Goal: Task Accomplishment & Management: Use online tool/utility

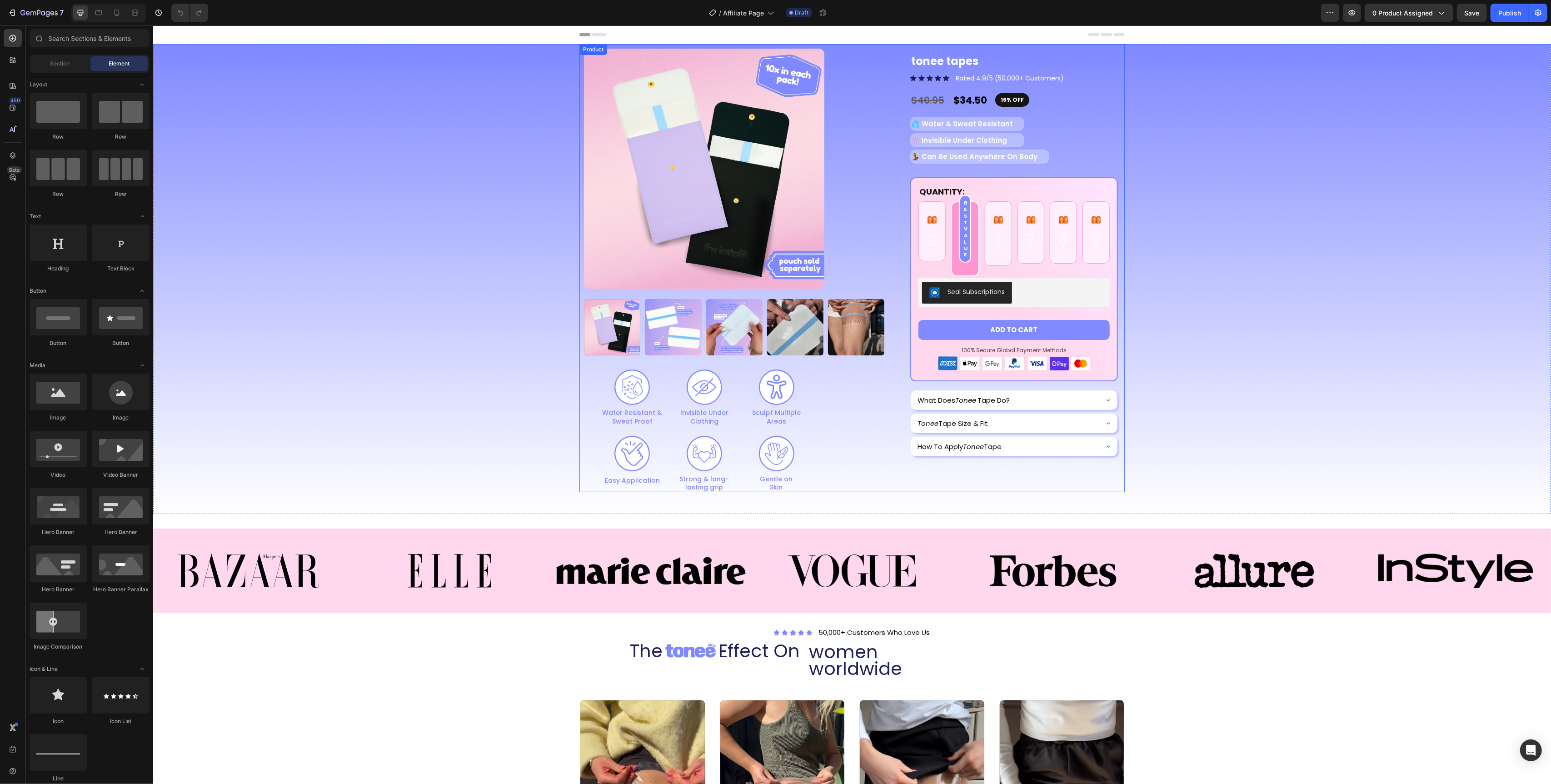
click at [898, 220] on div "Product Images Image Water Resistant & Sweat Proof Text Block Image Invisible U…" at bounding box center [852, 268] width 545 height 448
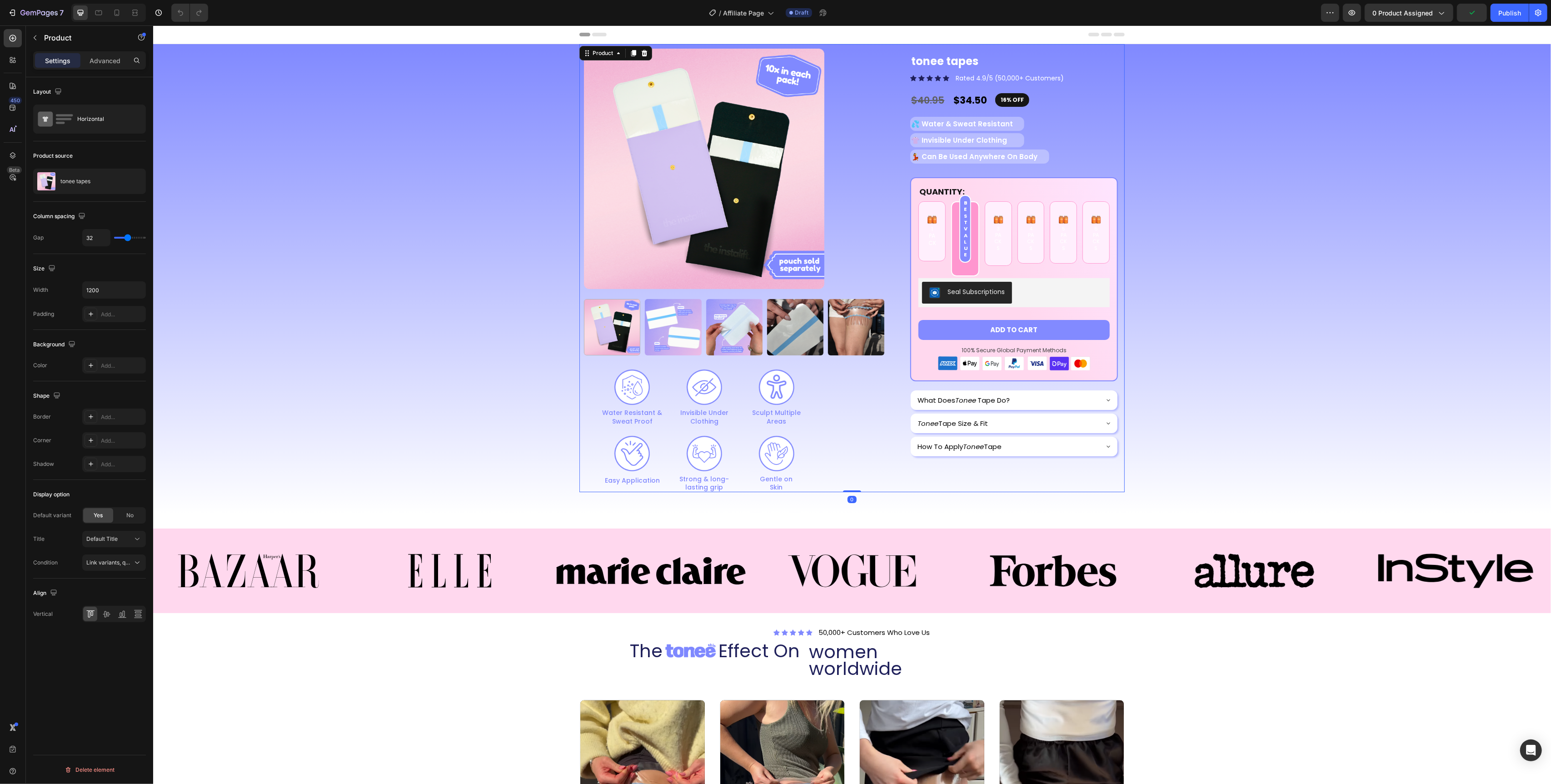
click at [650, 56] on div "Product" at bounding box center [615, 53] width 73 height 15
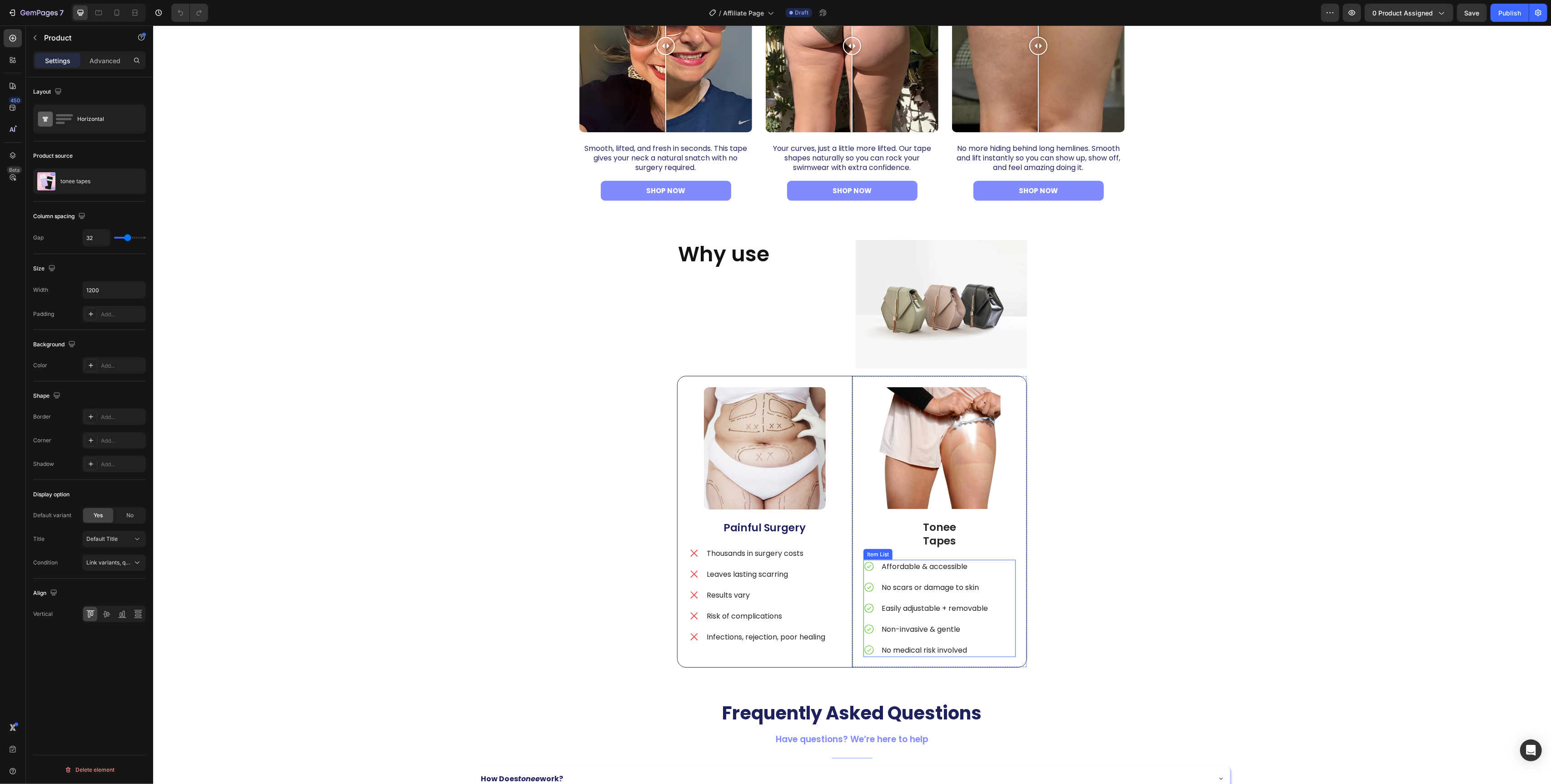
scroll to position [1285, 0]
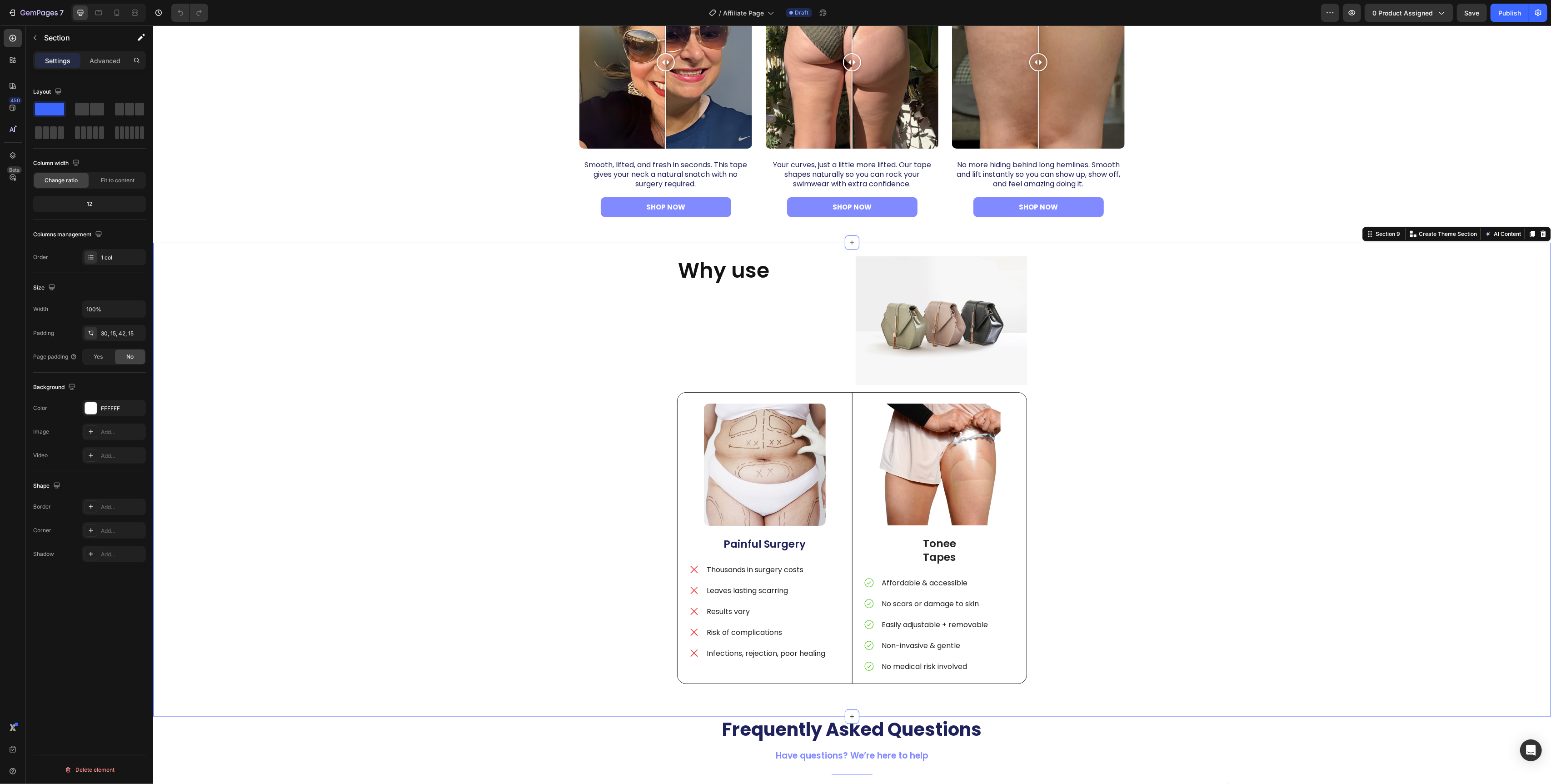
click at [1041, 304] on div "Why use Heading Image Row Image Painful Surgery Text Block Thousands in surgery…" at bounding box center [851, 477] width 1385 height 441
click at [1543, 231] on icon at bounding box center [1543, 234] width 7 height 7
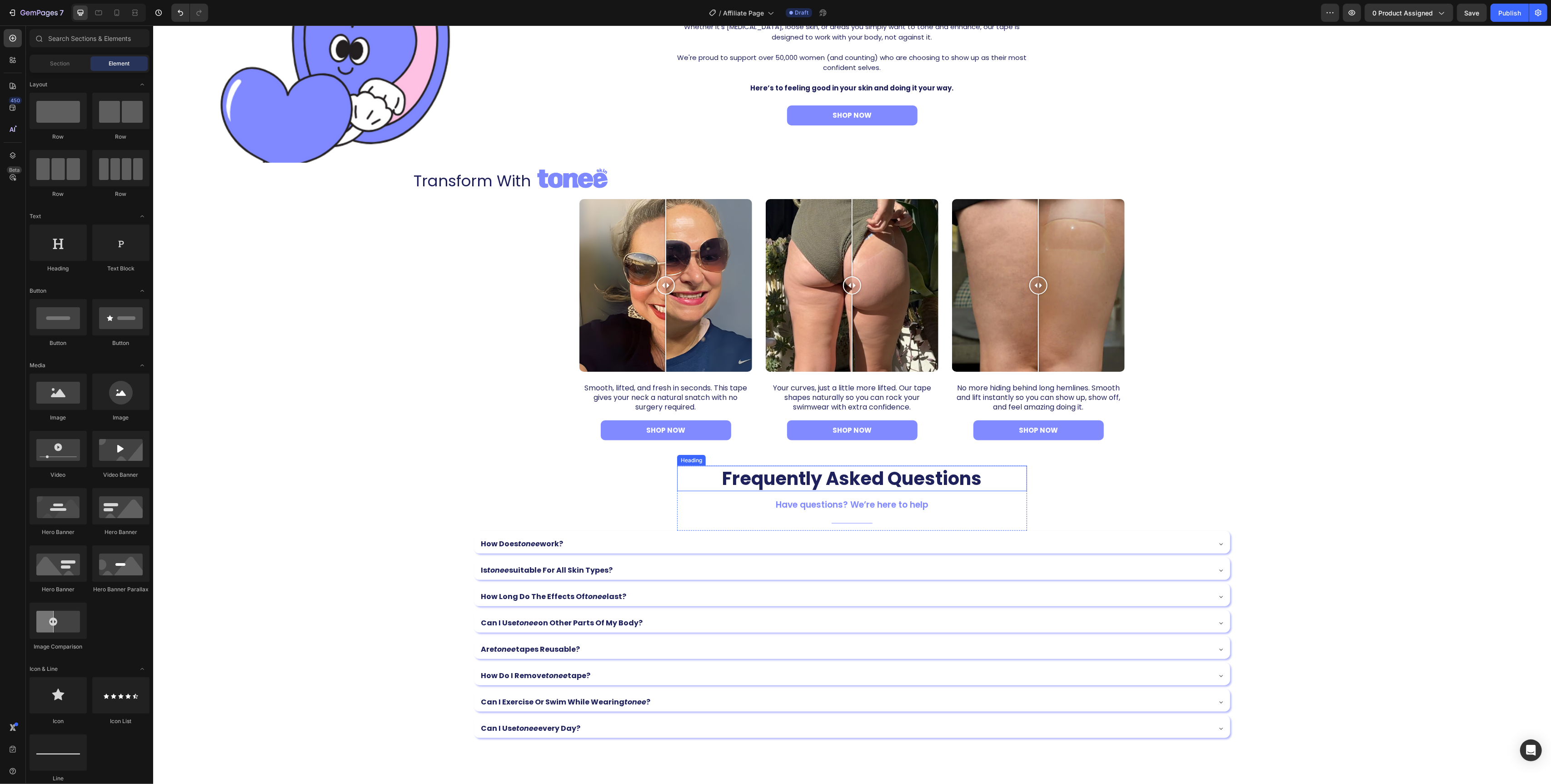
scroll to position [1026, 0]
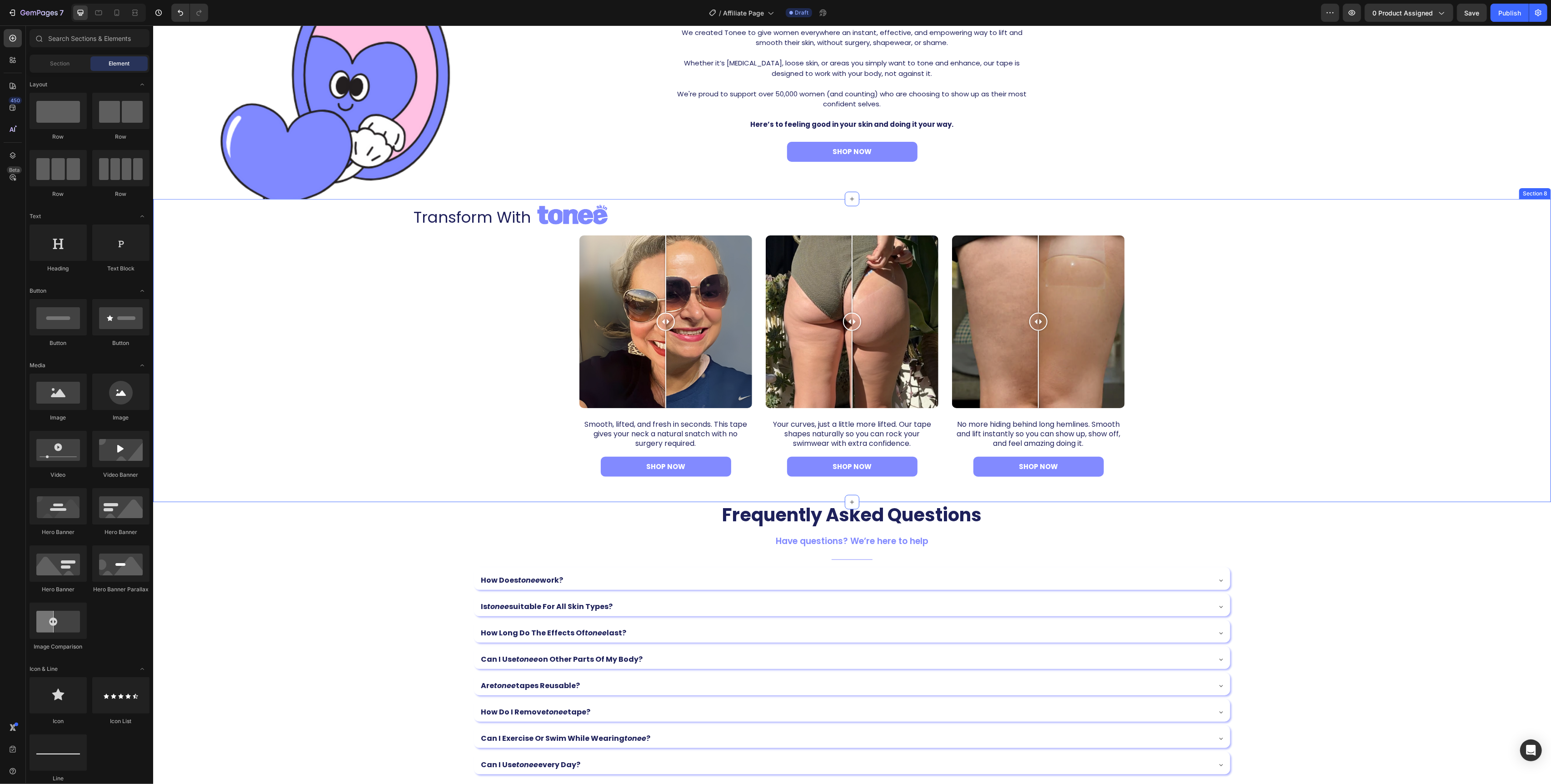
click at [1201, 295] on div "transform with Heading Image Row Image Comparison Smooth, lifted, and fresh in …" at bounding box center [851, 345] width 1385 height 283
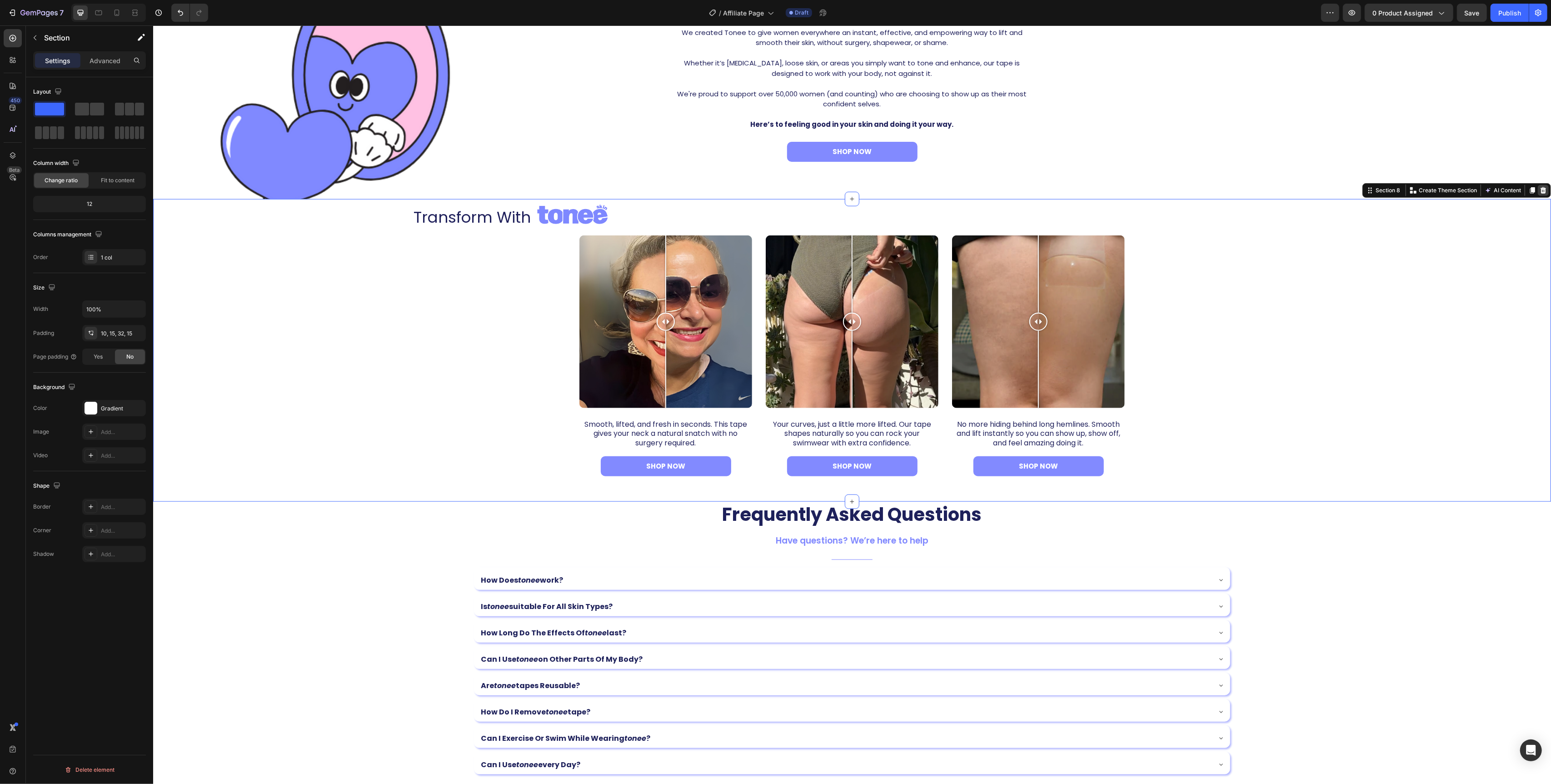
click at [1545, 188] on icon at bounding box center [1543, 189] width 6 height 6
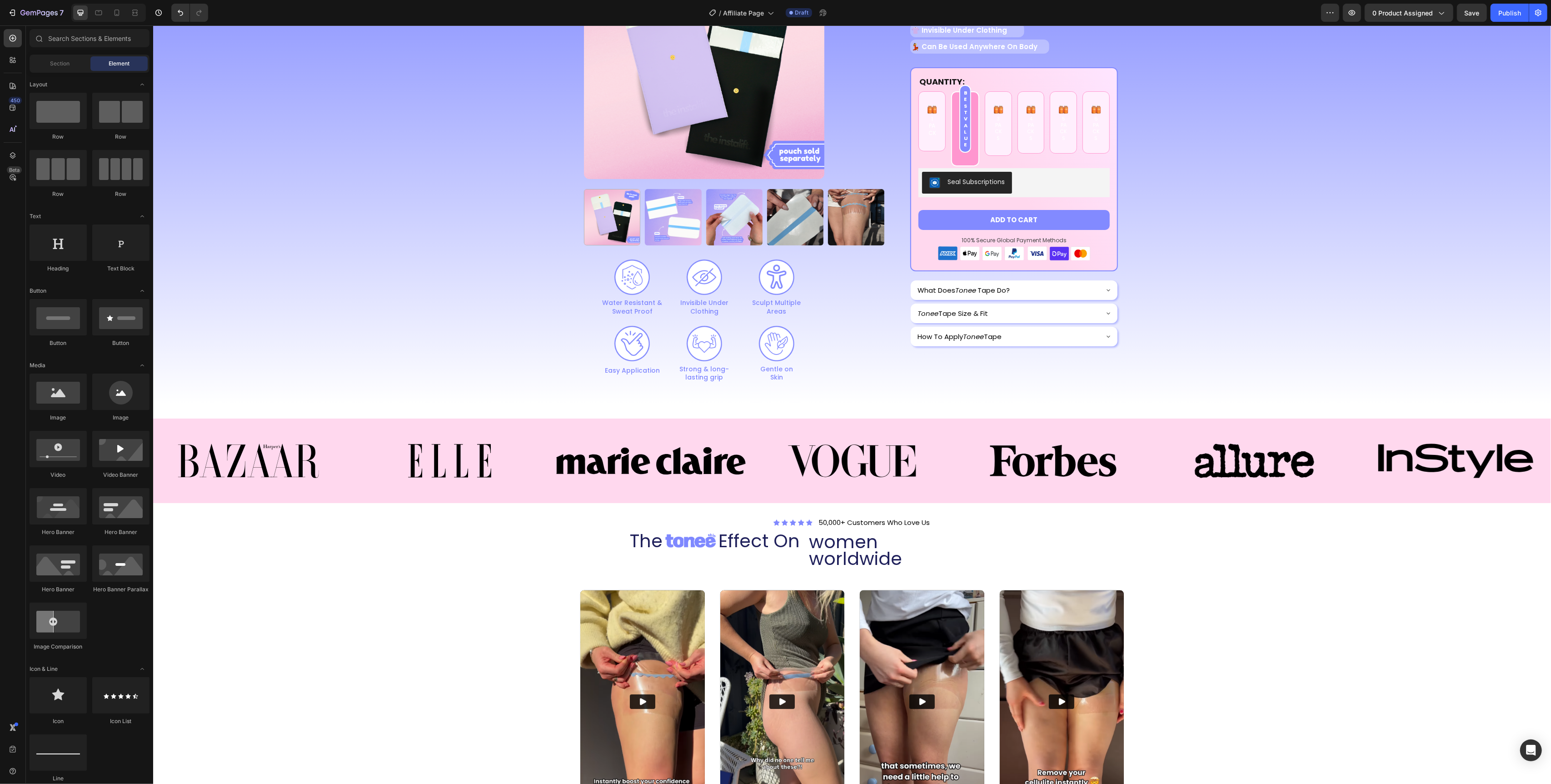
scroll to position [0, 0]
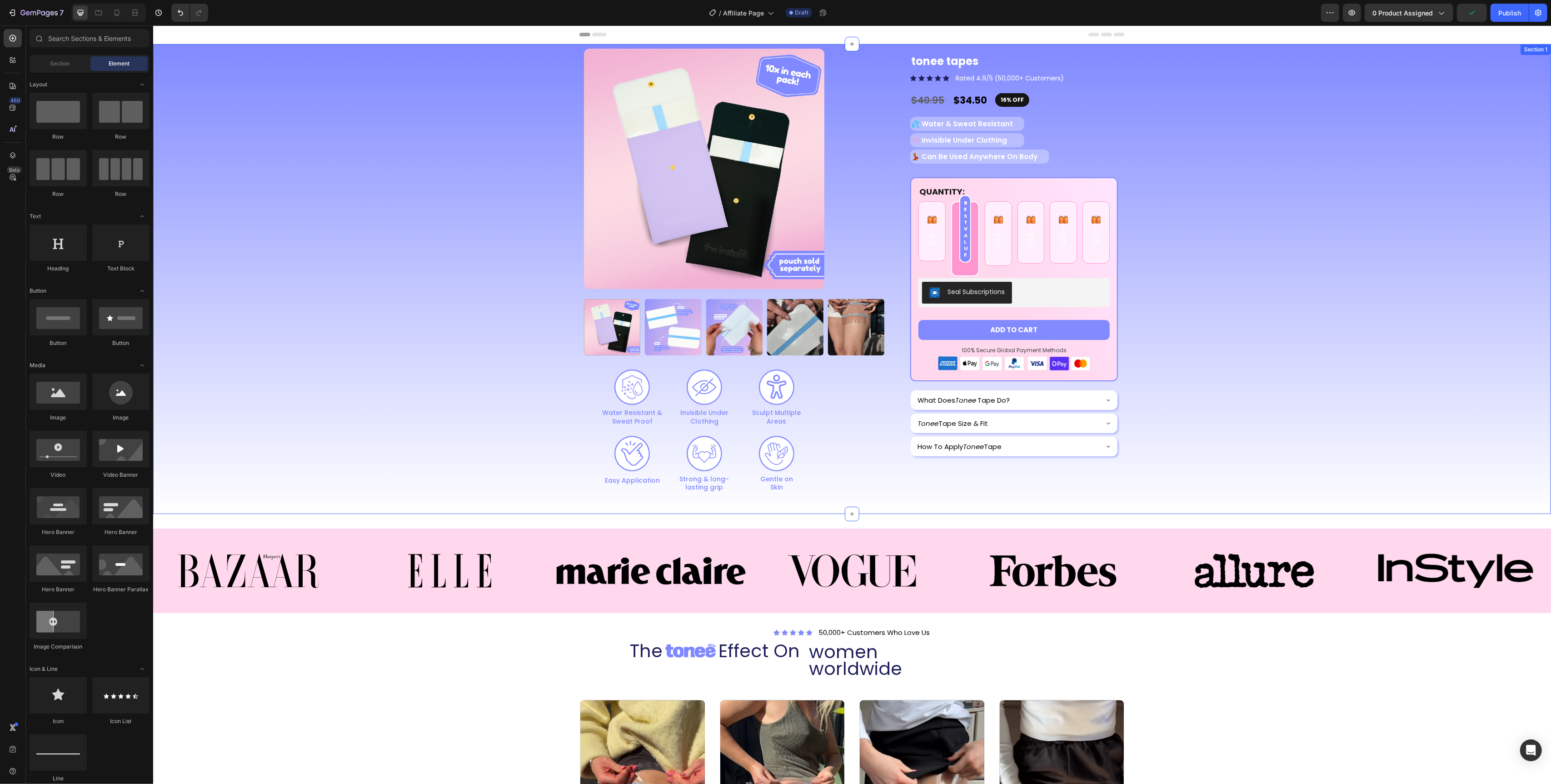
click at [1172, 402] on div "Product Images Image Water Resistant & Sweat Proof Text Block Image Invisible U…" at bounding box center [851, 268] width 1385 height 448
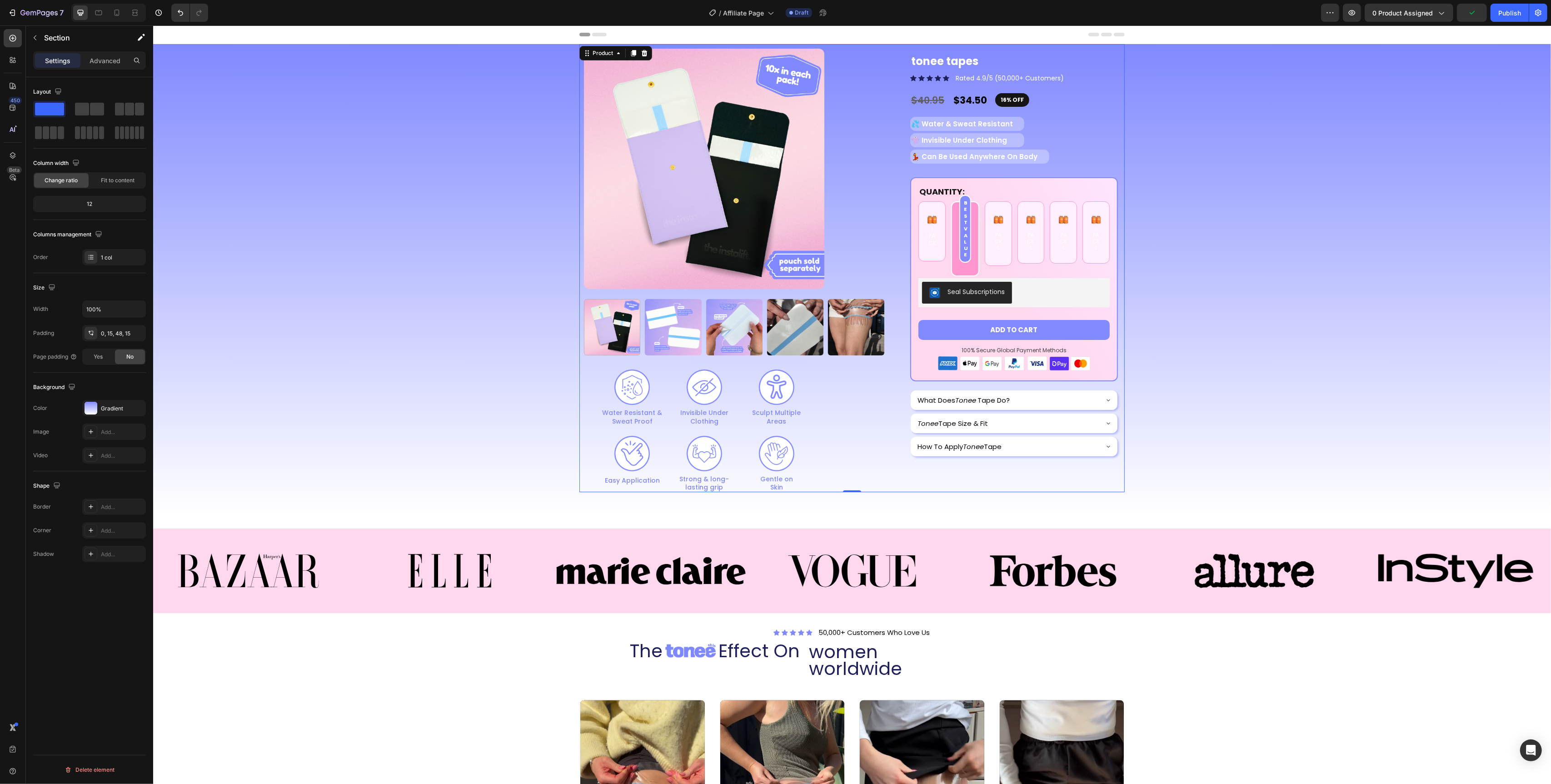
click at [855, 444] on div "Product Images Image Water Resistant & Sweat Proof Text Block Image Invisible U…" at bounding box center [734, 268] width 309 height 448
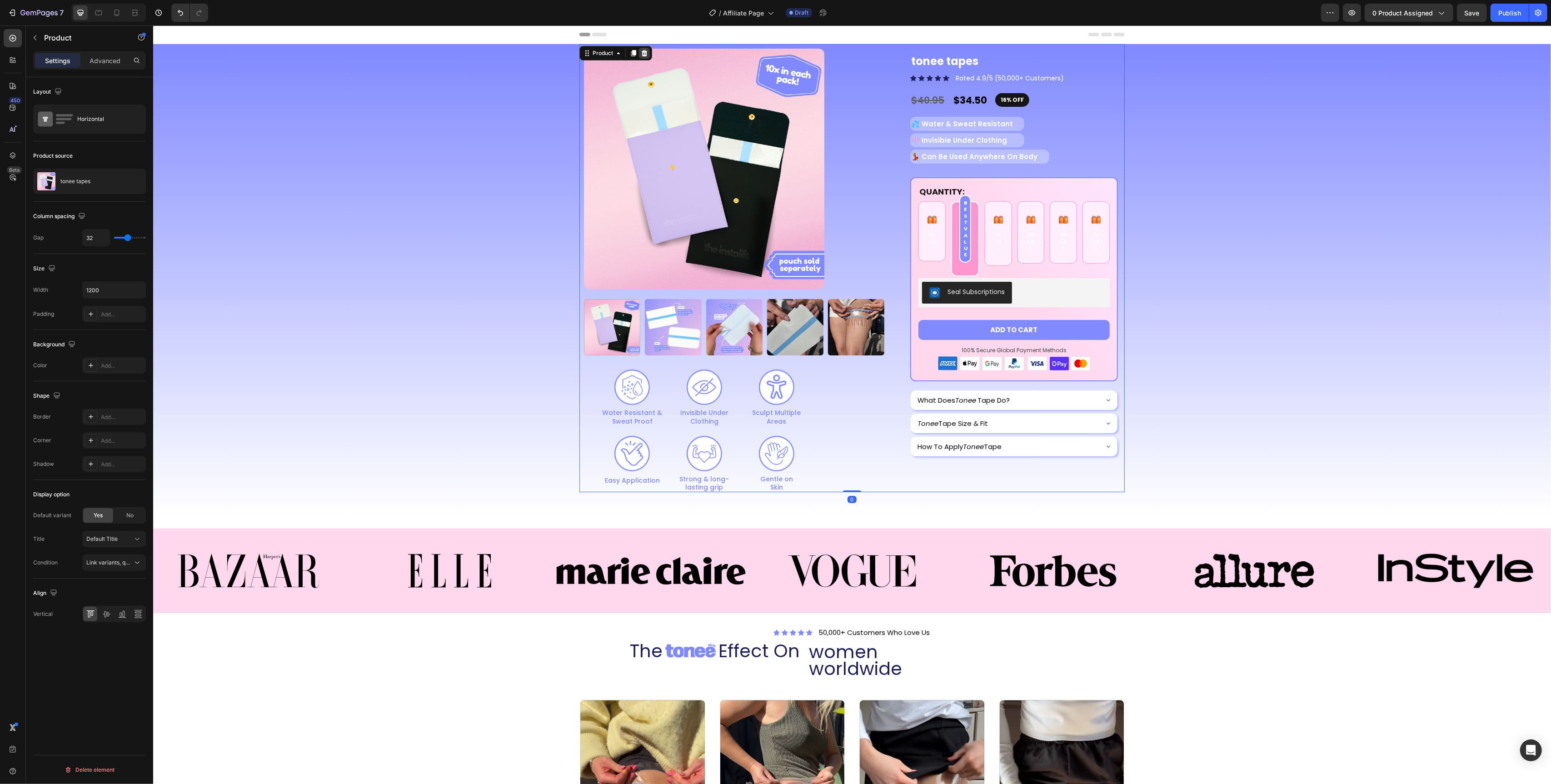
click at [647, 50] on icon at bounding box center [644, 53] width 7 height 7
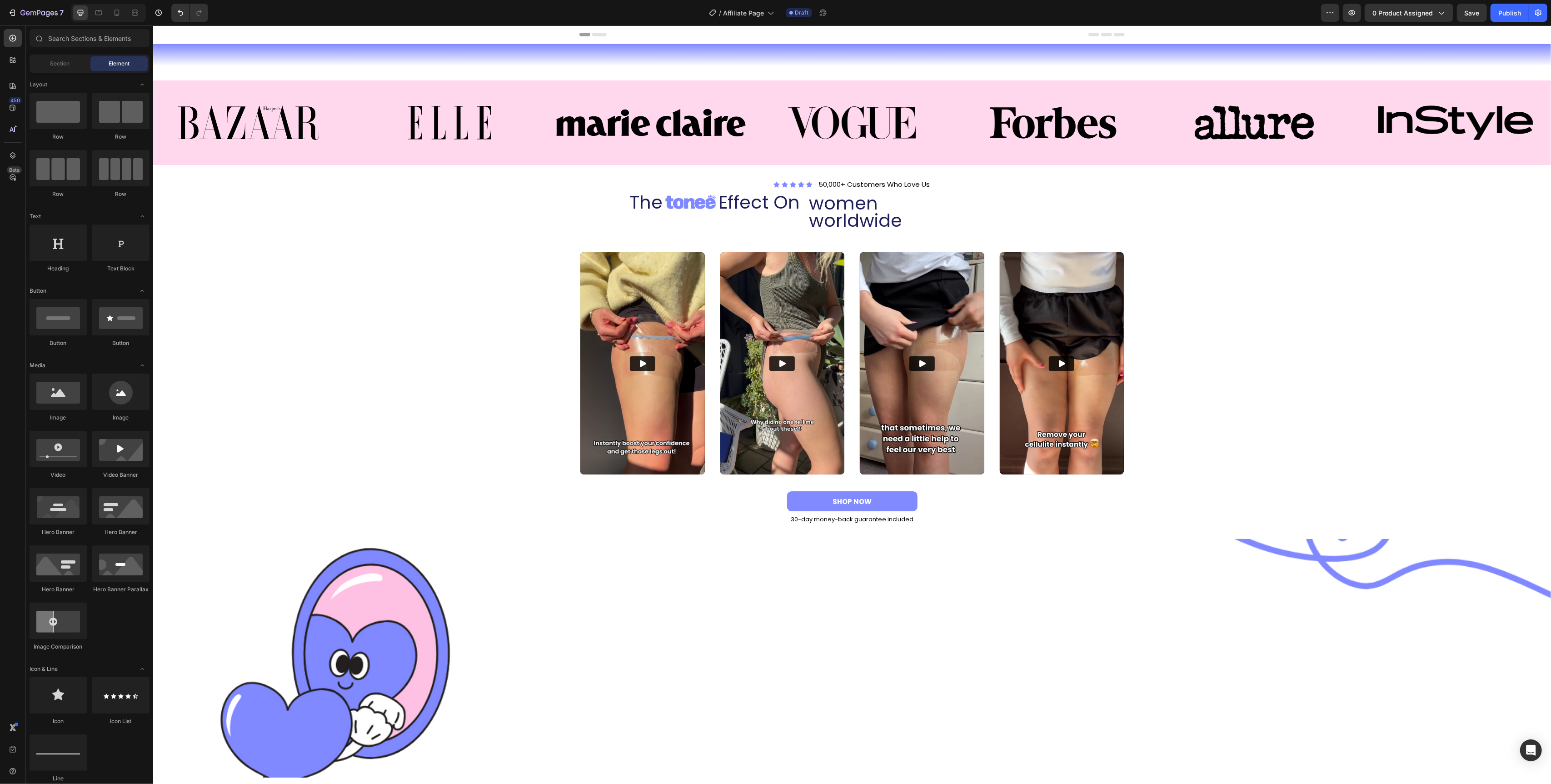
click at [371, 574] on div at bounding box center [852, 658] width 1398 height 239
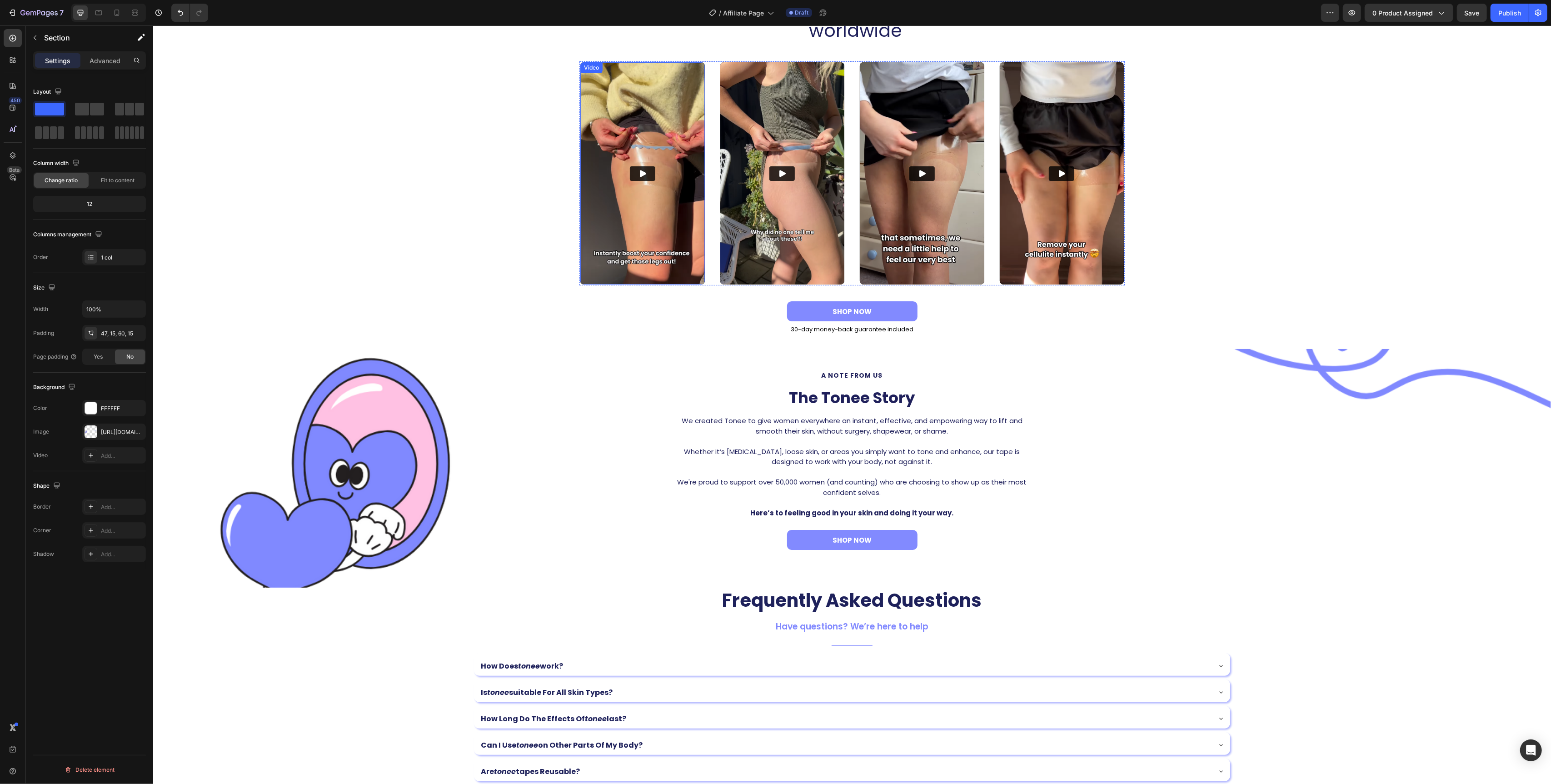
scroll to position [395, 0]
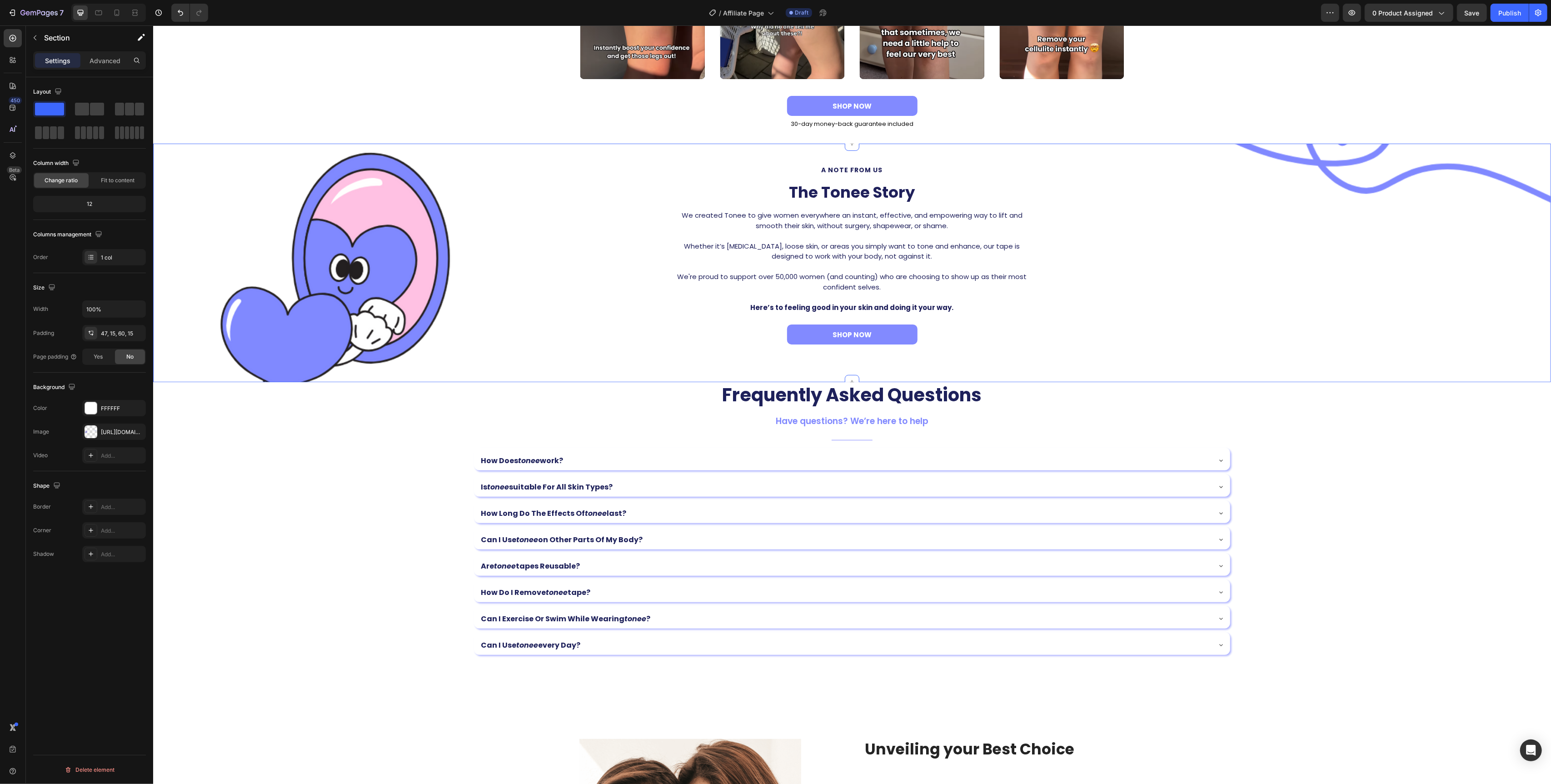
click at [1075, 244] on div "a note from us Text Block The Tonee Story Heading We created Tonee to give wome…" at bounding box center [851, 260] width 1385 height 190
click at [437, 233] on div "a note from us Text Block The Tonee Story Heading We created Tonee to give wome…" at bounding box center [851, 259] width 1385 height 189
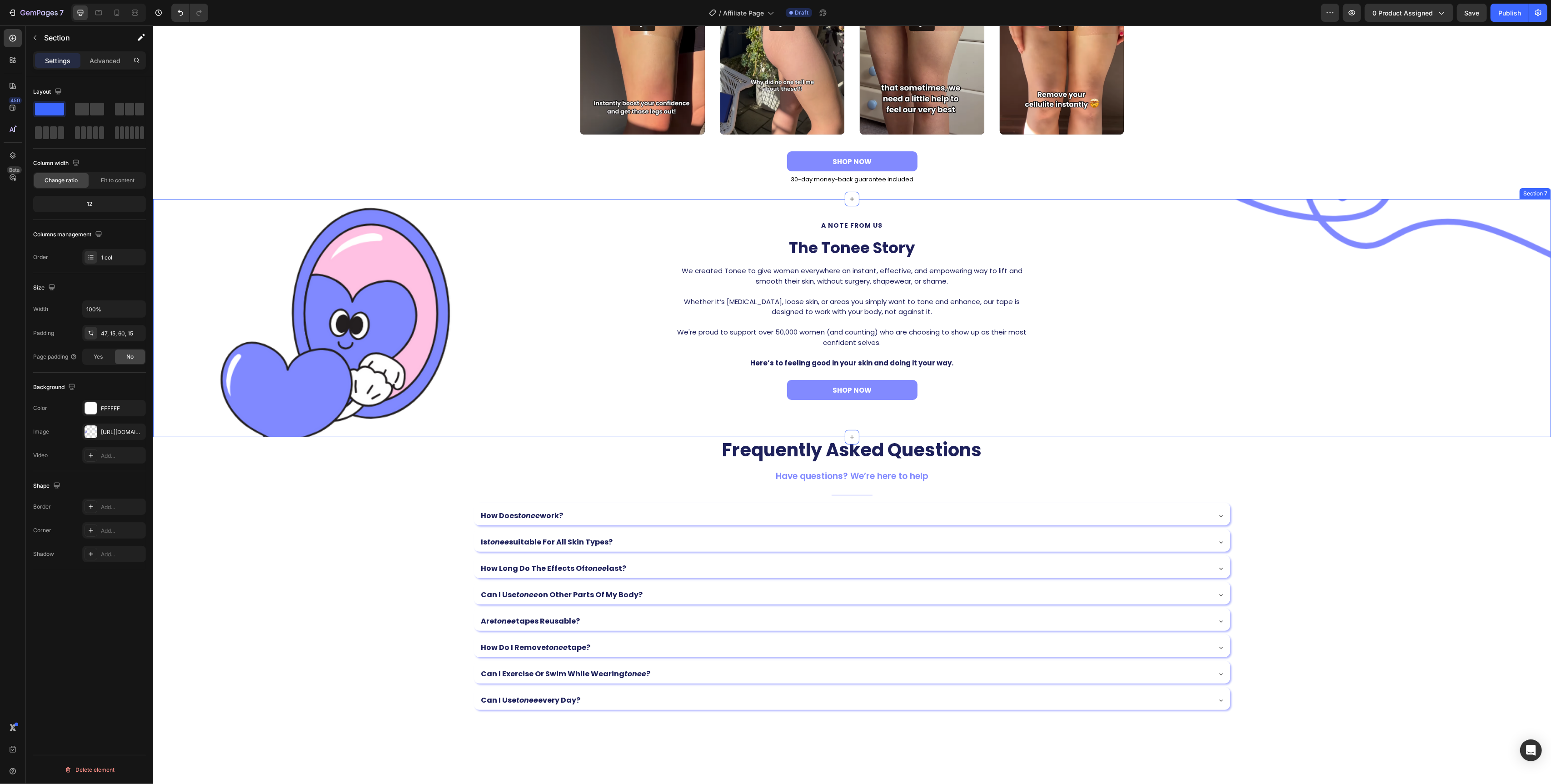
scroll to position [322, 0]
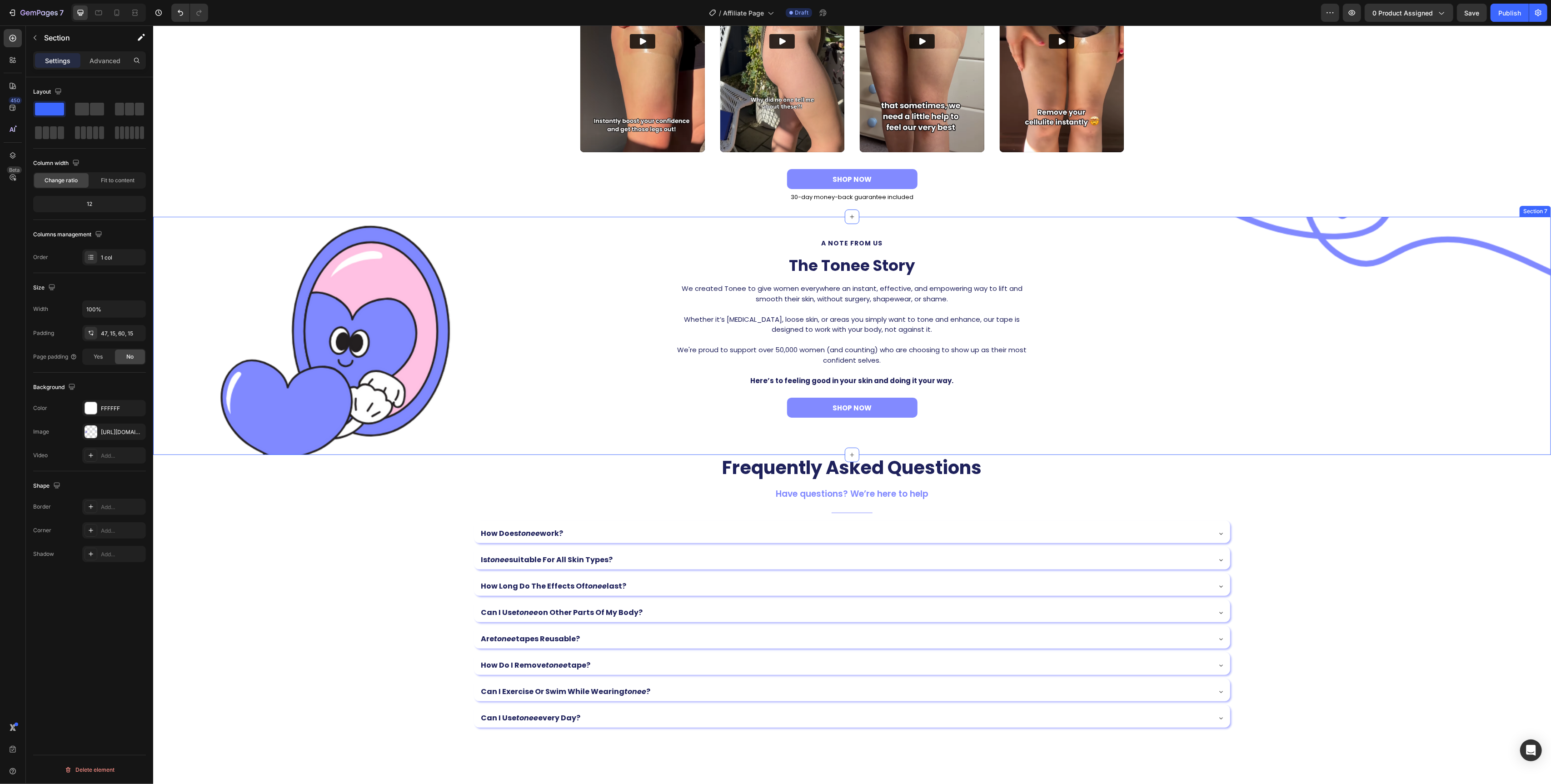
click at [321, 267] on div "a note from us Text Block The Tonee Story Heading We created Tonee to give wome…" at bounding box center [851, 332] width 1385 height 189
click at [117, 11] on icon at bounding box center [116, 13] width 9 height 9
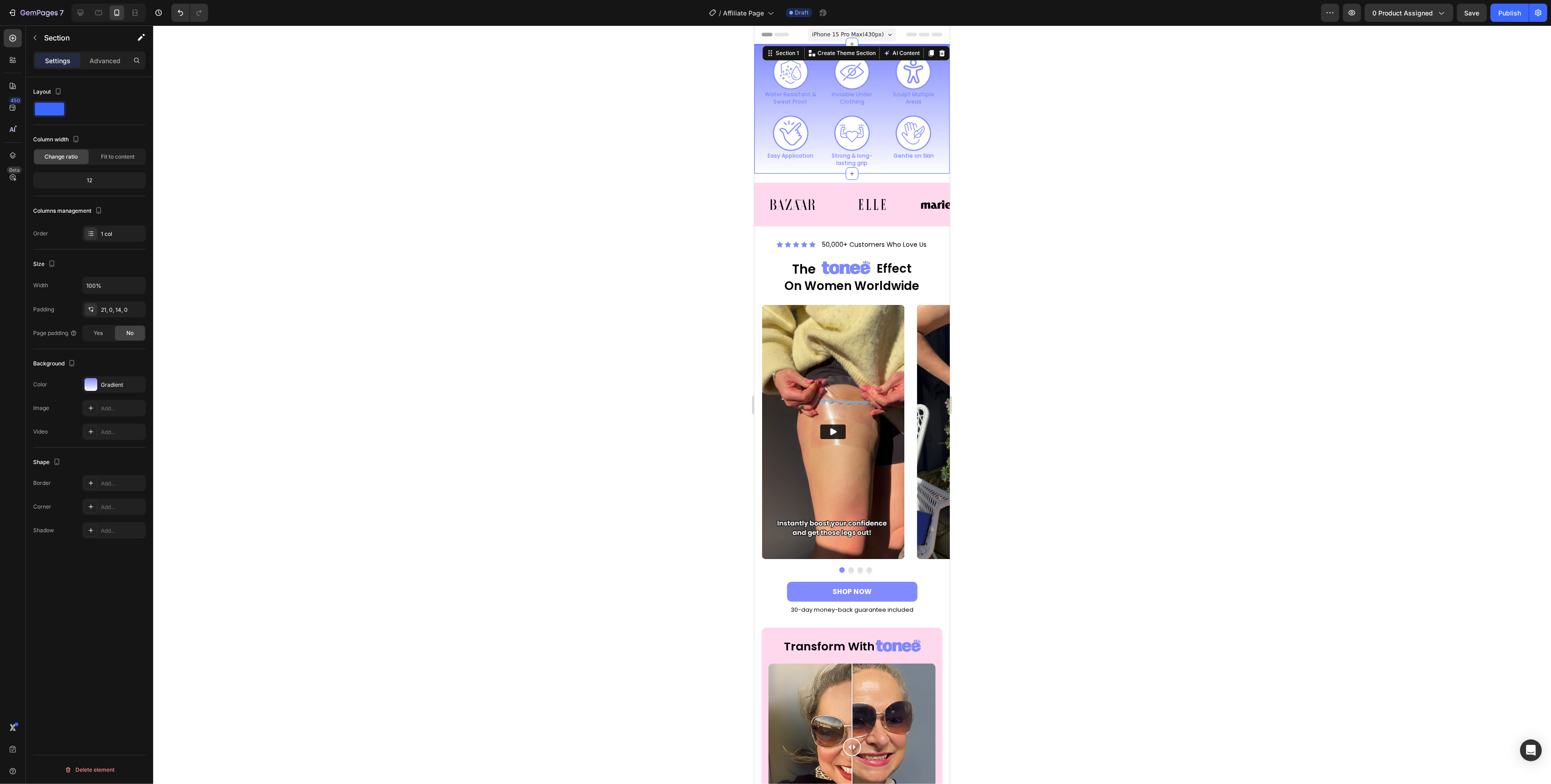
click at [792, 46] on div "Image Water Resistant & Sweat Proof Text Block Image Invisible Under Clothing T…" at bounding box center [851, 109] width 195 height 130
click at [700, 108] on div at bounding box center [852, 404] width 1398 height 759
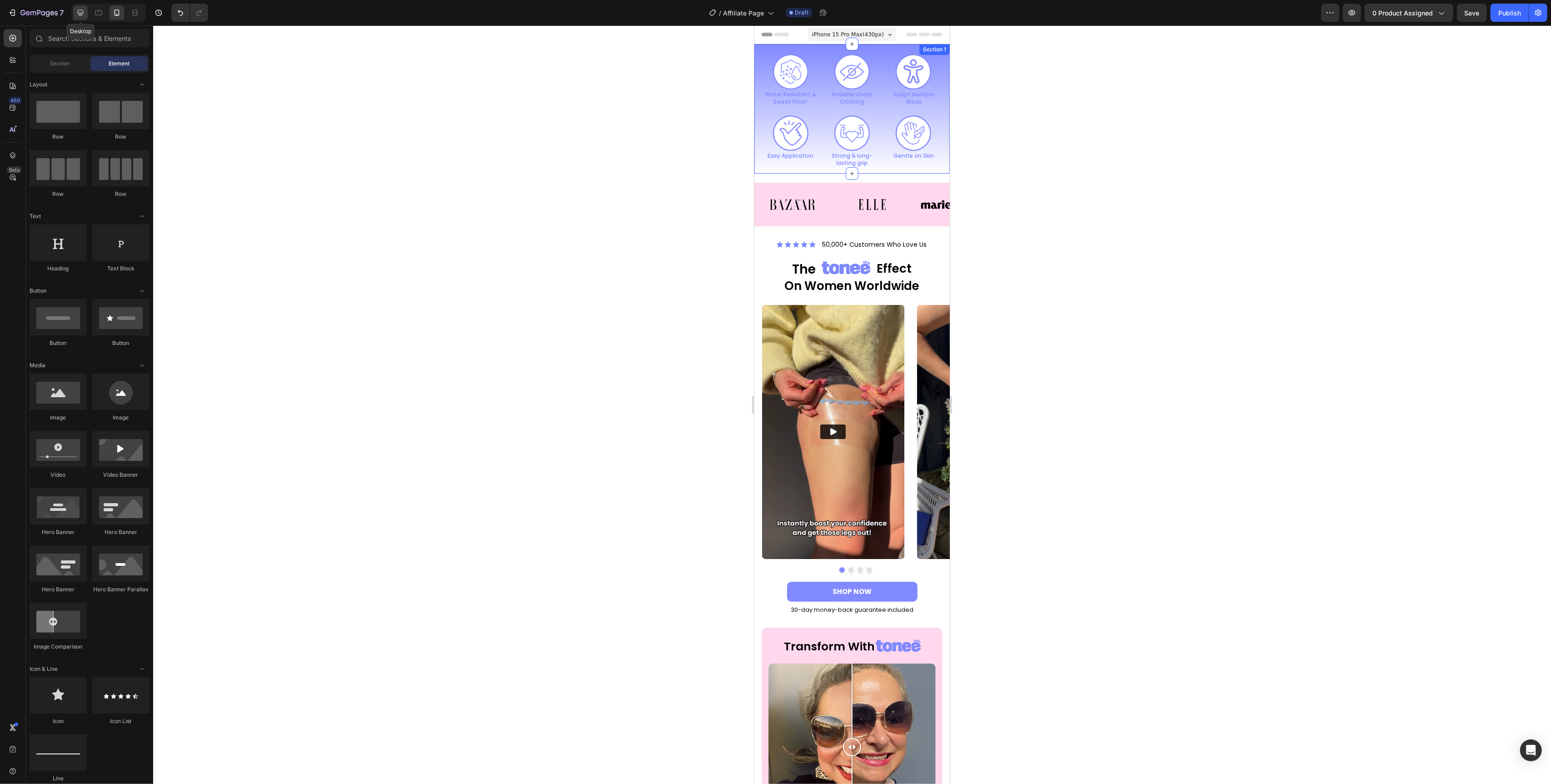
click at [82, 11] on icon at bounding box center [80, 13] width 9 height 9
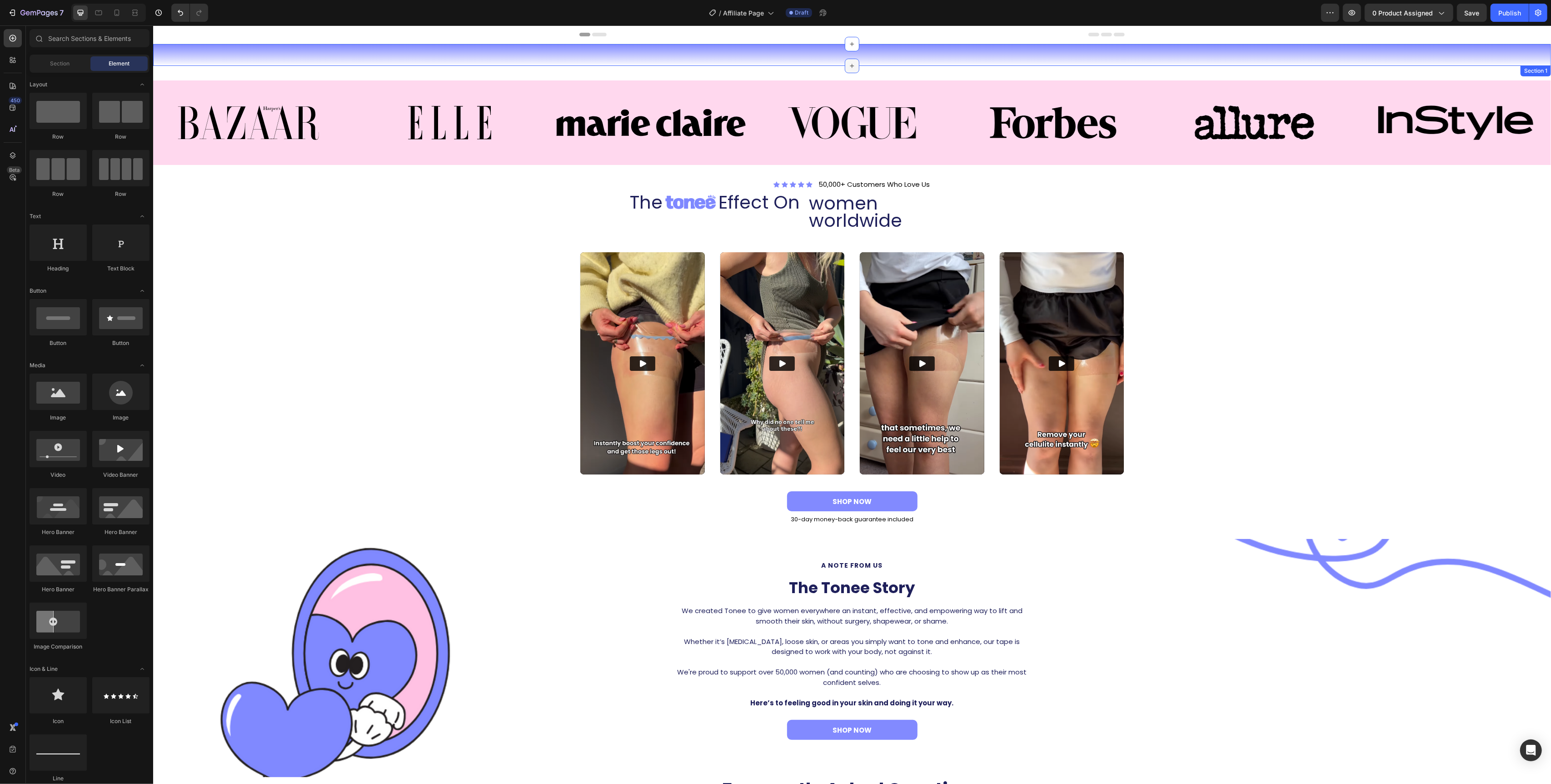
click at [848, 68] on icon at bounding box center [852, 66] width 7 height 7
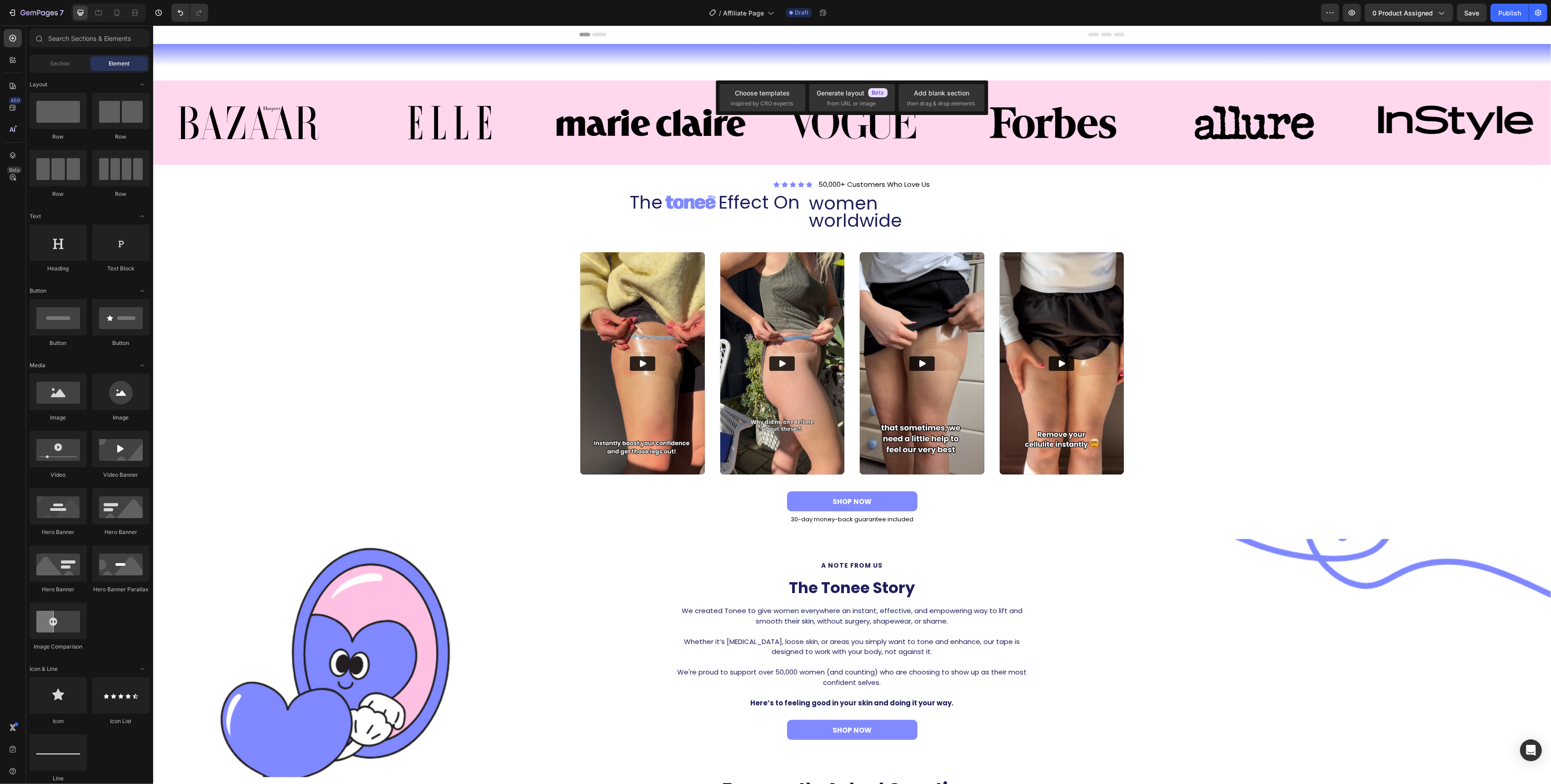
click at [718, 107] on div "Choose templates inspired by CRO experts Generate layout from URL or image Add …" at bounding box center [853, 97] width 272 height 35
click at [725, 101] on div "Choose templates inspired by CRO experts" at bounding box center [763, 97] width 86 height 27
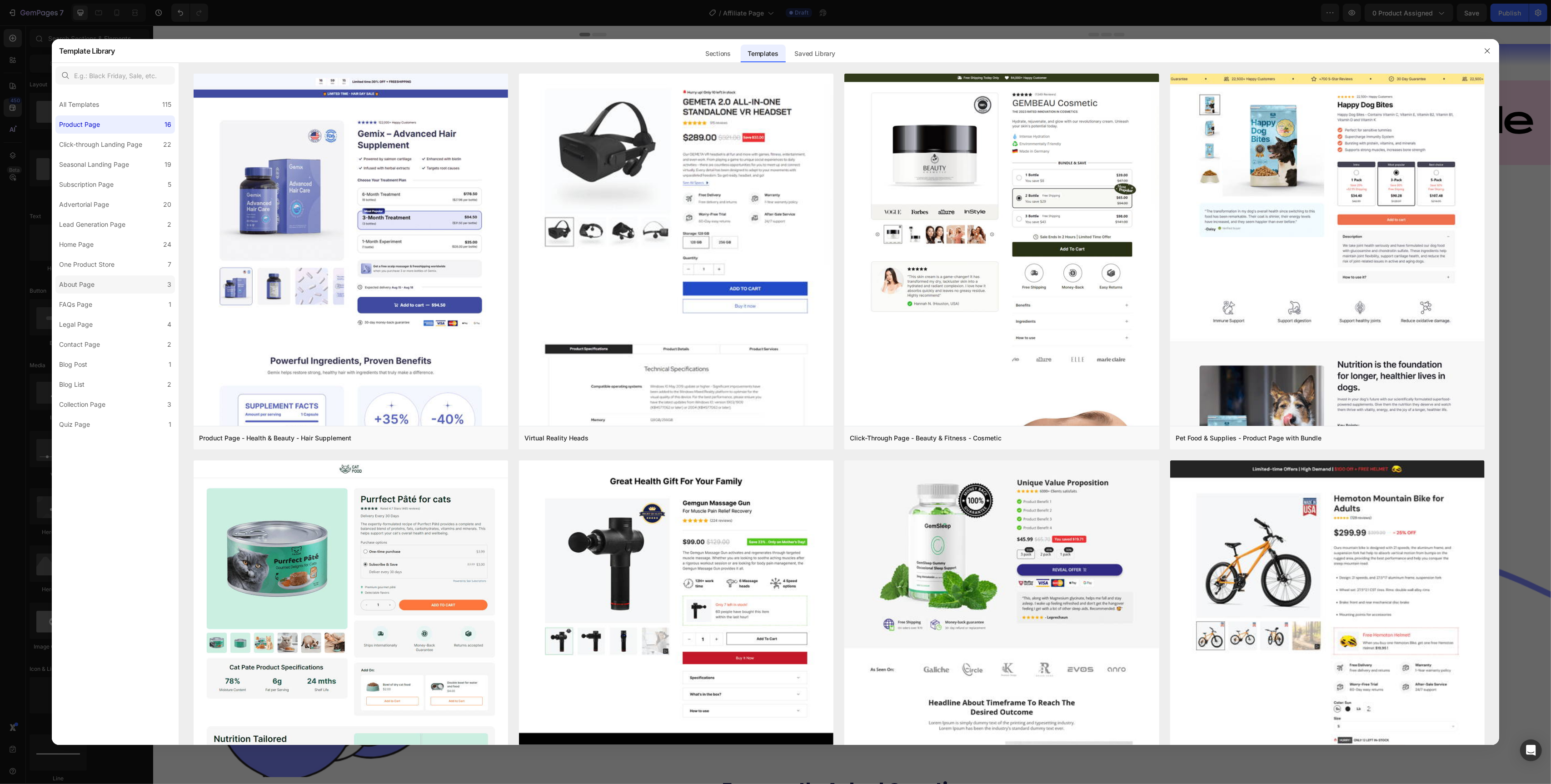
click at [101, 287] on label "About Page 3" at bounding box center [116, 285] width 120 height 18
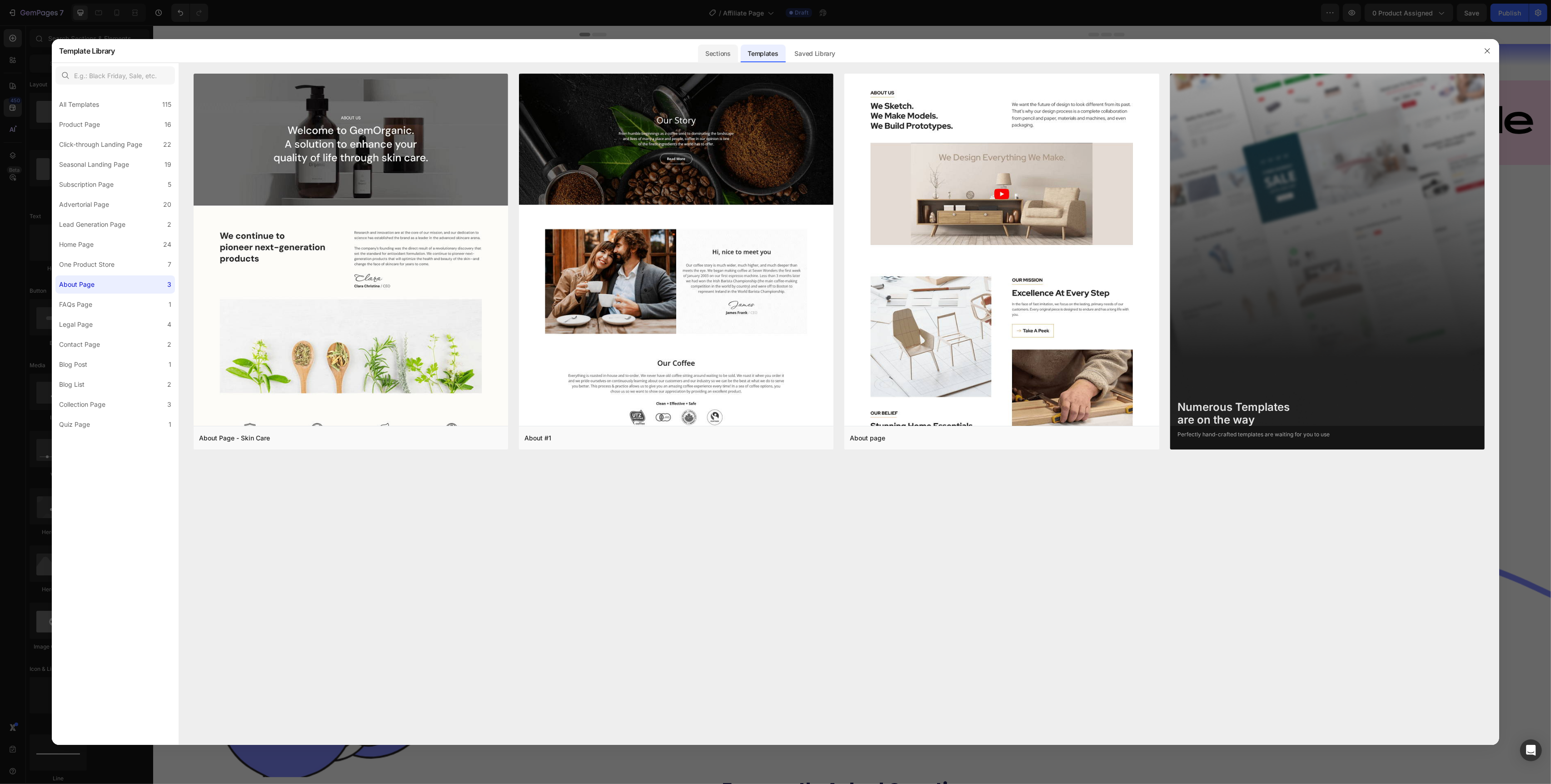
click at [712, 56] on div "Sections" at bounding box center [718, 54] width 39 height 18
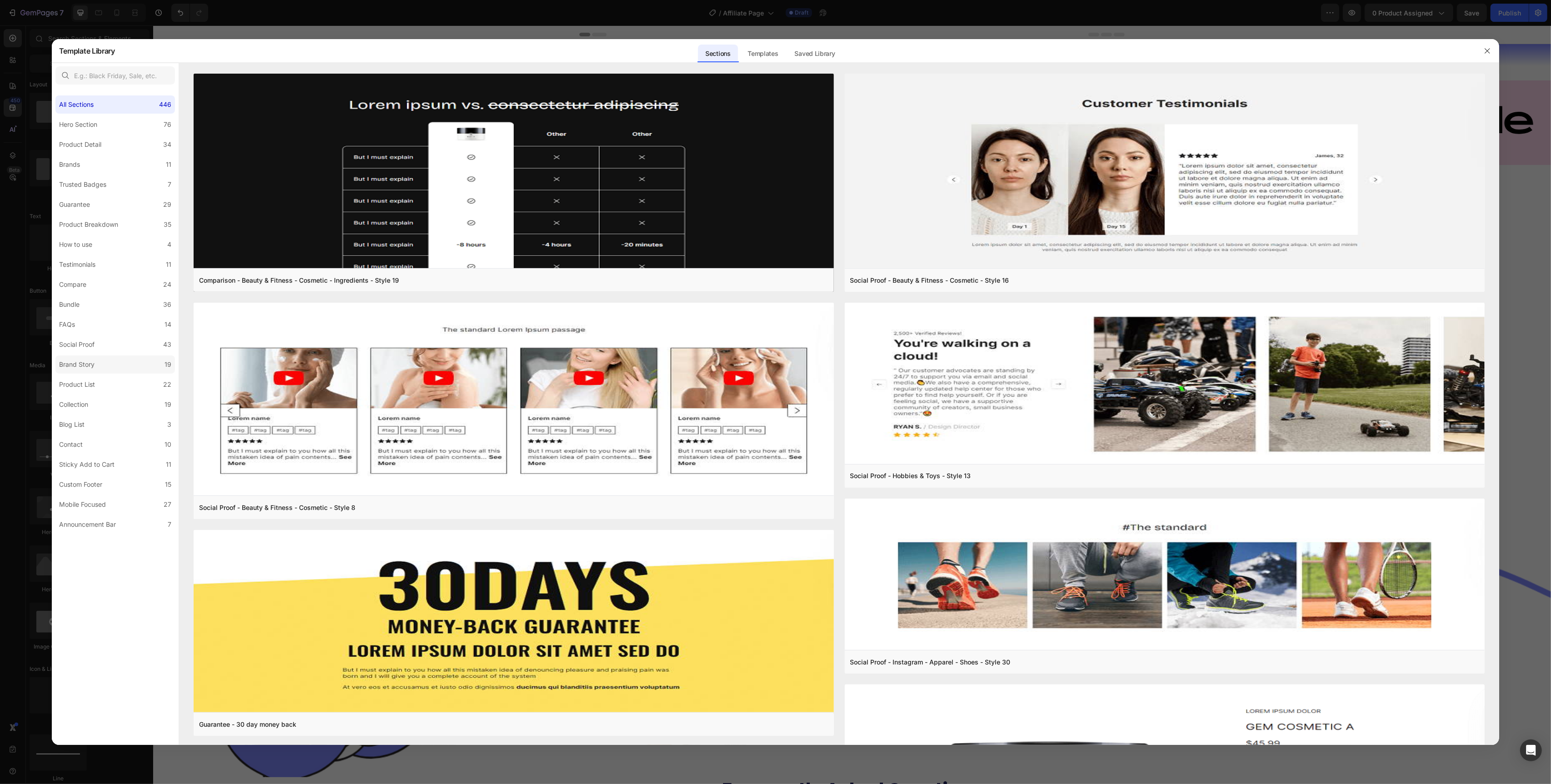
click at [100, 364] on label "Brand Story 19" at bounding box center [116, 364] width 120 height 18
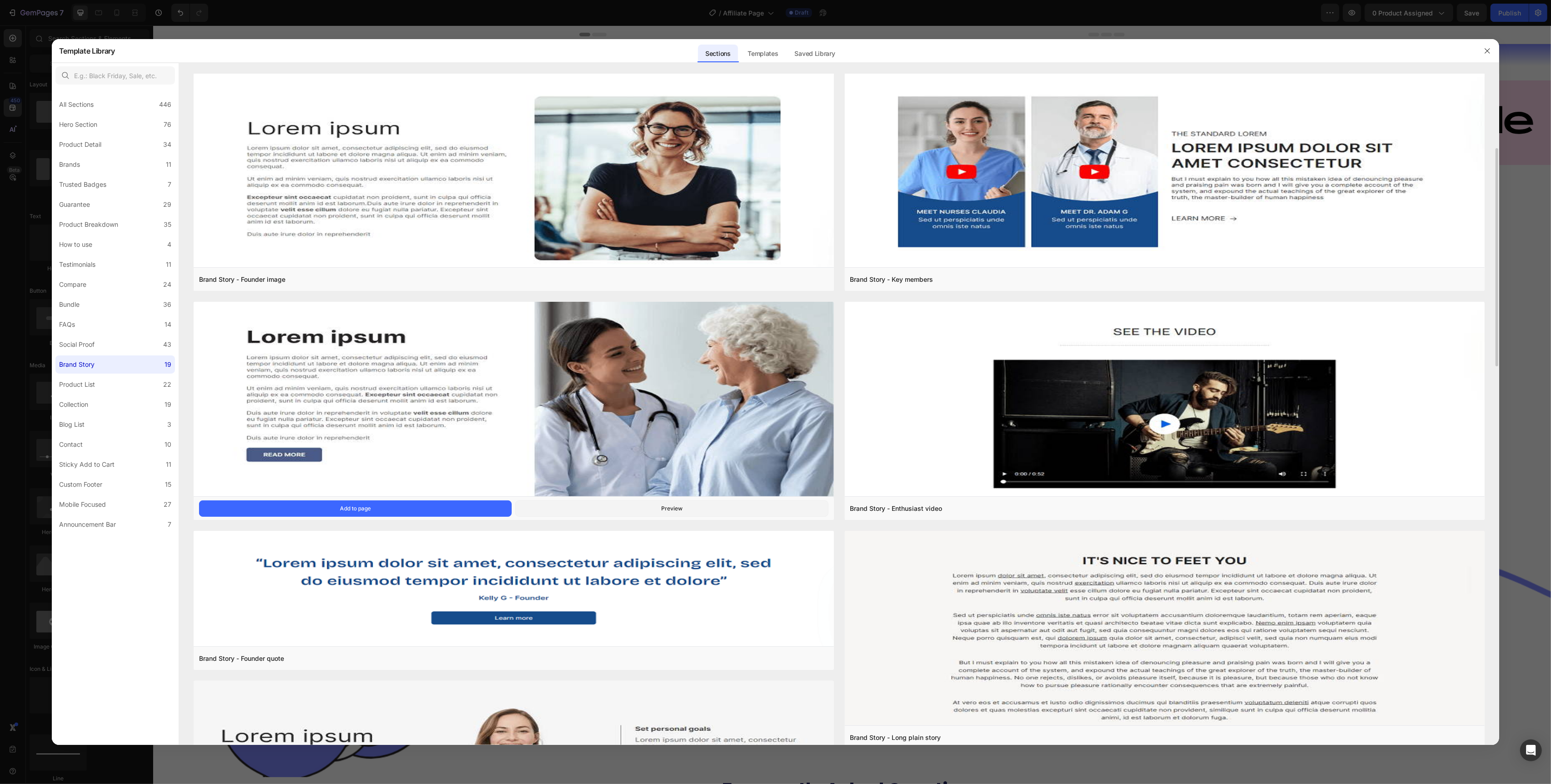
scroll to position [232, 0]
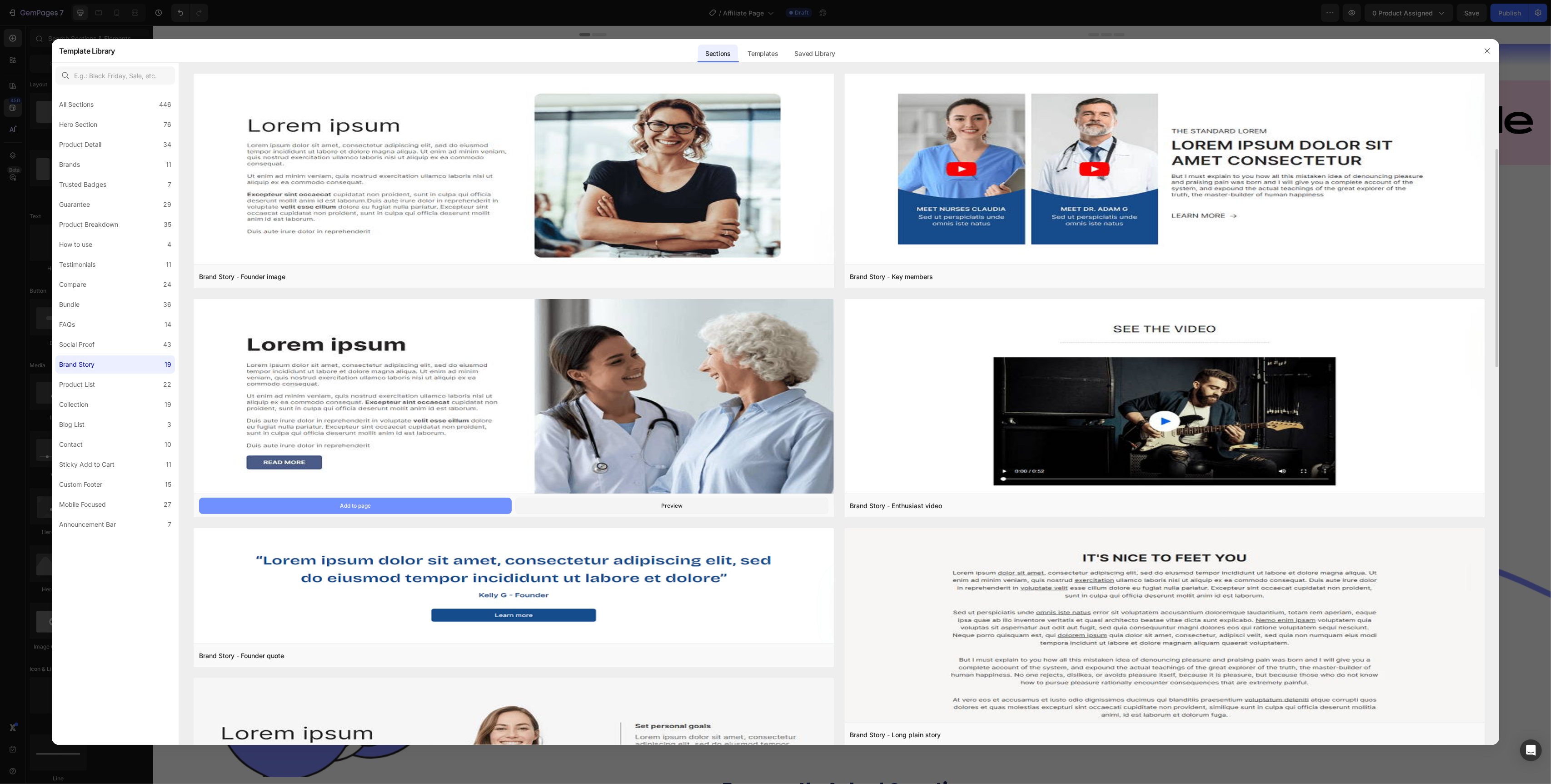
click at [459, 503] on button "Add to page" at bounding box center [356, 505] width 313 height 16
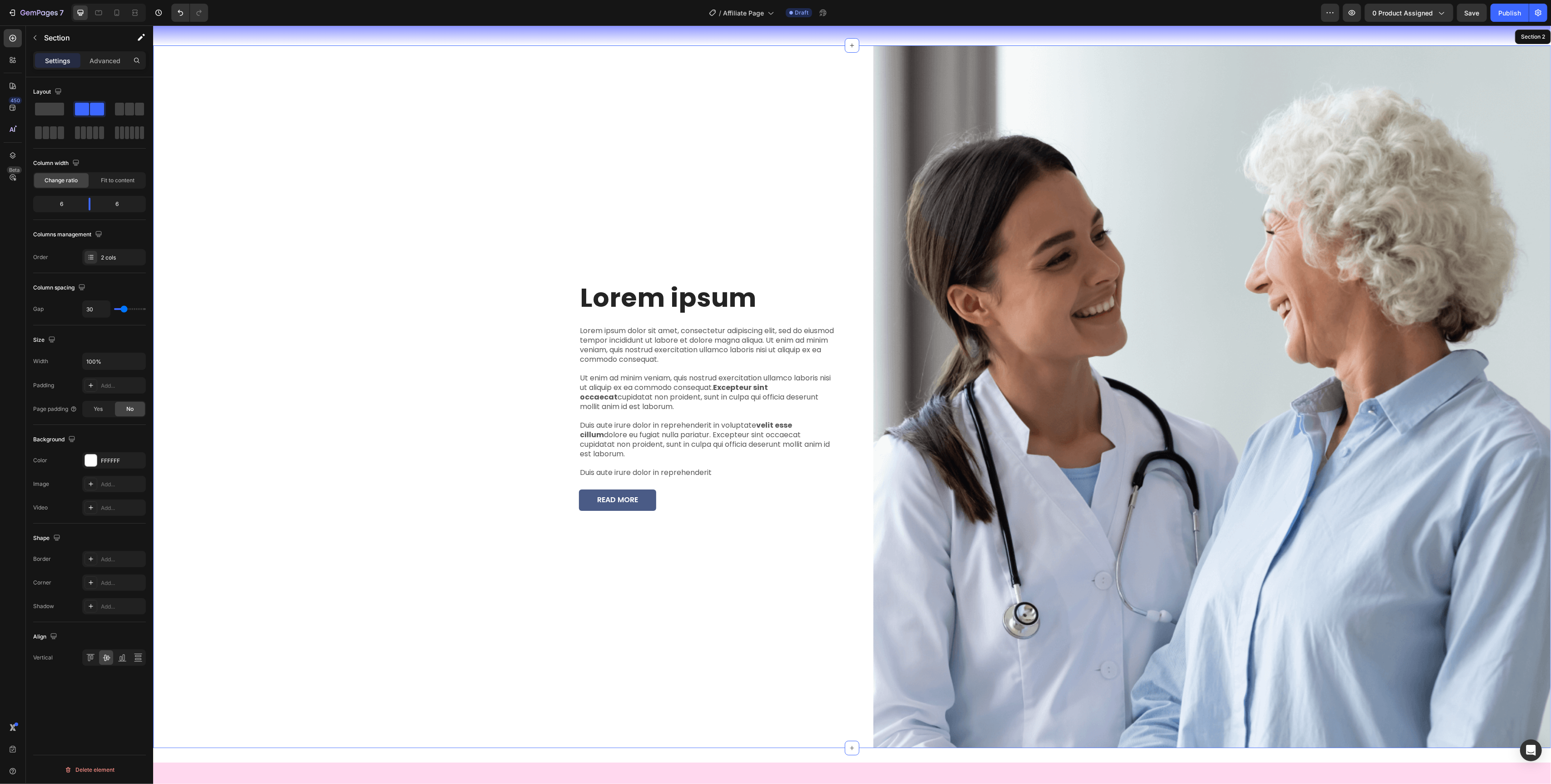
scroll to position [0, 0]
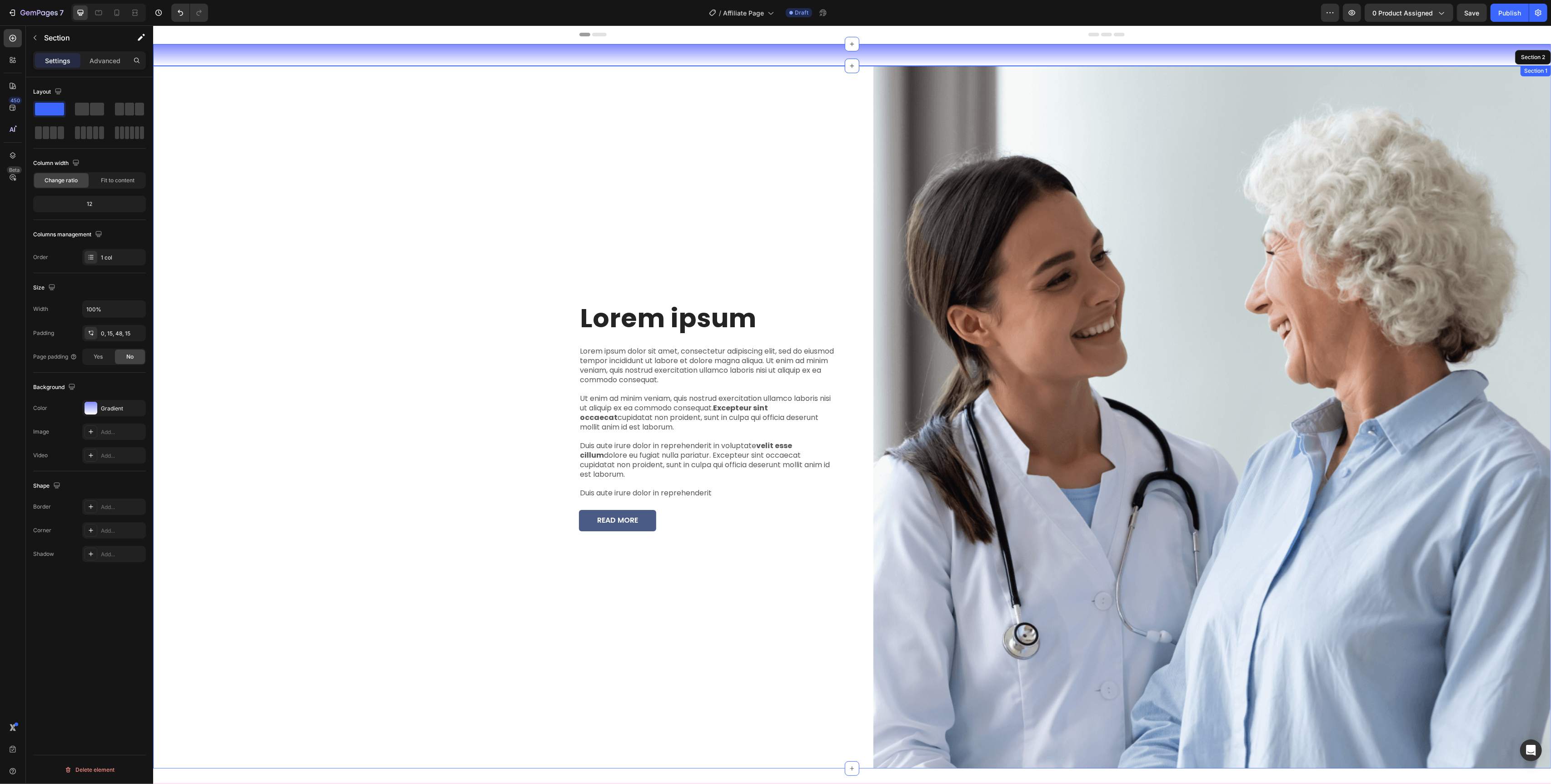
click at [471, 57] on div "Image Water Resistant & Sweat Proof Text Block Image Invisible Under Clothing T…" at bounding box center [852, 55] width 1398 height 22
click at [476, 125] on div "Lorem ipsum Heading Lorem ipsum dolor sit amet, consectetur adipiscing elit, se…" at bounding box center [499, 417] width 692 height 702
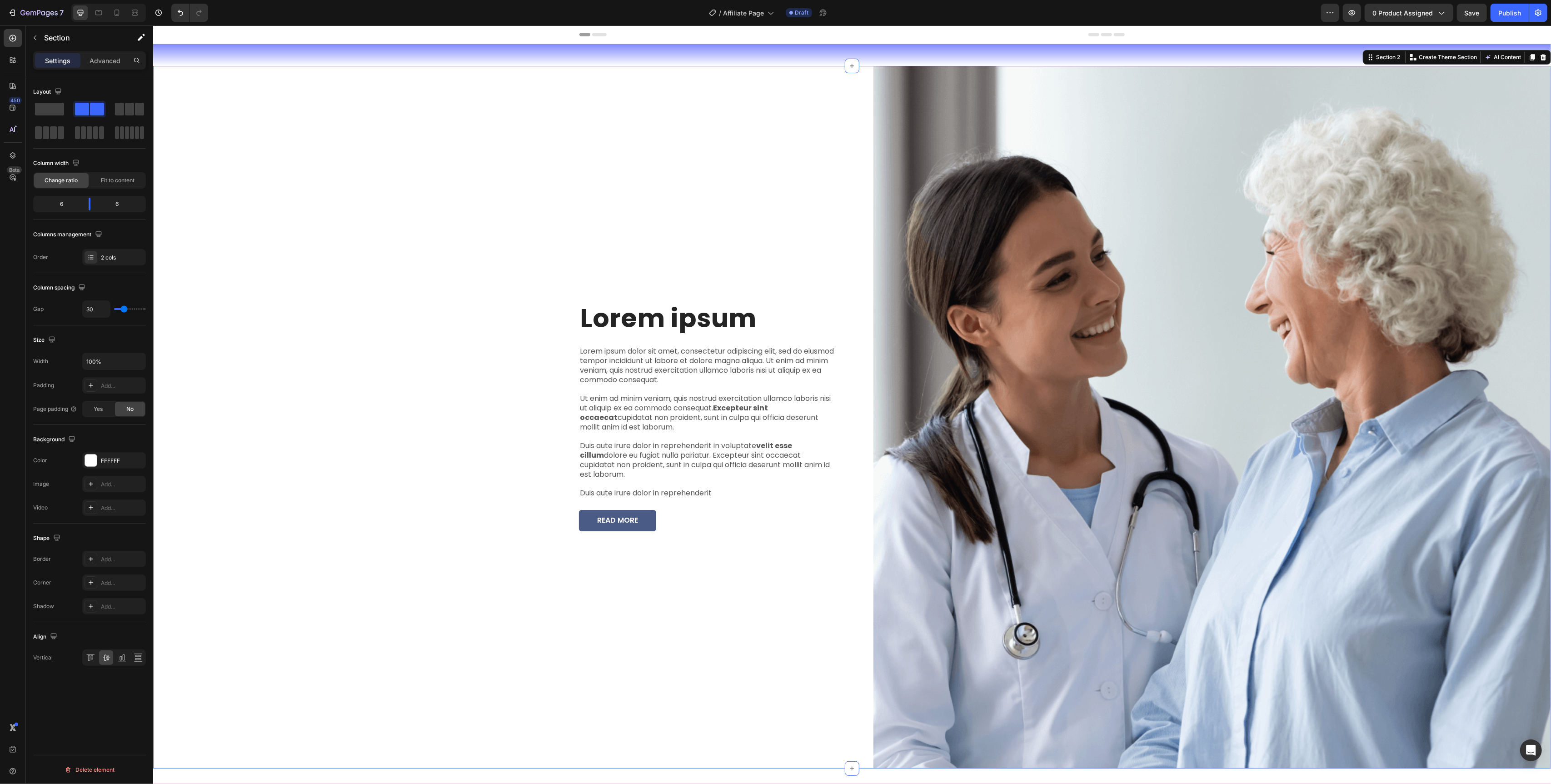
click at [857, 235] on div "Lorem ipsum Heading Lorem ipsum dolor sit amet, consectetur adipiscing elit, se…" at bounding box center [852, 417] width 1398 height 702
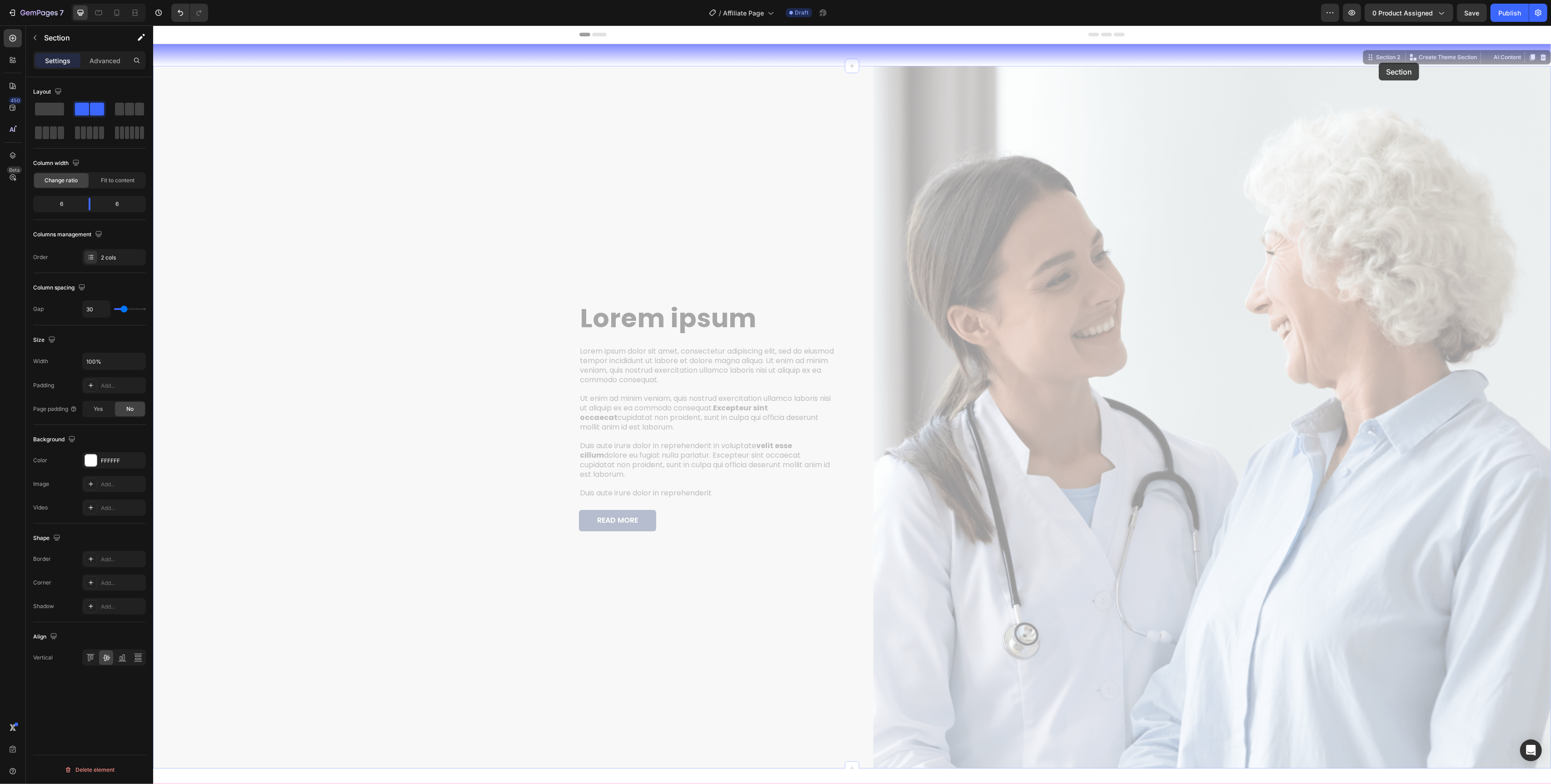
drag, startPoint x: 1378, startPoint y: 63, endPoint x: 1337, endPoint y: 46, distance: 44.4
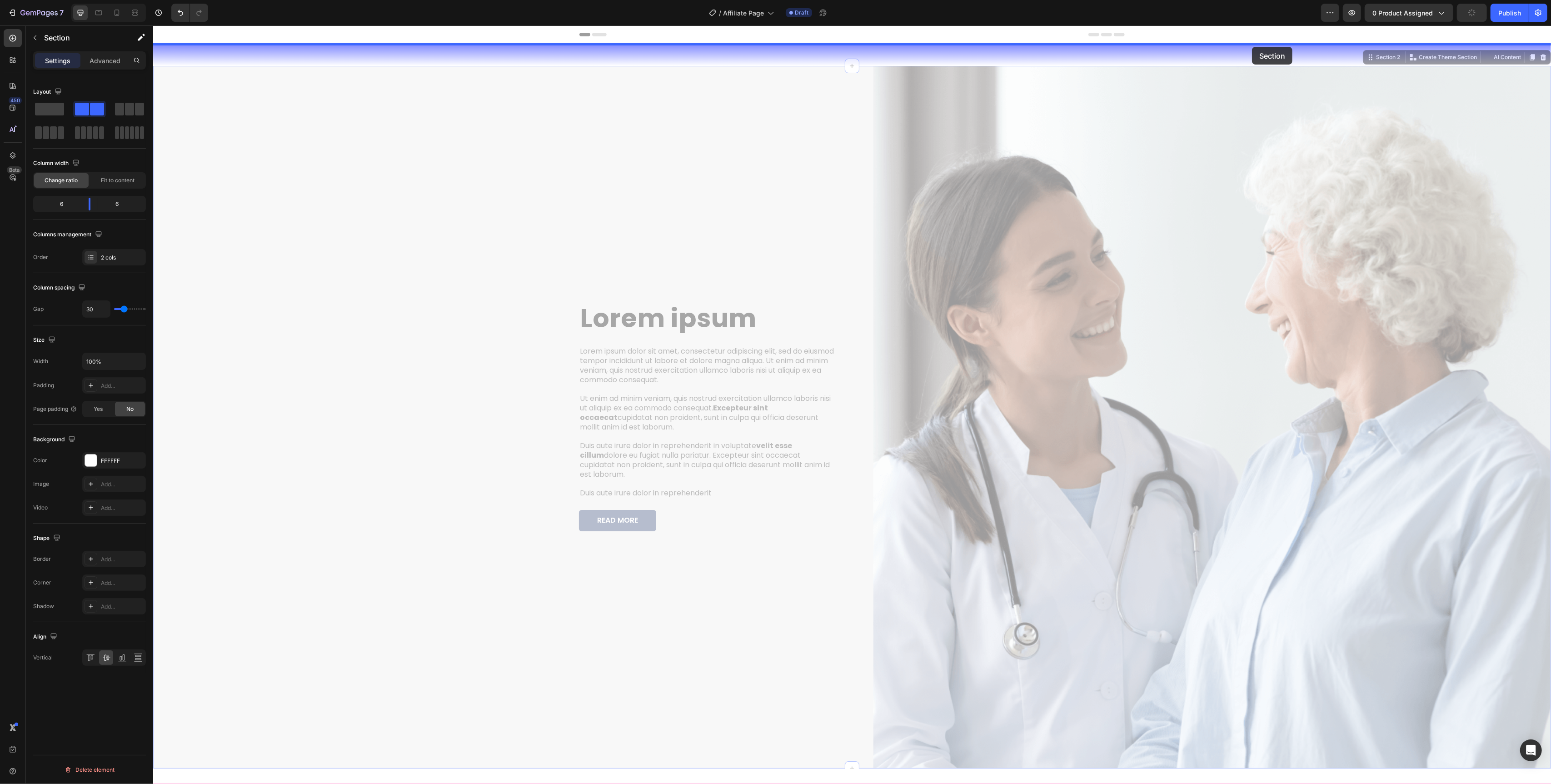
drag, startPoint x: 1369, startPoint y: 54, endPoint x: 1252, endPoint y: 46, distance: 117.3
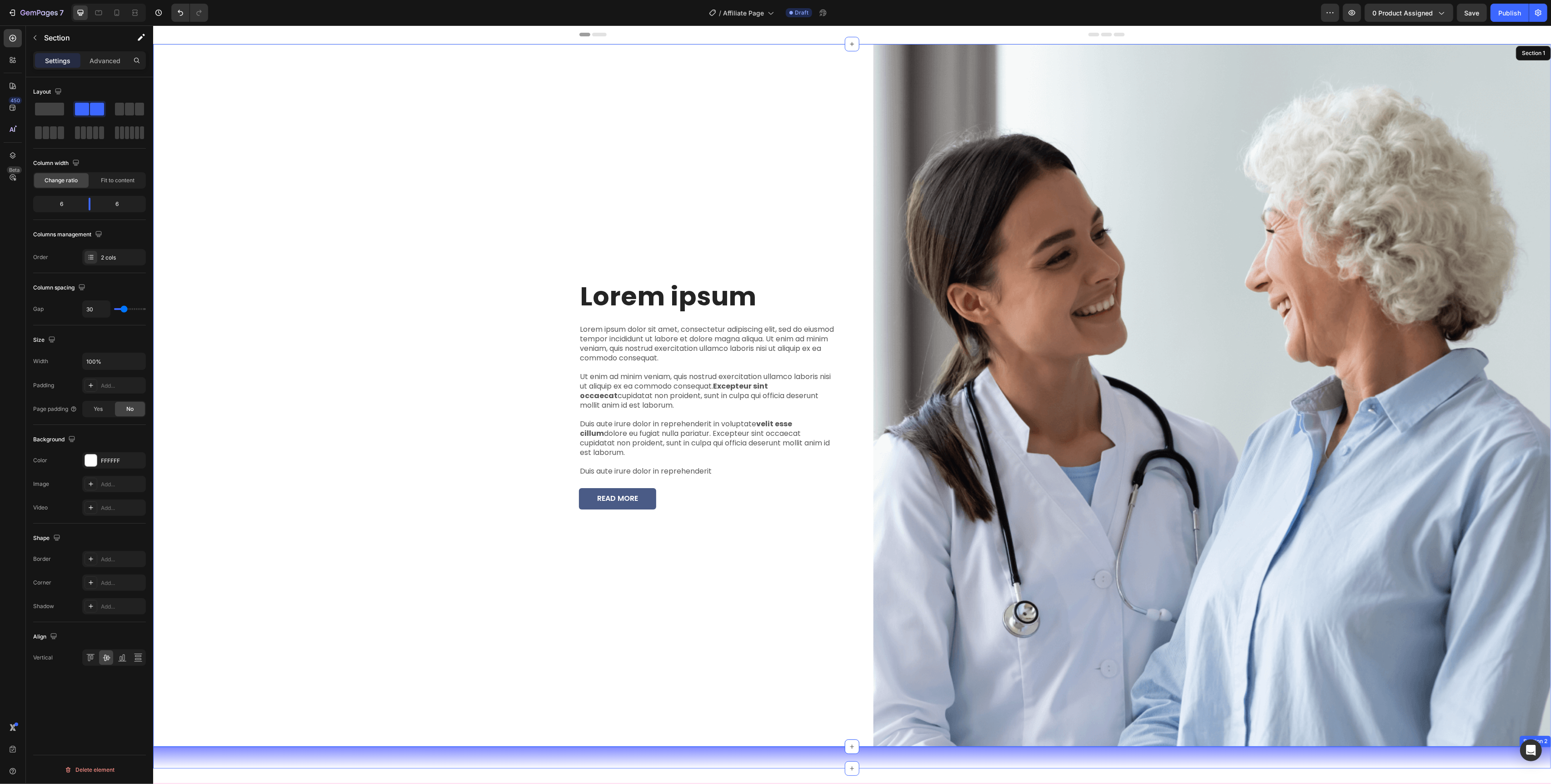
click at [737, 756] on div "Image Water Resistant & Sweat Proof Text Block Image Invisible Under Clothing T…" at bounding box center [852, 757] width 1398 height 22
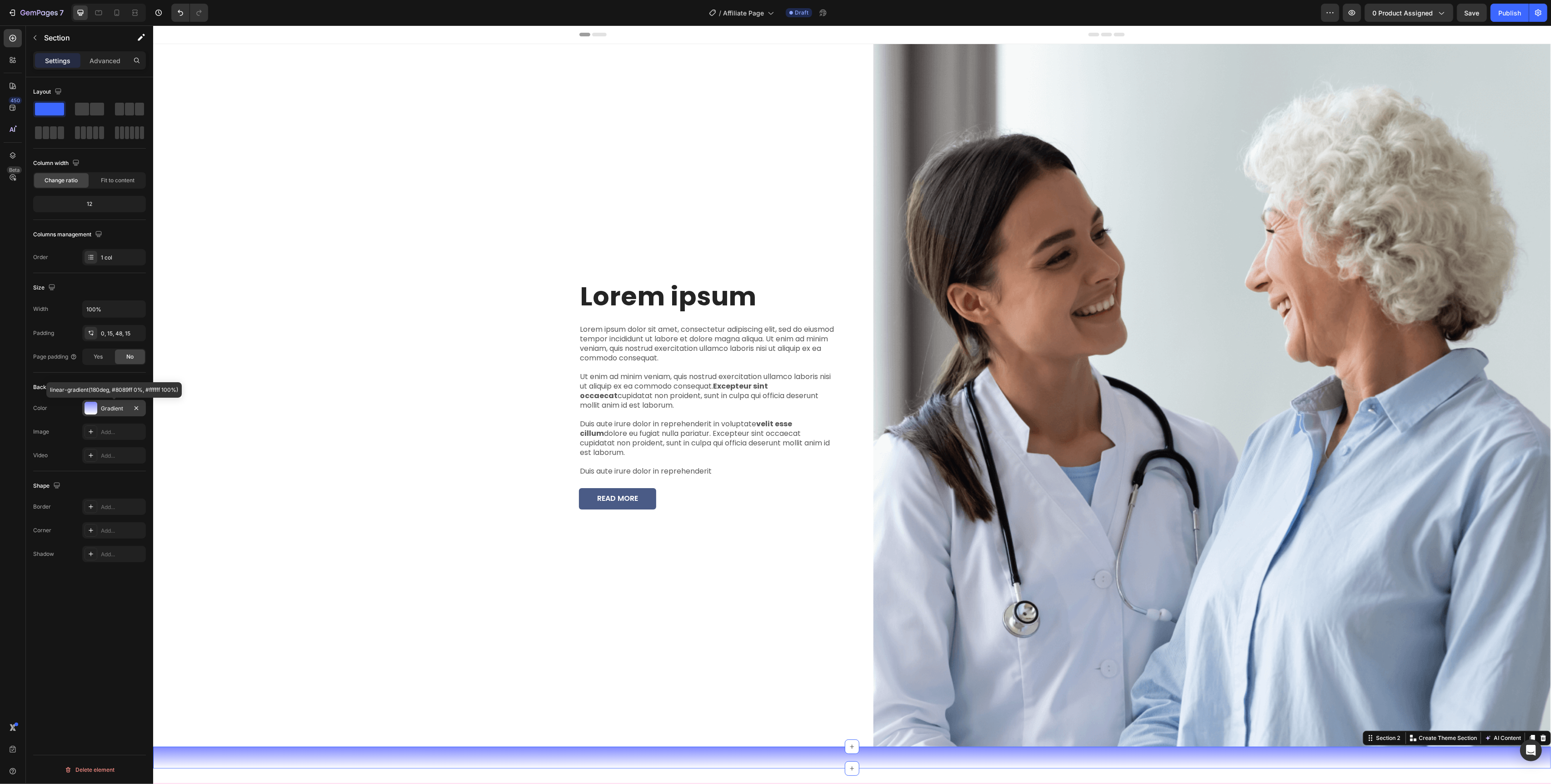
click at [97, 409] on div at bounding box center [91, 408] width 13 height 13
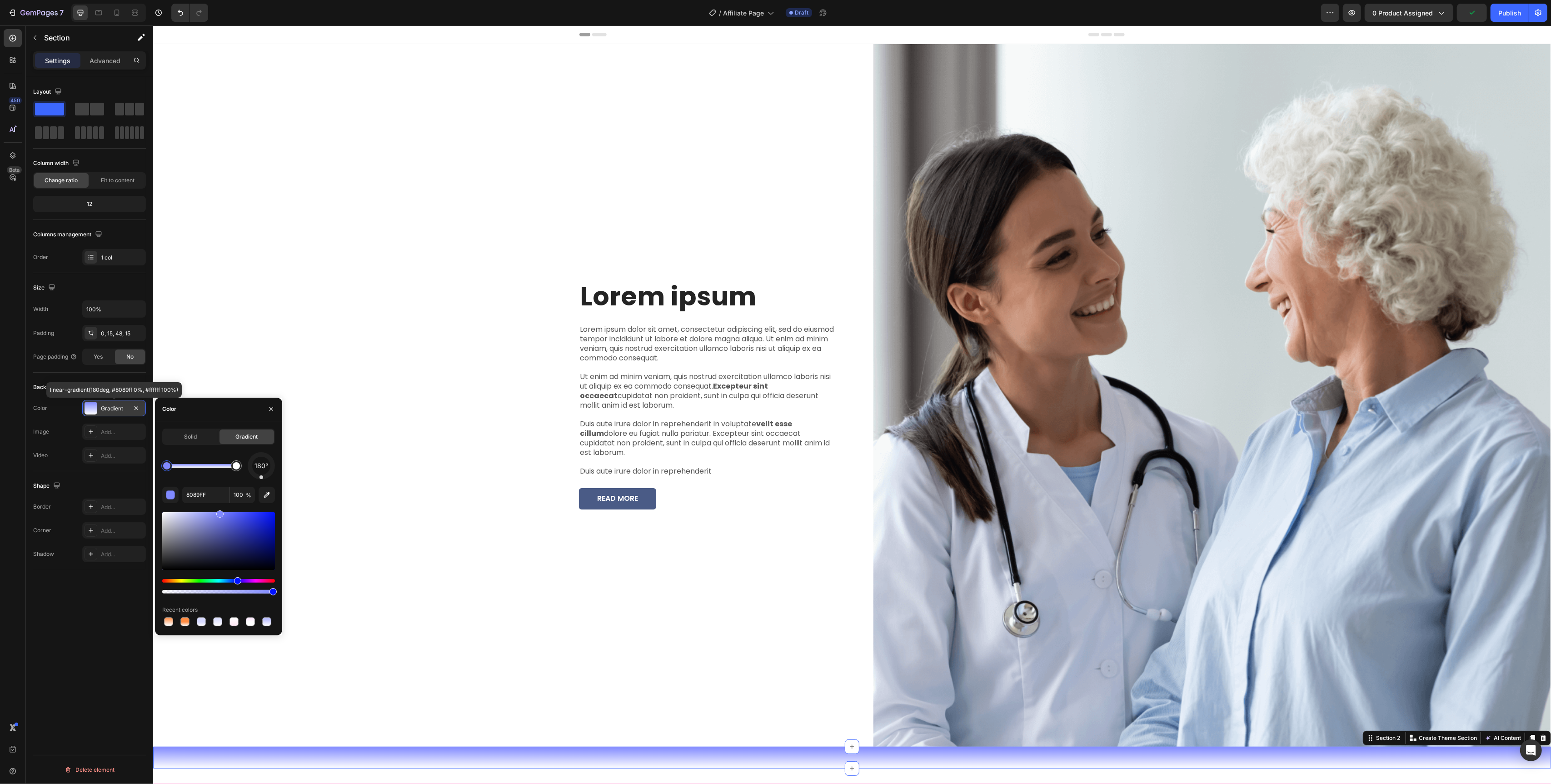
click at [97, 409] on div at bounding box center [91, 408] width 13 height 13
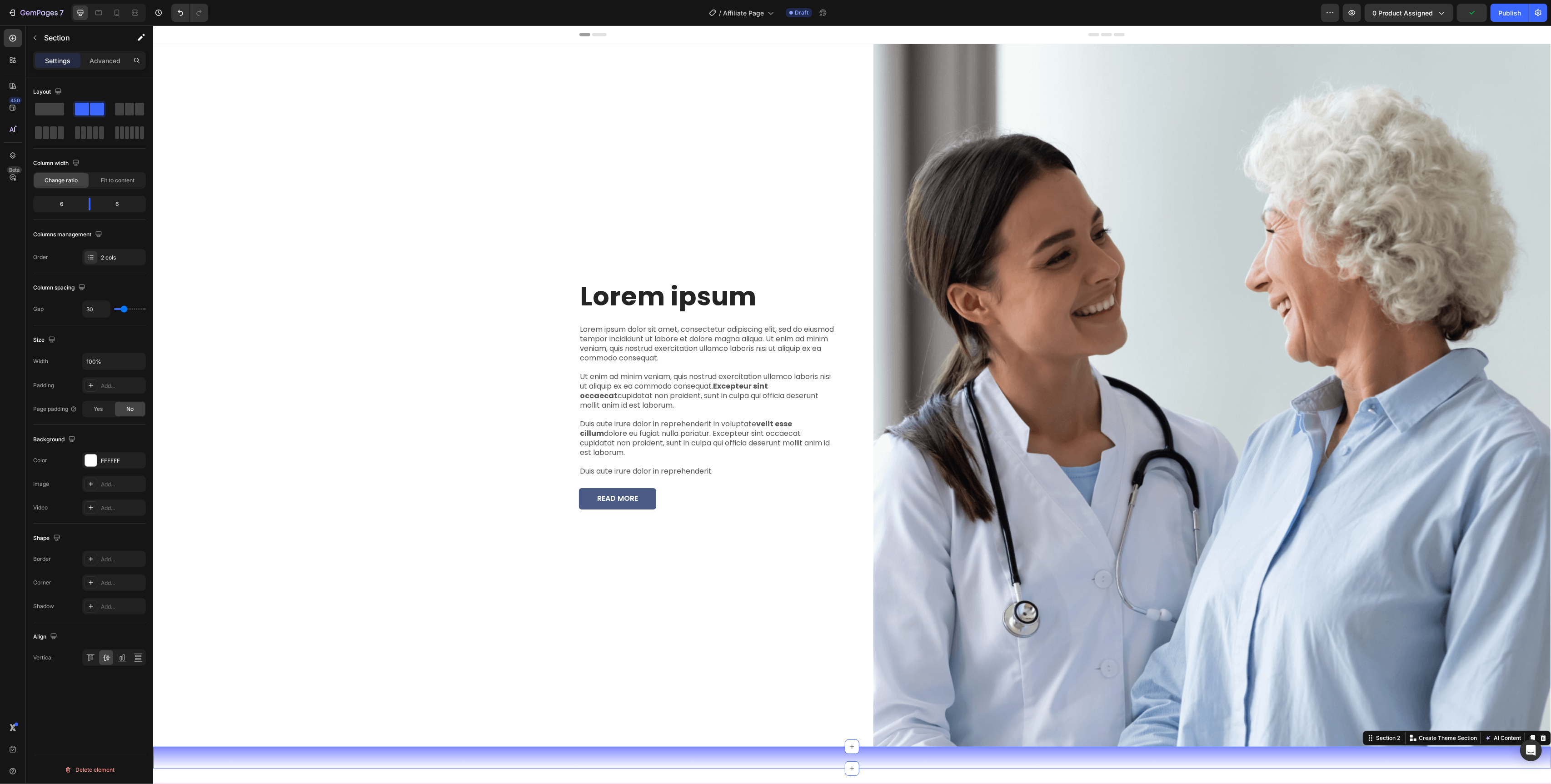
click at [442, 247] on div "Lorem ipsum Heading Lorem ipsum dolor sit amet, consectetur adipiscing elit, se…" at bounding box center [499, 395] width 692 height 702
click at [104, 463] on div "FFFFFF" at bounding box center [113, 461] width 26 height 8
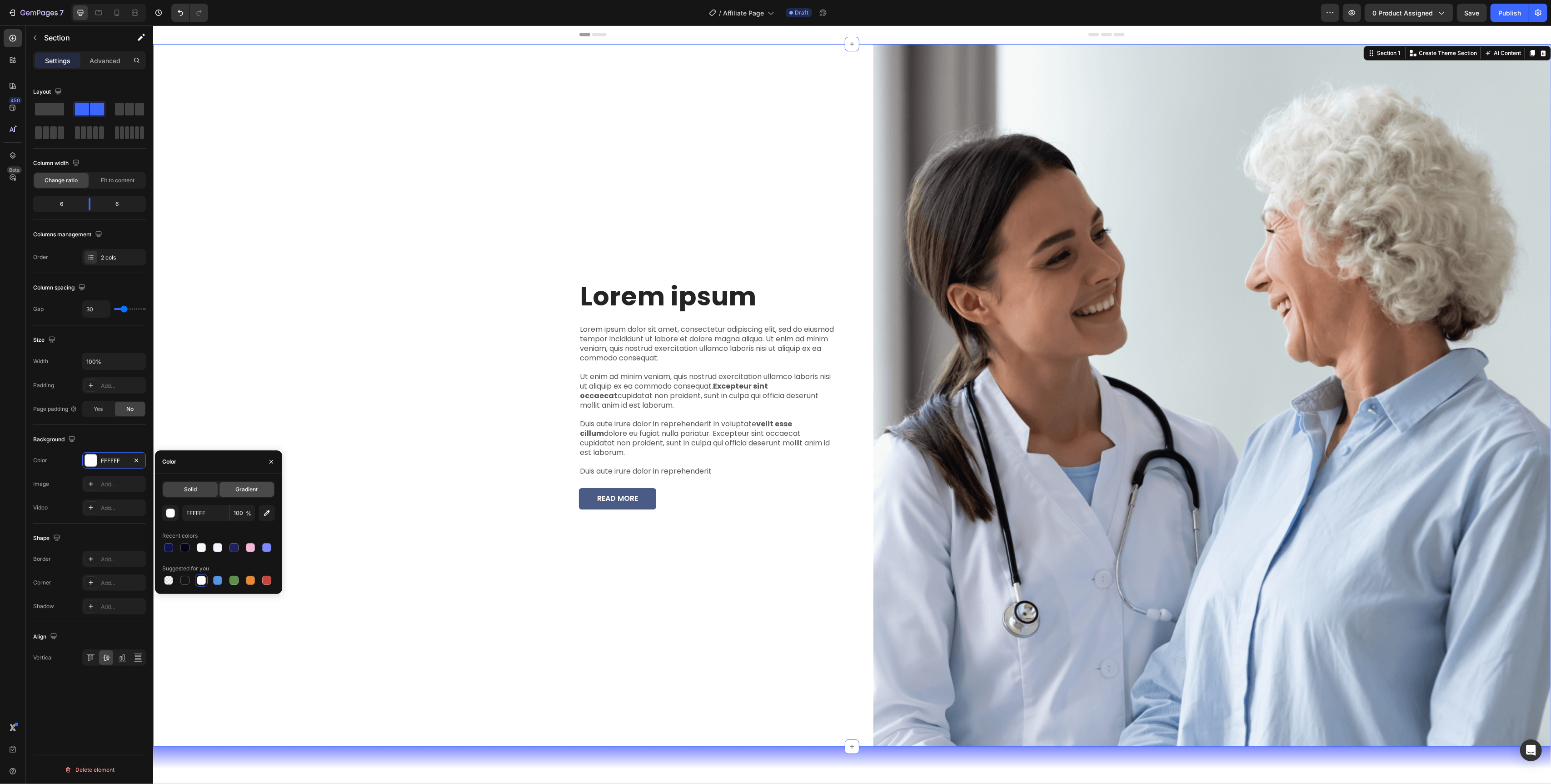
click at [236, 487] on span "Gradient" at bounding box center [247, 490] width 23 height 8
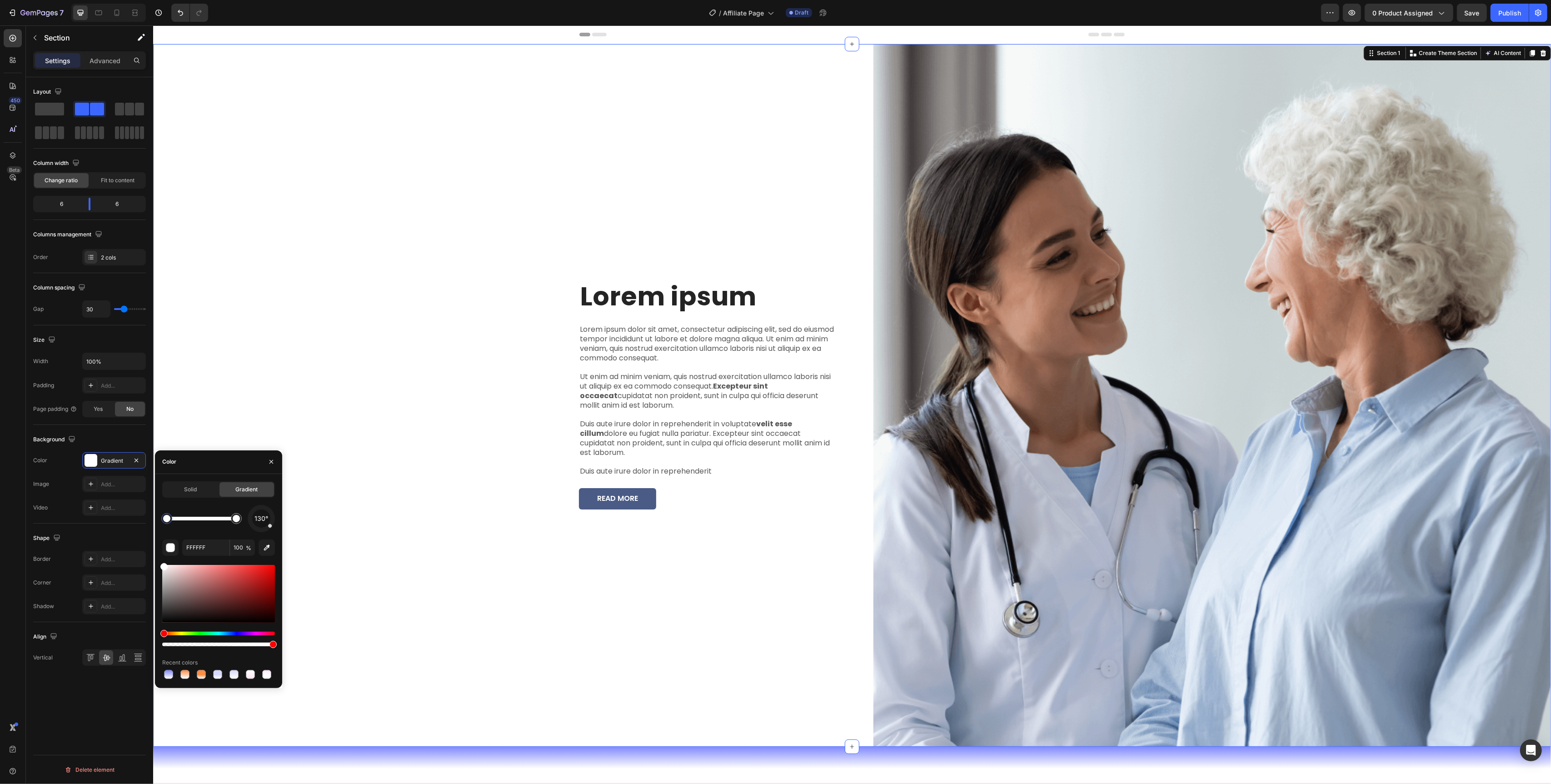
click at [176, 674] on div at bounding box center [218, 674] width 113 height 13
click at [171, 675] on div at bounding box center [168, 674] width 9 height 9
type input "8089FF"
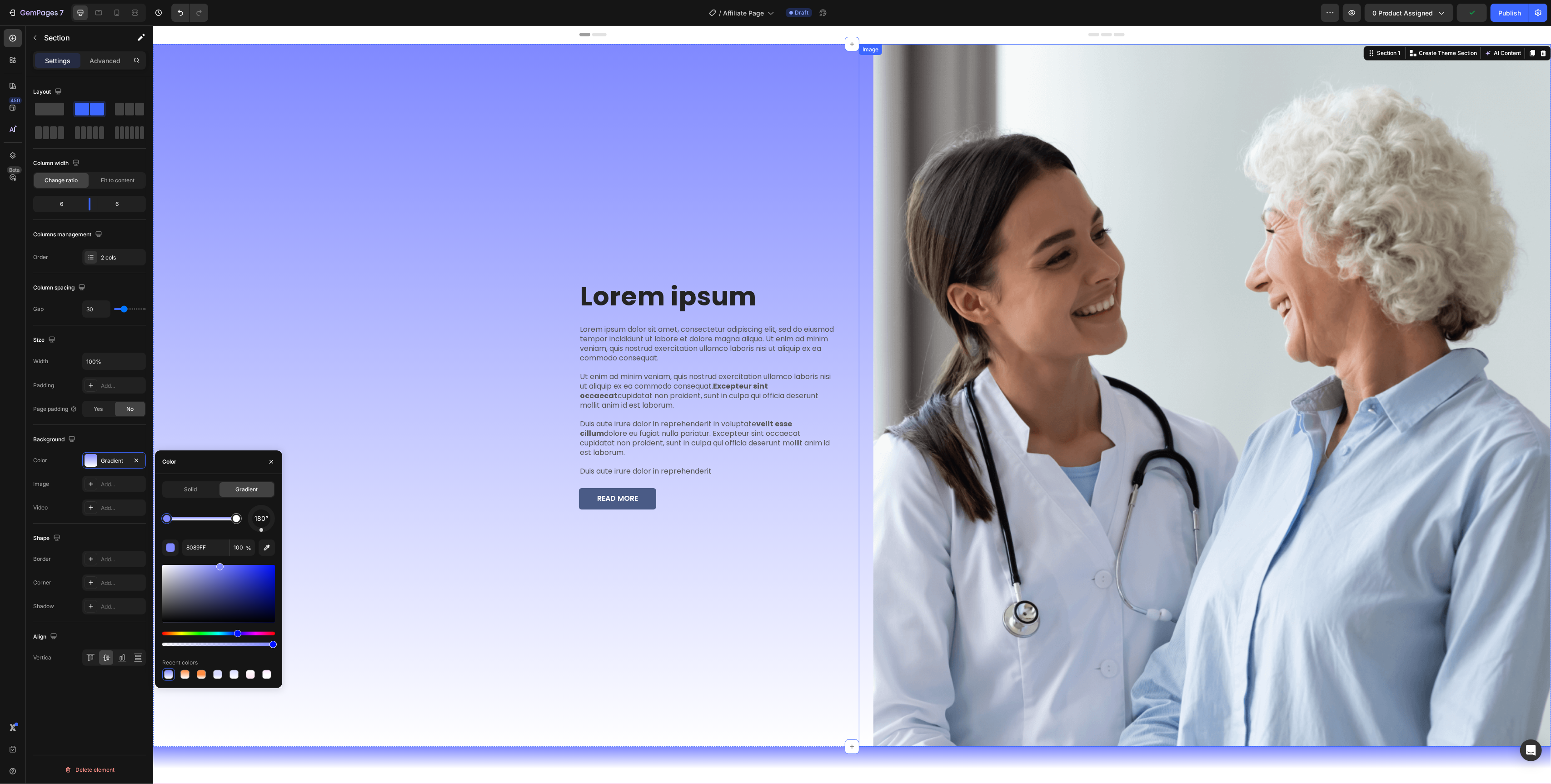
click at [1080, 336] on img at bounding box center [1212, 395] width 678 height 702
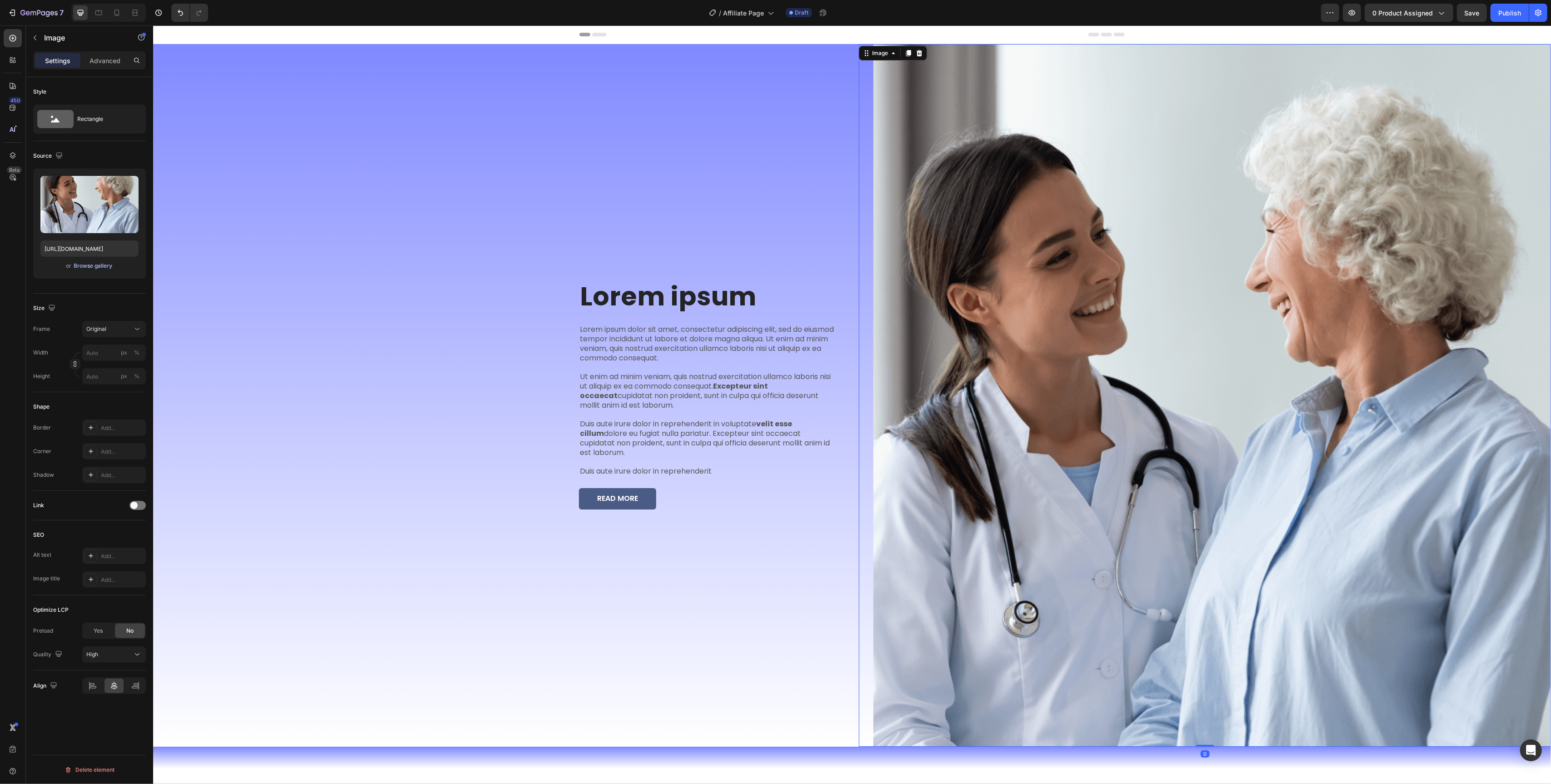
click at [97, 266] on div "Browse gallery" at bounding box center [93, 266] width 39 height 8
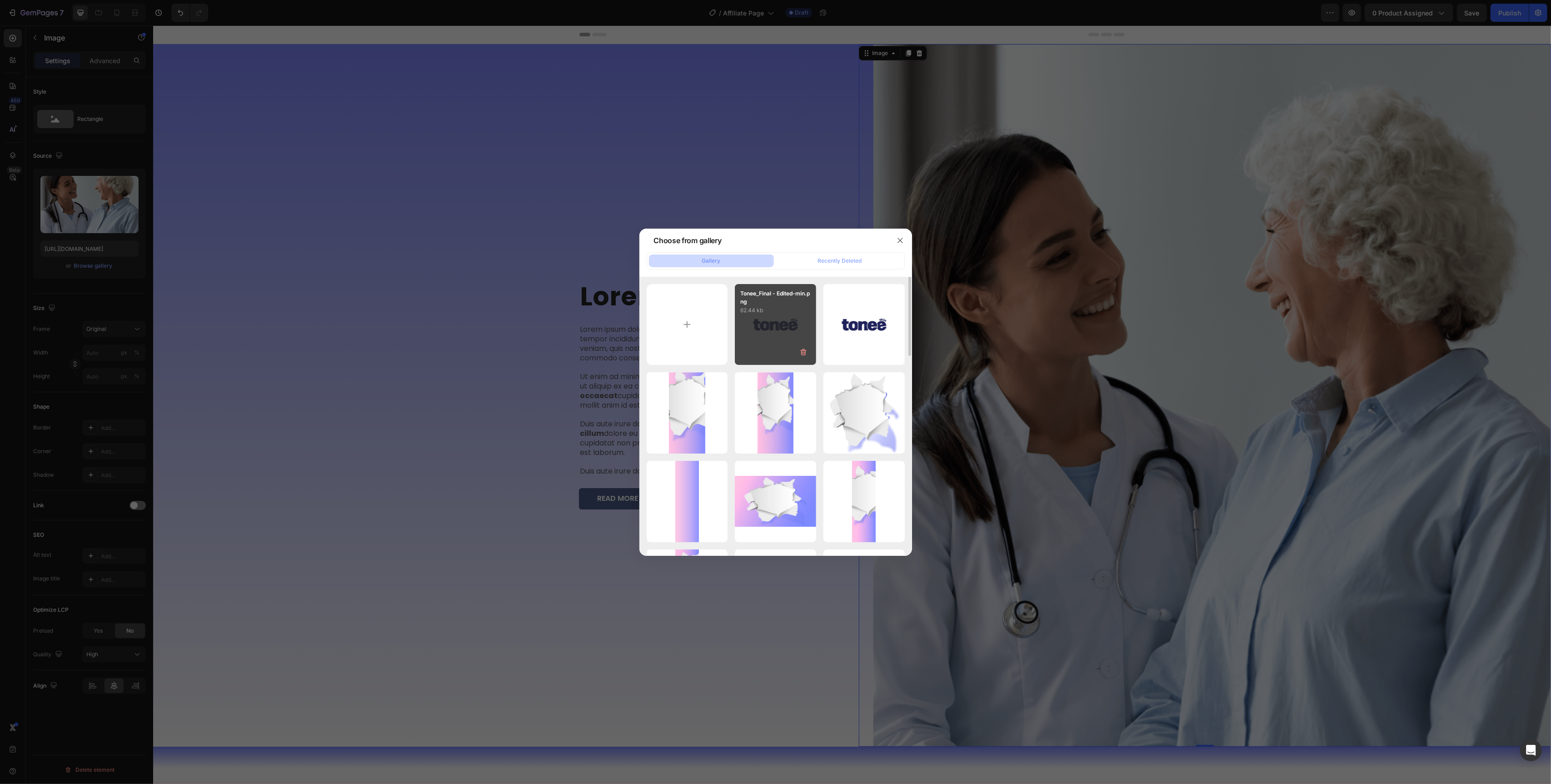
click at [787, 327] on div "Tonee_Final - Edited-min.png 62.44 kb" at bounding box center [775, 324] width 81 height 81
type input "https://cdn.shopify.com/s/files/1/0829/2152/1432/files/gempages_575604451990045…"
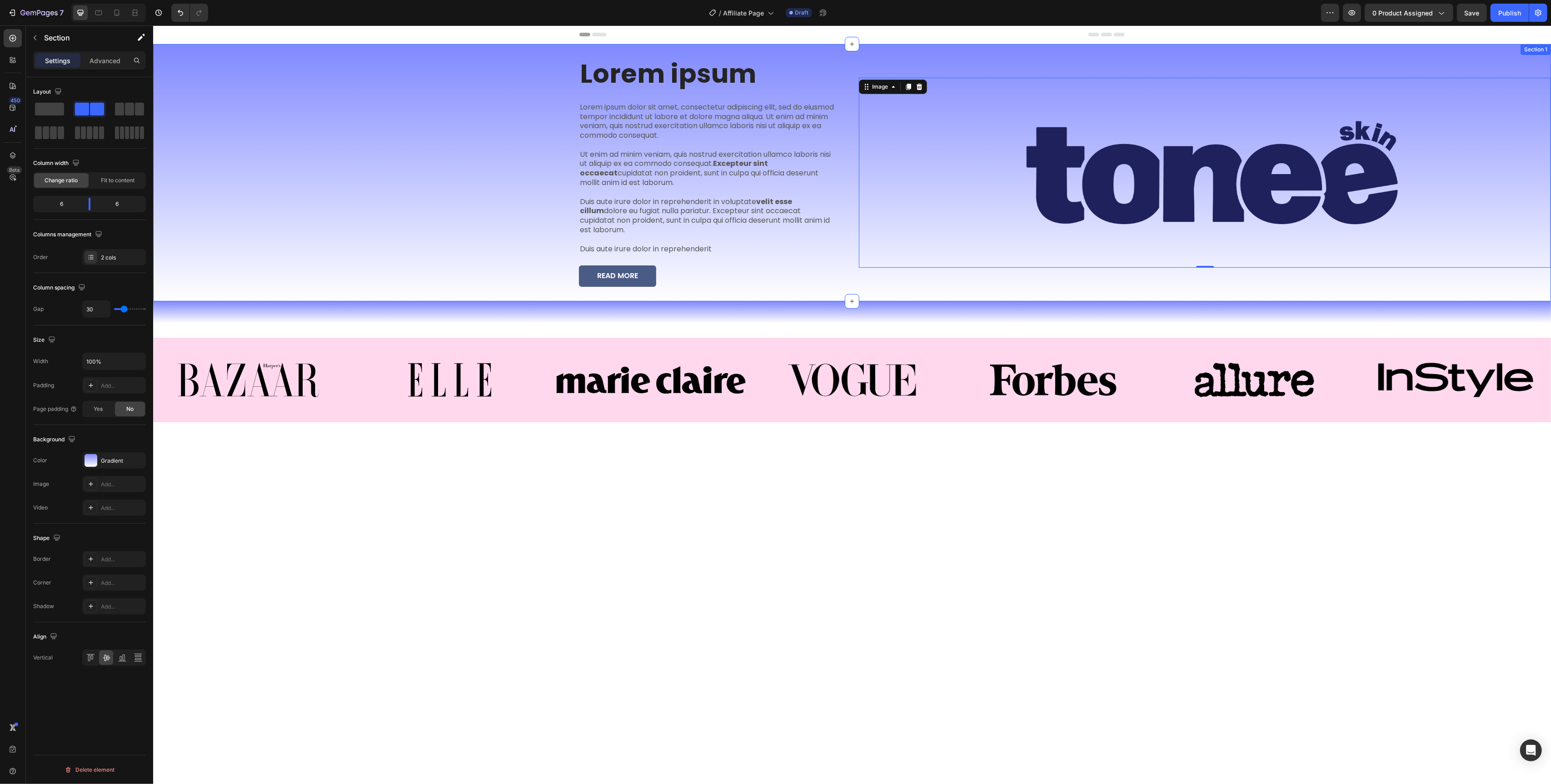
click at [396, 237] on div "Lorem ipsum Heading Lorem ipsum dolor sit amet, consectetur adipiscing elit, se…" at bounding box center [499, 173] width 692 height 257
click at [469, 156] on div "Lorem ipsum Heading Lorem ipsum dolor sit amet, consectetur adipiscing elit, se…" at bounding box center [499, 173] width 692 height 257
click at [1360, 18] on button "button" at bounding box center [1352, 13] width 18 height 18
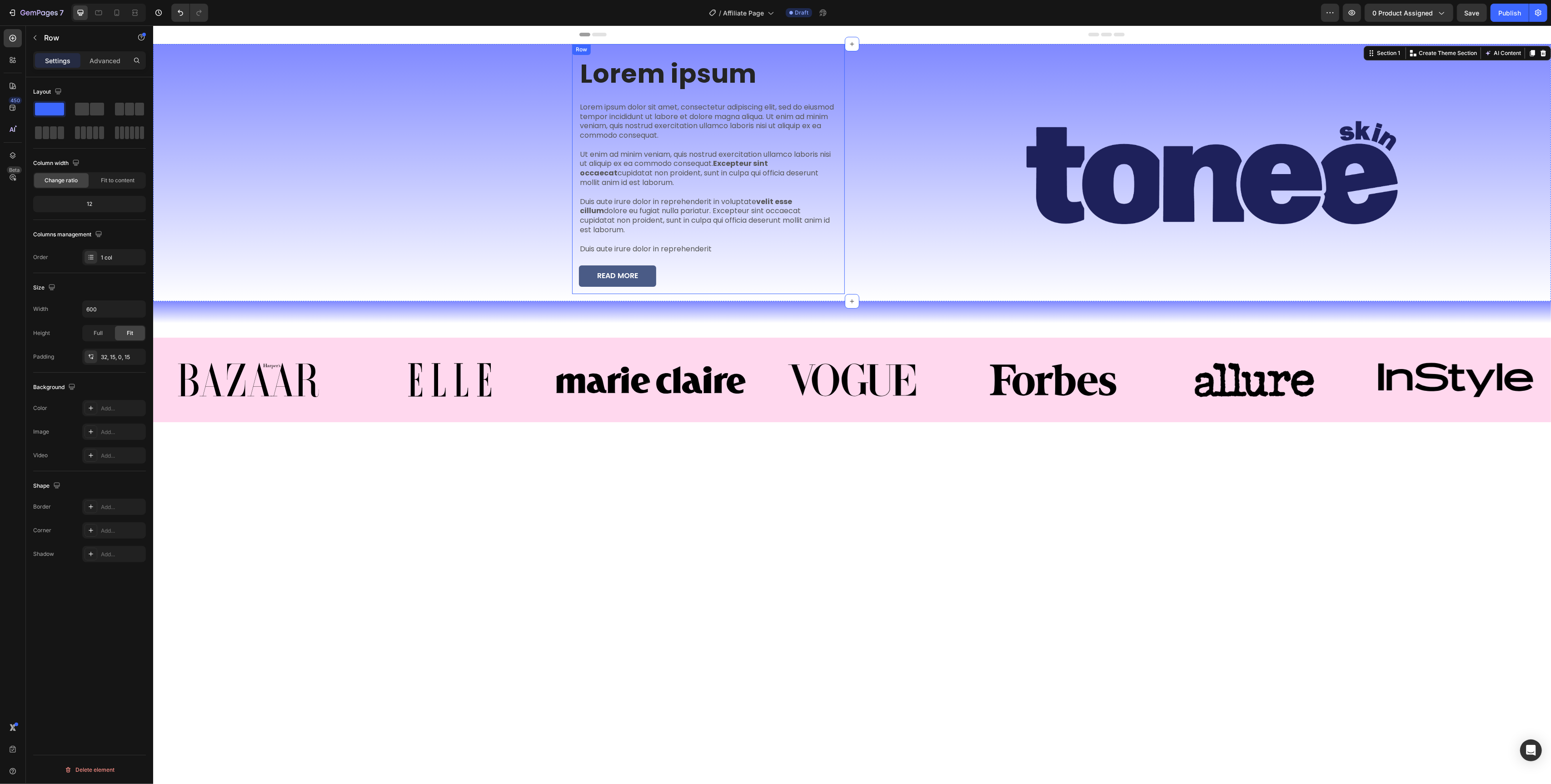
click at [747, 51] on div "Lorem ipsum Heading Lorem ipsum dolor sit amet, consectetur adipiscing elit, se…" at bounding box center [707, 169] width 273 height 250
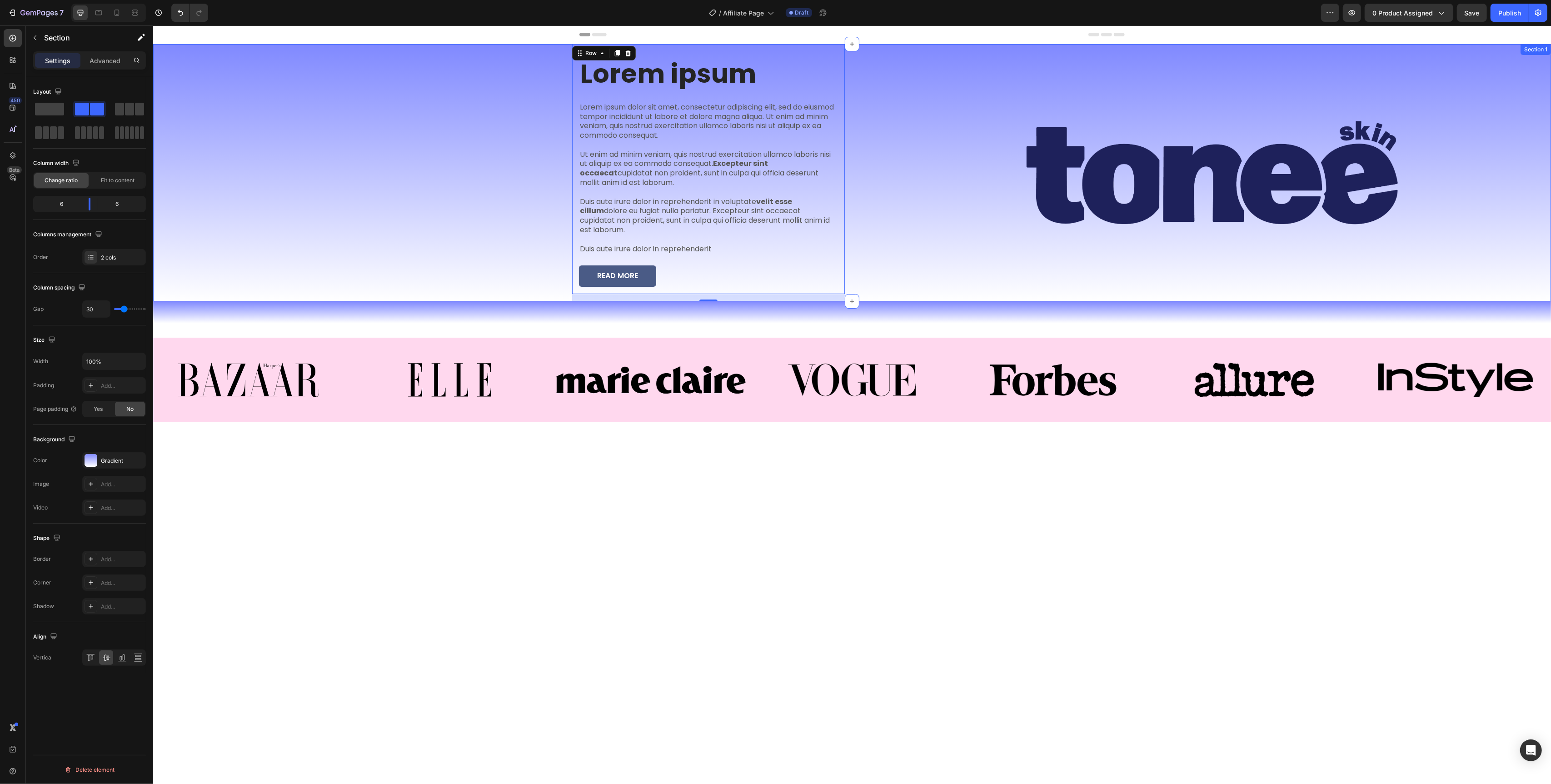
click at [852, 199] on div "Lorem ipsum Heading Lorem ipsum dolor sit amet, consectetur adipiscing elit, se…" at bounding box center [852, 173] width 1398 height 257
click at [104, 59] on p "Advanced" at bounding box center [105, 61] width 31 height 10
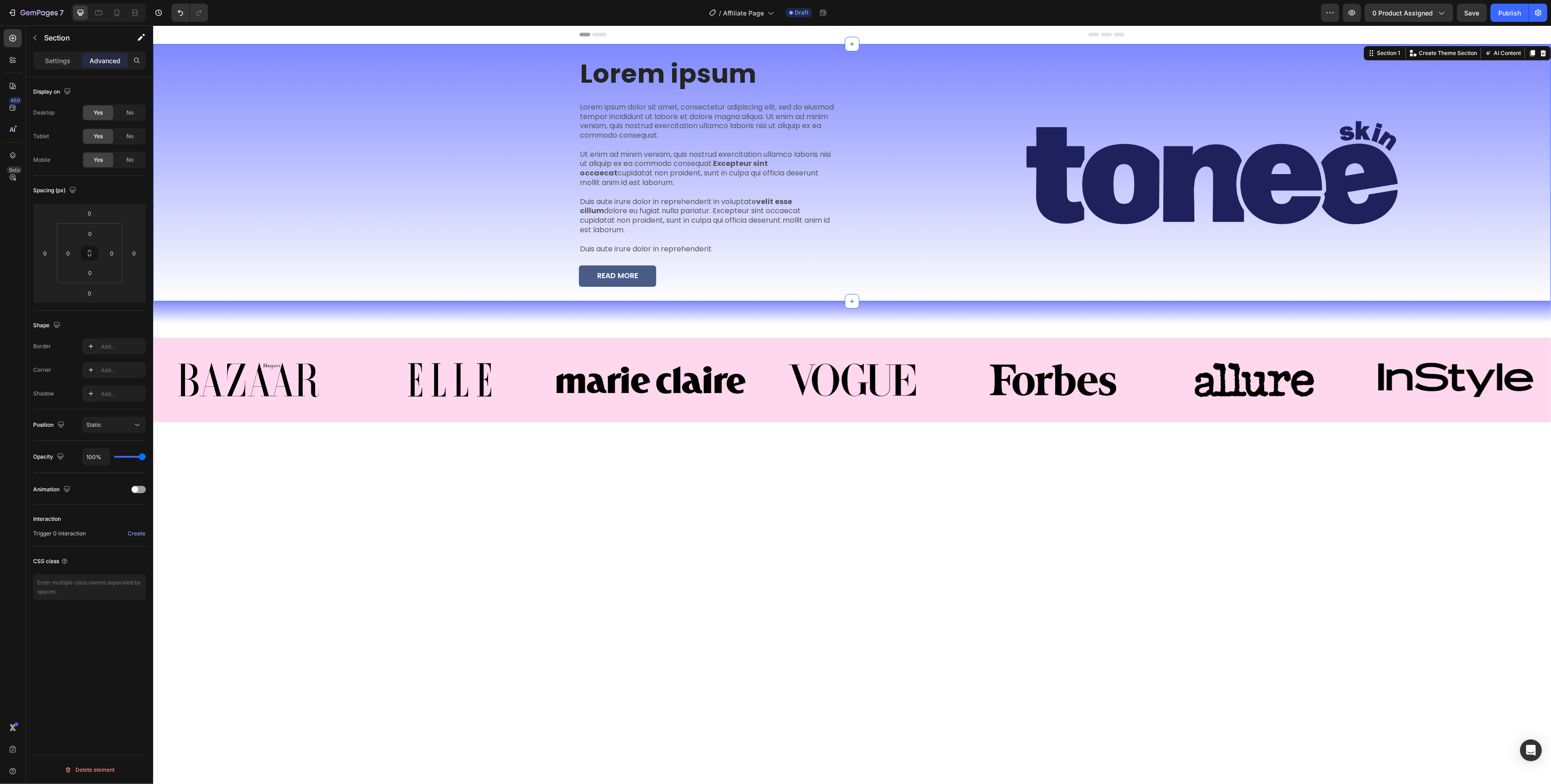
click at [853, 161] on div "Lorem ipsum Heading Lorem ipsum dolor sit amet, consectetur adipiscing elit, se…" at bounding box center [852, 173] width 1398 height 257
click at [883, 77] on img at bounding box center [1212, 173] width 678 height 190
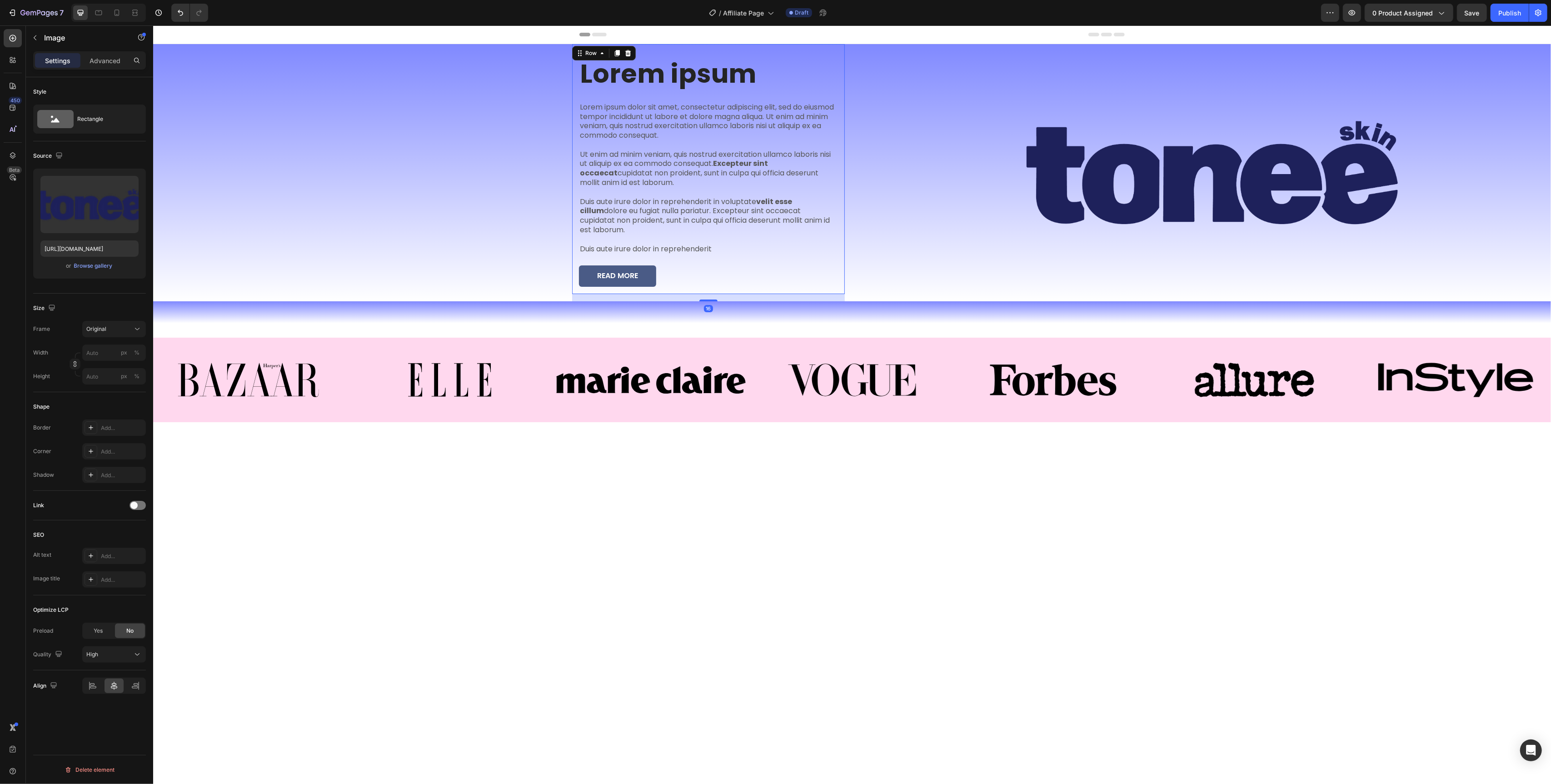
click at [575, 92] on div "Lorem ipsum Heading Lorem ipsum dolor sit amet, consectetur adipiscing elit, se…" at bounding box center [707, 169] width 273 height 250
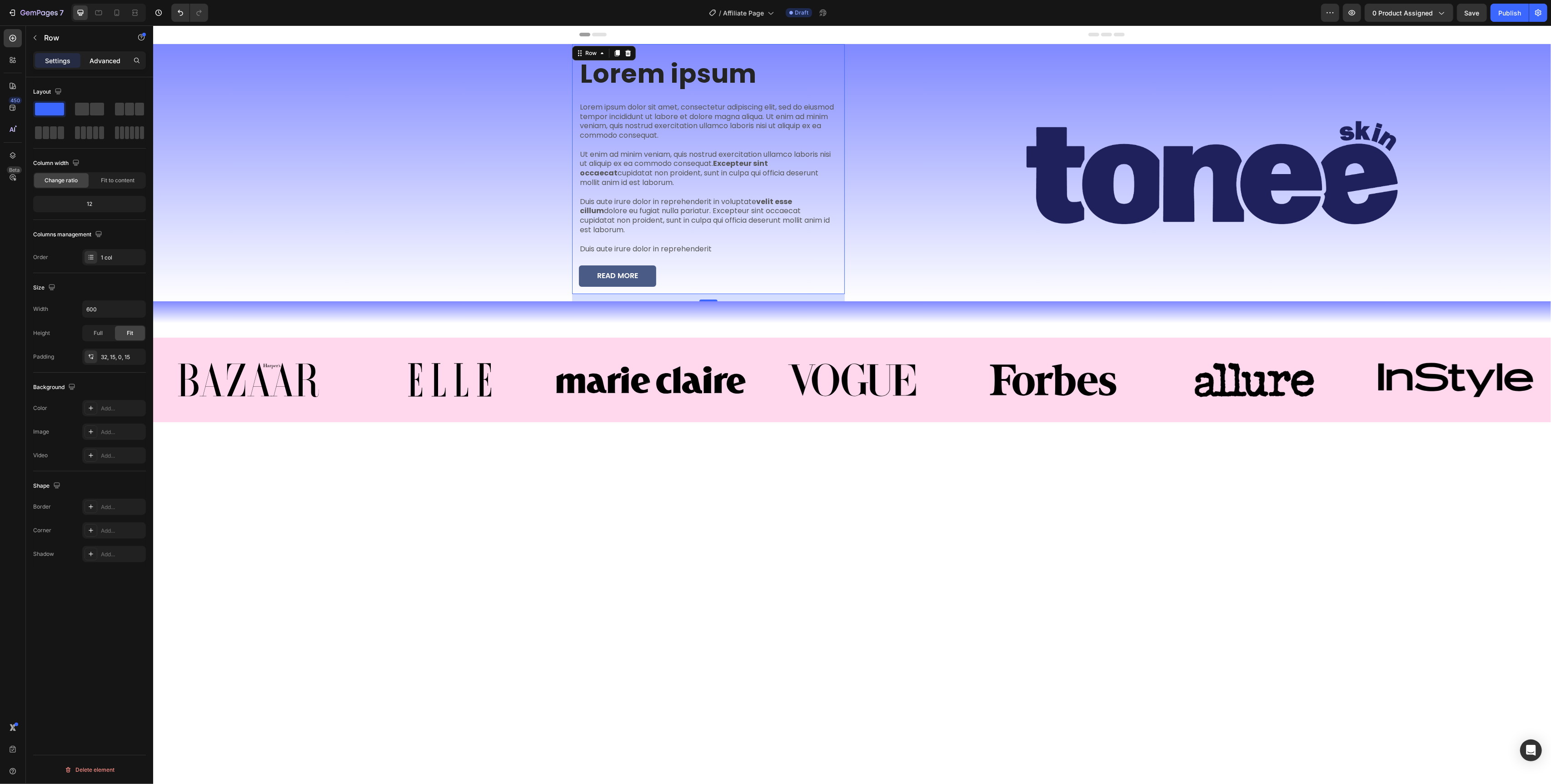
click at [107, 57] on p "Advanced" at bounding box center [105, 61] width 31 height 10
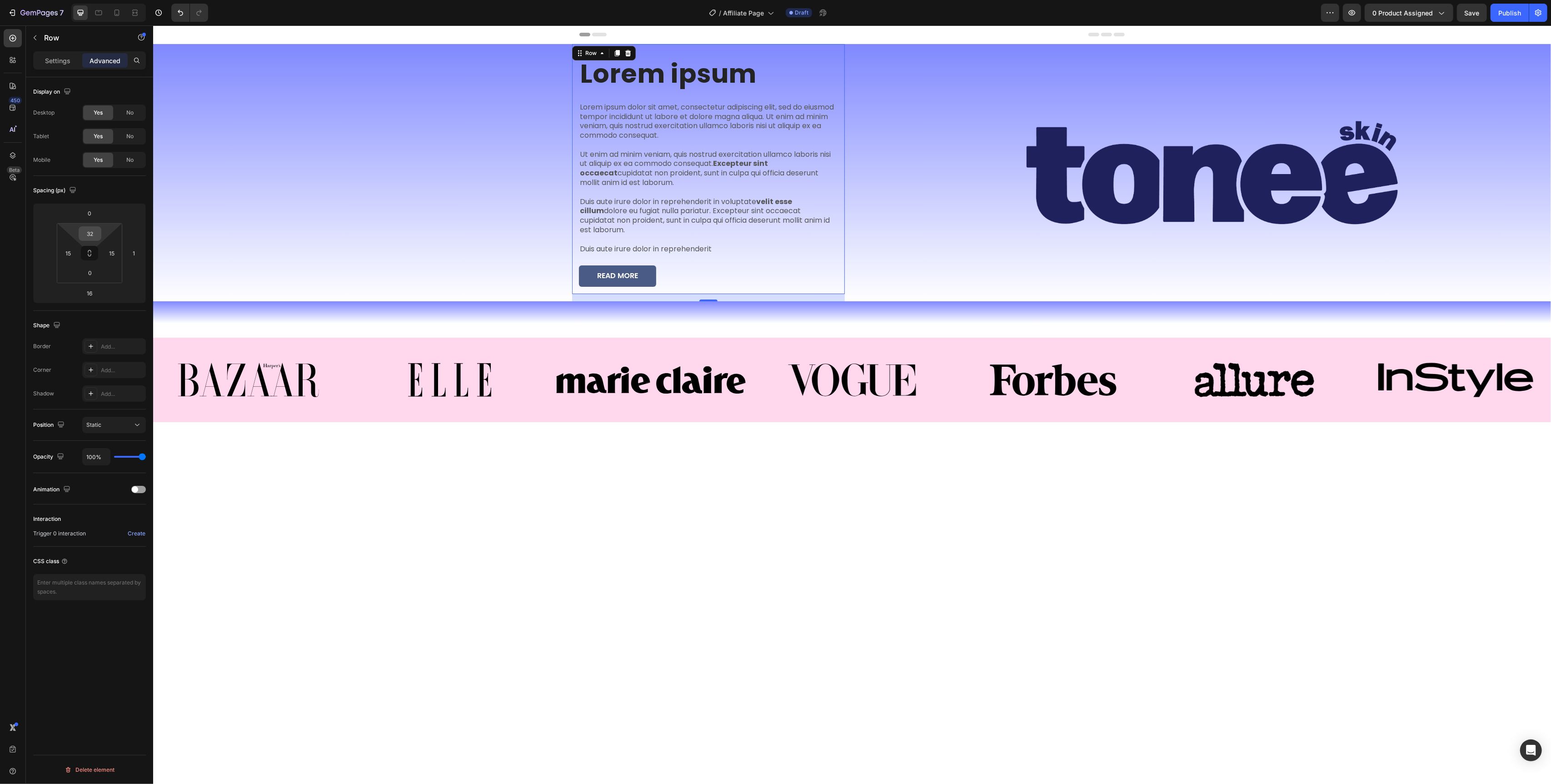
click at [98, 234] on input "32" at bounding box center [90, 233] width 18 height 13
click at [113, 388] on p "5XL 112px" at bounding box center [113, 390] width 41 height 6
type input "112"
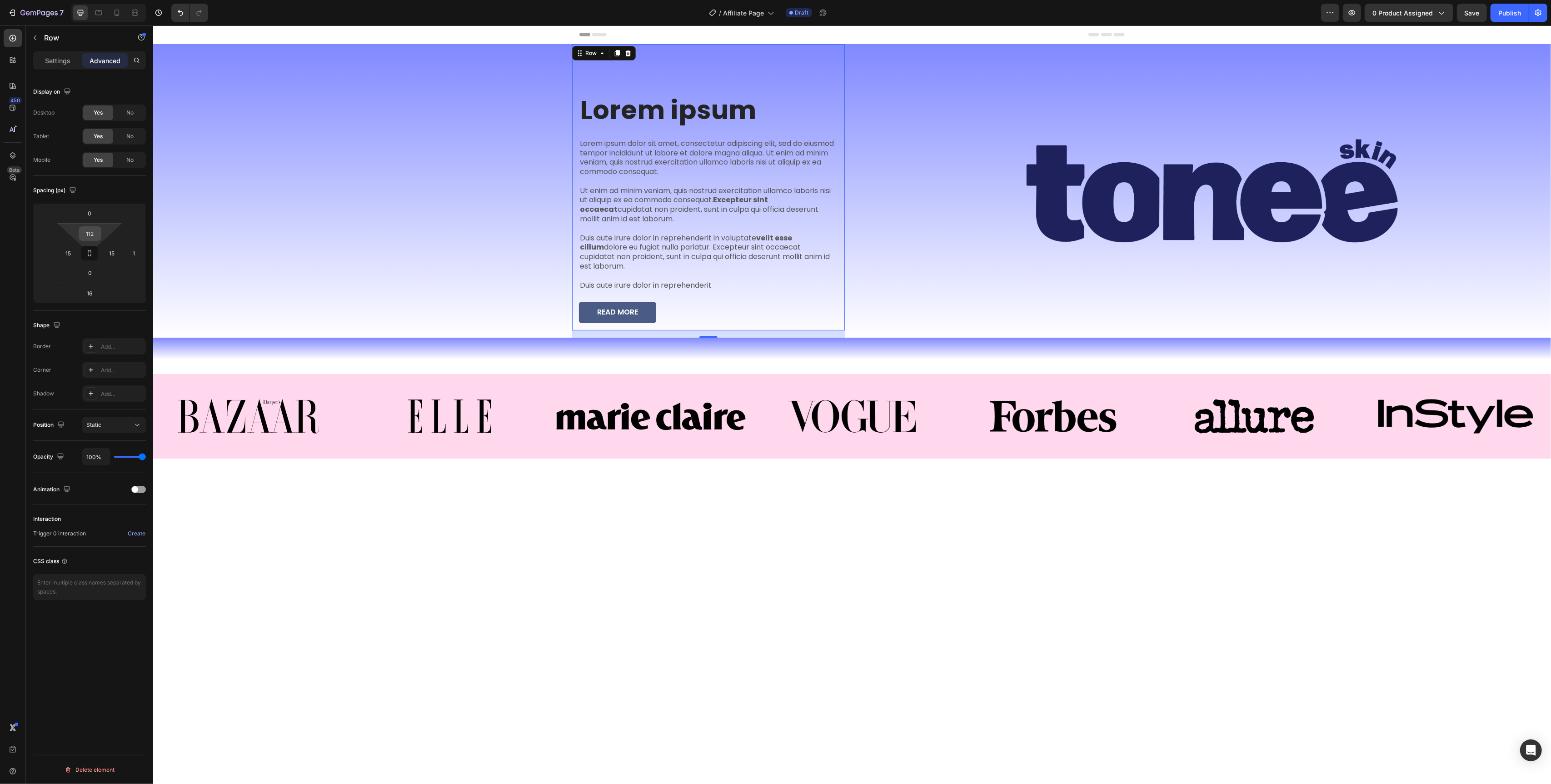
click at [92, 230] on input "112" at bounding box center [90, 233] width 18 height 13
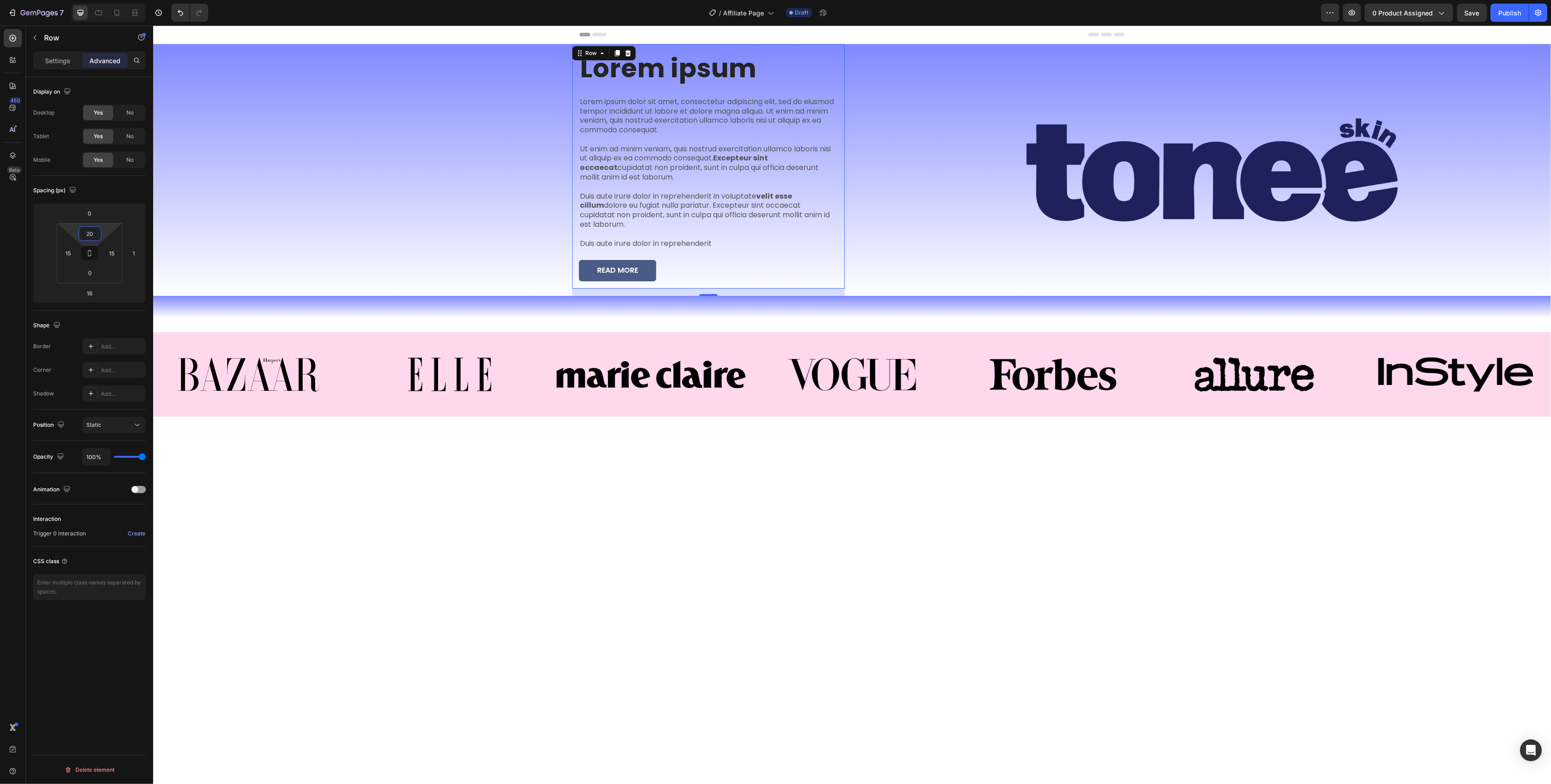
type input "200"
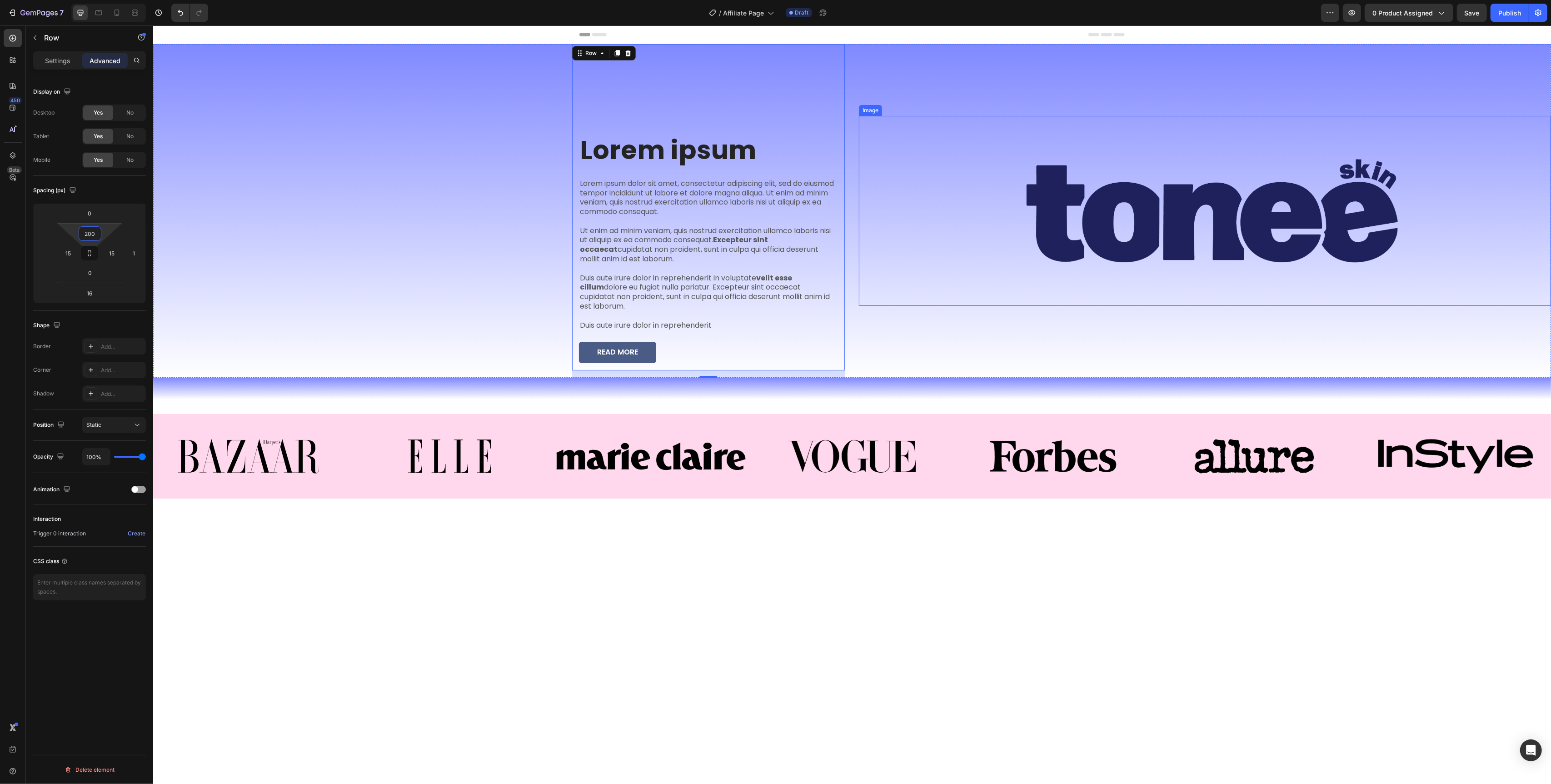
click at [1058, 150] on img at bounding box center [1212, 211] width 678 height 190
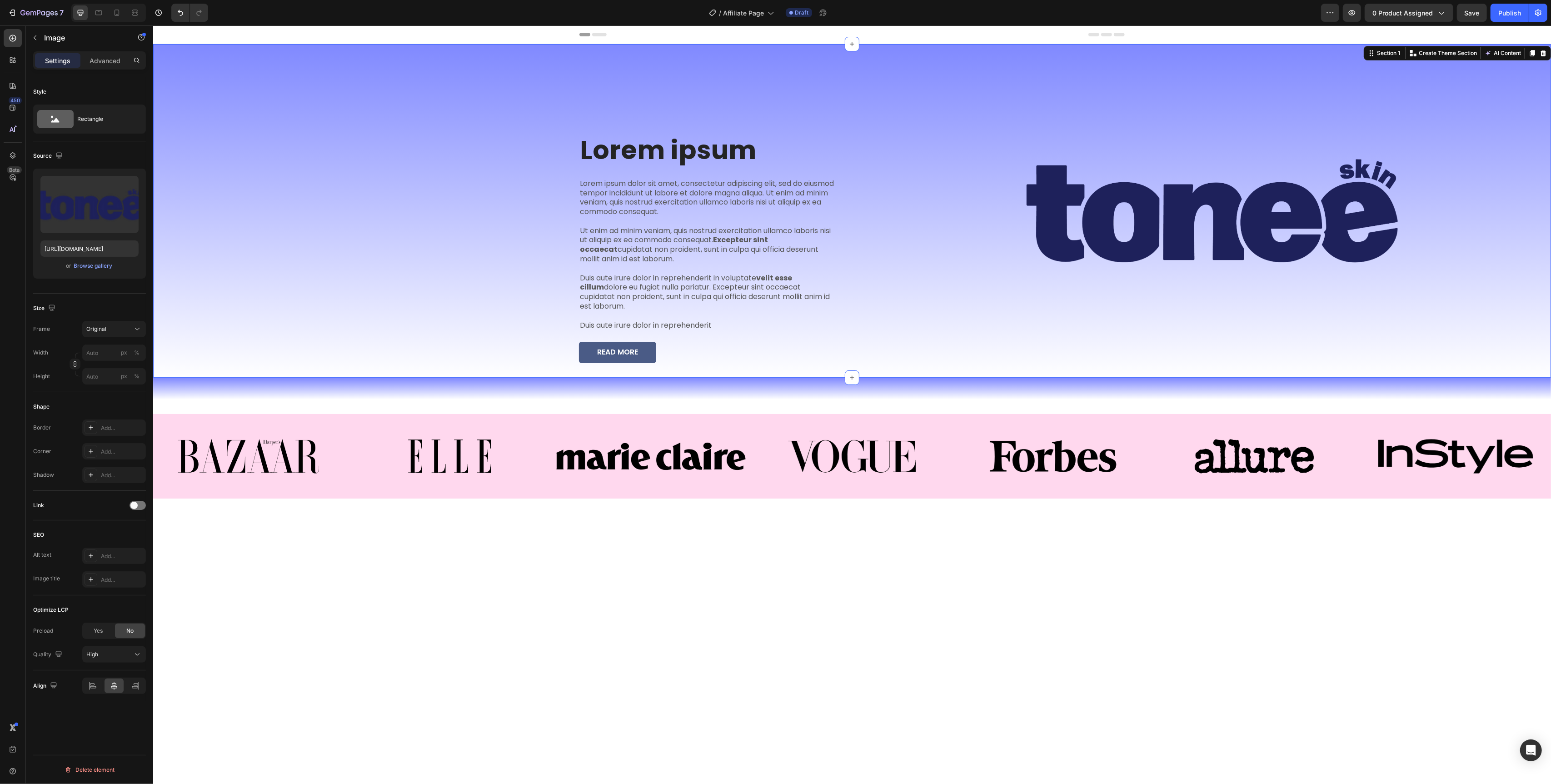
click at [1025, 79] on div "Image" at bounding box center [1204, 211] width 692 height 333
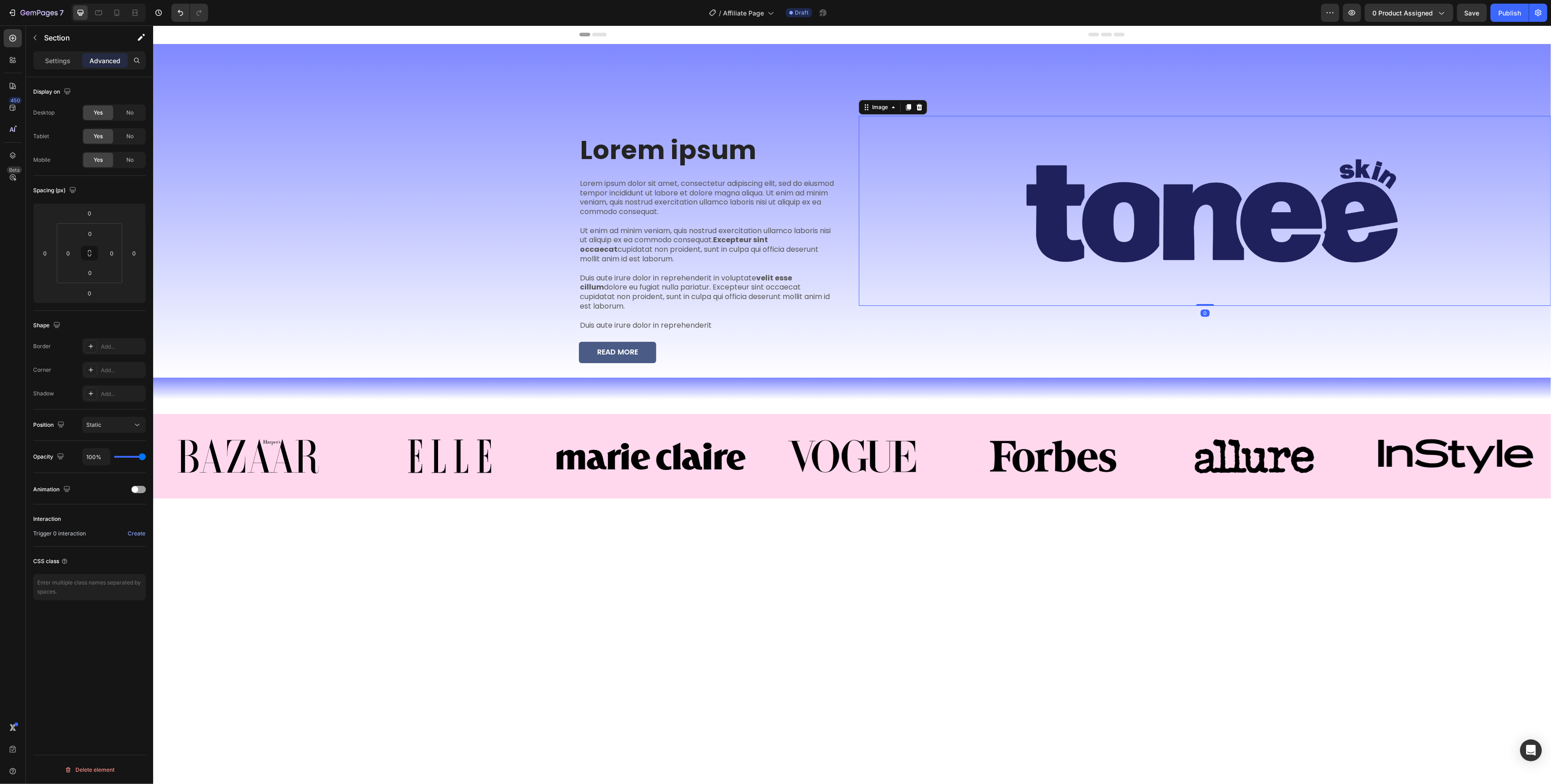
click at [977, 149] on img at bounding box center [1212, 211] width 678 height 190
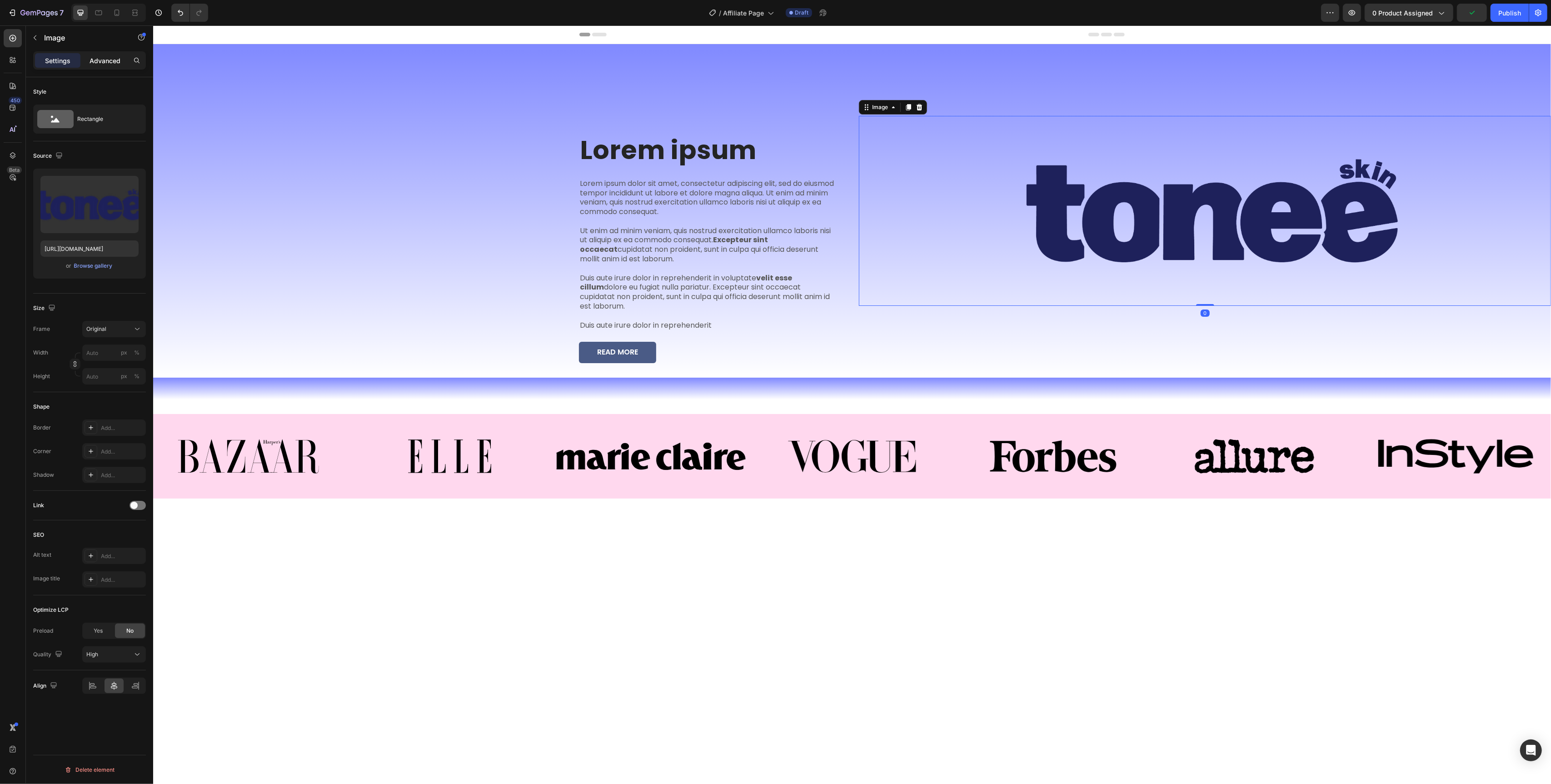
click at [106, 63] on p "Advanced" at bounding box center [105, 61] width 31 height 10
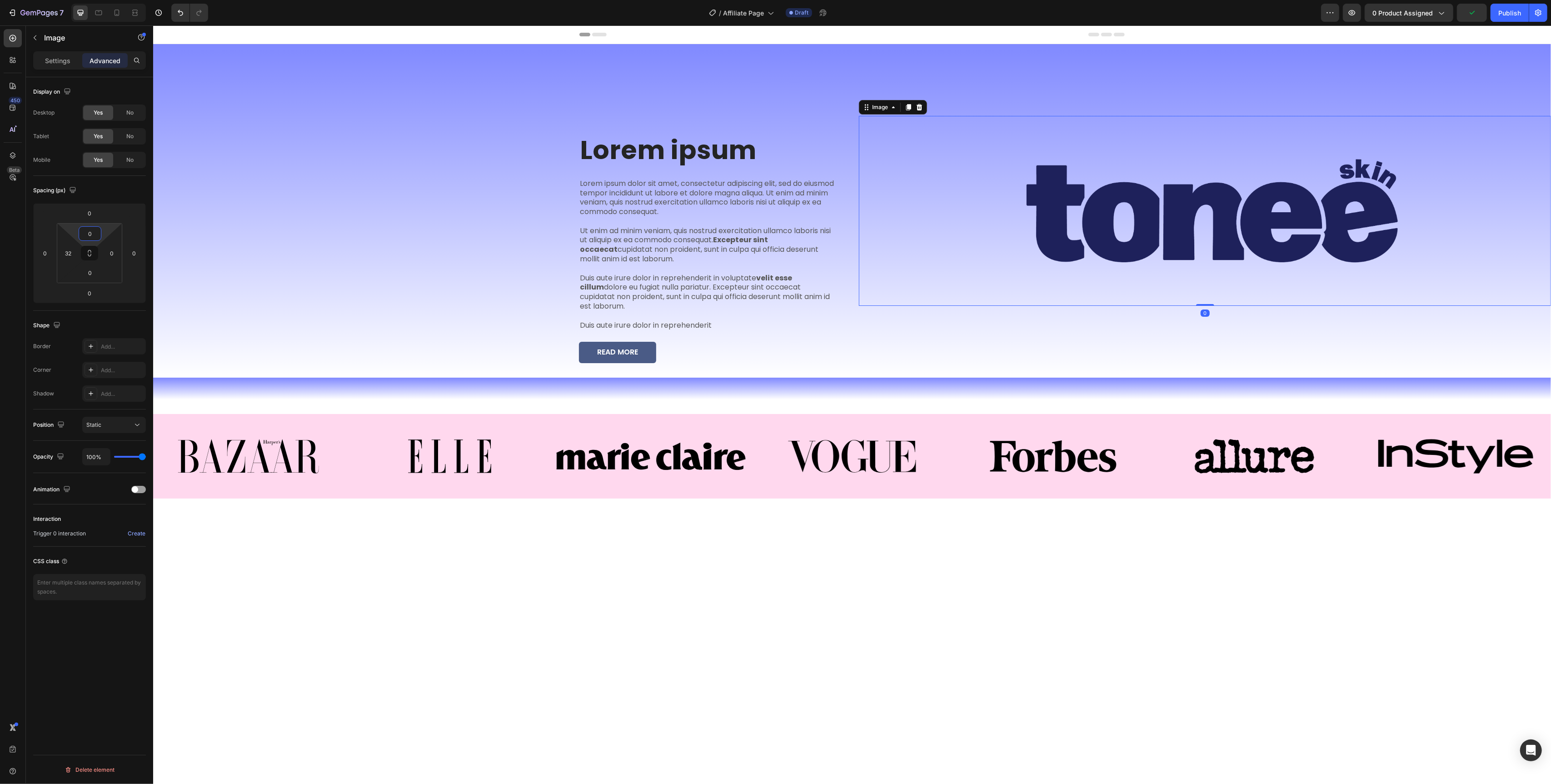
click at [98, 236] on input "0" at bounding box center [90, 233] width 18 height 13
type input "200"
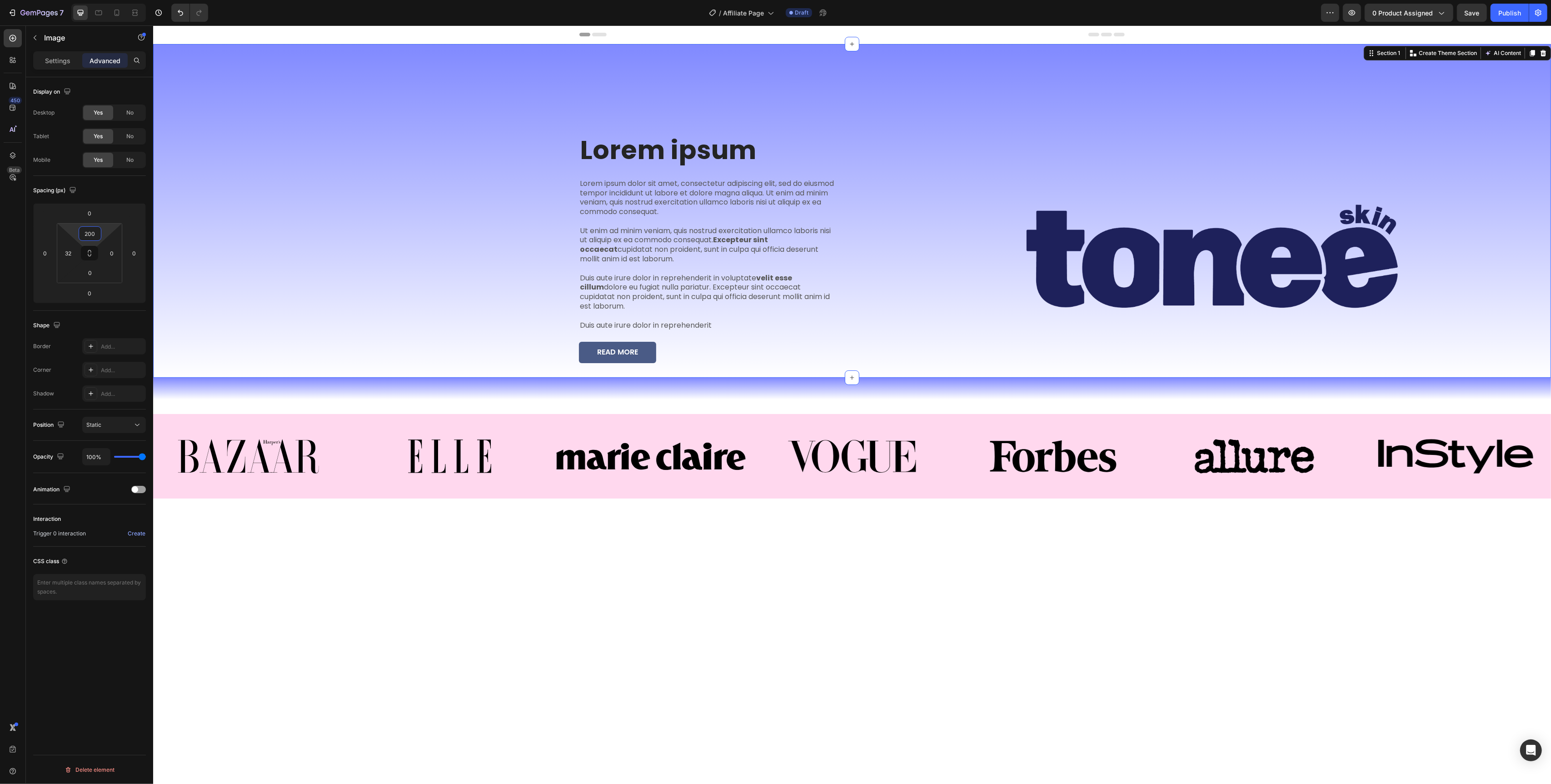
click at [357, 212] on div "Lorem ipsum Heading Lorem ipsum dolor sit amet, consectetur adipiscing elit, se…" at bounding box center [499, 211] width 692 height 333
click at [1068, 252] on img at bounding box center [1212, 256] width 678 height 190
click at [657, 142] on h2 "Lorem ipsum" at bounding box center [708, 150] width 259 height 30
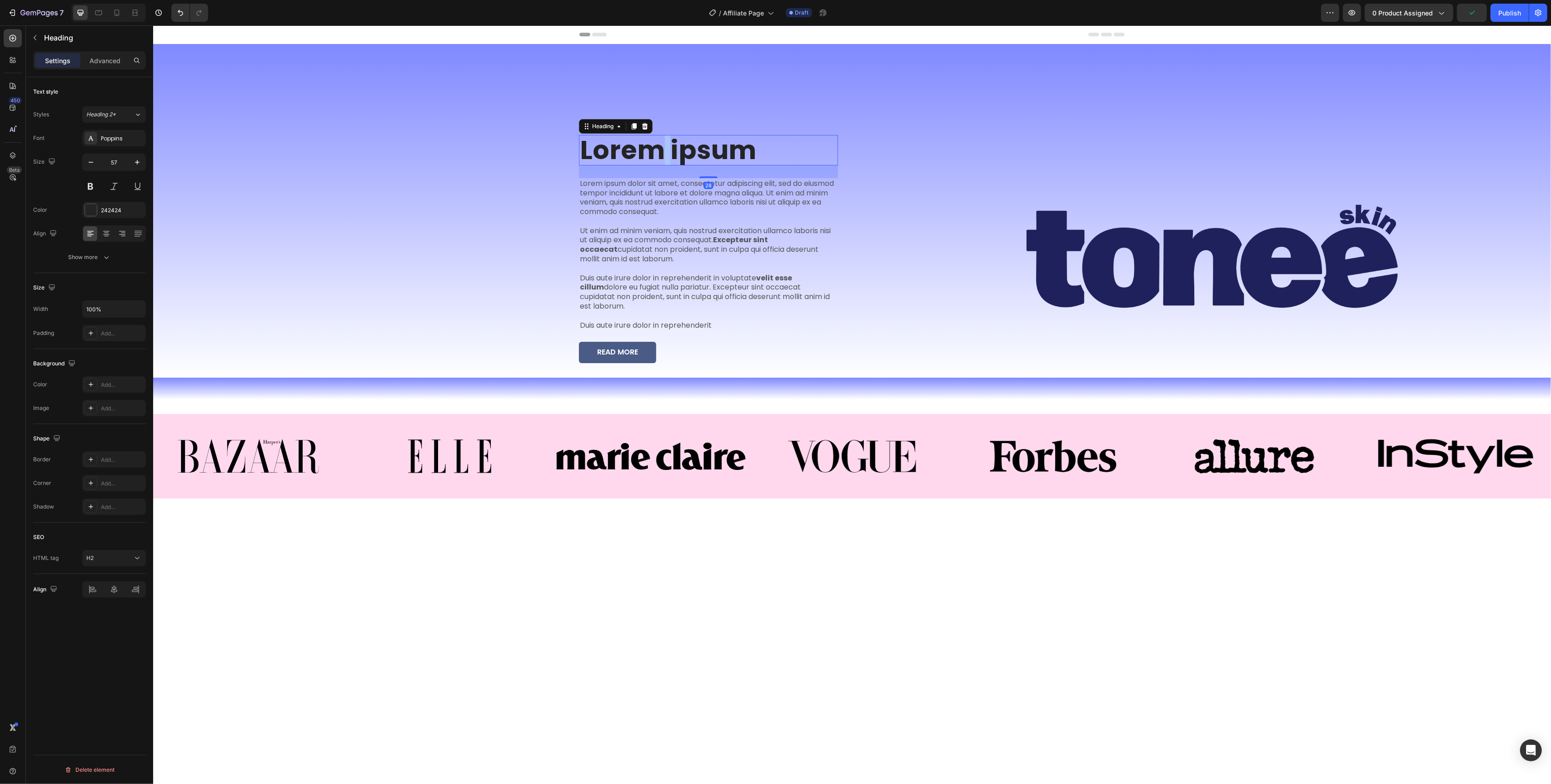
click at [657, 142] on h2 "Lorem ipsum" at bounding box center [708, 150] width 259 height 30
click at [657, 142] on p "Lorem ipsum" at bounding box center [707, 150] width 257 height 29
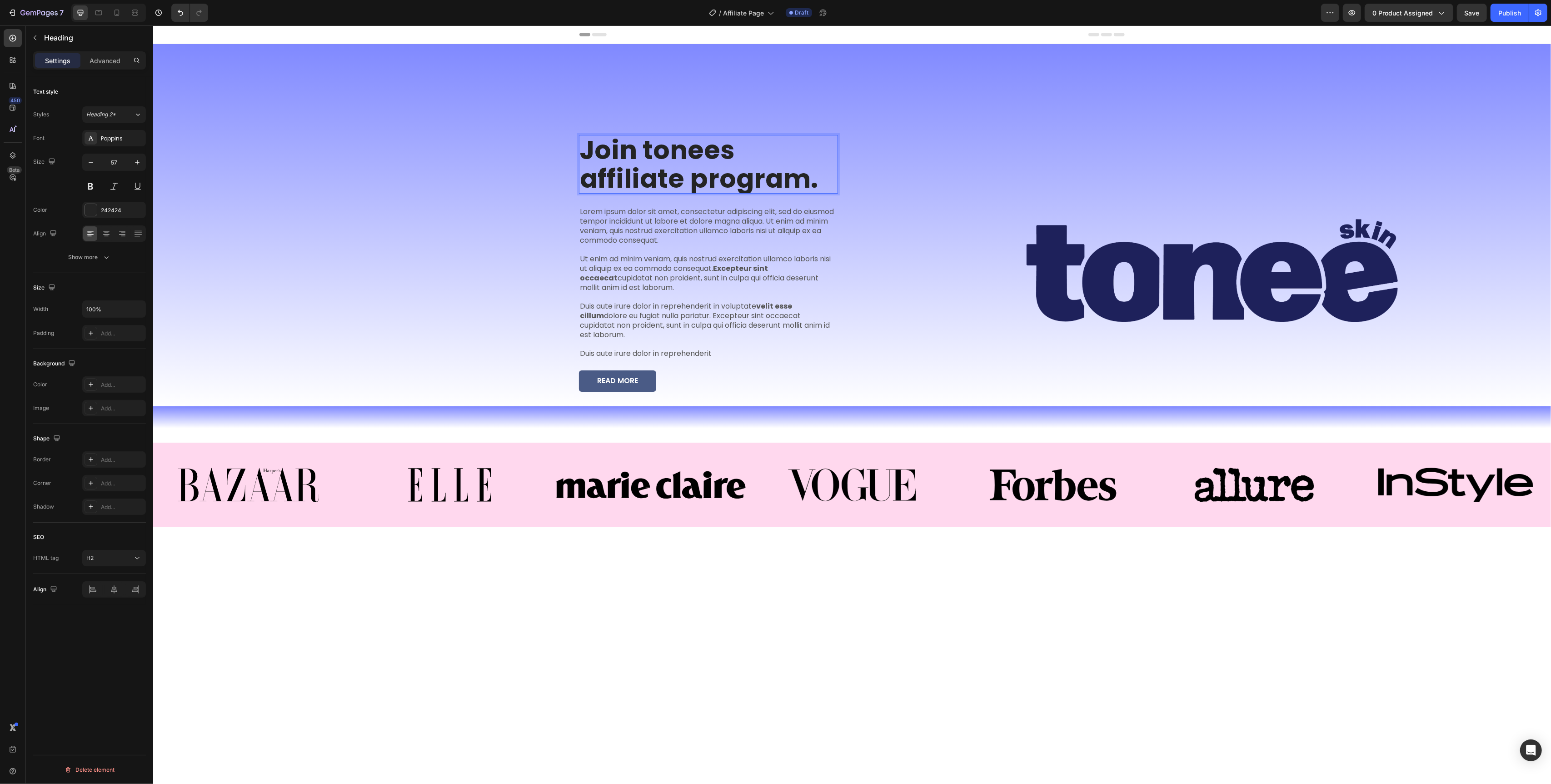
click at [703, 149] on p "Join tonees affiliate program." at bounding box center [707, 164] width 257 height 57
drag, startPoint x: 630, startPoint y: 157, endPoint x: 819, endPoint y: 184, distance: 190.9
click at [819, 184] on p "Join tonnes affiliate program." at bounding box center [707, 164] width 257 height 57
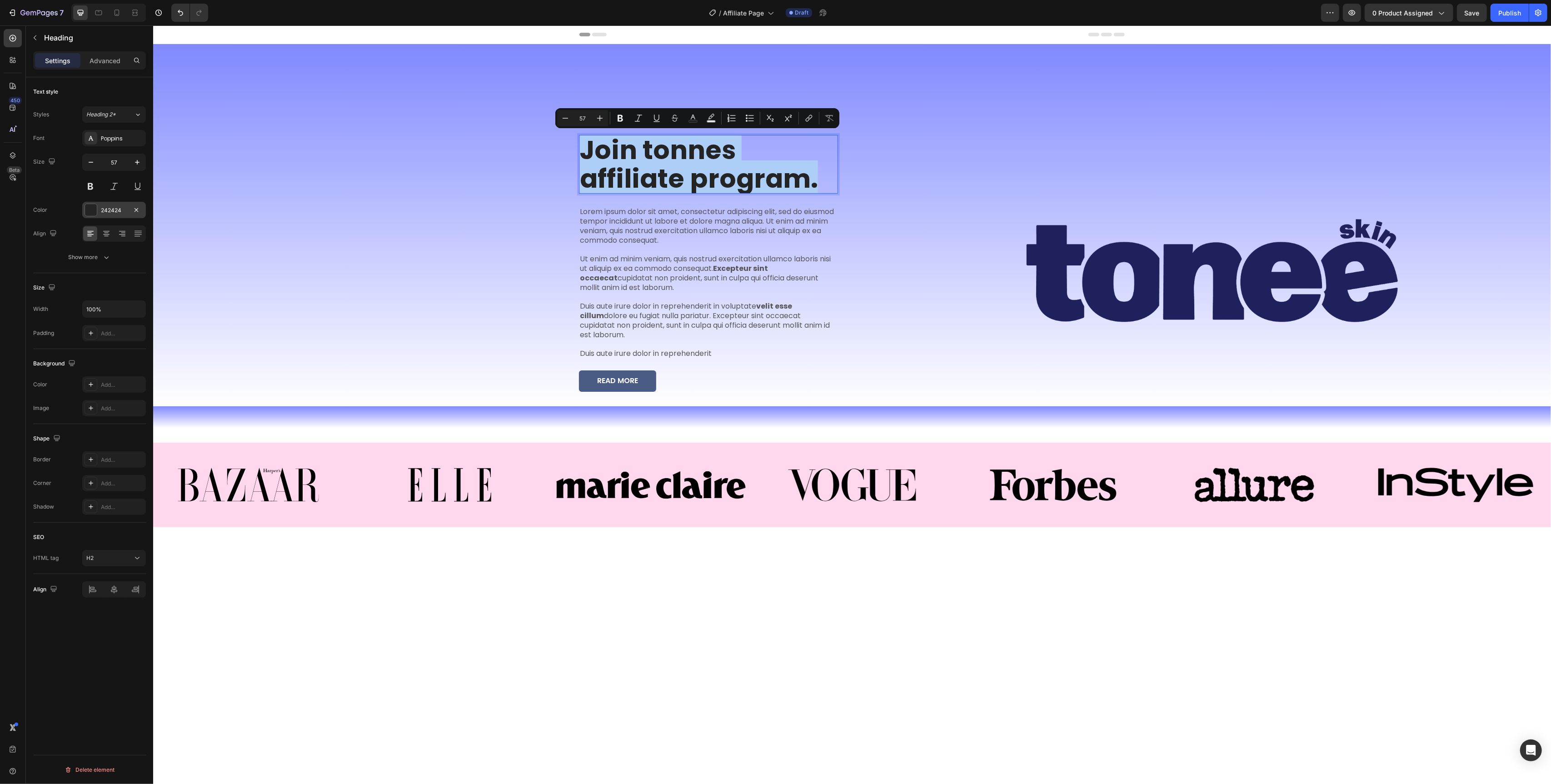
click at [92, 208] on div at bounding box center [91, 210] width 12 height 12
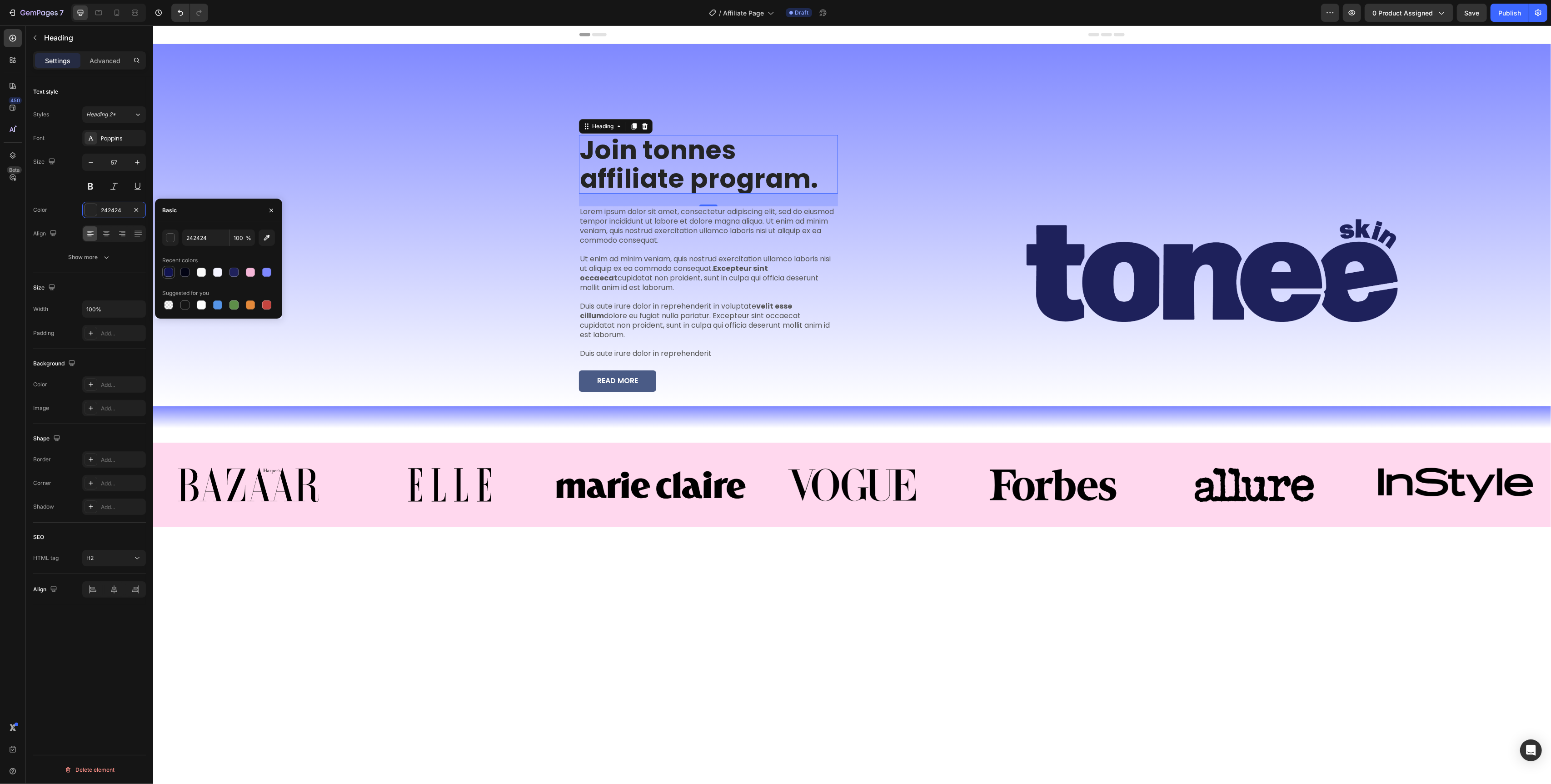
click at [168, 275] on div at bounding box center [168, 272] width 9 height 9
type input "11134F"
click at [166, 275] on div at bounding box center [168, 272] width 9 height 9
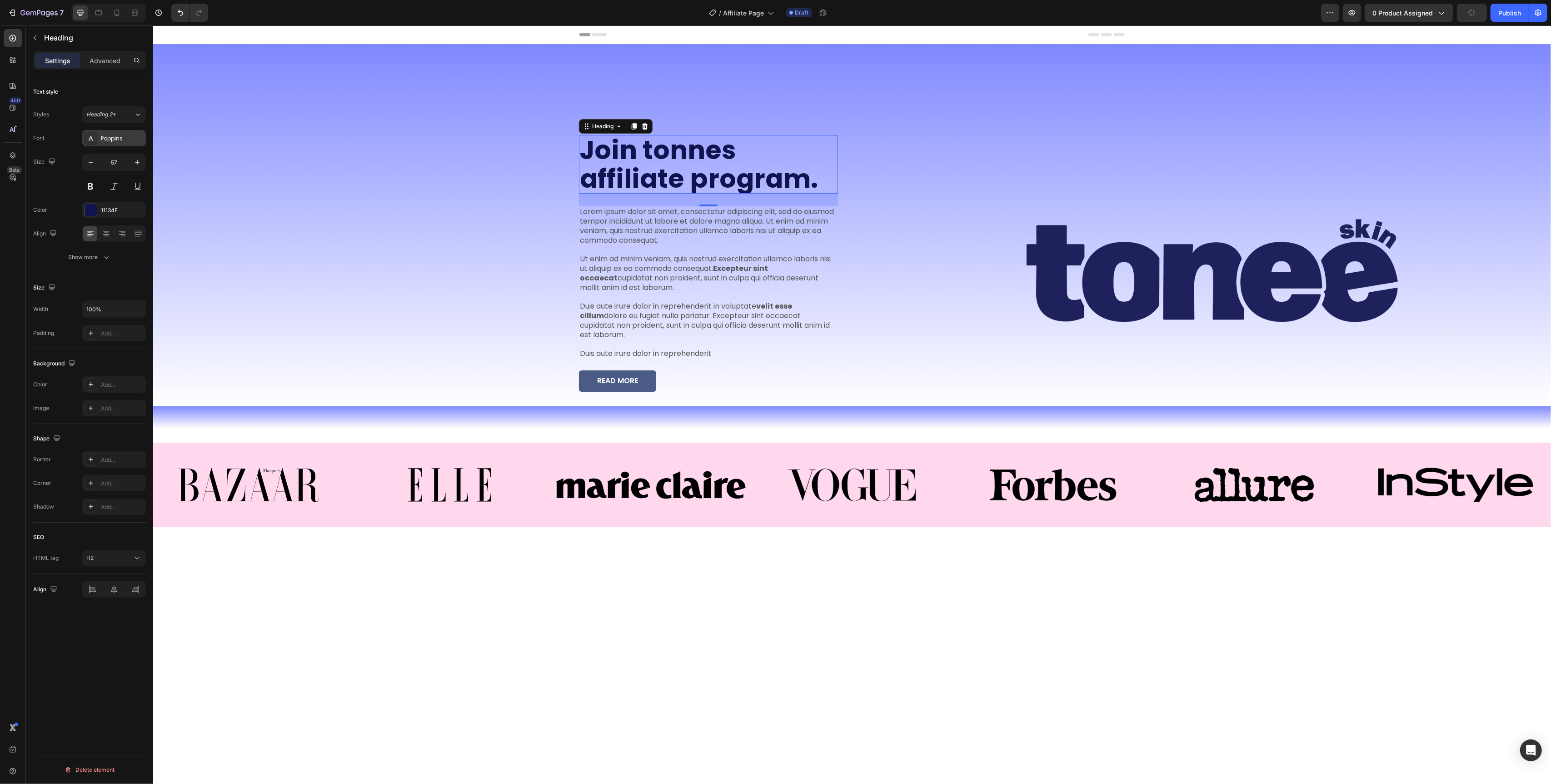
click at [97, 141] on div at bounding box center [91, 138] width 13 height 13
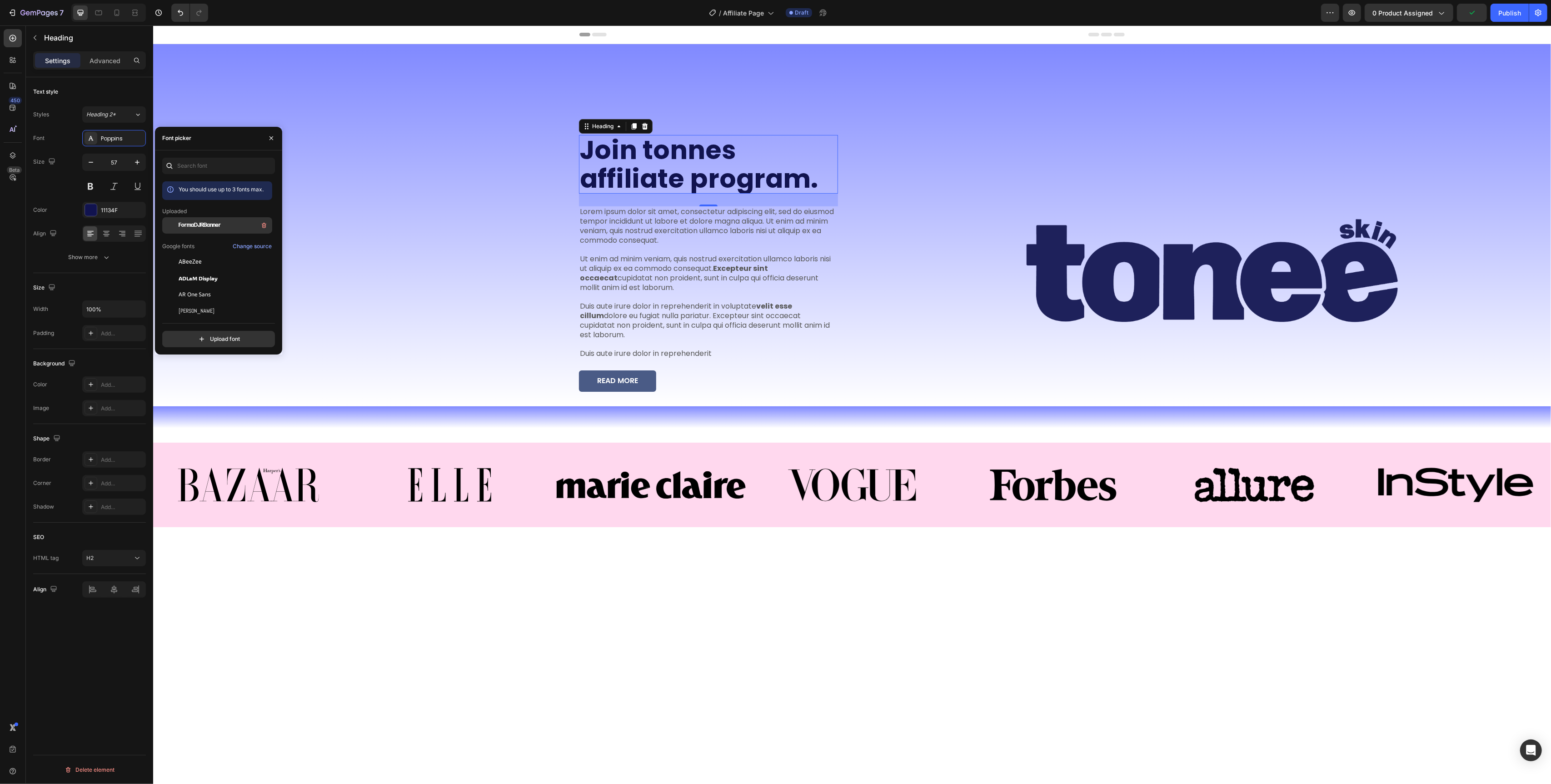
click at [187, 225] on span "FormaDJRBanner" at bounding box center [199, 225] width 42 height 8
click at [127, 142] on div "FormaDJRBanner" at bounding box center [122, 139] width 43 height 8
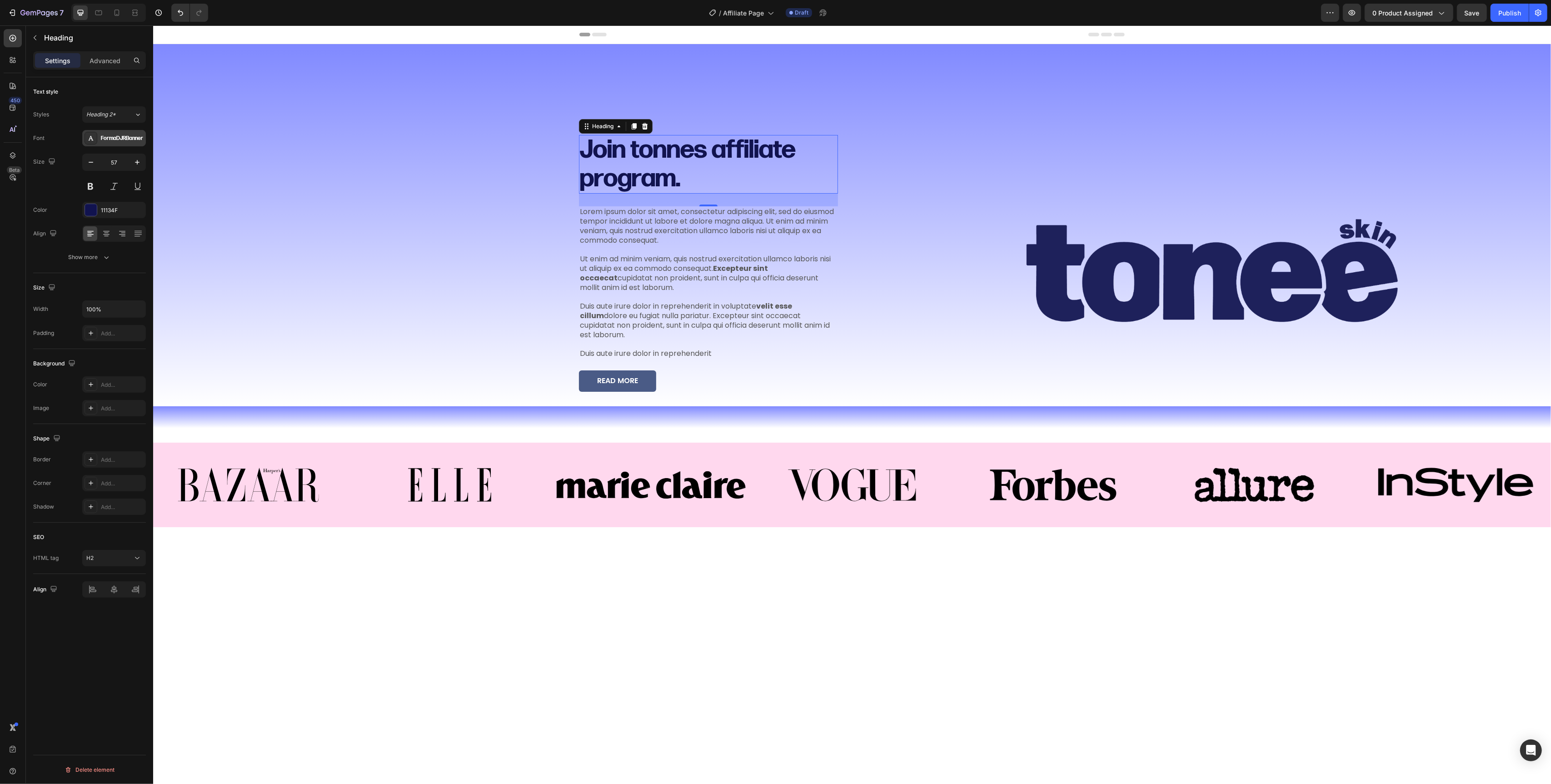
click at [137, 143] on div "FormaDJRBanner" at bounding box center [114, 137] width 63 height 16
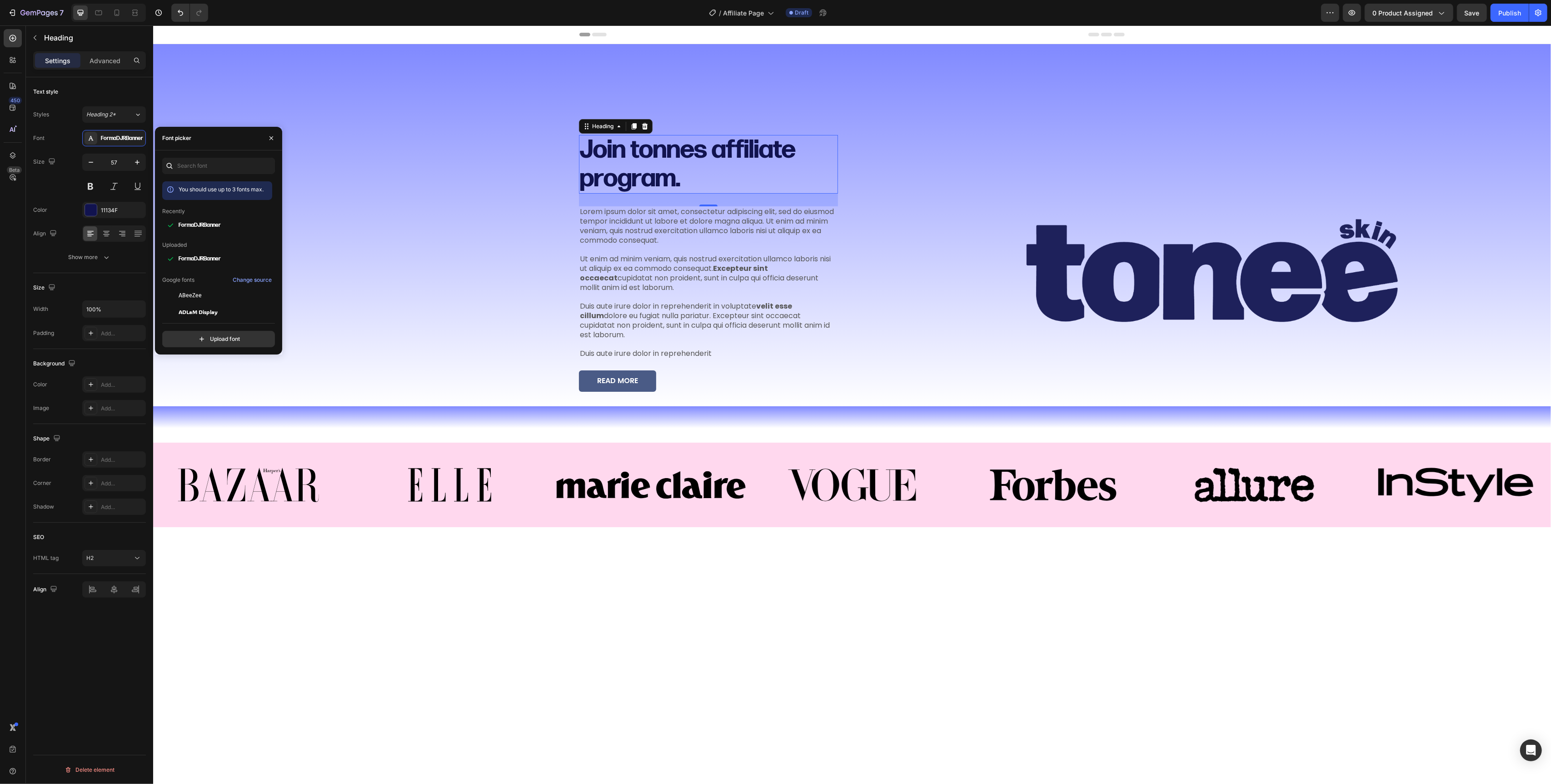
click at [183, 155] on div "You should use up to 3 fonts max. Recently FormaDJRBanner Uploaded FormaDJRBann…" at bounding box center [218, 252] width 128 height 204
click at [194, 170] on input "text" at bounding box center [218, 166] width 113 height 16
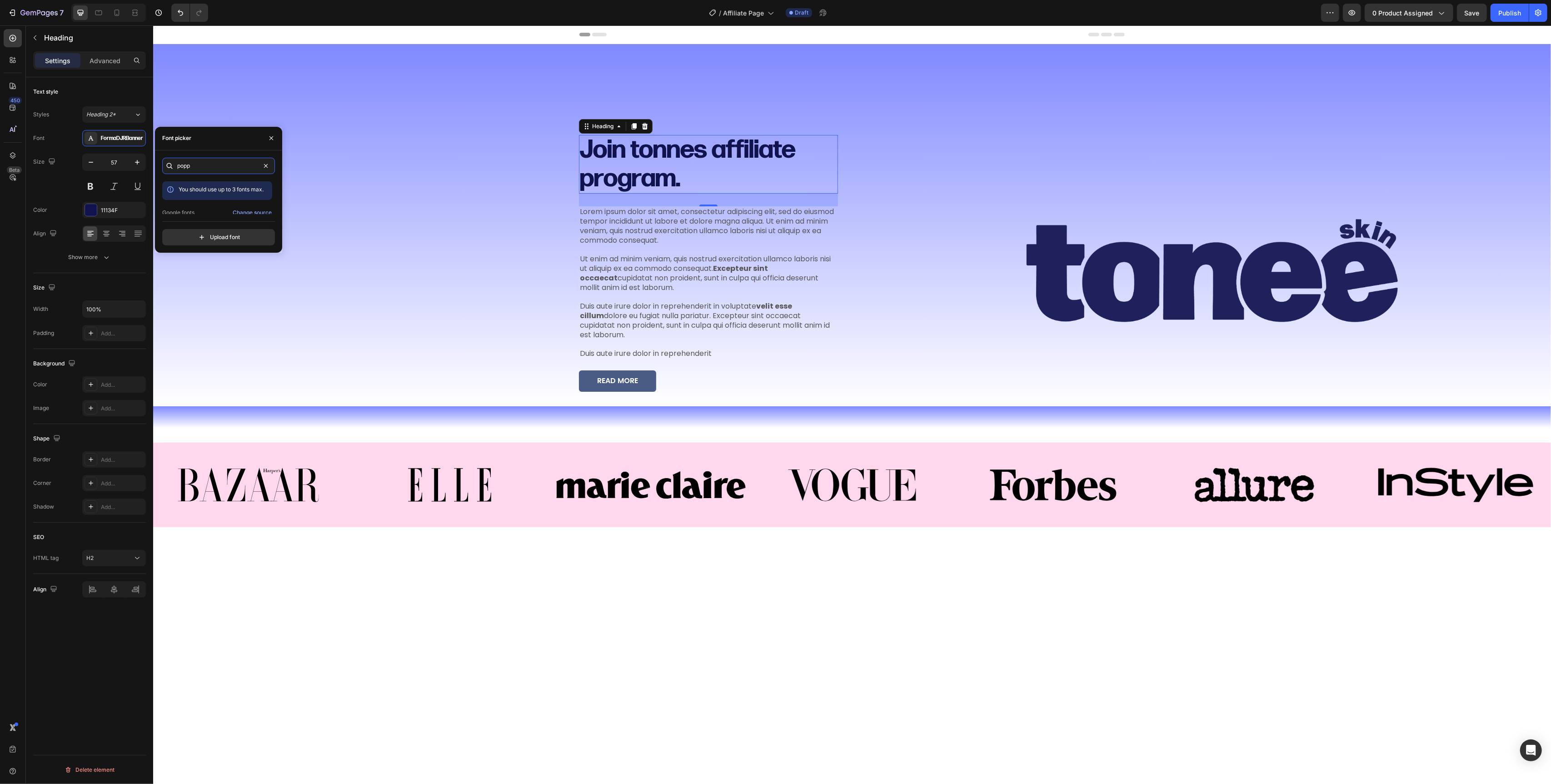
scroll to position [23, 0]
type input "popp"
click at [203, 203] on div "Poppins" at bounding box center [224, 206] width 92 height 8
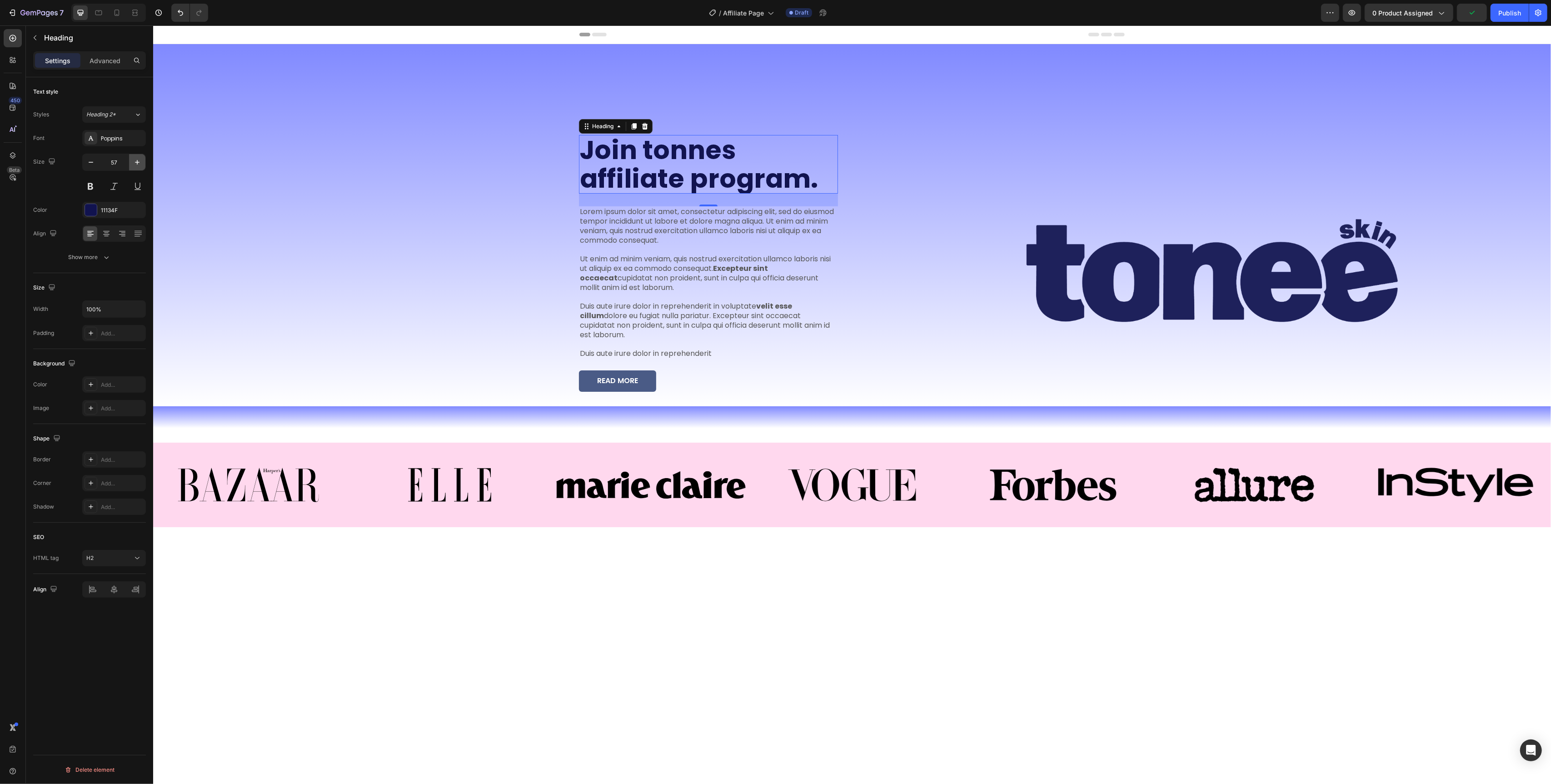
click at [135, 166] on icon "button" at bounding box center [137, 162] width 9 height 9
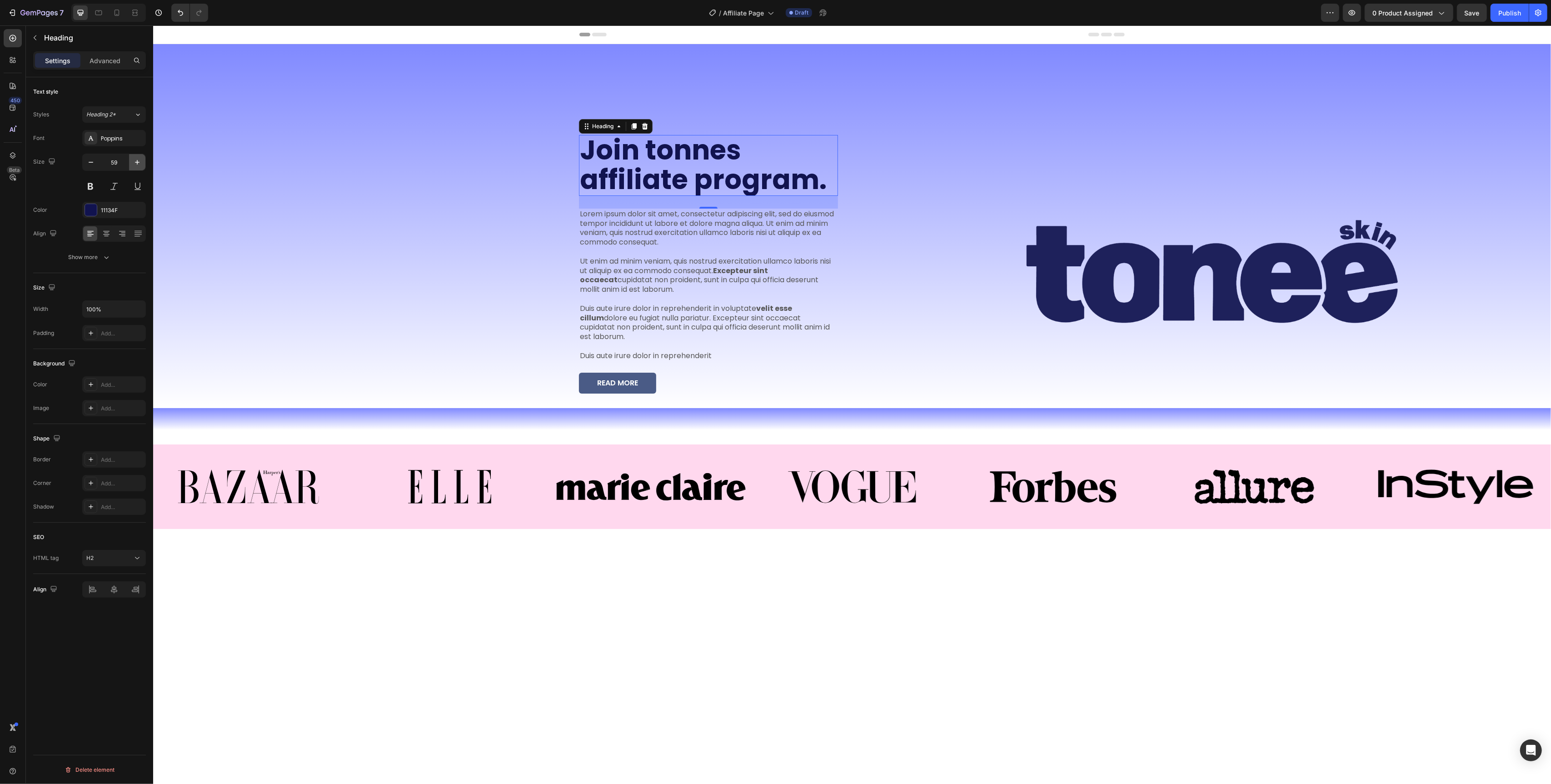
click at [135, 166] on icon "button" at bounding box center [137, 162] width 9 height 9
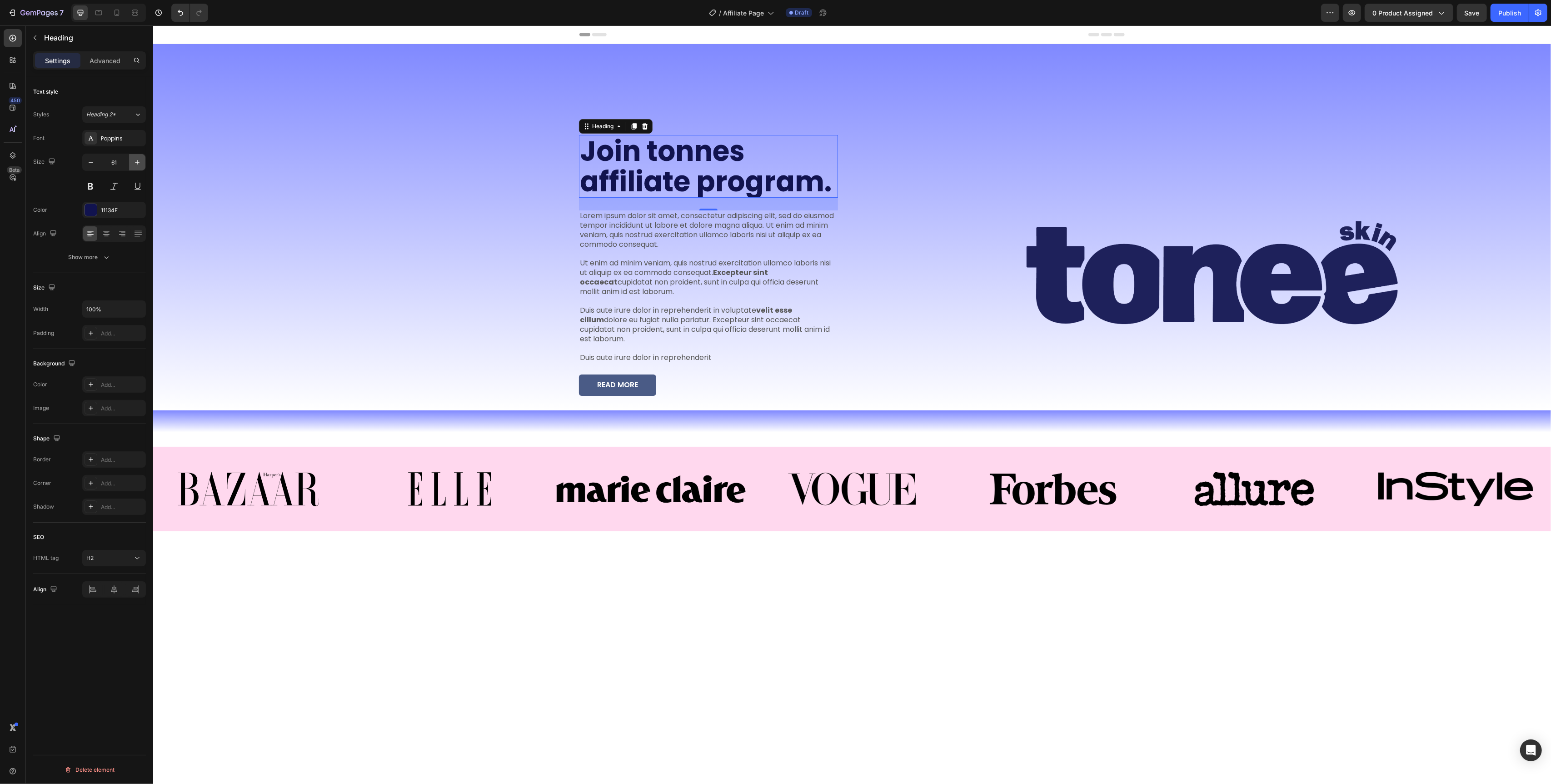
click at [135, 166] on icon "button" at bounding box center [137, 162] width 9 height 9
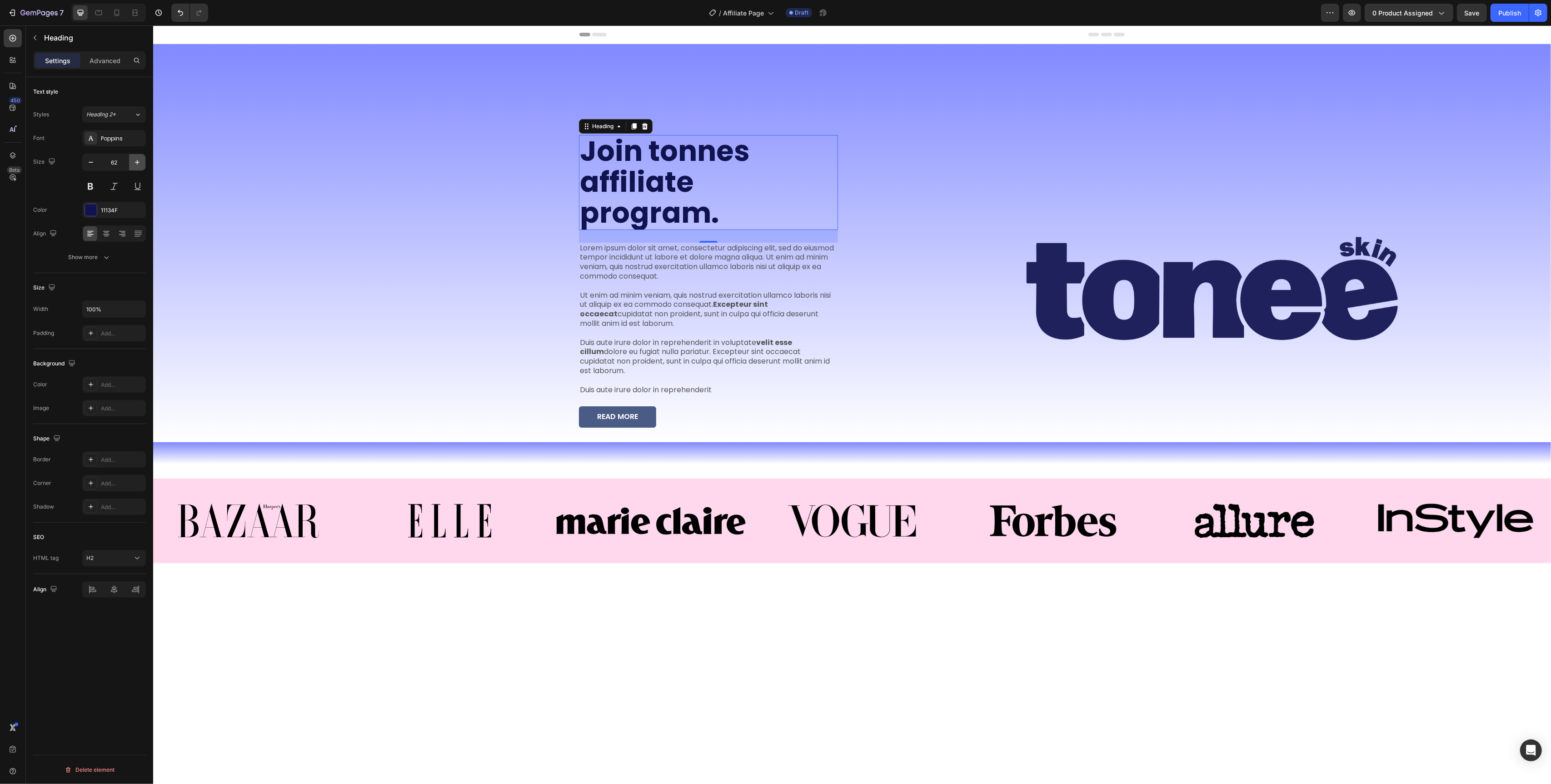
click at [135, 166] on icon "button" at bounding box center [137, 162] width 9 height 9
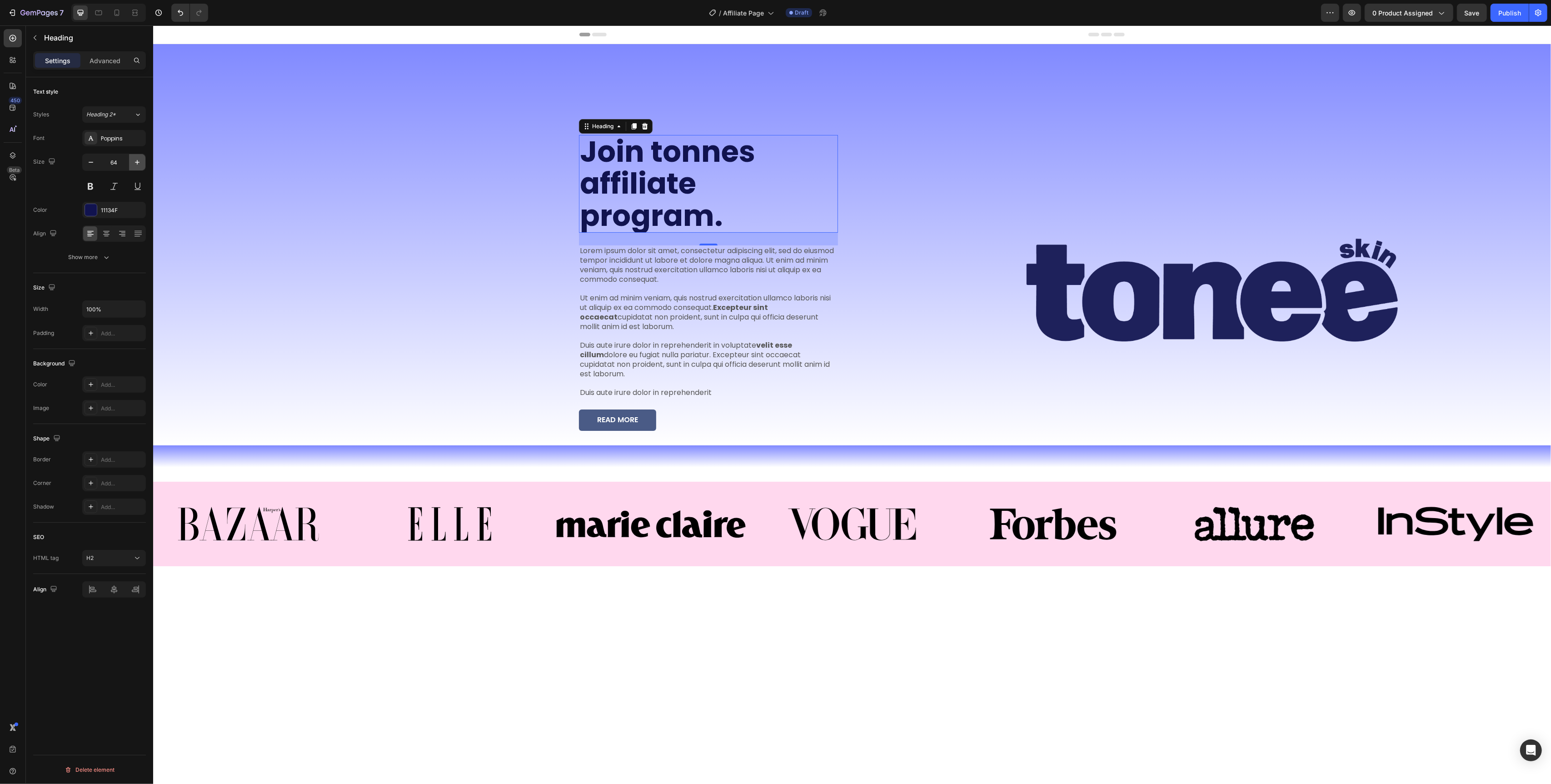
click at [135, 166] on icon "button" at bounding box center [137, 162] width 9 height 9
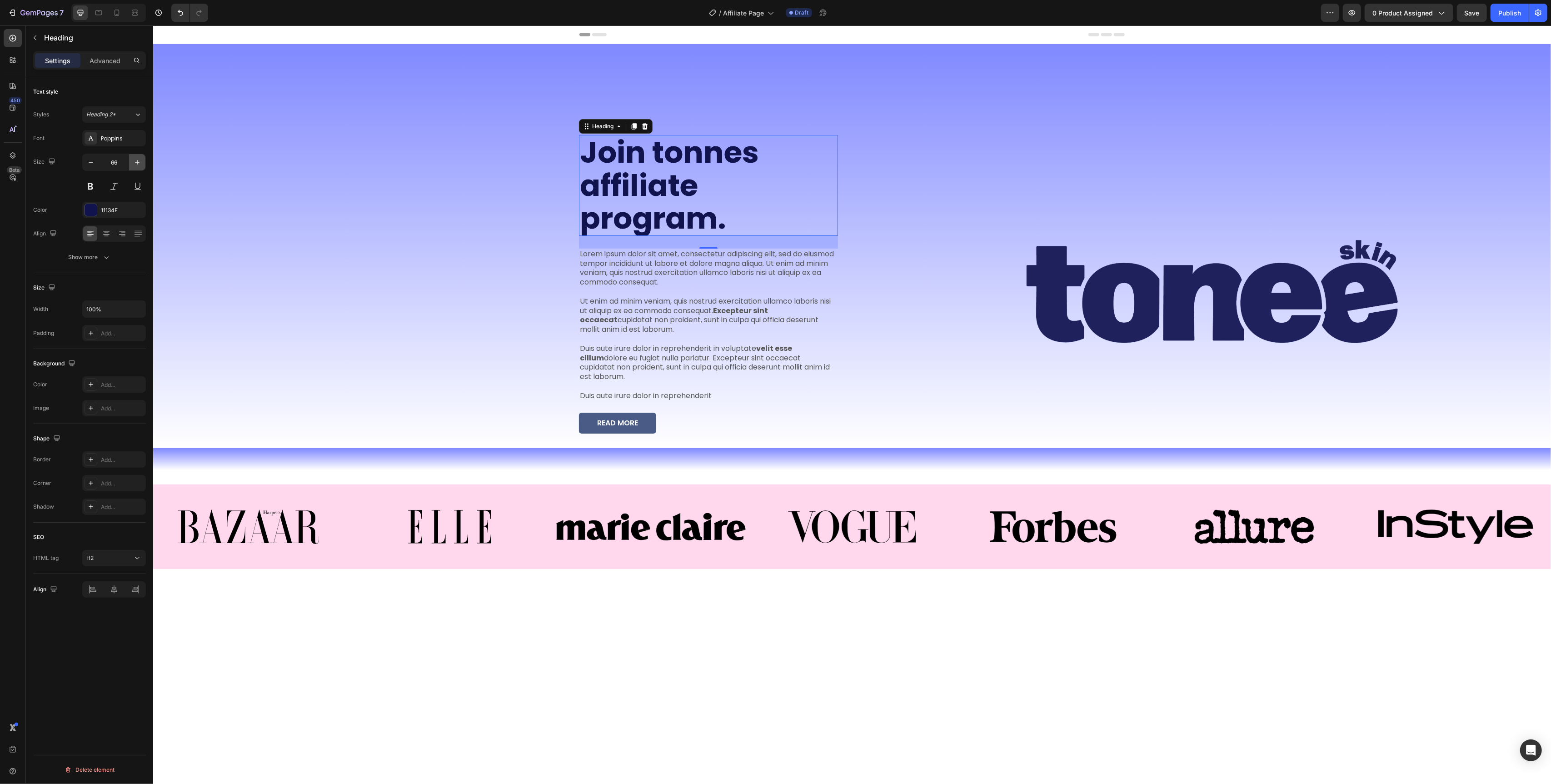
click at [135, 166] on icon "button" at bounding box center [137, 162] width 9 height 9
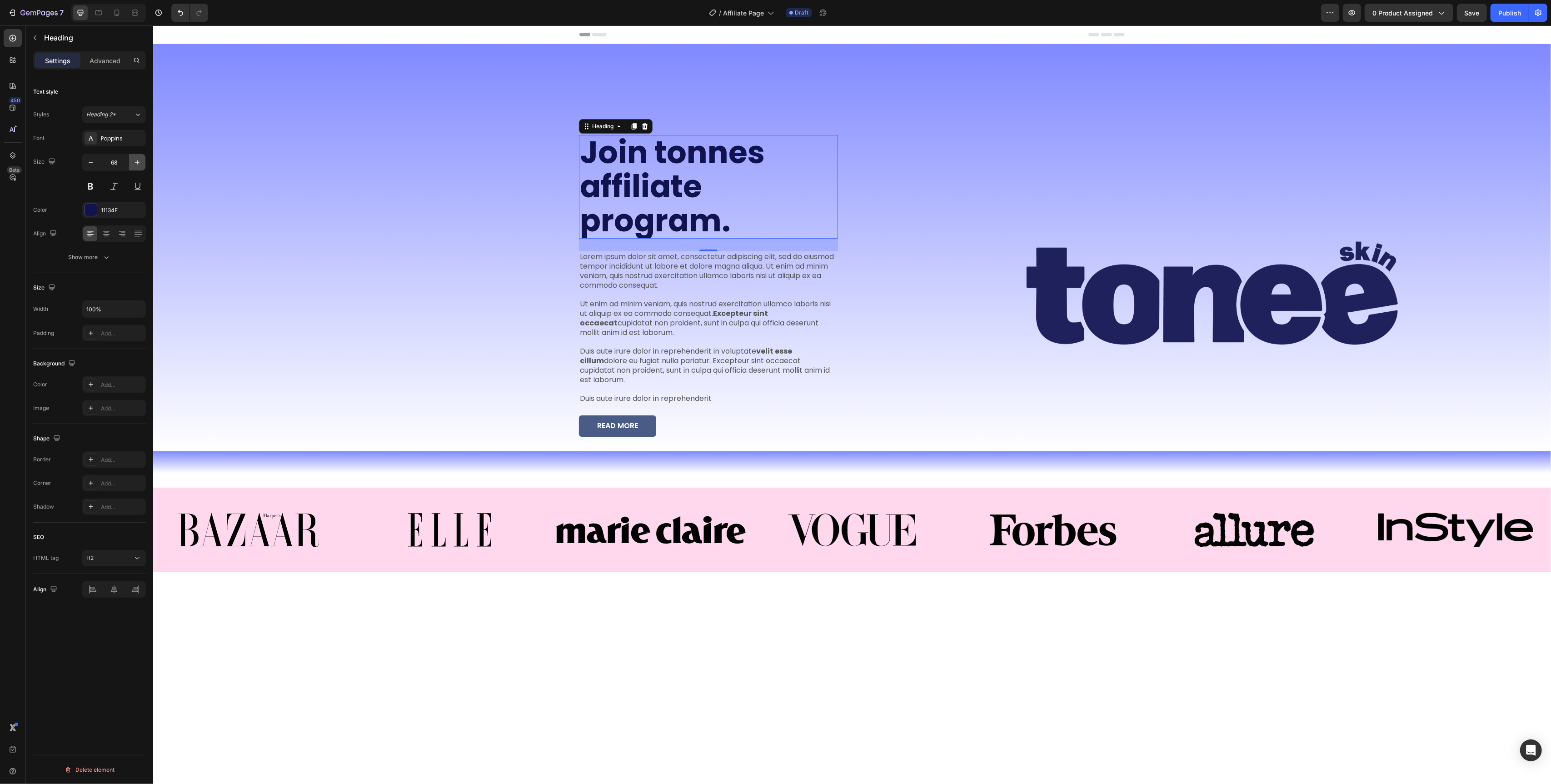
click at [135, 166] on icon "button" at bounding box center [137, 162] width 9 height 9
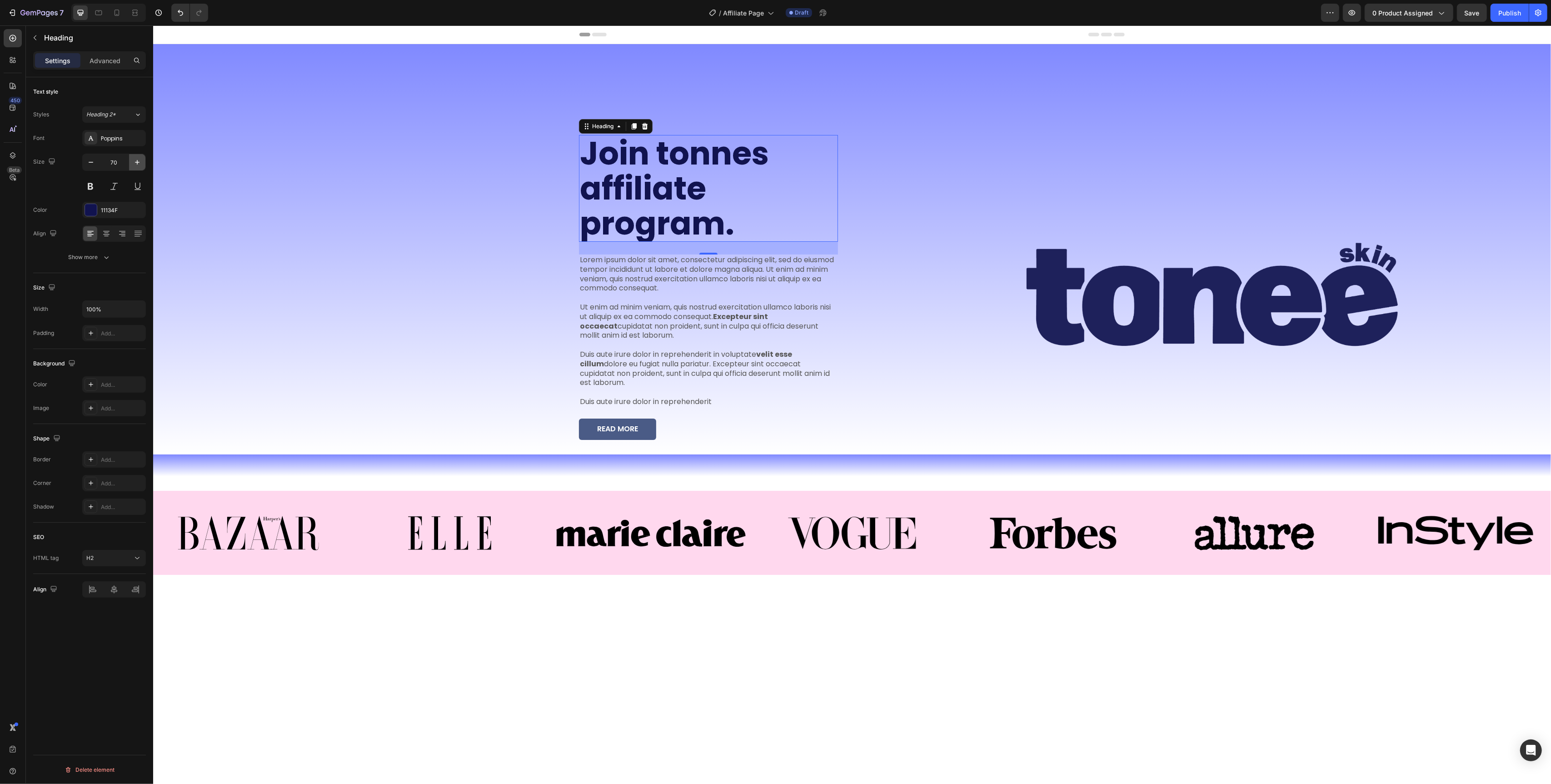
click at [135, 166] on icon "button" at bounding box center [137, 162] width 9 height 9
type input "72"
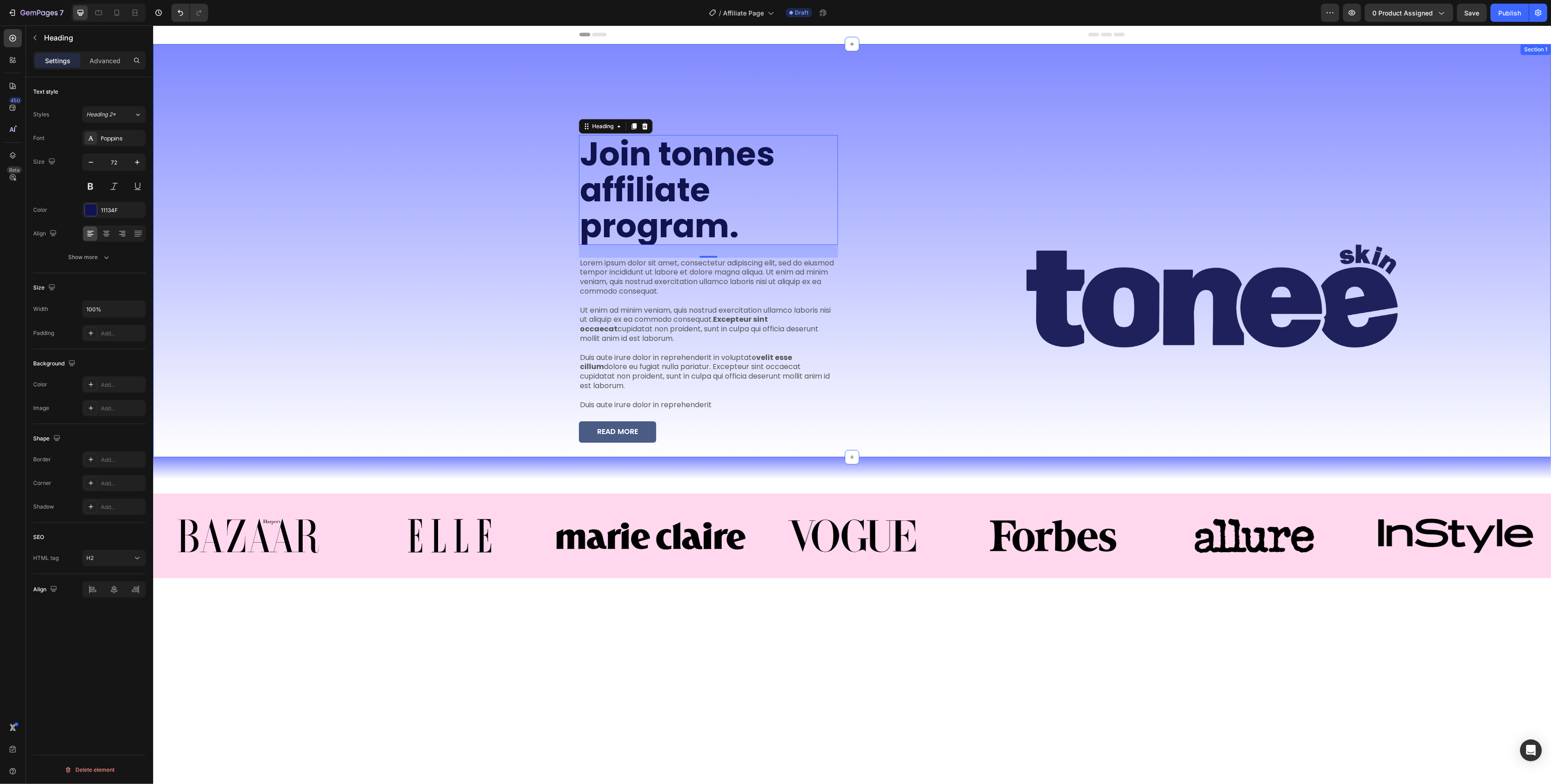
click at [333, 183] on div "Join tonnes affiliate program. Heading 28 Lorem ipsum dolor sit amet, consectet…" at bounding box center [499, 251] width 692 height 413
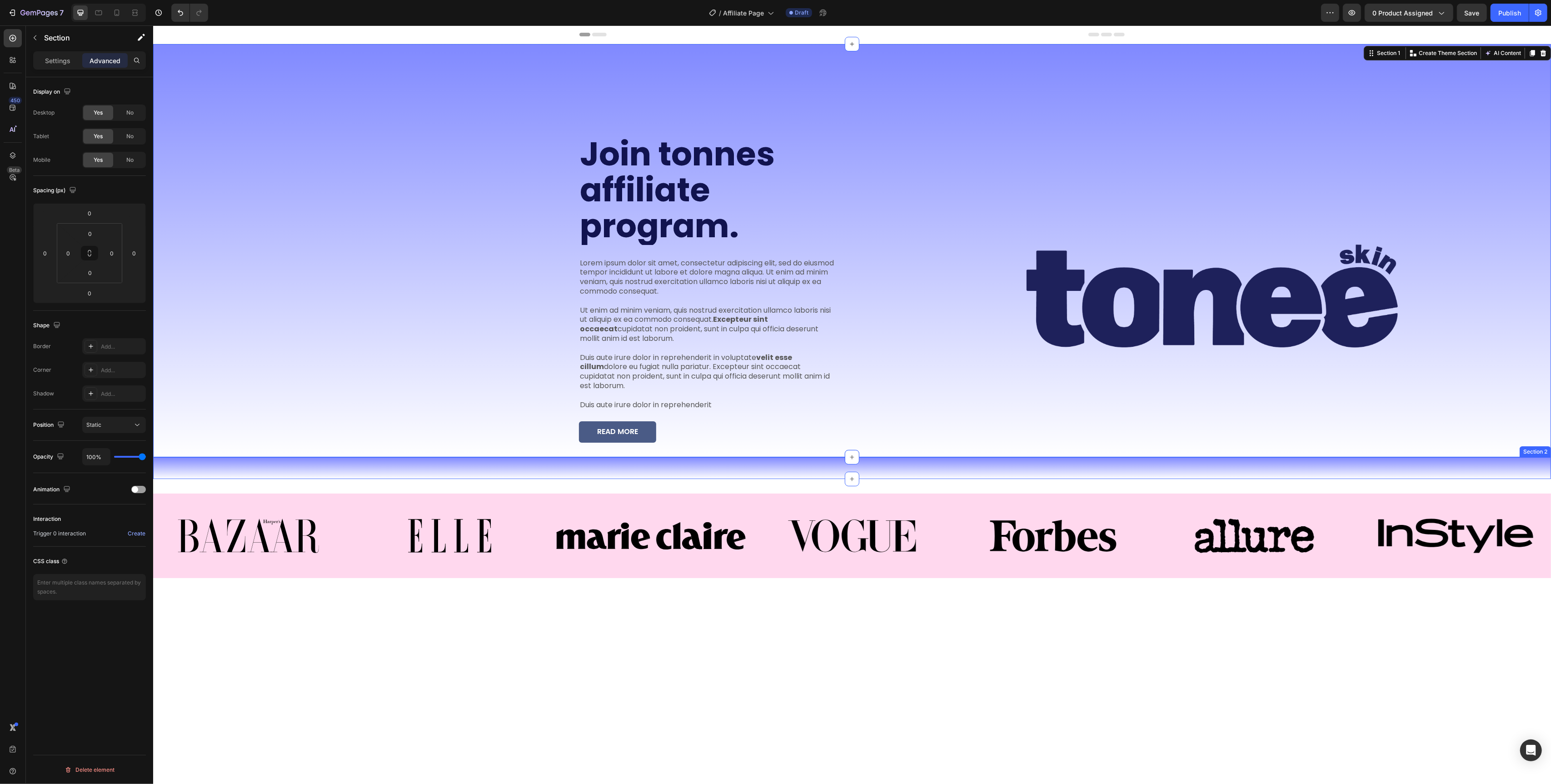
click at [617, 464] on div "Image Water Resistant & Sweat Proof Text Block Image Invisible Under Clothing T…" at bounding box center [852, 468] width 1398 height 22
click at [332, 230] on div "Join tonnes affiliate program. Heading Lorem ipsum dolor sit amet, consectetur …" at bounding box center [499, 251] width 692 height 413
click at [438, 36] on div "Header" at bounding box center [852, 35] width 1398 height 18
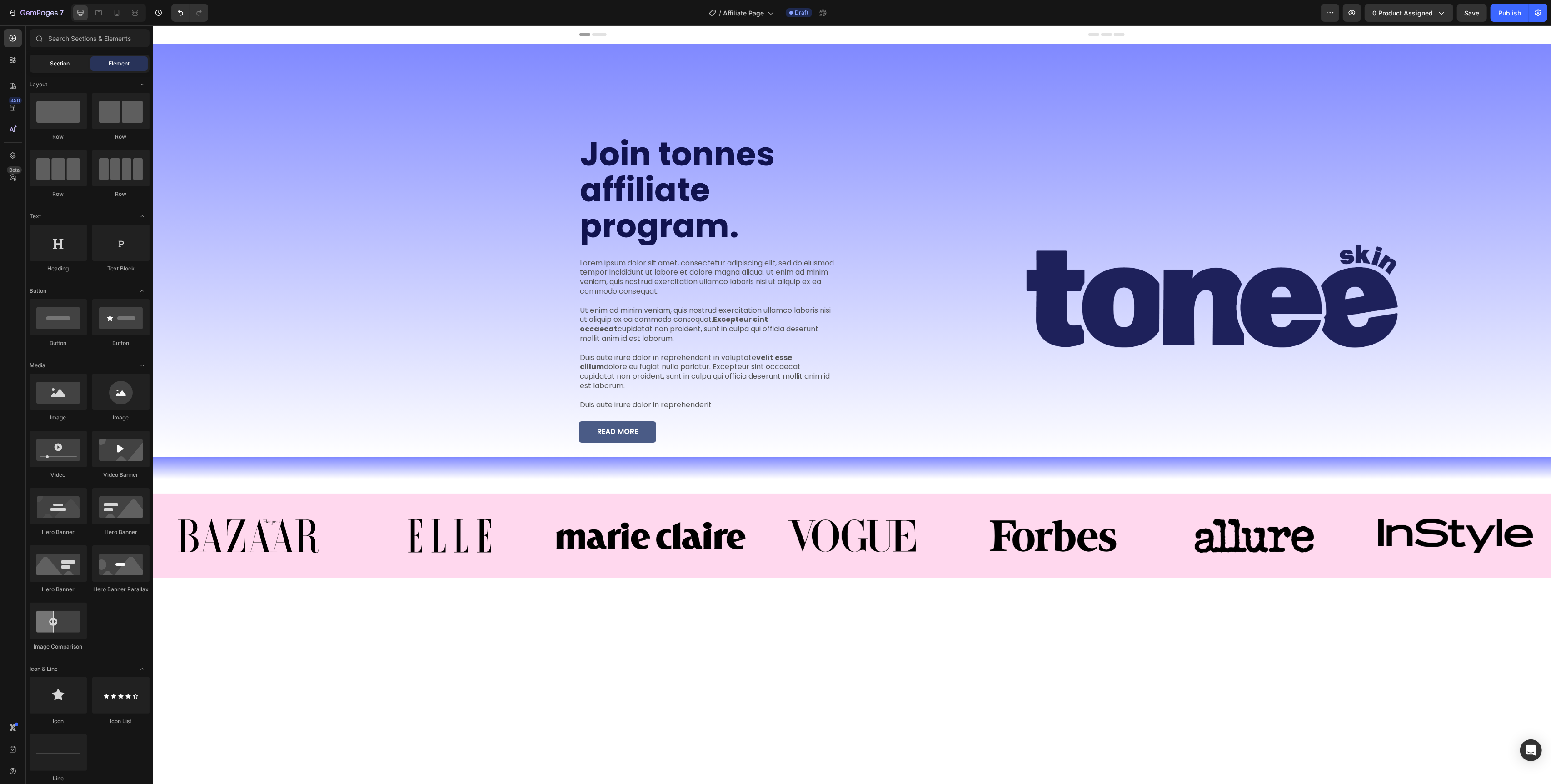
click at [75, 68] on div "Section" at bounding box center [60, 63] width 57 height 15
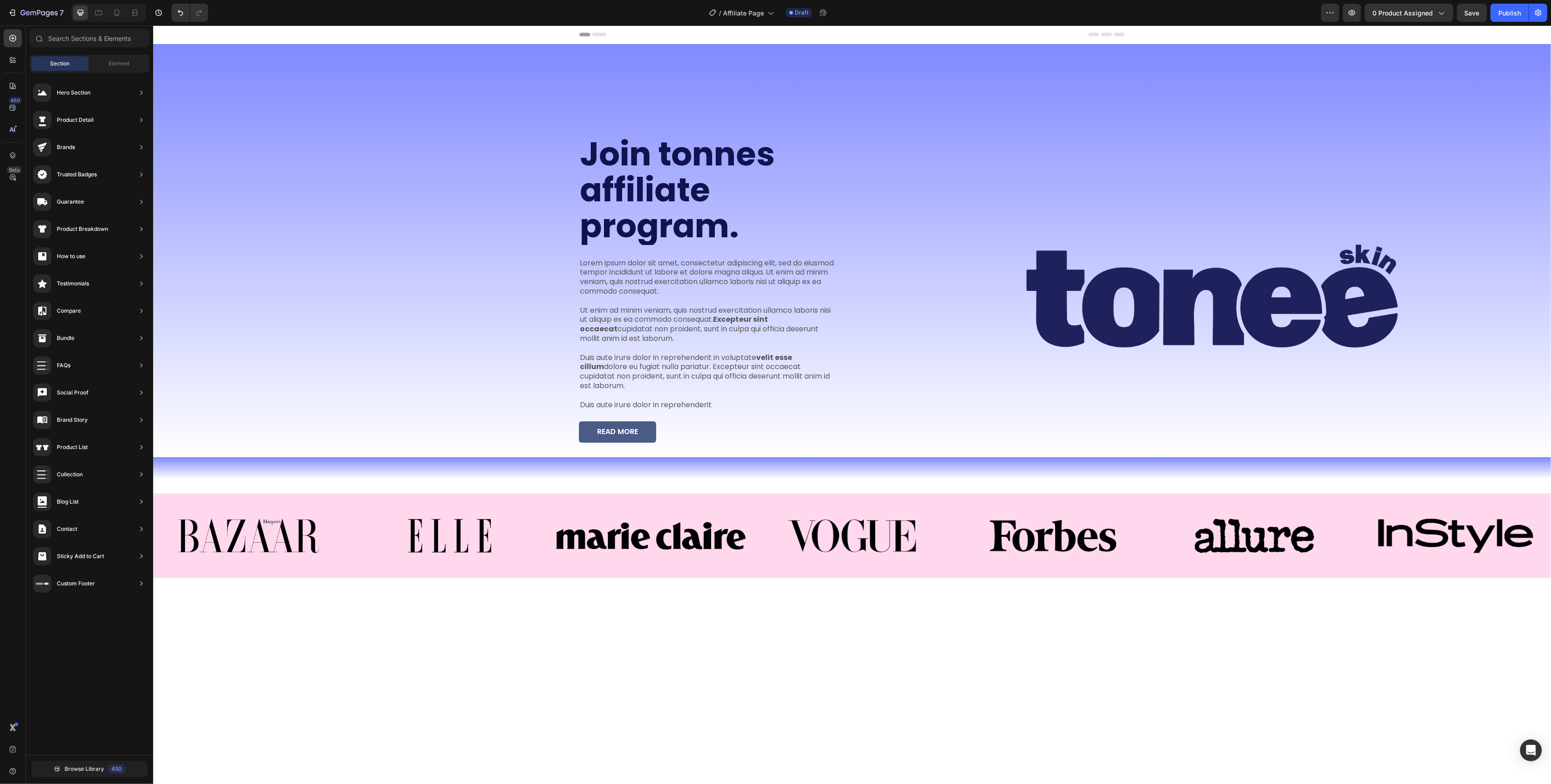
click at [248, 42] on div "Header" at bounding box center [852, 35] width 1398 height 18
click at [242, 97] on div "Join tonnes affiliate program. Heading Lorem ipsum dolor sit amet, consectetur …" at bounding box center [499, 251] width 692 height 413
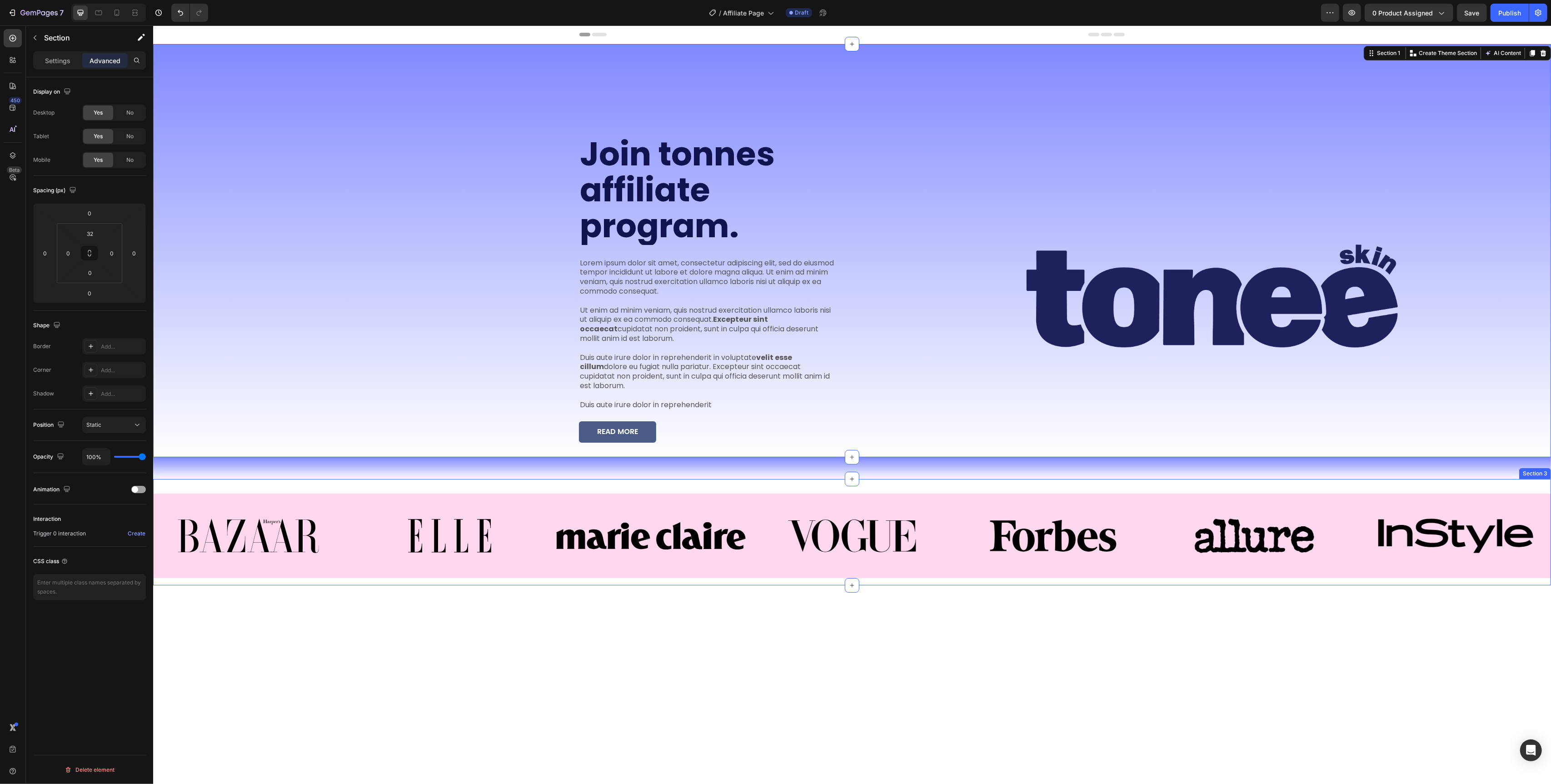
click at [297, 479] on div "Image Image Image Image Image Image Image Carousel Section 3" at bounding box center [852, 532] width 1398 height 106
click at [305, 459] on div "Image Water Resistant & Sweat Proof Text Block Image Invisible Under Clothing T…" at bounding box center [852, 468] width 1398 height 22
click at [1540, 444] on icon at bounding box center [1543, 448] width 7 height 7
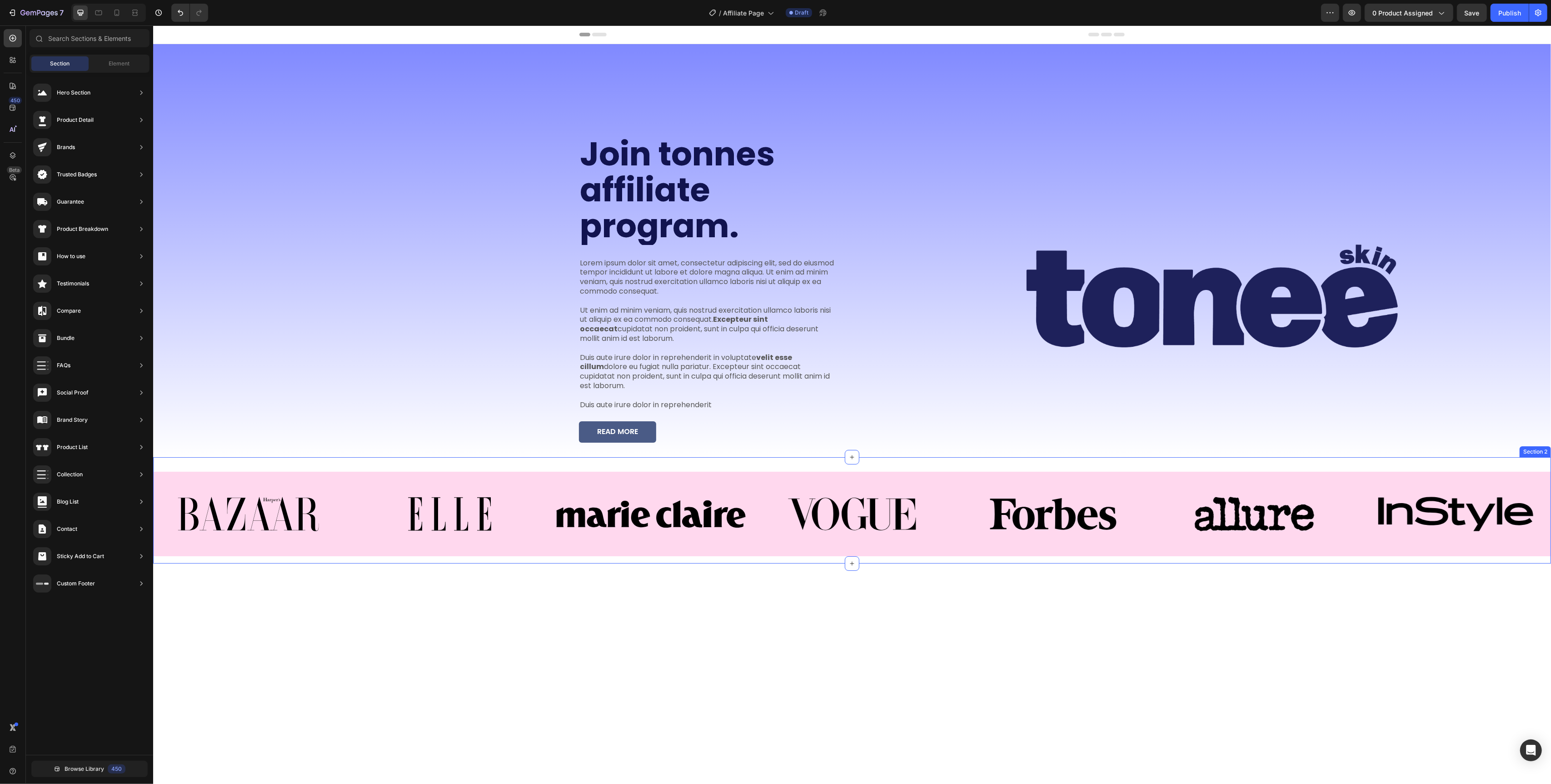
click at [1139, 457] on div "Image Image Image Image Image Image Image Carousel Section 2" at bounding box center [852, 510] width 1398 height 106
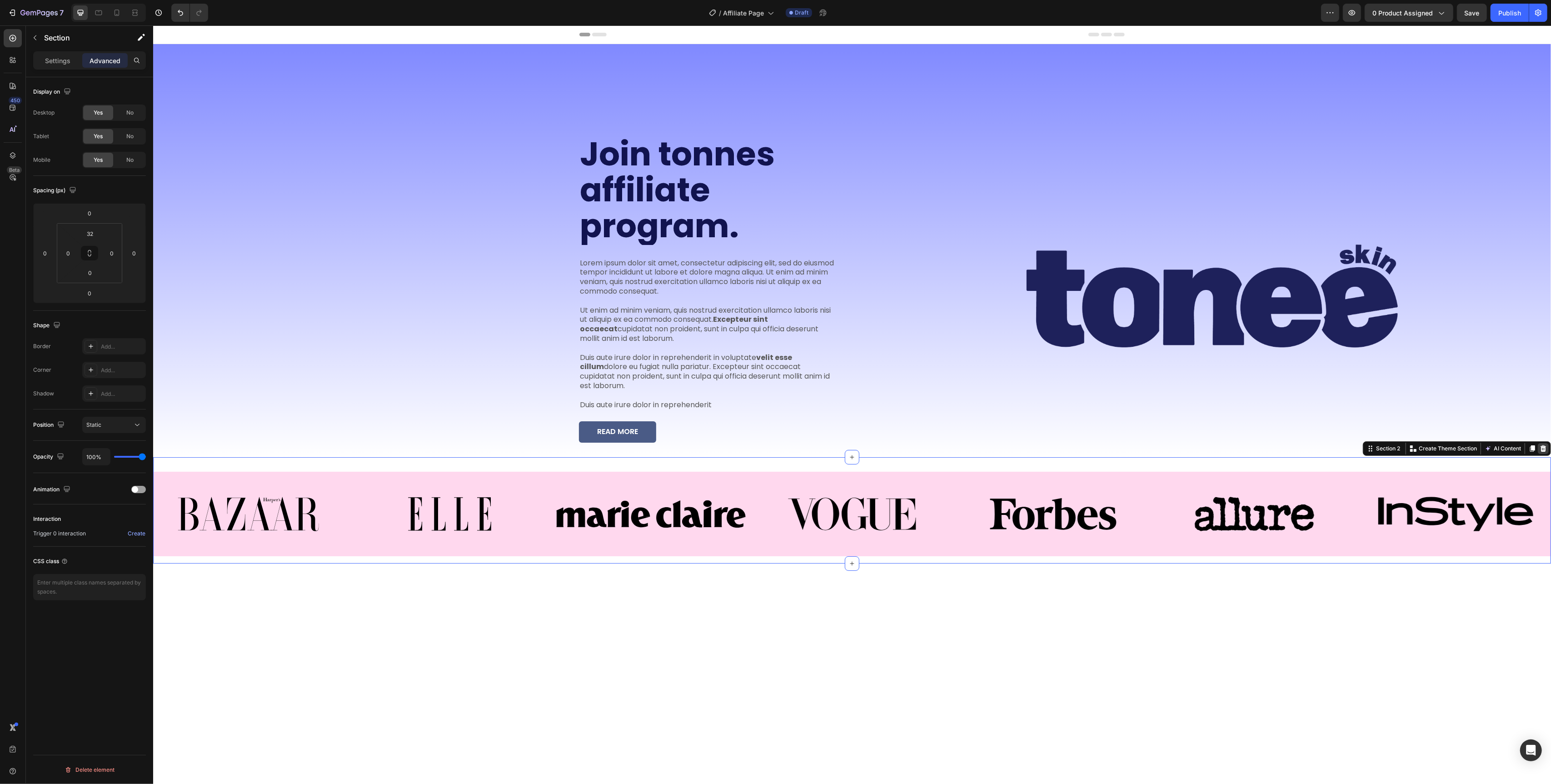
click at [1547, 443] on div at bounding box center [1543, 448] width 11 height 11
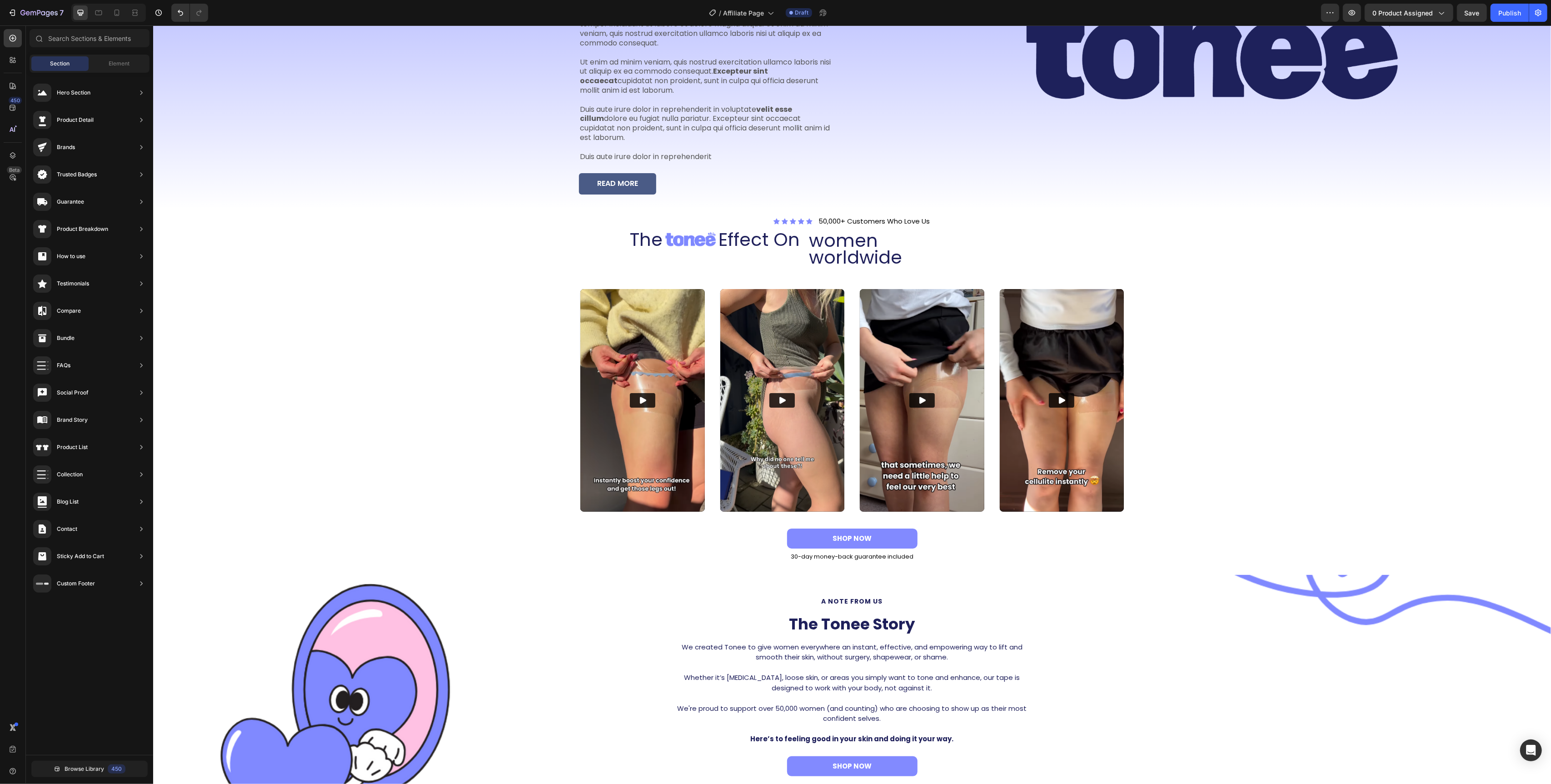
scroll to position [0, 0]
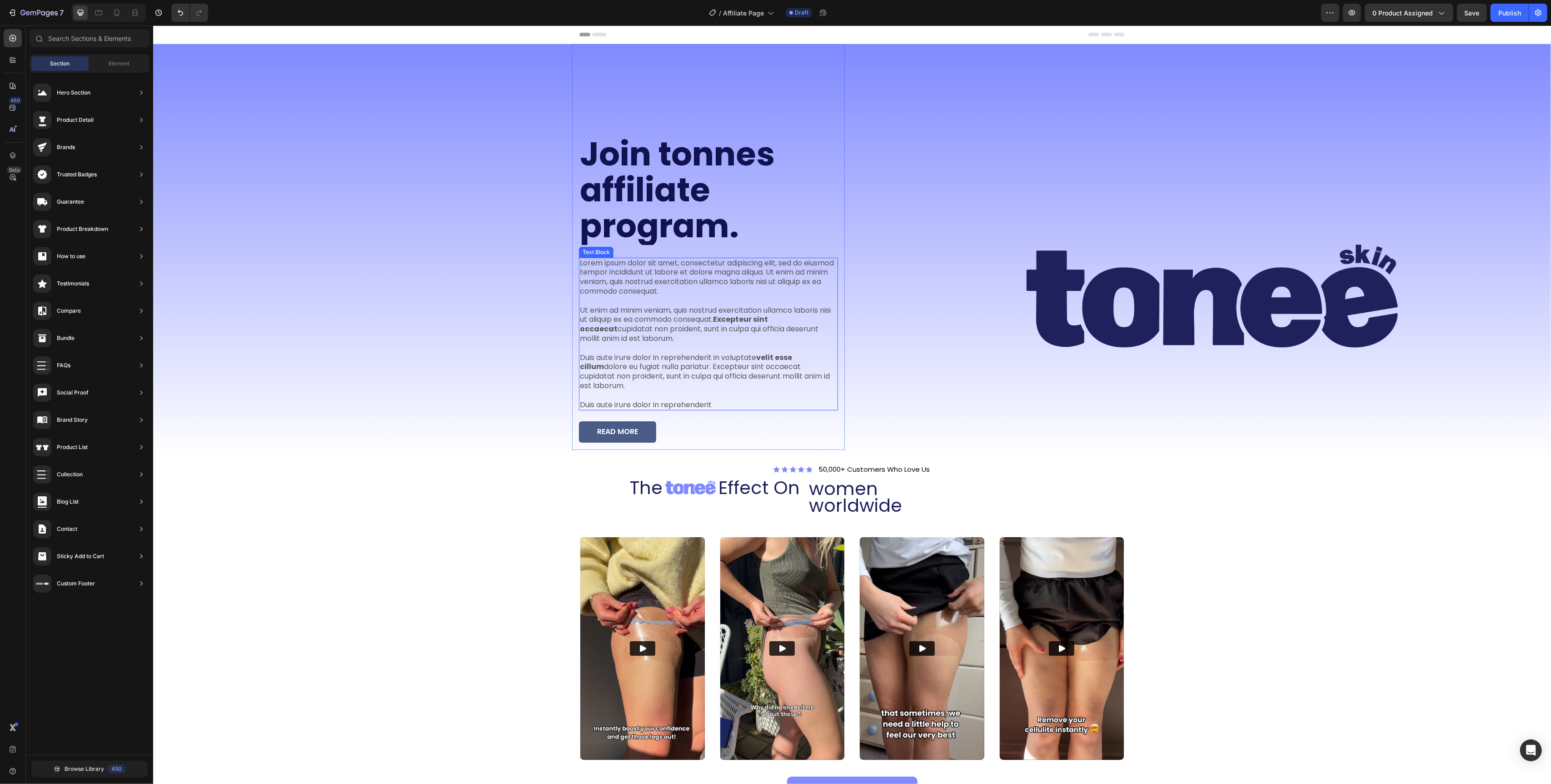
click at [638, 362] on p "Lorem ipsum dolor sit amet, consectetur adipiscing elit, sed do eiusmod tempor …" at bounding box center [707, 334] width 257 height 151
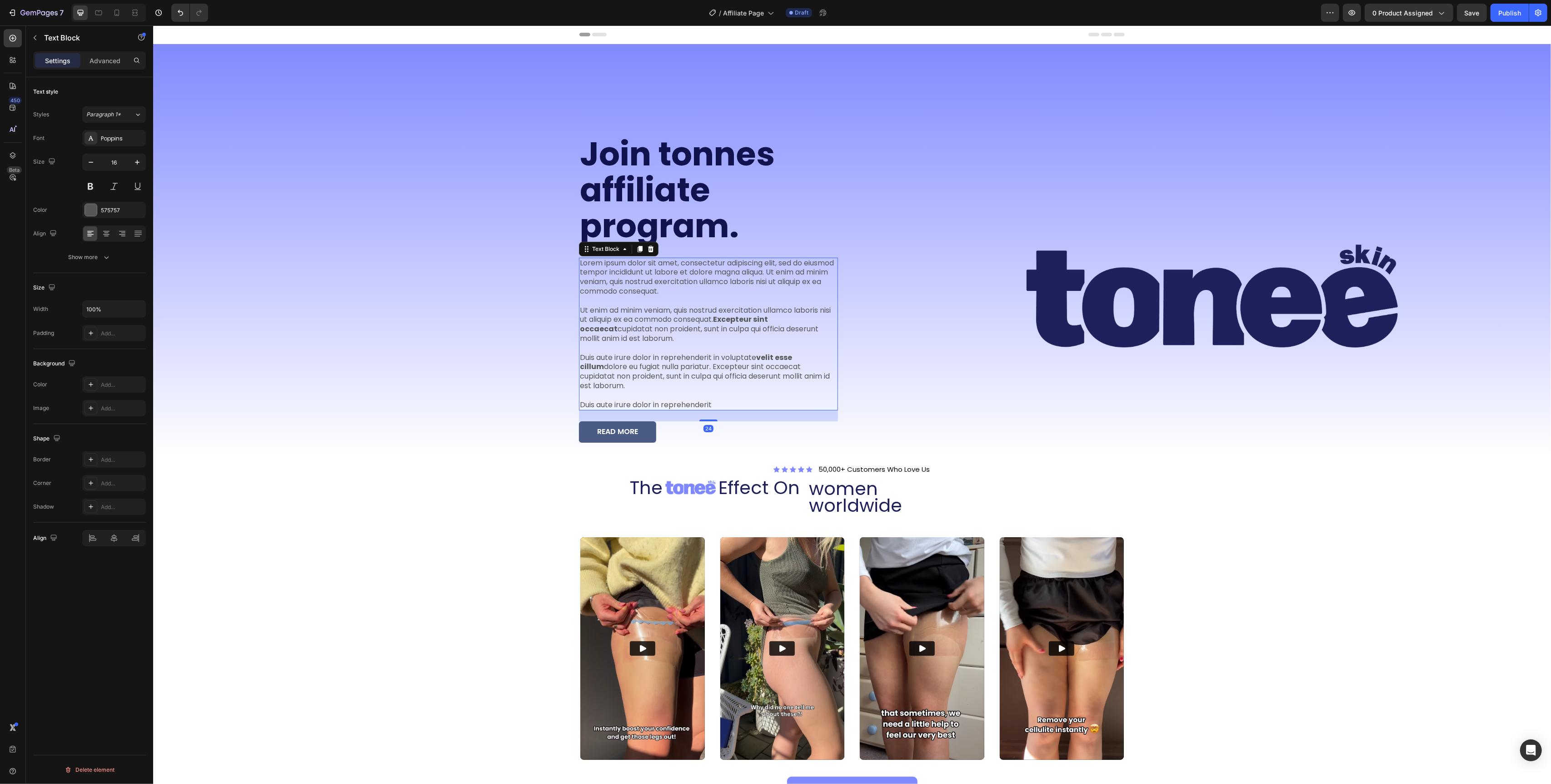
click at [638, 362] on p "Lorem ipsum dolor sit amet, consectetur adipiscing elit, sed do eiusmod tempor …" at bounding box center [707, 334] width 257 height 151
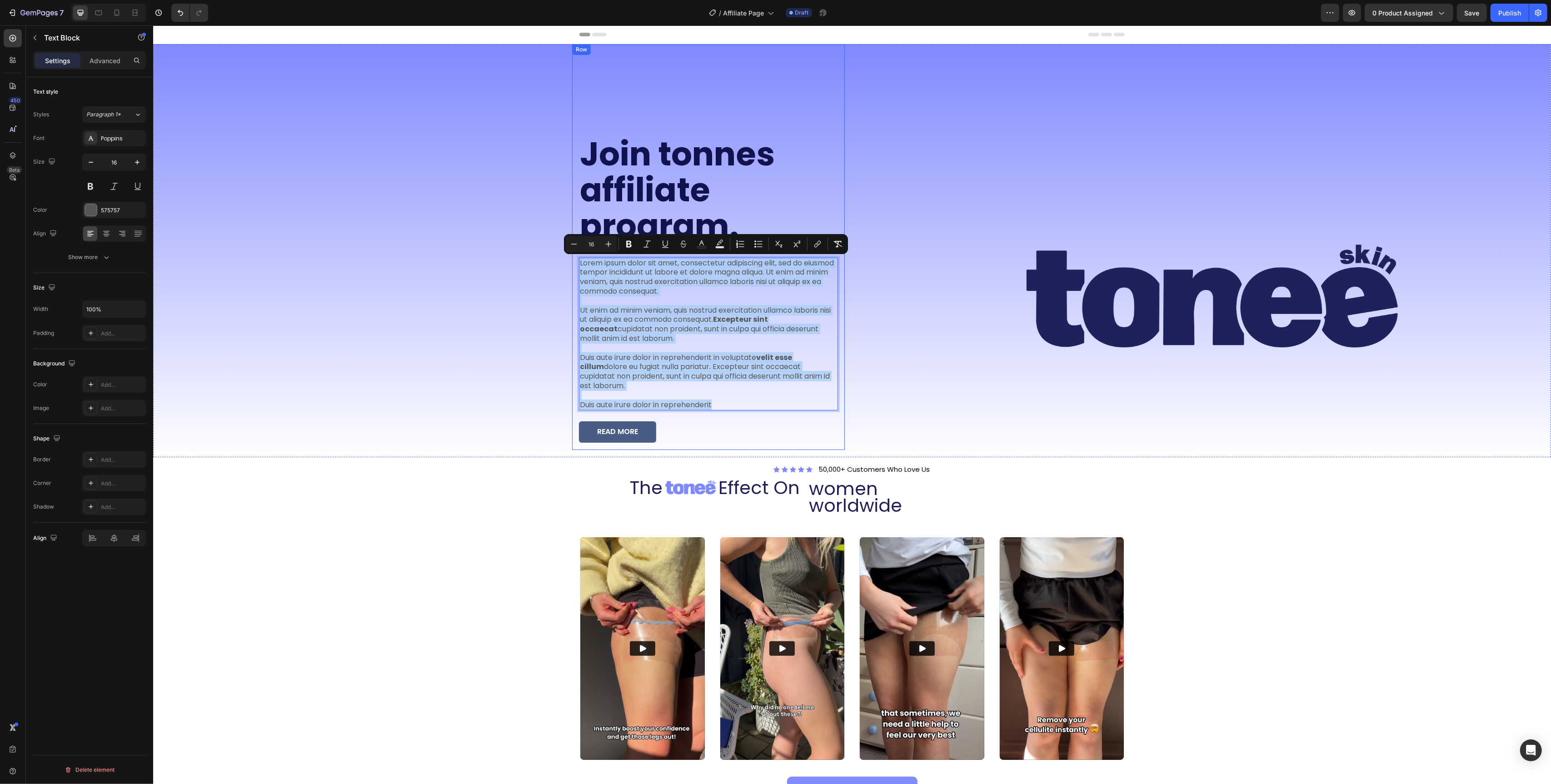
drag, startPoint x: 736, startPoint y: 394, endPoint x: 572, endPoint y: 263, distance: 209.9
click at [572, 263] on div "Join tonnes affiliate program. Heading Lorem ipsum dolor sit amet, consectetur …" at bounding box center [707, 247] width 273 height 406
click at [636, 336] on p "Lorem ipsum dolor sit amet, consectetur adipiscing elit, sed do eiusmod tempor …" at bounding box center [707, 334] width 257 height 151
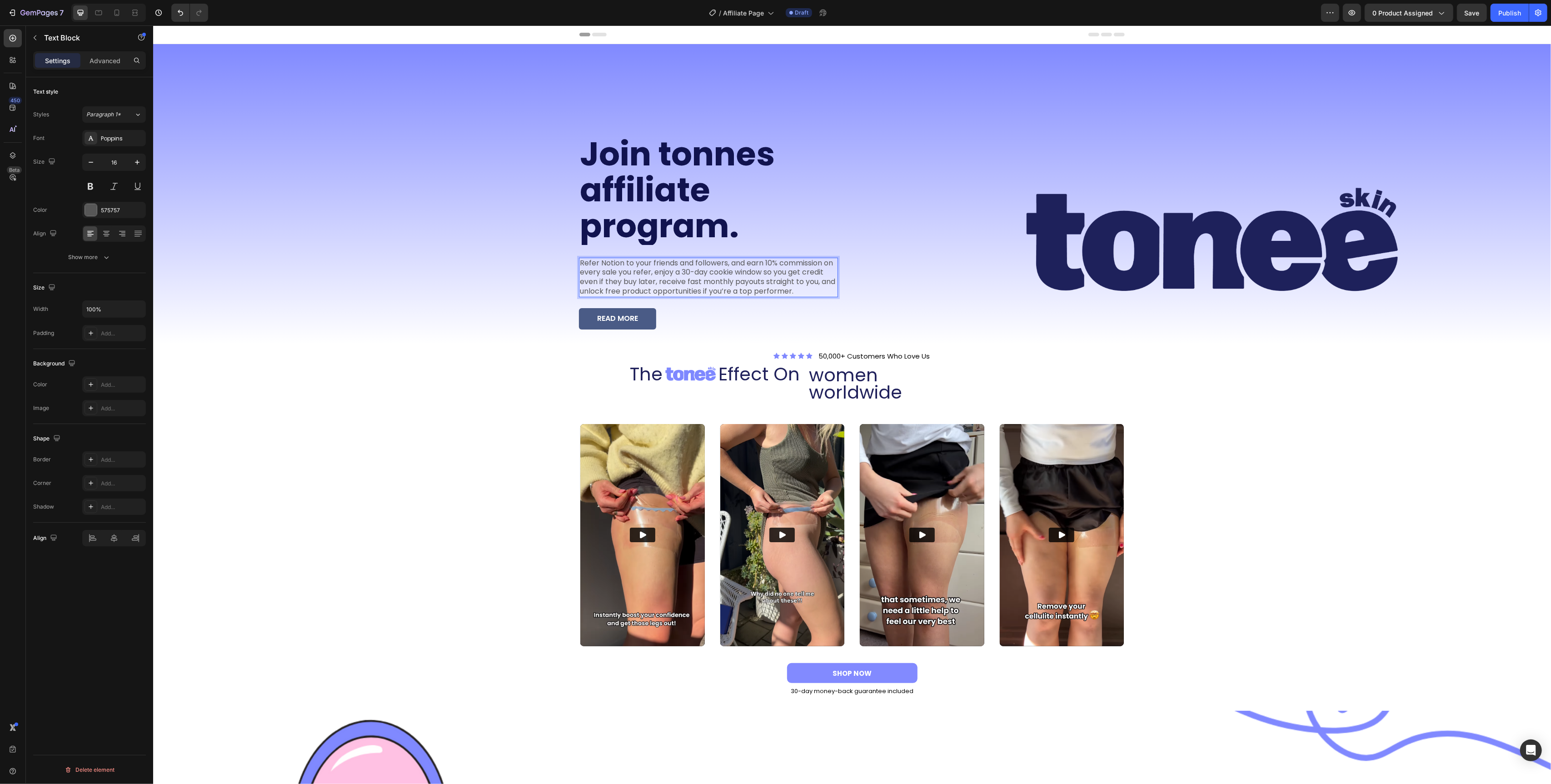
click at [662, 270] on p "Refer Notion to your friends and followers, and earn 10% commission on every sa…" at bounding box center [707, 278] width 257 height 38
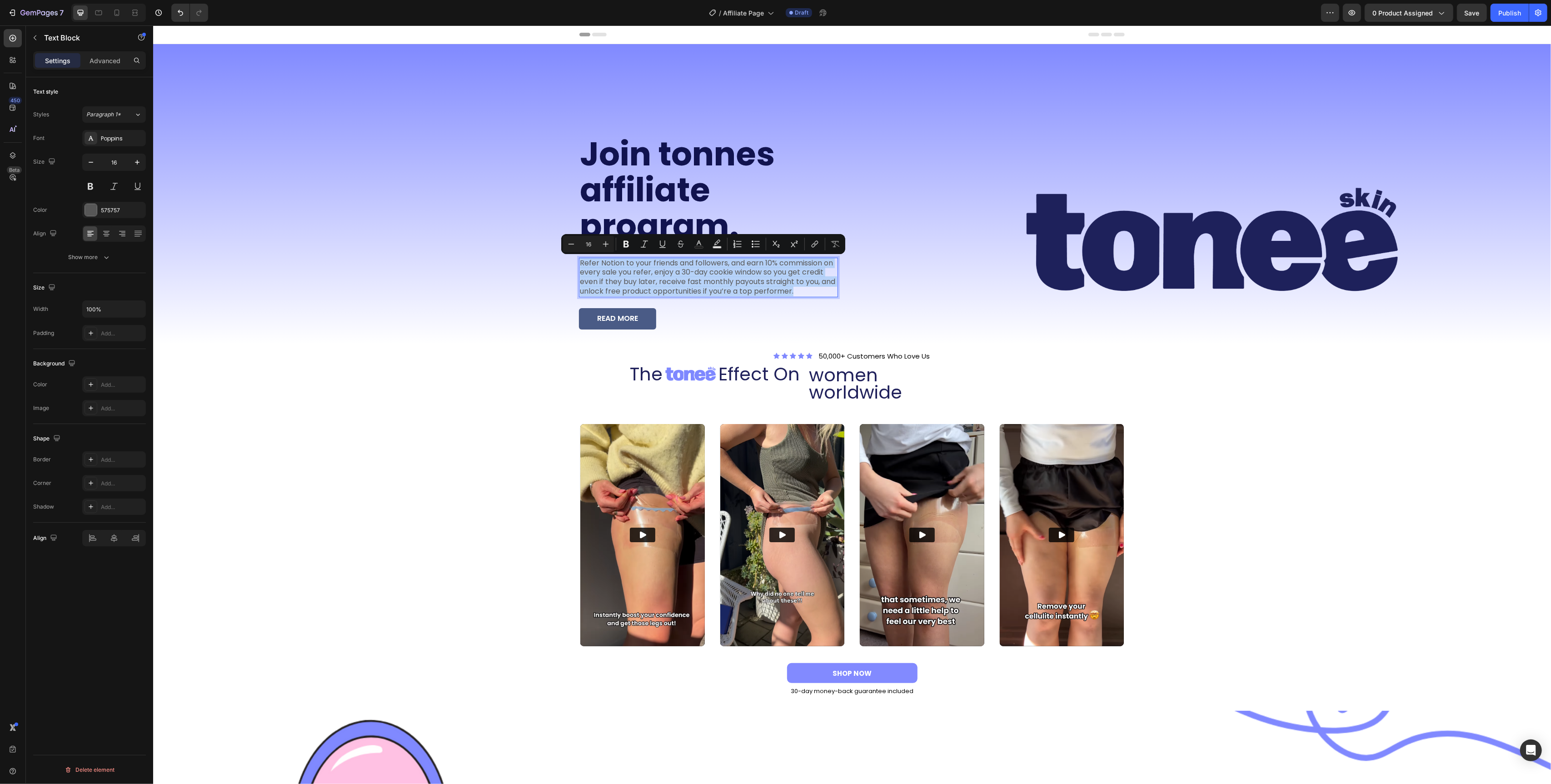
click at [605, 259] on p "Refer Notion to your friends and followers, and earn 10% commission on every sa…" at bounding box center [707, 278] width 257 height 38
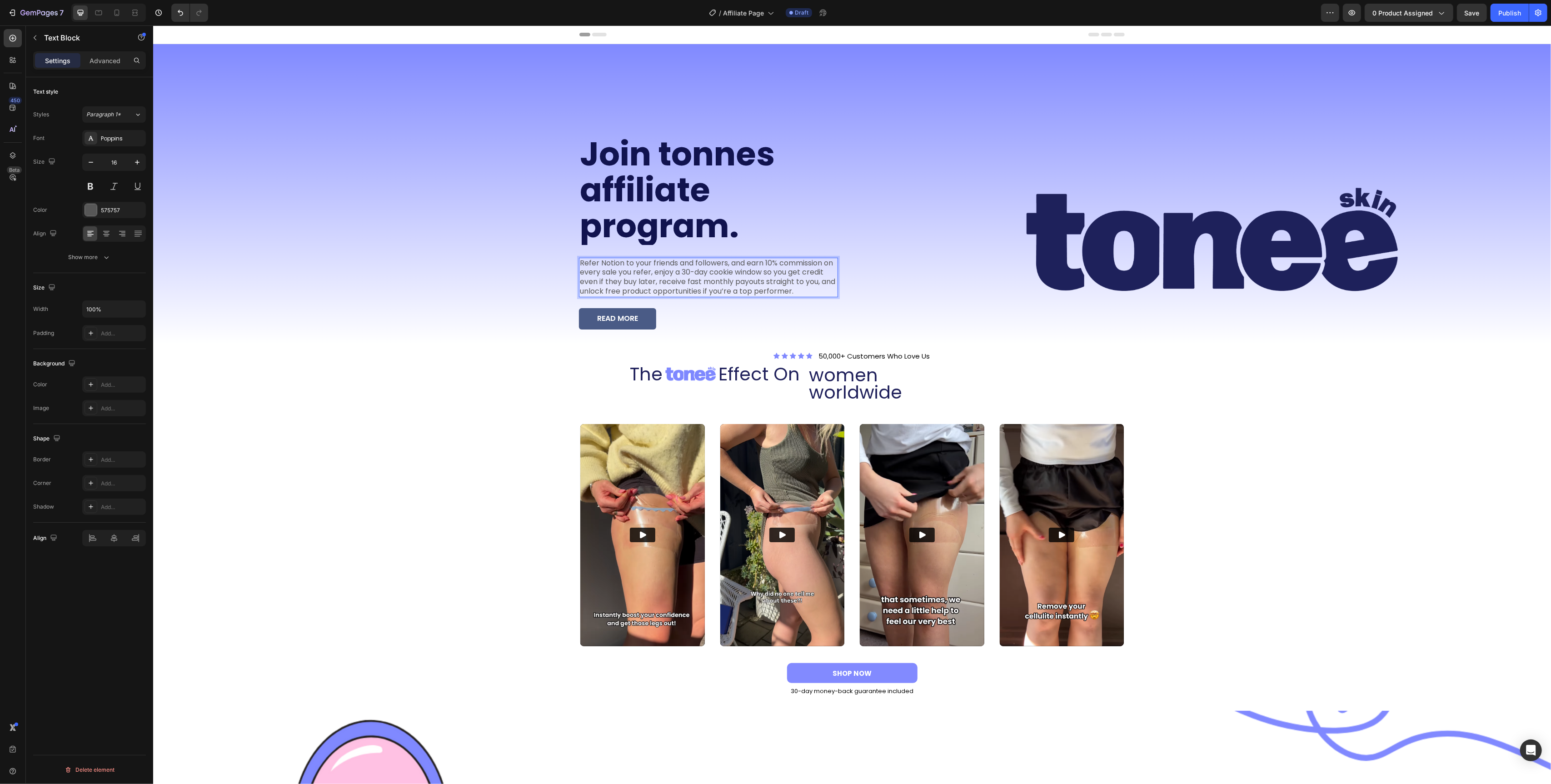
click at [614, 267] on p "Refer Notion to your friends and followers, and earn 10% commission on every sa…" at bounding box center [707, 278] width 257 height 38
click at [614, 267] on p "Refer tonee to your friends and followers, and earn 10% commission on every sal…" at bounding box center [707, 278] width 257 height 38
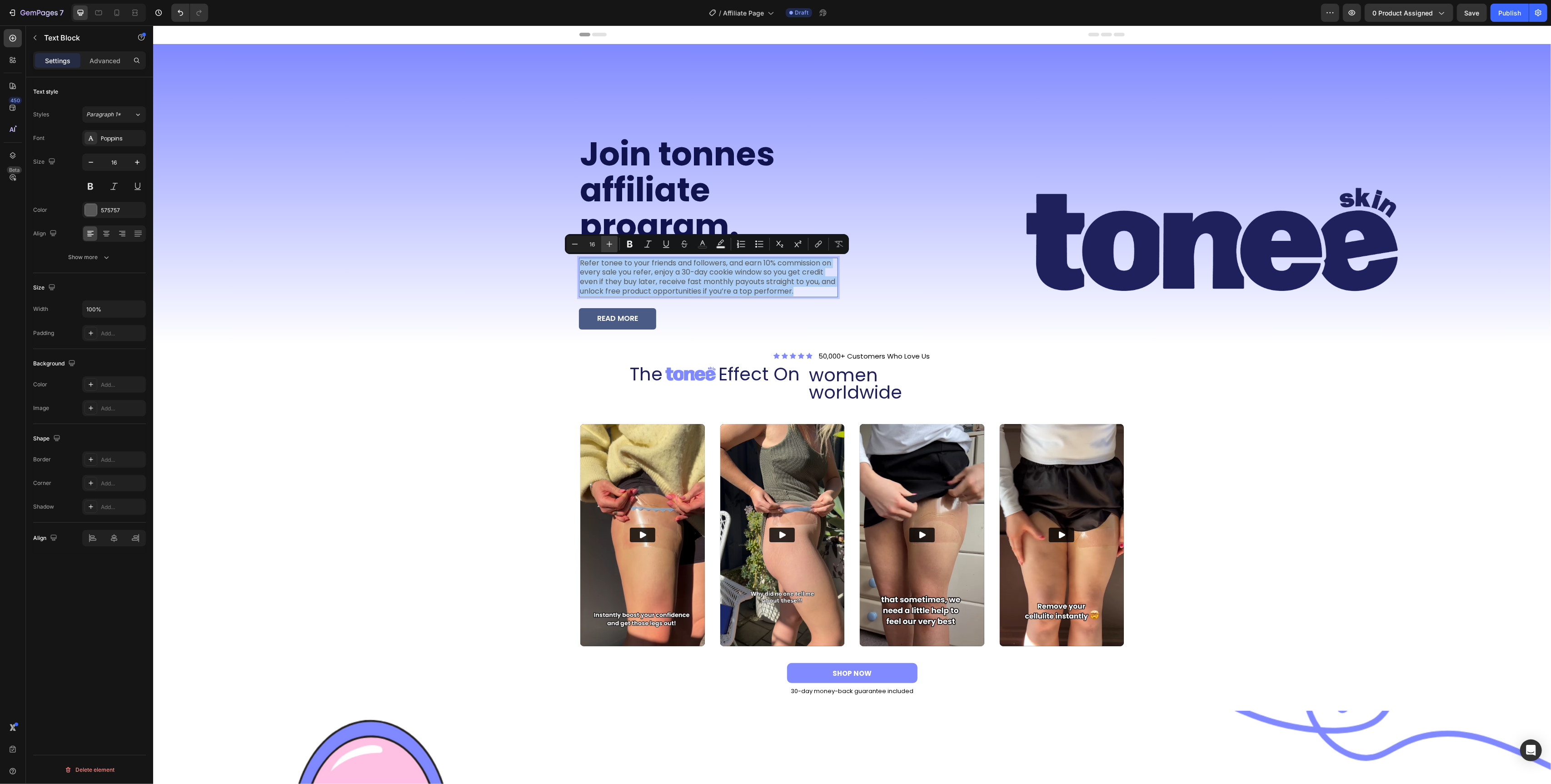
click at [609, 240] on icon "Editor contextual toolbar" at bounding box center [609, 244] width 9 height 9
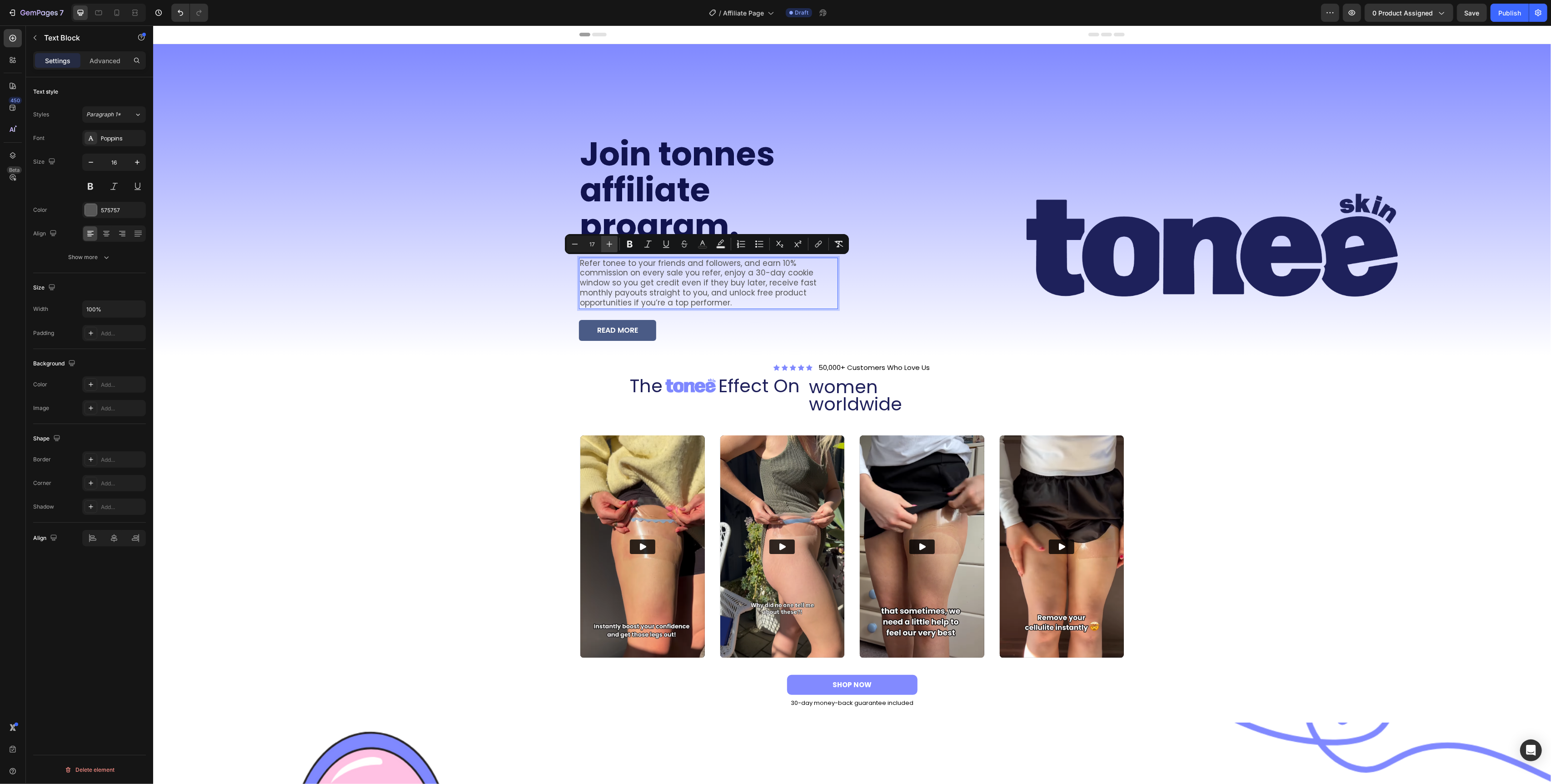
click at [609, 240] on icon "Editor contextual toolbar" at bounding box center [609, 244] width 9 height 9
type input "19"
click at [112, 140] on div "Poppins" at bounding box center [122, 139] width 43 height 8
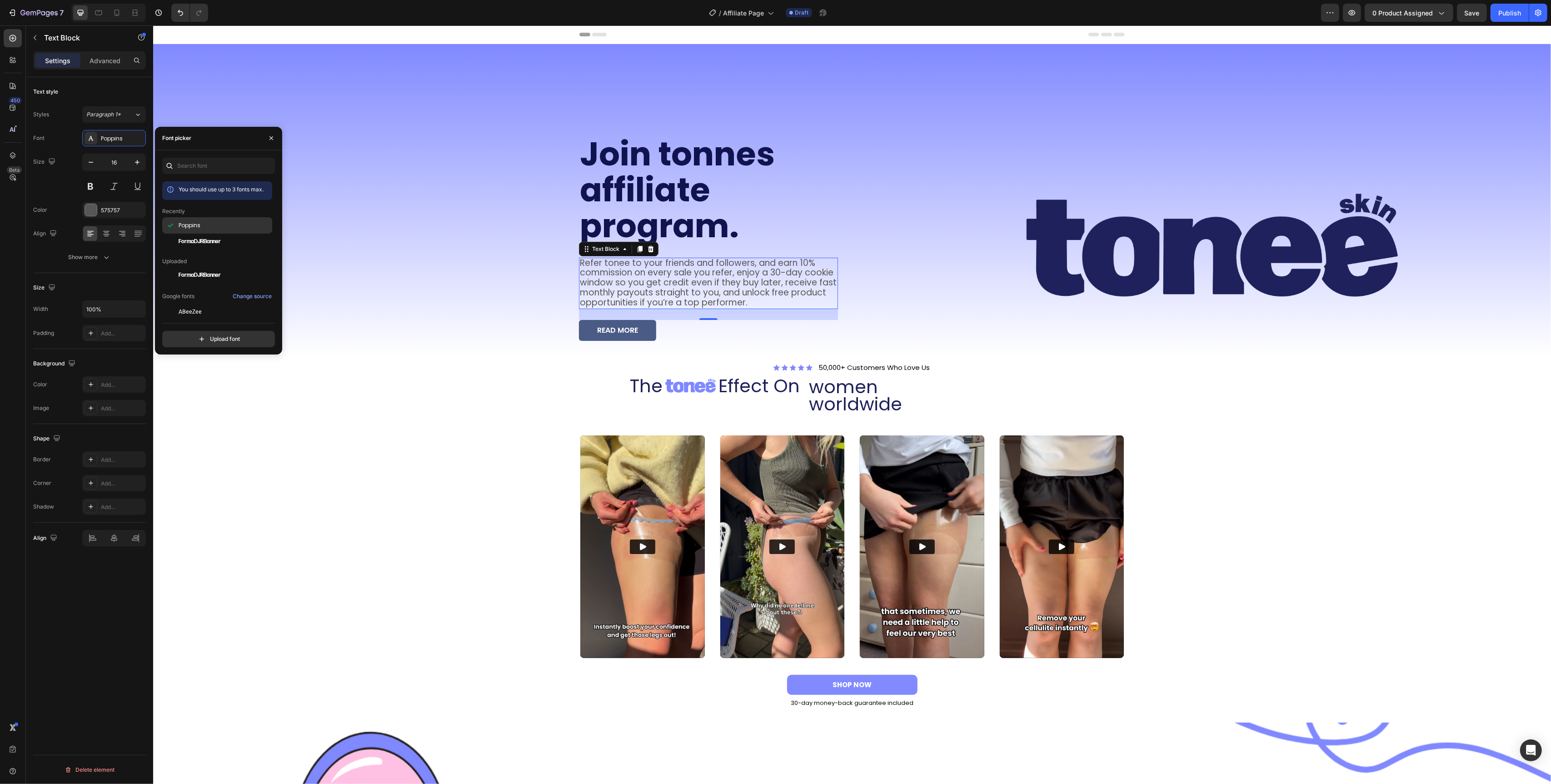
click at [184, 227] on span "Poppins" at bounding box center [189, 225] width 22 height 8
click at [90, 252] on button "Show more" at bounding box center [89, 256] width 113 height 16
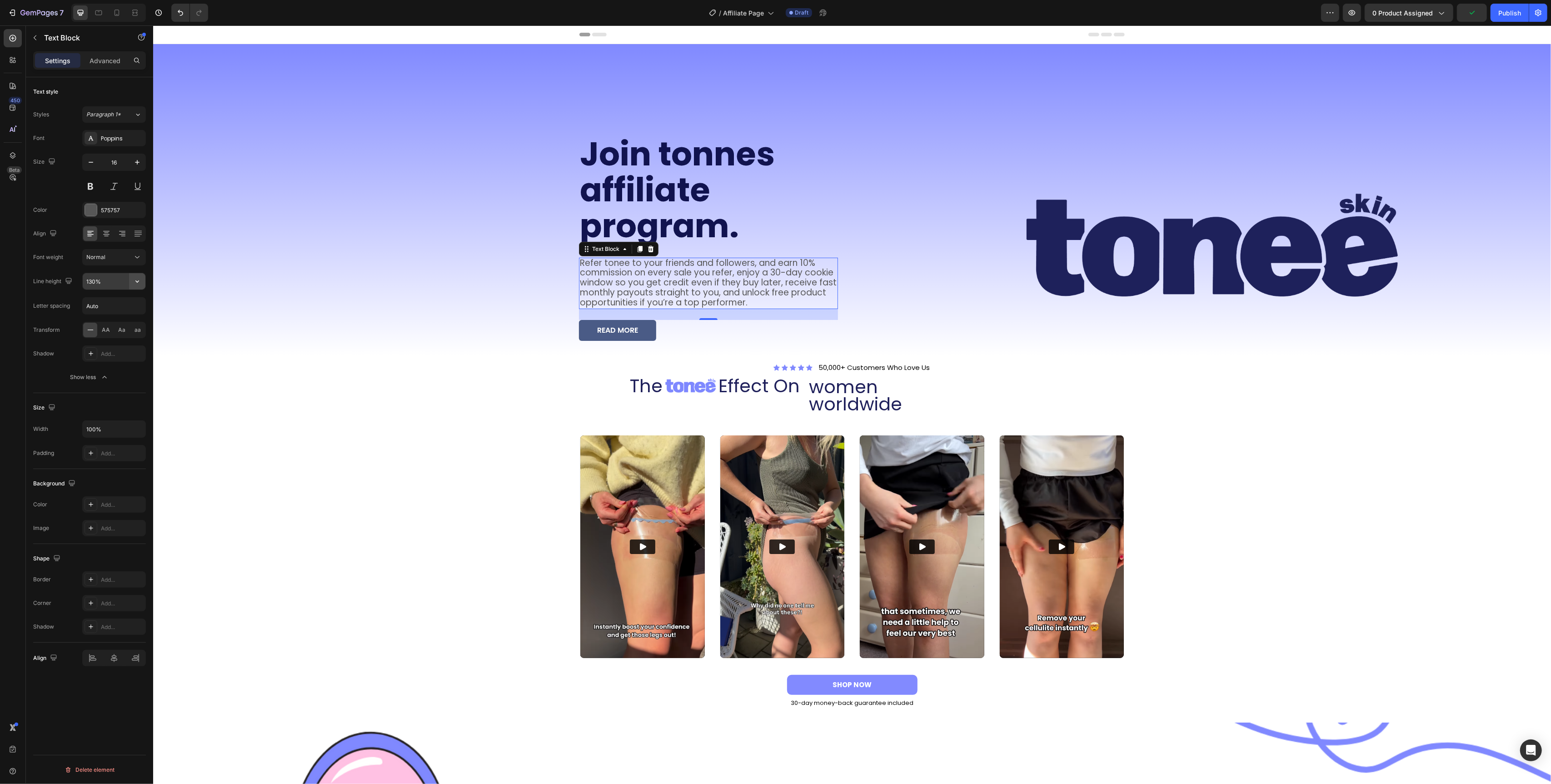
click at [140, 282] on icon "button" at bounding box center [137, 281] width 9 height 9
click at [107, 355] on p "150%" at bounding box center [112, 357] width 52 height 8
type input "150%"
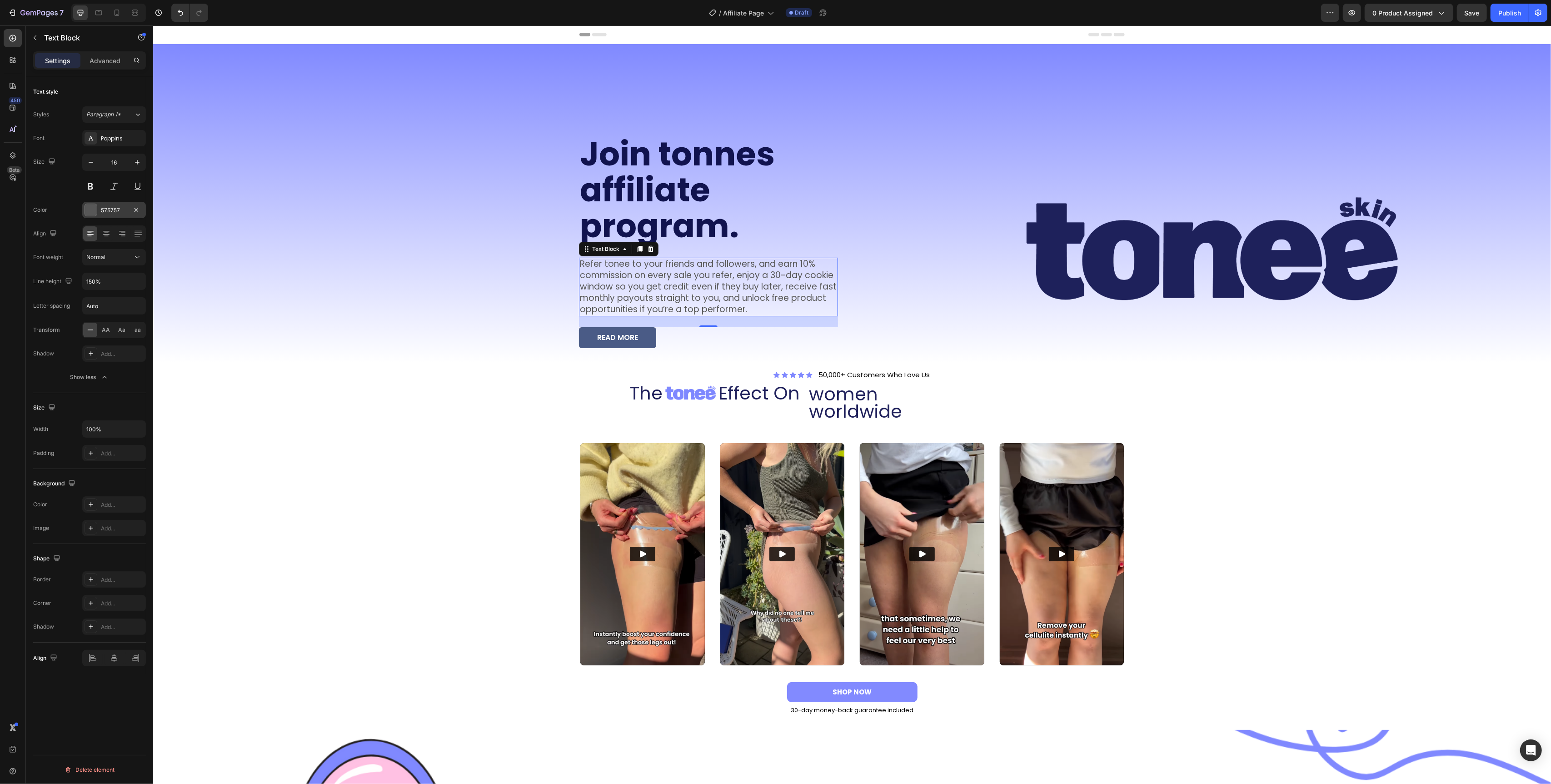
click at [90, 216] on div at bounding box center [91, 210] width 13 height 13
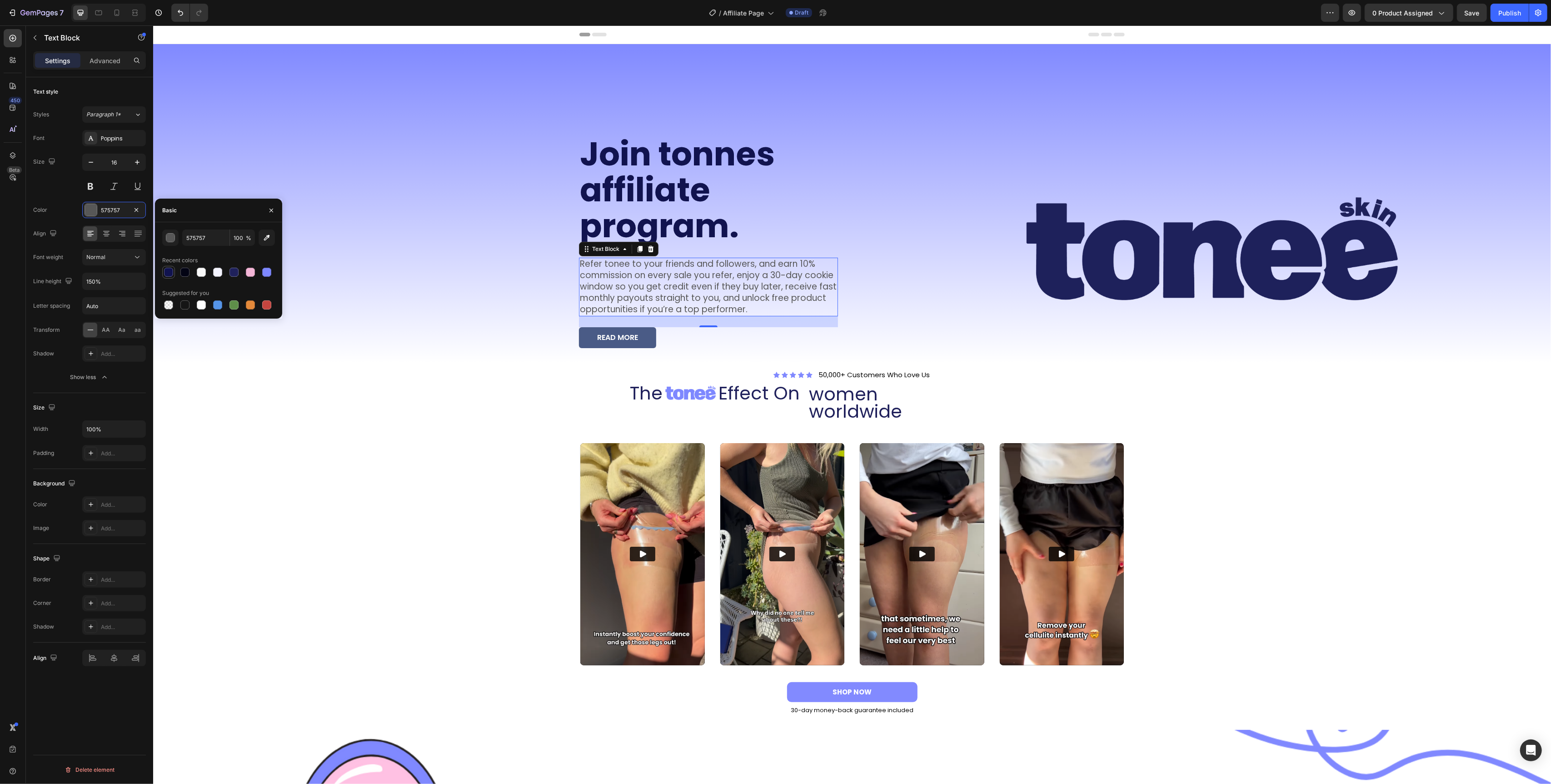
click at [171, 275] on div at bounding box center [168, 272] width 9 height 9
type input "11134F"
click at [123, 138] on div "Poppins" at bounding box center [122, 139] width 43 height 8
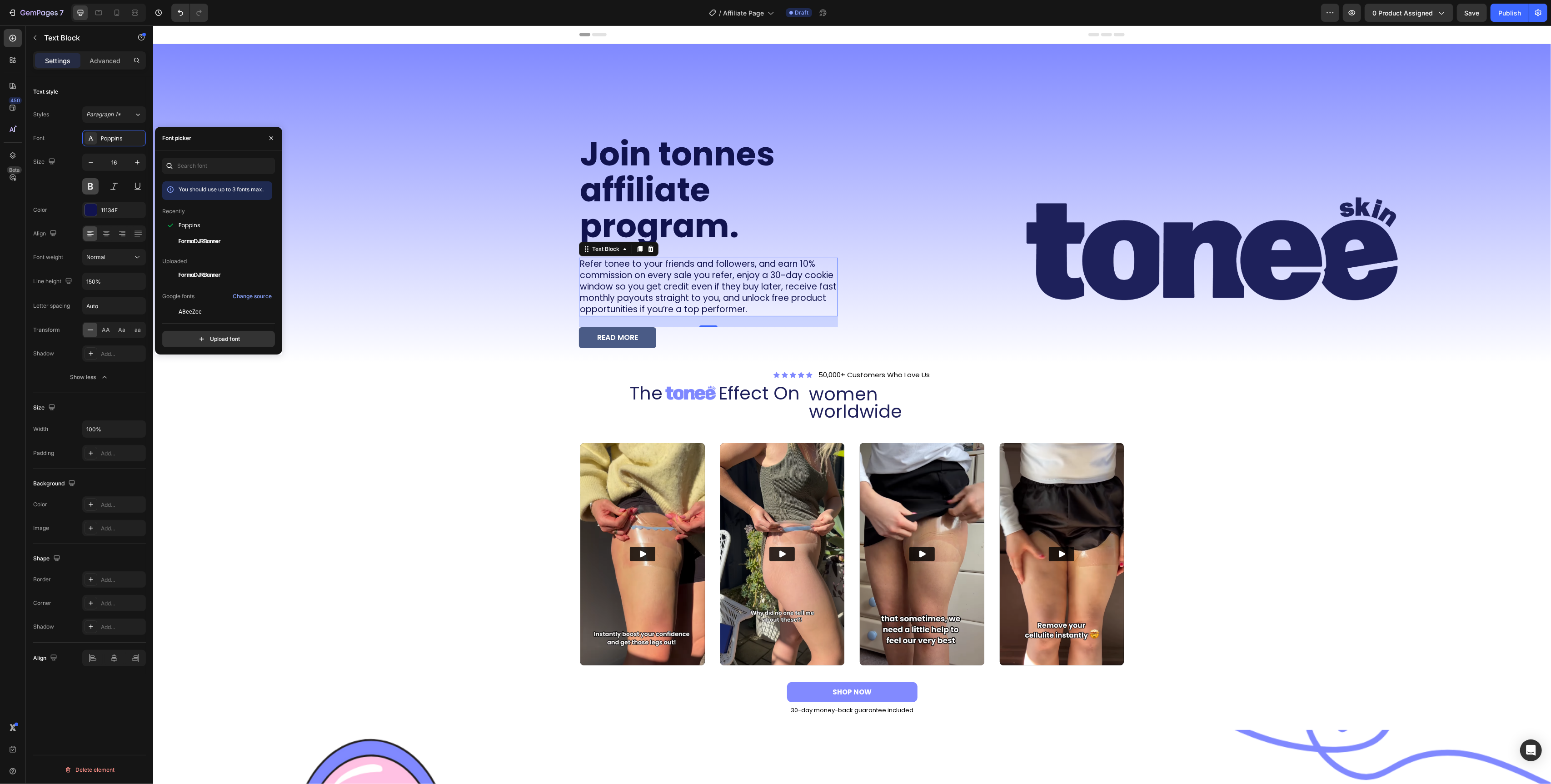
click at [95, 187] on button at bounding box center [90, 186] width 16 height 16
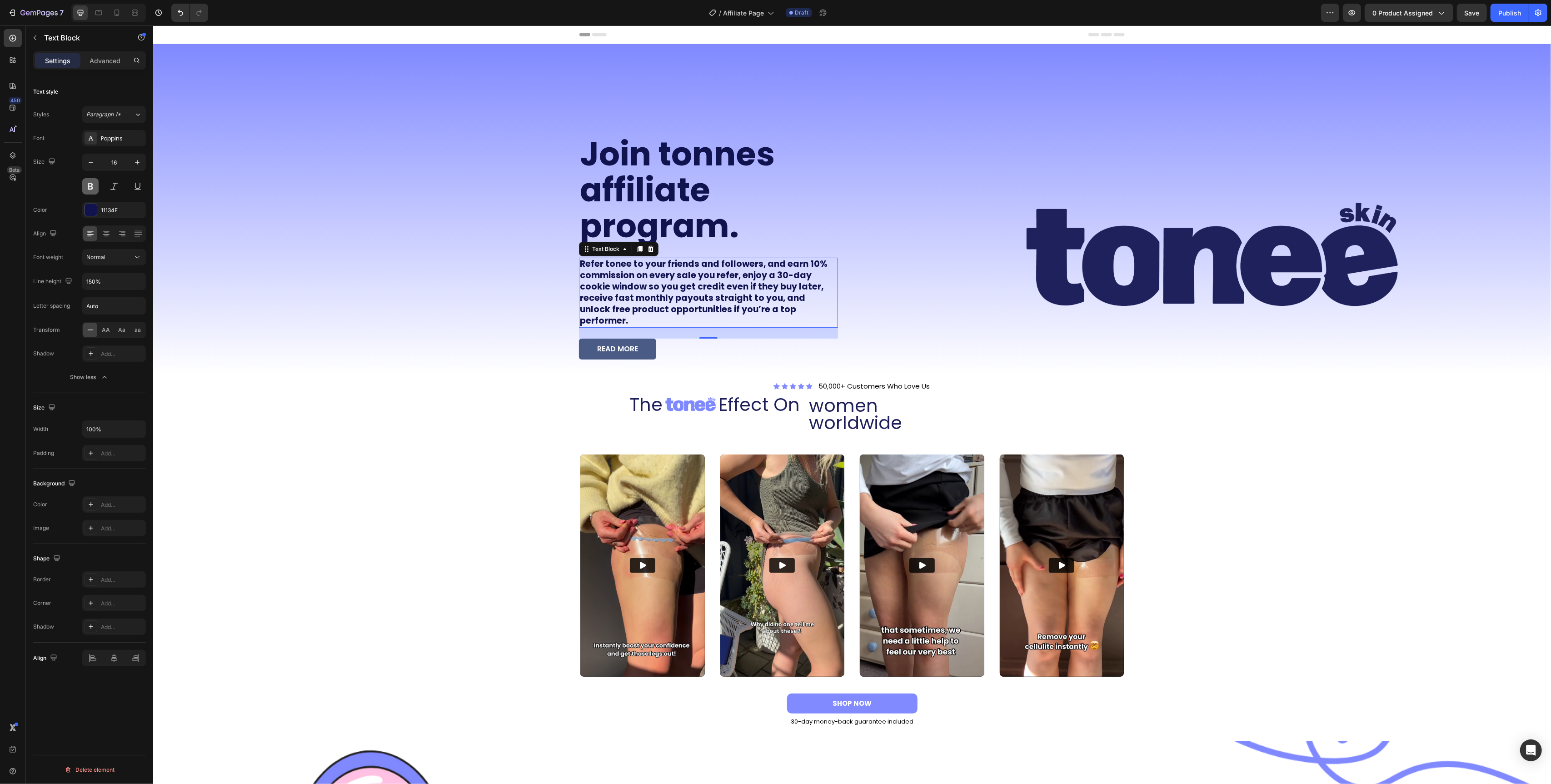
click at [95, 187] on button at bounding box center [90, 186] width 16 height 16
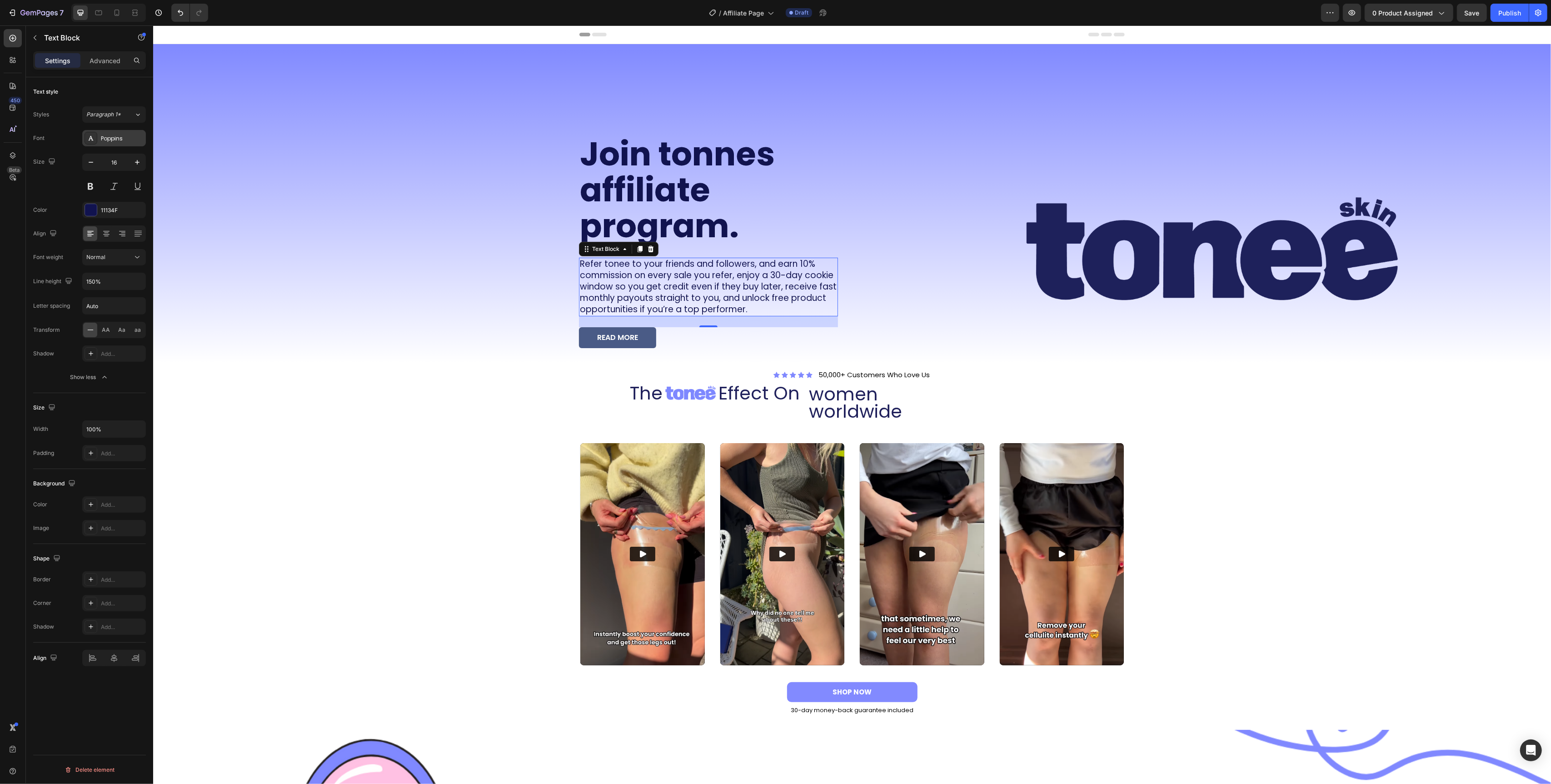
click at [115, 147] on div "Poppins" at bounding box center [114, 137] width 63 height 16
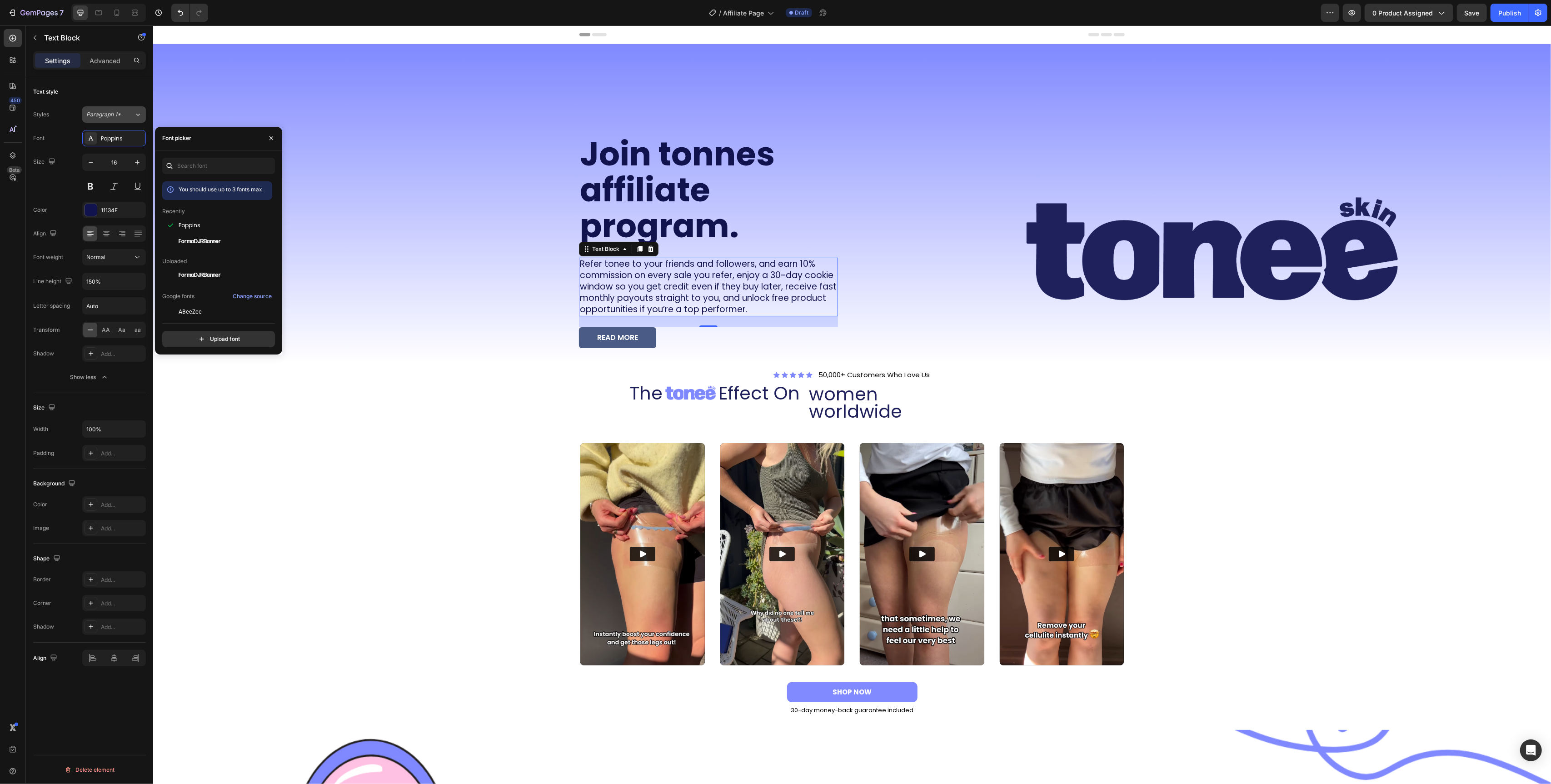
click at [99, 116] on span "Paragraph 1*" at bounding box center [104, 115] width 35 height 8
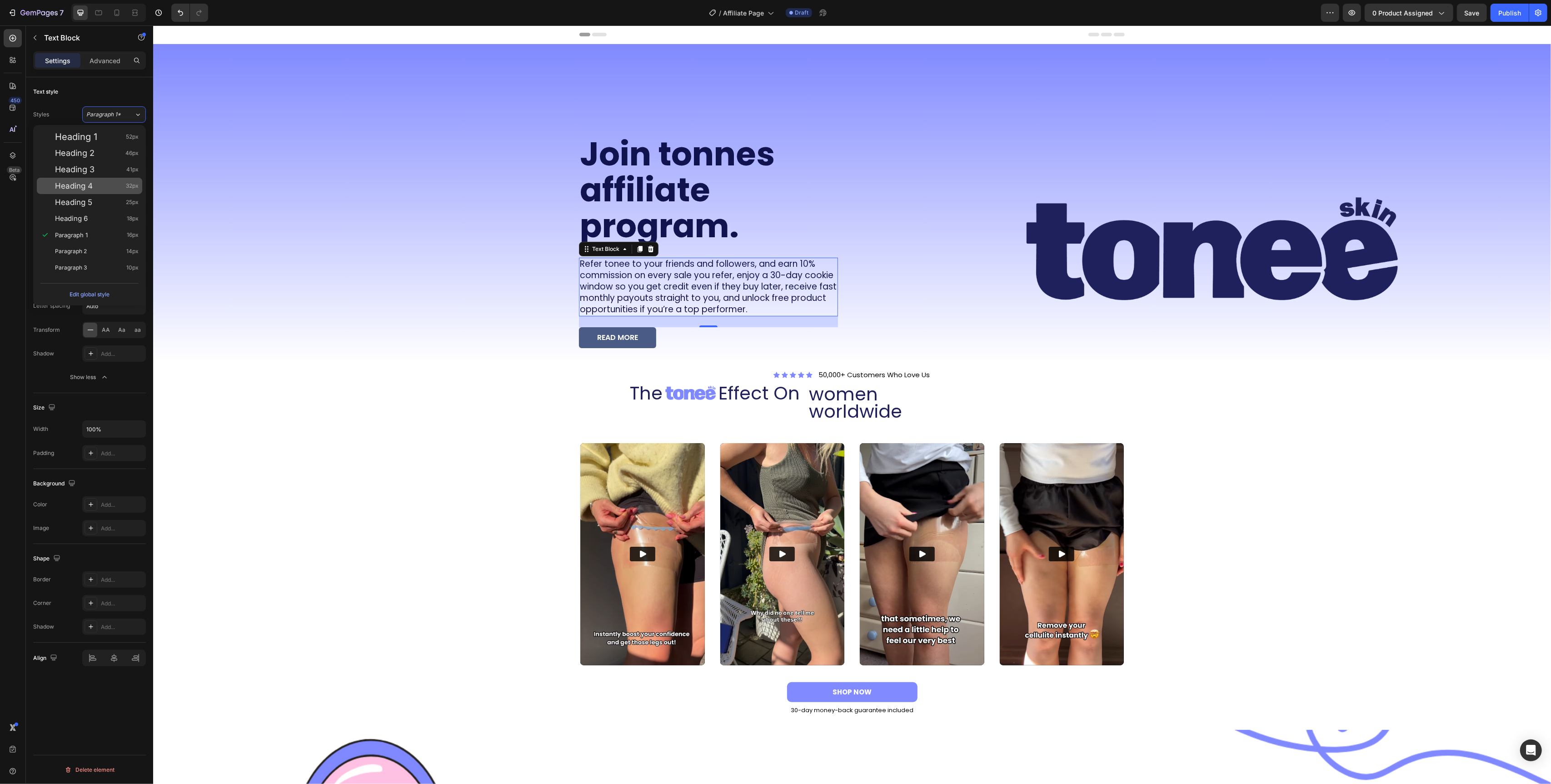
click at [95, 182] on div "Heading 4 32px" at bounding box center [97, 185] width 84 height 9
type input "32"
type input "130%"
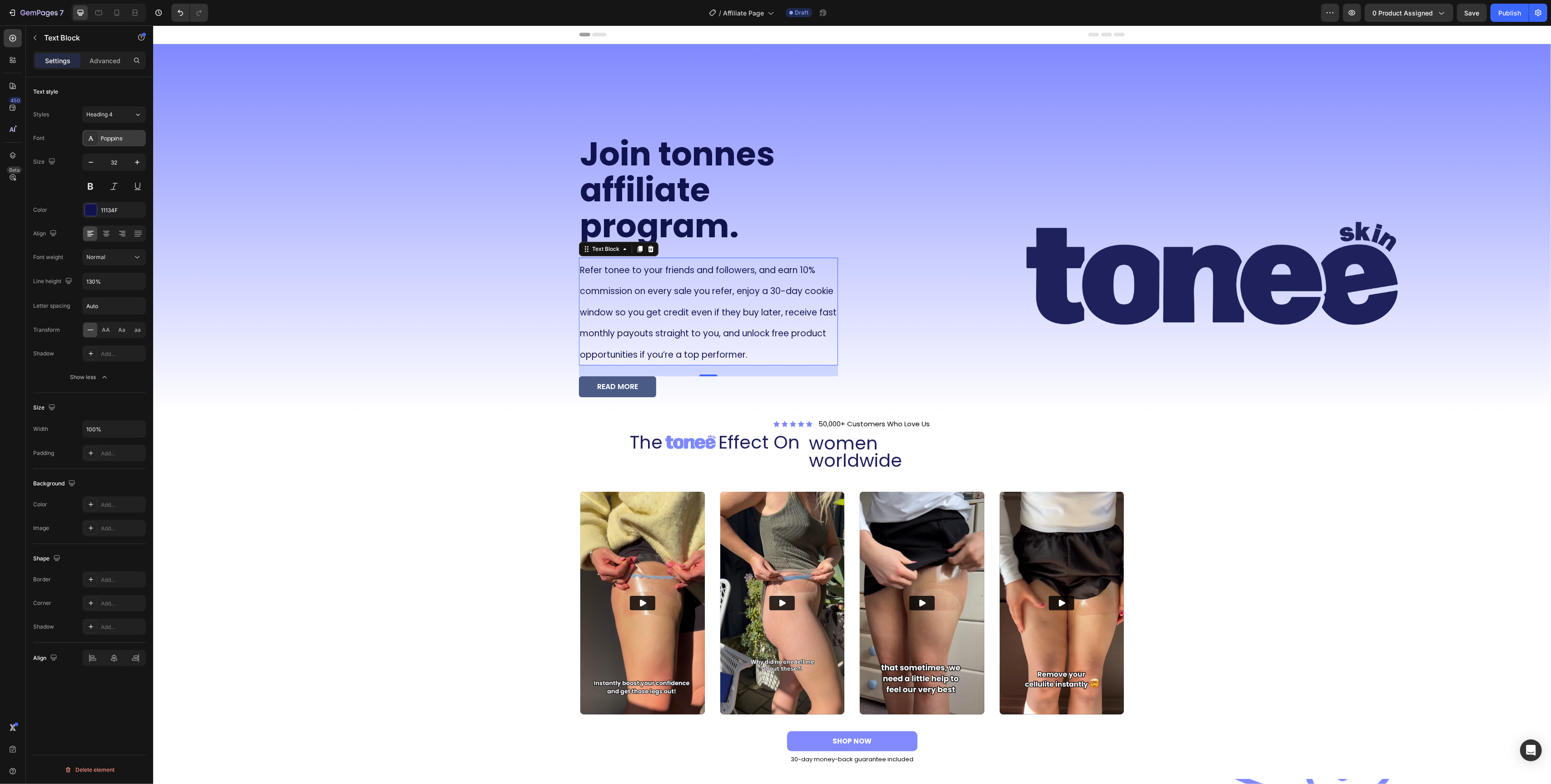
click at [106, 131] on div "Poppins" at bounding box center [114, 137] width 63 height 16
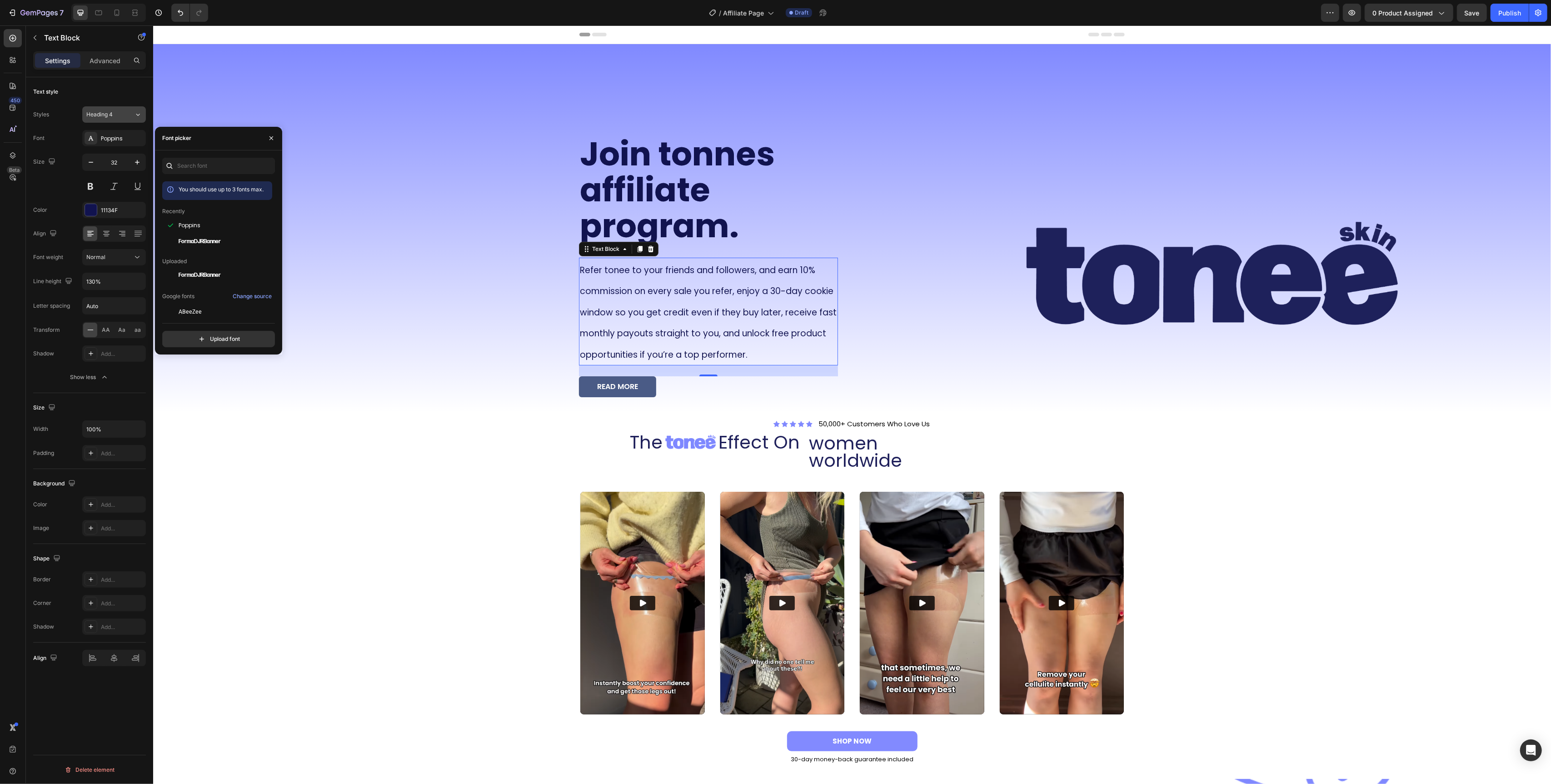
click at [107, 118] on span "Heading 4" at bounding box center [99, 115] width 26 height 8
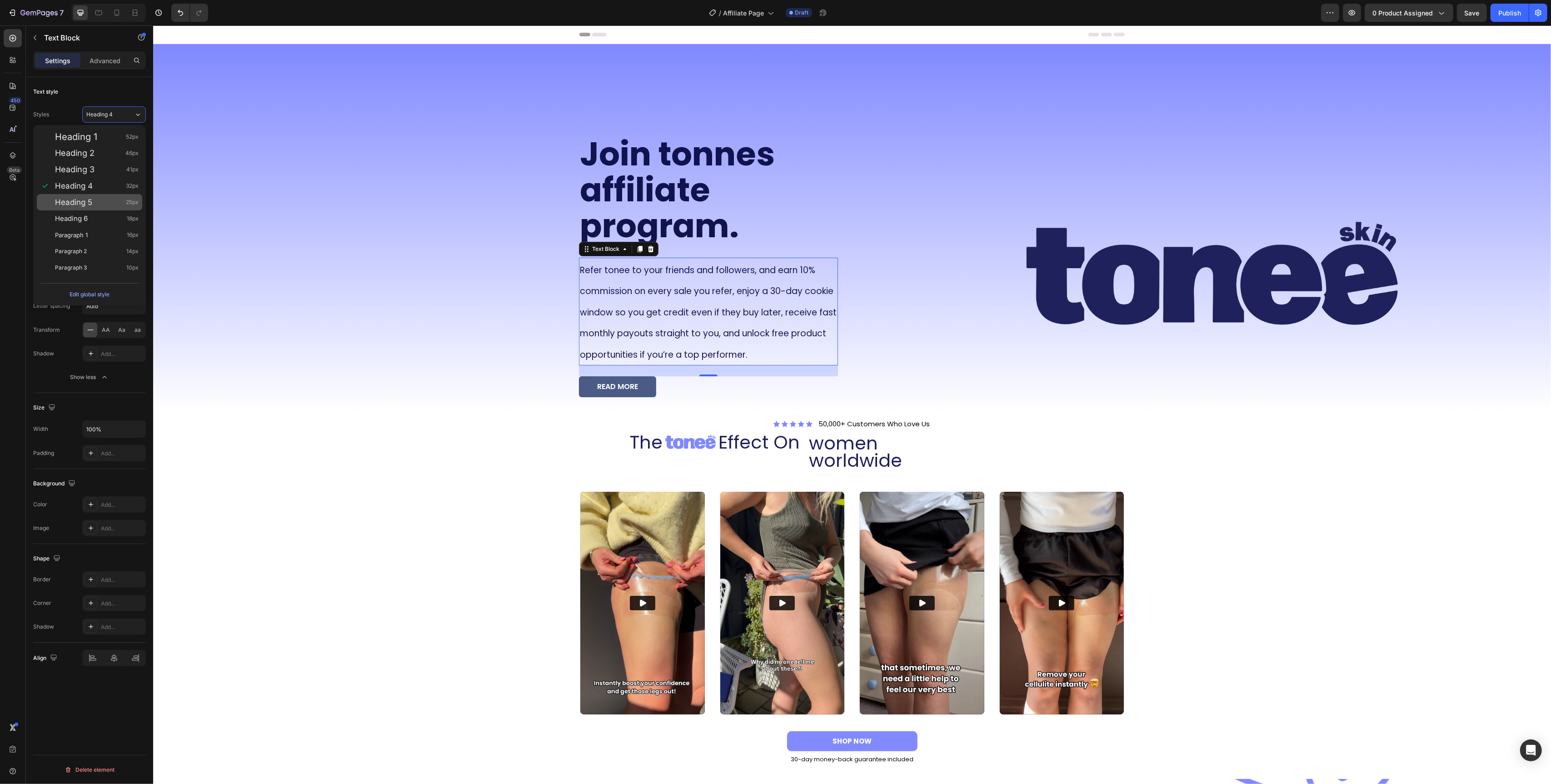
click at [104, 200] on div "Heading 5 25px" at bounding box center [97, 202] width 84 height 9
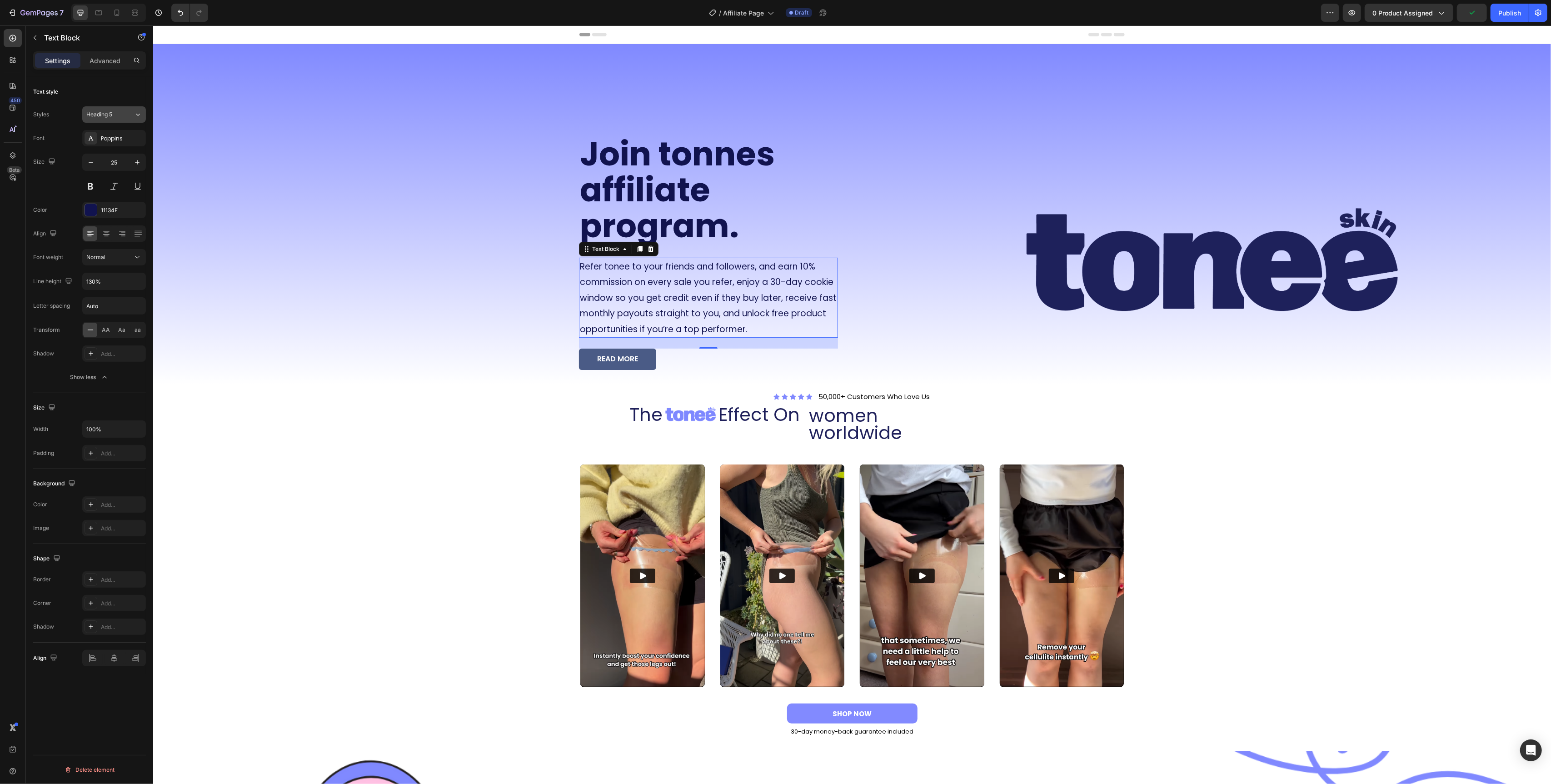
click at [109, 113] on span "Heading 5" at bounding box center [99, 115] width 26 height 8
click at [101, 211] on div "Heading 6 18px" at bounding box center [89, 218] width 106 height 16
type input "18"
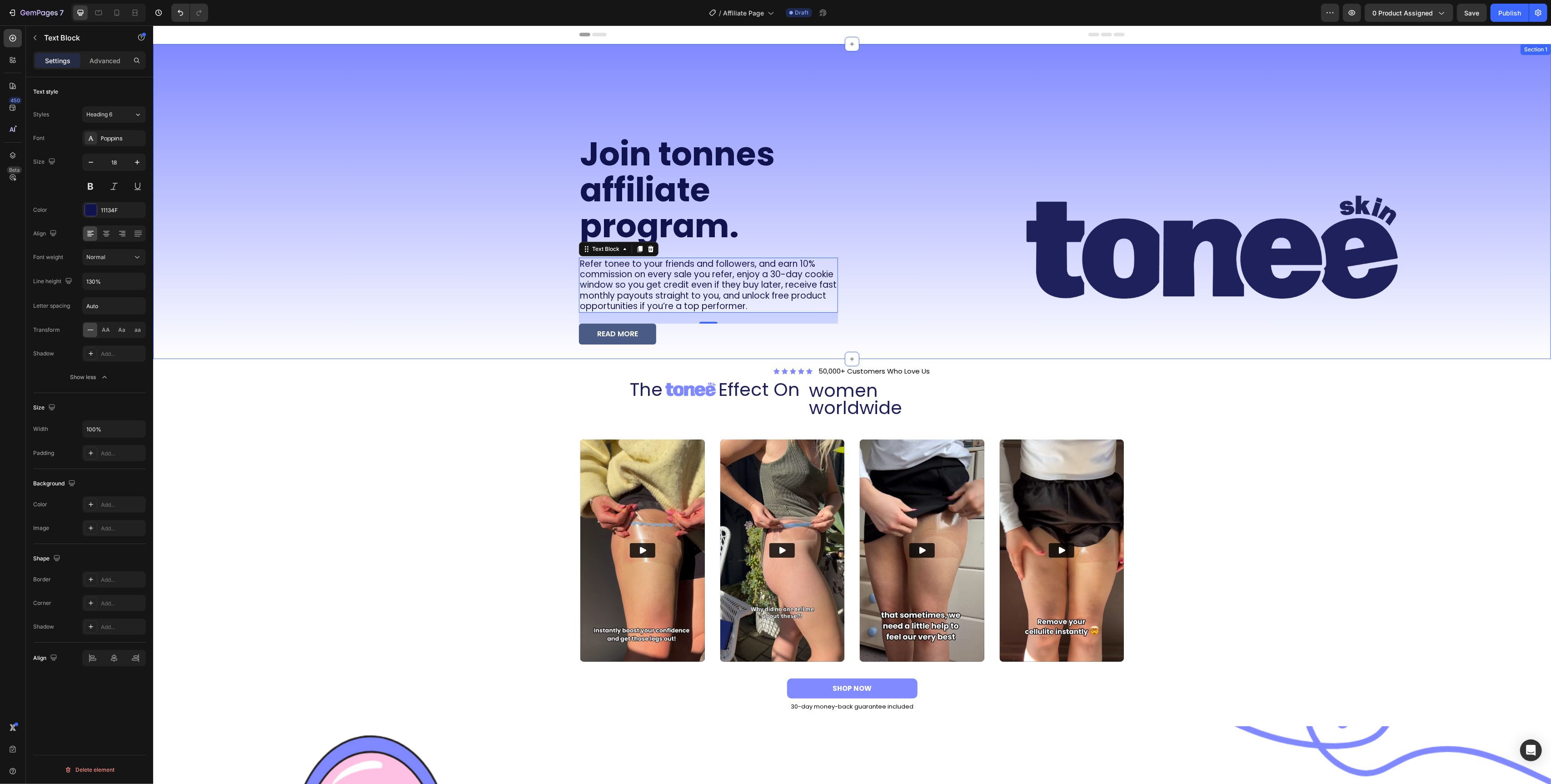
click at [515, 209] on div "Join tonnes affiliate program. Heading Refer tonee to your friends and follower…" at bounding box center [499, 201] width 692 height 315
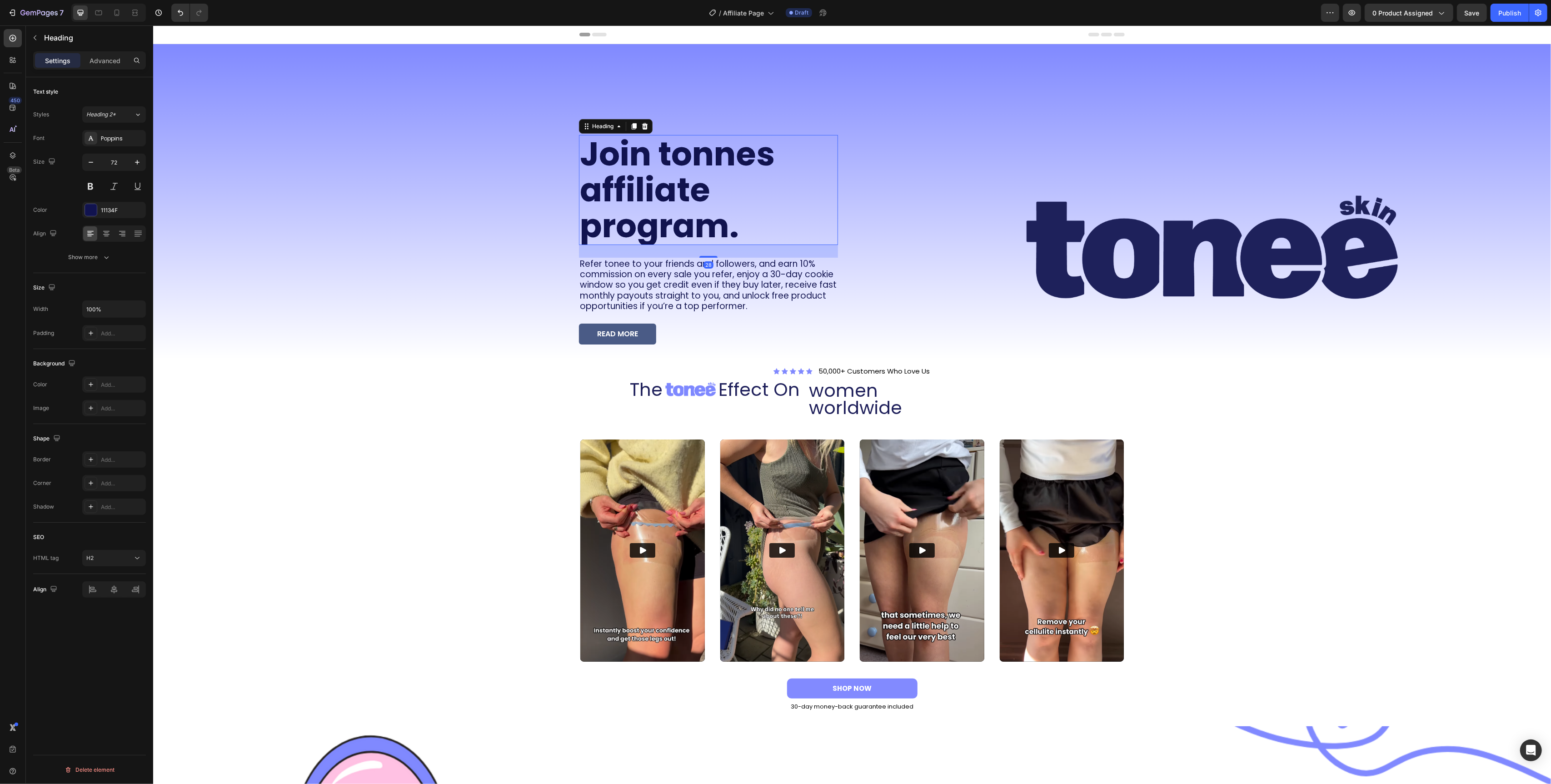
click at [670, 235] on p "Join tonnes affiliate program." at bounding box center [707, 190] width 257 height 108
drag, startPoint x: 707, startPoint y: 256, endPoint x: 707, endPoint y: 264, distance: 8.0
click at [707, 258] on div at bounding box center [708, 256] width 18 height 3
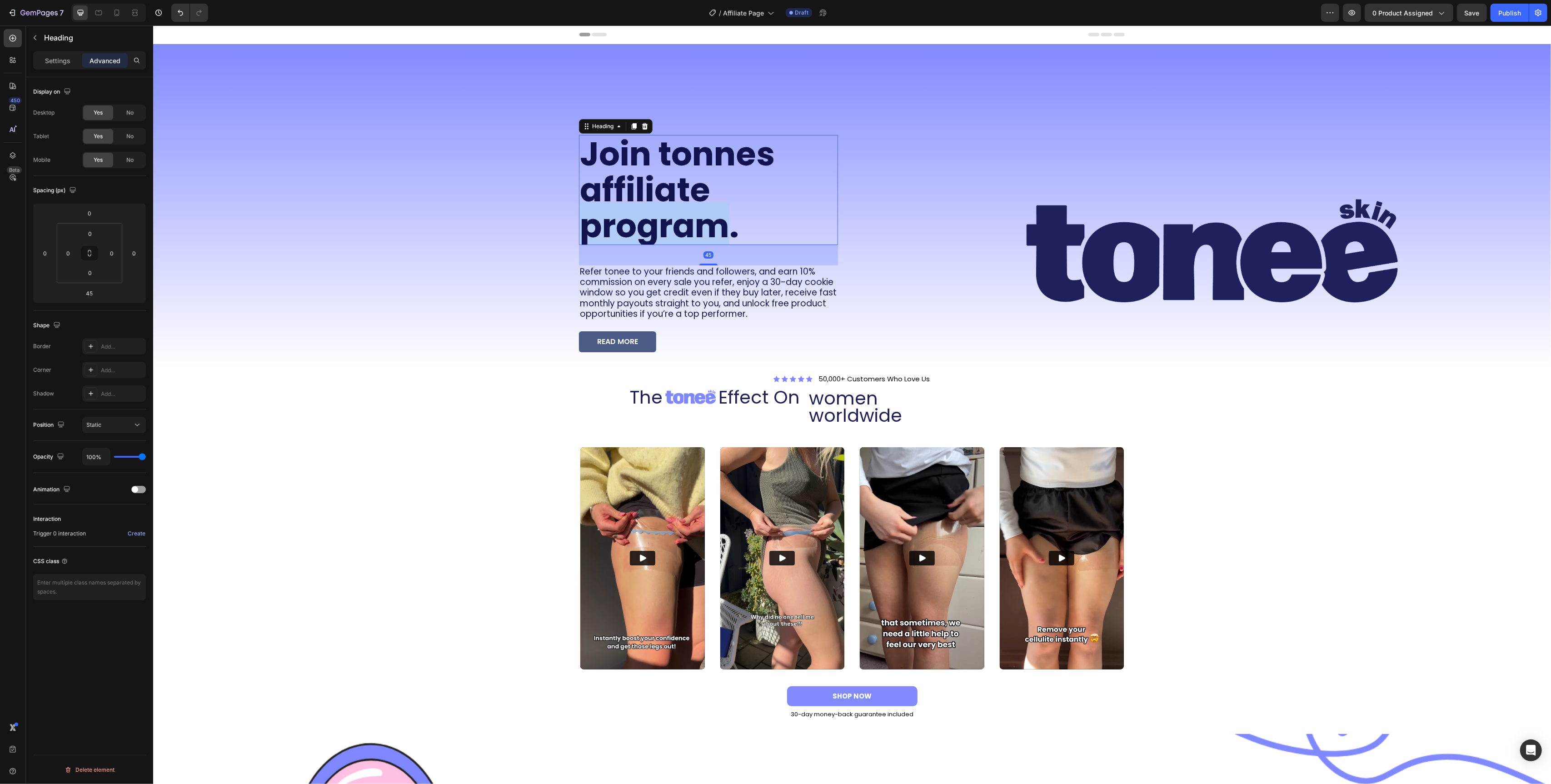
click at [692, 234] on p "Join tonnes affiliate program." at bounding box center [707, 190] width 257 height 108
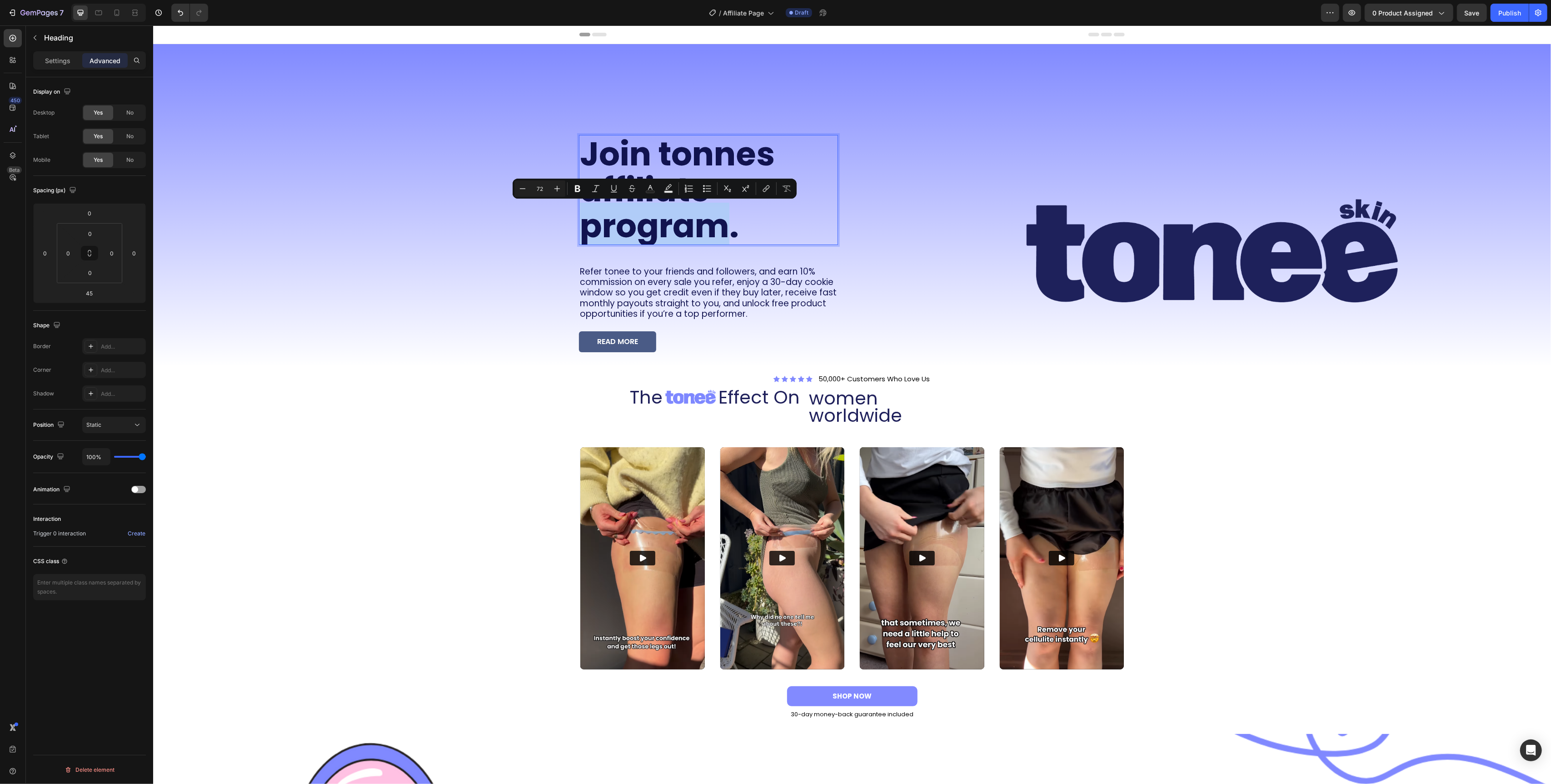
click at [735, 232] on p "Join tonnes affiliate program." at bounding box center [707, 190] width 257 height 108
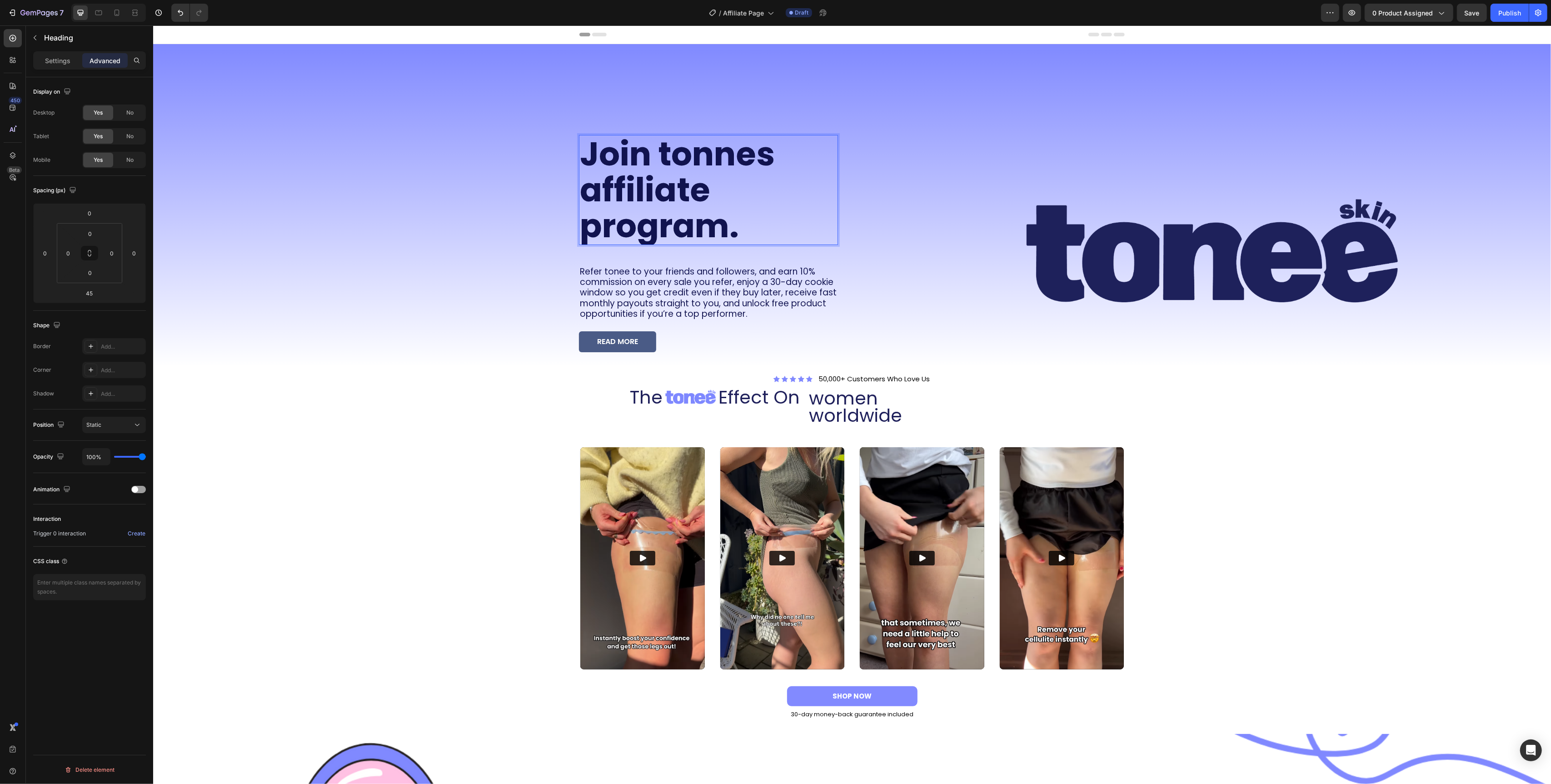
click at [749, 233] on p "Join tonnes affiliate program." at bounding box center [707, 190] width 257 height 108
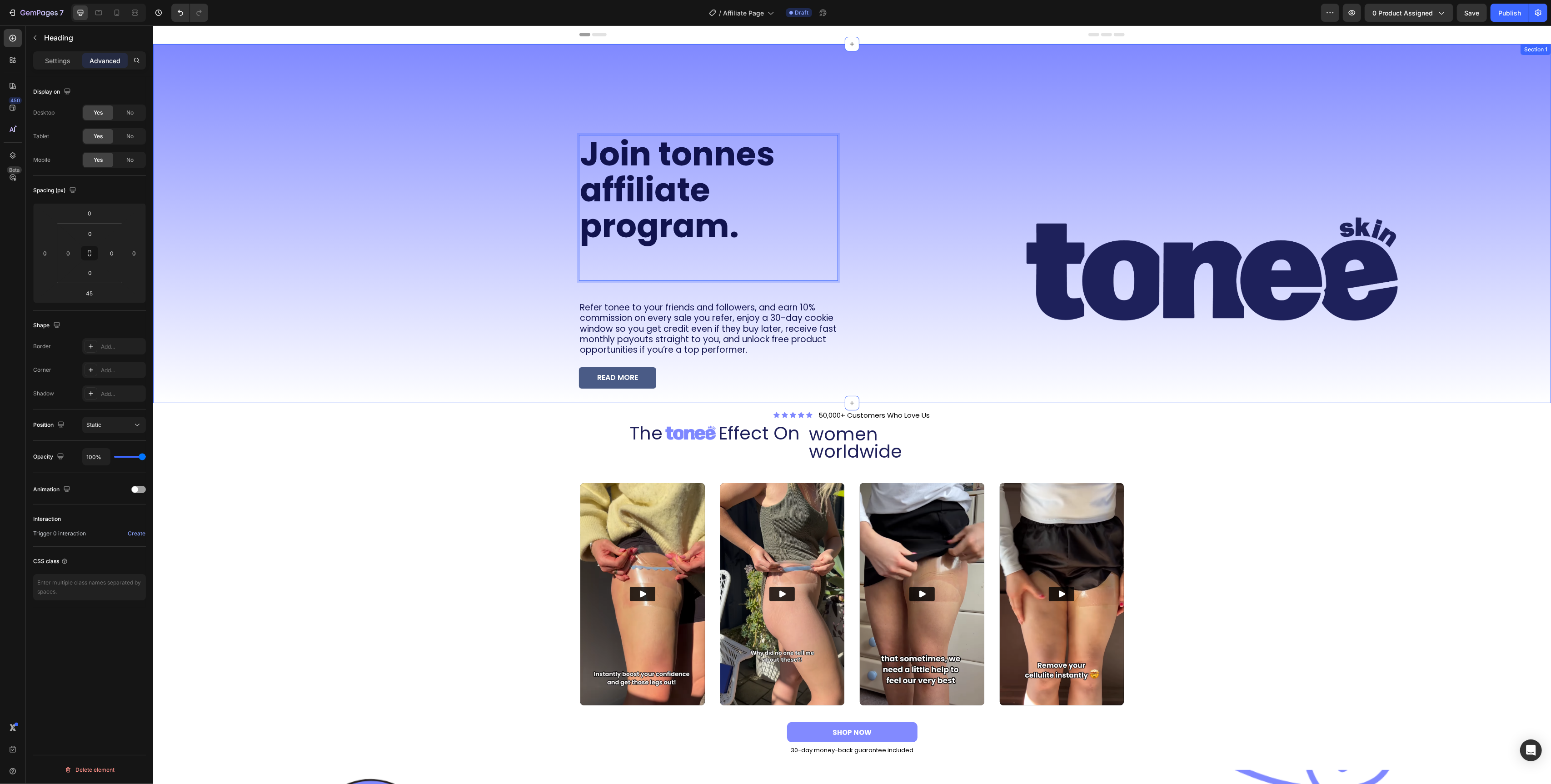
click at [486, 234] on div "Join tonnes affiliate program. Heading 45 Refer tonee to your friends and follo…" at bounding box center [499, 224] width 692 height 359
click at [657, 273] on p "Join tonnes affiliate program." at bounding box center [707, 208] width 257 height 144
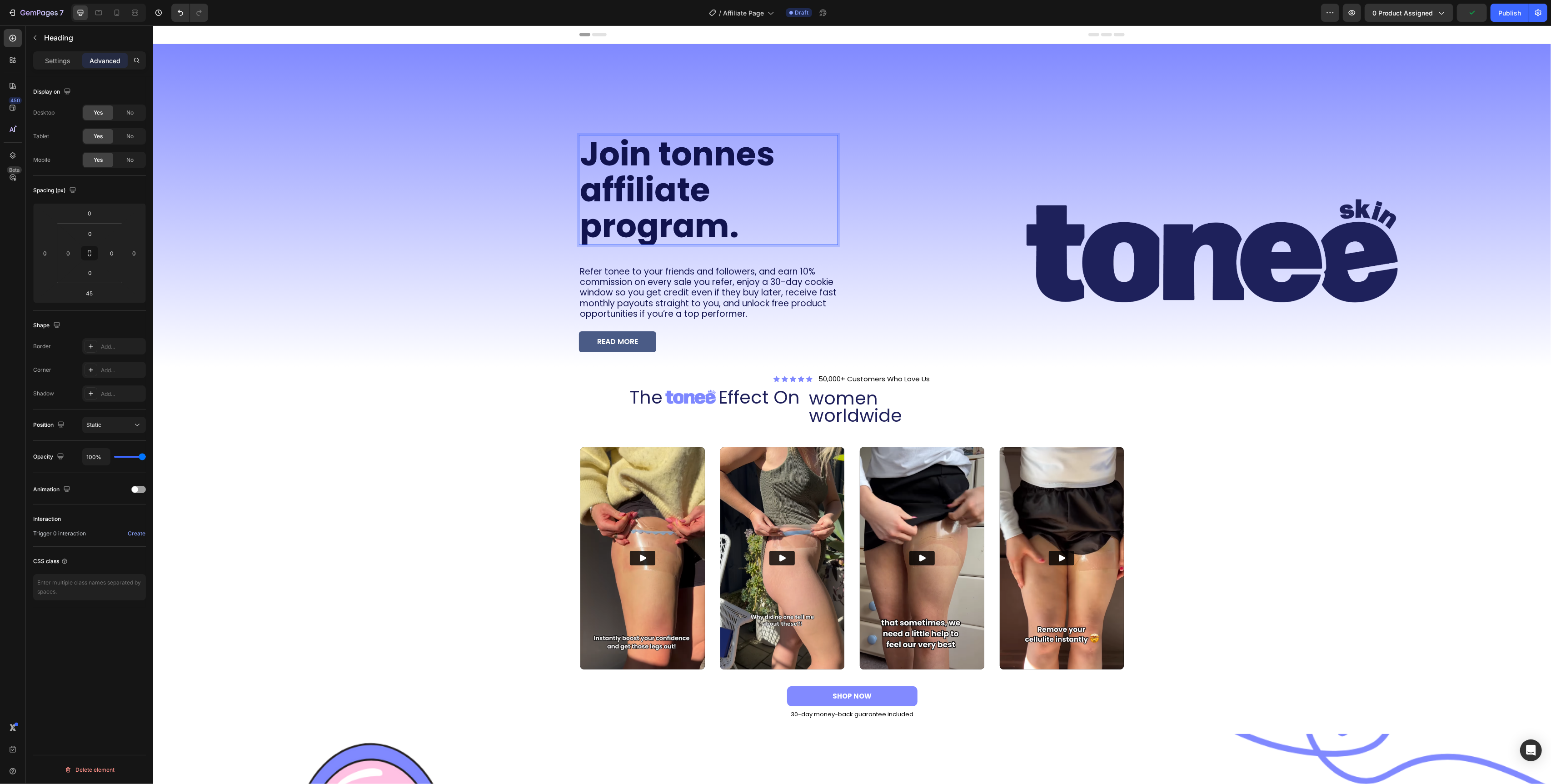
scroll to position [4, 0]
click at [496, 258] on div "Join tonnes affiliate program. Heading 45 Refer tonee to your friends and follo…" at bounding box center [499, 206] width 692 height 323
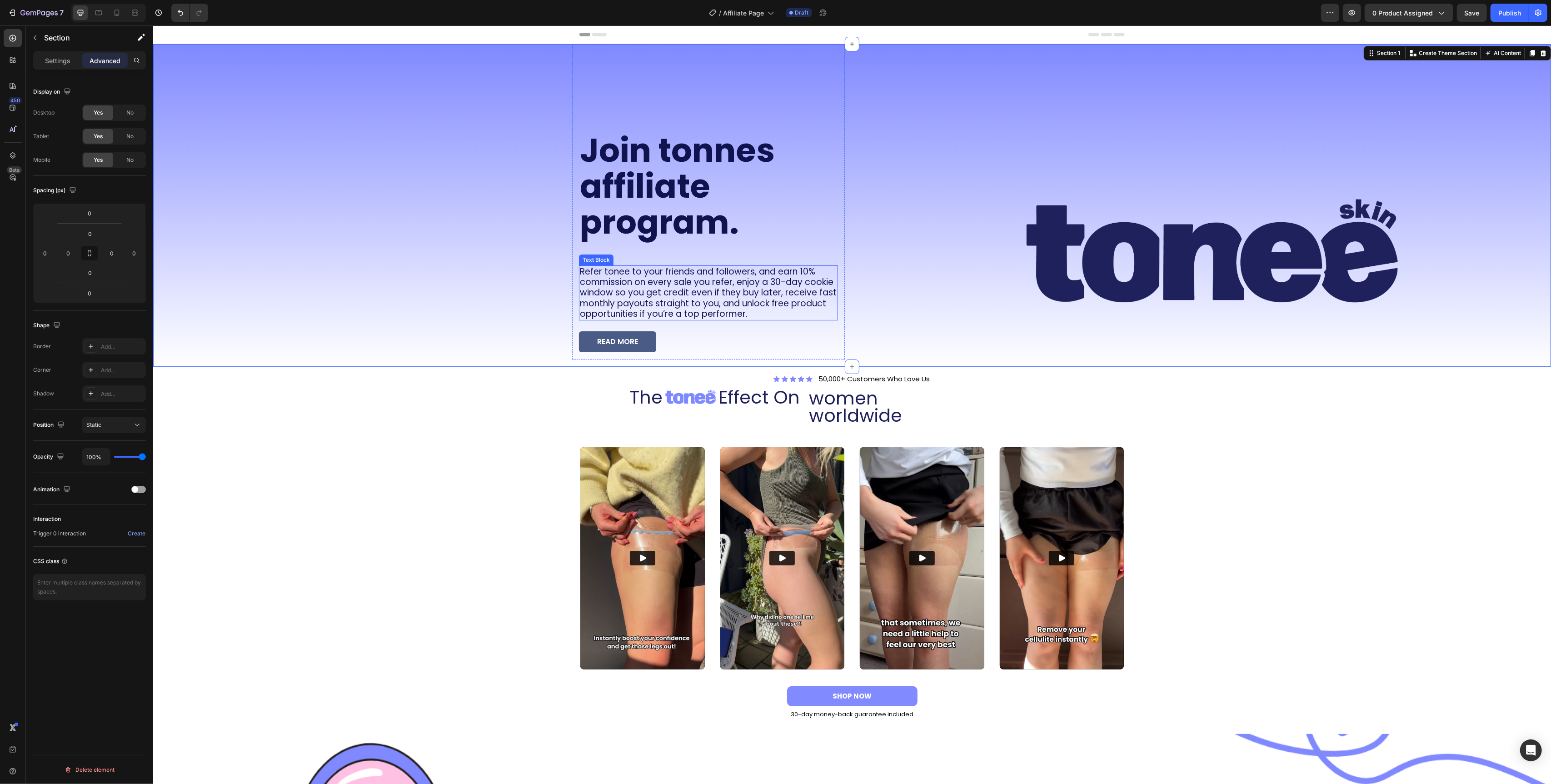
click at [733, 287] on span "Refer tonee to your friends and followers, and earn 10% commission on every sal…" at bounding box center [707, 293] width 257 height 55
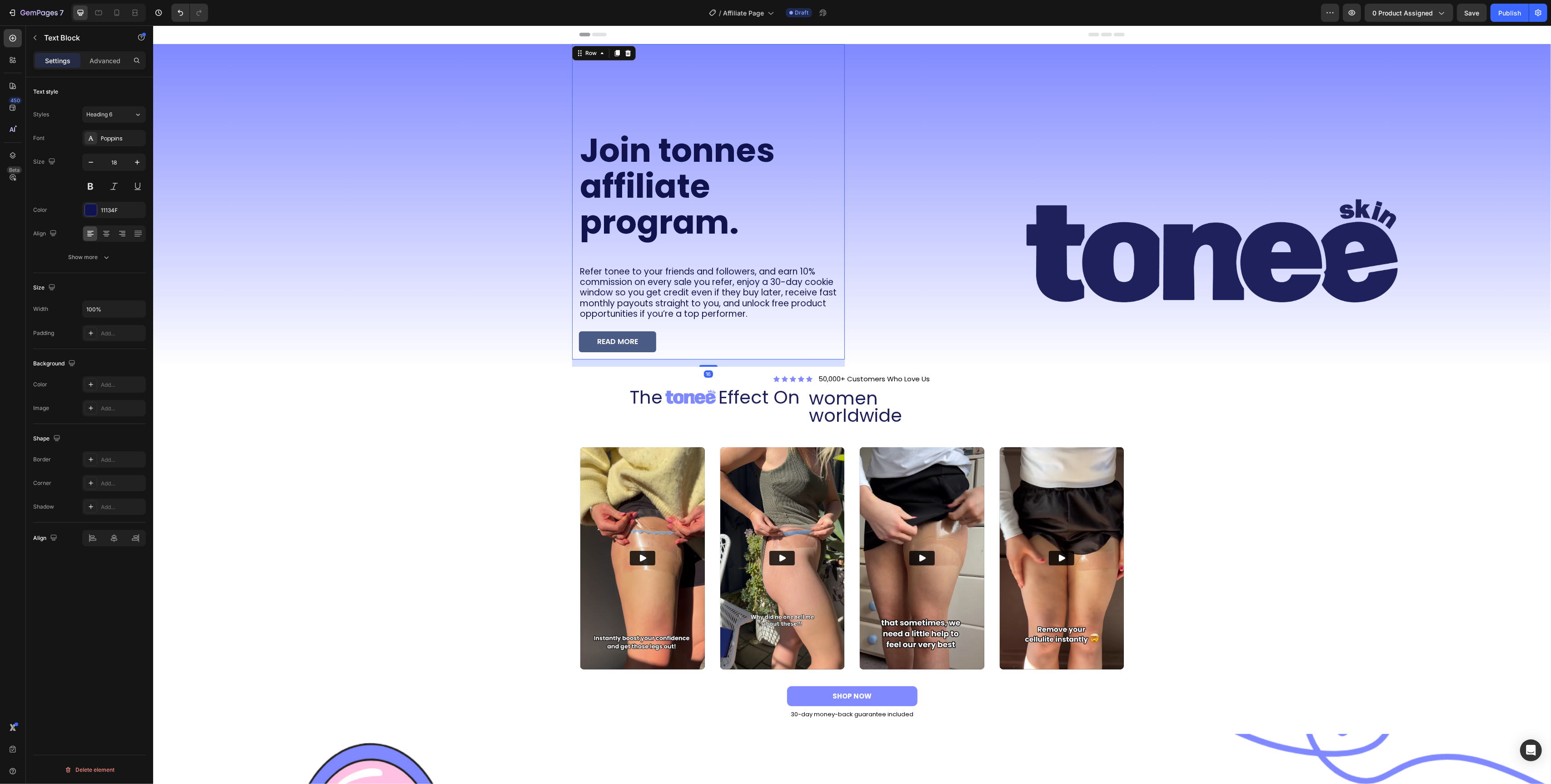
click at [834, 245] on div "Join tonnes affiliate program. Heading Refer tonee to your friends and follower…" at bounding box center [708, 247] width 259 height 225
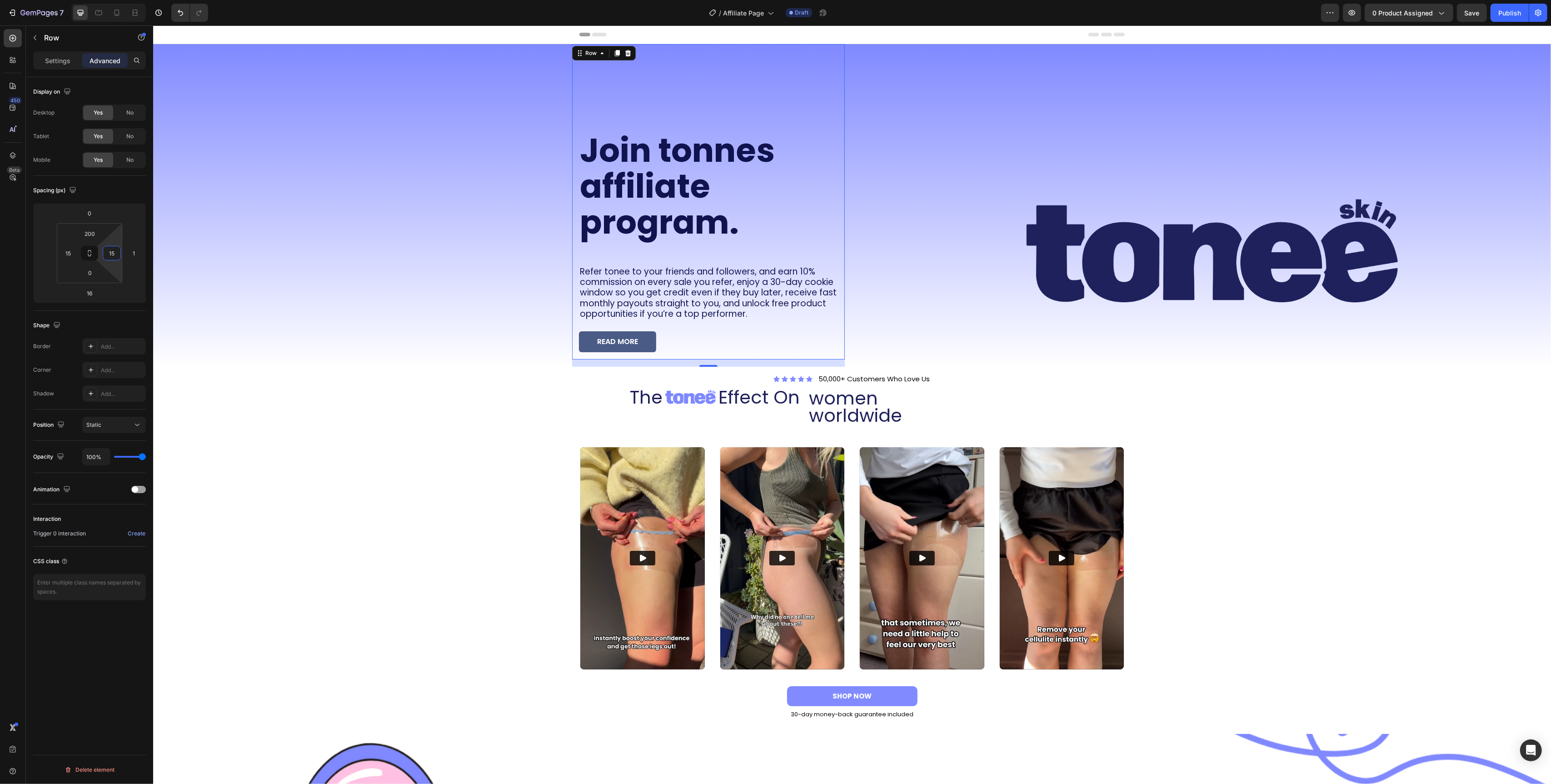
click at [109, 252] on input "15" at bounding box center [111, 253] width 13 height 13
click at [144, 367] on span "32px" at bounding box center [149, 368] width 13 height 6
click at [114, 259] on input "32" at bounding box center [111, 253] width 13 height 13
type input "100"
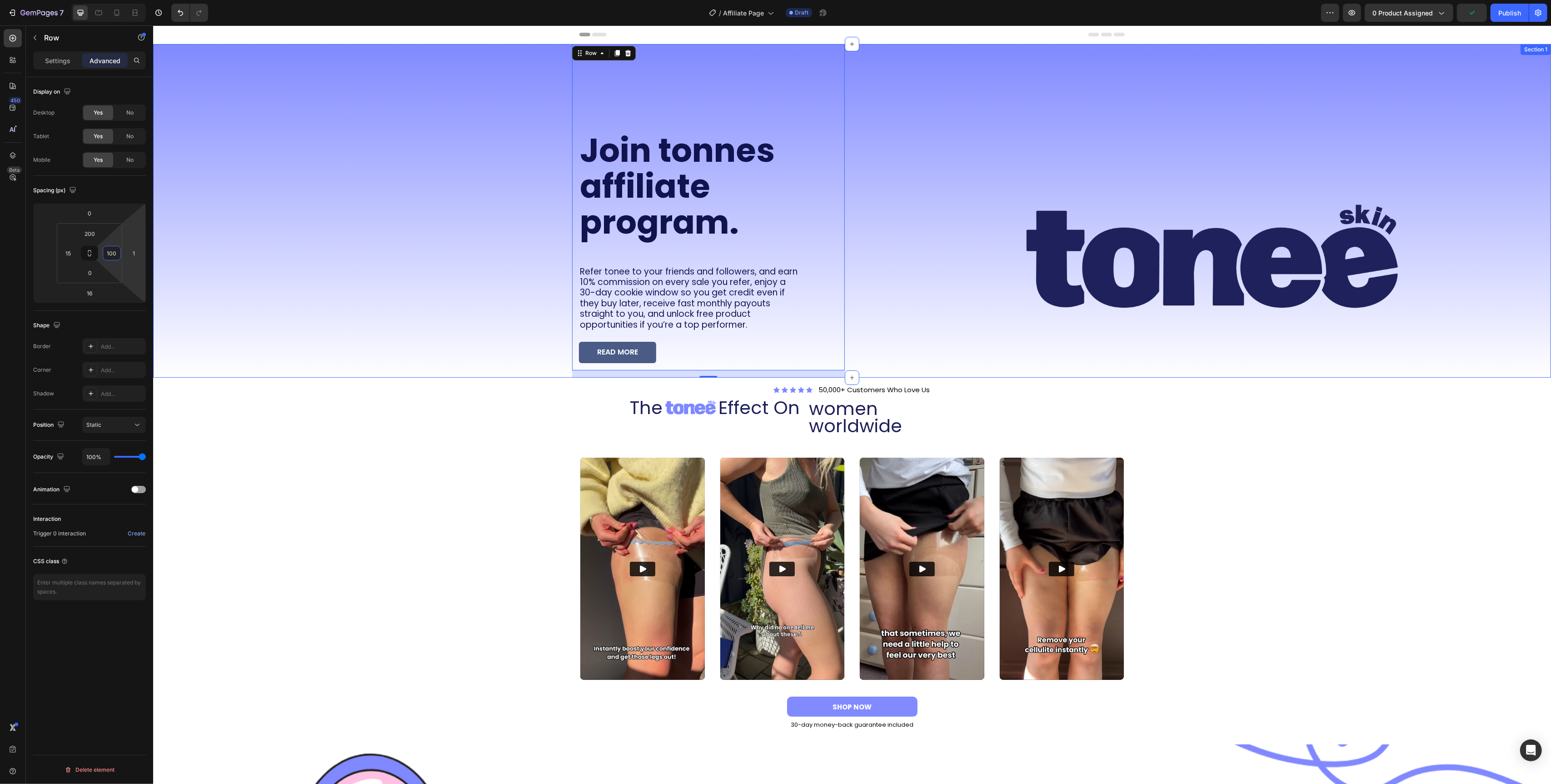
click at [299, 335] on div "Join tonnes affiliate program. Heading Refer tonee to your friends and follower…" at bounding box center [499, 211] width 692 height 333
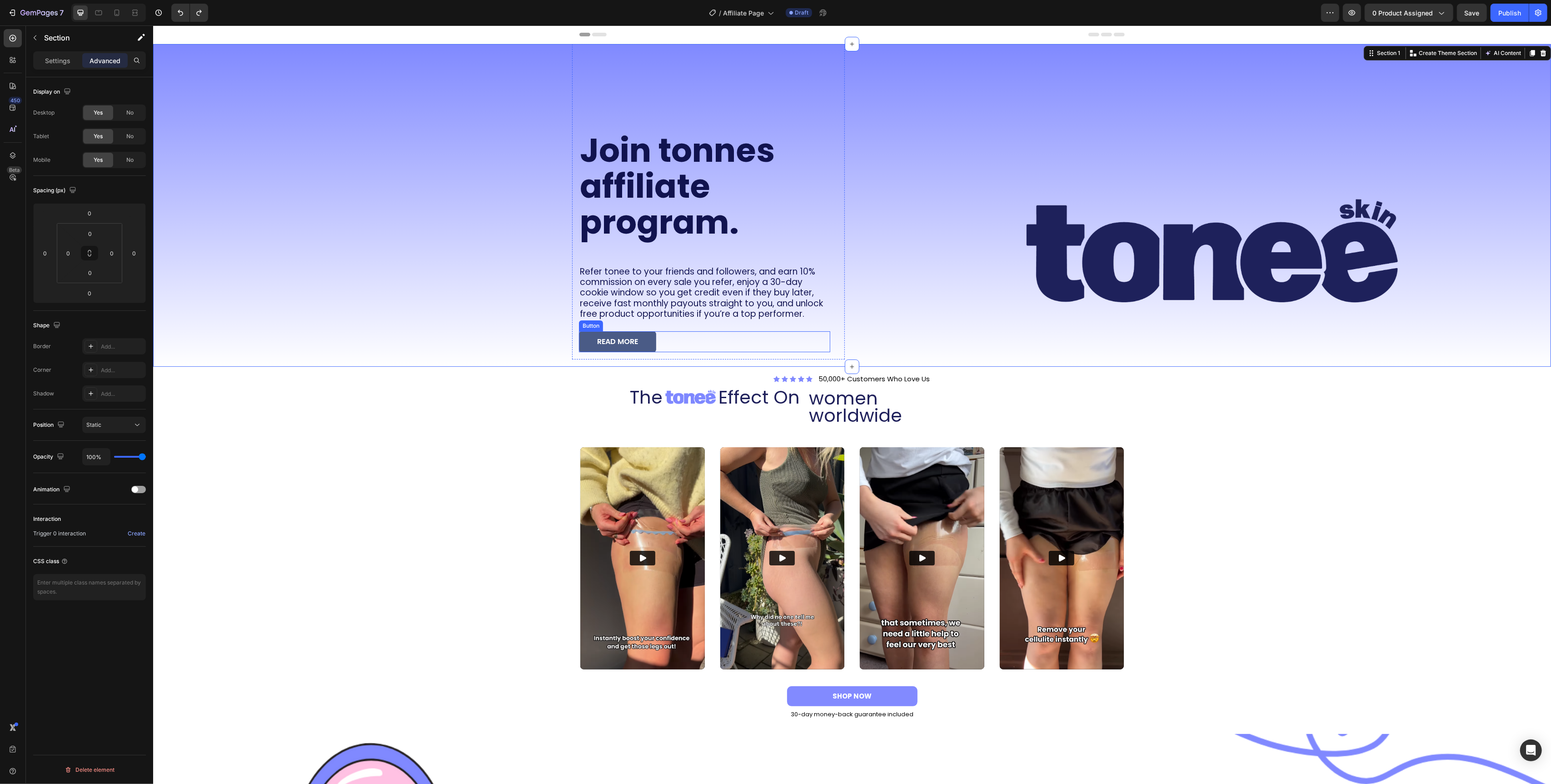
click at [703, 336] on div "READ MORE Button" at bounding box center [704, 342] width 252 height 21
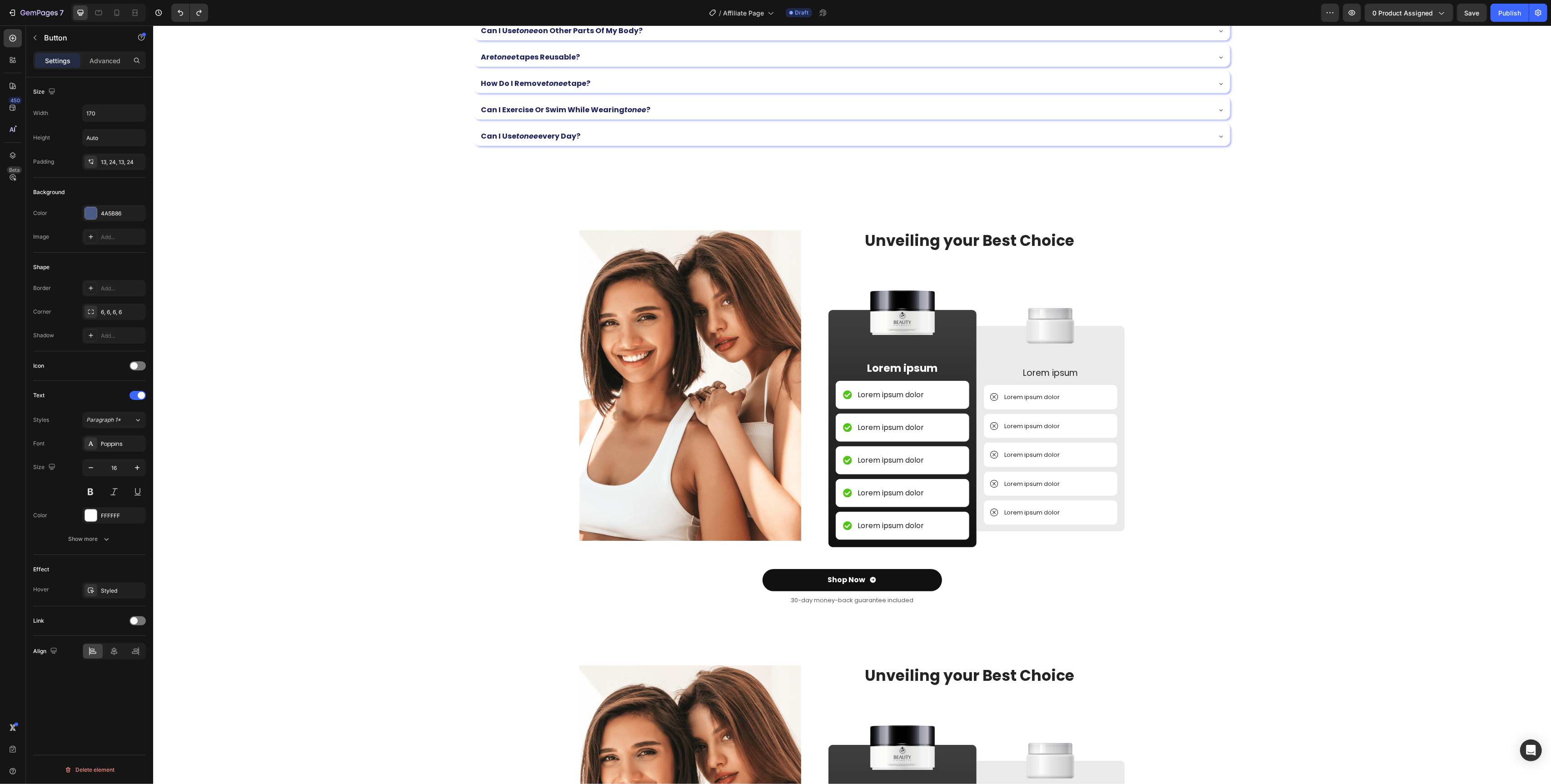
scroll to position [0, 0]
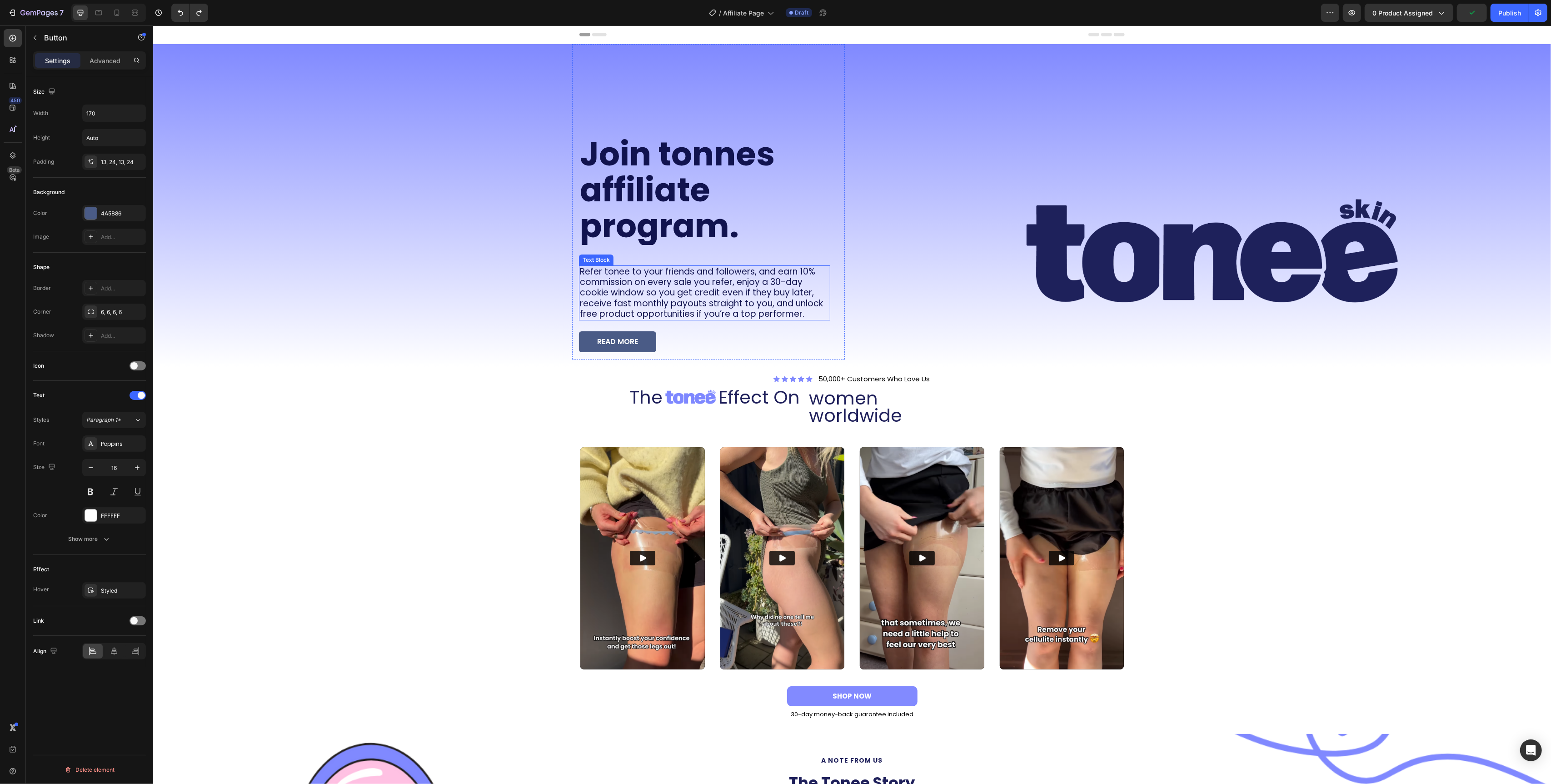
click at [693, 288] on span "Refer tonee to your friends and followers, and earn 10% commission on every sal…" at bounding box center [700, 293] width 243 height 55
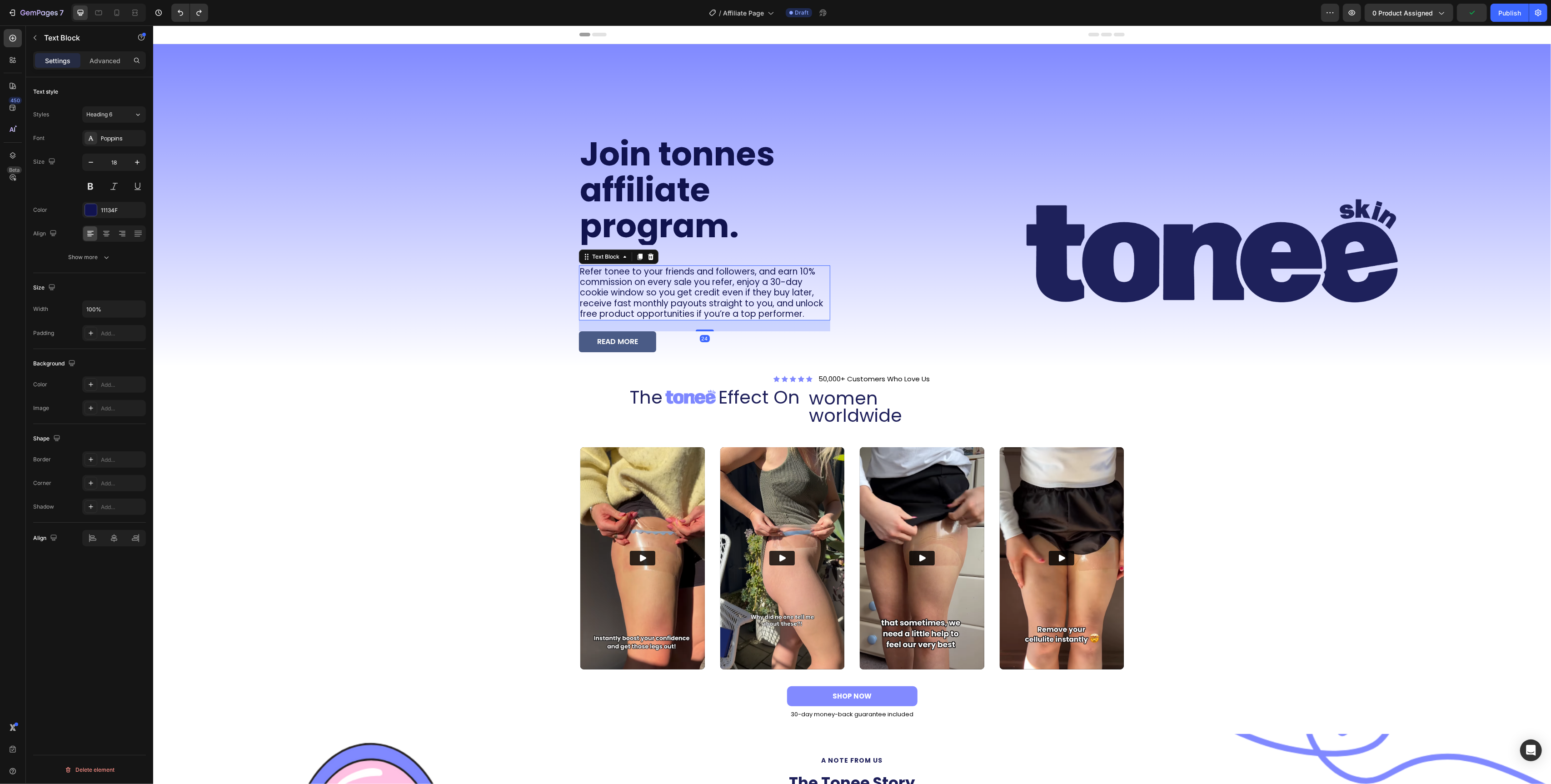
click at [693, 289] on span "Refer tonee to your friends and followers, and earn 10% commission on every sal…" at bounding box center [700, 293] width 243 height 55
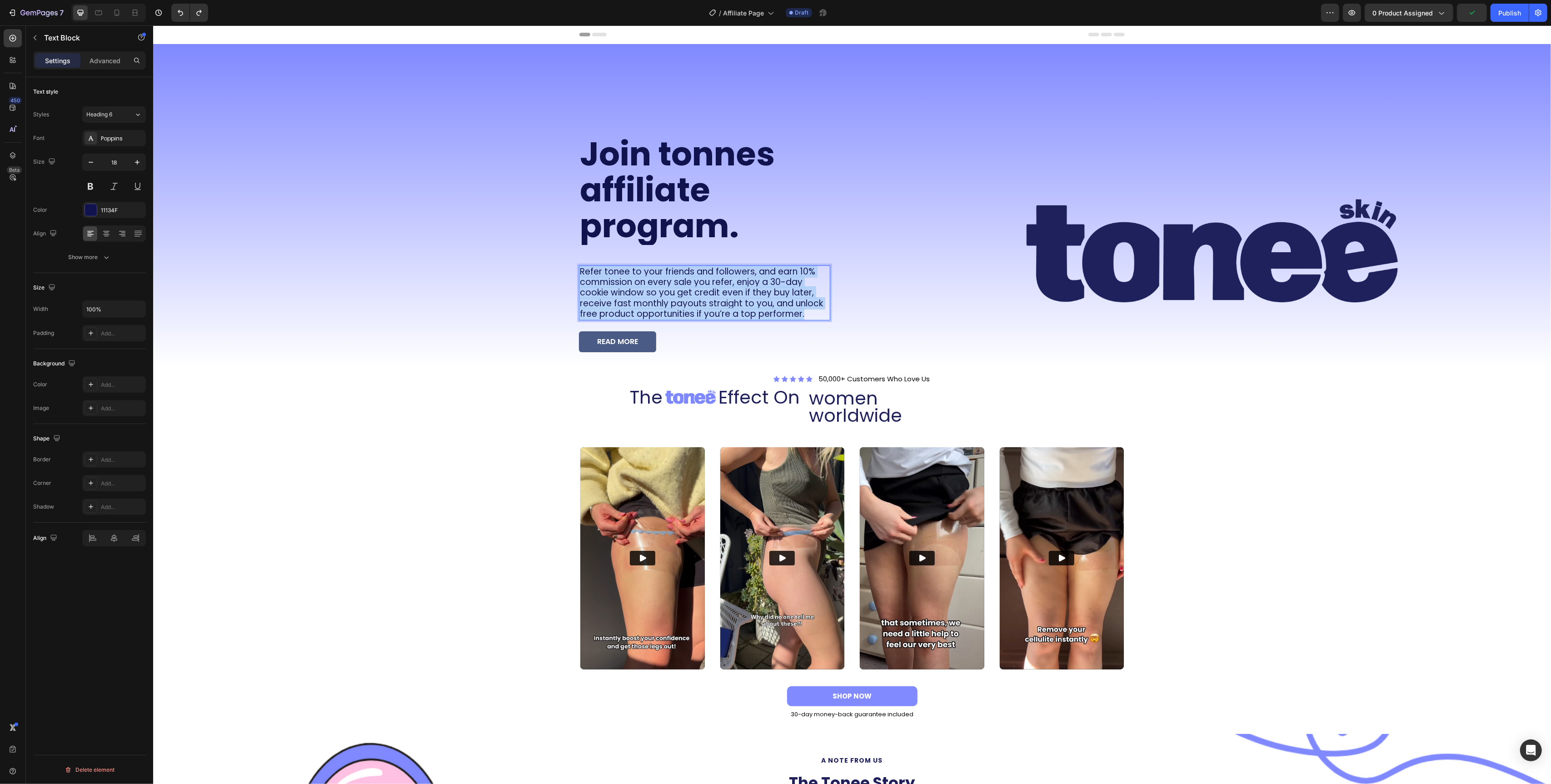
click at [693, 289] on span "Refer tonee to your friends and followers, and earn 10% commission on every sal…" at bounding box center [700, 293] width 243 height 55
click at [712, 301] on span "Refer tonee to your friends and followers, and earn 10% commission on every sal…" at bounding box center [700, 293] width 243 height 55
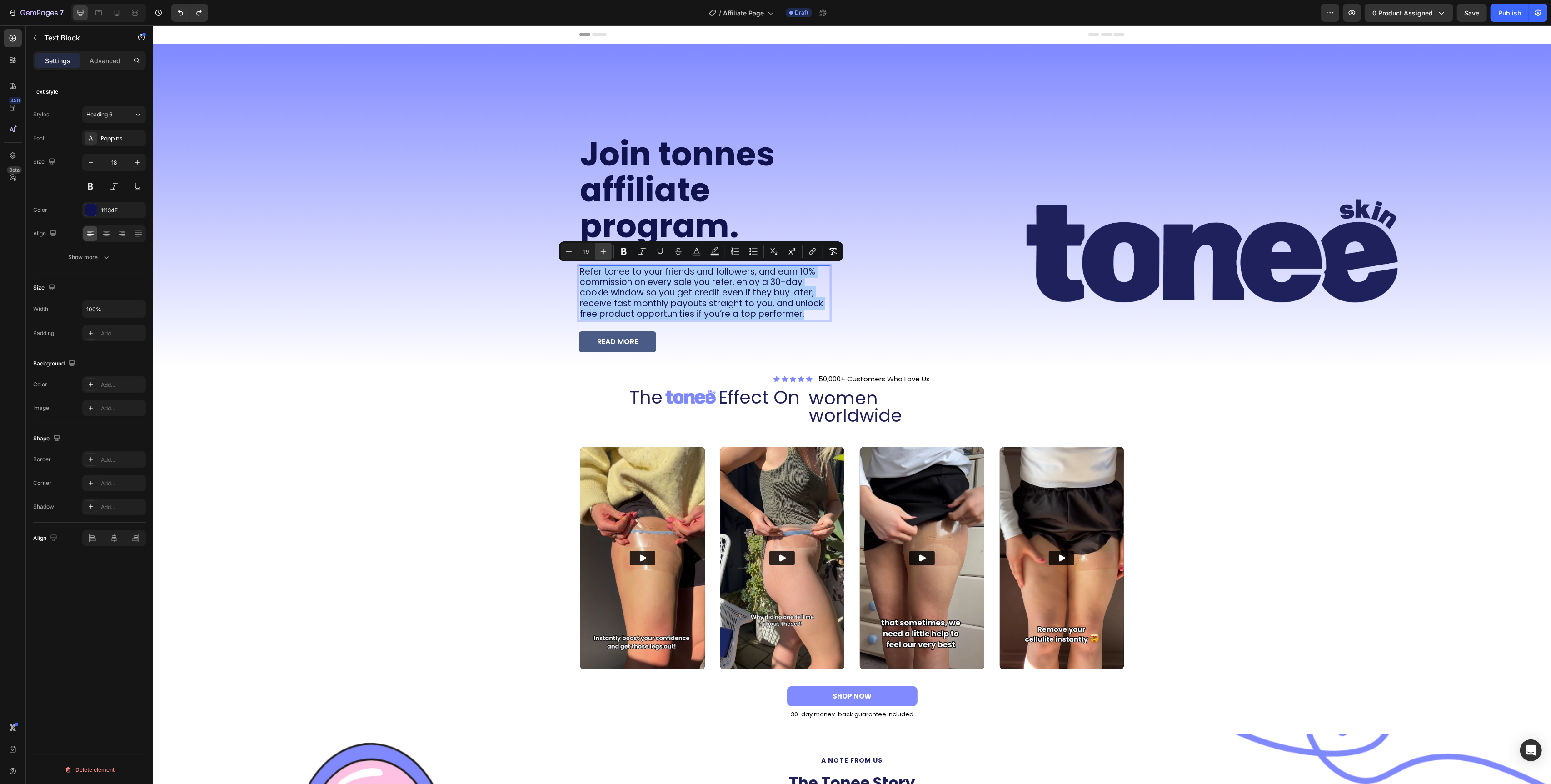
click at [600, 251] on icon "Editor contextual toolbar" at bounding box center [603, 251] width 9 height 9
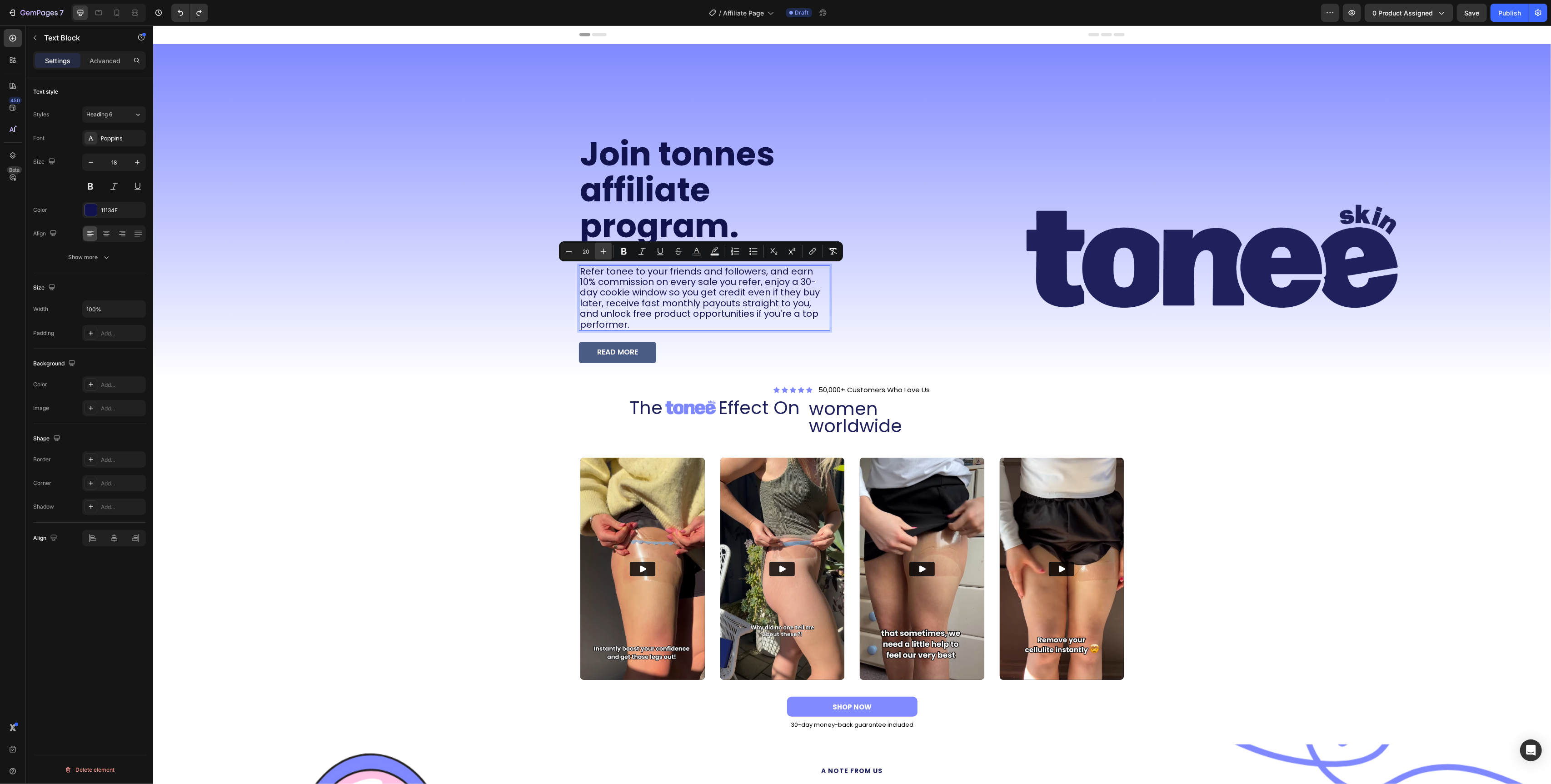
click at [600, 251] on icon "Editor contextual toolbar" at bounding box center [603, 251] width 9 height 9
type input "21"
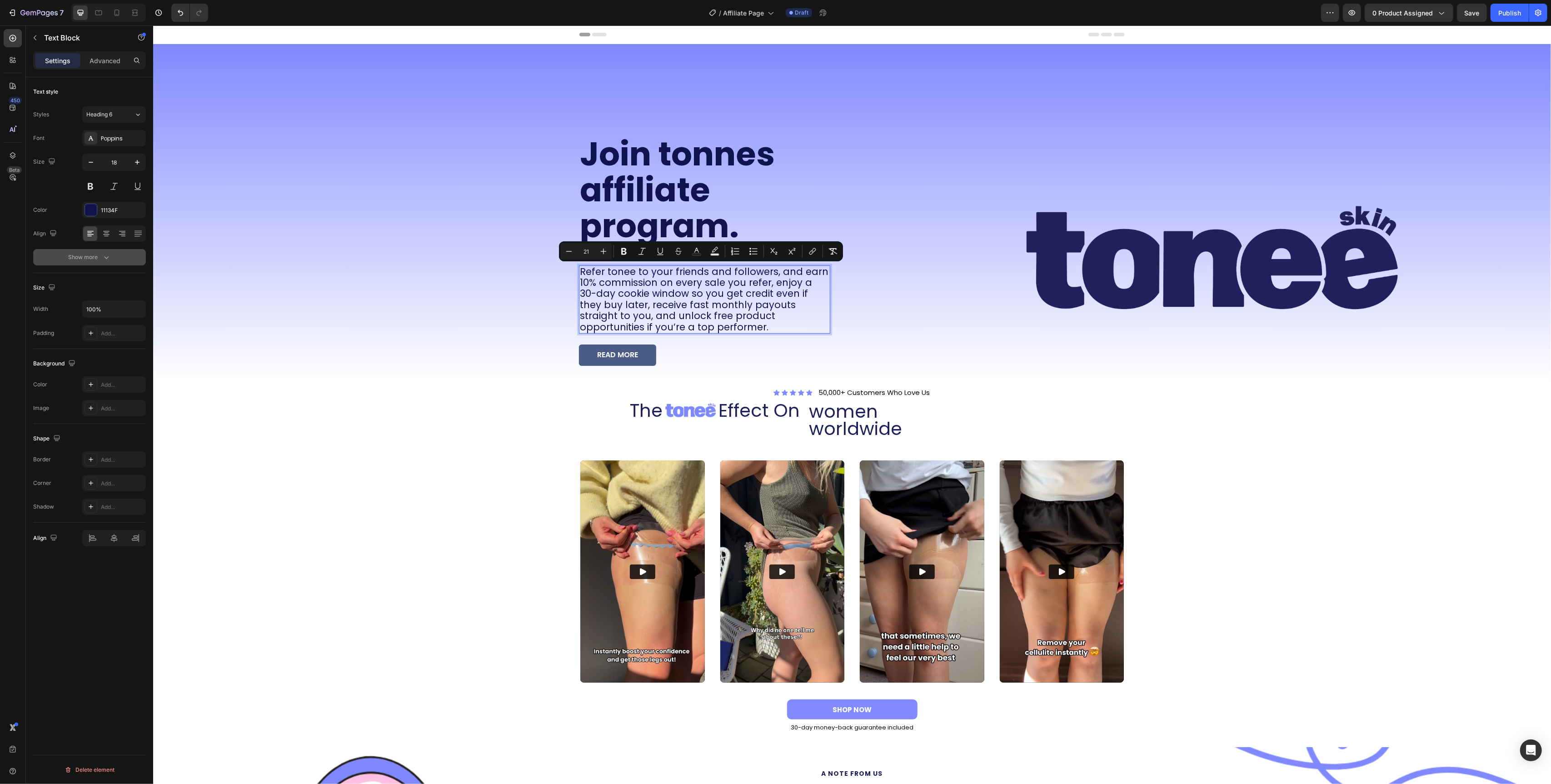
click at [104, 251] on button "Show more" at bounding box center [89, 256] width 113 height 16
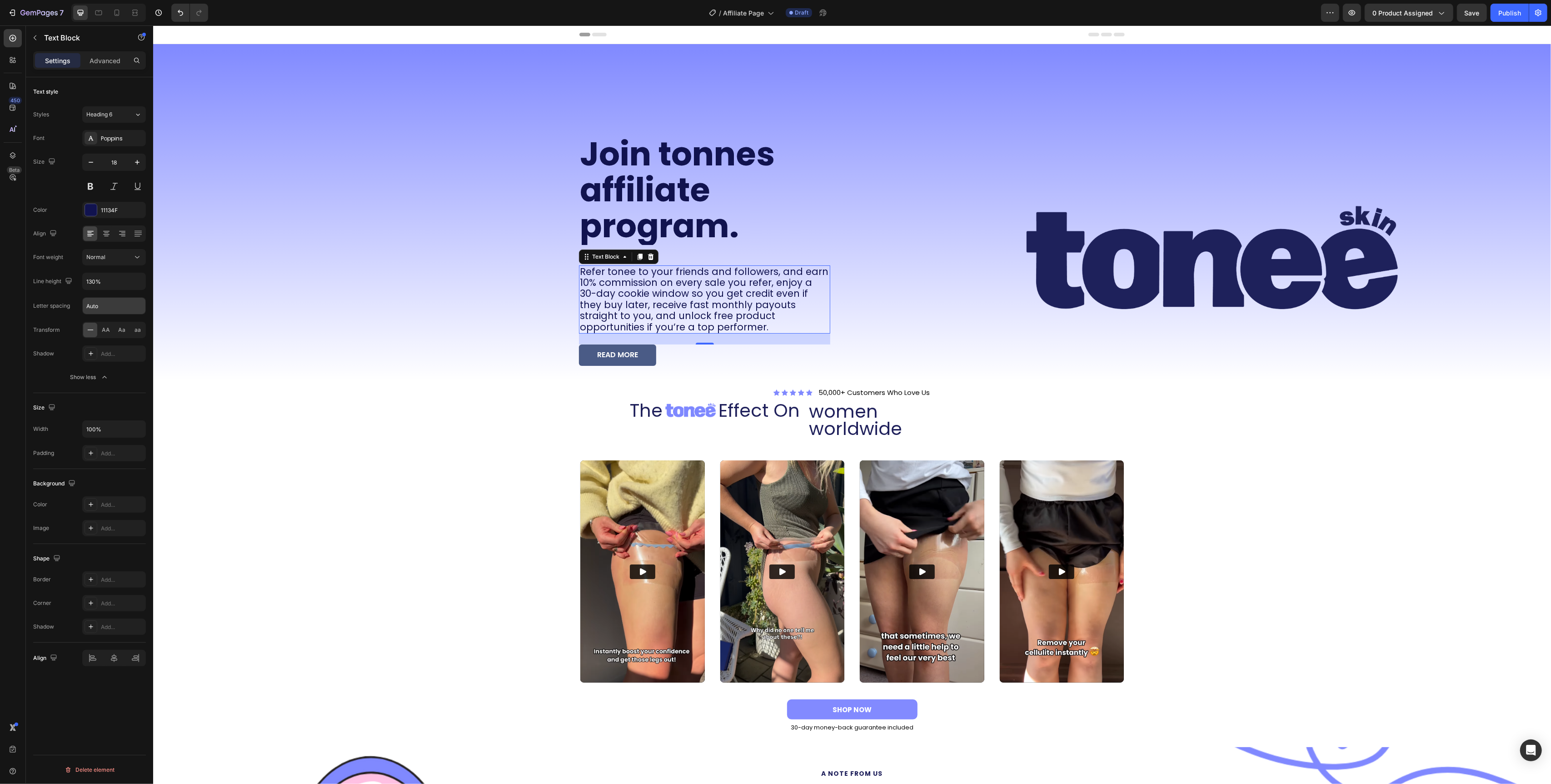
click at [116, 308] on input "Auto" at bounding box center [113, 305] width 63 height 16
click at [141, 285] on icon "button" at bounding box center [137, 281] width 9 height 9
click at [116, 361] on p "150%" at bounding box center [112, 357] width 52 height 8
type input "150%"
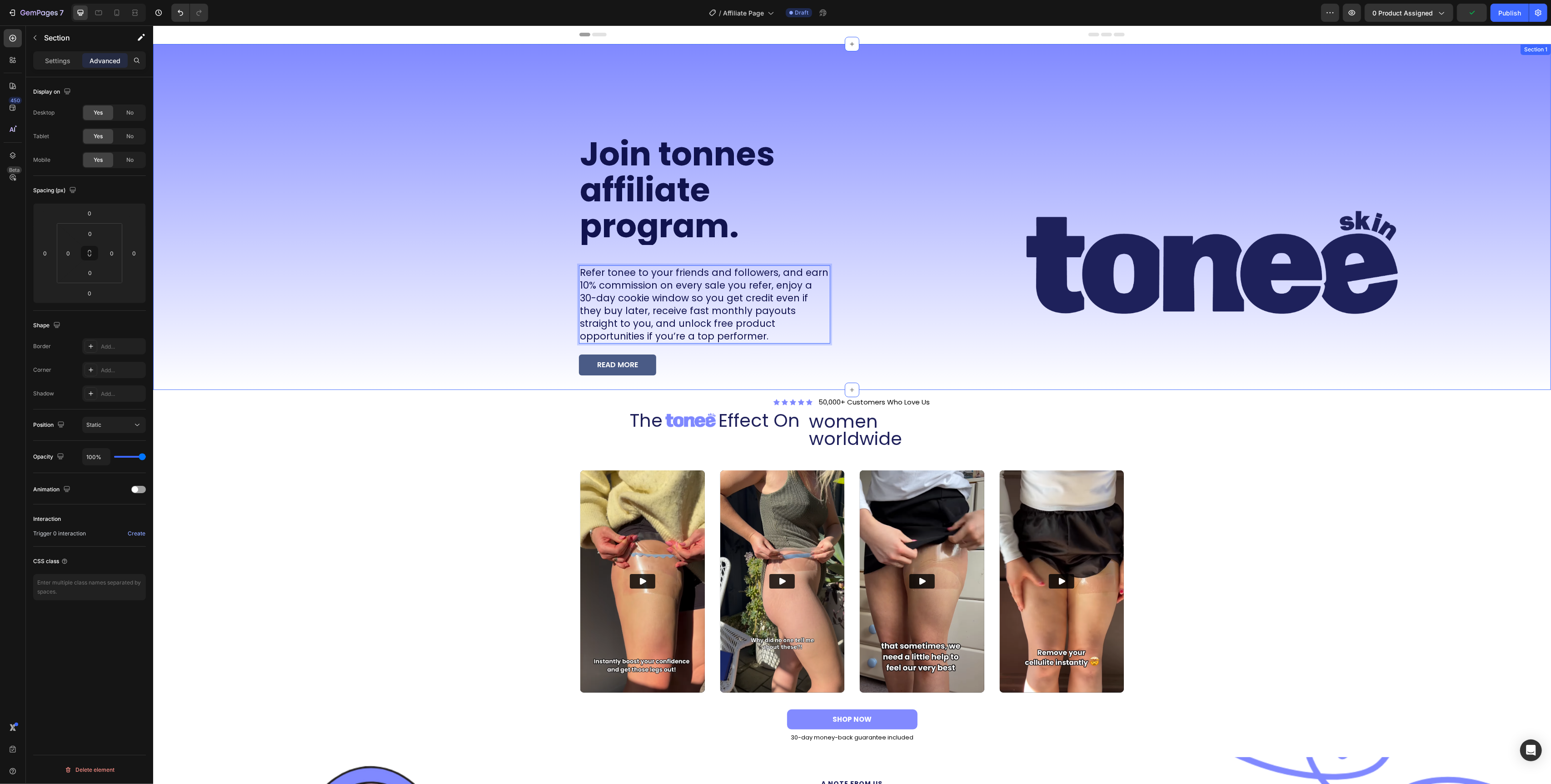
click at [514, 308] on div "Join tonnes affiliate program. Heading Refer tonee to your friends and follower…" at bounding box center [499, 217] width 692 height 346
click at [638, 263] on div "Join tonnes affiliate program. Heading Refer tonee to your friends and follower…" at bounding box center [704, 259] width 252 height 248
click at [644, 255] on div "Join tonnes affiliate program. Heading Refer tonee to your friends and follower…" at bounding box center [704, 259] width 252 height 248
click at [664, 234] on h2 "Join tonnes affiliate program." at bounding box center [704, 190] width 252 height 110
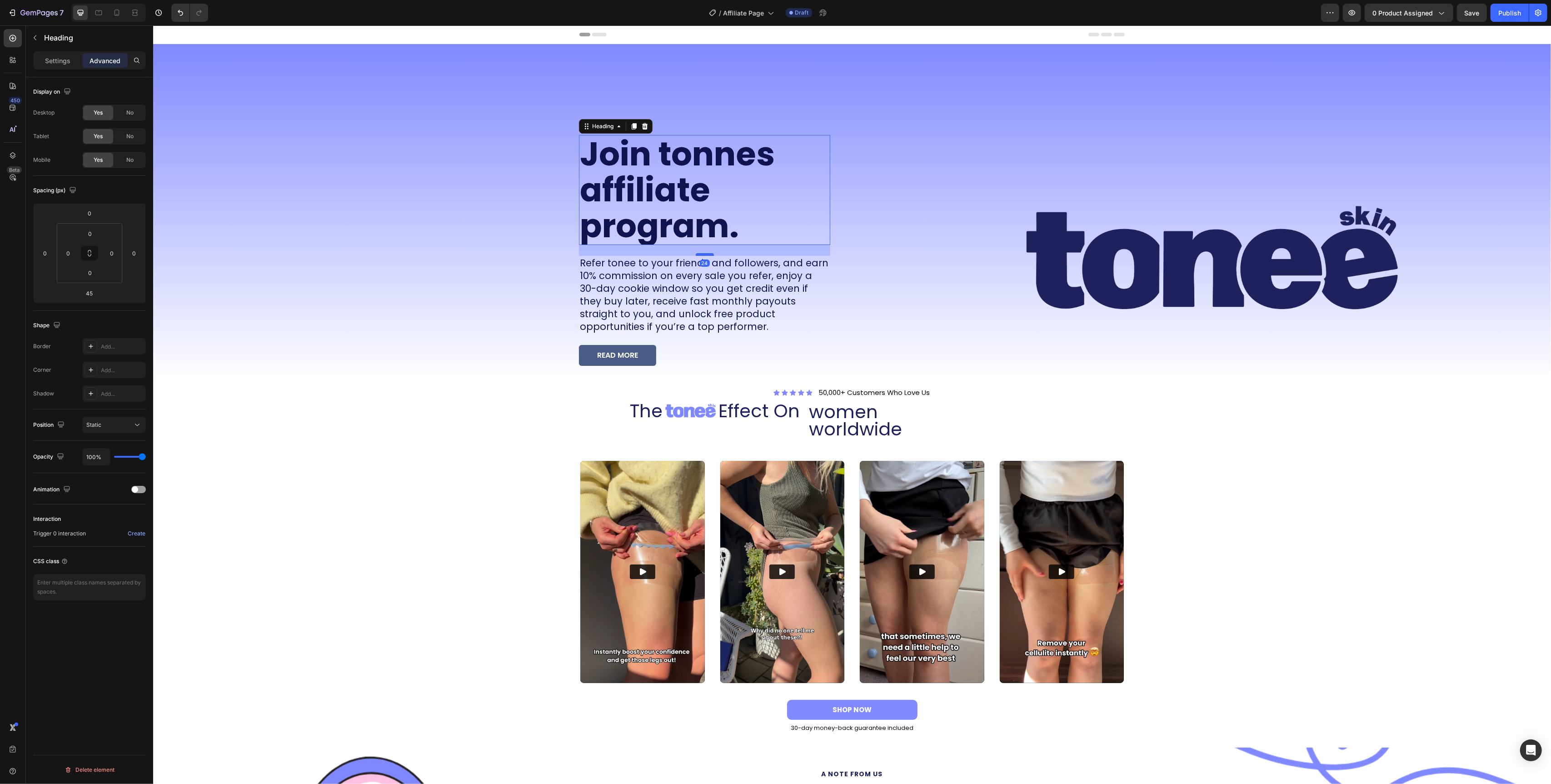
drag, startPoint x: 703, startPoint y: 263, endPoint x: 703, endPoint y: 254, distance: 9.0
click at [703, 254] on div at bounding box center [705, 254] width 18 height 3
type input "24"
click at [501, 259] on div "Join tonnes affiliate program. Heading 24 Refer tonee to your friends and follo…" at bounding box center [499, 212] width 692 height 336
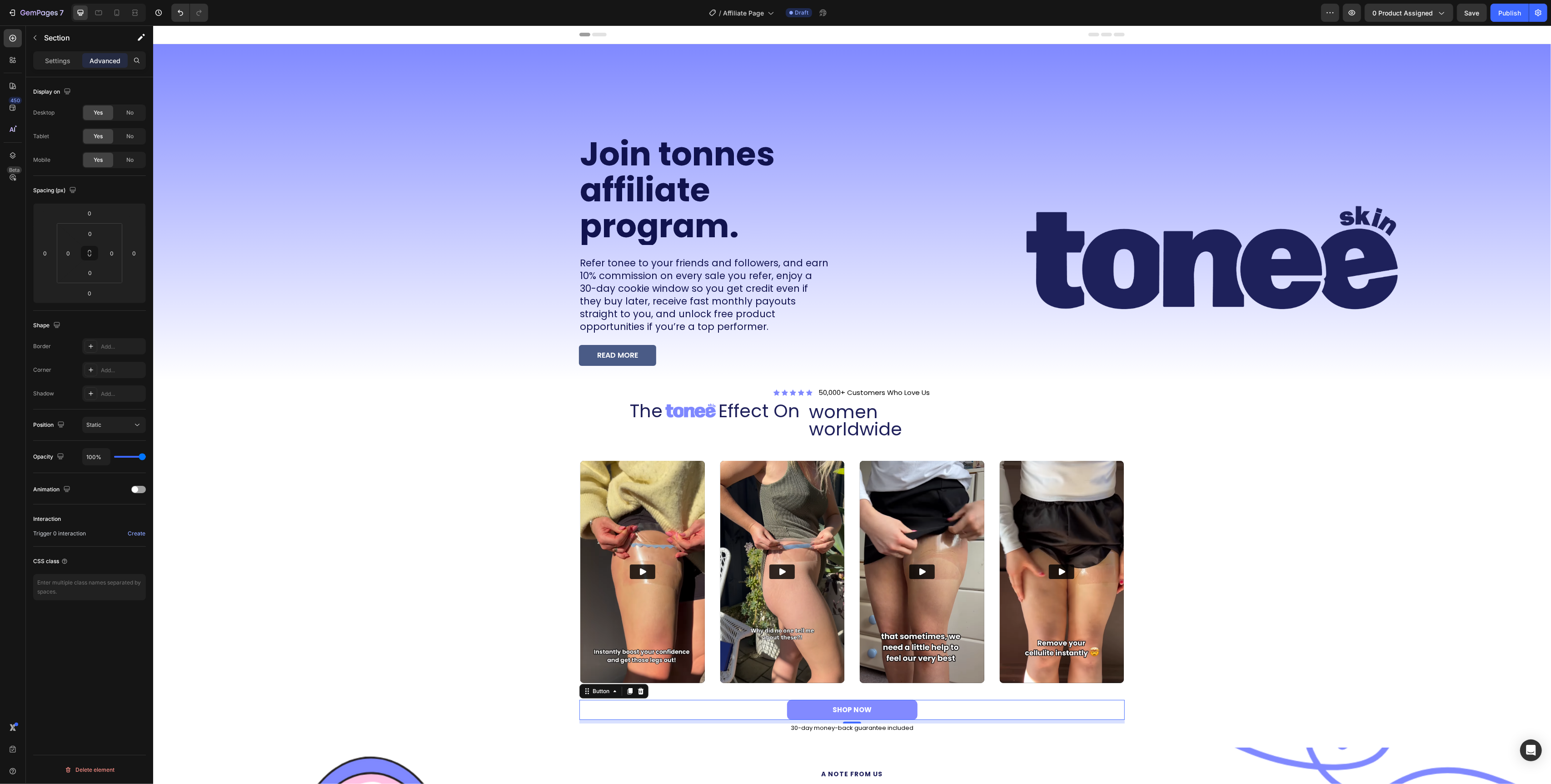
click at [779, 710] on div "SHOP NOW Button 0" at bounding box center [852, 709] width 545 height 20
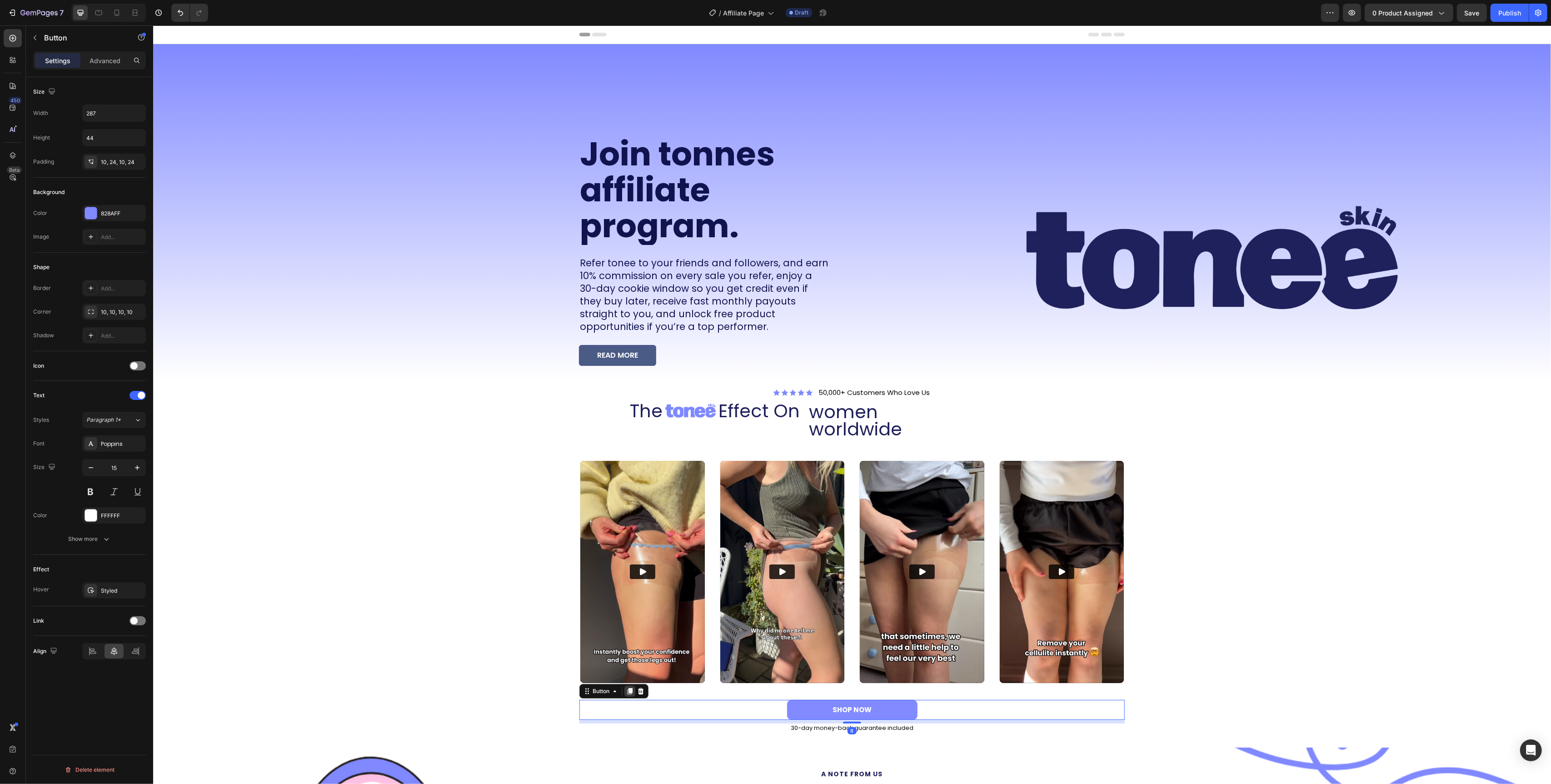
click at [626, 693] on icon at bounding box center [629, 691] width 7 height 7
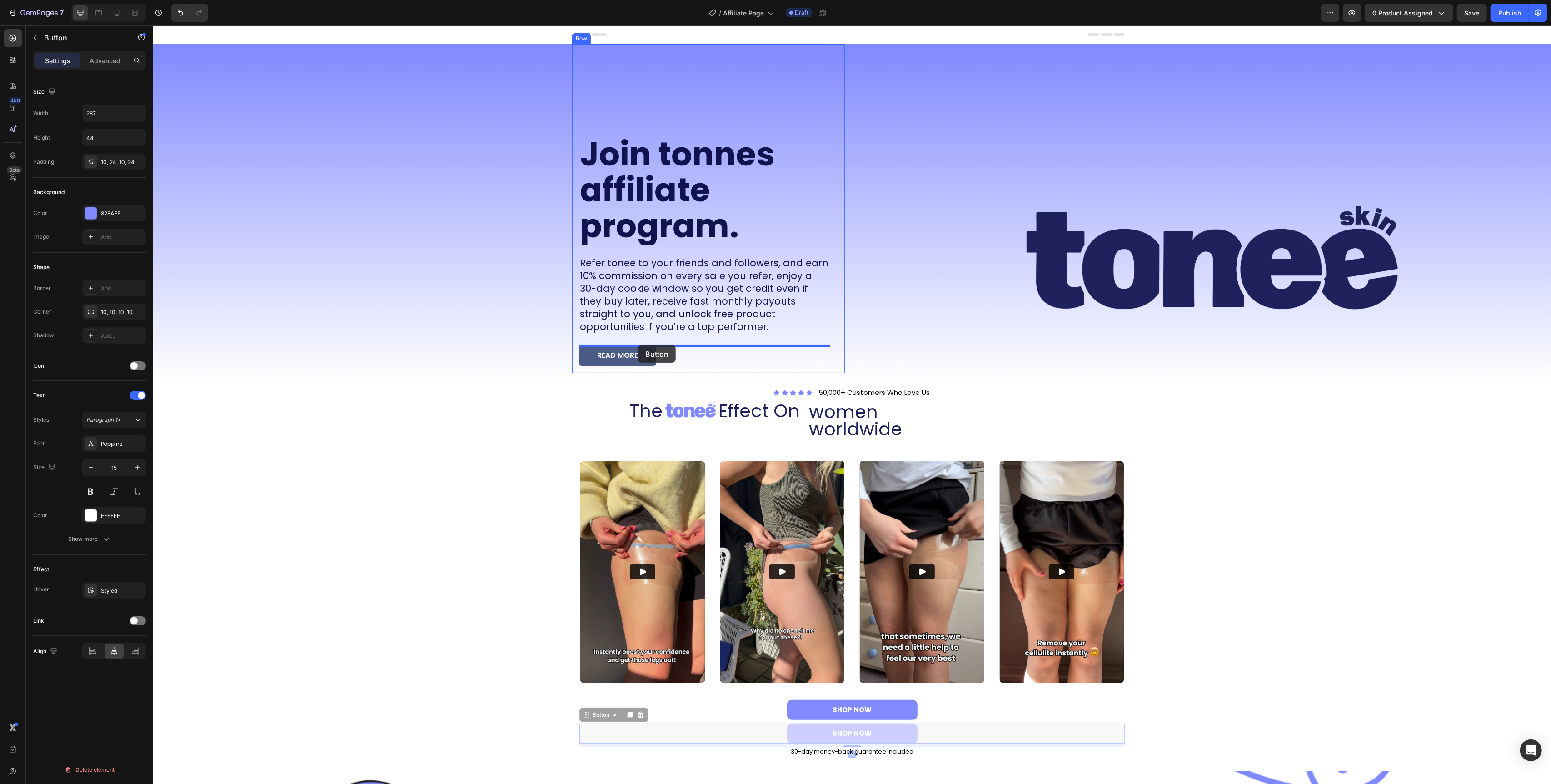
drag, startPoint x: 587, startPoint y: 718, endPoint x: 638, endPoint y: 345, distance: 376.5
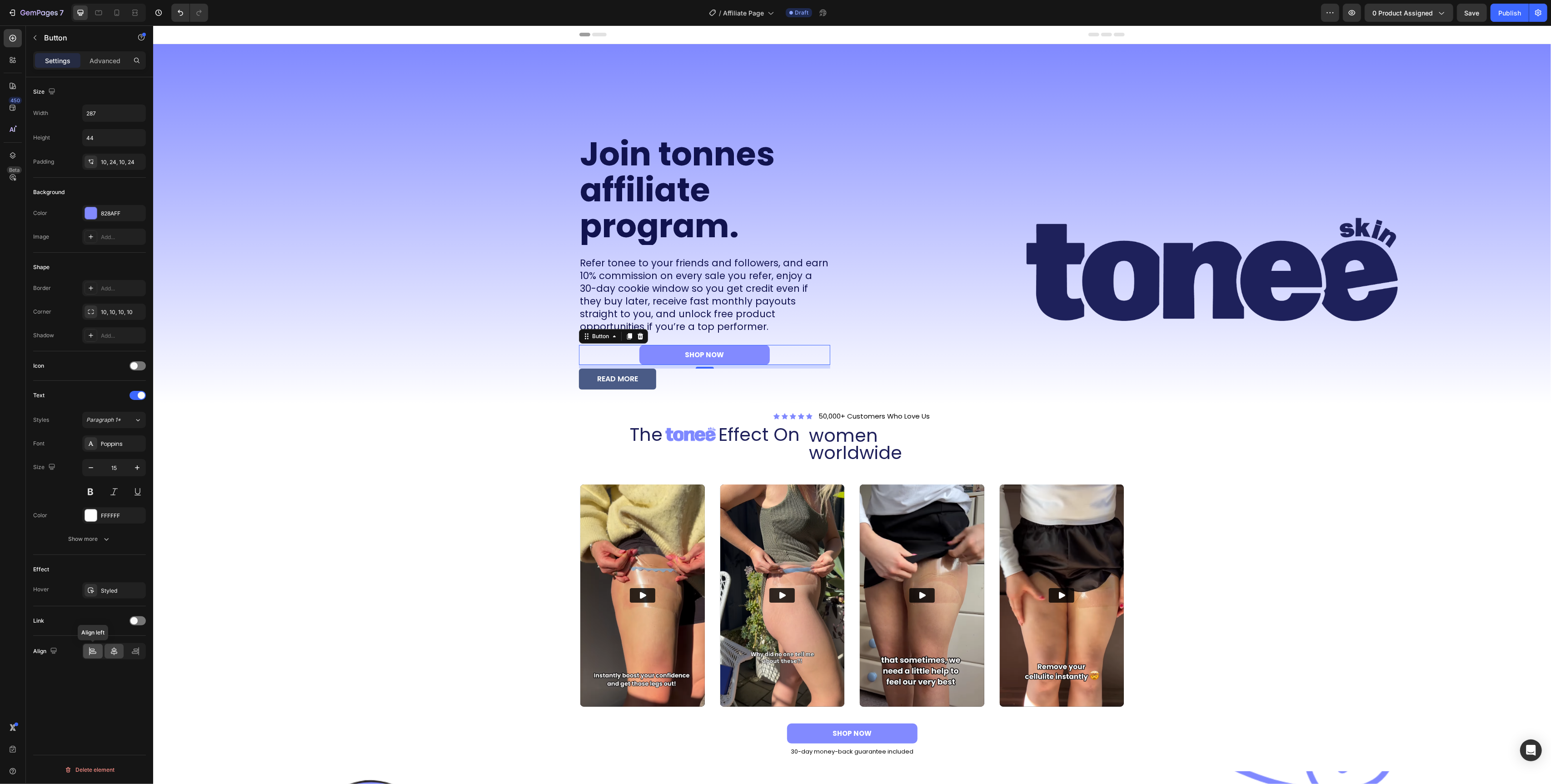
click at [88, 656] on icon at bounding box center [92, 651] width 9 height 9
click at [92, 311] on icon at bounding box center [91, 311] width 7 height 7
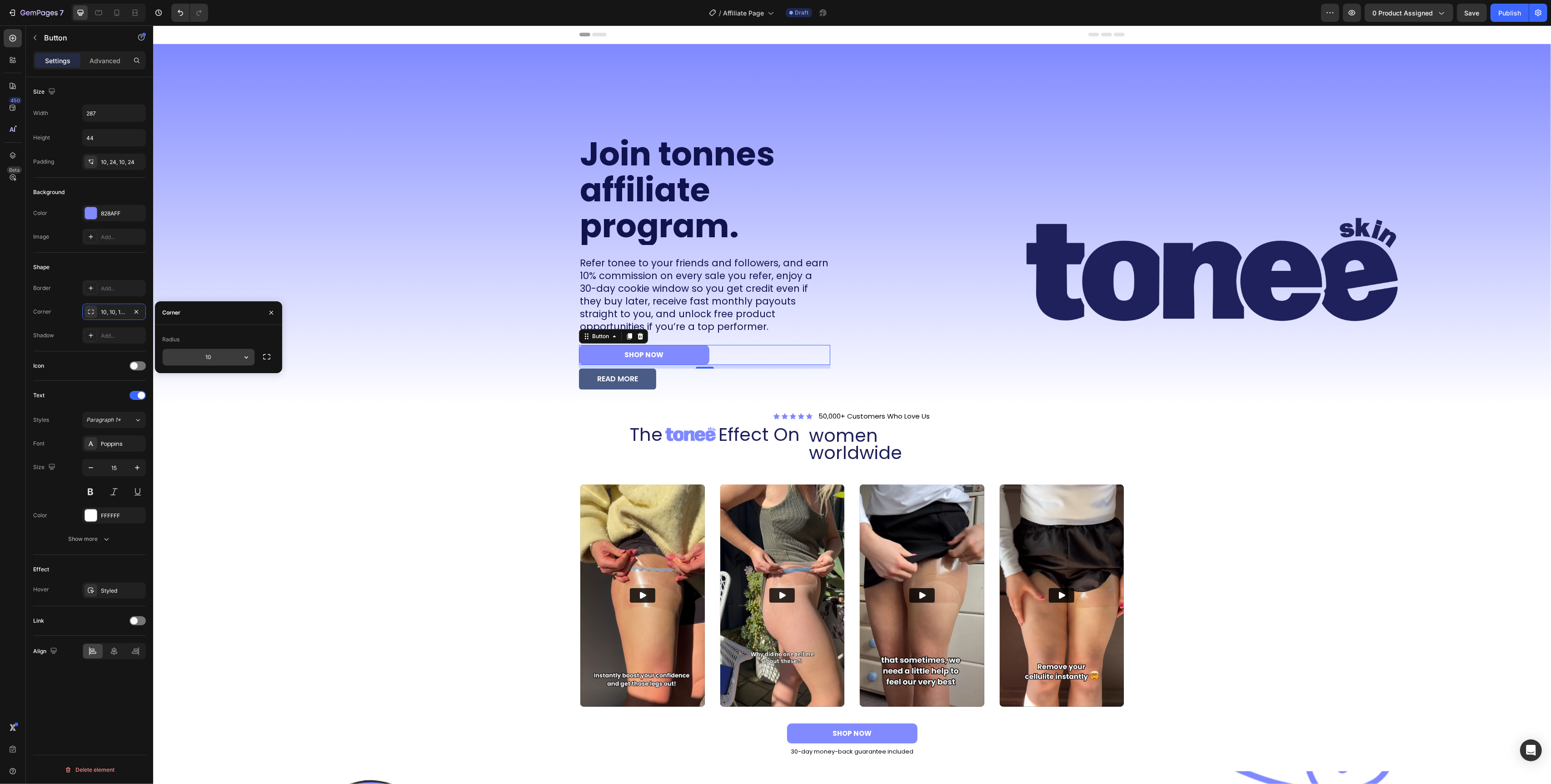
click at [245, 354] on icon "button" at bounding box center [246, 357] width 9 height 9
click at [214, 418] on p "Pill" at bounding box center [221, 414] width 52 height 9
type input "9999"
click at [89, 212] on div at bounding box center [91, 213] width 12 height 12
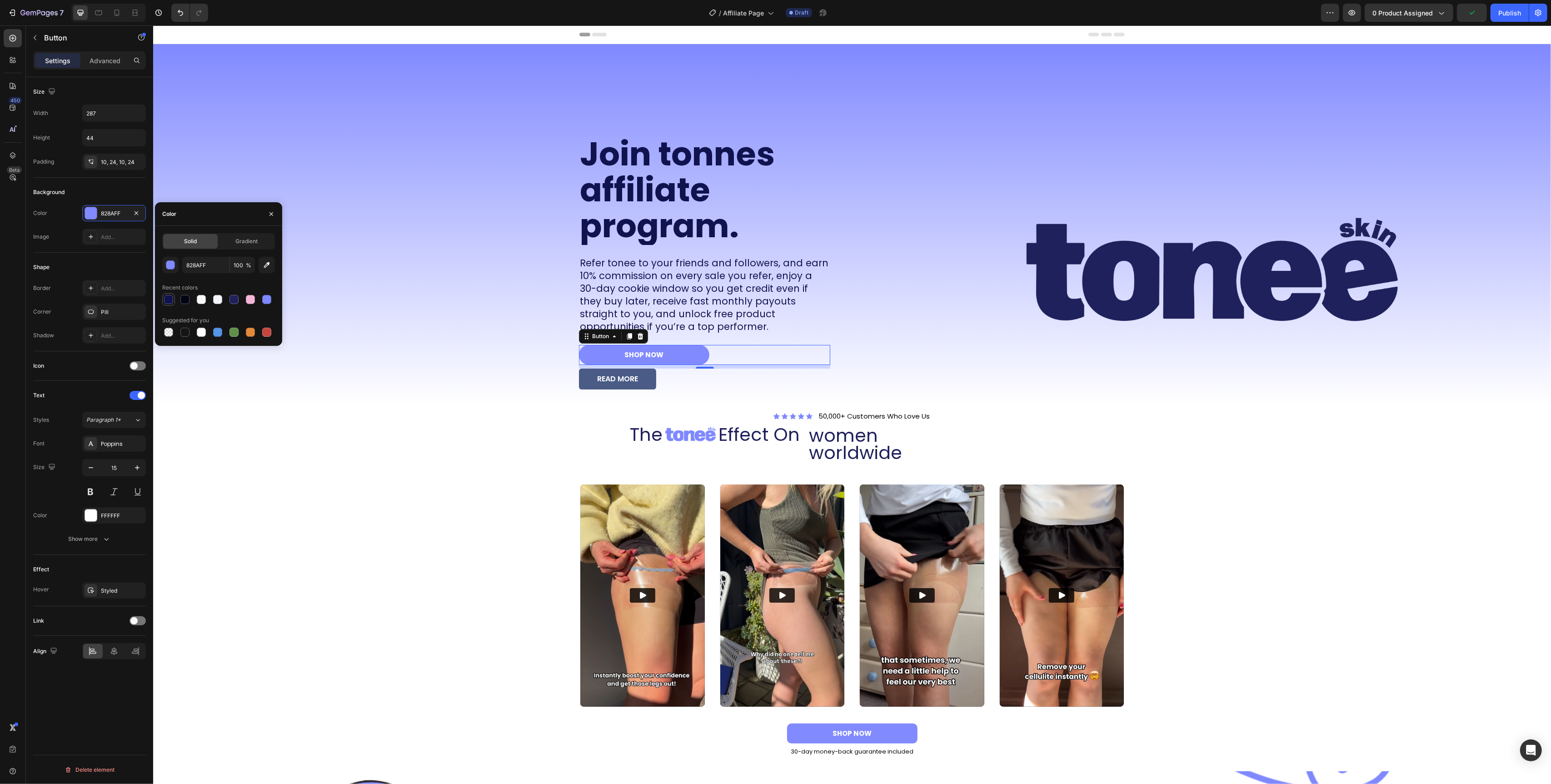
click at [169, 302] on div at bounding box center [168, 299] width 9 height 9
type input "11134F"
click at [90, 164] on icon at bounding box center [91, 161] width 7 height 7
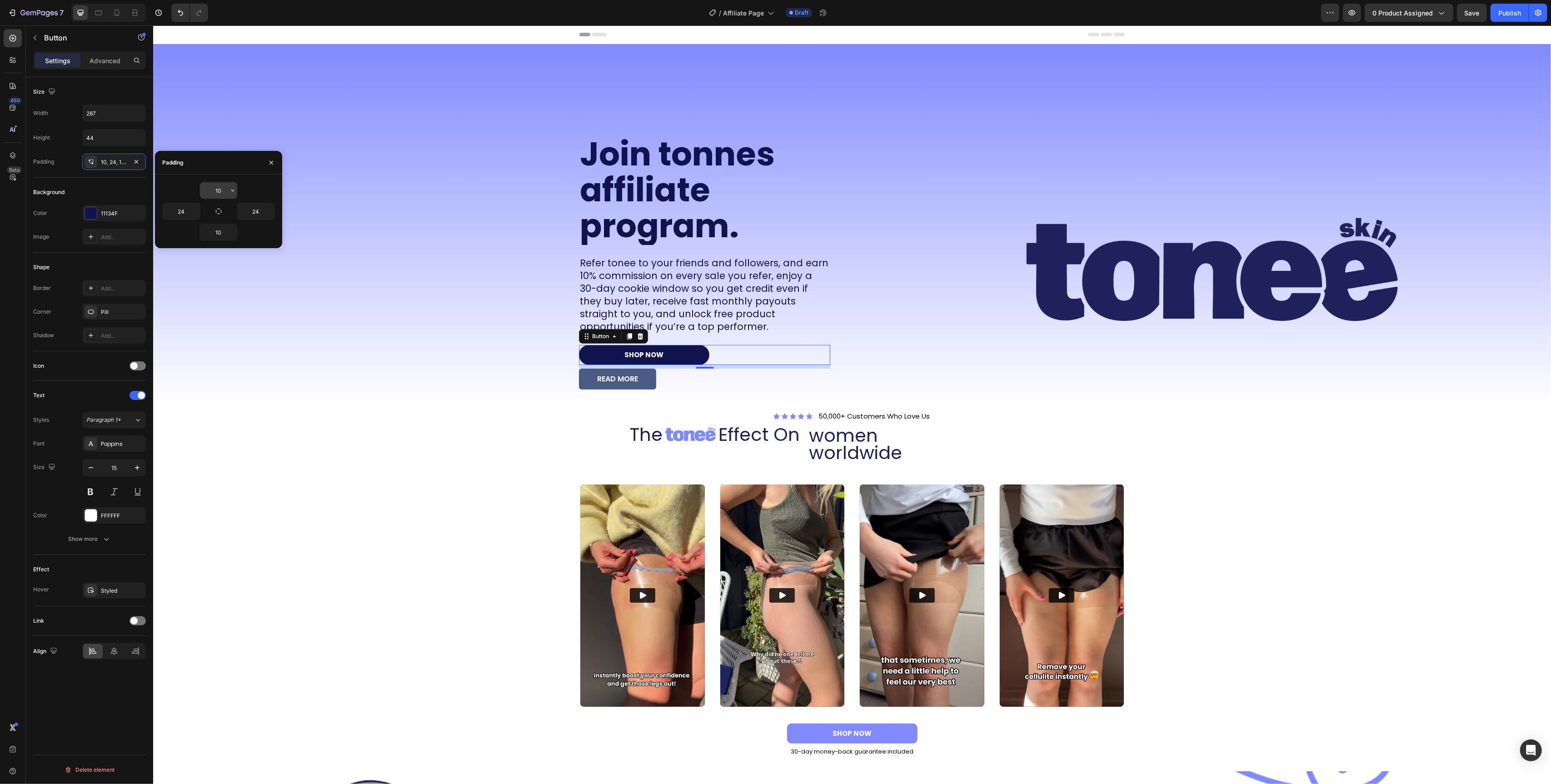
click at [221, 192] on input "10" at bounding box center [218, 190] width 37 height 16
type input "24"
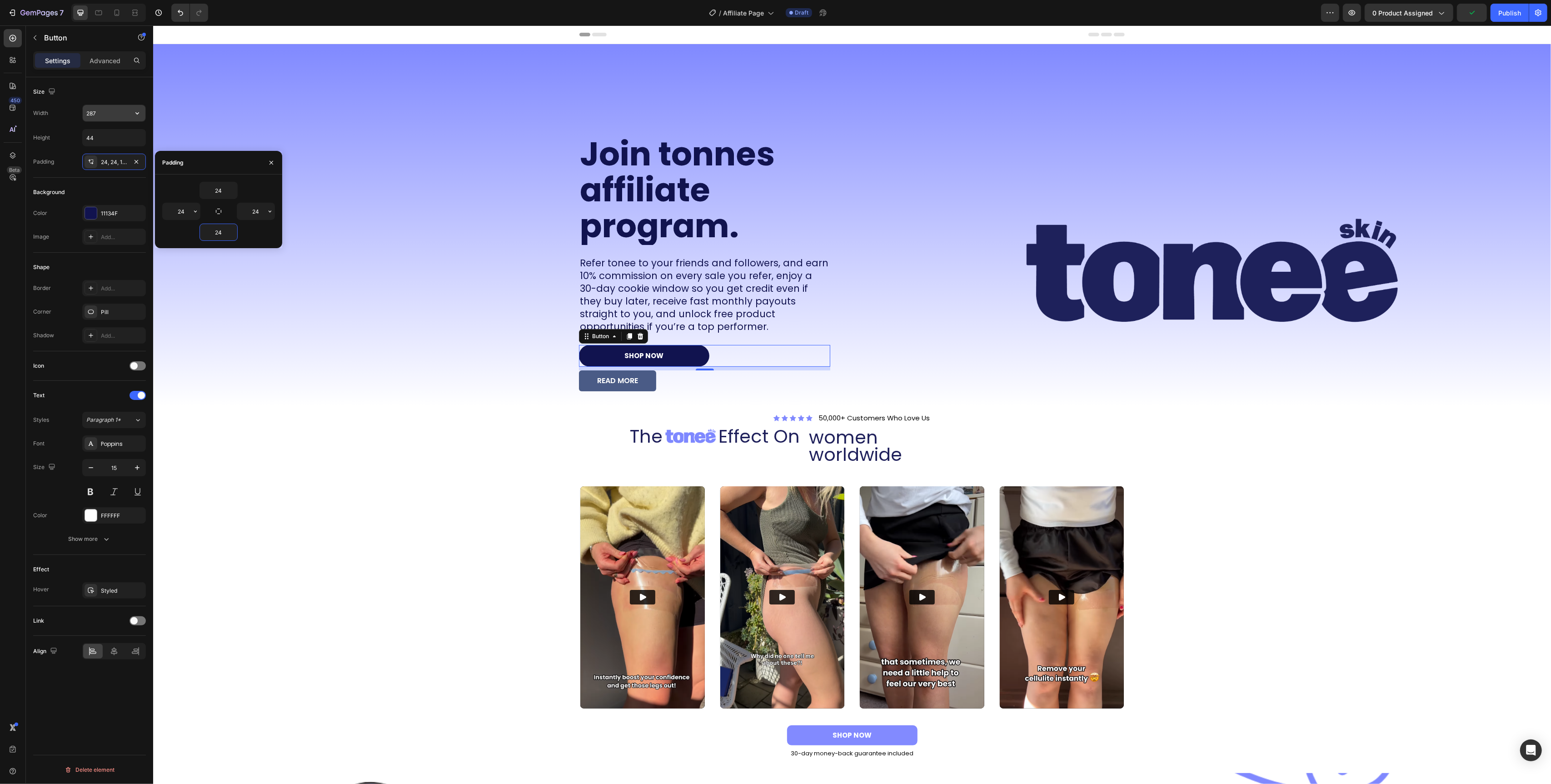
click at [105, 113] on input "287" at bounding box center [113, 113] width 63 height 16
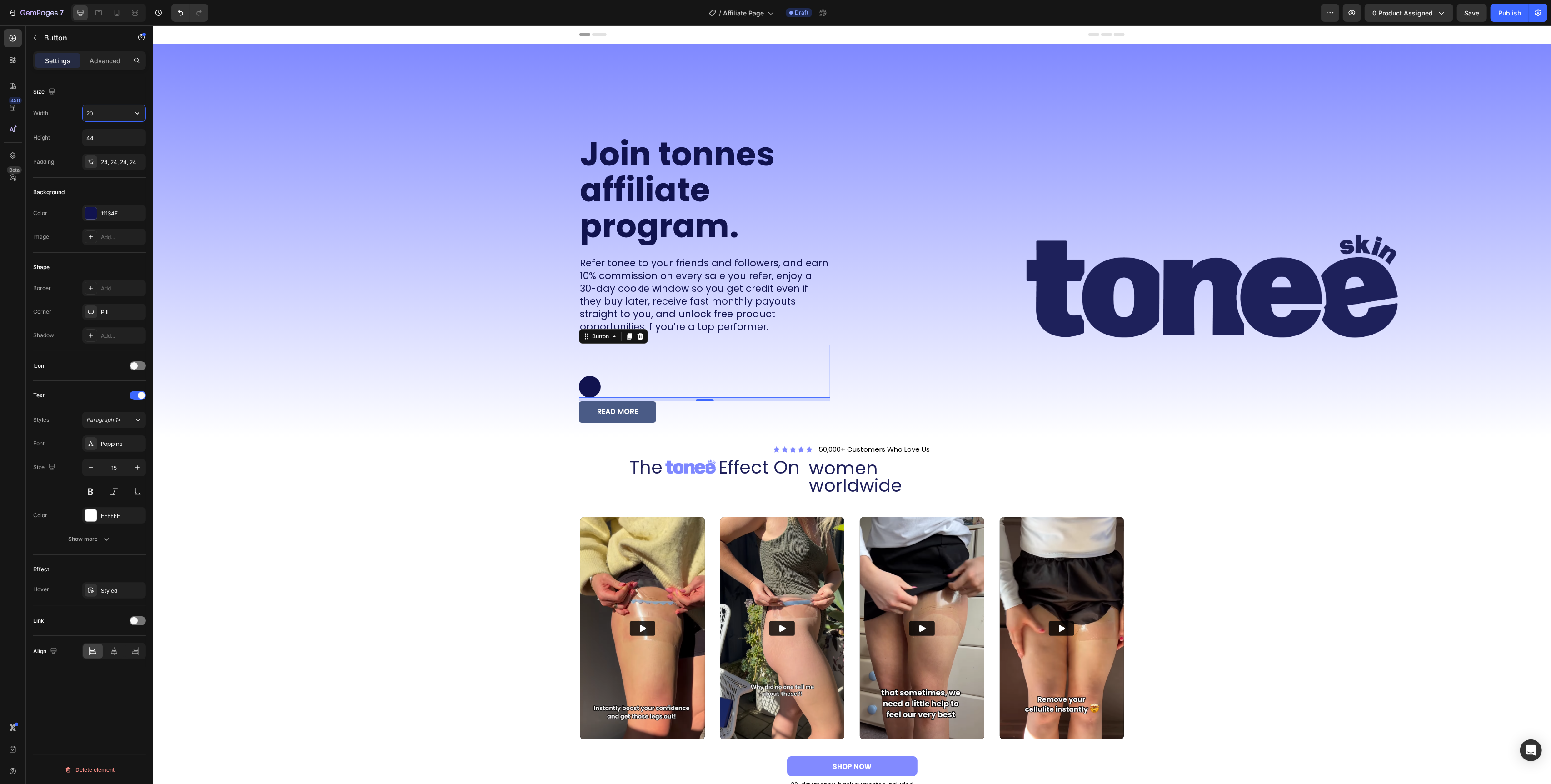
type input "2"
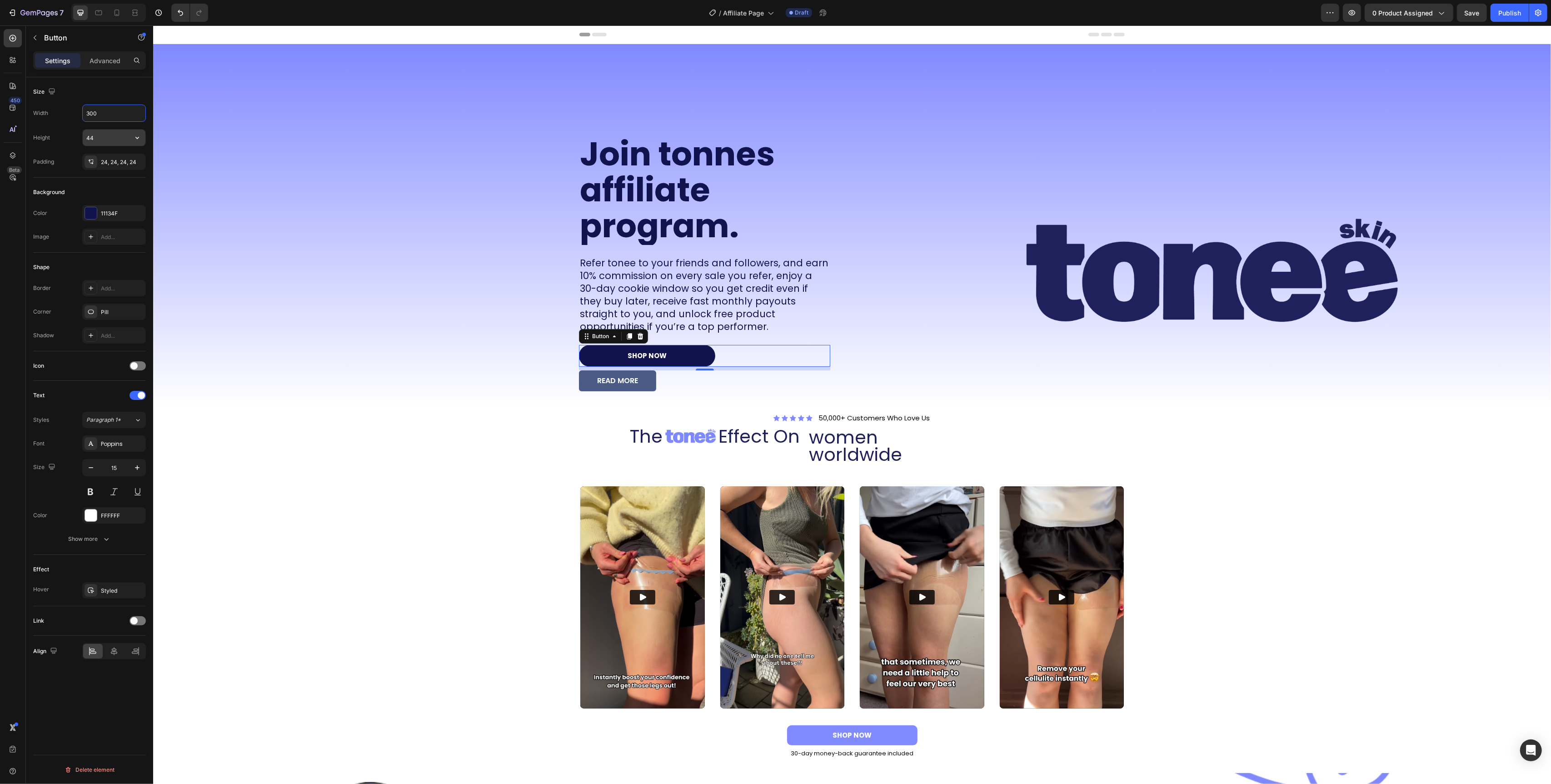
type input "300"
click at [104, 134] on input "44" at bounding box center [113, 137] width 63 height 16
click at [103, 137] on input "44" at bounding box center [113, 137] width 63 height 16
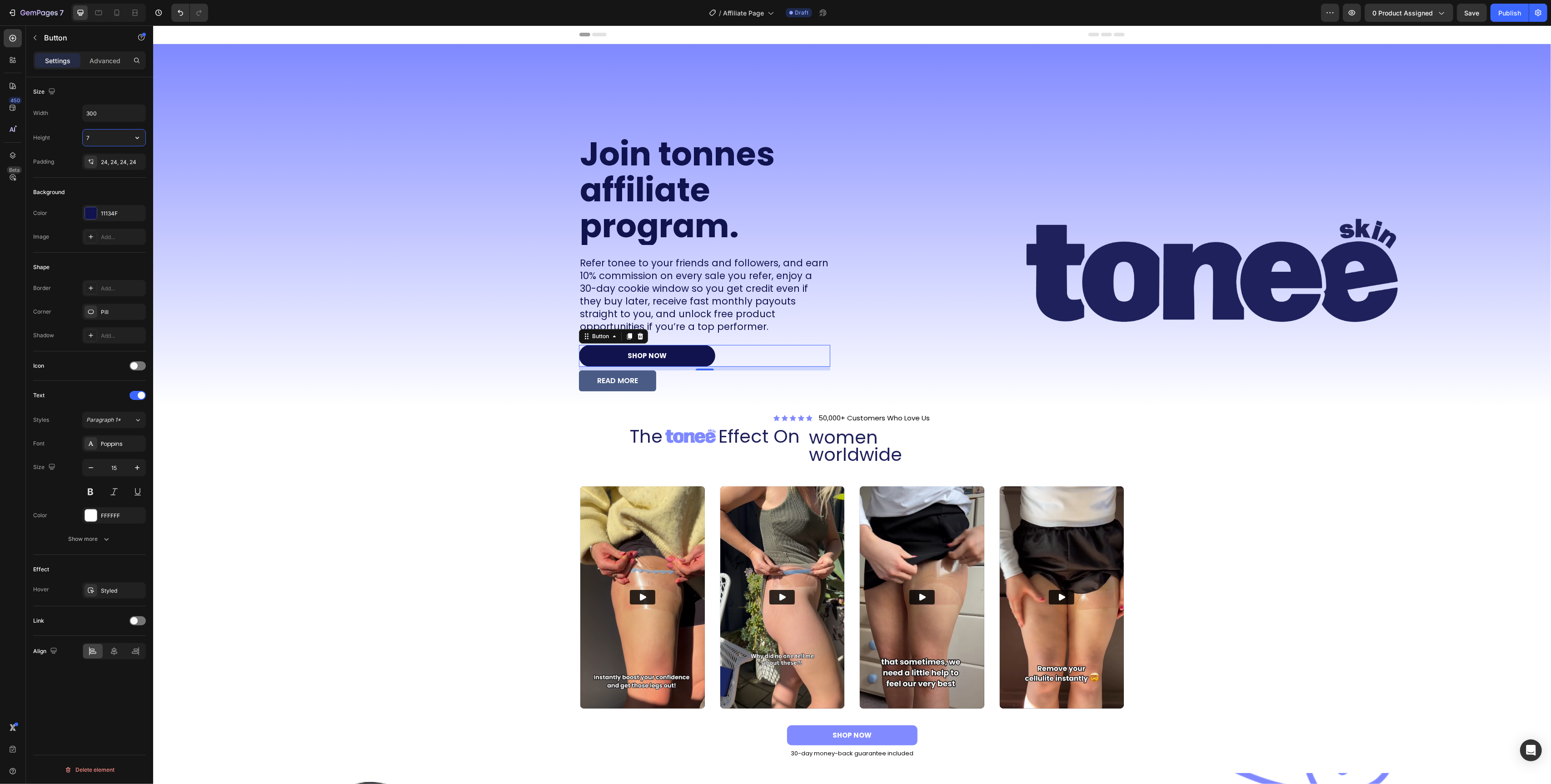
type input "70"
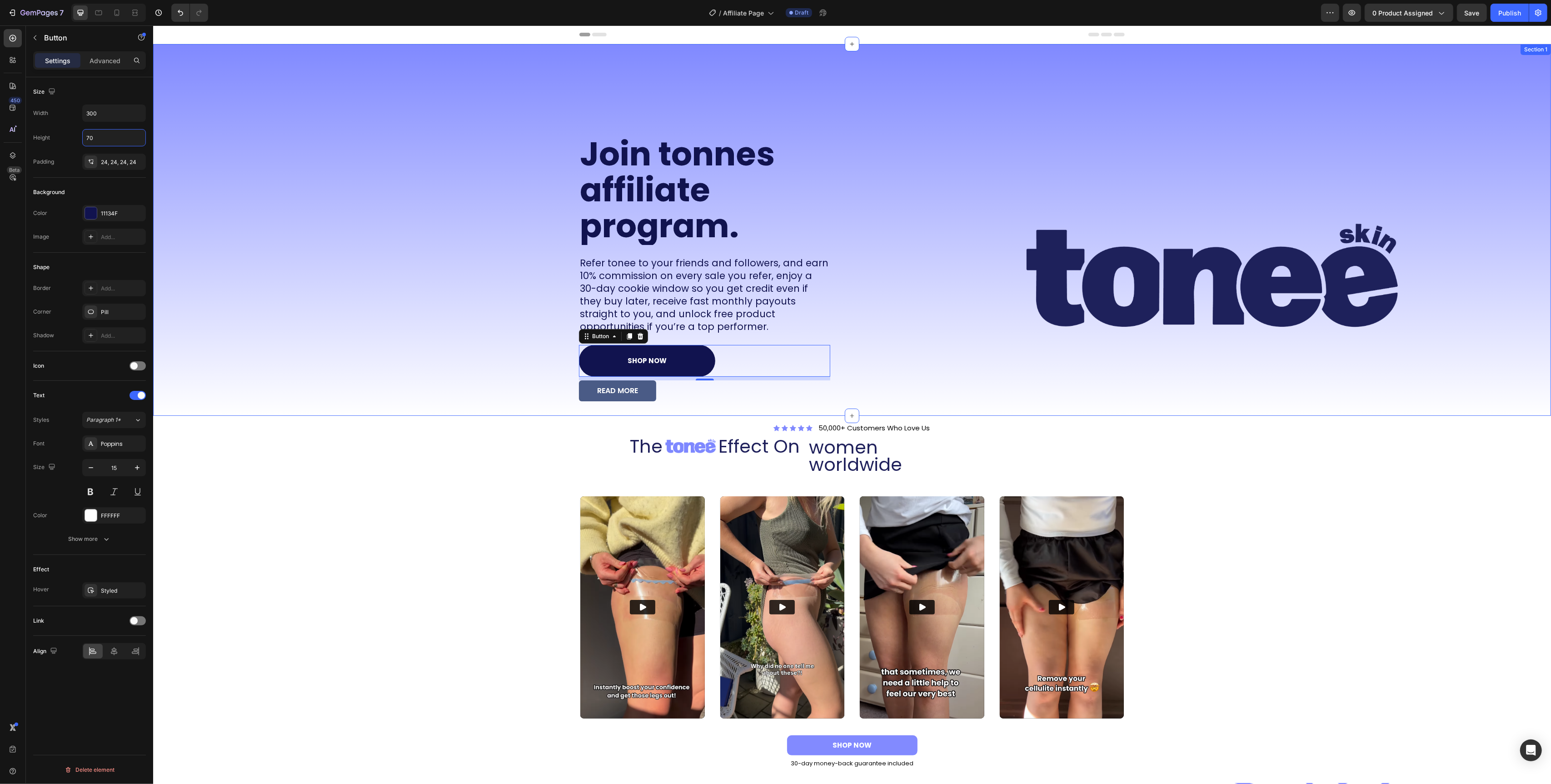
click at [393, 337] on div "Join tonnes affiliate program. Heading Refer tonee to your friends and follower…" at bounding box center [499, 230] width 692 height 372
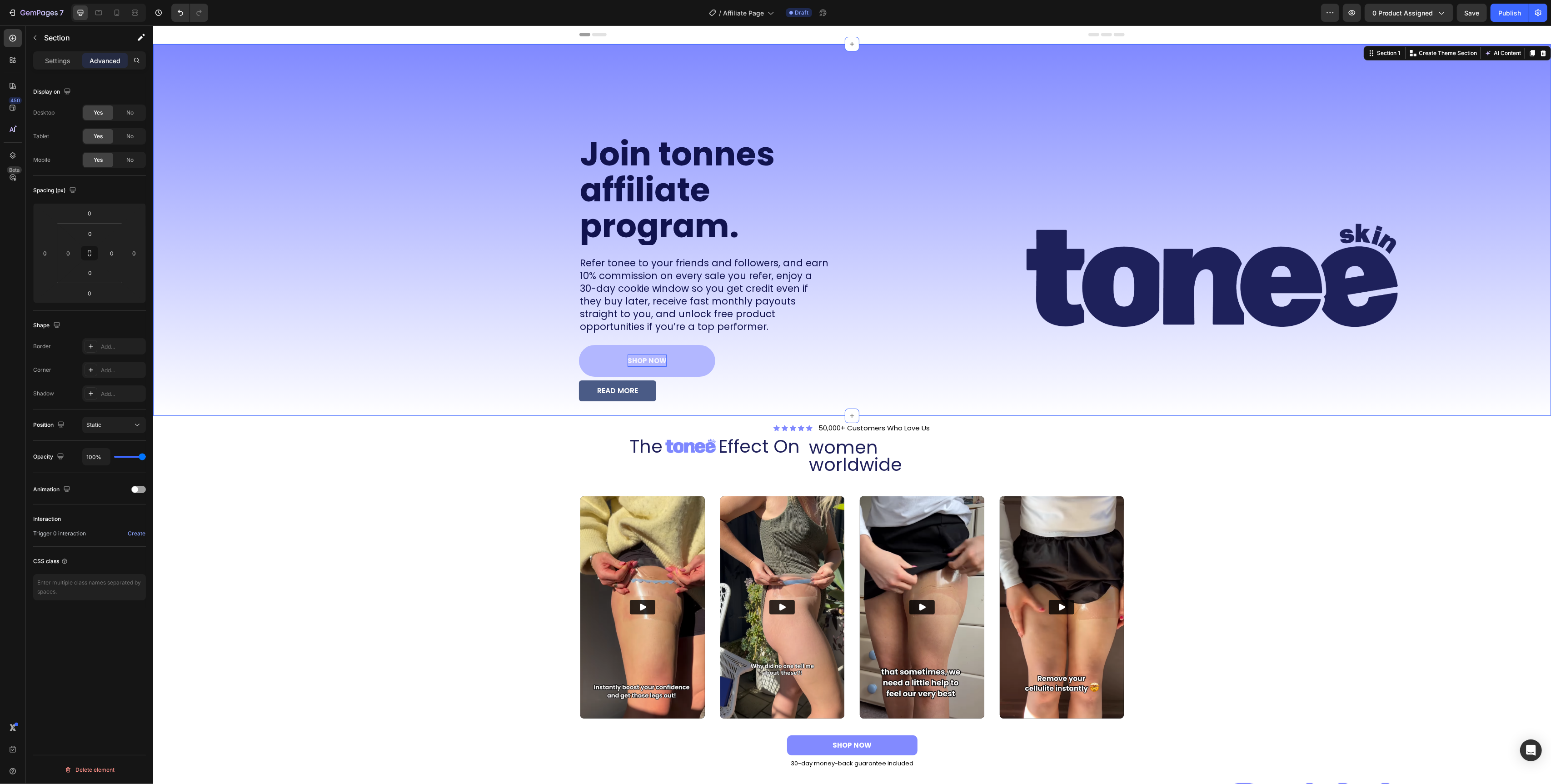
click at [638, 356] on strong "SHOP NOW" at bounding box center [646, 361] width 39 height 10
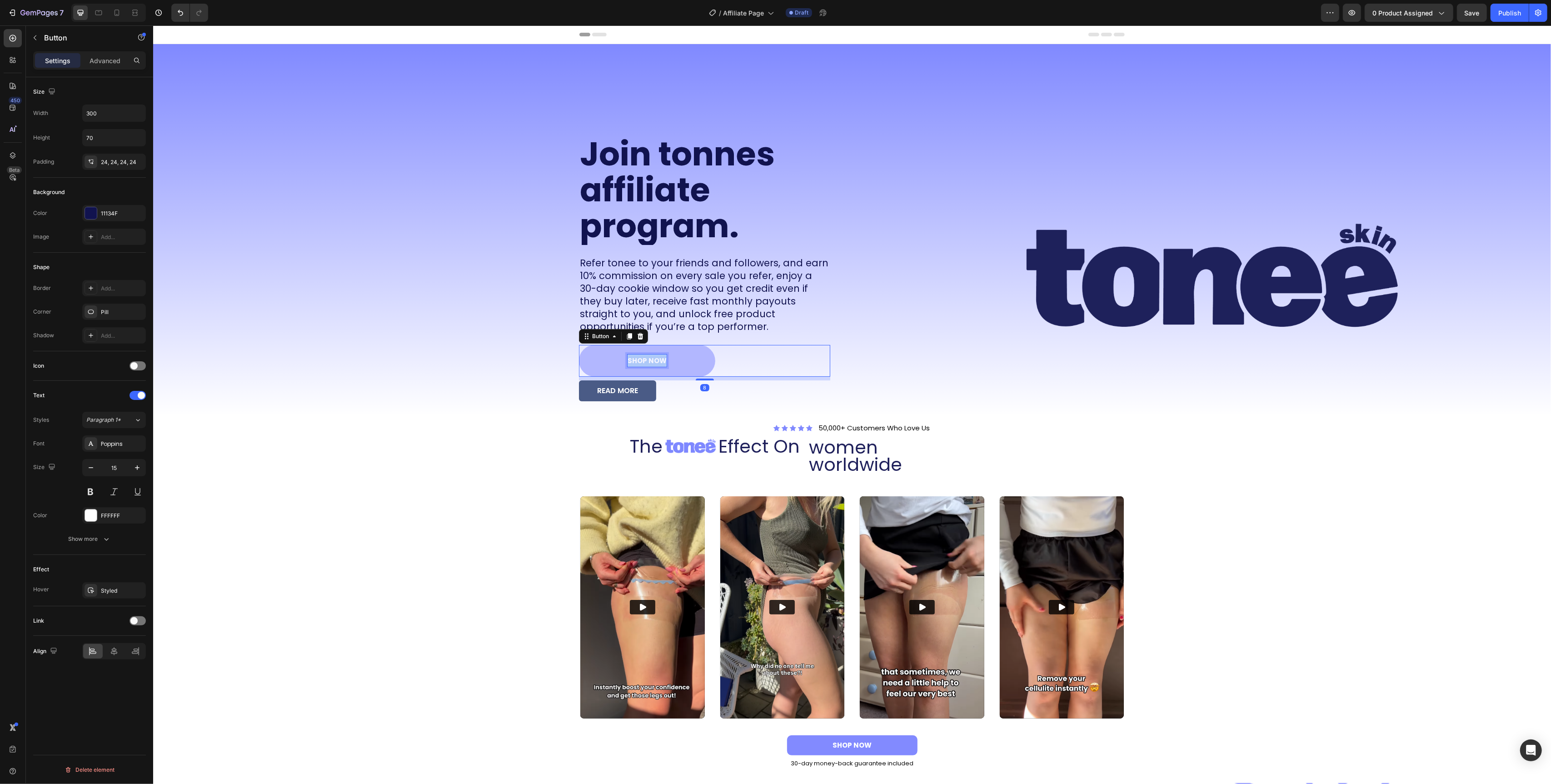
click at [638, 356] on strong "SHOP NOW" at bounding box center [646, 361] width 39 height 10
click at [579, 345] on button "Sign" at bounding box center [646, 361] width 136 height 32
click at [641, 358] on p "Sign Up" at bounding box center [646, 360] width 25 height 12
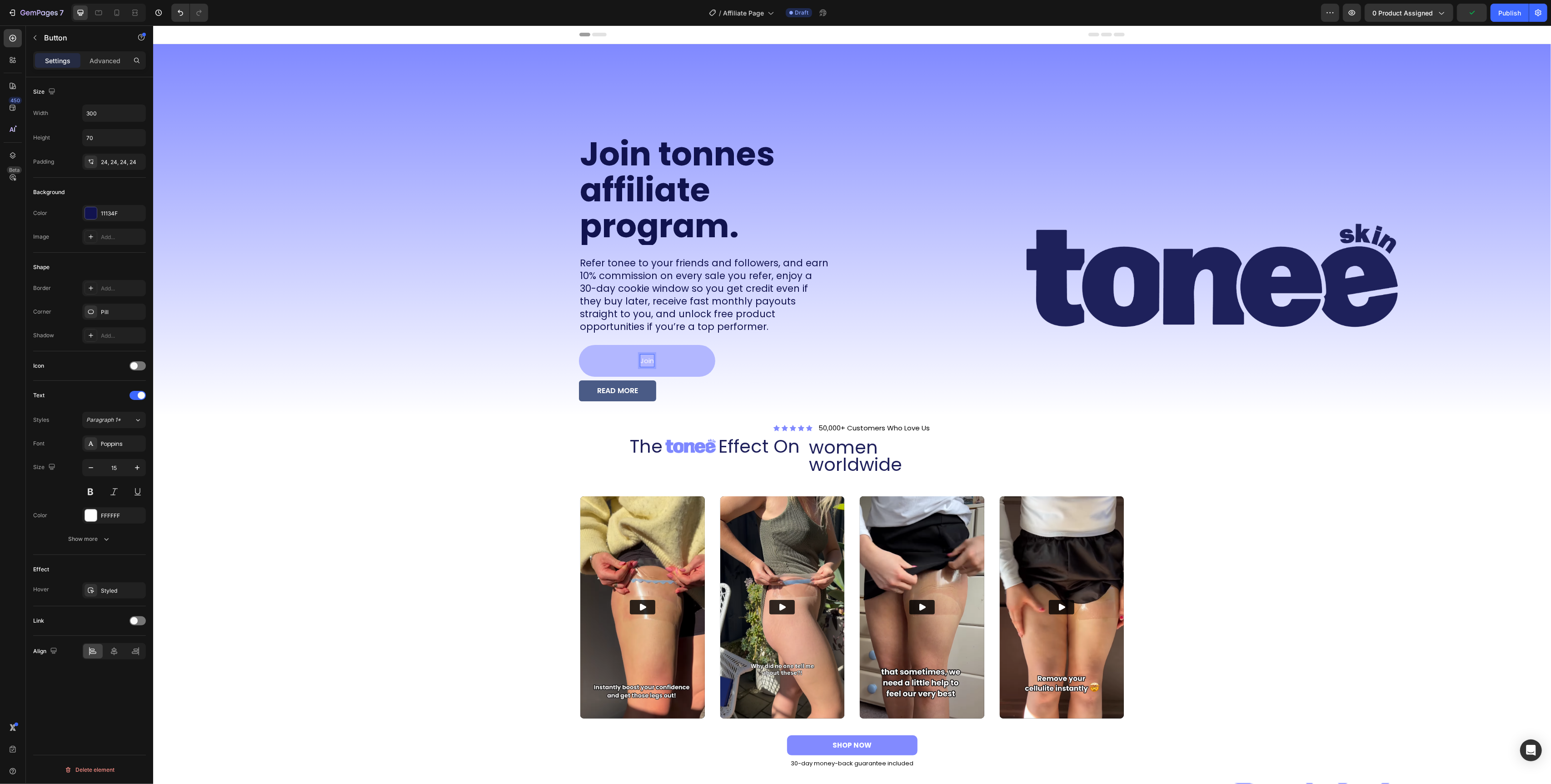
click at [579, 345] on button "Join" at bounding box center [646, 361] width 136 height 32
click at [579, 345] on button "Join Ou" at bounding box center [646, 361] width 136 height 32
click at [579, 345] on button "Join tonee" at bounding box center [646, 361] width 136 height 32
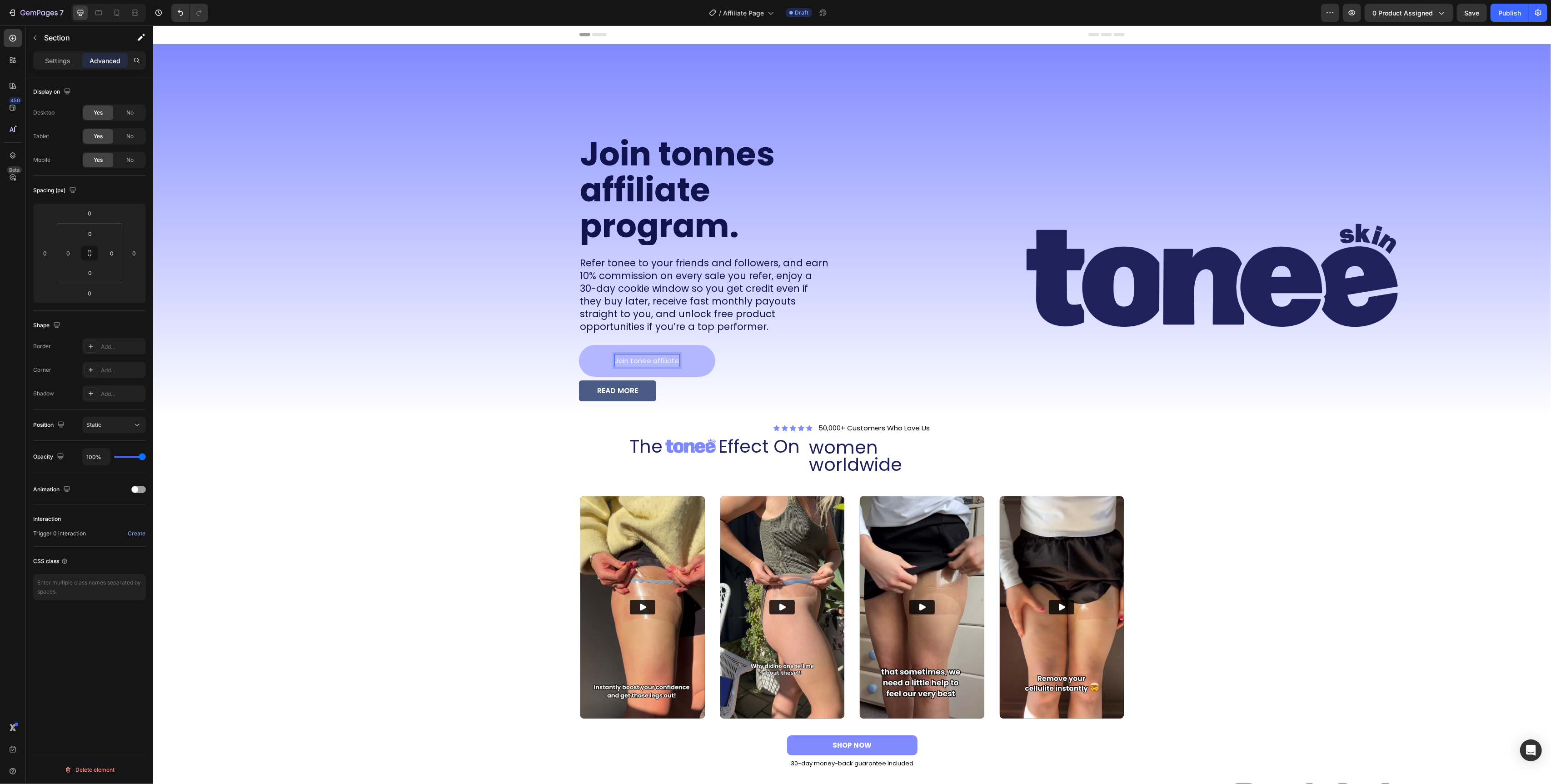
click at [475, 251] on div "Join tonnes affiliate program. Heading Refer tonee to your friends and follower…" at bounding box center [499, 230] width 692 height 372
click at [620, 359] on p "Join tonee affiliate" at bounding box center [647, 360] width 65 height 12
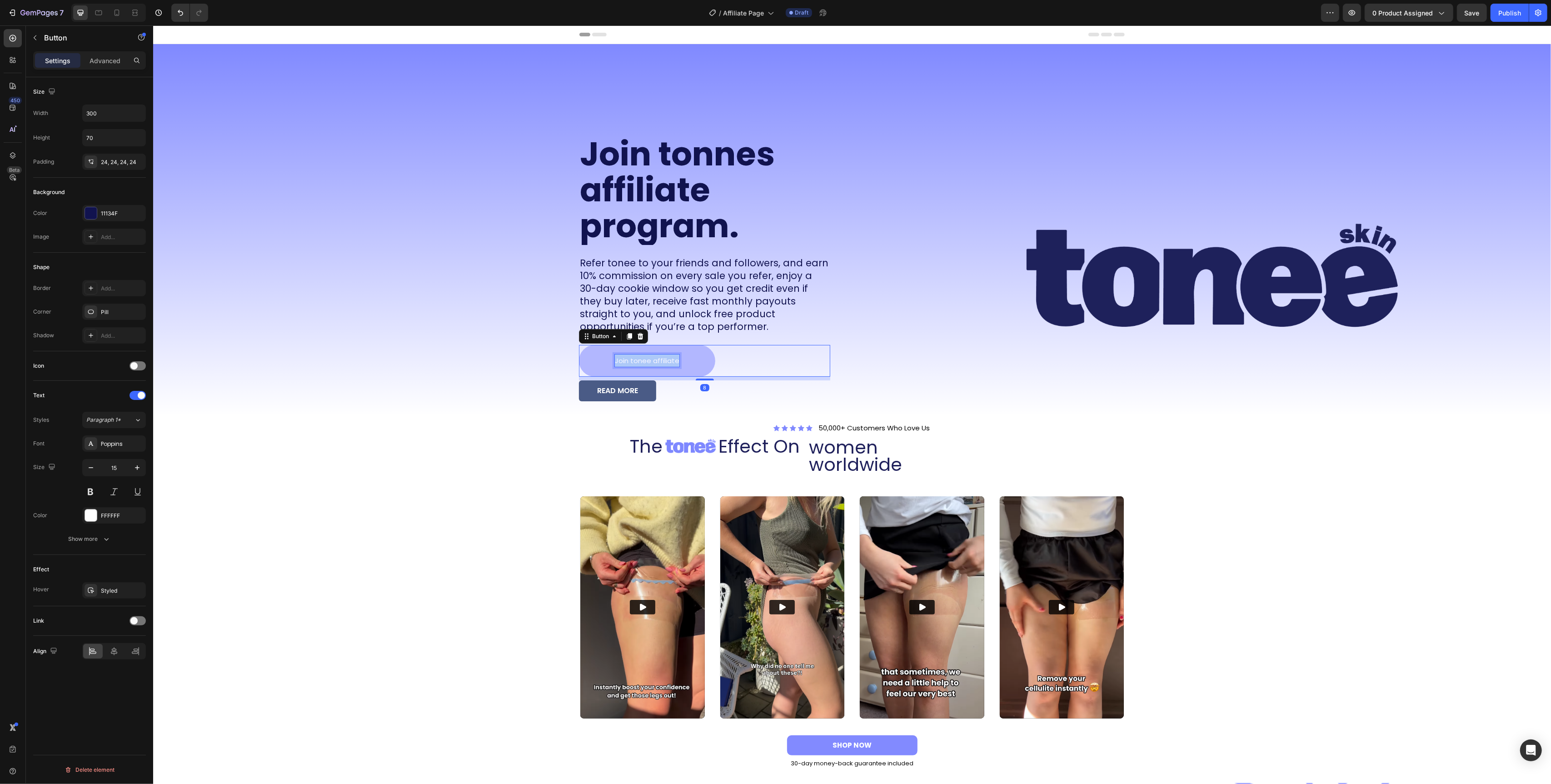
click at [620, 359] on p "Join tonee affiliate" at bounding box center [647, 360] width 65 height 12
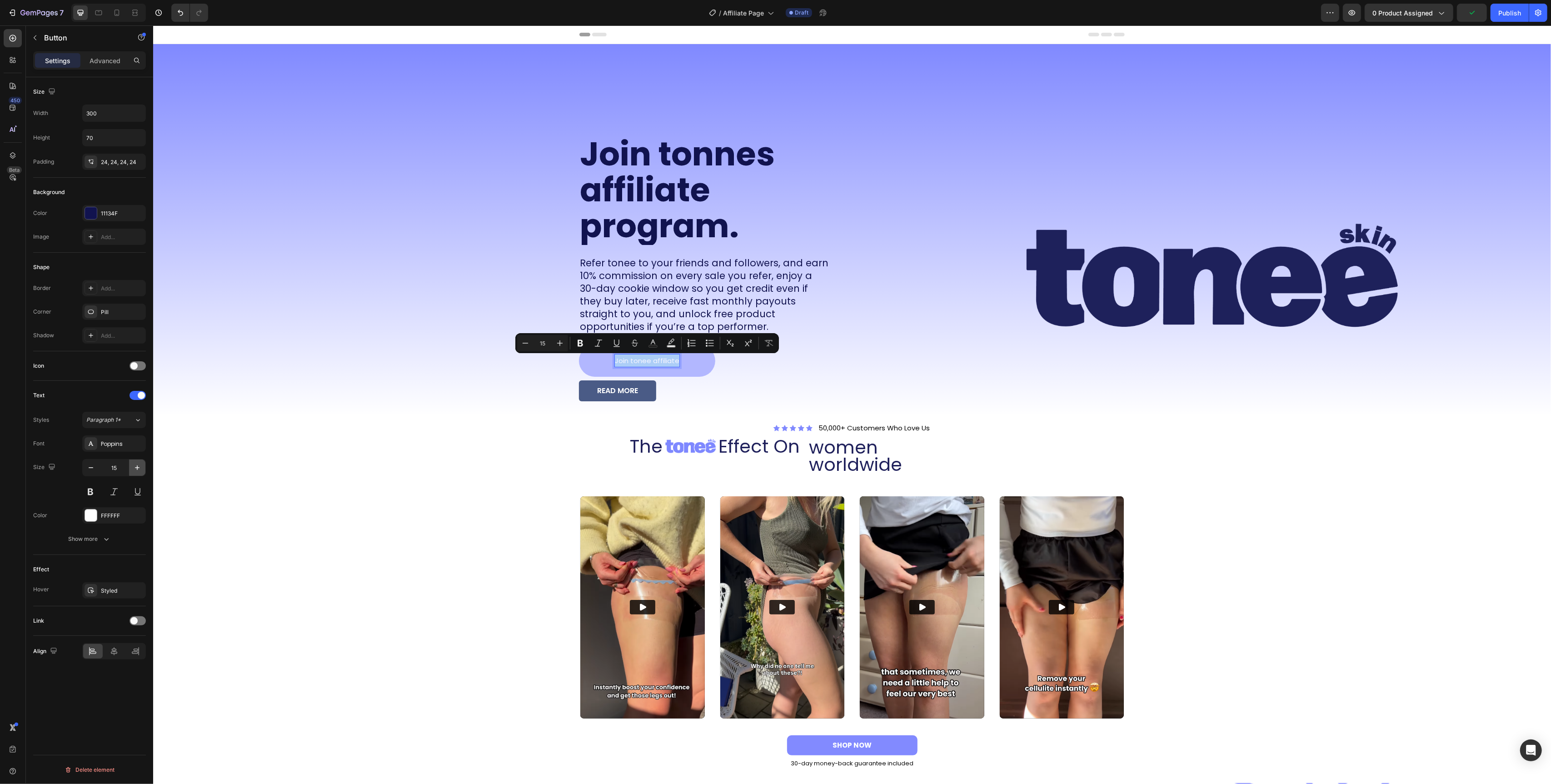
click at [135, 470] on icon "button" at bounding box center [137, 467] width 9 height 9
type input "17"
click at [631, 363] on p "Join tonee affiliate" at bounding box center [647, 361] width 75 height 14
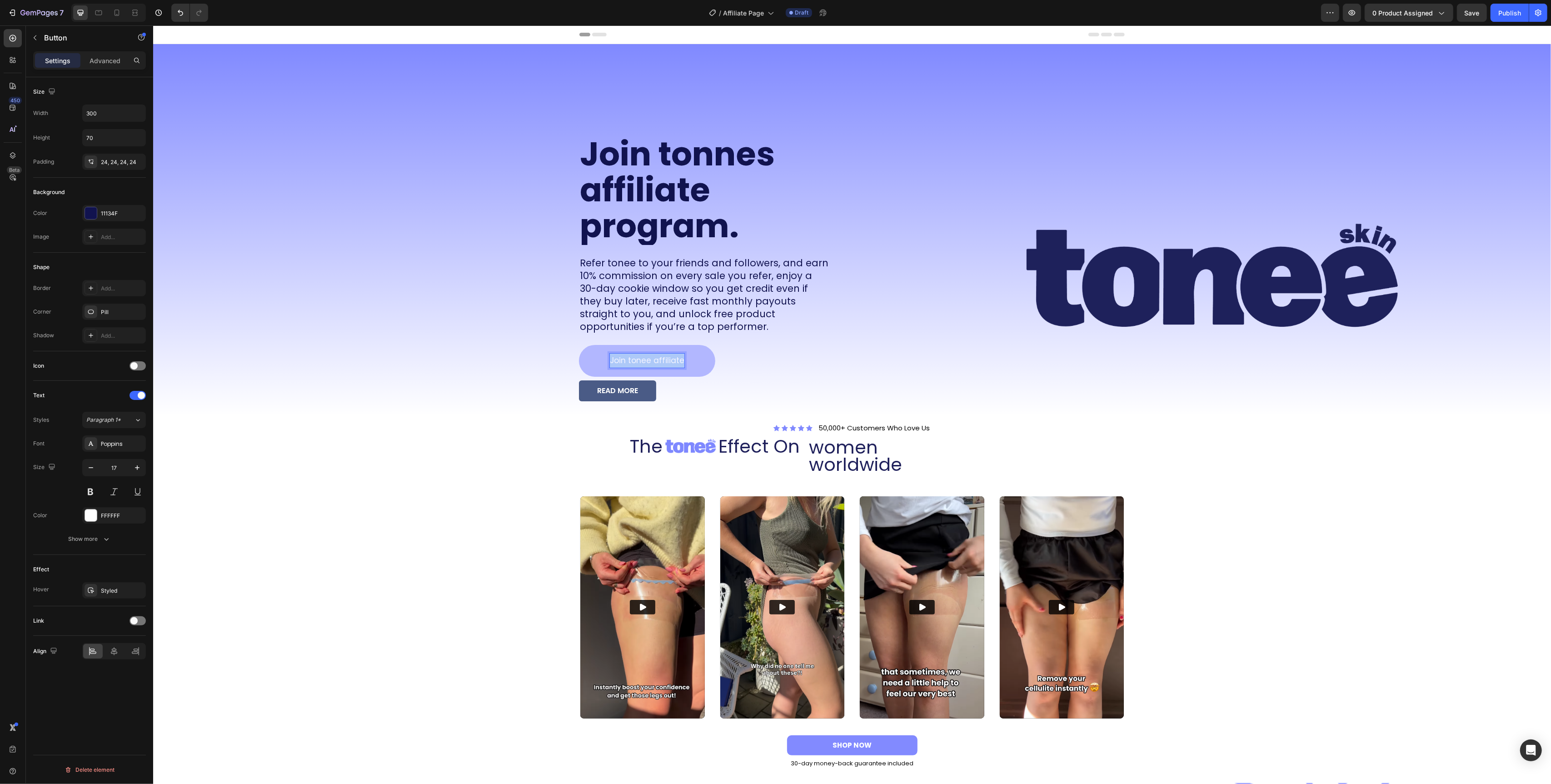
click at [631, 363] on p "Join tonee affiliate" at bounding box center [647, 361] width 75 height 14
click at [576, 342] on icon "Editor contextual toolbar" at bounding box center [580, 342] width 9 height 9
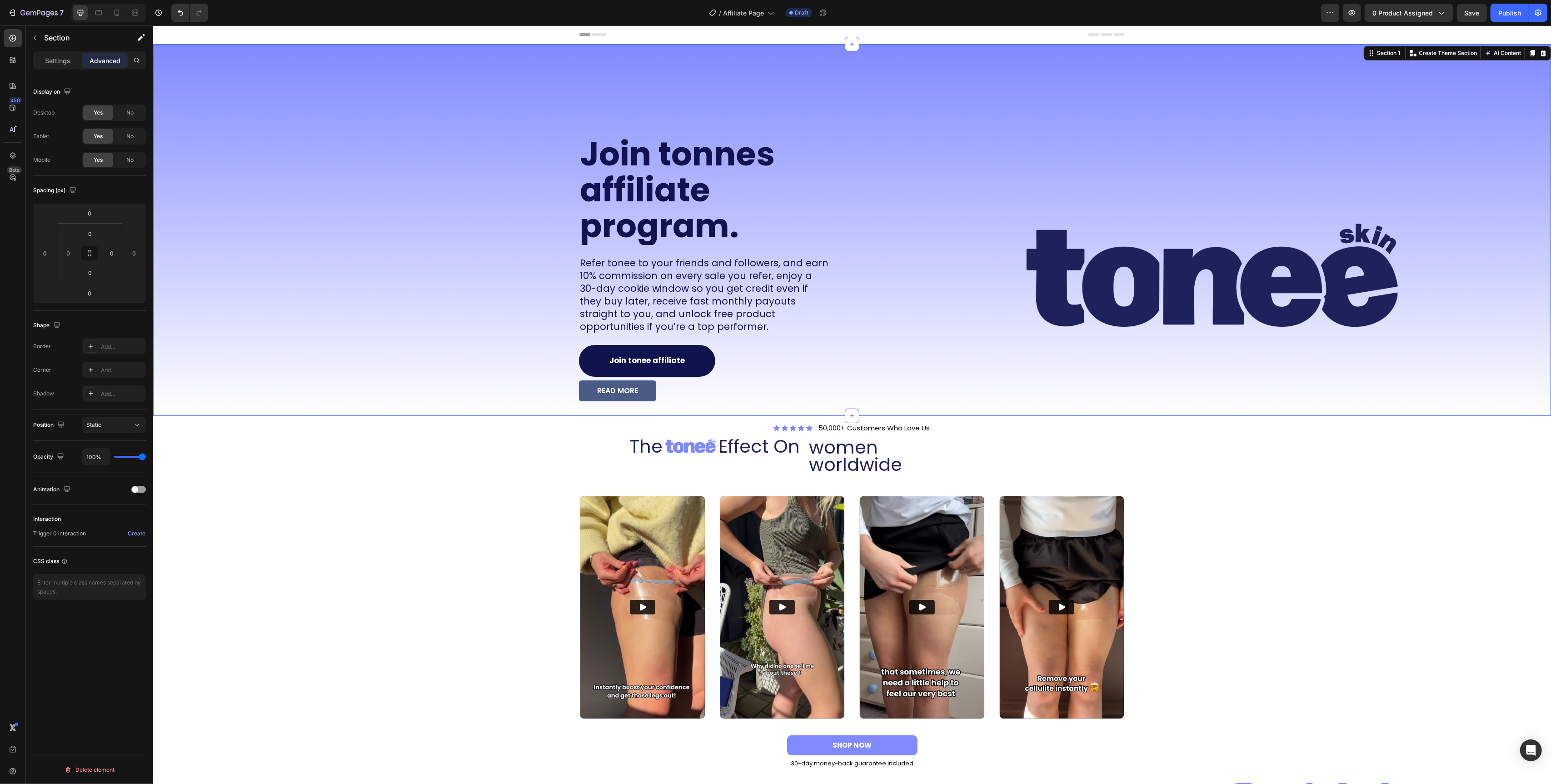
click at [534, 346] on div "Join tonnes affiliate program. Heading Refer tonee to your friends and follower…" at bounding box center [499, 230] width 692 height 372
click at [714, 399] on div "READ MORE Button" at bounding box center [704, 391] width 252 height 21
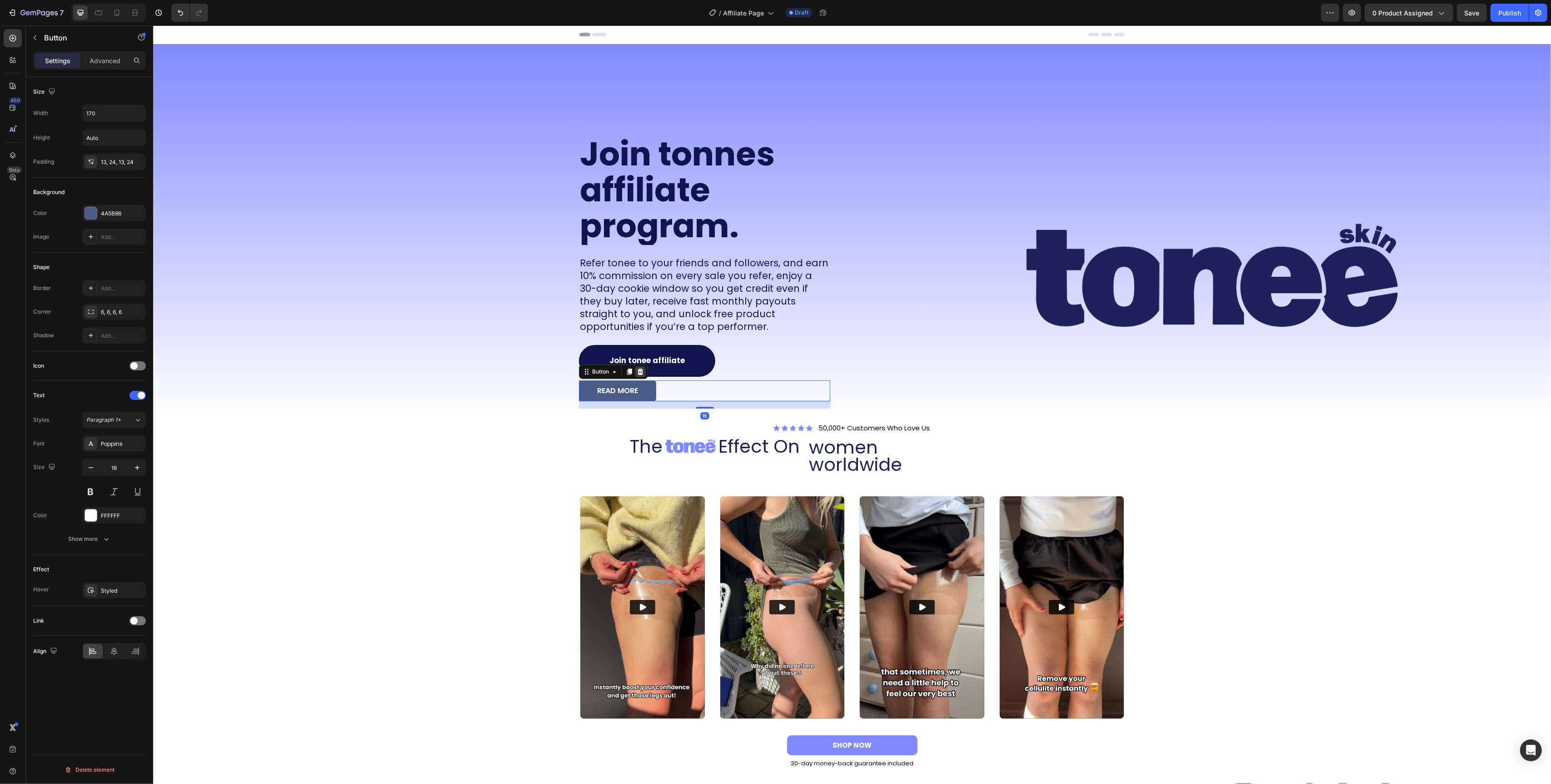
click at [641, 373] on icon at bounding box center [640, 371] width 6 height 6
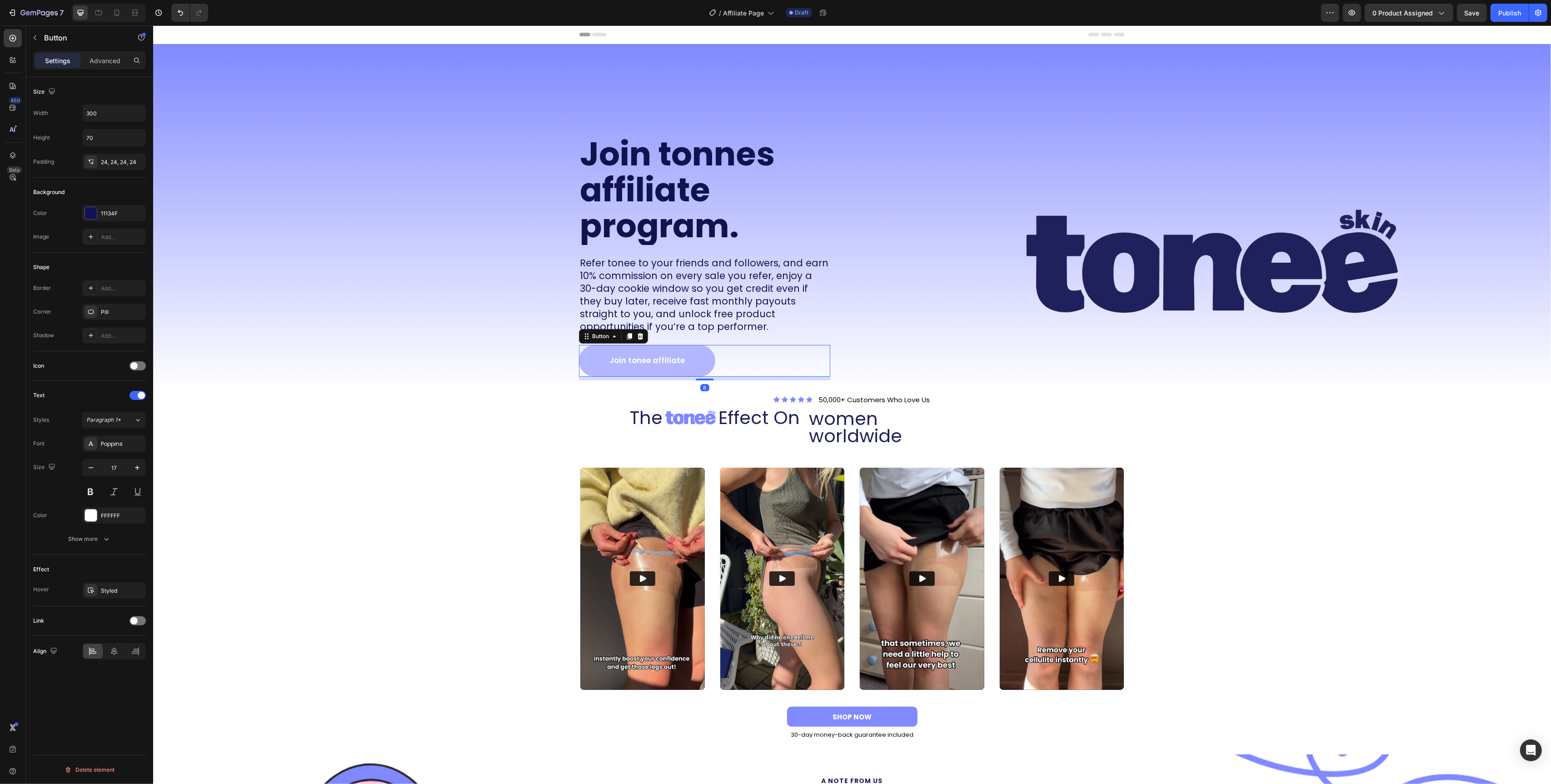
click at [688, 361] on button "Join tonee affiliate" at bounding box center [646, 361] width 136 height 32
click at [677, 361] on strong "Join tonee affiliate" at bounding box center [646, 360] width 75 height 11
click at [558, 342] on icon "Editor contextual toolbar" at bounding box center [560, 342] width 9 height 9
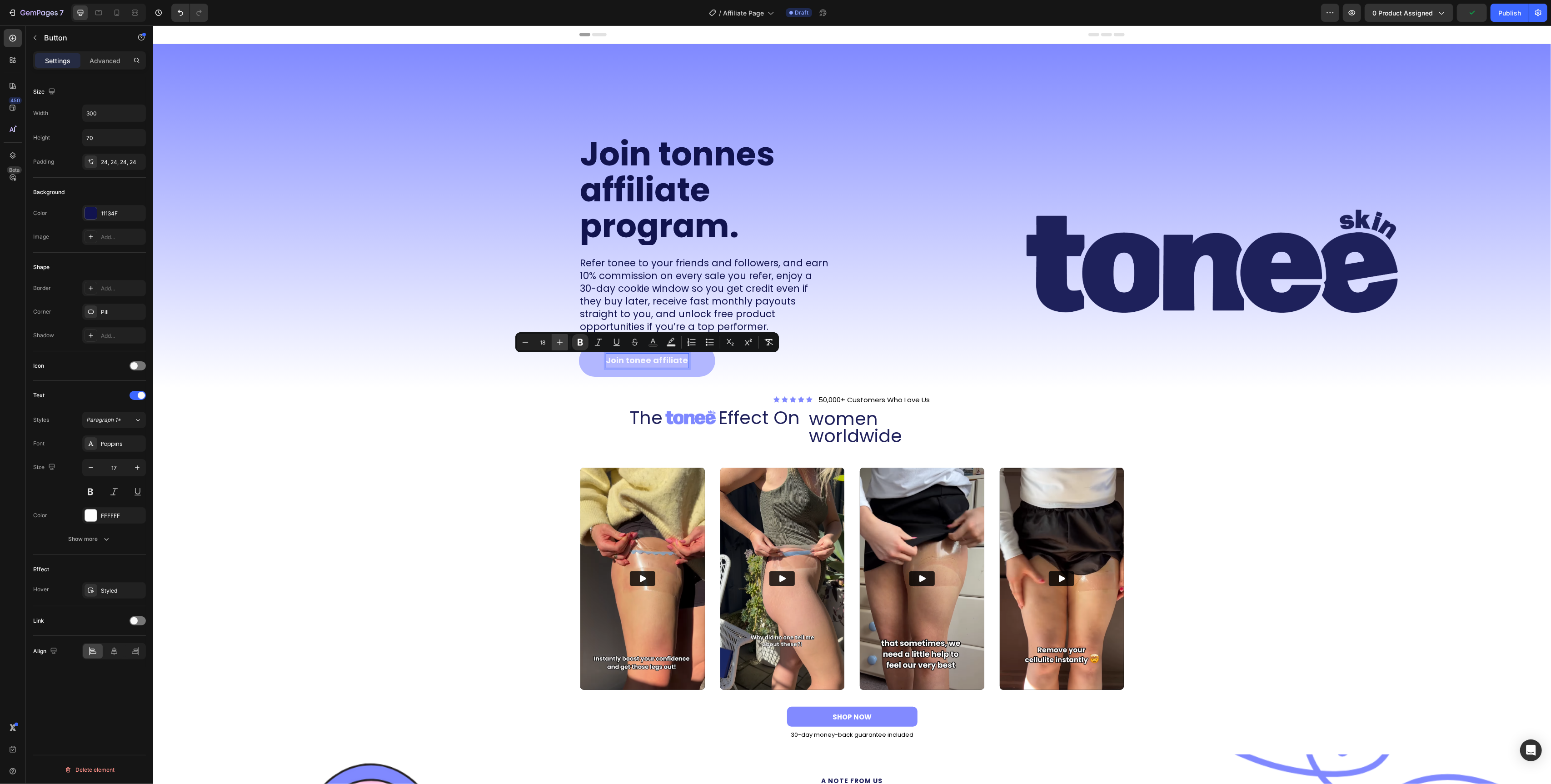
type input "19"
click at [564, 399] on div "Icon Icon Icon Icon Icon Icon List 50,000+ customers who love us Text Block Row…" at bounding box center [852, 574] width 1398 height 360
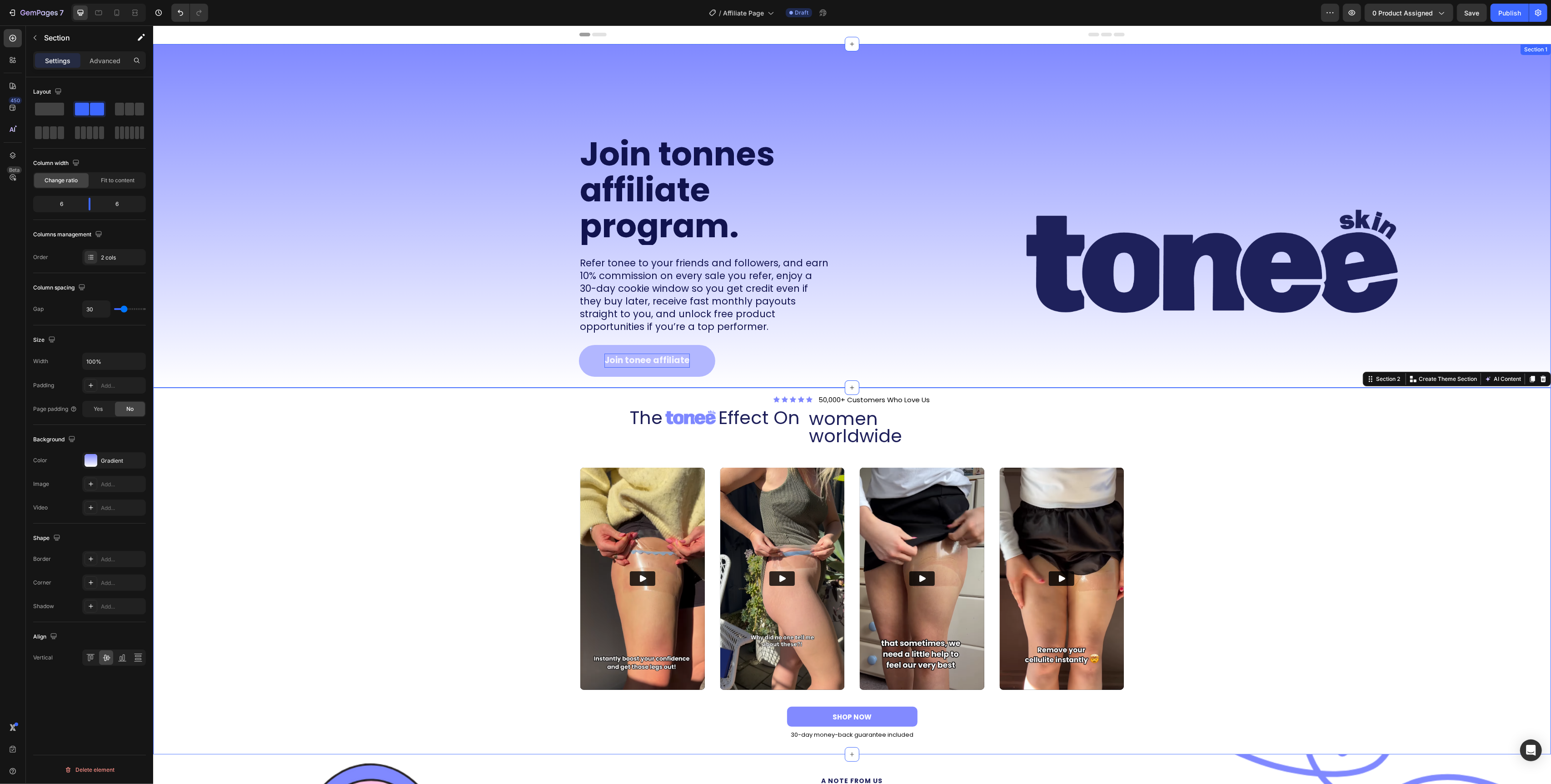
click at [512, 289] on div "Join tonnes affiliate program. Heading Refer tonee to your friends and follower…" at bounding box center [499, 216] width 692 height 344
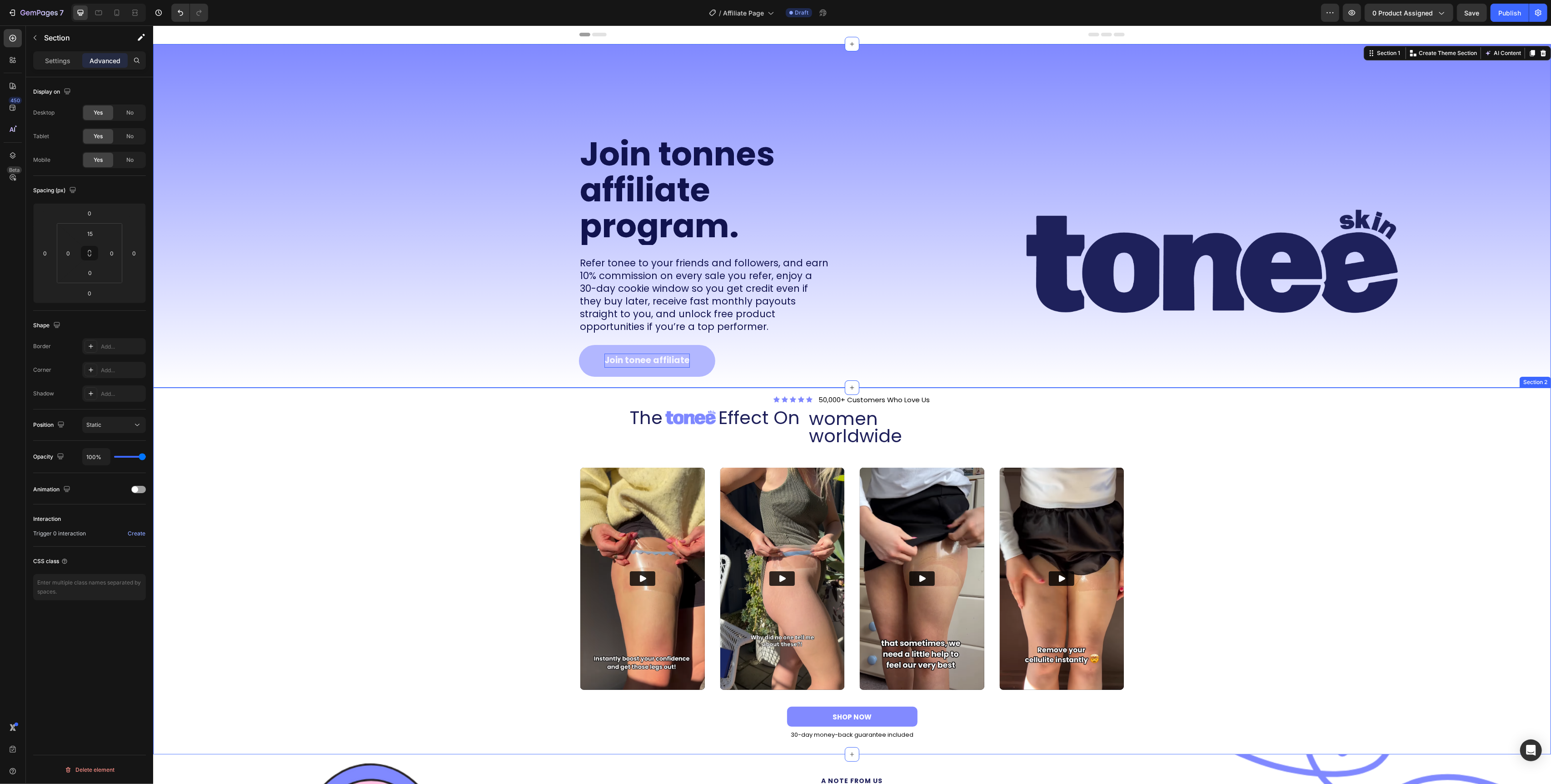
click at [504, 433] on div "Icon Icon Icon Icon Icon Icon List 50,000+ customers who love us Text Block Row…" at bounding box center [852, 574] width 1398 height 360
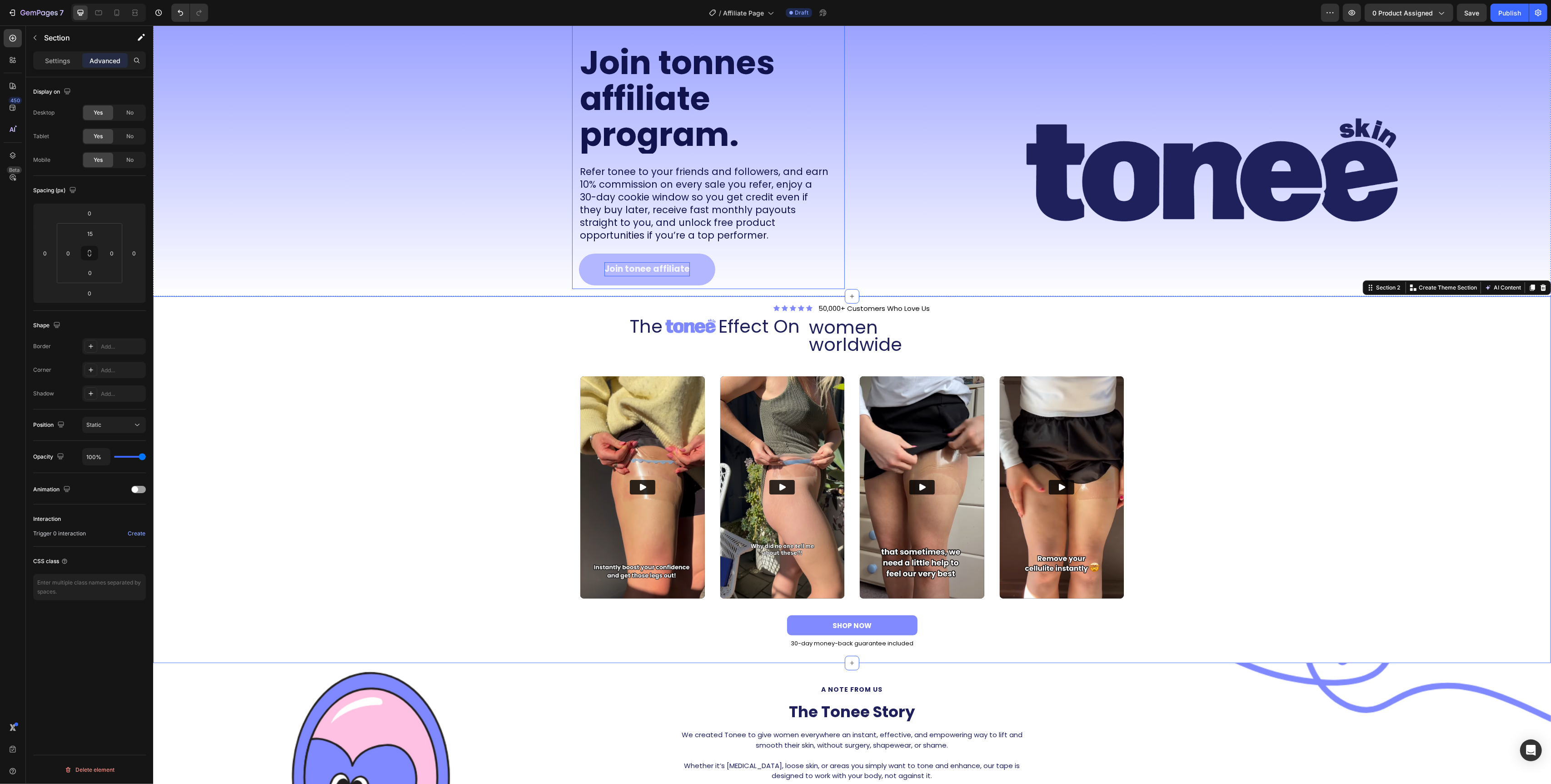
scroll to position [111, 0]
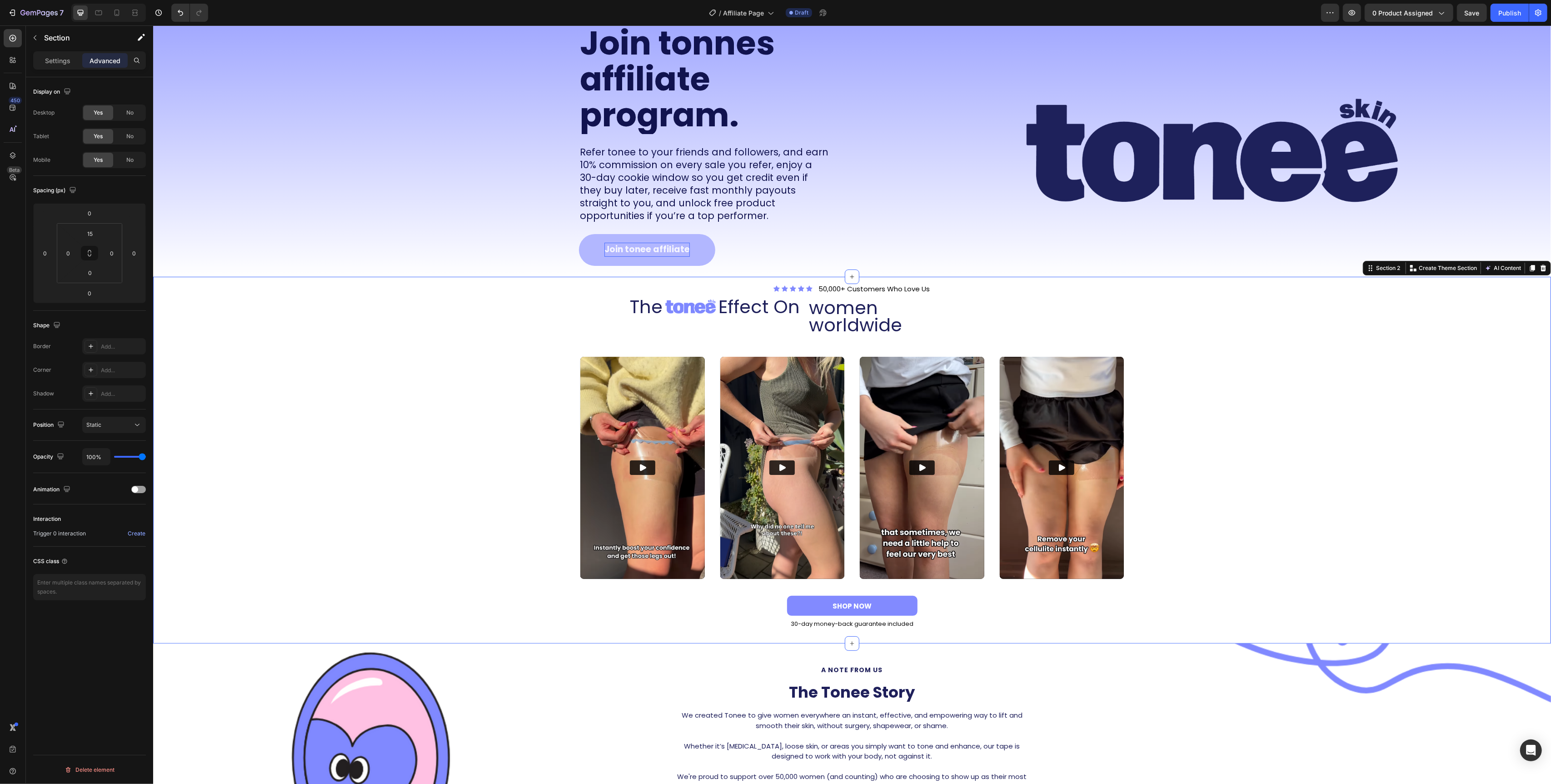
click at [1354, 394] on div "Video Video Video Video Carousel" at bounding box center [852, 475] width 1398 height 240
click at [1545, 270] on icon at bounding box center [1543, 268] width 7 height 7
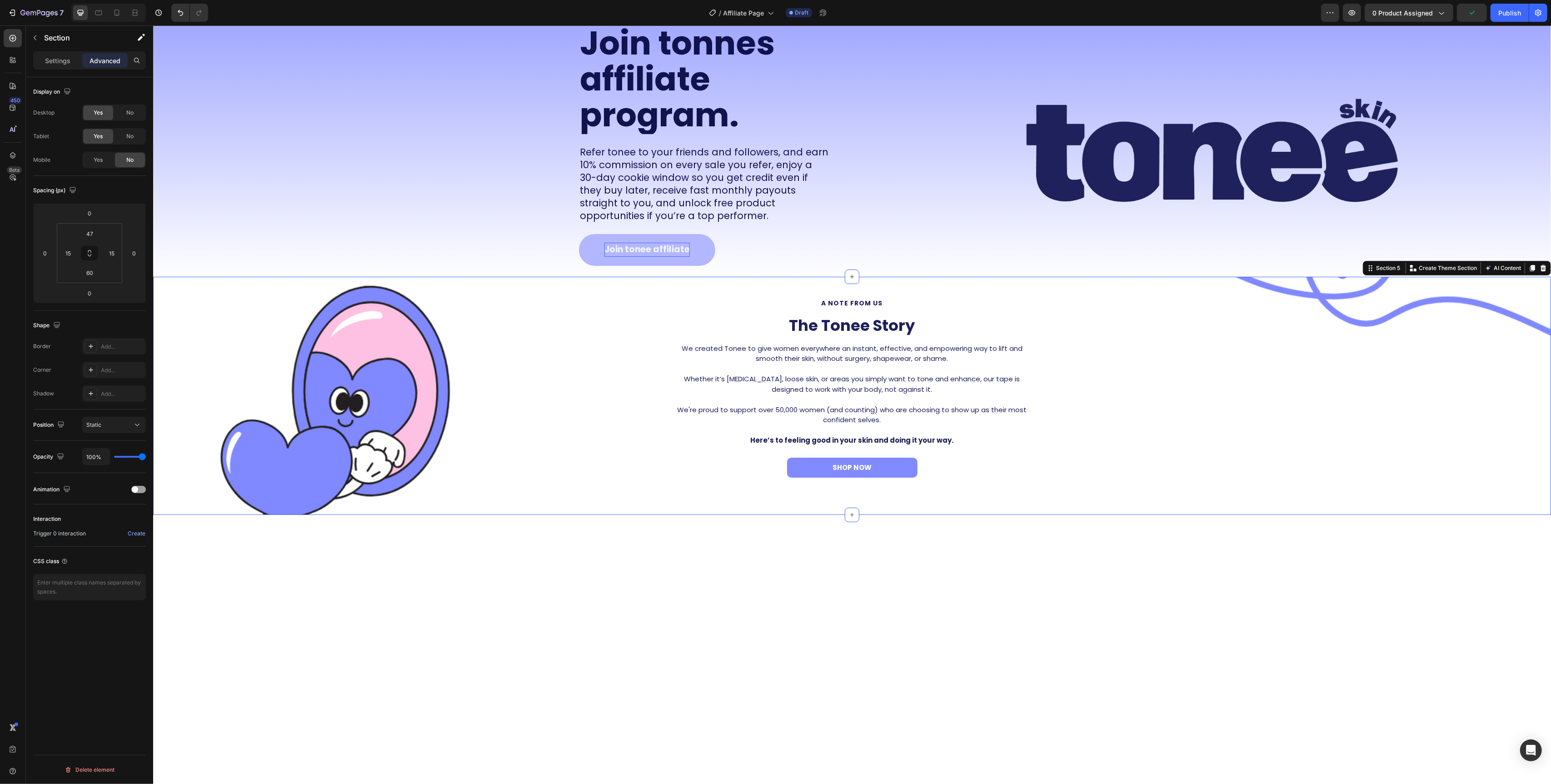
click at [421, 372] on div "a note from us Text Block The Tonee Story Heading We created Tonee to give wome…" at bounding box center [851, 392] width 1385 height 189
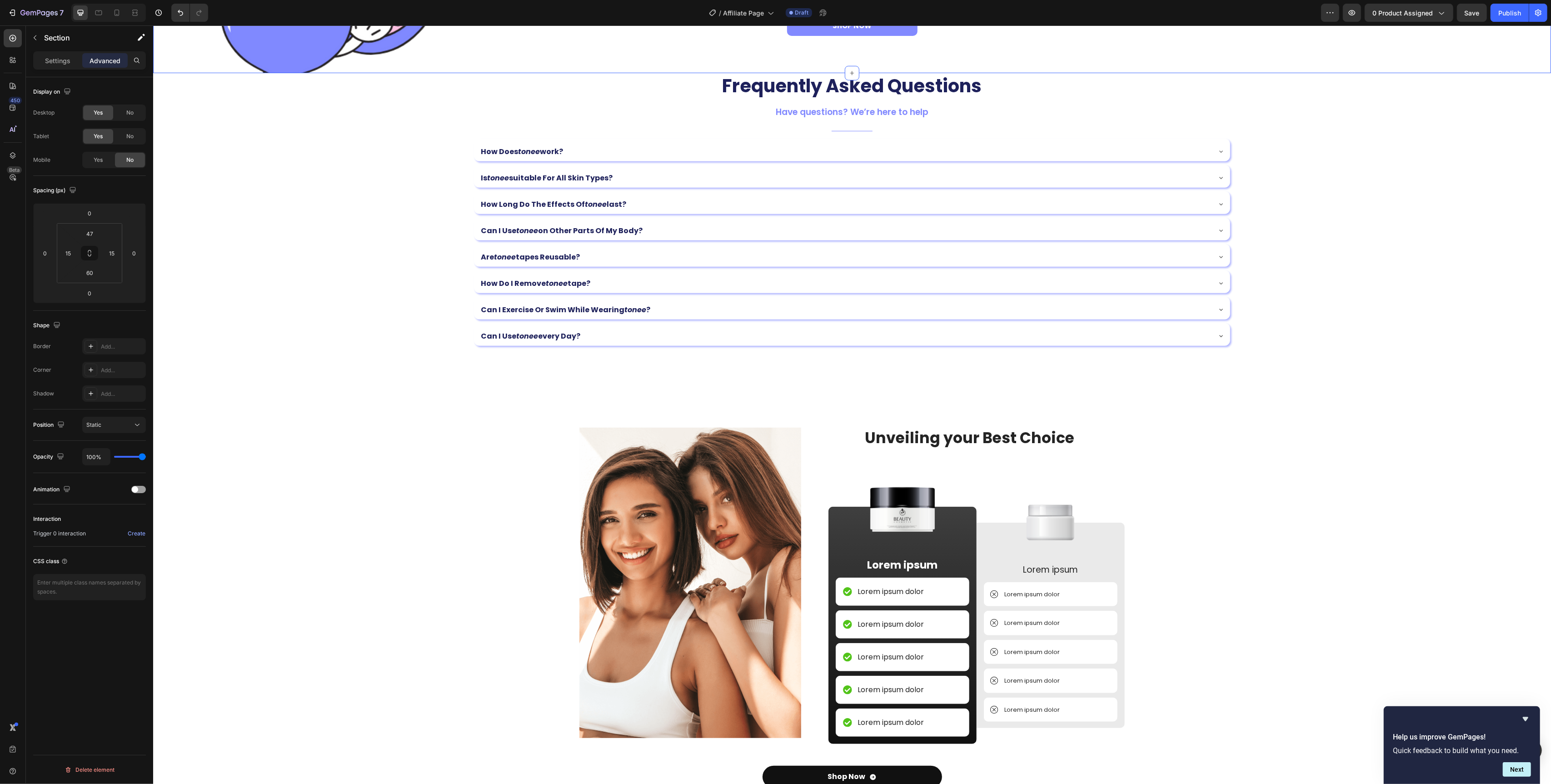
scroll to position [658, 0]
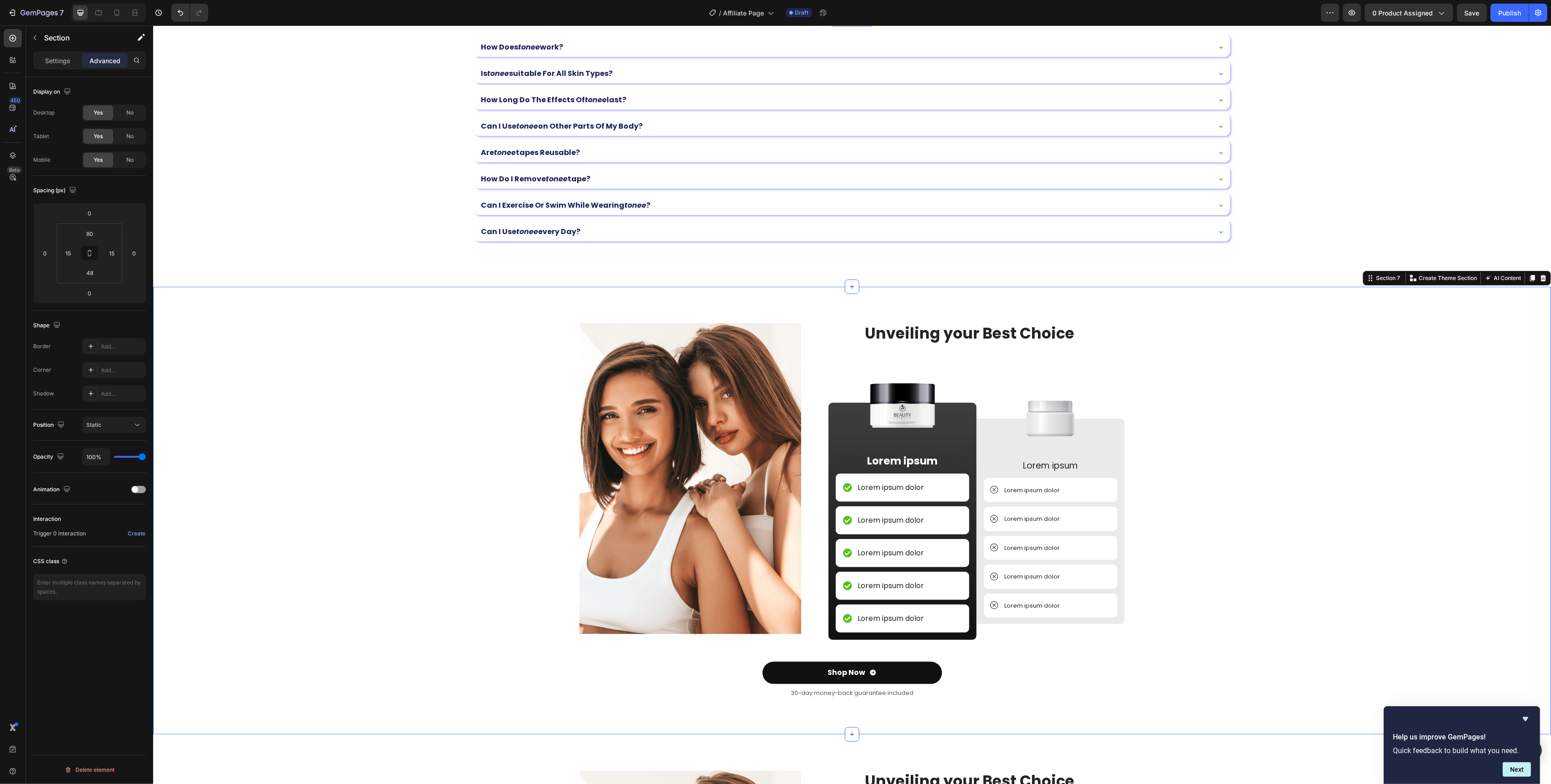
click at [1184, 397] on div "Image Unveiling your Best Choice Heading Image Lorem ipsum Text Block Lorem ips…" at bounding box center [851, 518] width 1385 height 390
click at [1545, 278] on icon at bounding box center [1543, 278] width 7 height 7
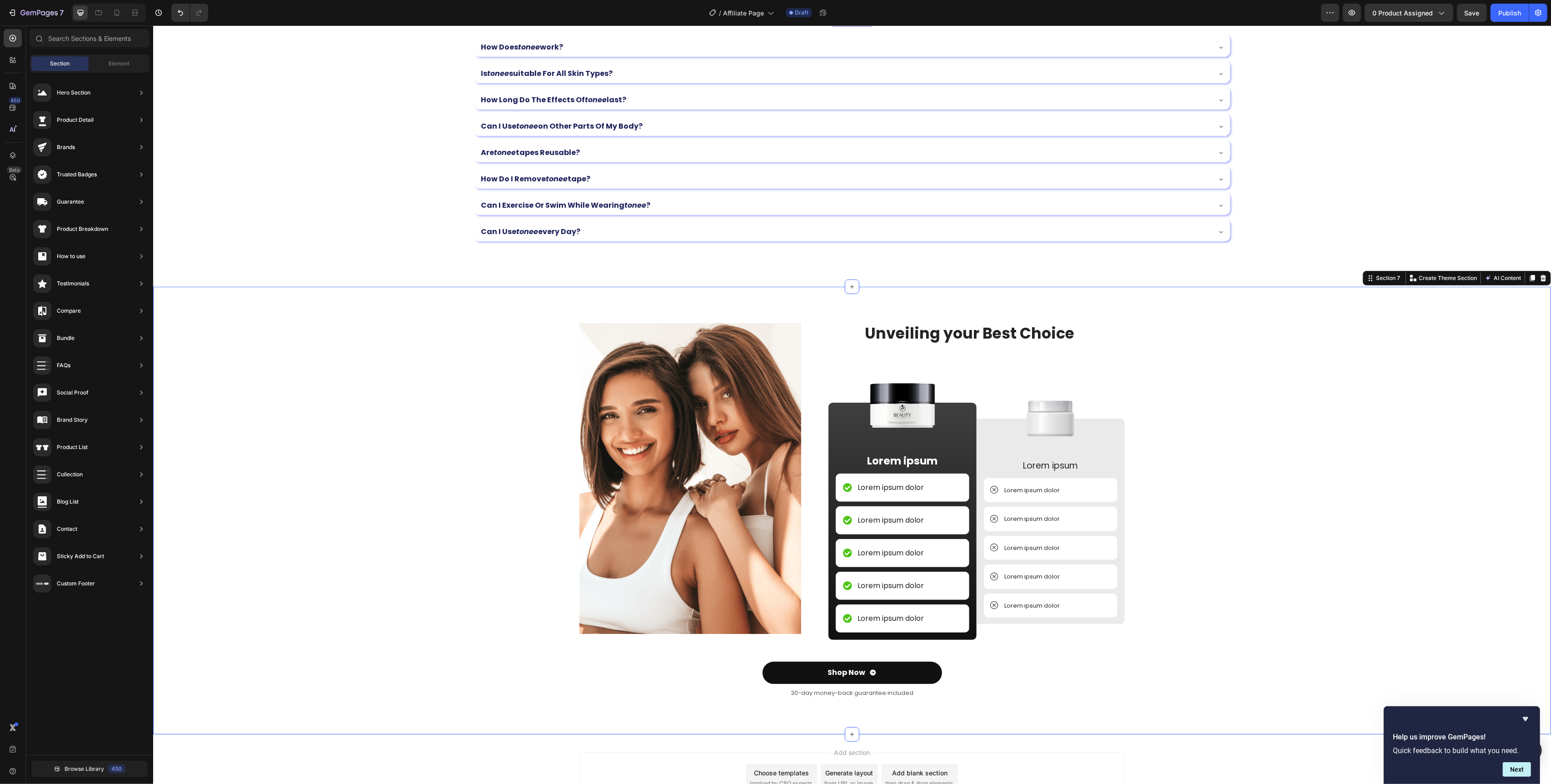
click at [1372, 471] on div "Image Unveiling your Best Choice Heading Image Lorem ipsum Text Block Lorem ips…" at bounding box center [851, 518] width 1385 height 390
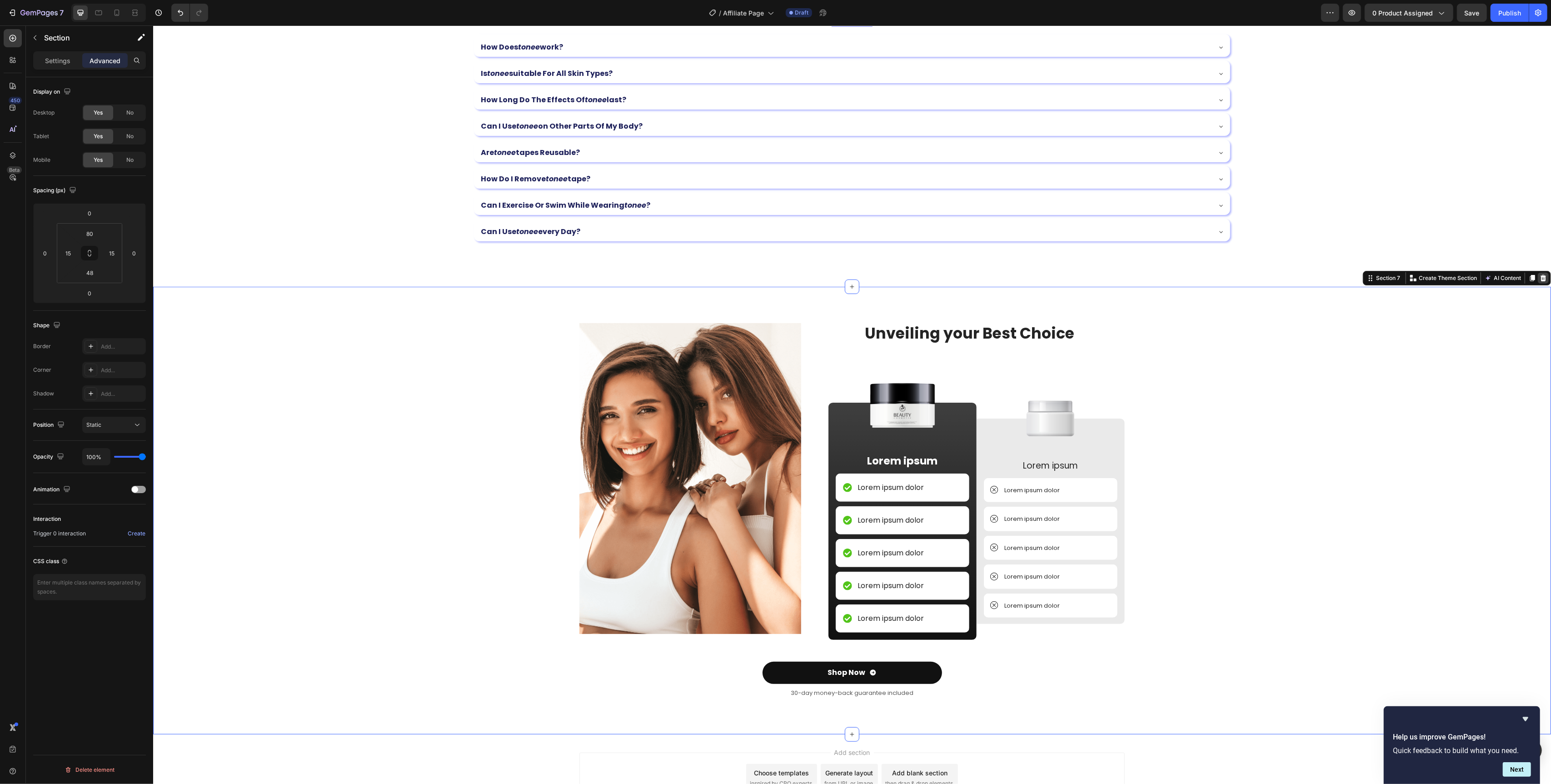
click at [1545, 281] on icon at bounding box center [1543, 278] width 6 height 6
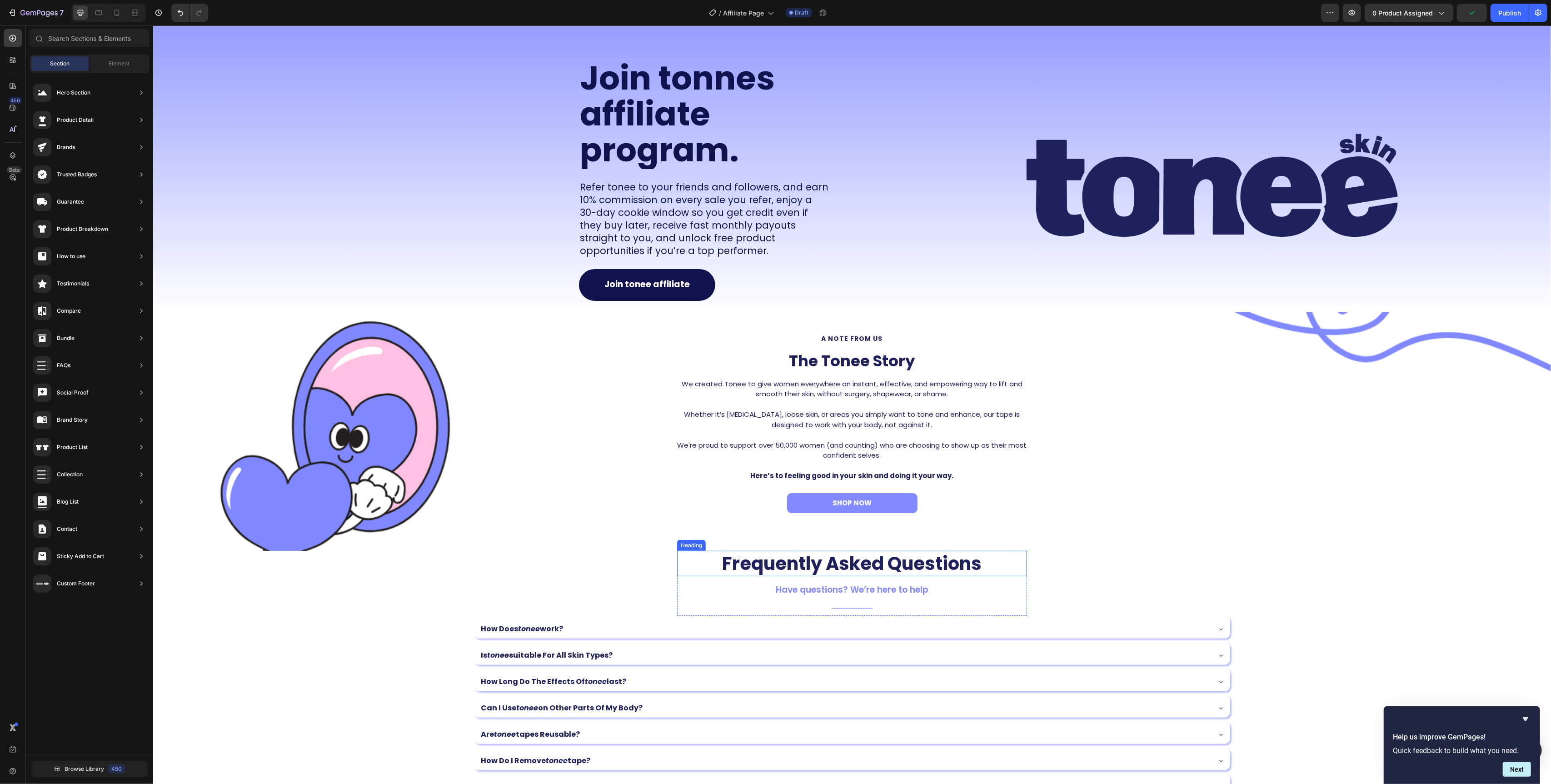
scroll to position [0, 0]
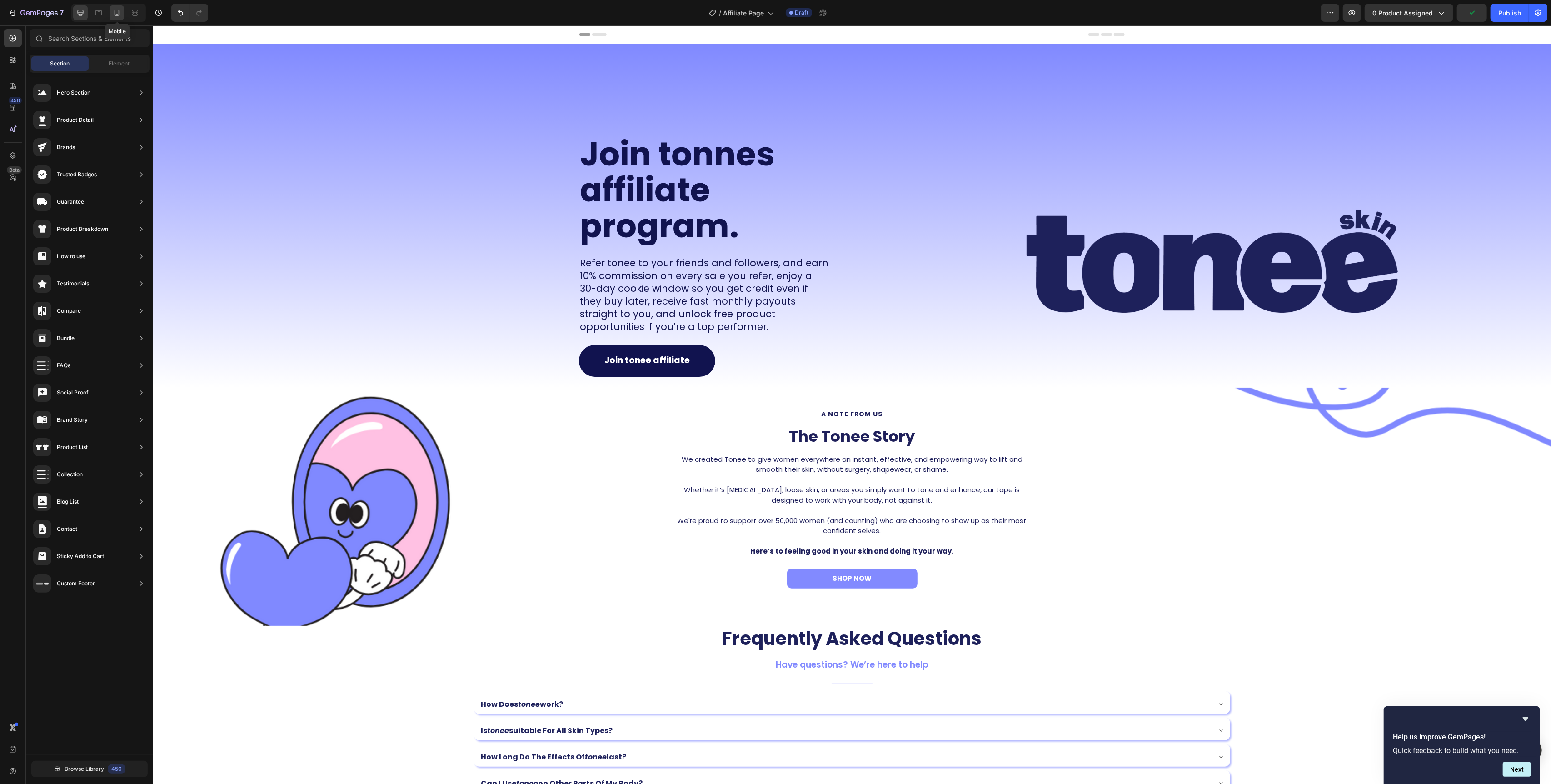
click at [111, 11] on div at bounding box center [116, 13] width 15 height 15
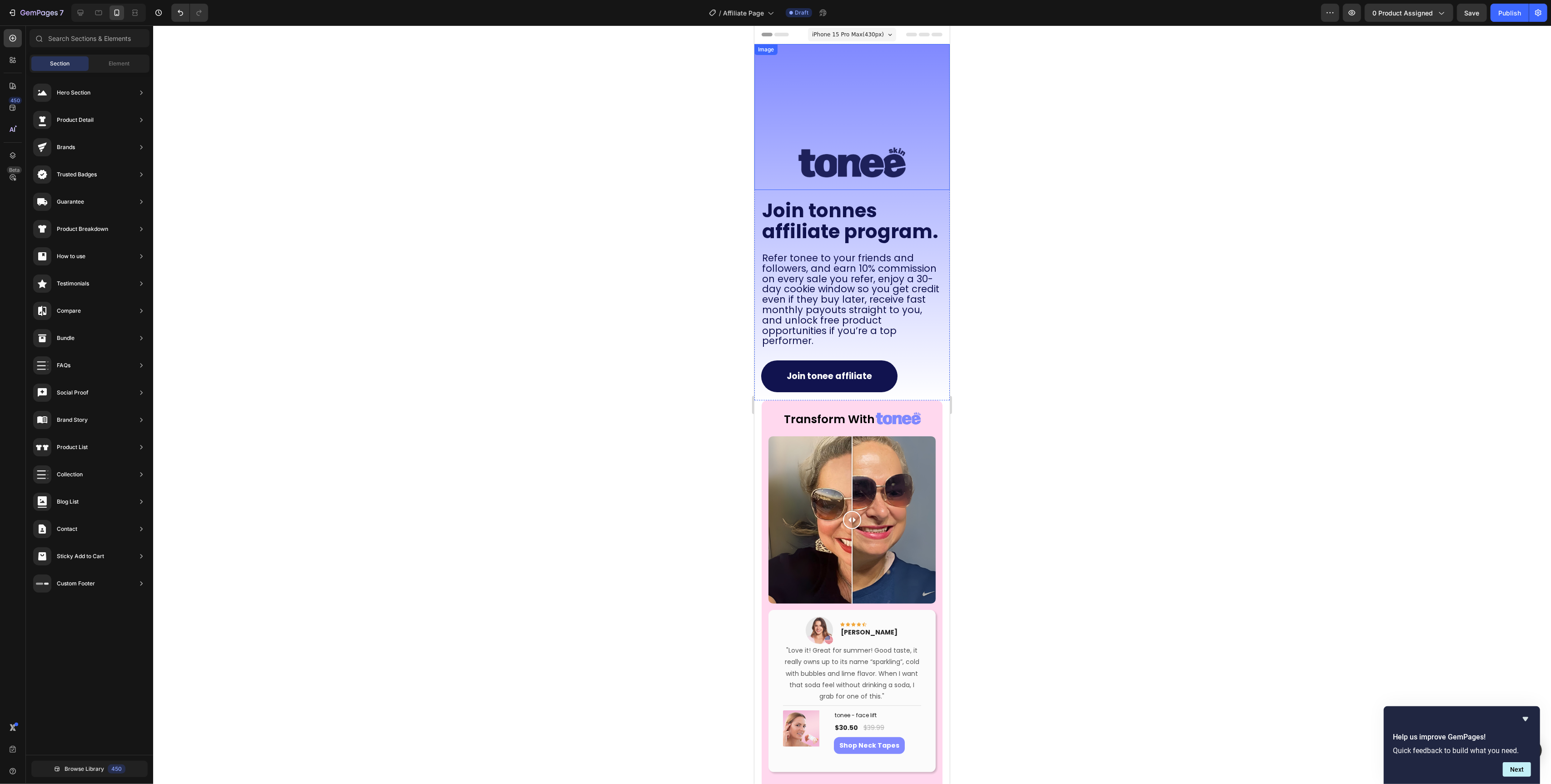
click at [851, 129] on div "Image" at bounding box center [851, 117] width 195 height 146
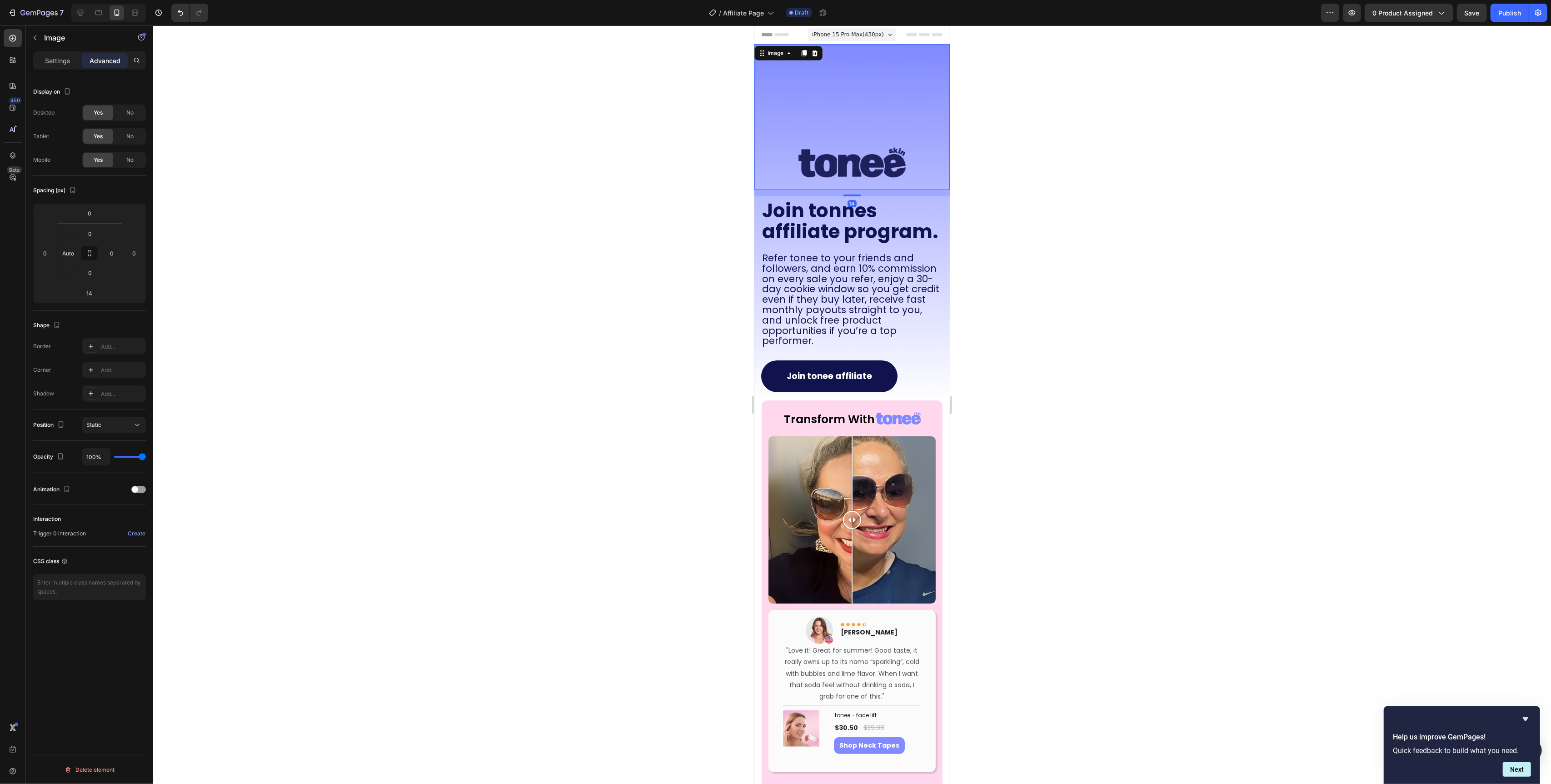
click at [840, 170] on div "Join tonnes affiliate program. Heading Refer tonee to your friends and follower…" at bounding box center [851, 223] width 195 height 356
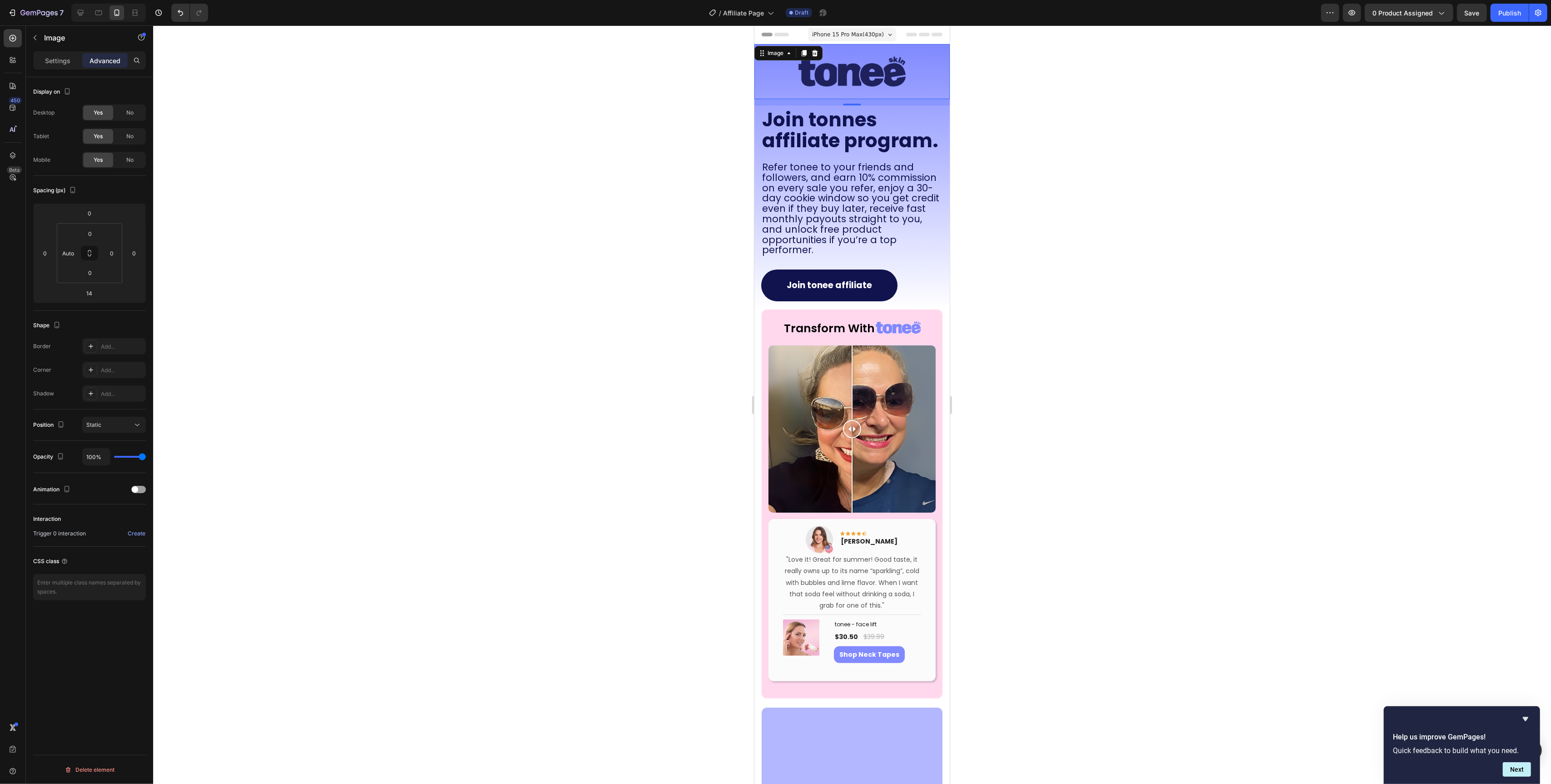
click at [640, 182] on div at bounding box center [852, 404] width 1398 height 759
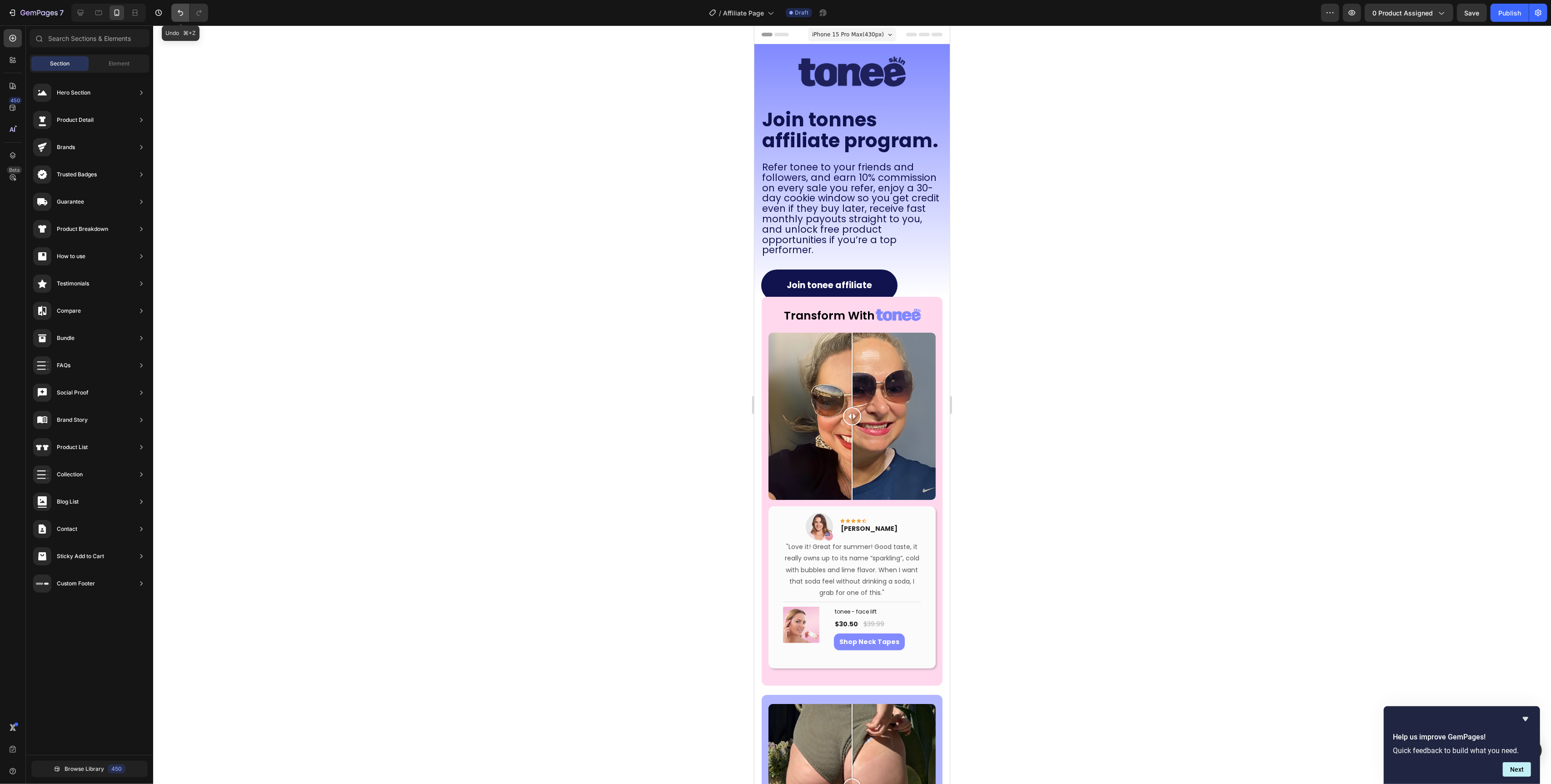
click at [176, 12] on icon "Undo/Redo" at bounding box center [180, 13] width 9 height 9
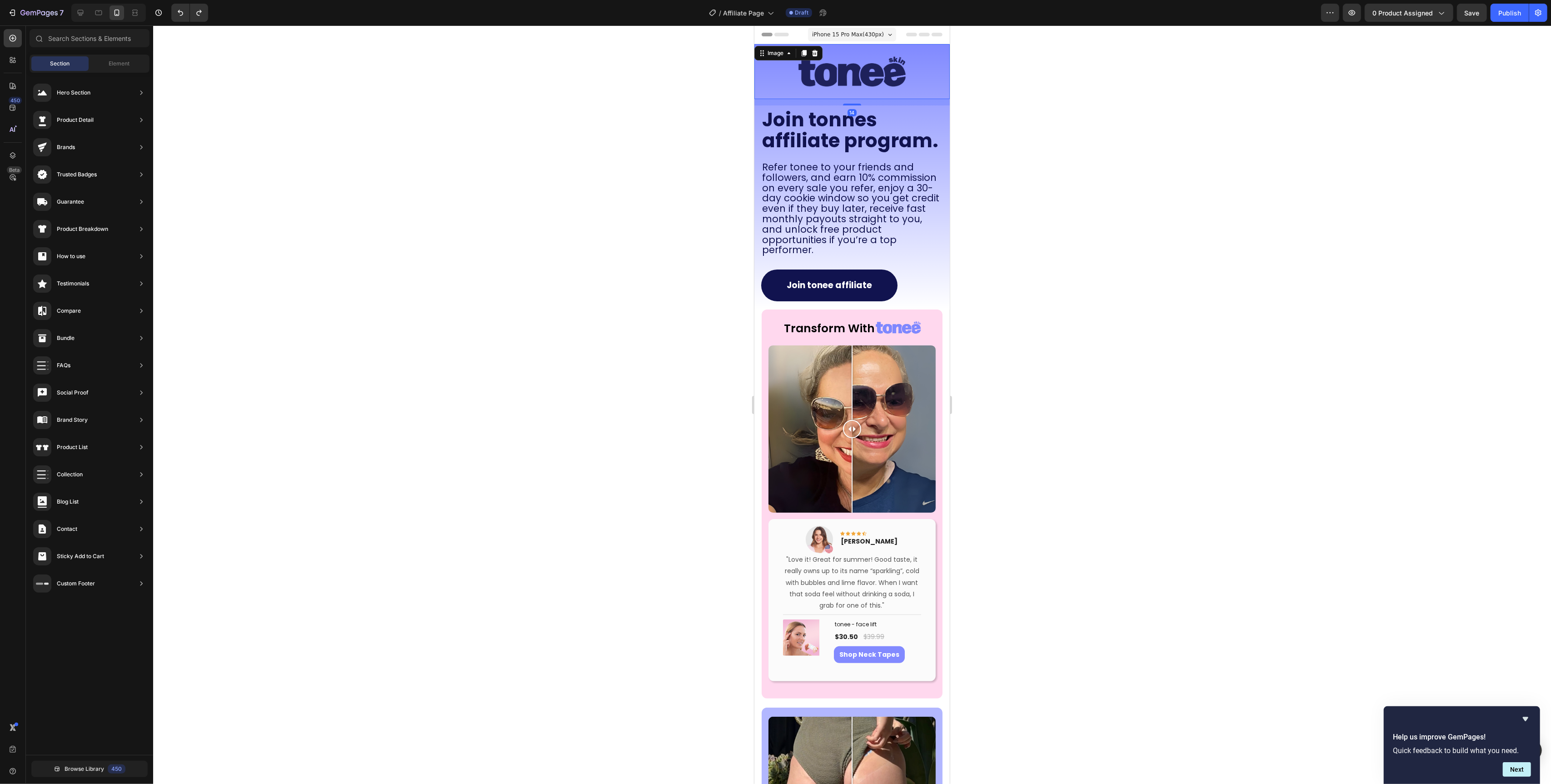
click at [801, 75] on img at bounding box center [851, 72] width 195 height 55
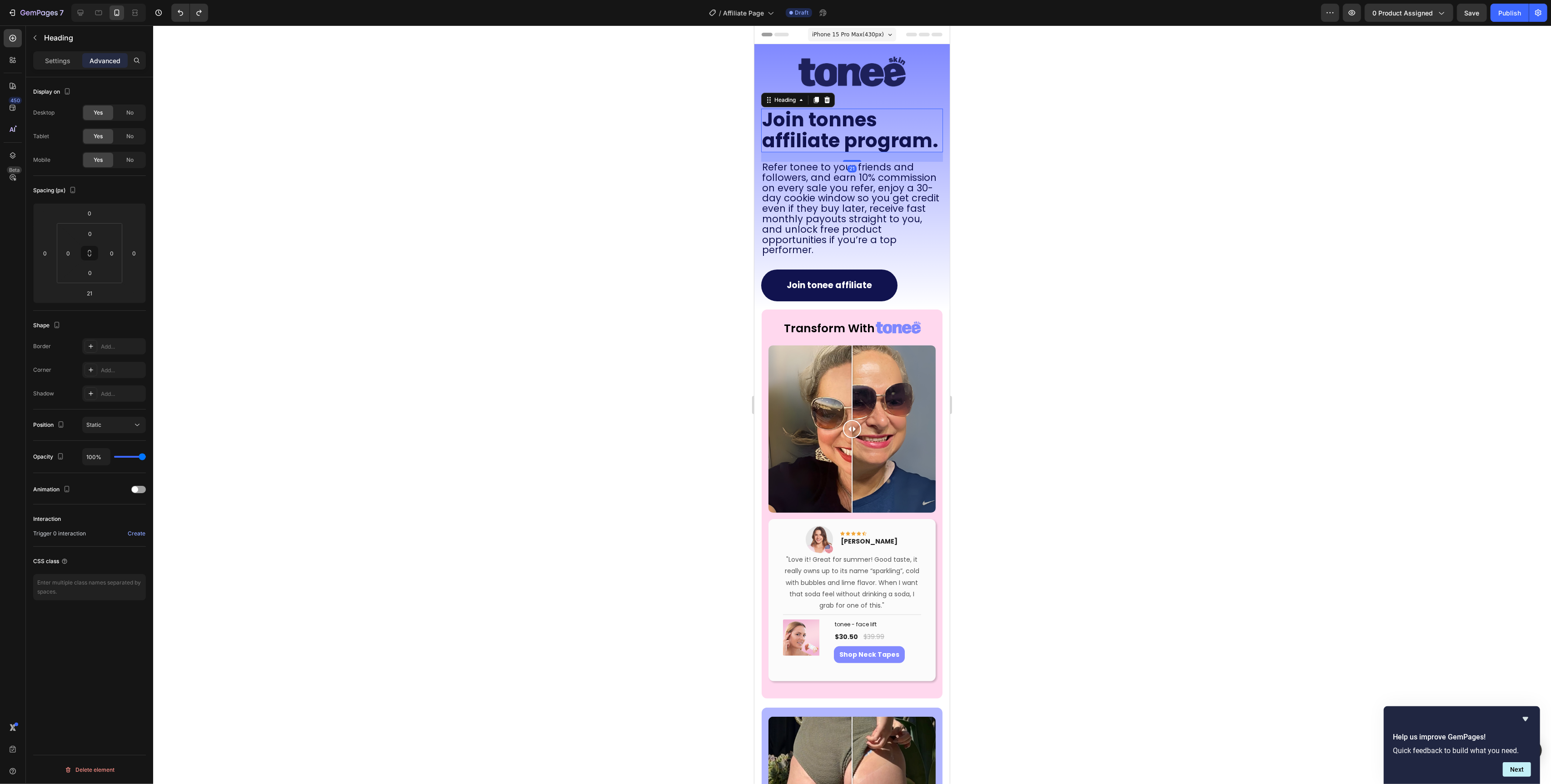
click at [818, 145] on h2 "Join tonnes affiliate program." at bounding box center [852, 130] width 182 height 44
click at [944, 176] on div "Join tonnes affiliate program. Heading 21 Refer tonee to your friends and follo…" at bounding box center [851, 206] width 195 height 200
click at [127, 155] on div "No" at bounding box center [130, 160] width 30 height 15
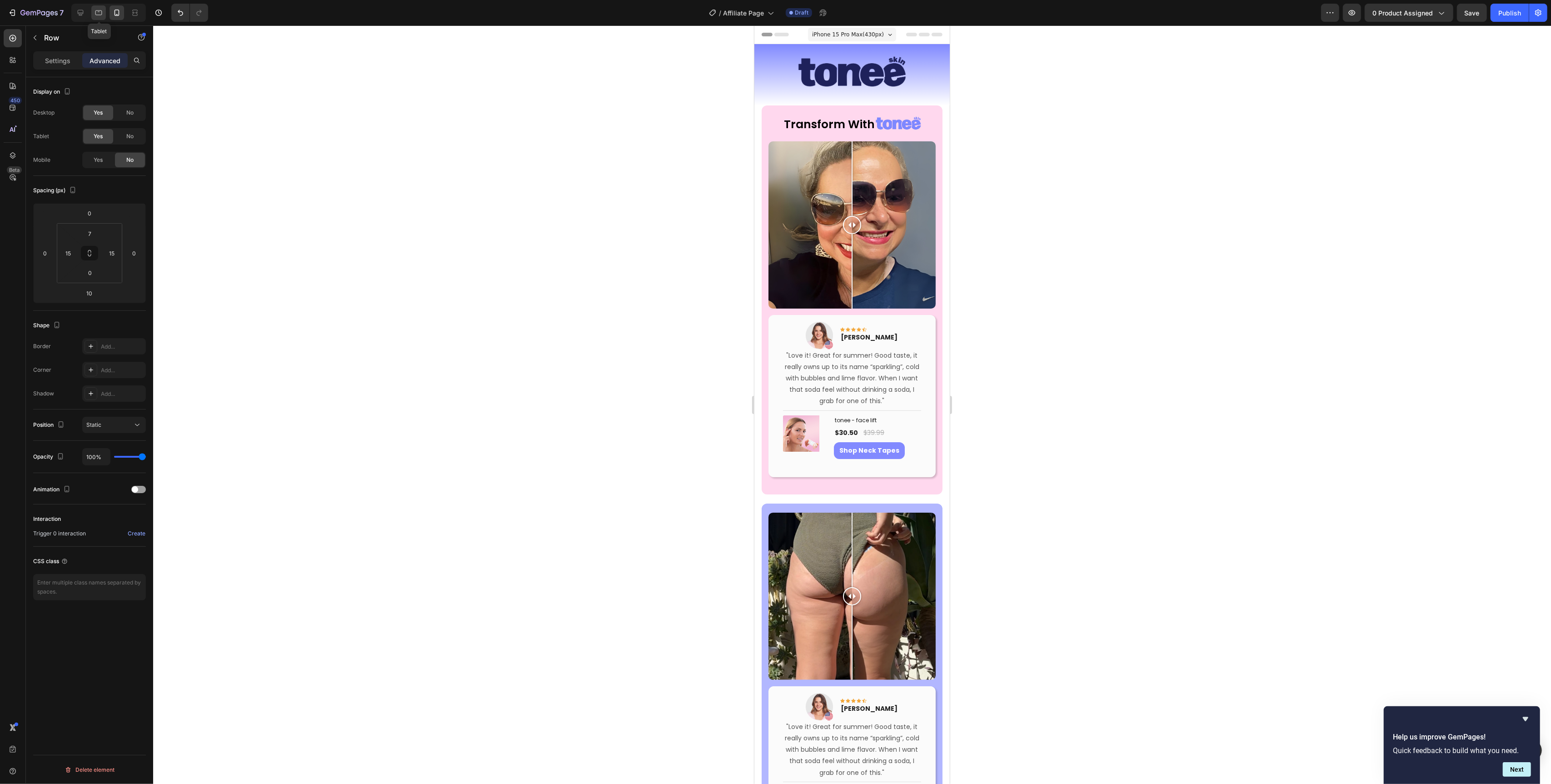
click at [100, 12] on icon at bounding box center [99, 13] width 9 height 9
type input "16"
type input "32"
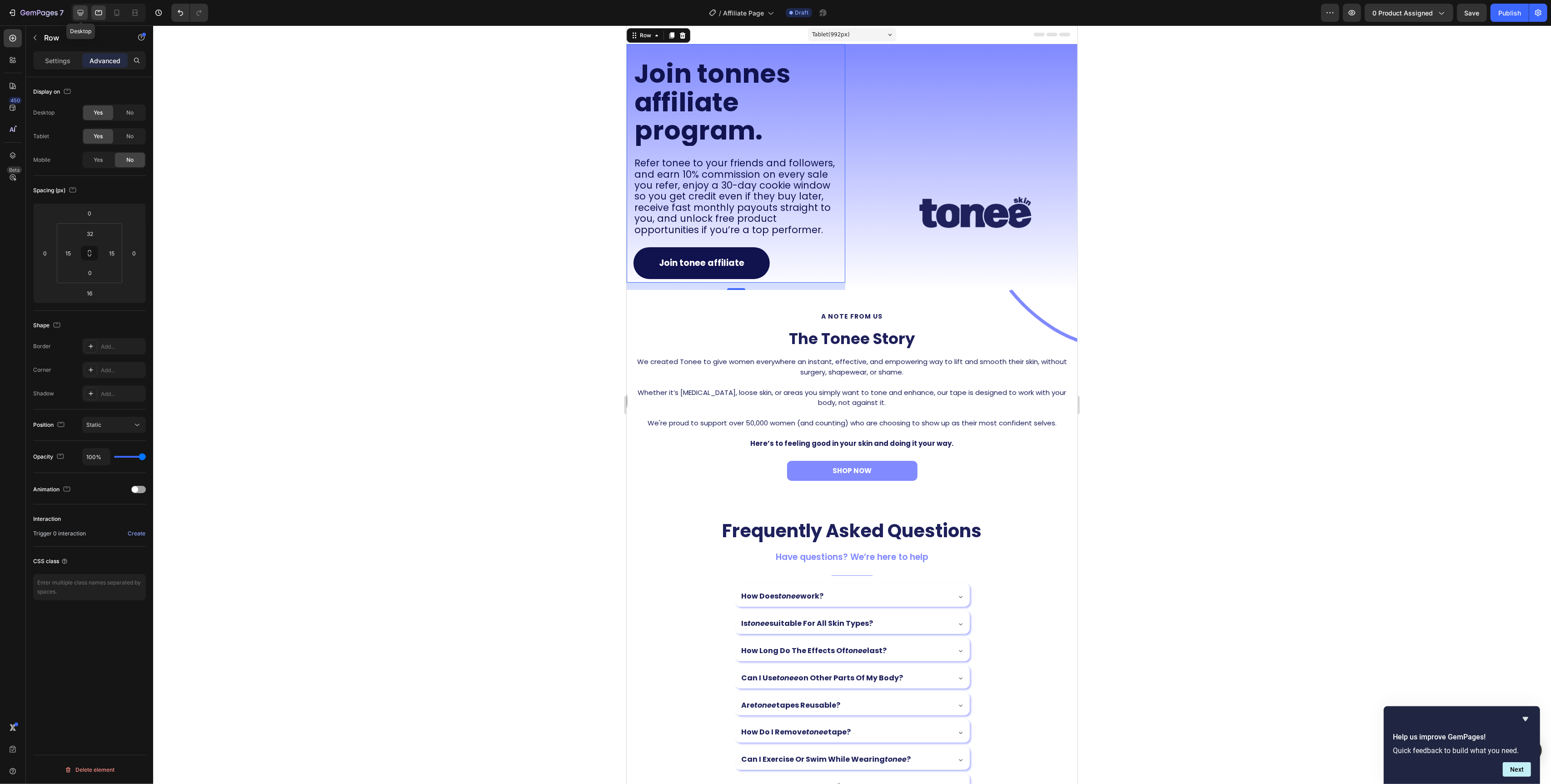
click at [82, 15] on icon at bounding box center [80, 13] width 9 height 9
type input "1"
type input "200"
type input "32"
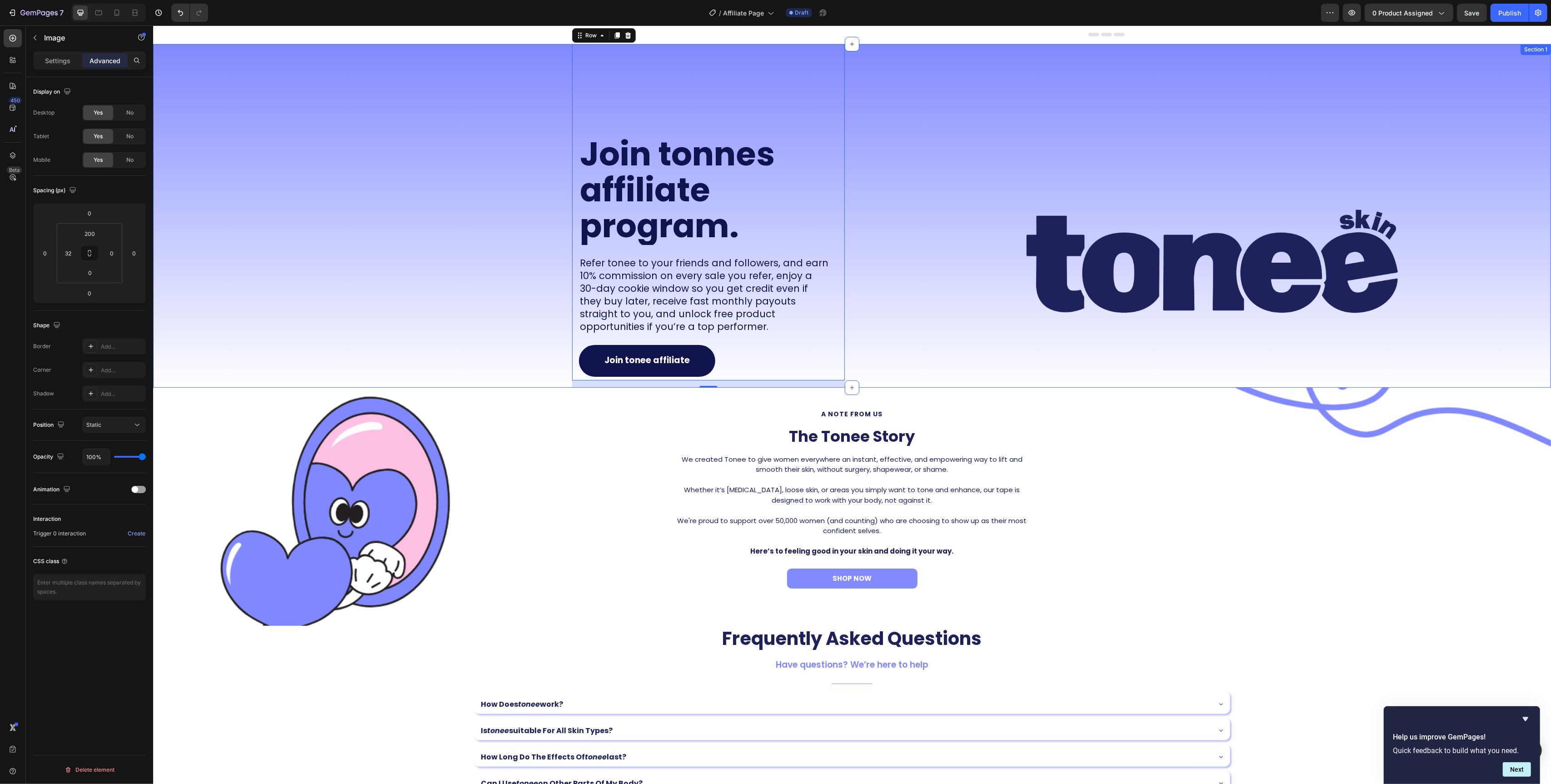
click at [906, 194] on img at bounding box center [1212, 261] width 678 height 190
click at [822, 123] on div "Join tonnes affiliate program. Heading Refer tonee to your friends and follower…" at bounding box center [707, 212] width 273 height 336
click at [617, 53] on icon at bounding box center [617, 53] width 5 height 6
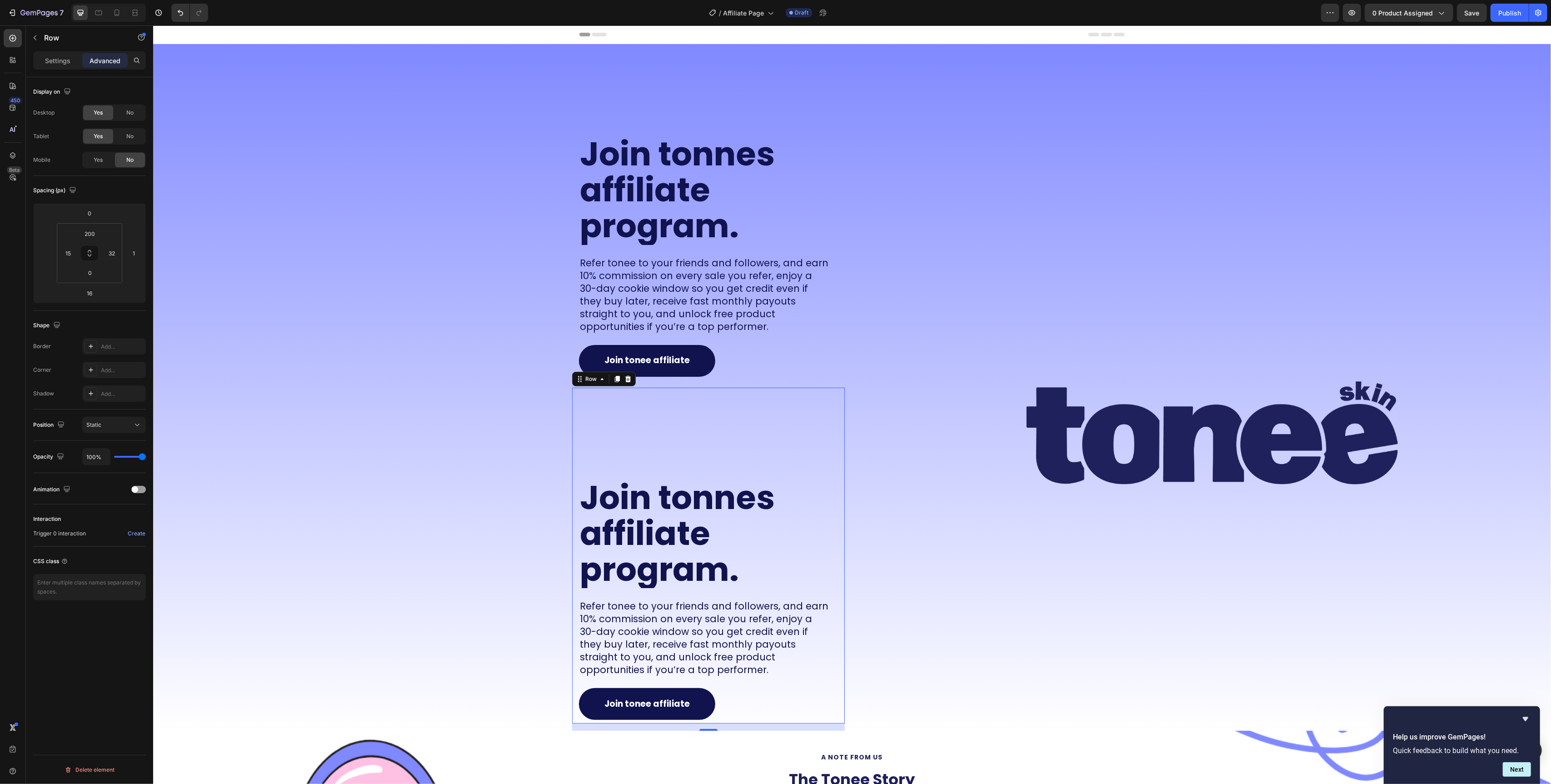
click at [100, 63] on p "Advanced" at bounding box center [105, 61] width 31 height 10
click at [101, 158] on span "Yes" at bounding box center [98, 160] width 9 height 8
click at [125, 141] on div "No" at bounding box center [130, 136] width 30 height 15
click at [129, 117] on div "No" at bounding box center [130, 113] width 30 height 15
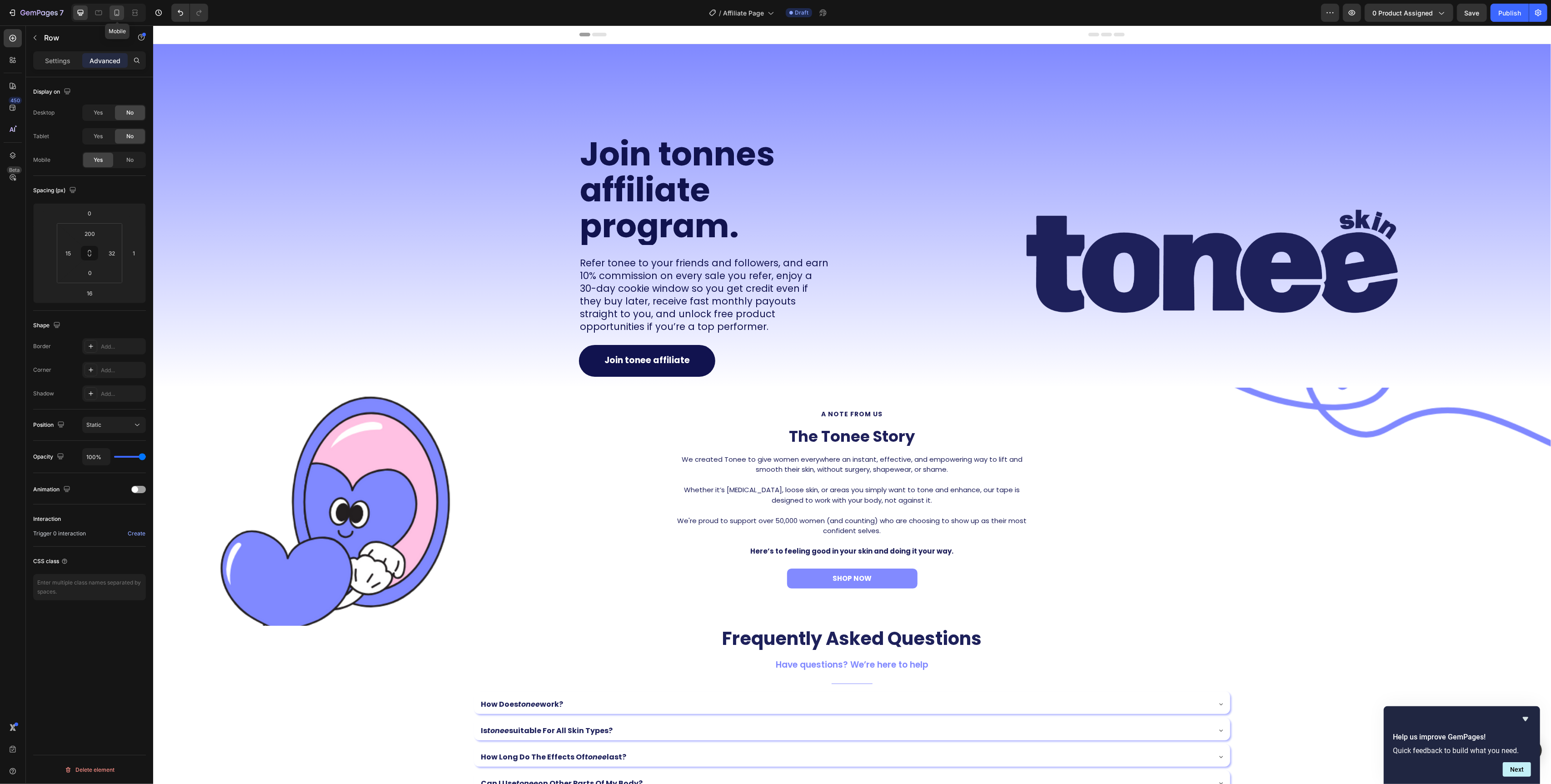
click at [117, 15] on icon at bounding box center [117, 13] width 5 height 6
type input "0"
type input "10"
type input "0"
type input "7"
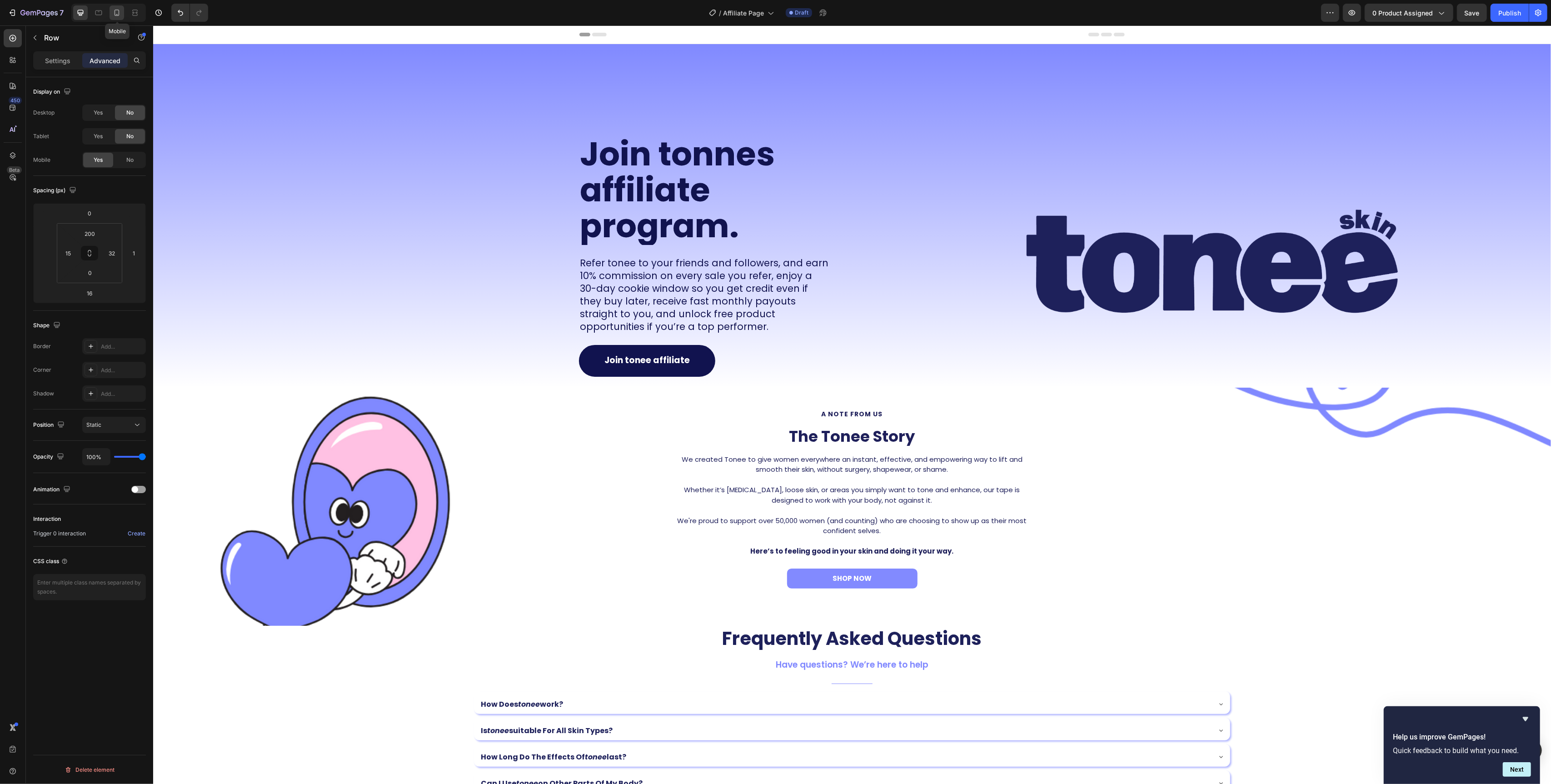
type input "15"
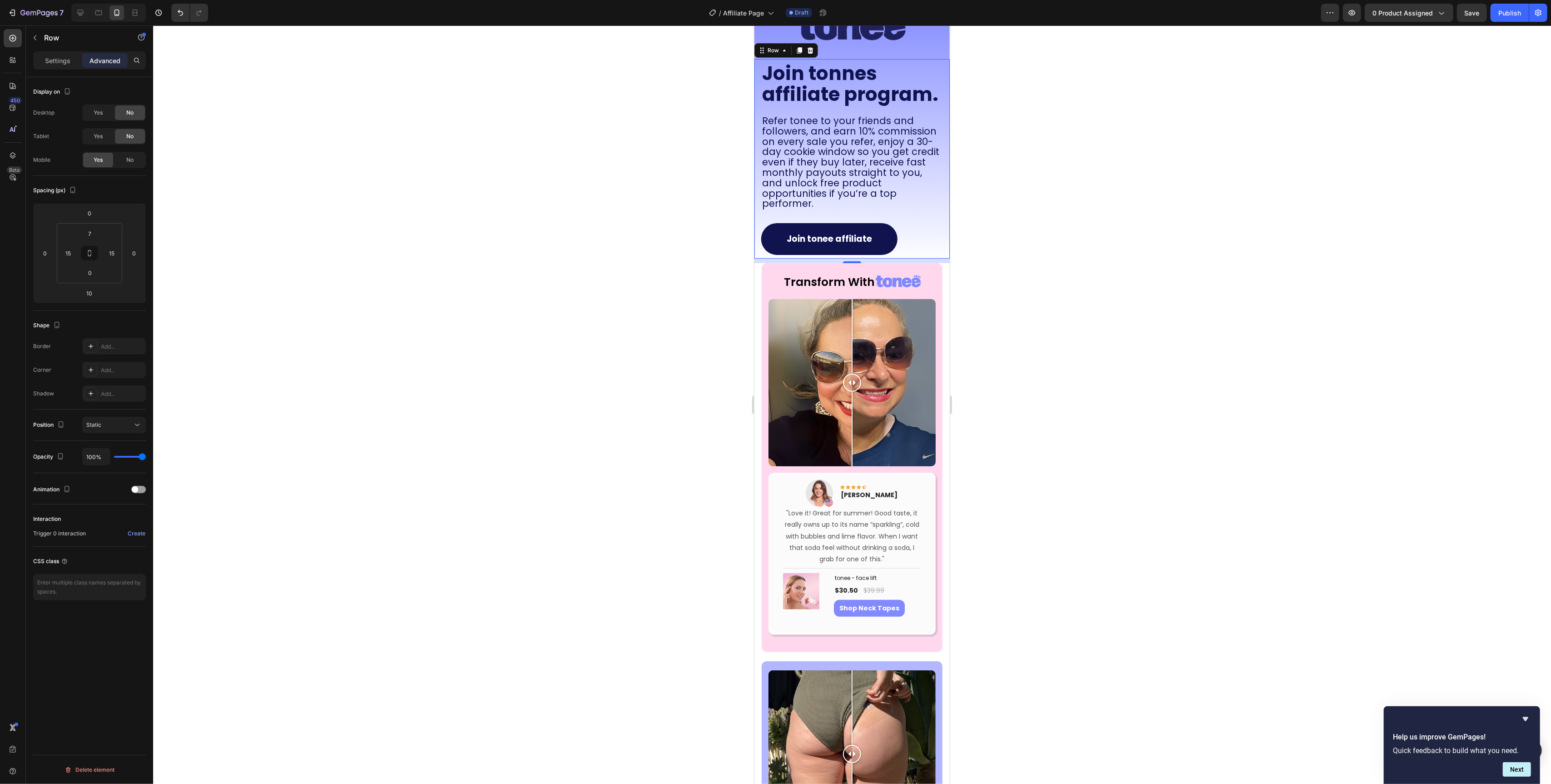
scroll to position [48, 0]
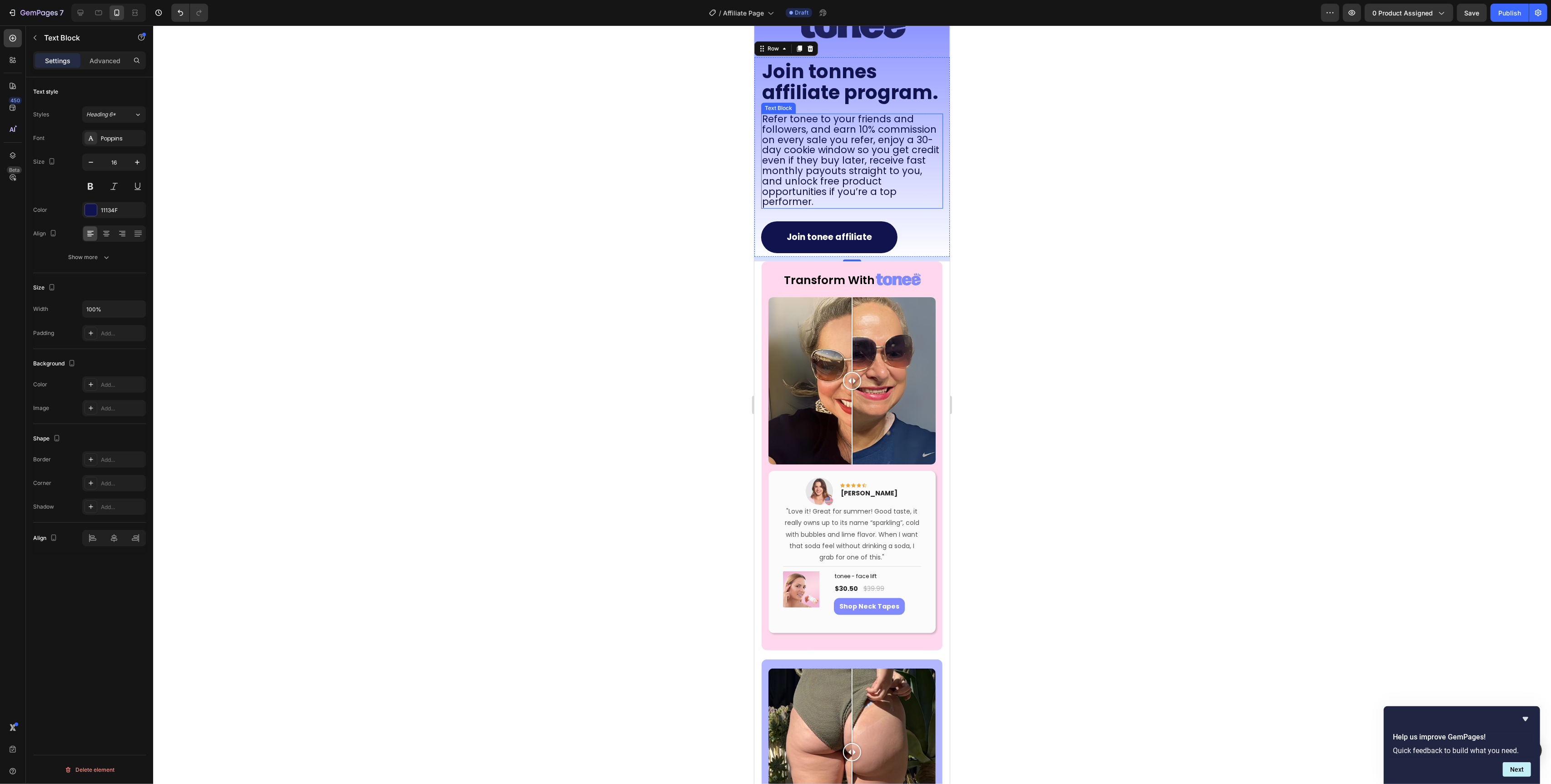
click at [807, 139] on span "Refer tonee to your friends and followers, and earn 10% commission on every sal…" at bounding box center [851, 160] width 178 height 96
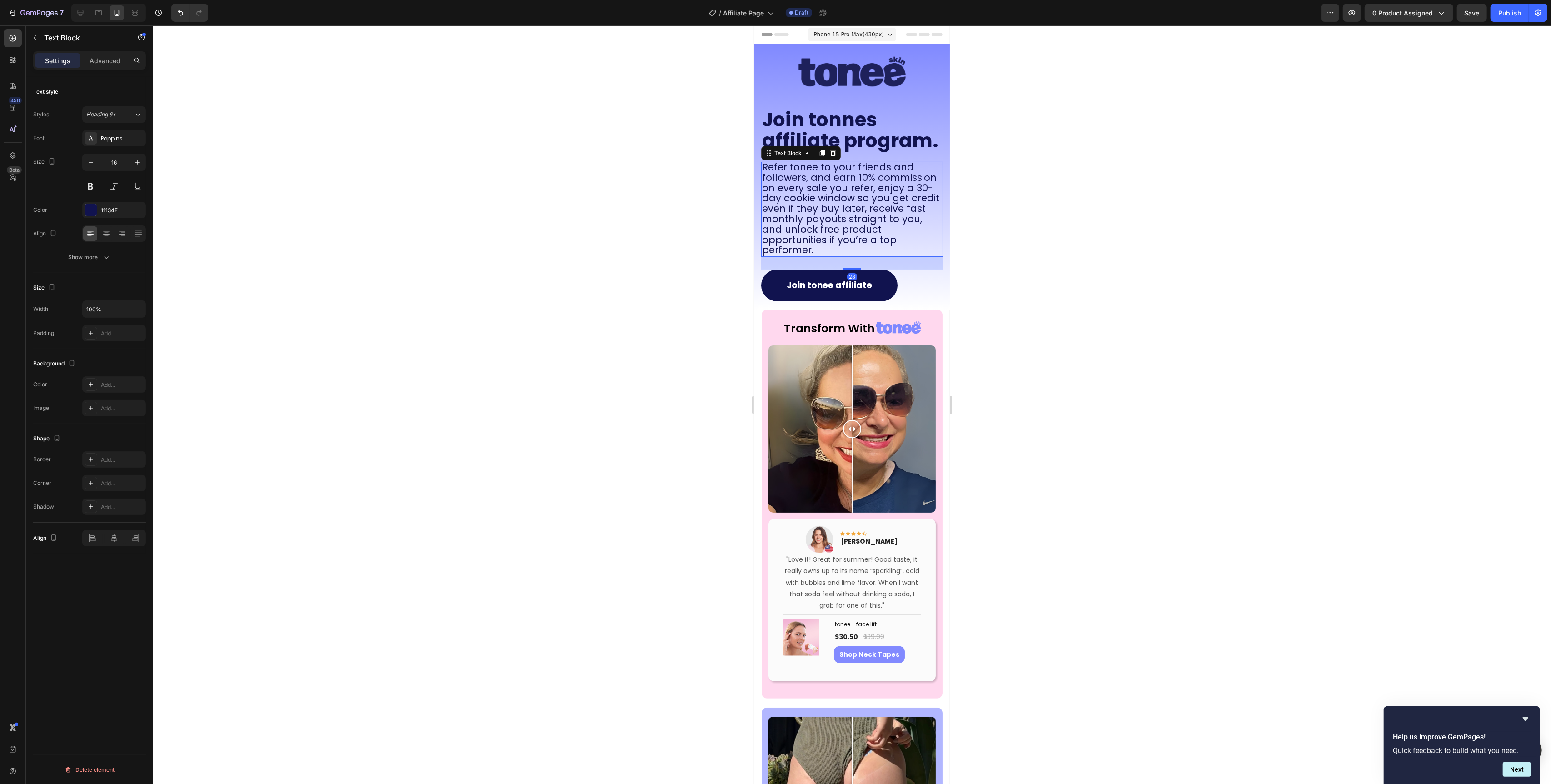
click at [113, 232] on div at bounding box center [114, 233] width 63 height 16
click at [111, 234] on div at bounding box center [106, 233] width 14 height 15
click at [103, 254] on icon "button" at bounding box center [106, 257] width 9 height 9
click at [137, 166] on icon "button" at bounding box center [137, 162] width 9 height 9
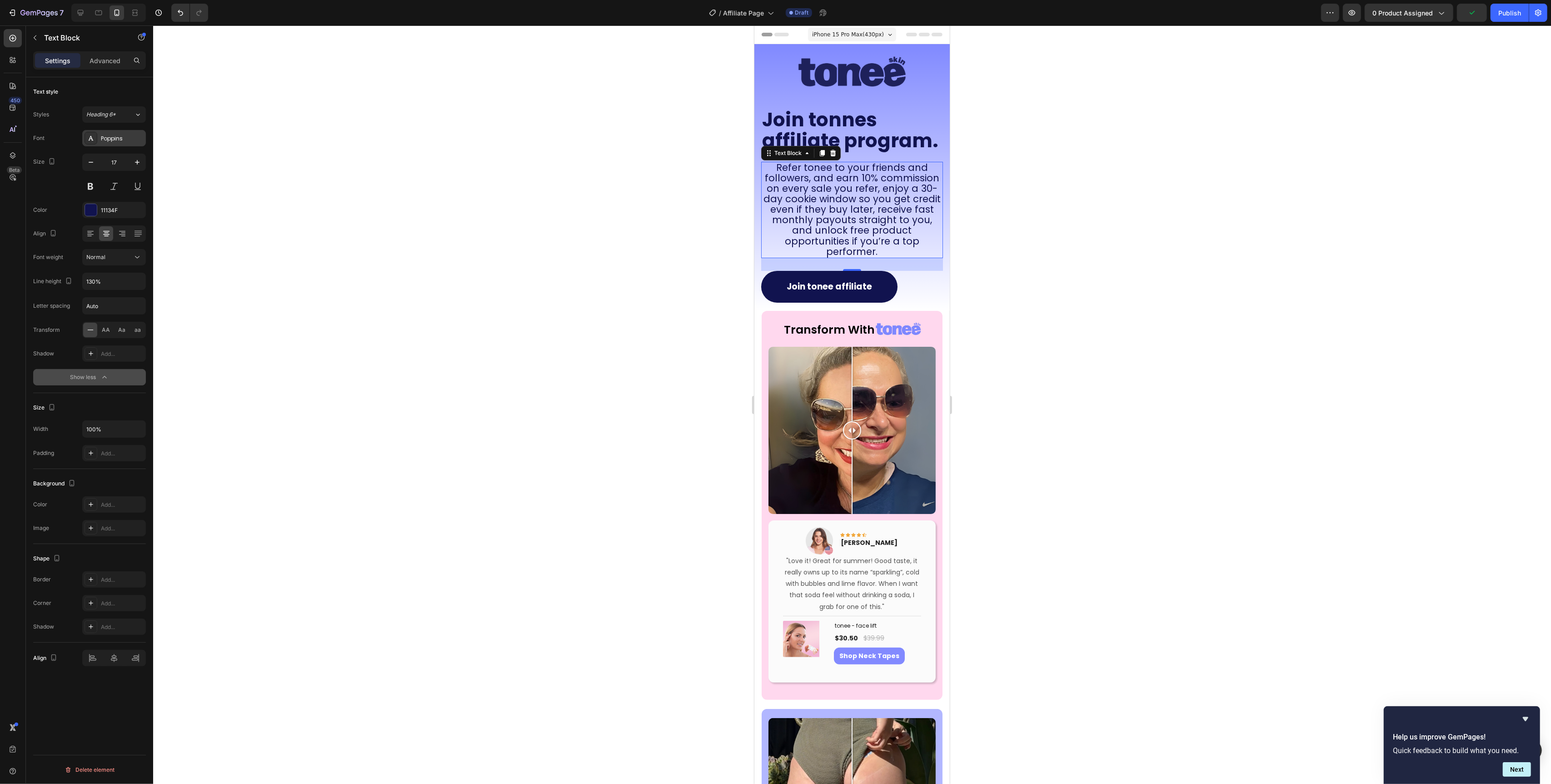
click at [94, 136] on icon at bounding box center [91, 138] width 7 height 7
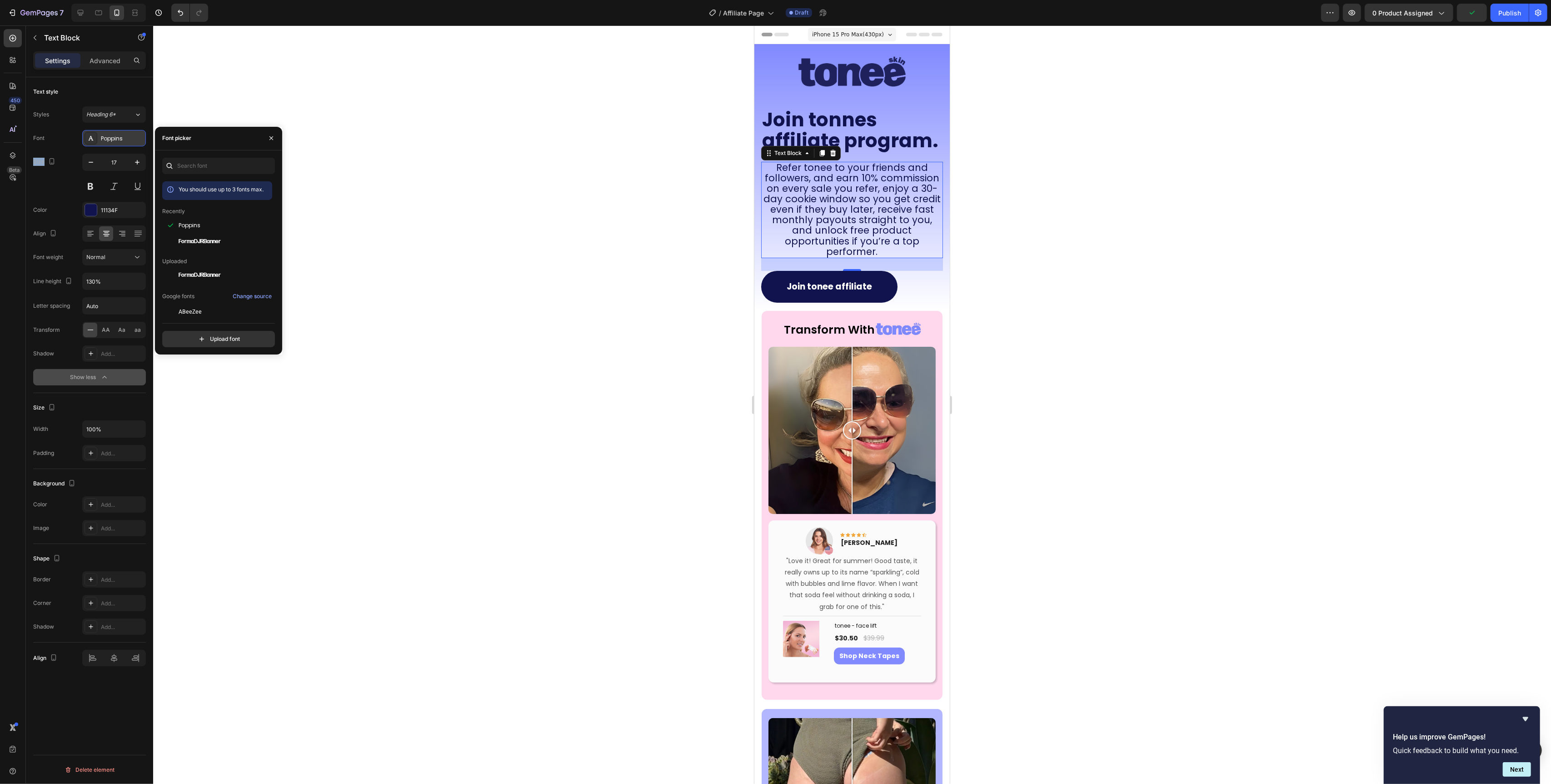
click at [94, 136] on icon at bounding box center [91, 138] width 7 height 7
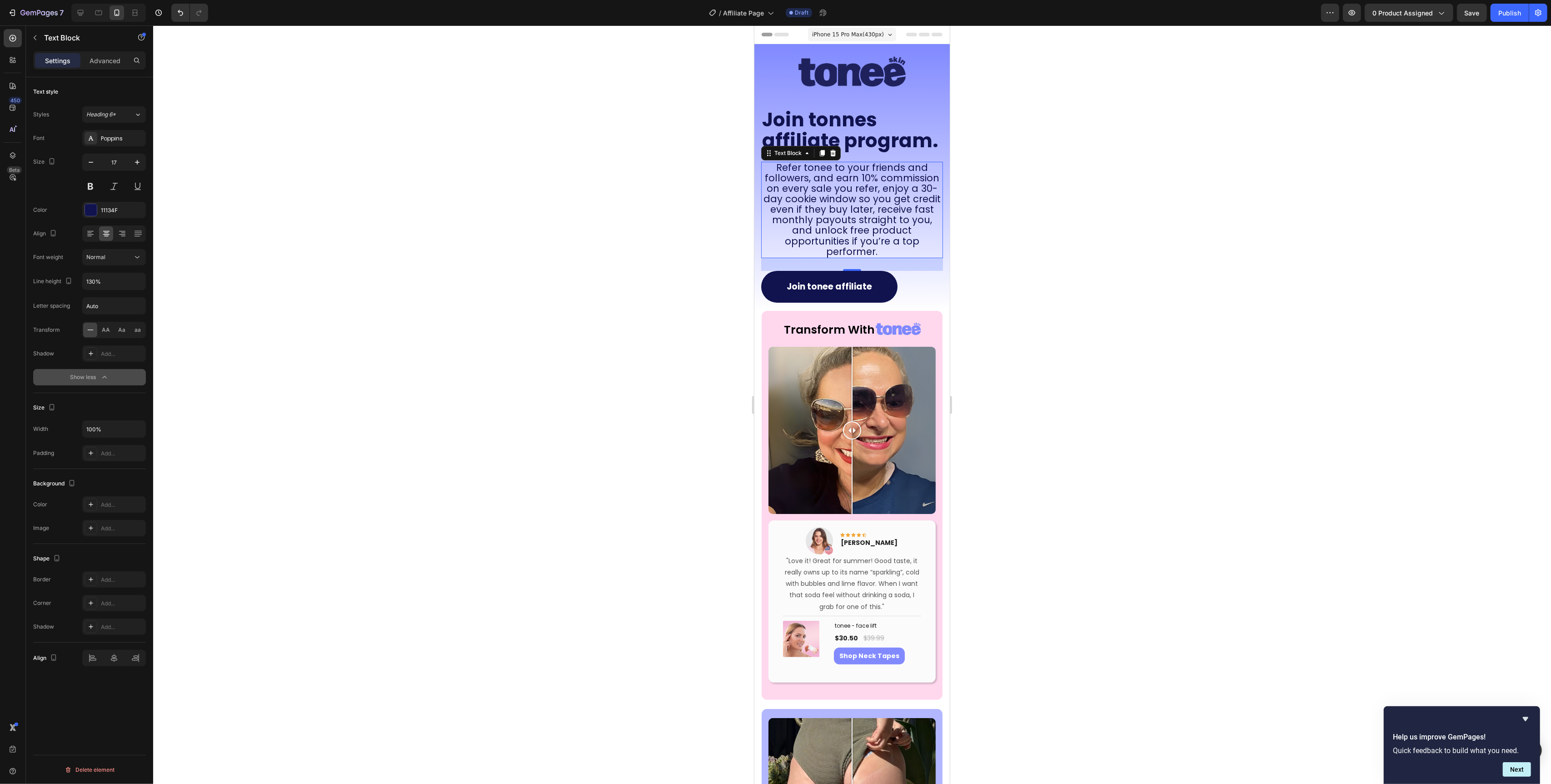
click at [126, 94] on div "Text style" at bounding box center [89, 92] width 113 height 15
click at [123, 117] on div "Heading 6*" at bounding box center [111, 115] width 48 height 8
click at [109, 240] on div "Paragraph 1 14px" at bounding box center [89, 235] width 106 height 16
type input "14"
type input "180%"
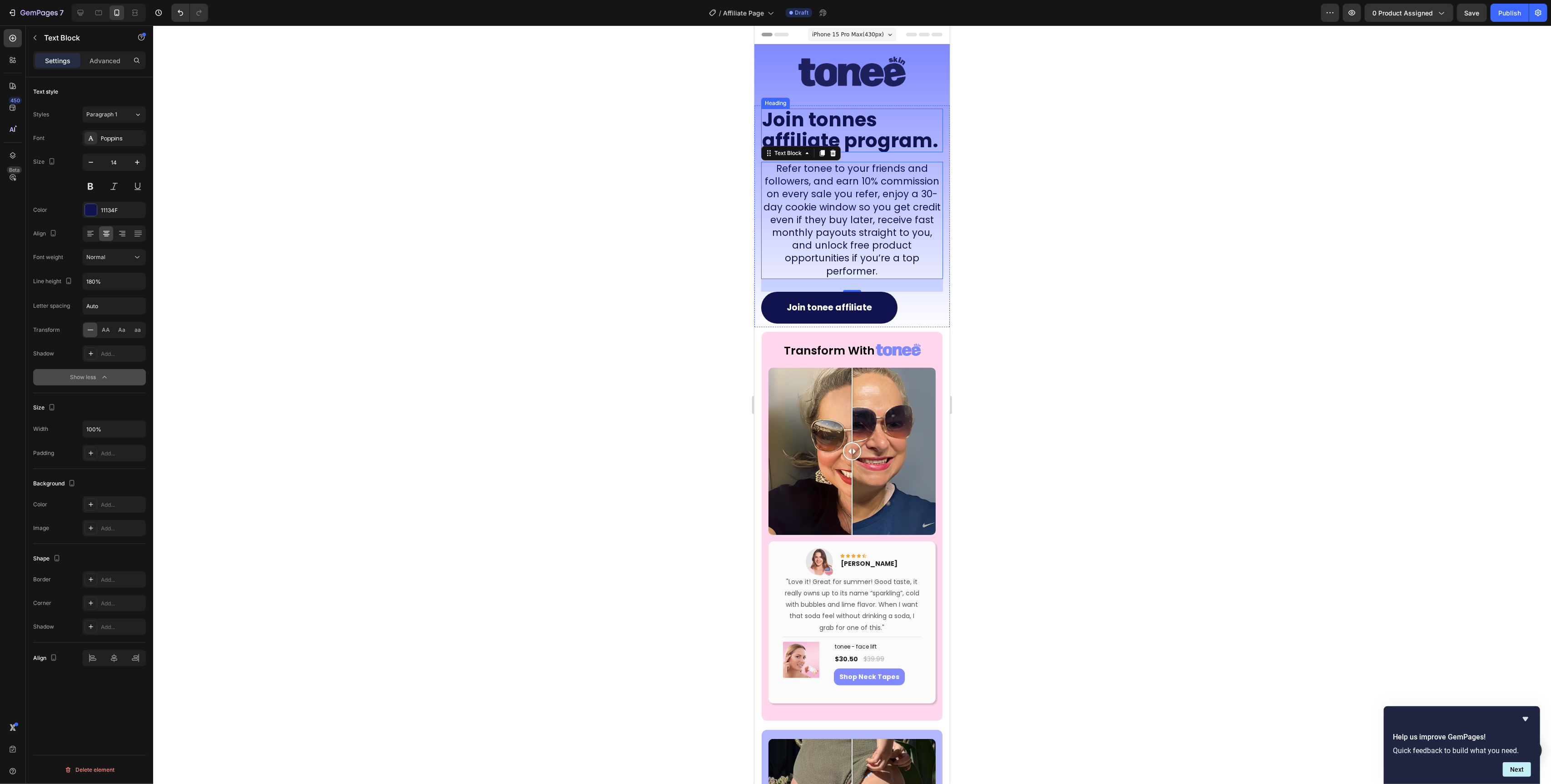
click at [890, 116] on h2 "Join tonnes affiliate program." at bounding box center [852, 130] width 182 height 44
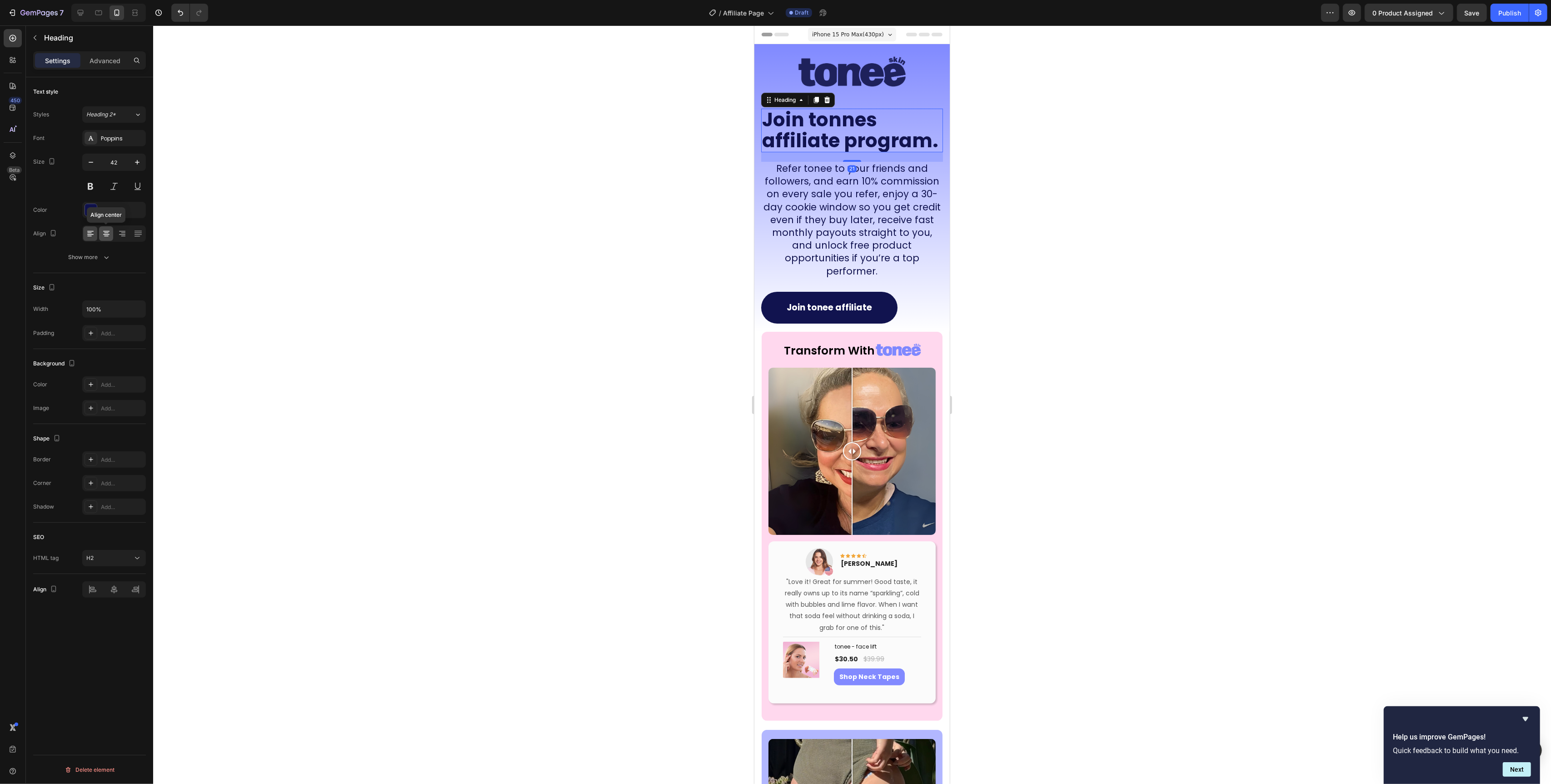
click at [107, 234] on icon at bounding box center [106, 233] width 9 height 9
drag, startPoint x: 606, startPoint y: 339, endPoint x: 649, endPoint y: 381, distance: 60.1
click at [606, 340] on div at bounding box center [852, 404] width 1398 height 759
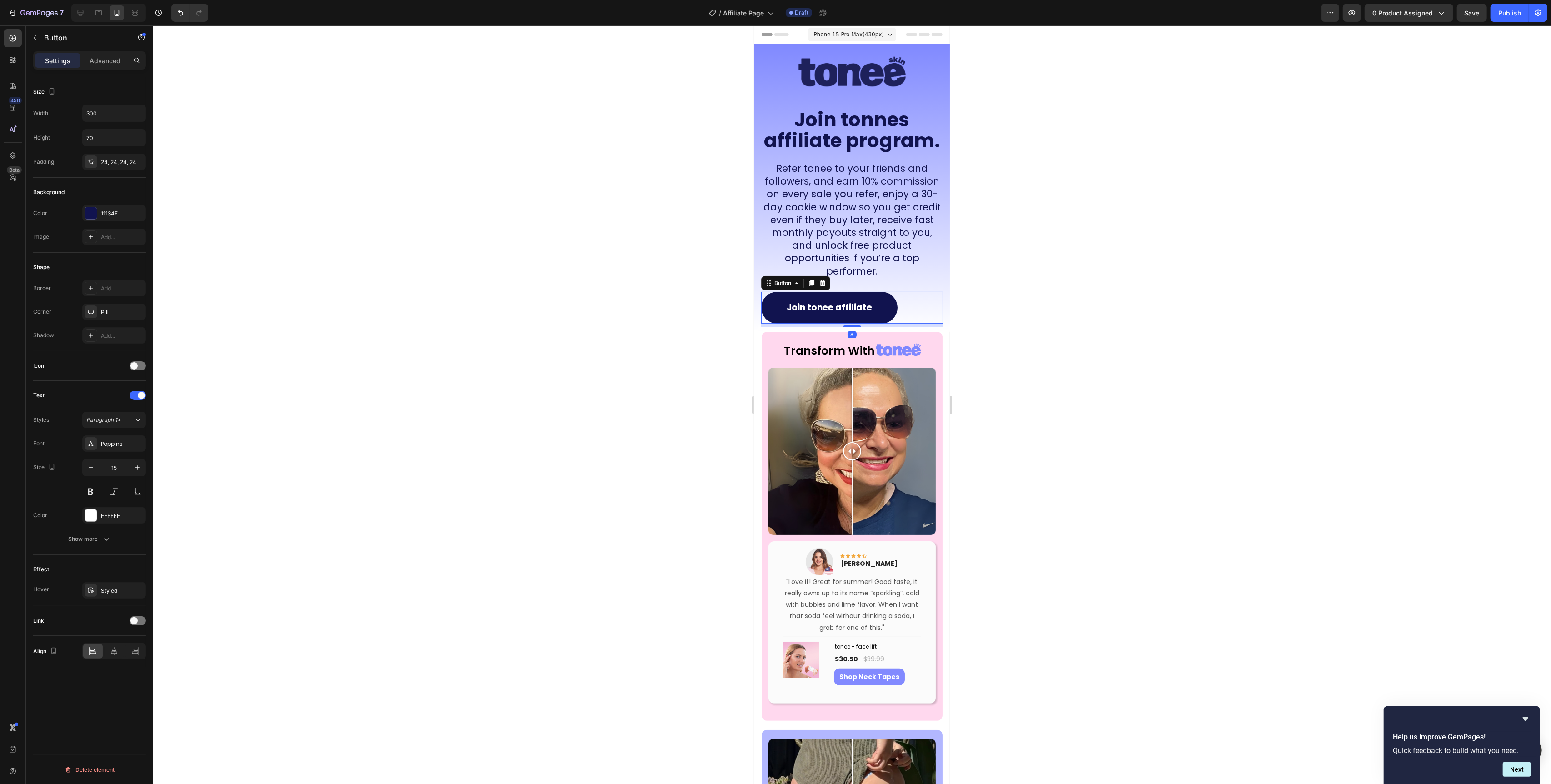
click at [905, 299] on div "Join tonee affiliate Button 8" at bounding box center [852, 307] width 182 height 32
click at [106, 649] on div at bounding box center [114, 651] width 20 height 15
click at [550, 437] on div at bounding box center [852, 404] width 1398 height 759
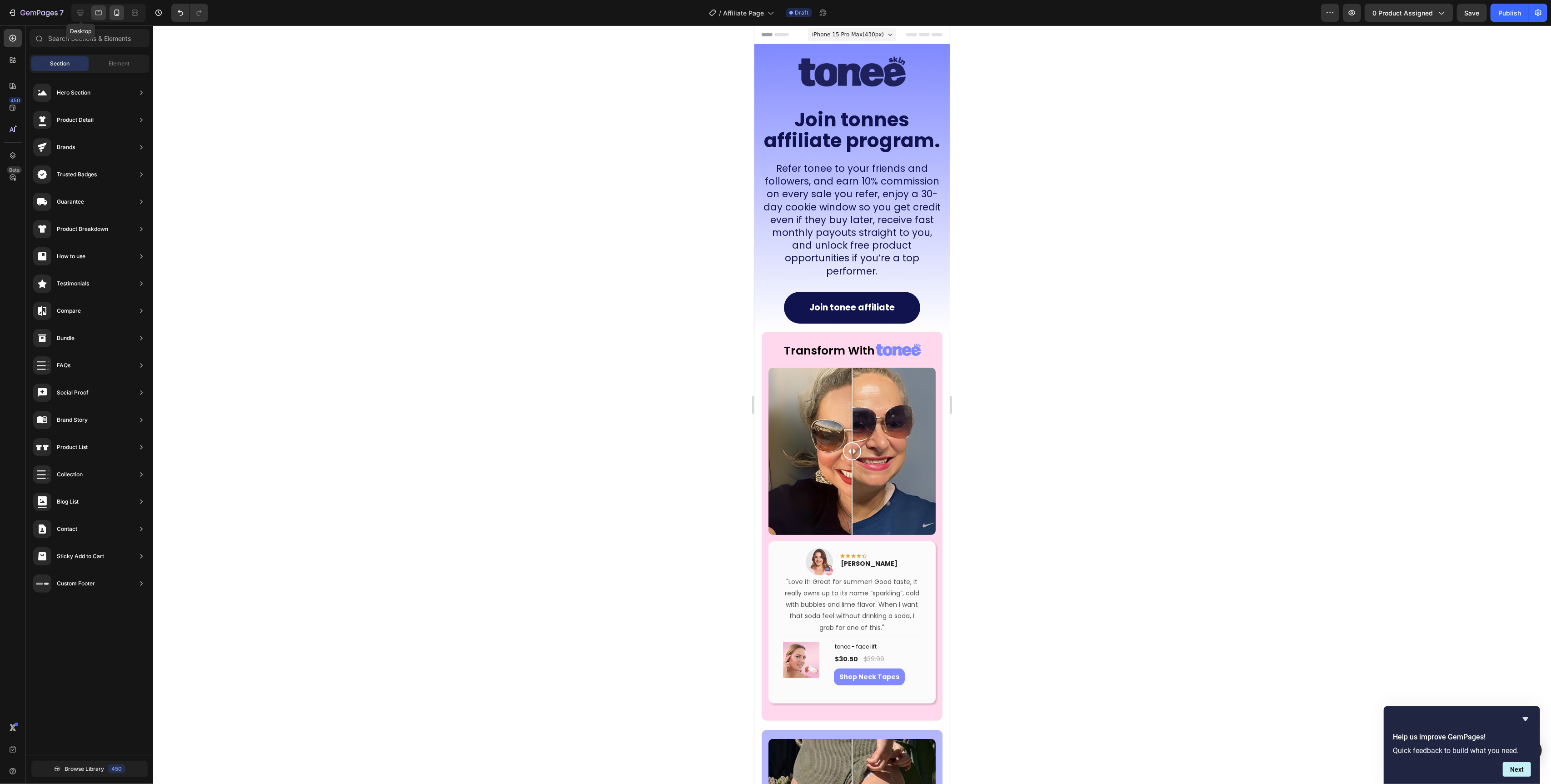
drag, startPoint x: 78, startPoint y: 13, endPoint x: 101, endPoint y: 16, distance: 23.2
click at [78, 13] on icon at bounding box center [80, 13] width 9 height 9
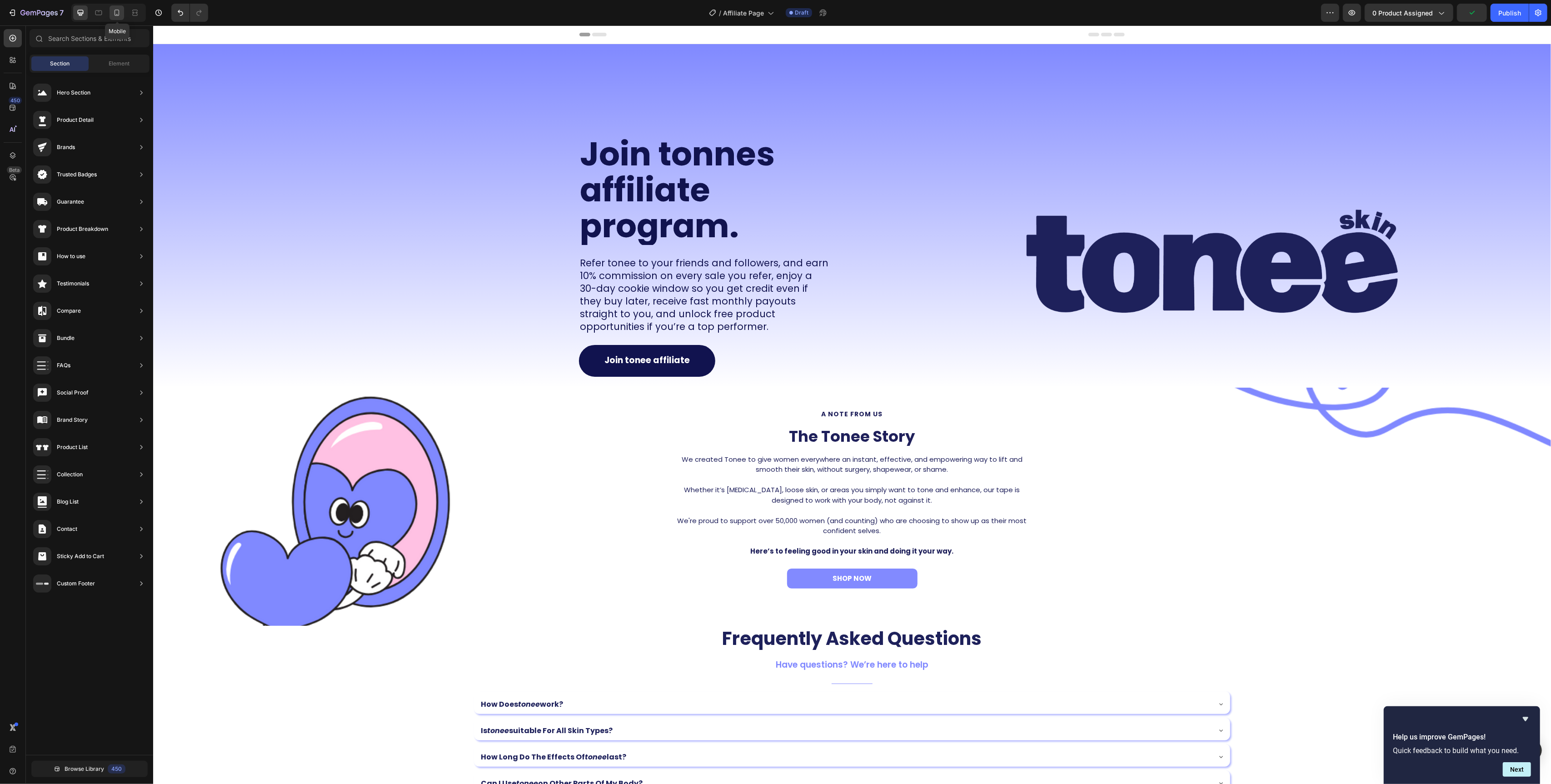
click at [115, 16] on icon at bounding box center [116, 13] width 9 height 9
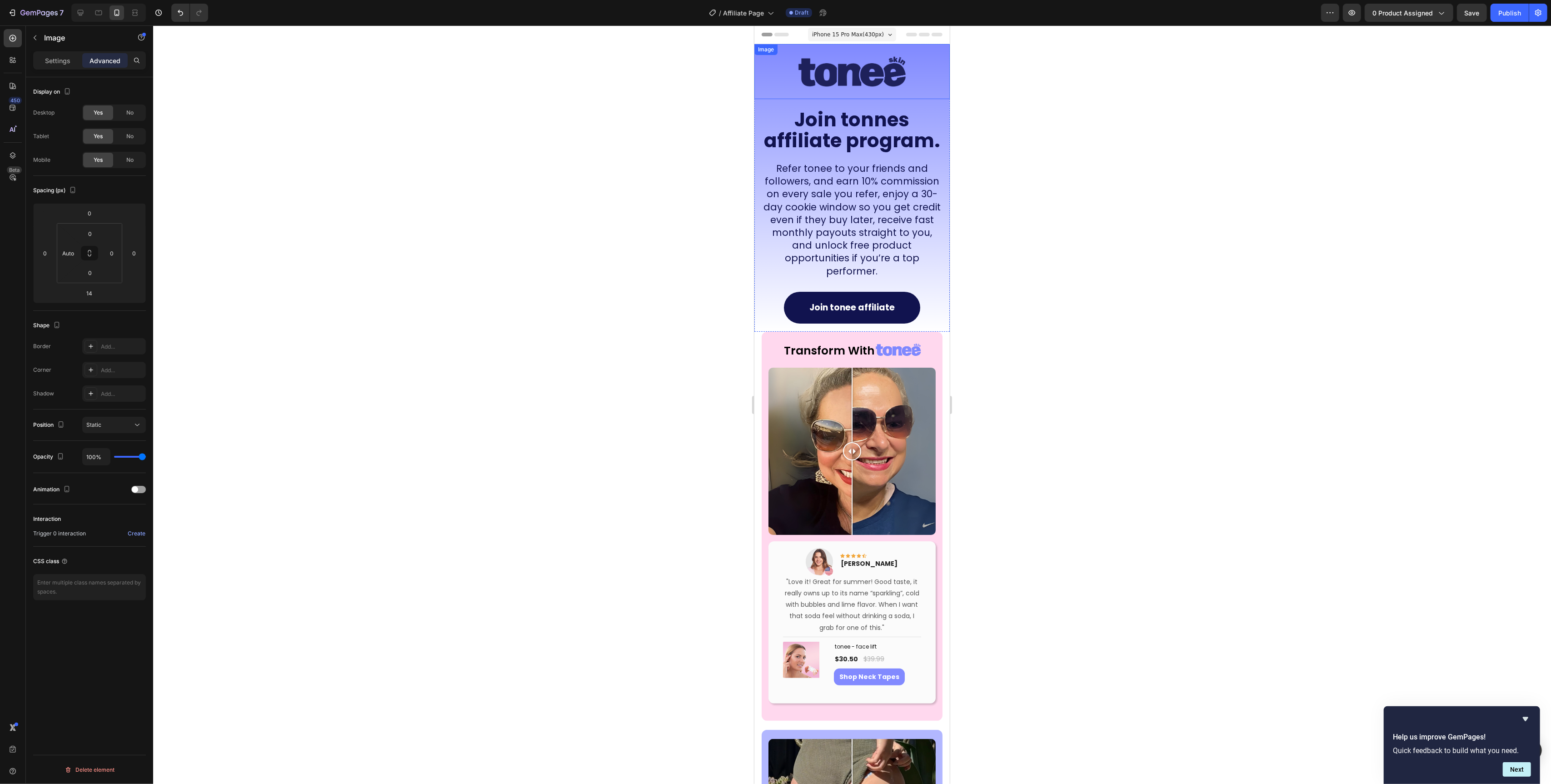
click at [934, 68] on img at bounding box center [851, 72] width 195 height 55
click at [99, 232] on input "0" at bounding box center [90, 233] width 18 height 13
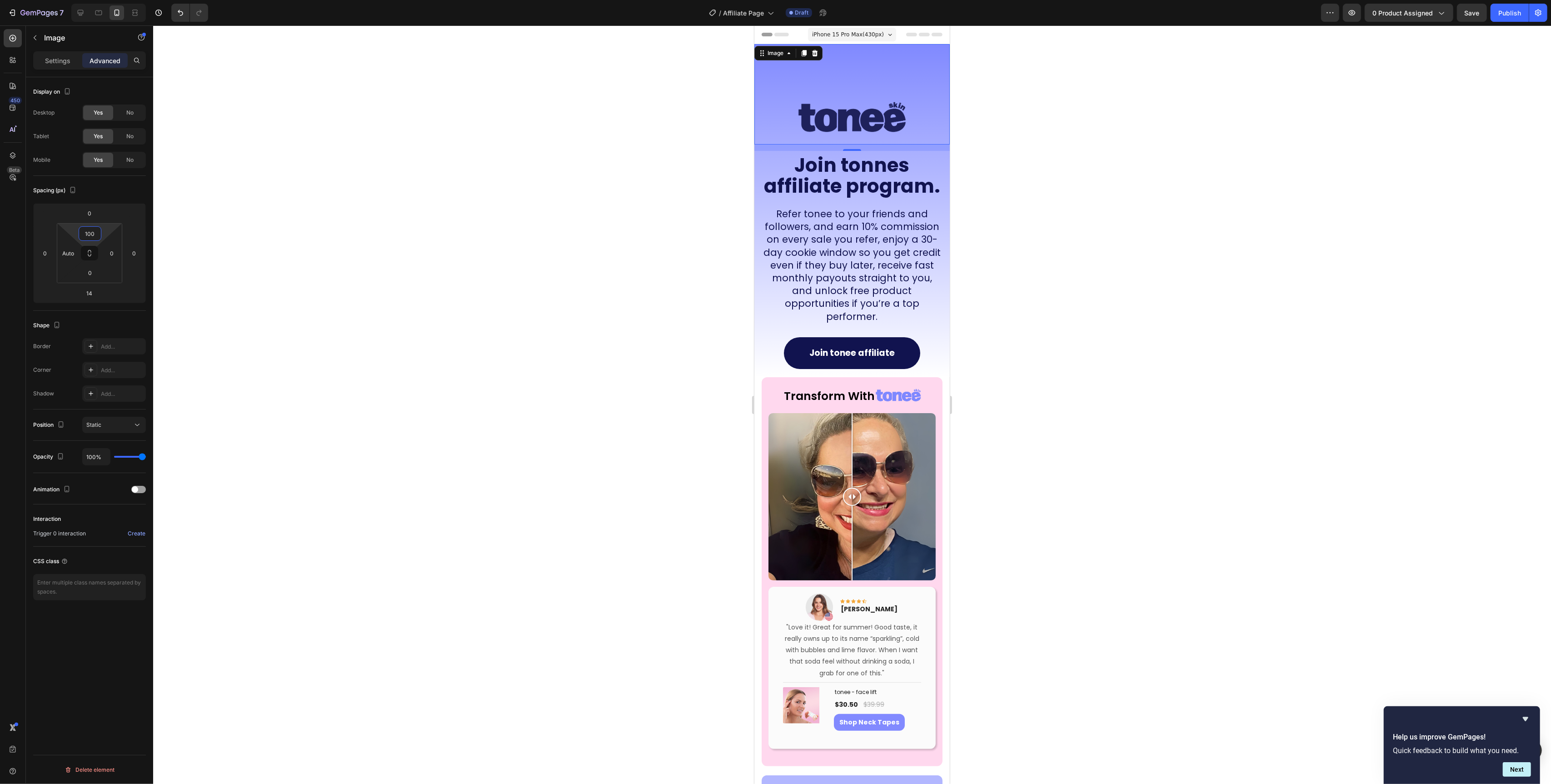
type input "100"
click at [578, 267] on div at bounding box center [852, 404] width 1398 height 759
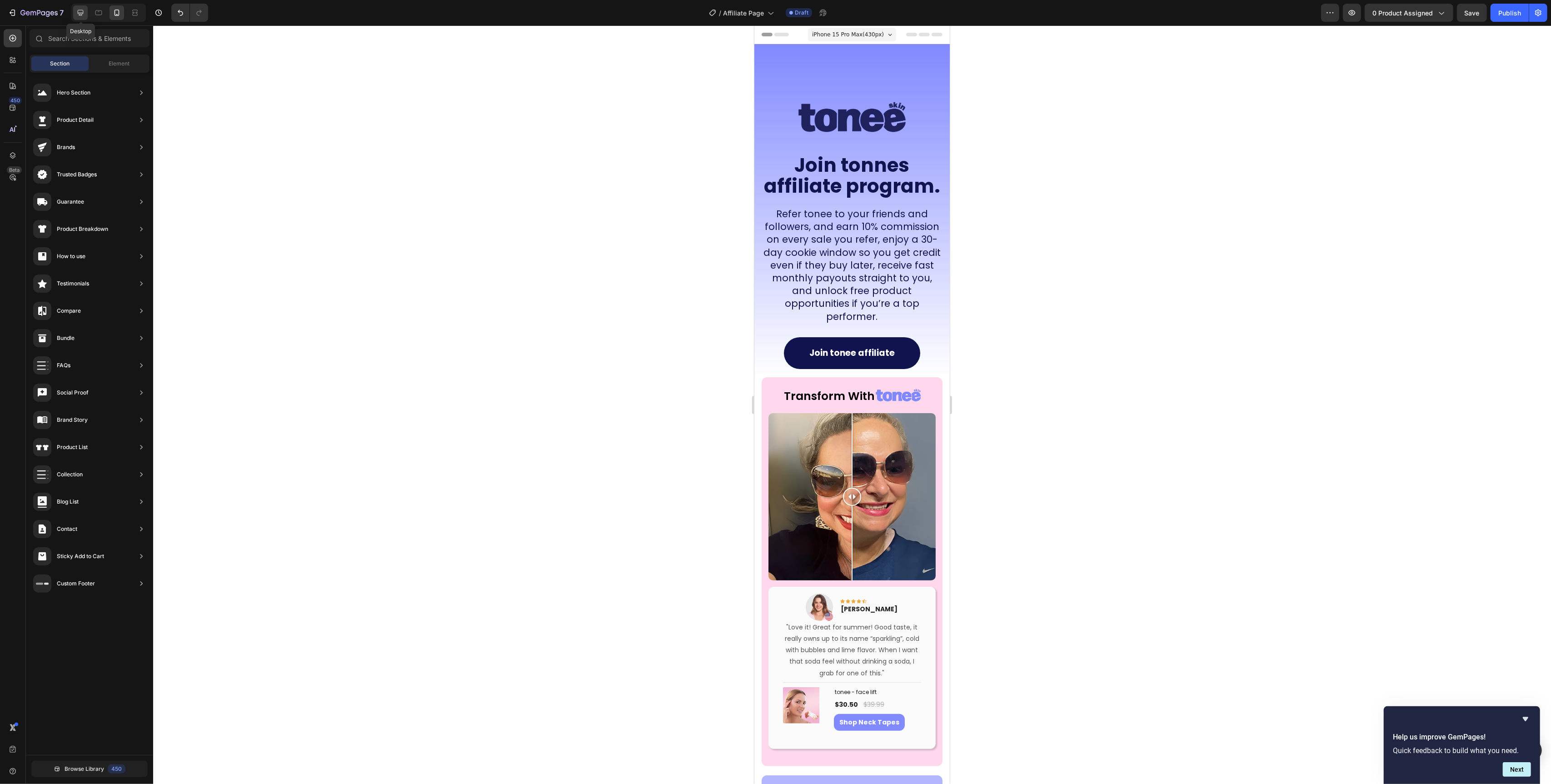
click at [76, 13] on icon at bounding box center [80, 13] width 9 height 9
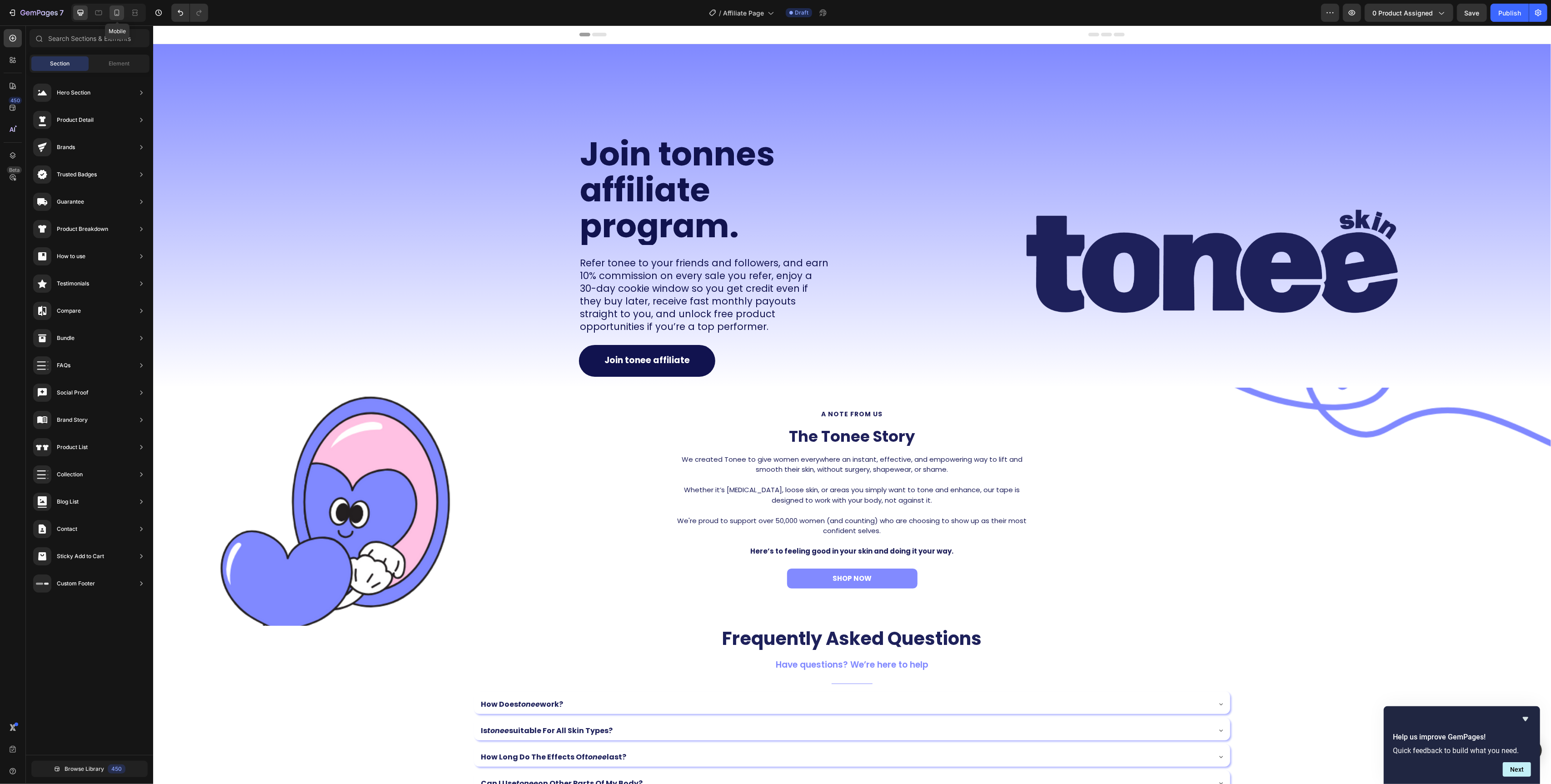
click at [118, 15] on icon at bounding box center [116, 13] width 9 height 9
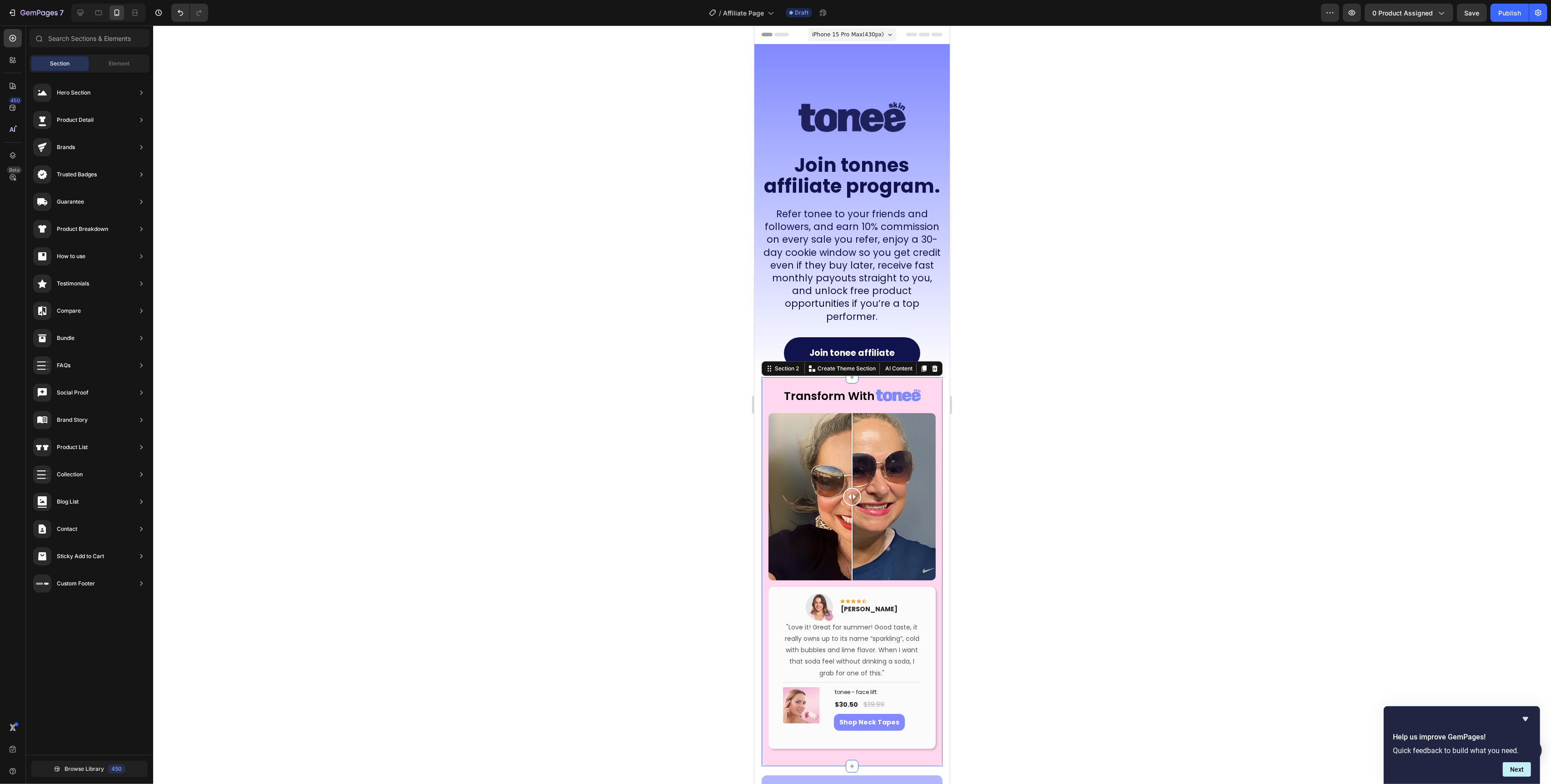
click at [937, 377] on div "transform with Heading Image Row Image Comparison Image Icon Icon Icon Icon Ico…" at bounding box center [851, 571] width 181 height 389
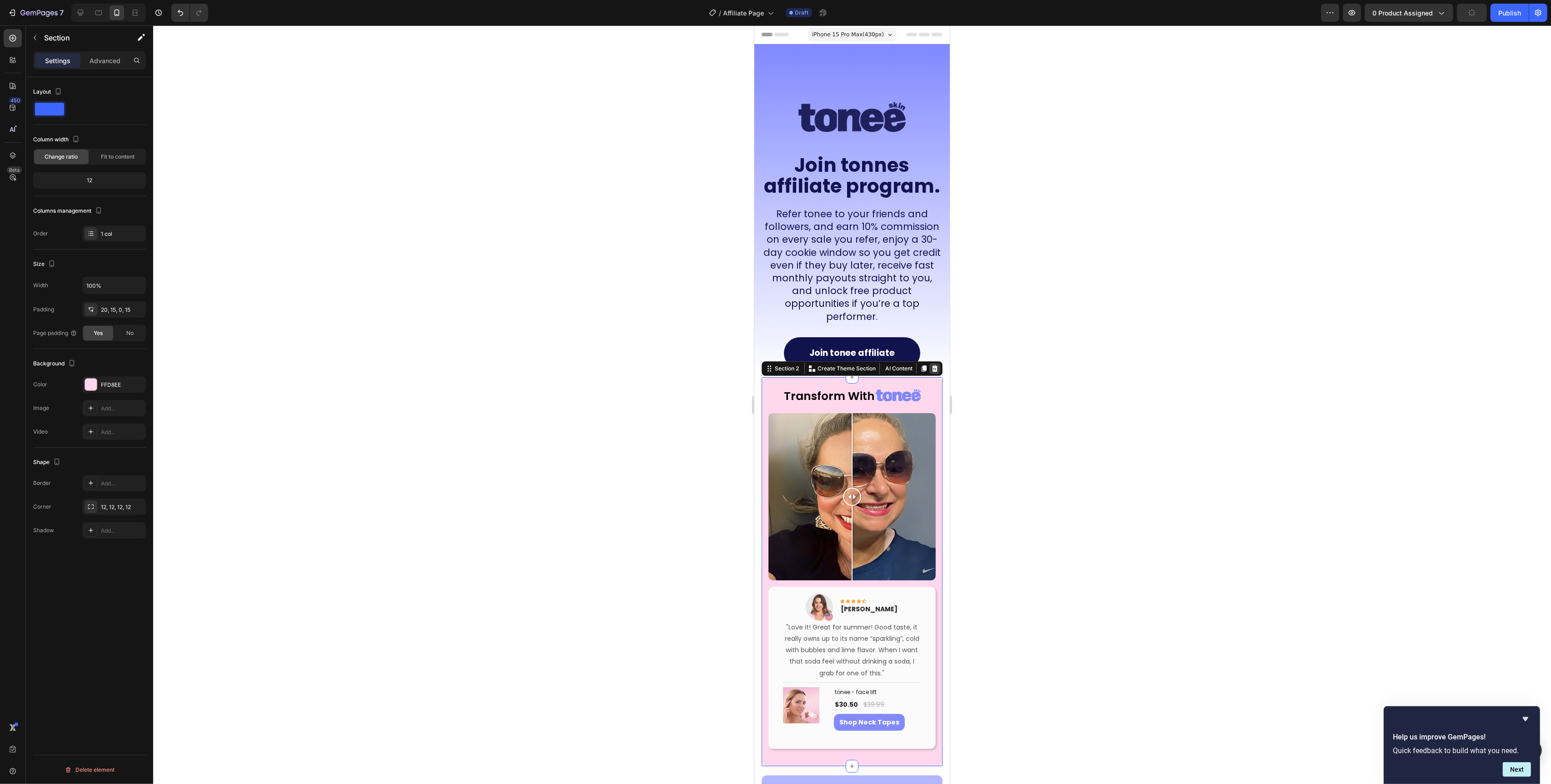
click at [937, 366] on icon at bounding box center [934, 368] width 6 height 6
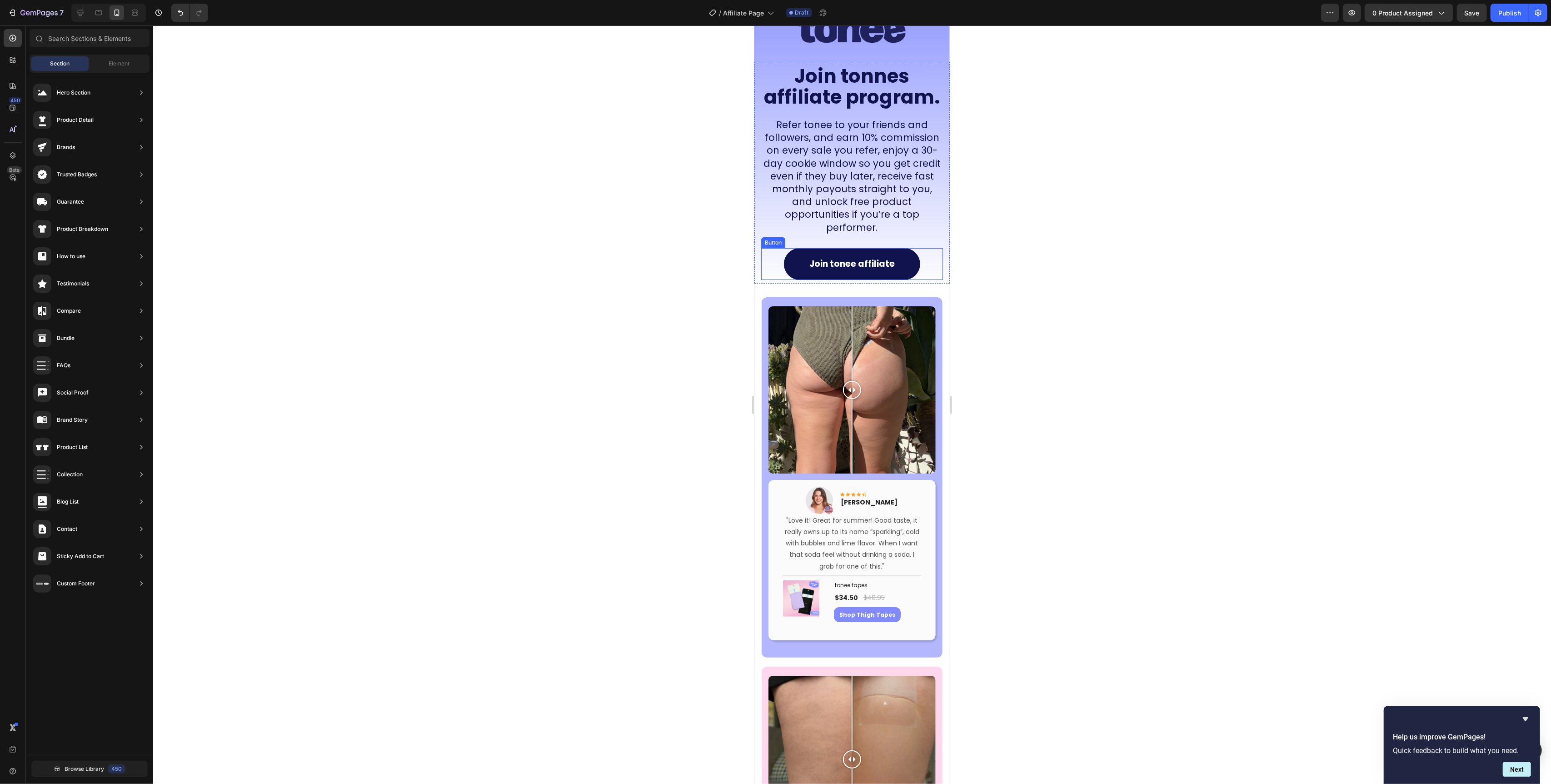
scroll to position [108, 0]
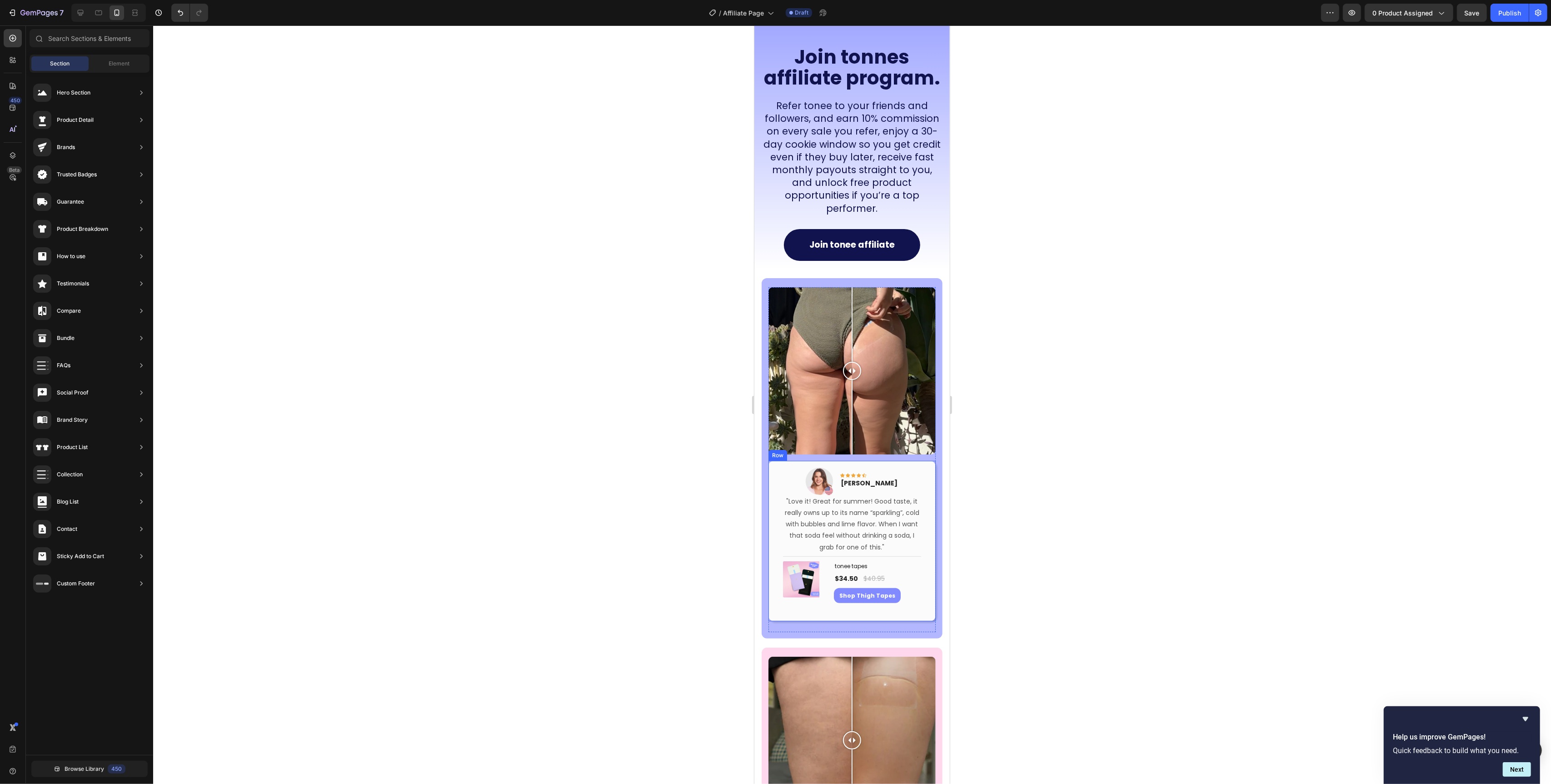
click at [921, 461] on div "Image Icon Icon Icon Icon Icon Row Rita Carroll Text block Row "Love it! Great …" at bounding box center [851, 541] width 167 height 161
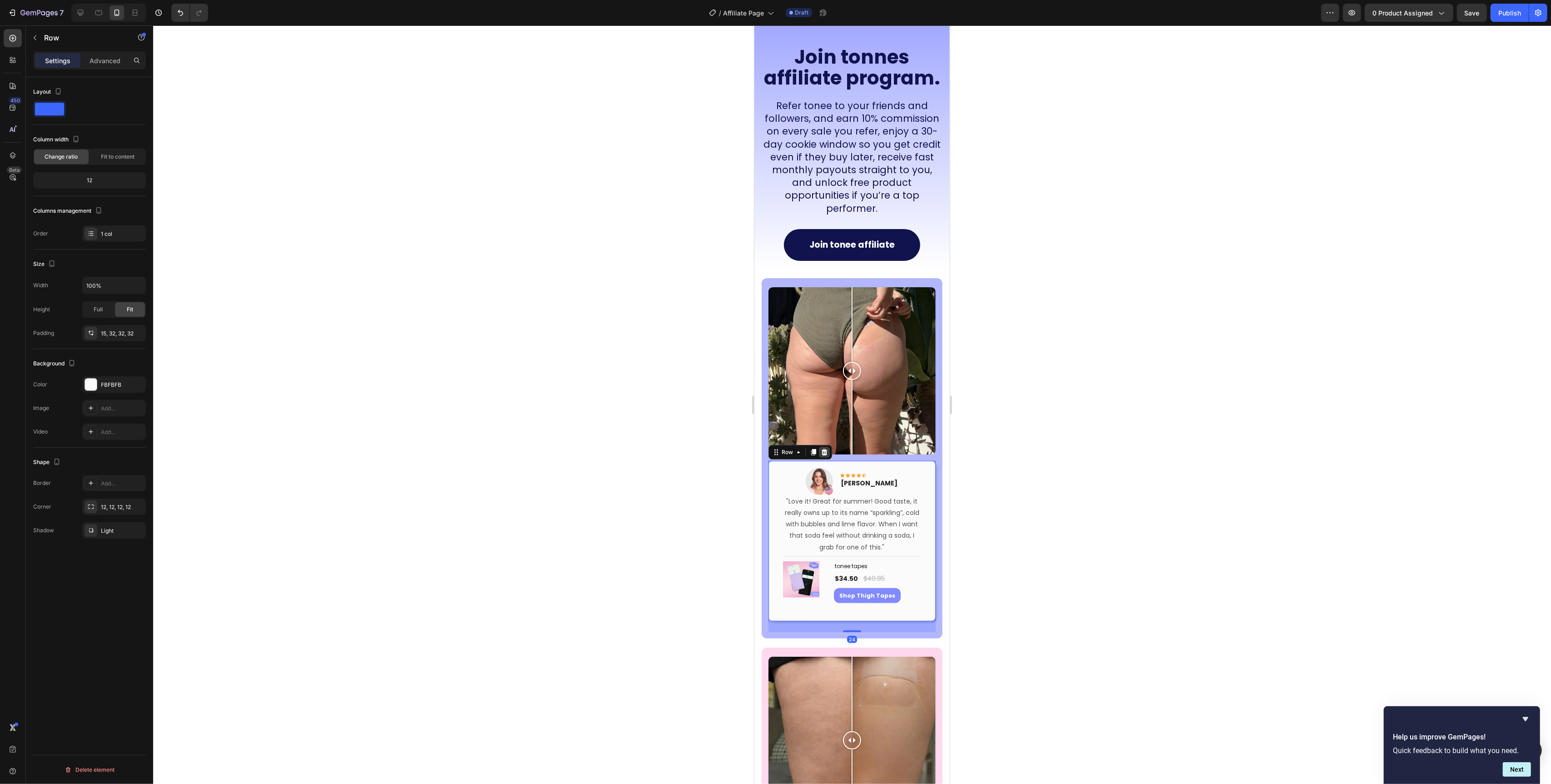
click at [824, 449] on icon at bounding box center [824, 452] width 7 height 7
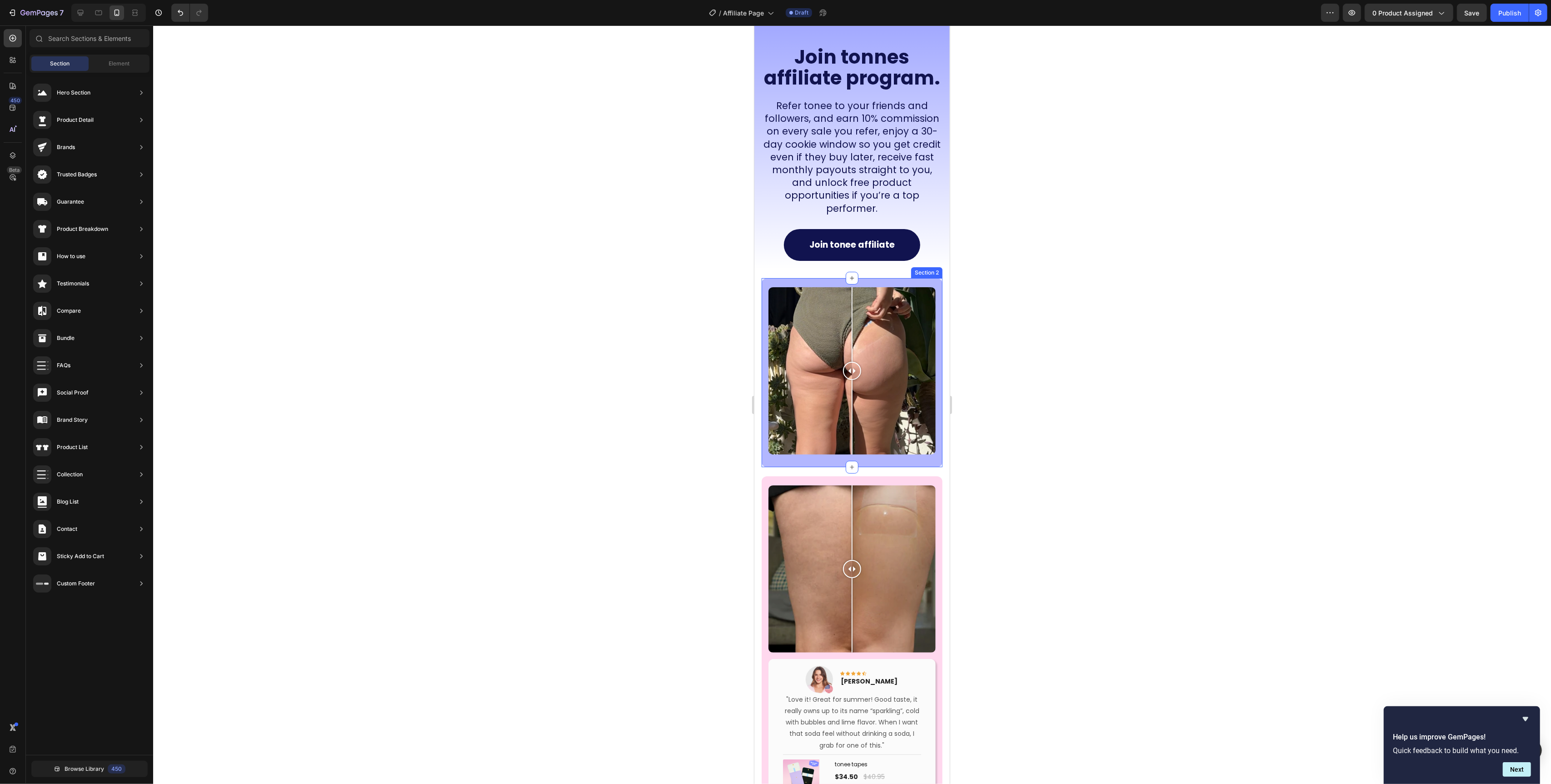
click at [932, 449] on div "Image Comparison Row" at bounding box center [851, 377] width 167 height 180
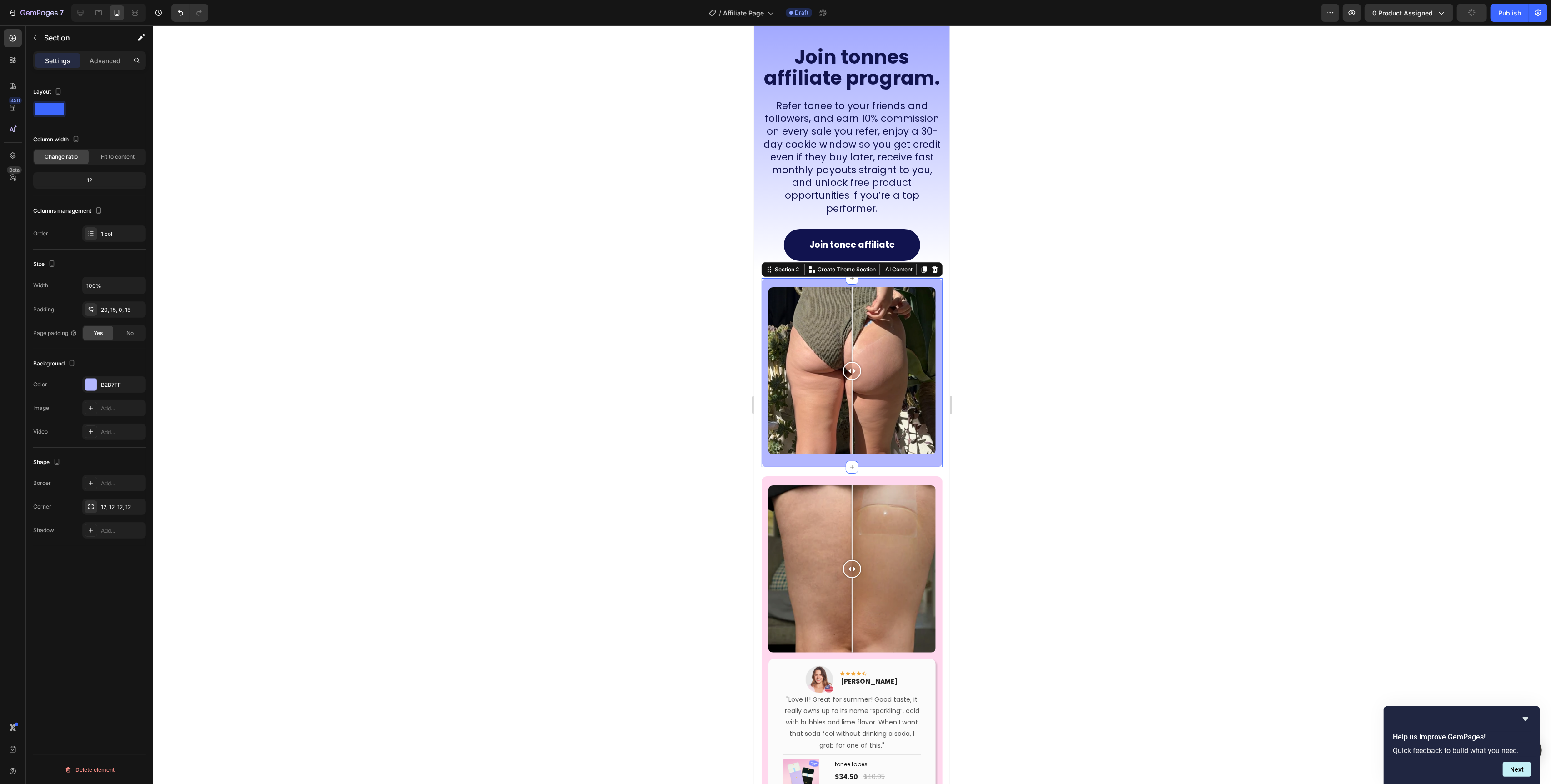
click at [56, 61] on p "Settings" at bounding box center [58, 61] width 25 height 10
click at [37, 42] on button "button" at bounding box center [35, 37] width 15 height 15
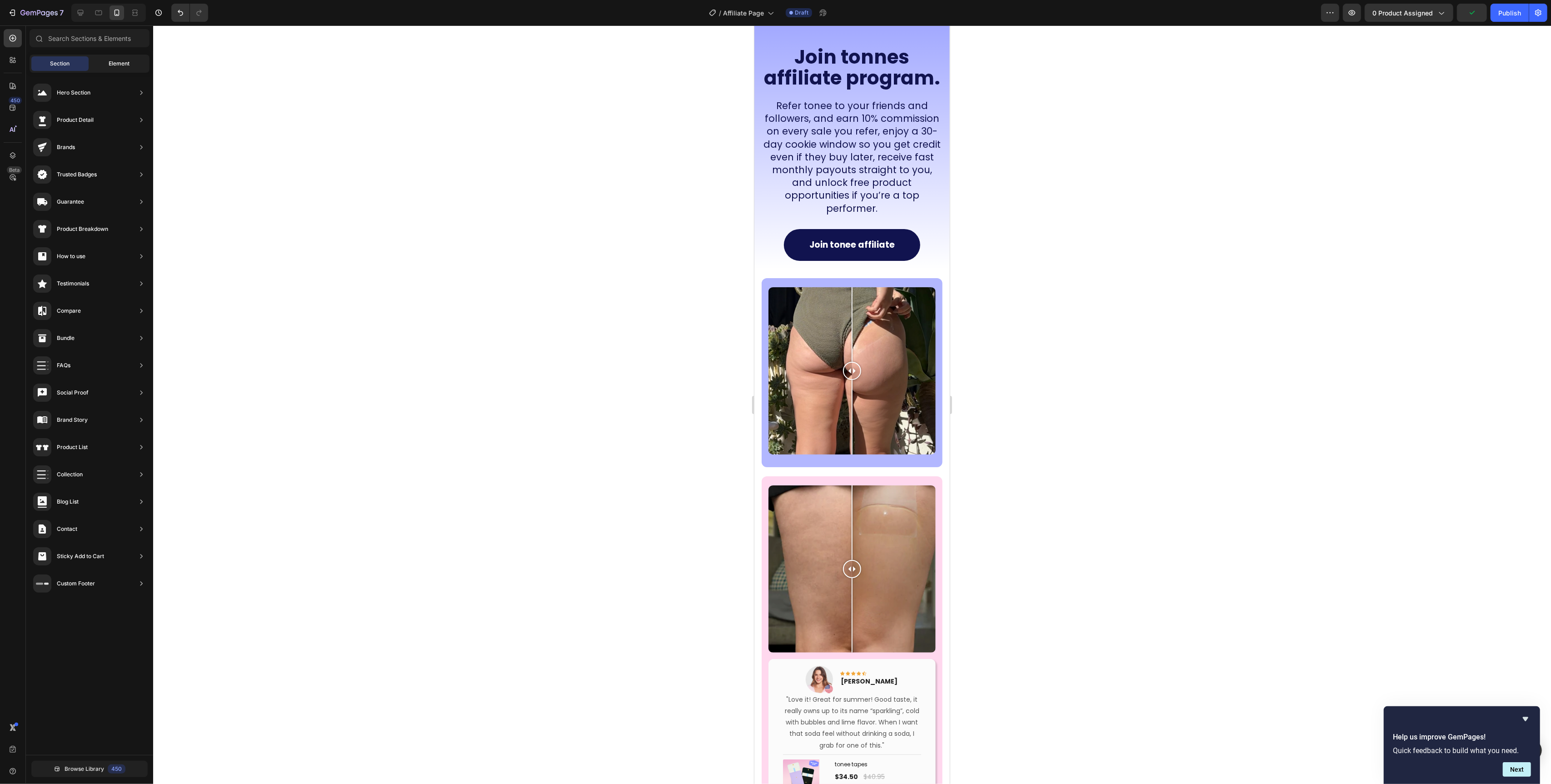
click at [103, 65] on div "Element" at bounding box center [118, 63] width 57 height 15
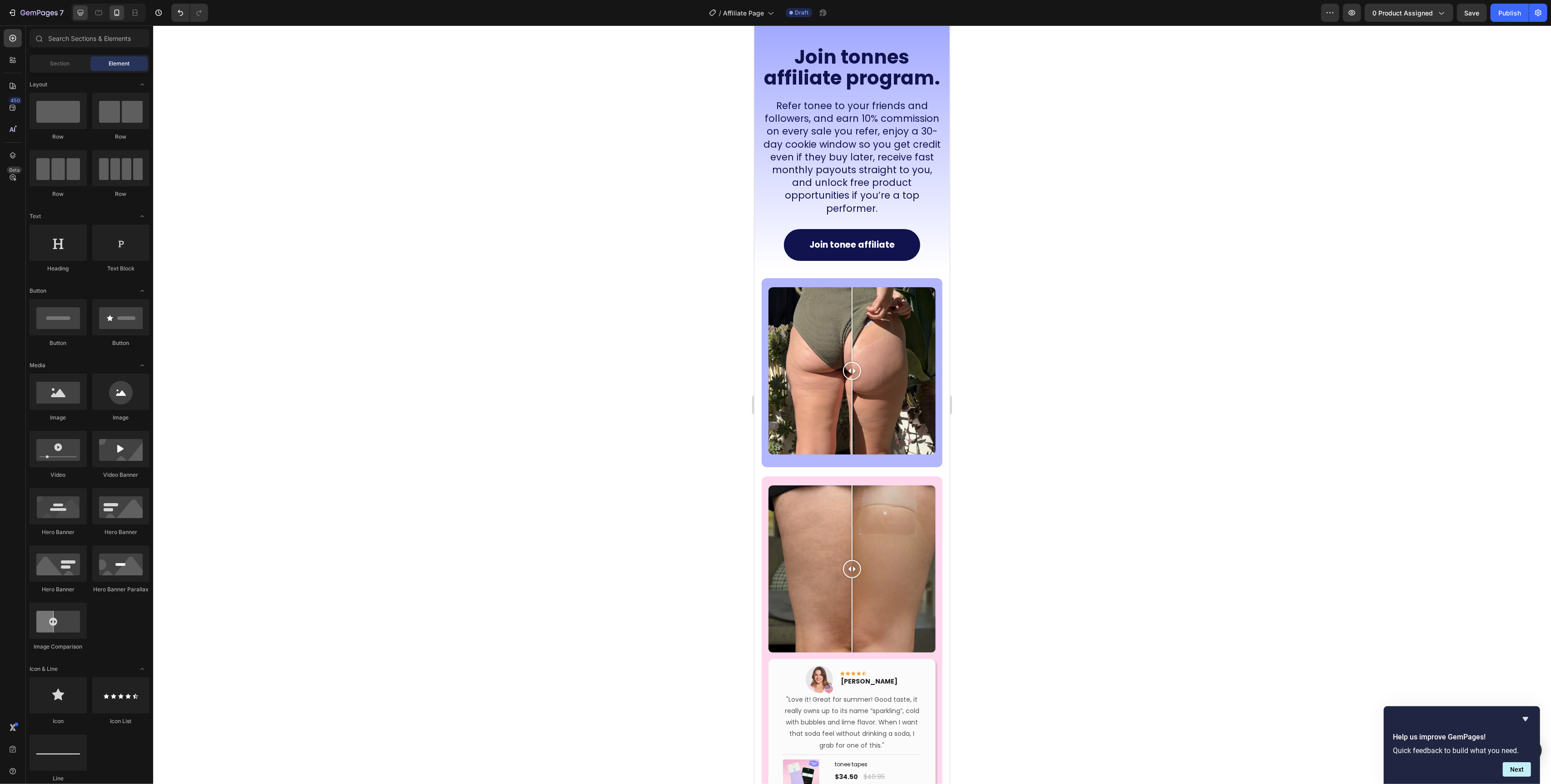
click at [78, 10] on icon at bounding box center [80, 13] width 6 height 6
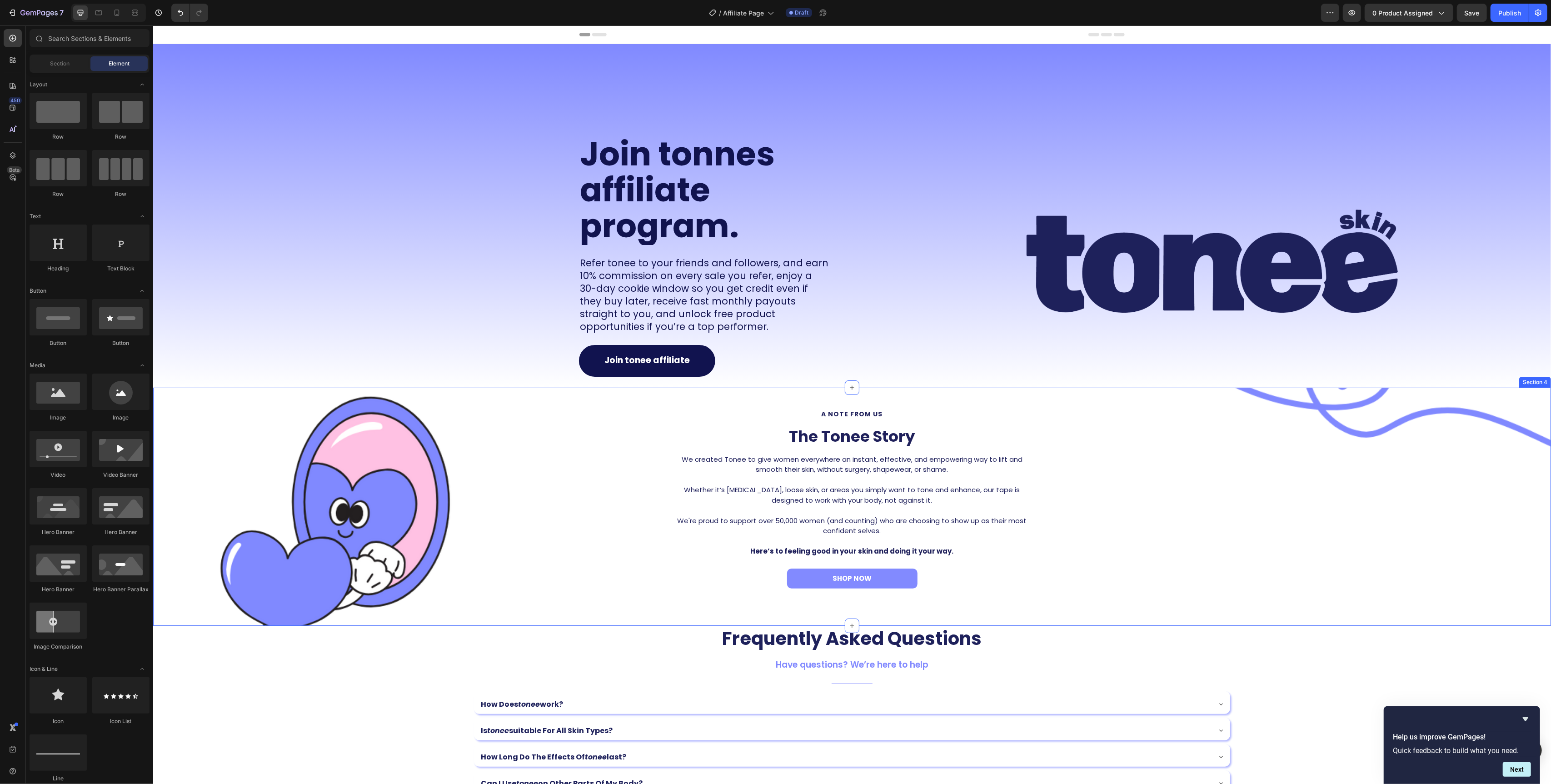
click at [538, 465] on div "a note from us Text Block The Tonee Story Heading We created Tonee to give wome…" at bounding box center [851, 503] width 1385 height 189
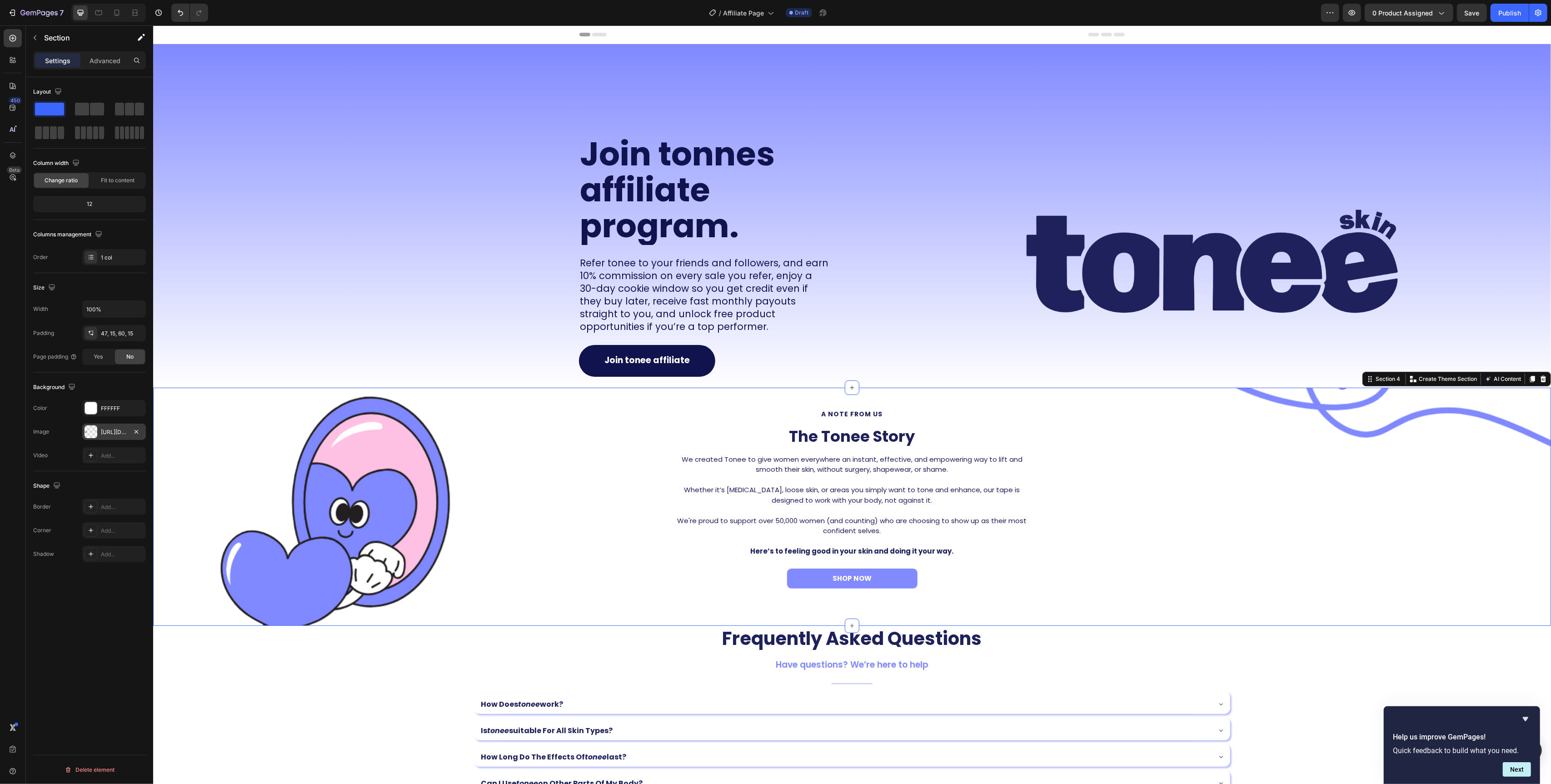
click at [87, 424] on div "https://cdn.shopify.com/s/files/1/0829/2152/1432/files/gempages_575604451990045…" at bounding box center [114, 431] width 63 height 16
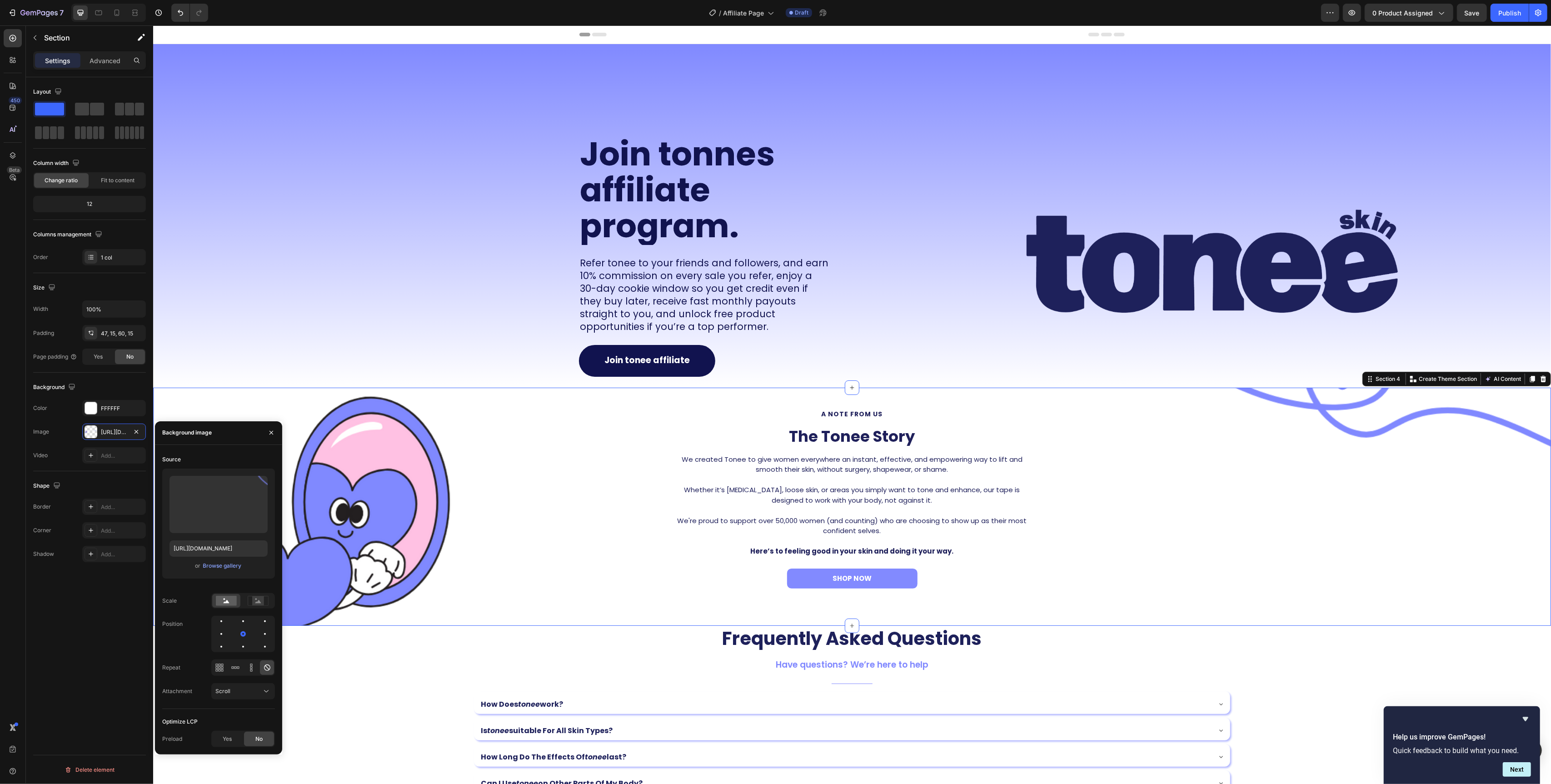
click at [502, 514] on div "a note from us Text Block The Tonee Story Heading We created Tonee to give wome…" at bounding box center [851, 503] width 1385 height 189
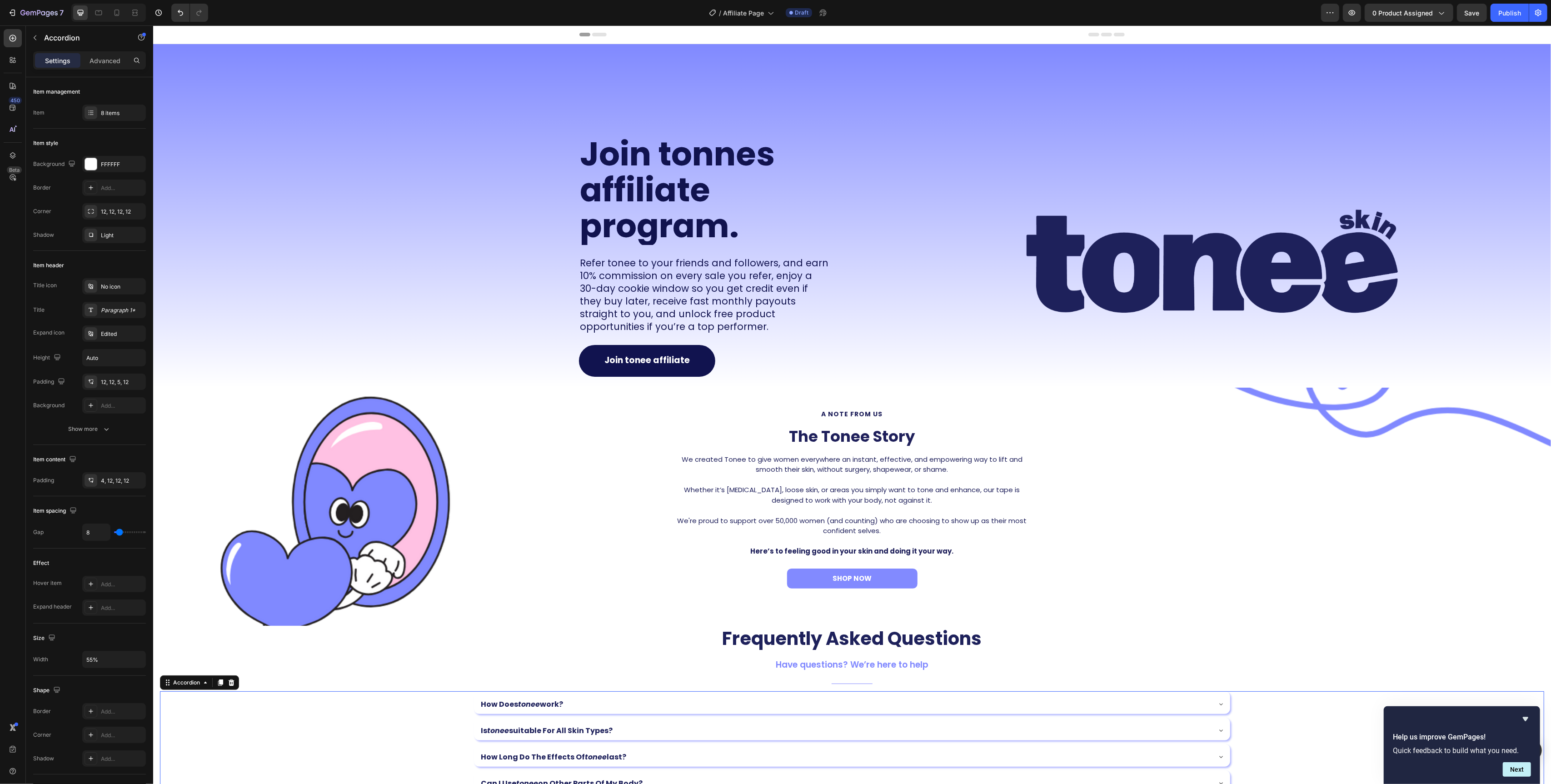
click at [302, 724] on div "is tonee suitable for all skin types?" at bounding box center [851, 728] width 1374 height 23
click at [335, 578] on div "a note from us Text Block The Tonee Story Heading We created Tonee to give wome…" at bounding box center [851, 503] width 1385 height 189
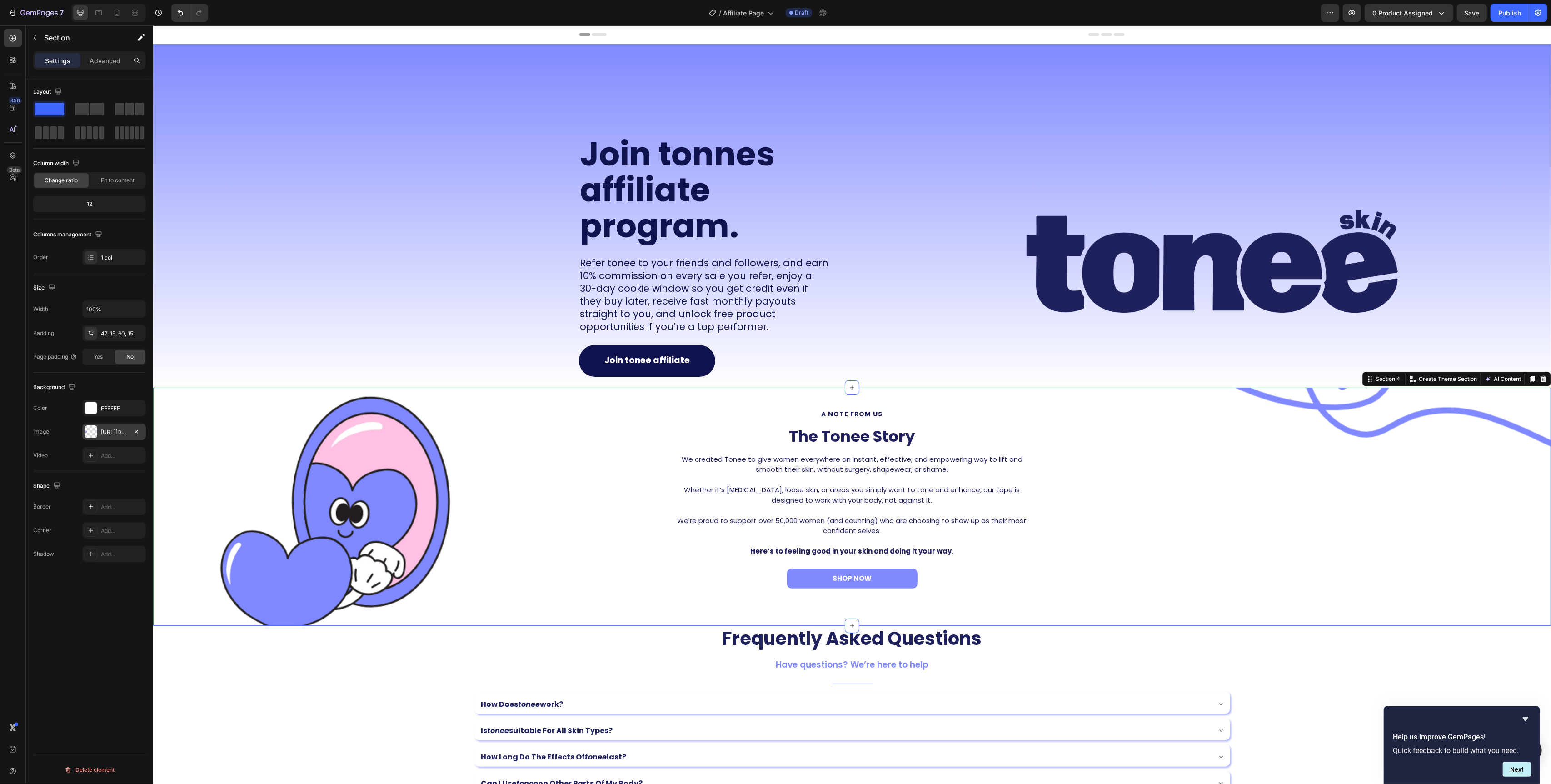
click at [85, 434] on div at bounding box center [91, 432] width 13 height 13
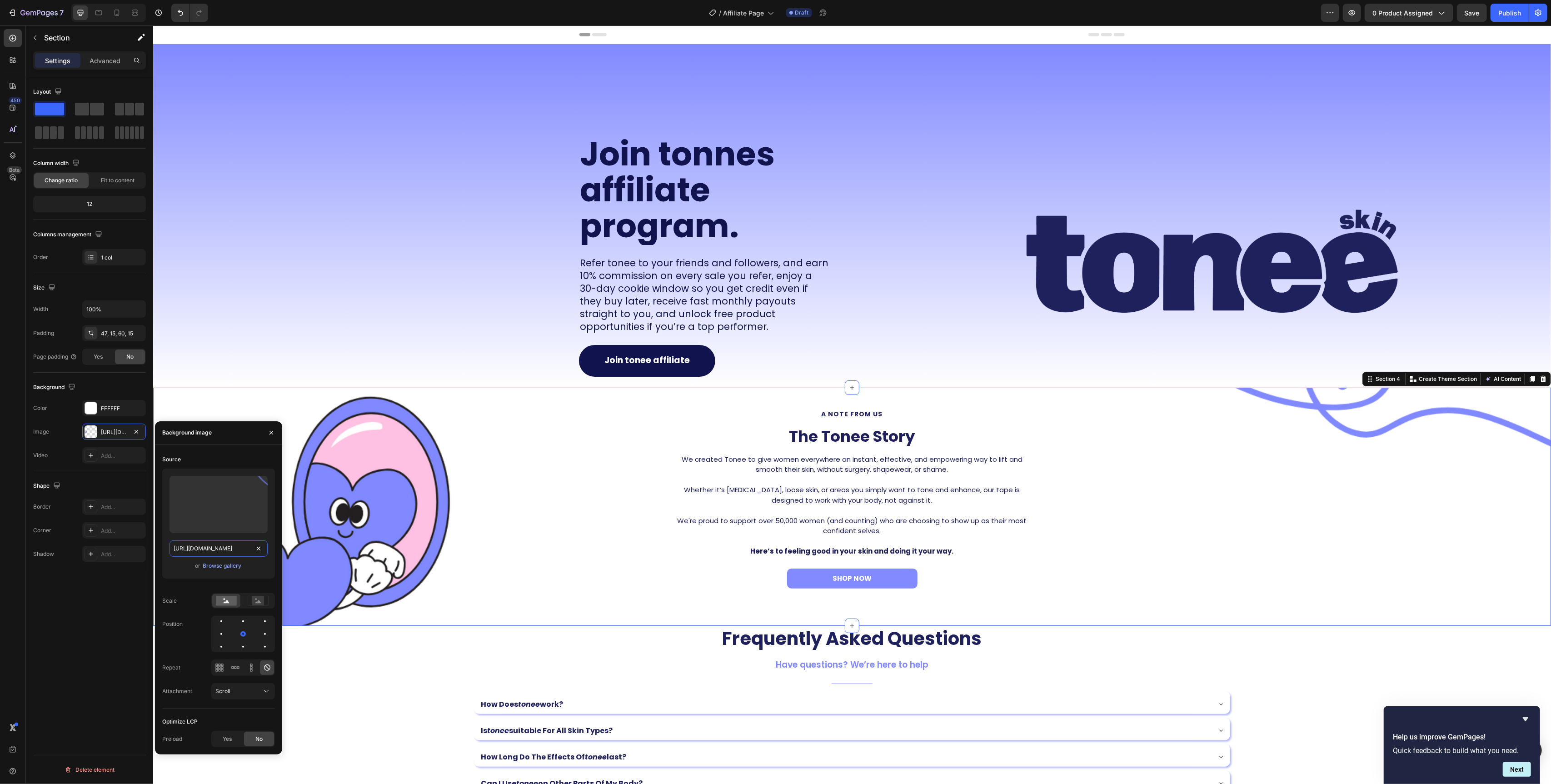
click at [203, 552] on input "https://cdn.shopify.com/s/files/1/0829/2152/1432/files/gempages_575604451990045…" at bounding box center [218, 548] width 98 height 16
click at [202, 552] on input "https://cdn.shopify.com/s/files/1/0829/2152/1432/files/gempages_575604451990045…" at bounding box center [218, 548] width 98 height 16
click at [1472, 18] on button "Save" at bounding box center [1472, 13] width 30 height 18
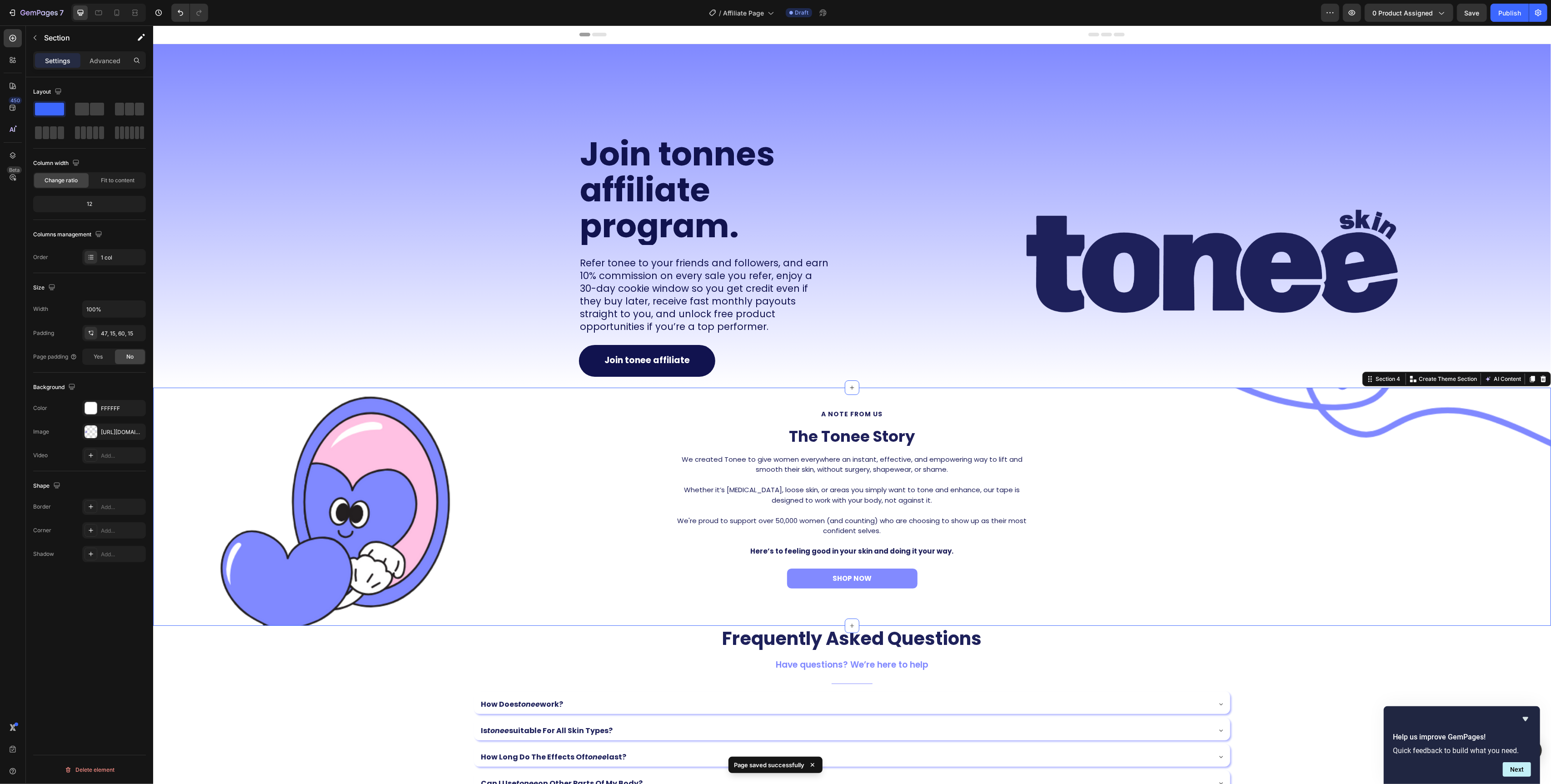
scroll to position [2, 0]
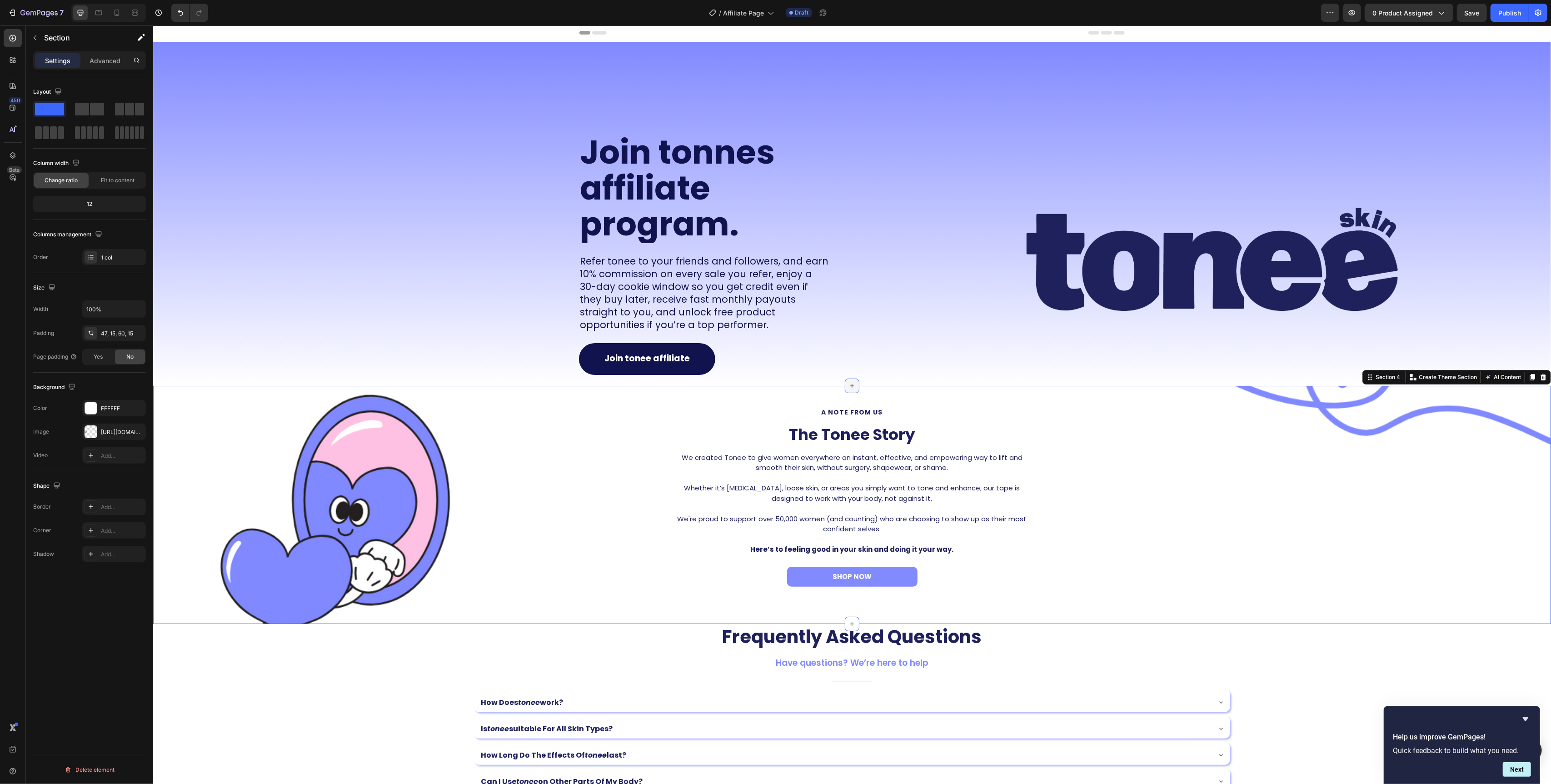
click at [852, 388] on icon at bounding box center [852, 385] width 7 height 7
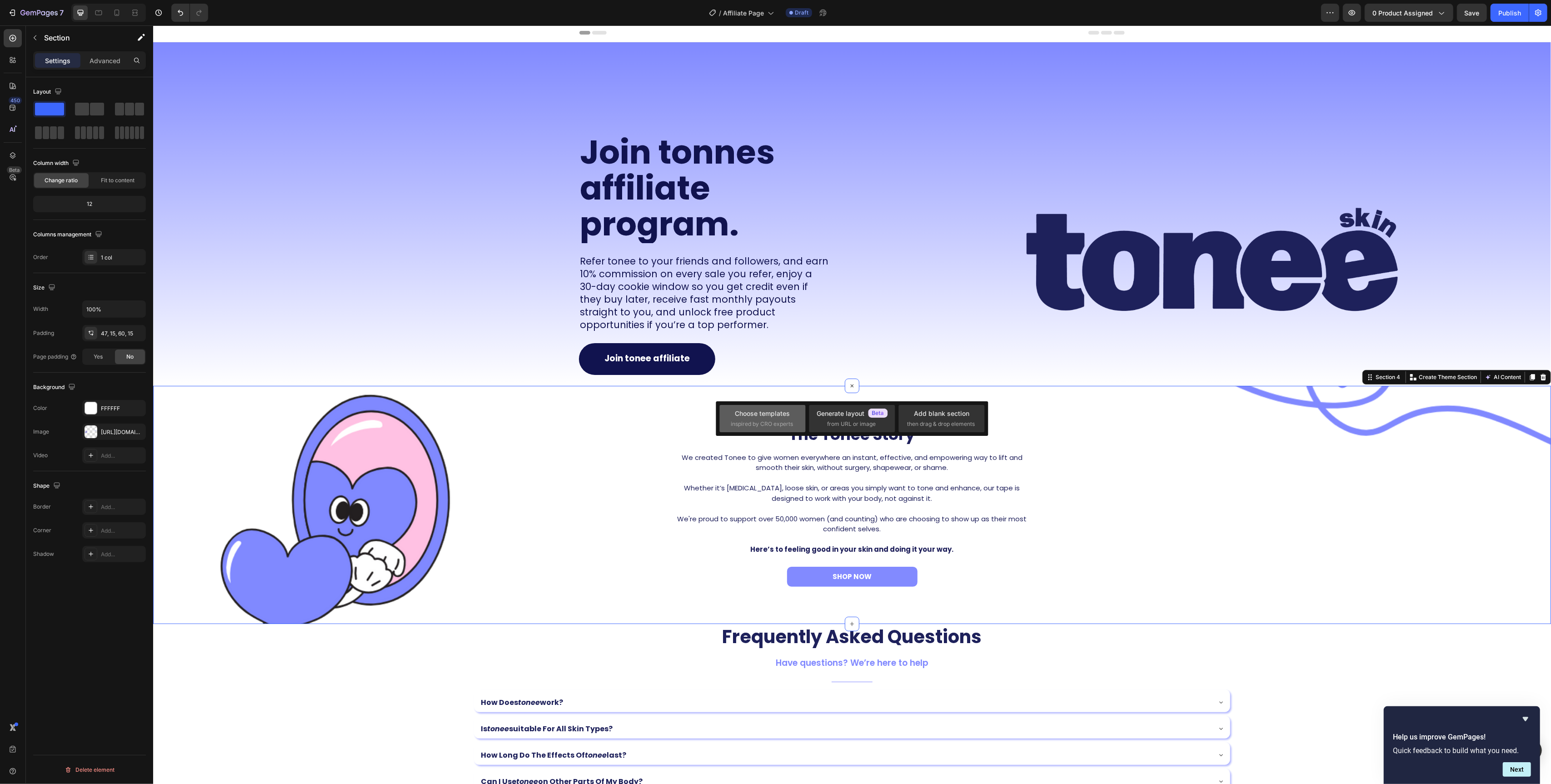
click at [772, 418] on div "Choose templates" at bounding box center [763, 413] width 55 height 10
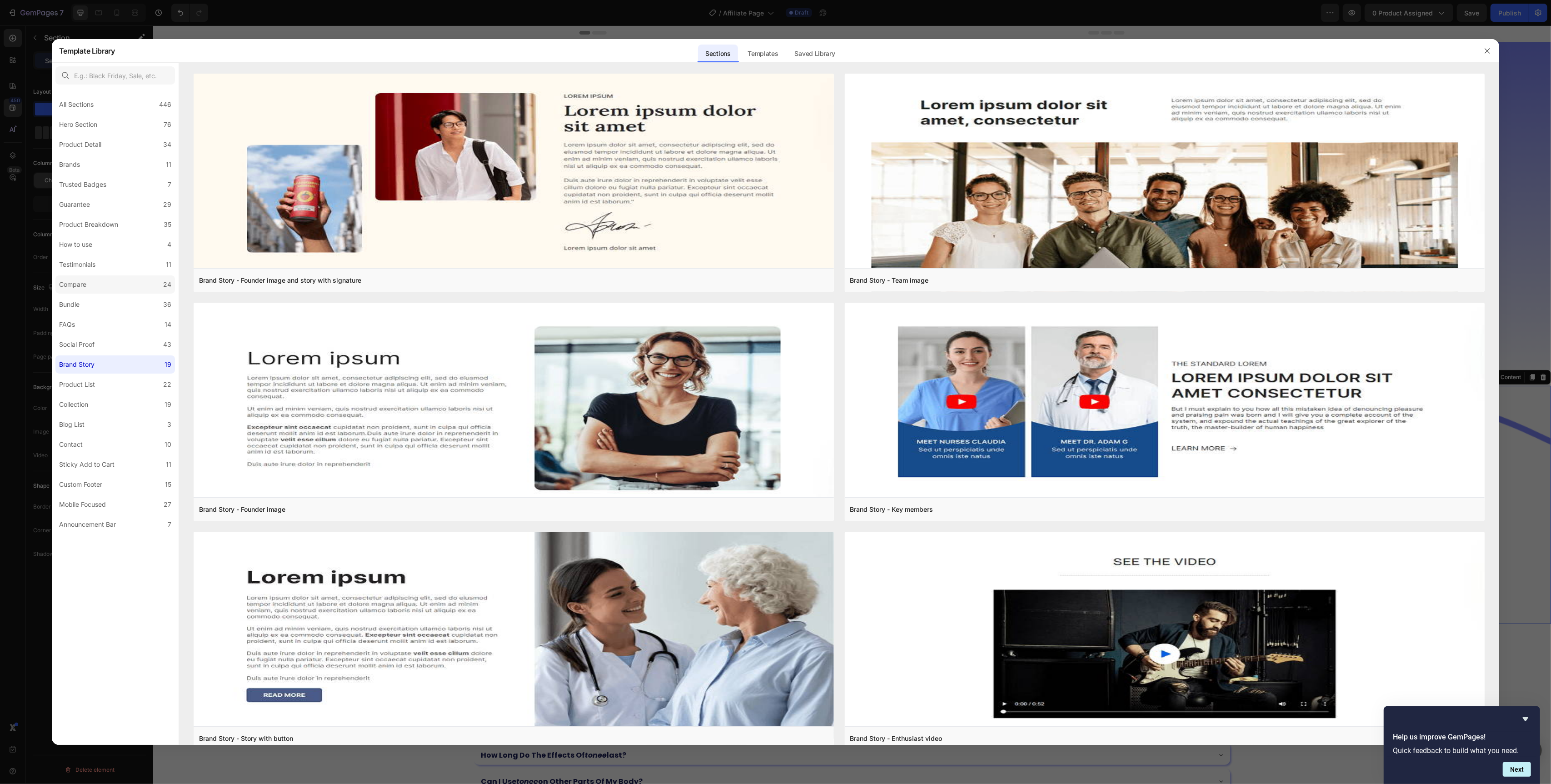
click at [79, 280] on div "Compare" at bounding box center [73, 284] width 27 height 11
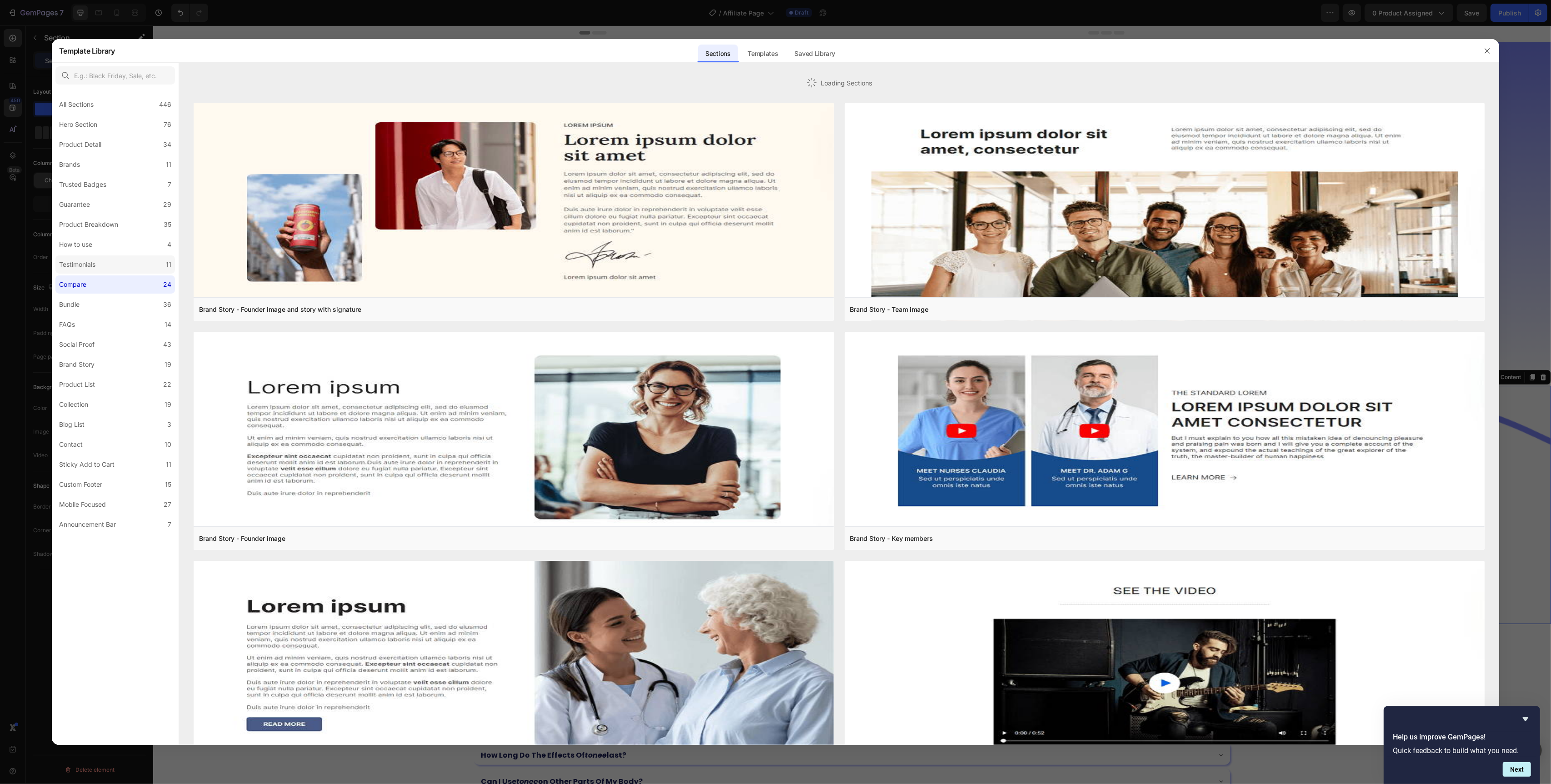
click at [79, 259] on div "Testimonials" at bounding box center [78, 264] width 37 height 11
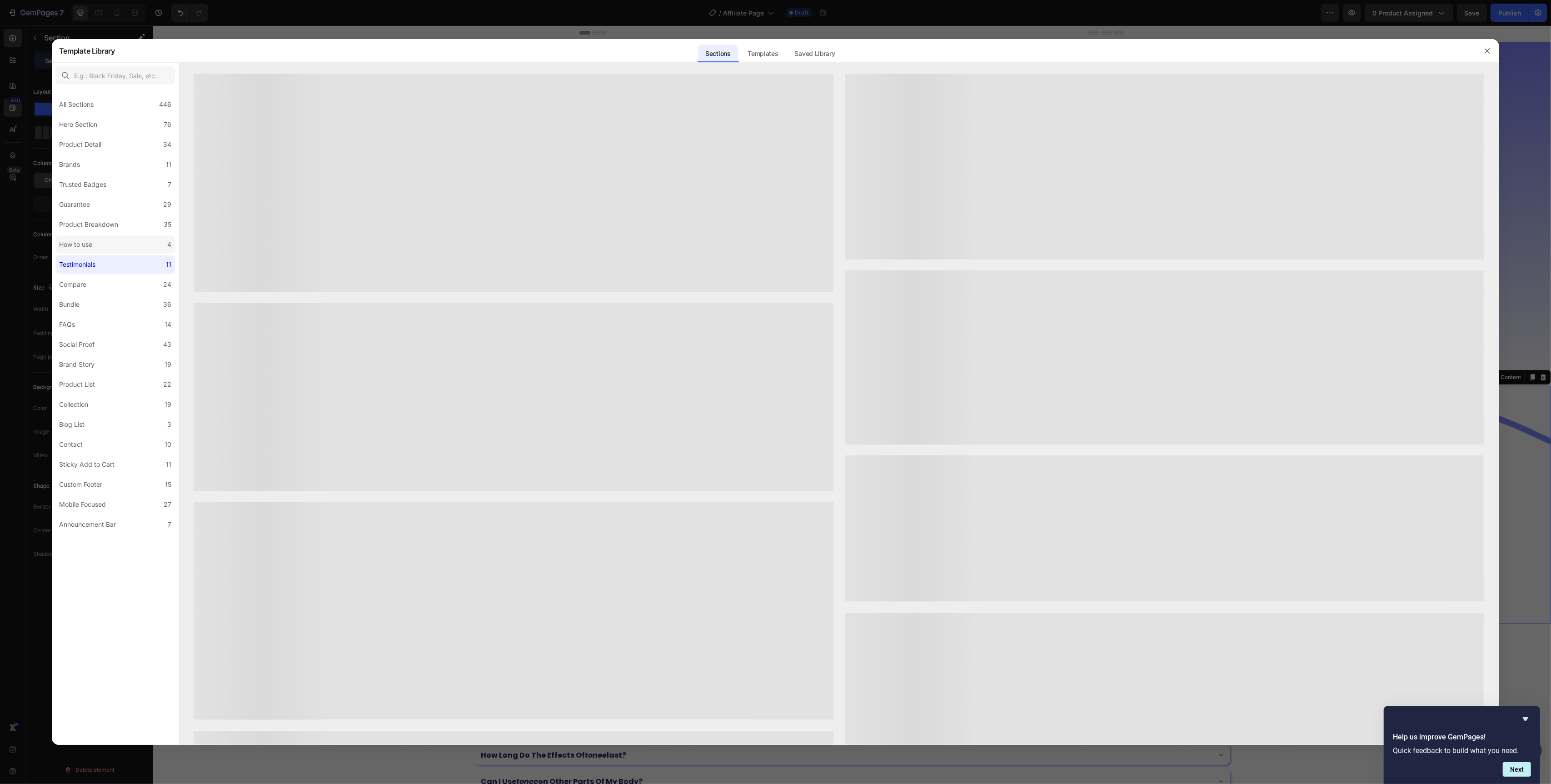
click at [81, 239] on div "How to use" at bounding box center [75, 244] width 33 height 11
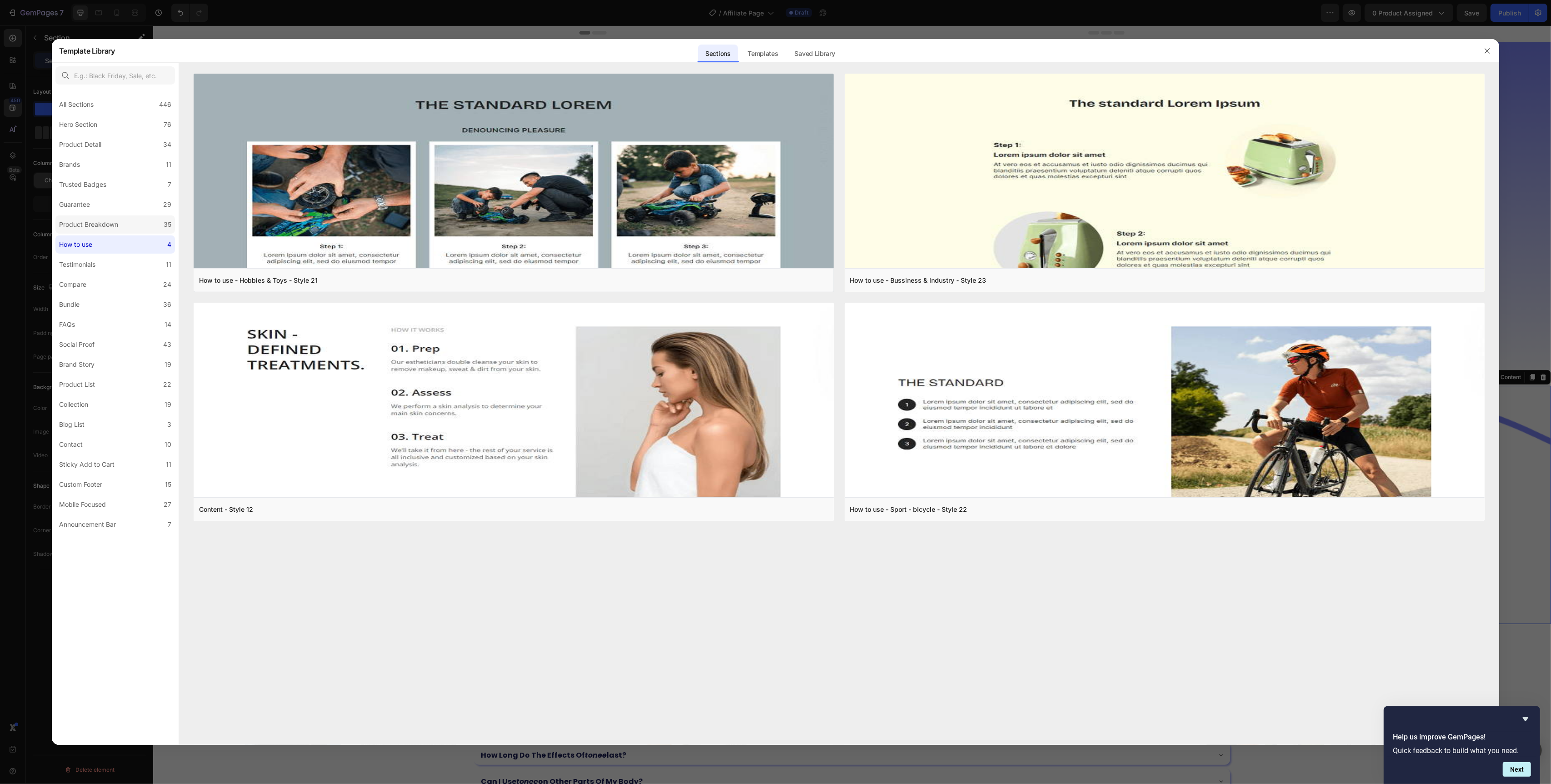
click at [82, 230] on div "Product Breakdown" at bounding box center [89, 224] width 59 height 11
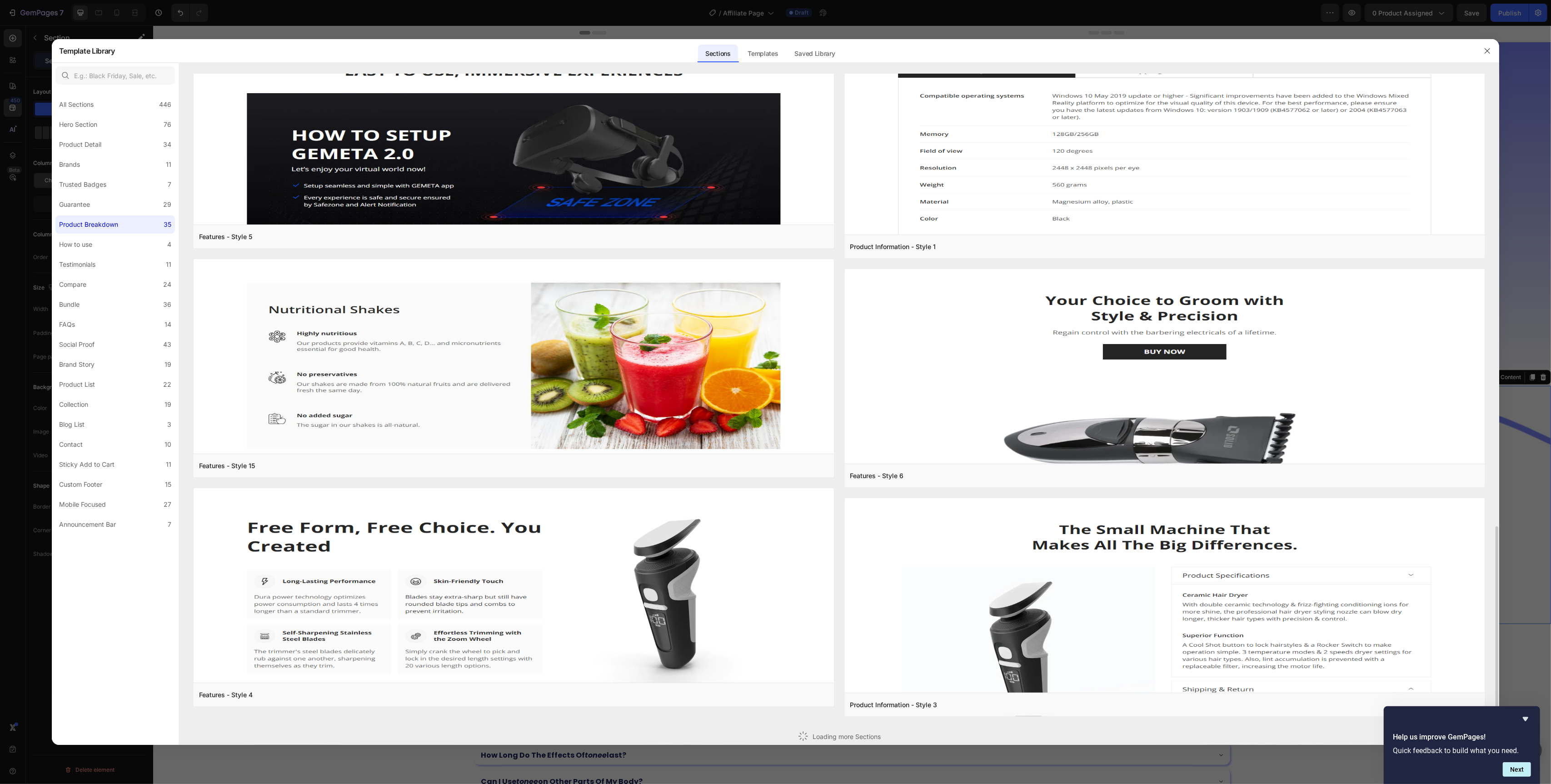
scroll to position [1209, 0]
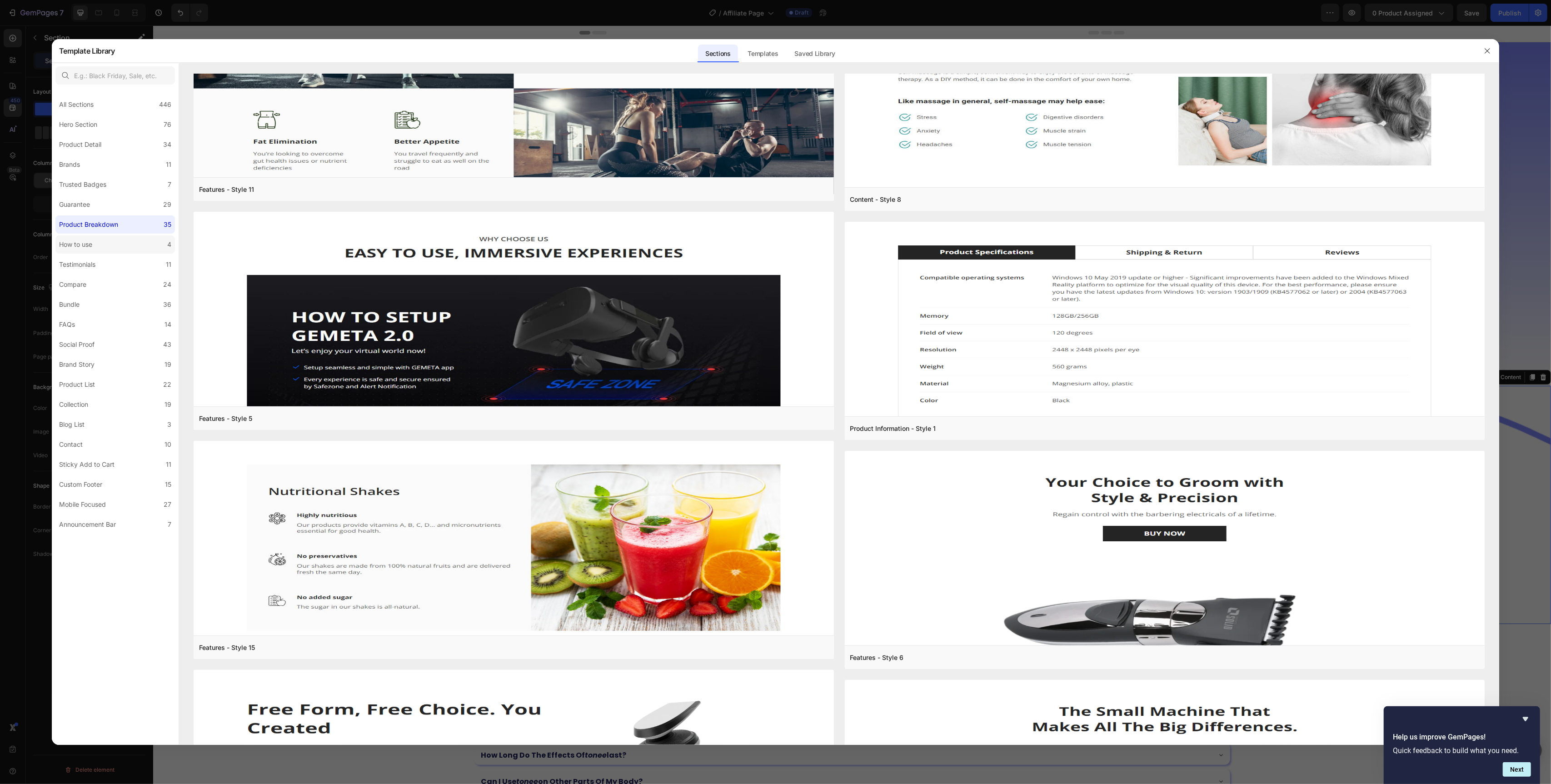
click at [103, 243] on label "How to use 4" at bounding box center [116, 244] width 120 height 18
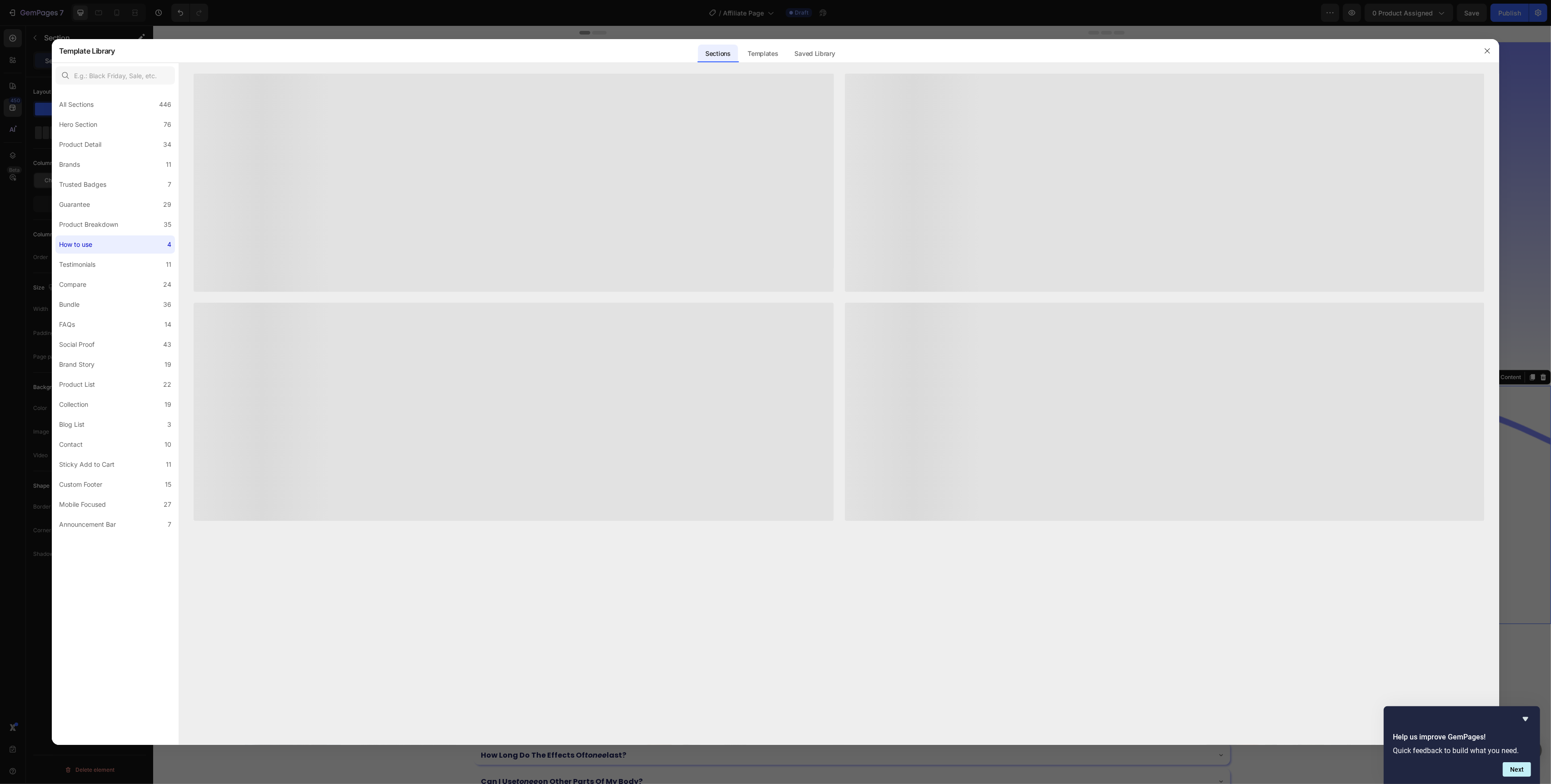
scroll to position [0, 0]
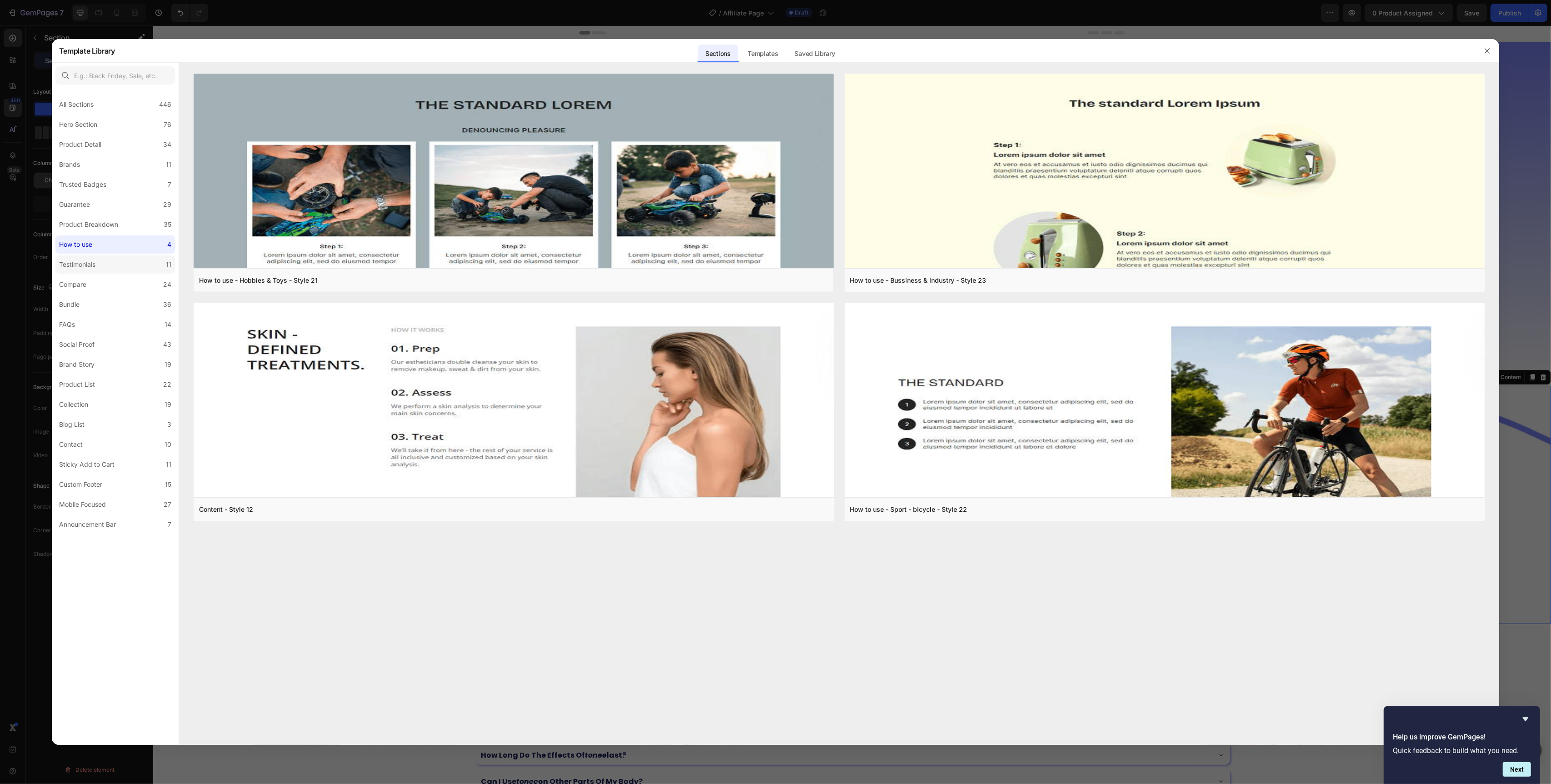
click at [103, 256] on label "Testimonials 11" at bounding box center [116, 264] width 120 height 18
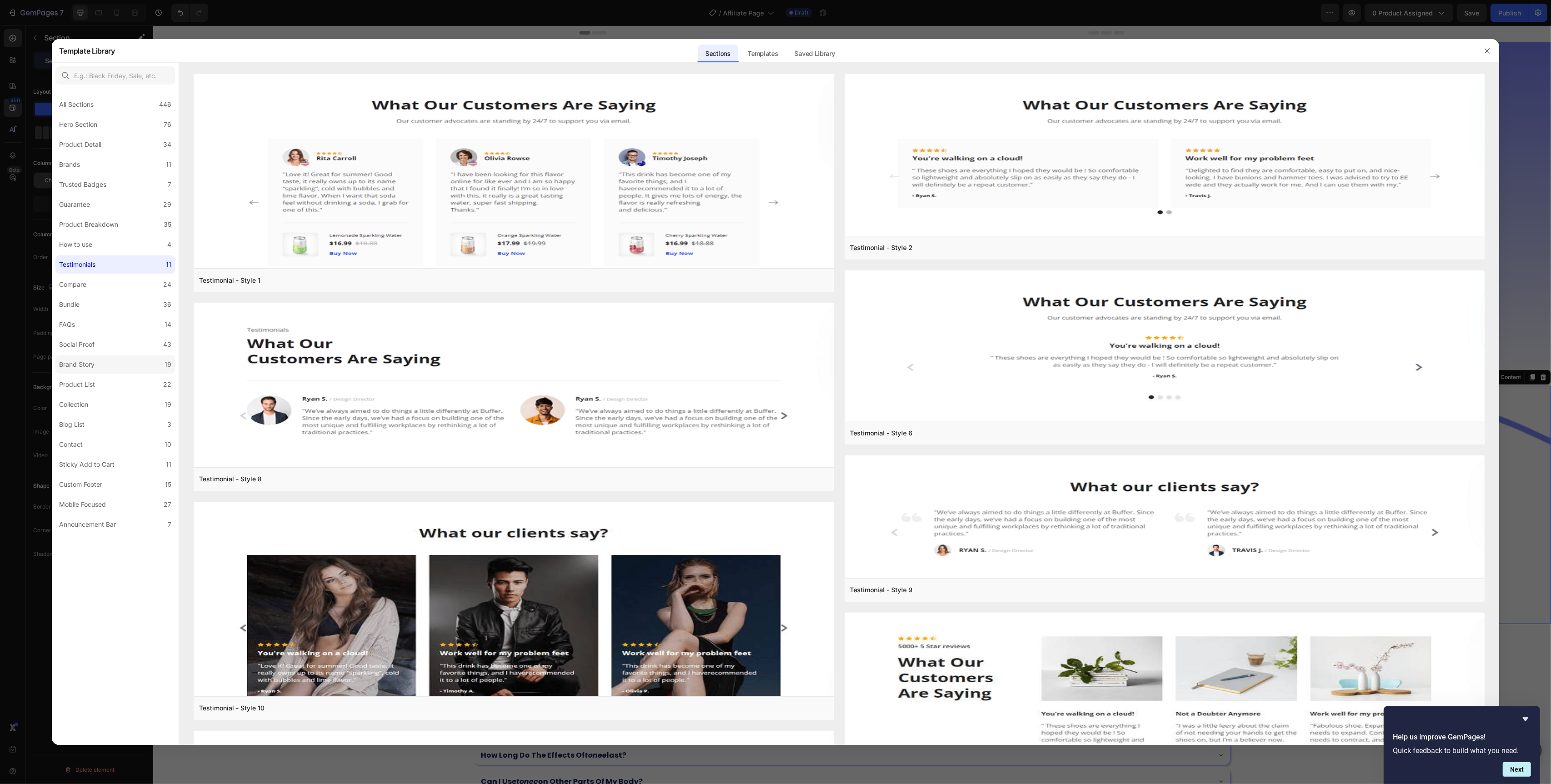
click at [99, 367] on label "Brand Story 19" at bounding box center [116, 364] width 120 height 18
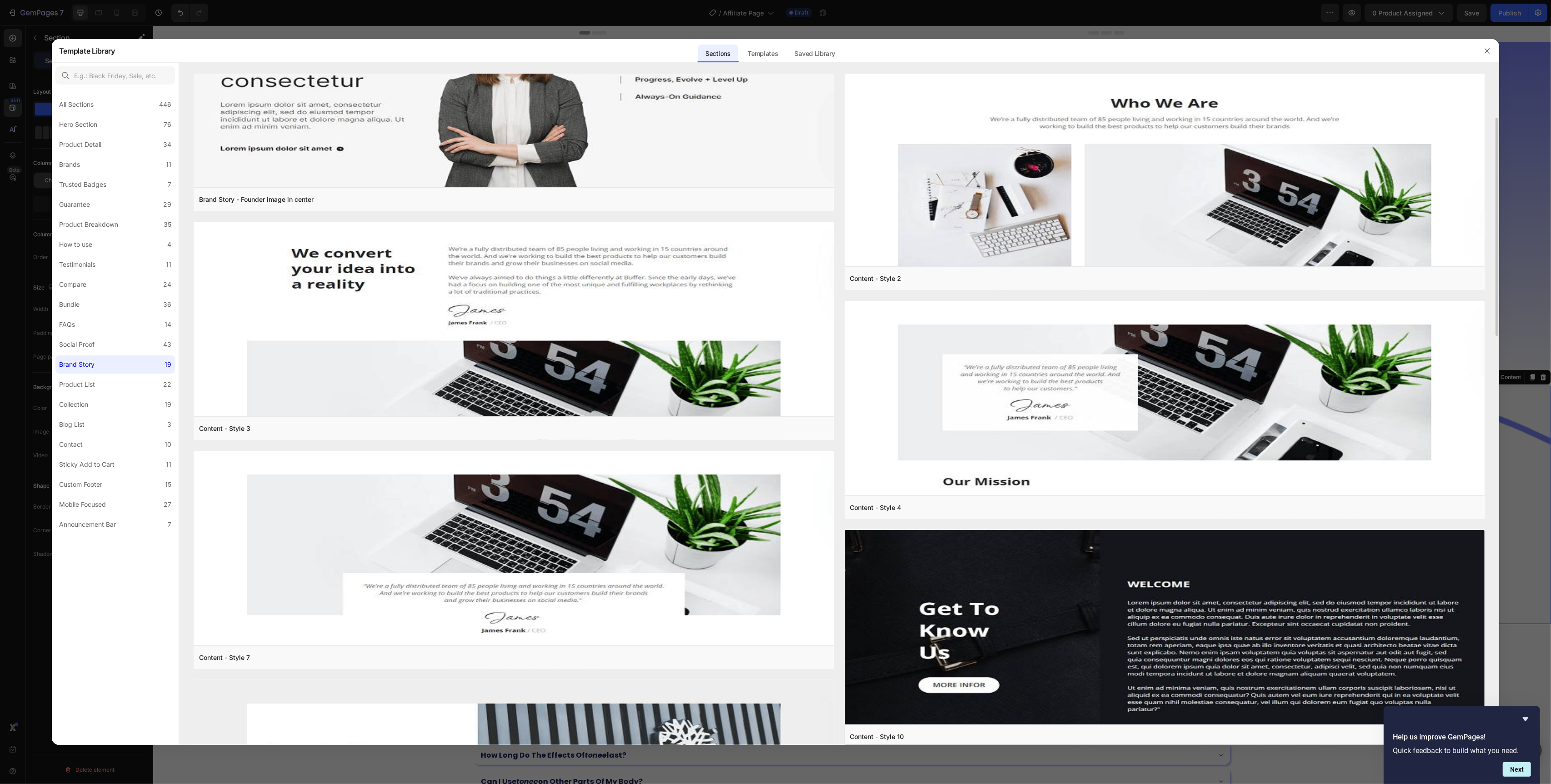
scroll to position [963, 0]
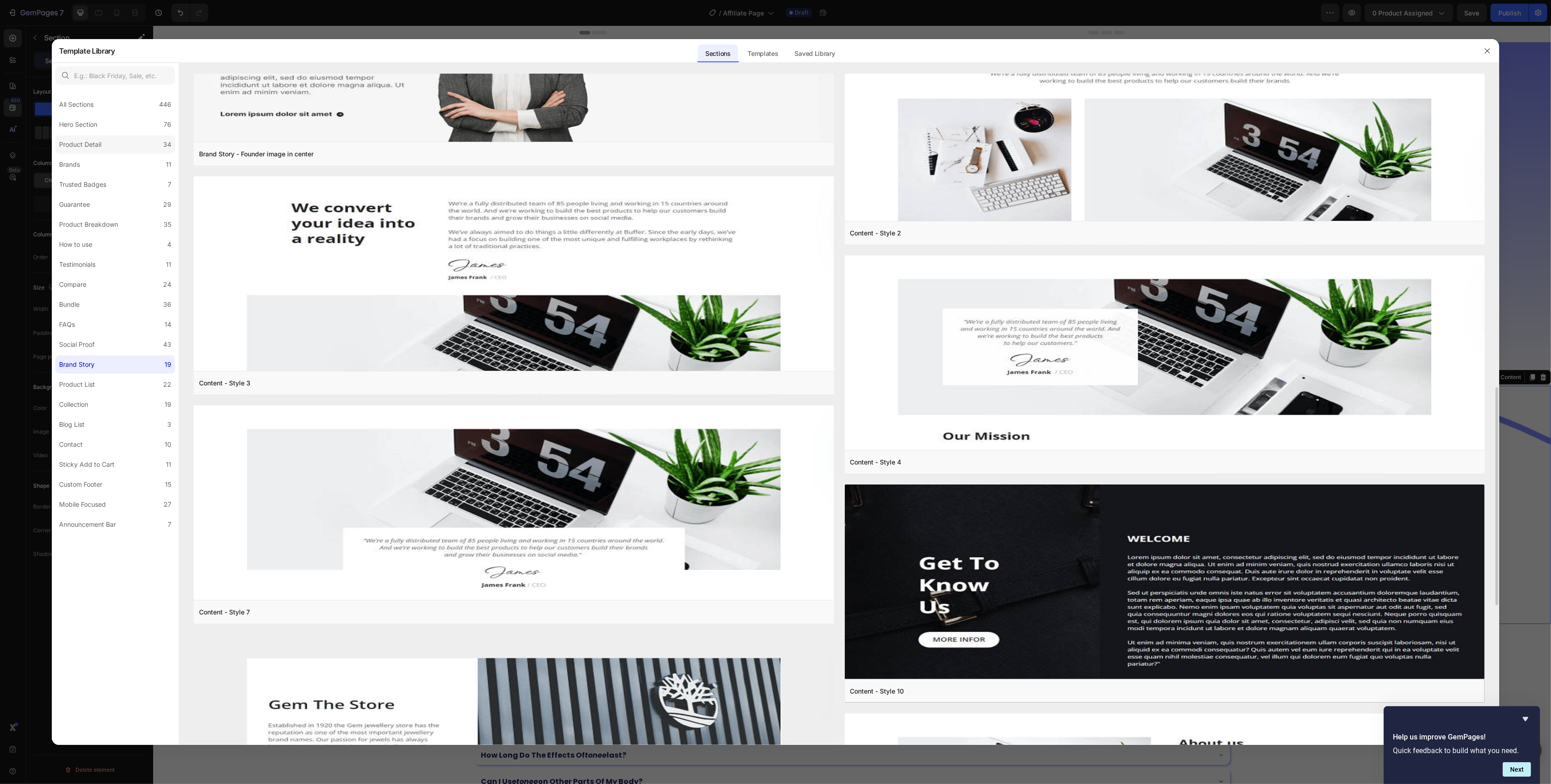
click at [94, 137] on label "Product Detail 34" at bounding box center [116, 144] width 120 height 18
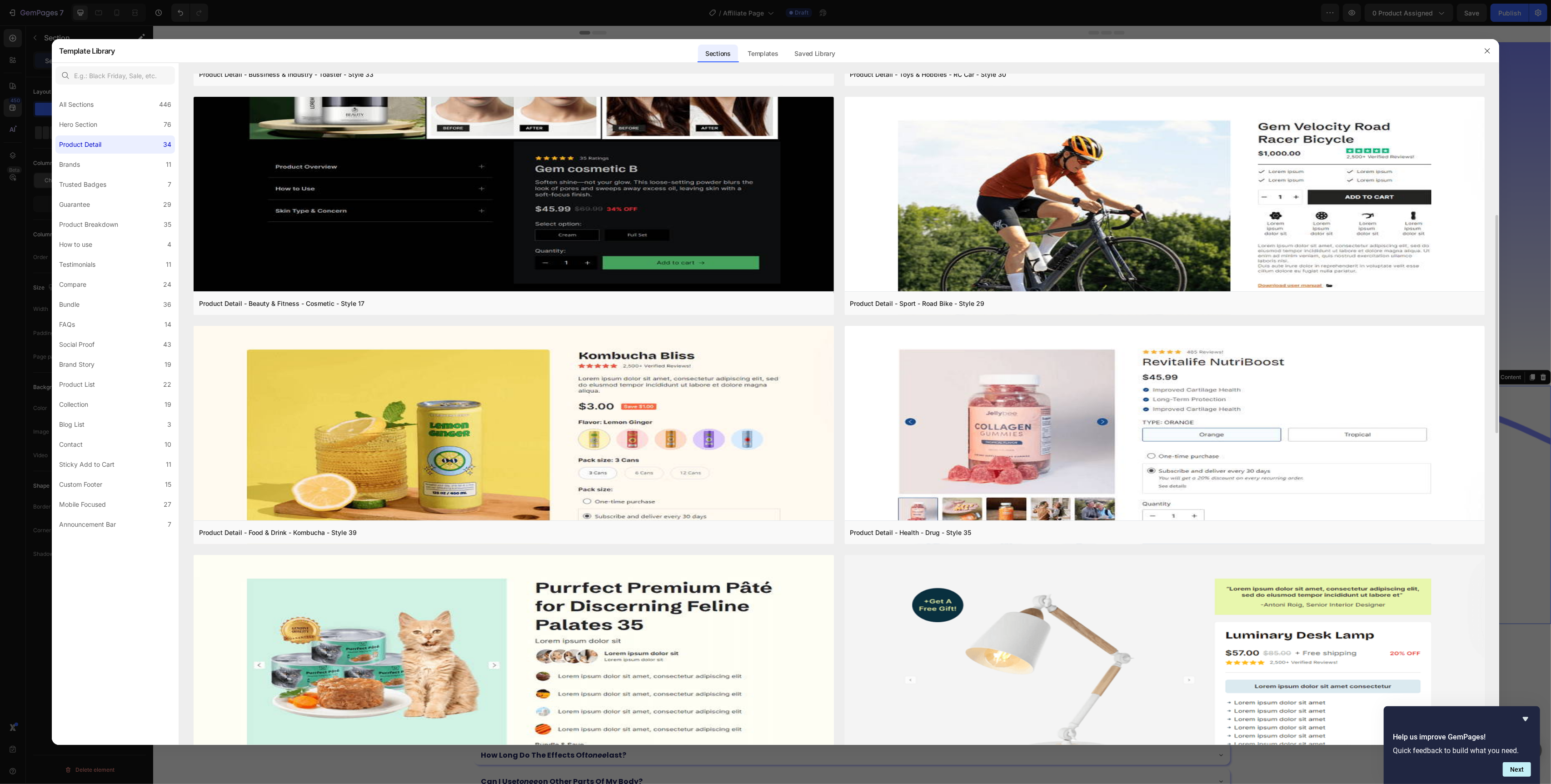
scroll to position [771, 0]
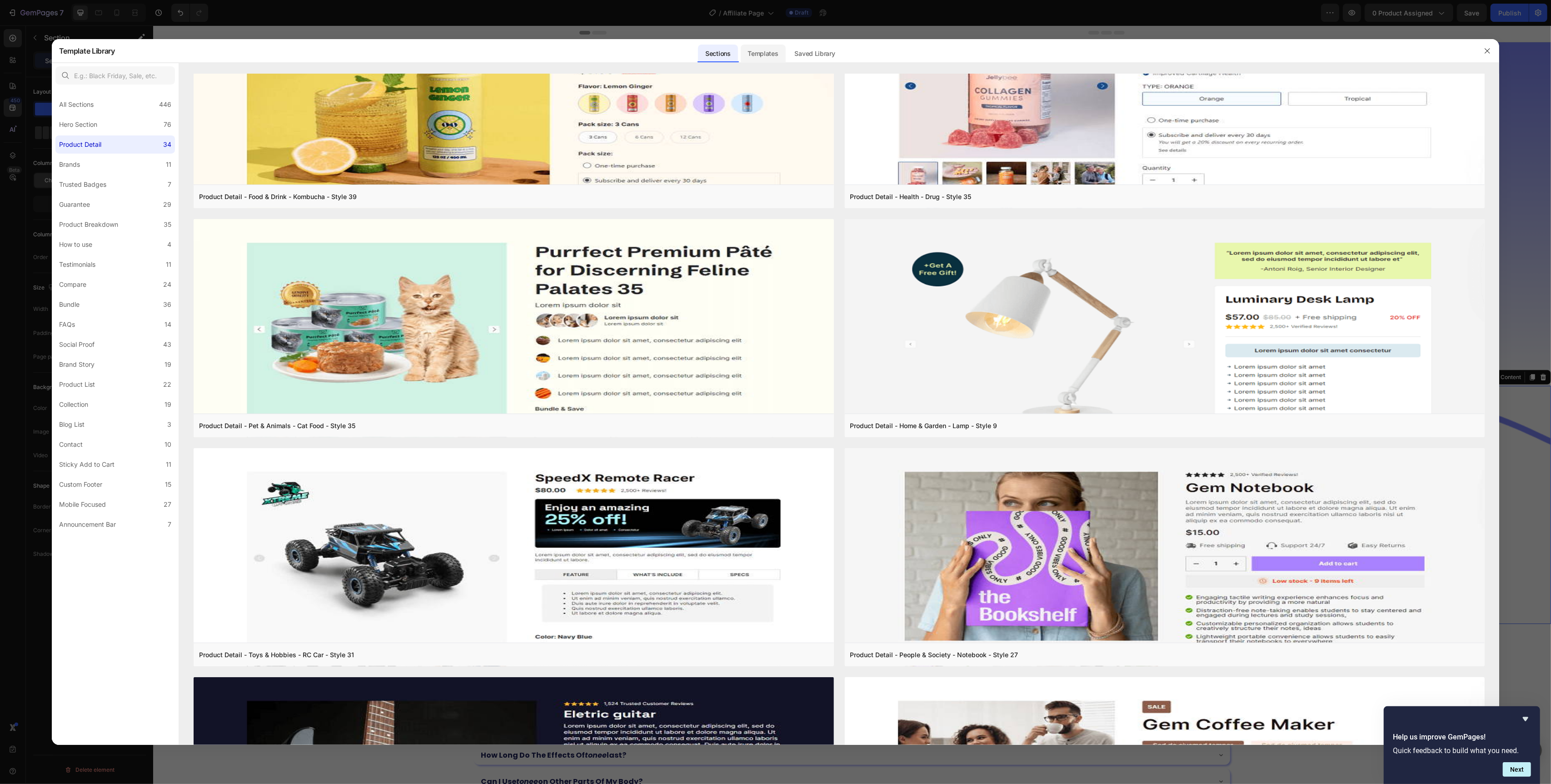
click at [761, 49] on div "Templates" at bounding box center [763, 54] width 45 height 18
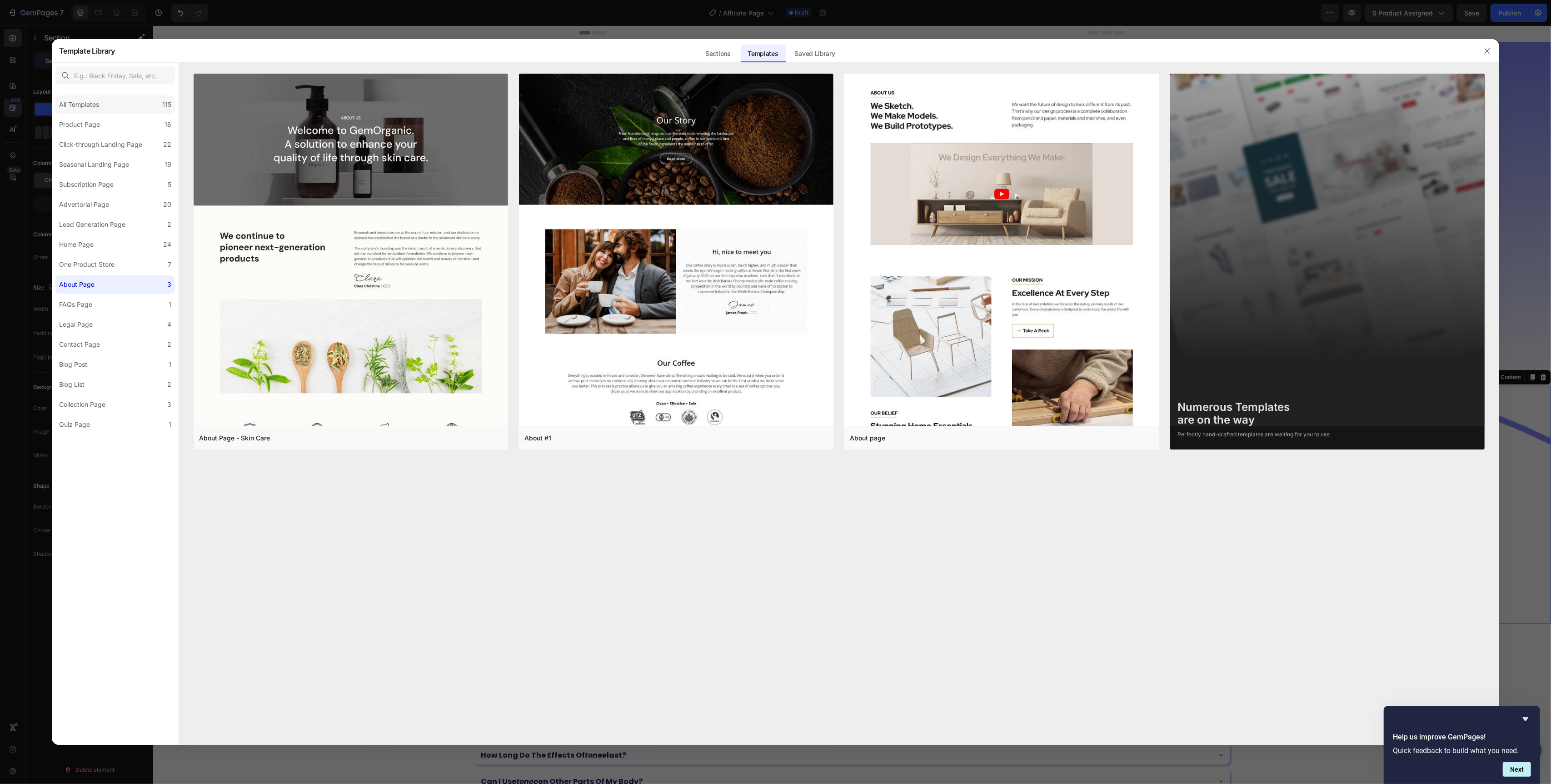
click at [125, 109] on div "All Templates 115" at bounding box center [116, 104] width 120 height 18
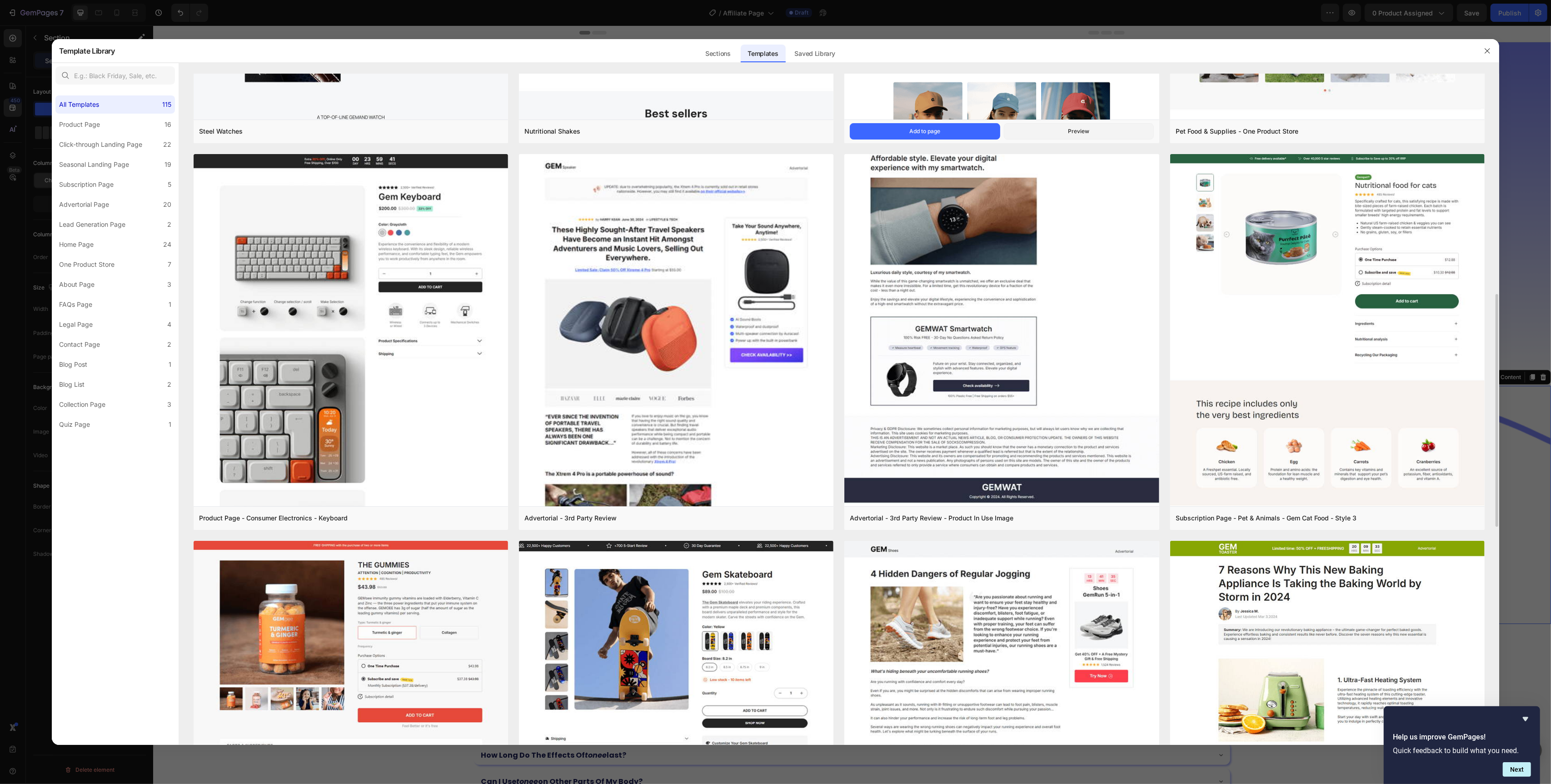
scroll to position [721, 0]
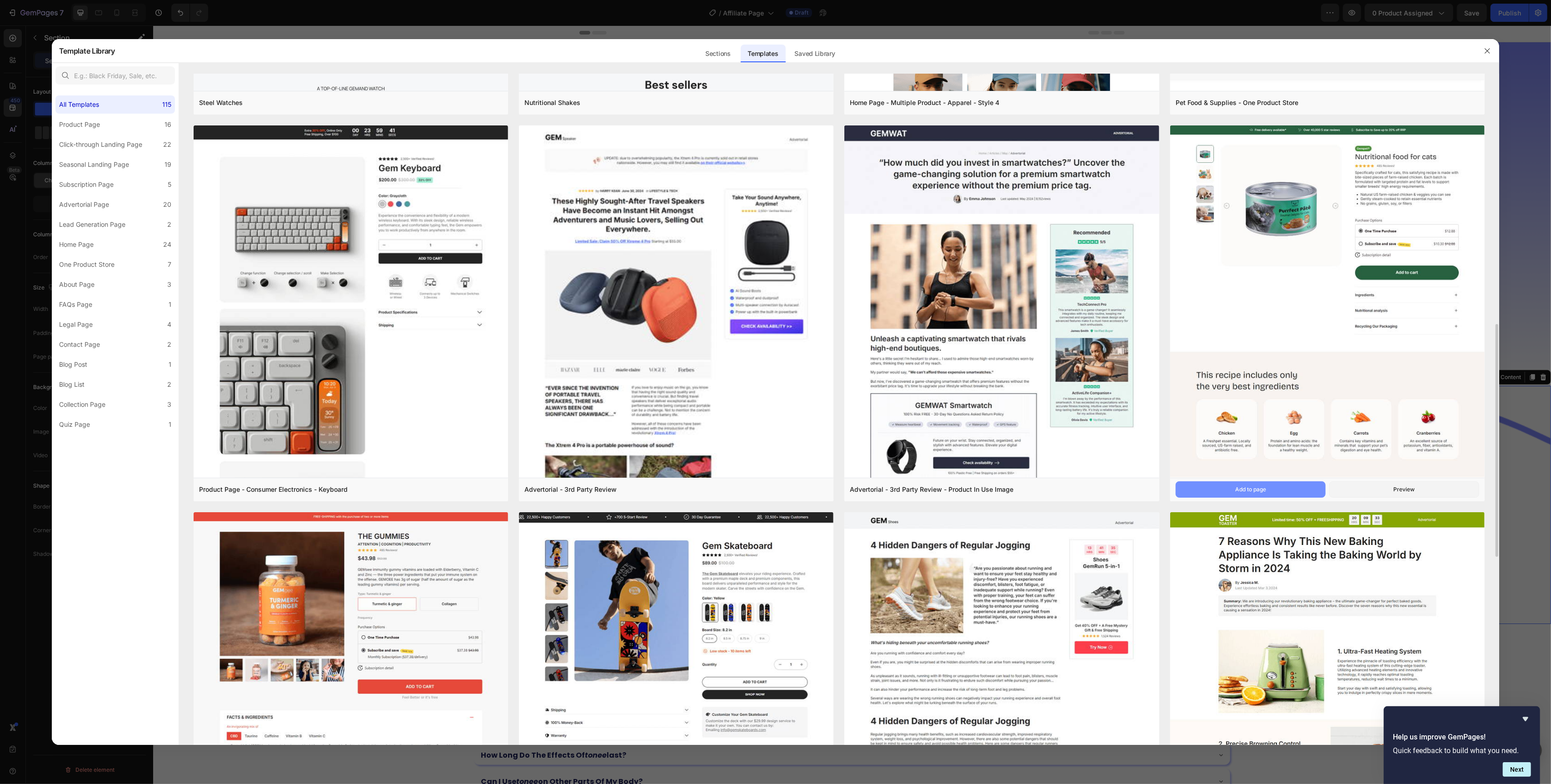
click at [1212, 487] on button "Add to page" at bounding box center [1251, 489] width 150 height 16
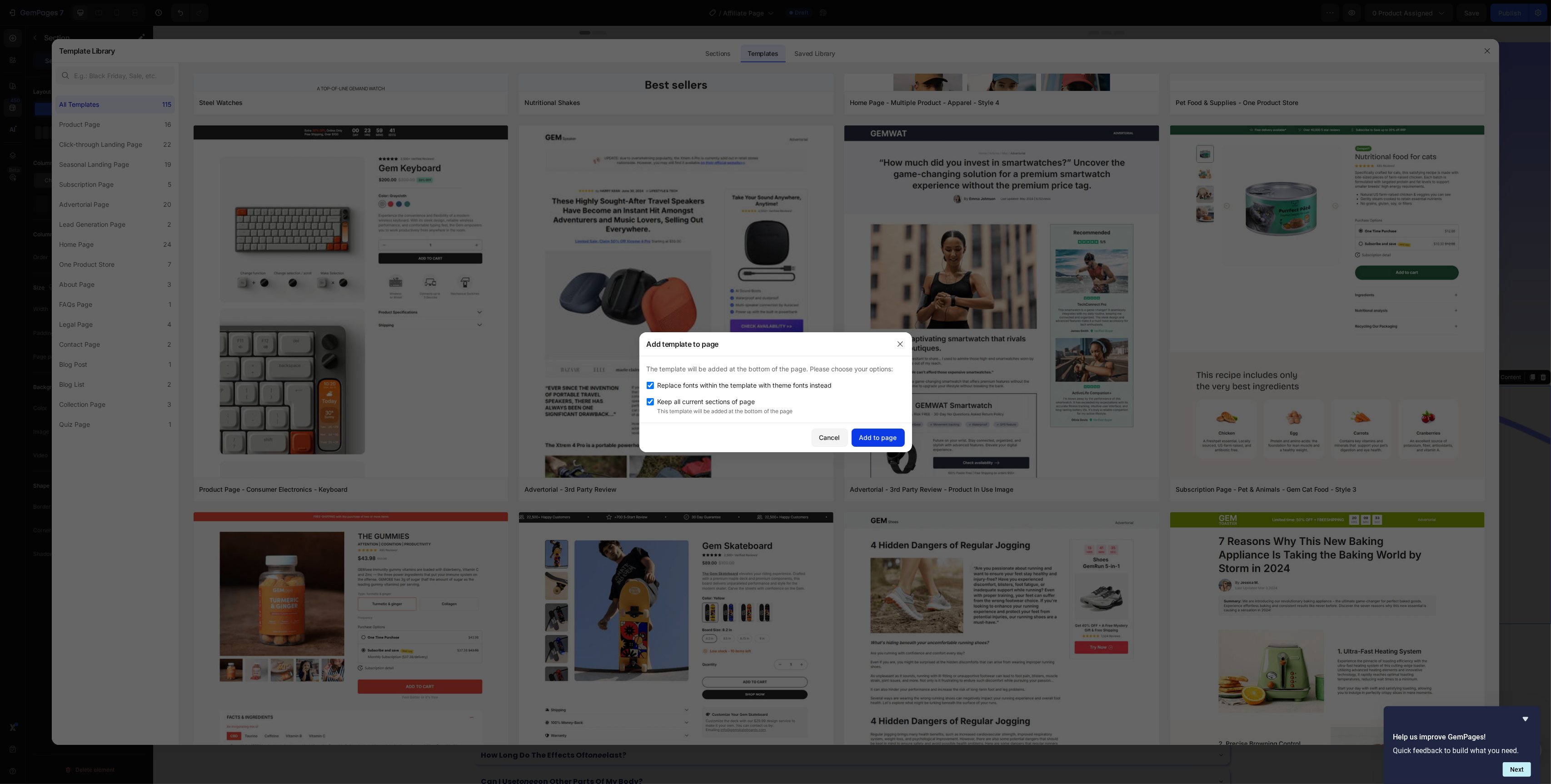
click at [881, 438] on div "Add to page" at bounding box center [879, 437] width 38 height 10
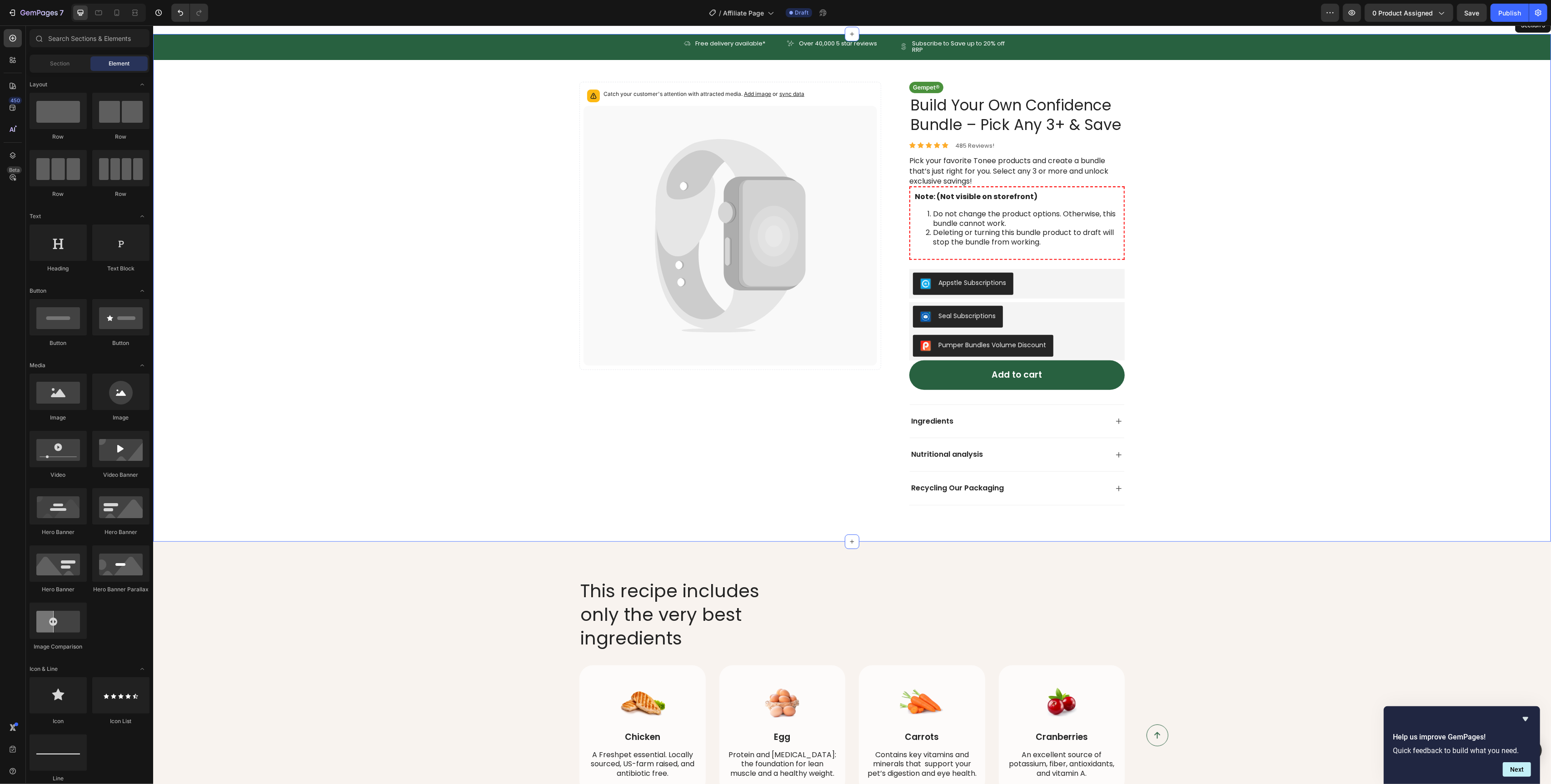
scroll to position [363, 0]
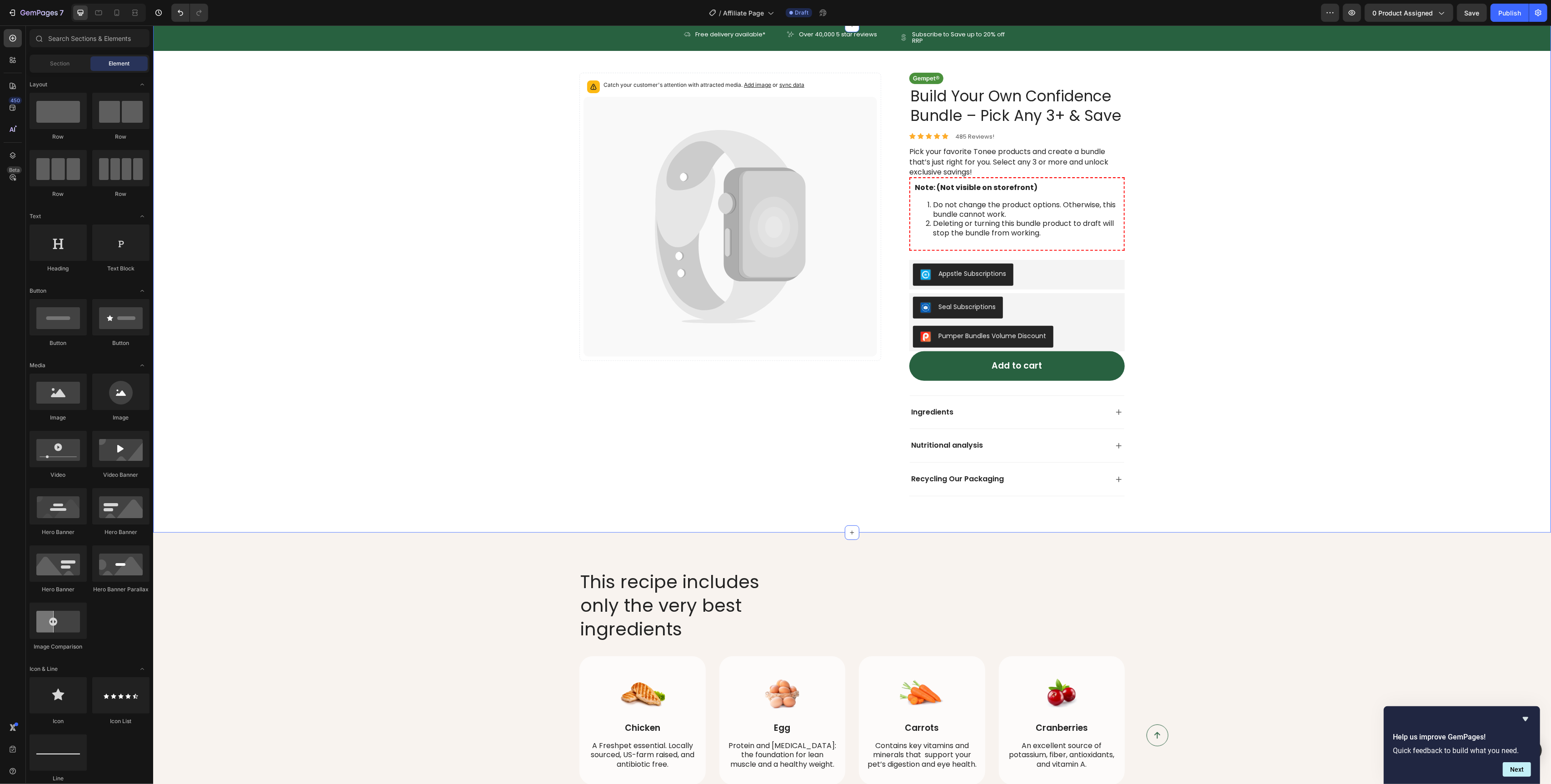
click at [1347, 249] on div "Icon Free delivery available* Text Block Row Icon Over 40,000 5 star reviews Te…" at bounding box center [852, 260] width 1398 height 471
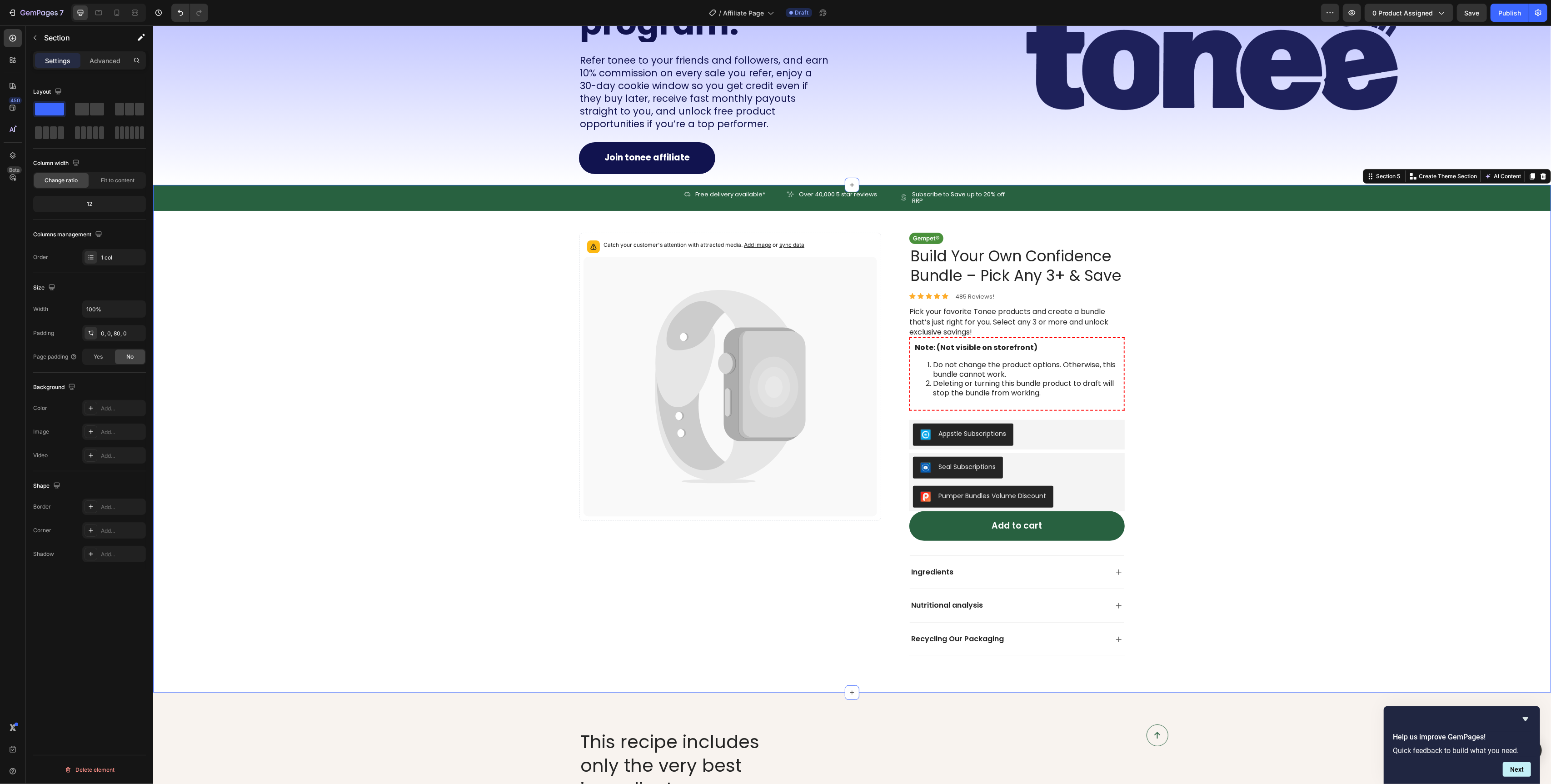
scroll to position [78, 0]
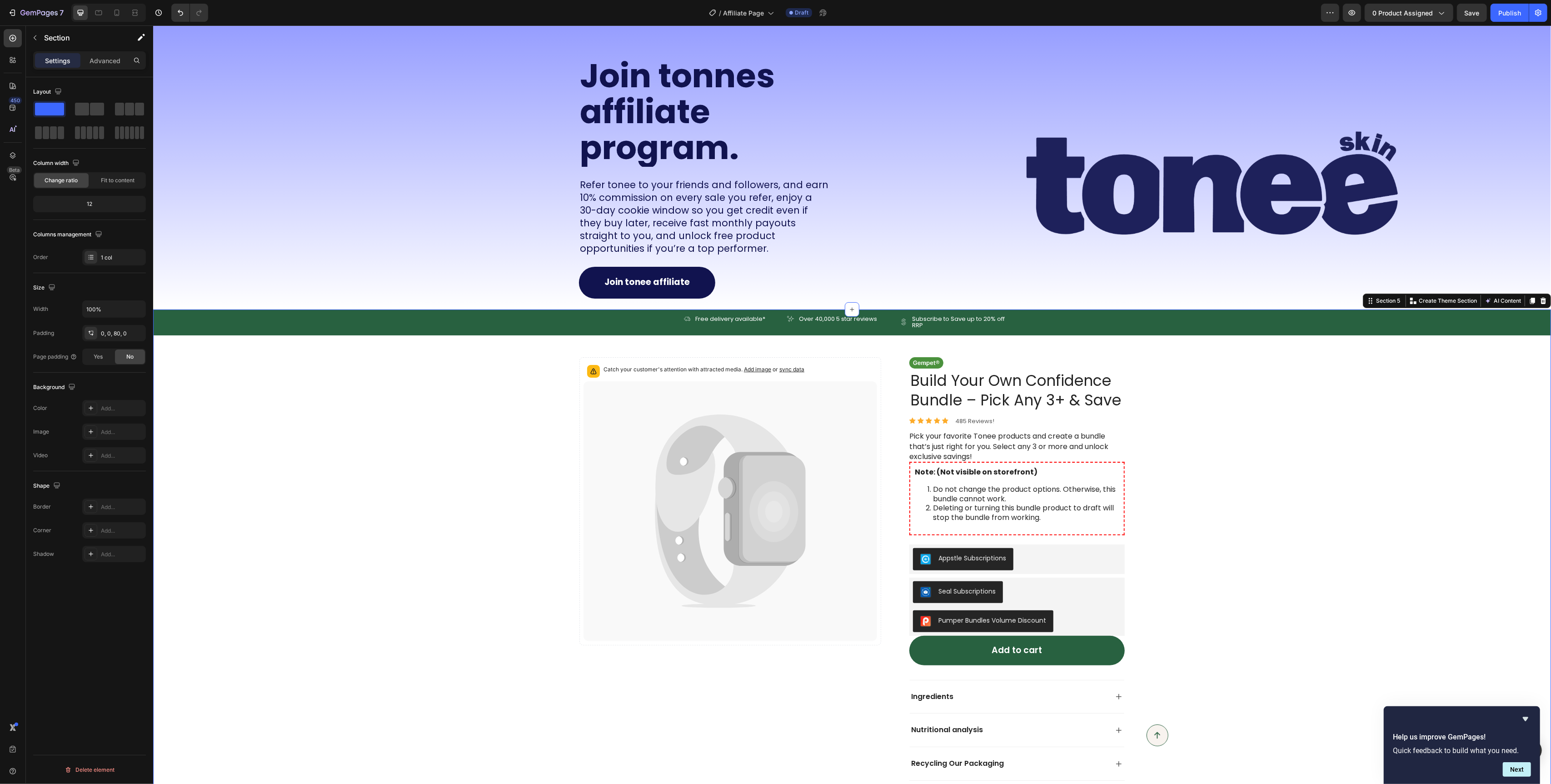
drag, startPoint x: 1418, startPoint y: 407, endPoint x: 1436, endPoint y: 380, distance: 32.4
click at [1418, 407] on div "Icon Free delivery available* Text Block Row Icon Over 40,000 5 star reviews Te…" at bounding box center [852, 545] width 1398 height 471
click at [1542, 303] on icon at bounding box center [1543, 301] width 7 height 7
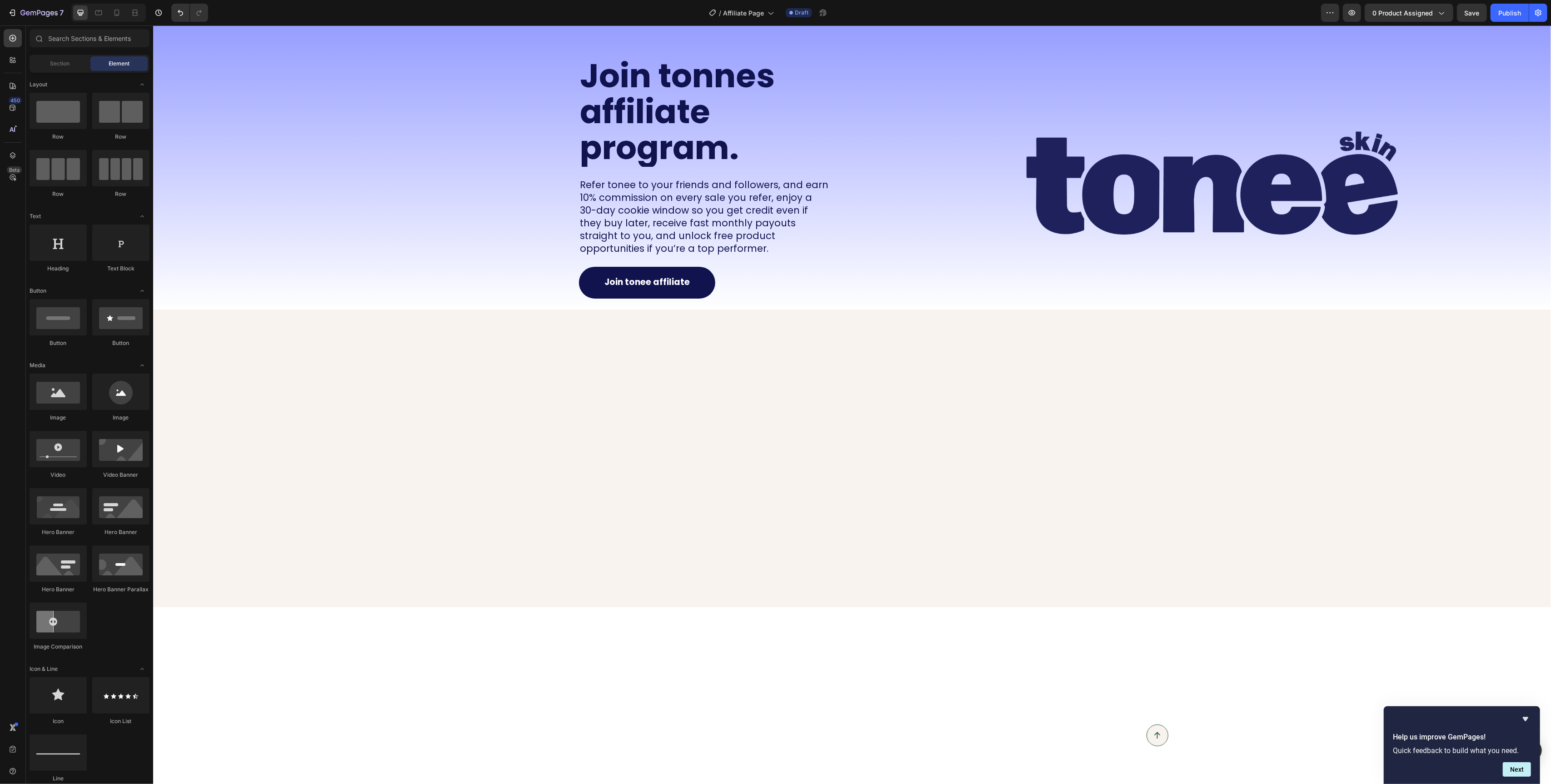
click at [714, 385] on div at bounding box center [852, 458] width 1398 height 298
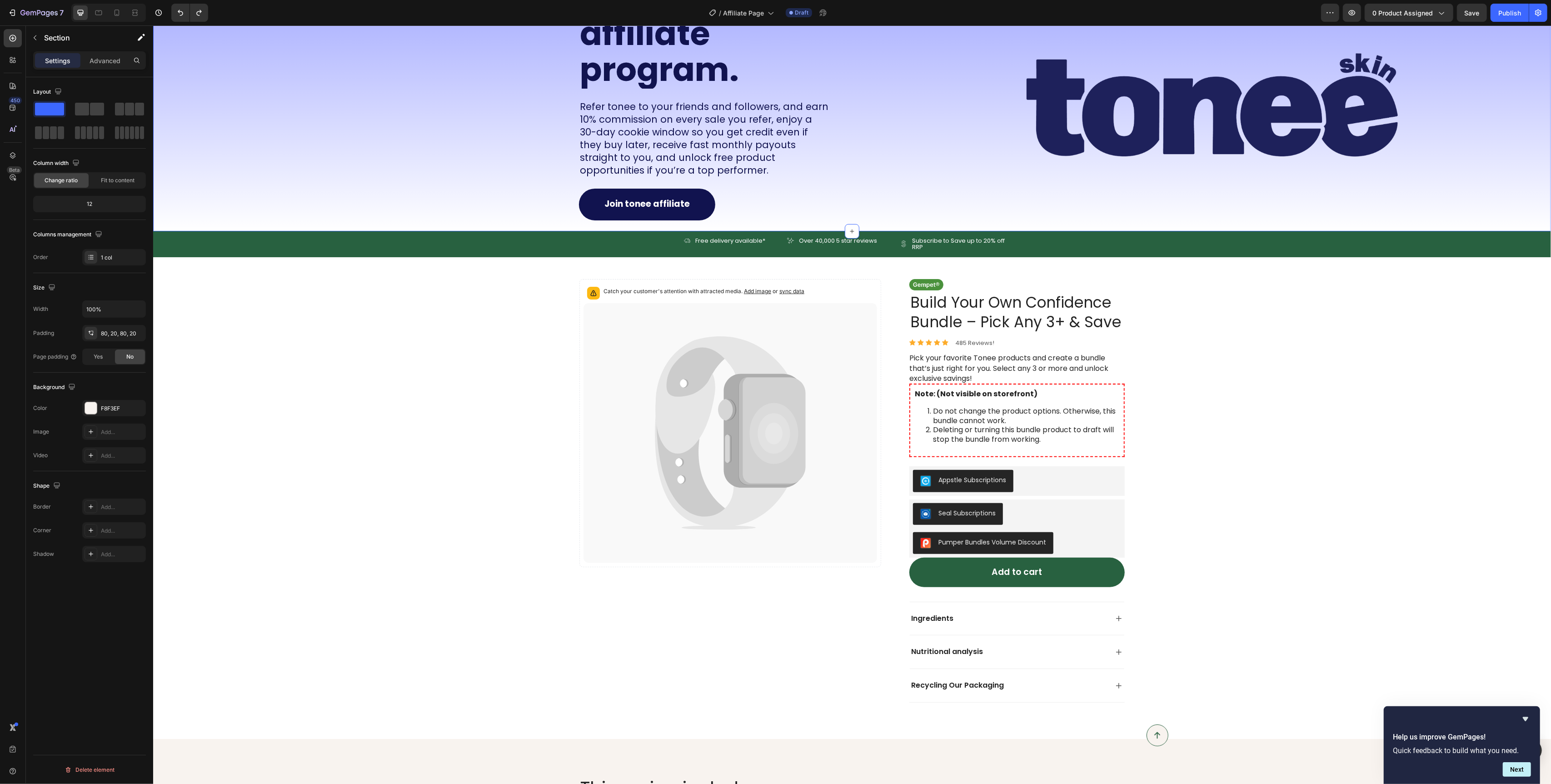
scroll to position [198, 0]
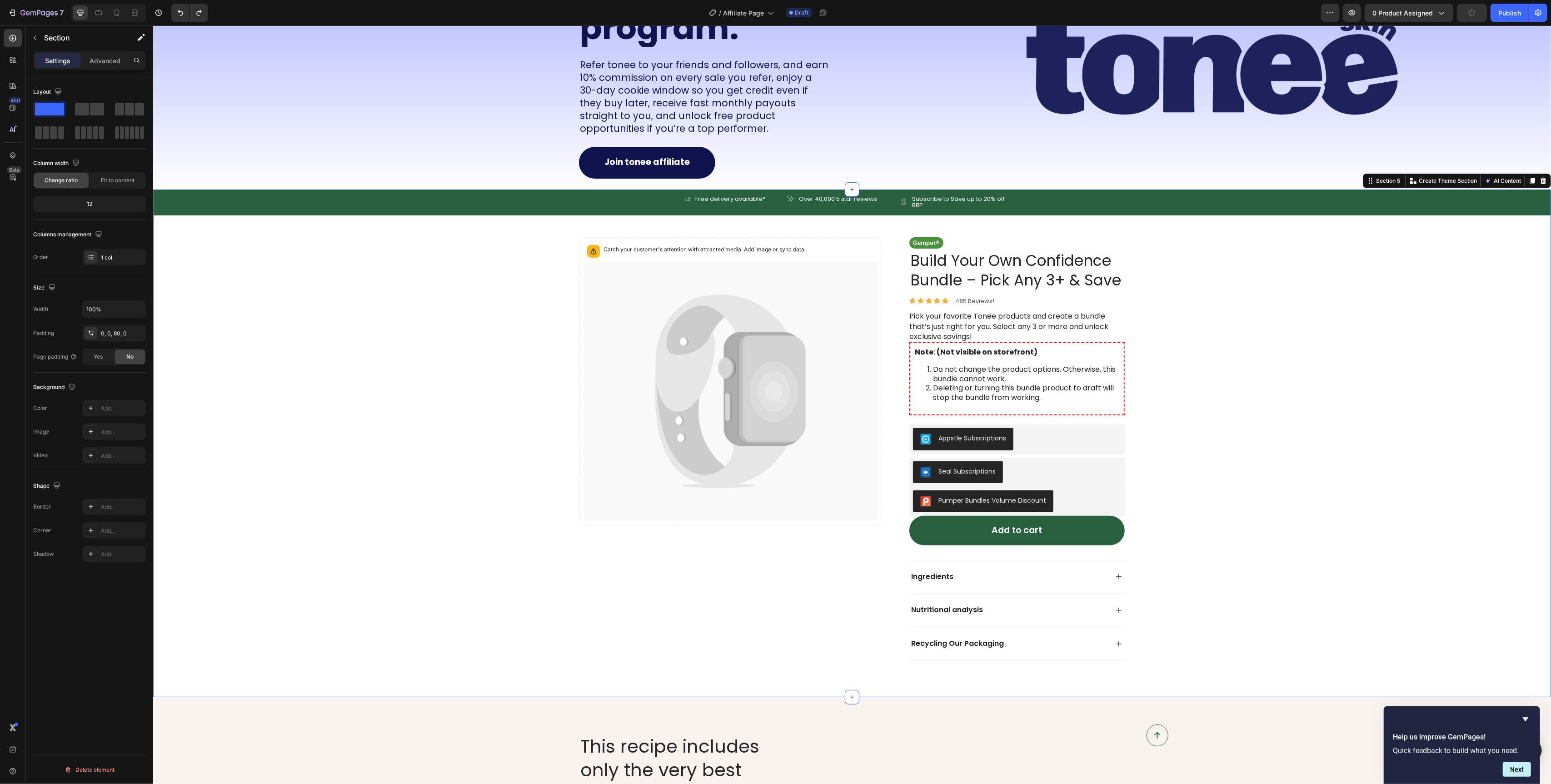
drag, startPoint x: 510, startPoint y: 285, endPoint x: 501, endPoint y: 284, distance: 9.1
click at [510, 285] on div "Icon Free delivery available* Text Block Row Icon Over 40,000 5 star reviews Te…" at bounding box center [852, 425] width 1398 height 471
click at [1084, 206] on div "Icon Free delivery available* Text Block Row Icon Over 40,000 5 star reviews Te…" at bounding box center [852, 202] width 1398 height 26
click at [204, 182] on div at bounding box center [208, 180] width 11 height 11
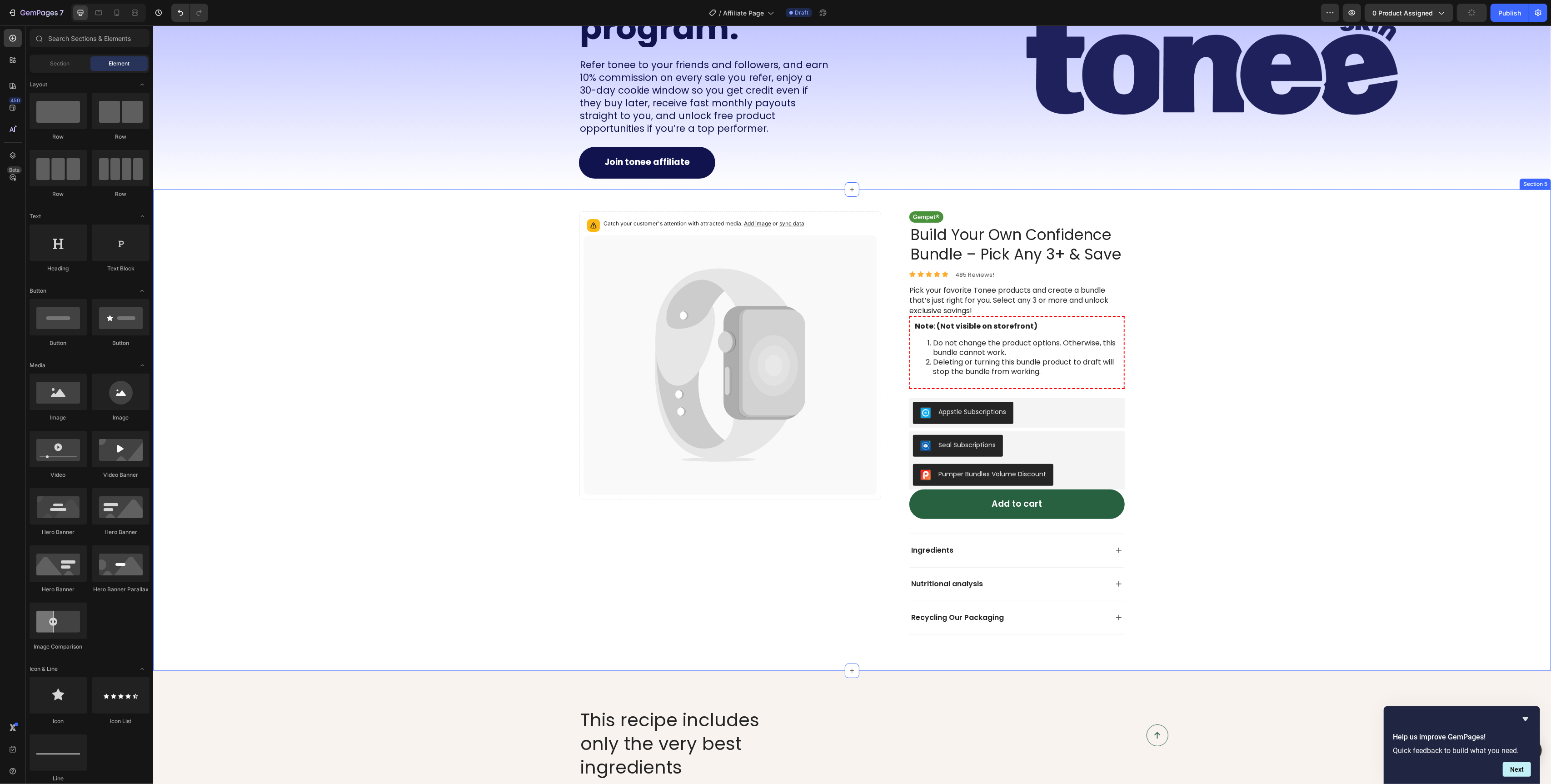
click at [519, 291] on div "Catch your customer's attention with attracted media. Add image or sync data Pr…" at bounding box center [852, 412] width 1398 height 445
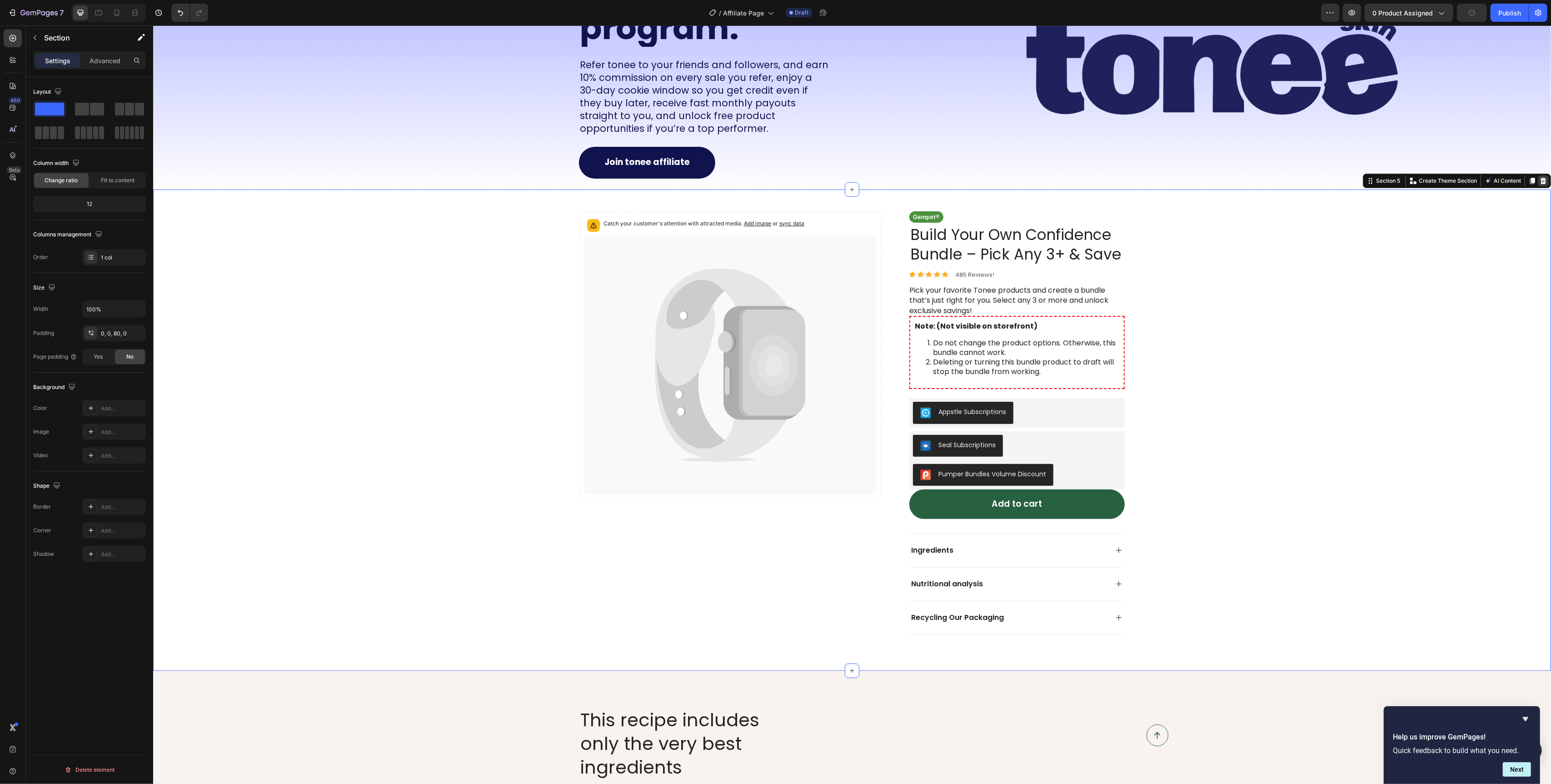
click at [1545, 182] on icon at bounding box center [1543, 180] width 6 height 6
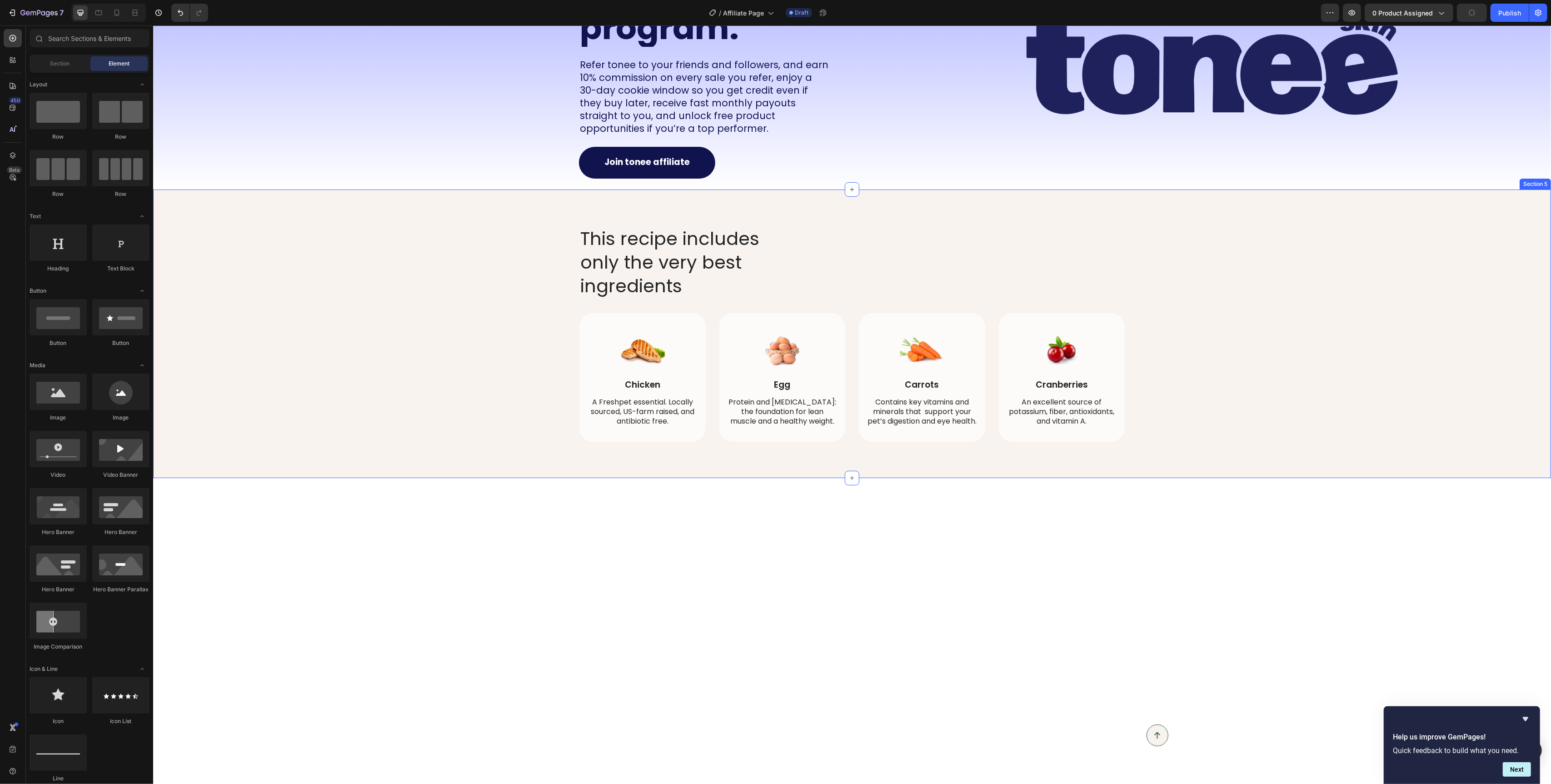
click at [485, 263] on div "This recipe includes only the very best ingredients Heading Image Chicken Text …" at bounding box center [852, 334] width 1380 height 216
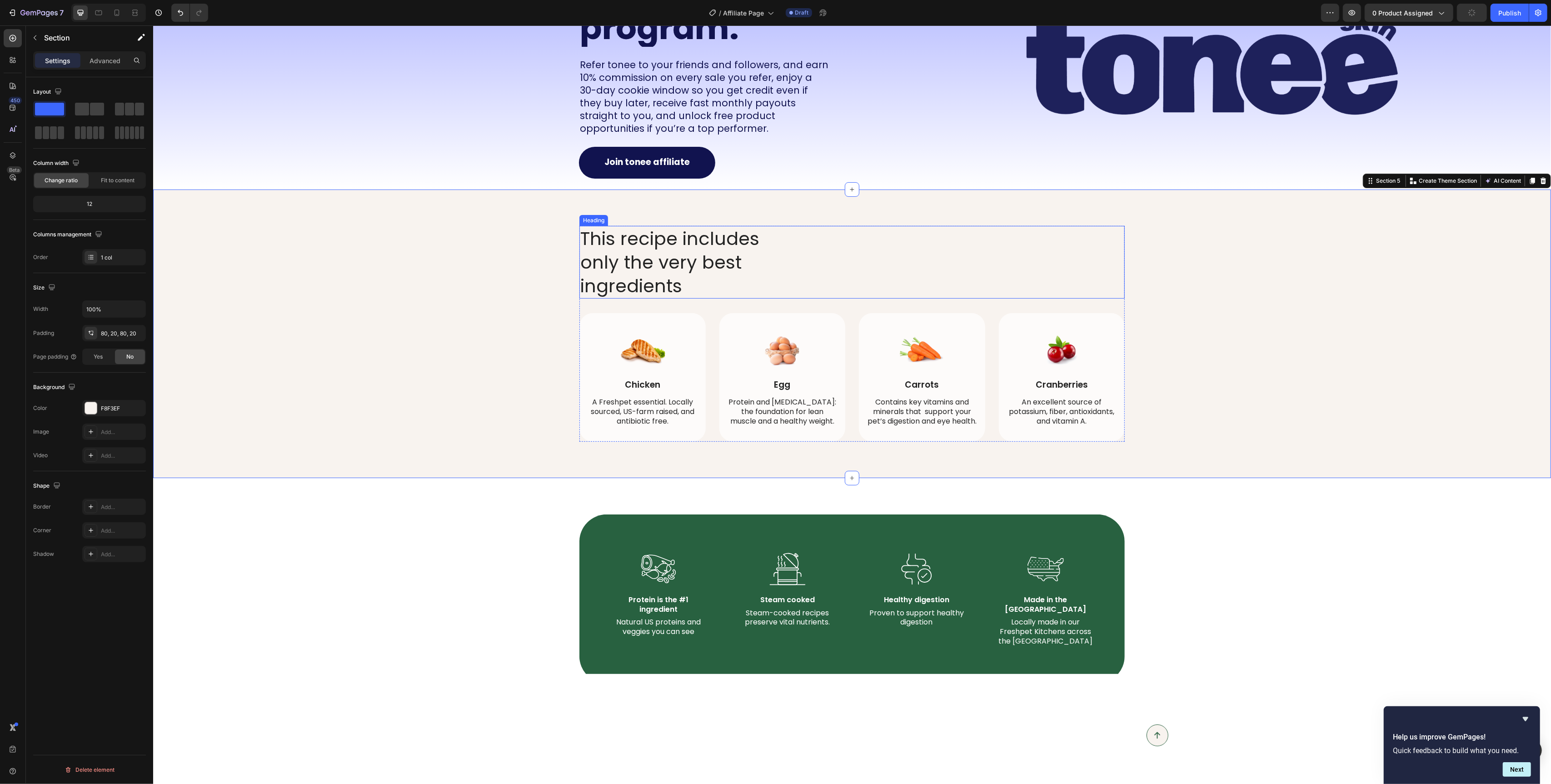
scroll to position [0, 0]
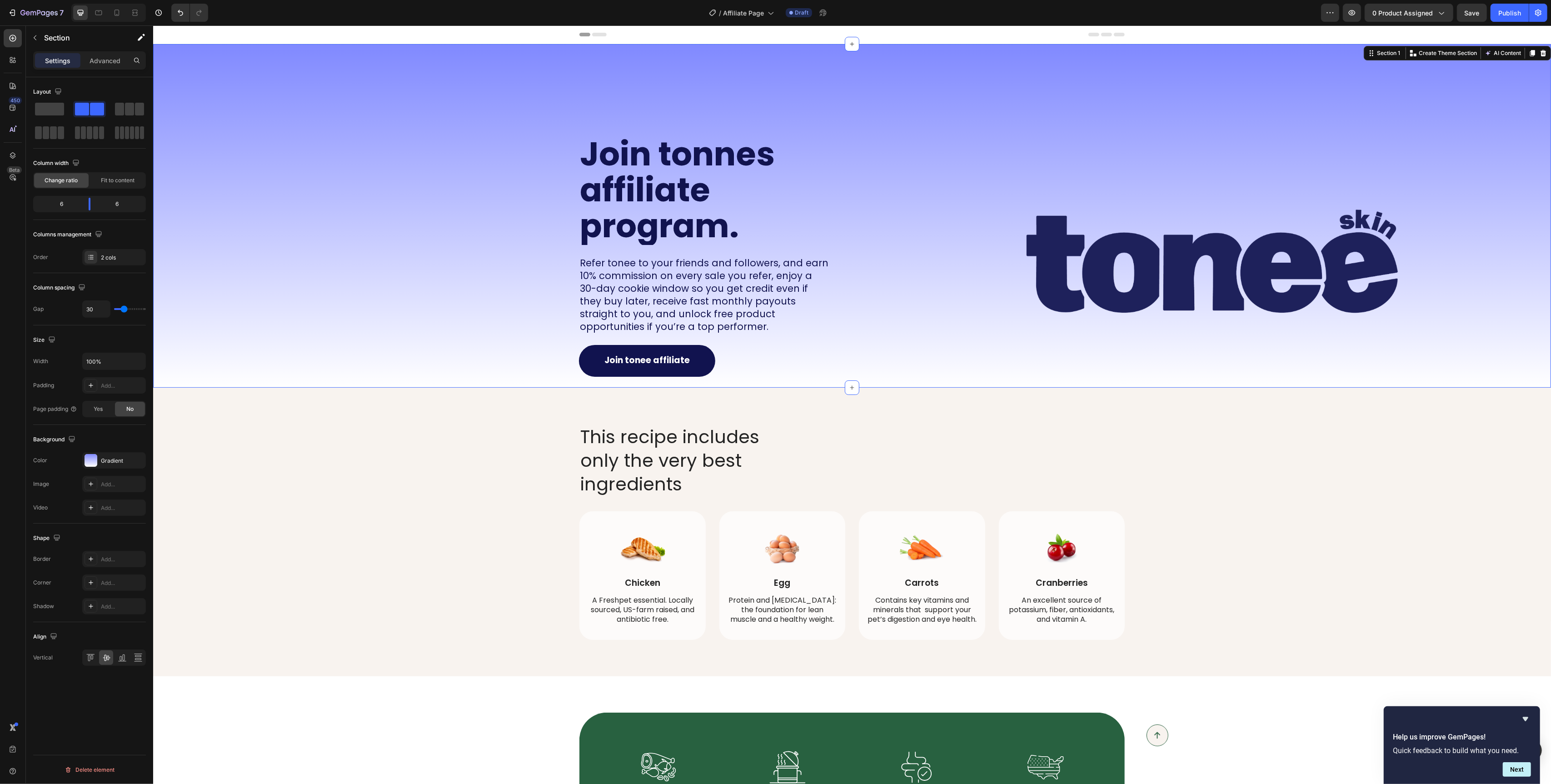
click at [358, 361] on div "Join tonnes affiliate program. Heading Refer tonee to your friends and follower…" at bounding box center [499, 216] width 692 height 344
click at [371, 444] on div "This recipe includes only the very best ingredients Heading Image Chicken Text …" at bounding box center [852, 532] width 1380 height 216
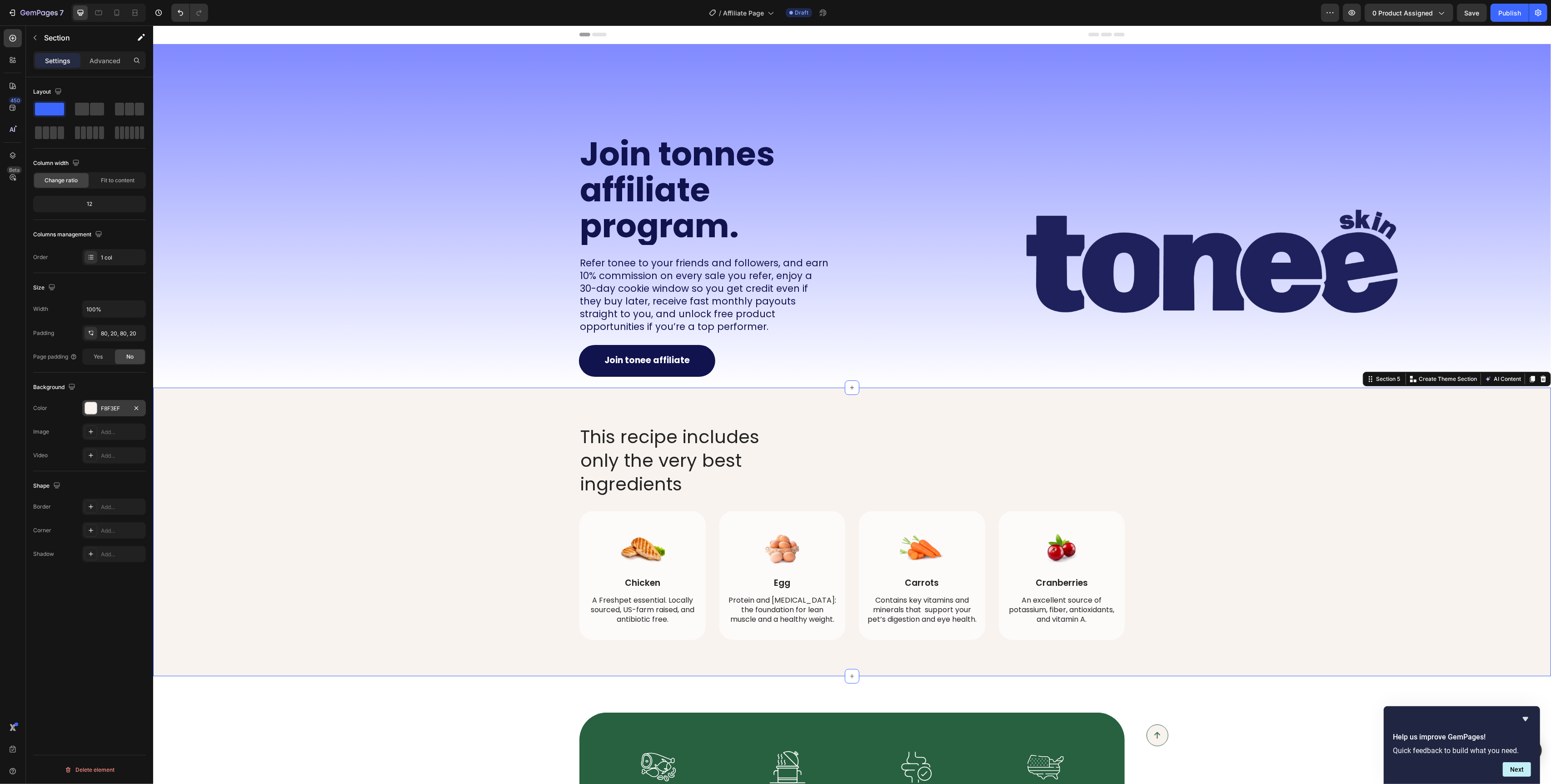
drag, startPoint x: 83, startPoint y: 410, endPoint x: 88, endPoint y: 410, distance: 5.0
click at [83, 410] on div "F8F3EF" at bounding box center [114, 408] width 63 height 16
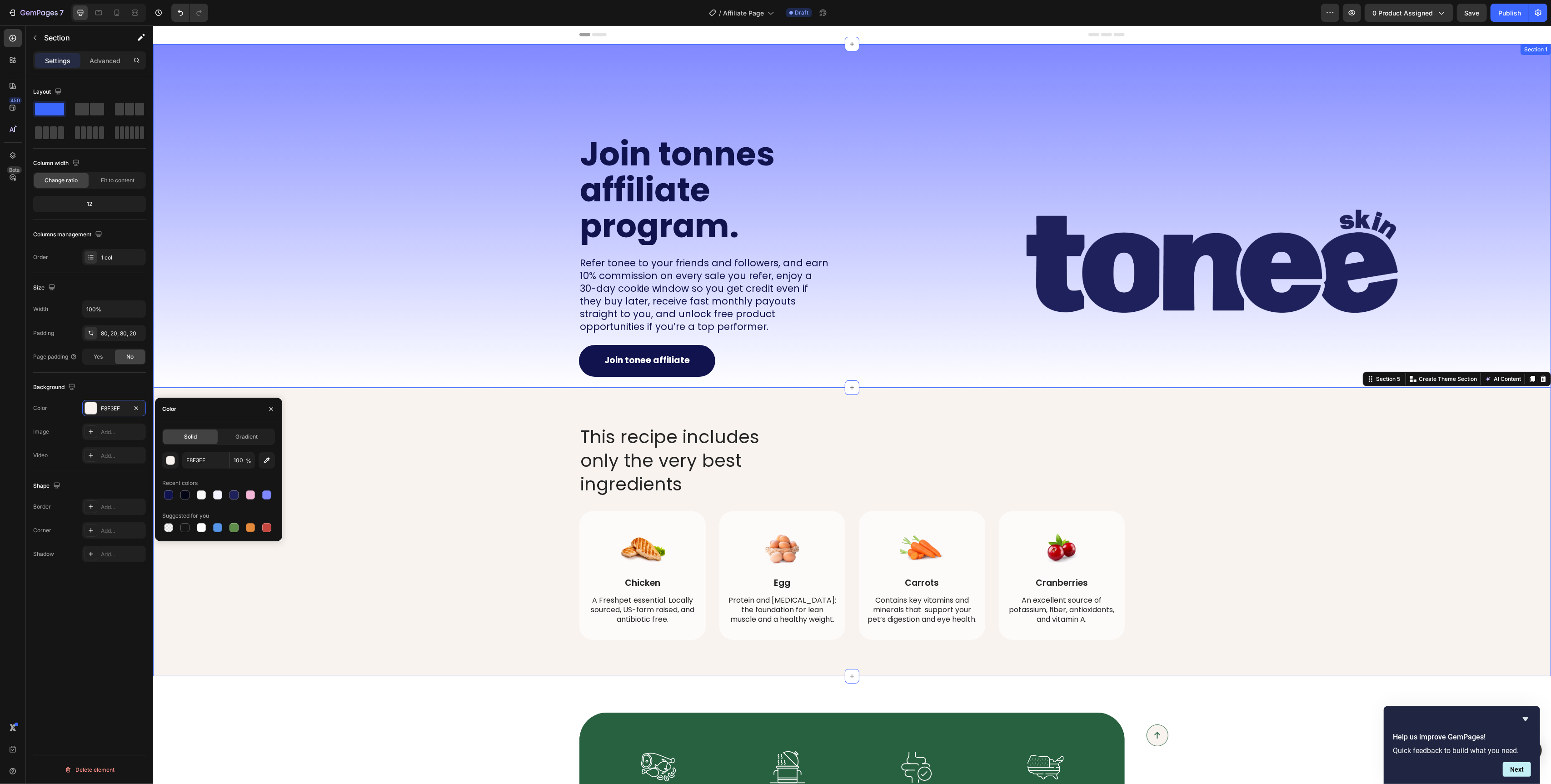
click at [511, 288] on div "Join tonnes affiliate program. Heading Refer tonee to your friends and follower…" at bounding box center [499, 216] width 692 height 344
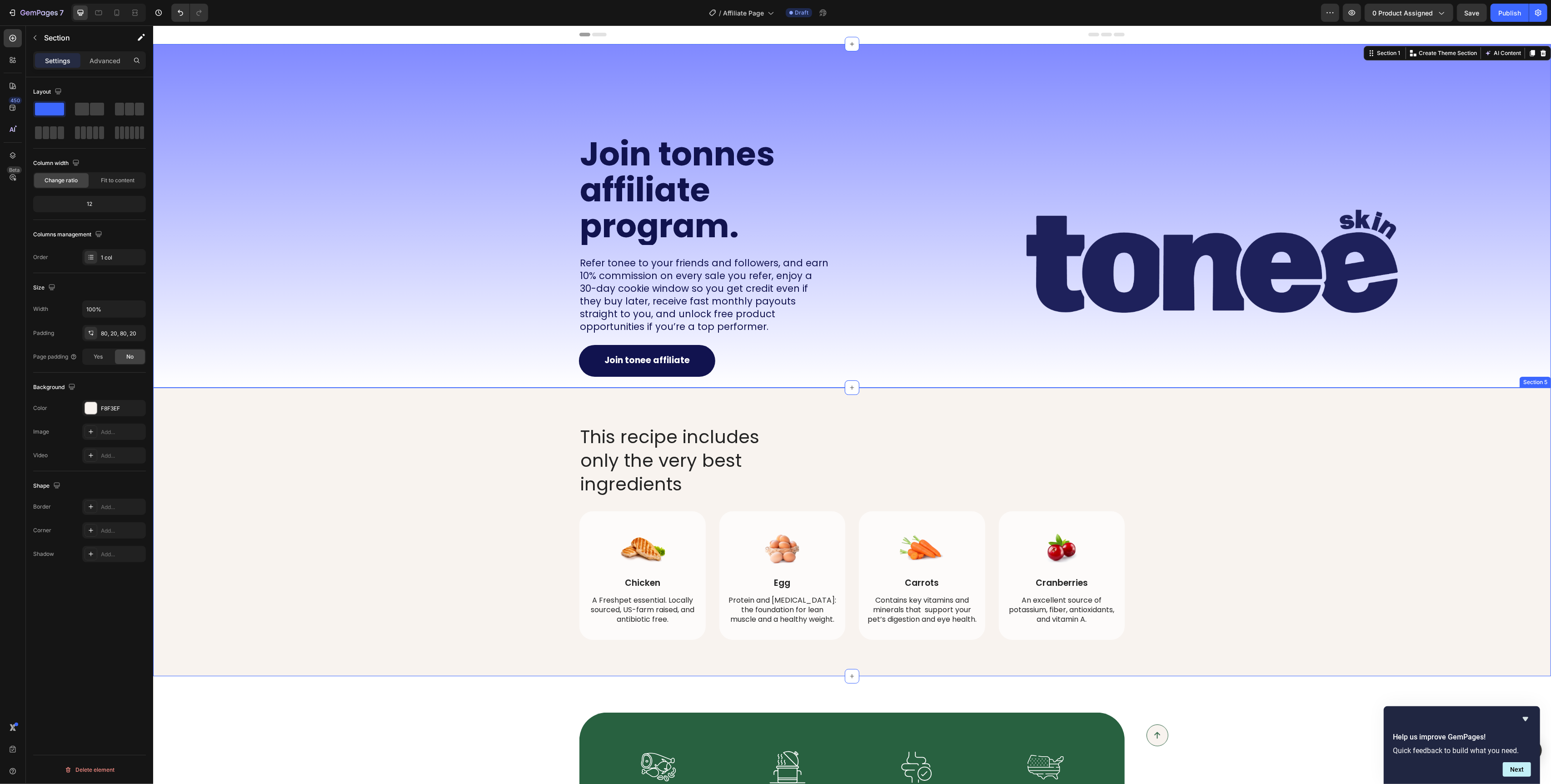
click at [462, 456] on div "This recipe includes only the very best ingredients Heading Image Chicken Text …" at bounding box center [852, 532] width 1380 height 216
click at [94, 408] on div at bounding box center [91, 408] width 12 height 12
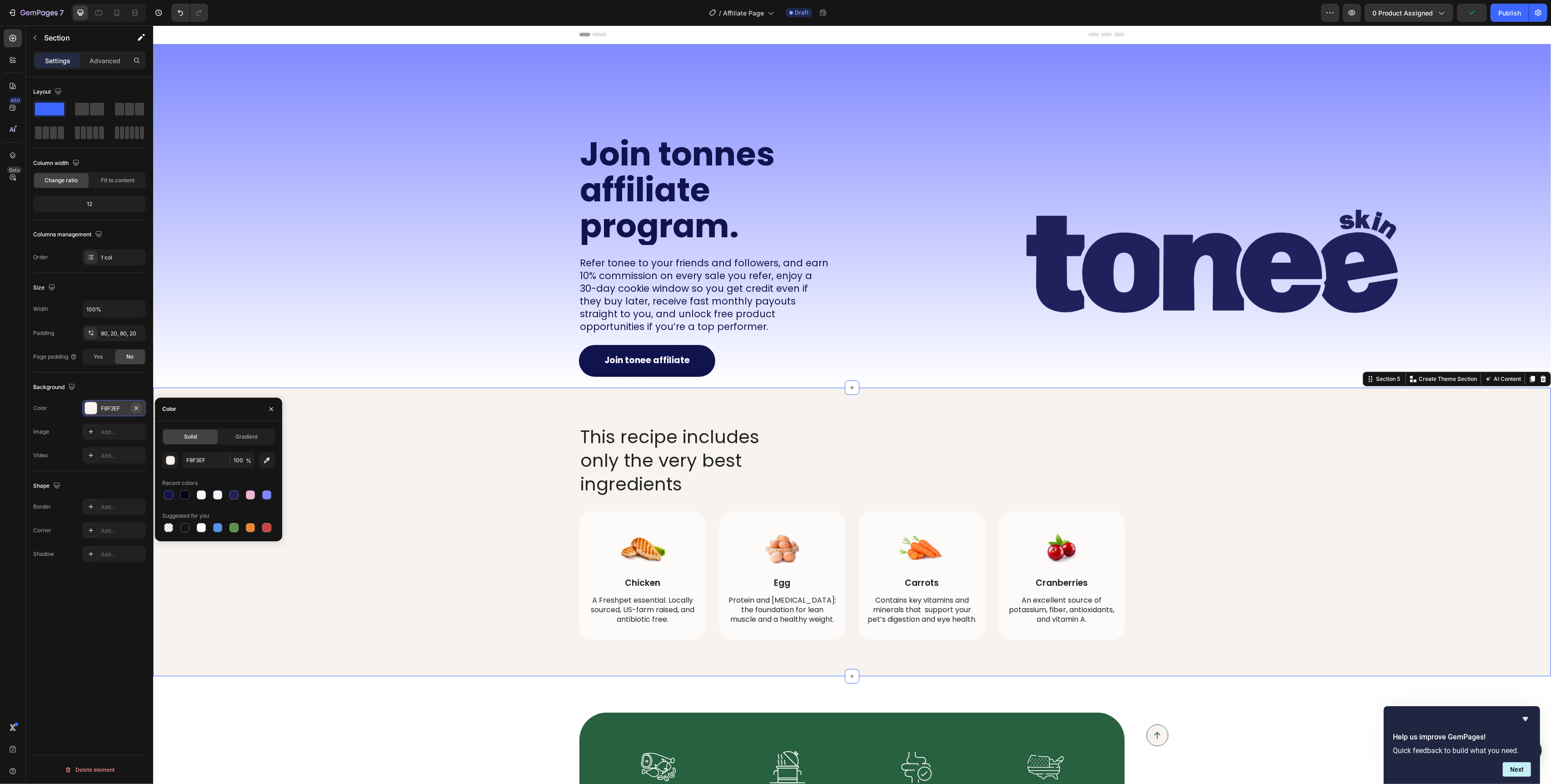
click at [137, 406] on icon "button" at bounding box center [136, 408] width 7 height 7
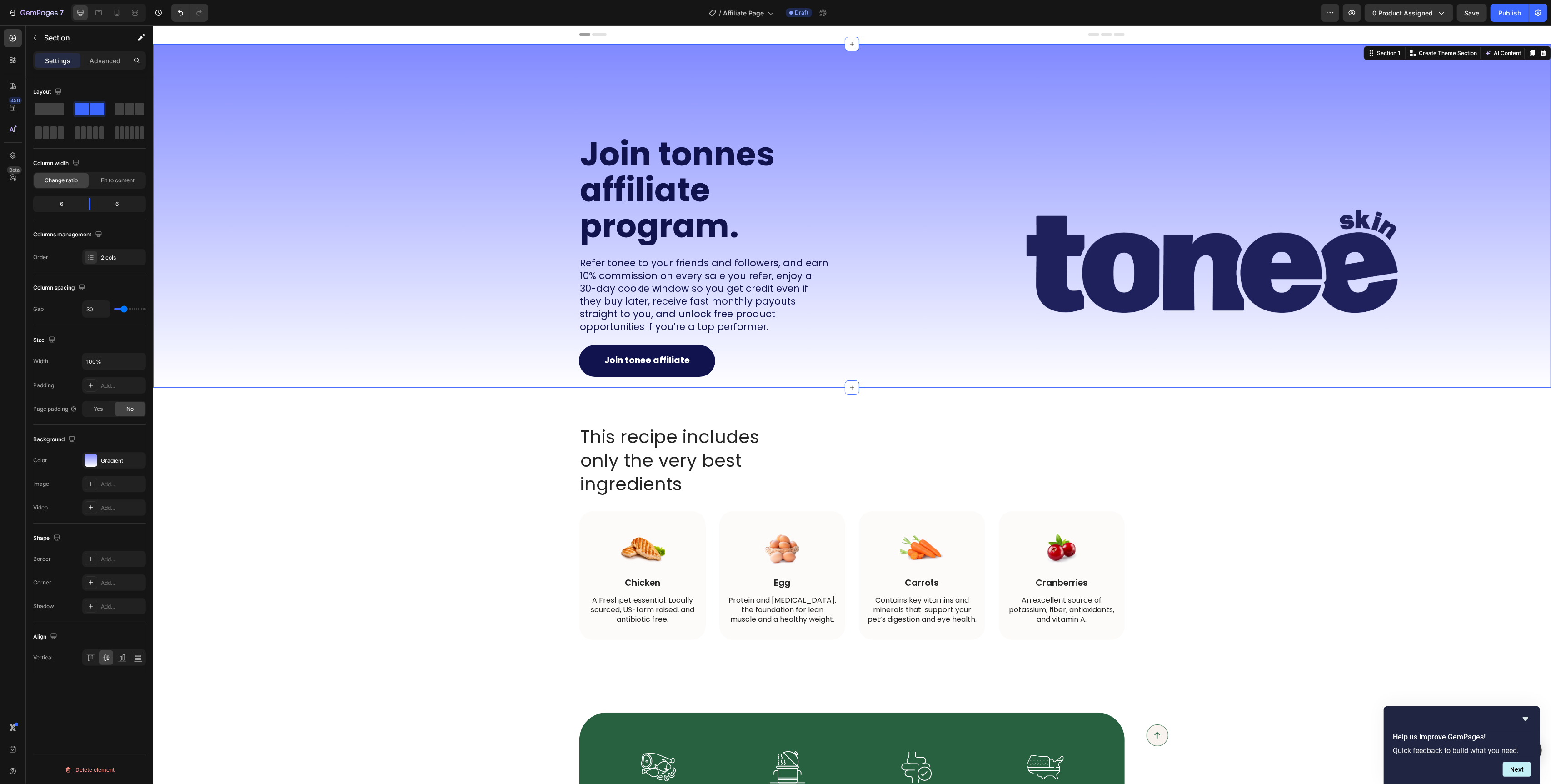
click at [269, 325] on div "Join tonnes affiliate program. Heading Refer tonee to your friends and follower…" at bounding box center [499, 216] width 692 height 344
click at [415, 251] on div "Join tonnes affiliate program. Heading Refer tonee to your friends and follower…" at bounding box center [499, 216] width 692 height 344
click at [724, 452] on h2 "This recipe includes only the very best ingredients" at bounding box center [689, 460] width 220 height 73
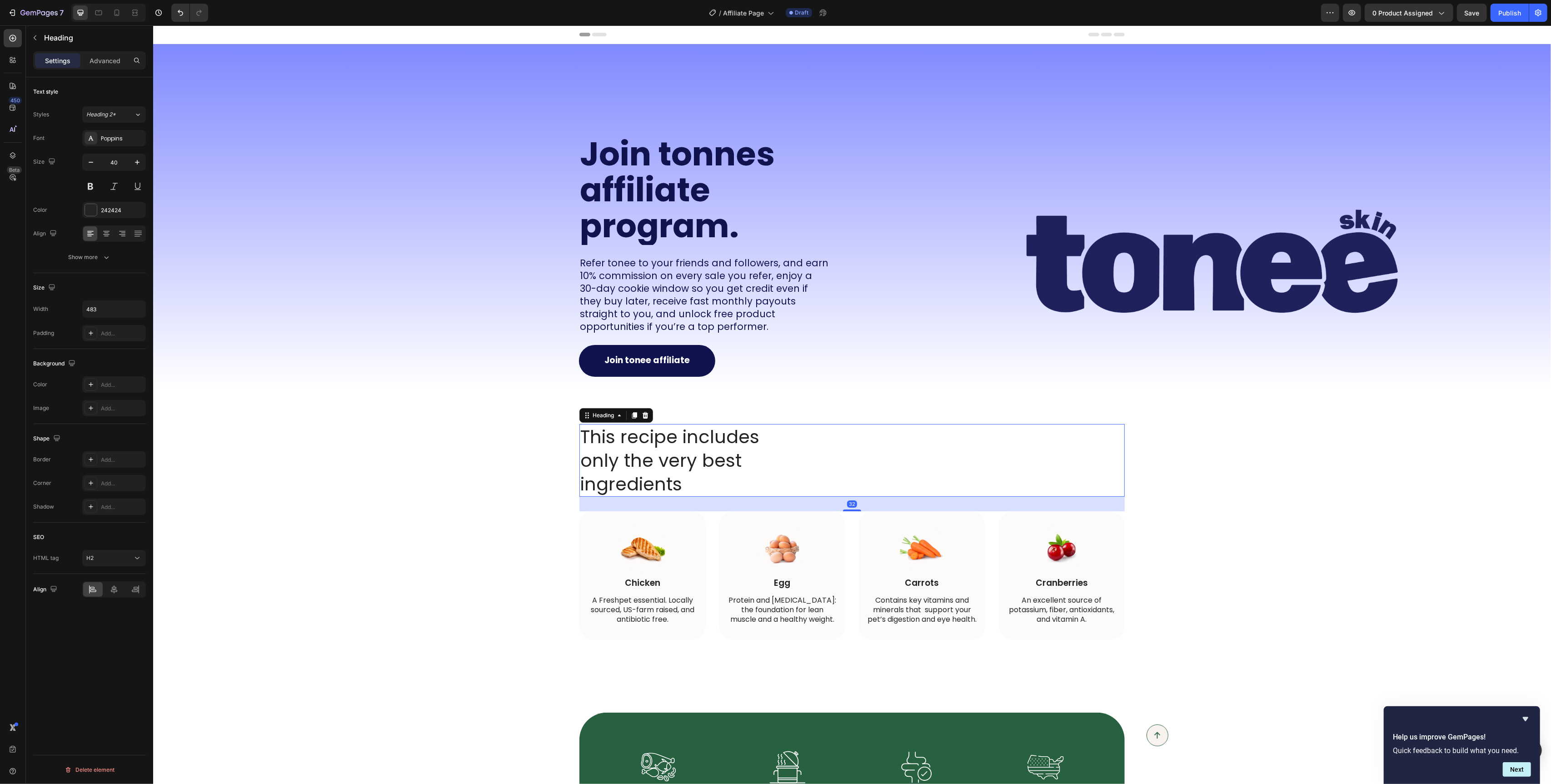
click at [724, 452] on h2 "This recipe includes only the very best ingredients" at bounding box center [689, 460] width 220 height 73
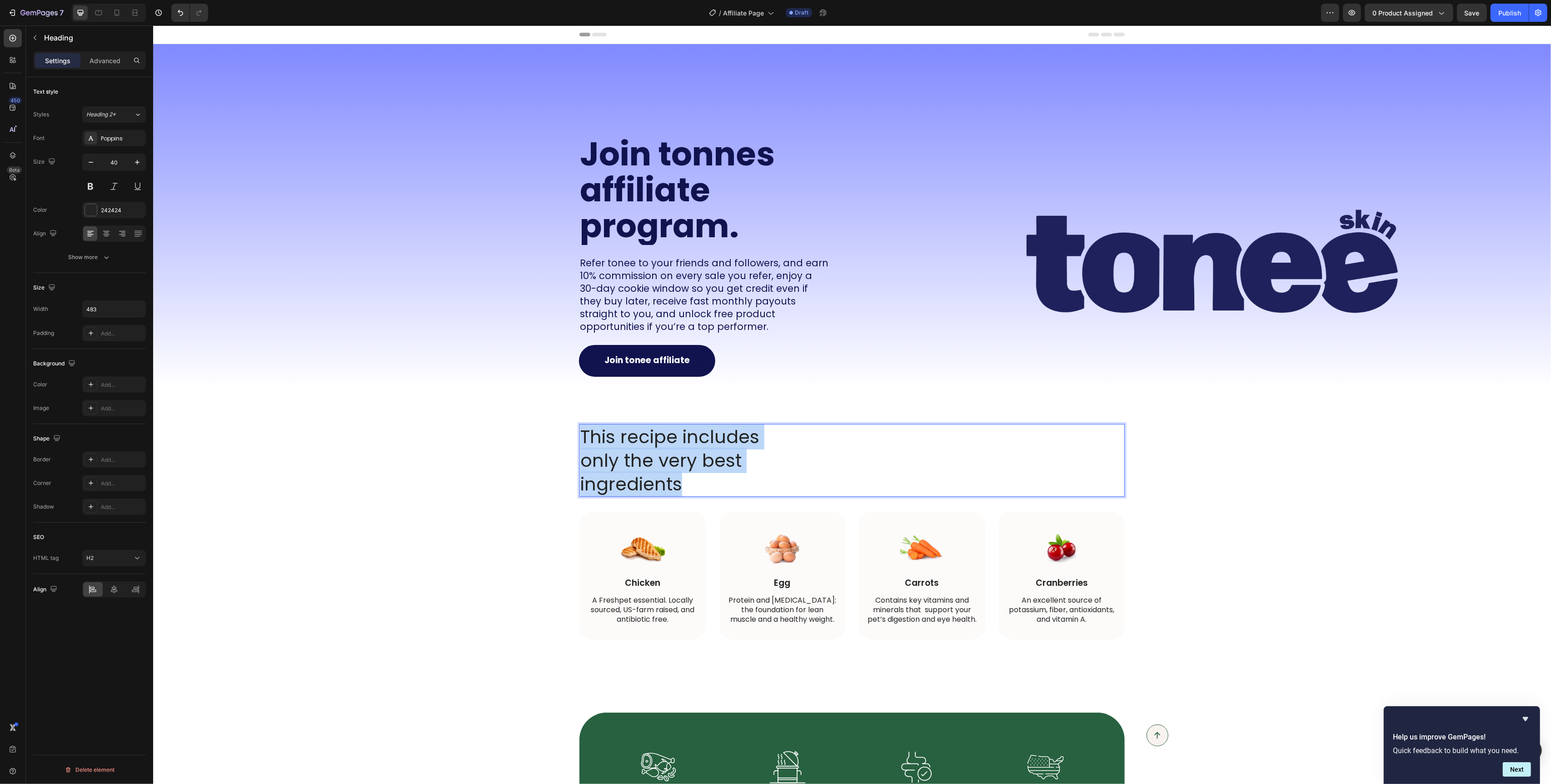
click at [724, 452] on p "This recipe includes only the very best ingredients" at bounding box center [688, 460] width 218 height 71
click at [763, 151] on h2 "Join tonnes affiliate program." at bounding box center [704, 190] width 252 height 110
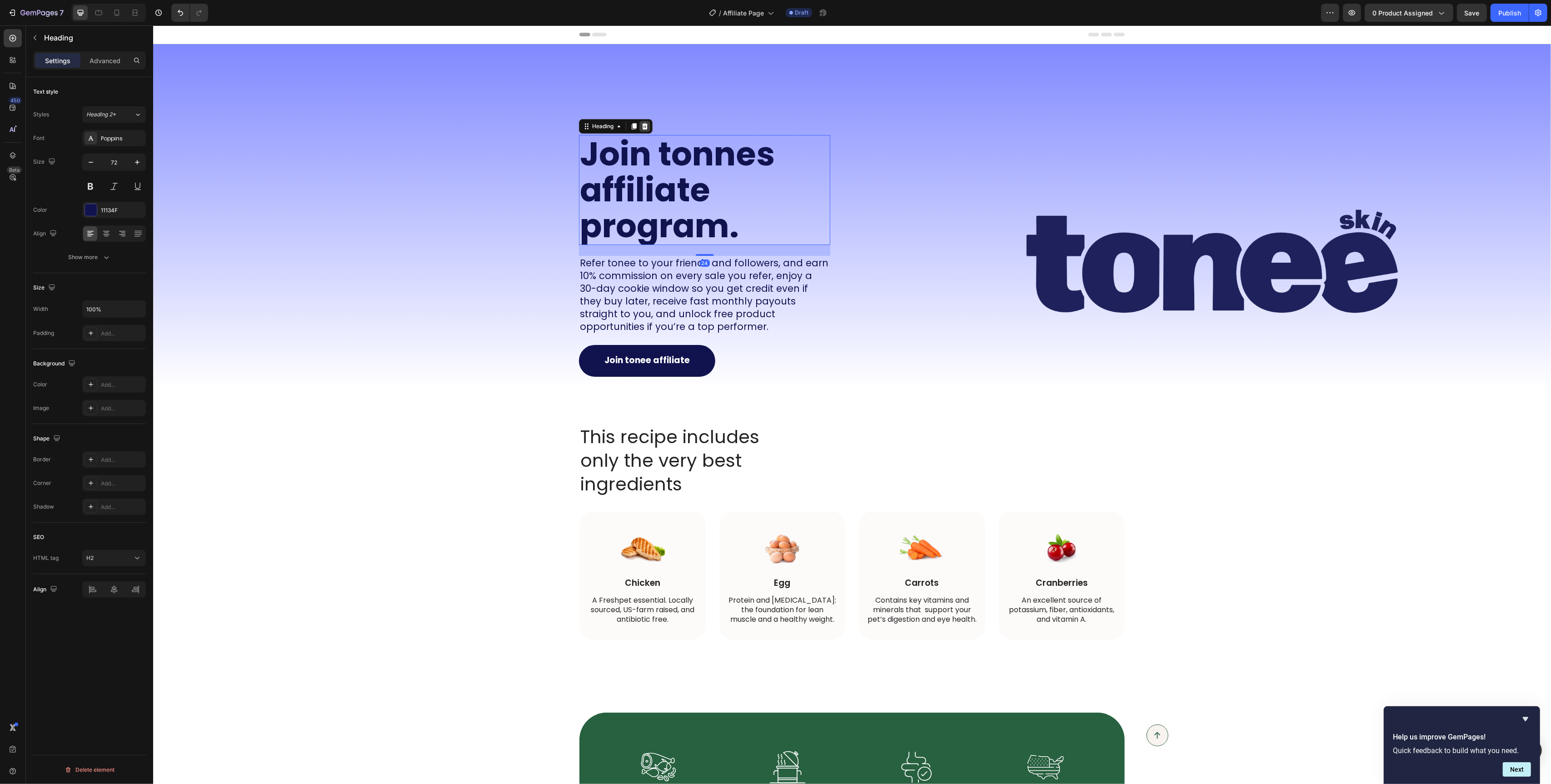
click at [640, 127] on div at bounding box center [644, 126] width 11 height 11
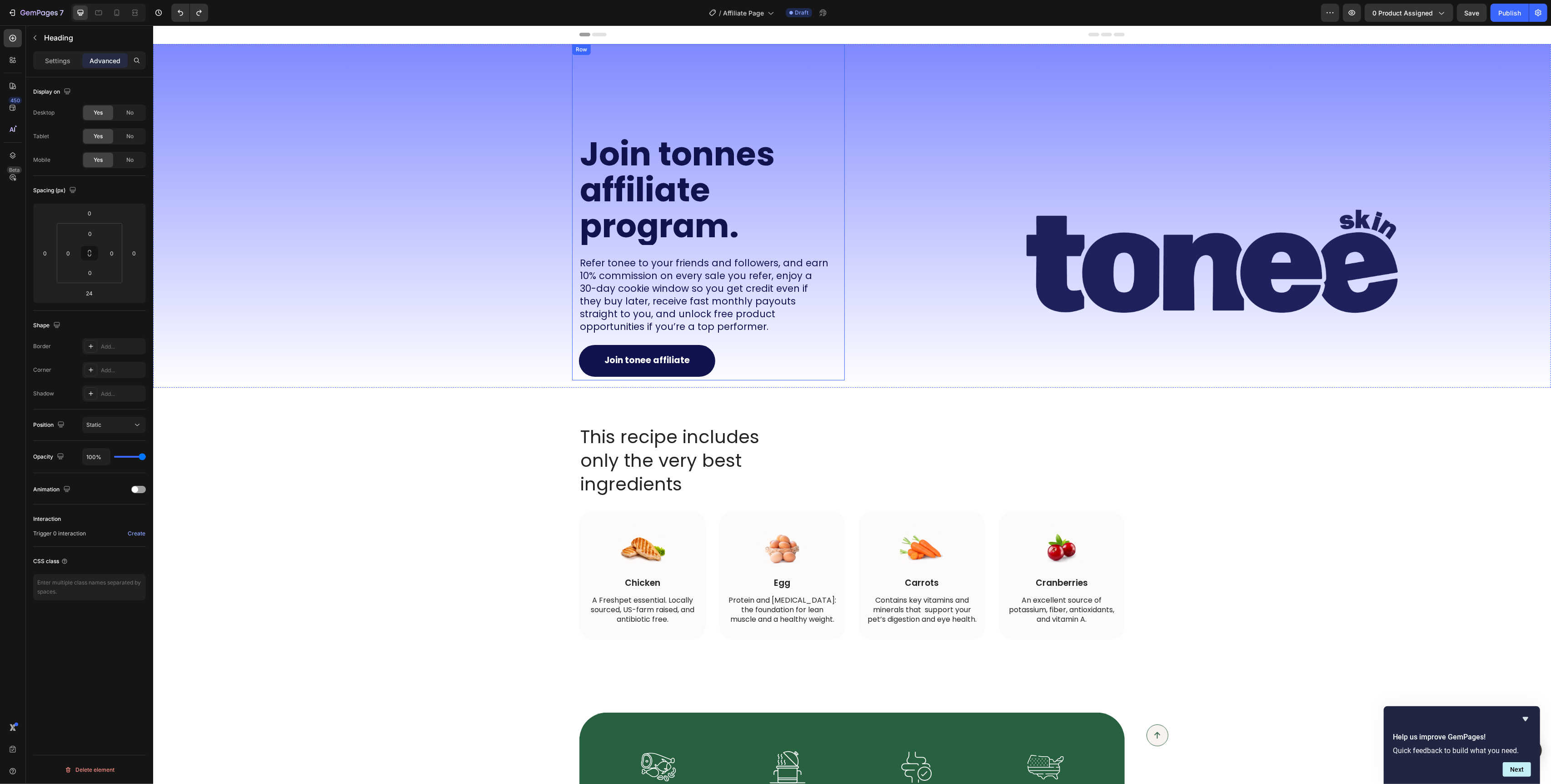
click at [616, 187] on h2 "Join tonnes affiliate program." at bounding box center [704, 190] width 252 height 110
click at [633, 135] on h2 "Join tonnes affiliate program." at bounding box center [704, 190] width 252 height 110
click at [477, 171] on div "Join tonnes affiliate program. Heading 24 Refer tonee to your friends and follo…" at bounding box center [499, 216] width 692 height 344
click at [608, 173] on p "Join tonnes affiliate program." at bounding box center [704, 190] width 249 height 108
click at [636, 125] on icon at bounding box center [634, 126] width 5 height 6
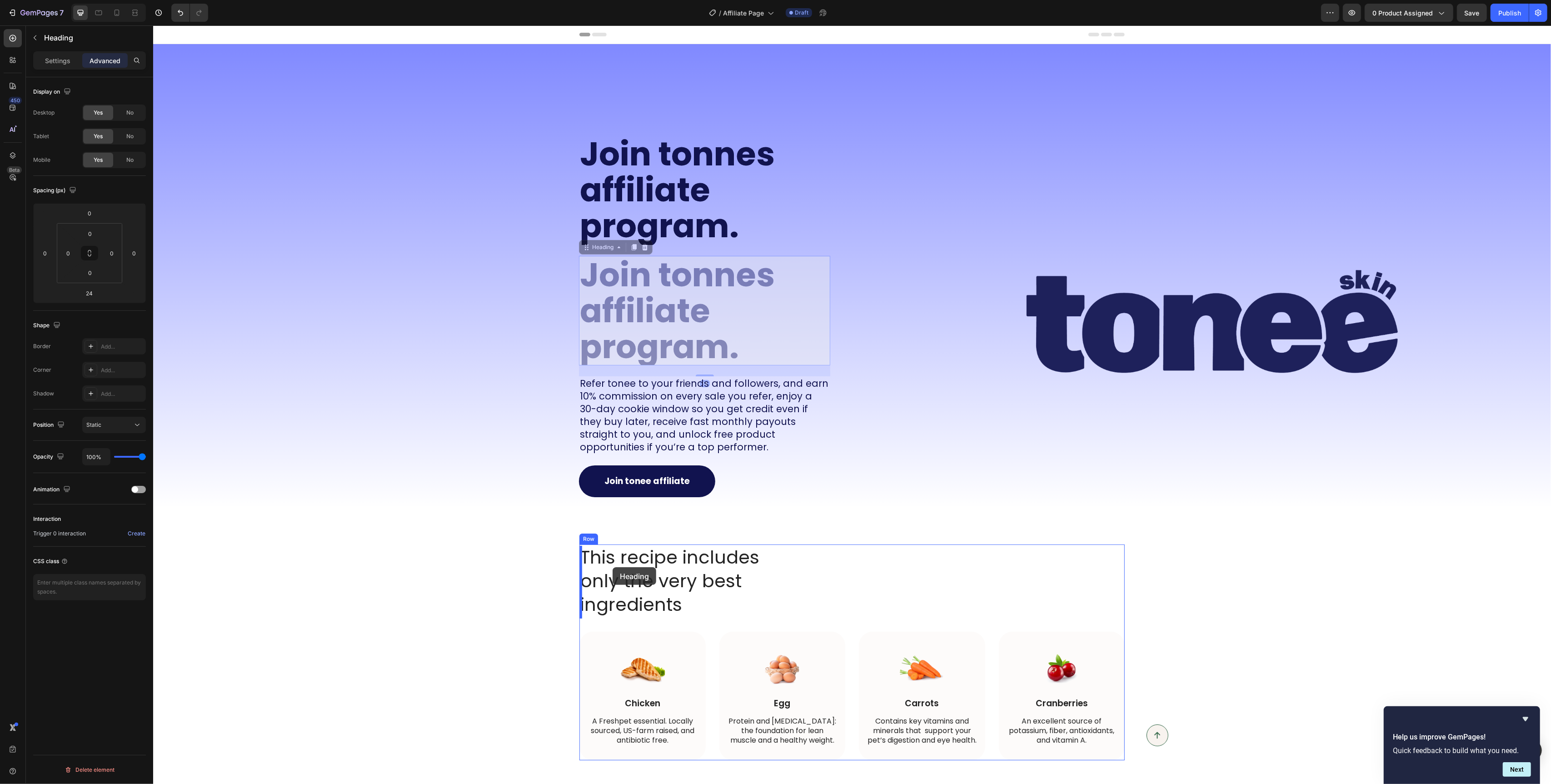
drag, startPoint x: 583, startPoint y: 251, endPoint x: 612, endPoint y: 567, distance: 317.3
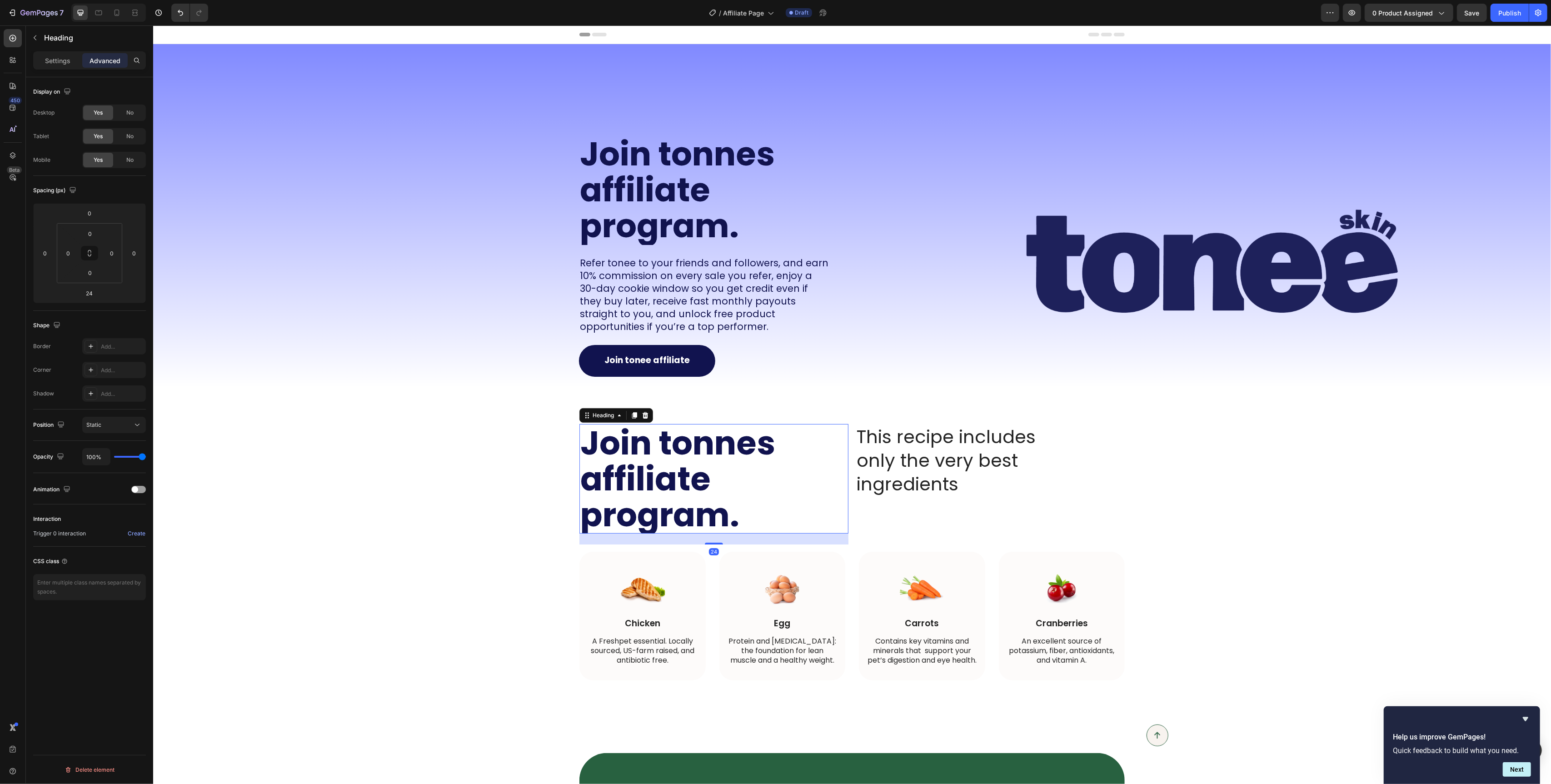
click at [669, 493] on h2 "Join tonnes affiliate program." at bounding box center [714, 479] width 269 height 110
click at [669, 493] on p "Join tonnes affiliate program." at bounding box center [713, 479] width 267 height 108
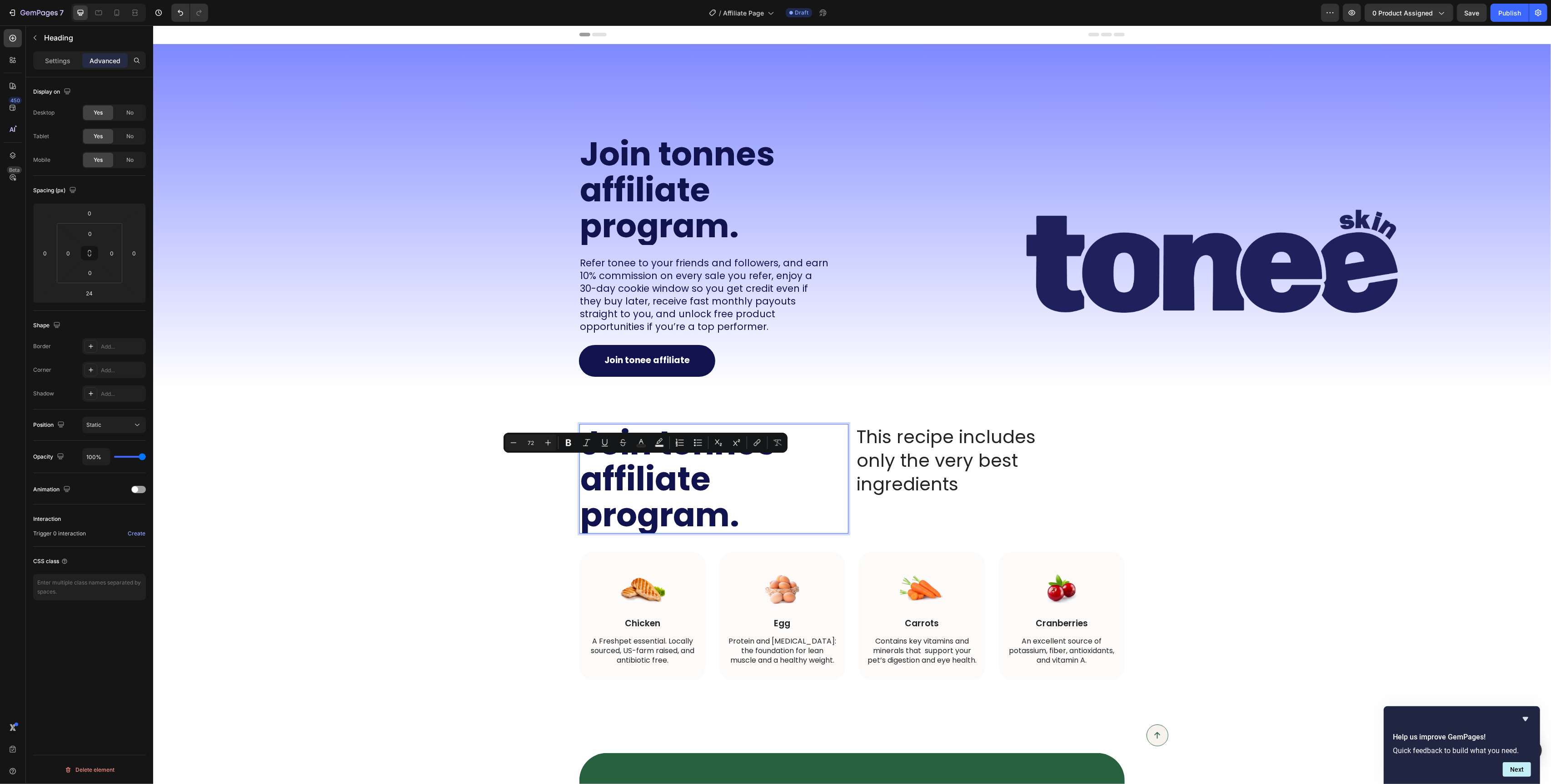
drag, startPoint x: 669, startPoint y: 493, endPoint x: 662, endPoint y: 492, distance: 7.1
click at [668, 492] on p "Join tonnes affiliate program." at bounding box center [713, 479] width 267 height 108
click at [743, 523] on p "Join tonnes affiliate program." at bounding box center [713, 479] width 267 height 108
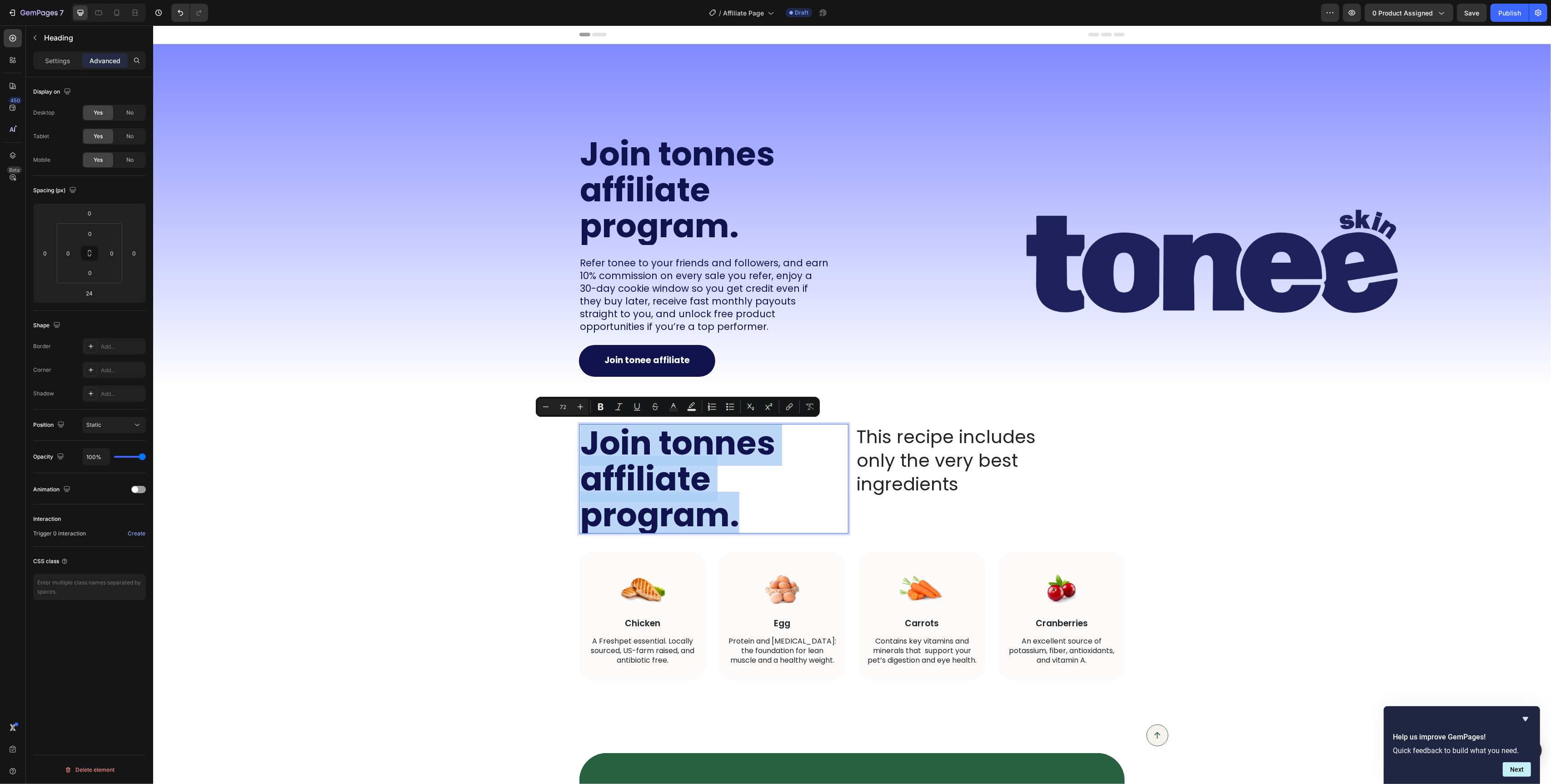
drag, startPoint x: 755, startPoint y: 518, endPoint x: 588, endPoint y: 449, distance: 180.7
click at [588, 449] on p "Join tonnes affiliate program." at bounding box center [713, 479] width 267 height 108
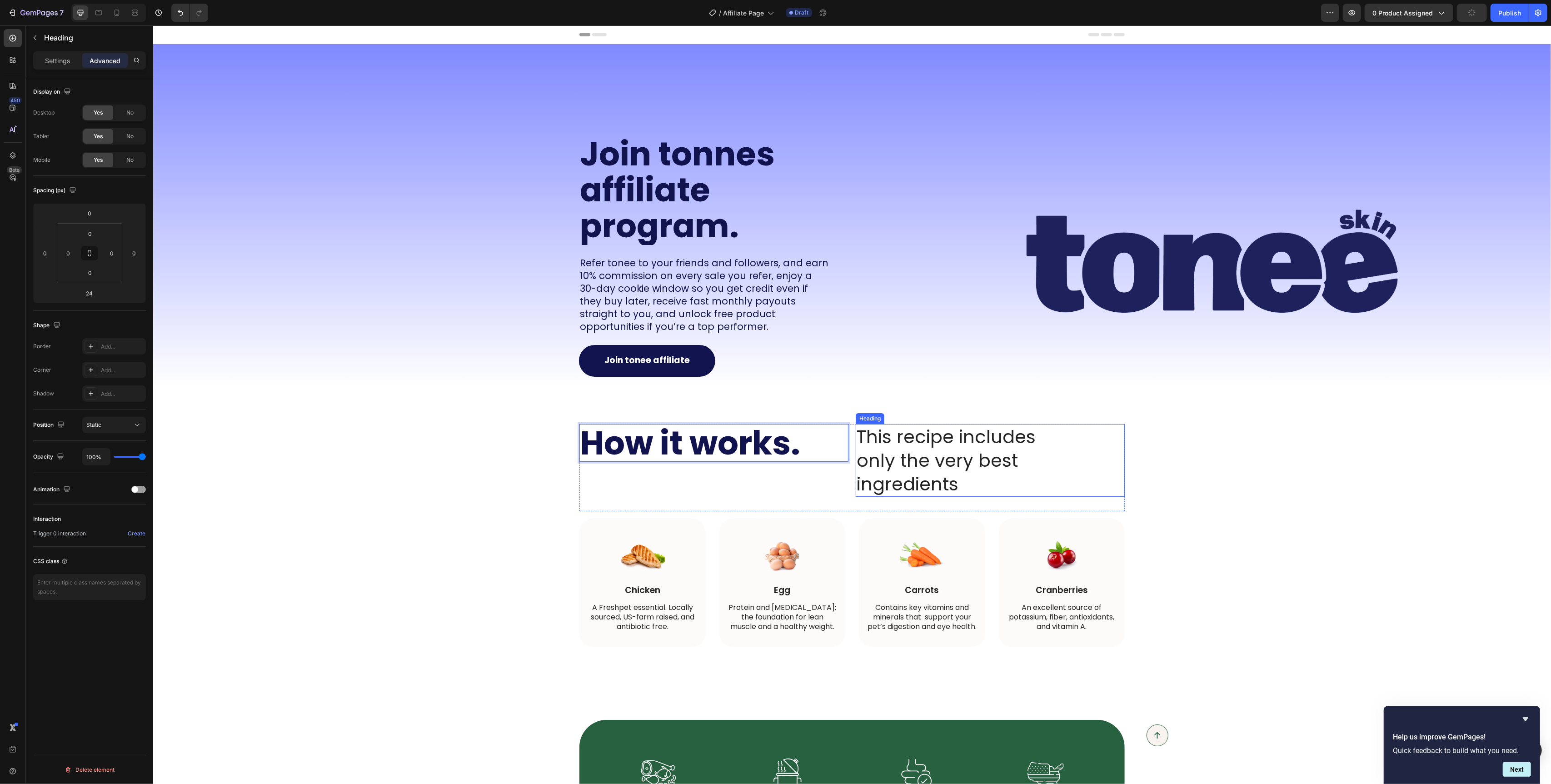
click at [915, 471] on h2 "This recipe includes only the very best ingredients" at bounding box center [965, 460] width 220 height 73
click at [922, 414] on icon at bounding box center [922, 414] width 6 height 6
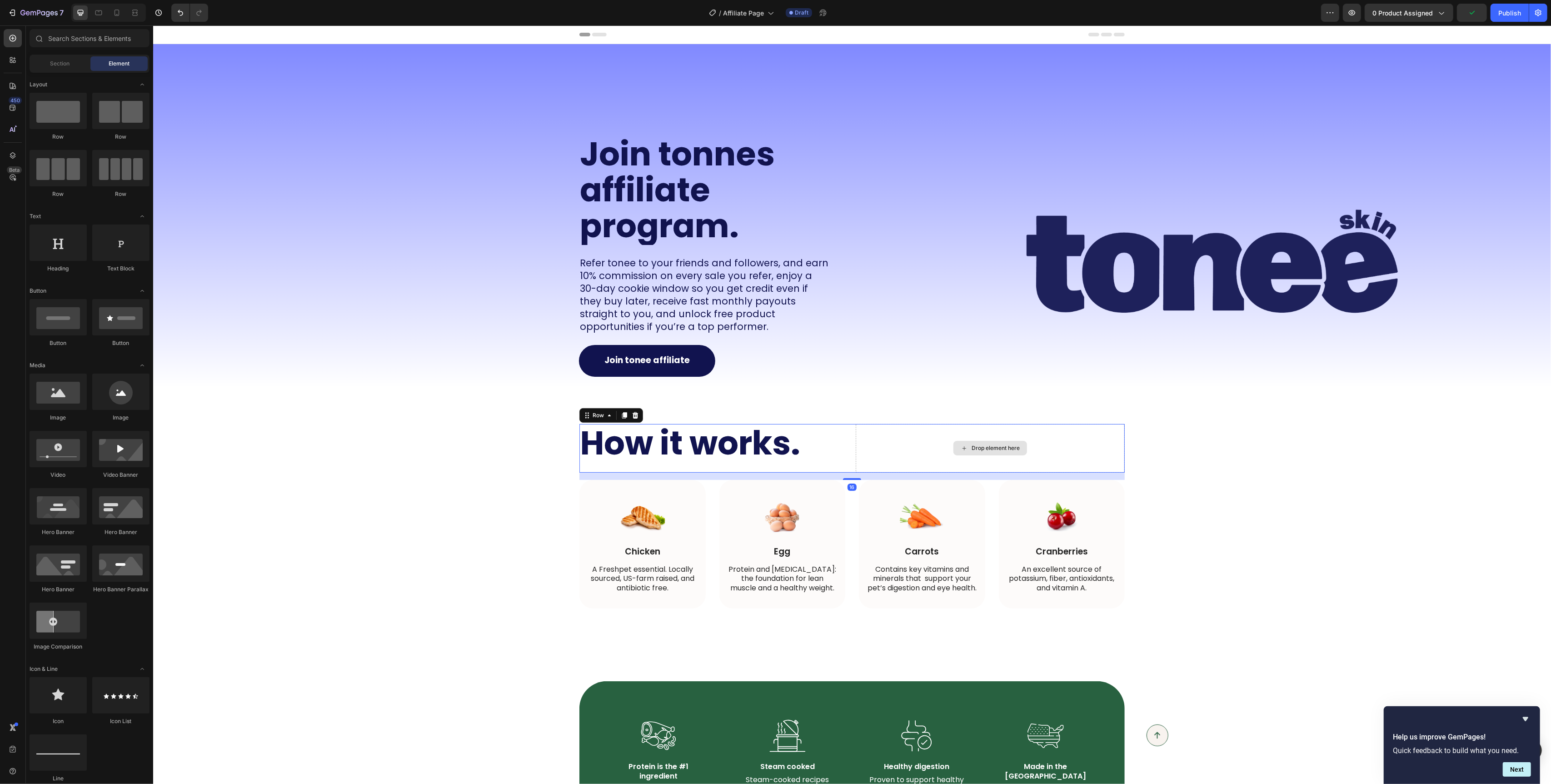
click at [927, 437] on div "Drop element here" at bounding box center [990, 448] width 269 height 49
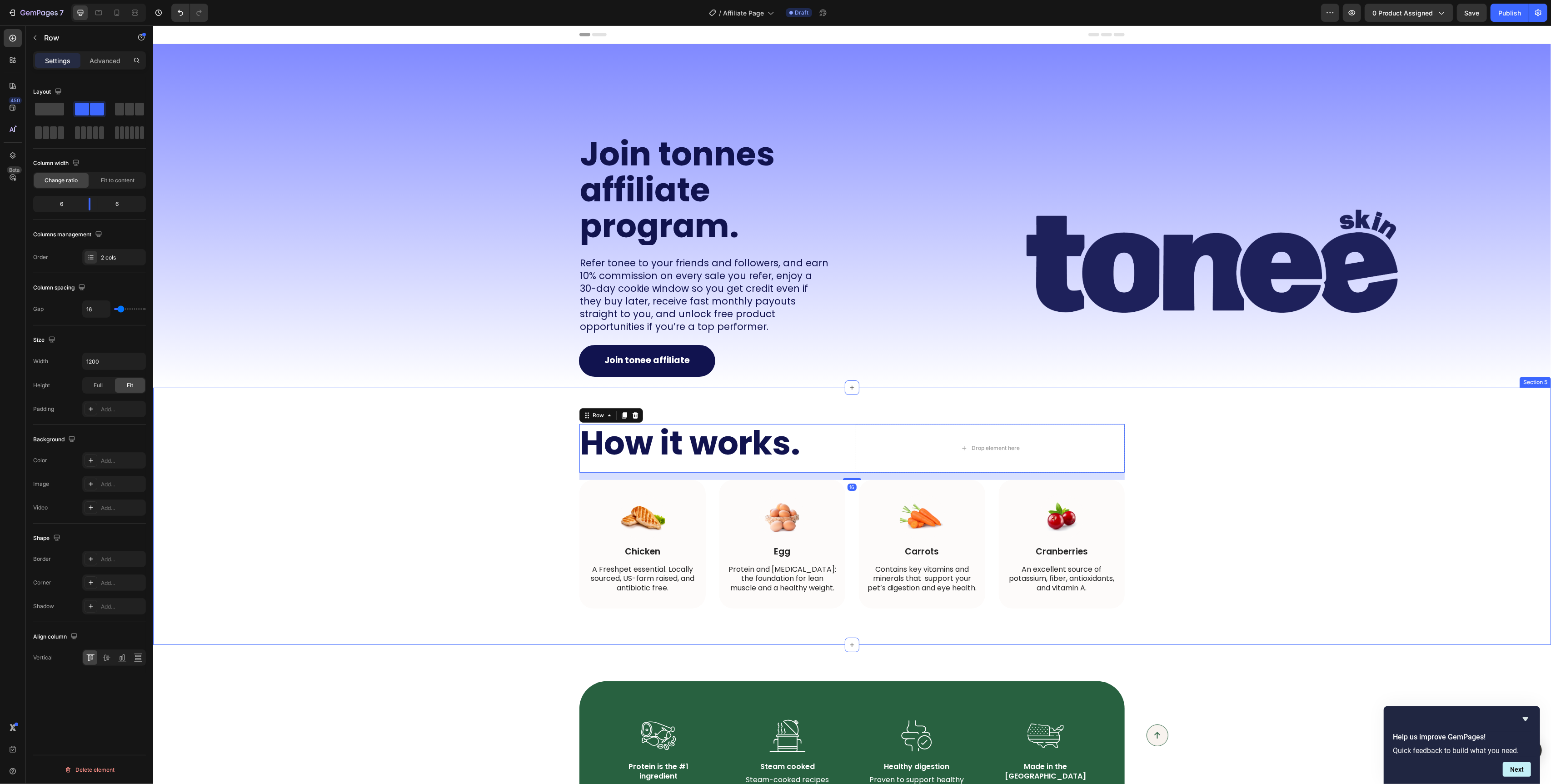
click at [1204, 438] on div "How it works. Heading Drop element here Row 16 Image Chicken Text Block A Fresh…" at bounding box center [852, 516] width 1380 height 185
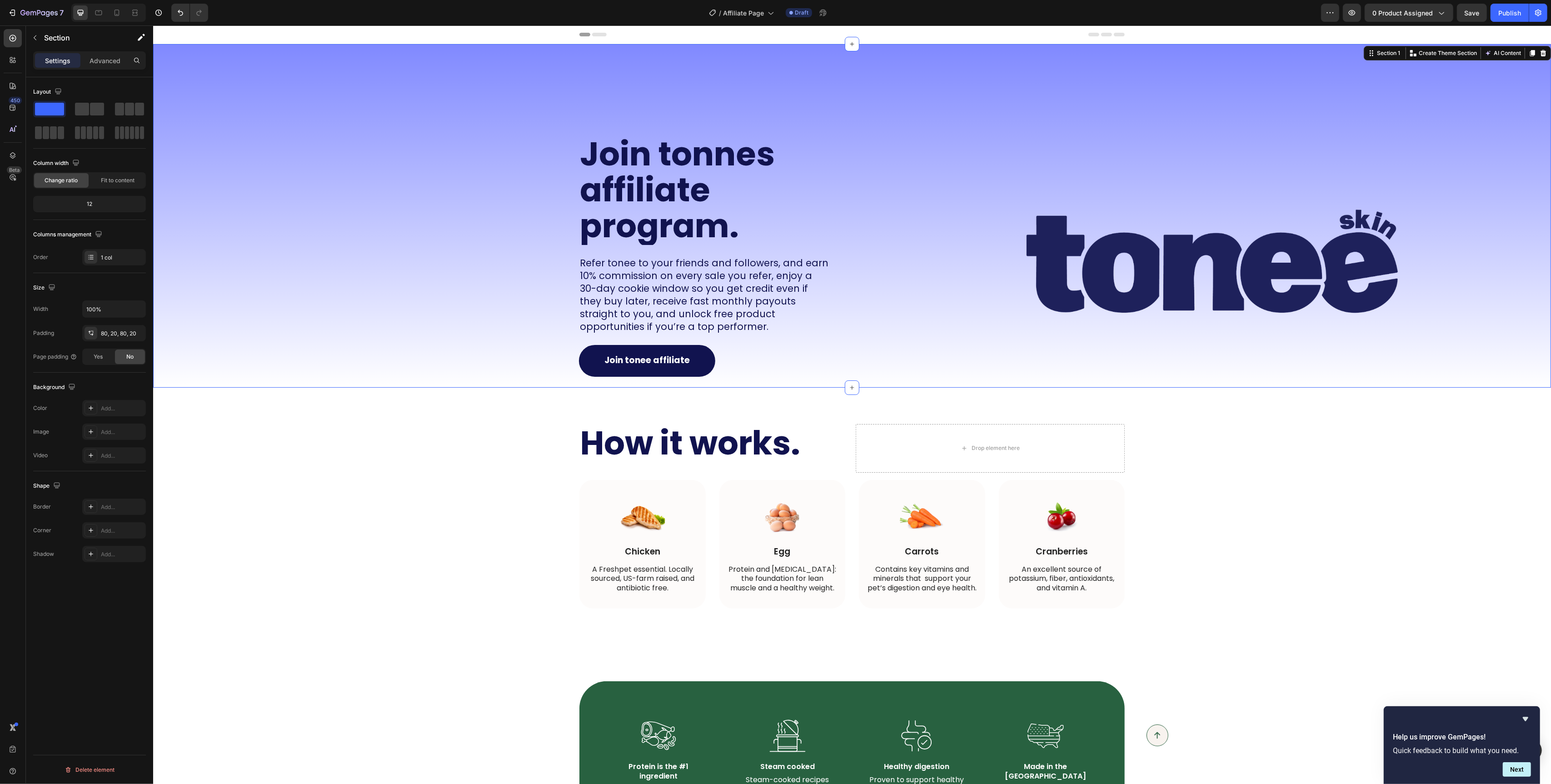
click at [454, 340] on div "Join tonnes affiliate program. Heading Refer tonee to your friends and follower…" at bounding box center [499, 216] width 692 height 344
click at [990, 583] on div "Image Chicken Text Block A Freshpet essential. Locally sourced, US-farm raised,…" at bounding box center [852, 544] width 545 height 129
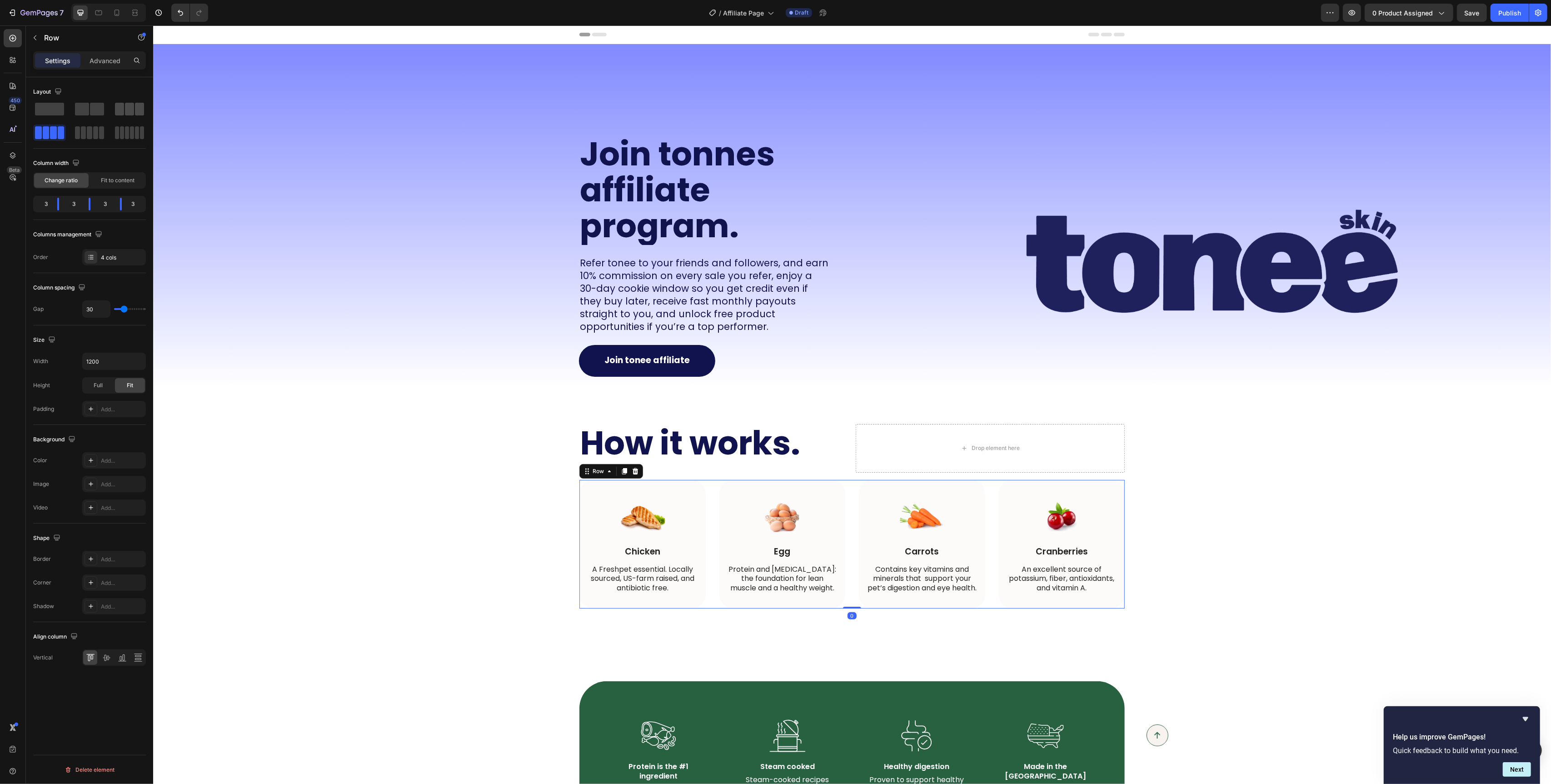
click at [120, 106] on span at bounding box center [119, 109] width 9 height 13
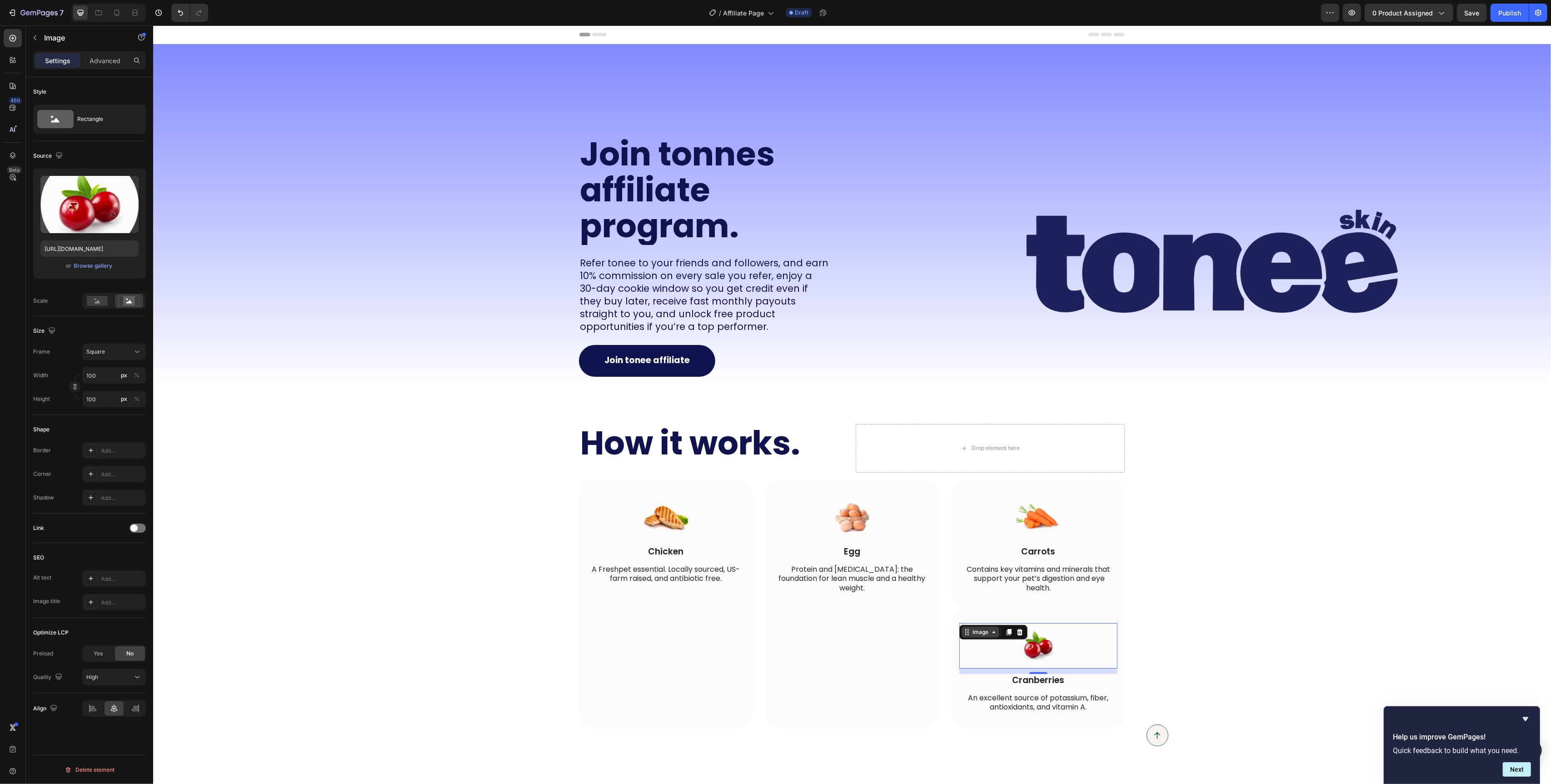
click at [971, 631] on div "Image" at bounding box center [980, 632] width 20 height 8
click at [1032, 617] on div "Image Cranberries Text Block An excellent source of potassium, fiber, antioxida…" at bounding box center [1038, 668] width 173 height 119
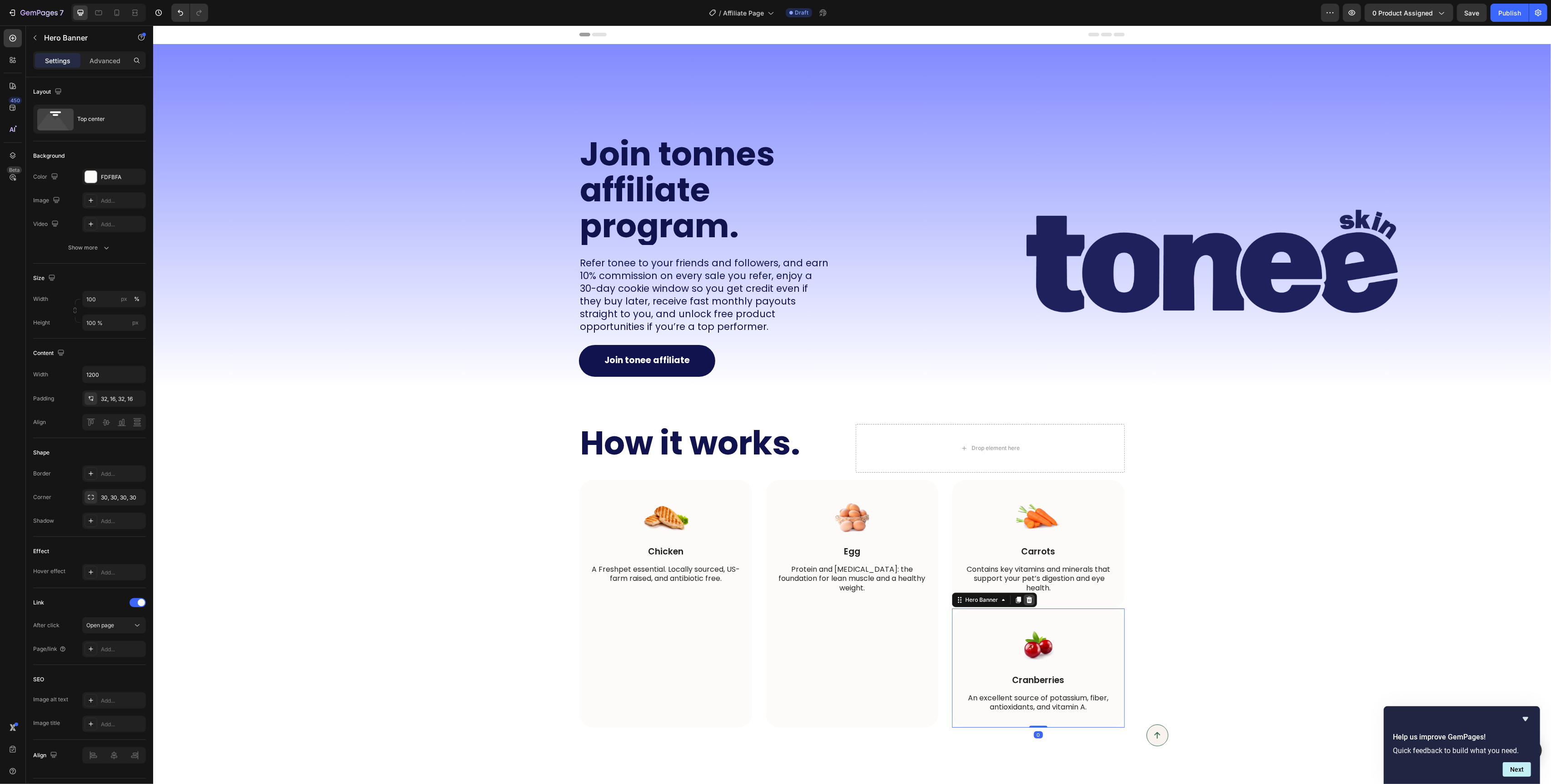
click at [1031, 599] on icon at bounding box center [1029, 599] width 6 height 6
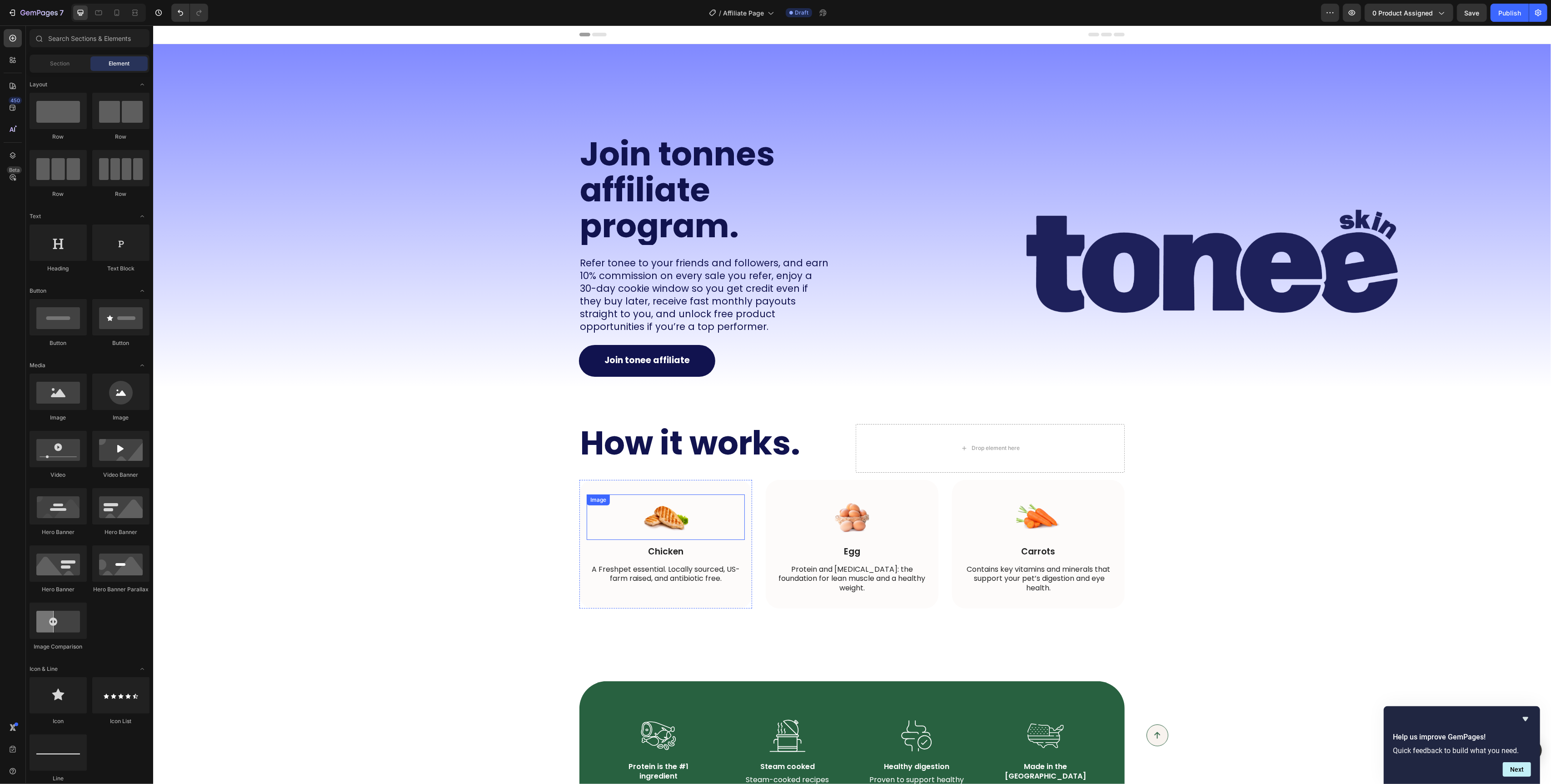
click at [669, 527] on img at bounding box center [665, 517] width 45 height 45
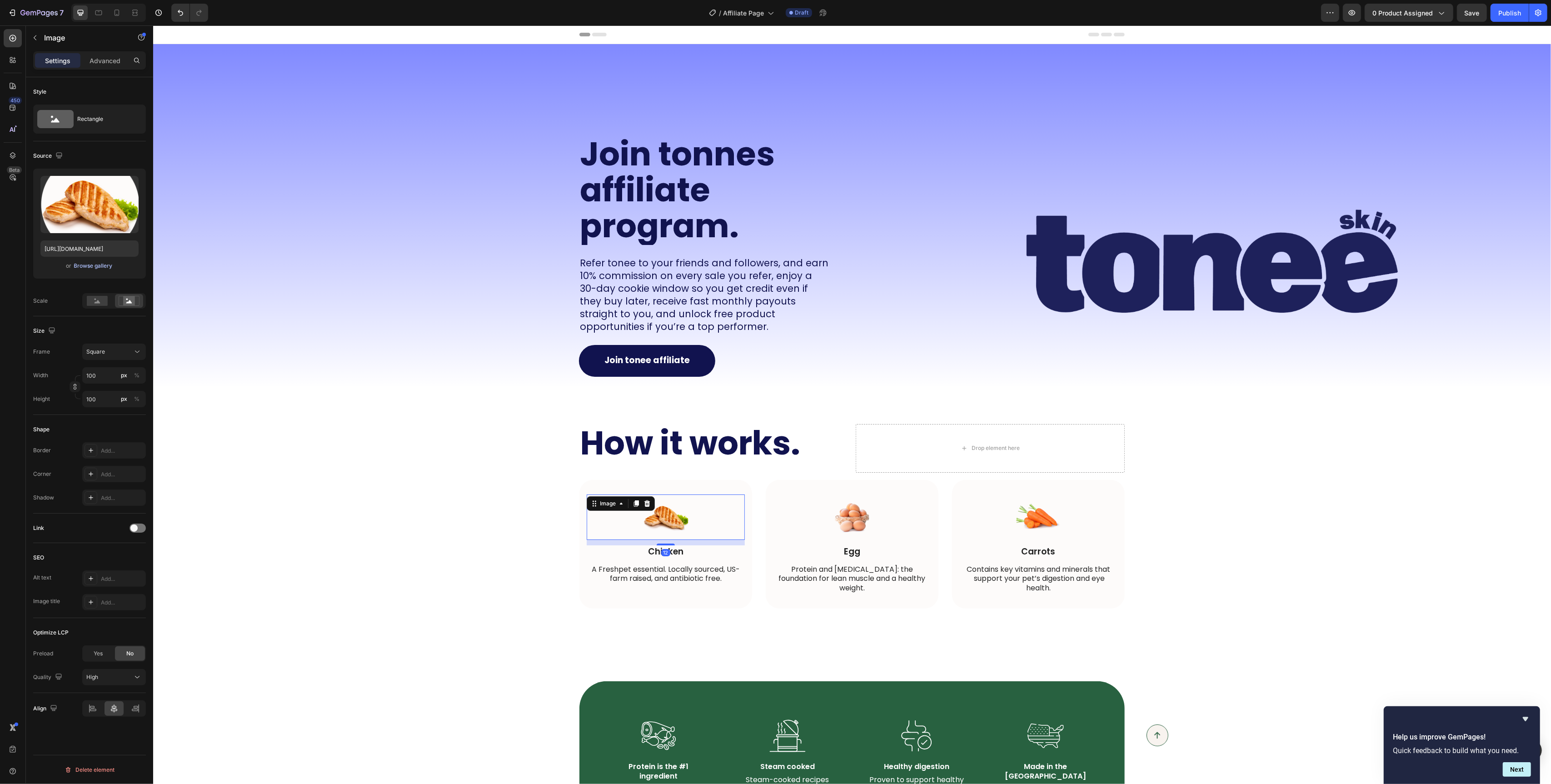
click at [95, 263] on div "Browse gallery" at bounding box center [93, 266] width 39 height 8
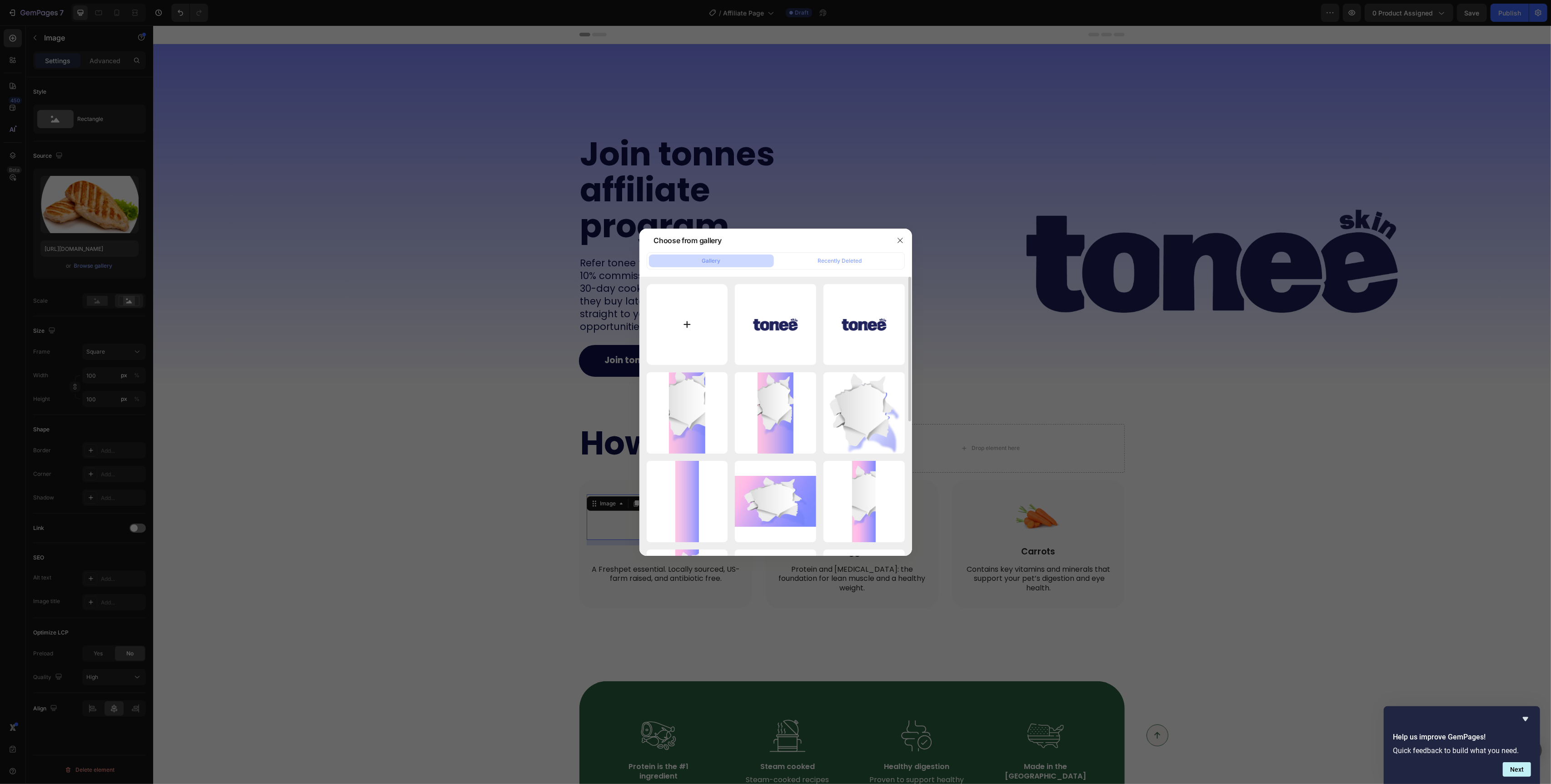
click at [697, 342] on input "file" at bounding box center [687, 324] width 81 height 81
type input "C:\fakepath\17.png"
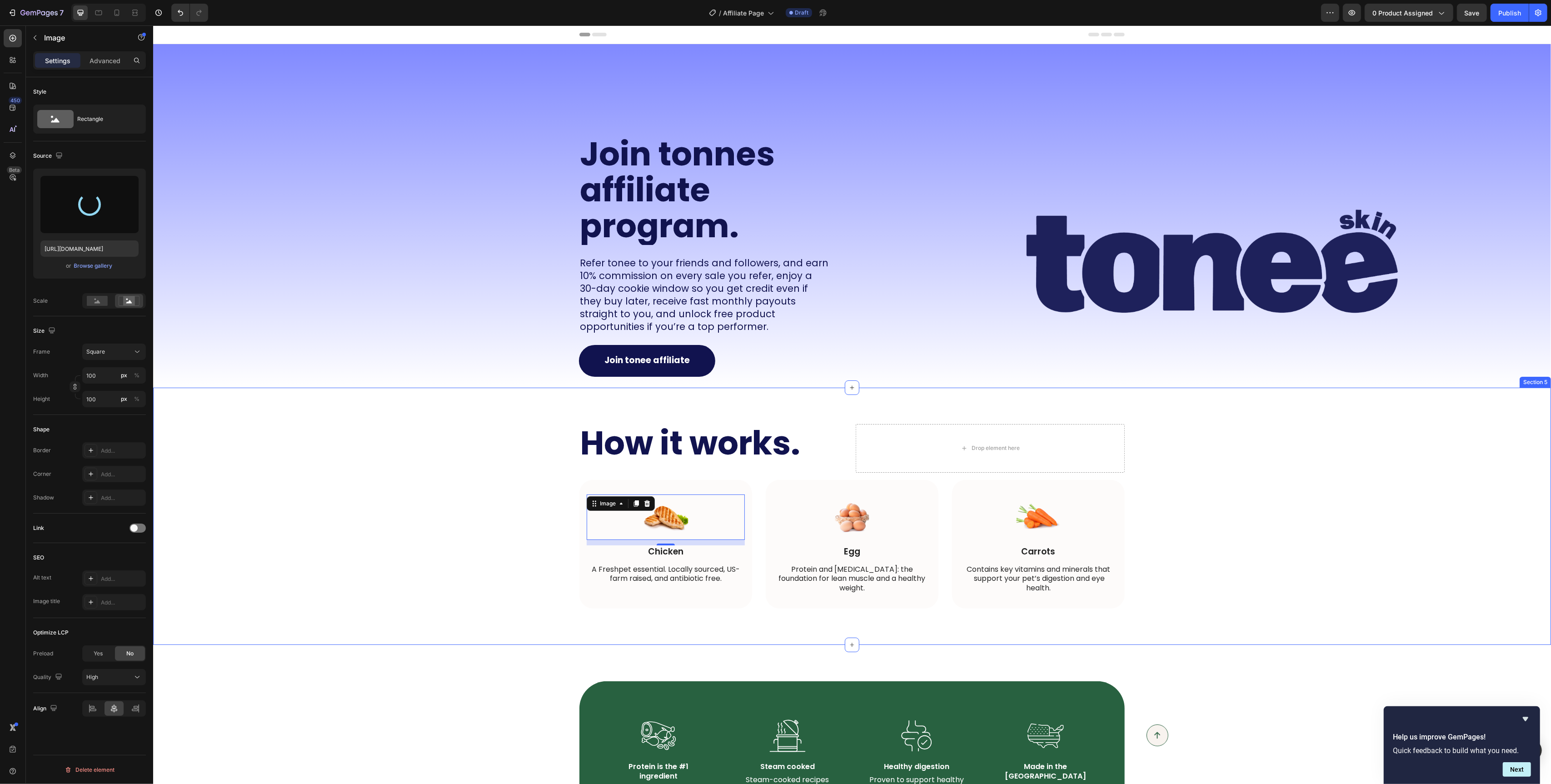
type input "[URL][DOMAIN_NAME]"
click at [90, 270] on button "Browse gallery" at bounding box center [93, 266] width 39 height 9
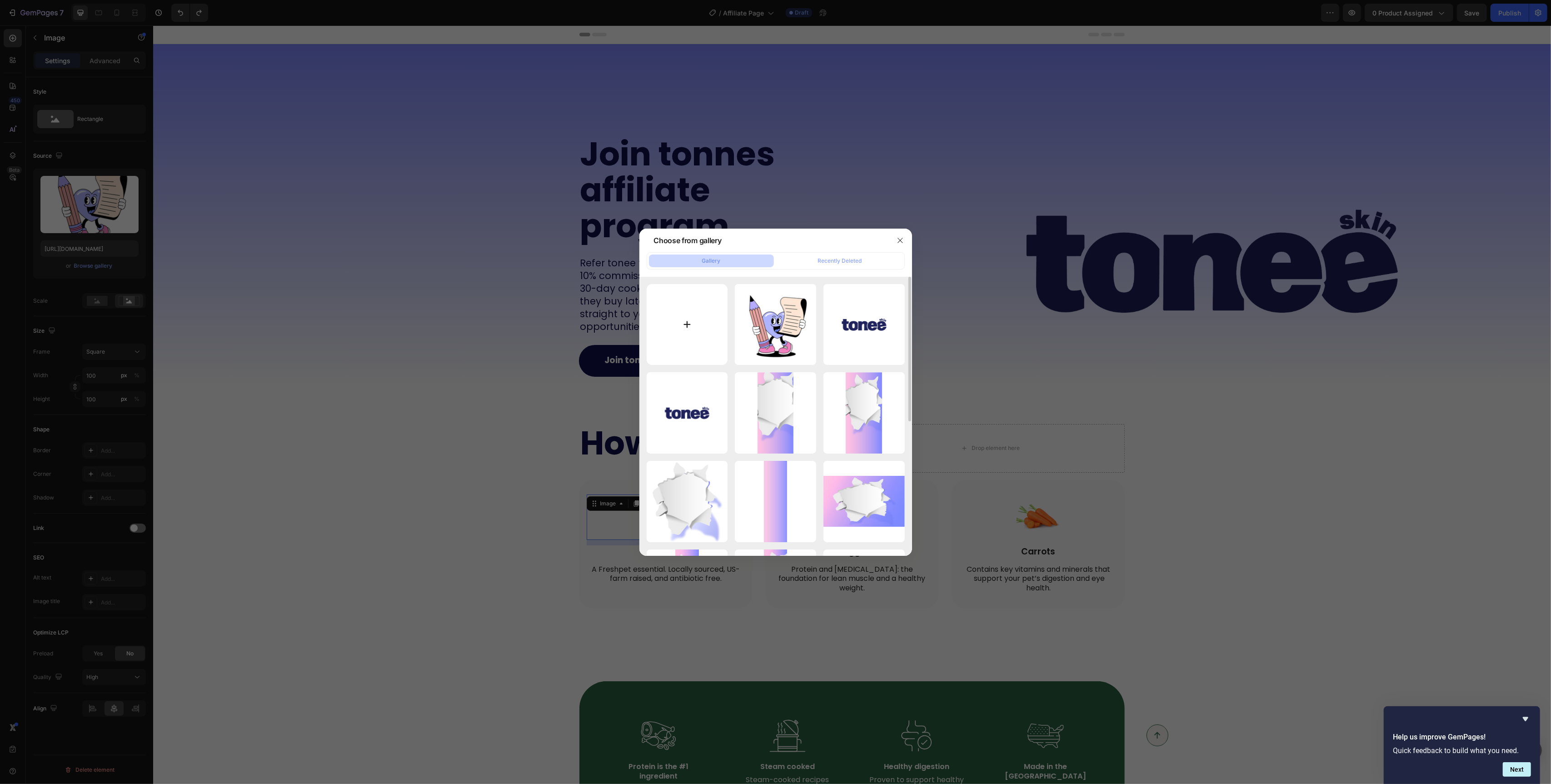
click at [681, 356] on input "file" at bounding box center [687, 324] width 81 height 81
type input "C:\fakepath\17.png"
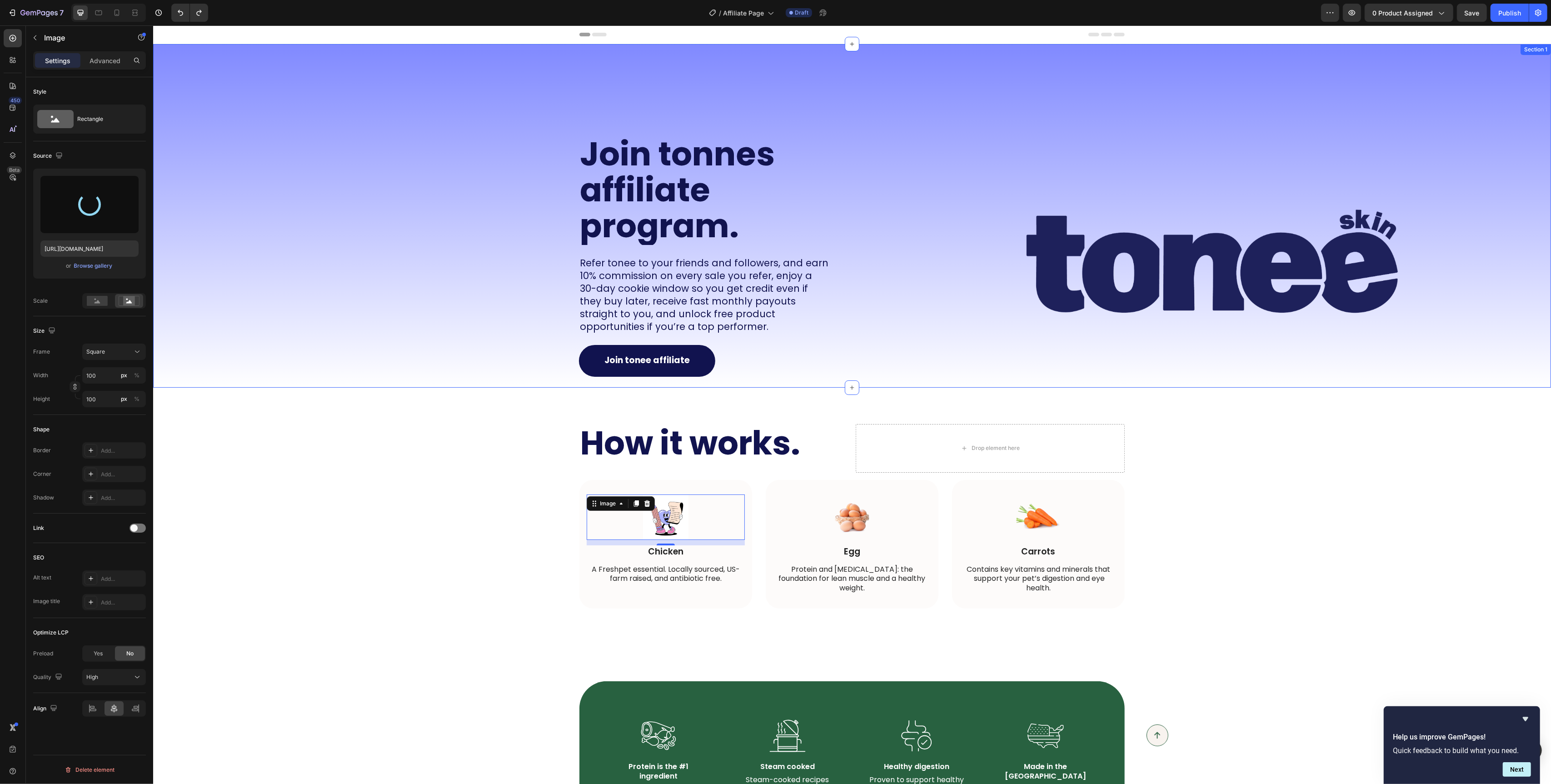
type input "[URL][DOMAIN_NAME]"
click at [130, 300] on rect at bounding box center [129, 301] width 12 height 9
click at [126, 354] on div "Square" at bounding box center [109, 351] width 44 height 8
click at [118, 406] on div "Horizontal" at bounding box center [112, 408] width 53 height 9
click at [116, 360] on div "Frame Horizontal Width 100 px % Height px %" at bounding box center [89, 375] width 113 height 63
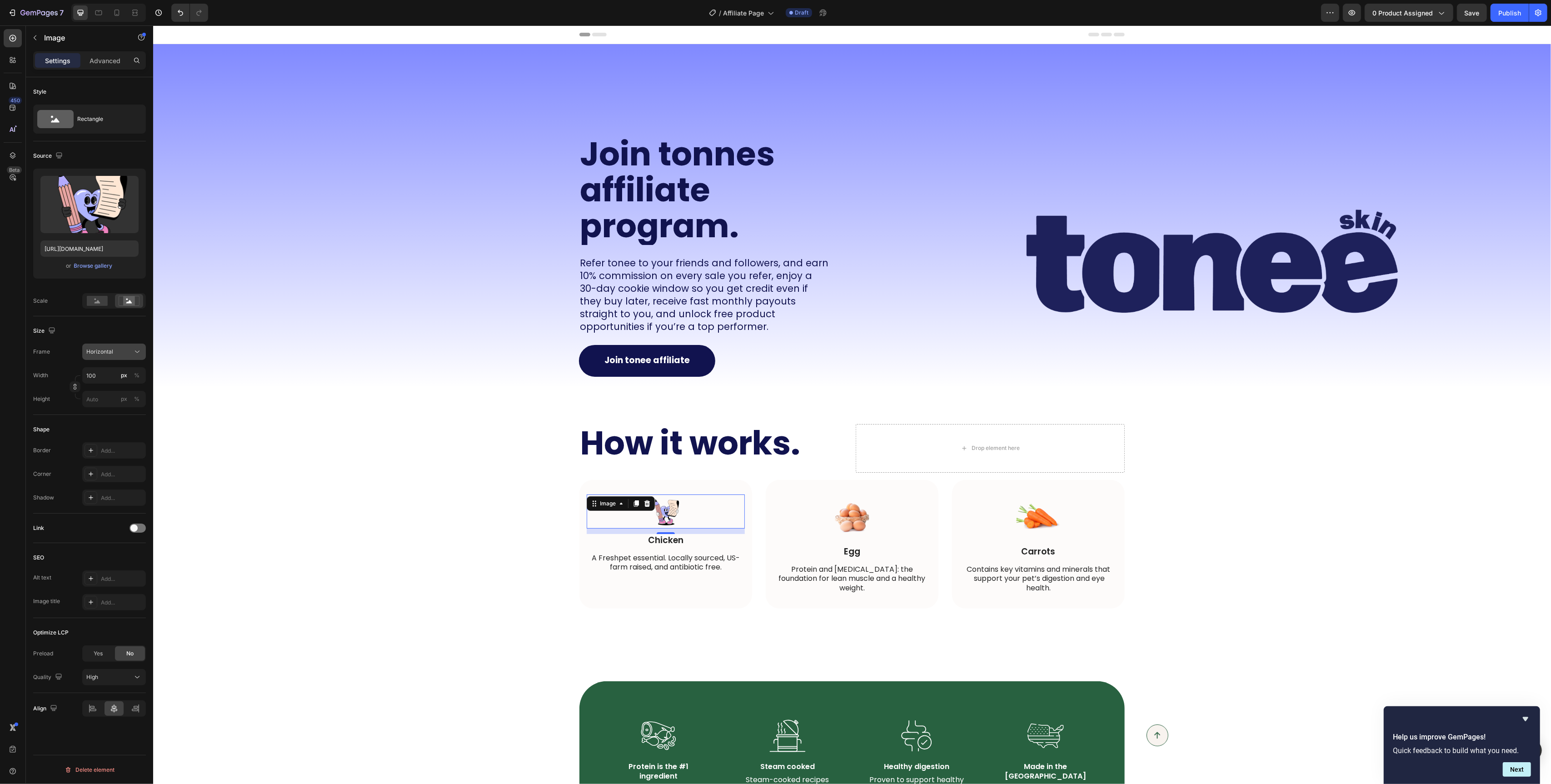
click at [116, 356] on button "Horizontal" at bounding box center [114, 351] width 63 height 16
click at [112, 371] on div "Square" at bounding box center [112, 373] width 53 height 9
click at [111, 376] on input "100" at bounding box center [114, 375] width 63 height 16
type input "4"
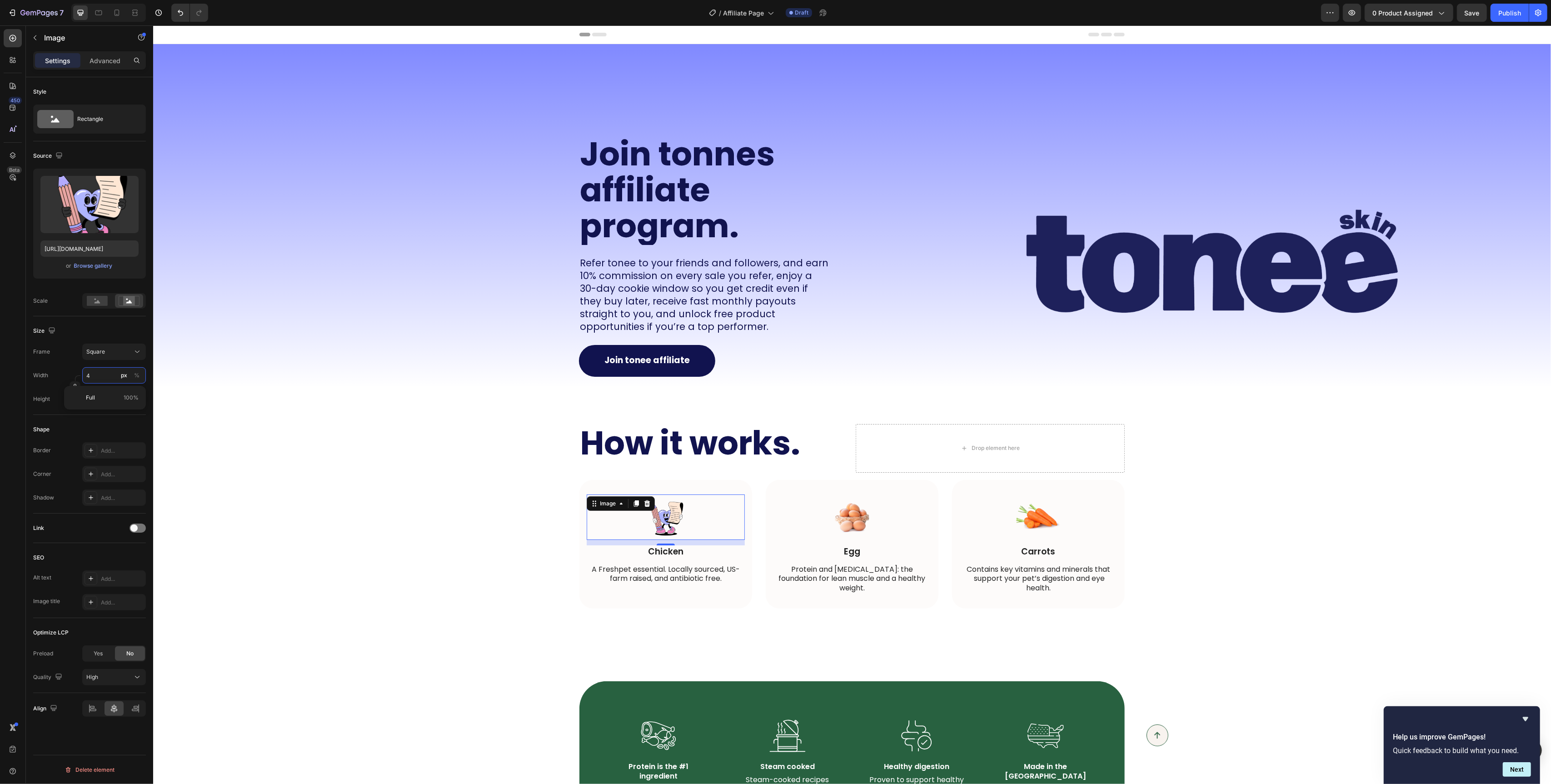
type input "40"
type input "400"
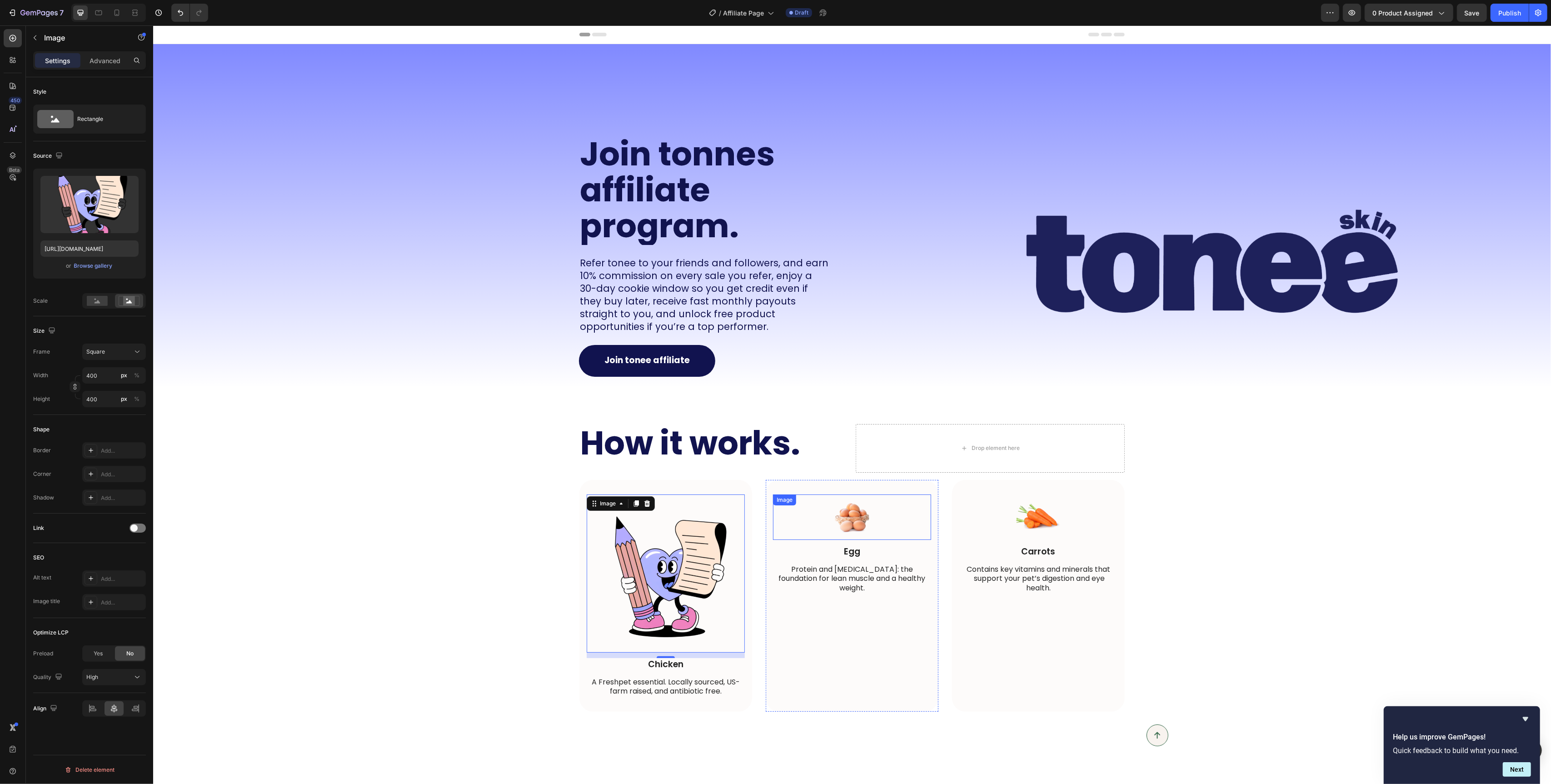
click at [853, 523] on img at bounding box center [851, 517] width 45 height 45
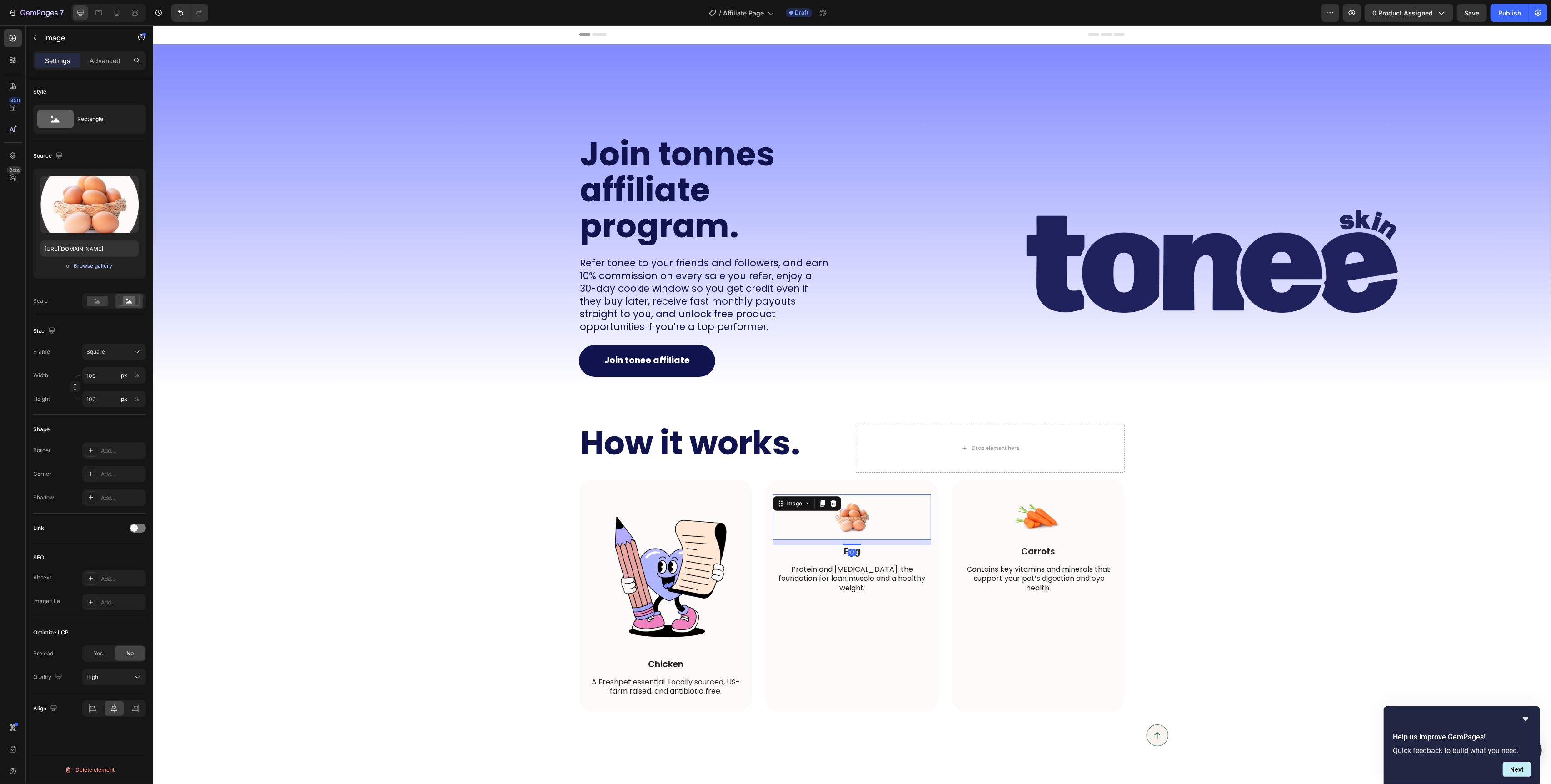
click at [101, 267] on div "Browse gallery" at bounding box center [93, 266] width 39 height 8
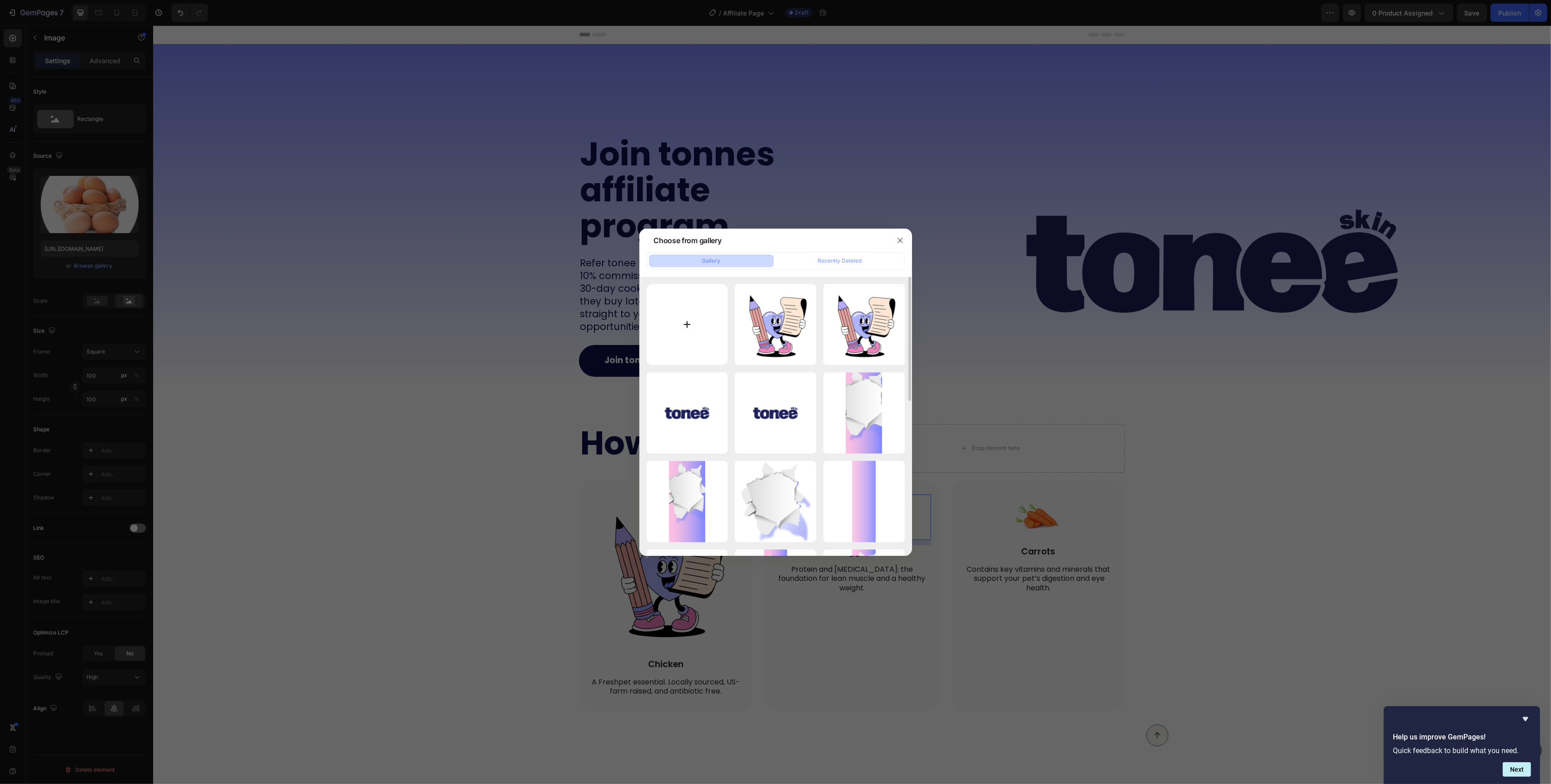
click at [669, 313] on input "file" at bounding box center [687, 324] width 81 height 81
type input "C:\fakepath\18.png"
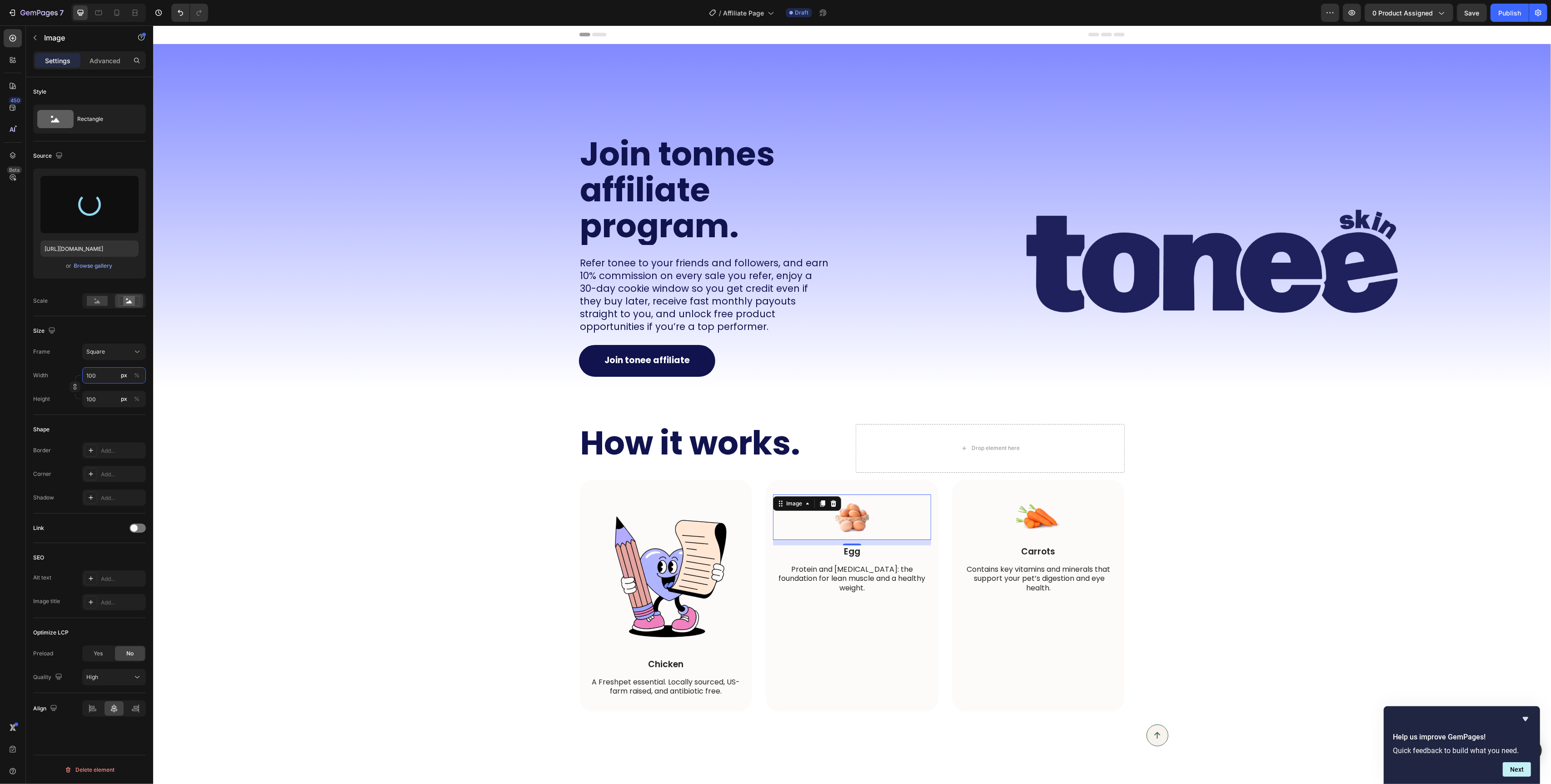
click at [97, 374] on input "100" at bounding box center [114, 375] width 63 height 16
type input "4"
type input "40"
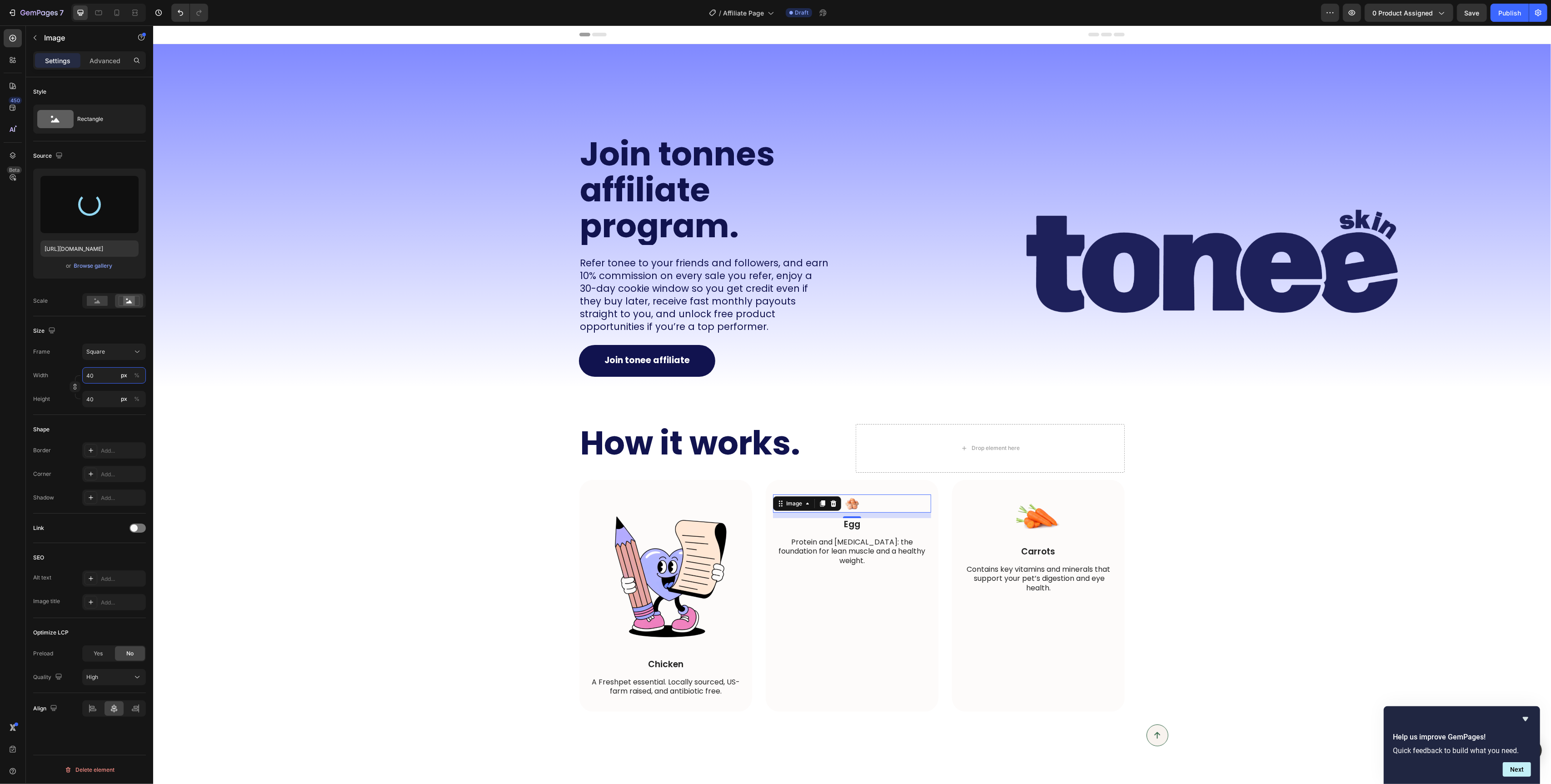
type input "400"
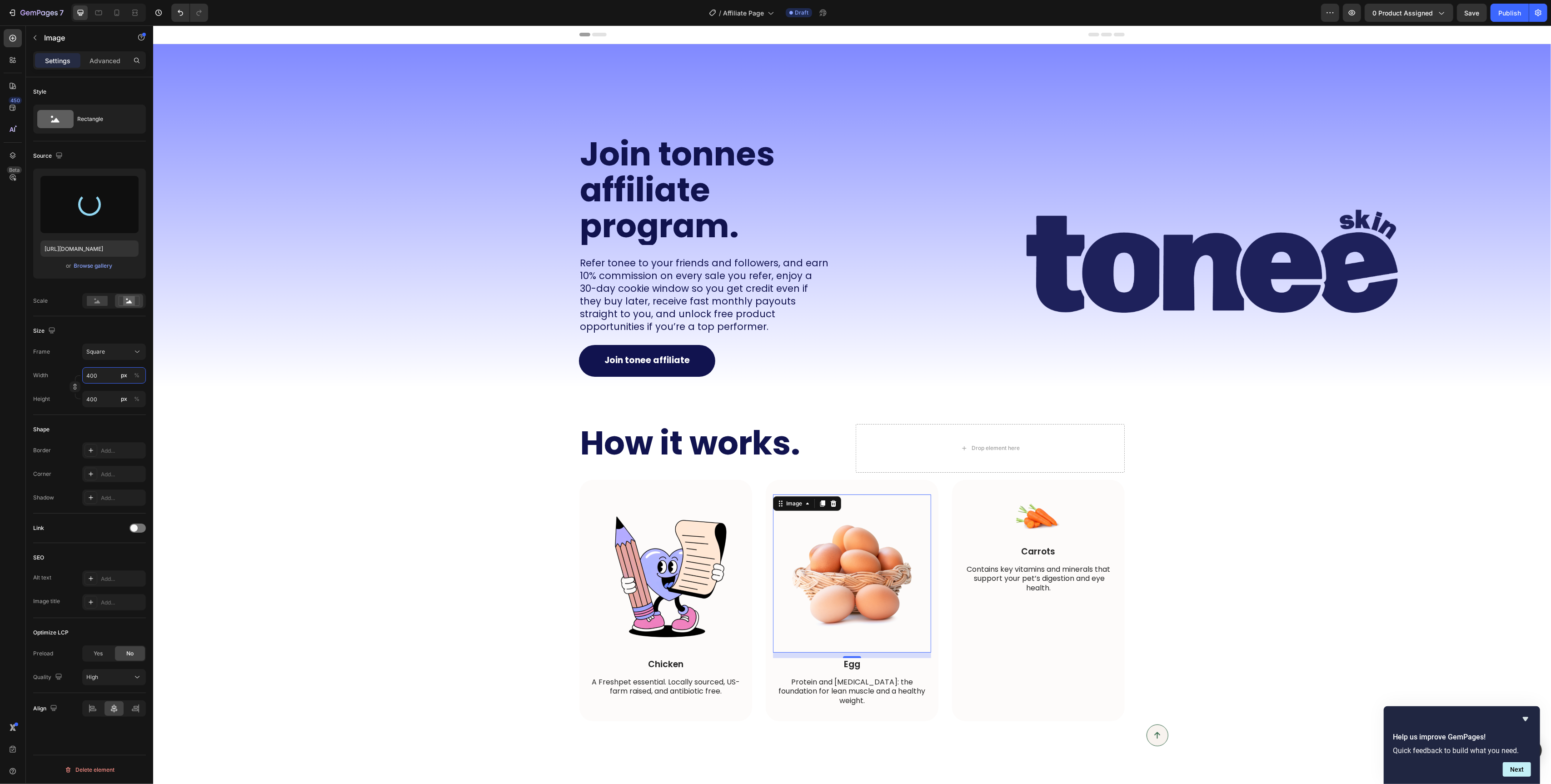
type input "https://cdn.shopify.com/s/files/1/0829/2152/1432/files/gempages_575604451990045…"
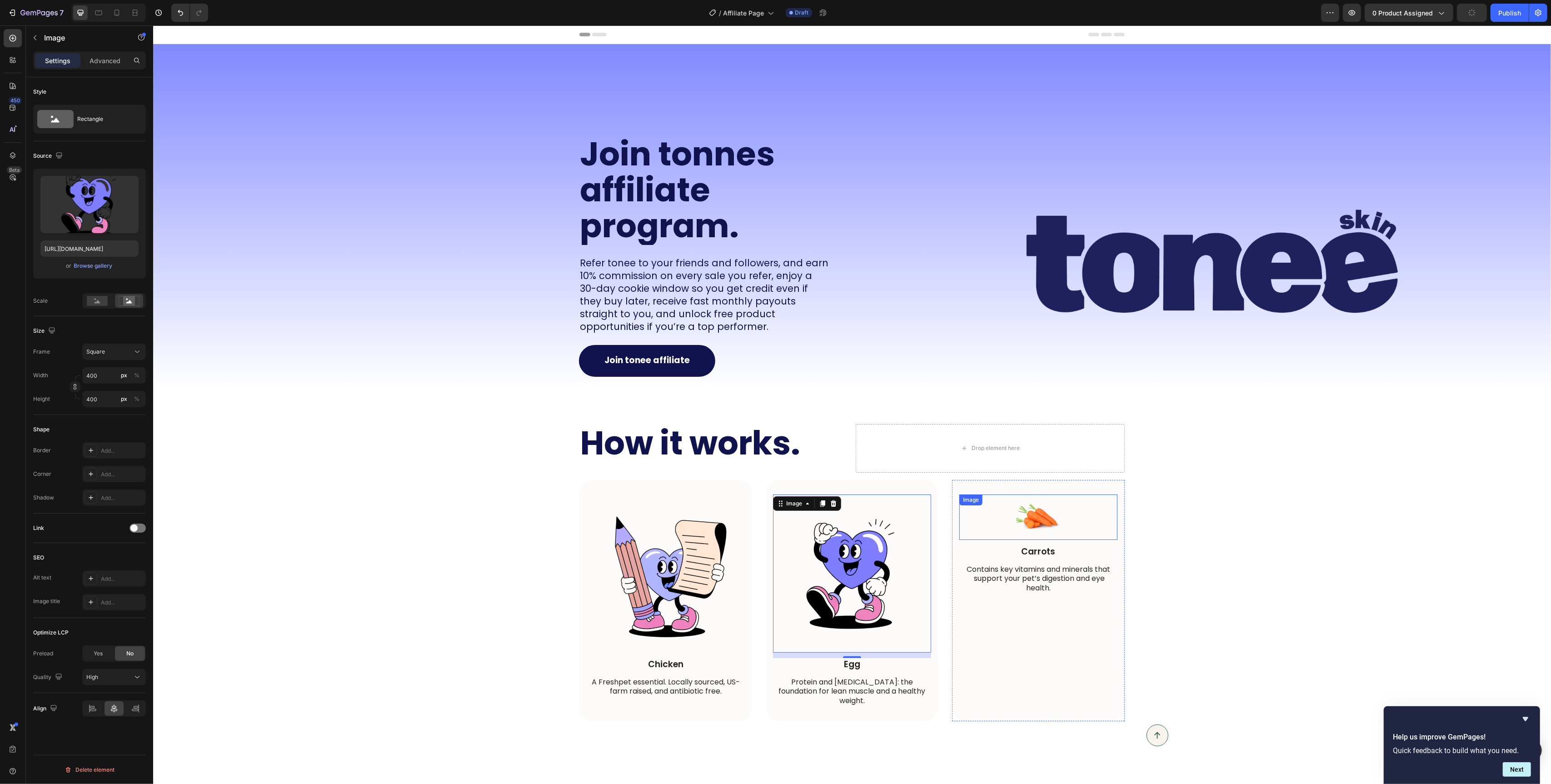
click at [1032, 519] on img at bounding box center [1038, 517] width 45 height 45
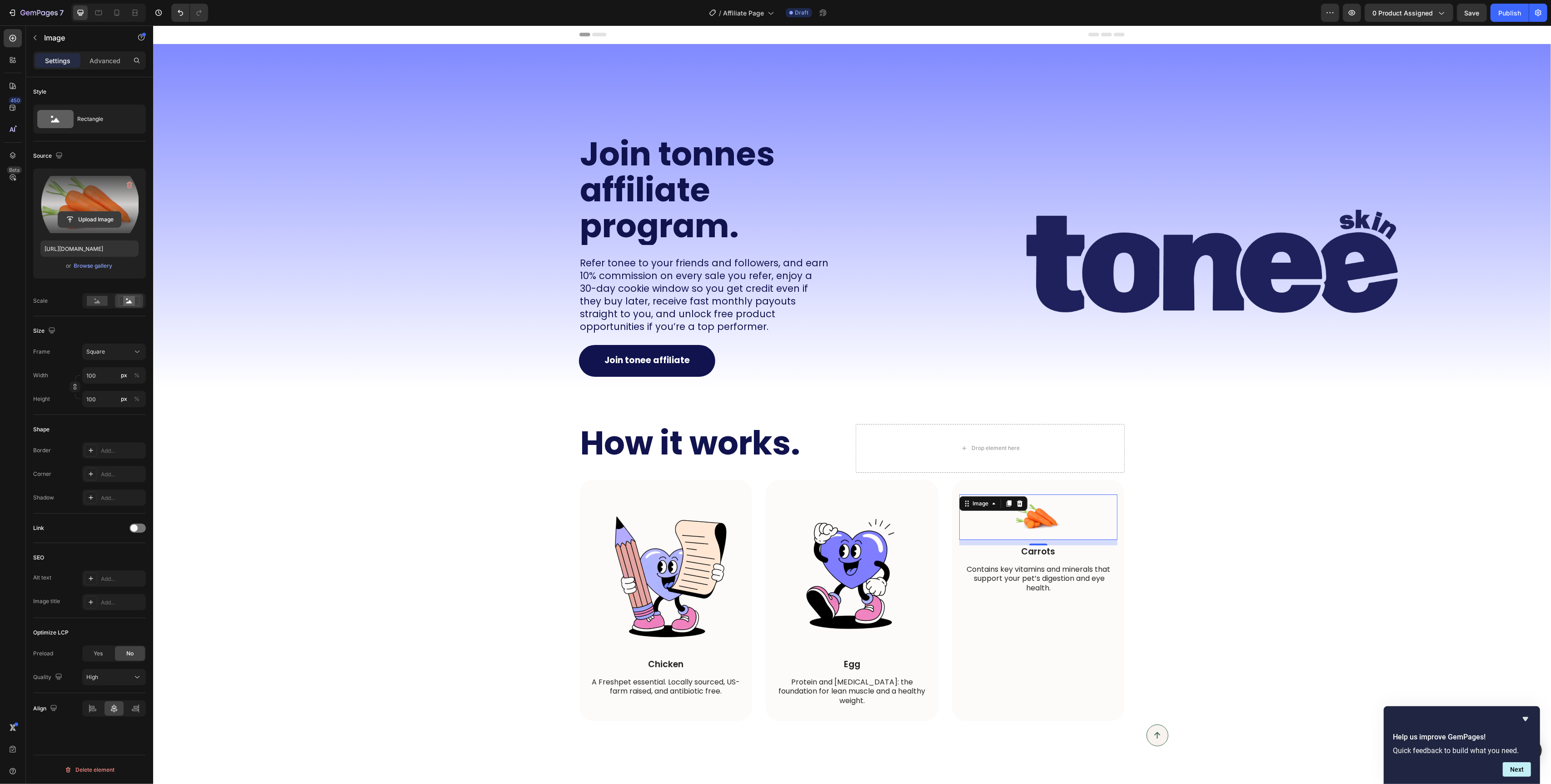
click at [72, 216] on input "file" at bounding box center [89, 220] width 63 height 15
type input "[URL][DOMAIN_NAME]"
click at [97, 375] on input "100" at bounding box center [114, 375] width 63 height 16
type input "4"
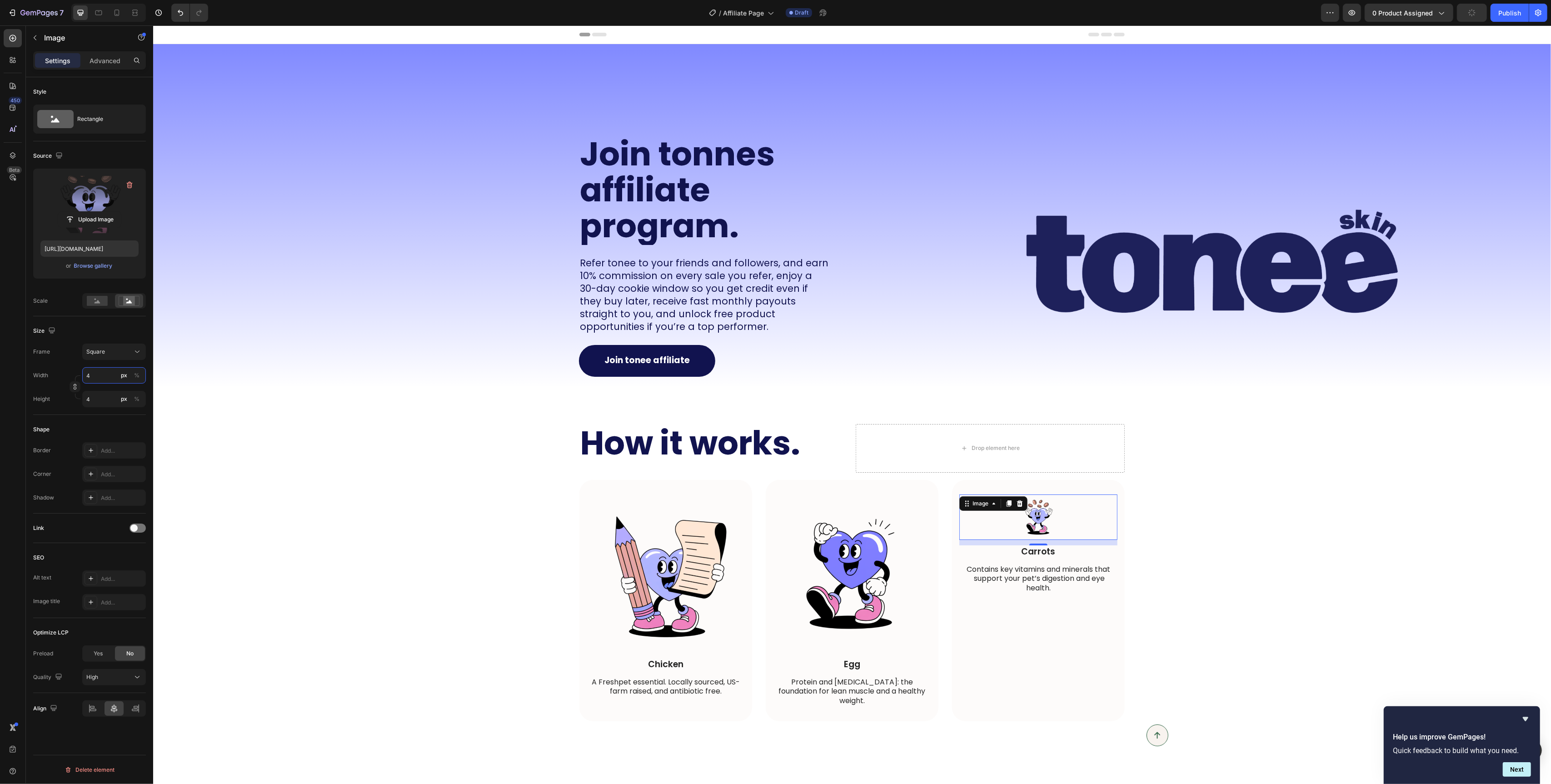
type input "40"
type input "400"
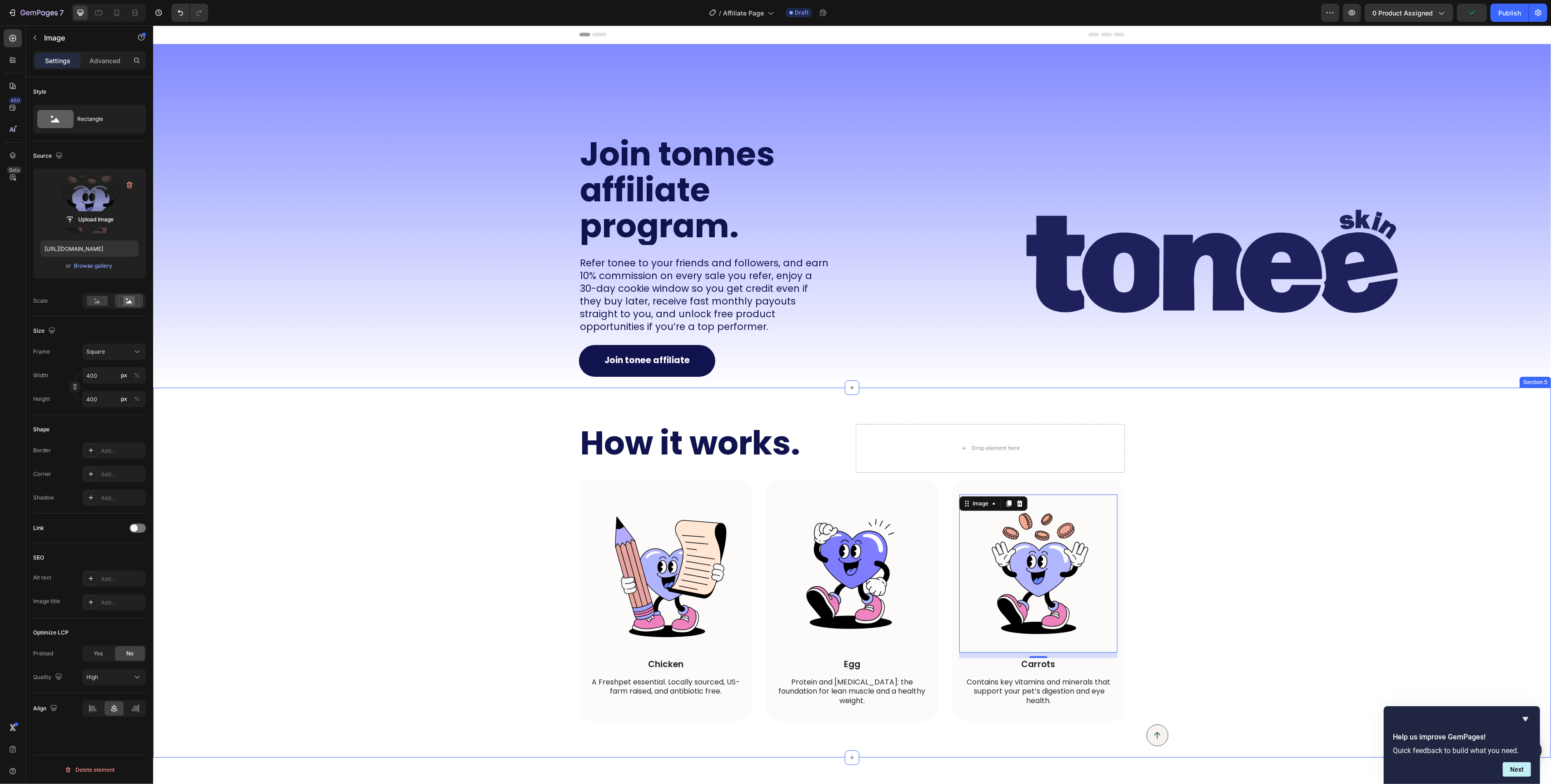
click at [529, 516] on div "How it works. Heading Drop element here Row Image Chicken Text Block A Freshpet…" at bounding box center [852, 573] width 1380 height 297
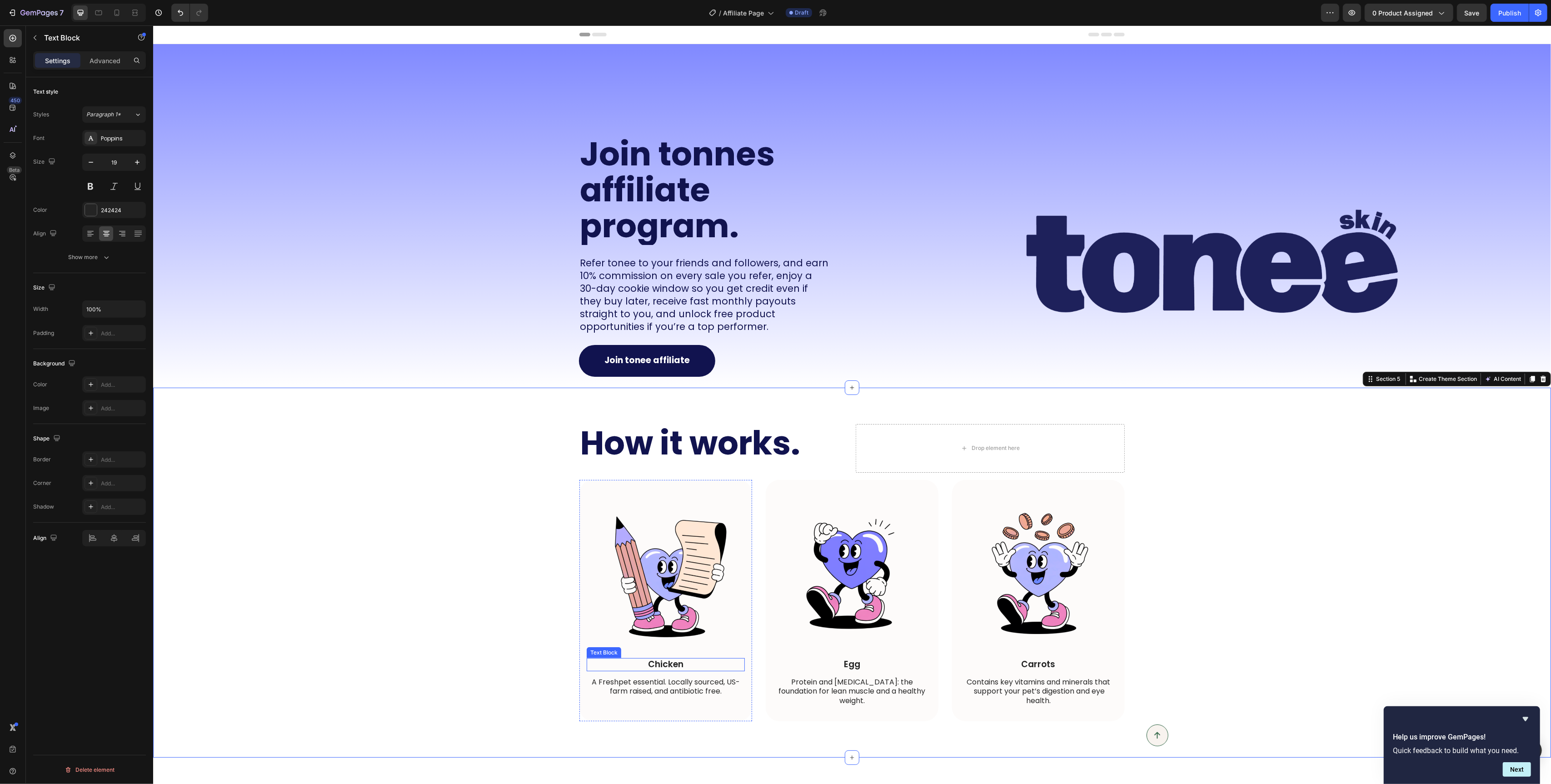
click at [653, 664] on p "Chicken" at bounding box center [665, 664] width 156 height 11
click at [866, 670] on p "Egg" at bounding box center [852, 664] width 156 height 11
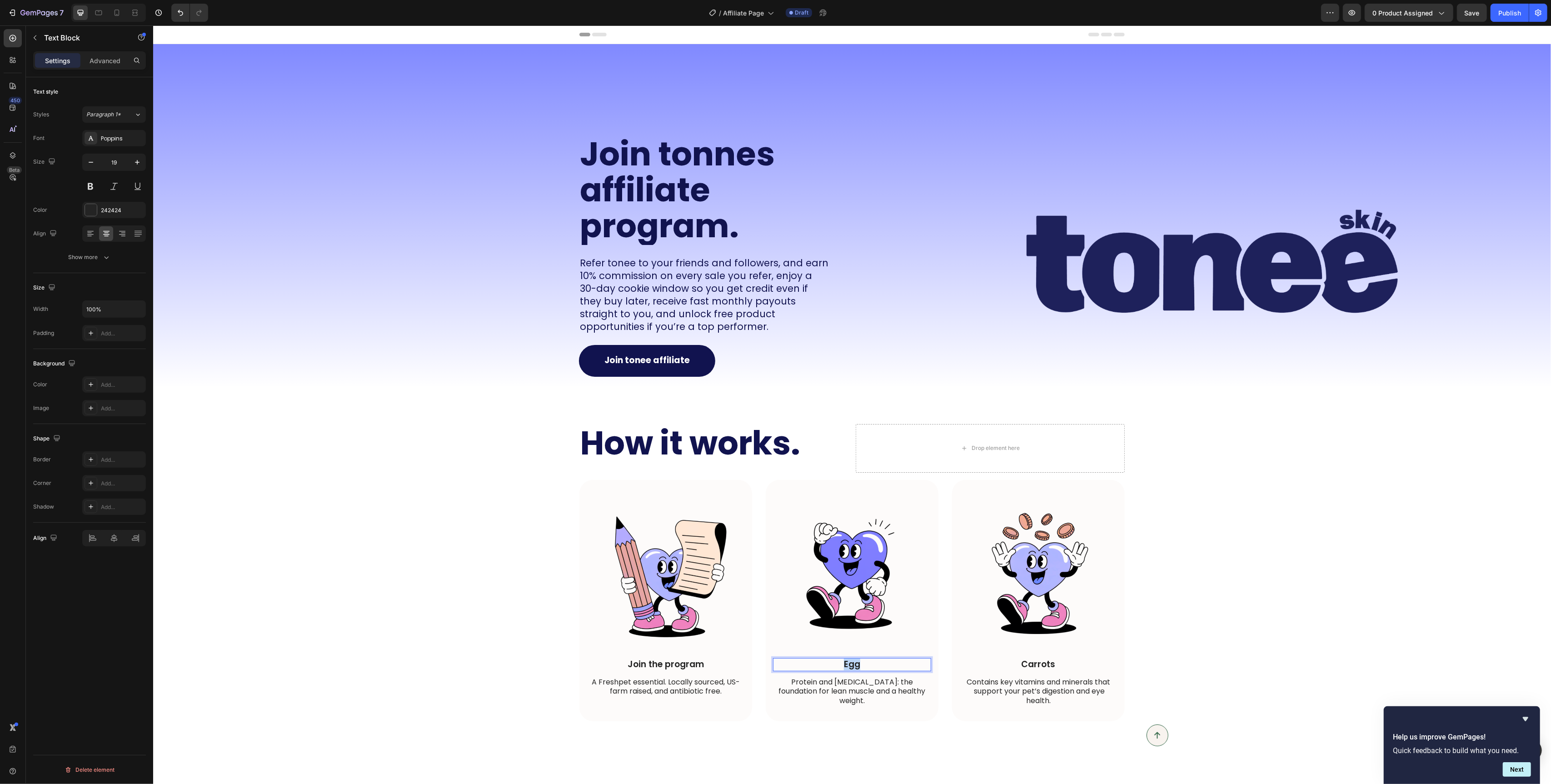
click at [866, 670] on p "Egg" at bounding box center [852, 664] width 156 height 11
click at [1046, 662] on p "Carrots" at bounding box center [1038, 664] width 156 height 11
click at [1228, 645] on div "How it works. Heading Drop element here Row Image Join the program Text Block A…" at bounding box center [852, 573] width 1380 height 297
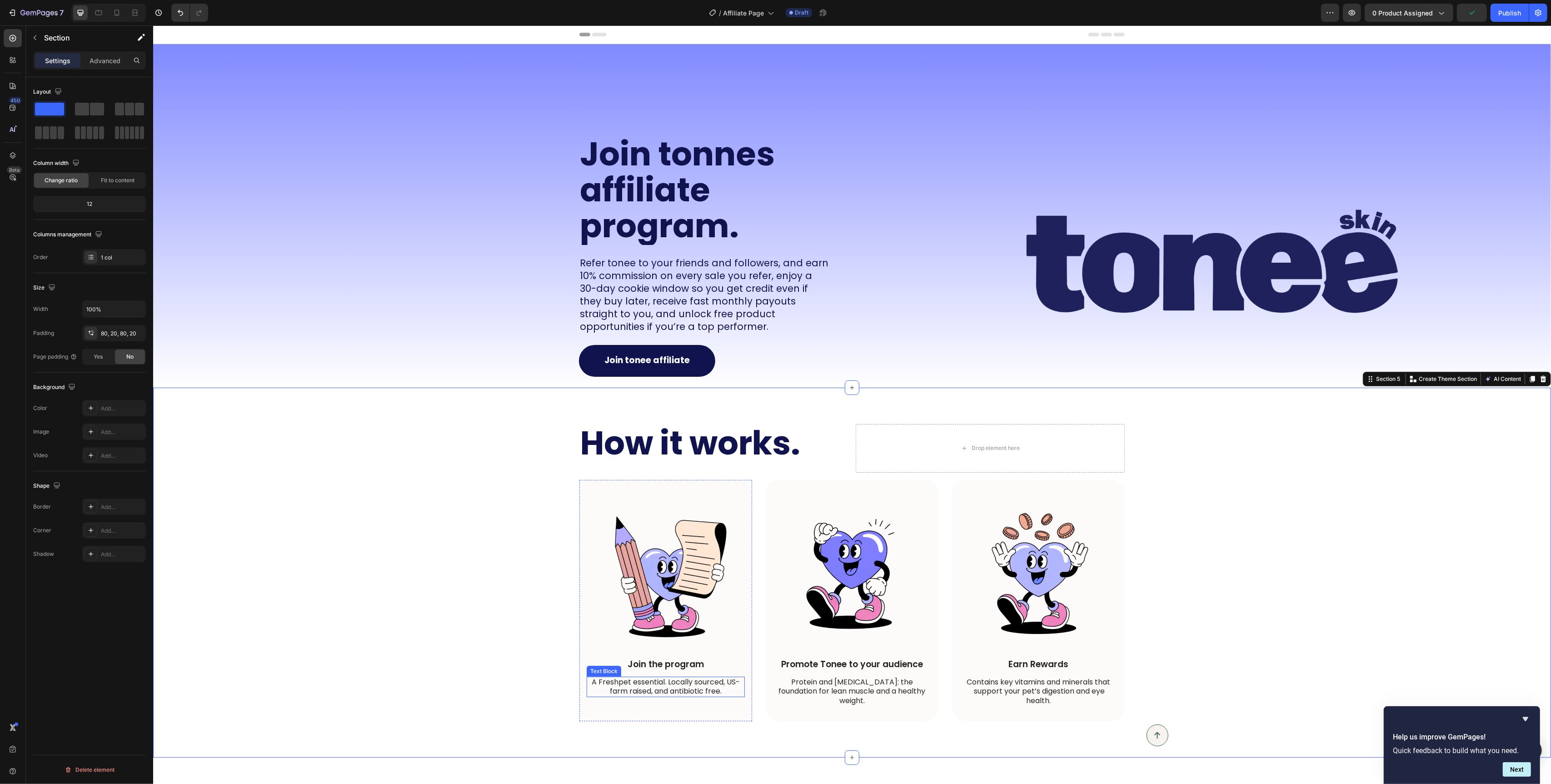
click at [622, 689] on p "A Freshpet essential. Locally sourced, US-farm raised, and antibiotic free." at bounding box center [665, 687] width 156 height 19
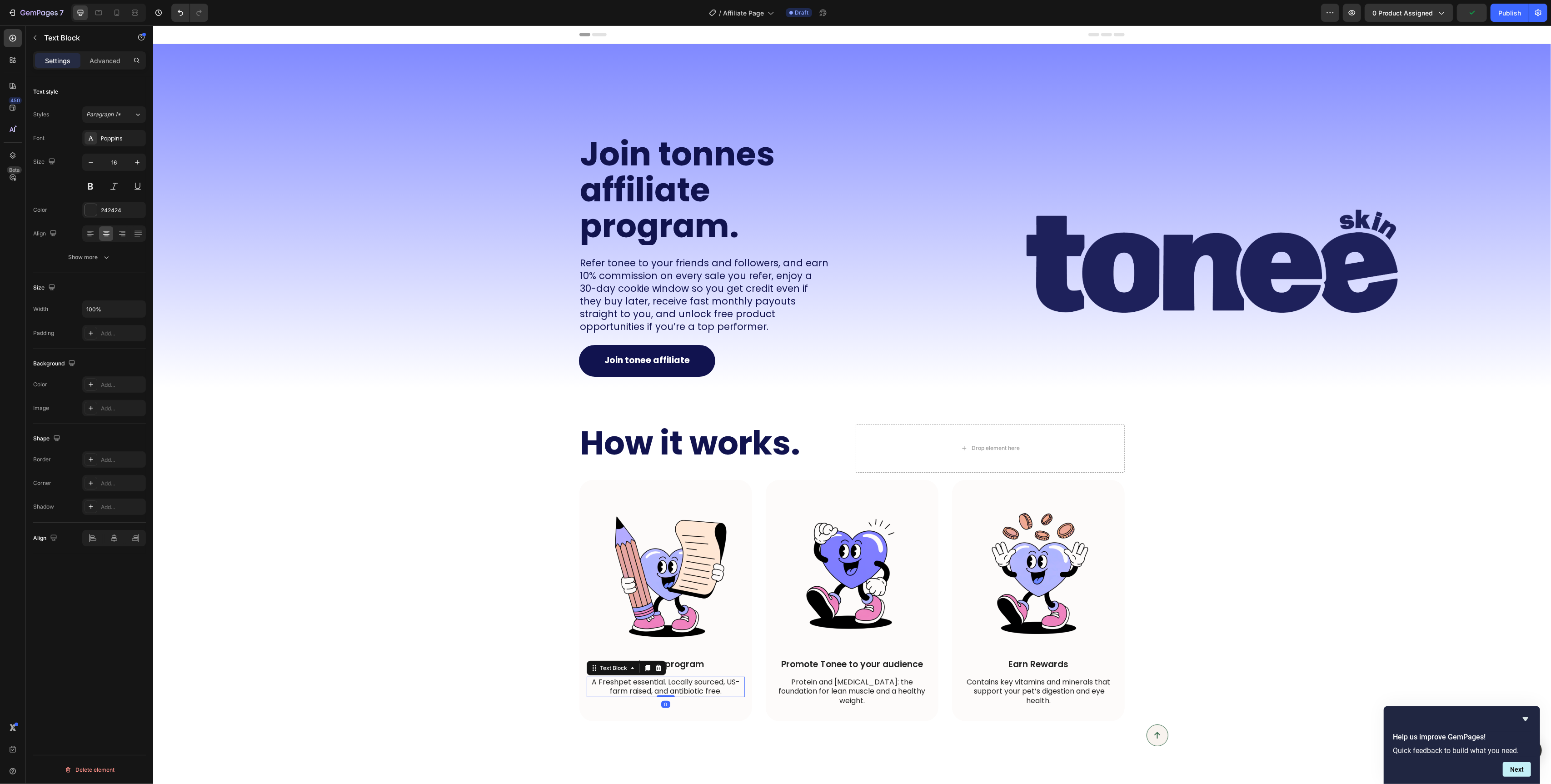
click at [622, 689] on p "A Freshpet essential. Locally sourced, US-farm raised, and antibiotic free." at bounding box center [665, 687] width 156 height 19
click at [834, 695] on p "Protein and amino acids: the foundation for lean muscle and a healthy weight." at bounding box center [852, 692] width 156 height 28
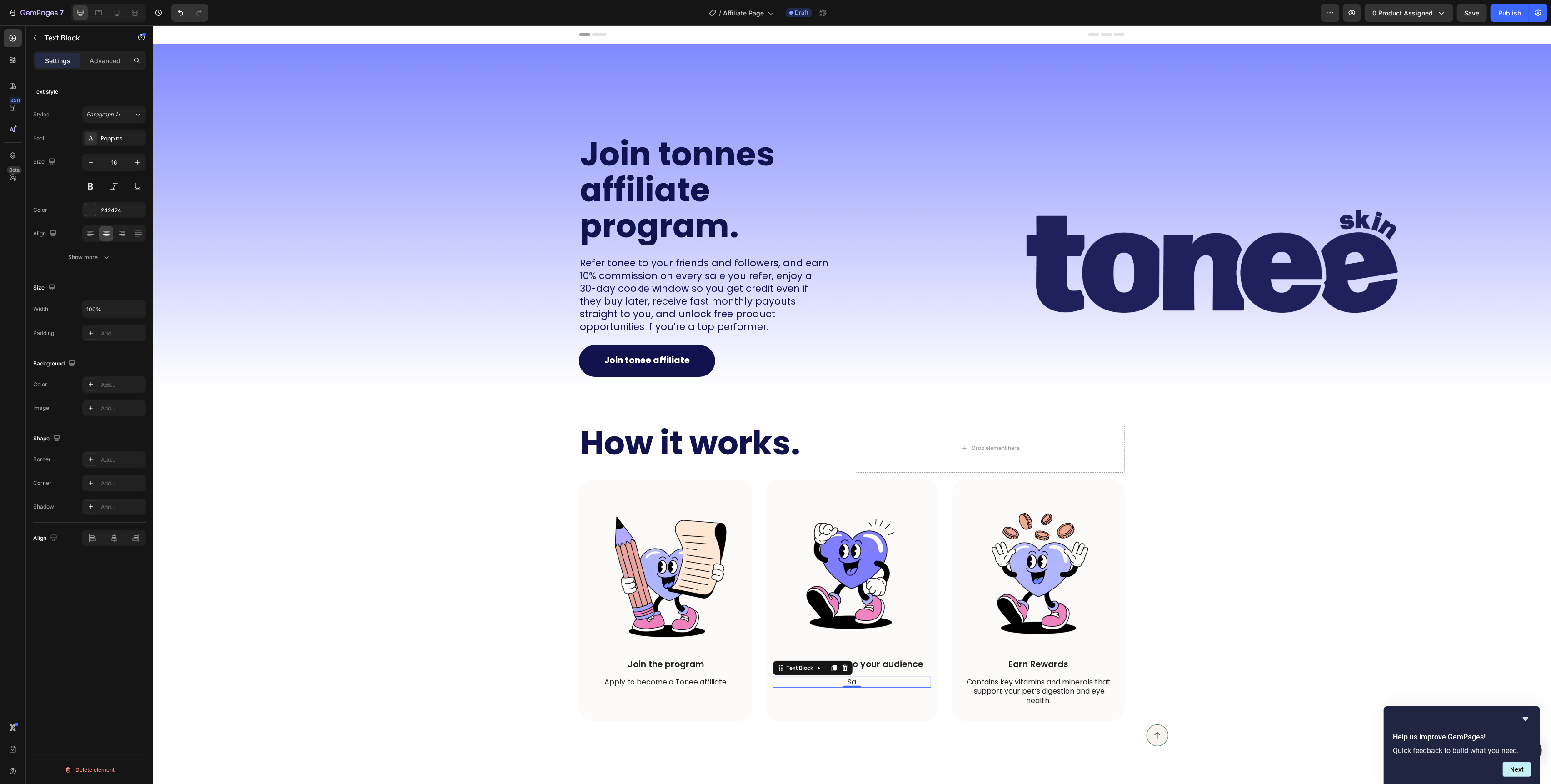
click at [855, 685] on p "Sa" at bounding box center [852, 683] width 156 height 10
click at [1020, 685] on p "Contains key vitamins and minerals that support your pet’s digestion and eye he…" at bounding box center [1038, 692] width 156 height 28
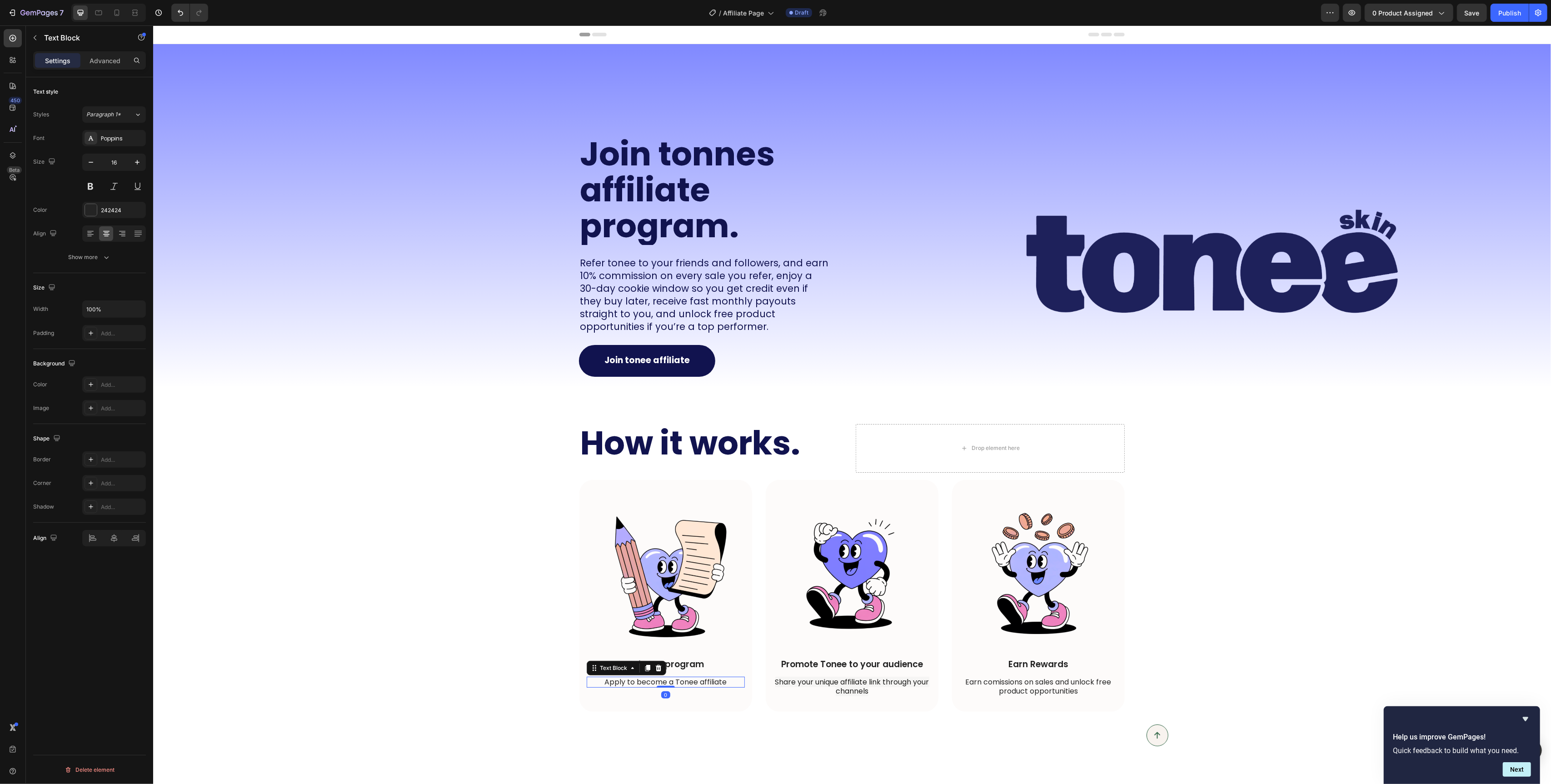
click at [664, 684] on p "Apply to become a Tonee affiliate" at bounding box center [665, 683] width 156 height 10
click at [727, 684] on p "Apply to become a Tonee affiliate" at bounding box center [665, 683] width 156 height 10
click at [449, 556] on div "How it works. Heading Drop element here Row Image Join the program Text Block A…" at bounding box center [852, 568] width 1380 height 288
click at [847, 693] on span "Share your unique affiliate link through your channels" at bounding box center [852, 686] width 154 height 20
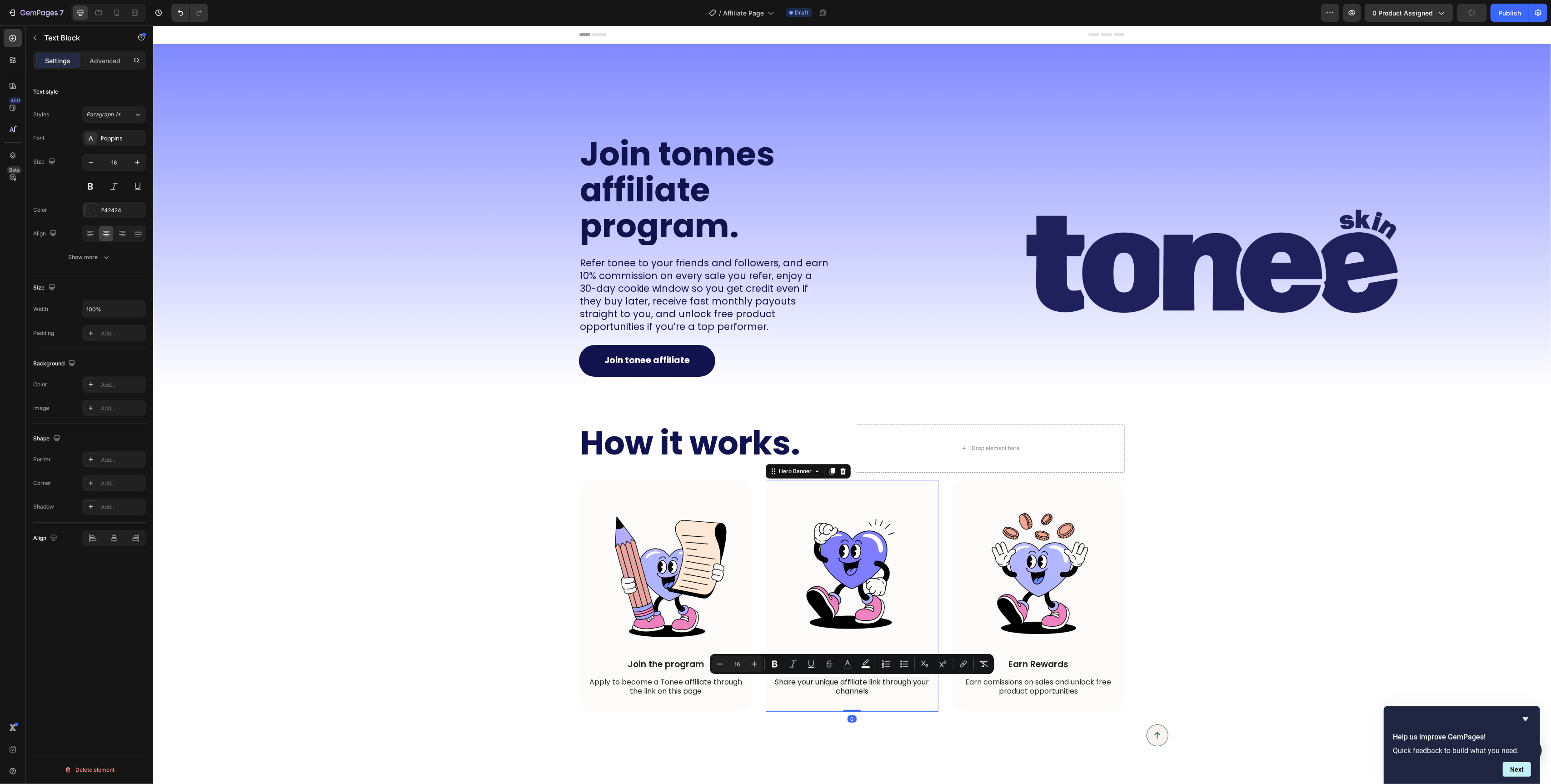
click at [783, 707] on div "Image Promote Tonee to your audience Text Block Share your unique affiliate lin…" at bounding box center [851, 595] width 173 height 232
click at [838, 681] on span "Share your unique affiliate link through your channels" at bounding box center [852, 686] width 154 height 20
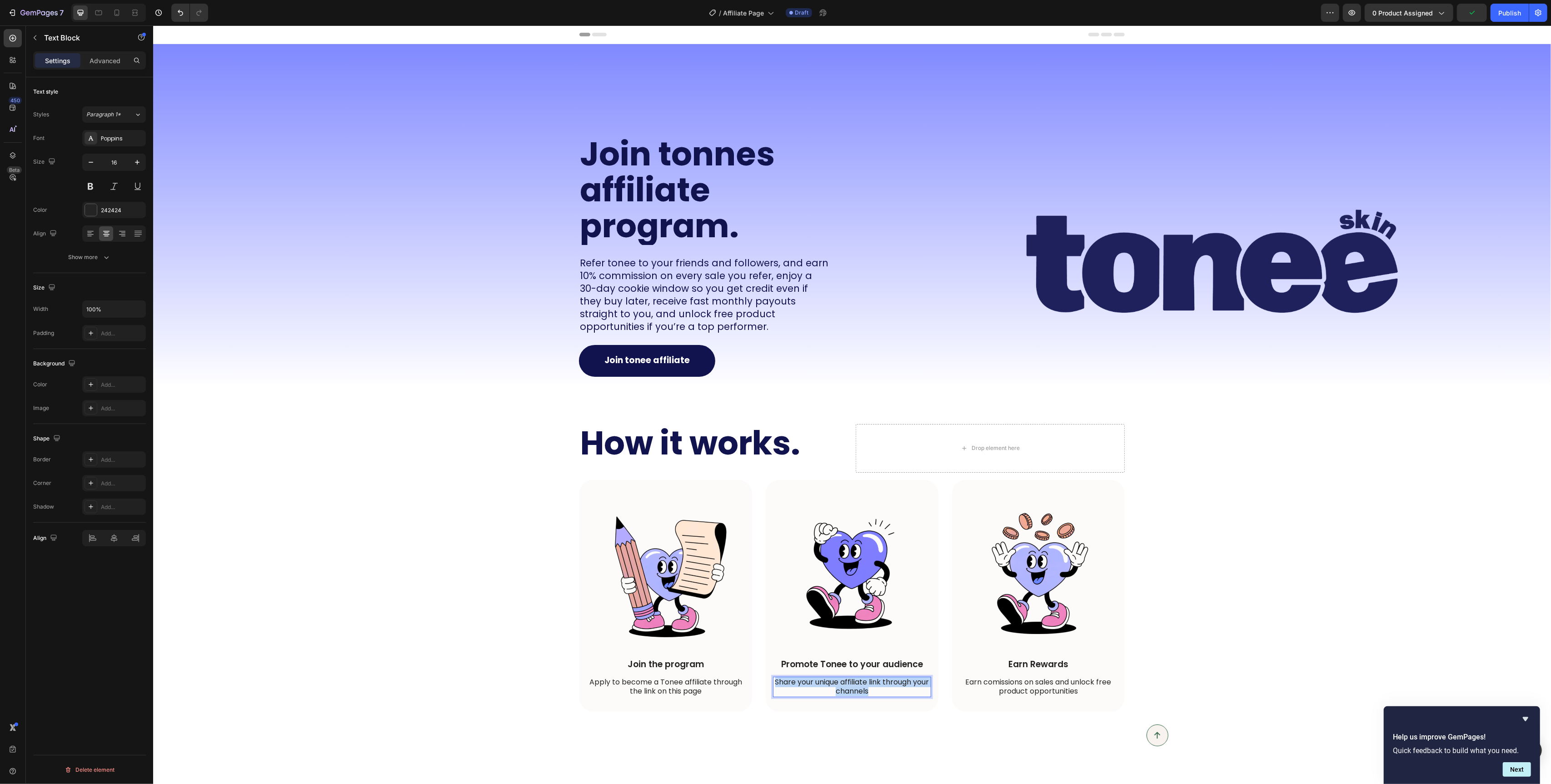
click at [838, 681] on span "Share your unique affiliate link through your channels" at bounding box center [852, 686] width 154 height 20
click at [114, 13] on icon at bounding box center [116, 13] width 9 height 9
type input "14"
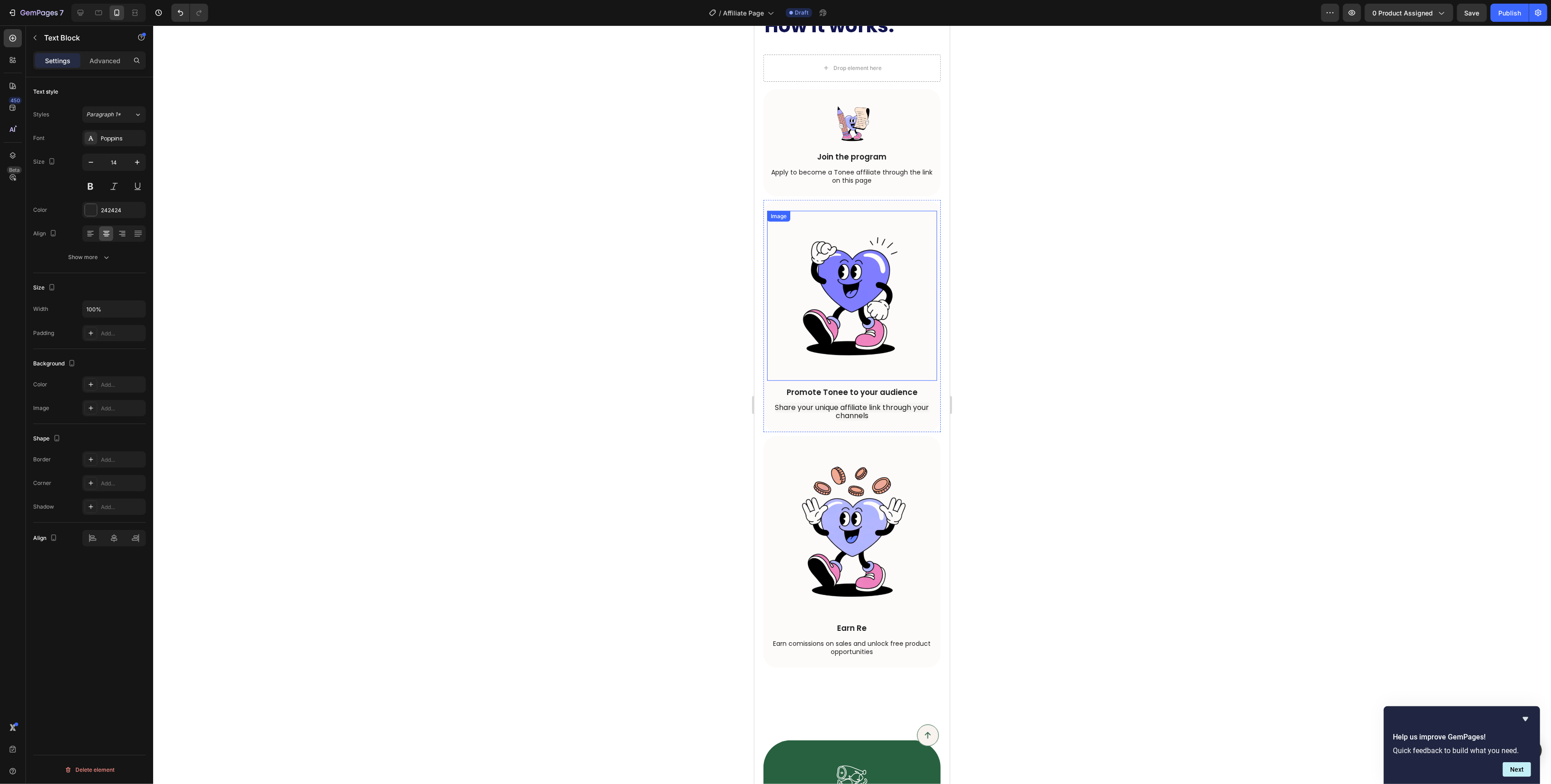
scroll to position [954, 0]
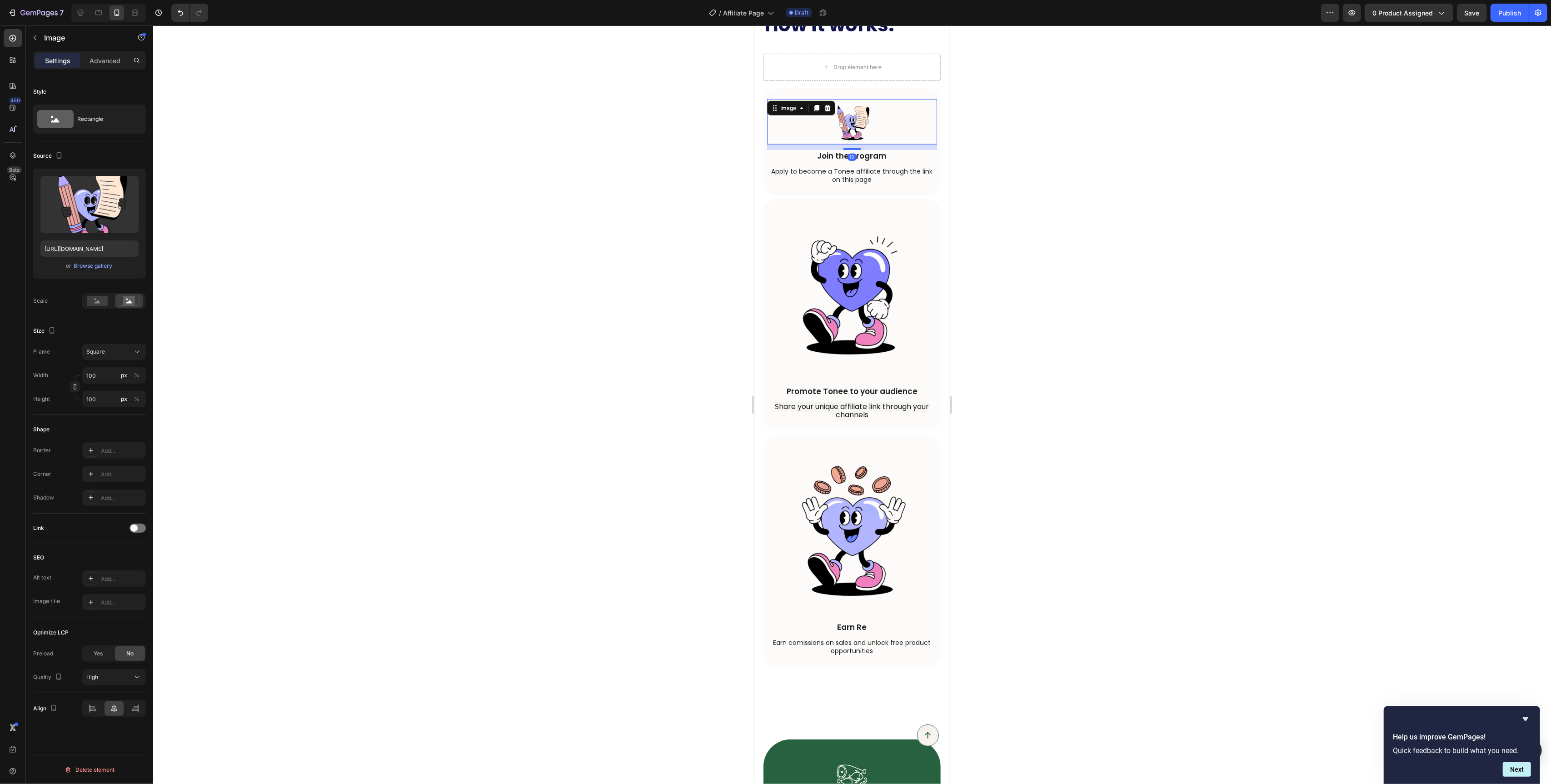
click at [840, 135] on img at bounding box center [851, 122] width 45 height 45
click at [846, 336] on img at bounding box center [851, 294] width 170 height 170
click at [841, 131] on img at bounding box center [851, 122] width 45 height 45
click at [92, 378] on input "100" at bounding box center [114, 375] width 63 height 16
type input "4"
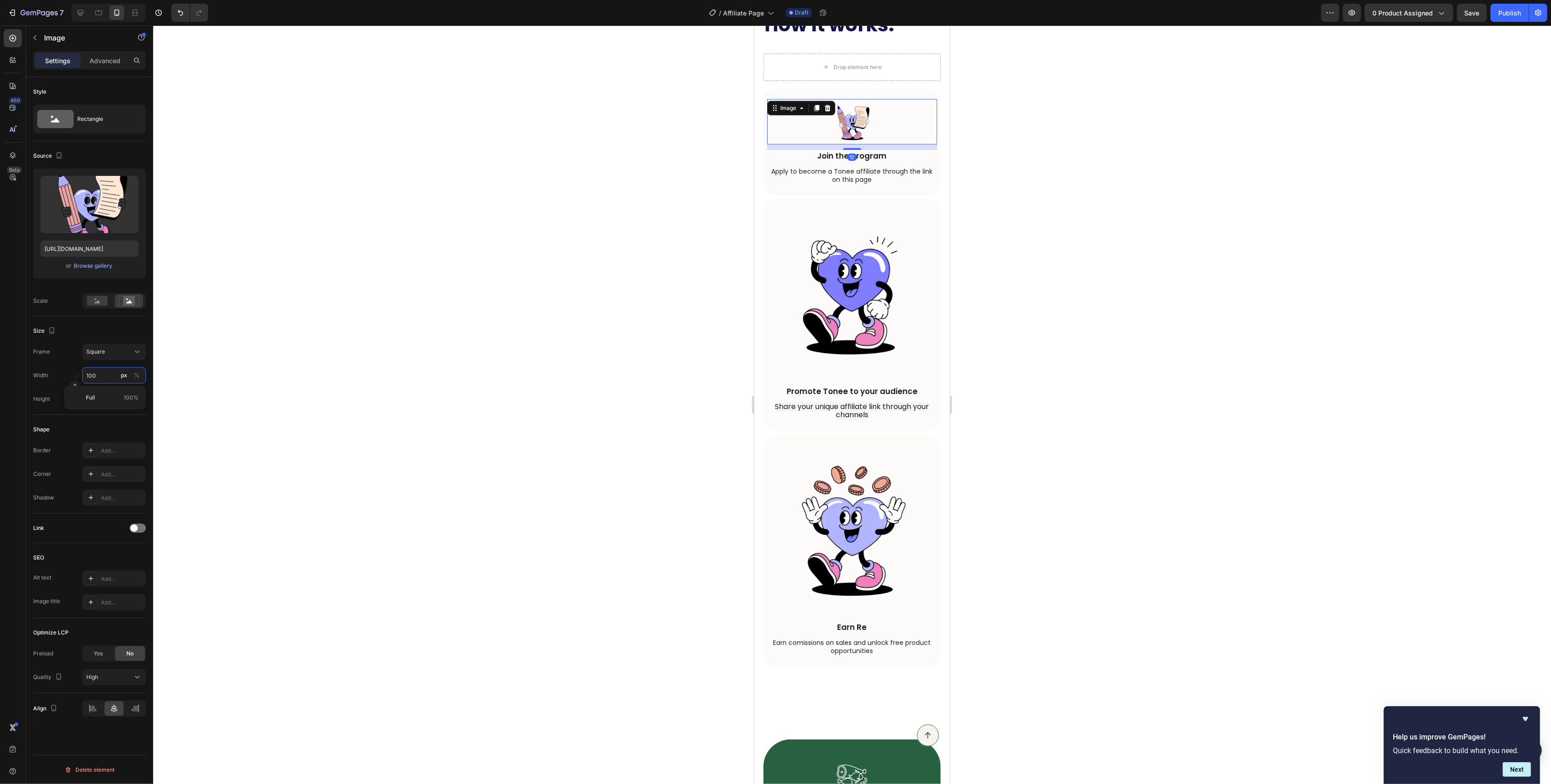
type input "4"
type input "40"
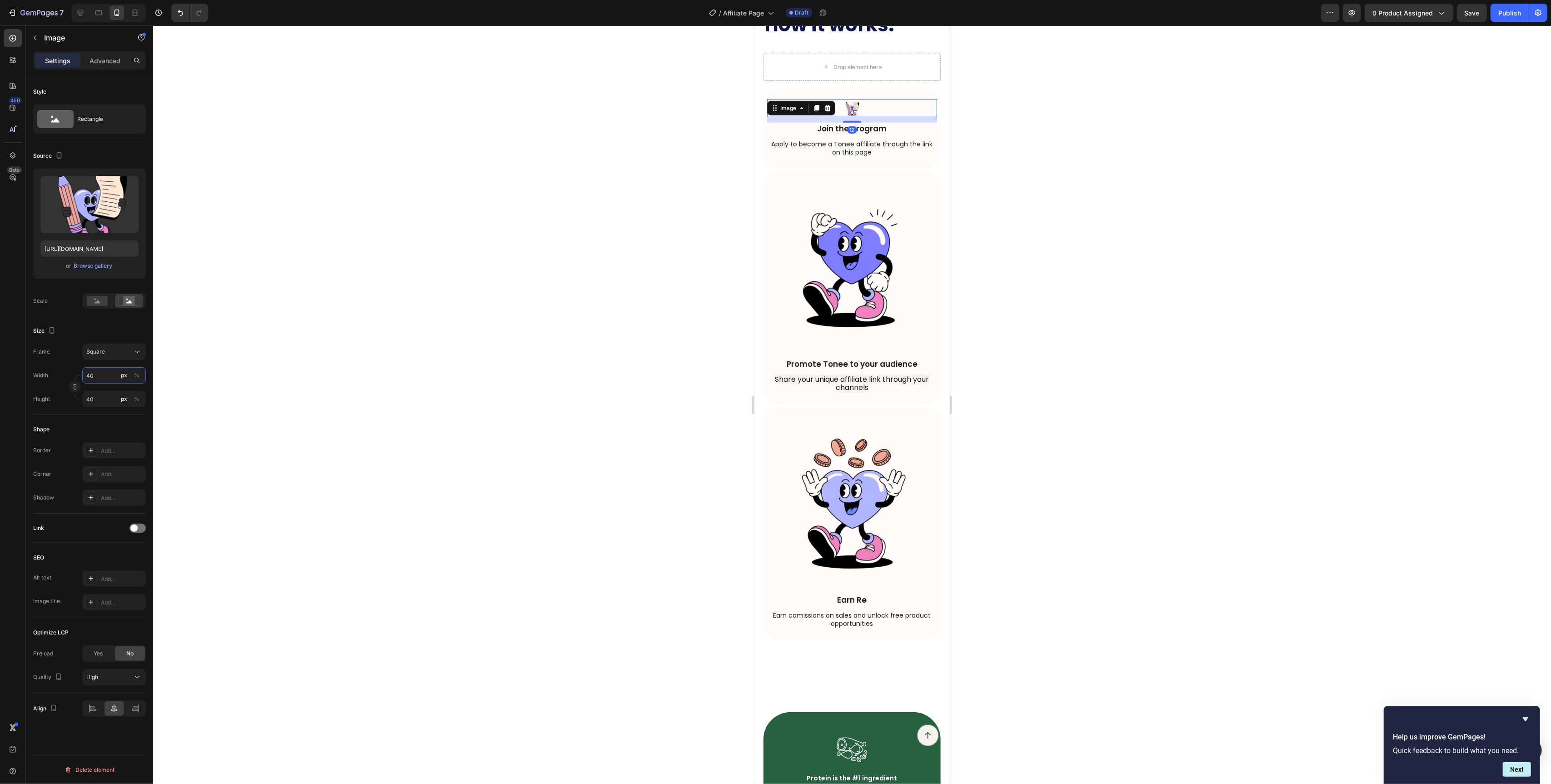
type input "400"
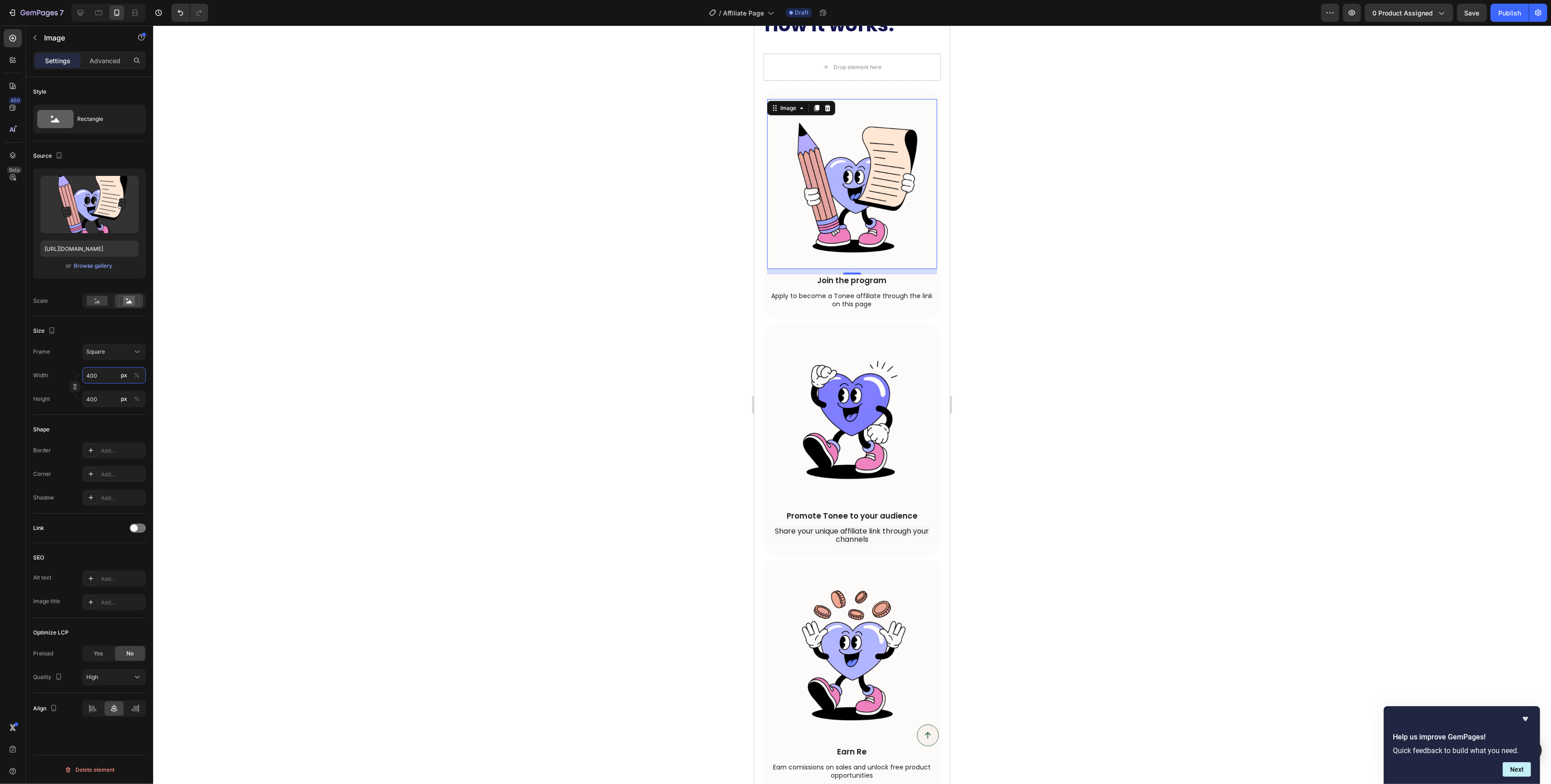
type input "400"
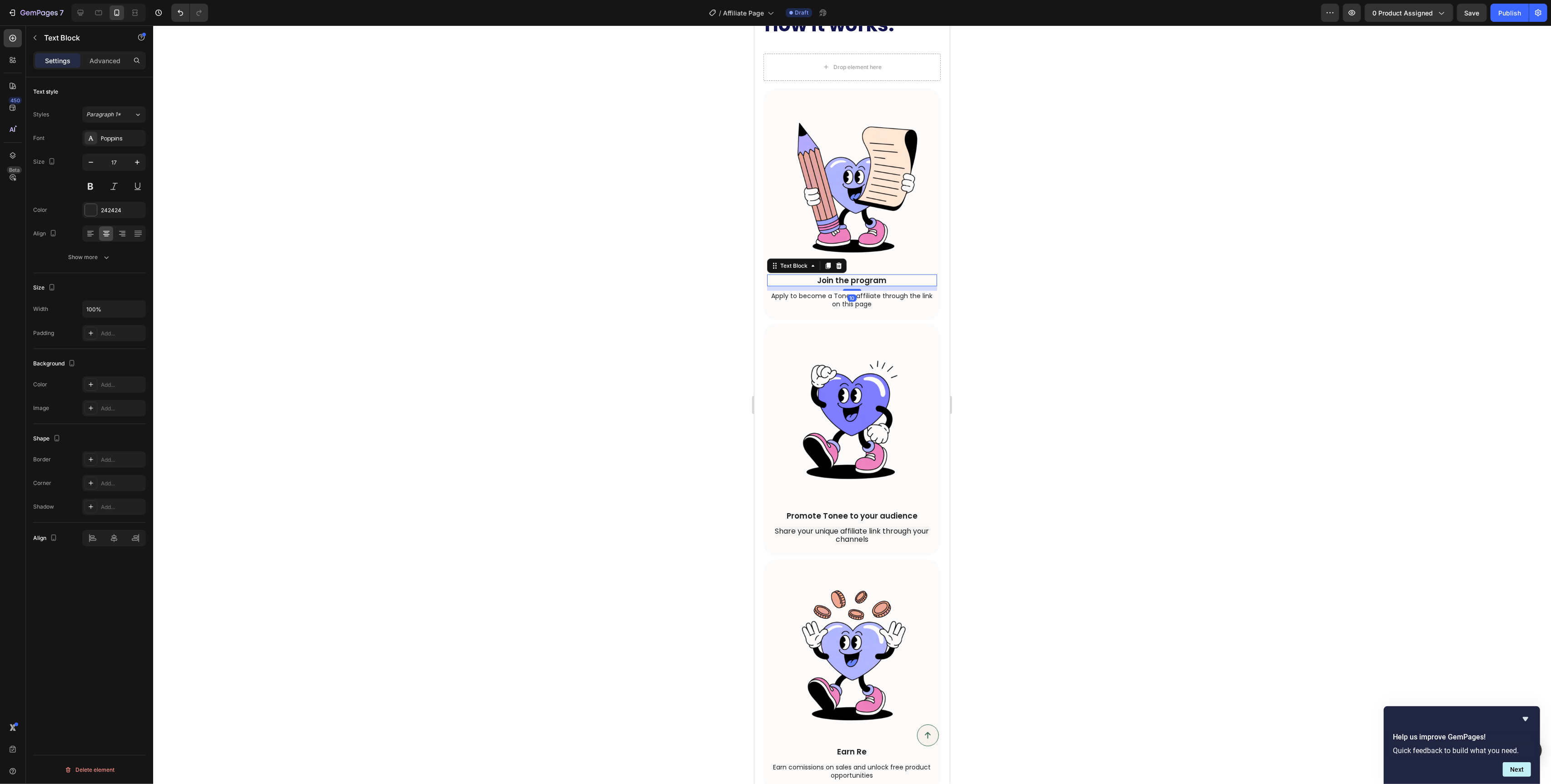
click at [801, 282] on p "Join the program" at bounding box center [851, 280] width 168 height 10
click at [140, 166] on icon "button" at bounding box center [137, 162] width 9 height 9
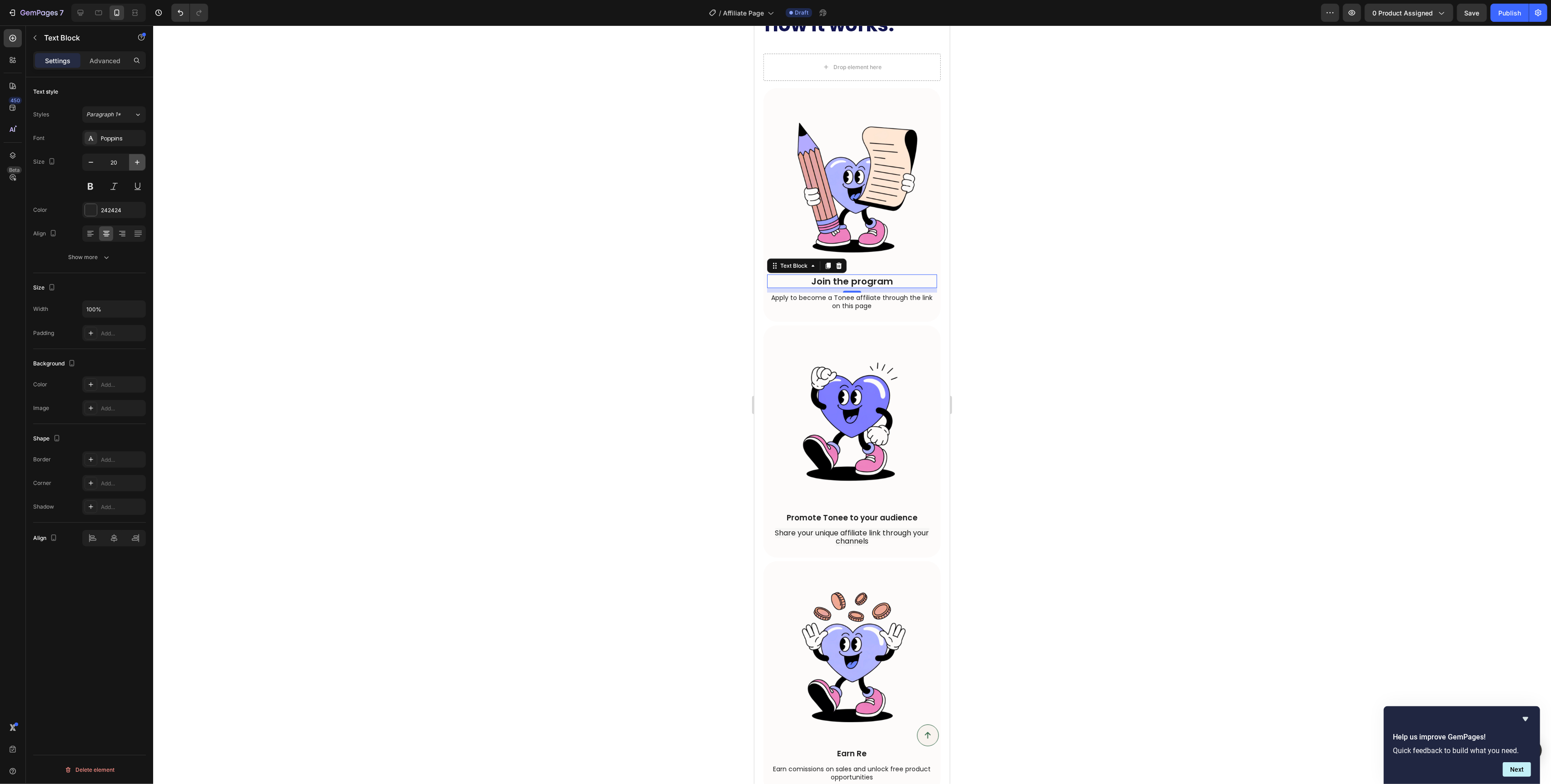
type input "21"
click at [817, 297] on p "Apply to become a Tonee affiliate through the link on this page" at bounding box center [851, 301] width 168 height 16
click at [132, 166] on button "button" at bounding box center [137, 162] width 16 height 16
type input "16"
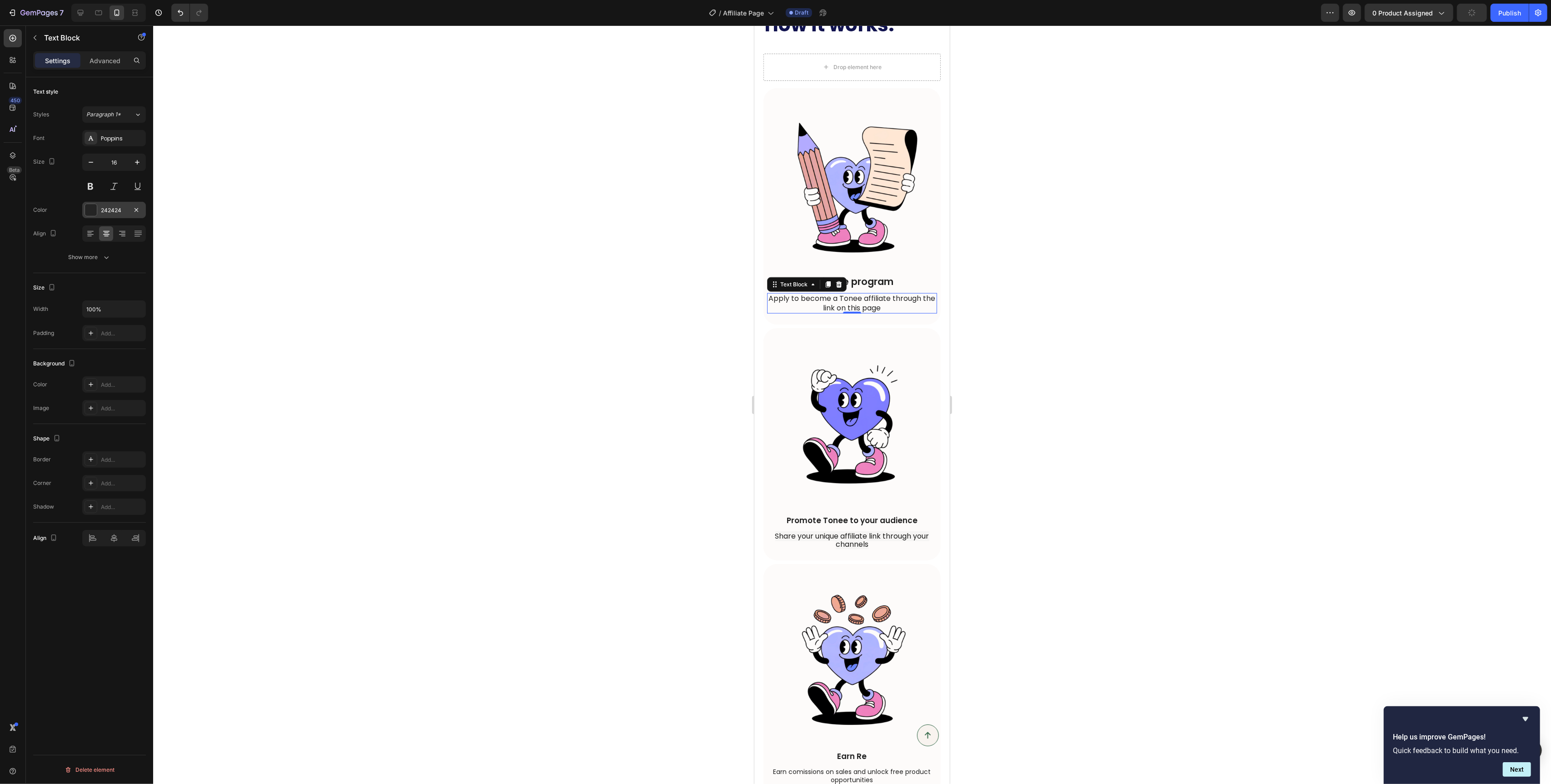
click at [87, 209] on div at bounding box center [91, 210] width 12 height 12
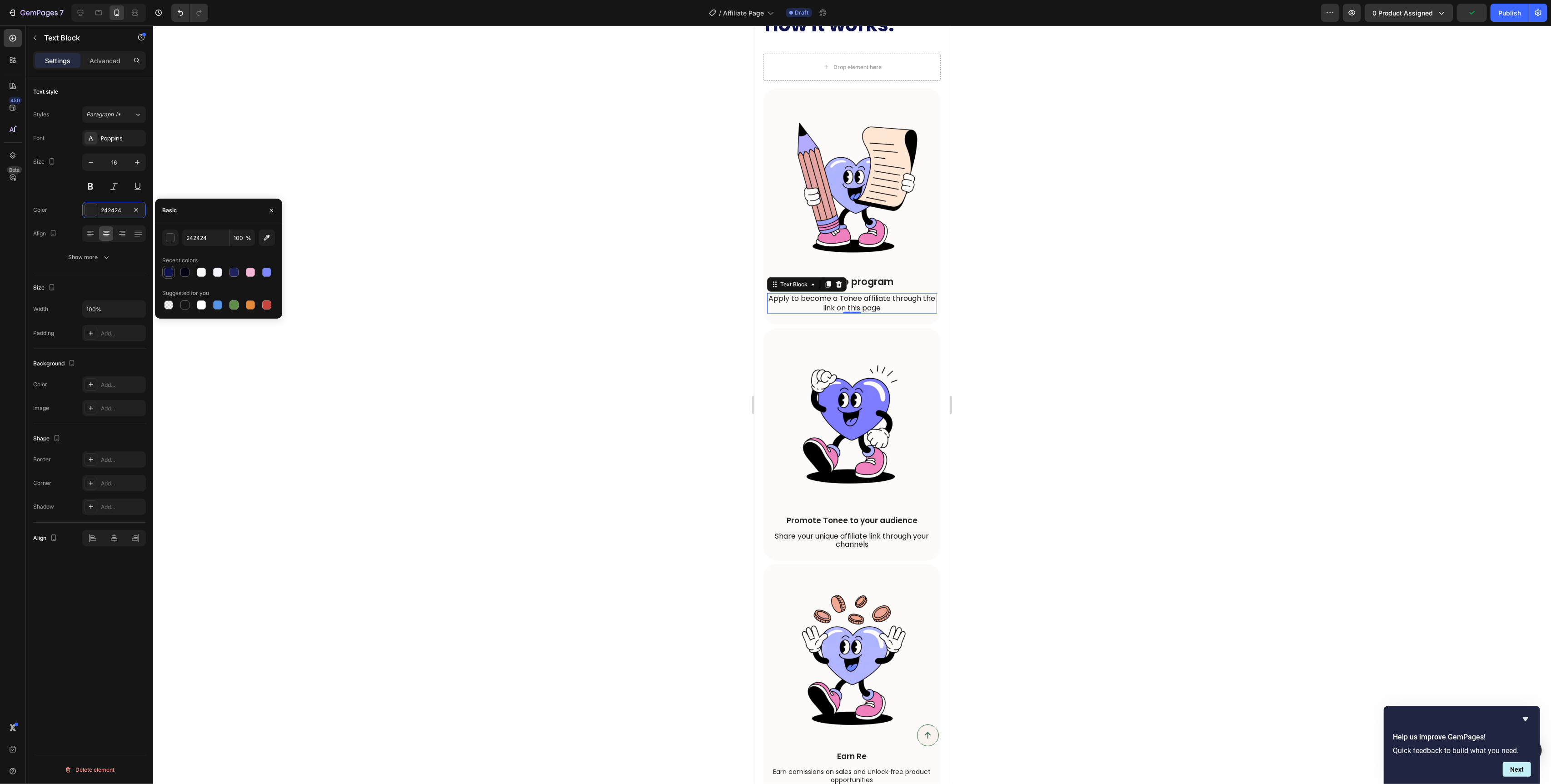
click at [167, 270] on div at bounding box center [168, 272] width 9 height 9
type input "11134F"
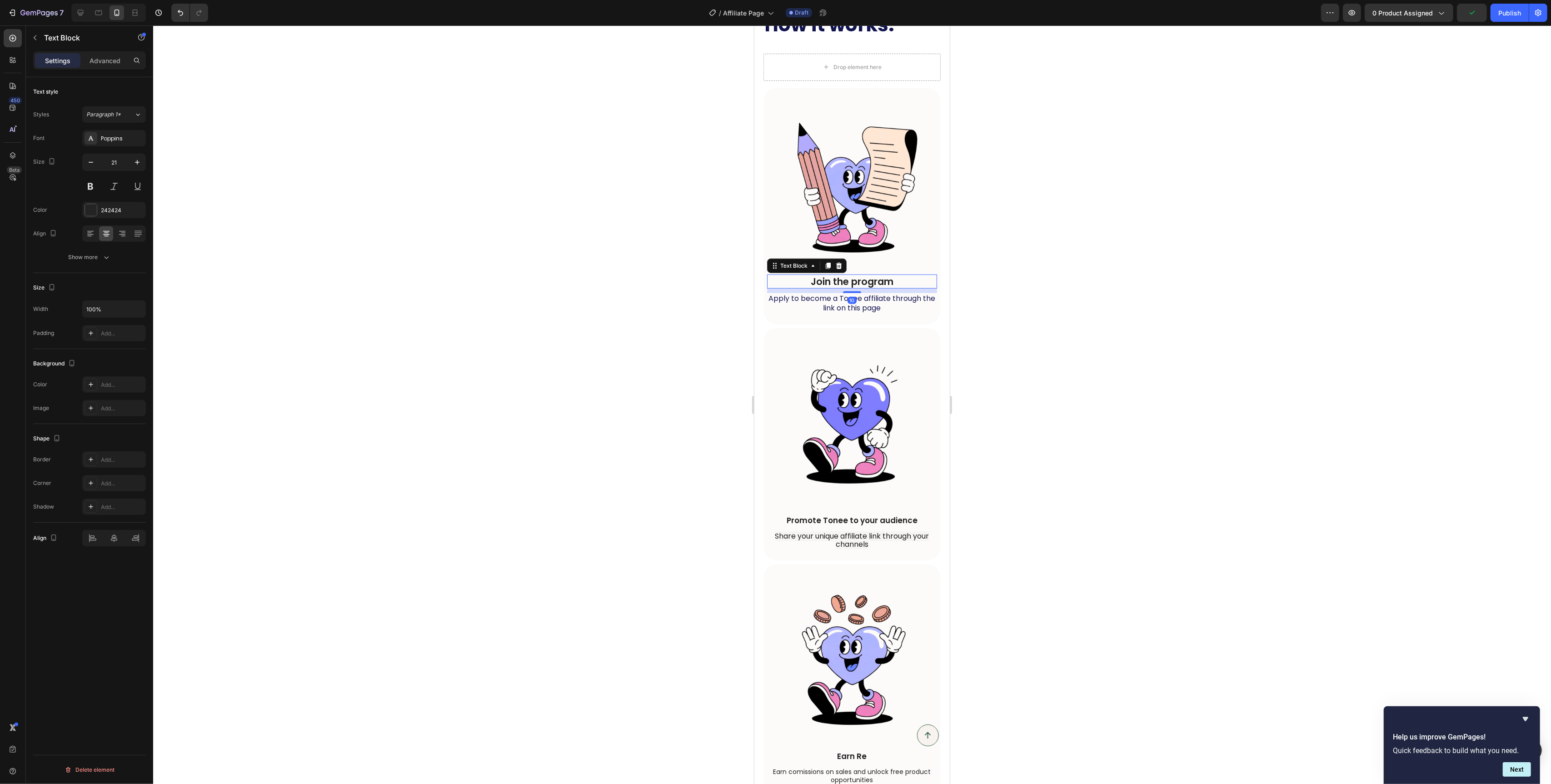
drag, startPoint x: 880, startPoint y: 277, endPoint x: 1465, endPoint y: 270, distance: 585.0
click at [880, 277] on p "Join the program" at bounding box center [851, 281] width 168 height 12
click at [92, 206] on div at bounding box center [91, 210] width 12 height 12
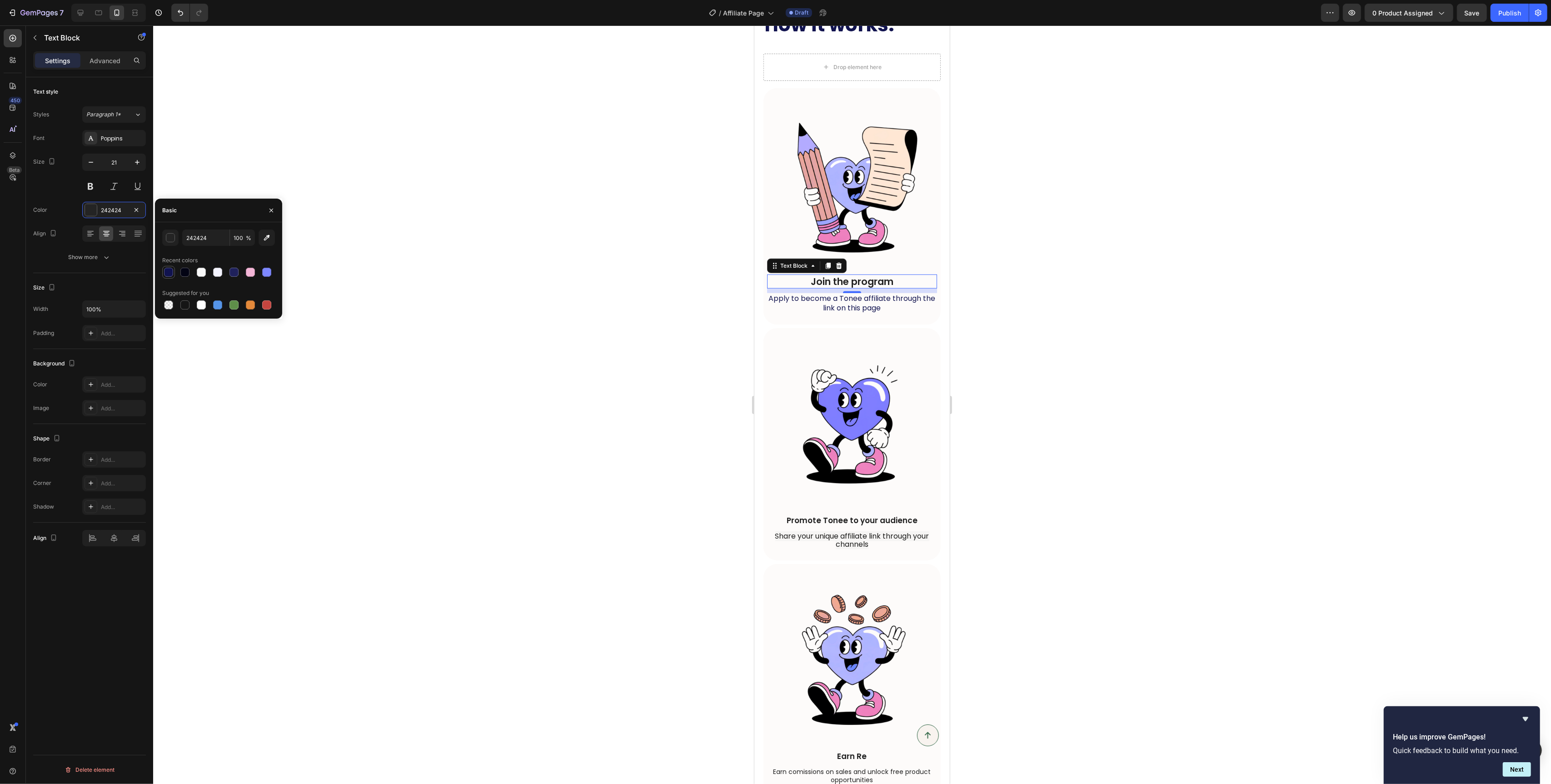
click at [170, 273] on div at bounding box center [168, 272] width 9 height 9
type input "11134F"
click at [863, 524] on p "Promote Tonee to your audience" at bounding box center [851, 520] width 168 height 10
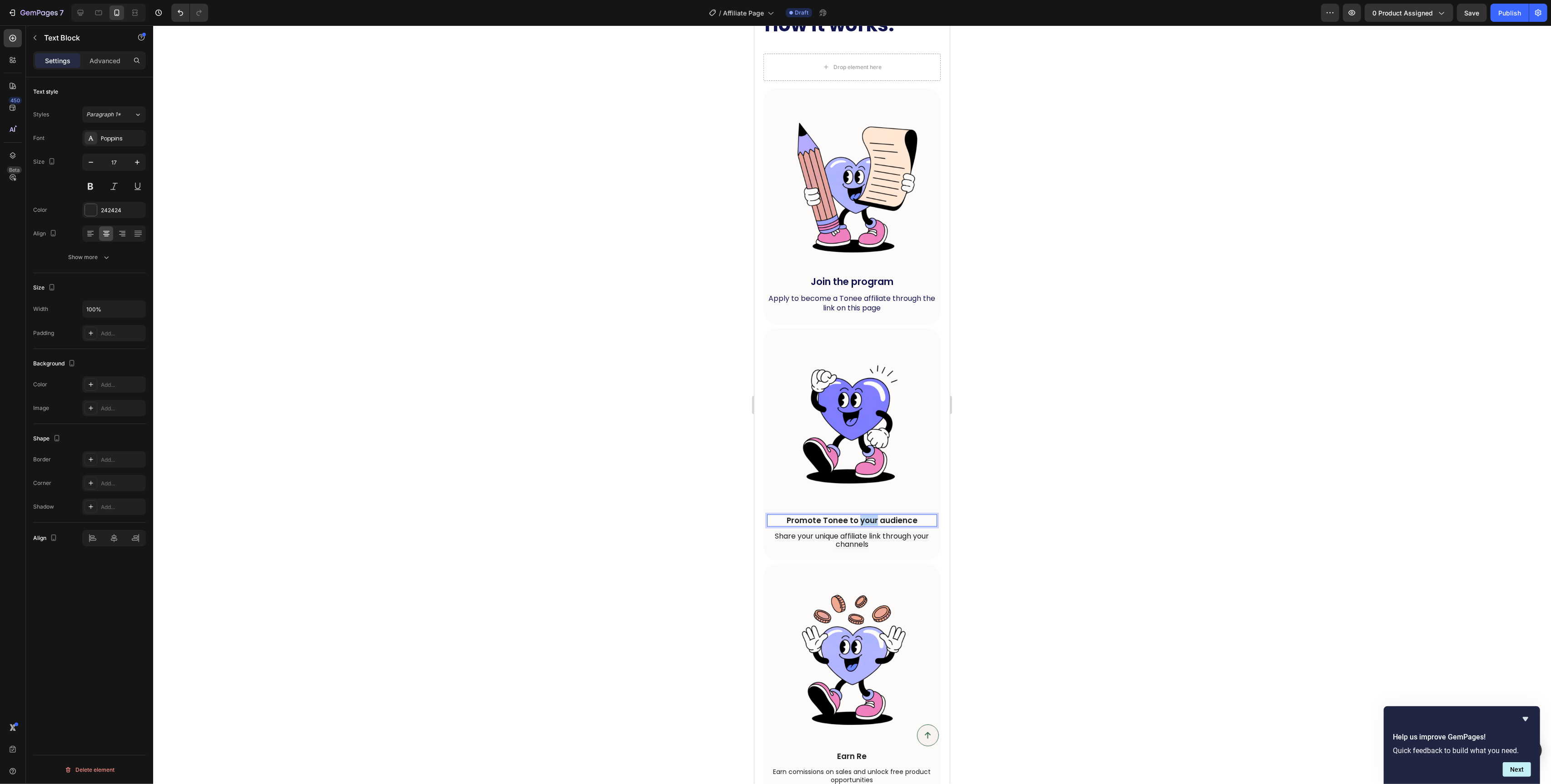
click at [863, 524] on p "Promote Tonee to your audience" at bounding box center [851, 520] width 168 height 10
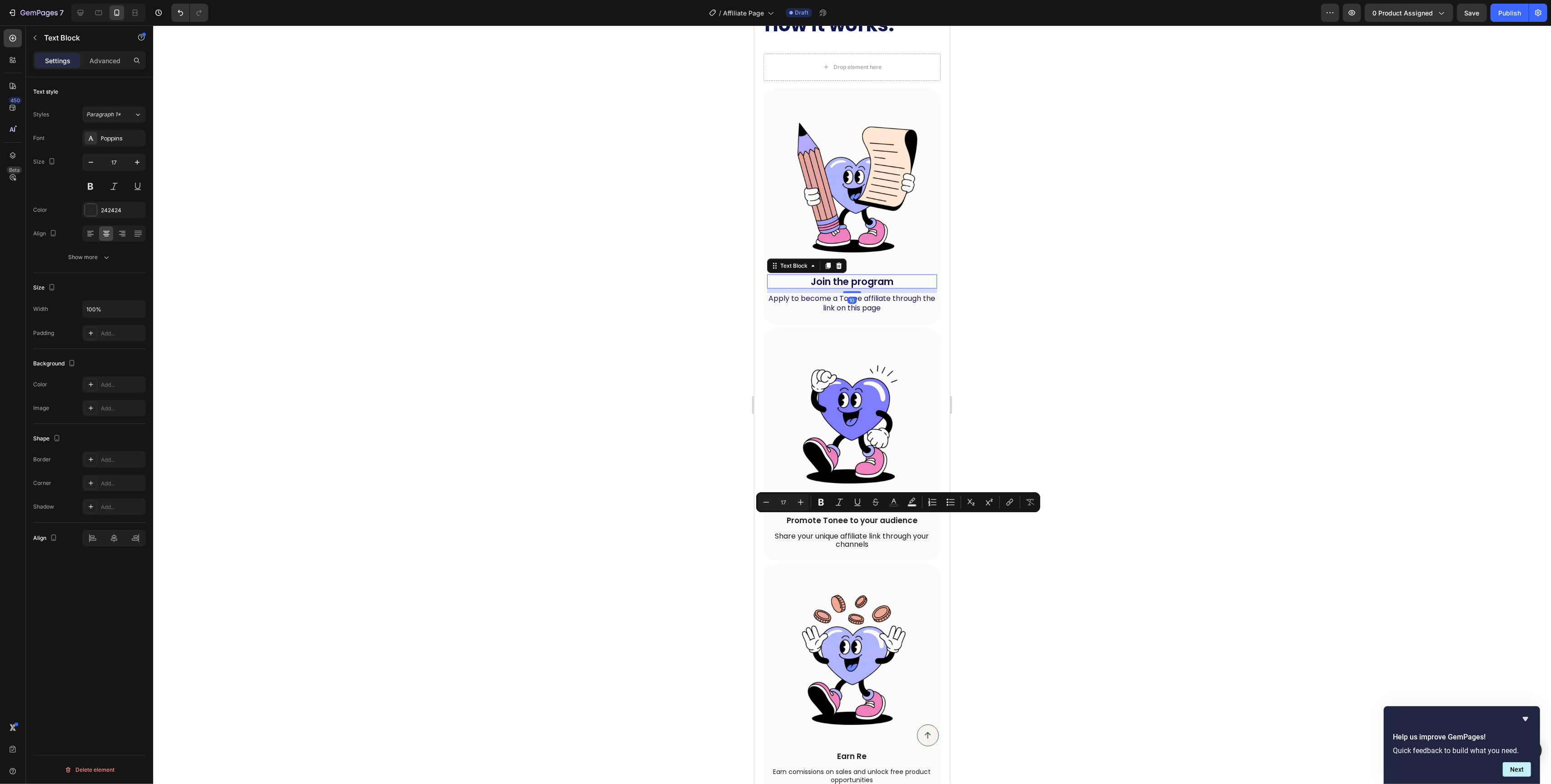
click at [838, 280] on p "Join the program" at bounding box center [851, 281] width 168 height 12
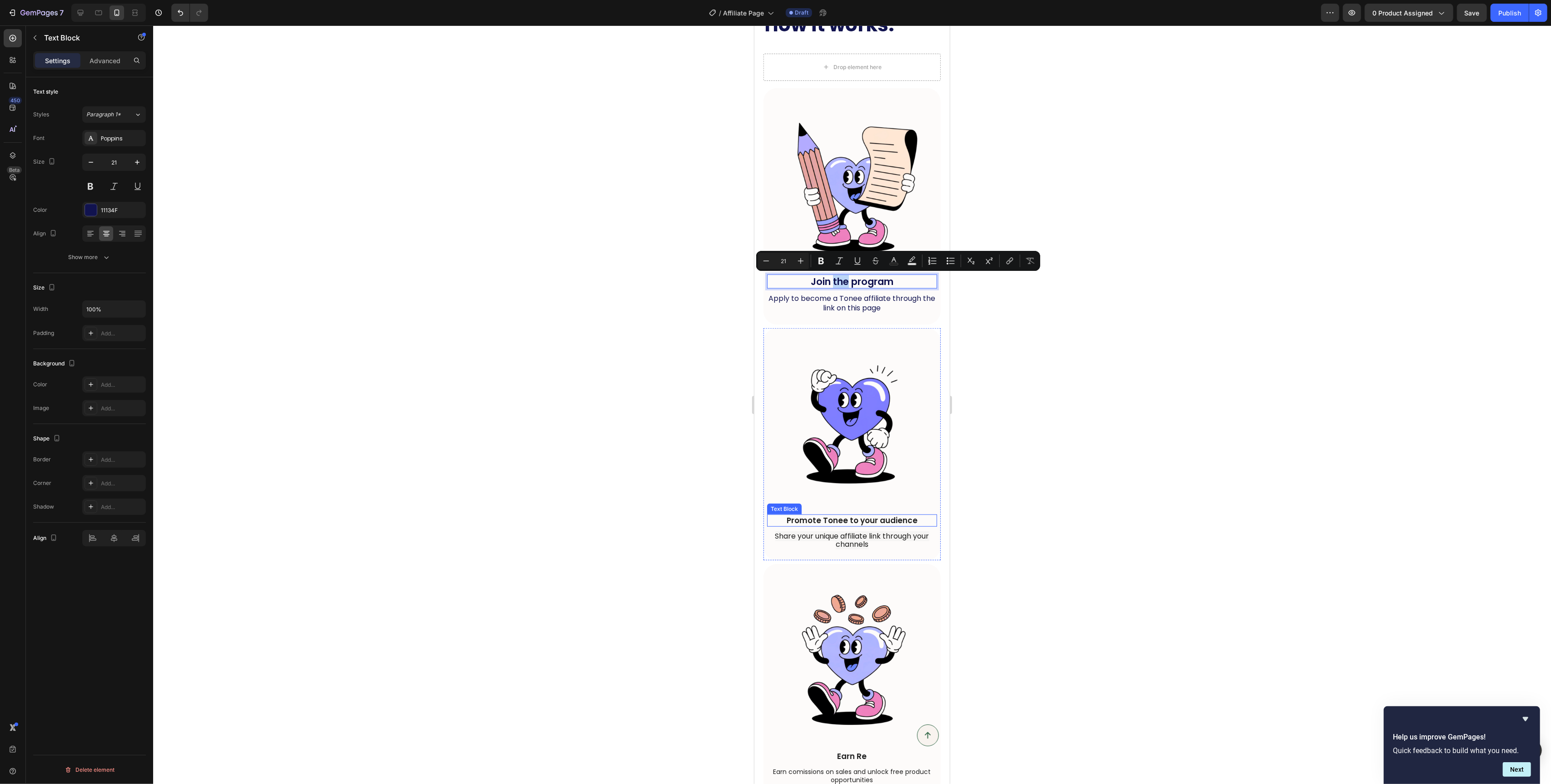
click at [834, 519] on p "Promote Tonee to your audience" at bounding box center [851, 520] width 168 height 10
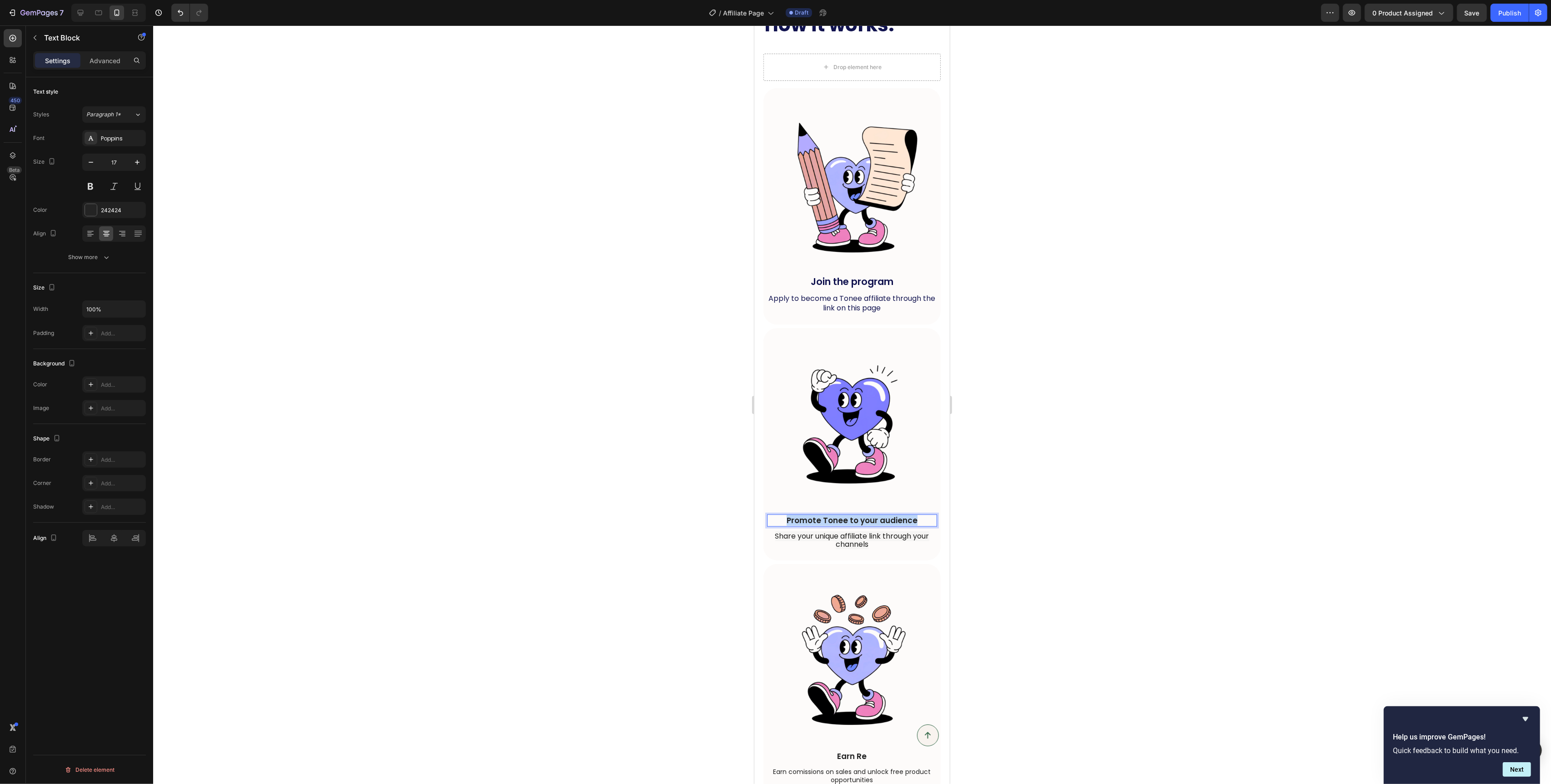
click at [834, 519] on p "Promote Tonee to your audience" at bounding box center [851, 520] width 168 height 10
click at [130, 161] on button "button" at bounding box center [137, 162] width 16 height 16
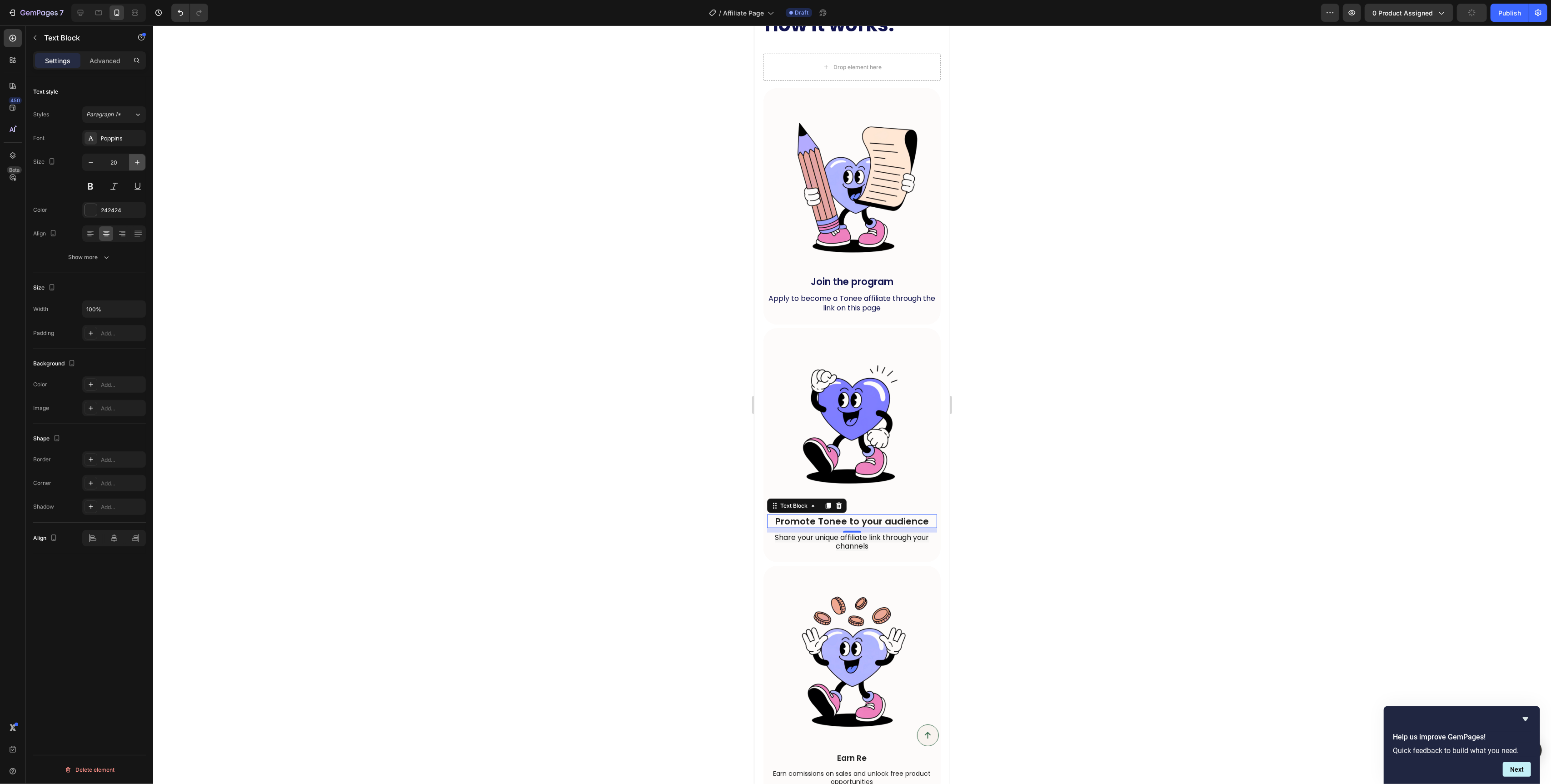
type input "21"
click at [100, 209] on div "242424" at bounding box center [114, 209] width 63 height 16
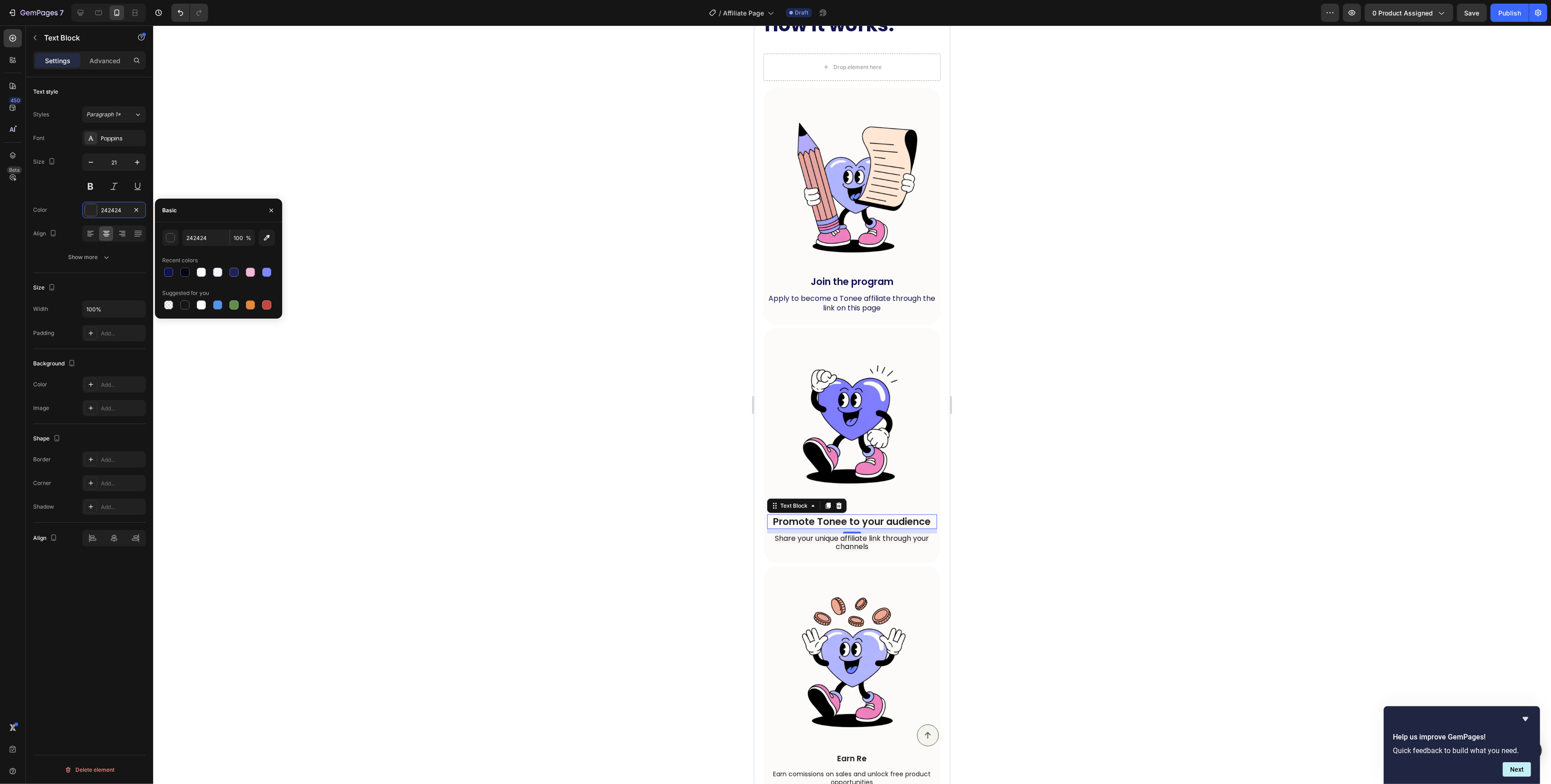
click at [172, 281] on div "242424 100 % Recent colors Suggested for you" at bounding box center [218, 270] width 113 height 82
click at [169, 275] on div at bounding box center [168, 272] width 9 height 9
type input "11134F"
click at [822, 547] on p "Share your unique affiliate link through your channels" at bounding box center [851, 542] width 168 height 16
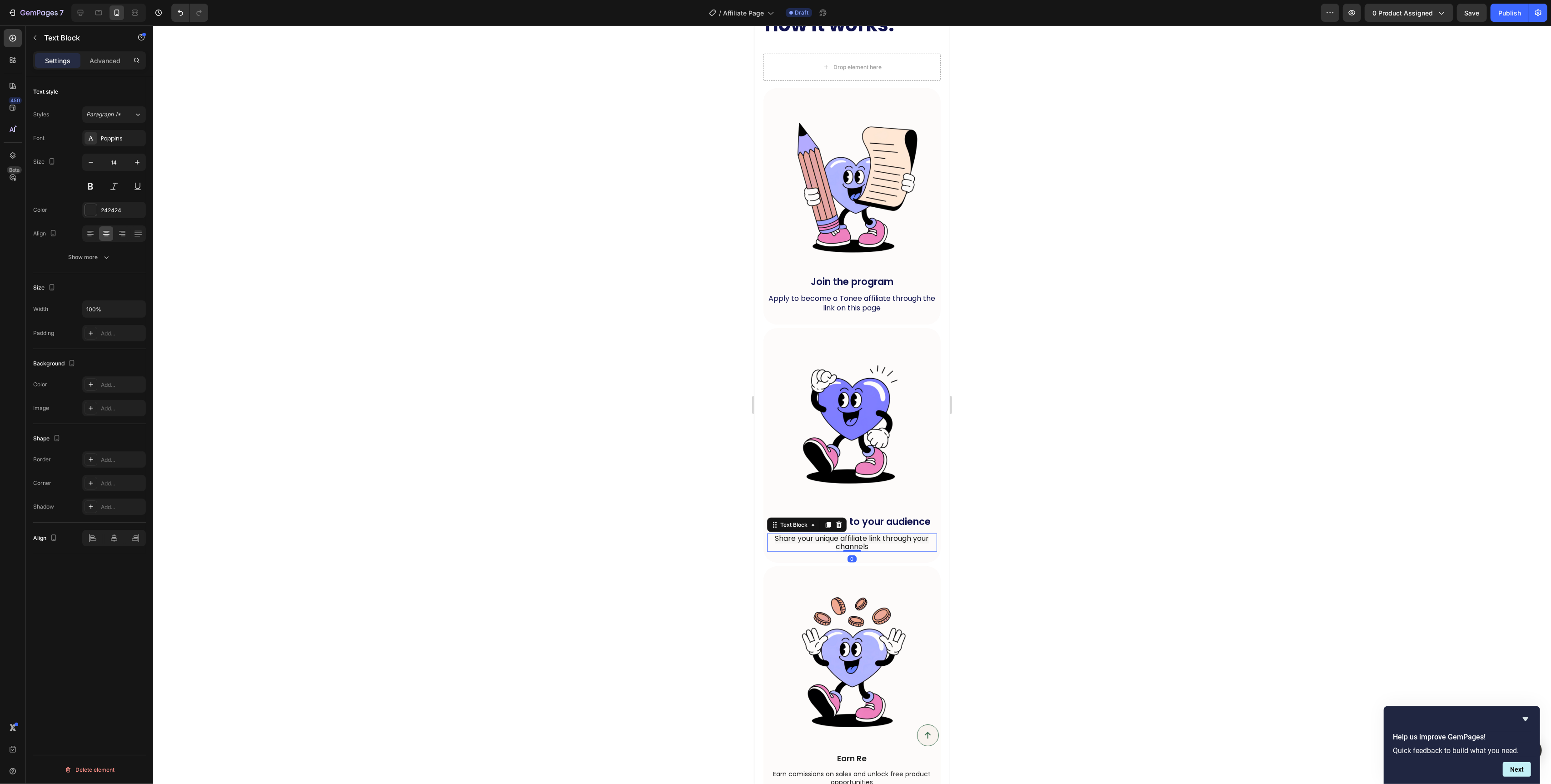
click at [824, 547] on p "Share your unique affiliate link through your channels" at bounding box center [851, 542] width 168 height 16
click at [843, 547] on span "Share your unique affiliate link through your channels" at bounding box center [852, 542] width 154 height 18
drag, startPoint x: 872, startPoint y: 547, endPoint x: 769, endPoint y: 539, distance: 103.3
click at [769, 539] on p "Share your unique affiliate link through your channels" at bounding box center [851, 542] width 168 height 16
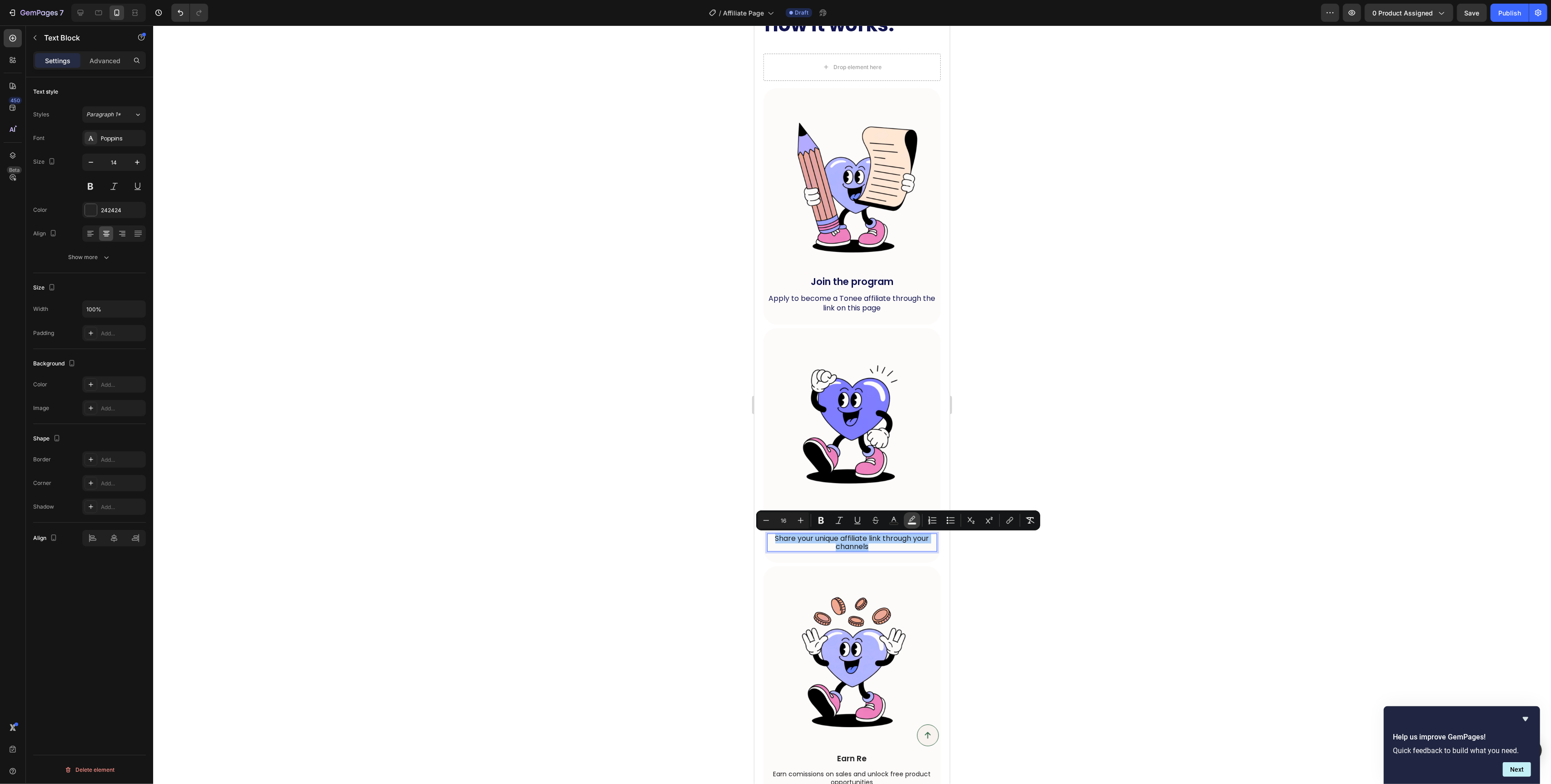
click at [910, 523] on rect "Editor contextual toolbar" at bounding box center [913, 523] width 8 height 2
type input "F6F5F4"
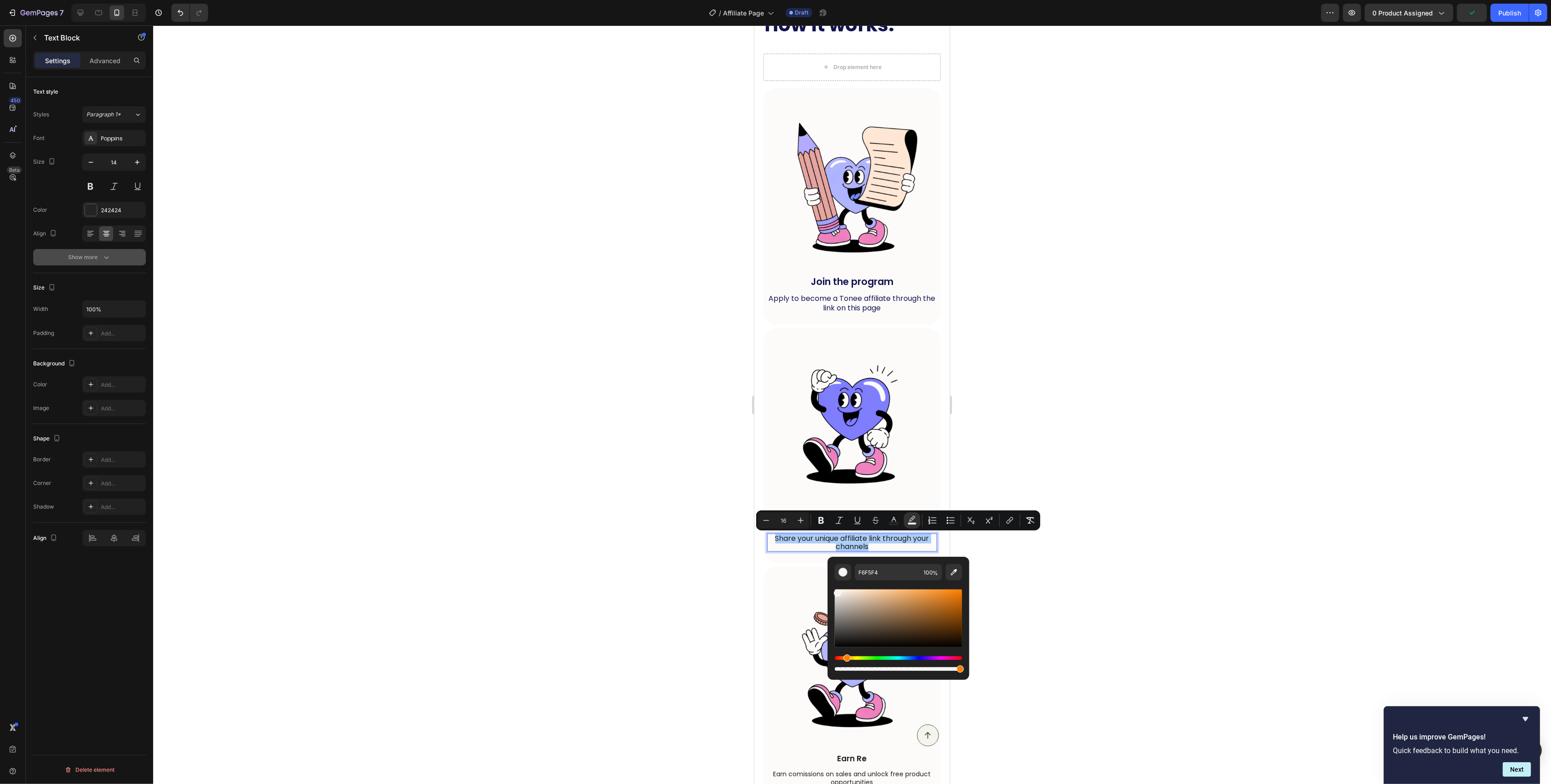
click at [107, 263] on button "Show more" at bounding box center [89, 256] width 113 height 16
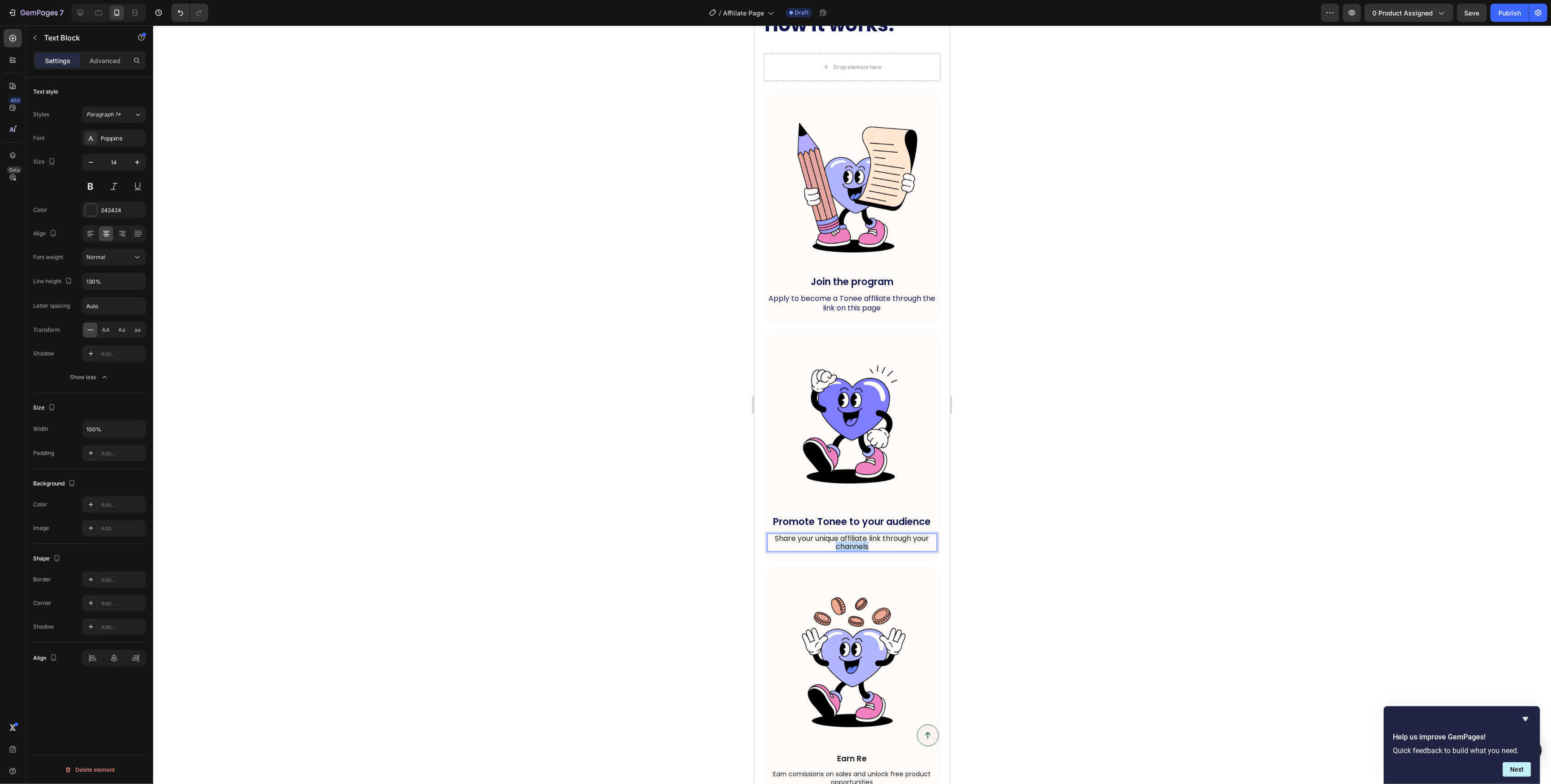
click at [842, 545] on span "Share your unique affiliate link through your channels" at bounding box center [852, 542] width 154 height 18
click at [917, 522] on button "color" at bounding box center [912, 520] width 16 height 16
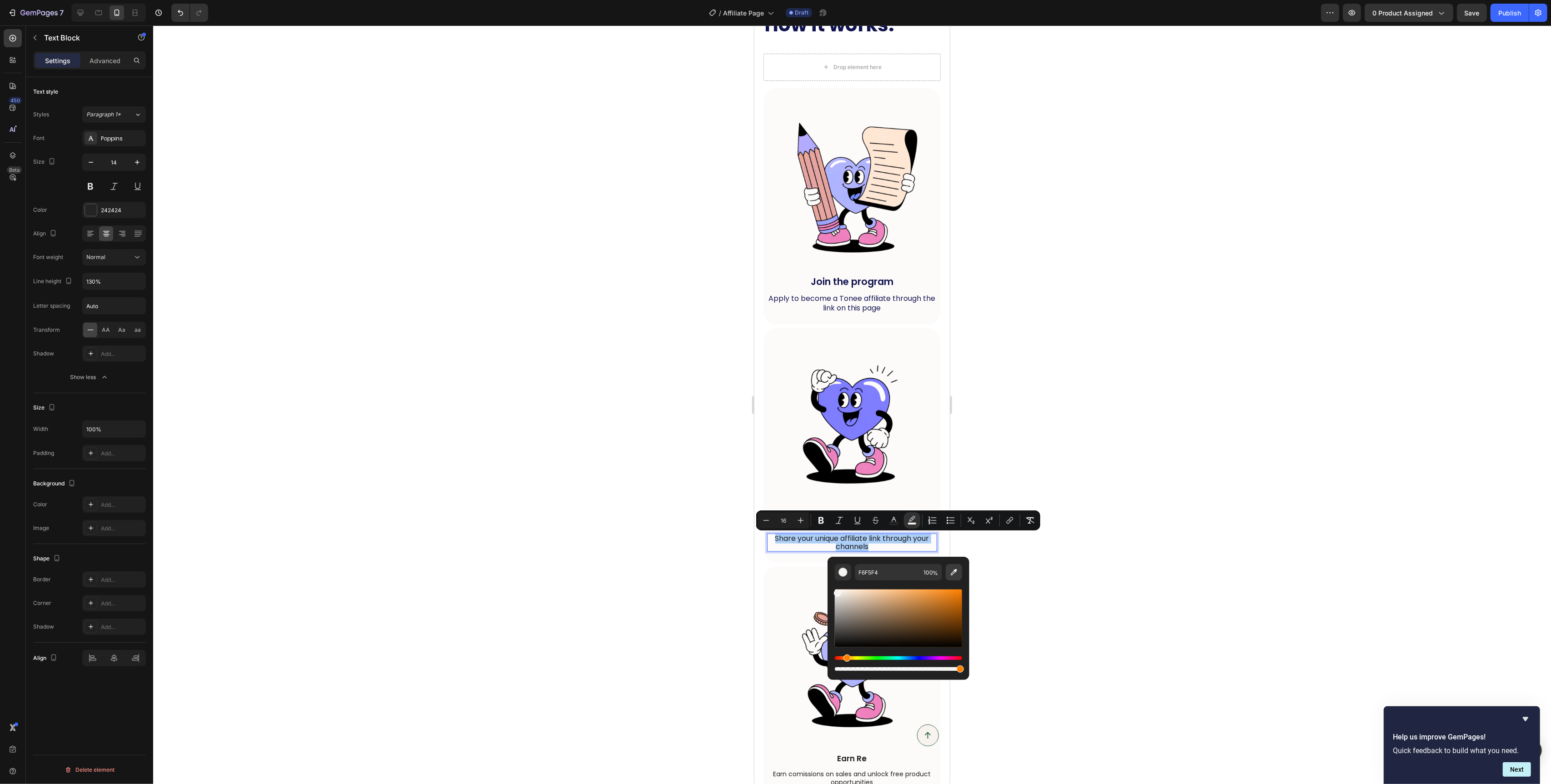
click at [958, 575] on icon "Editor contextual toolbar" at bounding box center [953, 572] width 9 height 9
type input "333333"
click at [925, 573] on input "100" at bounding box center [931, 571] width 22 height 16
type input "0"
click at [888, 516] on button "color" at bounding box center [894, 520] width 16 height 16
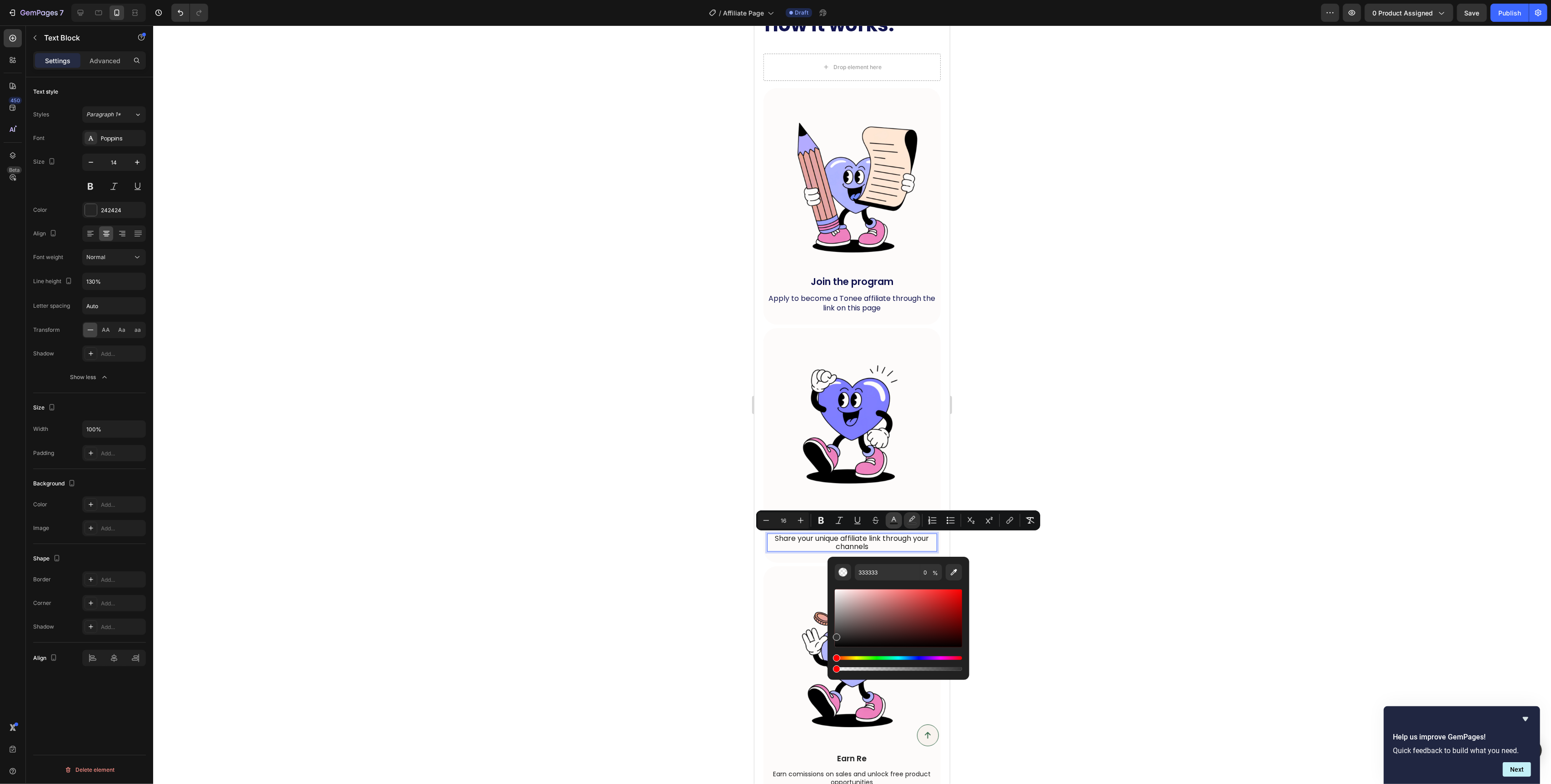
type input "191918"
click at [89, 210] on div at bounding box center [91, 210] width 12 height 12
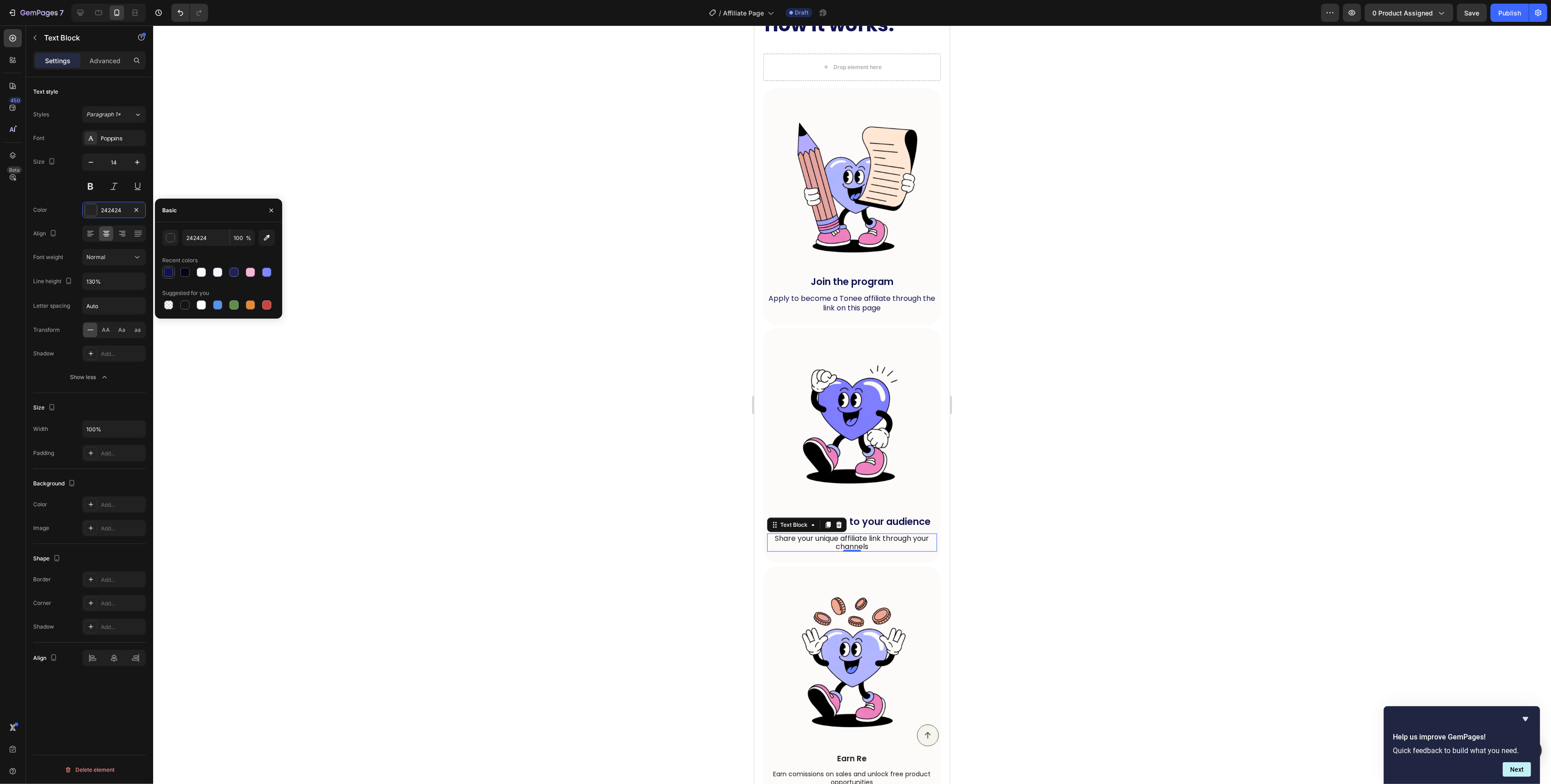
click at [163, 273] on div at bounding box center [168, 272] width 11 height 11
type input "11134F"
click at [822, 299] on p "Apply to become a Tonee affiliate through the link on this page" at bounding box center [851, 303] width 168 height 19
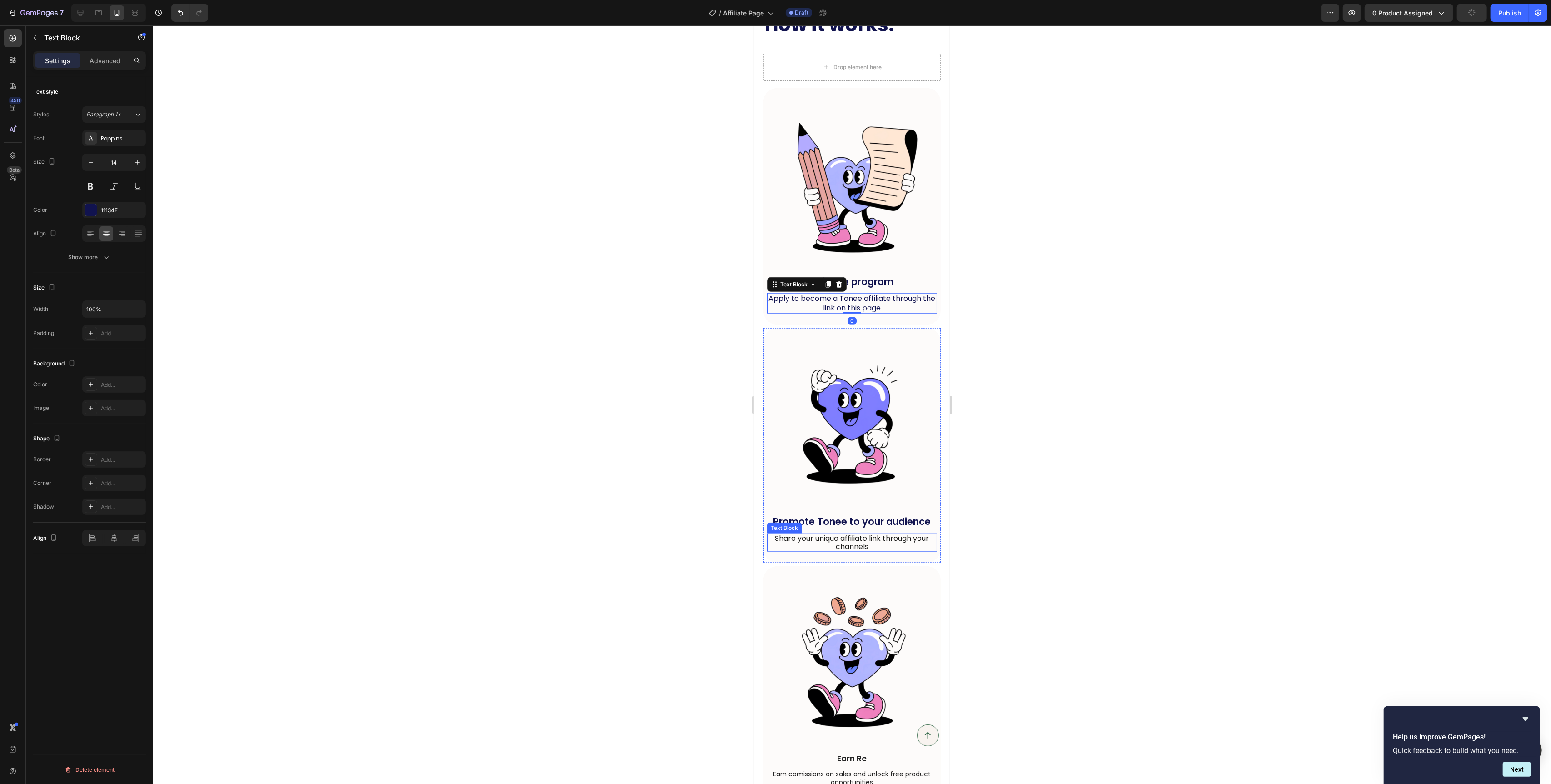
click at [867, 542] on span "Share your unique affiliate link through your channels" at bounding box center [852, 542] width 154 height 18
click at [133, 166] on icon "button" at bounding box center [137, 162] width 9 height 9
type input "16"
click at [784, 297] on p "Apply to become a Tonee affiliate through the link on this page" at bounding box center [851, 303] width 168 height 19
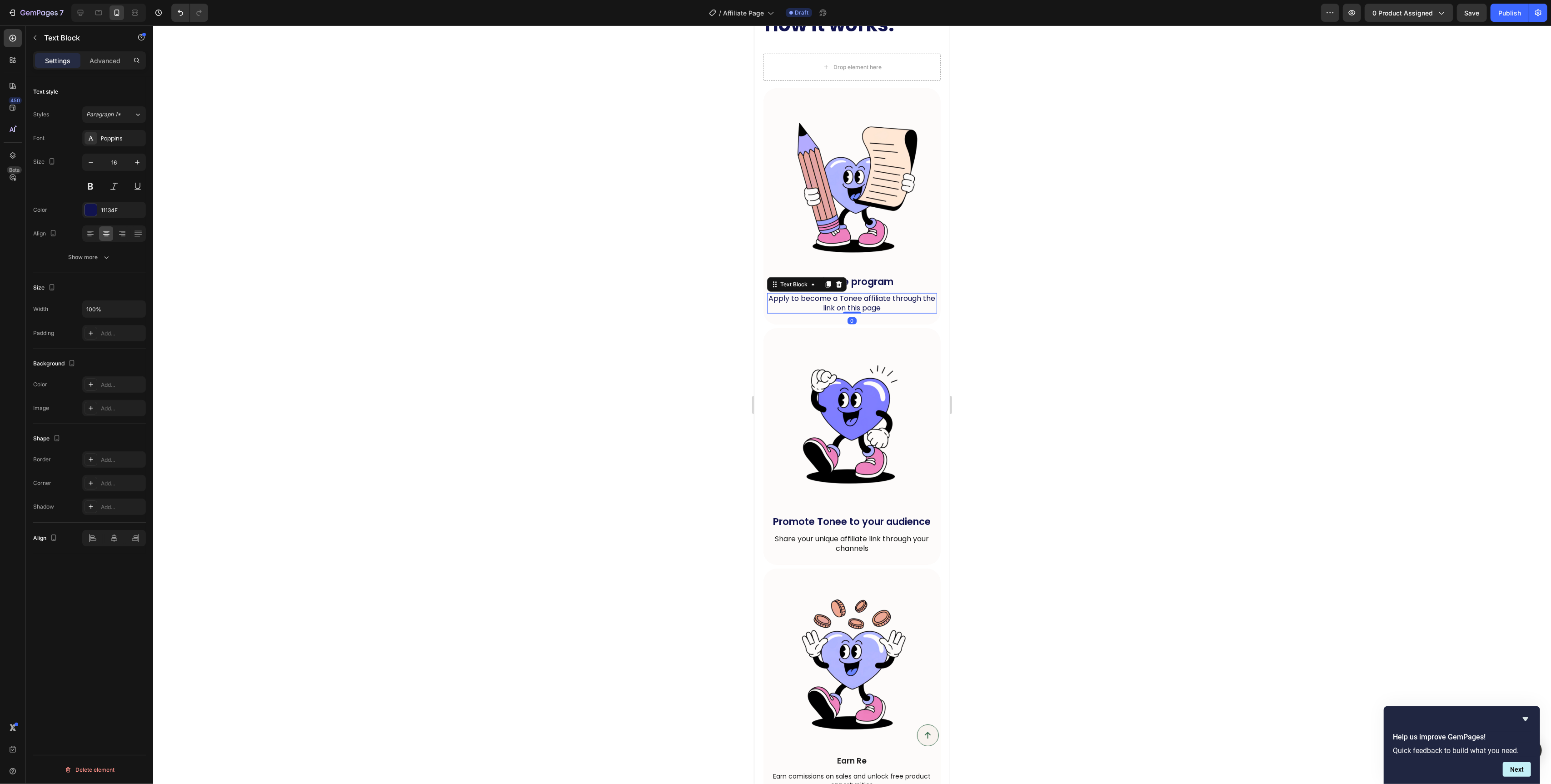
click at [784, 297] on p "Apply to become a Tonee affiliate through the link on this page" at bounding box center [851, 303] width 168 height 19
click at [853, 537] on span "Share your unique affiliate link through your channels" at bounding box center [852, 543] width 154 height 20
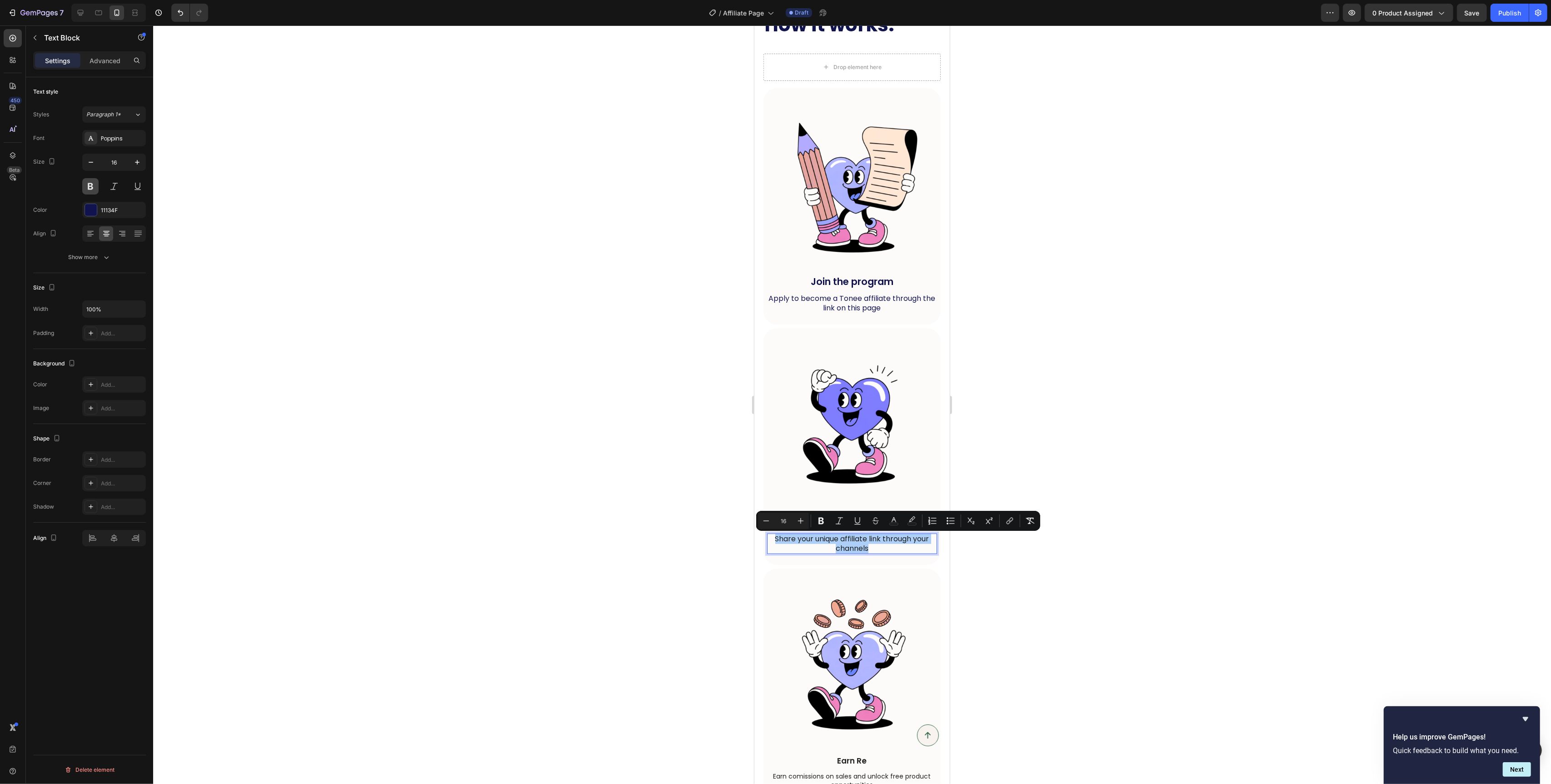
click at [94, 184] on button at bounding box center [90, 186] width 16 height 16
click at [844, 540] on span "Share your unique affiliate link through your channels" at bounding box center [852, 543] width 154 height 20
click at [892, 521] on icon "Editor contextual toolbar" at bounding box center [894, 519] width 4 height 5
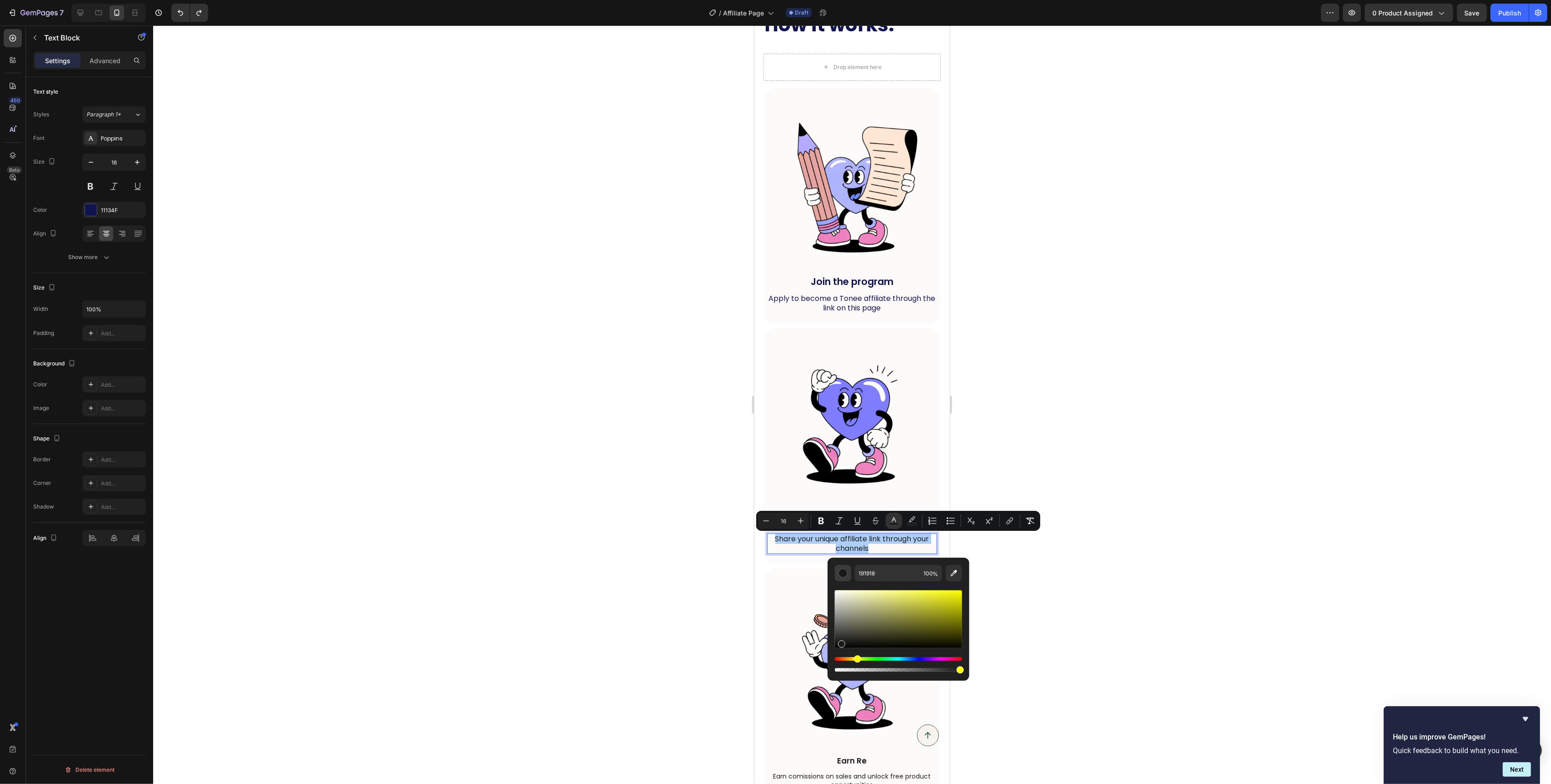
click at [844, 577] on div "Editor contextual toolbar" at bounding box center [843, 573] width 9 height 9
click at [843, 569] on div "Editor contextual toolbar" at bounding box center [843, 573] width 9 height 9
click at [958, 574] on icon "Editor contextual toolbar" at bounding box center [953, 573] width 9 height 9
type input "11144F"
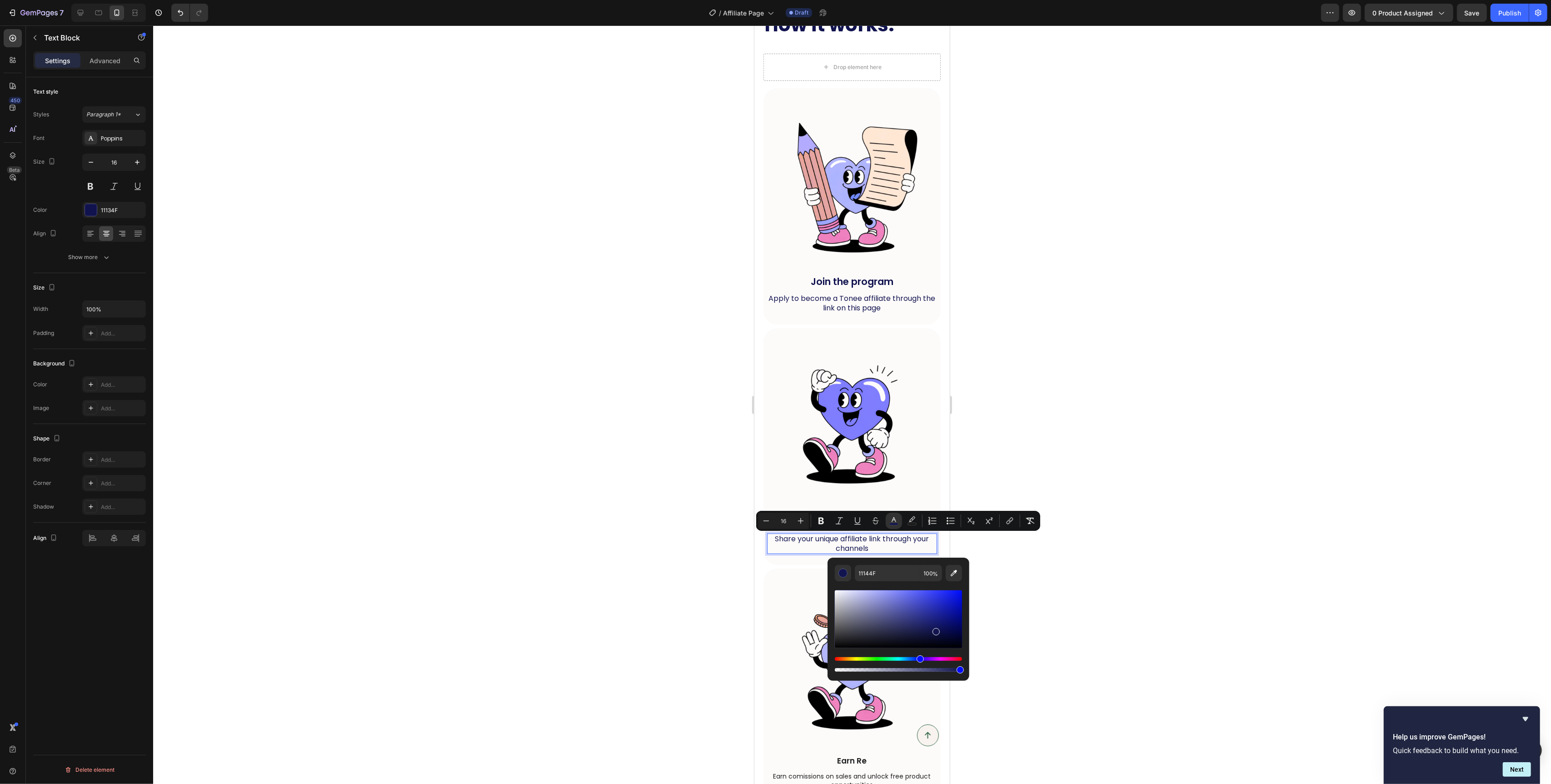
click at [542, 368] on div at bounding box center [852, 404] width 1398 height 759
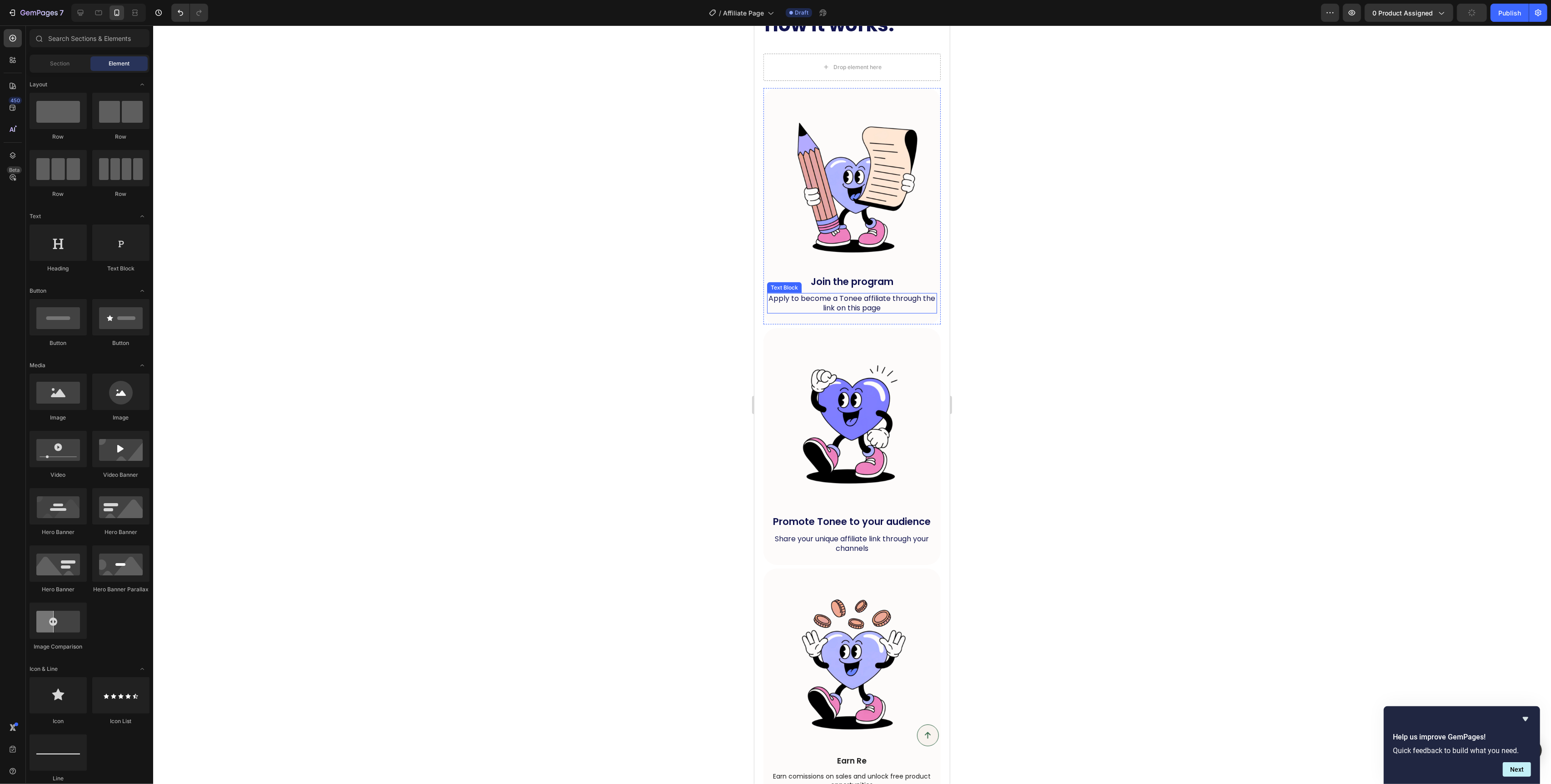
click at [853, 302] on p "Apply to become a Tonee affiliate through the link on this page" at bounding box center [851, 303] width 168 height 19
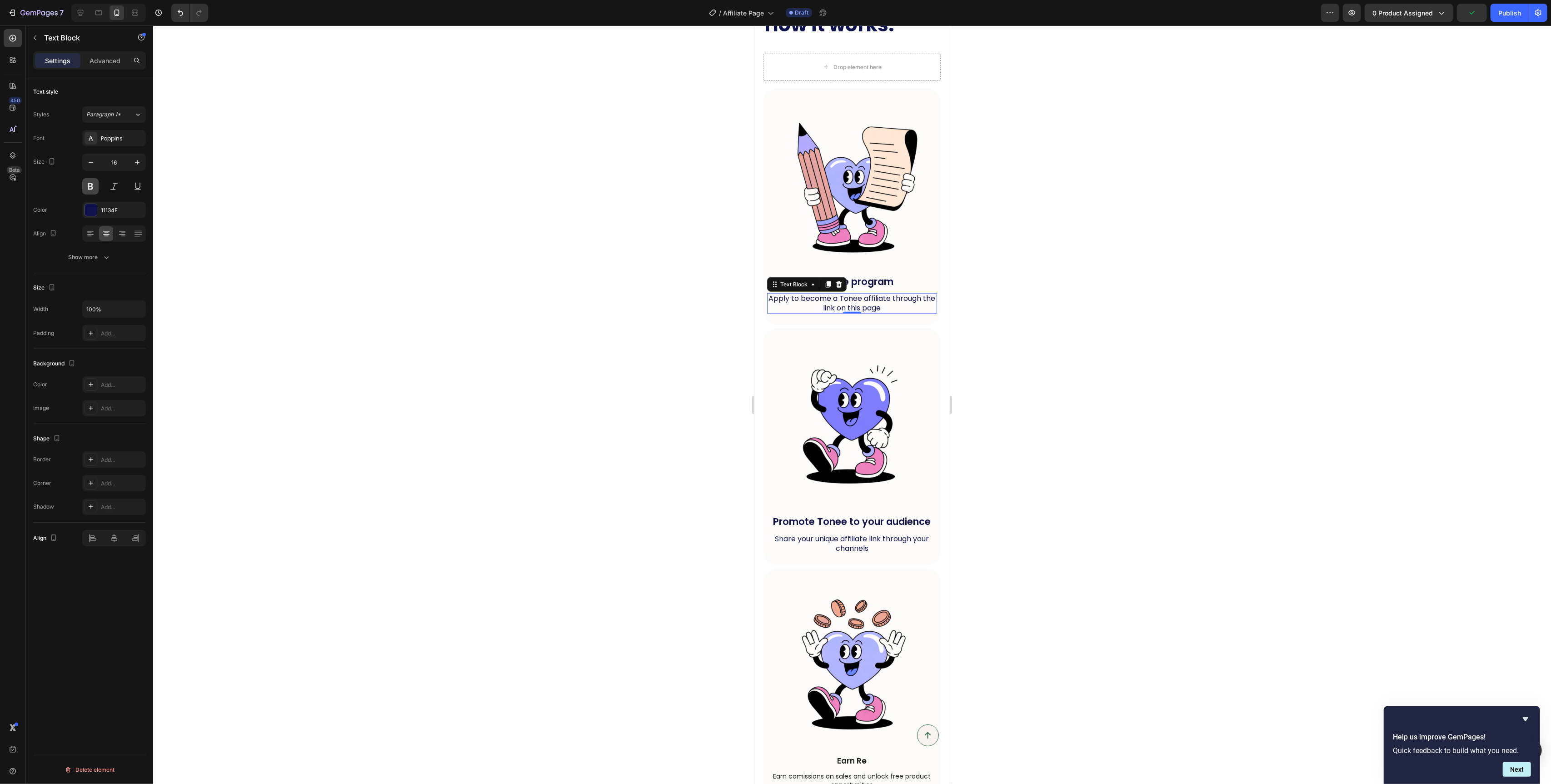
click at [91, 187] on button at bounding box center [90, 186] width 16 height 16
click at [435, 225] on div at bounding box center [852, 404] width 1398 height 759
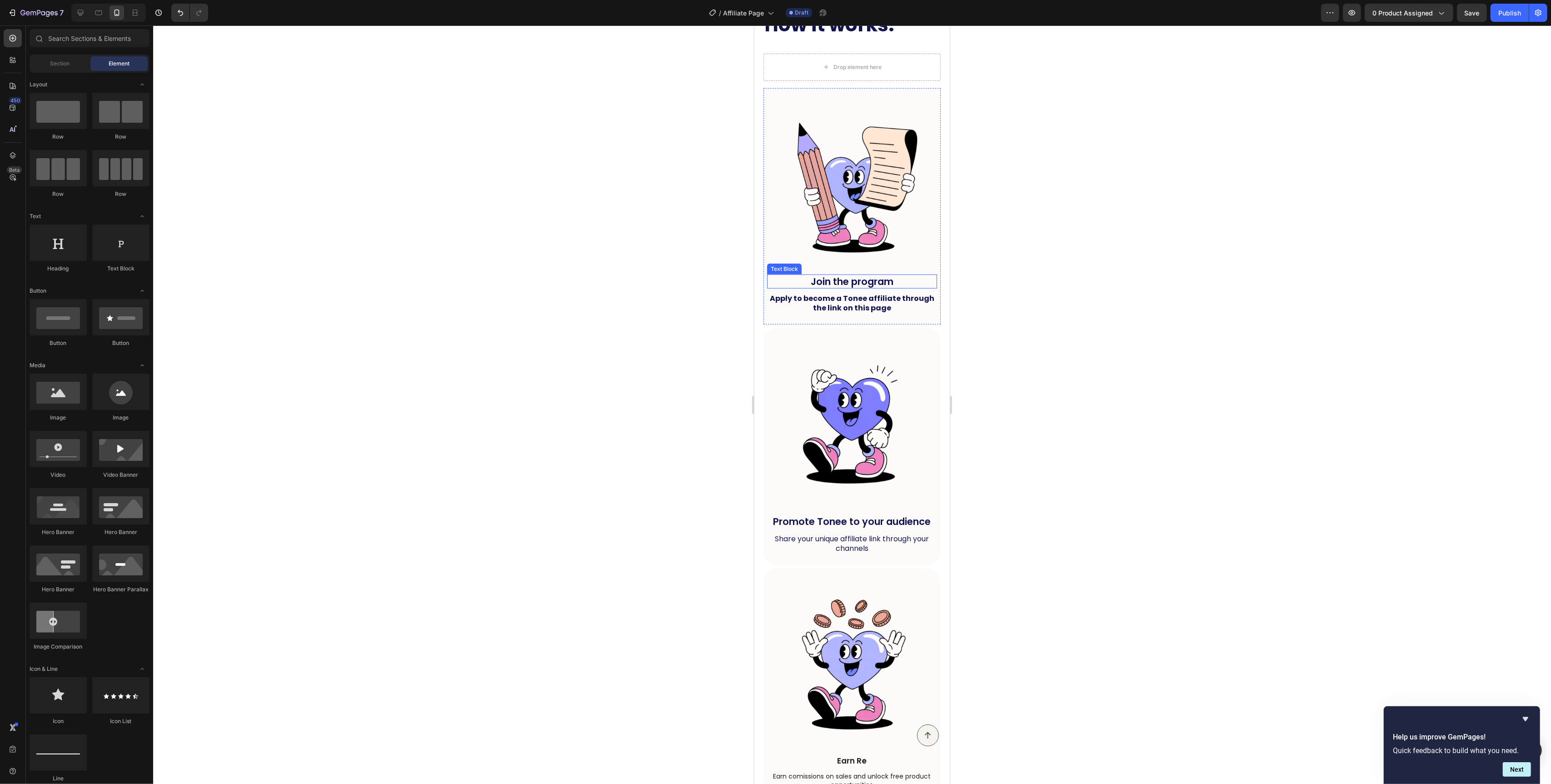
click at [832, 284] on p "Join the program" at bounding box center [851, 281] width 168 height 12
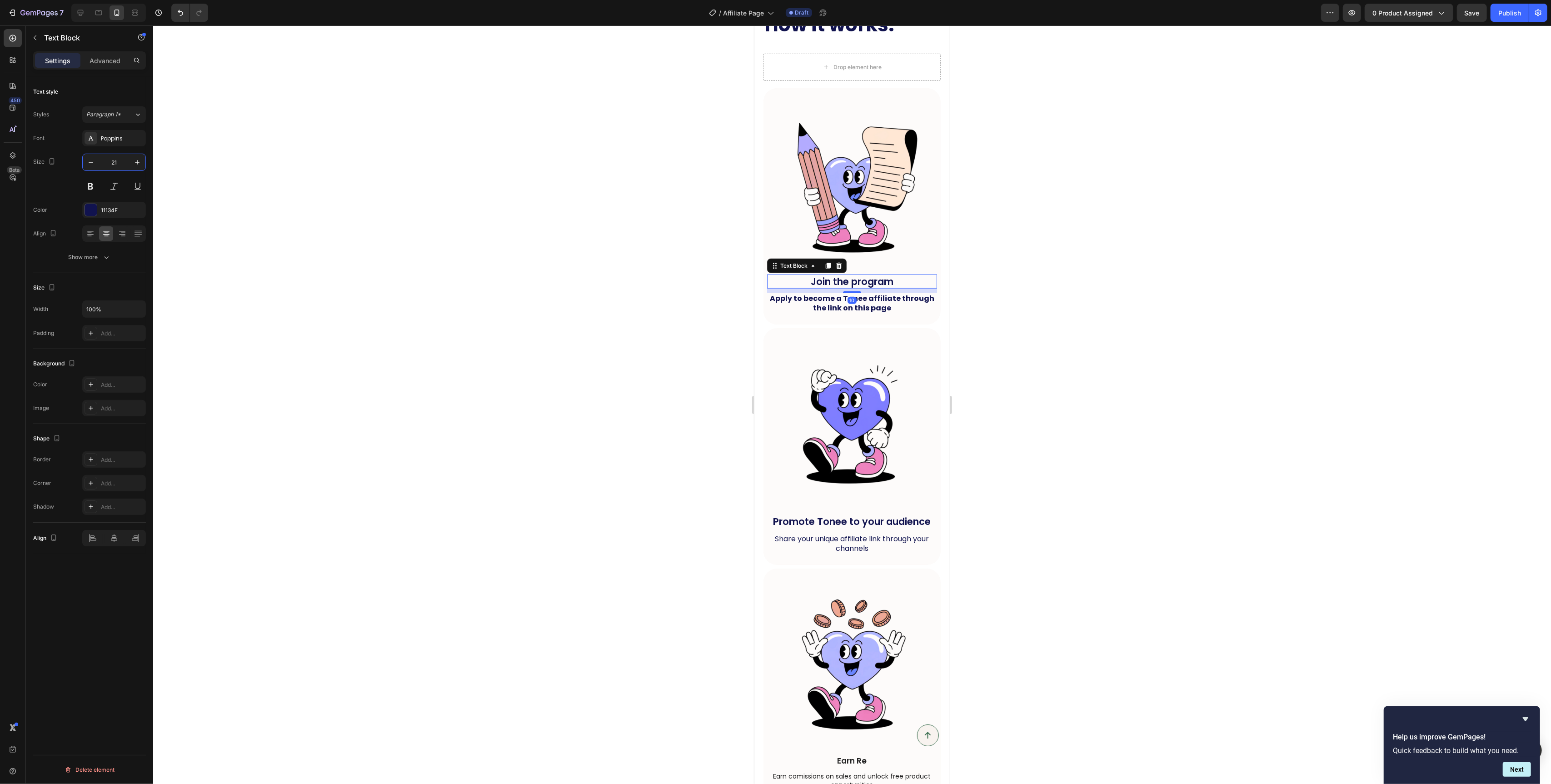
click at [128, 169] on input "21" at bounding box center [114, 162] width 30 height 16
click at [136, 165] on icon "button" at bounding box center [137, 162] width 9 height 9
type input "24"
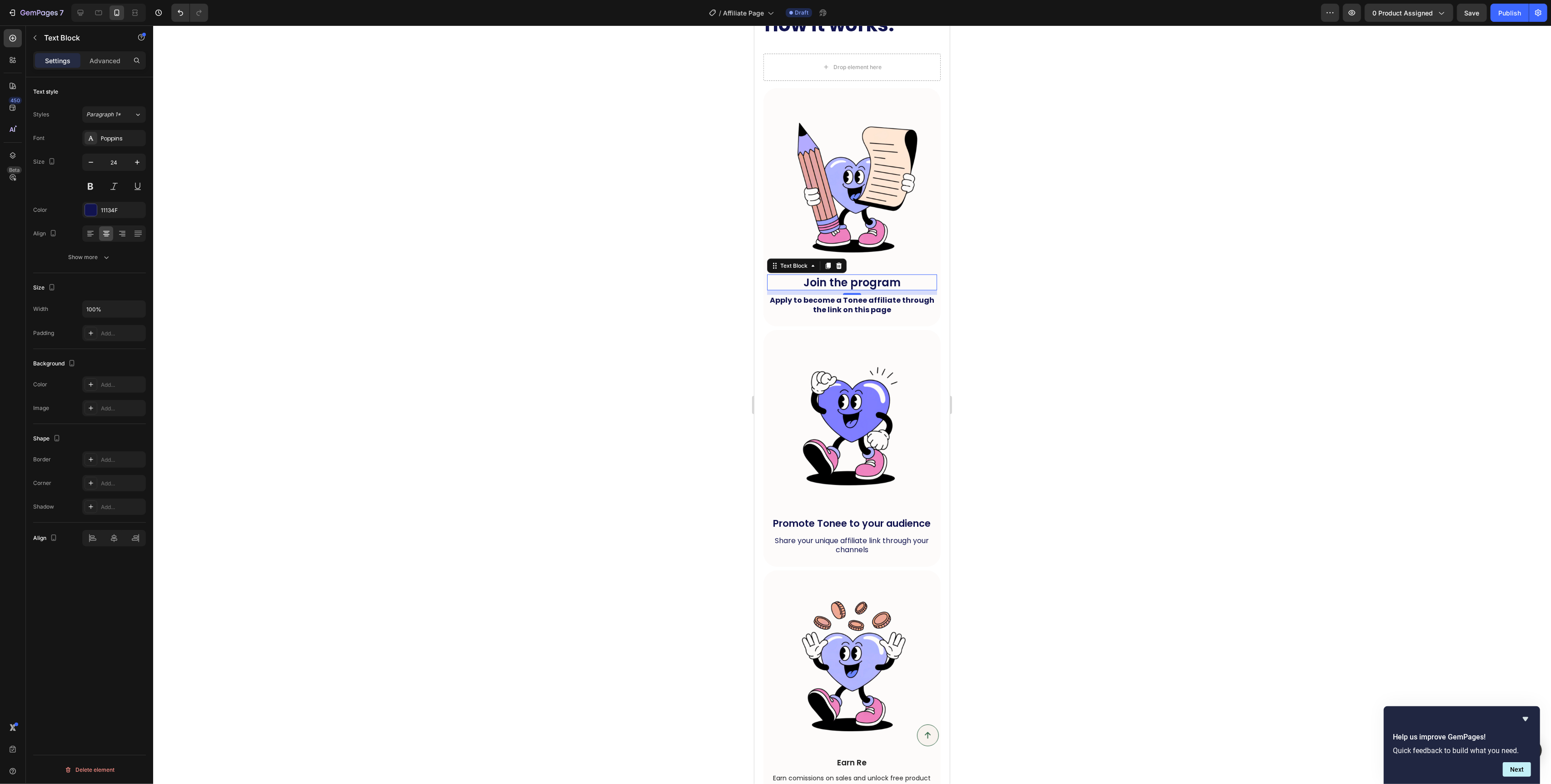
click at [584, 261] on div at bounding box center [852, 404] width 1398 height 759
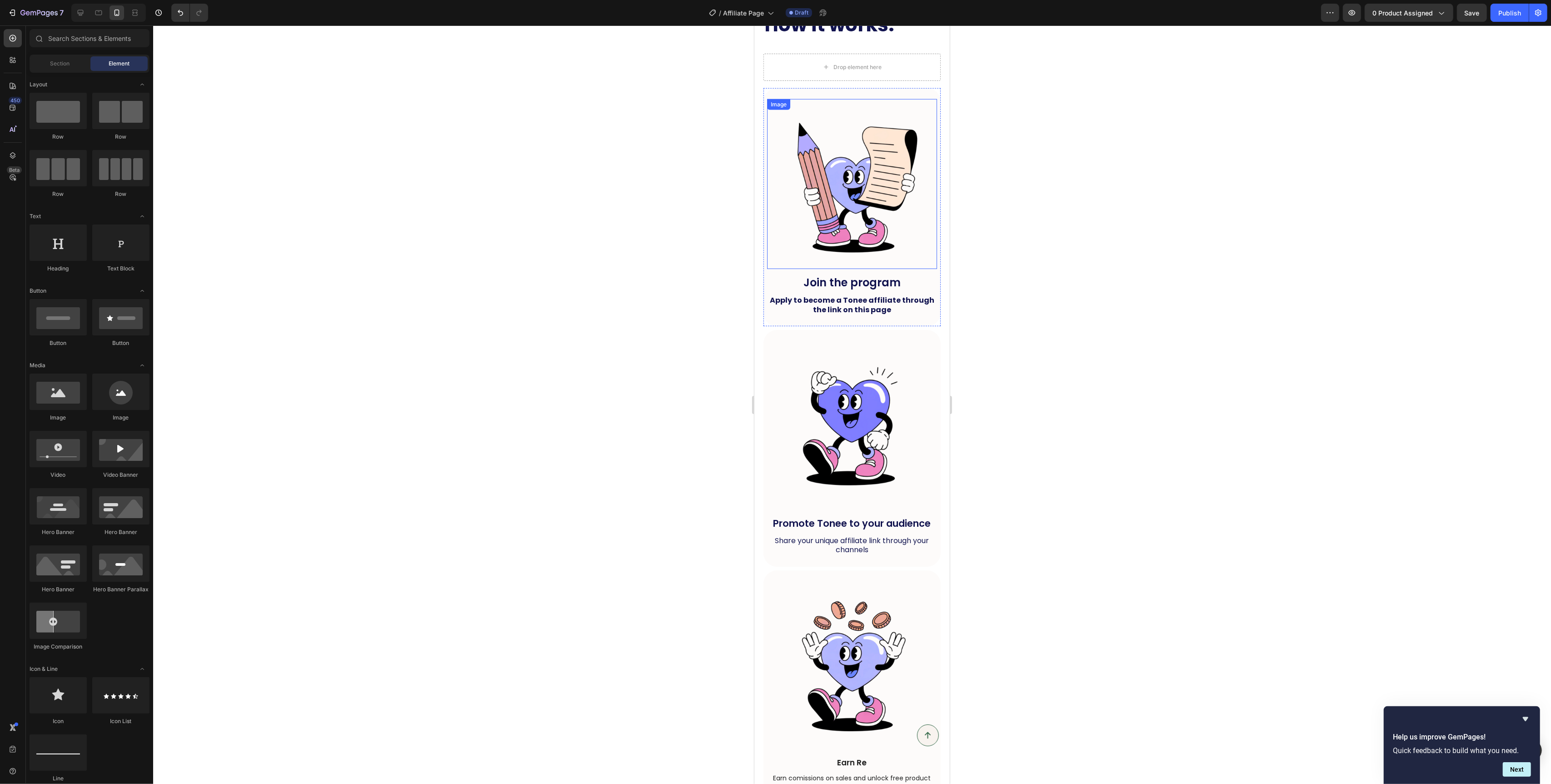
scroll to position [909, 0]
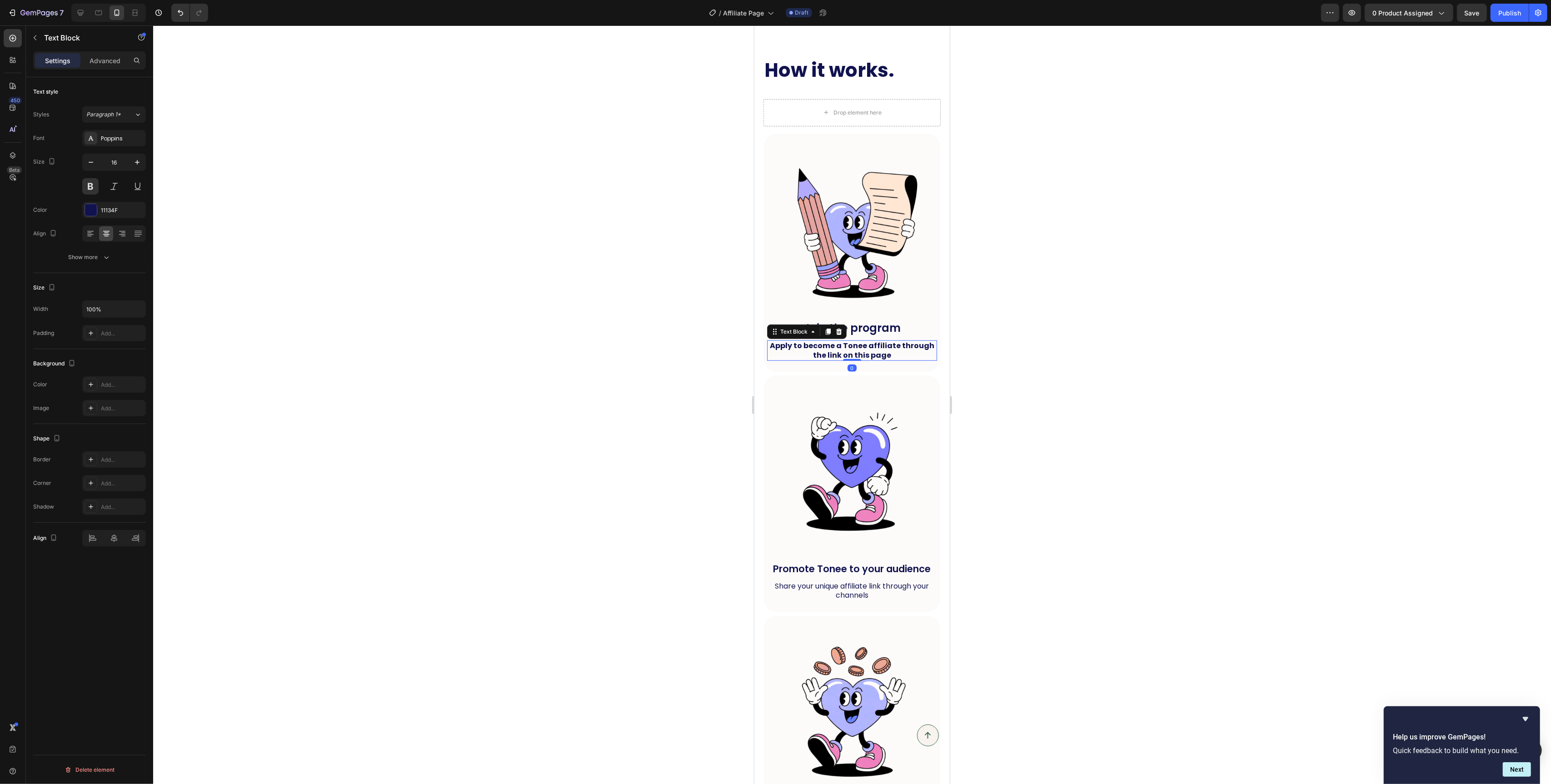
click at [896, 350] on p "Apply to become a Tonee affiliate through the link on this page" at bounding box center [851, 350] width 168 height 19
click at [90, 185] on button at bounding box center [90, 186] width 16 height 16
click at [915, 332] on p "Join the program" at bounding box center [851, 328] width 168 height 14
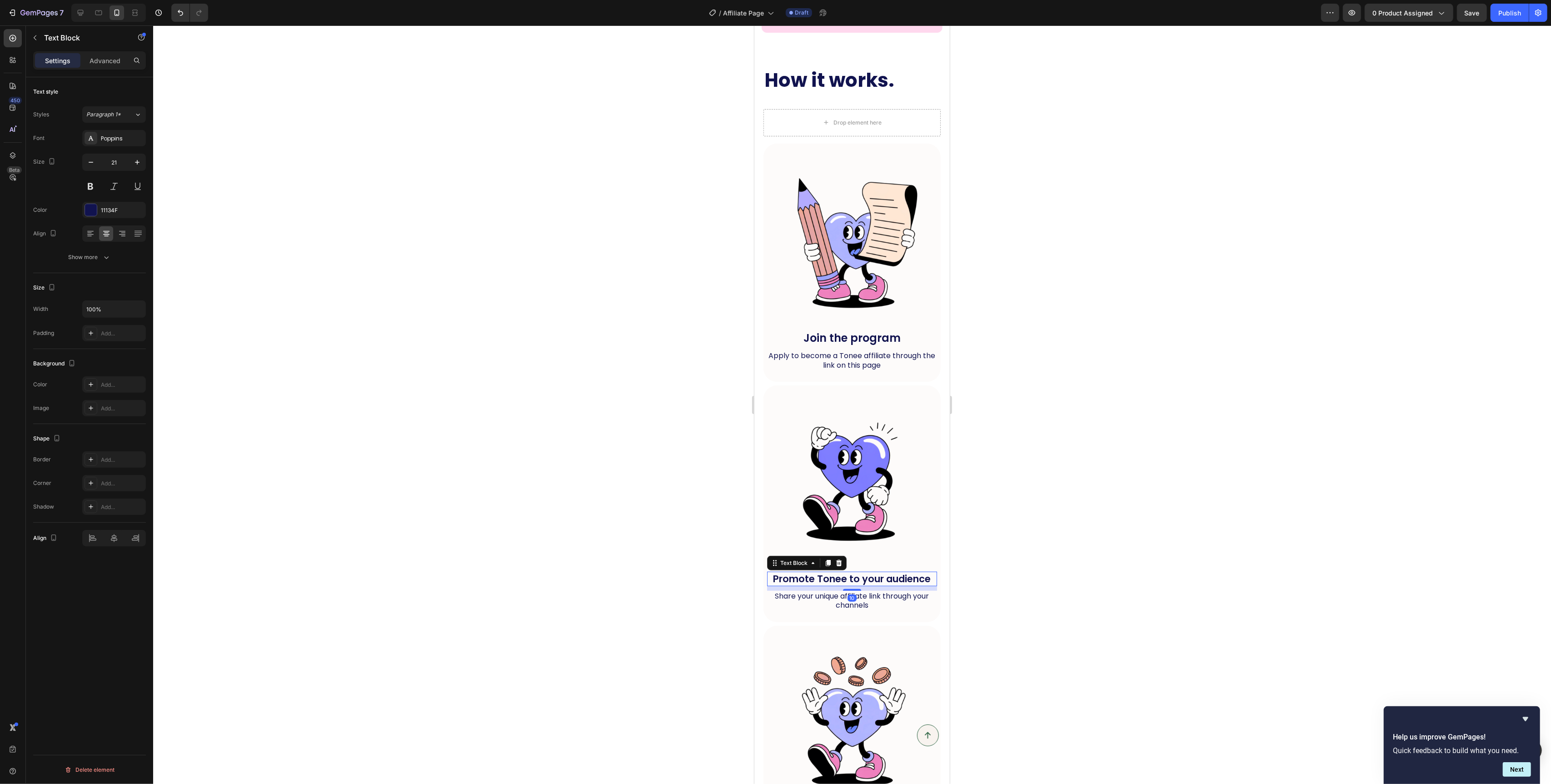
click at [902, 580] on p "Promote Tonee to your audience" at bounding box center [851, 578] width 168 height 12
click at [136, 163] on icon "button" at bounding box center [137, 162] width 9 height 9
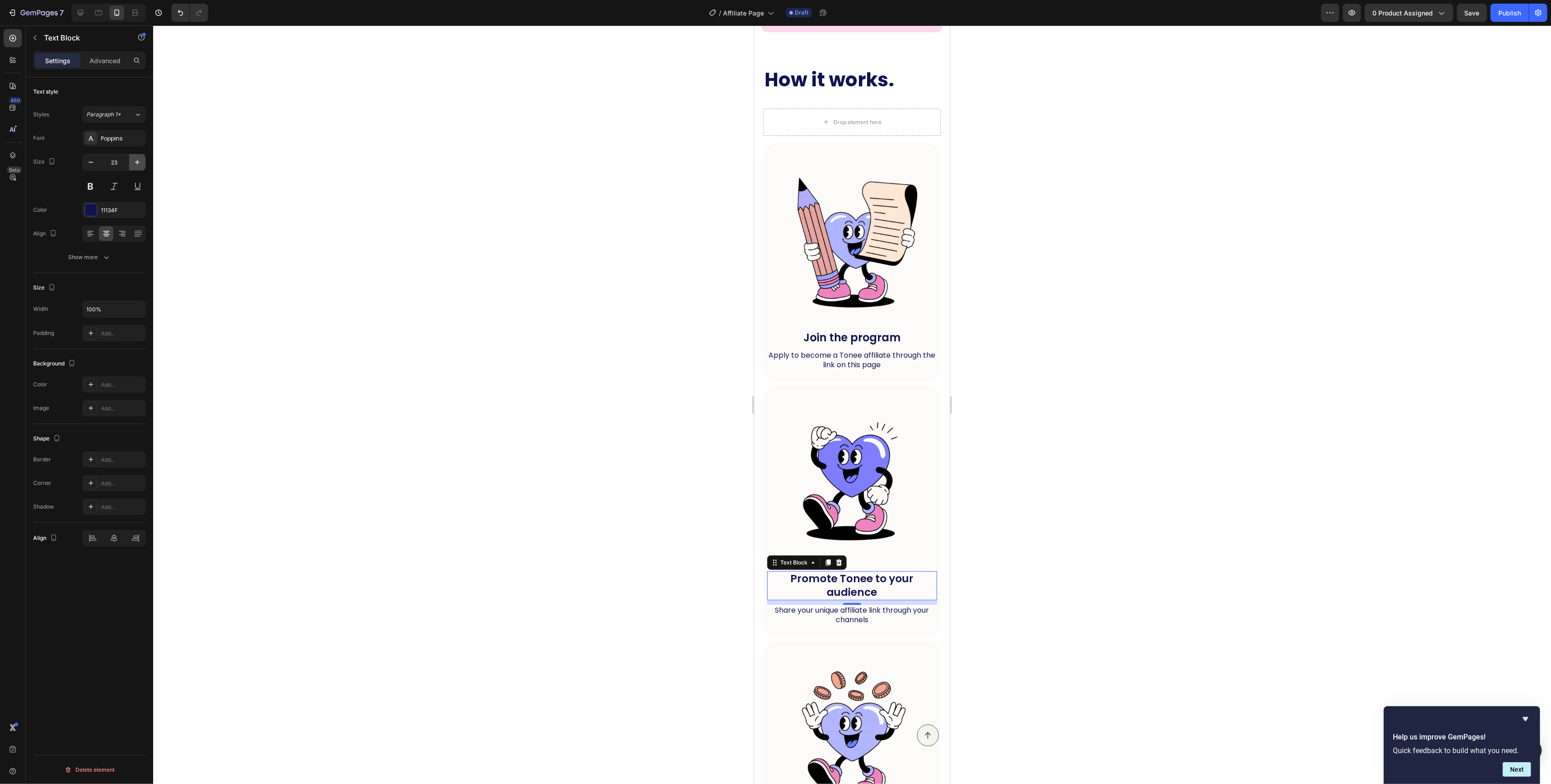
click at [136, 163] on icon "button" at bounding box center [137, 162] width 9 height 9
type input "24"
click at [846, 361] on p "Apply to become a Tonee affiliate through the link on this page" at bounding box center [851, 360] width 168 height 19
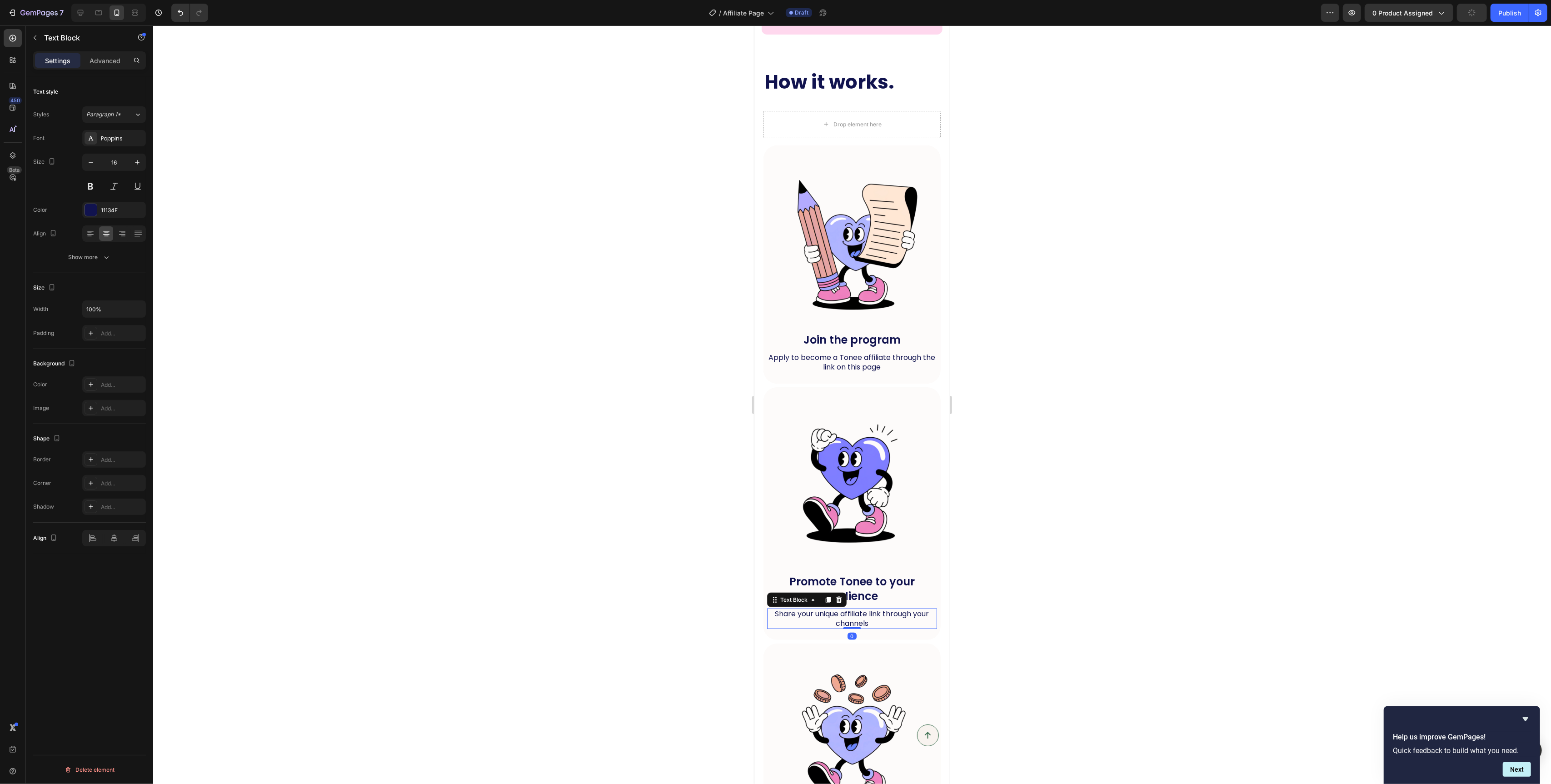
click at [846, 623] on span "Share your unique affiliate link through your channels" at bounding box center [852, 618] width 154 height 20
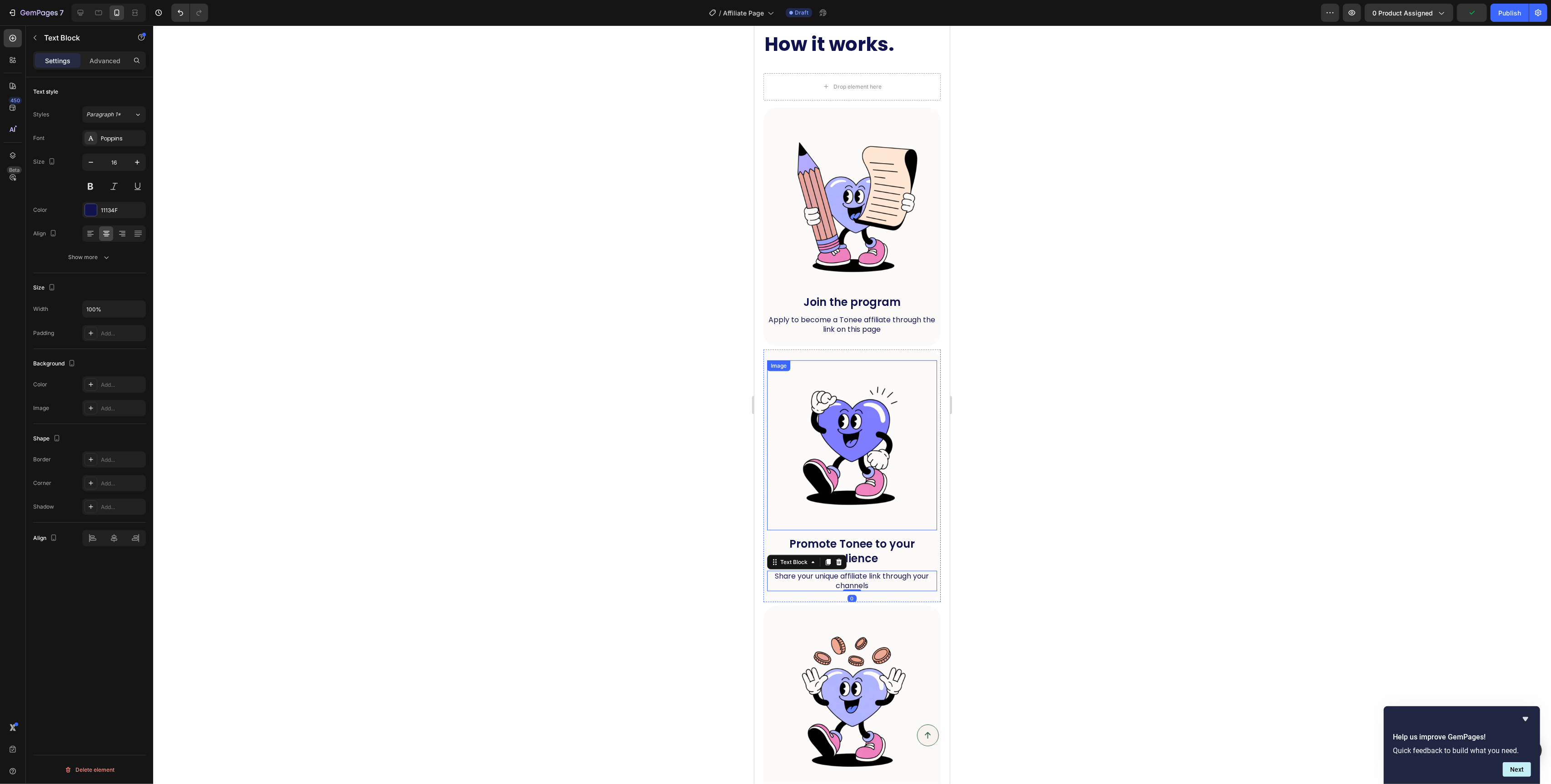
scroll to position [941, 0]
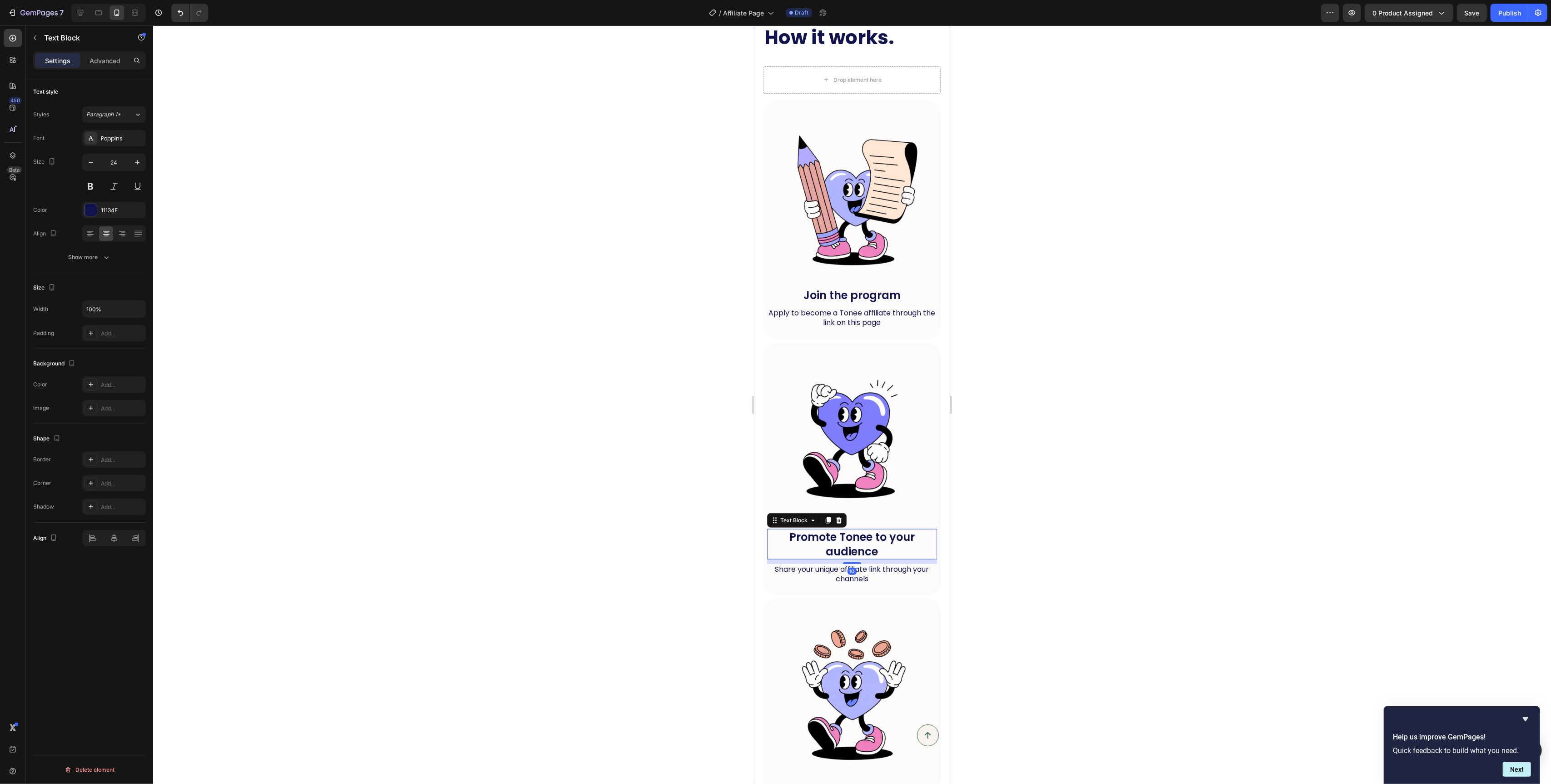
click at [888, 547] on p "Promote Tonee to your audience" at bounding box center [851, 544] width 168 height 28
click at [817, 291] on p "Join the program" at bounding box center [851, 295] width 168 height 14
click at [834, 535] on p "Promote Tonee to your audience" at bounding box center [851, 544] width 168 height 28
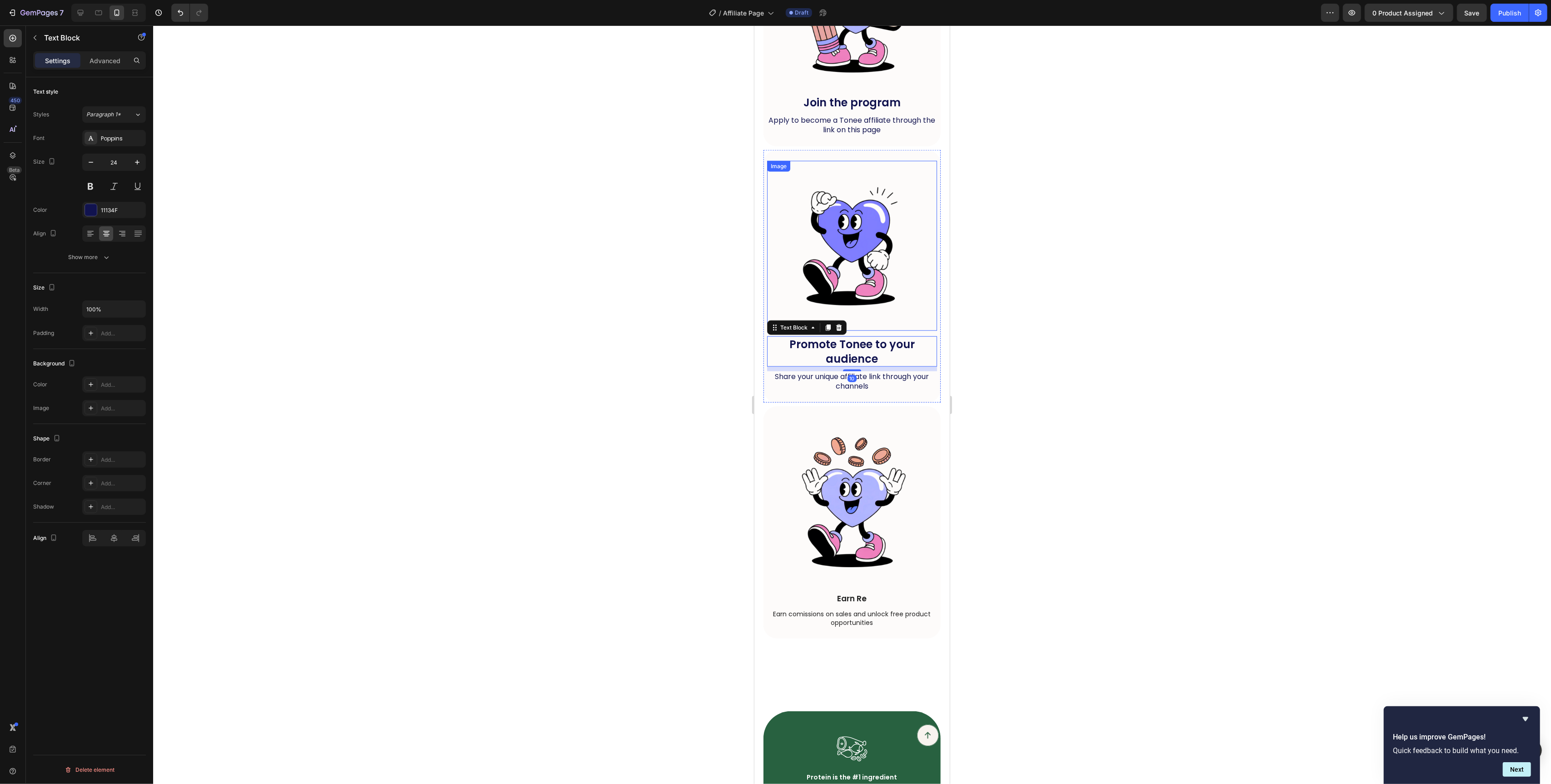
scroll to position [1140, 0]
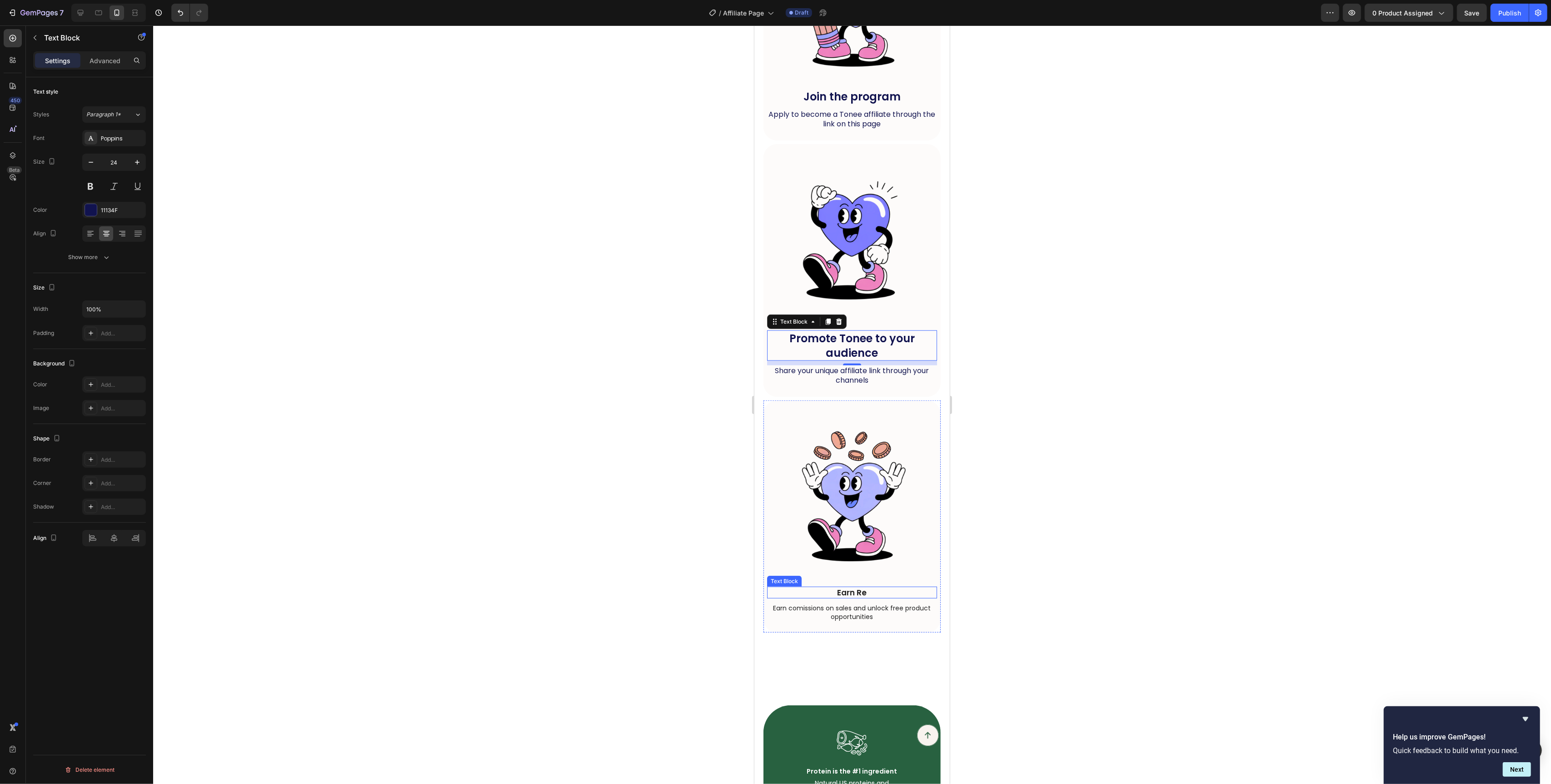
click at [869, 597] on p "Earn Re" at bounding box center [851, 592] width 168 height 10
click at [869, 595] on p "Earn Re" at bounding box center [851, 592] width 168 height 10
click at [965, 579] on div at bounding box center [852, 404] width 1398 height 759
click at [875, 592] on p "Earn Rewards" at bounding box center [851, 592] width 168 height 10
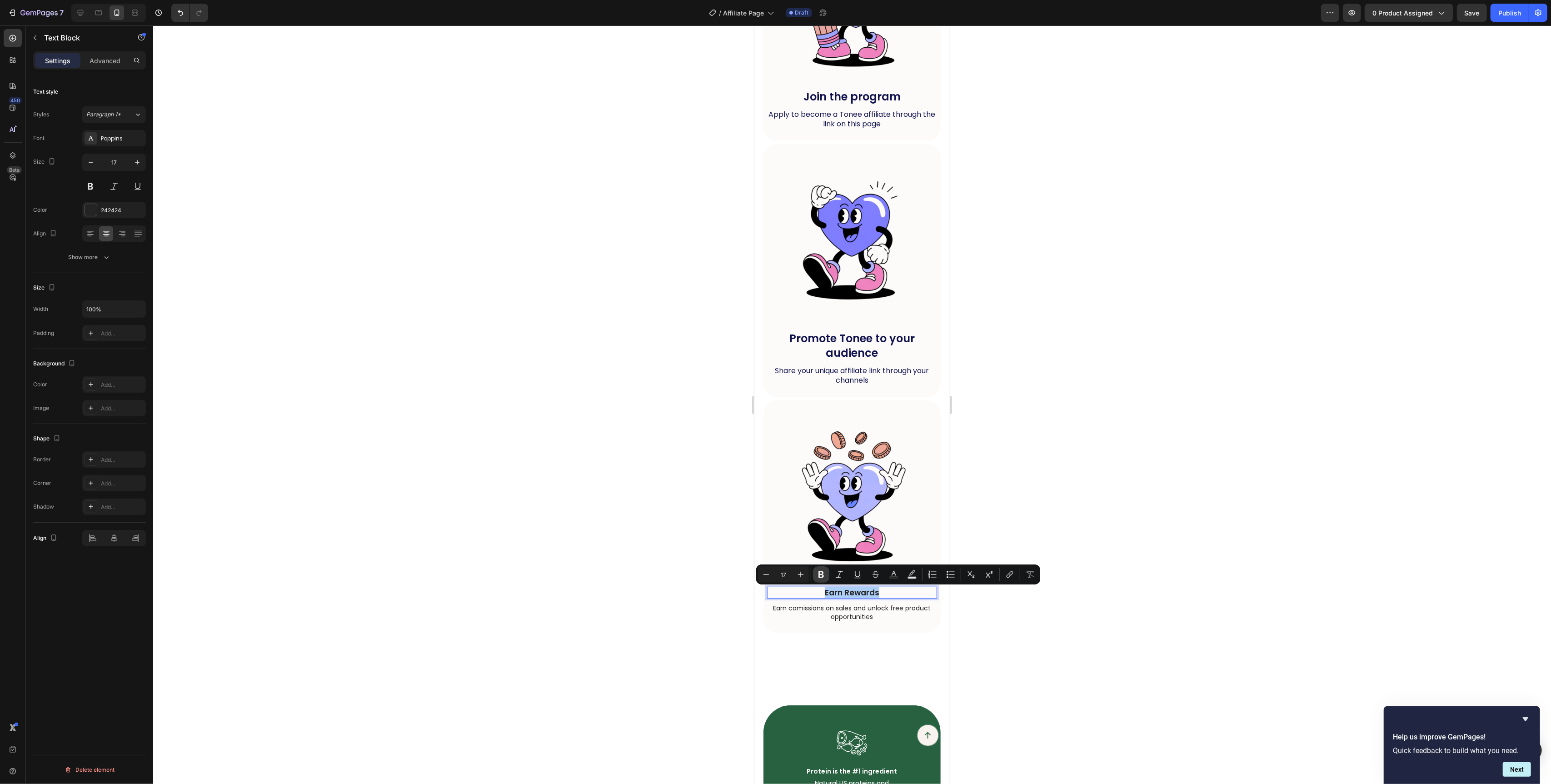
click at [822, 572] on icon "Editor contextual toolbar" at bounding box center [822, 575] width 6 height 7
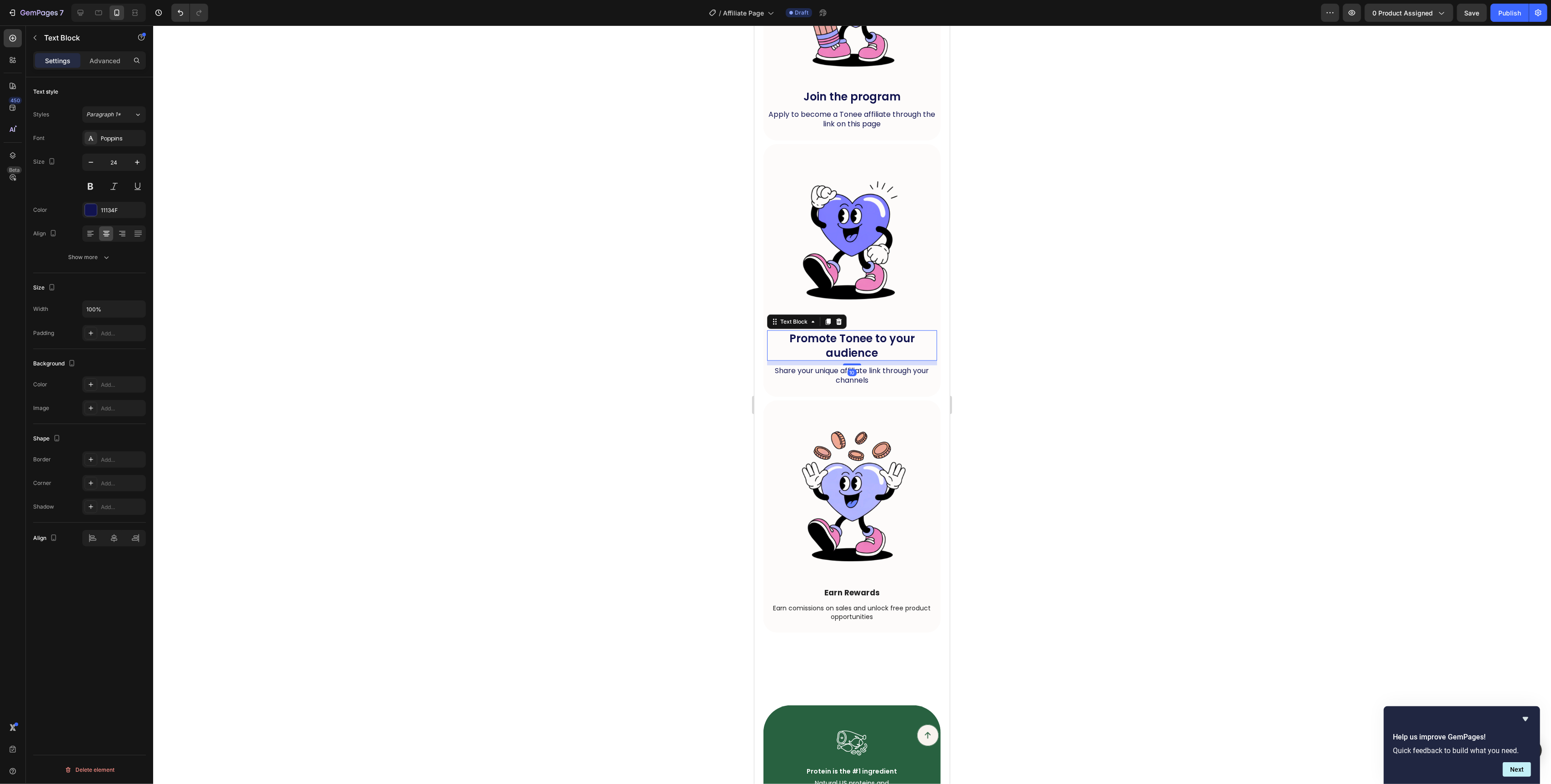
click at [838, 349] on p "Promote Tonee to your audience" at bounding box center [851, 345] width 168 height 28
click at [891, 595] on p "Earn Rewards" at bounding box center [851, 592] width 168 height 10
click at [78, 213] on div "Color 242424" at bounding box center [89, 209] width 113 height 16
click at [82, 212] on div "242424" at bounding box center [114, 209] width 63 height 16
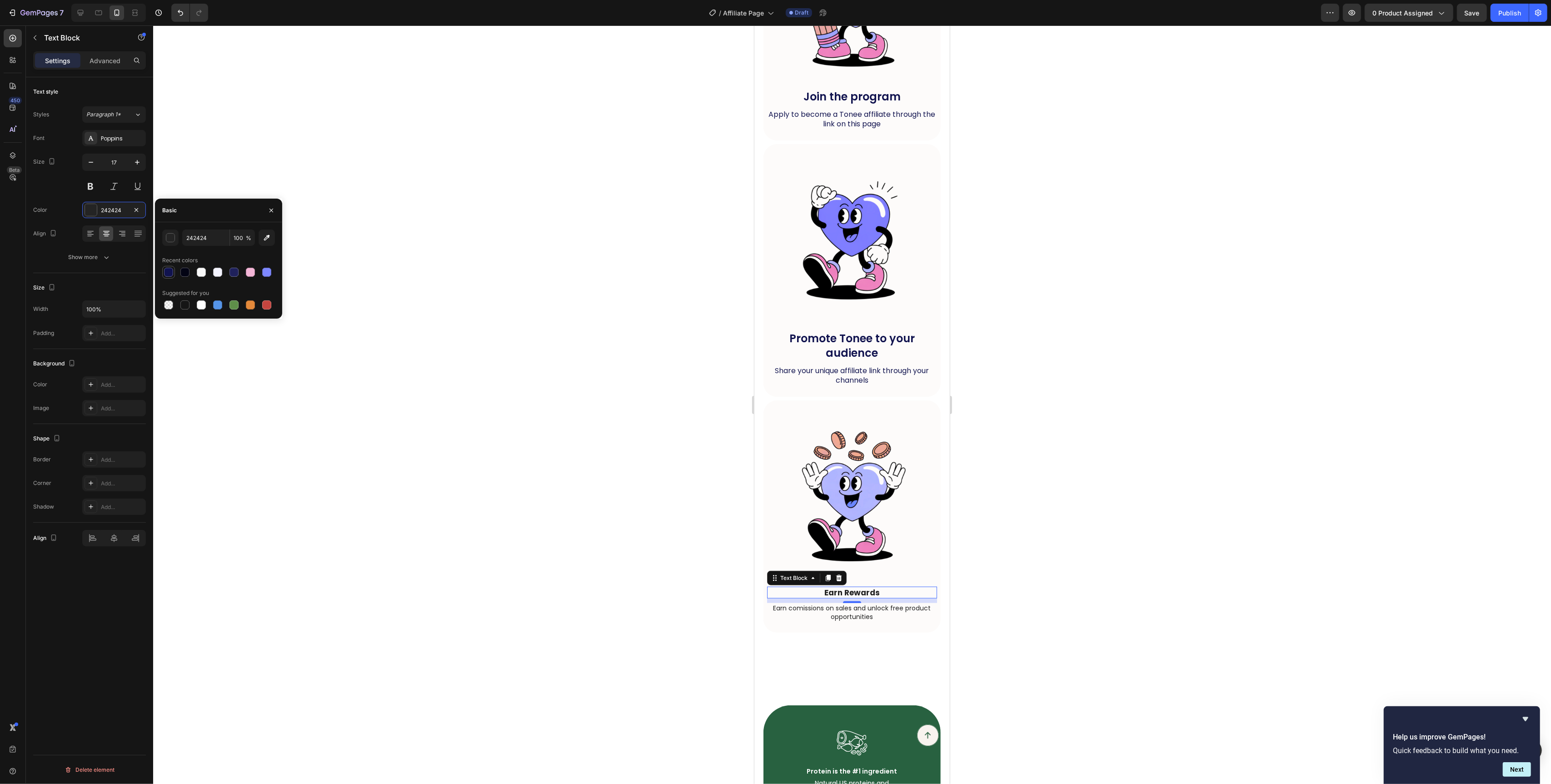
click at [168, 270] on div at bounding box center [168, 272] width 9 height 9
type input "11134F"
click at [881, 350] on p "Promote Tonee to your audience" at bounding box center [851, 345] width 168 height 28
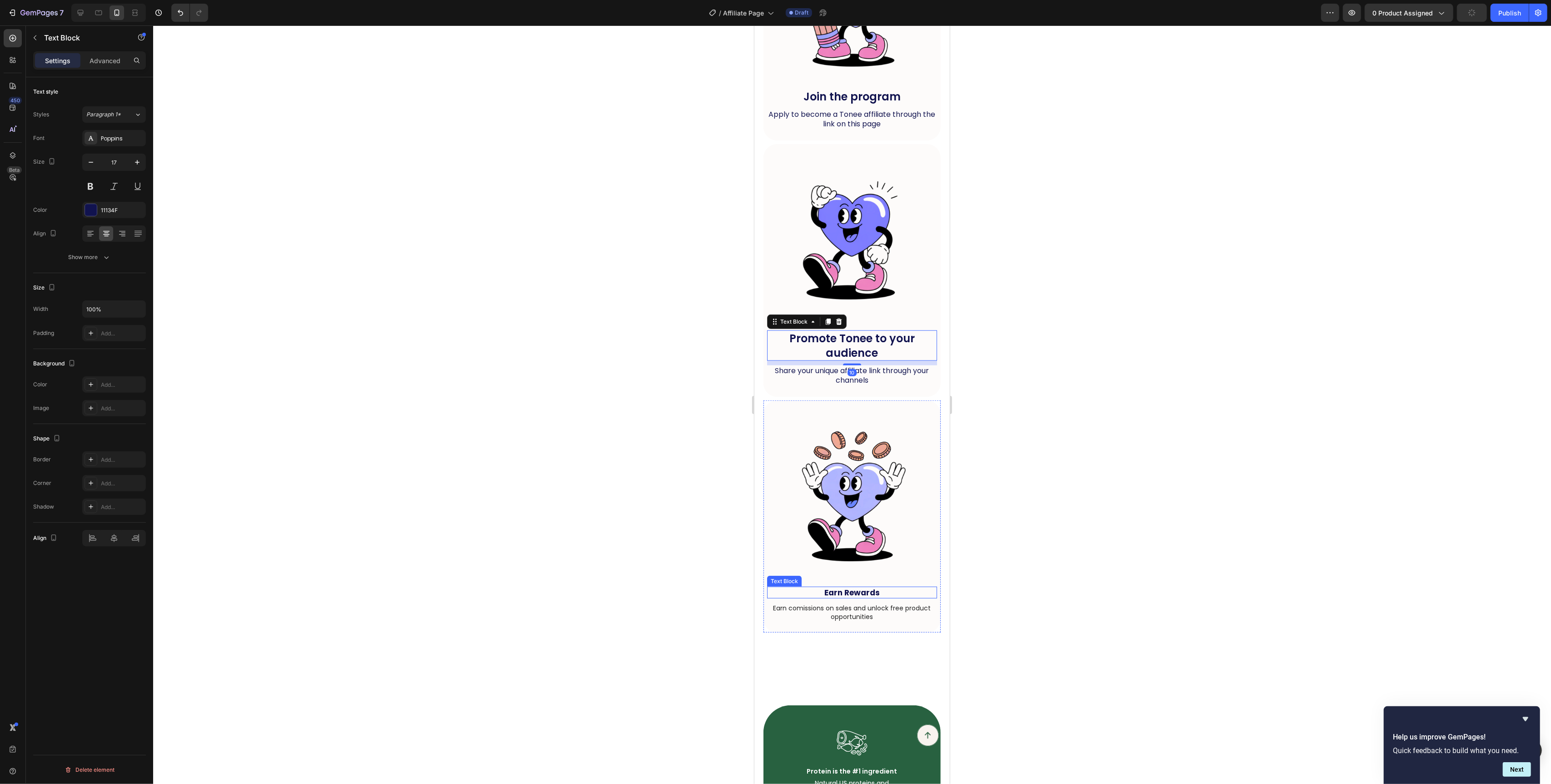
click at [913, 592] on p "Earn Rewards" at bounding box center [851, 592] width 168 height 10
click at [136, 162] on icon "button" at bounding box center [137, 162] width 4 height 4
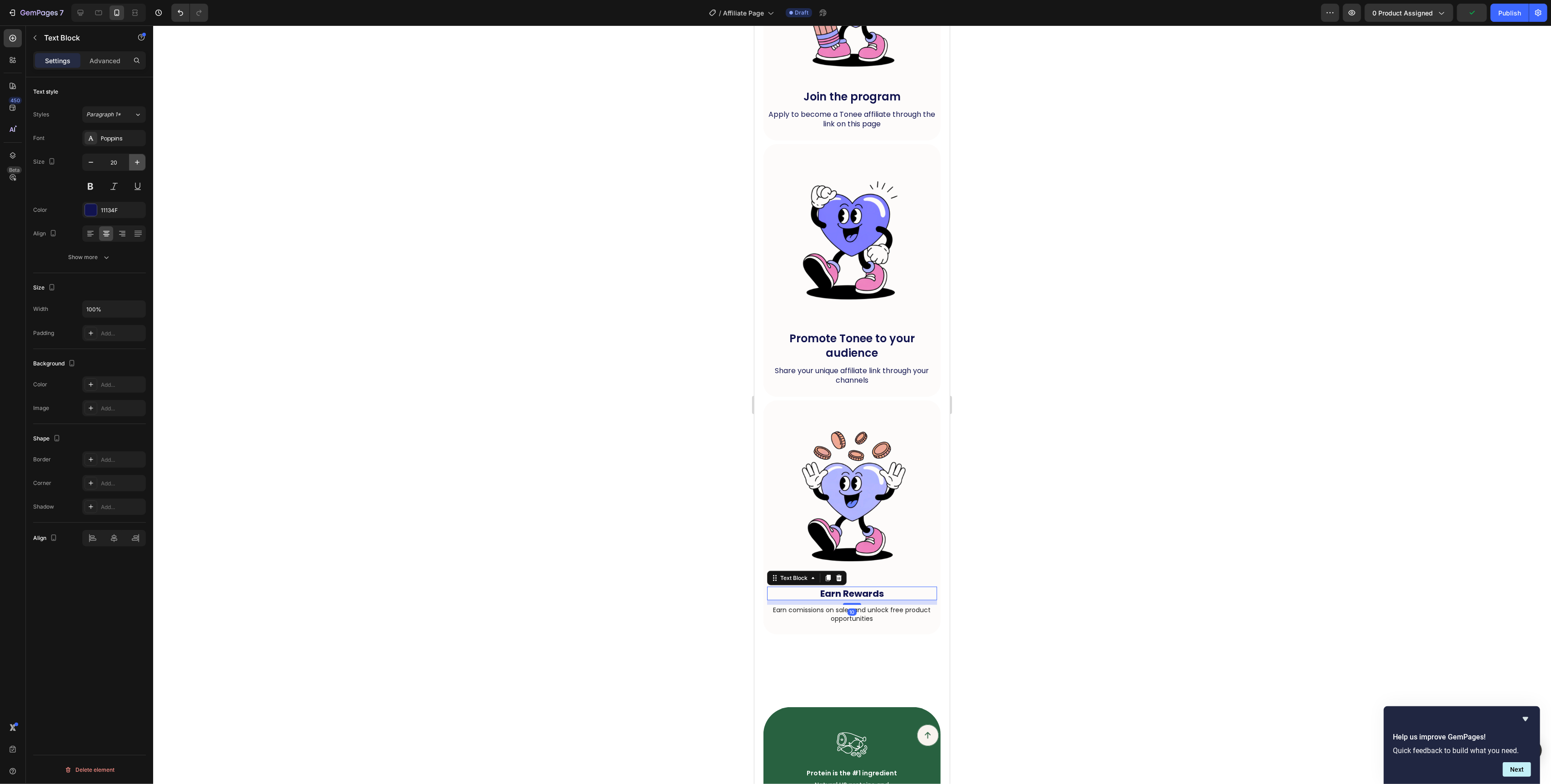
click at [136, 162] on icon "button" at bounding box center [137, 162] width 4 height 4
type input "24"
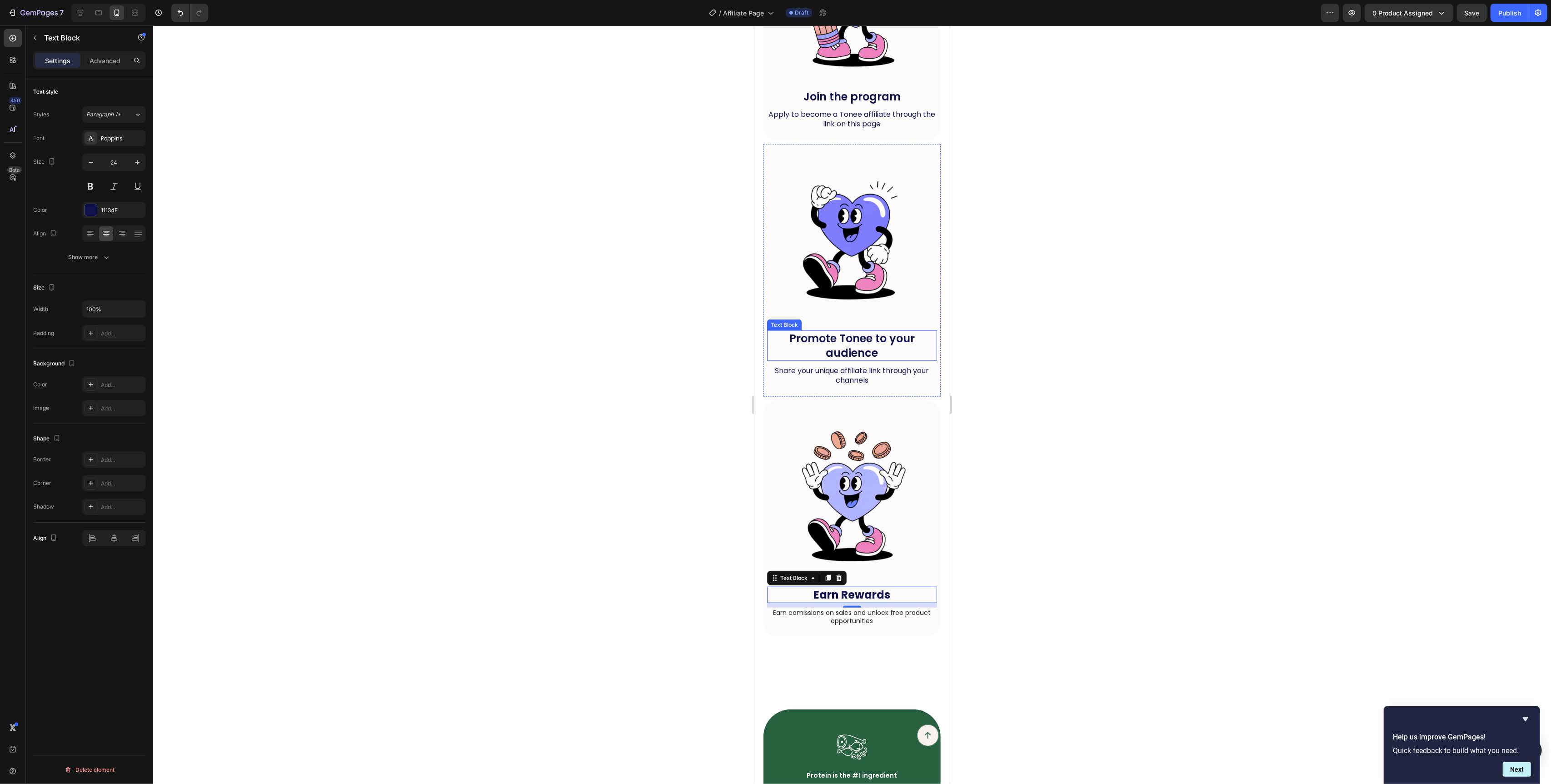
click at [856, 351] on p "Promote Tonee to your audience" at bounding box center [851, 345] width 168 height 28
click at [863, 433] on img at bounding box center [851, 496] width 170 height 170
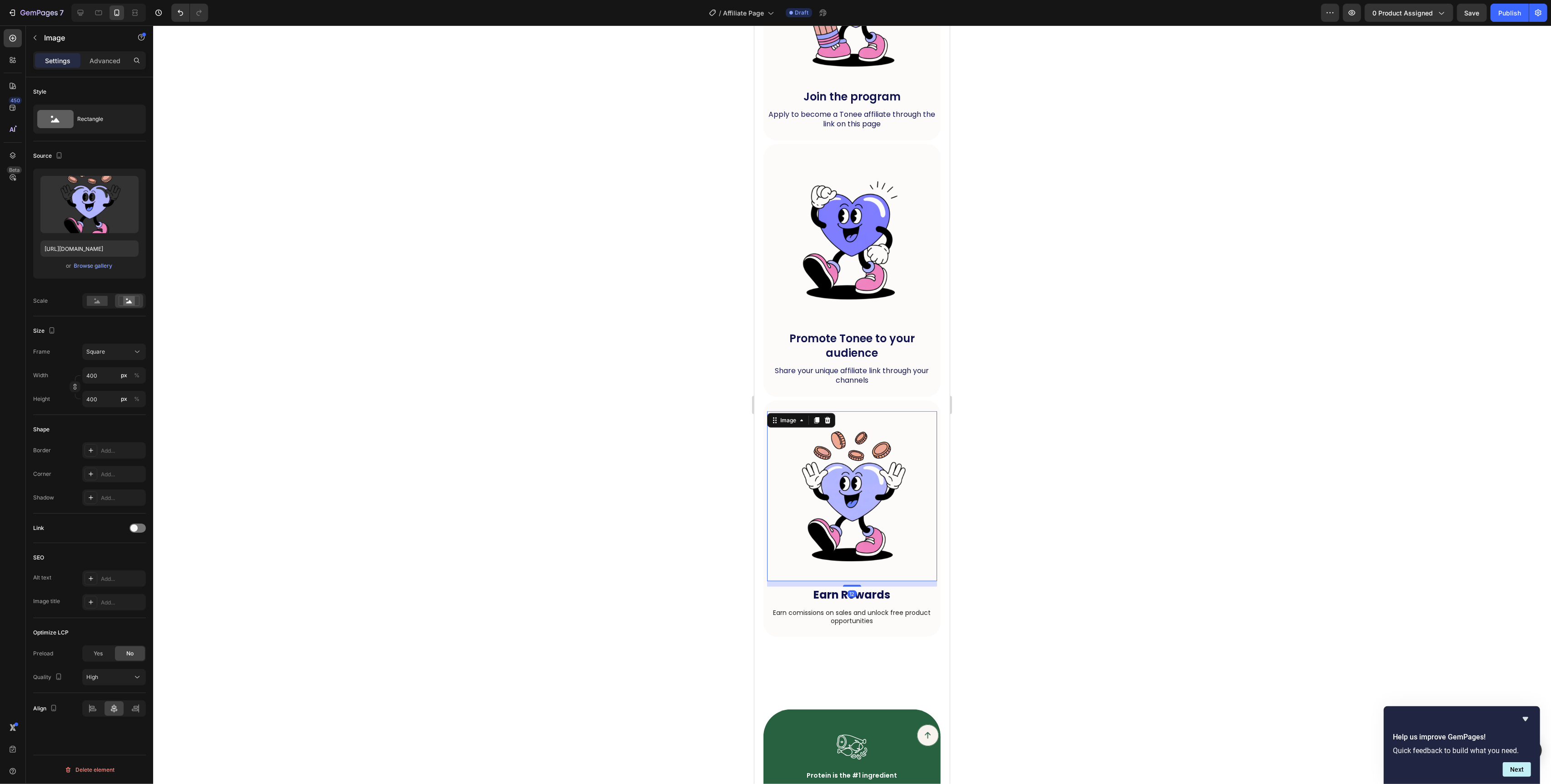
click at [710, 332] on div at bounding box center [852, 404] width 1398 height 759
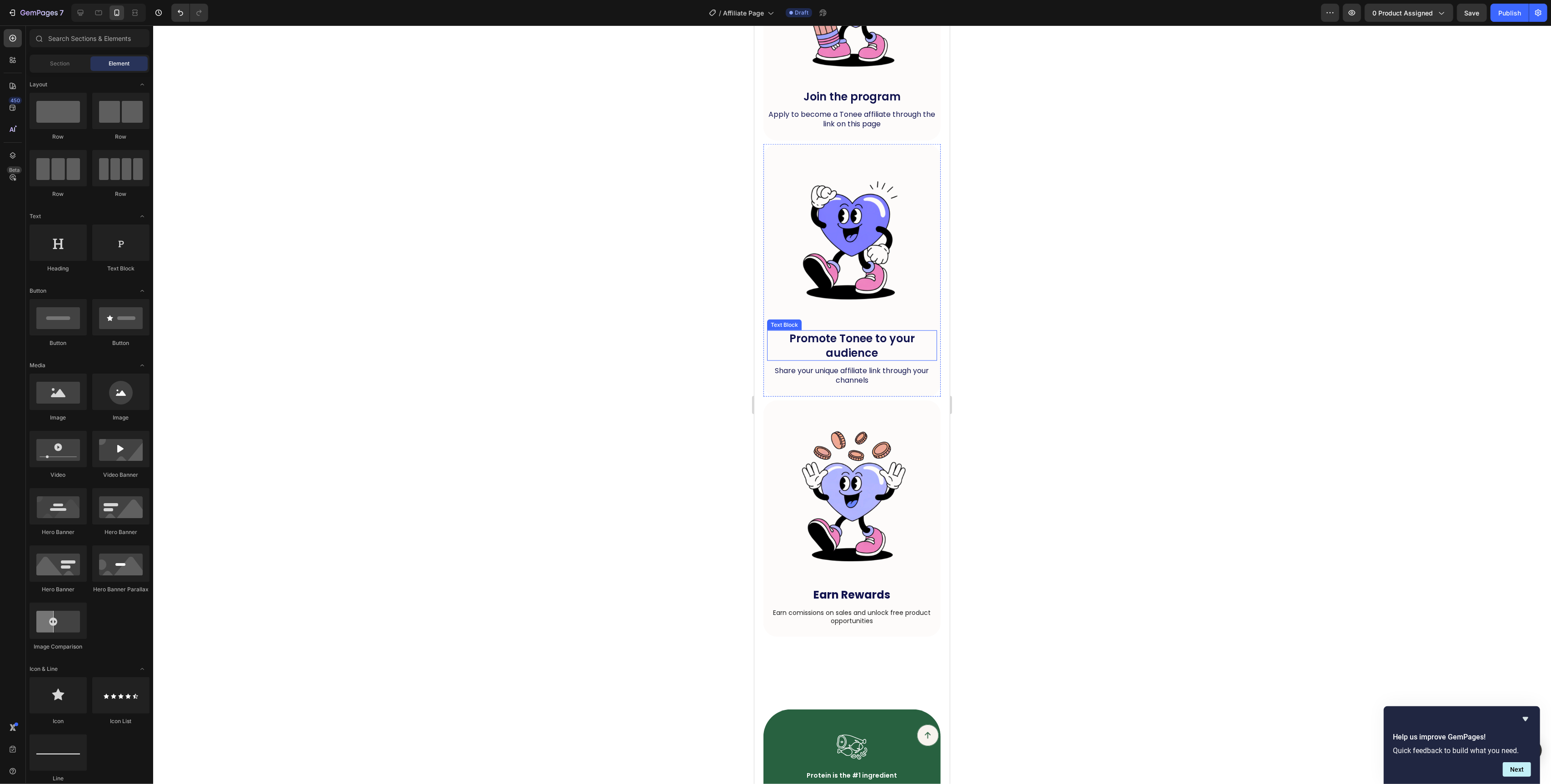
click at [855, 346] on p "Promote Tonee to your audience" at bounding box center [851, 345] width 168 height 28
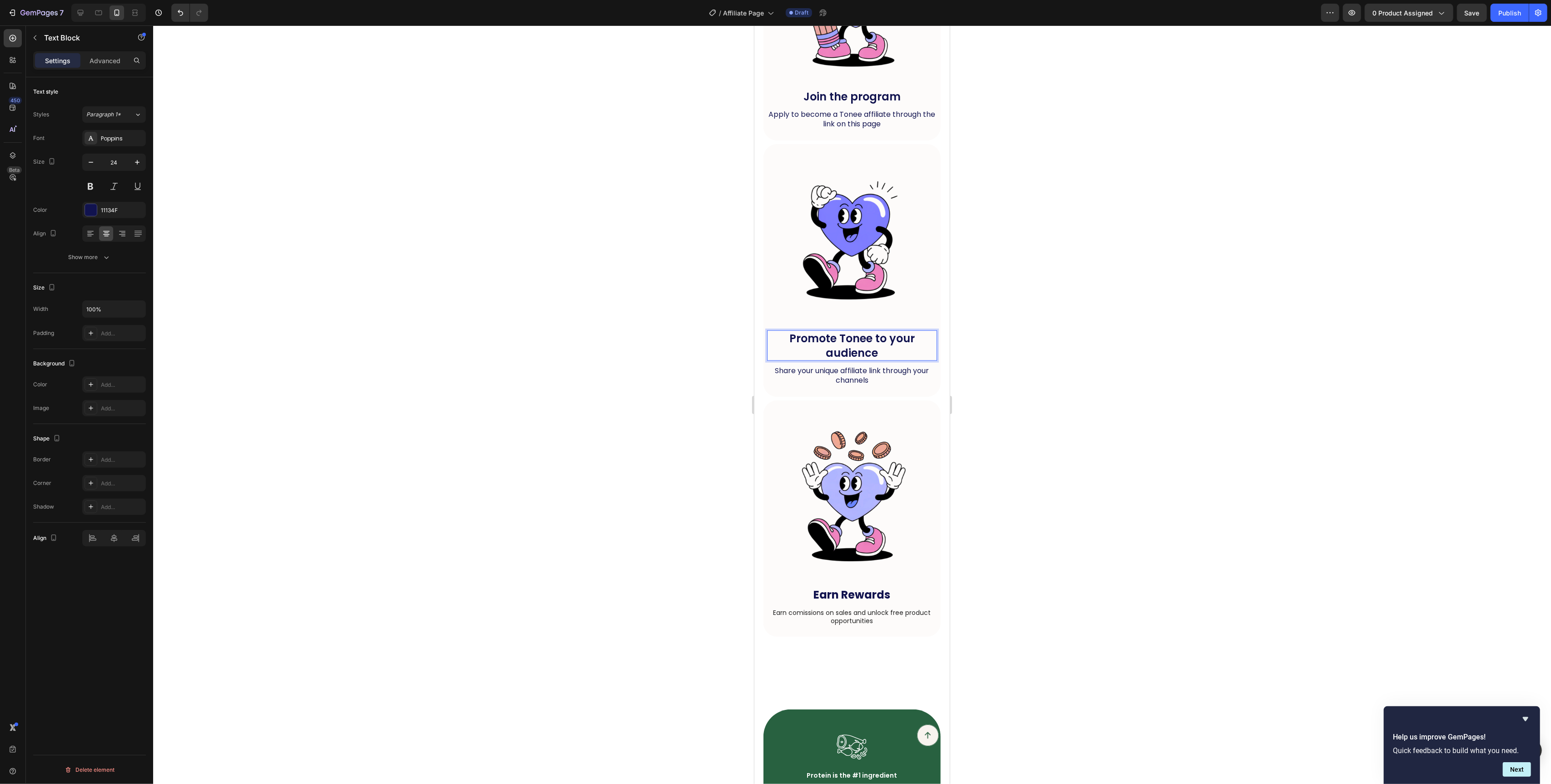
click at [843, 340] on p "Promote Tonee to your audience" at bounding box center [851, 345] width 168 height 28
click at [843, 351] on p "Promote Tonee to your audience" at bounding box center [851, 345] width 168 height 28
click at [853, 594] on strong "Earn Rewards" at bounding box center [852, 594] width 77 height 15
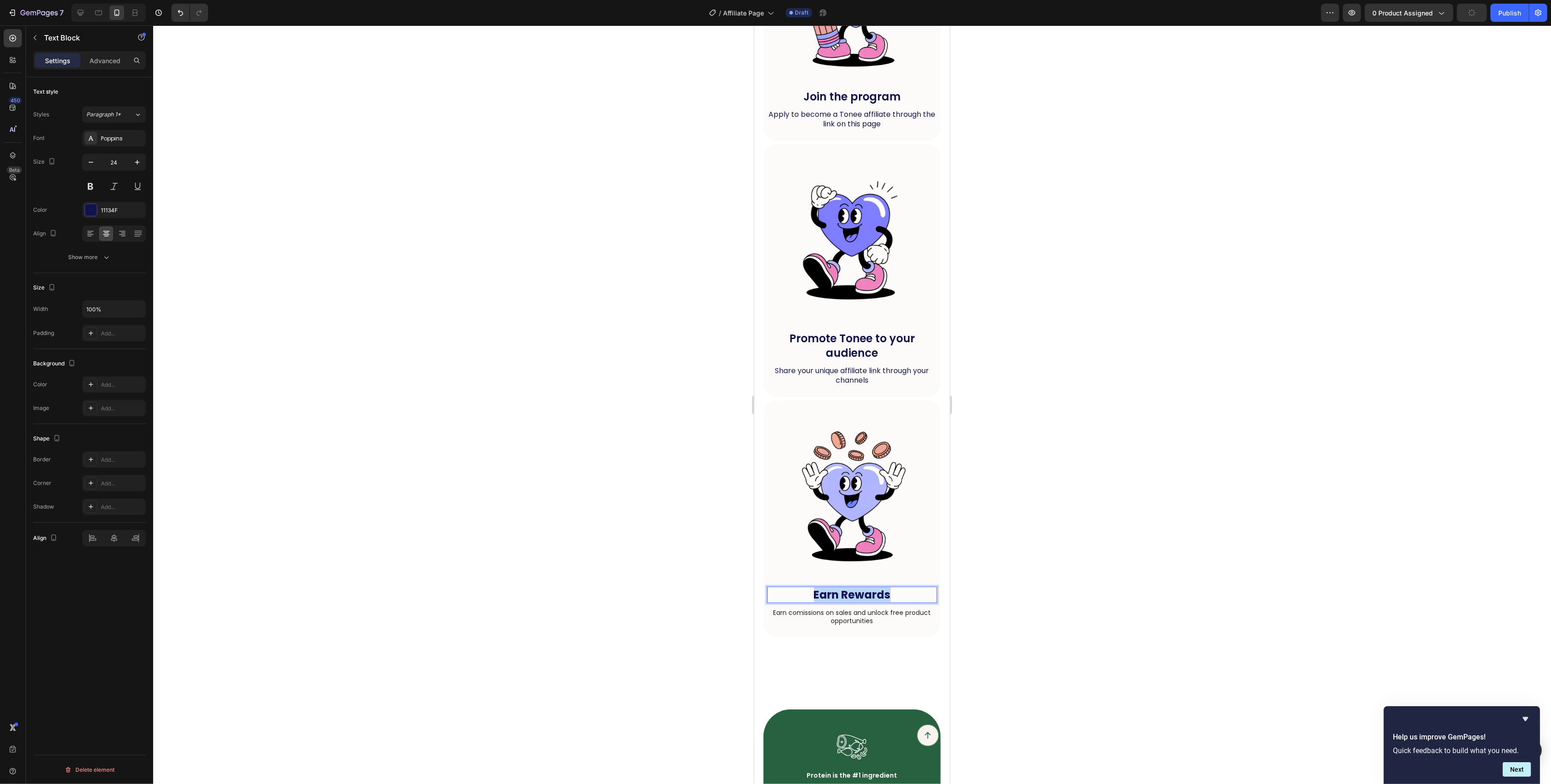
click at [853, 594] on strong "Earn Rewards" at bounding box center [852, 594] width 77 height 15
click at [817, 574] on icon "Editor contextual toolbar" at bounding box center [821, 574] width 9 height 9
click at [834, 609] on p "Earn comissions on sales and unlock free product opportunities" at bounding box center [851, 616] width 168 height 16
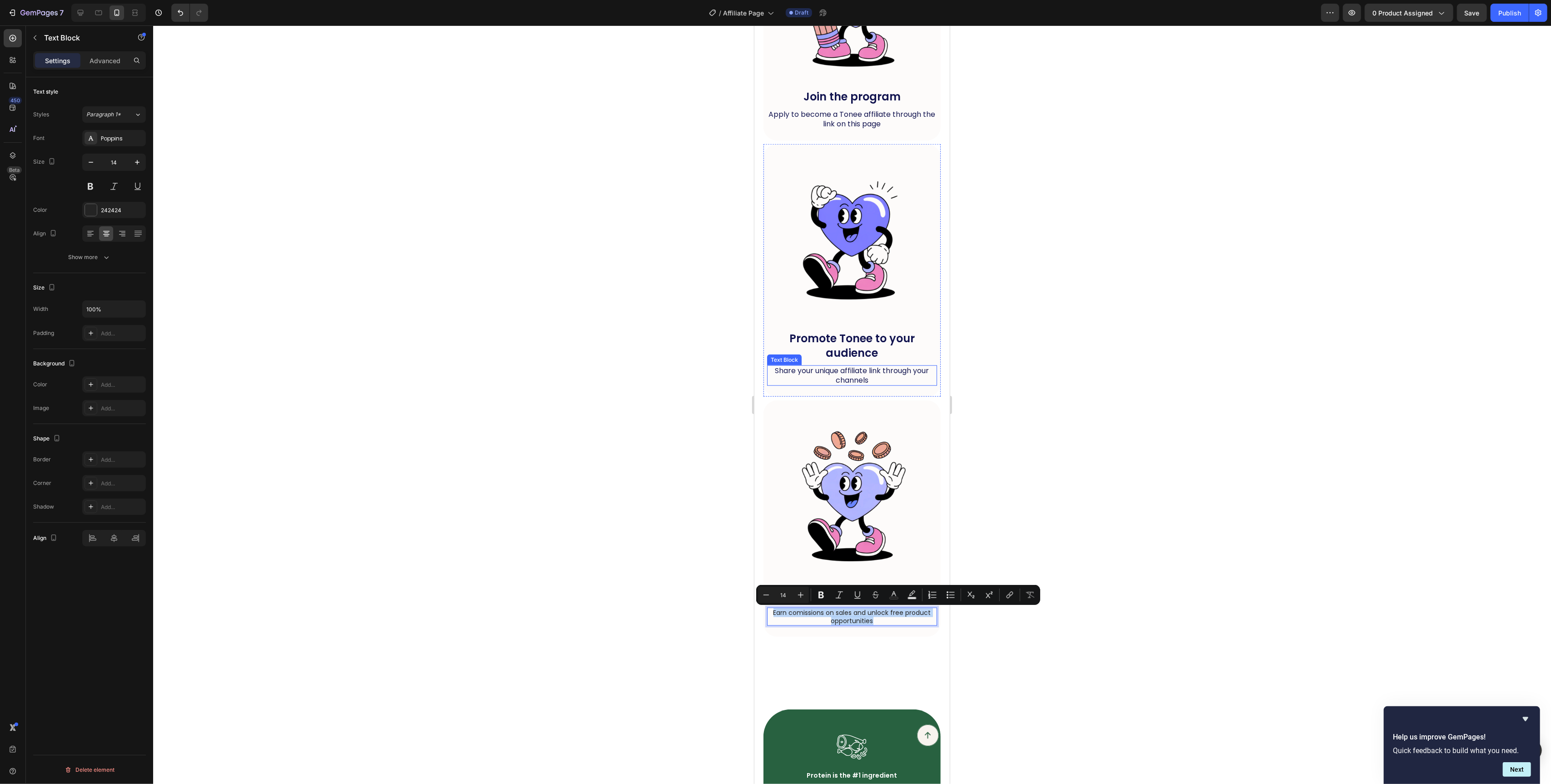
click at [874, 376] on span "Share your unique affiliate link through your channels" at bounding box center [852, 375] width 154 height 20
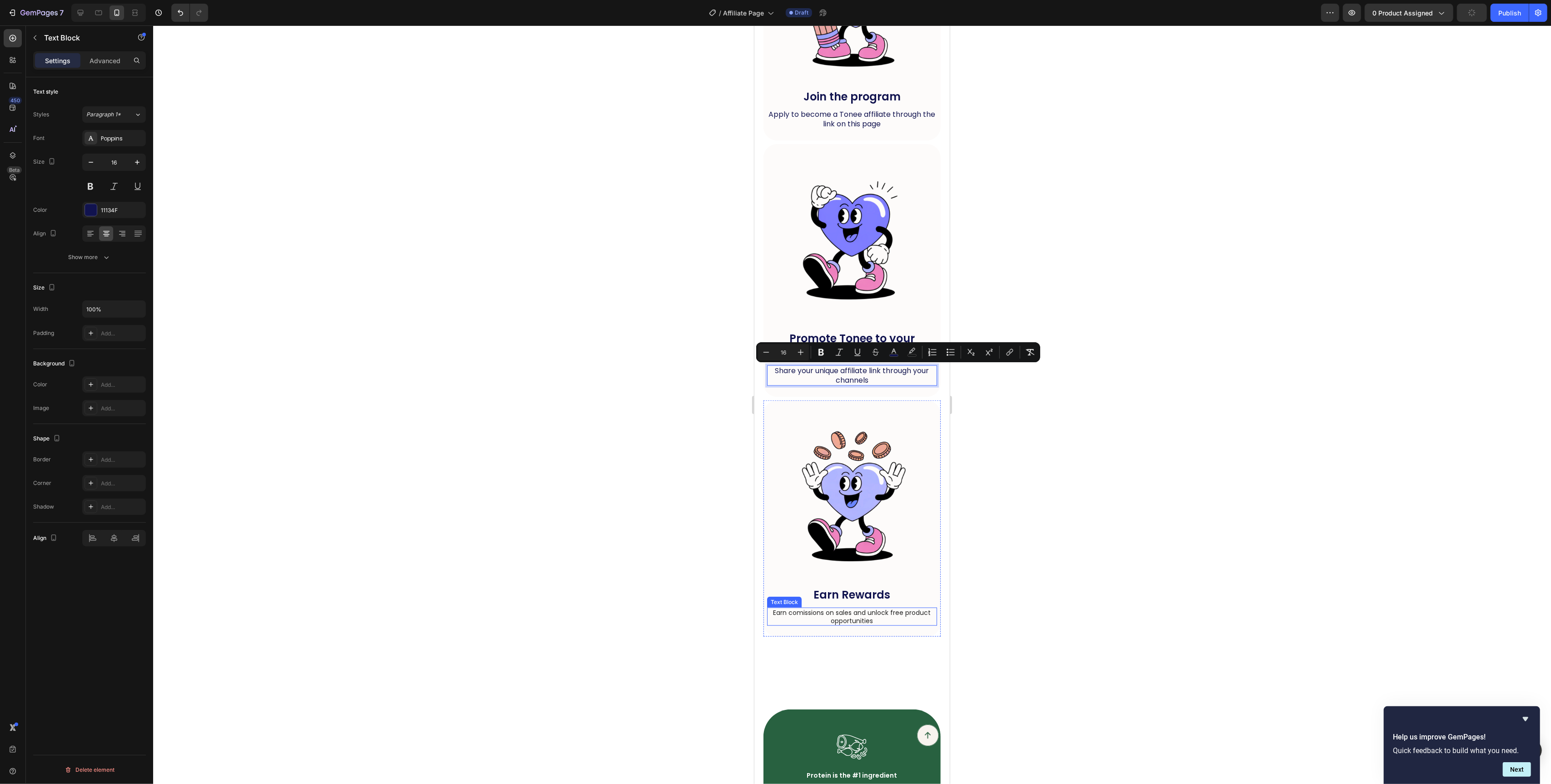
click at [841, 611] on p "Earn comissions on sales and unlock free product opportunities" at bounding box center [851, 616] width 168 height 16
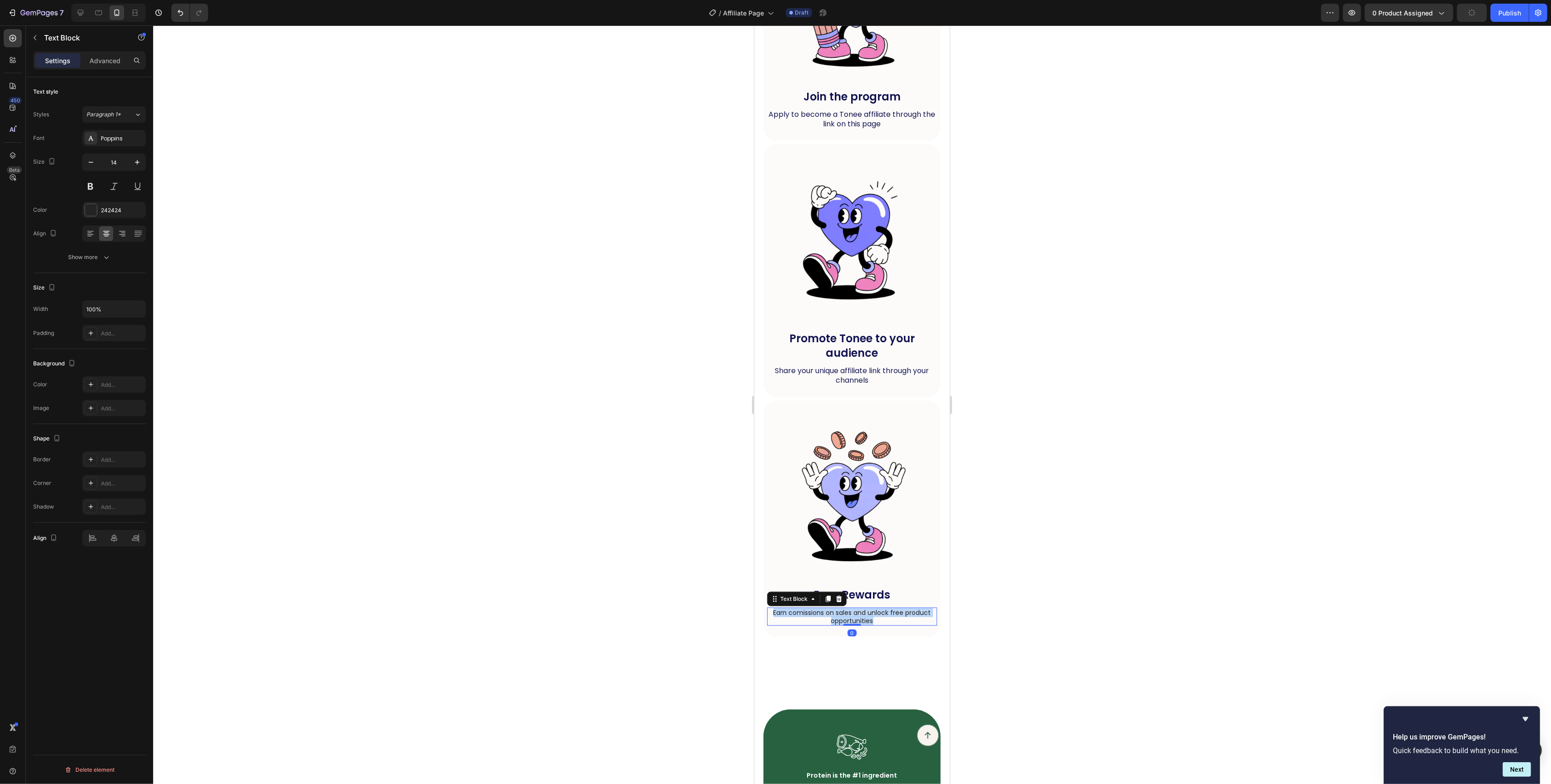
click at [841, 611] on p "Earn comissions on sales and unlock free product opportunities" at bounding box center [851, 616] width 168 height 16
click at [136, 168] on button "button" at bounding box center [137, 162] width 16 height 16
type input "16"
click at [89, 206] on div at bounding box center [91, 210] width 12 height 12
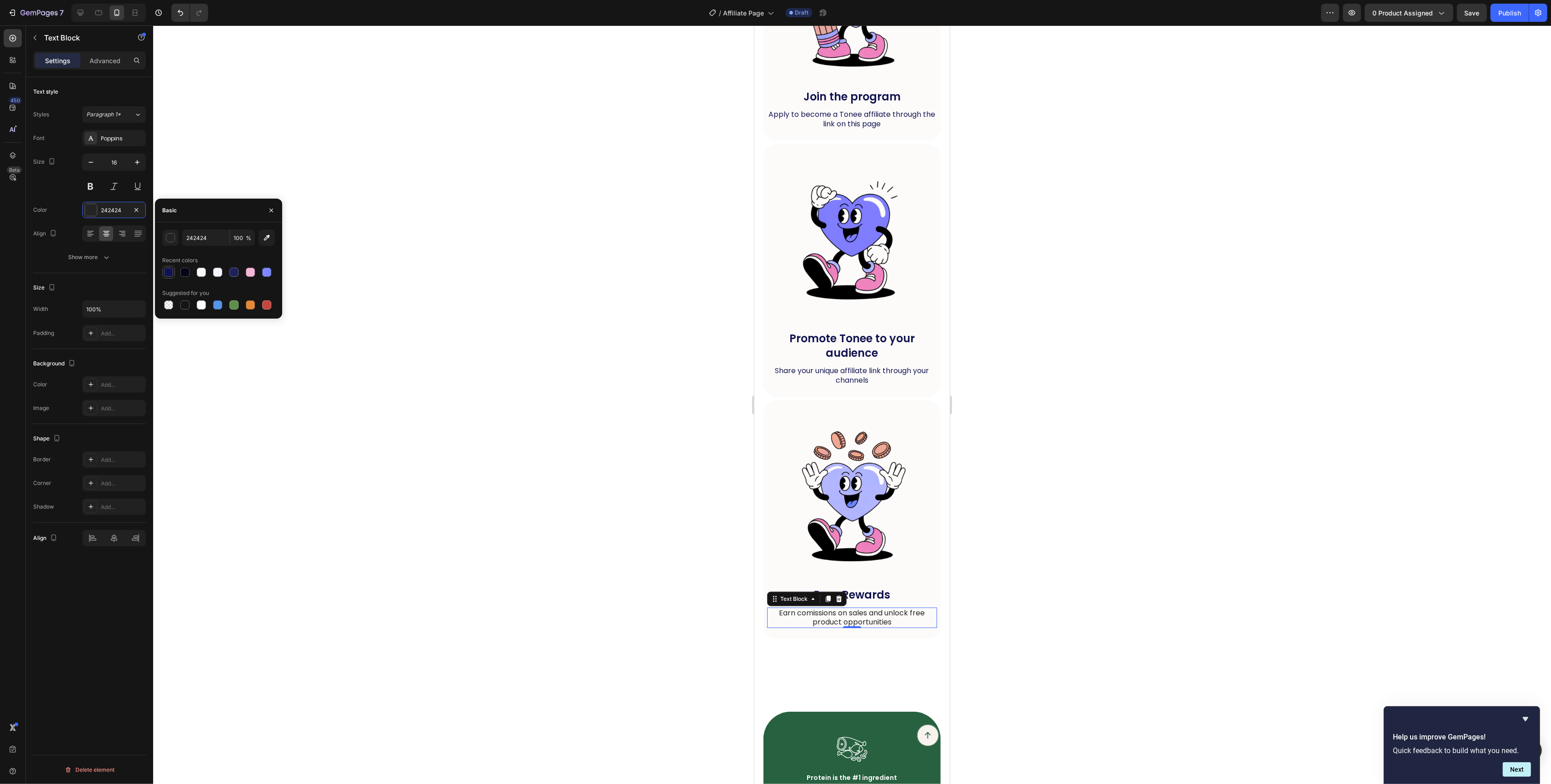
click at [170, 270] on div at bounding box center [168, 272] width 9 height 9
type input "11134F"
click at [565, 354] on div at bounding box center [852, 404] width 1398 height 759
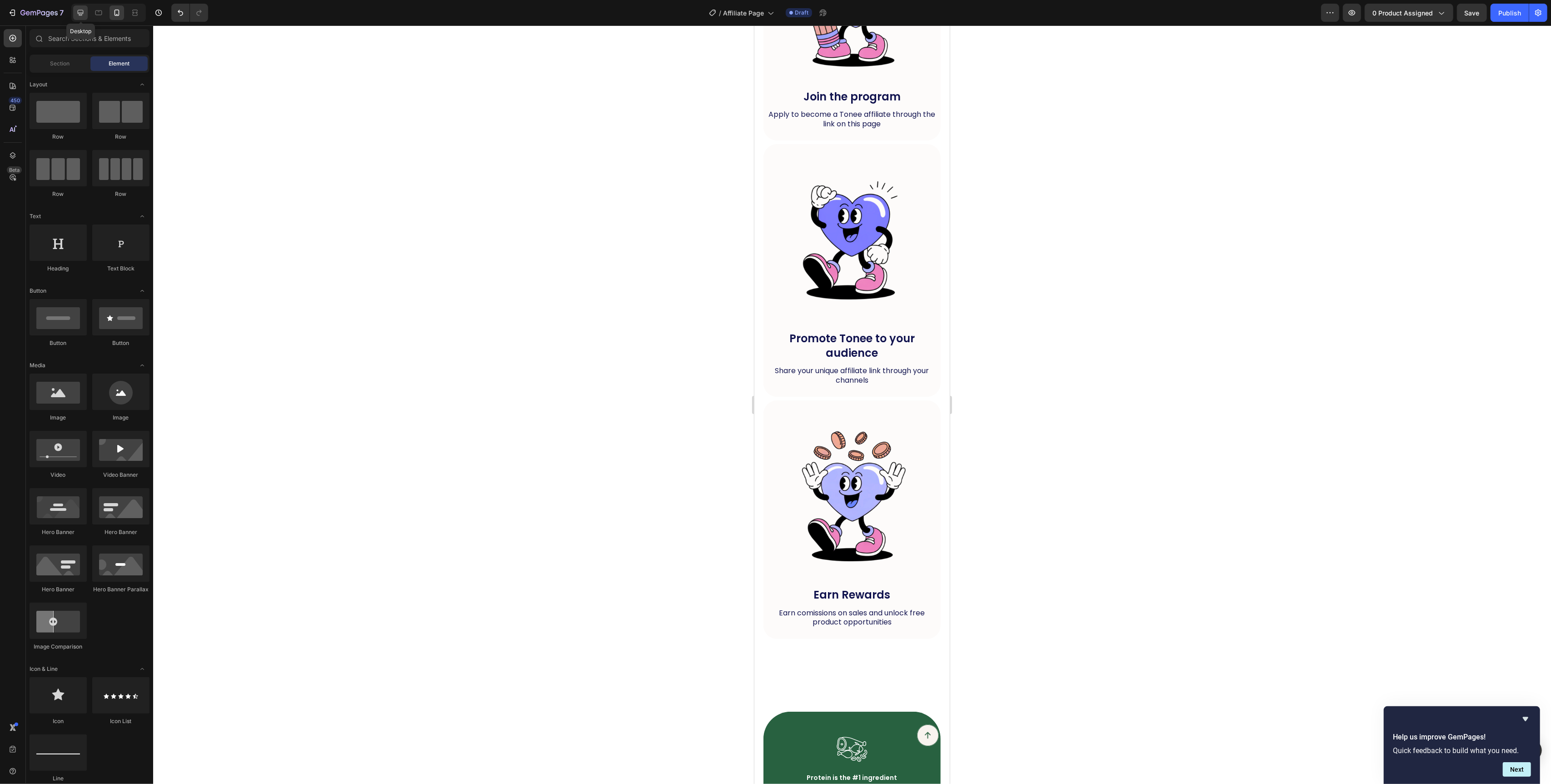
click at [79, 16] on icon at bounding box center [80, 13] width 9 height 9
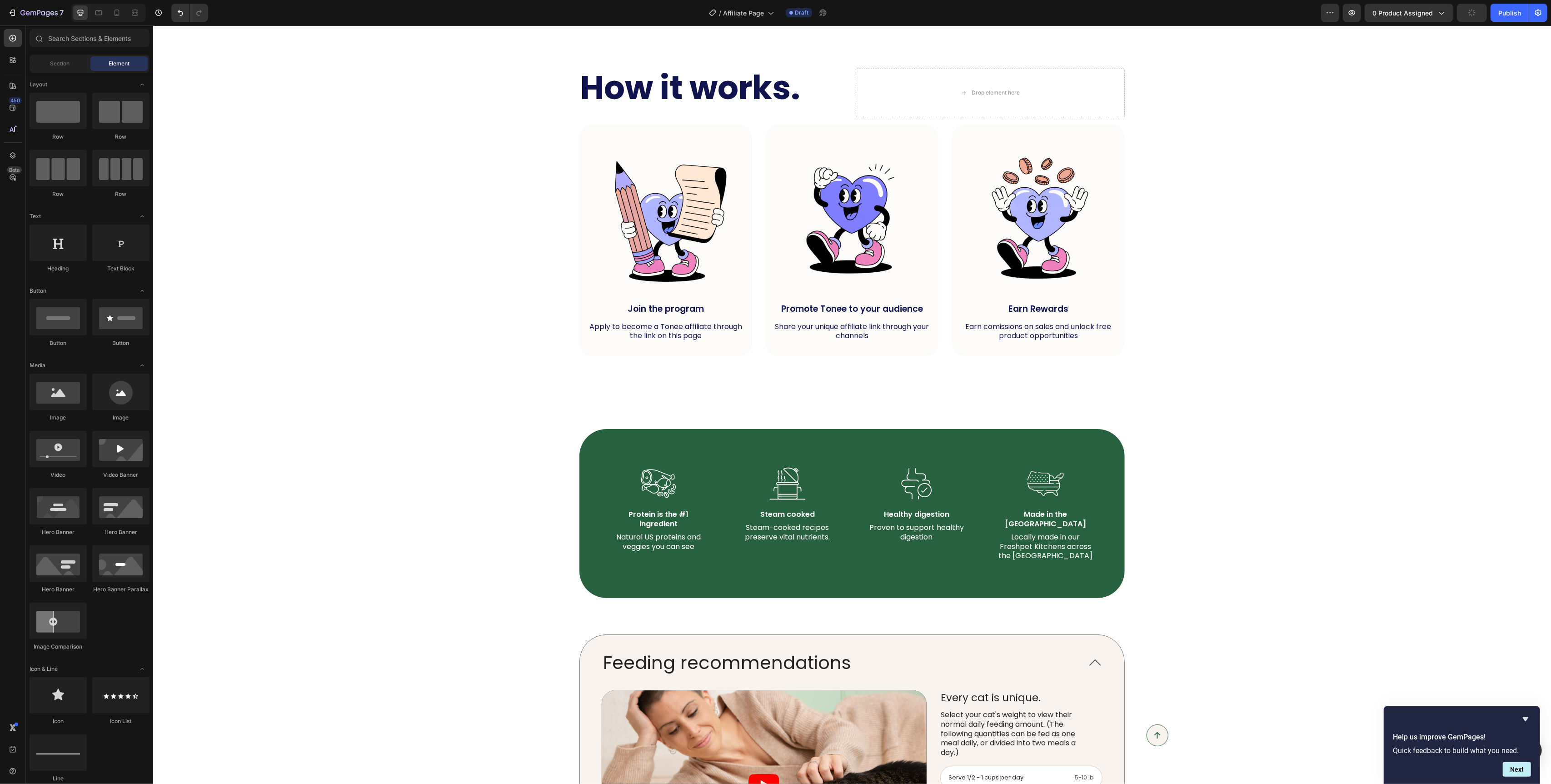
scroll to position [380, 0]
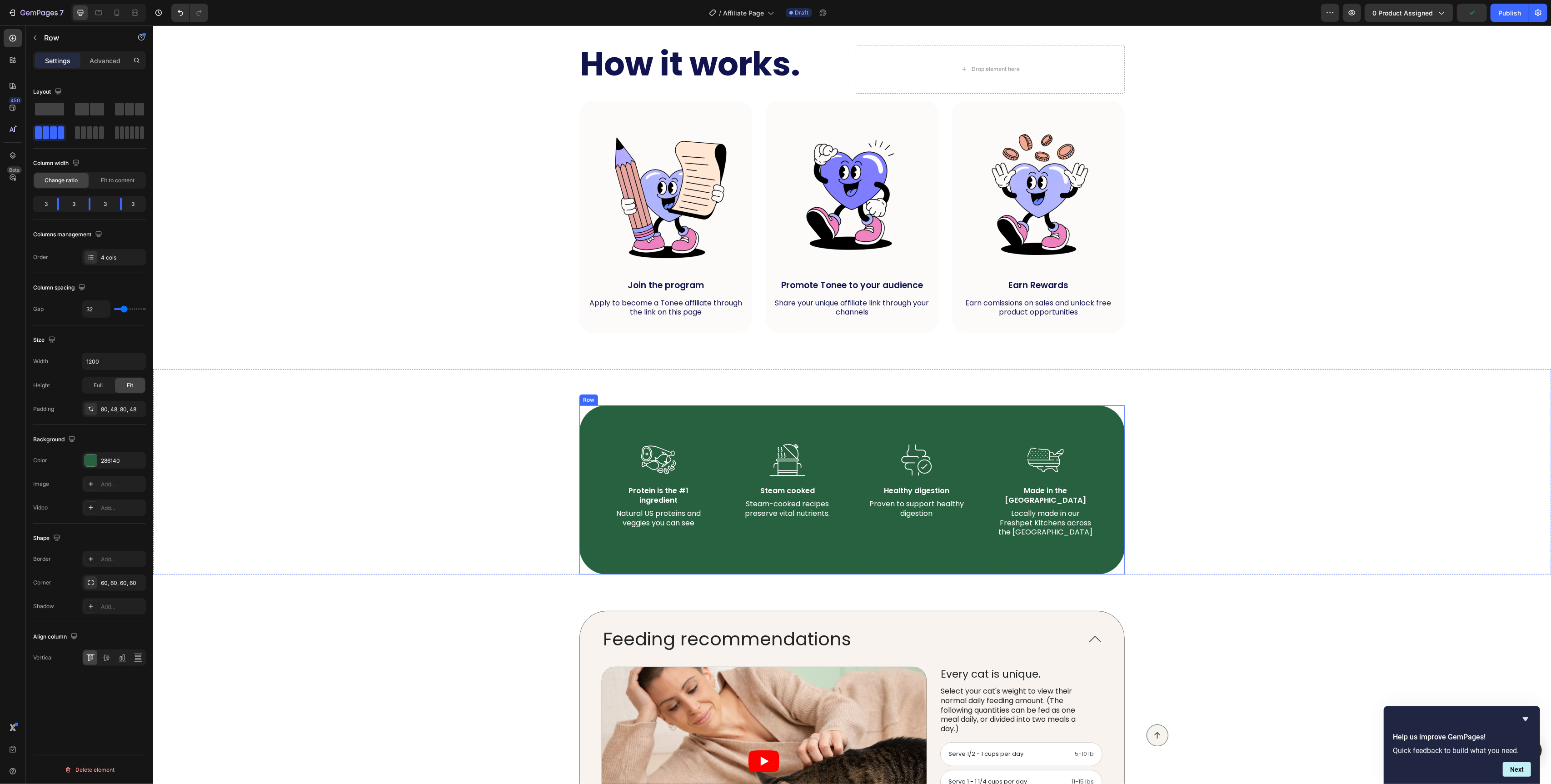
click at [749, 411] on div "Image Protein is the #1 ingredient Text Block Natural US proteins and veggies y…" at bounding box center [852, 490] width 545 height 169
click at [843, 93] on div "How it works. Heading" at bounding box center [714, 69] width 269 height 49
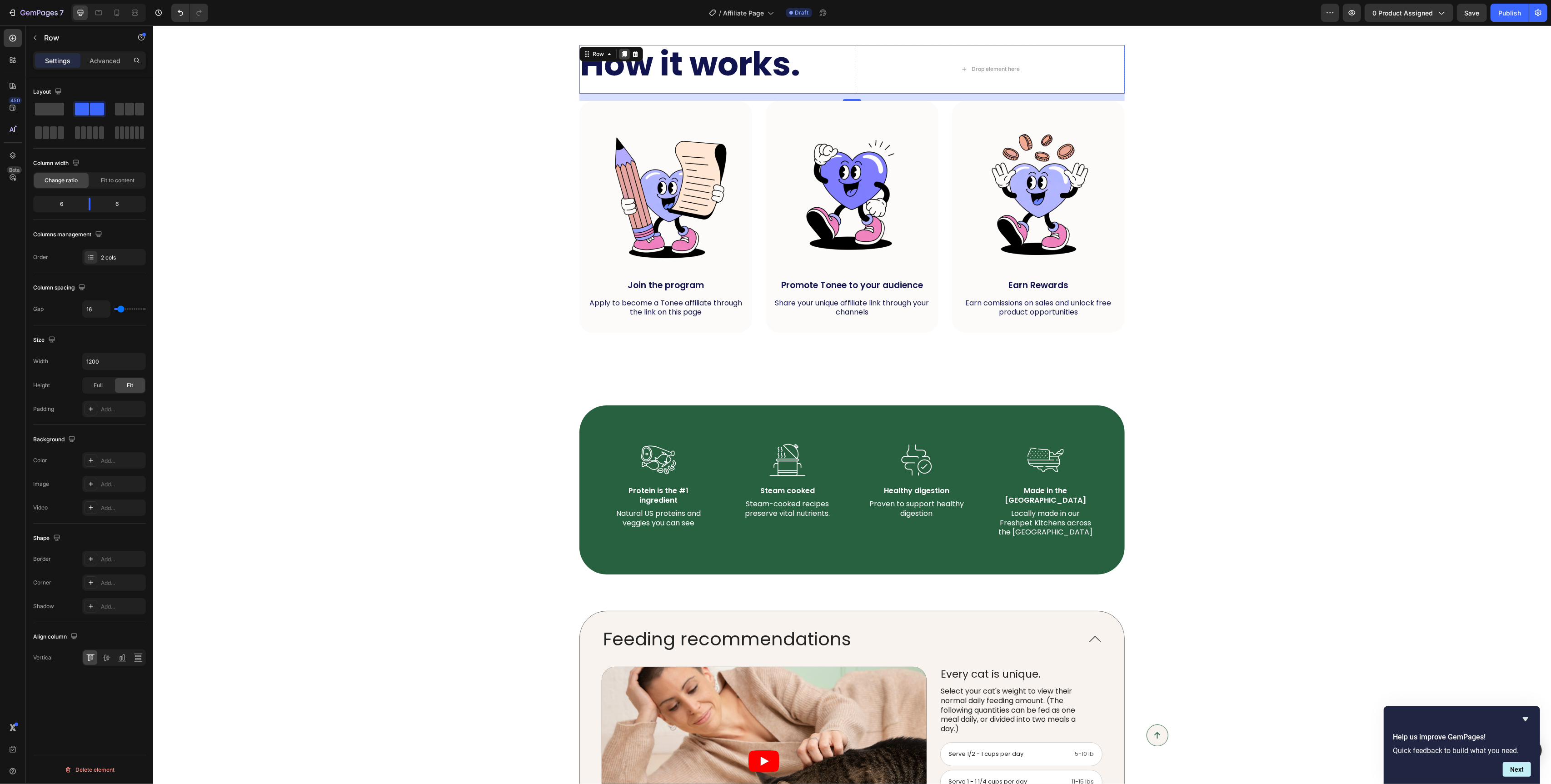
click at [621, 56] on icon at bounding box center [624, 54] width 7 height 7
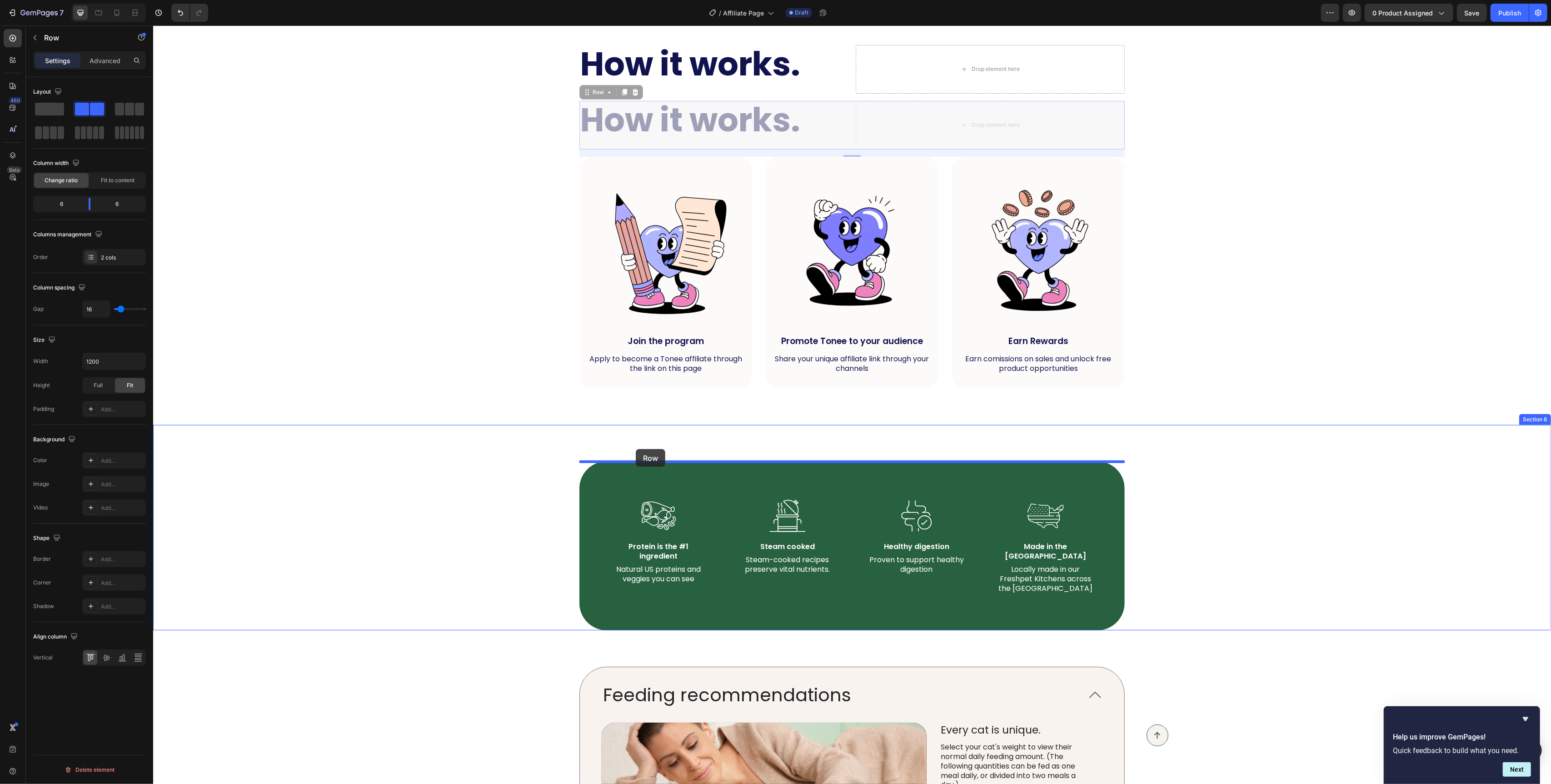
drag, startPoint x: 587, startPoint y: 94, endPoint x: 636, endPoint y: 449, distance: 358.4
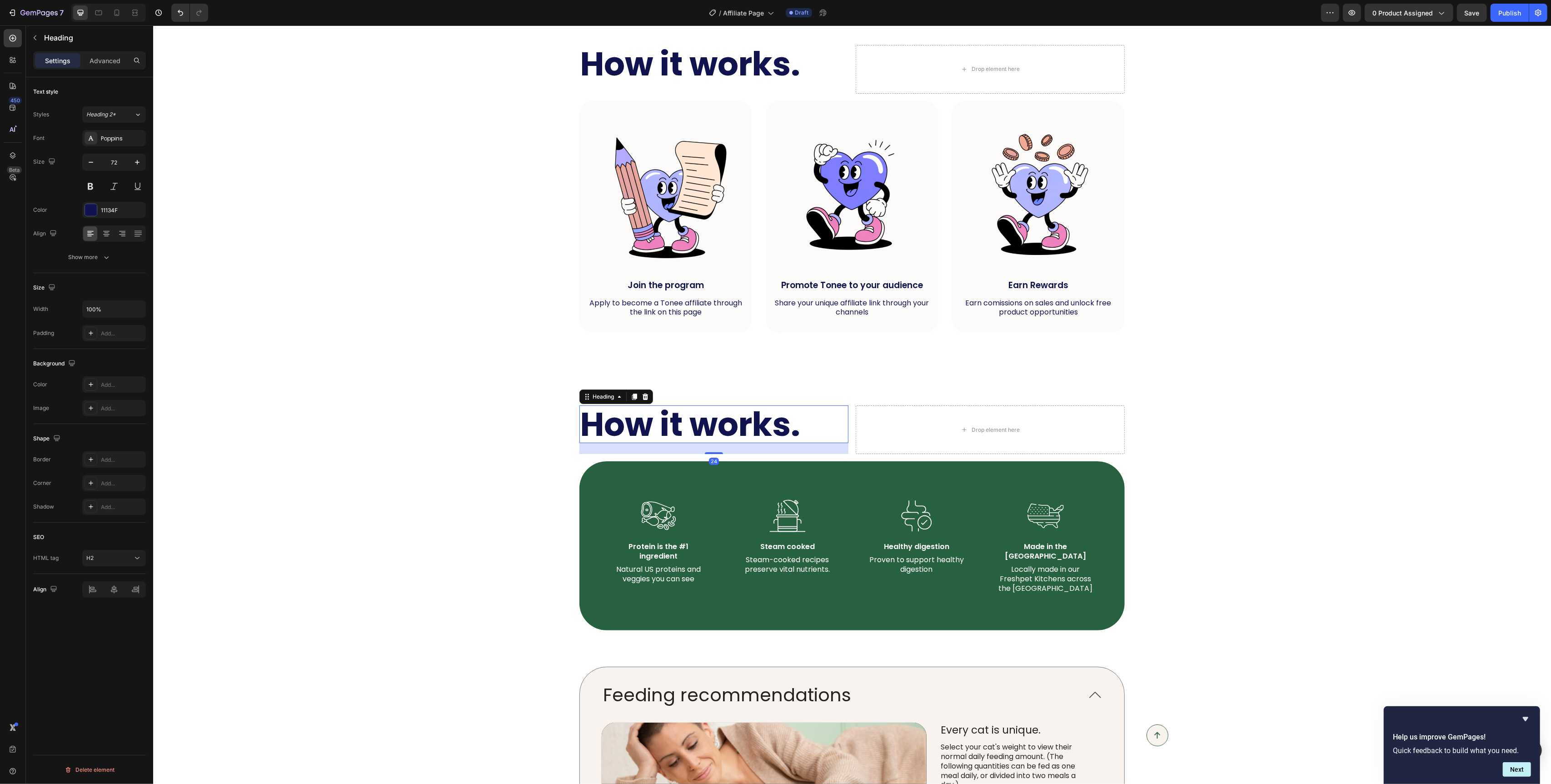
click at [647, 430] on h2 "How it works." at bounding box center [714, 424] width 269 height 38
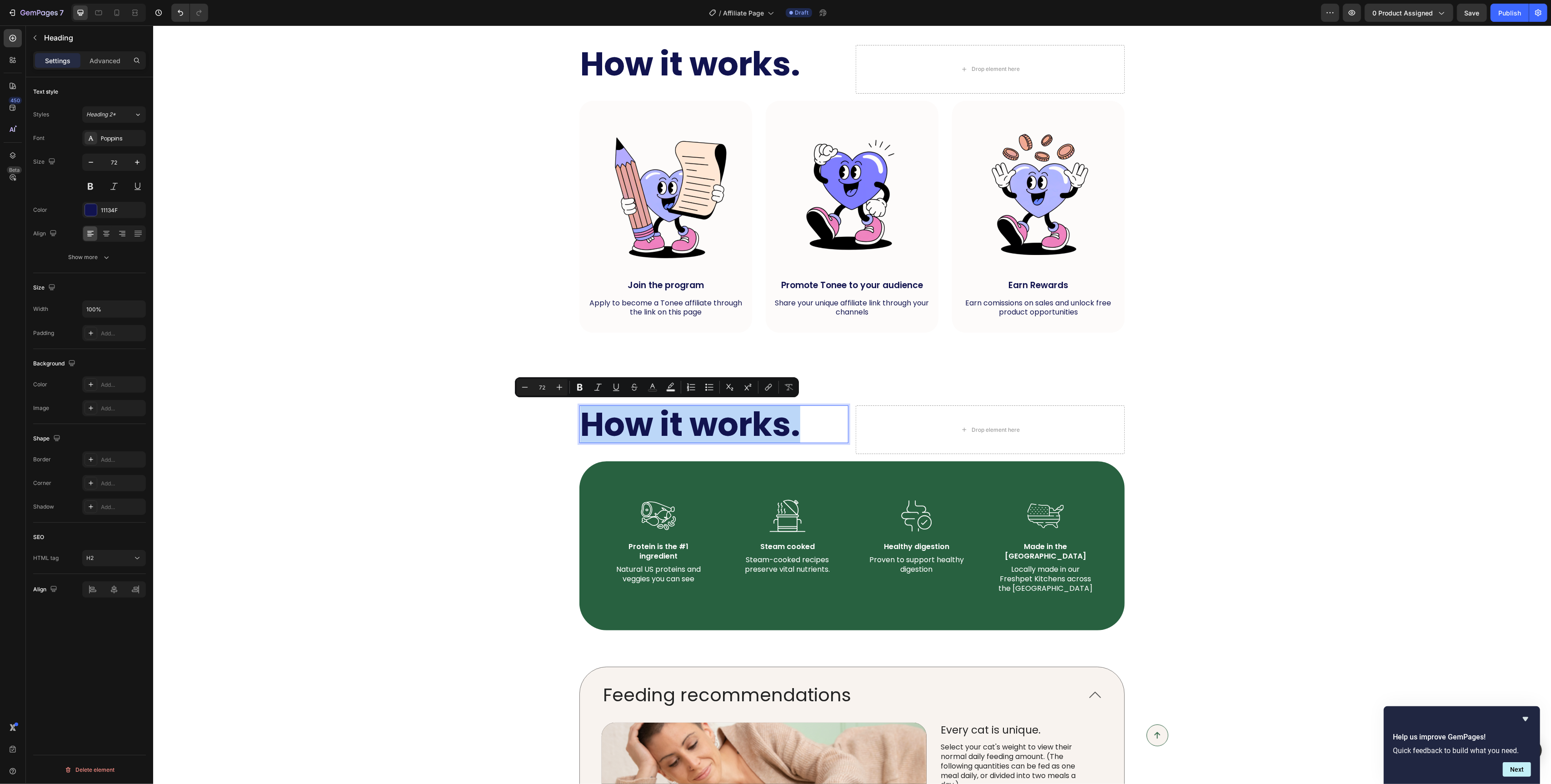
click at [647, 430] on p "How it works." at bounding box center [713, 424] width 267 height 36
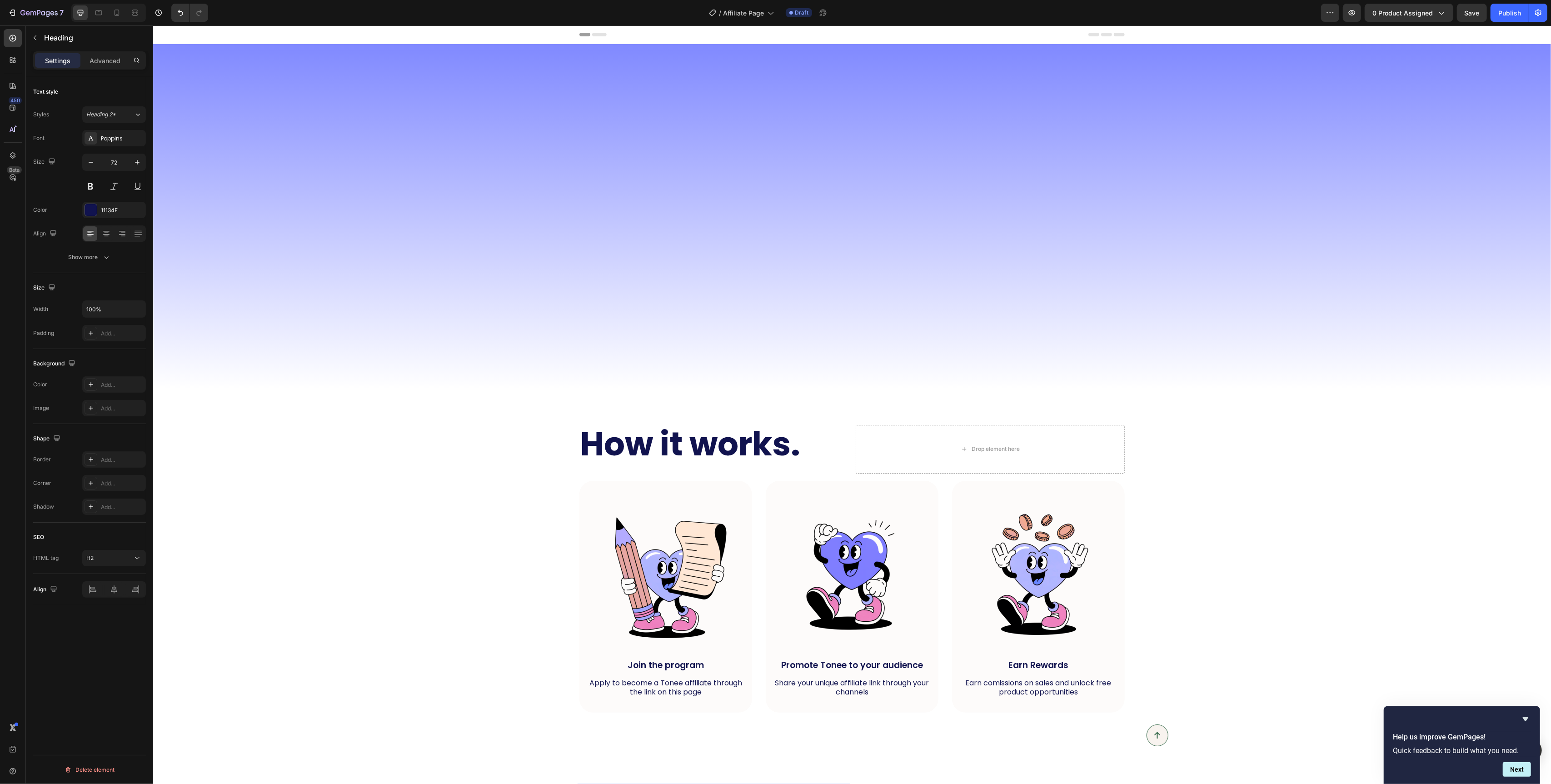
scroll to position [380, 0]
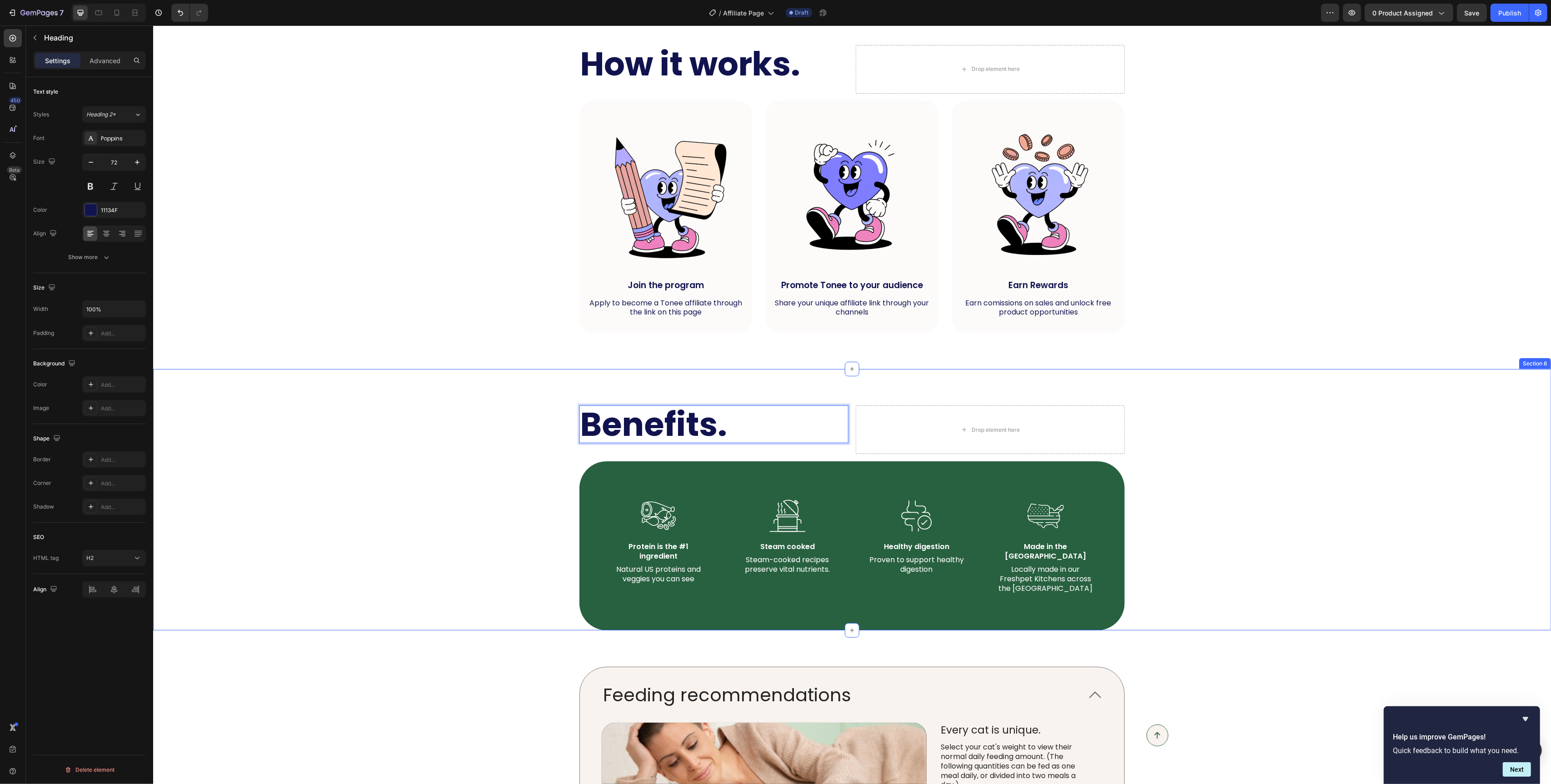
click at [557, 430] on div "Benefits. Heading 24 Drop element here Row Image Protein is the #1 ingredient T…" at bounding box center [852, 517] width 1380 height 225
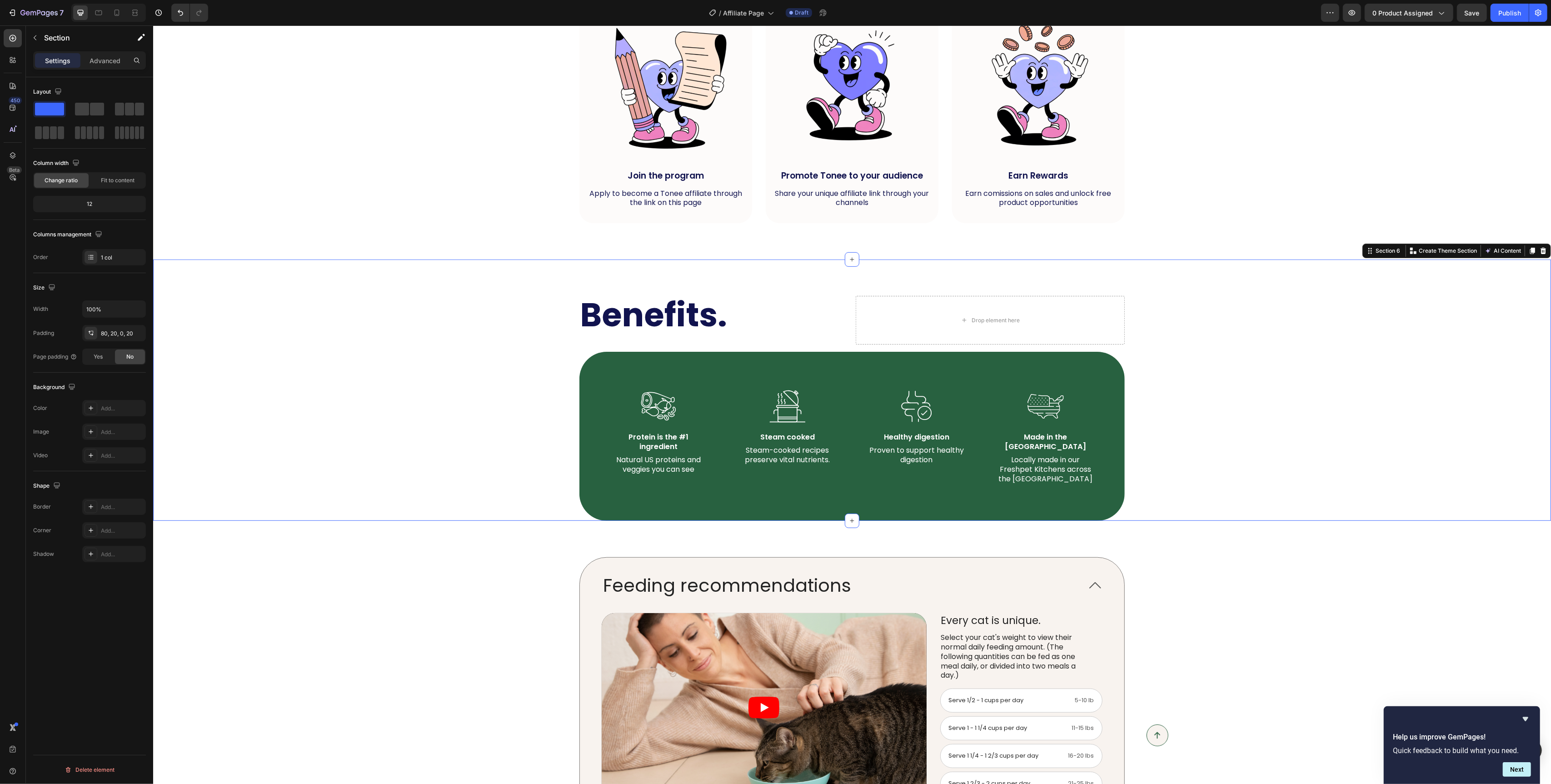
scroll to position [685, 0]
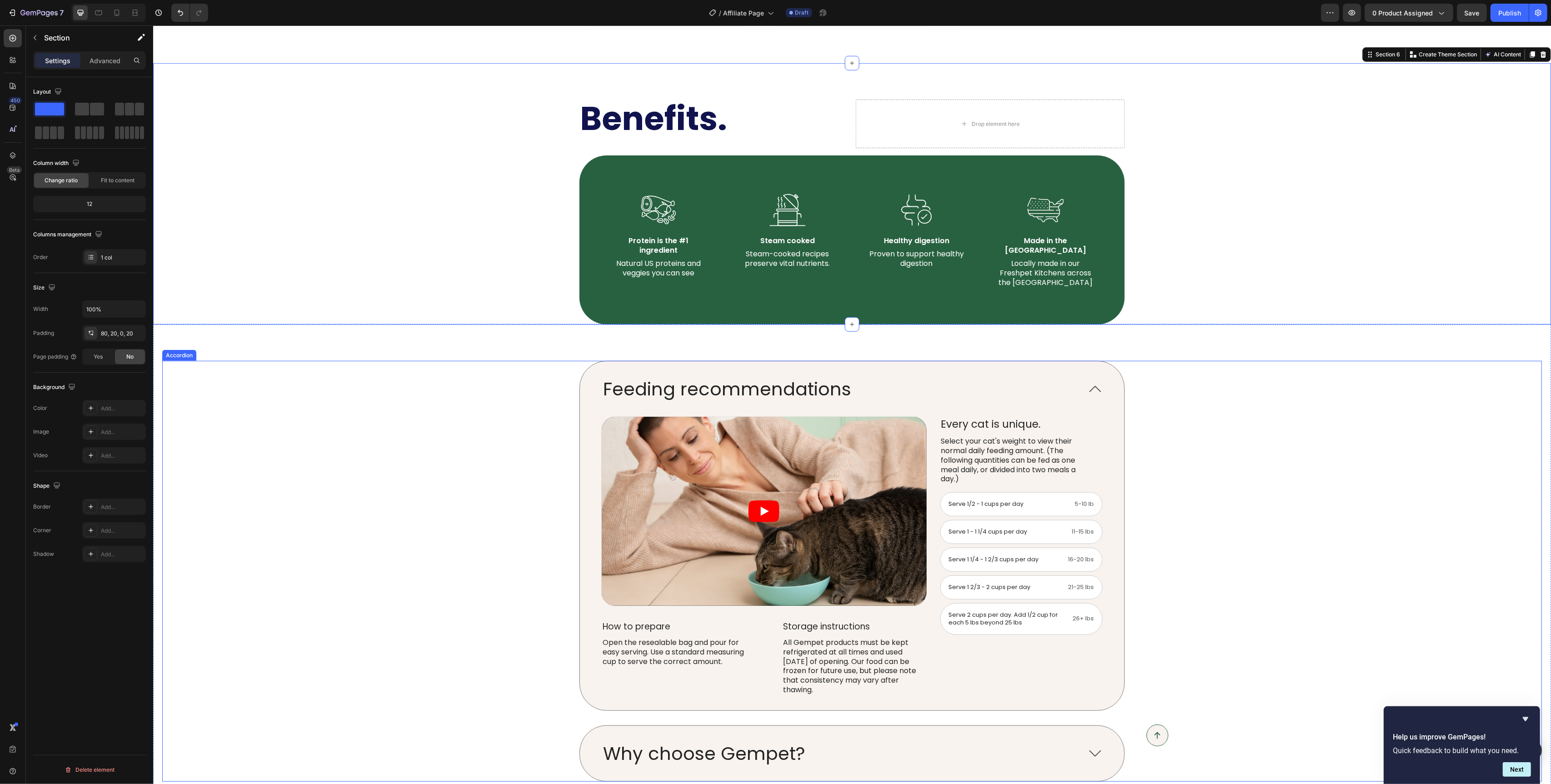
click at [573, 431] on div "Feeding recommendations Video How to prepare Text Block Open the resealable bag…" at bounding box center [851, 535] width 1379 height 350
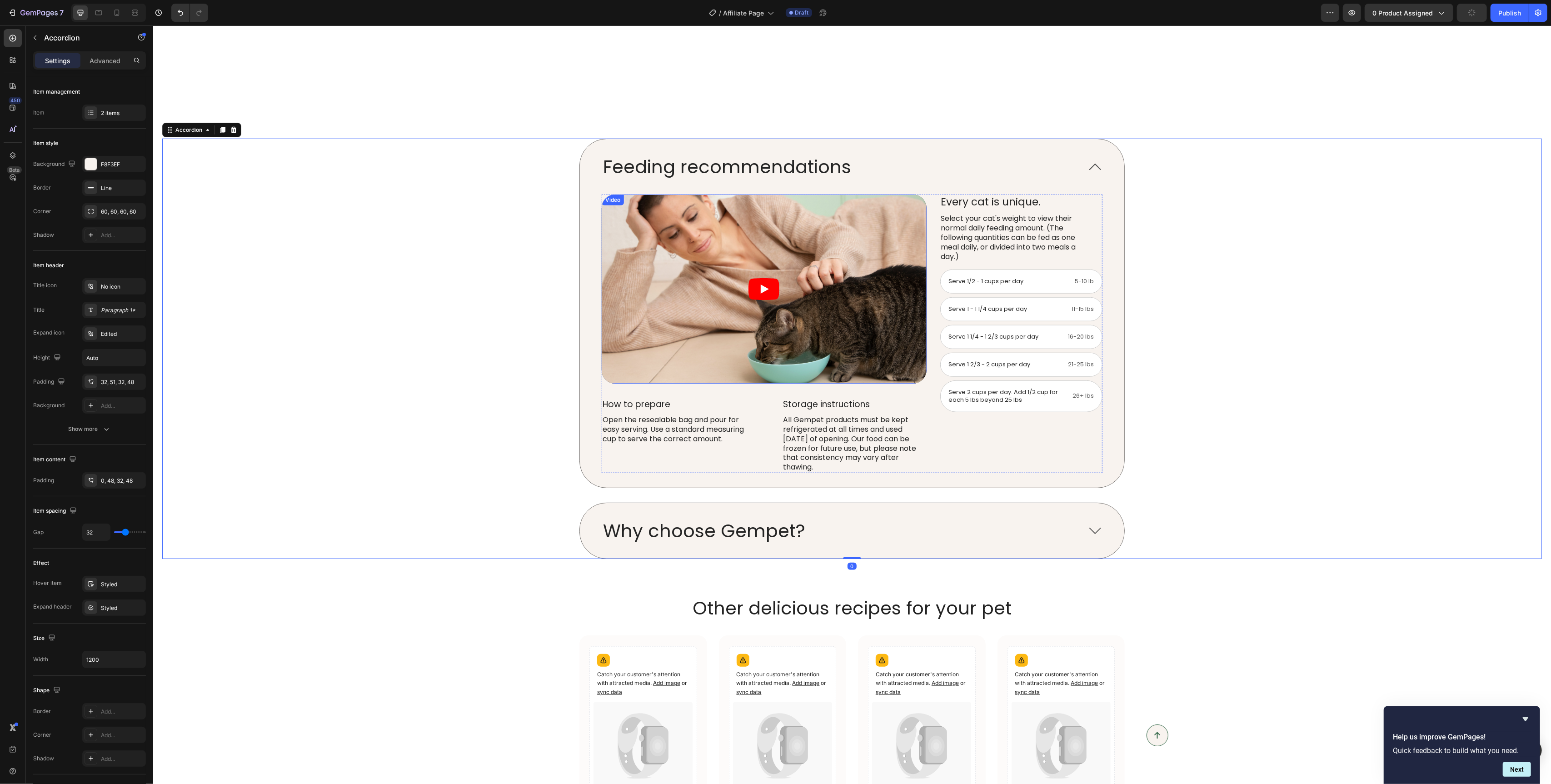
scroll to position [890, 0]
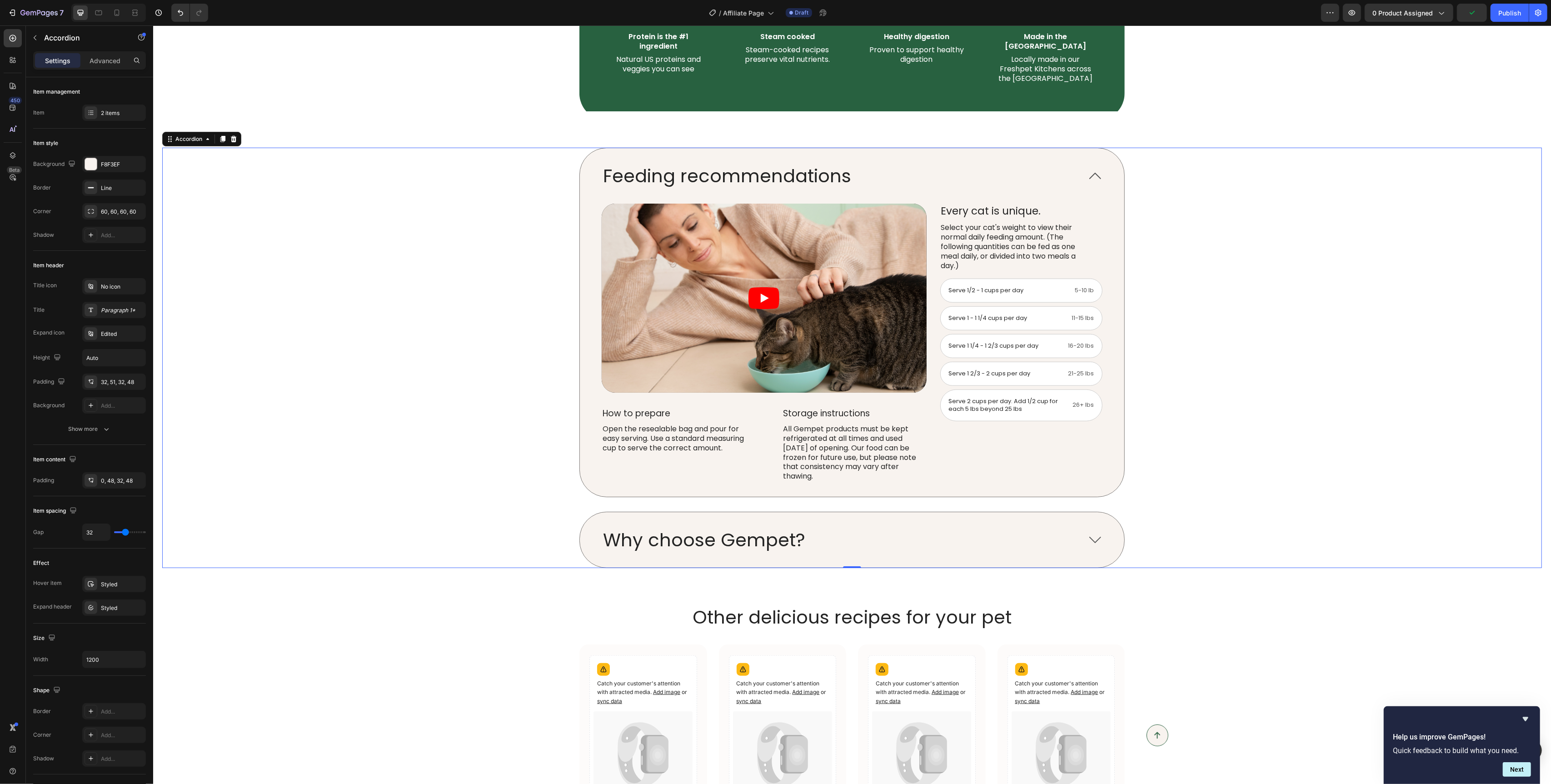
click at [1397, 180] on div "Feeding recommendations Video How to prepare Text Block Open the resealable bag…" at bounding box center [851, 323] width 1379 height 350
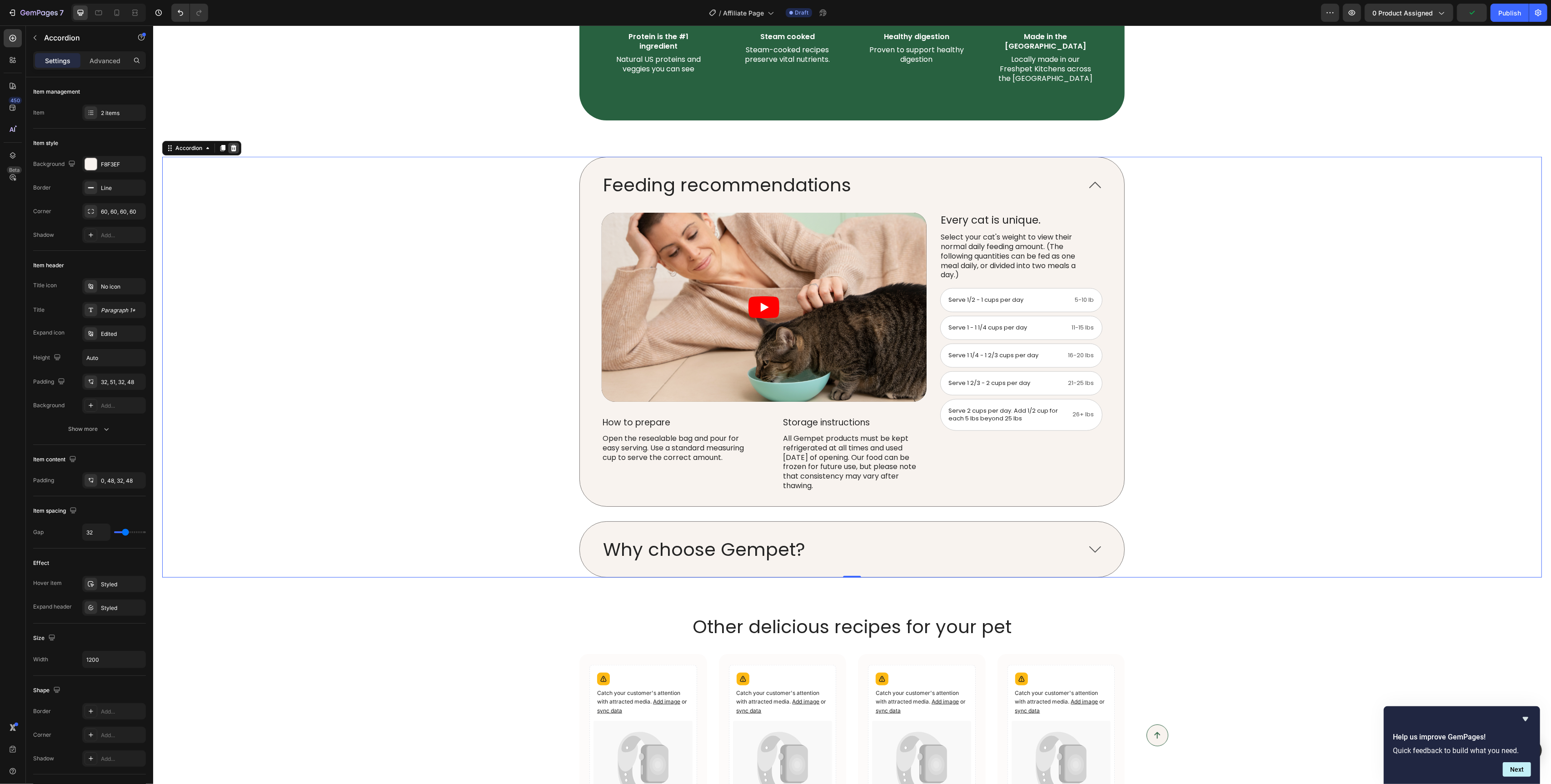
click at [235, 145] on icon at bounding box center [233, 148] width 6 height 6
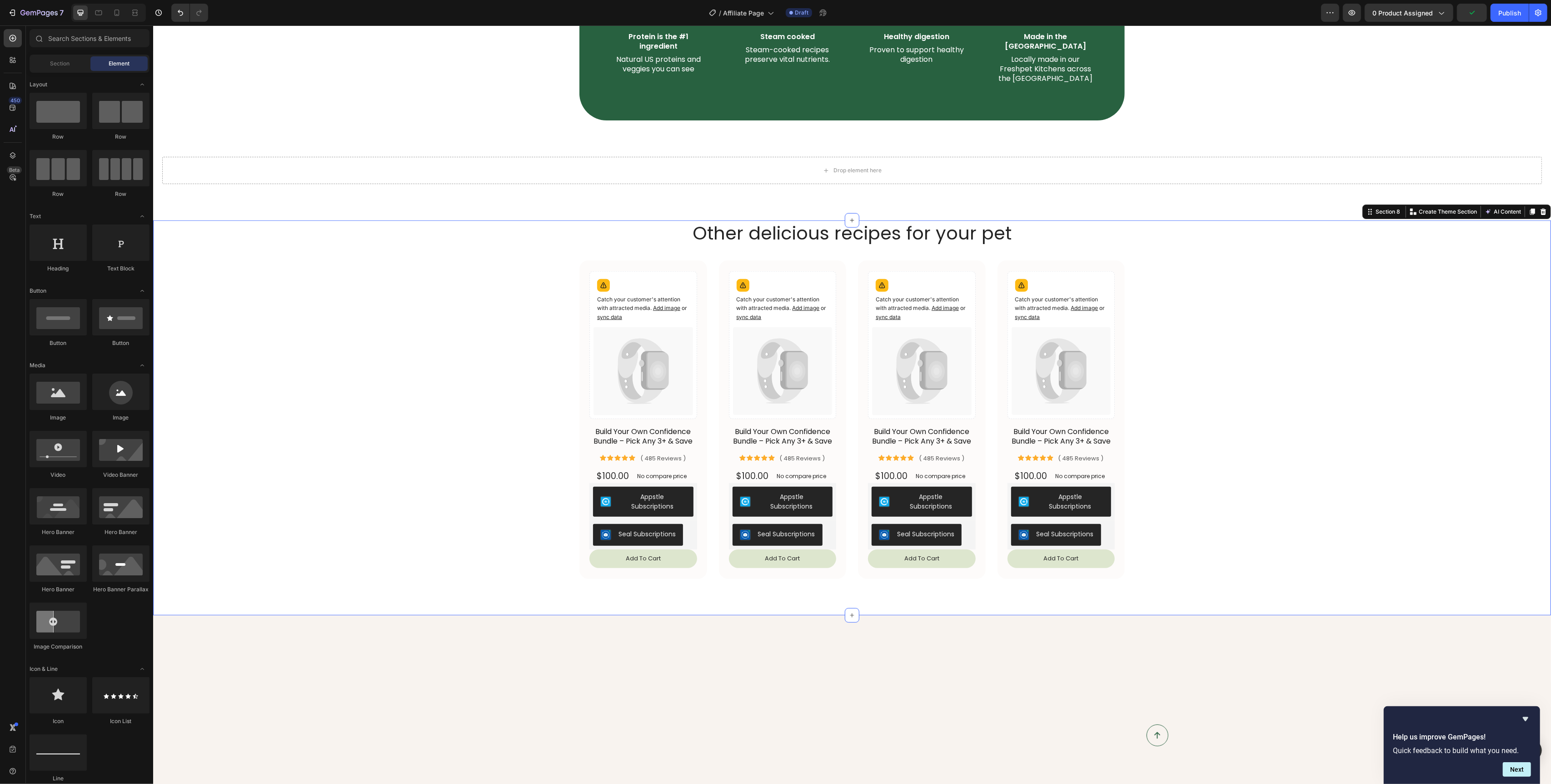
click at [502, 341] on div "Catch your customer's attention with attracted media. Add image or sync data Pr…" at bounding box center [852, 420] width 1380 height 318
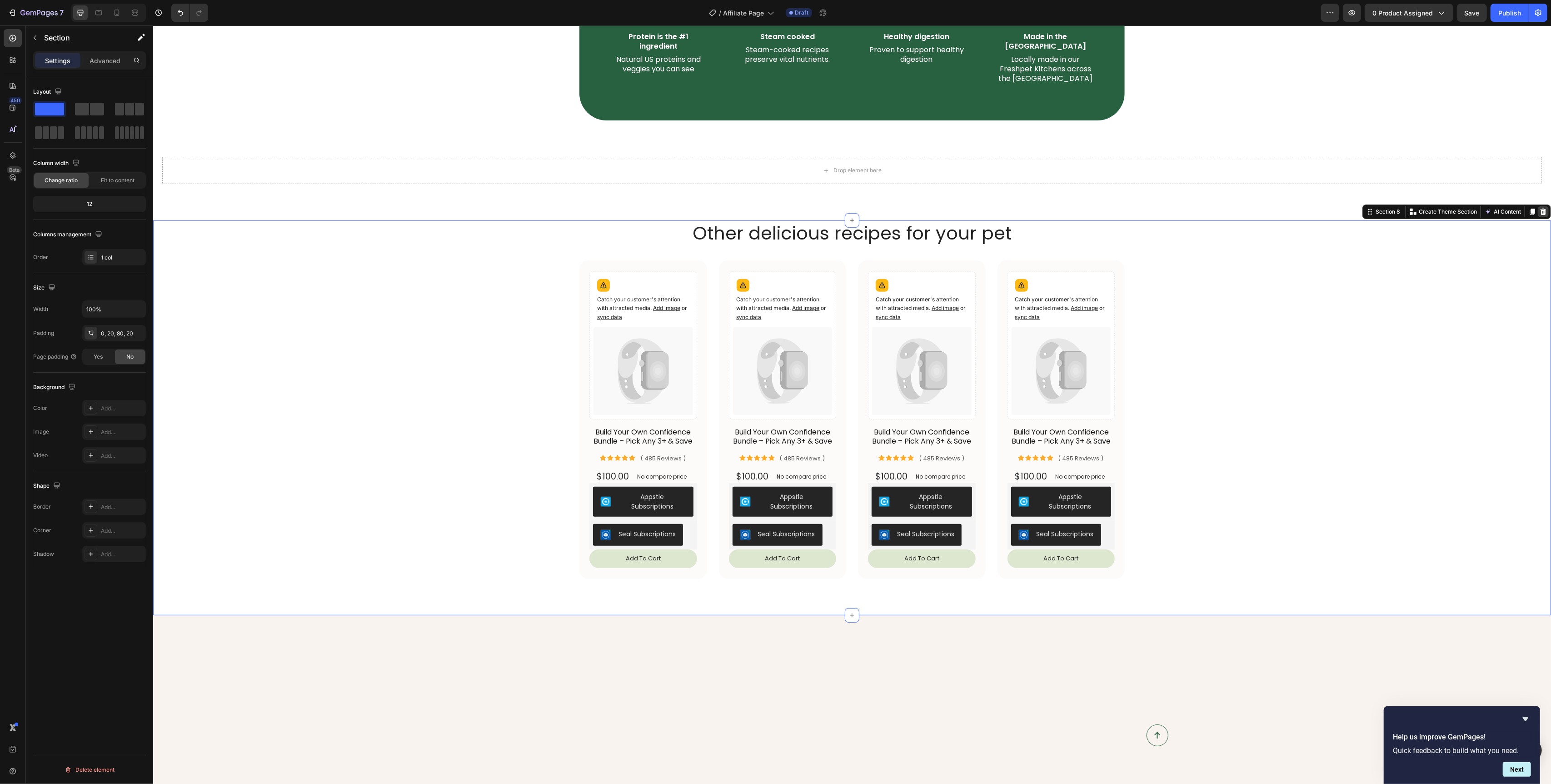
click at [1545, 208] on icon at bounding box center [1543, 211] width 7 height 7
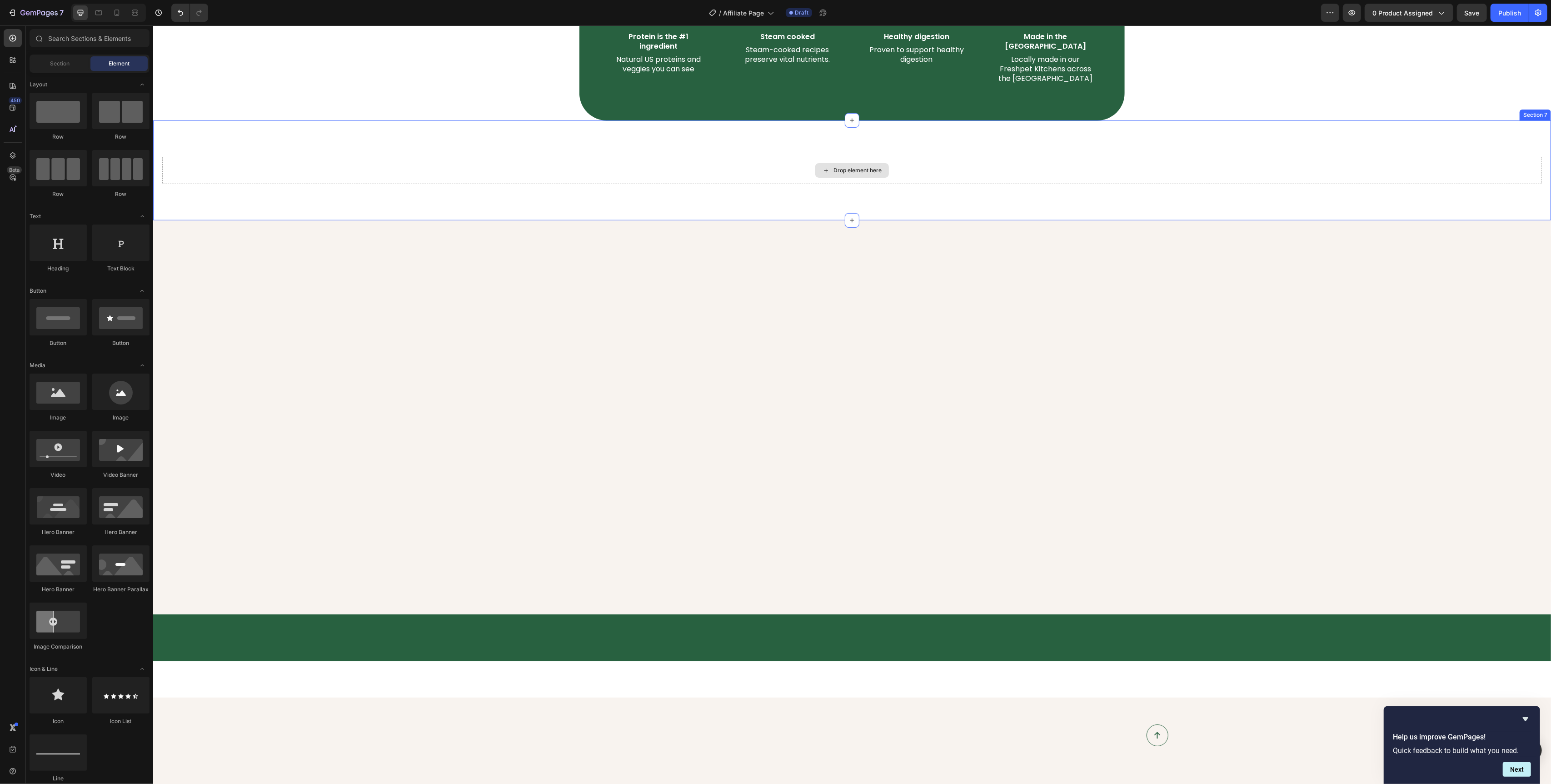
click at [1244, 157] on div "Drop element here" at bounding box center [852, 170] width 1380 height 27
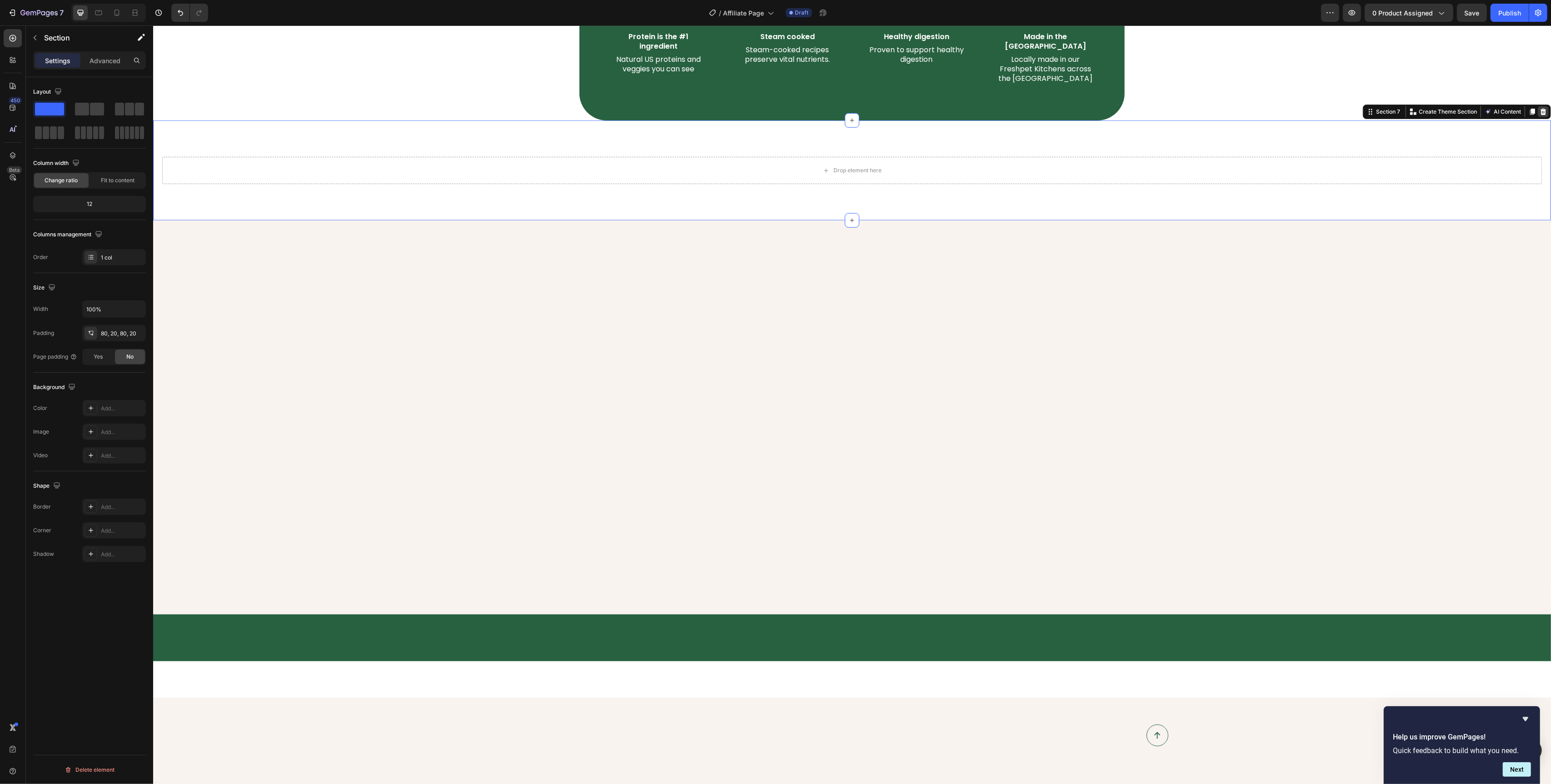
click at [1543, 108] on icon at bounding box center [1543, 112] width 7 height 7
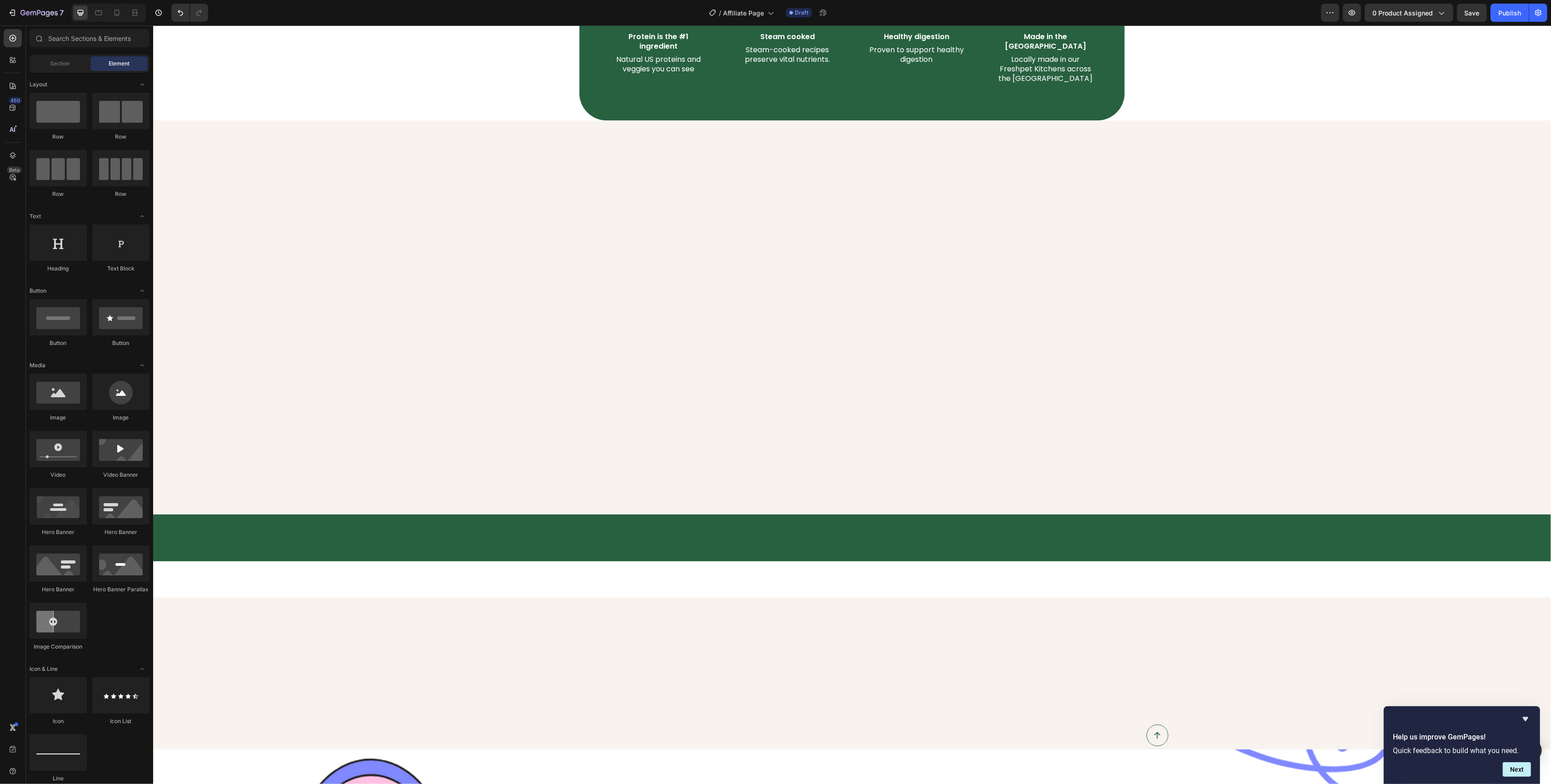
click at [1294, 285] on div at bounding box center [852, 317] width 1398 height 394
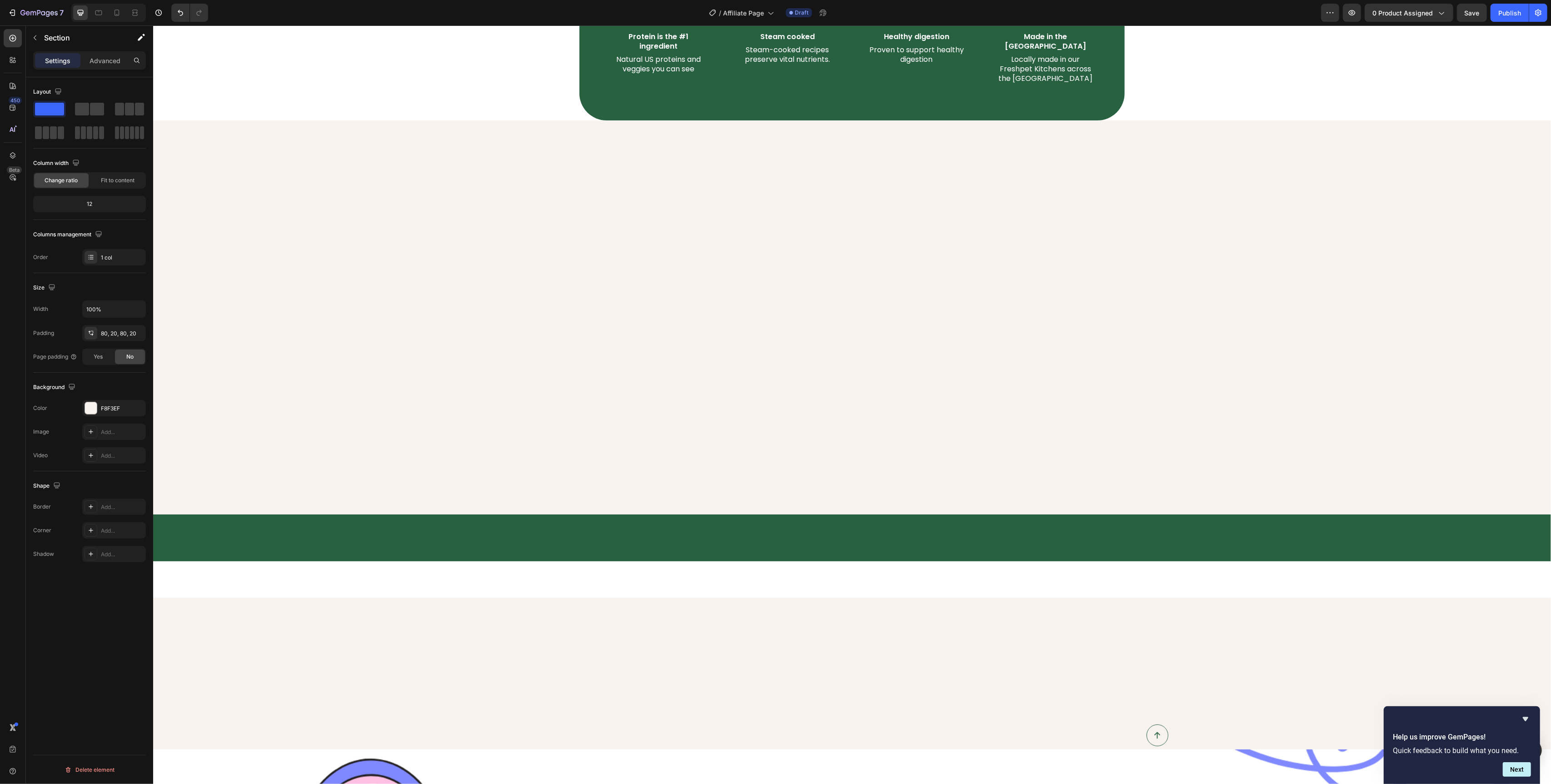
click at [220, 162] on div at bounding box center [852, 317] width 1398 height 394
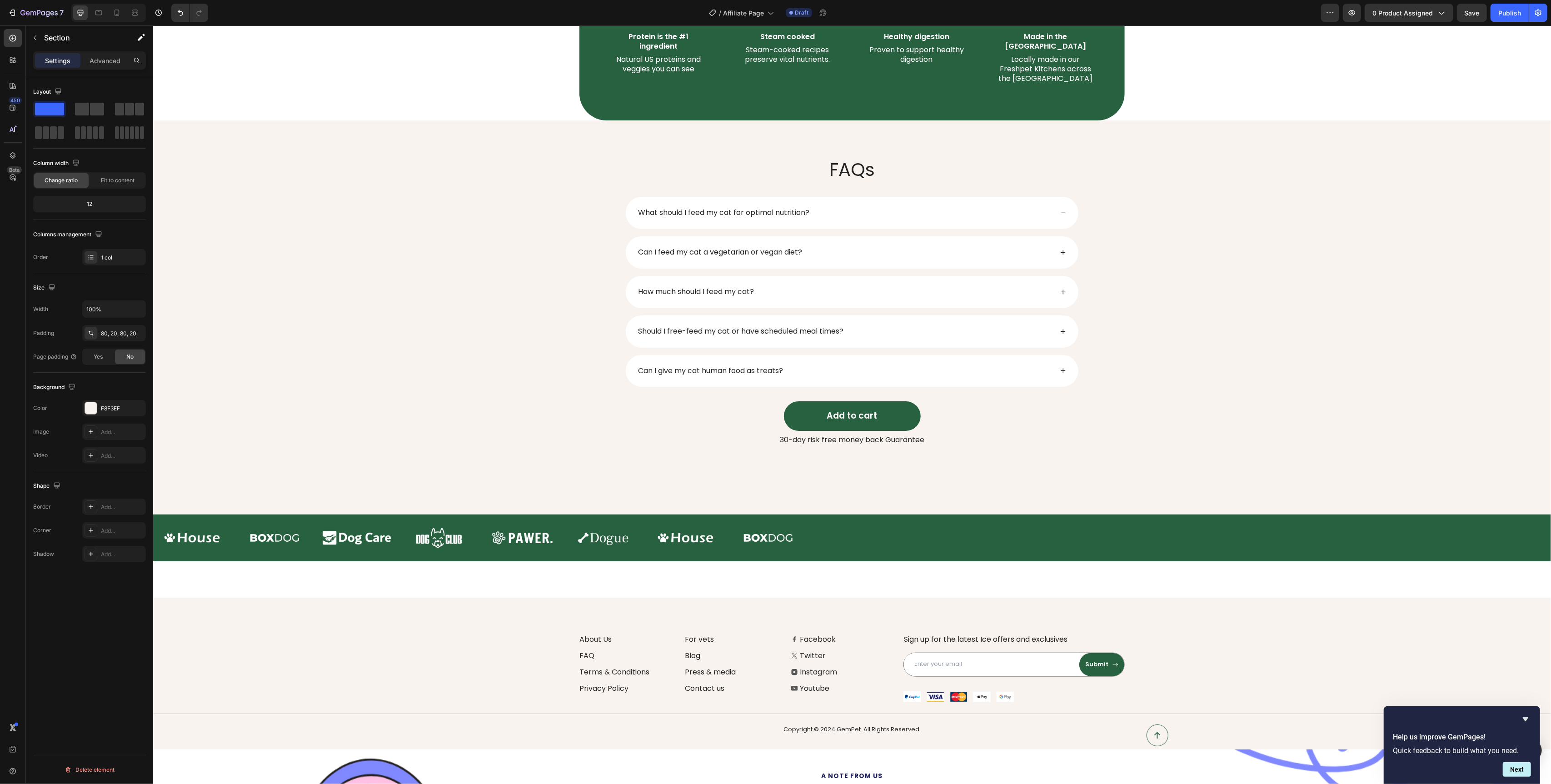
scroll to position [1226, 0]
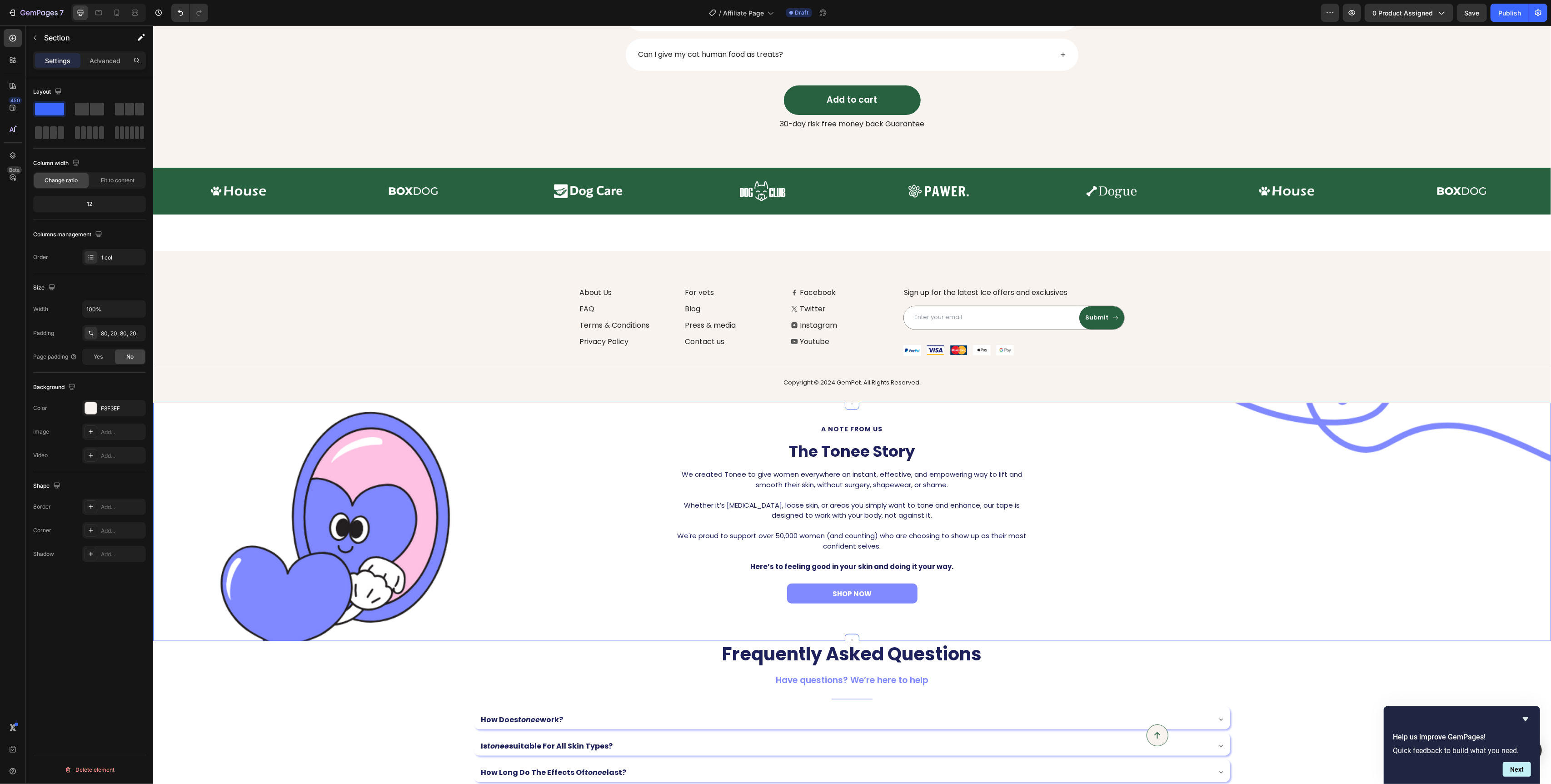
click at [472, 501] on div "a note from us Text Block The Tonee Story Heading We created Tonee to give wome…" at bounding box center [851, 519] width 1385 height 190
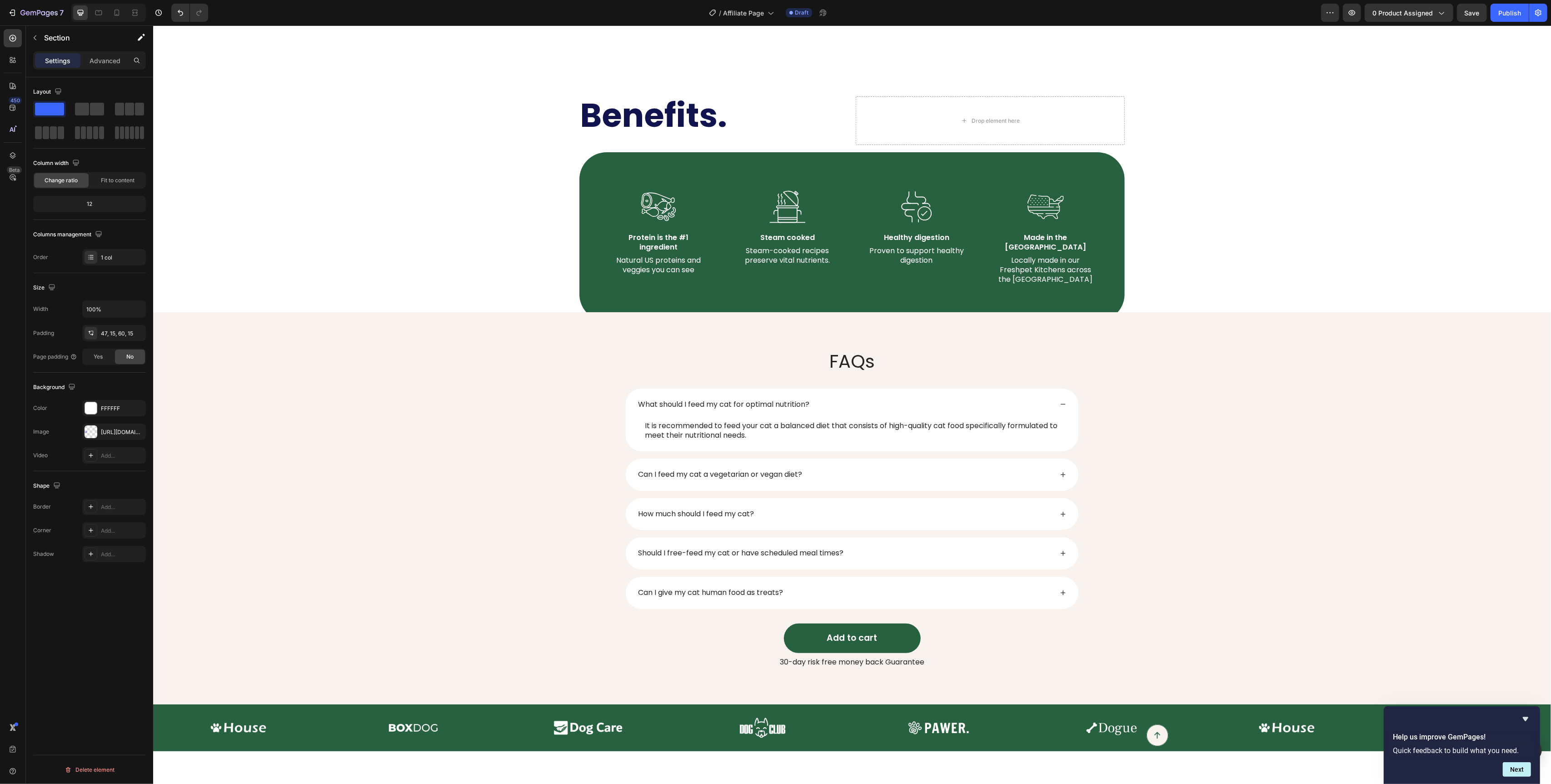
scroll to position [637, 0]
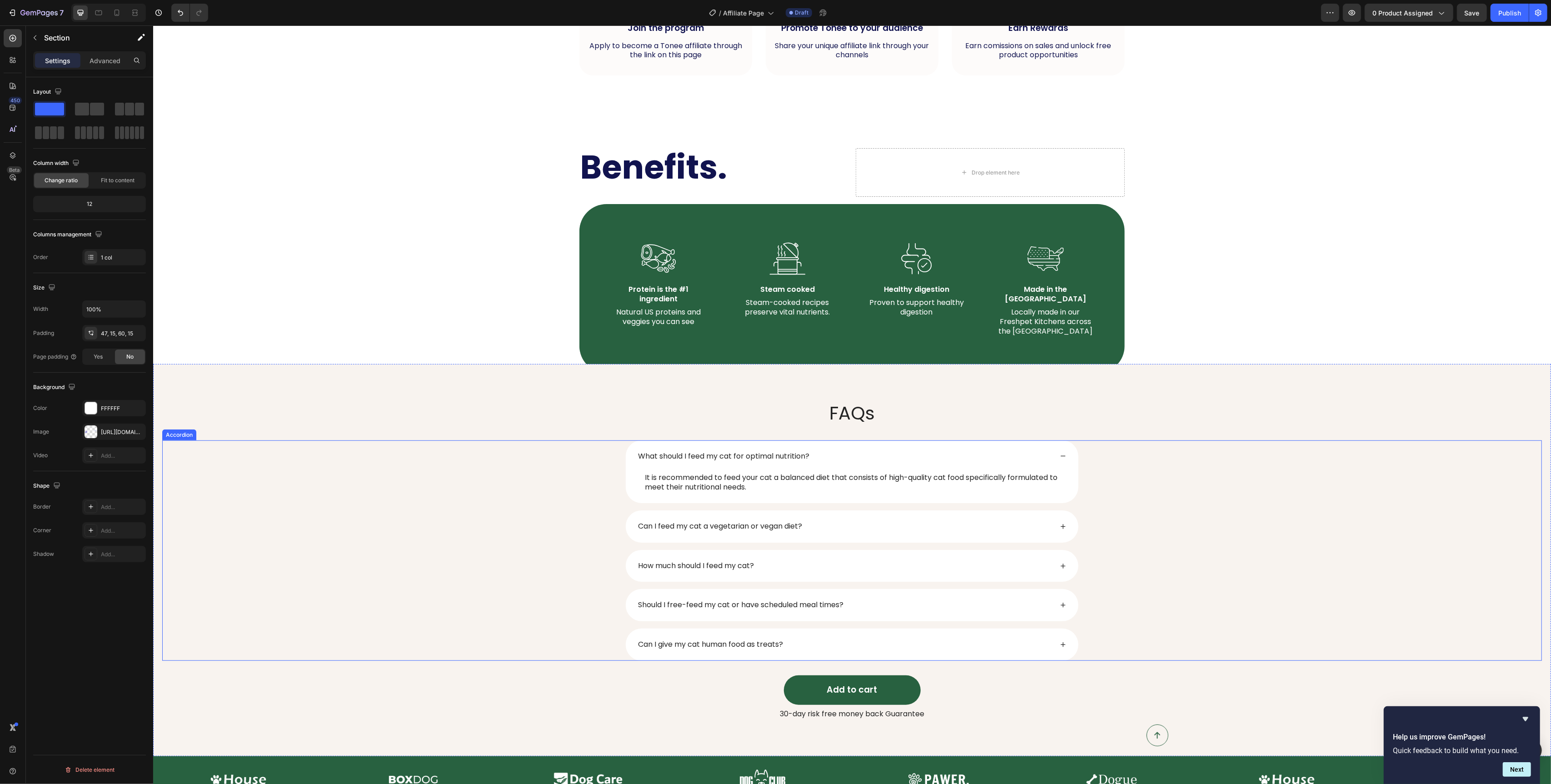
click at [481, 530] on div "Can I feed my cat a vegetarian or vegan diet?" at bounding box center [851, 526] width 1379 height 32
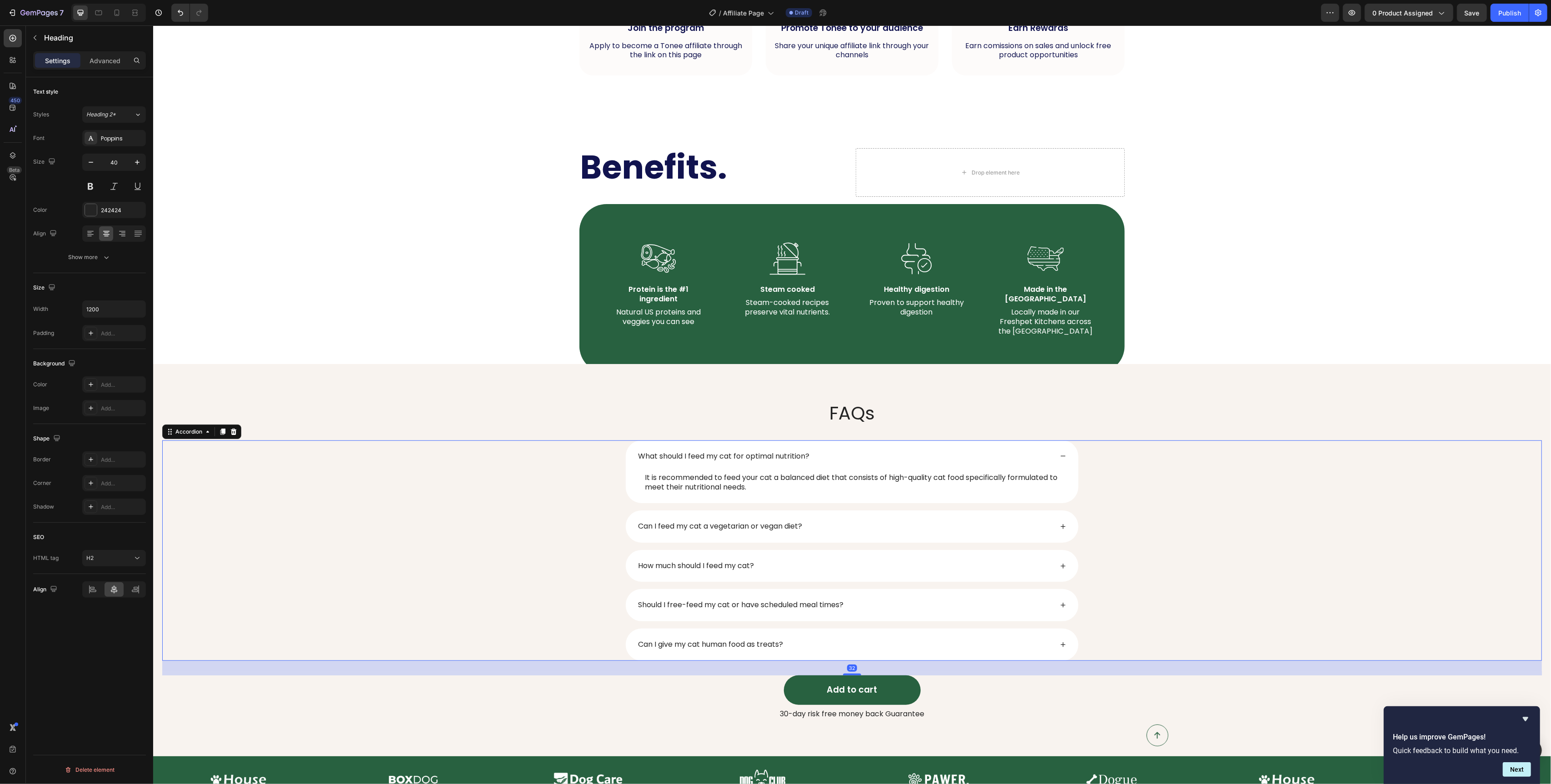
click at [483, 404] on div "FAQs" at bounding box center [852, 413] width 1380 height 25
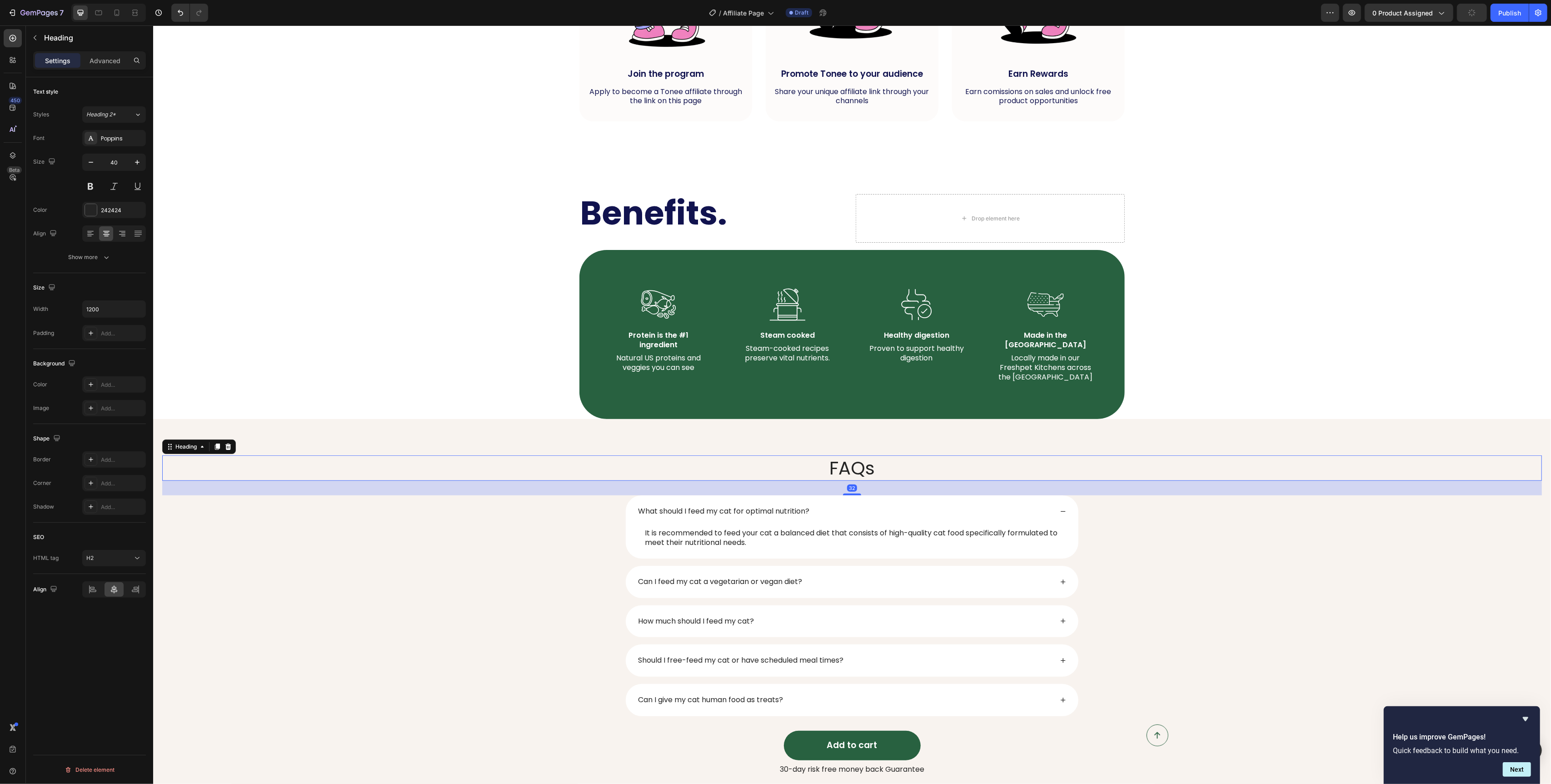
scroll to position [590, 0]
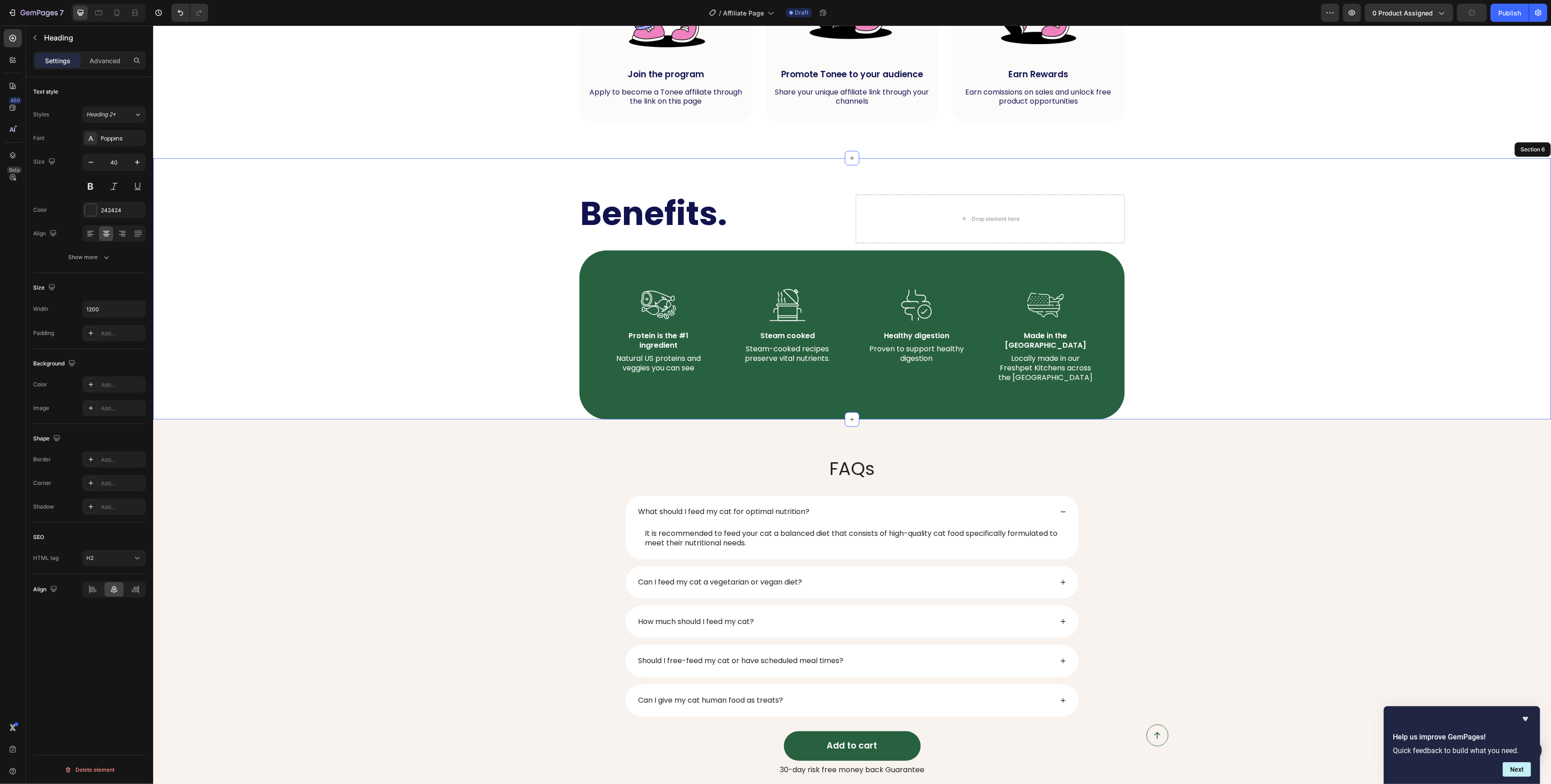
click at [470, 351] on div "Benefits. Heading Drop element here Row Image Protein is the #1 ingredient Text…" at bounding box center [852, 306] width 1380 height 225
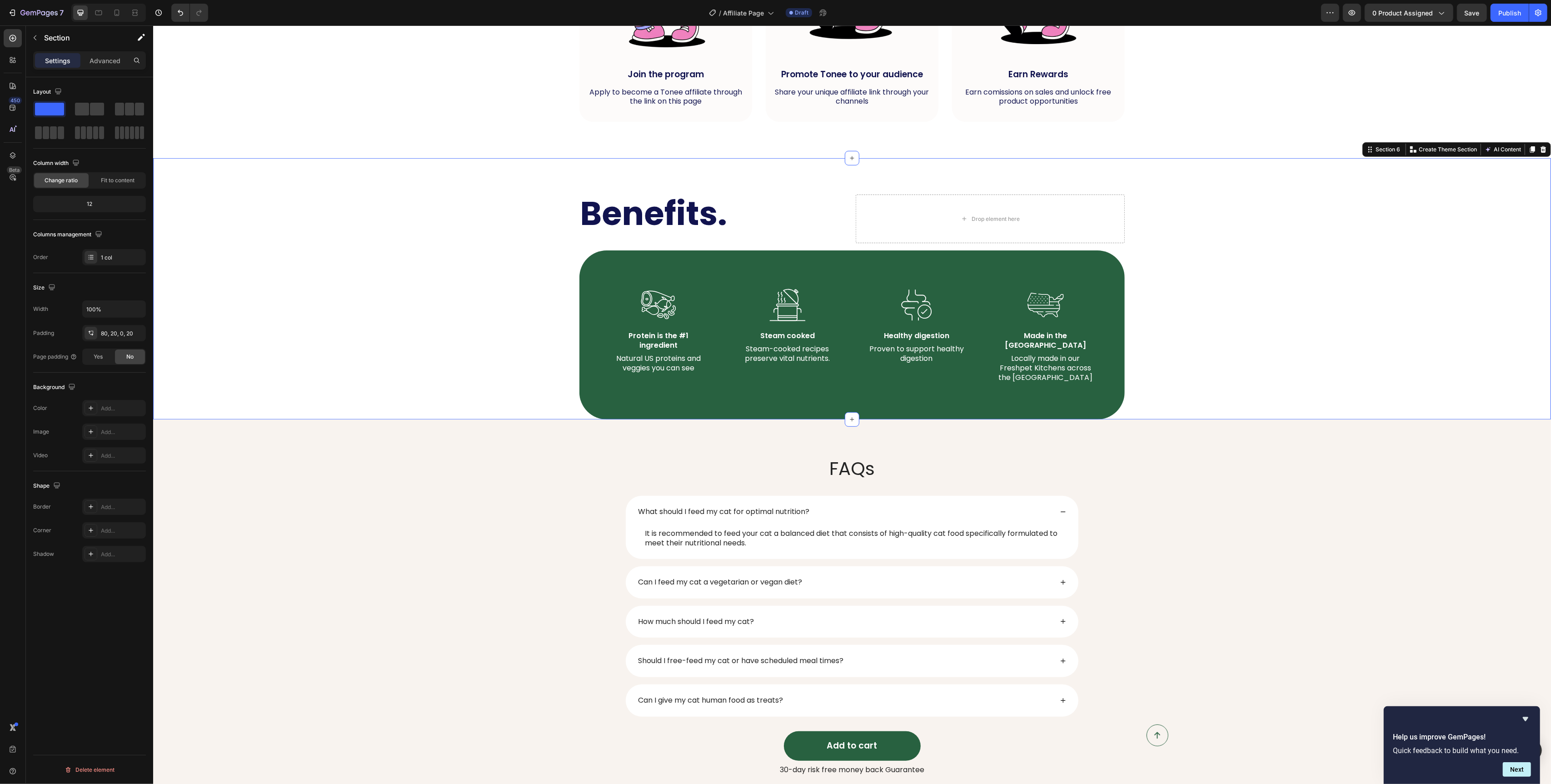
click at [579, 268] on div "Benefits. Heading Drop element here Row Image Protein is the #1 ingredient Text…" at bounding box center [852, 306] width 1380 height 225
click at [599, 269] on div "Image Protein is the #1 ingredient Text Block Natural US proteins and veggies y…" at bounding box center [852, 335] width 545 height 169
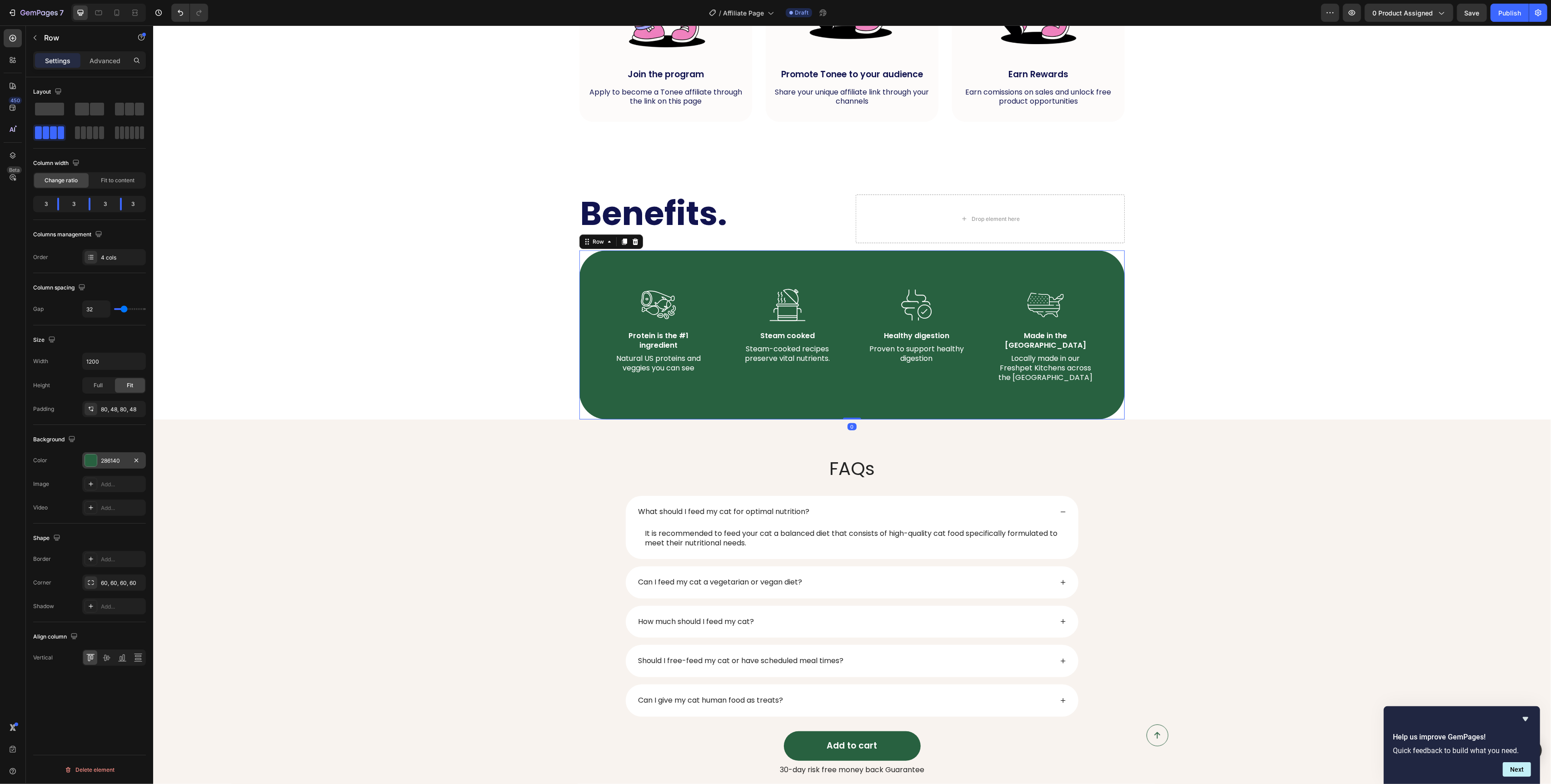
click at [85, 464] on div at bounding box center [91, 460] width 12 height 12
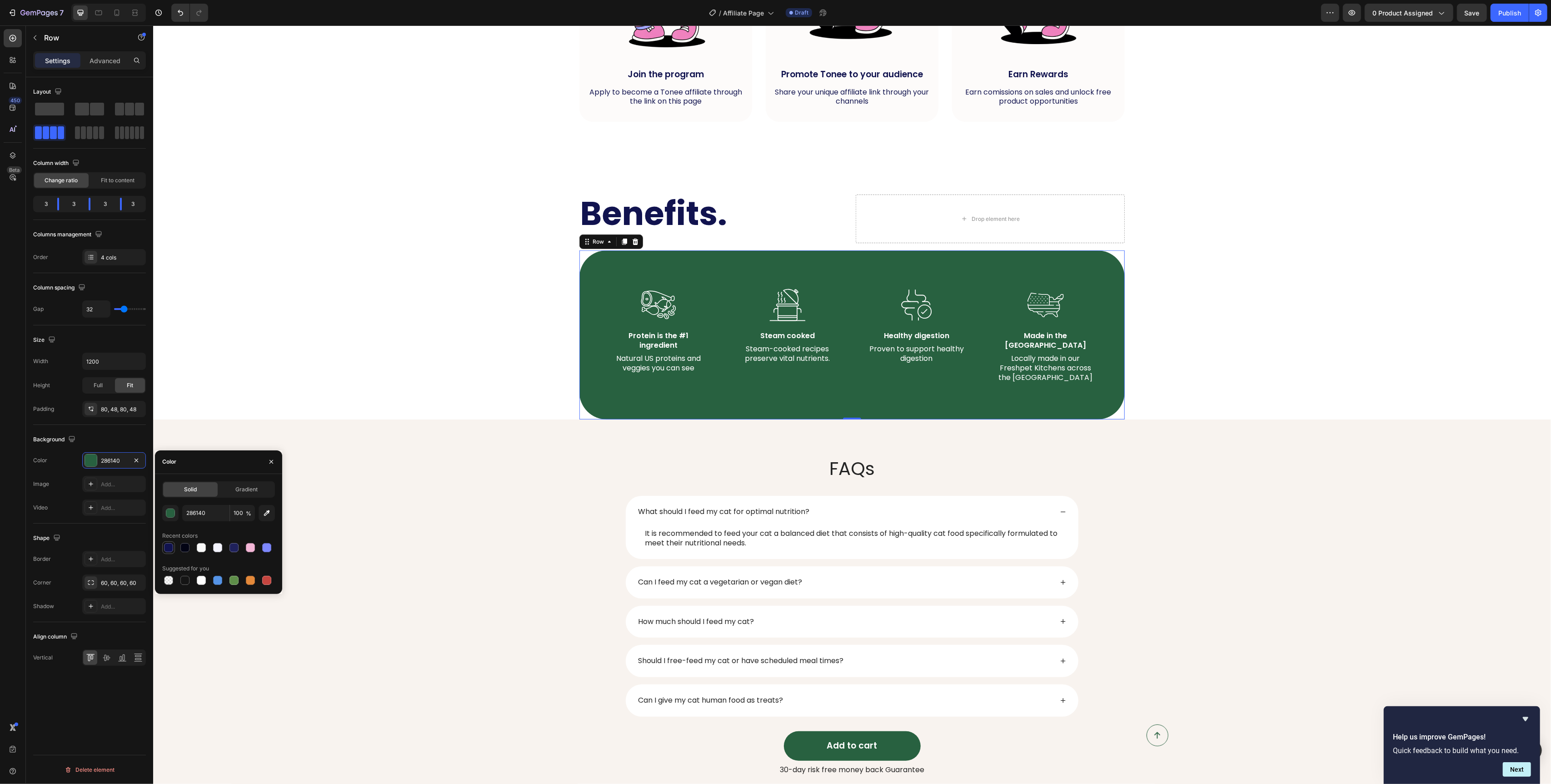
click at [170, 549] on div at bounding box center [168, 547] width 9 height 9
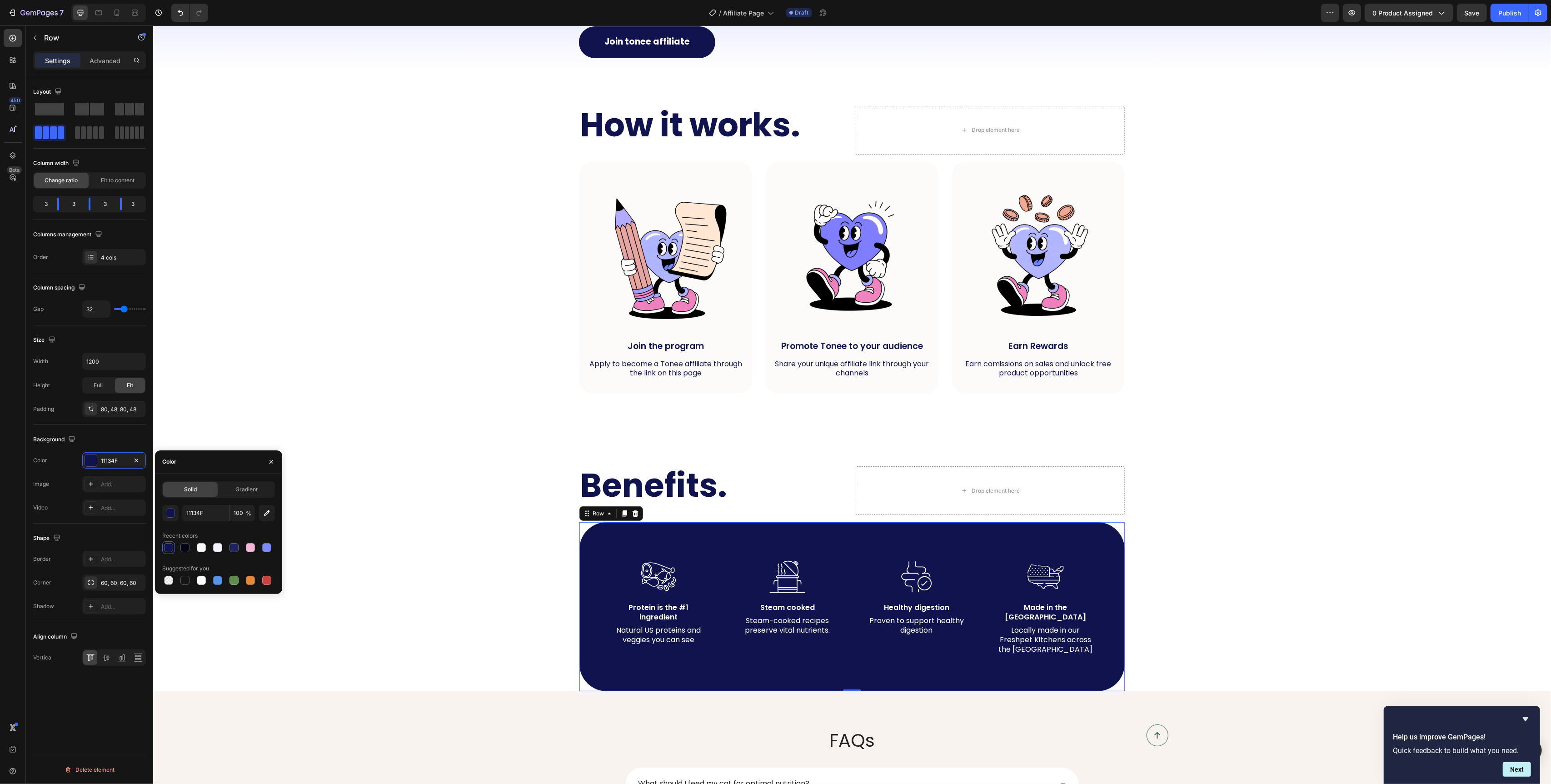
scroll to position [350, 0]
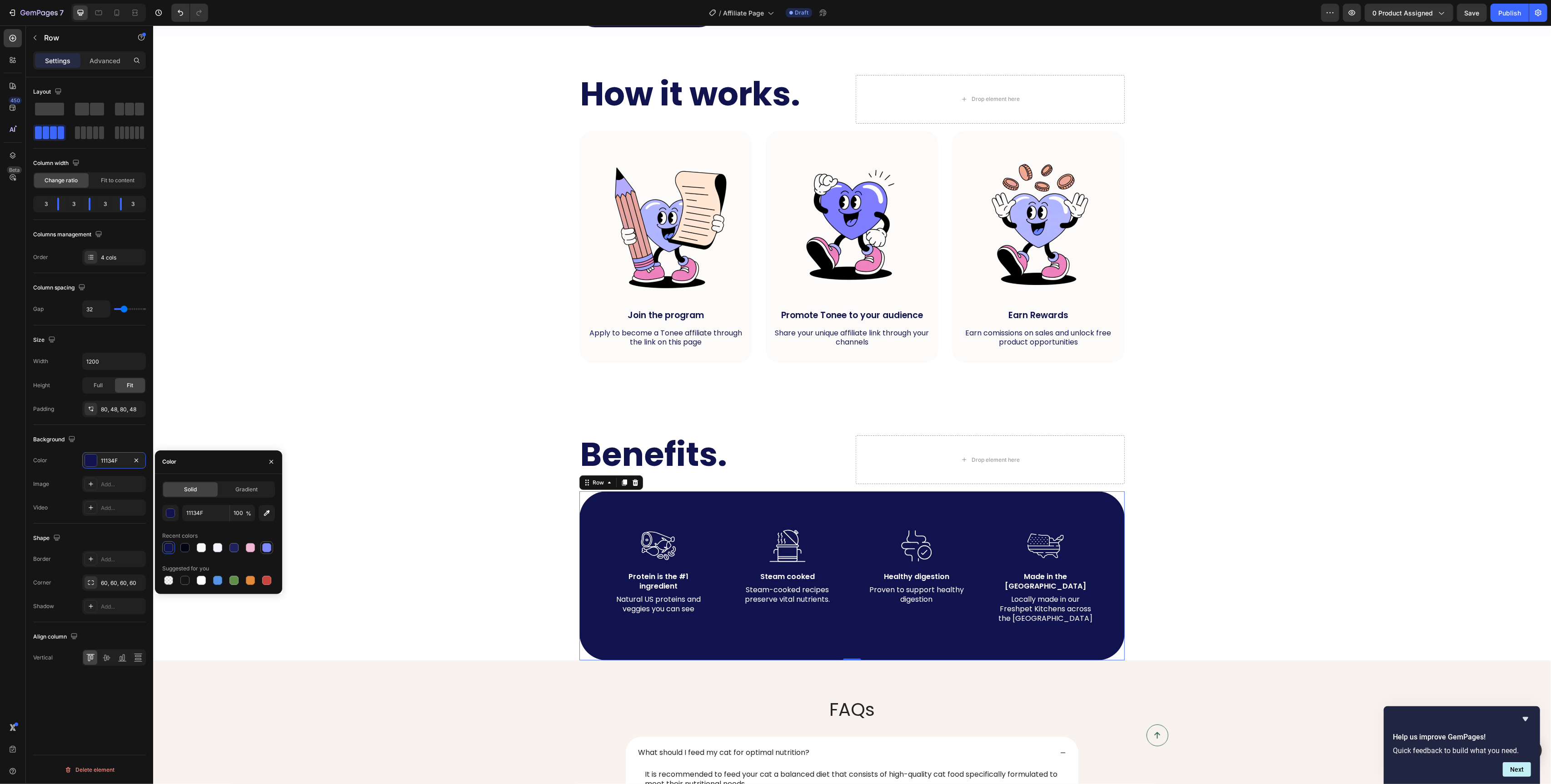
click at [264, 545] on div at bounding box center [266, 547] width 9 height 9
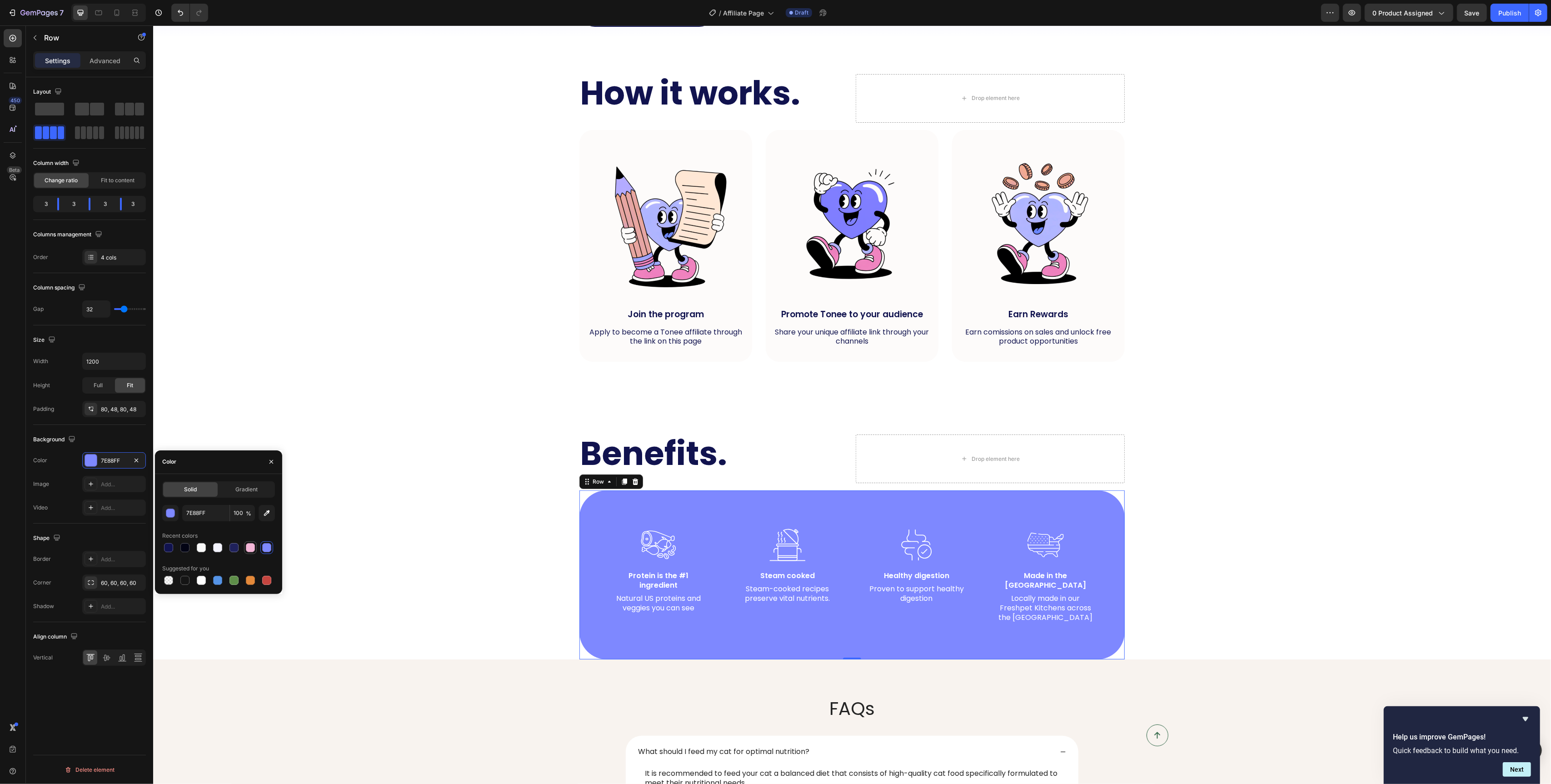
click at [250, 549] on div at bounding box center [250, 547] width 9 height 9
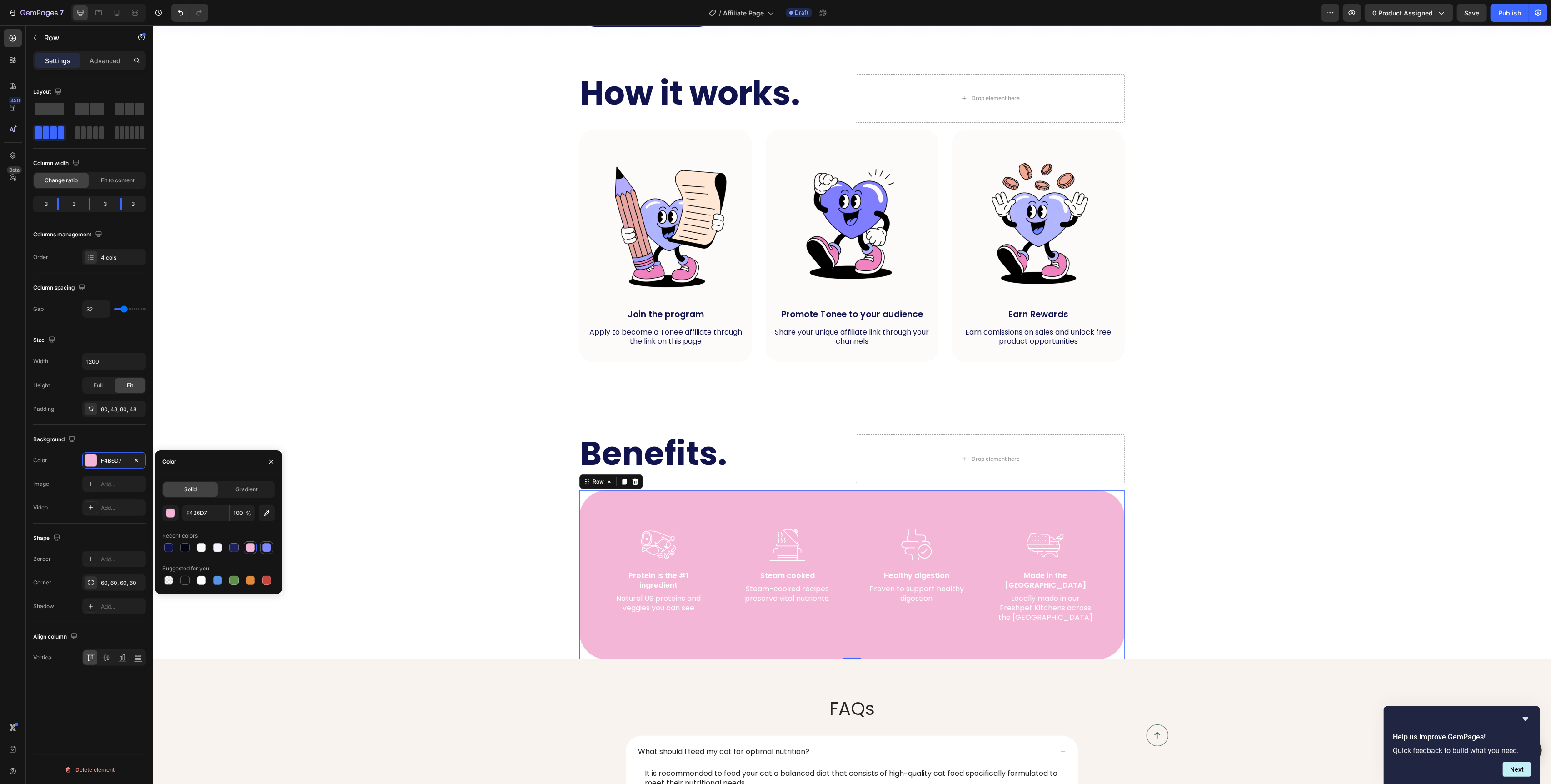
click at [268, 547] on div at bounding box center [266, 547] width 9 height 9
type input "7E88FF"
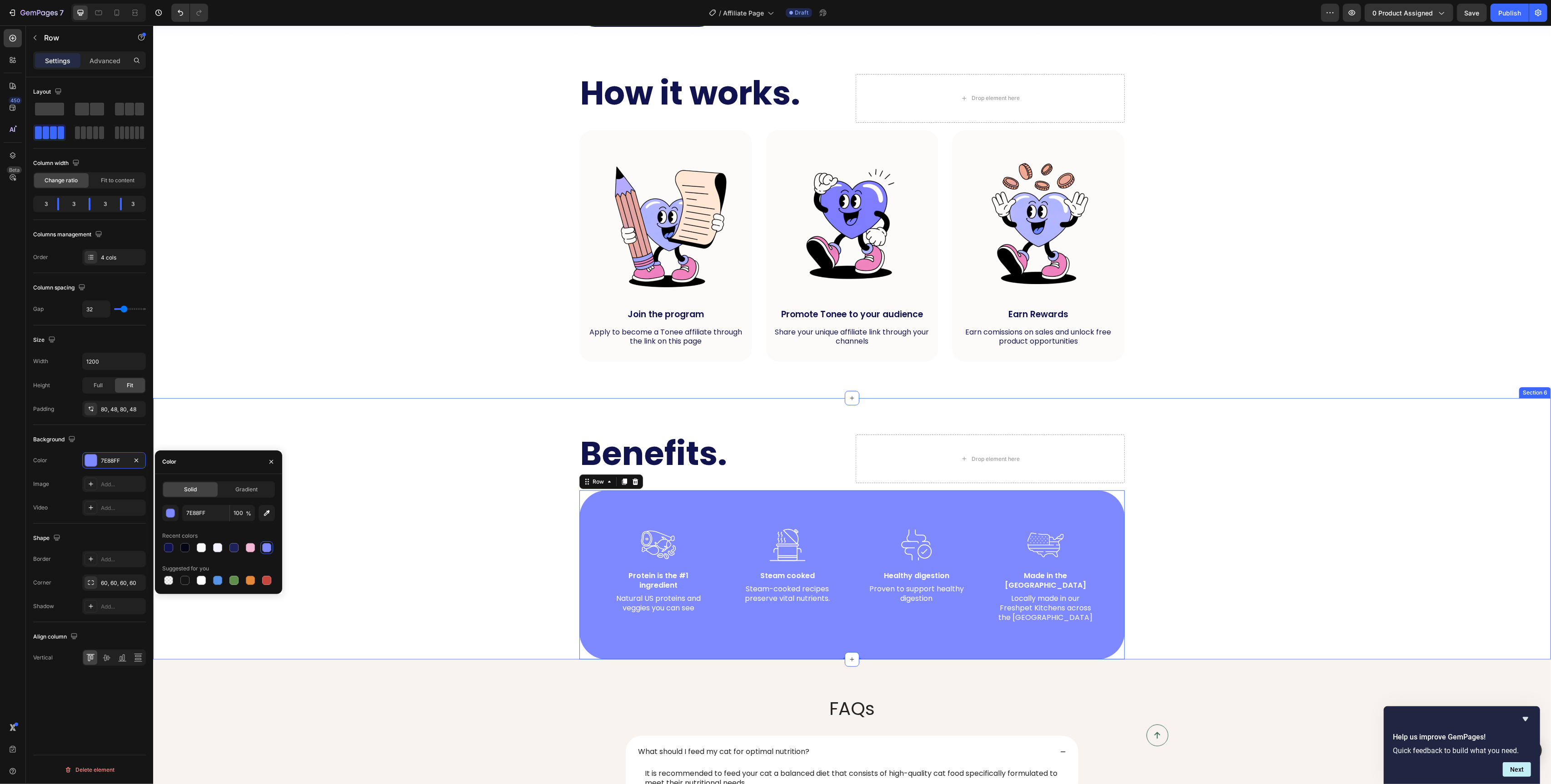
click at [521, 433] on div "Benefits. Heading Drop element here Row Image Protein is the #1 ingredient Text…" at bounding box center [852, 528] width 1398 height 261
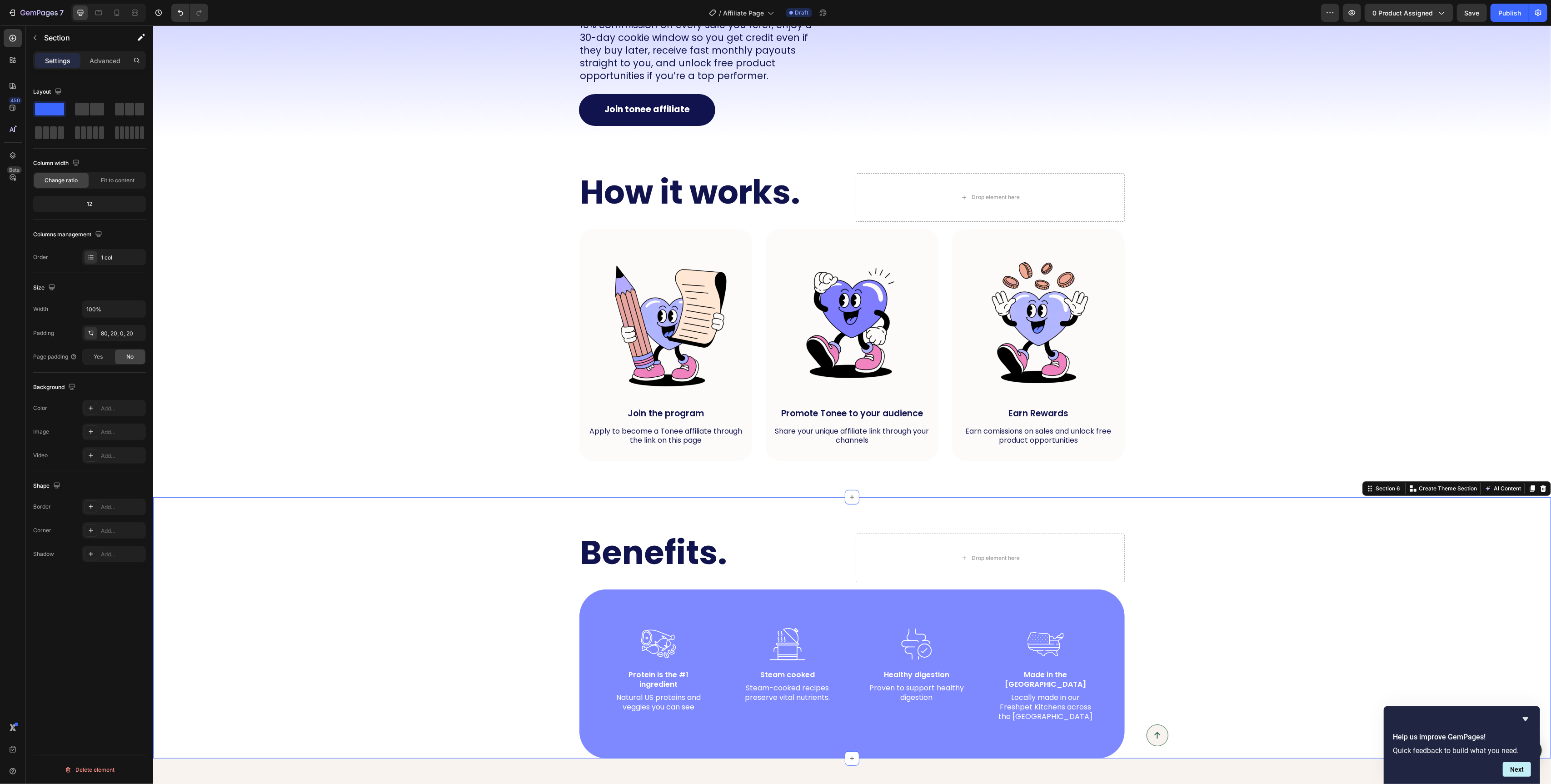
scroll to position [247, 0]
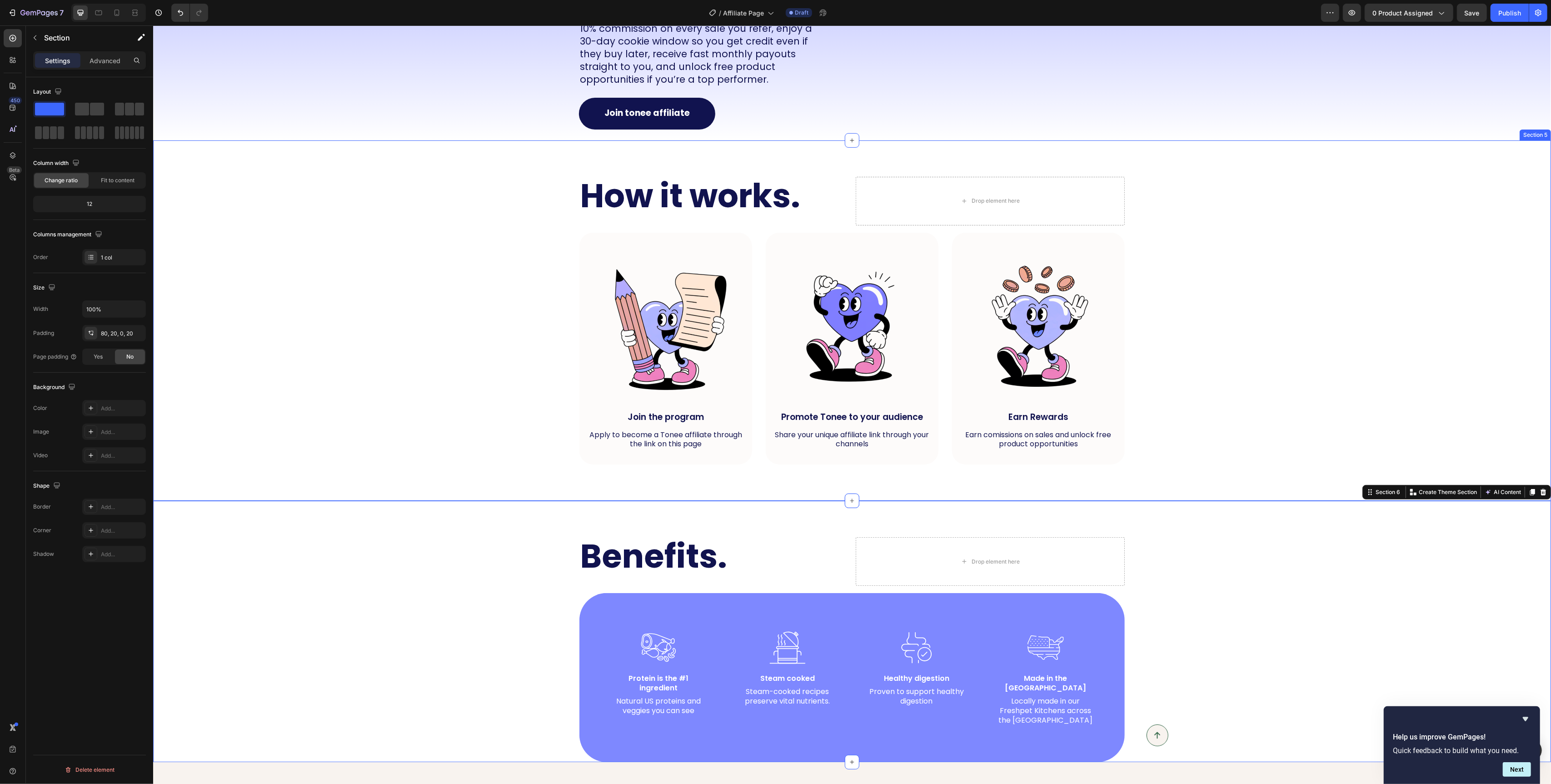
click at [512, 438] on div "How it works. Heading Drop element here Row Image Join the program Text Block A…" at bounding box center [852, 321] width 1380 height 288
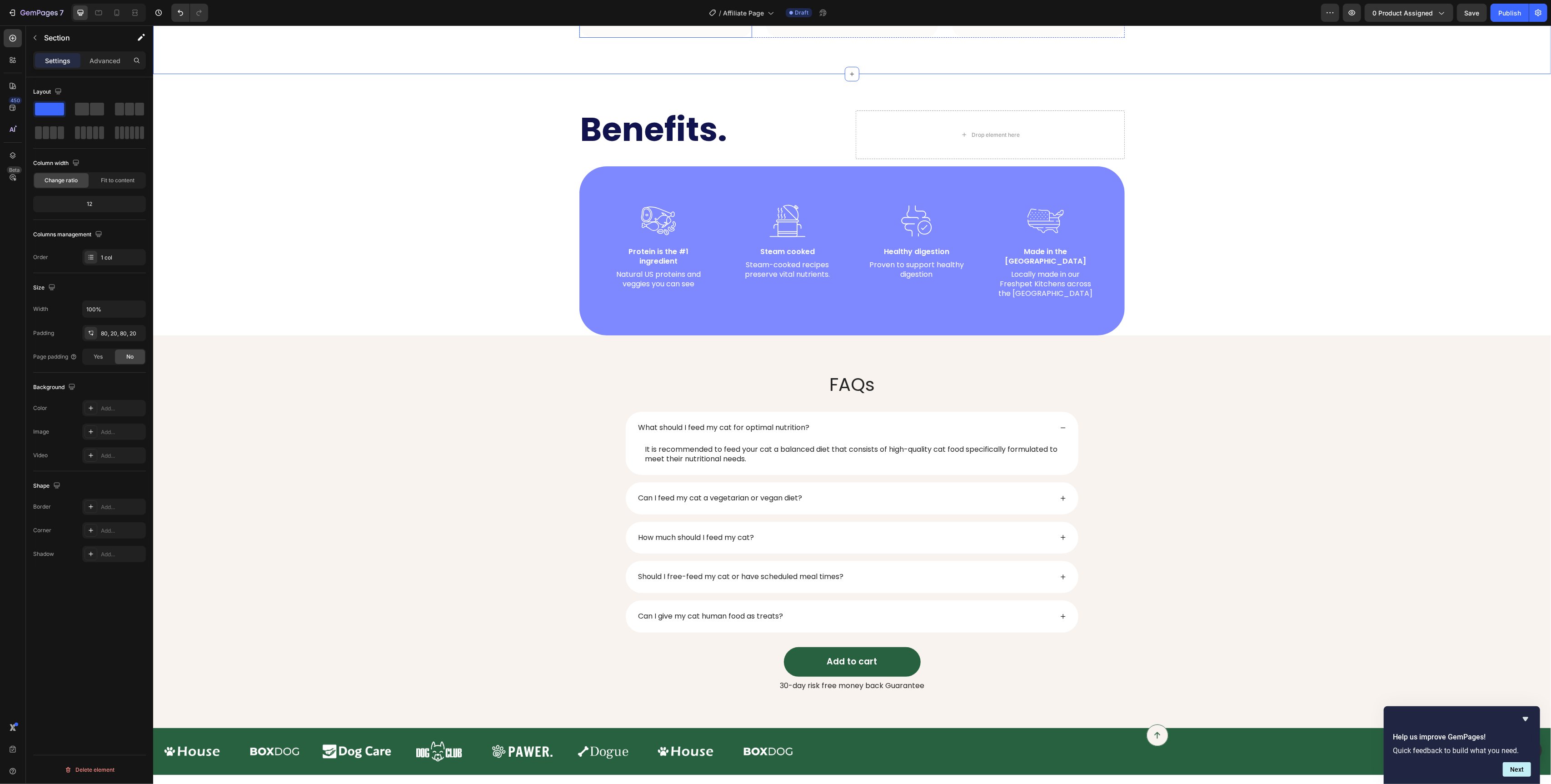
scroll to position [678, 0]
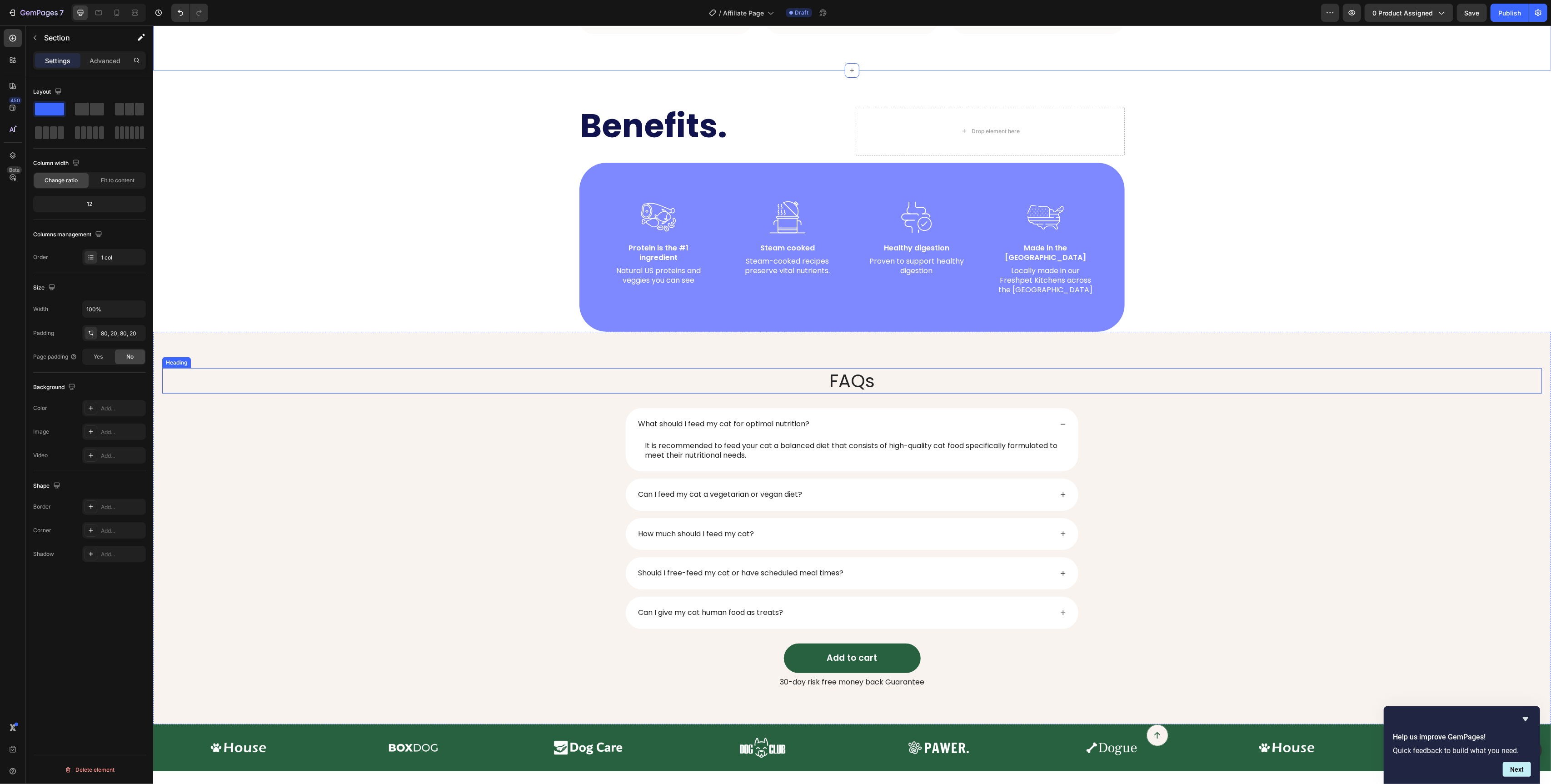
click at [501, 372] on div "FAQs" at bounding box center [852, 380] width 1380 height 25
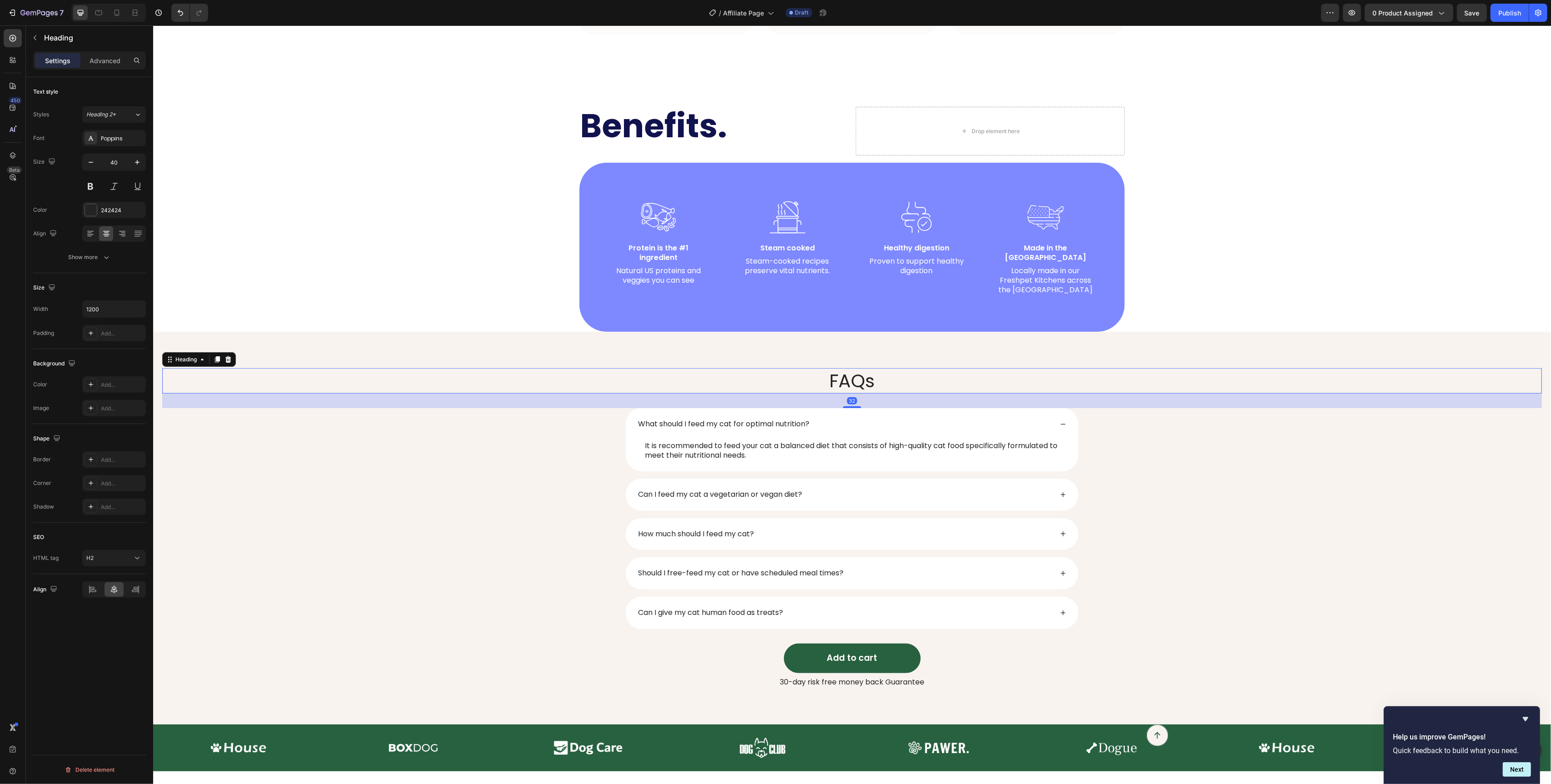
click at [480, 332] on div "FAQs Heading 32 What should I feed my cat for optimal nutrition? It is recommen…" at bounding box center [852, 528] width 1398 height 392
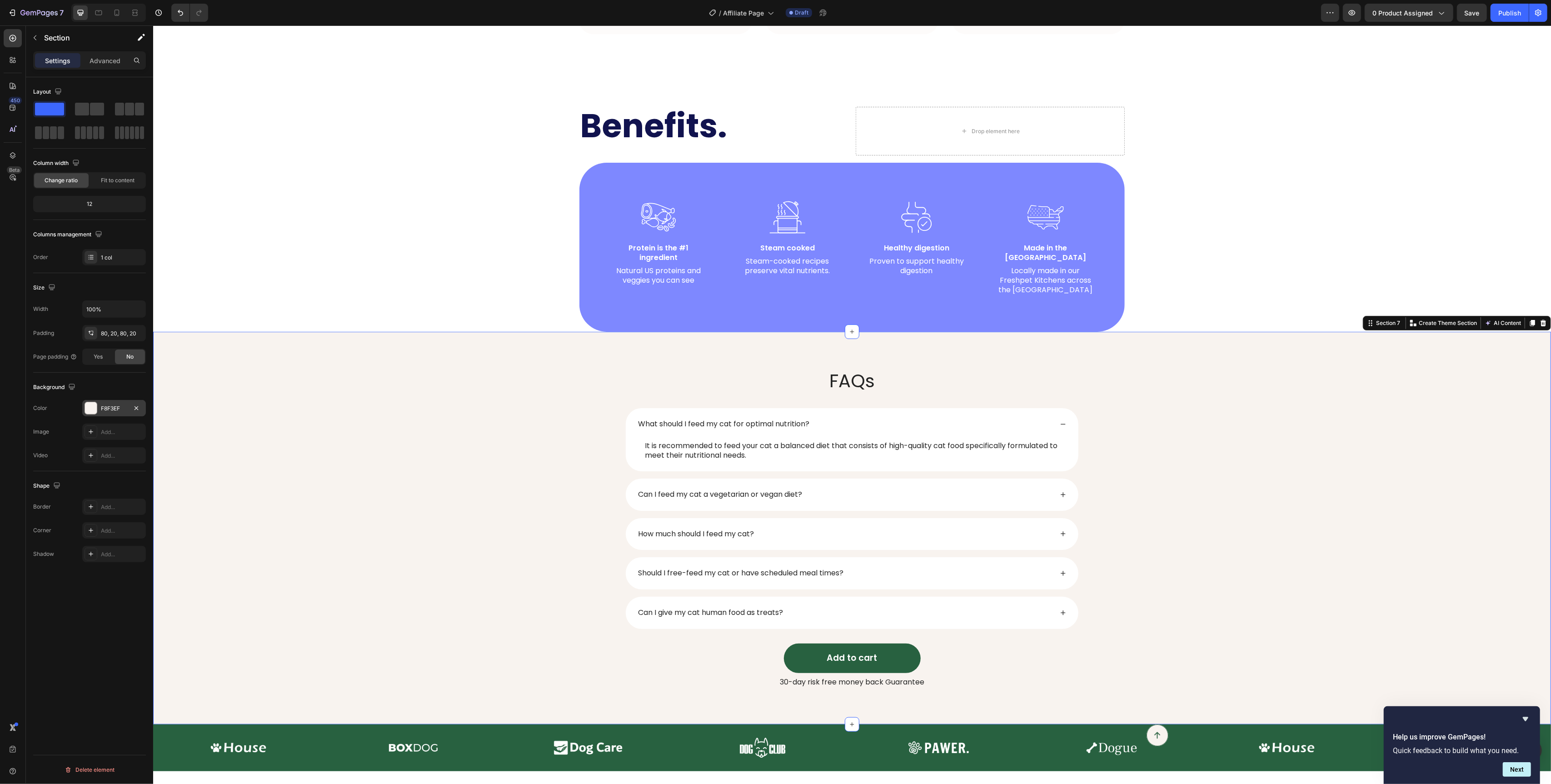
click at [94, 416] on div "F8F3EF" at bounding box center [114, 408] width 63 height 16
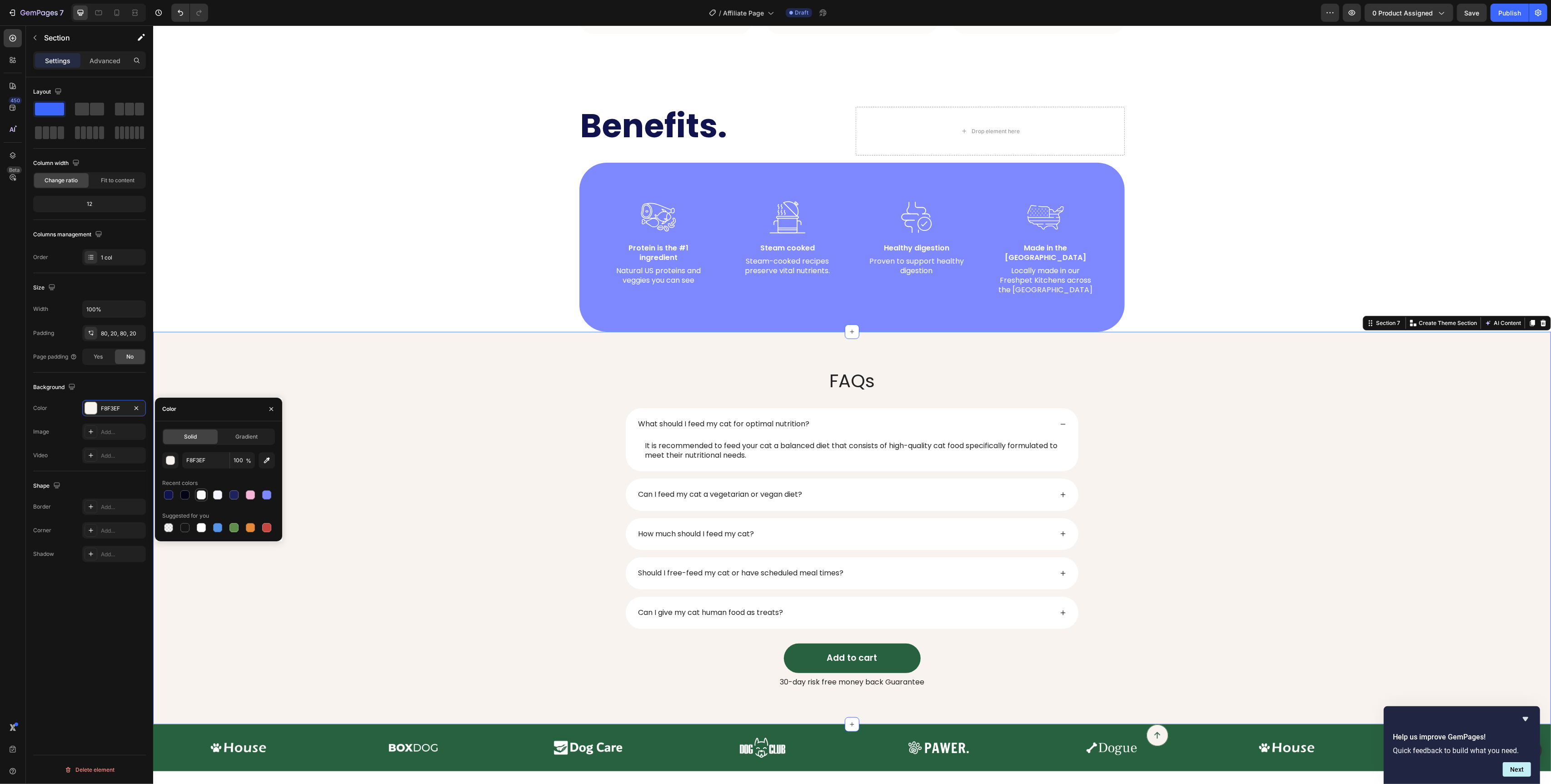
click at [202, 497] on div at bounding box center [201, 494] width 9 height 9
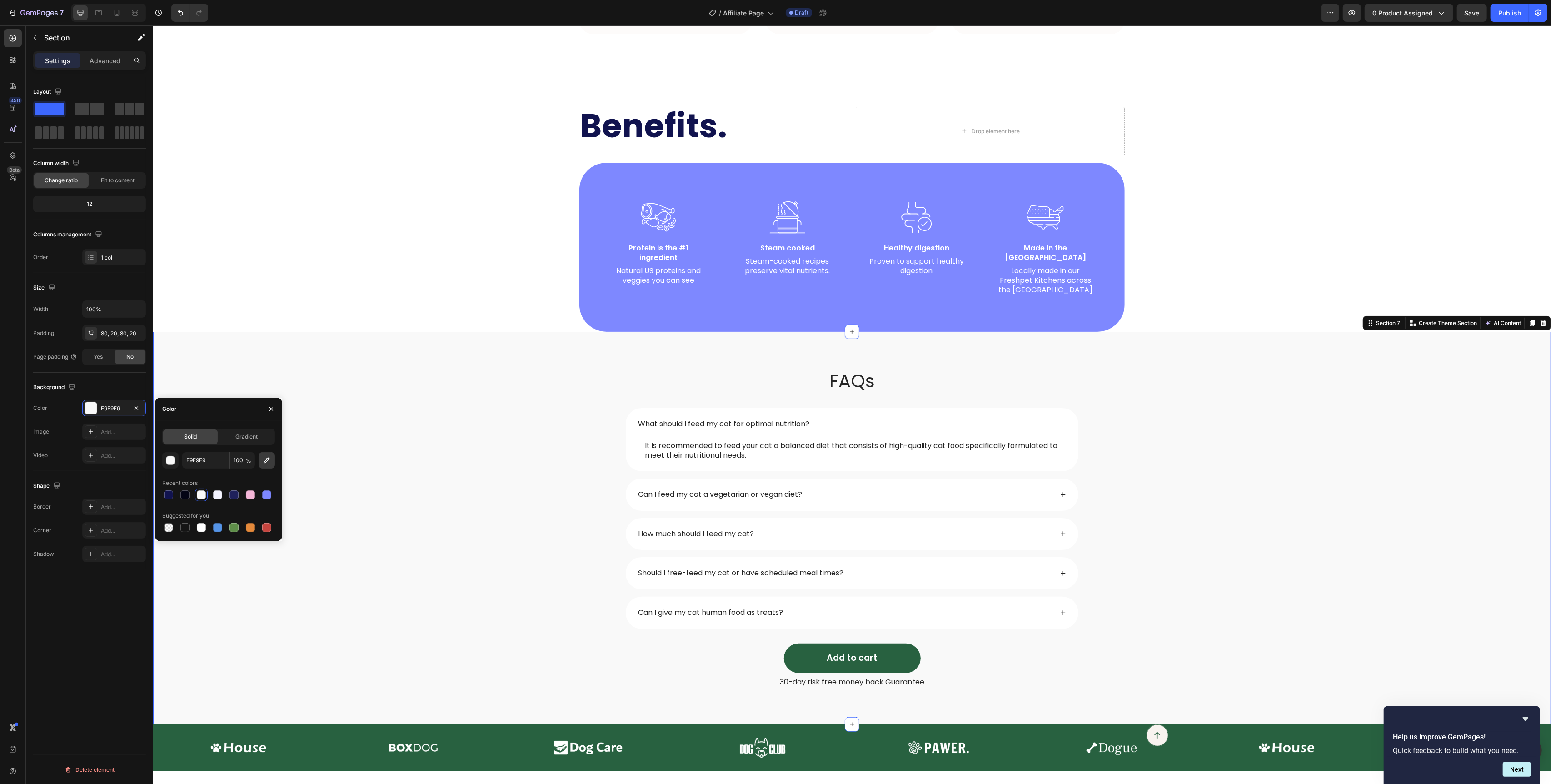
click at [263, 460] on icon "button" at bounding box center [266, 460] width 9 height 9
type input "FFFFFF"
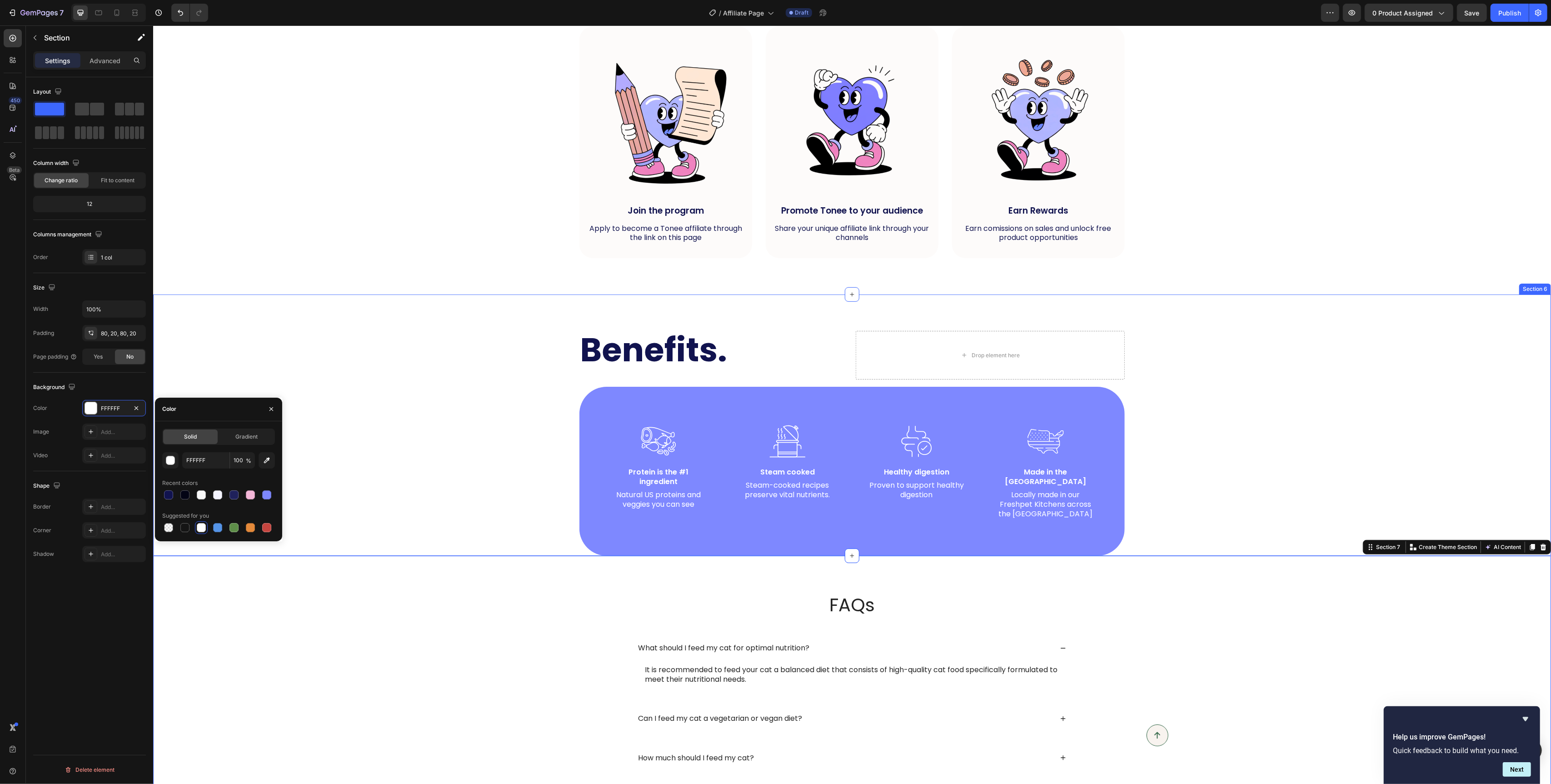
click at [402, 220] on div "How it works. Heading Drop element here Row Image Join the program Text Block A…" at bounding box center [852, 114] width 1380 height 288
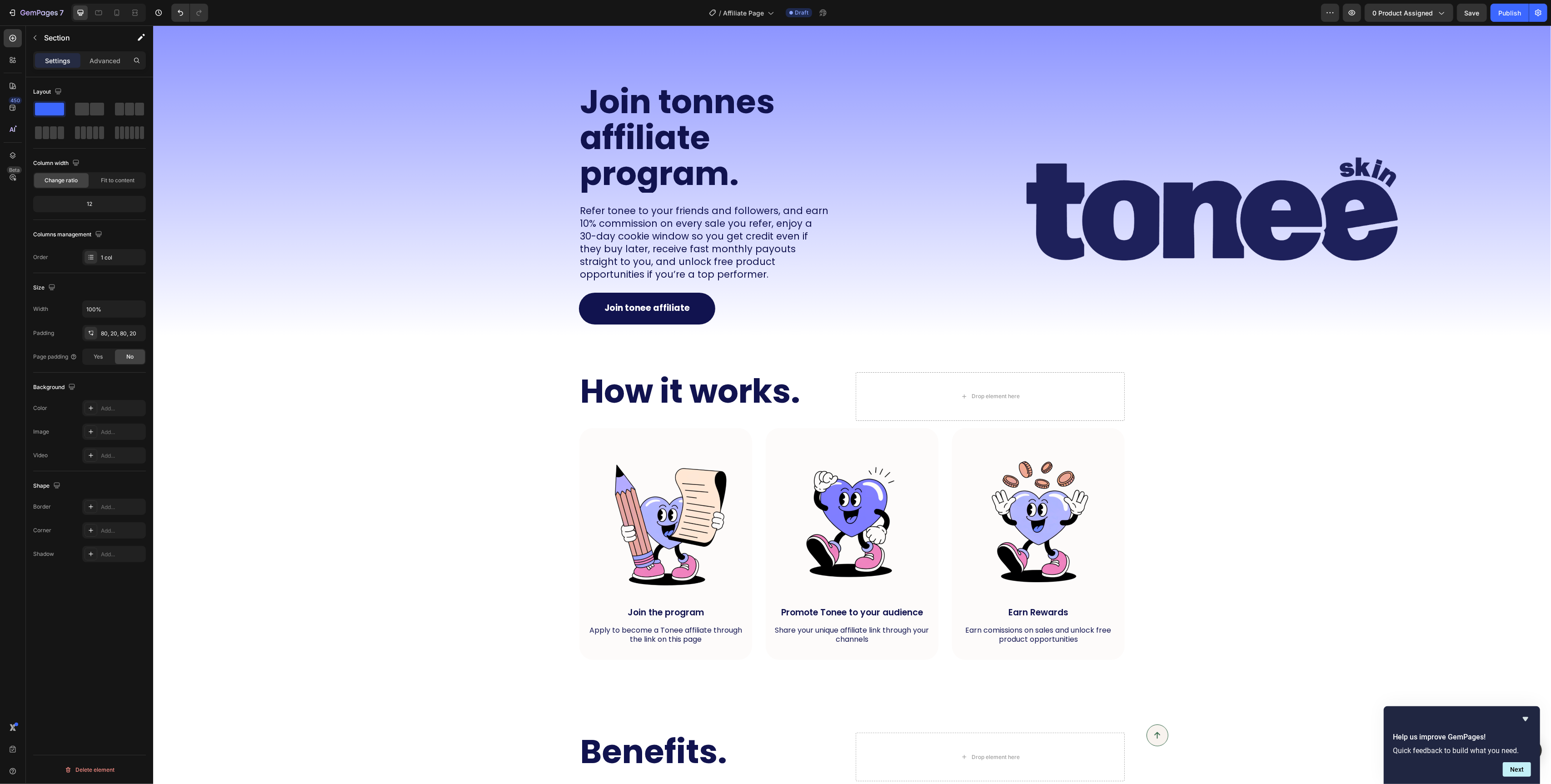
scroll to position [0, 0]
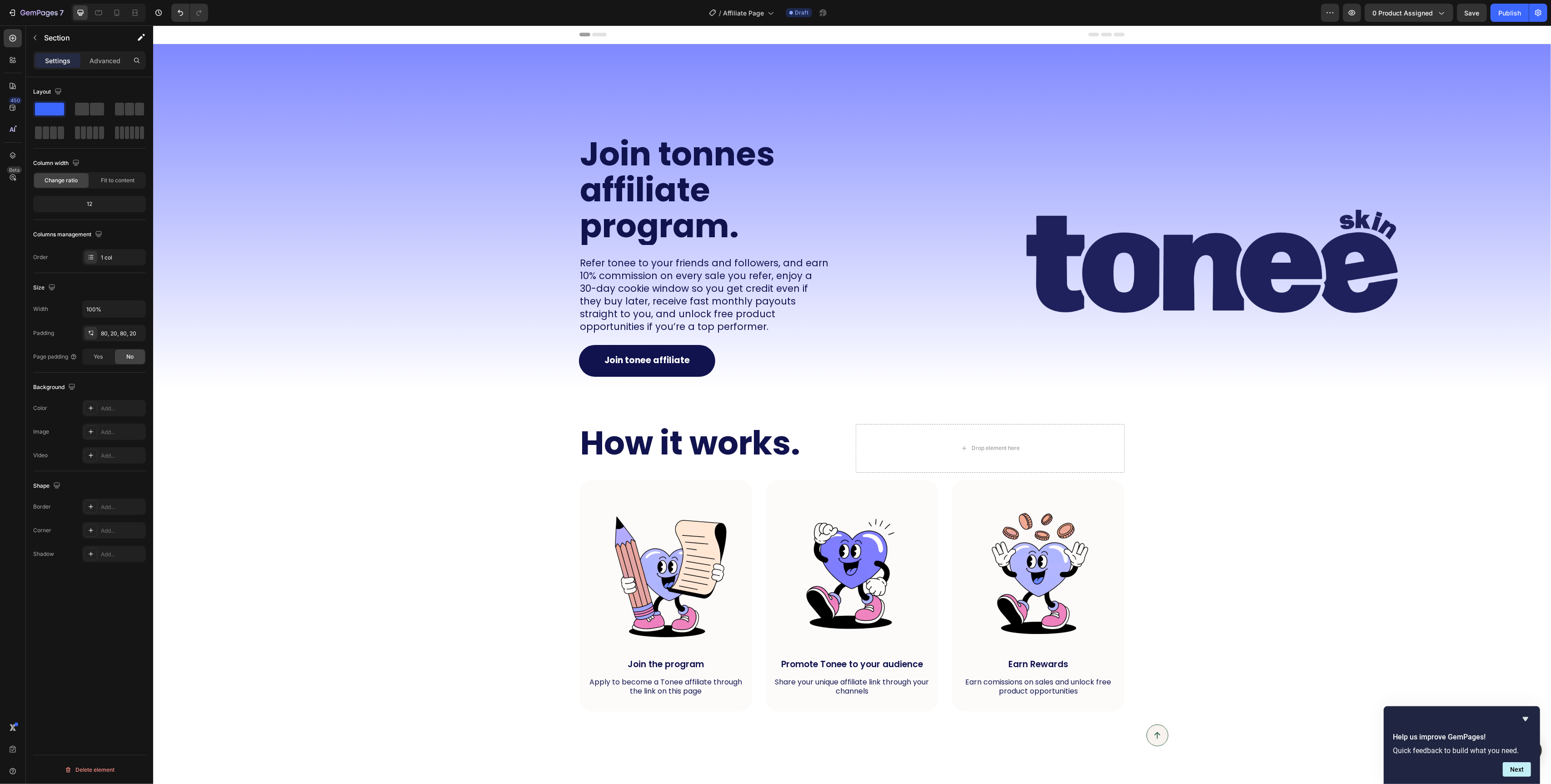
click at [485, 435] on div "How it works. Heading Drop element here Row Image Join the program Text Block A…" at bounding box center [852, 568] width 1380 height 288
click at [830, 450] on h2 "How it works." at bounding box center [714, 443] width 269 height 38
click at [849, 475] on div "How it works. Heading Drop element here Row Image Join the program Text Block A…" at bounding box center [852, 568] width 545 height 288
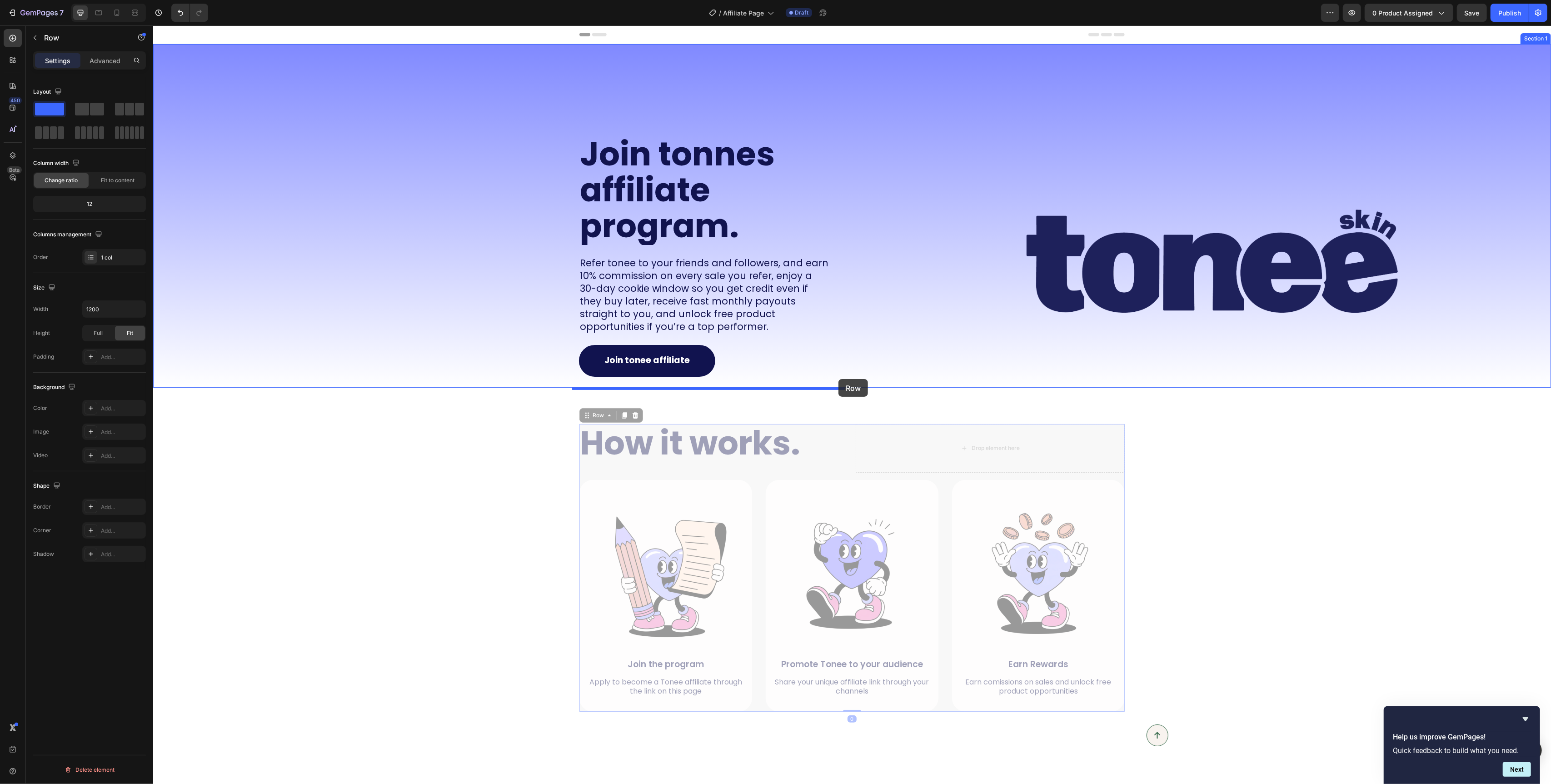
drag, startPoint x: 587, startPoint y: 419, endPoint x: 838, endPoint y: 379, distance: 254.2
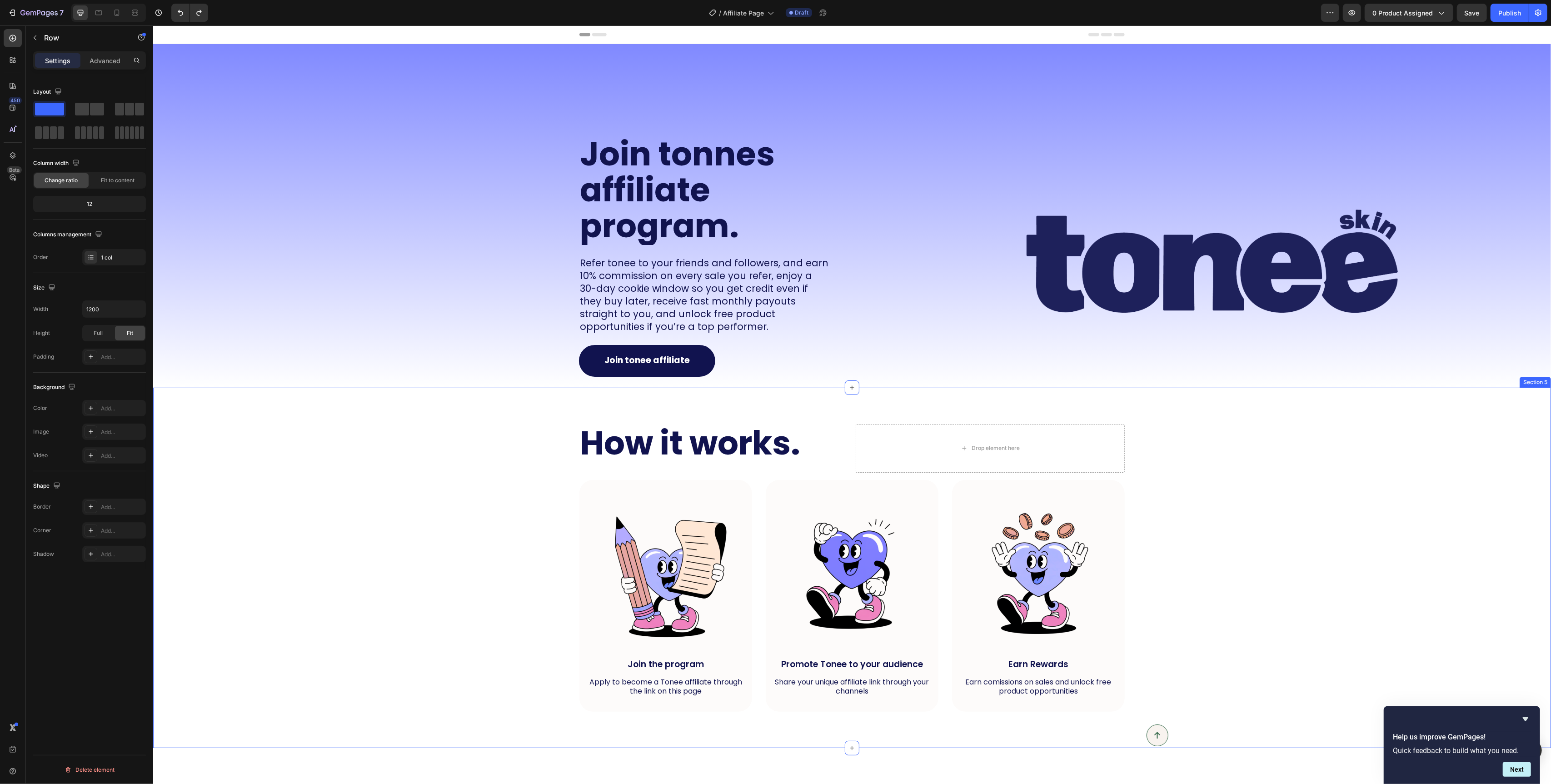
click at [509, 438] on div "How it works. Heading Drop element here Row Image Join the program Text Block A…" at bounding box center [852, 568] width 1380 height 288
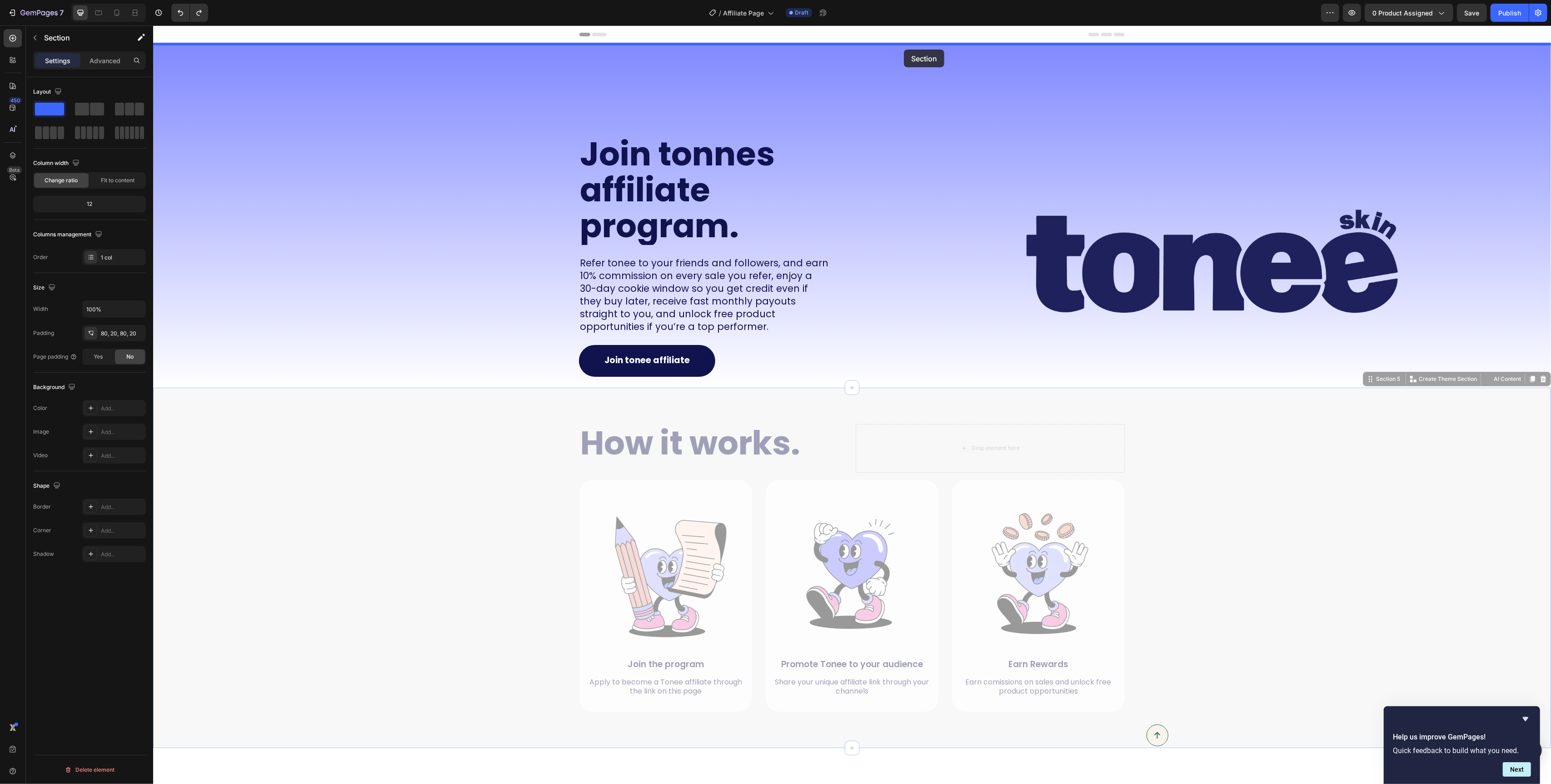
drag, startPoint x: 1372, startPoint y: 382, endPoint x: 903, endPoint y: 49, distance: 575.2
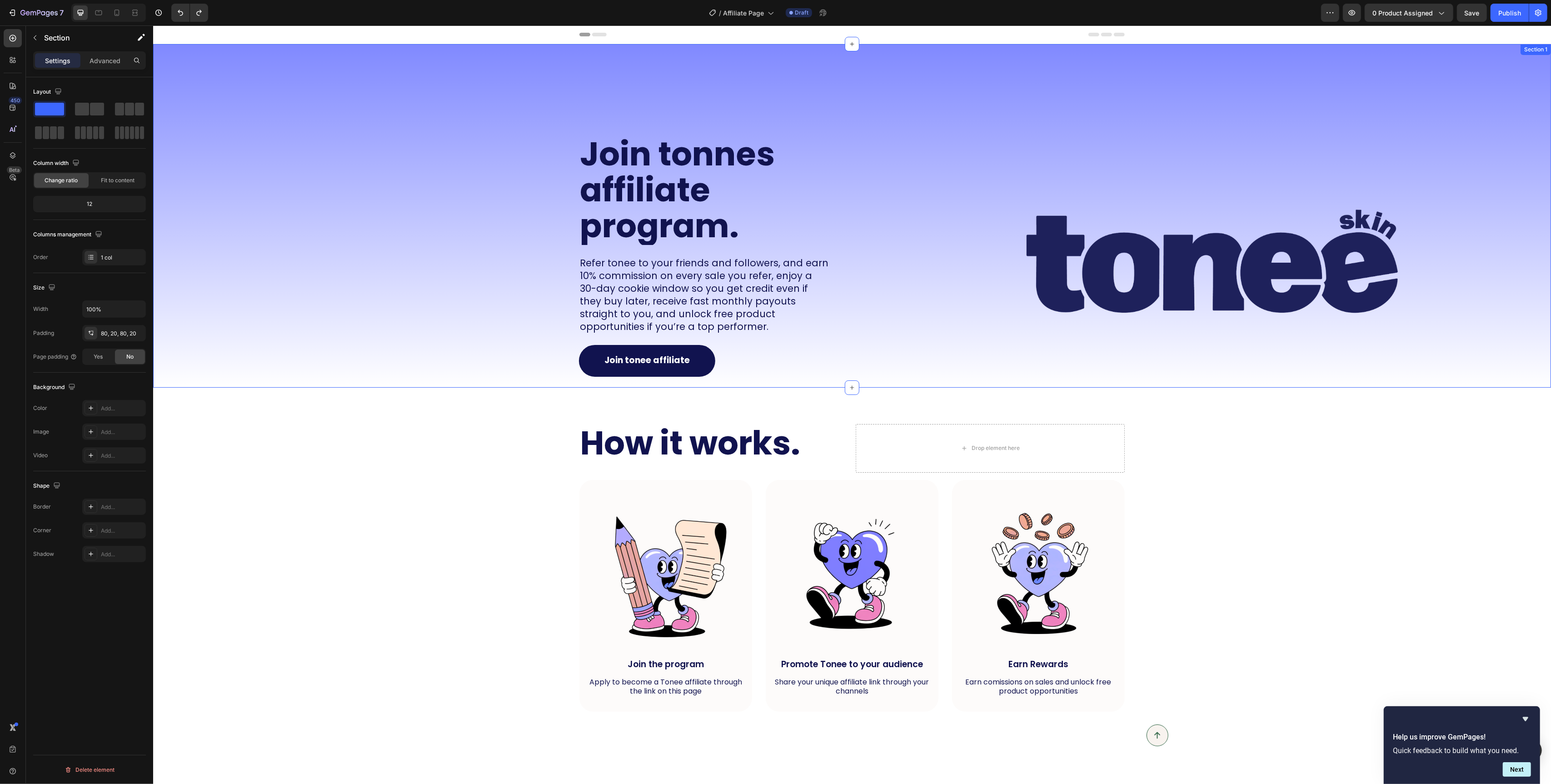
click at [855, 366] on div "Join tonnes affiliate program. Heading Refer tonee to your friends and follower…" at bounding box center [852, 216] width 1398 height 344
click at [543, 466] on div "How it works. Heading Drop element here Row Image Join the program Text Block A…" at bounding box center [852, 568] width 1380 height 288
click at [755, 492] on div "Image Join the program Text Block Apply to become a Tonee affiliate through the…" at bounding box center [852, 595] width 545 height 232
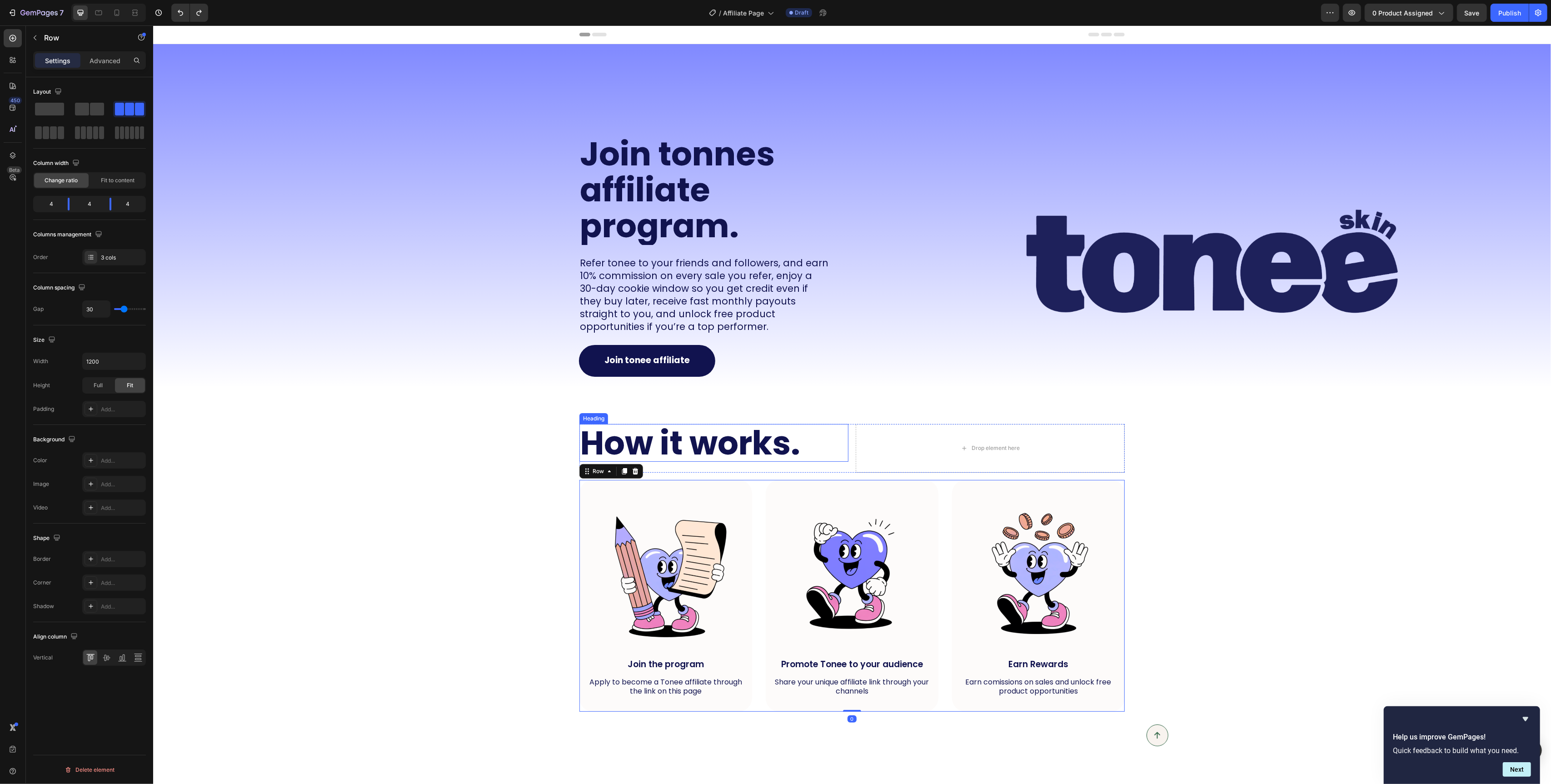
click at [758, 425] on h2 "How it works." at bounding box center [714, 443] width 269 height 38
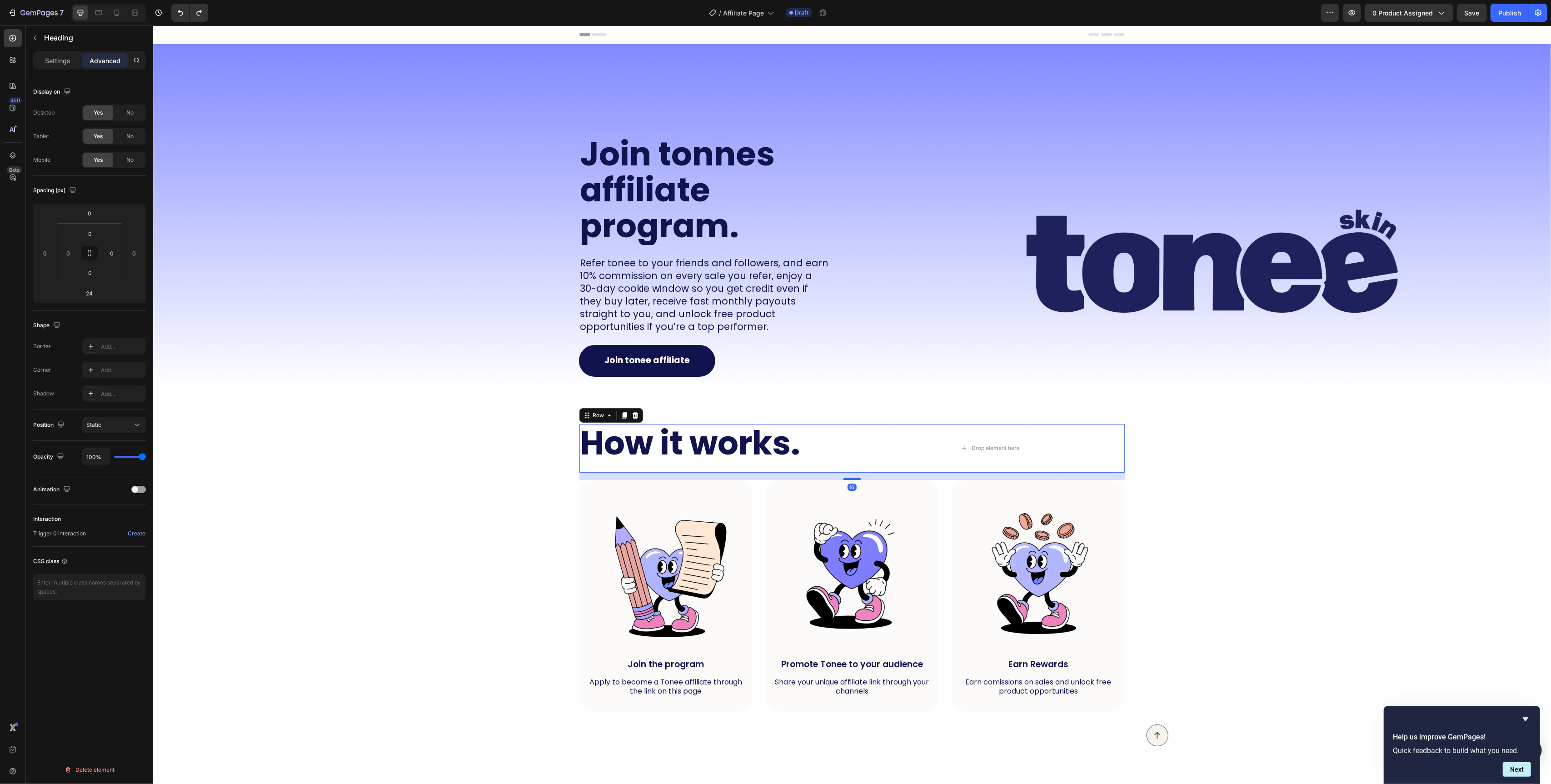
click at [852, 431] on div "How it works. Heading Drop element here Row 16" at bounding box center [852, 448] width 545 height 49
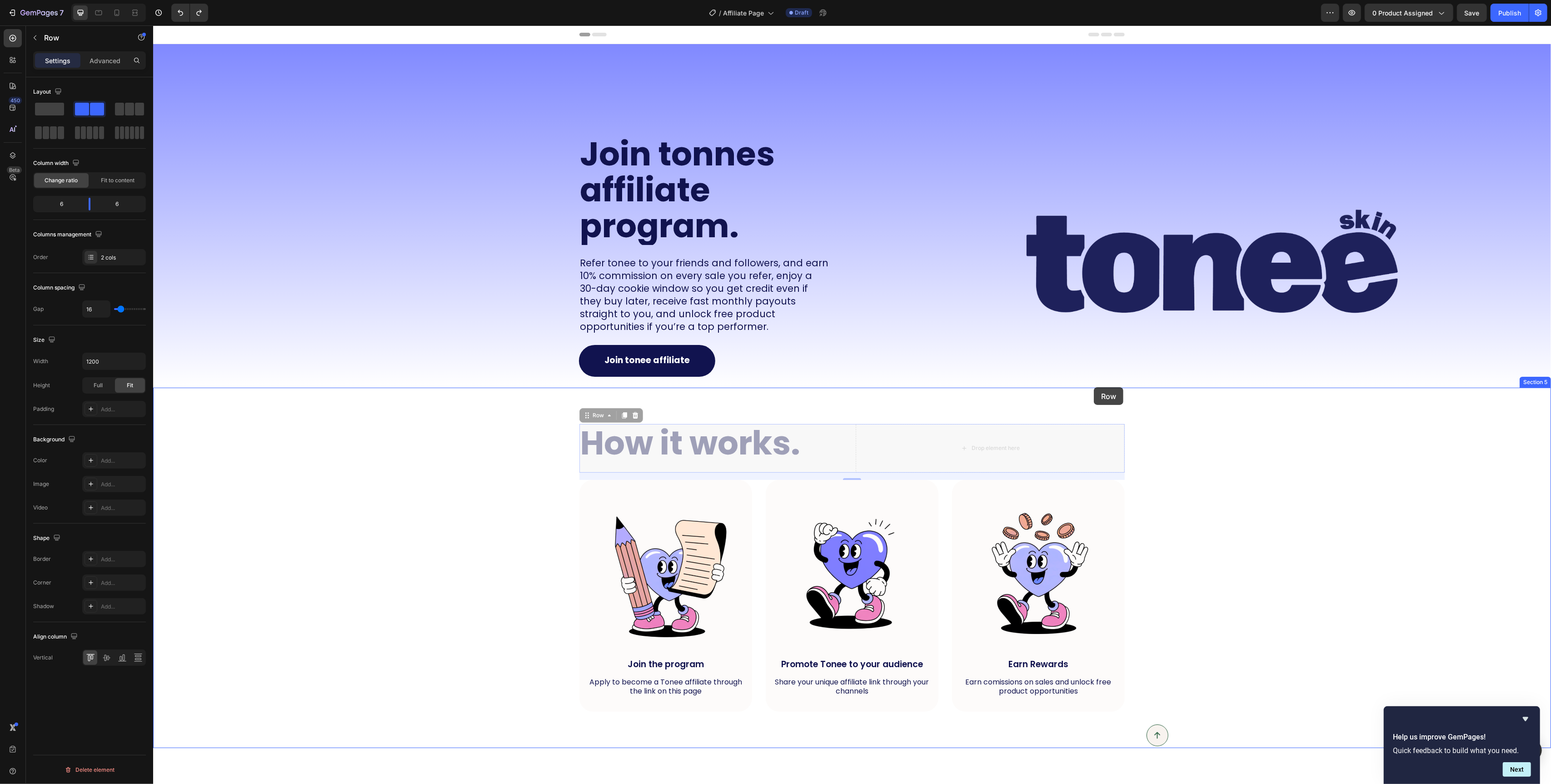
drag, startPoint x: 587, startPoint y: 421, endPoint x: 1094, endPoint y: 387, distance: 508.1
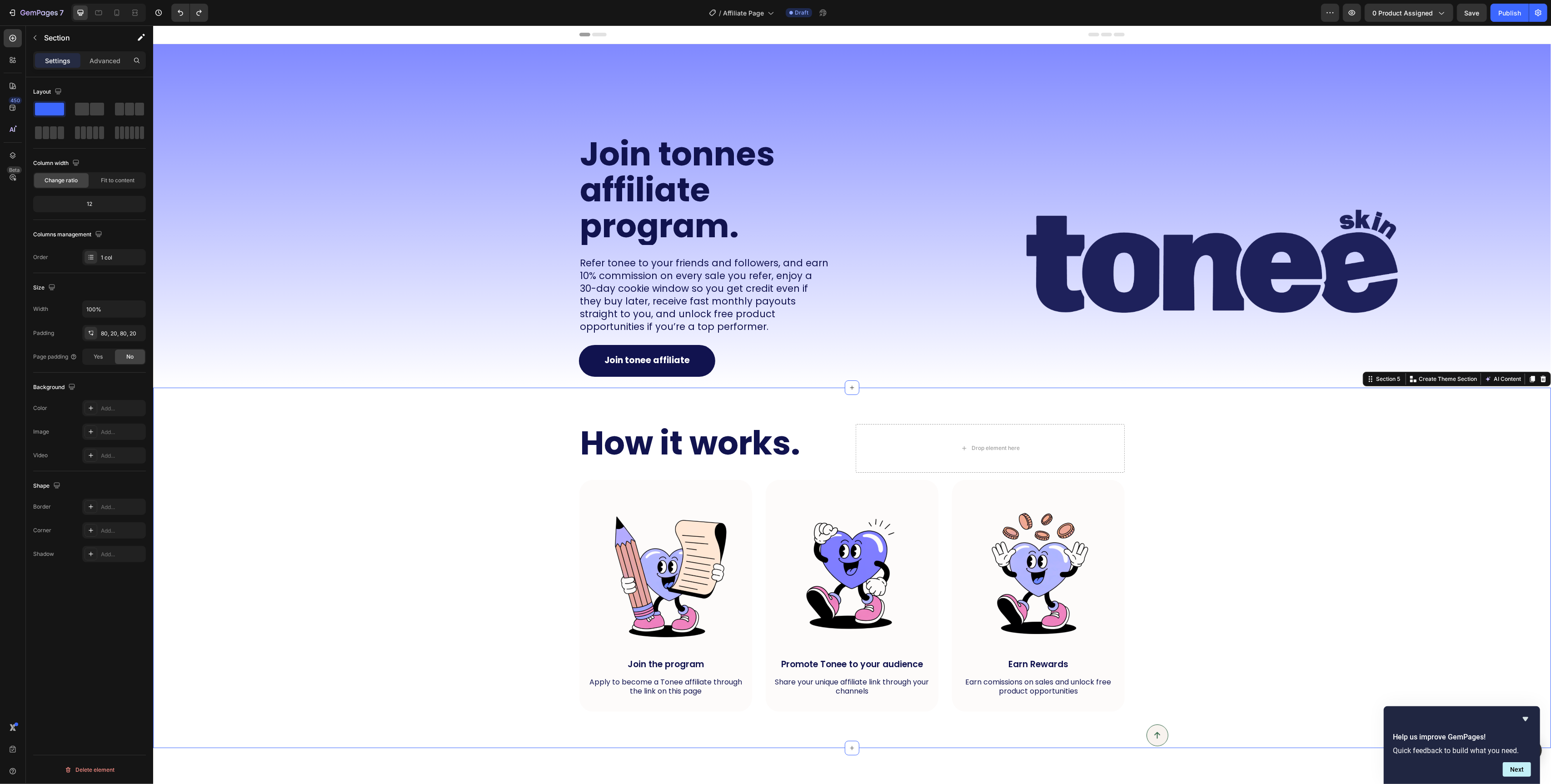
click at [452, 477] on div "How it works. Heading Drop element here Row Image Join the program Text Block A…" at bounding box center [852, 568] width 1380 height 288
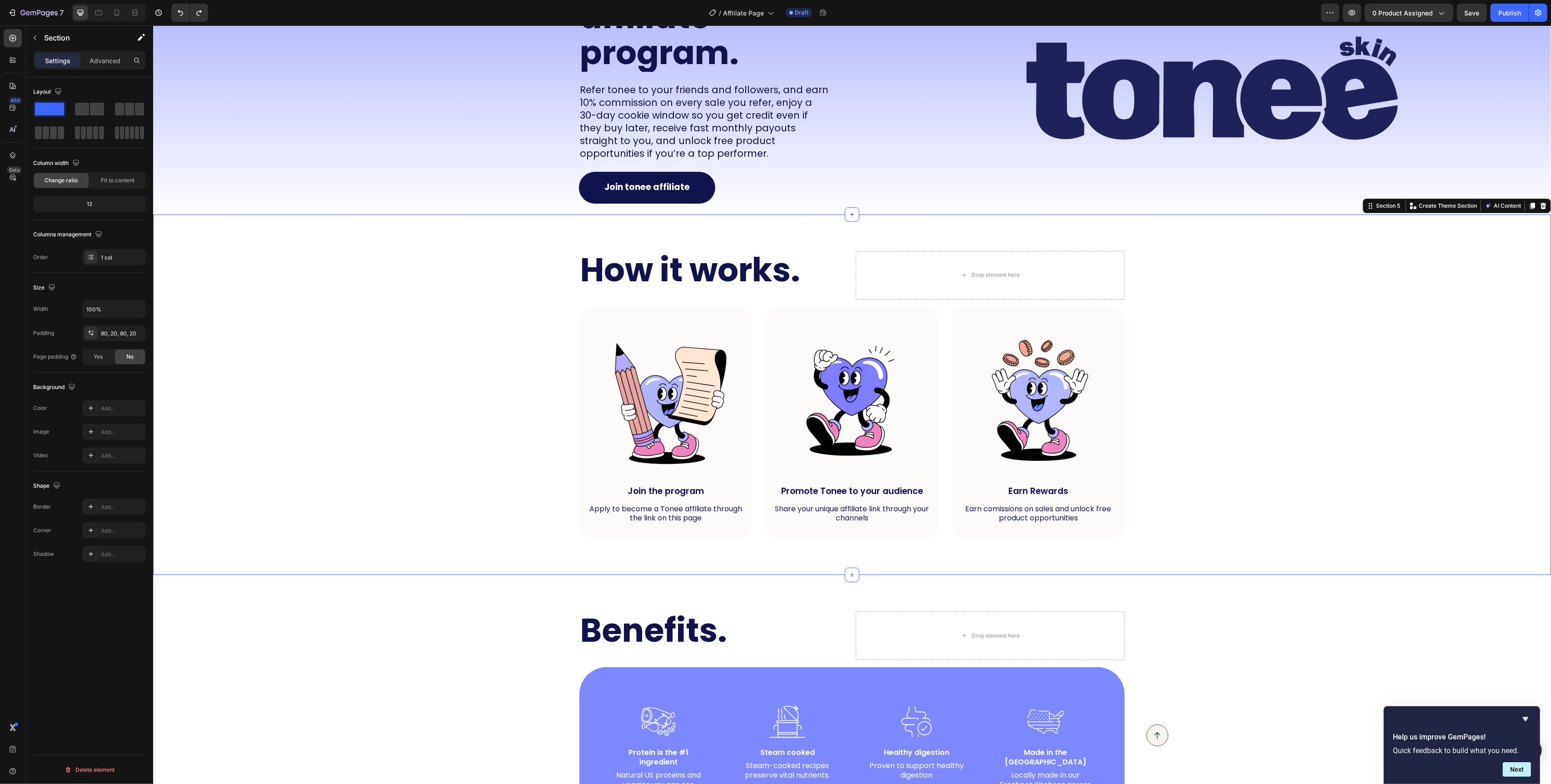
scroll to position [254, 0]
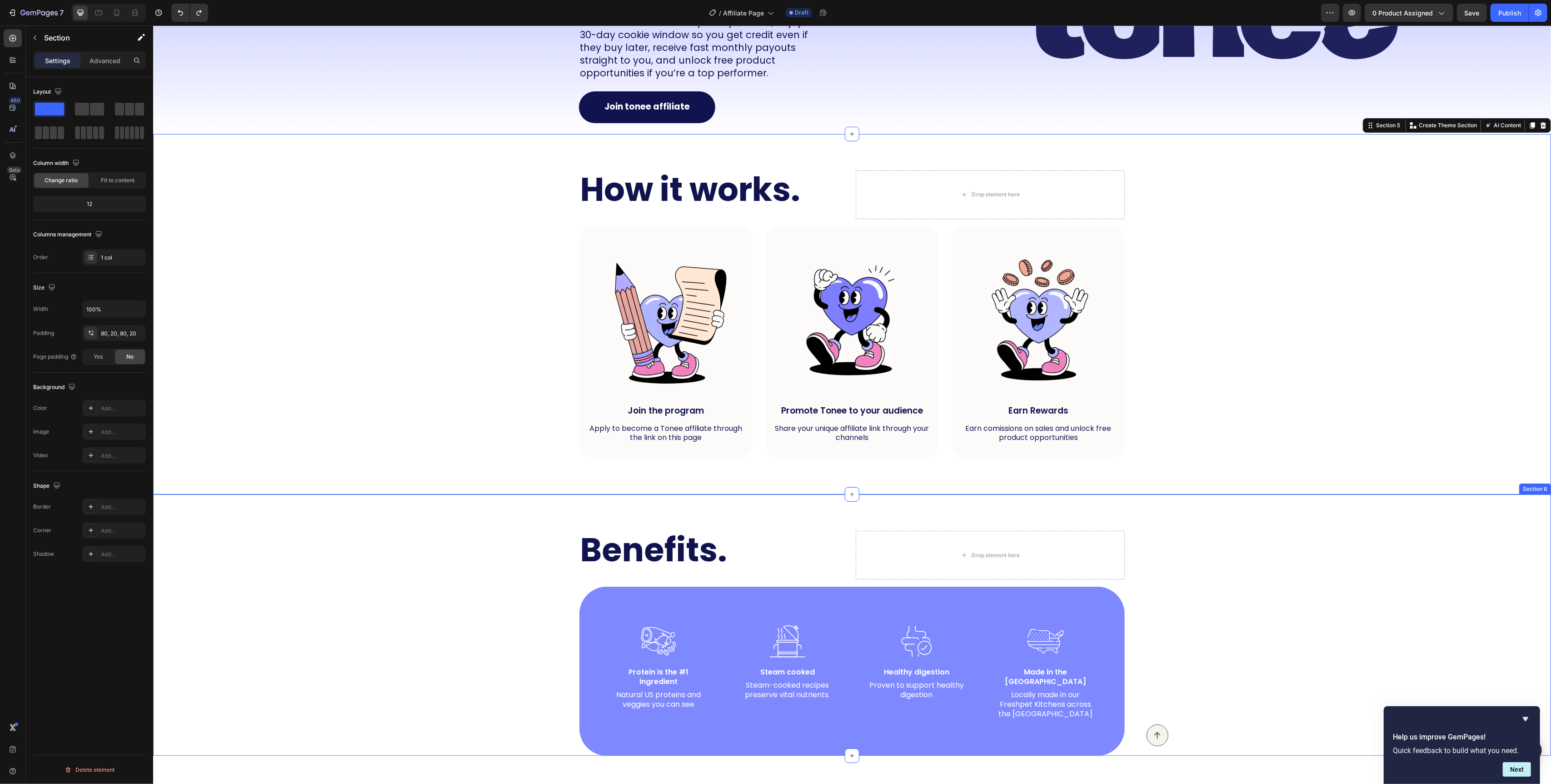
click at [548, 515] on div "Benefits. Heading Drop element here Row Image Protein is the #1 ingredient Text…" at bounding box center [852, 625] width 1398 height 261
click at [836, 556] on h2 "Benefits." at bounding box center [714, 549] width 269 height 38
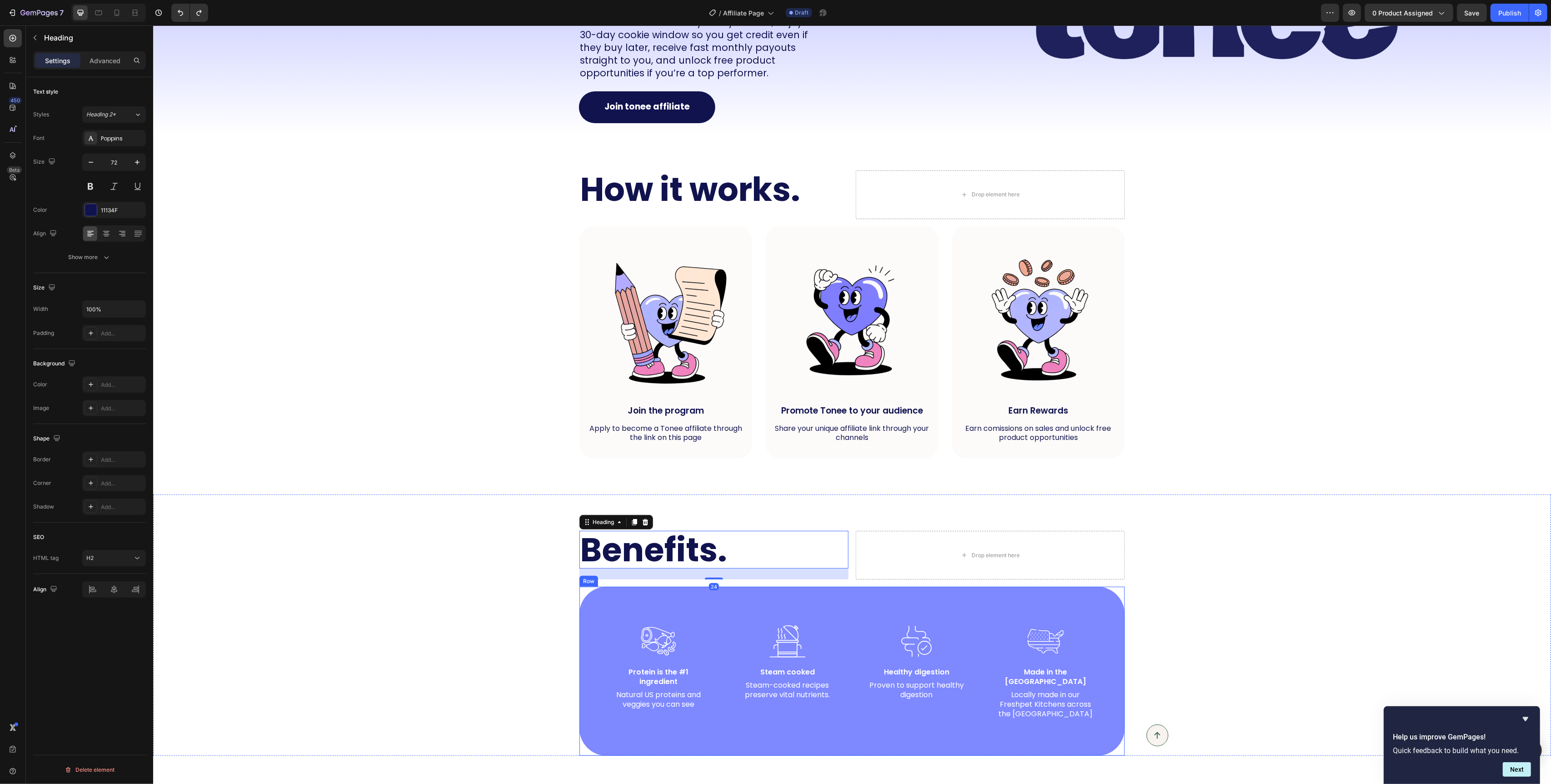
click at [824, 614] on div "Image Protein is the #1 ingredient Text Block Natural US proteins and veggies y…" at bounding box center [852, 671] width 545 height 169
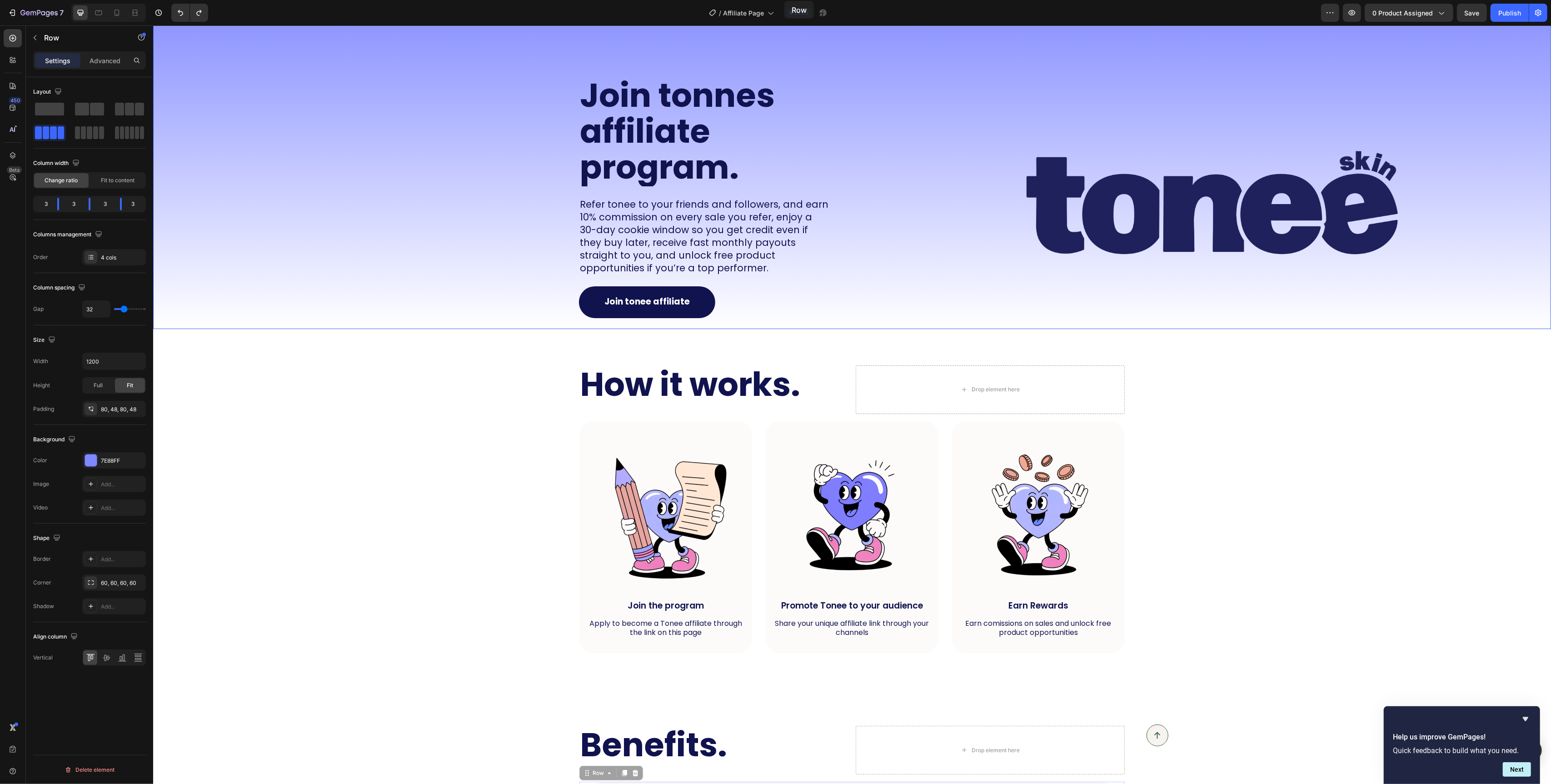
scroll to position [0, 0]
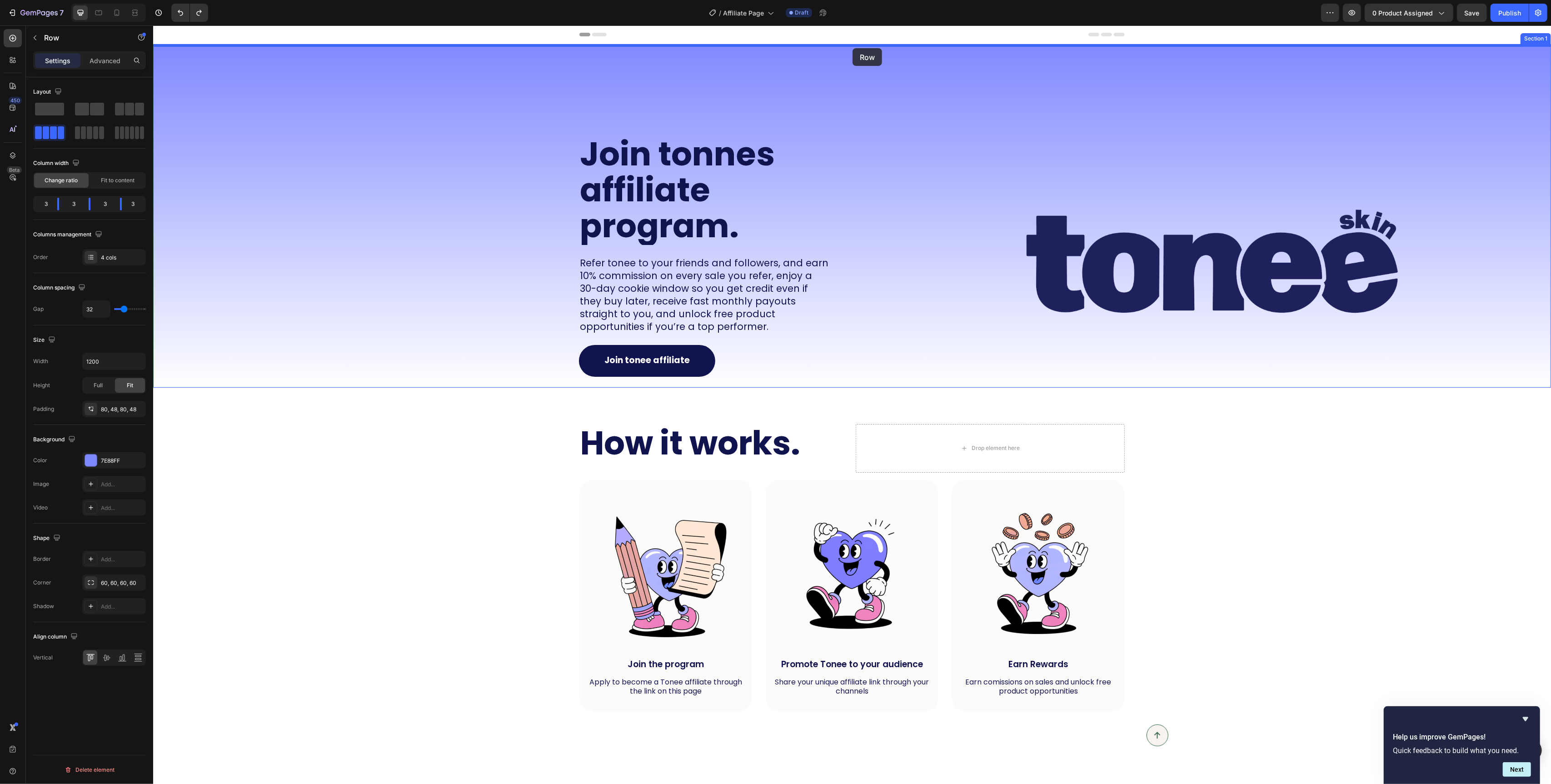
drag, startPoint x: 593, startPoint y: 583, endPoint x: 852, endPoint y: 48, distance: 594.4
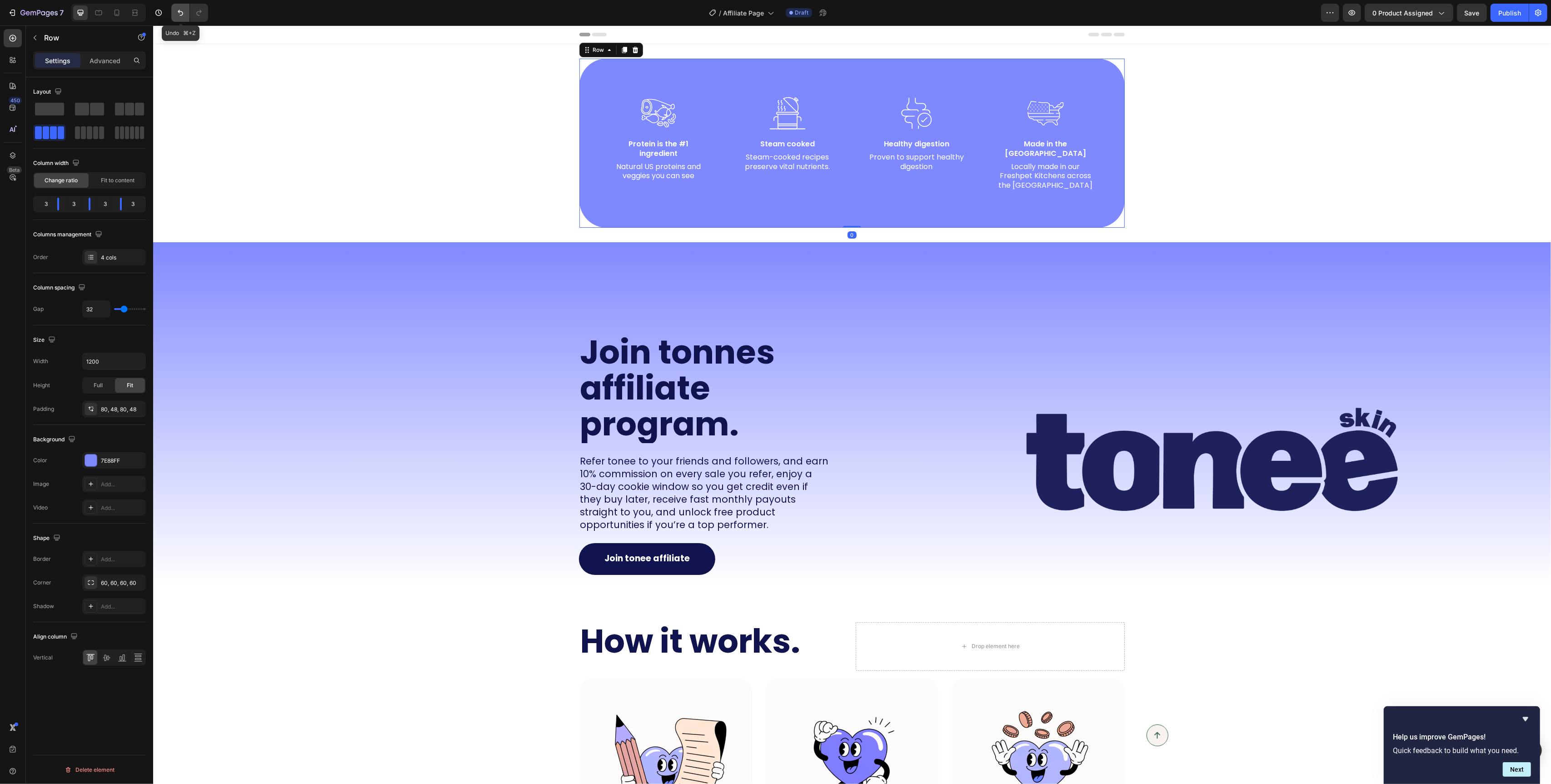
drag, startPoint x: 178, startPoint y: 12, endPoint x: 173, endPoint y: 92, distance: 80.2
click at [178, 12] on icon "Undo/Redo" at bounding box center [180, 13] width 9 height 9
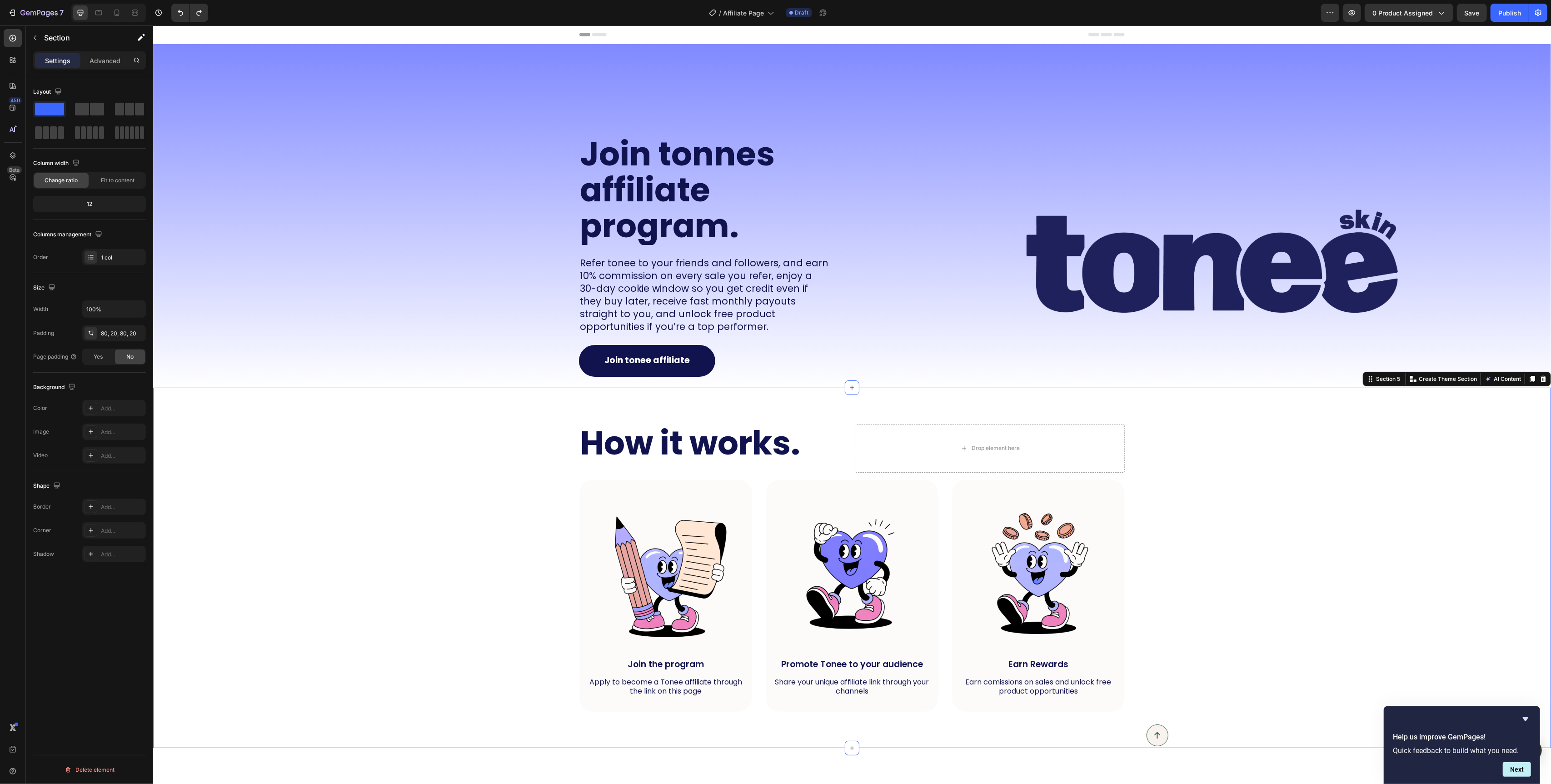
click at [497, 606] on div "How it works. Heading Drop element here Row Image Join the program Text Block A…" at bounding box center [852, 568] width 1380 height 288
click at [440, 371] on div "Join tonnes affiliate program. Heading Refer tonee to your friends and follower…" at bounding box center [499, 216] width 692 height 344
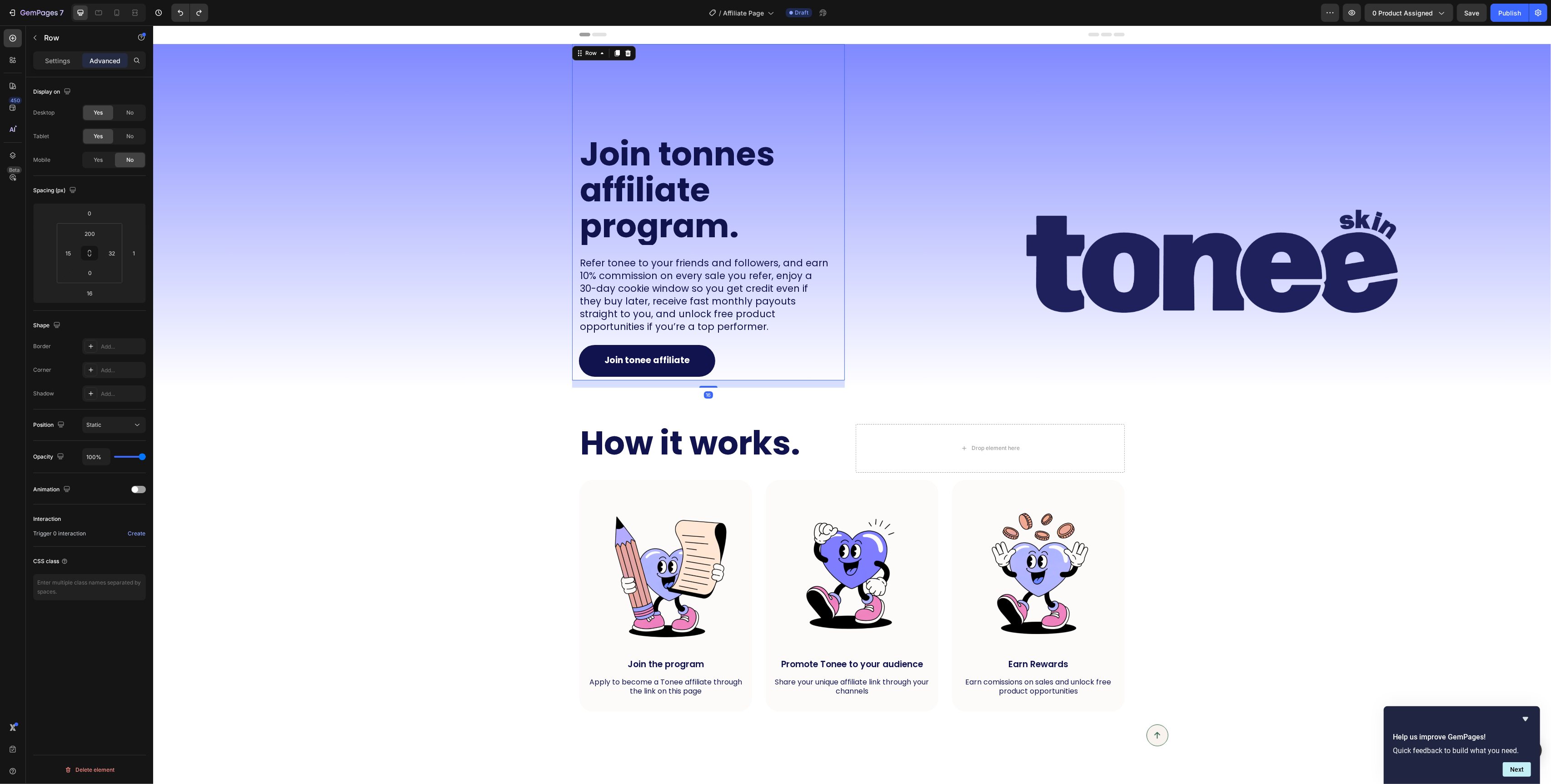
click at [832, 369] on div "Join tonnes affiliate program. Heading Refer tonee to your friends and follower…" at bounding box center [707, 212] width 273 height 336
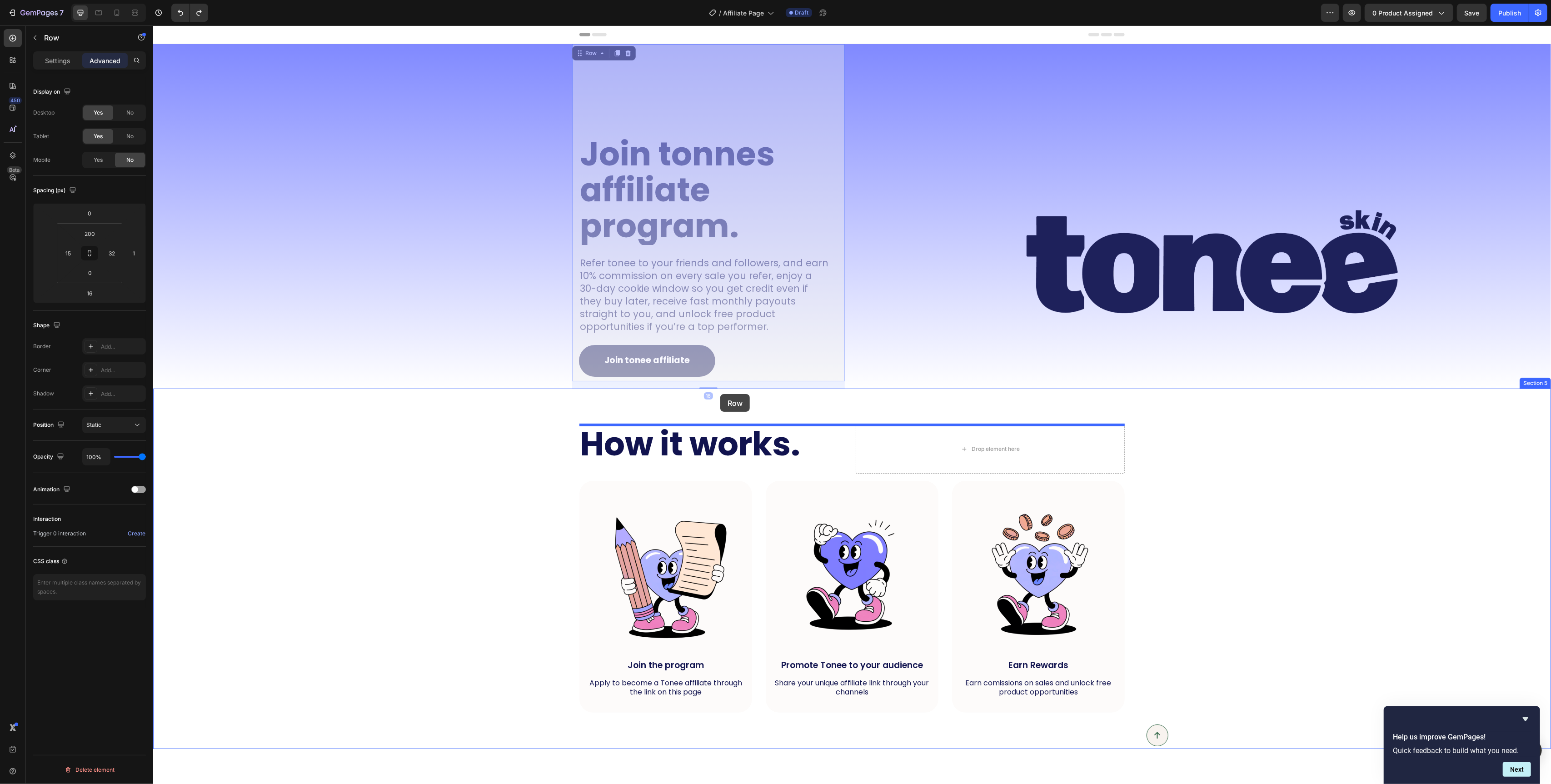
drag, startPoint x: 583, startPoint y: 55, endPoint x: 720, endPoint y: 394, distance: 365.6
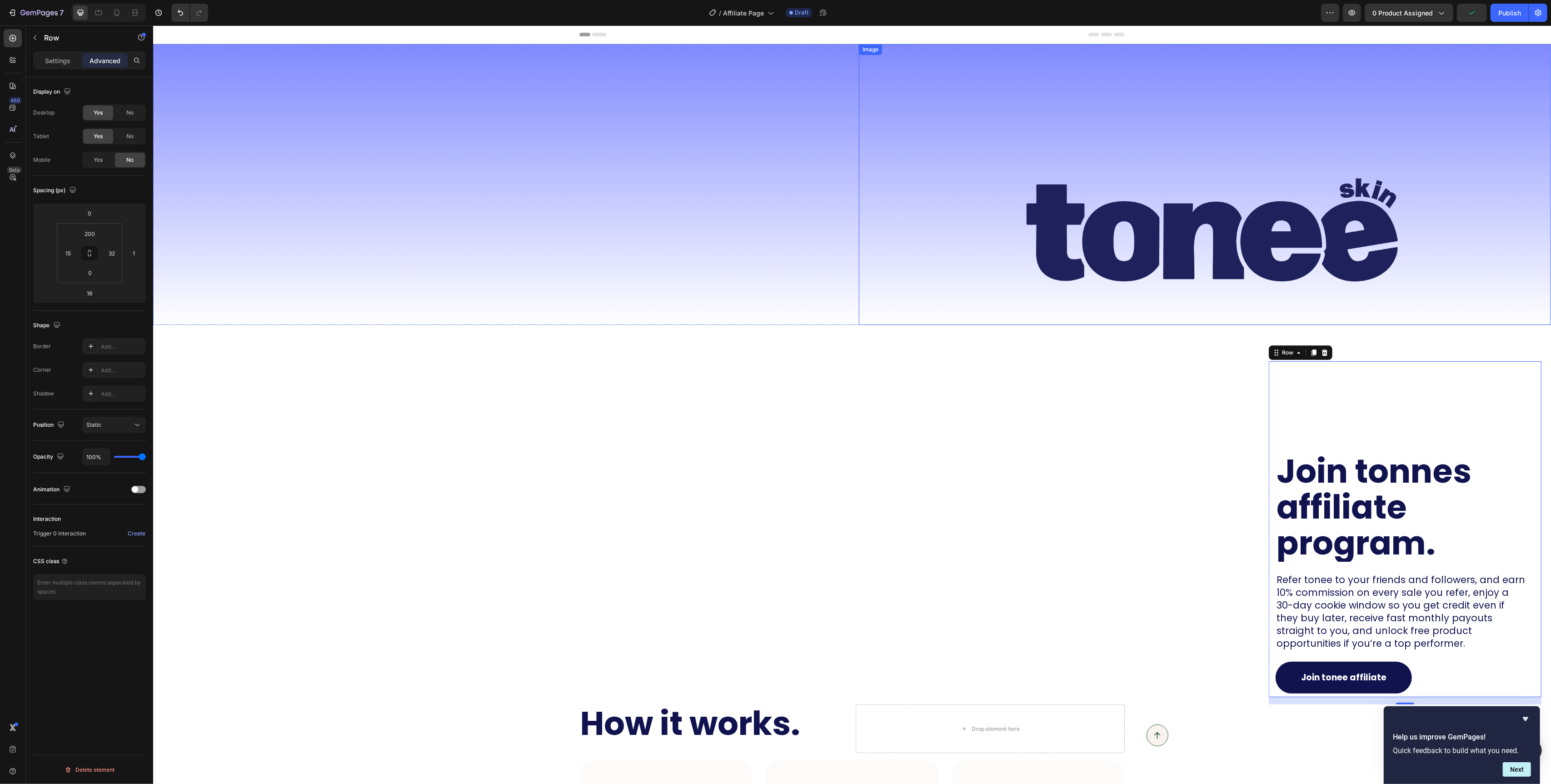
click at [962, 178] on img at bounding box center [1212, 230] width 678 height 190
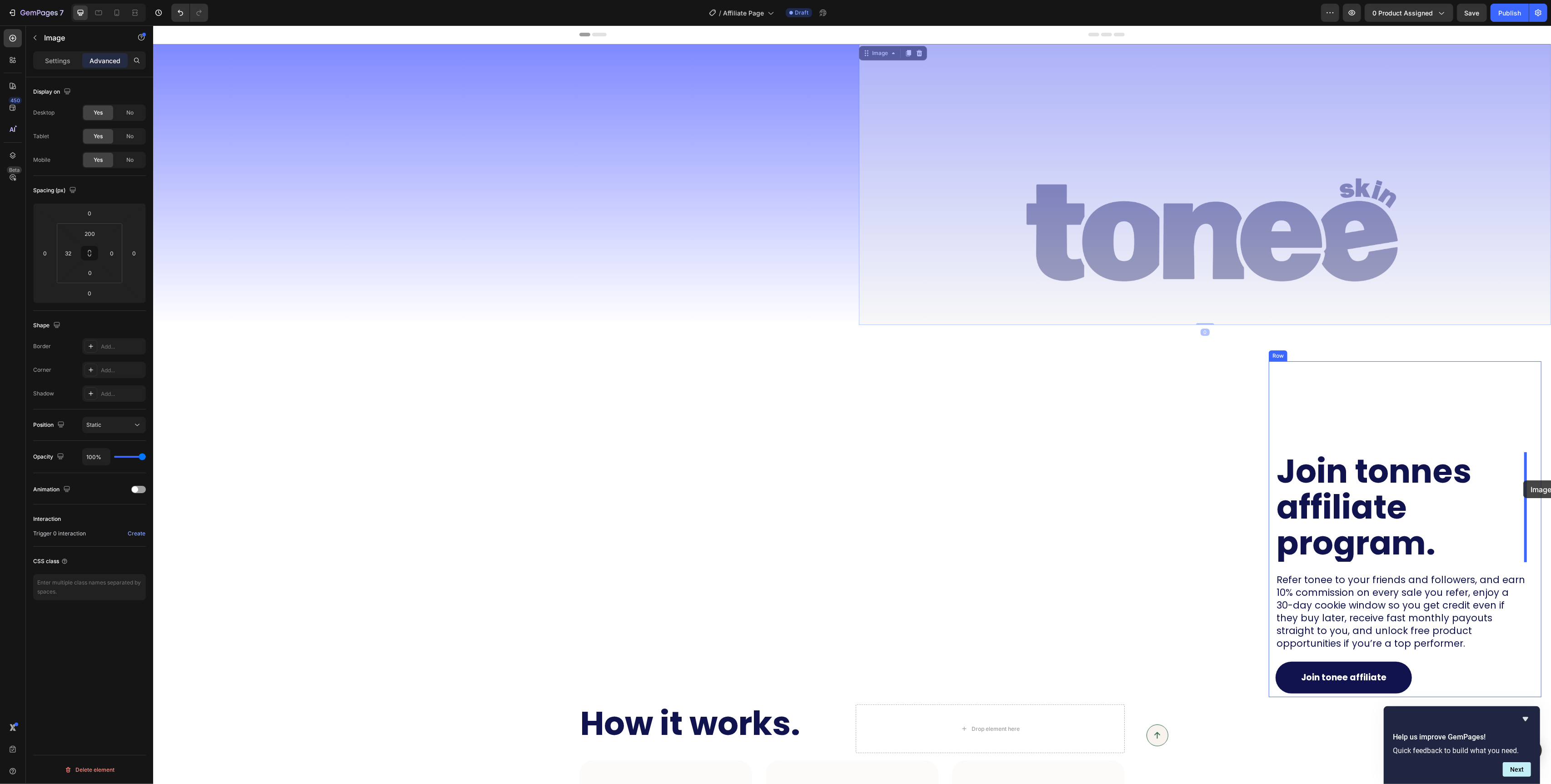
drag, startPoint x: 862, startPoint y: 51, endPoint x: 1523, endPoint y: 480, distance: 788.0
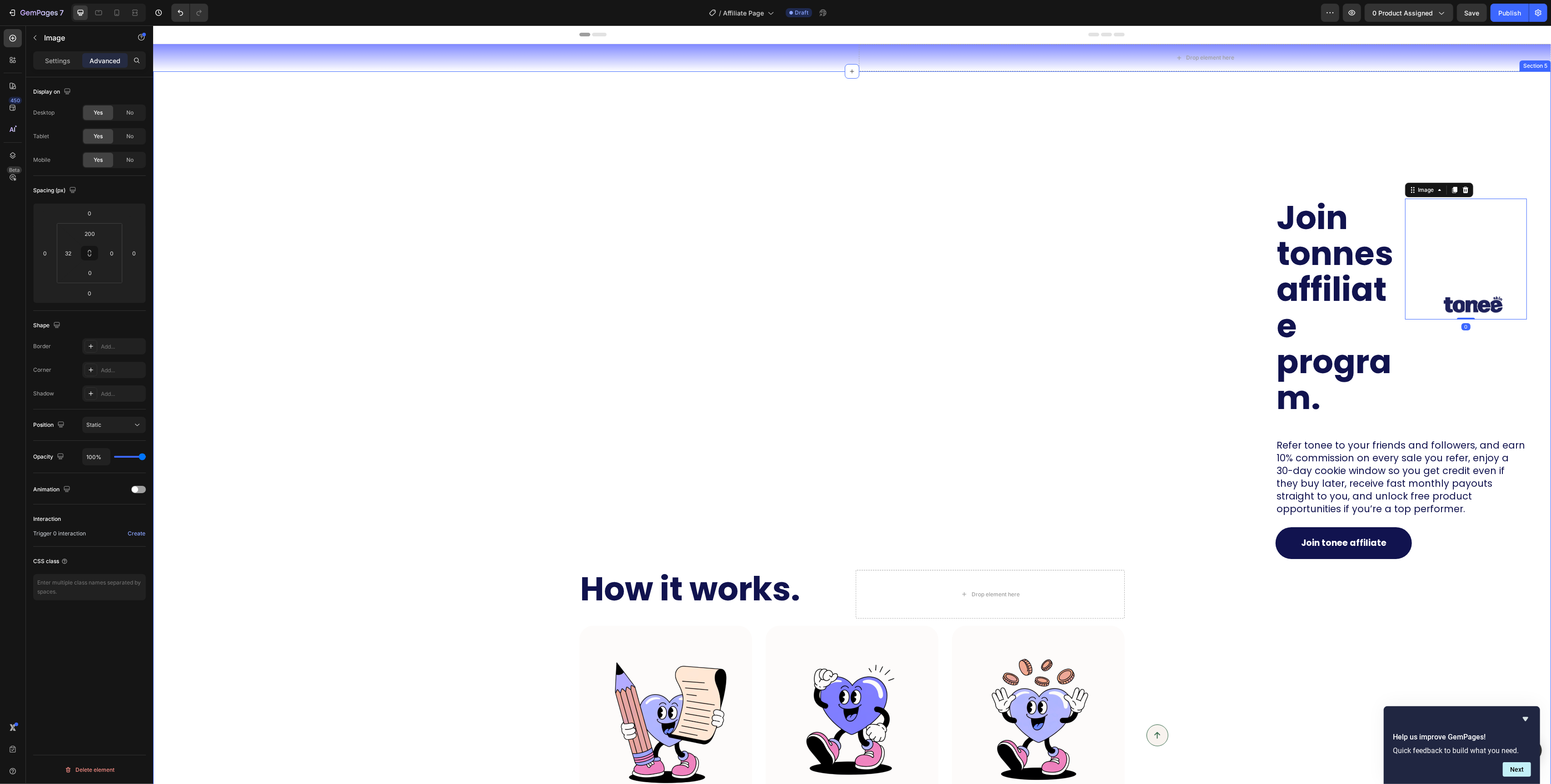
drag, startPoint x: 1029, startPoint y: 446, endPoint x: 1022, endPoint y: 449, distance: 7.6
click at [1029, 446] on div "Join tonnes affiliate program. Heading Image 0 Row Refer tonee to your friends …" at bounding box center [852, 483] width 1380 height 750
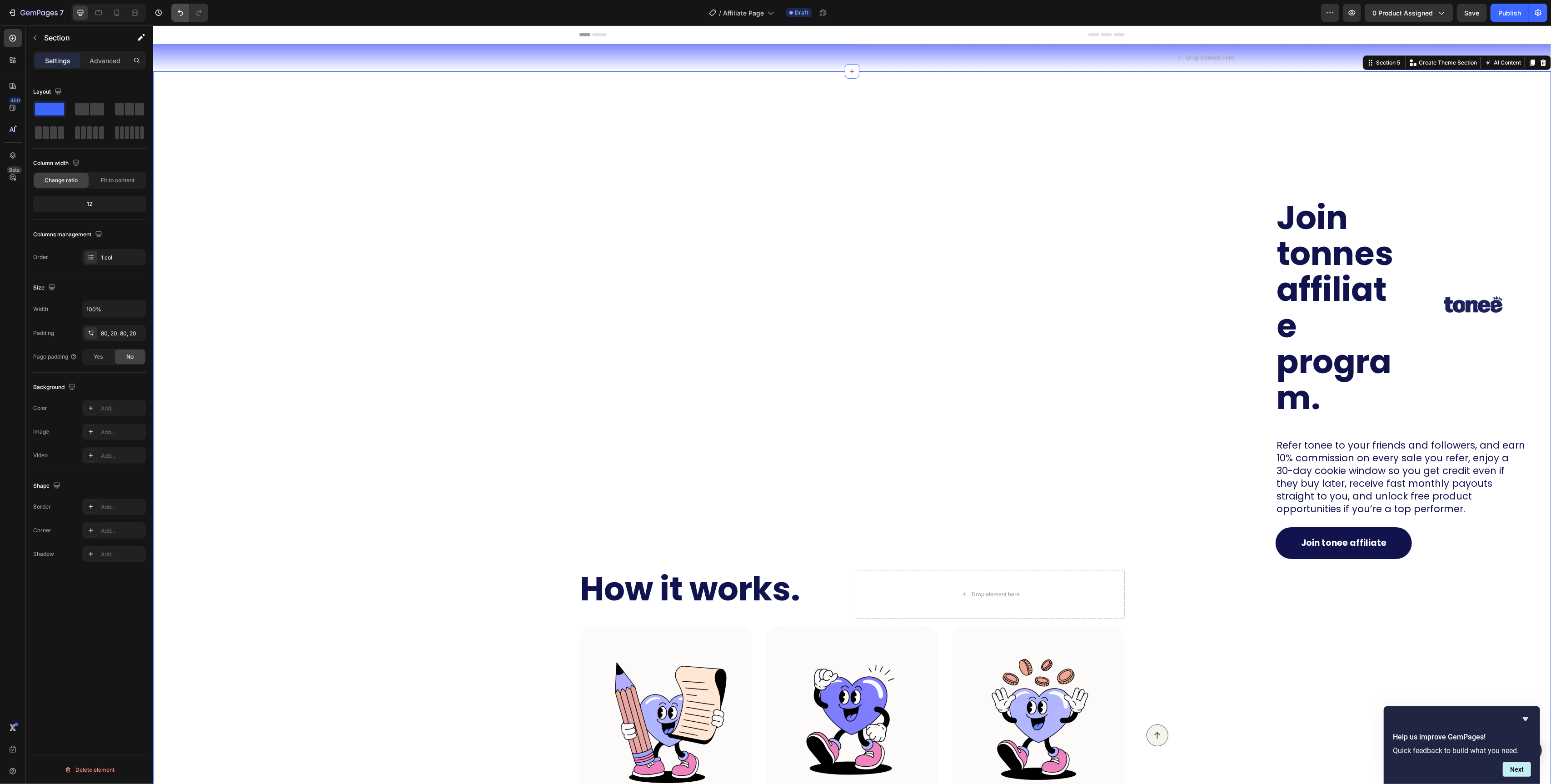
click at [172, 16] on button "Undo/Redo" at bounding box center [180, 13] width 18 height 18
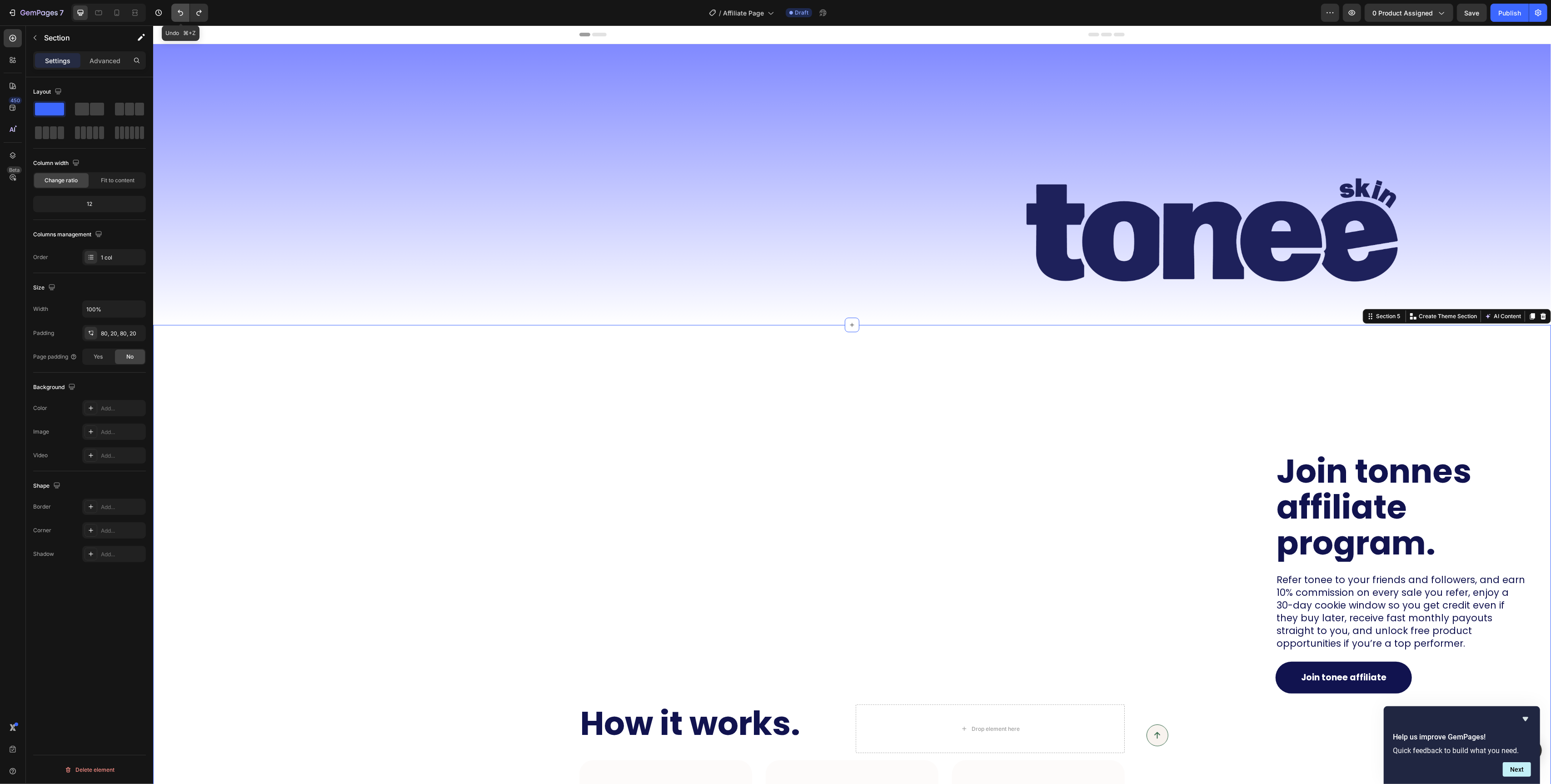
click at [172, 16] on button "Undo/Redo" at bounding box center [180, 13] width 18 height 18
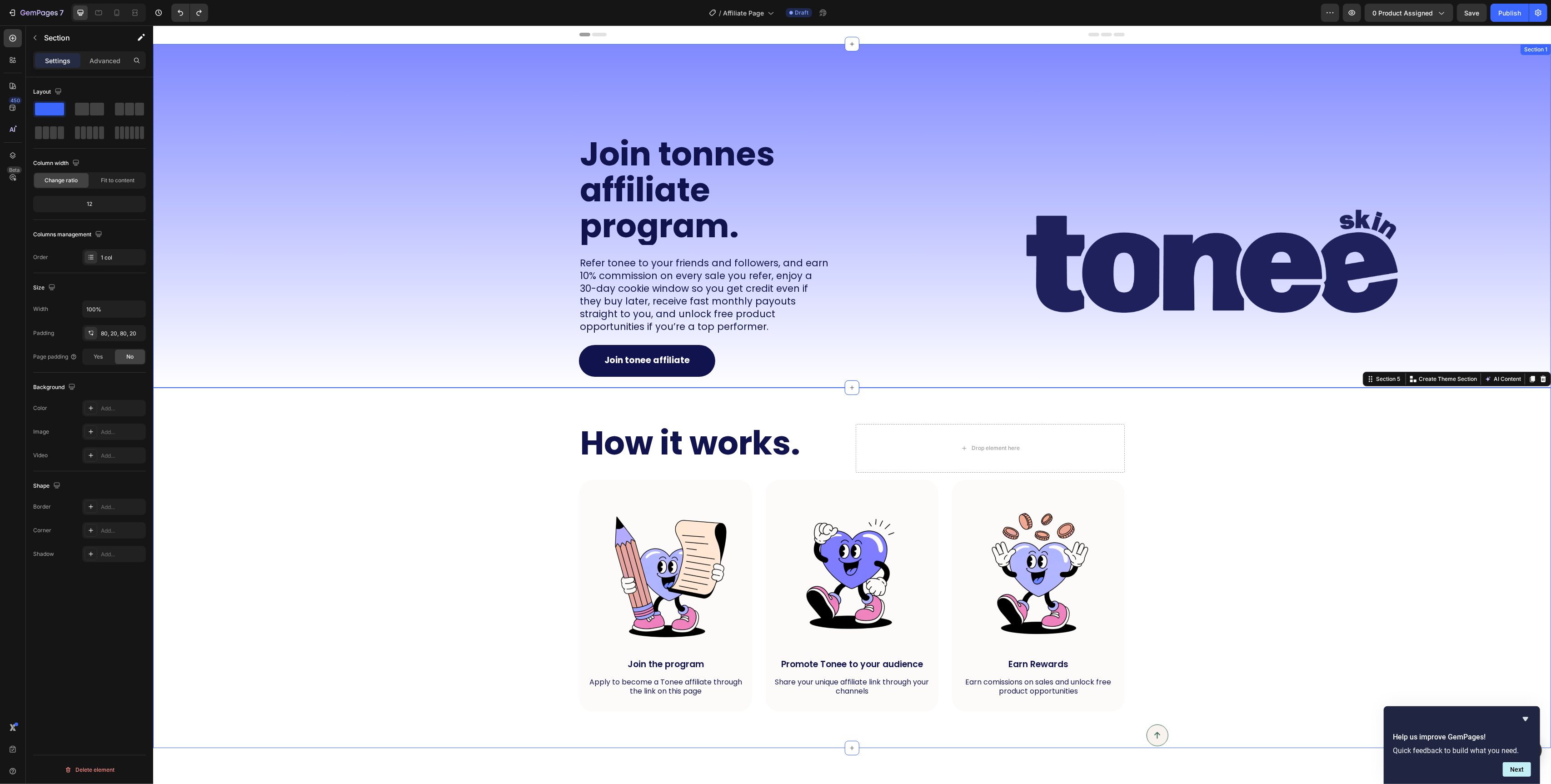
click at [435, 209] on div "Join tonnes affiliate program. Heading Refer tonee to your friends and follower…" at bounding box center [499, 216] width 692 height 344
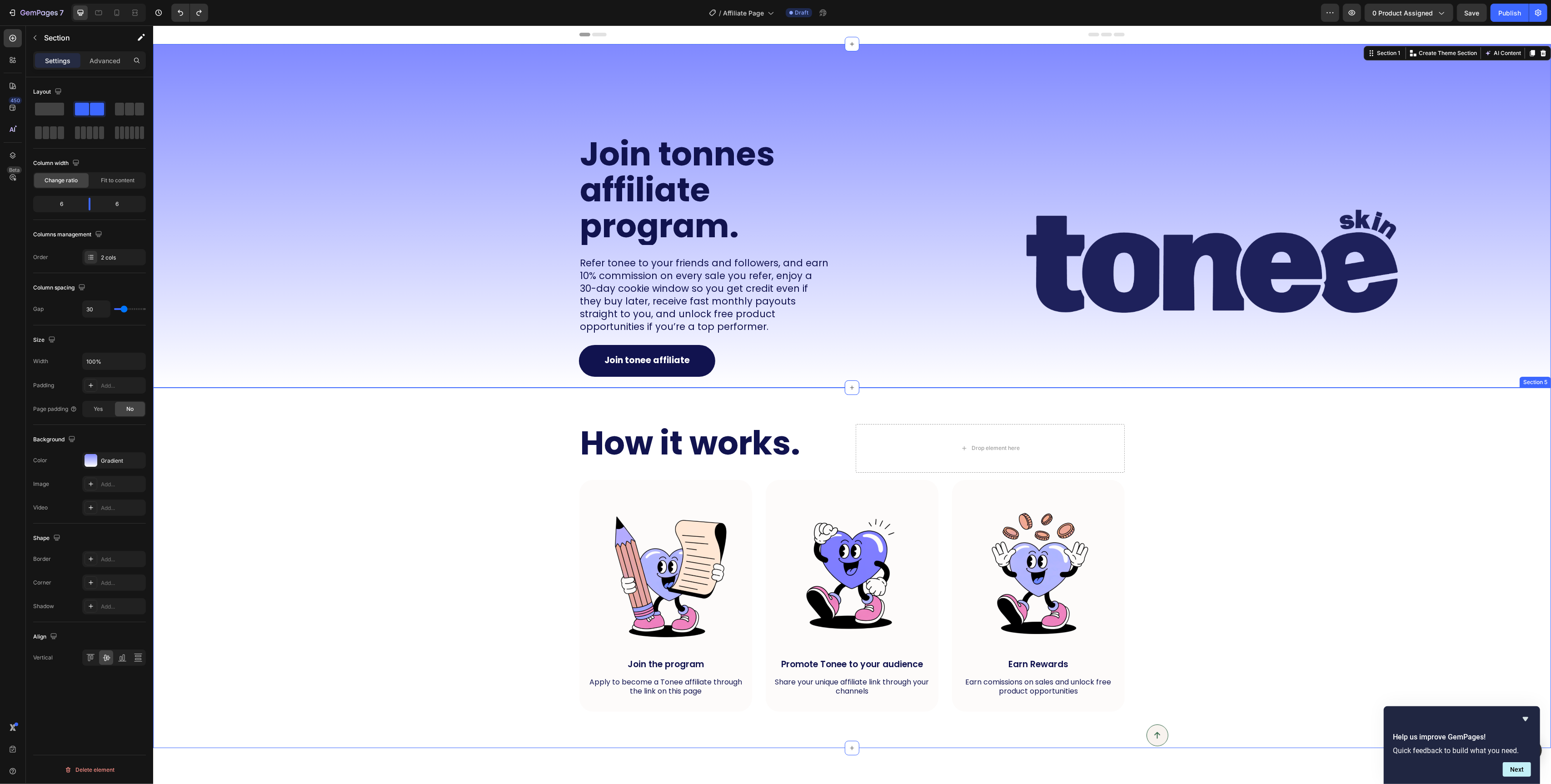
click at [529, 437] on div "How it works. Heading Drop element here Row Image Join the program Text Block A…" at bounding box center [852, 568] width 1380 height 288
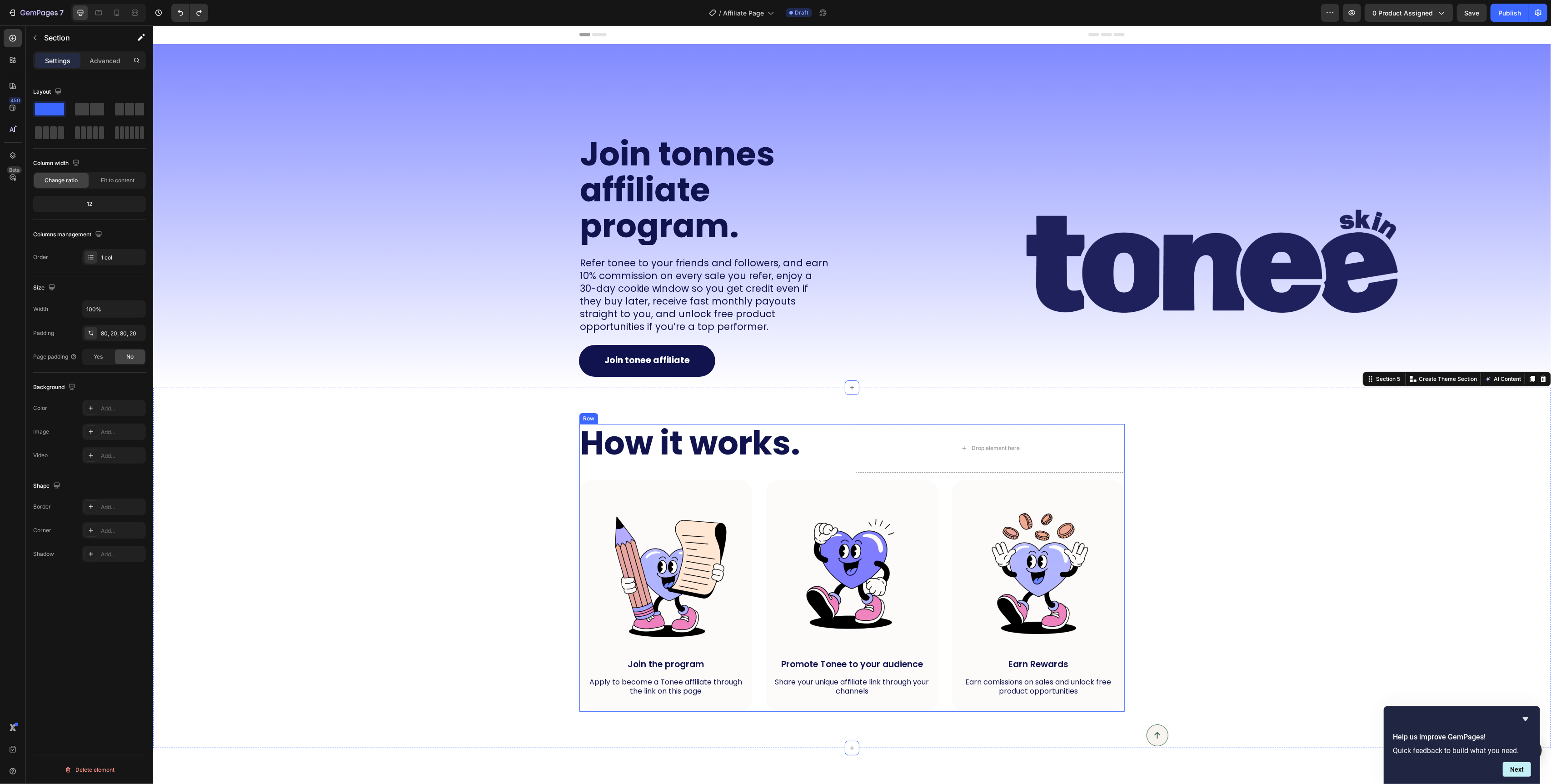
click at [591, 477] on div "How it works. Heading Drop element here Row Image Join the program Text Block A…" at bounding box center [852, 568] width 545 height 288
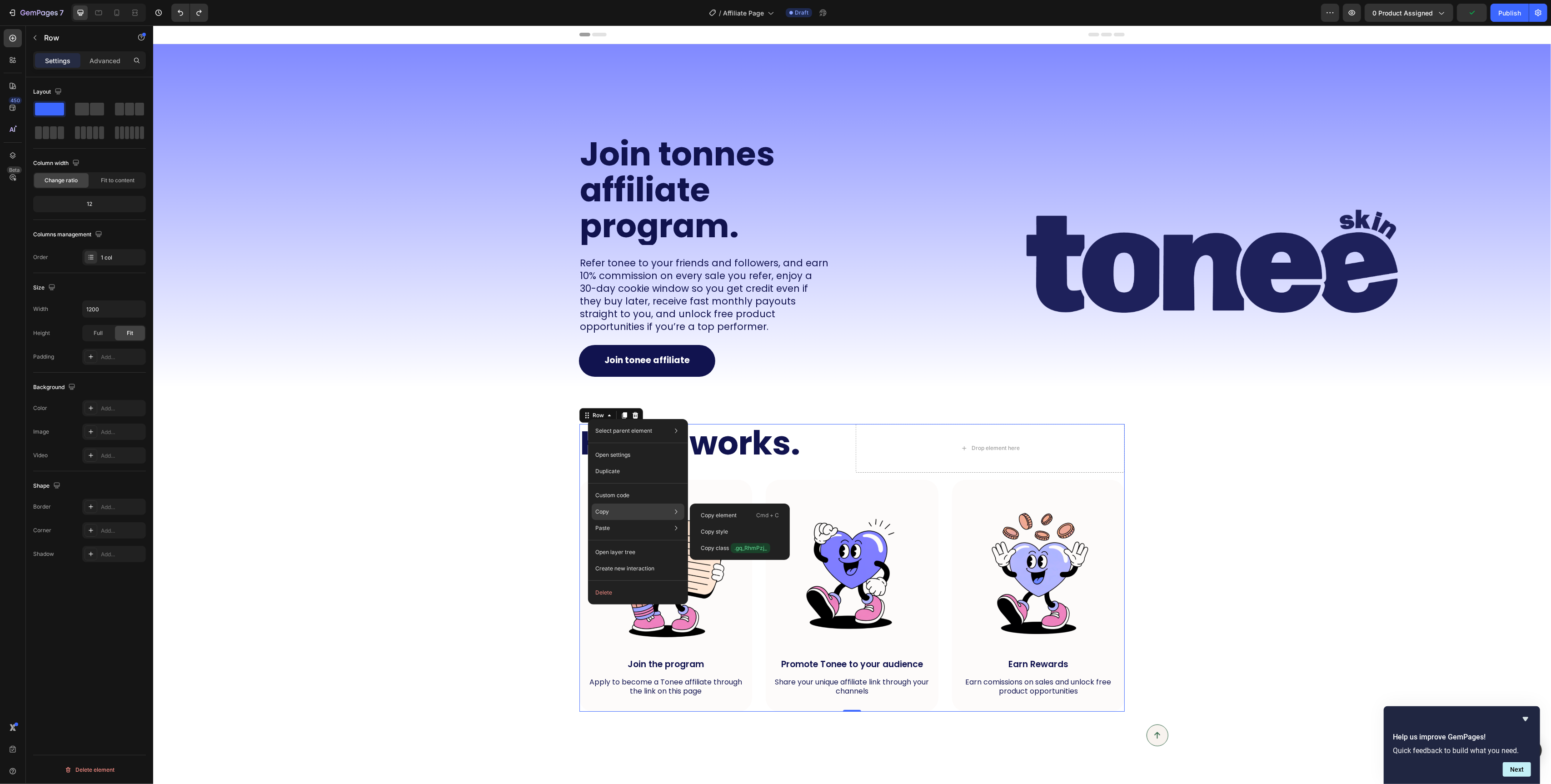
click at [624, 508] on div "Copy Copy element Cmd + C Copy style Copy class .gq_RhmPzj_" at bounding box center [638, 511] width 93 height 16
click at [925, 354] on img at bounding box center [1212, 261] width 678 height 190
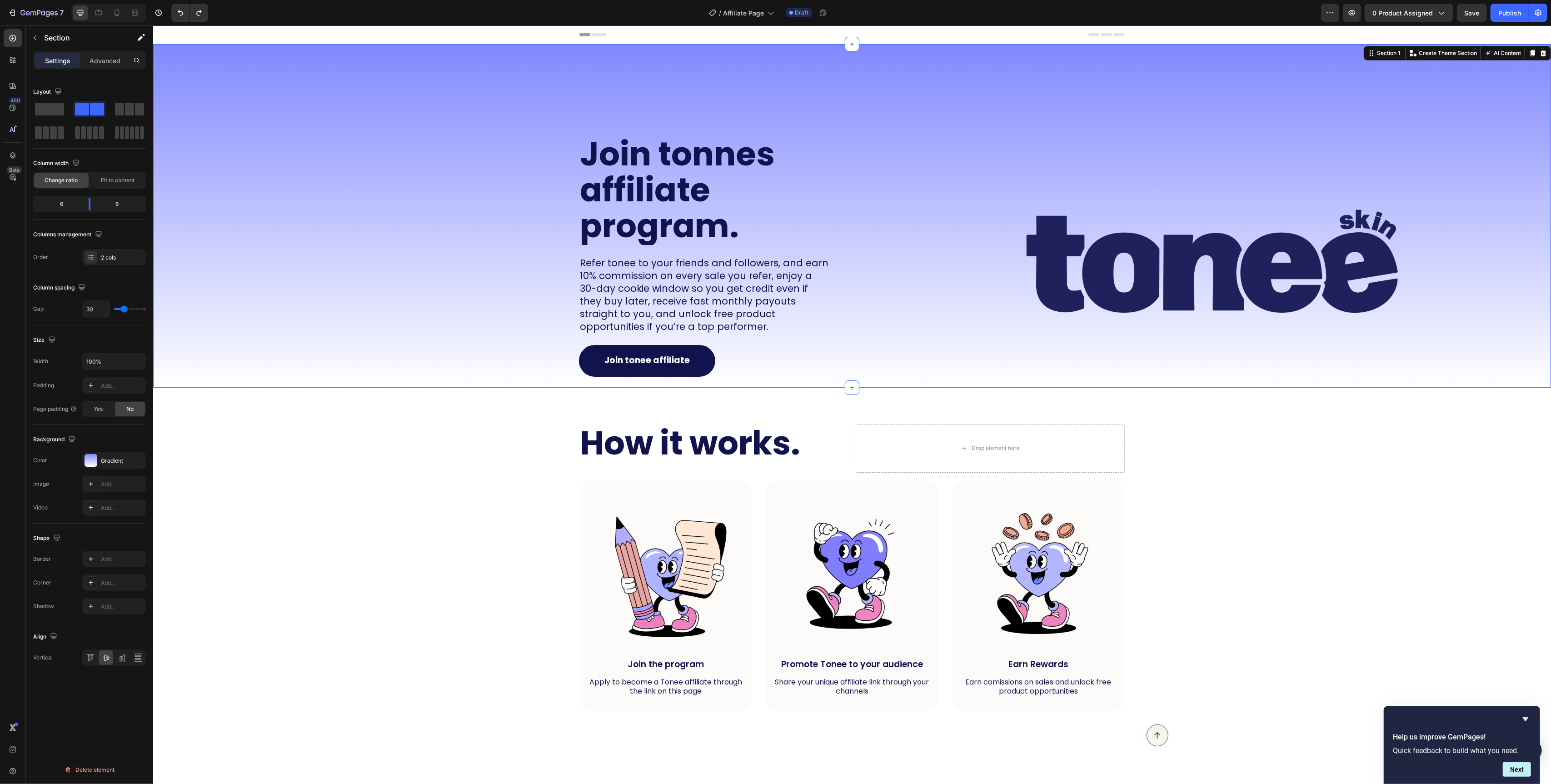
click at [885, 375] on div "Image" at bounding box center [1204, 216] width 692 height 344
click at [885, 375] on div "Image" at bounding box center [1204, 216] width 692 height 344
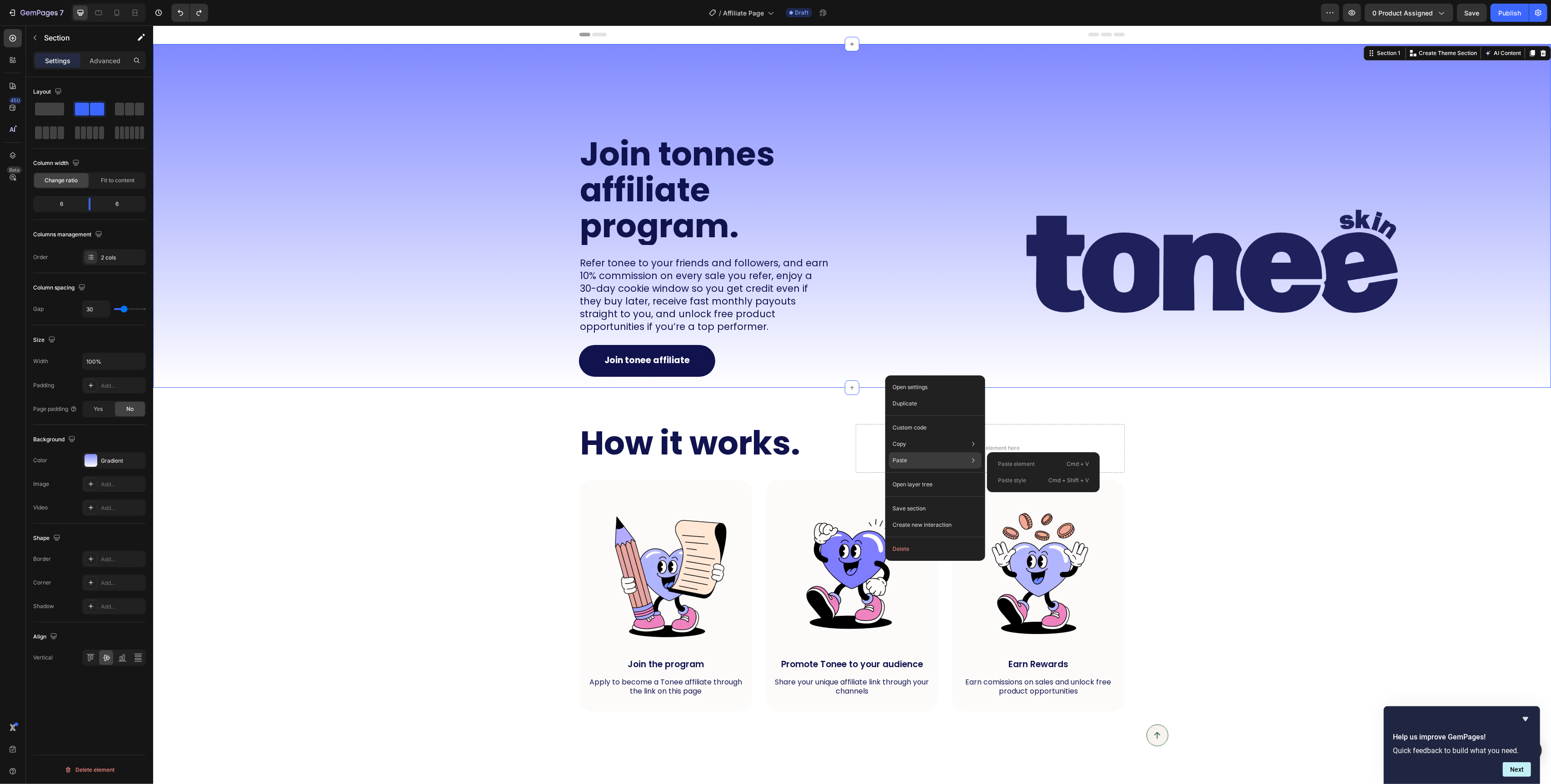
click at [903, 455] on div "Paste Paste element Cmd + V Paste style Cmd + Shift + V" at bounding box center [936, 460] width 93 height 16
click at [1020, 464] on p "Paste element" at bounding box center [1016, 464] width 37 height 8
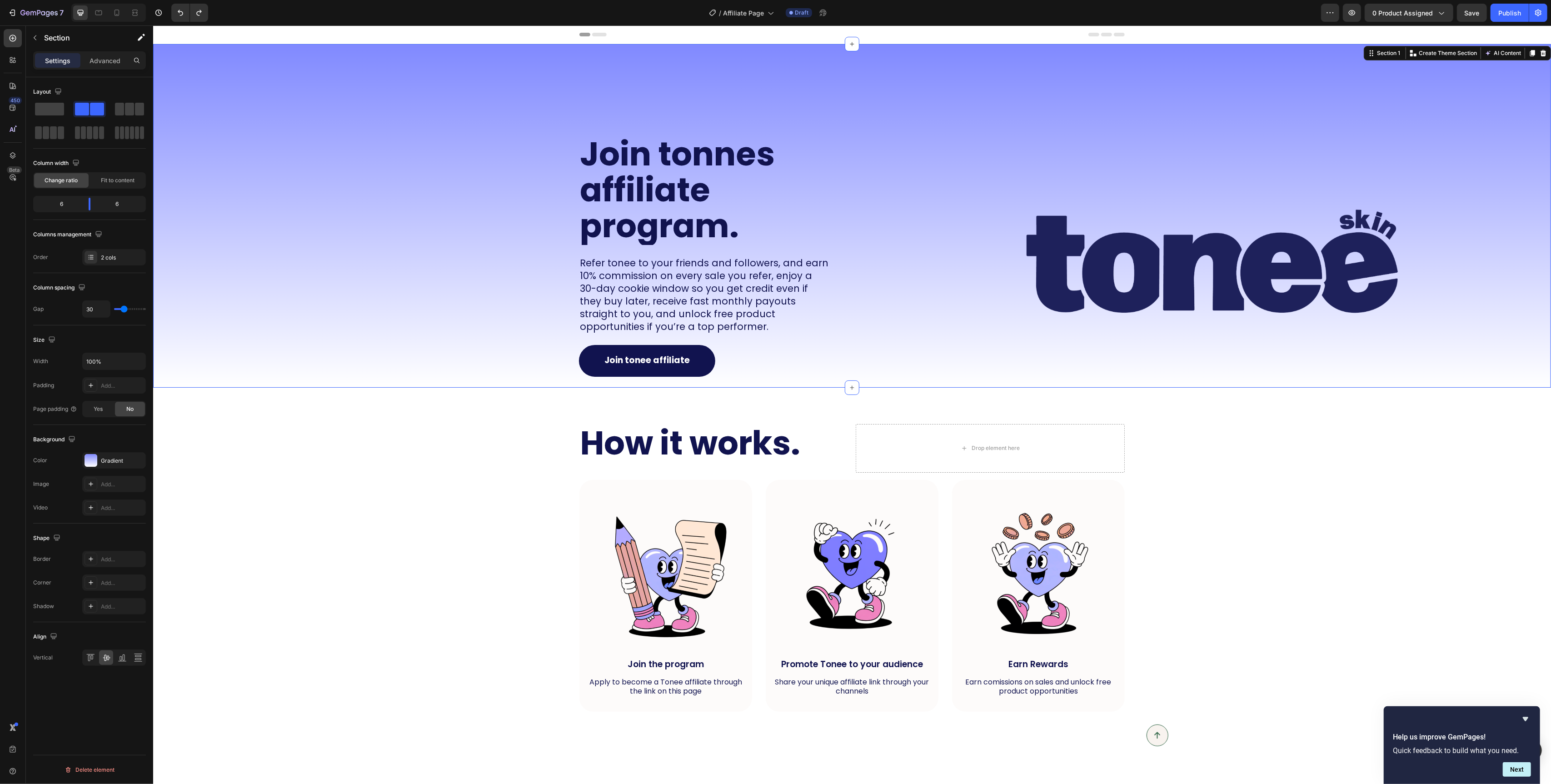
click at [481, 363] on div "Join tonnes affiliate program. Heading Refer tonee to your friends and follower…" at bounding box center [499, 216] width 692 height 344
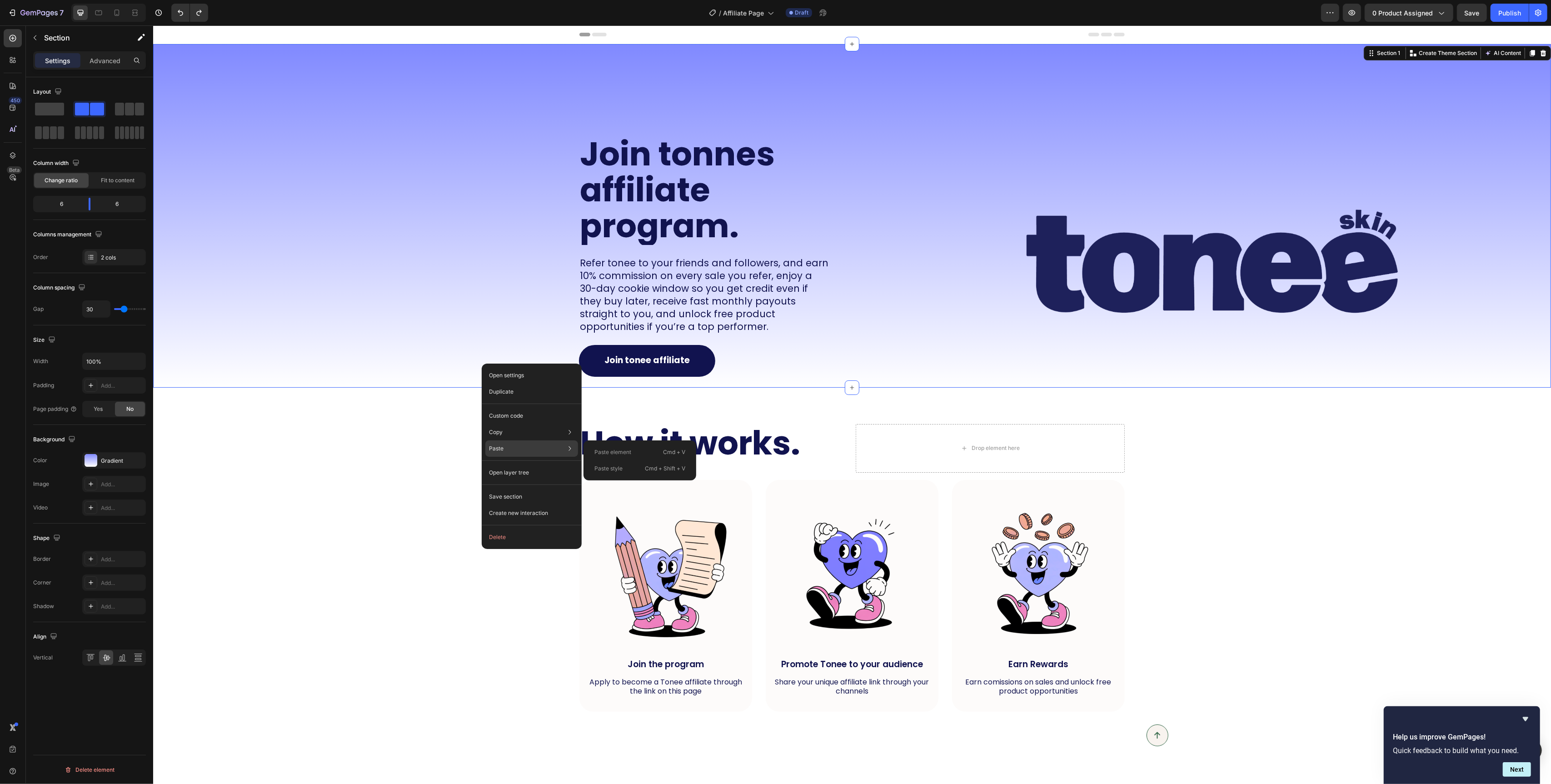
click at [631, 461] on div "Paste style Cmd + Shift + V" at bounding box center [640, 468] width 106 height 16
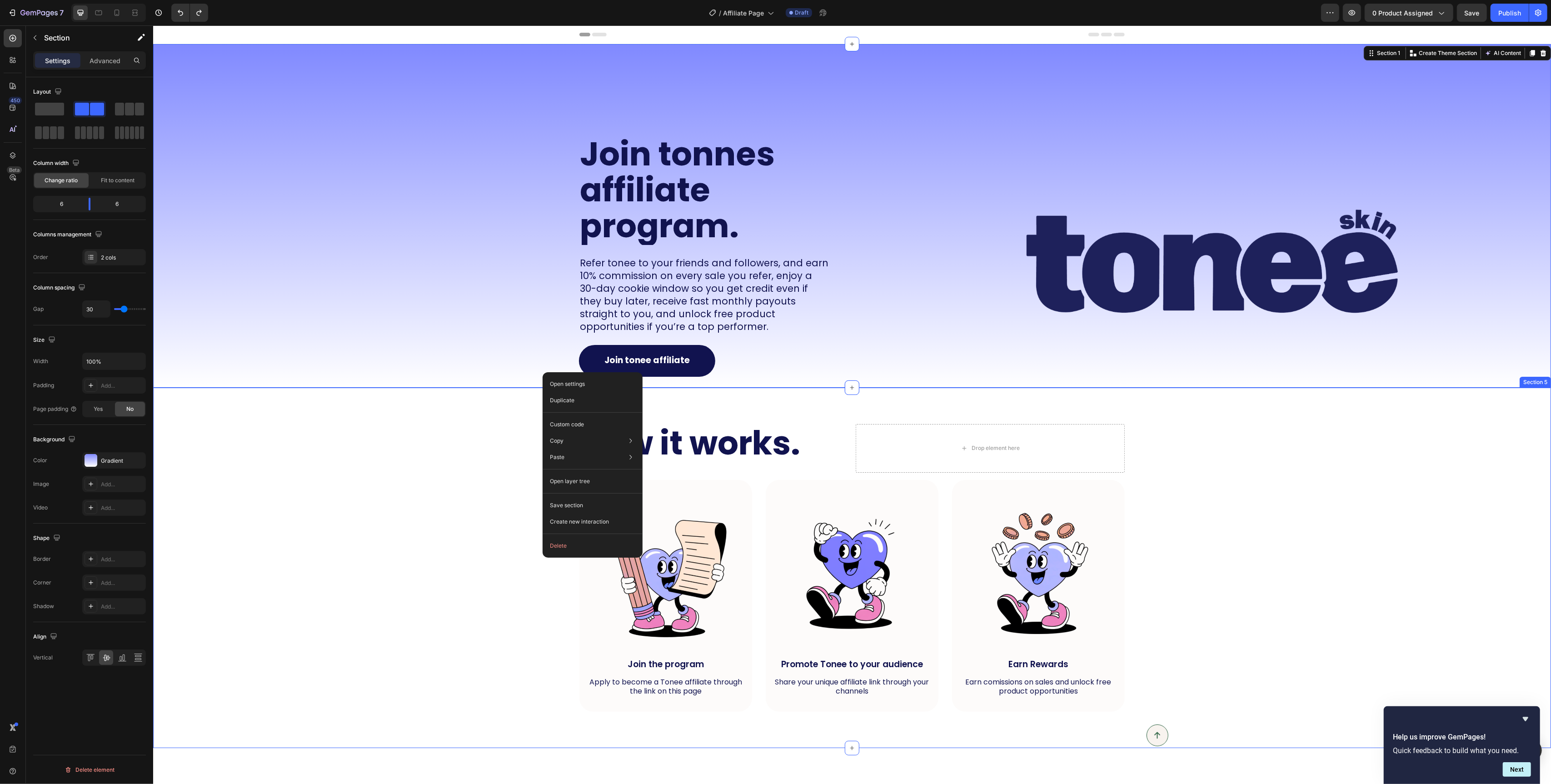
click at [345, 463] on div "How it works. Heading Drop element here Row Image Join the program Text Block A…" at bounding box center [852, 568] width 1380 height 288
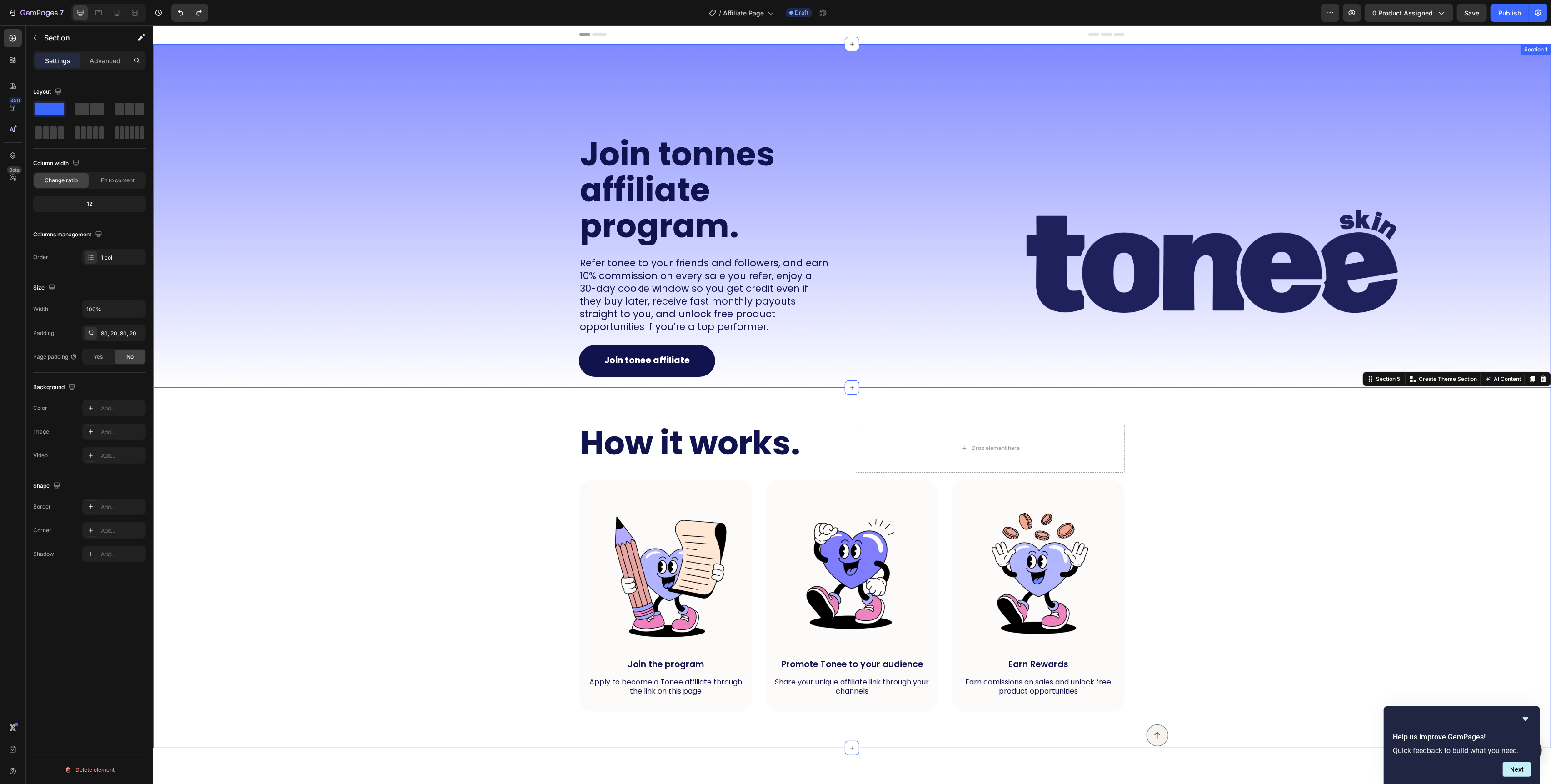
click at [382, 359] on div "Join tonnes affiliate program. Heading Refer tonee to your friends and follower…" at bounding box center [499, 216] width 692 height 344
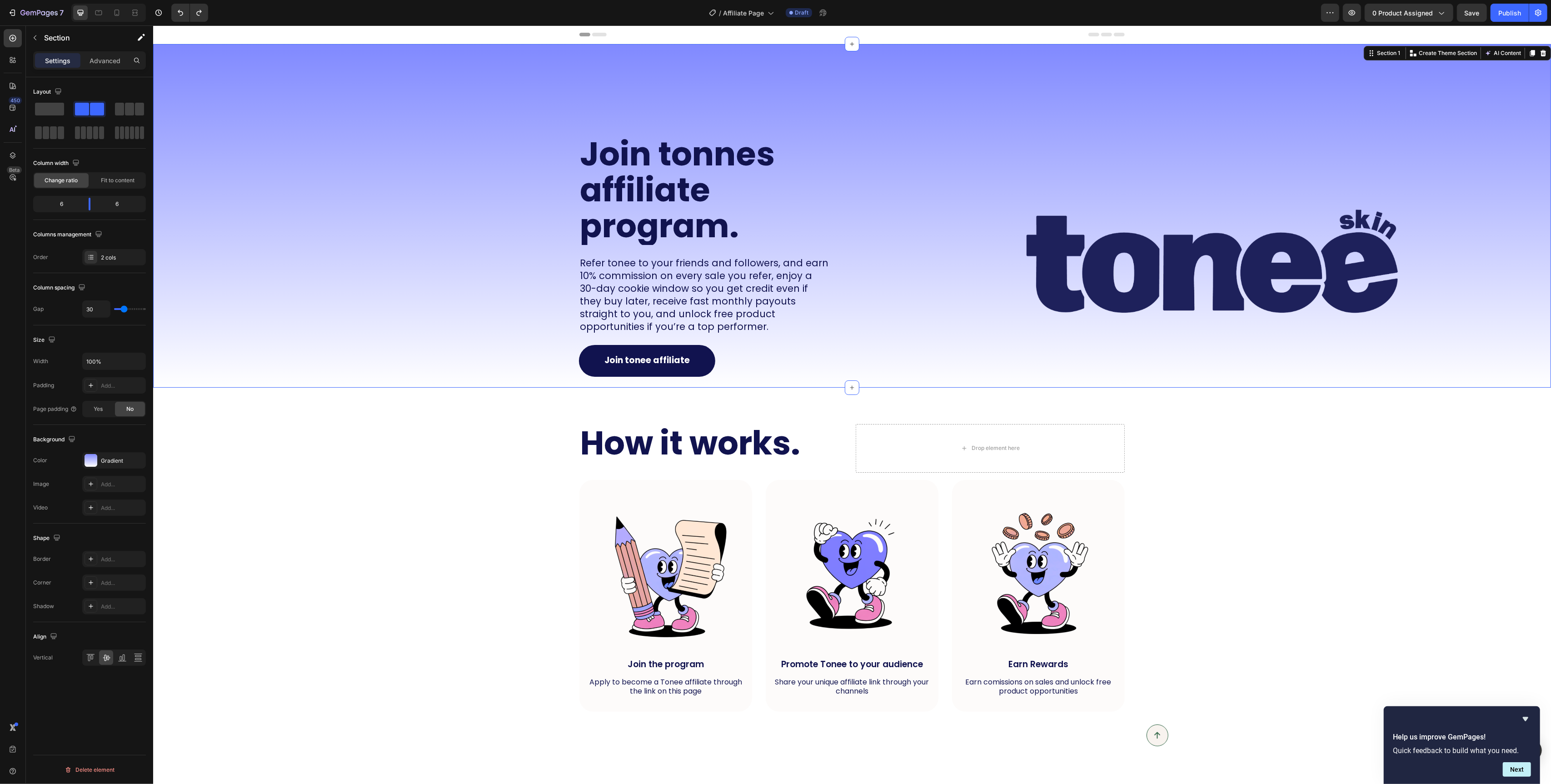
click at [493, 294] on div "Join tonnes affiliate program. Heading Refer tonee to your friends and follower…" at bounding box center [499, 216] width 692 height 344
click at [436, 239] on div "Join tonnes affiliate program. Heading Refer tonee to your friends and follower…" at bounding box center [499, 216] width 692 height 344
click at [421, 225] on div "Join tonnes affiliate program. Heading Refer tonee to your friends and follower…" at bounding box center [499, 216] width 692 height 344
click at [517, 406] on div "How it works. Heading Drop element here Row Image Join the program Text Block A…" at bounding box center [852, 568] width 1398 height 361
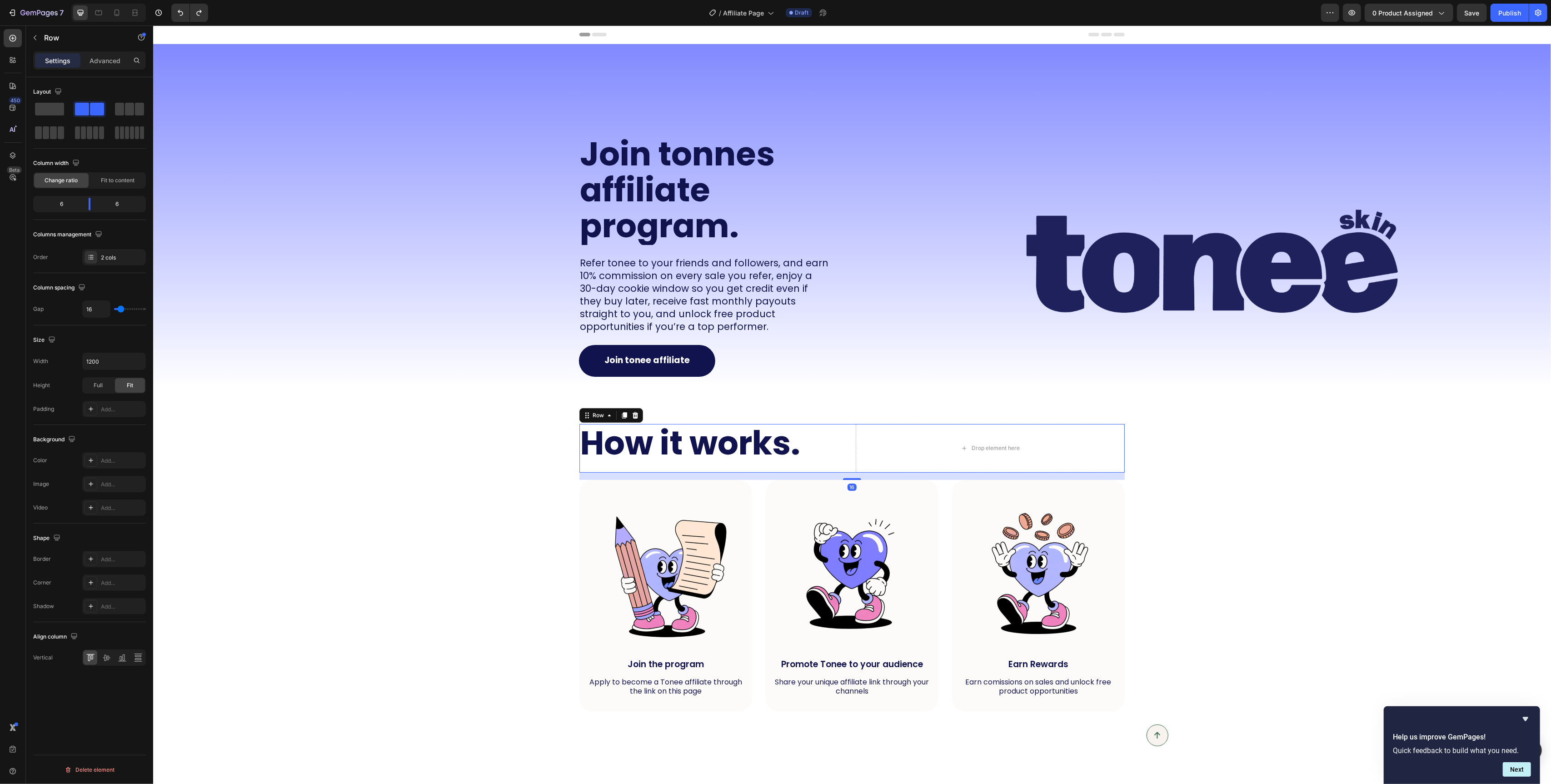
click at [595, 464] on div "How it works. Heading" at bounding box center [714, 448] width 269 height 49
click at [630, 478] on div "16" at bounding box center [852, 476] width 545 height 7
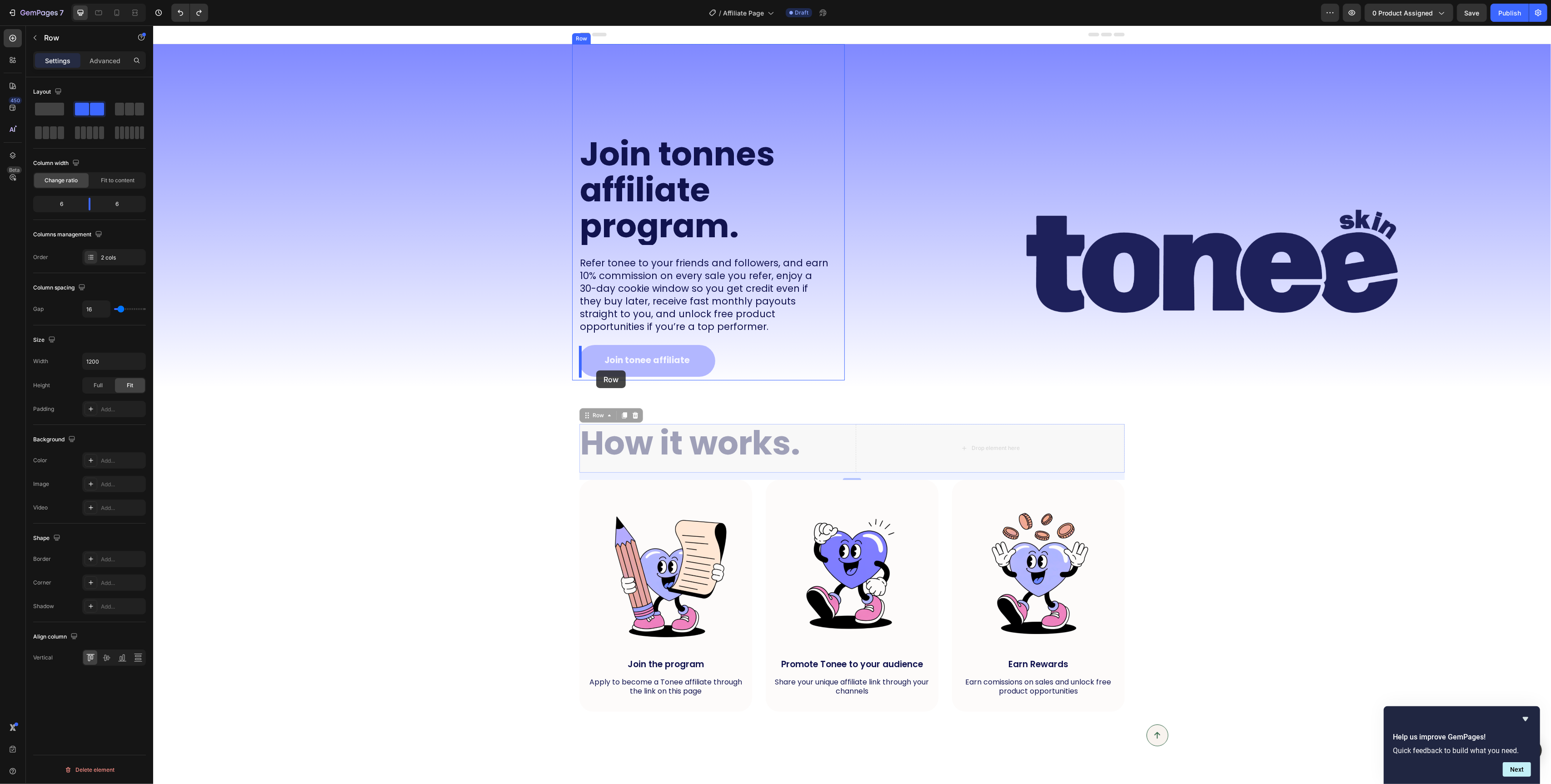
drag, startPoint x: 586, startPoint y: 422, endPoint x: 596, endPoint y: 371, distance: 52.0
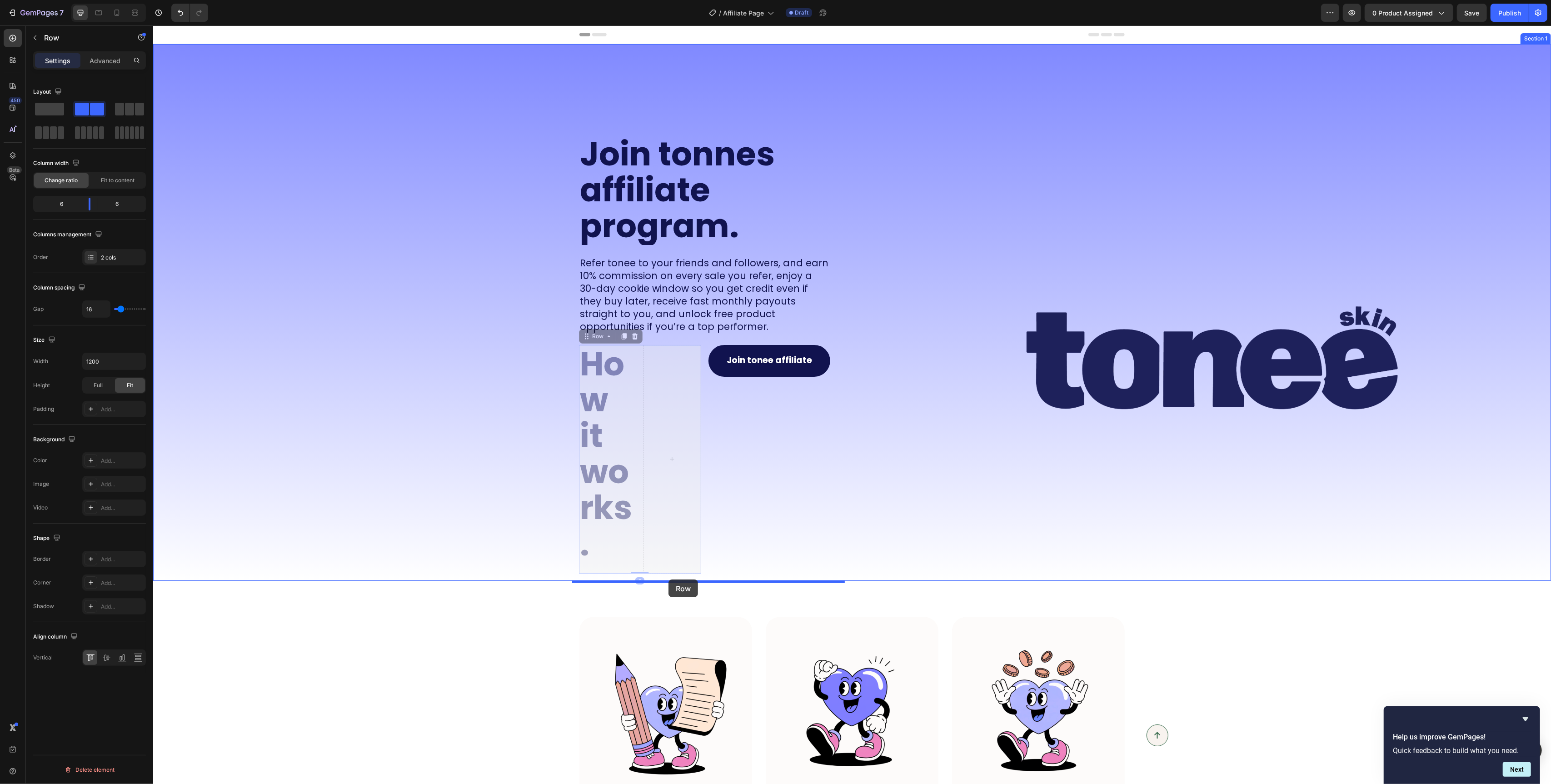
drag, startPoint x: 586, startPoint y: 333, endPoint x: 668, endPoint y: 579, distance: 259.3
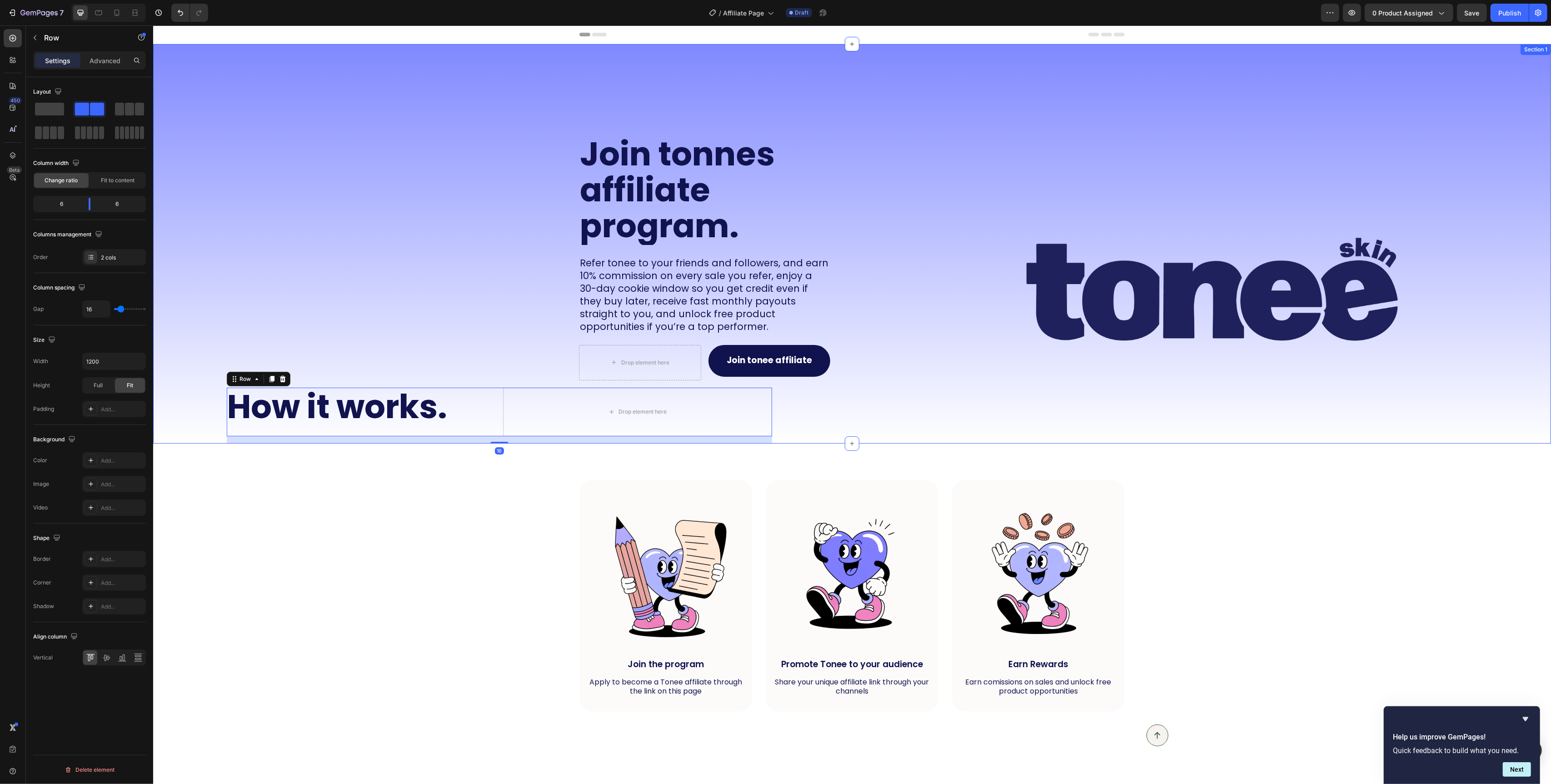
click at [198, 411] on div "Join tonnes affiliate program. Heading Refer tonee to your friends and follower…" at bounding box center [499, 244] width 692 height 399
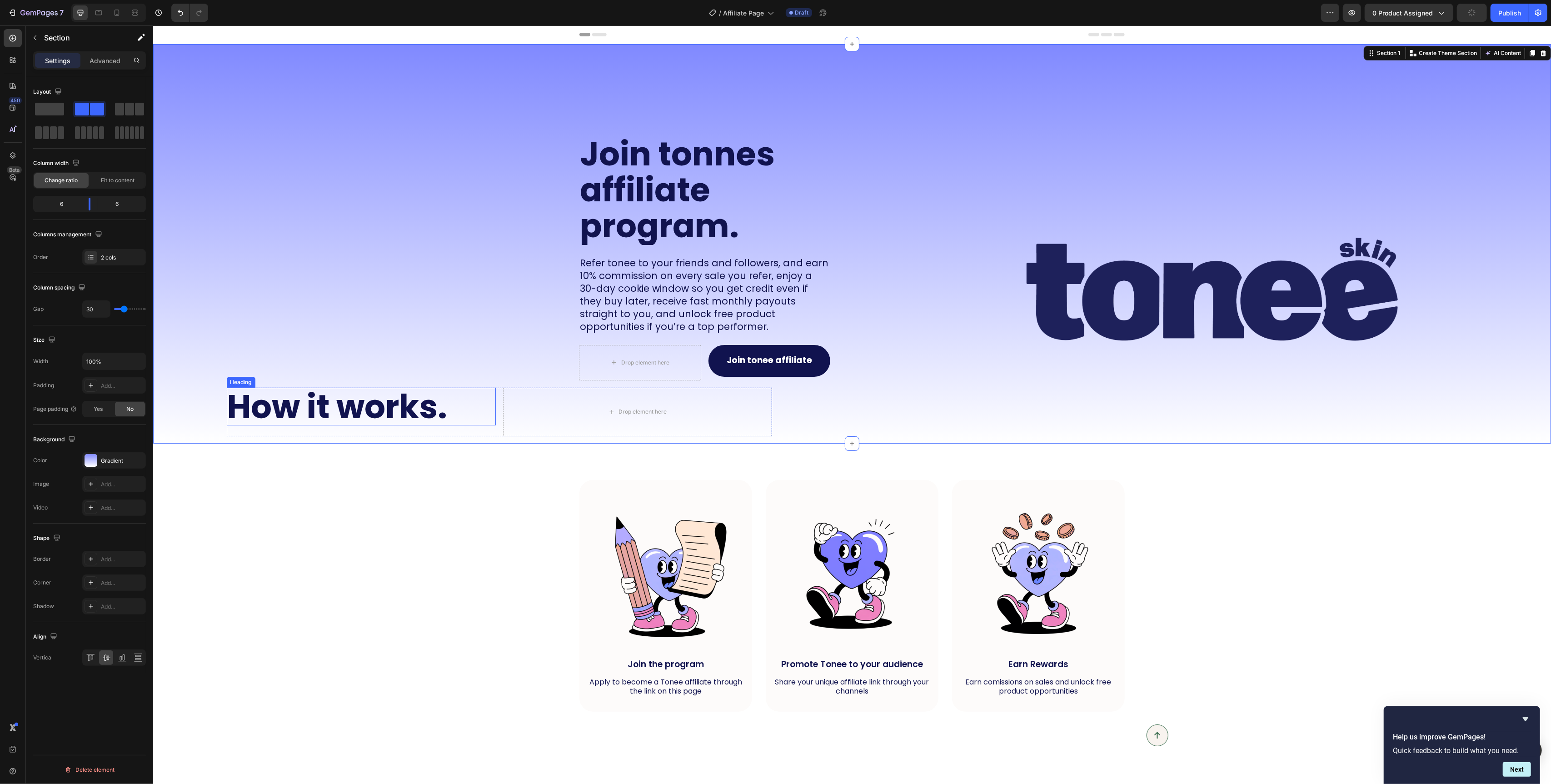
click at [245, 388] on div "How it works. Heading" at bounding box center [361, 406] width 269 height 38
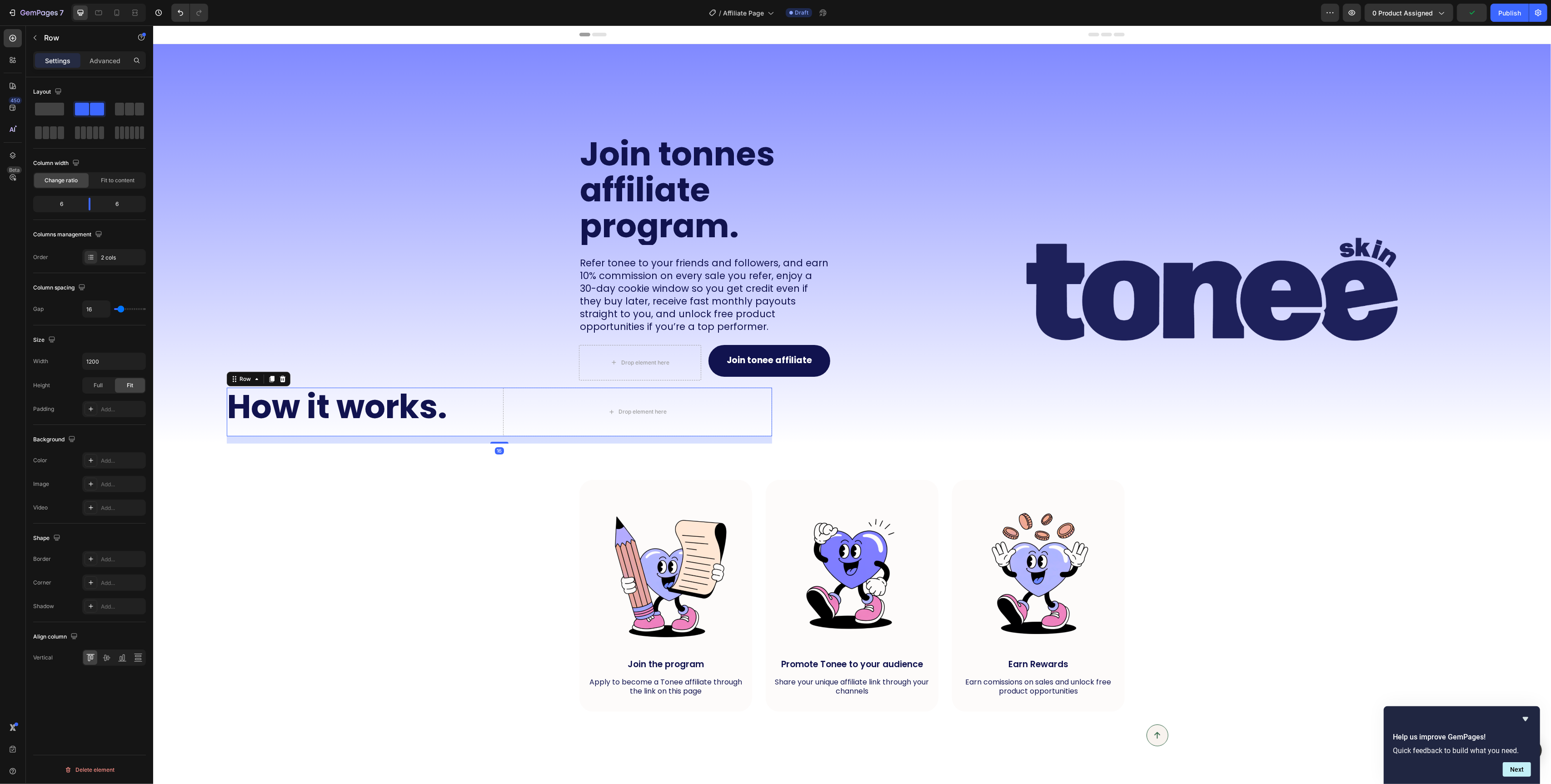
click at [500, 408] on div "How it works. Heading Drop element here Row 16" at bounding box center [499, 411] width 545 height 49
click at [45, 111] on span at bounding box center [49, 109] width 29 height 13
click at [173, 8] on button "Undo/Redo" at bounding box center [180, 13] width 18 height 18
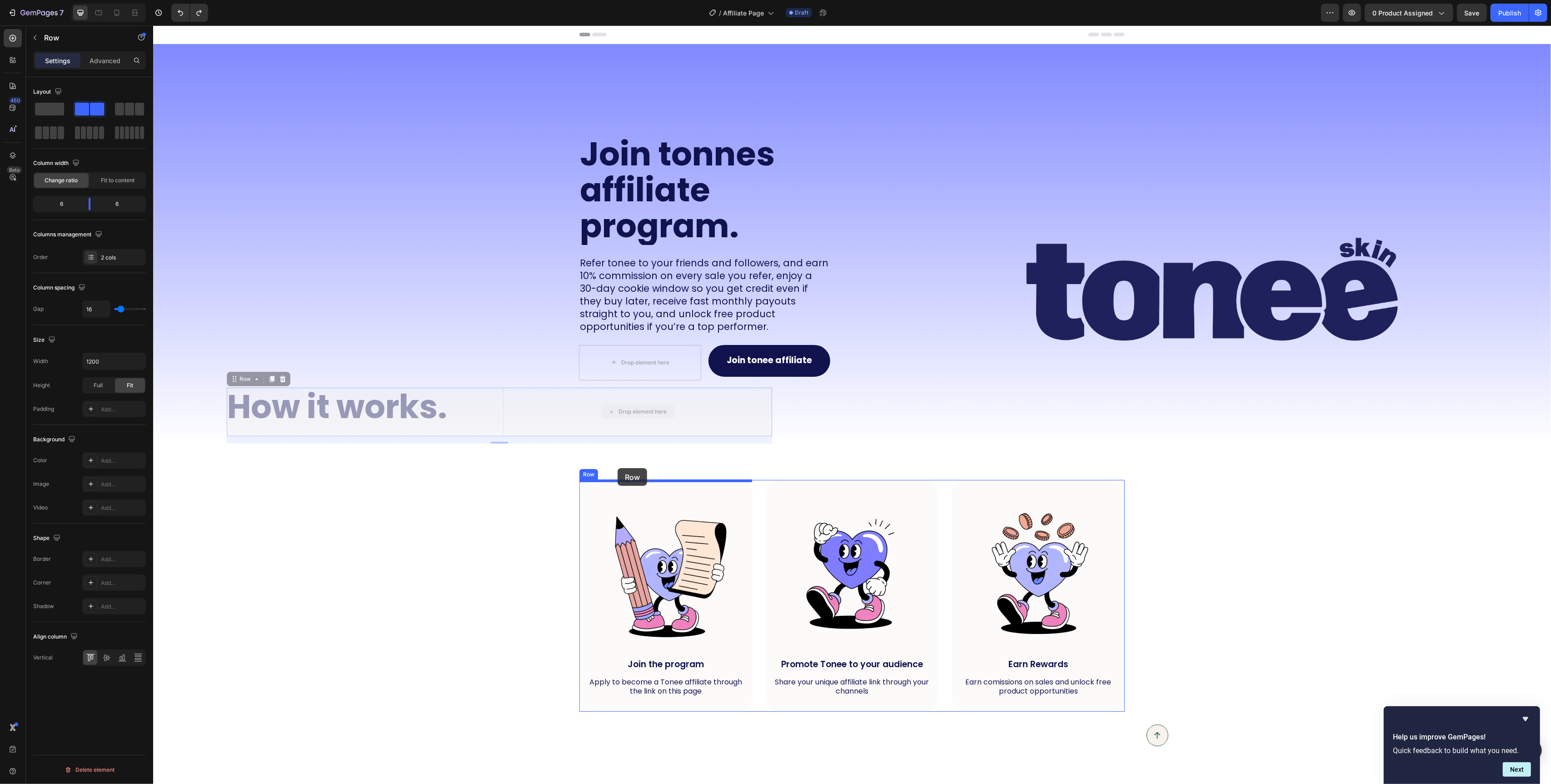
drag, startPoint x: 235, startPoint y: 382, endPoint x: 617, endPoint y: 468, distance: 391.6
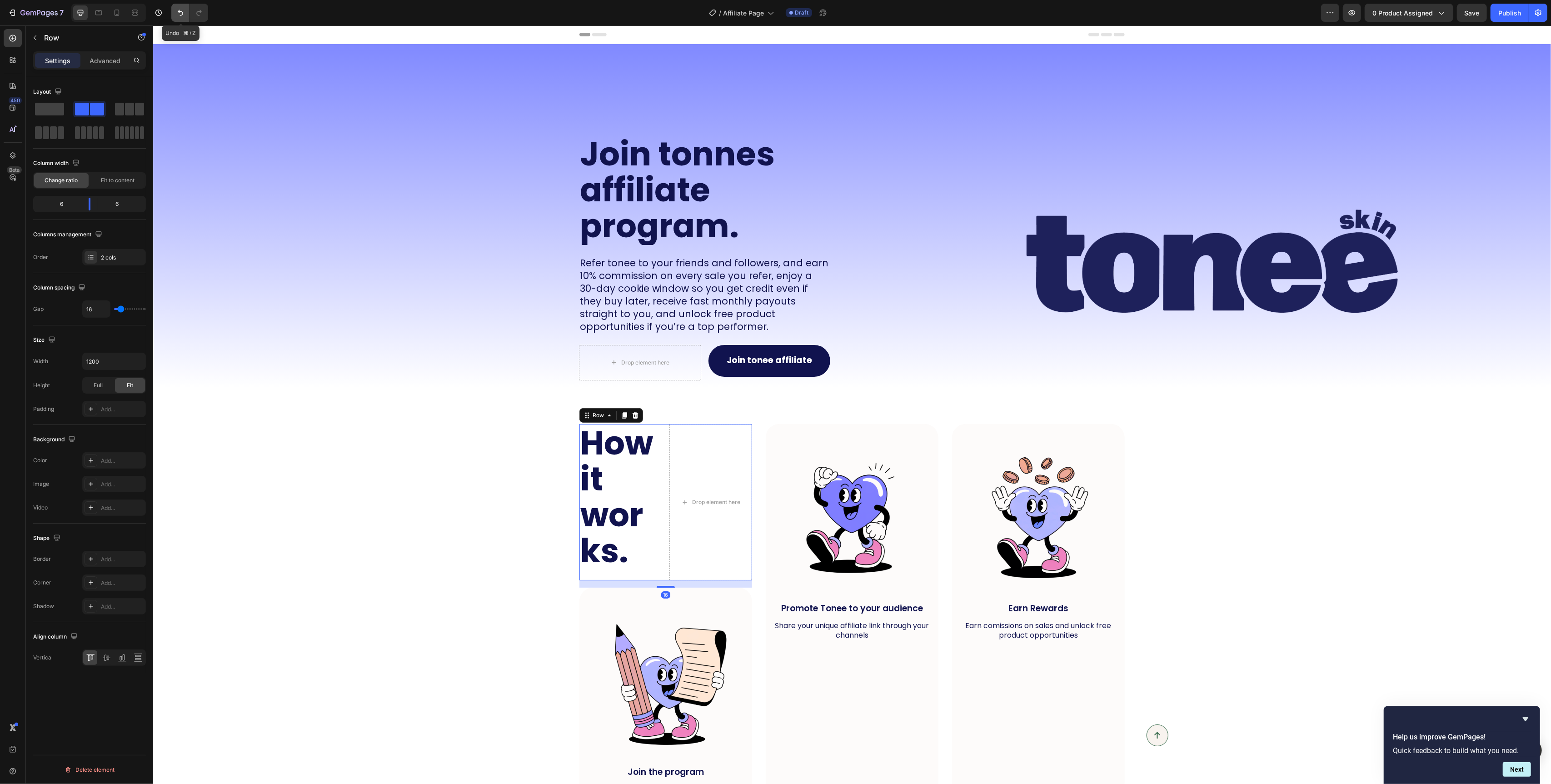
click at [180, 8] on icon "Undo/Redo" at bounding box center [180, 13] width 9 height 9
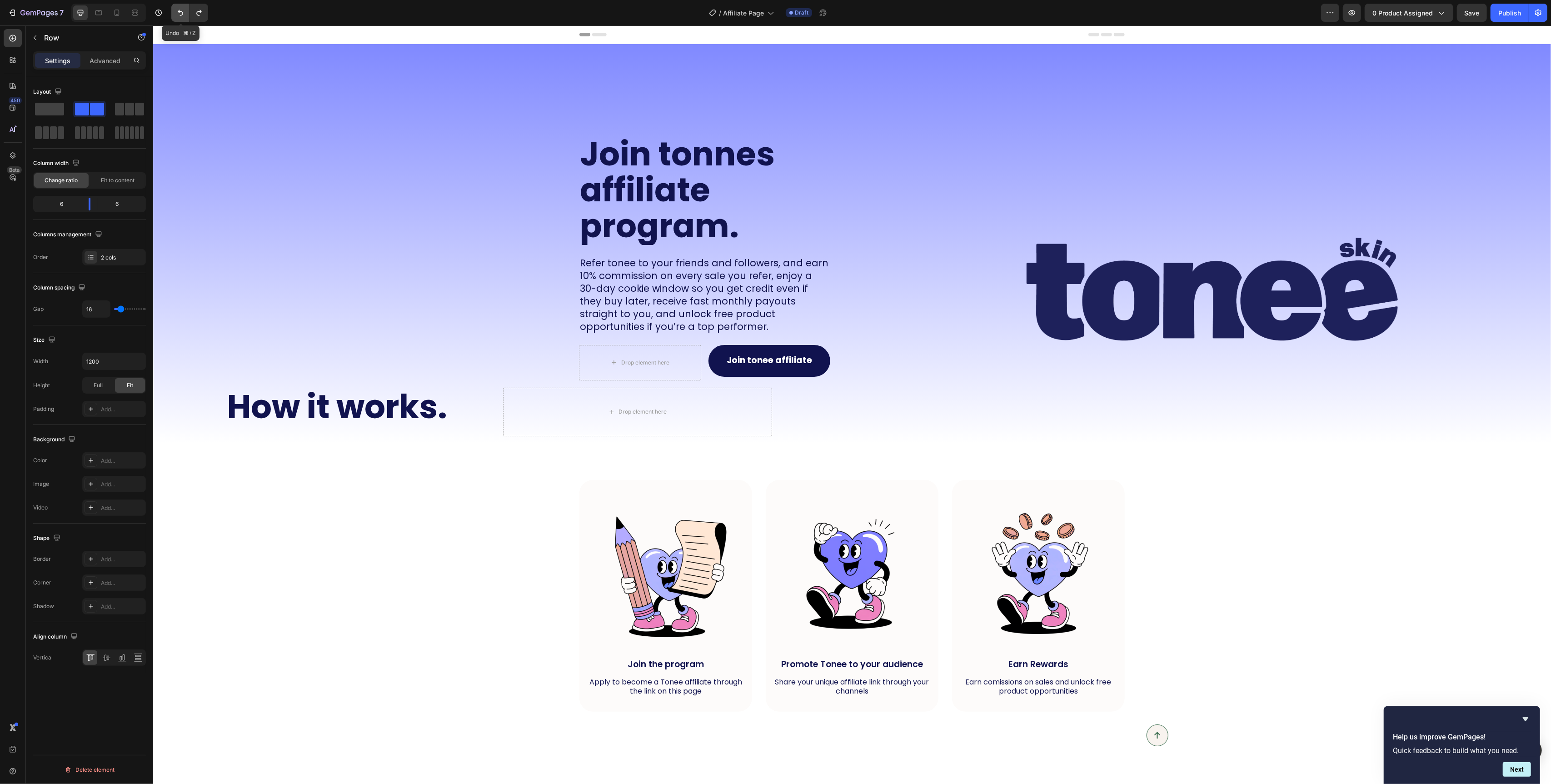
click at [180, 8] on icon "Undo/Redo" at bounding box center [180, 13] width 9 height 9
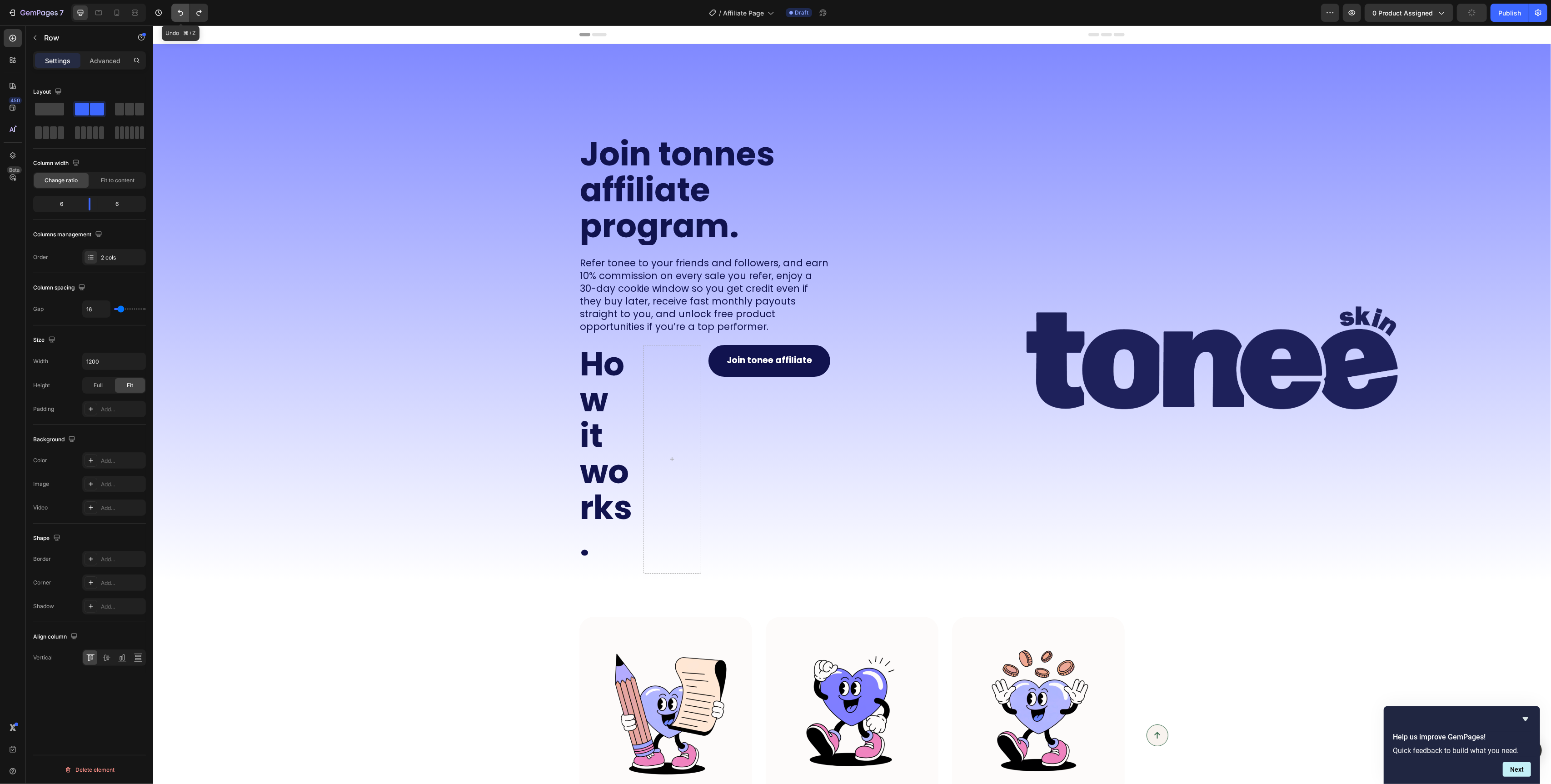
click at [180, 8] on icon "Undo/Redo" at bounding box center [180, 13] width 9 height 9
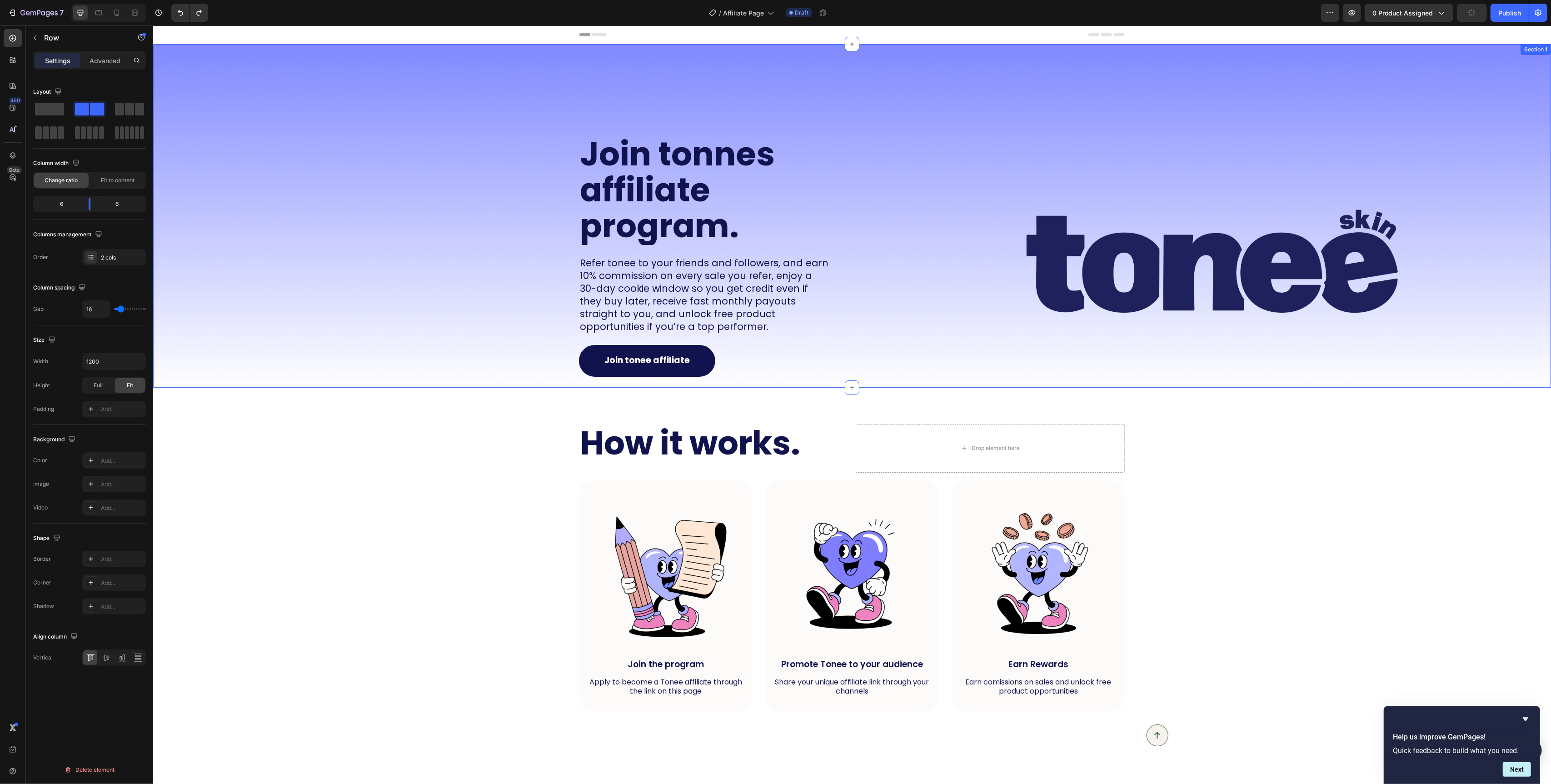
click at [471, 282] on div "Join tonnes affiliate program. Heading Refer tonee to your friends and follower…" at bounding box center [499, 216] width 692 height 344
click at [468, 282] on div "Join tonnes affiliate program. Heading Refer tonee to your friends and follower…" at bounding box center [499, 216] width 692 height 344
click at [414, 165] on div "Join tonnes affiliate program. Heading Refer tonee to your friends and follower…" at bounding box center [499, 216] width 692 height 344
click at [324, 134] on div "Join tonnes affiliate program. Heading Refer tonee to your friends and follower…" at bounding box center [499, 216] width 692 height 344
click at [364, 157] on div "Join tonnes affiliate program. Heading Refer tonee to your friends and follower…" at bounding box center [499, 216] width 692 height 344
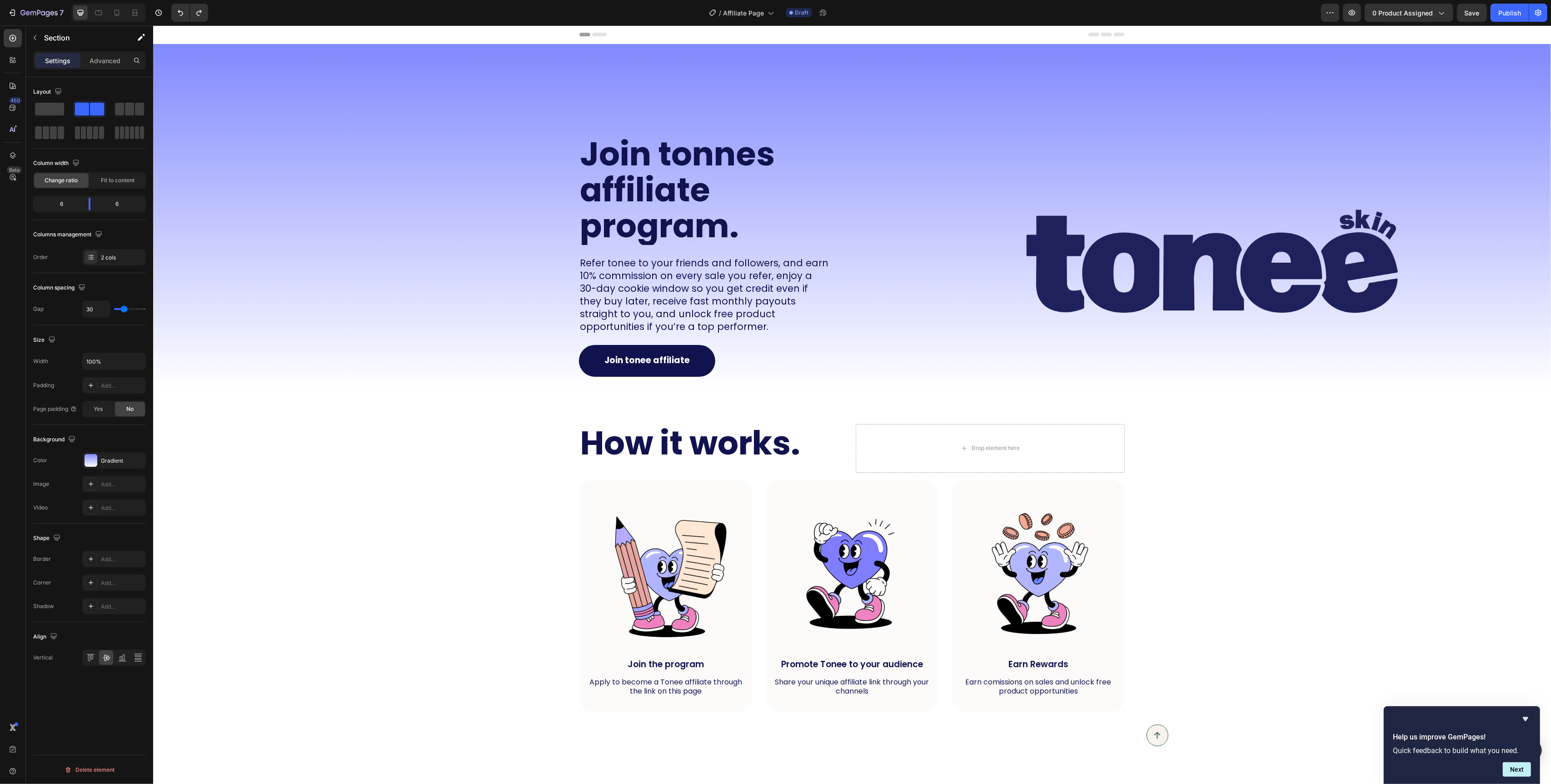
click at [363, 121] on div "Join tonnes affiliate program. Heading Refer tonee to your friends and follower…" at bounding box center [499, 216] width 692 height 344
click at [662, 165] on h2 "Join tonnes affiliate program." at bounding box center [704, 190] width 252 height 110
click at [478, 132] on div "Join tonnes affiliate program. Heading 24 Refer tonee to your friends and follo…" at bounding box center [499, 216] width 692 height 344
click at [90, 461] on div at bounding box center [91, 460] width 13 height 13
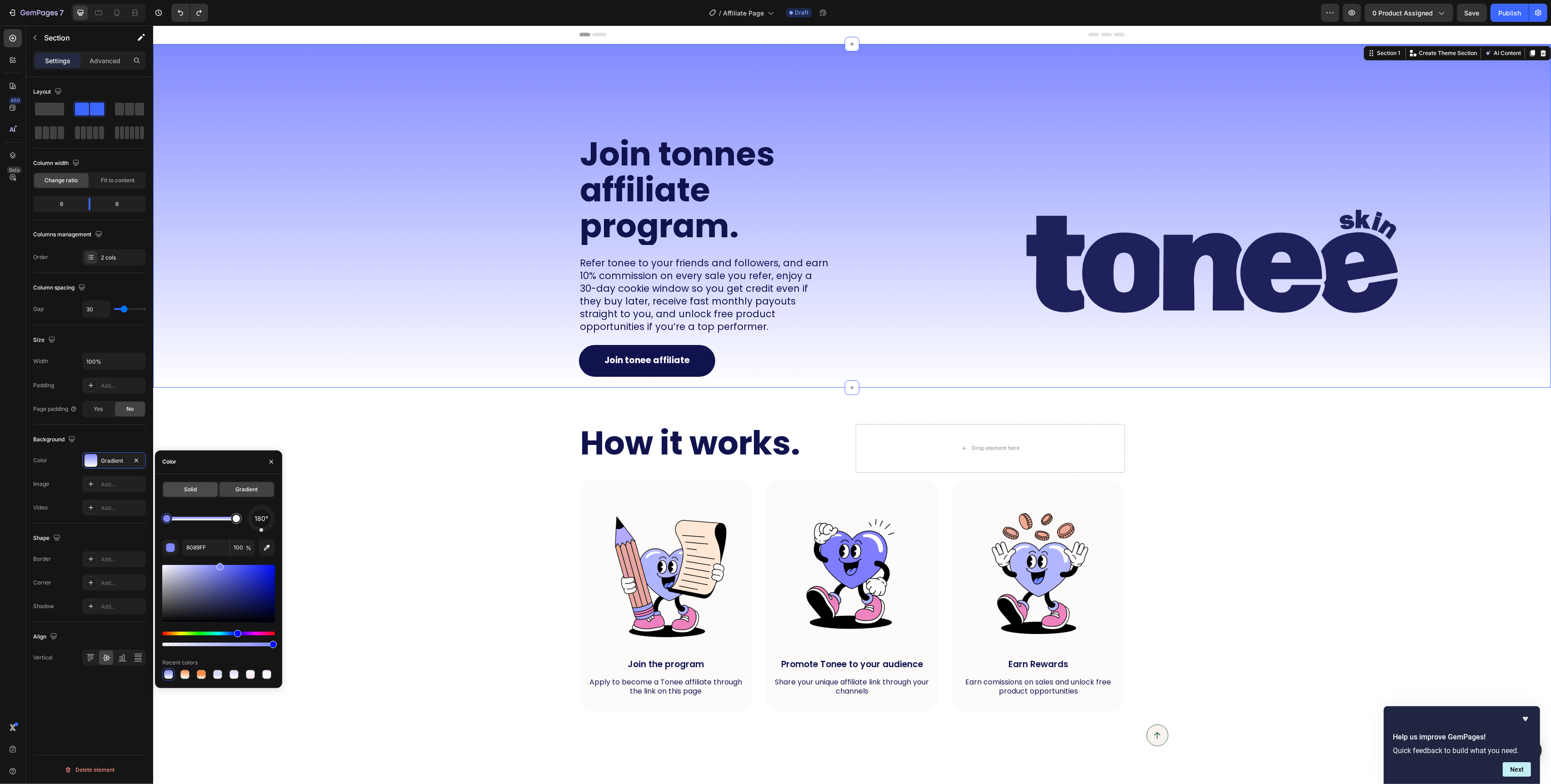
click at [185, 488] on span "Solid" at bounding box center [190, 490] width 13 height 8
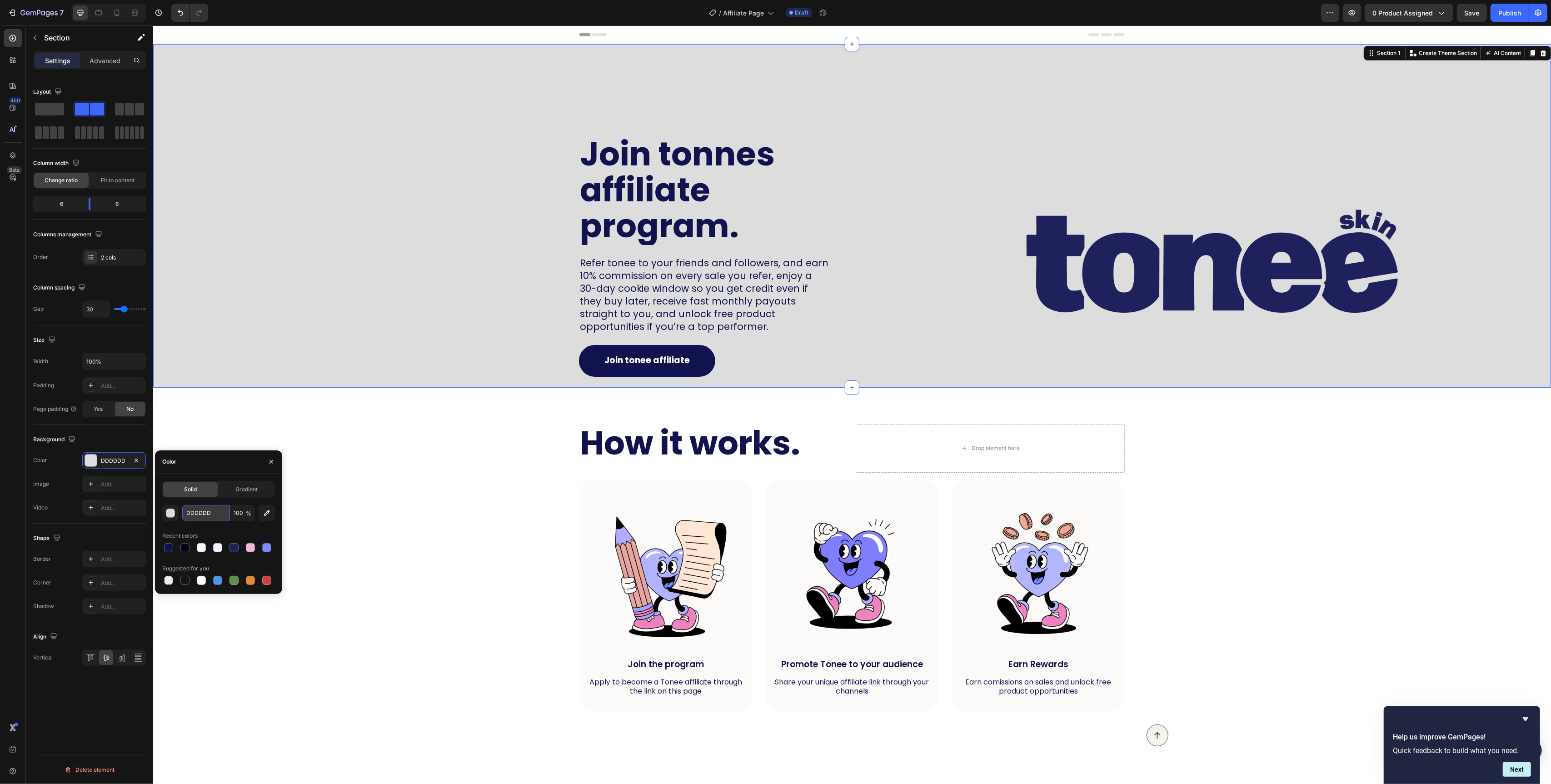
click at [205, 515] on input "DDDDDD" at bounding box center [206, 513] width 47 height 16
paste input "#F4F4FF"
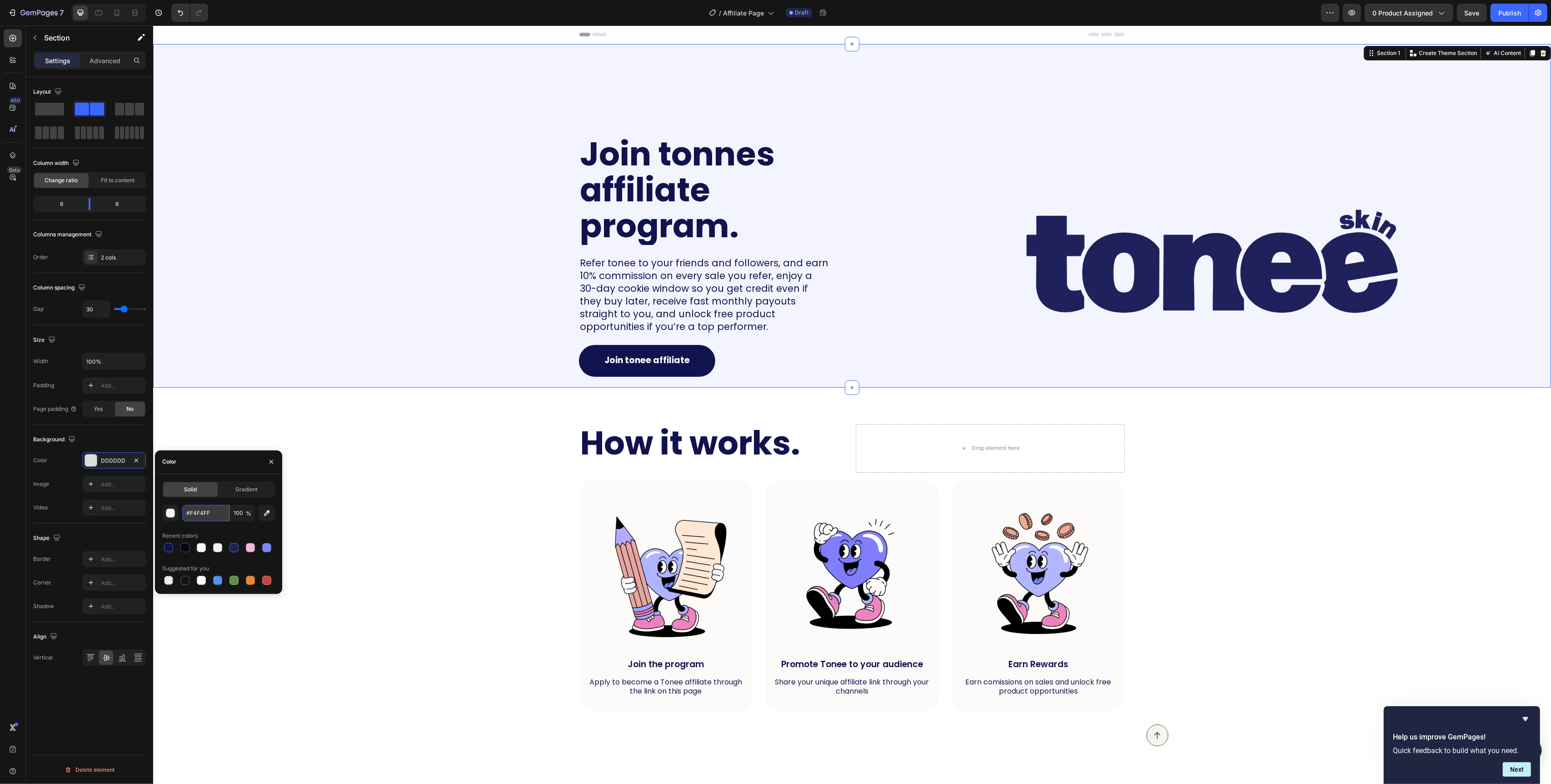
type input "F4F4FF"
click at [445, 520] on div "How it works. Heading Drop element here Row Image Join the program Text Block A…" at bounding box center [852, 568] width 1380 height 288
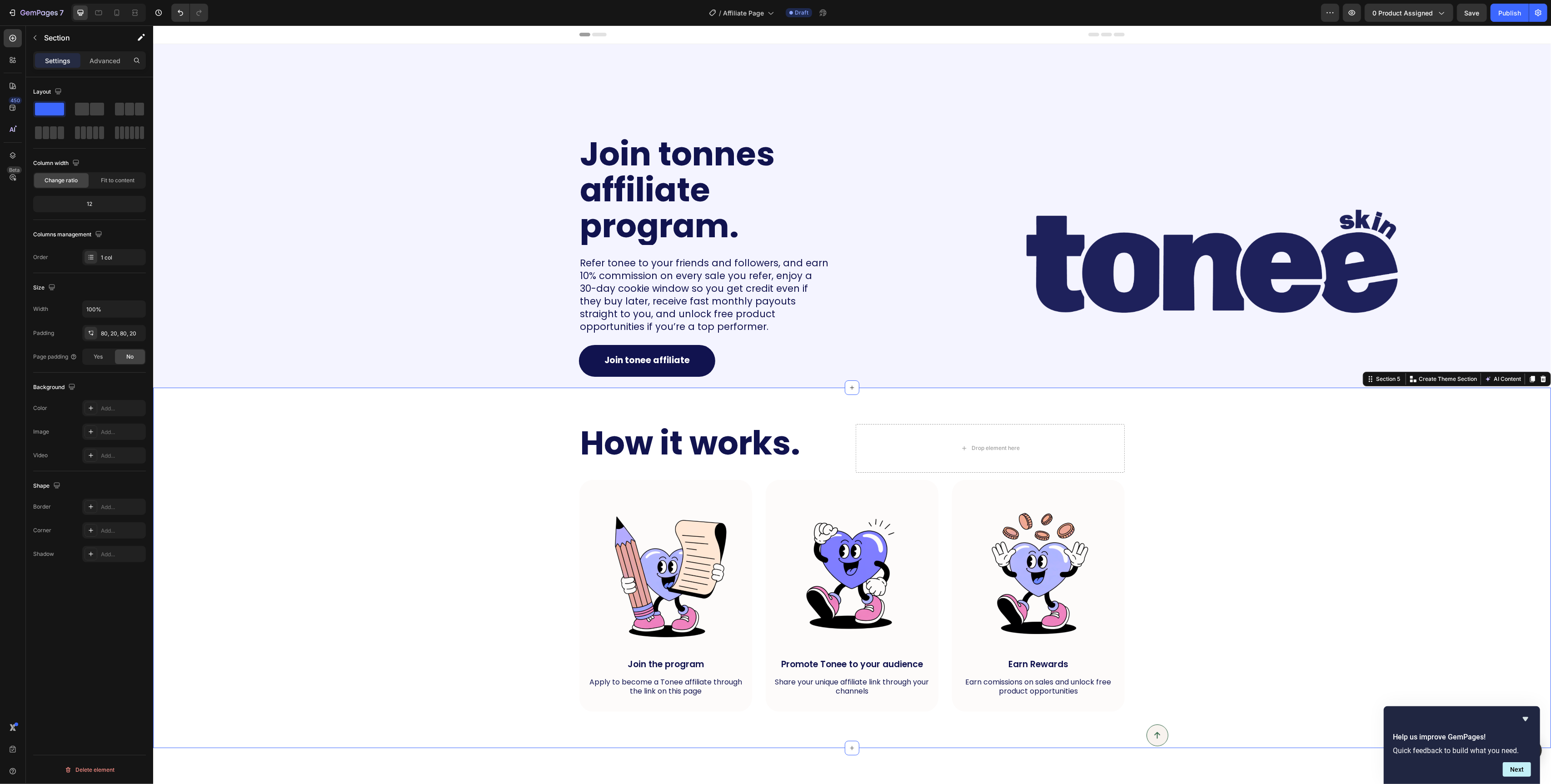
click at [220, 423] on div "How it works. Heading Drop element here Row Image Join the program Text Block A…" at bounding box center [852, 568] width 1398 height 361
click at [94, 256] on div at bounding box center [91, 257] width 13 height 13
click at [184, 285] on span "Column 1" at bounding box center [190, 285] width 24 height 8
click at [92, 411] on icon at bounding box center [91, 408] width 7 height 7
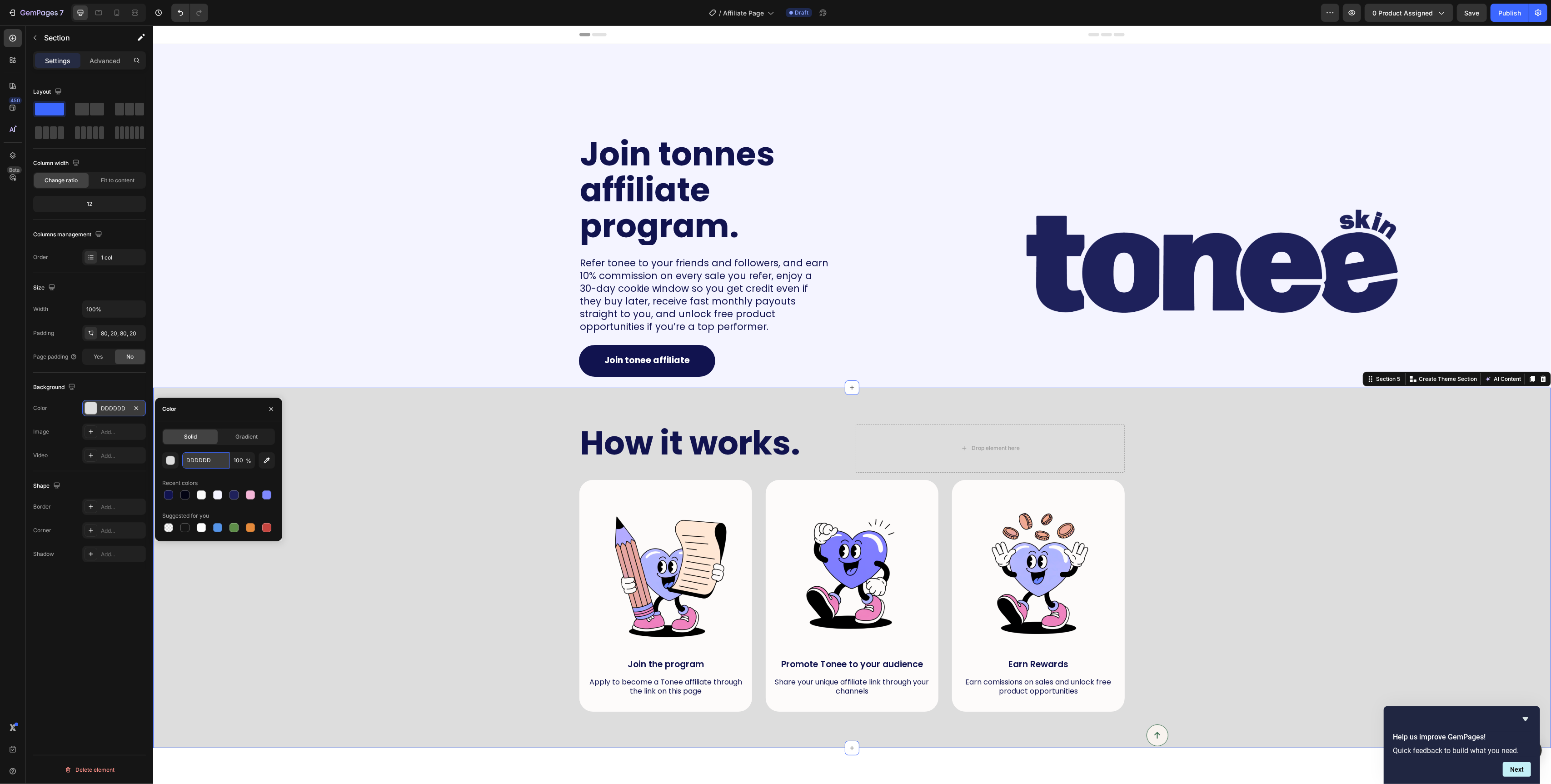
click at [200, 460] on input "DDDDDD" at bounding box center [206, 460] width 47 height 16
paste input "#F4F4FF"
type input "#F4F4FF"
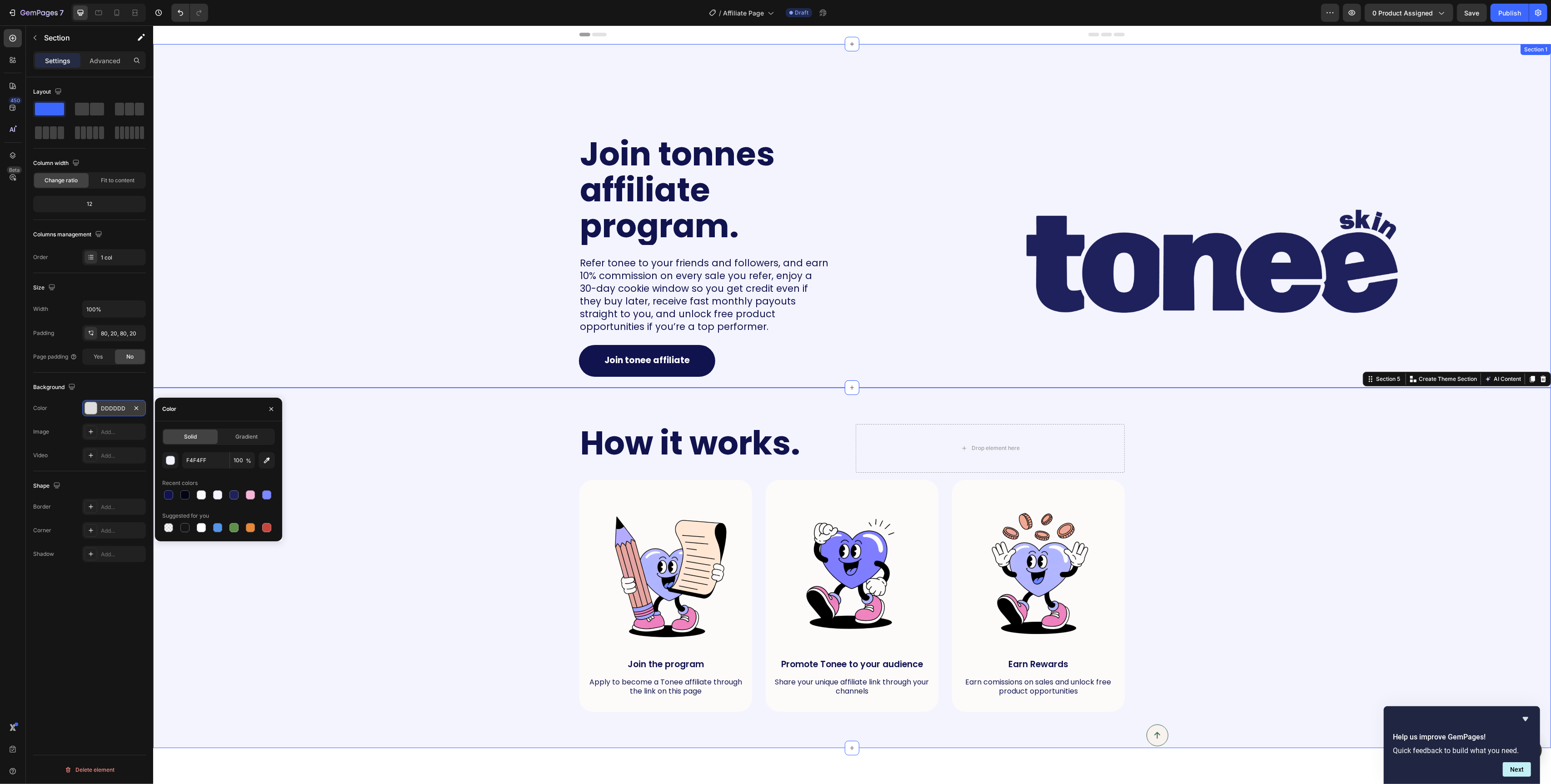
click at [319, 354] on div "Join tonnes affiliate program. Heading Refer tonee to your friends and follower…" at bounding box center [499, 216] width 692 height 344
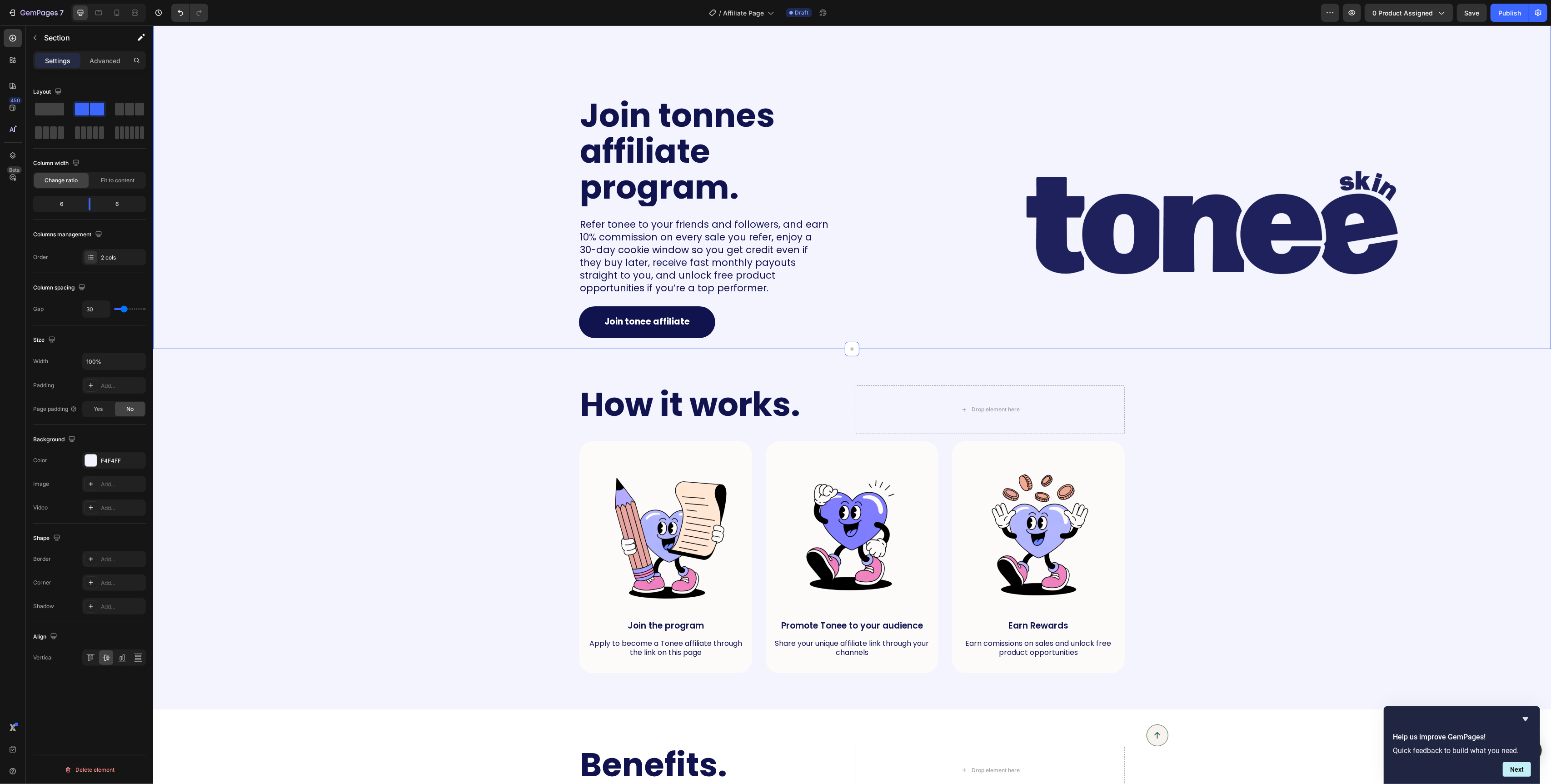
scroll to position [40, 0]
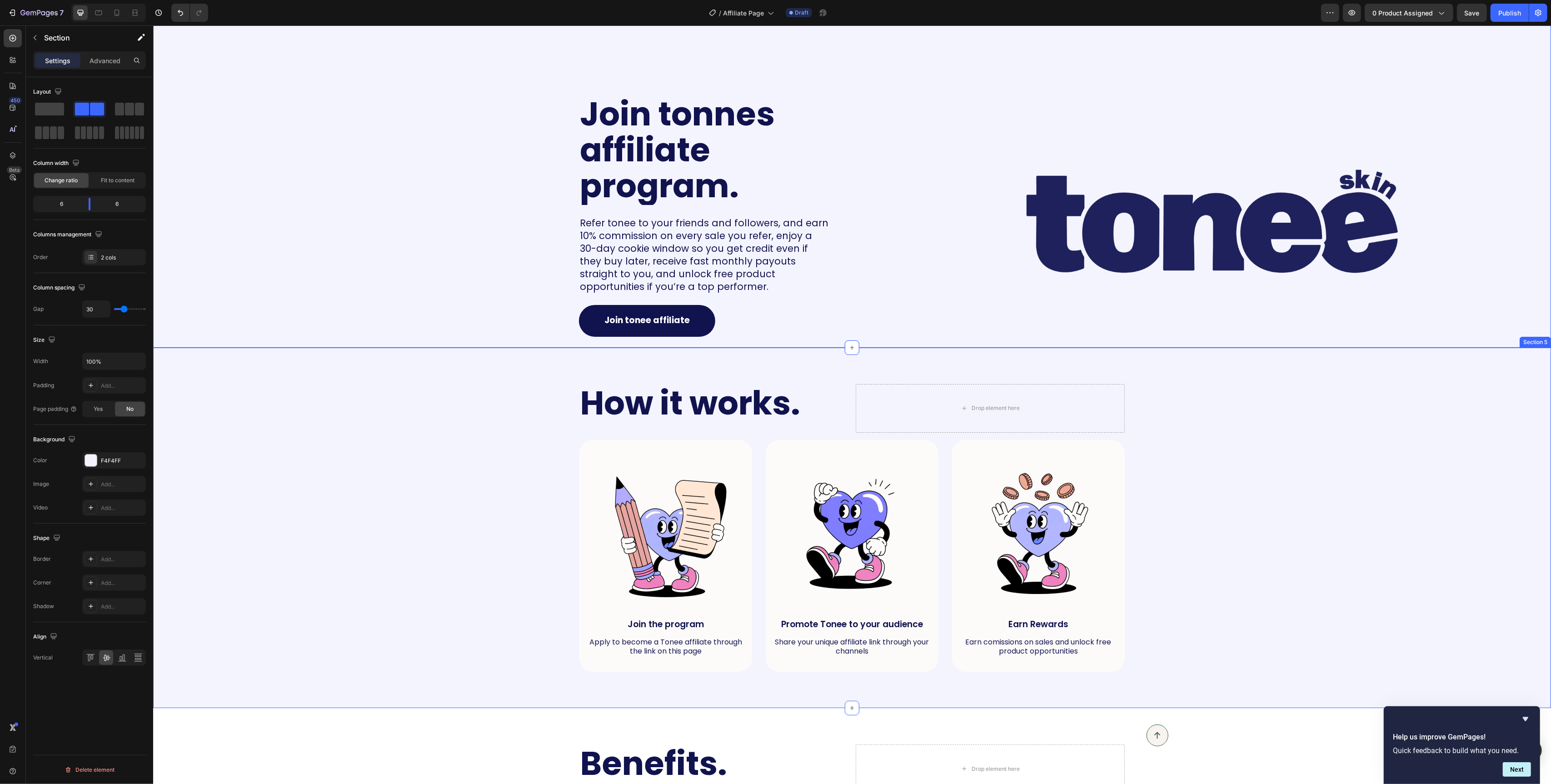
click at [345, 491] on div "How it works. Heading Drop element here Row Image Join the program Text Block A…" at bounding box center [852, 528] width 1380 height 288
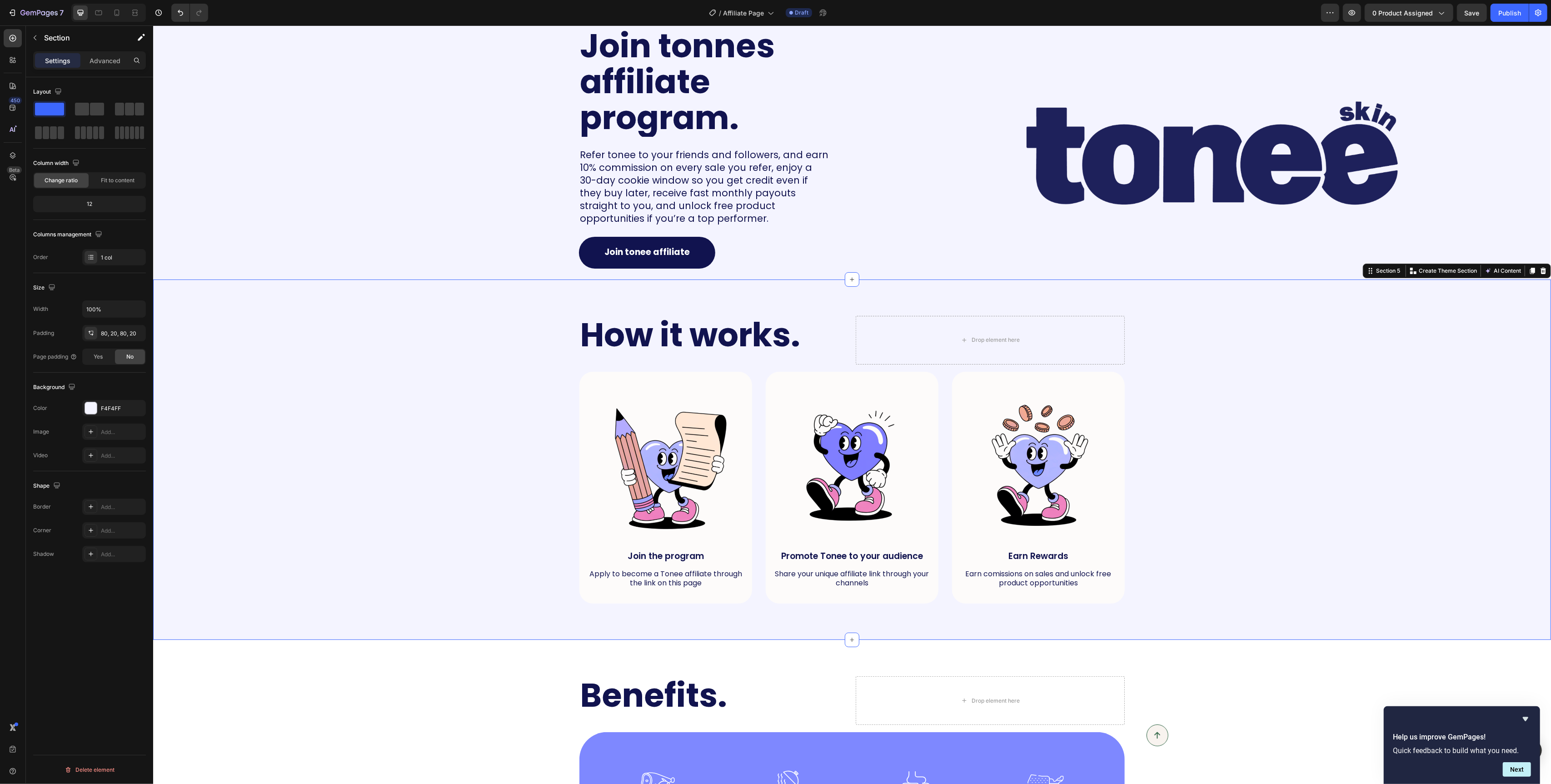
scroll to position [263, 0]
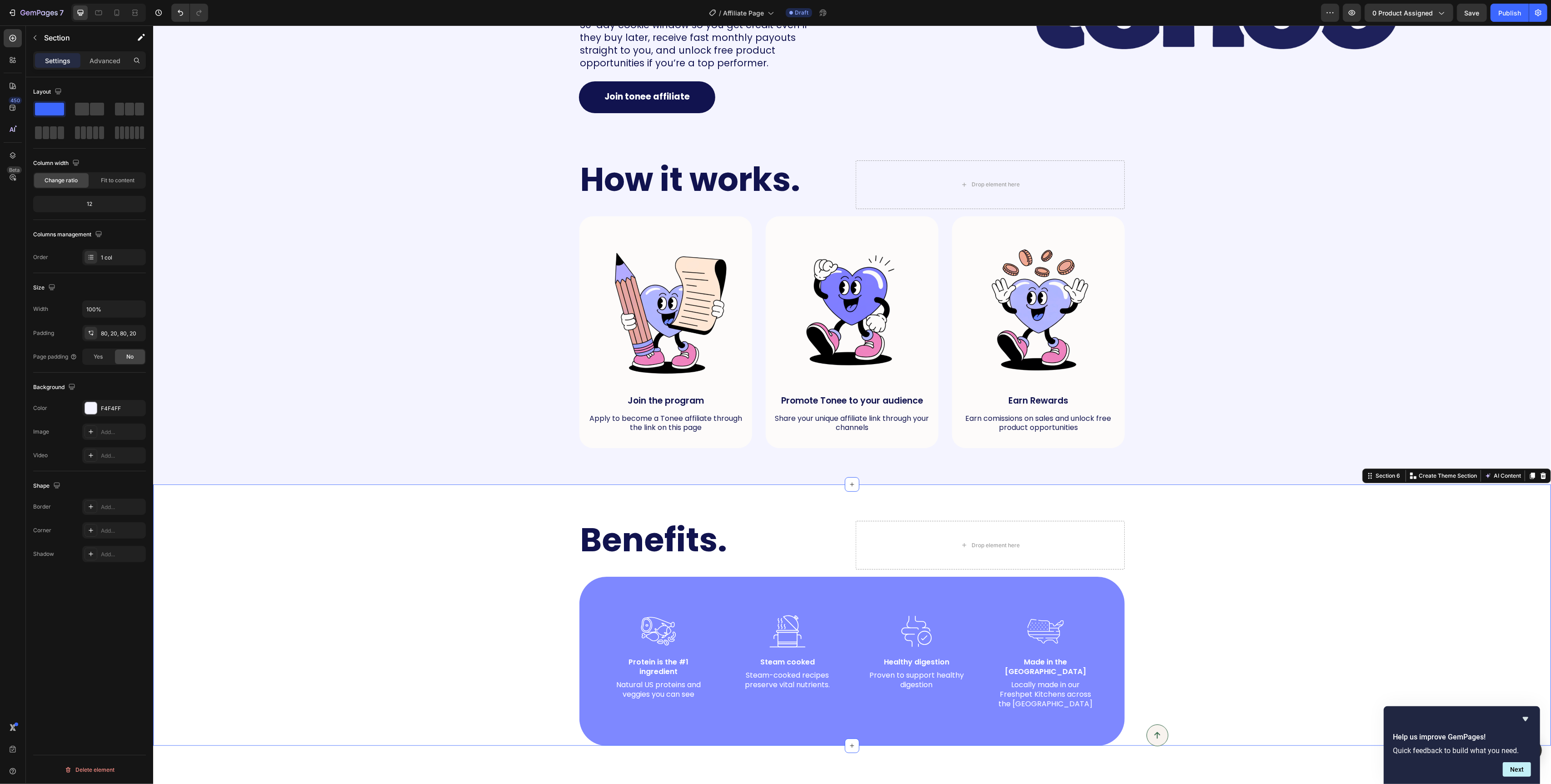
click at [352, 587] on div "Benefits. Heading Drop element here Row Image Protein is the #1 ingredient Text…" at bounding box center [852, 633] width 1380 height 225
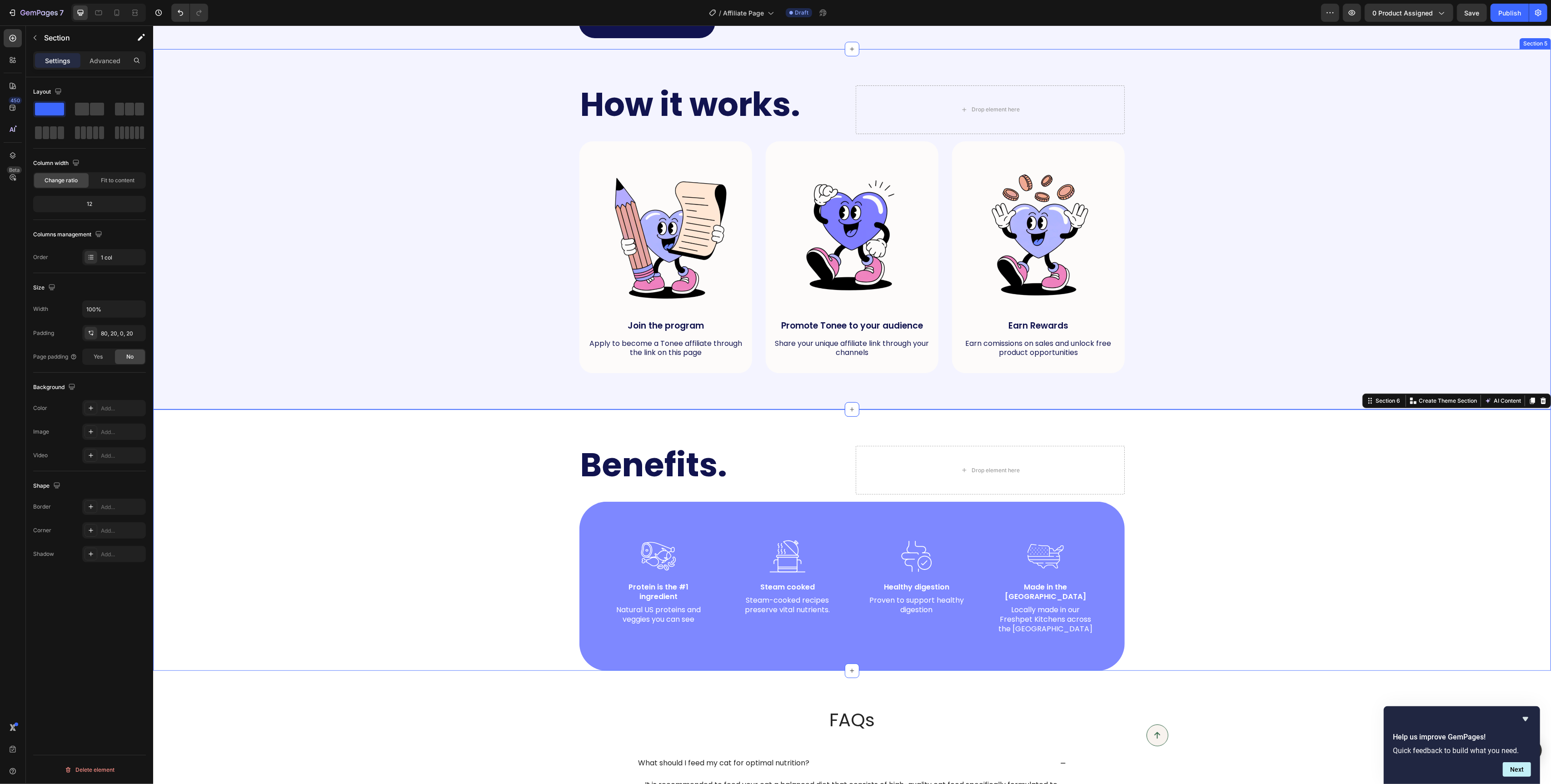
scroll to position [344, 0]
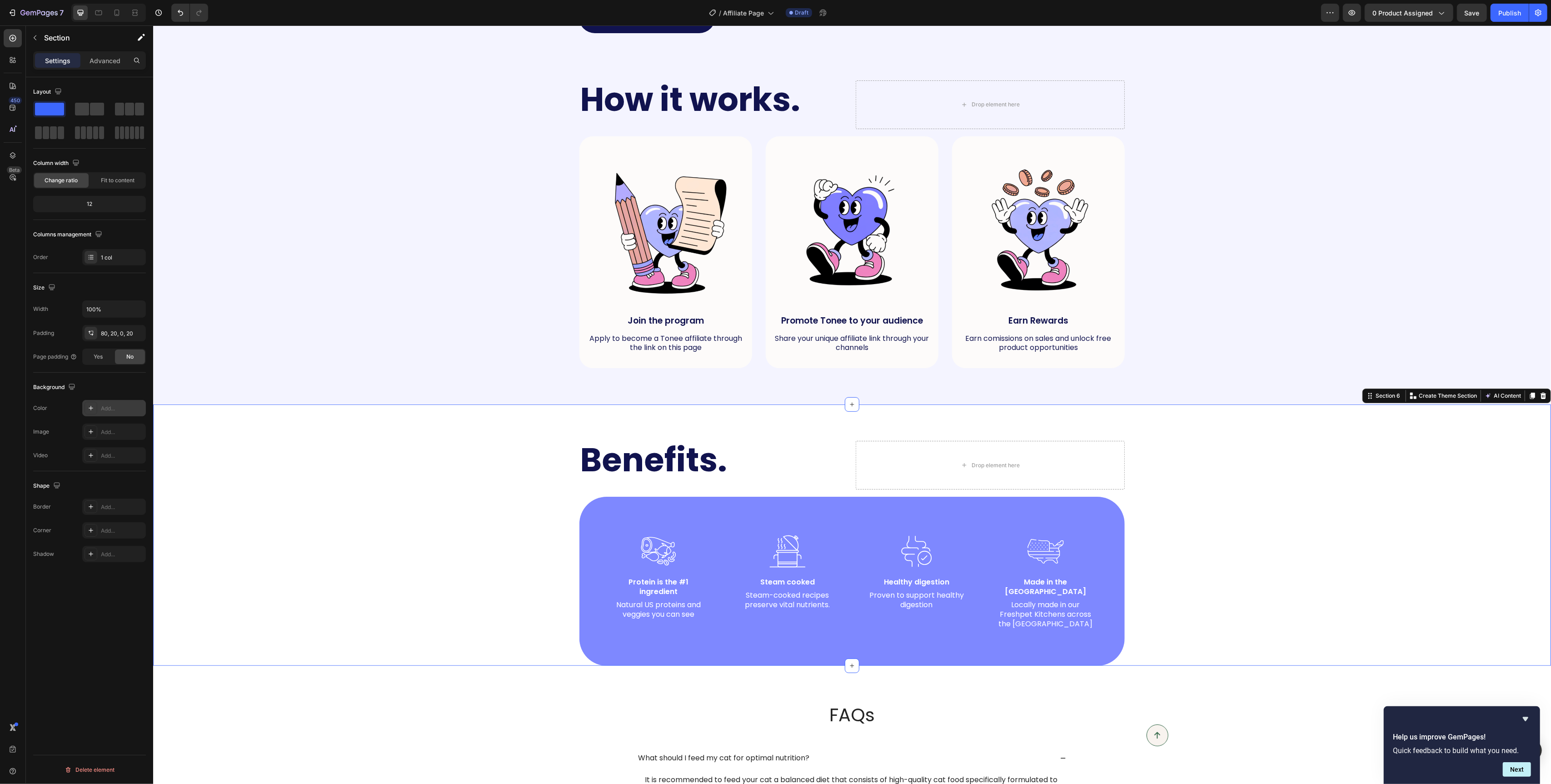
click at [106, 413] on div "Add..." at bounding box center [122, 409] width 43 height 8
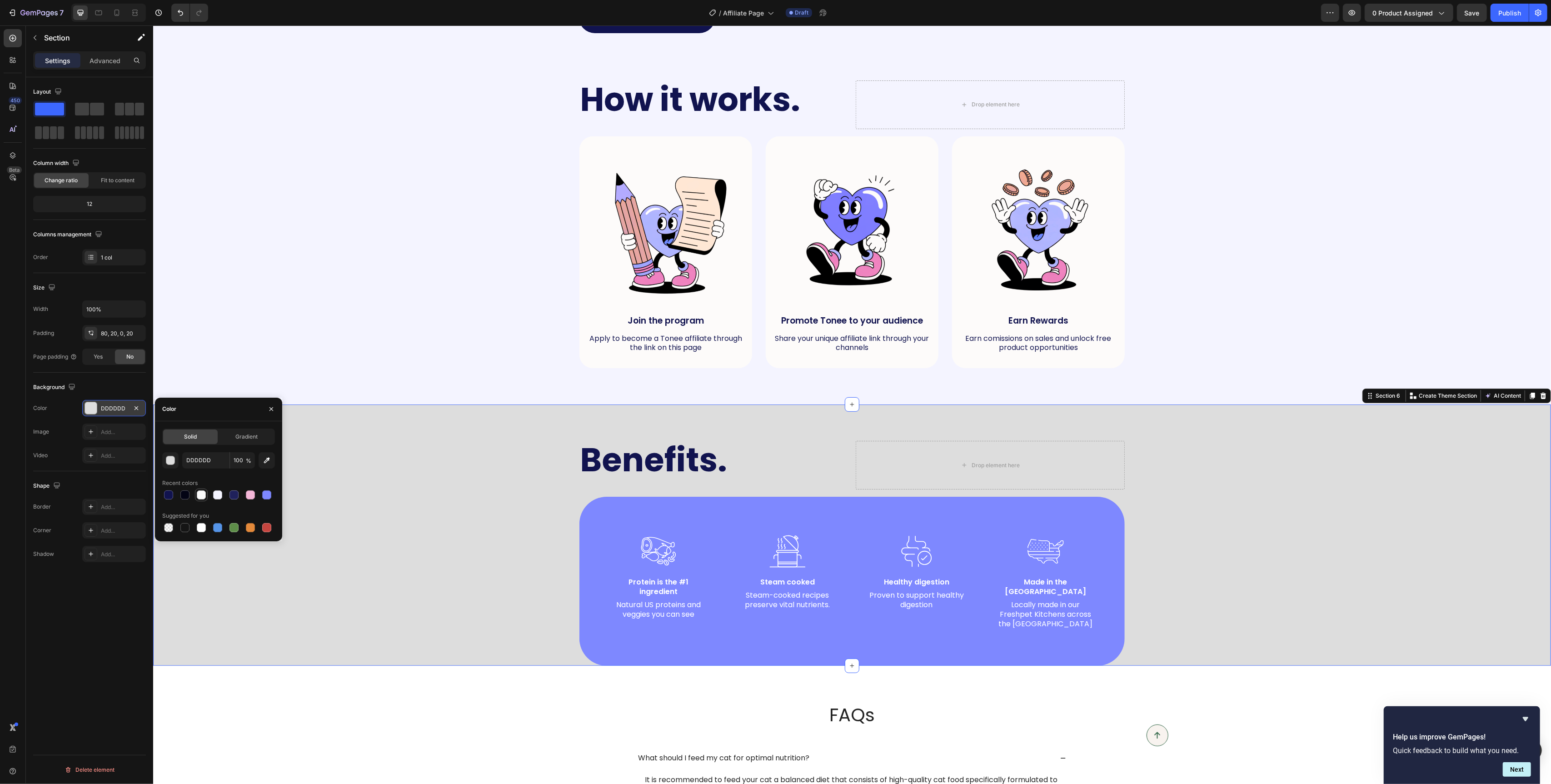
click at [206, 497] on div at bounding box center [201, 494] width 11 height 11
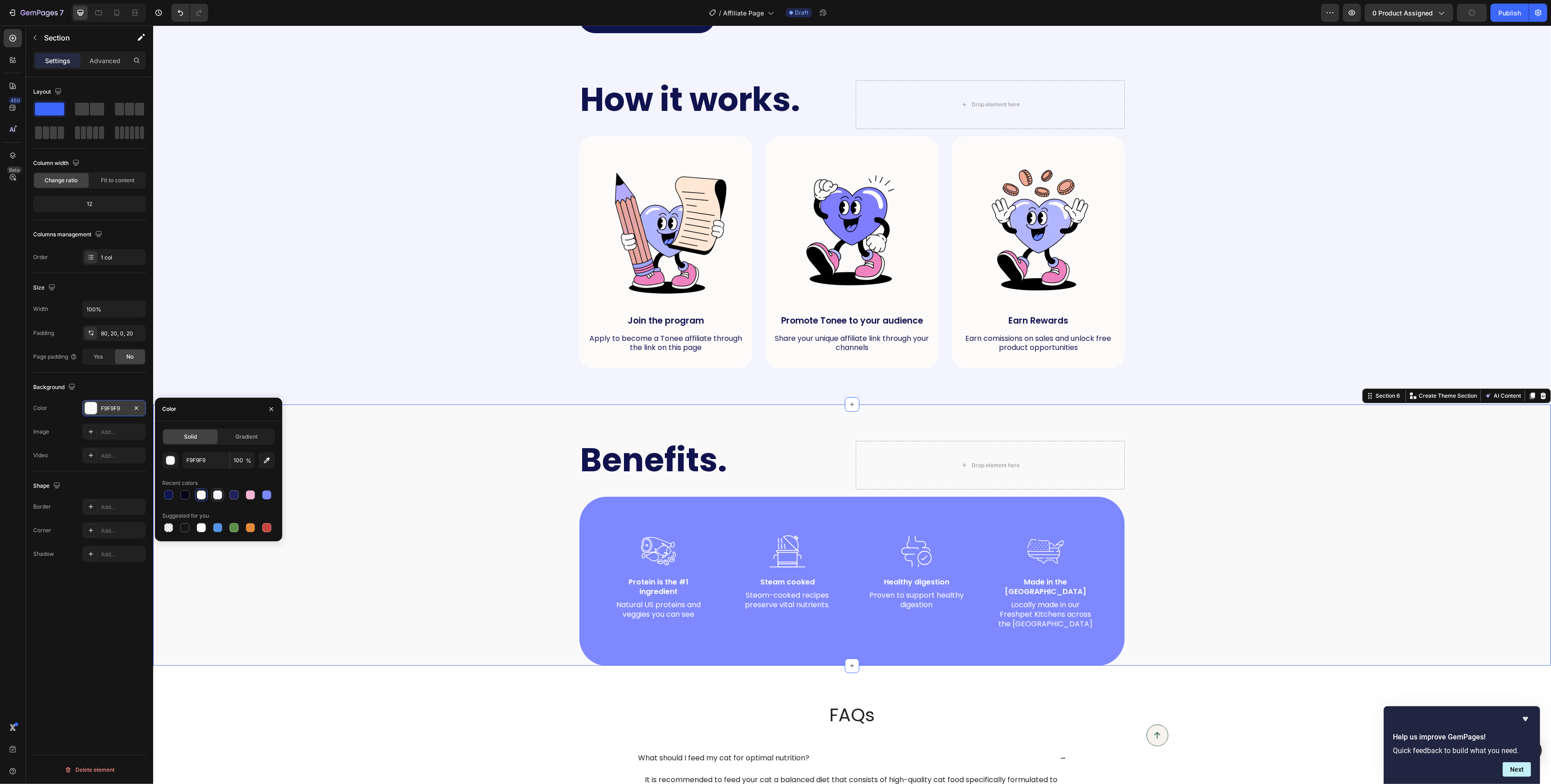
click at [223, 497] on div at bounding box center [217, 494] width 11 height 11
click at [247, 496] on div at bounding box center [250, 494] width 9 height 9
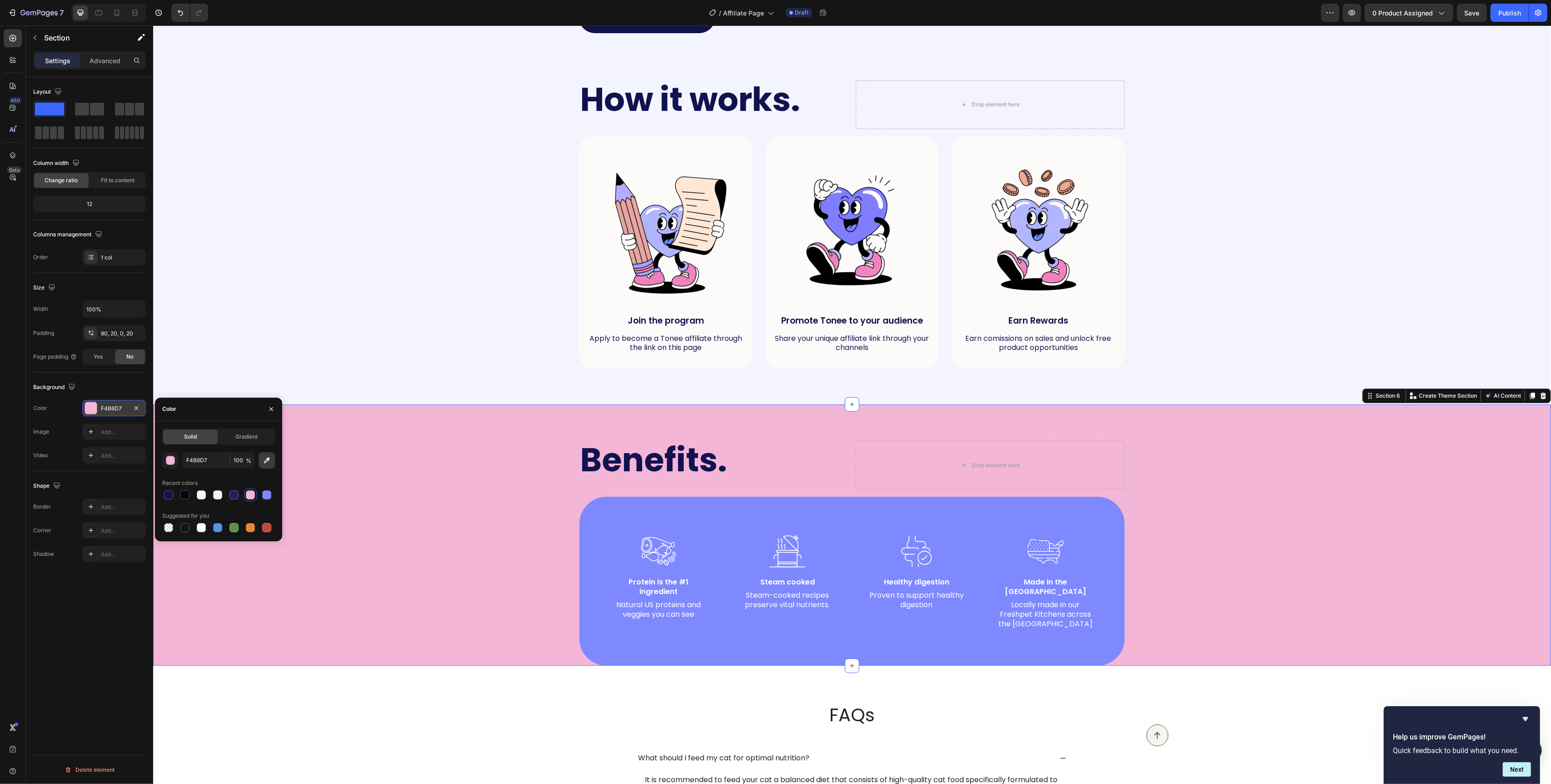
click at [268, 462] on icon "button" at bounding box center [266, 460] width 9 height 9
type input "F4F4FF"
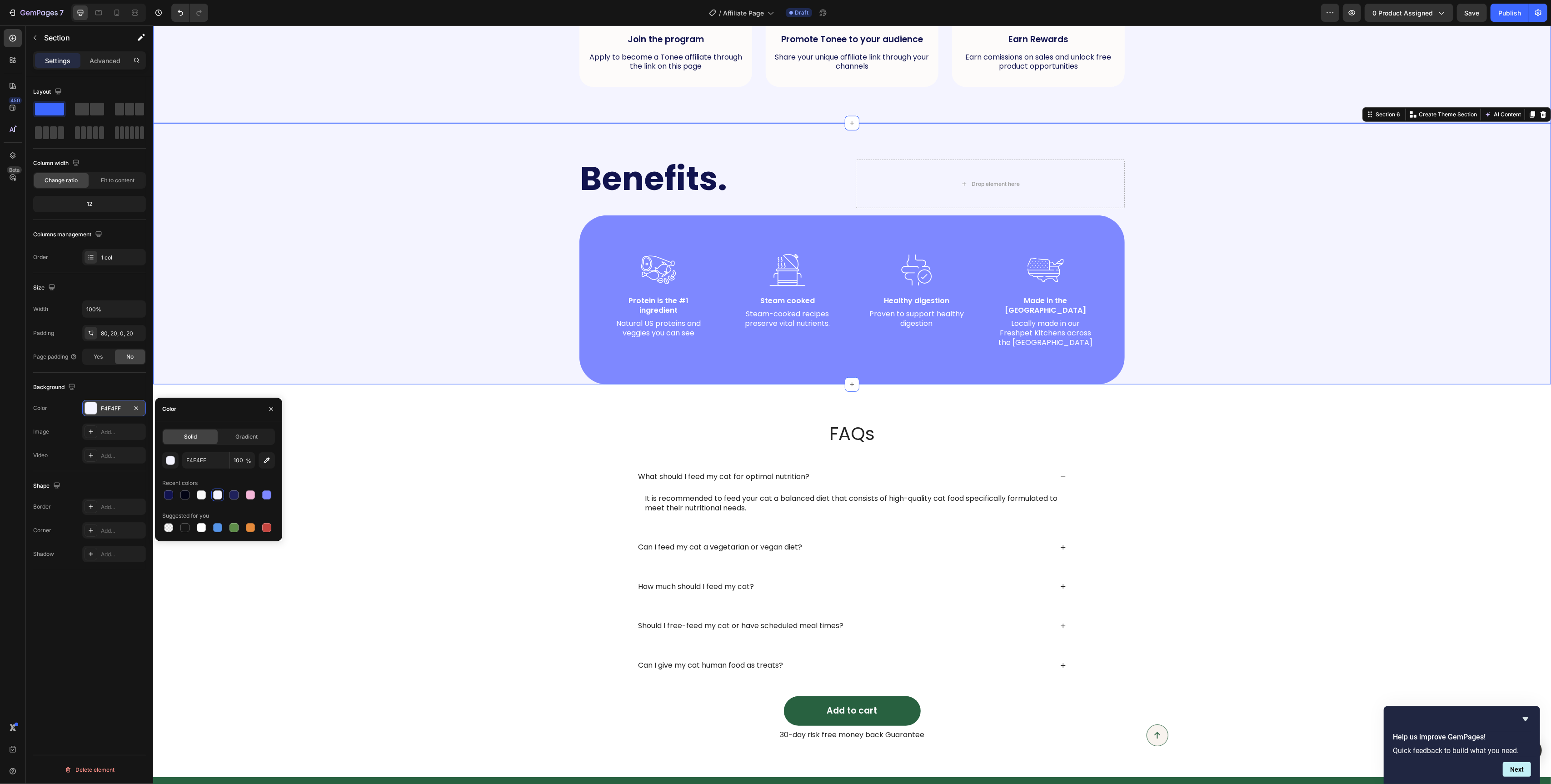
scroll to position [660, 0]
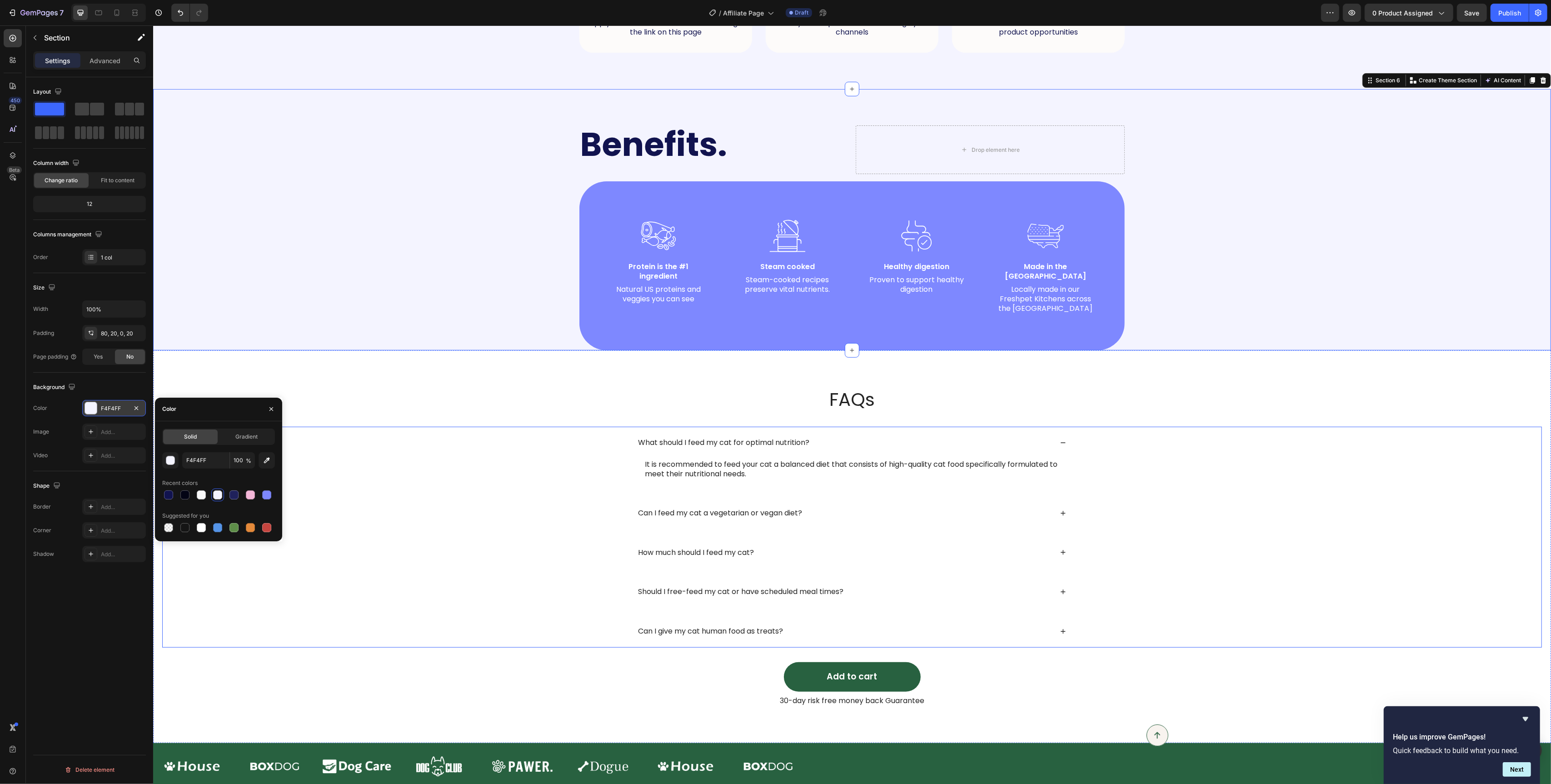
click at [399, 450] on div "What should I feed my cat for optimal nutrition? It is recommended to feed your…" at bounding box center [851, 458] width 1379 height 63
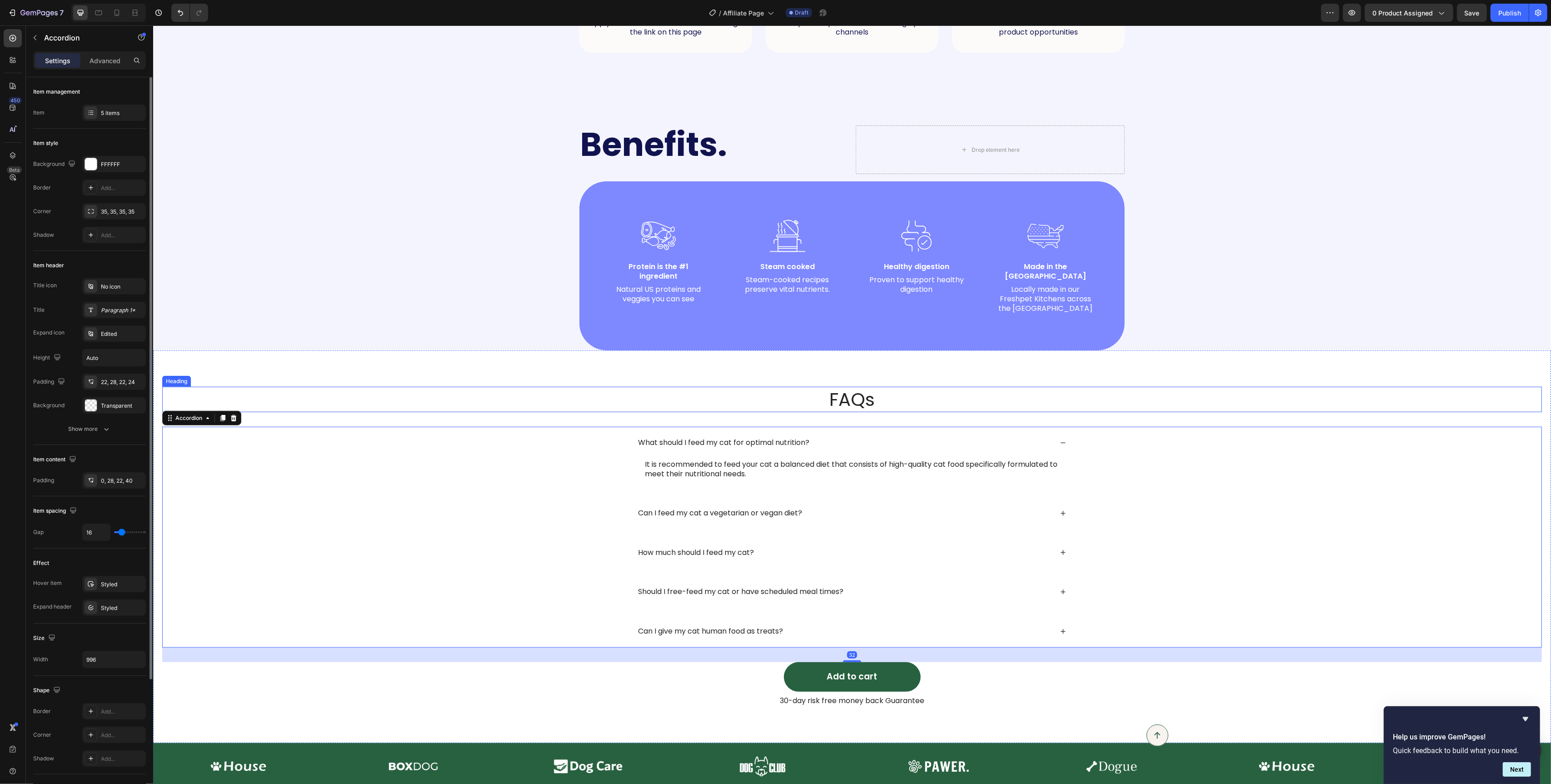
click at [350, 367] on div "FAQs Heading What should I feed my cat for optimal nutrition? It is recommended…" at bounding box center [852, 546] width 1398 height 392
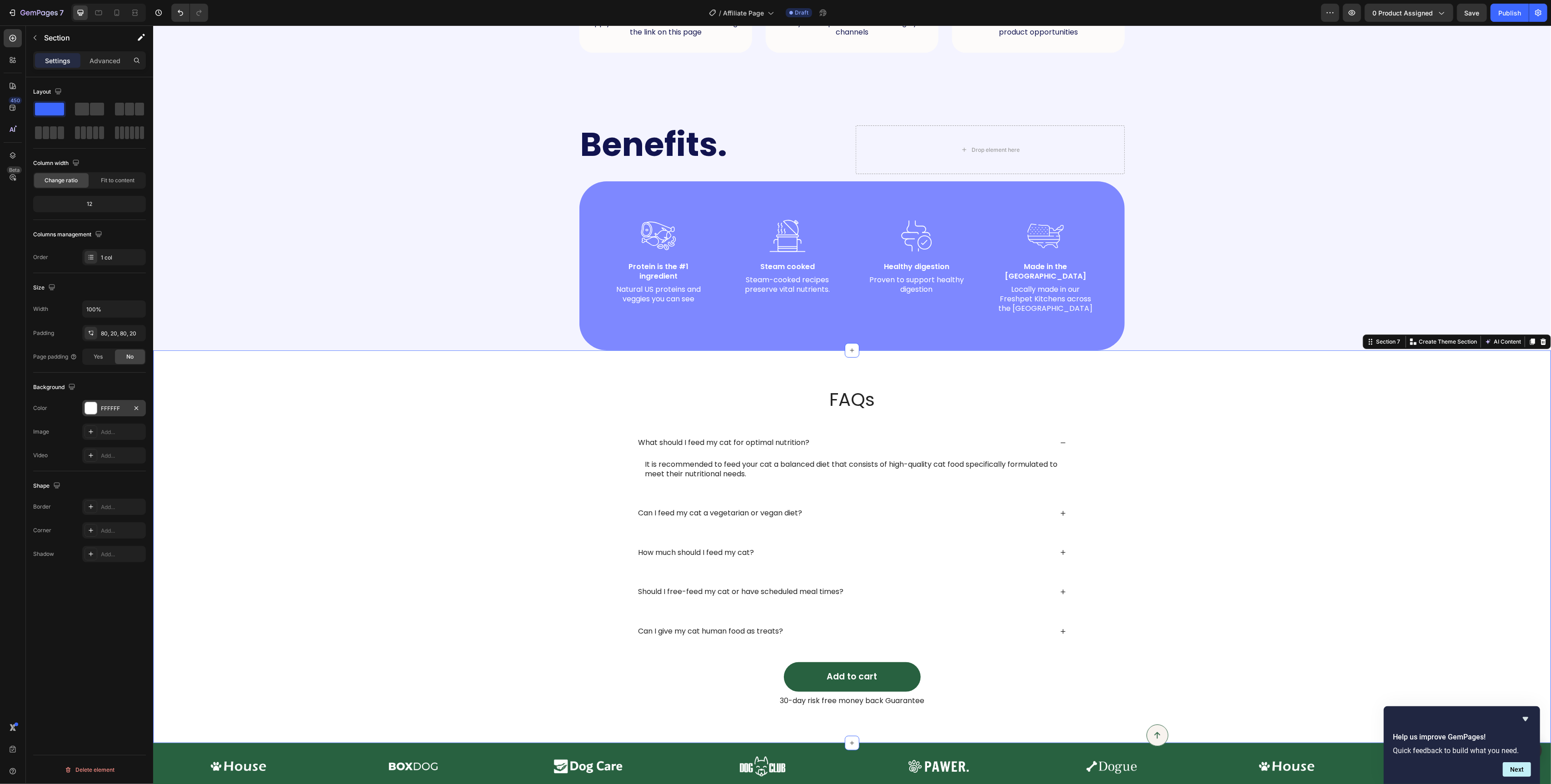
click at [94, 408] on div at bounding box center [91, 408] width 12 height 12
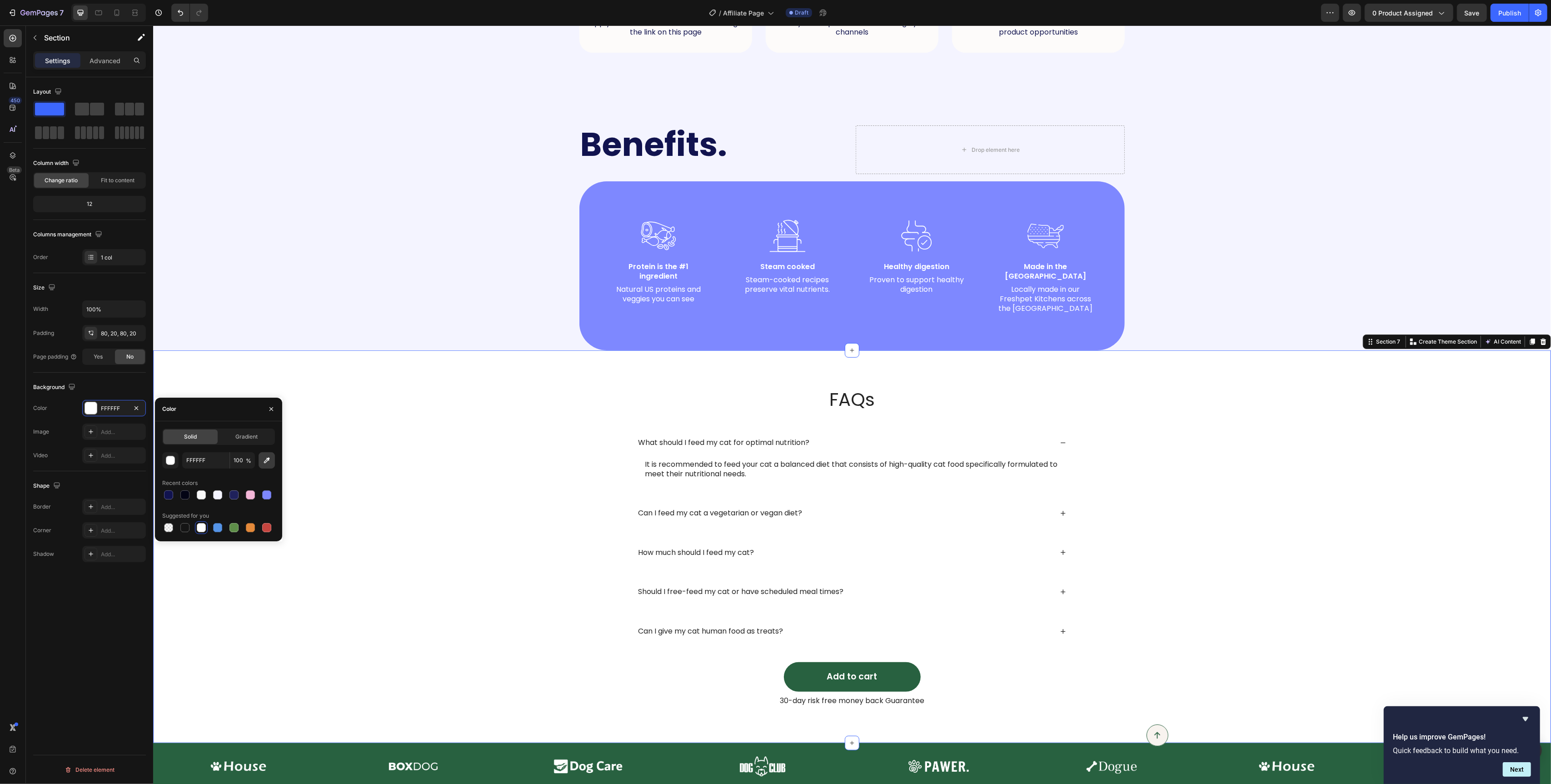
click at [269, 459] on icon "button" at bounding box center [266, 460] width 9 height 9
type input "F4F4FF"
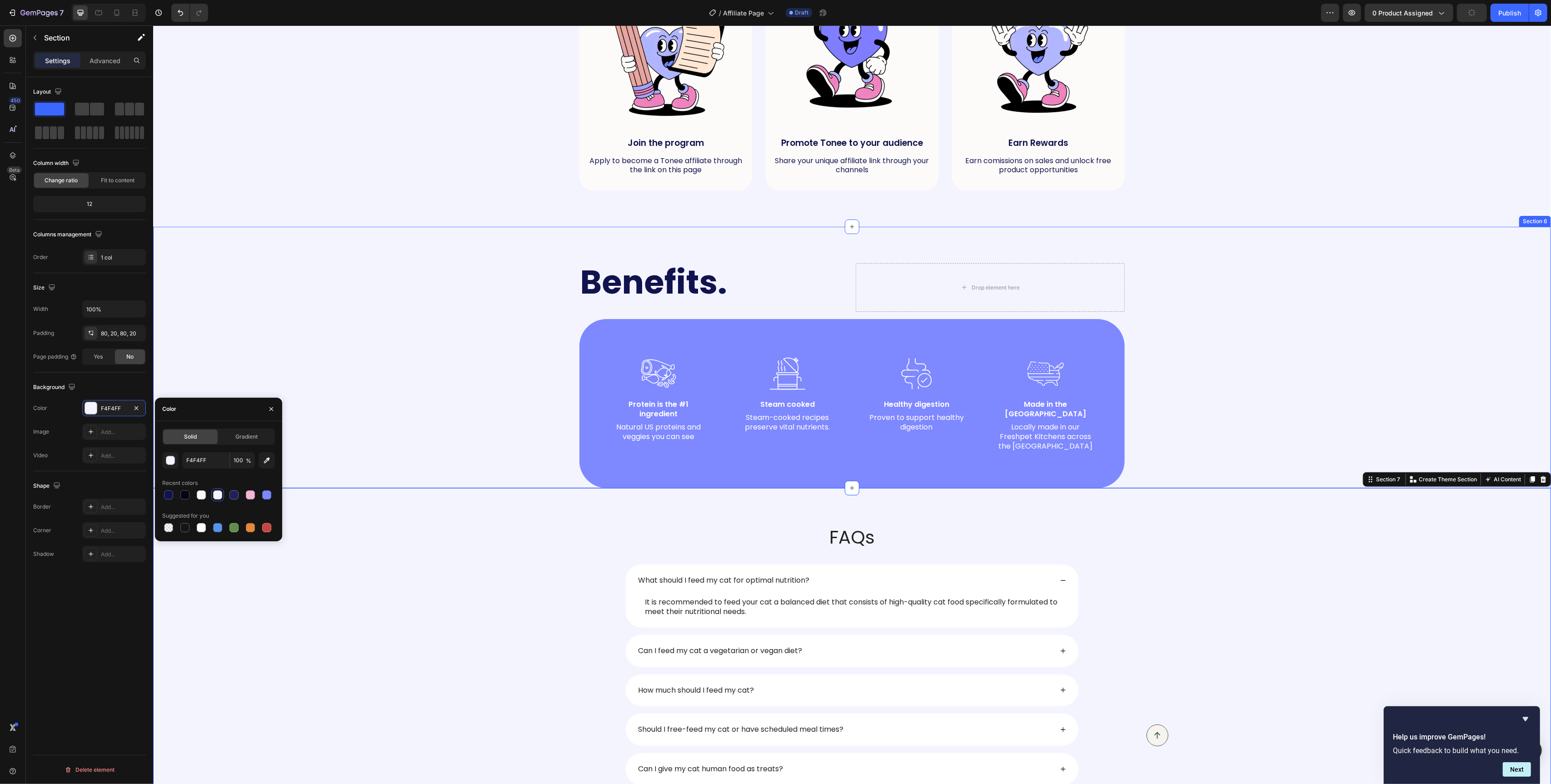
scroll to position [505, 0]
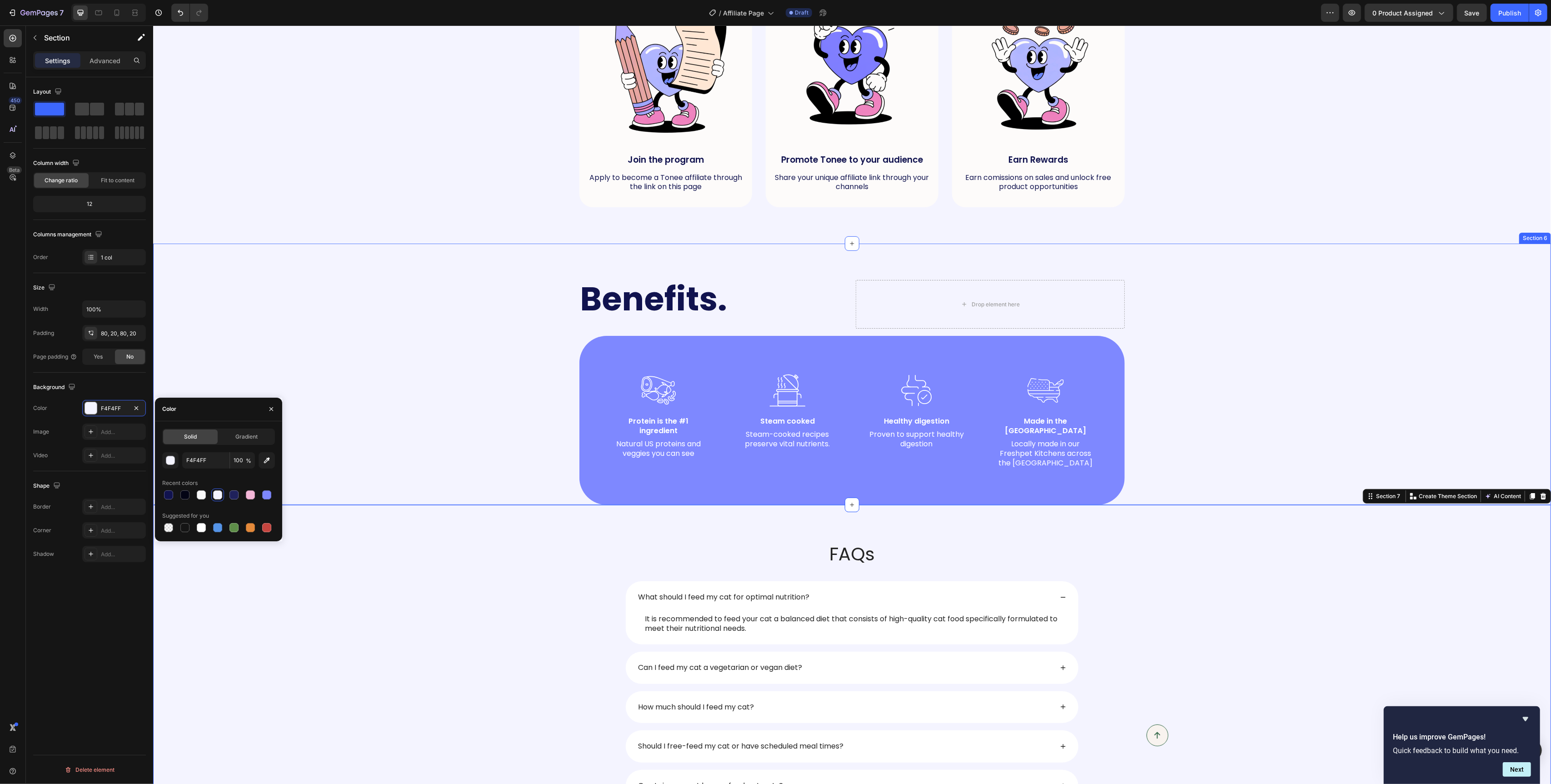
click at [338, 214] on div "How it works. Heading Drop element here Row Image Join the program Text Block A…" at bounding box center [852, 63] width 1398 height 361
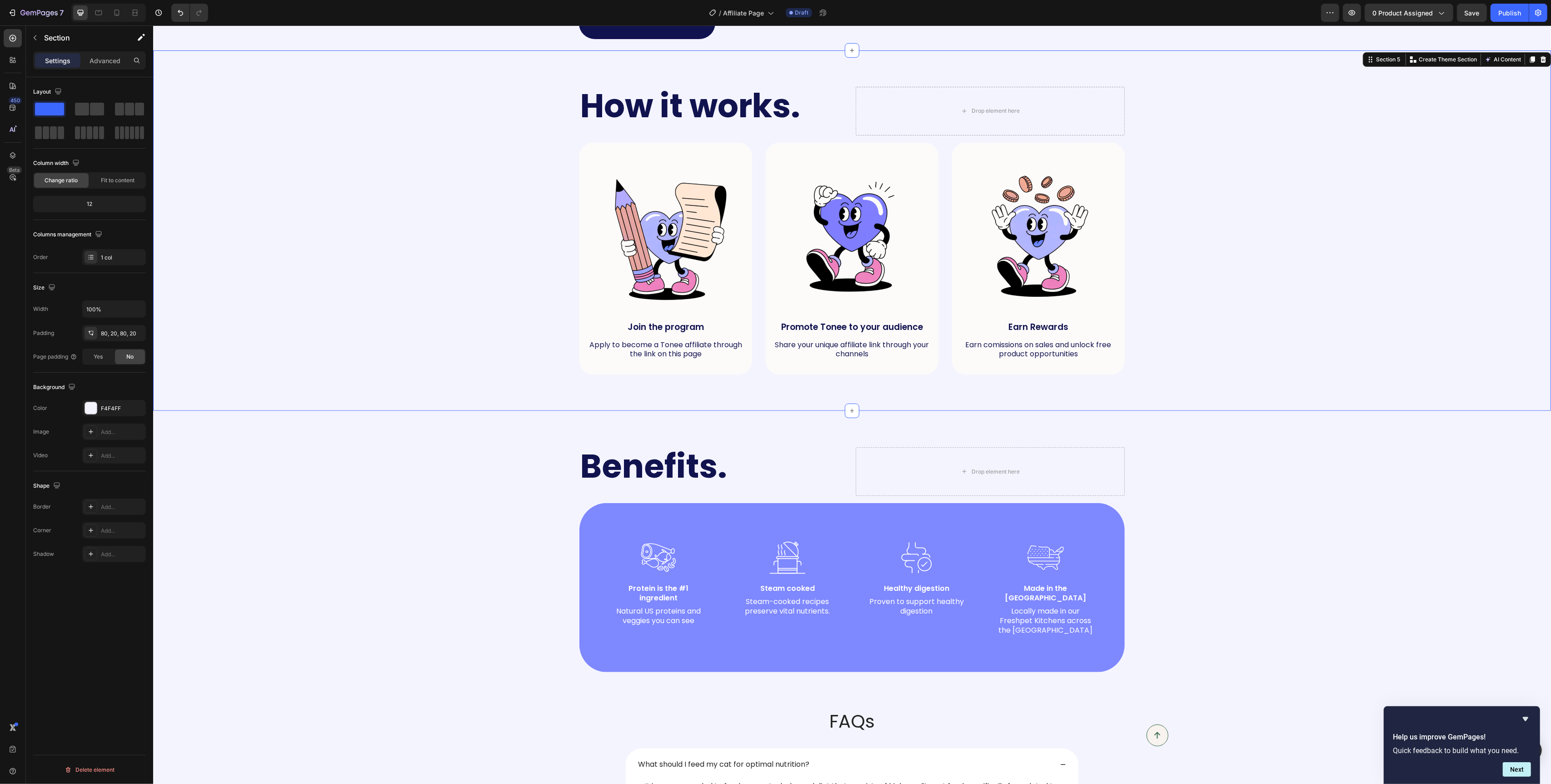
scroll to position [323, 0]
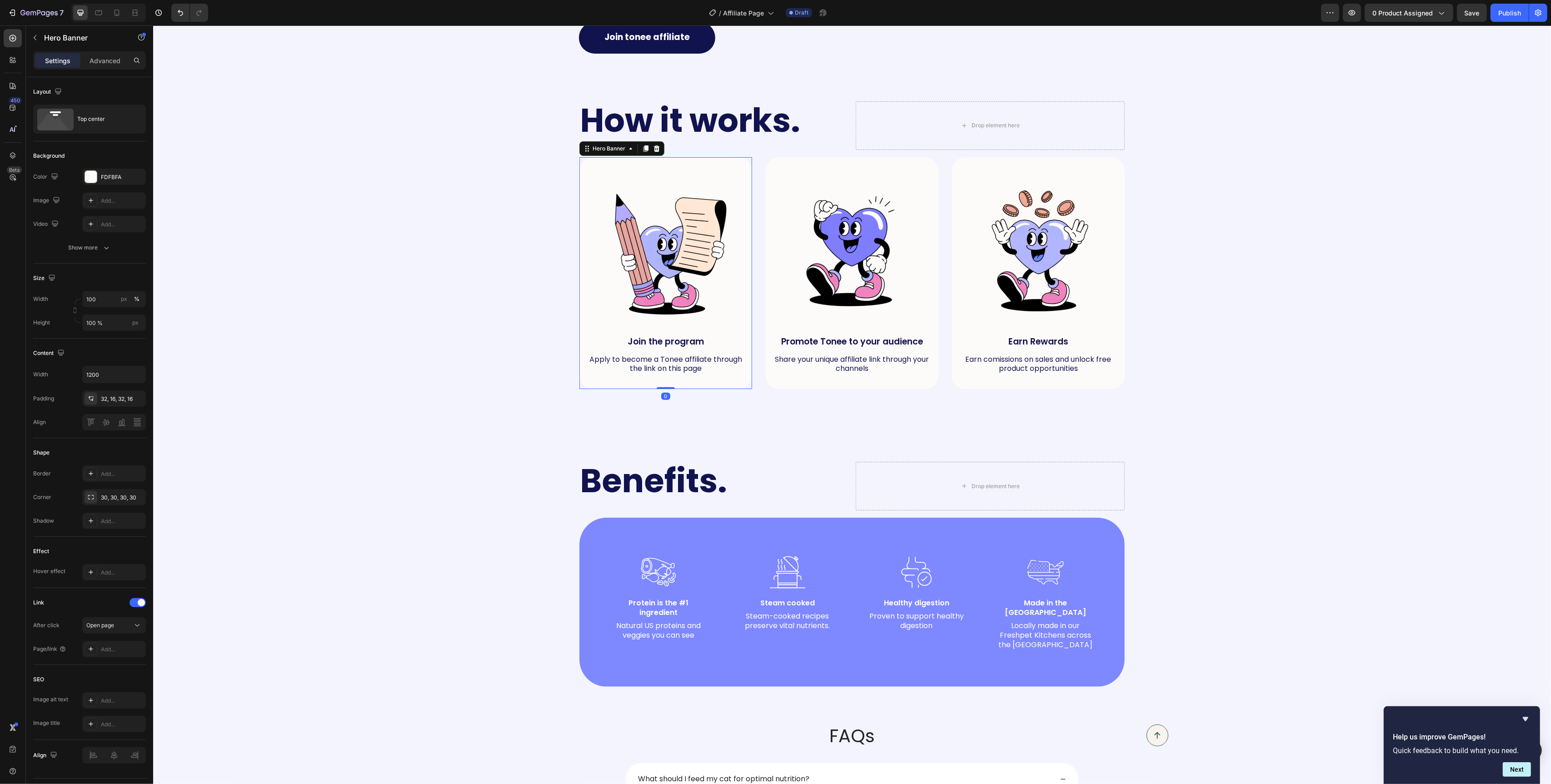
click at [600, 166] on div "Image Join the program Text Block Apply to become a Tonee affiliate through the…" at bounding box center [665, 273] width 173 height 232
click at [87, 179] on div at bounding box center [91, 177] width 12 height 12
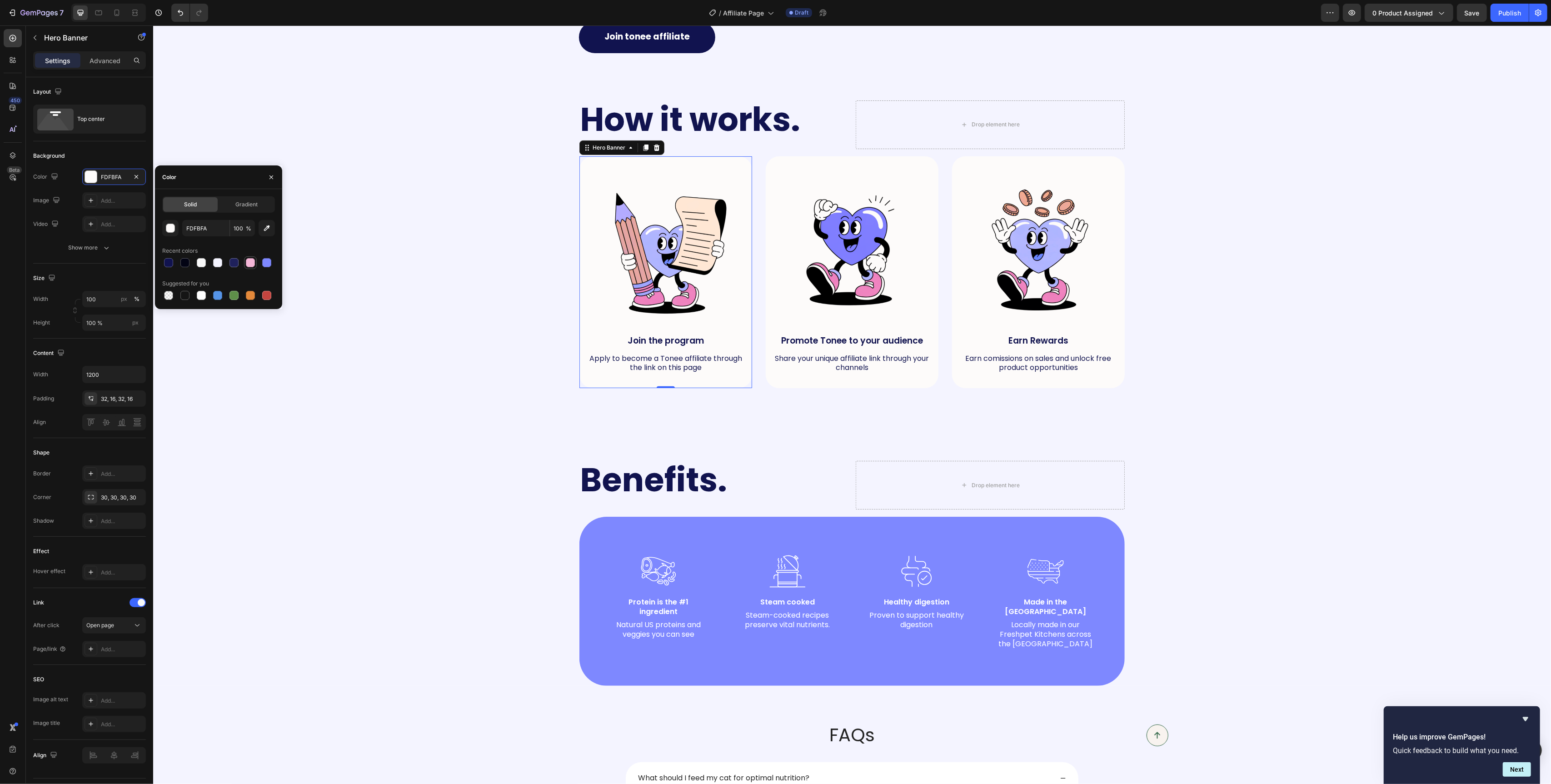
click at [244, 263] on div at bounding box center [250, 263] width 13 height 13
type input "F4B6D7"
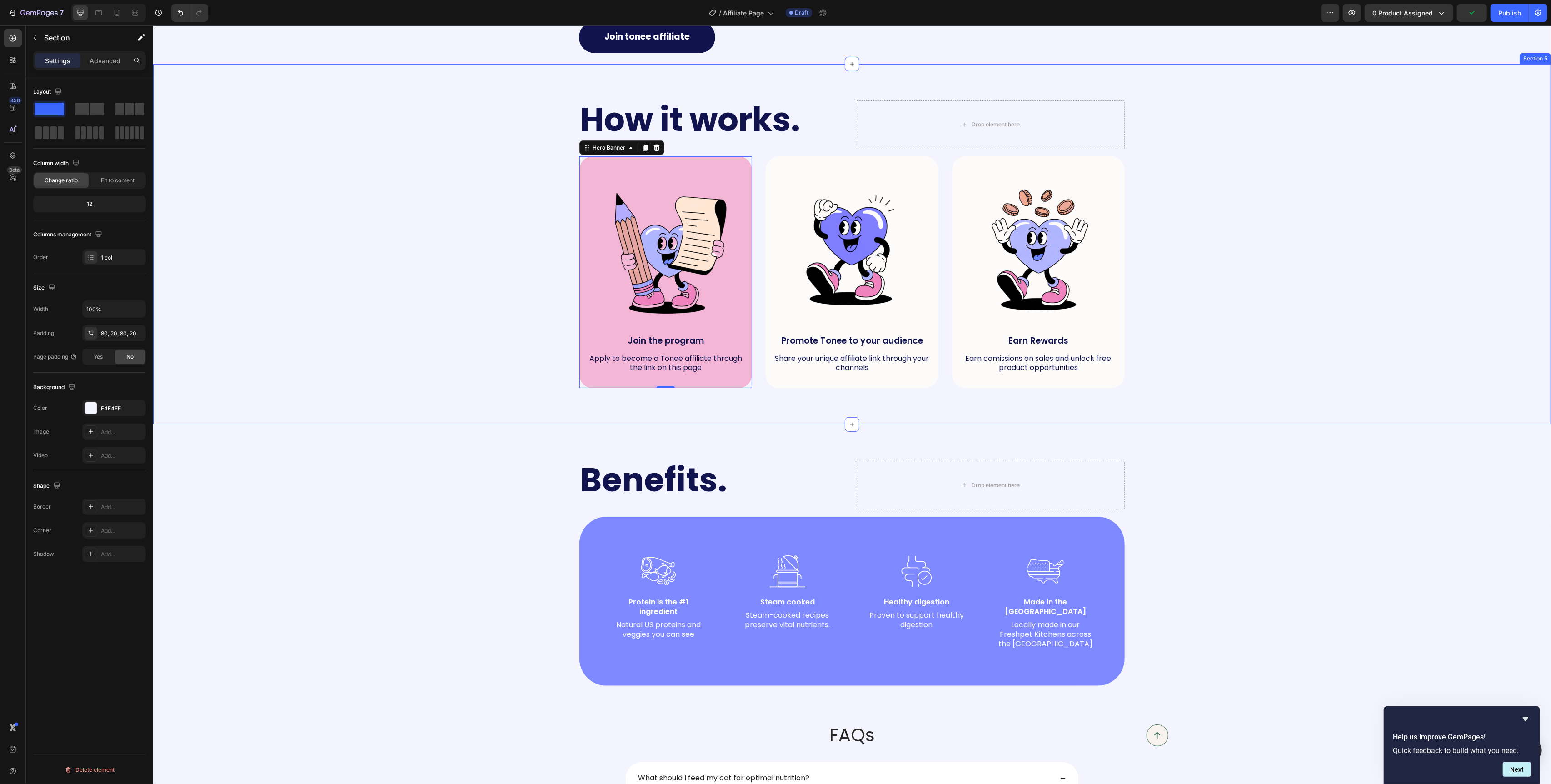
click at [446, 343] on div "How it works. Heading Drop element here Row Image Join the program Text Block A…" at bounding box center [852, 244] width 1380 height 288
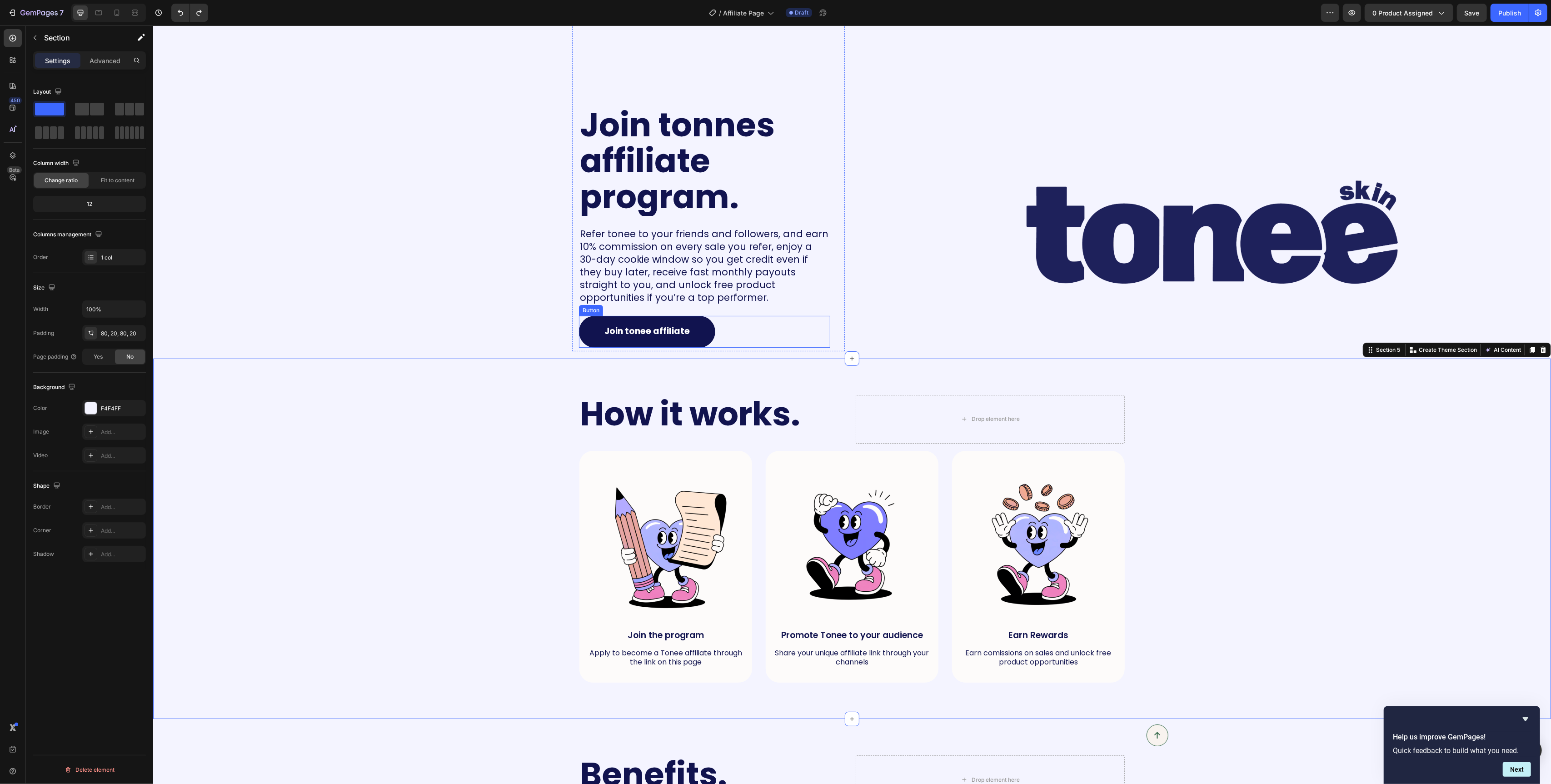
scroll to position [0, 0]
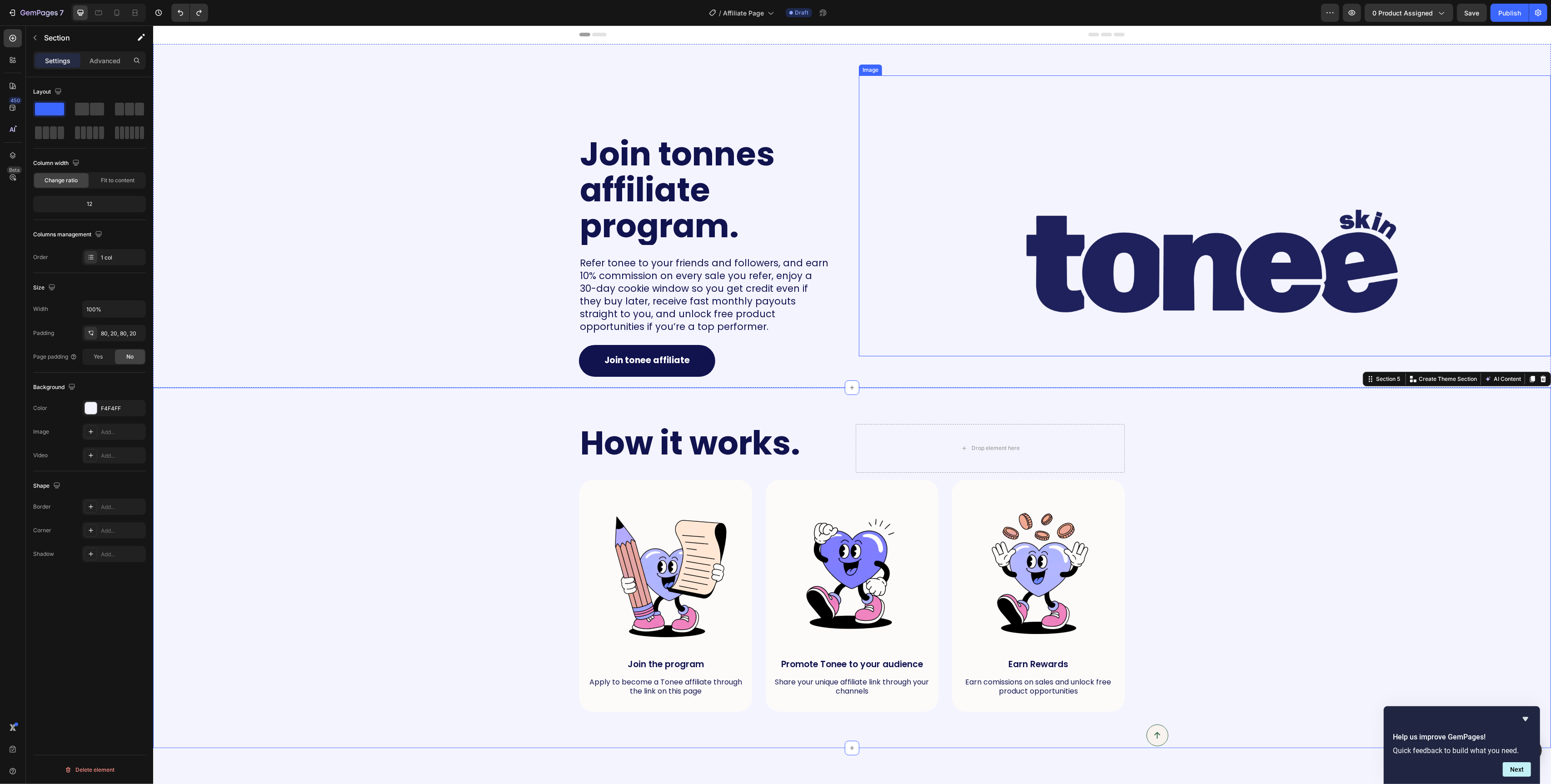
click at [1061, 274] on img at bounding box center [1212, 261] width 678 height 190
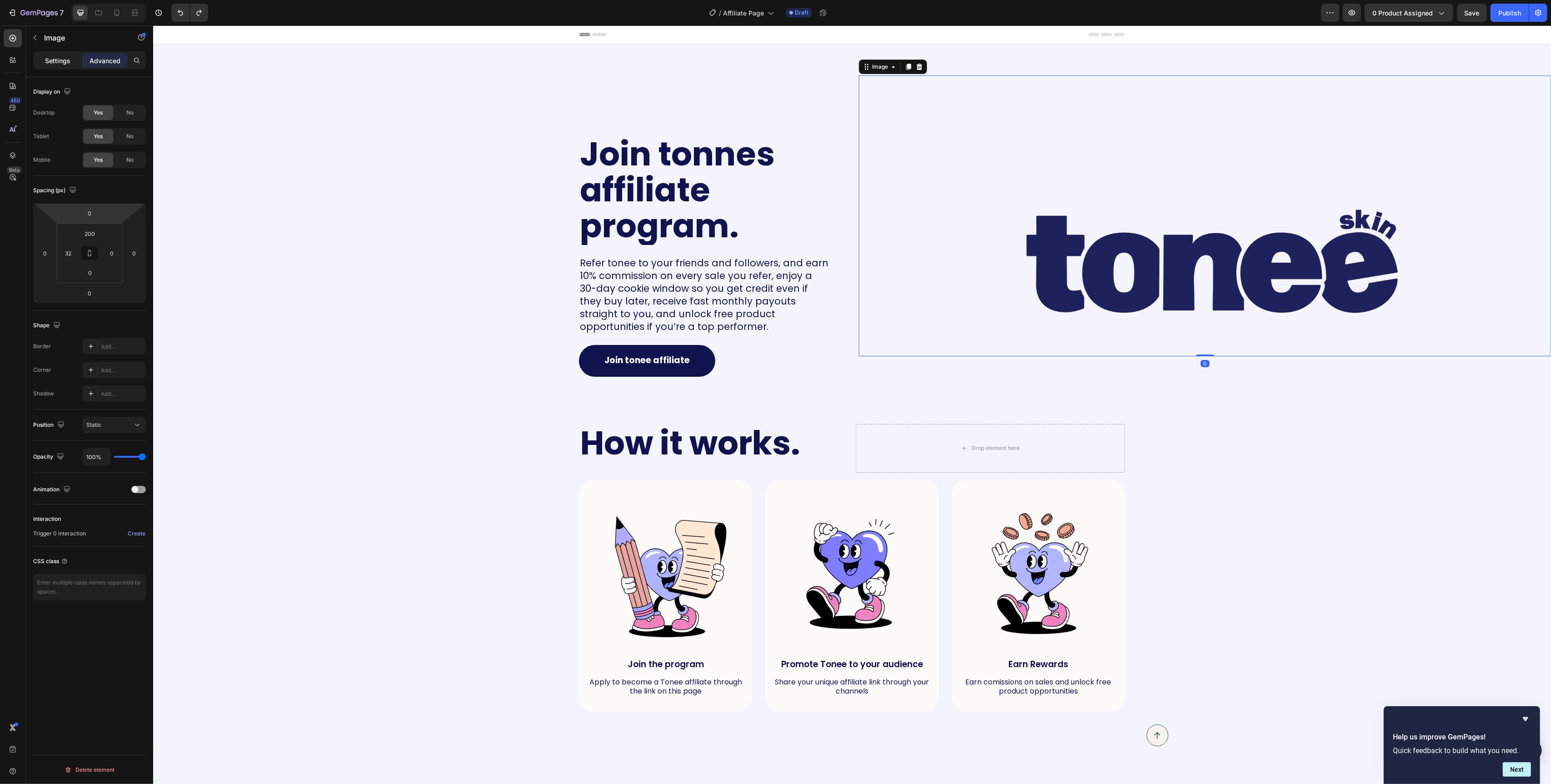
click at [43, 56] on div "Settings" at bounding box center [58, 60] width 45 height 15
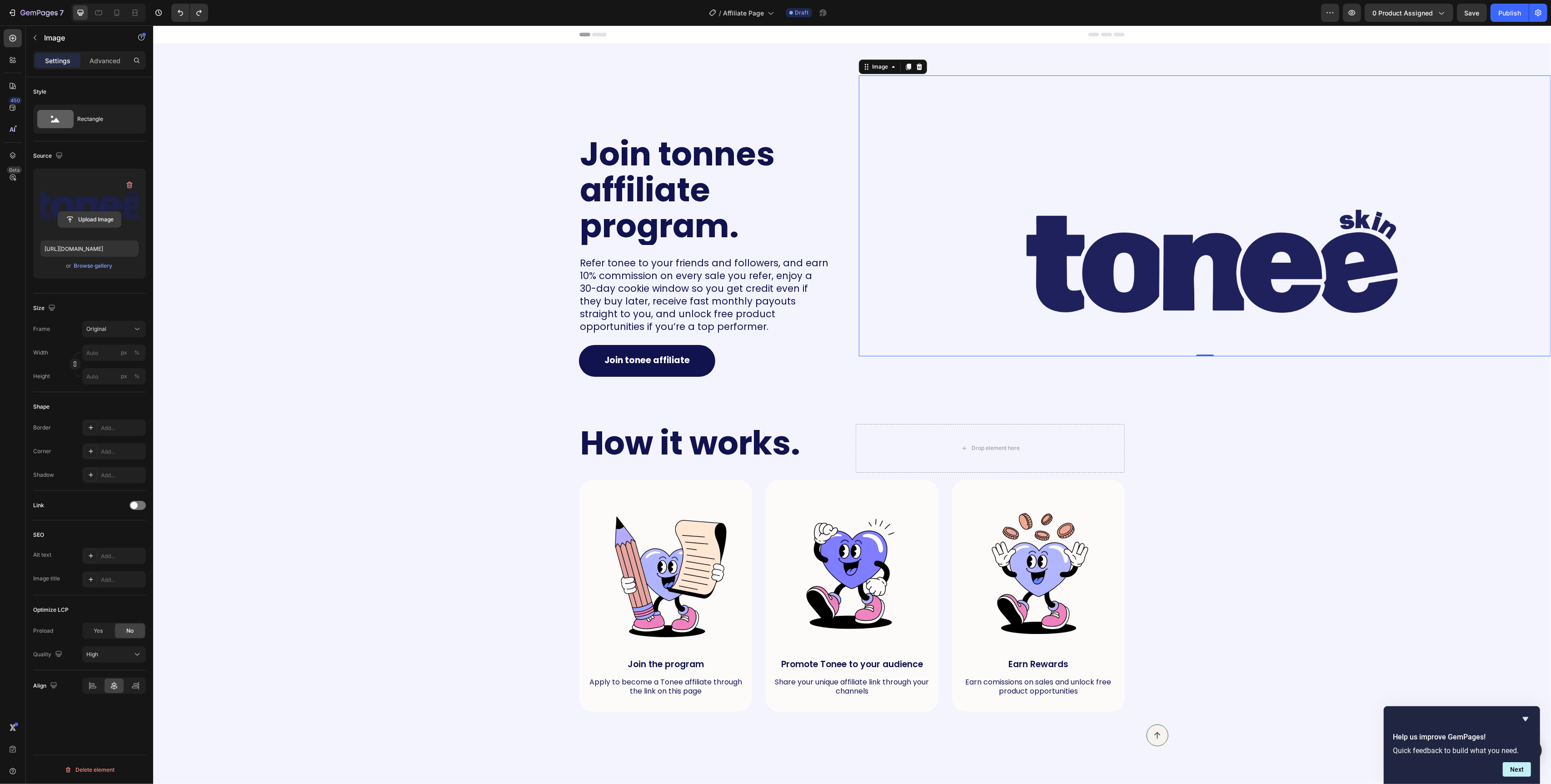
click at [97, 221] on input "file" at bounding box center [89, 220] width 63 height 15
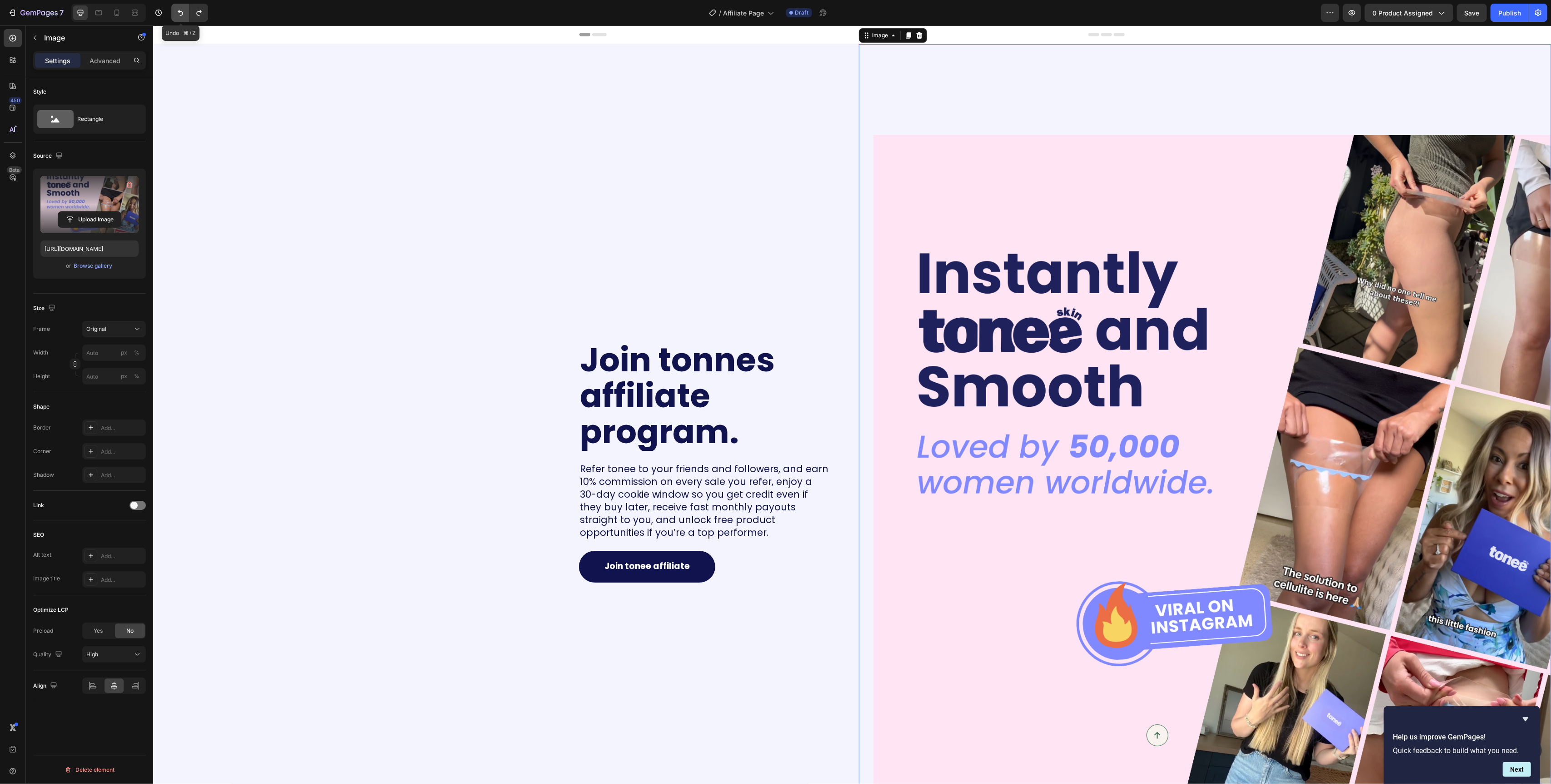
click at [181, 8] on icon "Undo/Redo" at bounding box center [180, 13] width 9 height 9
type input "https://cdn.shopify.com/s/files/1/0829/2152/1432/files/gempages_575604451990045…"
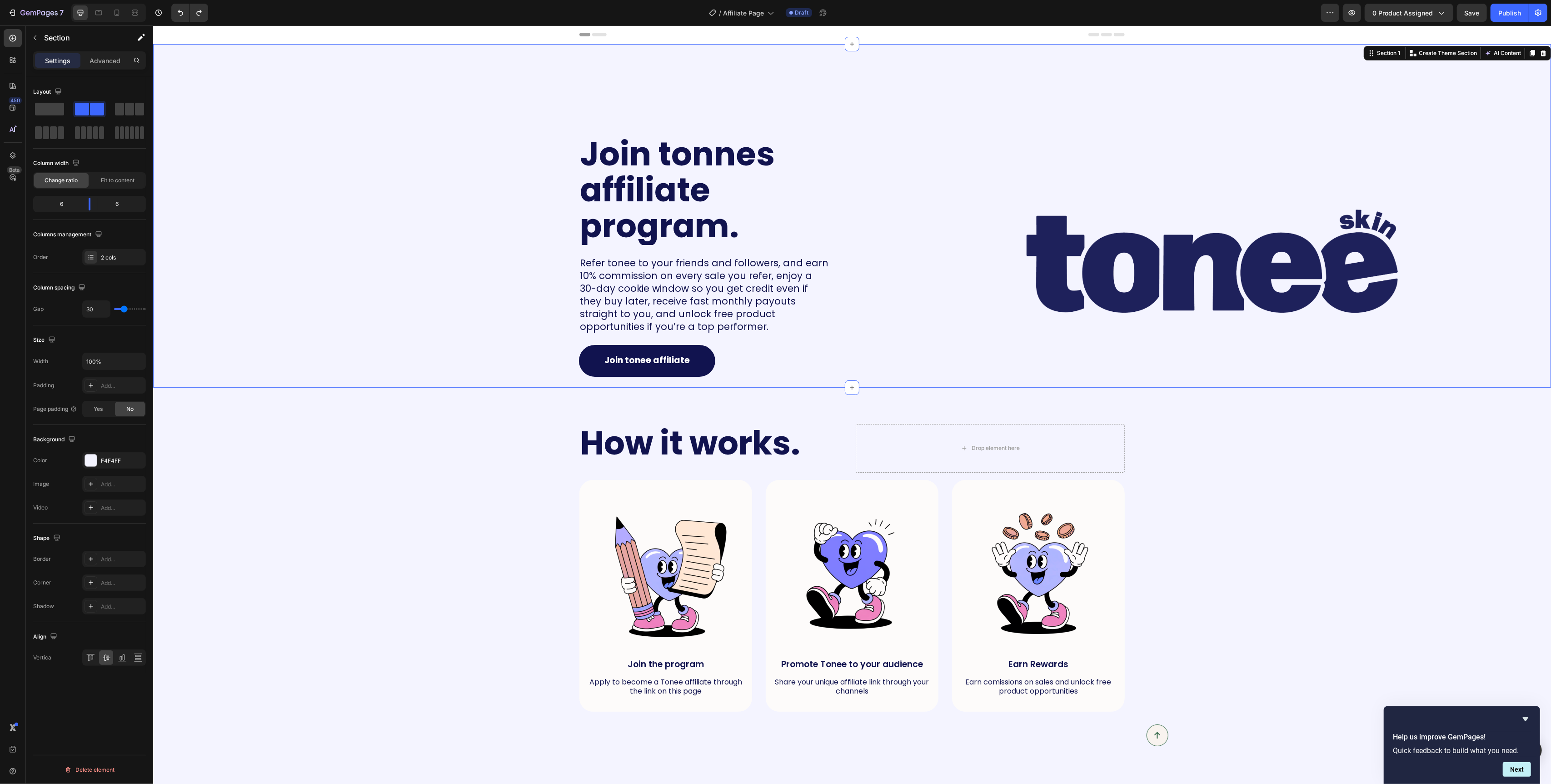
click at [412, 373] on div "Join tonnes affiliate program. Heading Refer tonee to your friends and follower…" at bounding box center [499, 216] width 692 height 344
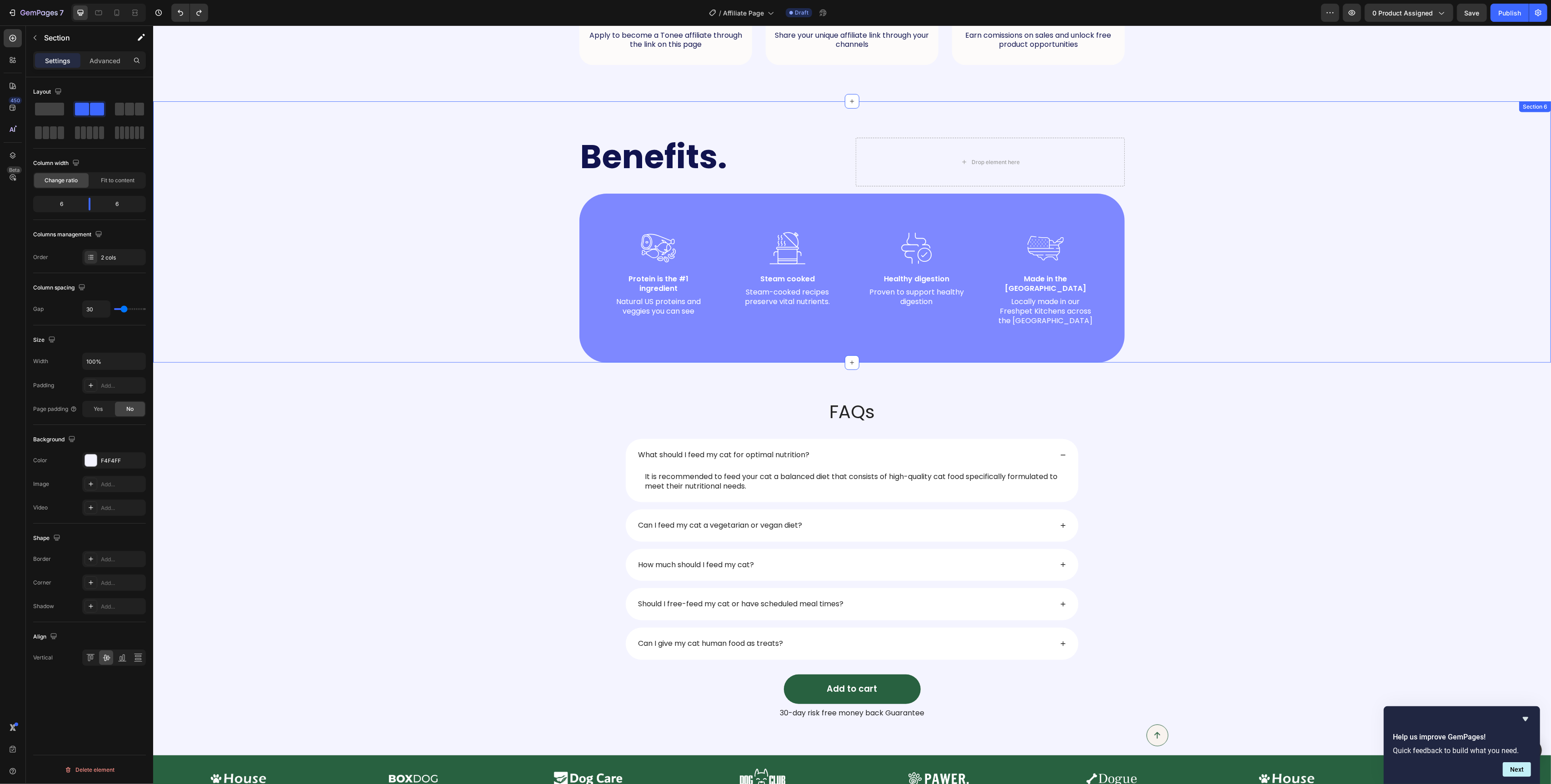
scroll to position [604, 0]
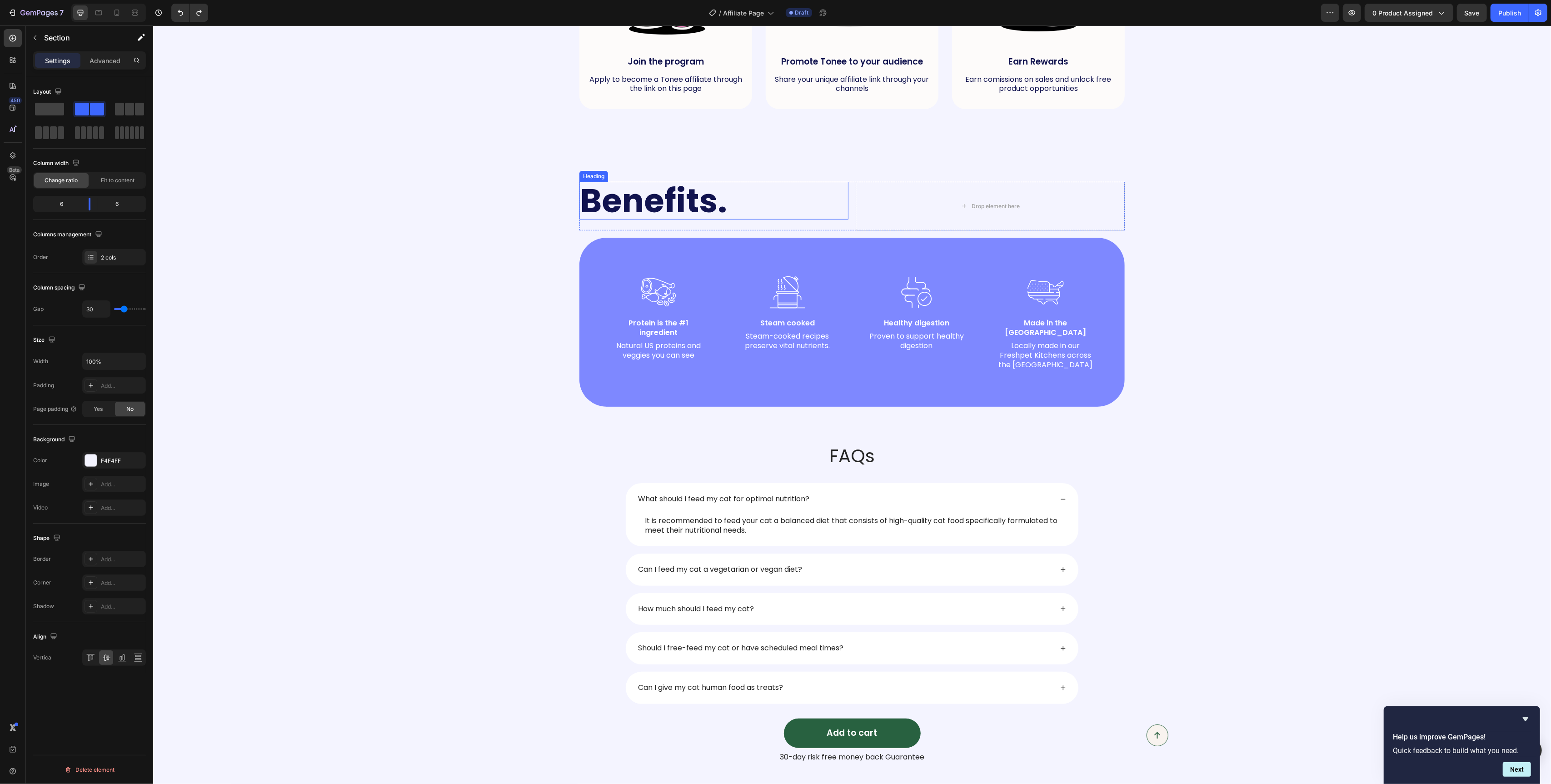
click at [607, 192] on h2 "Benefits." at bounding box center [714, 201] width 269 height 38
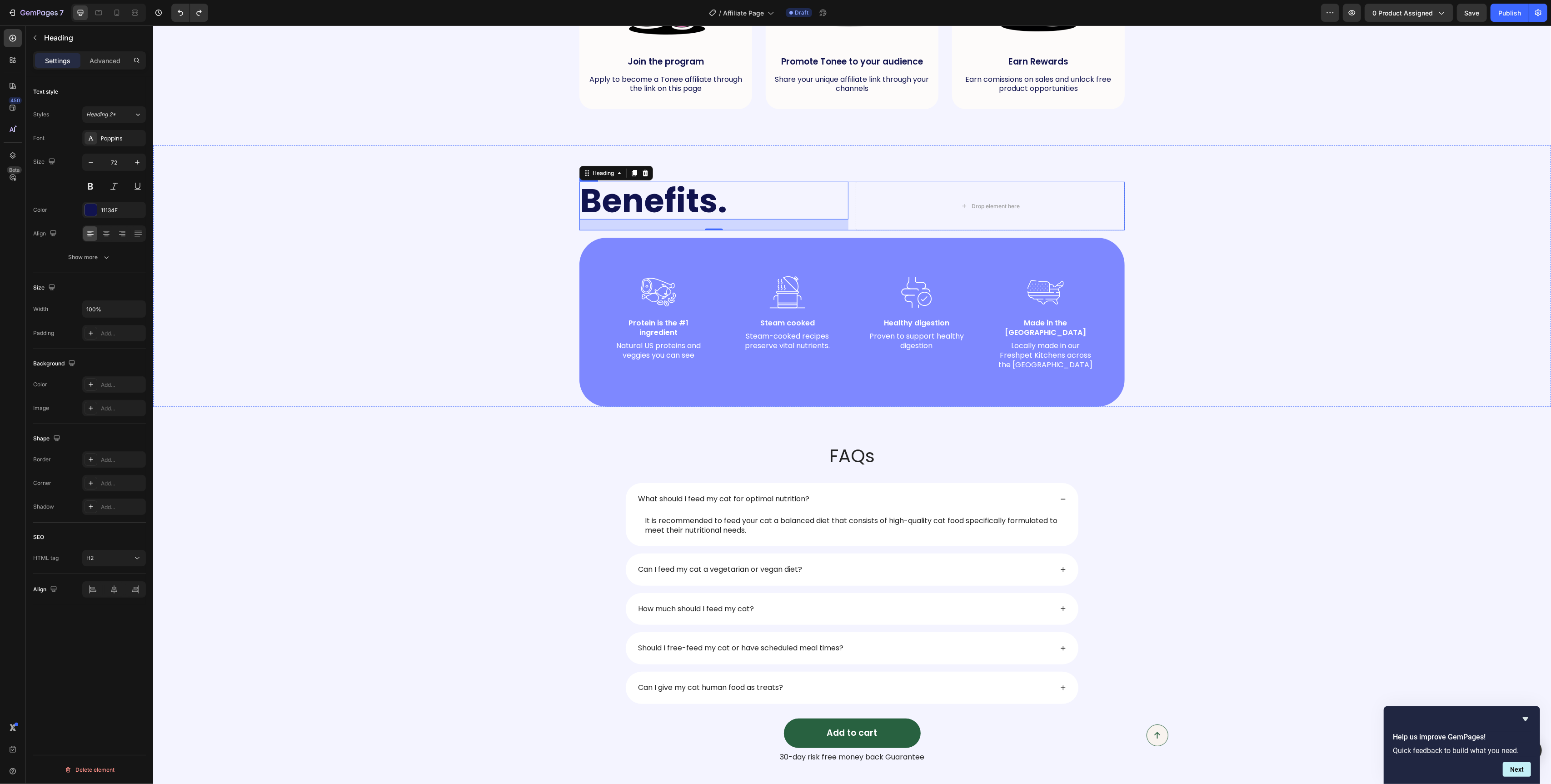
click at [852, 225] on div "Benefits. Heading 24 Drop element here Row" at bounding box center [852, 206] width 545 height 49
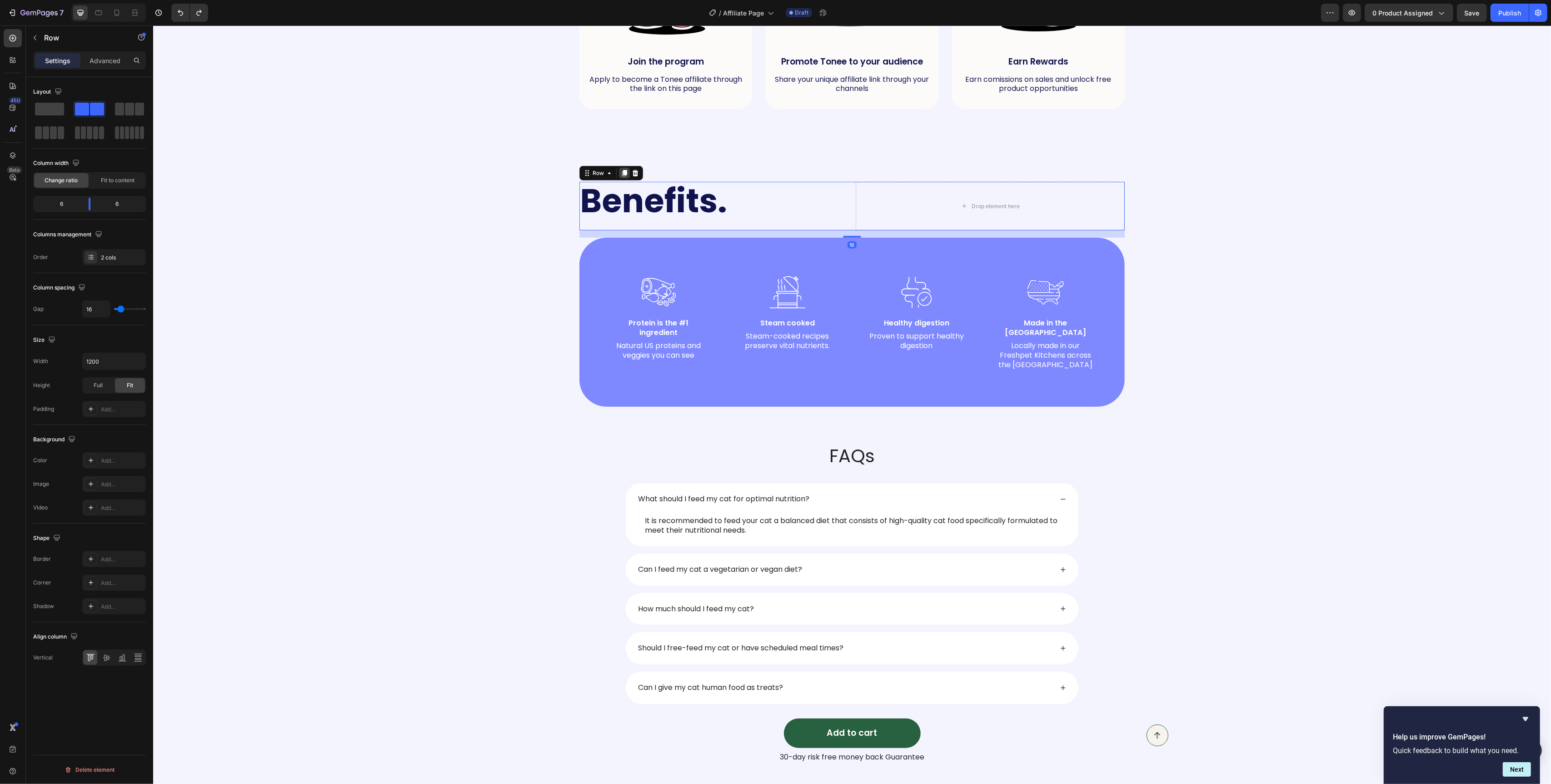
click at [626, 170] on icon at bounding box center [624, 173] width 5 height 6
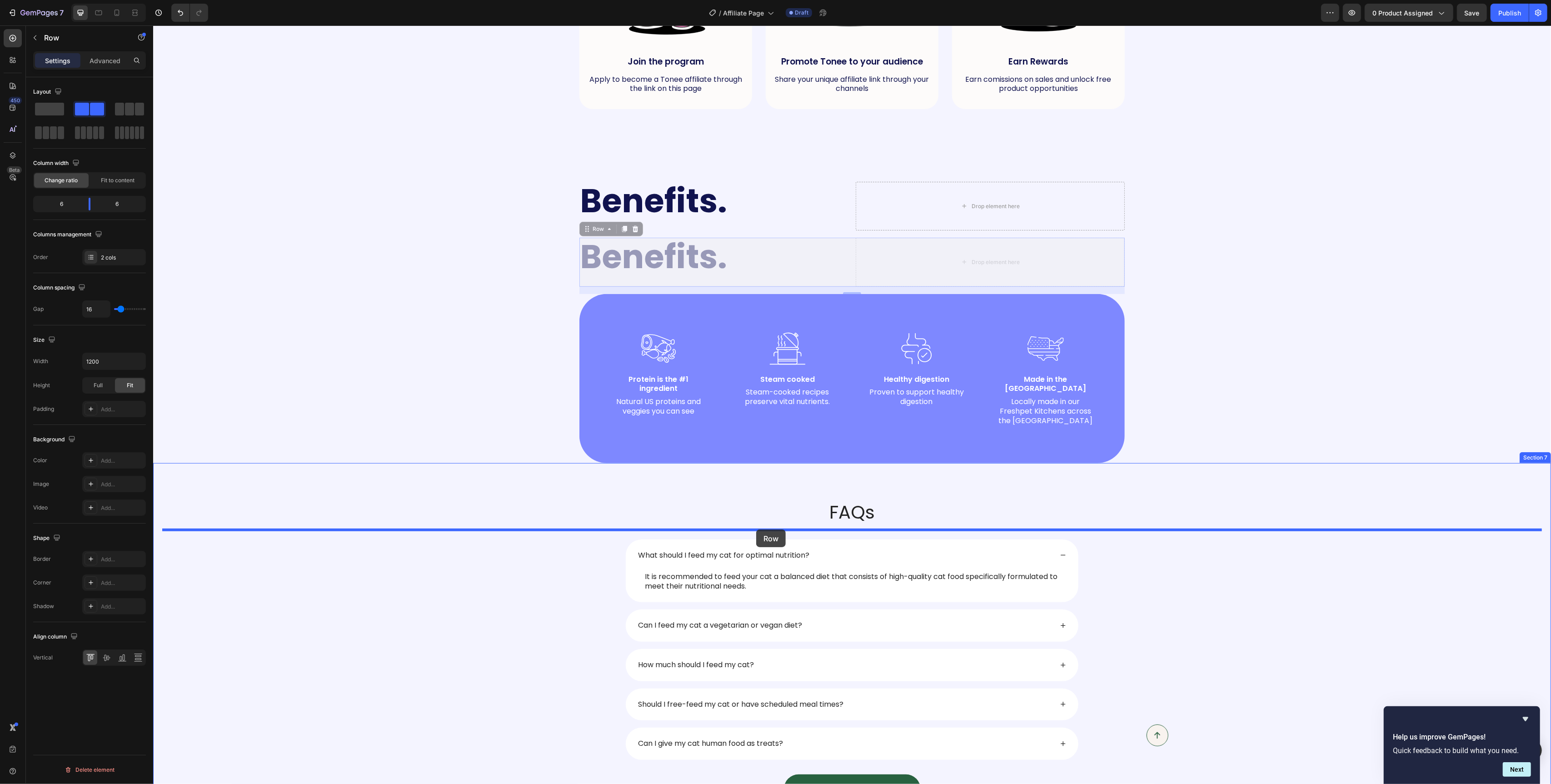
drag, startPoint x: 588, startPoint y: 230, endPoint x: 756, endPoint y: 529, distance: 343.0
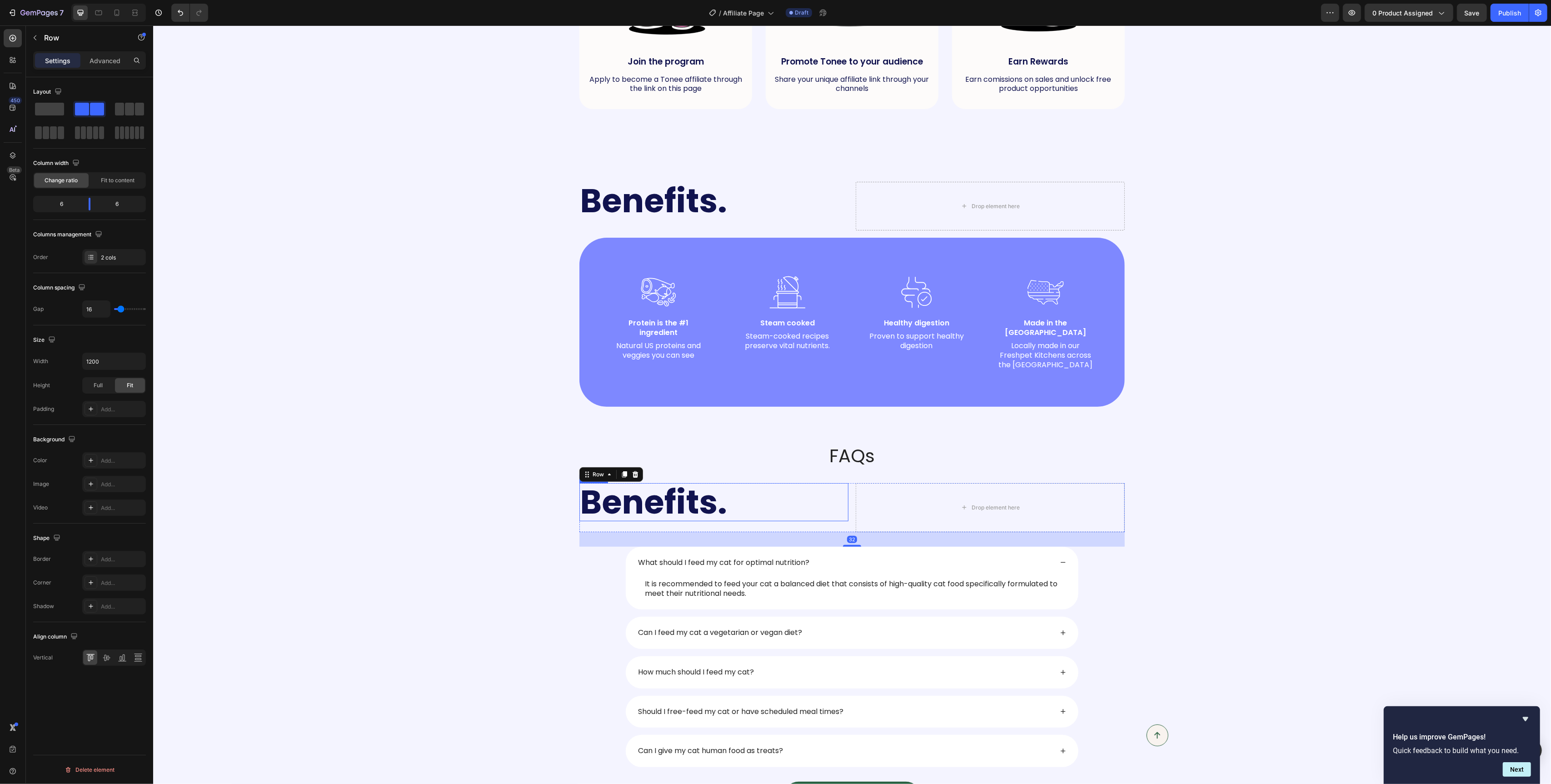
click at [679, 501] on h2 "Benefits." at bounding box center [714, 502] width 269 height 38
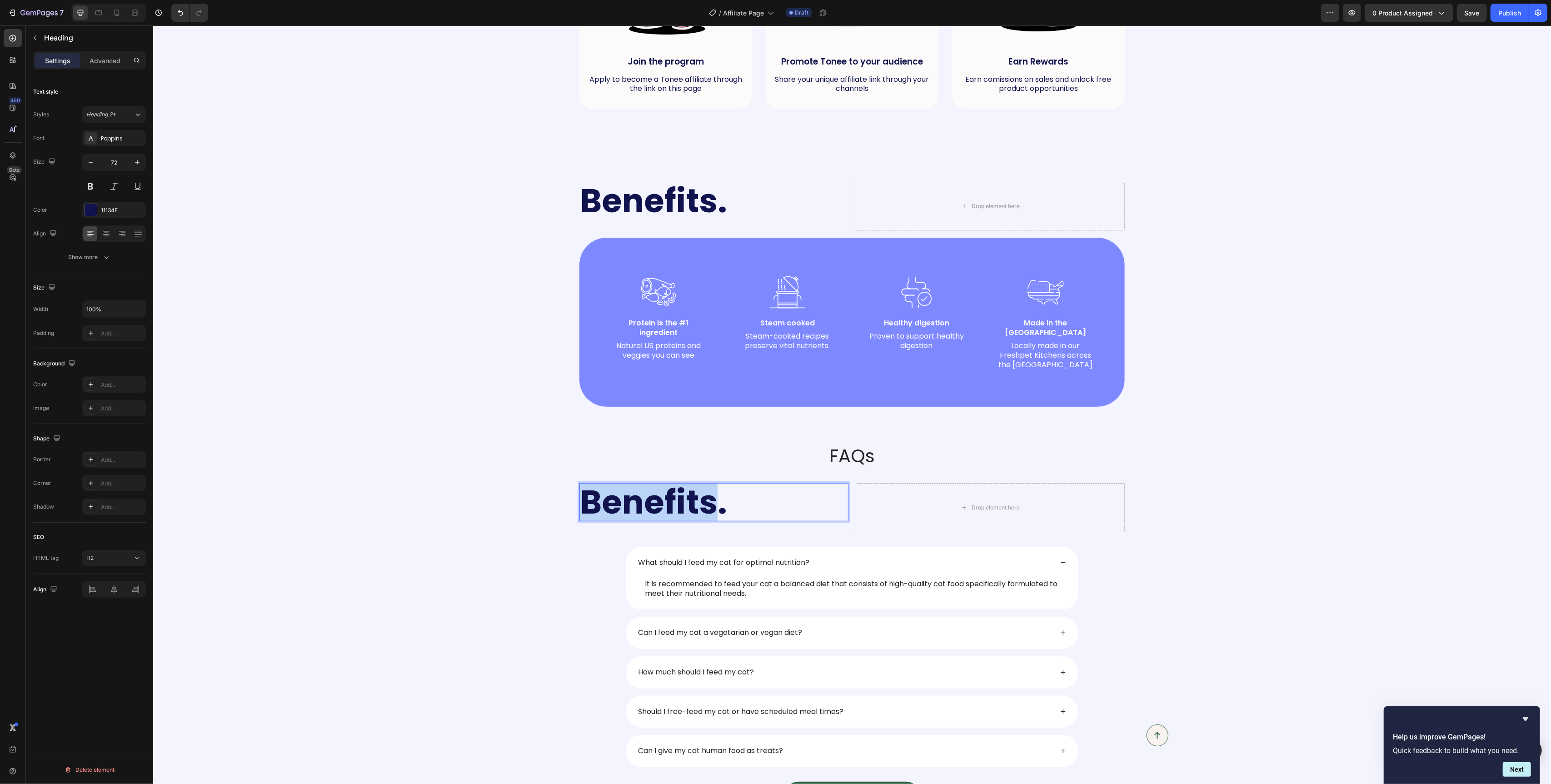
click at [679, 501] on h2 "Benefits." at bounding box center [714, 502] width 269 height 38
click at [679, 501] on p "Benefits." at bounding box center [713, 502] width 267 height 36
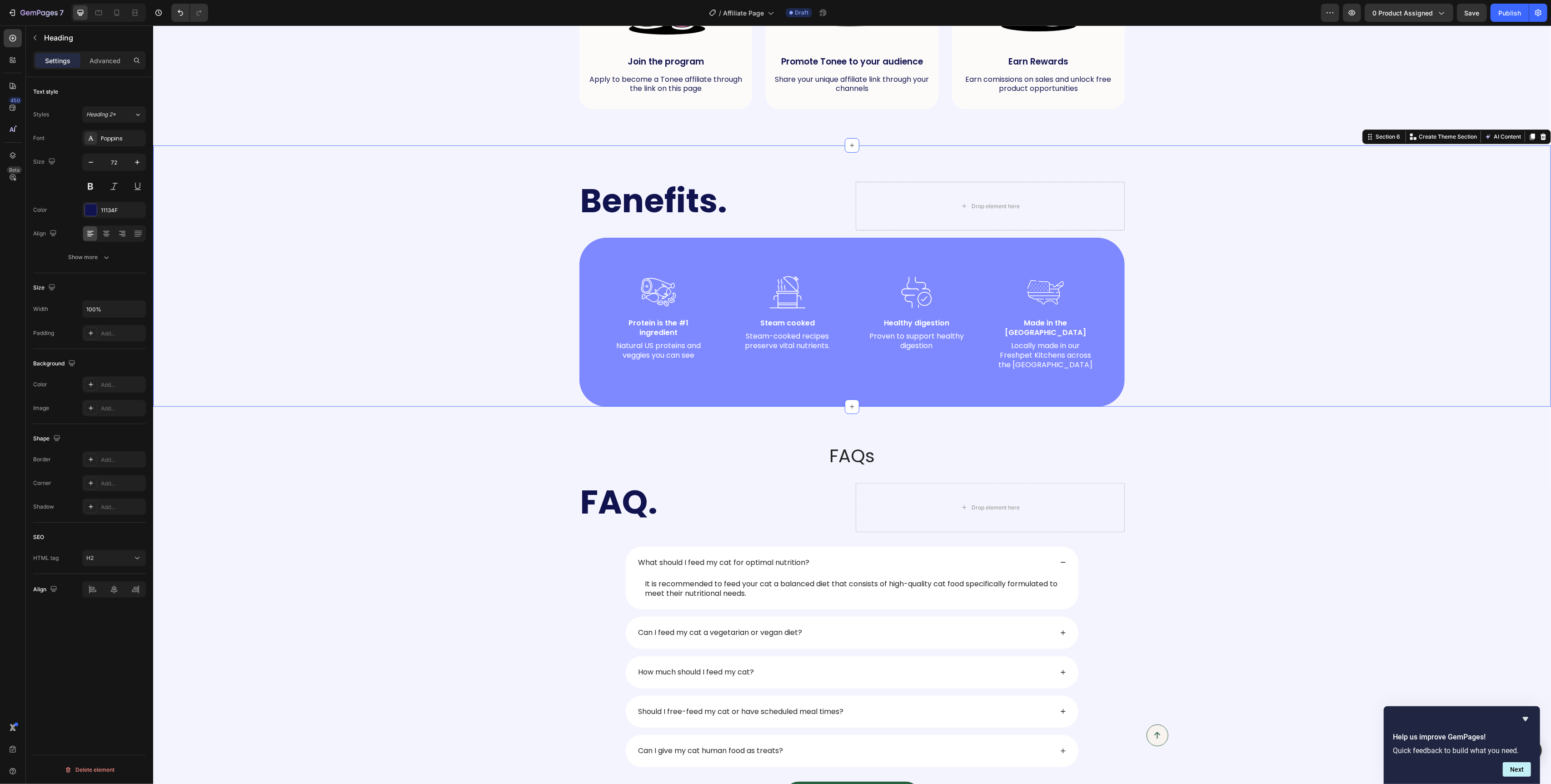
click at [512, 368] on div "Benefits. Heading Drop element here Row Image Protein is the #1 ingredient Text…" at bounding box center [852, 294] width 1380 height 225
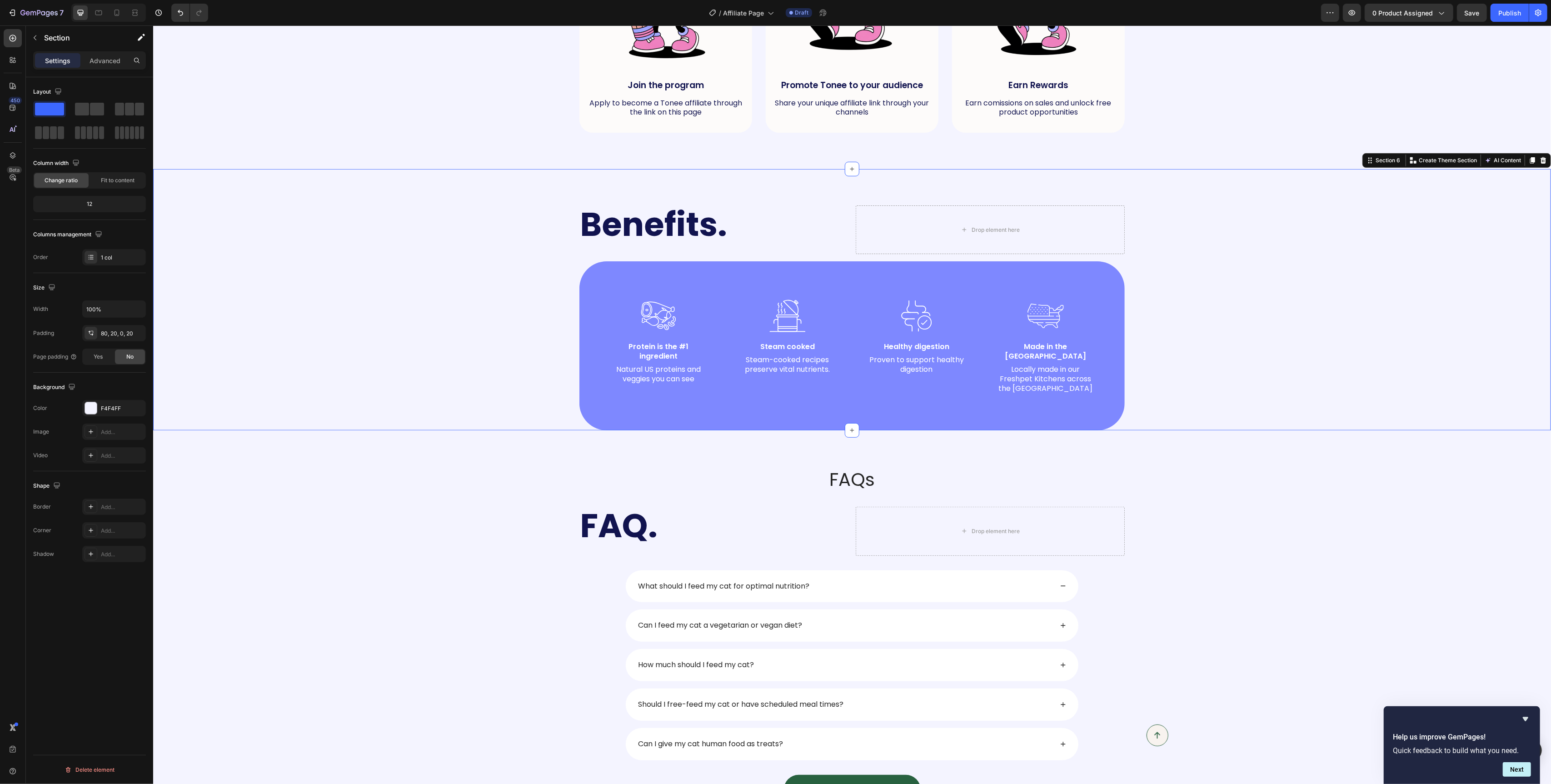
scroll to position [634, 0]
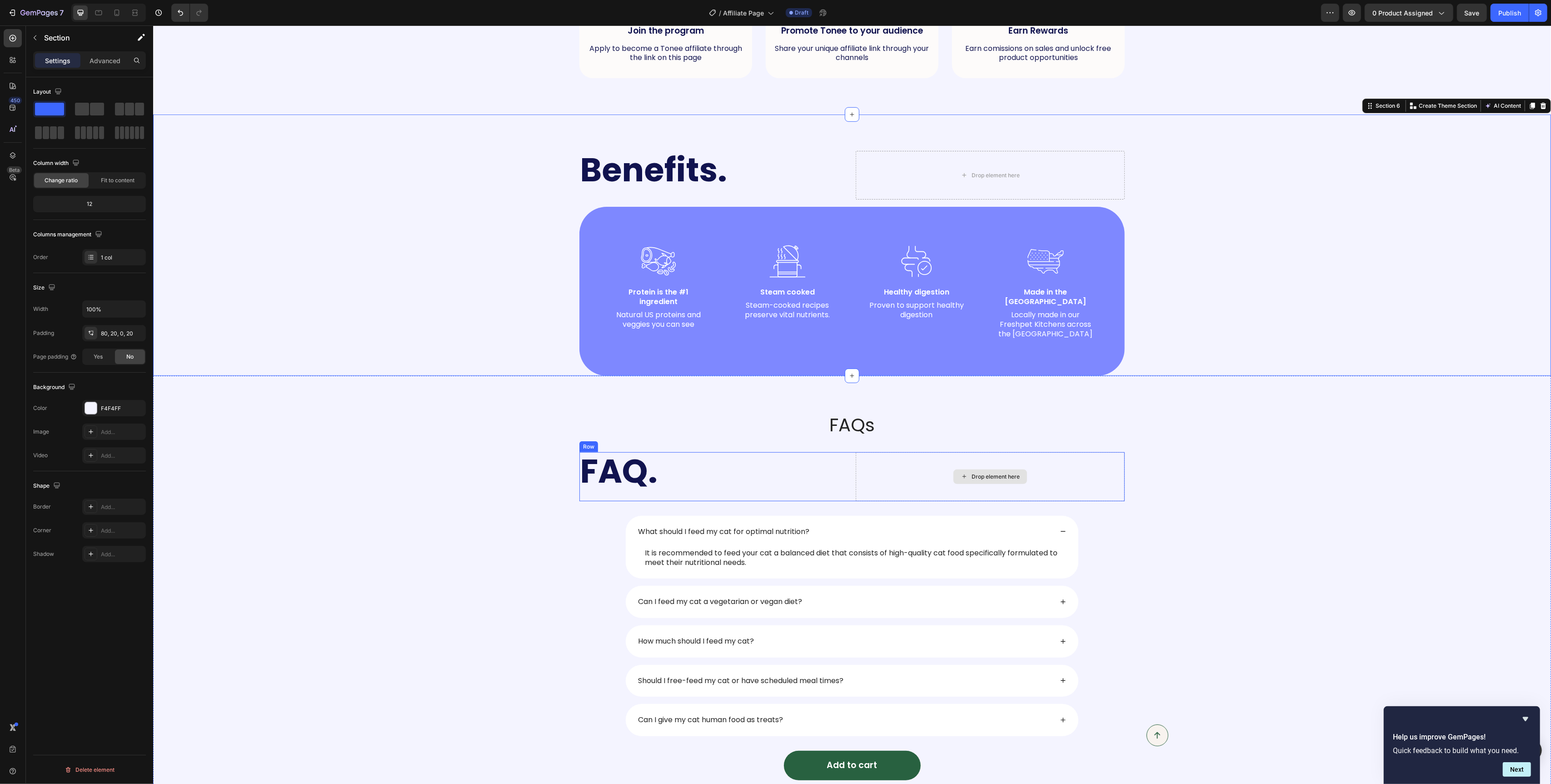
click at [901, 455] on div "Drop element here" at bounding box center [990, 476] width 269 height 49
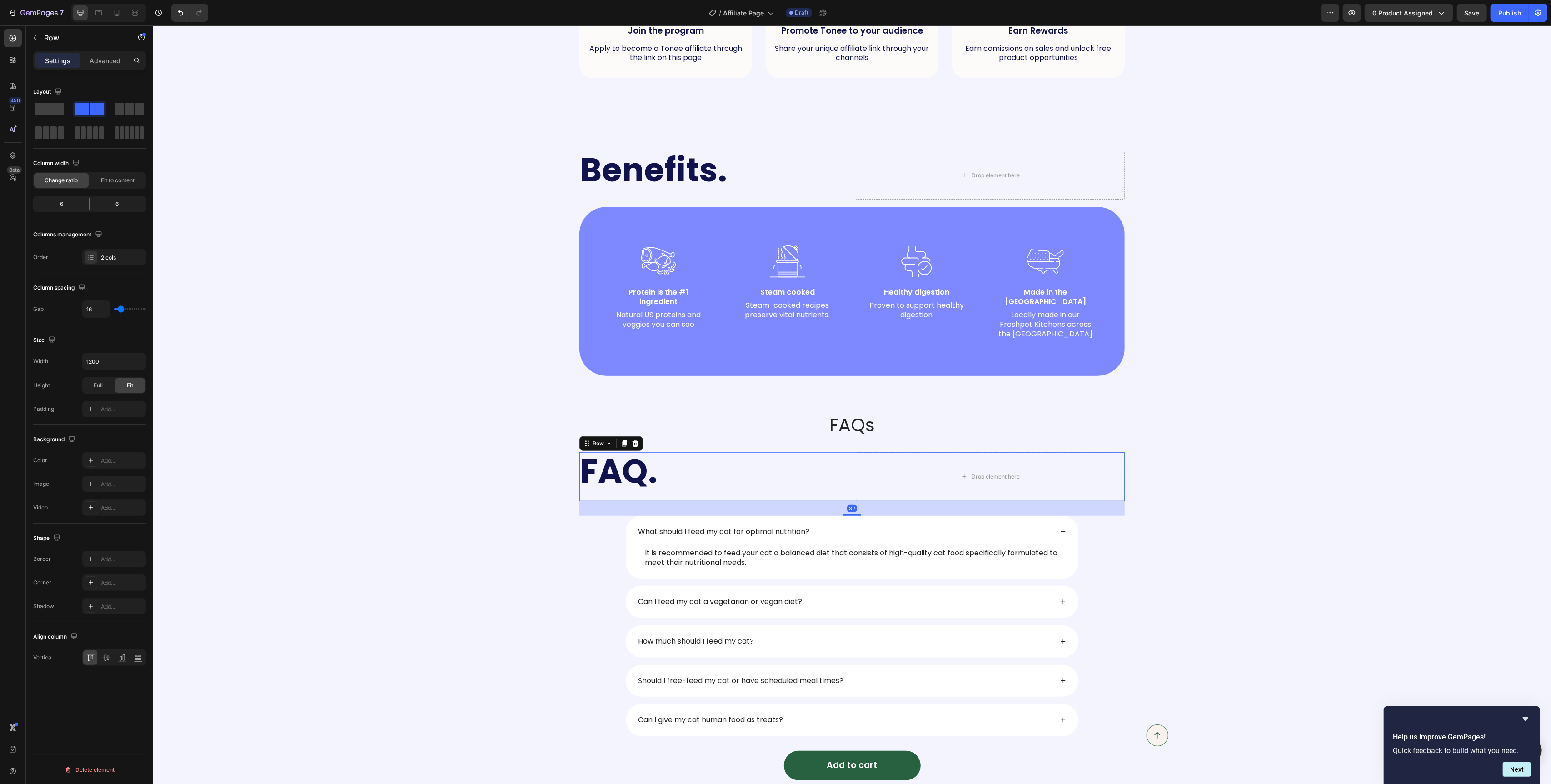
click at [44, 99] on div "Layout" at bounding box center [89, 92] width 113 height 15
click at [47, 109] on span at bounding box center [49, 109] width 29 height 13
click at [869, 423] on h2 "FAQs" at bounding box center [852, 425] width 545 height 25
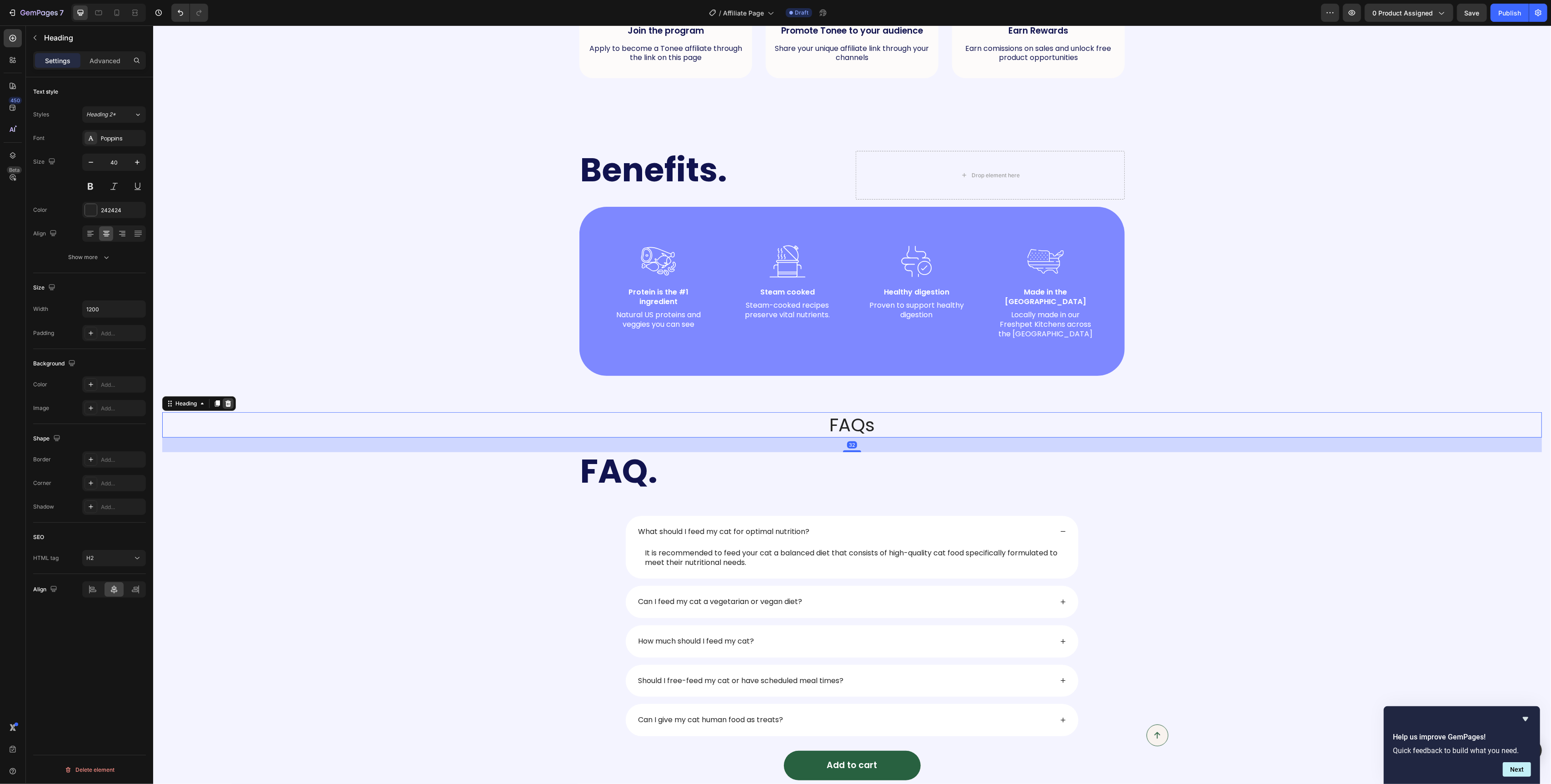
click at [228, 400] on icon at bounding box center [228, 403] width 6 height 6
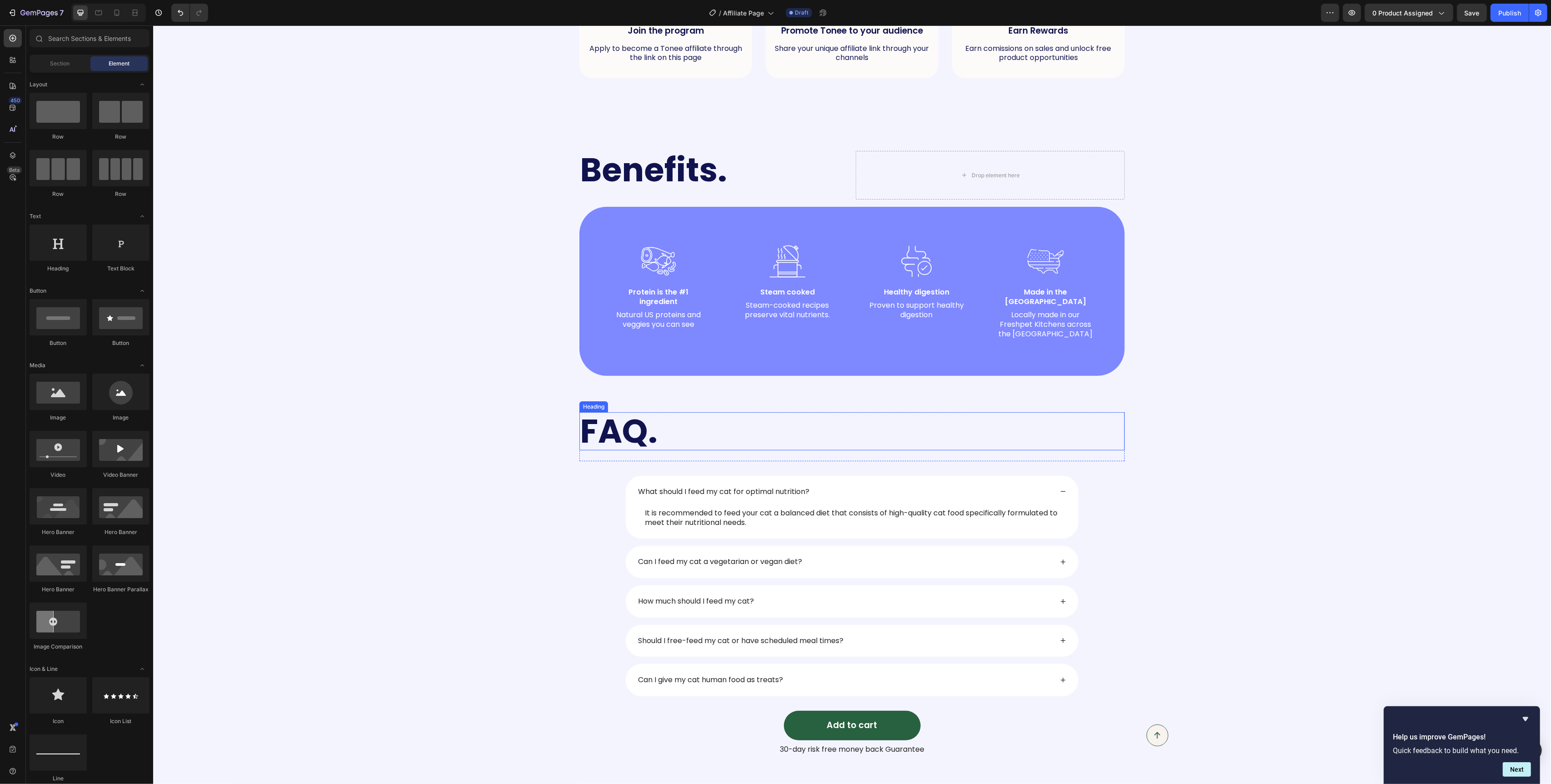
click at [845, 432] on h2 "FAQ." at bounding box center [852, 431] width 545 height 38
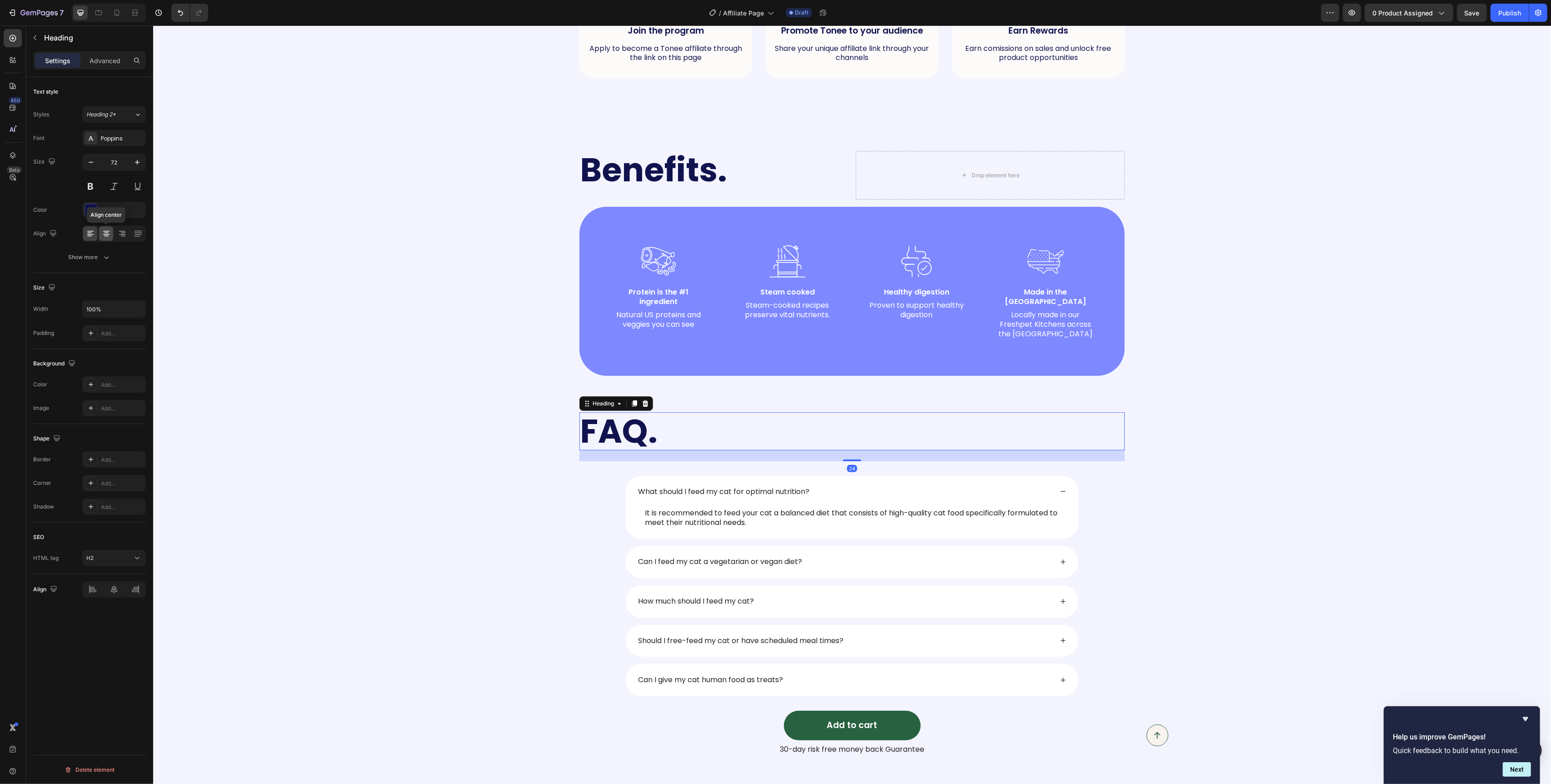
click at [109, 241] on div "Align center" at bounding box center [114, 233] width 63 height 16
click at [109, 237] on icon at bounding box center [106, 233] width 9 height 9
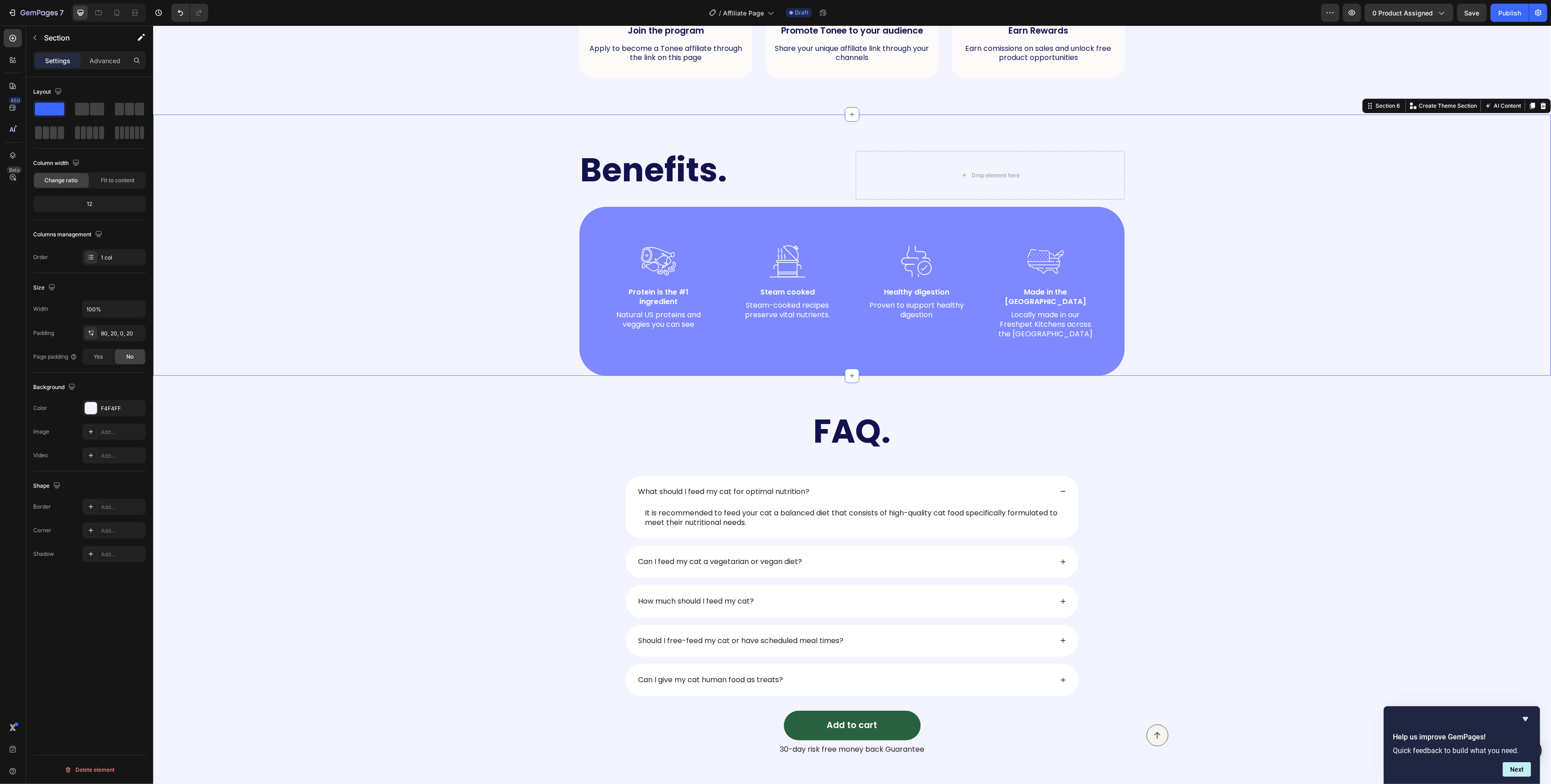
click at [393, 325] on div "Benefits. Heading Drop element here Row Image Protein is the #1 ingredient Text…" at bounding box center [852, 263] width 1380 height 225
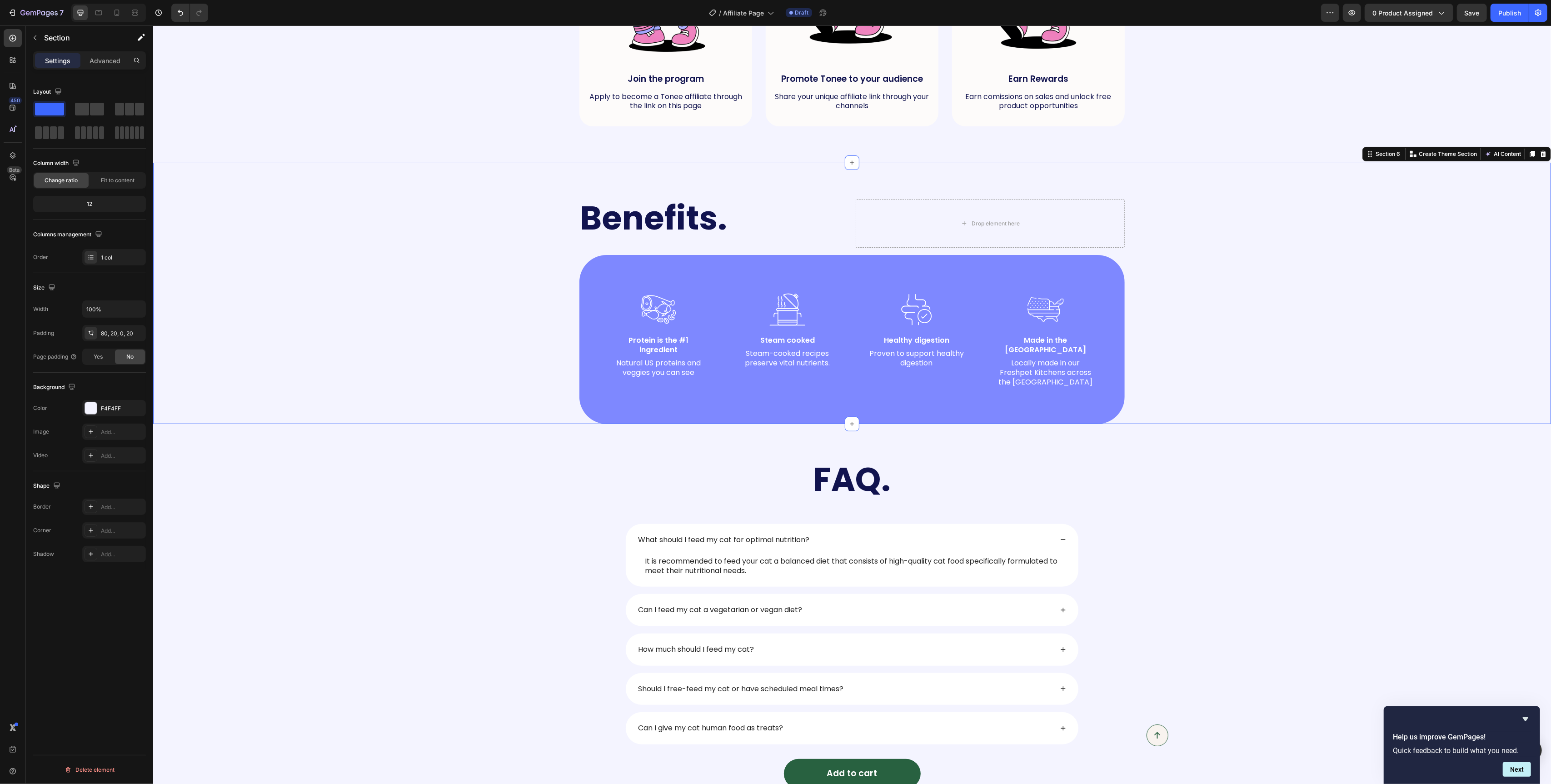
scroll to position [609, 0]
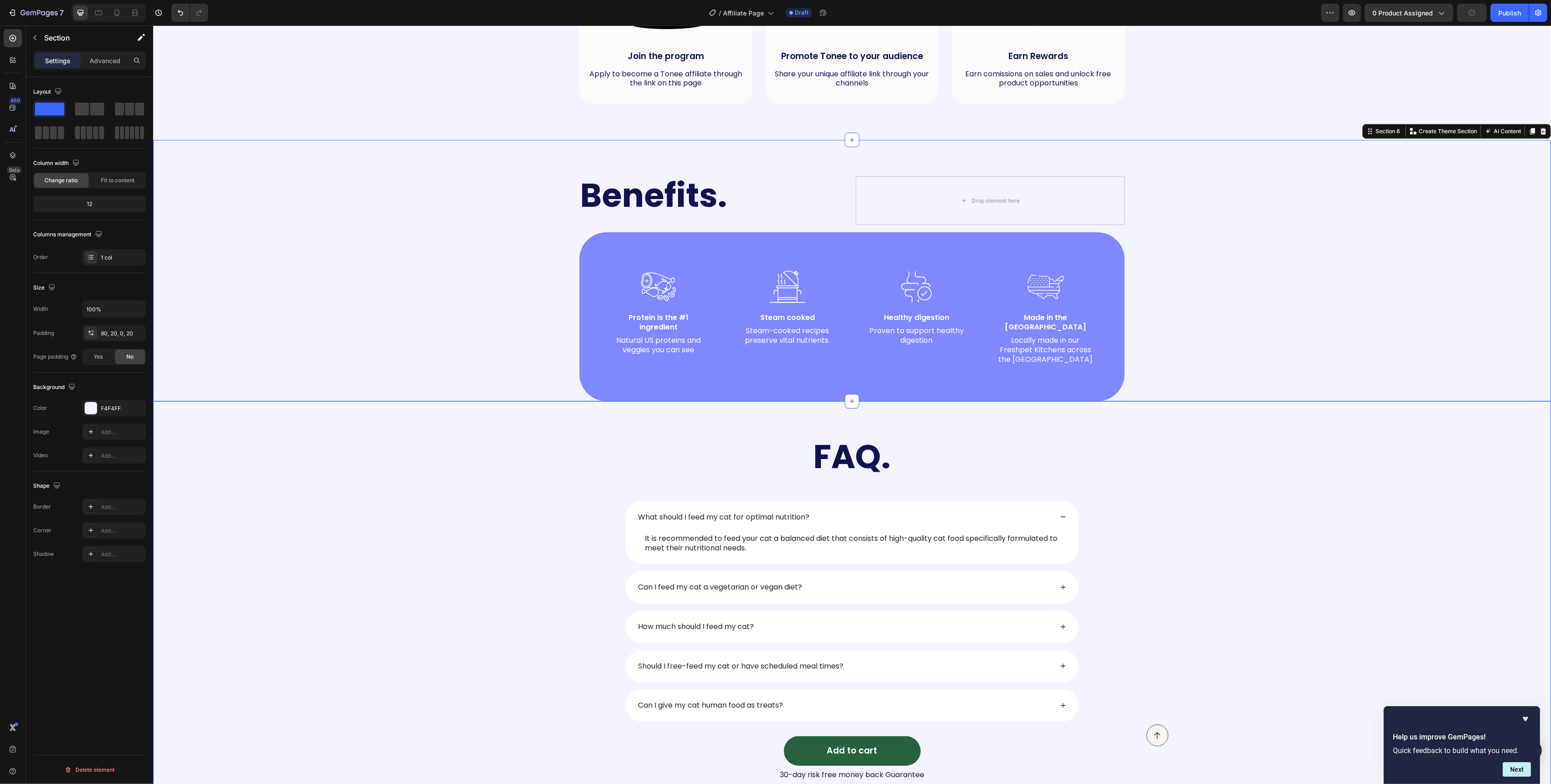
click at [443, 469] on div "FAQ. Heading Row What should I feed my cat for optimal nutrition? It is recomme…" at bounding box center [852, 609] width 1380 height 344
click at [92, 406] on div at bounding box center [91, 408] width 12 height 12
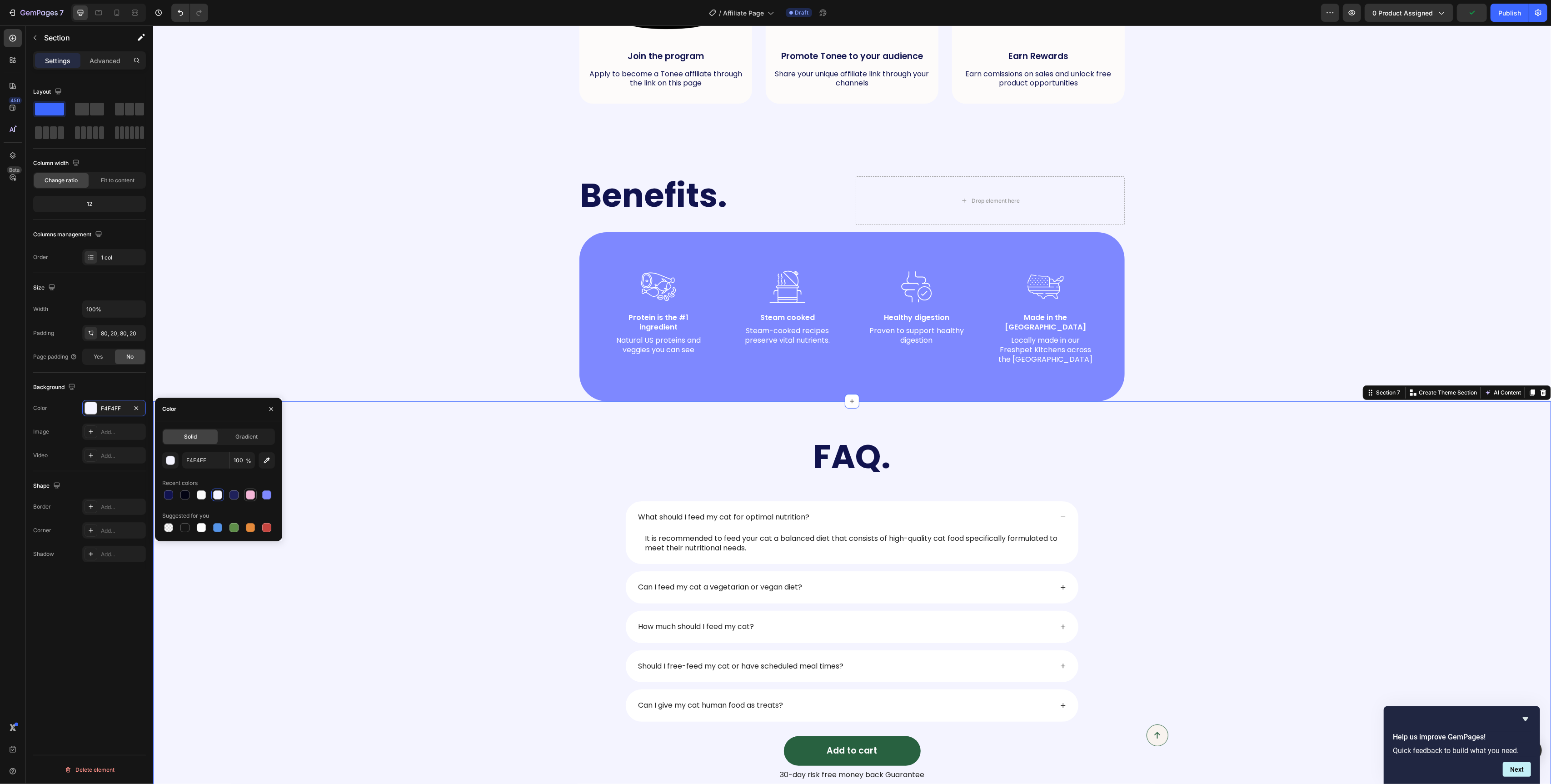
click at [254, 499] on div at bounding box center [250, 494] width 11 height 11
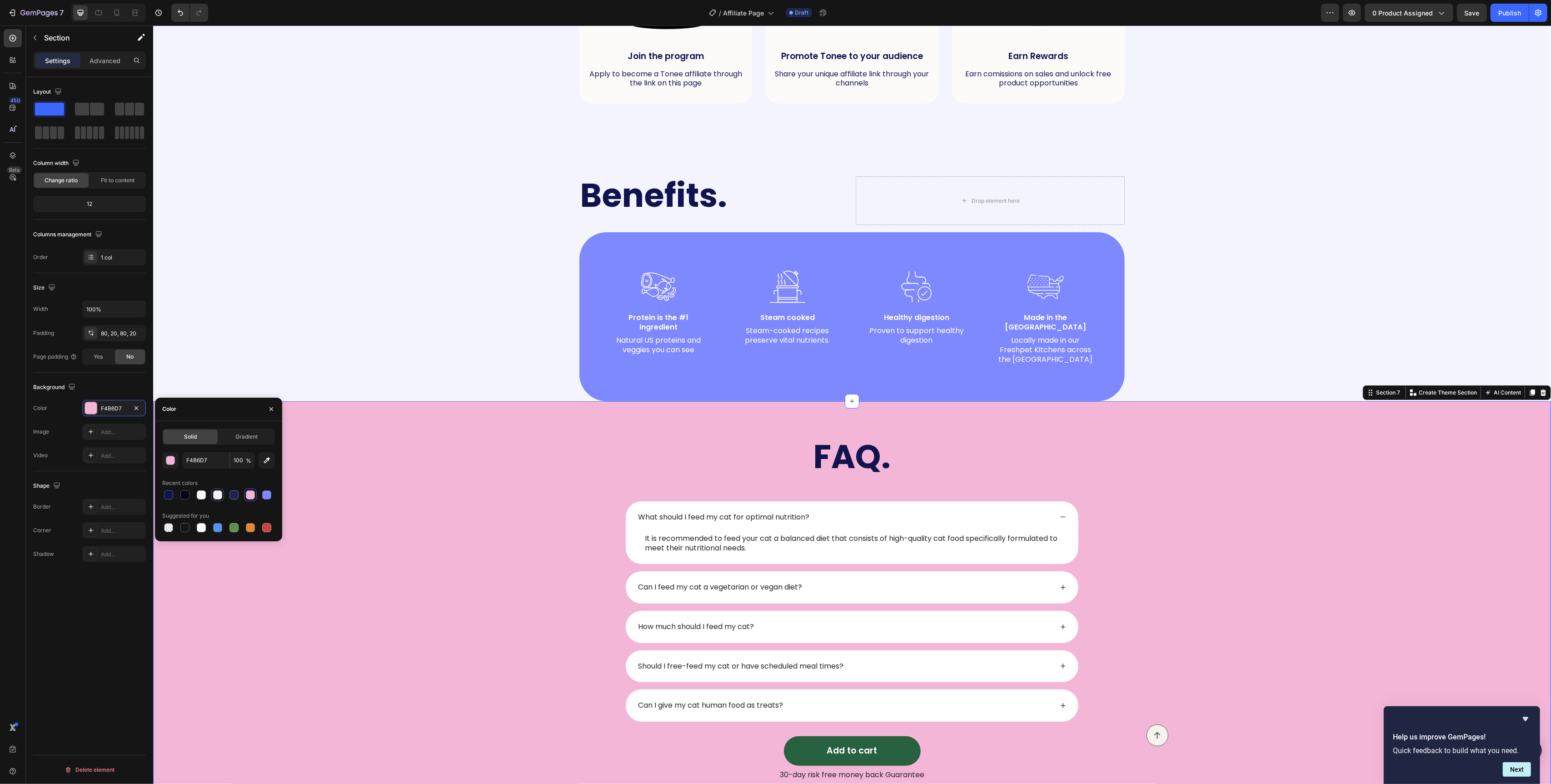
click at [214, 497] on div at bounding box center [218, 494] width 9 height 9
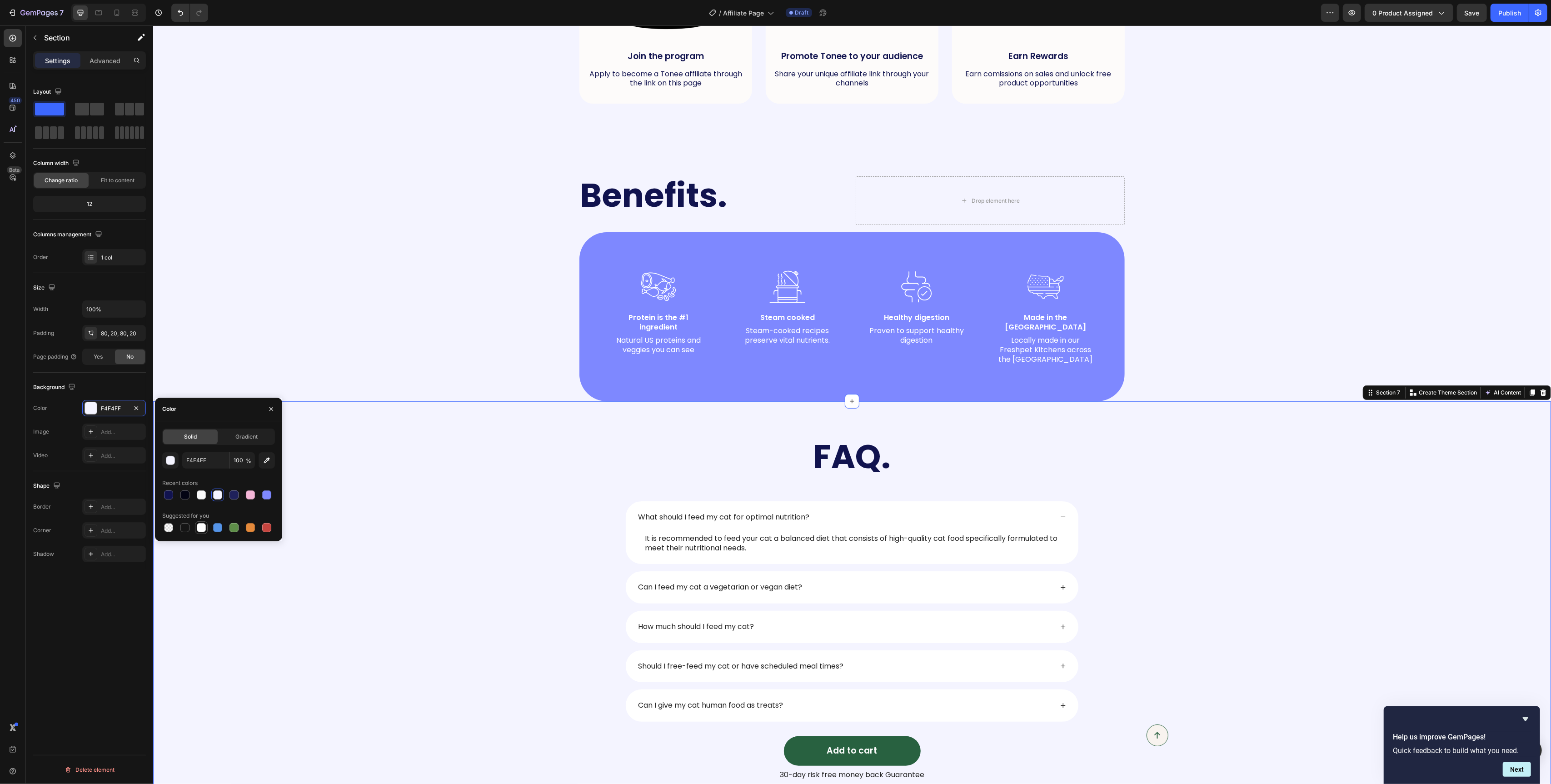
click at [205, 527] on div at bounding box center [201, 527] width 9 height 9
type input "FFFFFF"
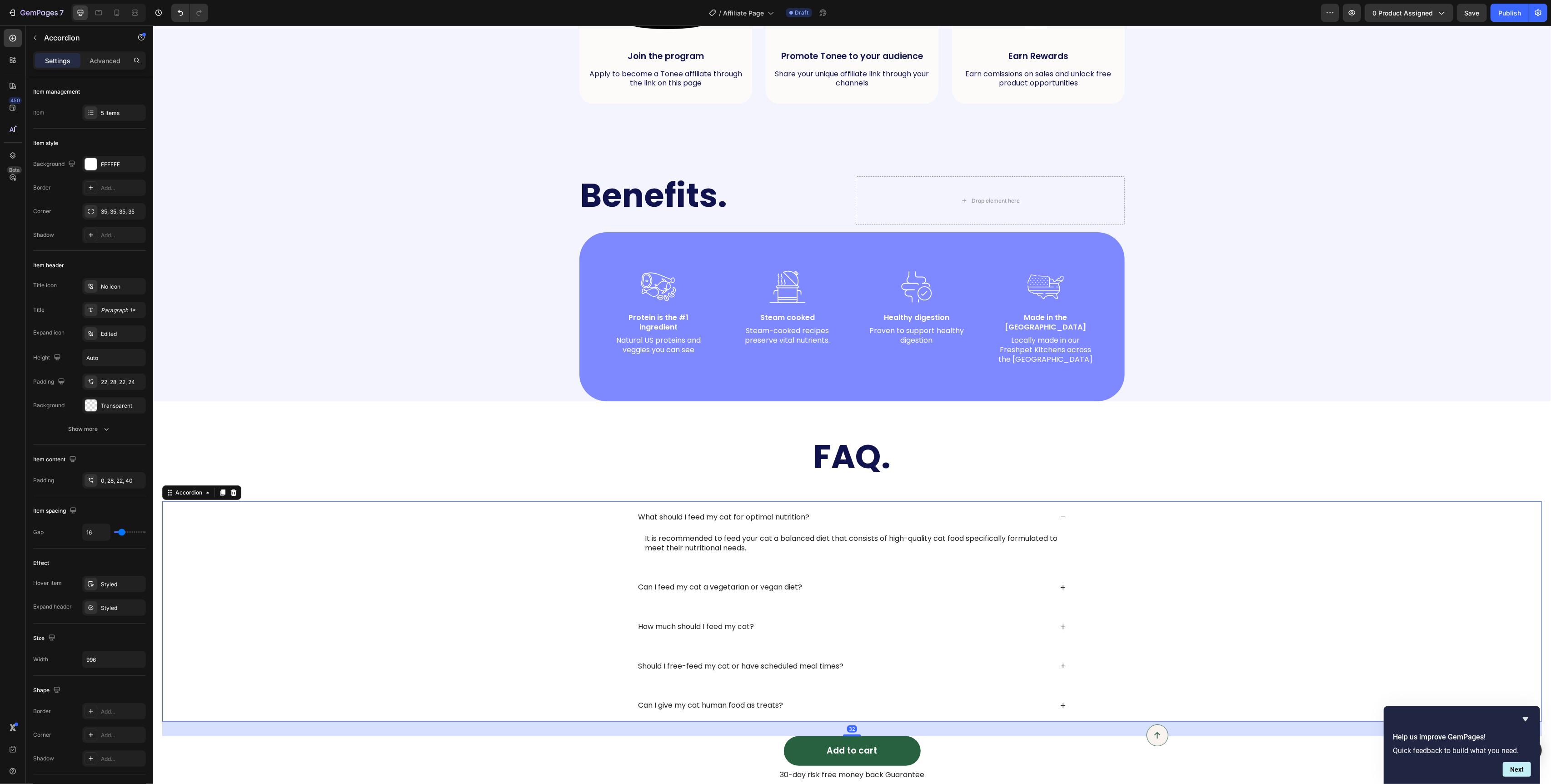
click at [848, 511] on div "What should I feed my cat for optimal nutrition?" at bounding box center [844, 517] width 416 height 12
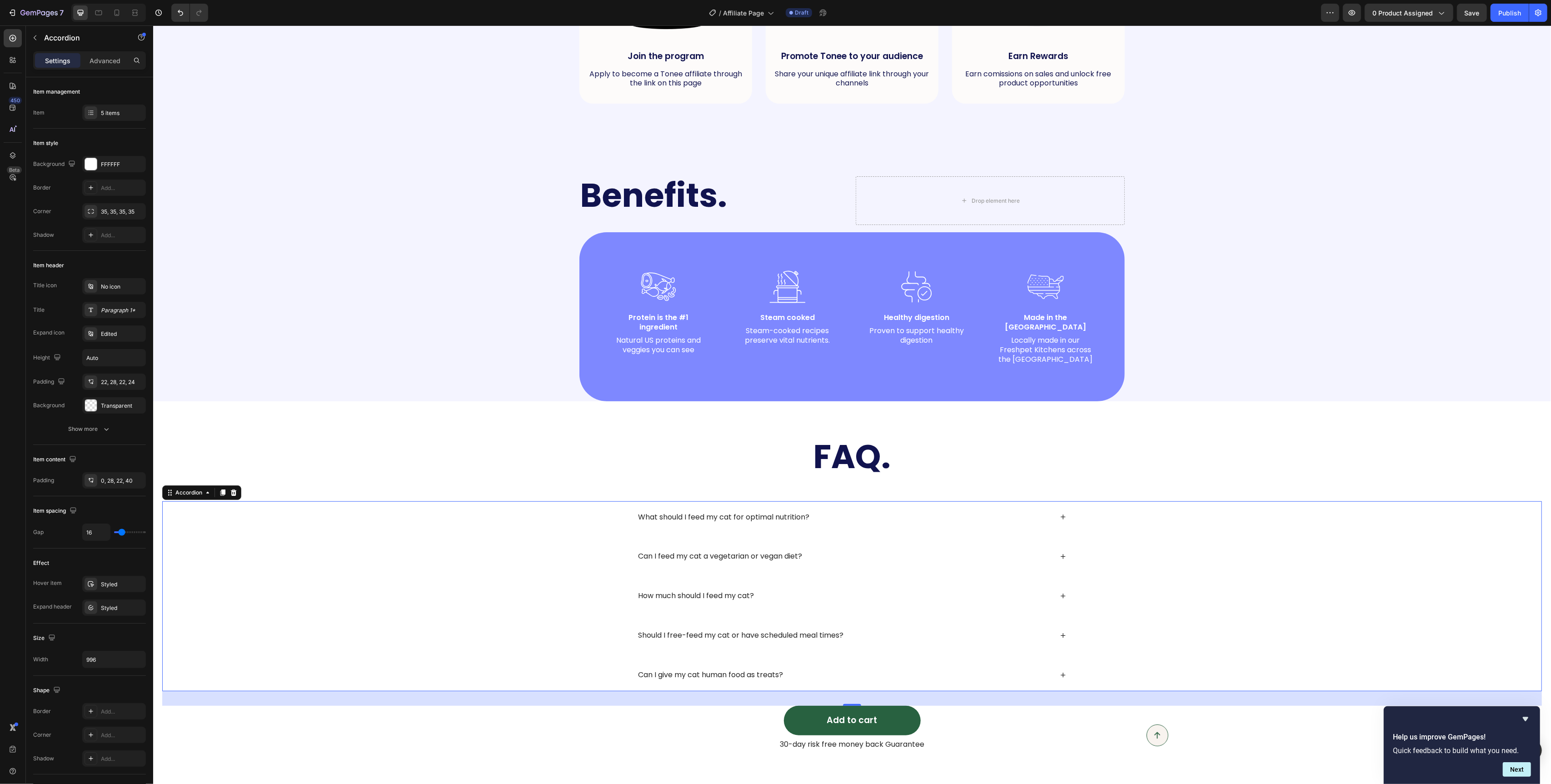
click at [631, 547] on div "Can I feed my cat a vegetarian or vegan diet?" at bounding box center [852, 556] width 452 height 32
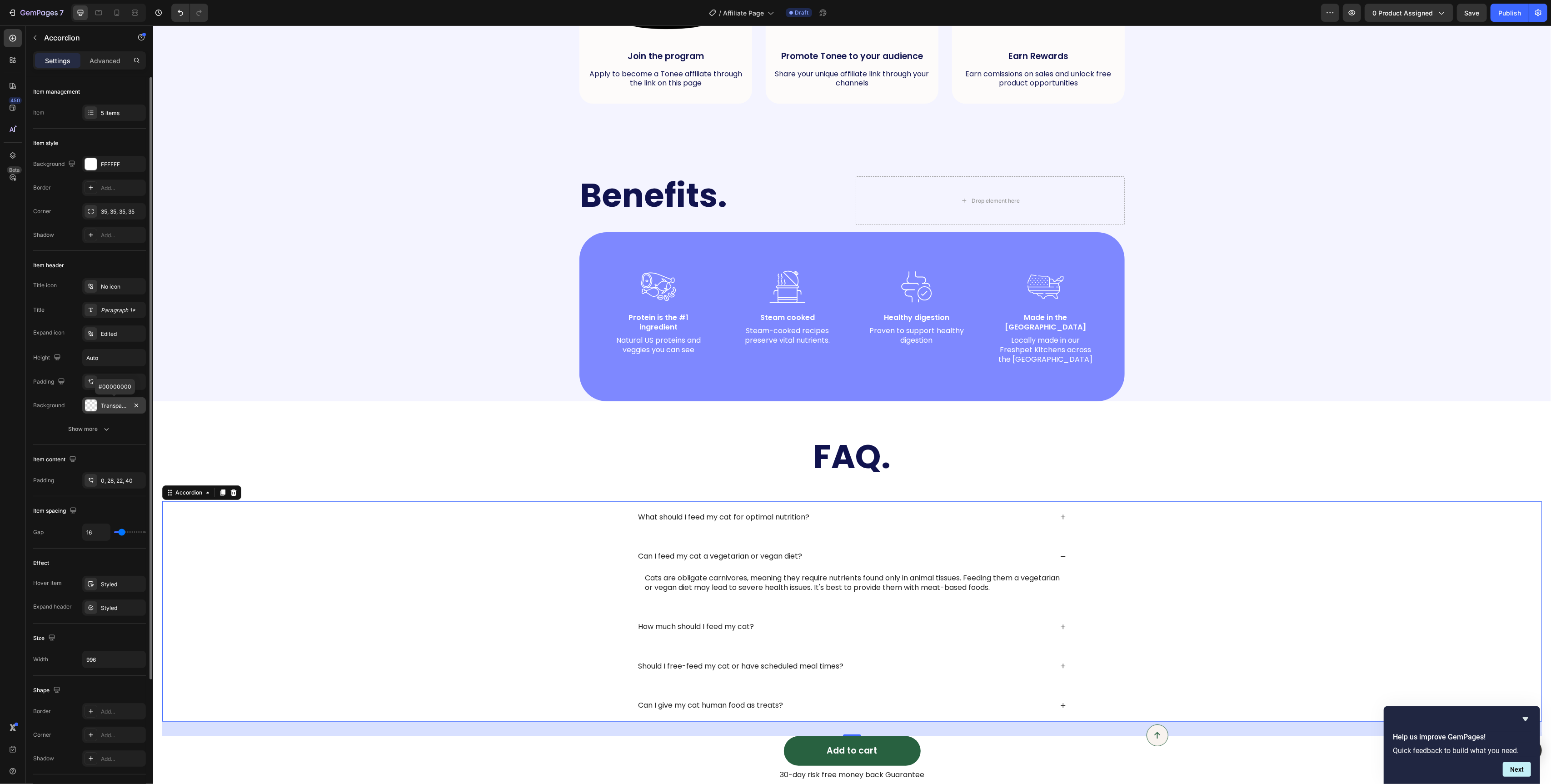
click at [92, 405] on div at bounding box center [91, 405] width 12 height 12
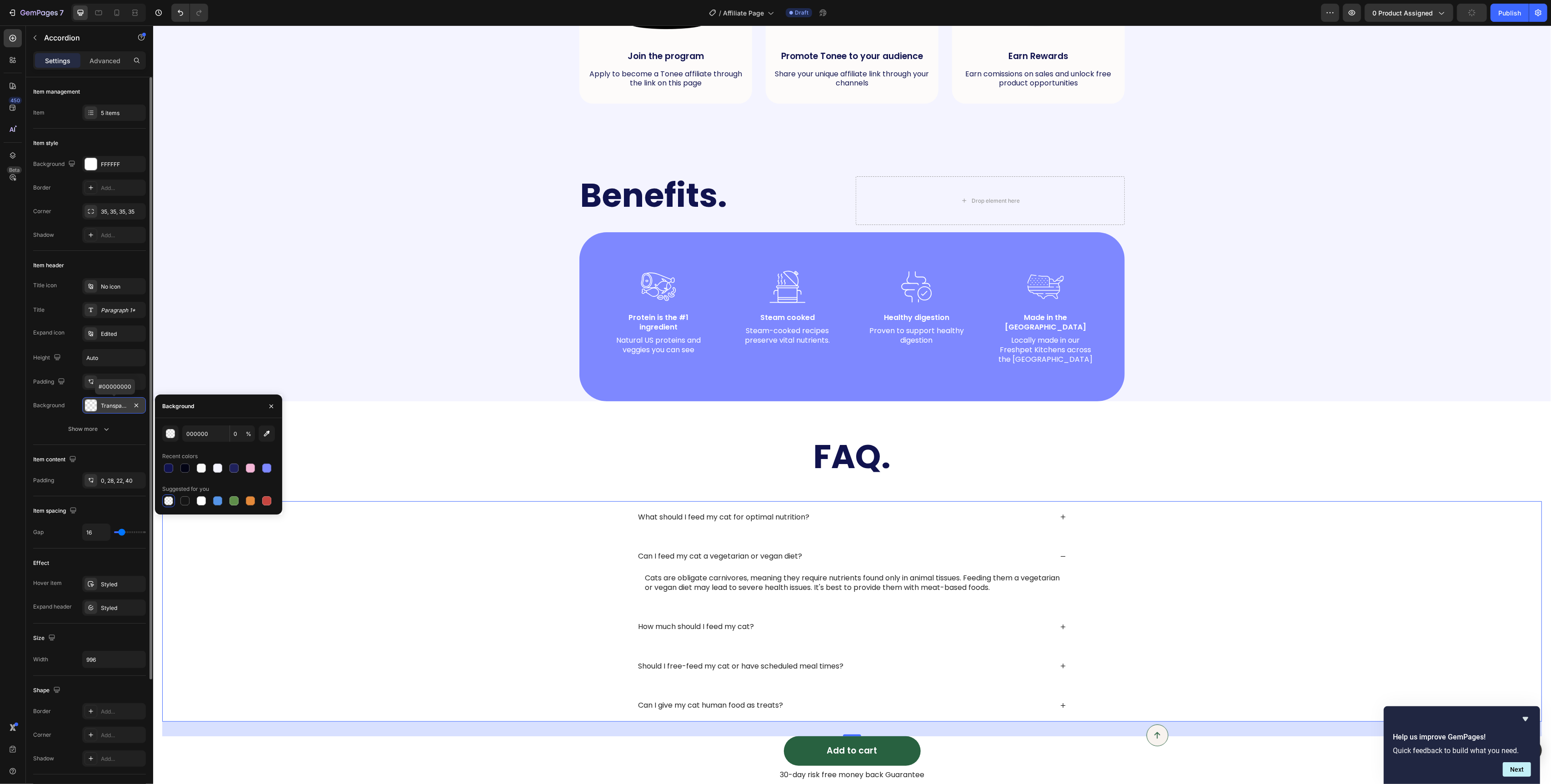
click at [92, 405] on div at bounding box center [91, 405] width 12 height 12
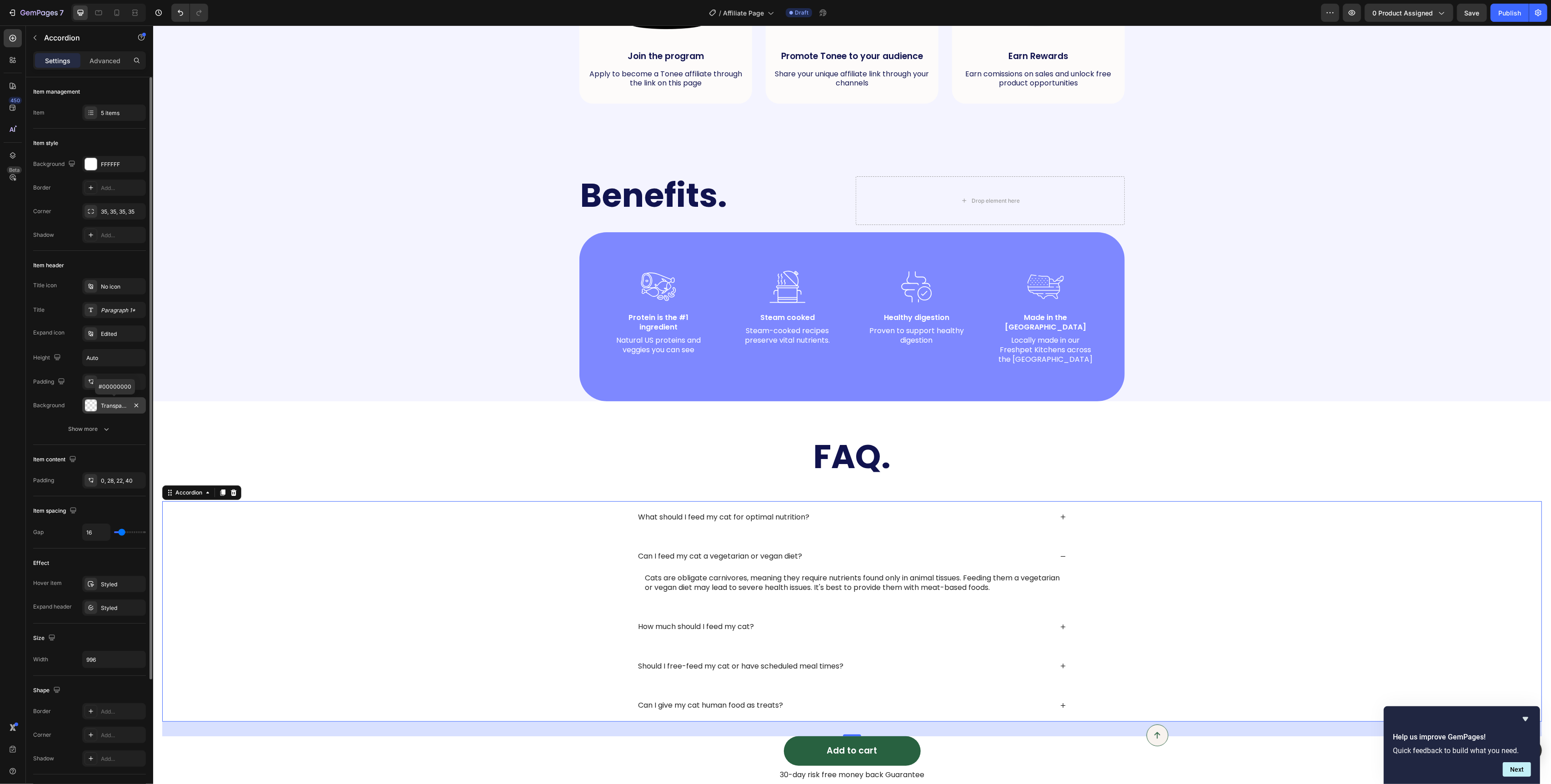
click at [92, 405] on div at bounding box center [91, 405] width 12 height 12
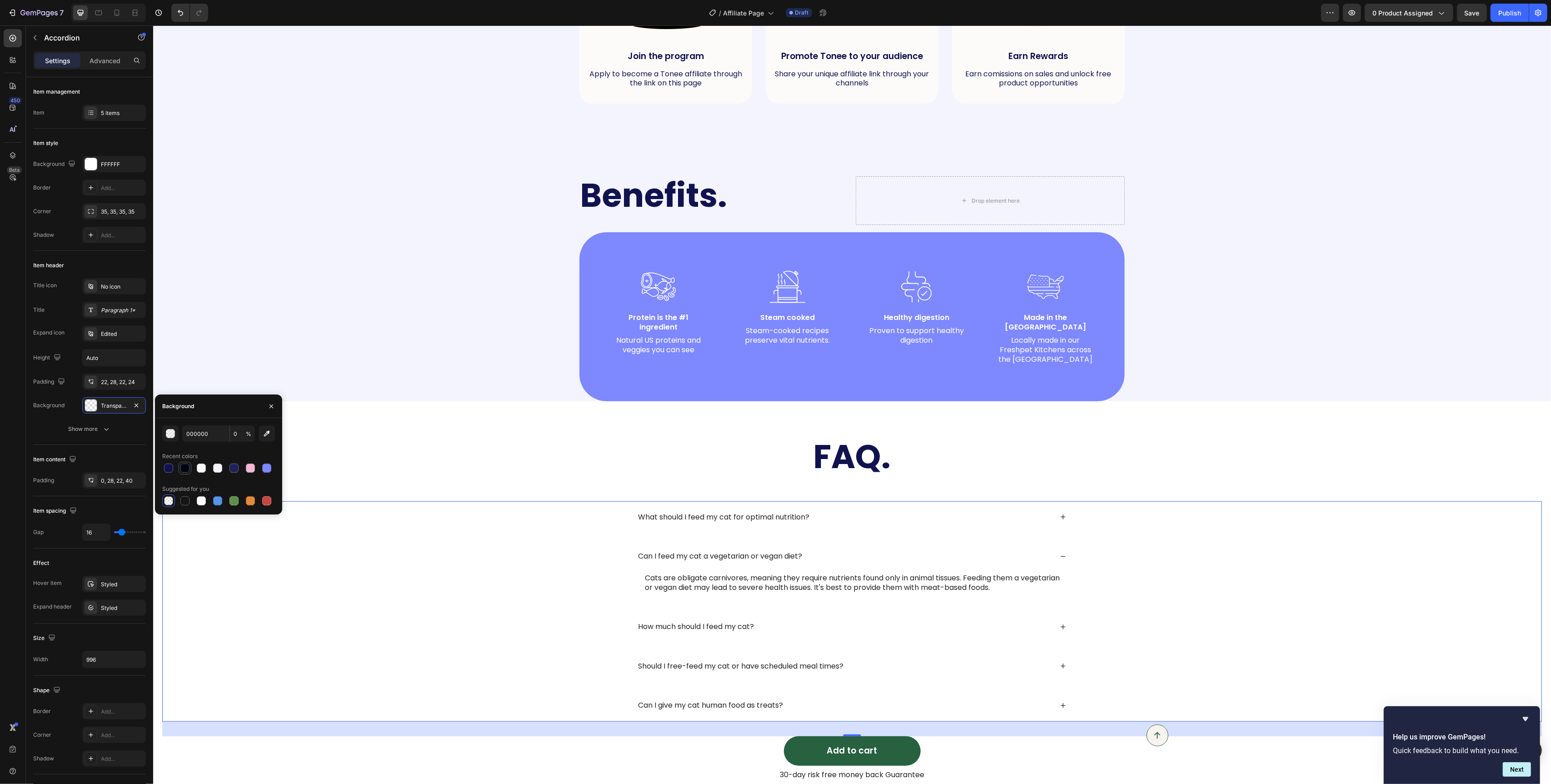
click at [187, 471] on div at bounding box center [185, 468] width 9 height 9
type input "030414"
type input "100"
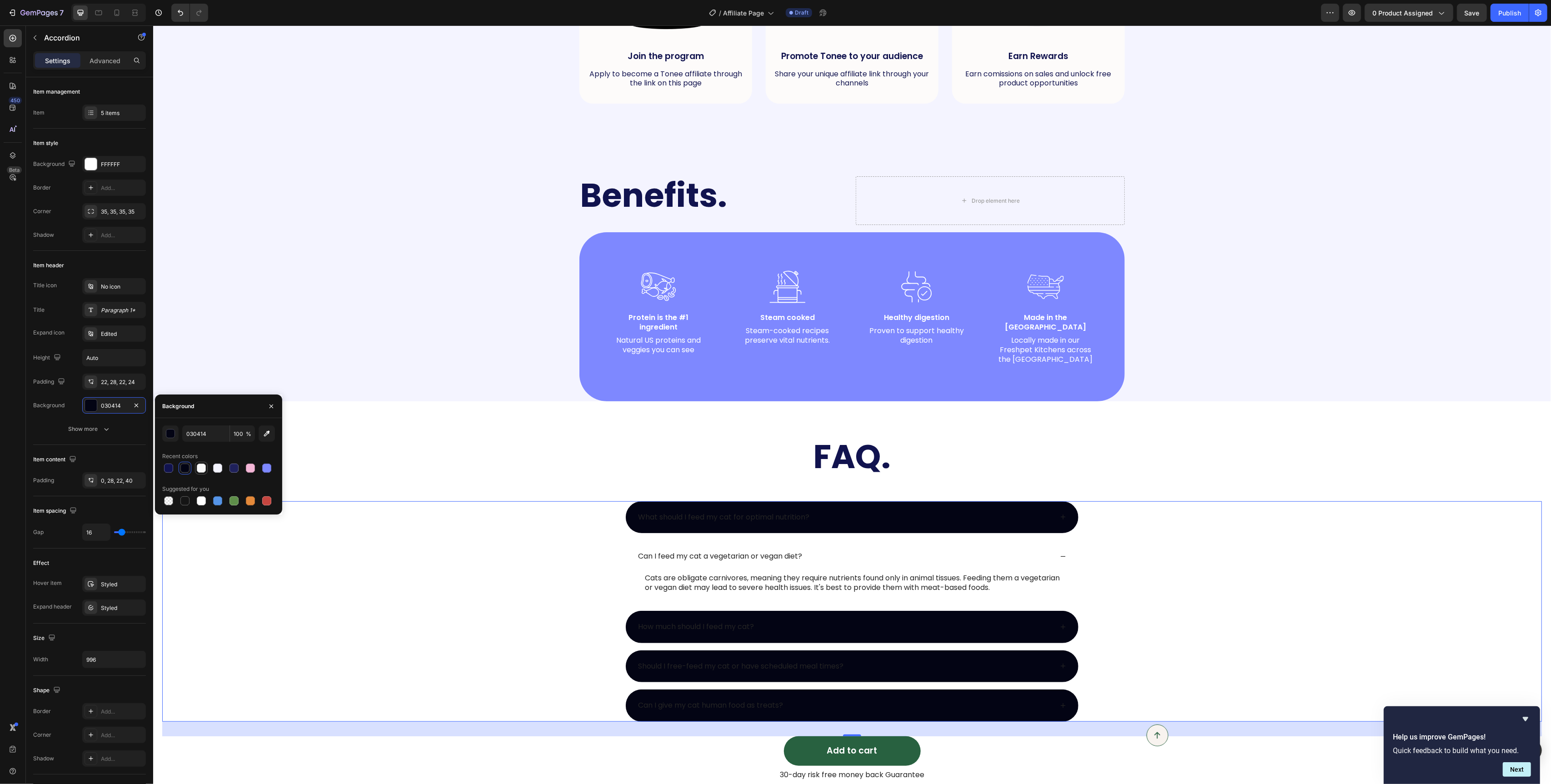
click at [203, 471] on div at bounding box center [201, 468] width 9 height 9
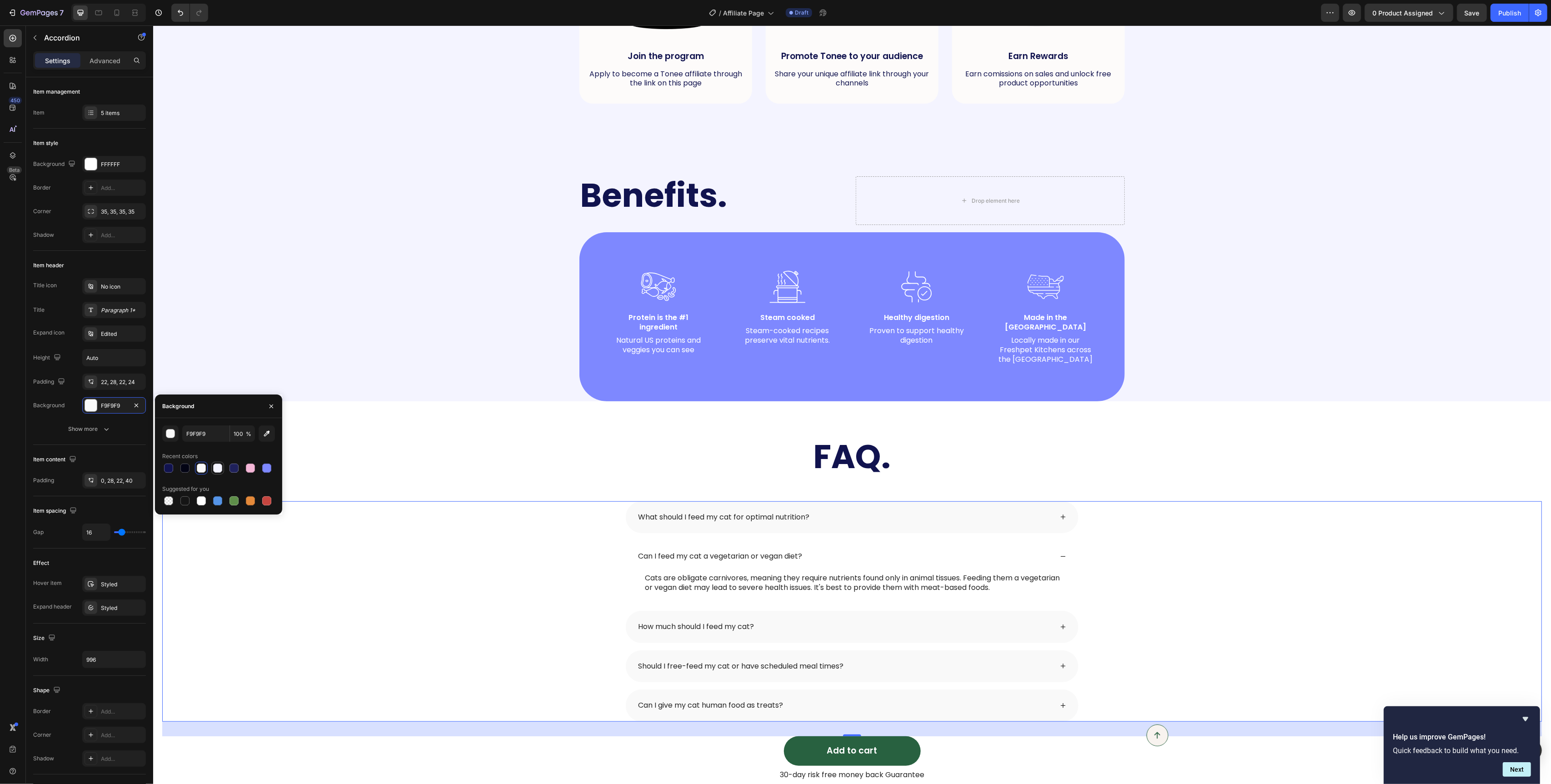
click at [214, 470] on div at bounding box center [218, 468] width 9 height 9
click at [247, 471] on div at bounding box center [250, 468] width 9 height 9
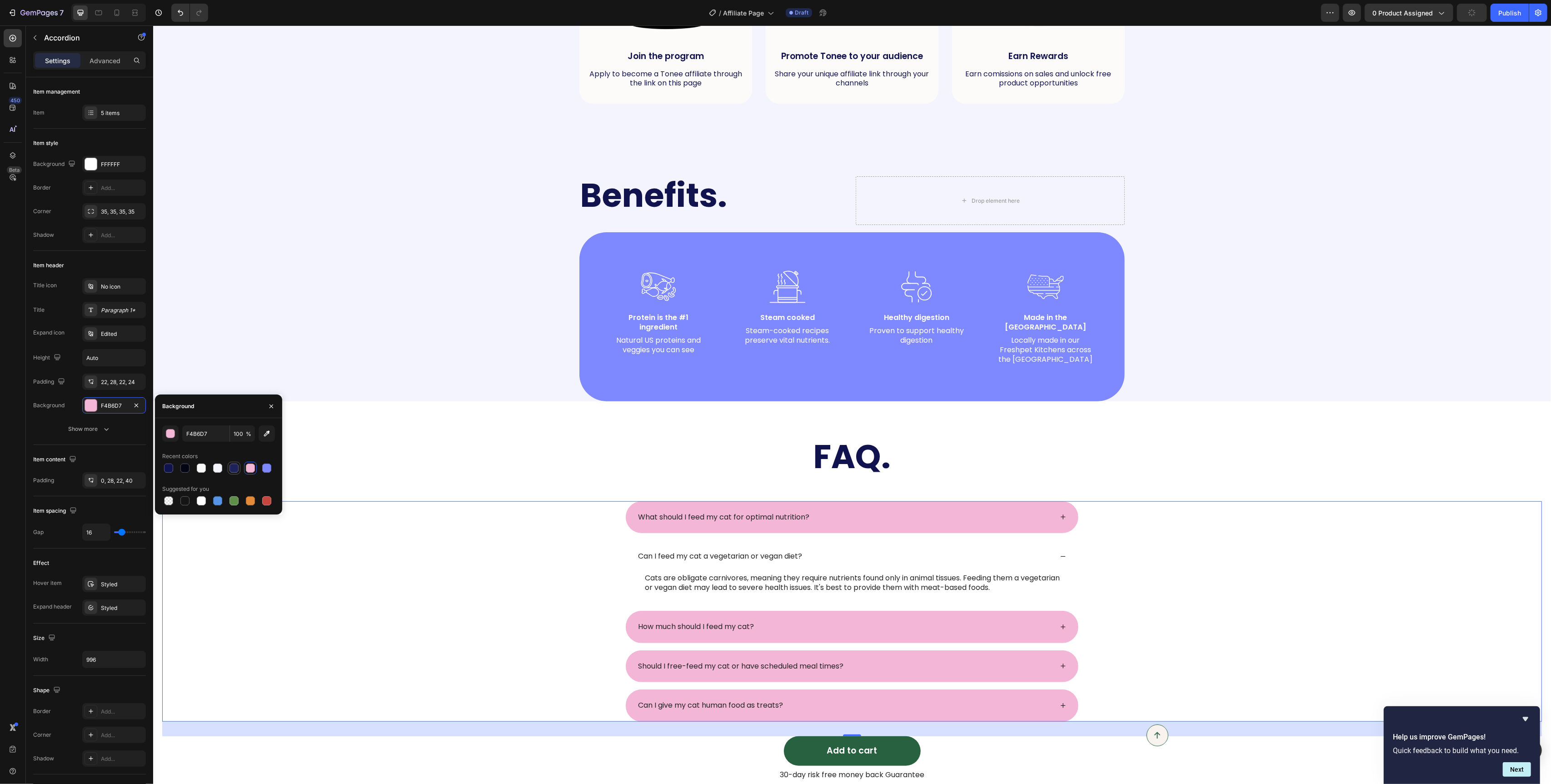
click at [234, 469] on div at bounding box center [234, 468] width 9 height 9
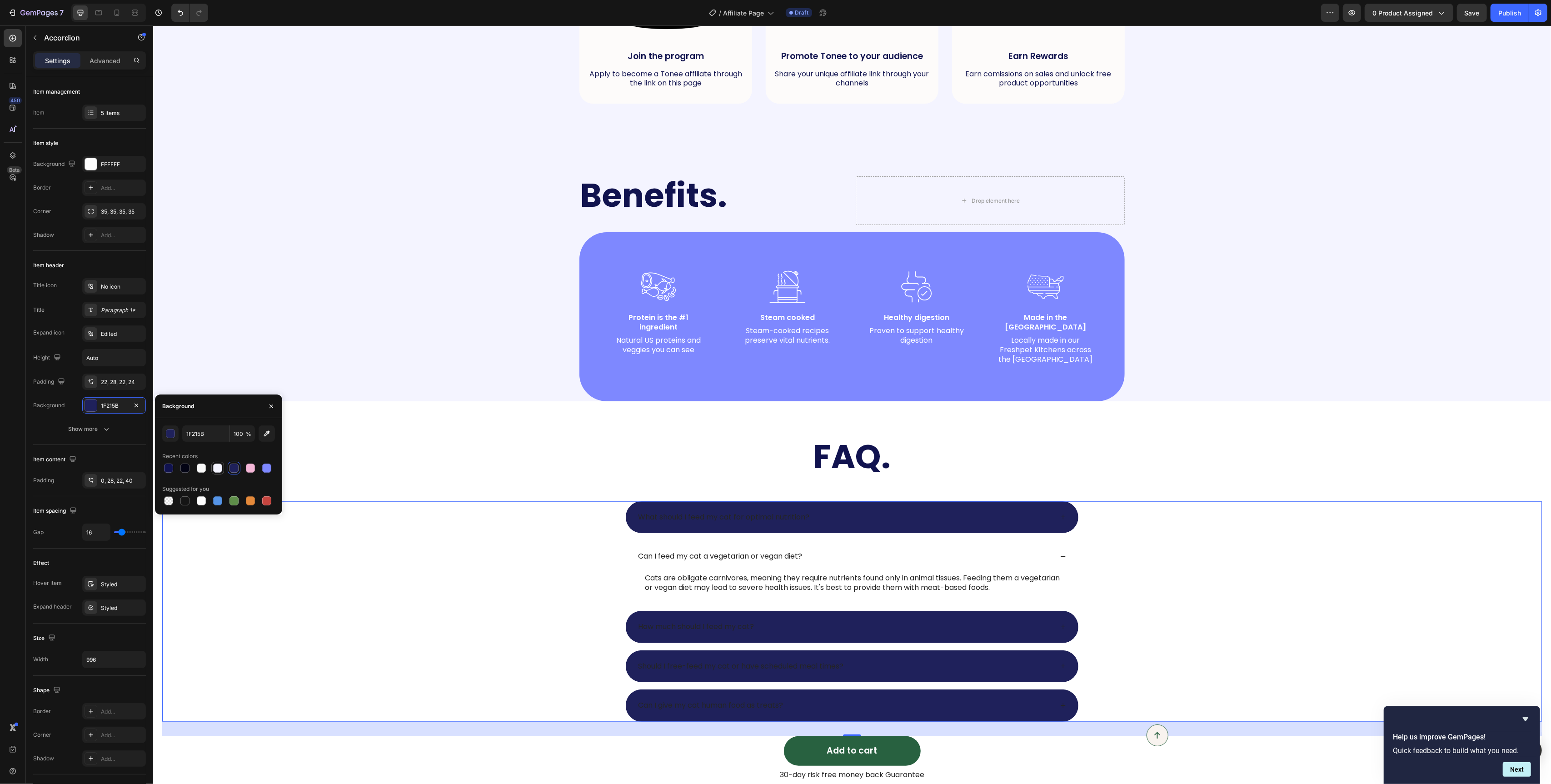
click at [221, 469] on div at bounding box center [218, 468] width 9 height 9
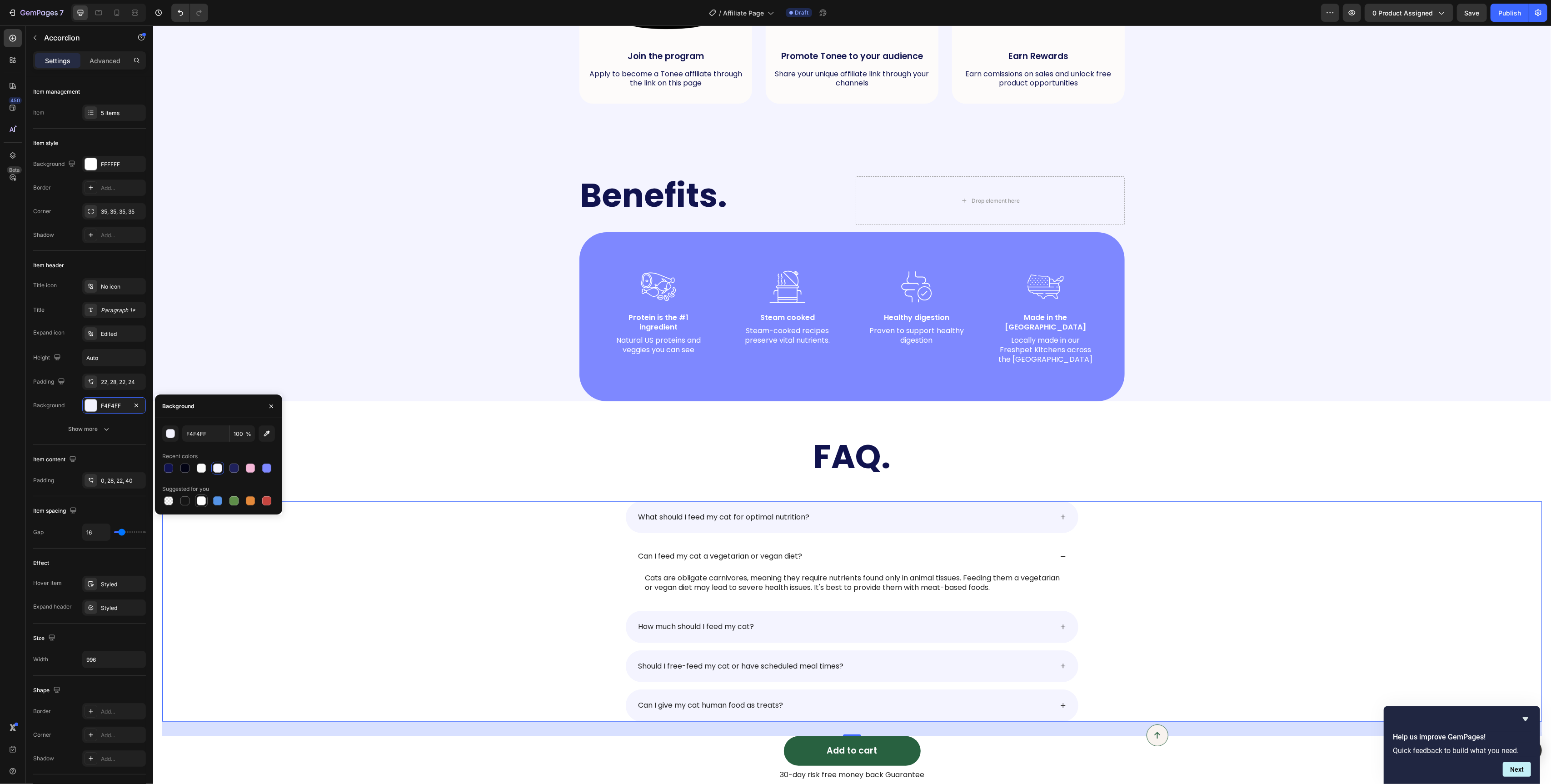
click at [206, 504] on div at bounding box center [201, 500] width 11 height 11
type input "FFFFFF"
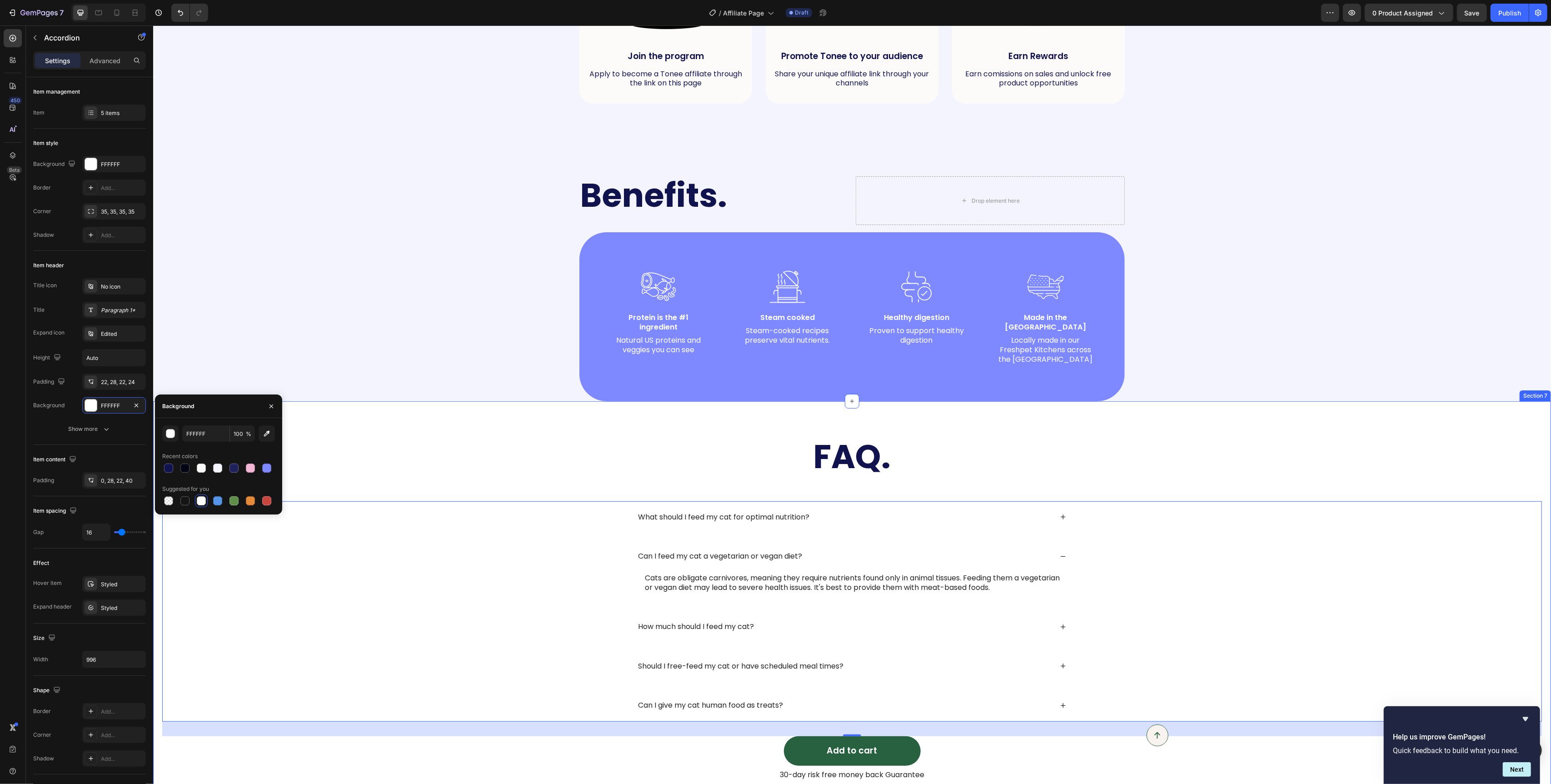
click at [467, 468] on div "FAQ. Heading Row What should I feed my cat for optimal nutrition? Can I feed my…" at bounding box center [852, 609] width 1380 height 343
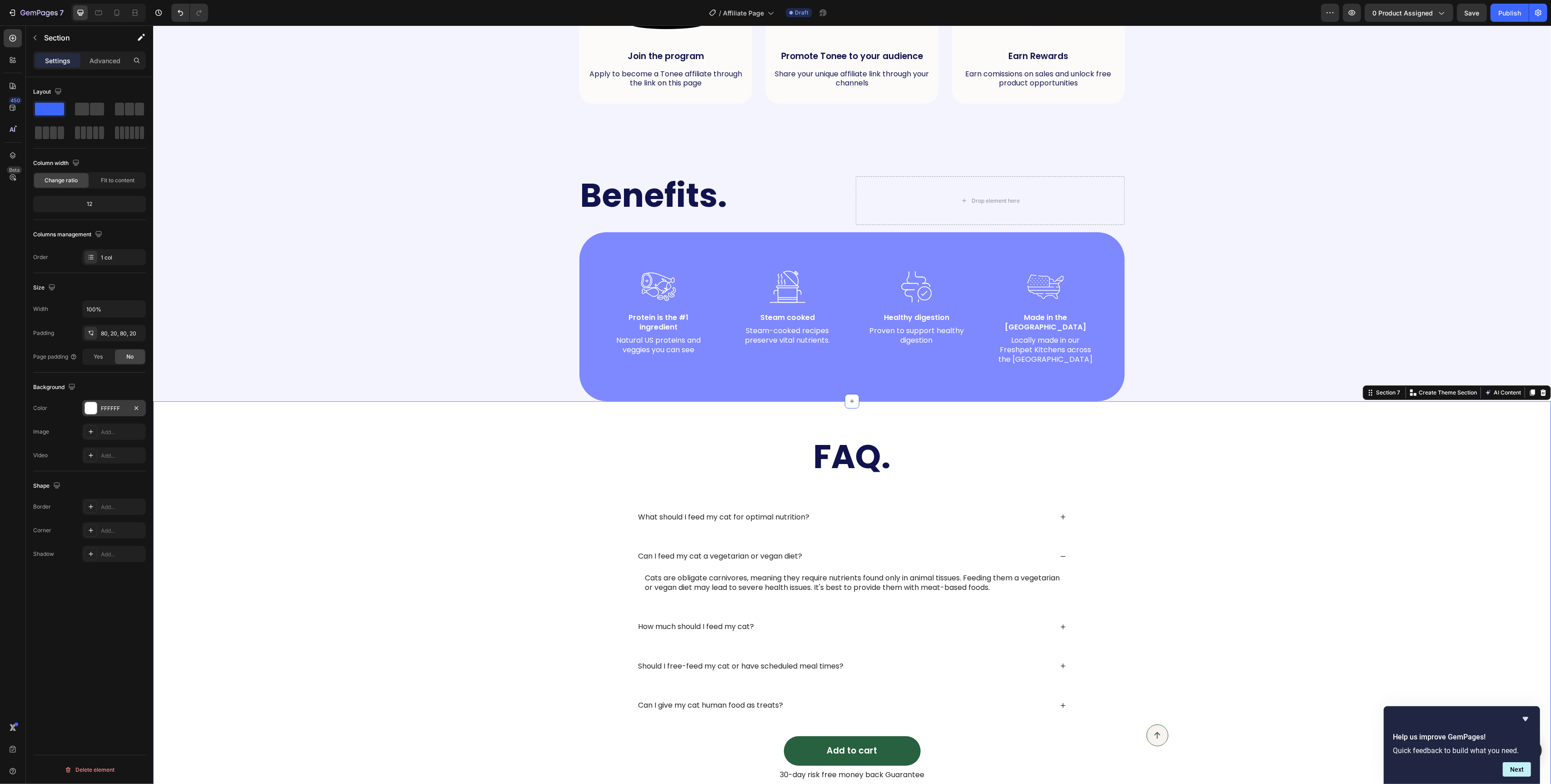
click at [92, 414] on div at bounding box center [91, 408] width 12 height 12
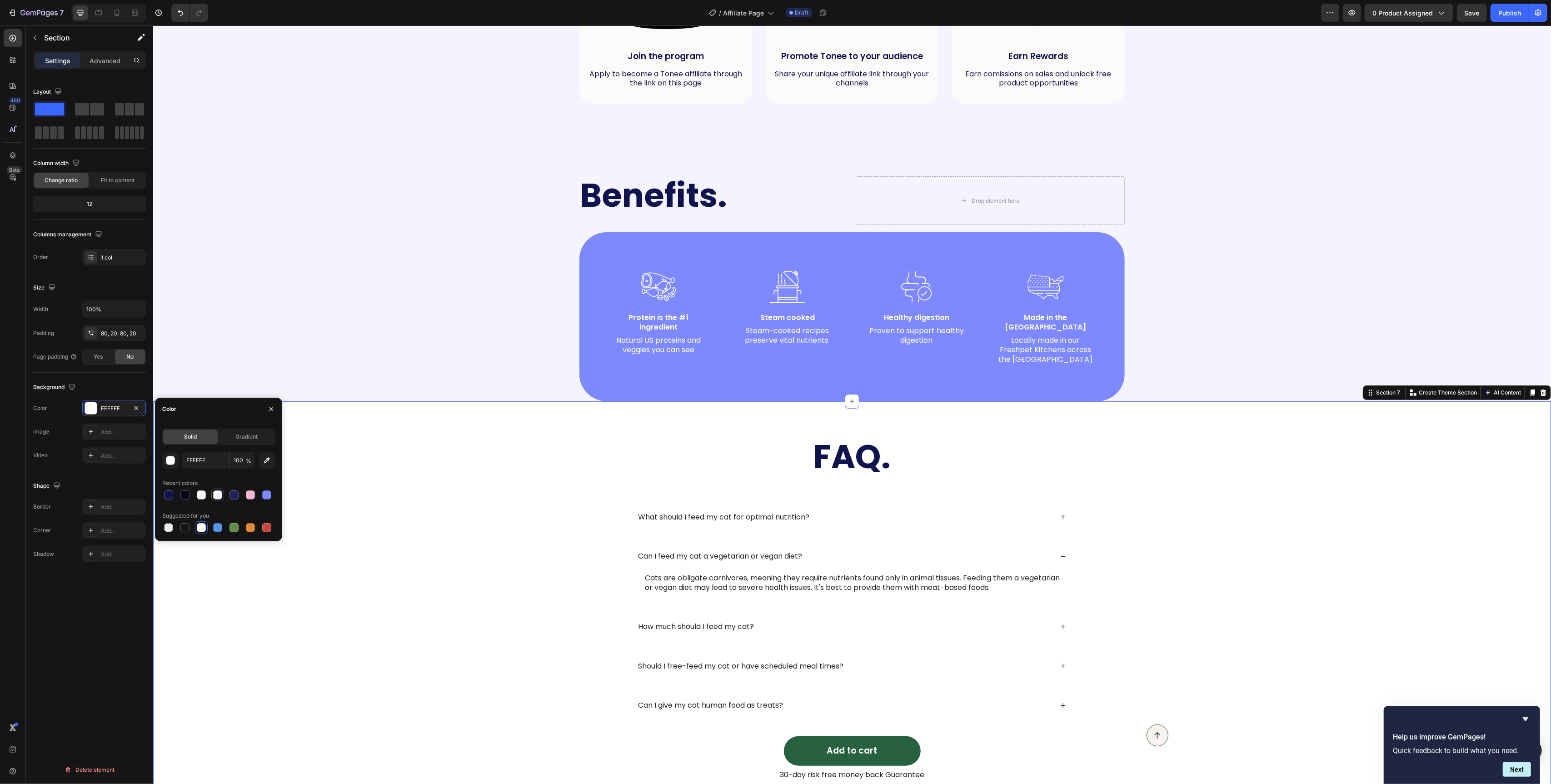
click at [217, 495] on div at bounding box center [218, 494] width 9 height 9
type input "F4F4FF"
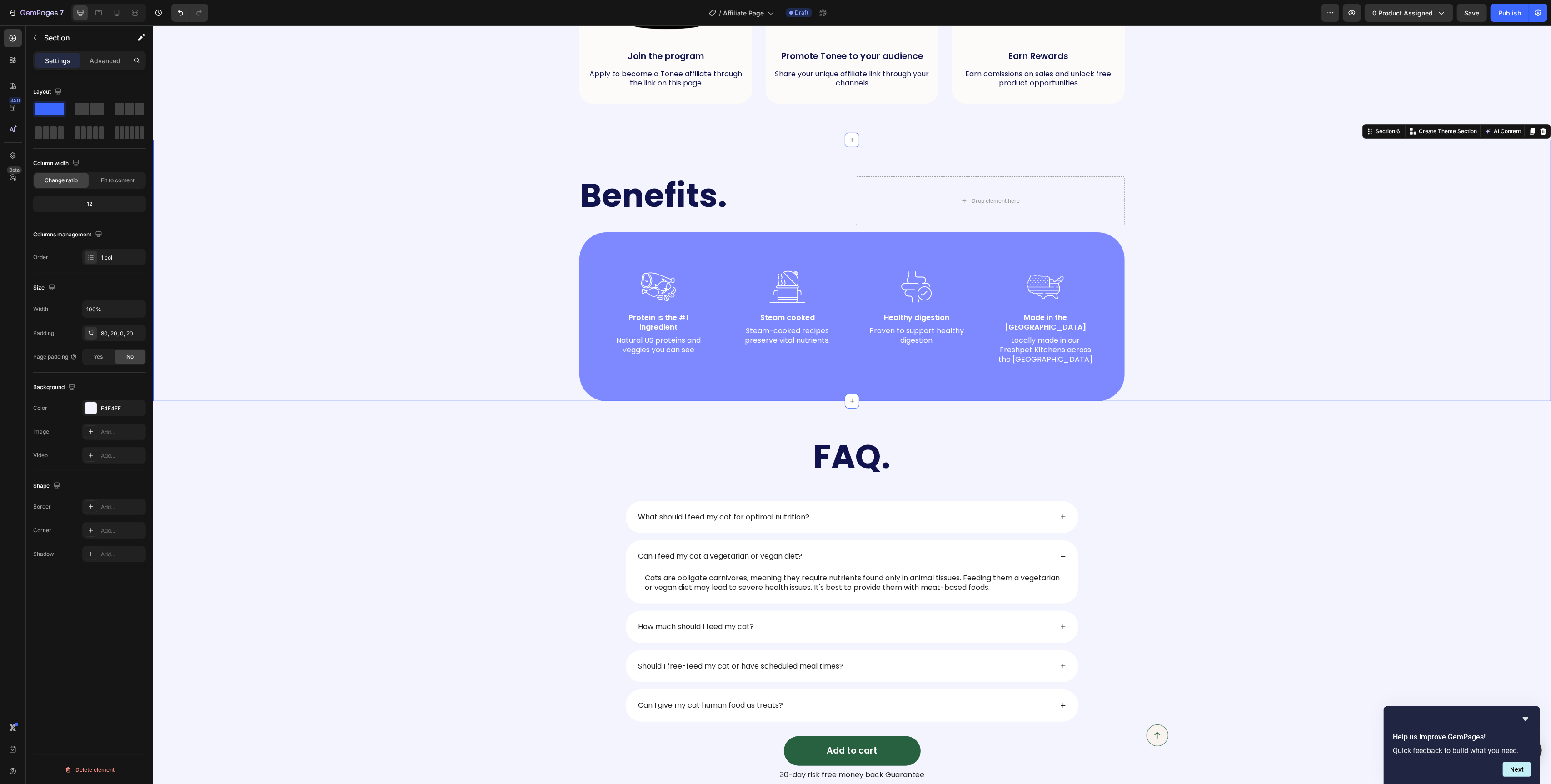
click at [430, 301] on div "Benefits. Heading Drop element here Row Image Protein is the #1 ingredient Text…" at bounding box center [852, 288] width 1380 height 225
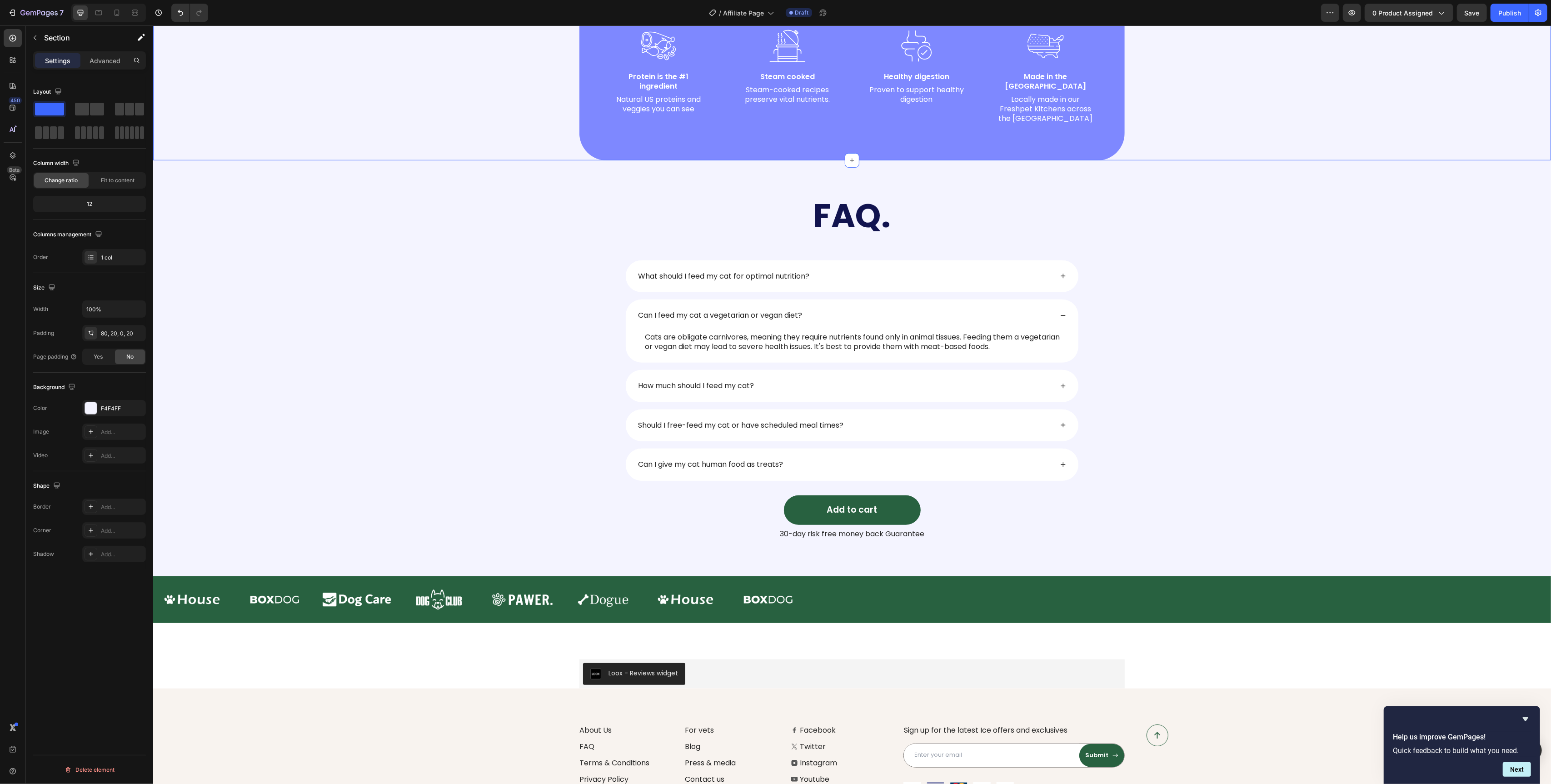
scroll to position [863, 0]
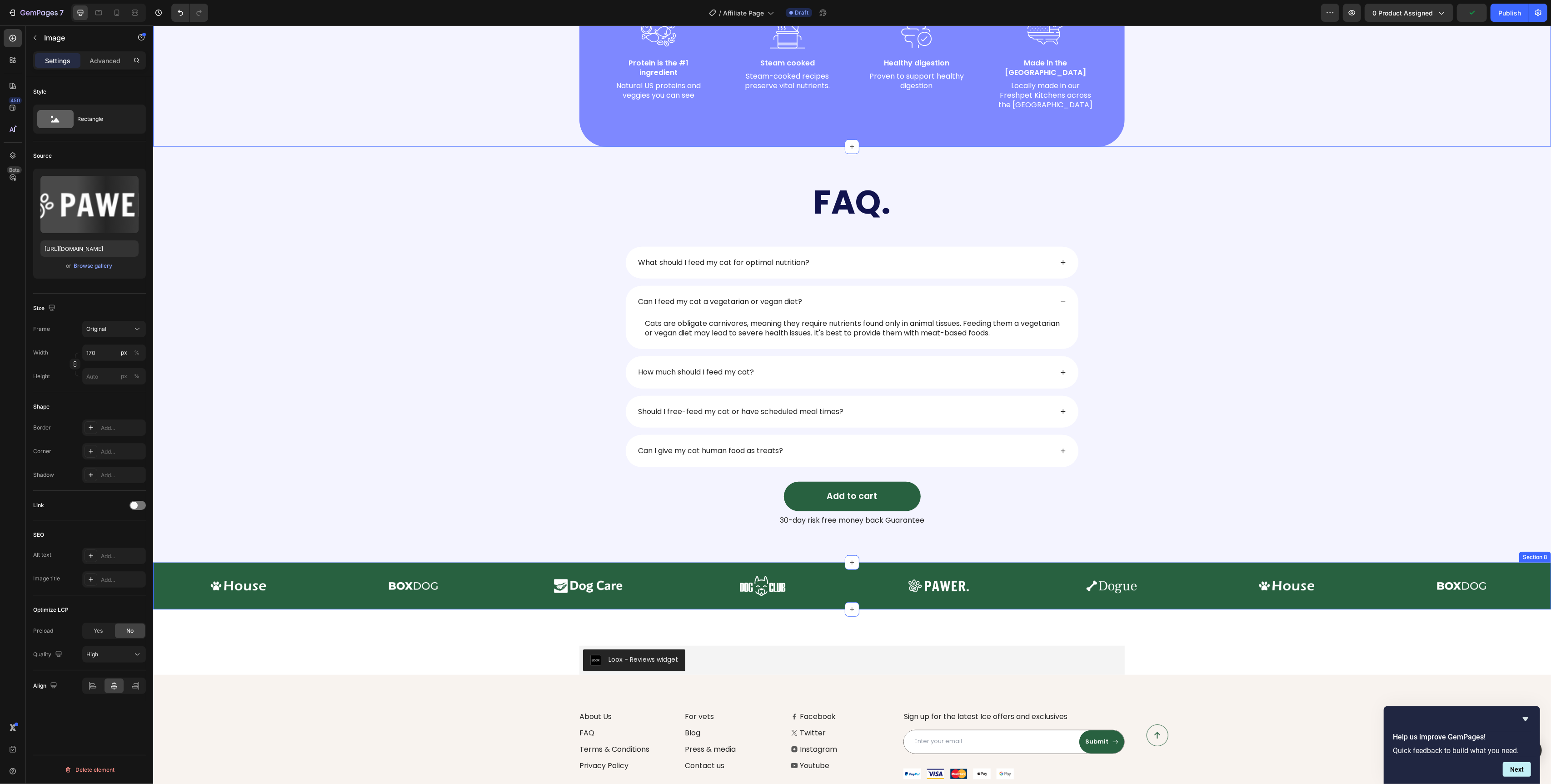
click at [894, 595] on div "Image" at bounding box center [937, 585] width 170 height 36
click at [903, 609] on div "Loox - Reviews widget Loox Row Section 9" at bounding box center [852, 642] width 1398 height 66
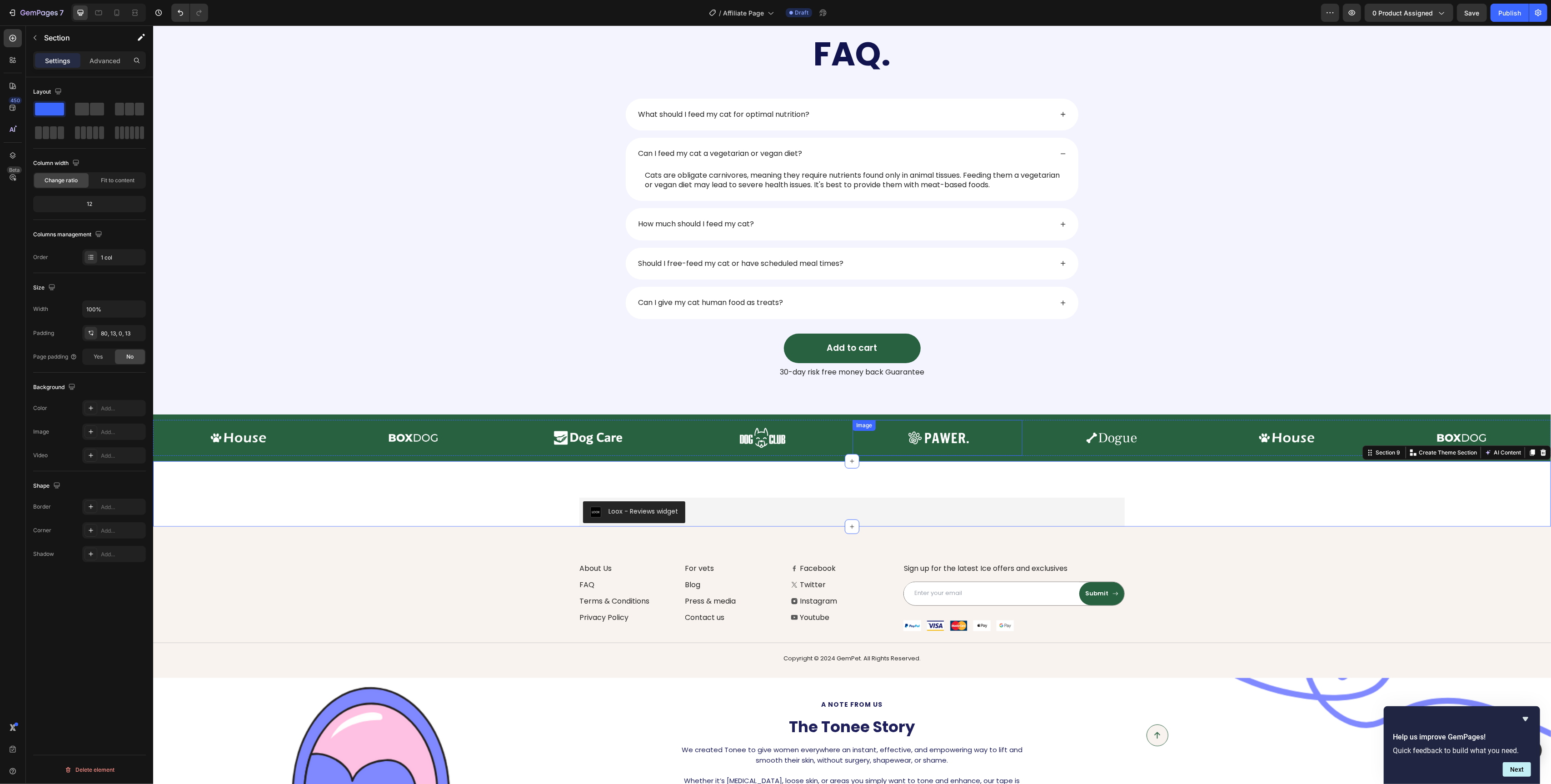
scroll to position [1054, 0]
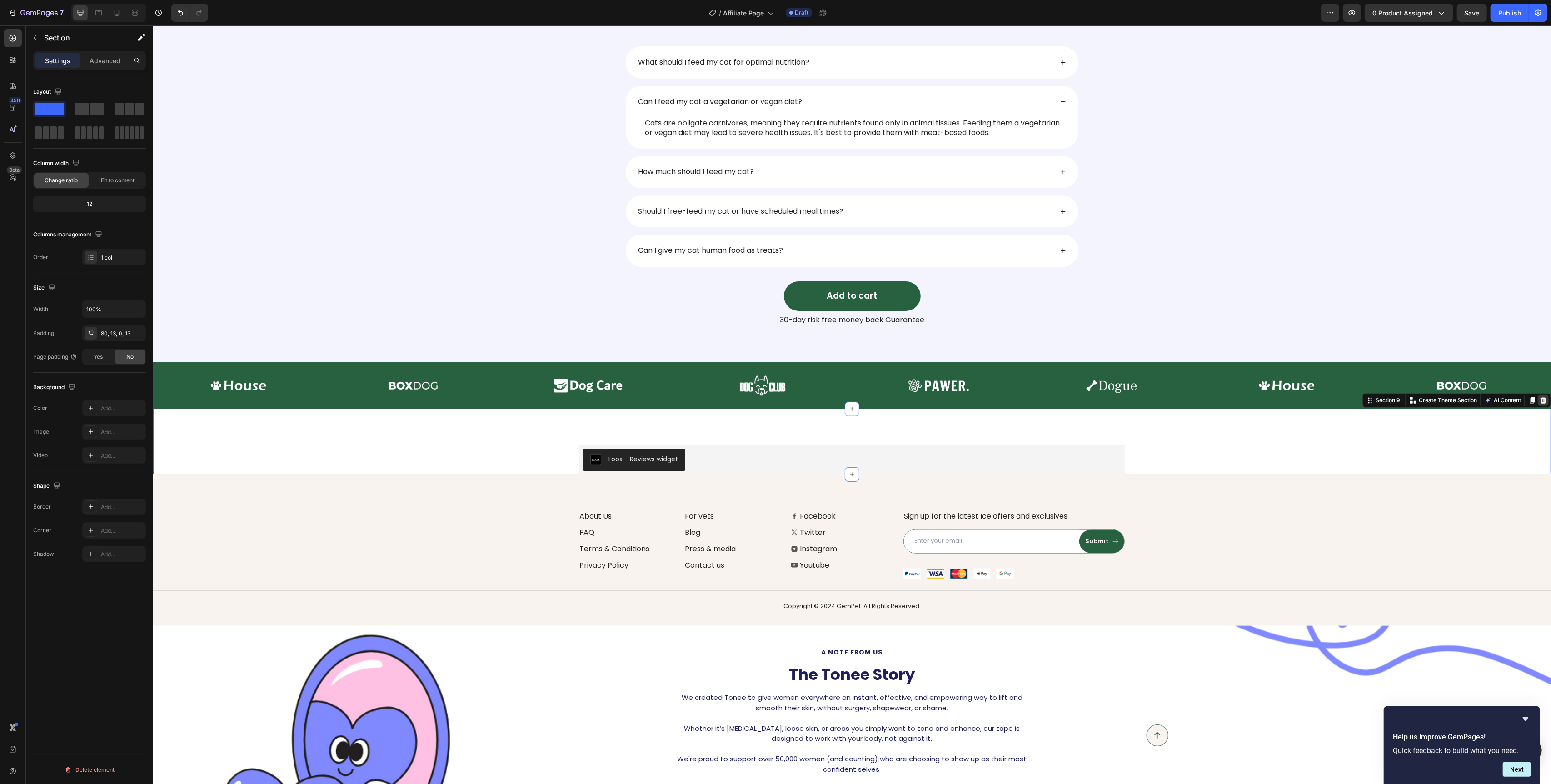
click at [1547, 404] on div at bounding box center [1543, 400] width 11 height 11
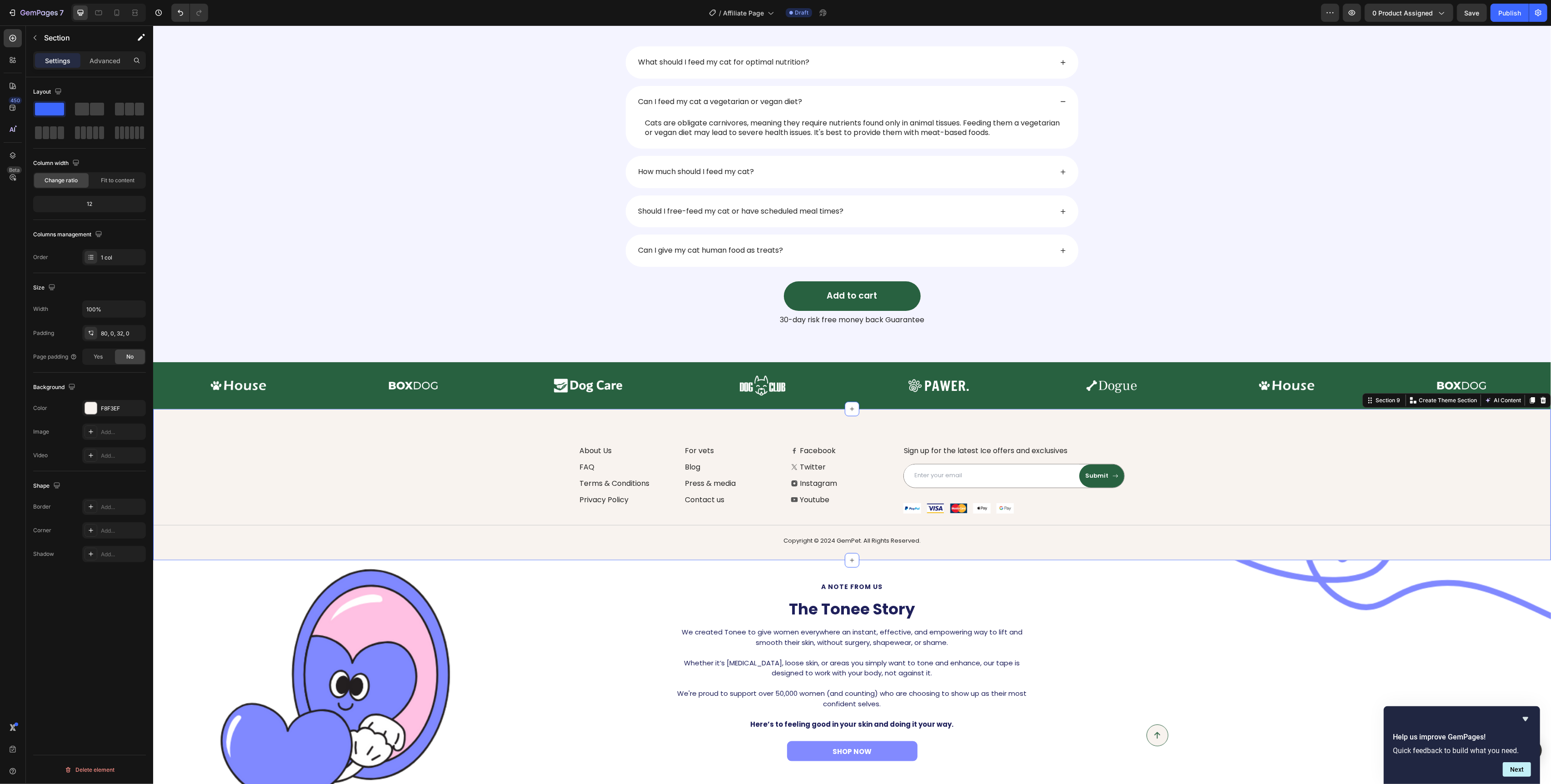
click at [1321, 482] on div "About Us Button FAQ Button Terms & Conditions Button Privacy Policy Button For …" at bounding box center [852, 495] width 1398 height 101
click at [1545, 400] on icon at bounding box center [1543, 400] width 7 height 7
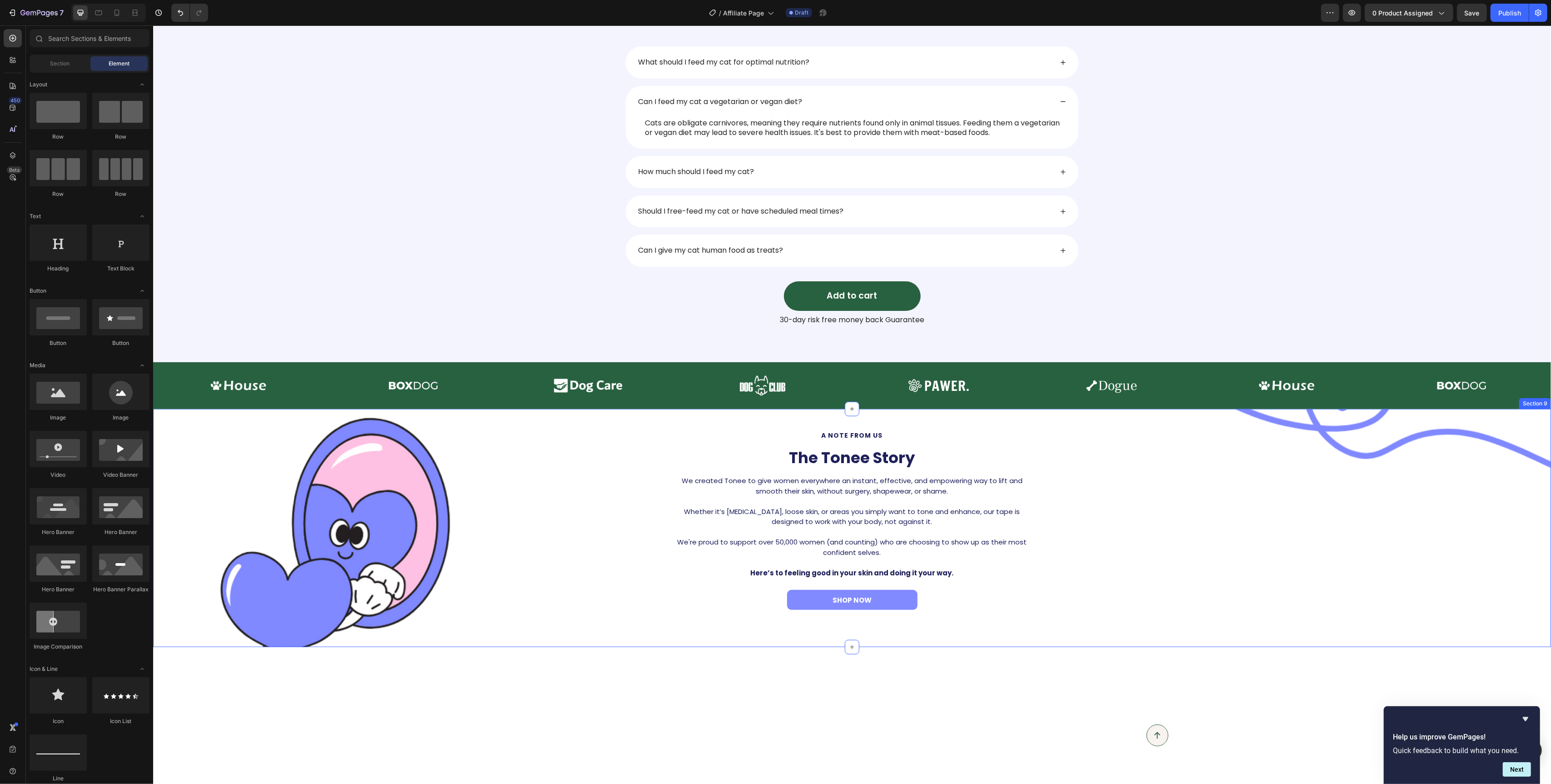
click at [365, 518] on div "a note from us Text Block The Tonee Story Heading We created Tonee to give wome…" at bounding box center [851, 525] width 1385 height 189
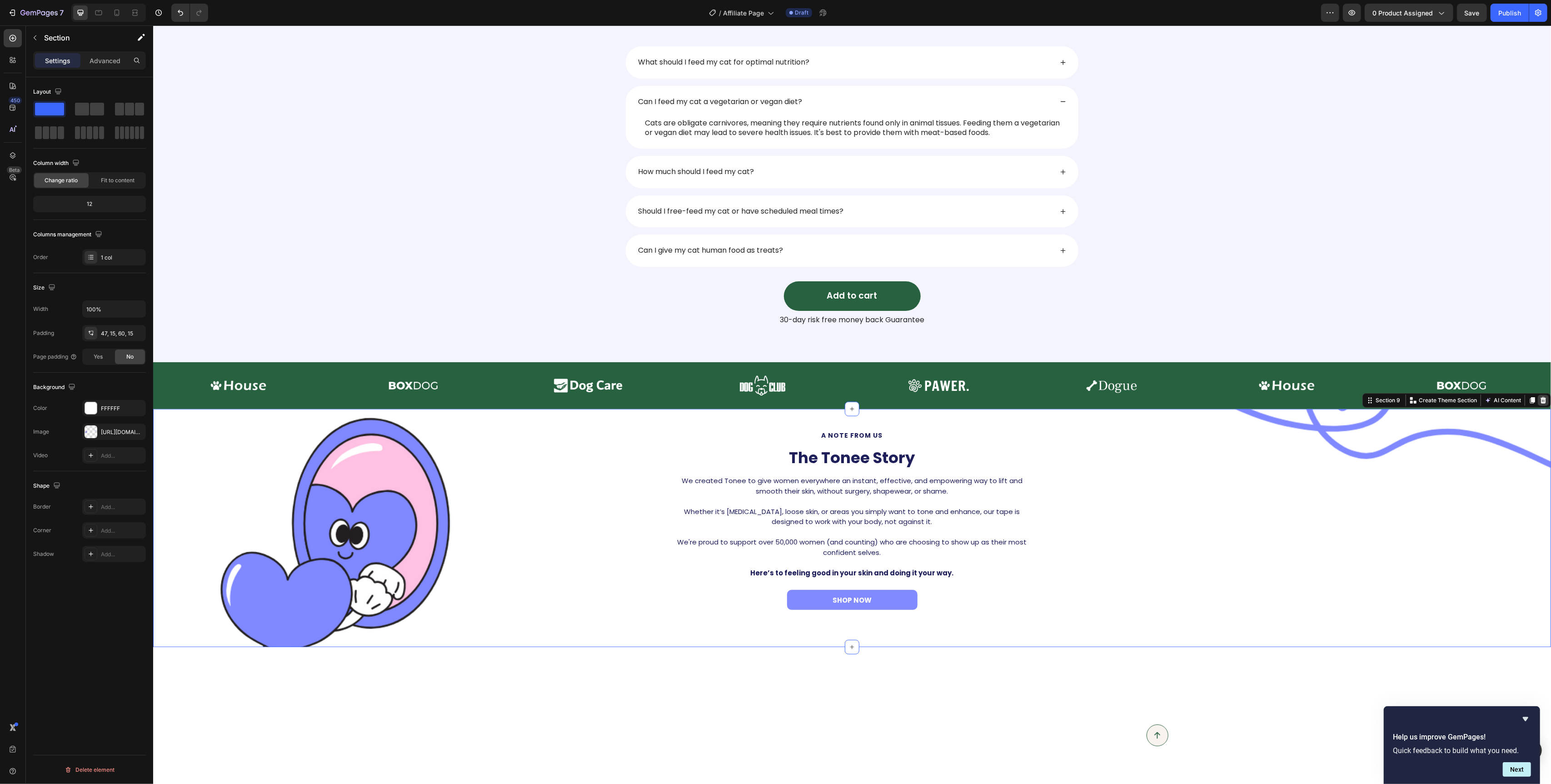
click at [1543, 402] on icon at bounding box center [1543, 400] width 7 height 7
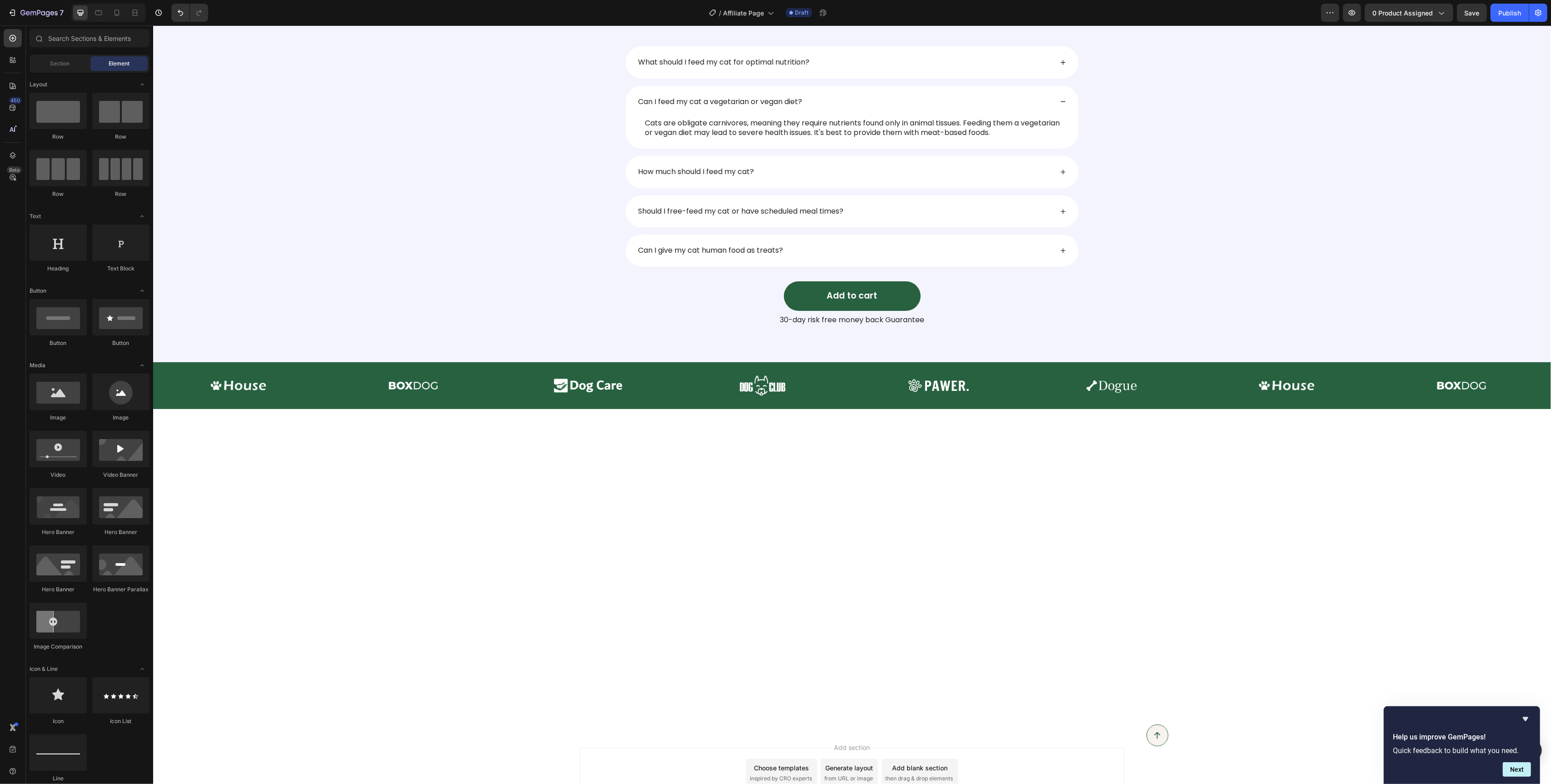
scroll to position [1133, 0]
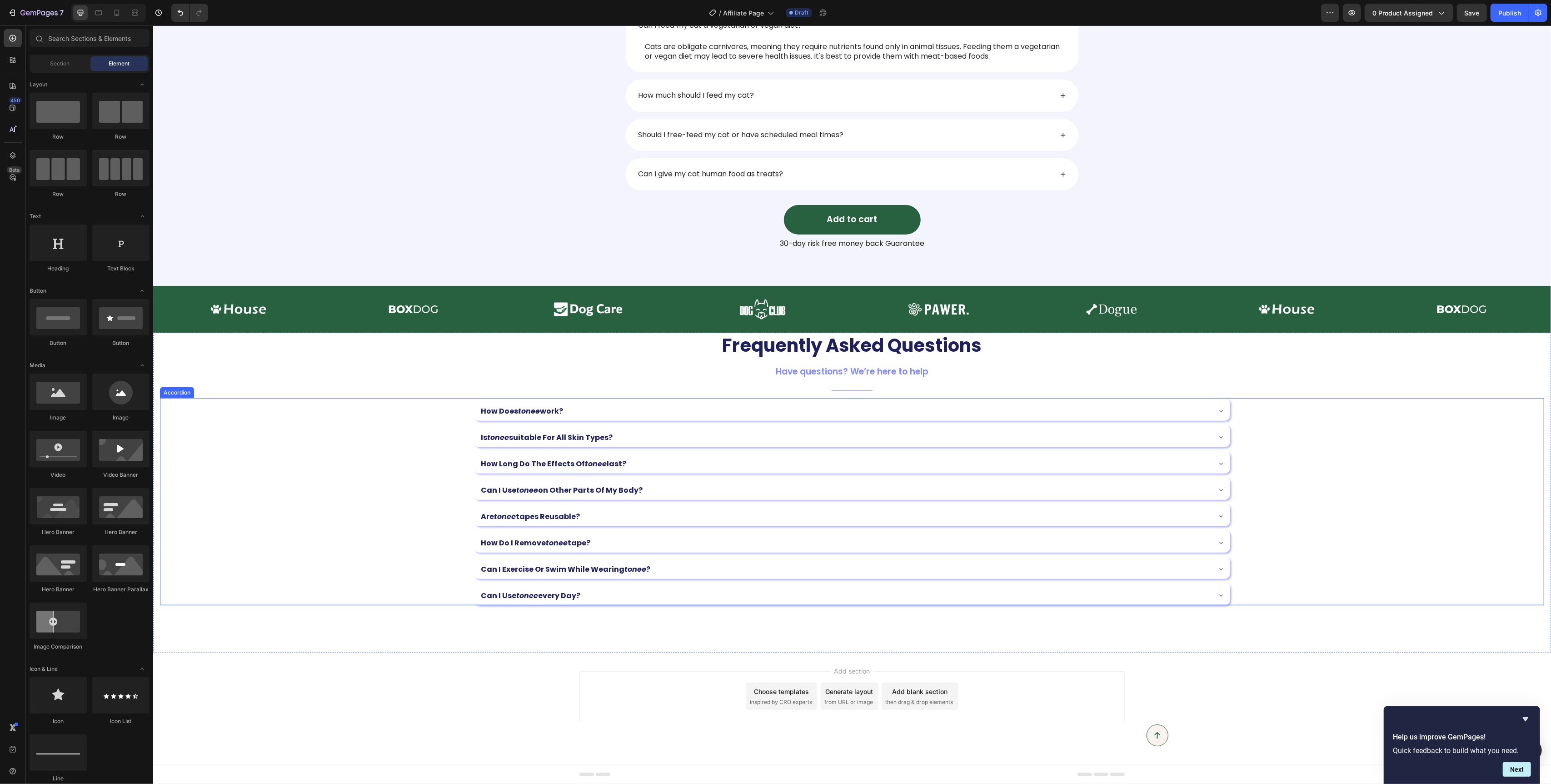
click at [390, 465] on div "how long do the effects of tonee last?" at bounding box center [851, 462] width 1374 height 23
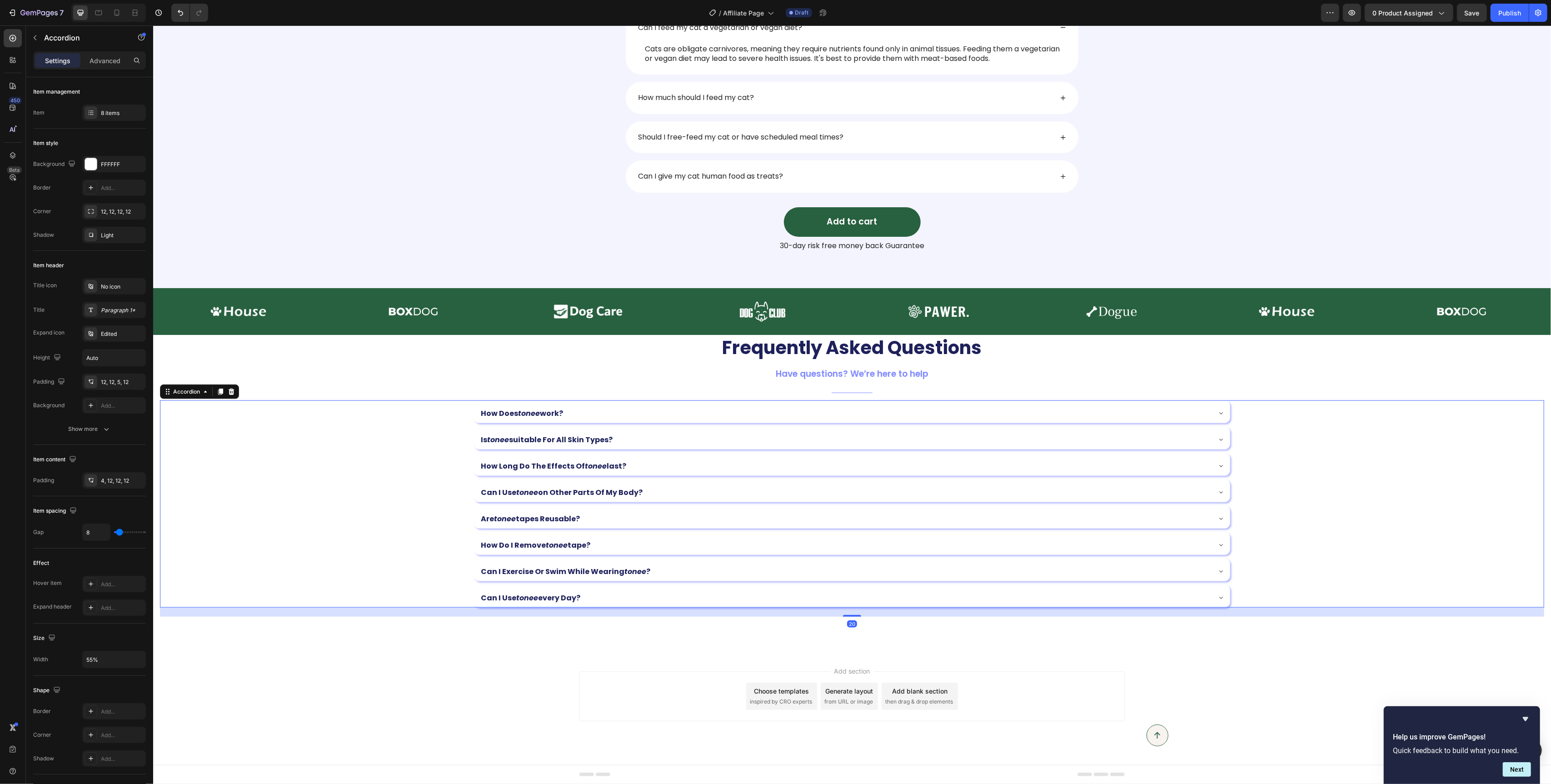
click at [1335, 380] on div "frequently asked questions Heading Have questions? We’re here to help Text bloc…" at bounding box center [851, 475] width 1385 height 282
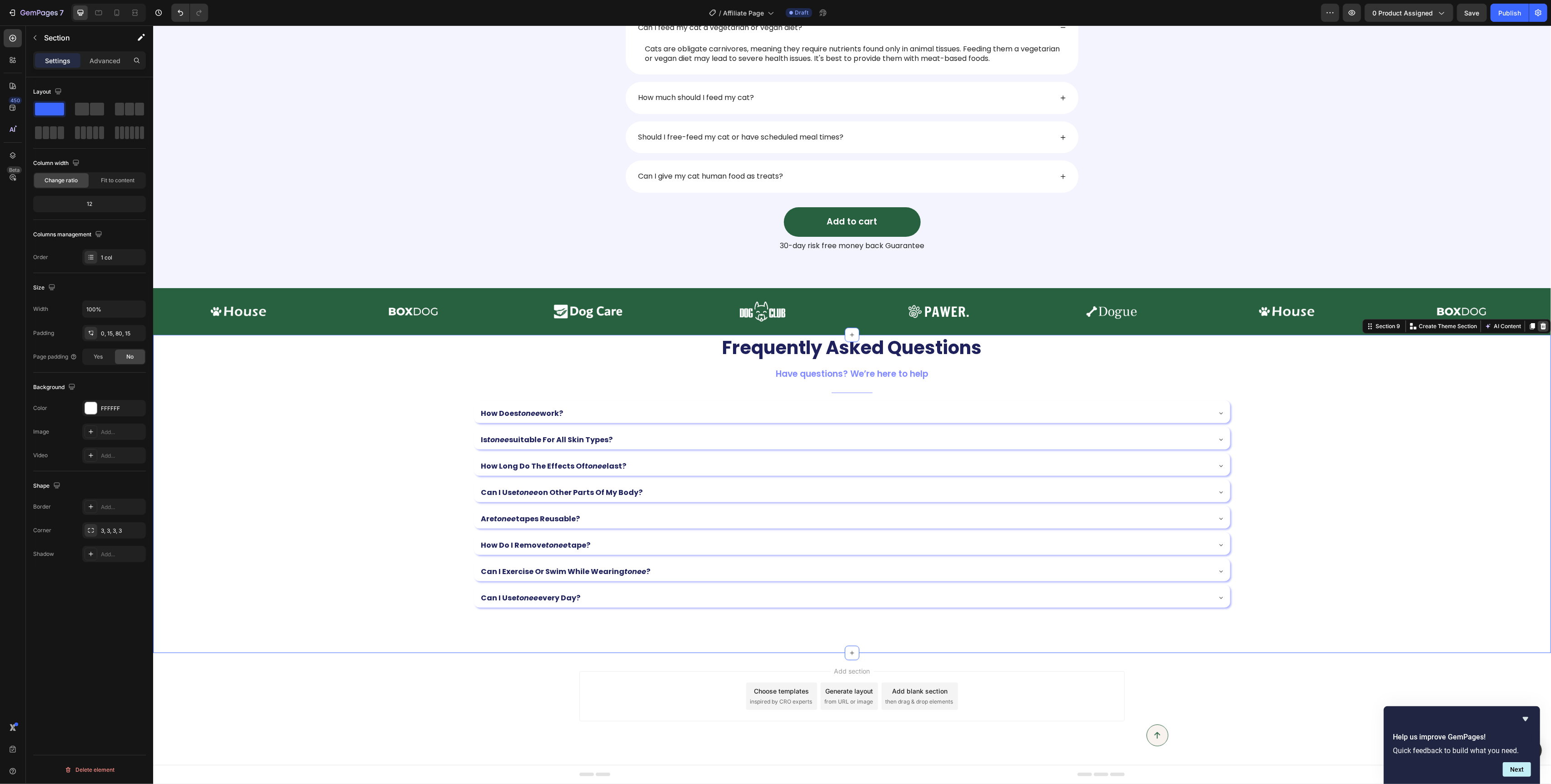
click at [1545, 325] on icon at bounding box center [1543, 326] width 6 height 6
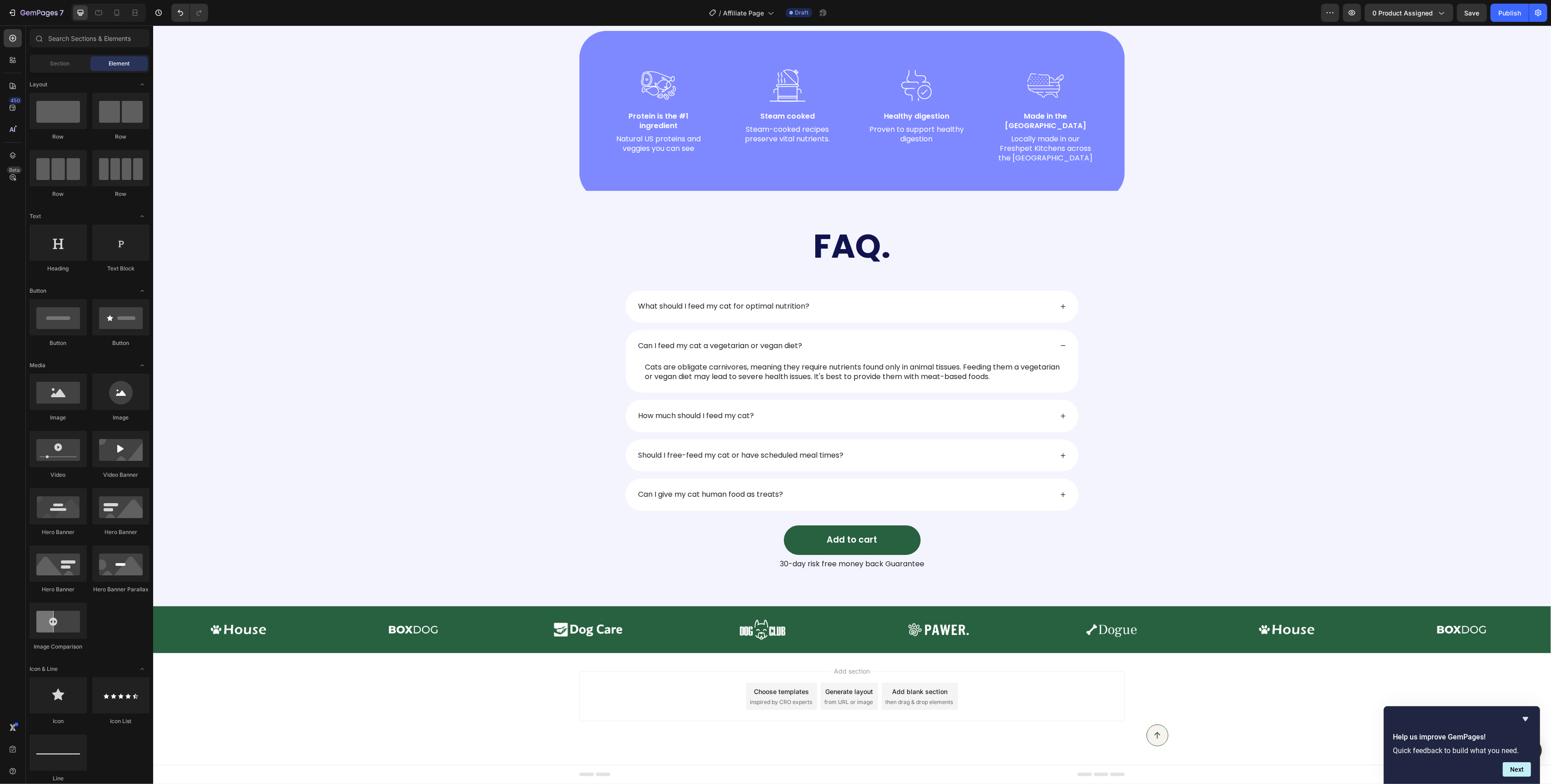
scroll to position [812, 0]
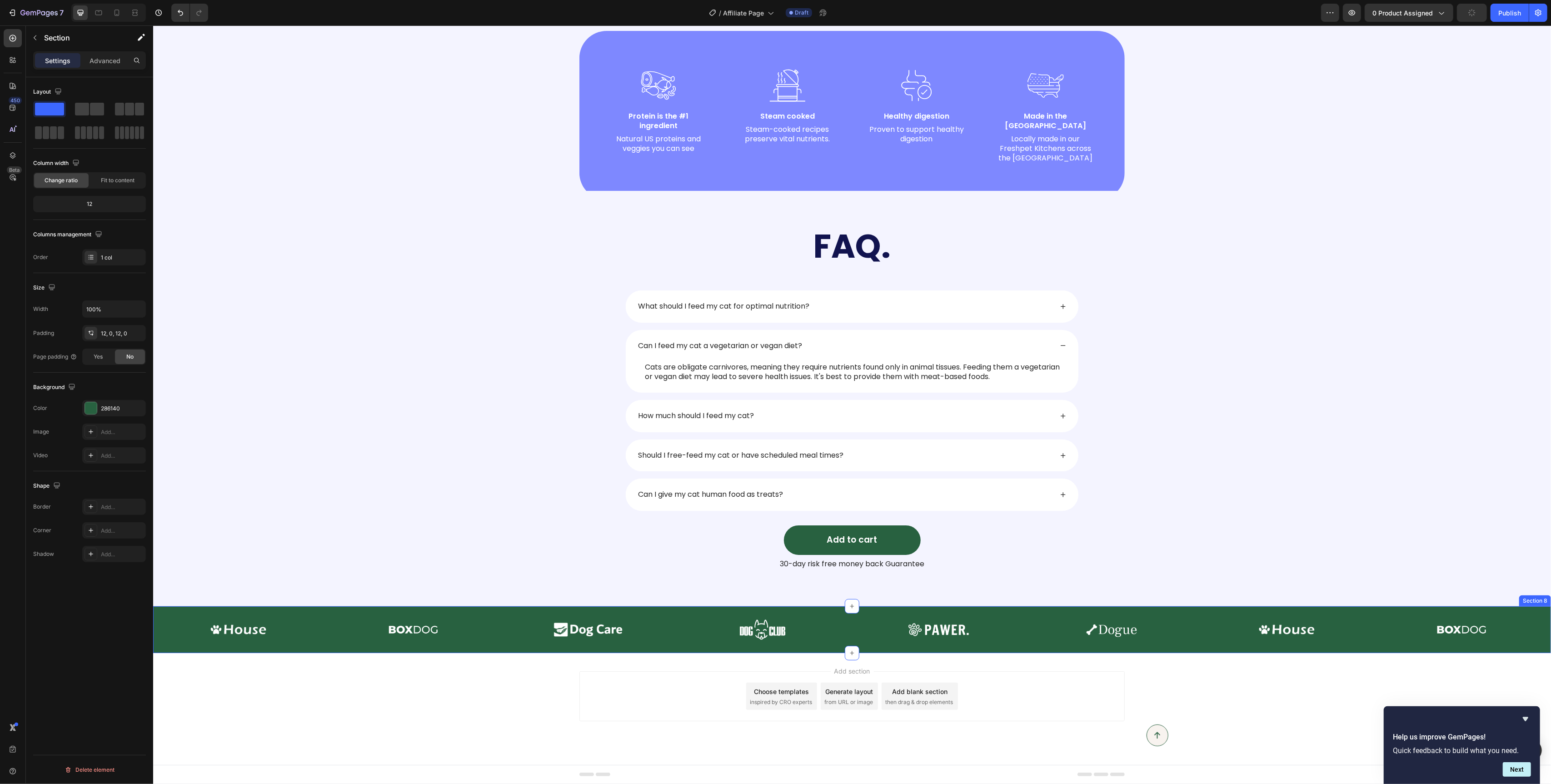
click at [1011, 609] on div "Image Image Image Image Image Image Image Image Image Image Image Image Image I…" at bounding box center [852, 629] width 1398 height 46
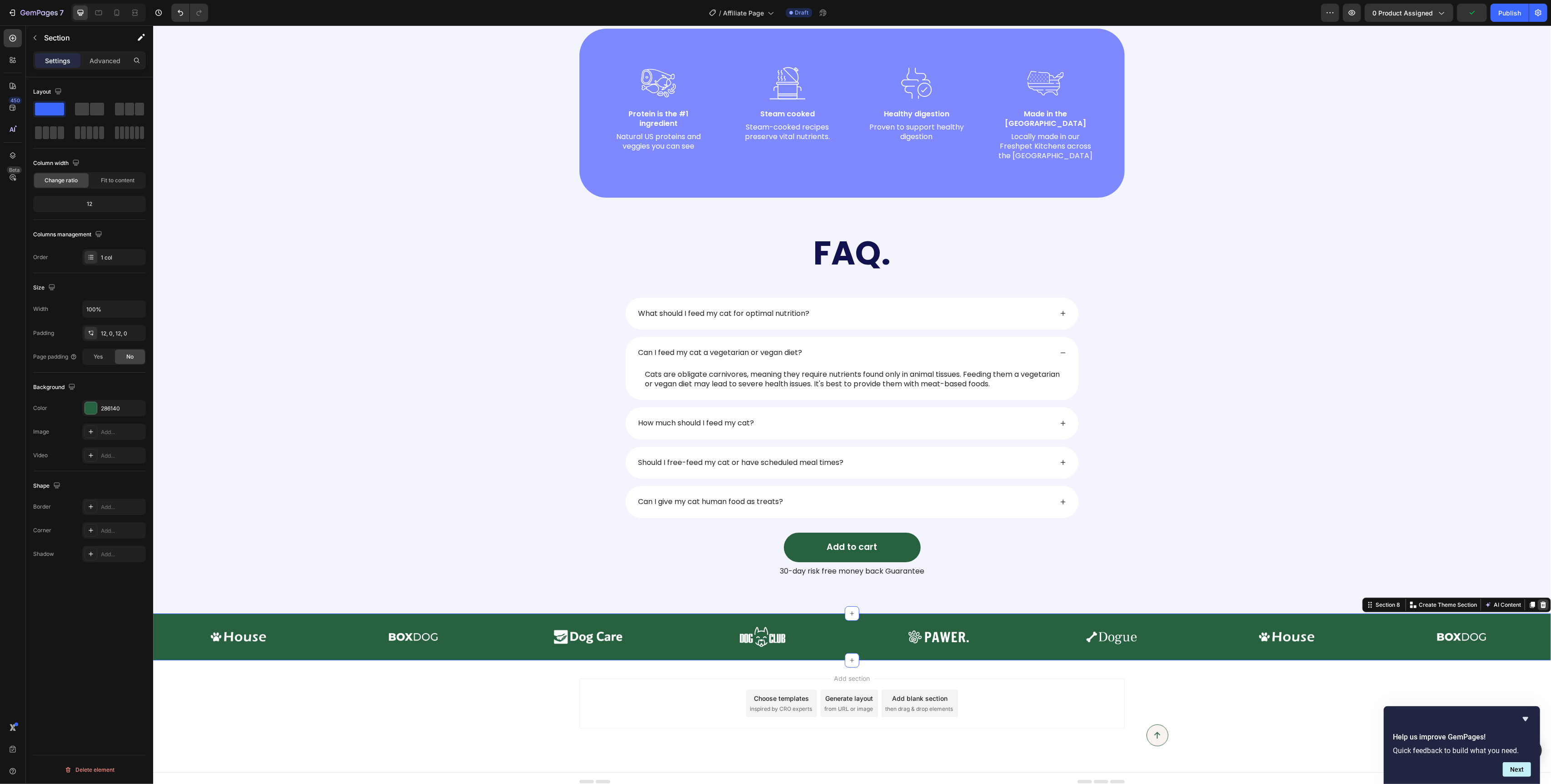
click at [1540, 601] on icon at bounding box center [1543, 604] width 7 height 7
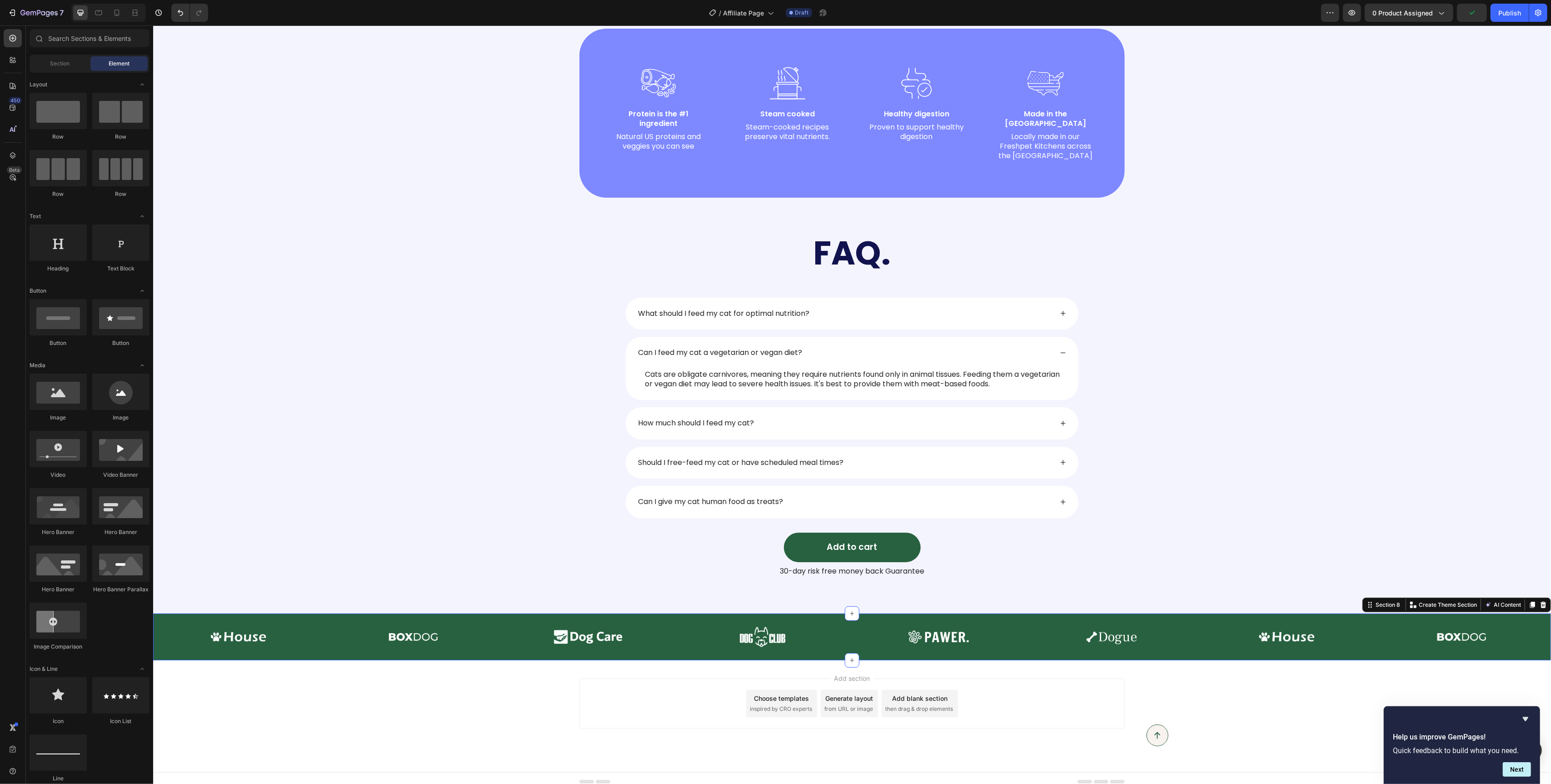
scroll to position [766, 0]
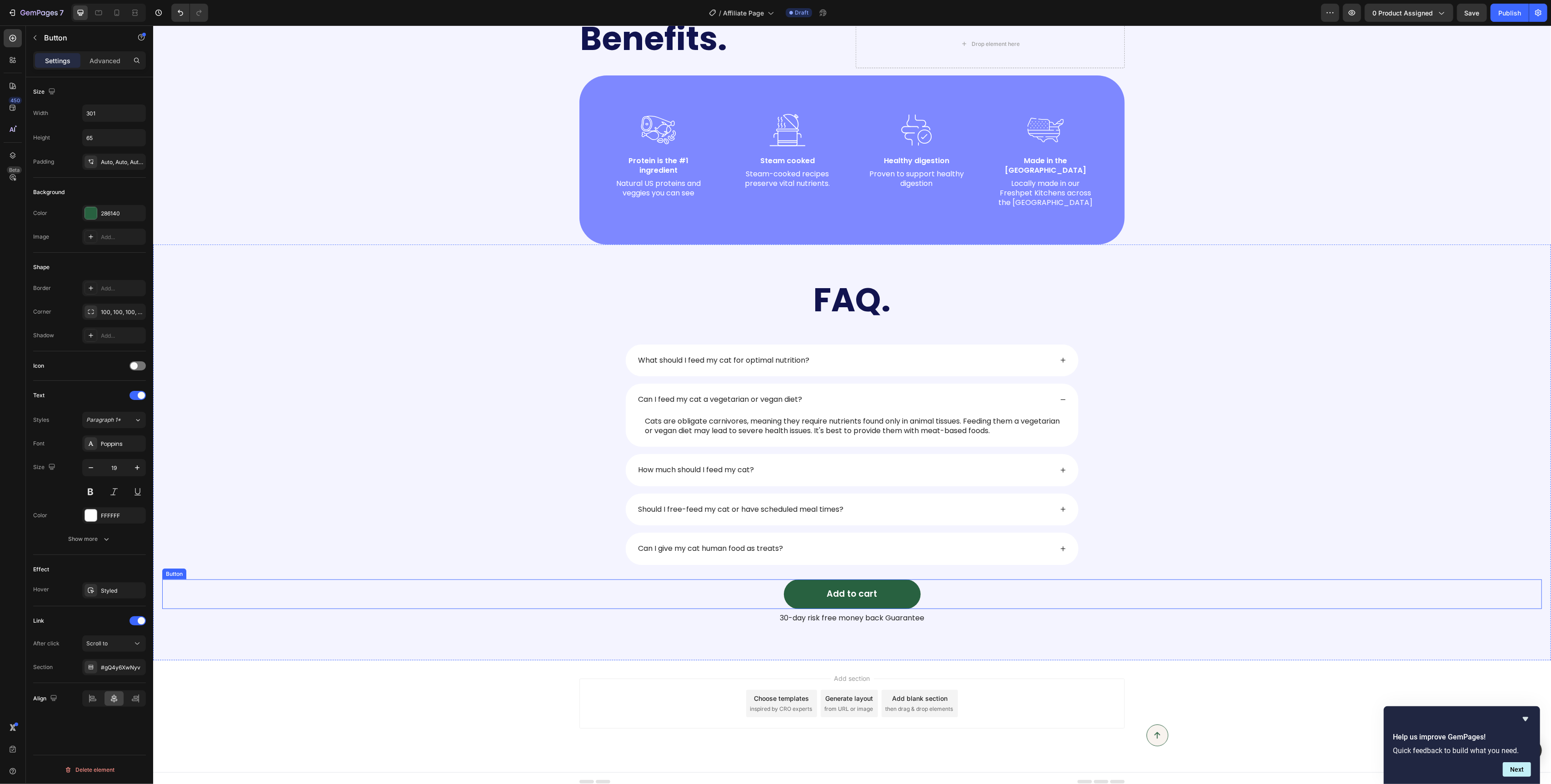
click at [943, 590] on div "Add to cart Button" at bounding box center [852, 594] width 1380 height 30
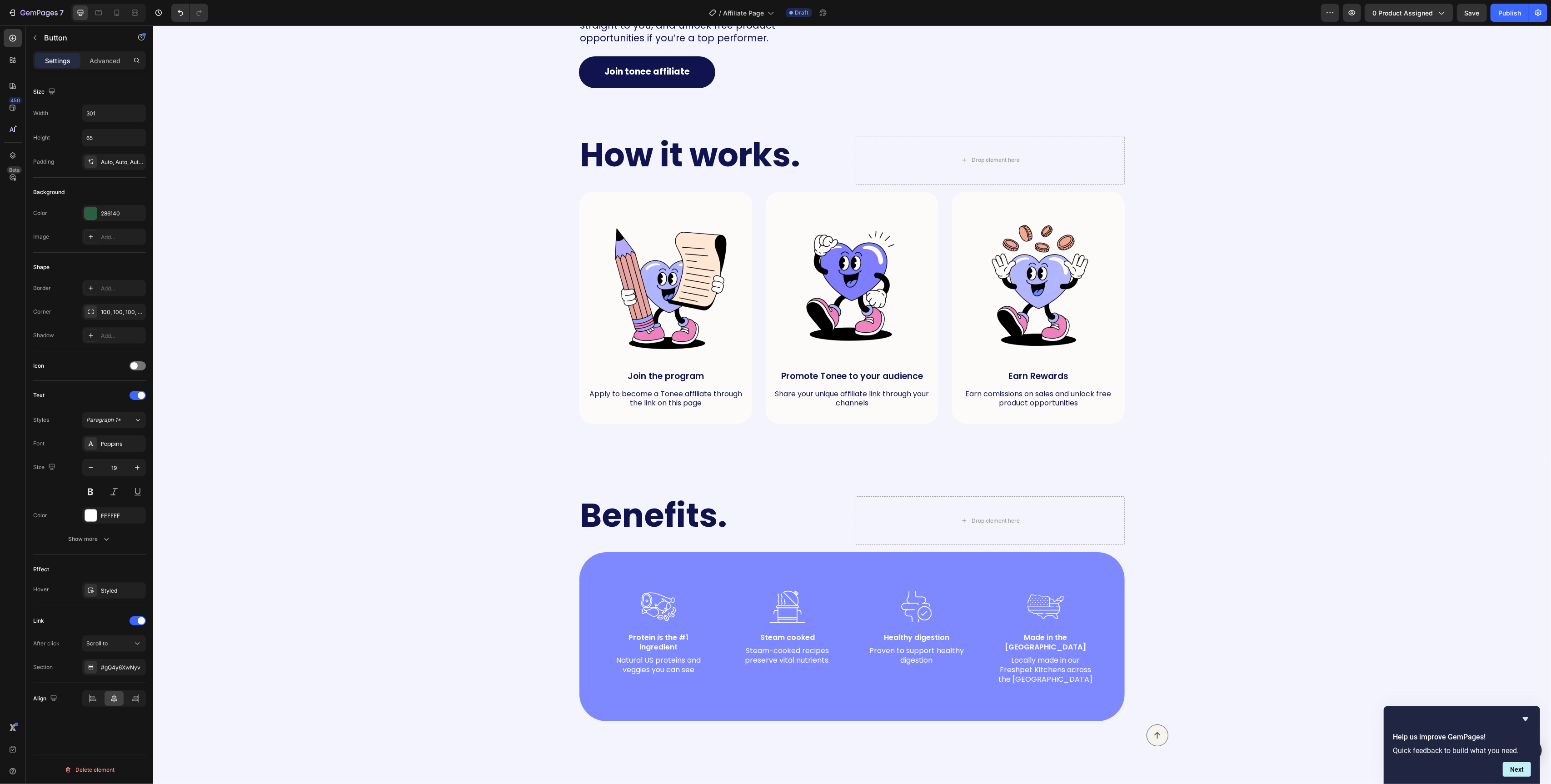
scroll to position [0, 0]
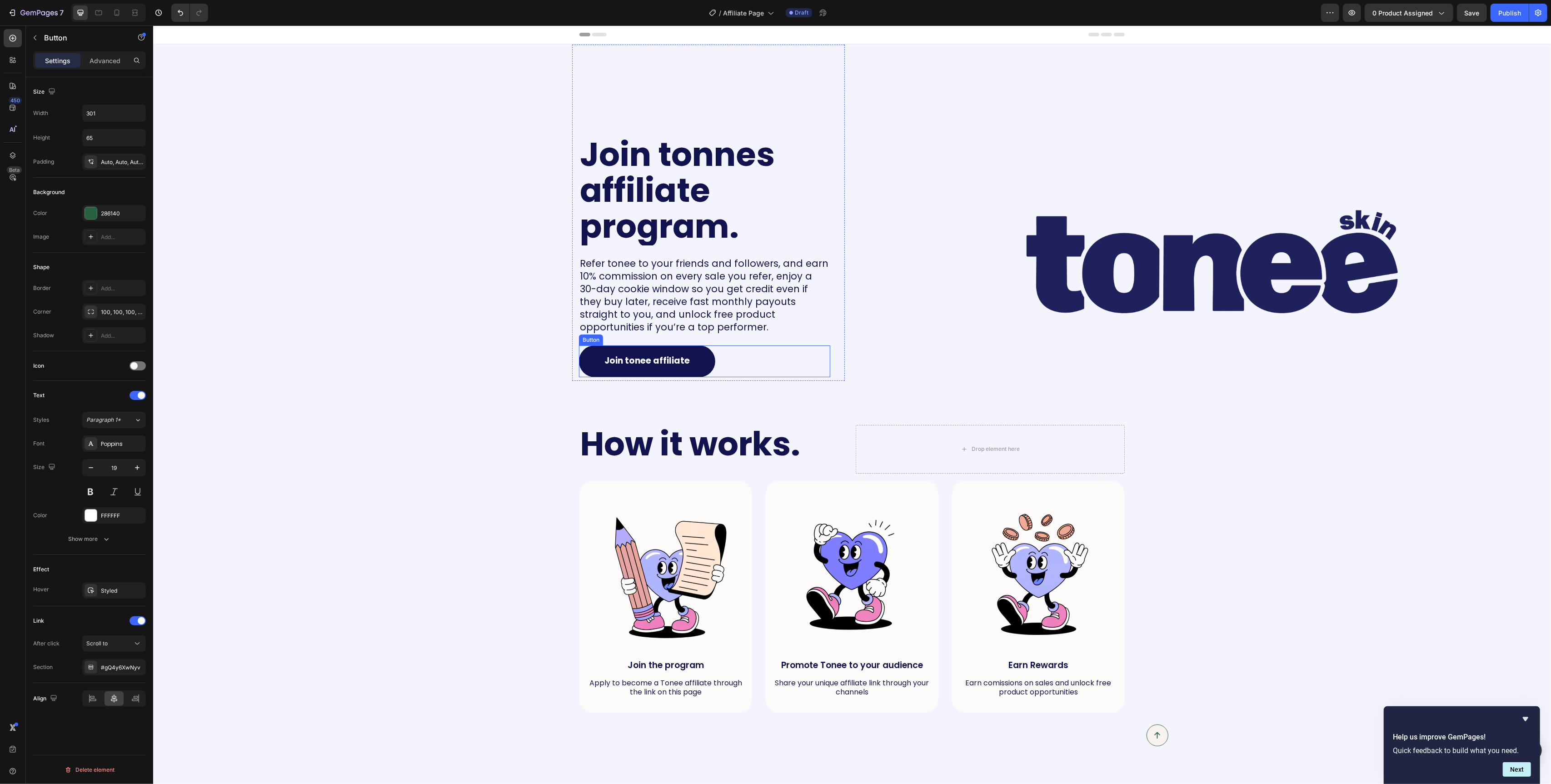
click at [729, 364] on div "Join tonee affiliate Button" at bounding box center [704, 361] width 252 height 32
click at [628, 340] on icon at bounding box center [629, 336] width 7 height 7
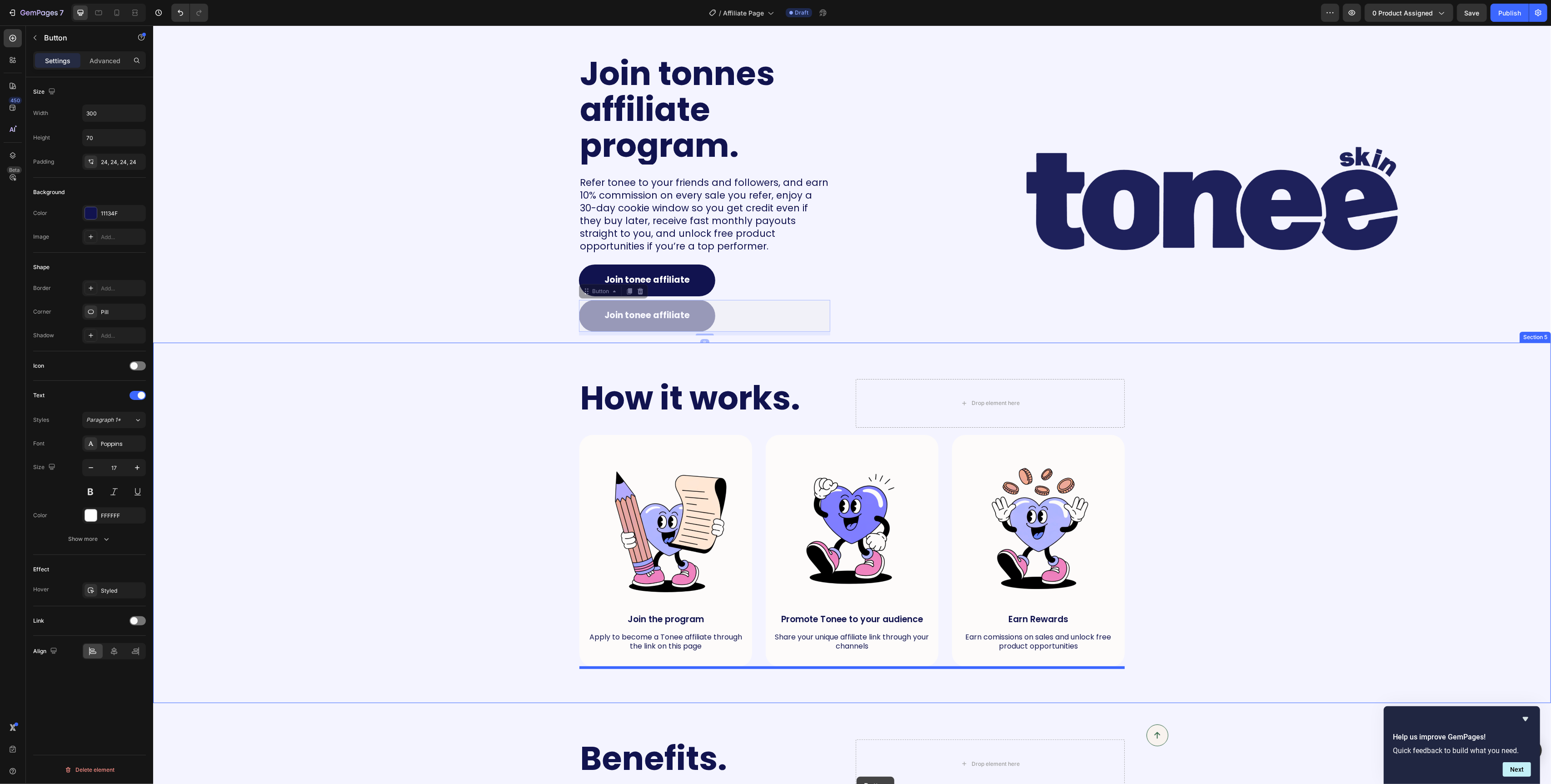
scroll to position [142, 0]
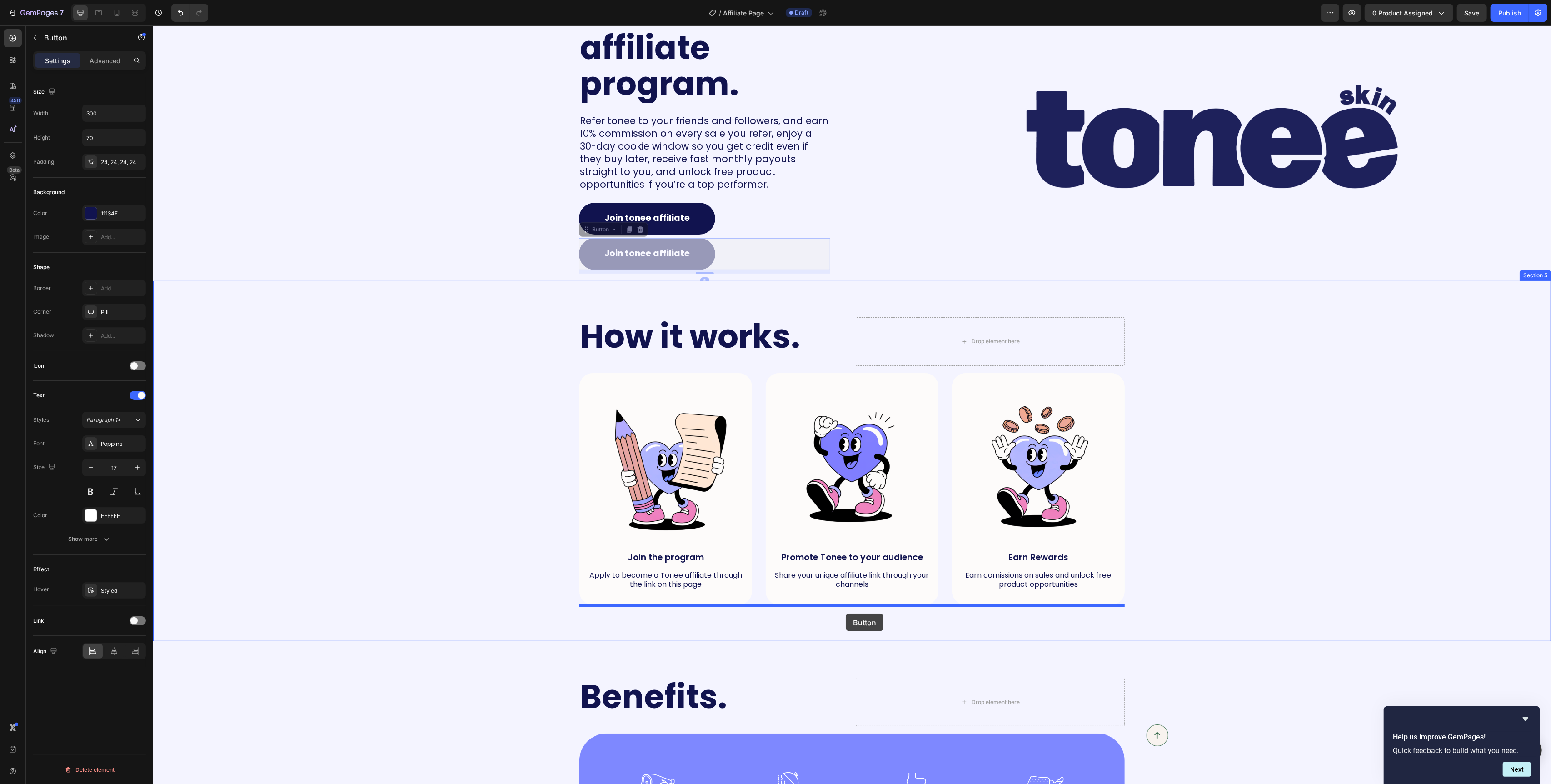
drag, startPoint x: 588, startPoint y: 374, endPoint x: 844, endPoint y: 614, distance: 350.9
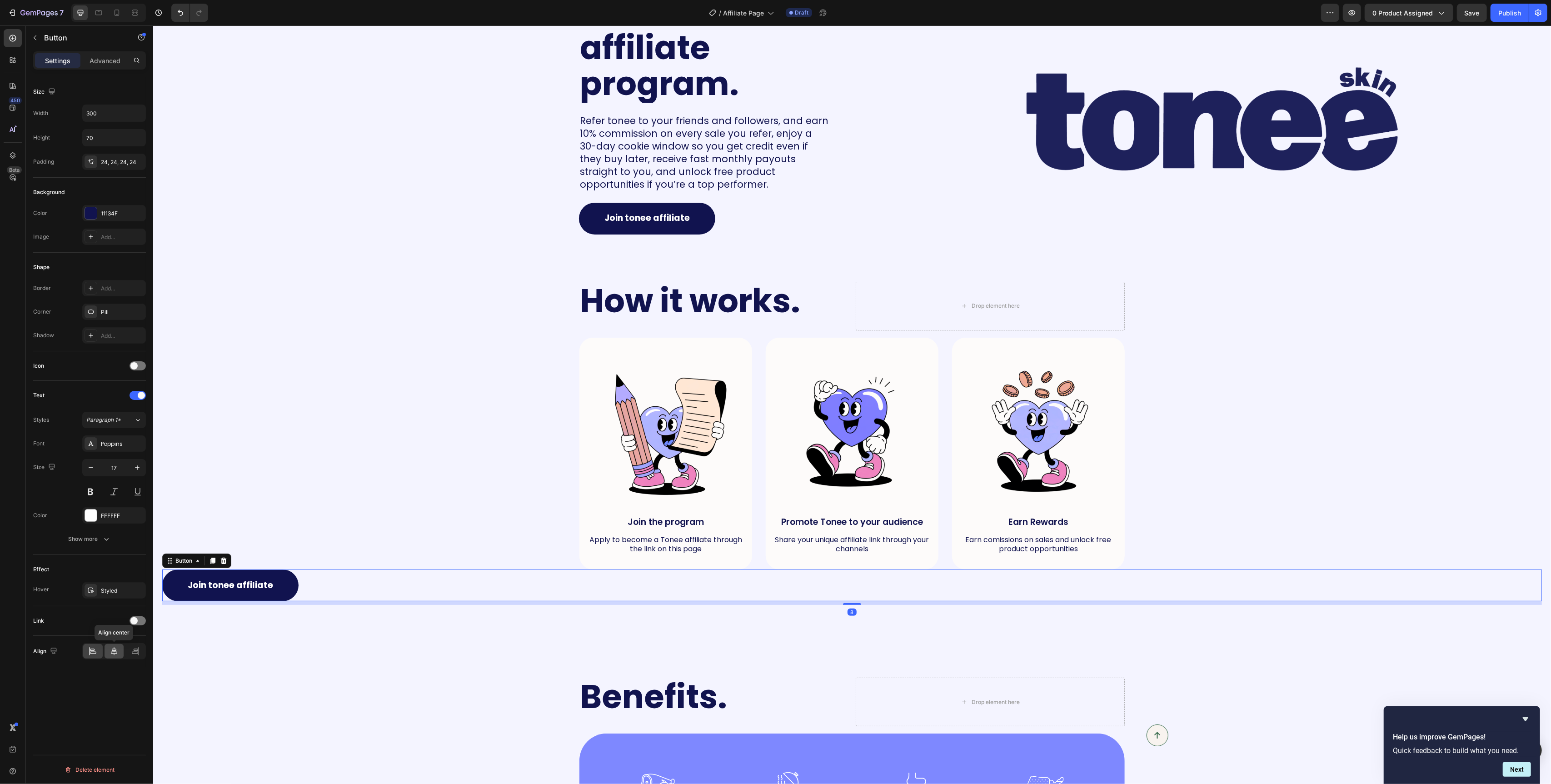
click at [120, 654] on div at bounding box center [114, 651] width 20 height 15
click at [107, 56] on p "Advanced" at bounding box center [105, 61] width 31 height 10
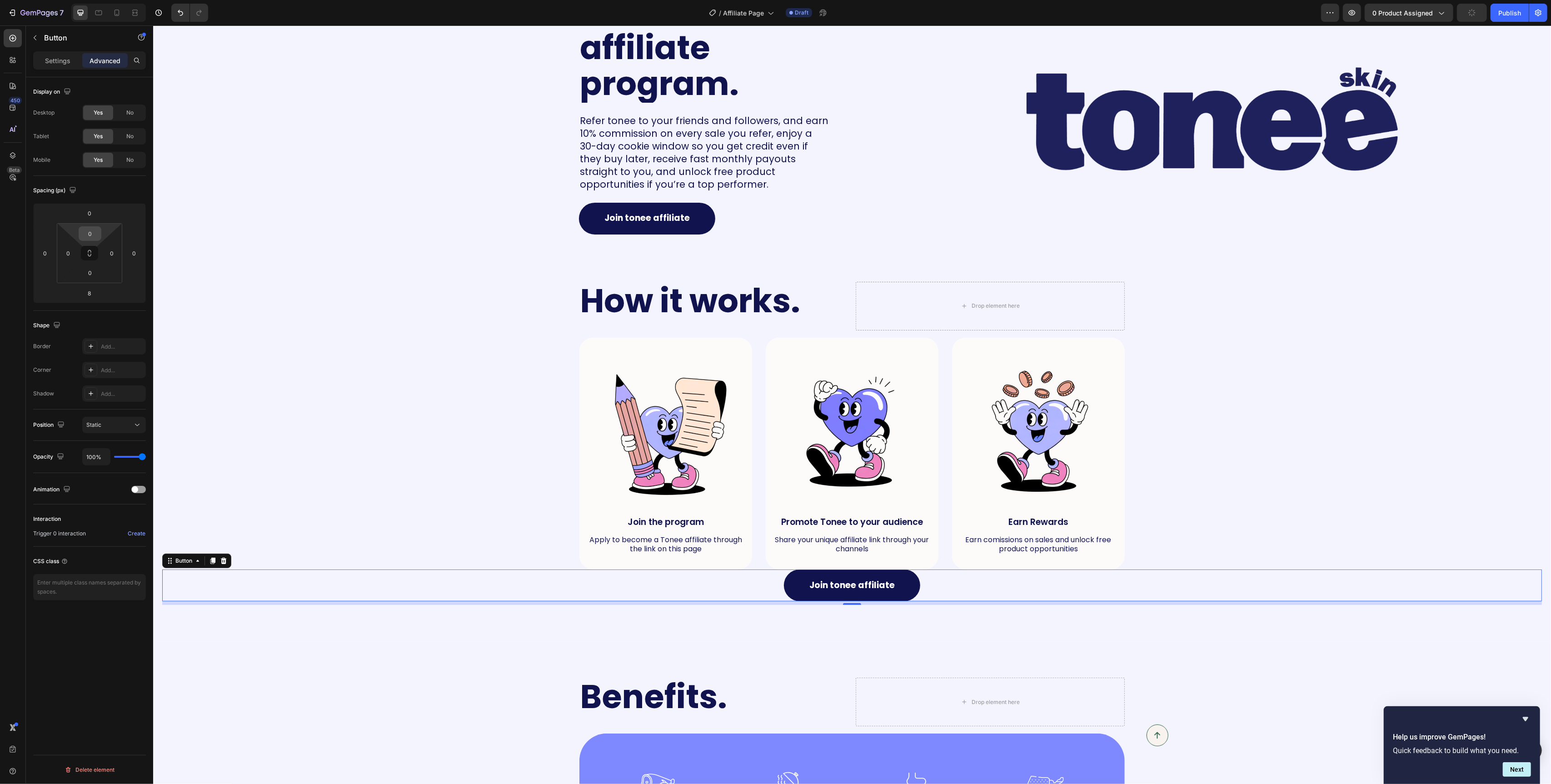
click at [100, 230] on div "0" at bounding box center [90, 233] width 23 height 15
click at [126, 347] on span "32px" at bounding box center [127, 349] width 13 height 6
type input "32"
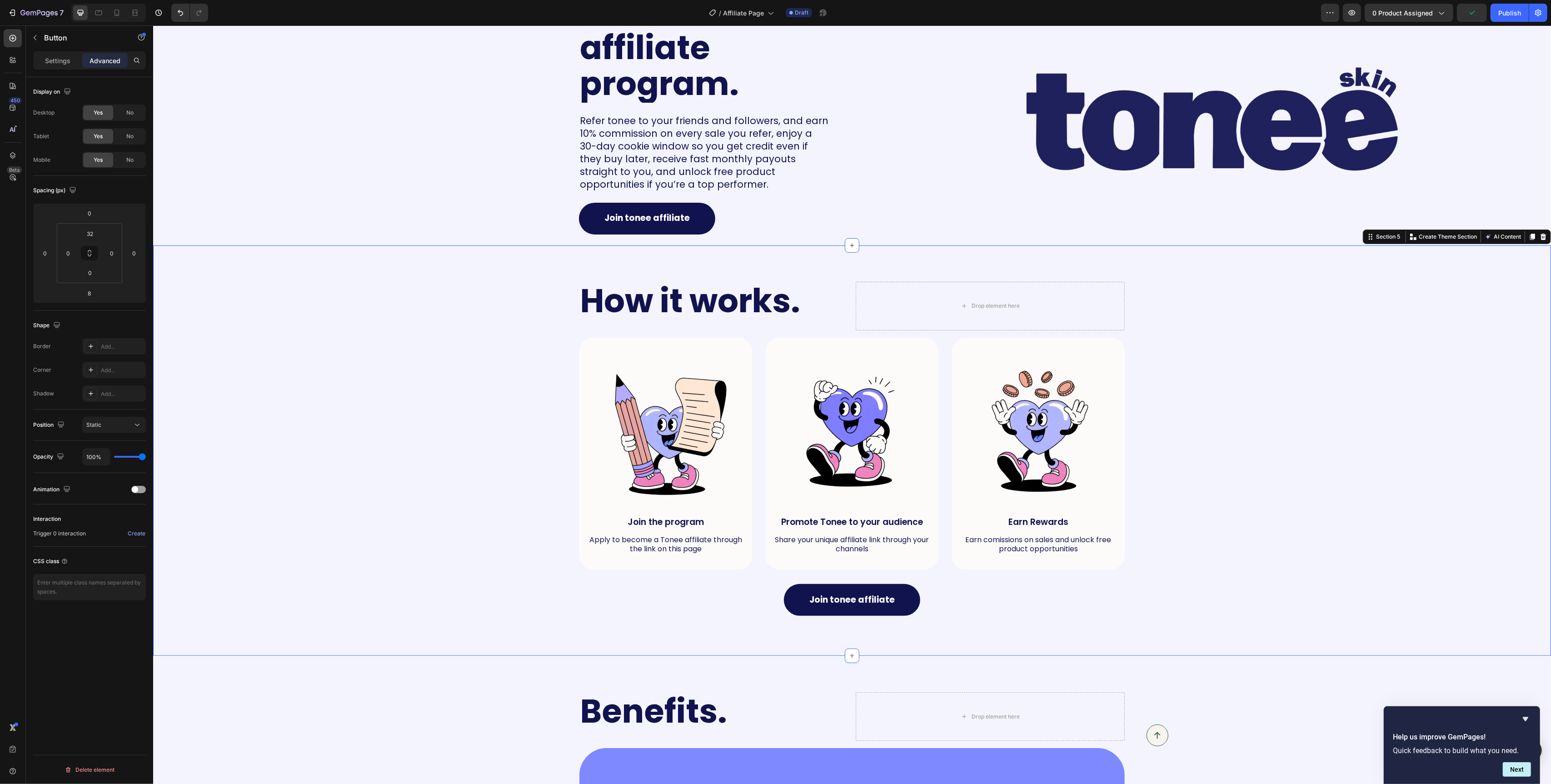
click at [493, 392] on div "How it works. Heading Drop element here Row Image Join the program Text Block A…" at bounding box center [852, 451] width 1380 height 338
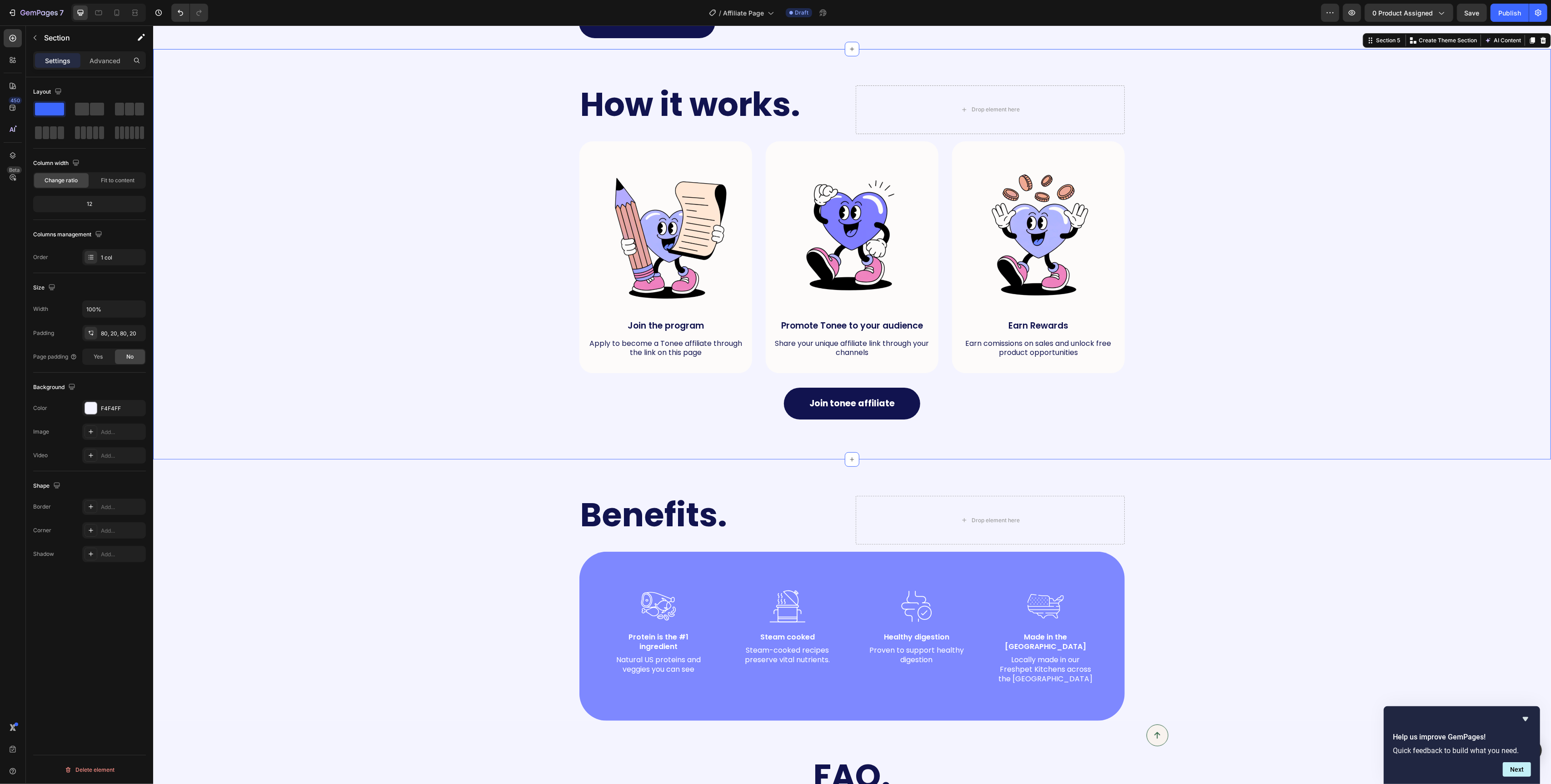
scroll to position [342, 0]
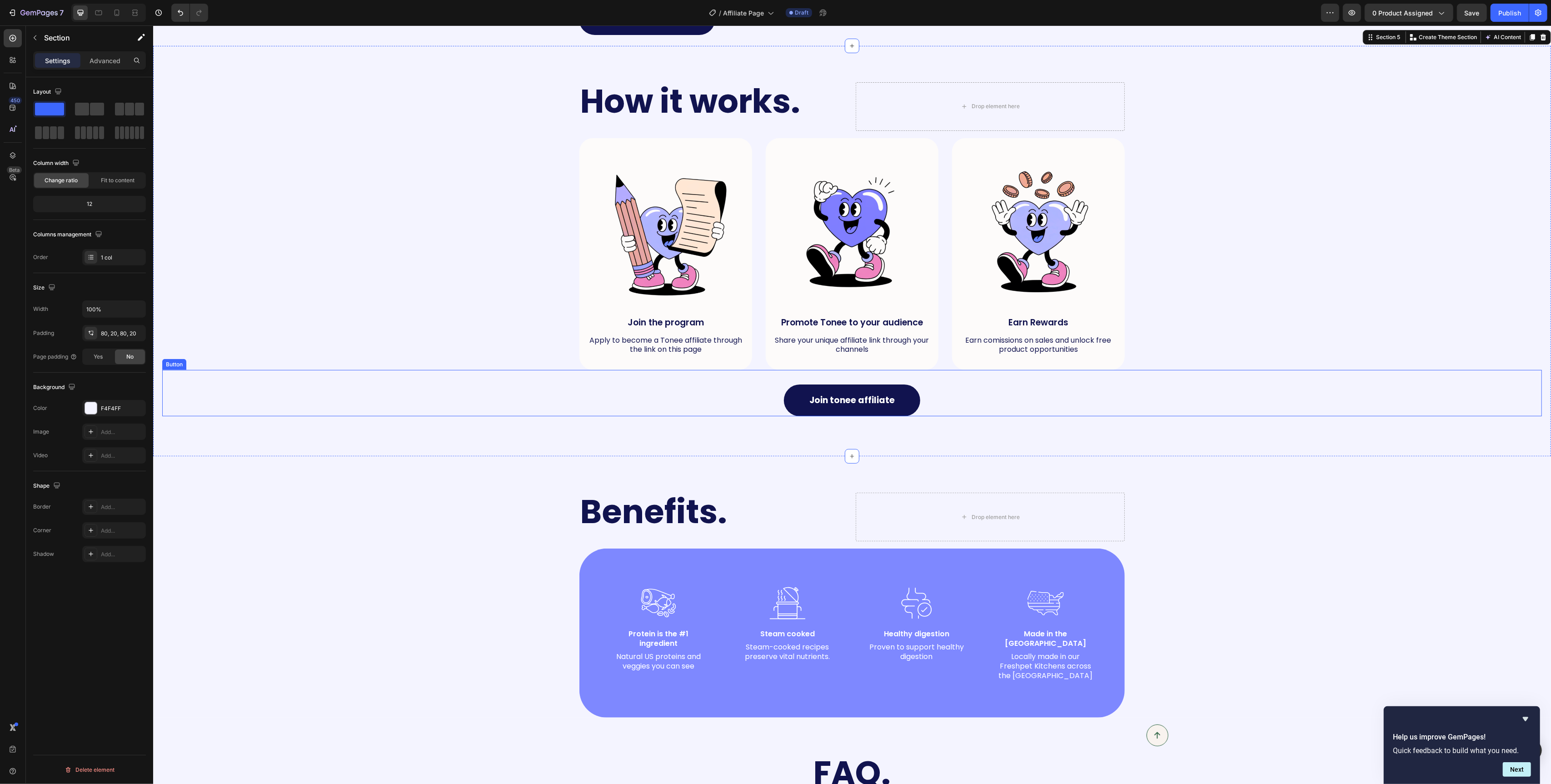
click at [953, 394] on div "Join tonee affiliate Button" at bounding box center [852, 393] width 1380 height 46
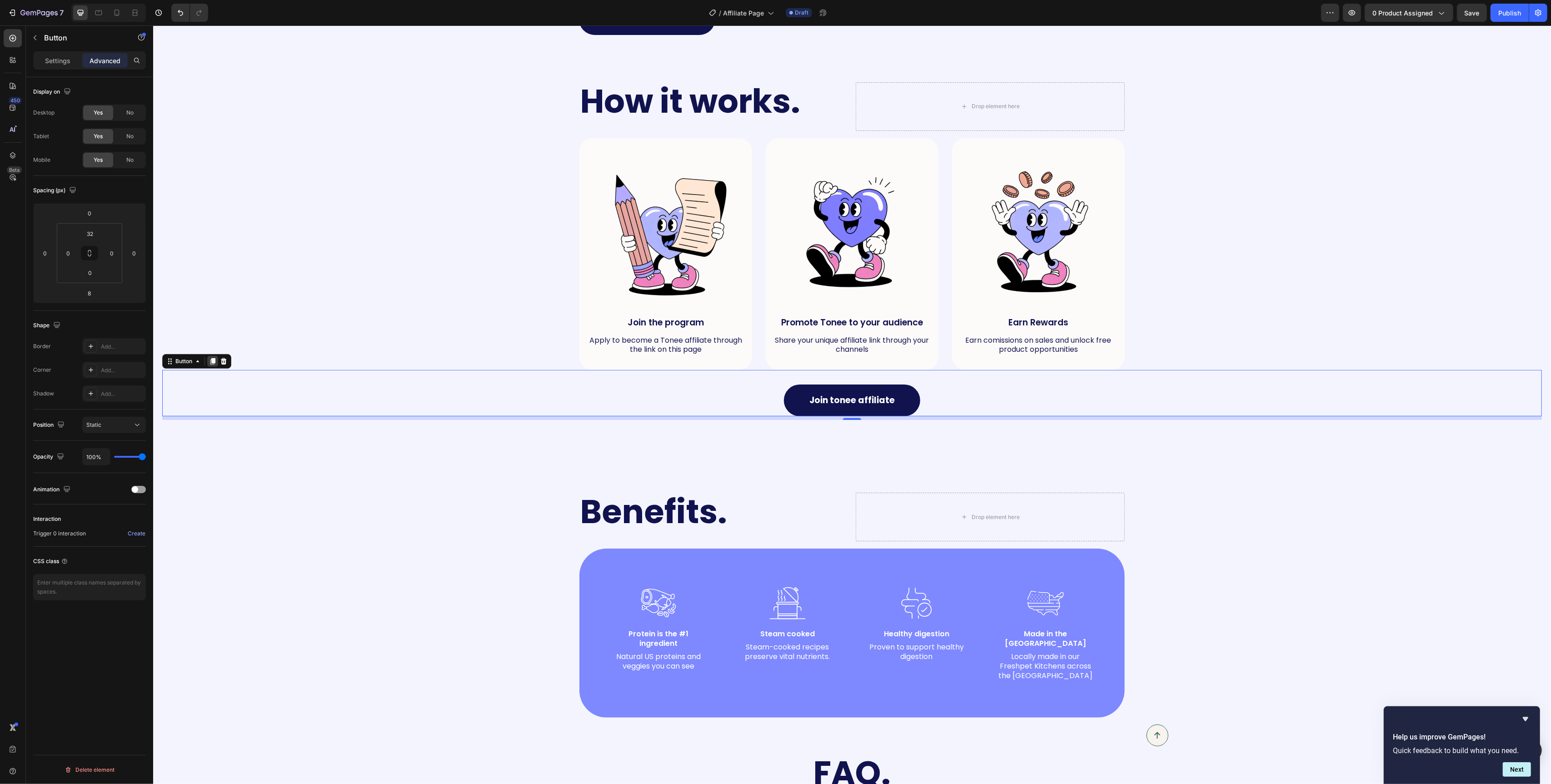
click at [213, 364] on icon at bounding box center [212, 361] width 5 height 6
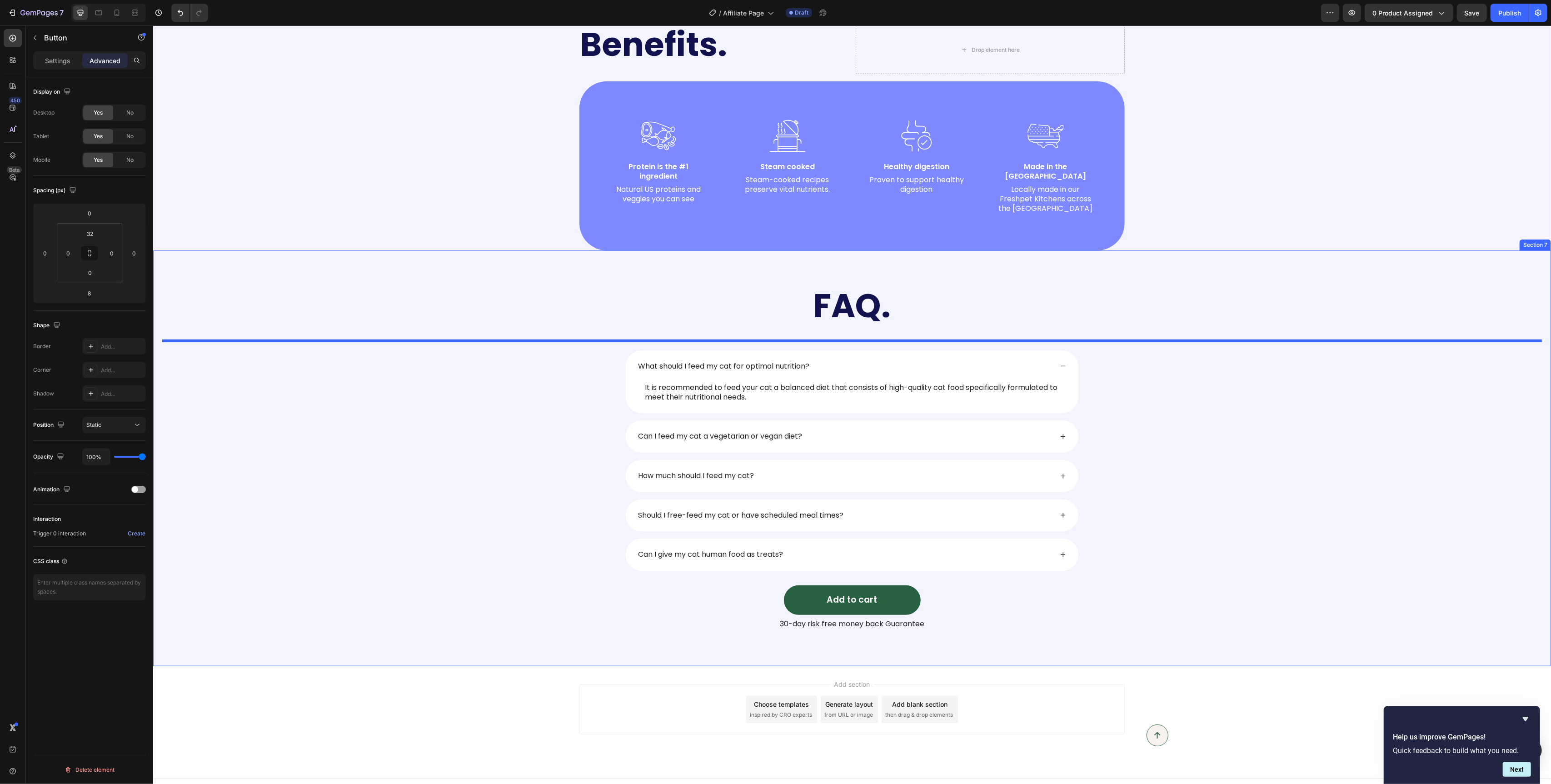
scroll to position [866, 0]
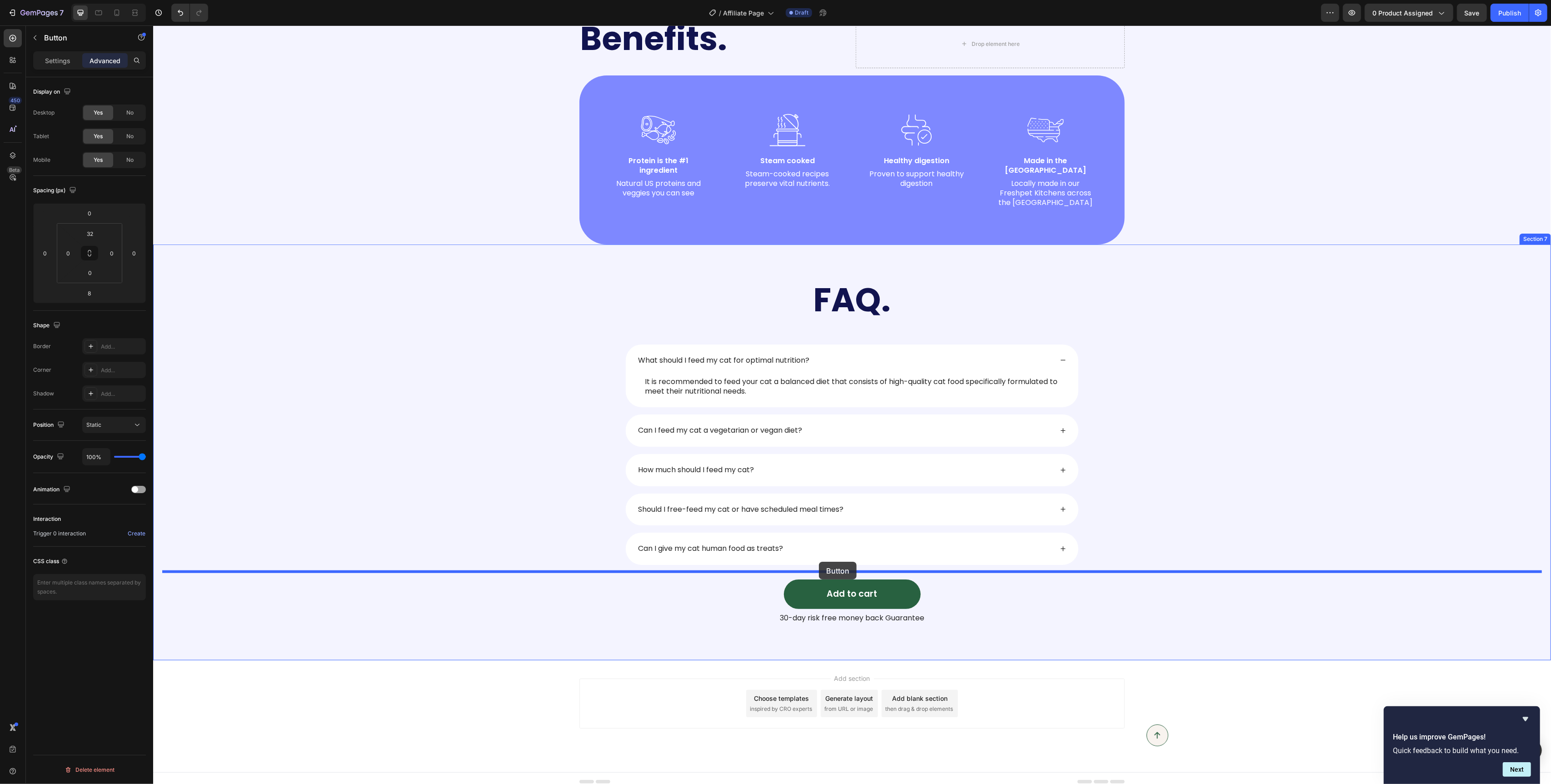
drag, startPoint x: 186, startPoint y: 413, endPoint x: 815, endPoint y: 549, distance: 643.5
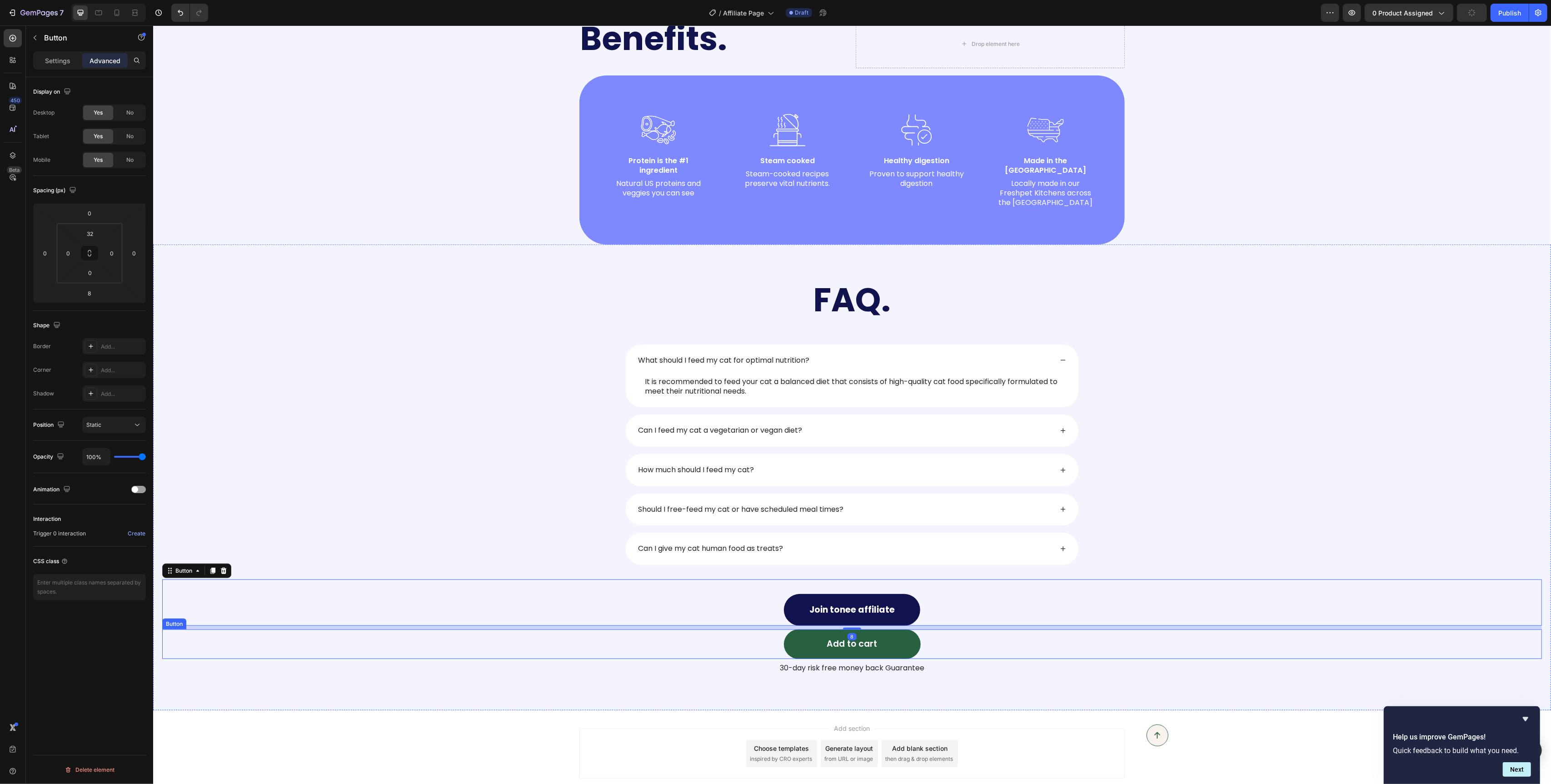
click at [758, 638] on div "Add to cart Button" at bounding box center [852, 644] width 1380 height 30
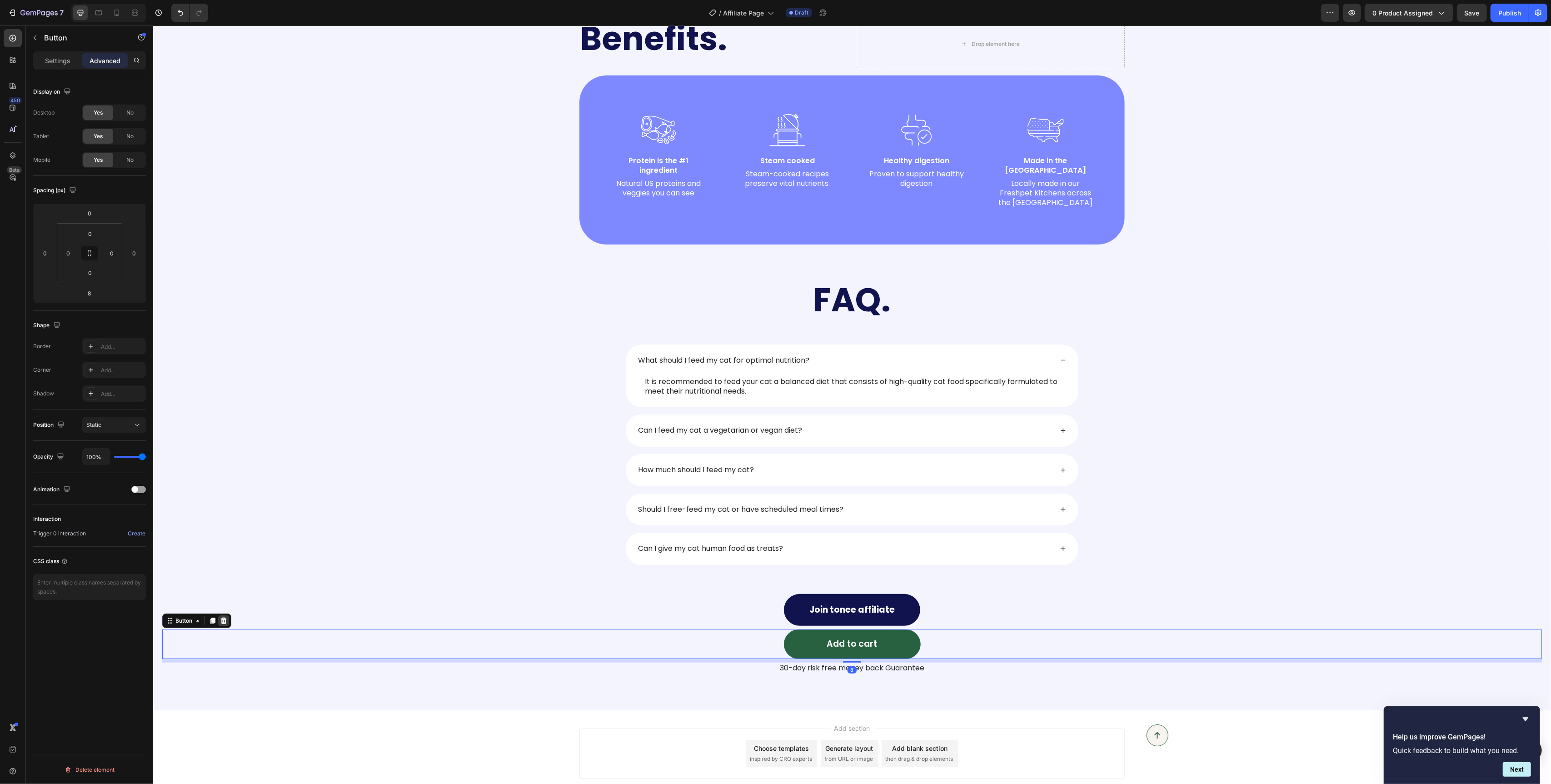
click at [225, 618] on icon at bounding box center [223, 621] width 6 height 6
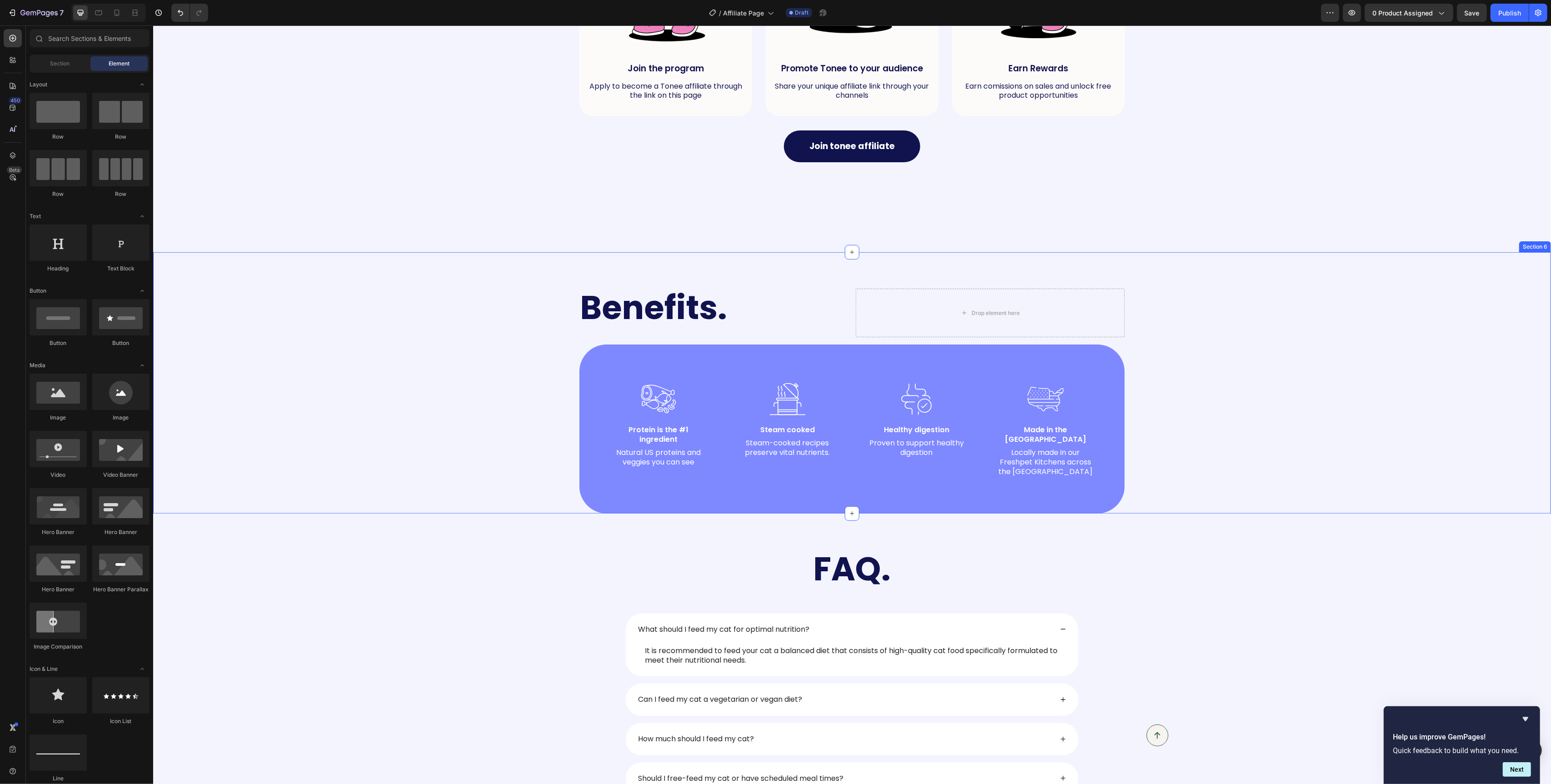
scroll to position [511, 0]
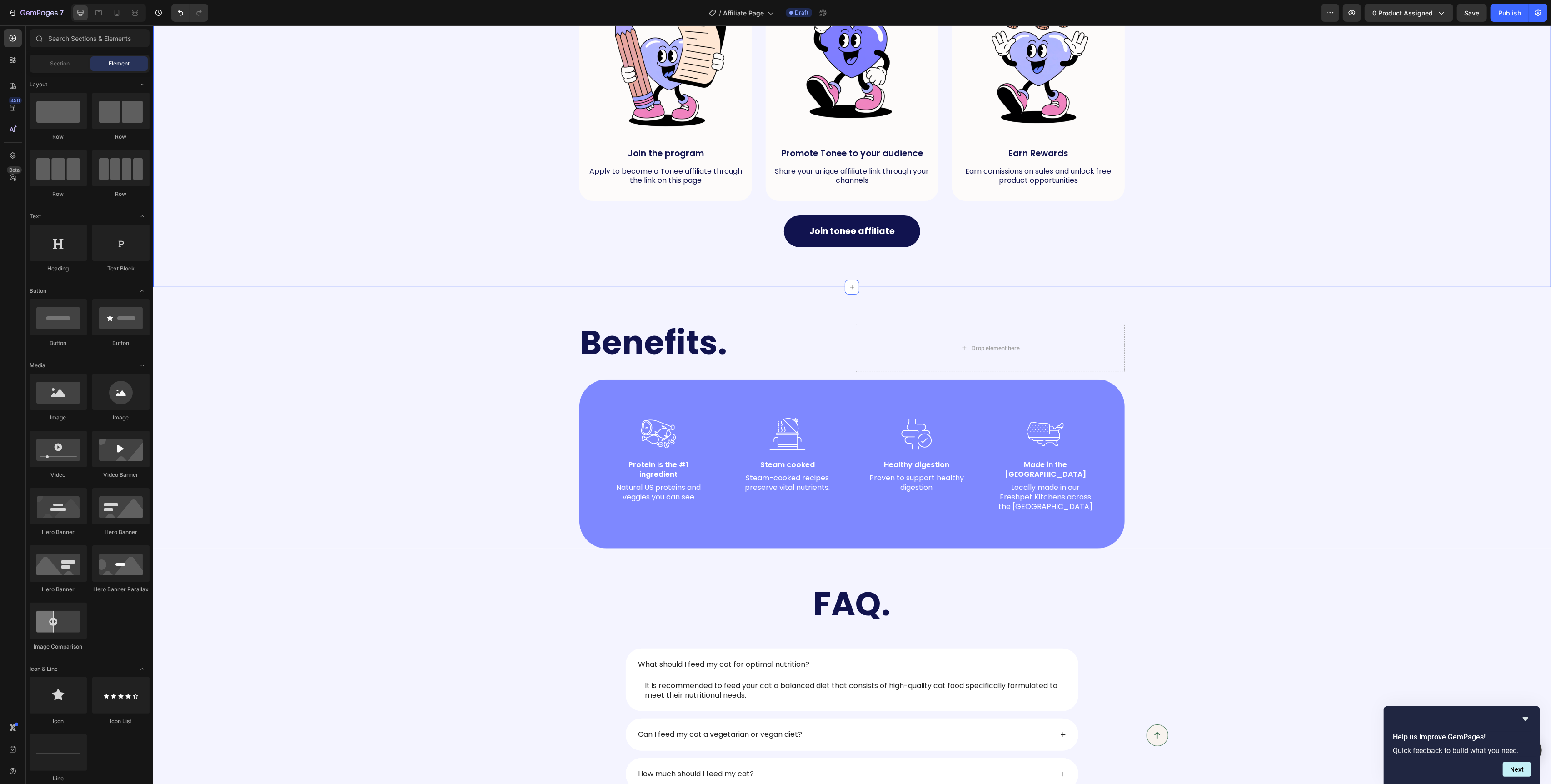
click at [456, 227] on div "Join tonee affiliate Button" at bounding box center [852, 224] width 1380 height 46
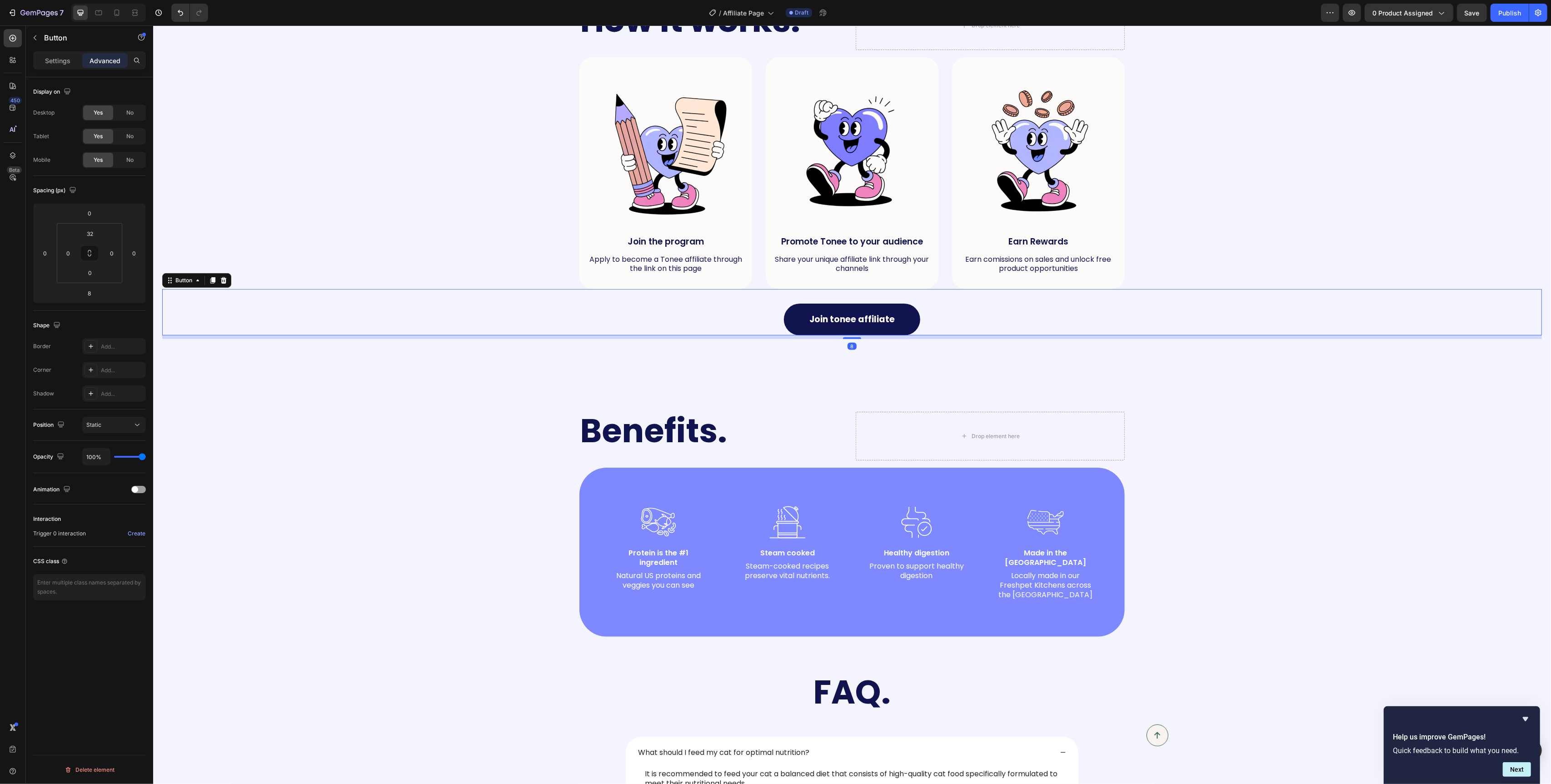
scroll to position [362, 0]
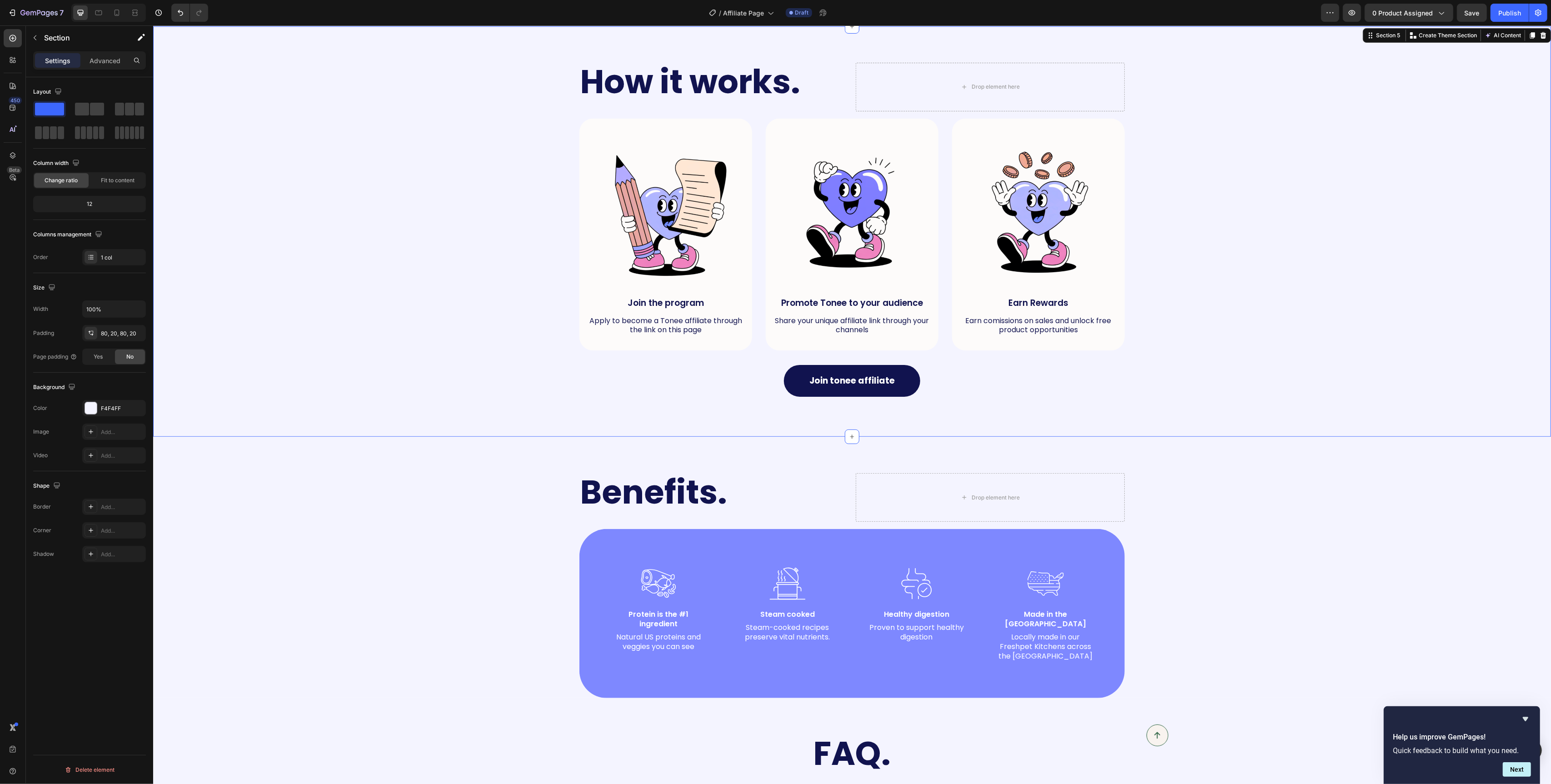
click at [456, 227] on div "How it works. Heading Drop element here Row Image Join the program Text Block A…" at bounding box center [852, 232] width 1380 height 338
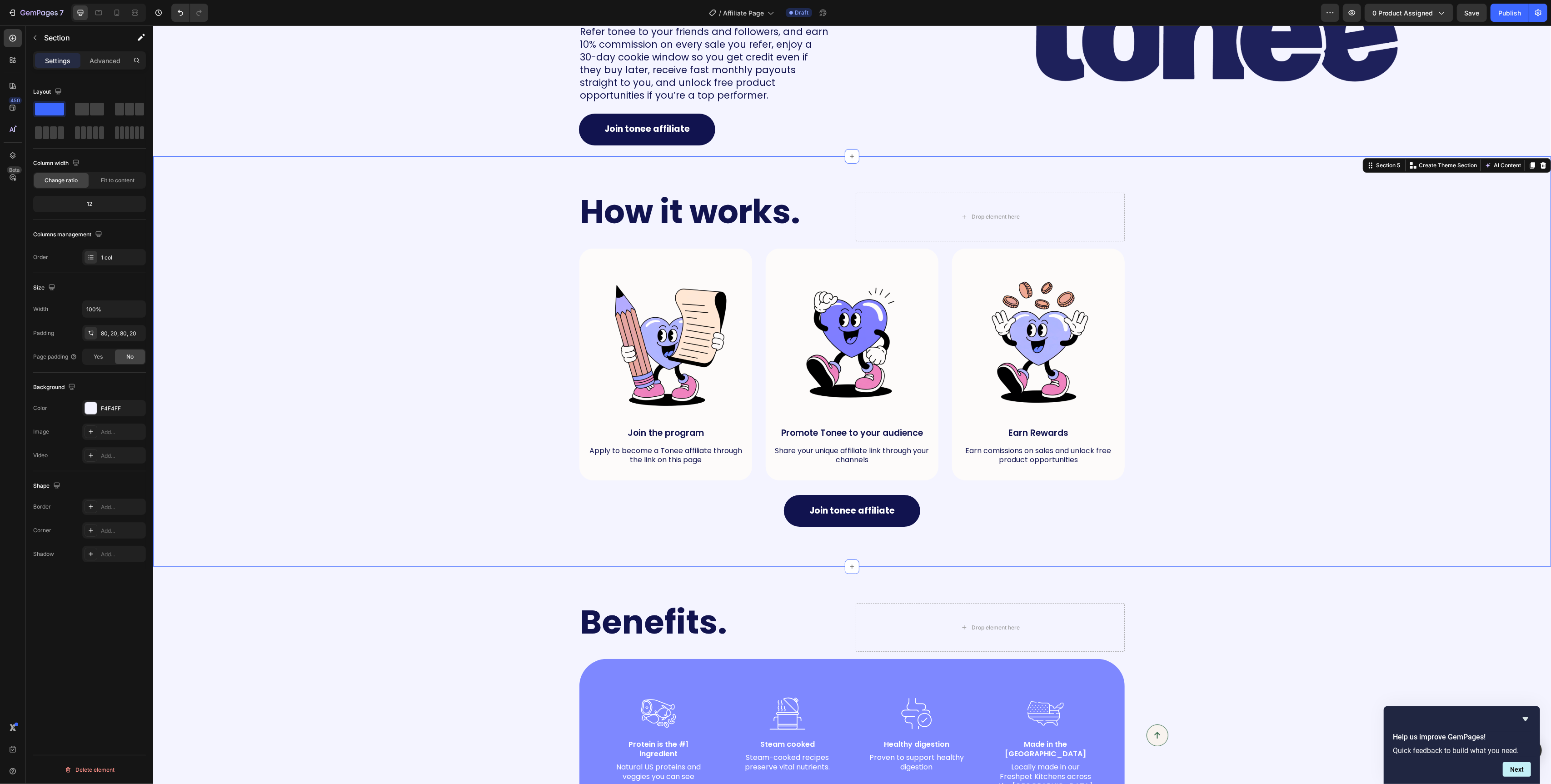
scroll to position [131, 0]
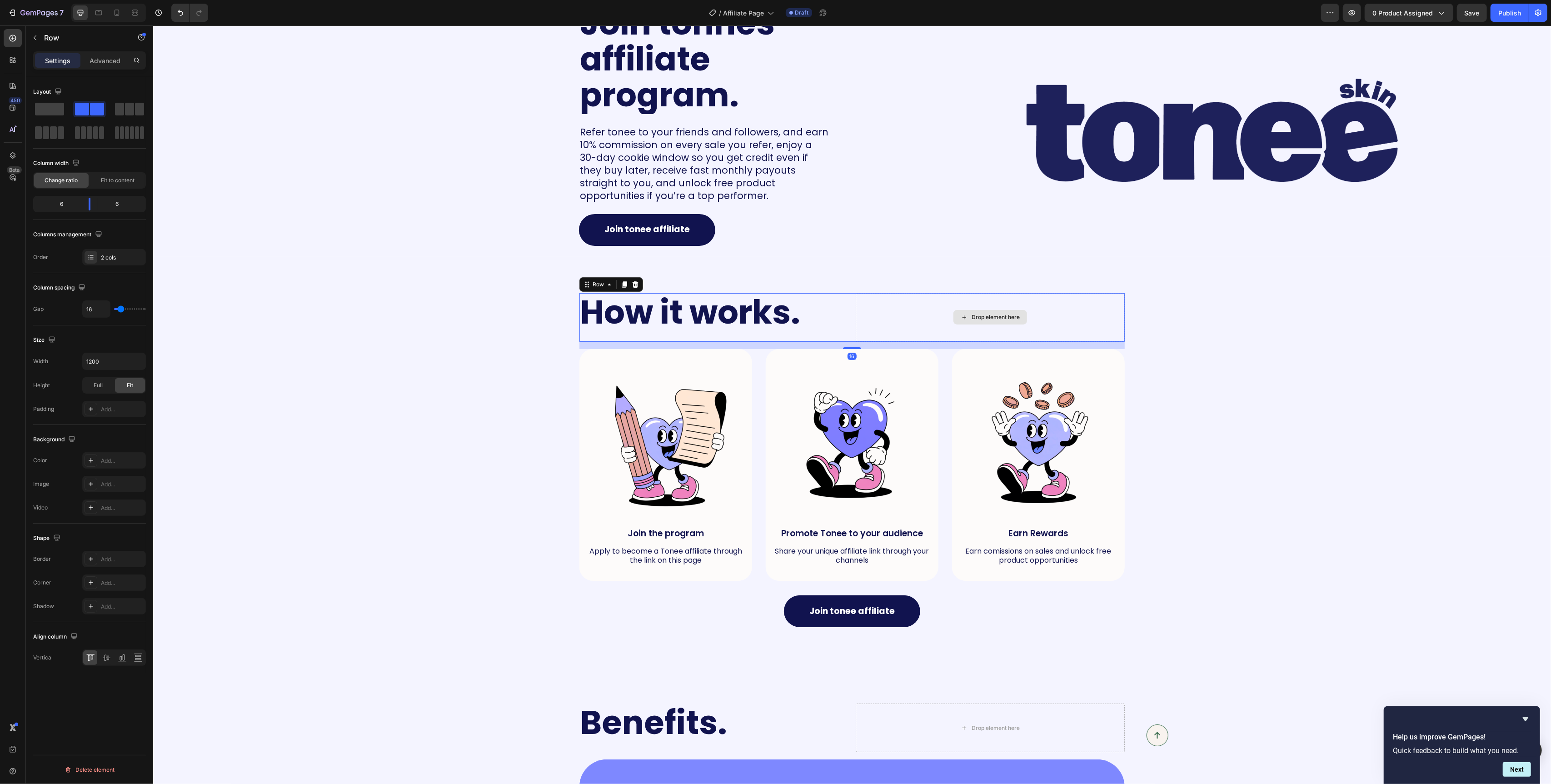
click at [885, 324] on div "Drop element here" at bounding box center [990, 317] width 269 height 49
click at [32, 117] on div "Layout Column width Change ratio Fit to content 6 6 Columns management Order 2 …" at bounding box center [89, 444] width 128 height 733
click at [44, 111] on span at bounding box center [49, 109] width 29 height 13
click at [95, 257] on div at bounding box center [91, 257] width 13 height 13
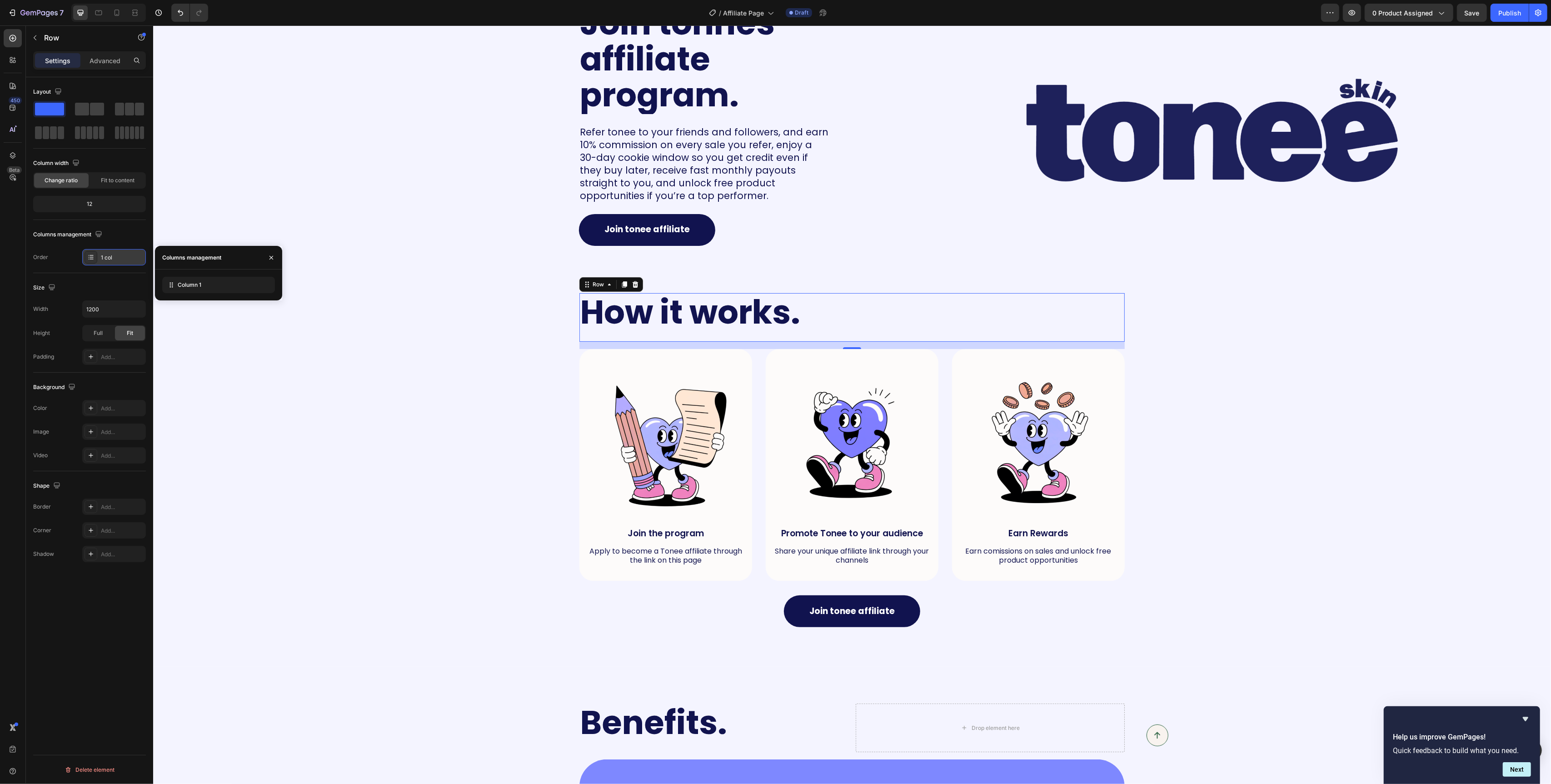
click at [95, 257] on div at bounding box center [91, 257] width 13 height 13
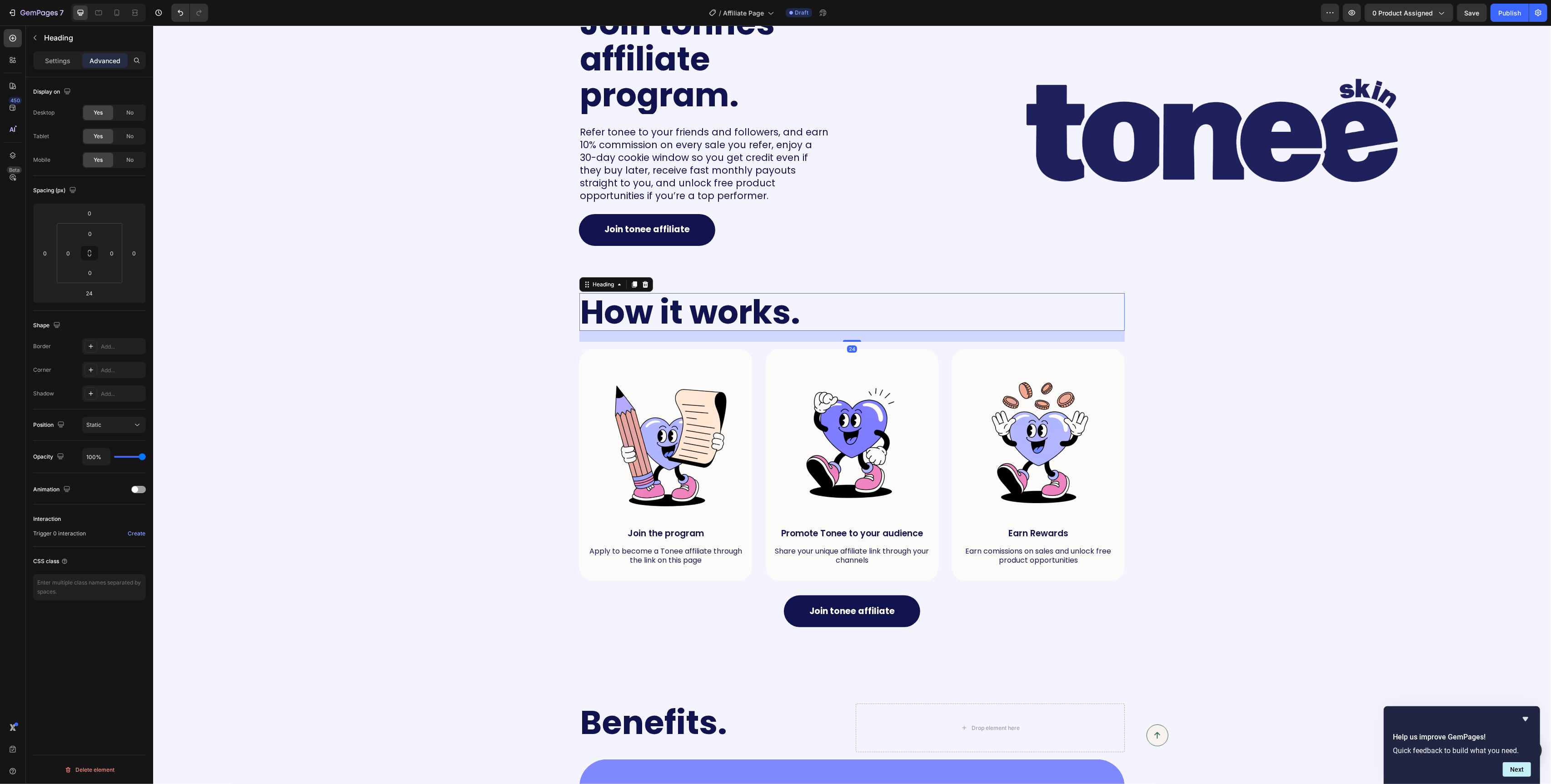
click at [840, 316] on h2 "How it works." at bounding box center [852, 312] width 545 height 38
click at [743, 318] on h2 "How it works." at bounding box center [852, 312] width 545 height 38
click at [743, 318] on p "How it works." at bounding box center [851, 311] width 543 height 36
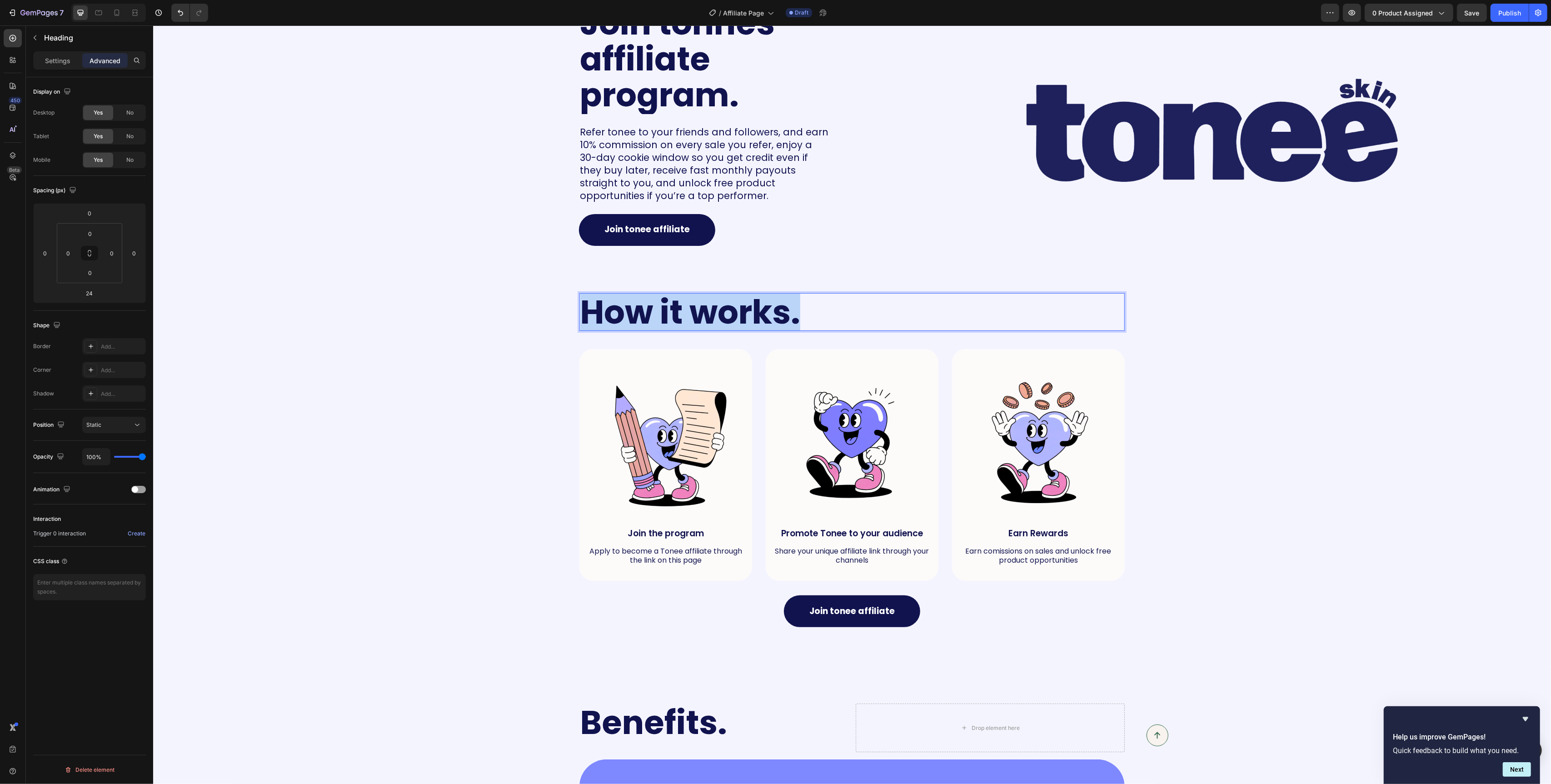
click at [743, 318] on p "How it works." at bounding box center [851, 311] width 543 height 36
click at [68, 61] on p "Settings" at bounding box center [58, 61] width 25 height 10
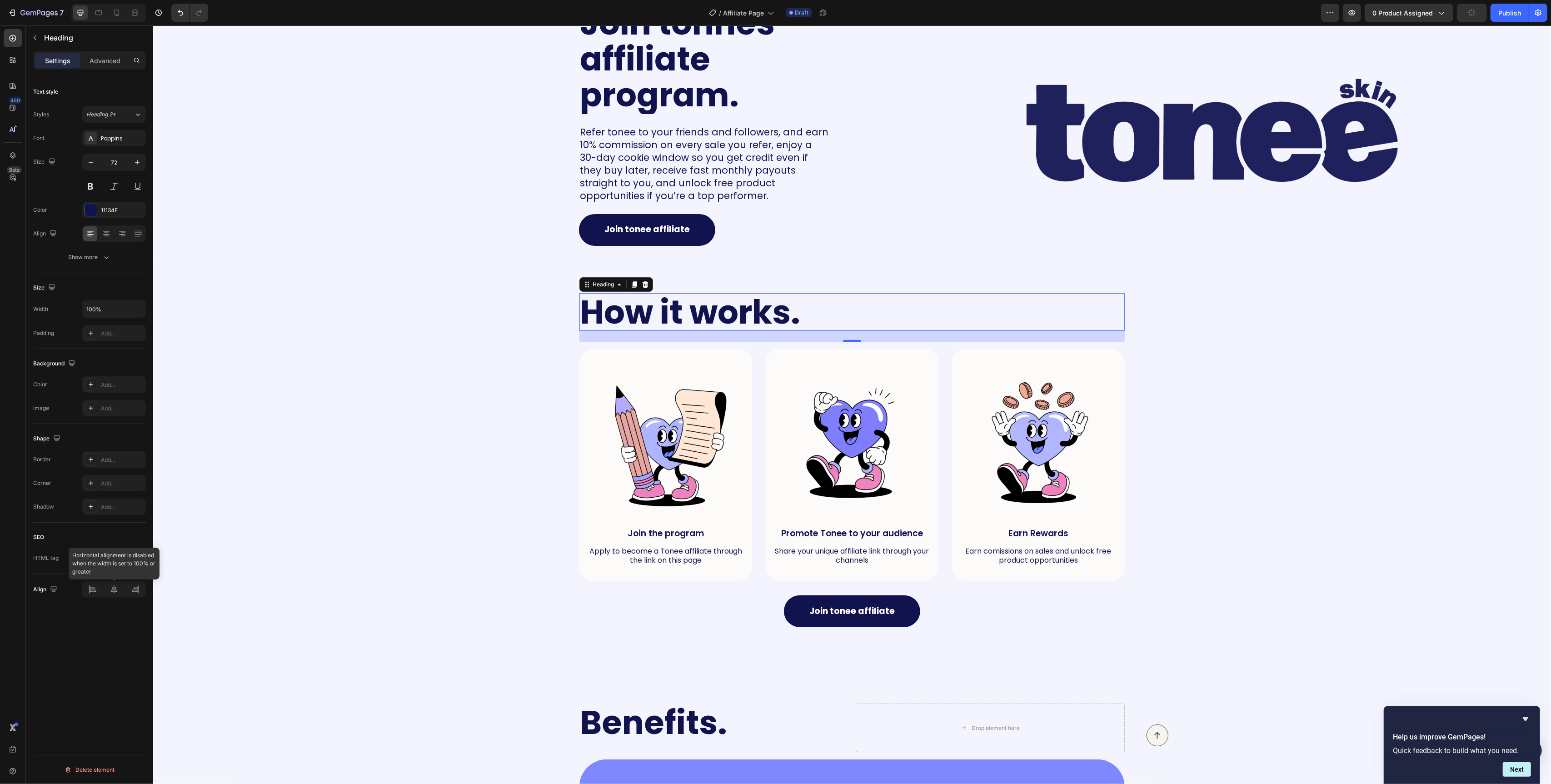
click at [116, 590] on div at bounding box center [114, 589] width 63 height 16
click at [107, 232] on icon at bounding box center [106, 233] width 9 height 9
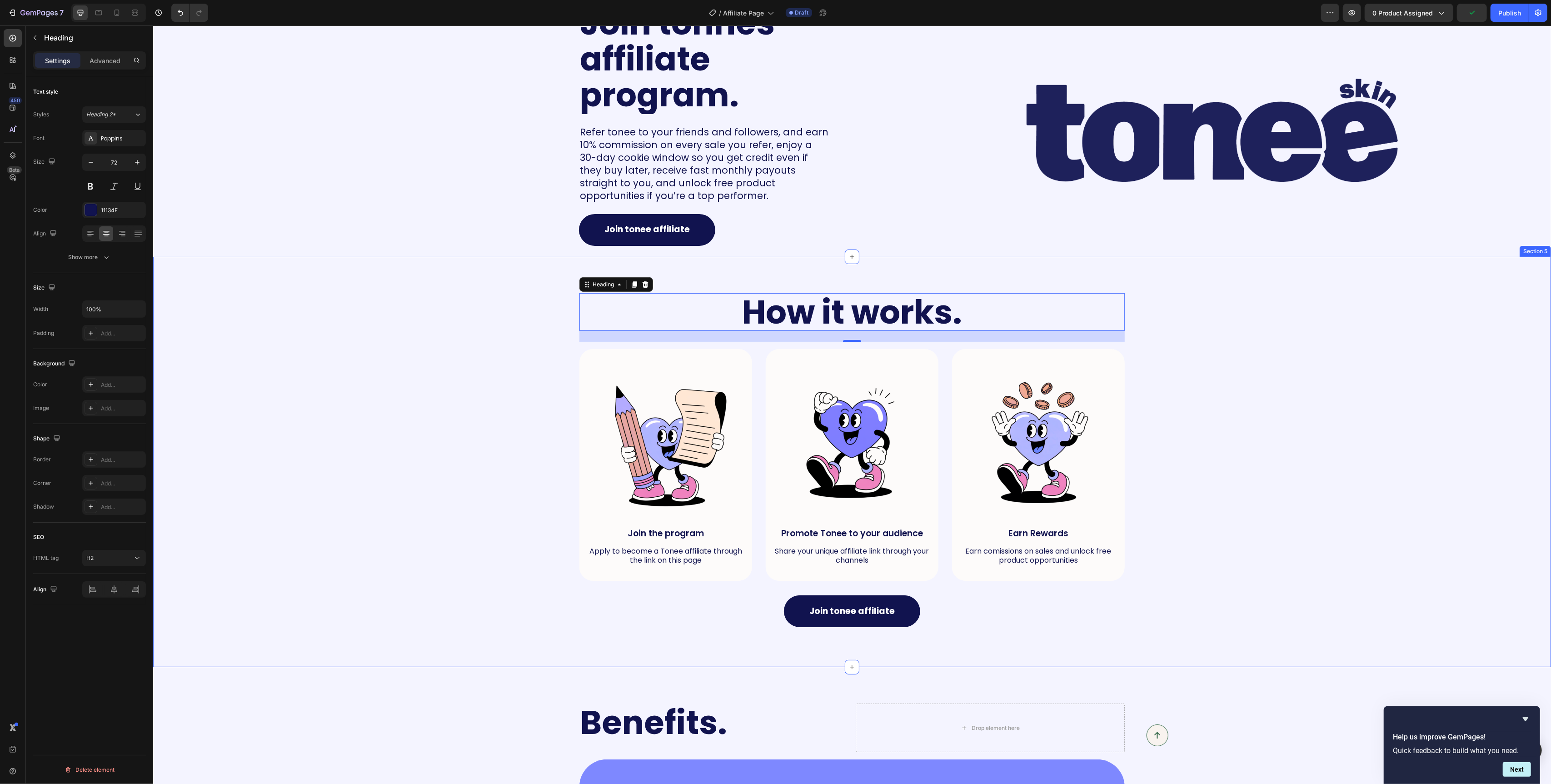
click at [416, 353] on div "How it works. Heading 24 Row Image Join the program Text Block Apply to become …" at bounding box center [852, 462] width 1380 height 338
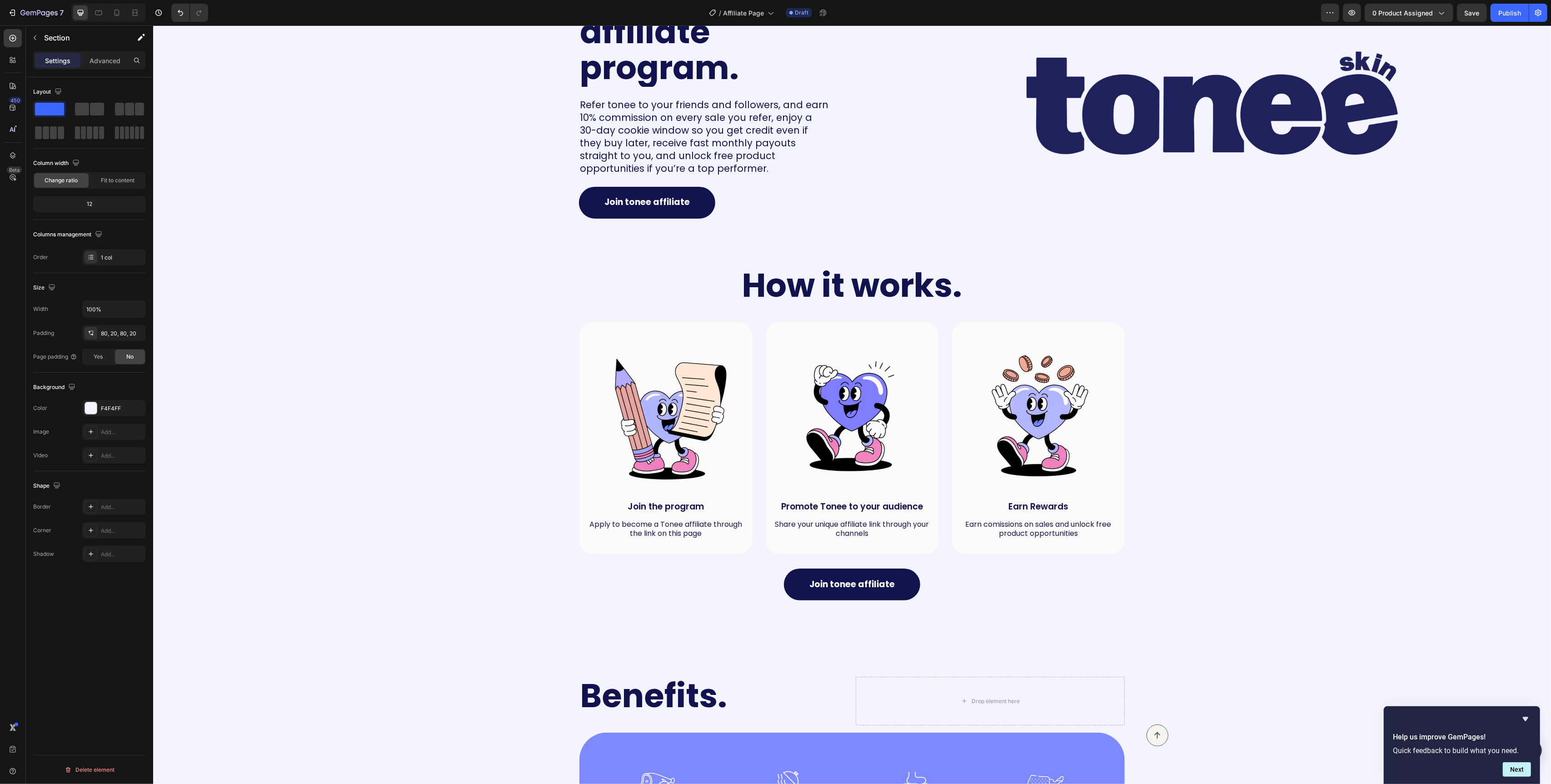
scroll to position [0, 0]
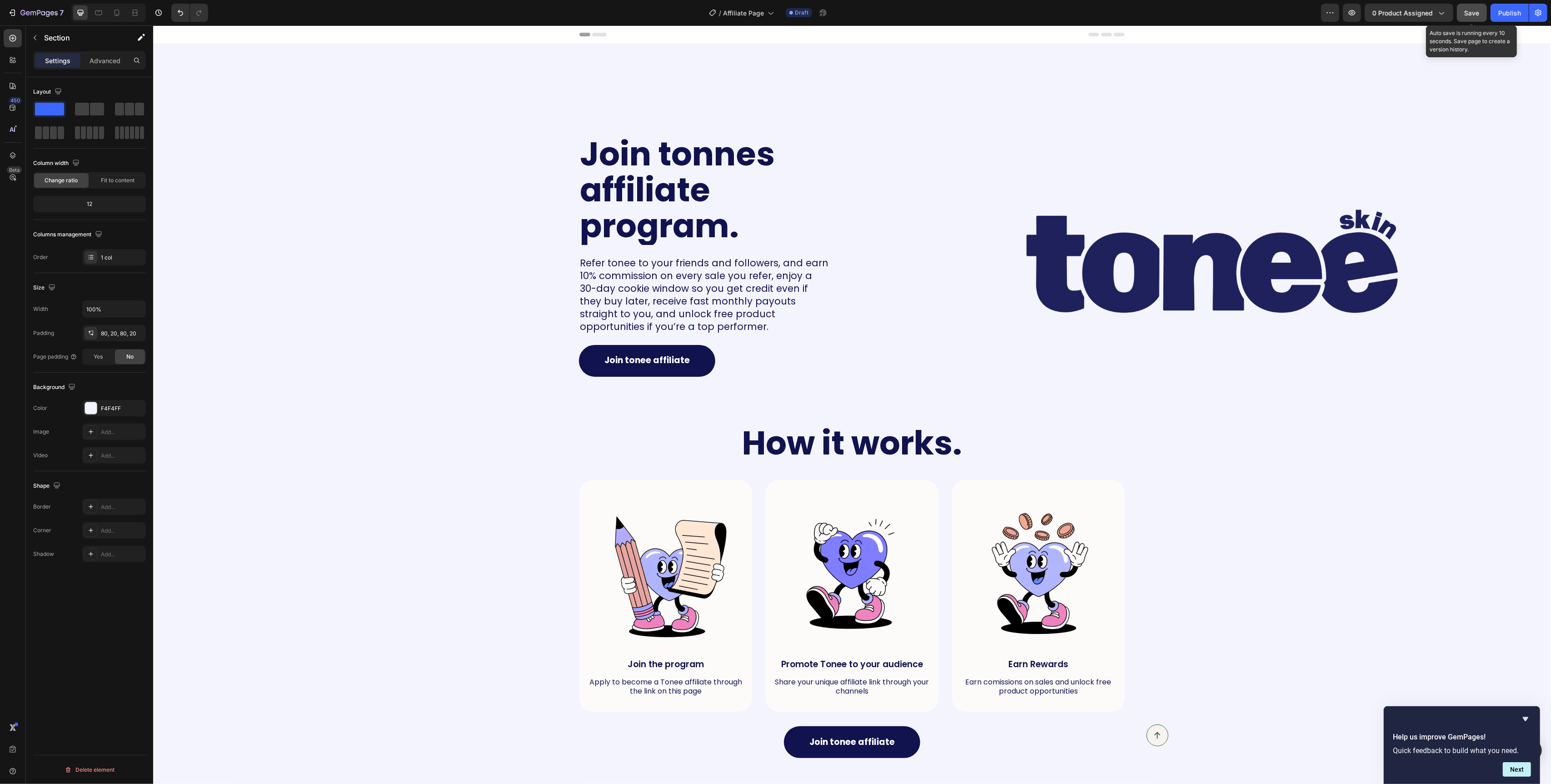
click at [1471, 15] on span "Save" at bounding box center [1472, 13] width 15 height 8
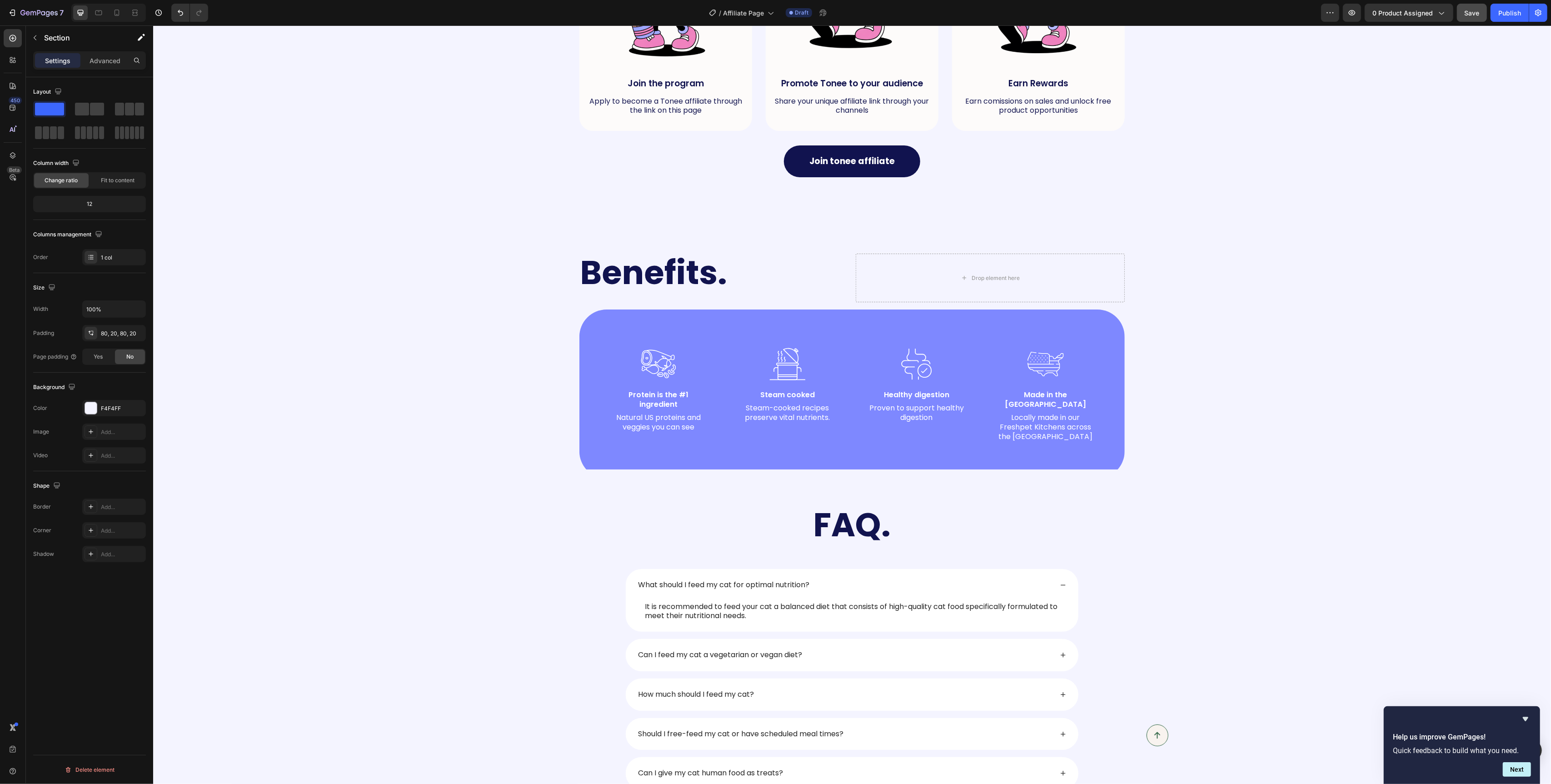
scroll to position [582, 0]
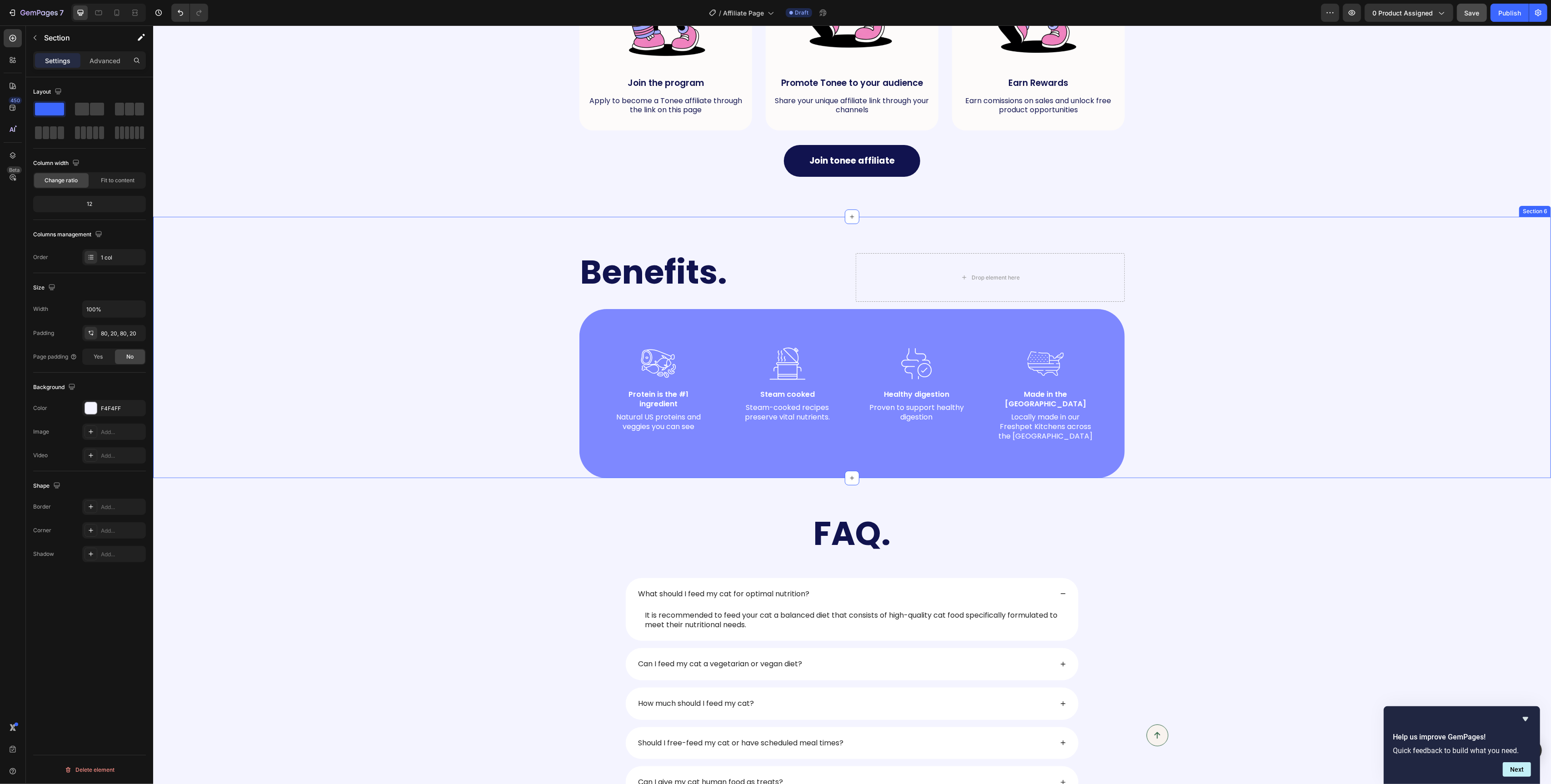
click at [500, 226] on div "Benefits. Heading Drop element here Row Image Protein is the #1 ingredient Text…" at bounding box center [852, 347] width 1398 height 261
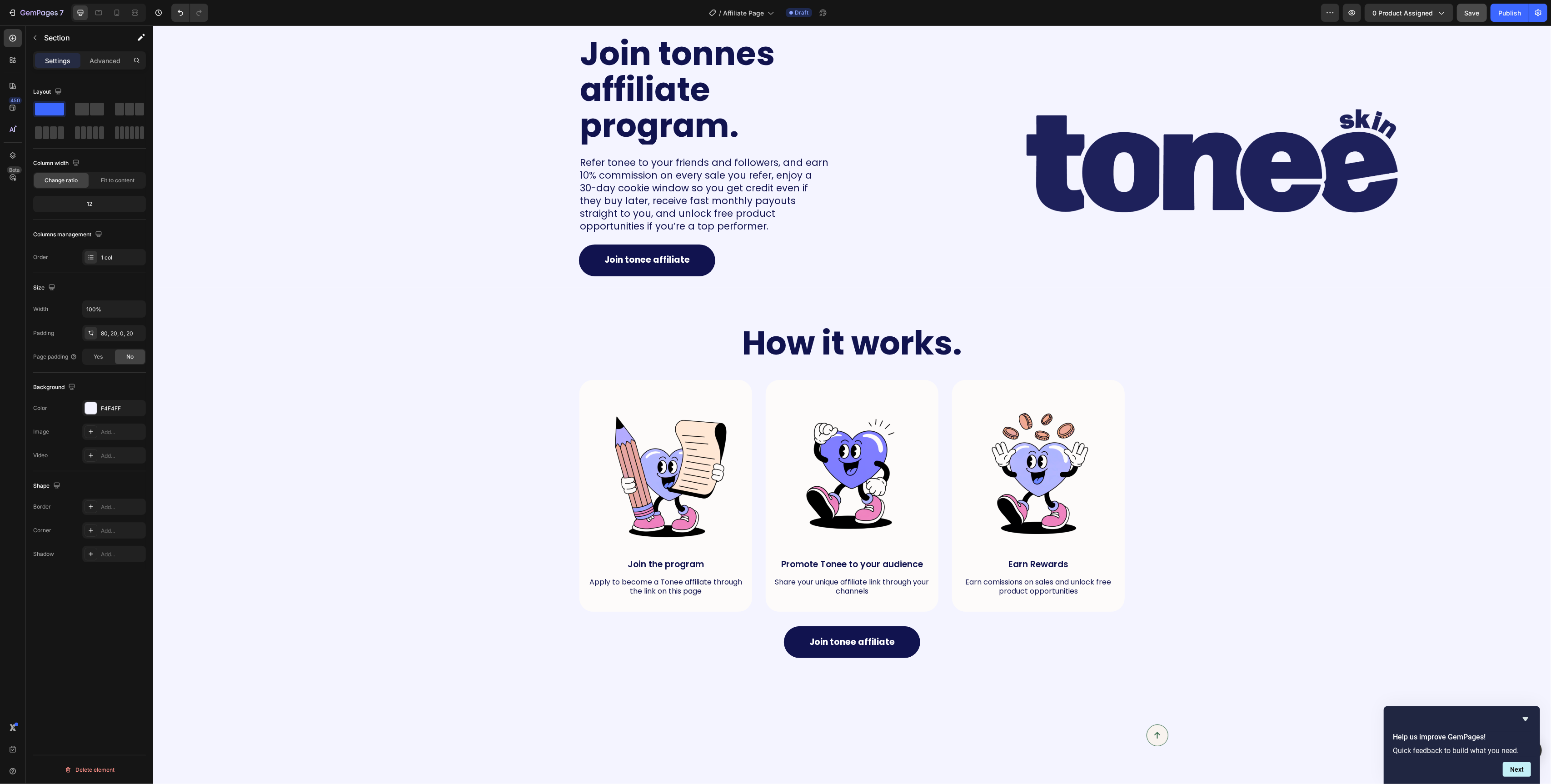
scroll to position [0, 0]
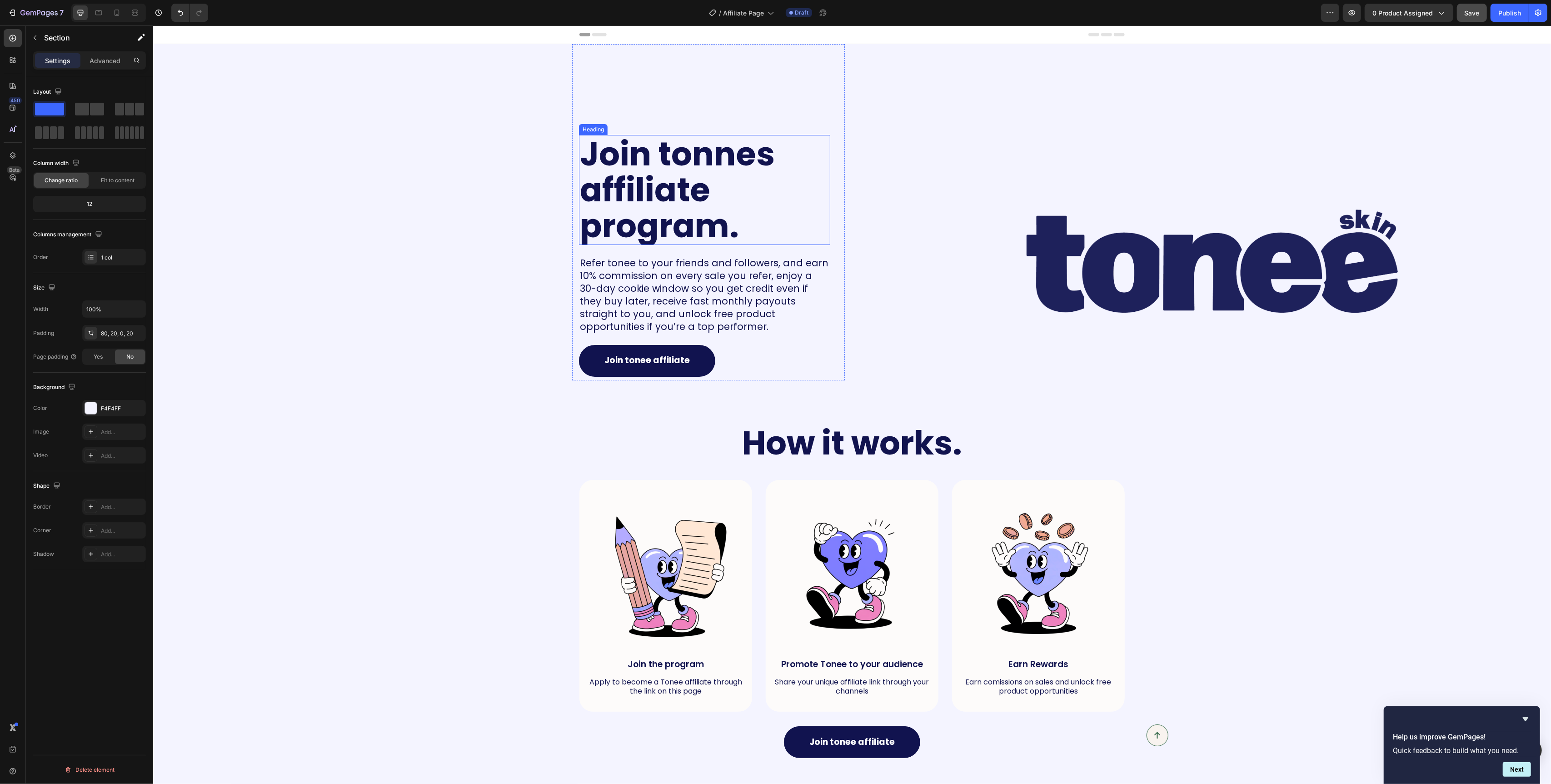
click at [696, 189] on h2 "Join tonnes affiliate program." at bounding box center [704, 190] width 252 height 110
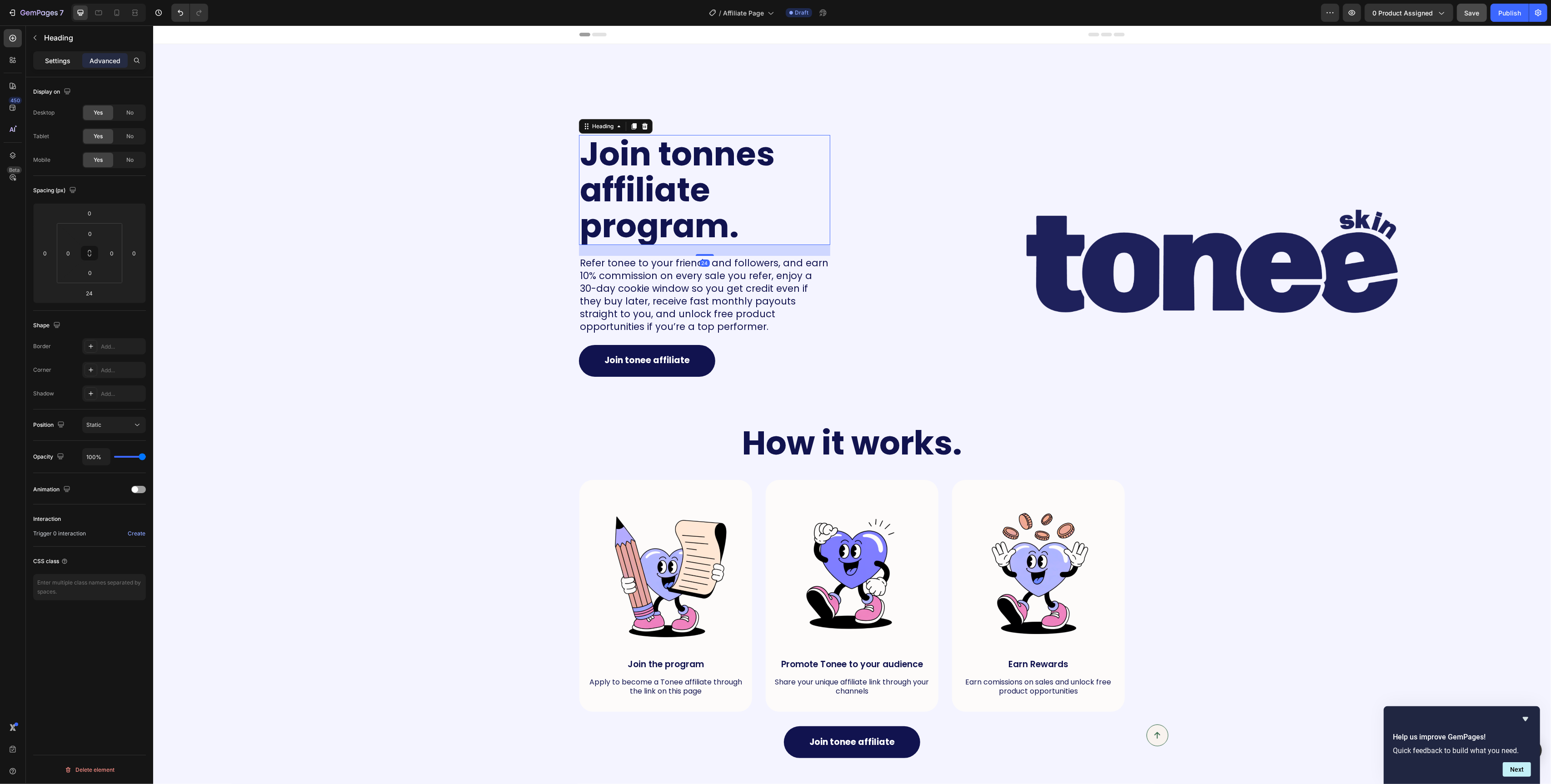
click at [70, 64] on div "Settings" at bounding box center [58, 60] width 45 height 15
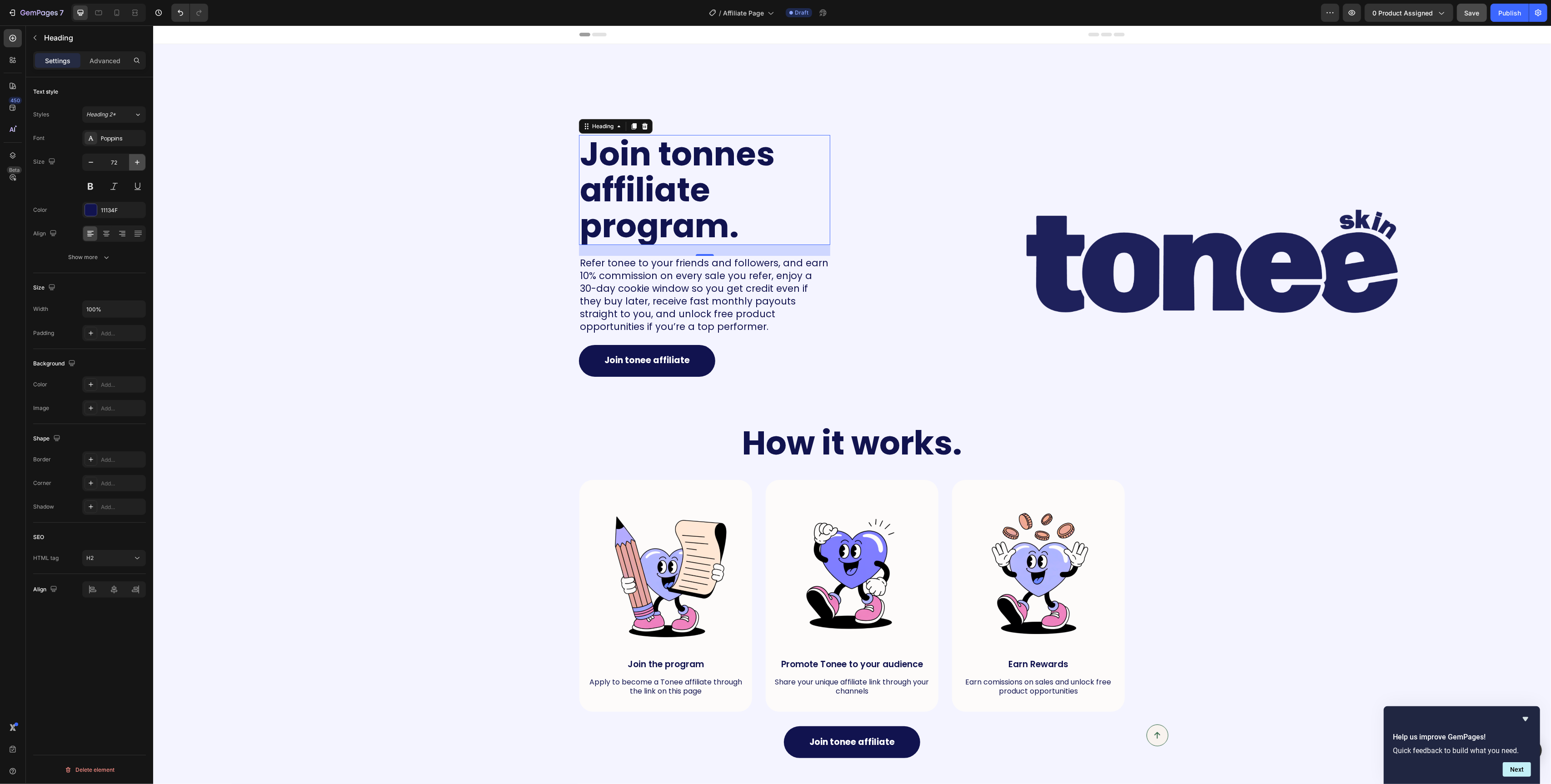
click at [136, 164] on icon "button" at bounding box center [137, 162] width 9 height 9
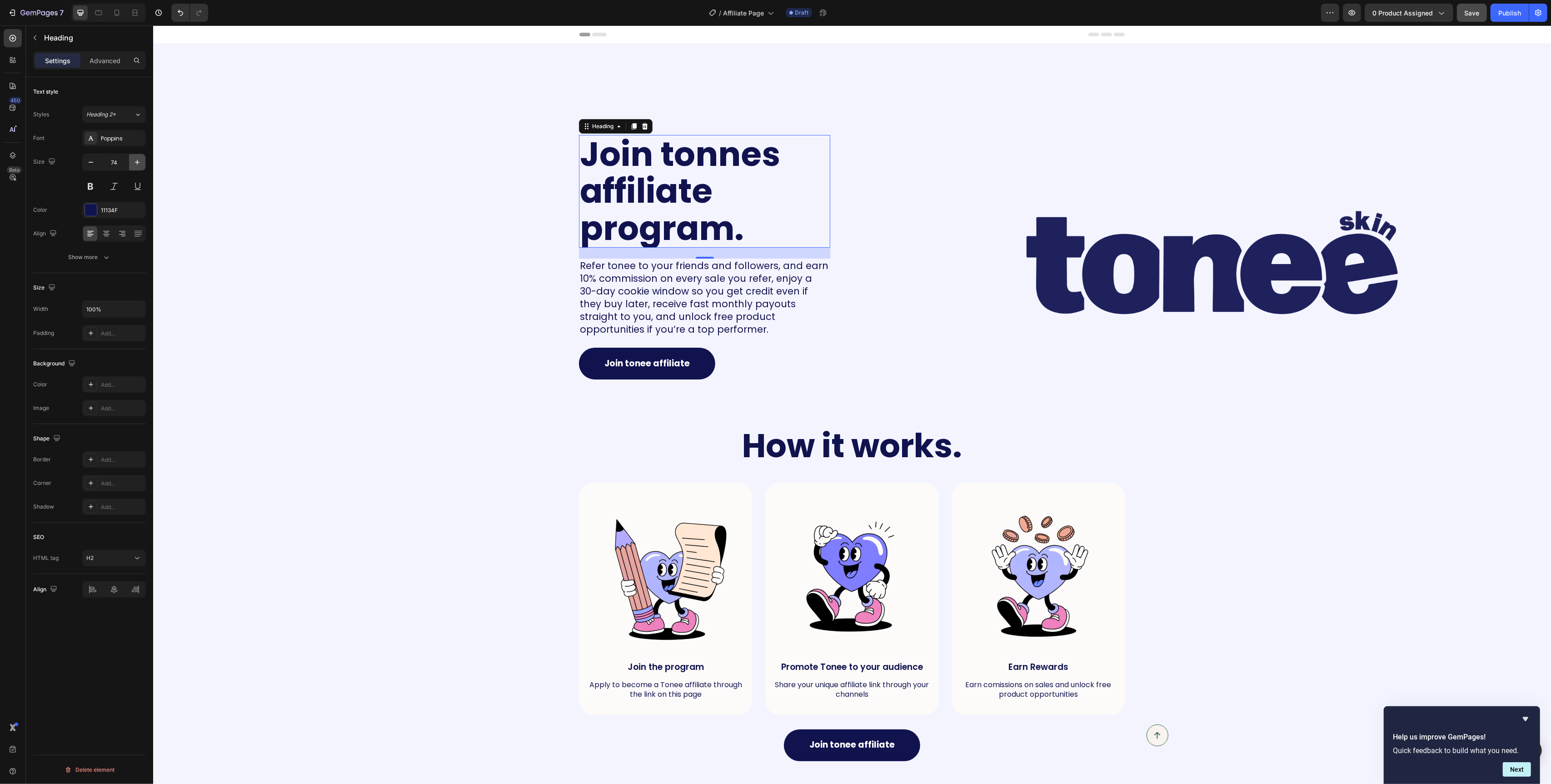
click at [136, 164] on icon "button" at bounding box center [137, 162] width 9 height 9
type input "75"
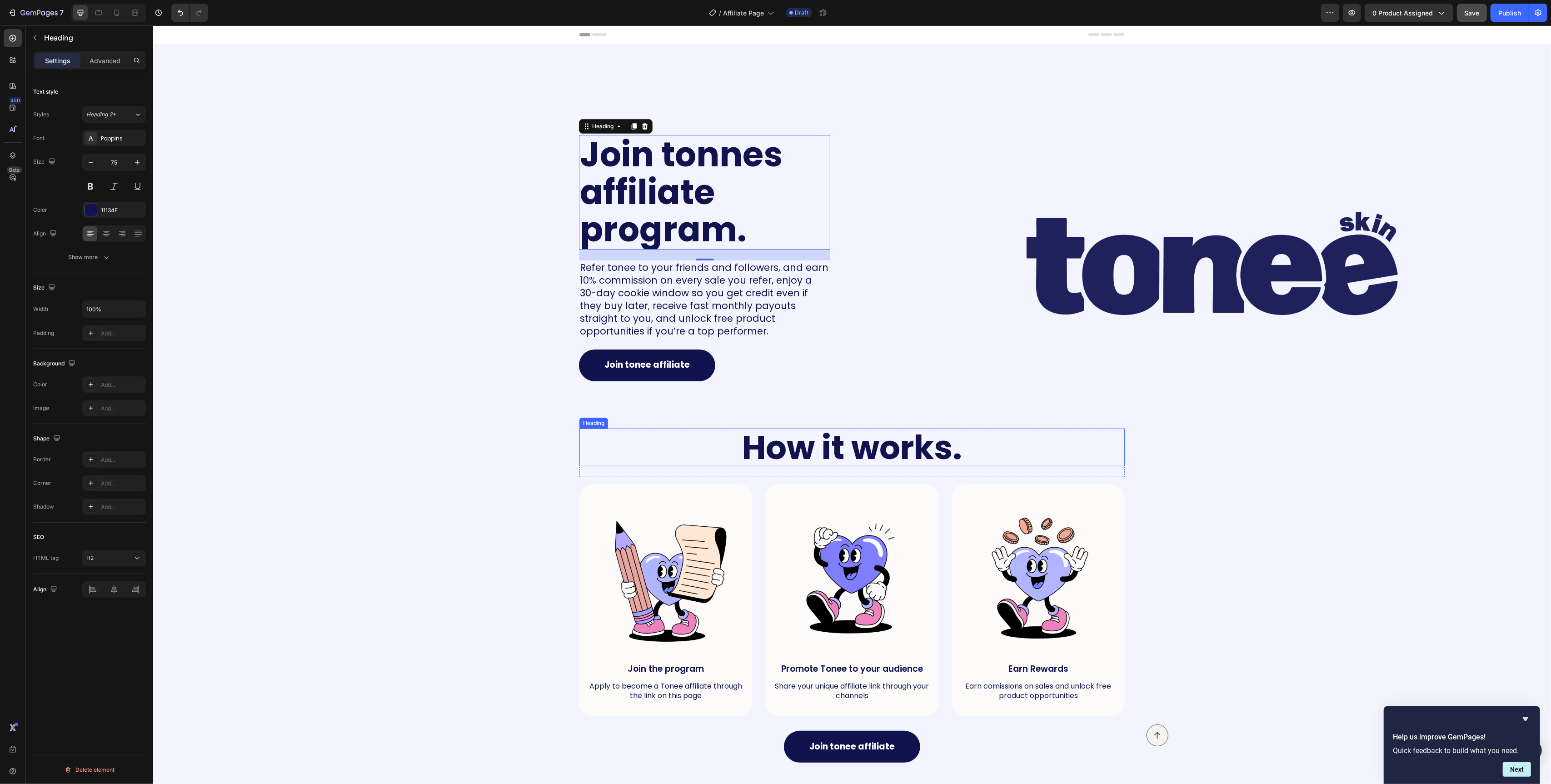
click at [719, 447] on h2 "How it works." at bounding box center [852, 447] width 545 height 38
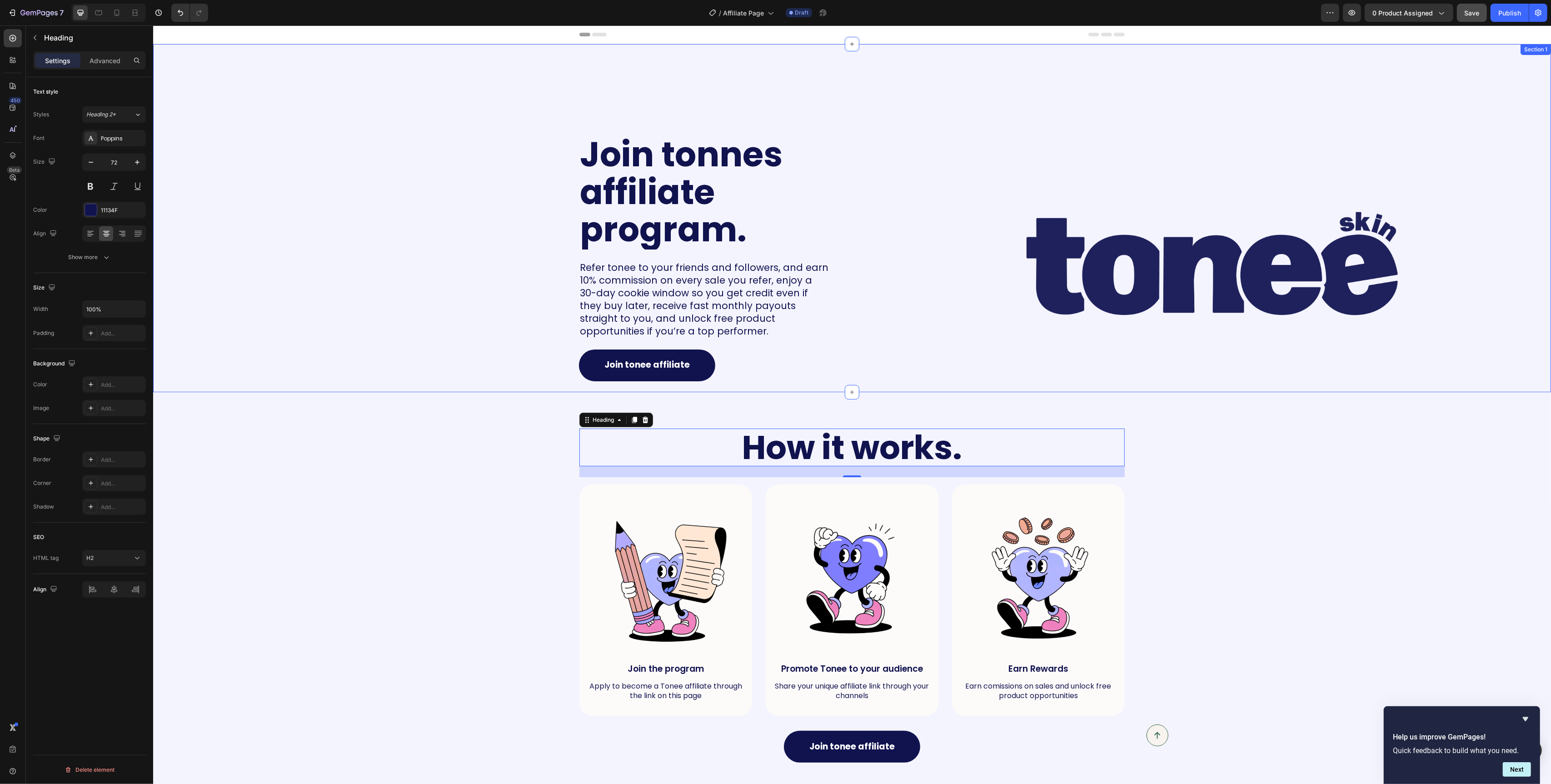
click at [490, 354] on div "Join tonnes affiliate program. Heading Refer tonee to your friends and follower…" at bounding box center [499, 218] width 692 height 348
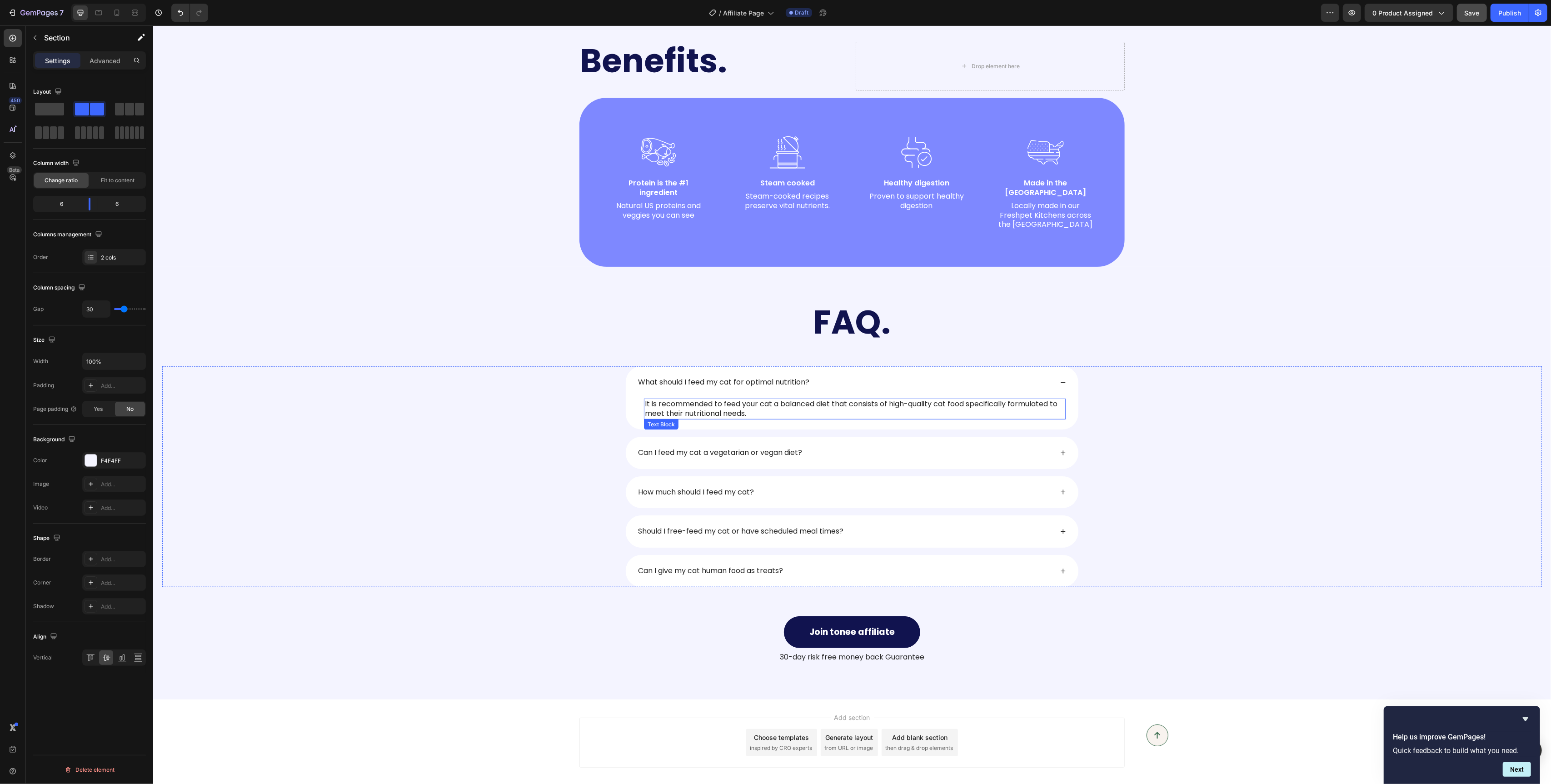
scroll to position [836, 0]
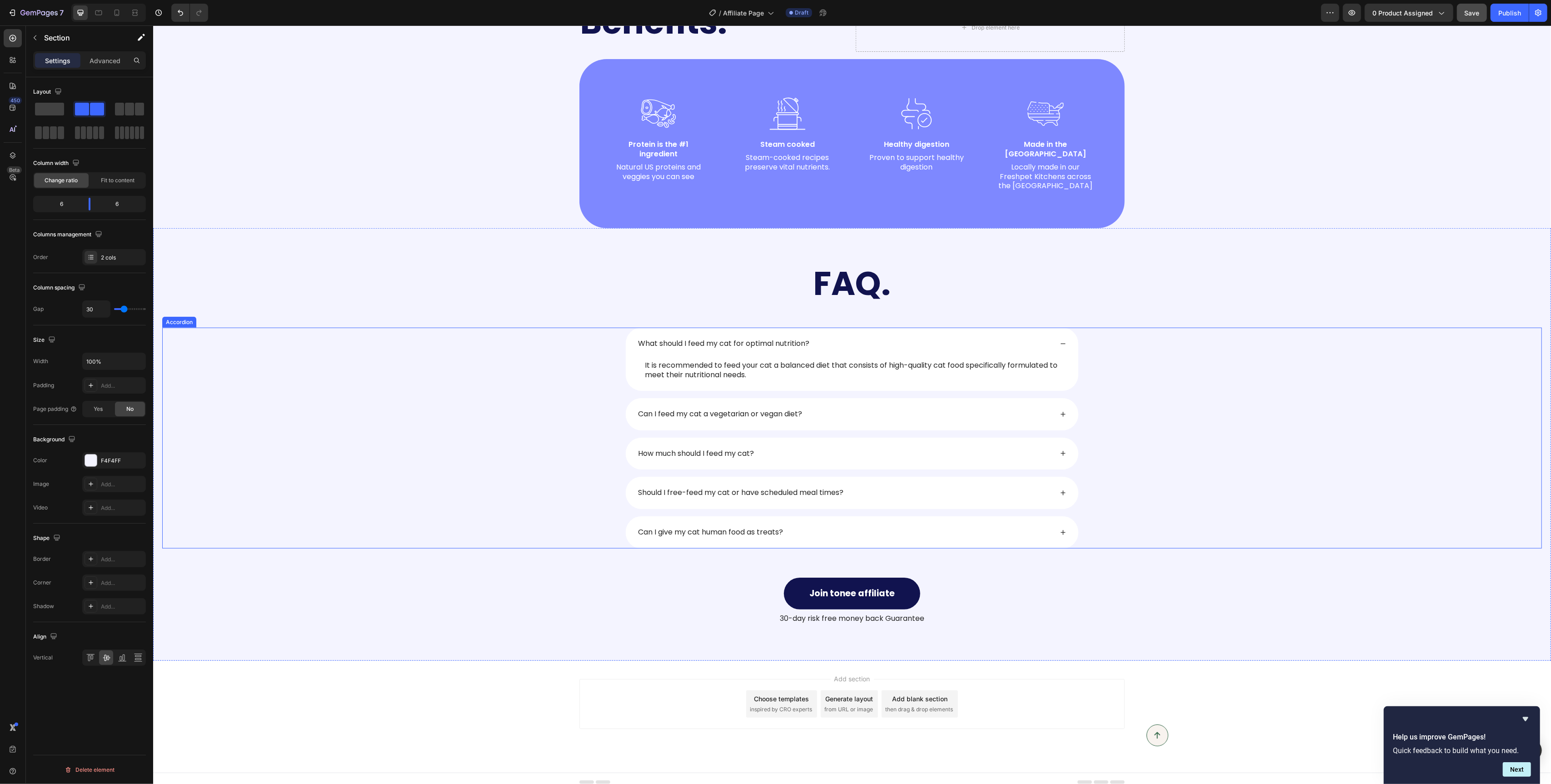
click at [780, 339] on p "What should I feed my cat for optimal nutrition?" at bounding box center [723, 344] width 171 height 10
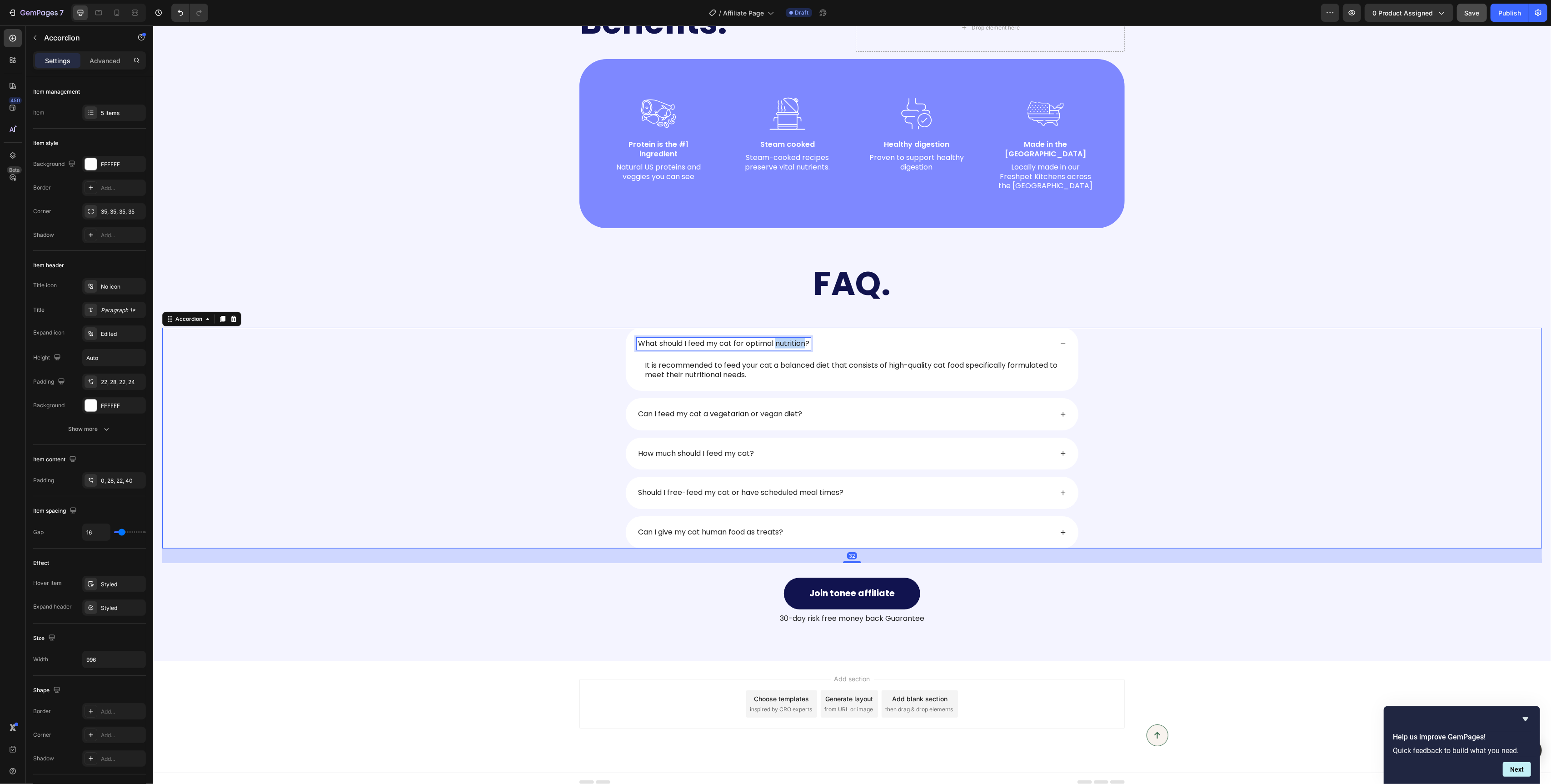
click at [780, 339] on p "What should I feed my cat for optimal nutrition?" at bounding box center [723, 344] width 171 height 10
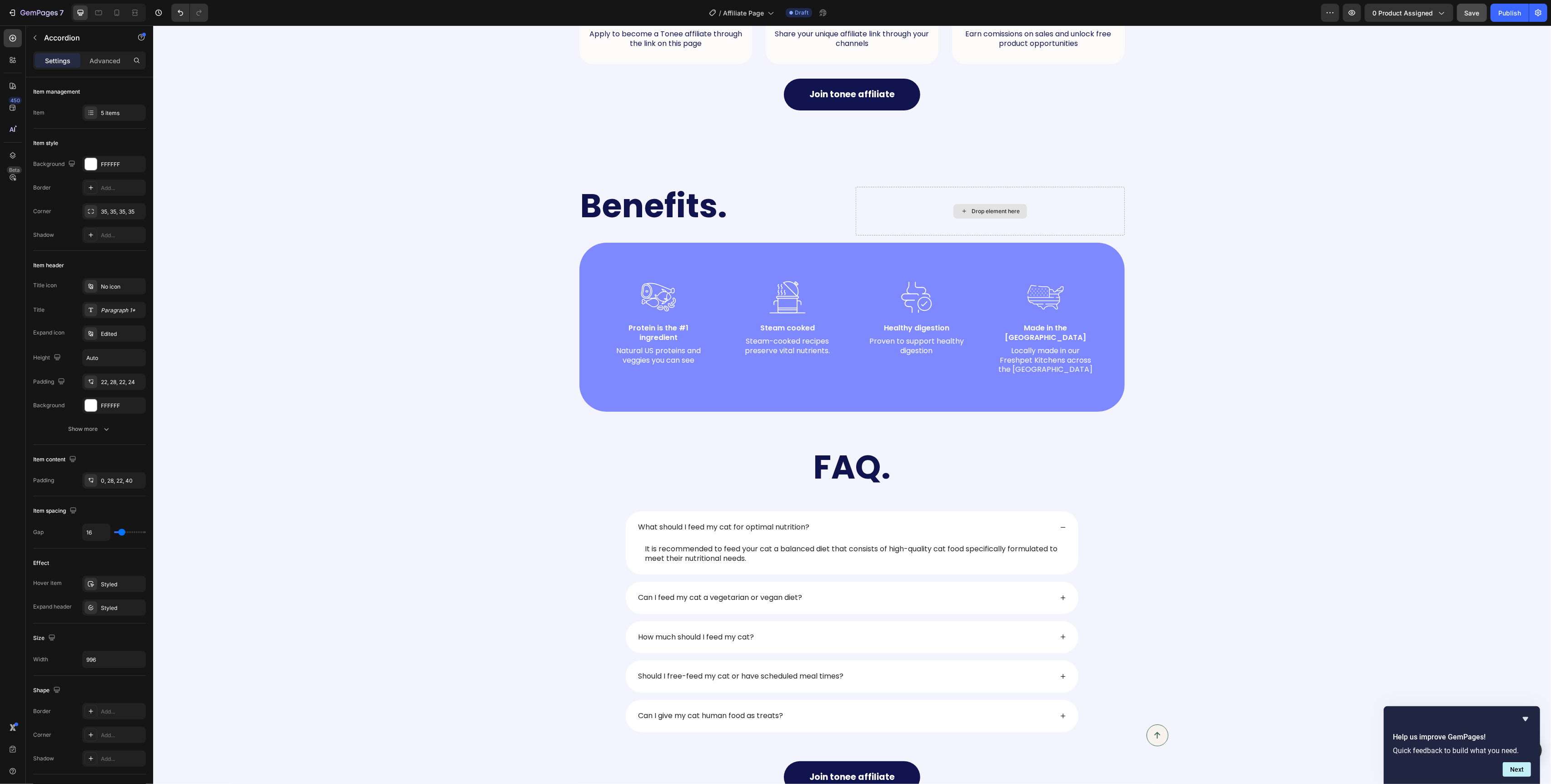
scroll to position [683, 0]
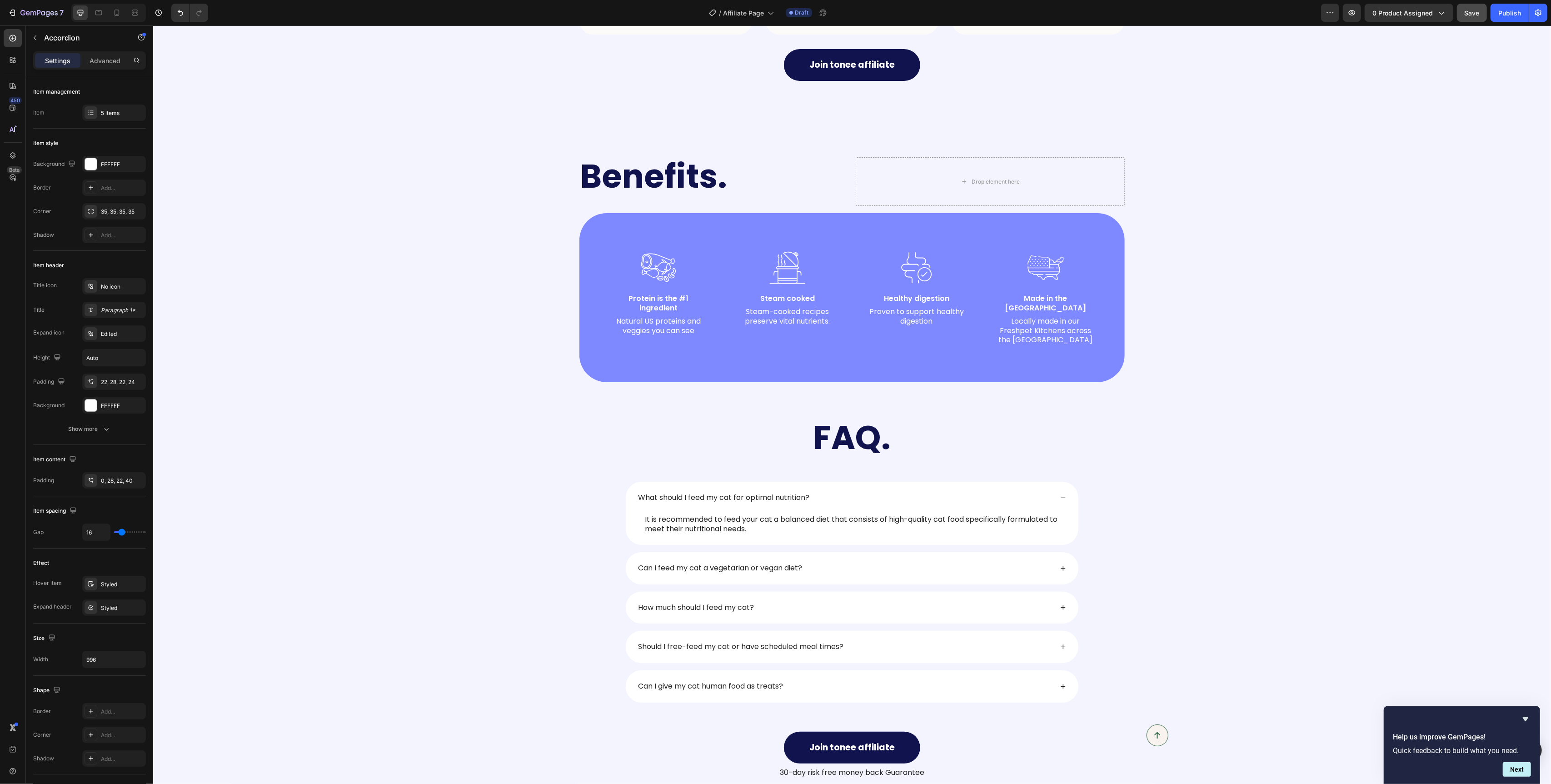
click at [712, 493] on p "What should I feed my cat for optimal nutrition?" at bounding box center [723, 498] width 171 height 10
click at [681, 471] on icon "Editor contextual toolbar" at bounding box center [686, 469] width 9 height 9
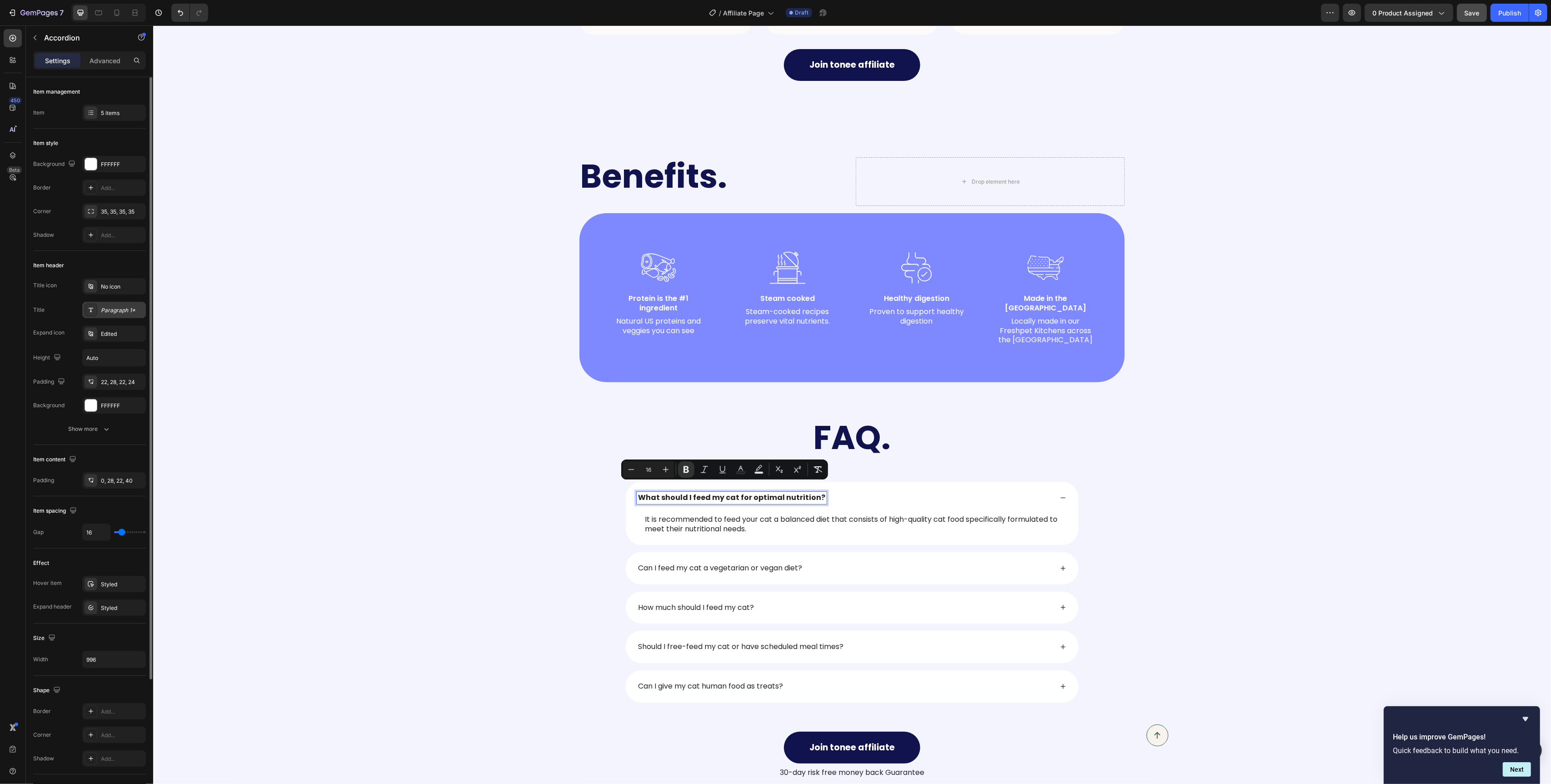
click at [92, 314] on div at bounding box center [91, 310] width 13 height 13
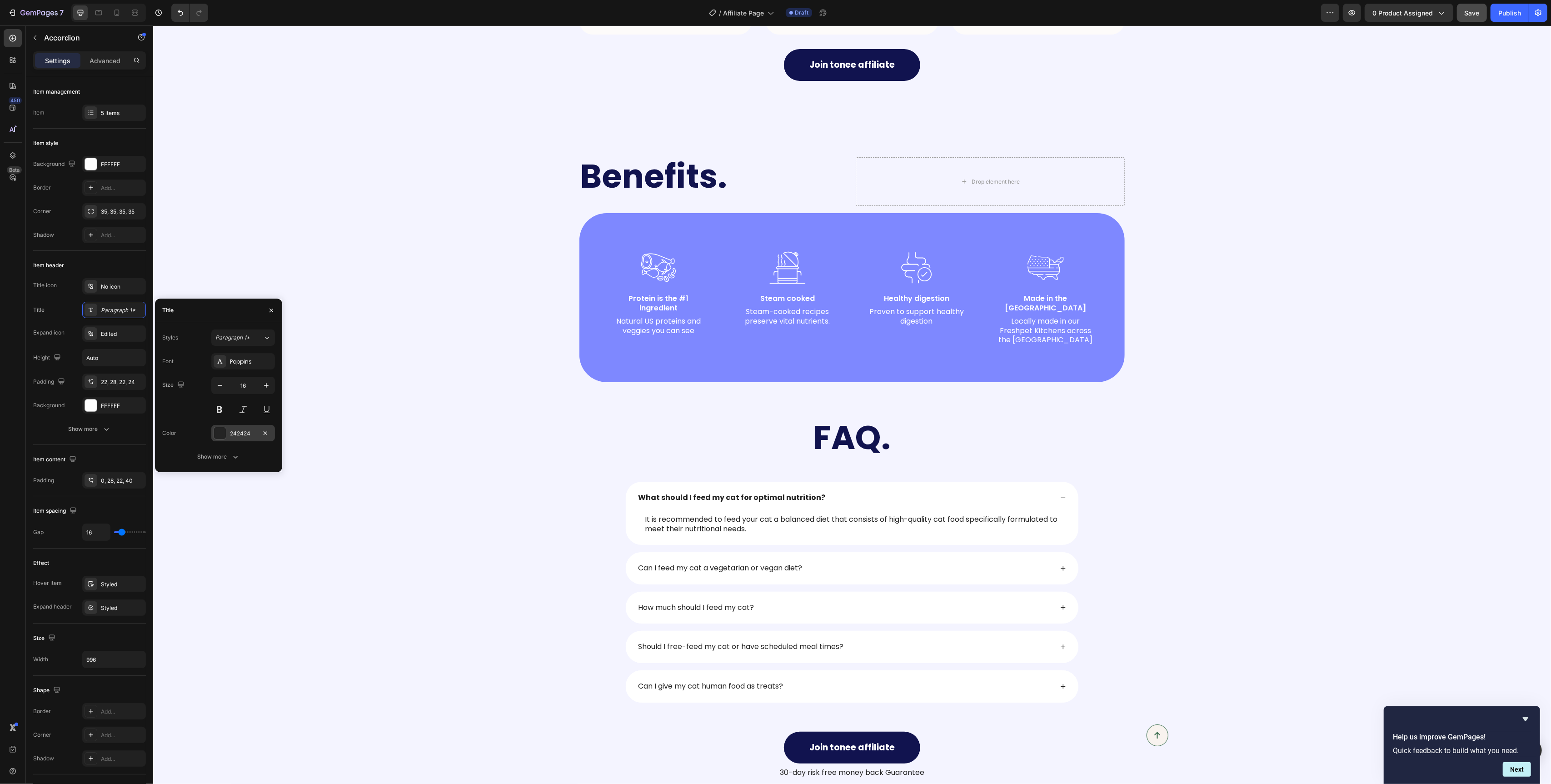
click at [220, 438] on div at bounding box center [220, 433] width 12 height 12
click at [231, 371] on div at bounding box center [234, 372] width 9 height 9
click at [171, 371] on div at bounding box center [168, 372] width 9 height 9
click at [238, 372] on div at bounding box center [234, 372] width 9 height 9
type input "1F215B"
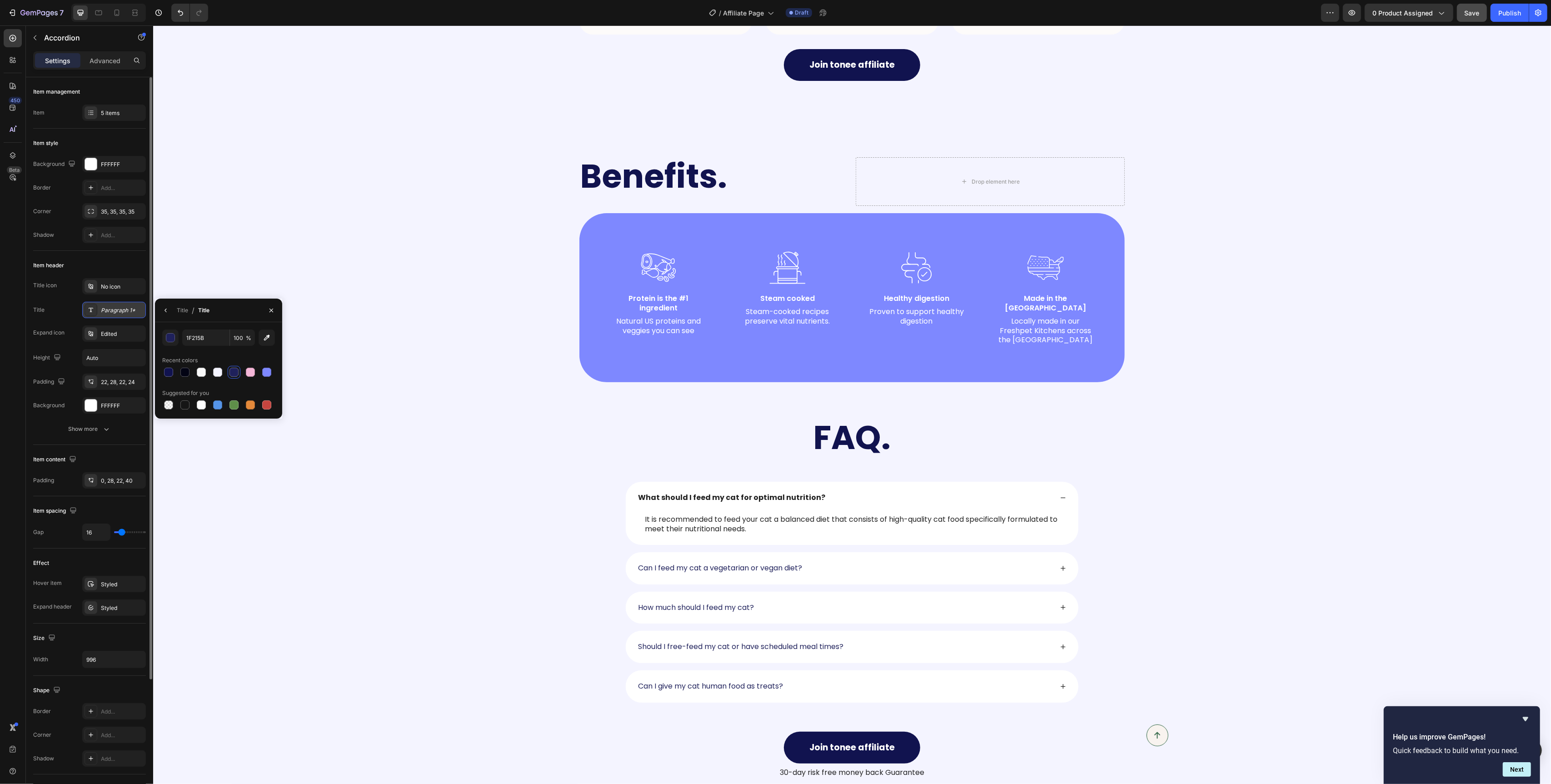
click at [94, 310] on div at bounding box center [91, 310] width 13 height 13
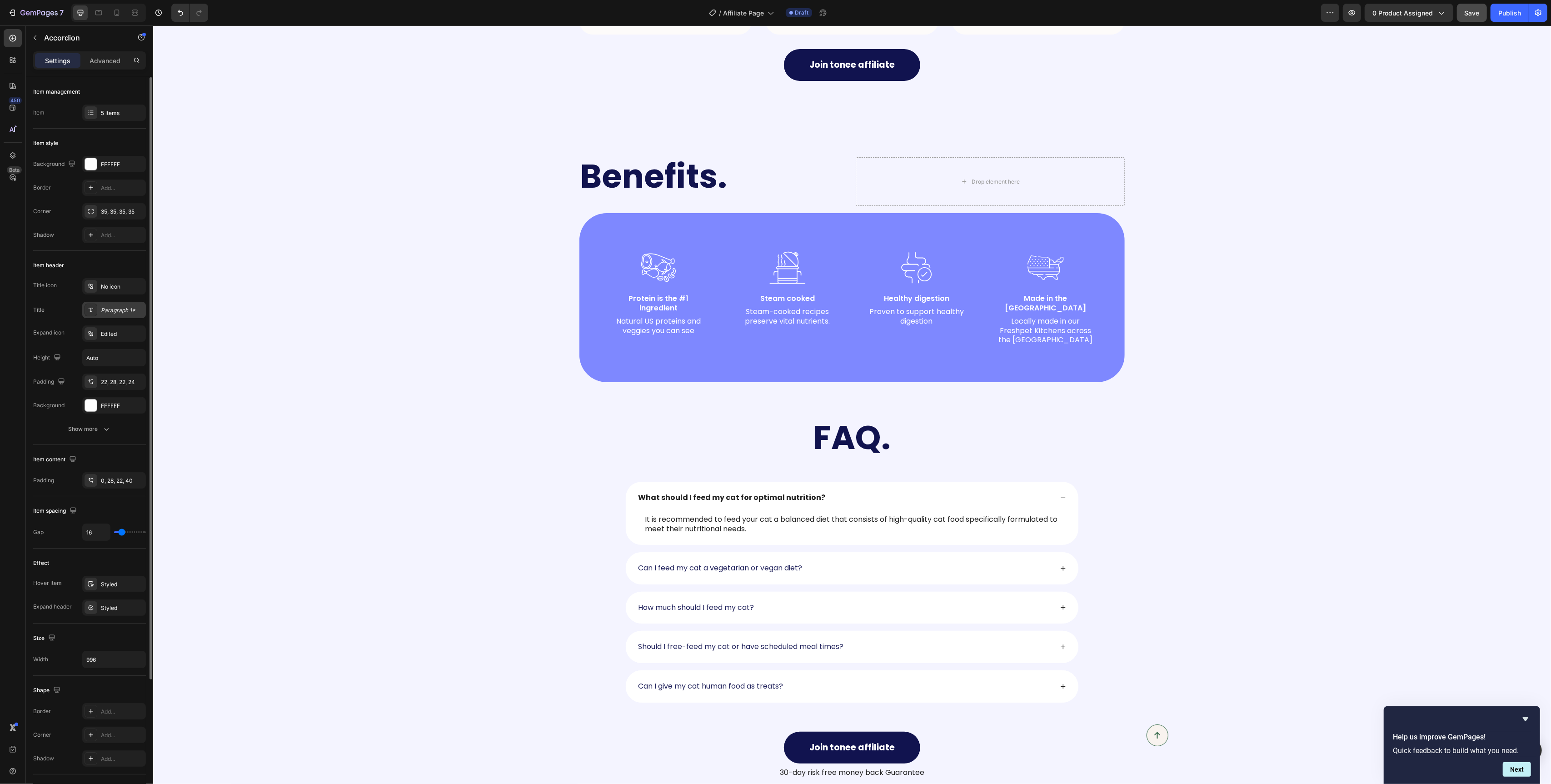
click at [94, 309] on icon at bounding box center [91, 310] width 7 height 7
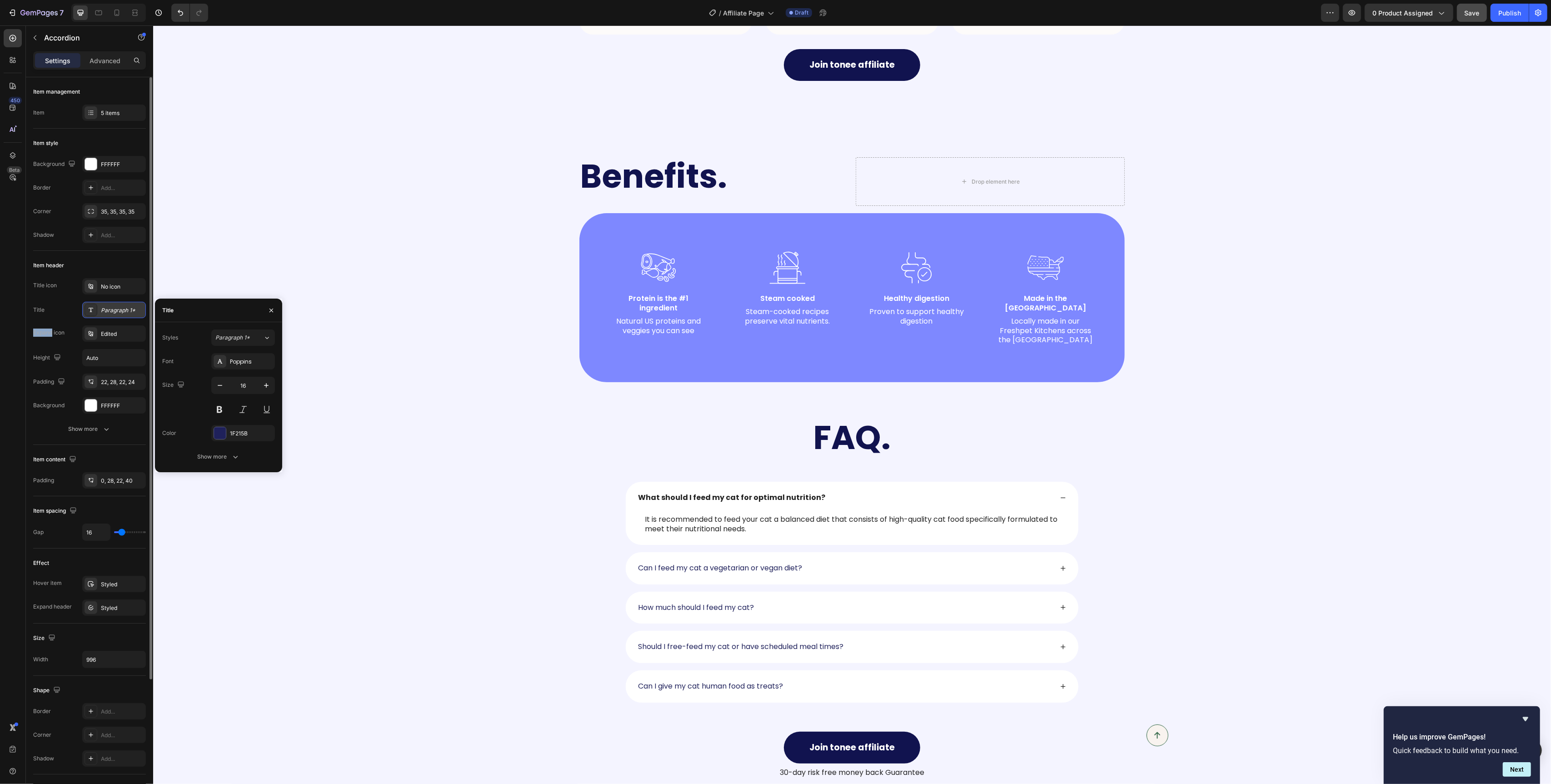
click at [94, 309] on icon at bounding box center [91, 310] width 7 height 7
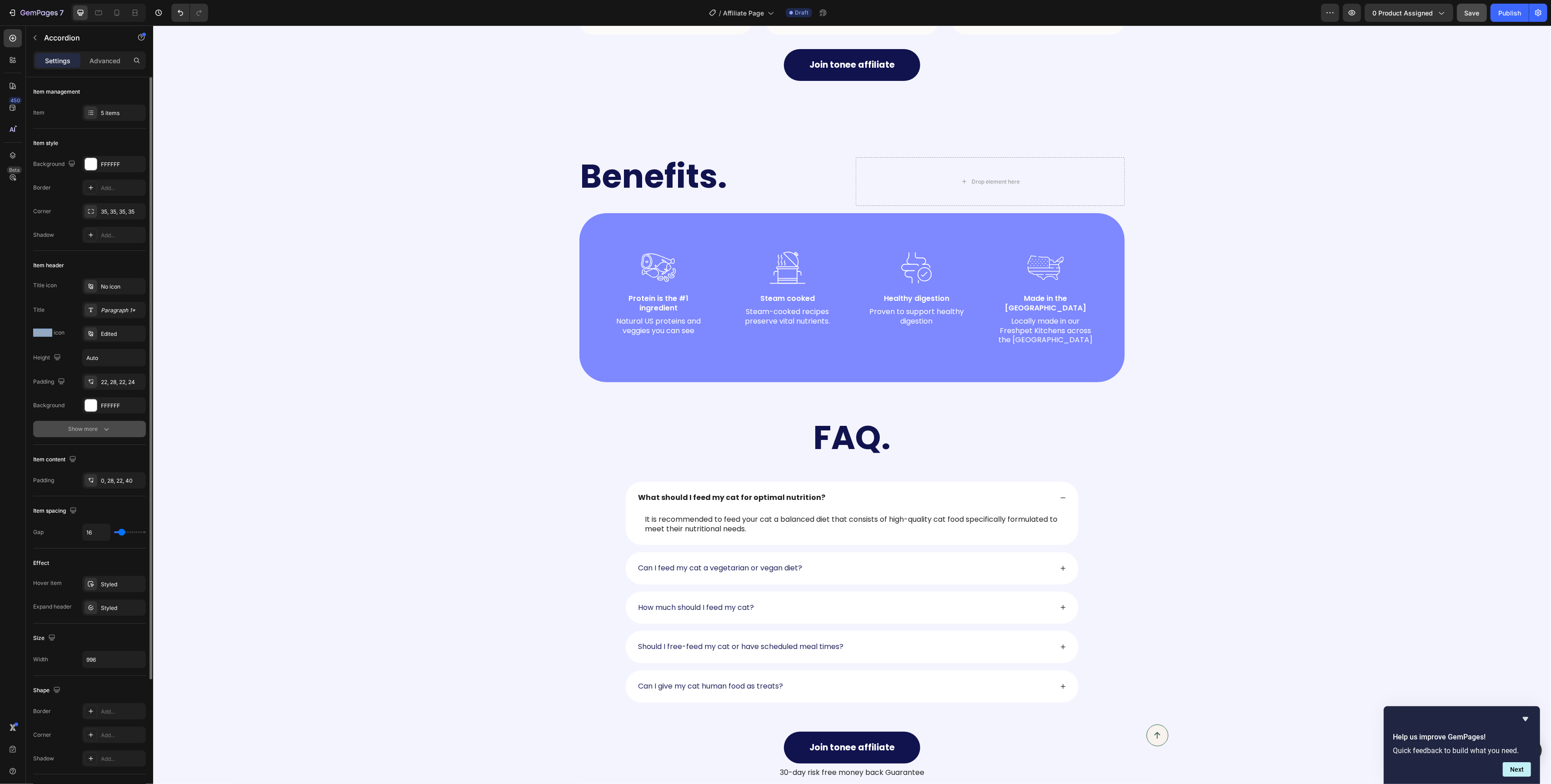
click at [99, 424] on button "Show more" at bounding box center [89, 428] width 113 height 16
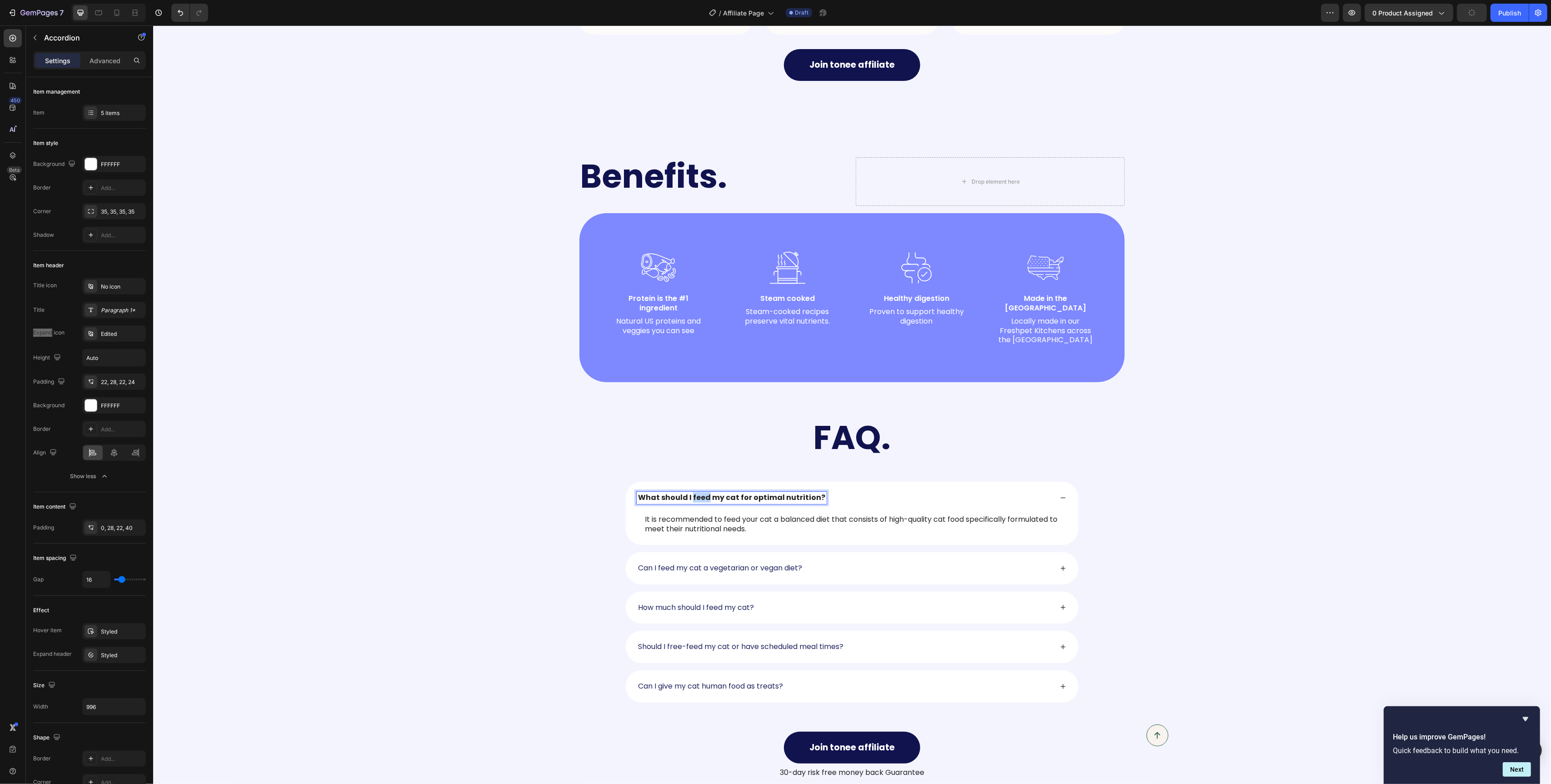
click at [703, 492] on strong "What should I feed my cat for optimal nutrition?" at bounding box center [731, 497] width 187 height 11
click at [672, 470] on icon "Editor contextual toolbar" at bounding box center [668, 469] width 9 height 9
type input "18"
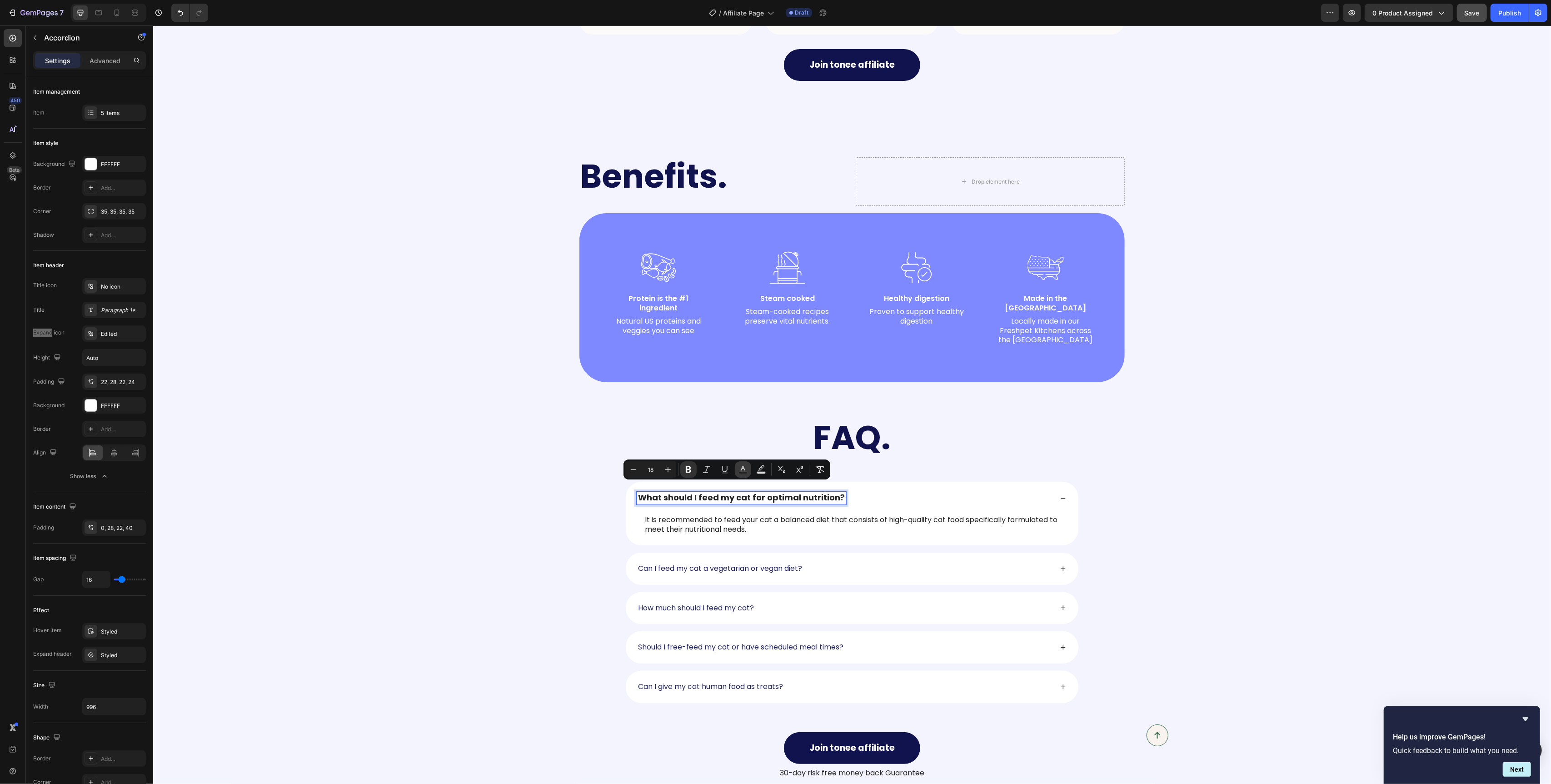
click at [748, 468] on button "Text Color" at bounding box center [743, 469] width 16 height 16
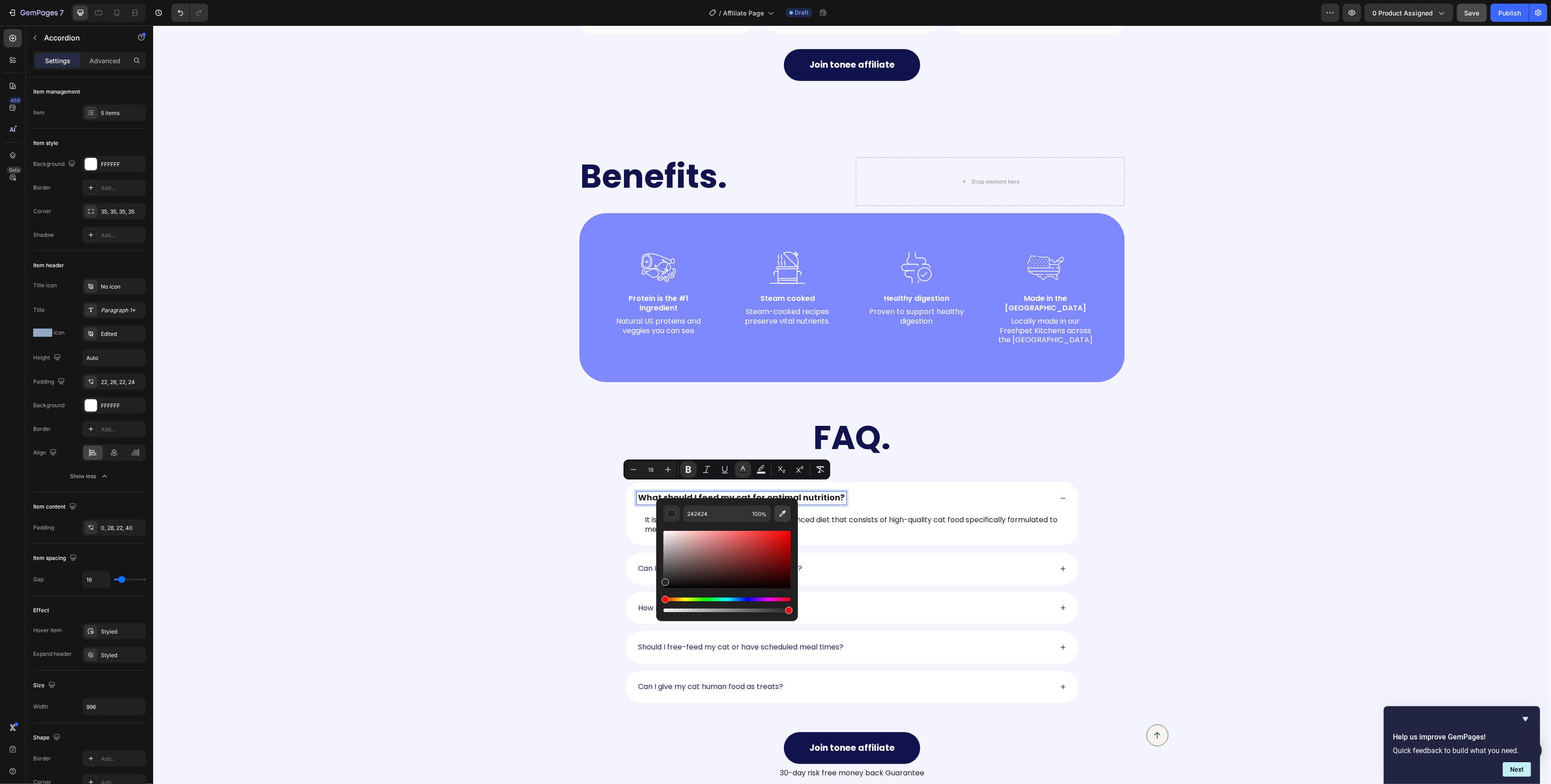
click at [786, 516] on button "Editor contextual toolbar" at bounding box center [782, 513] width 16 height 16
type input "11144F"
click at [538, 382] on div "FAQ. Heading Row What should I feed my cat for optimal nutrition? It is recomme…" at bounding box center [852, 598] width 1398 height 433
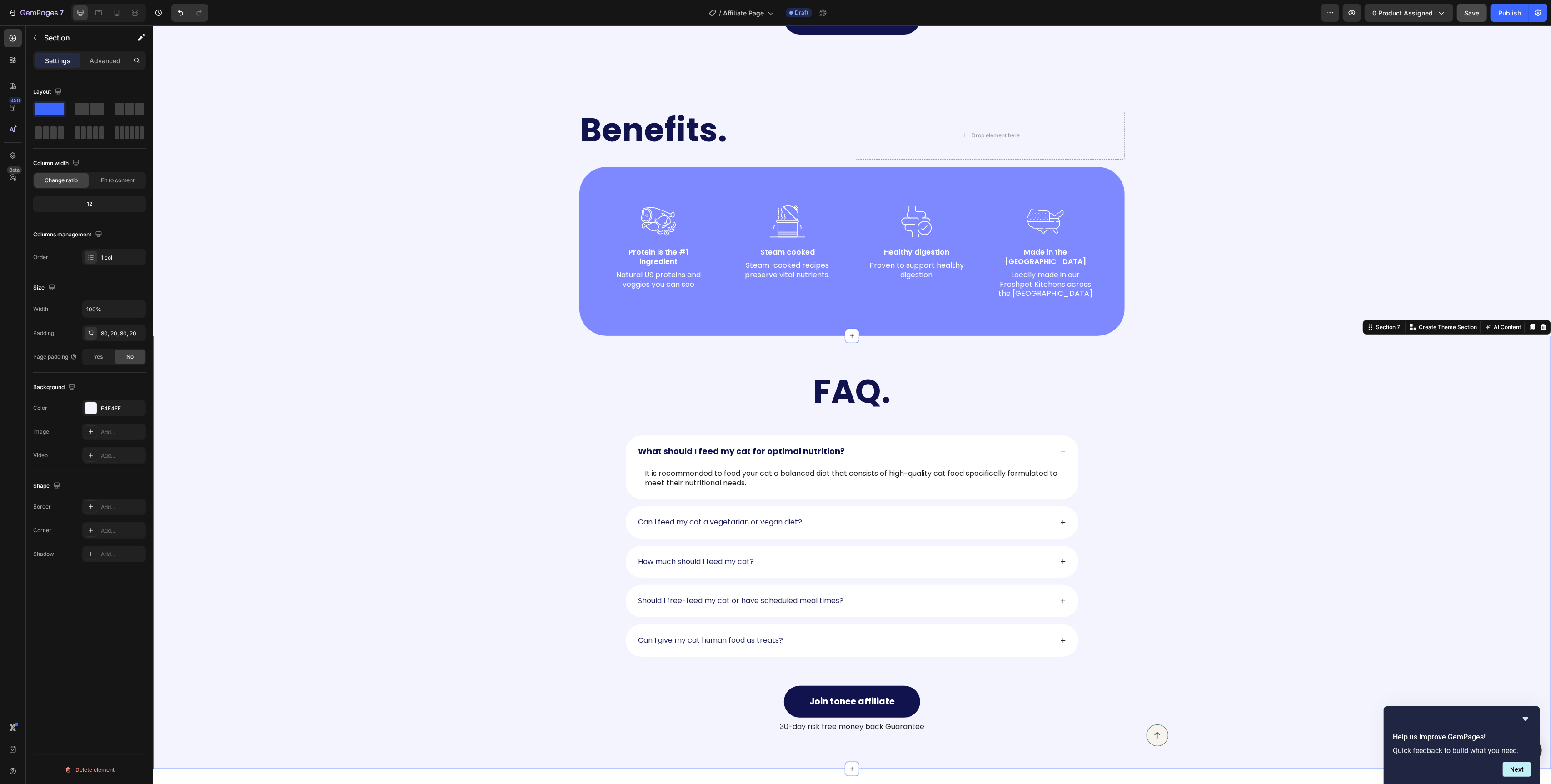
scroll to position [740, 0]
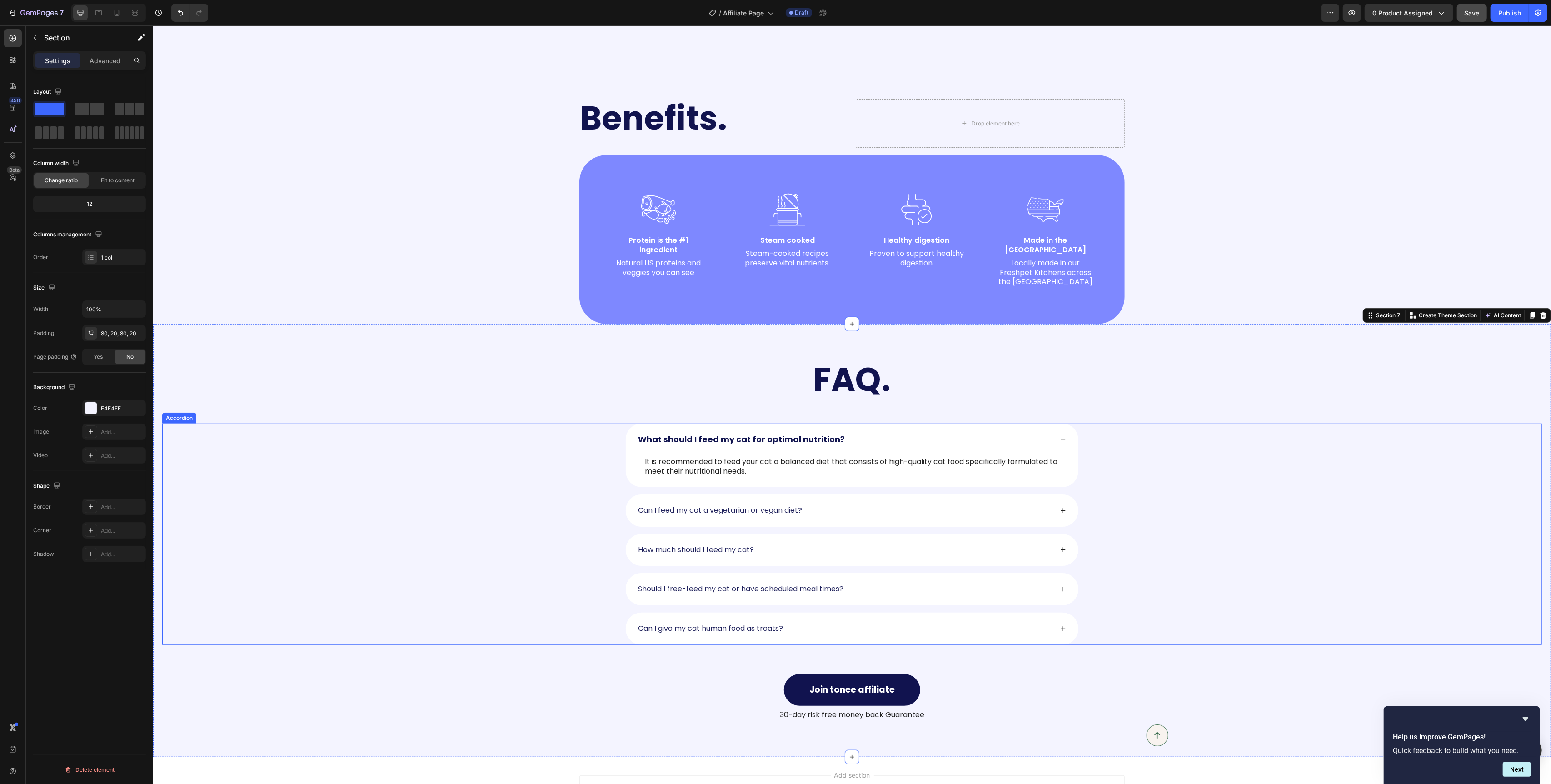
click at [676, 433] on strong "What should I feed my cat for optimal nutrition?" at bounding box center [741, 439] width 206 height 11
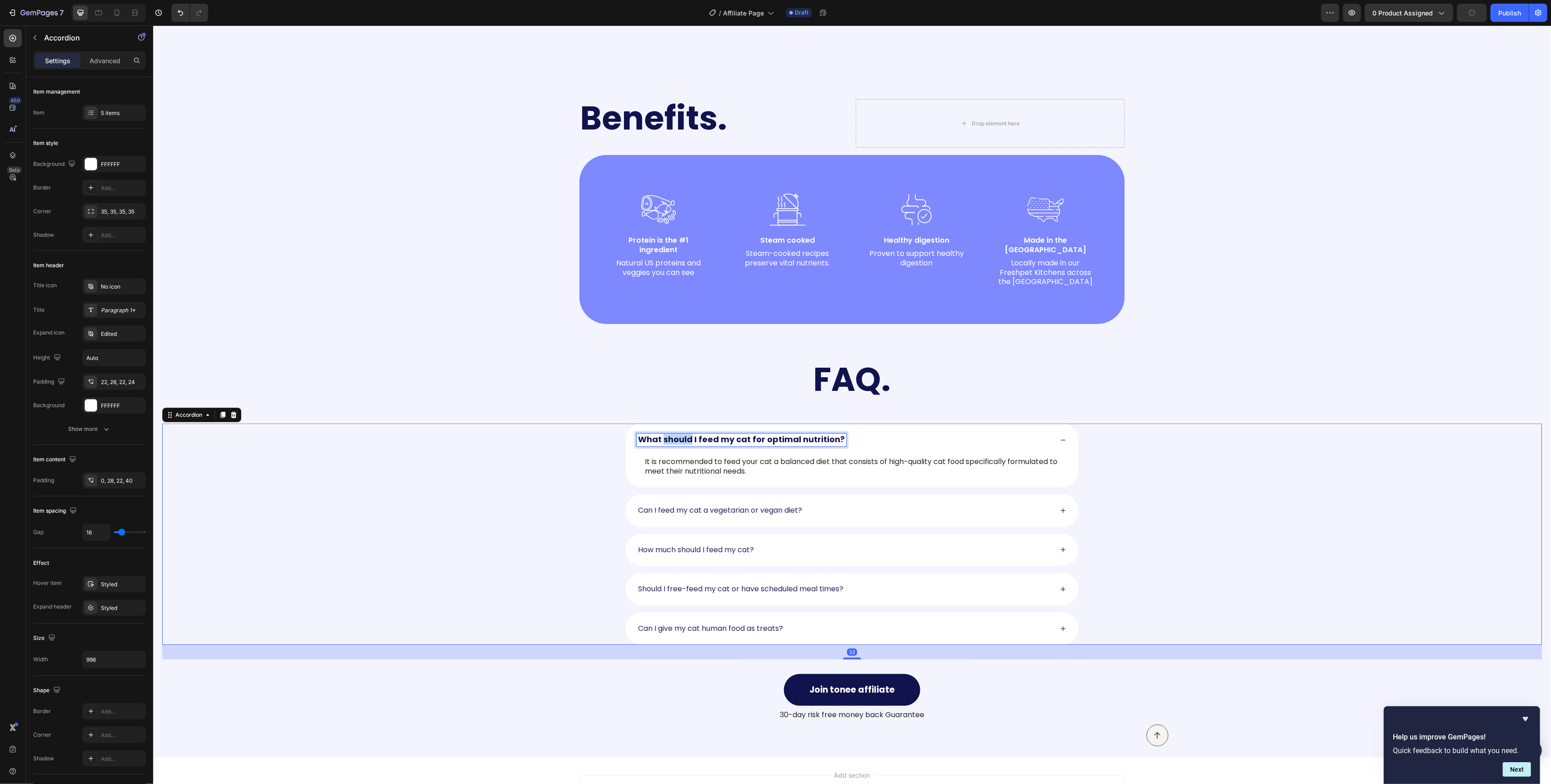
click at [676, 433] on strong "What should I feed my cat for optimal nutrition?" at bounding box center [741, 439] width 206 height 11
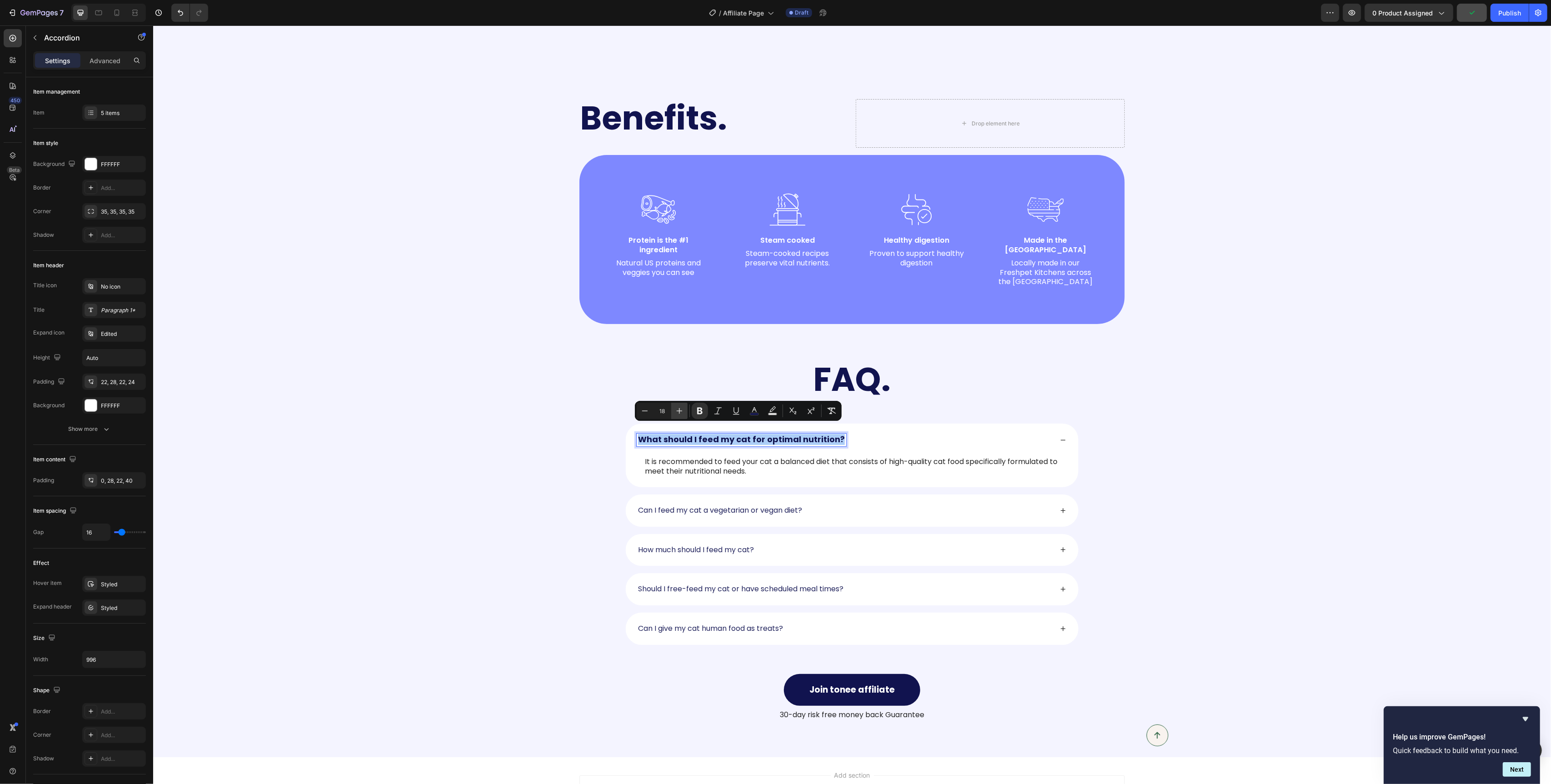
click at [679, 413] on icon "Editor contextual toolbar" at bounding box center [679, 411] width 9 height 9
type input "20"
click at [605, 454] on div "What should I feed my cat for optimal nutrition? It is recommended to feed your…" at bounding box center [851, 455] width 1379 height 63
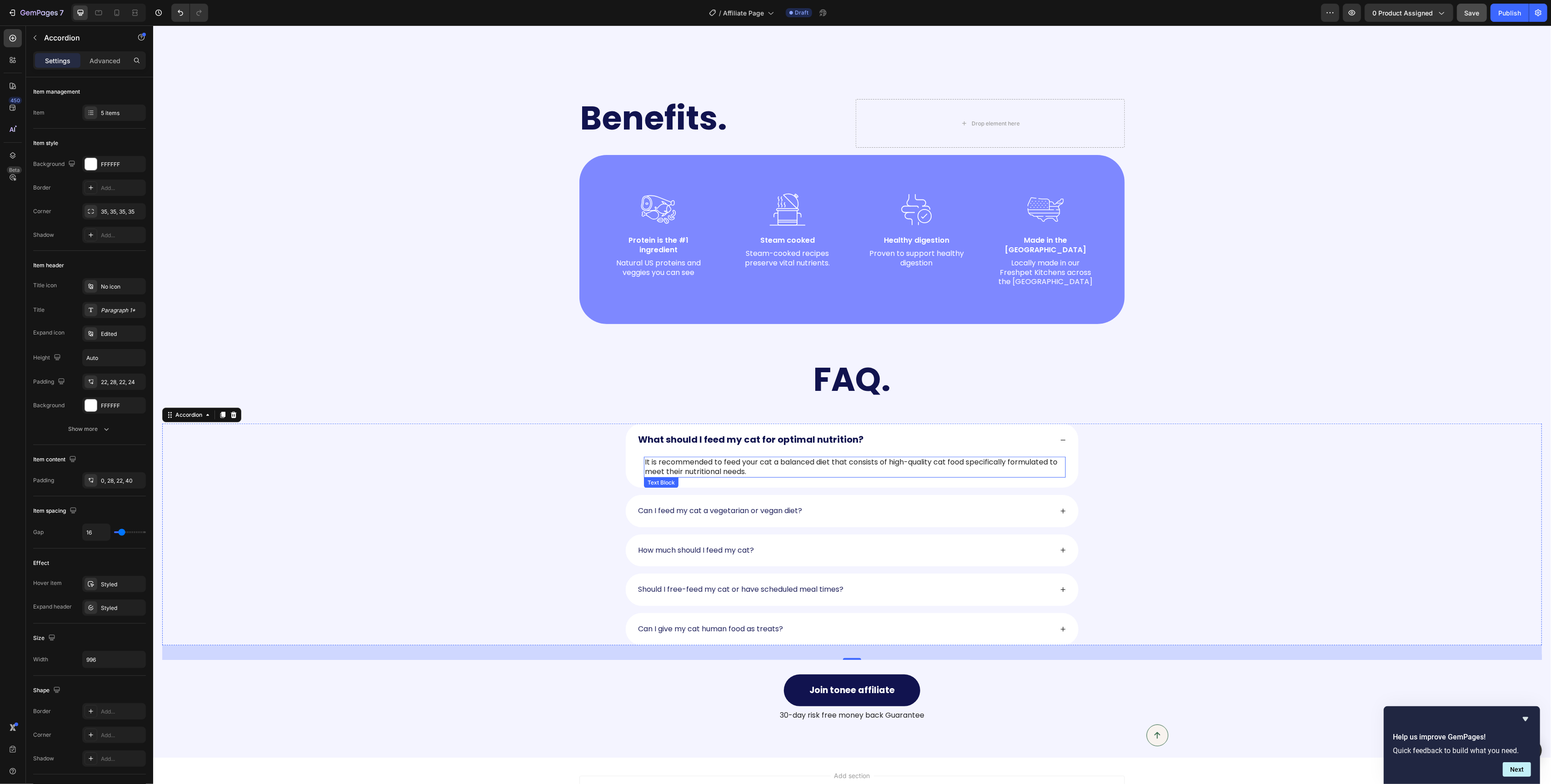
click at [889, 458] on p "It is recommended to feed your cat a balanced diet that consists of high-qualit…" at bounding box center [855, 467] width 420 height 19
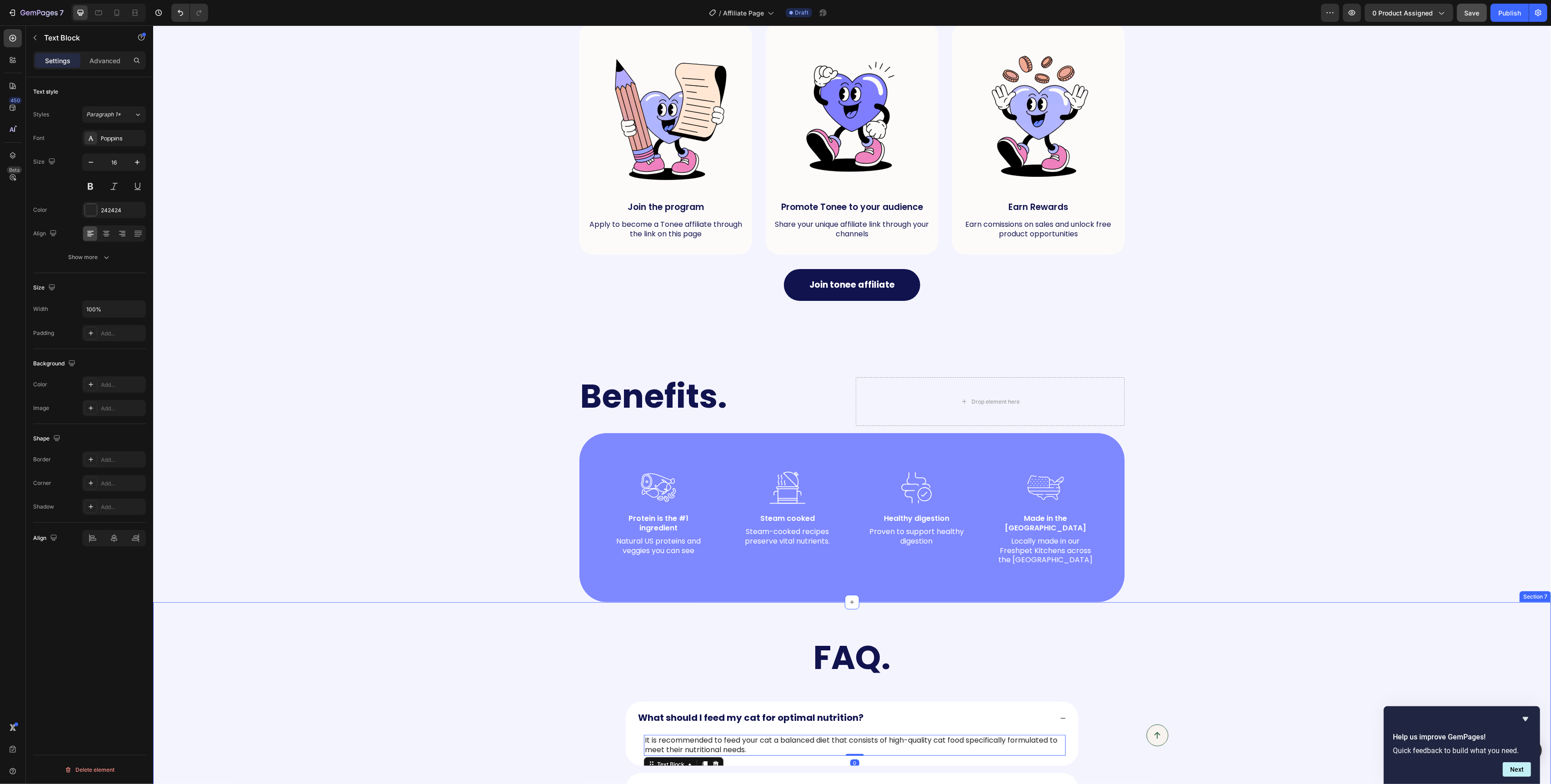
scroll to position [418, 0]
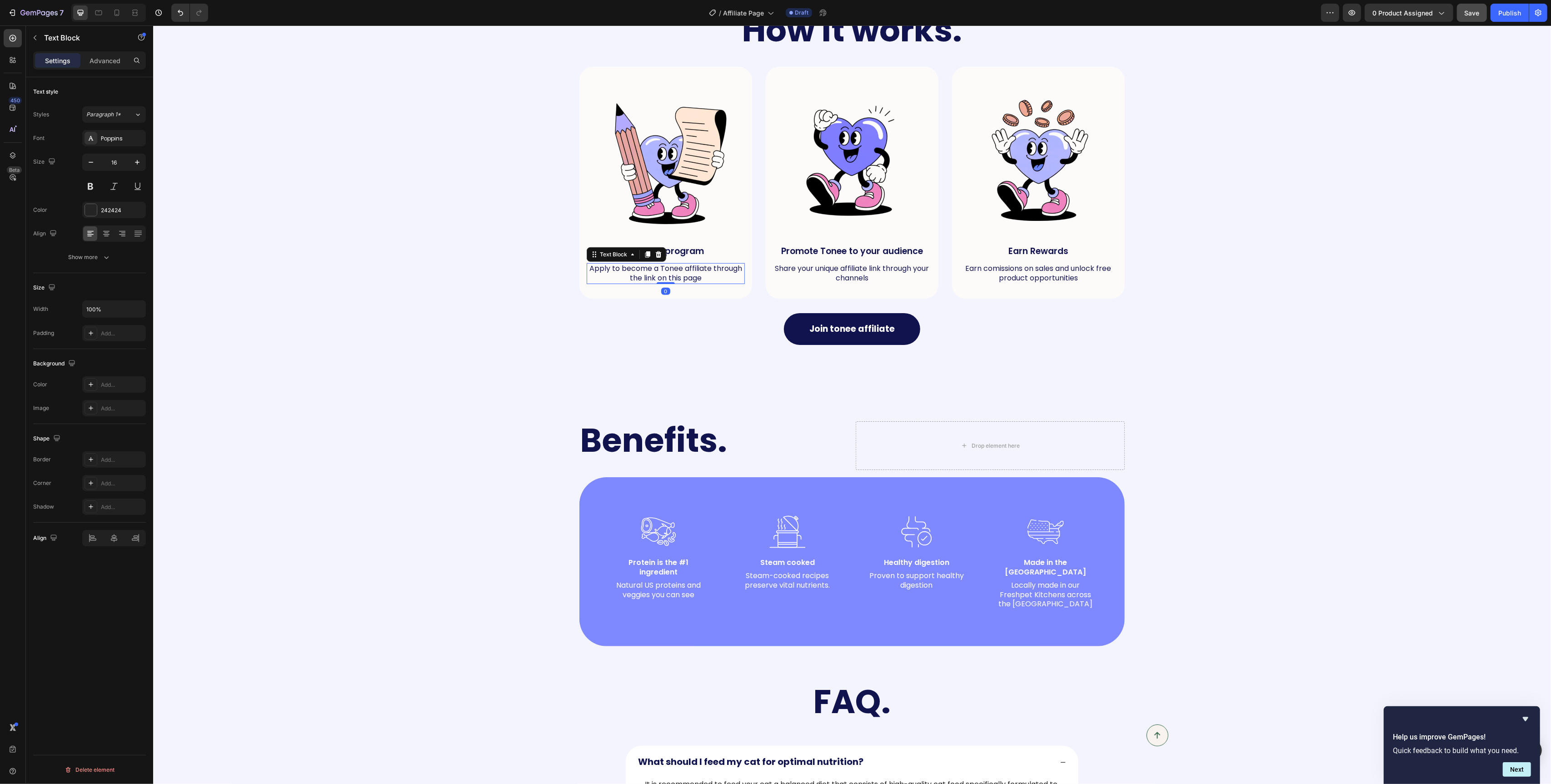
click at [670, 269] on p "Apply to become a Tonee affiliate through the link on this page" at bounding box center [665, 273] width 156 height 19
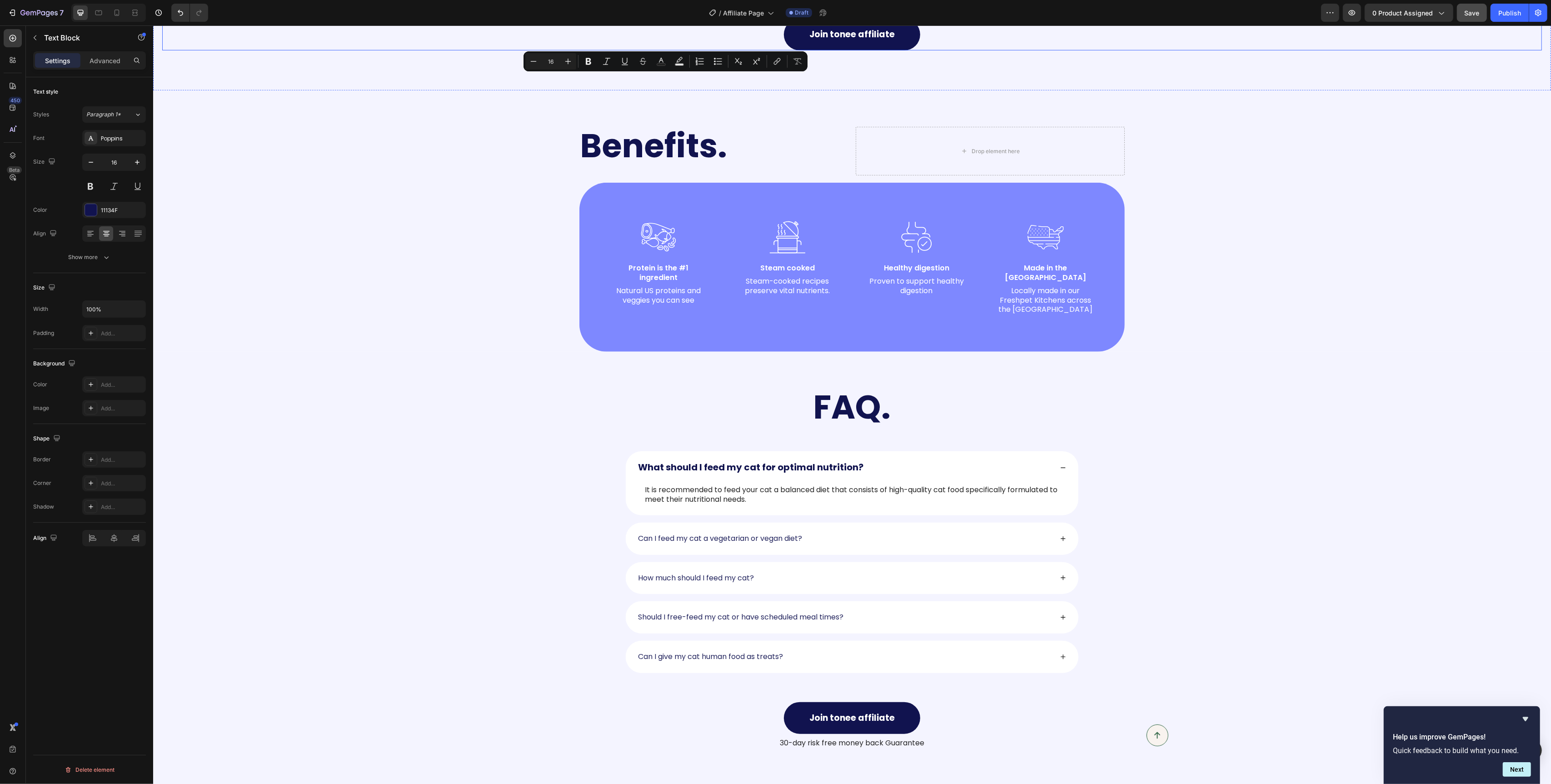
scroll to position [769, 0]
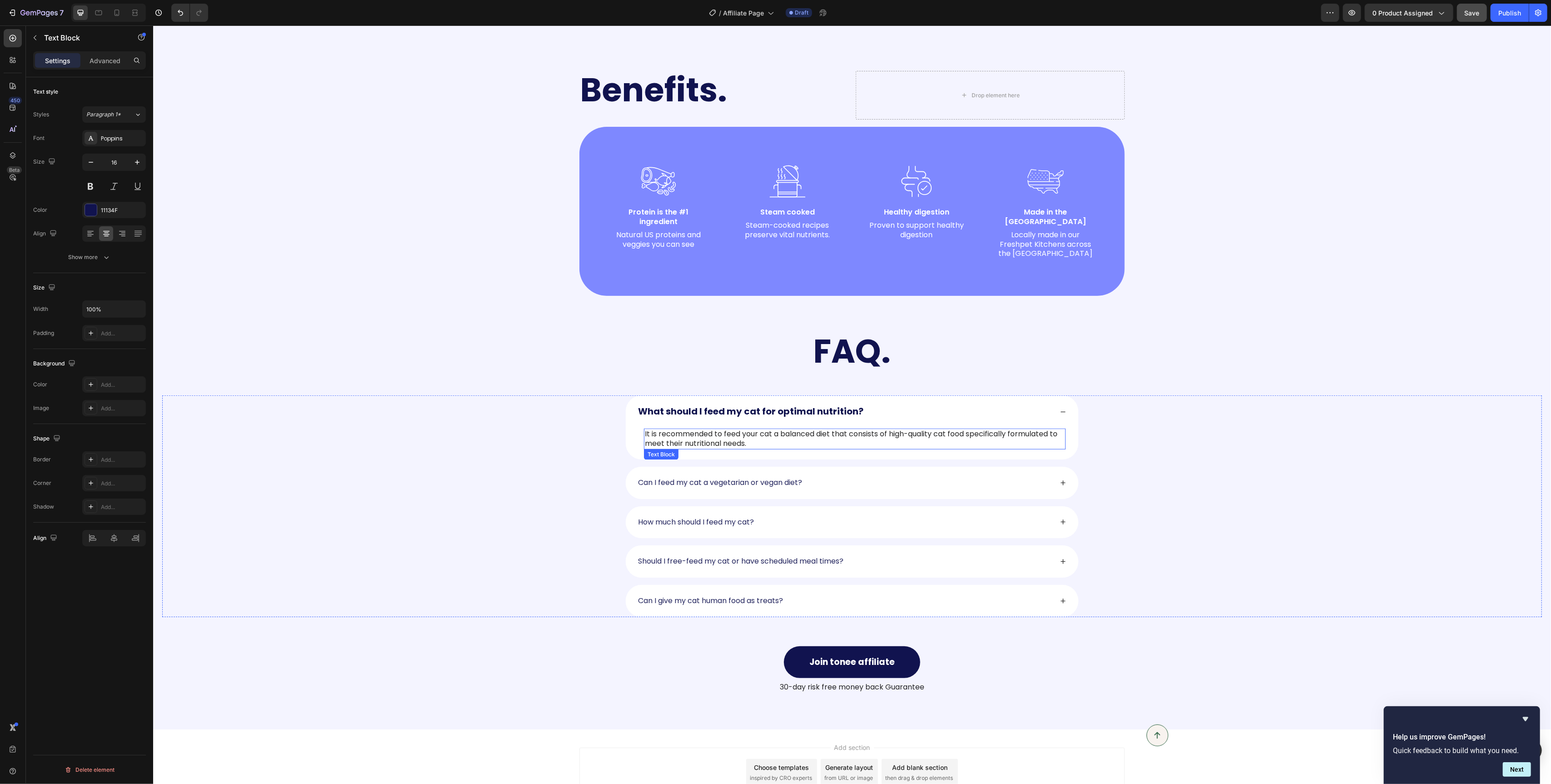
click at [708, 434] on p "It is recommended to feed your cat a balanced diet that consists of high-qualit…" at bounding box center [855, 439] width 420 height 19
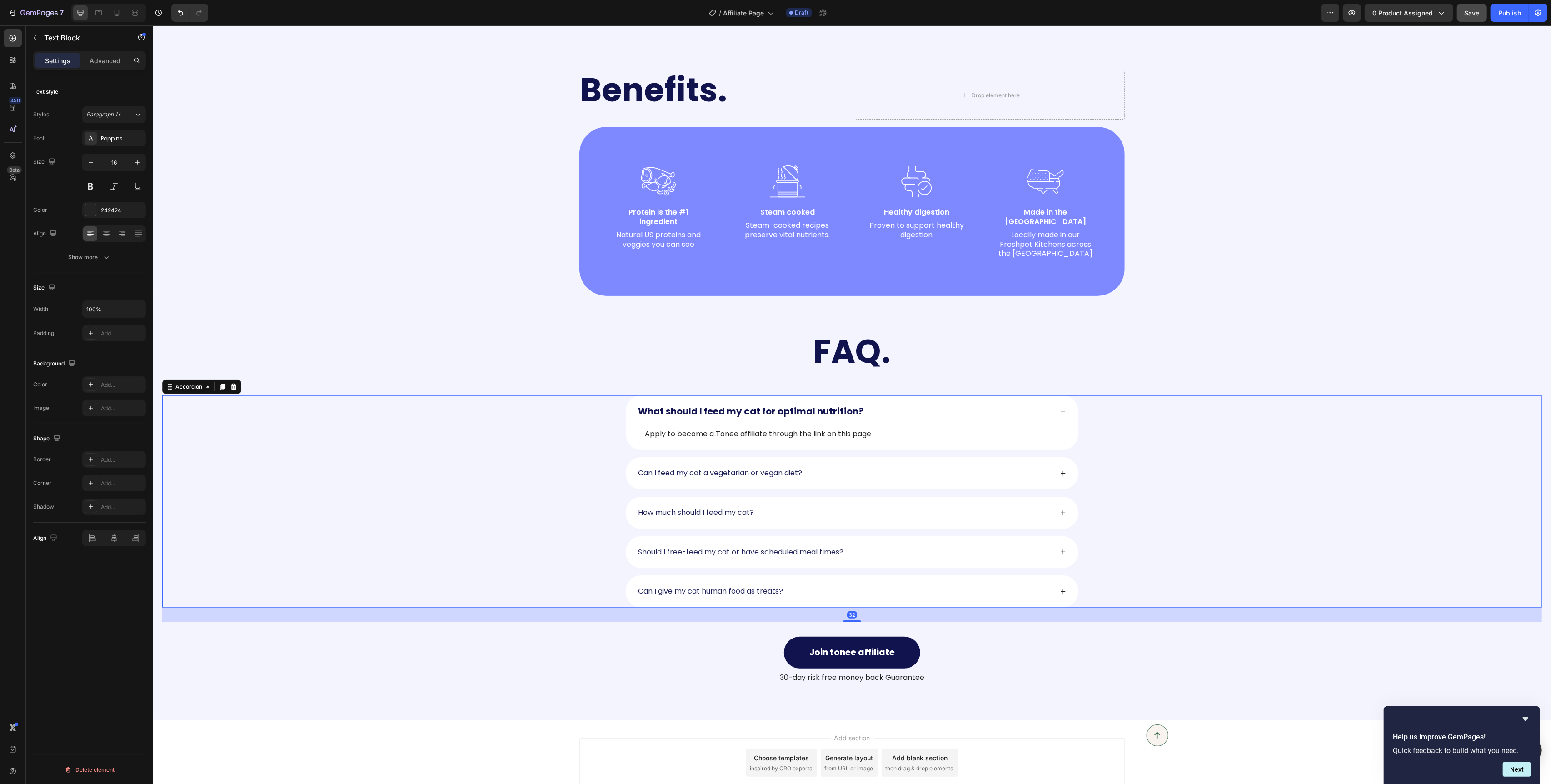
click at [591, 430] on div "What should I feed my cat for optimal nutrition? Apply to become a Tonee affili…" at bounding box center [851, 422] width 1379 height 54
click at [669, 428] on div "Apply to become a Tonee affiliate through the link on this page" at bounding box center [854, 434] width 422 height 11
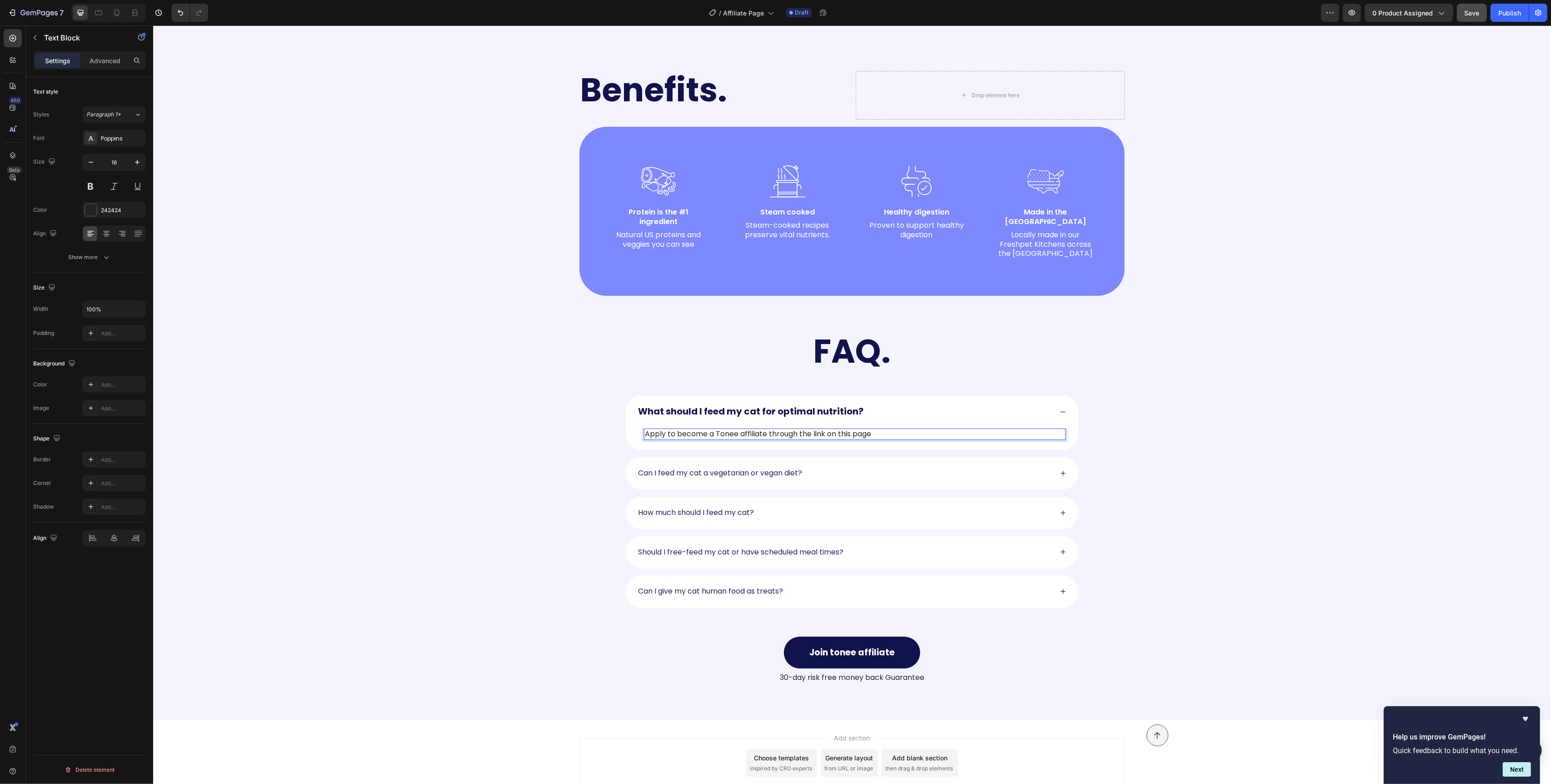
click at [669, 428] on div "Apply to become a Tonee affiliate through the link on this page" at bounding box center [854, 434] width 422 height 11
click at [755, 408] on rect "Editor contextual toolbar" at bounding box center [755, 409] width 8 height 2
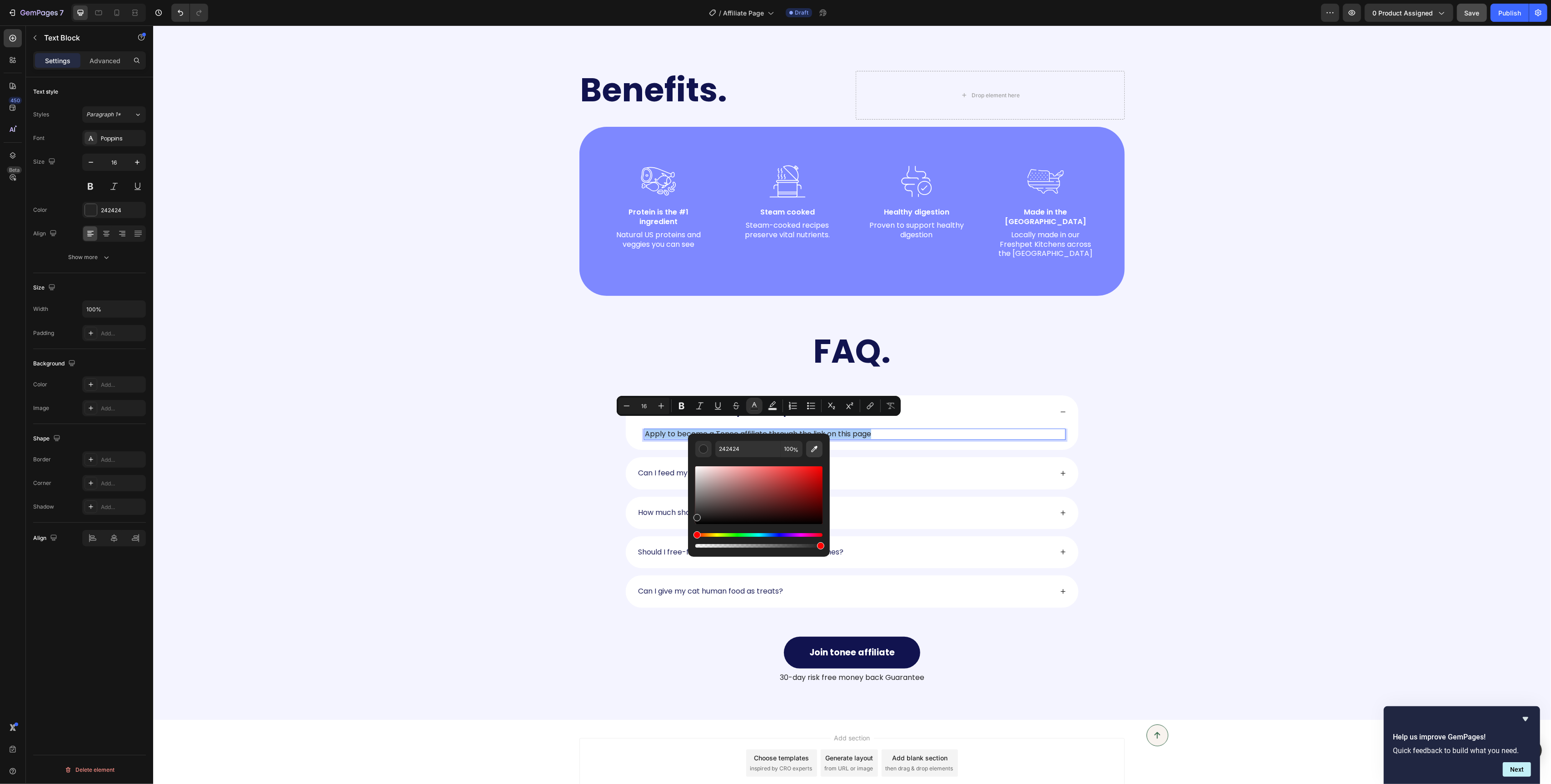
click at [812, 451] on icon "Editor contextual toolbar" at bounding box center [814, 449] width 6 height 6
type input "11144F"
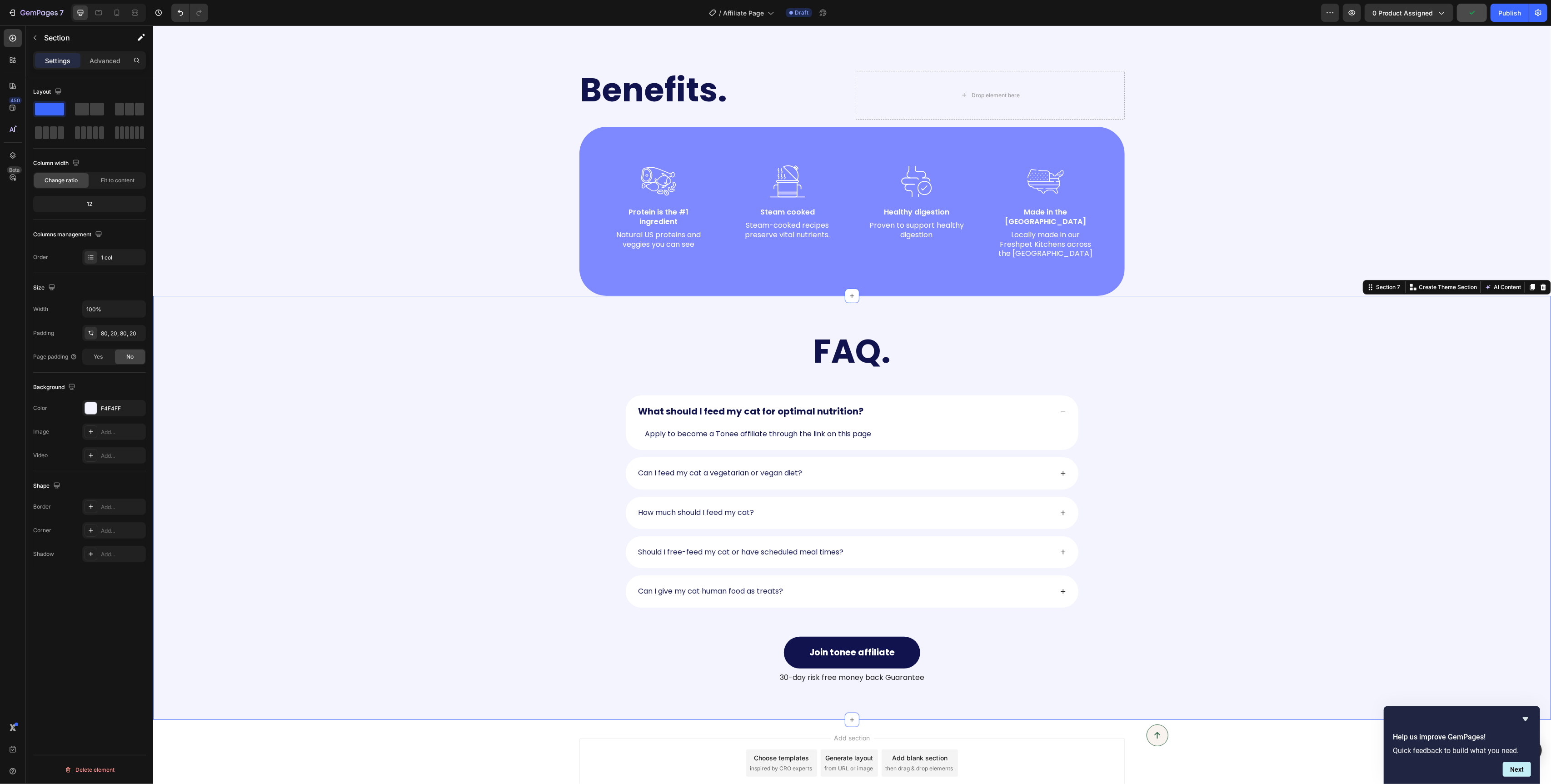
click at [521, 311] on div "FAQ. Heading Row What should I feed my cat for optimal nutrition? Apply to beco…" at bounding box center [852, 508] width 1398 height 424
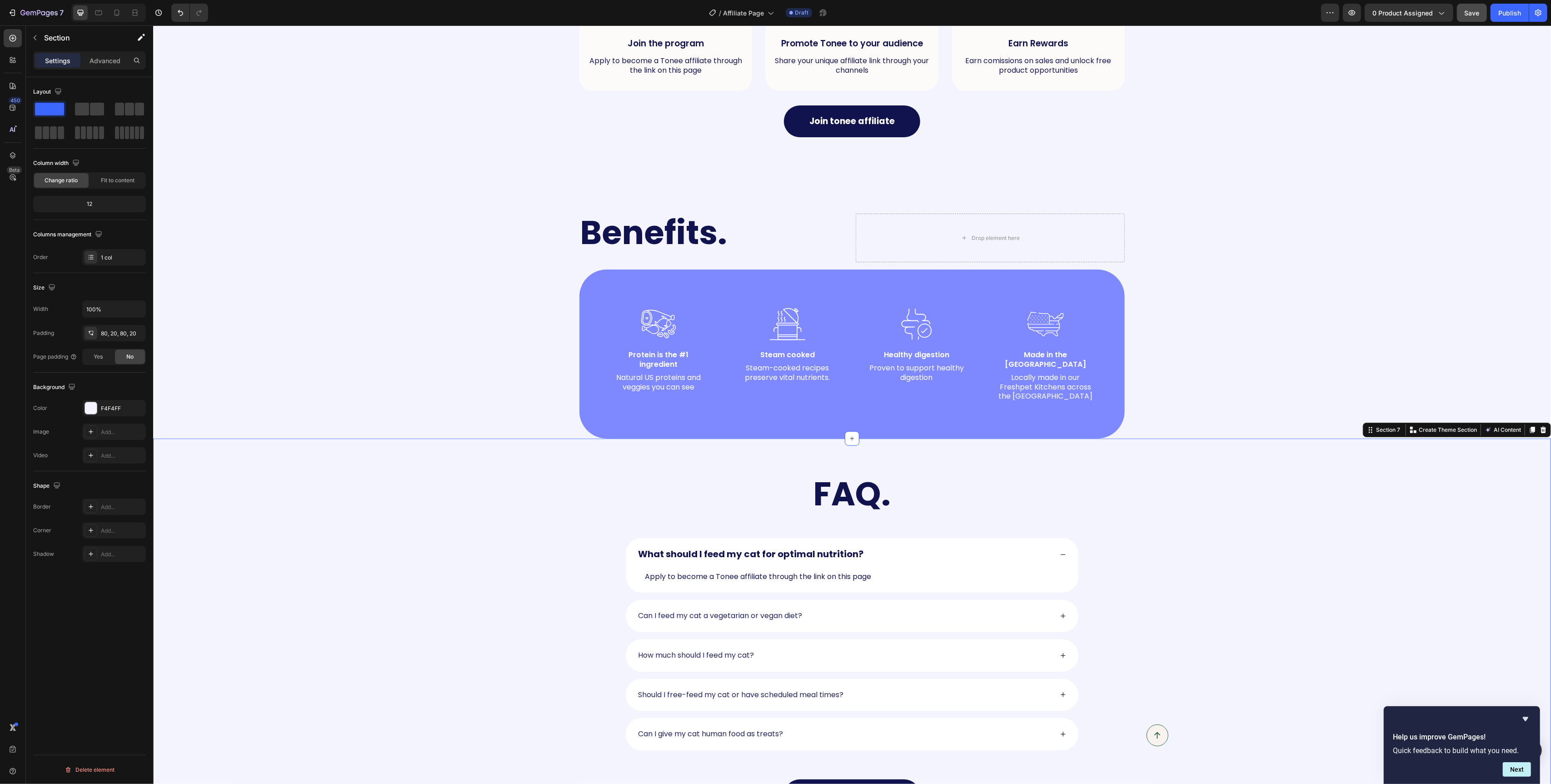
scroll to position [664, 0]
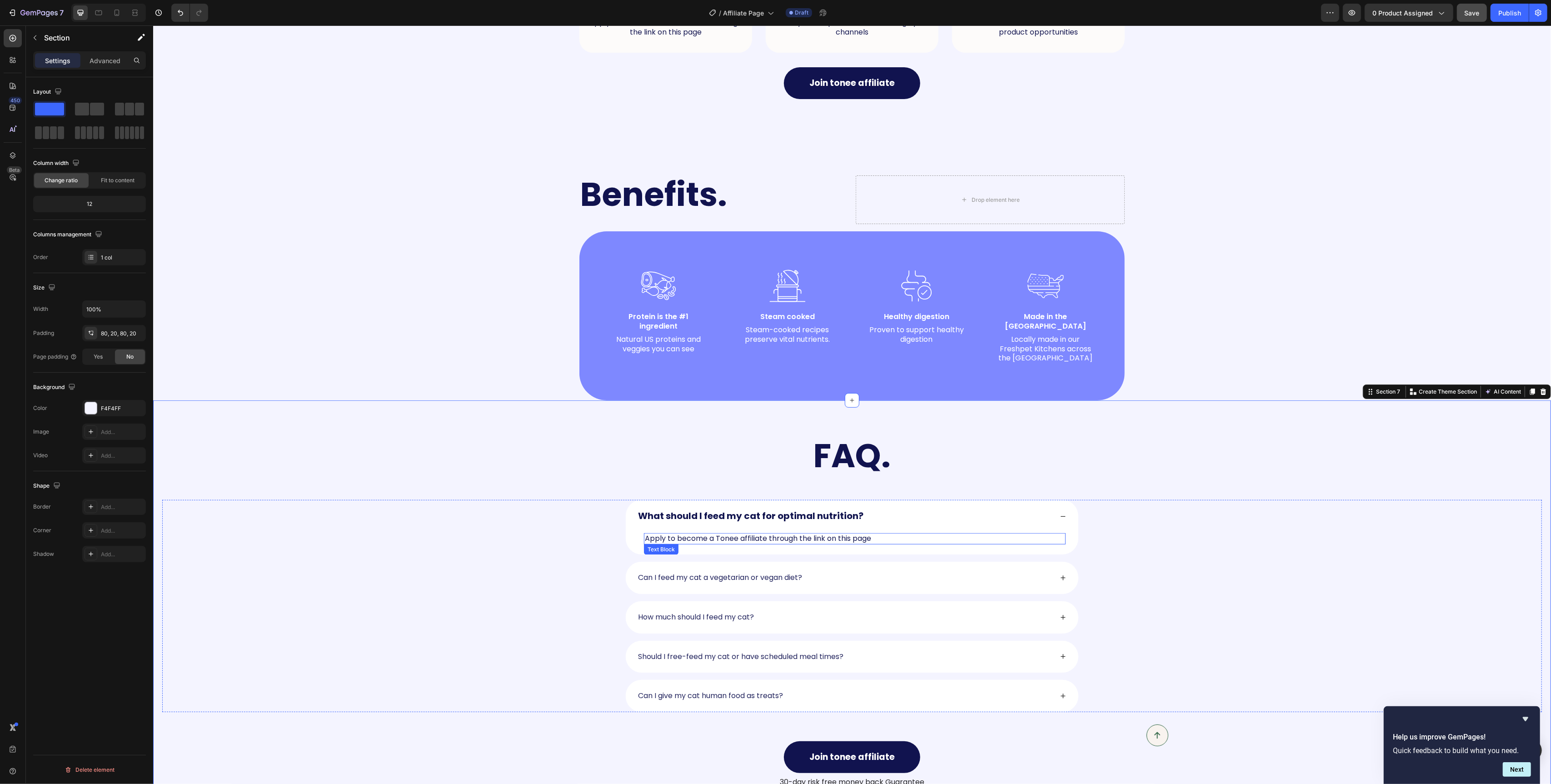
click at [777, 533] on span "Apply to become a Tonee affiliate through the link on this page" at bounding box center [758, 538] width 226 height 11
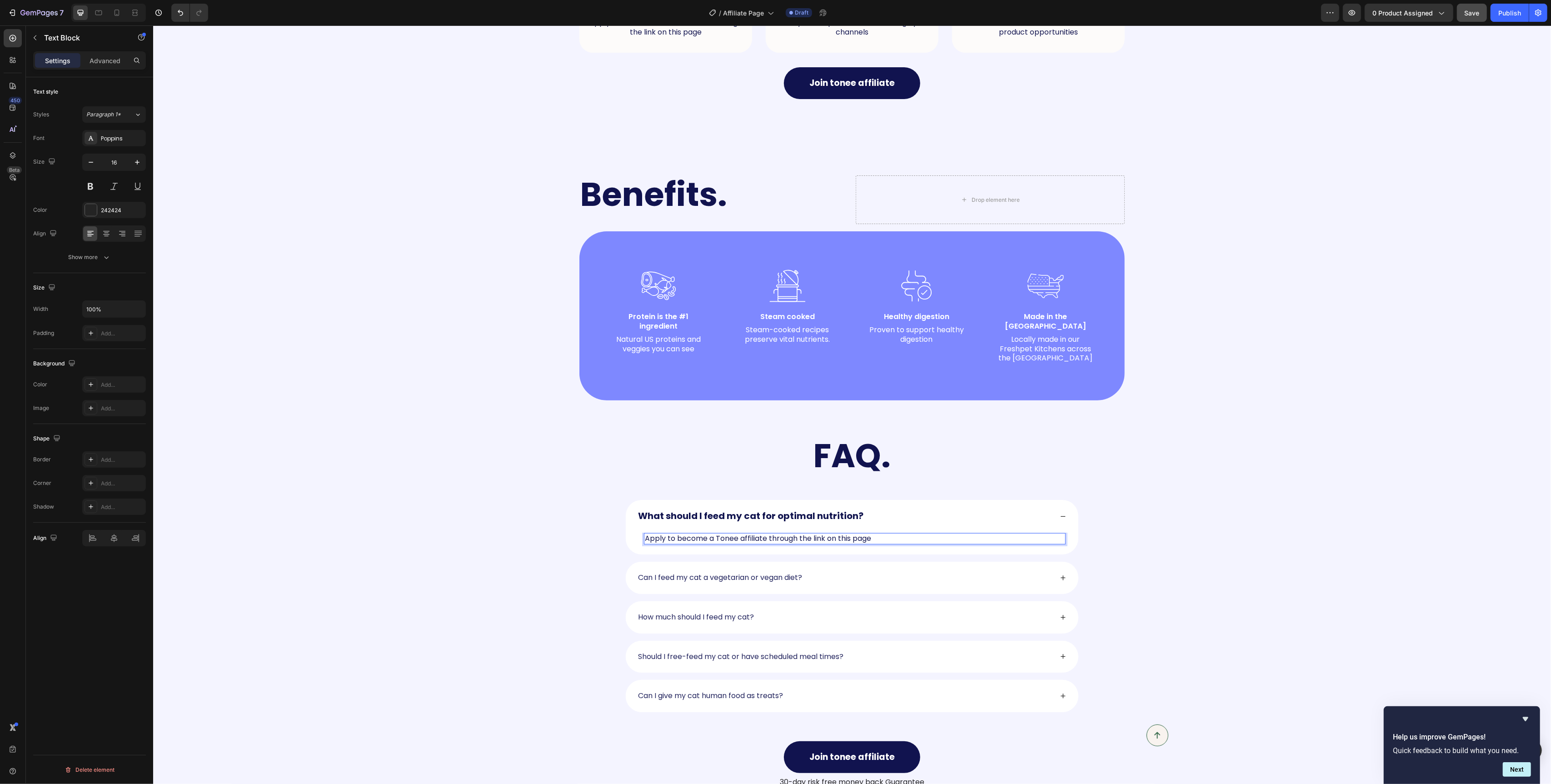
click at [777, 533] on span "Apply to become a Tonee affiliate through the link on this page" at bounding box center [758, 538] width 226 height 11
click at [94, 212] on div at bounding box center [91, 210] width 12 height 12
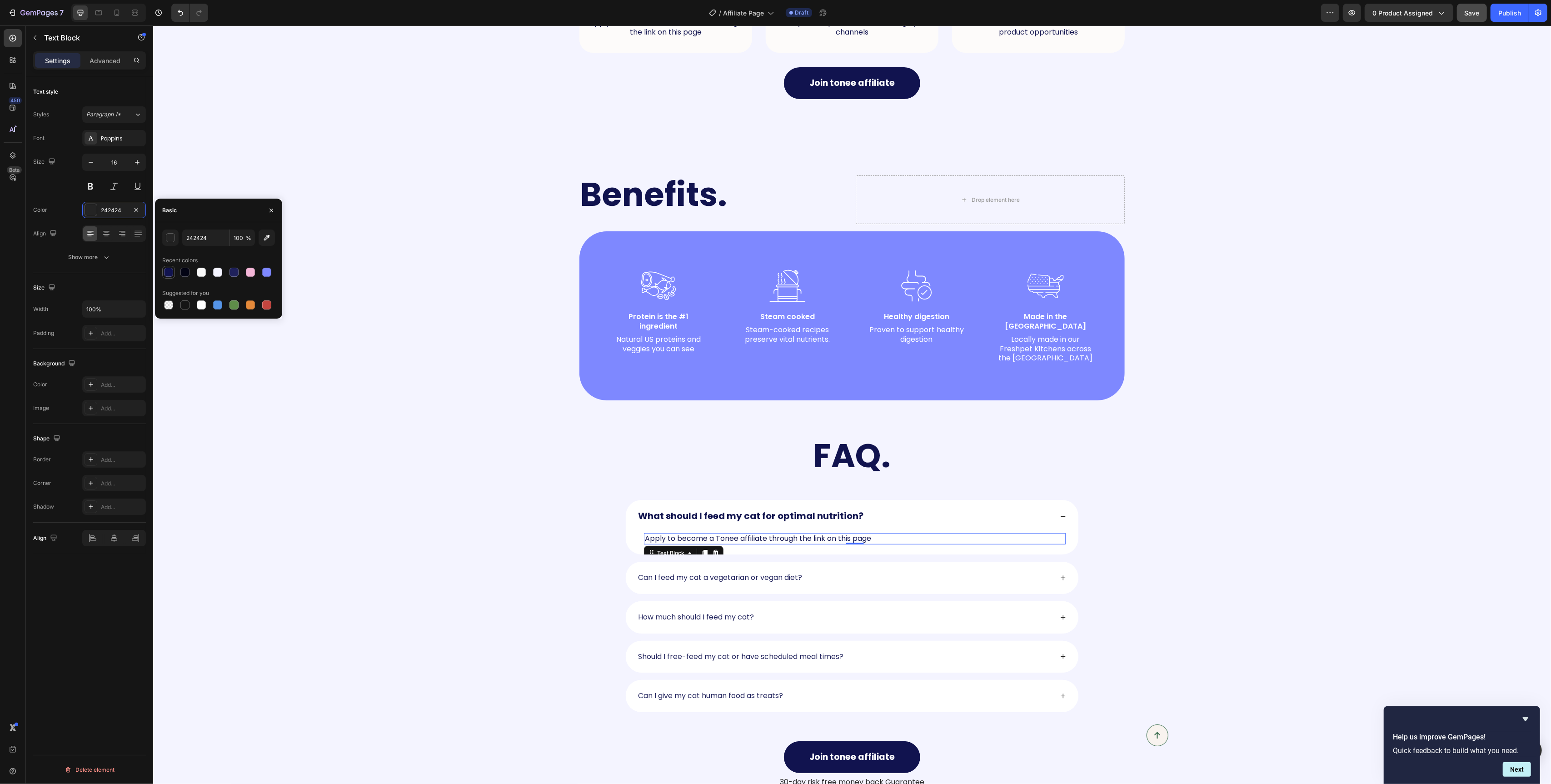
click at [170, 271] on div at bounding box center [168, 272] width 9 height 9
type input "11134F"
click at [87, 137] on icon at bounding box center [91, 138] width 7 height 7
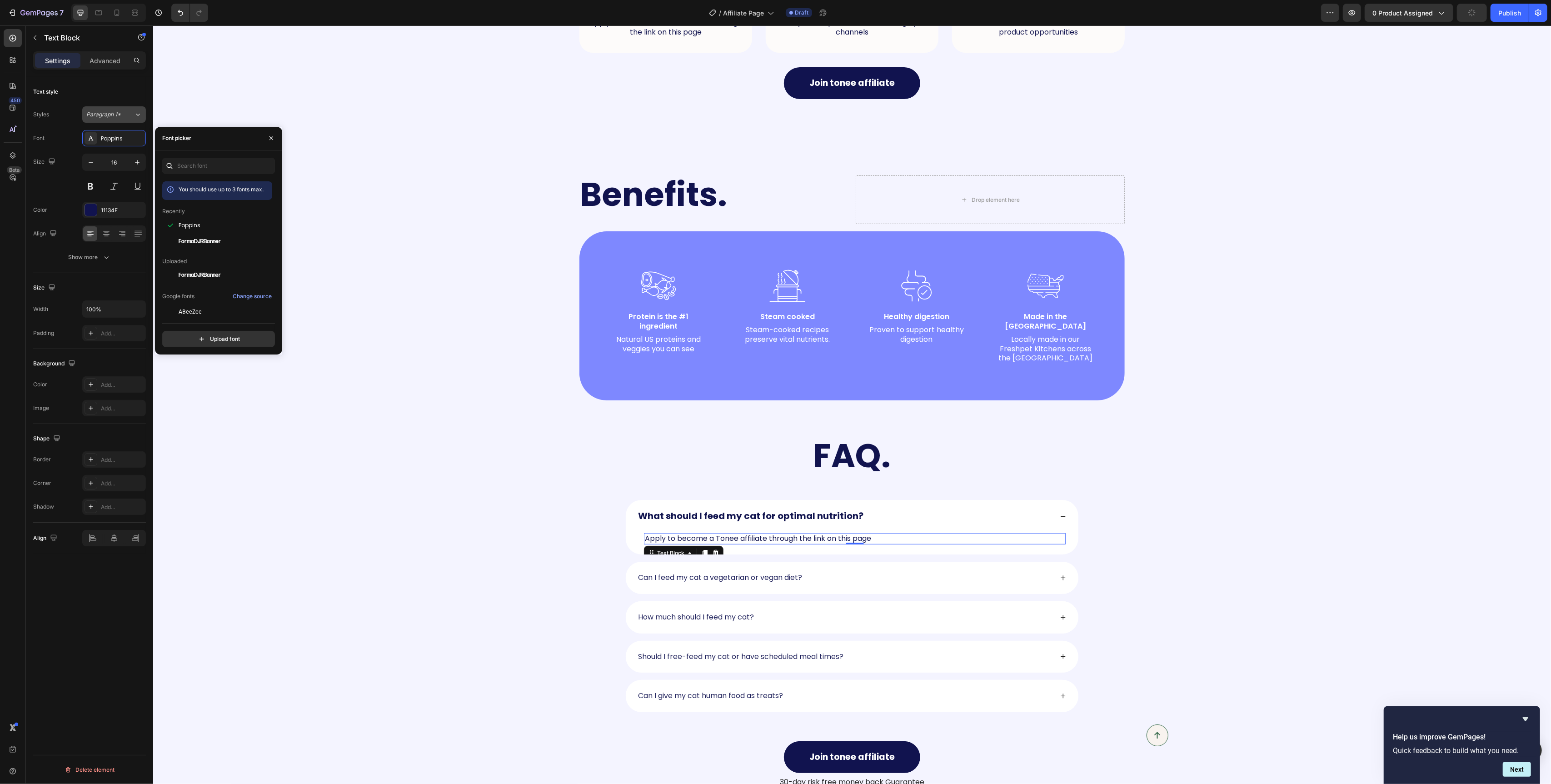
click at [99, 115] on span "Paragraph 1*" at bounding box center [104, 115] width 35 height 8
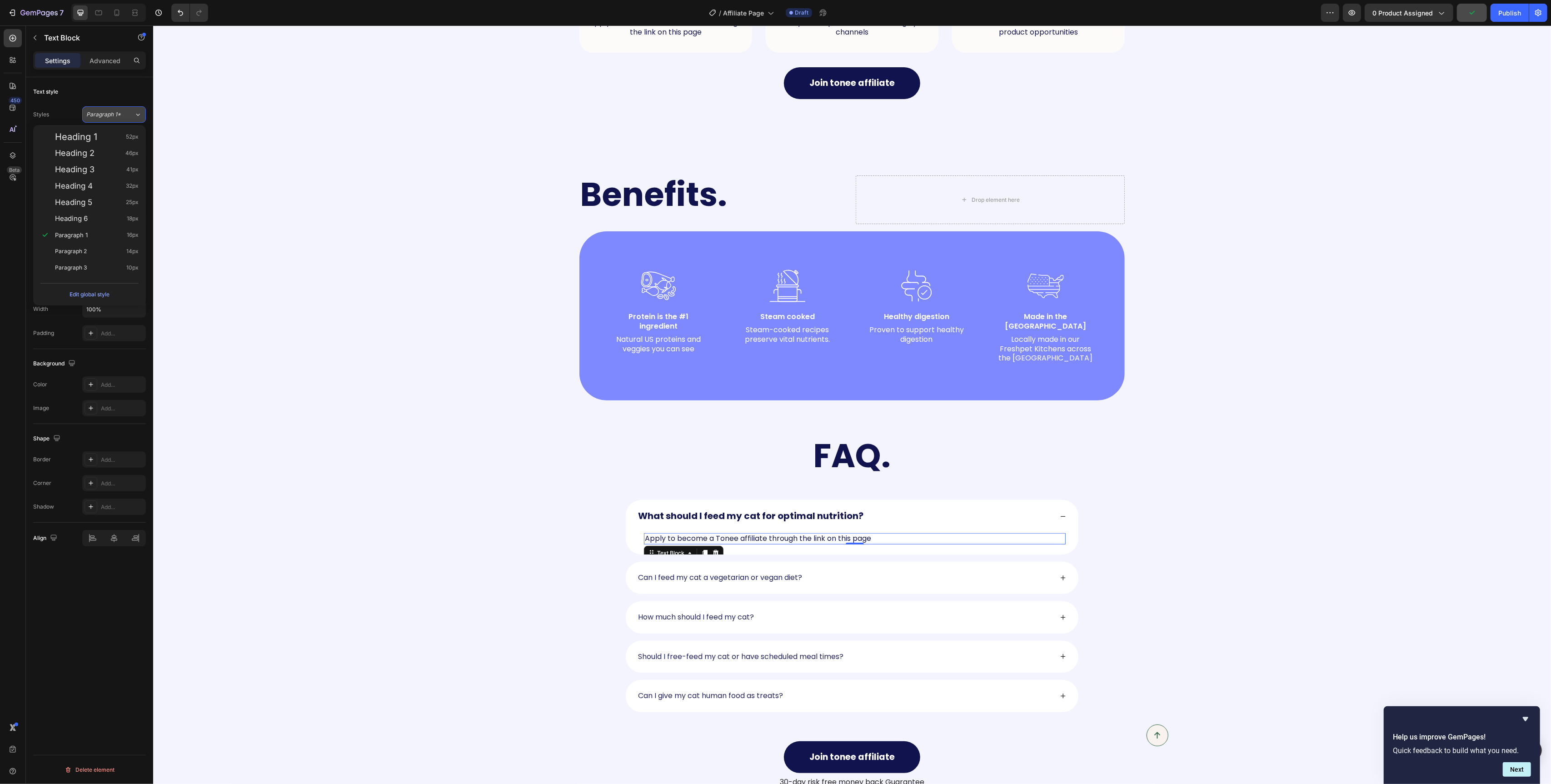
click at [99, 115] on span "Paragraph 1*" at bounding box center [104, 115] width 35 height 8
click at [91, 185] on button at bounding box center [90, 186] width 16 height 16
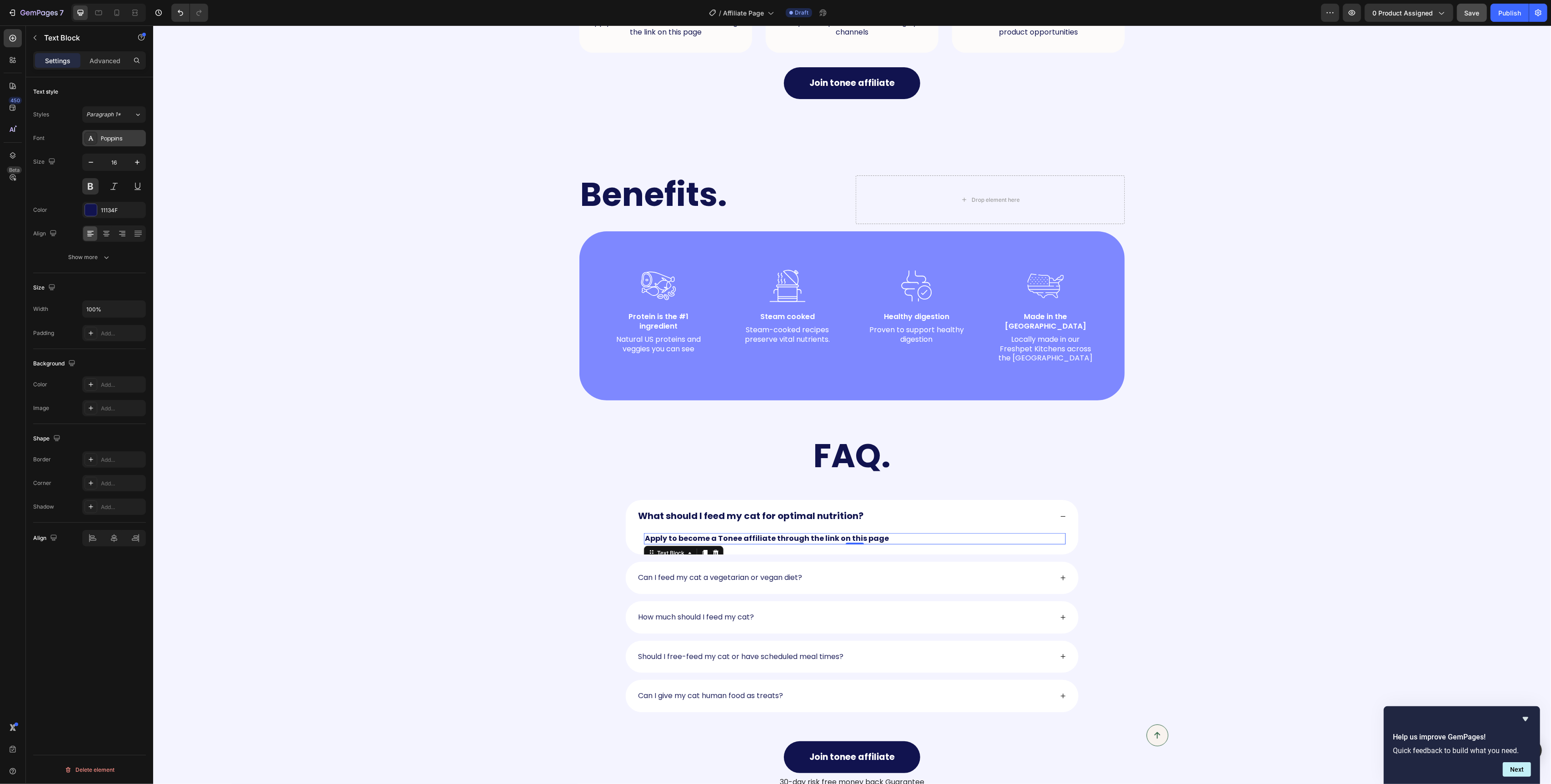
click at [99, 143] on div "Poppins" at bounding box center [114, 137] width 63 height 16
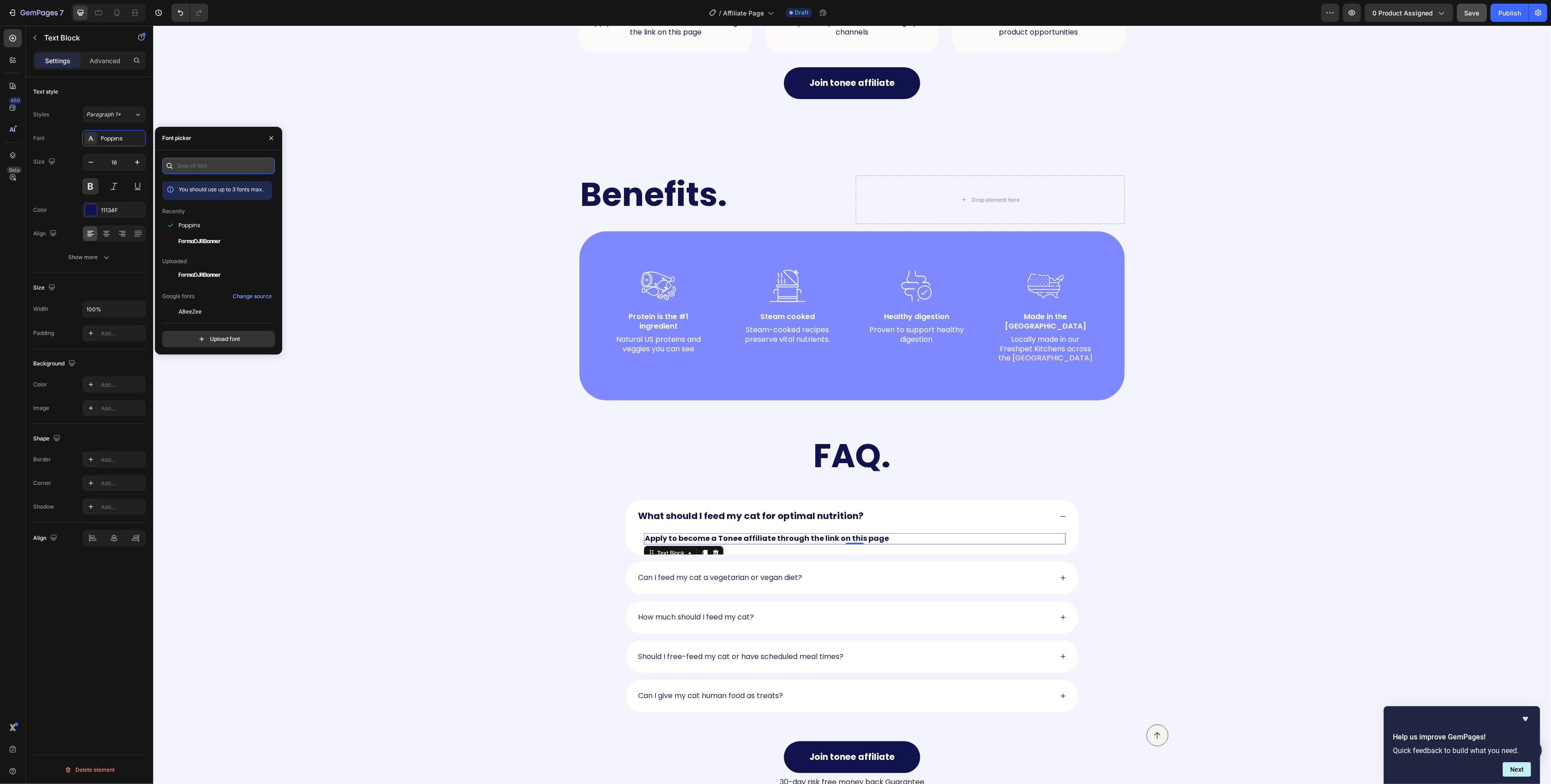
click at [199, 171] on input "text" at bounding box center [218, 166] width 113 height 16
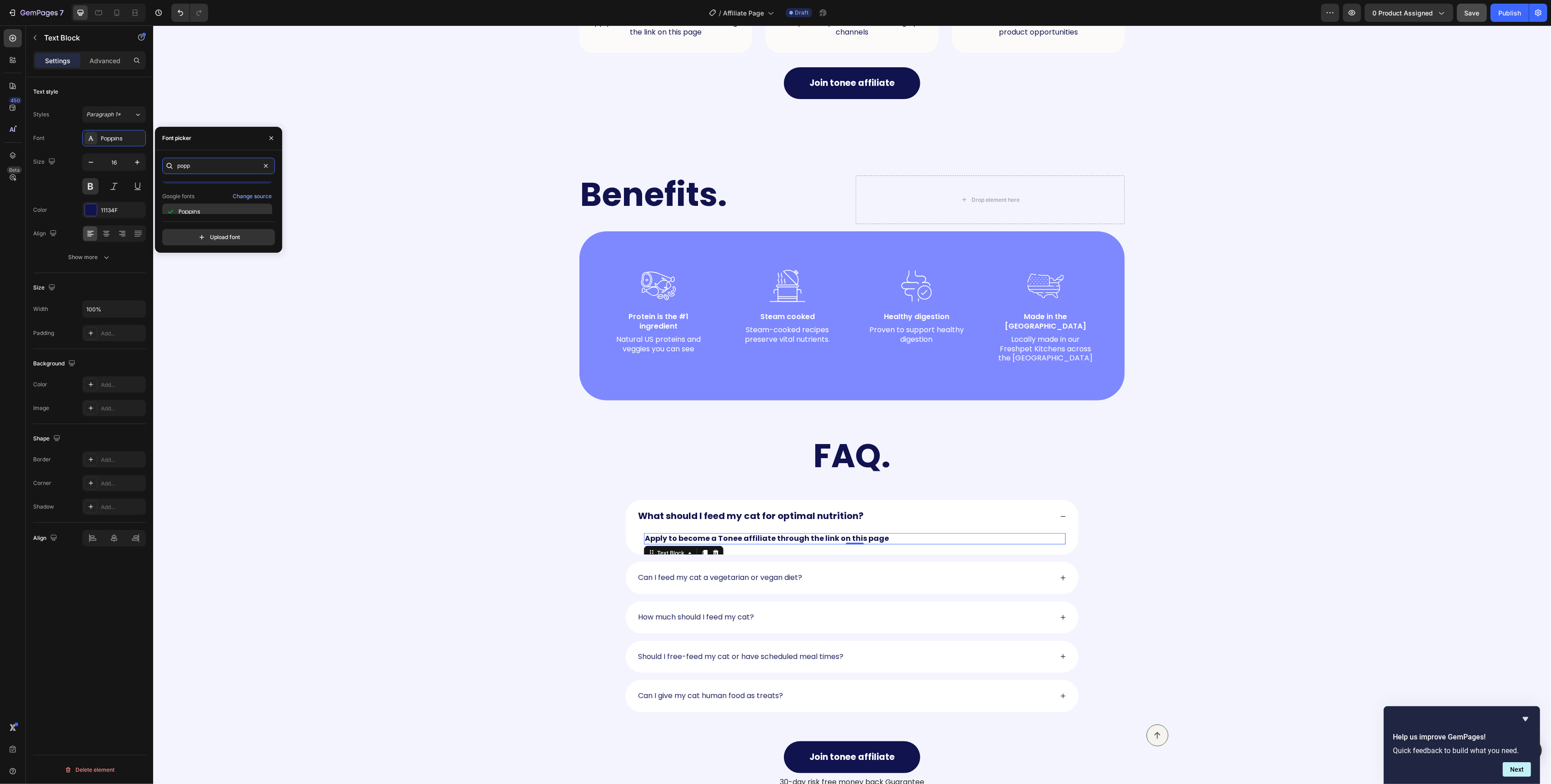
scroll to position [23, 0]
type input "popp"
click at [217, 208] on div "Poppins" at bounding box center [224, 206] width 92 height 8
click at [104, 256] on icon "button" at bounding box center [106, 257] width 9 height 9
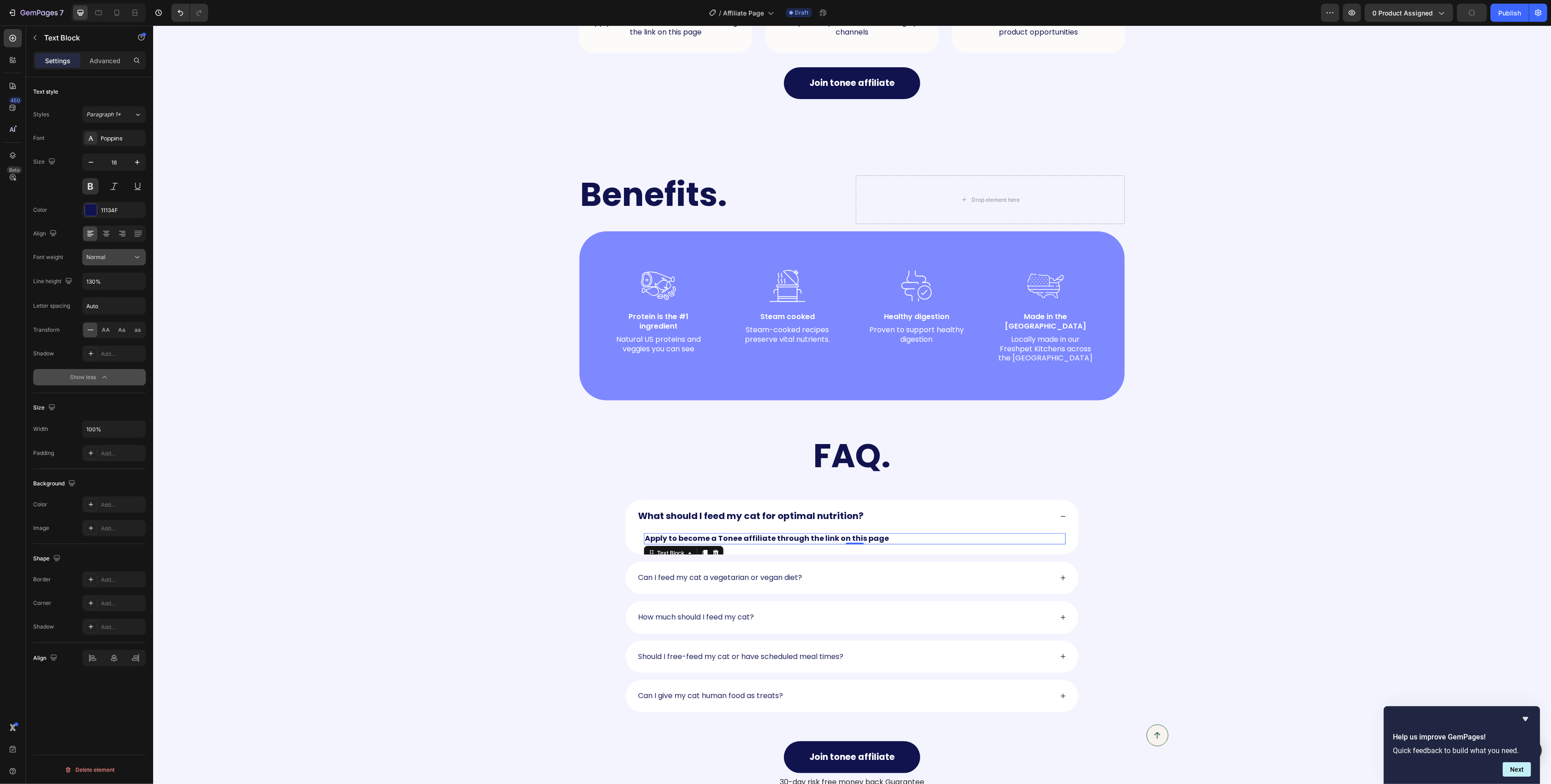
click at [106, 256] on div "Normal" at bounding box center [110, 257] width 47 height 8
click at [101, 345] on div "Medium" at bounding box center [103, 349] width 71 height 18
click at [92, 189] on button at bounding box center [90, 186] width 16 height 16
click at [108, 256] on div "Medium" at bounding box center [110, 257] width 47 height 8
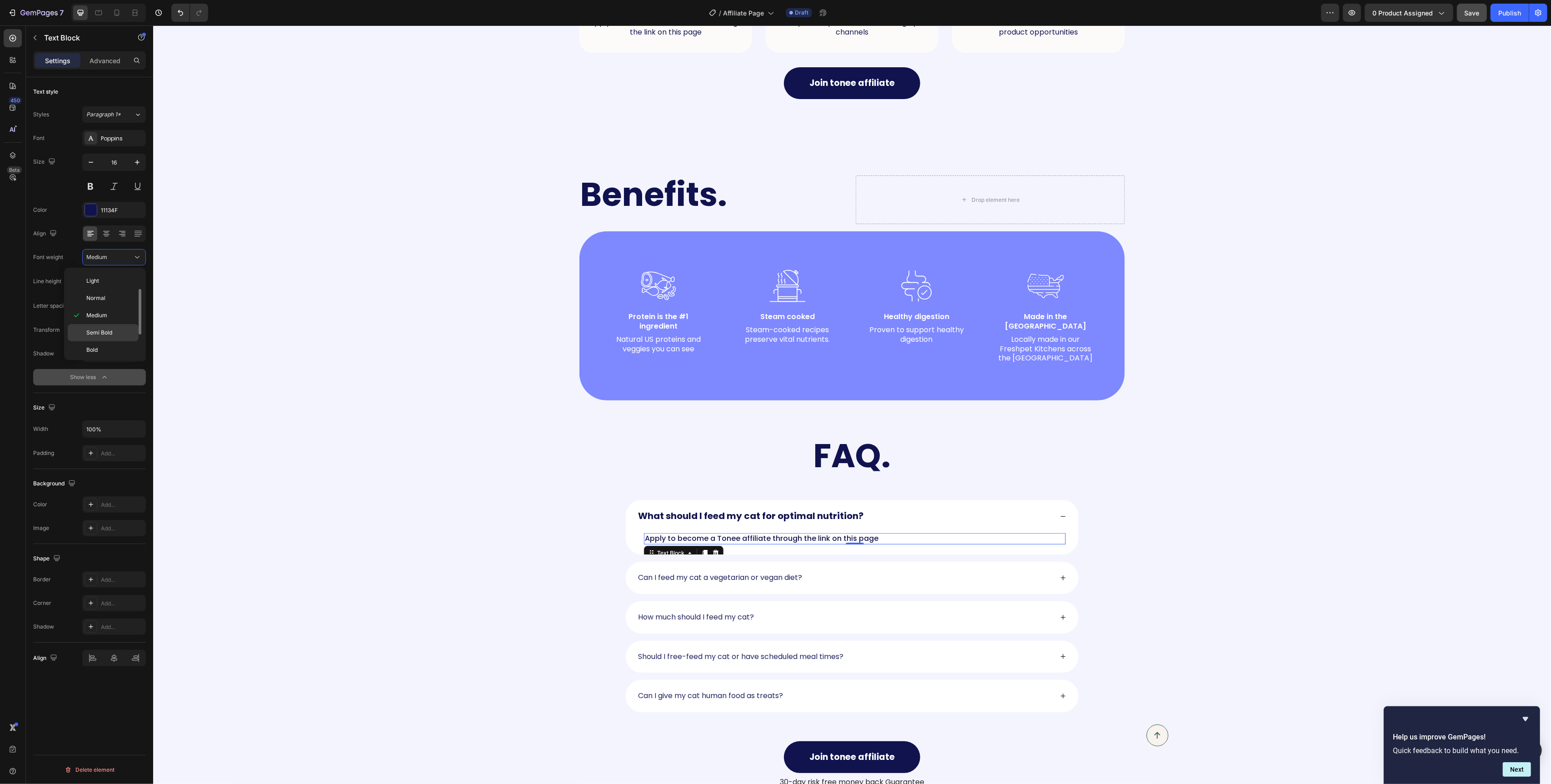
click at [106, 335] on span "Semi Bold" at bounding box center [99, 332] width 26 height 8
click at [106, 261] on span "Semi Bold" at bounding box center [99, 257] width 26 height 7
click at [115, 313] on p "Medium" at bounding box center [111, 316] width 48 height 8
click at [407, 367] on div "Benefits. Heading Drop element here Row Image Protein is the #1 ingredient Text…" at bounding box center [852, 287] width 1380 height 225
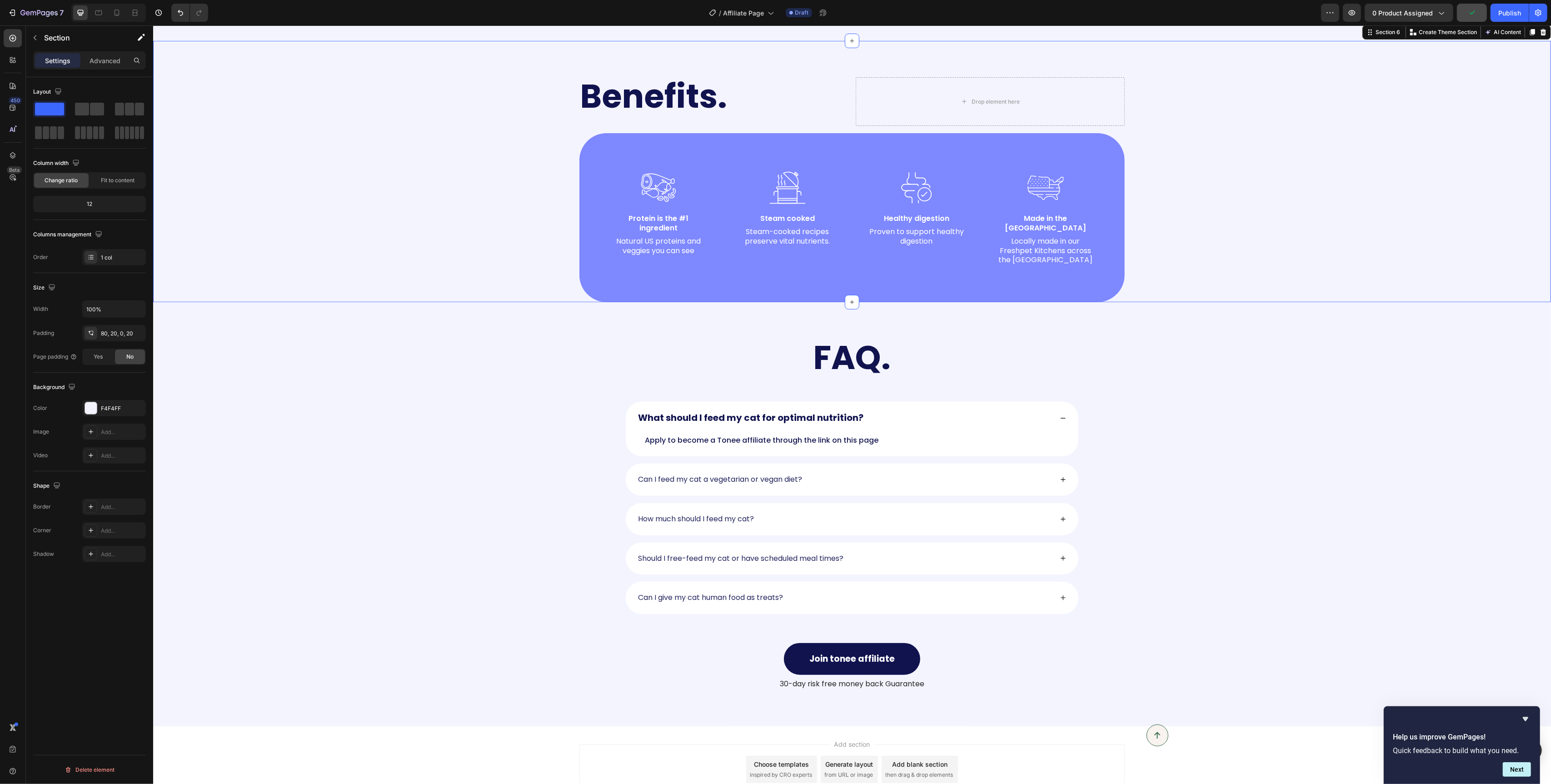
scroll to position [795, 0]
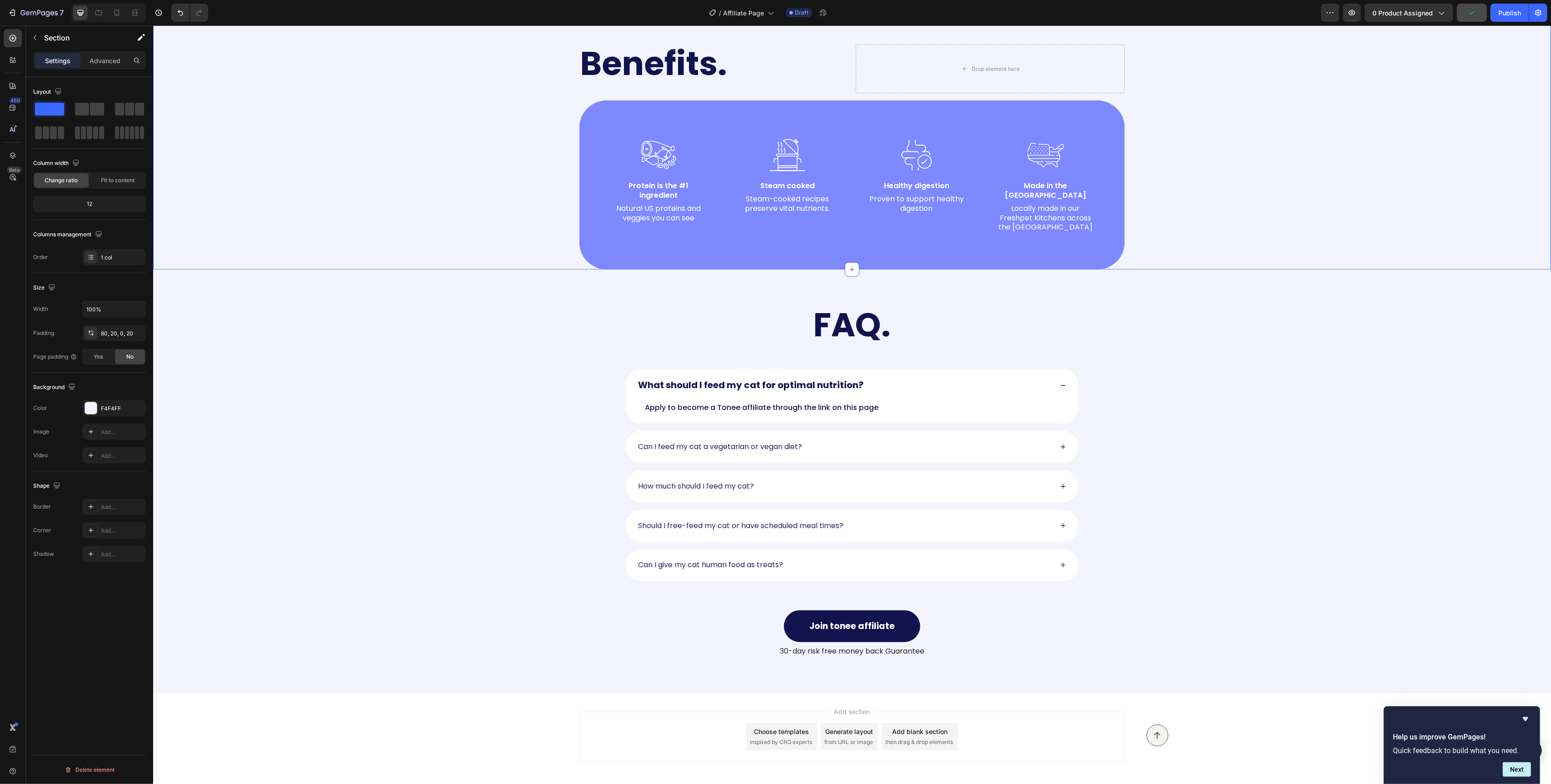
click at [1344, 200] on div "Benefits. Heading Drop element here Row Image Protein is the #1 ingredient Text…" at bounding box center [852, 156] width 1380 height 225
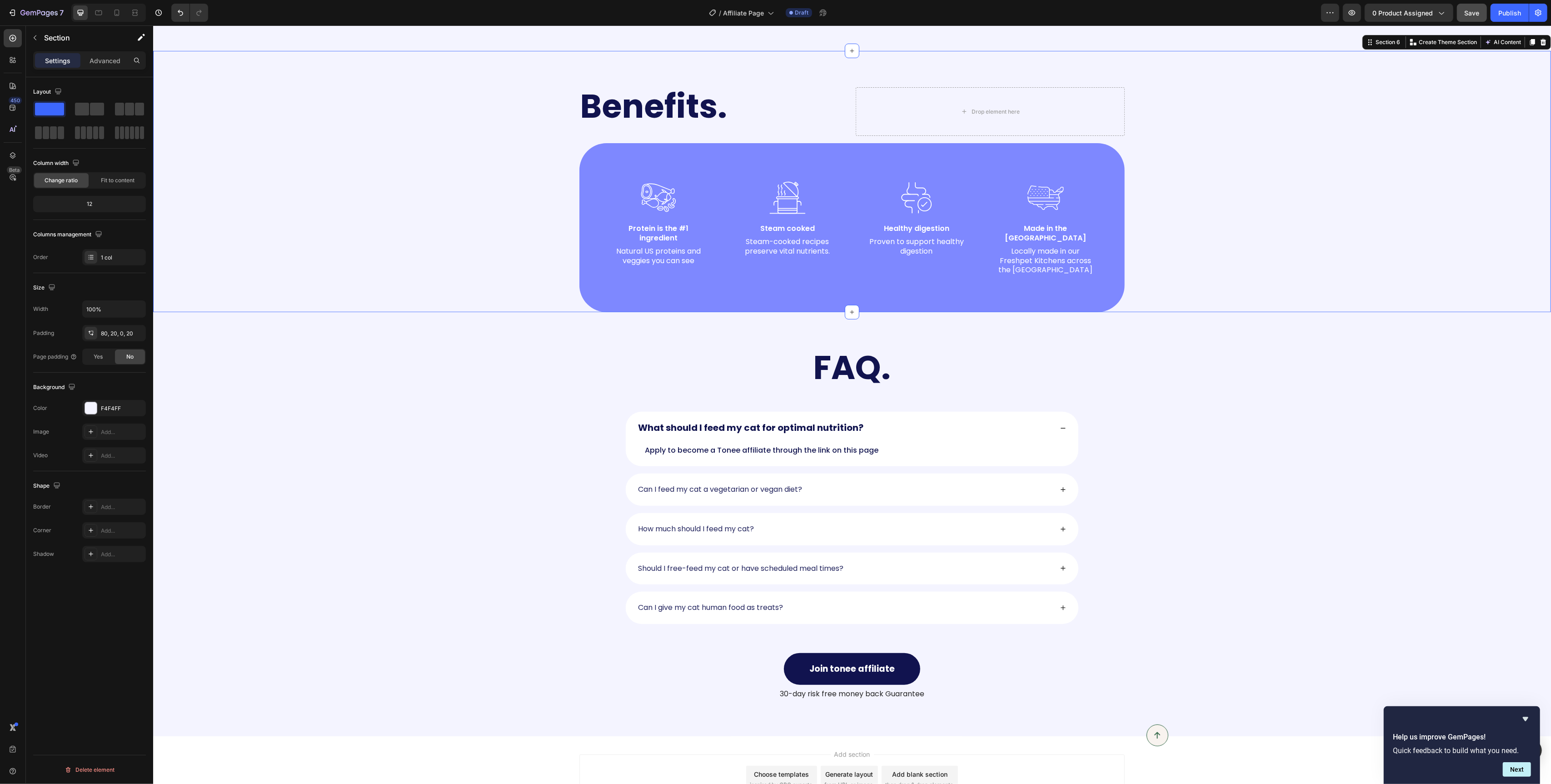
scroll to position [765, 0]
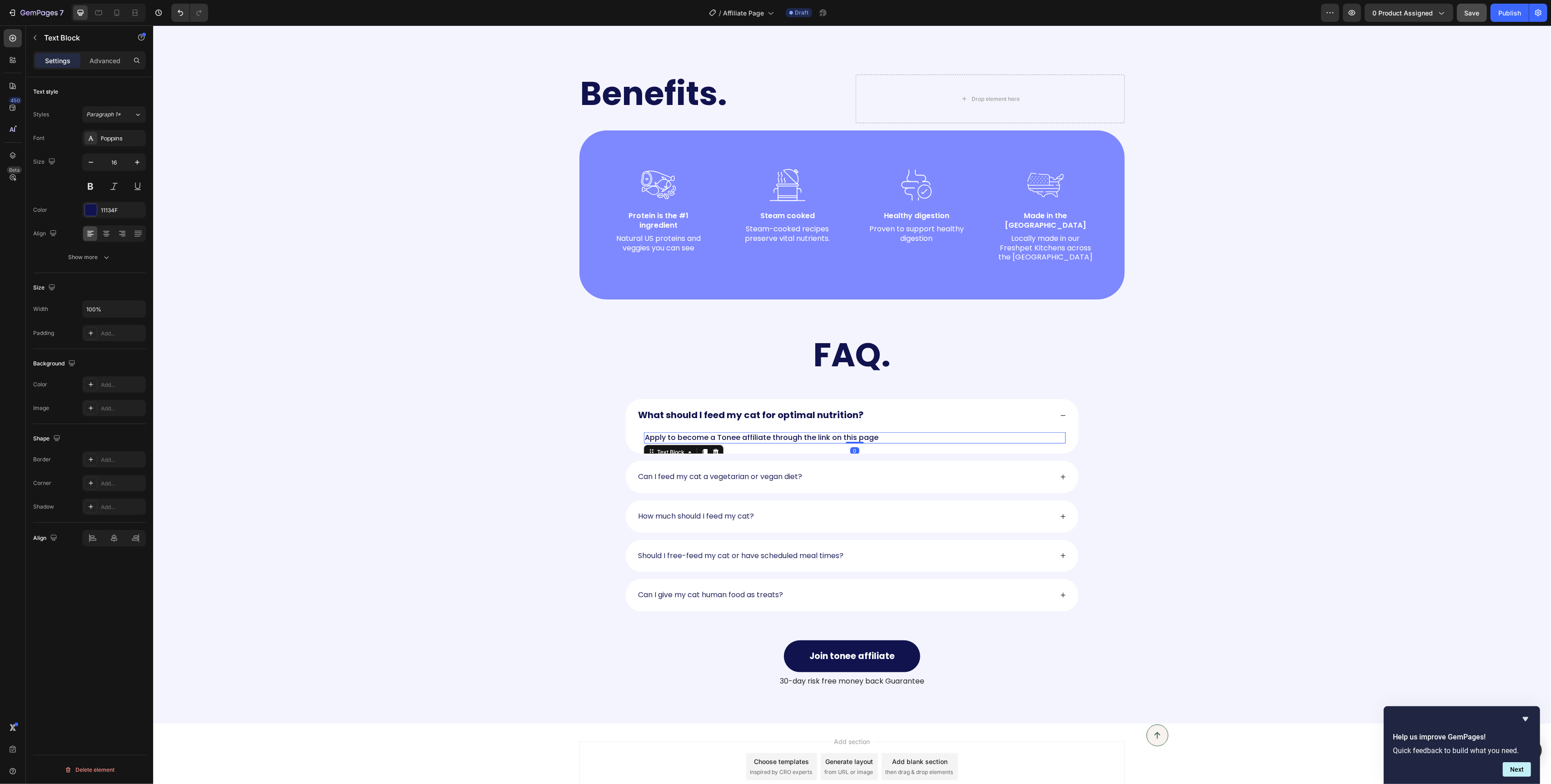
click at [798, 432] on span "Apply to become a Tonee affiliate through the link on this page" at bounding box center [762, 437] width 234 height 11
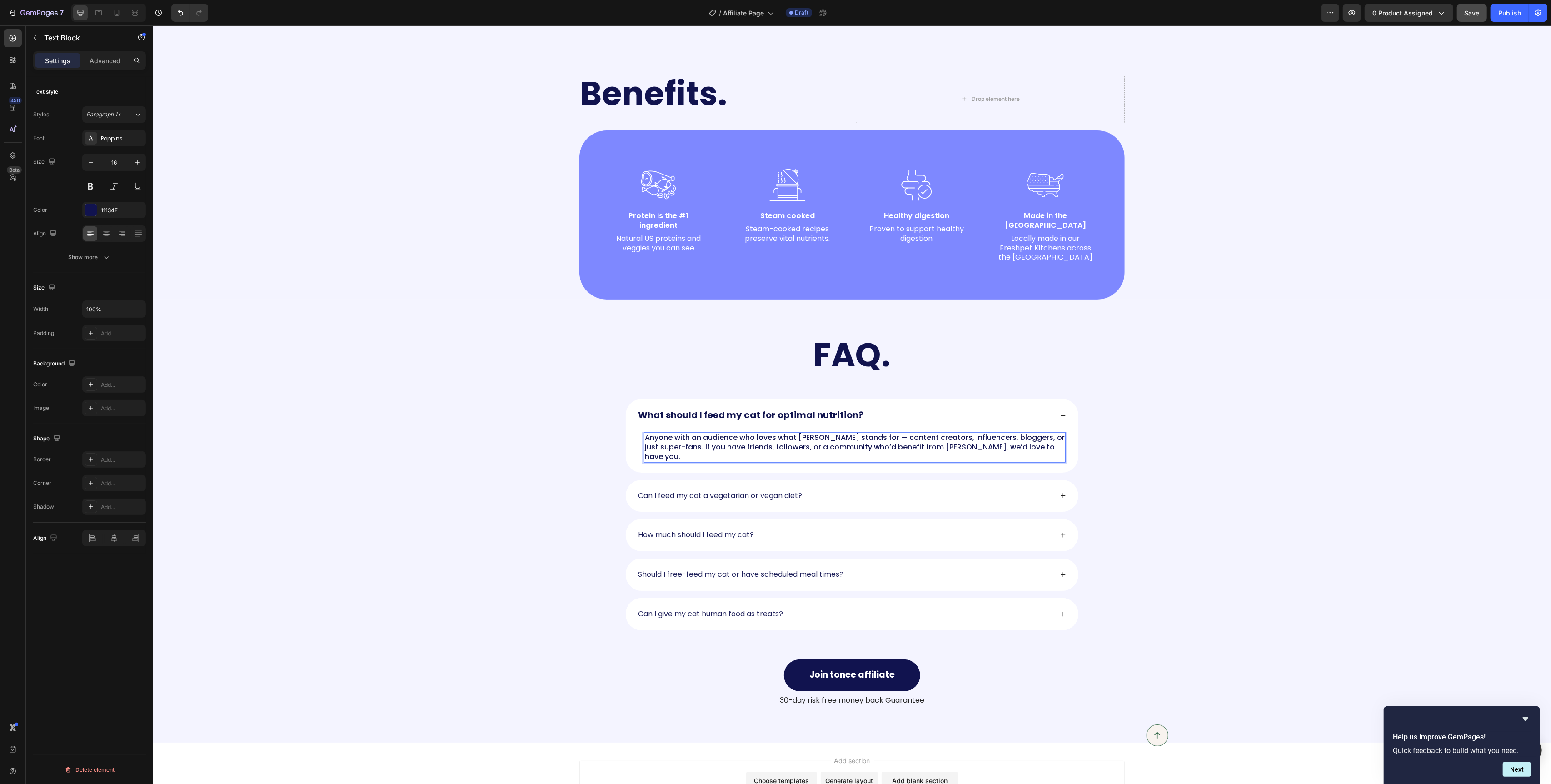
click at [730, 409] on strong "What should I feed my cat for optimal nutrition?" at bounding box center [750, 415] width 225 height 13
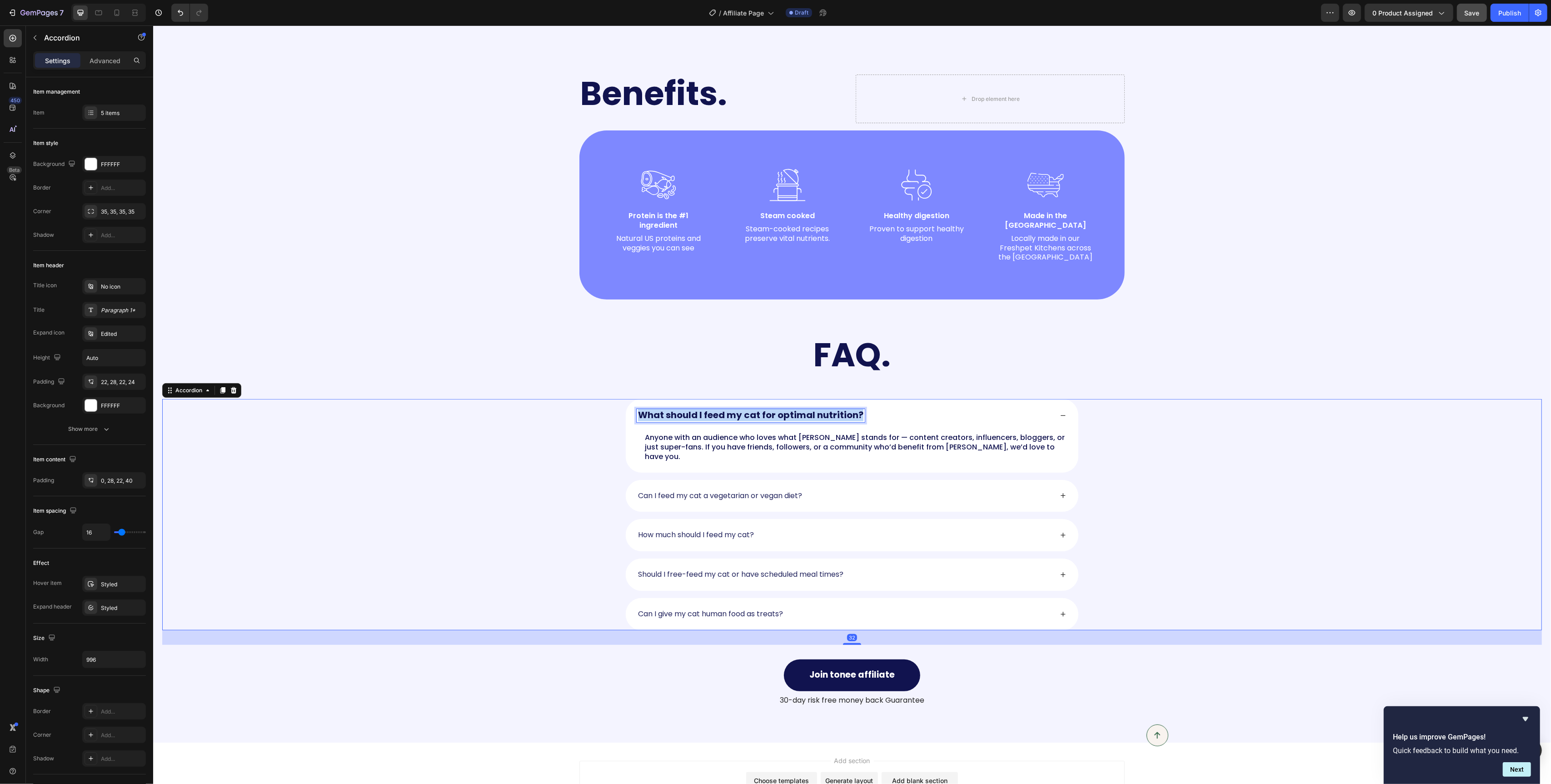
click at [730, 409] on strong "What should I feed my cat for optimal nutrition?" at bounding box center [750, 415] width 225 height 13
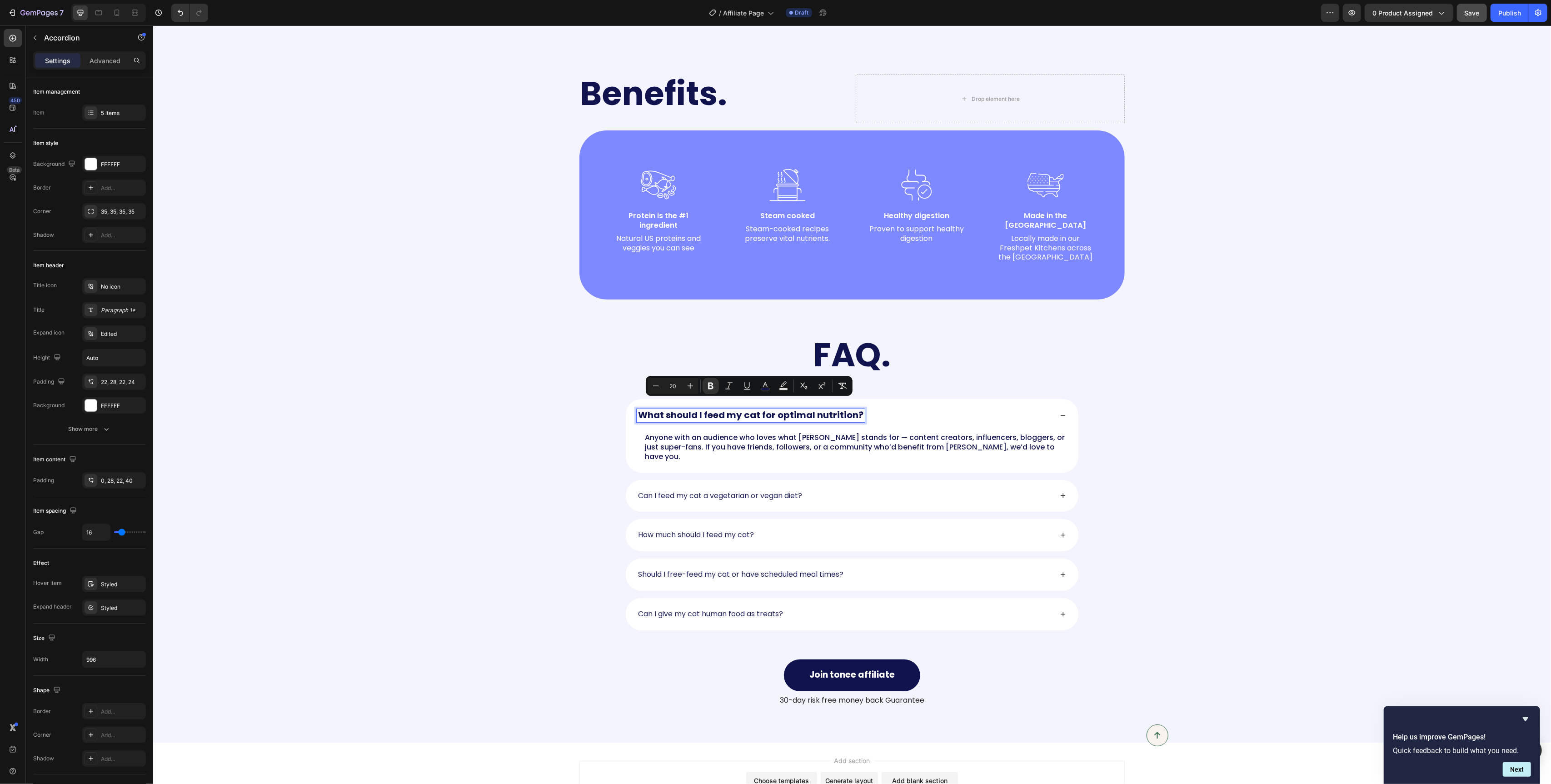
click at [816, 409] on strong "What should I feed my cat for optimal nutrition?" at bounding box center [750, 415] width 225 height 13
click at [905, 409] on div "What should I feed my cat for optimal nutrition?" at bounding box center [844, 415] width 416 height 13
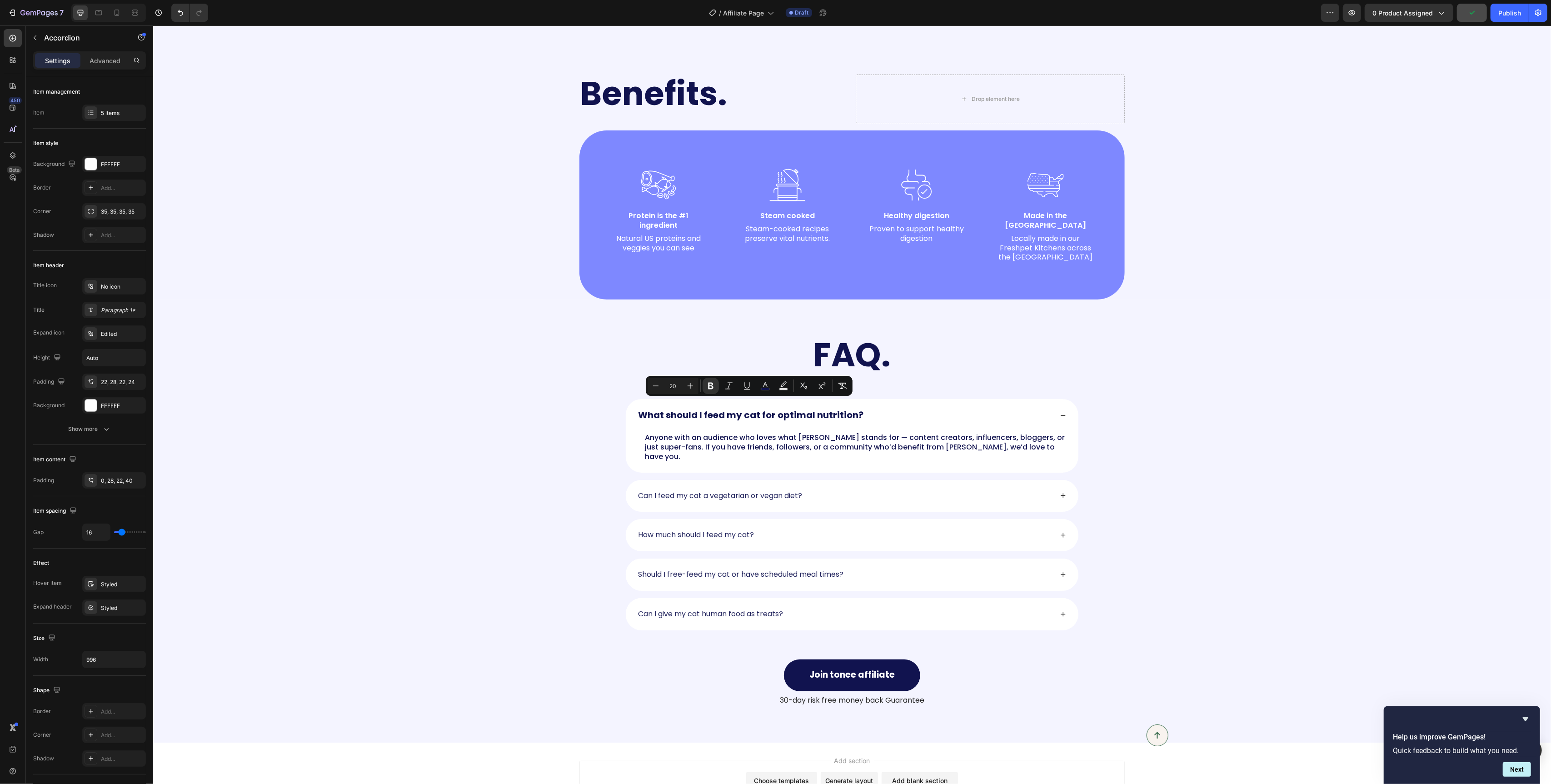
click at [905, 409] on div "What should I feed my cat for optimal nutrition?" at bounding box center [844, 415] width 416 height 13
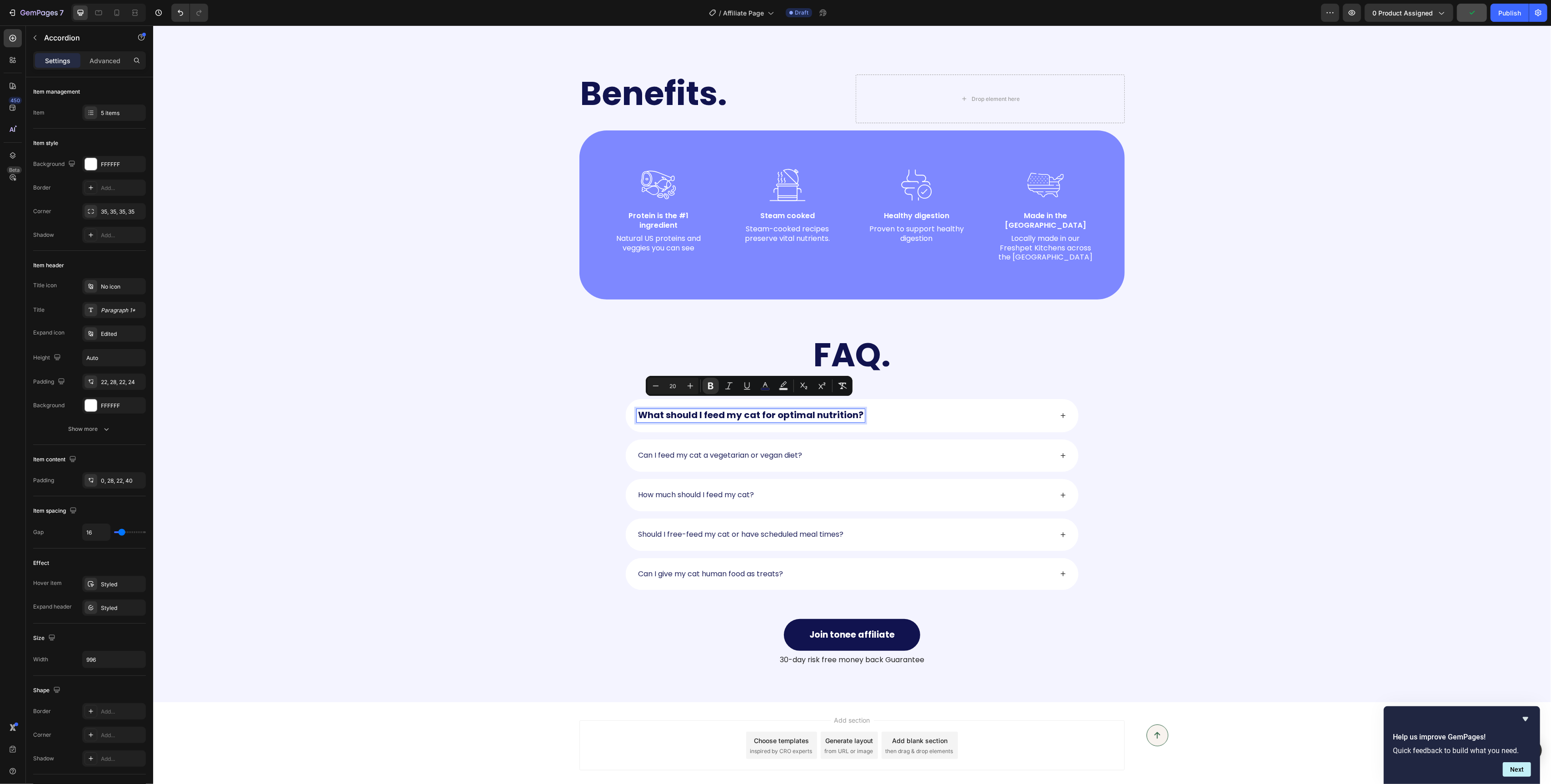
click at [850, 409] on strong "What should I feed my cat for optimal nutrition?" at bounding box center [750, 415] width 225 height 13
click at [1065, 413] on icon at bounding box center [1063, 415] width 5 height 5
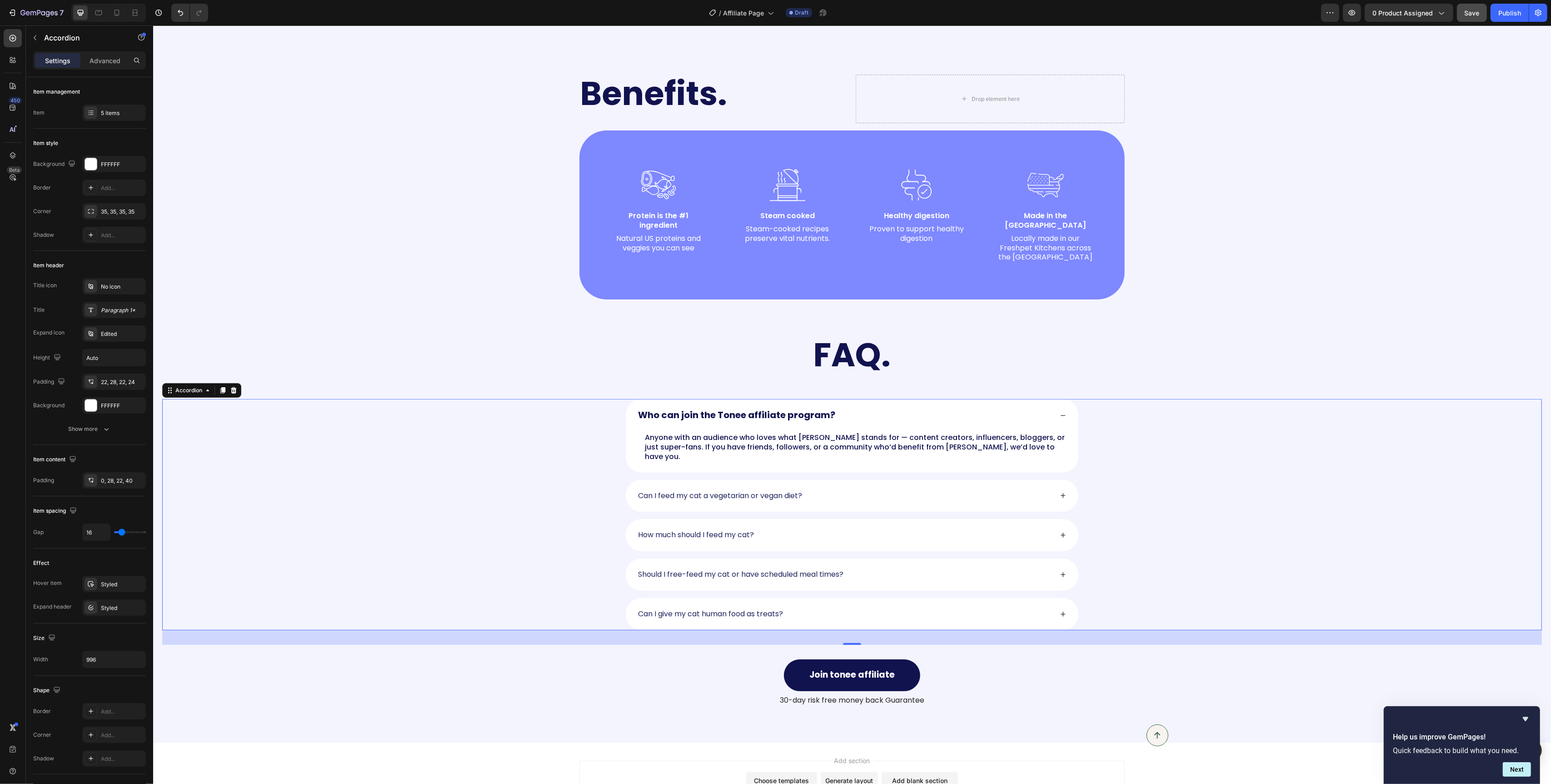
click at [1065, 415] on icon at bounding box center [1063, 416] width 5 height 1
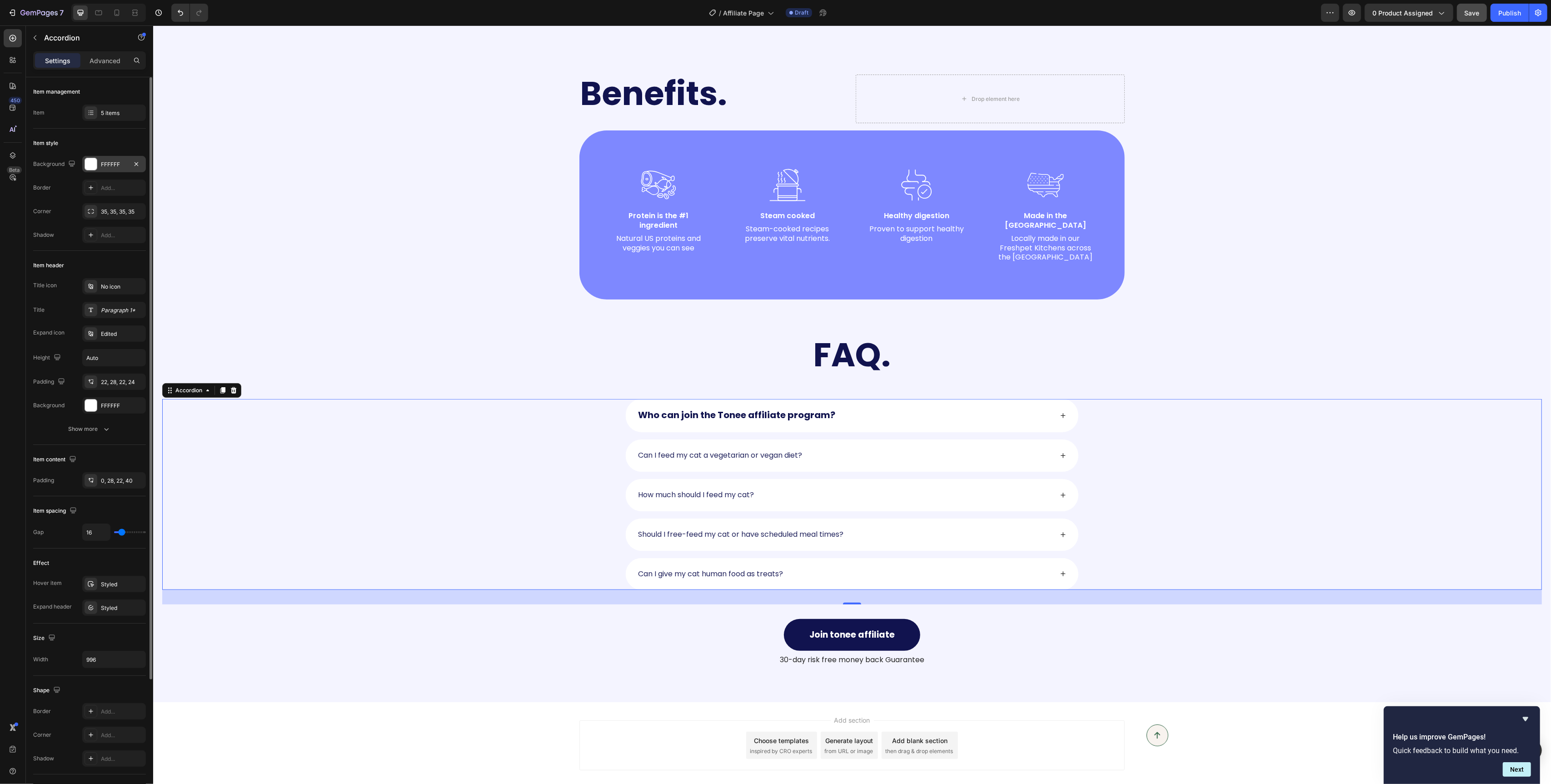
click at [89, 166] on div at bounding box center [91, 163] width 12 height 12
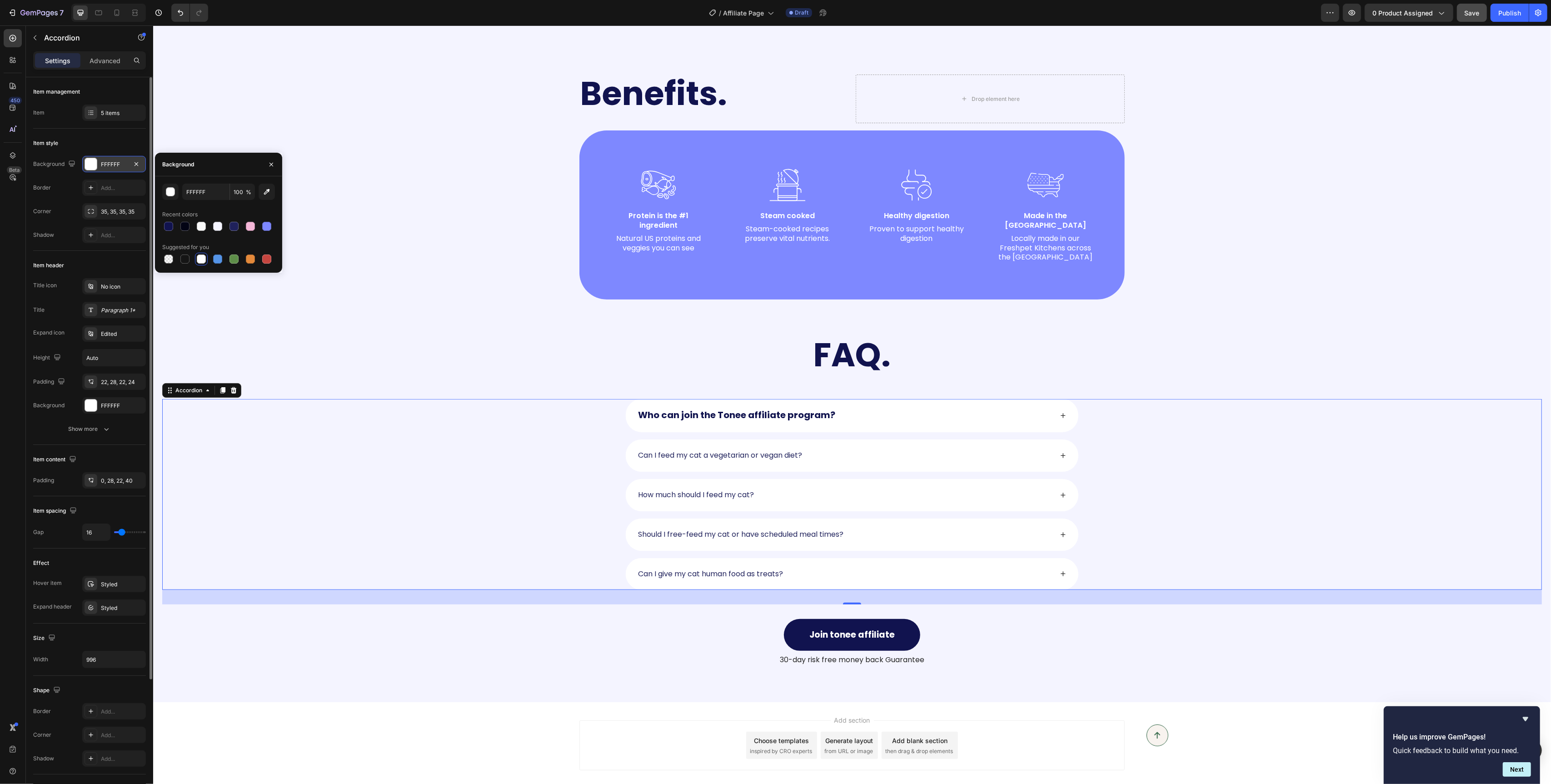
click at [85, 160] on div at bounding box center [91, 163] width 12 height 12
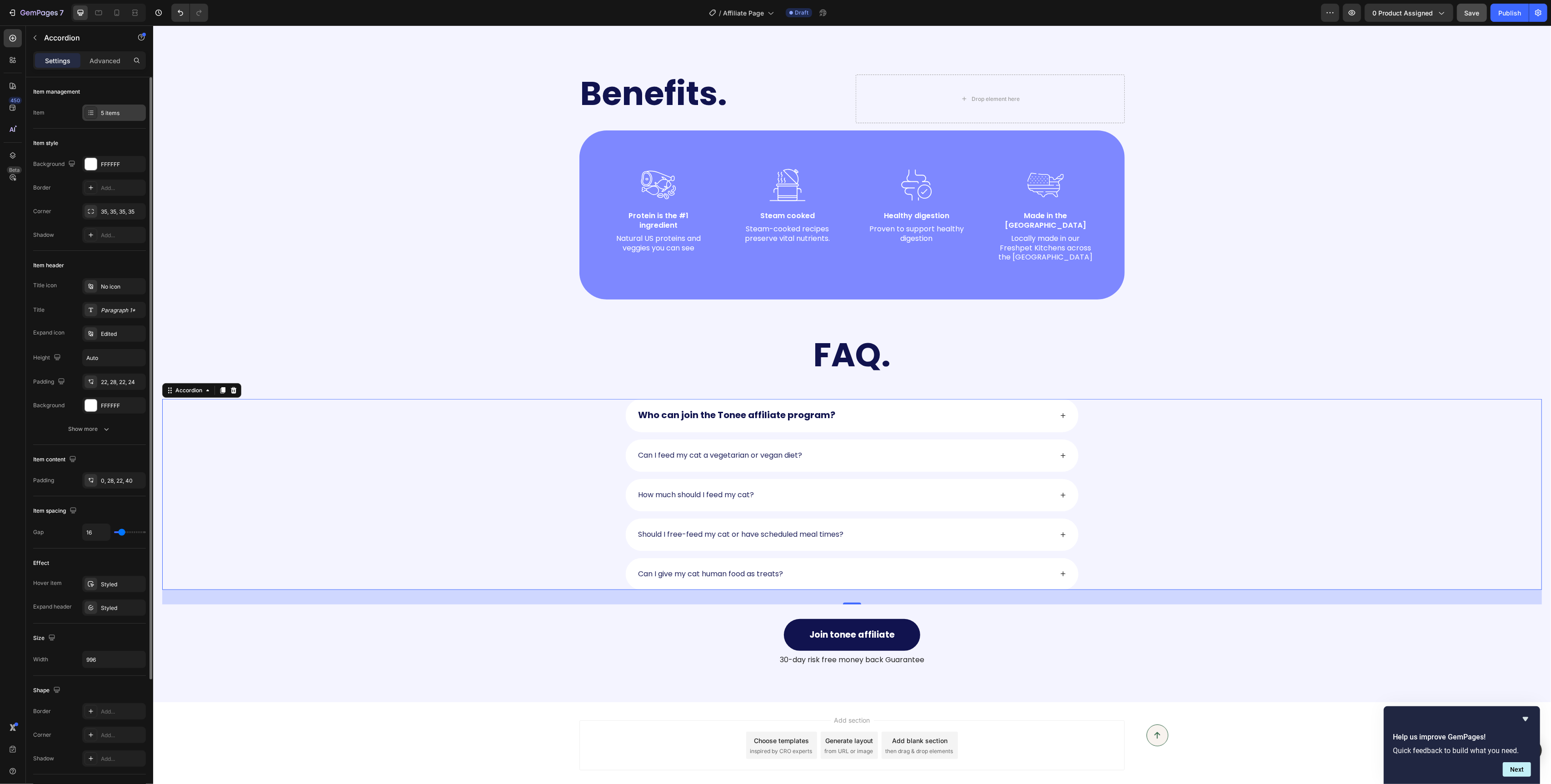
click at [85, 115] on div at bounding box center [91, 113] width 13 height 13
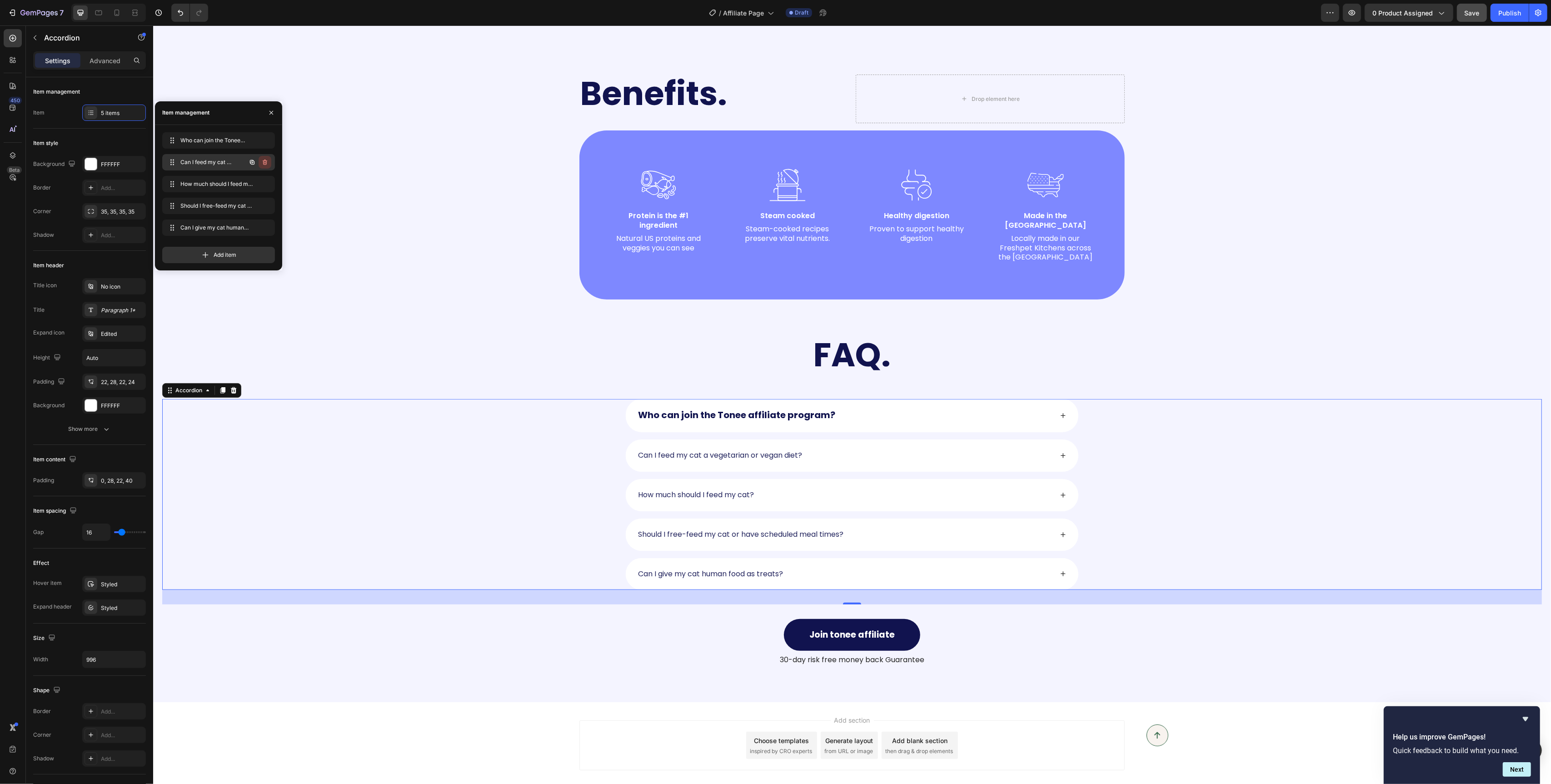
click at [266, 166] on button "button" at bounding box center [265, 162] width 13 height 13
click at [266, 166] on div "Delete" at bounding box center [259, 162] width 17 height 8
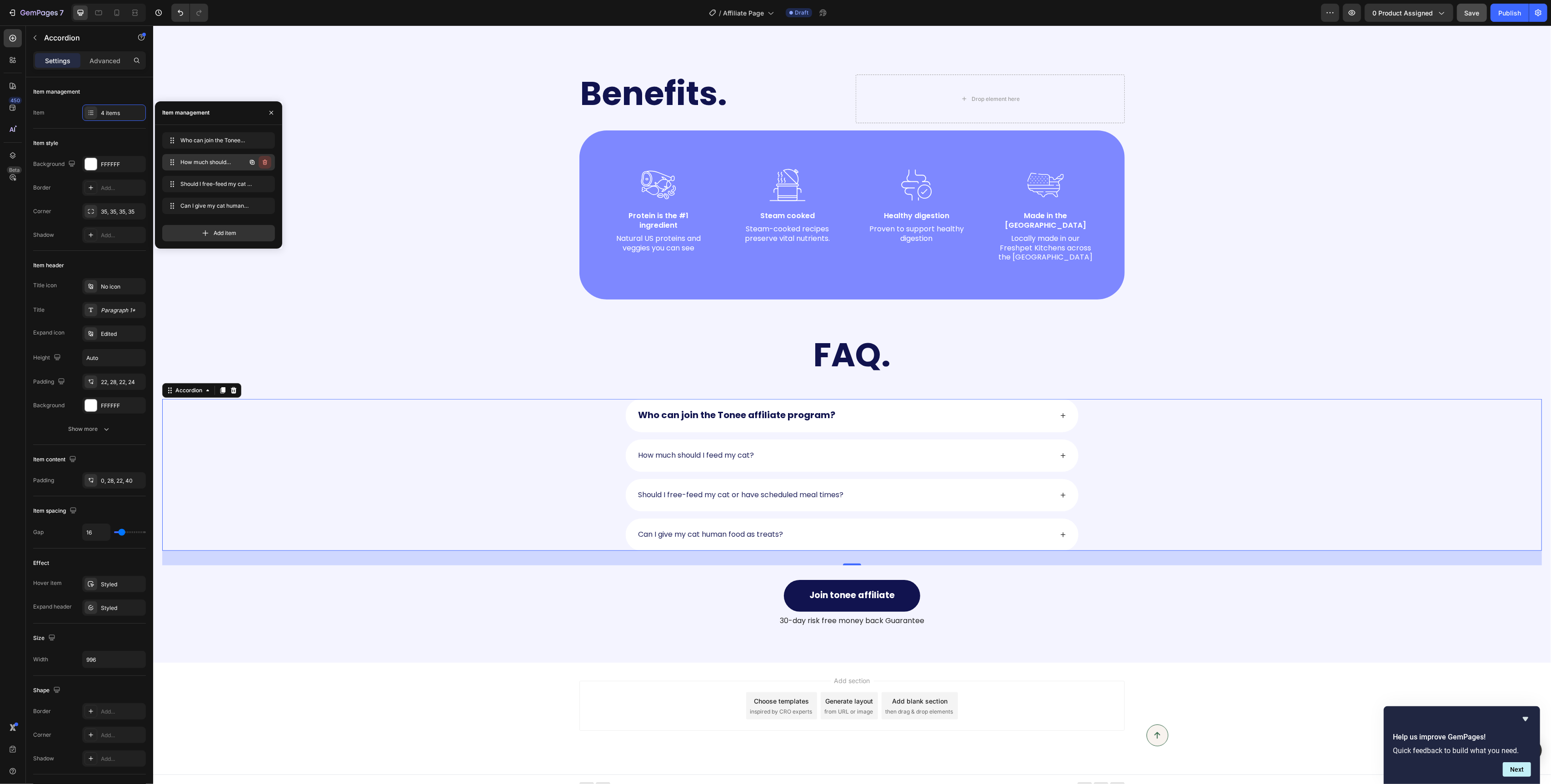
click at [266, 163] on icon "button" at bounding box center [265, 162] width 7 height 7
click at [266, 163] on div "Delete" at bounding box center [259, 162] width 17 height 8
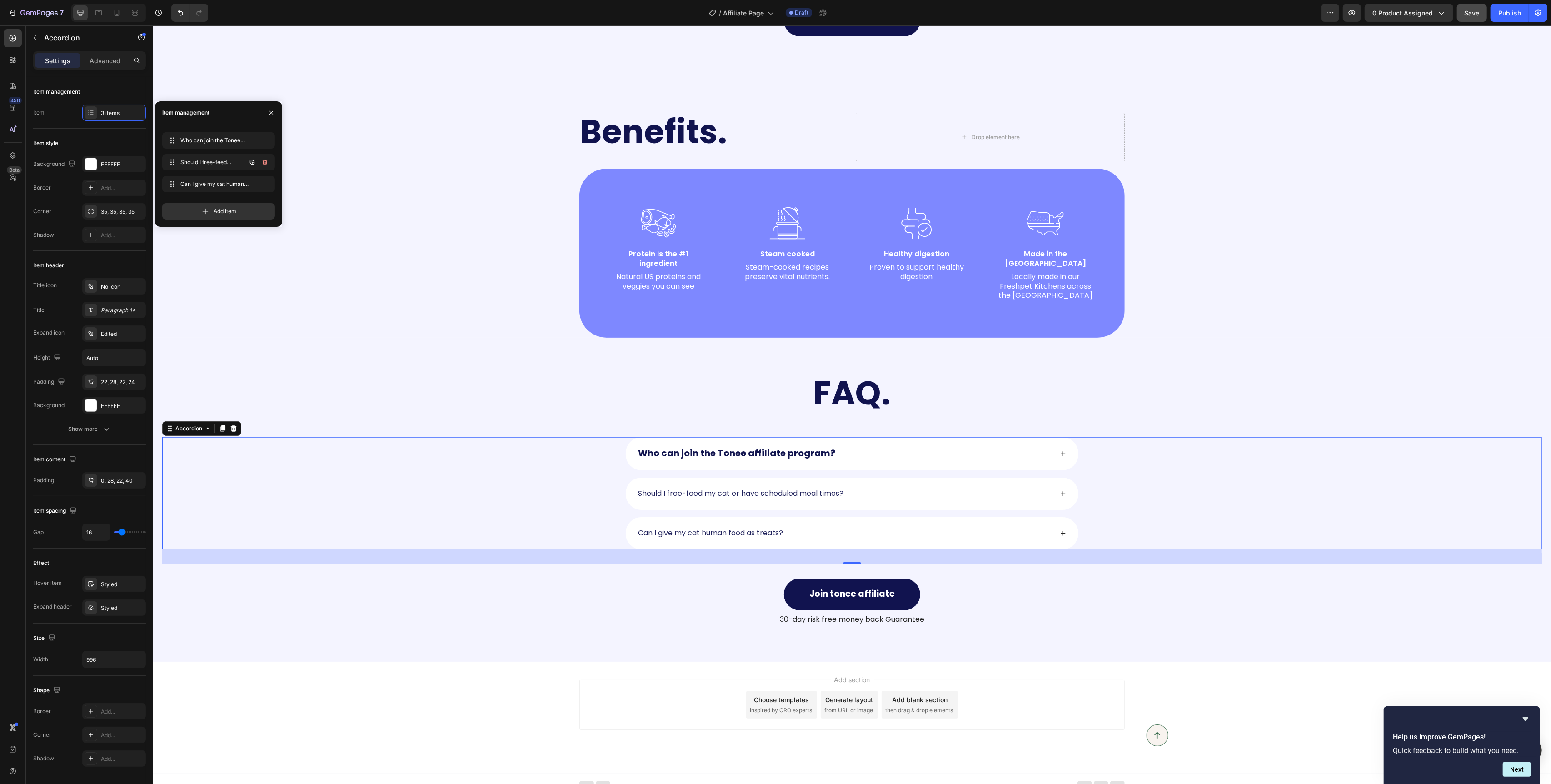
click at [266, 163] on icon "button" at bounding box center [265, 162] width 7 height 7
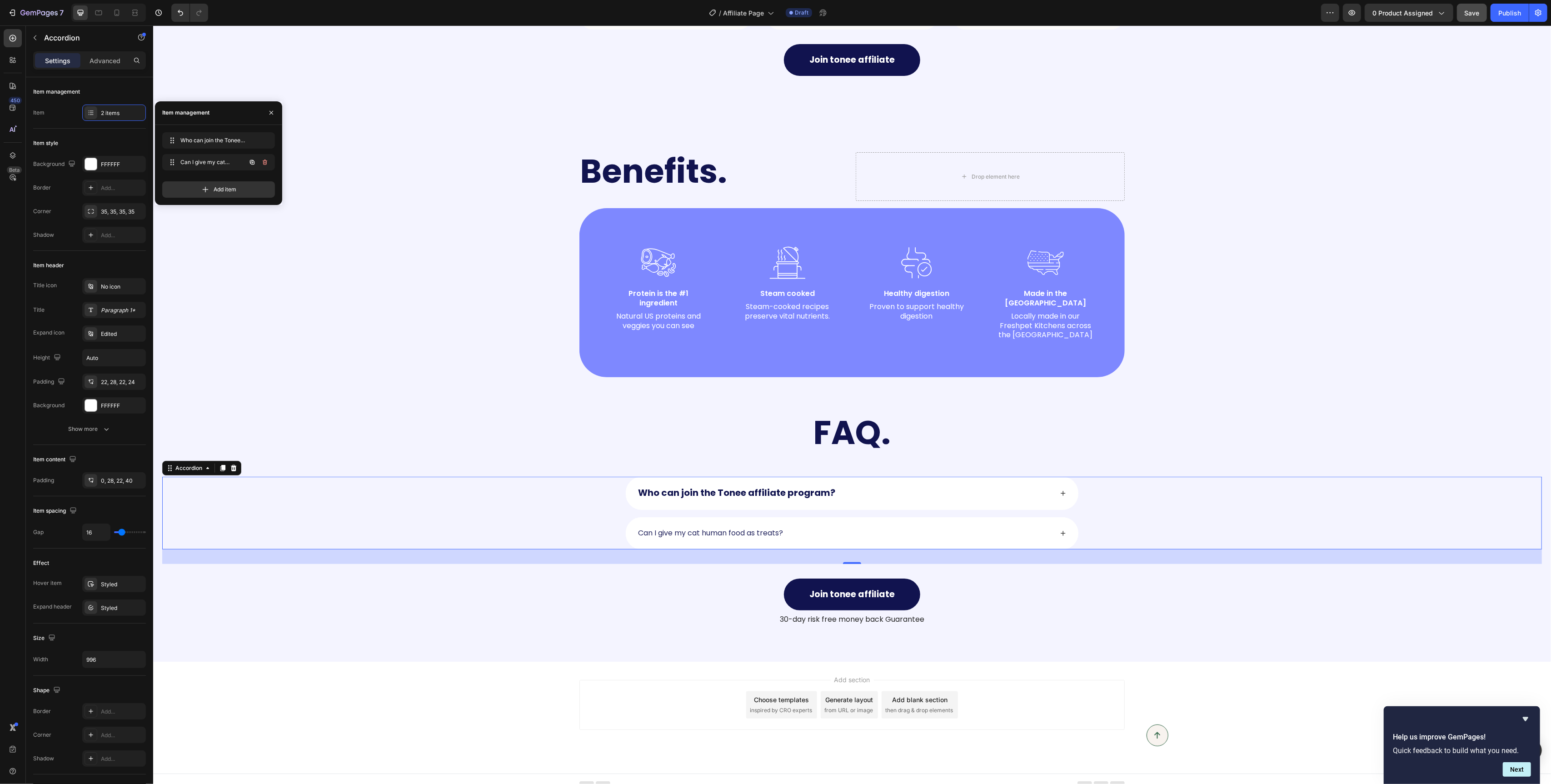
click at [266, 163] on icon "button" at bounding box center [265, 162] width 7 height 7
click at [266, 163] on div "Delete" at bounding box center [259, 162] width 17 height 8
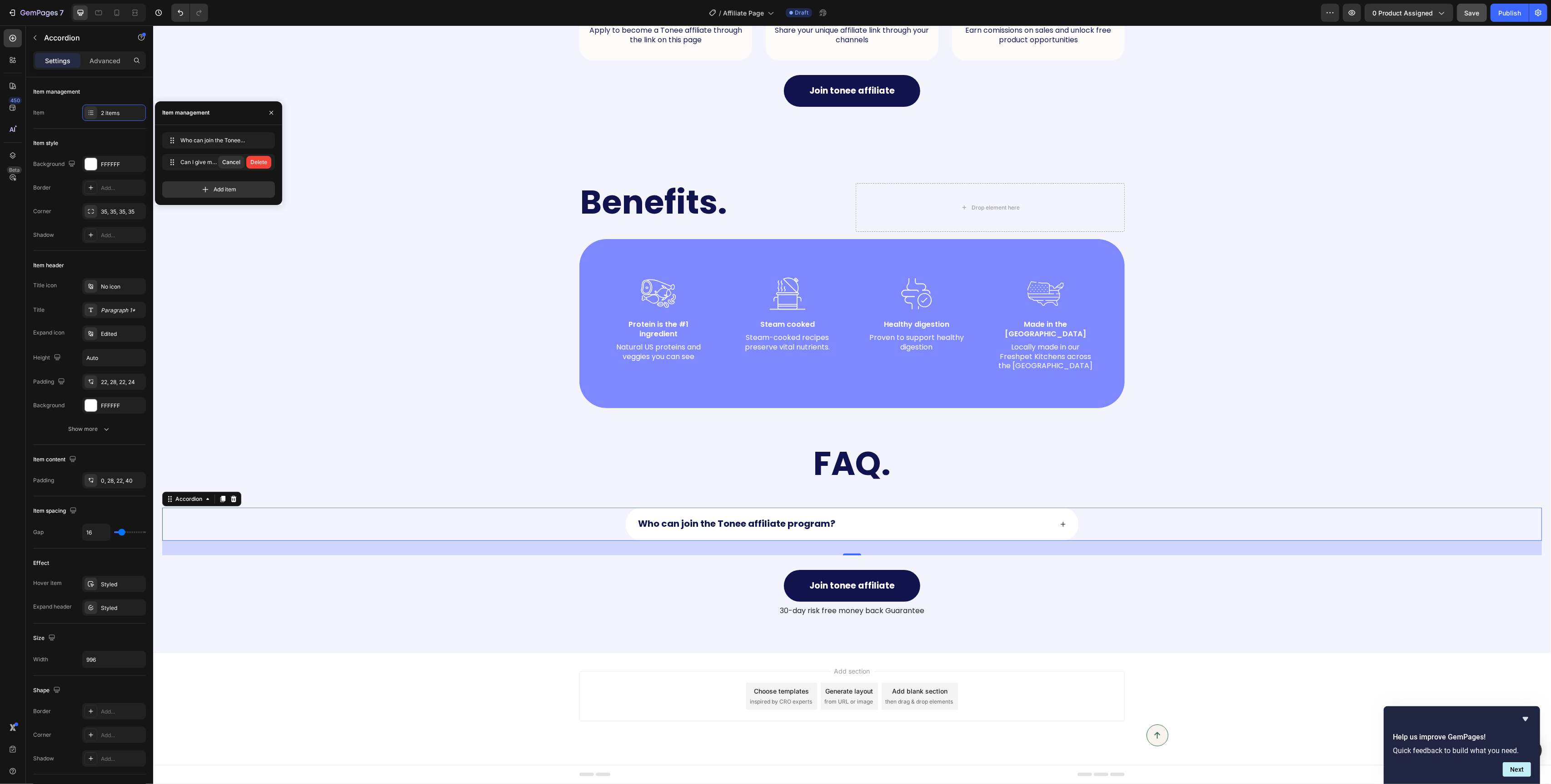
scroll to position [647, 0]
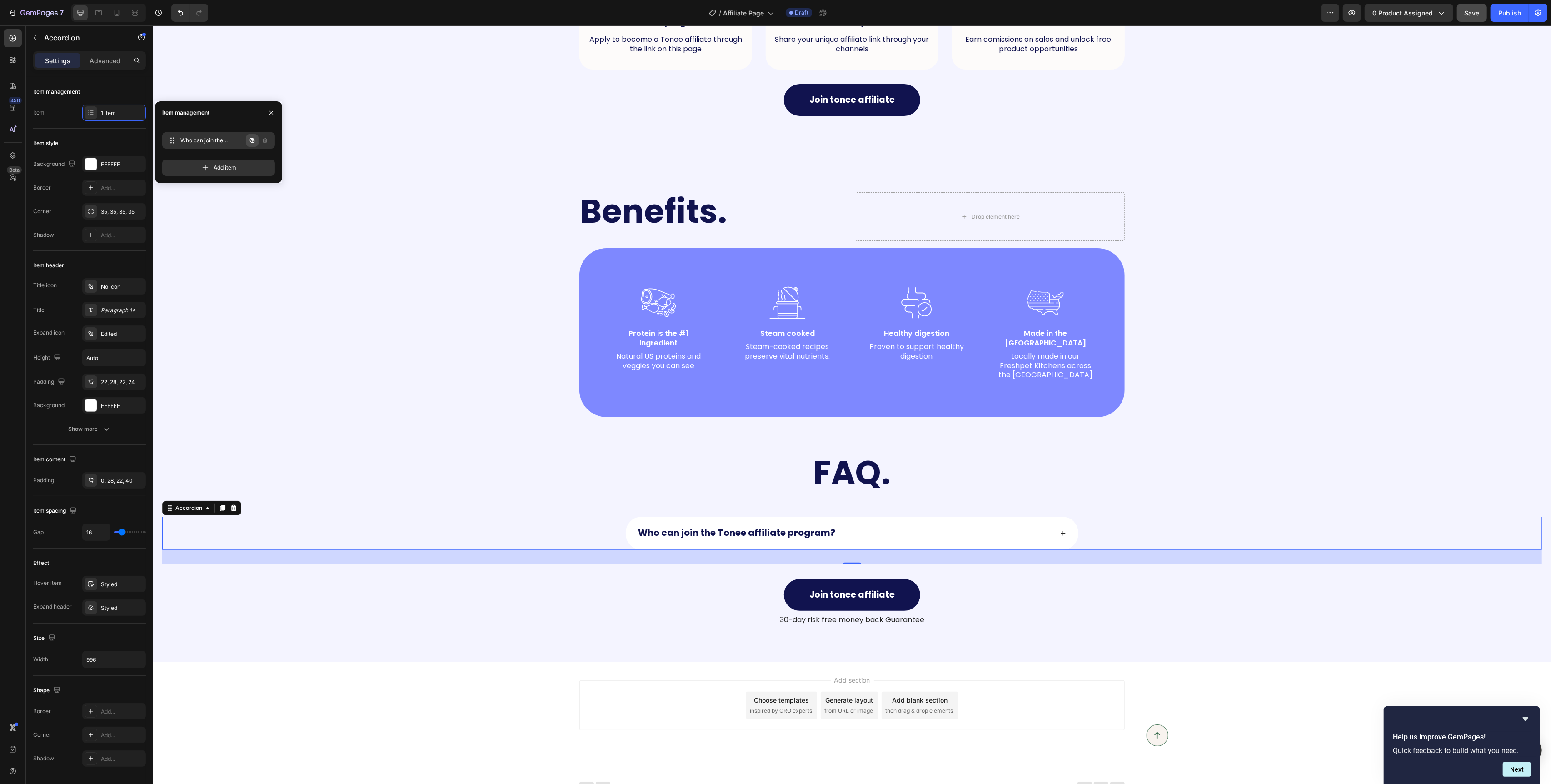
click at [254, 142] on icon "button" at bounding box center [252, 139] width 4 height 4
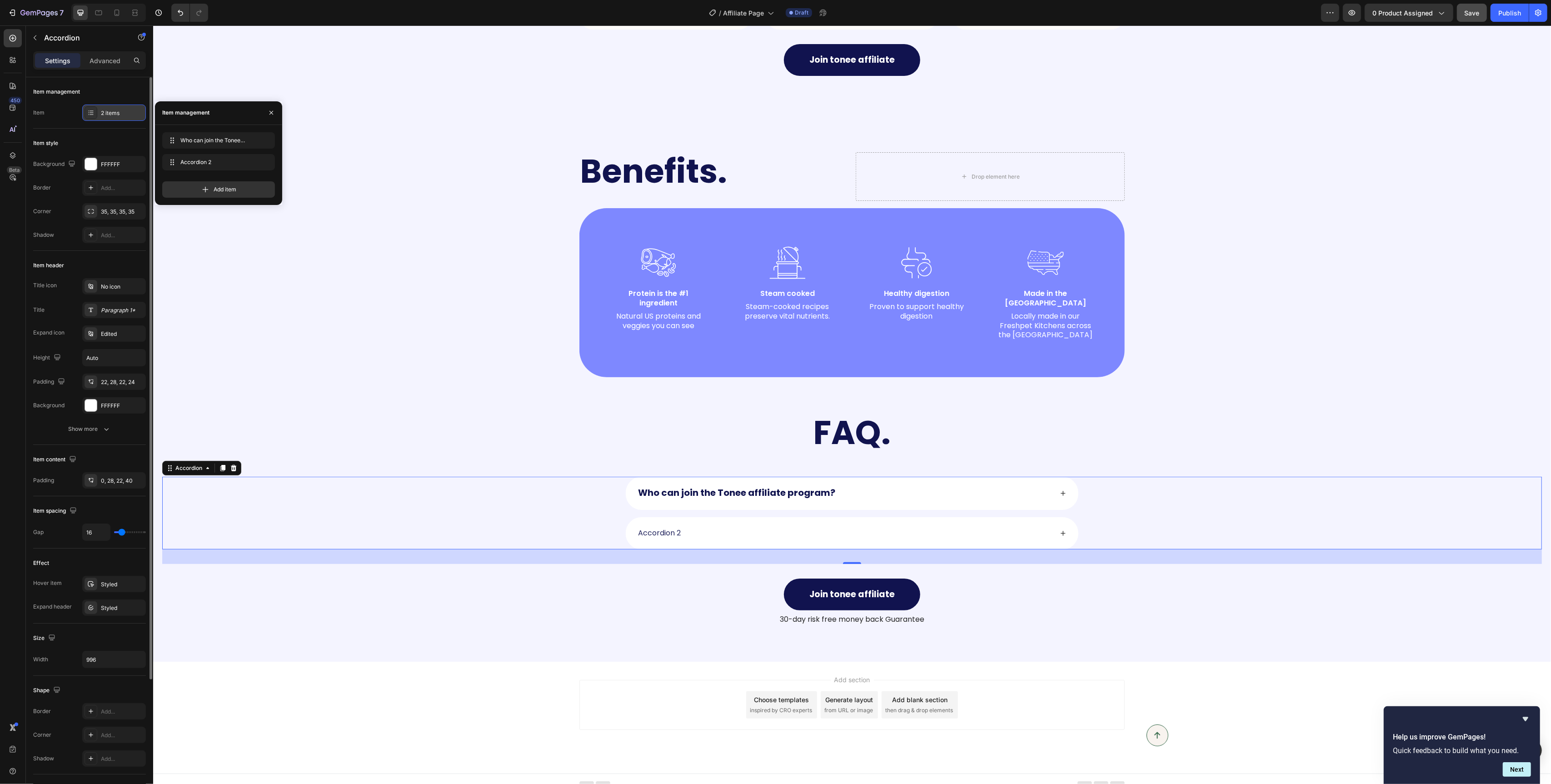
click at [106, 113] on div "2 items" at bounding box center [122, 113] width 43 height 8
click at [209, 142] on span "Who can join the Tonee affiliate program?" at bounding box center [206, 140] width 51 height 8
click at [253, 140] on icon "button" at bounding box center [252, 140] width 2 height 2
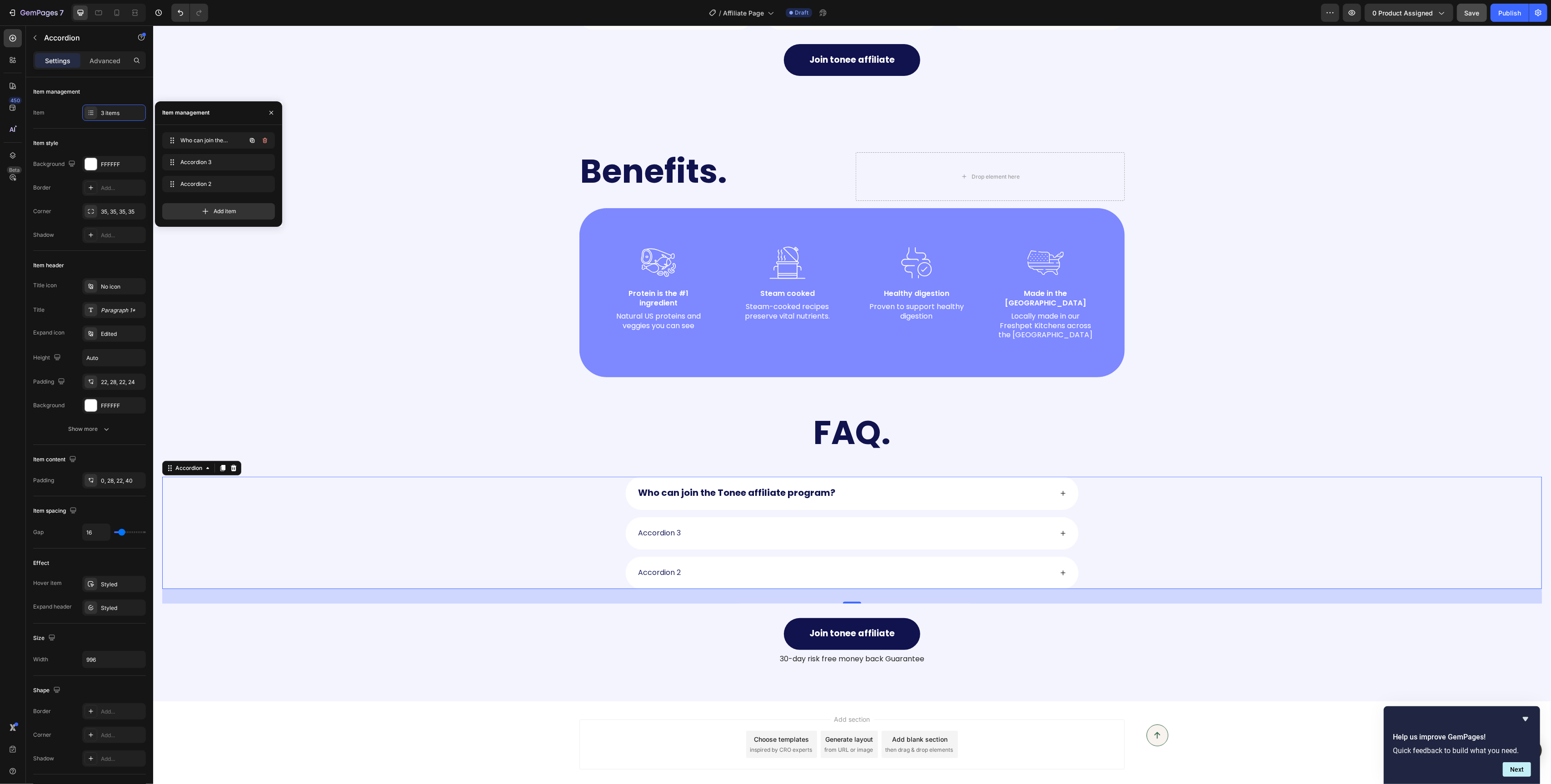
scroll to position [727, 0]
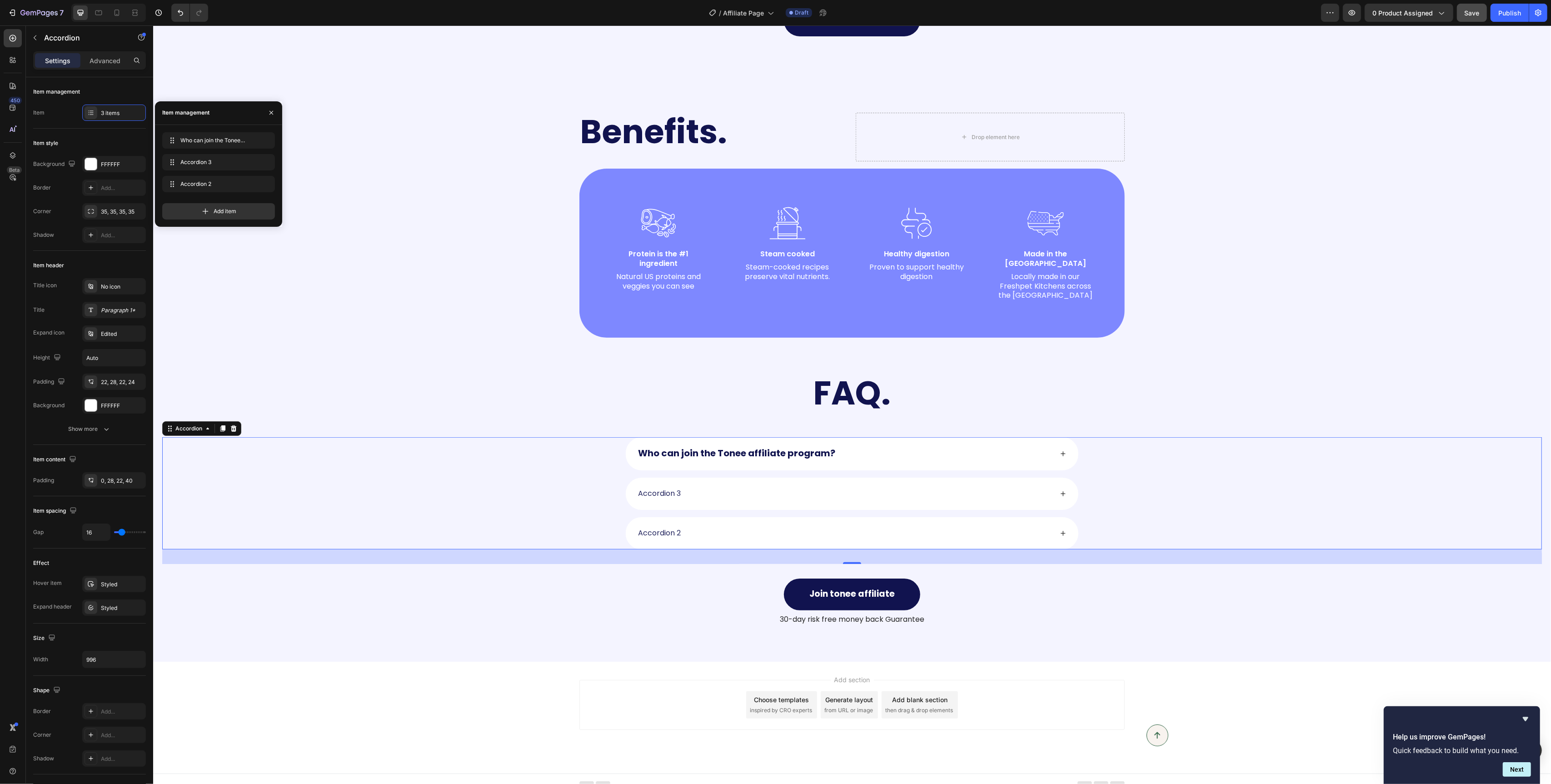
click at [706, 494] on div "Accordion 3" at bounding box center [852, 494] width 452 height 32
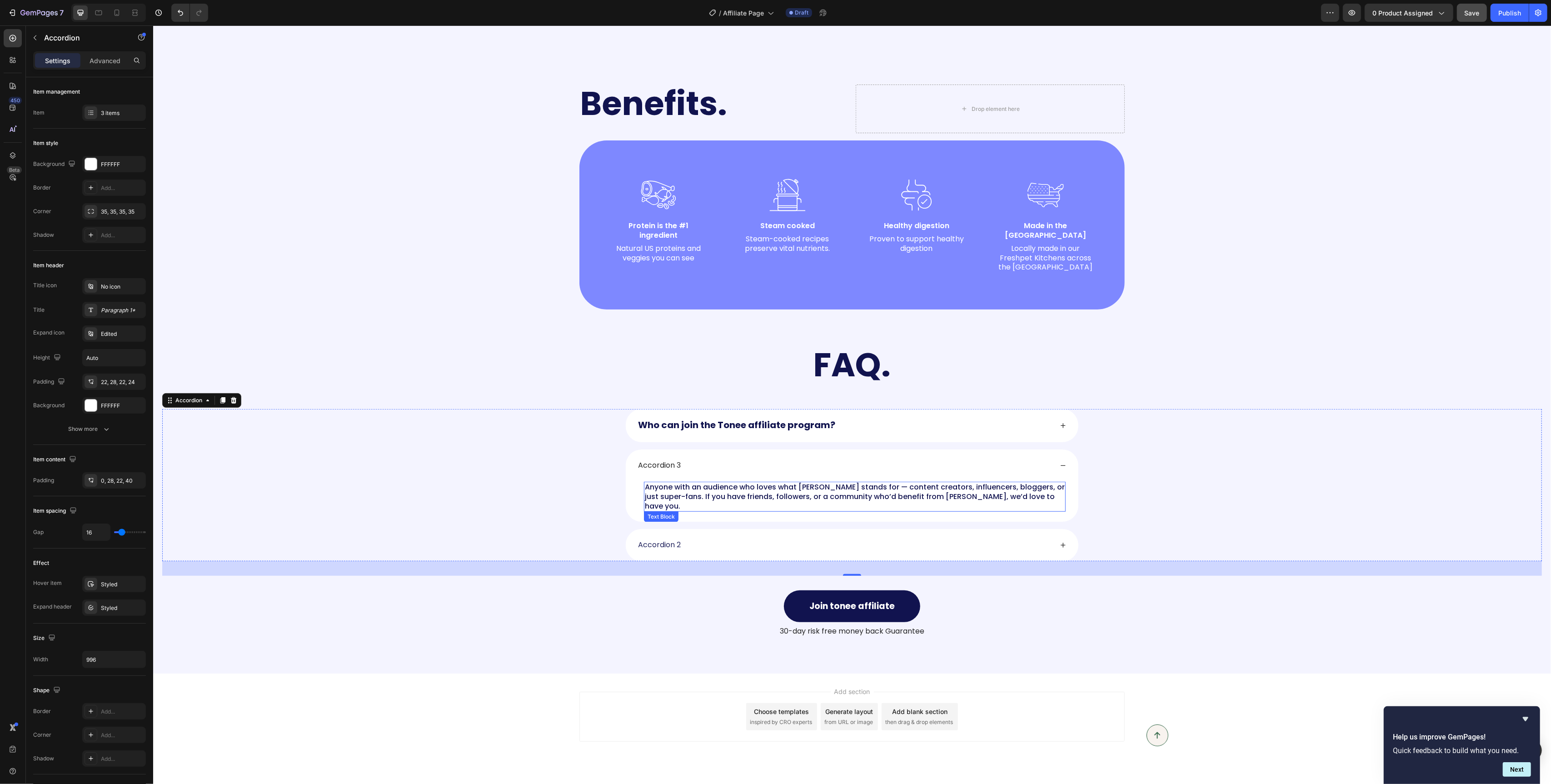
scroll to position [758, 0]
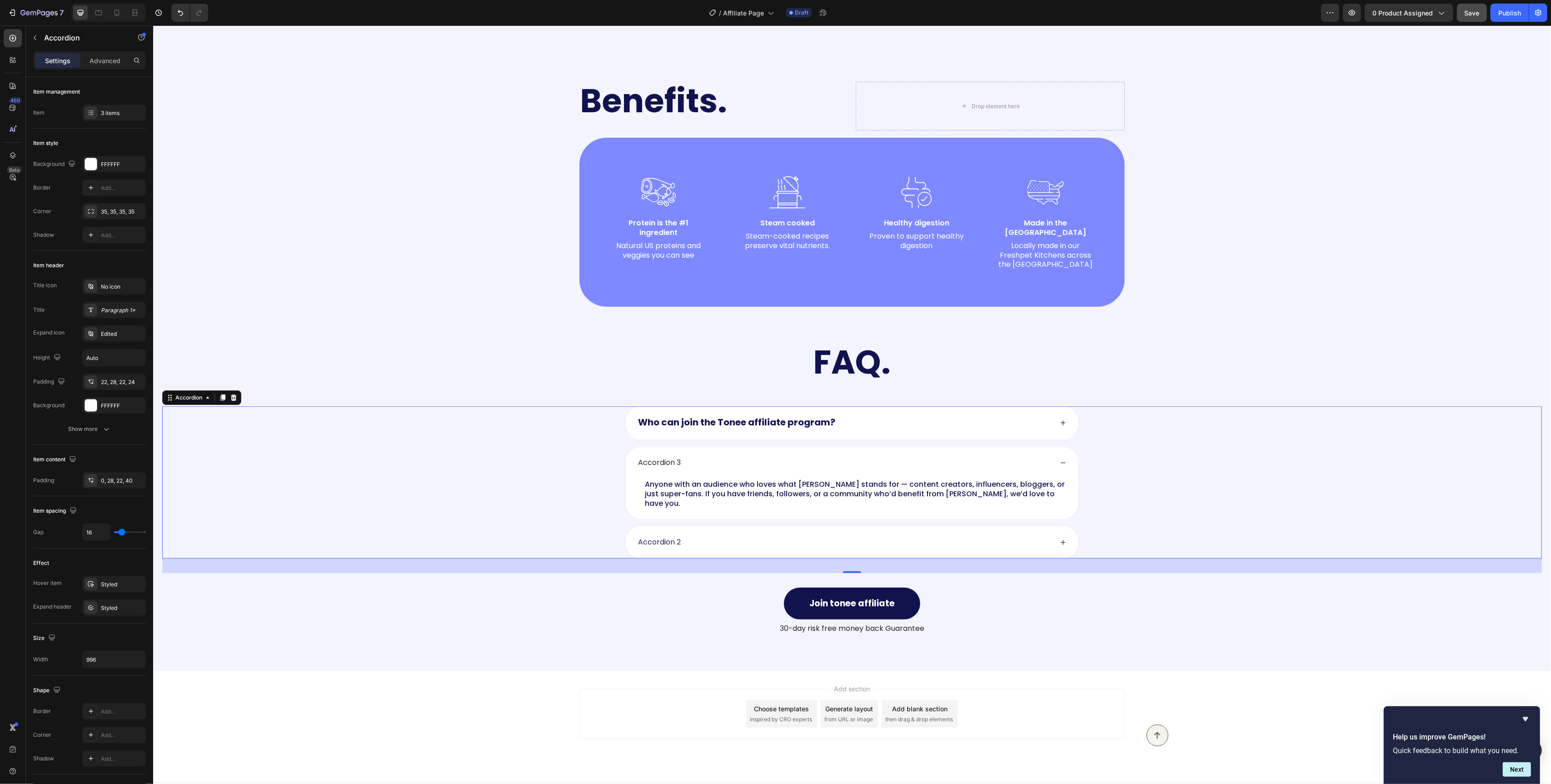
click at [668, 456] on div "Accordion 3" at bounding box center [659, 462] width 45 height 12
click at [668, 458] on p "Accordion 3" at bounding box center [659, 463] width 43 height 10
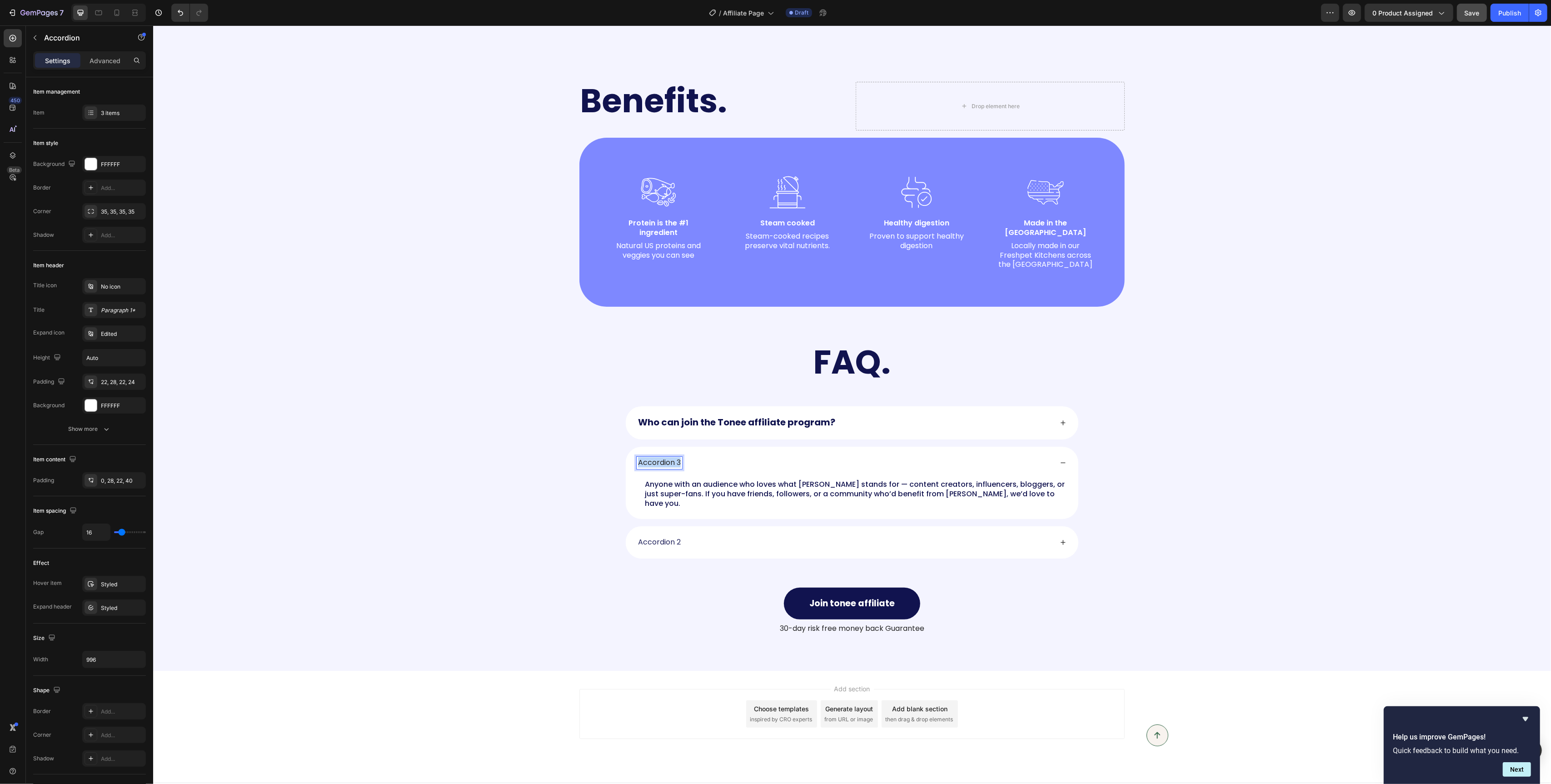
click at [668, 458] on p "Accordion 3" at bounding box center [659, 463] width 43 height 10
click at [703, 480] on p "Anyone with an audience who loves what Tonee stands for — content creators, inf…" at bounding box center [855, 494] width 420 height 28
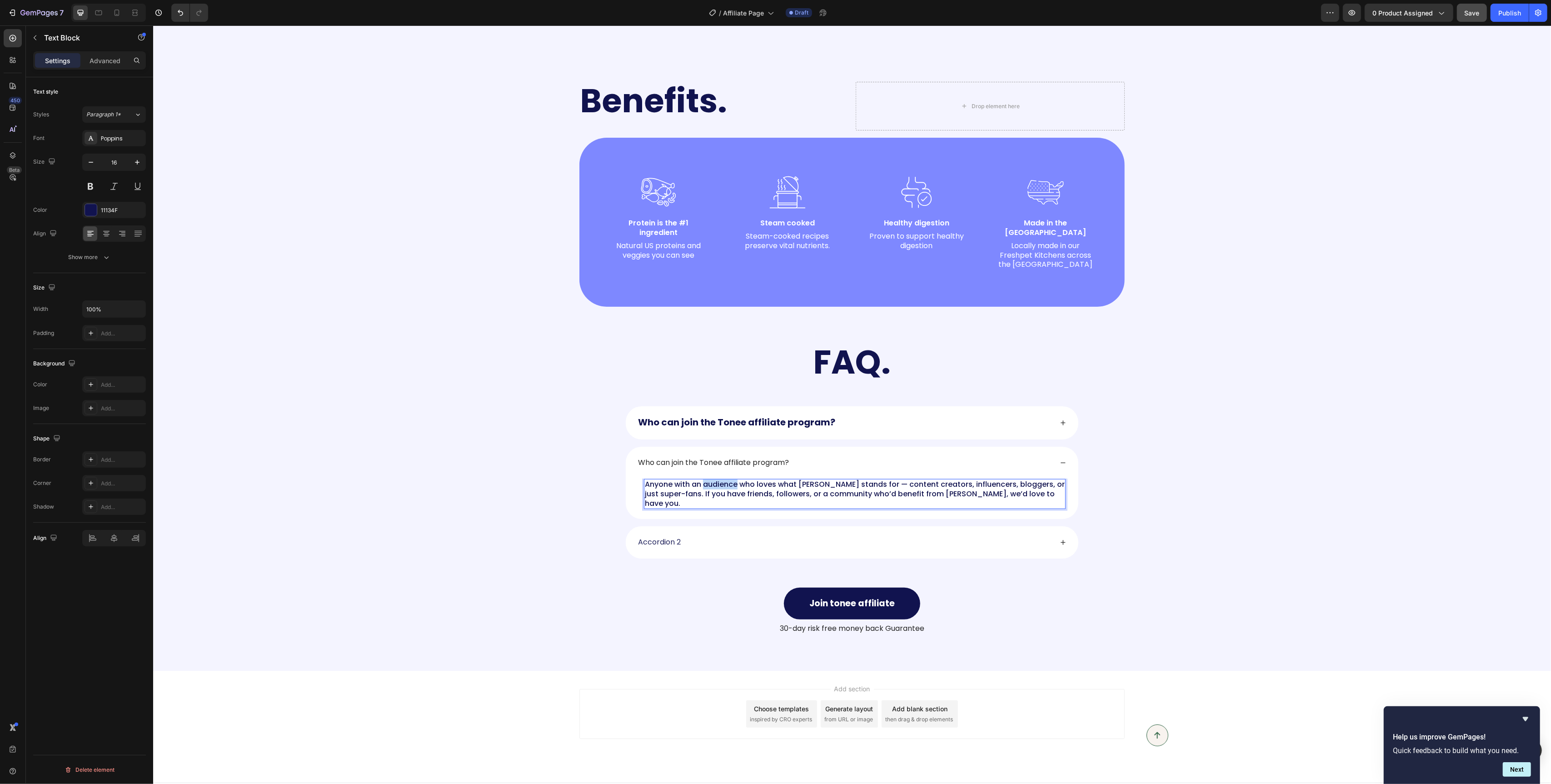
click at [703, 480] on p "Anyone with an audience who loves what Tonee stands for — content creators, inf…" at bounding box center [855, 494] width 420 height 28
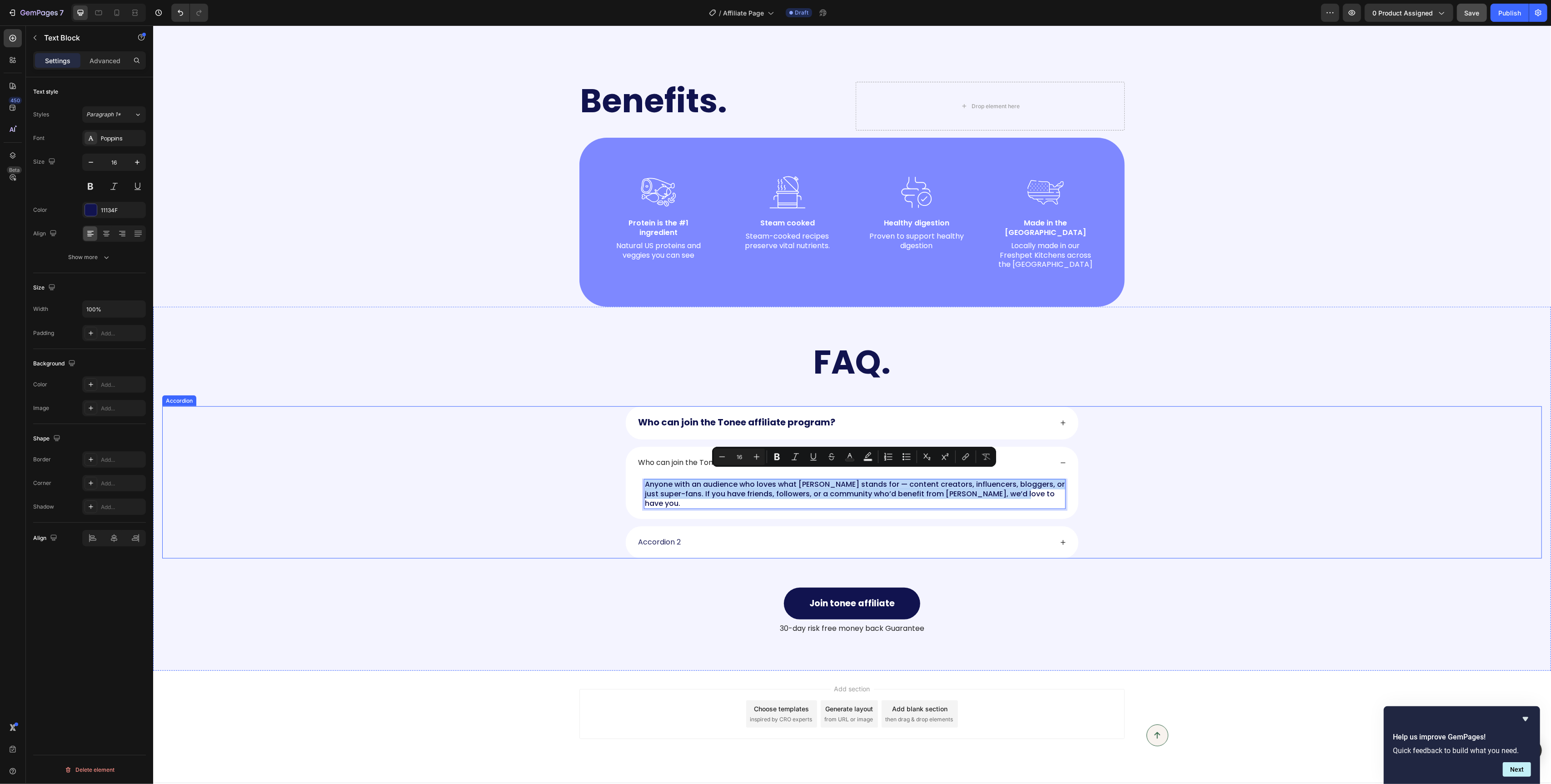
click at [685, 416] on strong "Who can join the Tonee affiliate program?" at bounding box center [736, 422] width 197 height 13
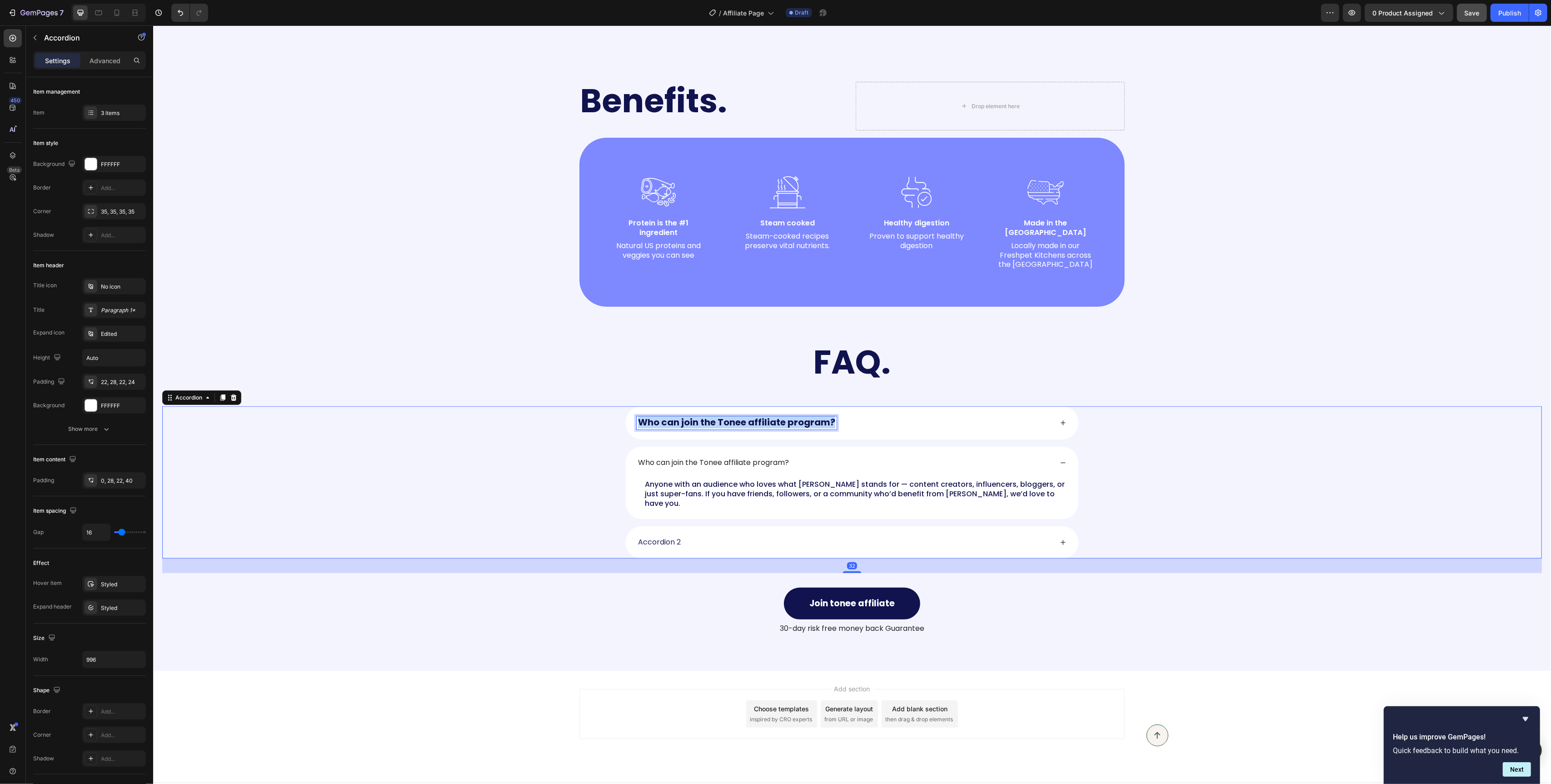
click at [685, 416] on strong "Who can join the Tonee affiliate program?" at bounding box center [736, 422] width 197 height 13
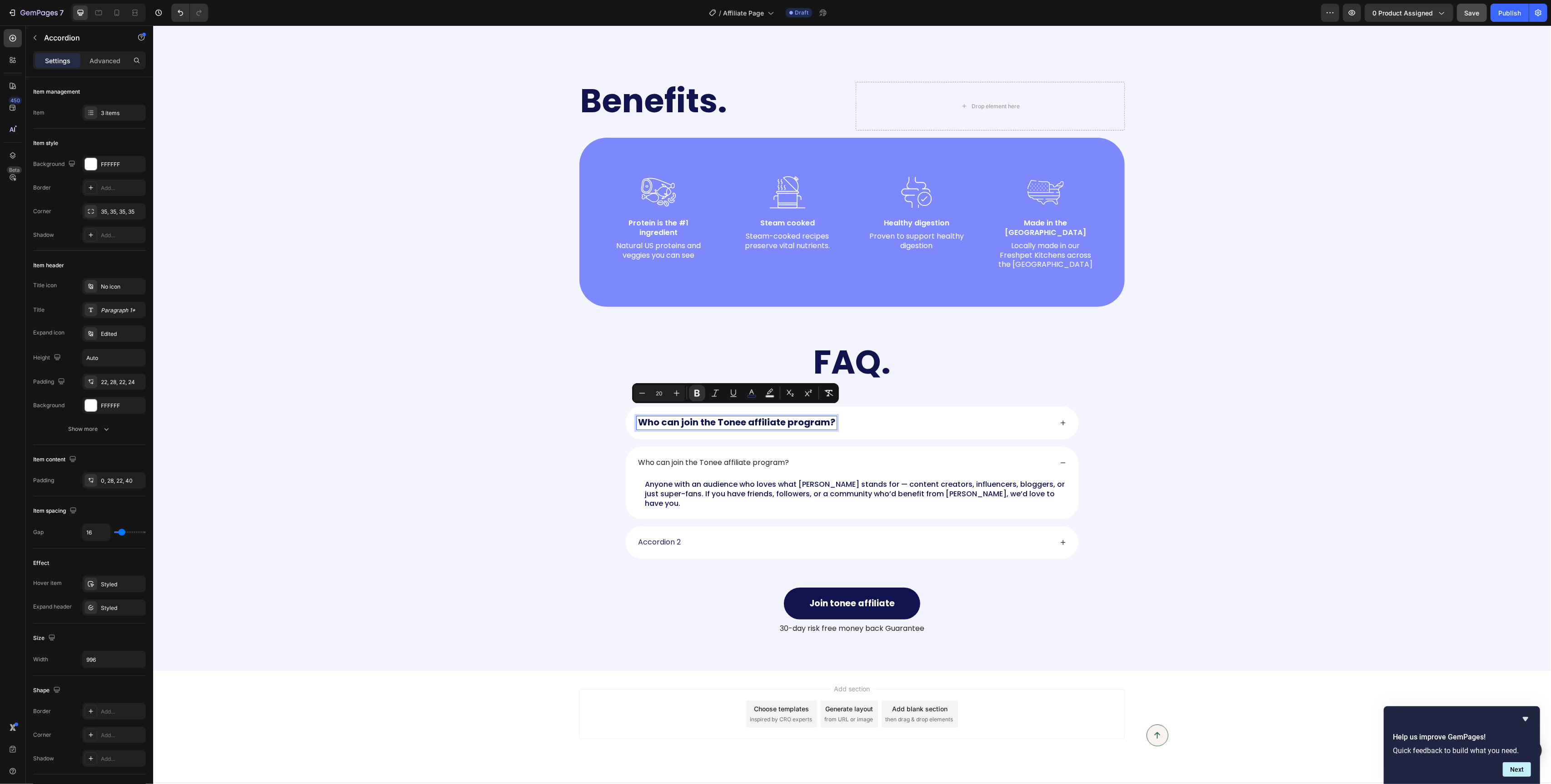
click at [679, 458] on p "Who can join the Tonee affiliate program?" at bounding box center [713, 463] width 151 height 10
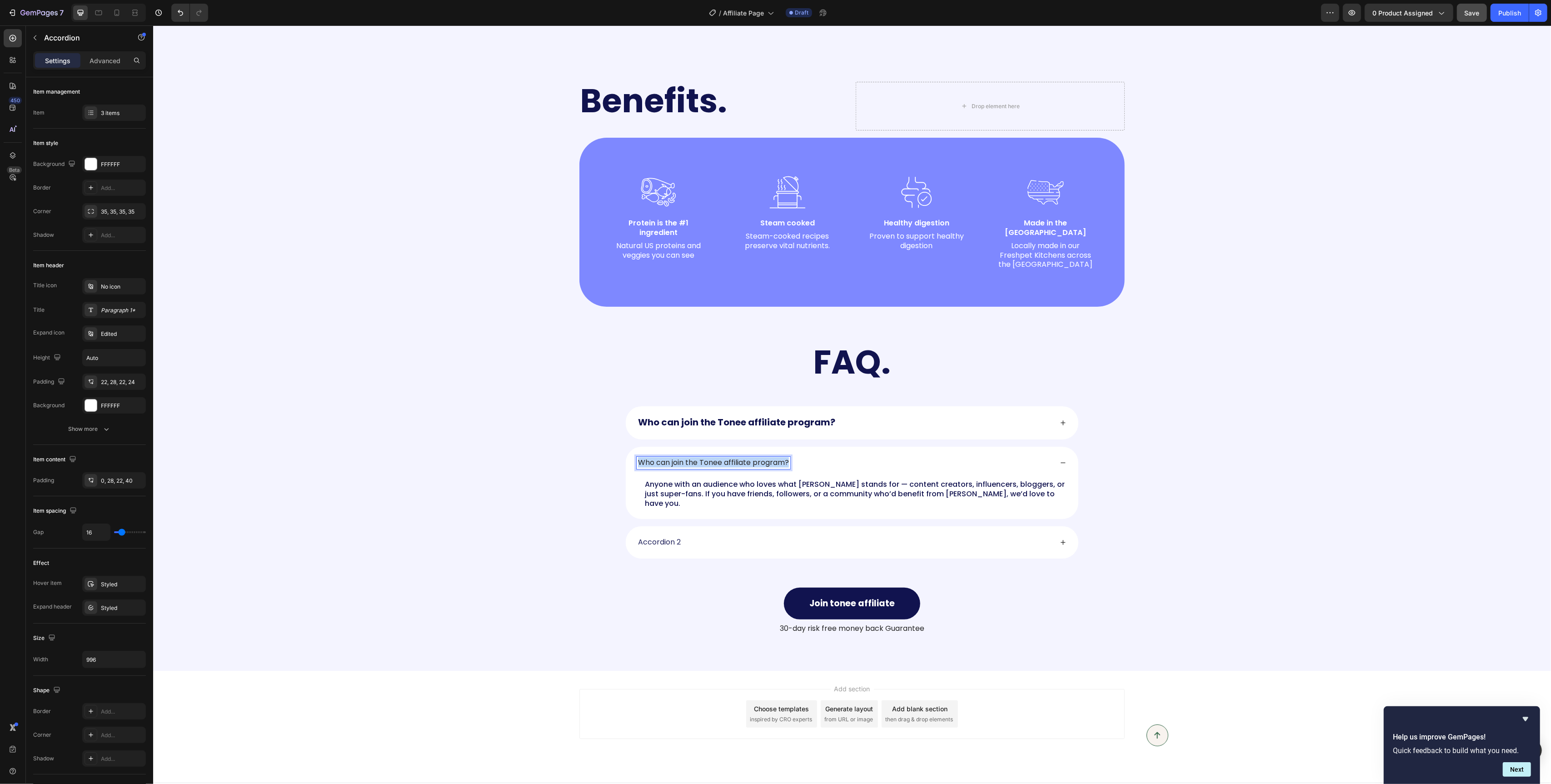
click at [679, 458] on p "Who can join the Tonee affiliate program?" at bounding box center [713, 463] width 151 height 10
click at [865, 480] on p "Anyone with an audience who loves what Tonee stands for — content creators, inf…" at bounding box center [855, 494] width 420 height 28
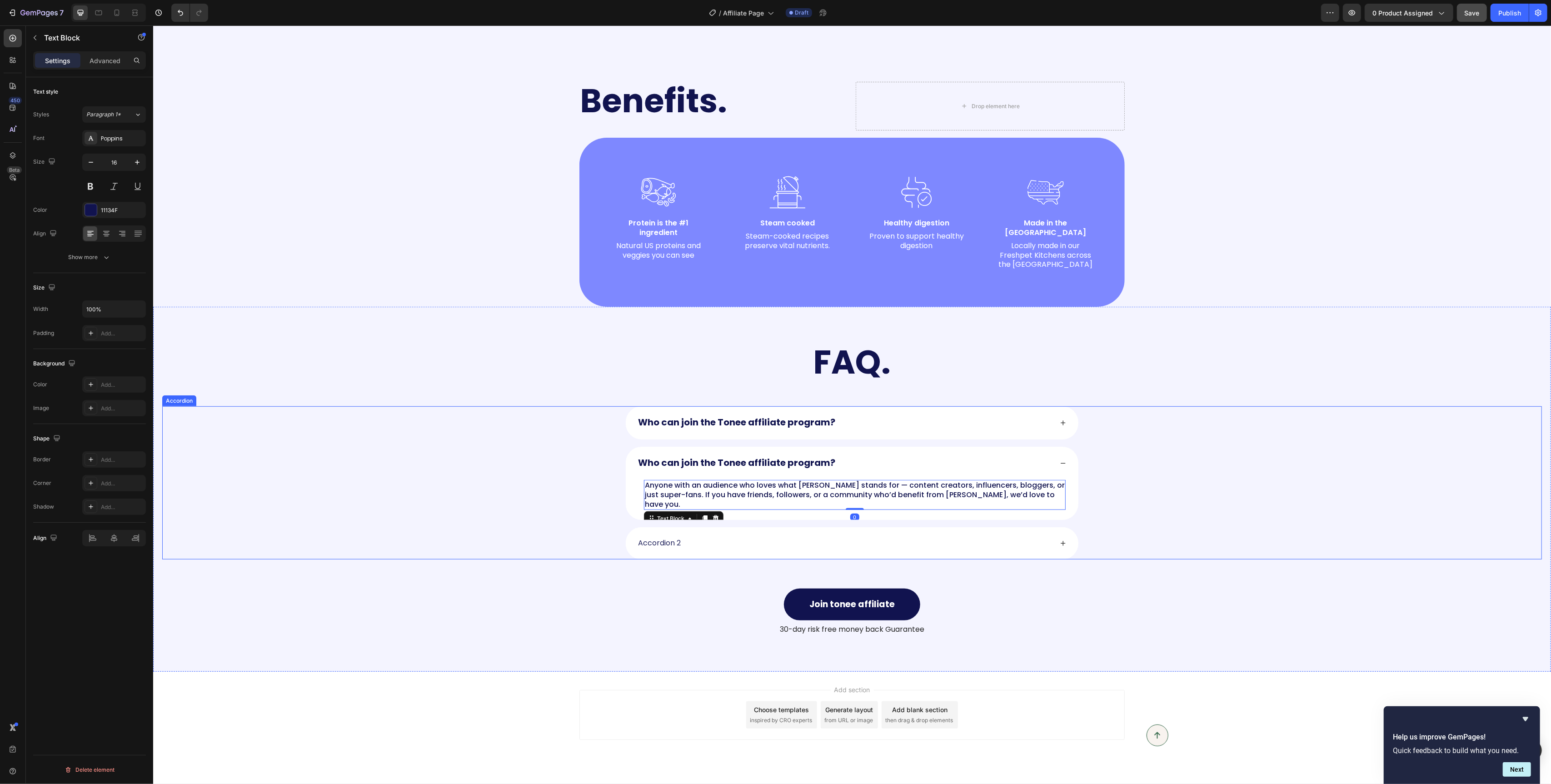
click at [1058, 416] on div "Who can join the Tonee affiliate program?" at bounding box center [852, 423] width 452 height 33
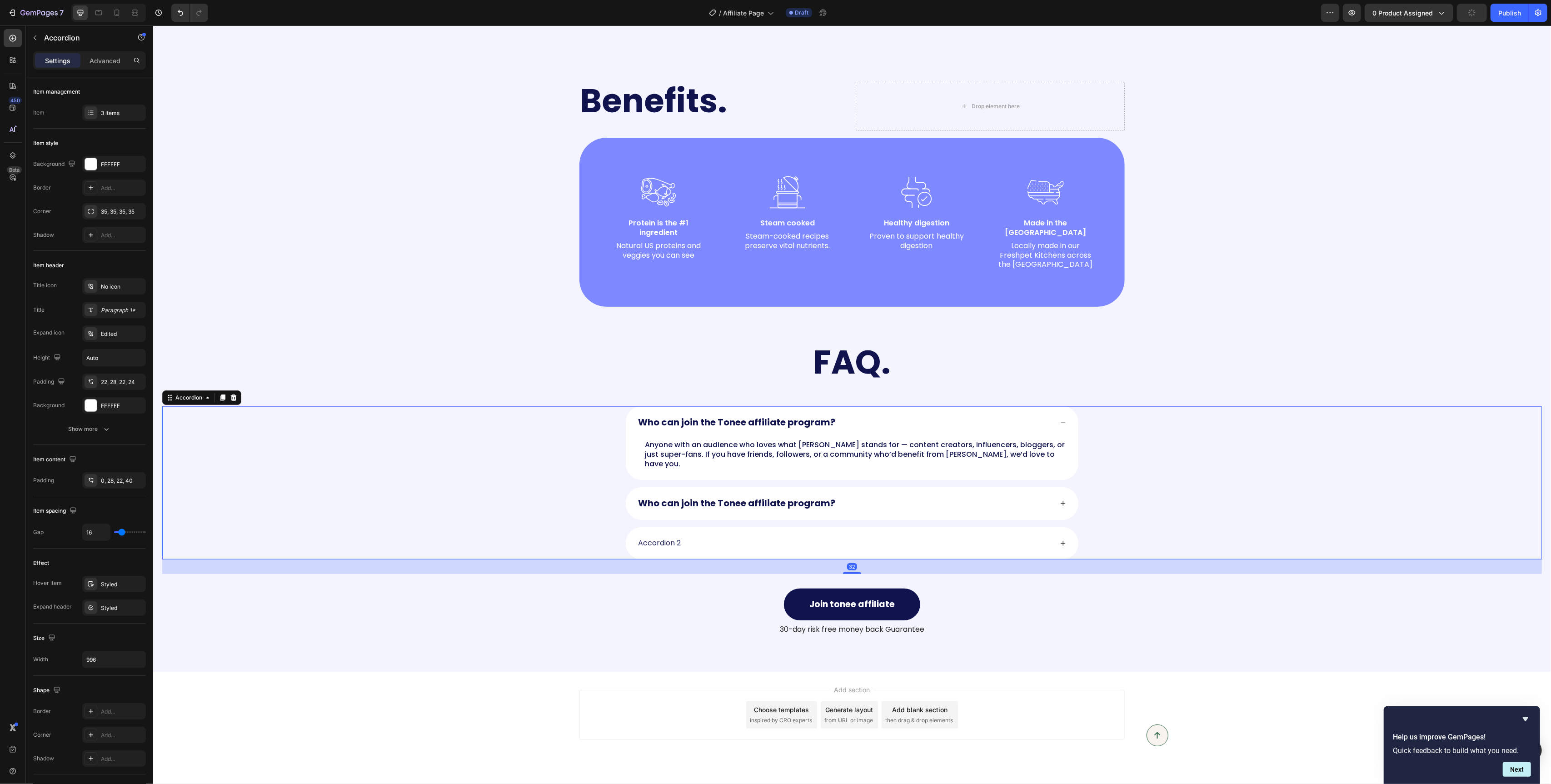
click at [1061, 501] on icon at bounding box center [1063, 503] width 5 height 5
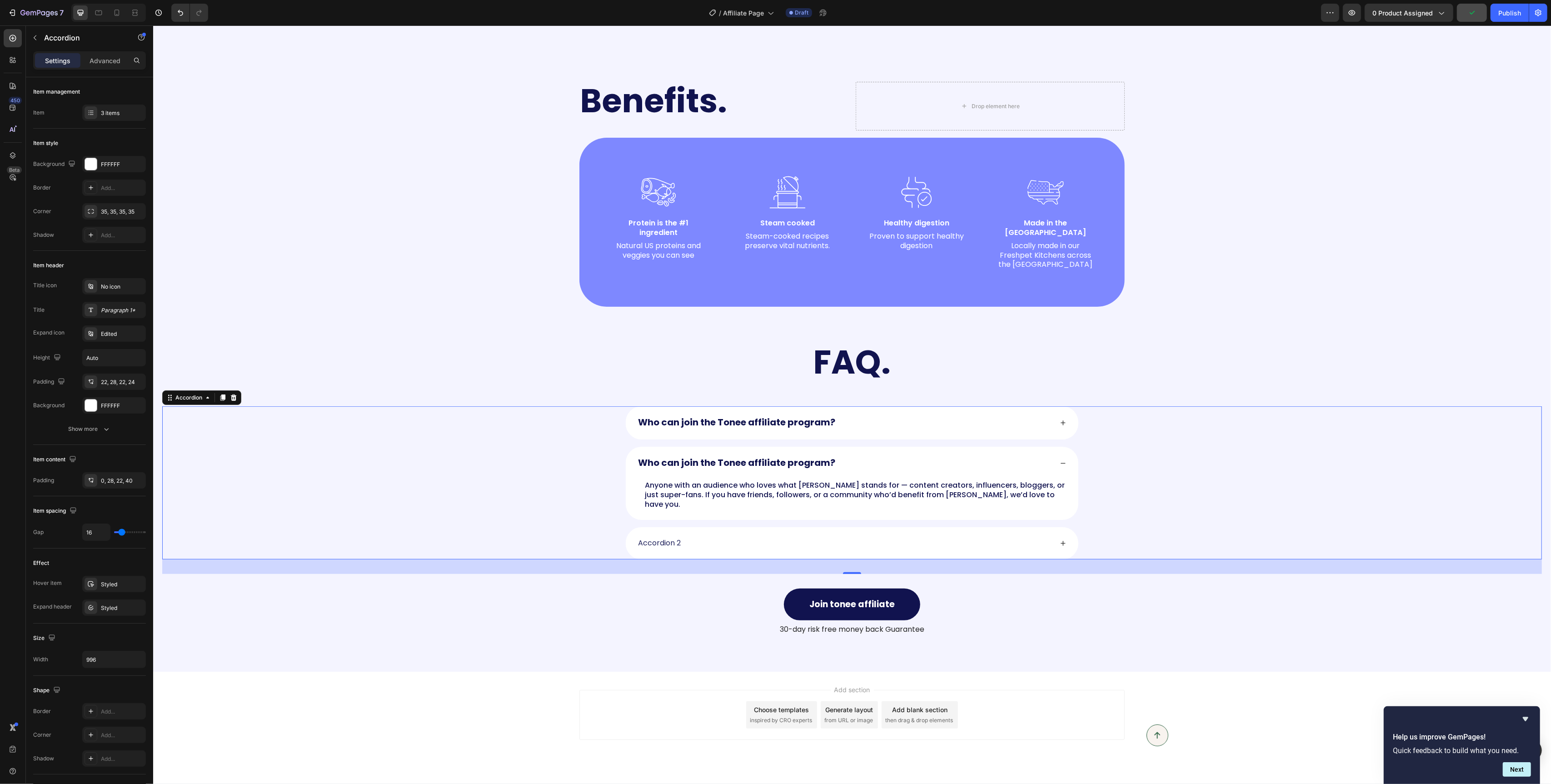
click at [1062, 421] on icon at bounding box center [1063, 423] width 5 height 5
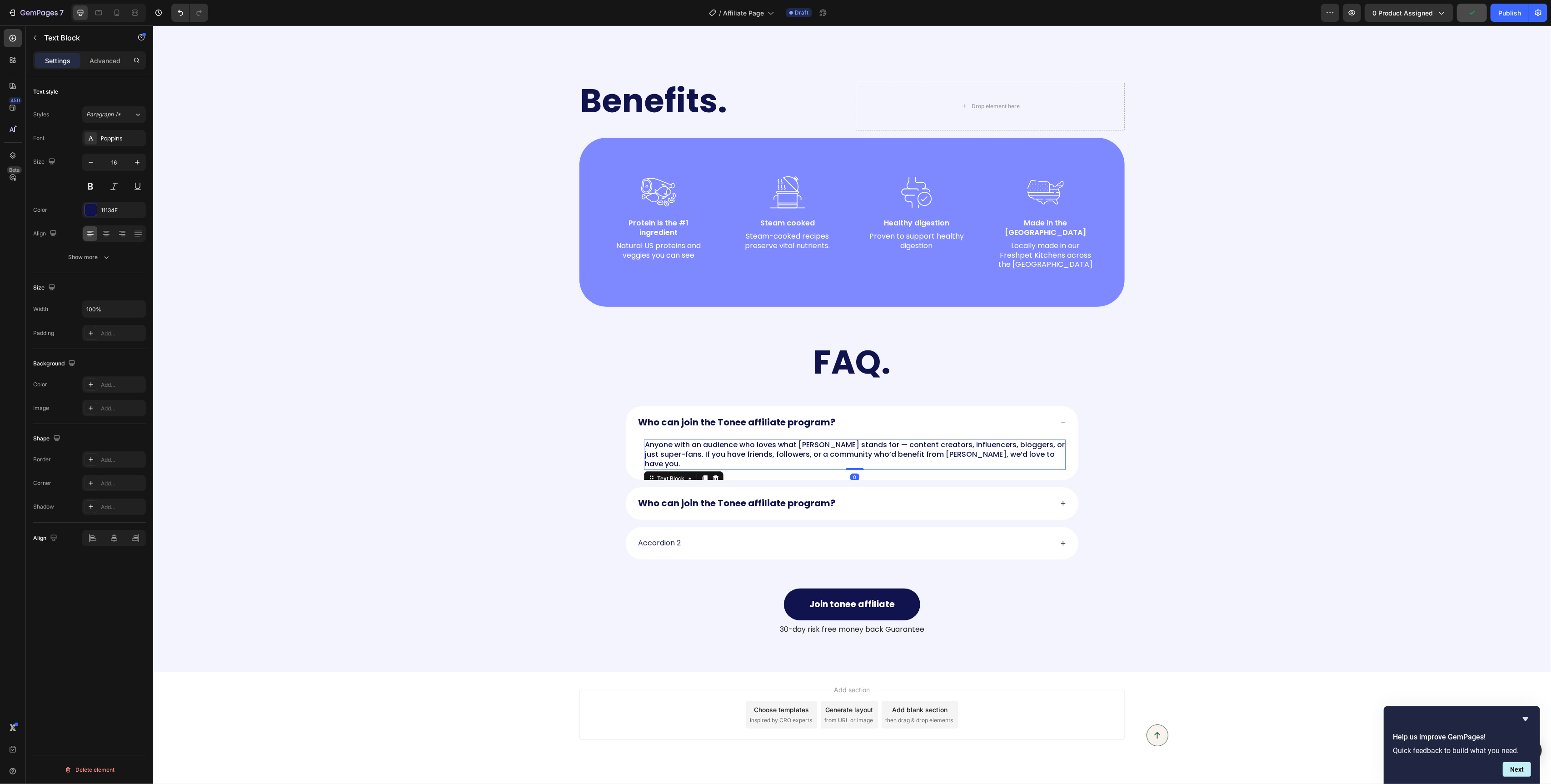
click at [948, 443] on p "Anyone with an audience who loves what Tonee stands for — content creators, inf…" at bounding box center [855, 454] width 420 height 28
click at [135, 162] on icon "button" at bounding box center [137, 162] width 4 height 4
type input "17"
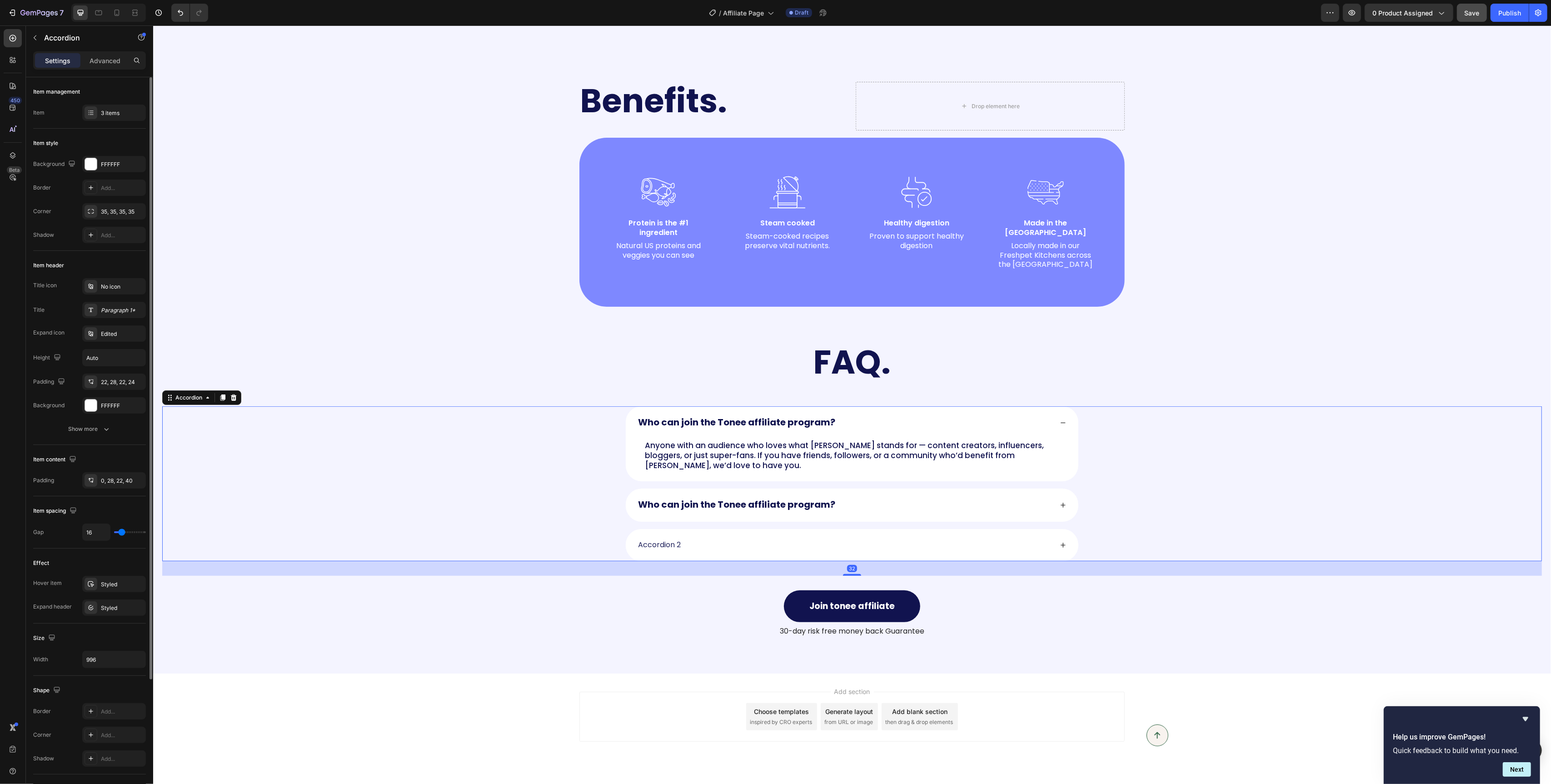
click at [1063, 503] on icon at bounding box center [1063, 505] width 5 height 5
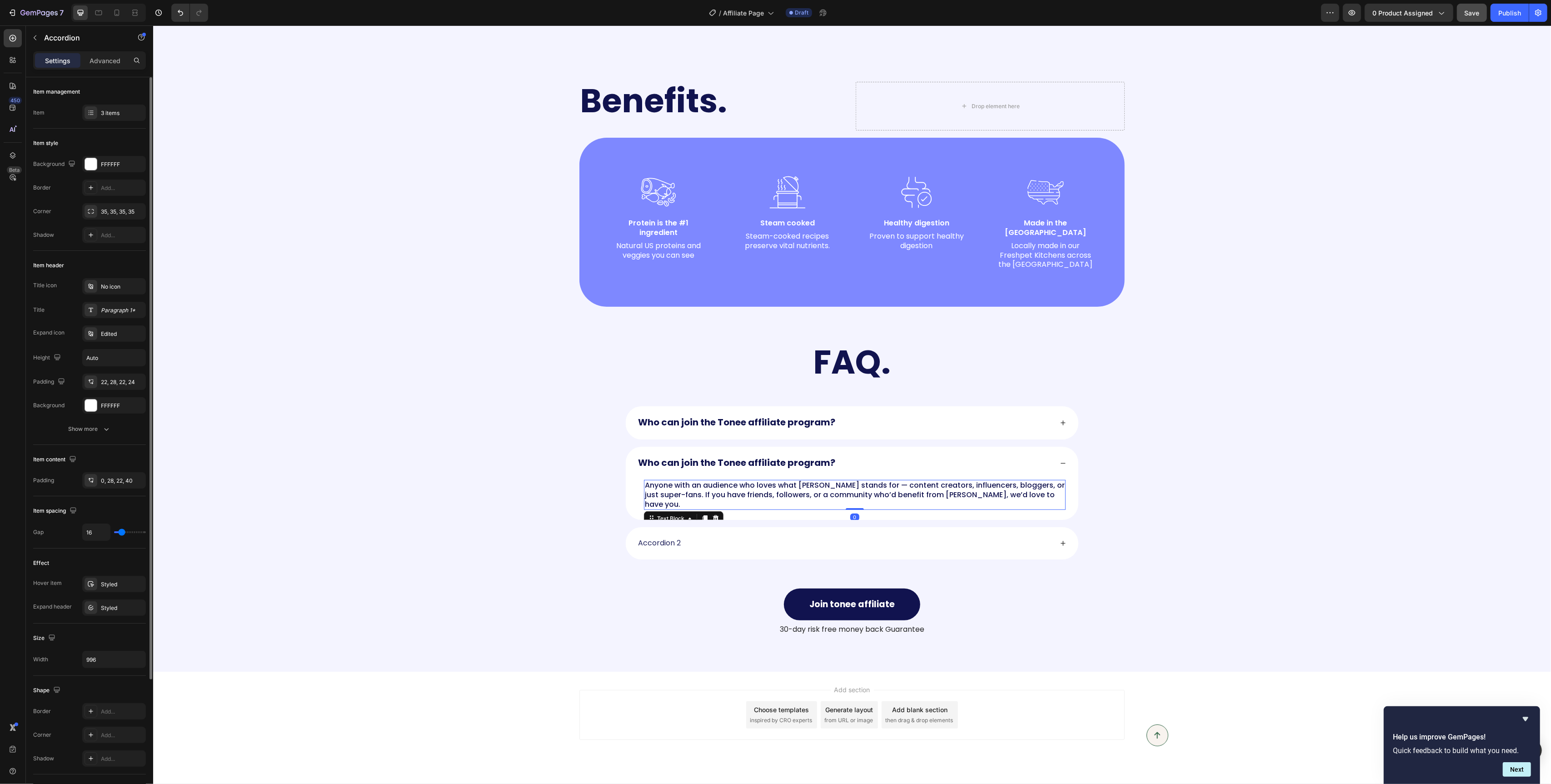
click at [948, 487] on p "Anyone with an audience who loves what Tonee stands for — content creators, inf…" at bounding box center [855, 494] width 420 height 28
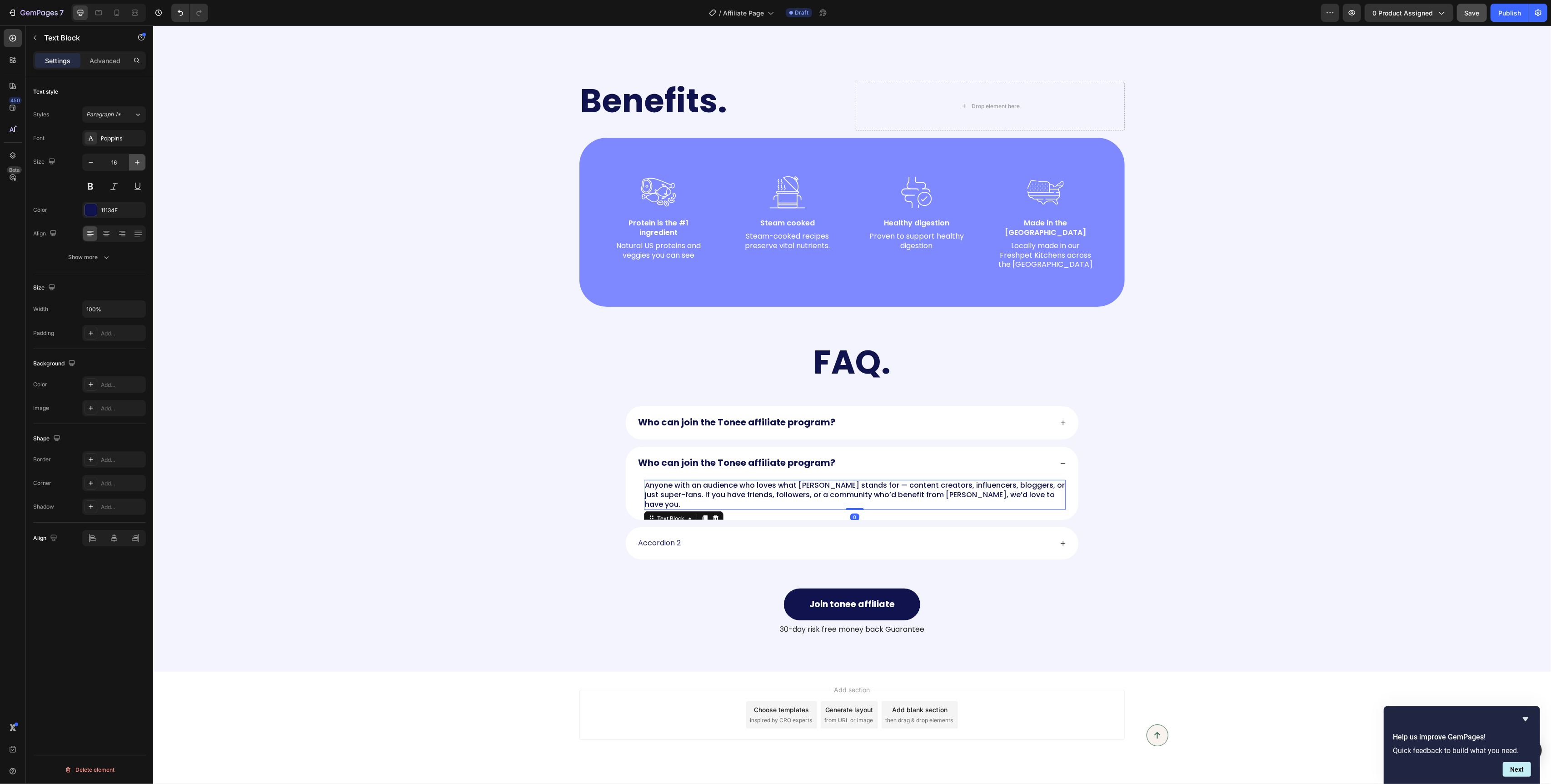
click at [135, 159] on icon "button" at bounding box center [137, 162] width 9 height 9
type input "17"
click at [794, 488] on p "Anyone with an audience who loves what Tonee stands for — content creators, inf…" at bounding box center [855, 495] width 420 height 30
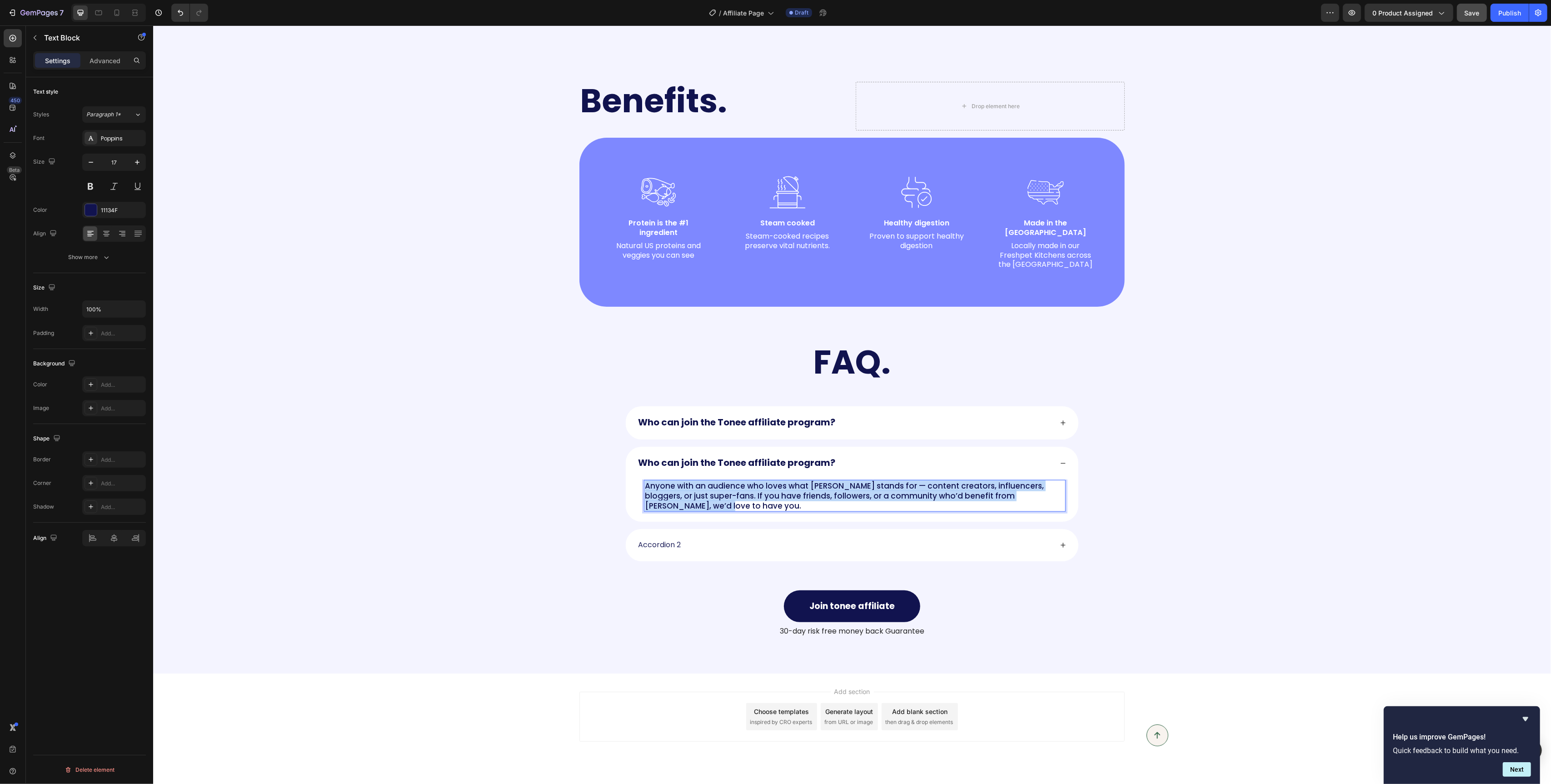
click at [794, 488] on p "Anyone with an audience who loves what Tonee stands for — content creators, inf…" at bounding box center [855, 495] width 420 height 30
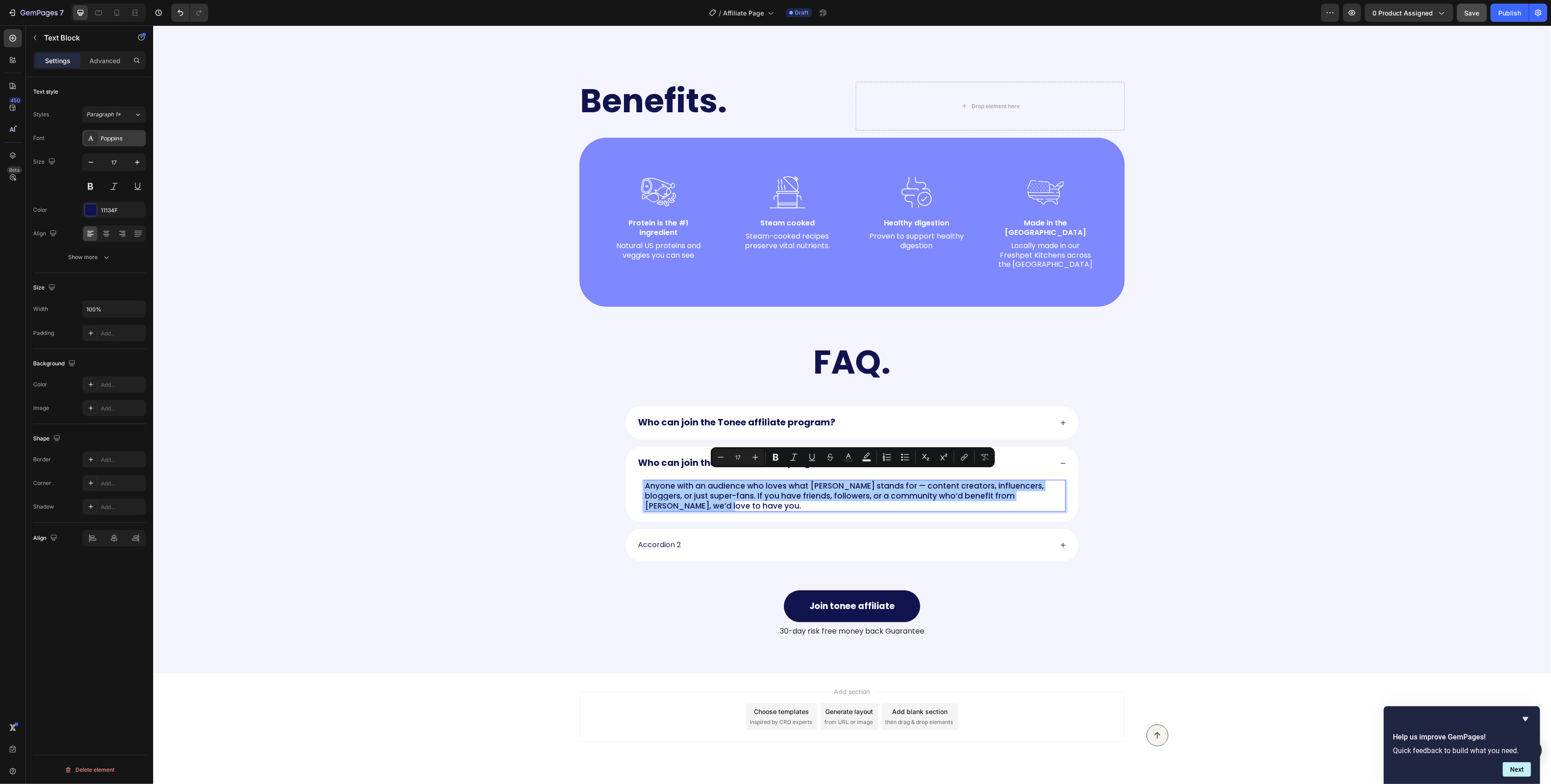
click at [121, 136] on div "Poppins" at bounding box center [122, 139] width 43 height 8
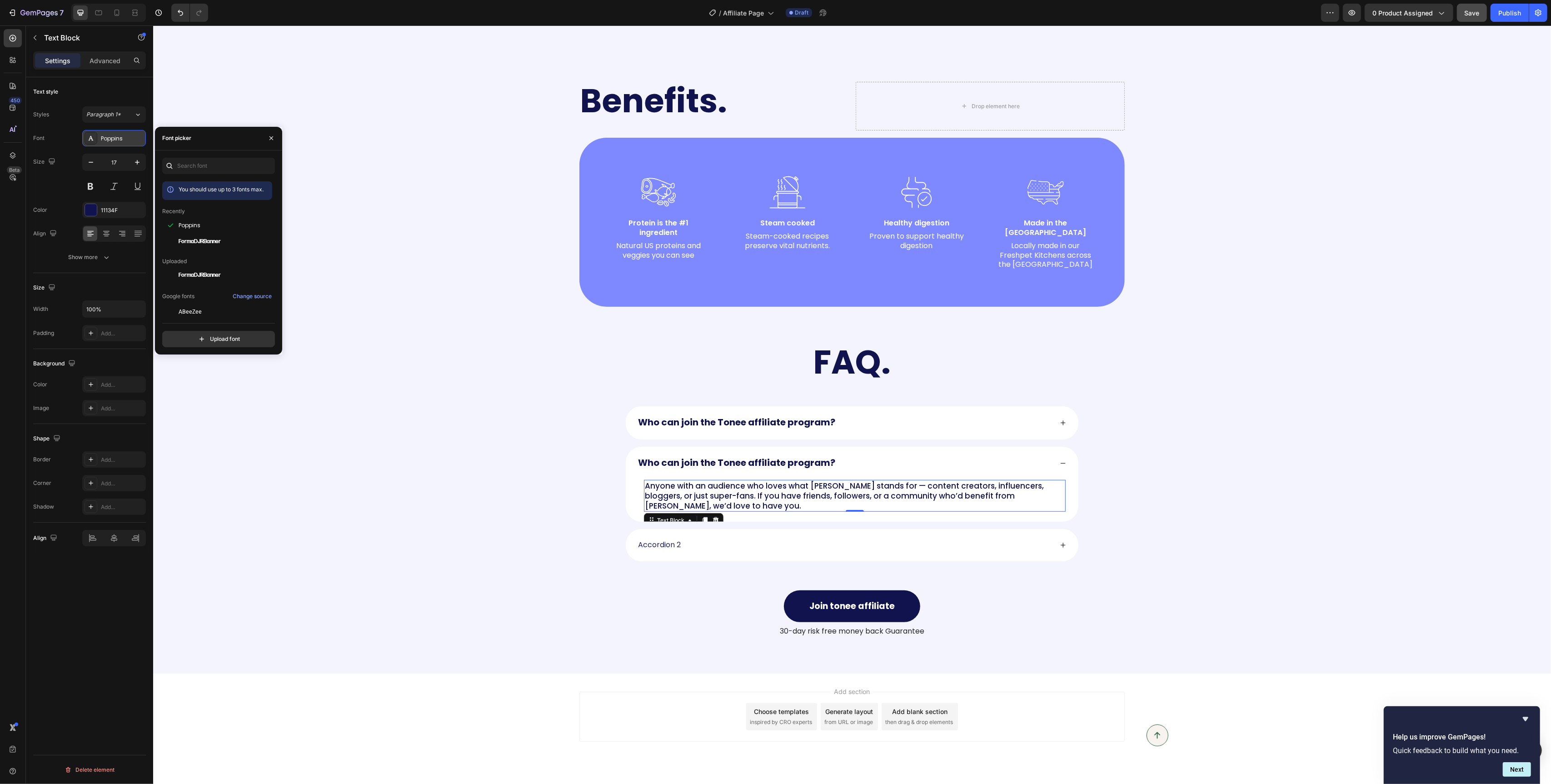
click at [121, 136] on div "Poppins" at bounding box center [122, 139] width 43 height 8
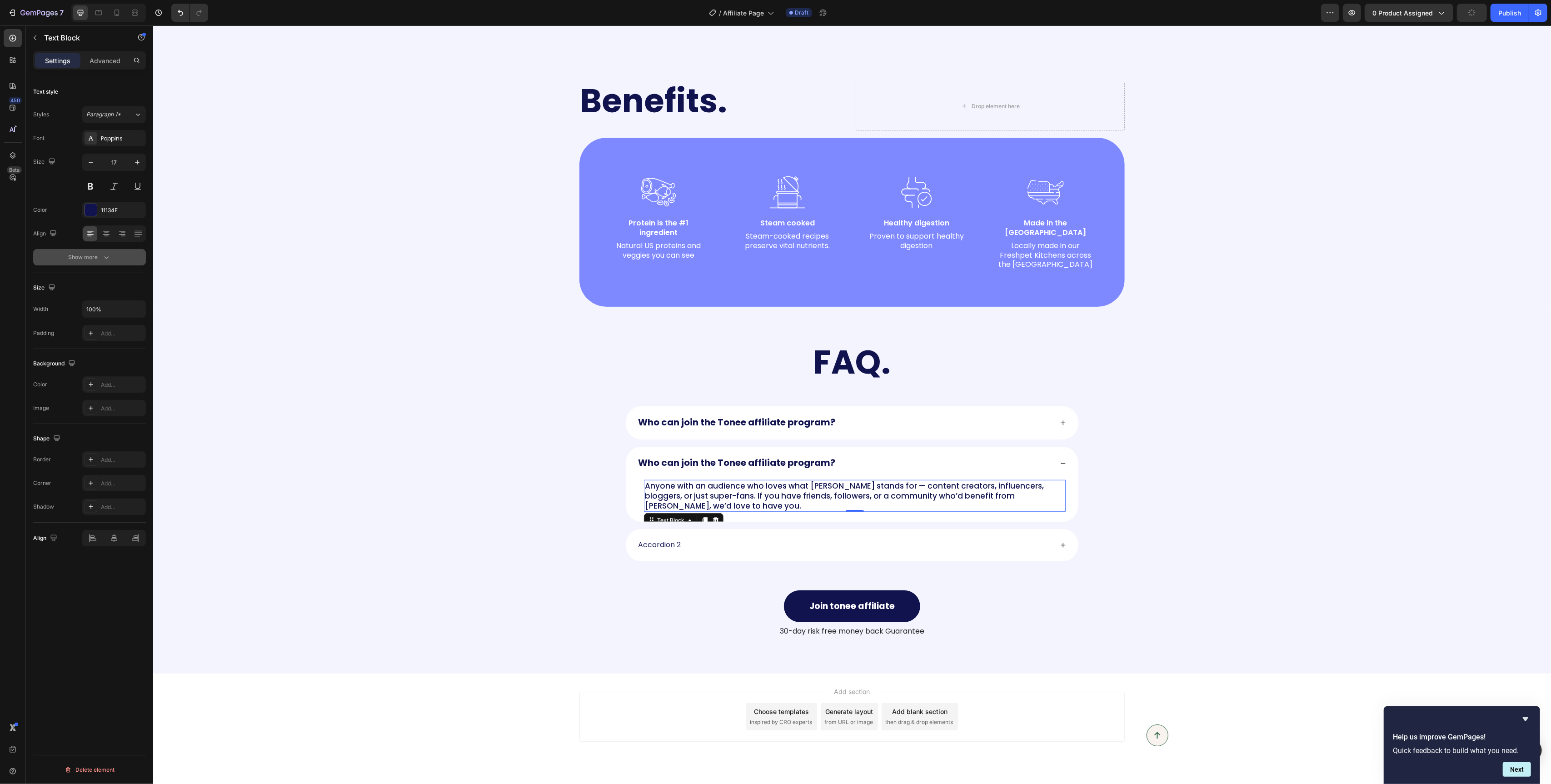
click at [103, 258] on icon "button" at bounding box center [106, 257] width 9 height 9
click at [126, 259] on div "Medium" at bounding box center [110, 257] width 47 height 8
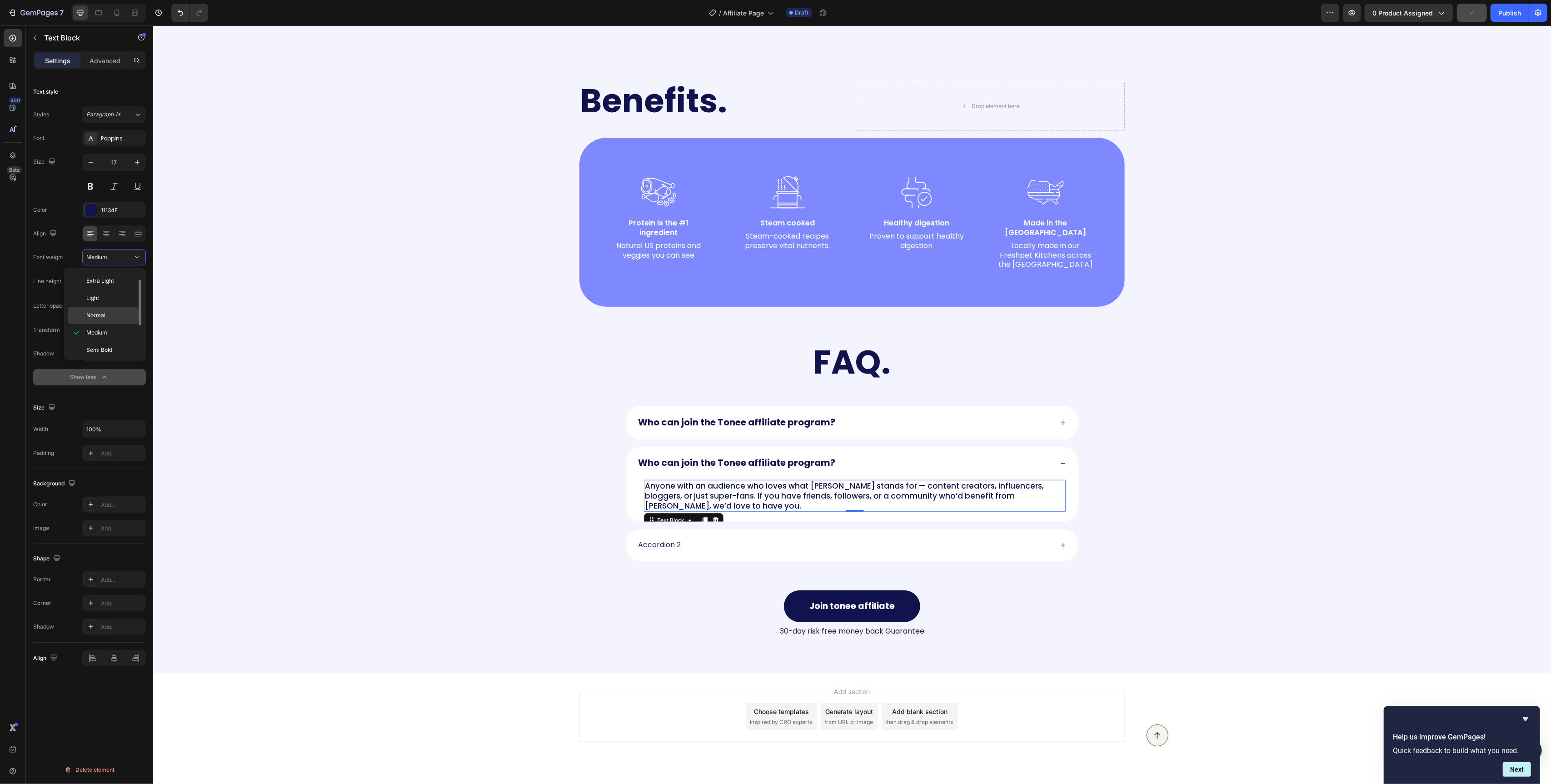
click at [125, 323] on div "Normal" at bounding box center [103, 315] width 71 height 18
click at [954, 480] on p "Anyone with an audience who loves what Tonee stands for — content creators, inf…" at bounding box center [855, 495] width 420 height 30
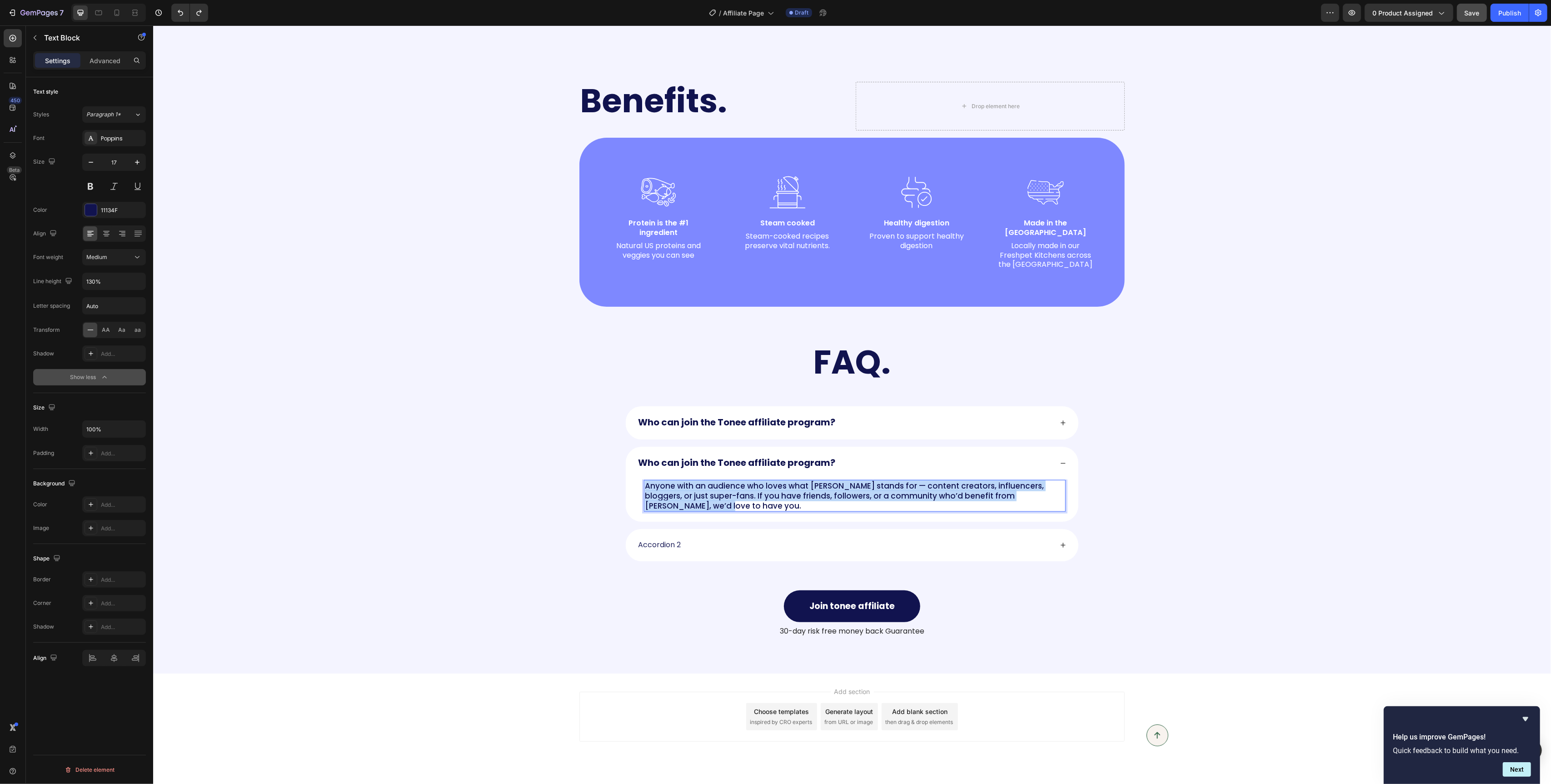
click at [954, 480] on p "Anyone with an audience who loves what Tonee stands for — content creators, inf…" at bounding box center [855, 495] width 420 height 30
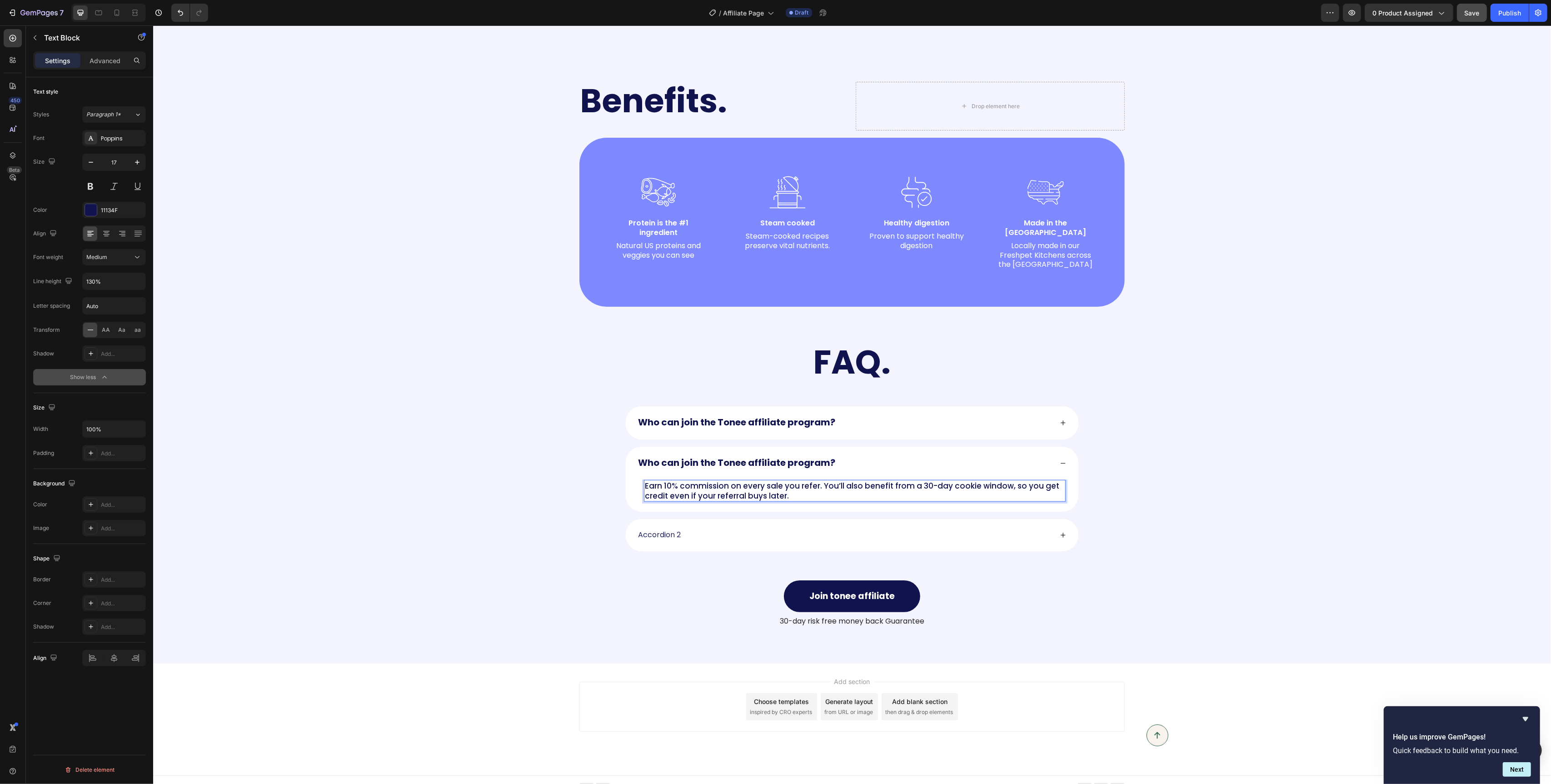
click at [728, 456] on strong "Who can join the Tonee affiliate program?" at bounding box center [736, 463] width 197 height 13
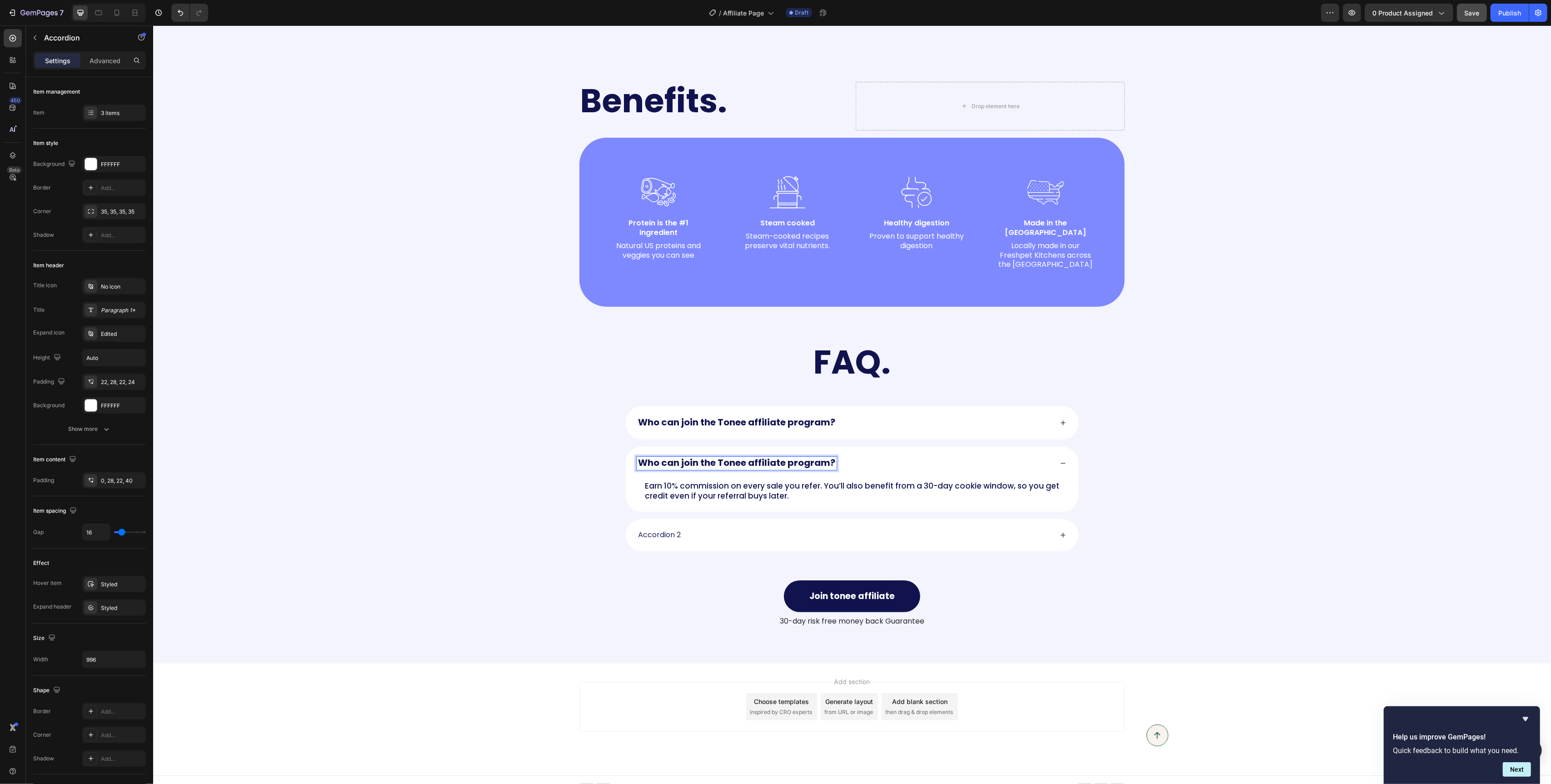
click at [728, 456] on strong "Who can join the Tonee affiliate program?" at bounding box center [736, 463] width 197 height 13
click at [714, 458] on strong "How much can I earn?" at bounding box center [688, 463] width 102 height 13
copy strong "How much can I earn?"
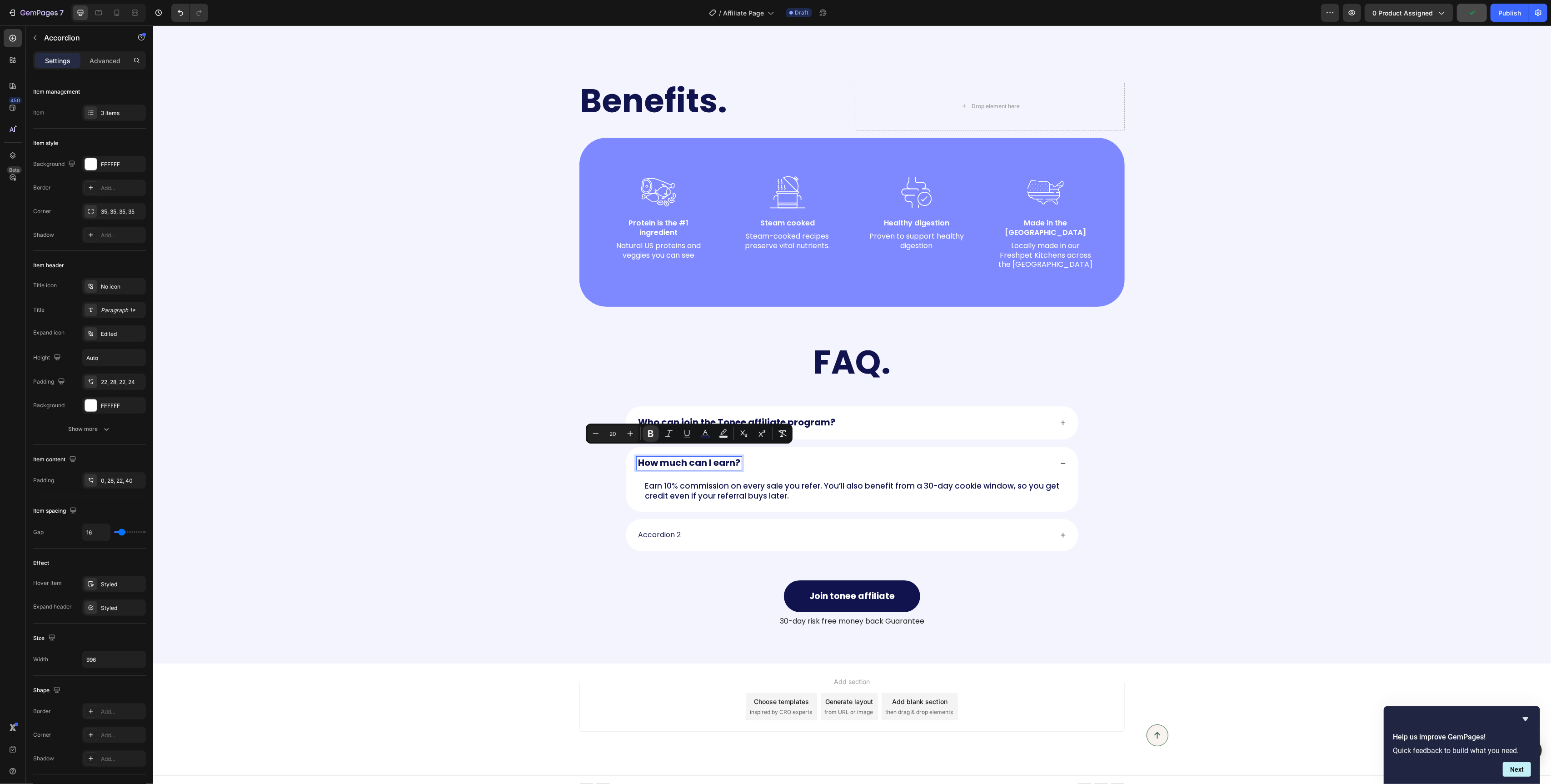
click at [662, 530] on p "Accordion 2" at bounding box center [659, 535] width 43 height 10
click at [699, 528] on strong "How much can I earn?" at bounding box center [688, 535] width 102 height 13
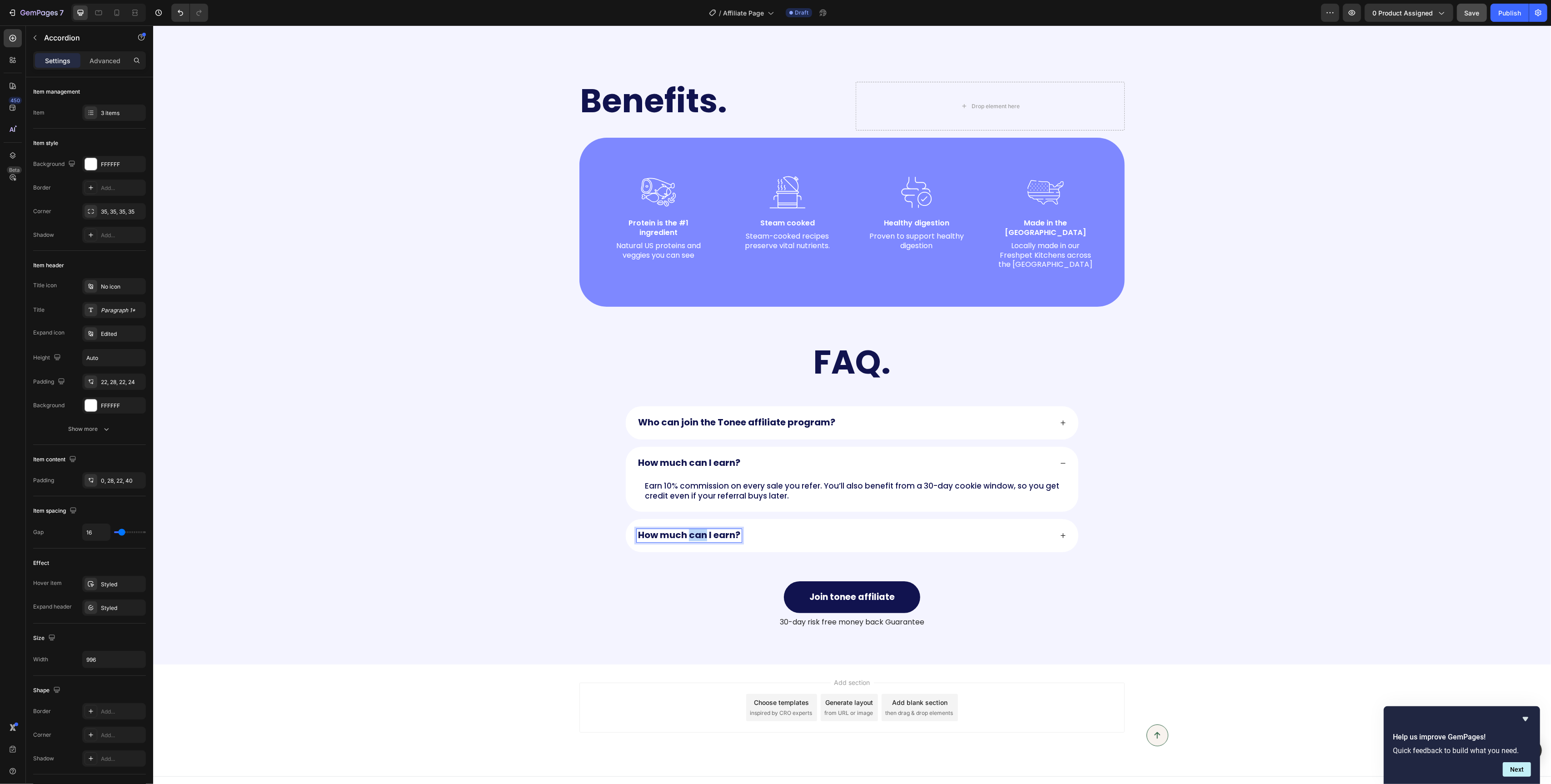
click at [699, 528] on strong "How much can I earn?" at bounding box center [688, 535] width 102 height 13
click at [1058, 523] on div "When will I get paid?" at bounding box center [852, 535] width 452 height 33
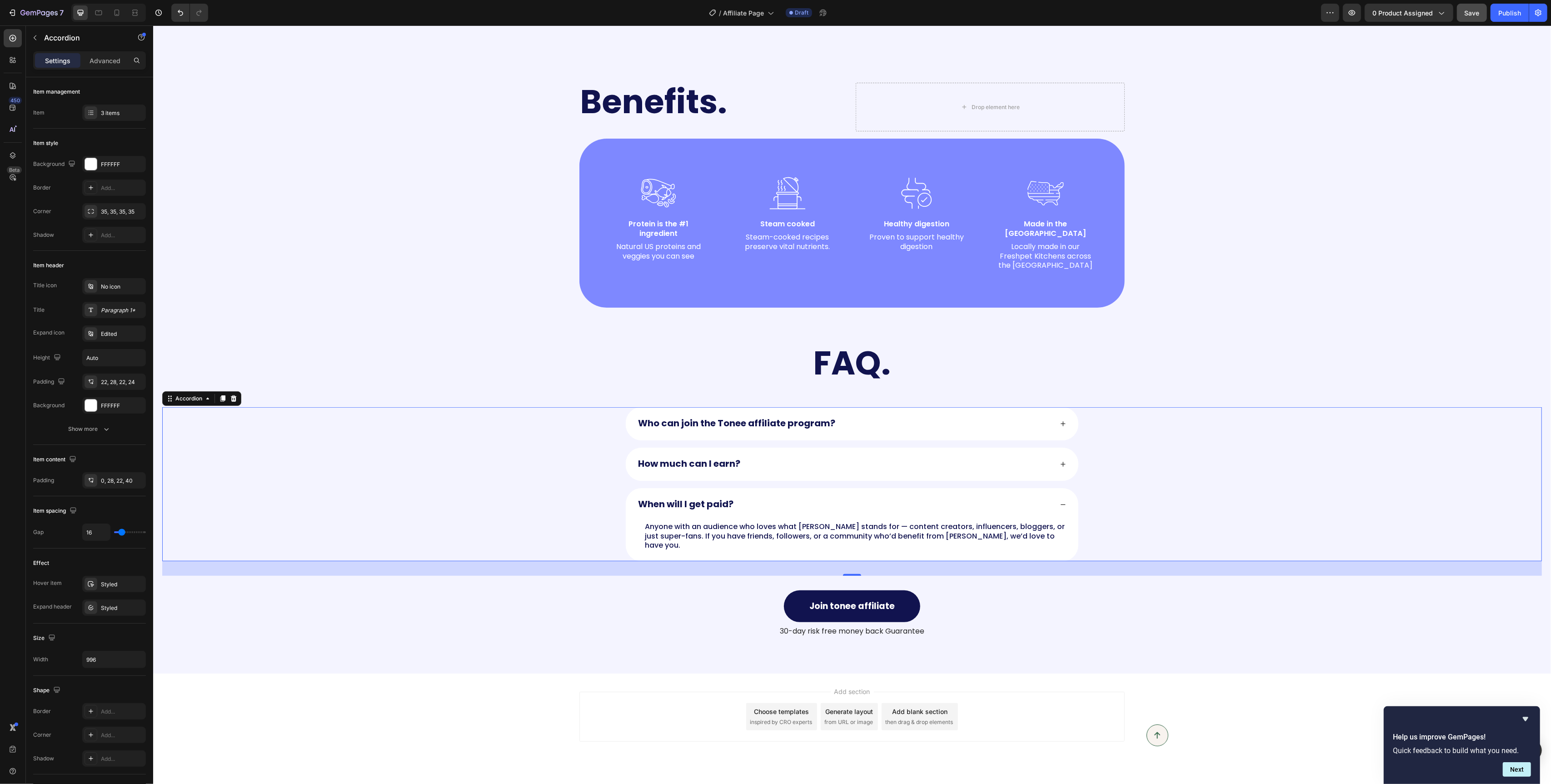
scroll to position [758, 0]
click at [741, 525] on p "Anyone with an audience who loves what Tonee stands for — content creators, inf…" at bounding box center [855, 535] width 420 height 28
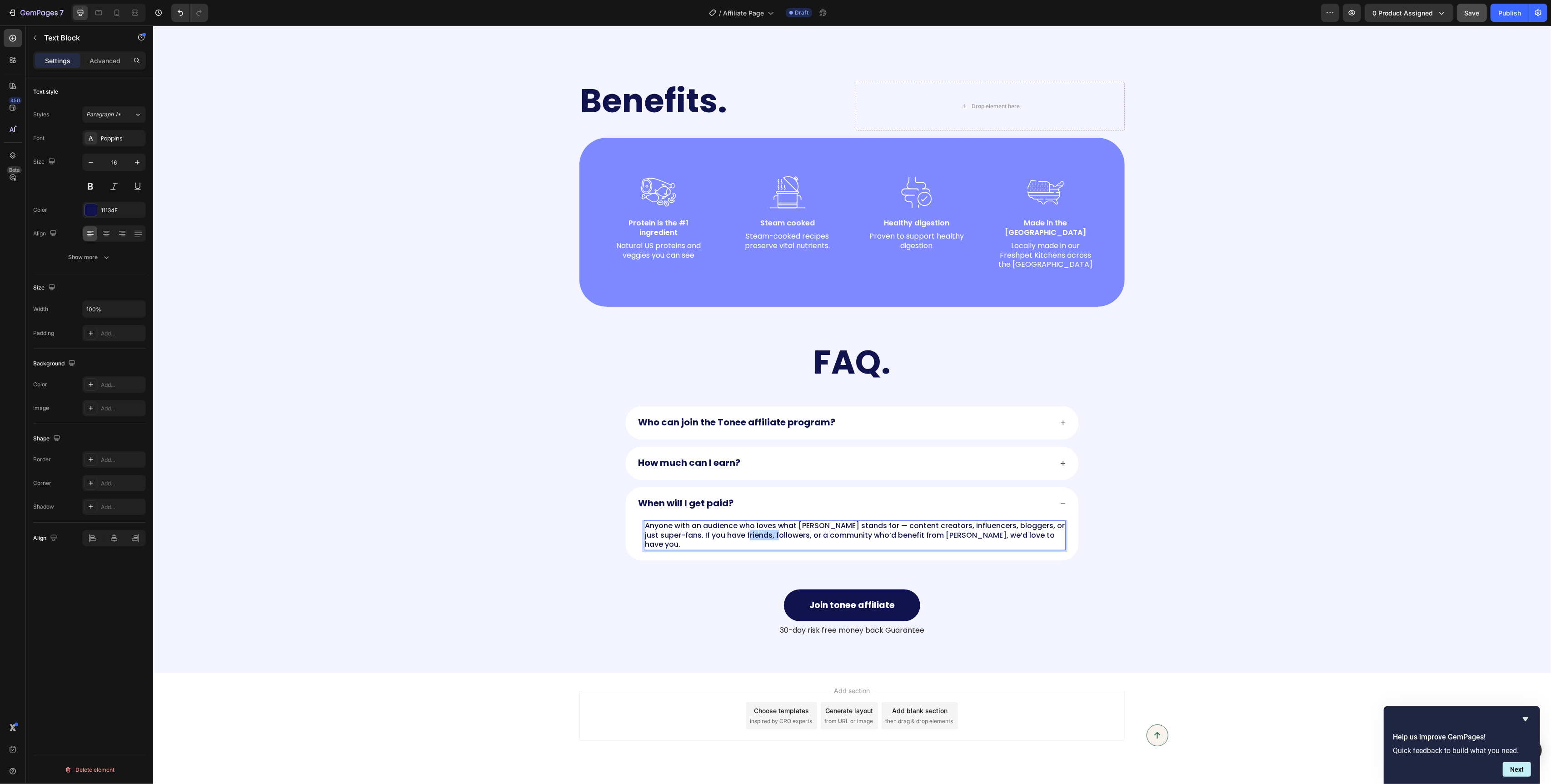
click at [741, 525] on p "Anyone with an audience who loves what Tonee stands for — content creators, inf…" at bounding box center [855, 535] width 420 height 28
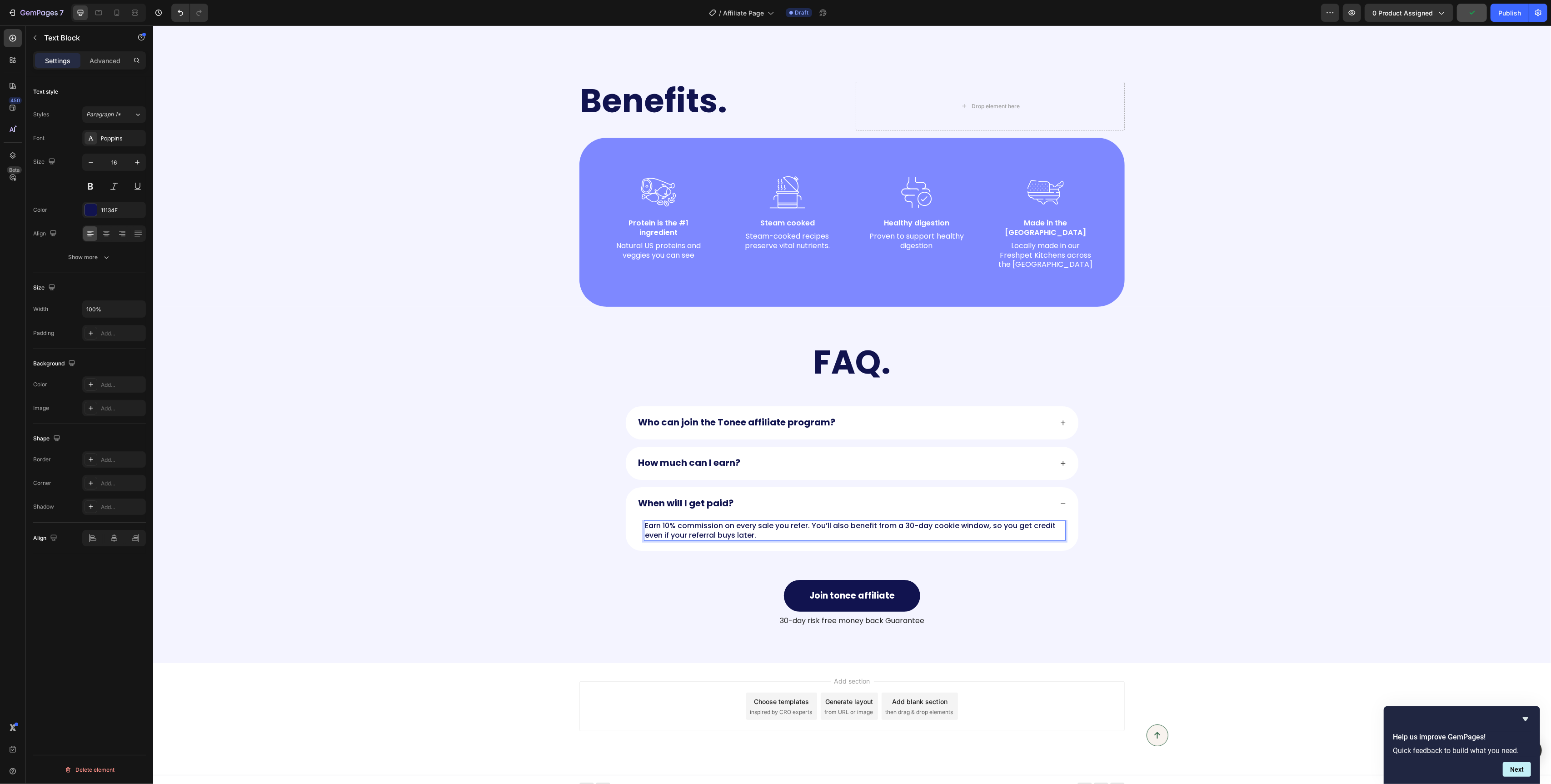
click at [102, 123] on div "Styles Paragraph 1* Font Poppins Size 16 Color 11134F Align Show more" at bounding box center [89, 186] width 113 height 159
click at [95, 52] on div "Settings Advanced" at bounding box center [89, 61] width 113 height 18
click at [408, 452] on div "How much can I earn?" at bounding box center [851, 463] width 1379 height 33
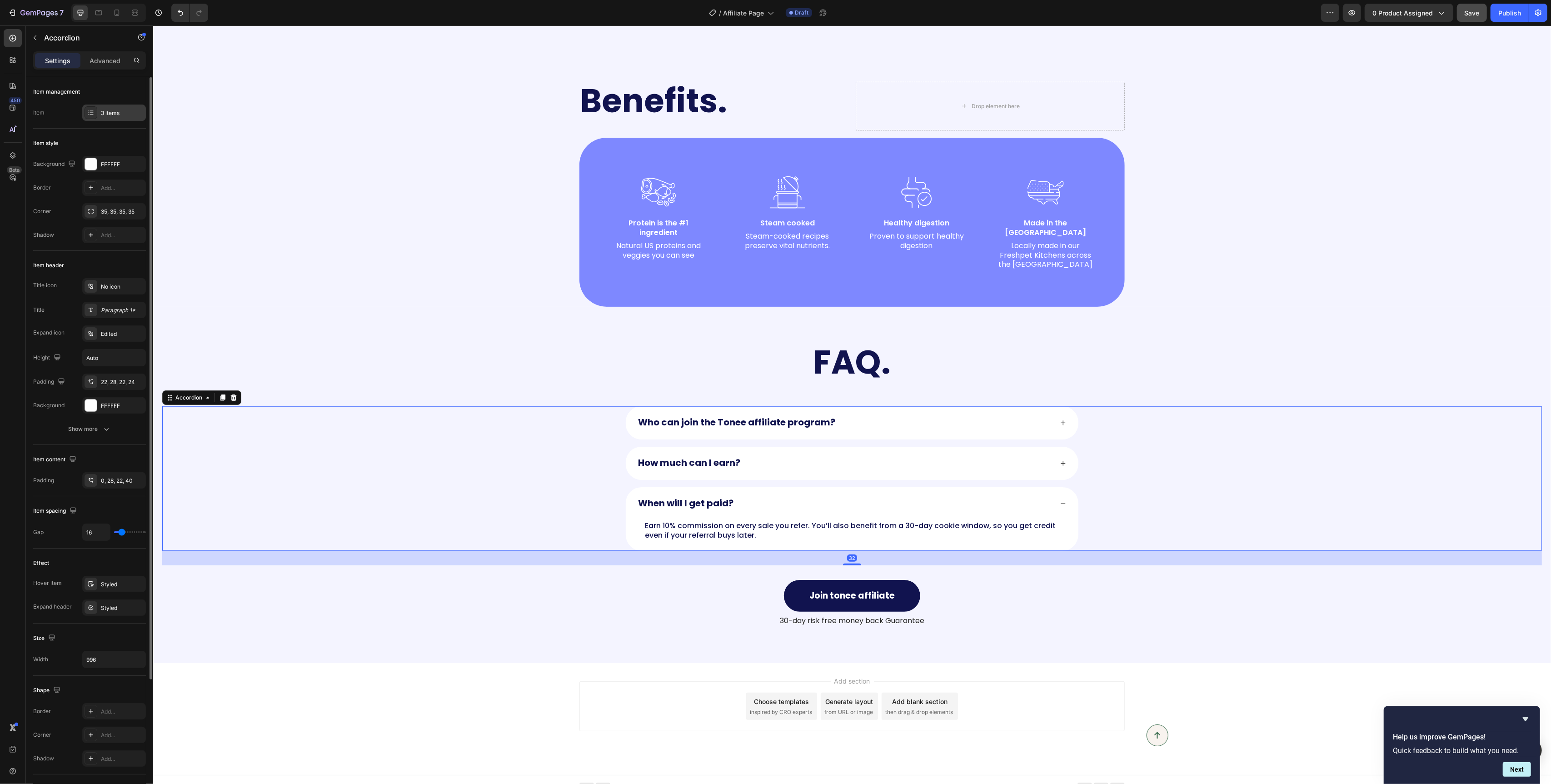
click at [85, 114] on div at bounding box center [91, 113] width 13 height 13
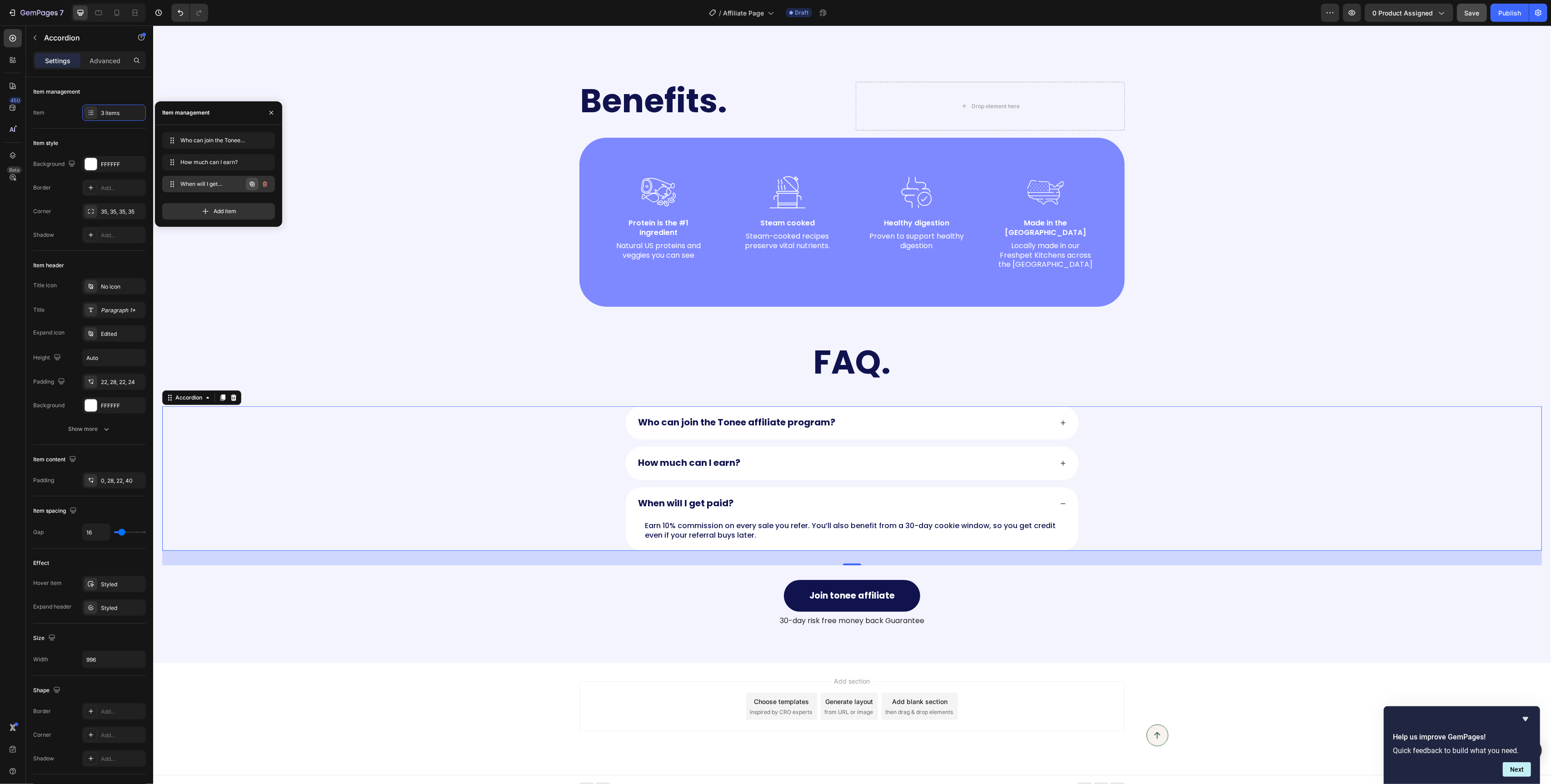
click at [249, 185] on icon "button" at bounding box center [252, 184] width 7 height 7
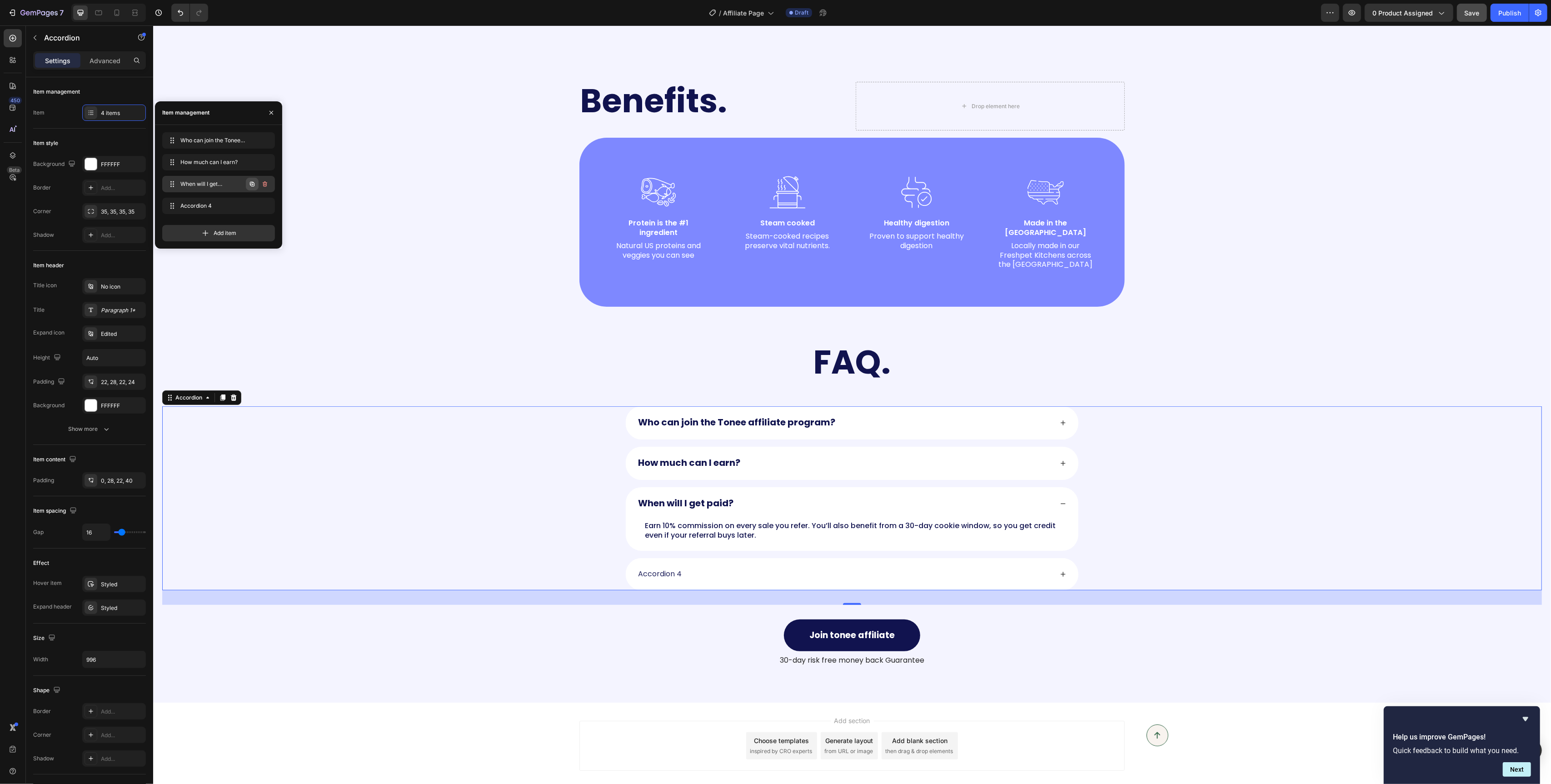
click at [249, 185] on icon "button" at bounding box center [252, 184] width 7 height 7
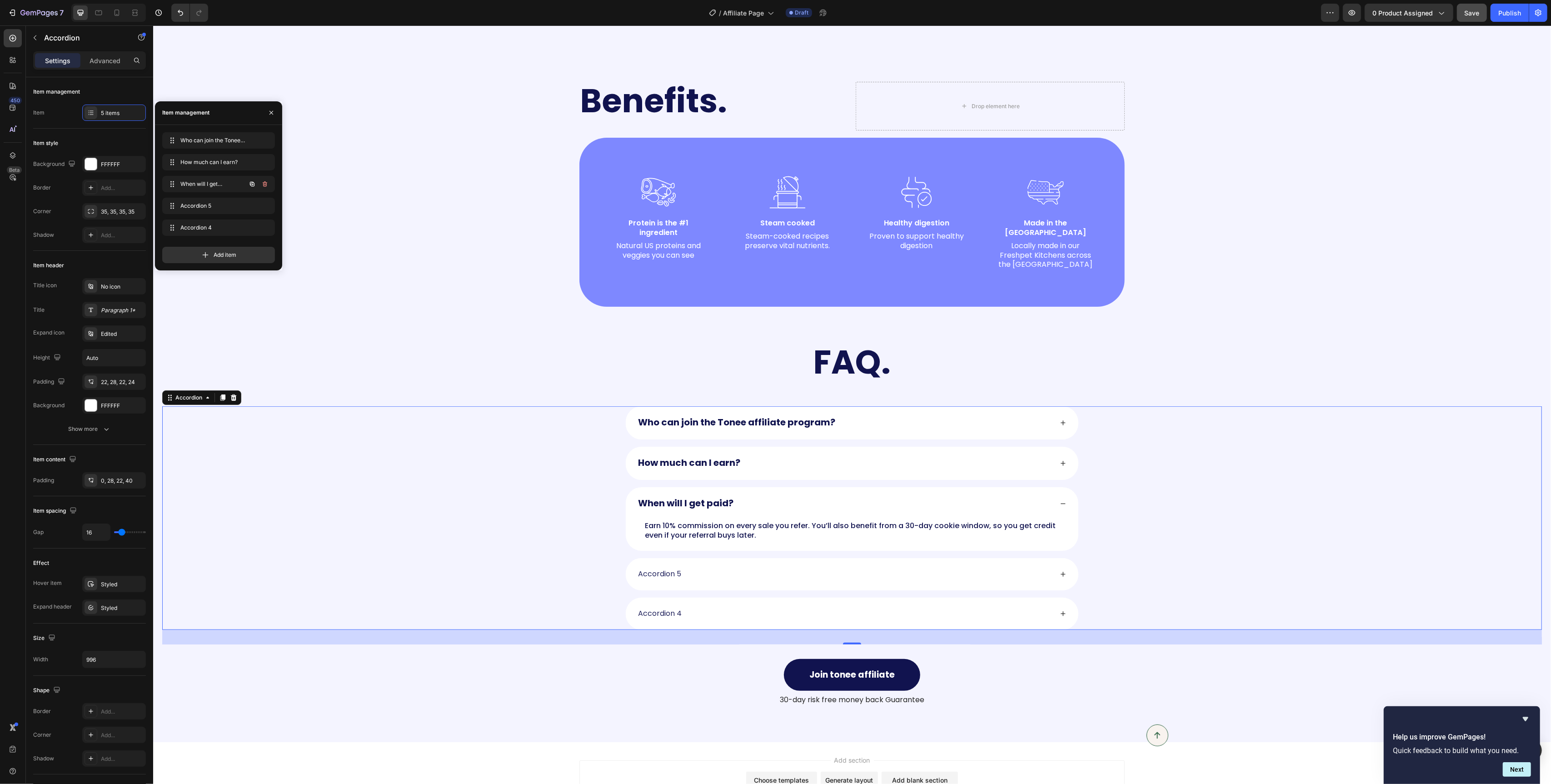
click at [249, 185] on icon "button" at bounding box center [252, 184] width 7 height 7
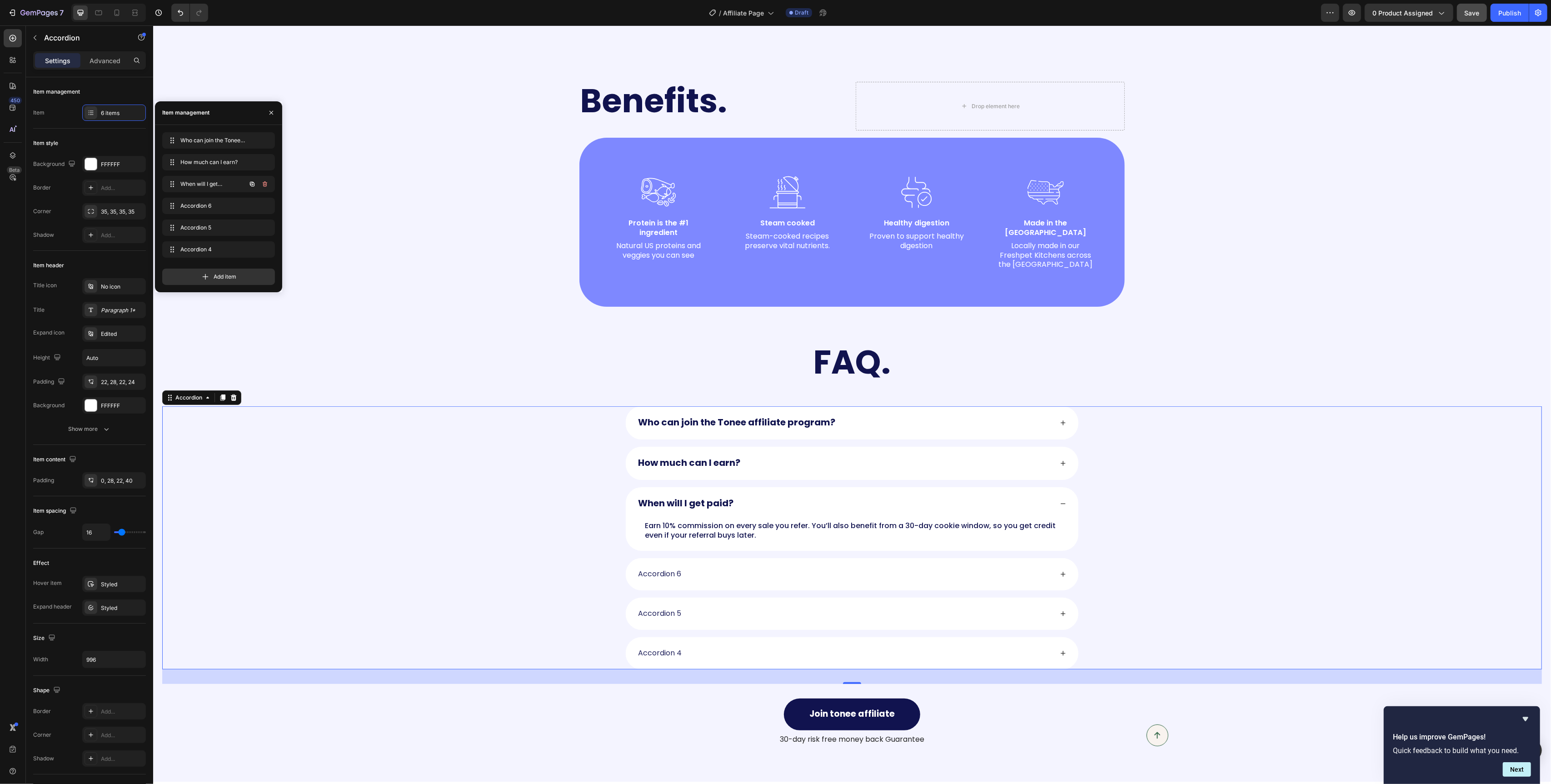
click at [249, 185] on icon "button" at bounding box center [252, 184] width 7 height 7
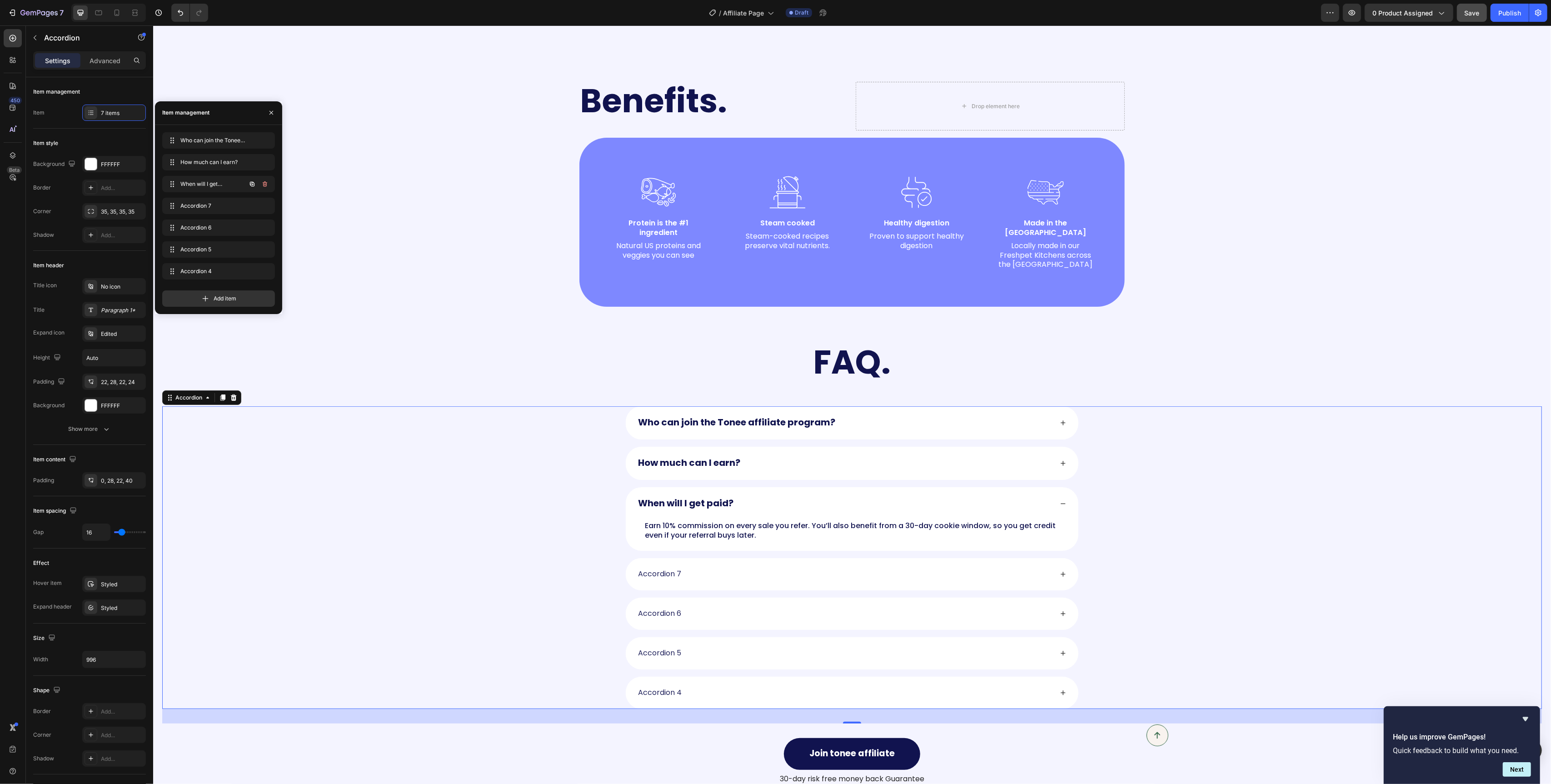
click at [249, 185] on icon "button" at bounding box center [252, 184] width 7 height 7
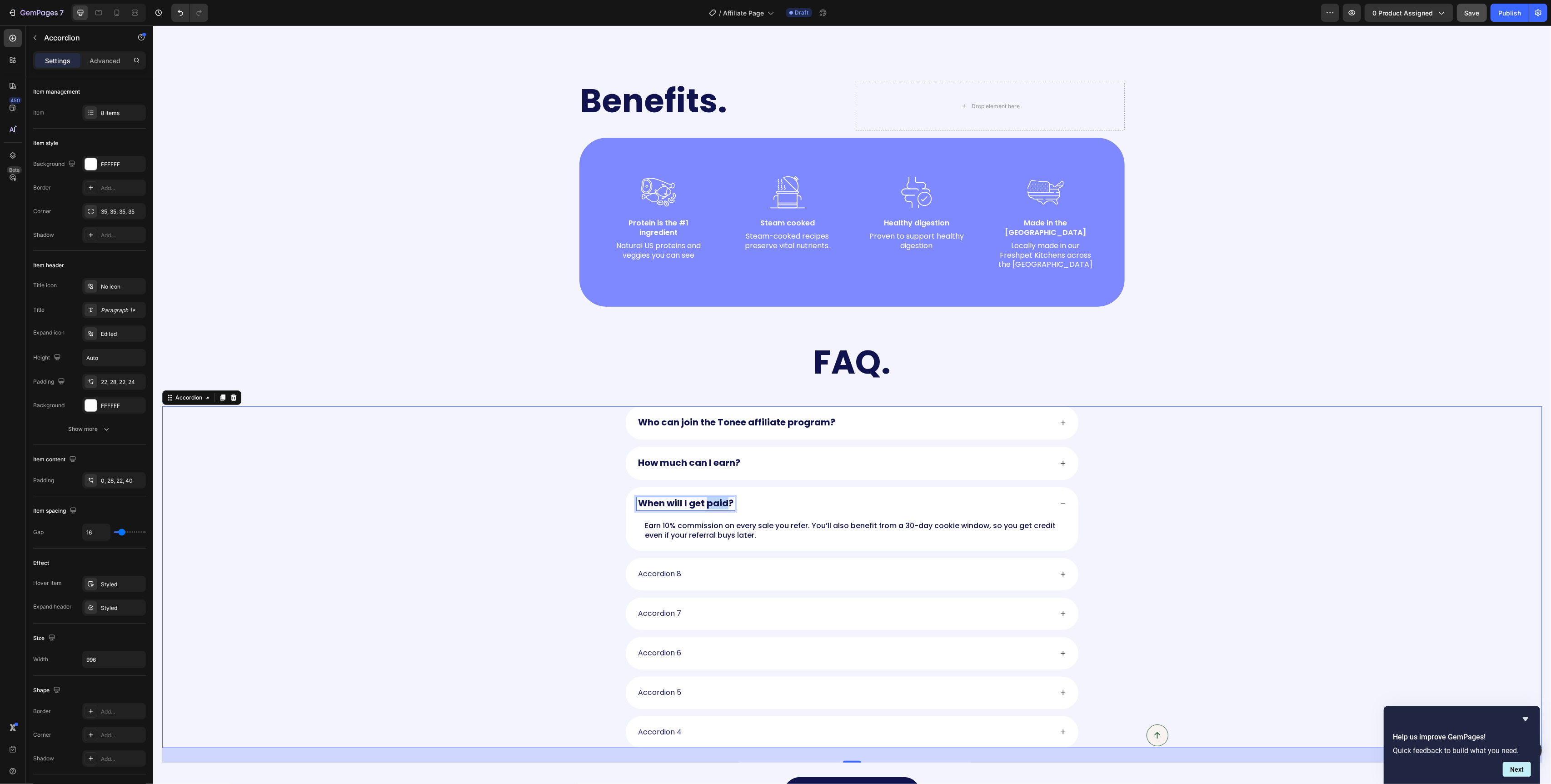
click at [709, 497] on strong "When will I get paid?" at bounding box center [685, 503] width 95 height 13
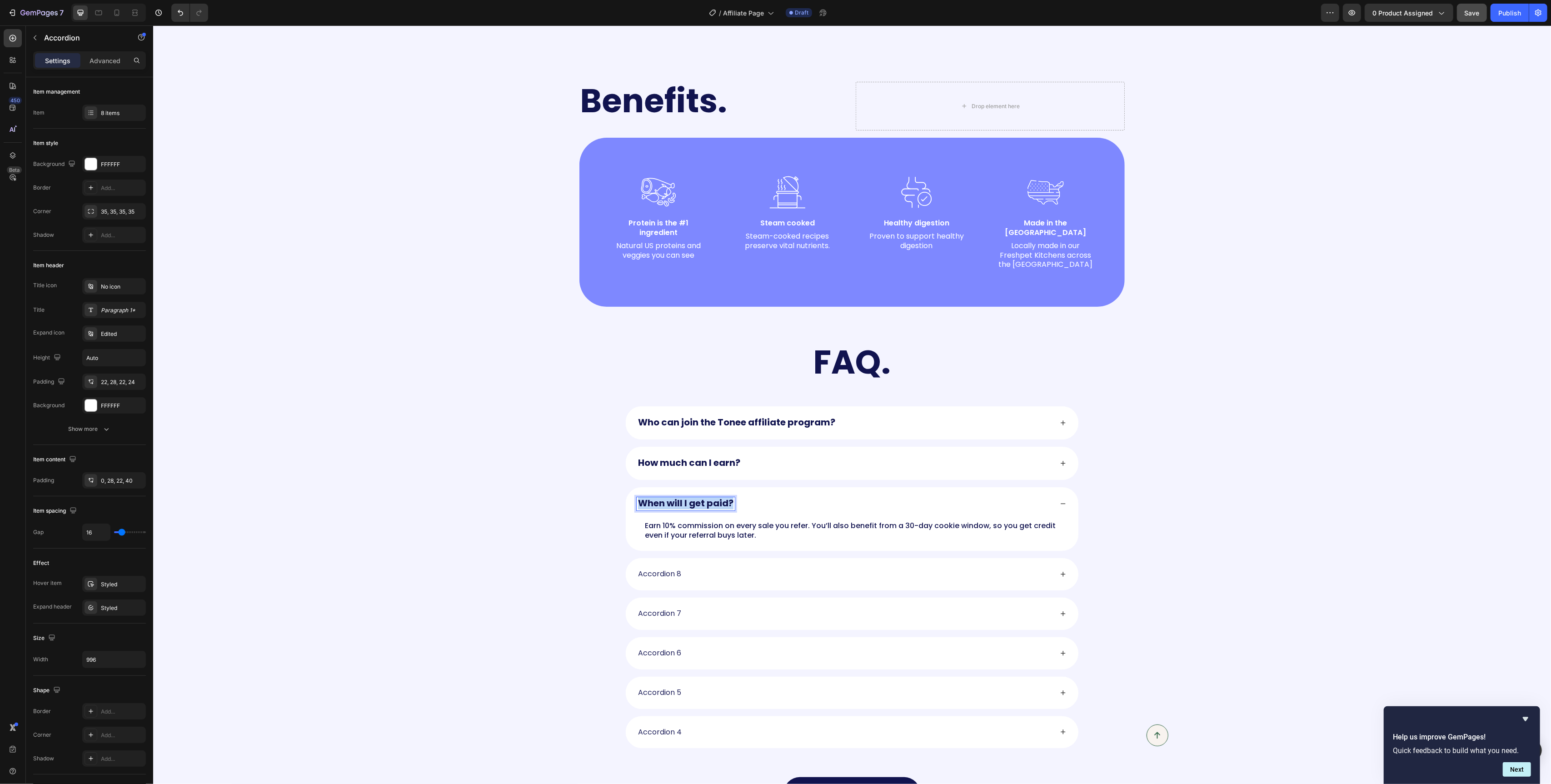
click at [709, 497] on strong "When will I get paid?" at bounding box center [685, 503] width 95 height 13
copy strong "When will I get paid?"
click at [673, 569] on p "Accordion 8" at bounding box center [659, 574] width 43 height 10
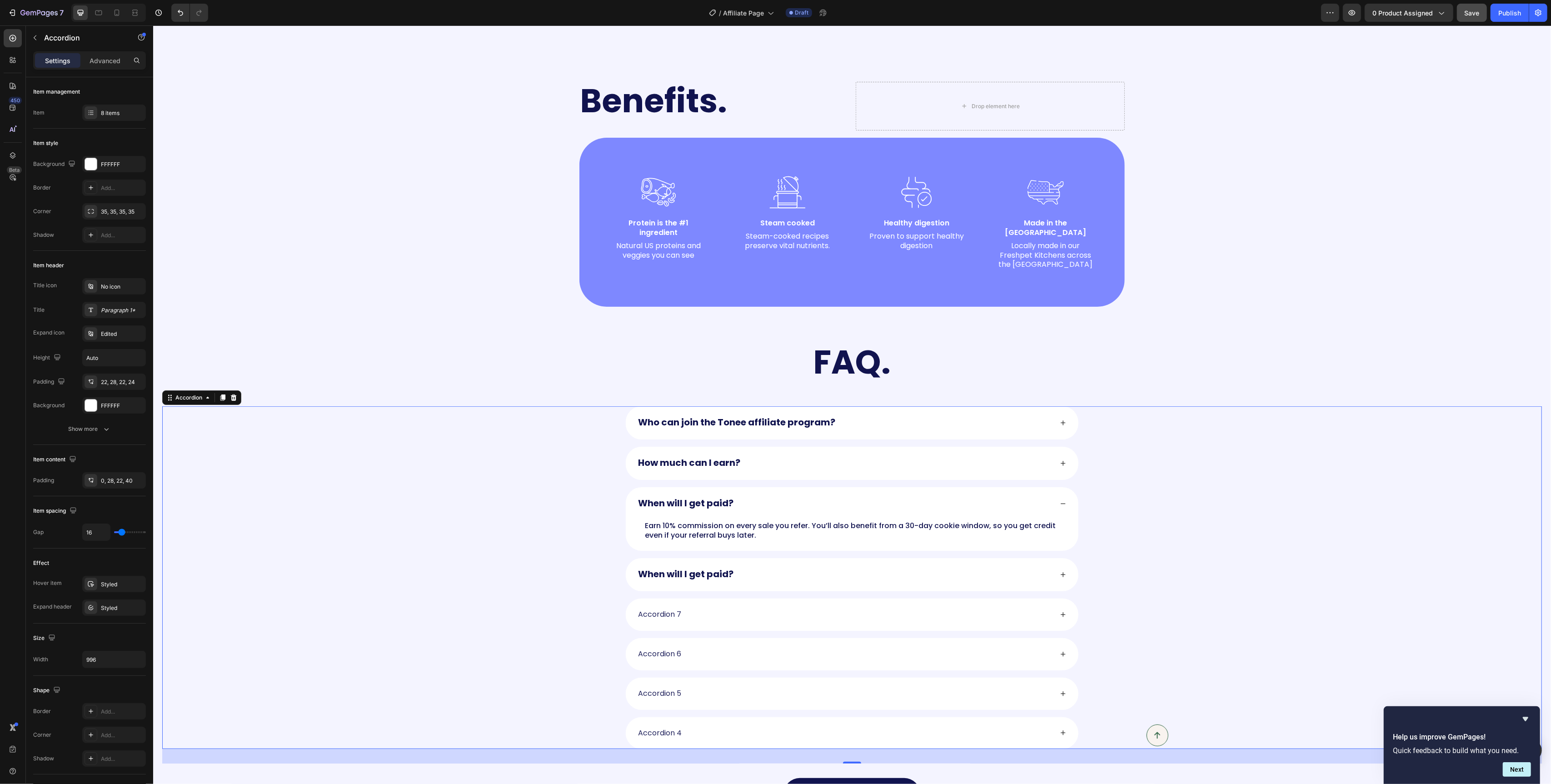
click at [714, 568] on strong "When will I get paid?" at bounding box center [685, 574] width 95 height 13
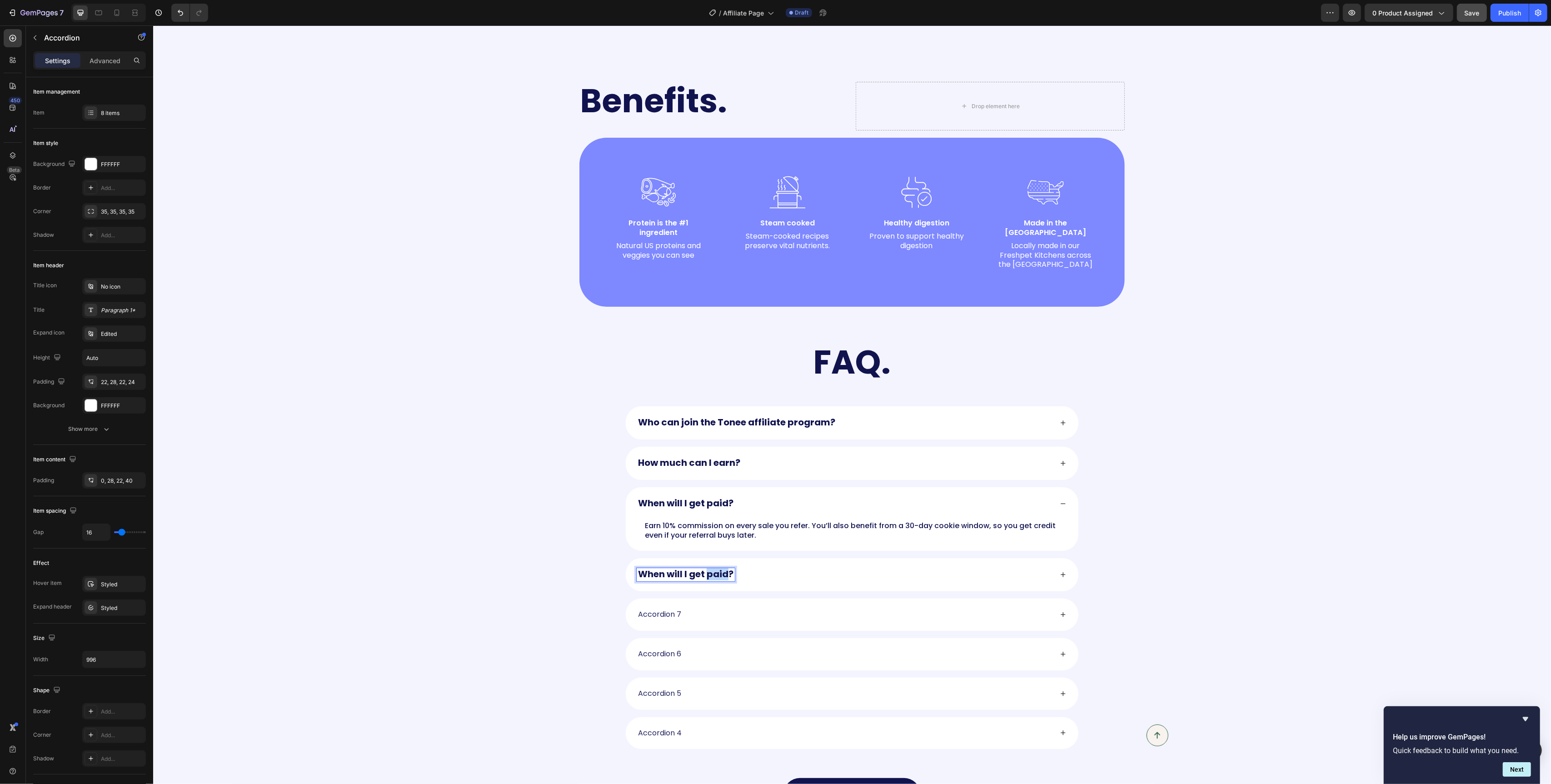
click at [714, 568] on strong "When will I get paid?" at bounding box center [685, 574] width 95 height 13
click at [647, 568] on strong "When will I get paid?" at bounding box center [685, 574] width 95 height 13
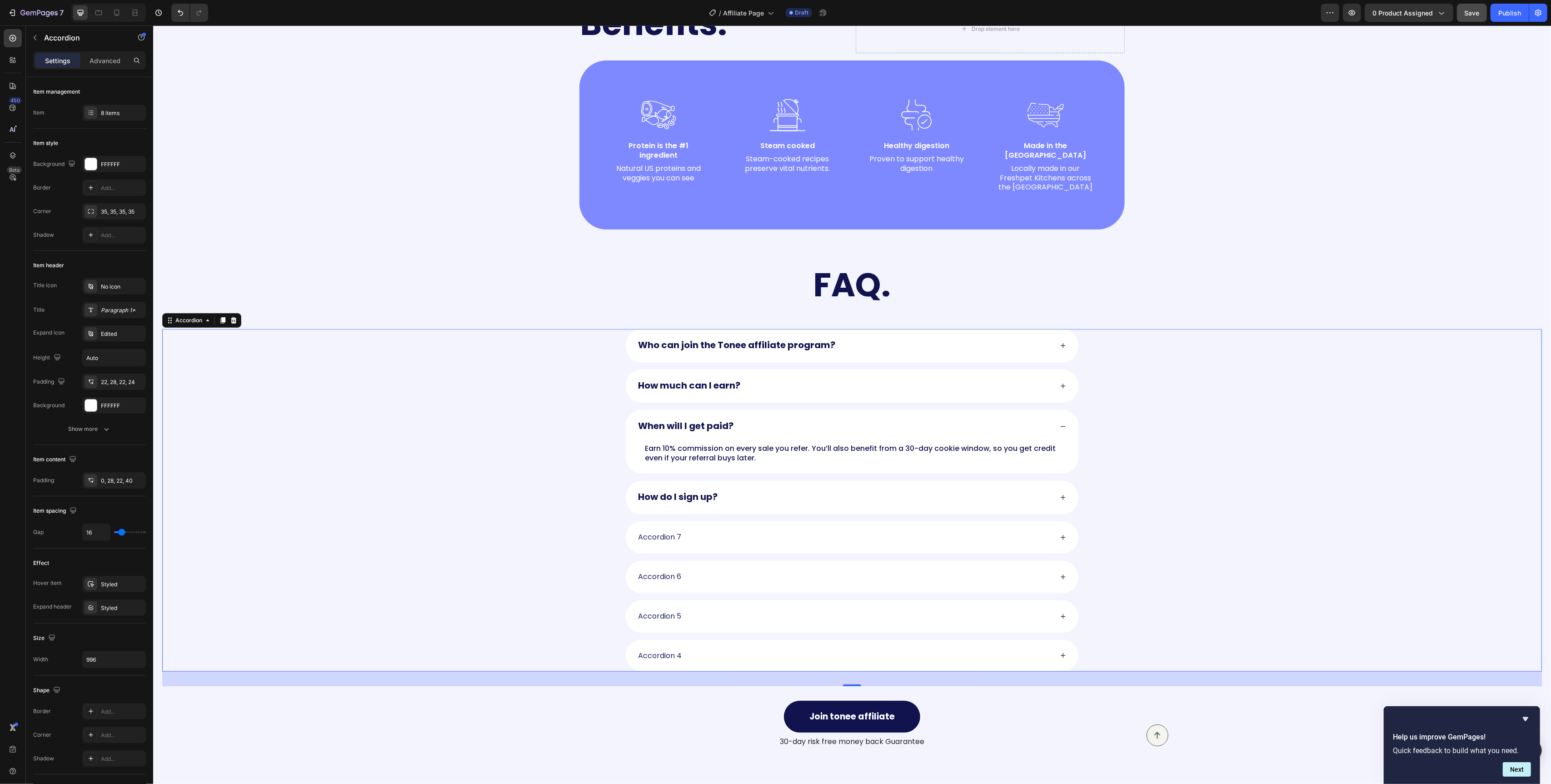
scroll to position [928, 0]
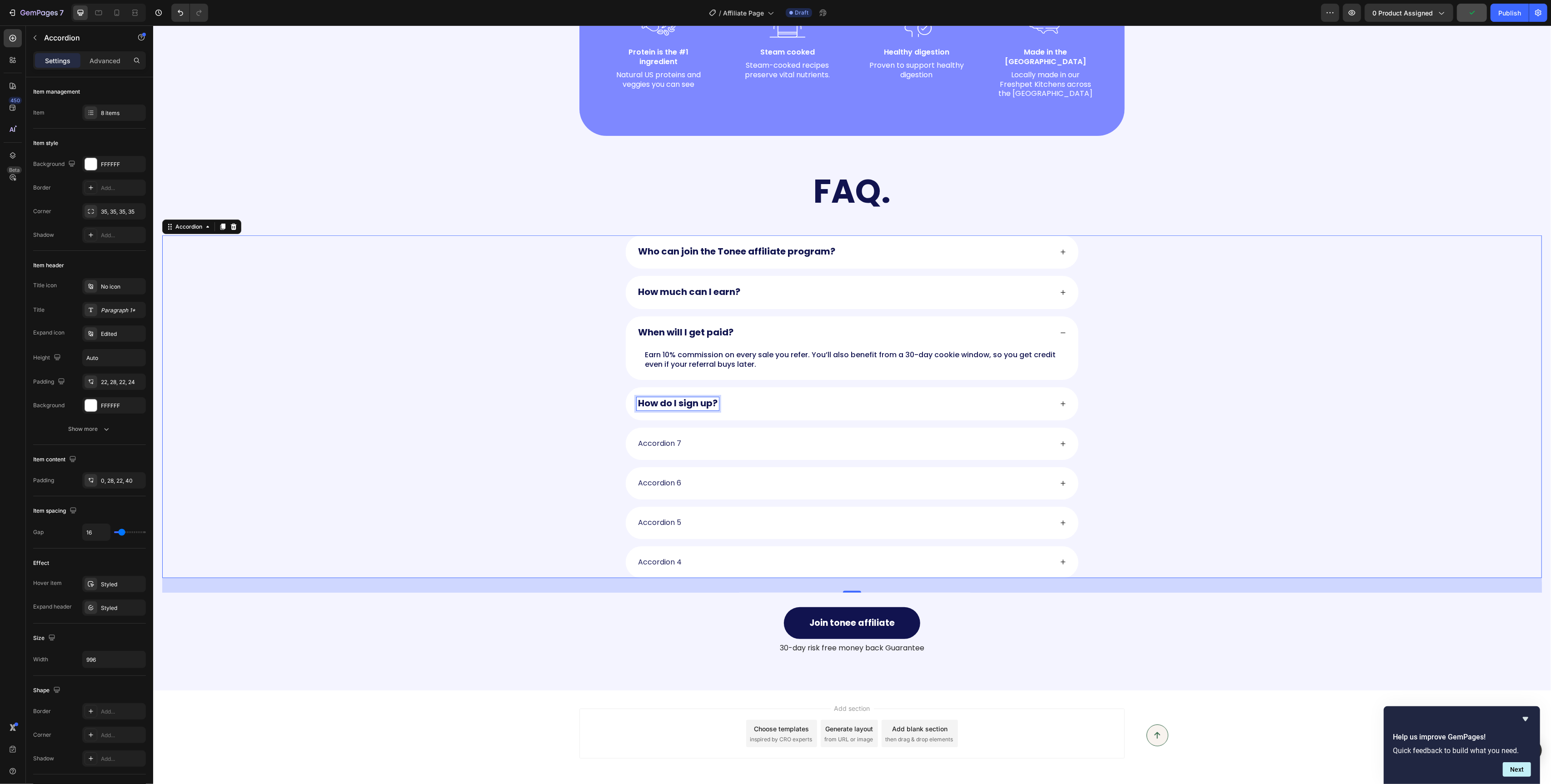
click at [1065, 399] on div "How do I sign up?" at bounding box center [852, 404] width 452 height 33
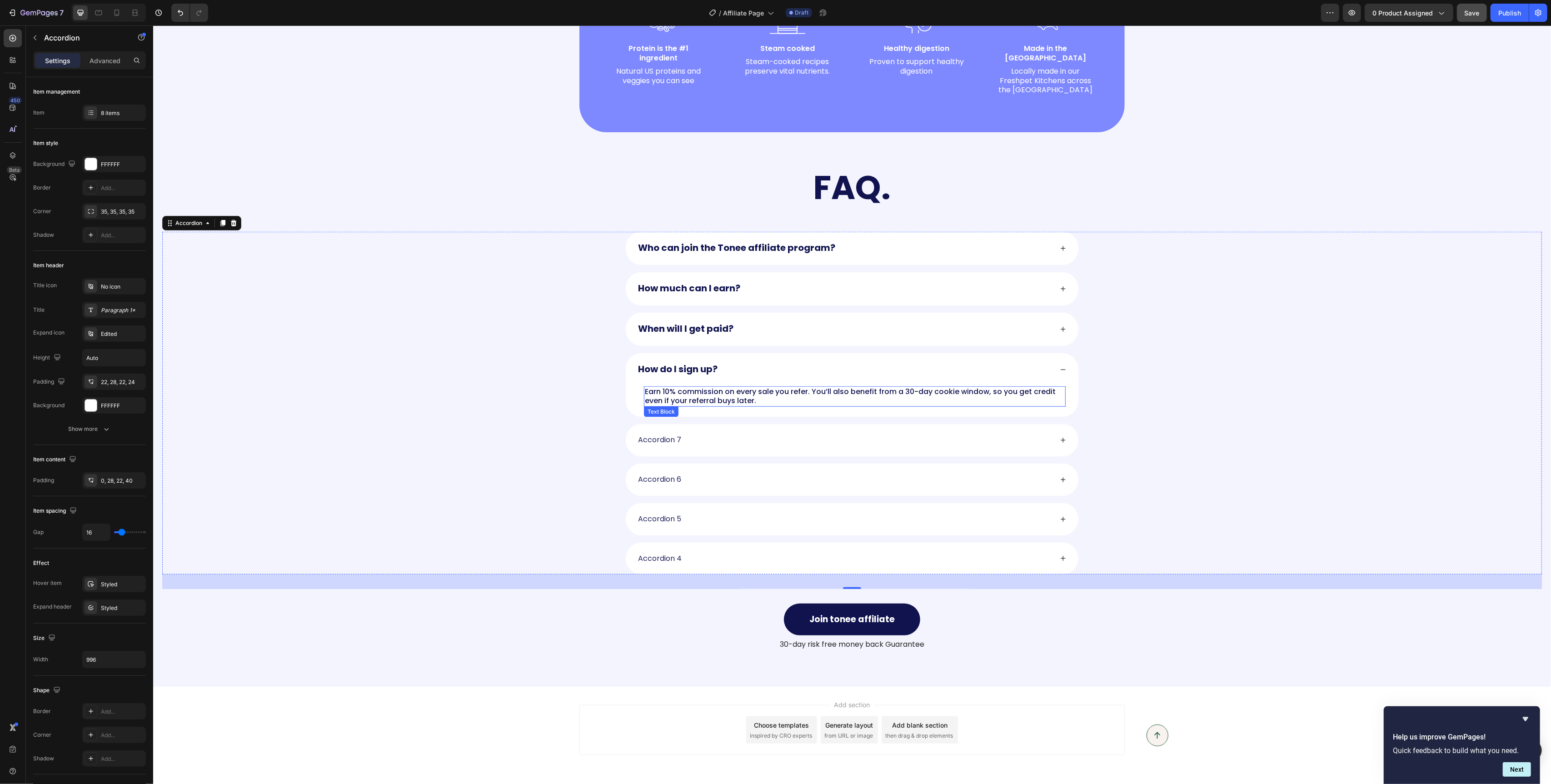
click at [703, 391] on p "Earn 10% commission on every sale you refer. You’ll also benefit from a 30-day …" at bounding box center [855, 397] width 420 height 19
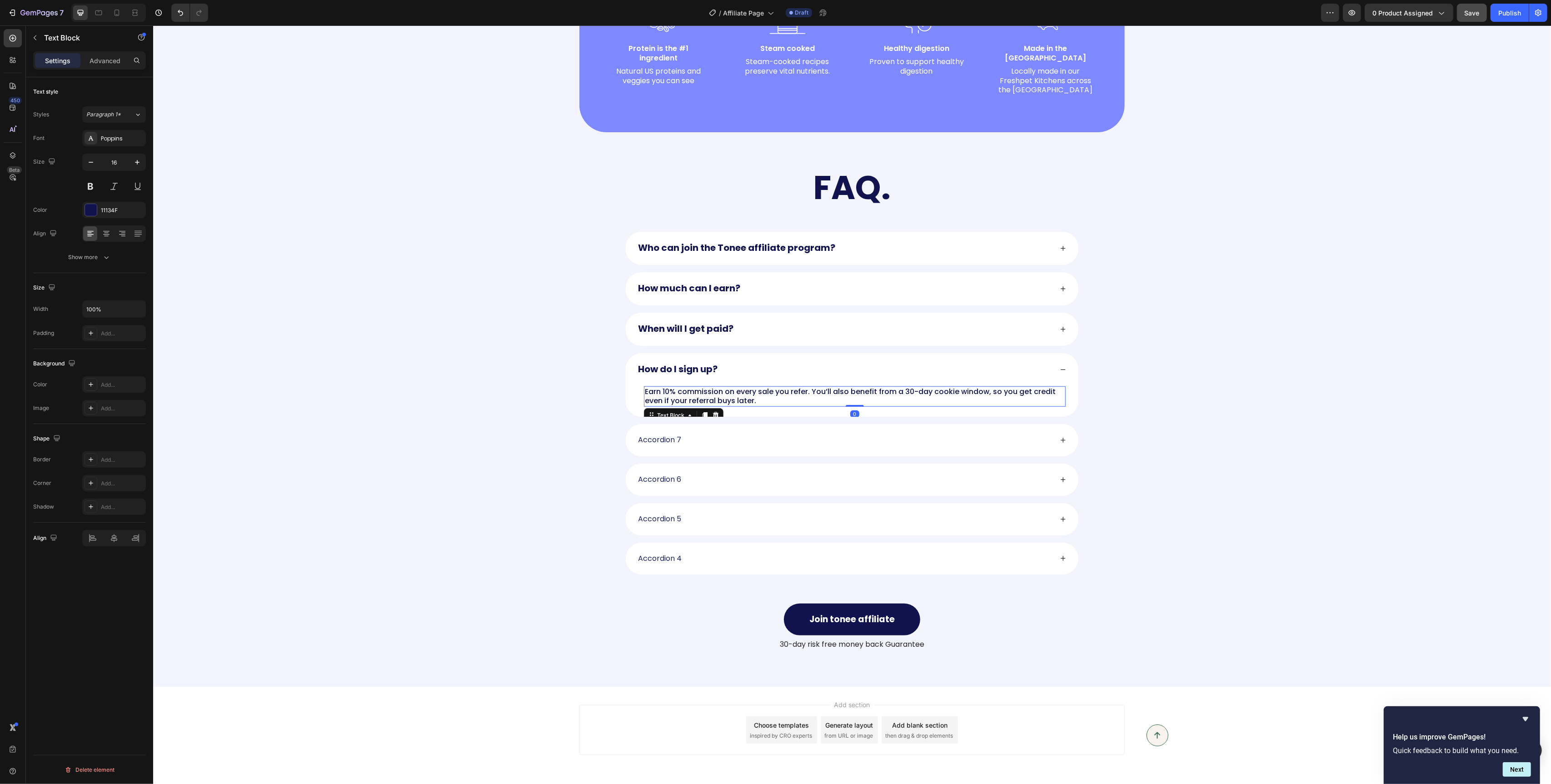
click at [703, 391] on p "Earn 10% commission on every sale you refer. You’ll also benefit from a 30-day …" at bounding box center [855, 397] width 420 height 19
click at [703, 391] on p "Earn 10% commission on every sale you refer. You’ll also benefit from a 30-day …" at bounding box center [855, 396] width 420 height 19
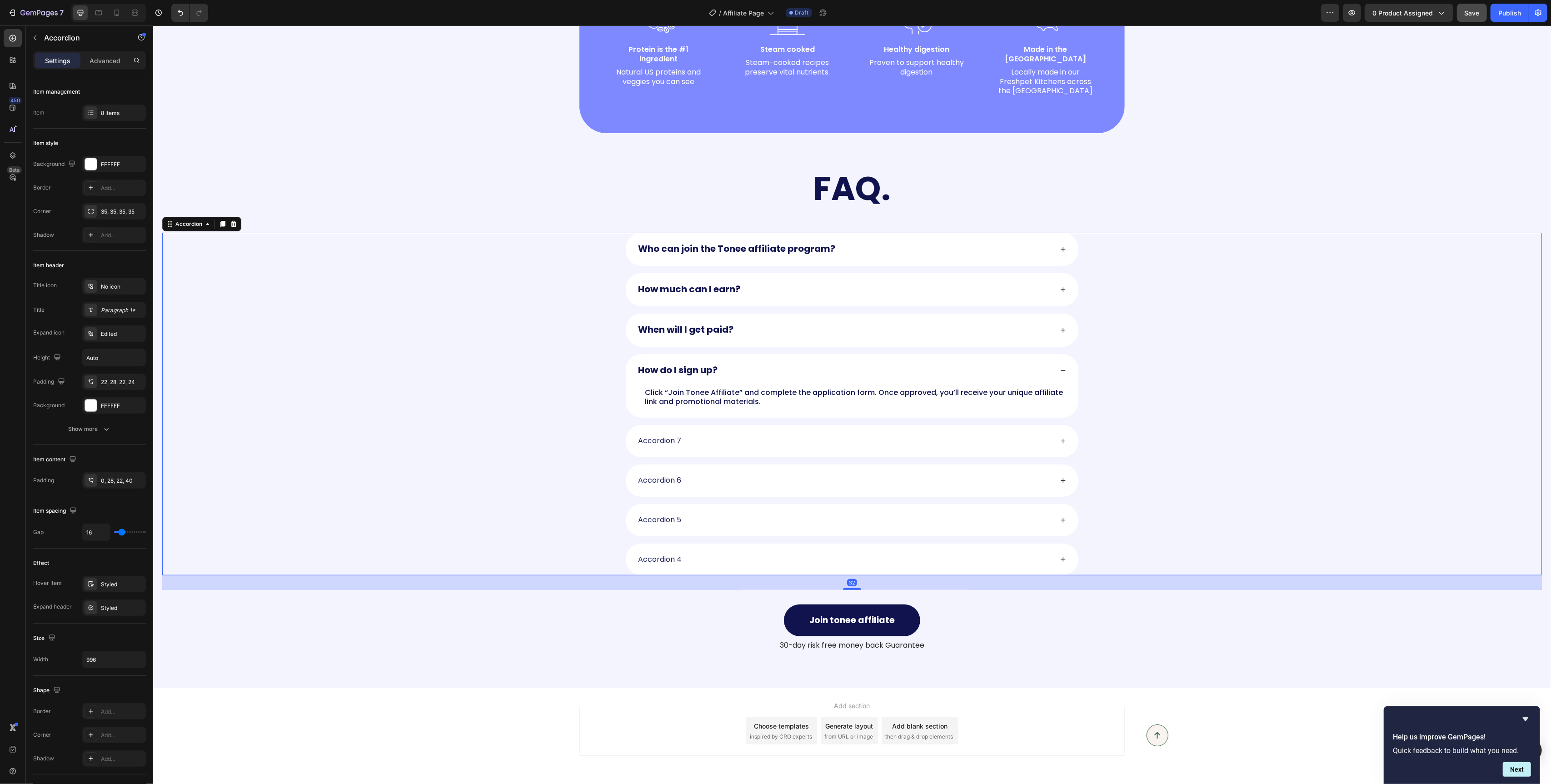
click at [681, 363] on strong "How do I sign up?" at bounding box center [677, 370] width 80 height 13
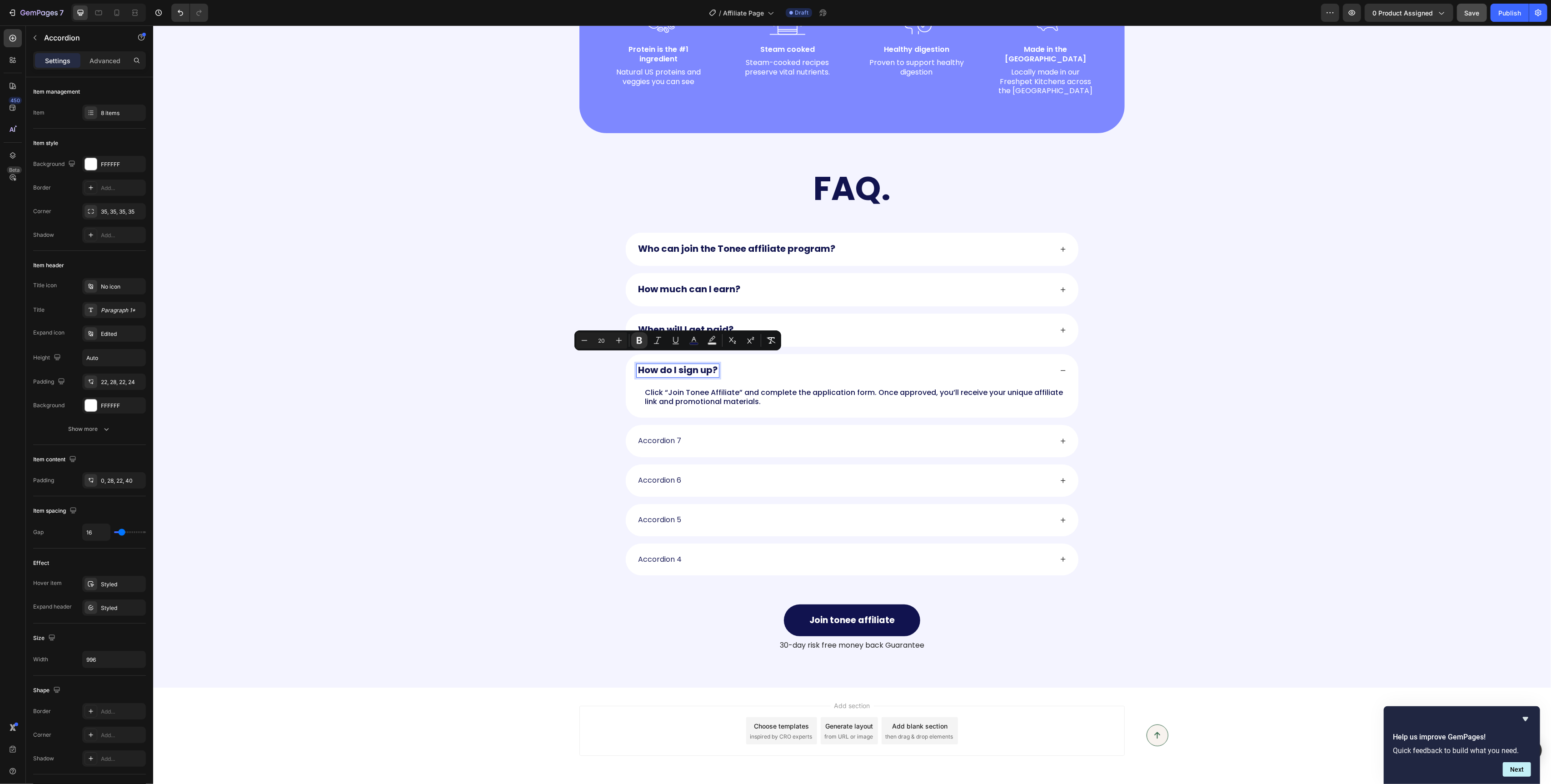
click at [667, 436] on p "Accordion 7" at bounding box center [659, 441] width 43 height 10
click at [665, 477] on p "Accordion 6" at bounding box center [659, 482] width 43 height 10
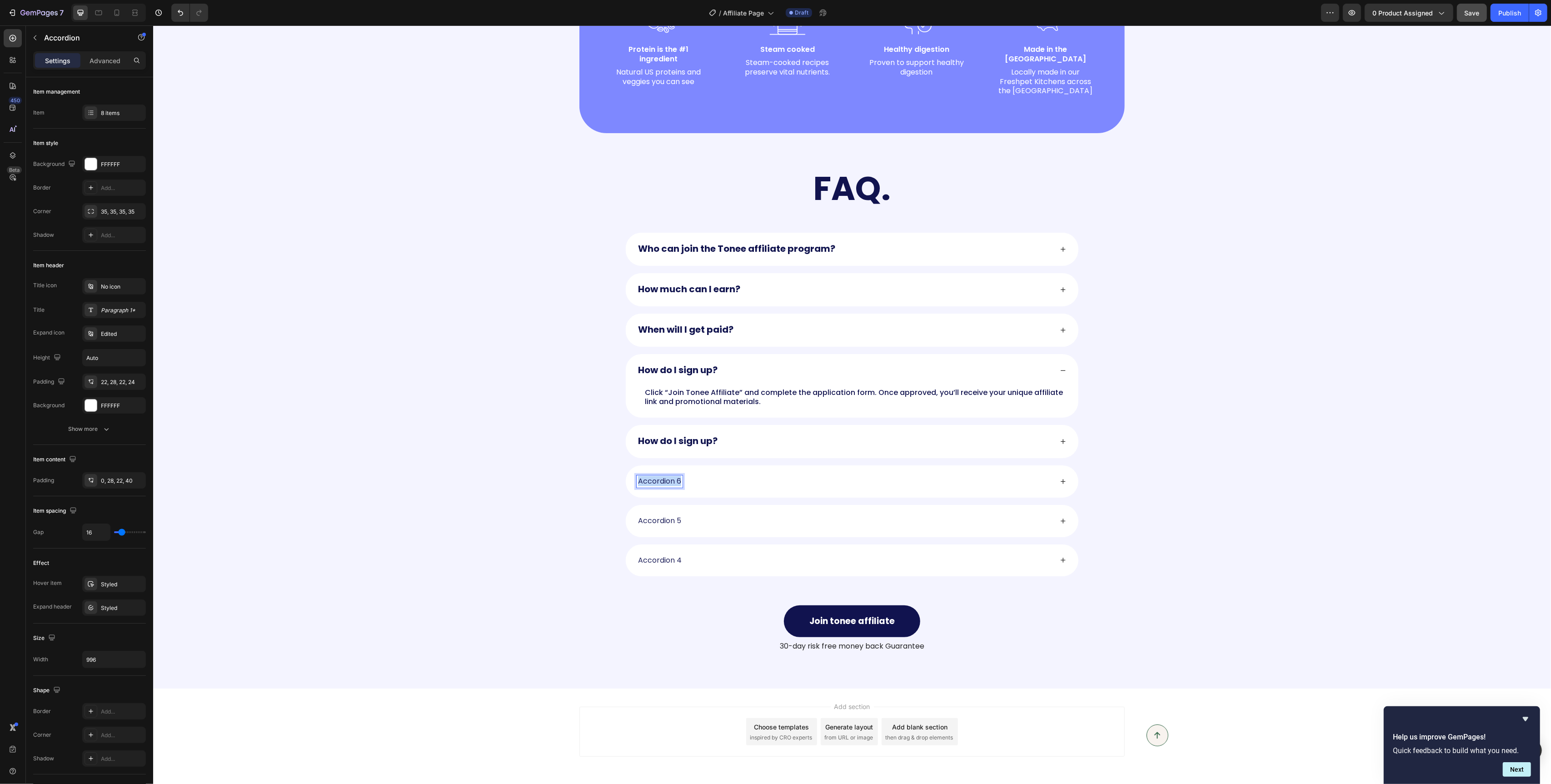
click at [665, 477] on p "Accordion 6" at bounding box center [659, 482] width 43 height 10
click at [665, 517] on p "Accordion 5" at bounding box center [659, 522] width 43 height 10
click at [658, 559] on div "Accordion 4" at bounding box center [660, 561] width 47 height 12
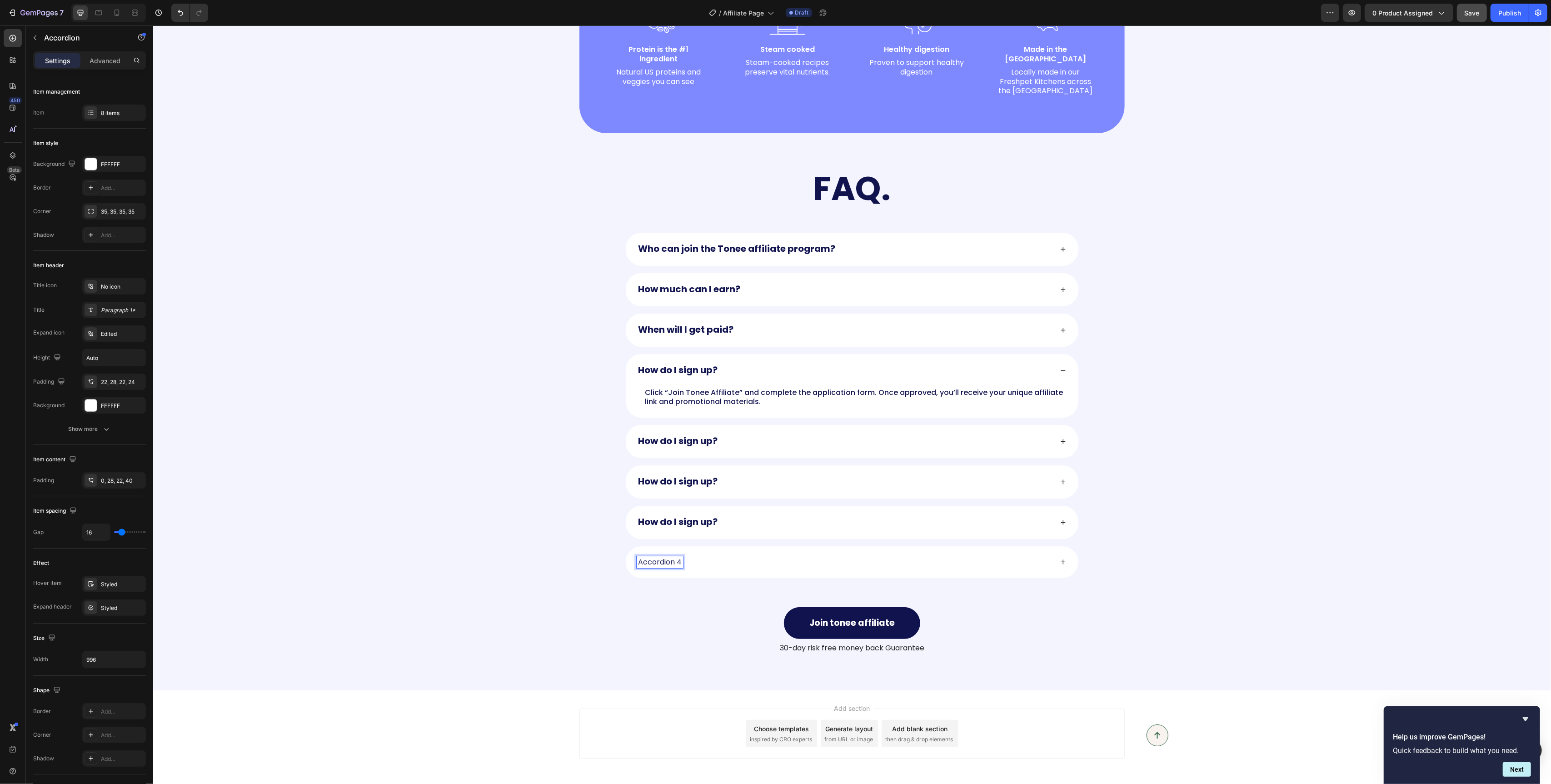
click at [658, 559] on div "Accordion 4" at bounding box center [660, 561] width 47 height 12
click at [697, 435] on strong "How do I sign up?" at bounding box center [677, 441] width 80 height 13
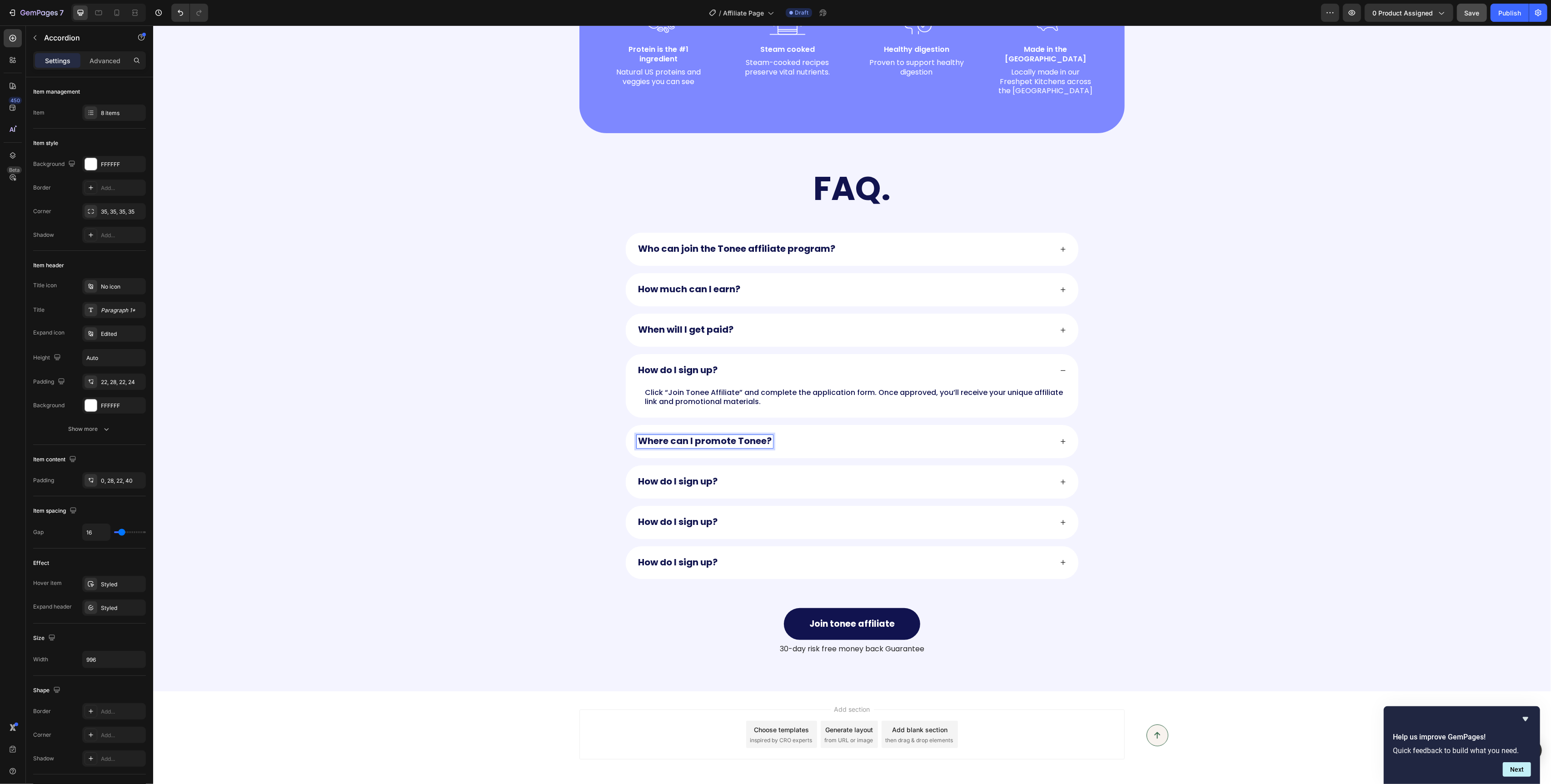
scroll to position [961, 0]
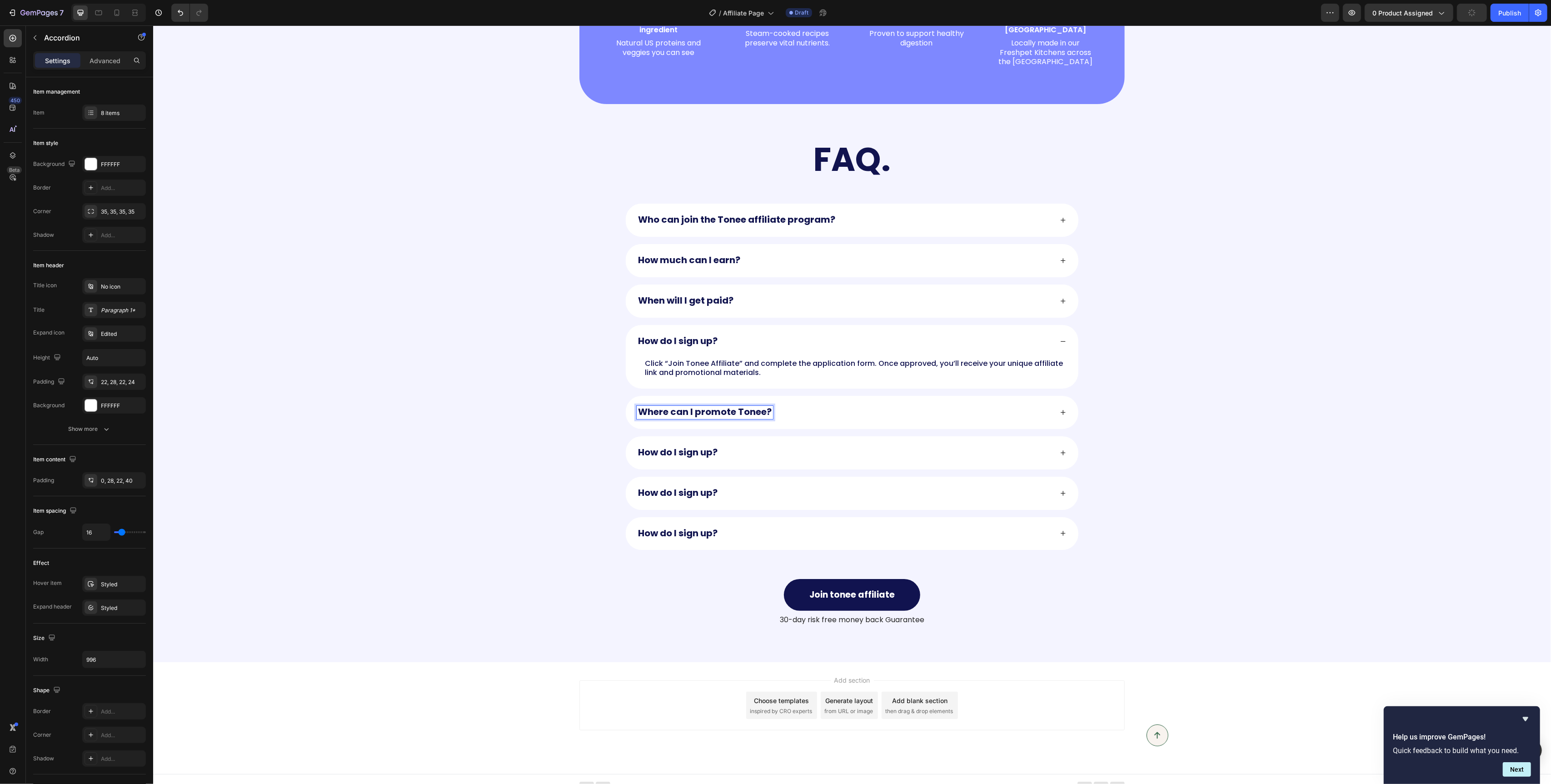
drag, startPoint x: 674, startPoint y: 436, endPoint x: 674, endPoint y: 451, distance: 15.0
click at [674, 446] on strong "How do I sign up?" at bounding box center [677, 452] width 80 height 13
click at [674, 451] on div "How do I sign up?" at bounding box center [852, 452] width 452 height 33
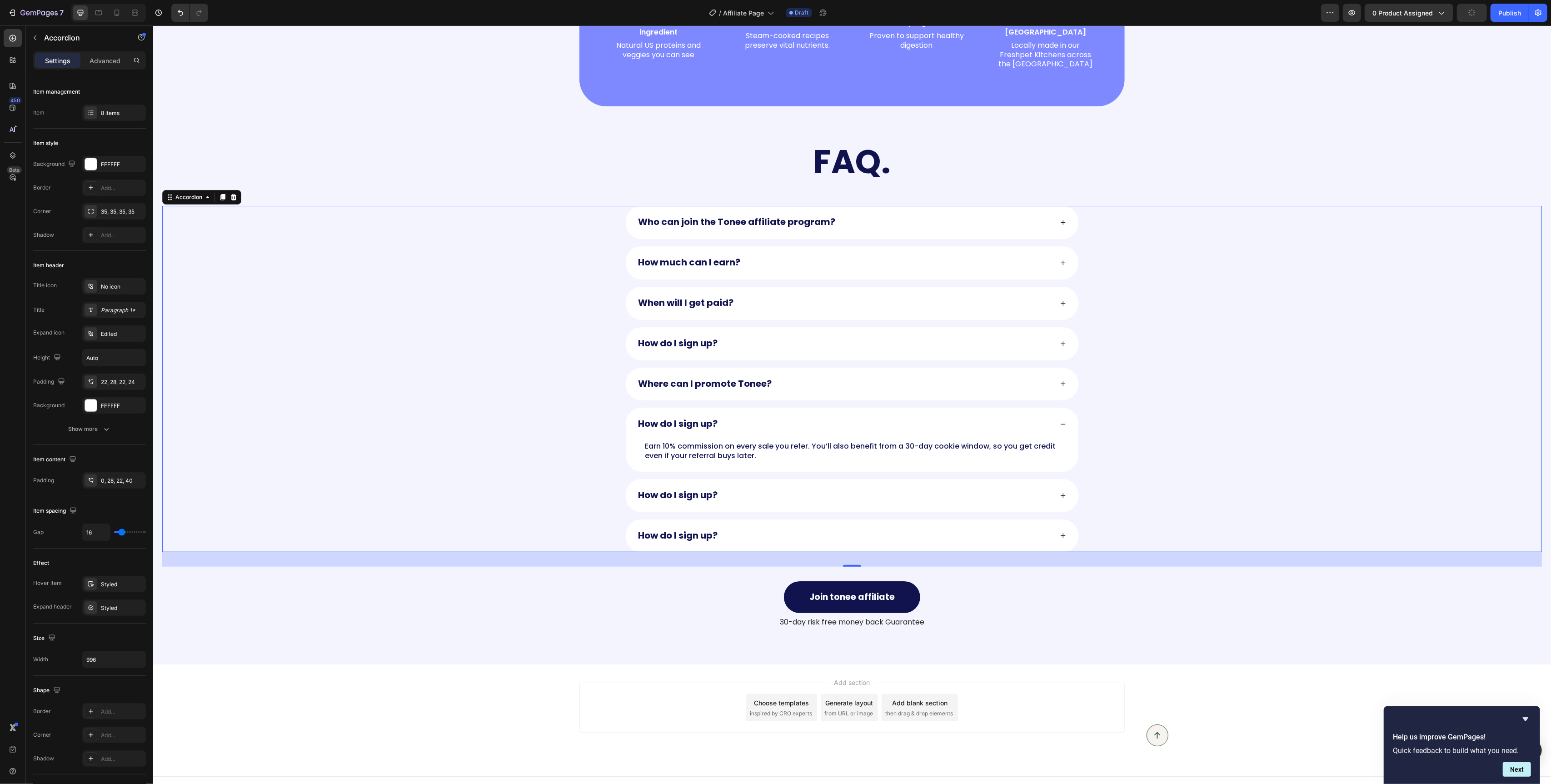
click at [681, 442] on p "Earn 10% commission on every sale you refer. You’ll also benefit from a 30-day …" at bounding box center [855, 451] width 420 height 19
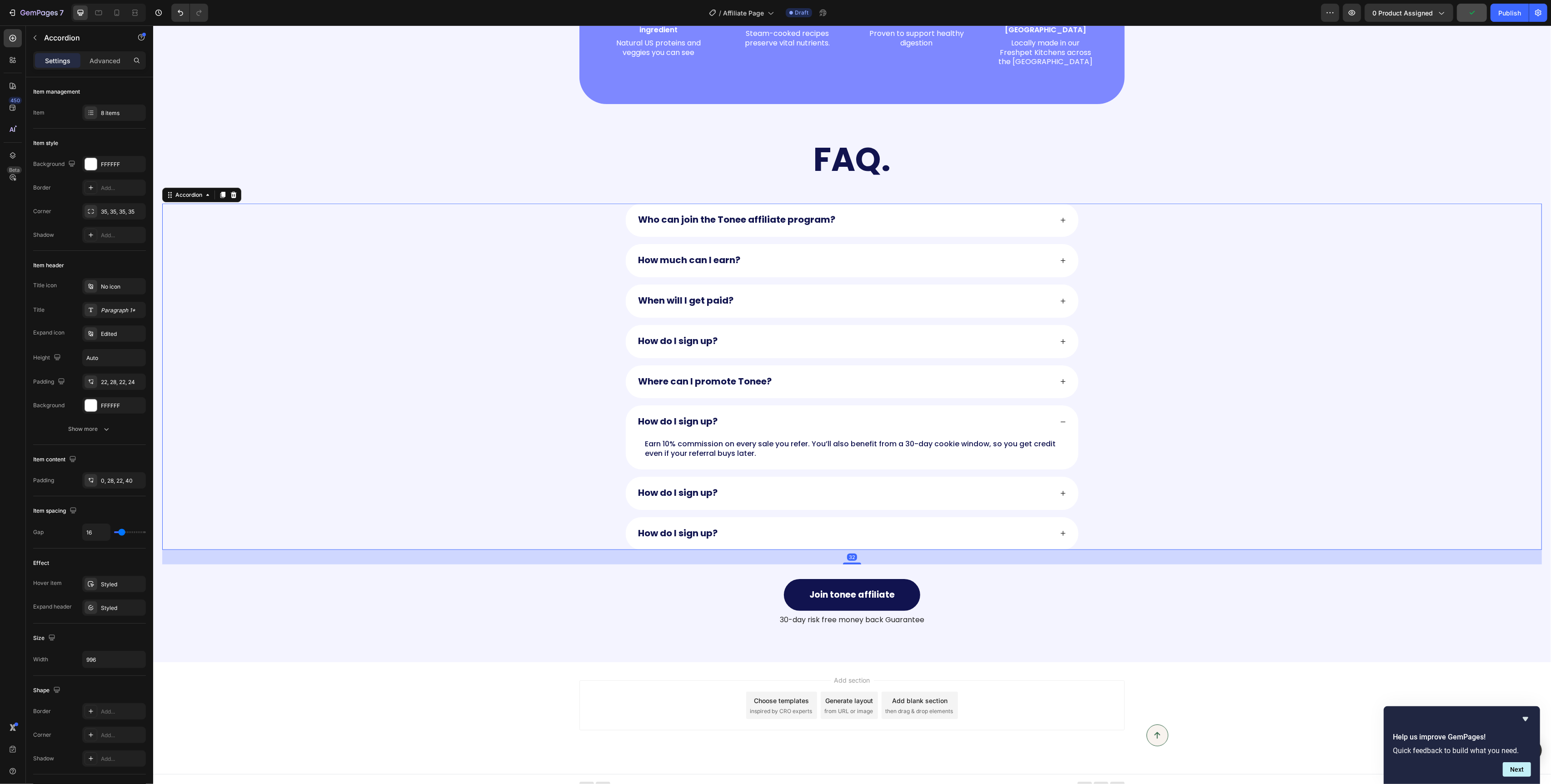
click at [686, 415] on strong "How do I sign up?" at bounding box center [677, 421] width 80 height 13
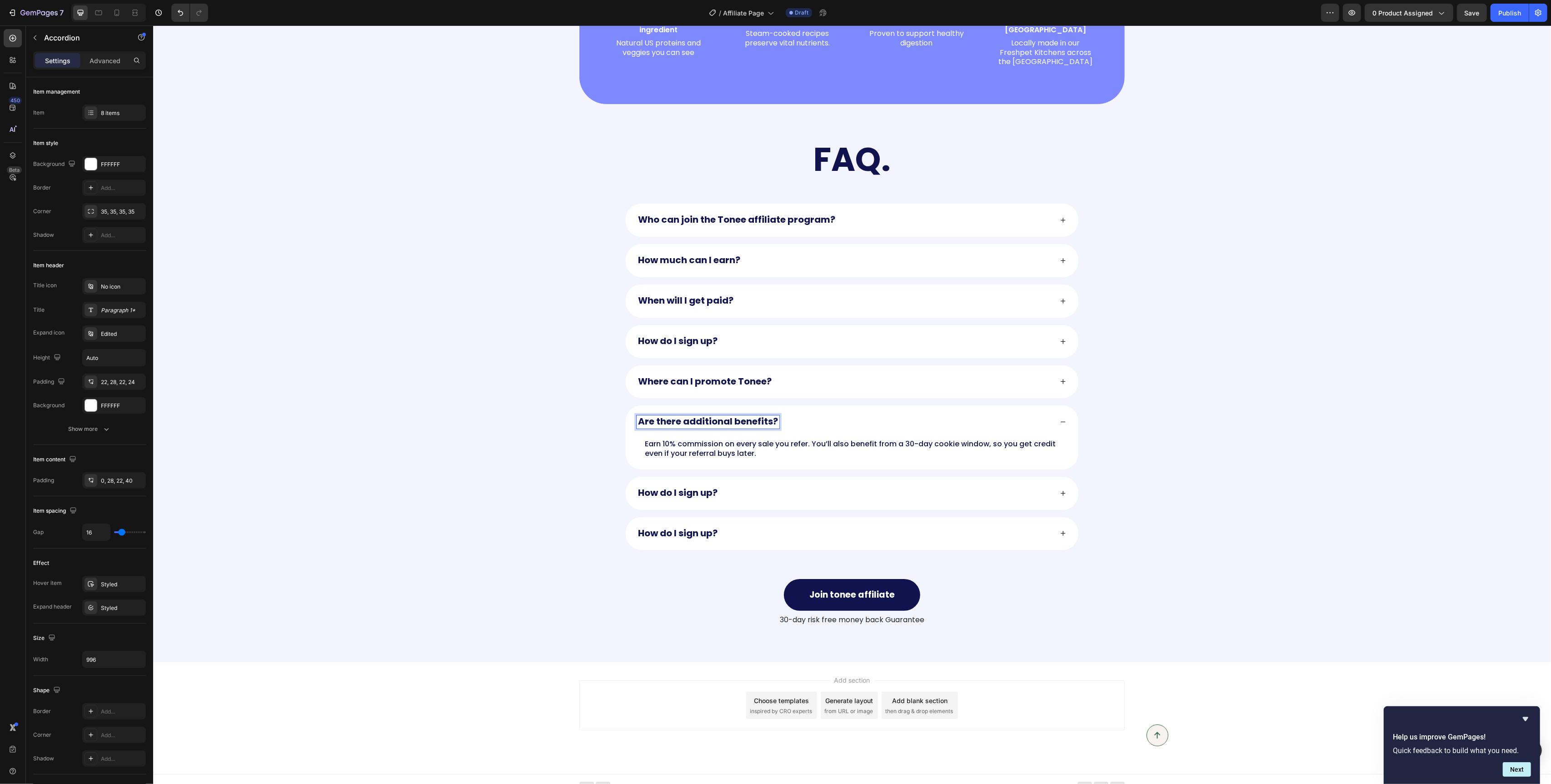
scroll to position [961, 0]
click at [681, 486] on strong "How do I sign up?" at bounding box center [677, 492] width 80 height 13
click at [672, 527] on strong "How do I sign up?" at bounding box center [677, 533] width 80 height 13
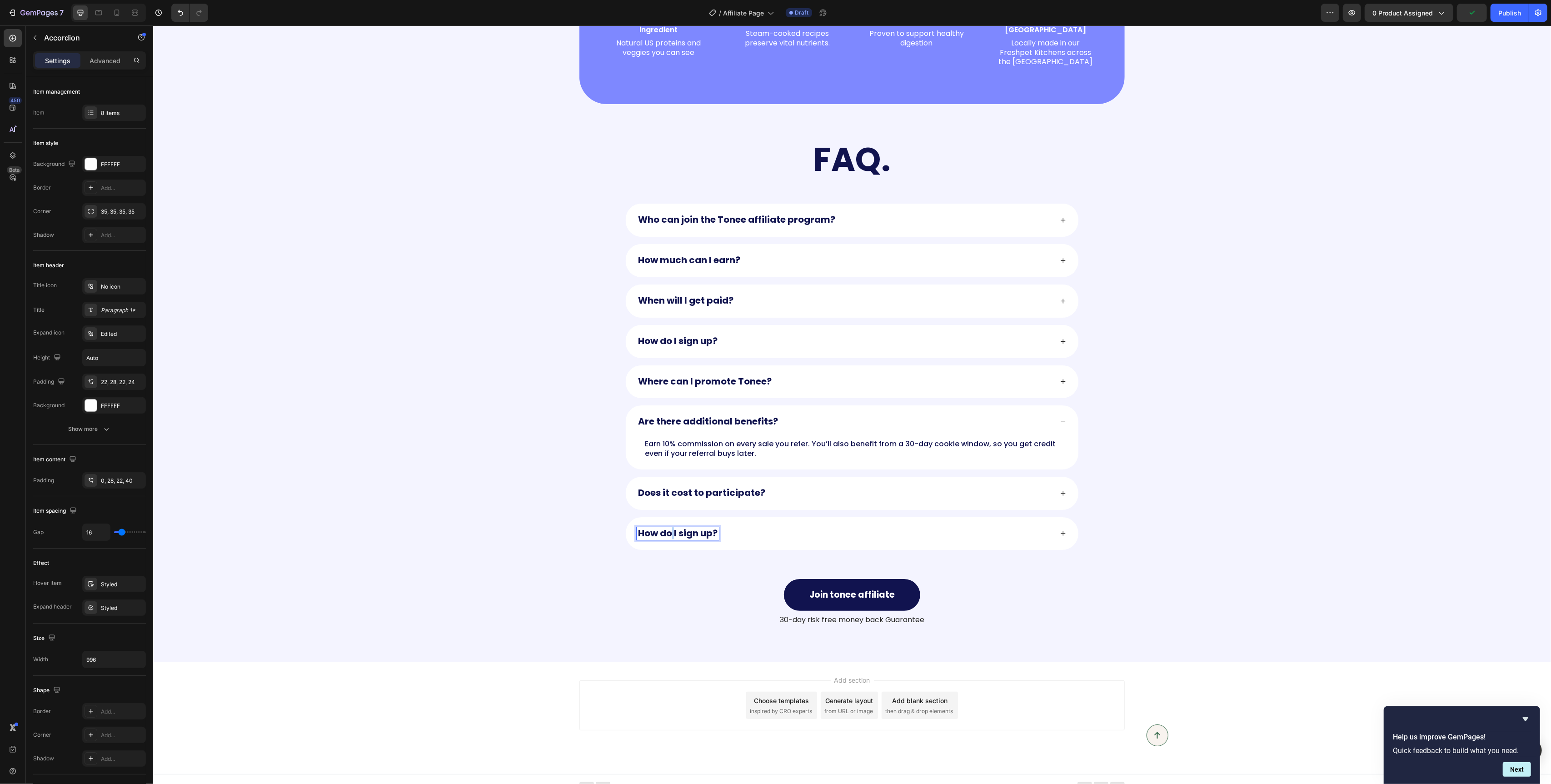
click at [672, 527] on strong "How do I sign up?" at bounding box center [677, 533] width 80 height 13
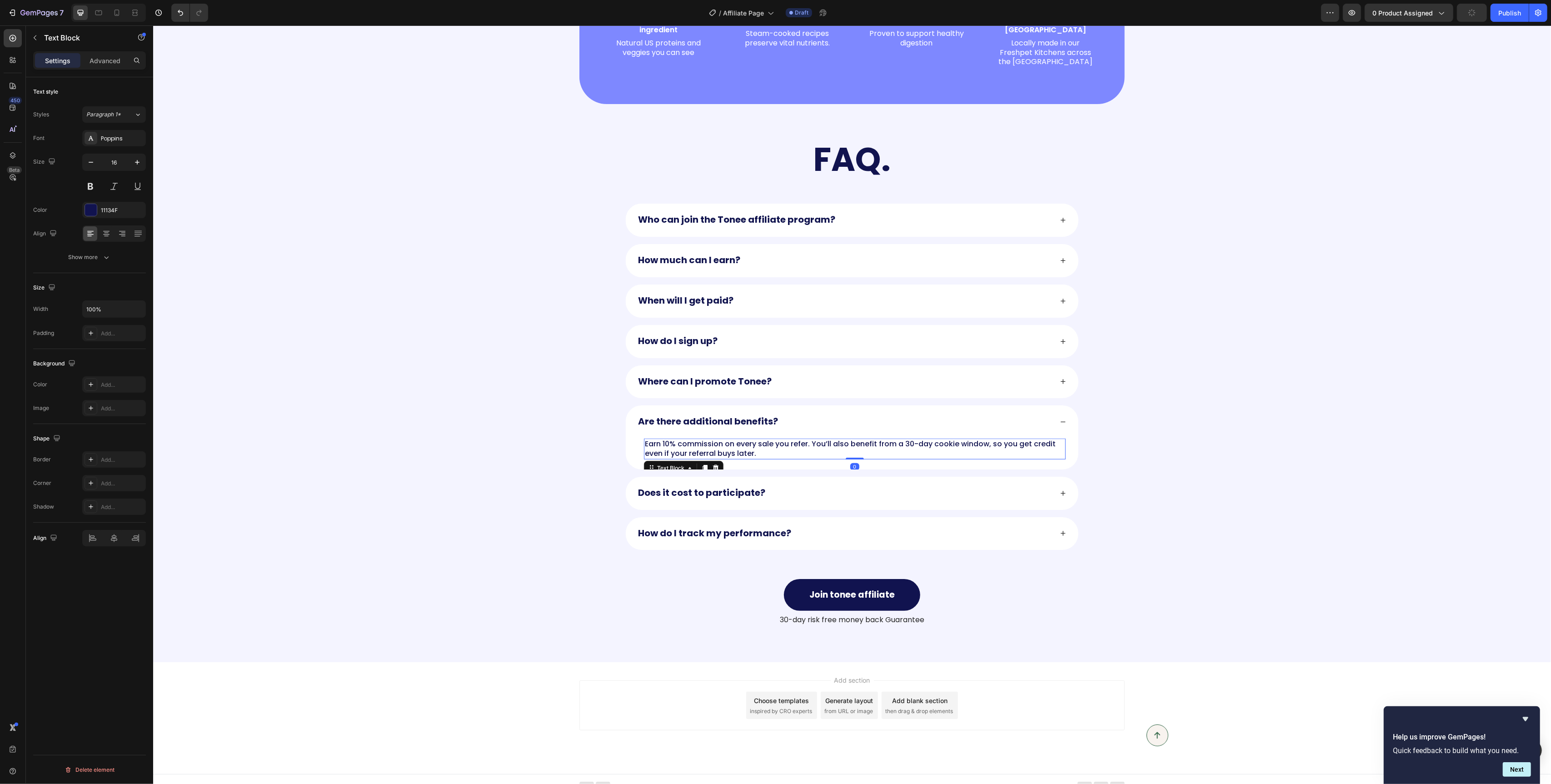
click at [772, 440] on p "Earn 10% commission on every sale you refer. You’ll also benefit from a 30-day …" at bounding box center [855, 449] width 420 height 19
click at [1061, 491] on icon at bounding box center [1063, 493] width 5 height 5
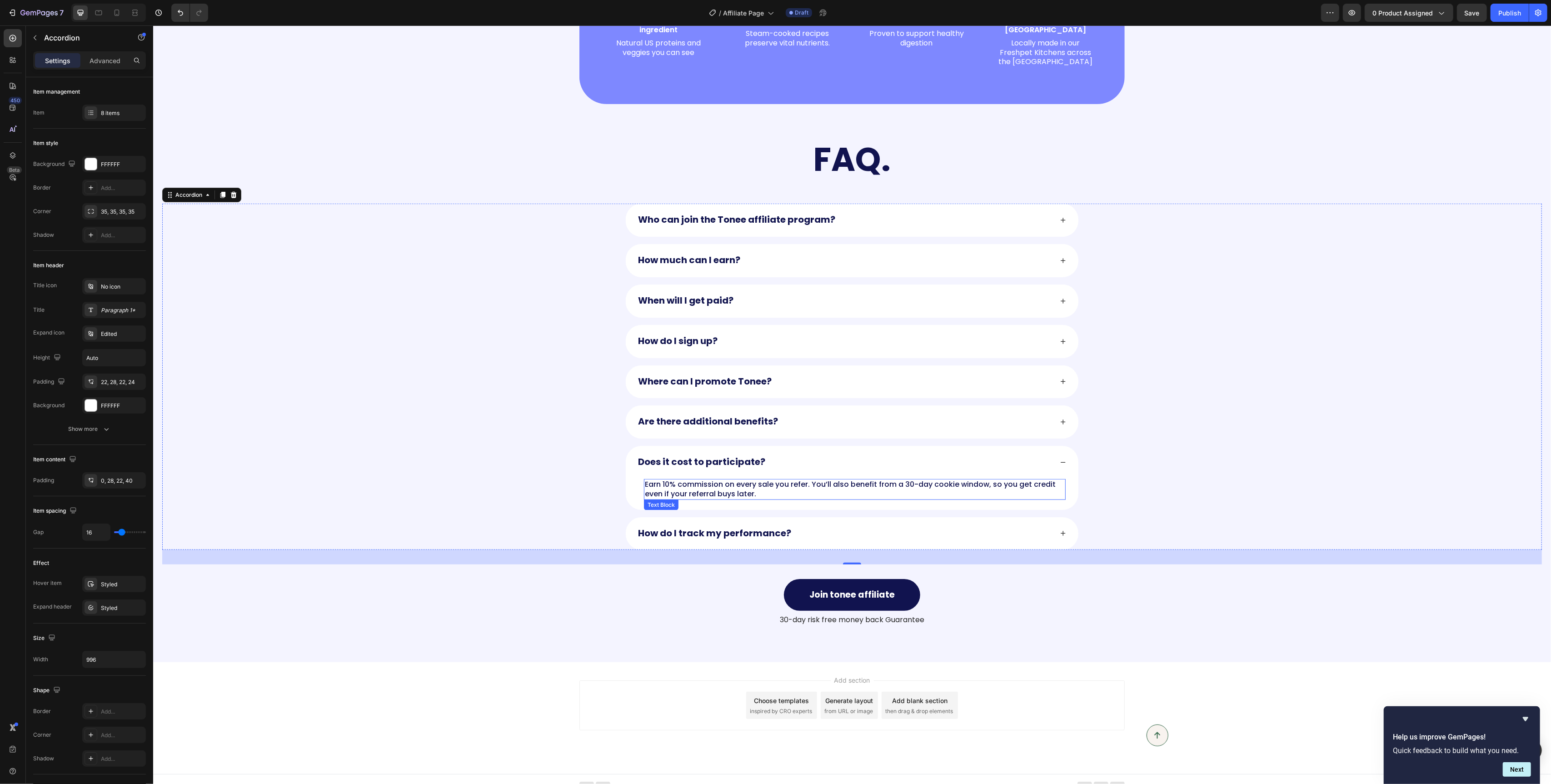
click at [719, 480] on p "Earn 10% commission on every sale you refer. You’ll also benefit from a 30-day …" at bounding box center [855, 489] width 420 height 19
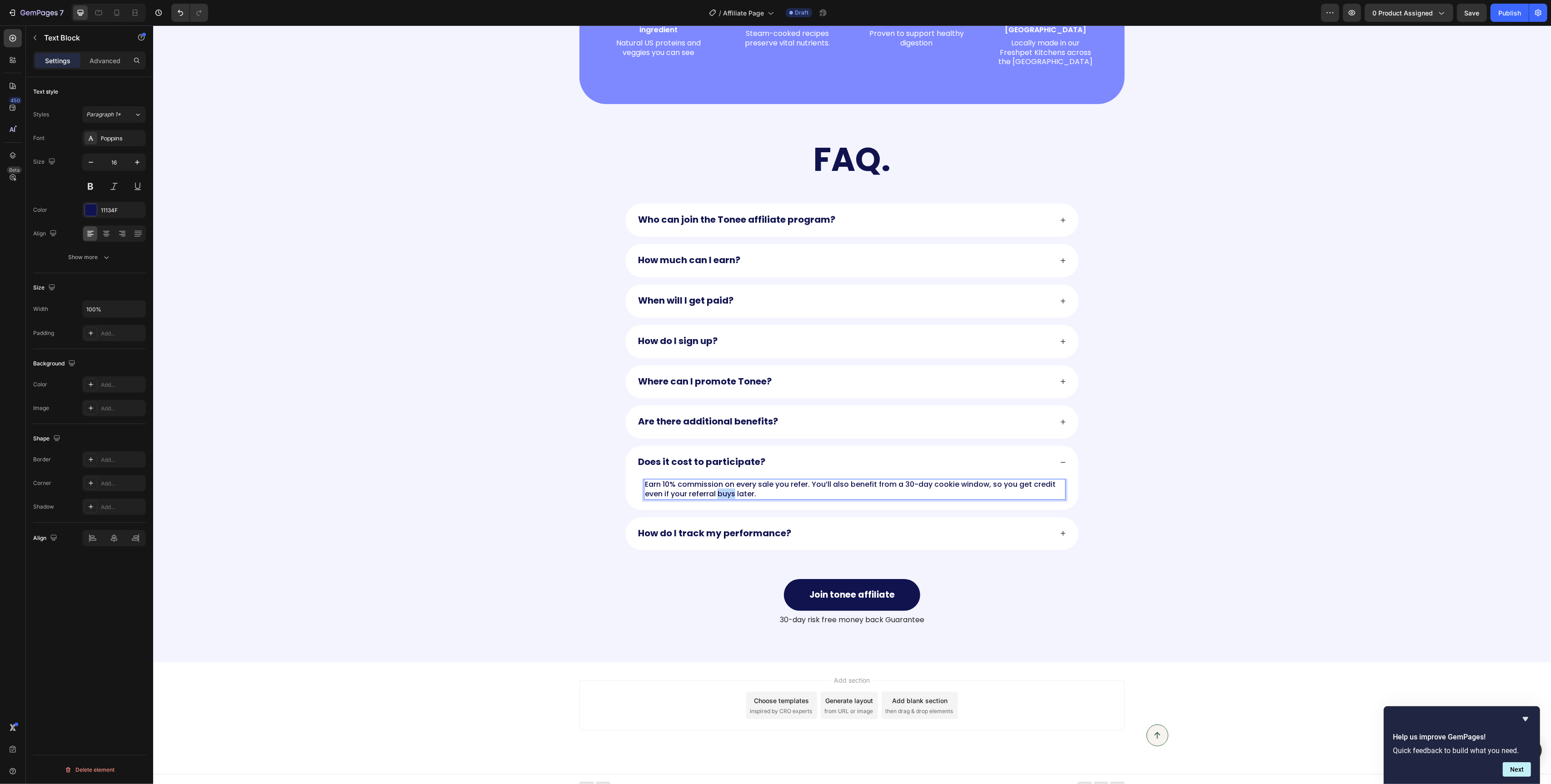
click at [719, 480] on p "Earn 10% commission on every sale you refer. You’ll also benefit from a 30-day …" at bounding box center [855, 489] width 420 height 19
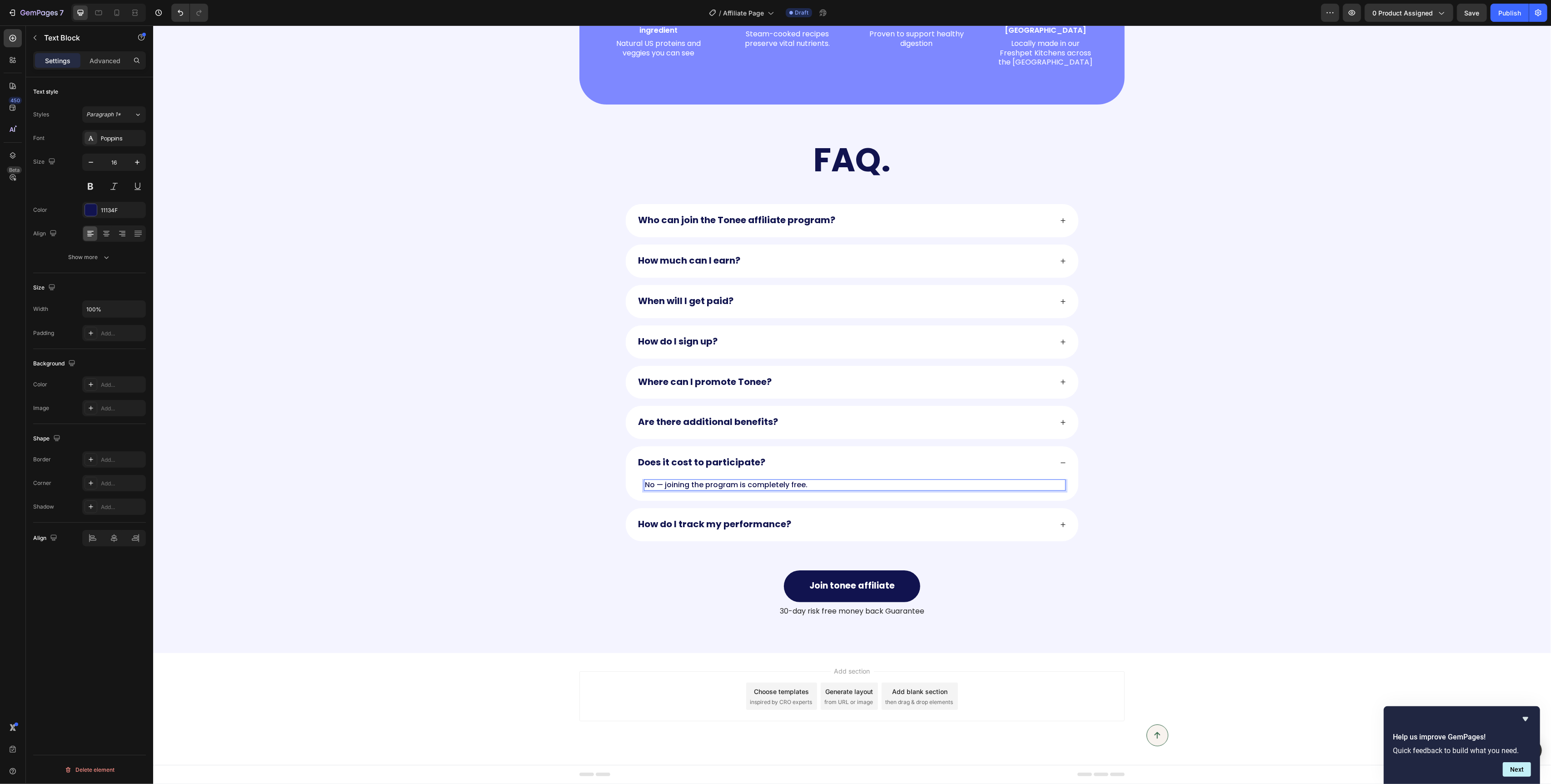
scroll to position [951, 0]
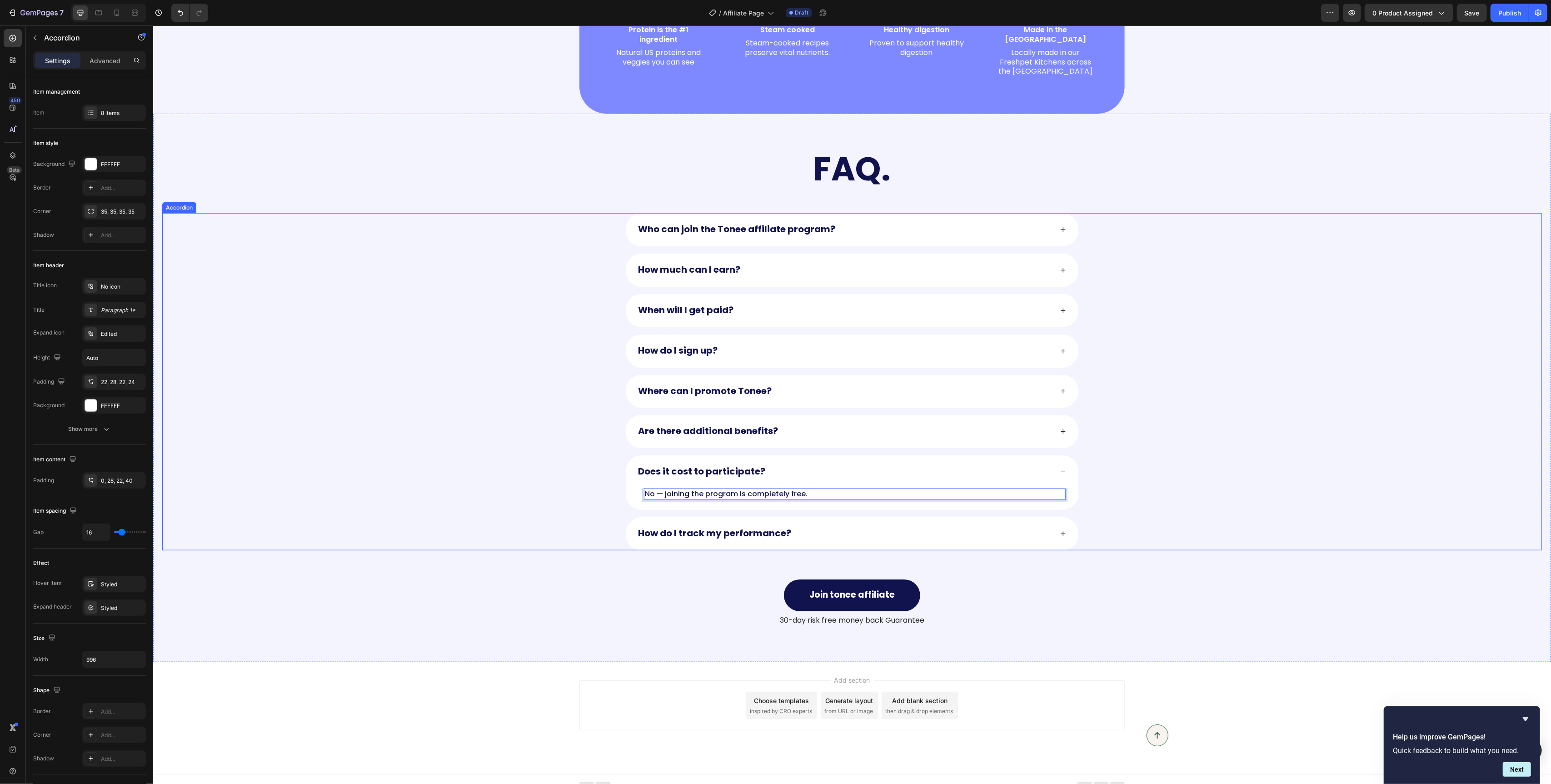
click at [1070, 521] on div "How do I track my performance?" at bounding box center [852, 533] width 452 height 33
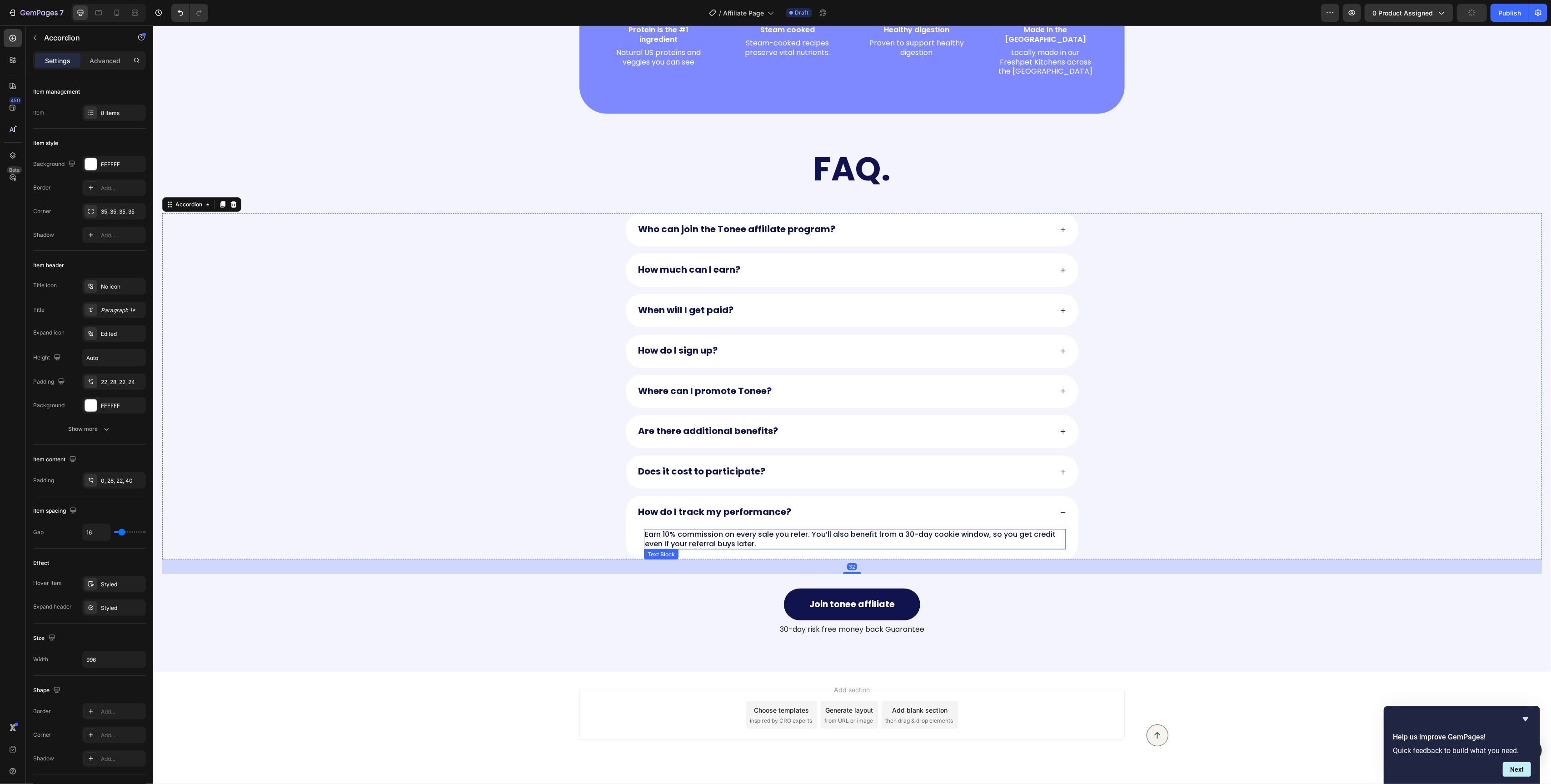
click at [711, 530] on p "Earn 10% commission on every sale you refer. You’ll also benefit from a 30-day …" at bounding box center [855, 539] width 420 height 19
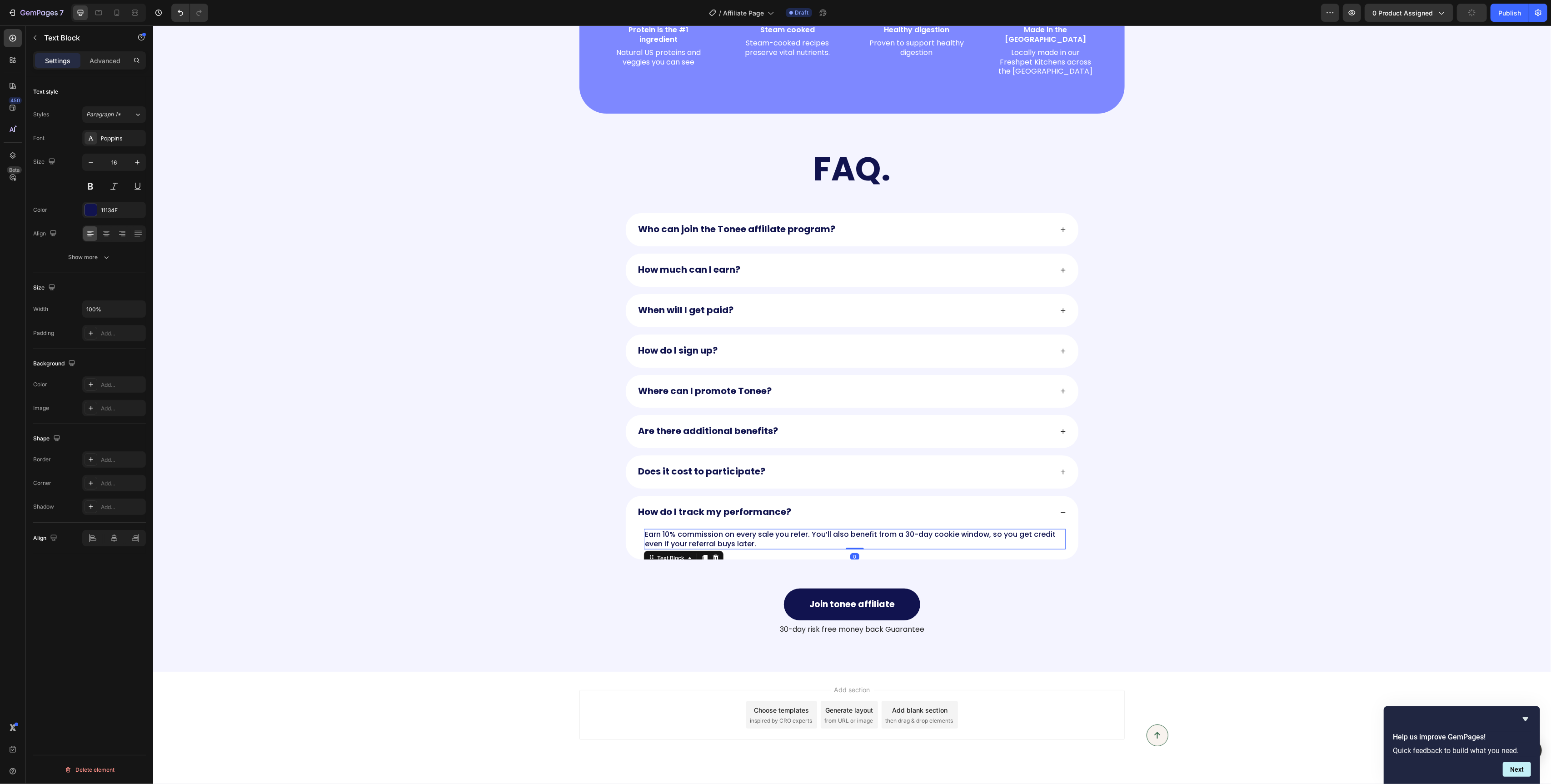
click at [711, 530] on p "Earn 10% commission on every sale you refer. You’ll also benefit from a 30-day …" at bounding box center [855, 539] width 420 height 19
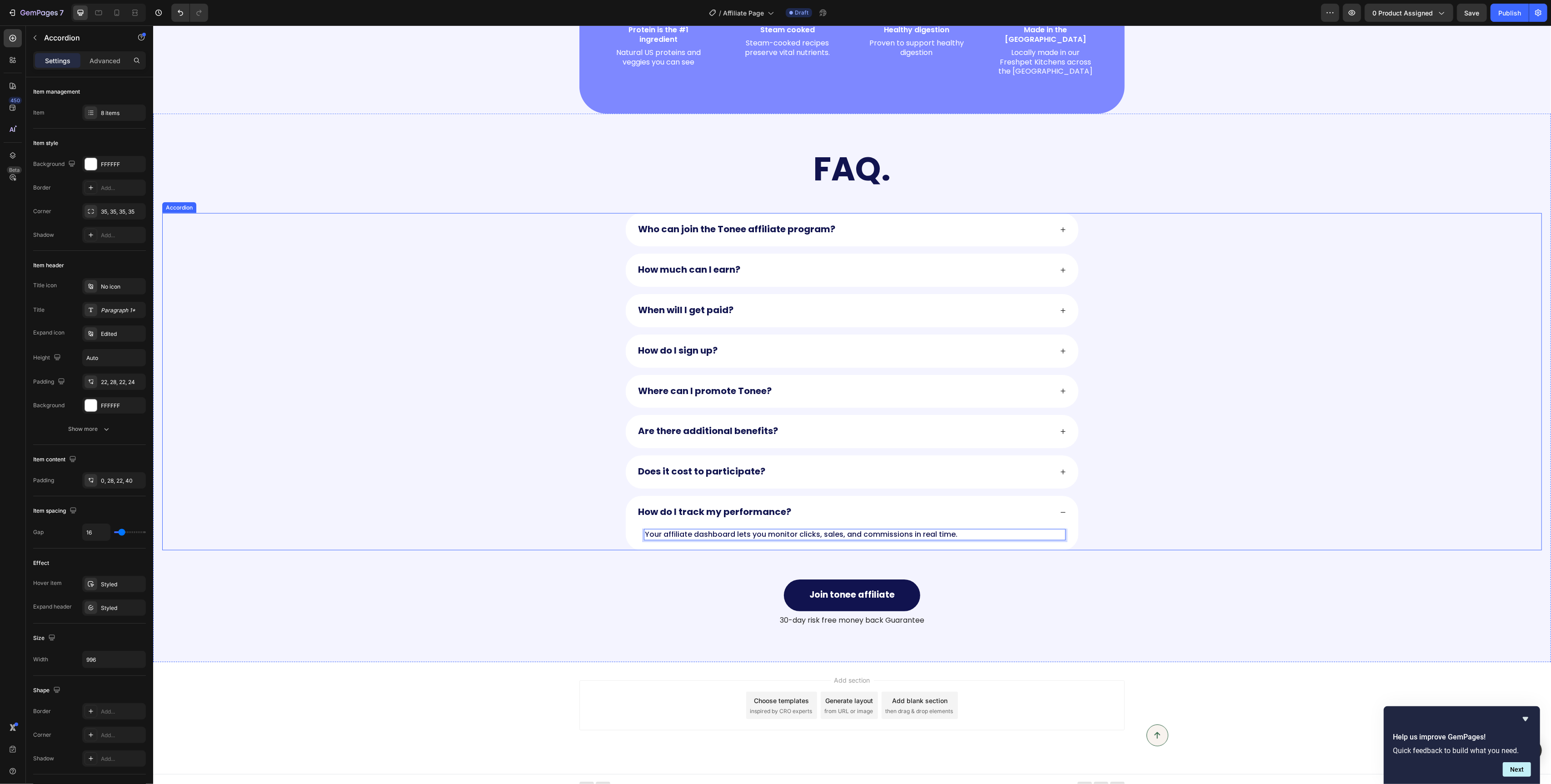
click at [573, 527] on div "How do I track my performance? Your affiliate dashboard lets you monitor clicks…" at bounding box center [851, 523] width 1379 height 54
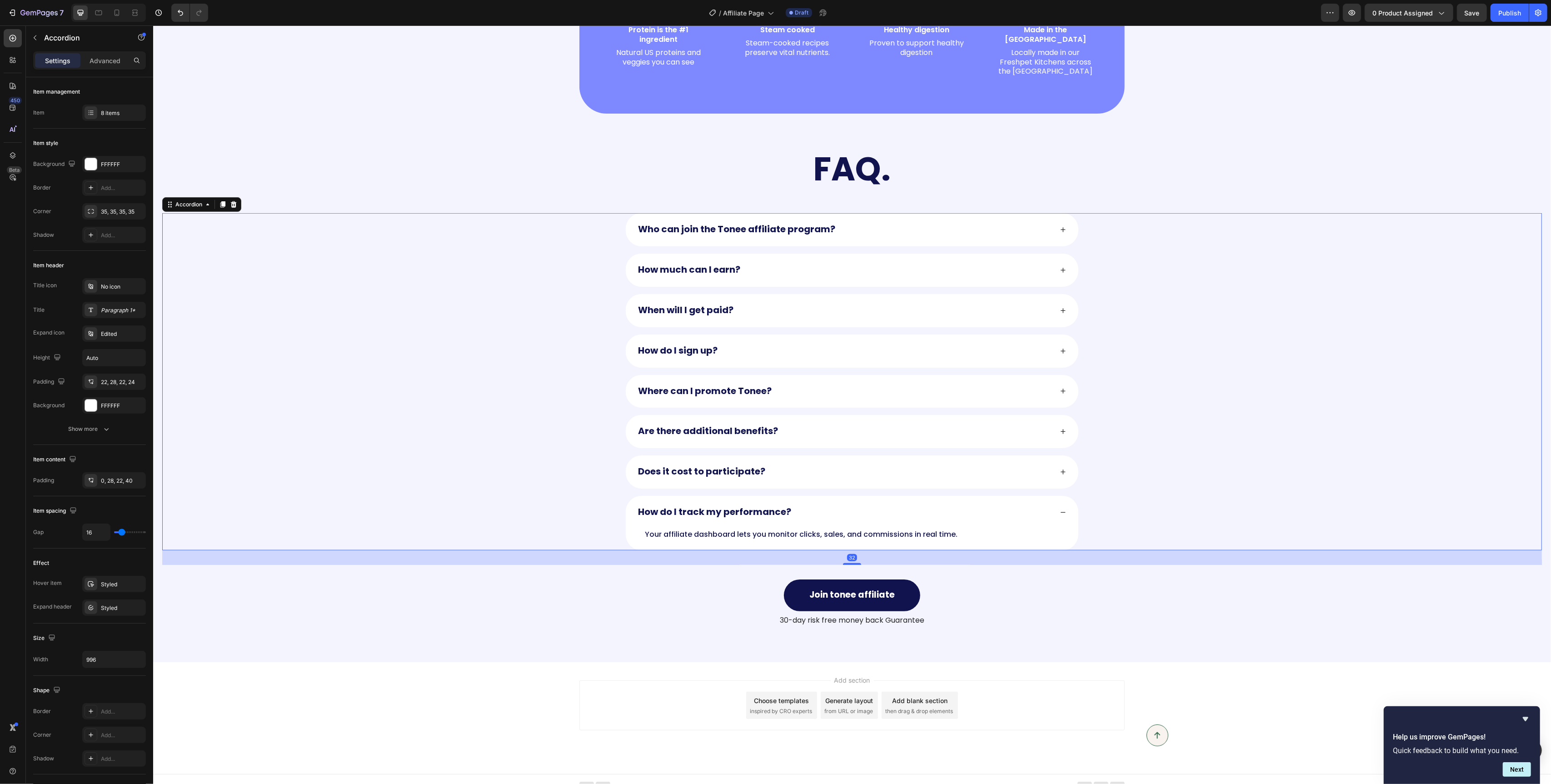
click at [1289, 345] on div "How do I sign up?" at bounding box center [851, 351] width 1379 height 33
click at [465, 181] on div "FAQ. Heading Row Who can join the Tonee affiliate program? How much can I earn?…" at bounding box center [852, 387] width 1380 height 475
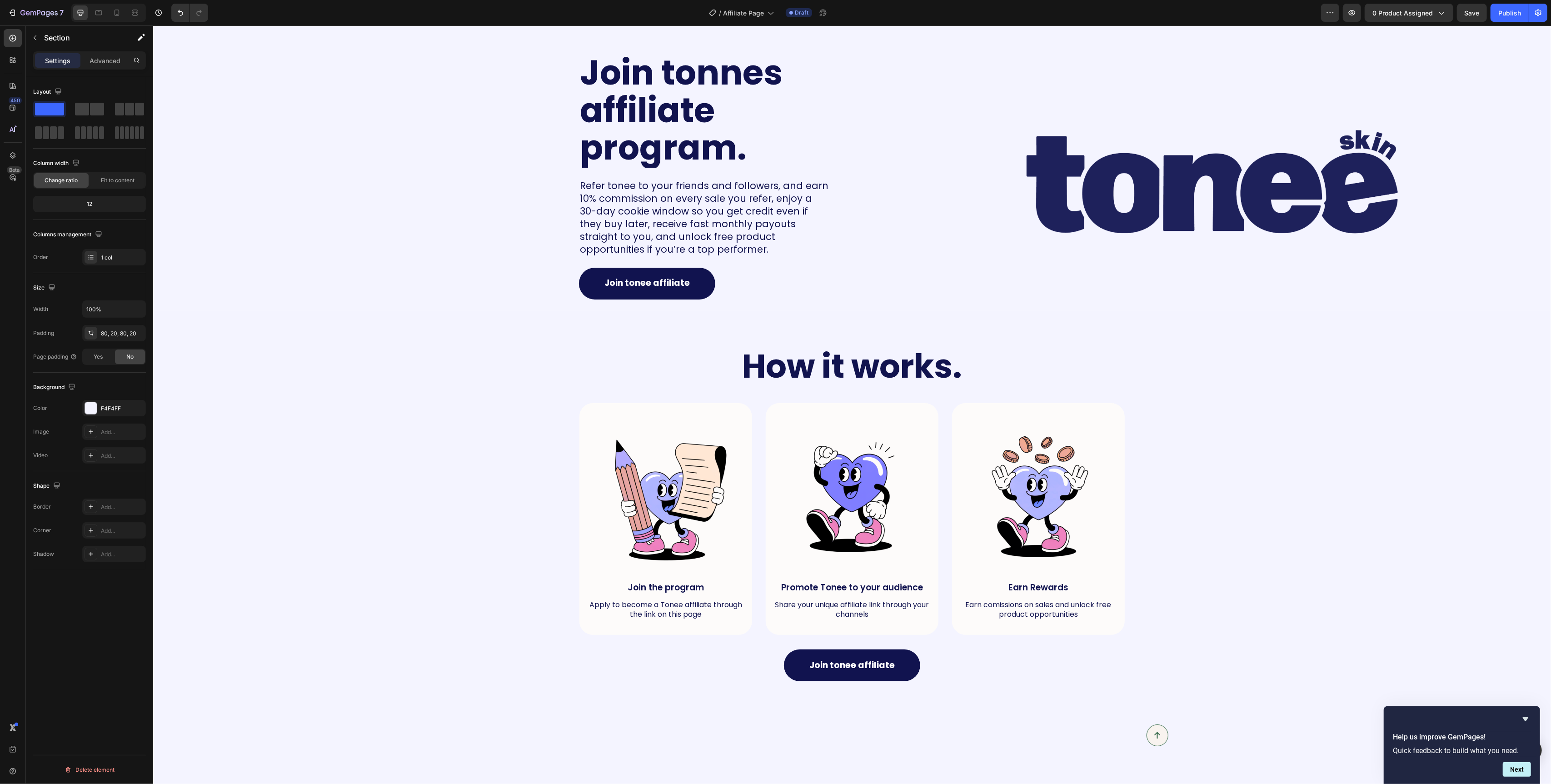
scroll to position [0, 0]
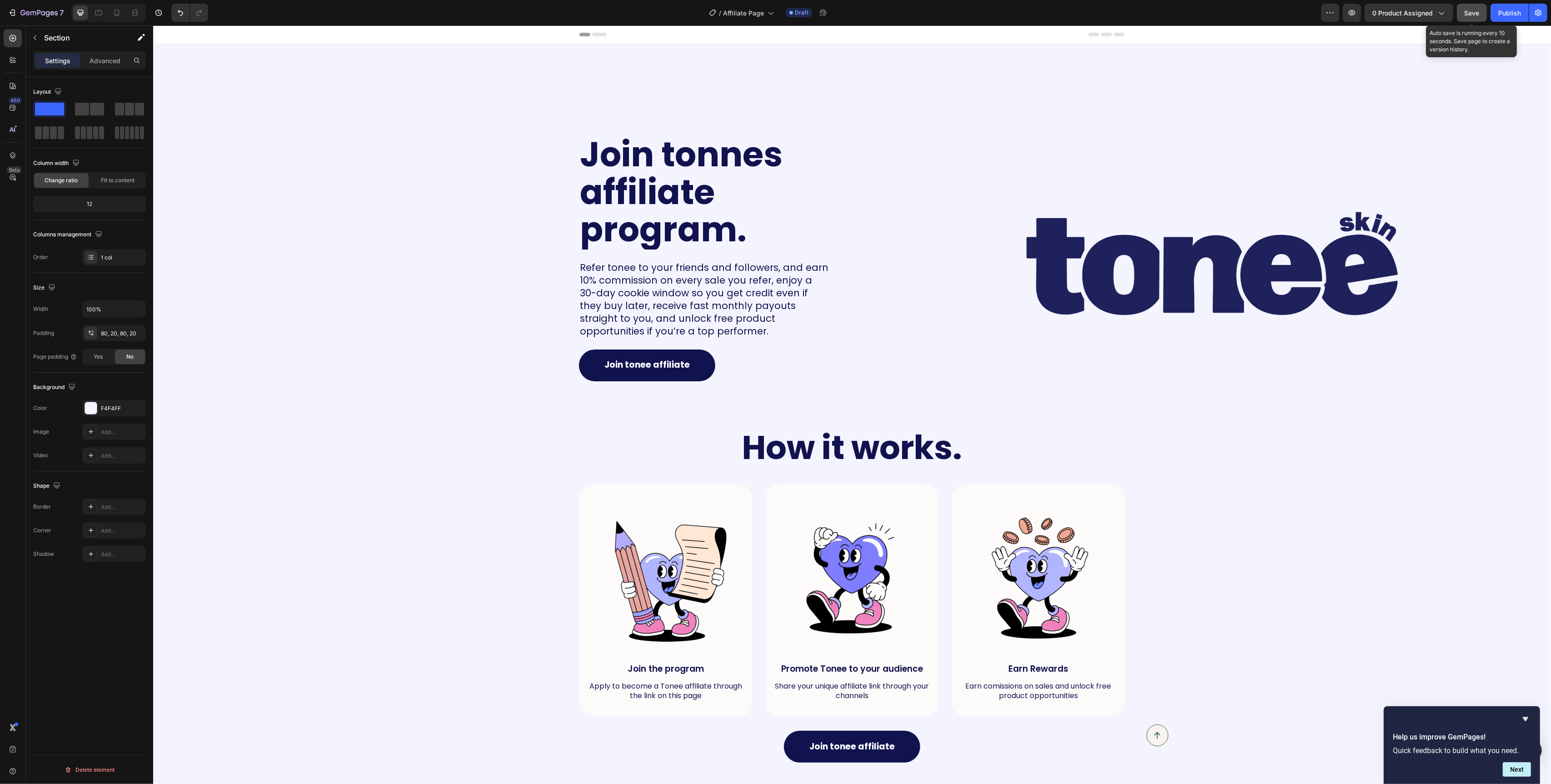
click at [1465, 20] on button "Save" at bounding box center [1472, 13] width 30 height 18
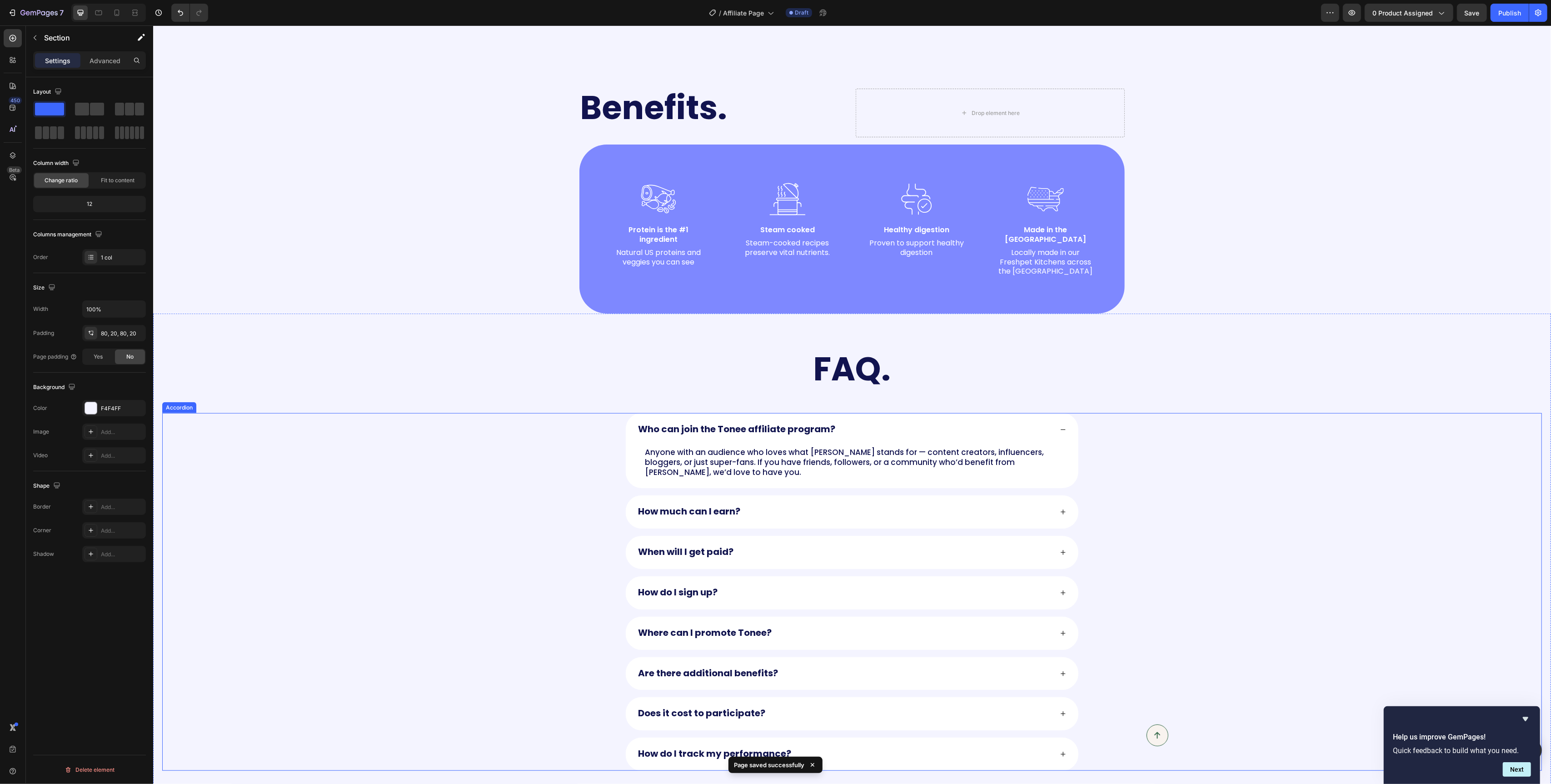
scroll to position [718, 0]
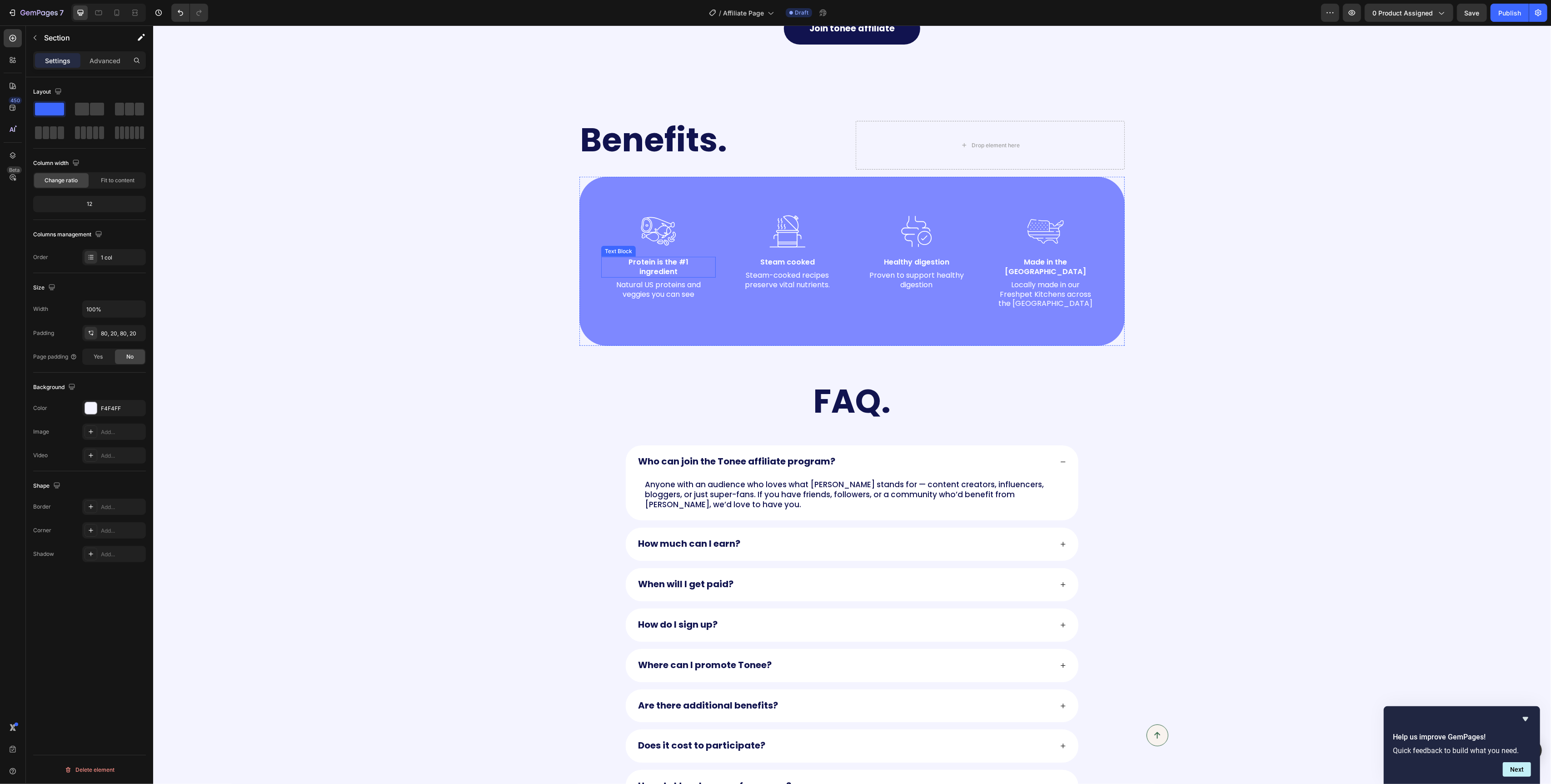
click at [669, 263] on p "Protein is the #1 ingredient" at bounding box center [657, 267] width 98 height 19
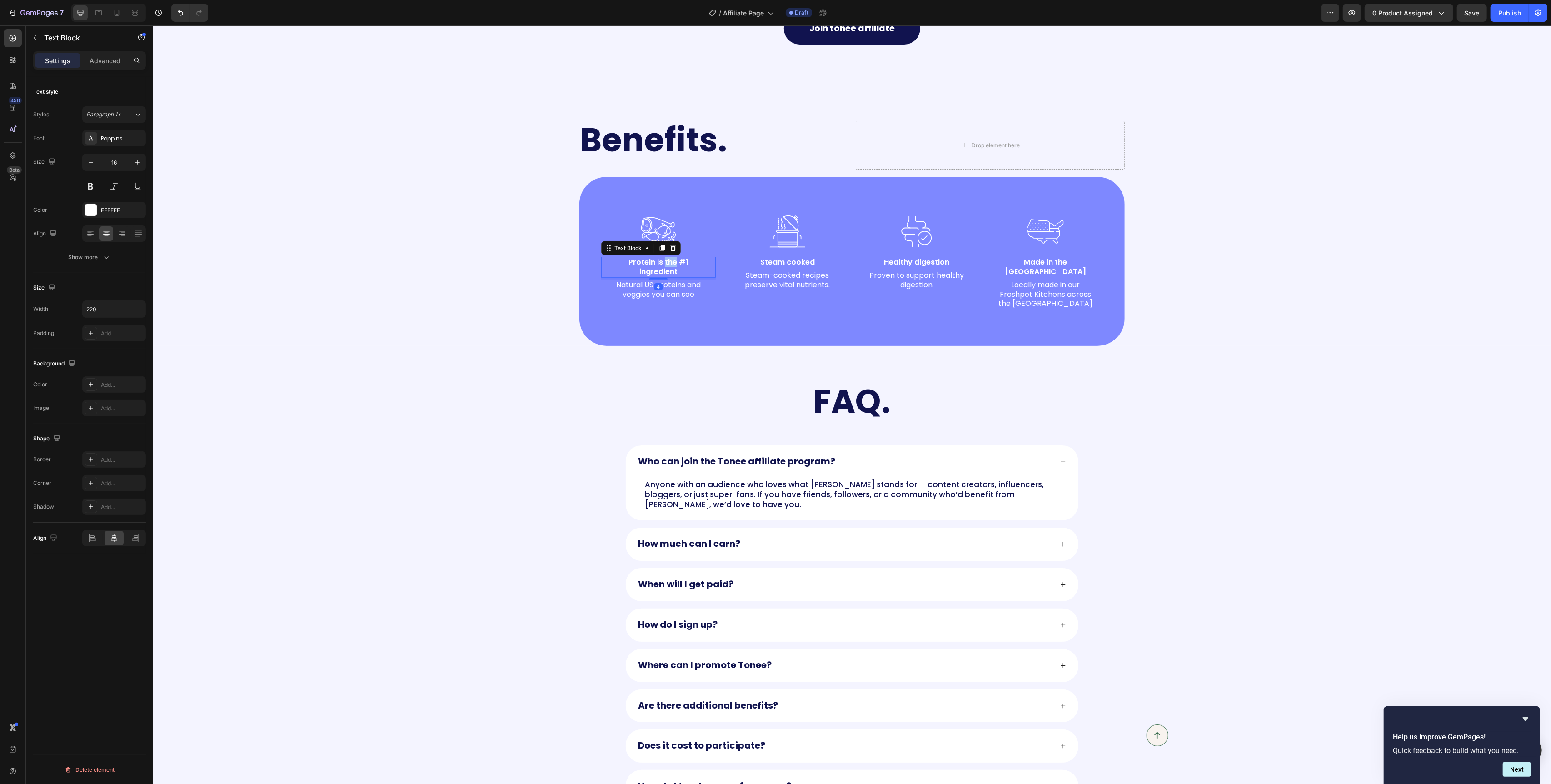
click at [669, 263] on p "Protein is the #1 ingredient" at bounding box center [657, 267] width 98 height 19
click at [642, 276] on p "Natural US proteins and veggies you can see" at bounding box center [657, 280] width 98 height 19
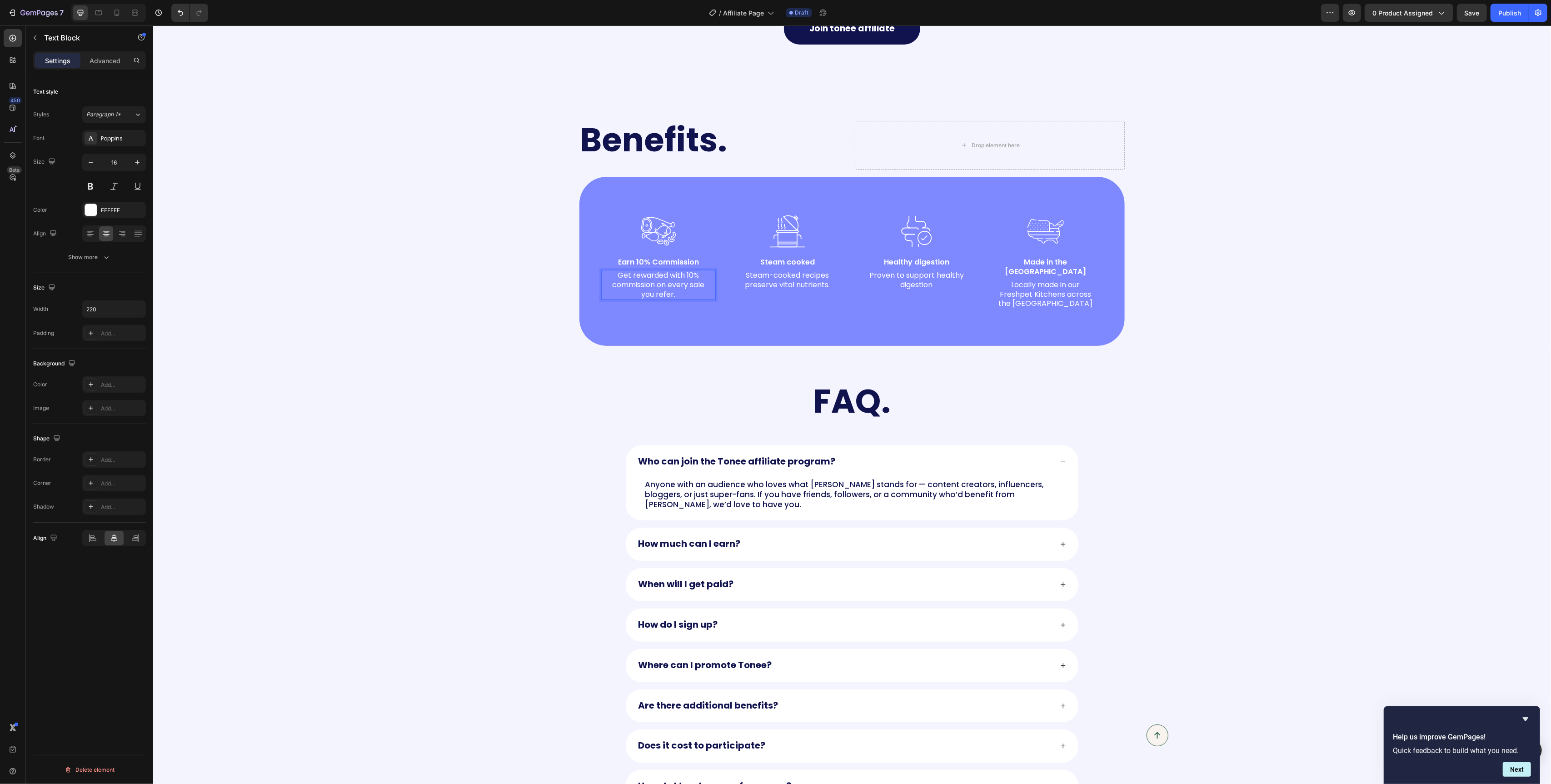
click at [751, 284] on p "Steam-cooked recipes preserve vital nutrients." at bounding box center [786, 280] width 98 height 19
click at [910, 273] on p "Proven to support healthy digestion" at bounding box center [916, 280] width 98 height 19
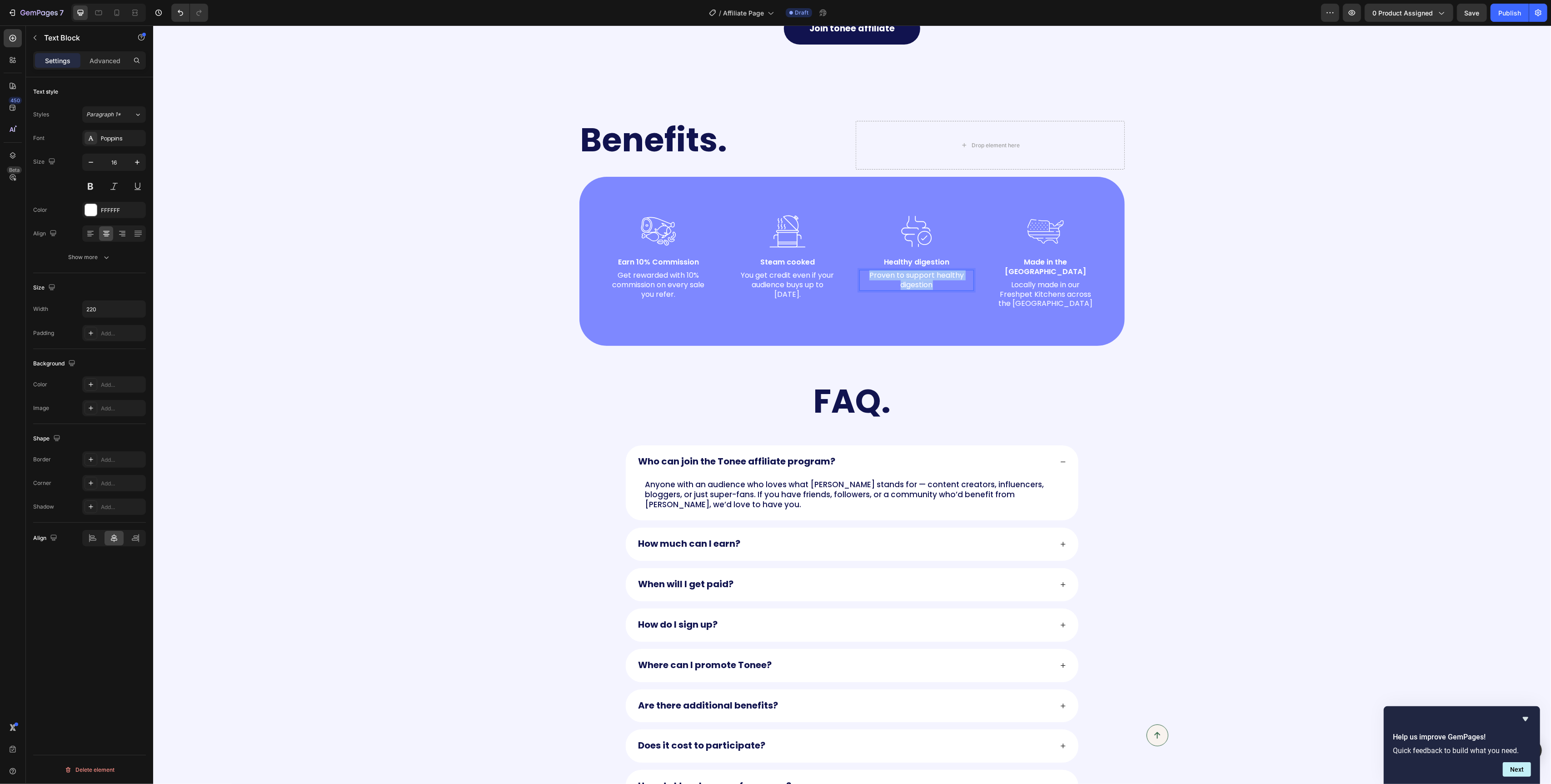
click at [910, 273] on p "Proven to support healthy digestion" at bounding box center [916, 280] width 98 height 19
click at [1052, 291] on p "Locally made in our Freshpet Kitchens across the [GEOGRAPHIC_DATA]" at bounding box center [1045, 294] width 98 height 28
click at [1040, 260] on p "Made in the [GEOGRAPHIC_DATA]" at bounding box center [1045, 267] width 98 height 19
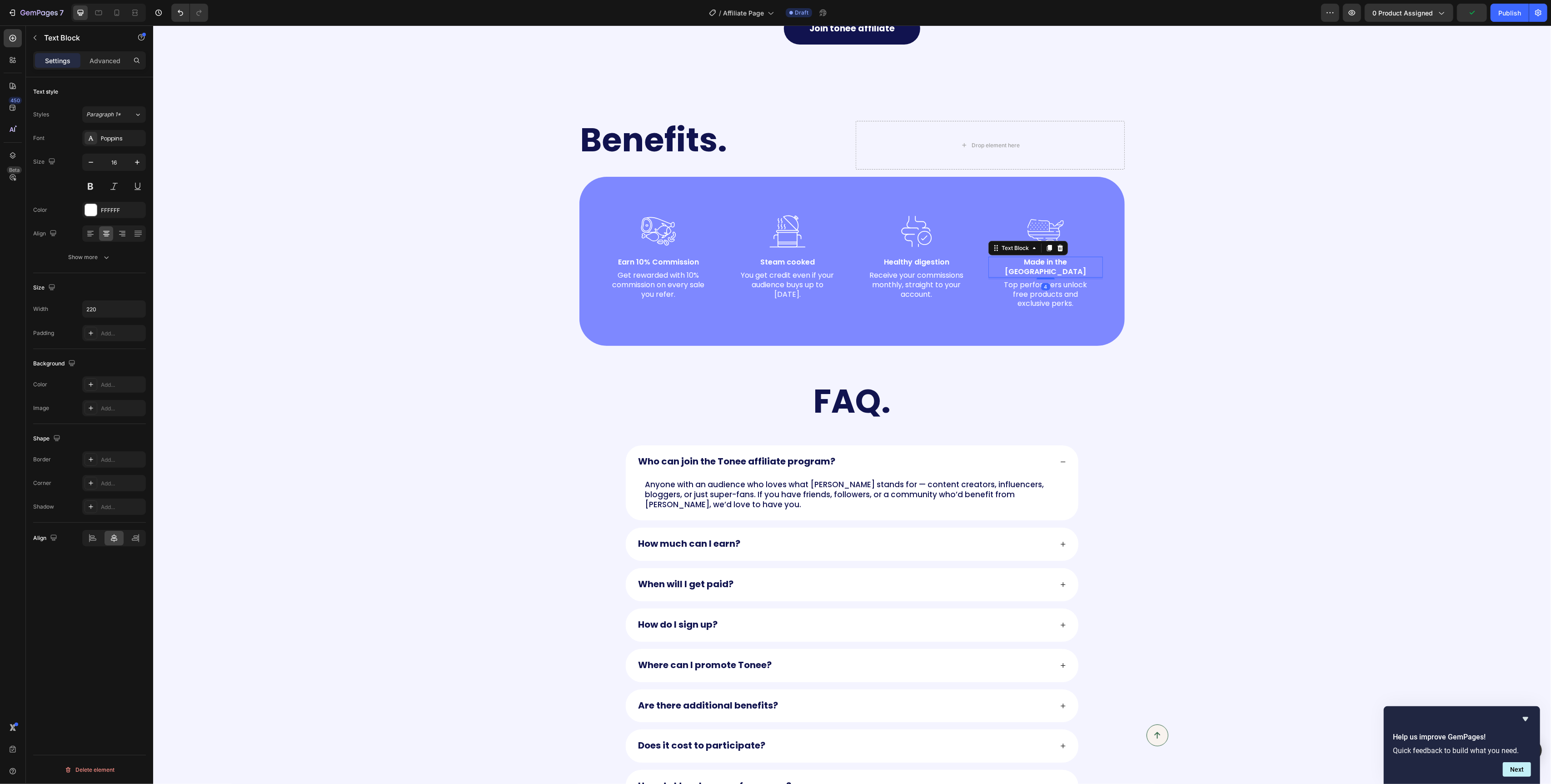
click at [1040, 260] on p "Made in the [GEOGRAPHIC_DATA]" at bounding box center [1045, 267] width 98 height 19
click at [1030, 261] on p "Made in the [GEOGRAPHIC_DATA]" at bounding box center [1045, 267] width 98 height 19
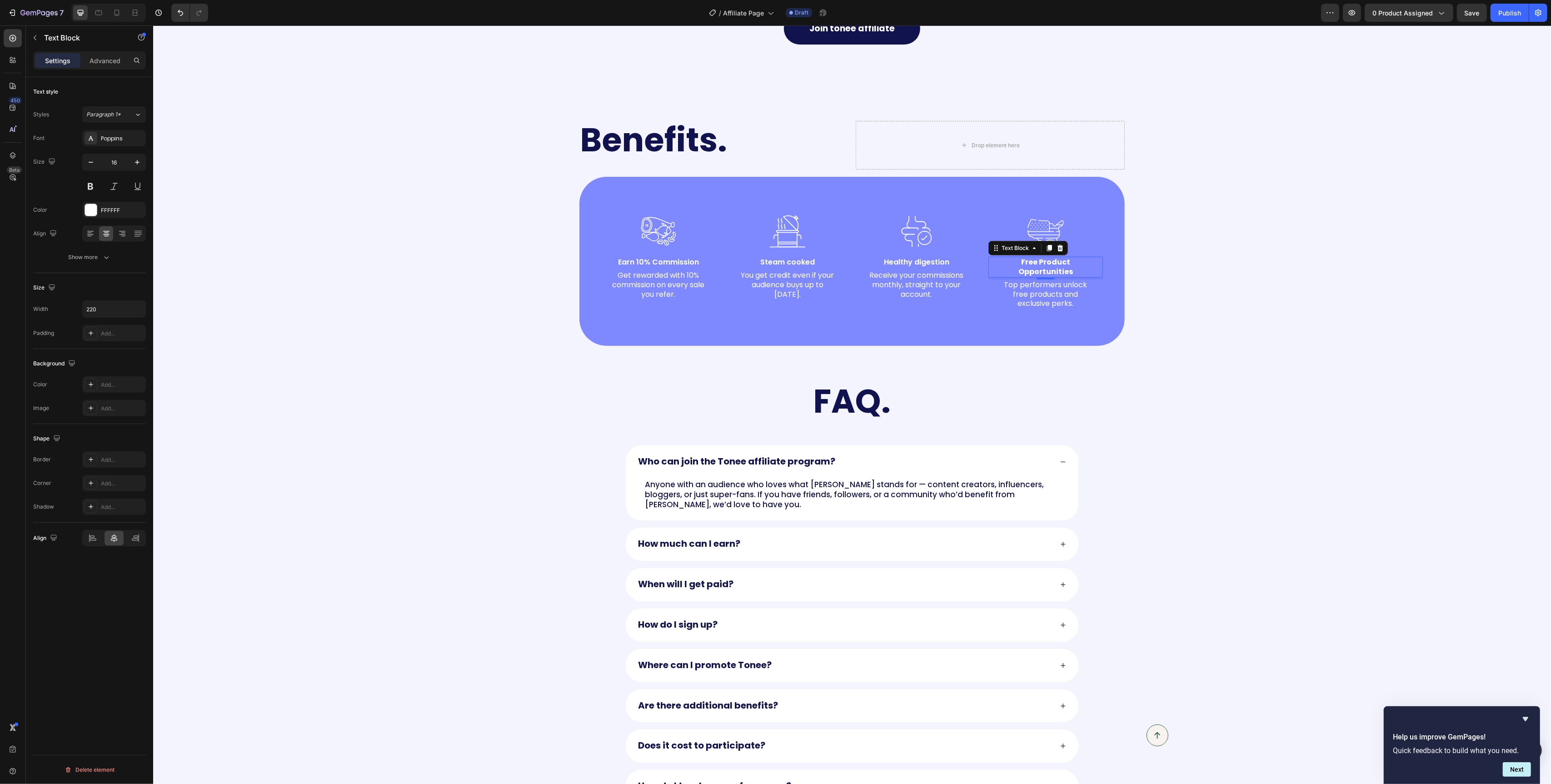
click at [930, 260] on p "Healthy digestion" at bounding box center [916, 263] width 98 height 10
click at [789, 266] on p "Steam cooked" at bounding box center [786, 263] width 98 height 10
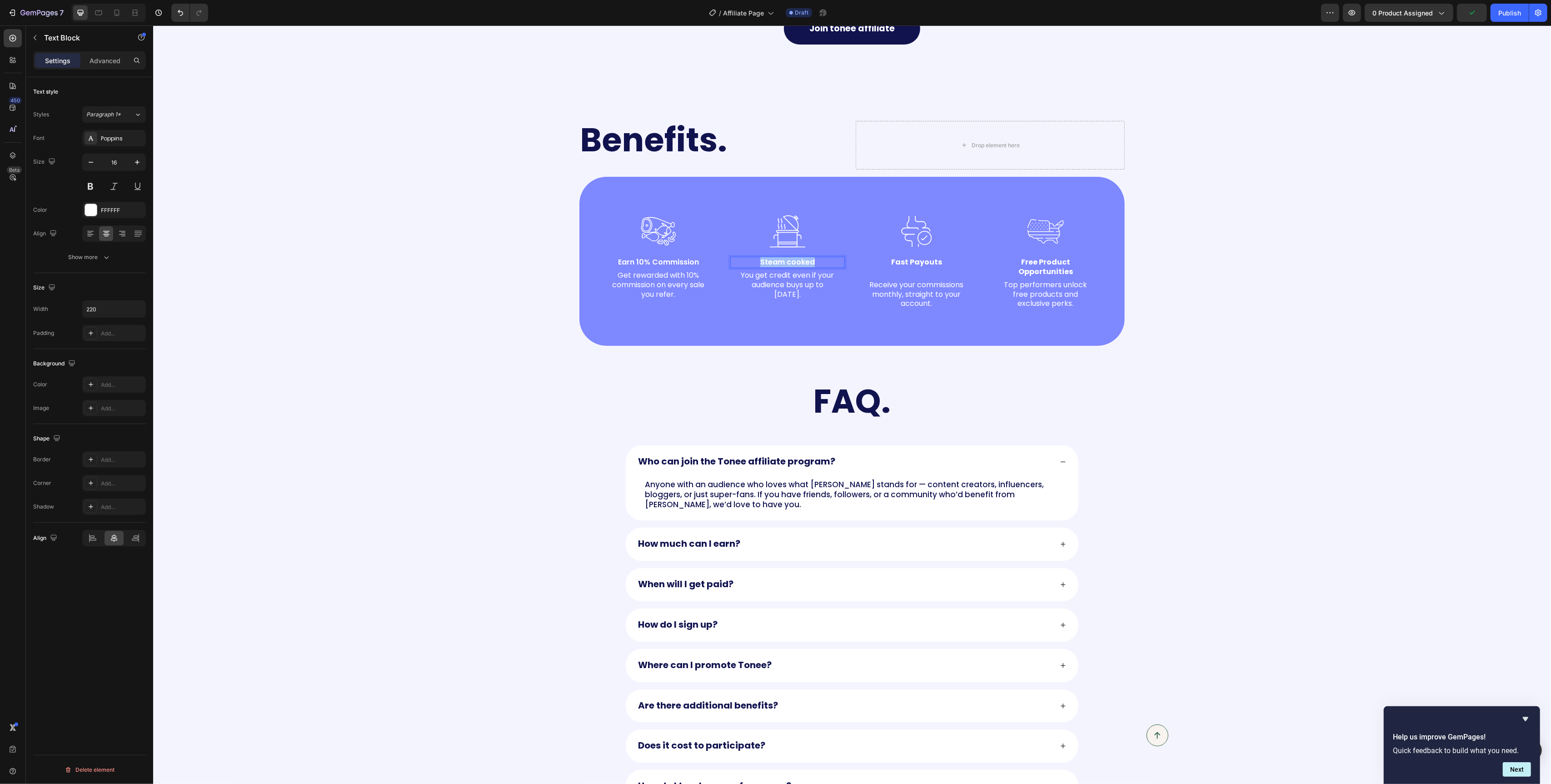
click at [789, 266] on p "Steam cooked" at bounding box center [786, 263] width 98 height 10
click at [644, 266] on p "Earn 10% Commission" at bounding box center [657, 263] width 98 height 10
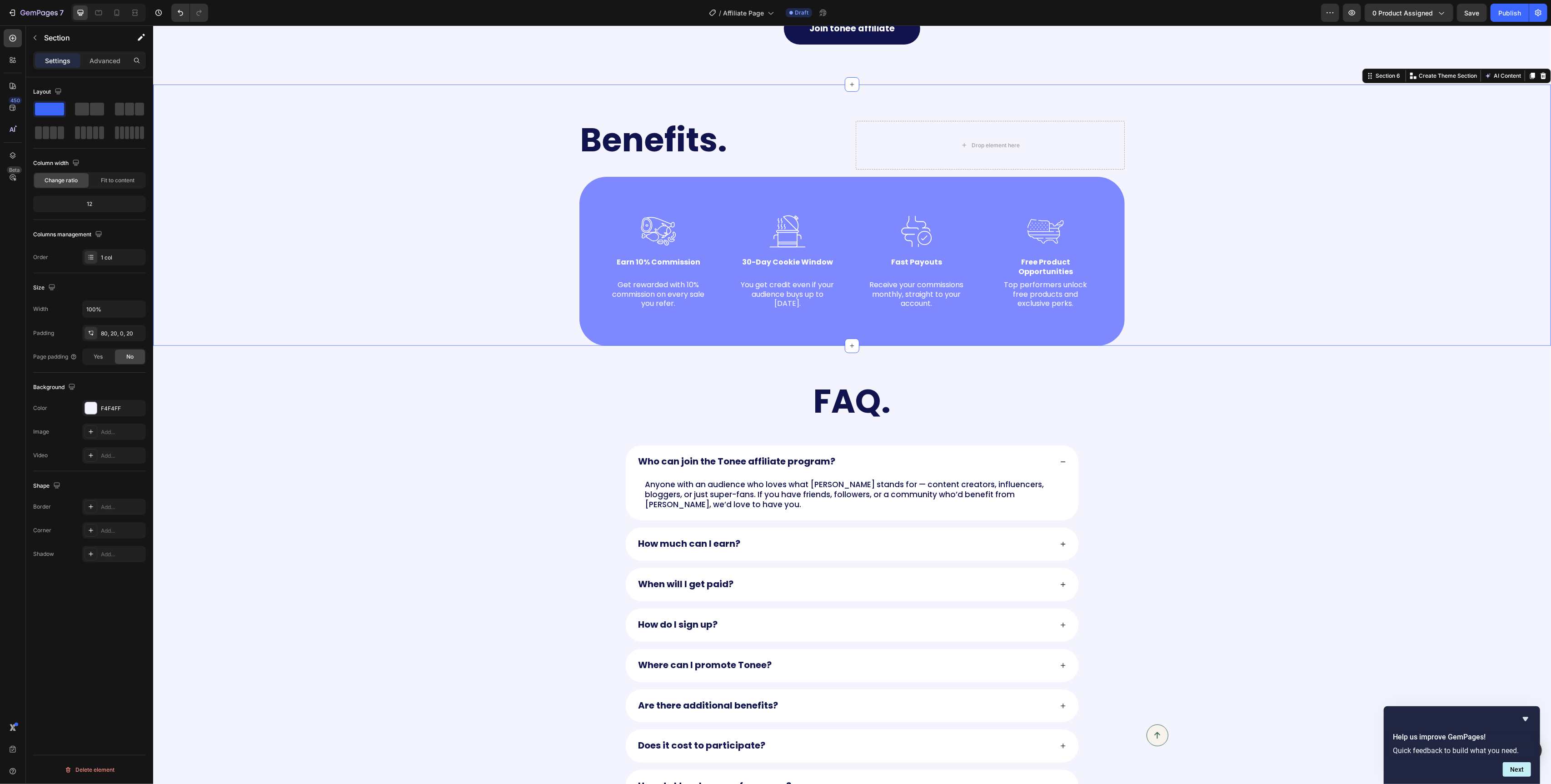
click at [393, 220] on div "Benefits. Heading Drop element here Row Image Earn 10% Commission Text Block Ge…" at bounding box center [852, 233] width 1380 height 225
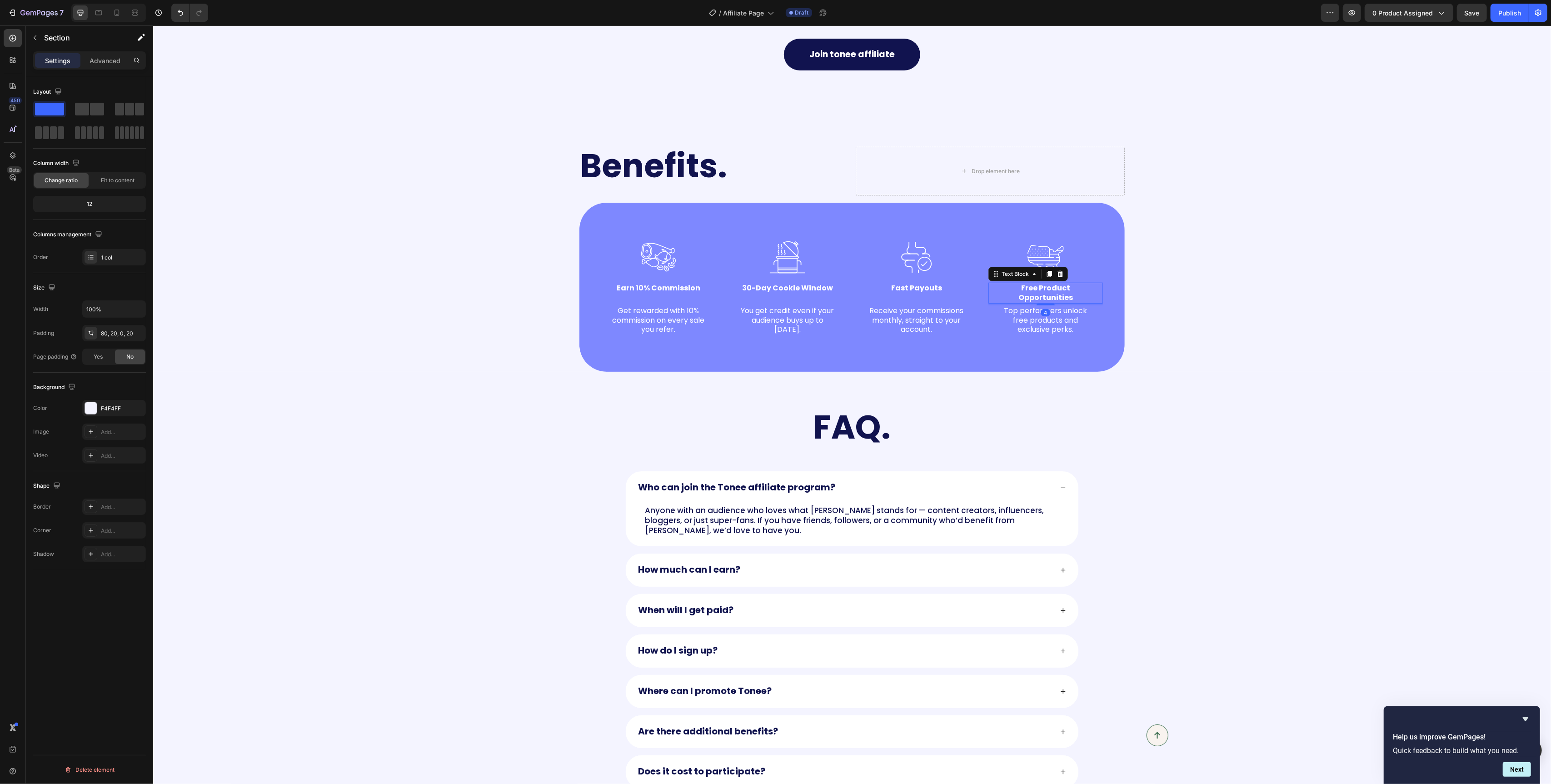
click at [1028, 299] on strong "Free Product Opportunities" at bounding box center [1045, 292] width 54 height 20
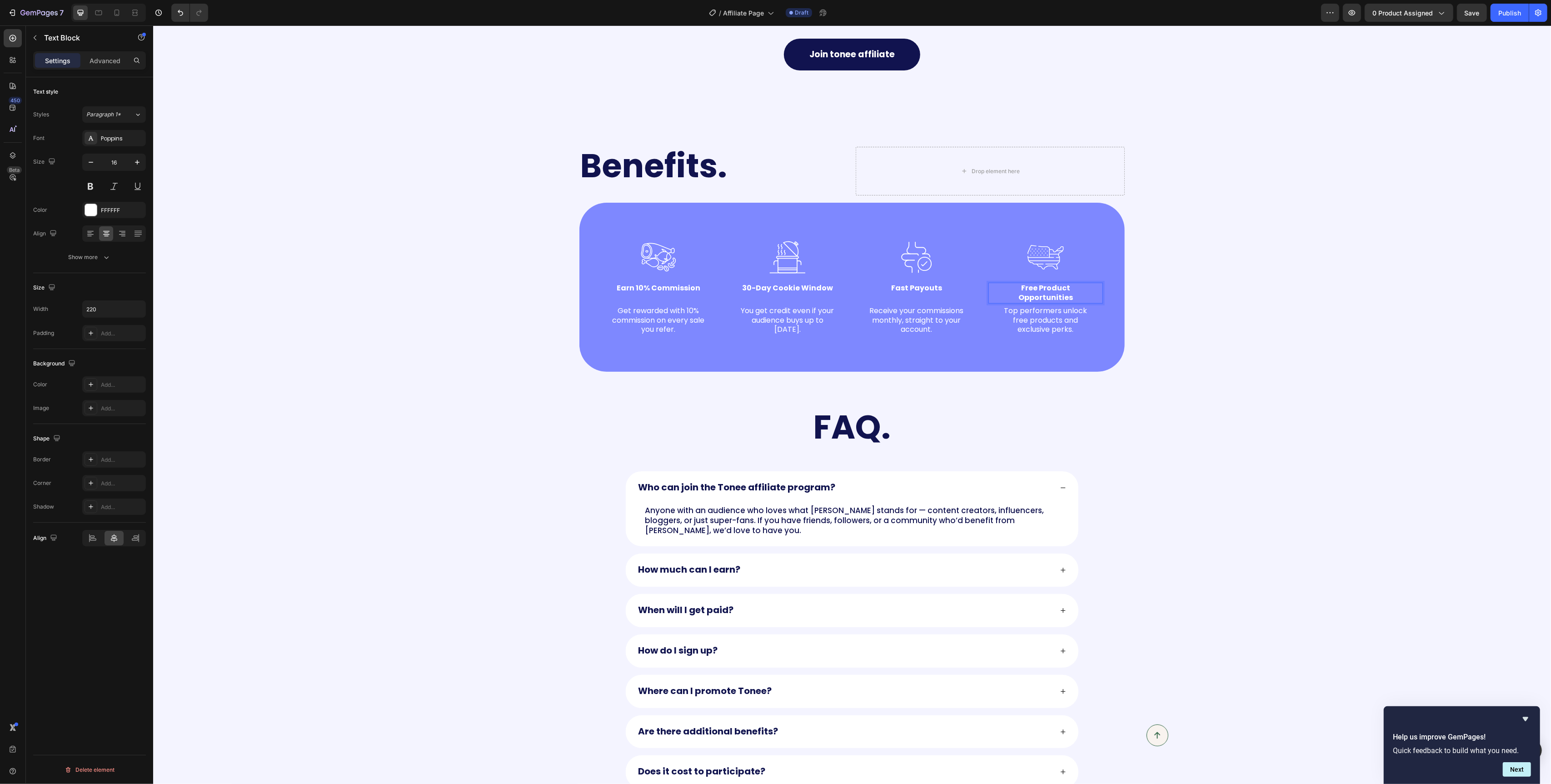
click at [1046, 299] on strong "Free Product Opportunities" at bounding box center [1045, 292] width 54 height 20
click at [930, 298] on p "Fast Payouts" at bounding box center [916, 292] width 98 height 19
click at [796, 300] on p "30-Day Cookie Window" at bounding box center [786, 292] width 98 height 19
click at [693, 297] on p "Earn 10% Commission" at bounding box center [657, 292] width 98 height 19
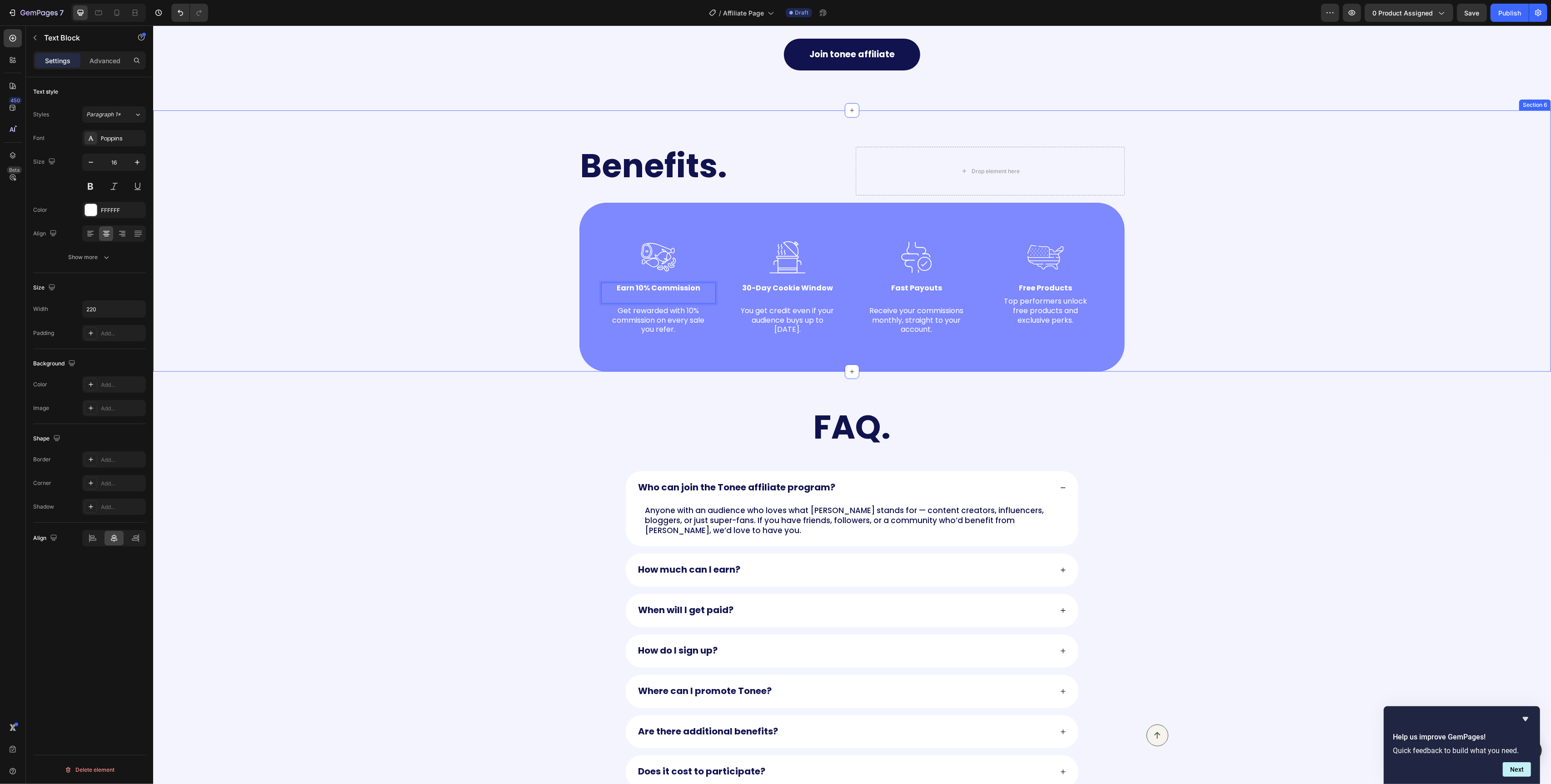
click at [1248, 304] on div "Benefits. Heading Drop element here Row Image Earn 10% Commission Text Block 4 …" at bounding box center [852, 259] width 1380 height 225
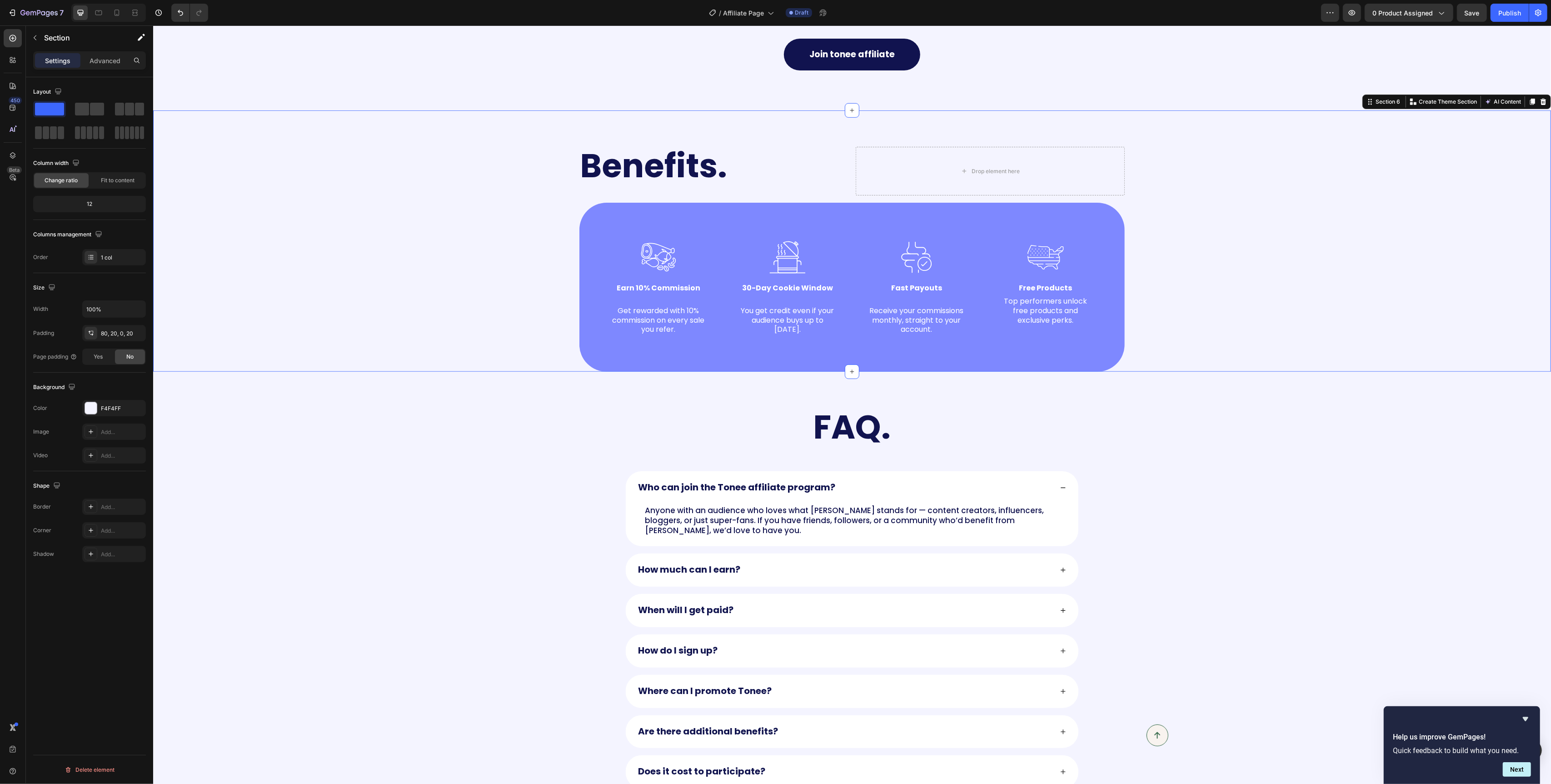
scroll to position [662, 0]
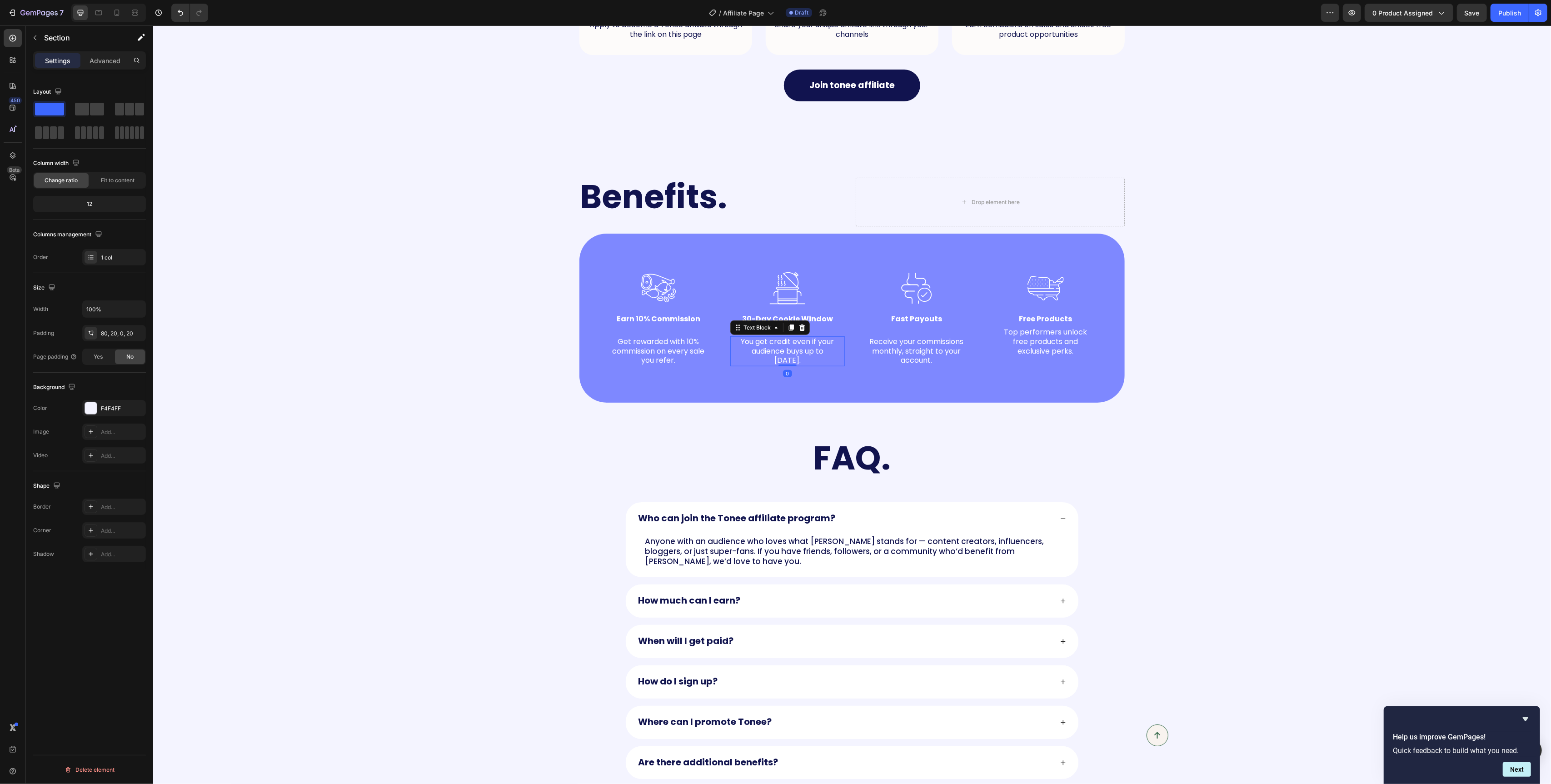
click at [791, 336] on div "You get credit even if your audience buys up to 30 days later." at bounding box center [787, 351] width 100 height 30
click at [816, 327] on p "30-Day Cookie Window" at bounding box center [786, 323] width 98 height 19
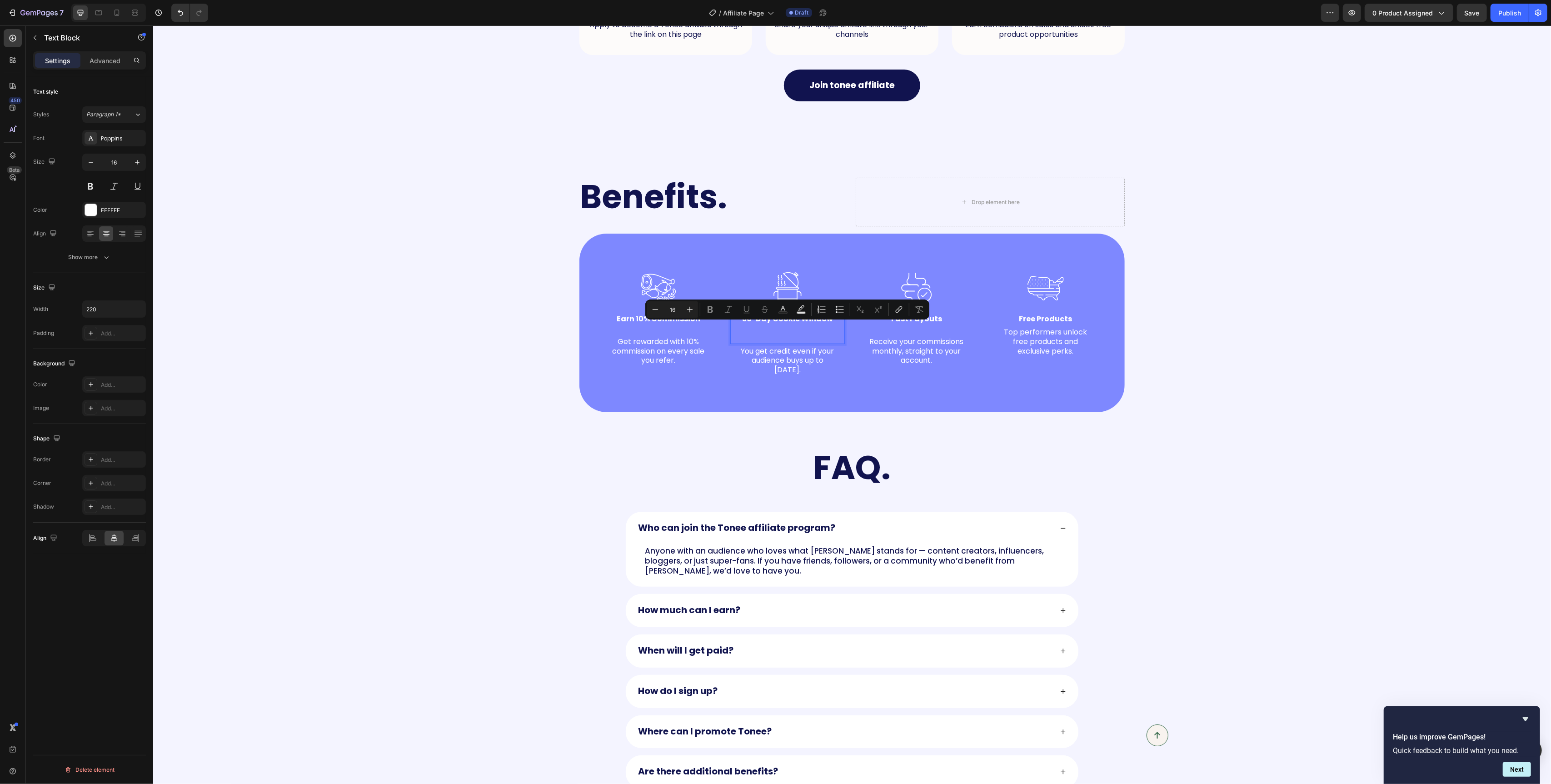
click at [816, 327] on p "30-Day Cookie Window" at bounding box center [786, 328] width 98 height 28
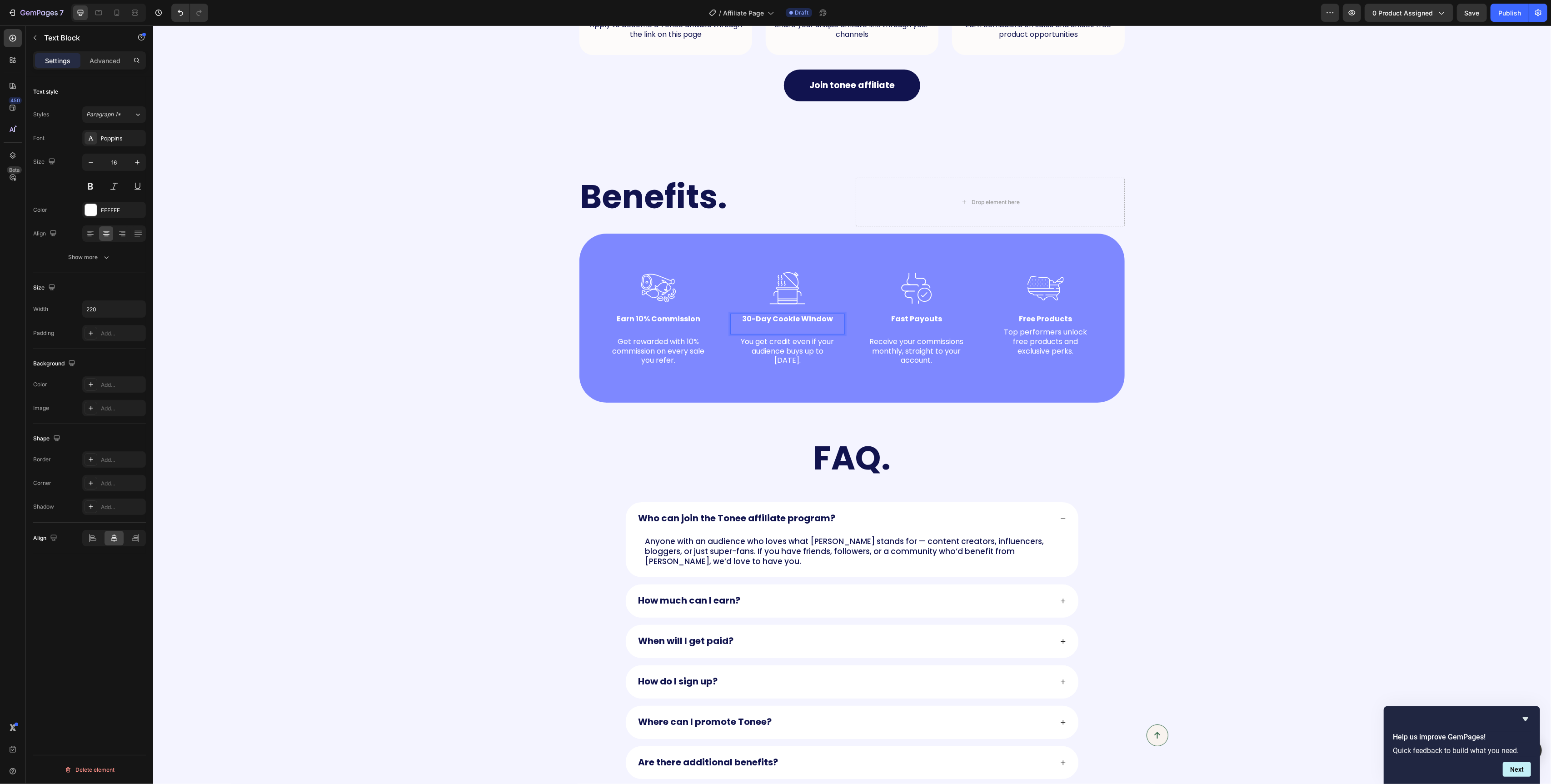
click at [818, 331] on p "30-Day Cookie Window" at bounding box center [786, 323] width 98 height 19
click at [906, 328] on p "Fast Payouts" at bounding box center [916, 323] width 98 height 19
click at [920, 330] on p "Fast Payouts" at bounding box center [916, 323] width 98 height 19
click at [644, 332] on p "Earn 10% Commission" at bounding box center [657, 323] width 98 height 19
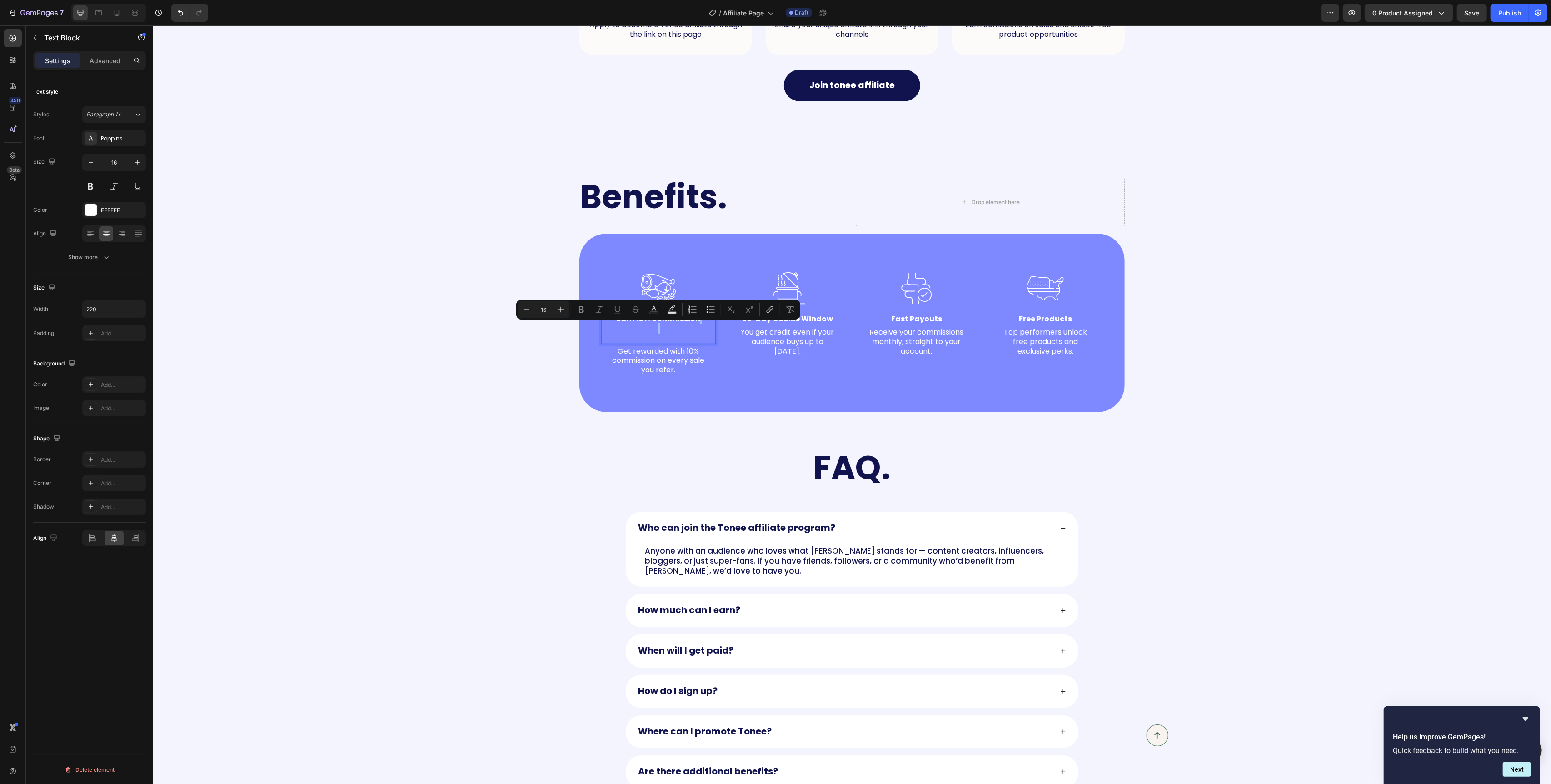
click at [671, 332] on p "Earn 10% Commission" at bounding box center [657, 328] width 98 height 28
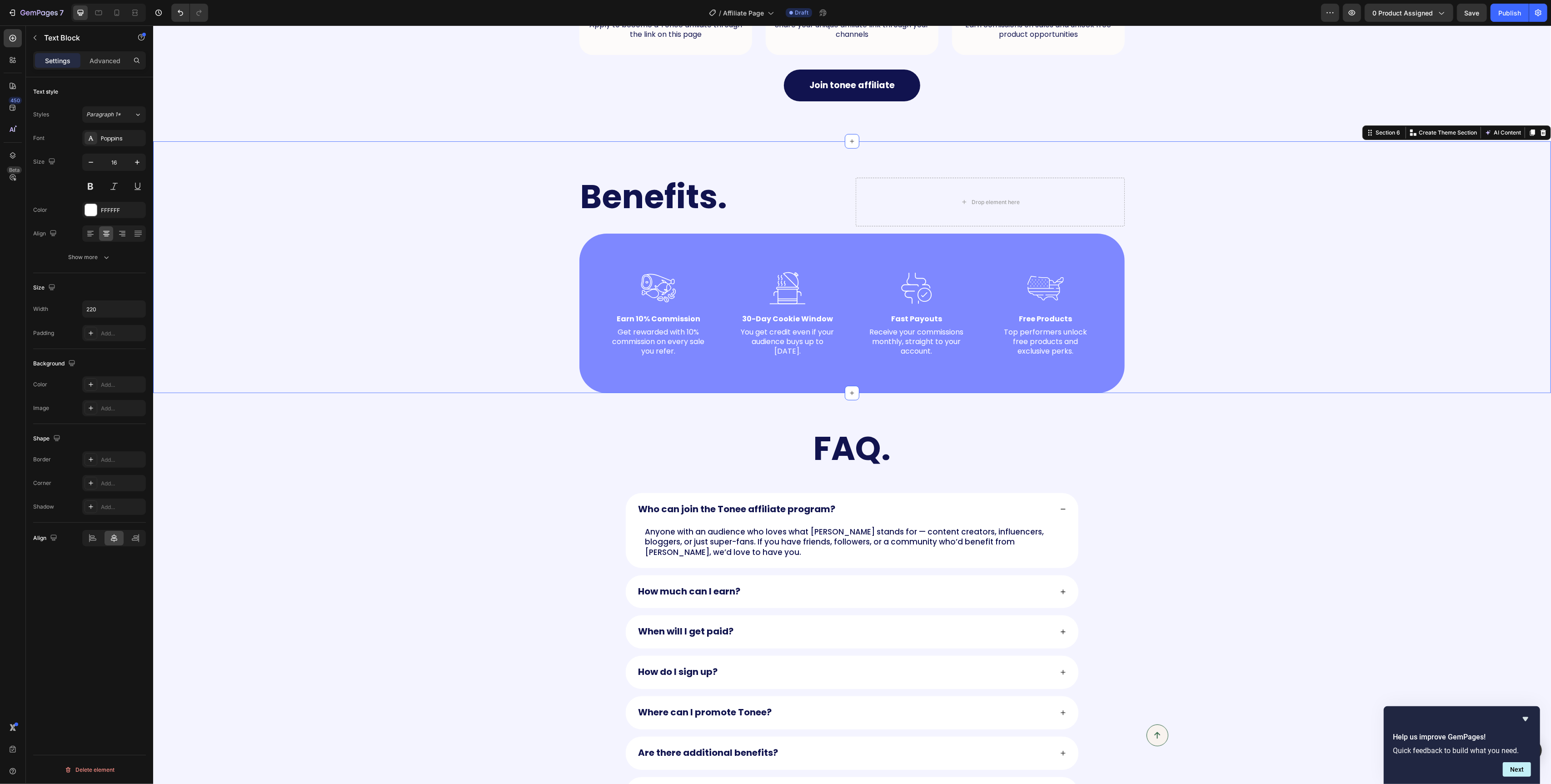
click at [445, 315] on div "Benefits. Heading Drop element here Row Image Earn 10% Commission Text Block Ge…" at bounding box center [852, 285] width 1380 height 216
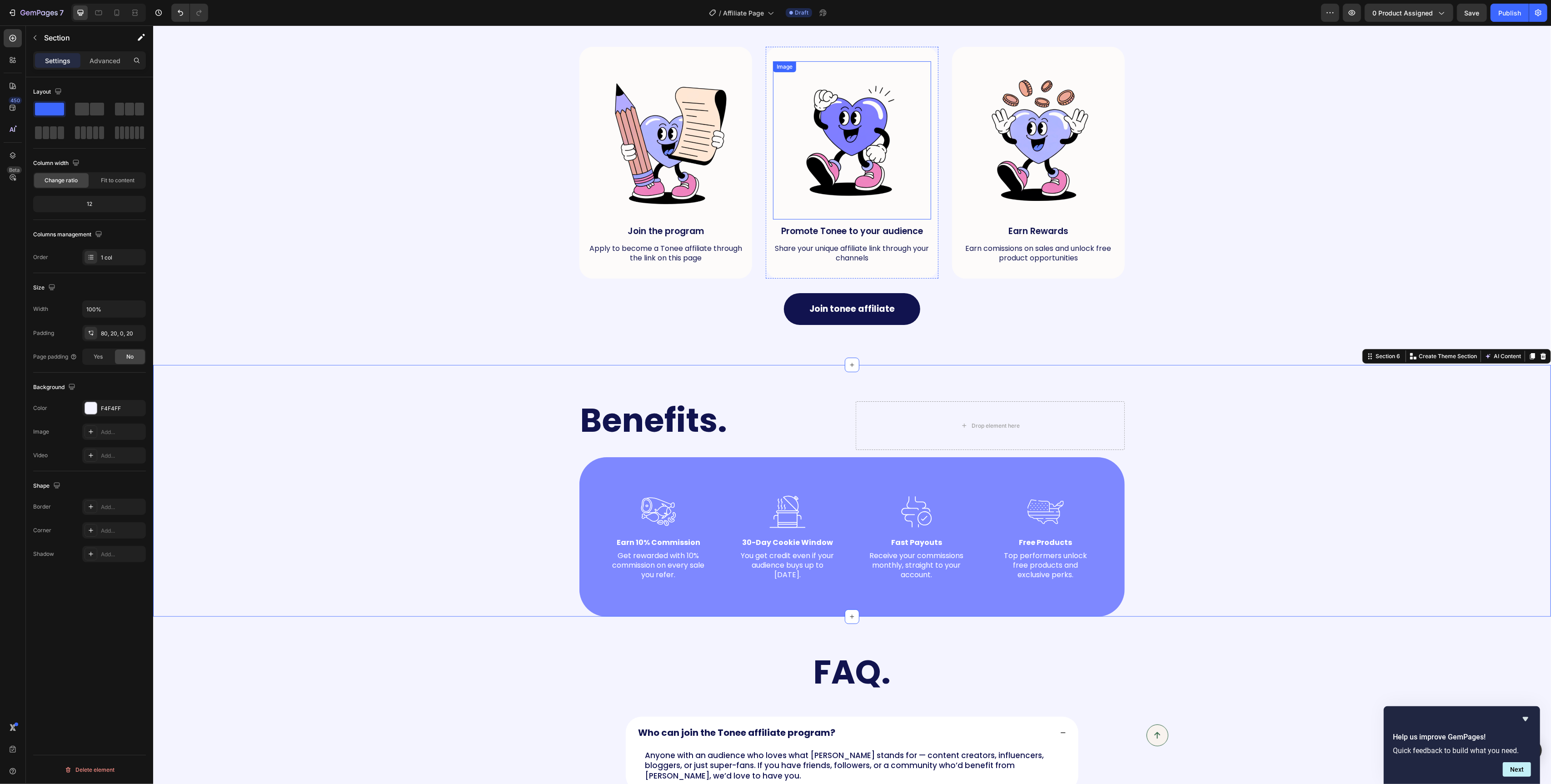
scroll to position [378, 0]
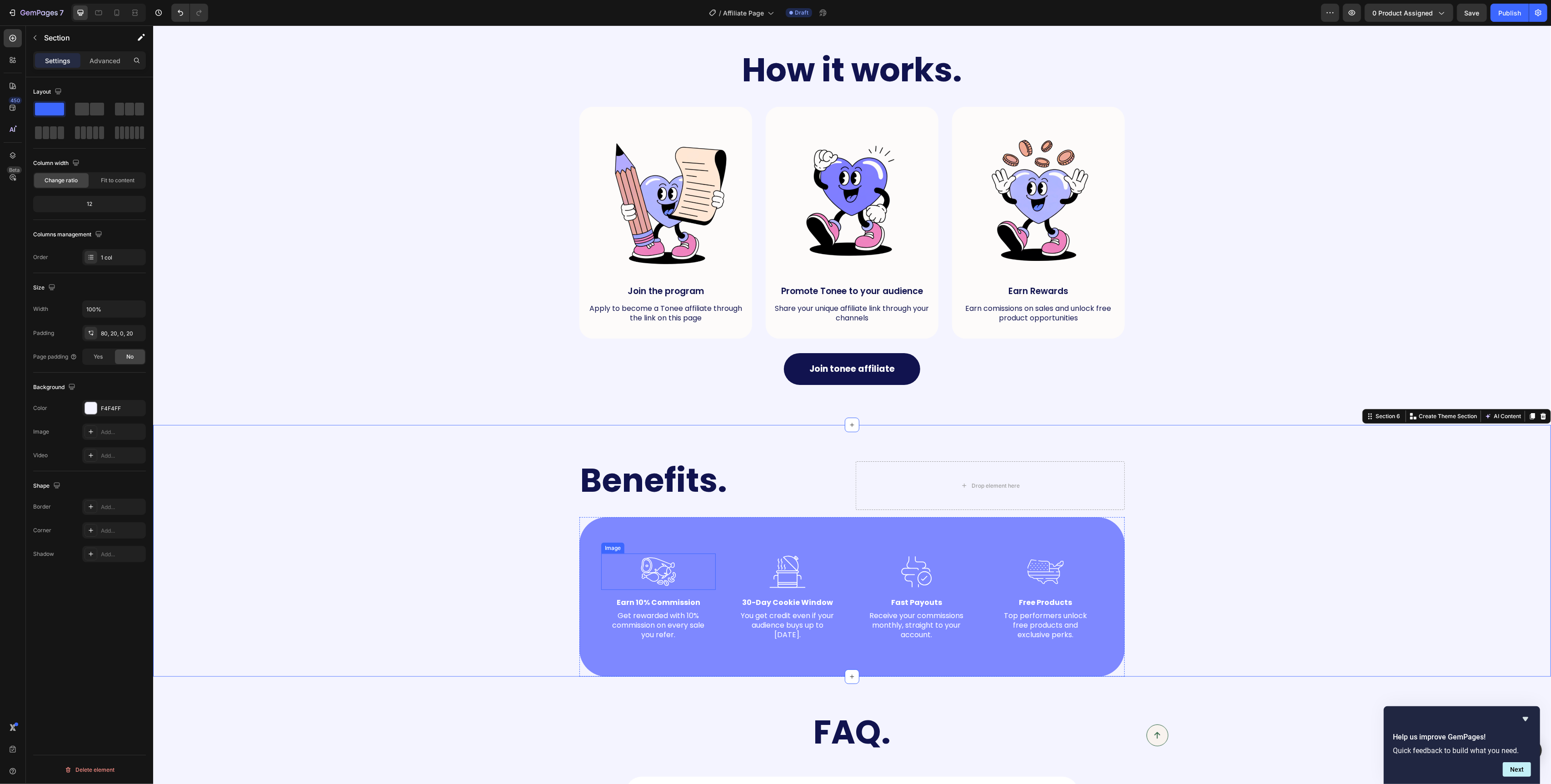
click at [664, 575] on img at bounding box center [658, 572] width 37 height 37
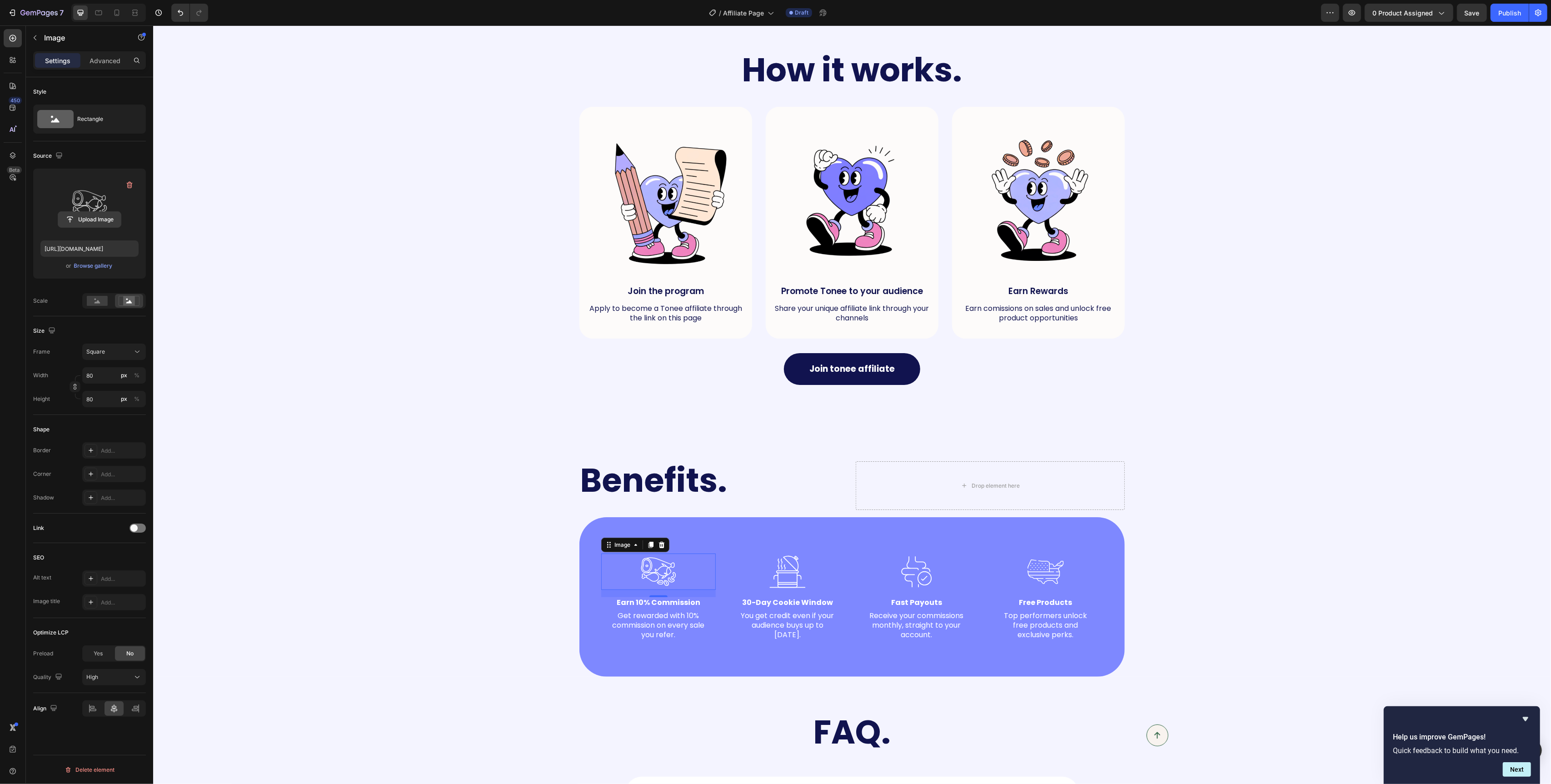
click at [92, 220] on input "file" at bounding box center [89, 220] width 63 height 15
type input "https://cdn.shopify.com/s/files/1/0829/2152/1432/files/gempages_575604451990045…"
click at [788, 580] on img at bounding box center [787, 572] width 37 height 37
click at [628, 573] on div at bounding box center [658, 572] width 115 height 37
click at [775, 566] on img at bounding box center [787, 572] width 37 height 37
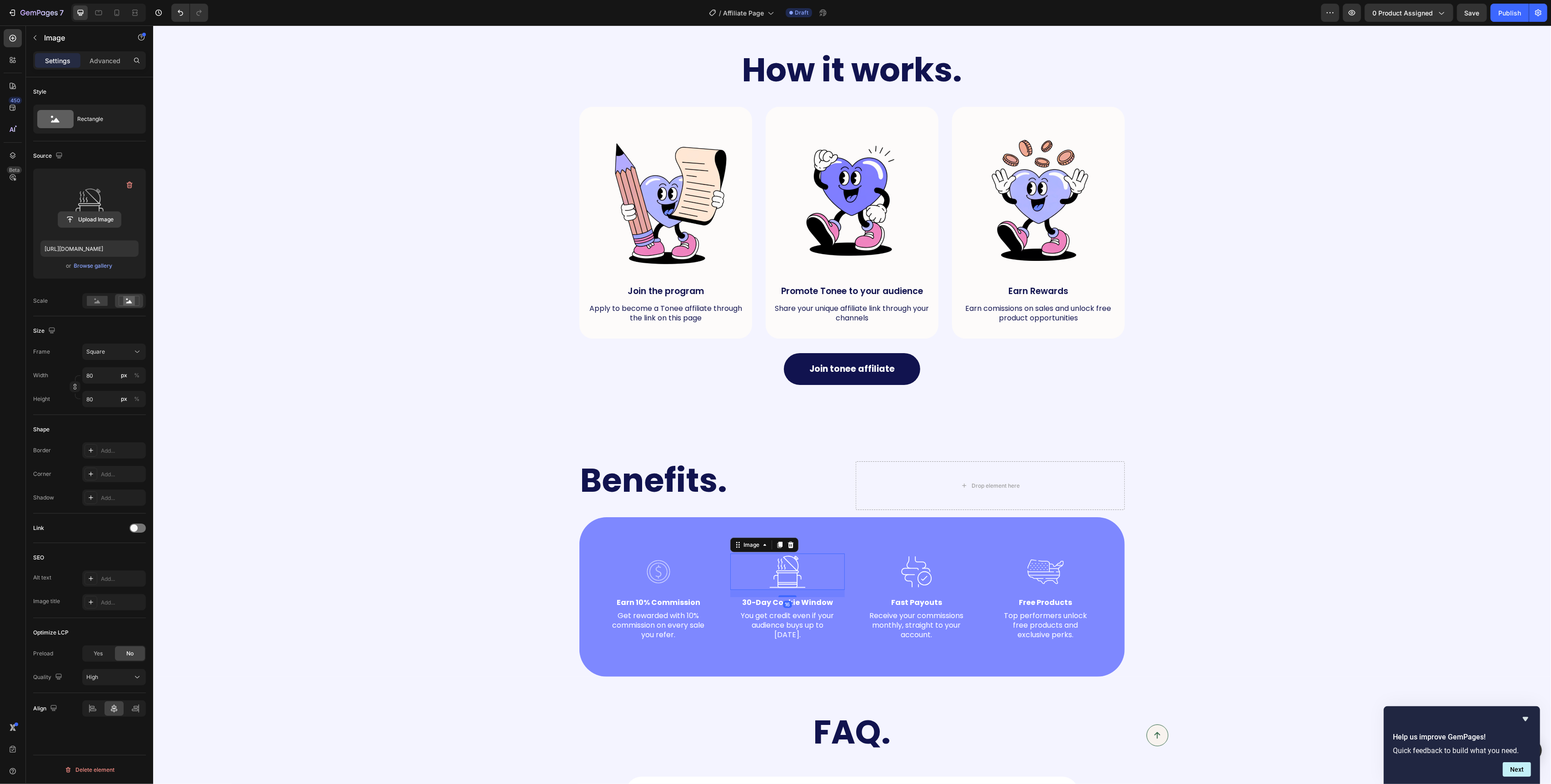
click at [87, 216] on input "file" at bounding box center [89, 220] width 63 height 15
type input "https://cdn.shopify.com/s/files/1/0829/2152/1432/files/gempages_575604451990045…"
click at [925, 577] on img at bounding box center [917, 572] width 37 height 37
click at [87, 216] on input "file" at bounding box center [89, 220] width 63 height 15
click at [645, 573] on img at bounding box center [658, 572] width 37 height 37
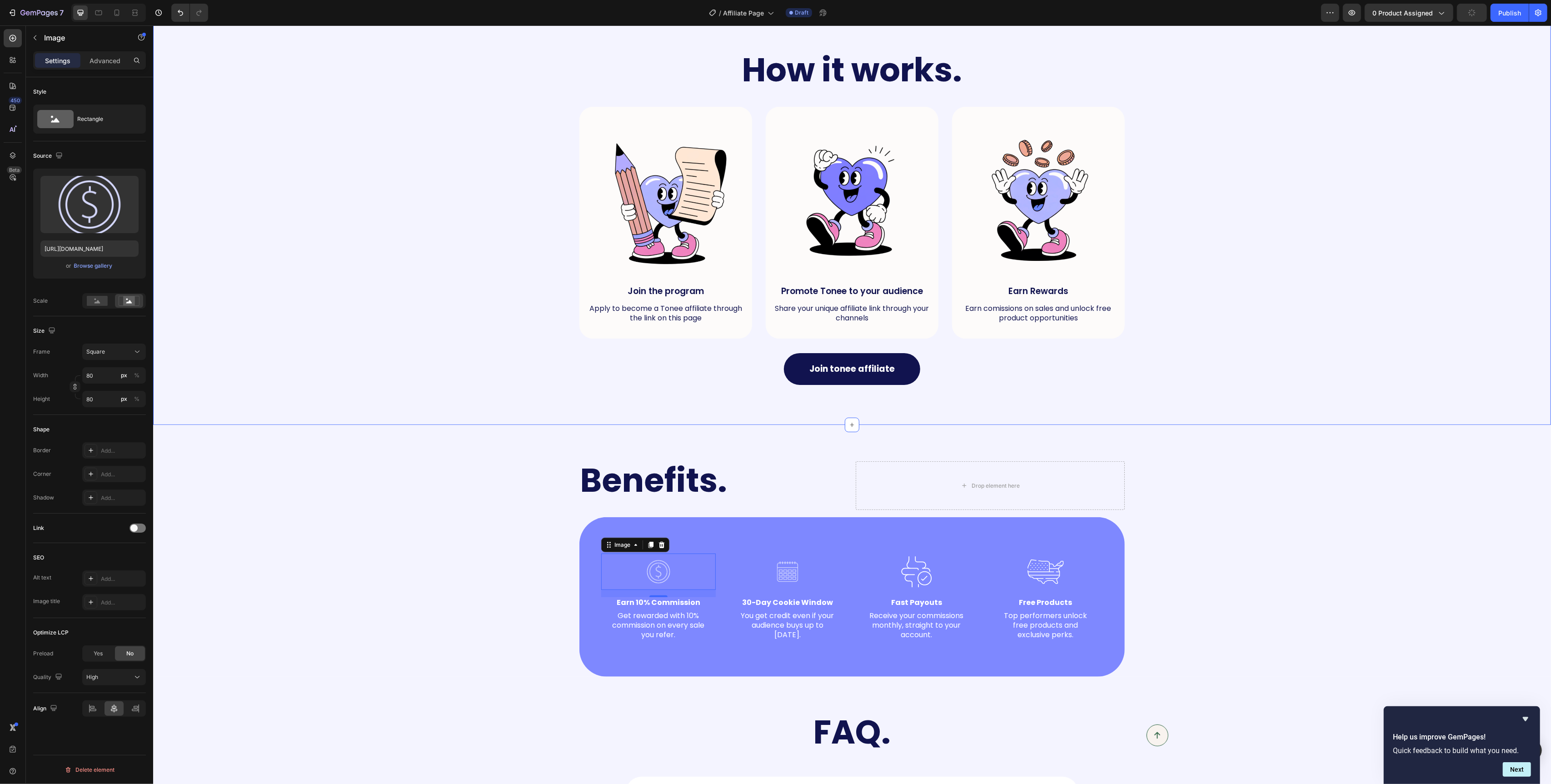
click at [325, 418] on div "How it works. Heading Row Image Join the program Text Block Apply to become a T…" at bounding box center [852, 220] width 1398 height 411
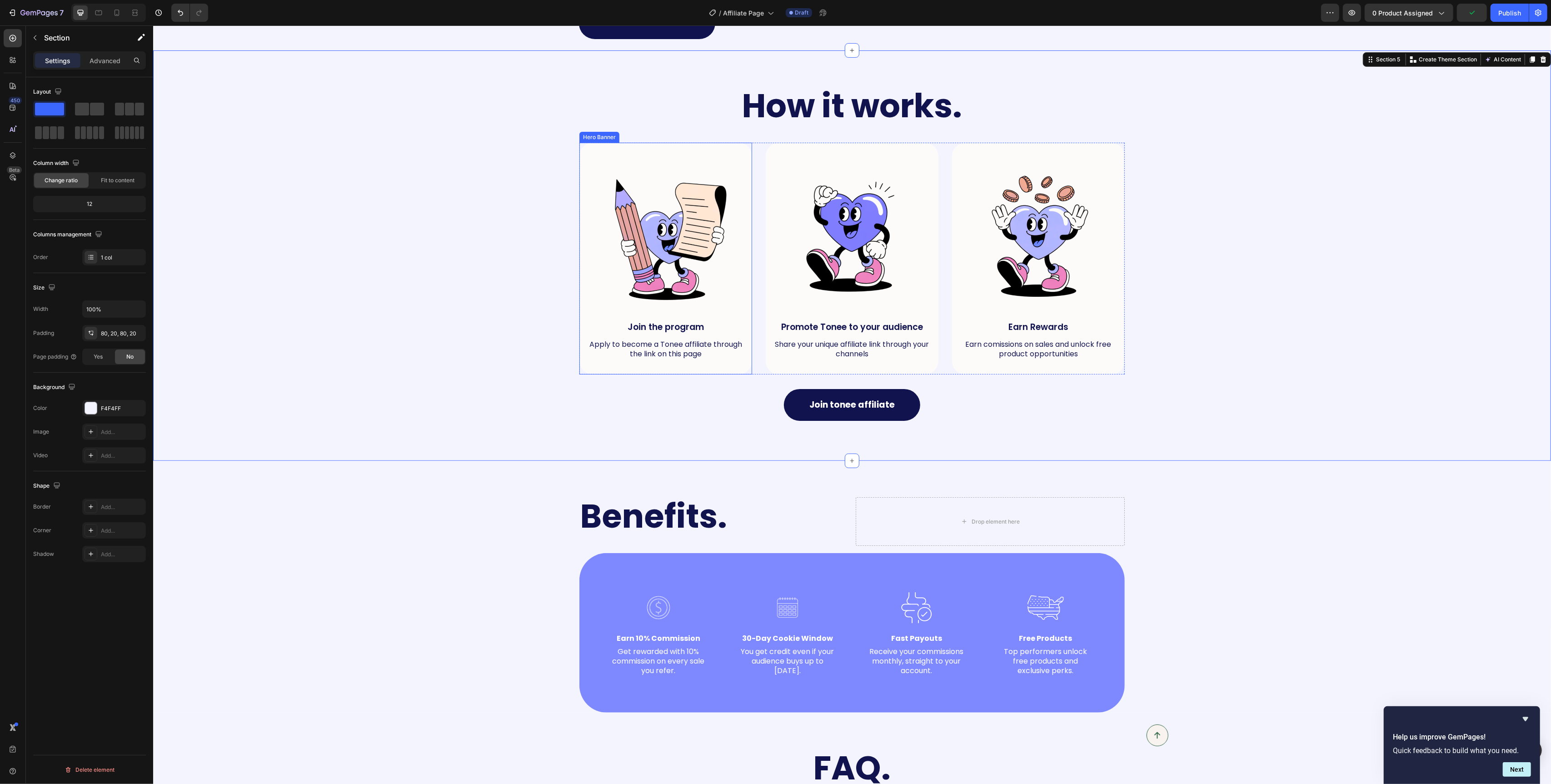
scroll to position [344, 0]
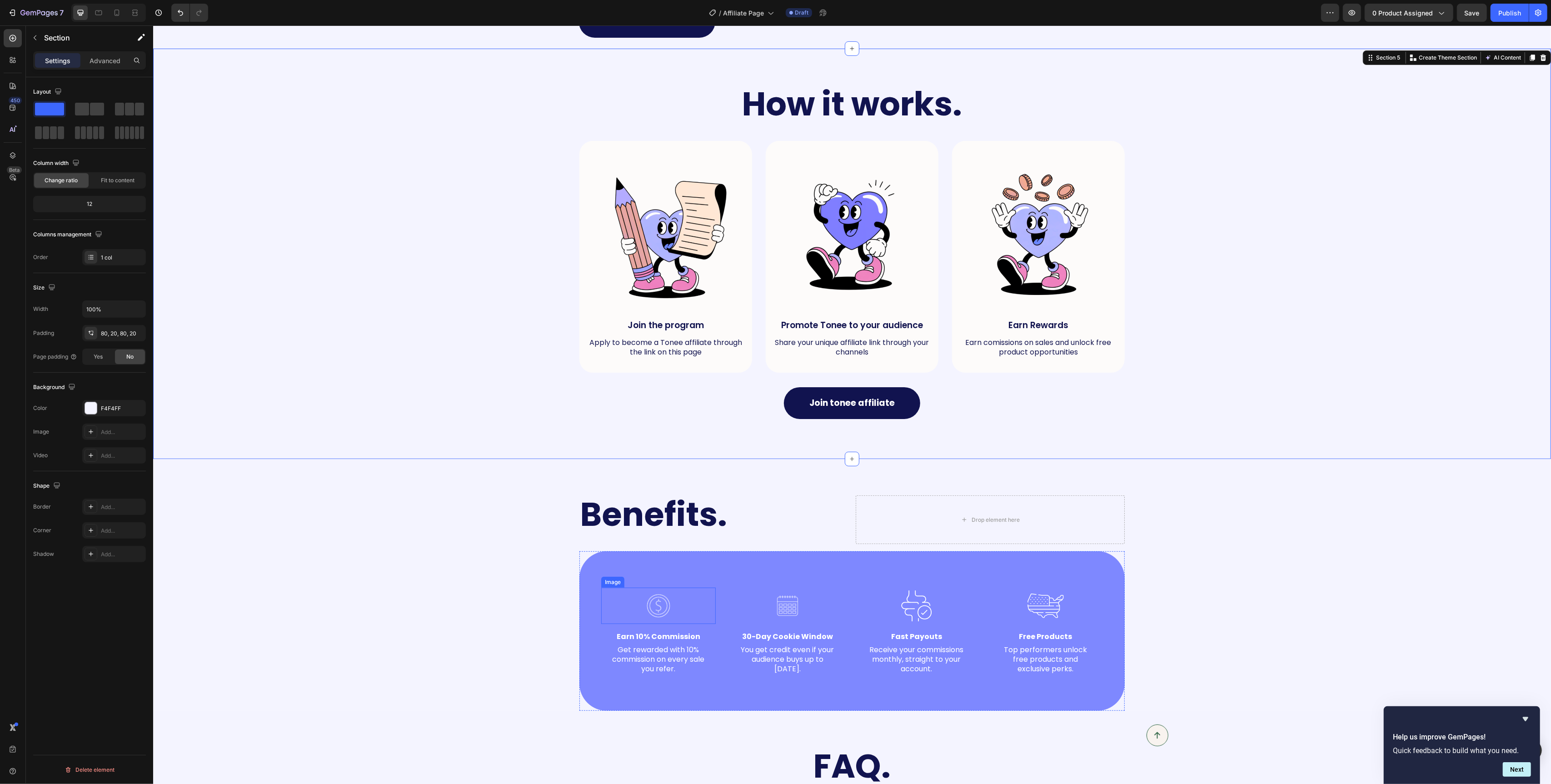
click at [678, 607] on div at bounding box center [658, 606] width 115 height 37
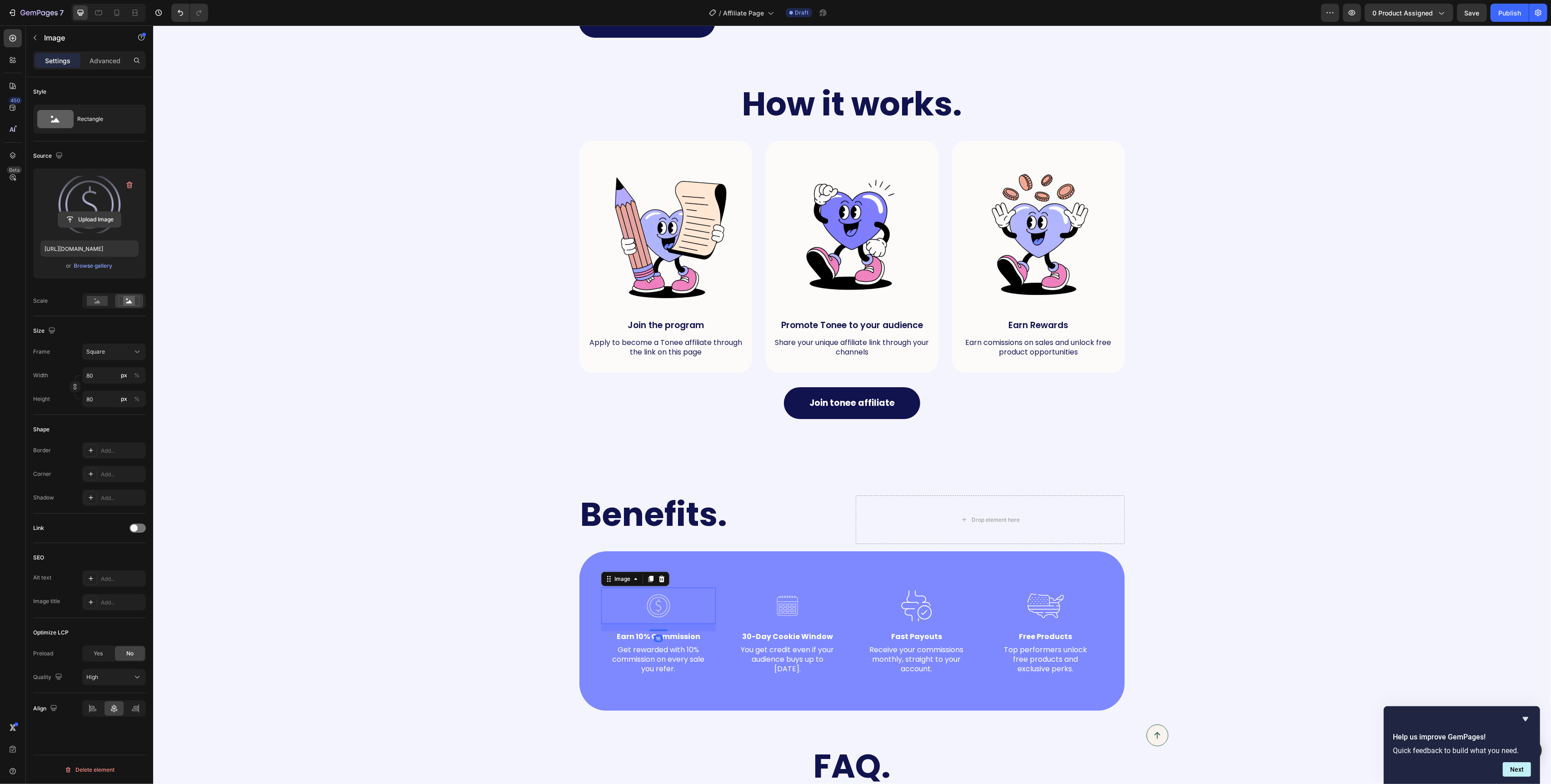
click at [80, 219] on input "file" at bounding box center [89, 220] width 63 height 15
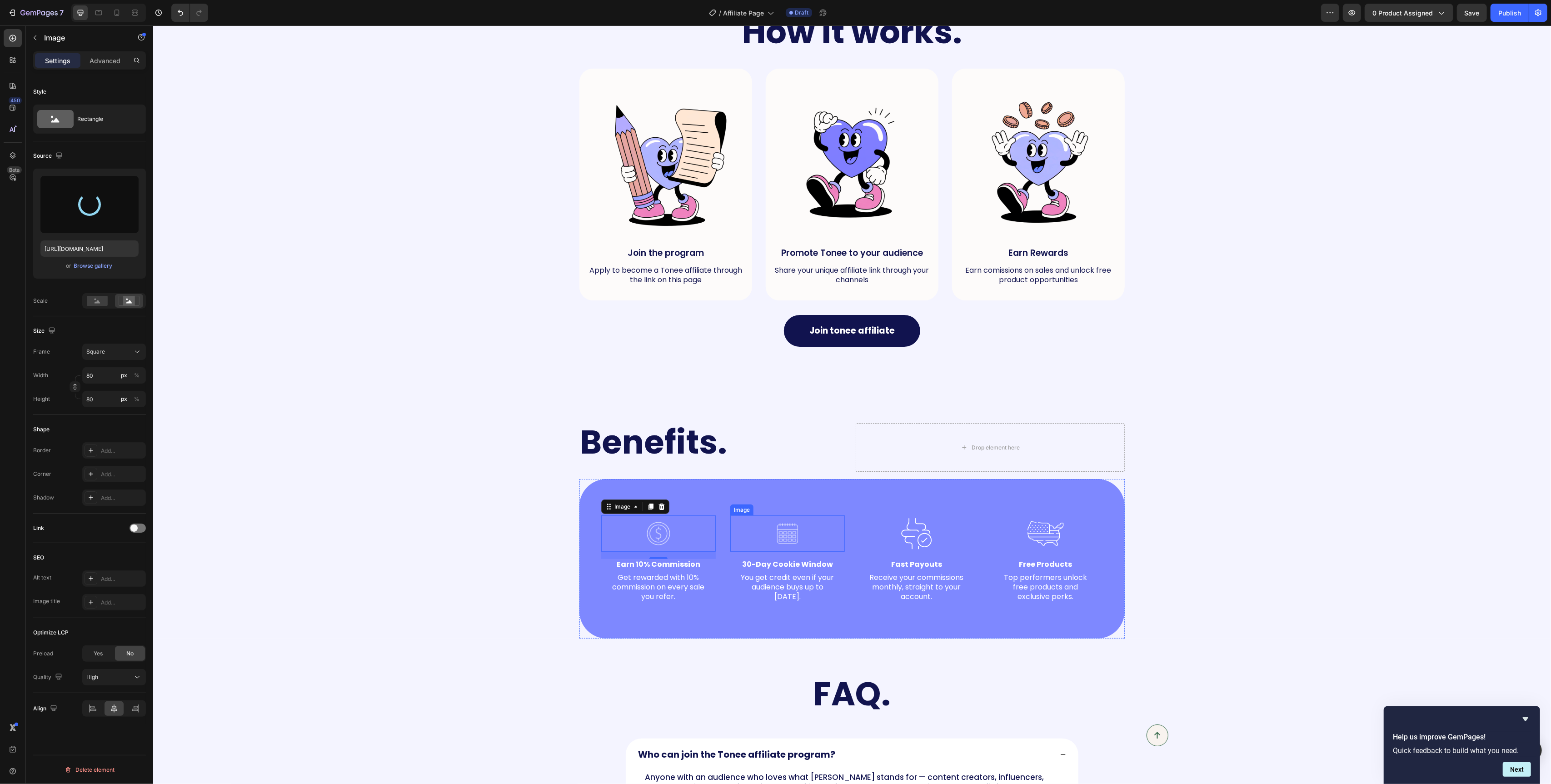
scroll to position [432, 0]
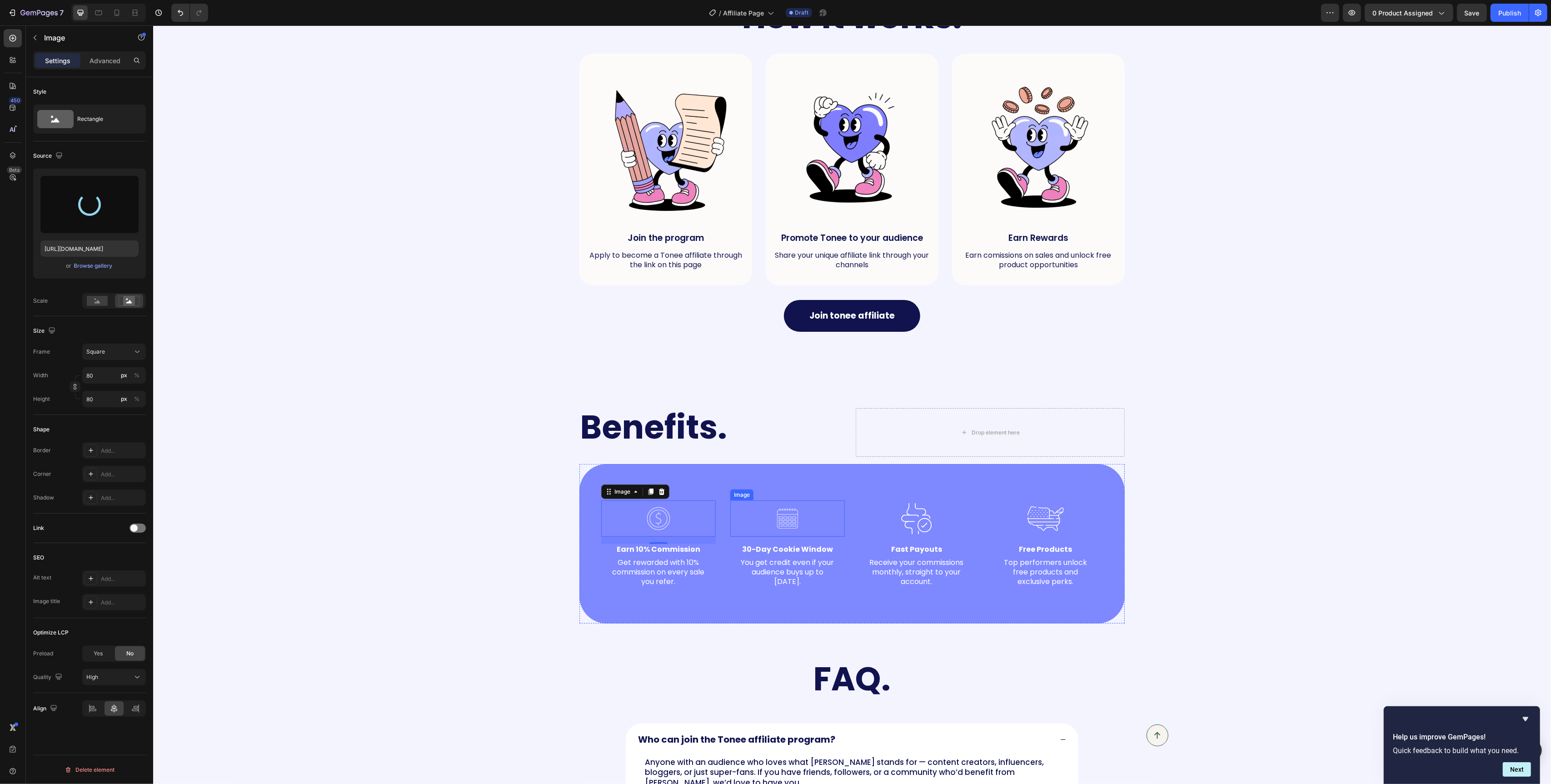
type input "https://cdn.shopify.com/s/files/1/0829/2152/1432/files/gempages_575604451990045…"
click at [817, 521] on div at bounding box center [787, 518] width 115 height 37
click at [96, 216] on input "file" at bounding box center [89, 220] width 63 height 15
type input "https://cdn.shopify.com/s/files/1/0829/2152/1432/files/gempages_575604451990045…"
click at [930, 524] on img at bounding box center [917, 518] width 37 height 37
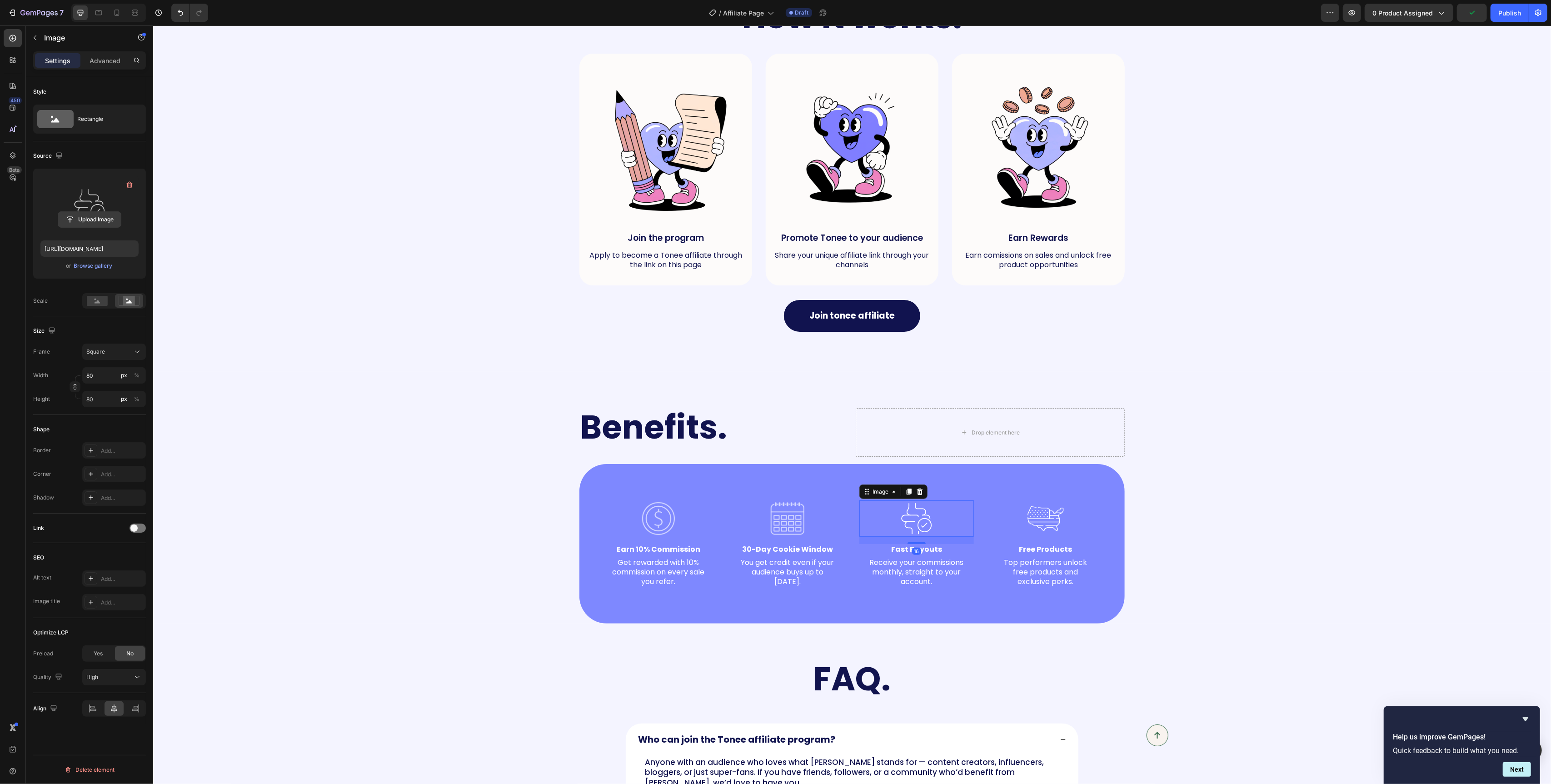
click at [101, 213] on input "file" at bounding box center [89, 220] width 63 height 15
type input "https://cdn.shopify.com/s/files/1/0829/2152/1432/files/gempages_575604451990045…"
click at [1082, 518] on div at bounding box center [1045, 518] width 115 height 37
click at [82, 223] on input "file" at bounding box center [89, 220] width 63 height 15
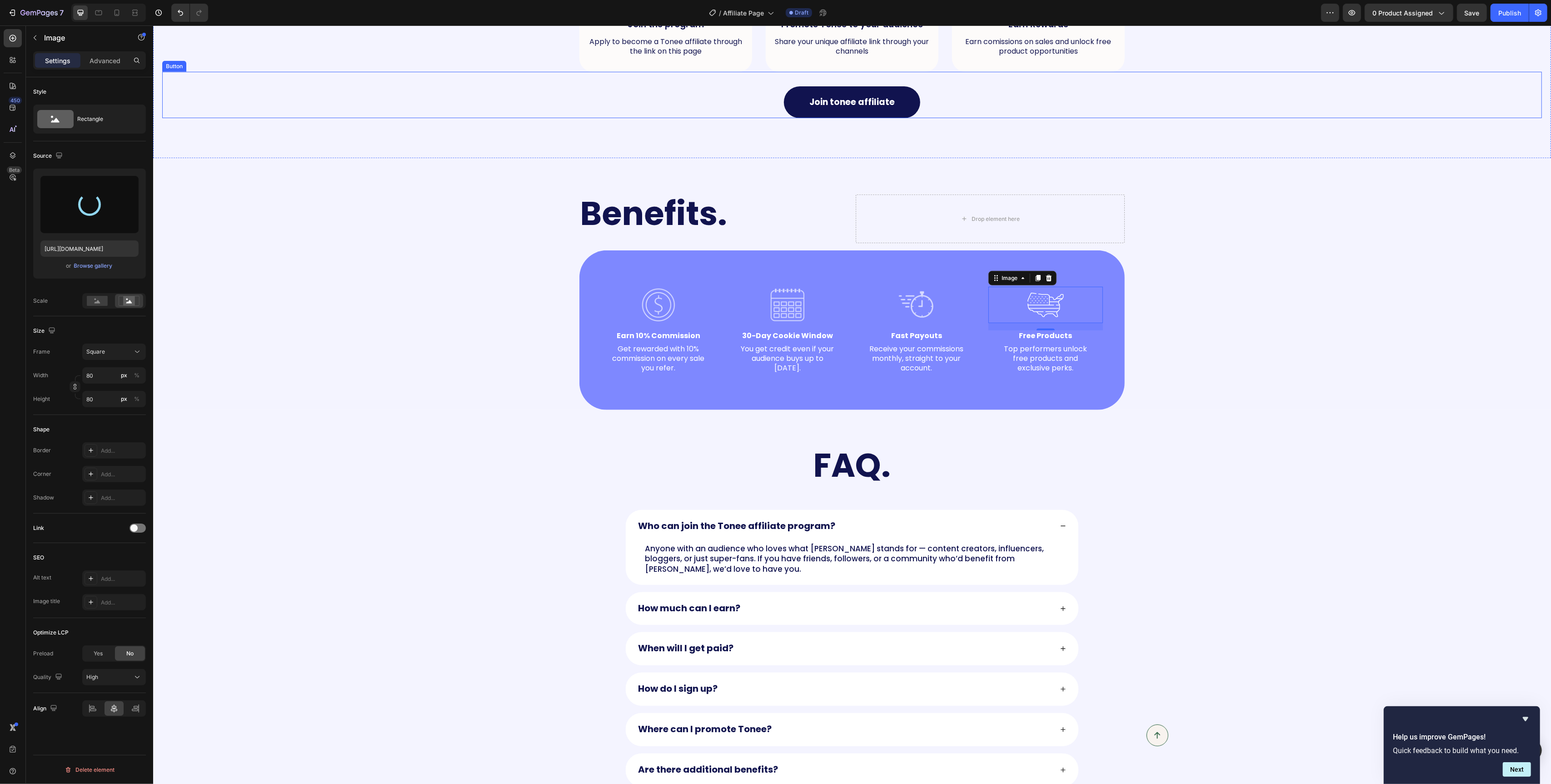
scroll to position [668, 0]
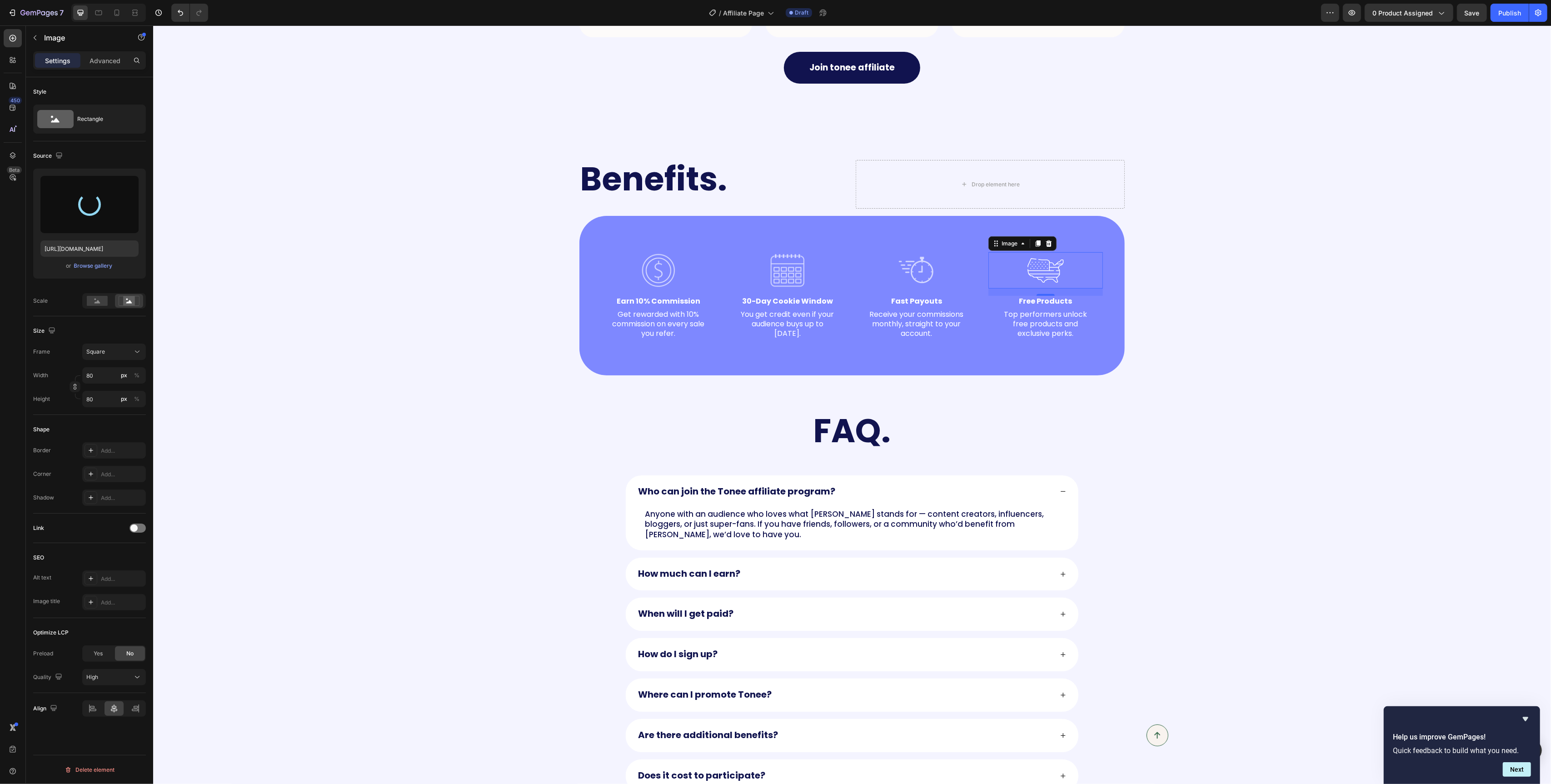
type input "https://cdn.shopify.com/s/files/1/0829/2152/1432/files/gempages_575604451990045…"
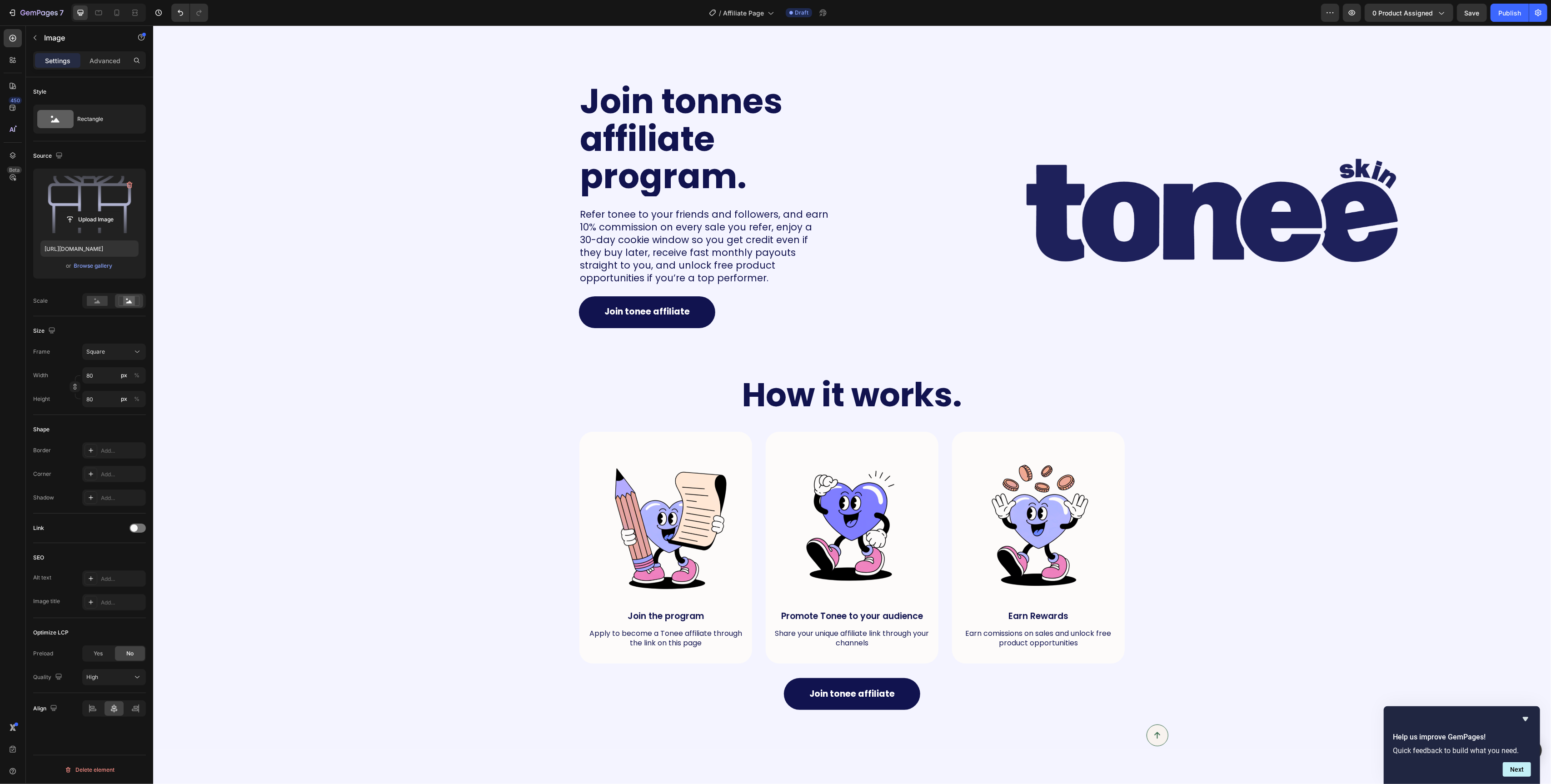
scroll to position [11, 0]
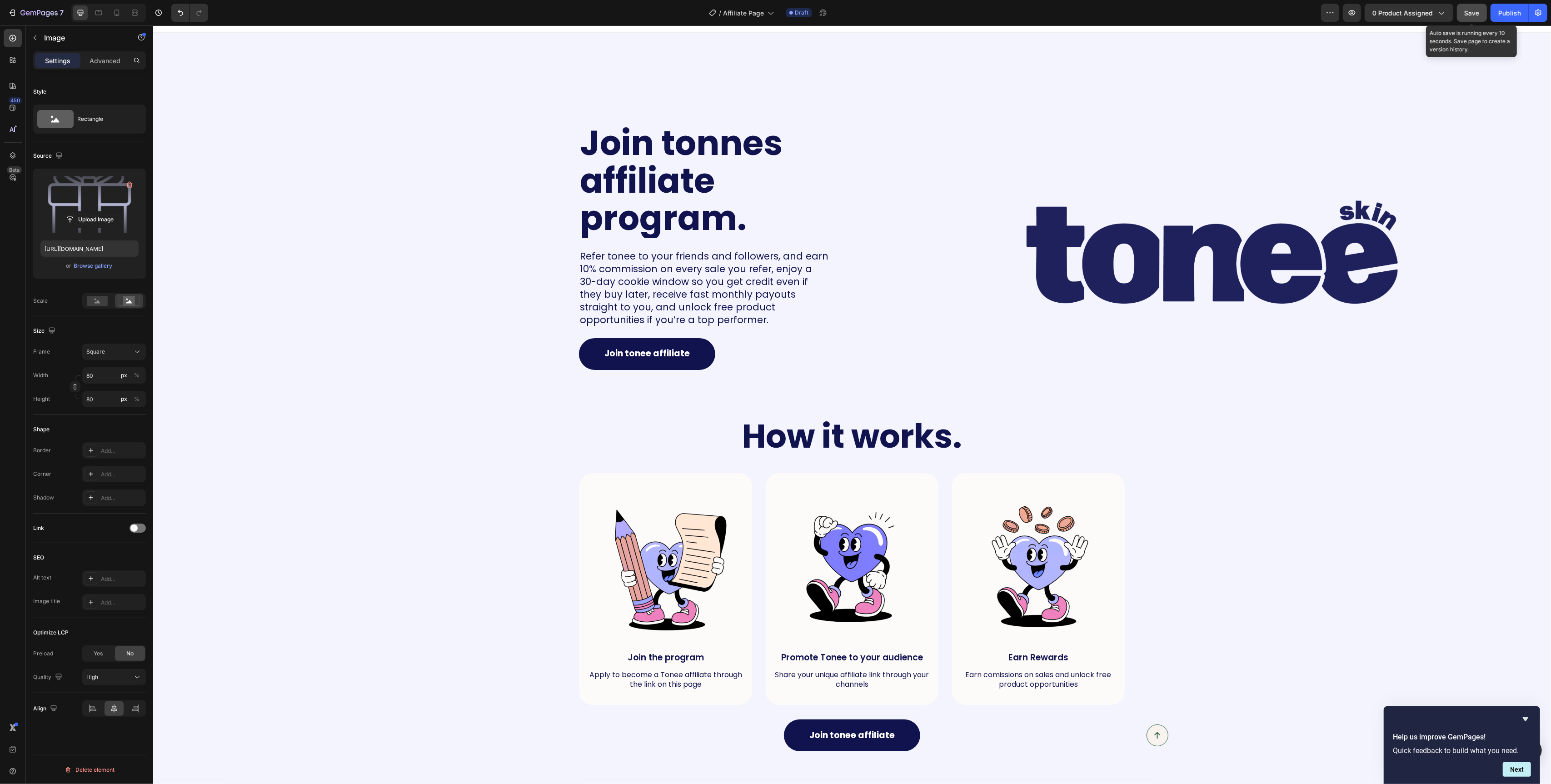
click at [1466, 15] on span "Save" at bounding box center [1472, 13] width 15 height 8
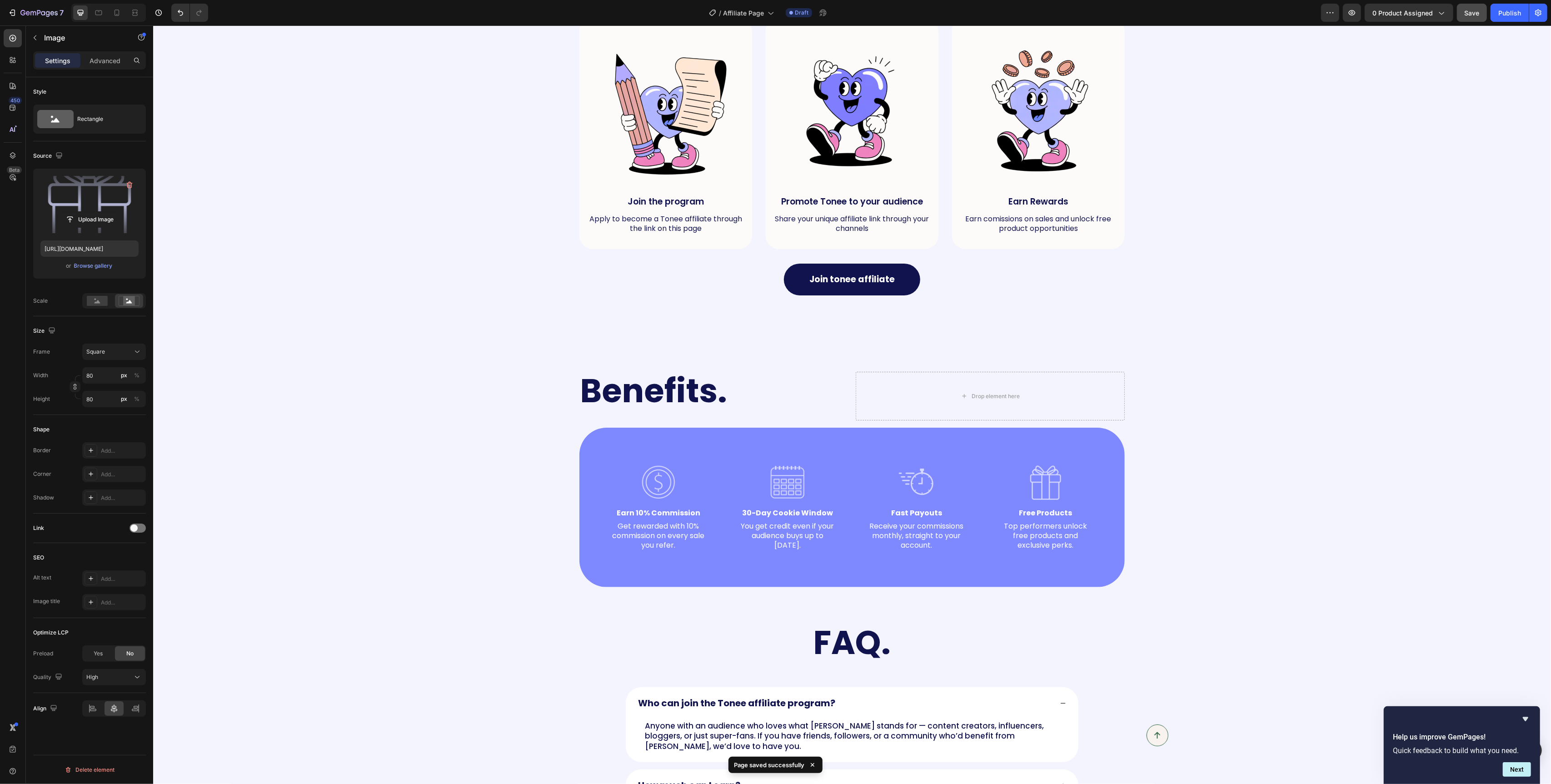
scroll to position [0, 0]
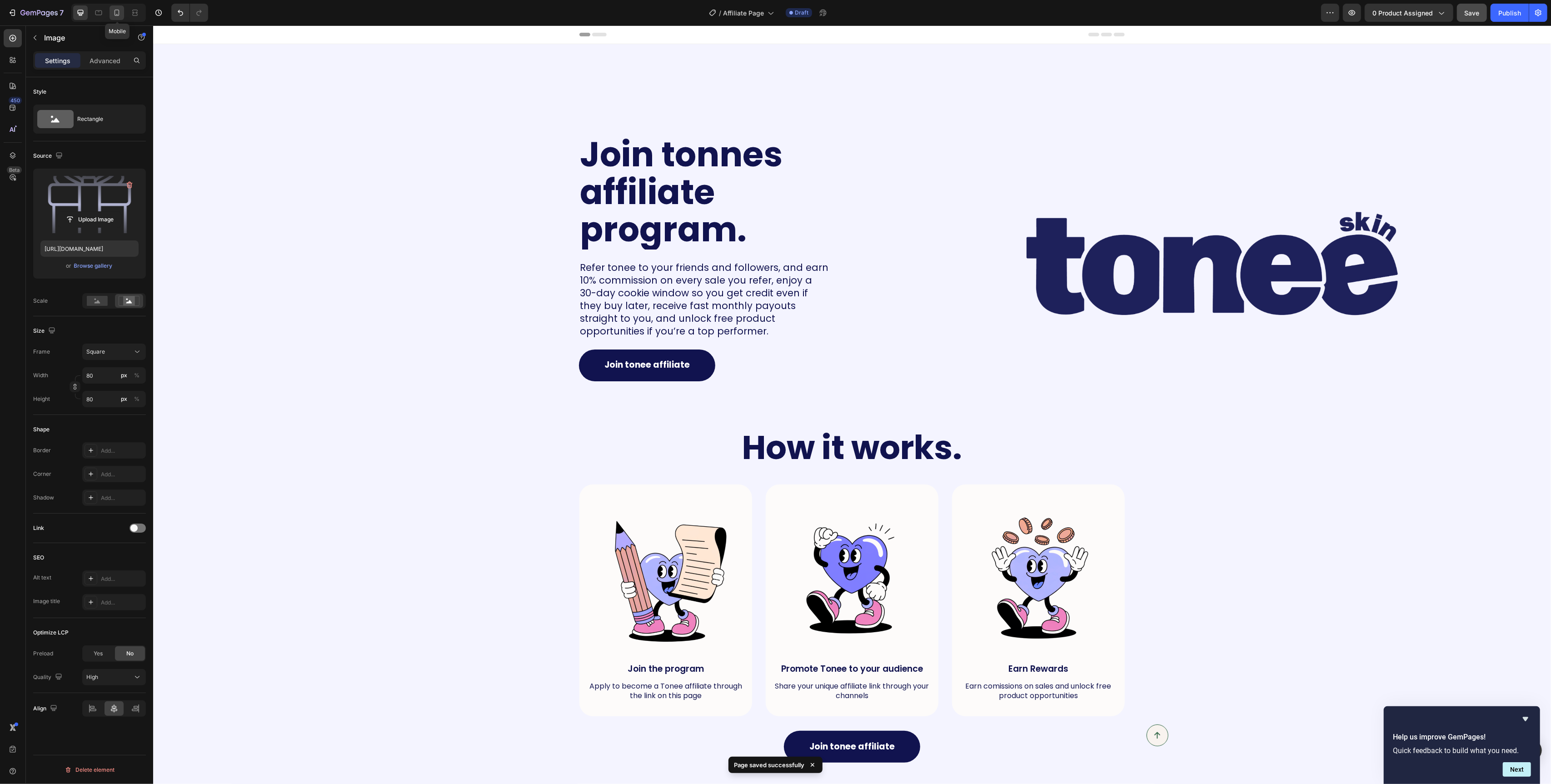
click at [113, 16] on icon at bounding box center [116, 13] width 9 height 9
type input "70"
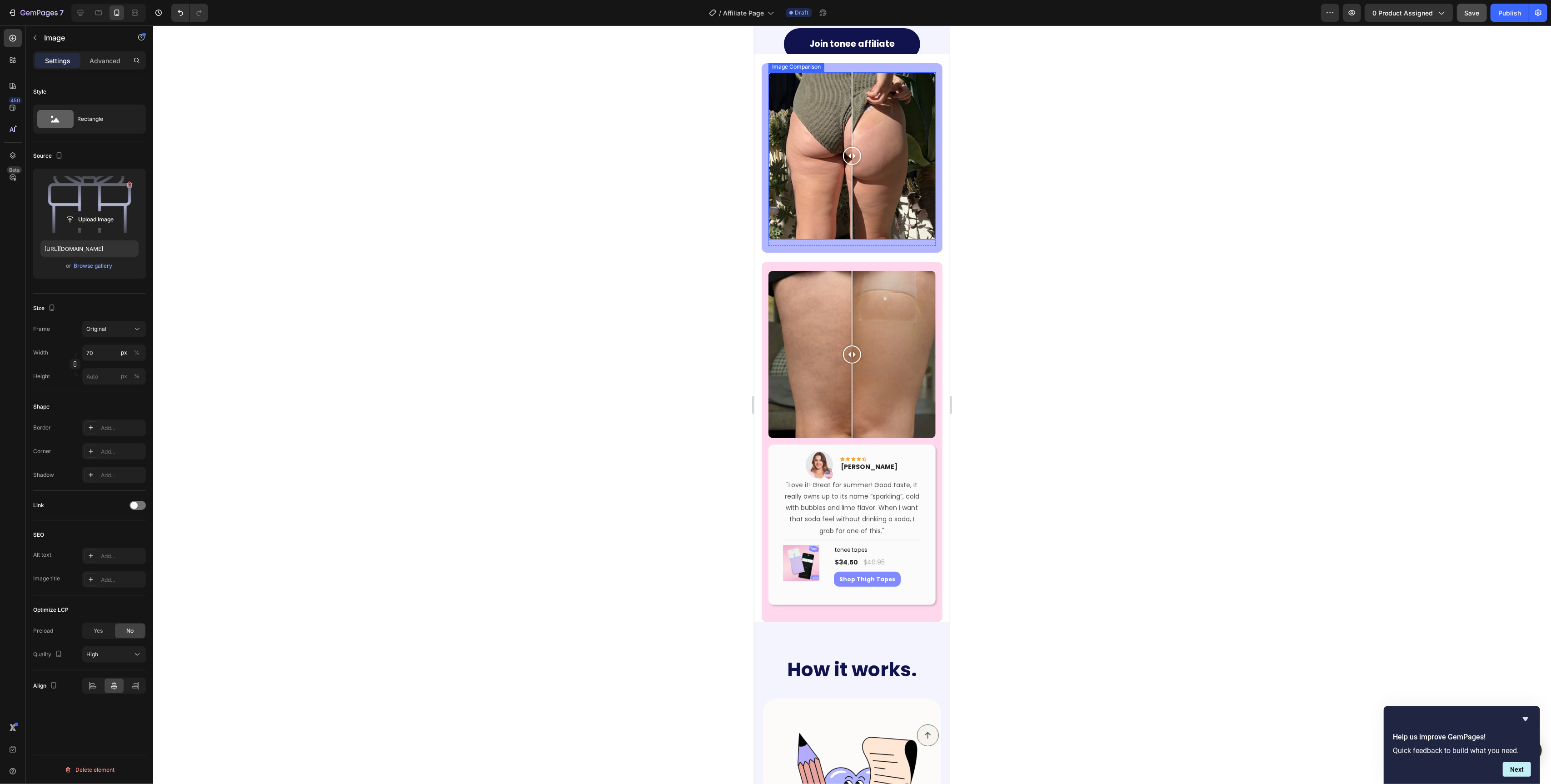
scroll to position [117, 0]
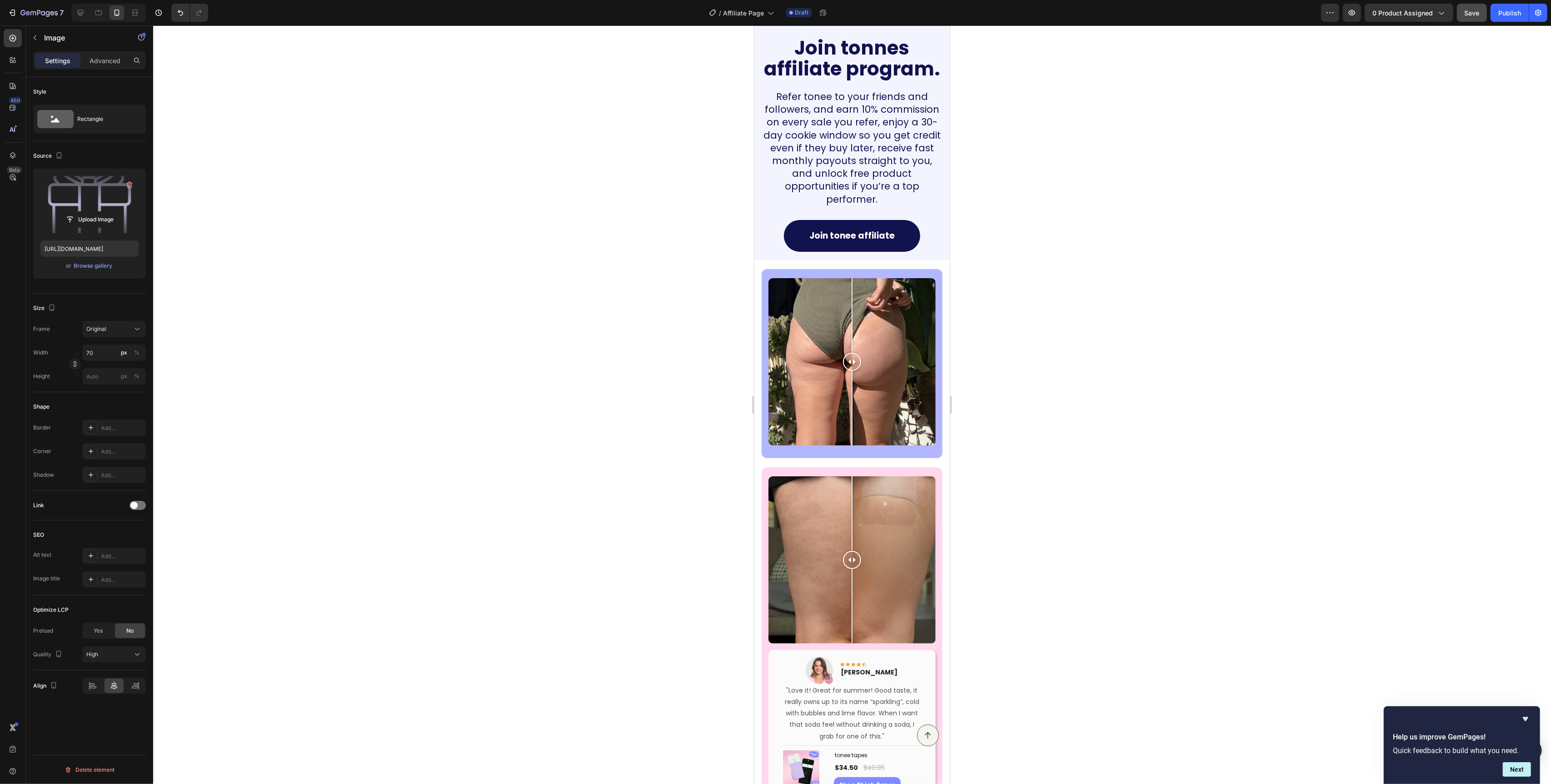
click at [758, 270] on section "Image Comparison Row Section 2" at bounding box center [851, 363] width 195 height 189
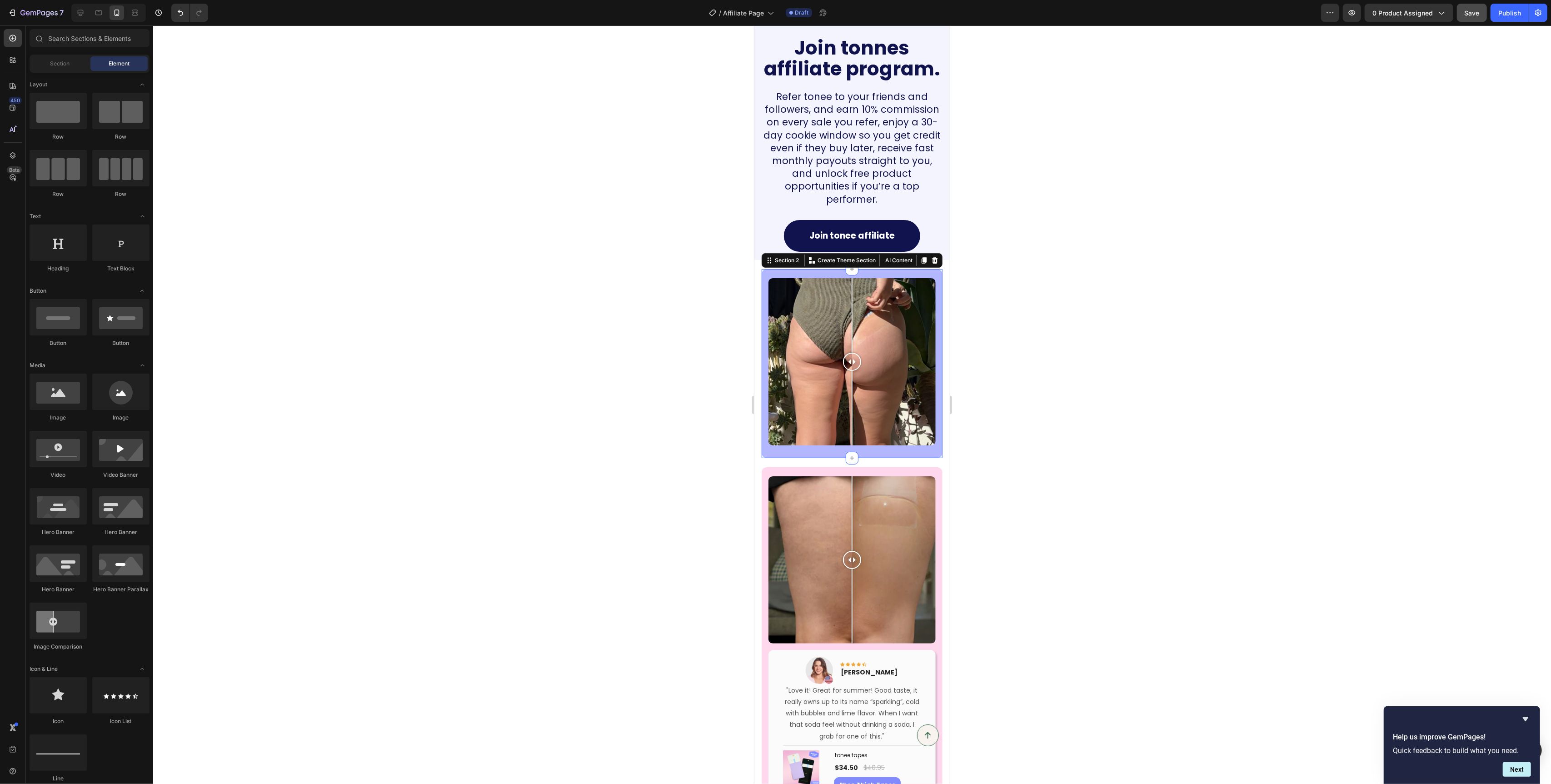
click at [761, 269] on div "Image Comparison Row Section 2 You can create reusable sections Create Theme Se…" at bounding box center [851, 363] width 181 height 189
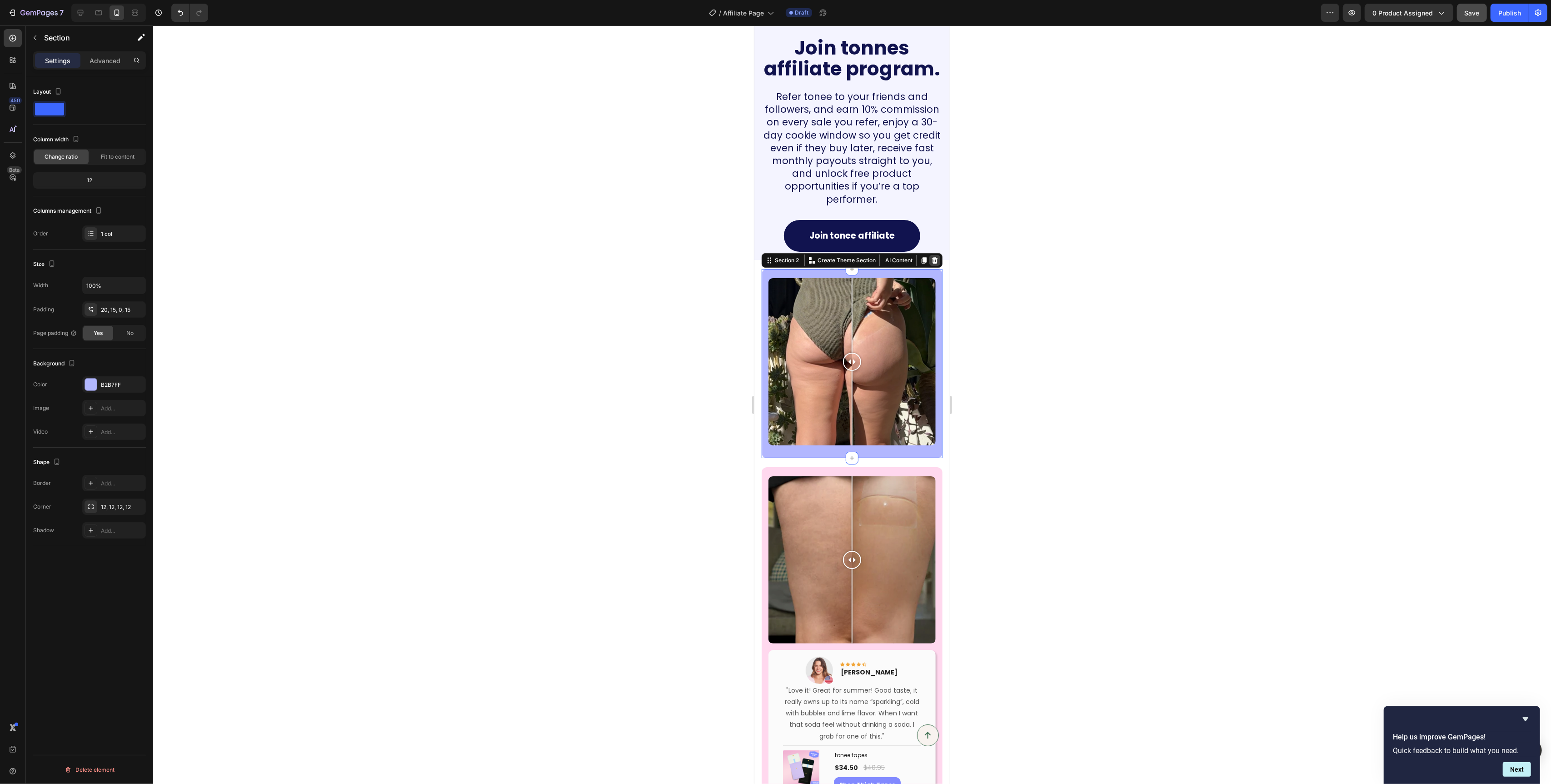
click at [935, 256] on icon at bounding box center [934, 260] width 7 height 7
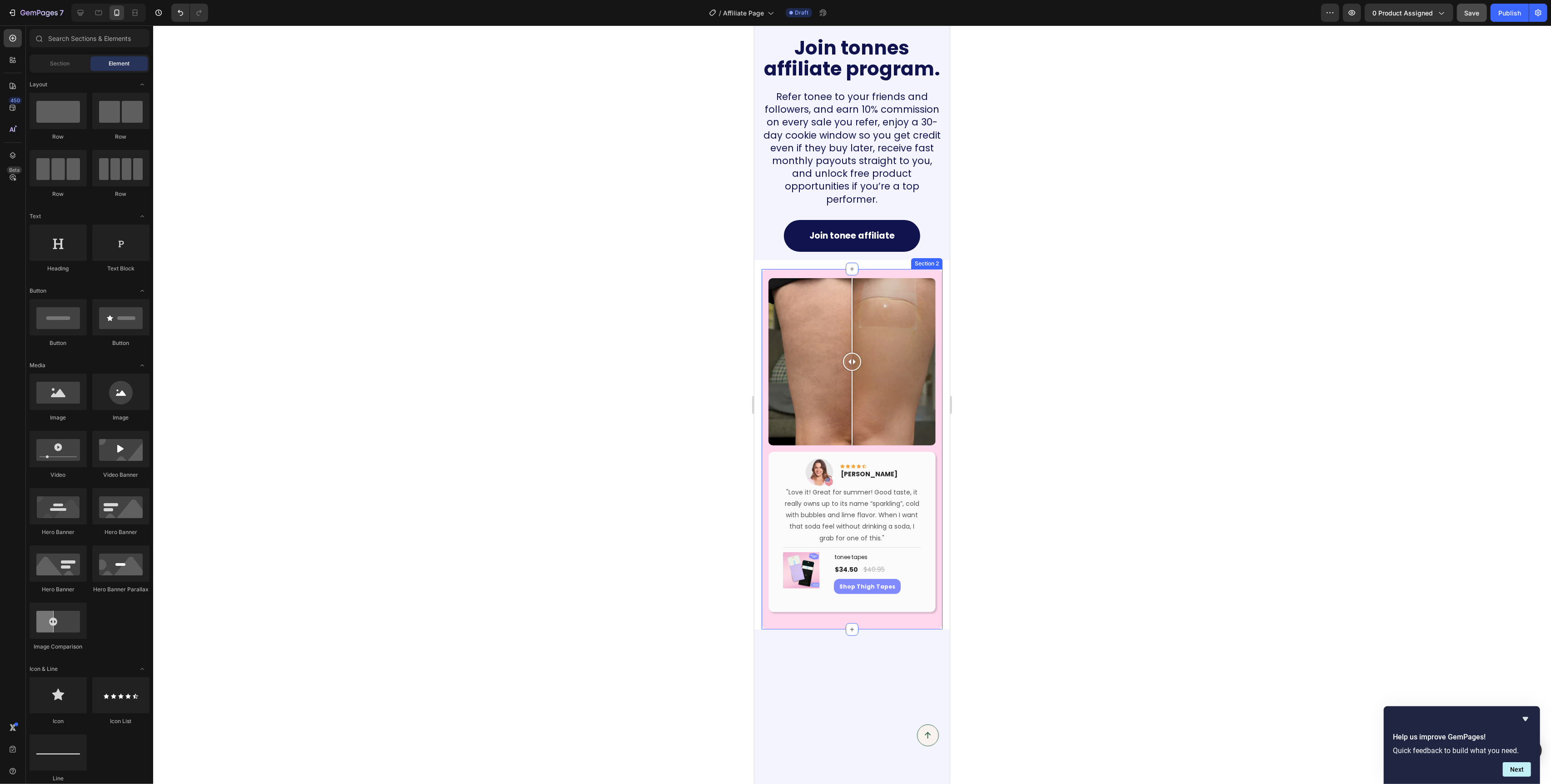
click at [938, 258] on div "Section 2" at bounding box center [927, 263] width 32 height 11
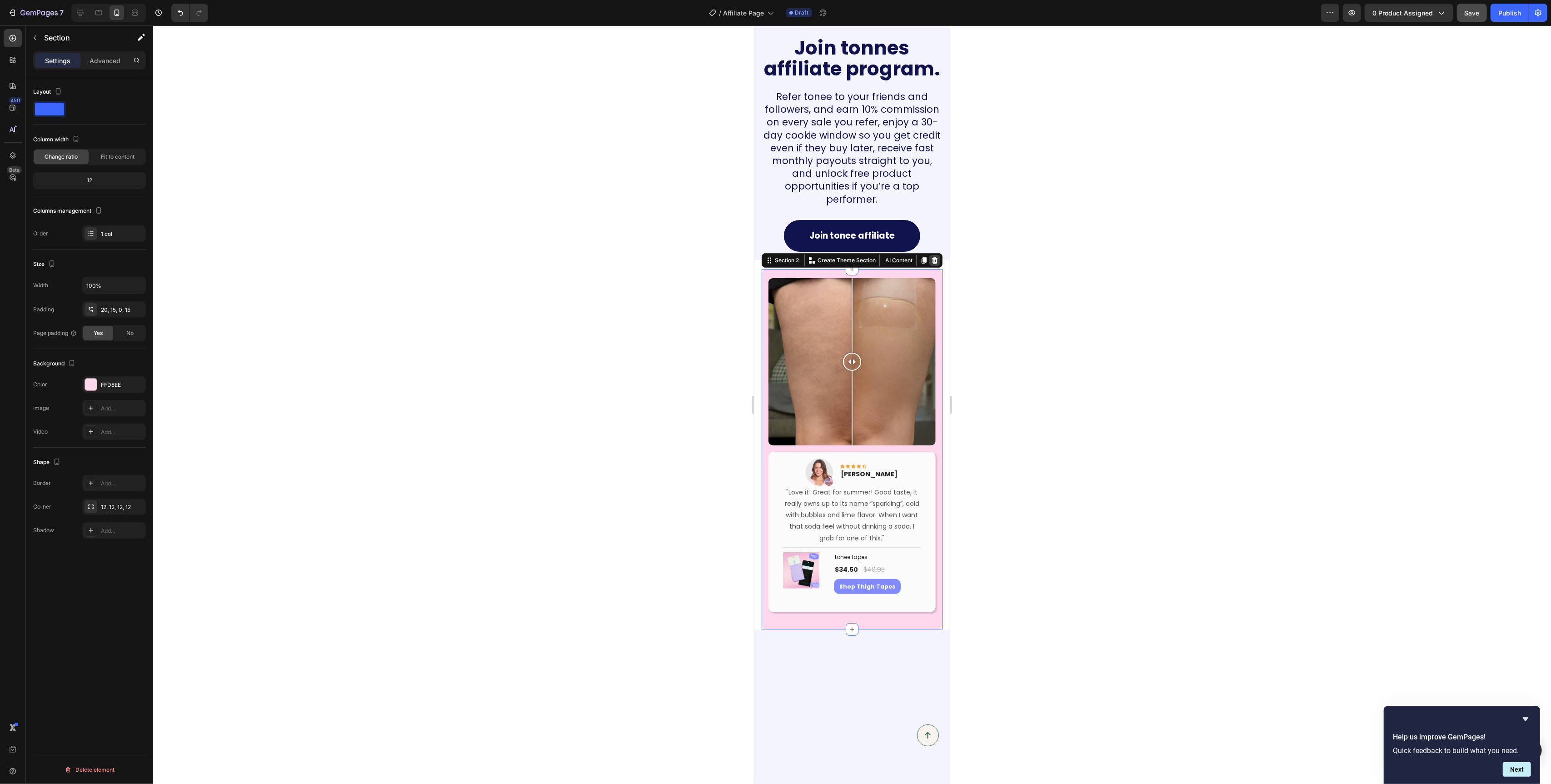
click at [934, 256] on icon at bounding box center [934, 260] width 7 height 7
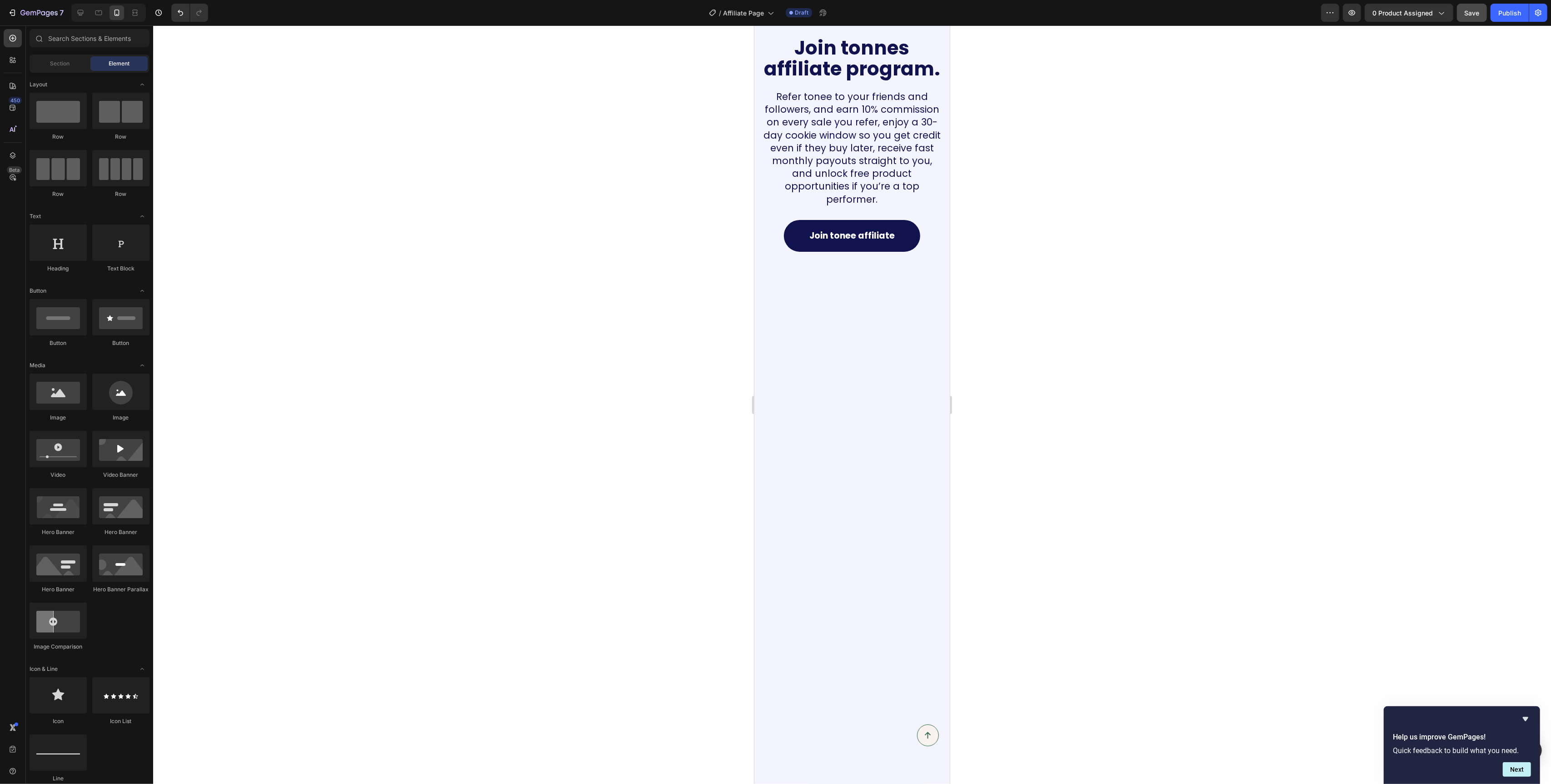
click at [869, 272] on div at bounding box center [851, 702] width 195 height 885
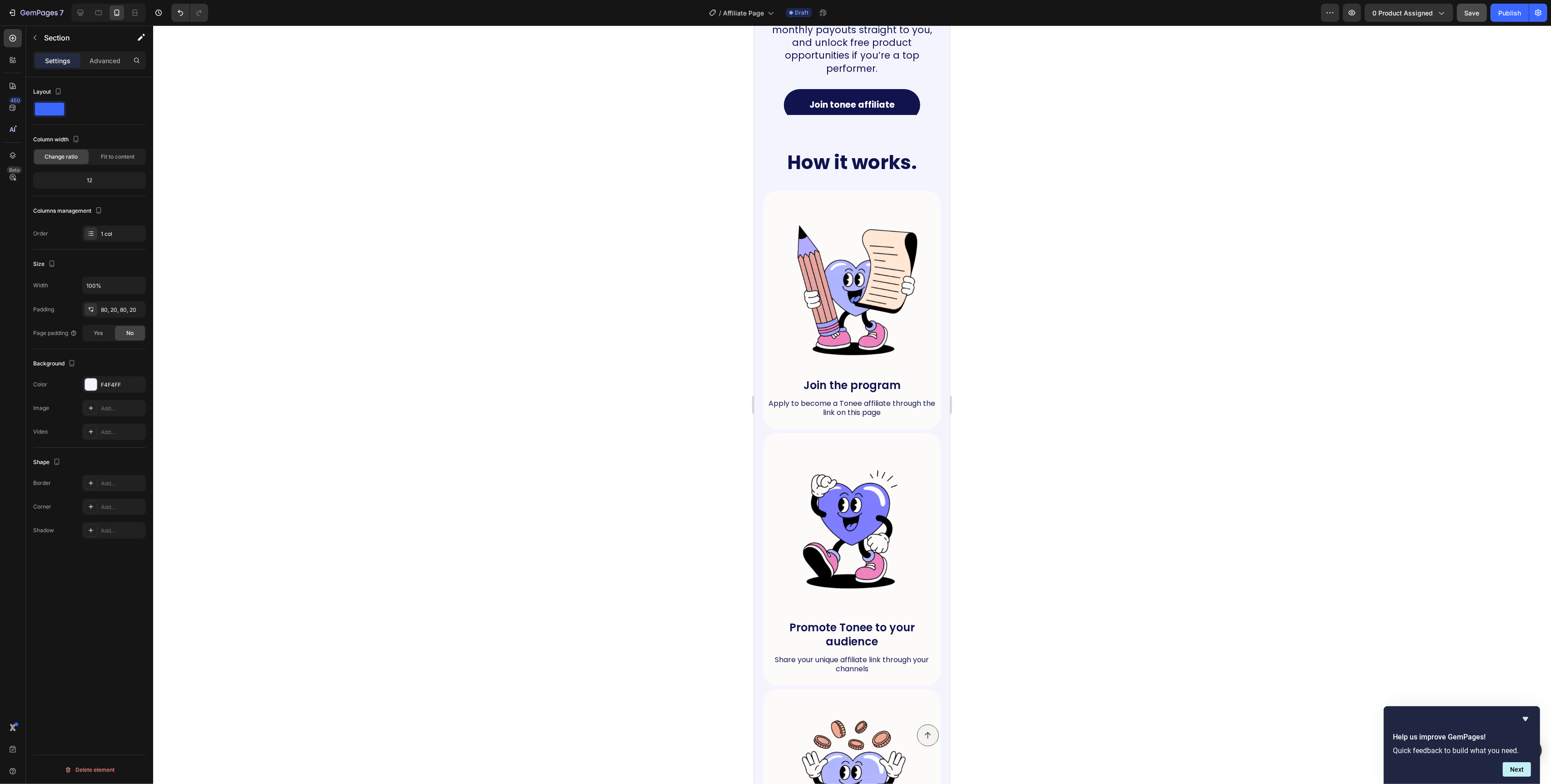
scroll to position [248, 0]
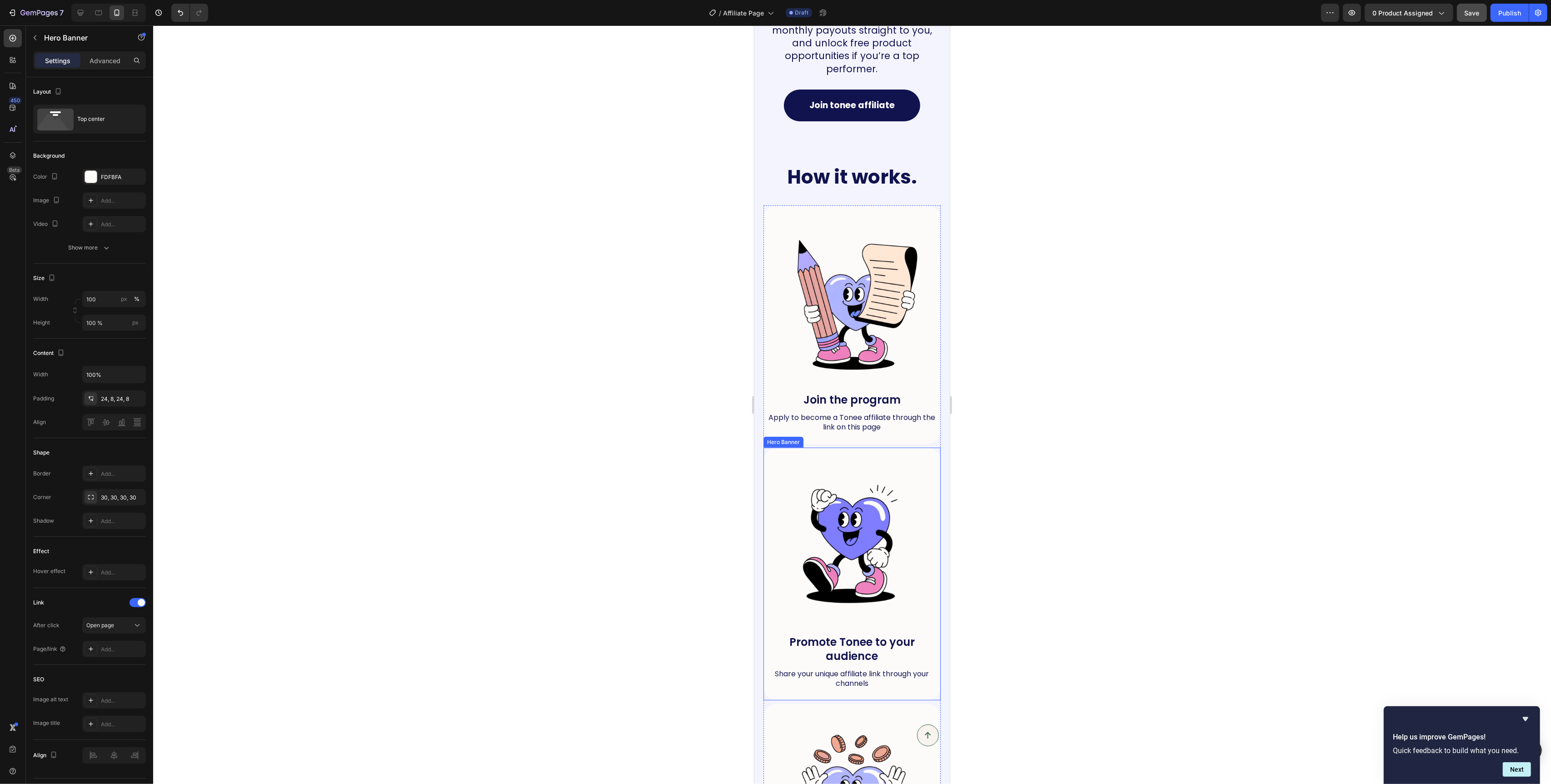
click at [769, 447] on div "Image Promote Tonee to your audience Text Block Share your unique affiliate lin…" at bounding box center [852, 573] width 178 height 253
click at [703, 415] on div at bounding box center [852, 404] width 1398 height 759
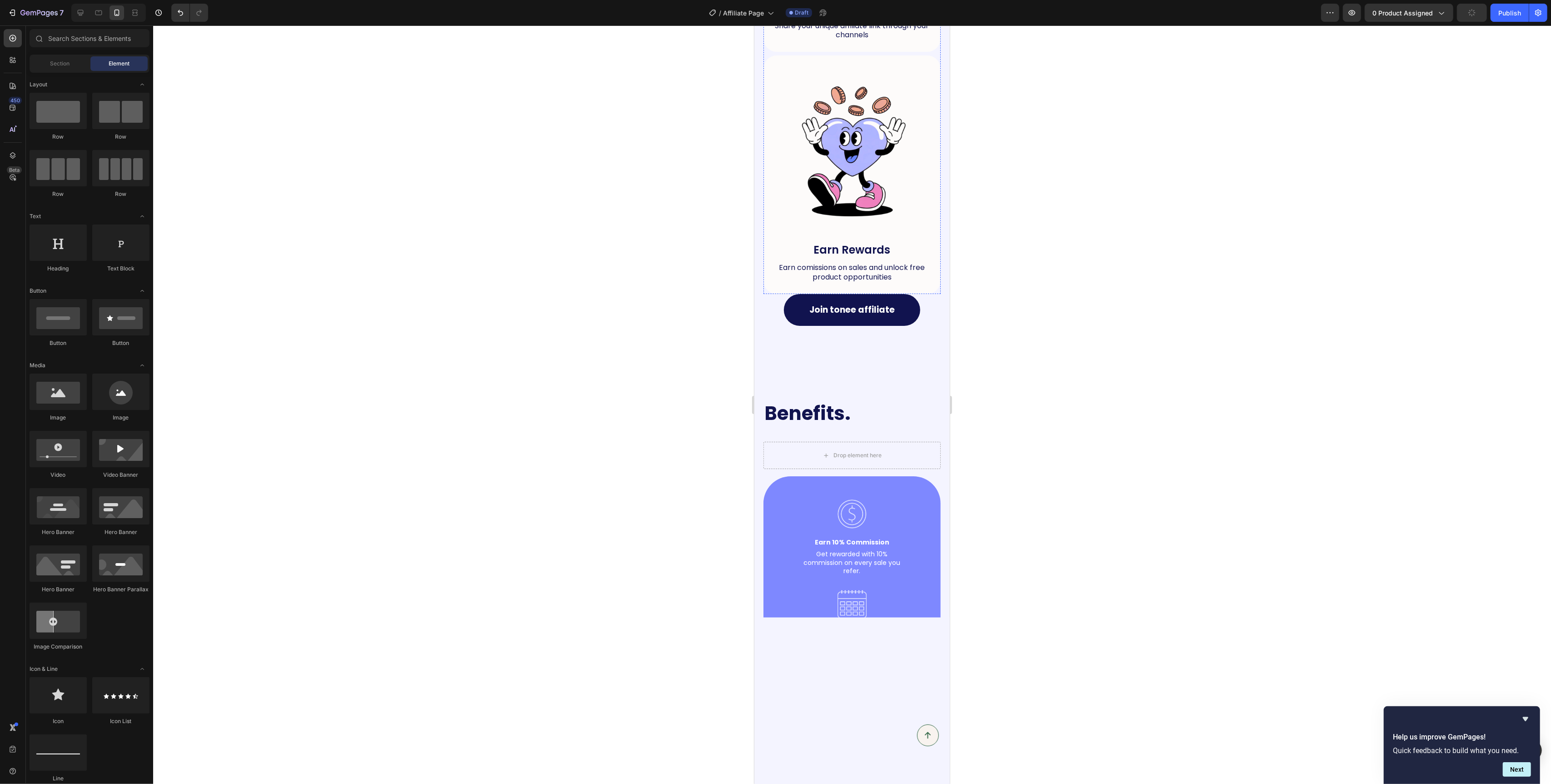
scroll to position [907, 0]
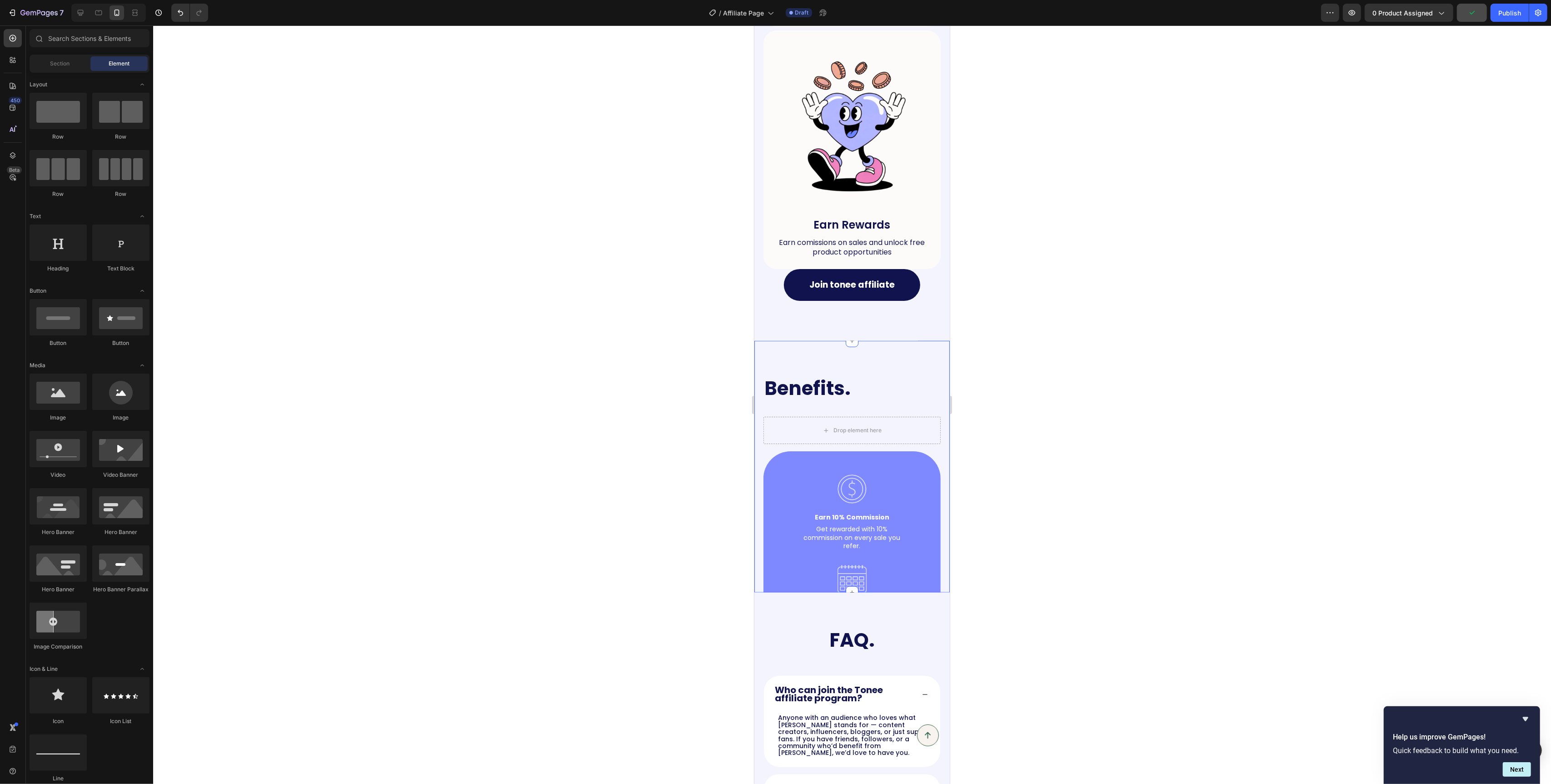
click at [882, 361] on div "Benefits. Heading Drop element here Row Image Earn 10% Commission Text Block Ge…" at bounding box center [851, 466] width 195 height 251
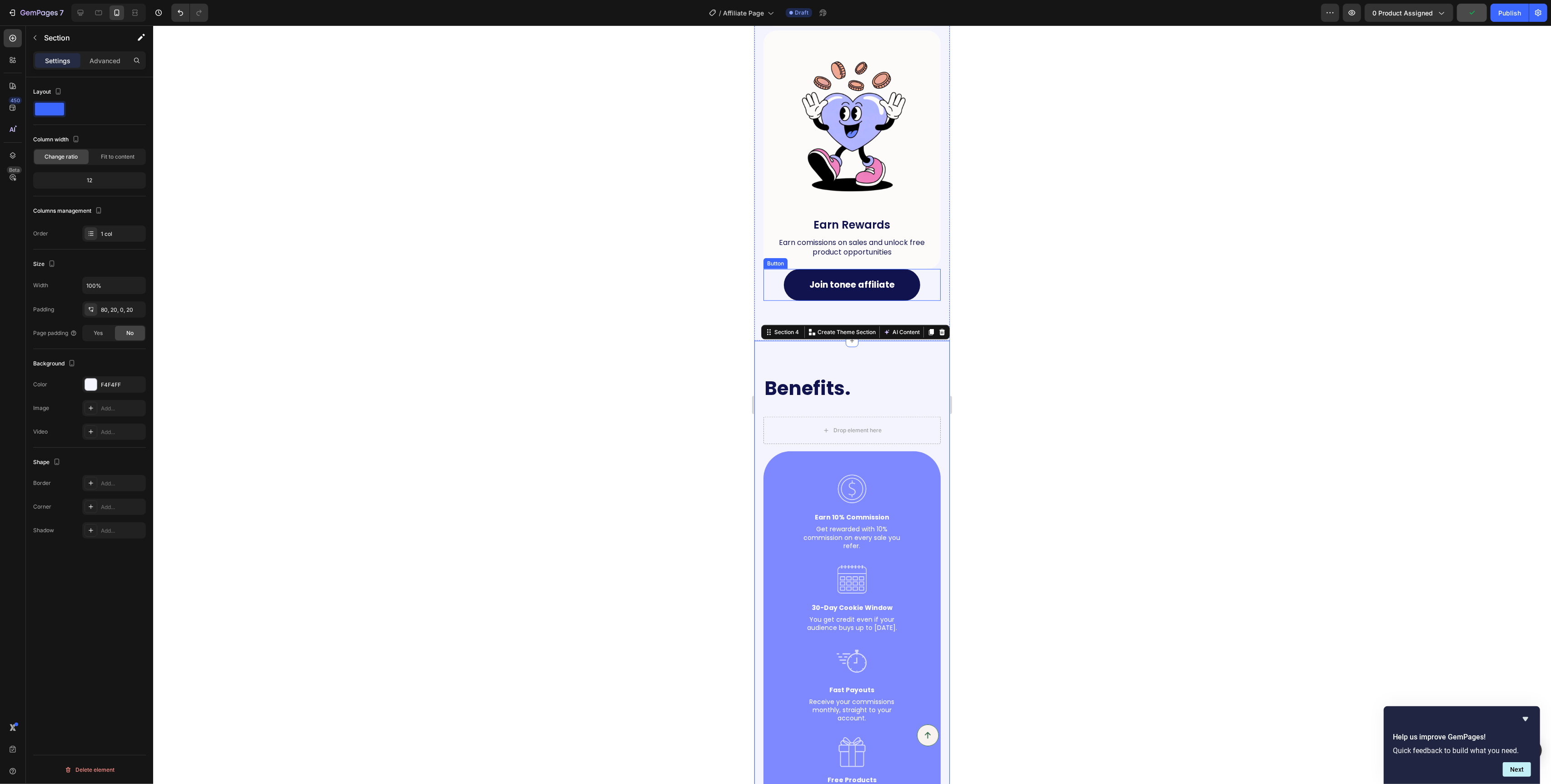
click at [930, 287] on div "Join tonee affiliate Button" at bounding box center [852, 285] width 178 height 32
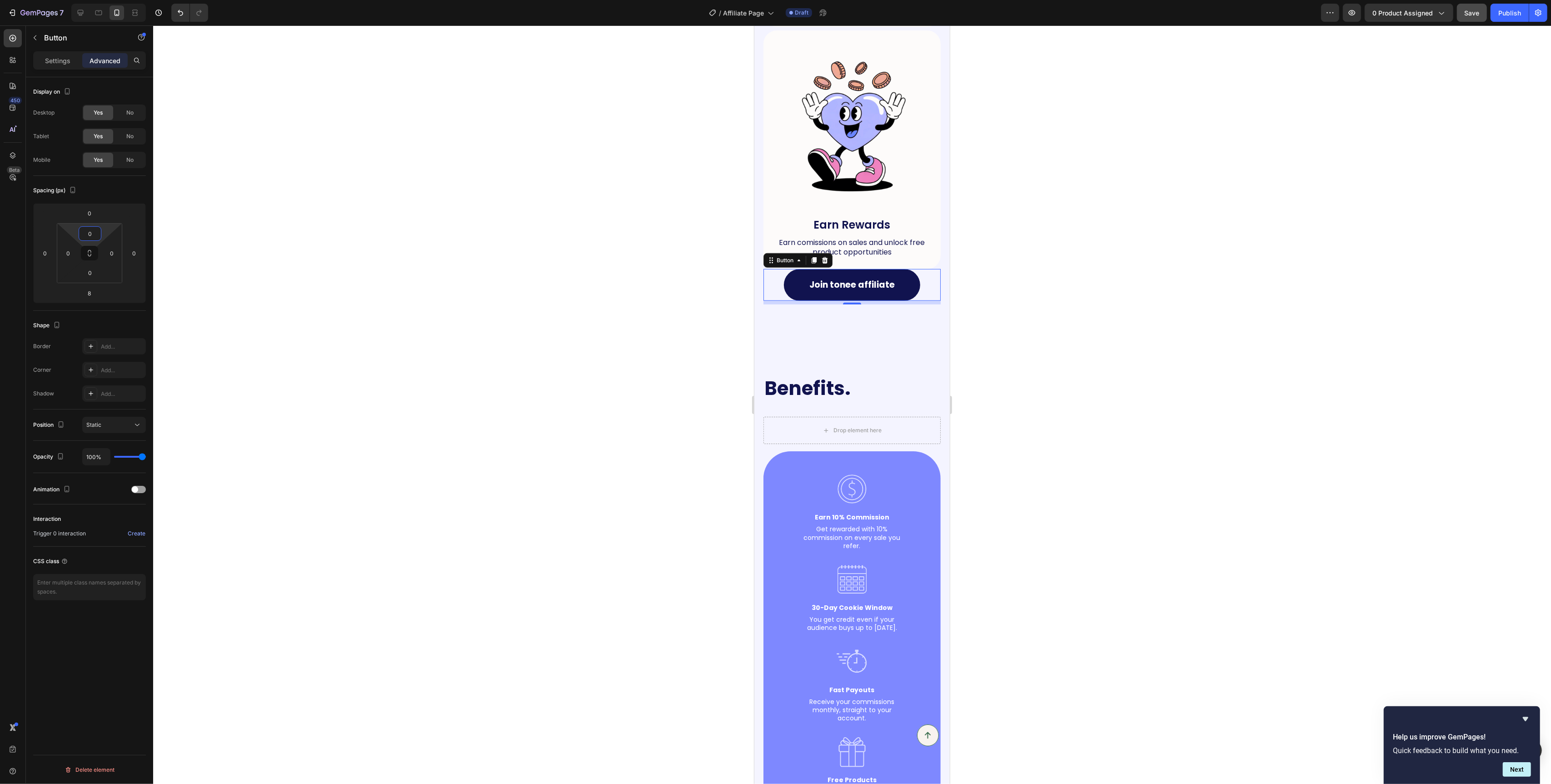
click at [89, 232] on input "0" at bounding box center [90, 233] width 18 height 13
click at [116, 337] on p "XL 24px" at bounding box center [113, 335] width 41 height 6
type input "24"
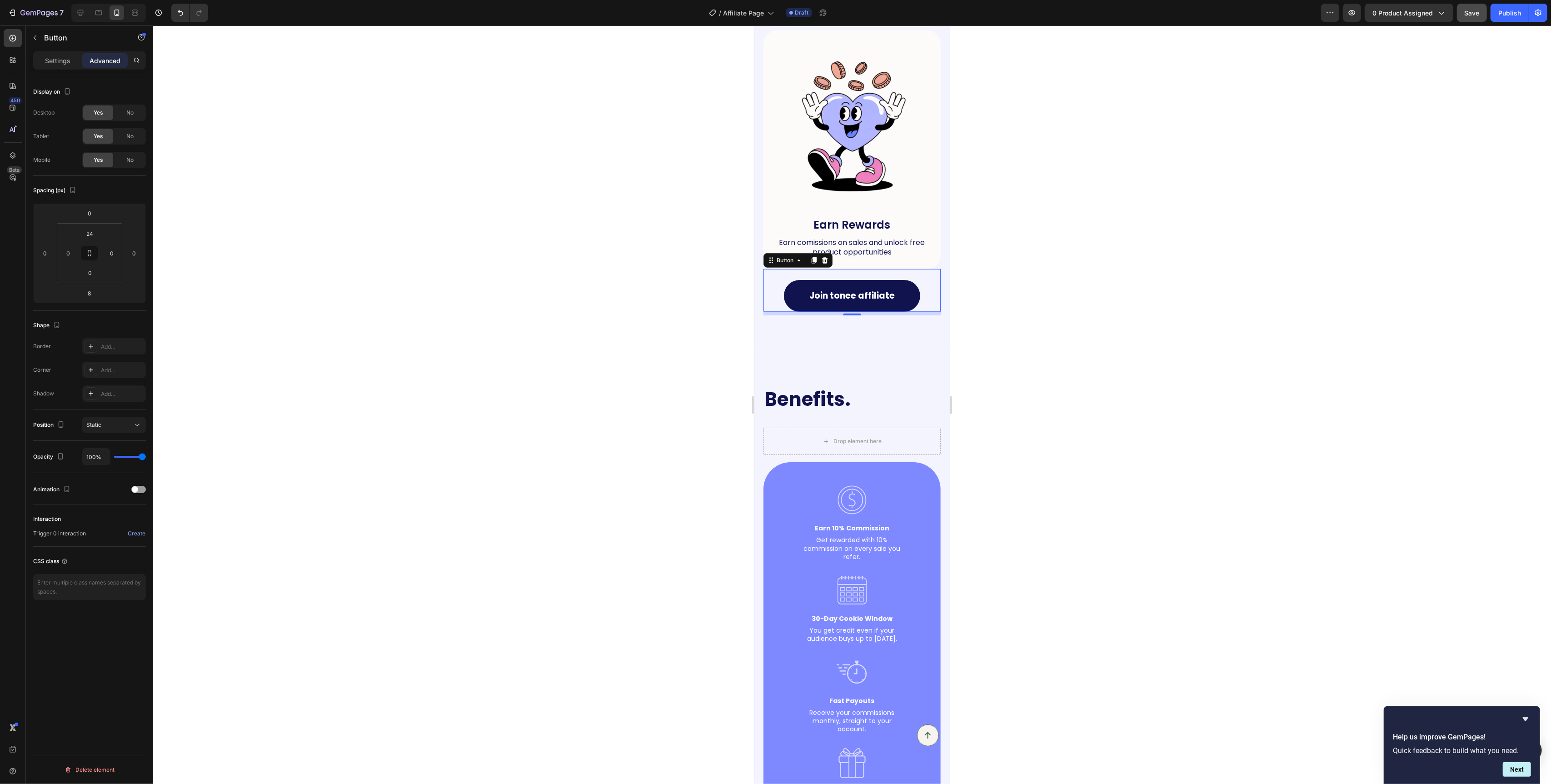
click at [420, 370] on div at bounding box center [852, 404] width 1398 height 759
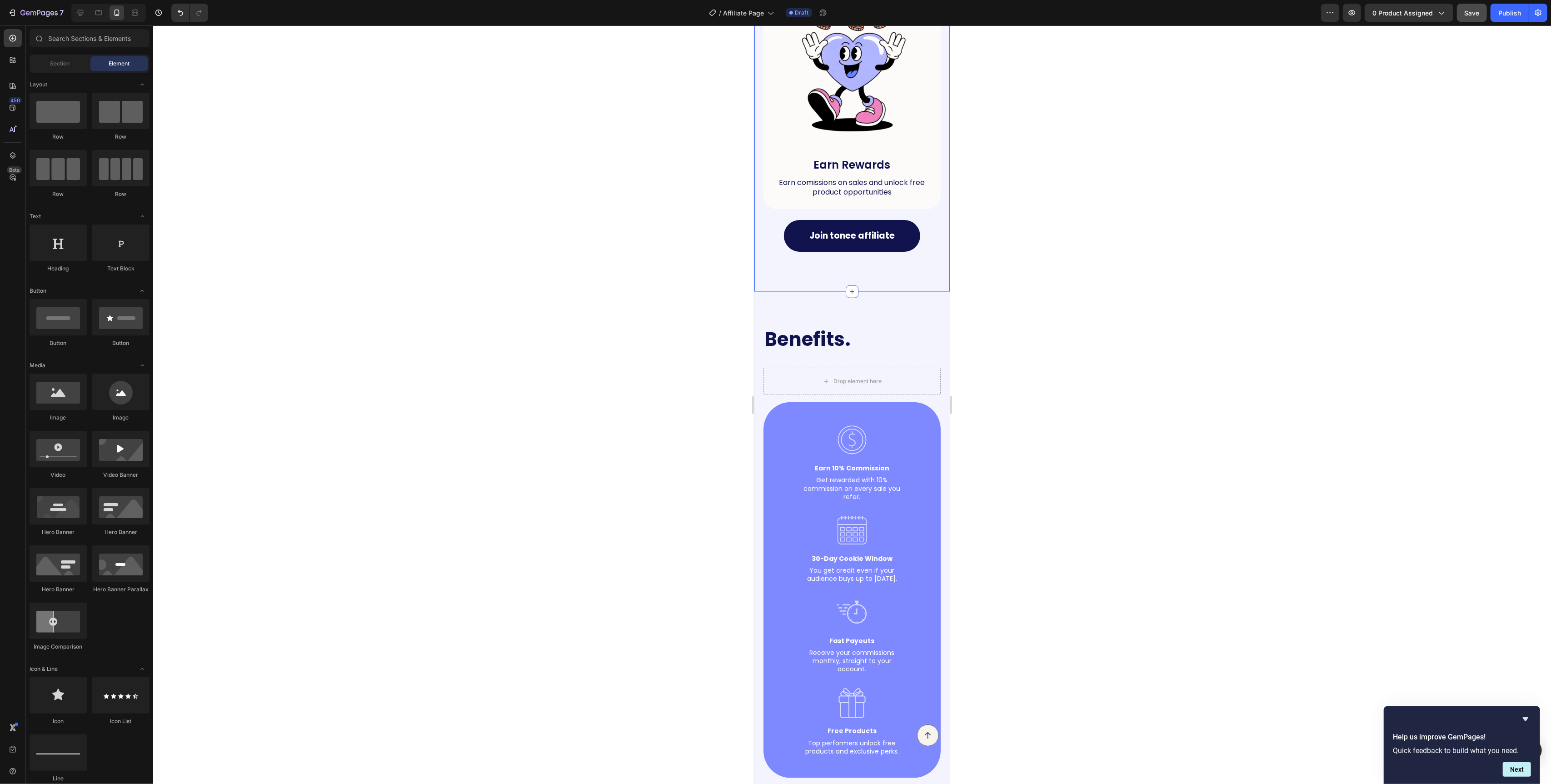
scroll to position [1080, 0]
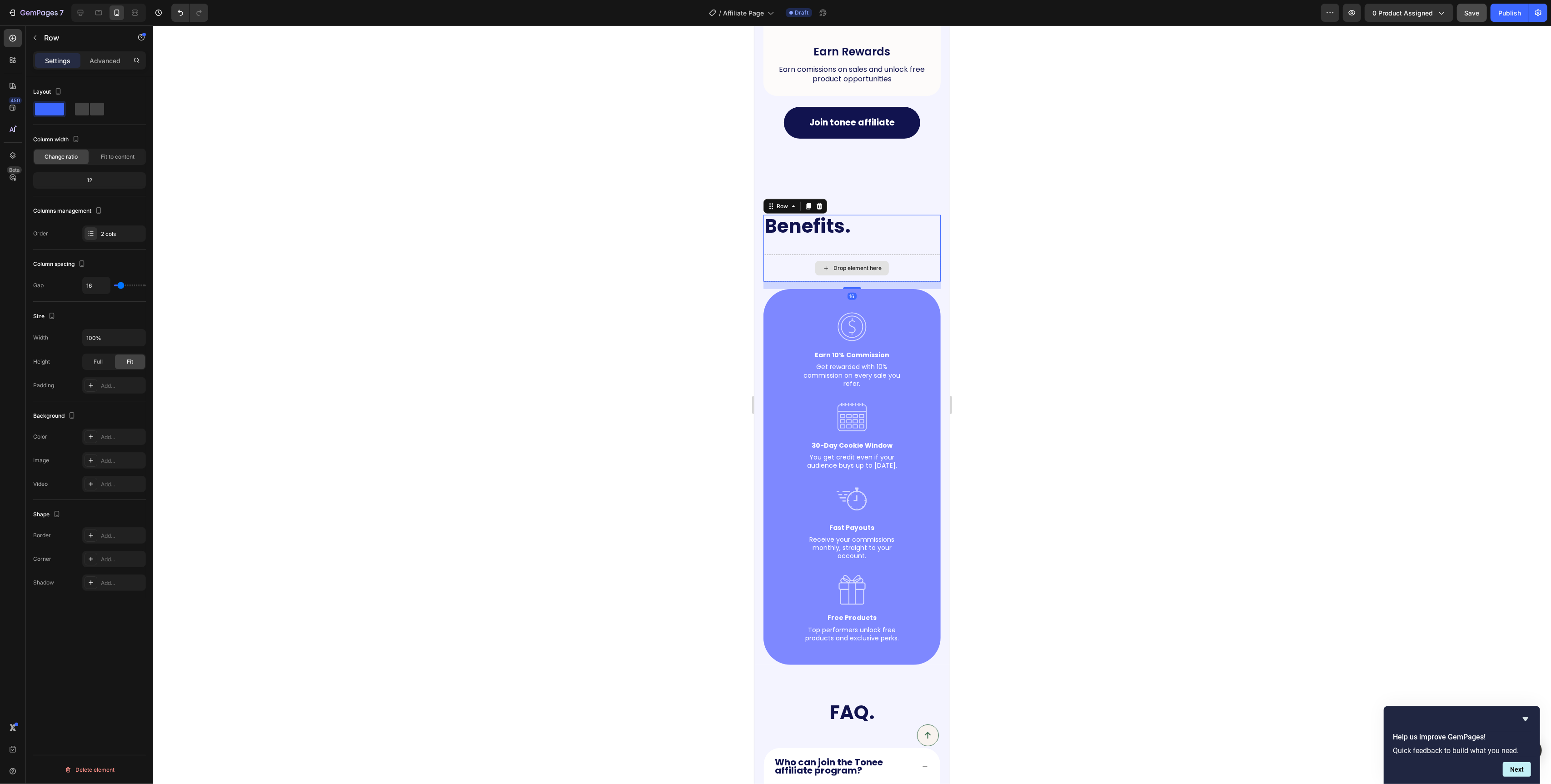
click at [792, 268] on div "Drop element here" at bounding box center [852, 268] width 178 height 27
click at [872, 186] on div "Benefits. Heading Drop element here Row 16 Image Earn 10% Commission Text Block…" at bounding box center [851, 421] width 195 height 486
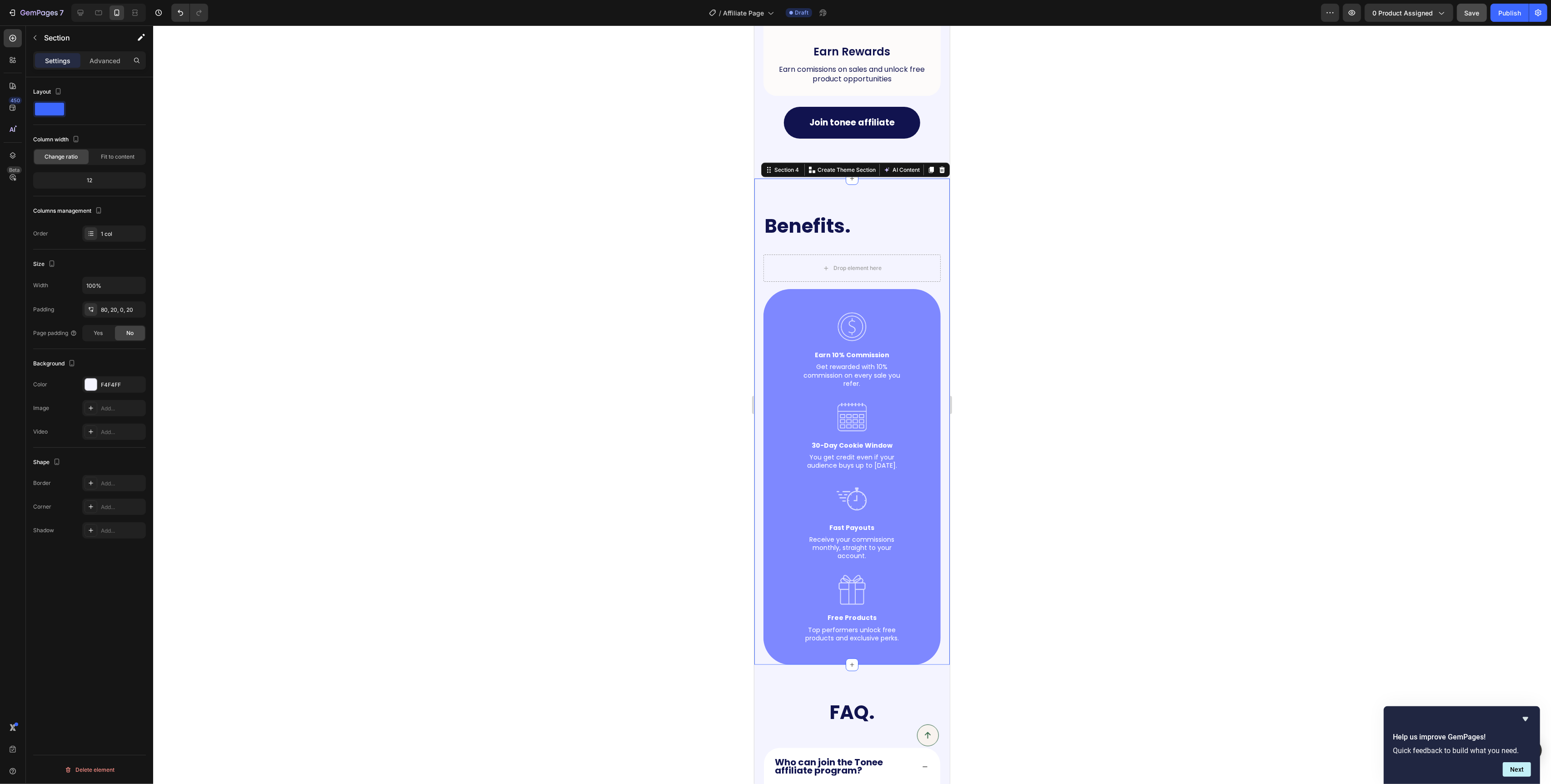
click at [700, 168] on div at bounding box center [852, 404] width 1398 height 759
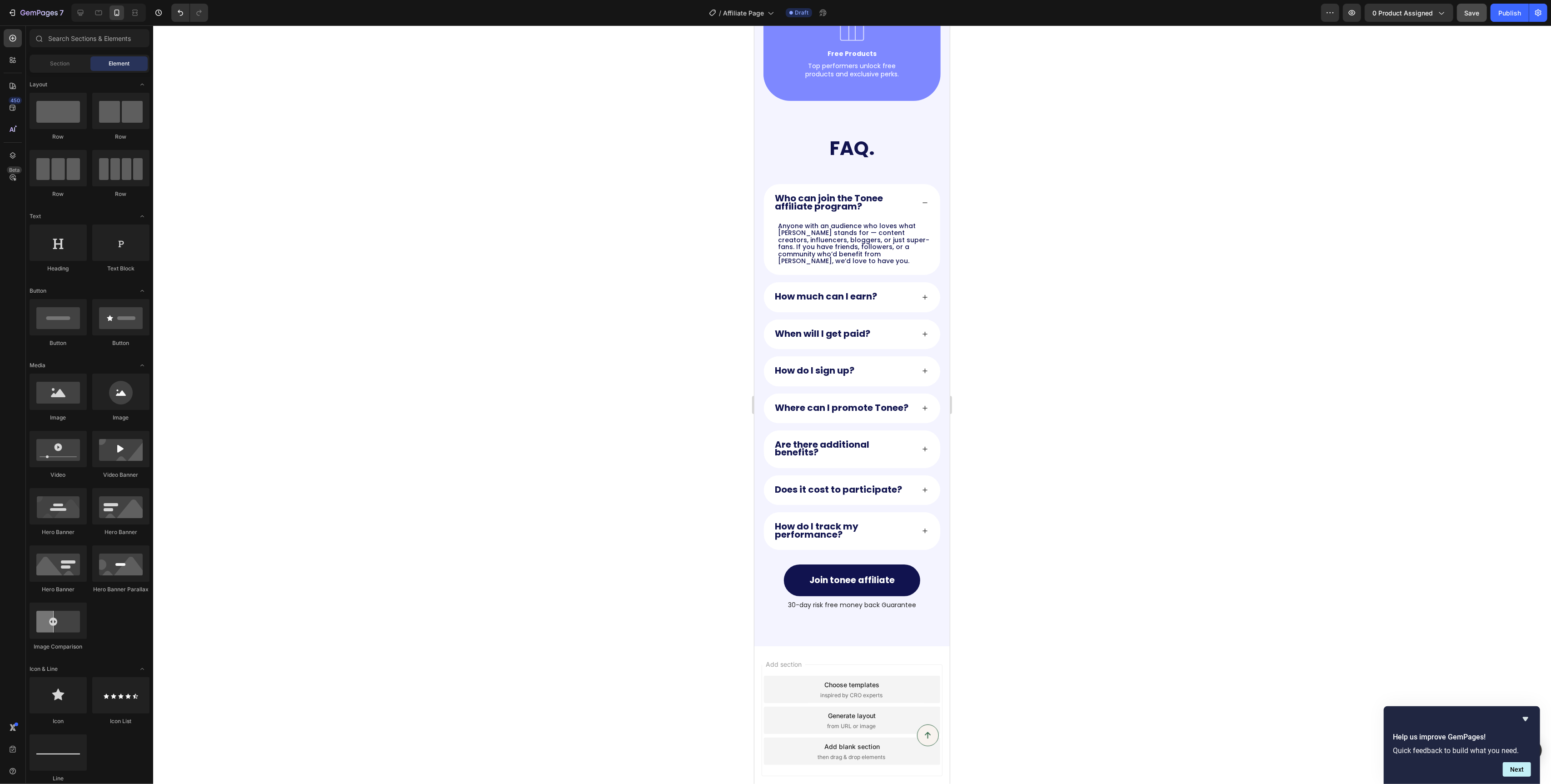
scroll to position [1657, 0]
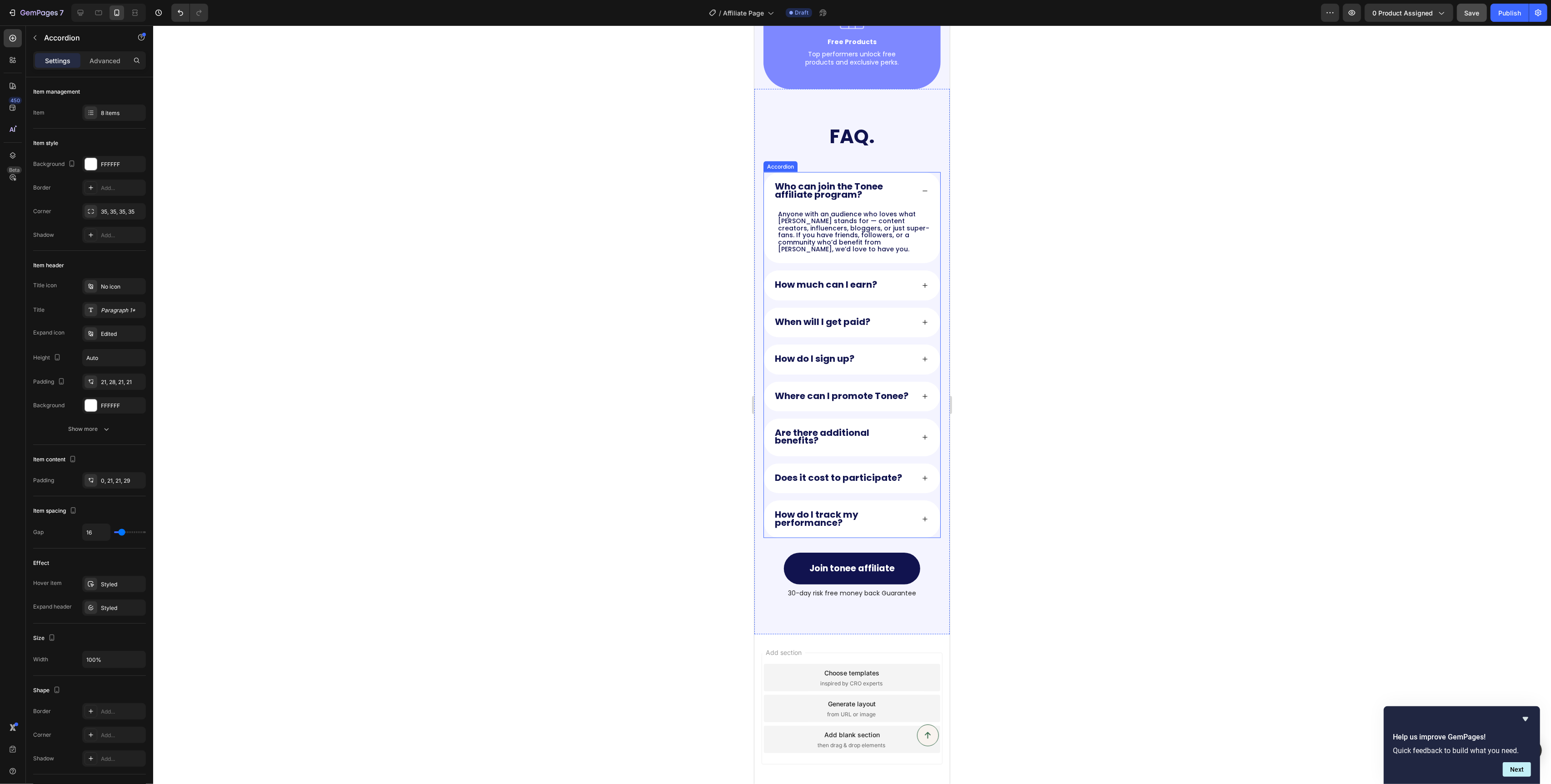
click at [923, 192] on icon at bounding box center [925, 191] width 5 height 1
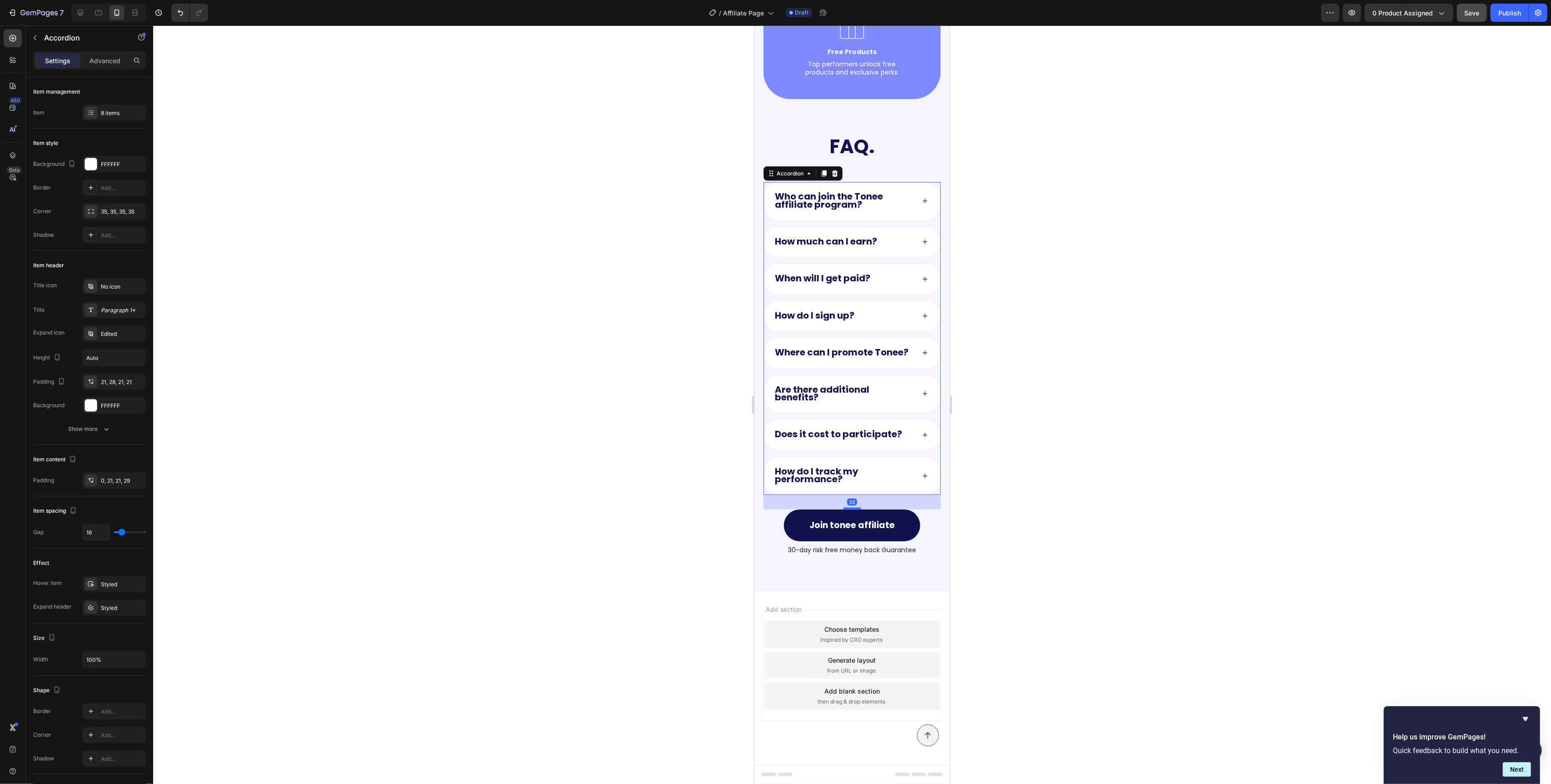
scroll to position [1653, 0]
click at [920, 245] on div "How much can I earn?" at bounding box center [852, 242] width 176 height 30
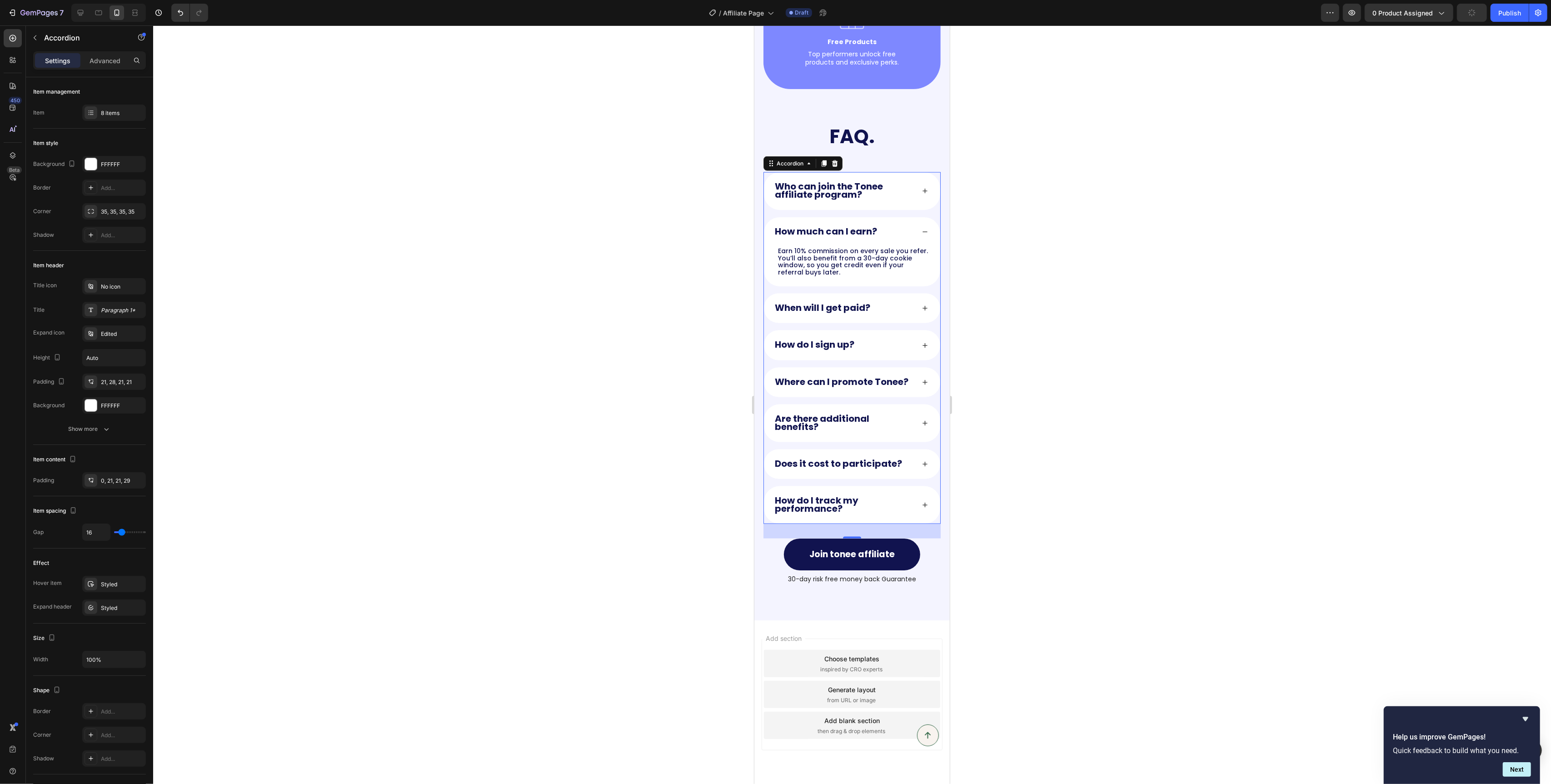
click at [920, 245] on div "How much can I earn?" at bounding box center [852, 232] width 176 height 30
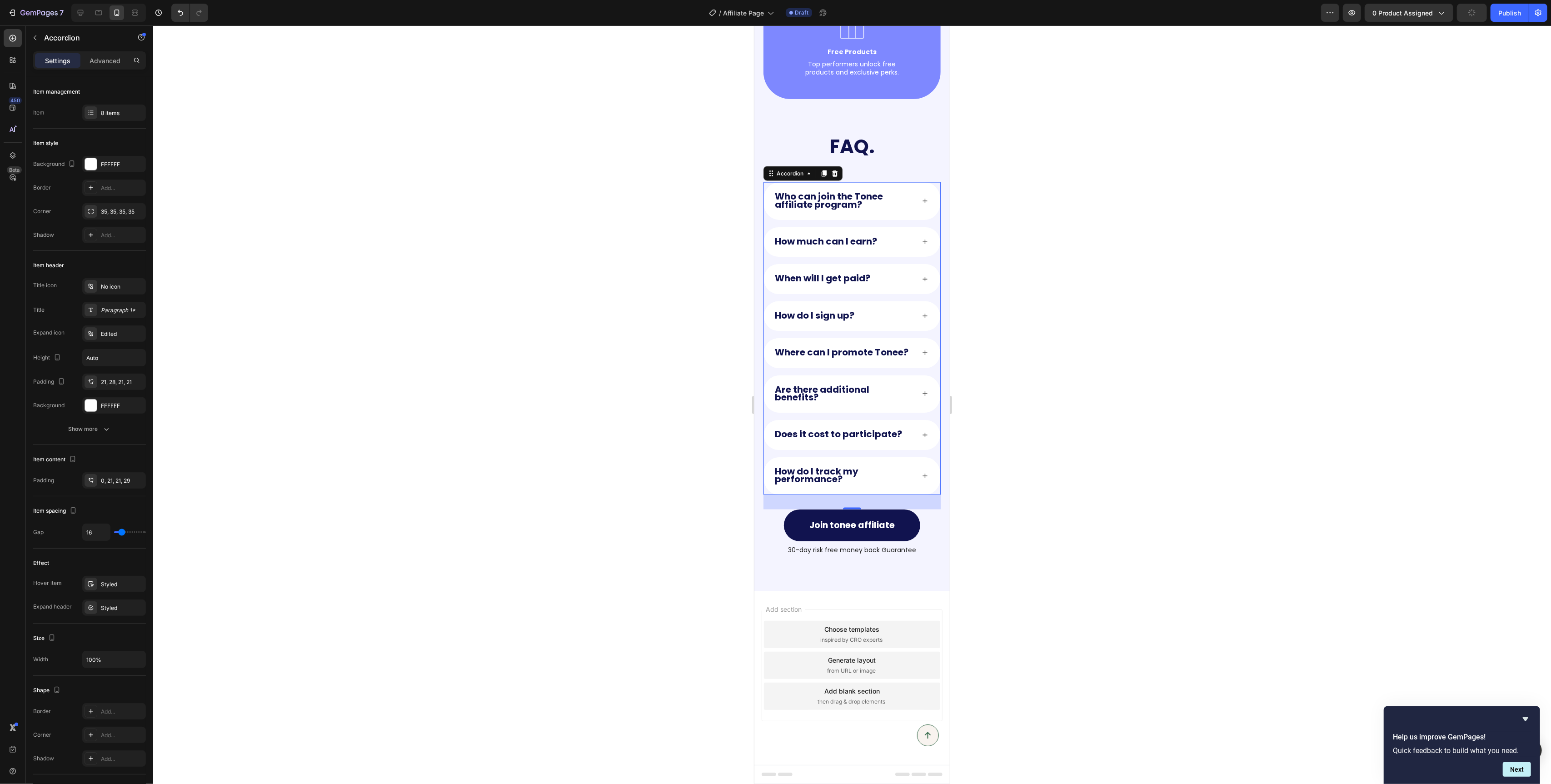
scroll to position [1653, 0]
click at [842, 248] on strong "How much can I earn?" at bounding box center [825, 241] width 102 height 13
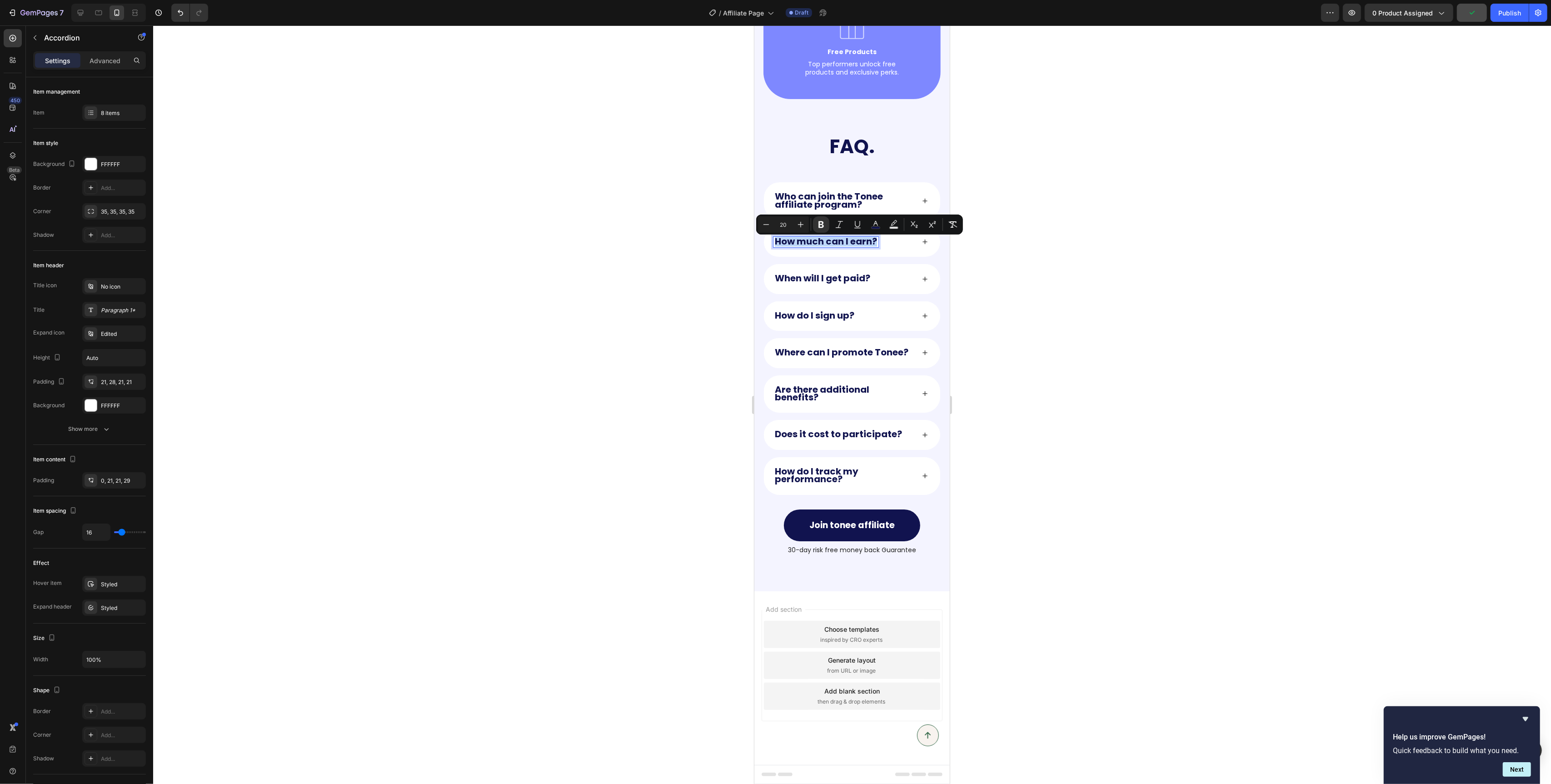
click at [842, 248] on strong "How much can I earn?" at bounding box center [825, 241] width 102 height 13
click at [762, 220] on icon "Editor contextual toolbar" at bounding box center [766, 224] width 9 height 9
click at [762, 220] on icon "Editor contextual toolbar" at bounding box center [766, 225] width 9 height 9
type input "18"
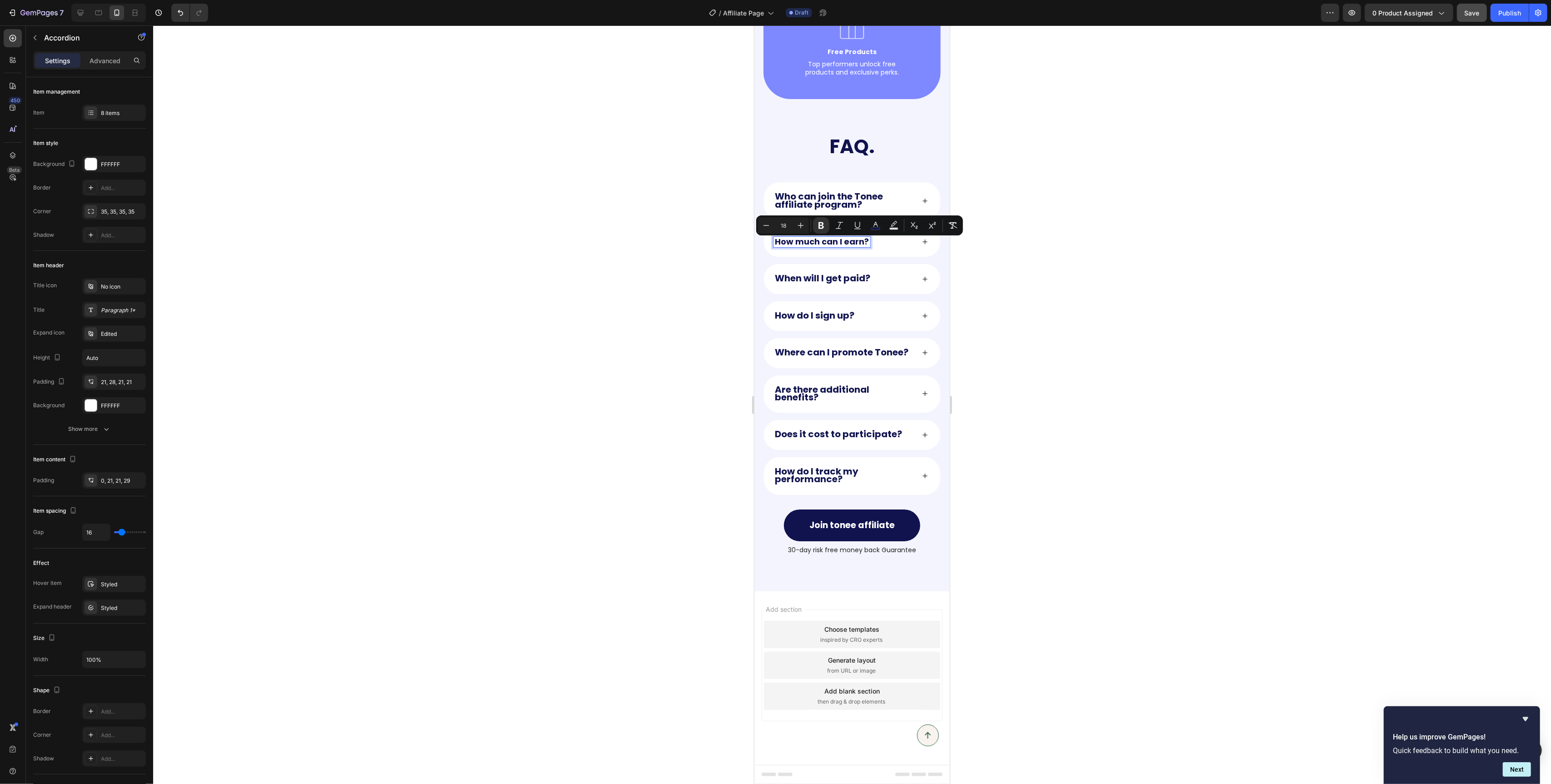
click at [796, 199] on strong "Who can join the Tonee affiliate program?" at bounding box center [829, 200] width 109 height 20
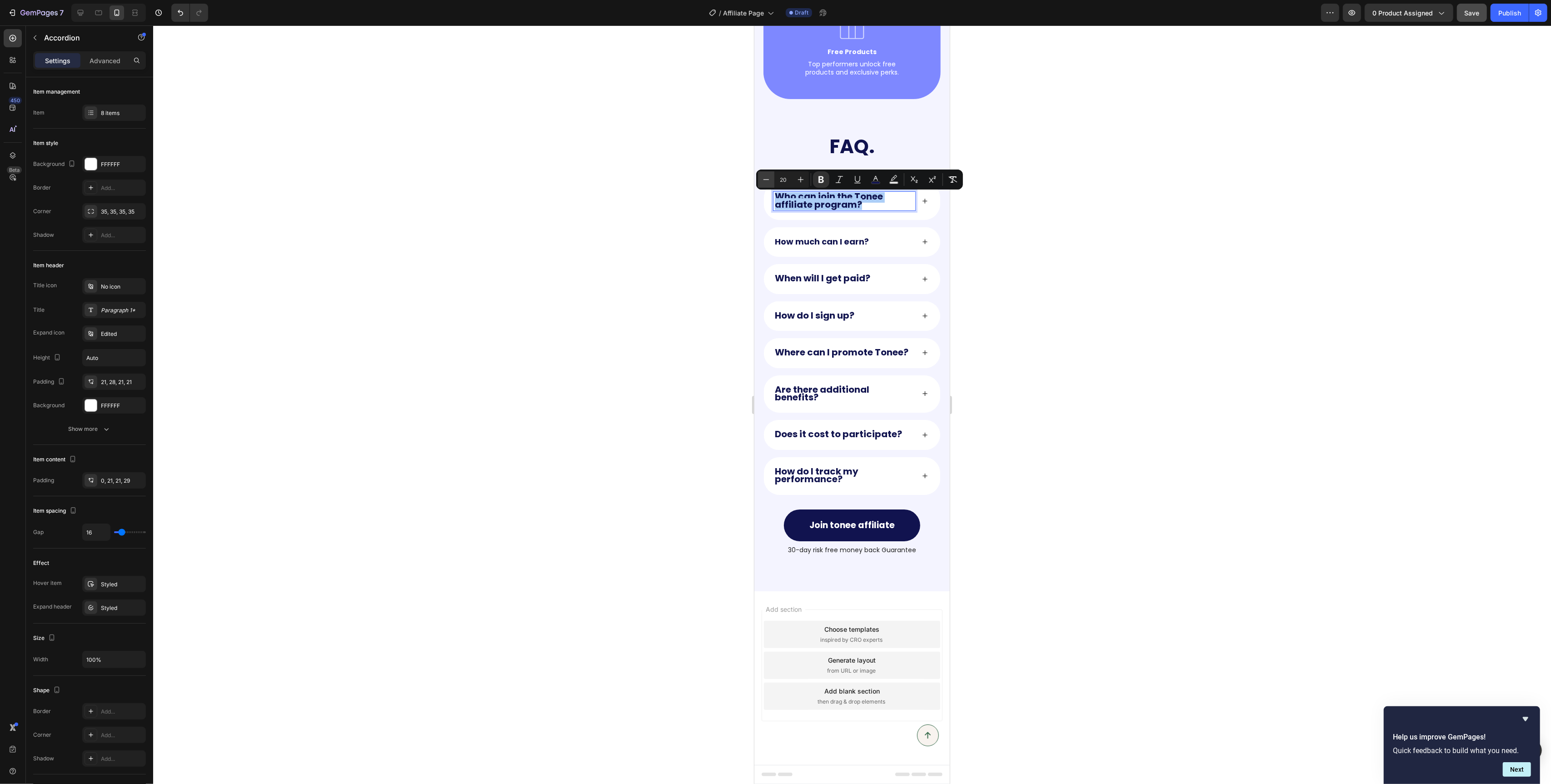
click at [772, 181] on button "Minus" at bounding box center [766, 179] width 16 height 16
click at [772, 181] on button "Minus" at bounding box center [766, 180] width 16 height 16
type input "18"
click at [812, 283] on strong "When will I get paid?" at bounding box center [822, 278] width 95 height 13
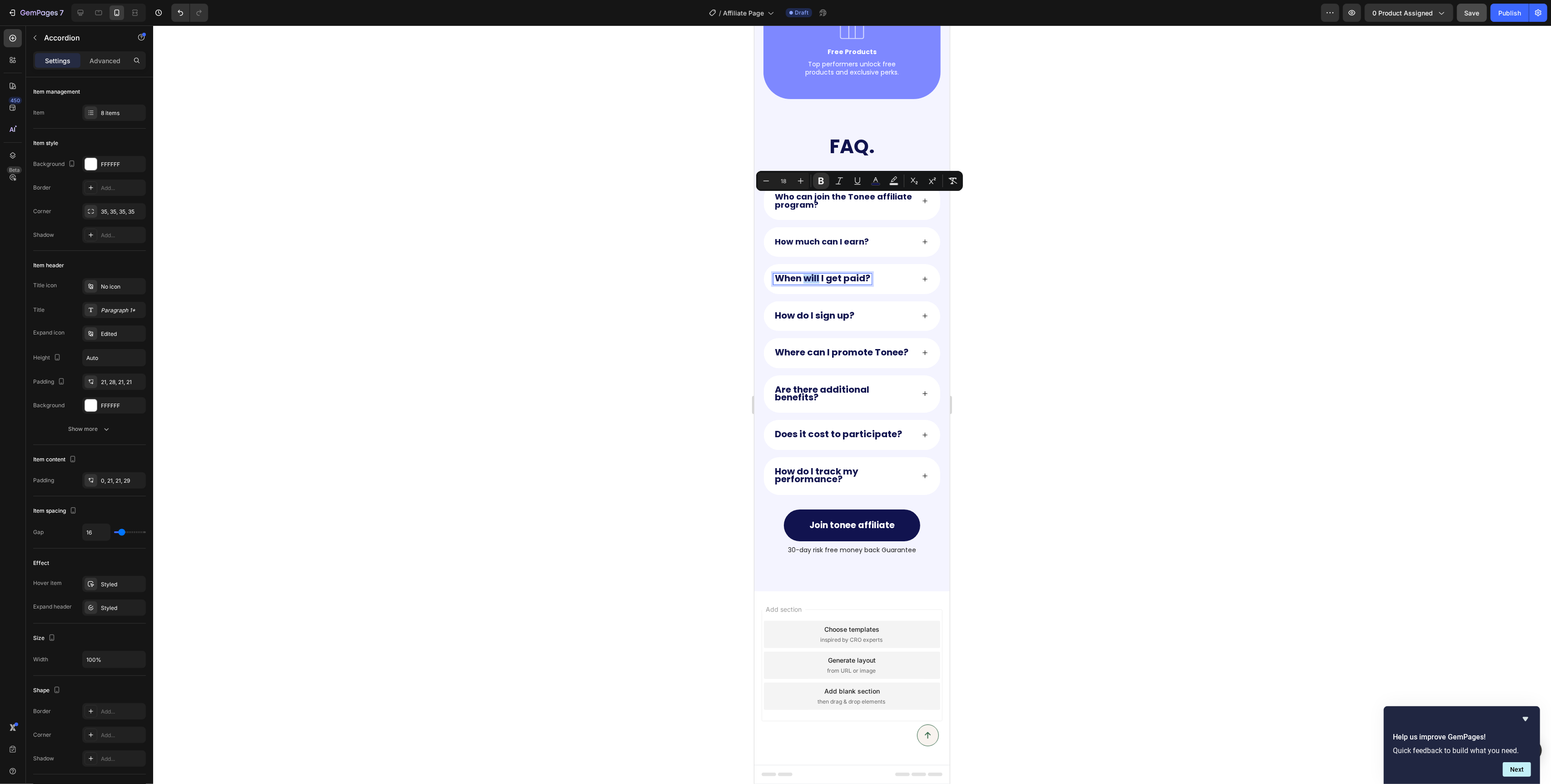
click at [812, 283] on strong "When will I get paid?" at bounding box center [822, 278] width 95 height 13
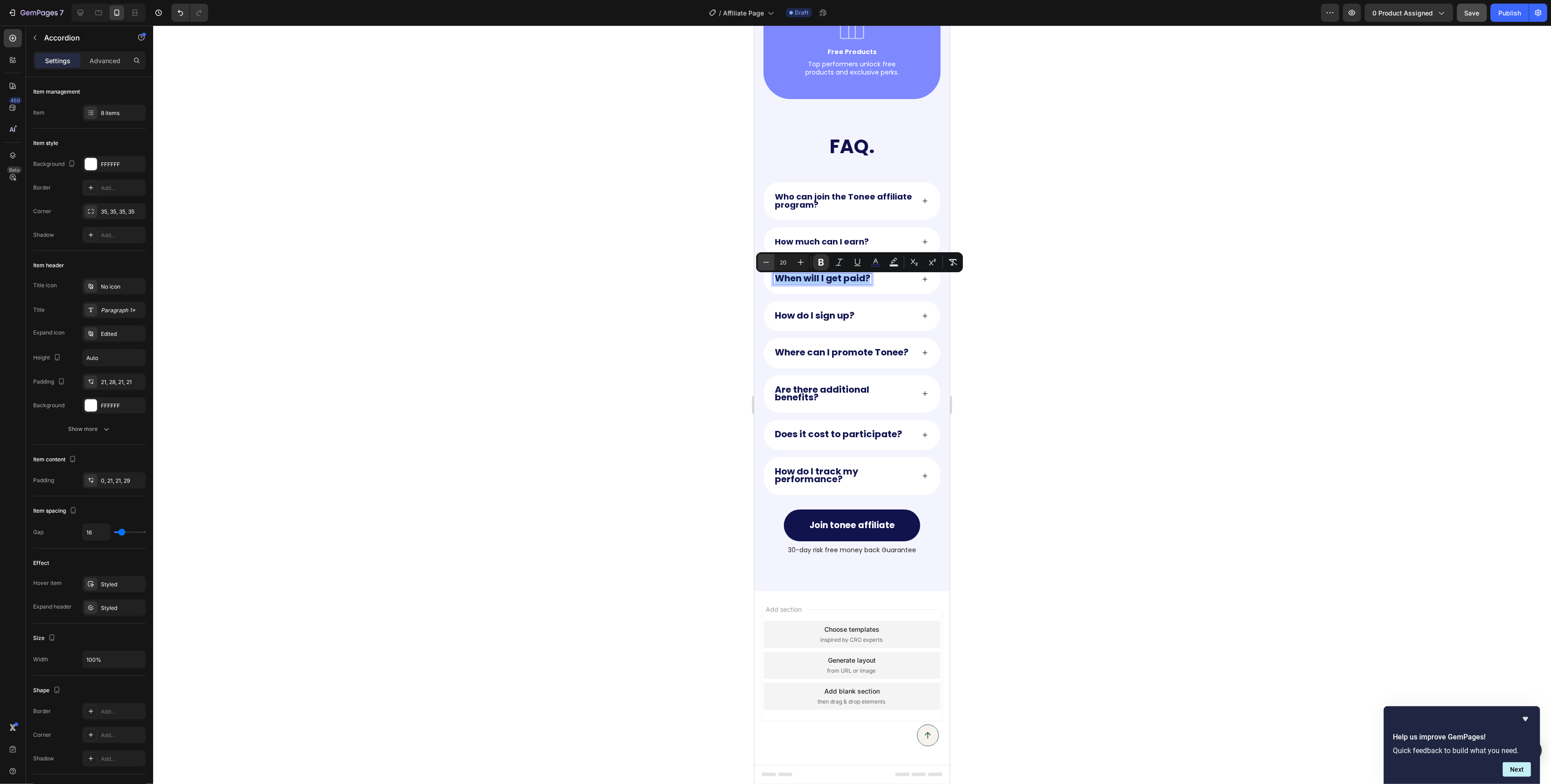
click at [765, 262] on icon "Editor contextual toolbar" at bounding box center [767, 262] width 6 height 1
click at [765, 262] on icon "Editor contextual toolbar" at bounding box center [766, 262] width 9 height 9
type input "18"
click at [802, 320] on strong "How do I sign up?" at bounding box center [814, 316] width 80 height 13
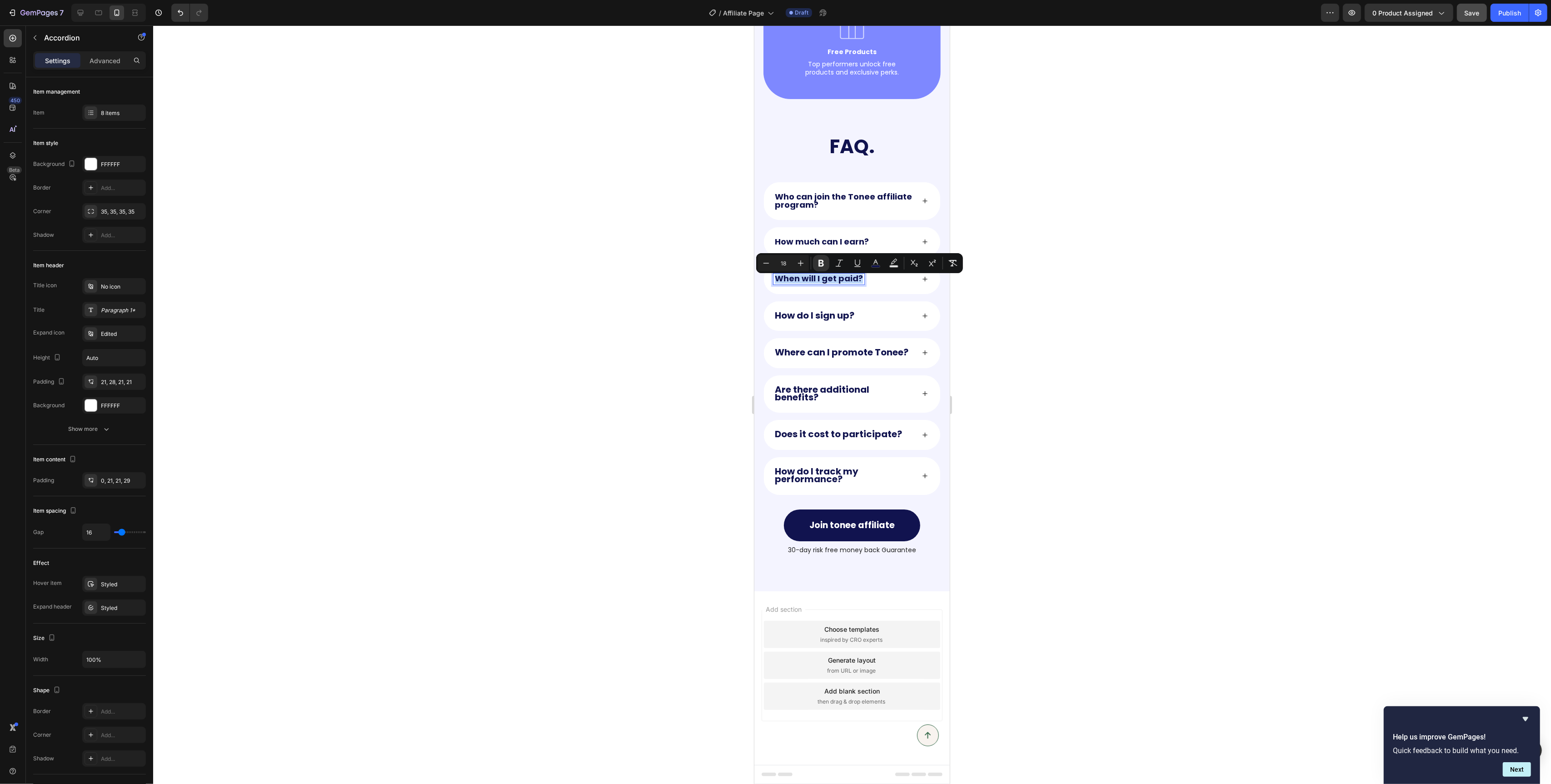
click at [802, 320] on strong "How do I sign up?" at bounding box center [814, 316] width 80 height 13
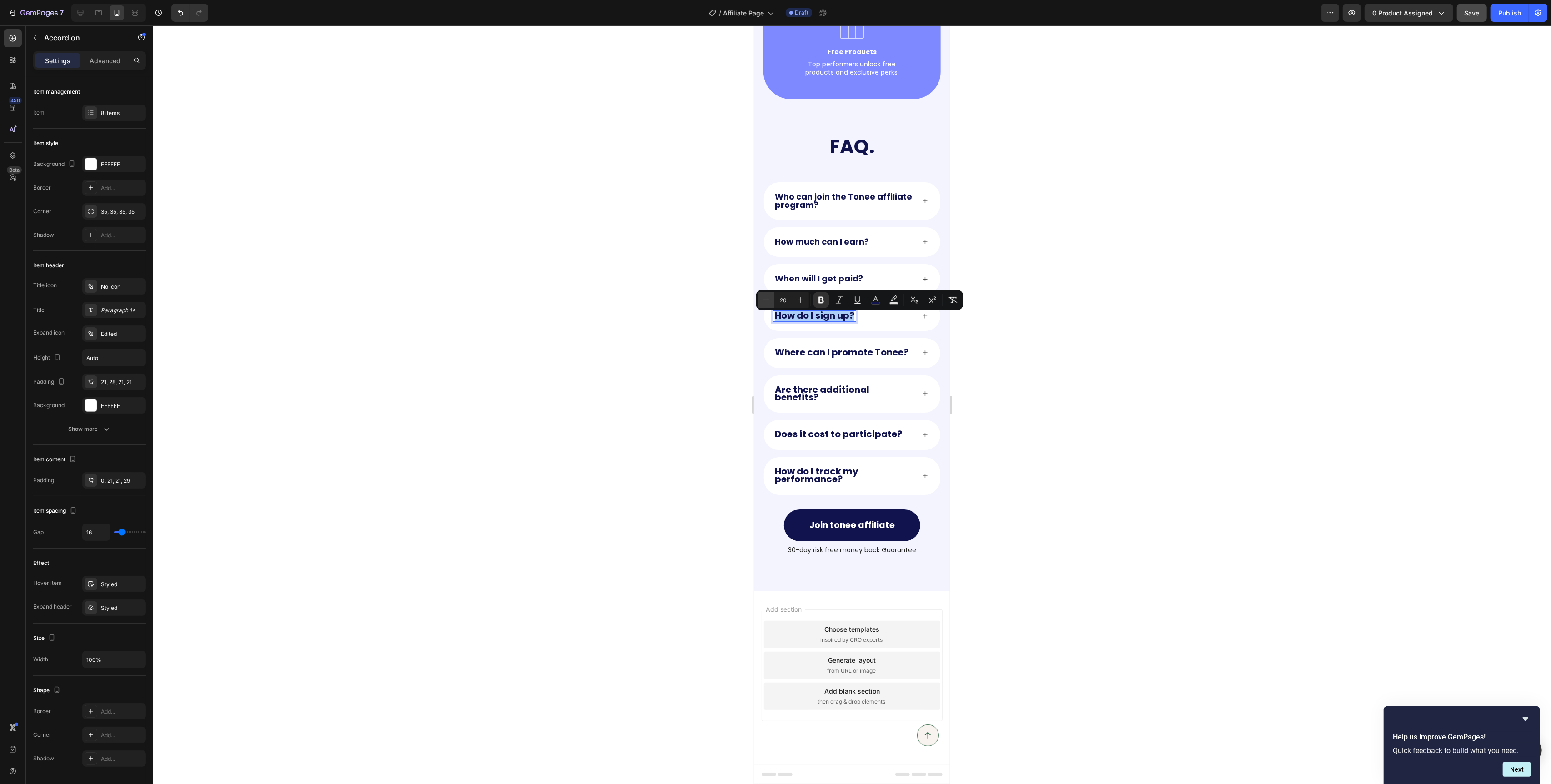
click at [767, 298] on icon "Editor contextual toolbar" at bounding box center [766, 299] width 9 height 9
click at [767, 298] on icon "Editor contextual toolbar" at bounding box center [766, 300] width 9 height 9
type input "18"
click at [805, 359] on strong "Where can I promote Tonee?" at bounding box center [841, 352] width 134 height 13
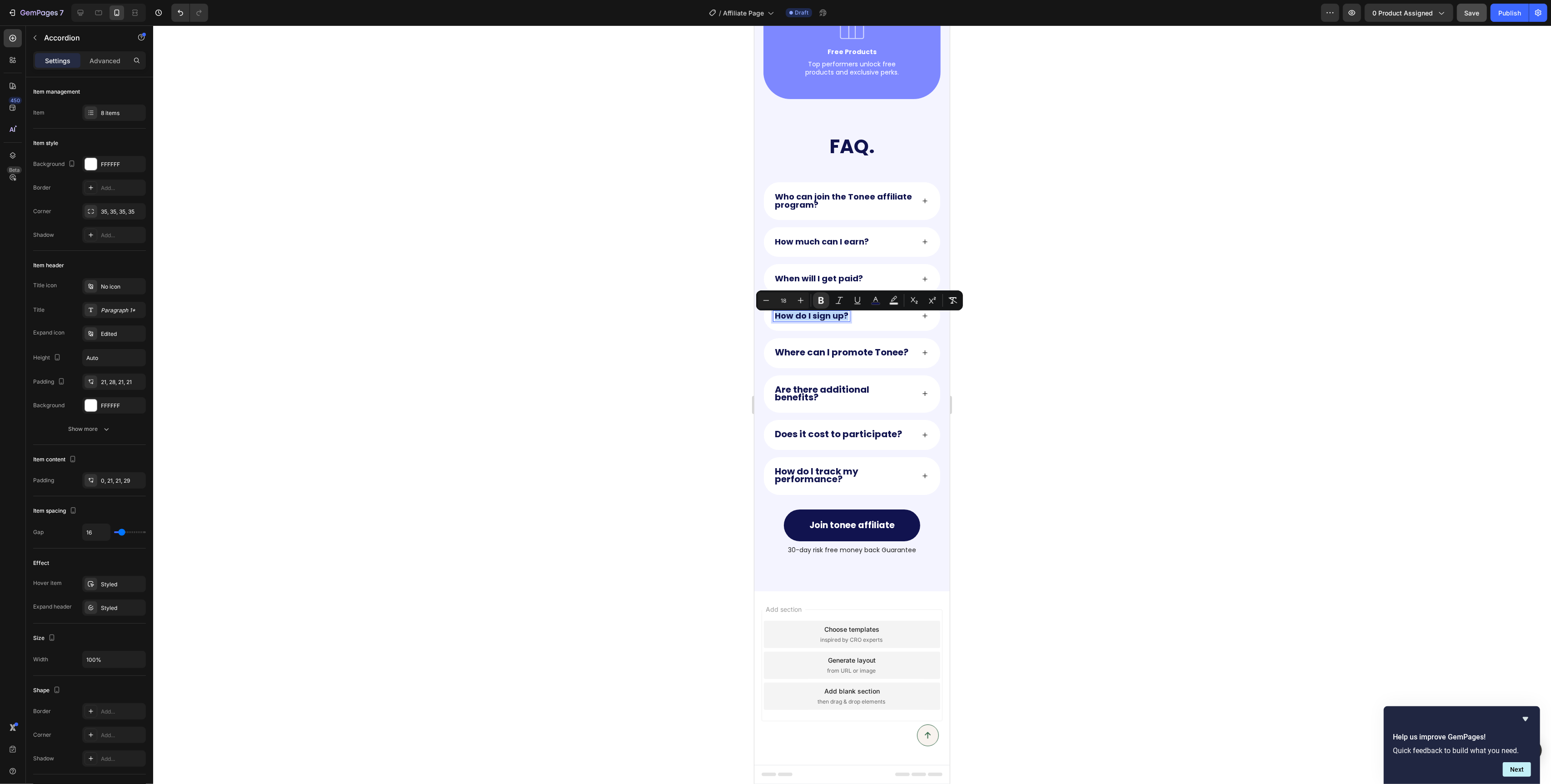
click at [805, 359] on strong "Where can I promote Tonee?" at bounding box center [841, 352] width 134 height 13
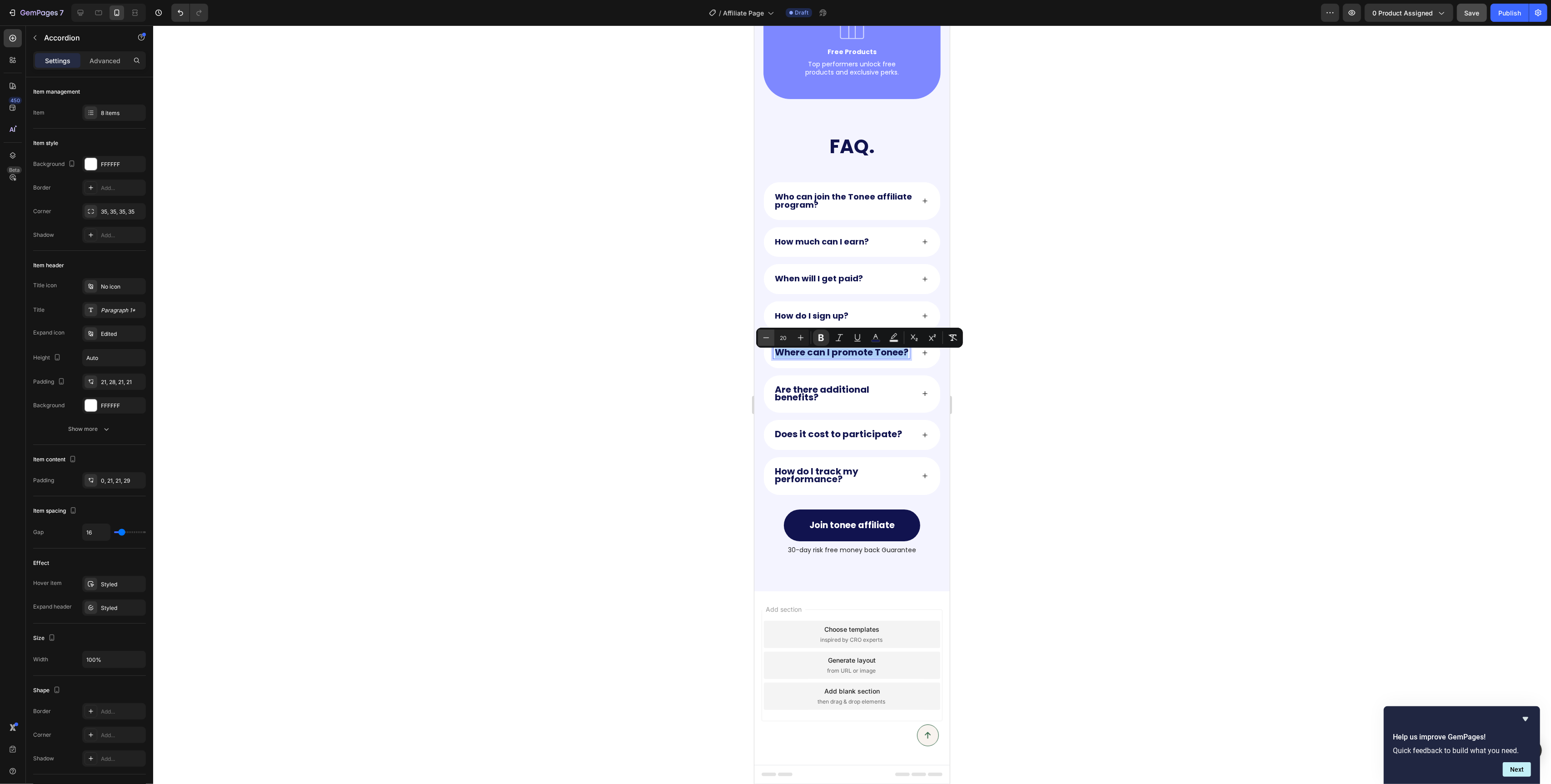
click at [762, 339] on icon "Editor contextual toolbar" at bounding box center [766, 337] width 9 height 9
type input "18"
click at [806, 397] on strong "Are there additional benefits?" at bounding box center [822, 393] width 94 height 20
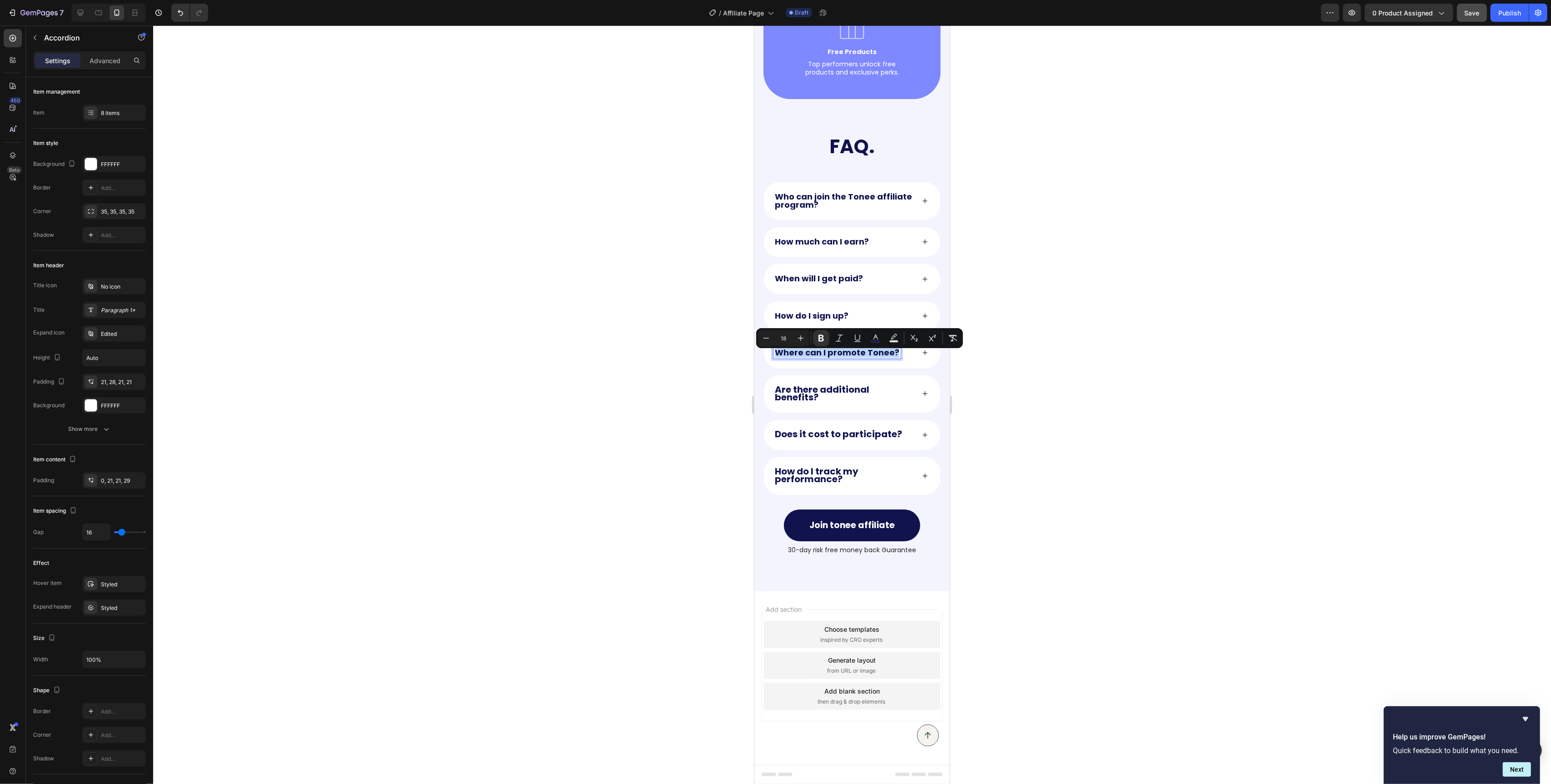
click at [806, 397] on strong "Are there additional benefits?" at bounding box center [822, 393] width 94 height 20
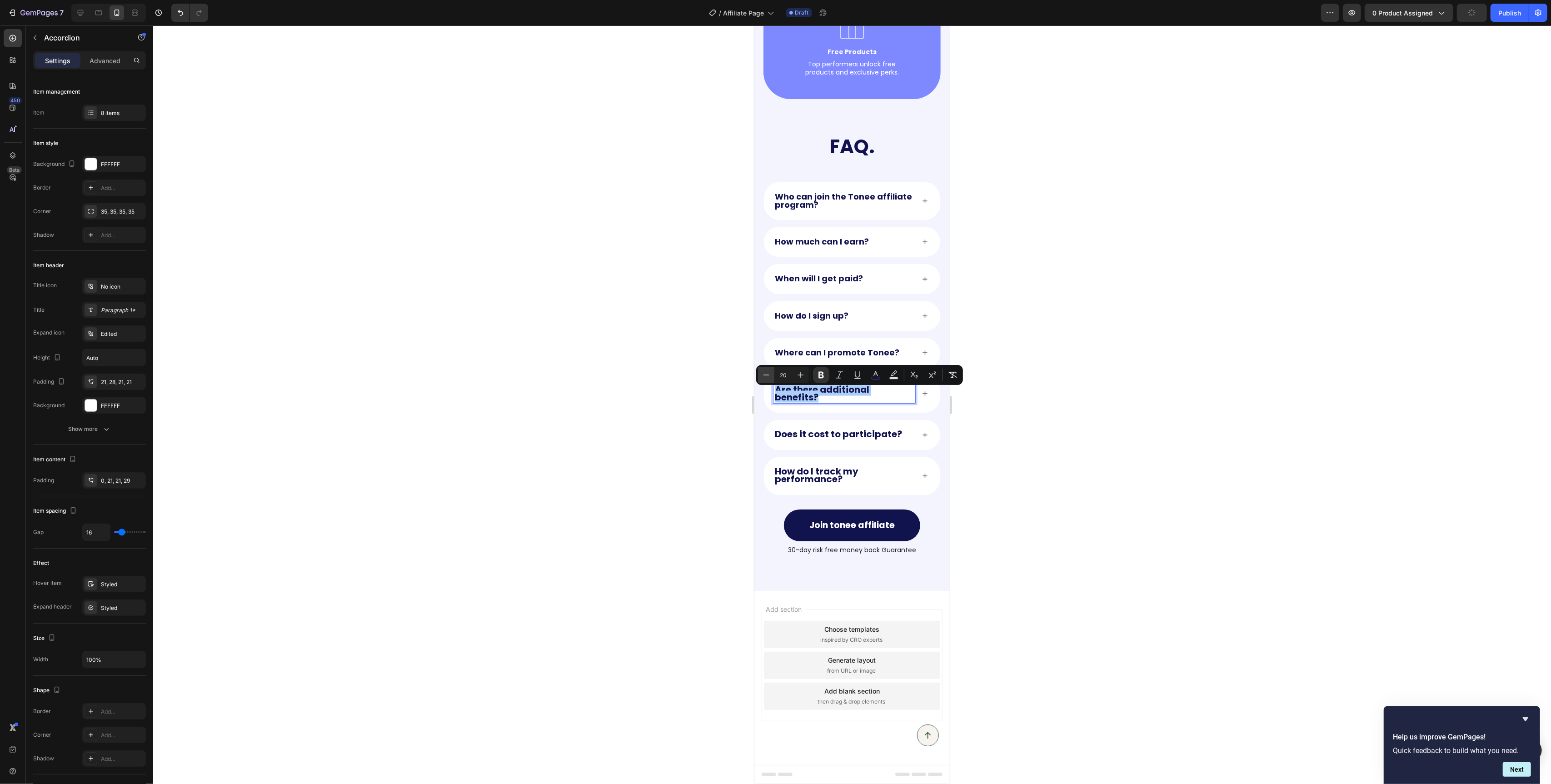
click at [766, 381] on button "Minus" at bounding box center [766, 375] width 16 height 16
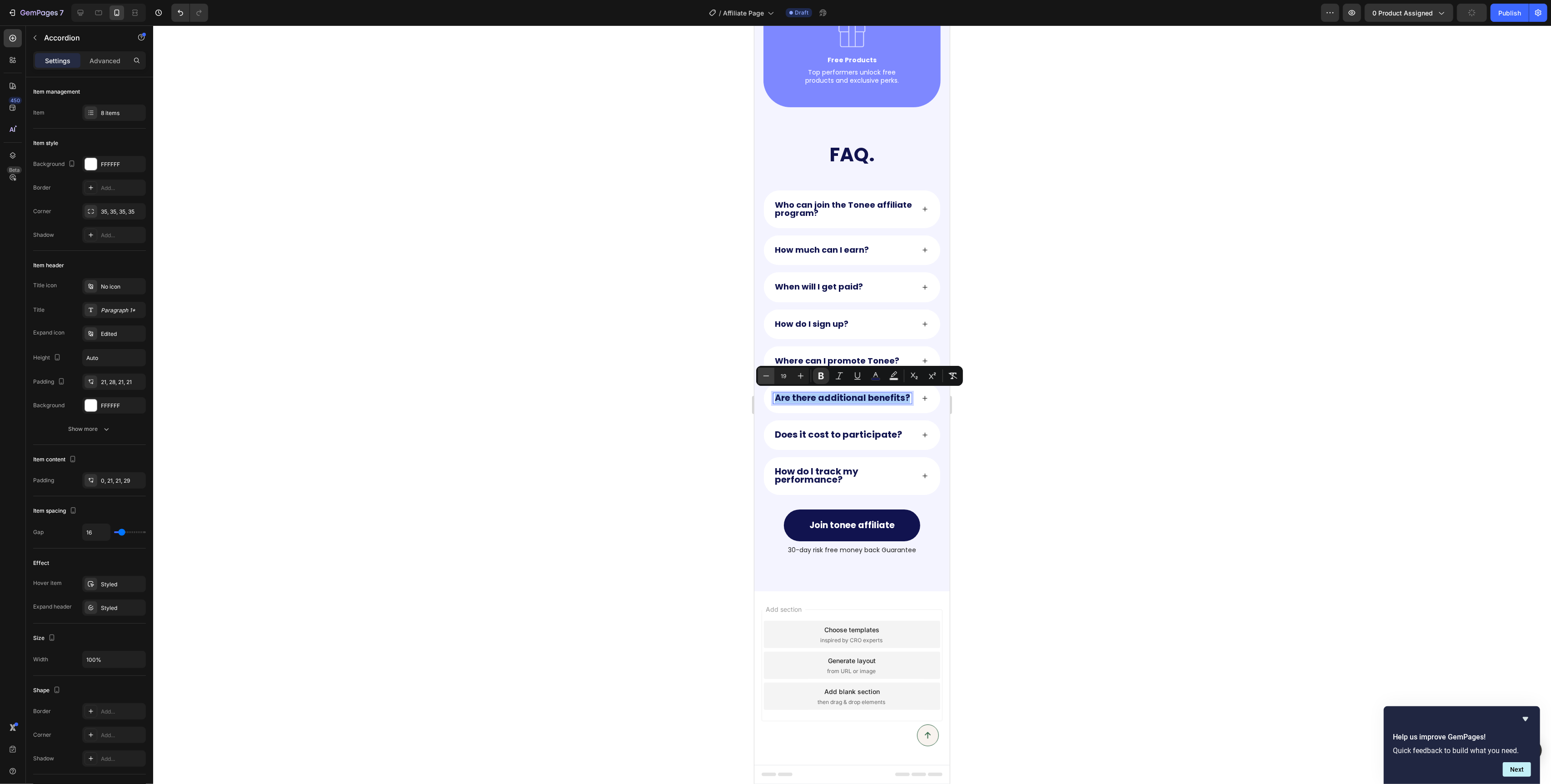
click at [766, 380] on button "Minus" at bounding box center [766, 375] width 16 height 16
type input "18"
click at [810, 430] on strong "Does it cost to participate?" at bounding box center [838, 435] width 128 height 13
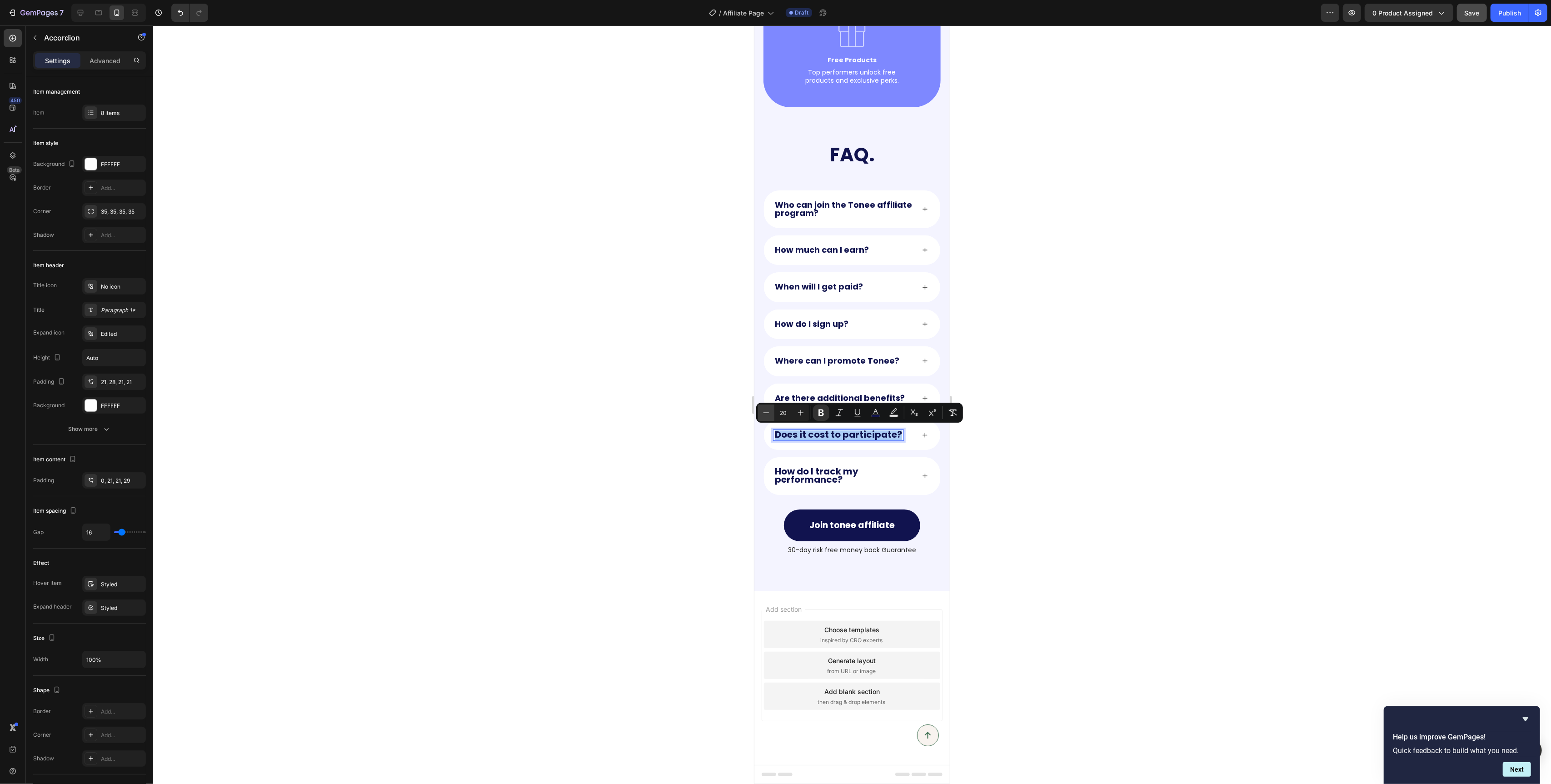
click at [768, 413] on icon "Editor contextual toolbar" at bounding box center [766, 412] width 9 height 9
click at [768, 413] on icon "Editor contextual toolbar" at bounding box center [767, 413] width 6 height 1
type input "18"
click at [802, 469] on strong "How do I track my performance?" at bounding box center [816, 475] width 84 height 20
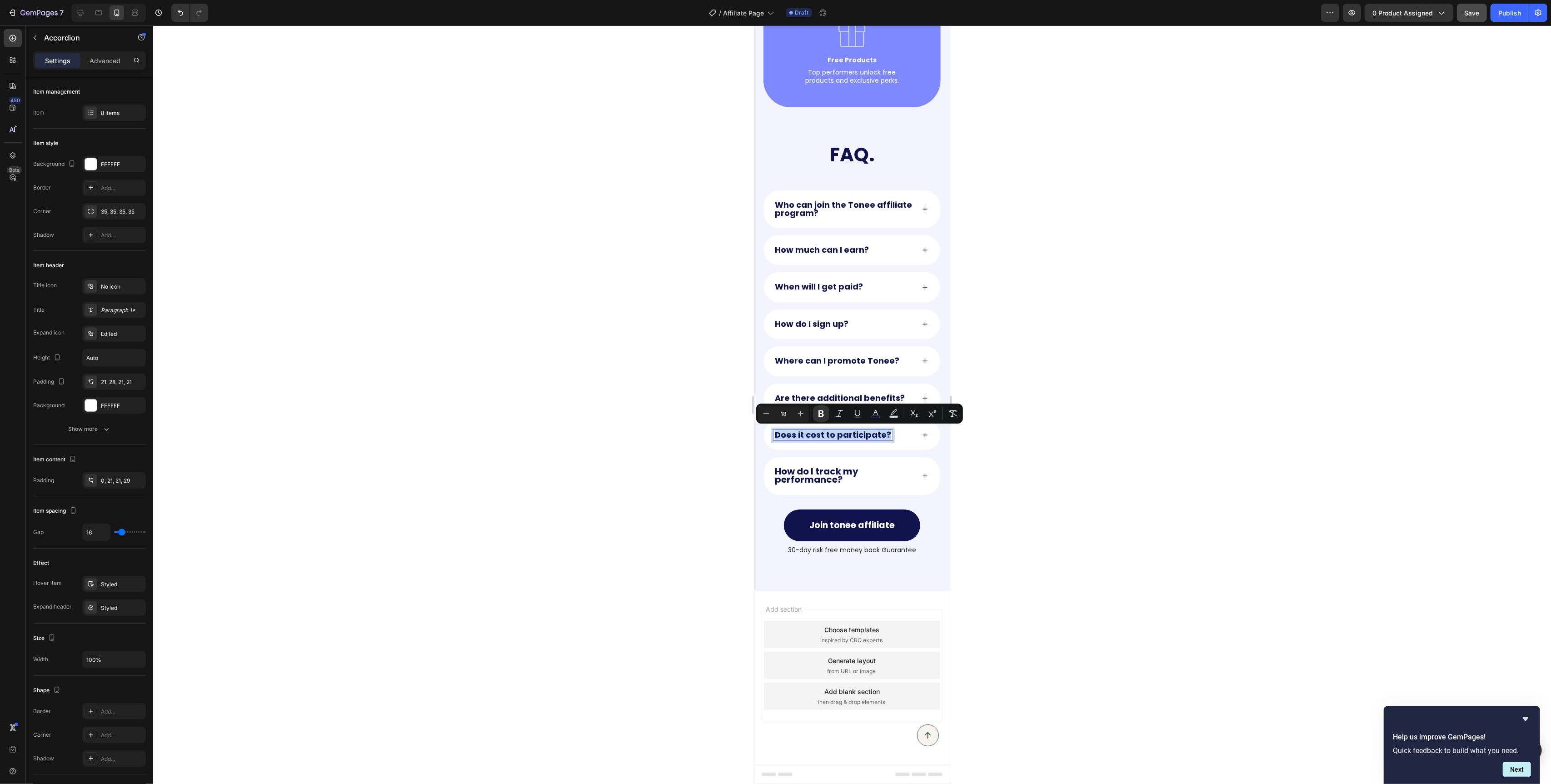
click at [802, 469] on strong "How do I track my performance?" at bounding box center [816, 475] width 84 height 20
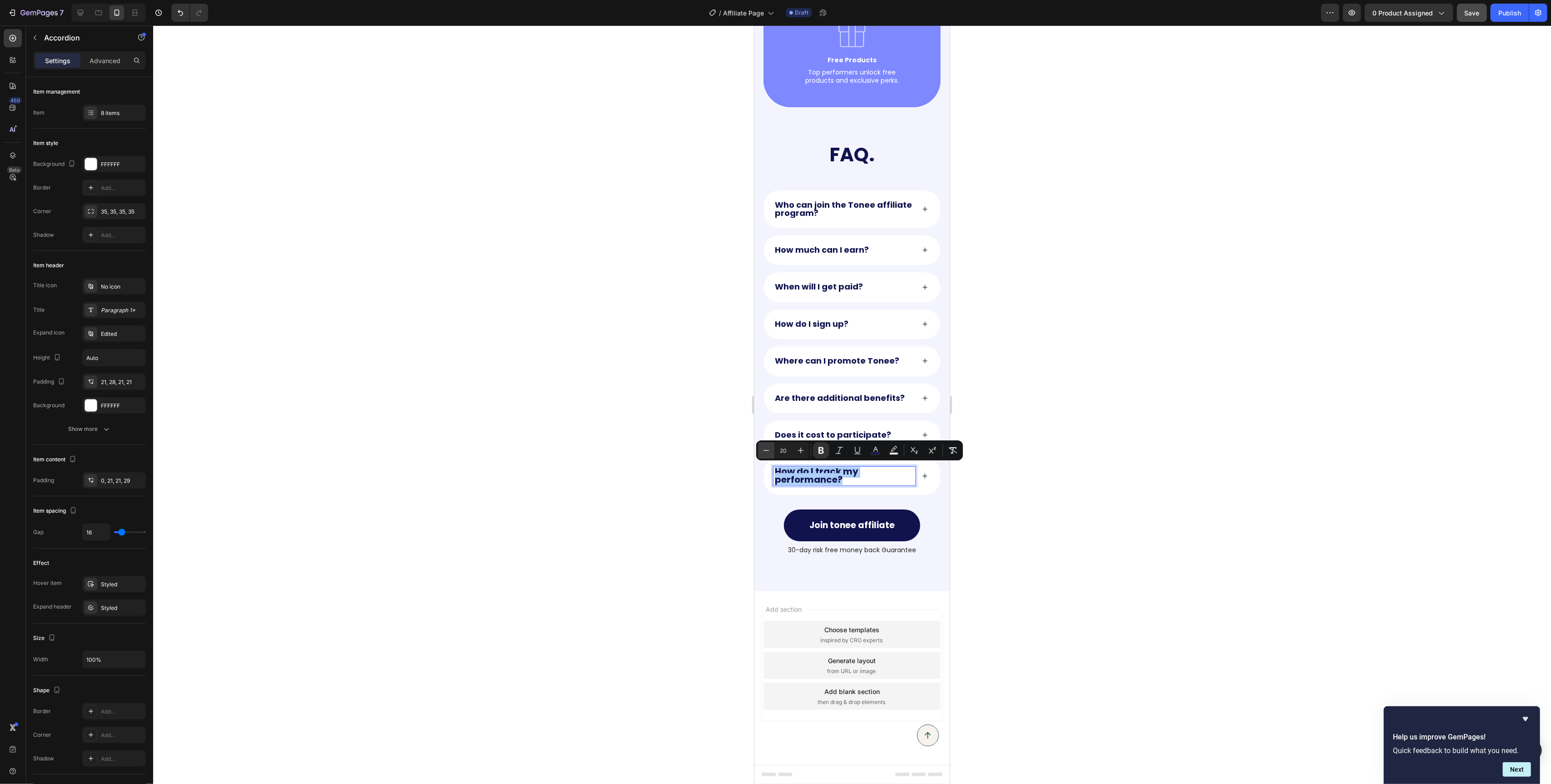
click at [767, 452] on icon "Editor contextual toolbar" at bounding box center [766, 450] width 9 height 9
click at [767, 452] on icon "Editor contextual toolbar" at bounding box center [766, 452] width 9 height 9
type input "18"
click at [846, 551] on p "30-day risk free money back Guarantee" at bounding box center [851, 550] width 175 height 8
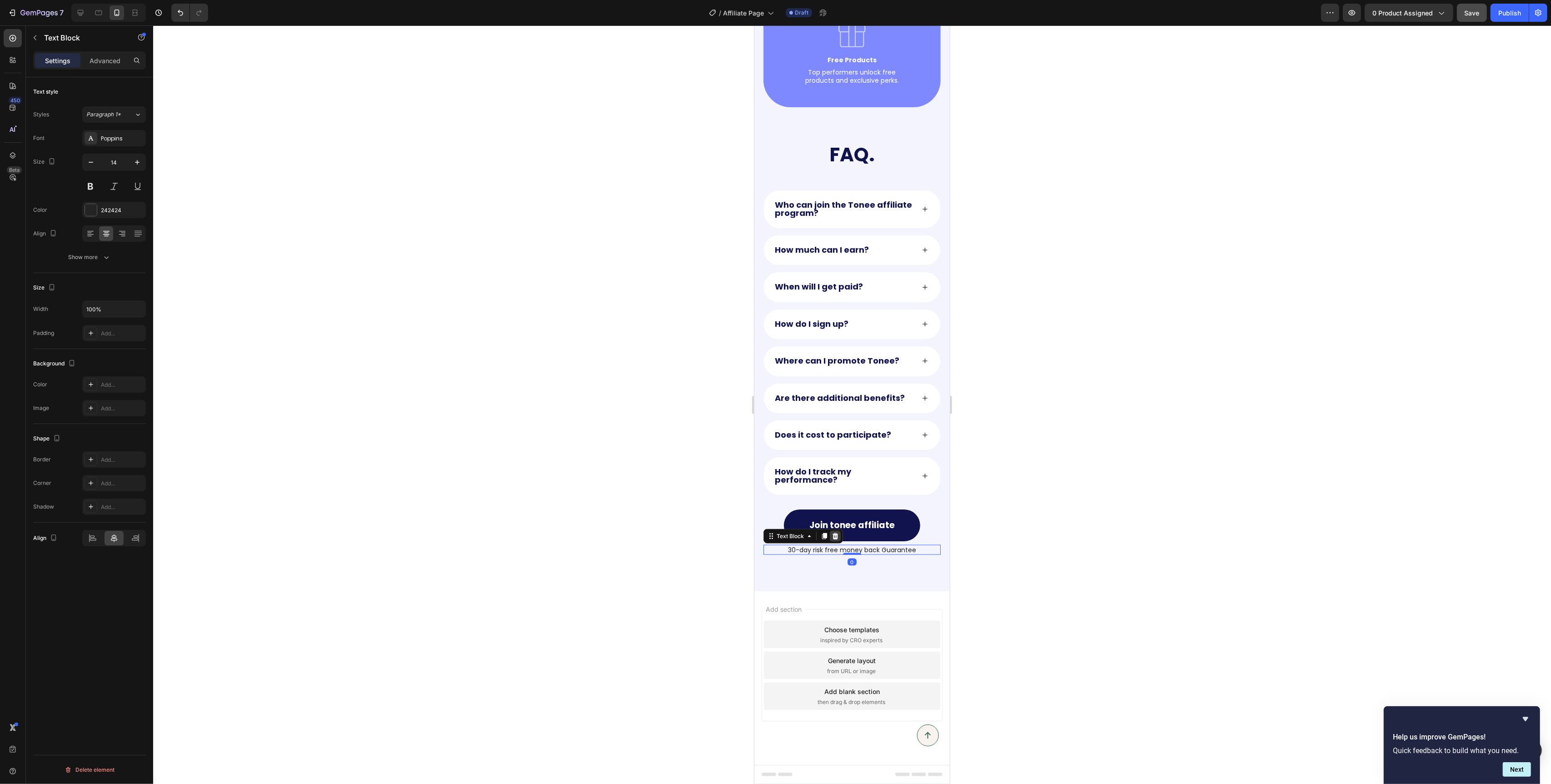
click at [836, 535] on icon at bounding box center [835, 536] width 7 height 7
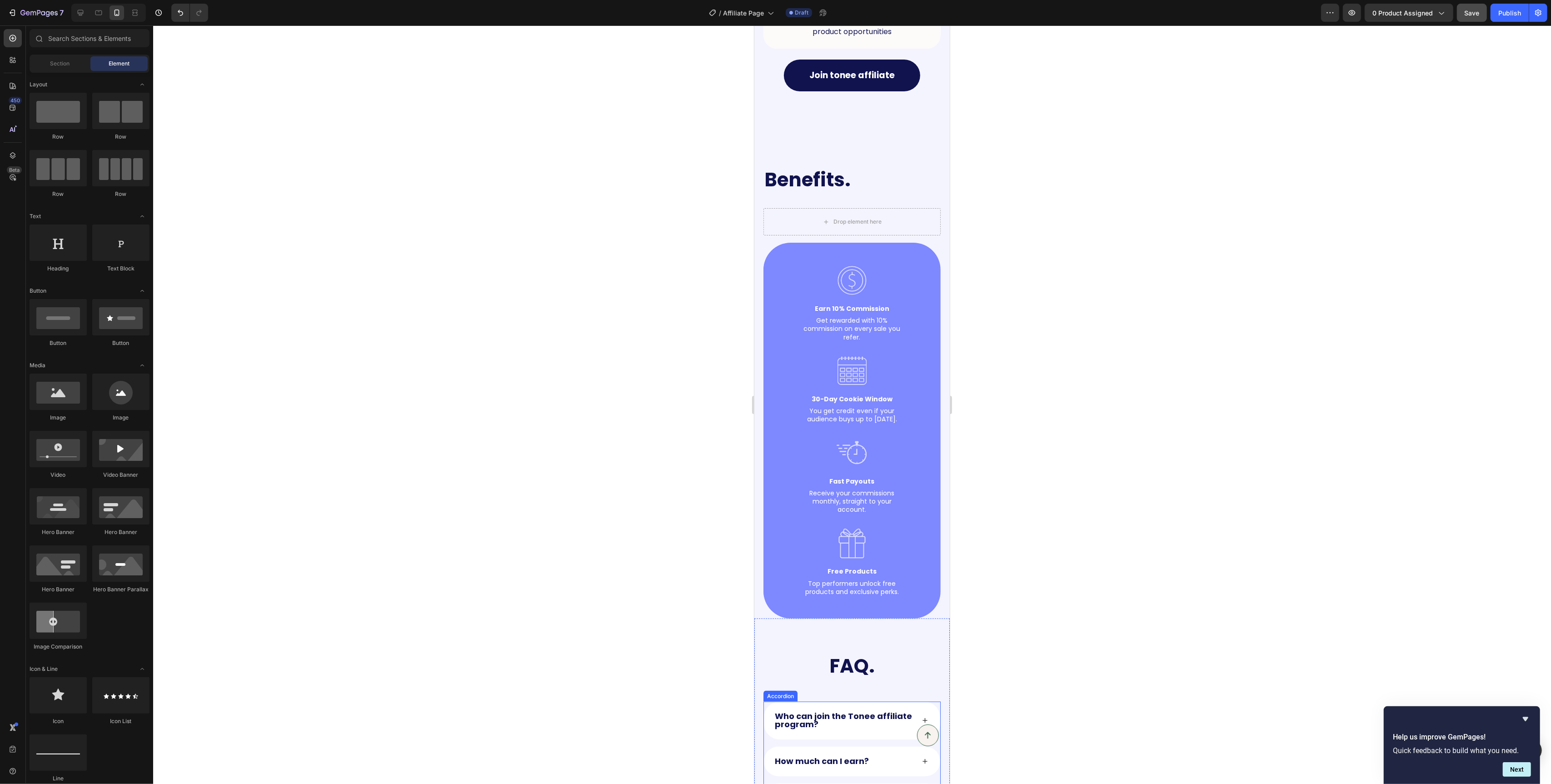
scroll to position [1060, 0]
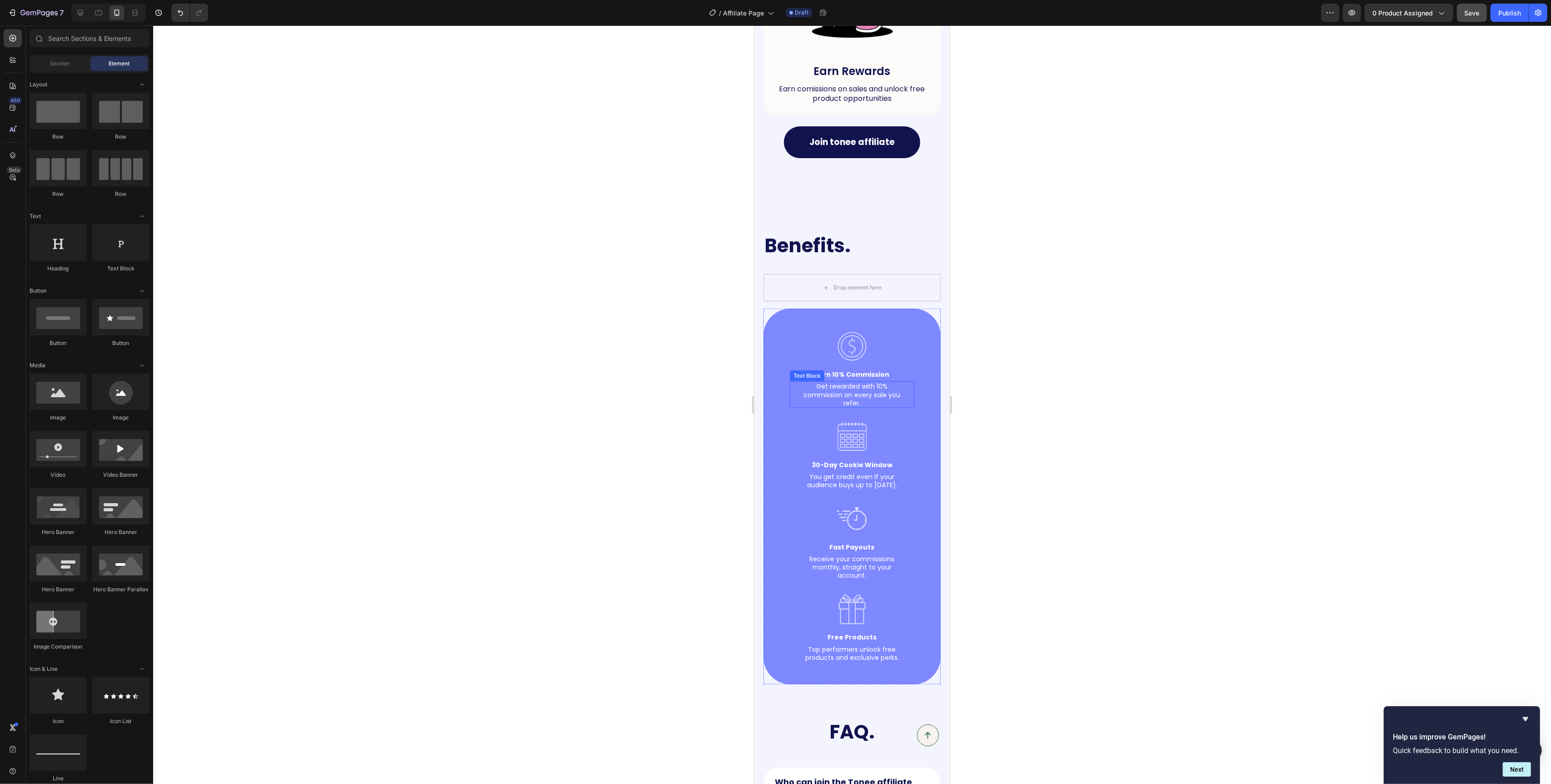
click at [791, 371] on div "Earn 10% Commission" at bounding box center [851, 374] width 125 height 10
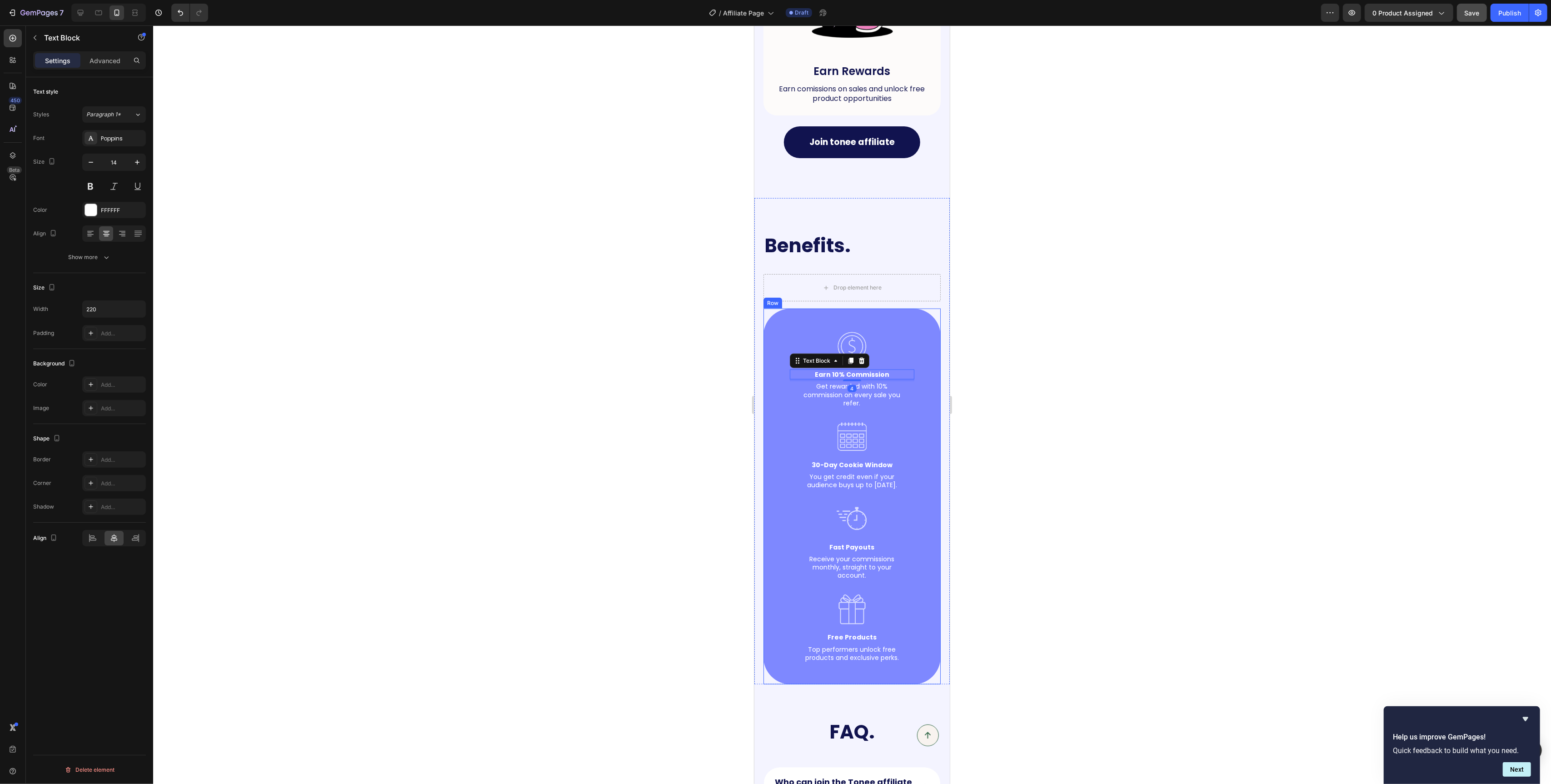
click at [776, 356] on div "Image Earn 10% Commission Text Block 4 Get rewarded with 10% commission on ever…" at bounding box center [852, 496] width 178 height 375
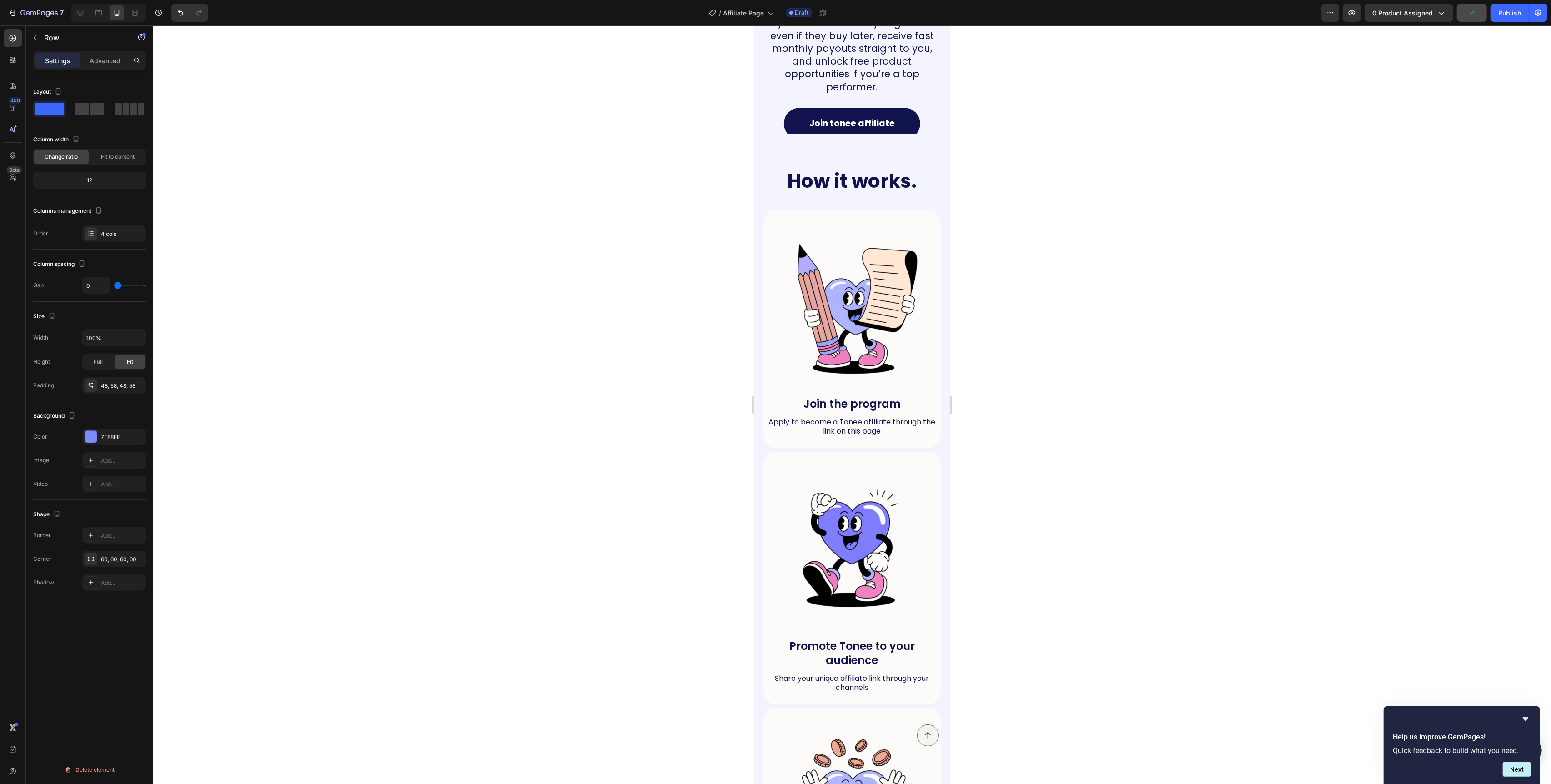
scroll to position [300, 0]
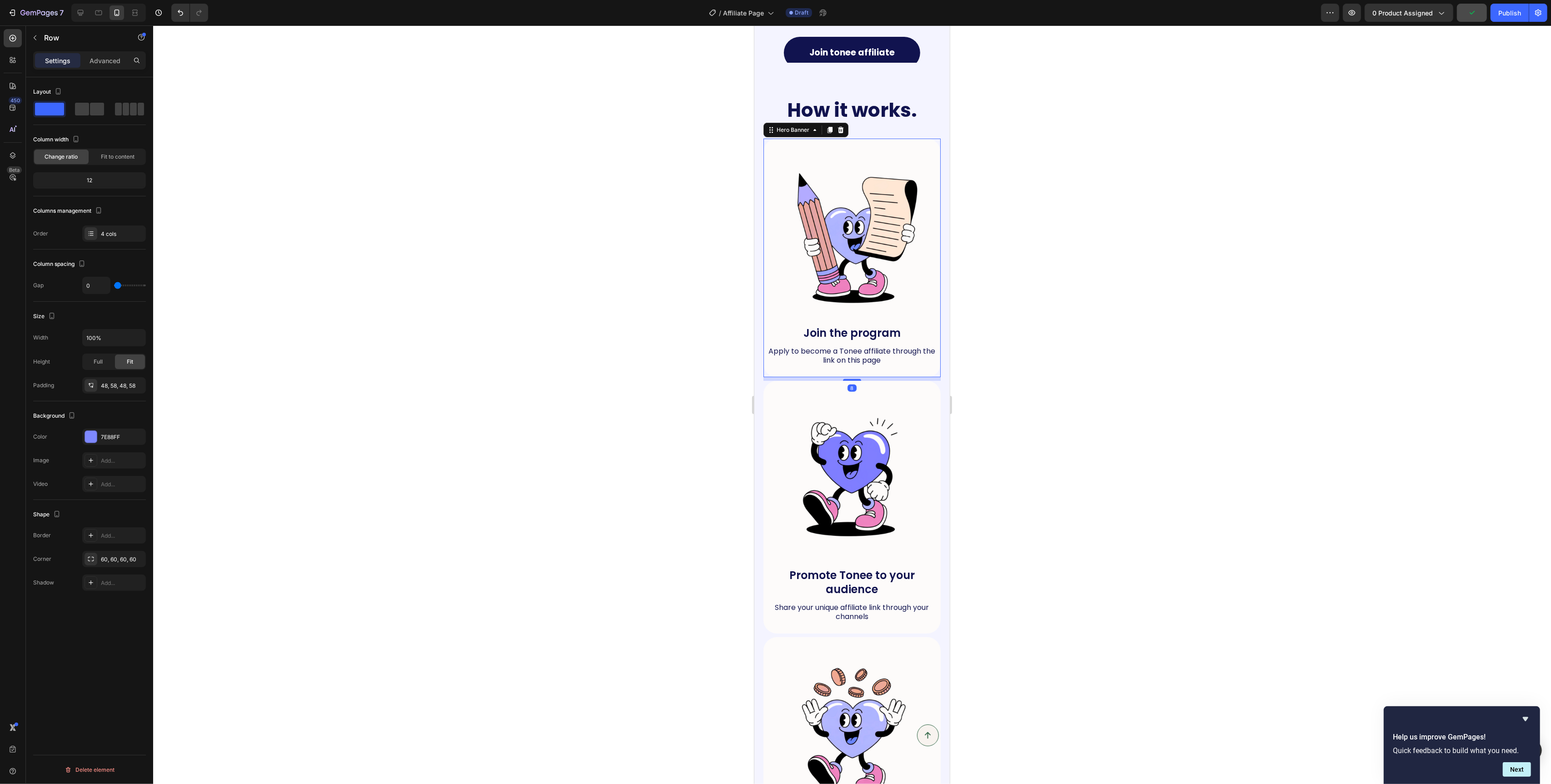
click at [765, 328] on div "Image Join the program Text Block Apply to become a Tonee affiliate through the…" at bounding box center [852, 258] width 178 height 239
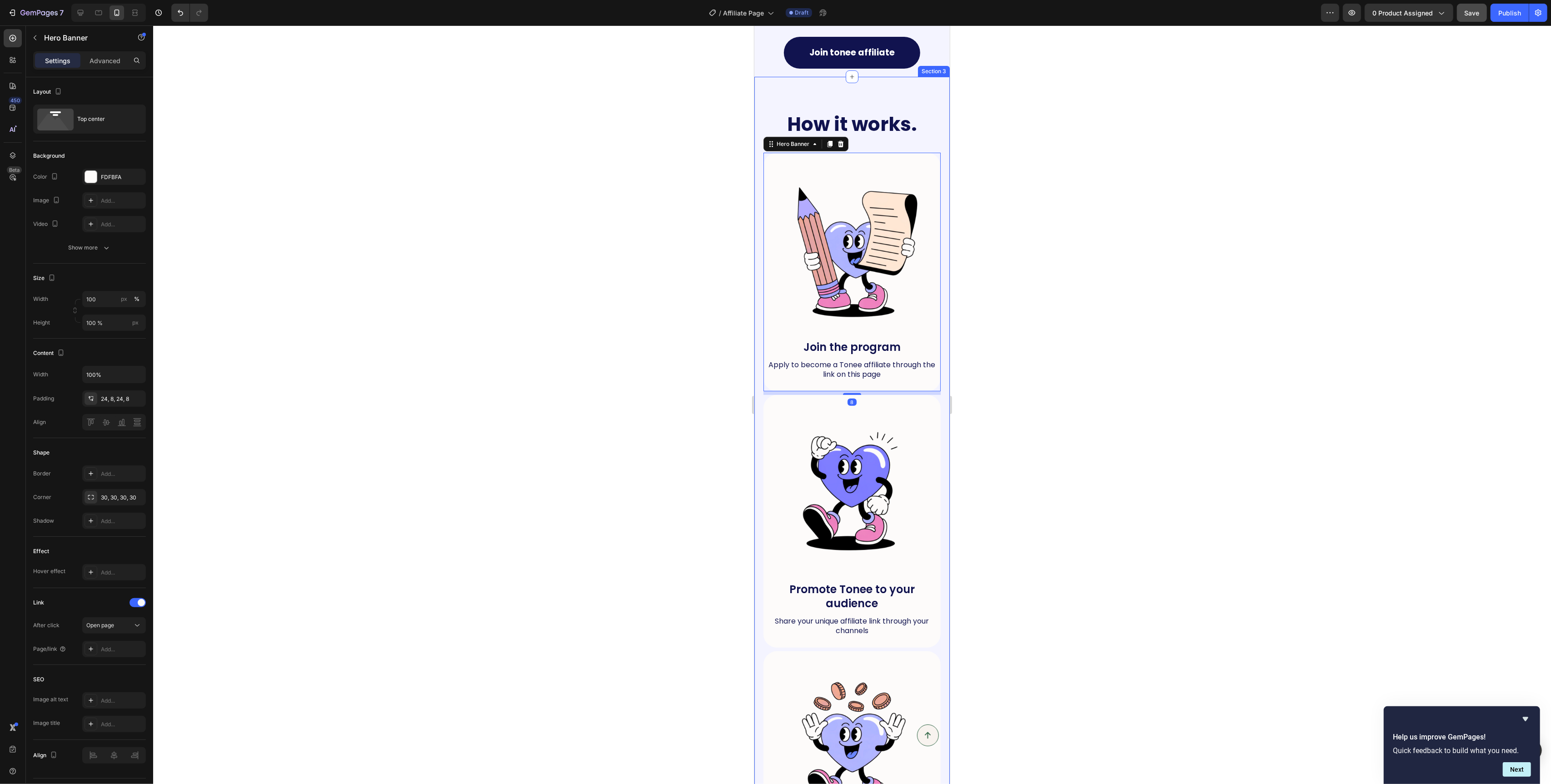
click at [758, 382] on div "How it works. Heading Row Image Join the program Text Block Apply to become a T…" at bounding box center [851, 524] width 195 height 895
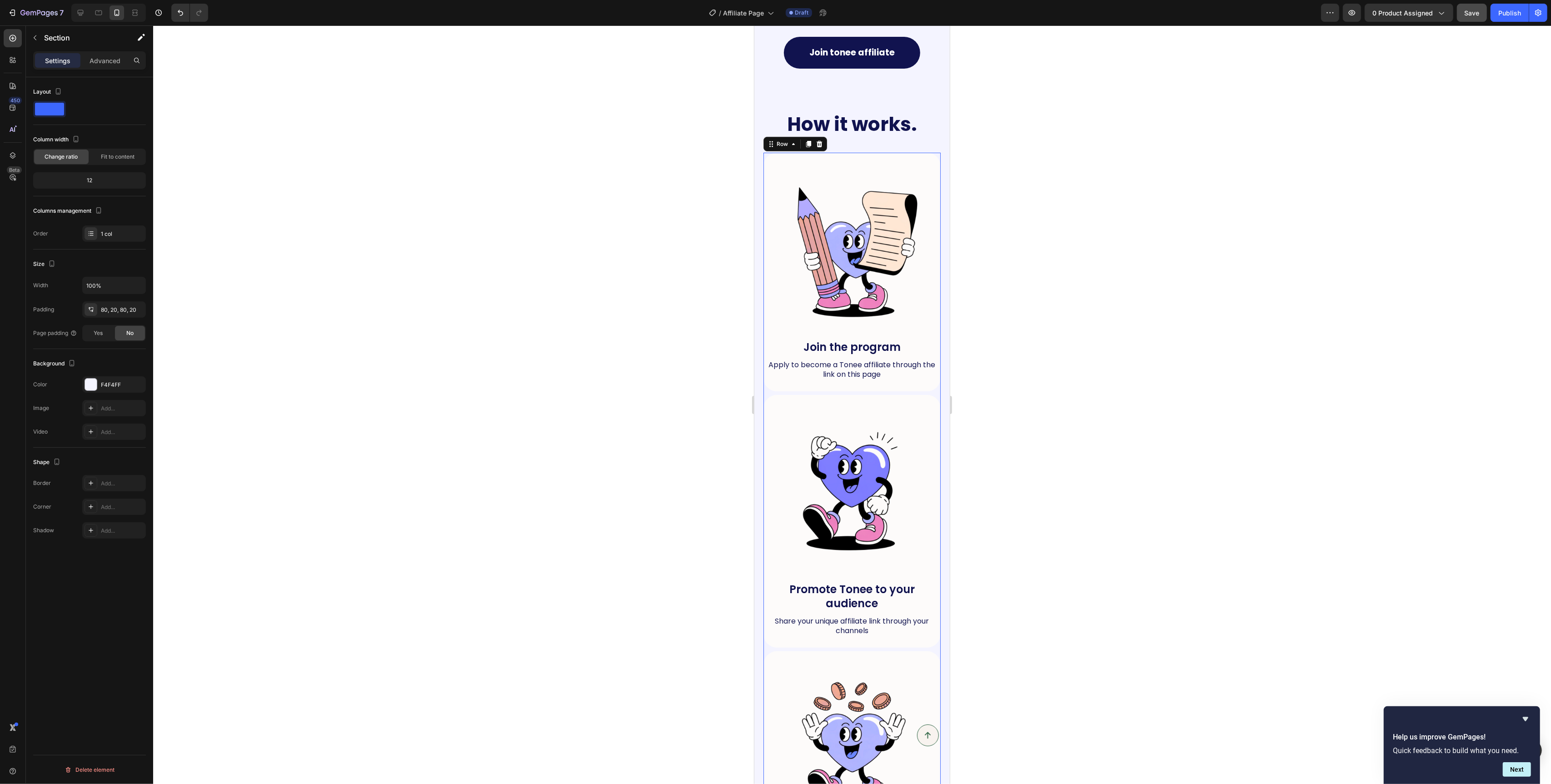
click at [937, 379] on div "Image Join the program Text Block Apply to become a Tonee affiliate through the…" at bounding box center [852, 274] width 178 height 242
type input "19"
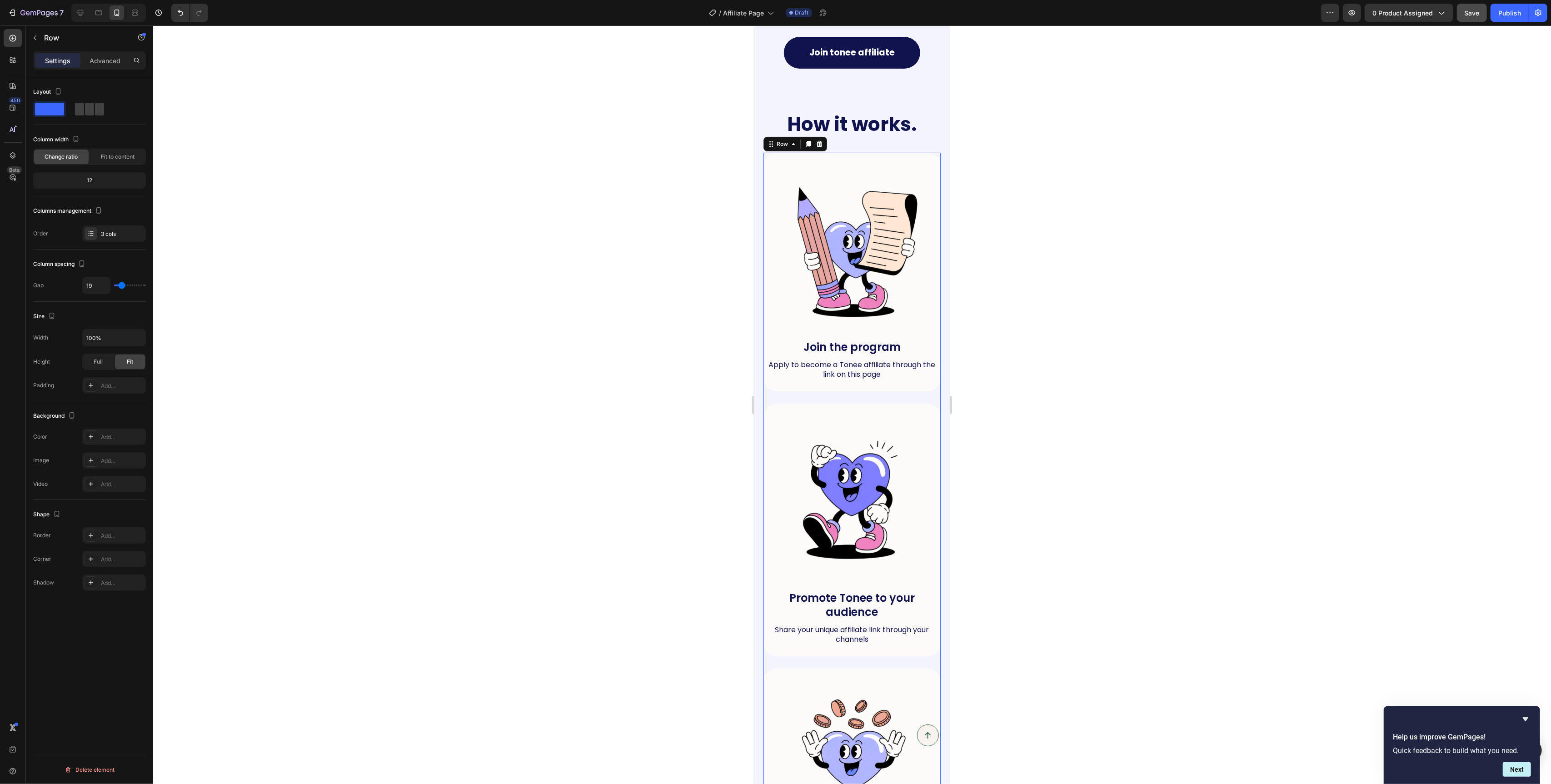
type input "22"
drag, startPoint x: 116, startPoint y: 287, endPoint x: 123, endPoint y: 287, distance: 7.0
type input "22"
click at [123, 286] on input "range" at bounding box center [130, 285] width 32 height 2
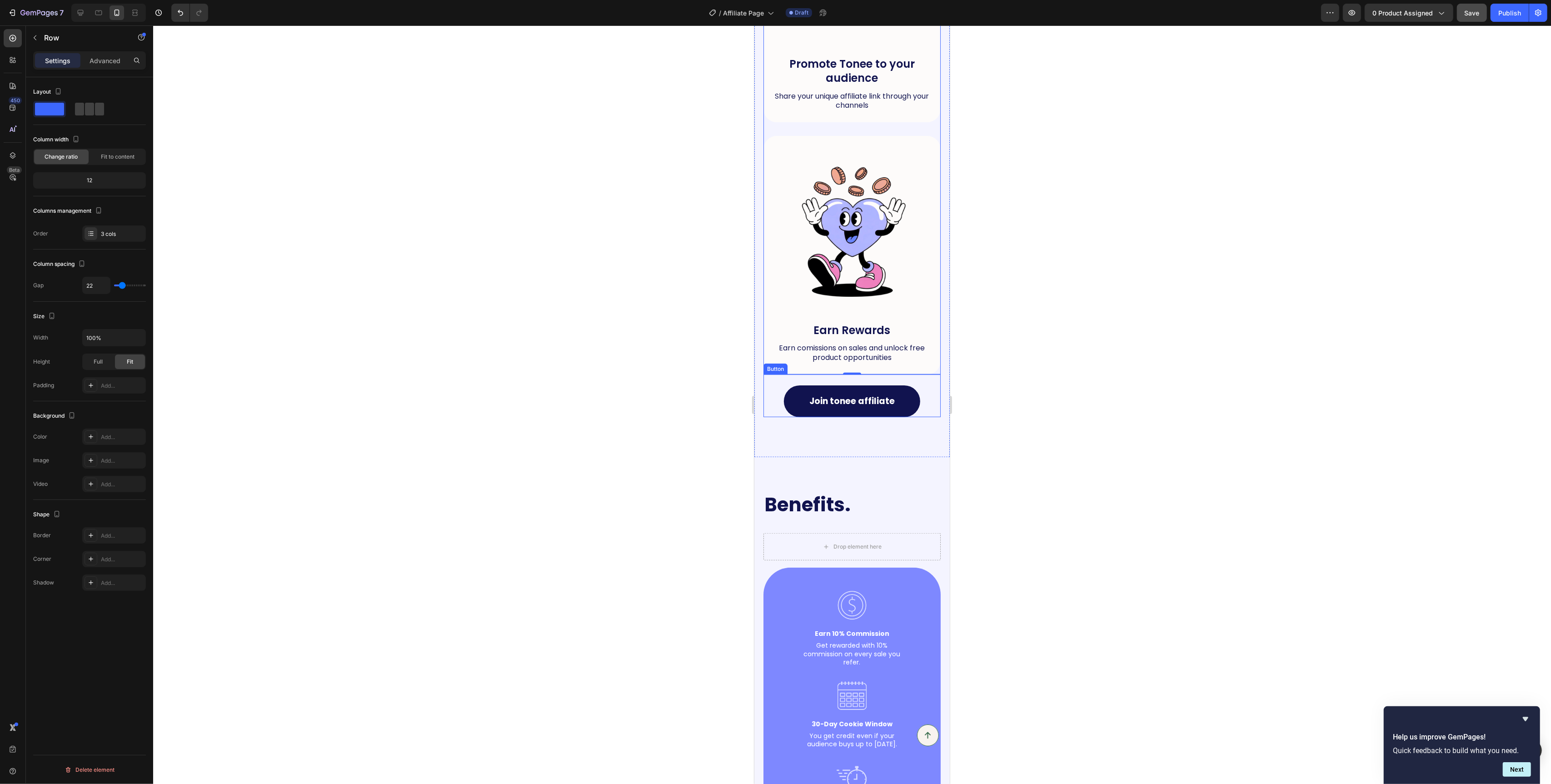
scroll to position [821, 0]
click at [789, 443] on div "How it works. Heading Row Image Join the program Text Block Apply to become a T…" at bounding box center [851, 0] width 195 height 916
click at [96, 45] on div "Section" at bounding box center [73, 38] width 94 height 24
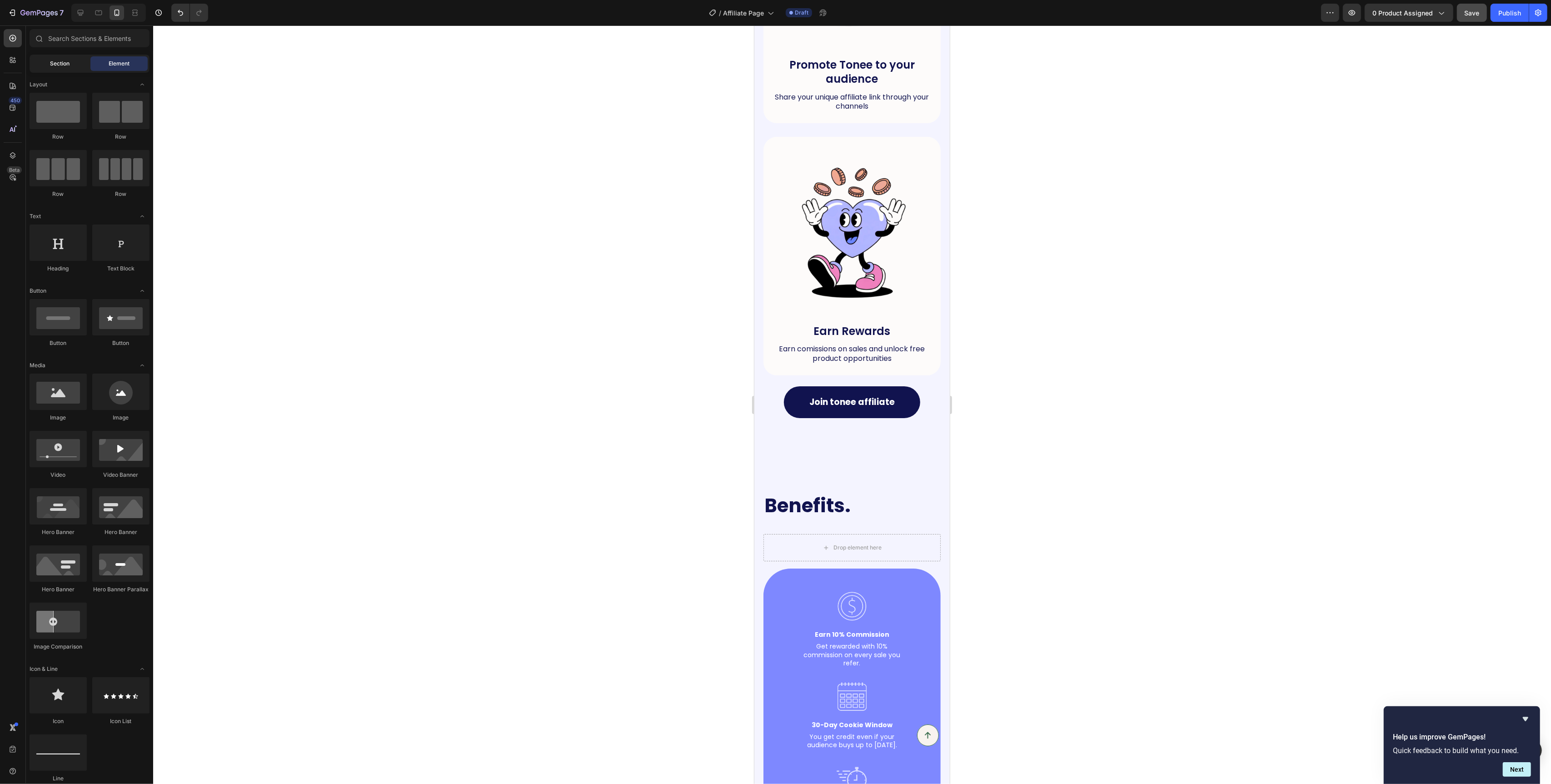
click at [71, 62] on div "Section" at bounding box center [60, 63] width 57 height 15
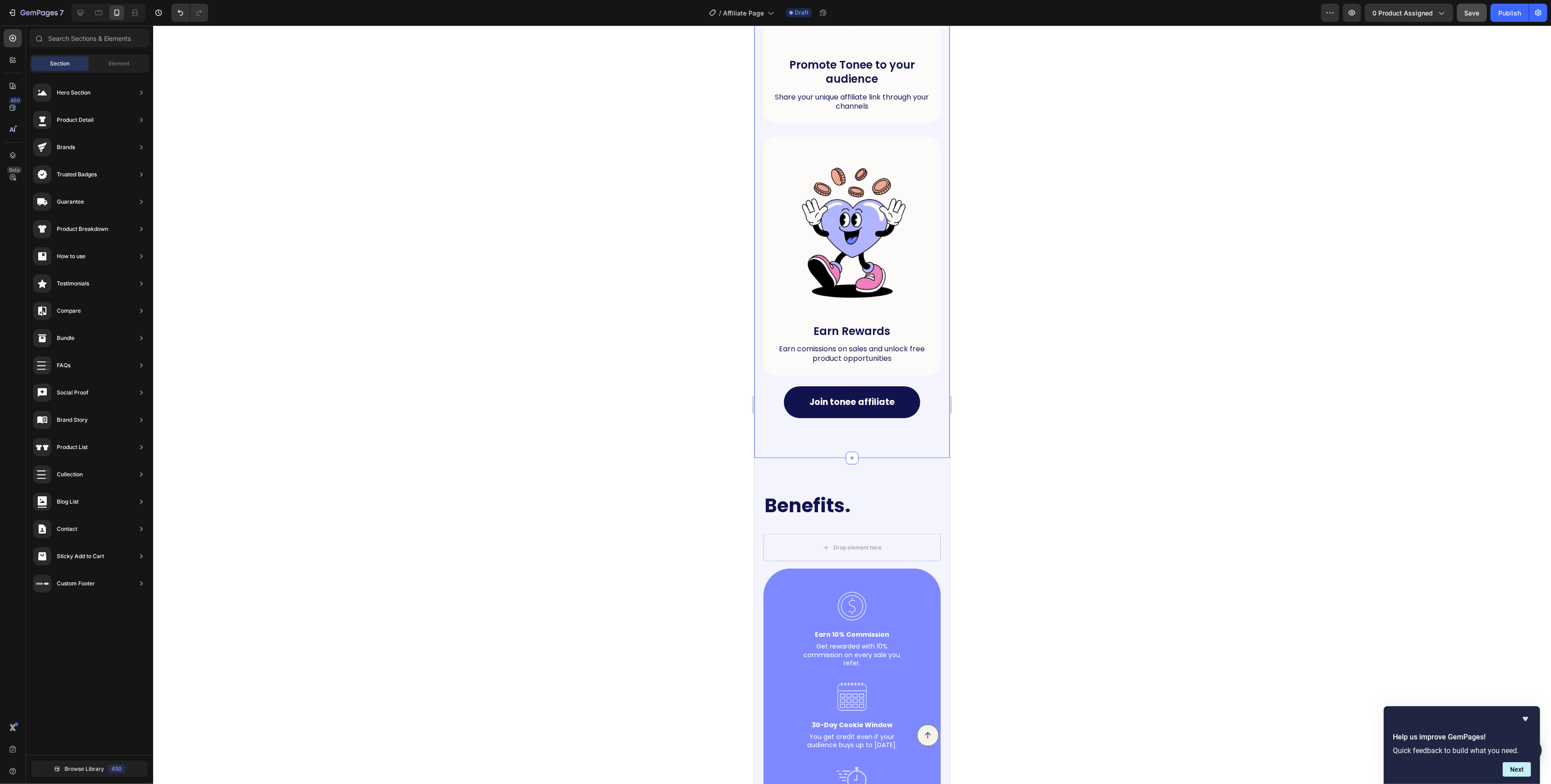
click at [822, 447] on div "How it works. Heading Row Image Join the program Text Block Apply to become a T…" at bounding box center [851, 0] width 195 height 916
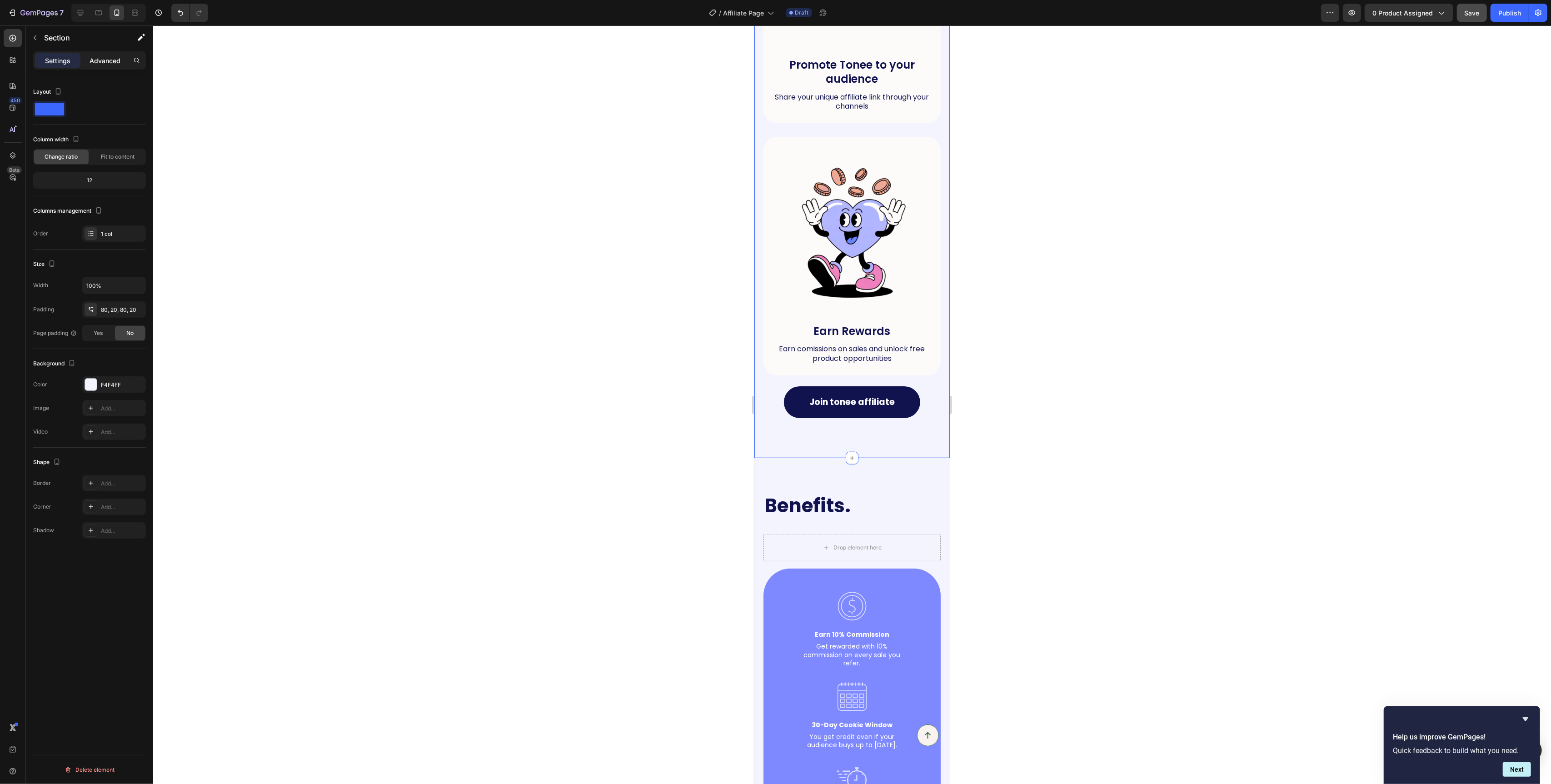
click at [104, 59] on p "Advanced" at bounding box center [105, 61] width 31 height 10
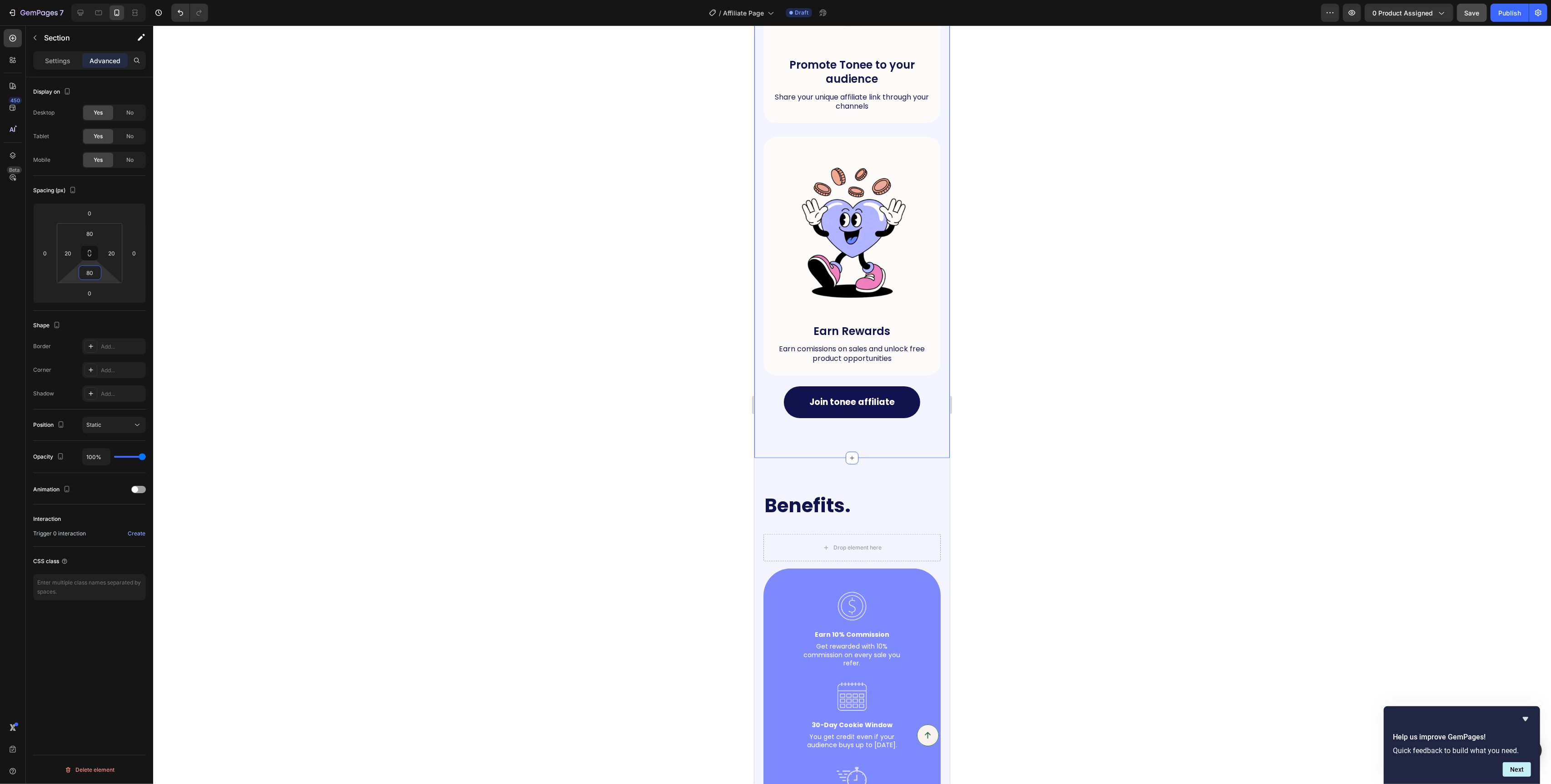
click at [93, 273] on input "80" at bounding box center [90, 272] width 18 height 13
click at [124, 397] on div "3XL 48px" at bounding box center [109, 402] width 56 height 13
type input "48"
click at [531, 401] on div at bounding box center [852, 404] width 1398 height 759
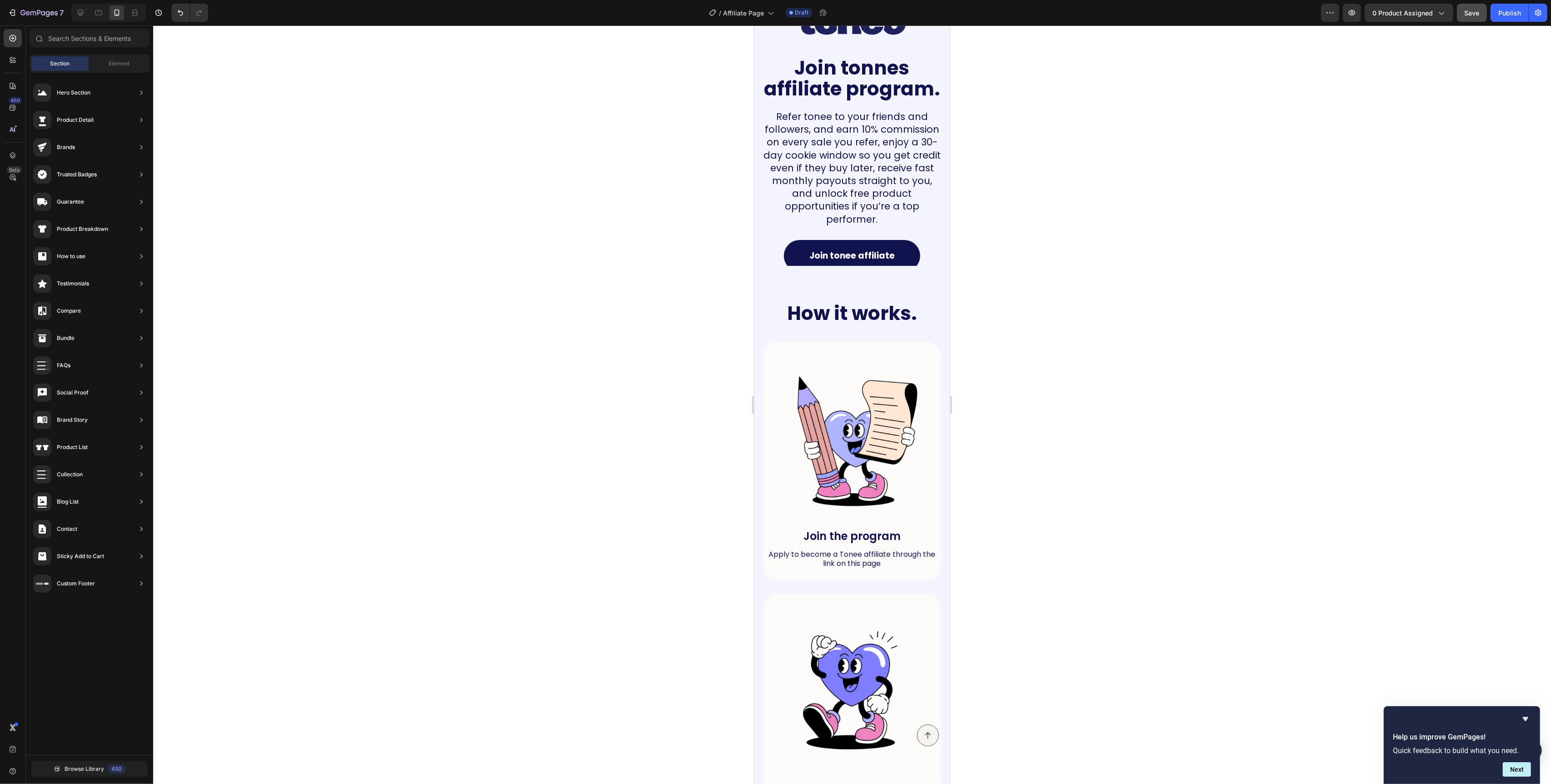
scroll to position [0, 0]
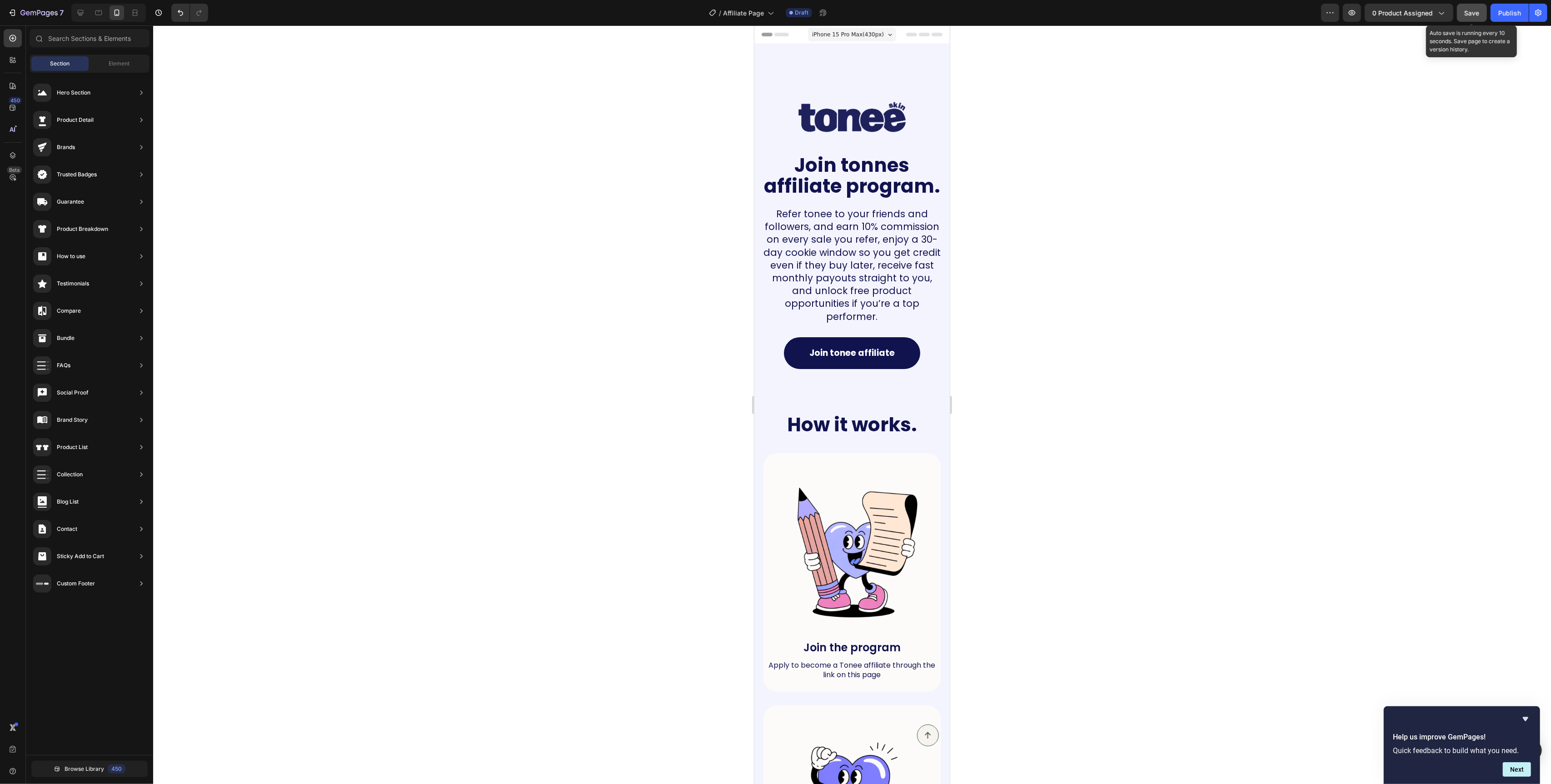
click at [1466, 15] on span "Save" at bounding box center [1472, 13] width 15 height 8
click at [1353, 16] on icon "button" at bounding box center [1352, 13] width 9 height 9
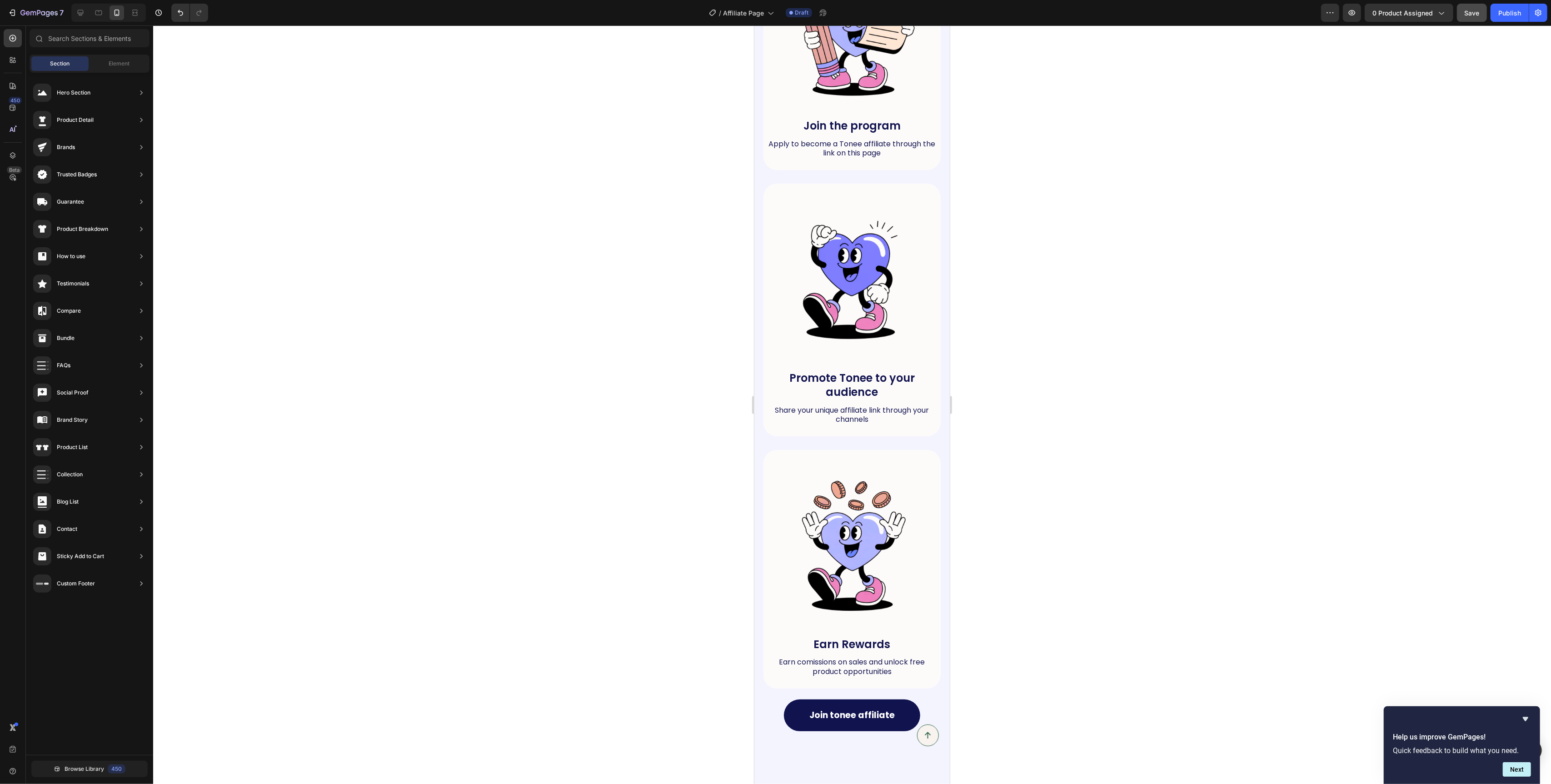
scroll to position [566, 0]
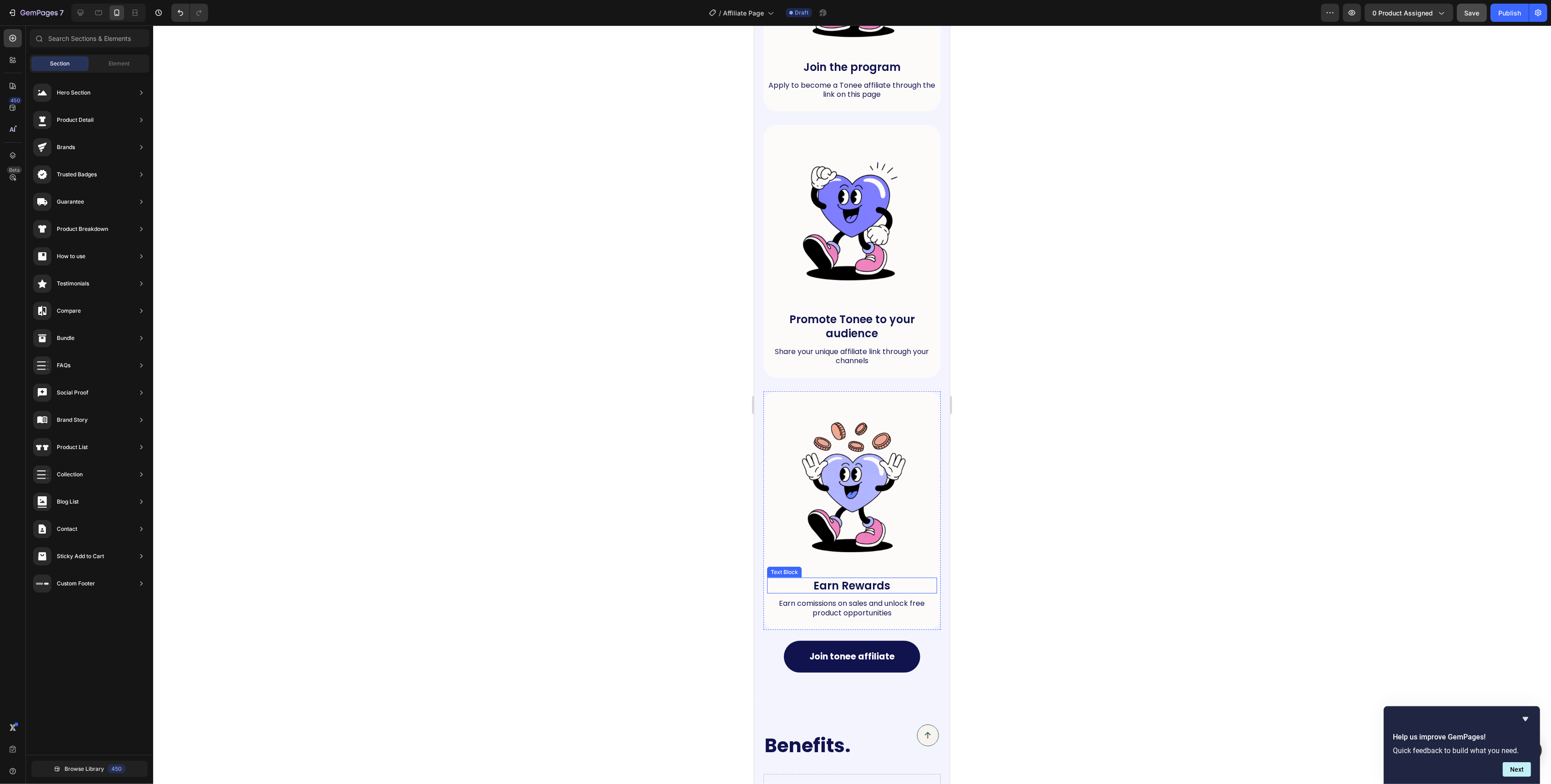
click at [843, 587] on p "Earn Rewards" at bounding box center [851, 585] width 168 height 14
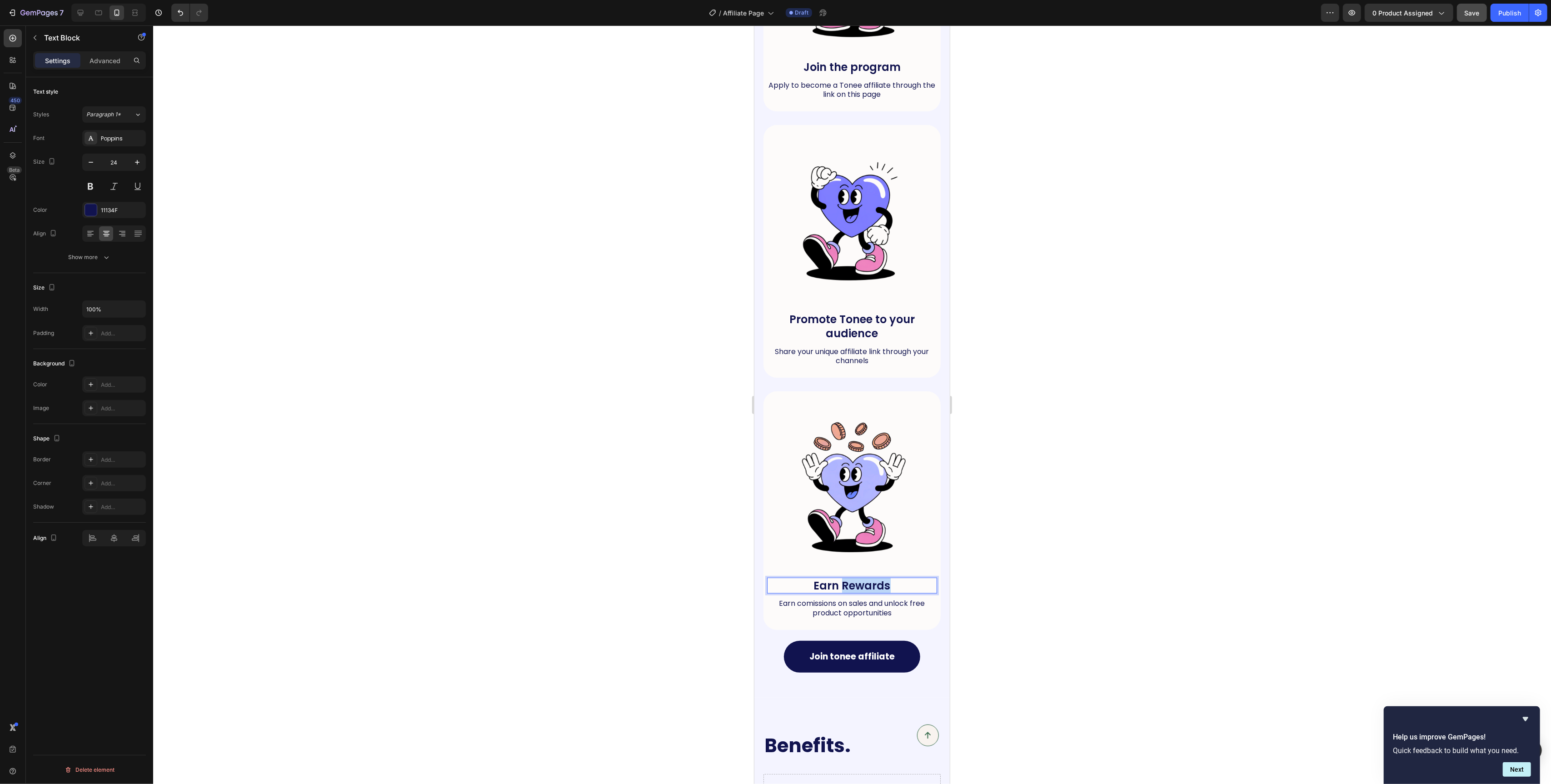
click at [843, 587] on p "Earn Rewards" at bounding box center [851, 585] width 168 height 14
click at [846, 587] on p "Earn Rewards" at bounding box center [851, 585] width 168 height 14
click at [1466, 16] on span "Save" at bounding box center [1472, 13] width 15 height 8
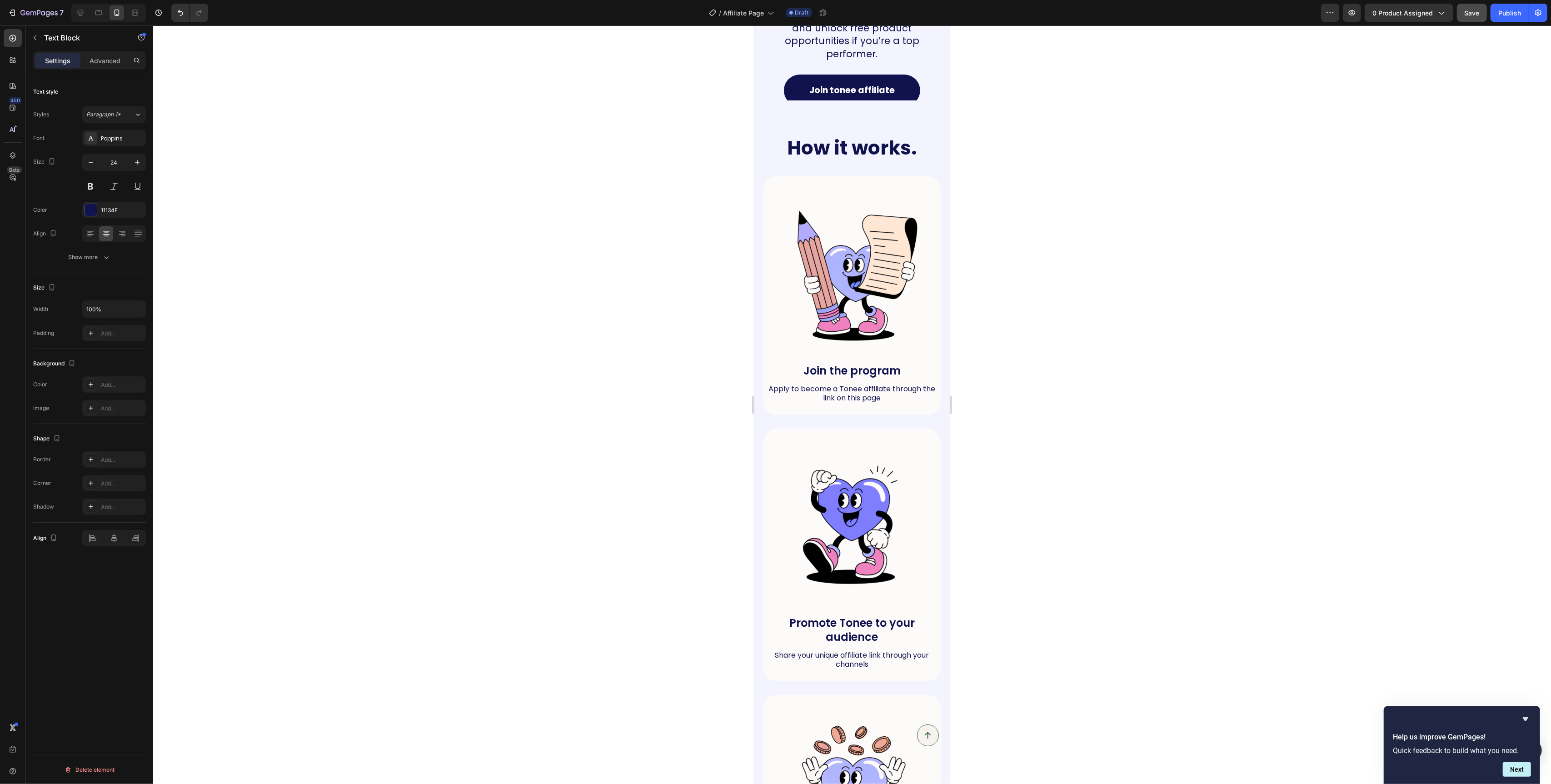
scroll to position [0, 0]
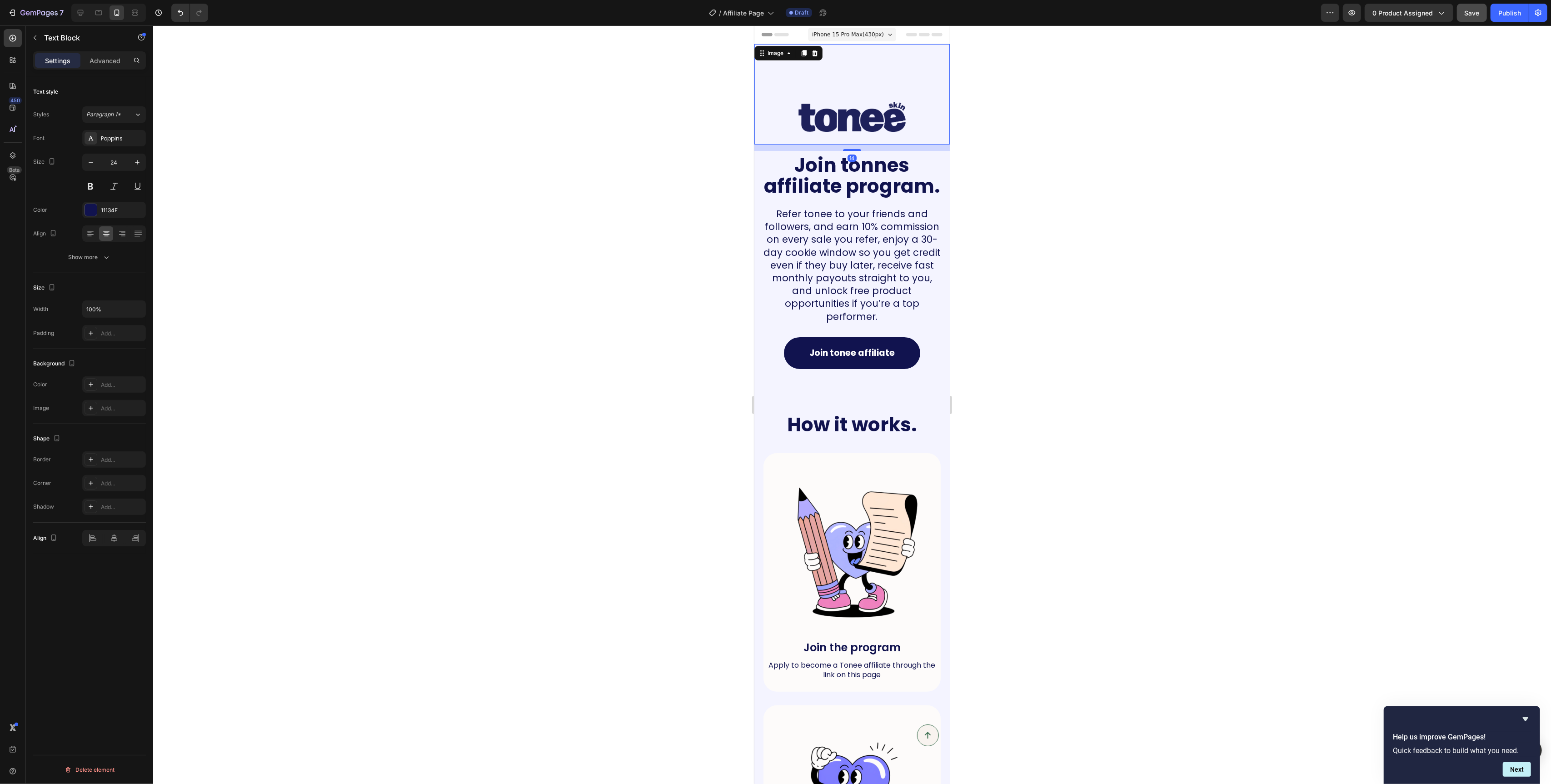
click at [871, 87] on div "Image 14" at bounding box center [851, 94] width 195 height 101
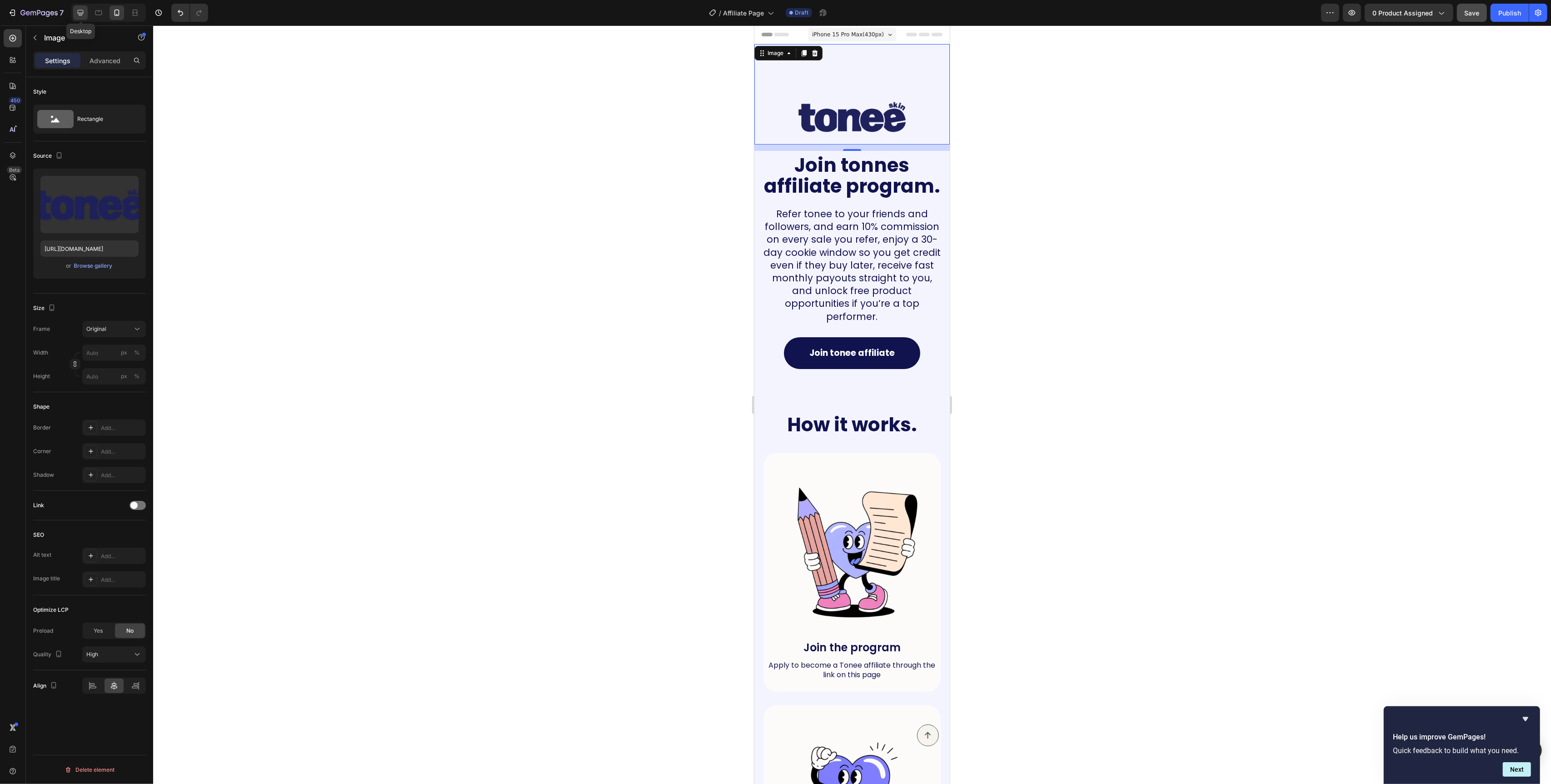
click at [85, 17] on div at bounding box center [80, 13] width 15 height 15
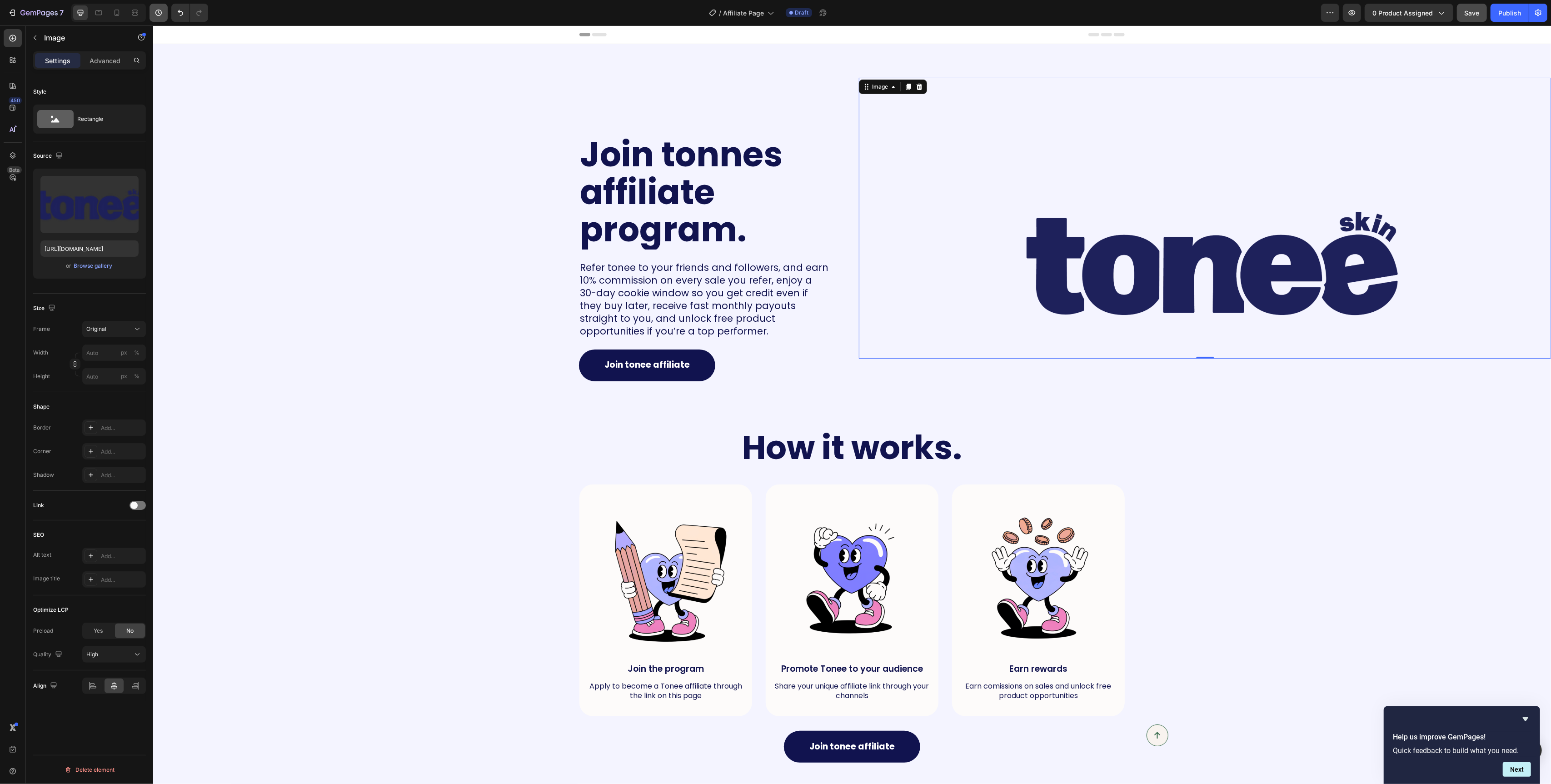
scroll to position [21, 0]
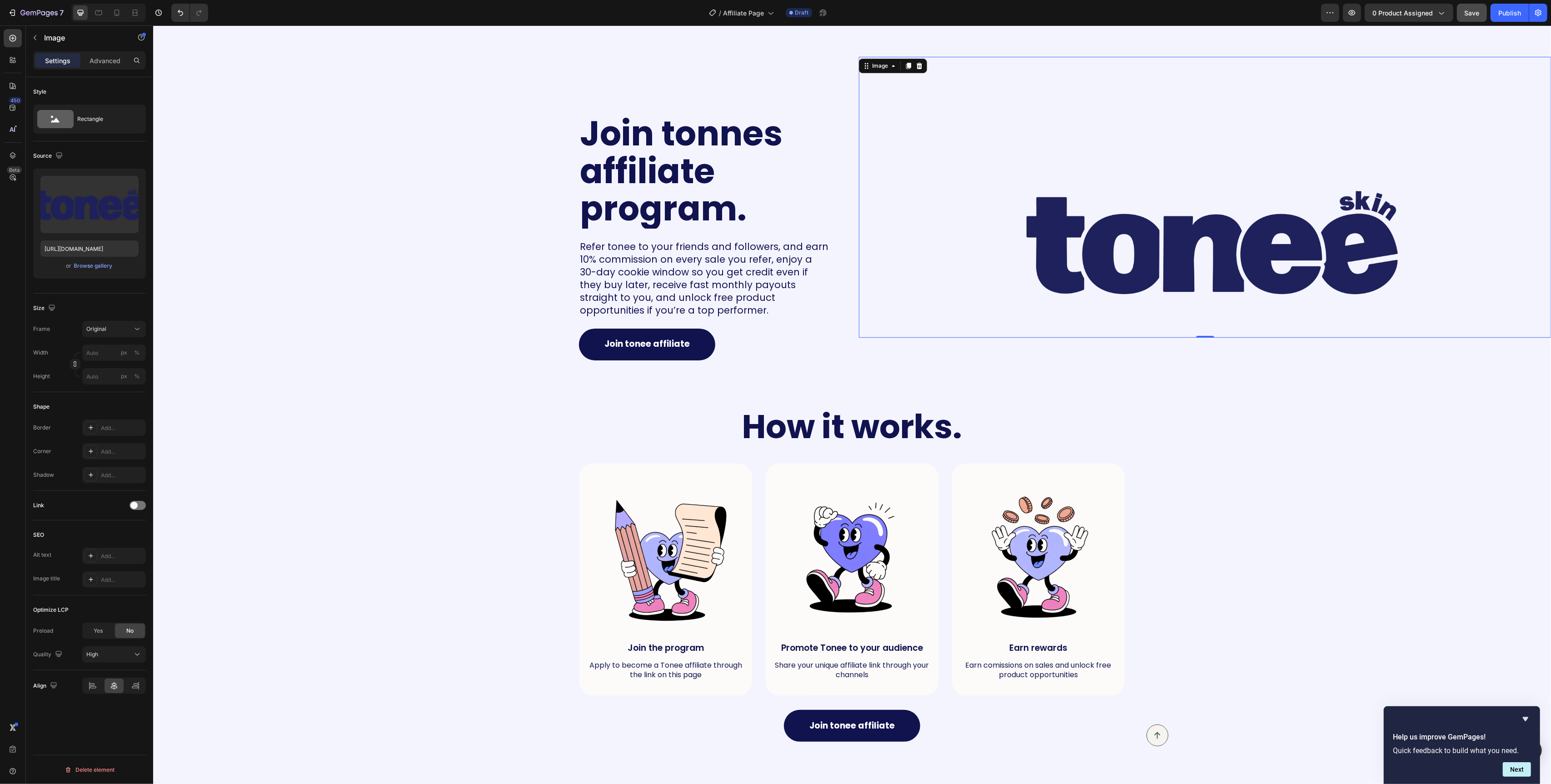
click at [999, 224] on img at bounding box center [1212, 243] width 678 height 190
click at [98, 267] on div "Browse gallery" at bounding box center [93, 266] width 39 height 8
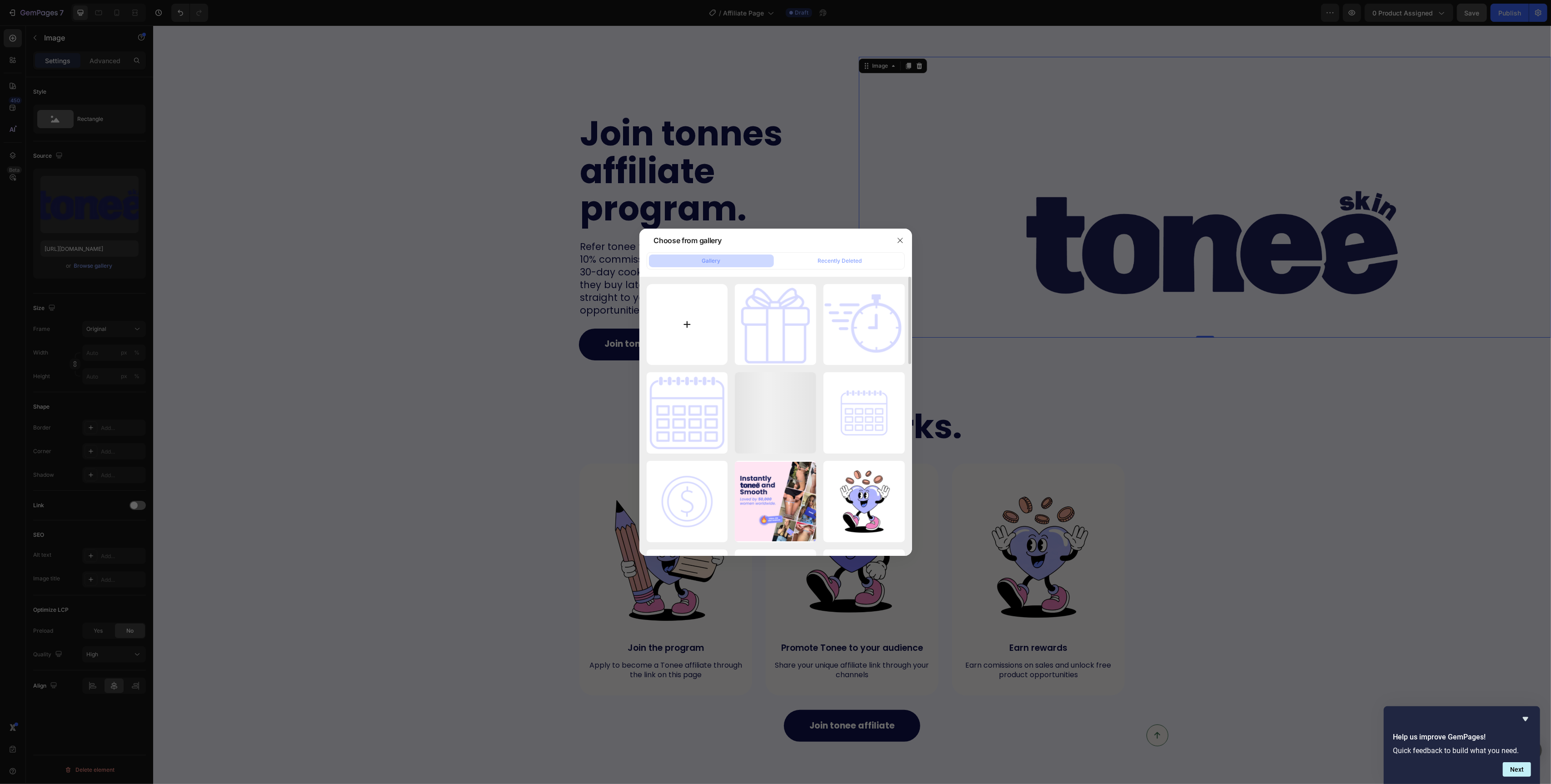
click at [670, 324] on input "file" at bounding box center [687, 324] width 81 height 81
type input "C:\fakepath\Tonee Banner (1628 x 1596 px).png"
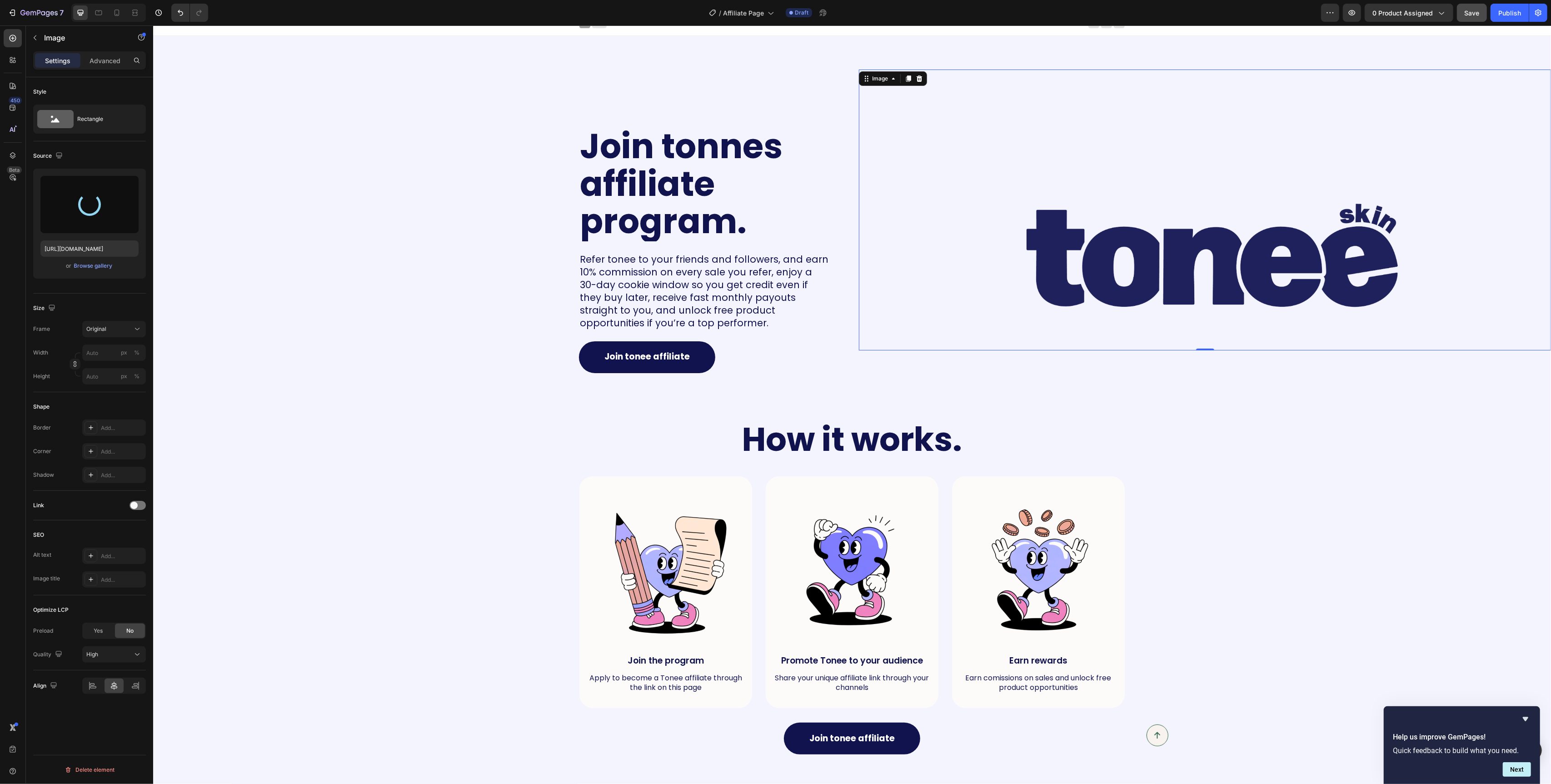
scroll to position [0, 0]
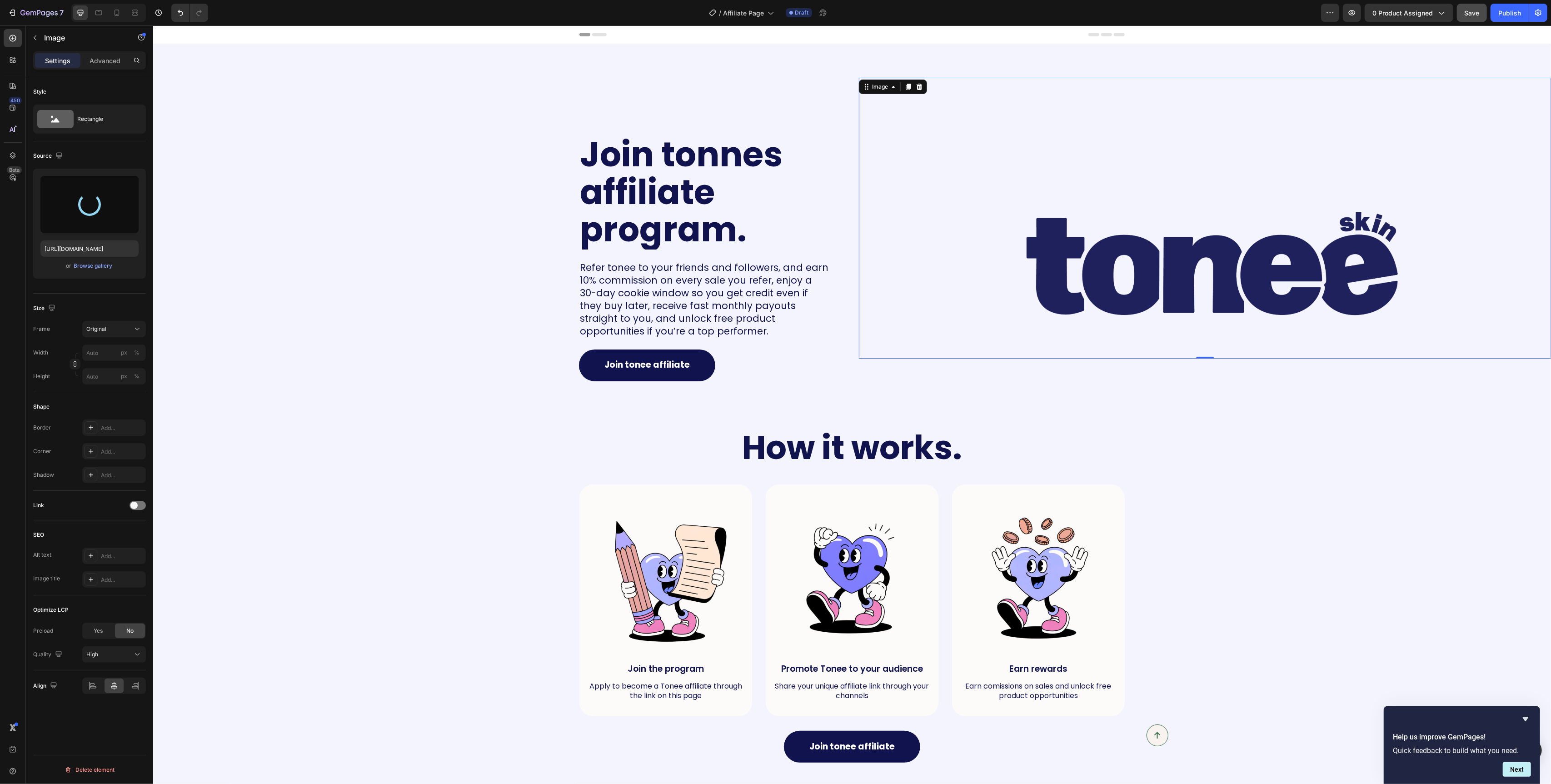
type input "https://cdn.shopify.com/s/files/1/0829/2152/1432/files/gempages_575604451990045…"
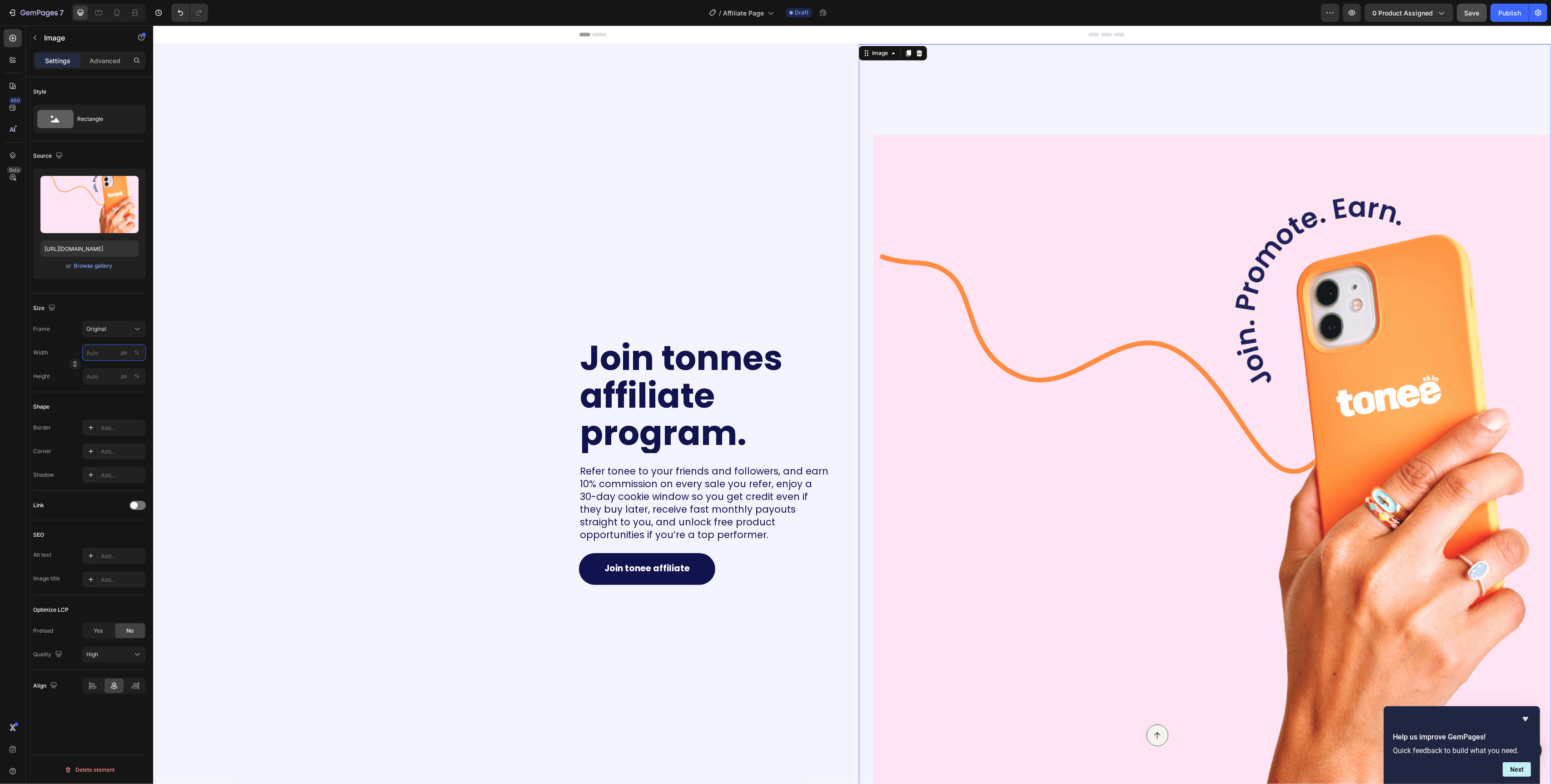
click at [102, 356] on input "px %" at bounding box center [114, 352] width 63 height 16
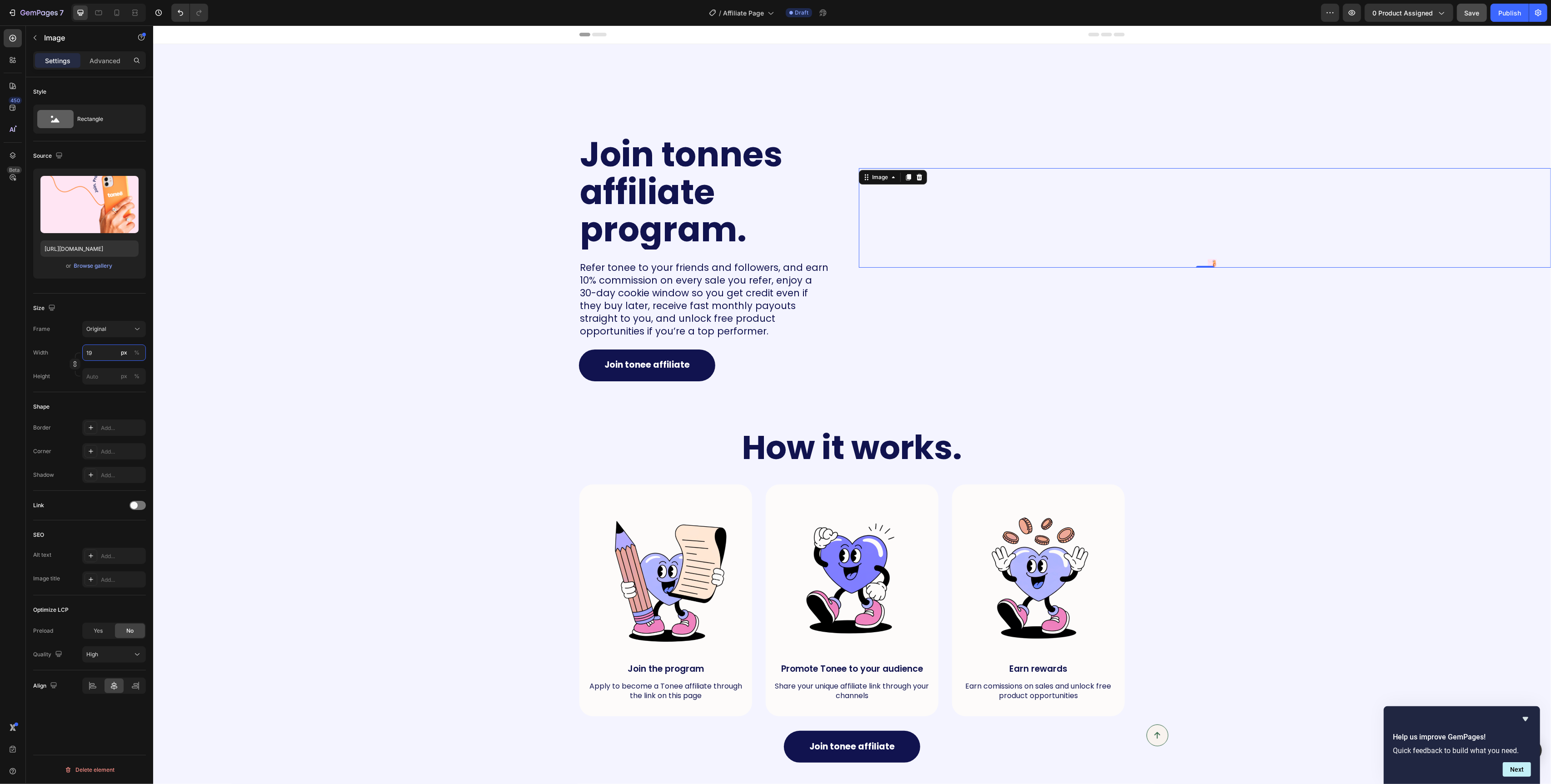
type input "199"
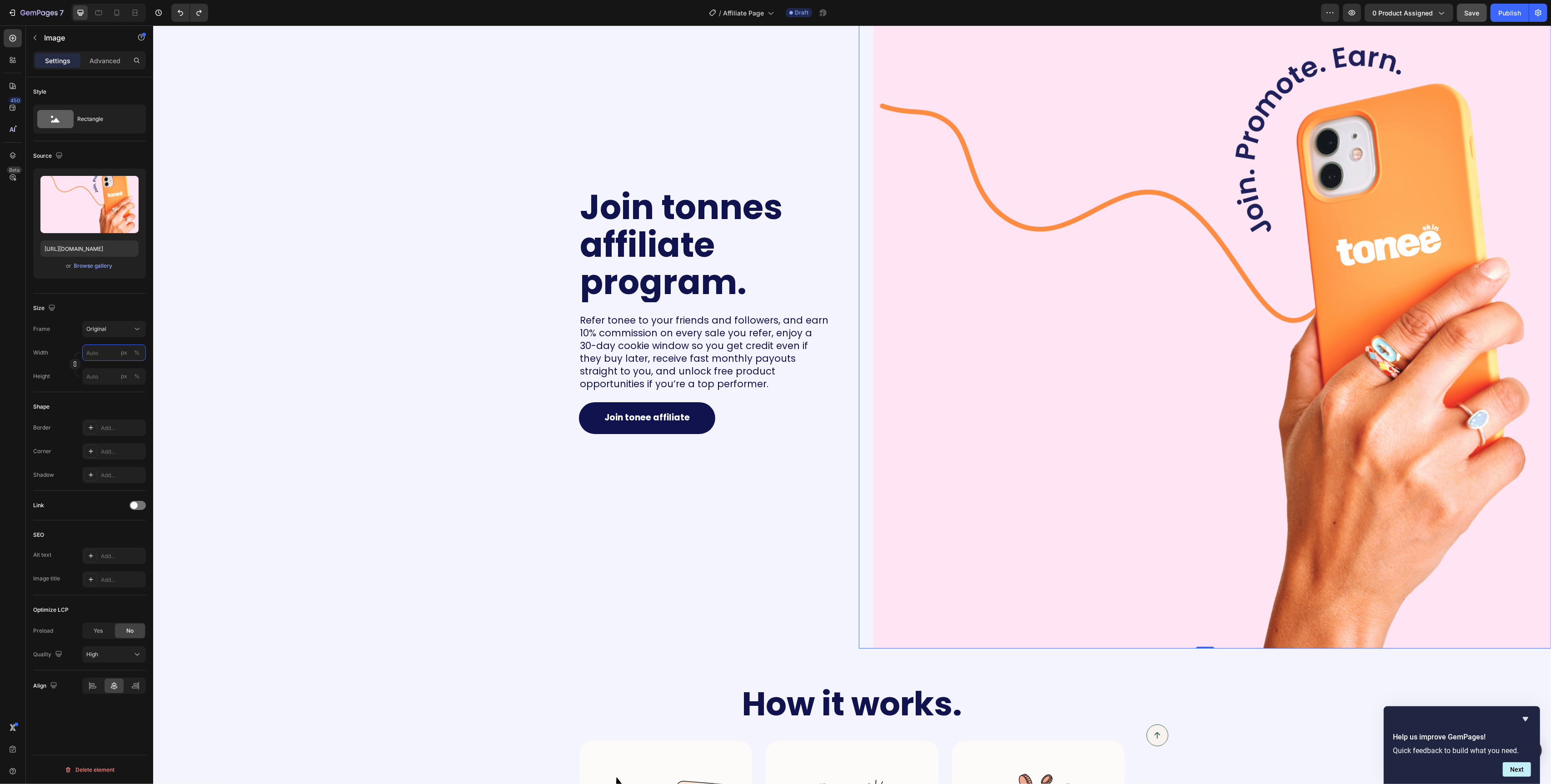
scroll to position [148, 0]
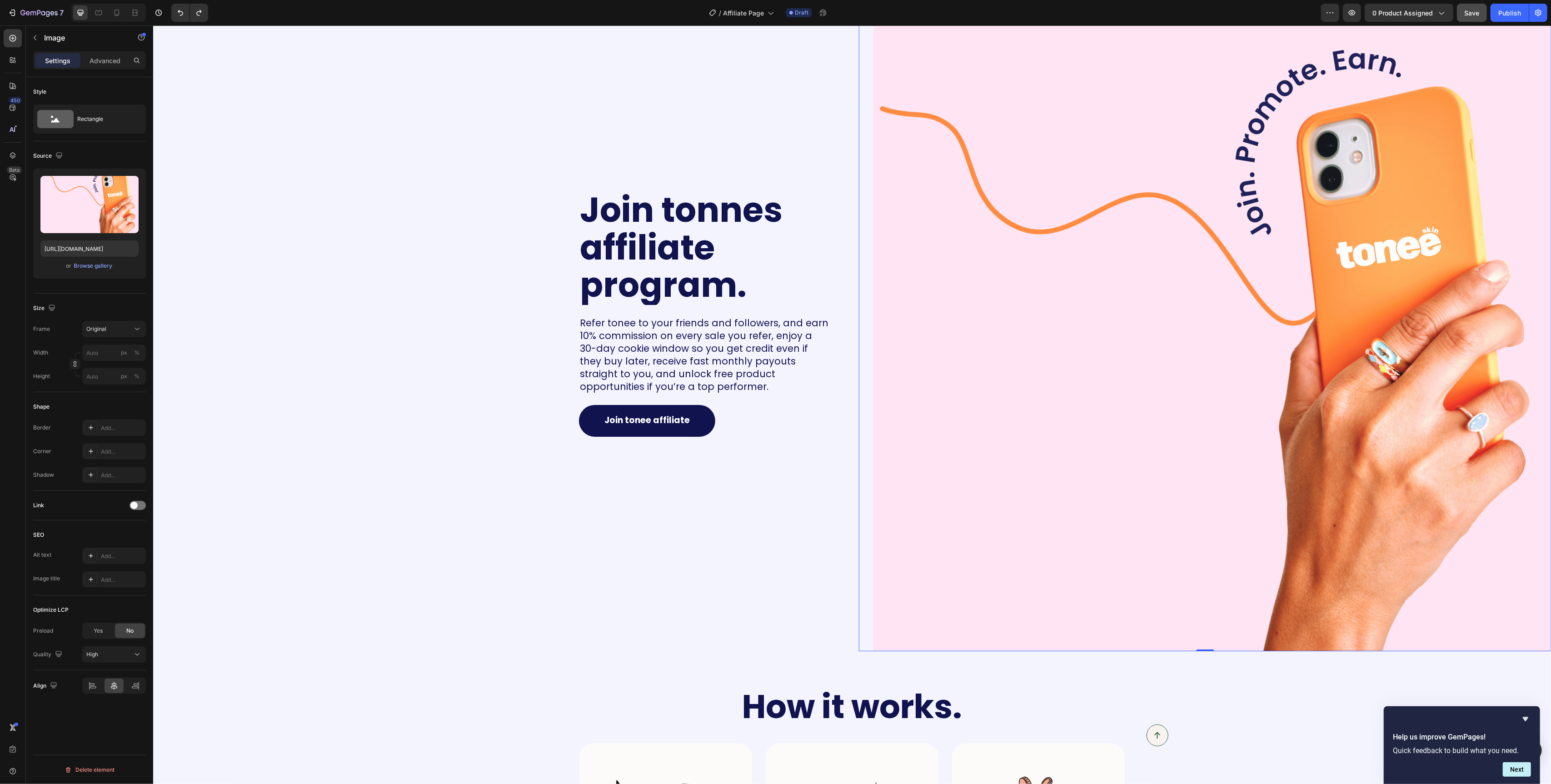
click at [1073, 402] on img at bounding box center [1212, 318] width 678 height 664
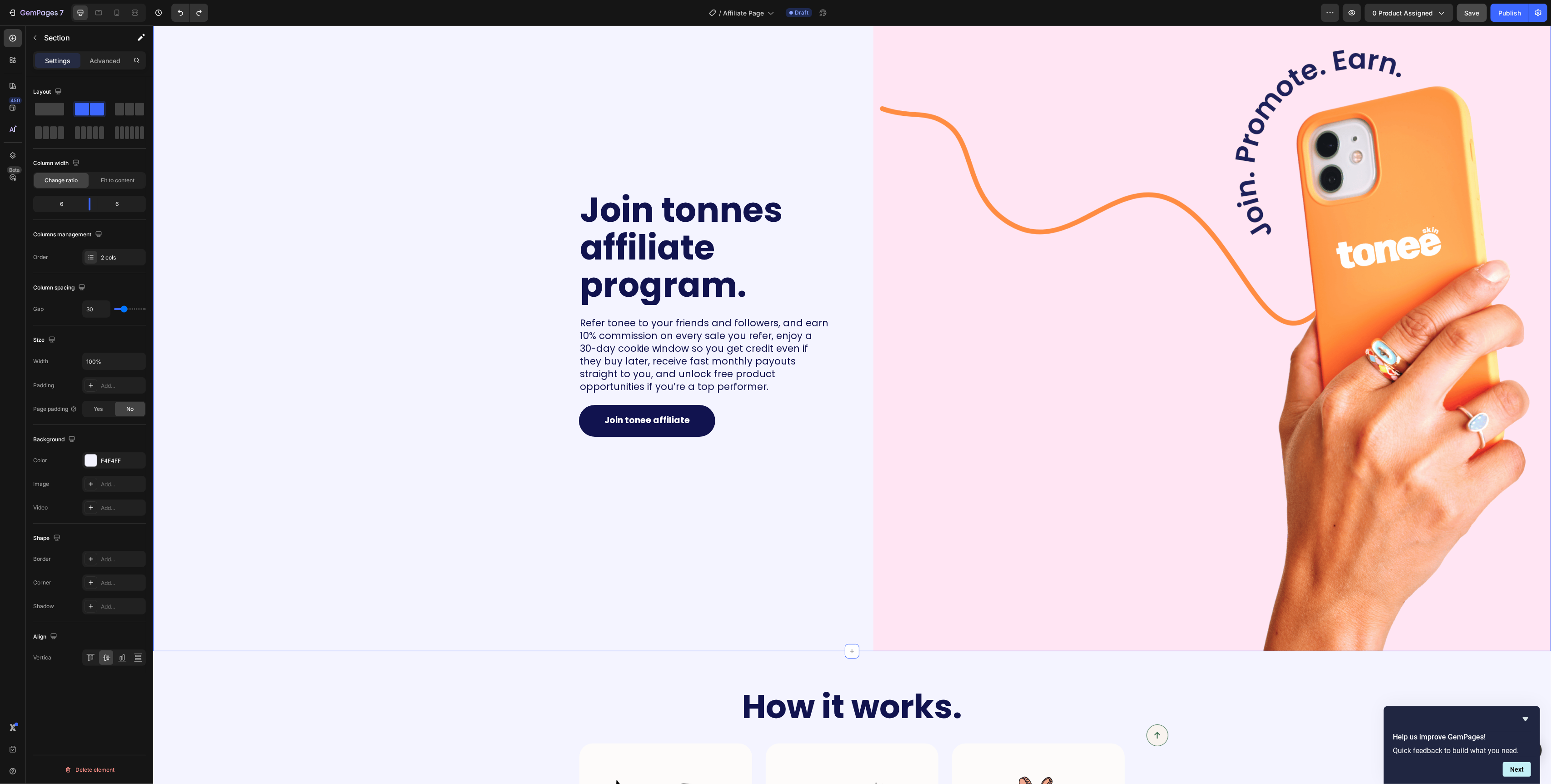
click at [378, 366] on div "Join tonnes affiliate program. Heading Refer tonee to your friends and follower…" at bounding box center [499, 273] width 692 height 755
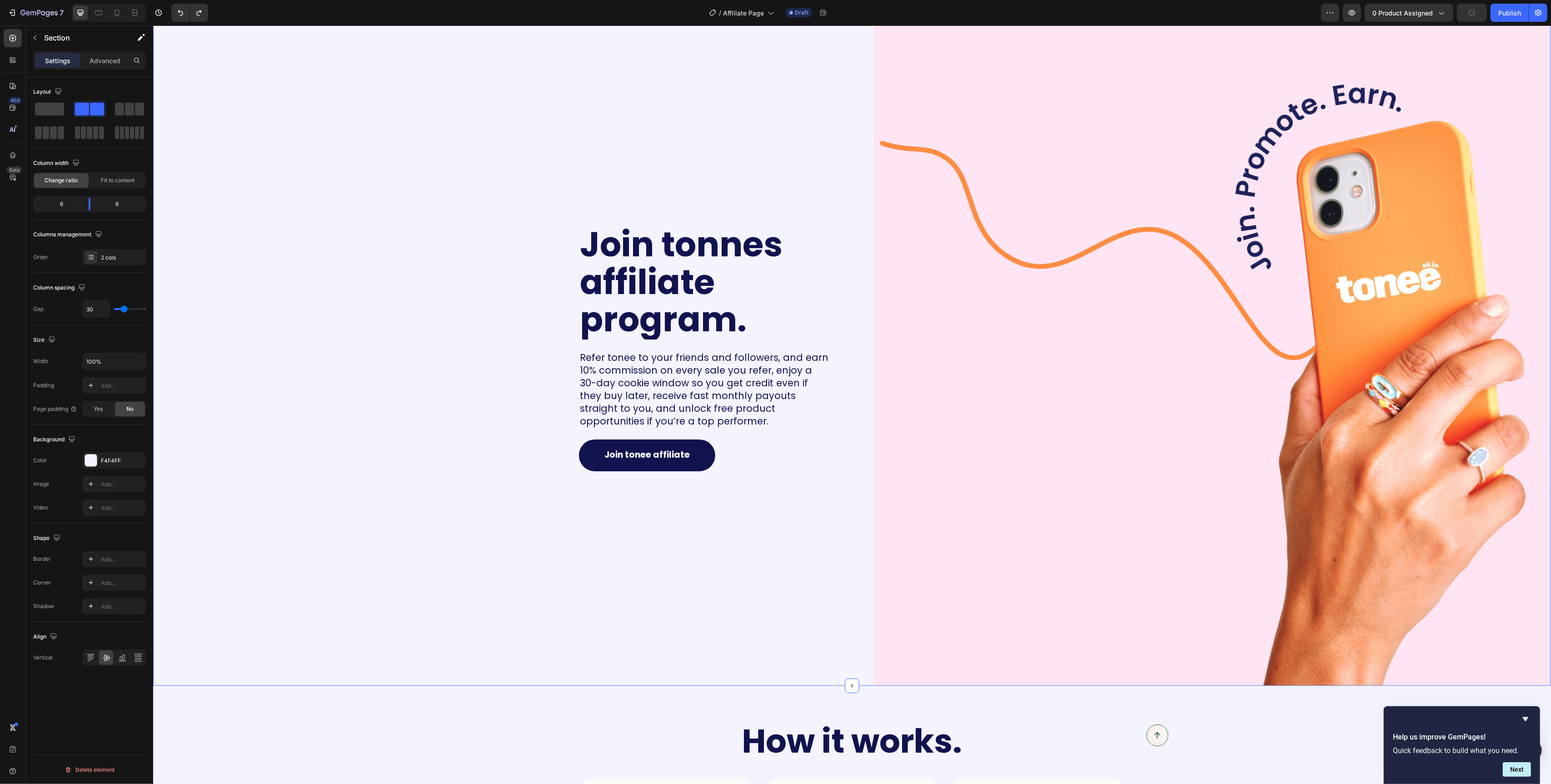
scroll to position [111, 0]
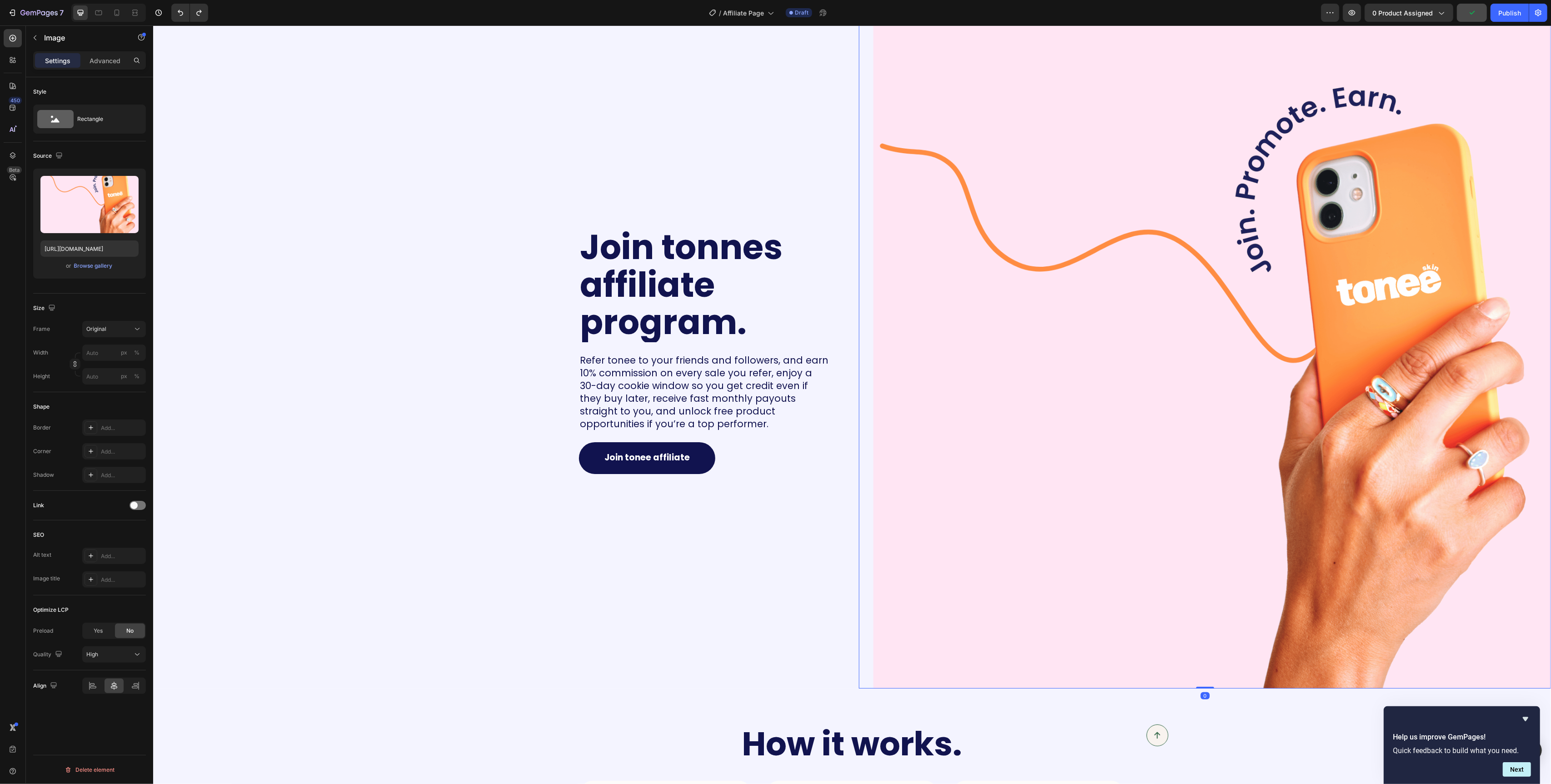
click at [1063, 305] on img at bounding box center [1212, 356] width 678 height 664
click at [109, 333] on div "Original" at bounding box center [109, 329] width 44 height 8
click at [108, 347] on div "Square" at bounding box center [112, 351] width 53 height 9
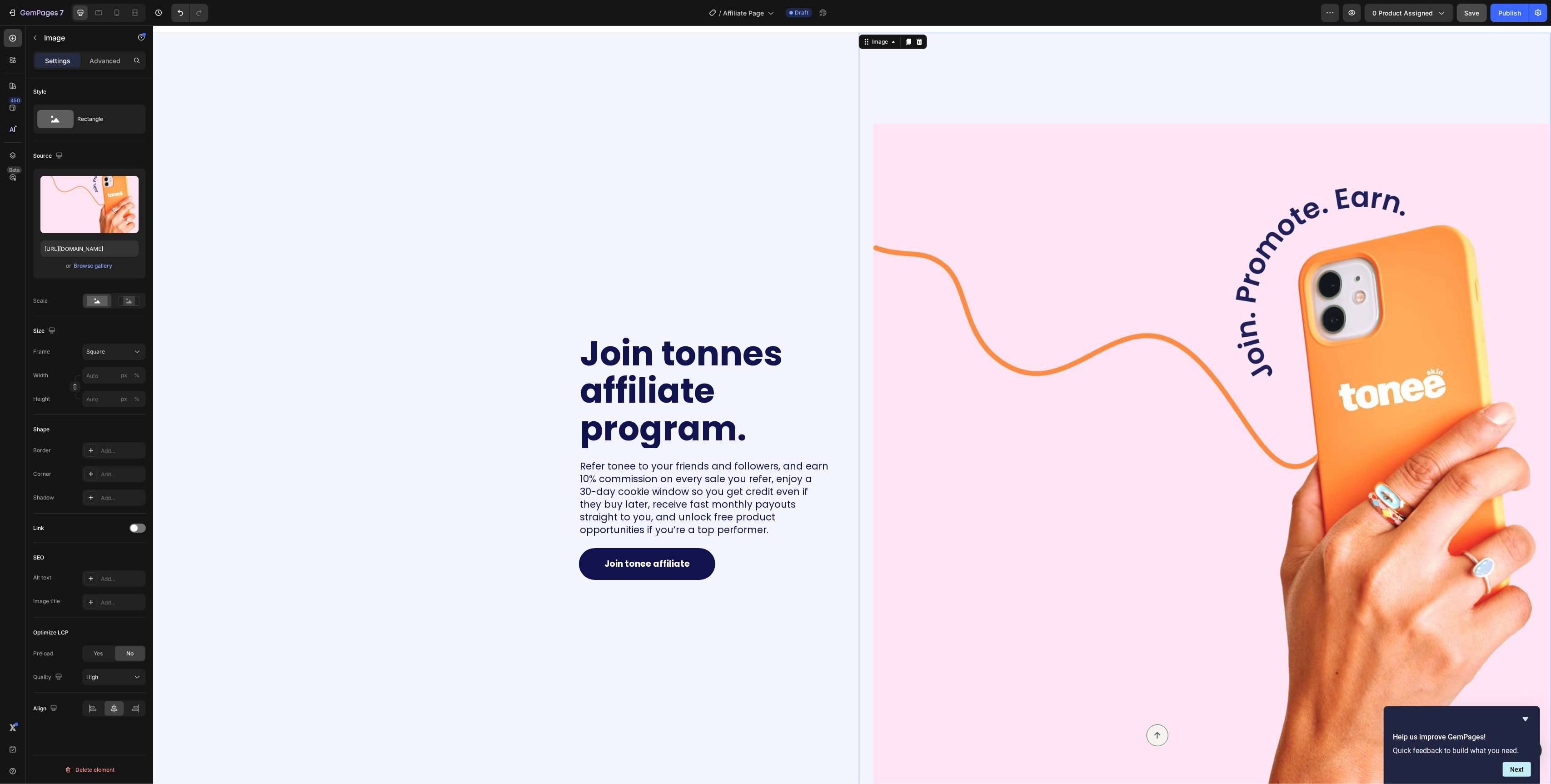
scroll to position [0, 0]
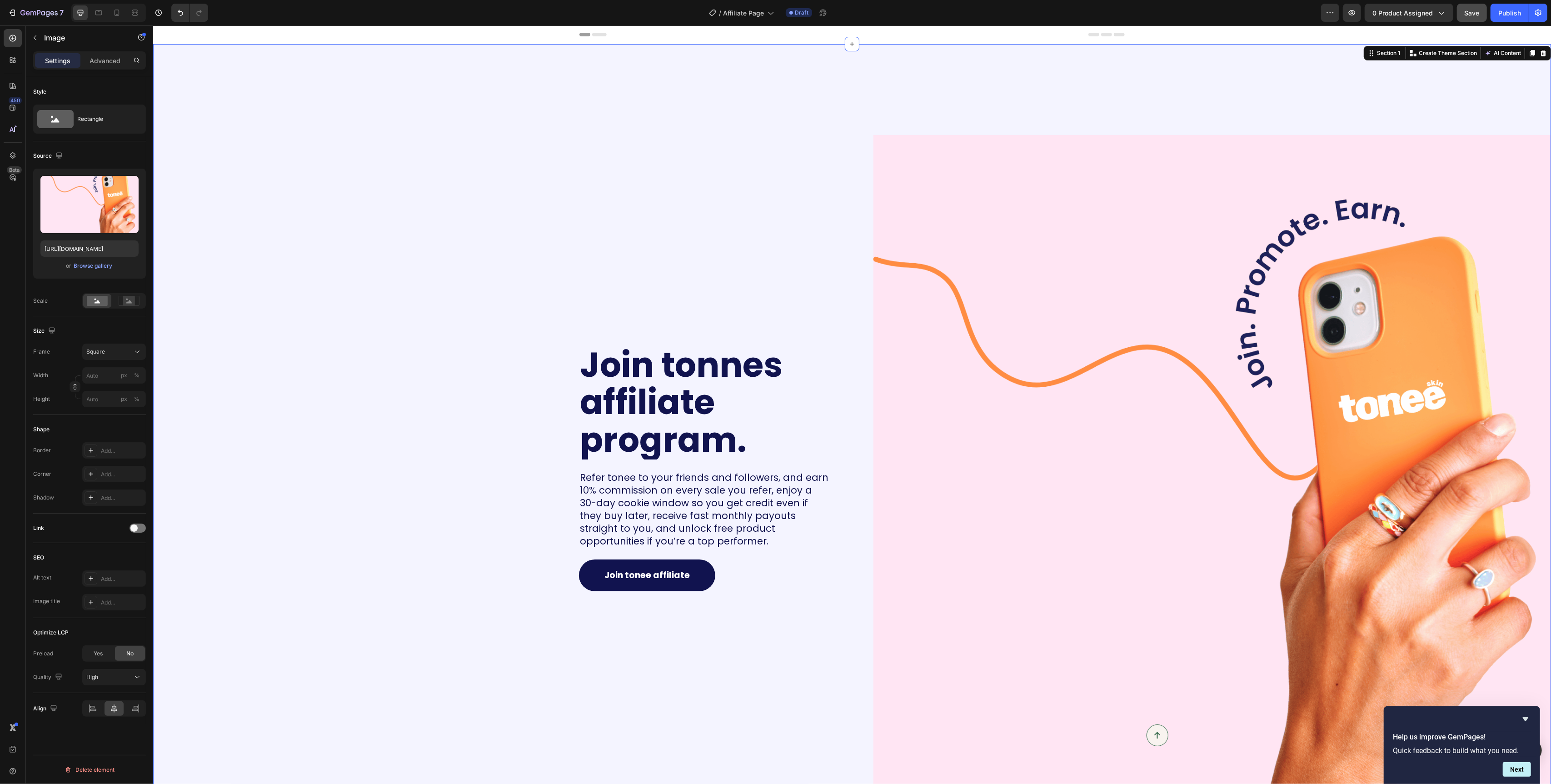
click at [478, 266] on div "Join tonnes affiliate program. Heading Refer tonee to your friends and follower…" at bounding box center [499, 428] width 692 height 769
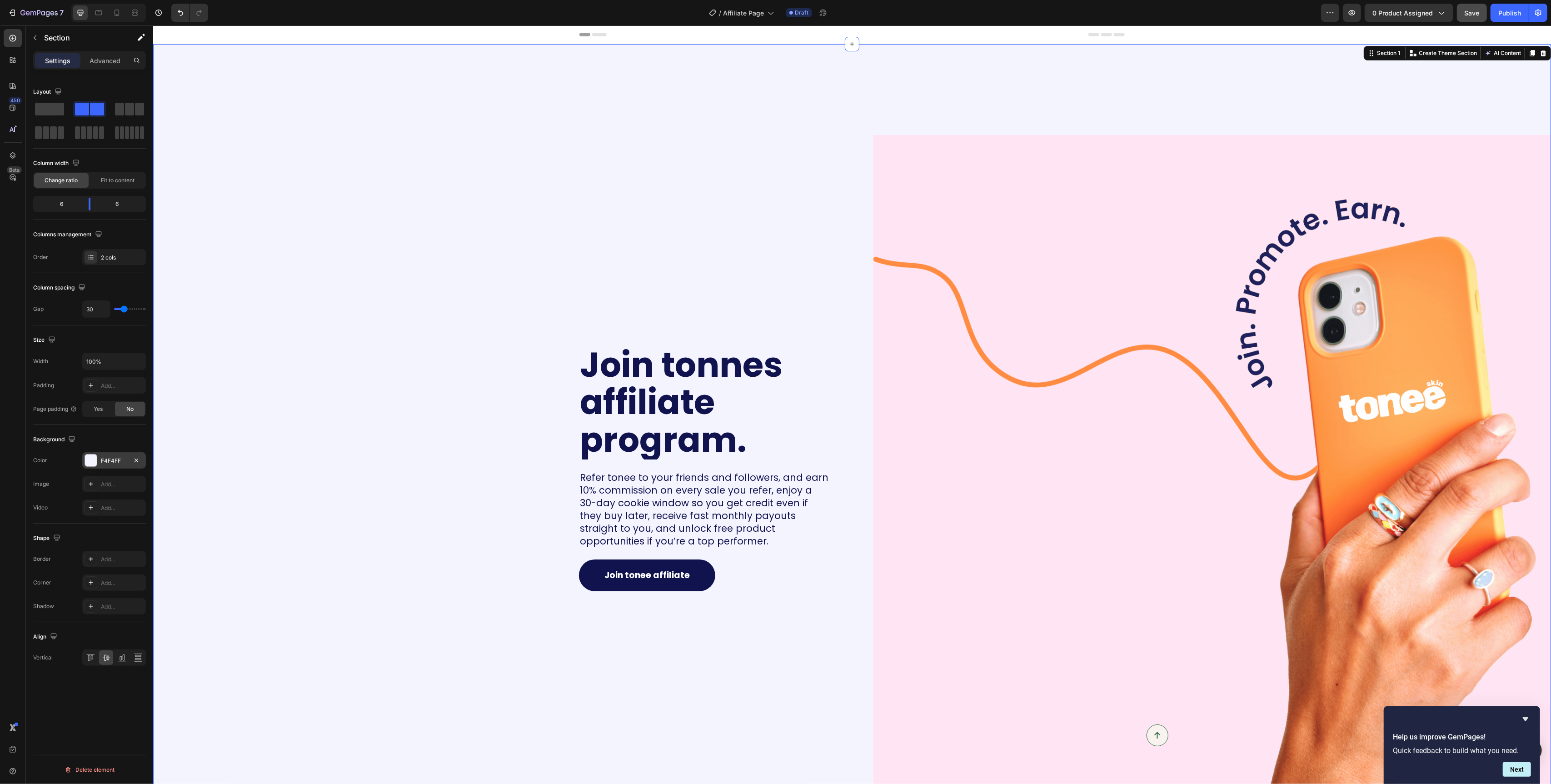
click at [92, 466] on div at bounding box center [91, 460] width 13 height 13
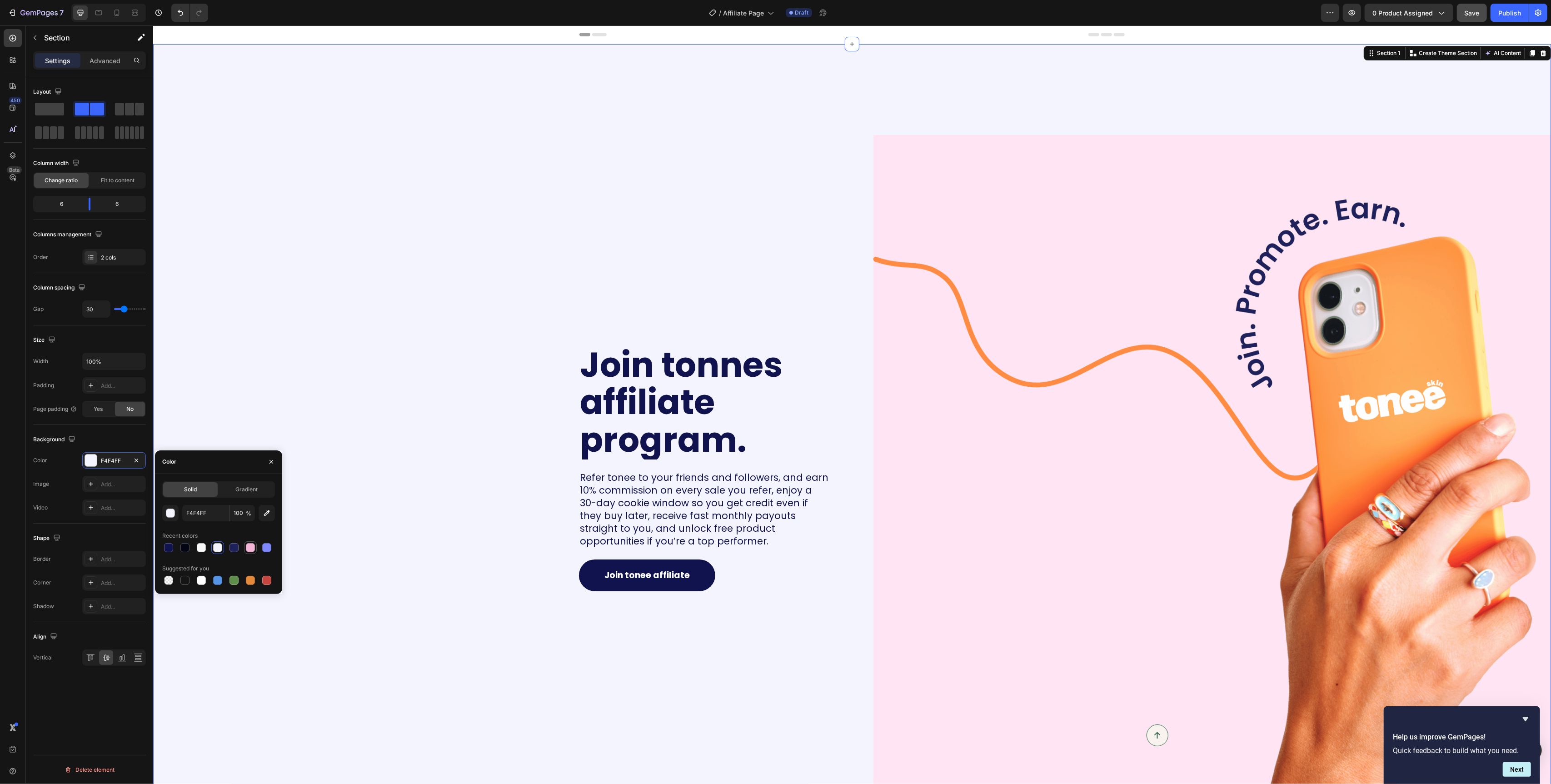
click at [250, 545] on div at bounding box center [250, 547] width 9 height 9
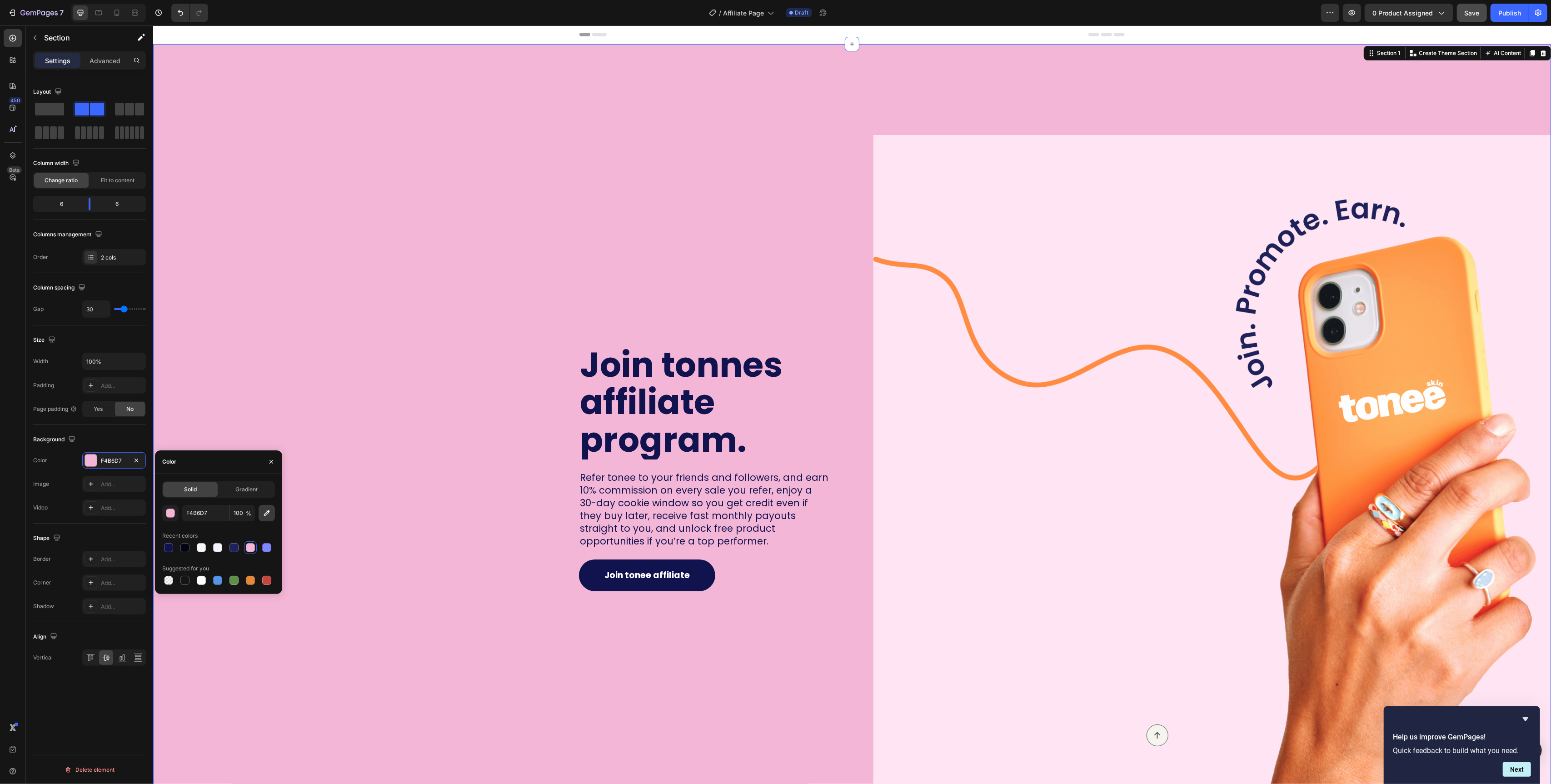
click at [266, 515] on icon "button" at bounding box center [266, 513] width 9 height 9
type input "FDE6F3"
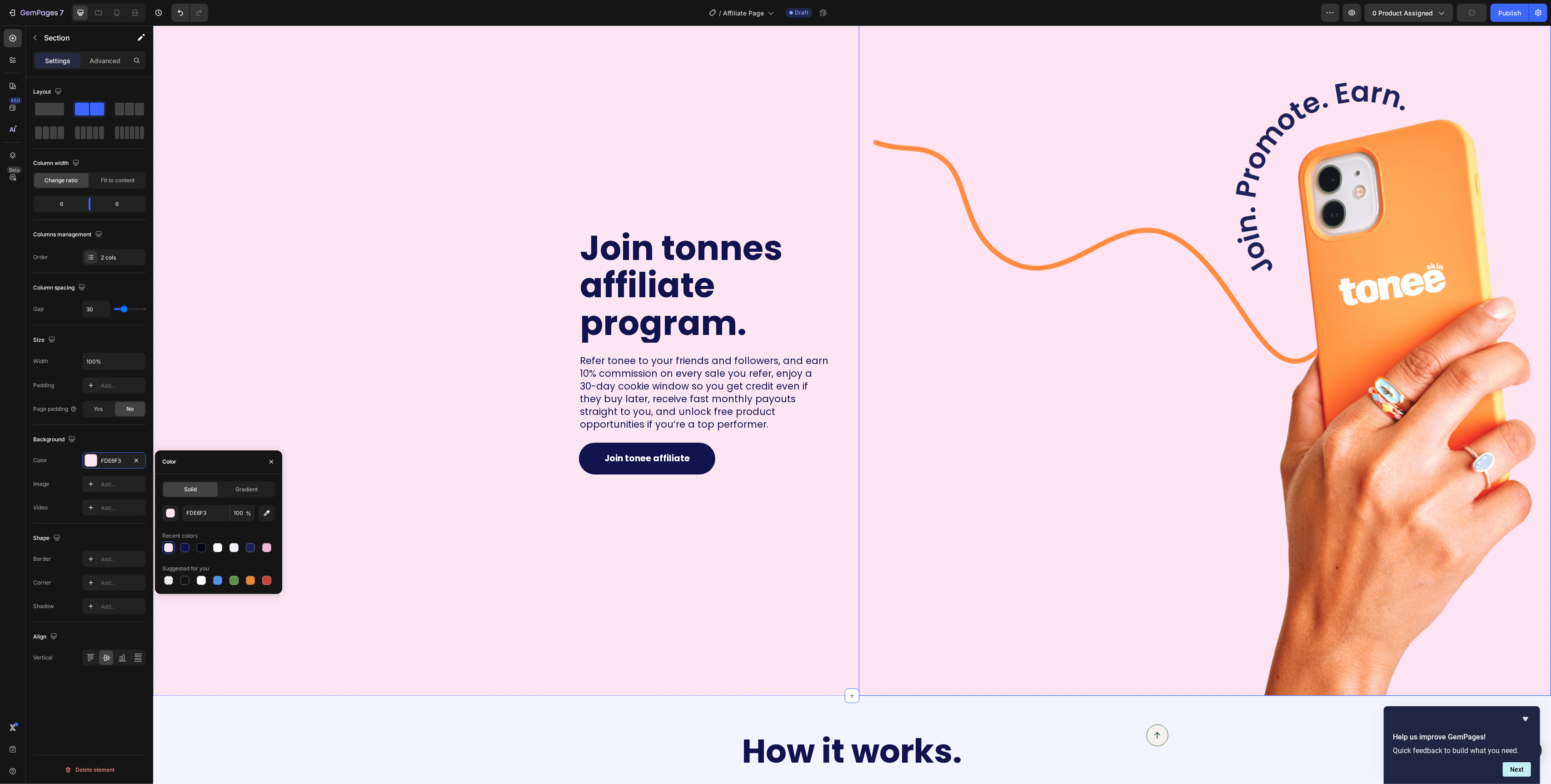
scroll to position [118, 0]
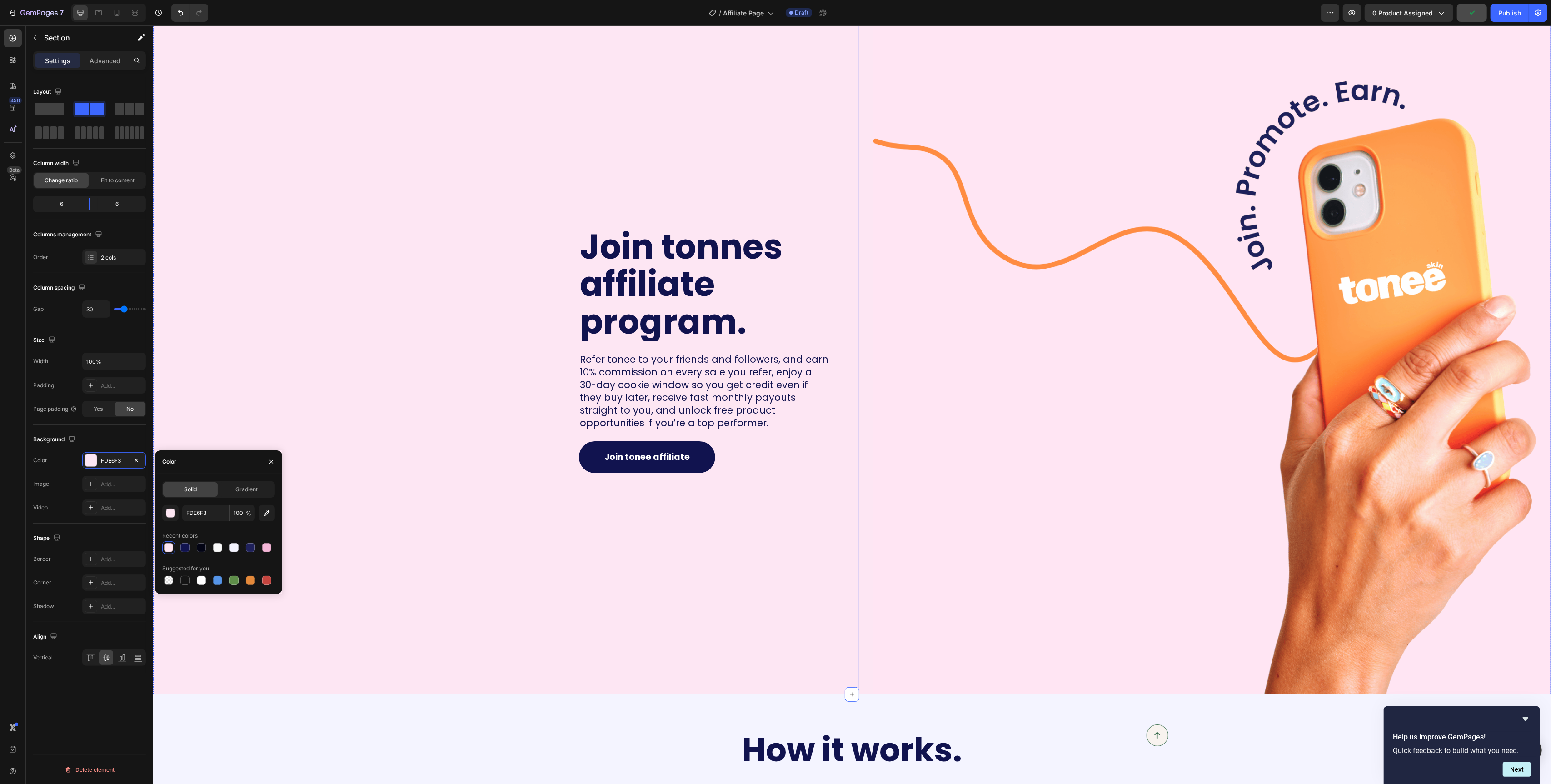
click at [1131, 642] on img at bounding box center [1212, 356] width 678 height 678
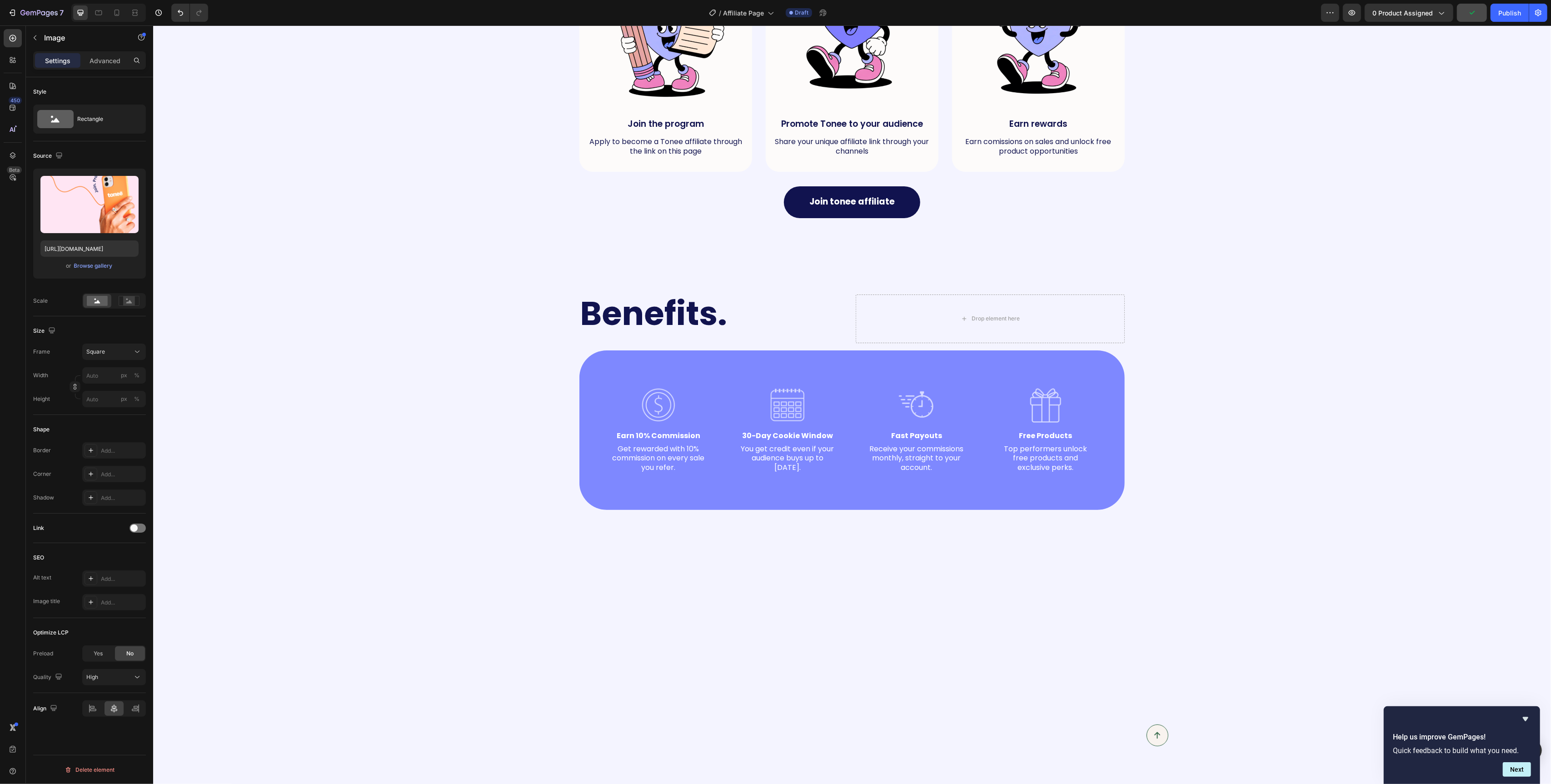
scroll to position [1097, 0]
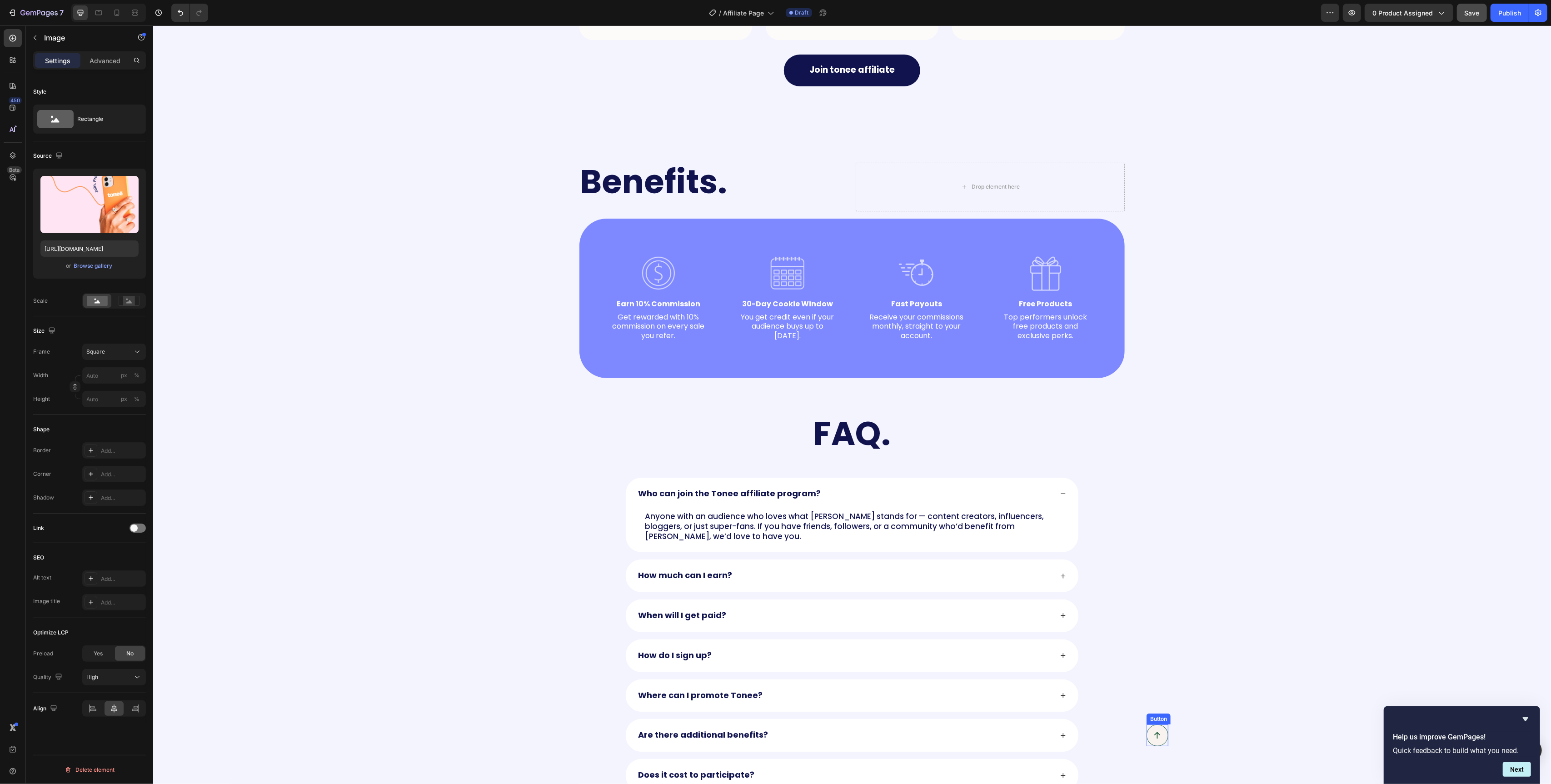
click at [1152, 734] on link at bounding box center [1157, 735] width 22 height 22
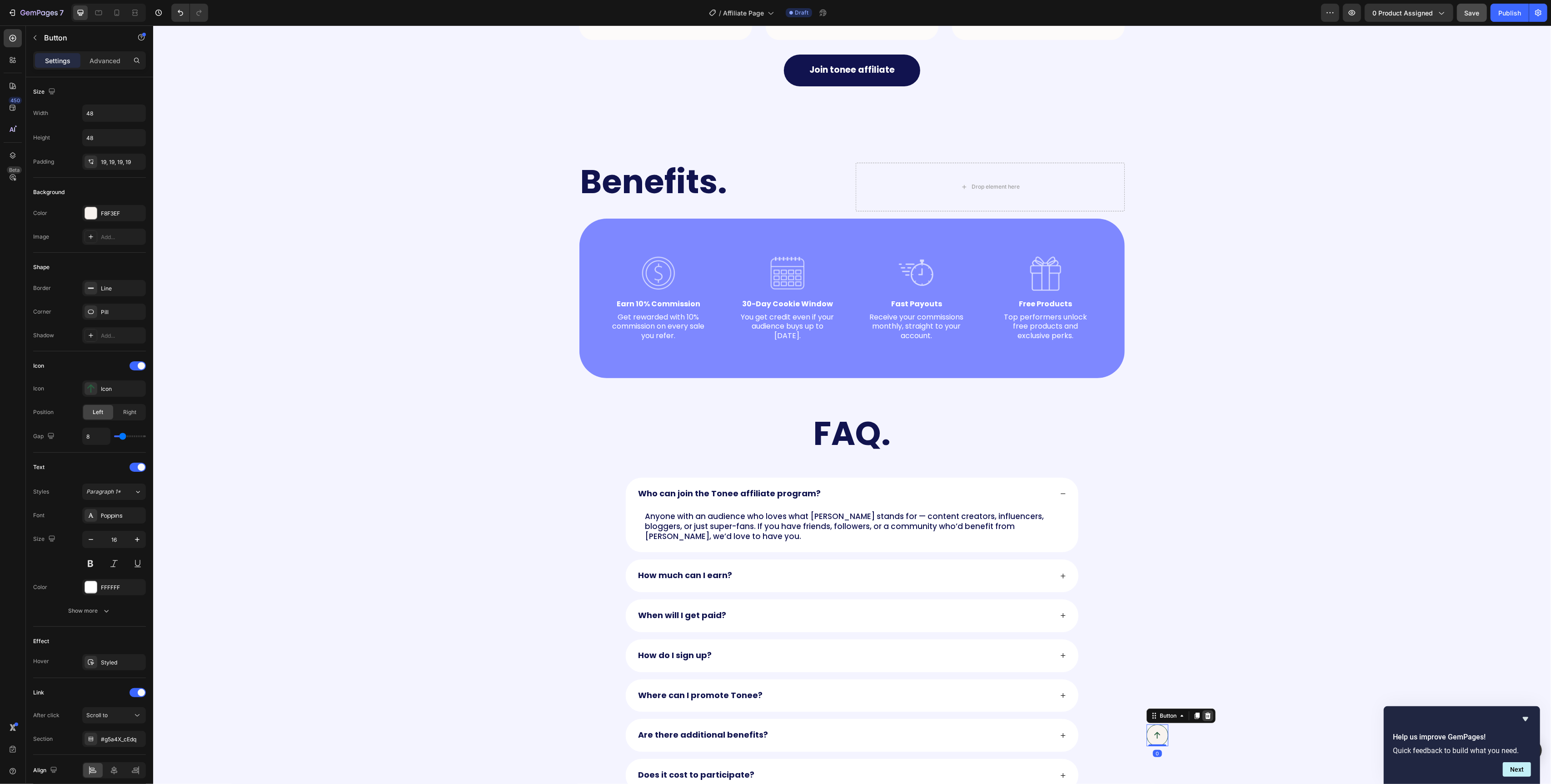
click at [1206, 717] on icon at bounding box center [1208, 716] width 7 height 7
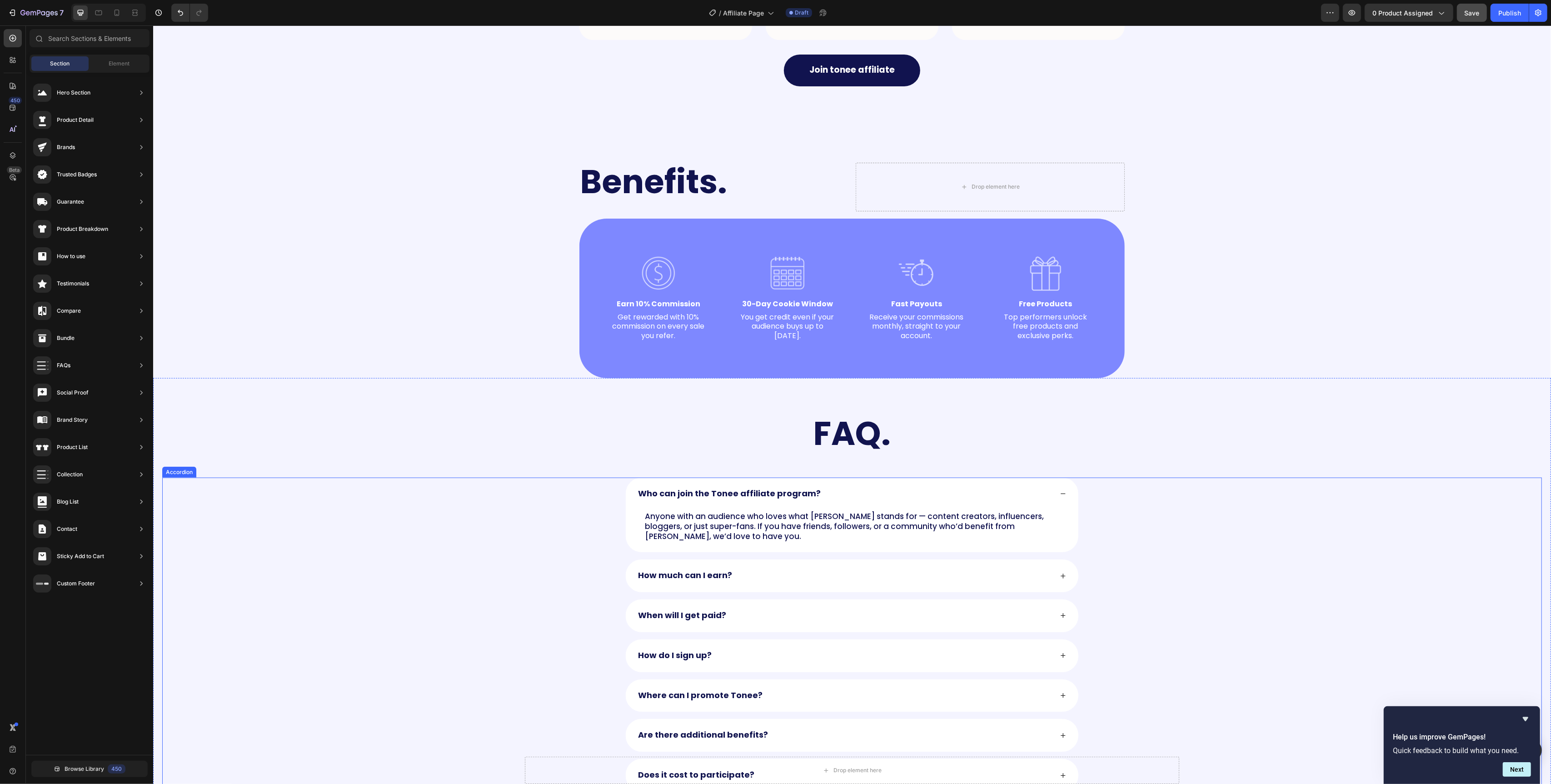
click at [1121, 648] on div "How do I sign up?" at bounding box center [851, 656] width 1379 height 32
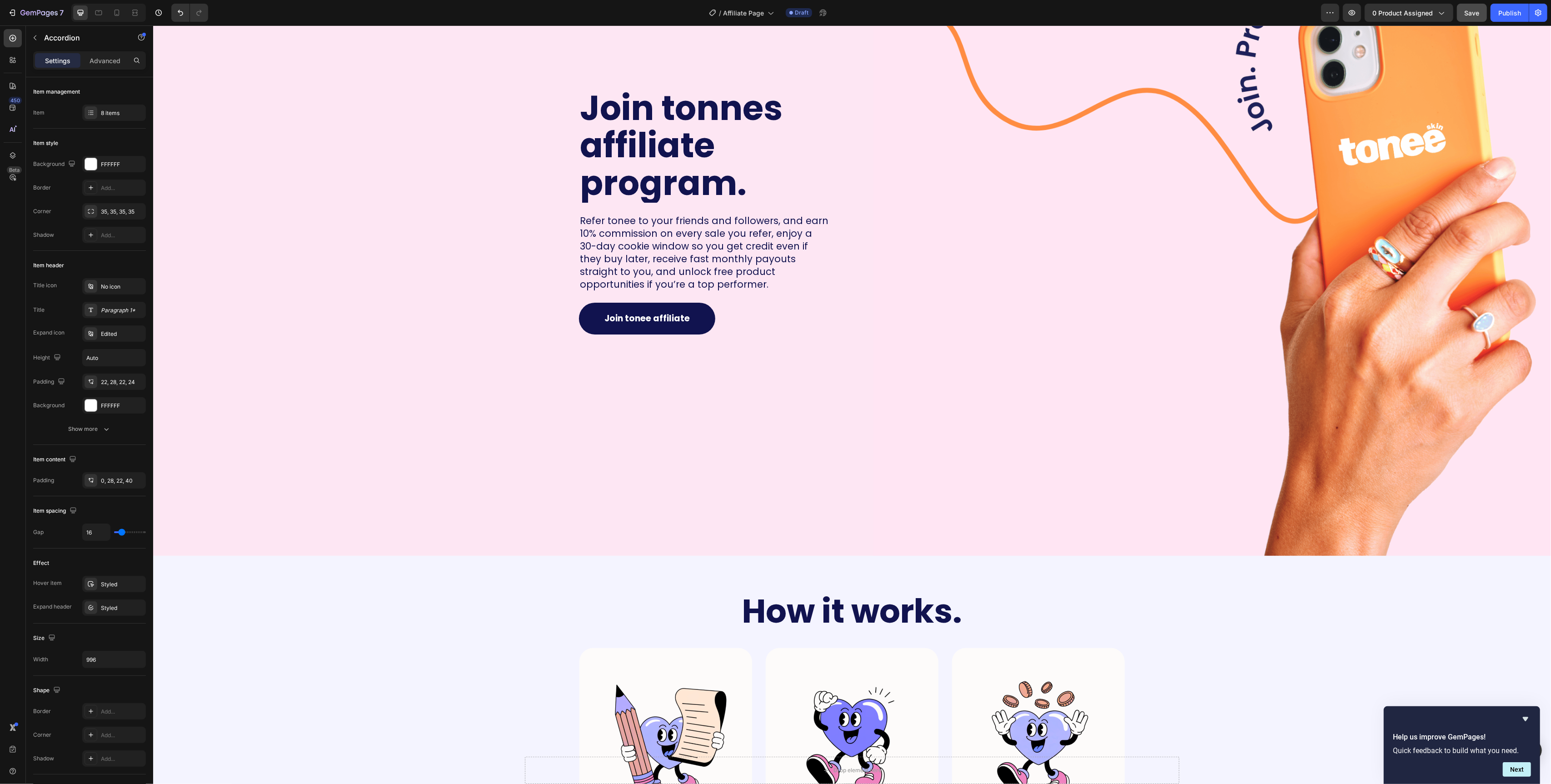
scroll to position [233, 0]
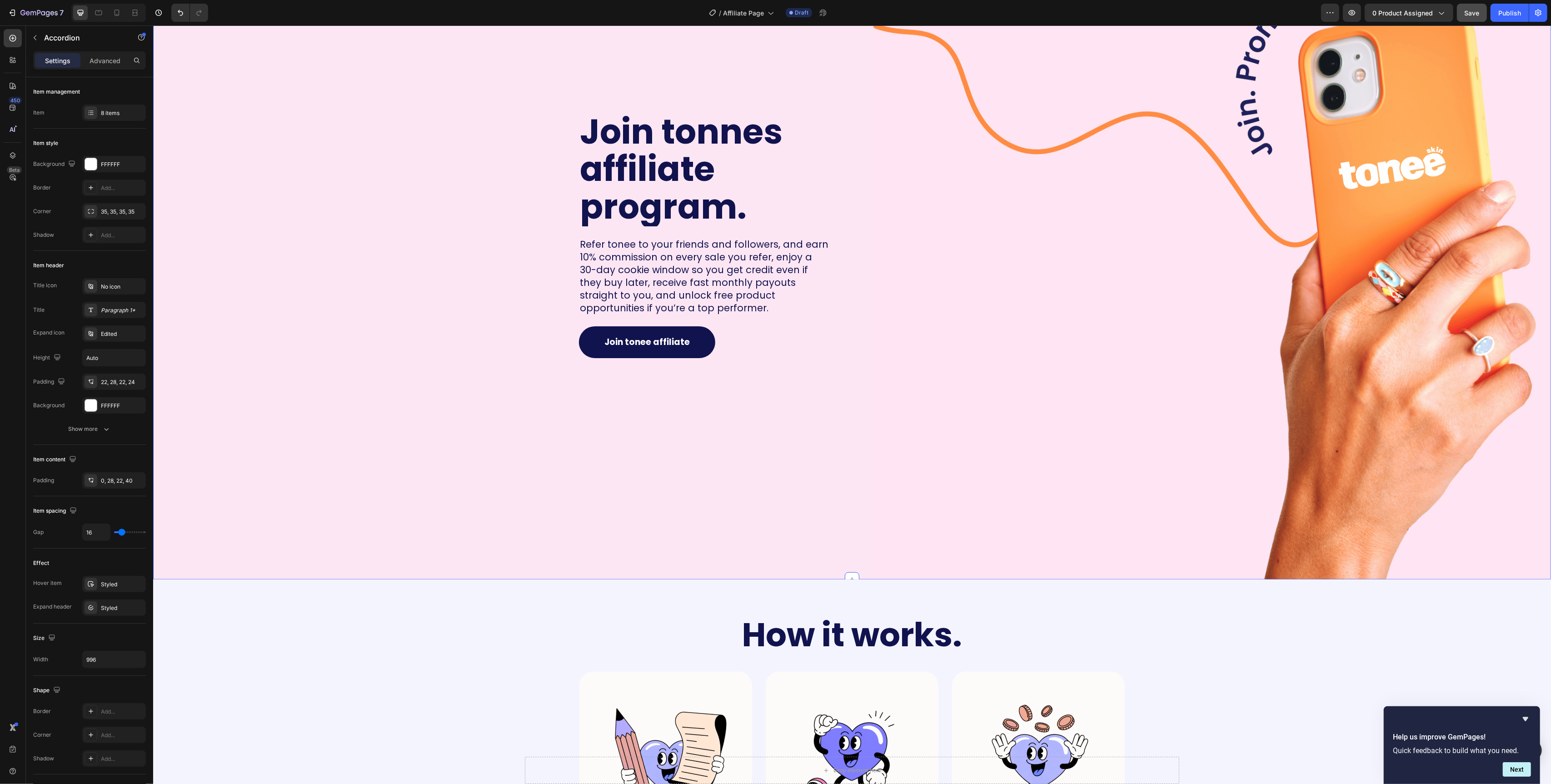
click at [842, 521] on div "Join tonnes affiliate program. Heading Refer tonee to your friends and follower…" at bounding box center [499, 195] width 692 height 769
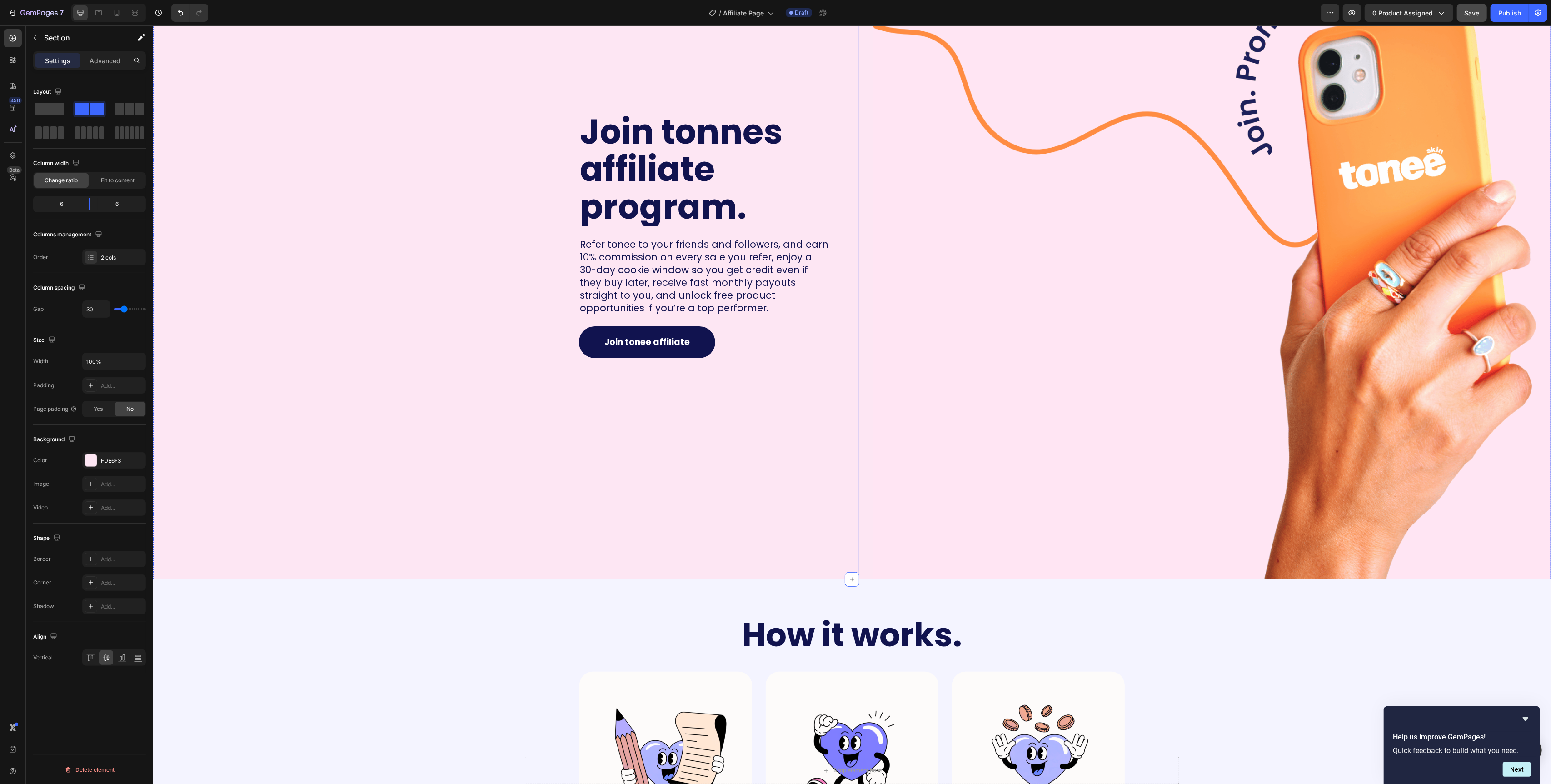
click at [1054, 485] on img at bounding box center [1212, 241] width 678 height 678
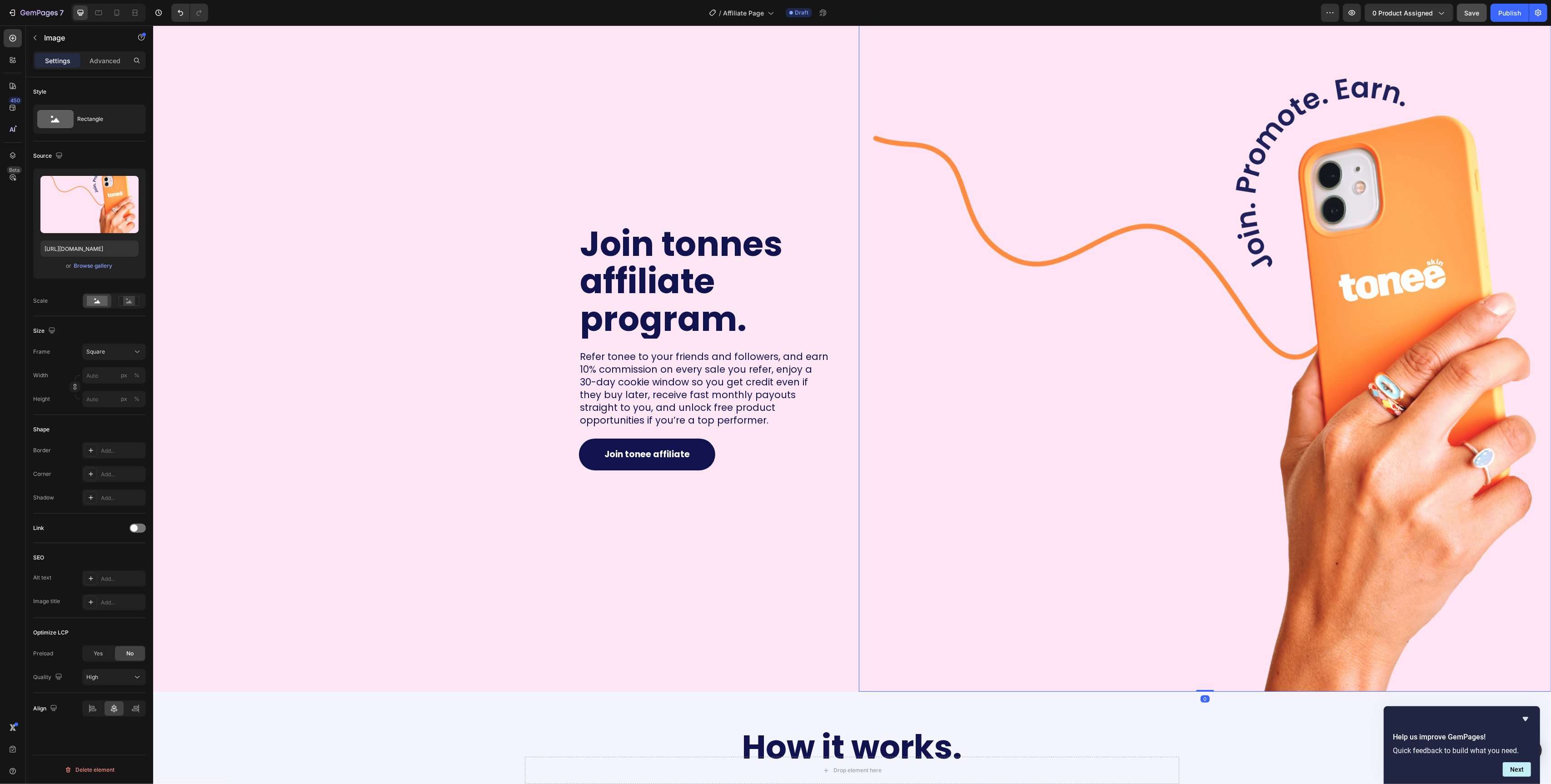
scroll to position [97, 0]
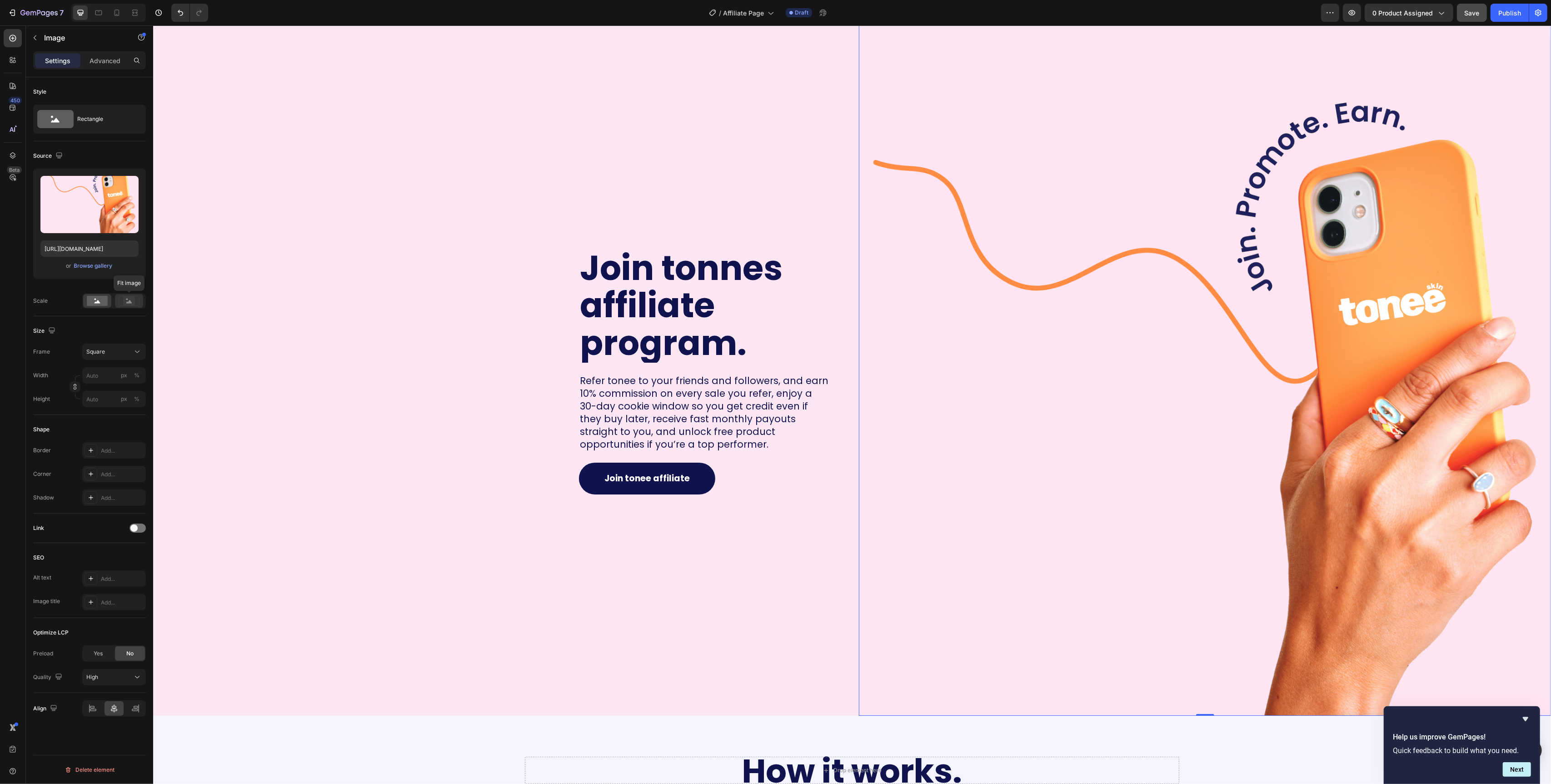
click at [126, 302] on rect at bounding box center [129, 301] width 12 height 9
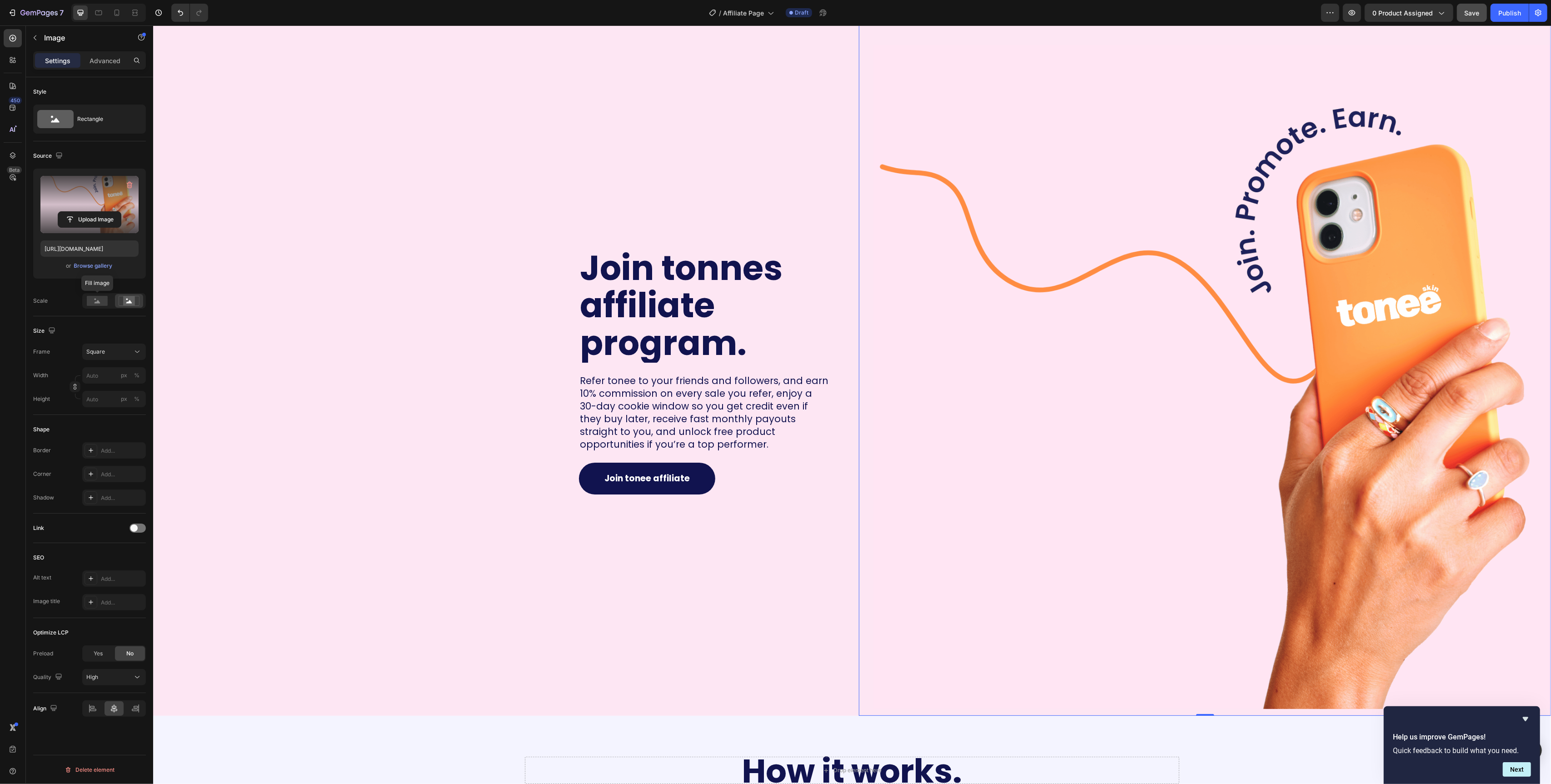
drag, startPoint x: 89, startPoint y: 305, endPoint x: 88, endPoint y: 211, distance: 94.0
click at [89, 305] on rect at bounding box center [97, 301] width 21 height 10
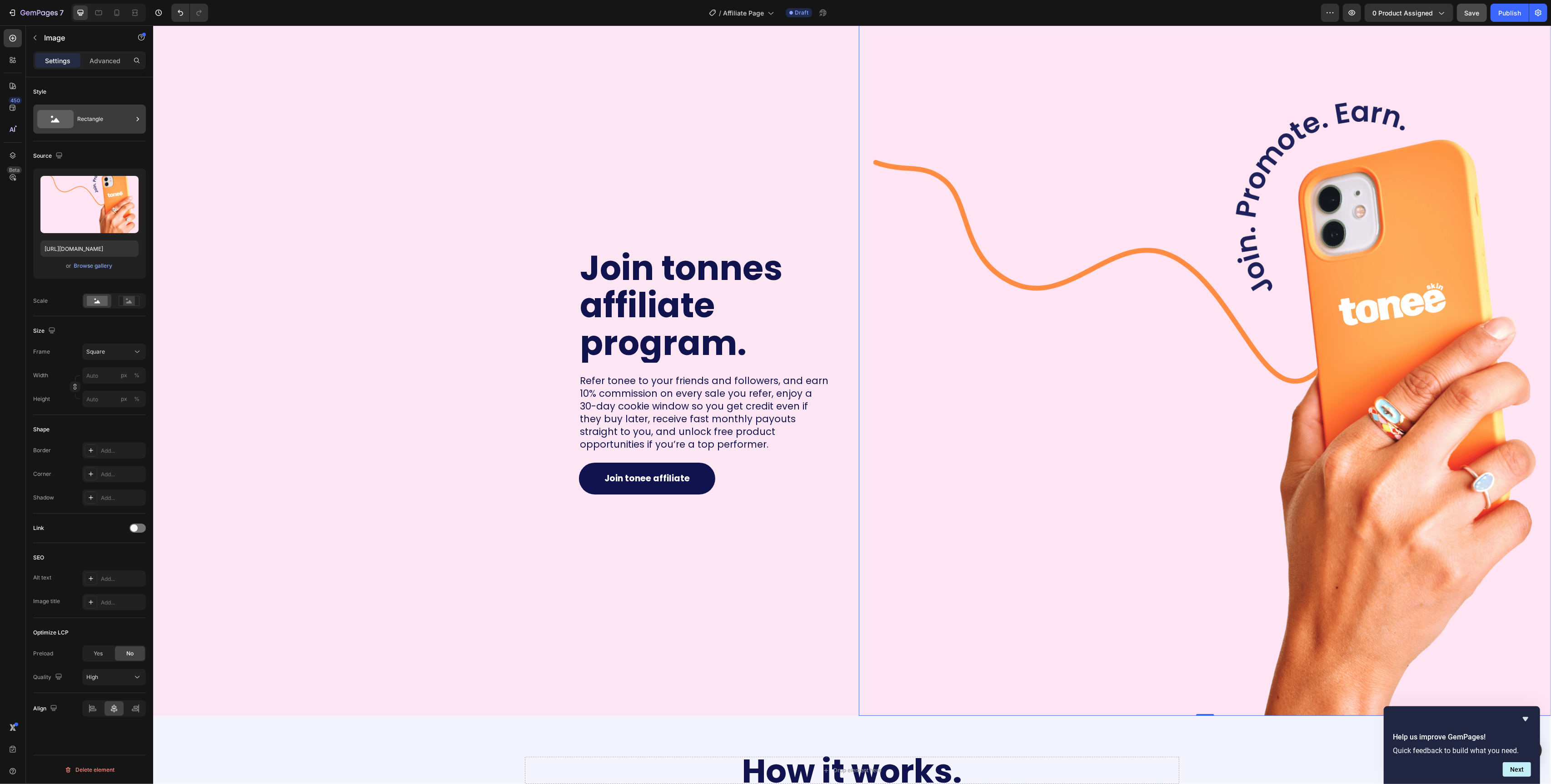
click at [76, 116] on div "Rectangle" at bounding box center [89, 118] width 113 height 29
click at [124, 355] on div "Square" at bounding box center [109, 351] width 44 height 8
click at [123, 350] on div "Square" at bounding box center [109, 351] width 44 height 8
click at [109, 380] on input "px %" at bounding box center [114, 375] width 63 height 16
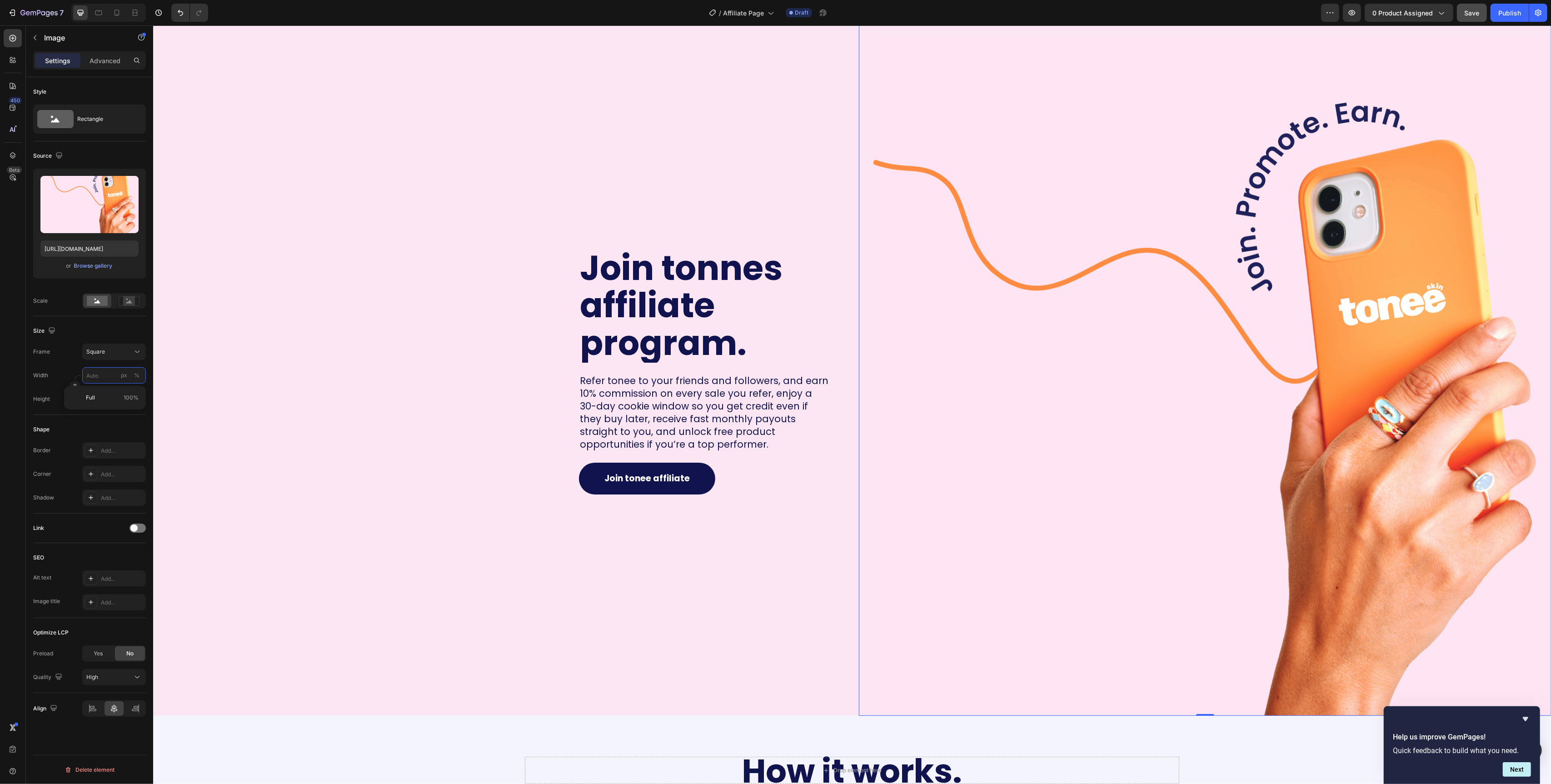
type input "6"
type input "60"
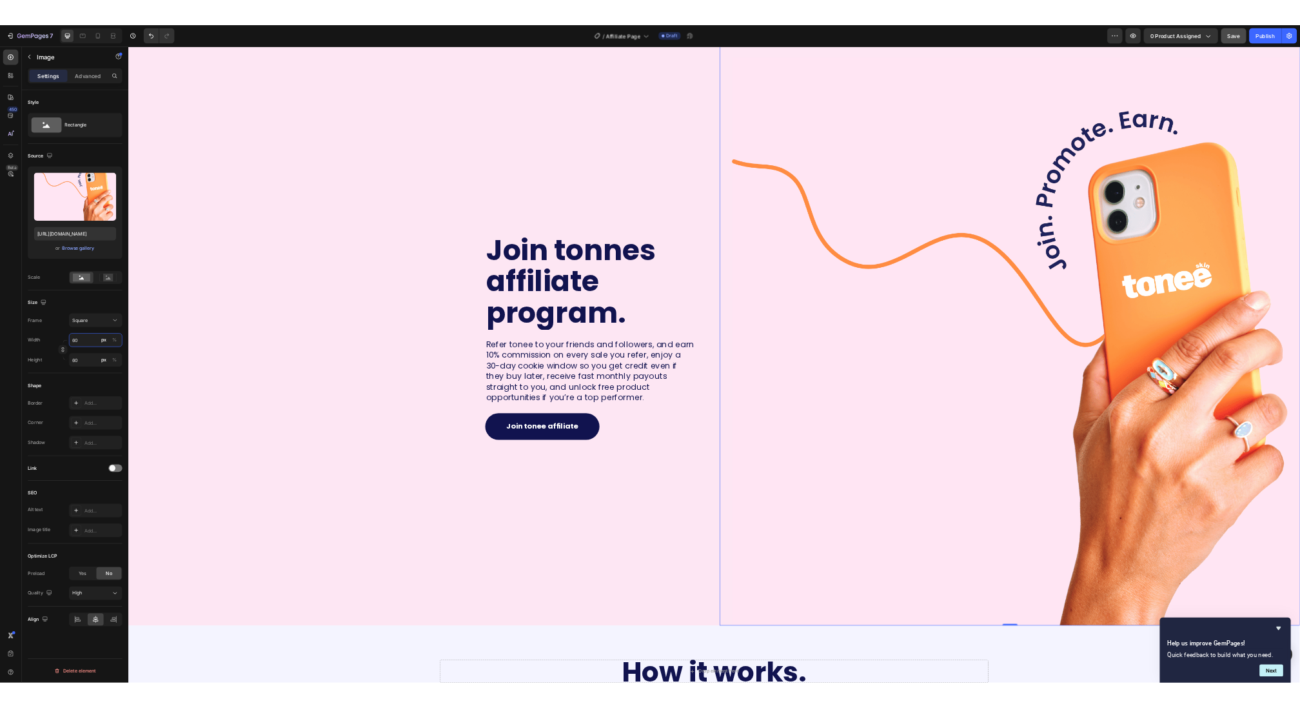
scroll to position [0, 0]
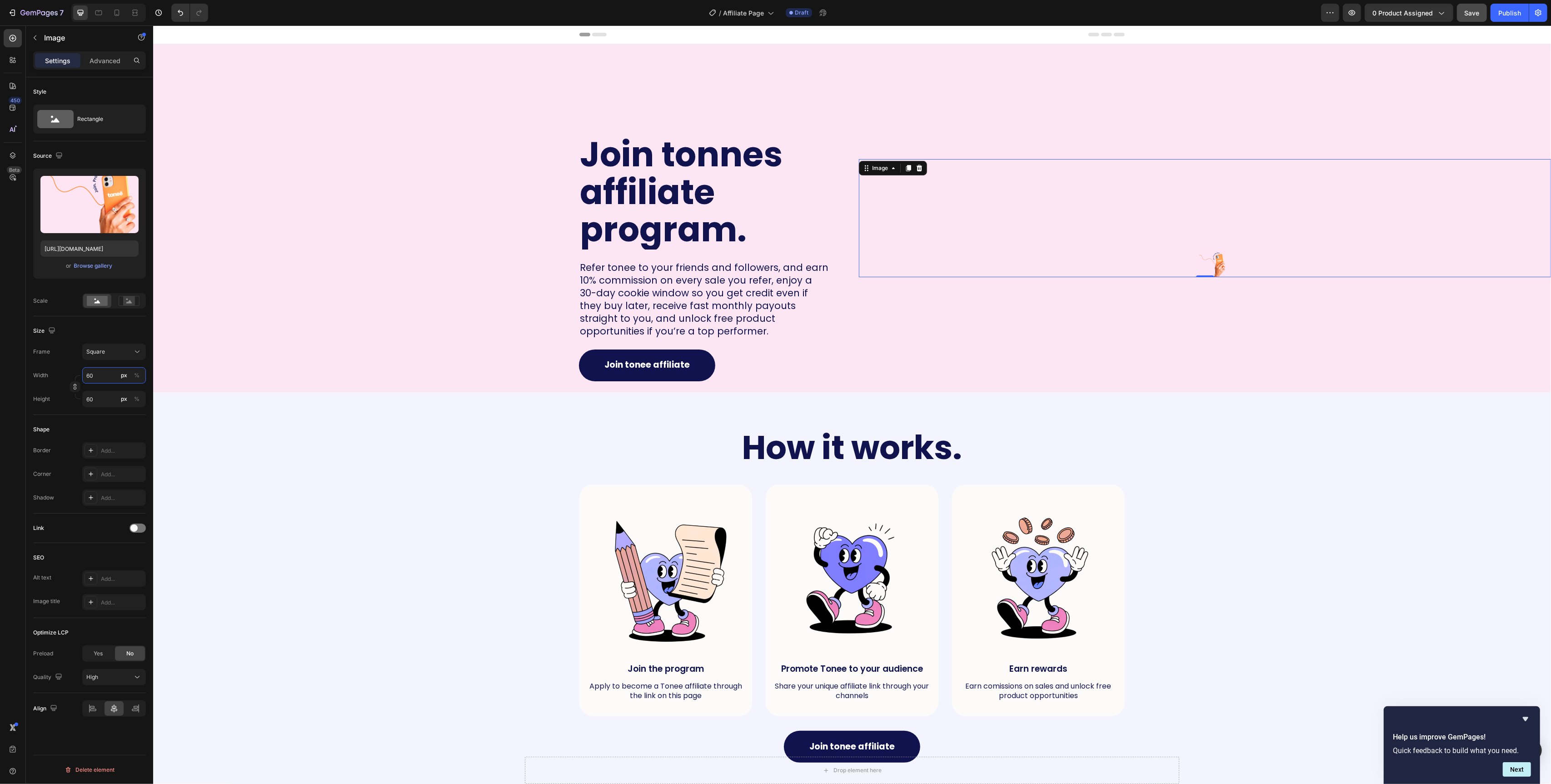
type input "600"
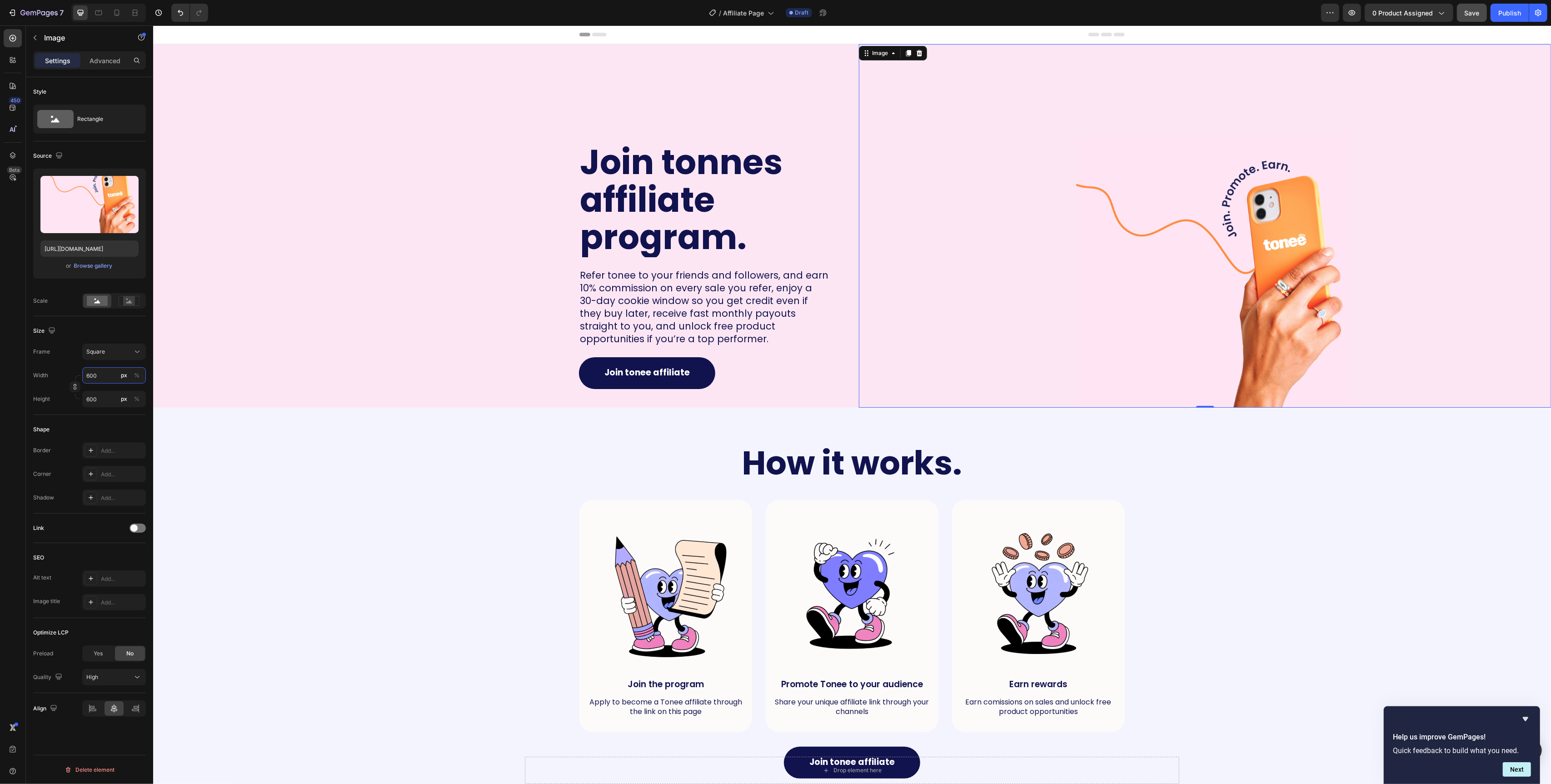
type input "60"
type input "6"
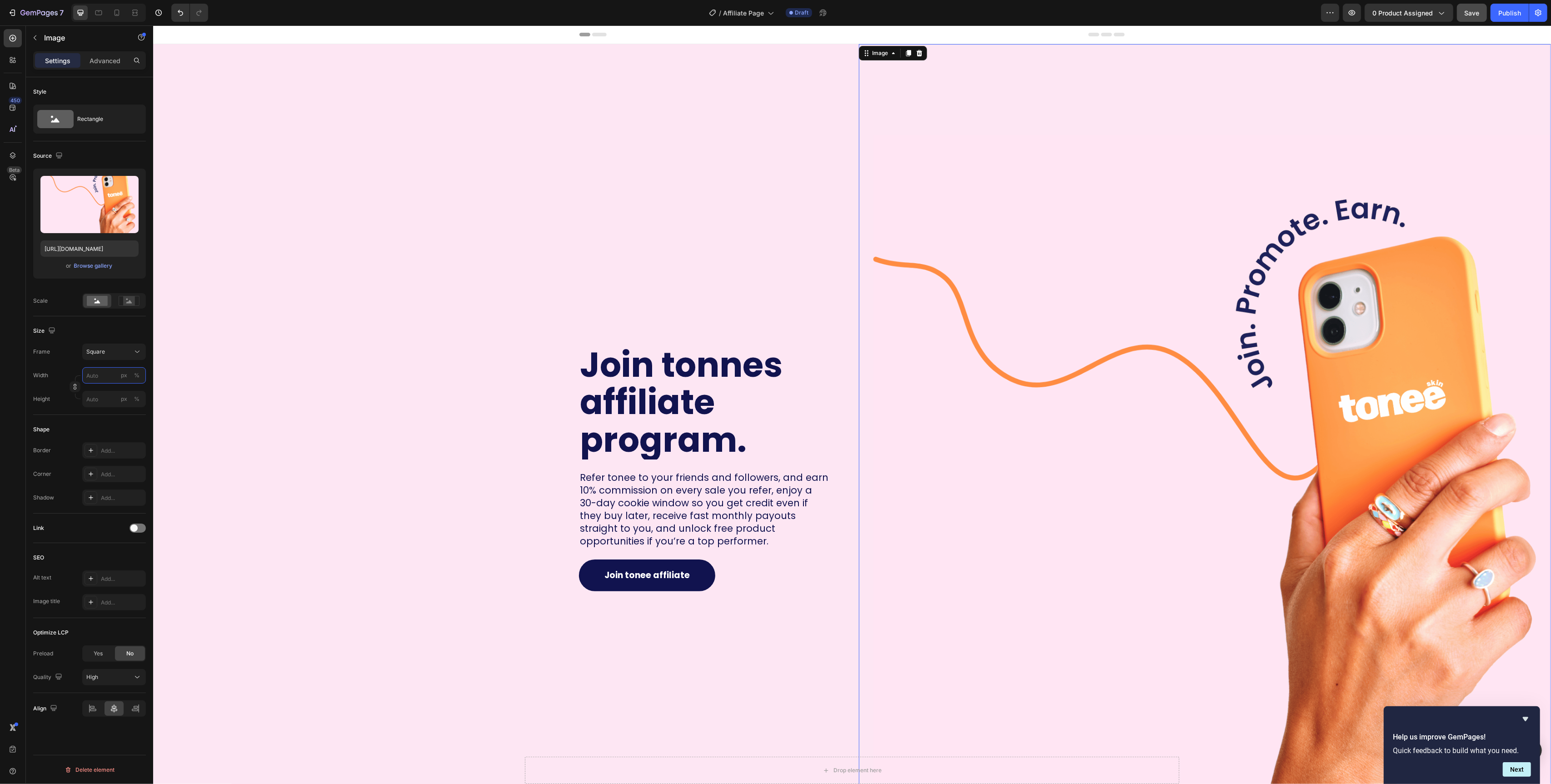
type input "1"
type input "10"
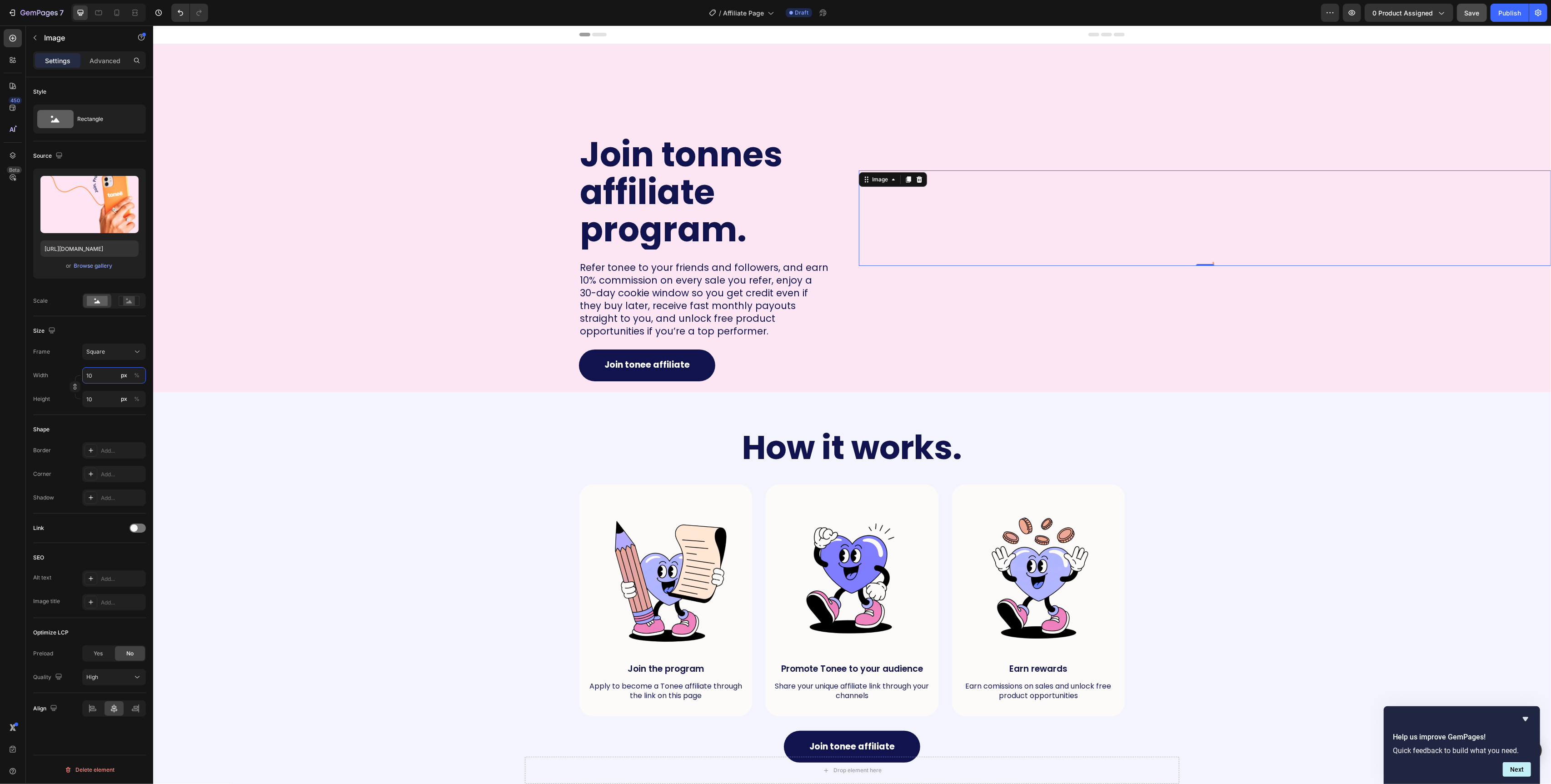
type input "100"
type input "1000"
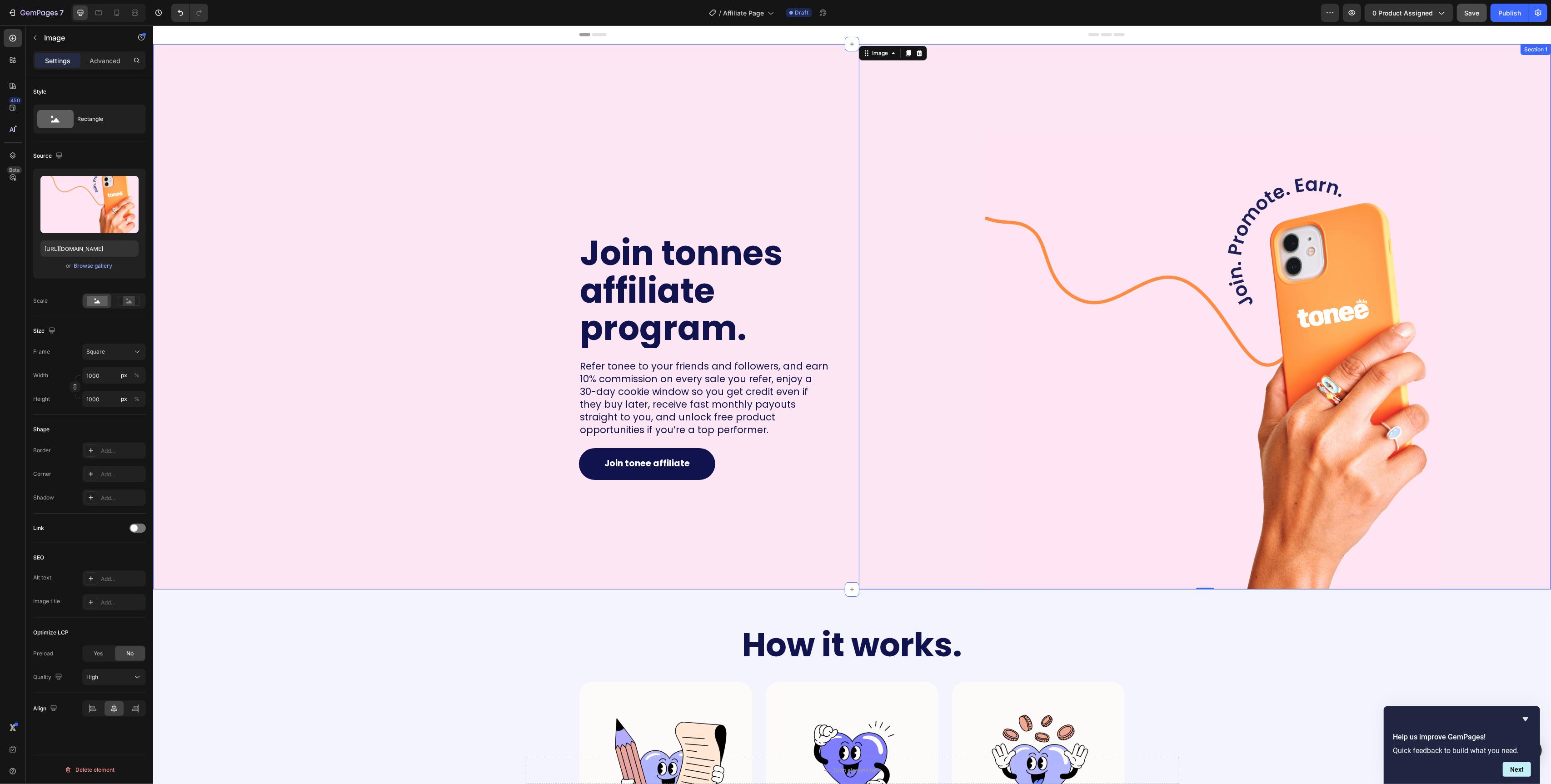
click at [376, 290] on div "Join tonnes affiliate program. Heading Refer tonee to your friends and follower…" at bounding box center [499, 317] width 692 height 545
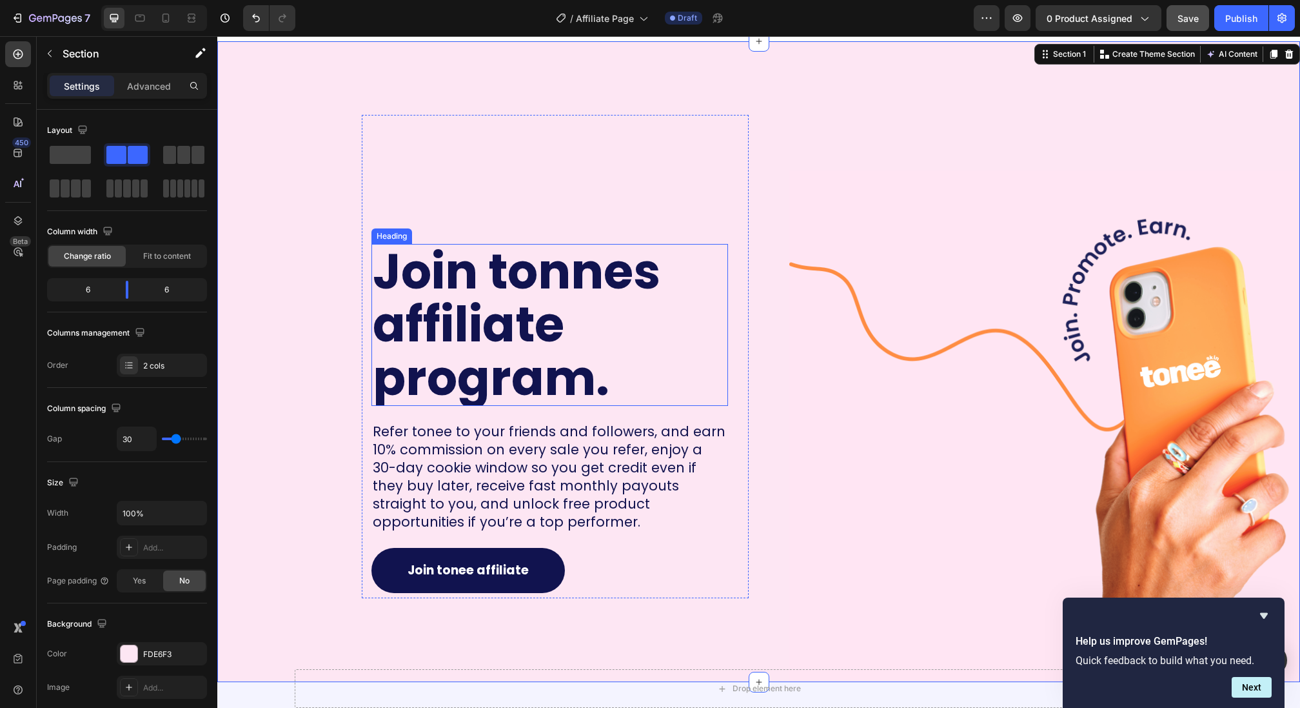
scroll to position [31, 0]
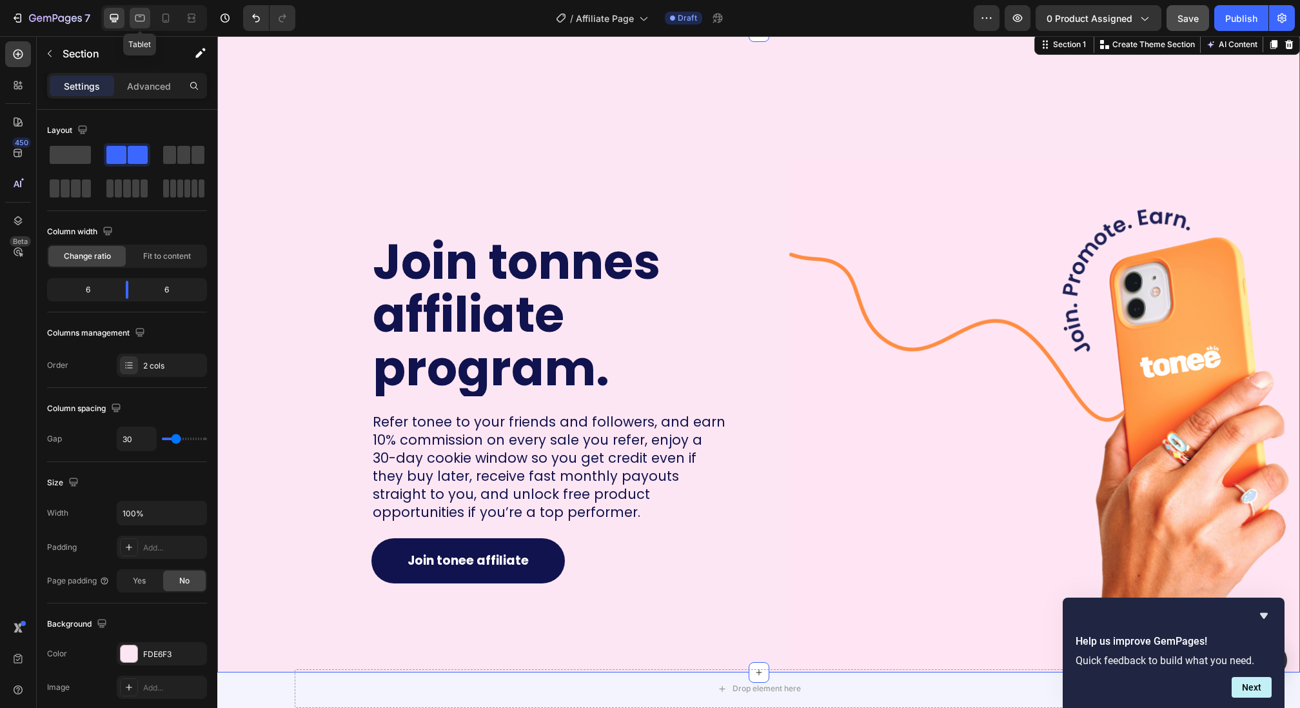
click at [147, 21] on div at bounding box center [140, 18] width 21 height 21
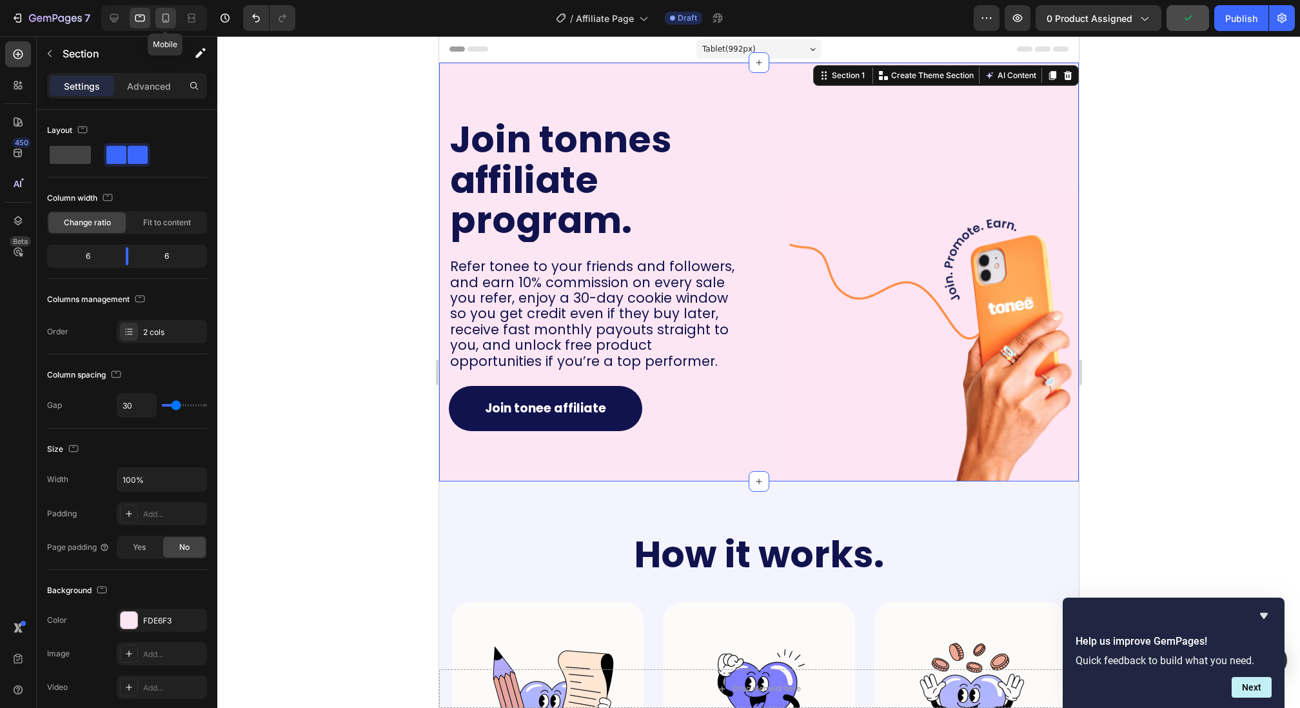
click at [174, 19] on div at bounding box center [165, 18] width 21 height 21
type input "0"
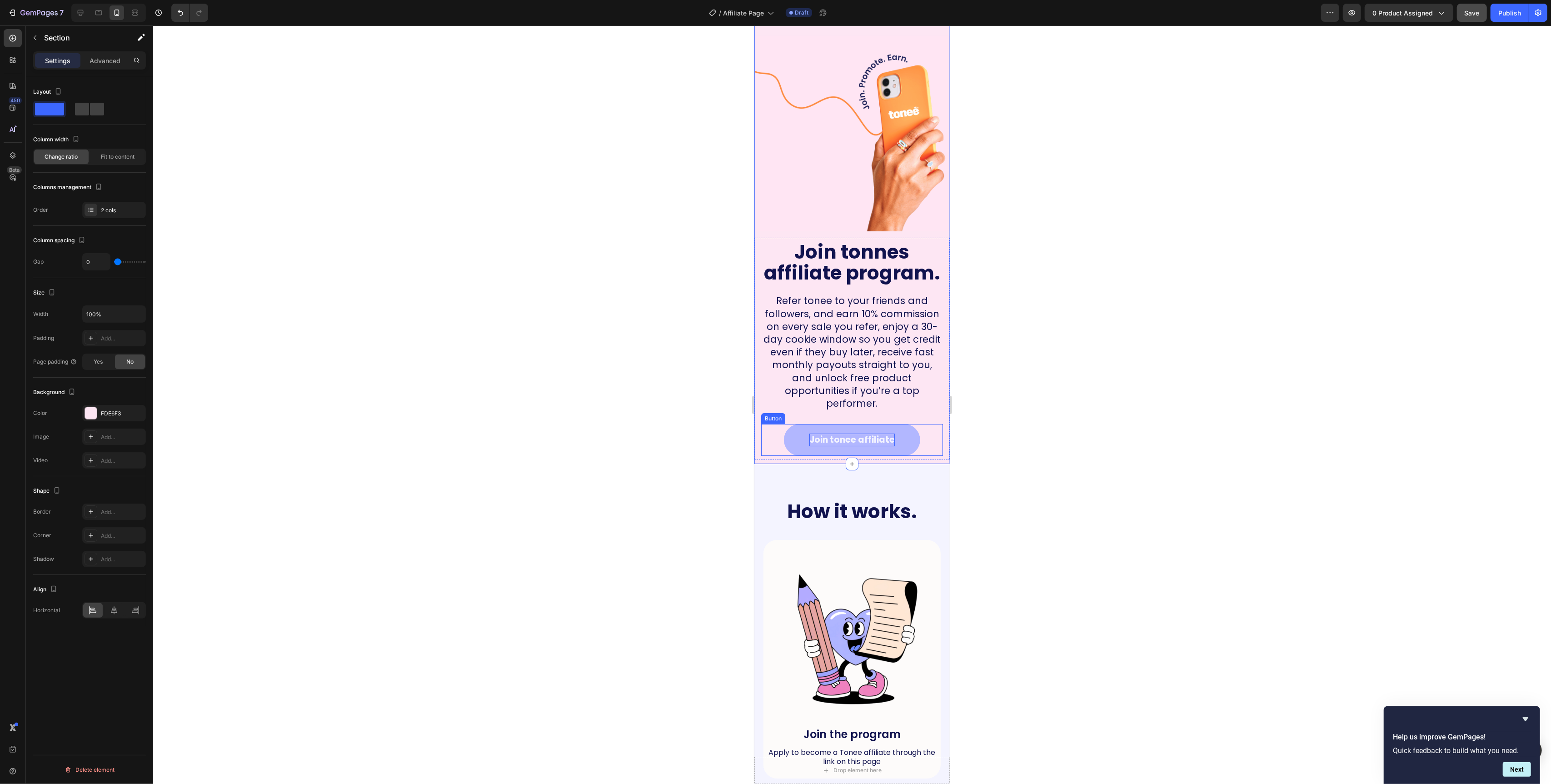
scroll to position [27, 0]
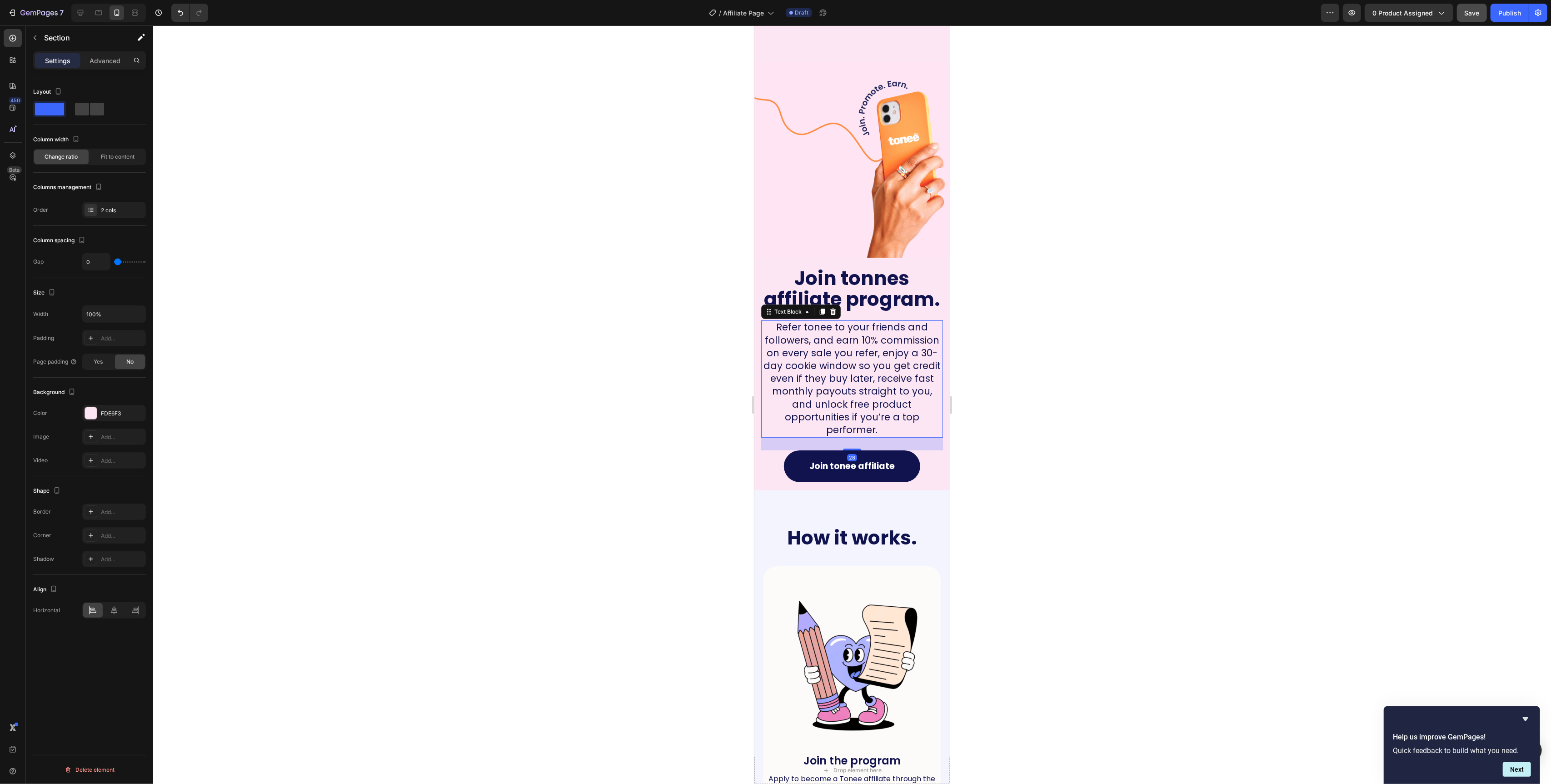
click at [835, 359] on span "Refer tonee to your friends and followers, and earn 10% commission on every sal…" at bounding box center [852, 378] width 178 height 116
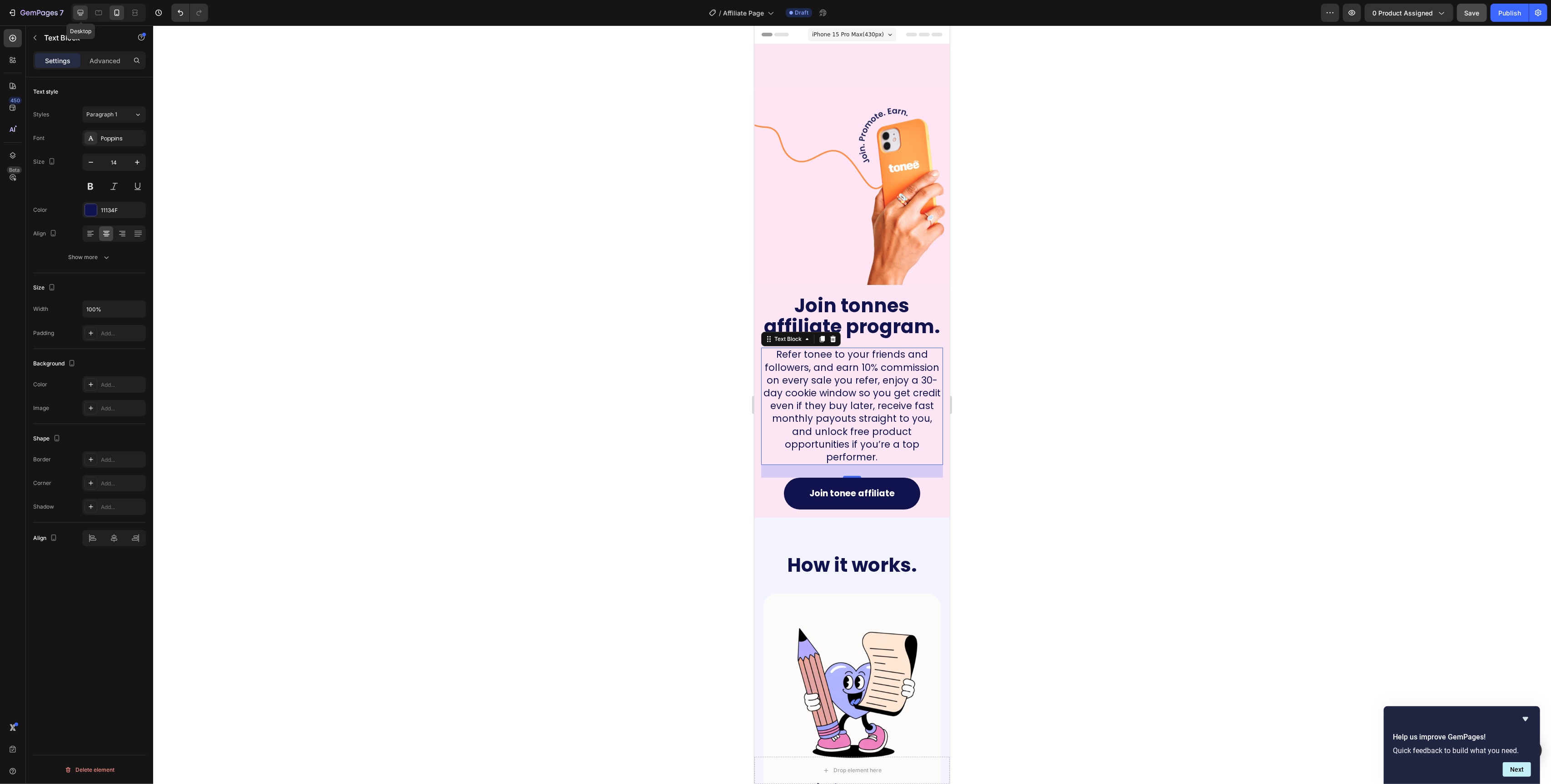
click at [81, 12] on icon at bounding box center [80, 13] width 9 height 9
type input "16"
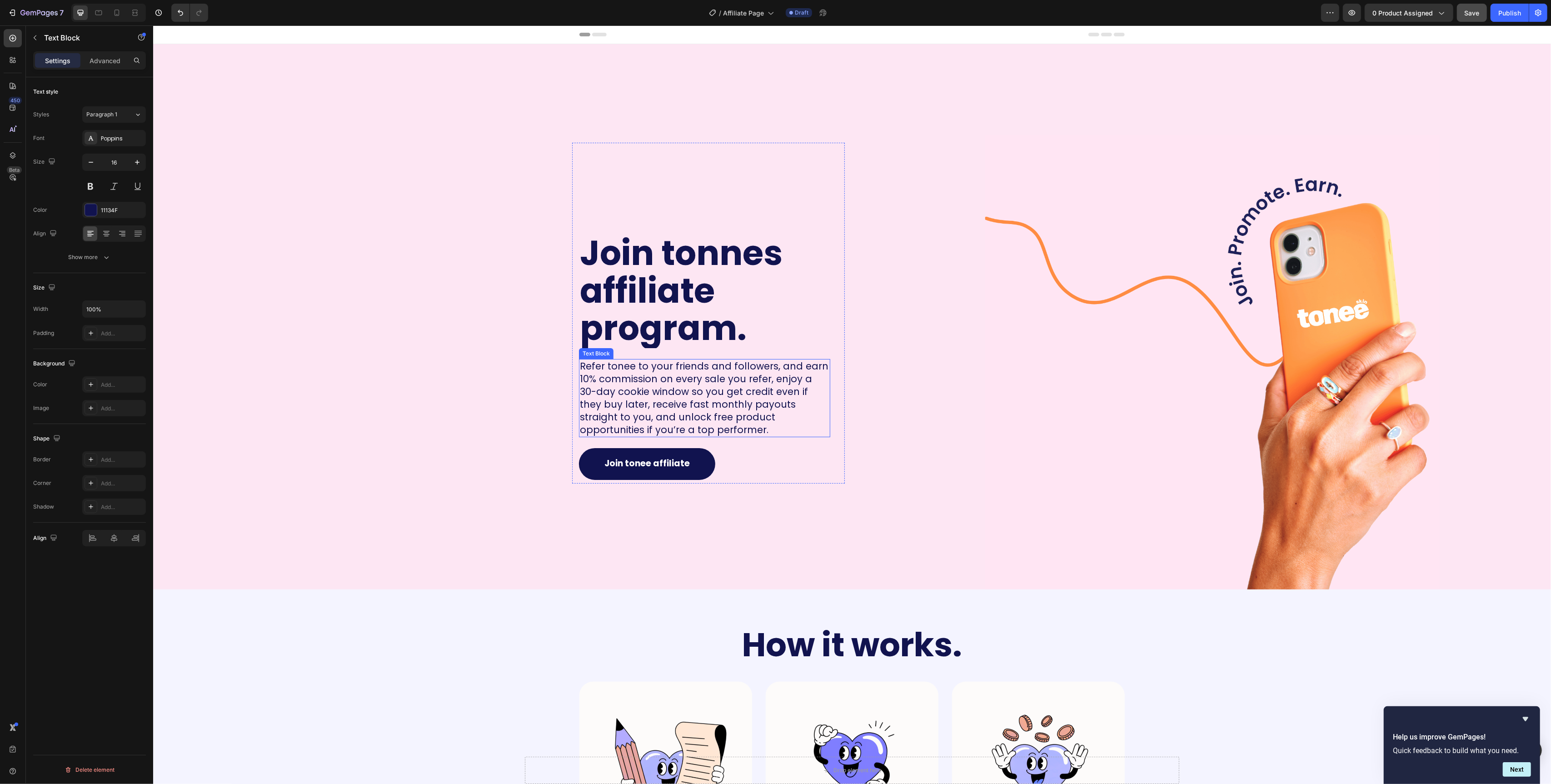
click at [651, 406] on span "Refer tonee to your friends and followers, and earn 10% commission on every sal…" at bounding box center [703, 397] width 249 height 77
click at [533, 347] on div "Join tonnes affiliate program. Heading Refer tonee to your friends and follower…" at bounding box center [499, 317] width 692 height 545
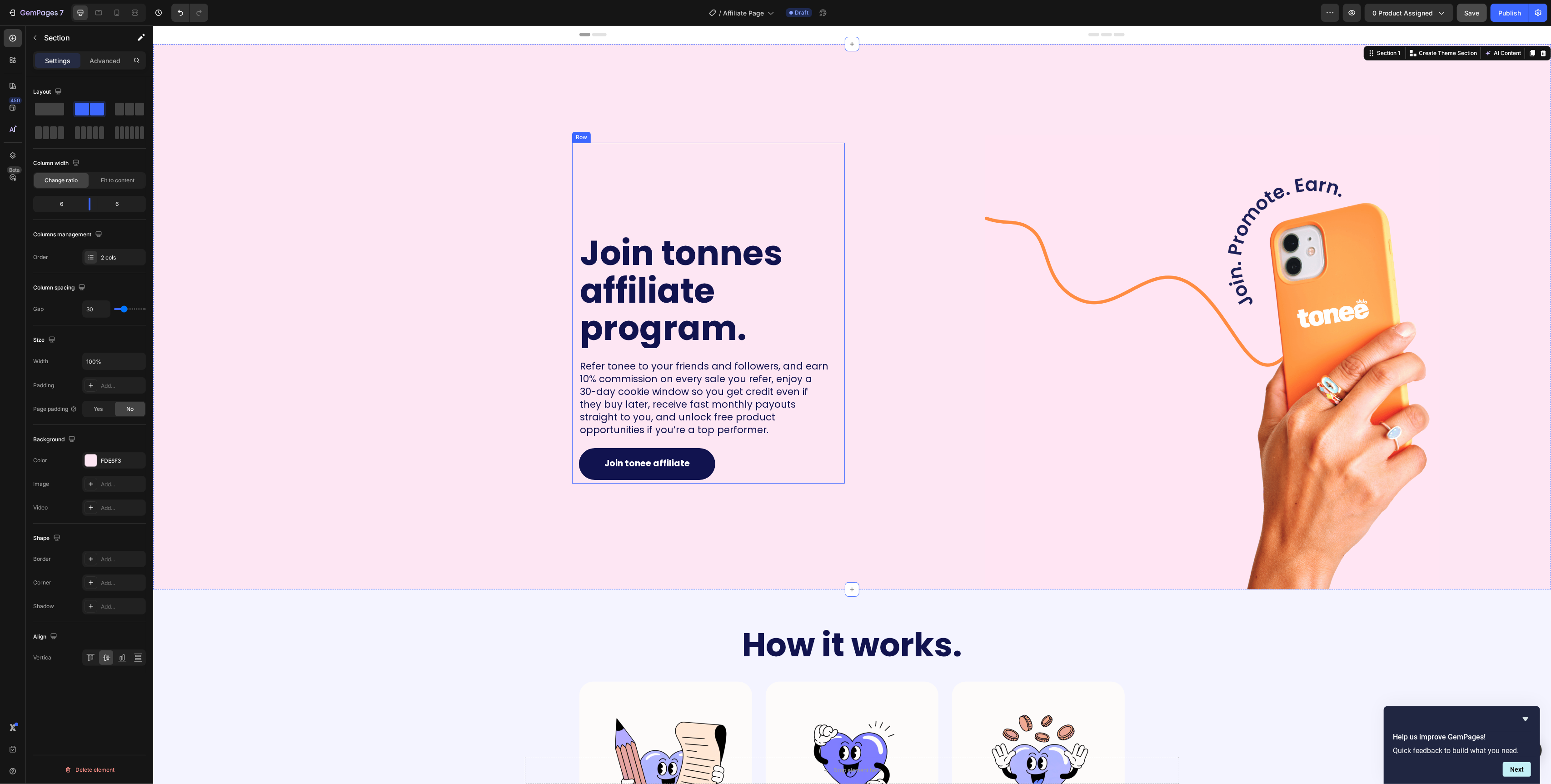
click at [577, 396] on div "Join tonnes affiliate program. Heading Refer tonee to your friends and follower…" at bounding box center [707, 313] width 273 height 341
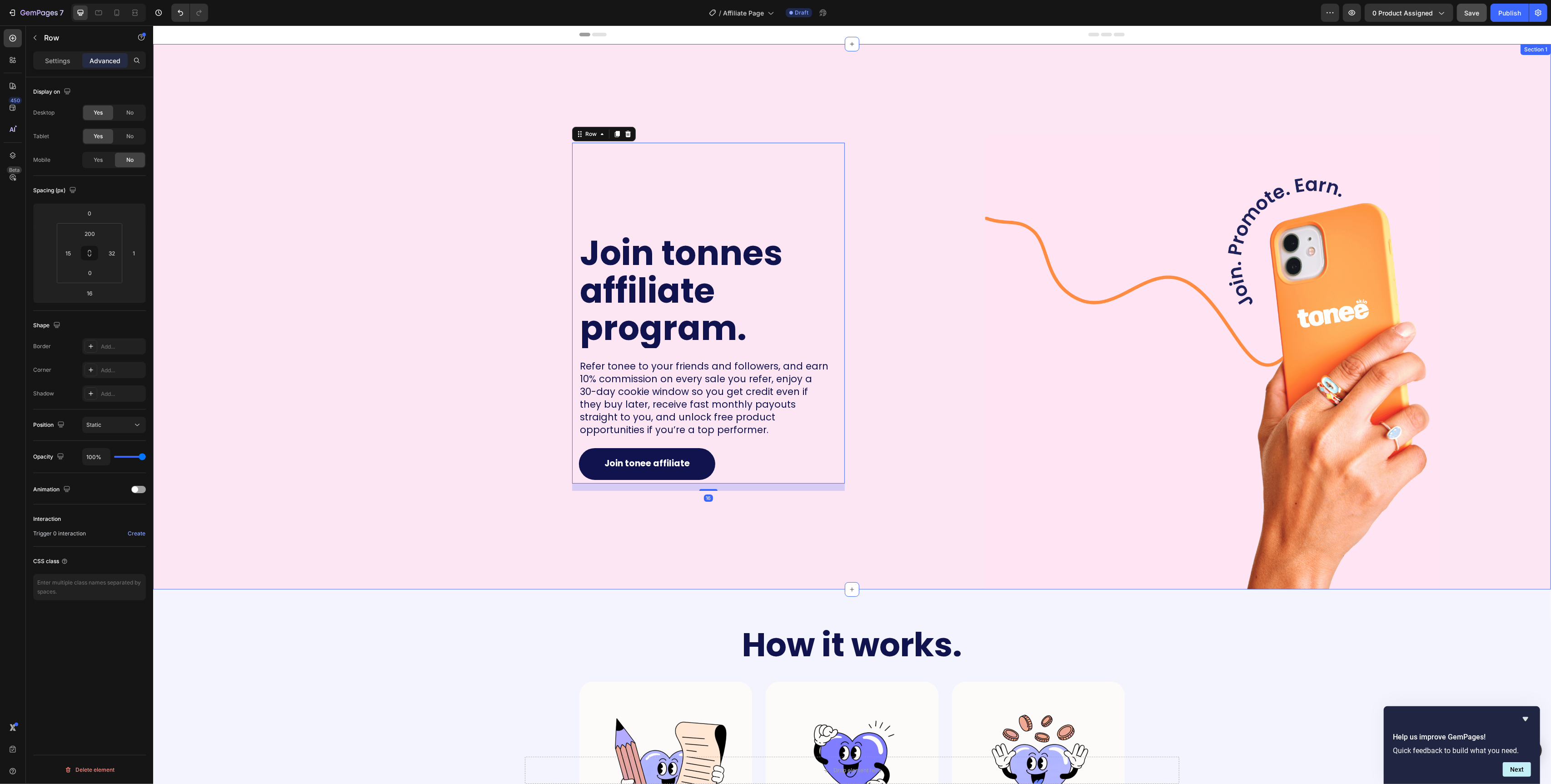
click at [529, 390] on div "Join tonnes affiliate program. Heading Refer tonee to your friends and follower…" at bounding box center [499, 317] width 692 height 545
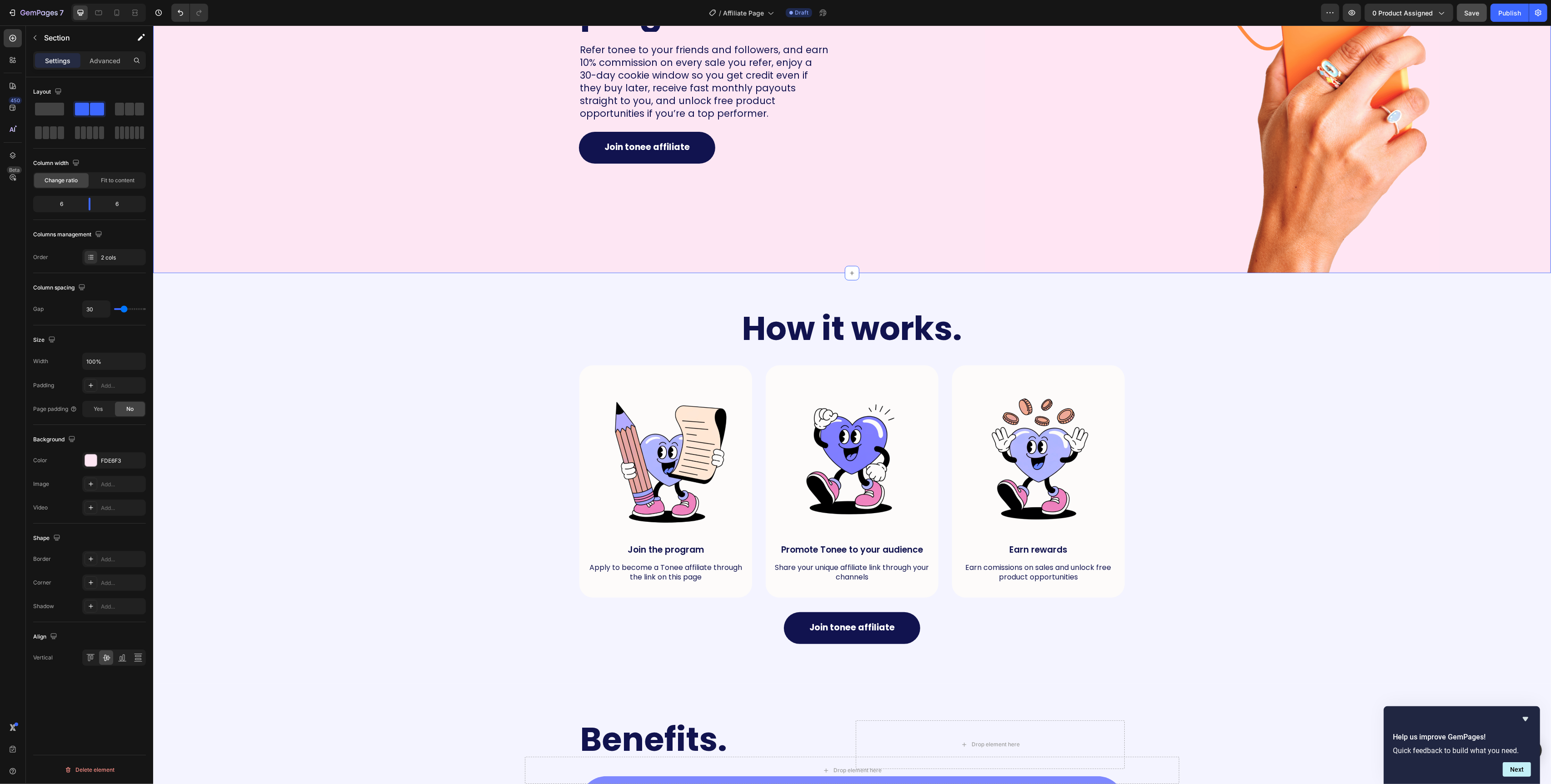
scroll to position [376, 0]
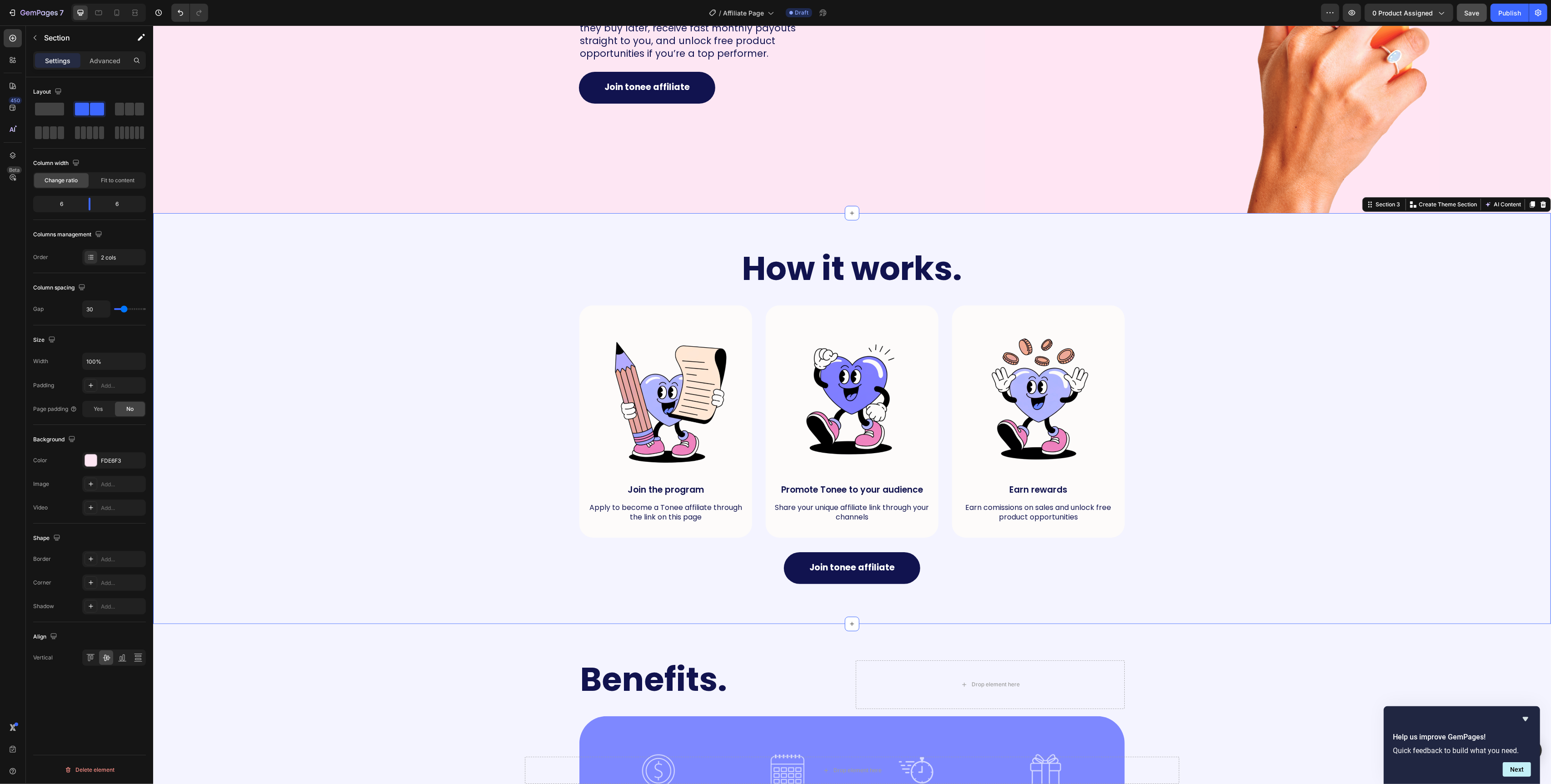
click at [440, 375] on div "How it works. Heading Row Image Join the program Text Block Apply to become a T…" at bounding box center [852, 418] width 1380 height 338
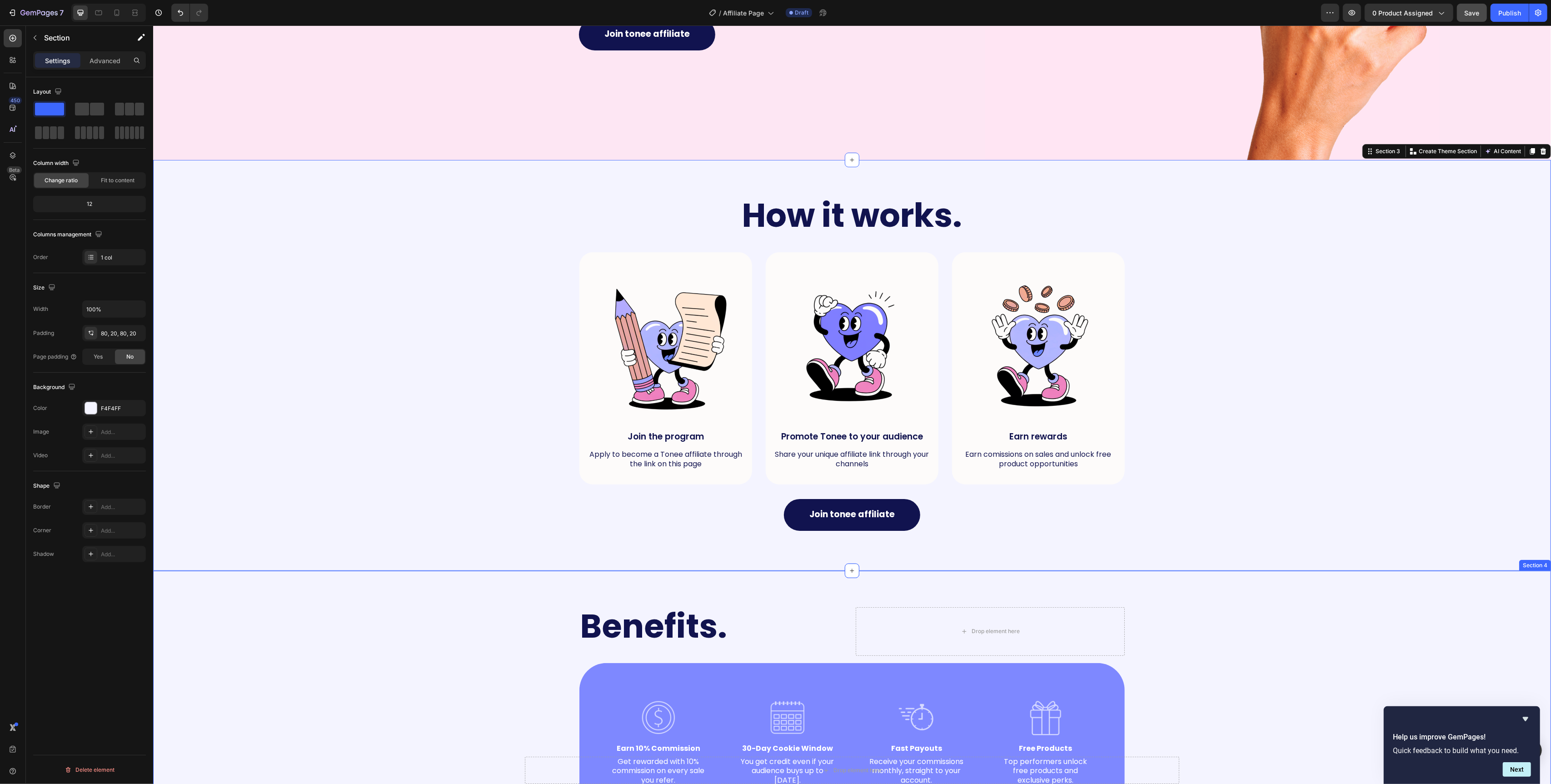
scroll to position [367, 0]
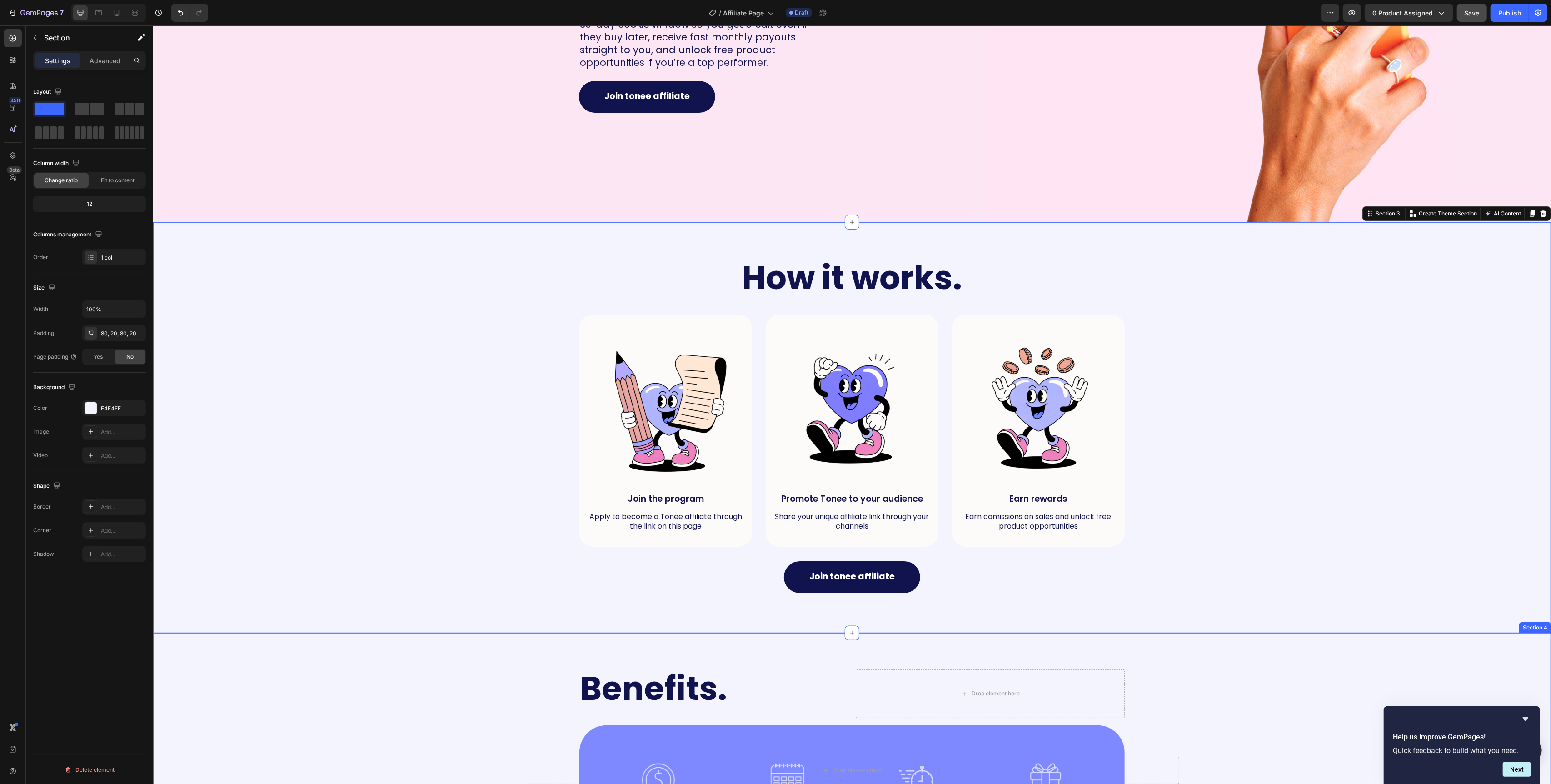
click at [468, 353] on div "How it works. Heading Row Image Join the program Text Block Apply to become a T…" at bounding box center [852, 428] width 1380 height 338
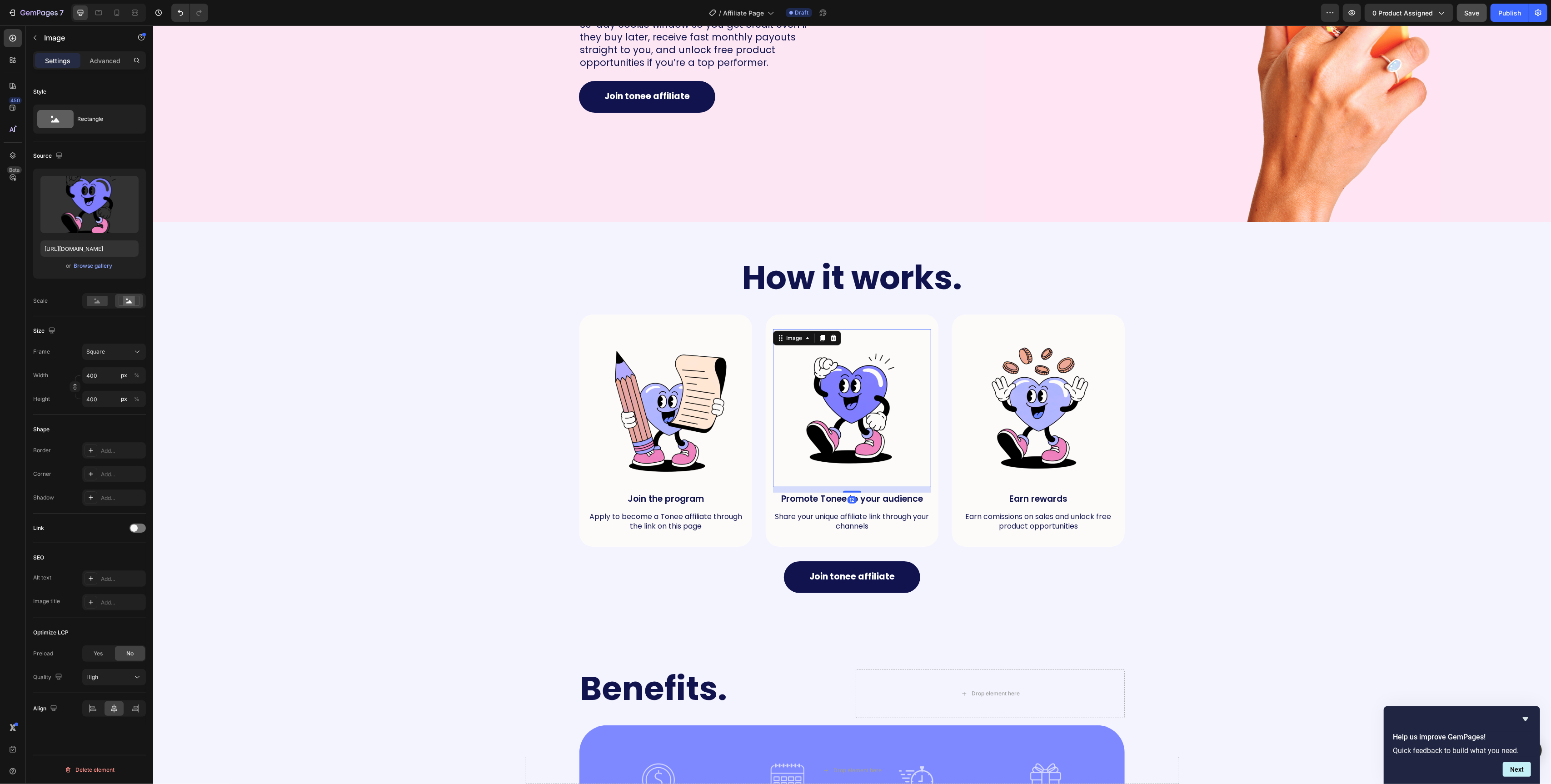
click at [805, 485] on img at bounding box center [851, 408] width 158 height 158
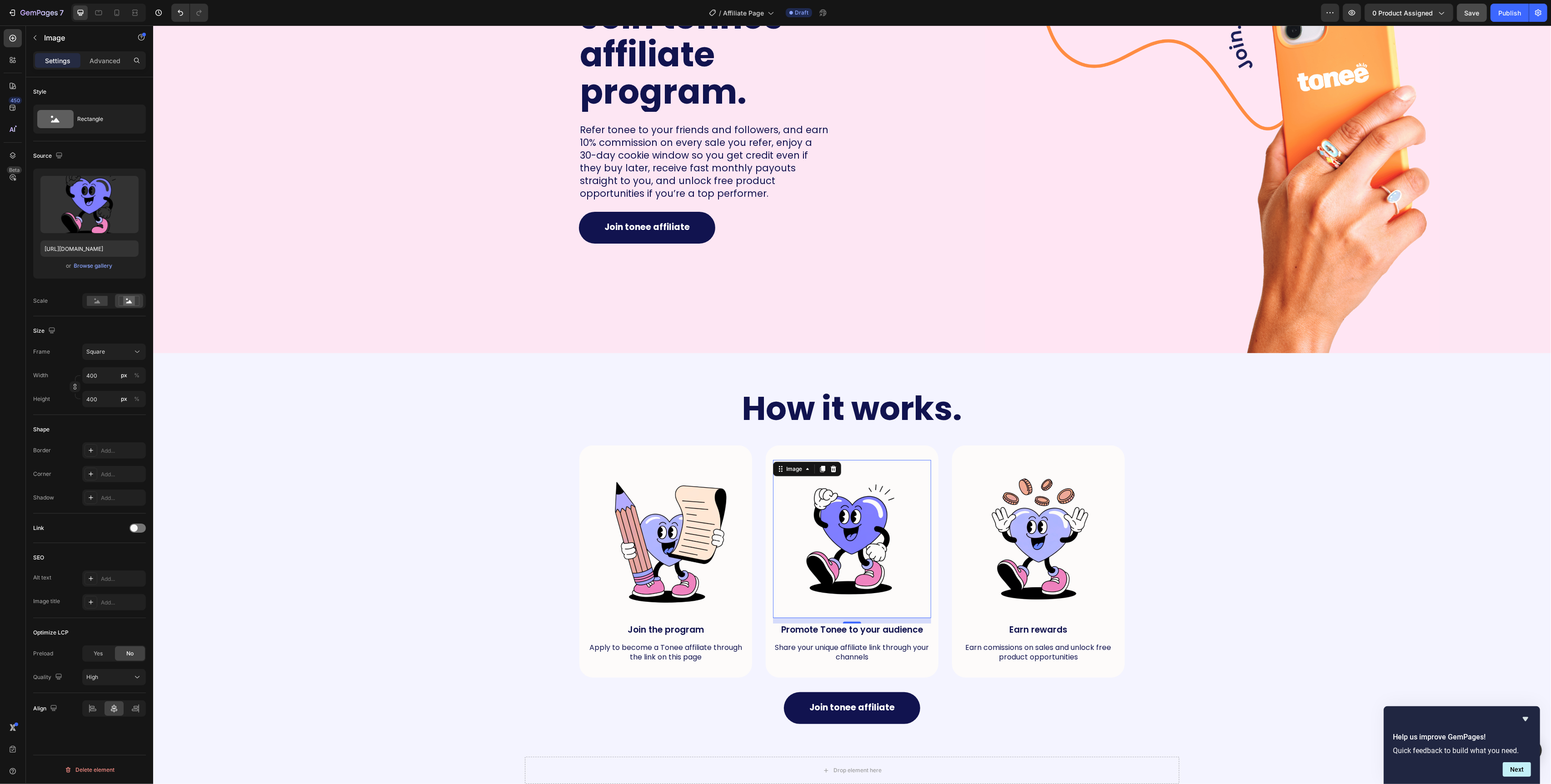
scroll to position [266, 0]
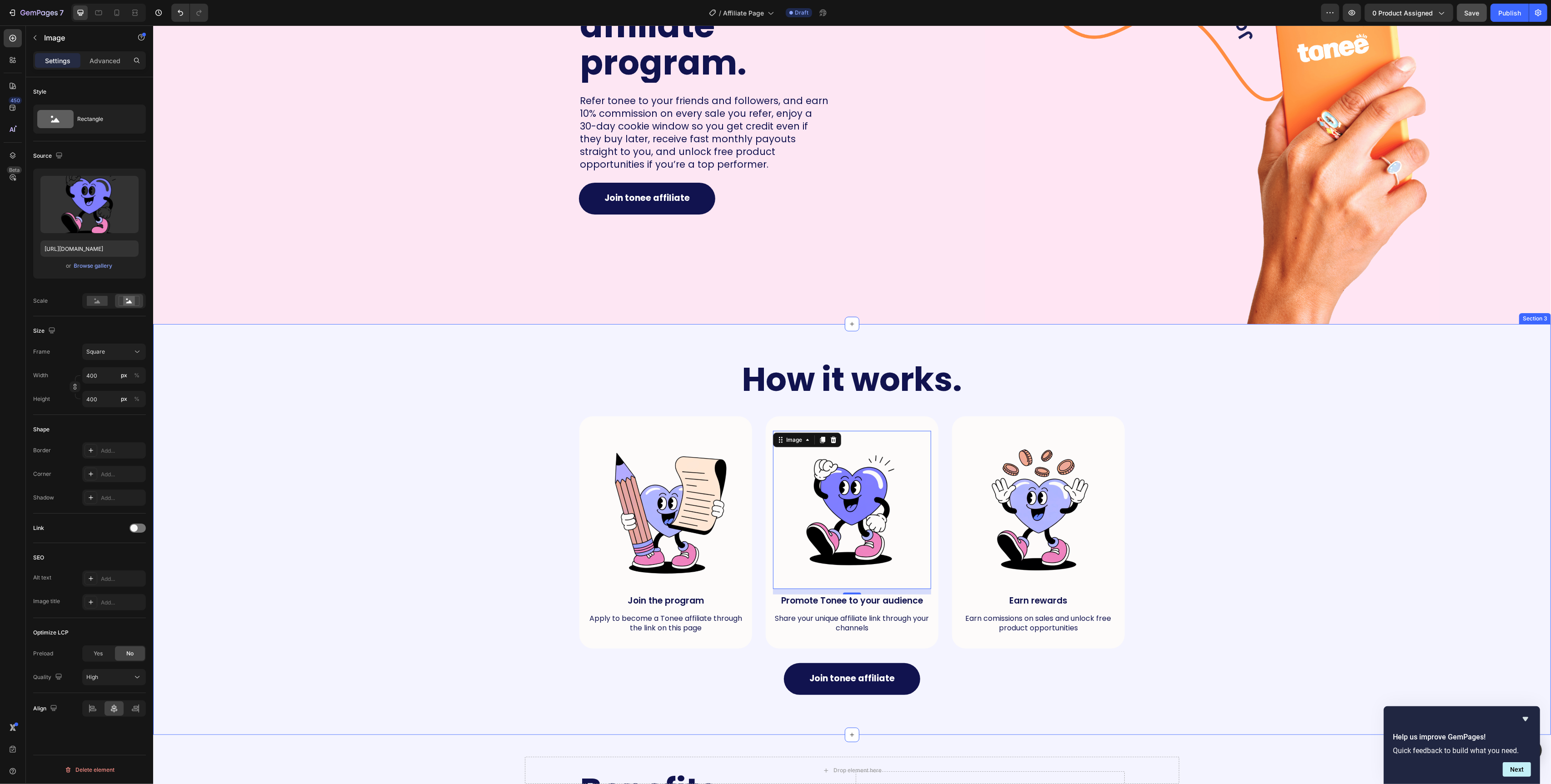
click at [478, 481] on div "How it works. Heading Row Image Join the program Text Block Apply to become a T…" at bounding box center [852, 529] width 1380 height 338
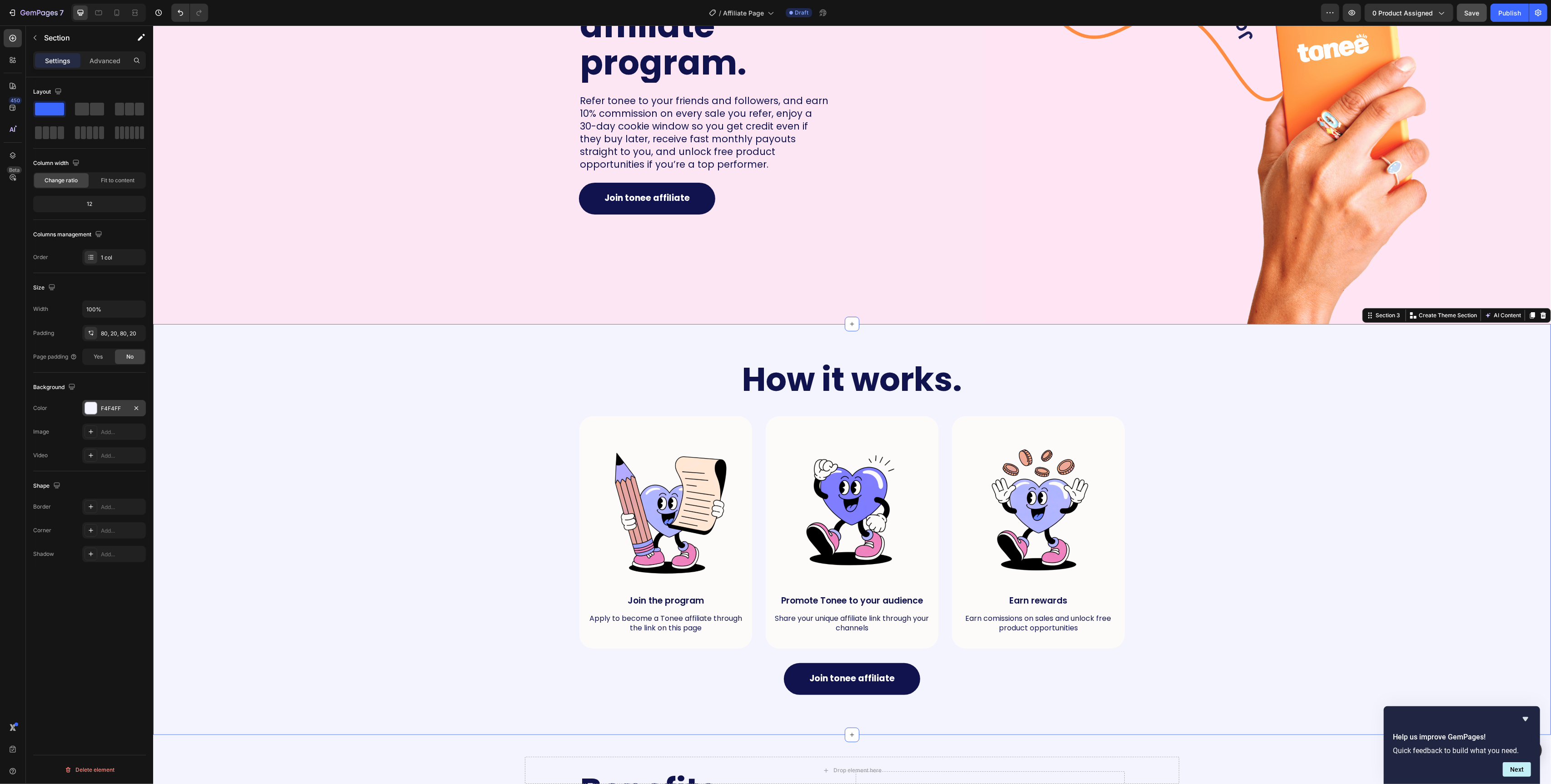
click at [91, 408] on div at bounding box center [91, 408] width 12 height 12
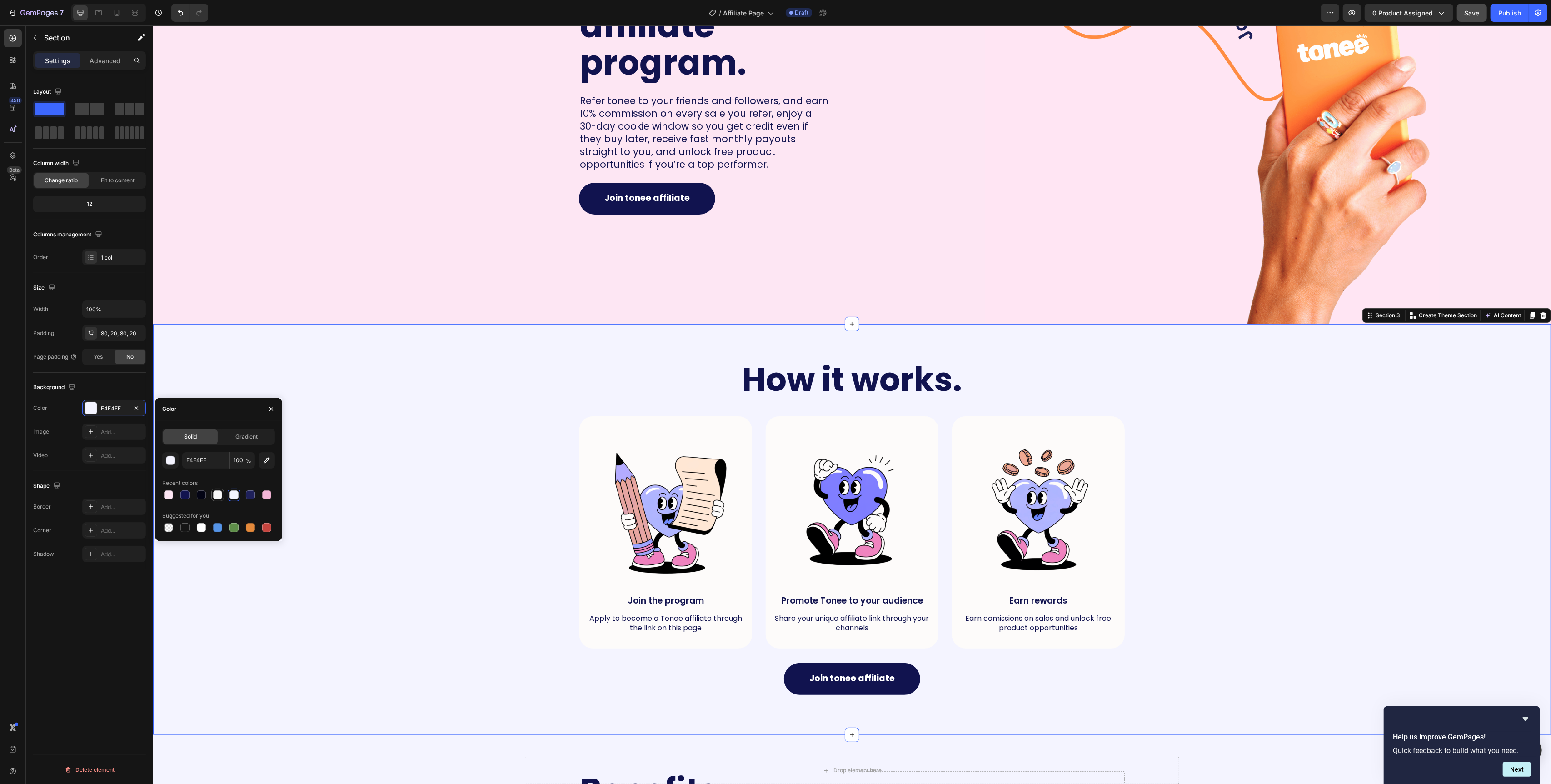
click at [217, 496] on div at bounding box center [218, 494] width 9 height 9
type input "F9F9F9"
click at [405, 156] on div "Join tonnes affiliate program. Heading Refer tonee to your friends and follower…" at bounding box center [499, 51] width 692 height 545
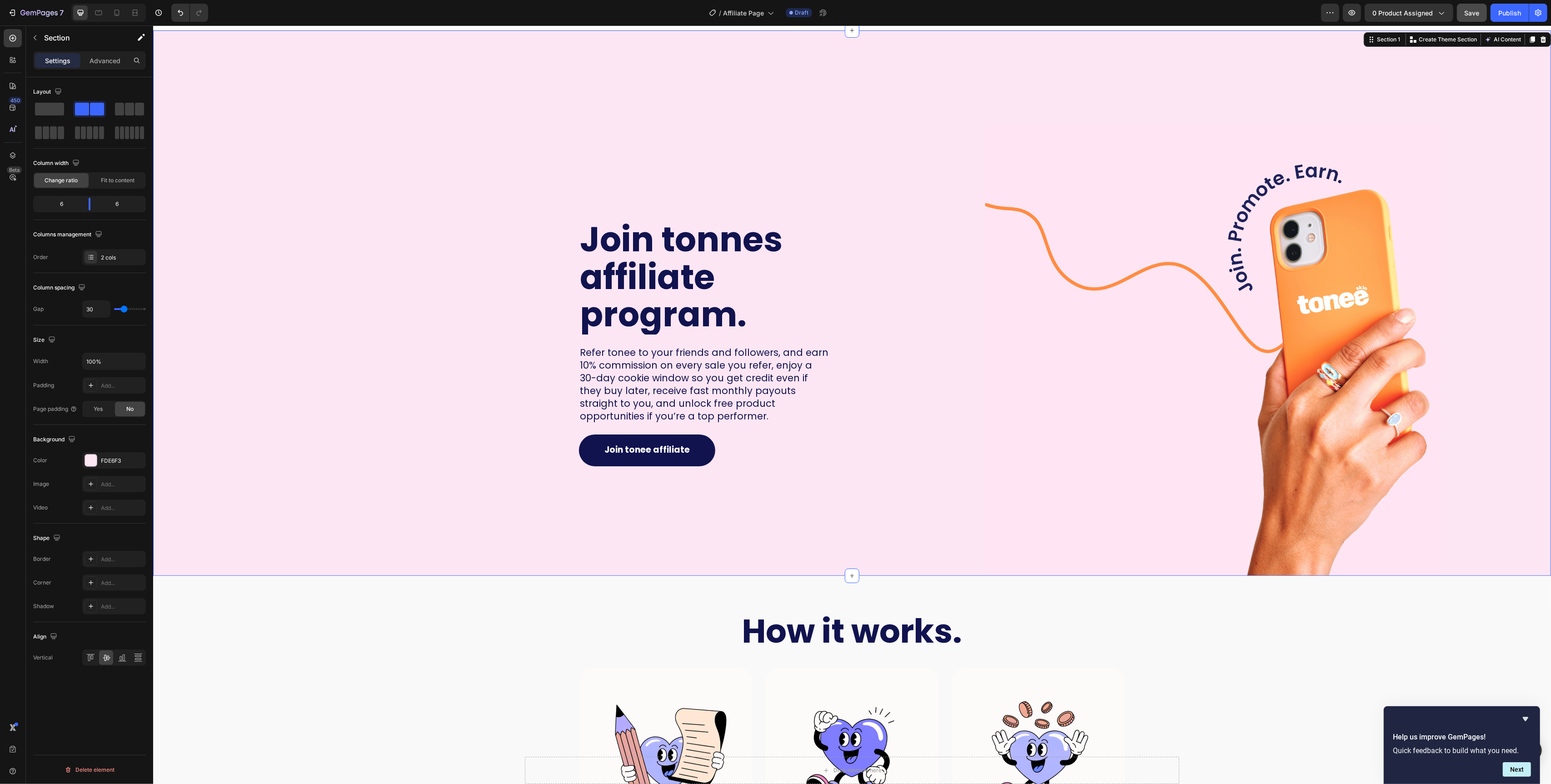
scroll to position [0, 0]
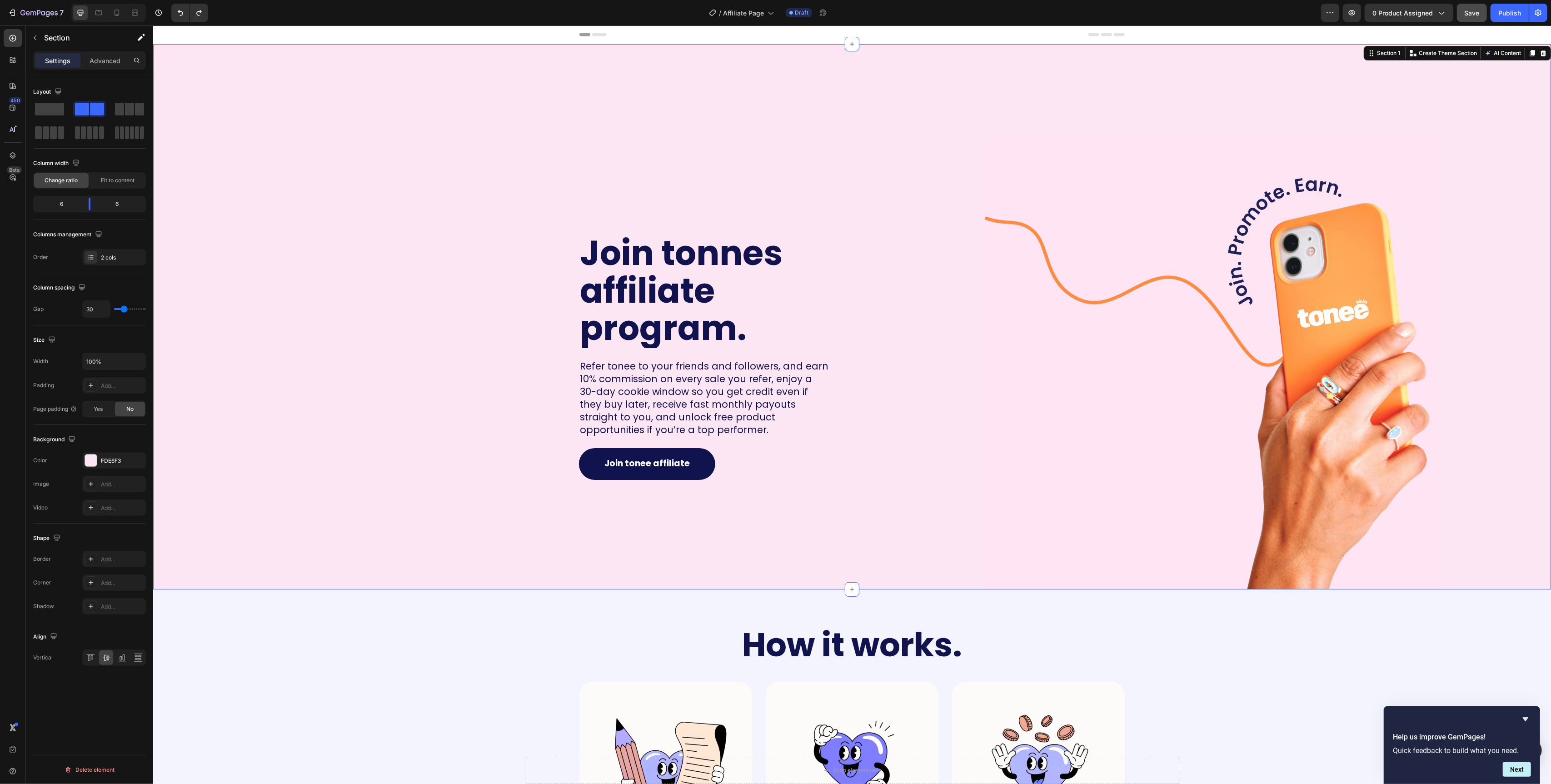
click at [455, 167] on div "Join tonnes affiliate program. Heading Refer tonee to your friends and follower…" at bounding box center [499, 317] width 692 height 545
click at [1462, 17] on button "Save" at bounding box center [1472, 13] width 30 height 18
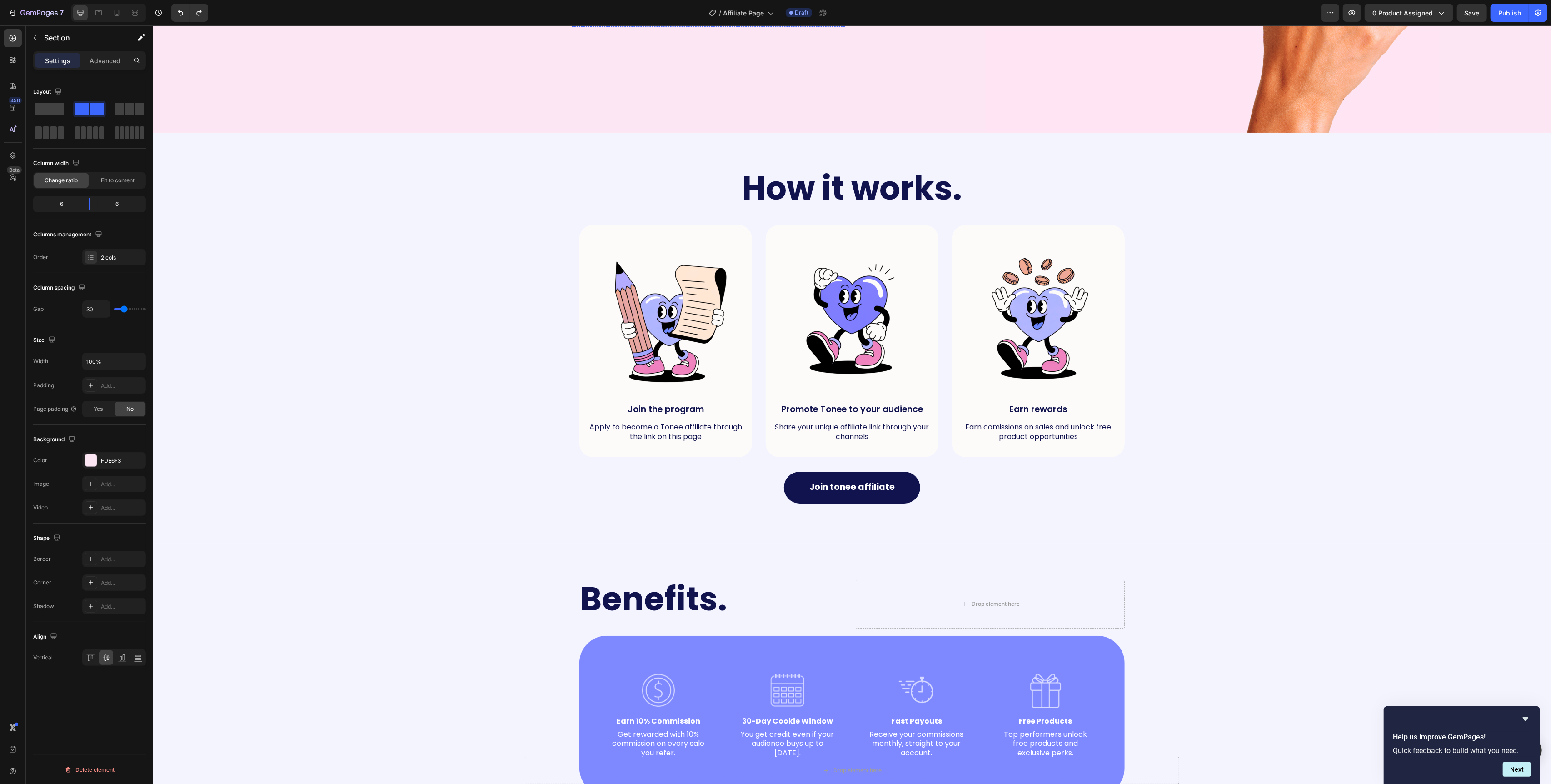
scroll to position [623, 0]
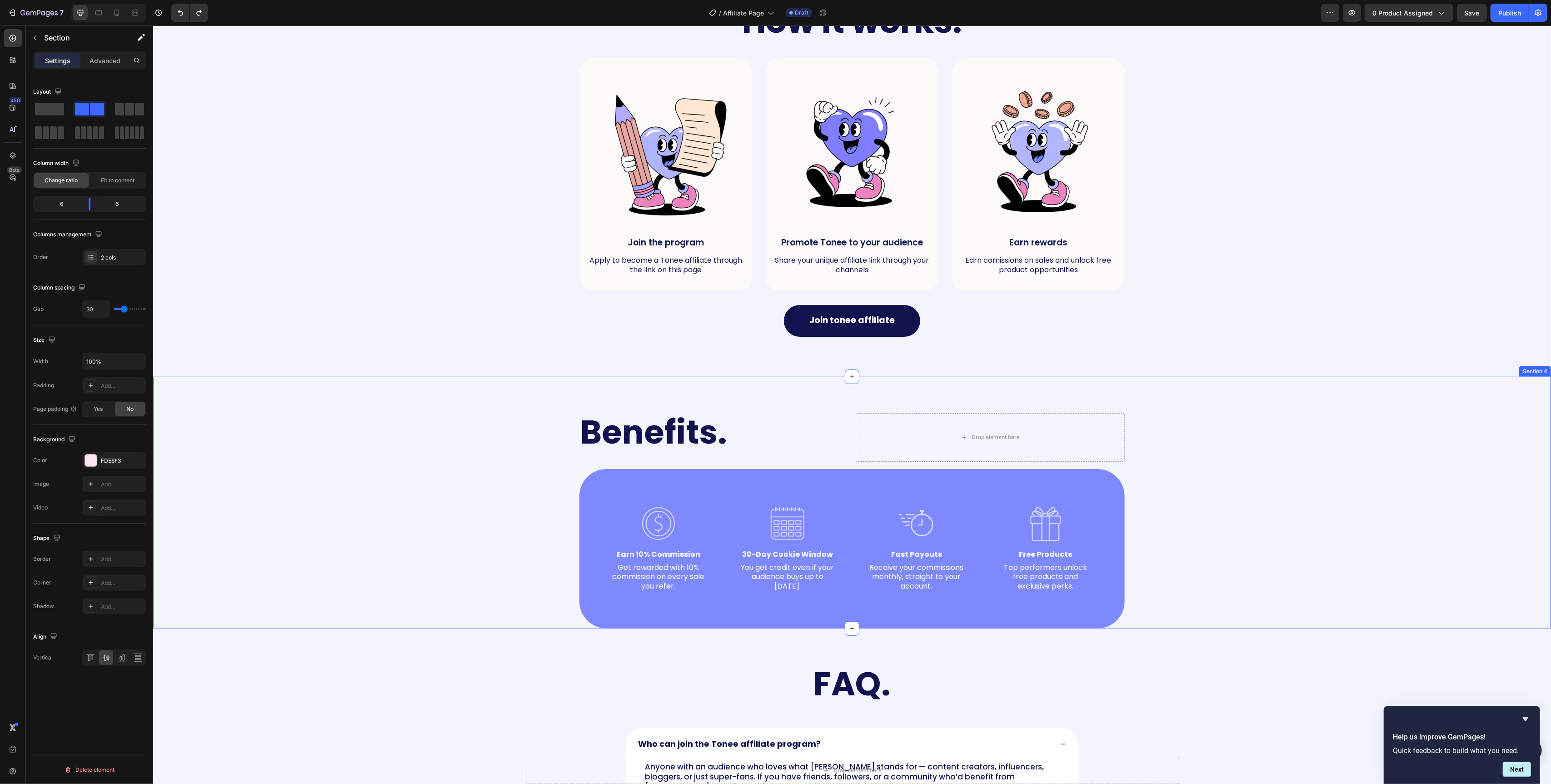
click at [482, 457] on div "Benefits. Heading Drop element here Row Image Earn 10% Commission Text Block Ge…" at bounding box center [852, 521] width 1380 height 216
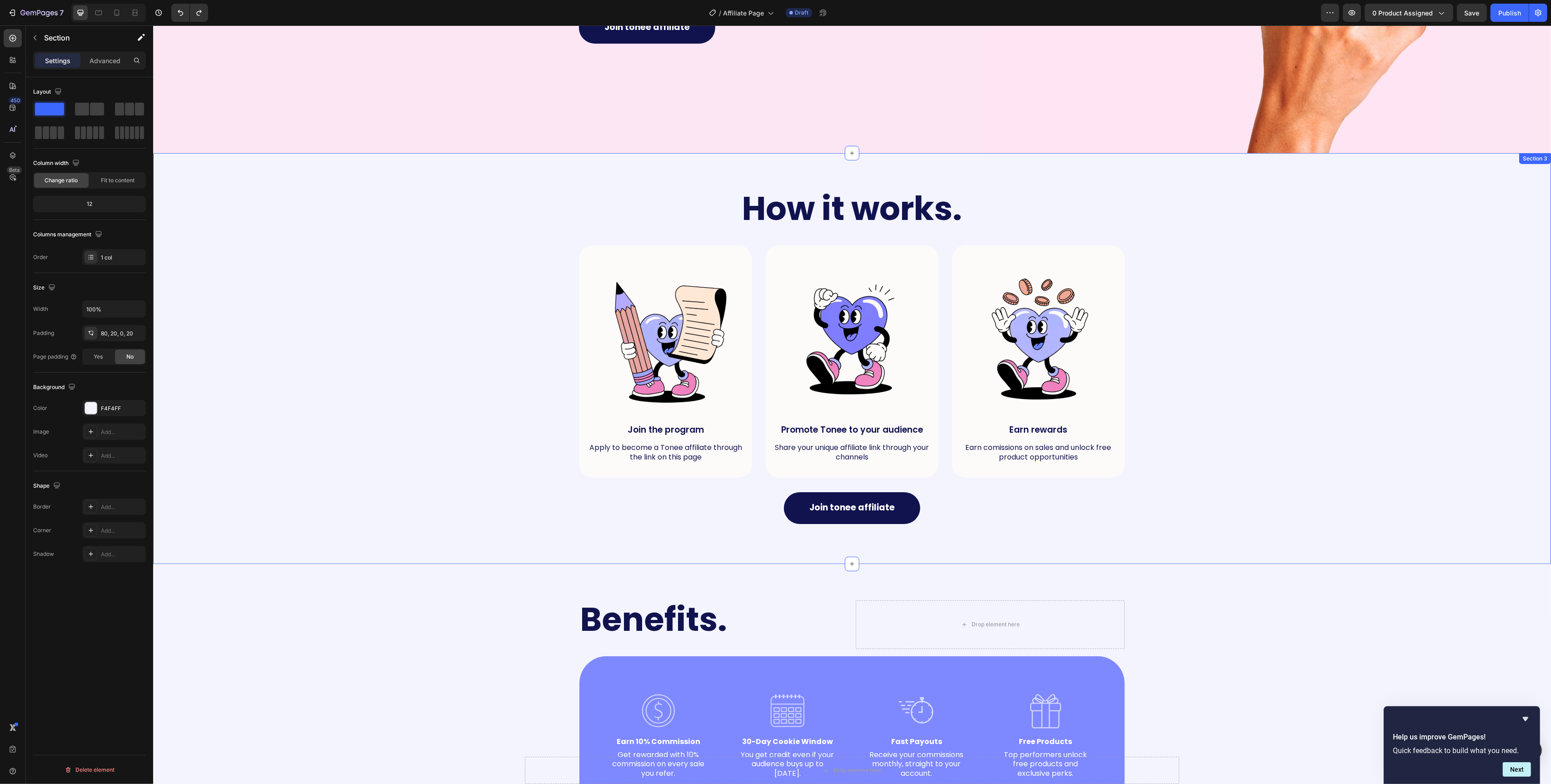
scroll to position [490, 0]
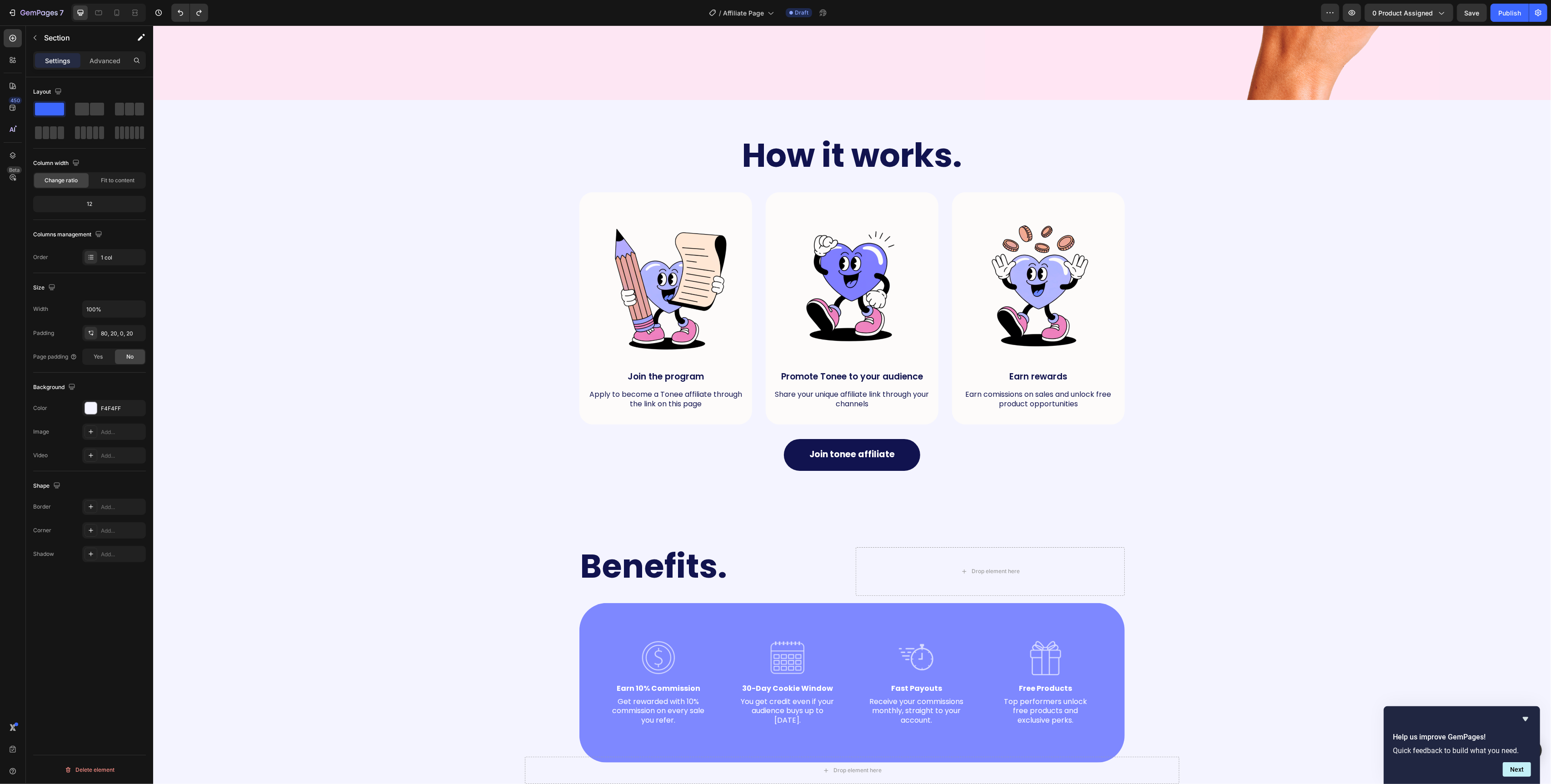
click at [1395, 604] on div "Benefits. Heading Drop element here Row Image Earn 10% Commission Text Block Ge…" at bounding box center [852, 655] width 1380 height 216
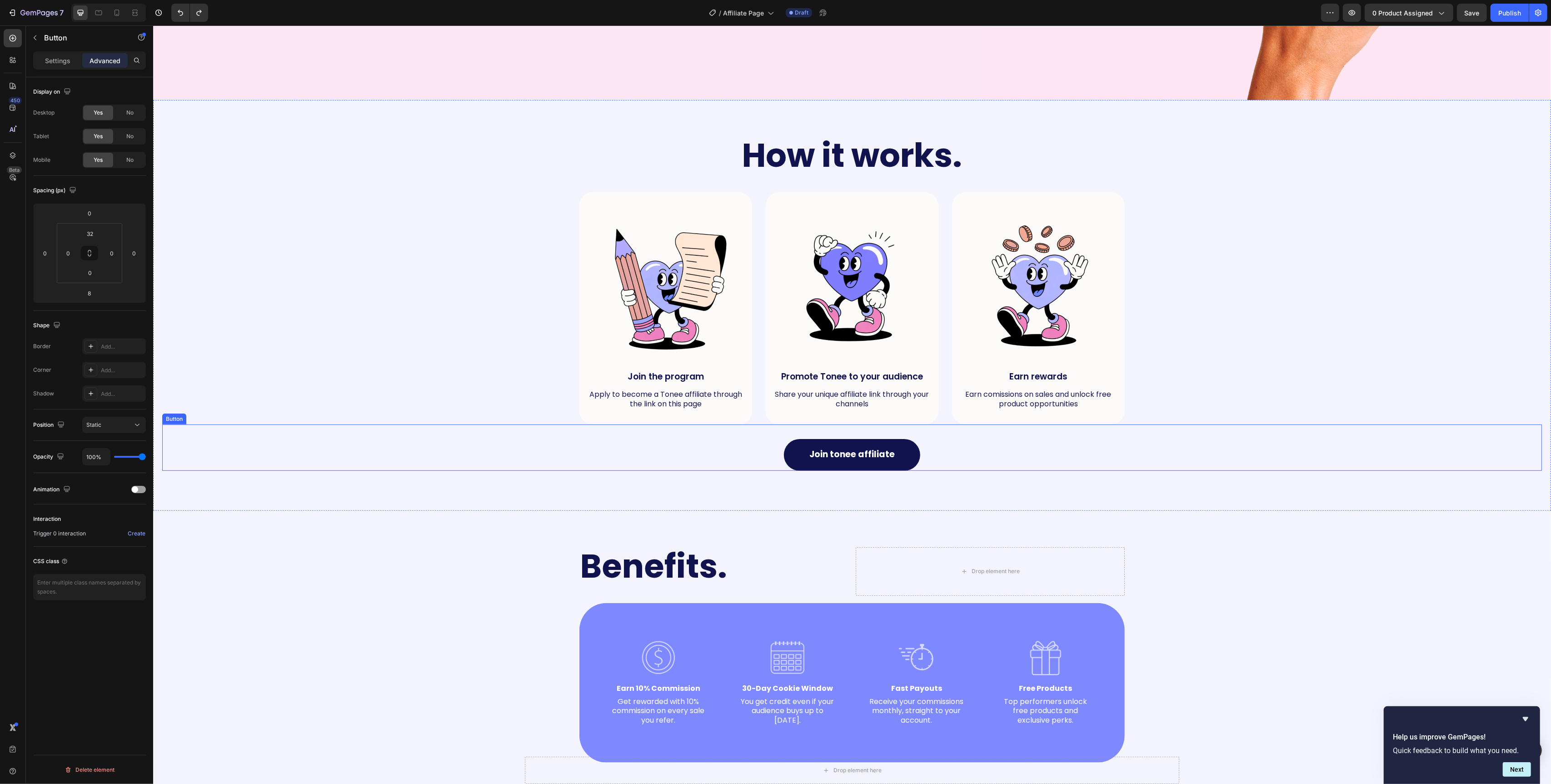
click at [1300, 464] on div "Join tonee affiliate Button" at bounding box center [852, 447] width 1380 height 46
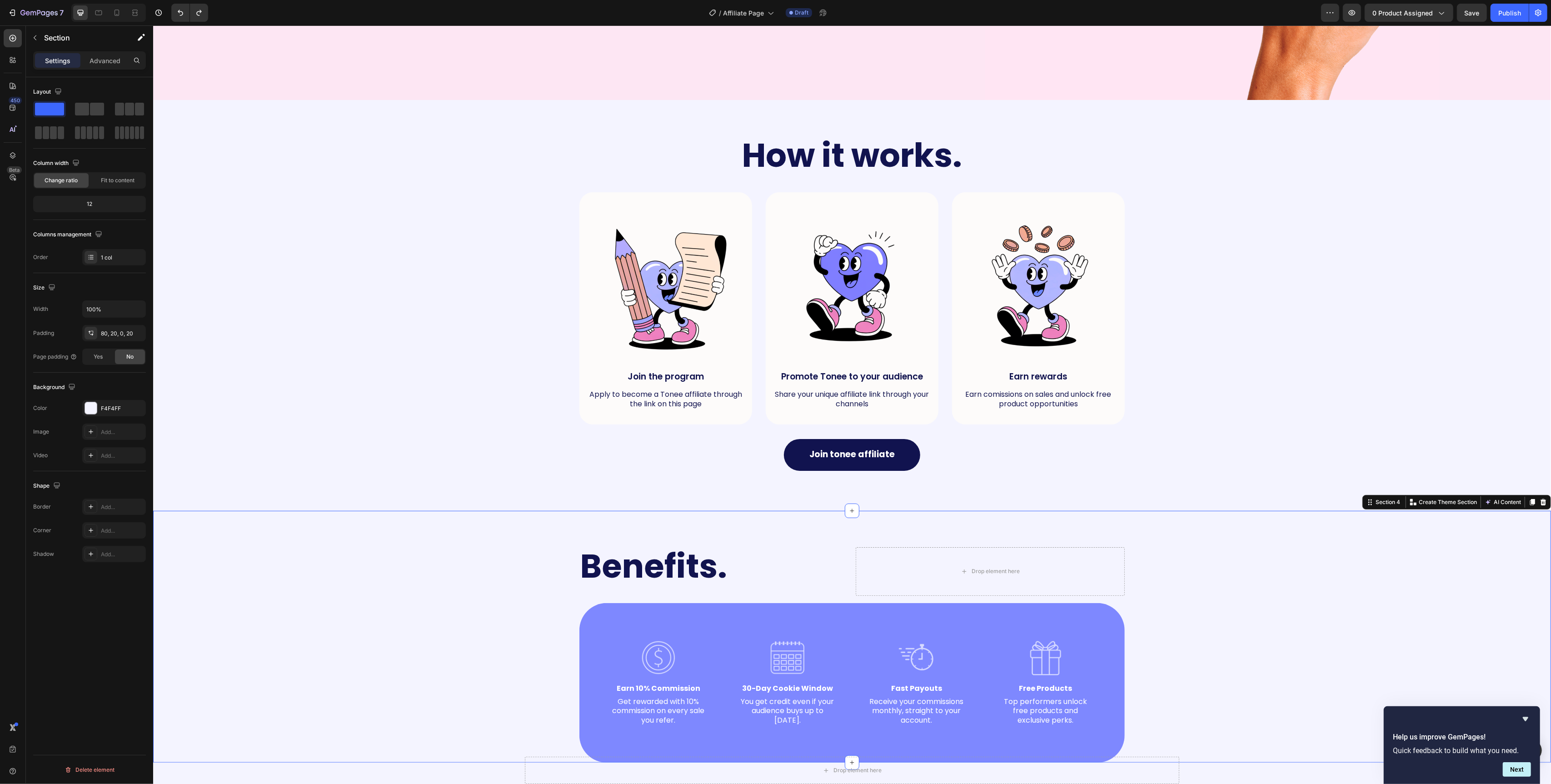
click at [1305, 568] on div "Benefits. Heading Drop element here Row Image Earn 10% Commission Text Block Ge…" at bounding box center [852, 655] width 1380 height 216
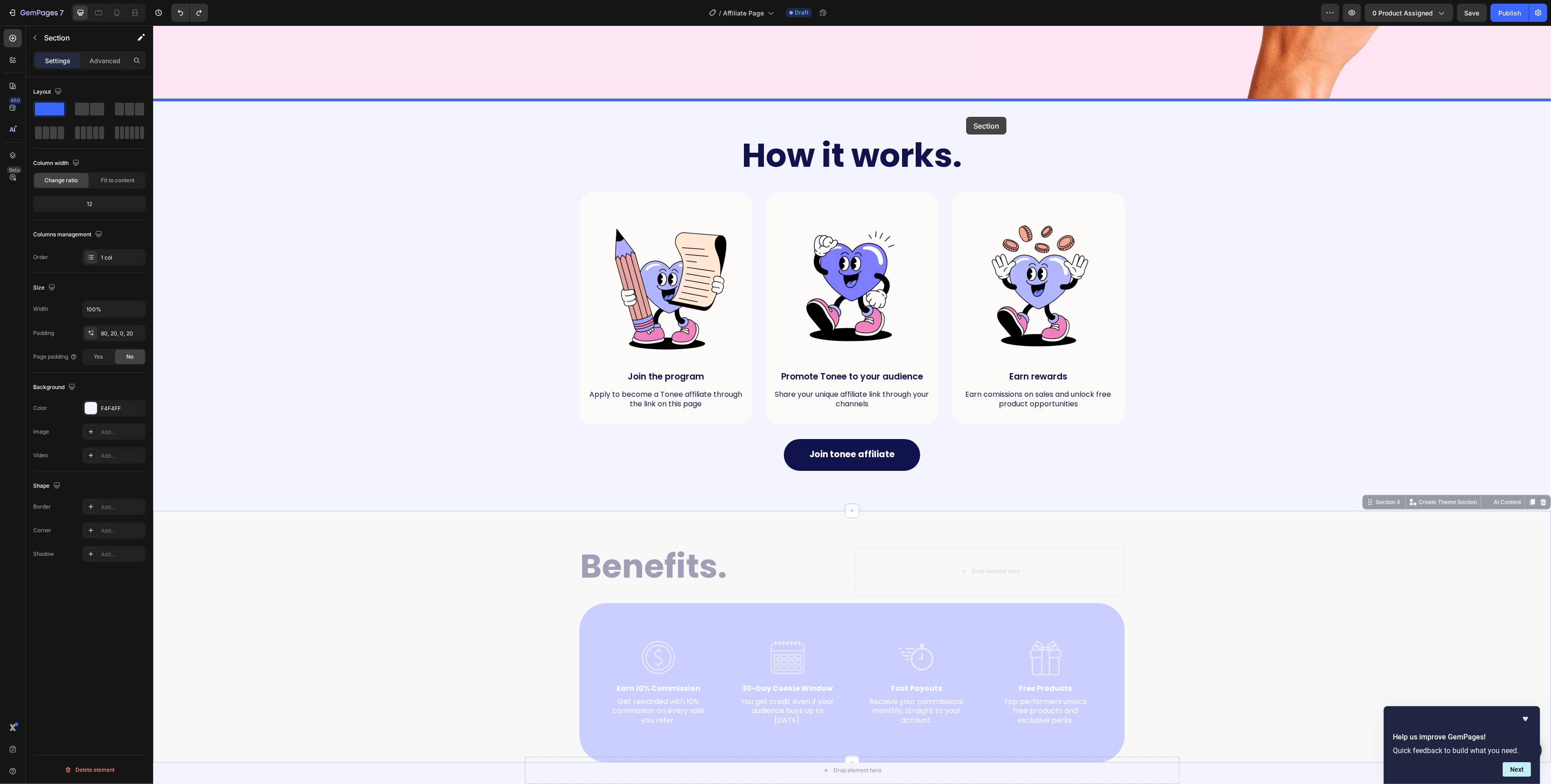
drag, startPoint x: 1374, startPoint y: 506, endPoint x: 966, endPoint y: 117, distance: 563.7
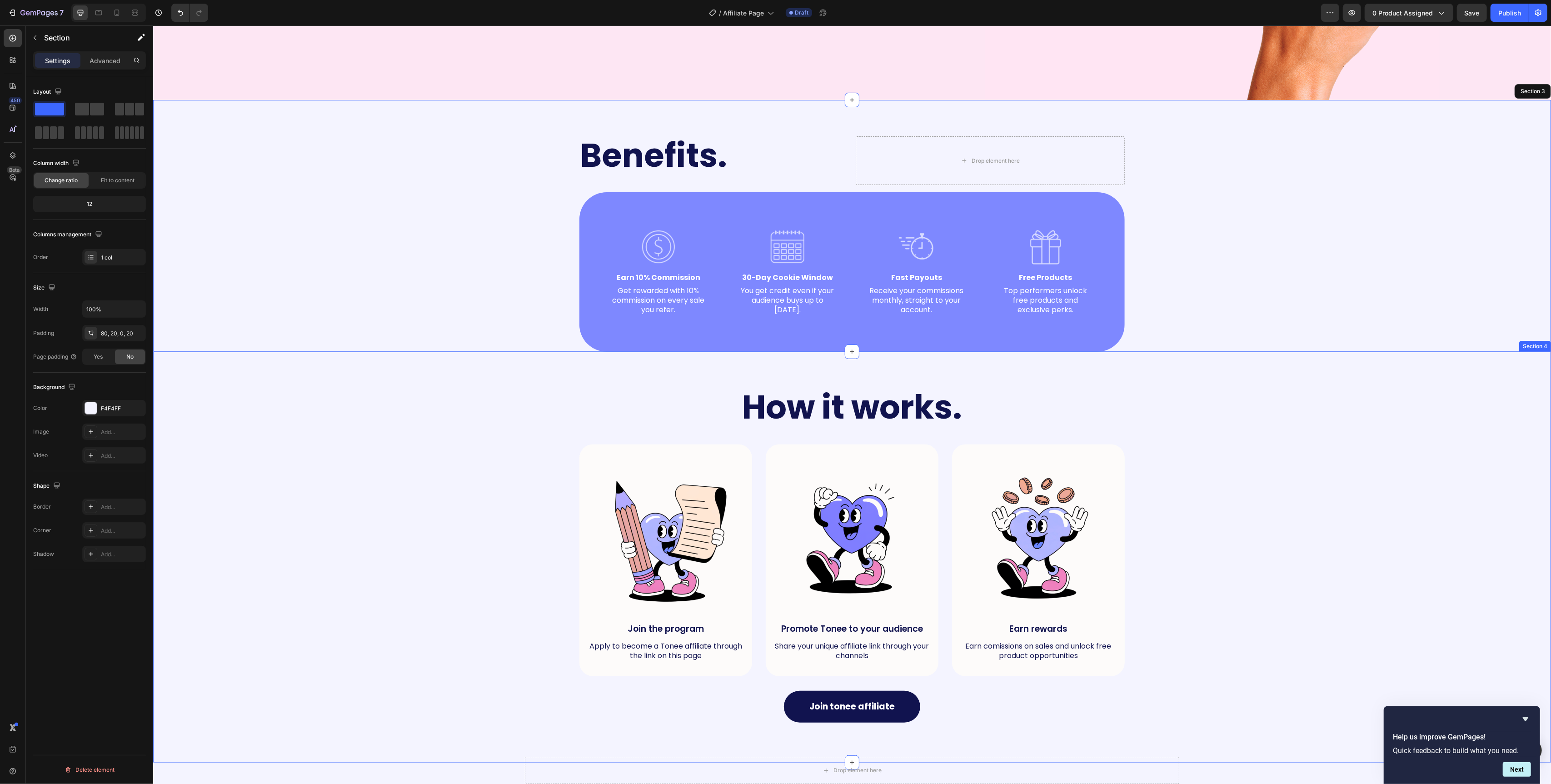
click at [486, 411] on div "How it works. Heading Row Image Join the program Text Block Apply to become a T…" at bounding box center [852, 557] width 1380 height 338
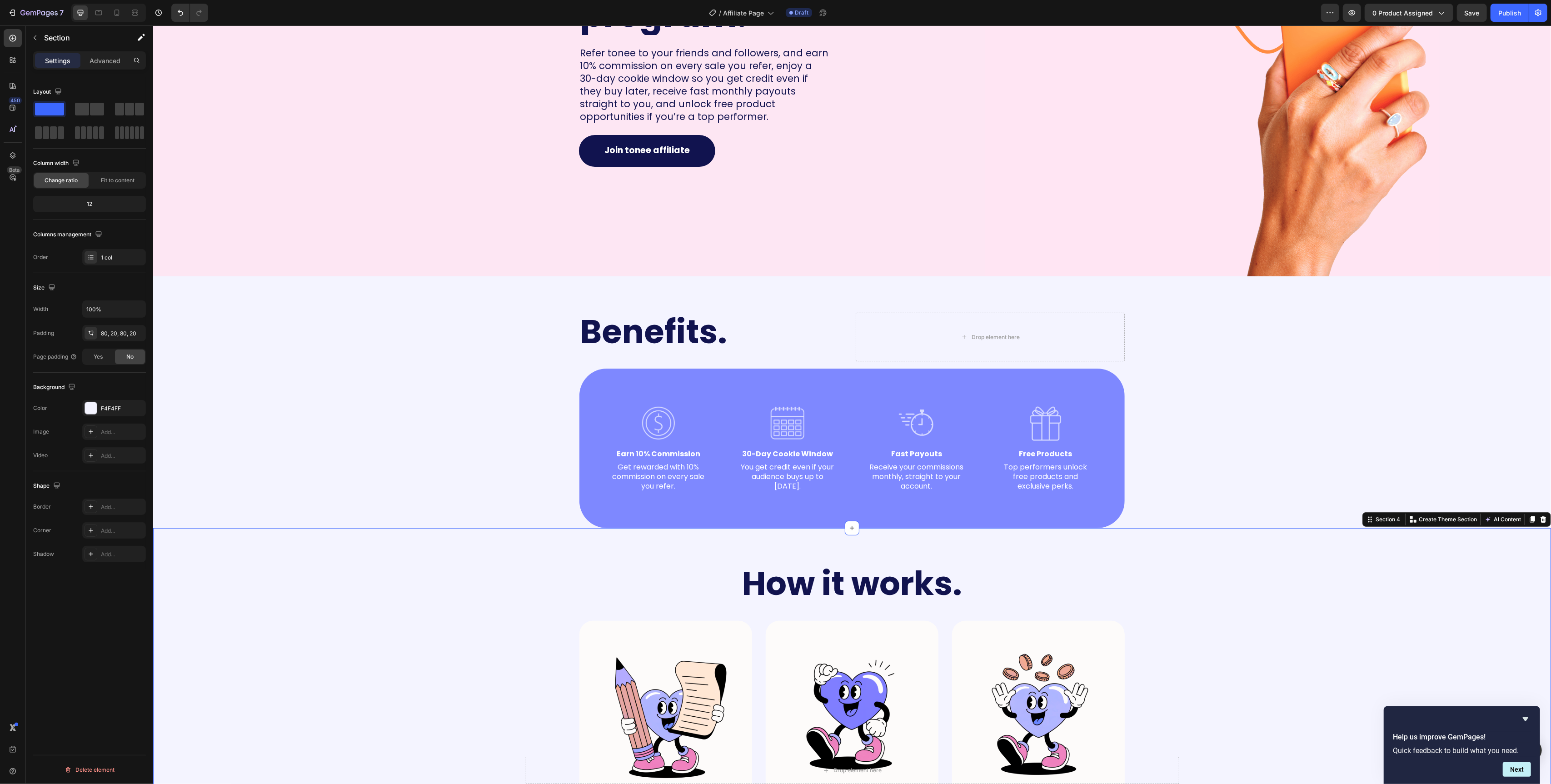
scroll to position [264, 0]
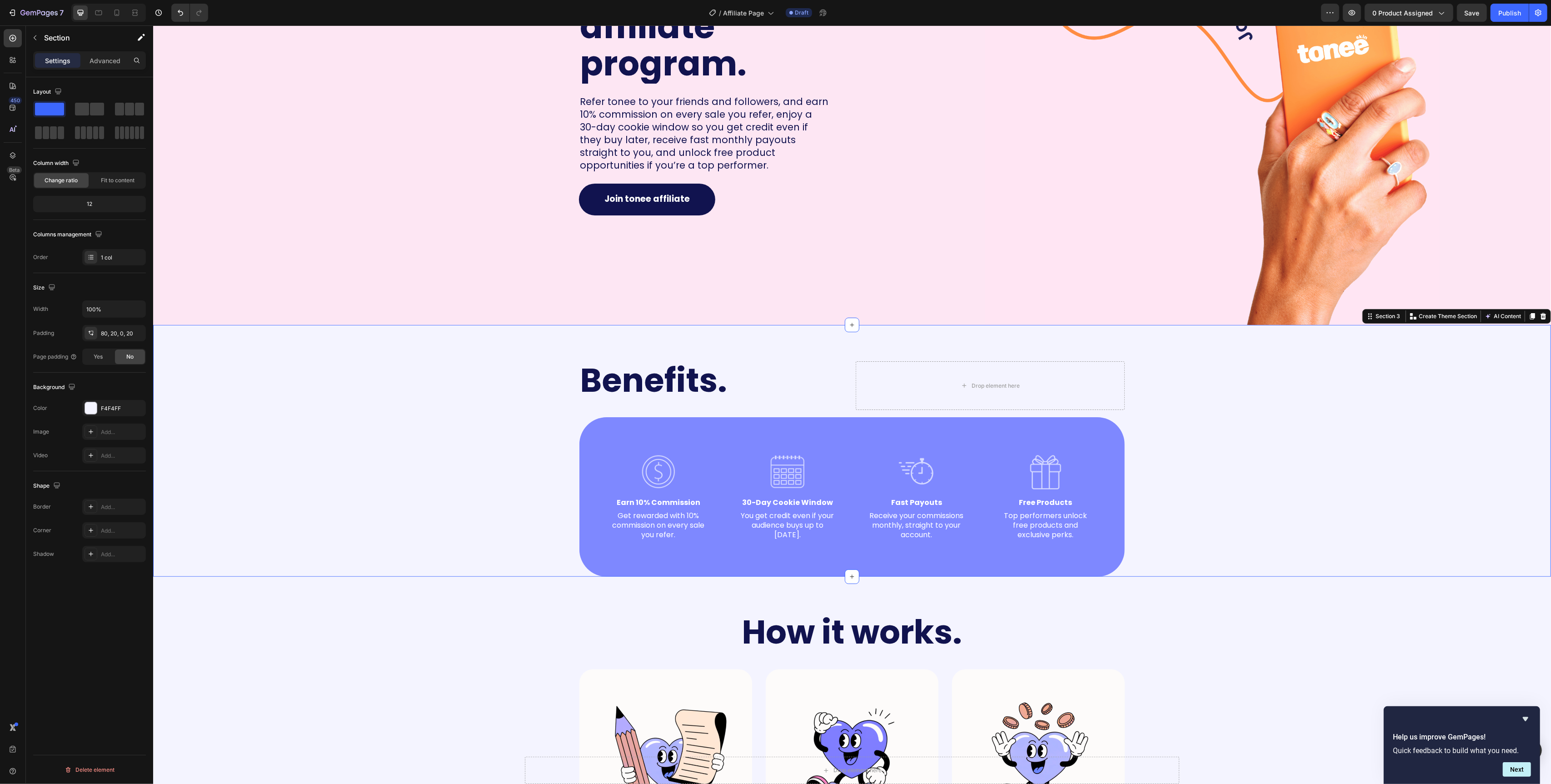
click at [486, 411] on div "Benefits. Heading Drop element here Row Image Earn 10% Commission Text Block Ge…" at bounding box center [852, 469] width 1380 height 216
drag, startPoint x: 89, startPoint y: 408, endPoint x: 96, endPoint y: 408, distance: 7.0
click at [90, 408] on div at bounding box center [91, 408] width 12 height 12
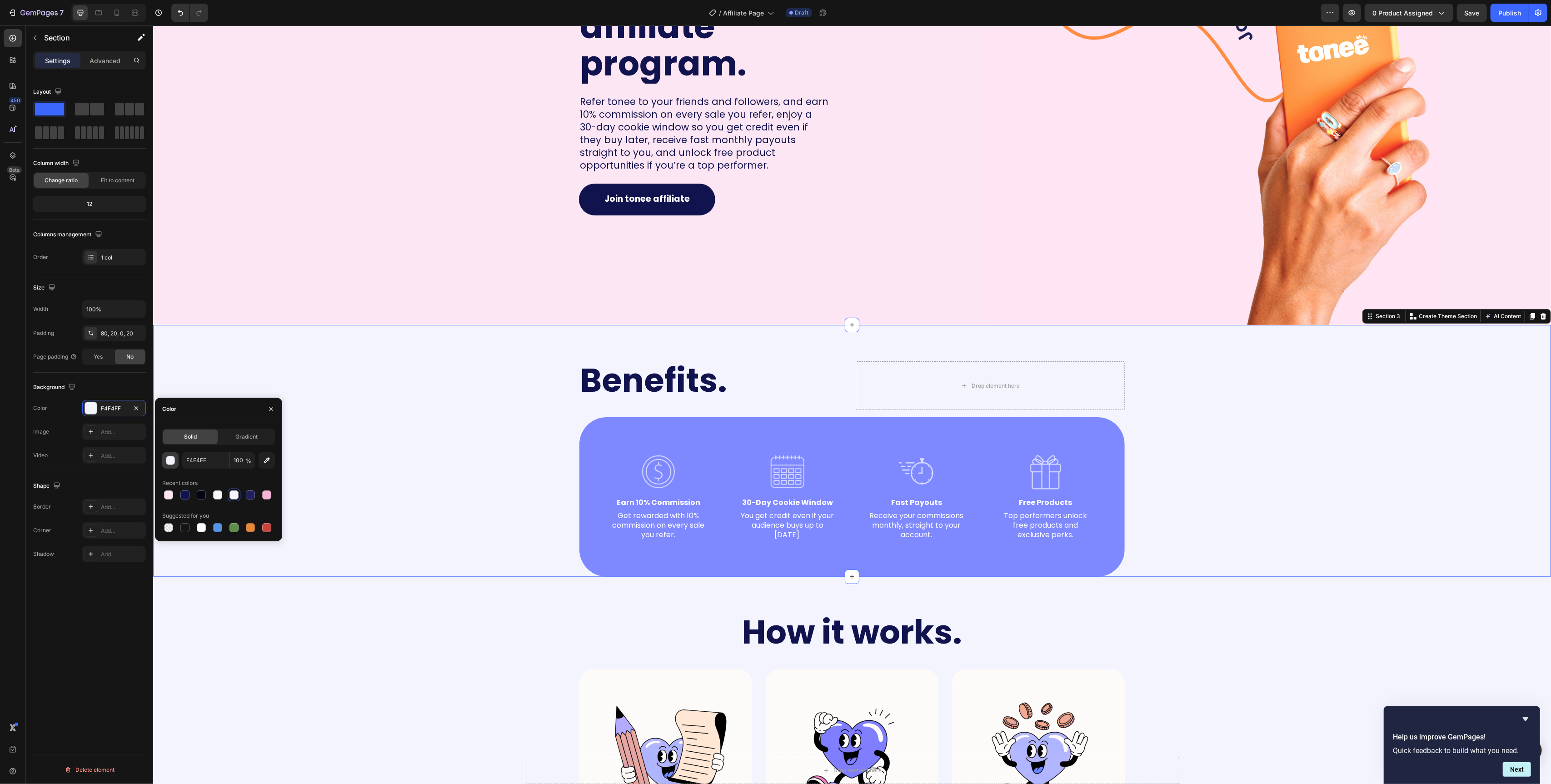
click at [169, 463] on div "button" at bounding box center [171, 461] width 9 height 9
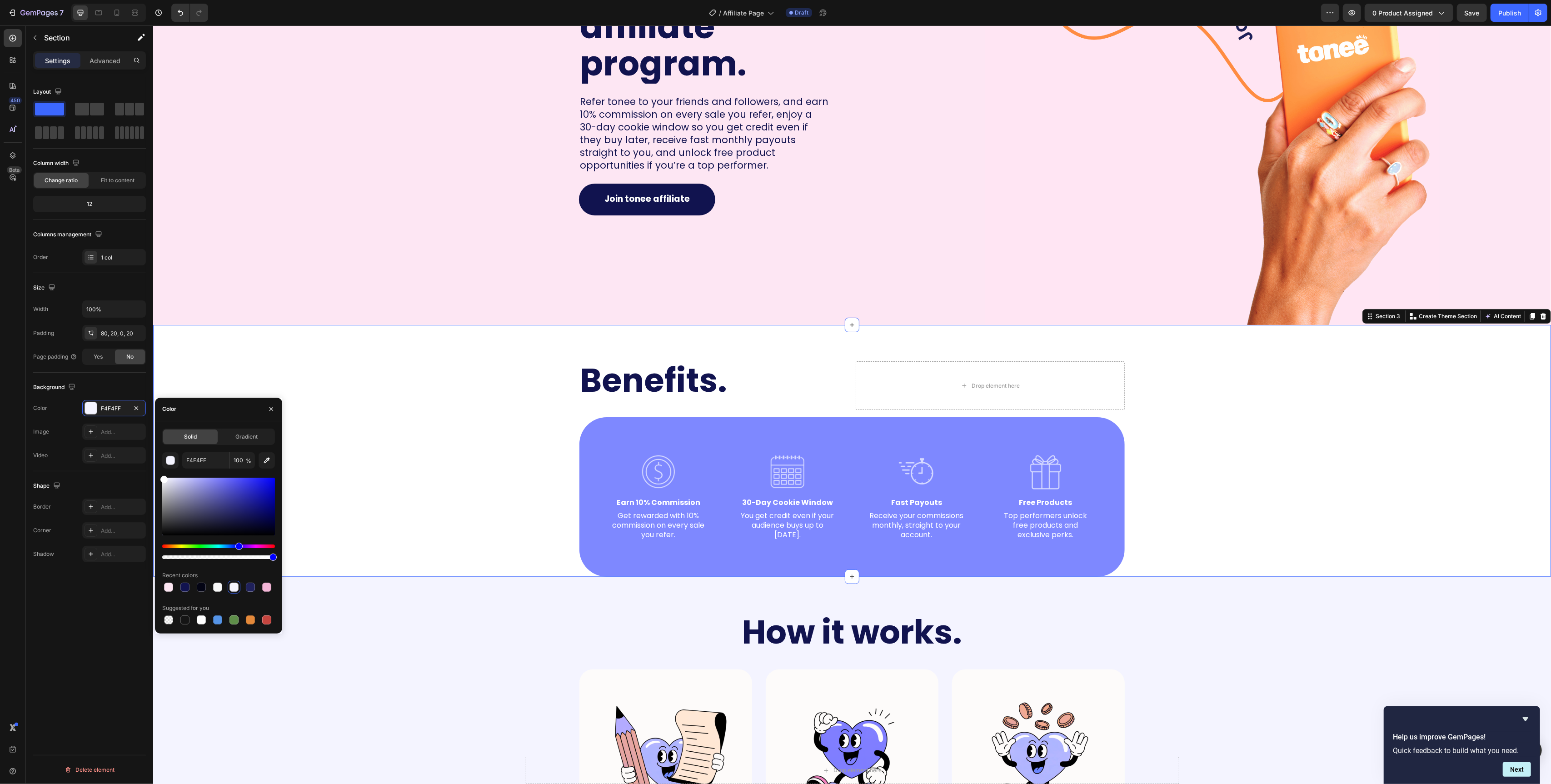
drag, startPoint x: 187, startPoint y: 508, endPoint x: 147, endPoint y: 396, distance: 118.9
click at [116, 428] on div "450 Beta Sections(18) Elements(84) Section Element Hero Section Product Detail …" at bounding box center [76, 404] width 153 height 759
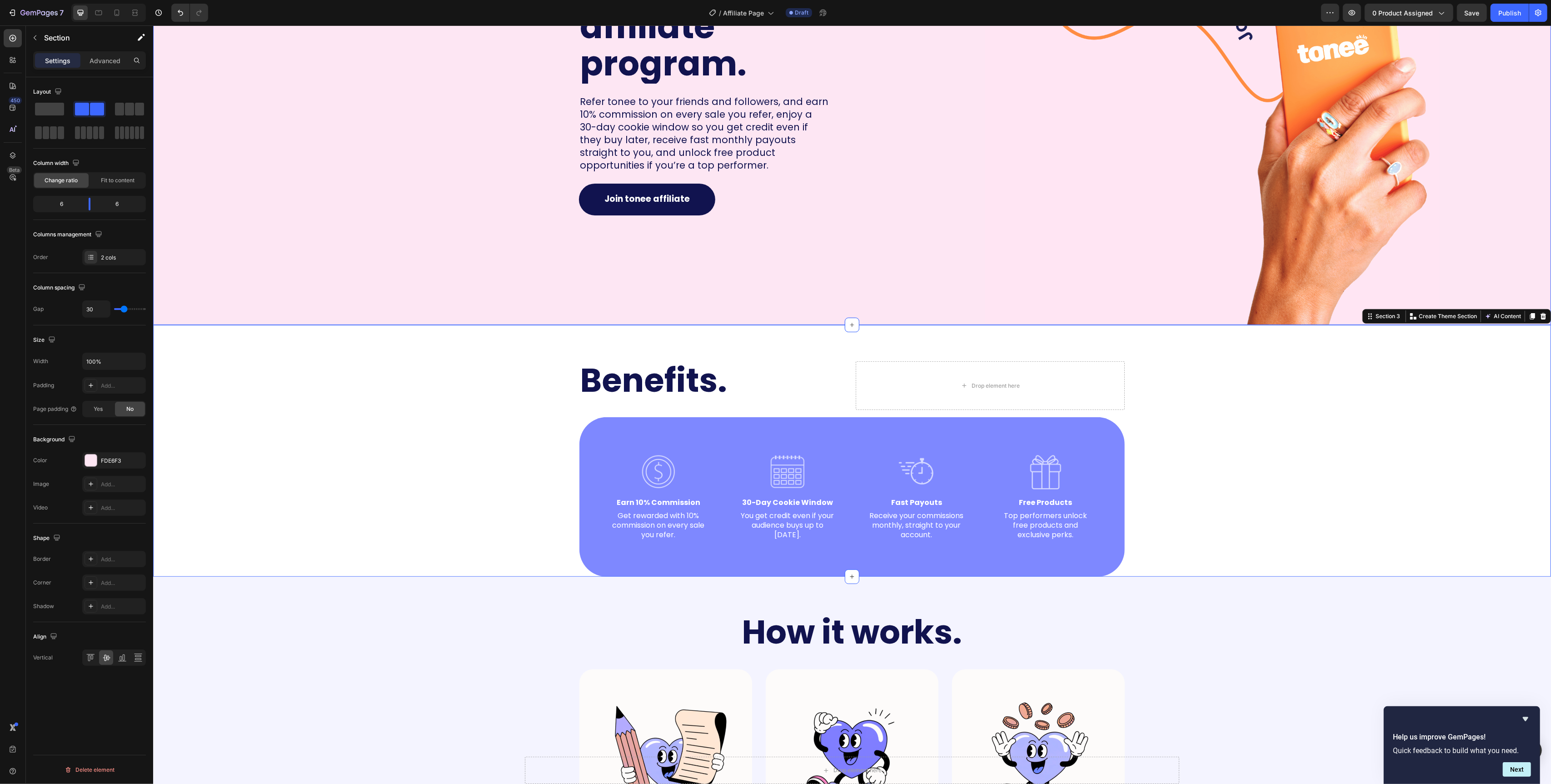
click at [397, 234] on div "Join tonnes affiliate program. Heading Refer tonee to your friends and follower…" at bounding box center [499, 52] width 692 height 545
click at [549, 241] on div "Join tonnes affiliate program. Heading Refer tonee to your friends and follower…" at bounding box center [499, 52] width 692 height 545
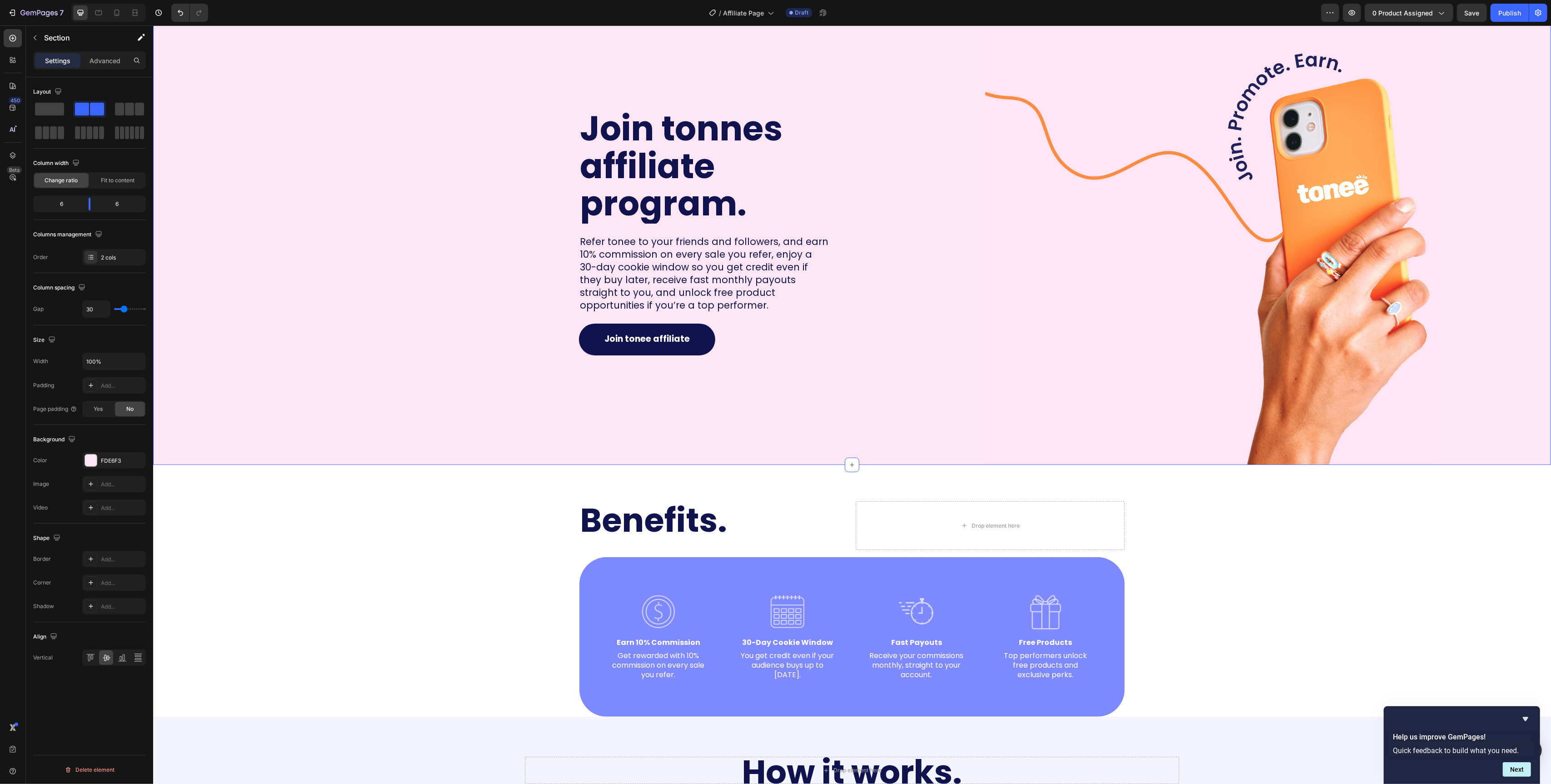
scroll to position [50, 0]
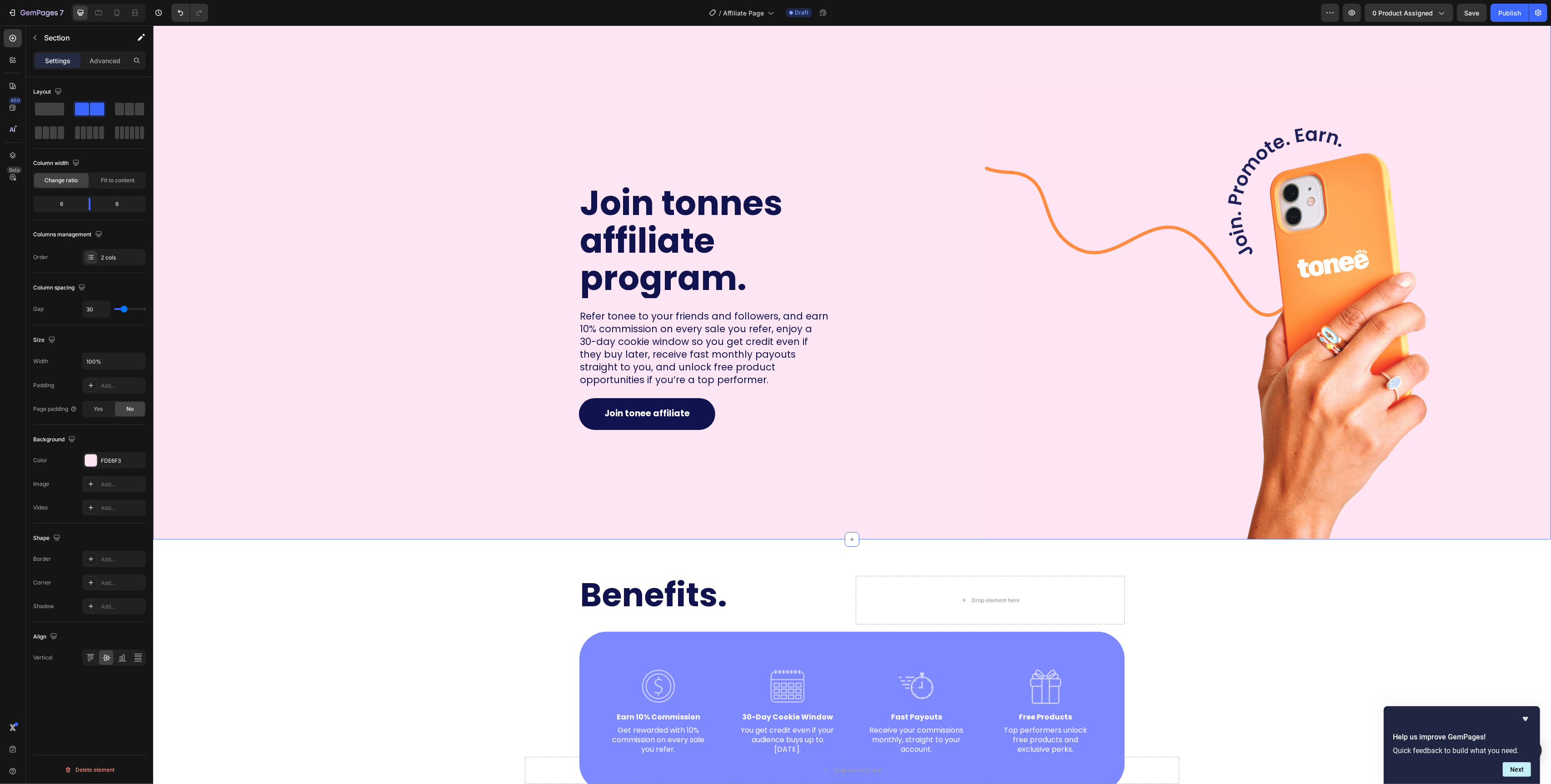
click at [444, 181] on div "Join tonnes affiliate program. Heading Refer tonee to your friends and follower…" at bounding box center [499, 267] width 692 height 545
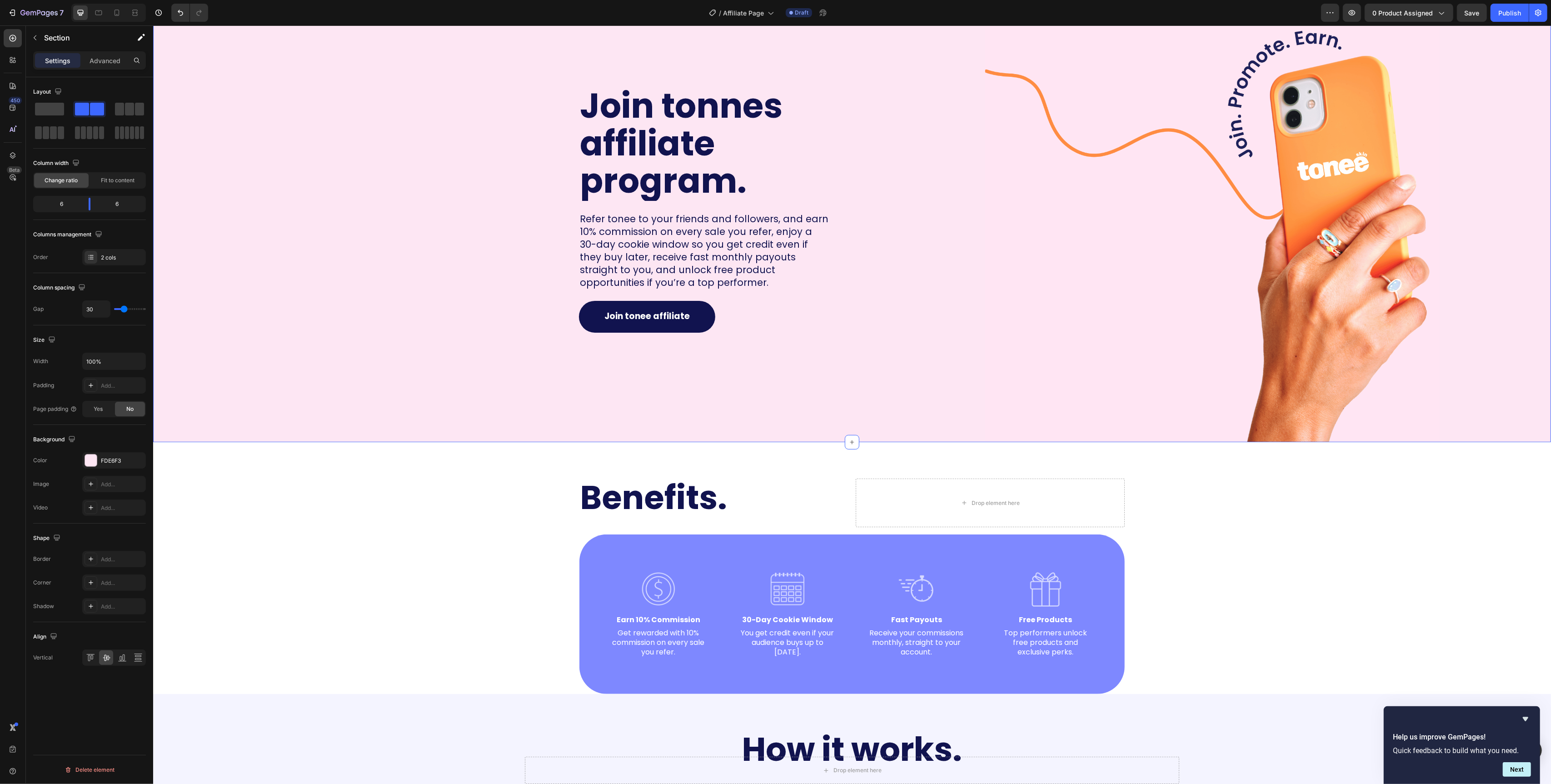
scroll to position [168, 0]
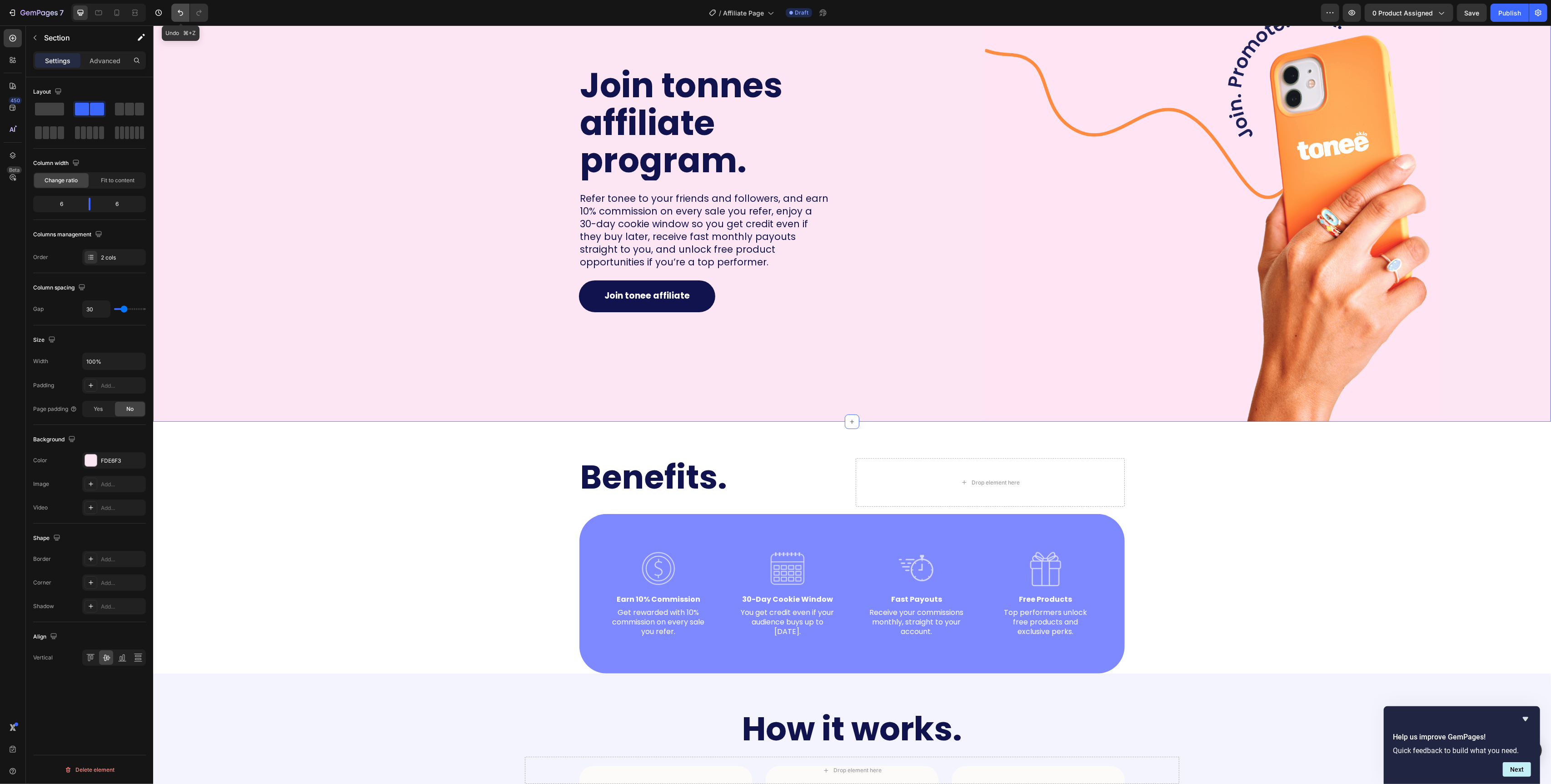
click at [183, 20] on button "Undo/Redo" at bounding box center [180, 13] width 18 height 18
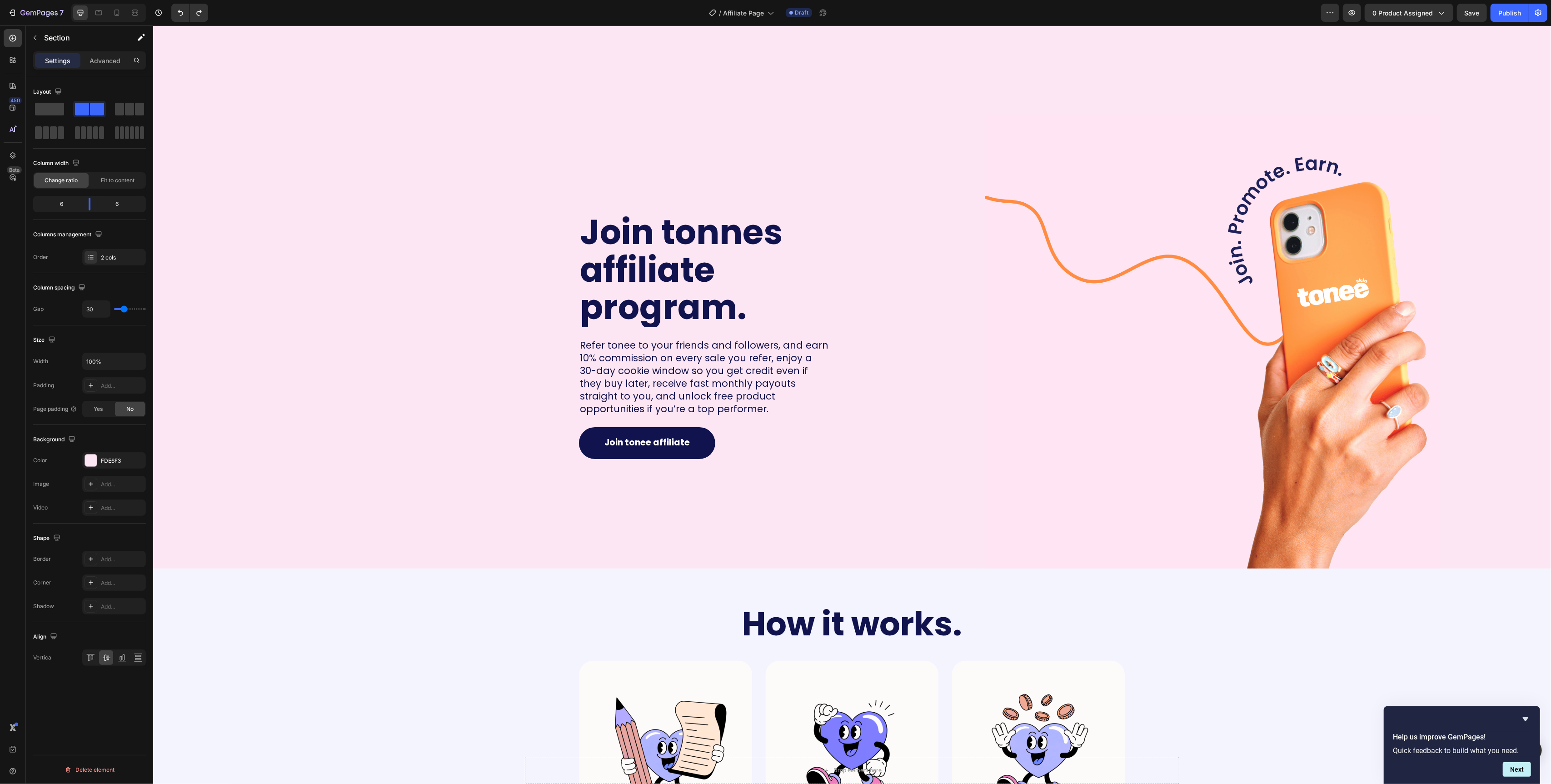
scroll to position [17, 0]
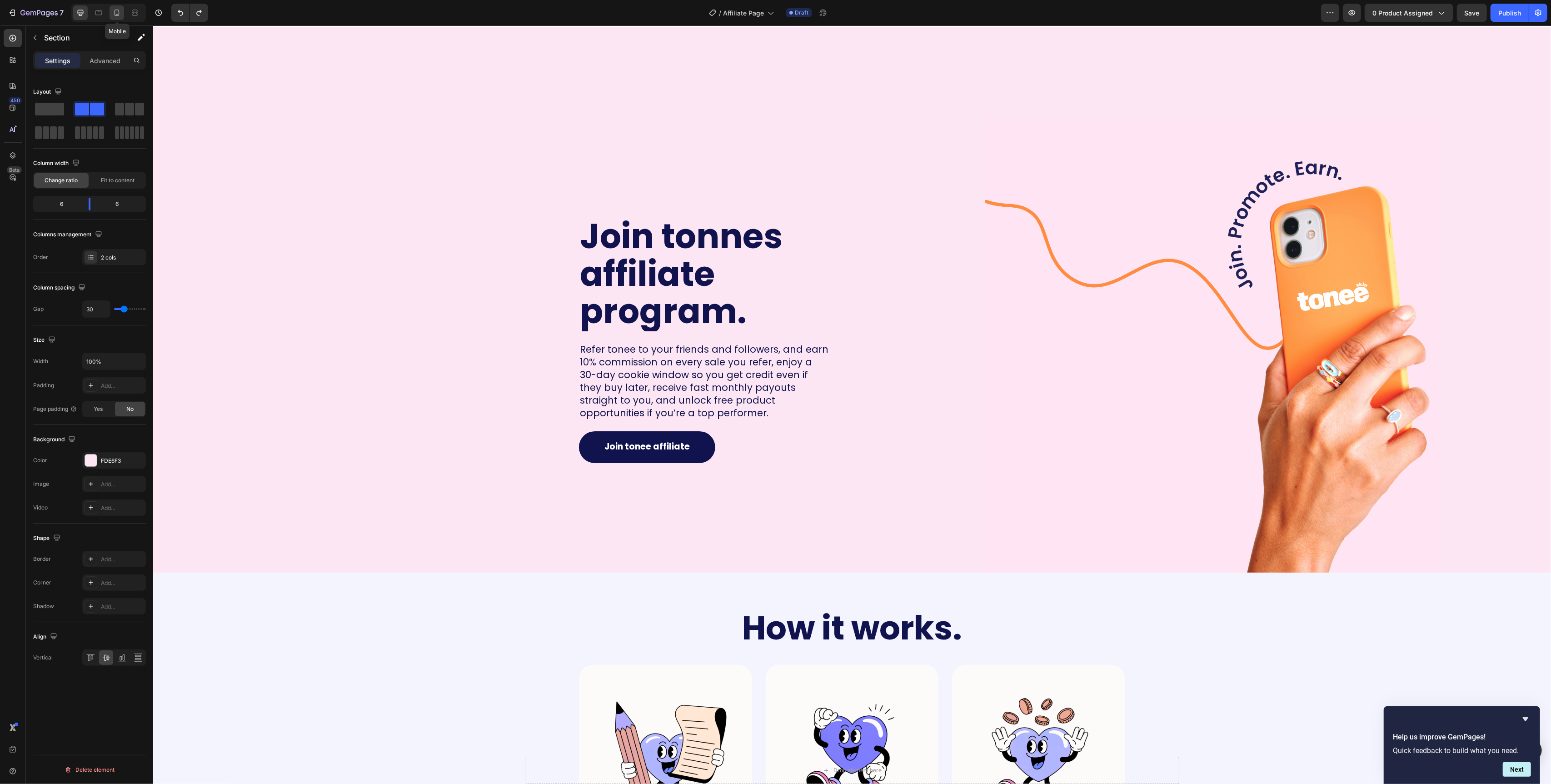
click at [117, 15] on icon at bounding box center [116, 13] width 9 height 9
type input "0"
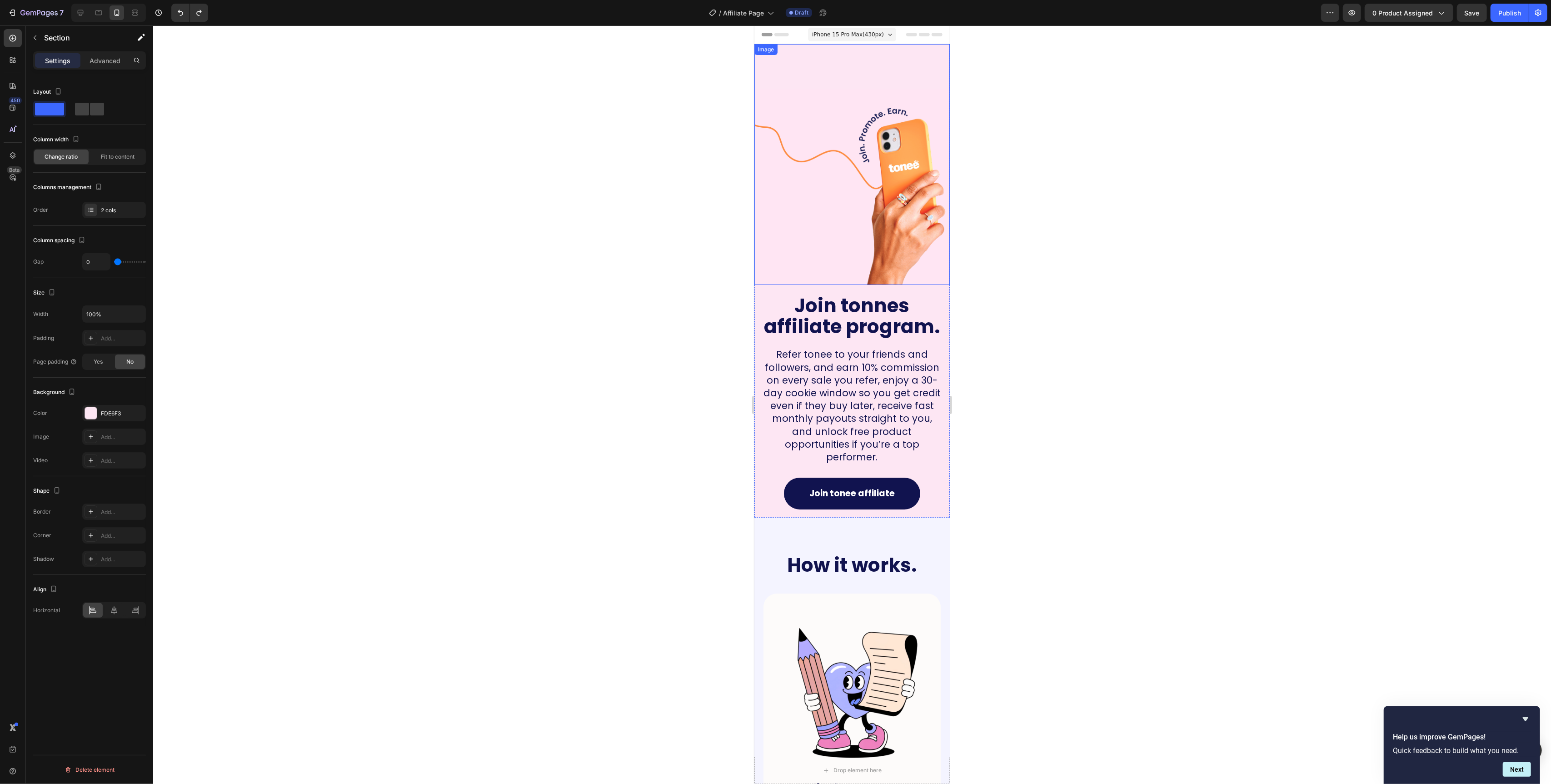
click at [759, 141] on img at bounding box center [851, 187] width 195 height 195
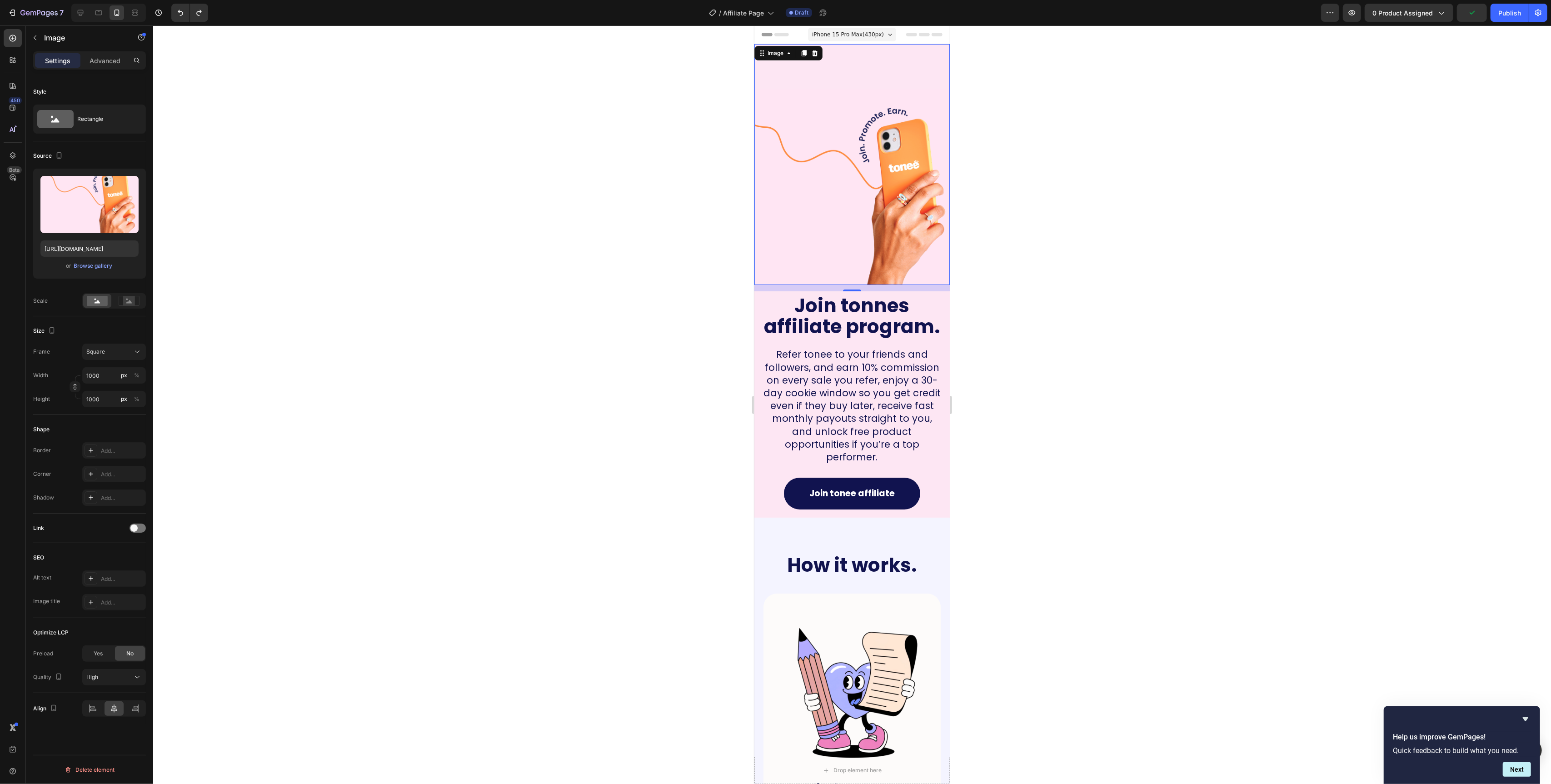
click at [421, 314] on div at bounding box center [852, 404] width 1398 height 759
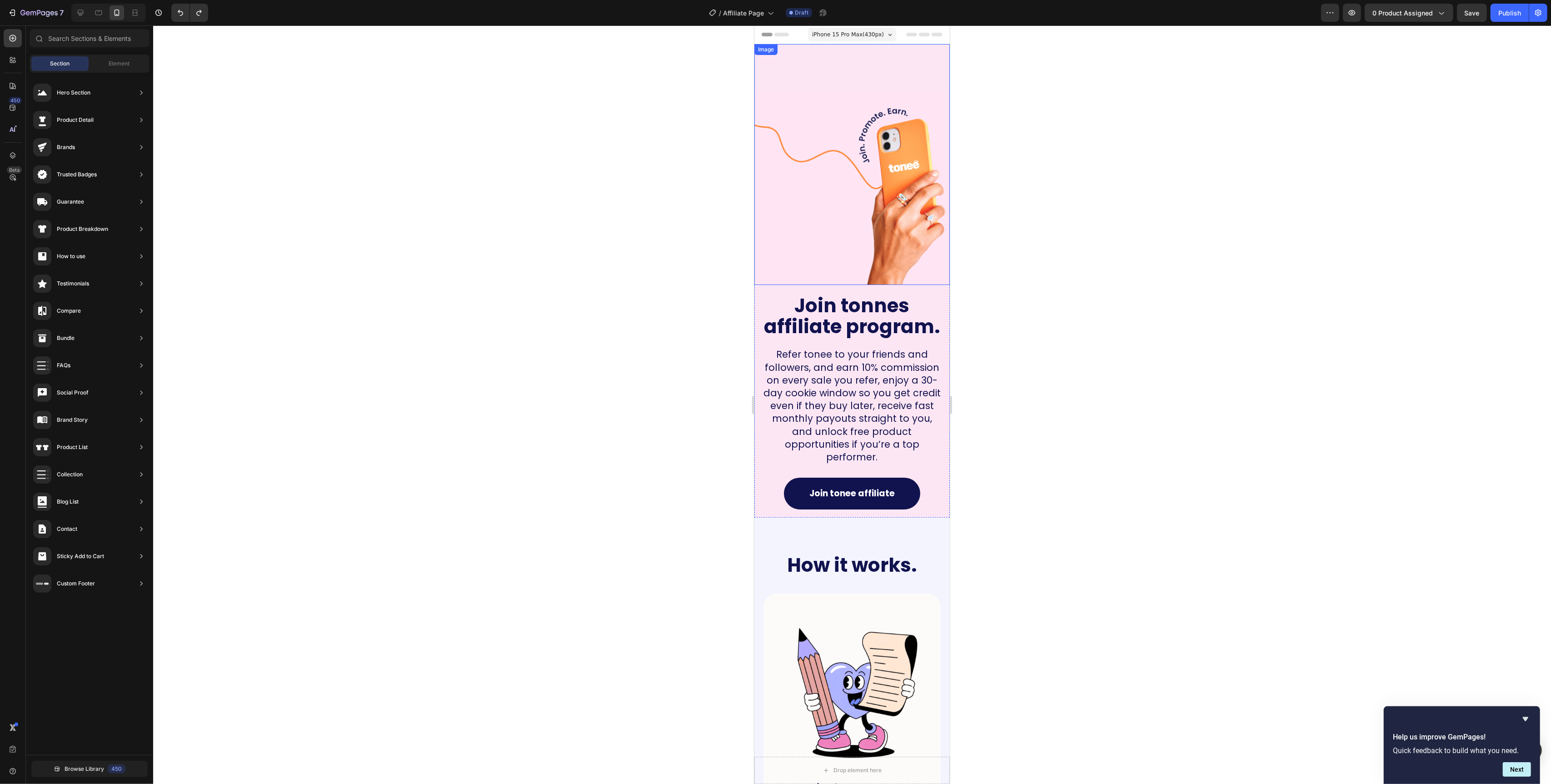
drag, startPoint x: 821, startPoint y: 176, endPoint x: 819, endPoint y: 121, distance: 55.0
click at [819, 147] on img at bounding box center [851, 187] width 195 height 195
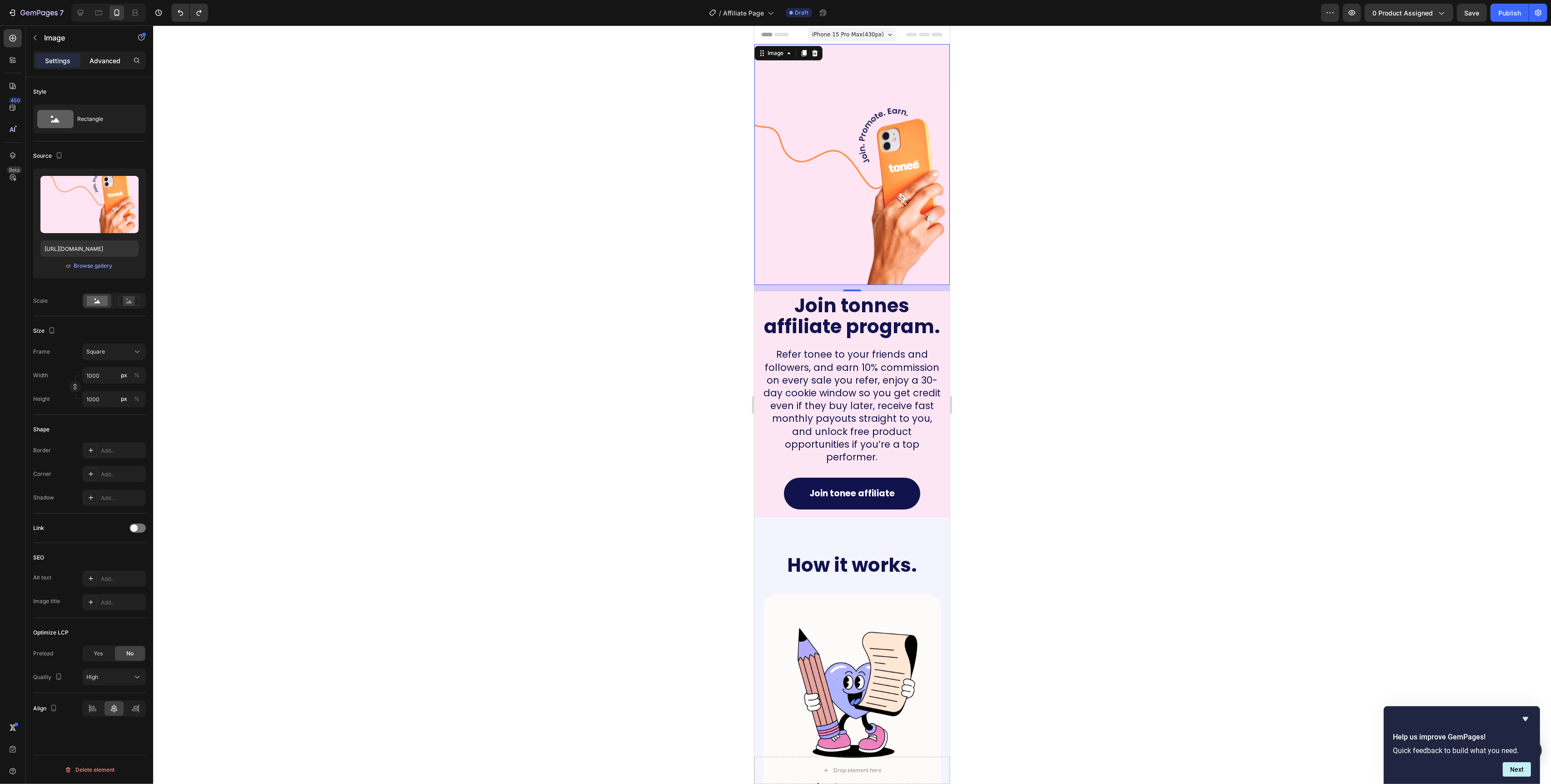
click at [111, 63] on p "Advanced" at bounding box center [105, 61] width 31 height 10
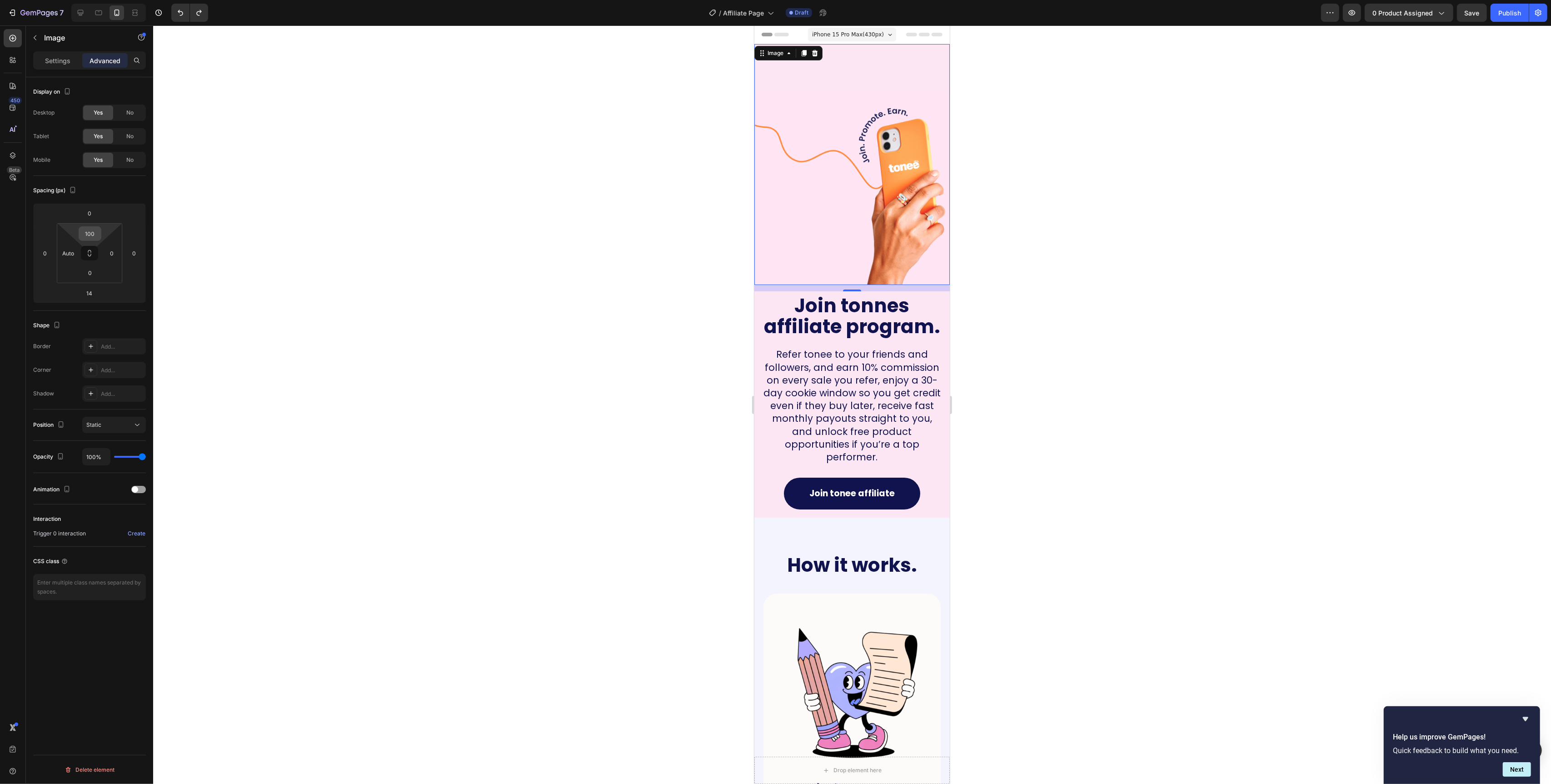
click at [93, 231] on input "100" at bounding box center [90, 233] width 18 height 13
click at [101, 255] on span "Auto" at bounding box center [98, 253] width 12 height 6
type input "Auto"
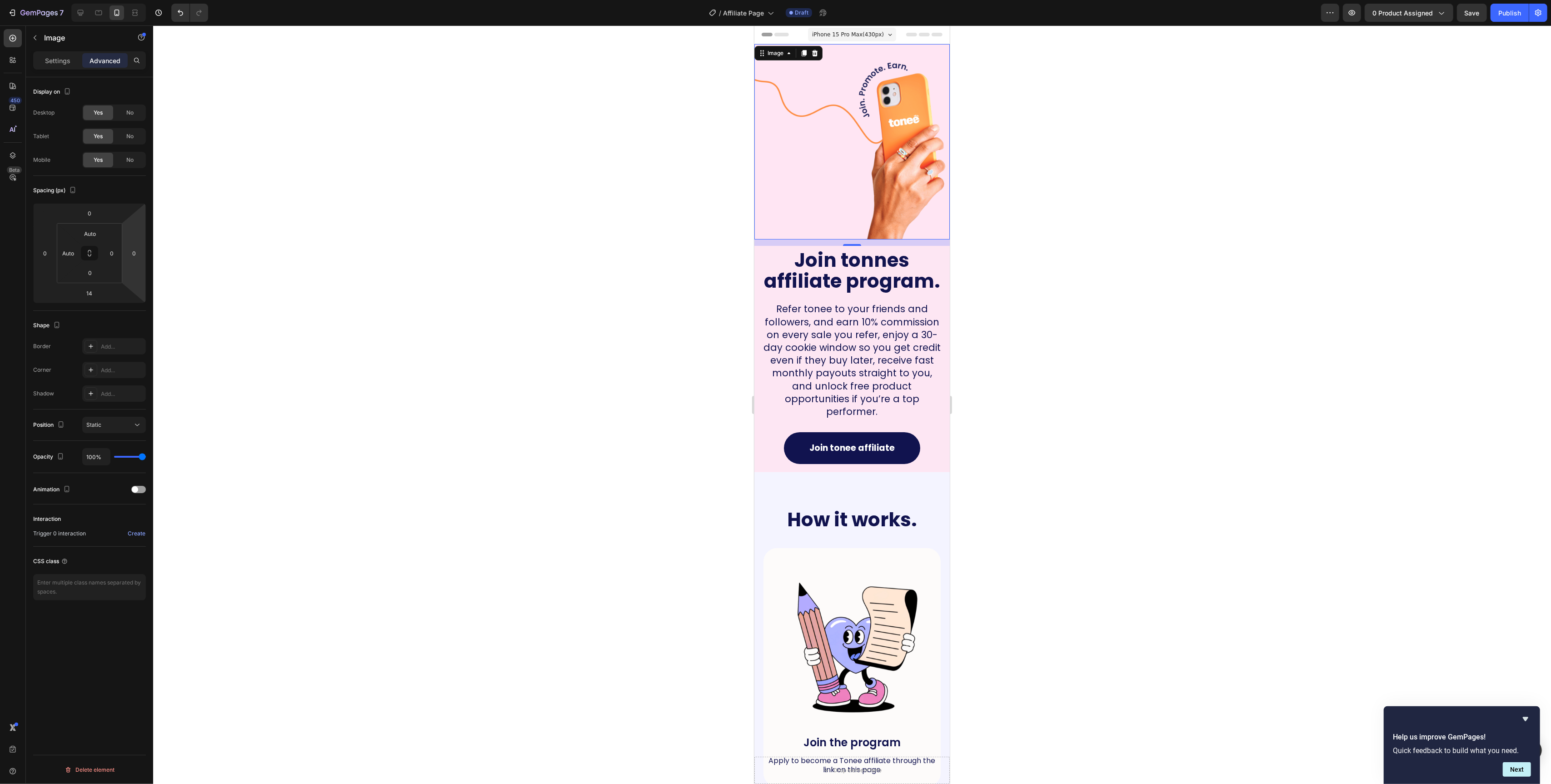
click at [586, 294] on div at bounding box center [852, 404] width 1398 height 759
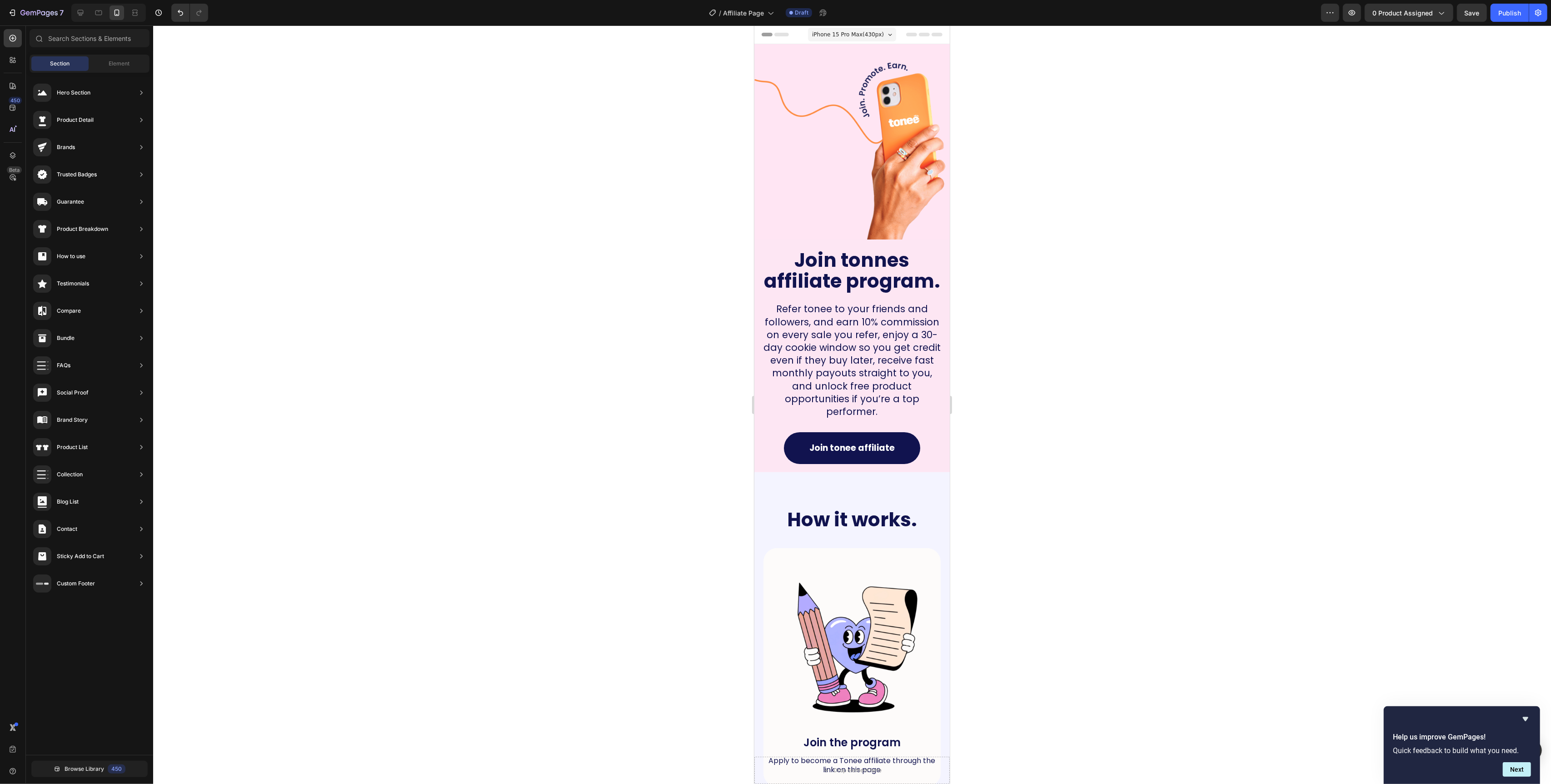
click at [73, 12] on div at bounding box center [109, 13] width 75 height 18
click at [78, 12] on icon at bounding box center [80, 13] width 6 height 6
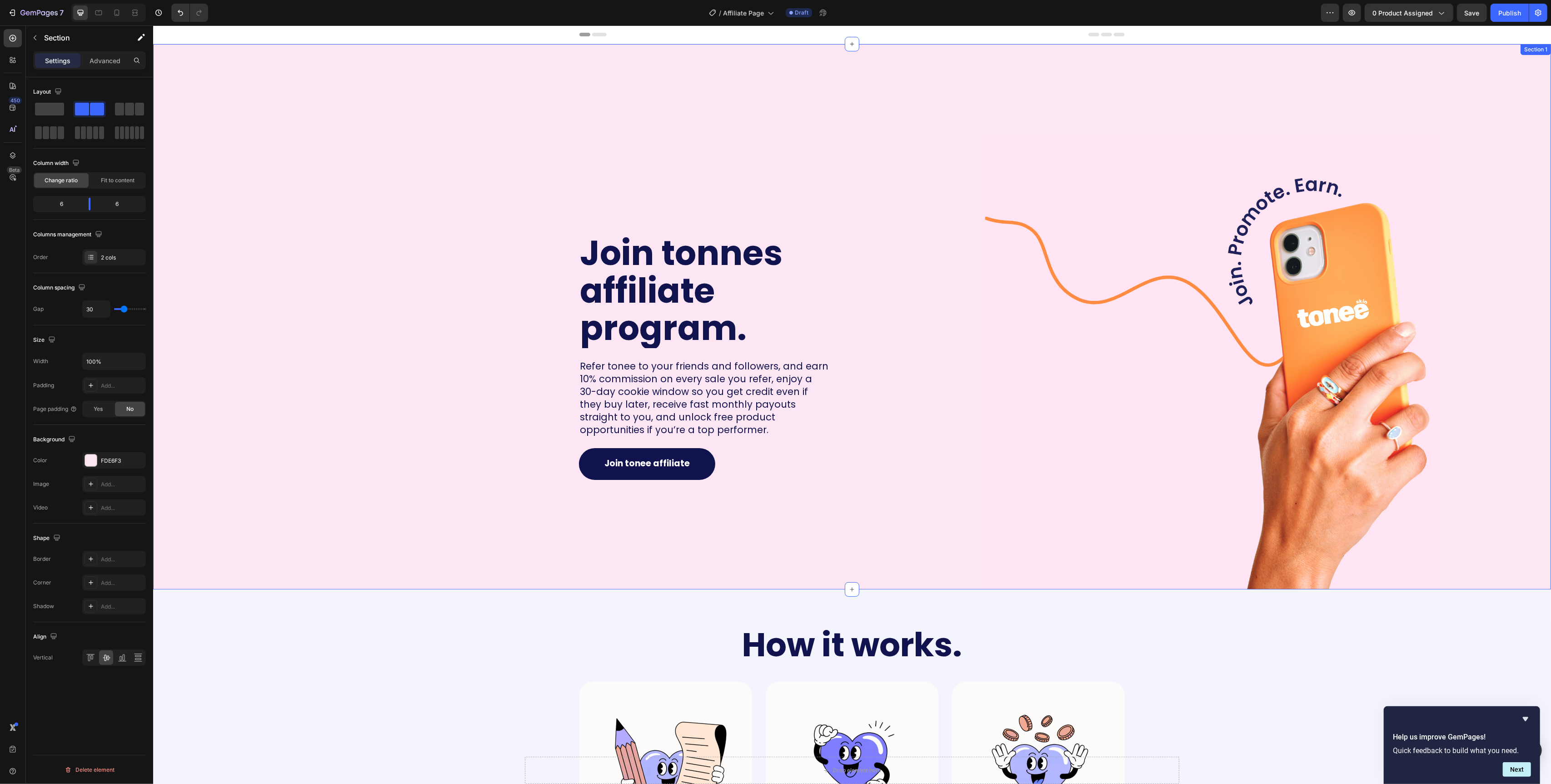
click at [836, 106] on div "Join tonnes affiliate program. Heading Refer tonee to your friends and follower…" at bounding box center [499, 317] width 692 height 545
click at [98, 58] on p "Advanced" at bounding box center [105, 61] width 31 height 10
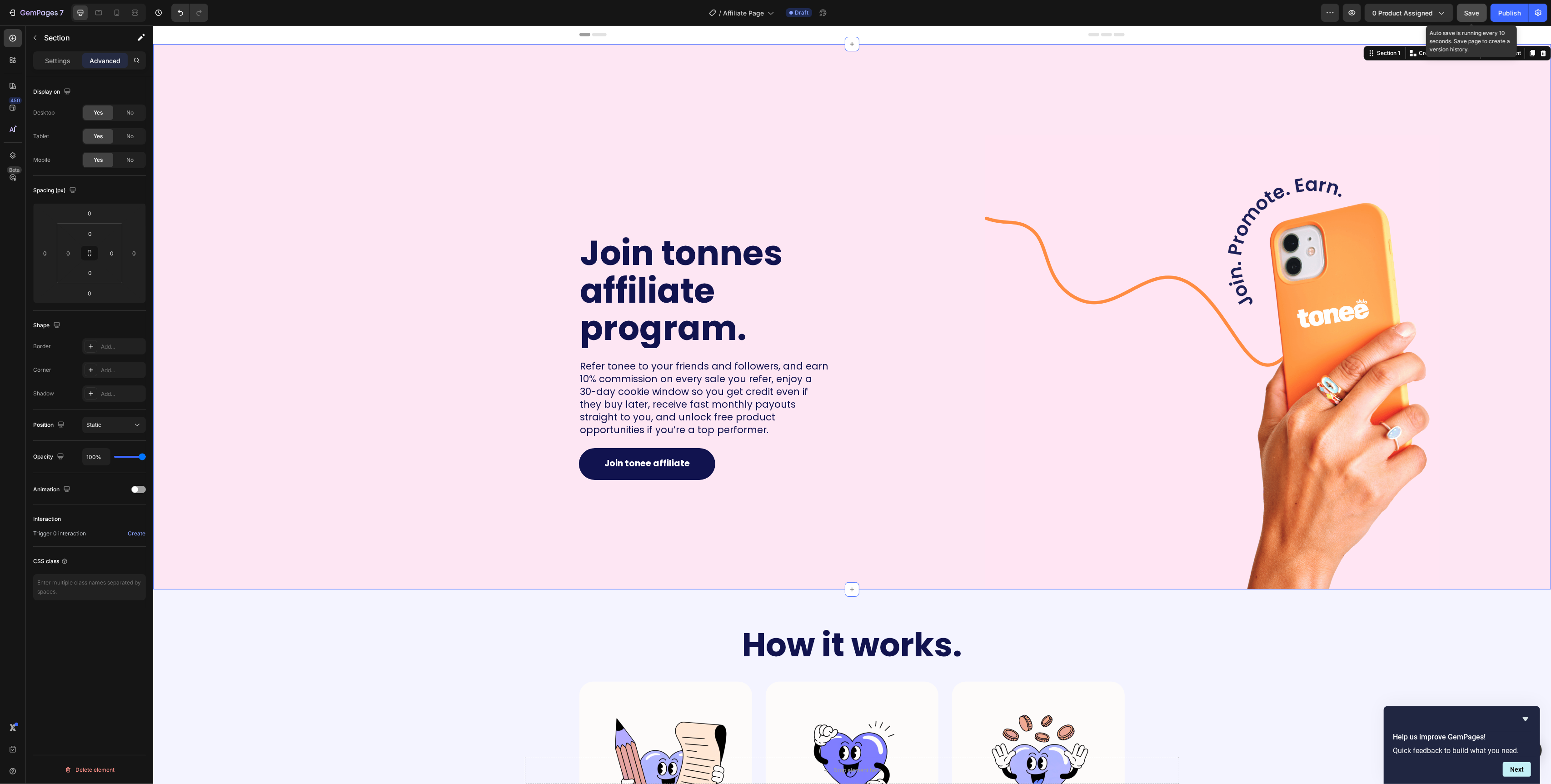
click at [1463, 18] on button "Save" at bounding box center [1472, 13] width 30 height 18
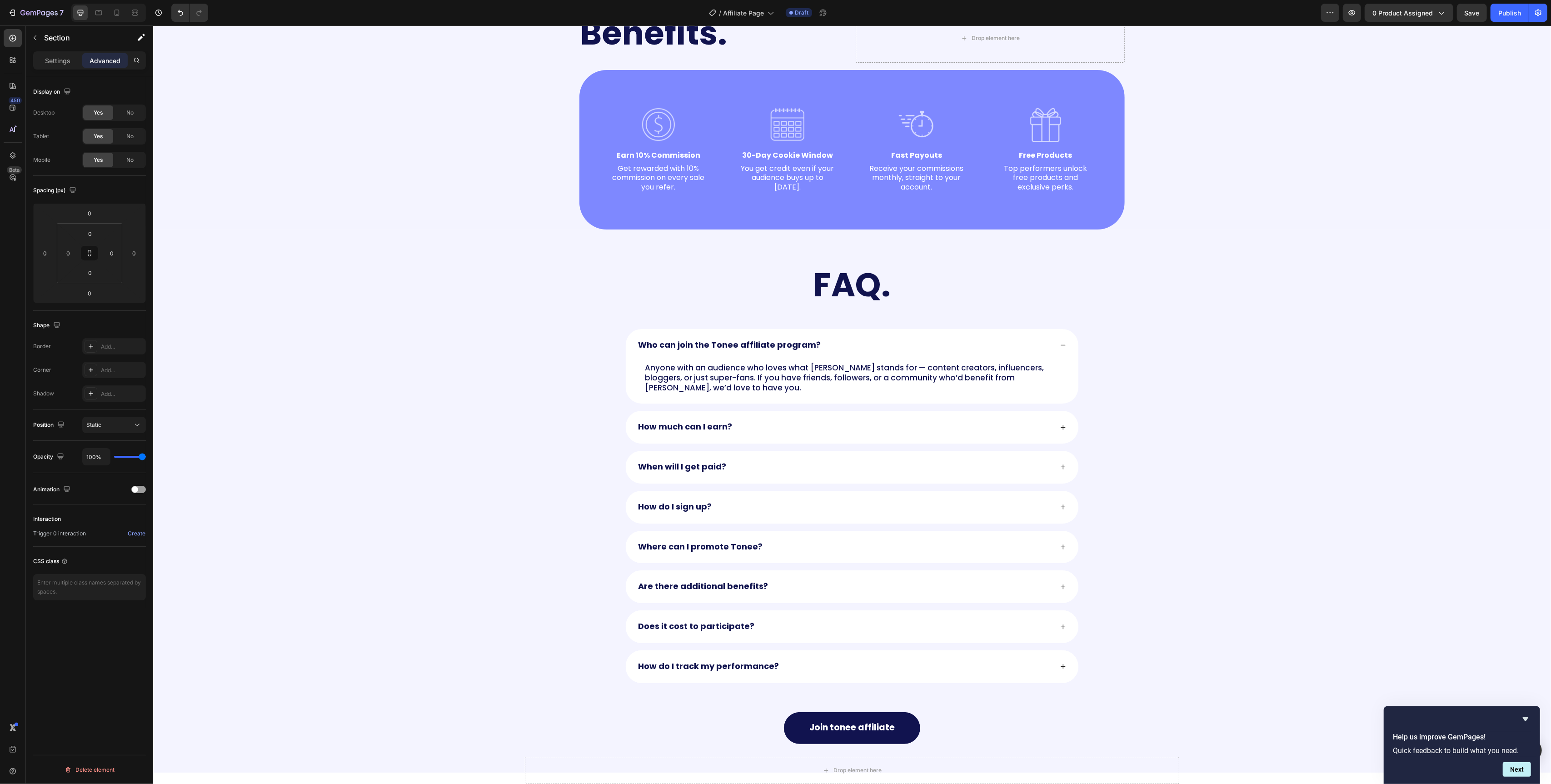
scroll to position [835, 0]
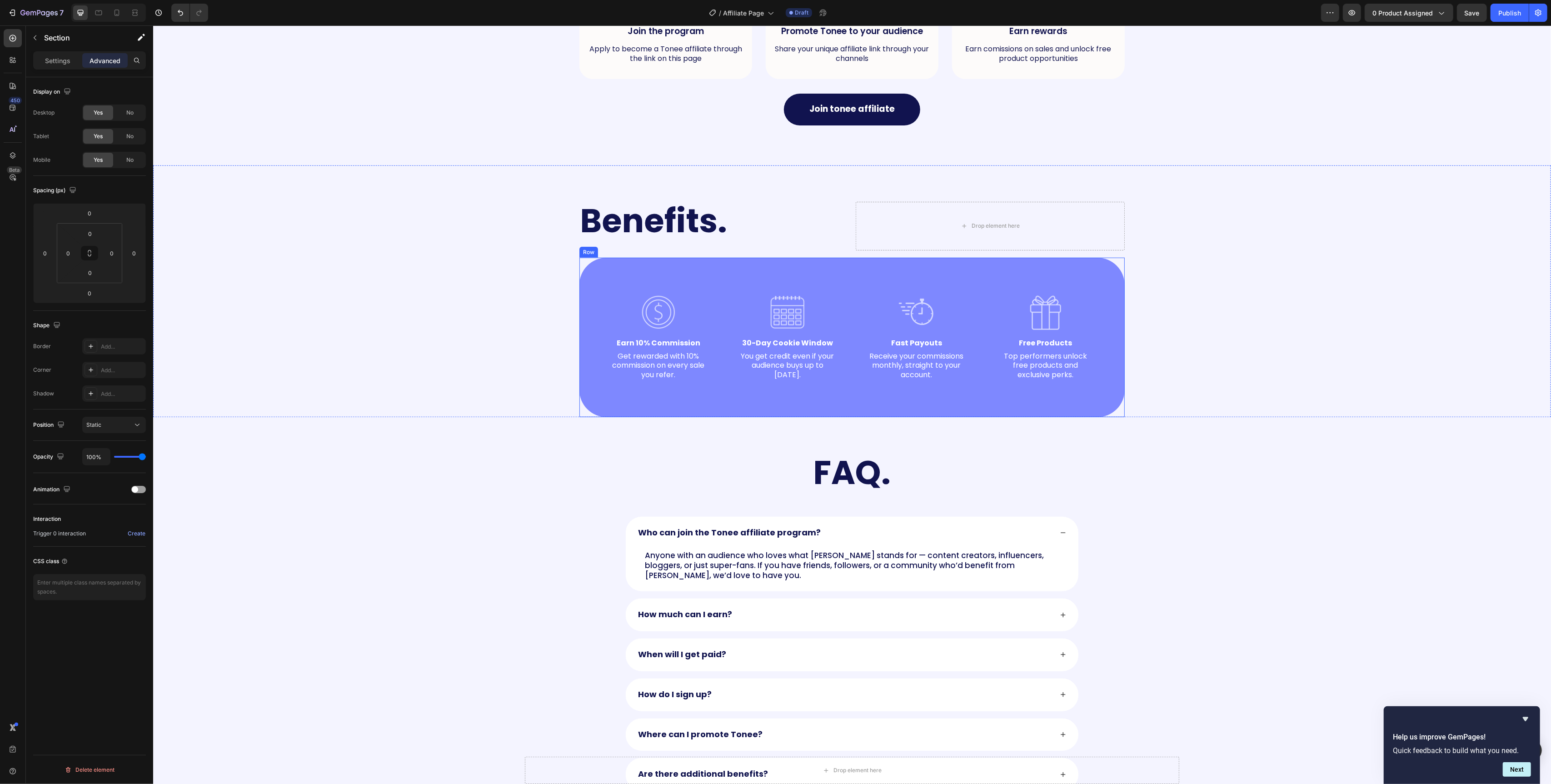
click at [598, 268] on div "Image Earn 10% Commission Text Block Get rewarded with 10% commission on every …" at bounding box center [852, 337] width 545 height 159
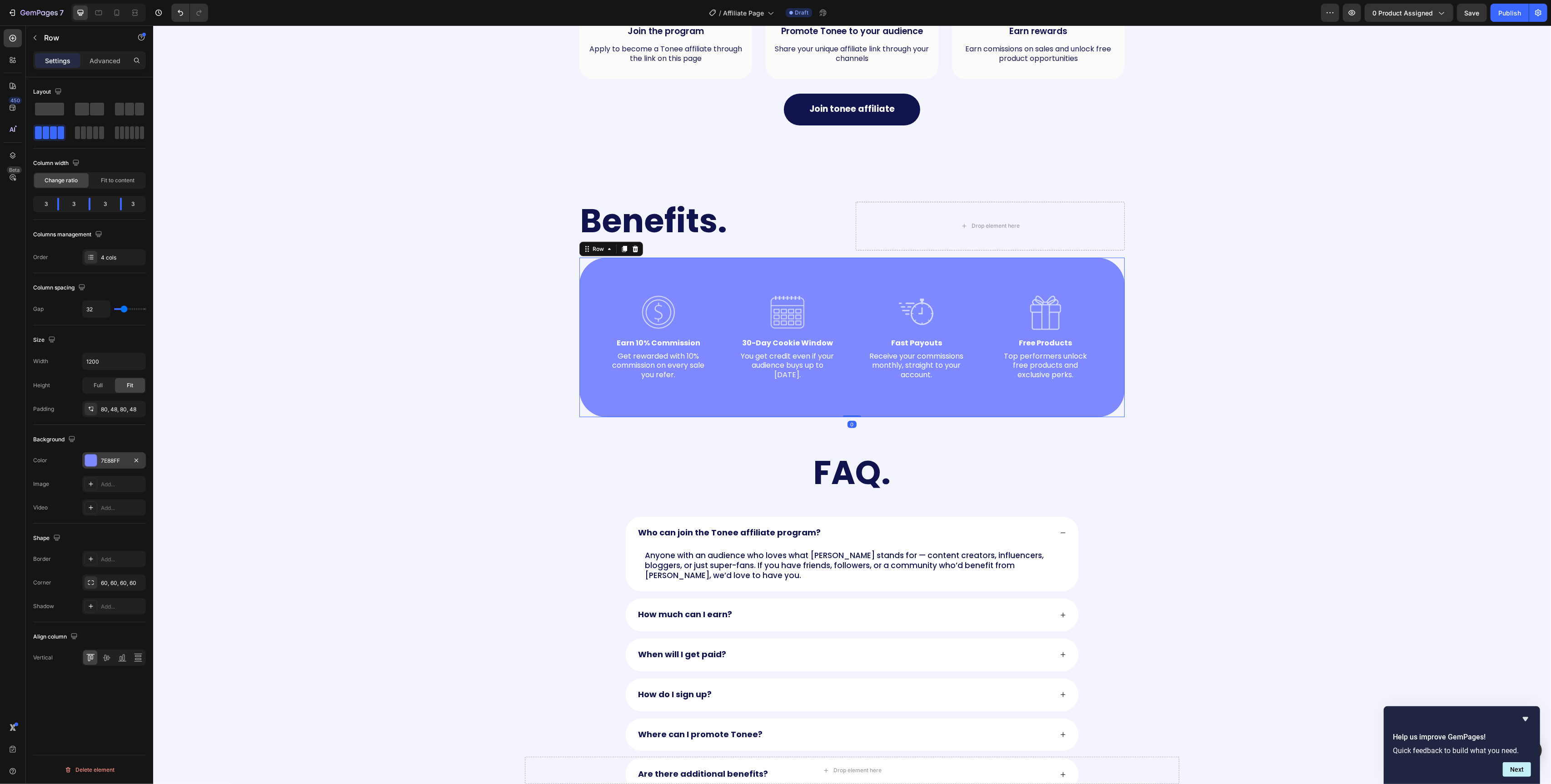
click at [91, 461] on div at bounding box center [91, 460] width 12 height 12
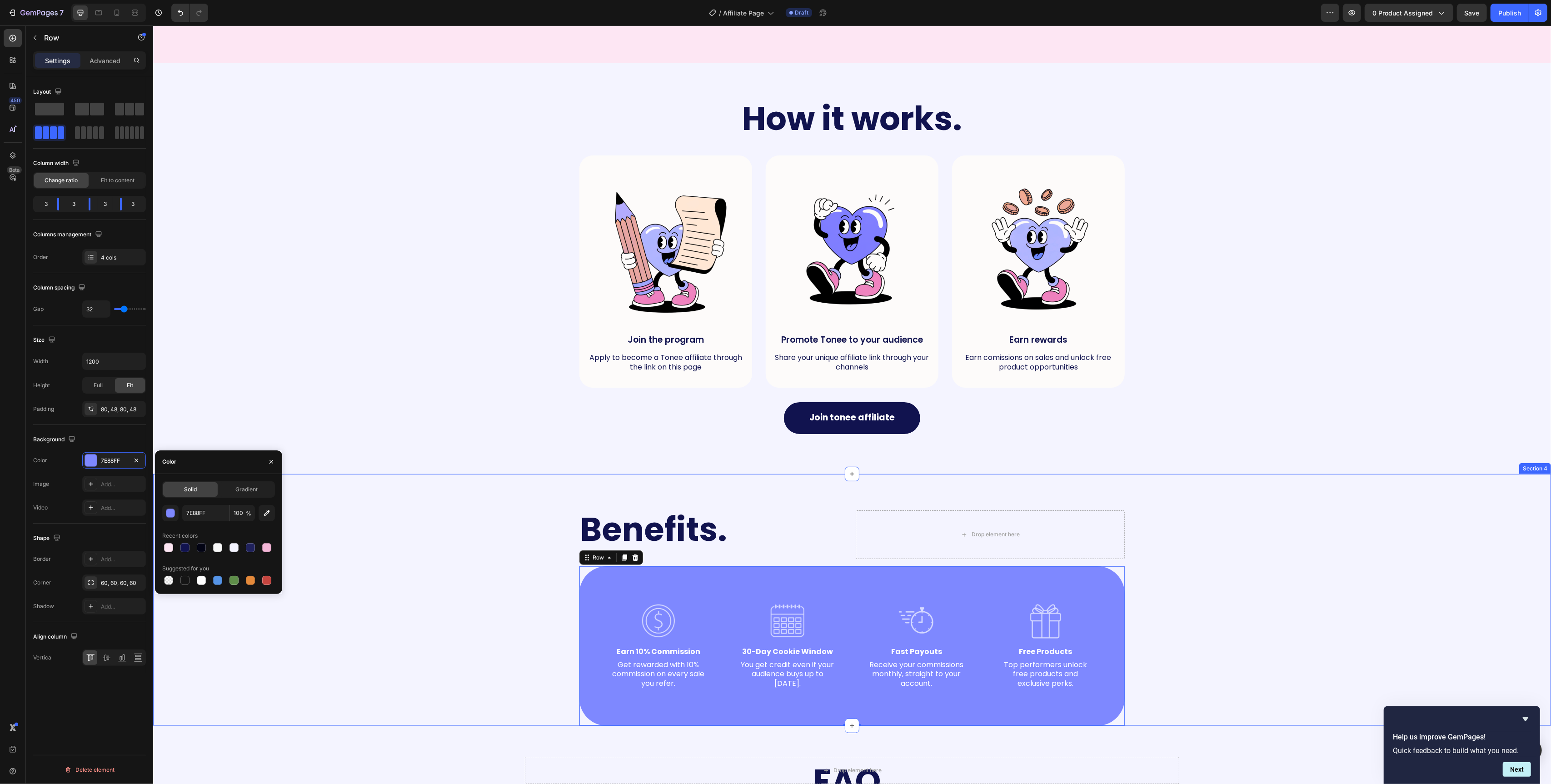
scroll to position [413, 0]
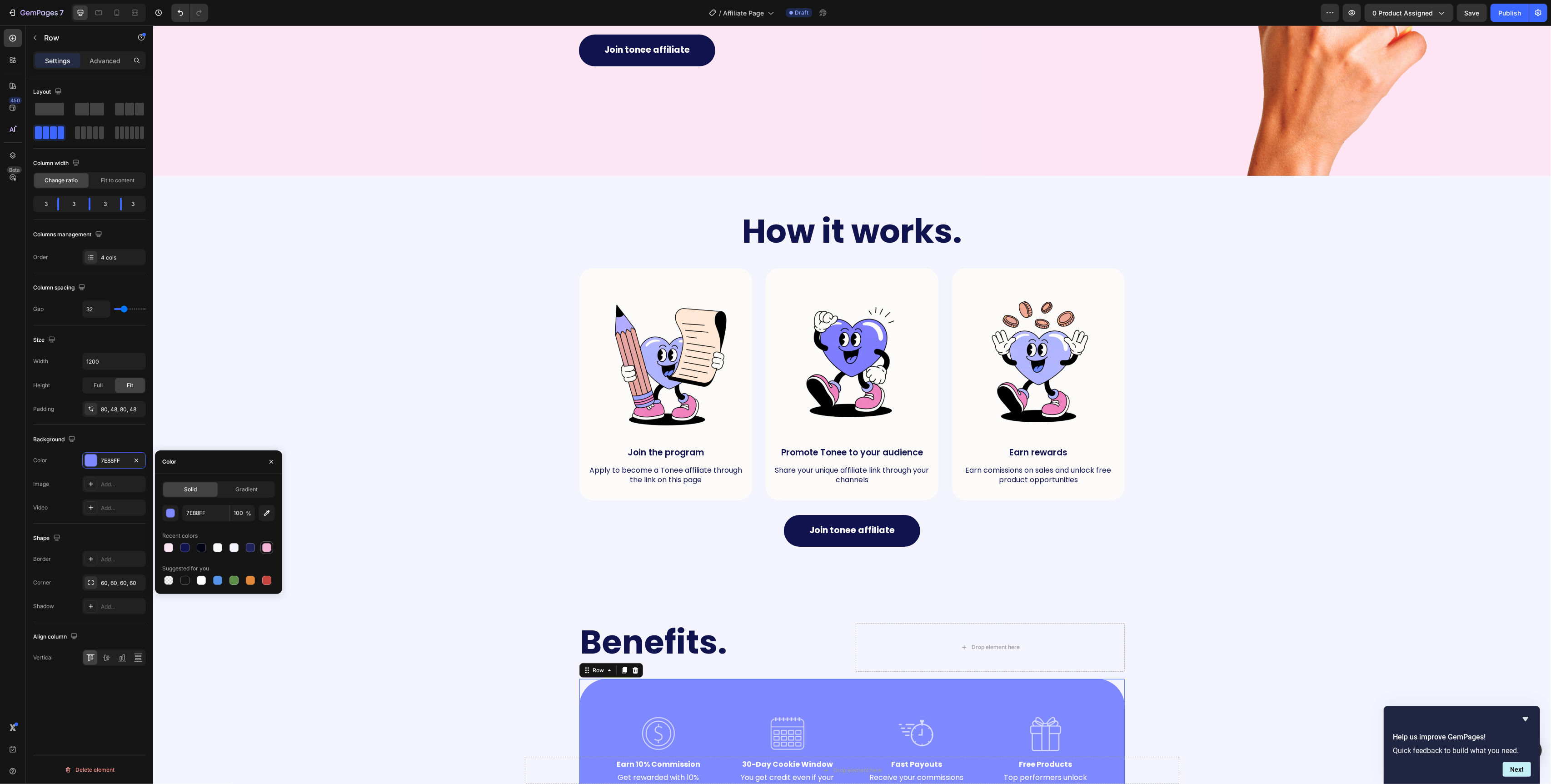
click at [269, 551] on div at bounding box center [266, 547] width 9 height 9
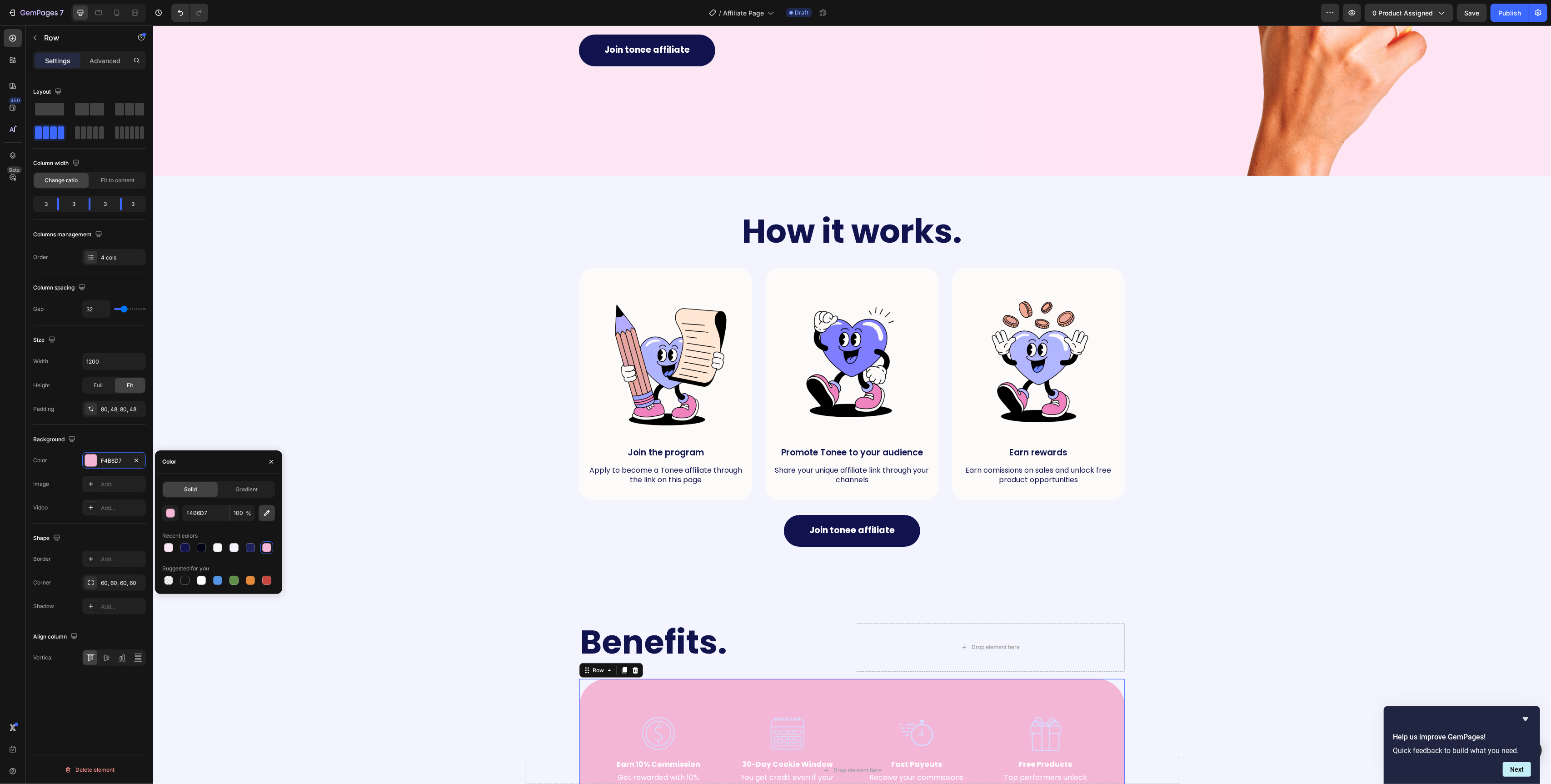
click at [268, 512] on icon "button" at bounding box center [267, 513] width 6 height 6
type input "FDE6F3"
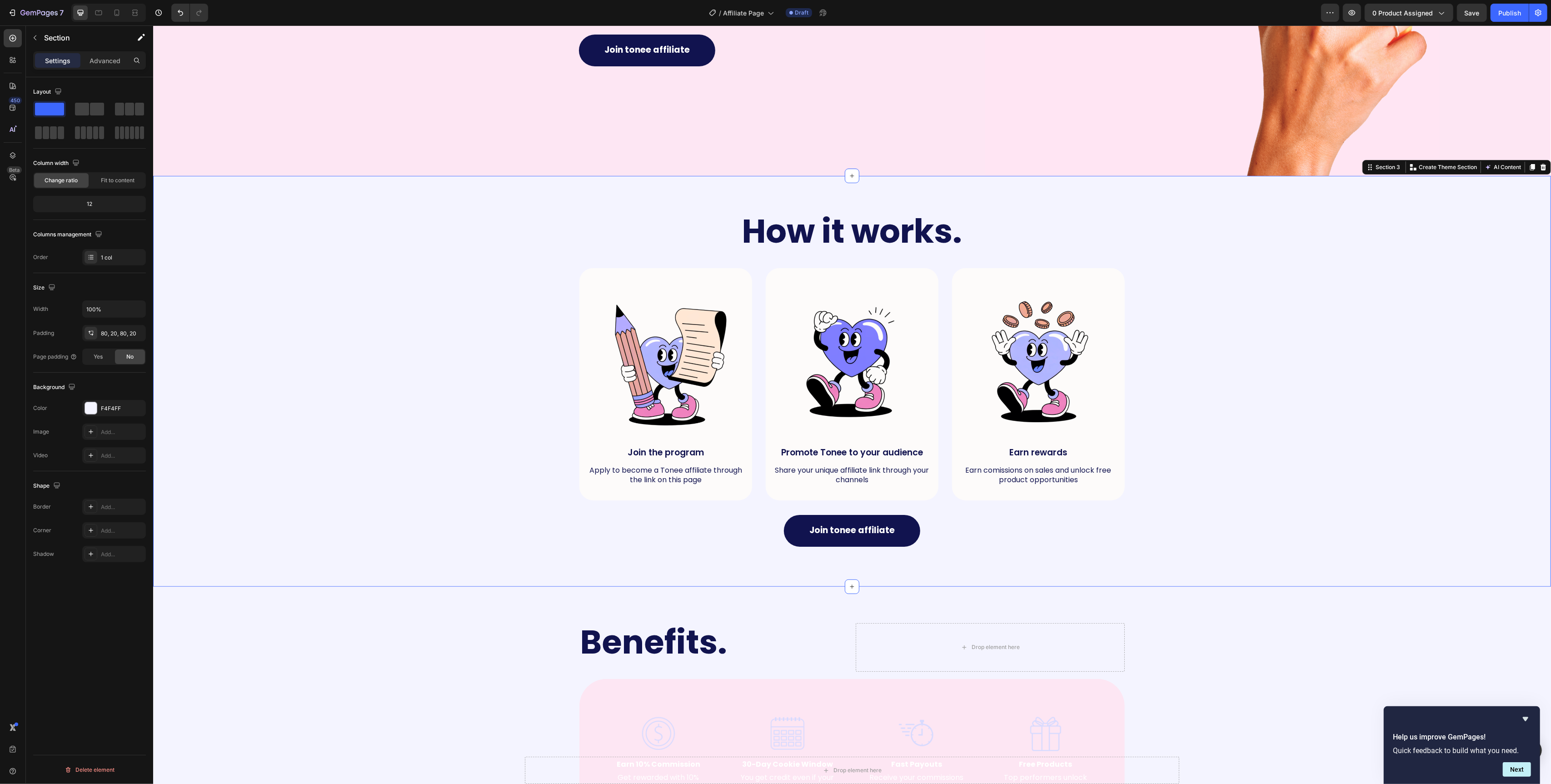
click at [490, 363] on div "How it works. Heading Row Image Join the program Text Block Apply to become a T…" at bounding box center [852, 381] width 1380 height 338
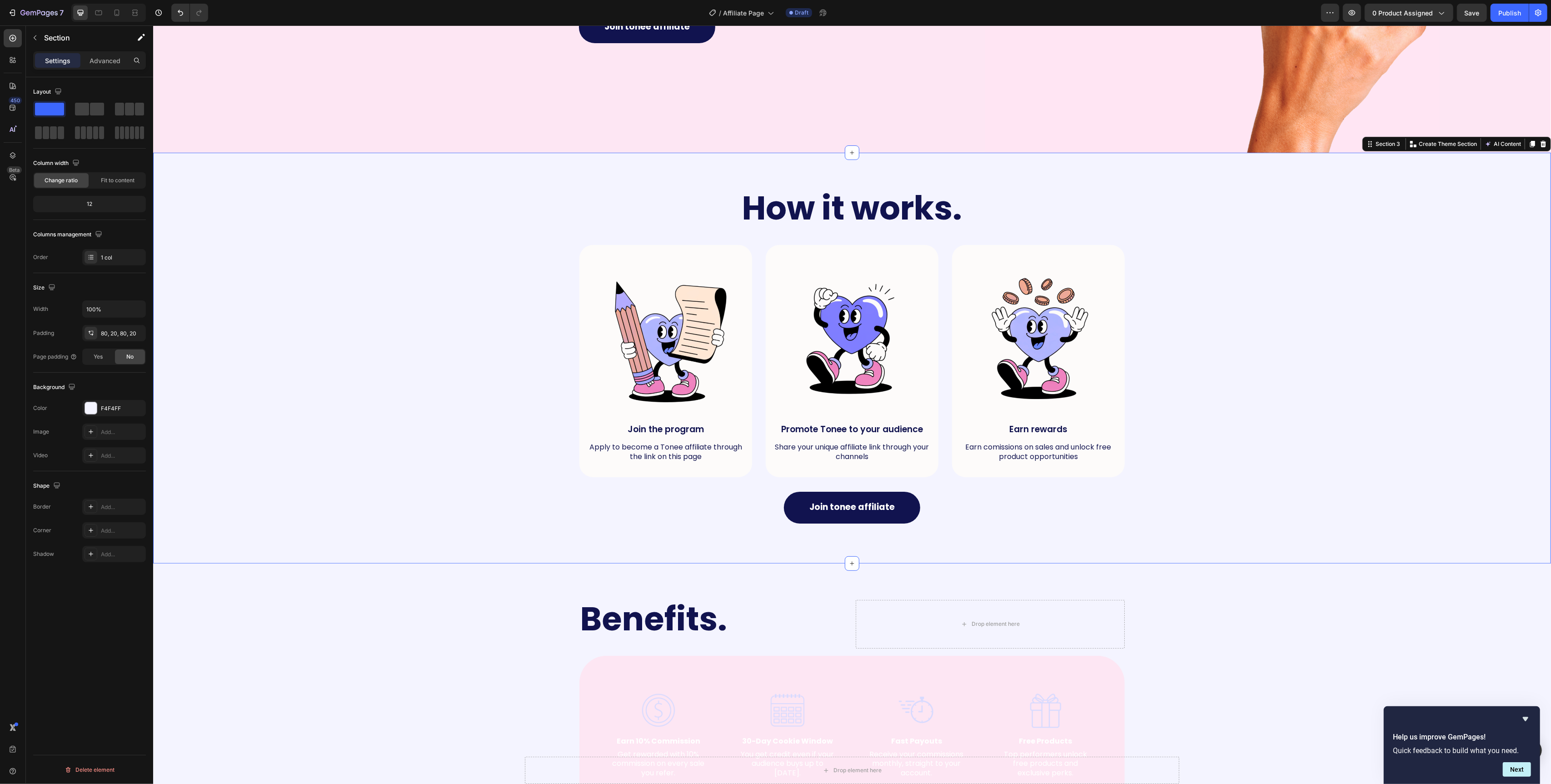
scroll to position [437, 0]
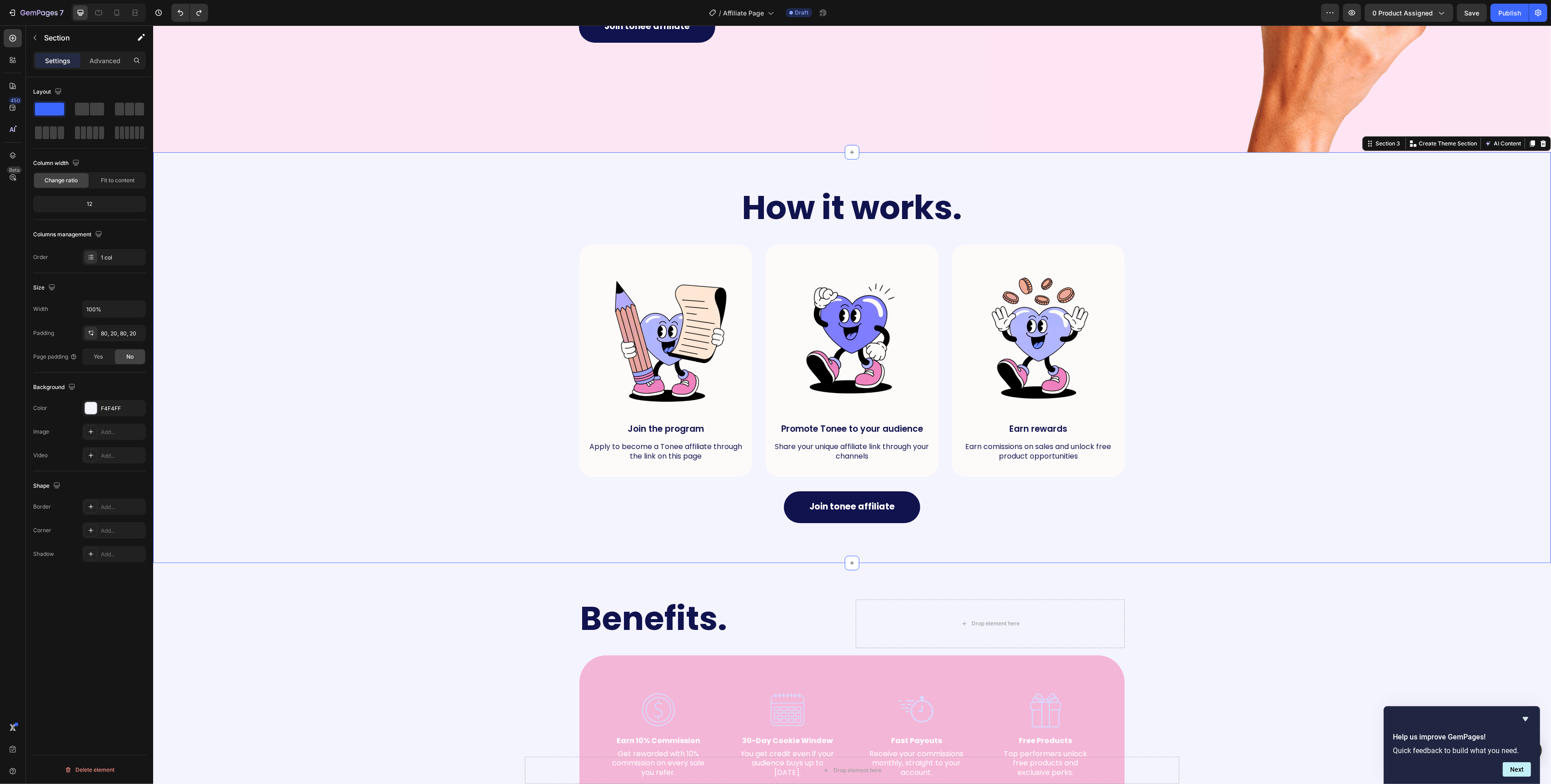
click at [490, 363] on div "How it works. Heading Row Image Join the program Text Block Apply to become a T…" at bounding box center [852, 358] width 1380 height 338
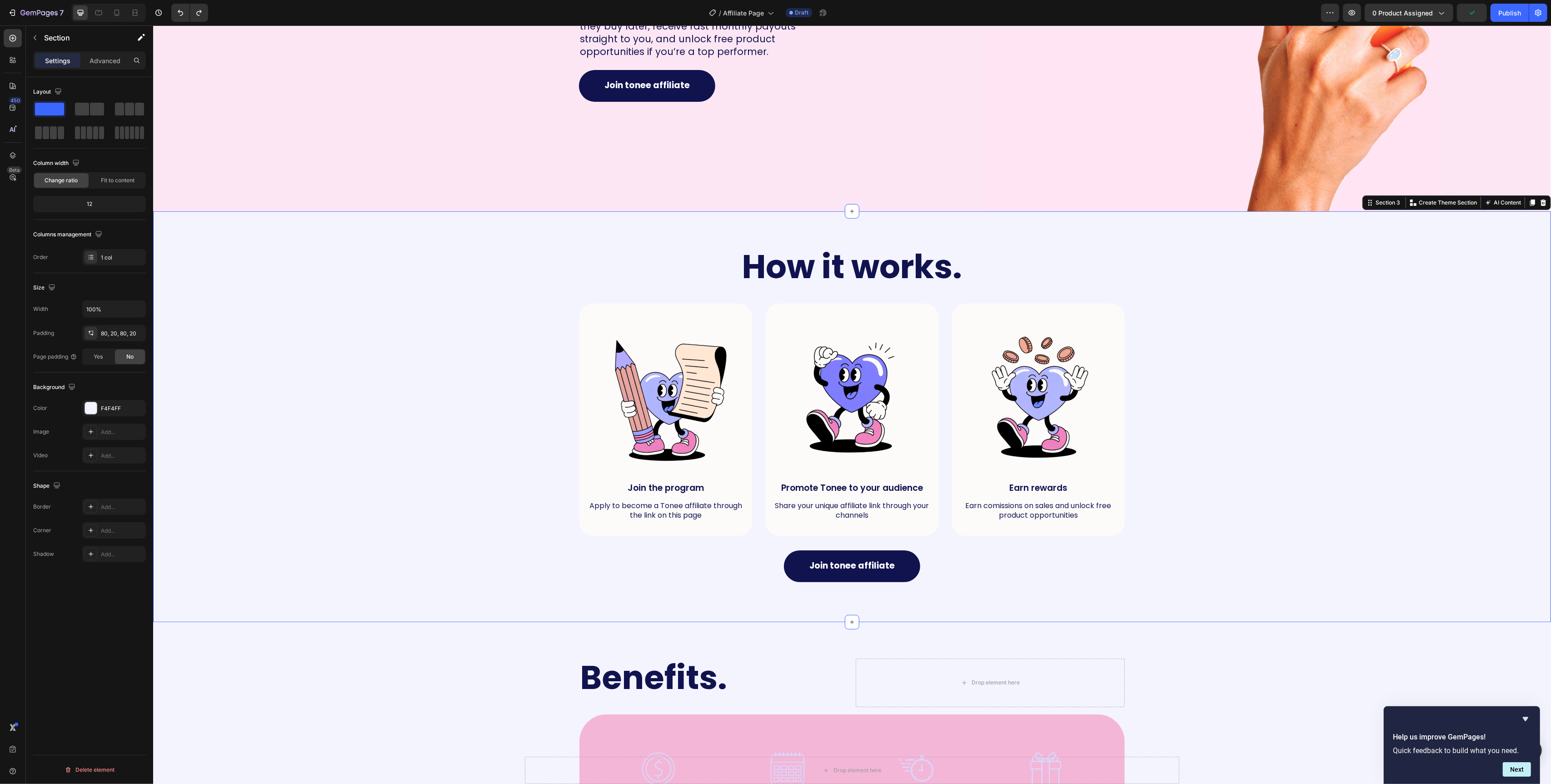
scroll to position [504, 0]
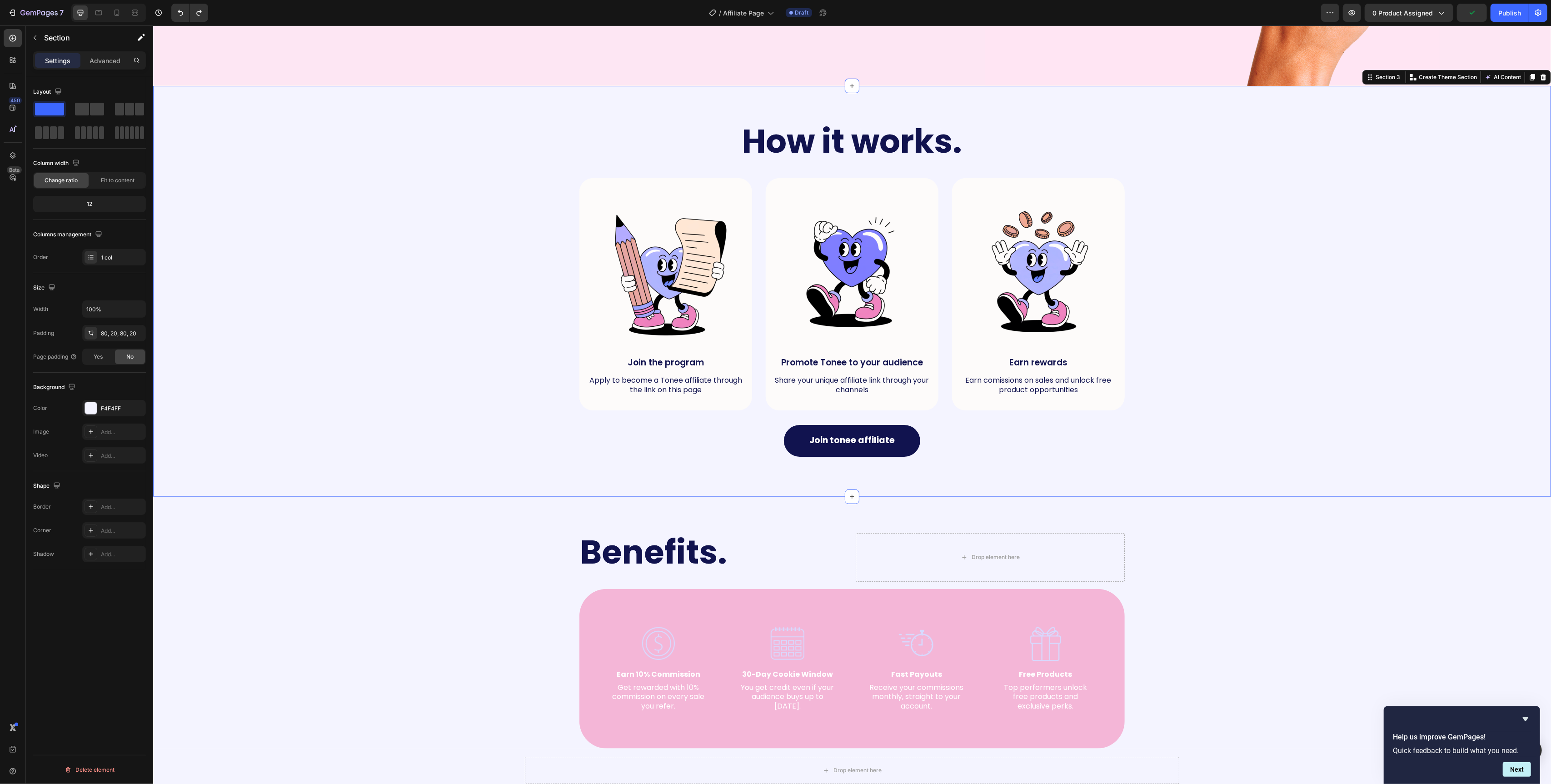
click at [490, 363] on div "How it works. Heading Row Image Join the program Text Block Apply to become a T…" at bounding box center [852, 292] width 1380 height 338
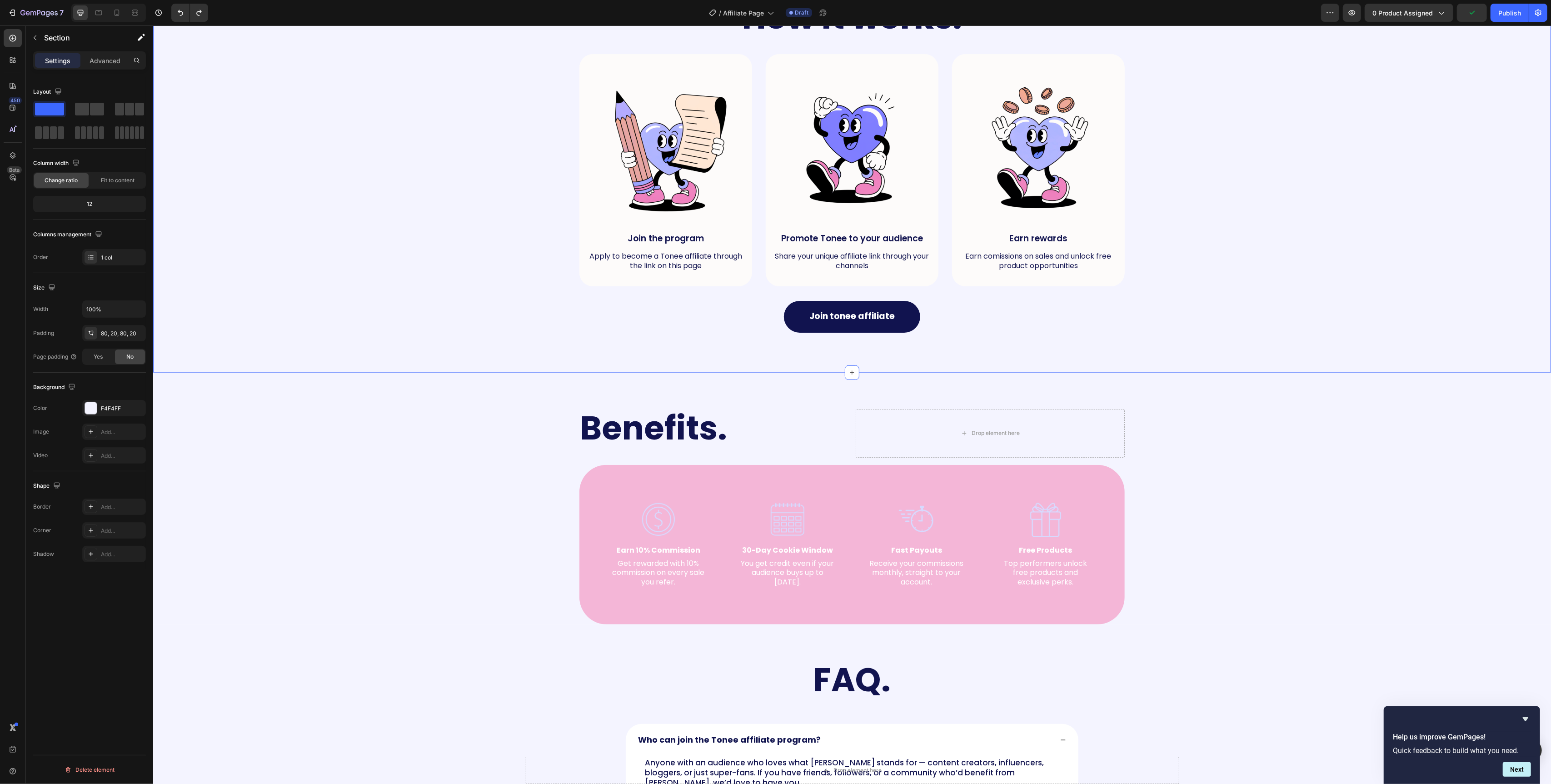
scroll to position [633, 0]
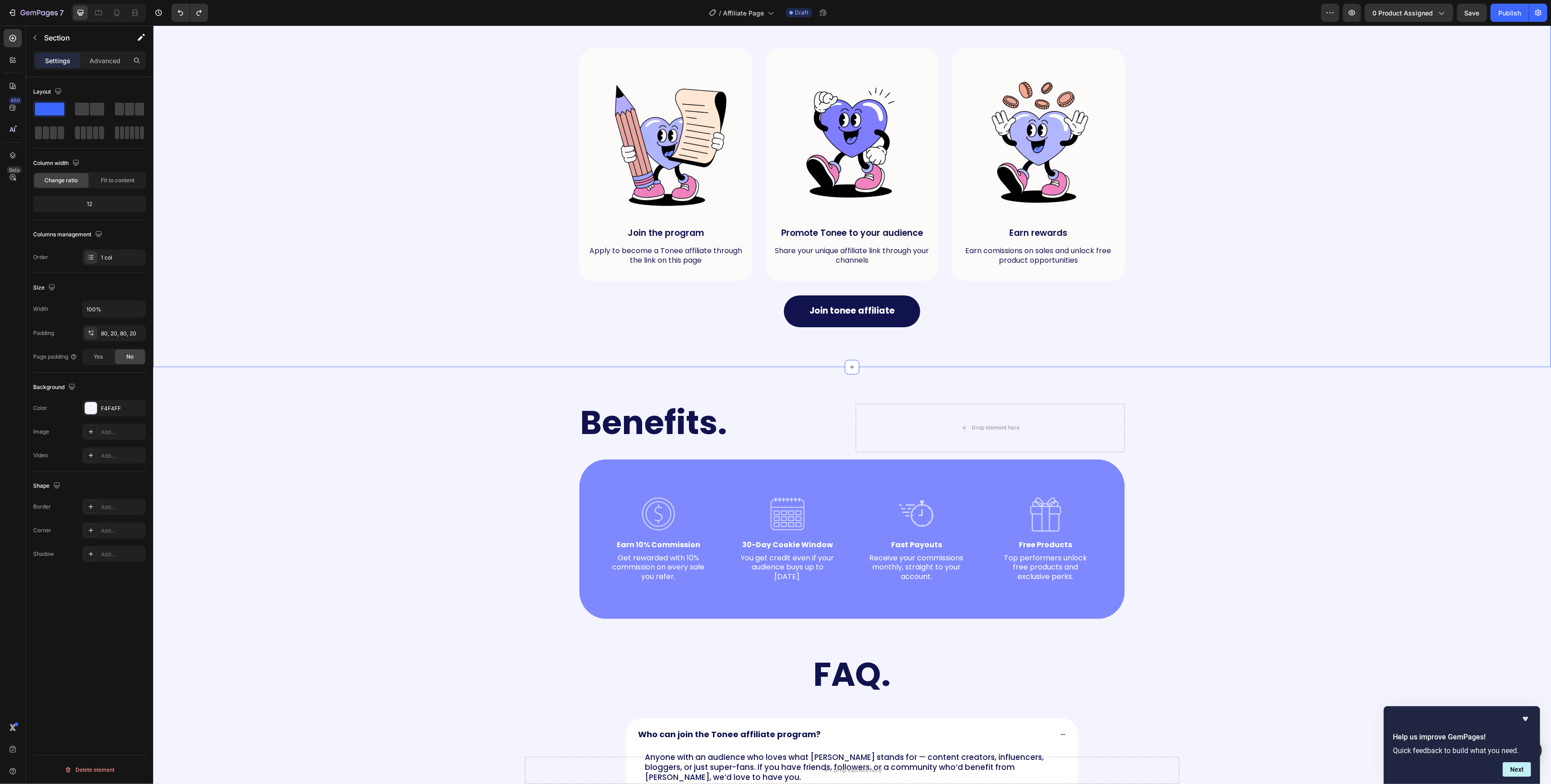
click at [510, 339] on div "How it works. Heading Row Image Join the program Text Block Apply to become a T…" at bounding box center [852, 161] width 1398 height 411
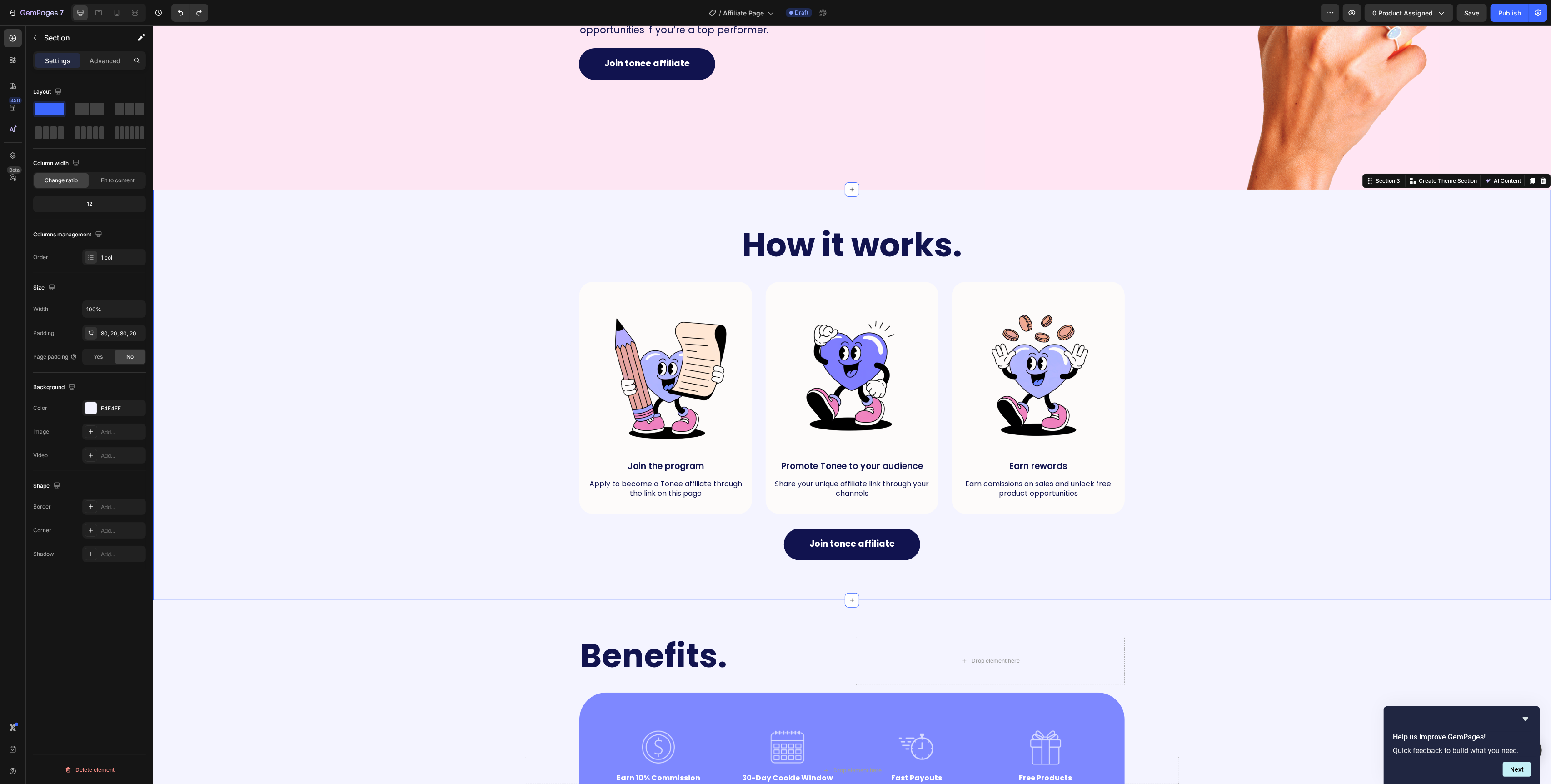
scroll to position [394, 0]
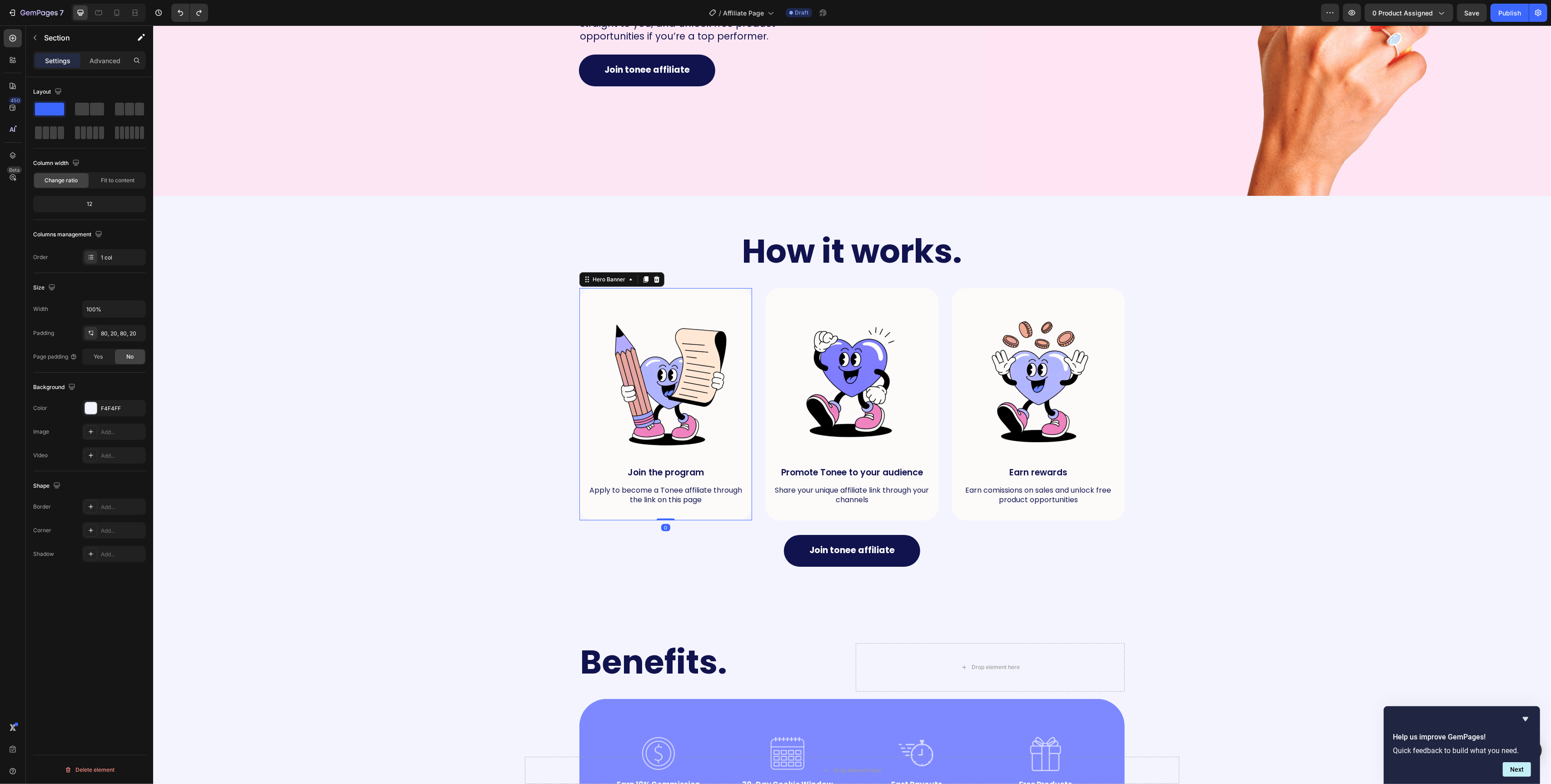
click at [607, 297] on div "Image Join the program Text Block Apply to become a Tonee affiliate through the…" at bounding box center [665, 404] width 173 height 232
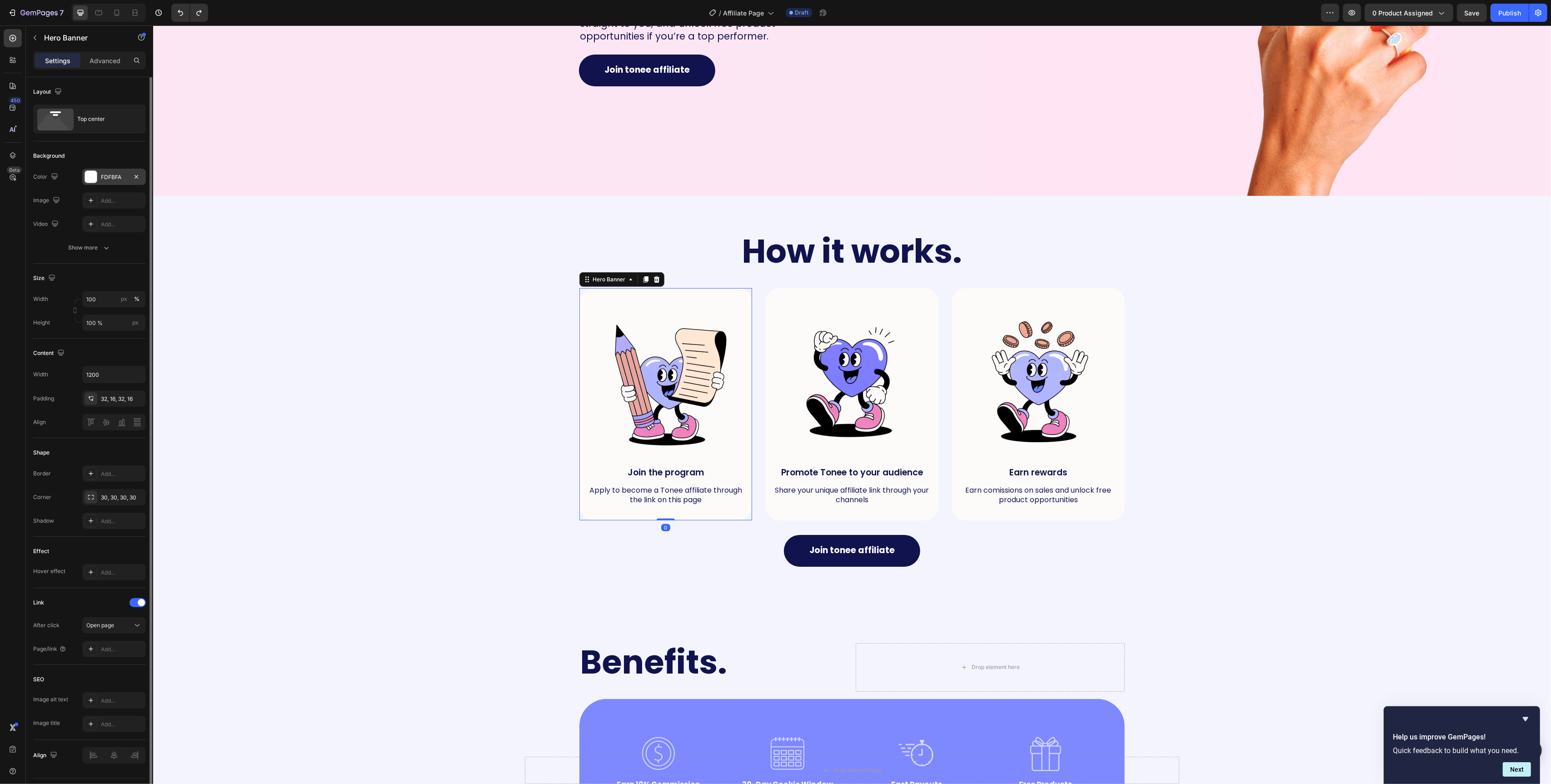
click at [99, 180] on div "FDFBFA" at bounding box center [114, 176] width 63 height 16
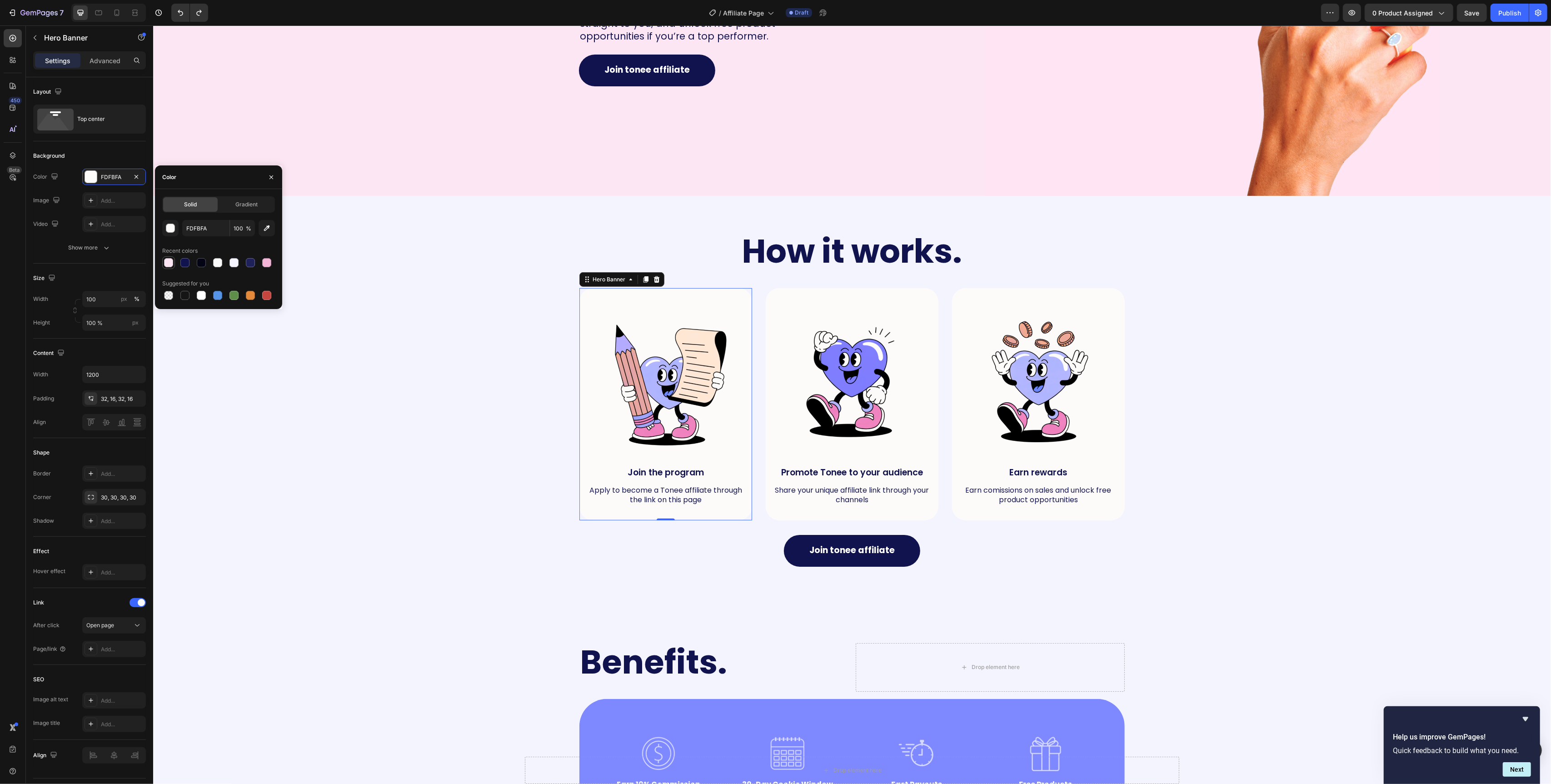
click at [171, 266] on div at bounding box center [168, 262] width 9 height 9
type input "FDE6F3"
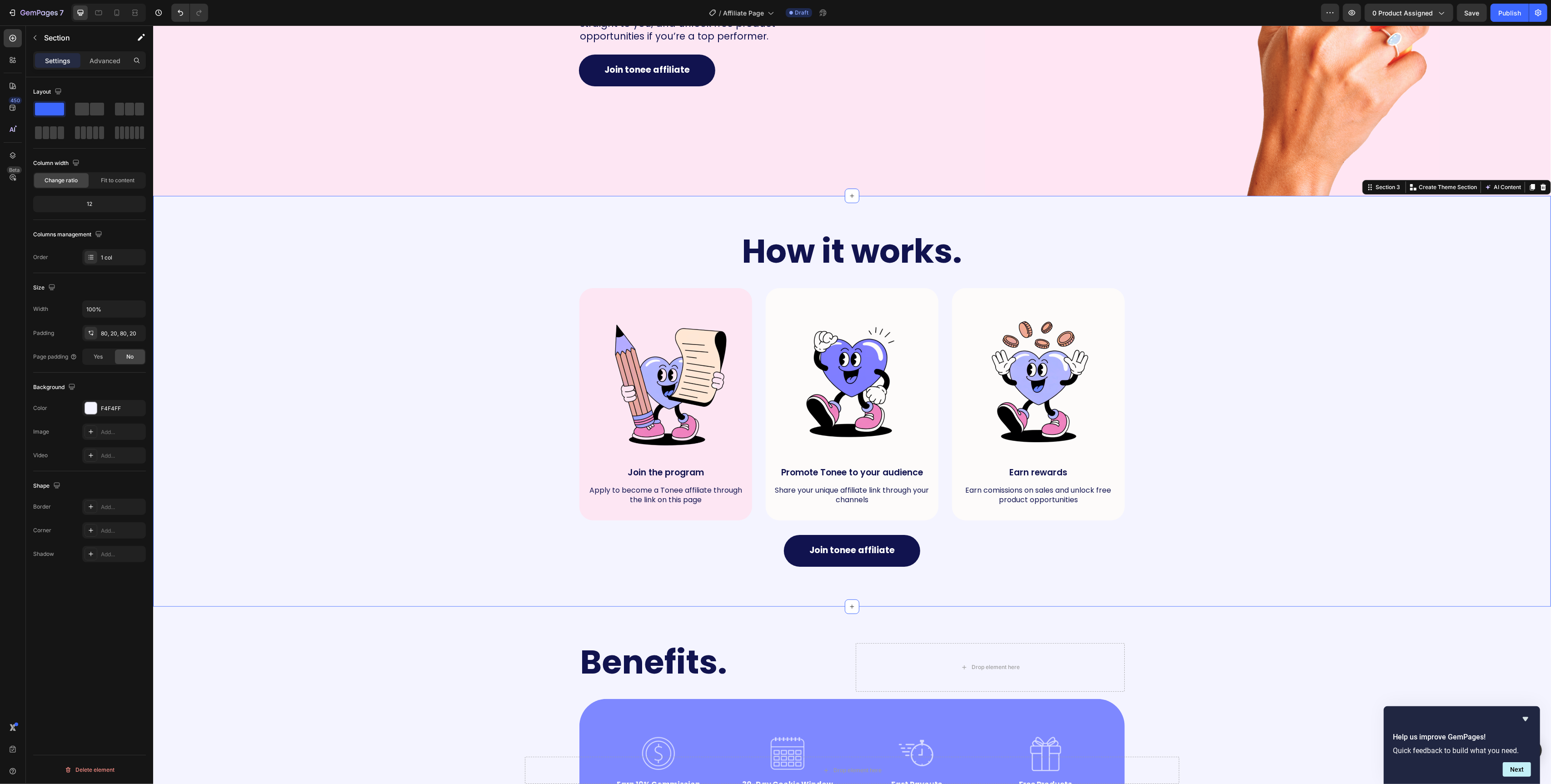
click at [531, 337] on div "How it works. Heading Row Image Join the program Text Block Apply to become a T…" at bounding box center [852, 402] width 1380 height 338
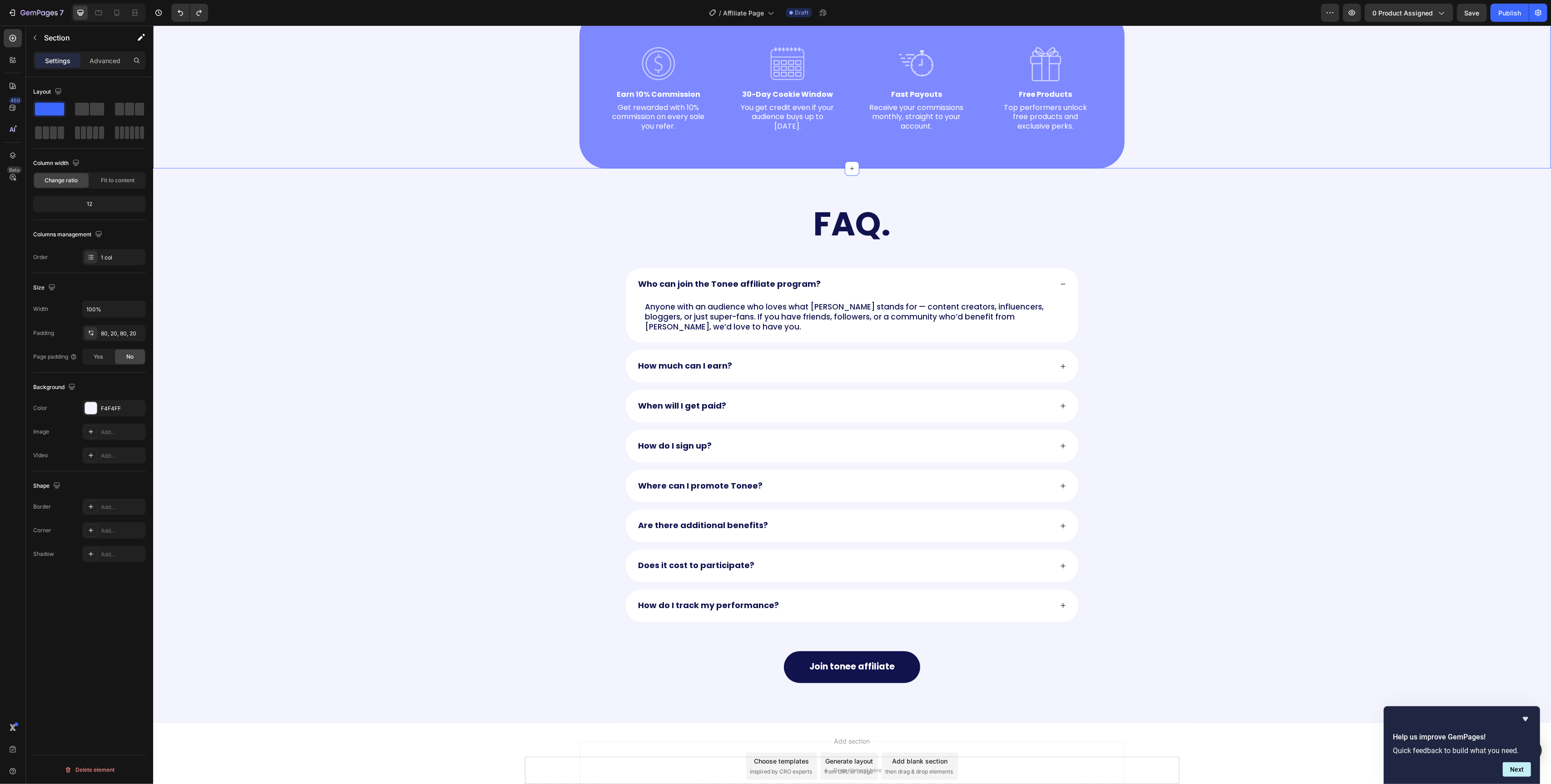
scroll to position [1121, 0]
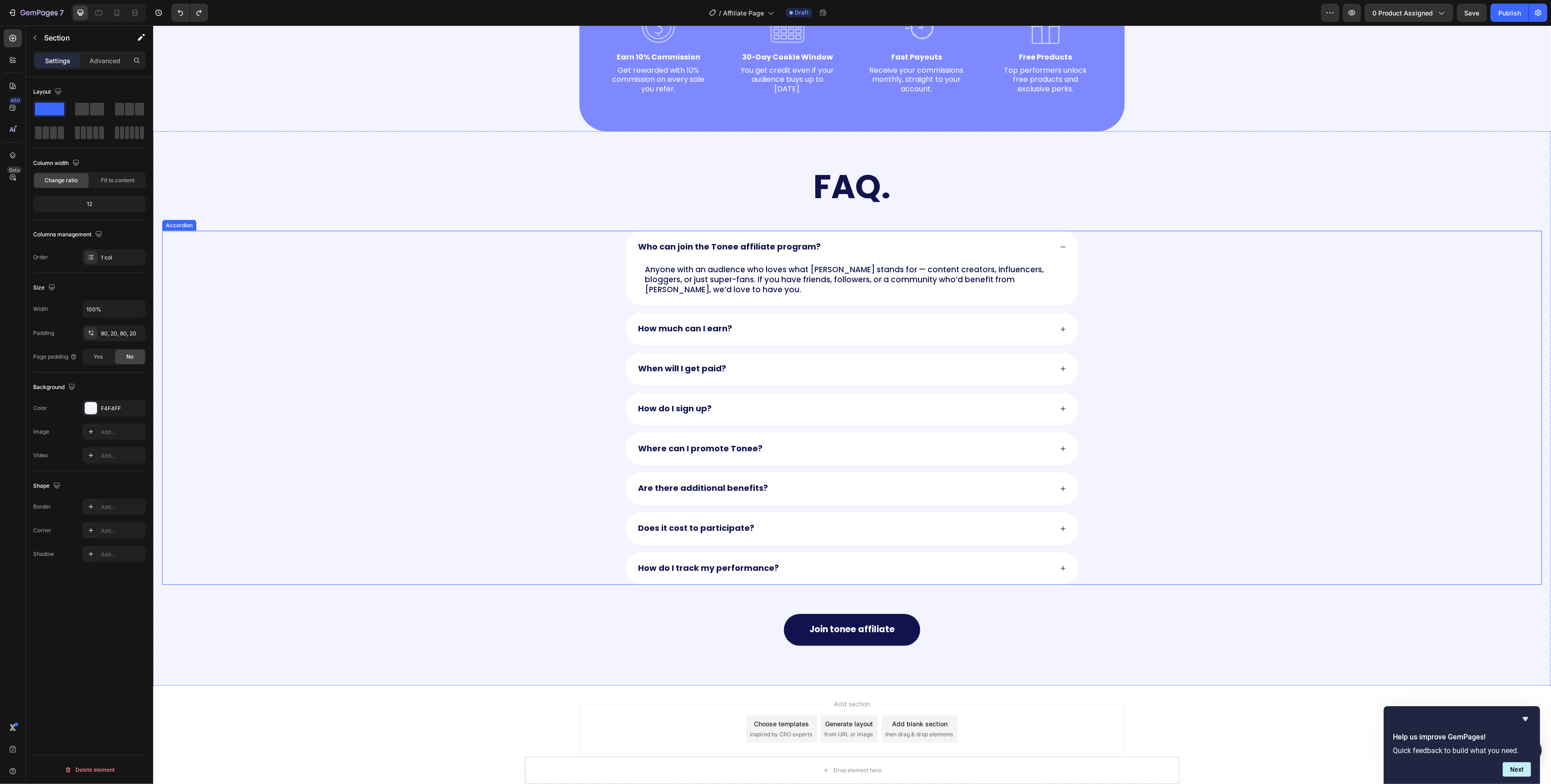
click at [530, 472] on div "Are there additional benefits?" at bounding box center [851, 488] width 1379 height 32
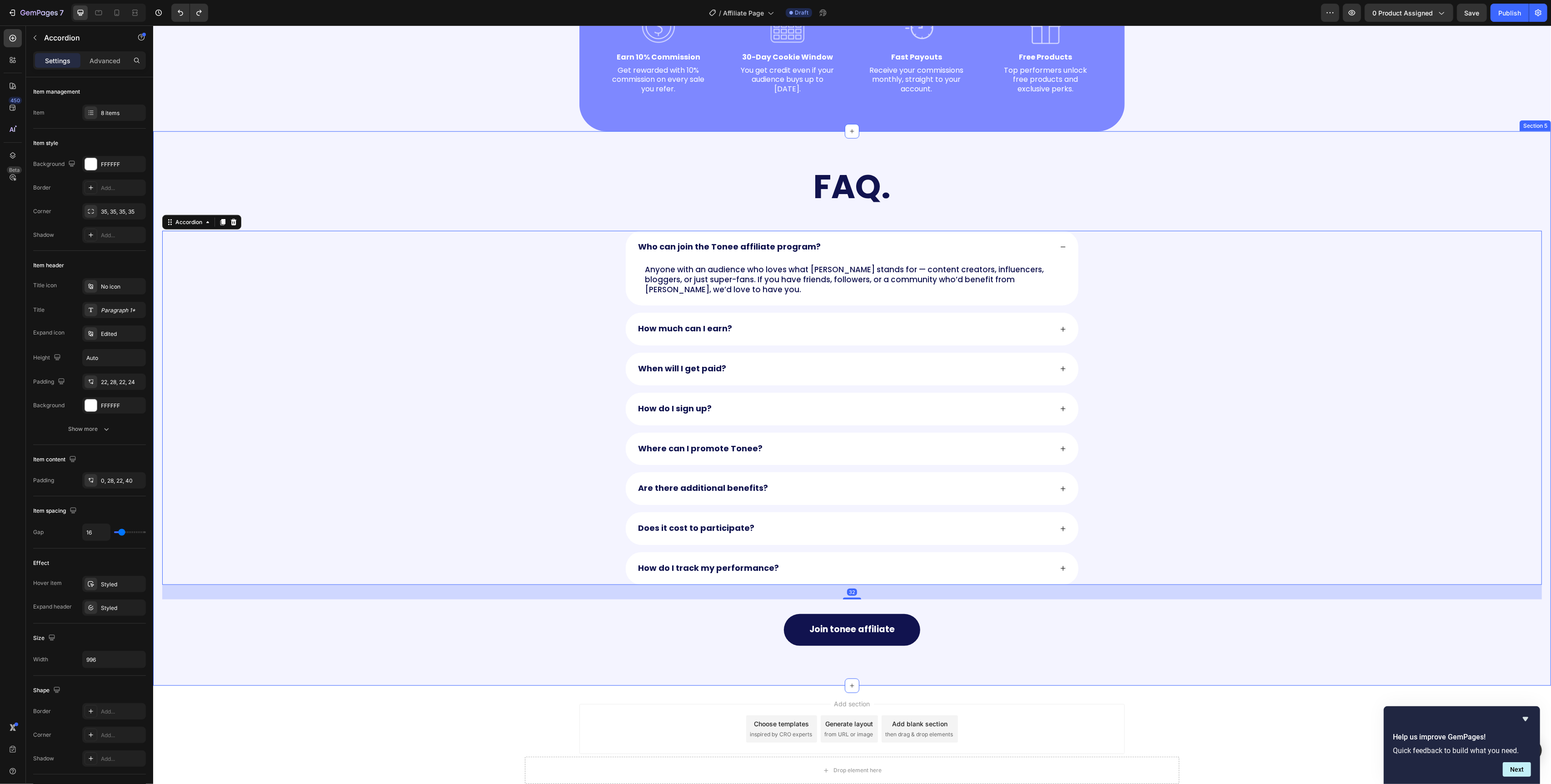
click at [502, 198] on div "FAQ. Heading Row Who can join the Tonee affiliate program? Anyone with an audie…" at bounding box center [852, 409] width 1380 height 482
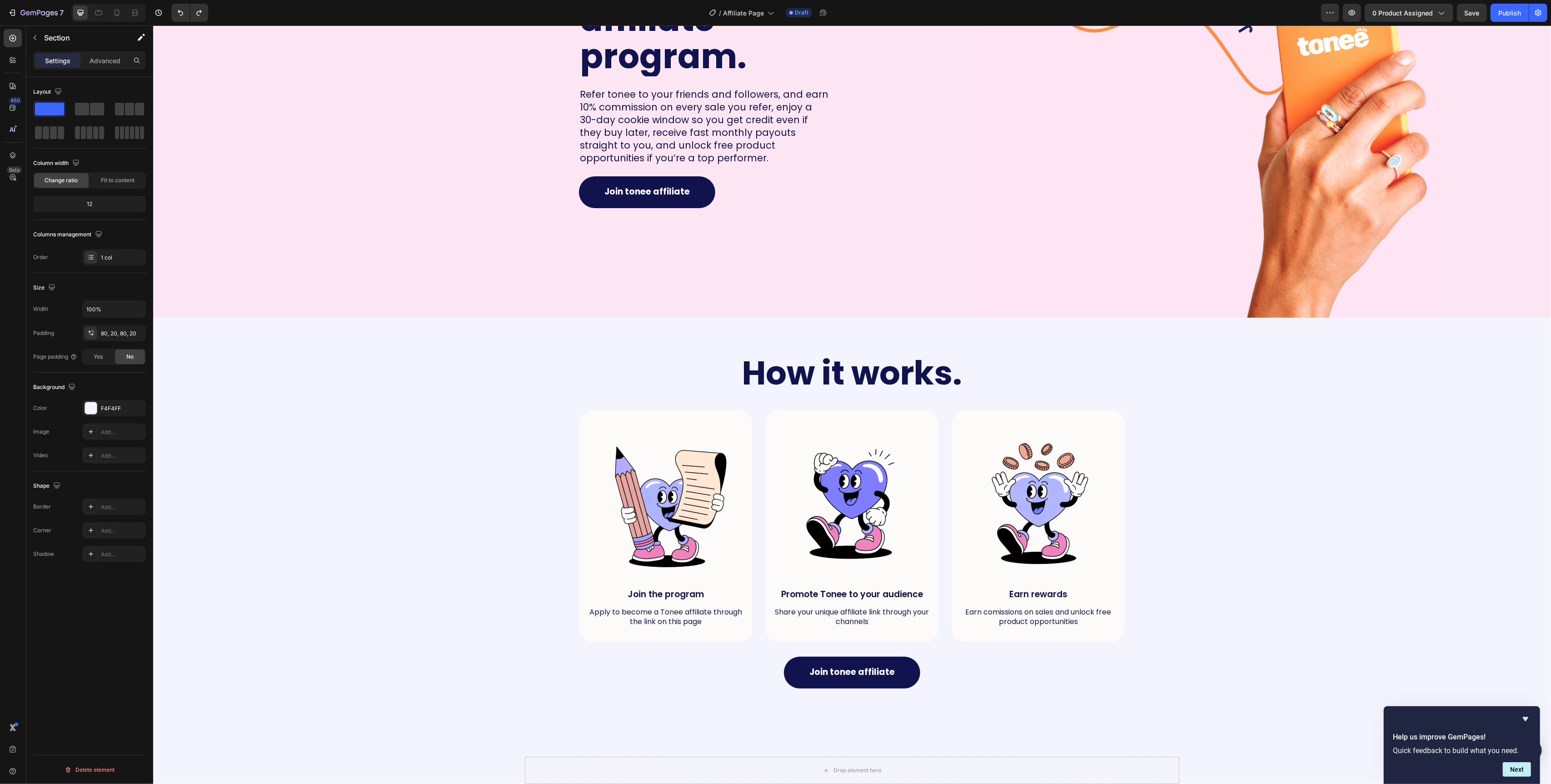
scroll to position [0, 0]
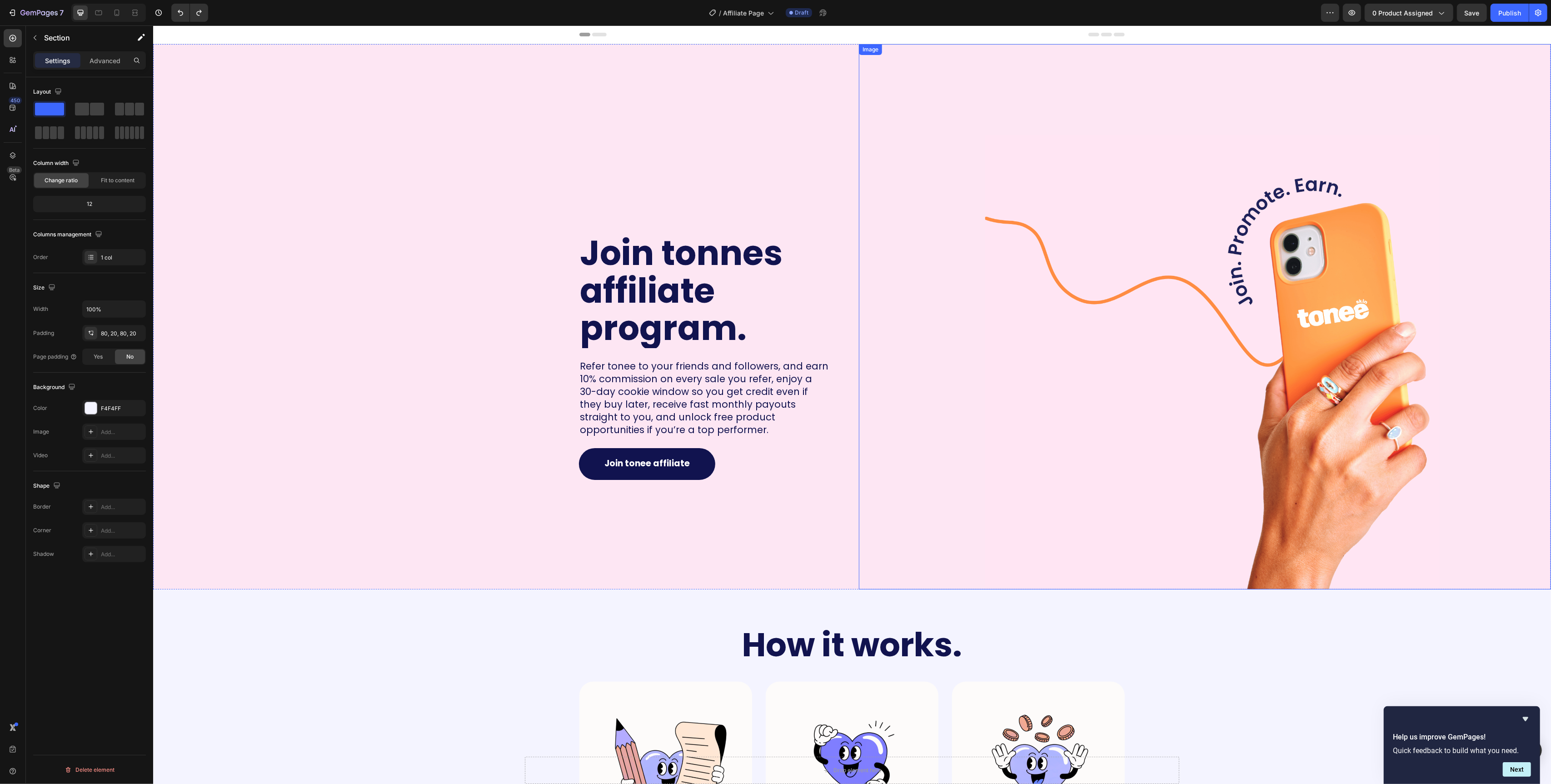
click at [1096, 275] on img at bounding box center [1212, 362] width 455 height 454
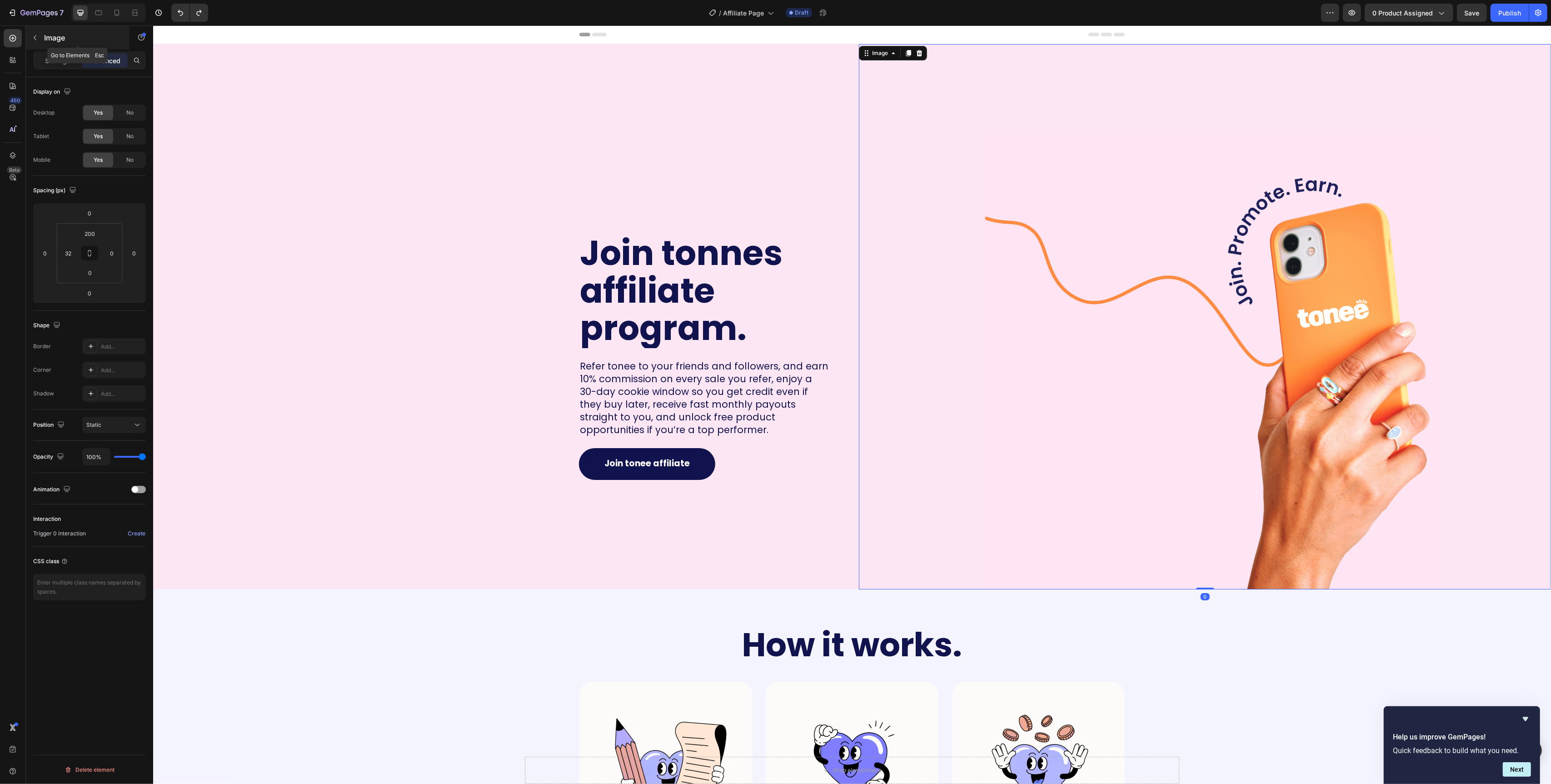
click at [63, 42] on p "Image" at bounding box center [83, 37] width 78 height 11
click at [1213, 354] on img at bounding box center [1212, 362] width 455 height 454
click at [87, 232] on input "200" at bounding box center [90, 233] width 18 height 13
click at [109, 387] on p "5XL 112px" at bounding box center [113, 390] width 41 height 6
type input "112"
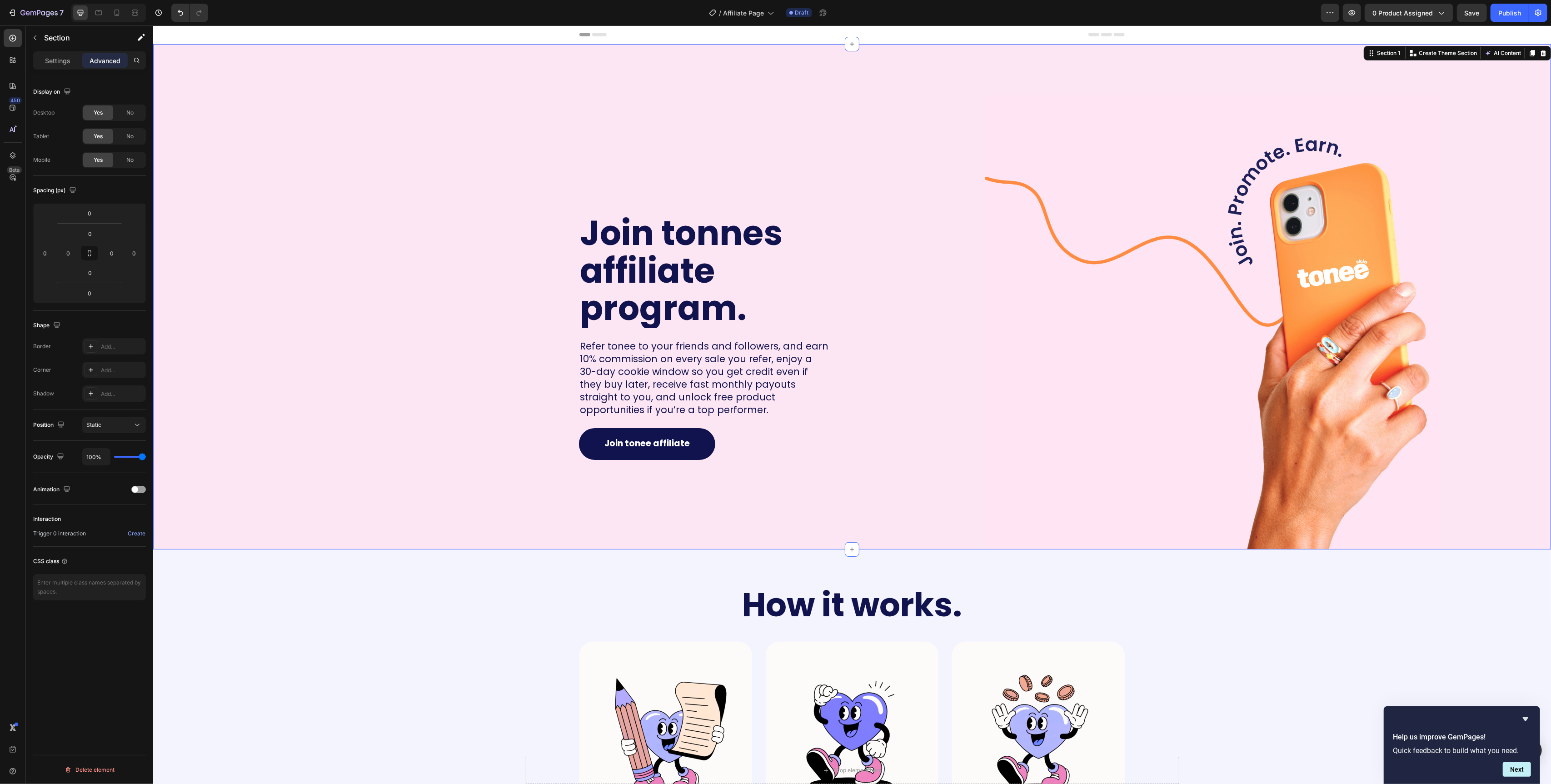
click at [383, 246] on div "Join tonnes affiliate program. Heading Refer tonee to your friends and follower…" at bounding box center [499, 297] width 692 height 505
click at [1217, 263] on img at bounding box center [1212, 322] width 455 height 454
click at [55, 63] on p "Settings" at bounding box center [58, 61] width 25 height 10
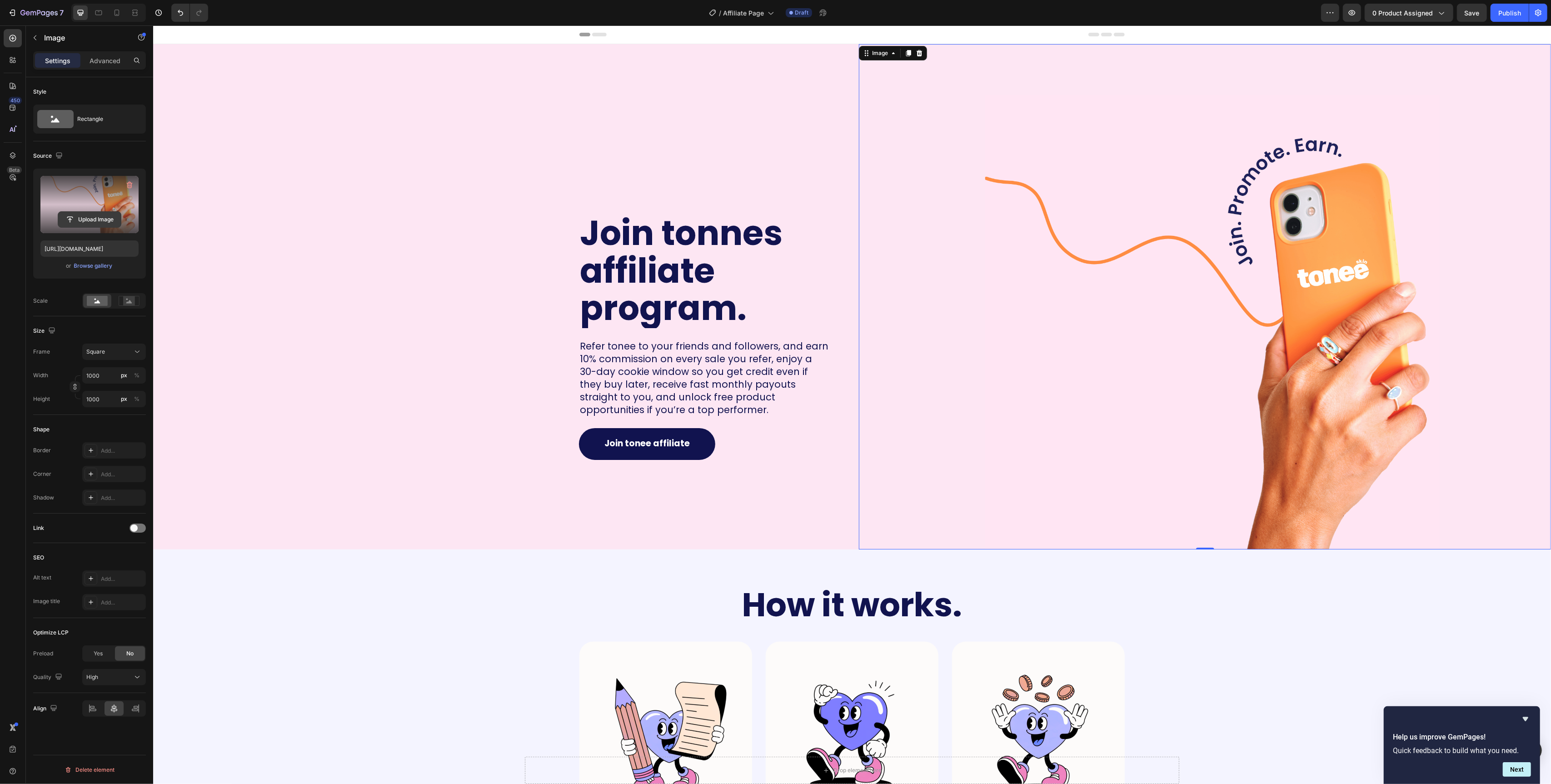
click at [87, 220] on input "file" at bounding box center [89, 220] width 63 height 15
type input "[URL][DOMAIN_NAME]"
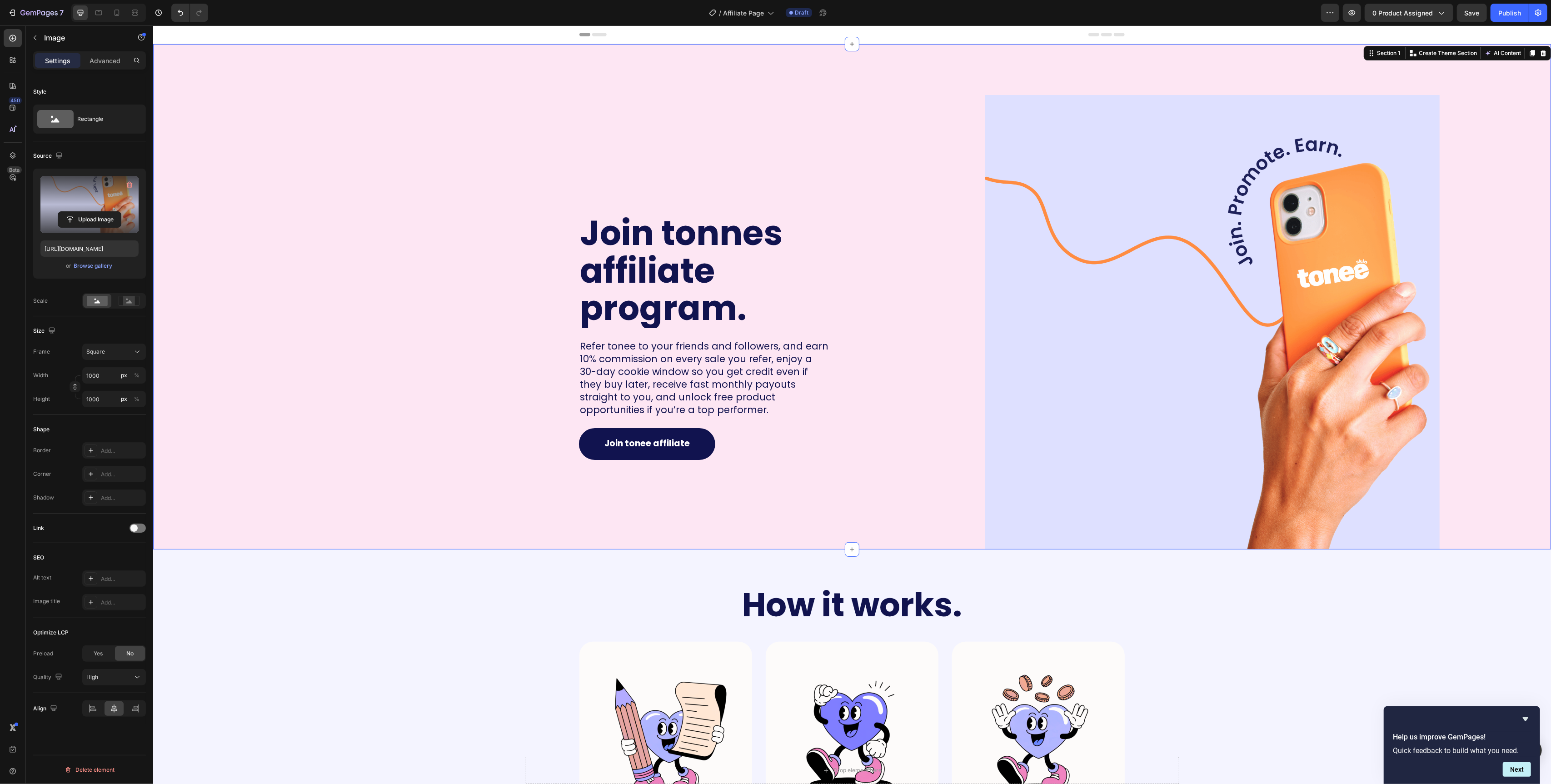
click at [470, 121] on div "Join tonnes affiliate program. Heading Refer tonee to your friends and follower…" at bounding box center [499, 297] width 692 height 505
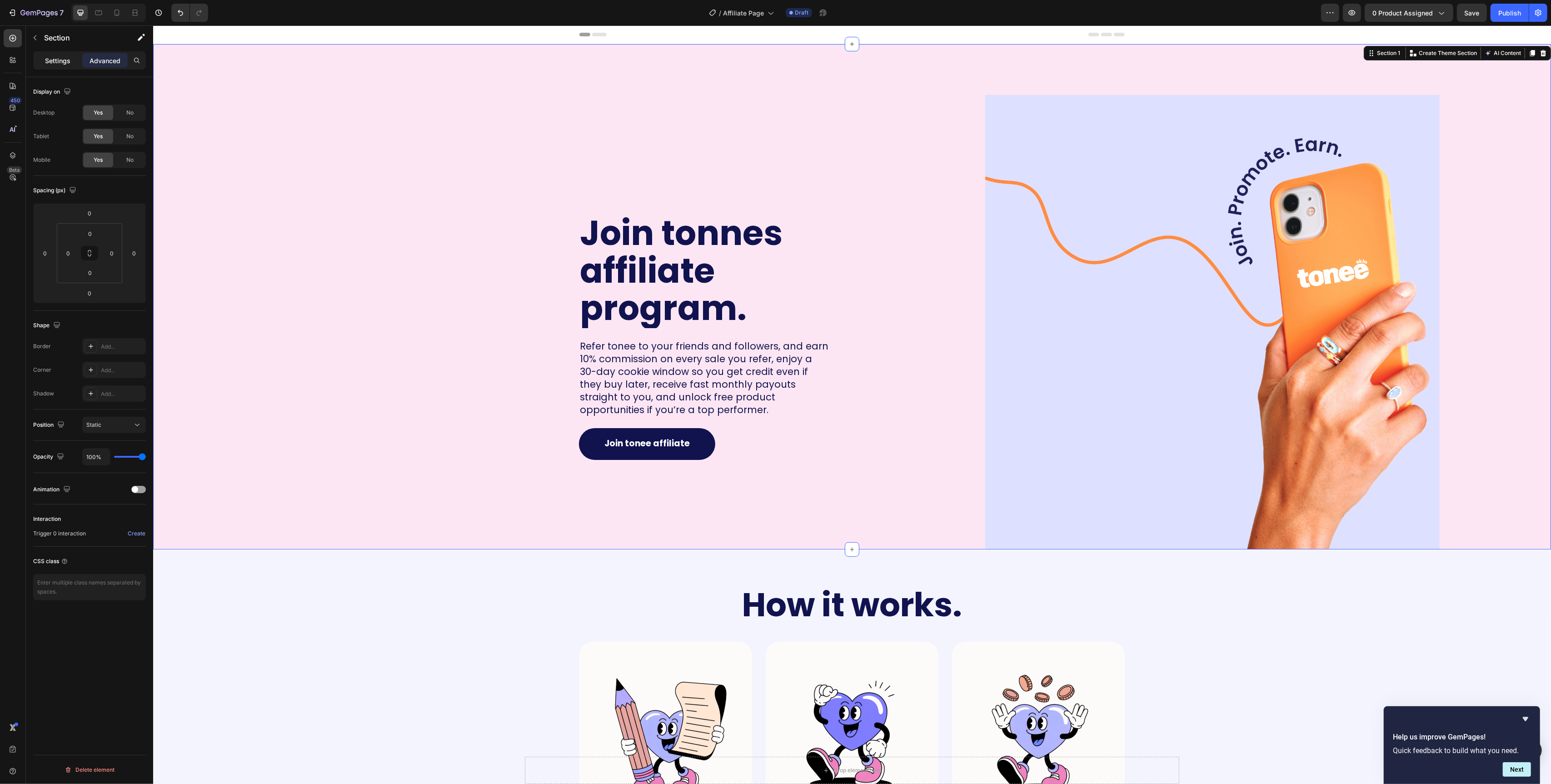
click at [63, 64] on p "Settings" at bounding box center [58, 61] width 25 height 10
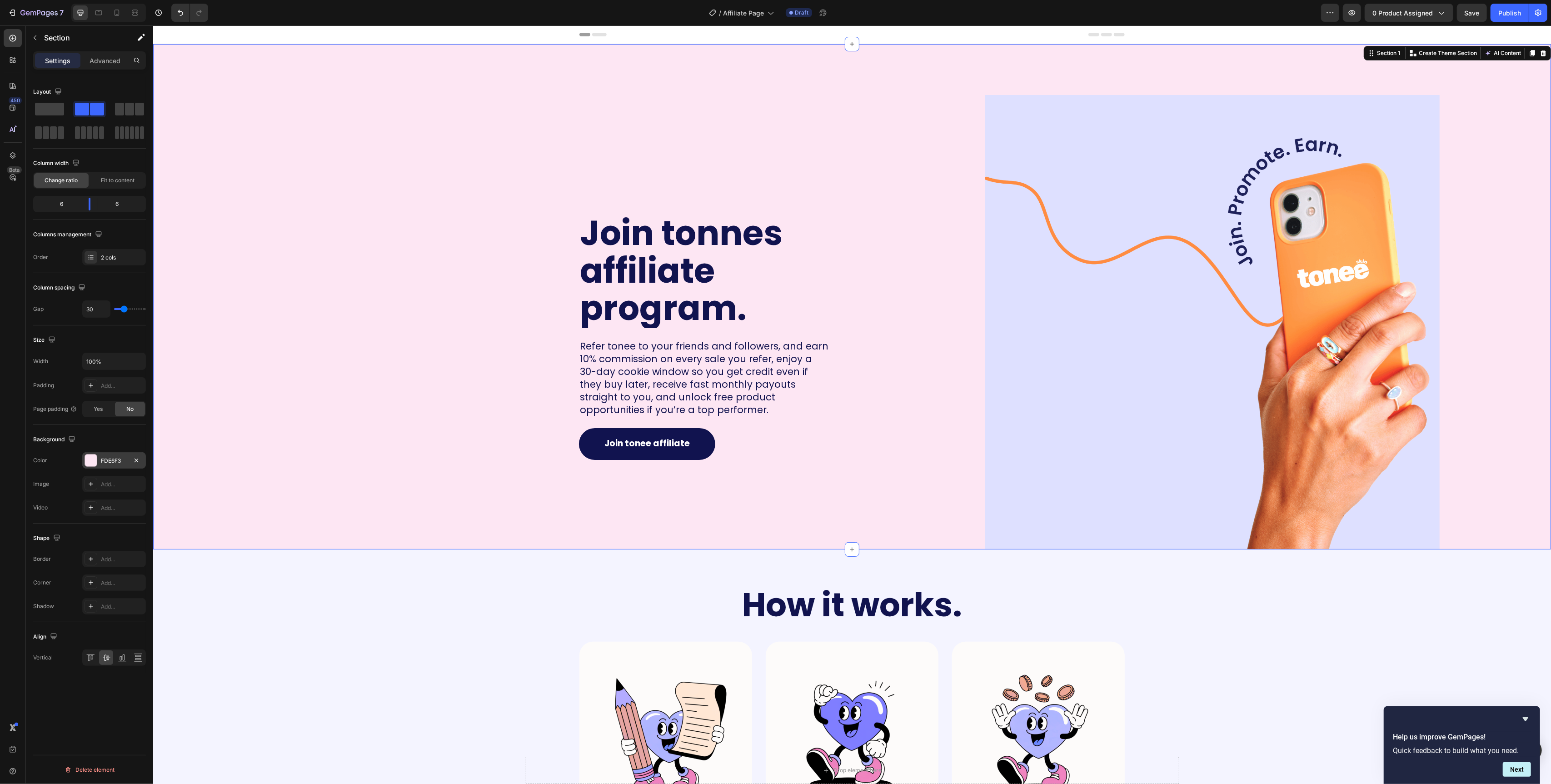
click at [89, 461] on div at bounding box center [91, 460] width 12 height 12
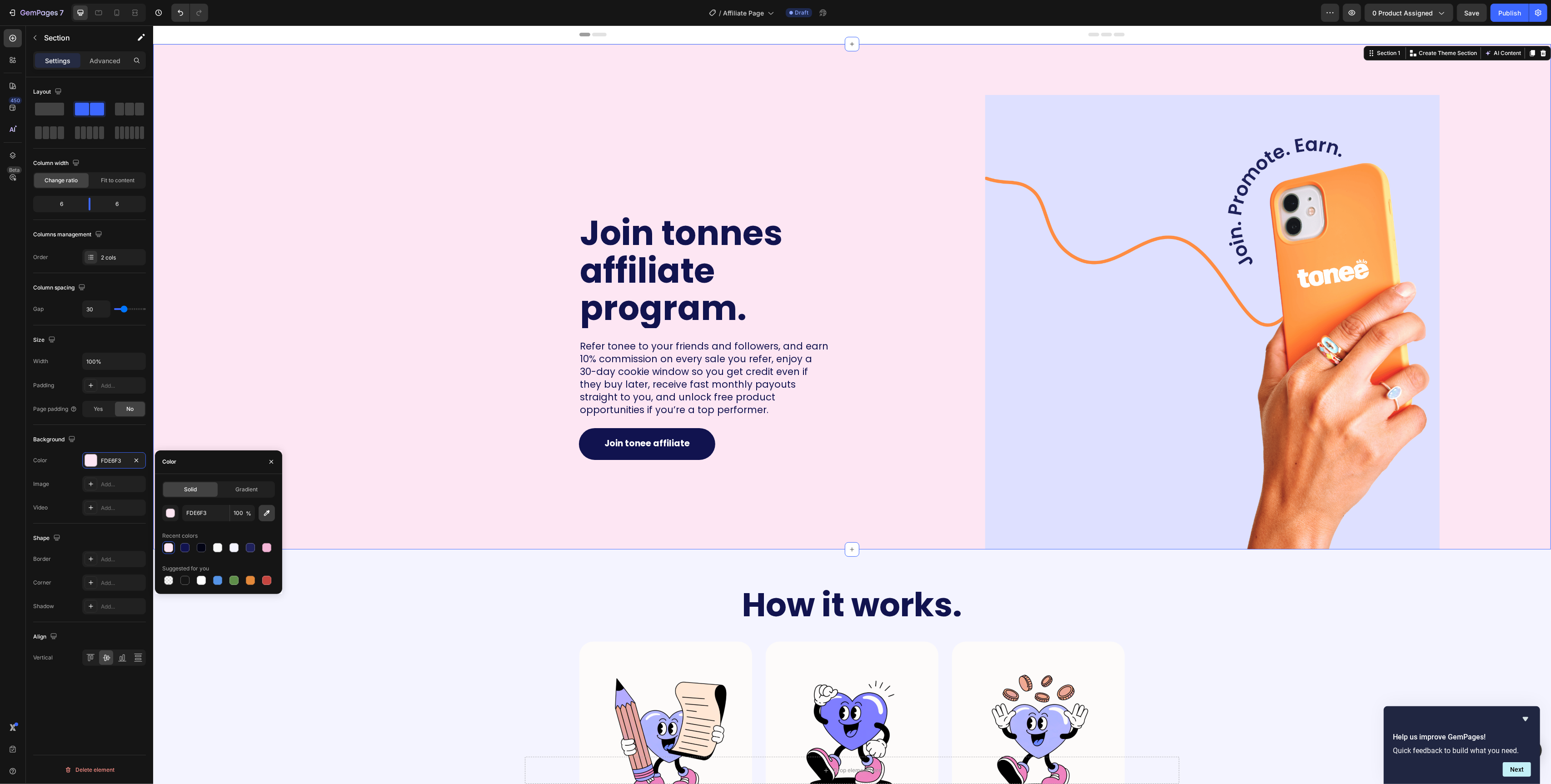
click at [268, 515] on icon "button" at bounding box center [266, 513] width 9 height 9
type input "DEE0FF"
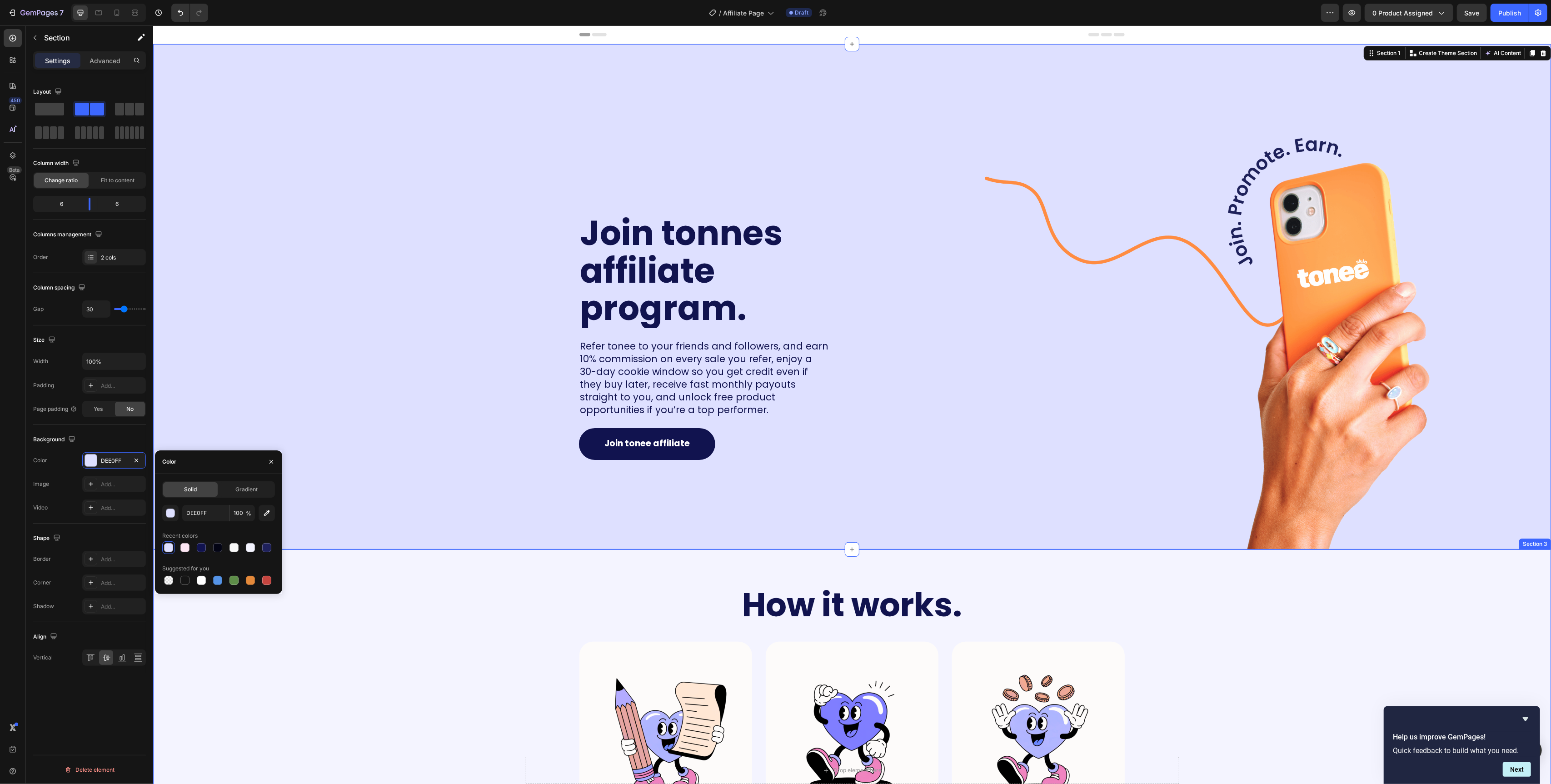
click at [547, 604] on div "How it works. Heading Row Image Join the program Text Block Apply to become a T…" at bounding box center [852, 754] width 1380 height 338
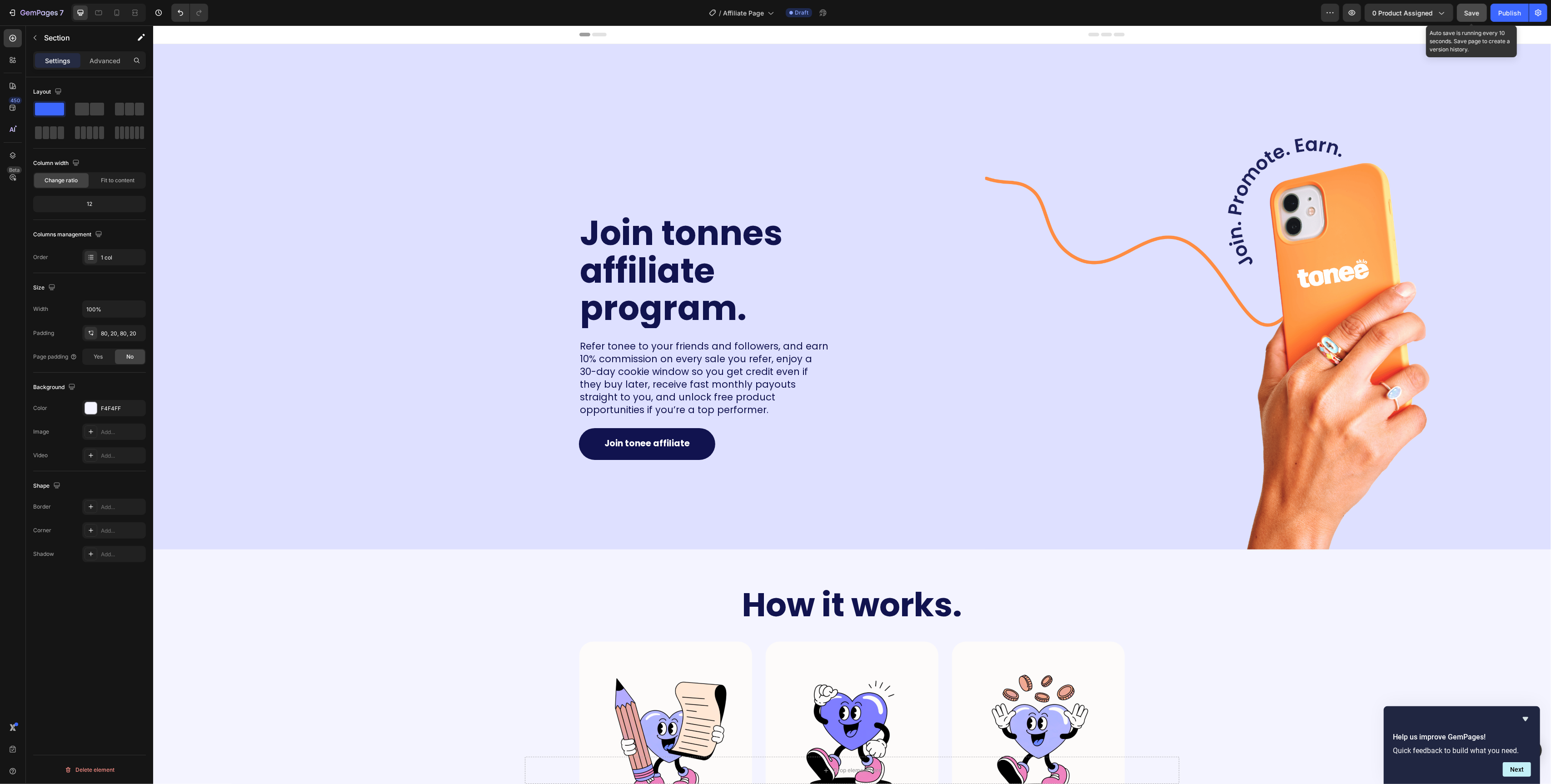
click at [1471, 20] on button "Save" at bounding box center [1472, 13] width 30 height 18
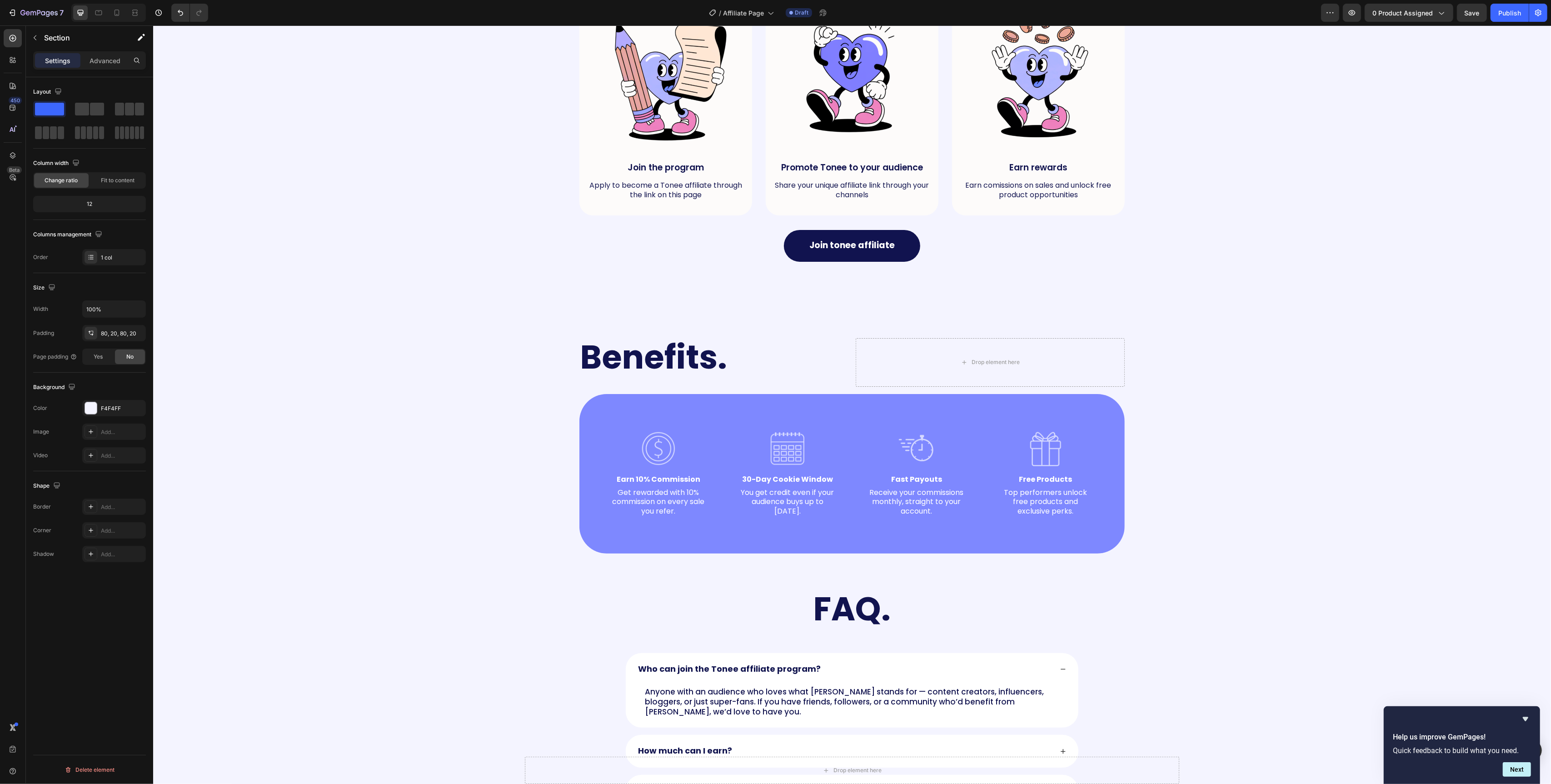
scroll to position [649, 0]
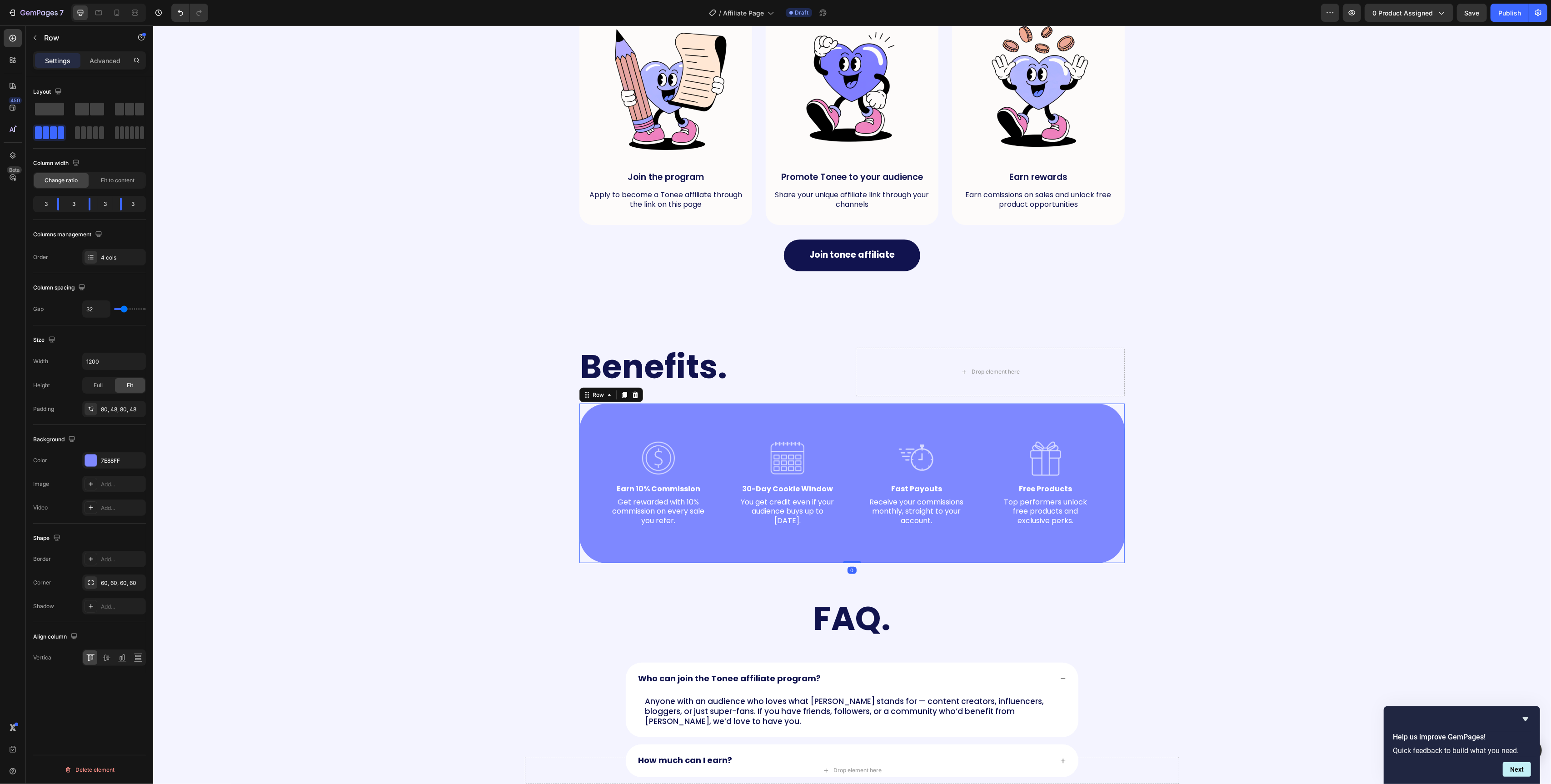
click at [611, 423] on div "Image Earn 10% Commission Text Block Get rewarded with 10% commission on every …" at bounding box center [852, 483] width 545 height 159
click at [92, 460] on div at bounding box center [91, 460] width 12 height 12
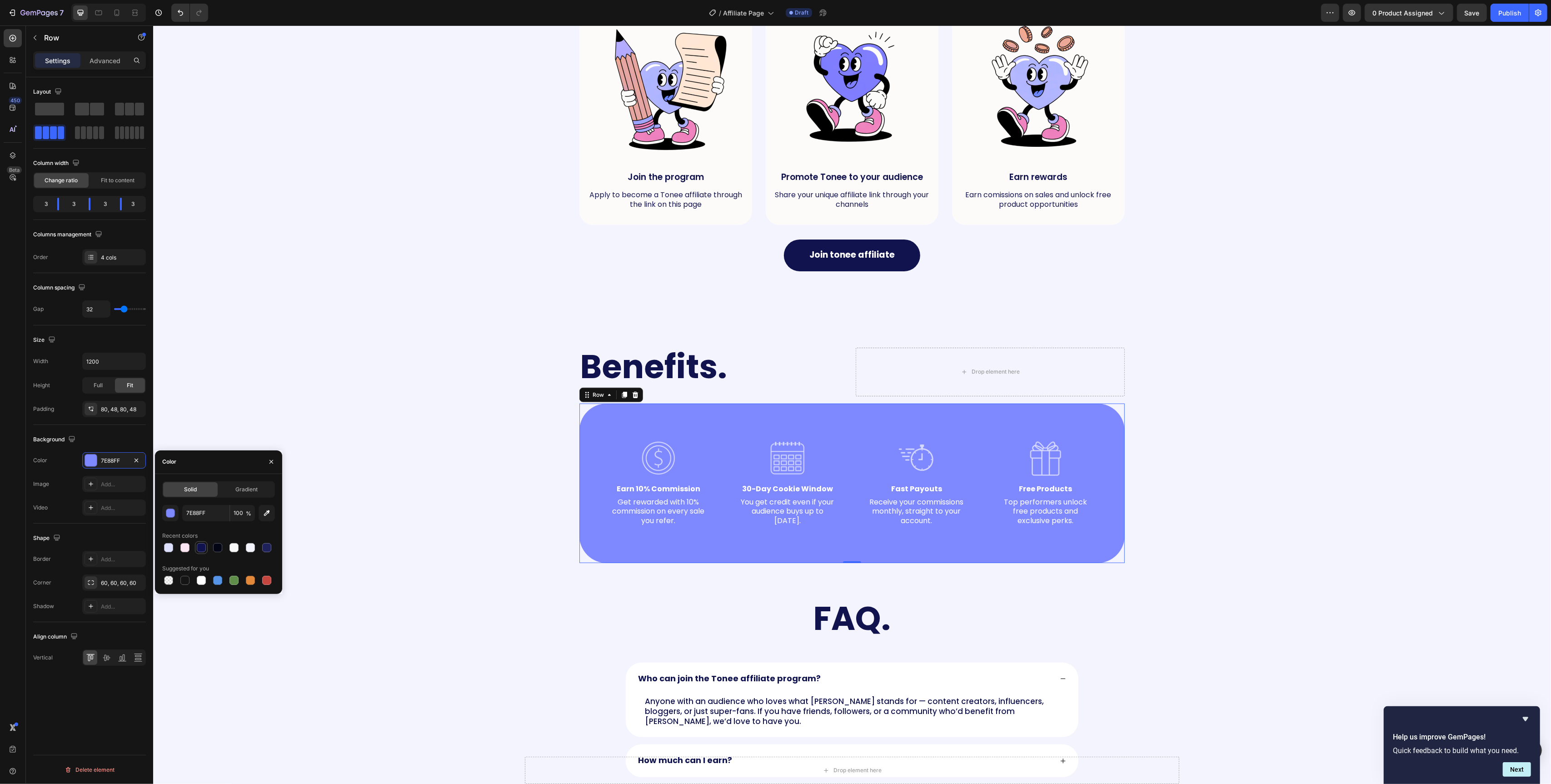
click at [201, 547] on div at bounding box center [201, 547] width 9 height 9
type input "11134F"
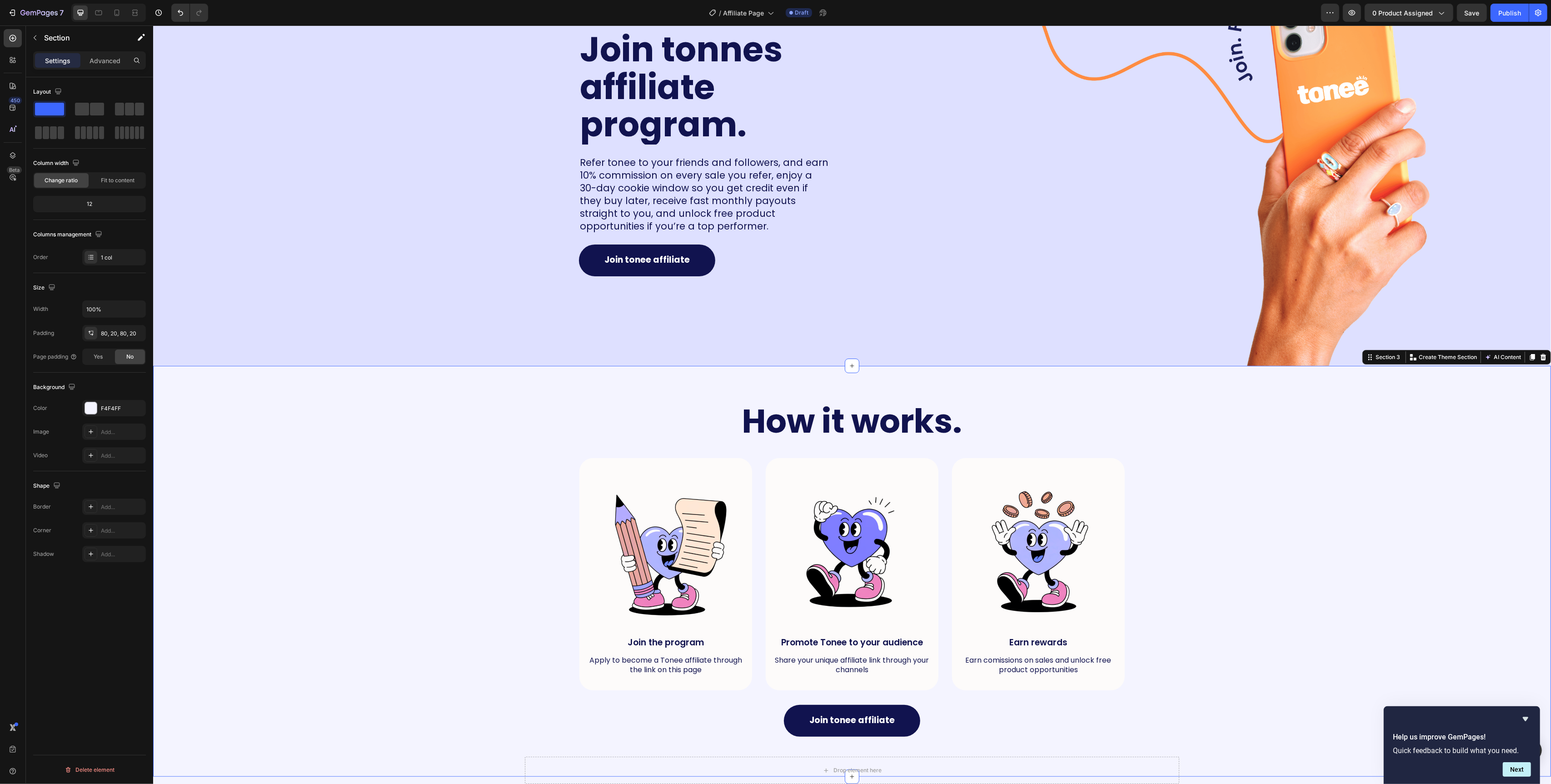
click at [453, 478] on div "How it works. Heading Row Image Join the program Text Block Apply to become a T…" at bounding box center [852, 571] width 1380 height 338
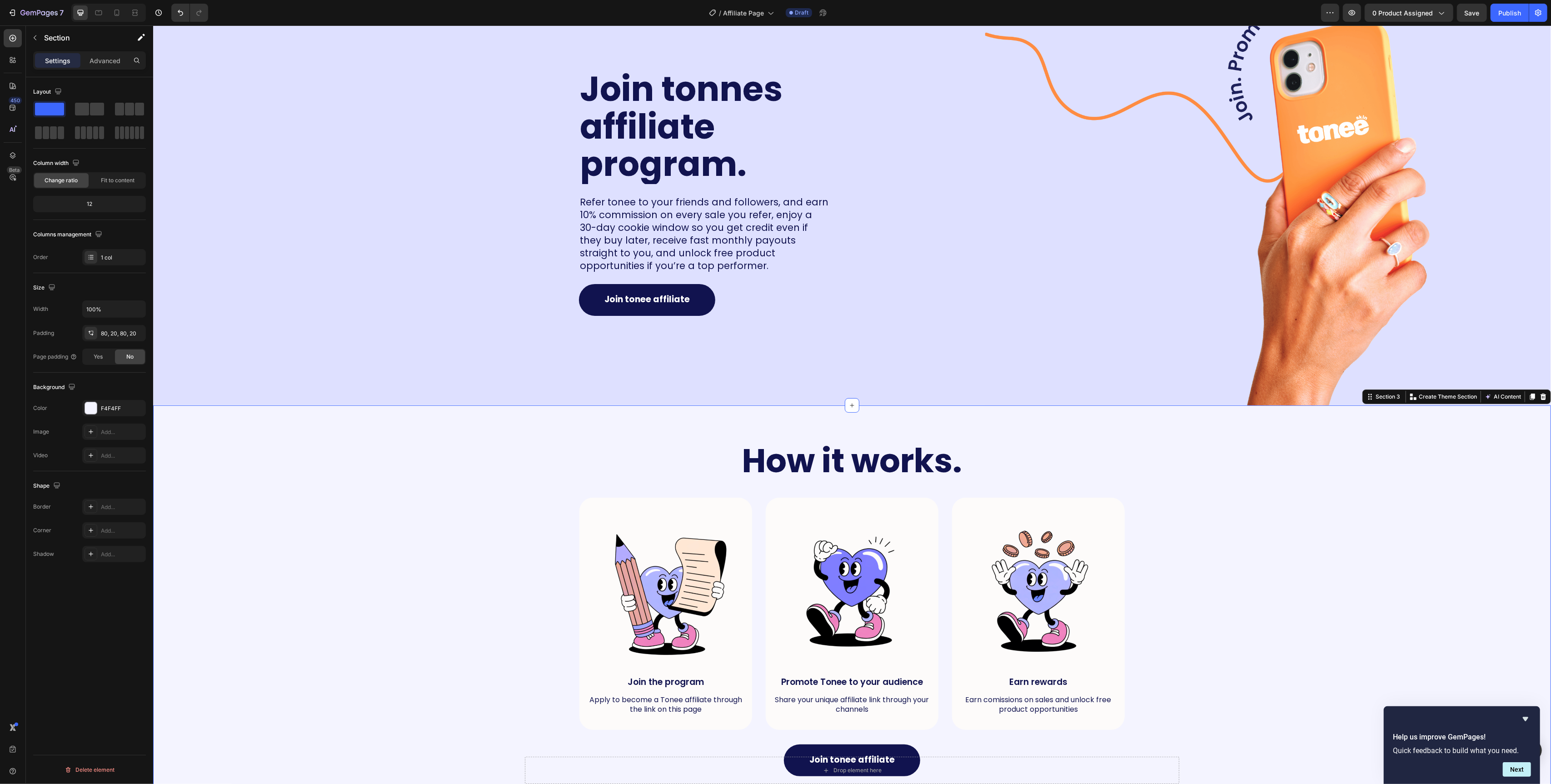
scroll to position [0, 0]
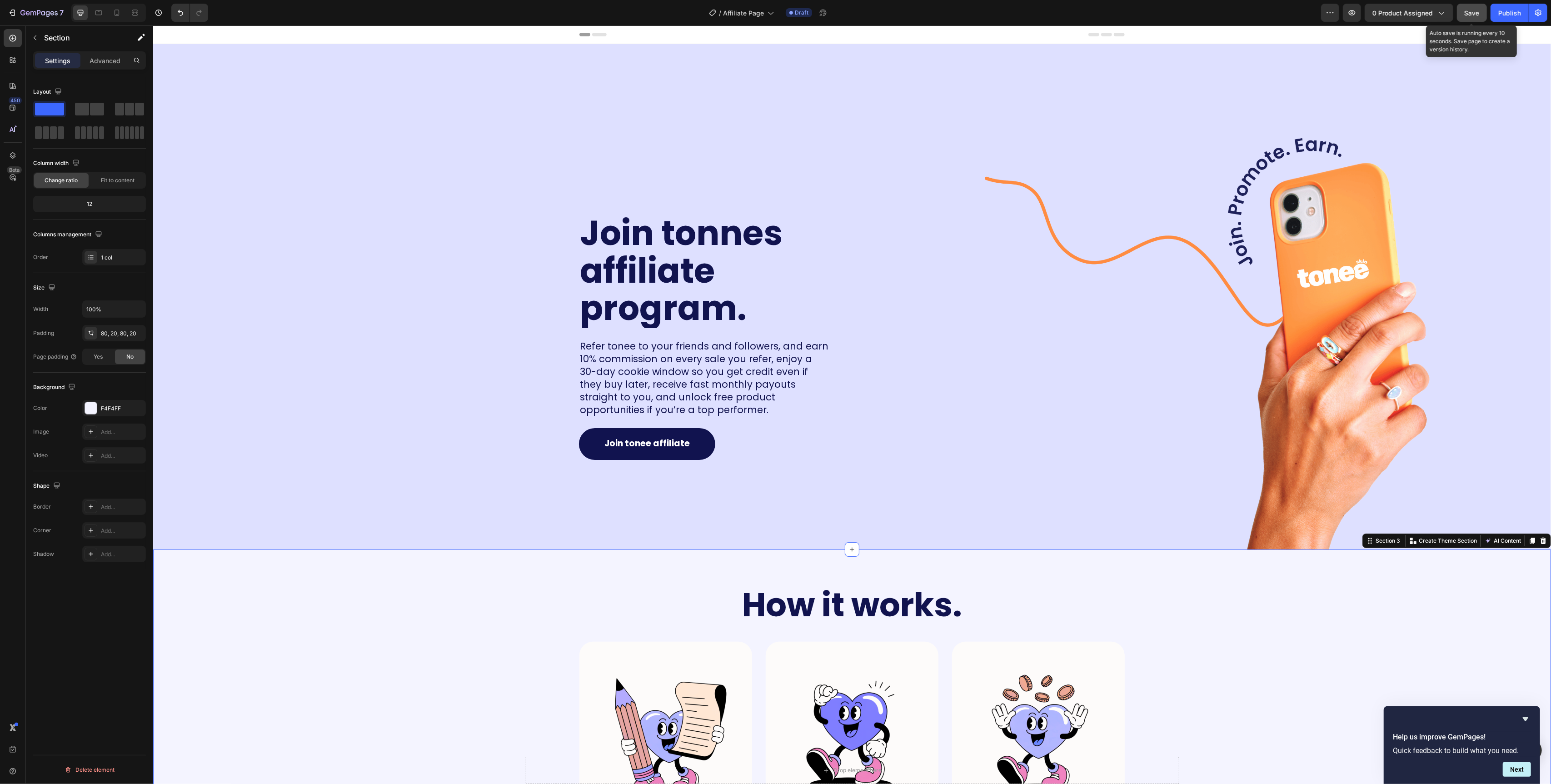
click at [1462, 12] on button "Save" at bounding box center [1472, 13] width 30 height 18
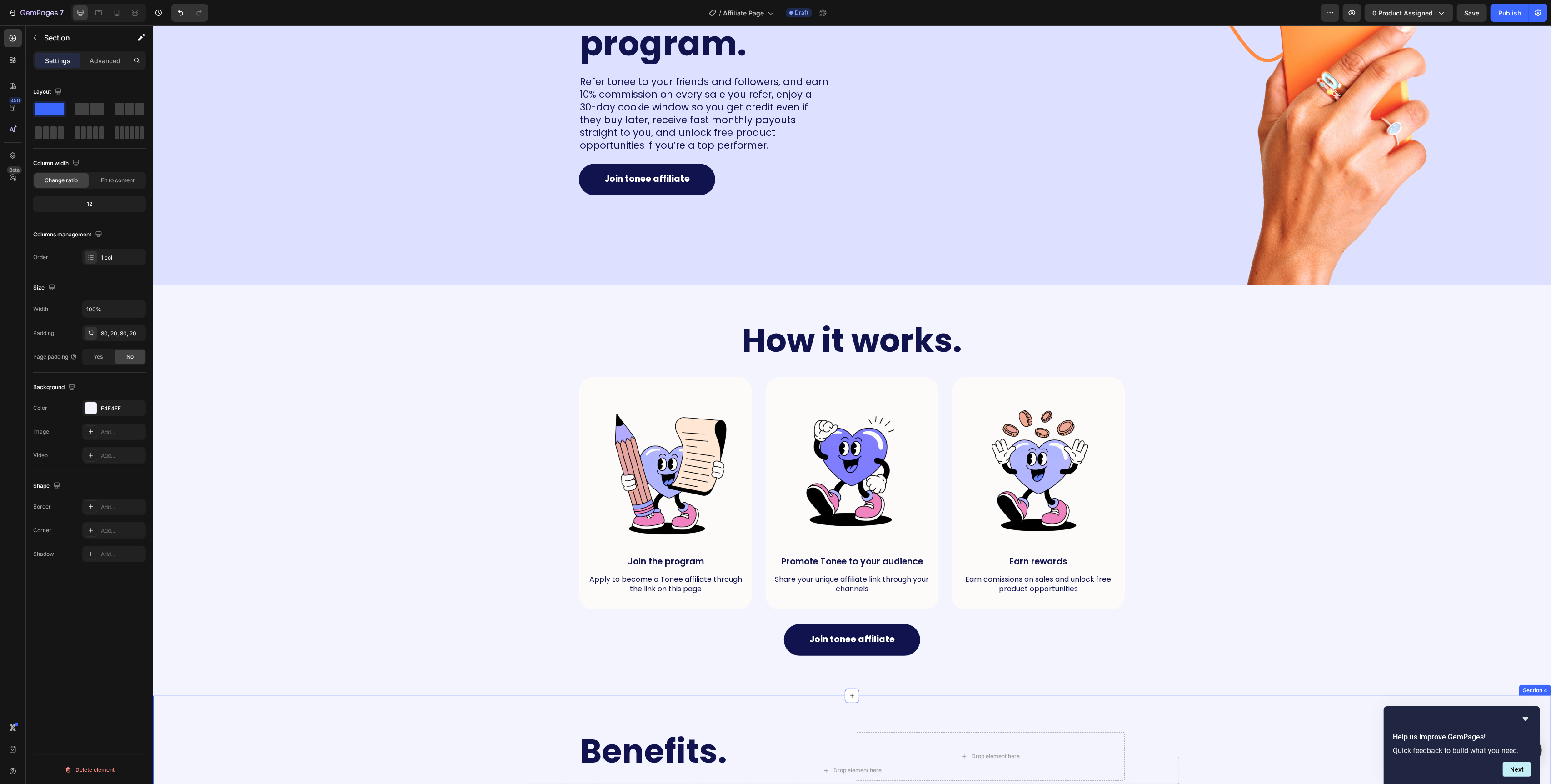
scroll to position [248, 0]
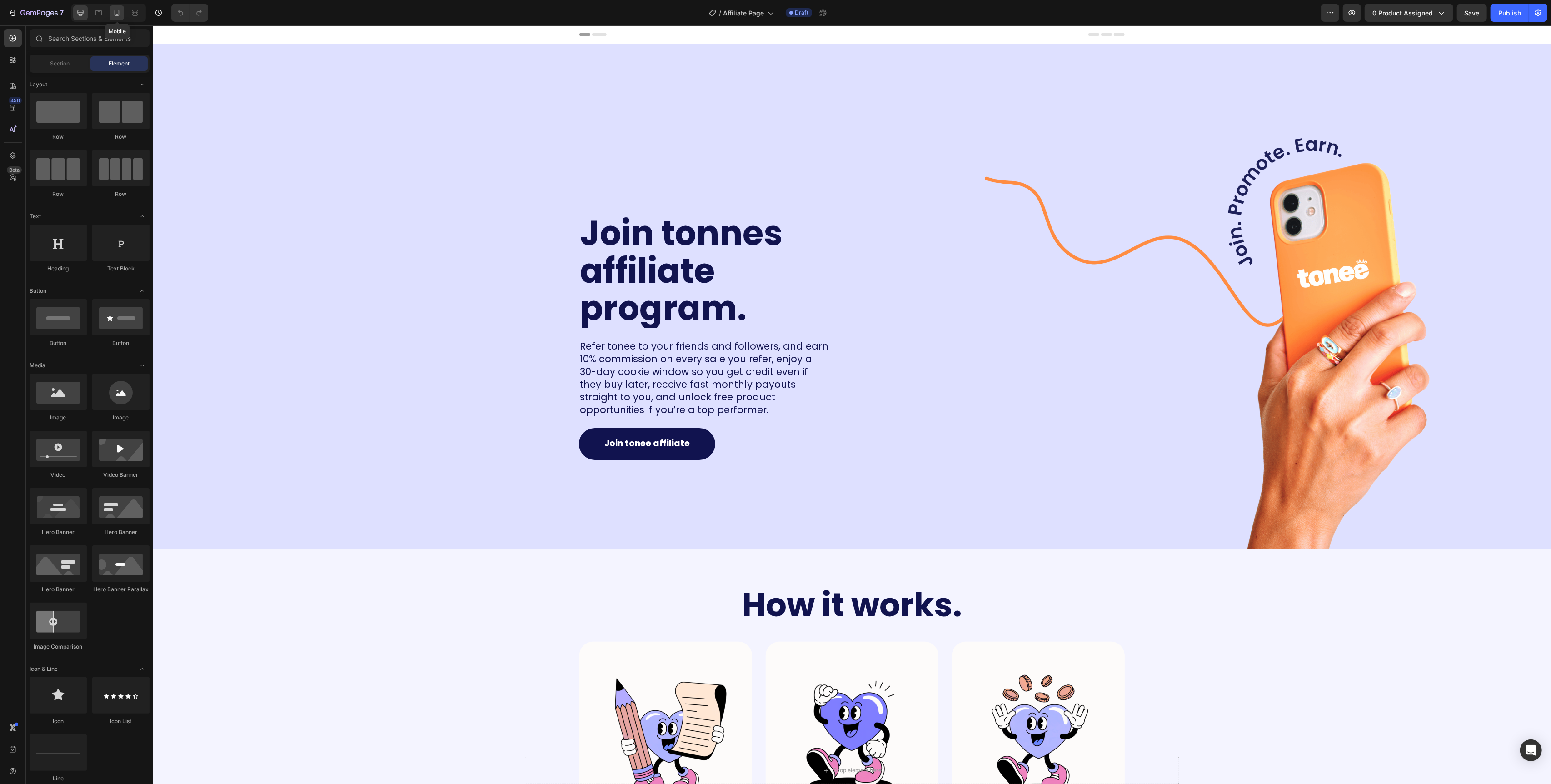
click at [118, 16] on icon at bounding box center [116, 13] width 9 height 9
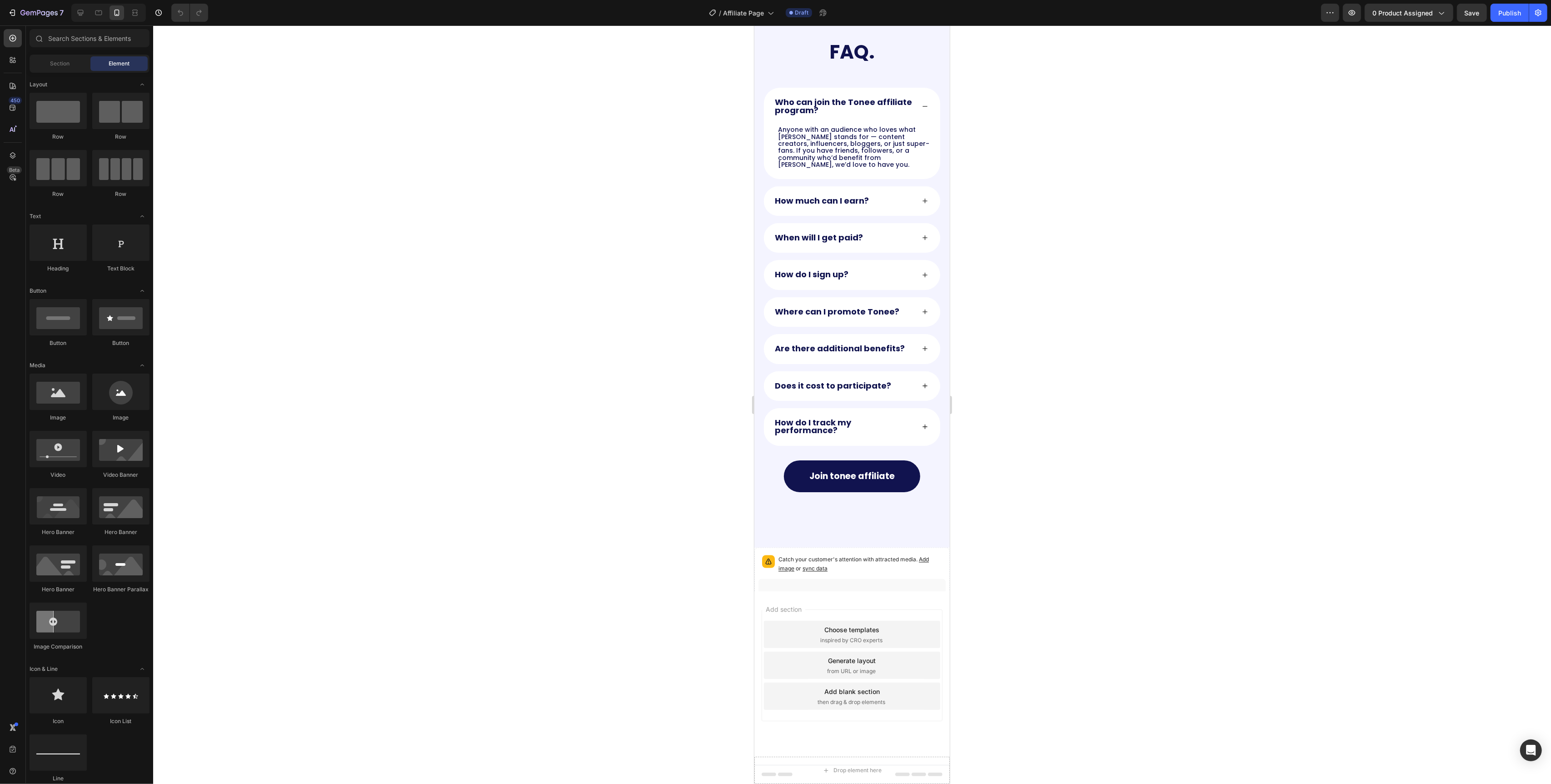
scroll to position [1819, 0]
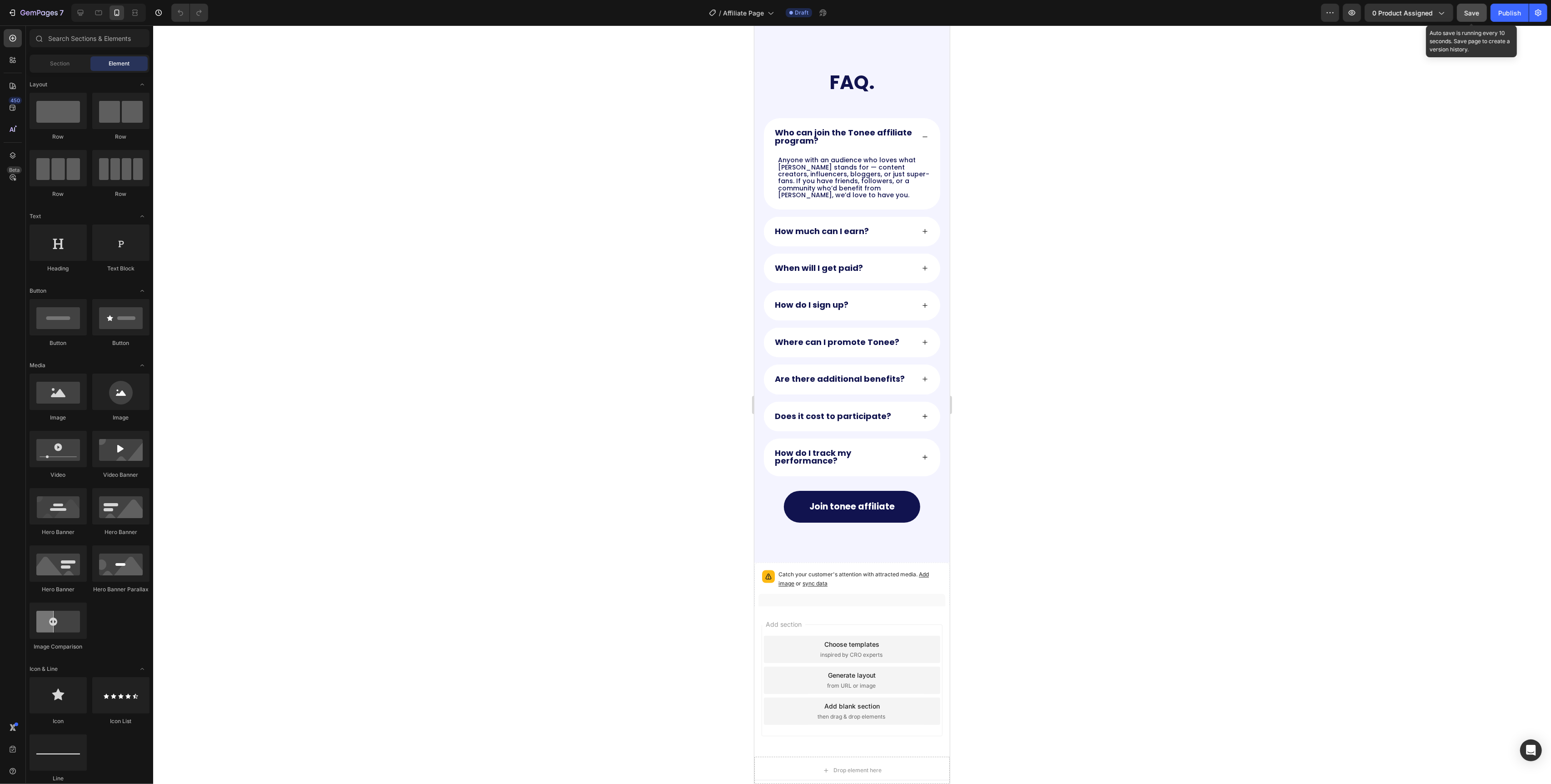
click at [1474, 13] on span "Save" at bounding box center [1472, 13] width 15 height 8
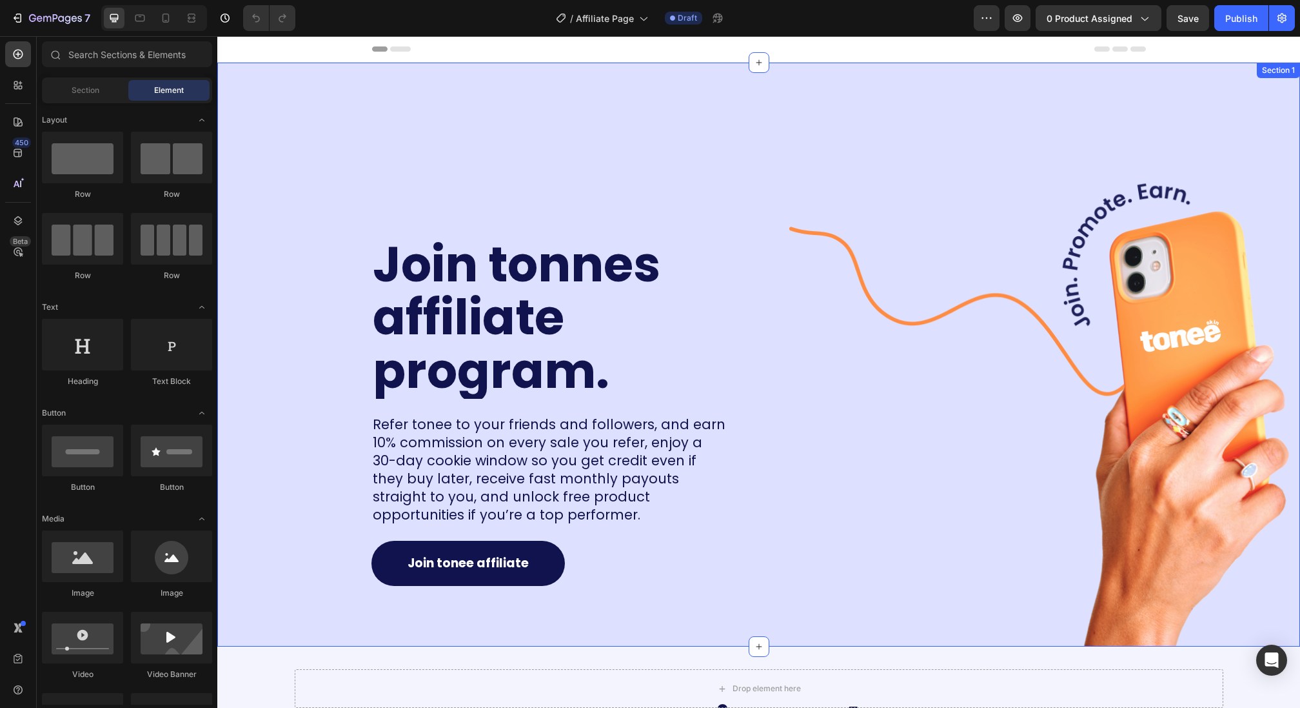
click at [670, 139] on div "Join tonnes affiliate program. Heading Refer tonee to your friends and follower…" at bounding box center [555, 350] width 387 height 484
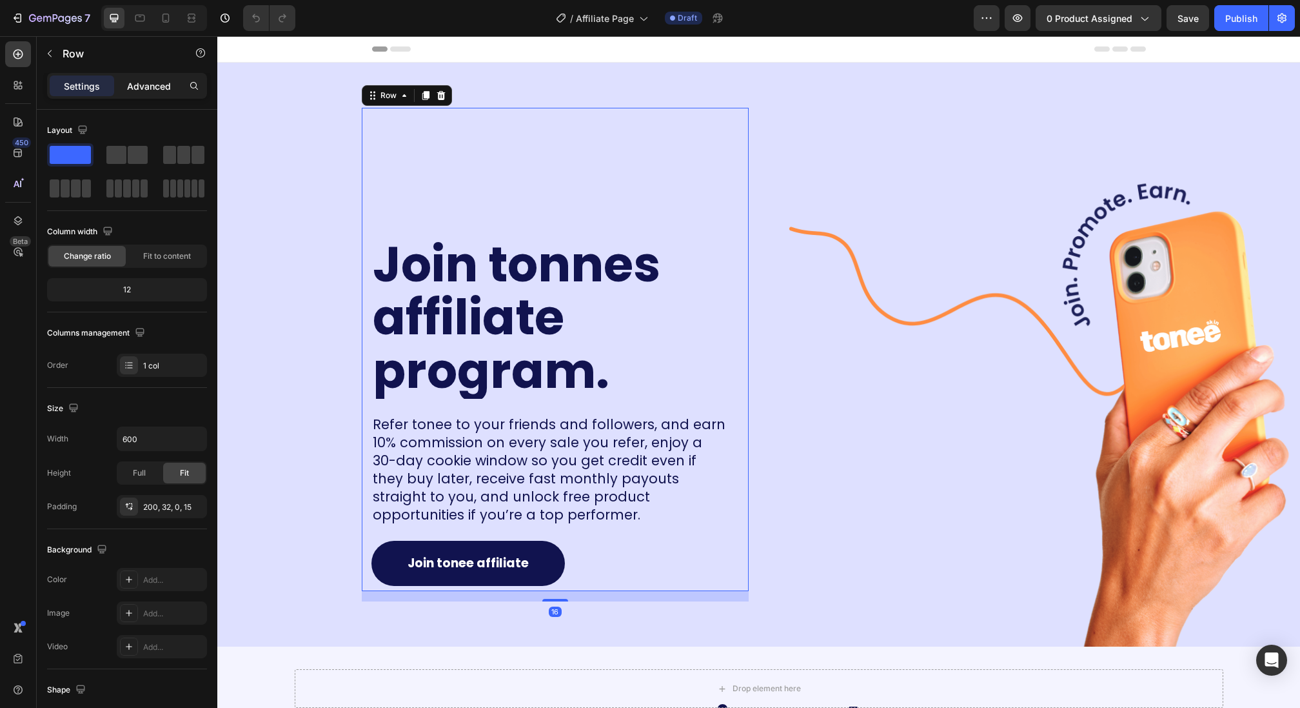
click at [155, 81] on p "Advanced" at bounding box center [149, 86] width 44 height 14
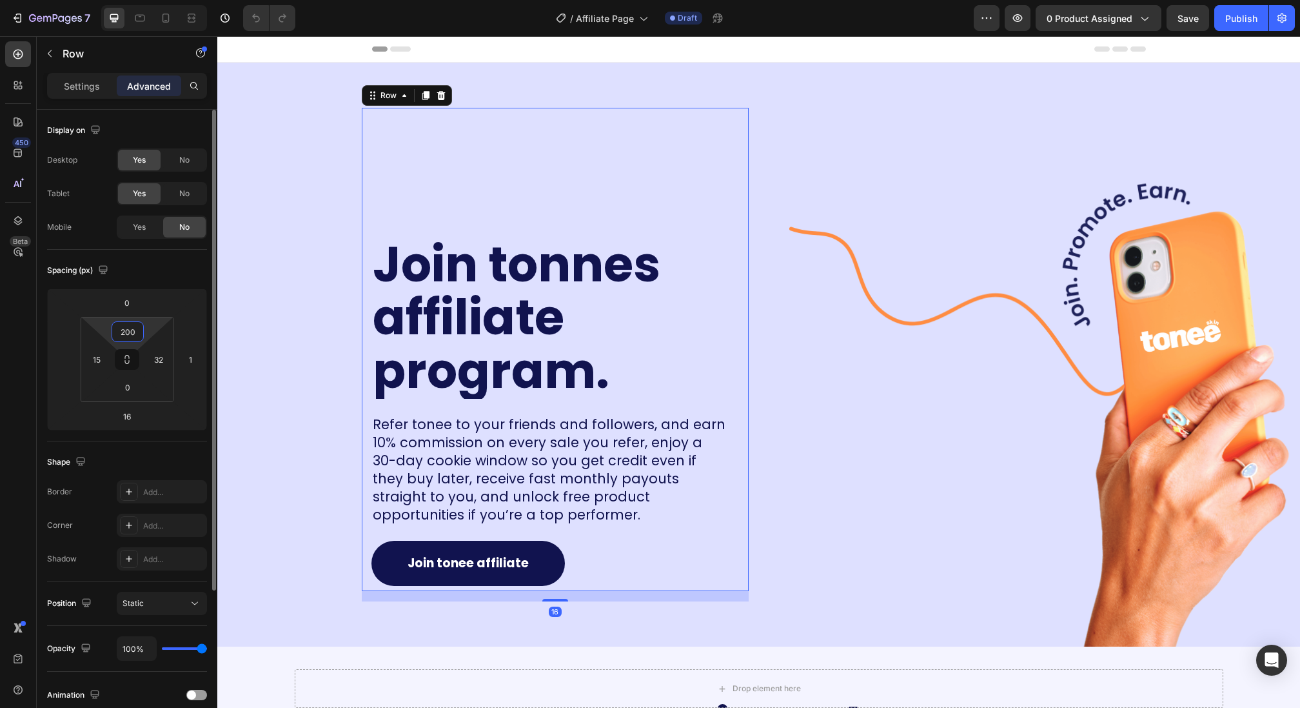
click at [128, 331] on input "200" at bounding box center [128, 331] width 26 height 19
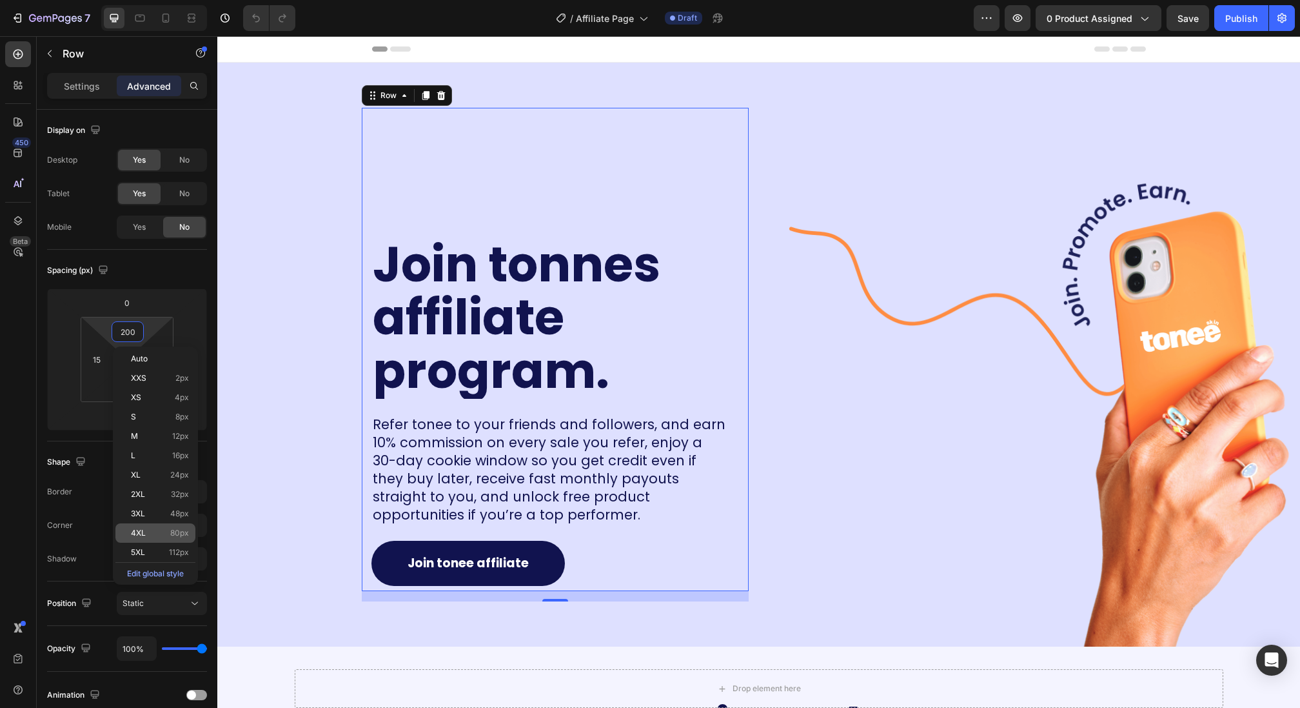
click at [172, 531] on span "80px" at bounding box center [179, 532] width 19 height 9
type input "80"
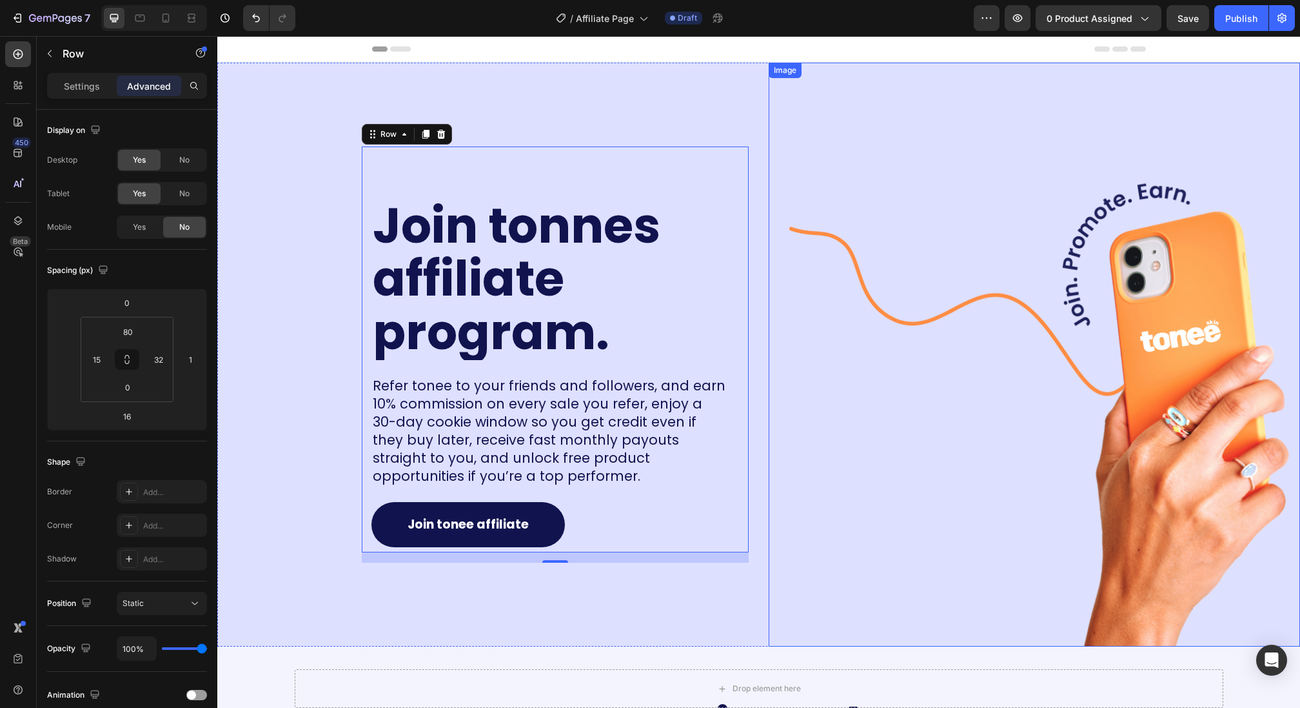
click at [795, 170] on img at bounding box center [1044, 390] width 511 height 511
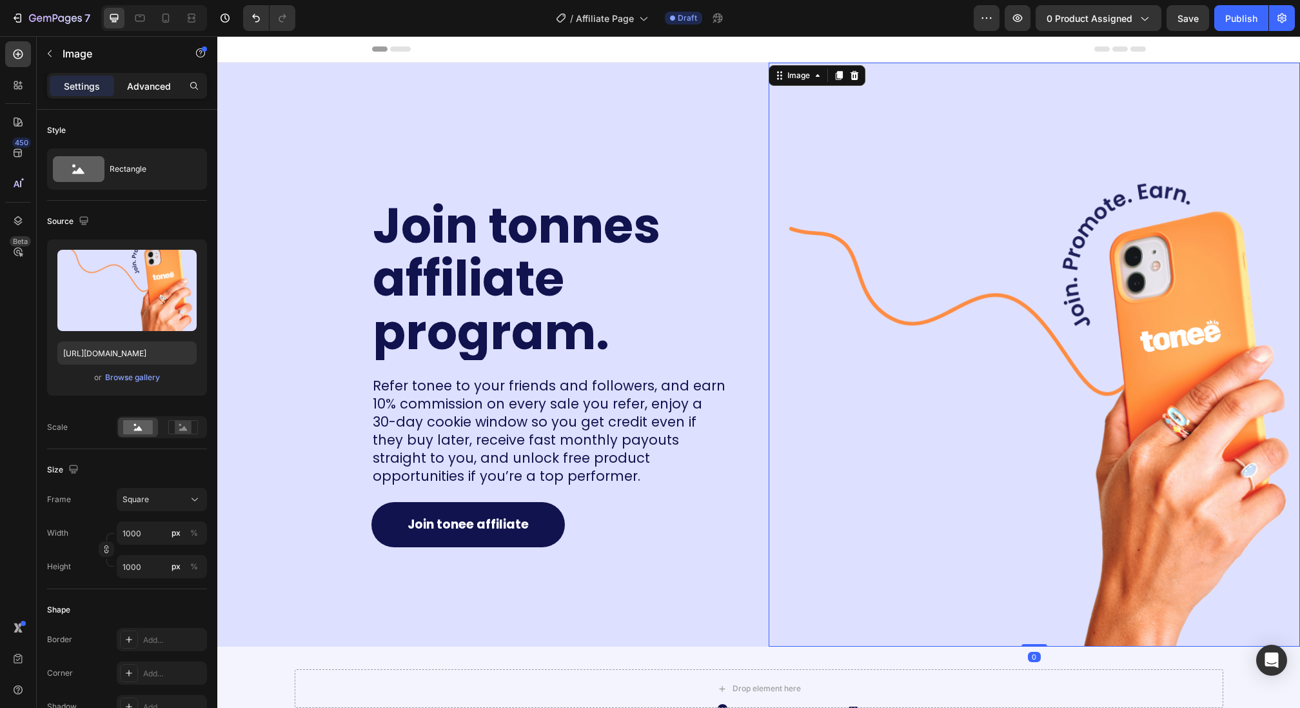
click at [150, 90] on p "Advanced" at bounding box center [149, 86] width 44 height 14
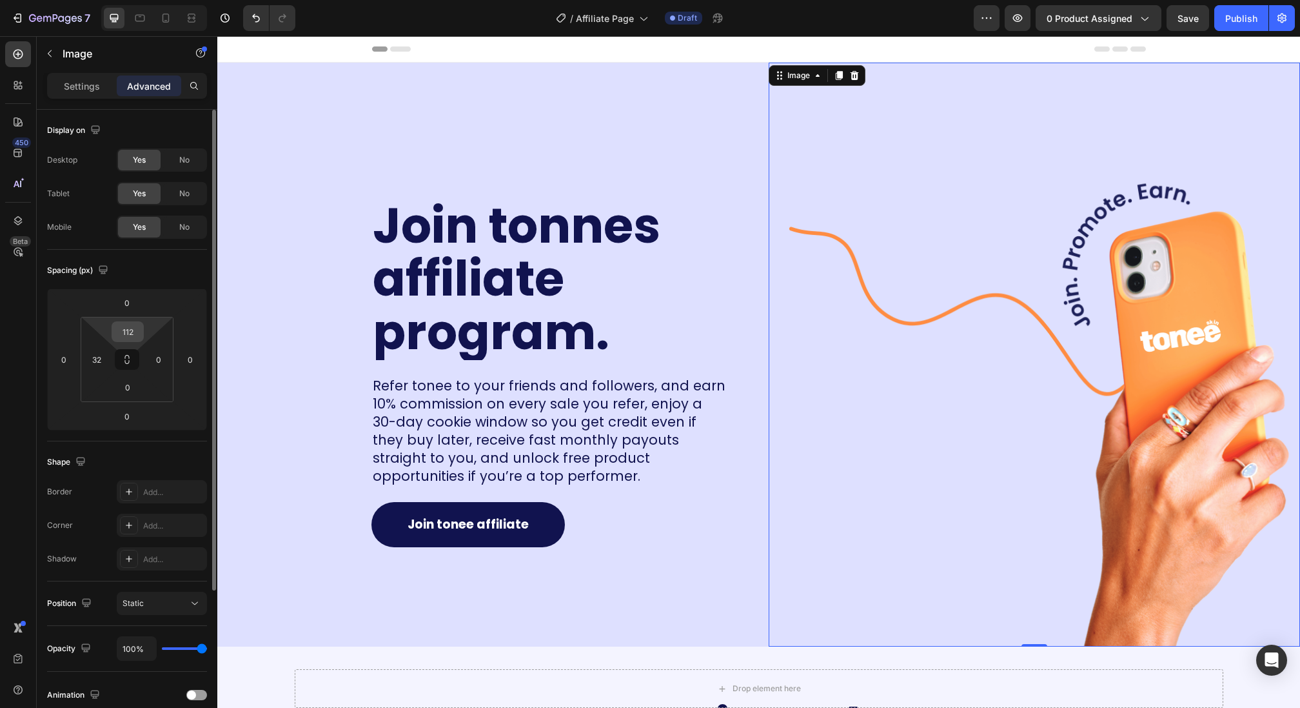
click at [128, 331] on input "112" at bounding box center [128, 331] width 26 height 19
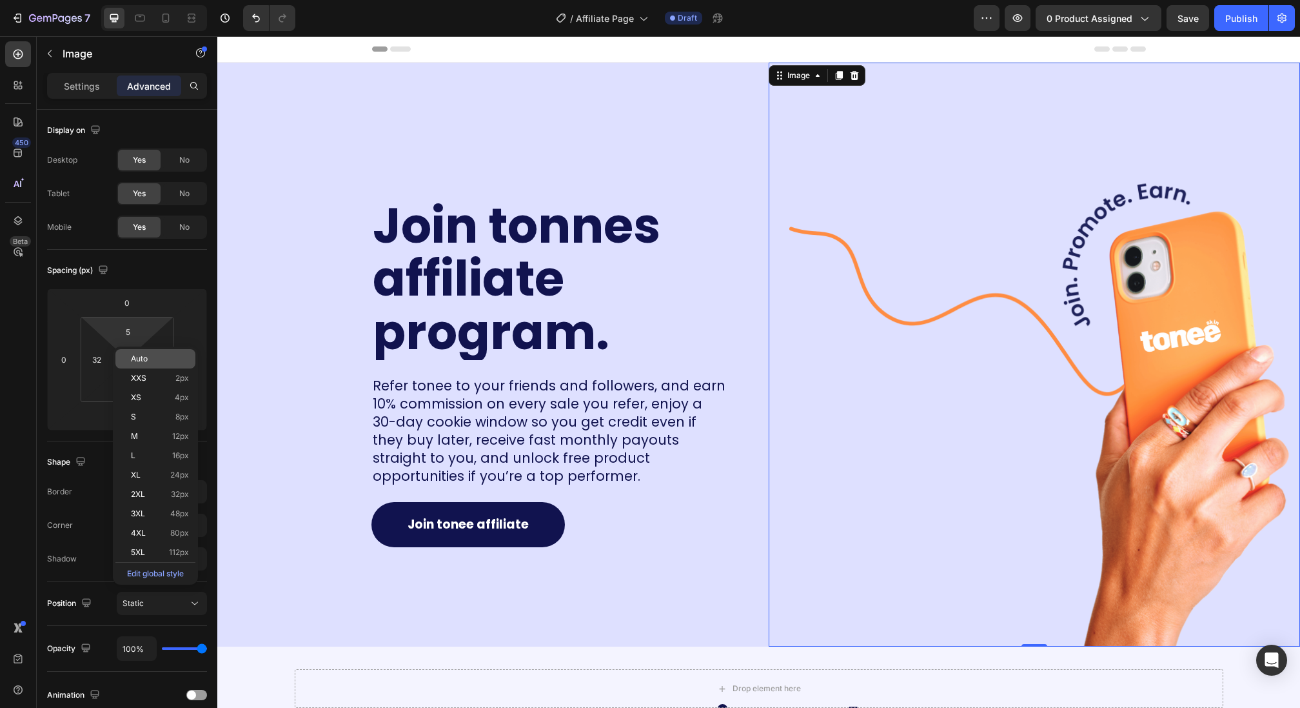
click at [135, 354] on span "Auto" at bounding box center [139, 358] width 17 height 9
type input "Auto"
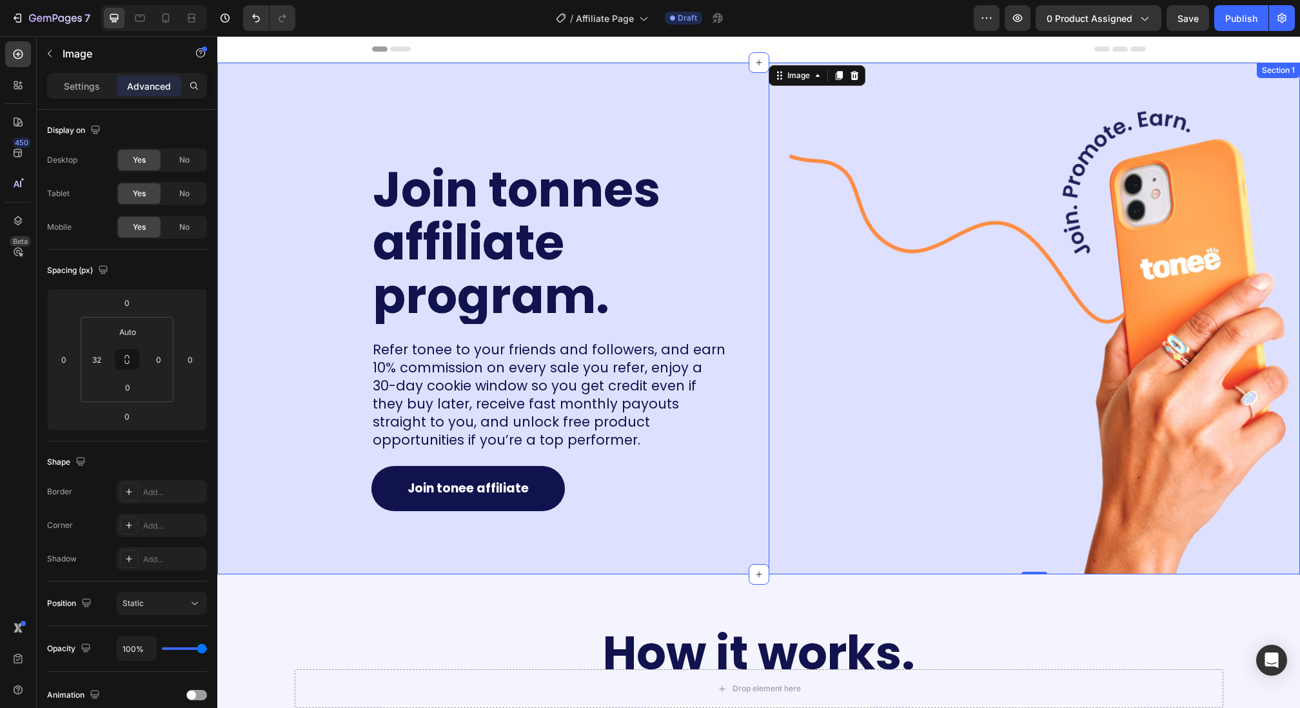
click at [347, 117] on div "Join tonnes affiliate program. Heading Refer tonee to your friends and follower…" at bounding box center [483, 318] width 532 height 511
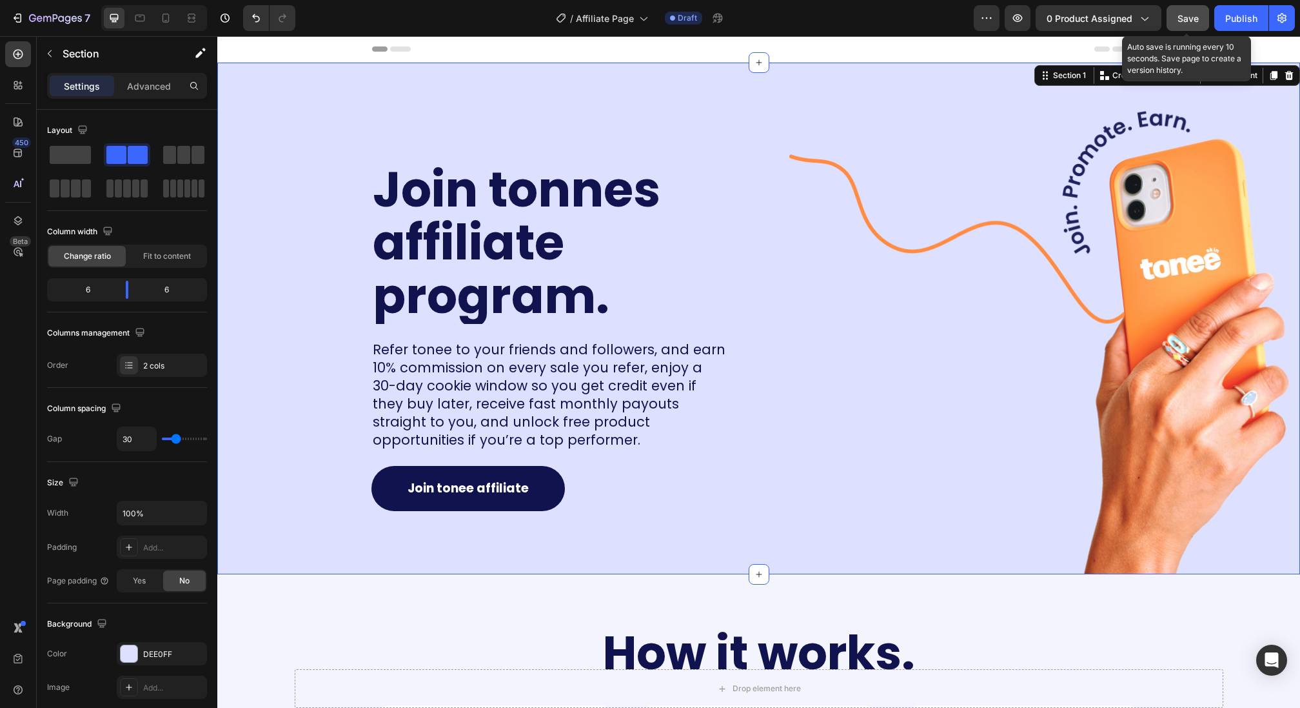
click at [1198, 17] on span "Save" at bounding box center [1188, 18] width 21 height 11
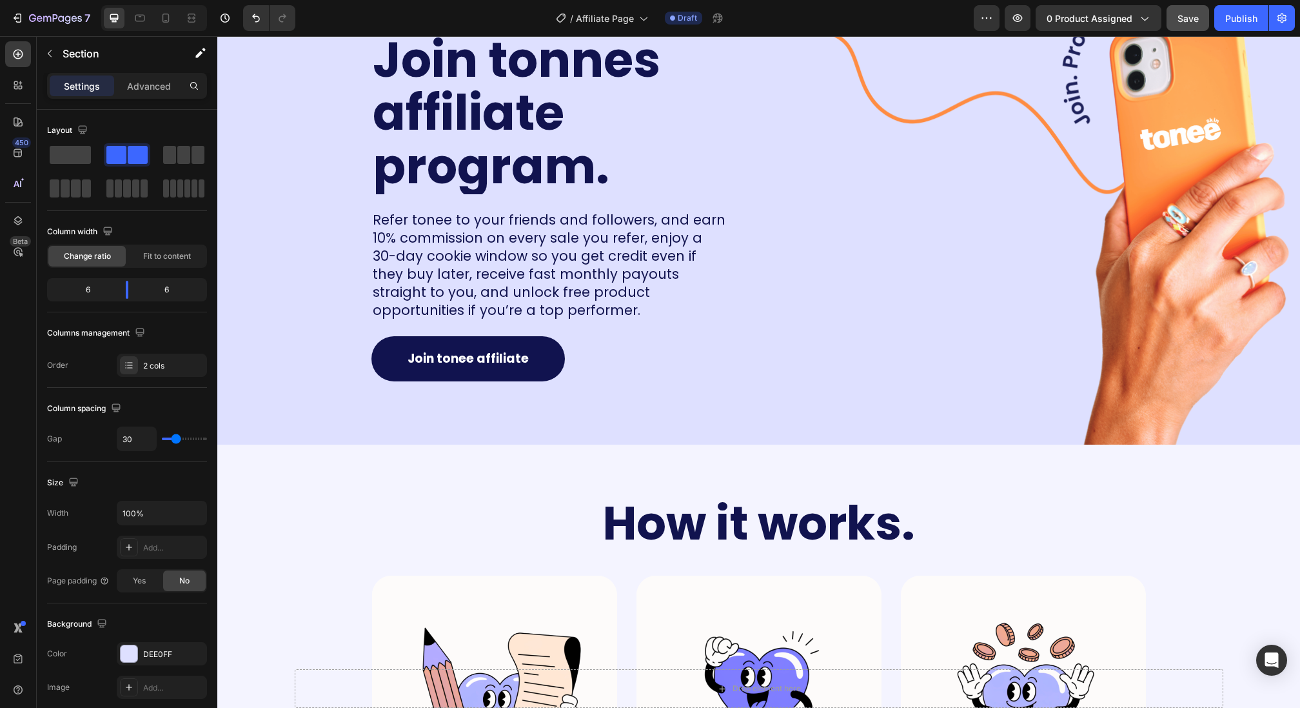
scroll to position [117, 0]
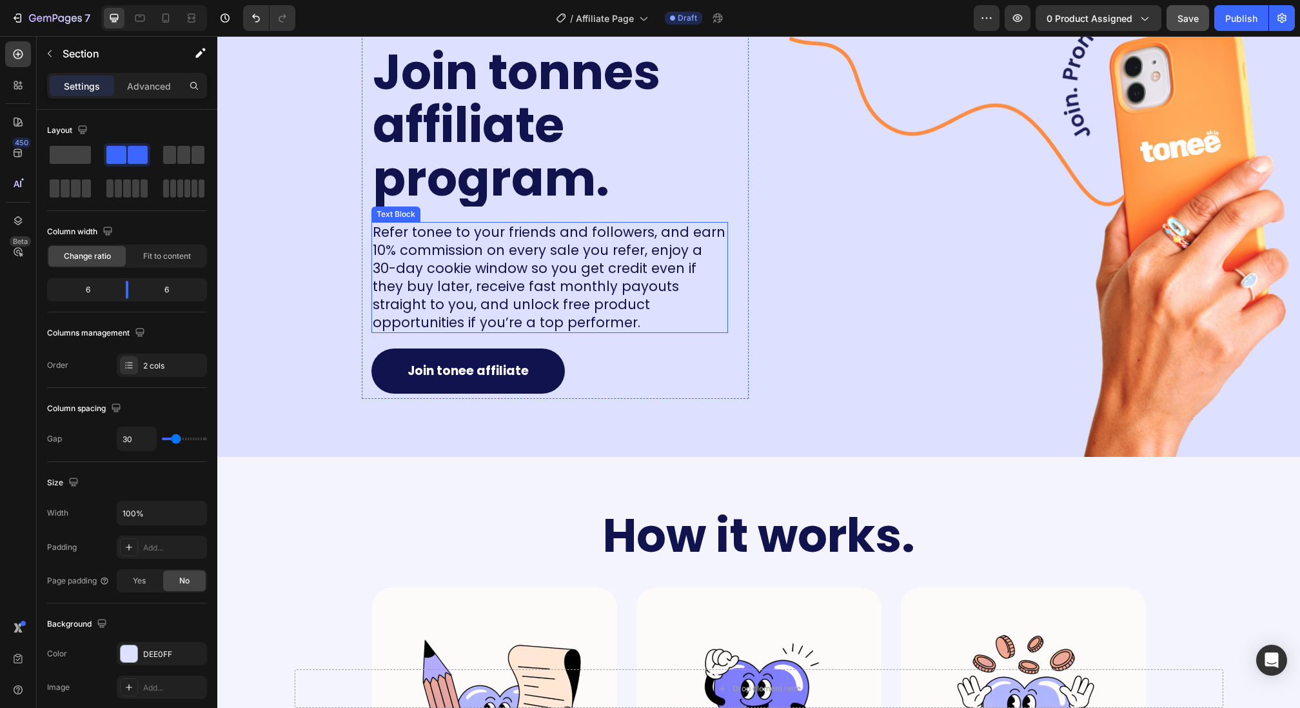
click at [443, 266] on span "Refer tonee to your friends and followers, and earn 10% commission on every sal…" at bounding box center [549, 277] width 353 height 109
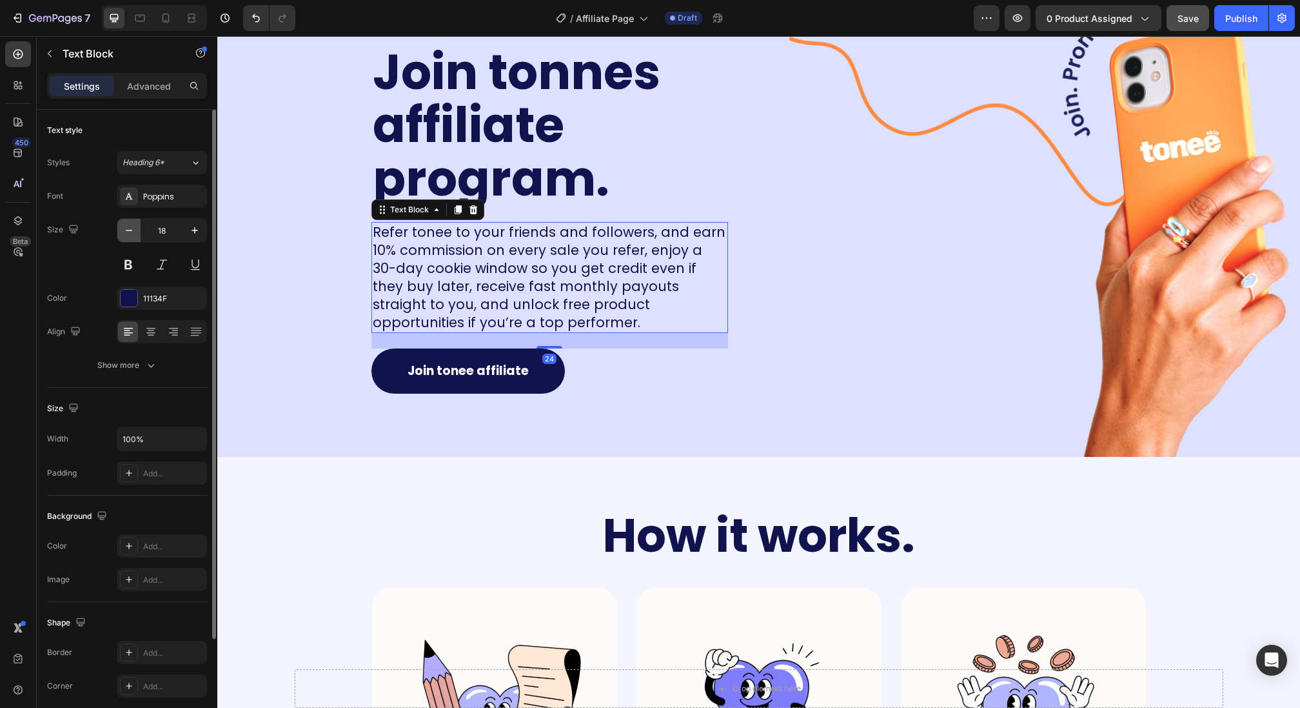
click at [130, 238] on button "button" at bounding box center [128, 230] width 23 height 23
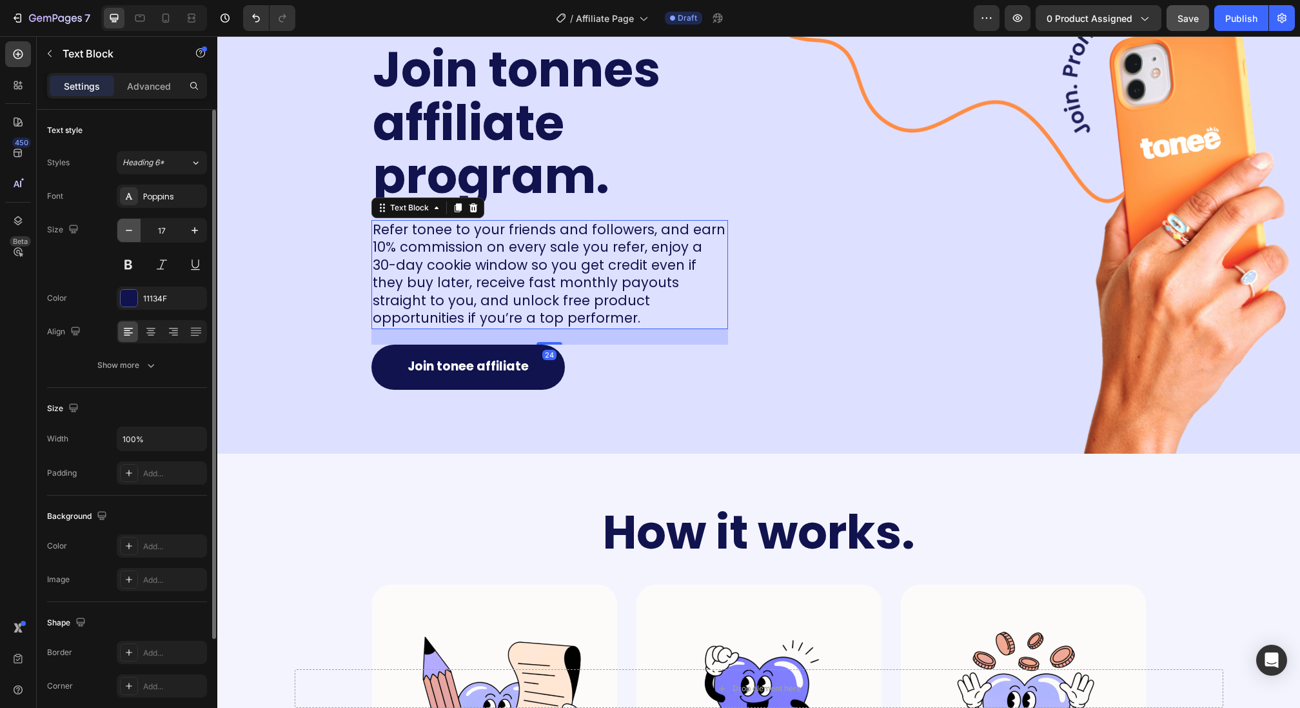
click at [130, 238] on button "button" at bounding box center [128, 230] width 23 height 23
type input "16"
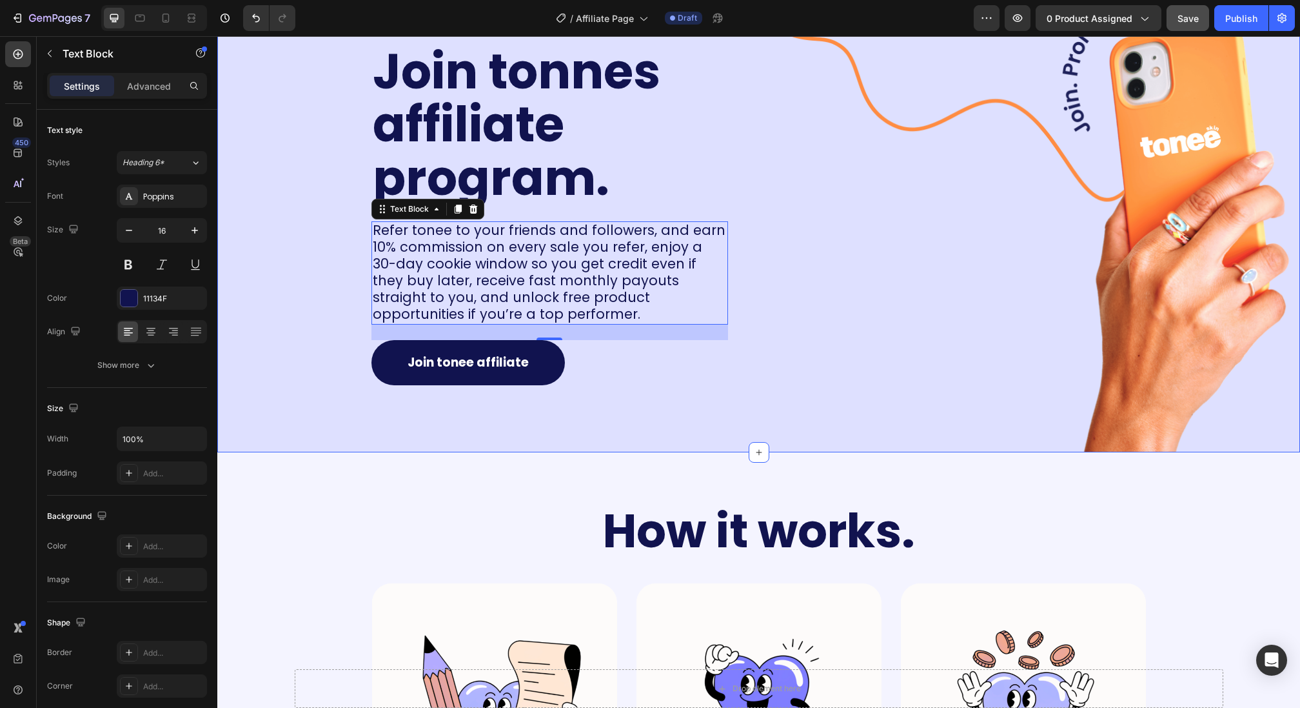
click at [283, 295] on div "Join tonnes affiliate program. Heading Refer tonee to your friends and follower…" at bounding box center [483, 196] width 532 height 511
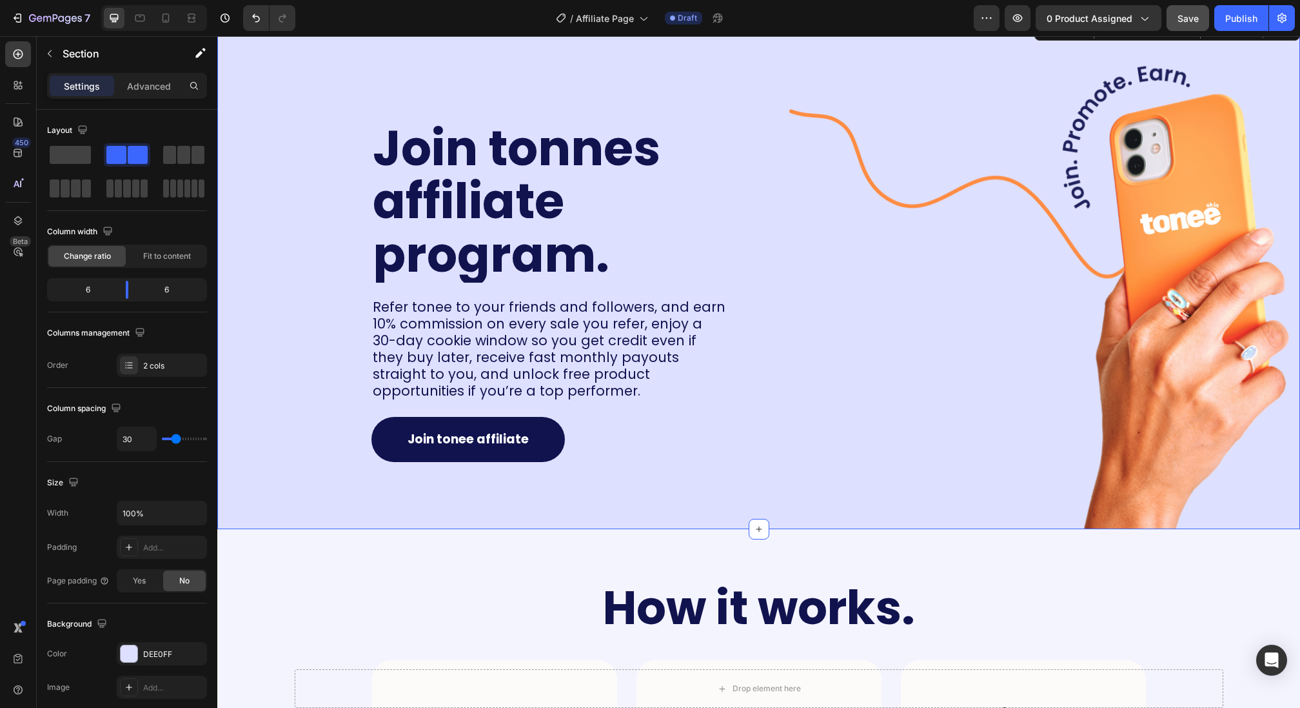
scroll to position [41, 0]
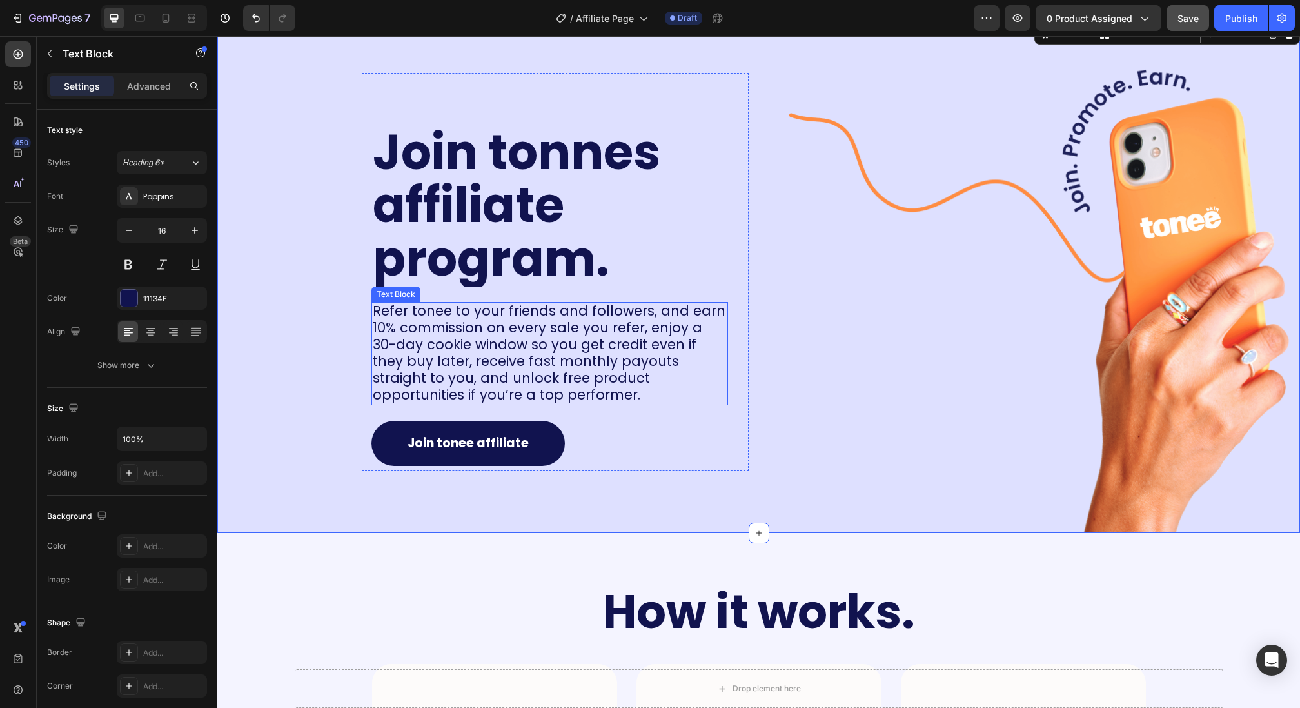
click at [460, 374] on span "Refer tonee to your friends and followers, and earn 10% commission on every sal…" at bounding box center [549, 352] width 353 height 103
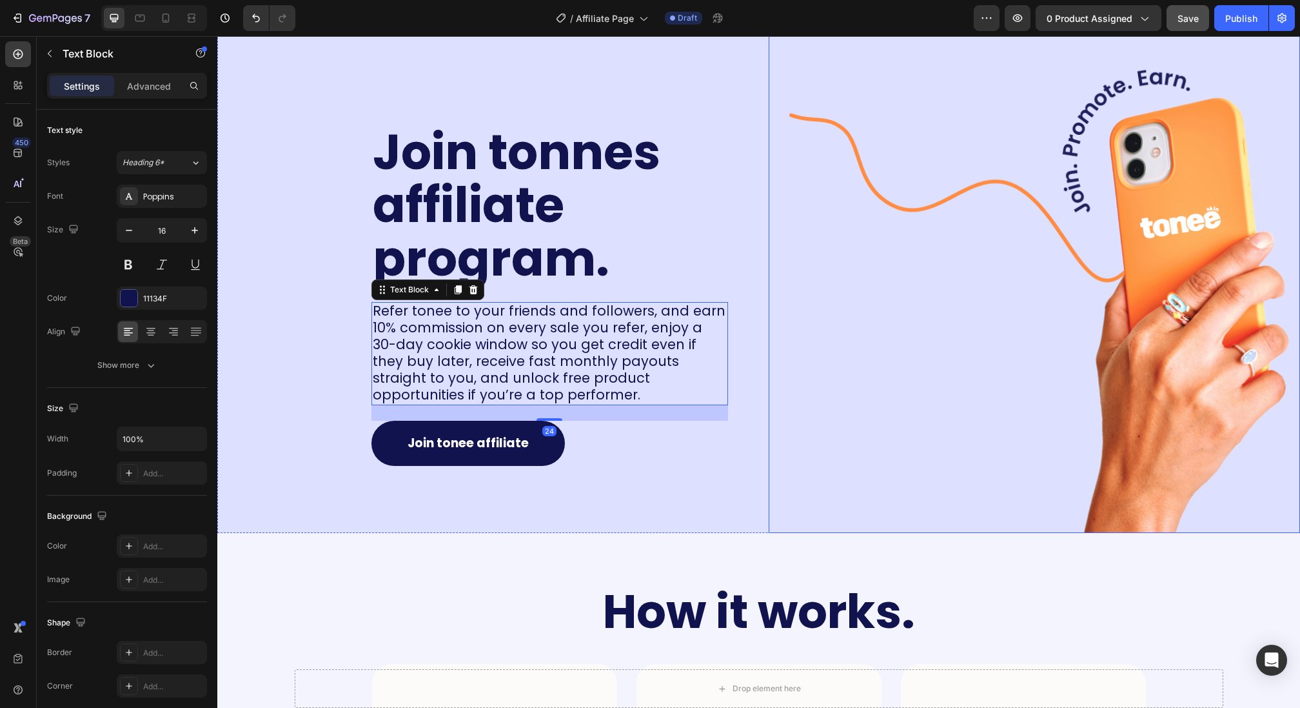
click at [795, 281] on img at bounding box center [1044, 276] width 511 height 511
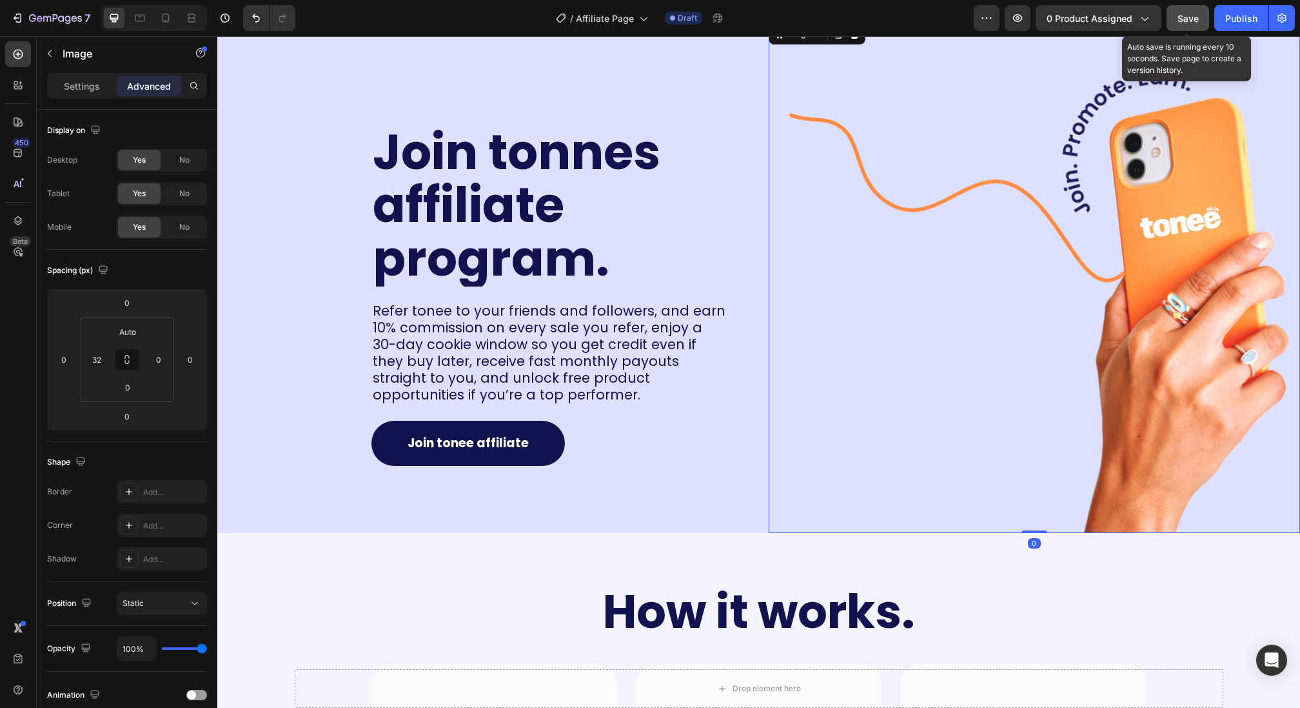
click at [1177, 22] on button "Save" at bounding box center [1188, 18] width 43 height 26
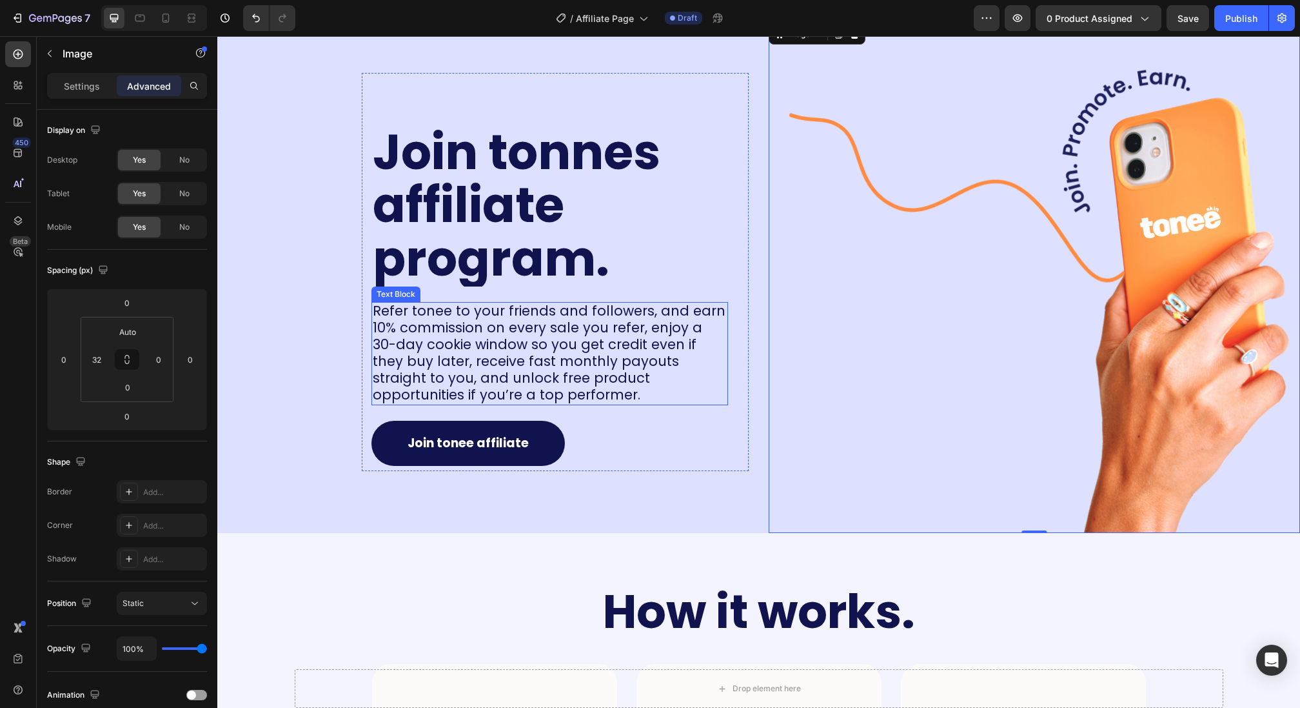
click at [547, 306] on span "Refer tonee to your friends and followers, and earn 10% commission on every sal…" at bounding box center [549, 352] width 353 height 103
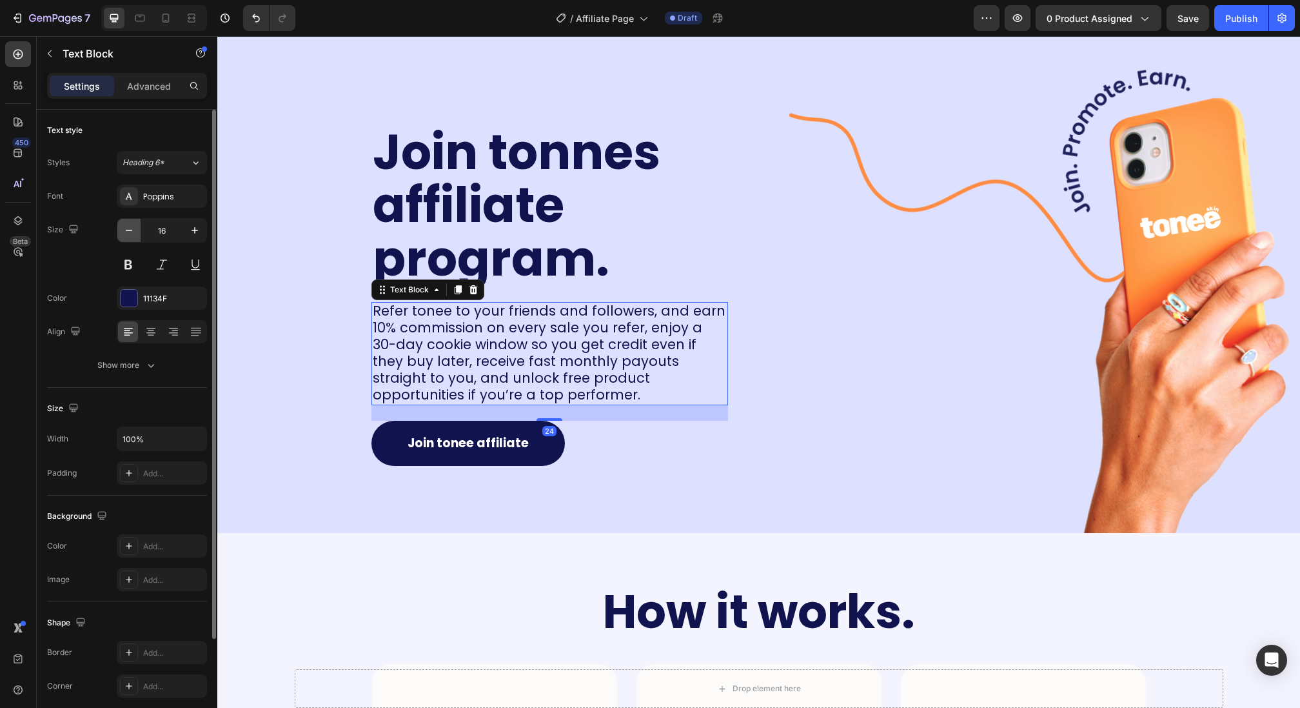
click at [126, 235] on icon "button" at bounding box center [129, 230] width 13 height 13
type input "15"
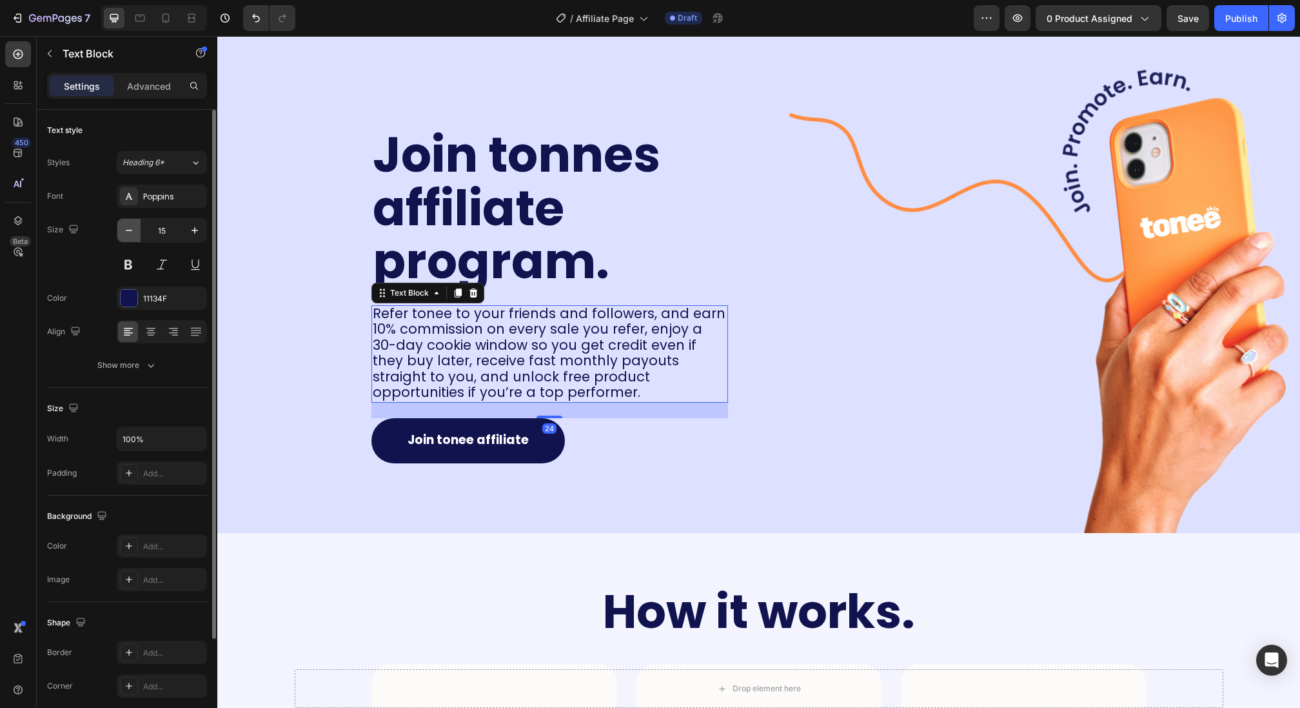
scroll to position [44, 0]
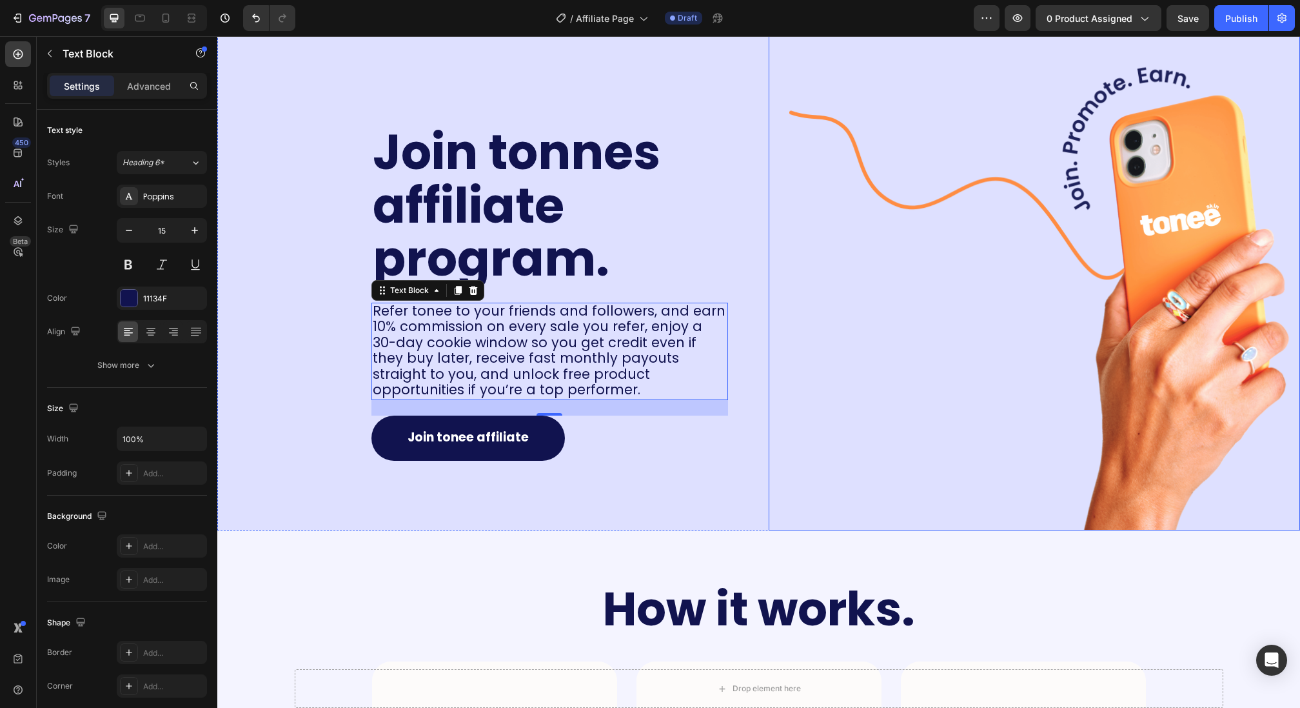
click at [826, 172] on img at bounding box center [1044, 274] width 511 height 511
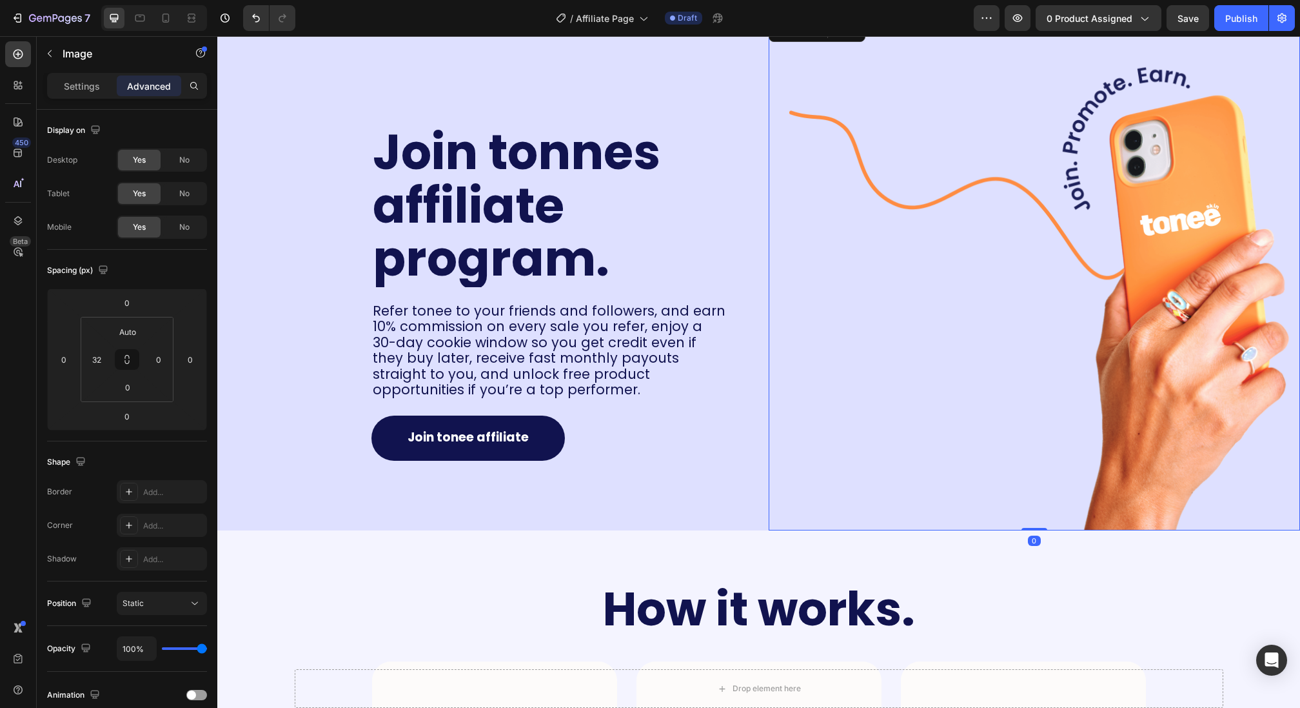
scroll to position [0, 0]
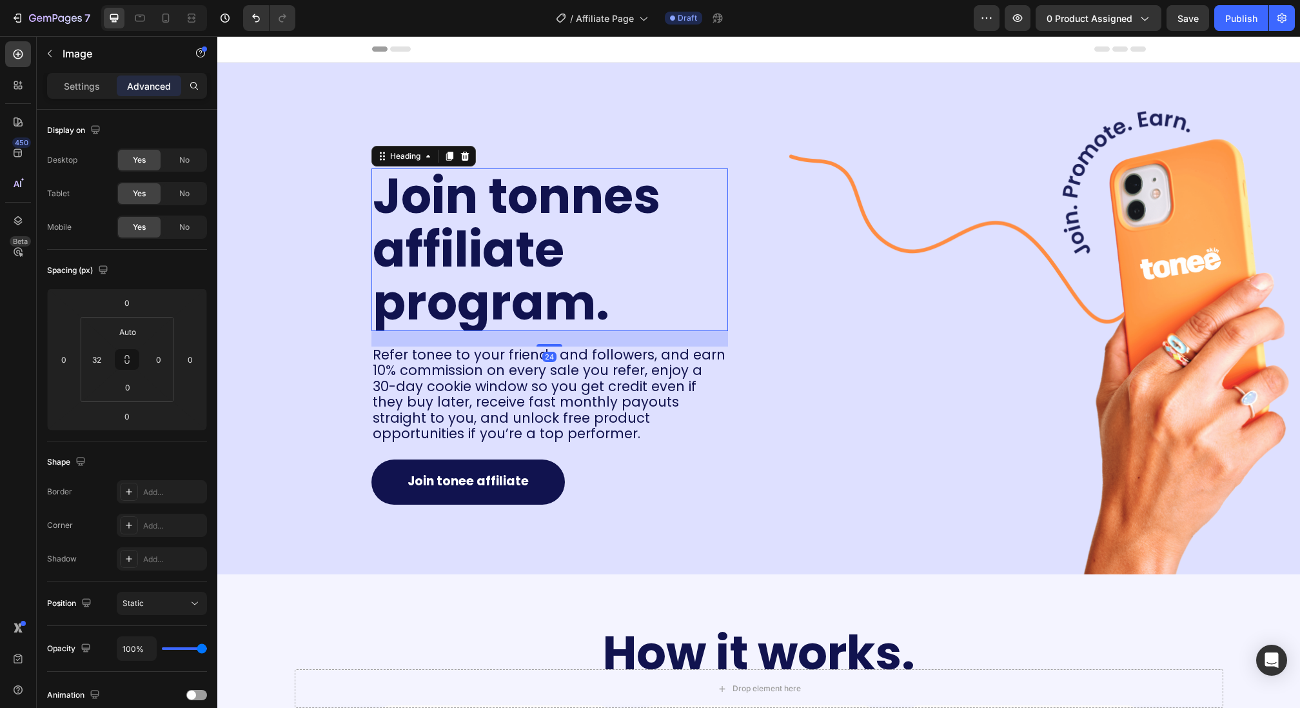
click at [560, 197] on h2 "Join tonnes affiliate program." at bounding box center [550, 249] width 357 height 163
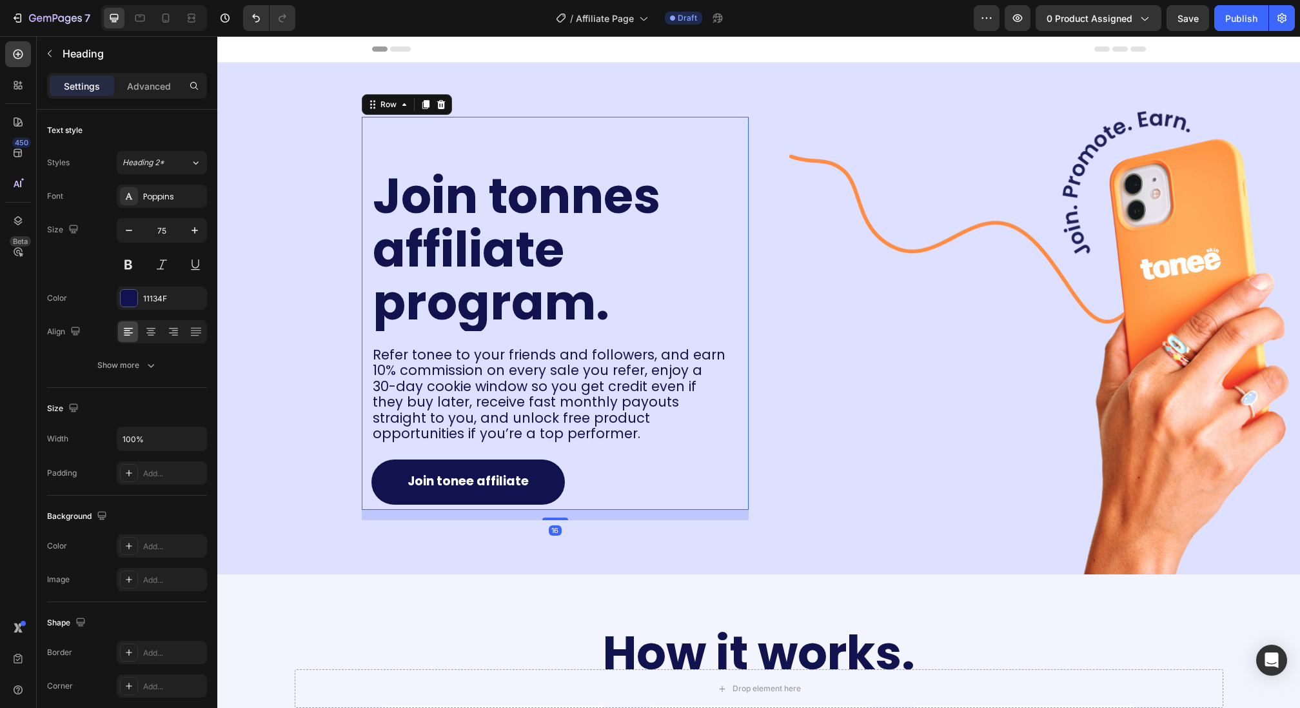
click at [551, 144] on div "Join tonnes affiliate program. Heading Refer tonee to your friends and follower…" at bounding box center [555, 313] width 387 height 393
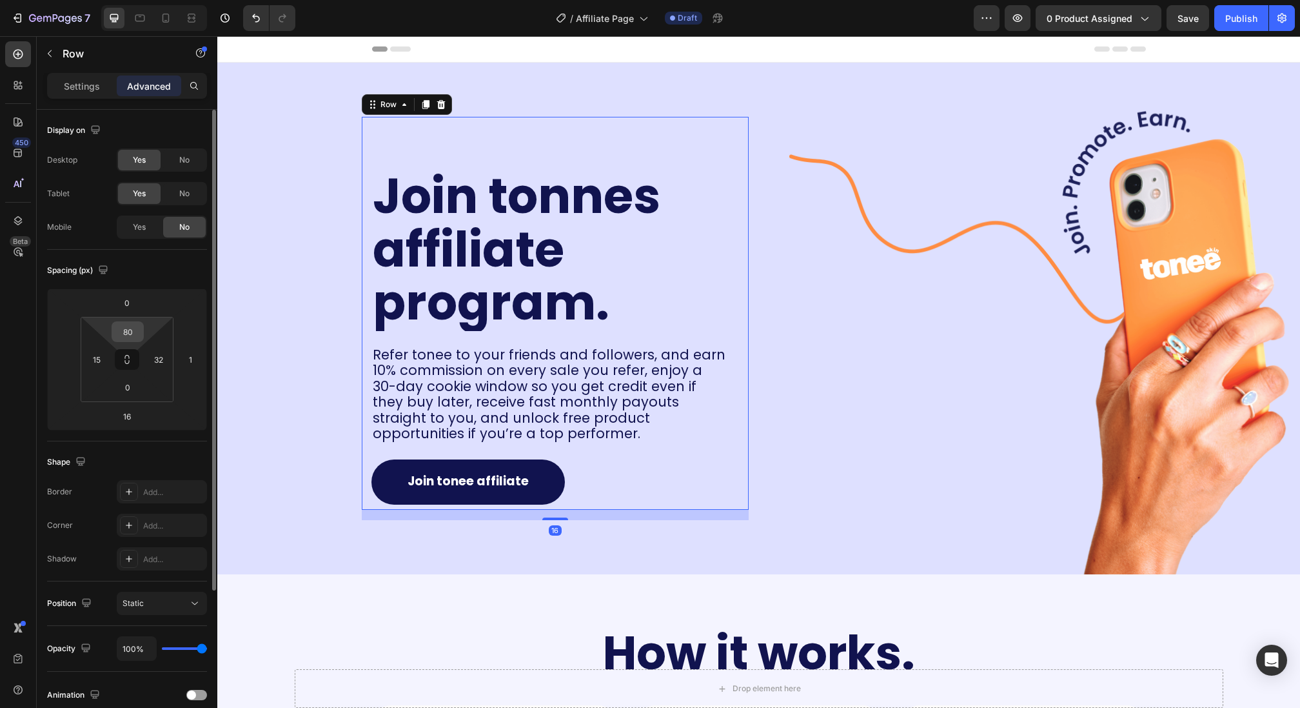
click at [126, 337] on input "80" at bounding box center [128, 331] width 26 height 19
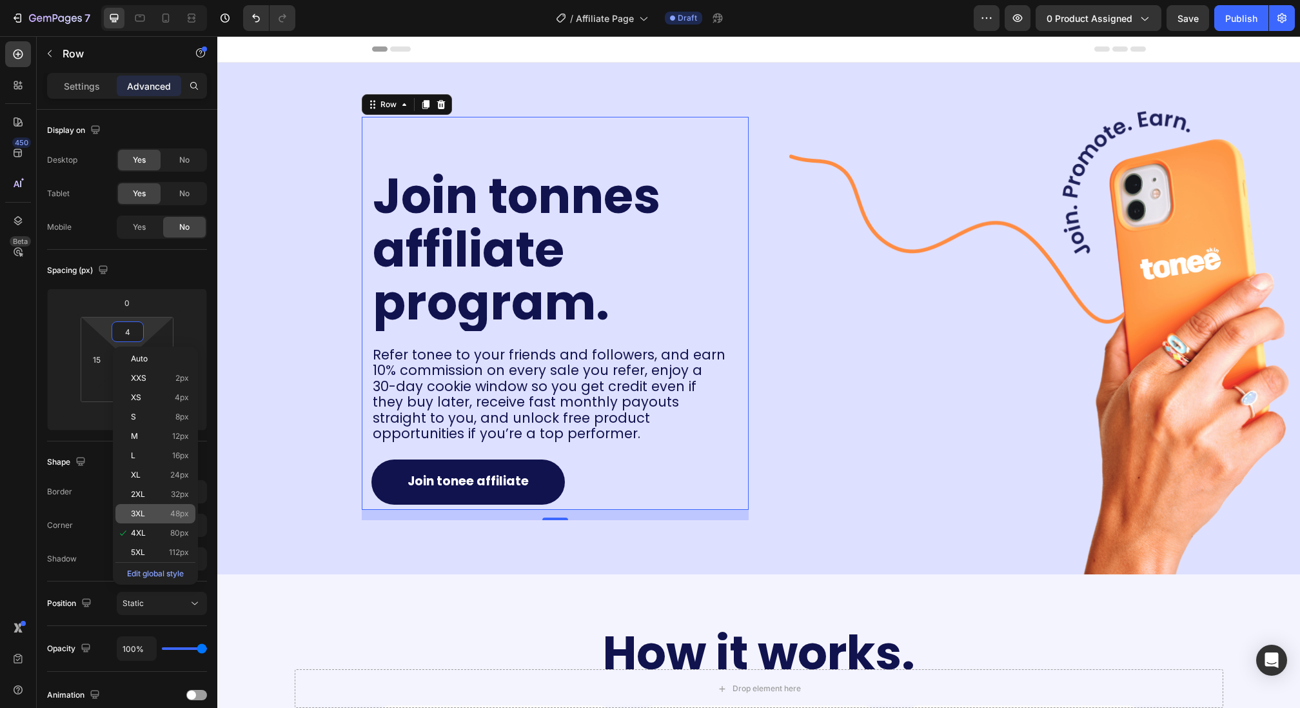
click at [185, 510] on span "48px" at bounding box center [179, 513] width 19 height 9
type input "48"
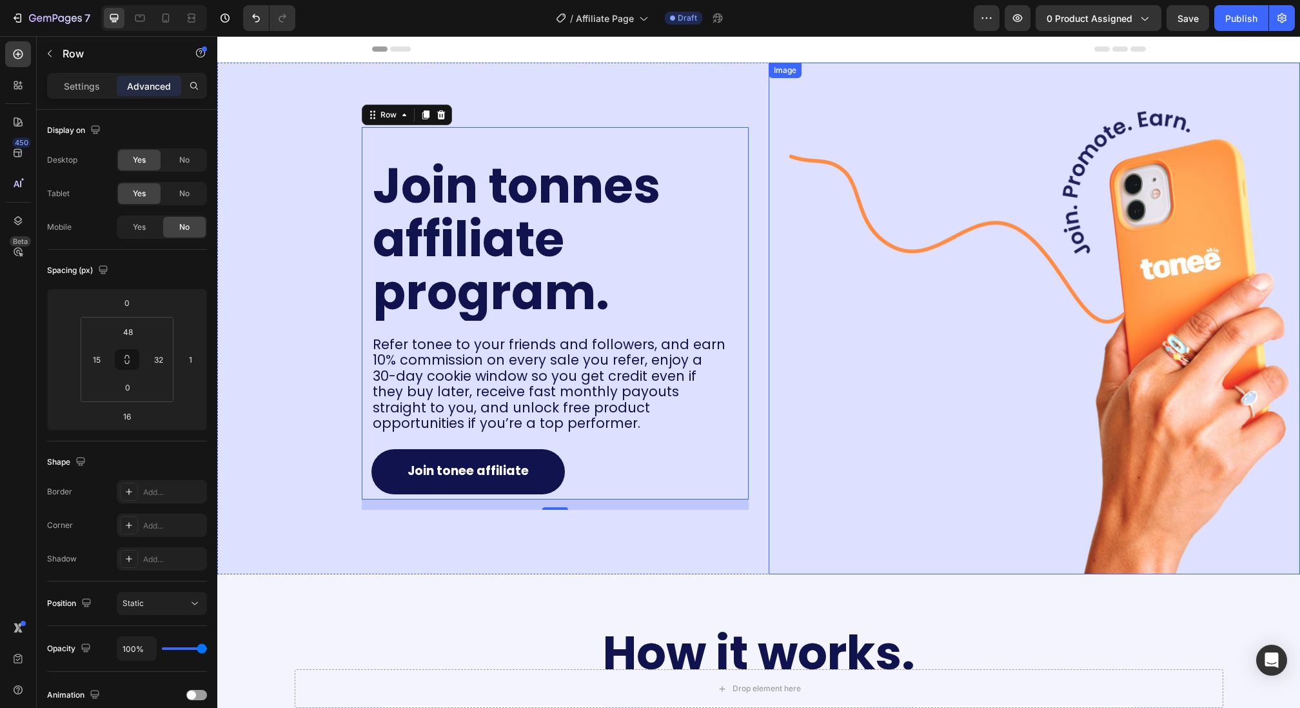
click at [931, 348] on img at bounding box center [1044, 318] width 511 height 511
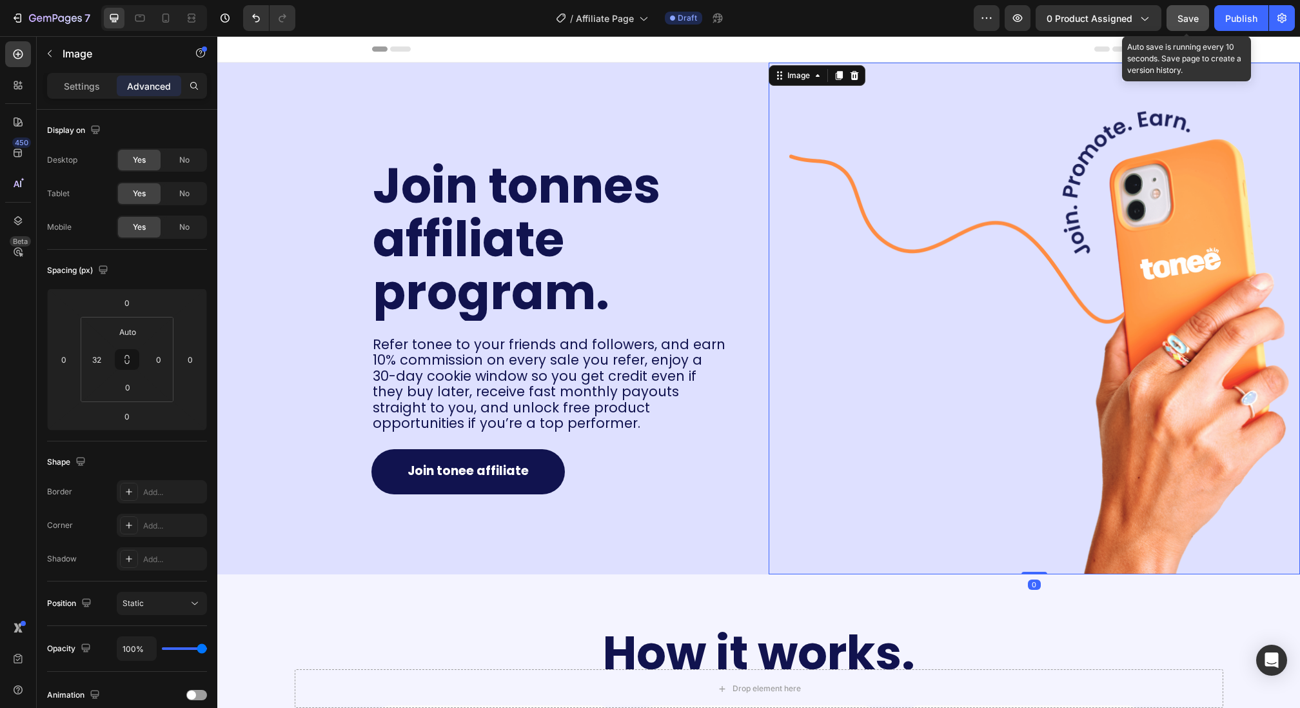
click at [1177, 21] on button "Save" at bounding box center [1188, 18] width 43 height 26
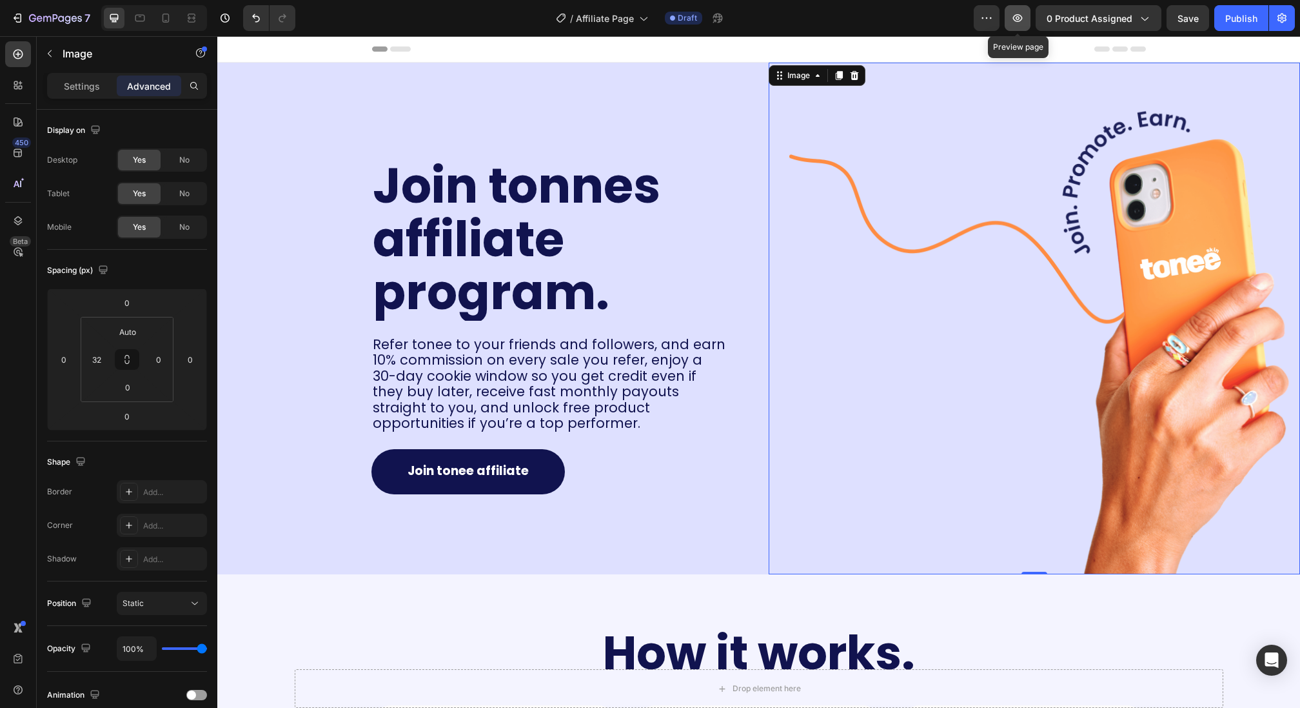
click at [1020, 17] on icon "button" at bounding box center [1017, 18] width 13 height 13
click at [417, 368] on span "Refer tonee to your friends and followers, and earn 10% commission on every sal…" at bounding box center [549, 384] width 353 height 98
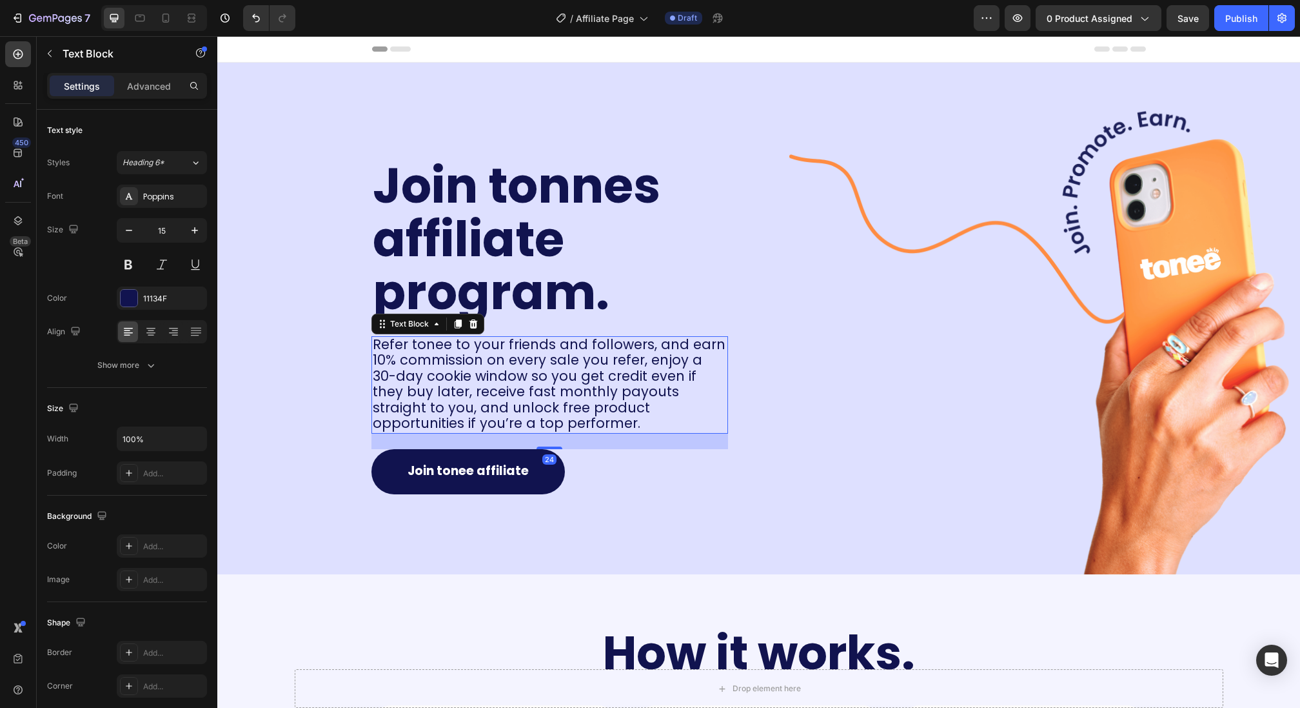
click at [415, 368] on span "Refer tonee to your friends and followers, and earn 10% commission on every sal…" at bounding box center [549, 384] width 353 height 98
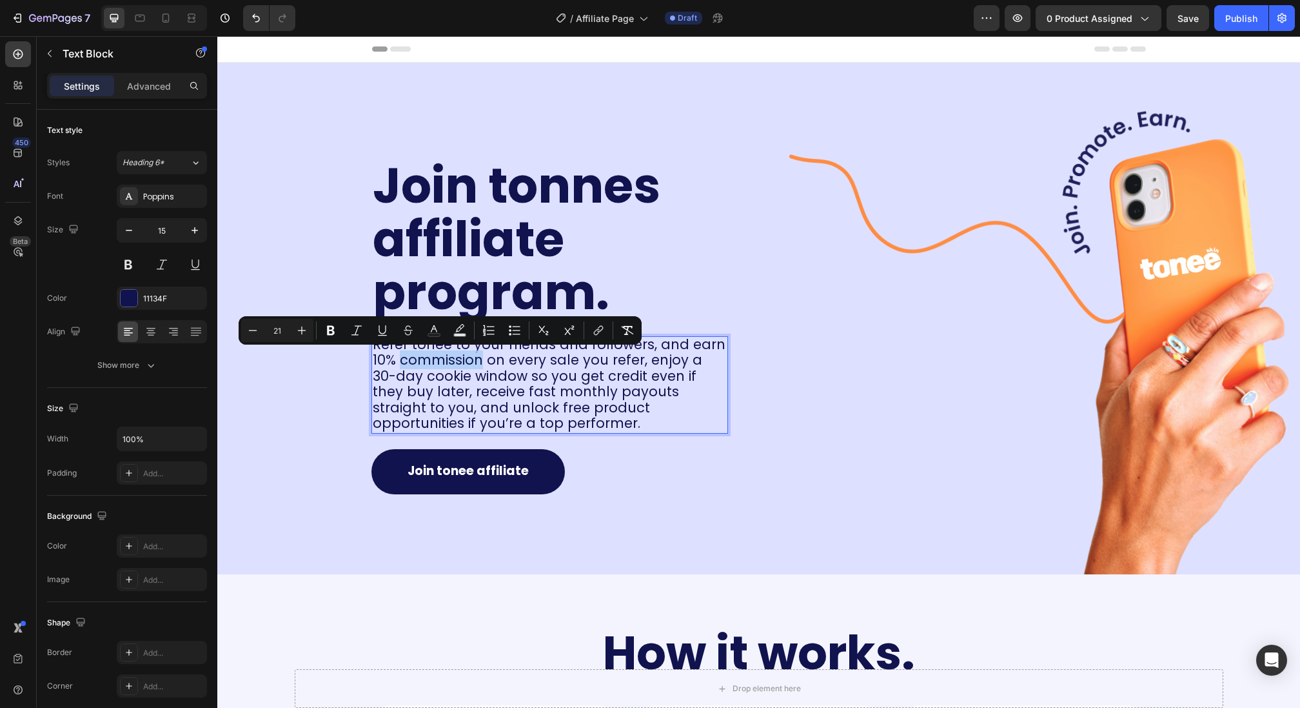
click at [415, 368] on span "Refer tonee to your friends and followers, and earn 10% commission on every sal…" at bounding box center [549, 384] width 353 height 98
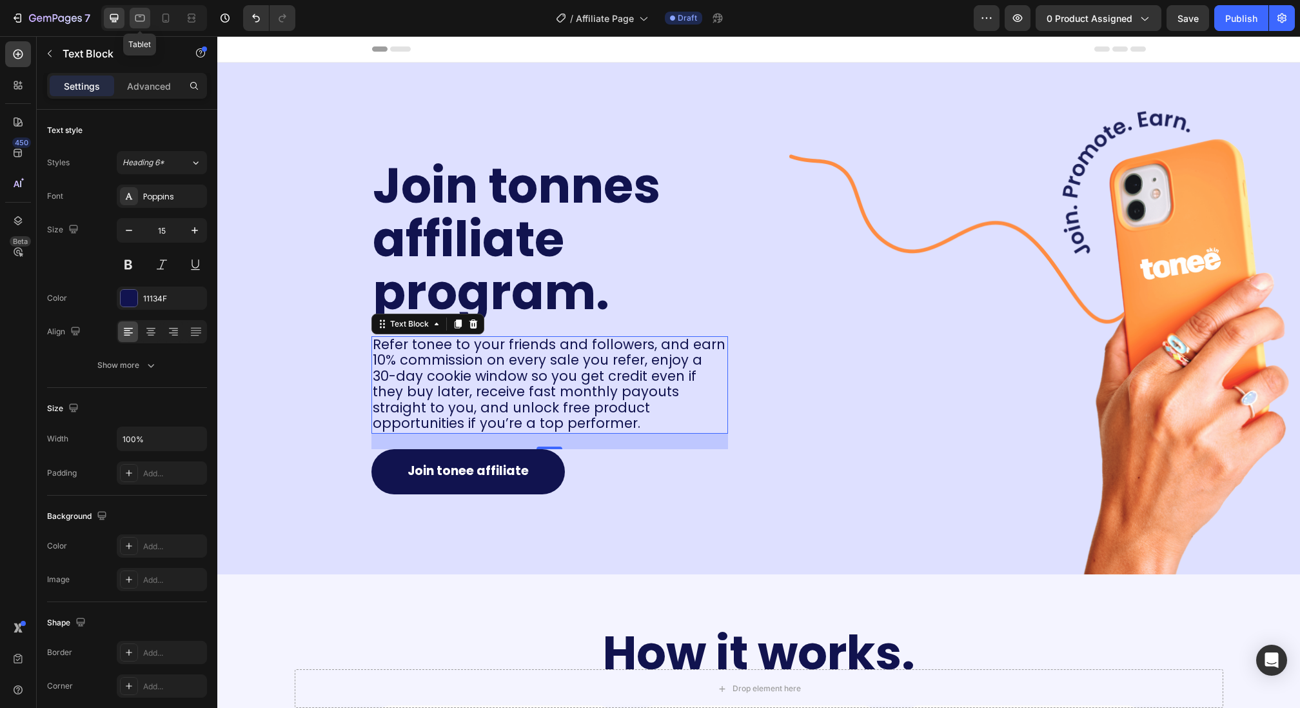
click at [137, 17] on icon at bounding box center [140, 18] width 13 height 13
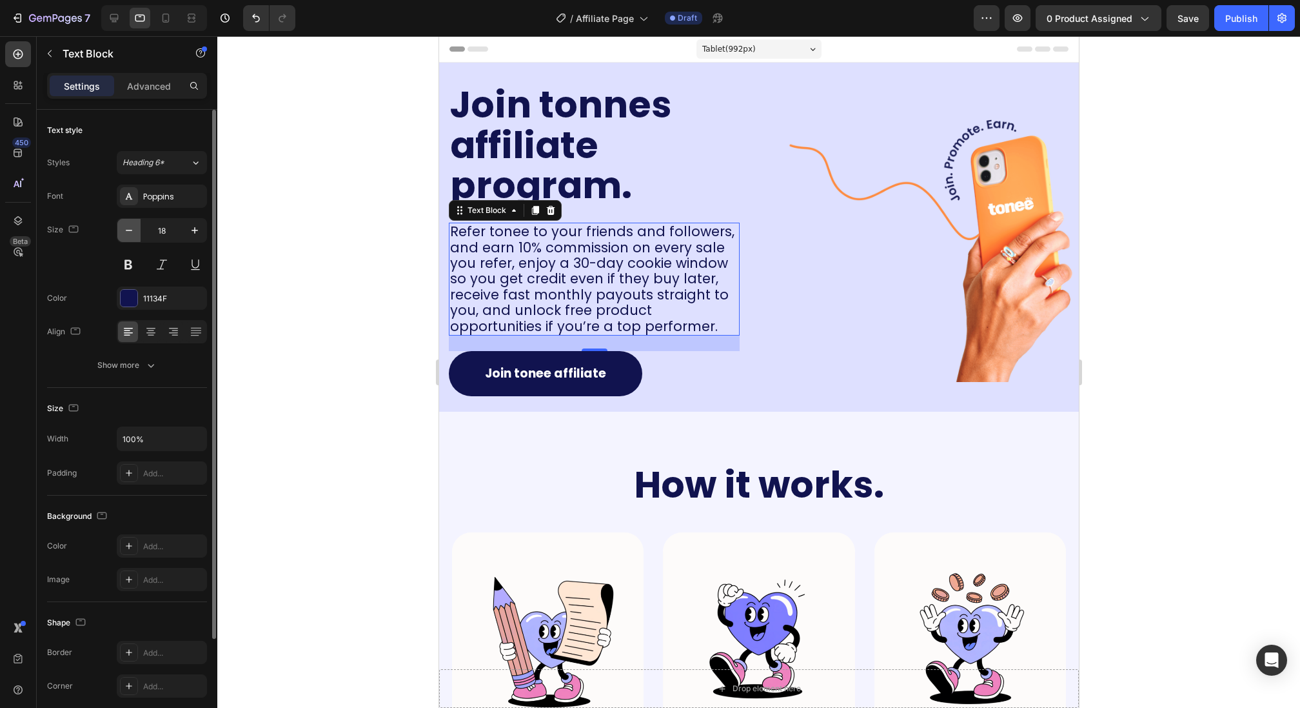
click at [132, 239] on button "button" at bounding box center [128, 230] width 23 height 23
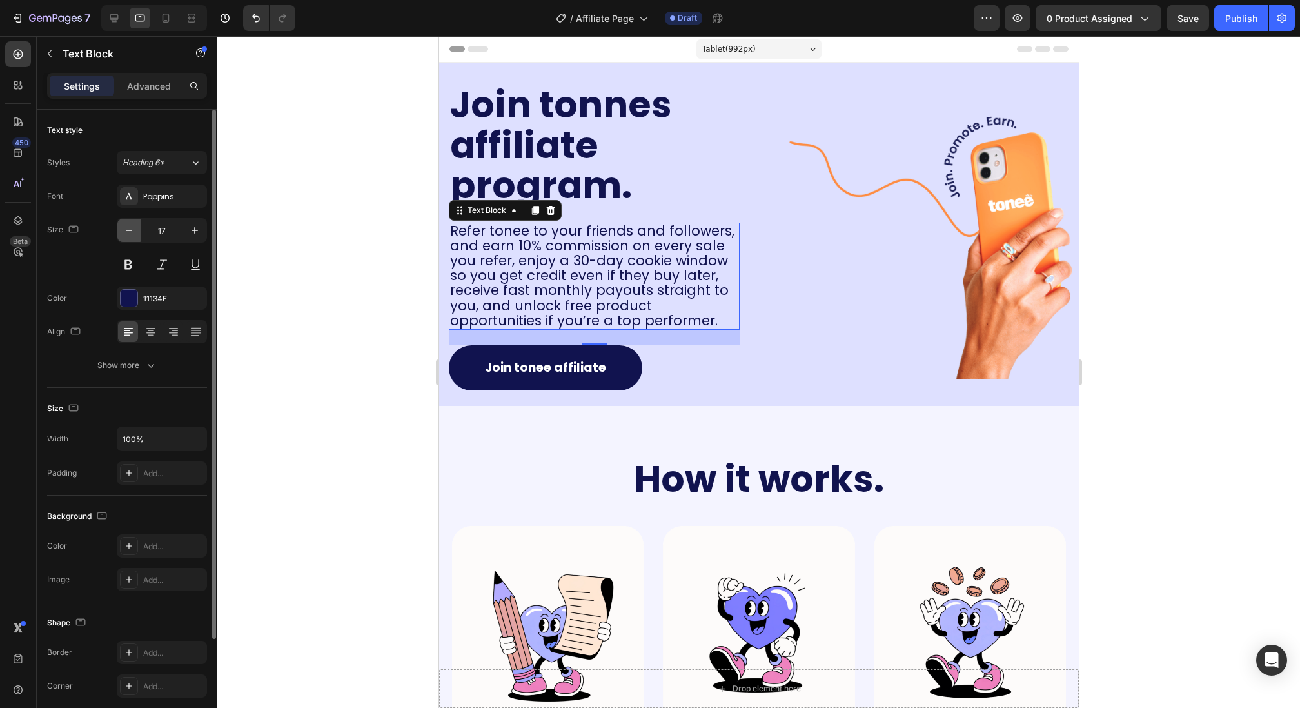
click at [132, 239] on button "button" at bounding box center [128, 230] width 23 height 23
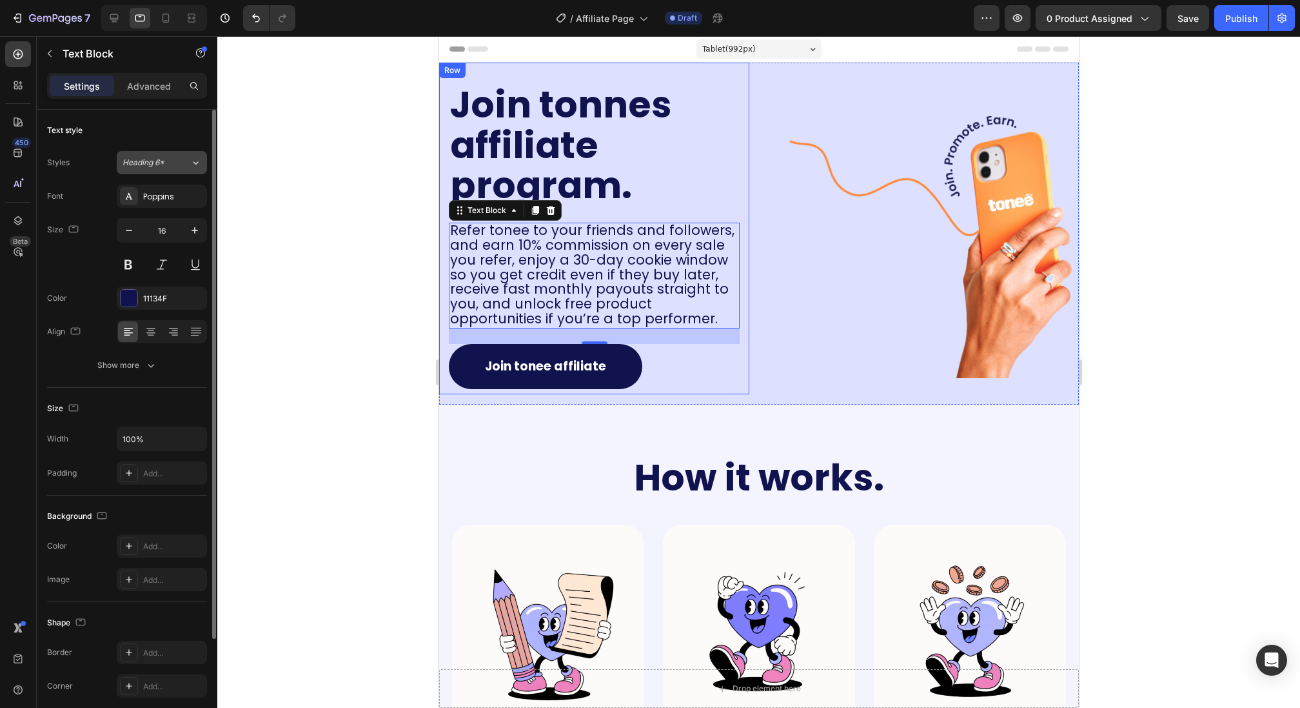
click at [175, 163] on div "Heading 6*" at bounding box center [157, 163] width 68 height 12
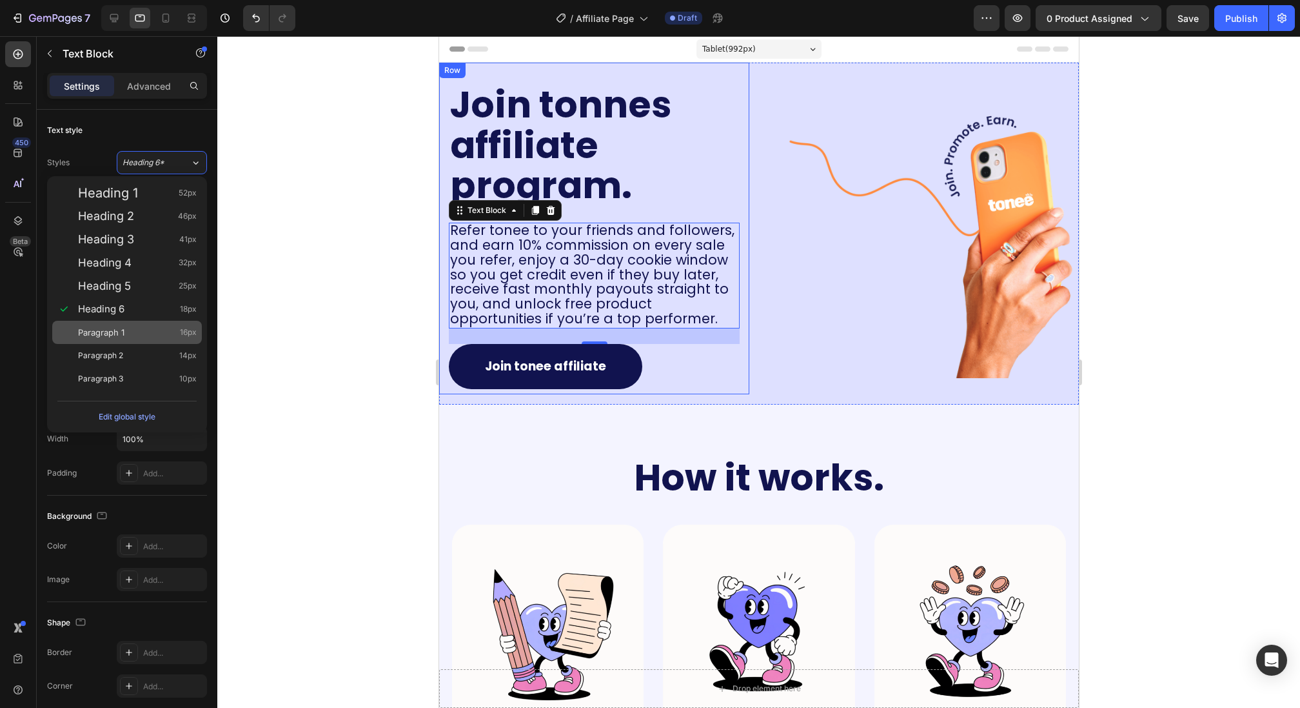
click at [137, 329] on div "Paragraph 1 16px" at bounding box center [137, 332] width 119 height 13
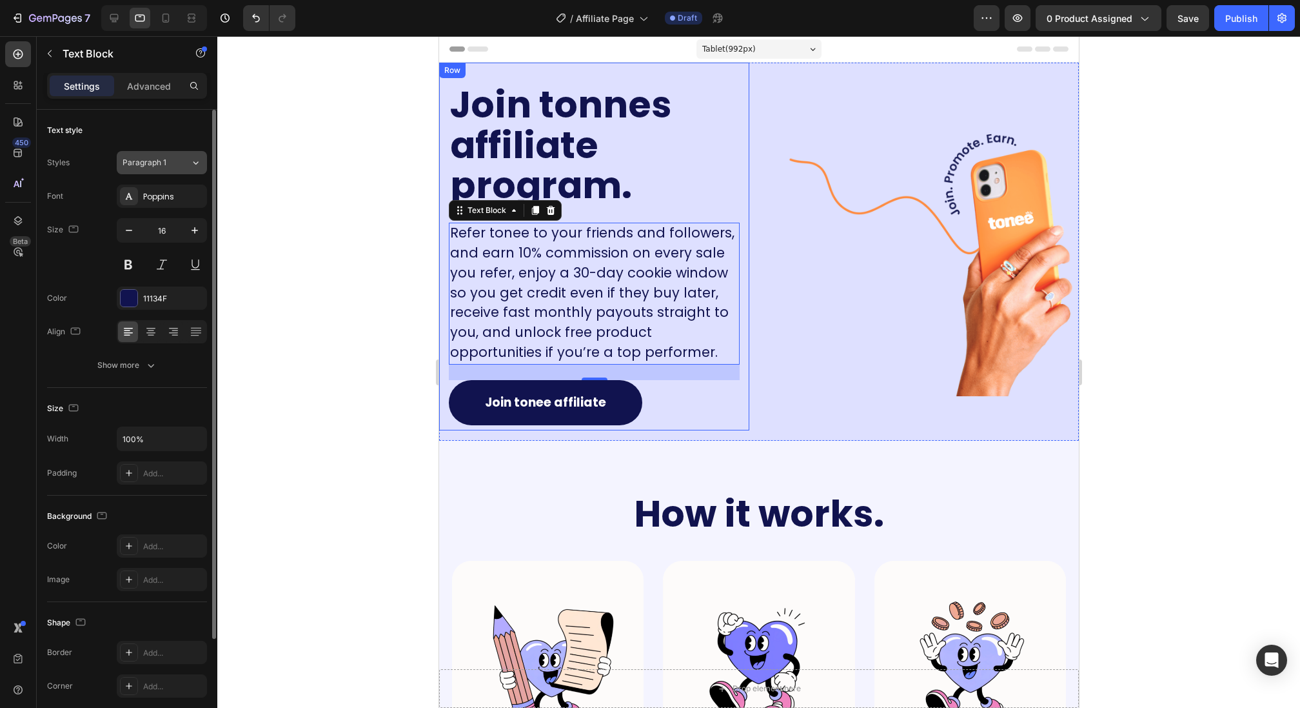
click at [168, 168] on button "Paragraph 1" at bounding box center [162, 162] width 90 height 23
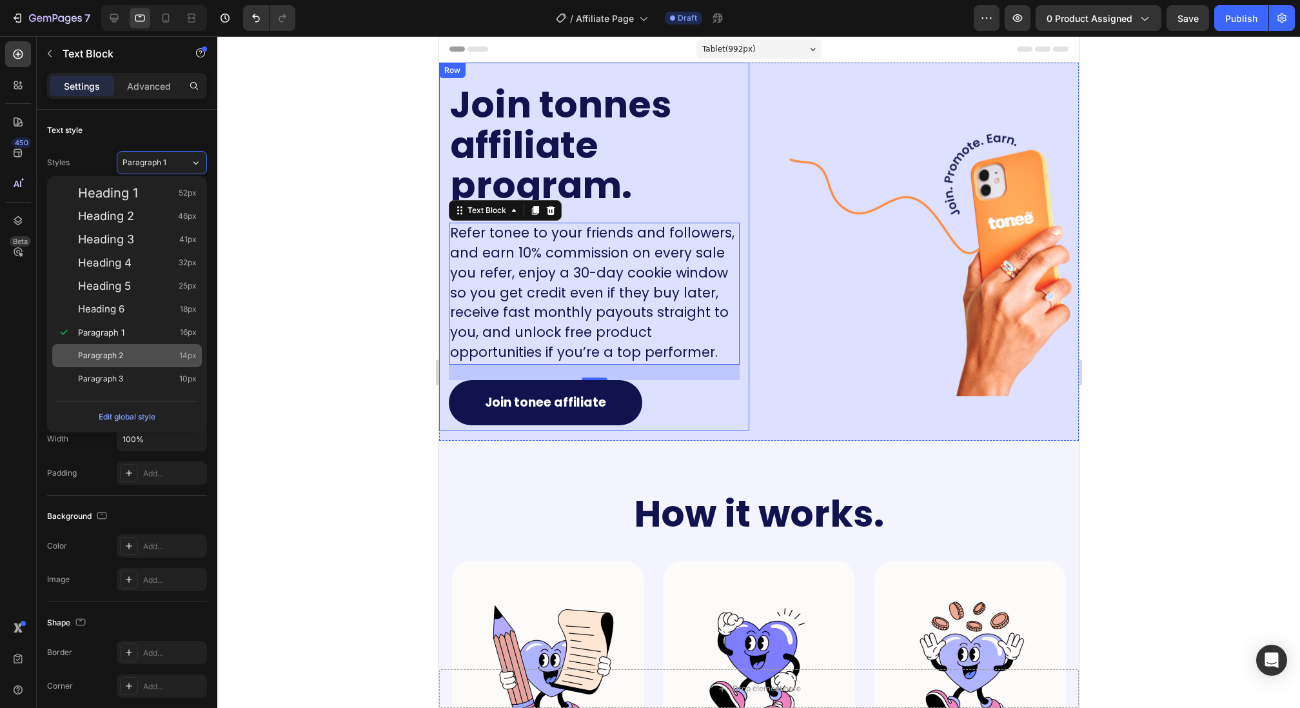
click at [146, 348] on div "Paragraph 2 14px" at bounding box center [127, 355] width 150 height 23
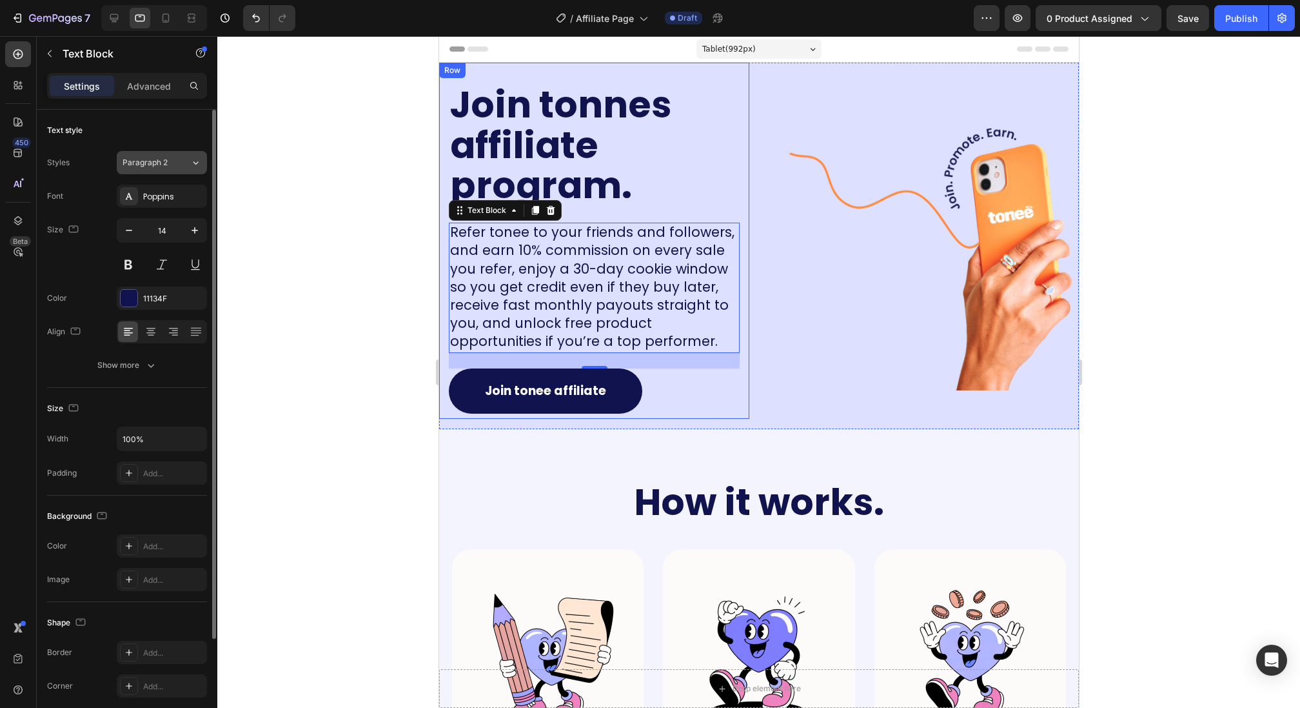
click at [178, 164] on div "Paragraph 2" at bounding box center [157, 163] width 68 height 12
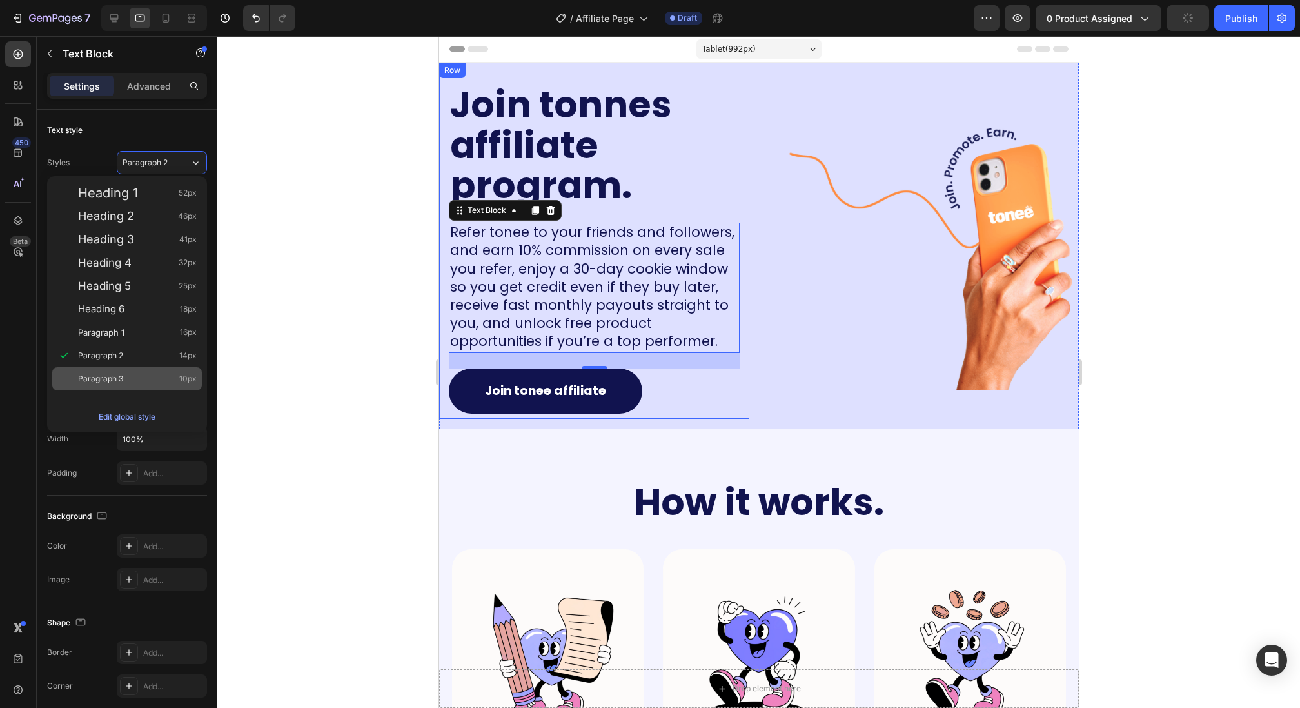
click at [116, 382] on span "Paragraph 3" at bounding box center [100, 378] width 45 height 13
type input "10"
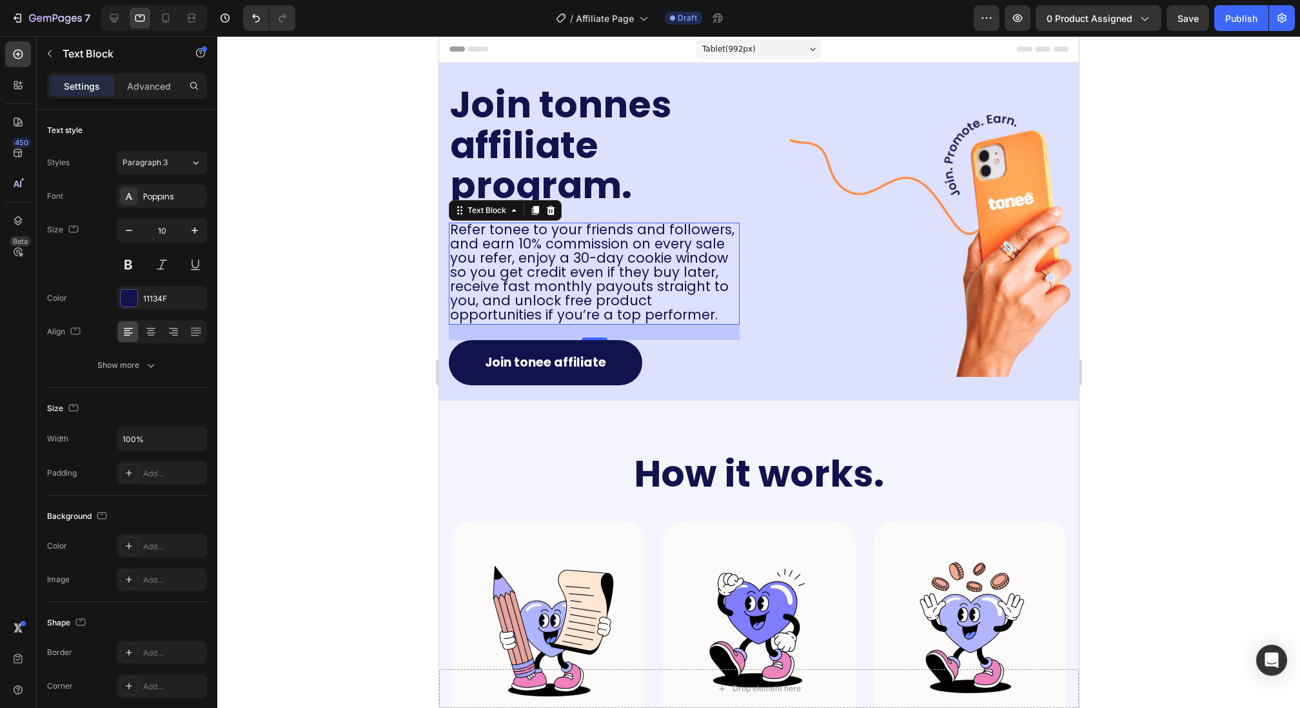
click at [408, 142] on div at bounding box center [758, 371] width 1083 height 671
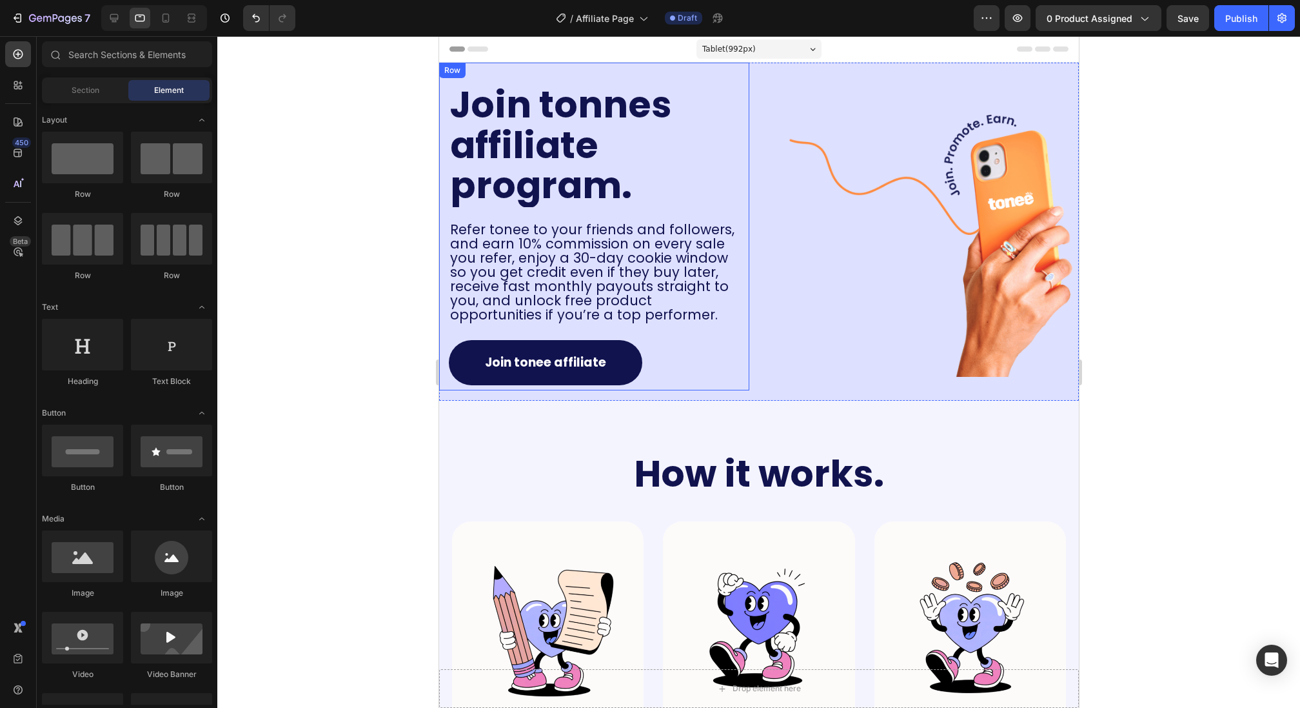
click at [442, 193] on div "Join tonnes affiliate program. Heading Refer tonee to your friends and follower…" at bounding box center [594, 227] width 310 height 328
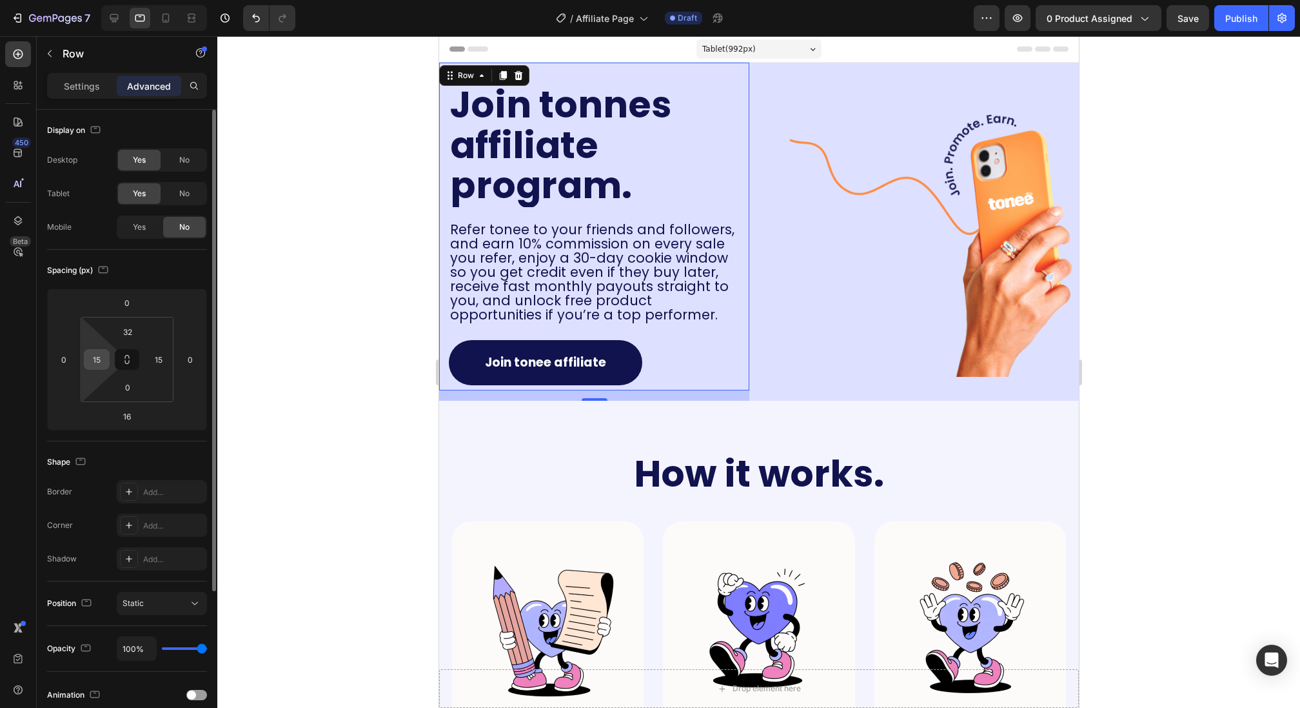
click at [102, 368] on input "15" at bounding box center [96, 359] width 19 height 19
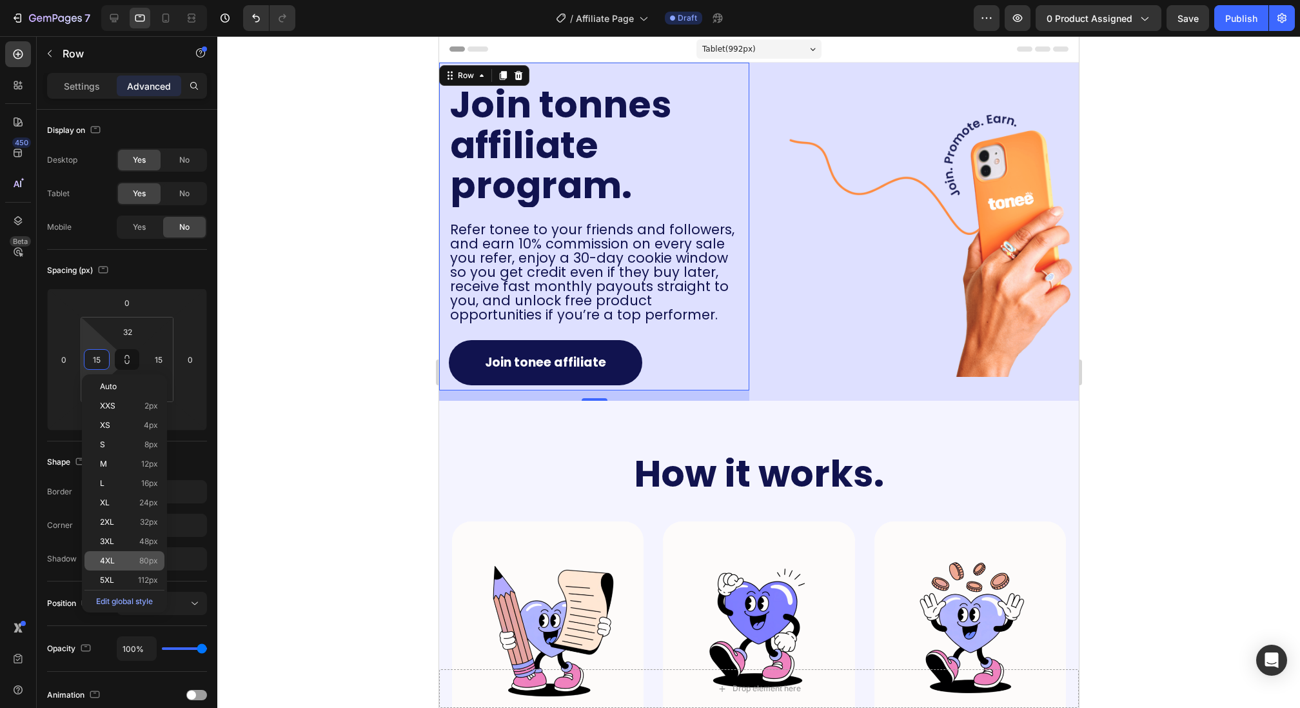
click at [132, 566] on div "4XL 80px" at bounding box center [124, 560] width 80 height 19
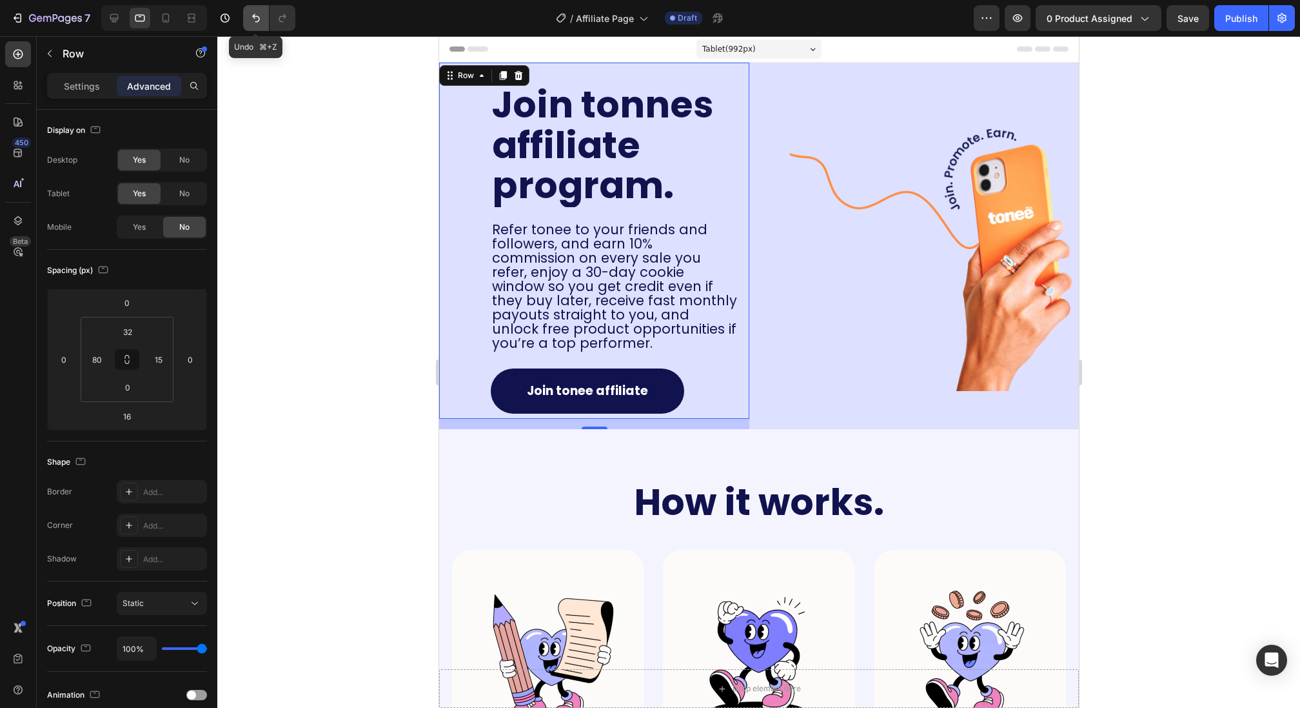
click at [252, 15] on icon "Undo/Redo" at bounding box center [256, 18] width 8 height 8
type input "15"
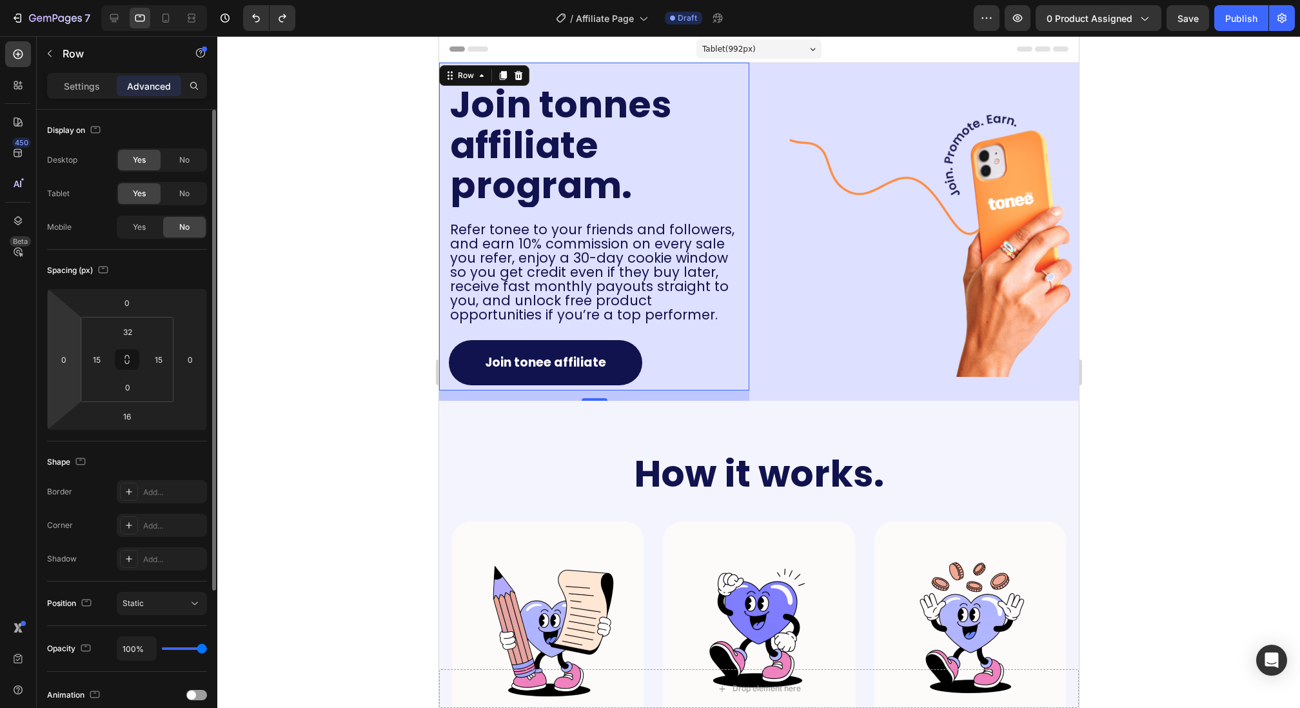
click at [67, 0] on html "7 Version history / Affiliate Page Draft Preview 0 product assigned Save Publis…" at bounding box center [650, 0] width 1300 height 0
click at [70, 355] on input "0" at bounding box center [63, 359] width 19 height 19
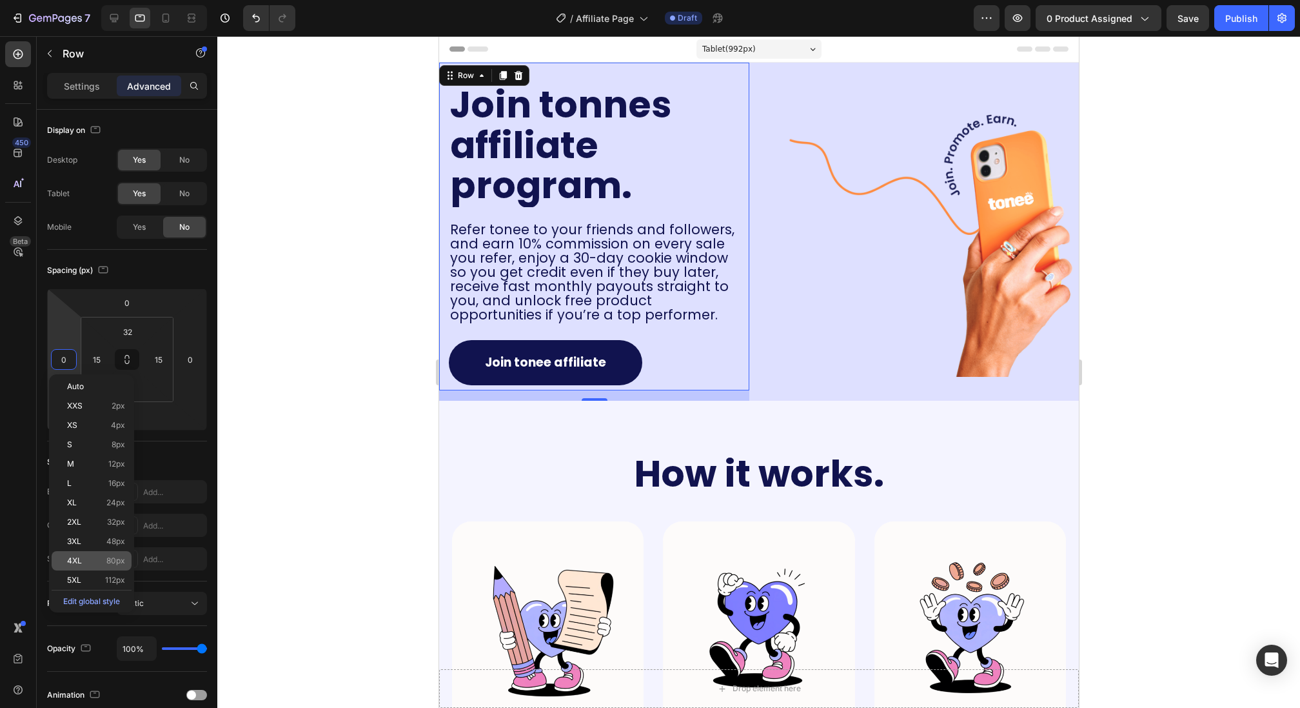
click at [112, 562] on span "80px" at bounding box center [115, 560] width 19 height 9
type input "80"
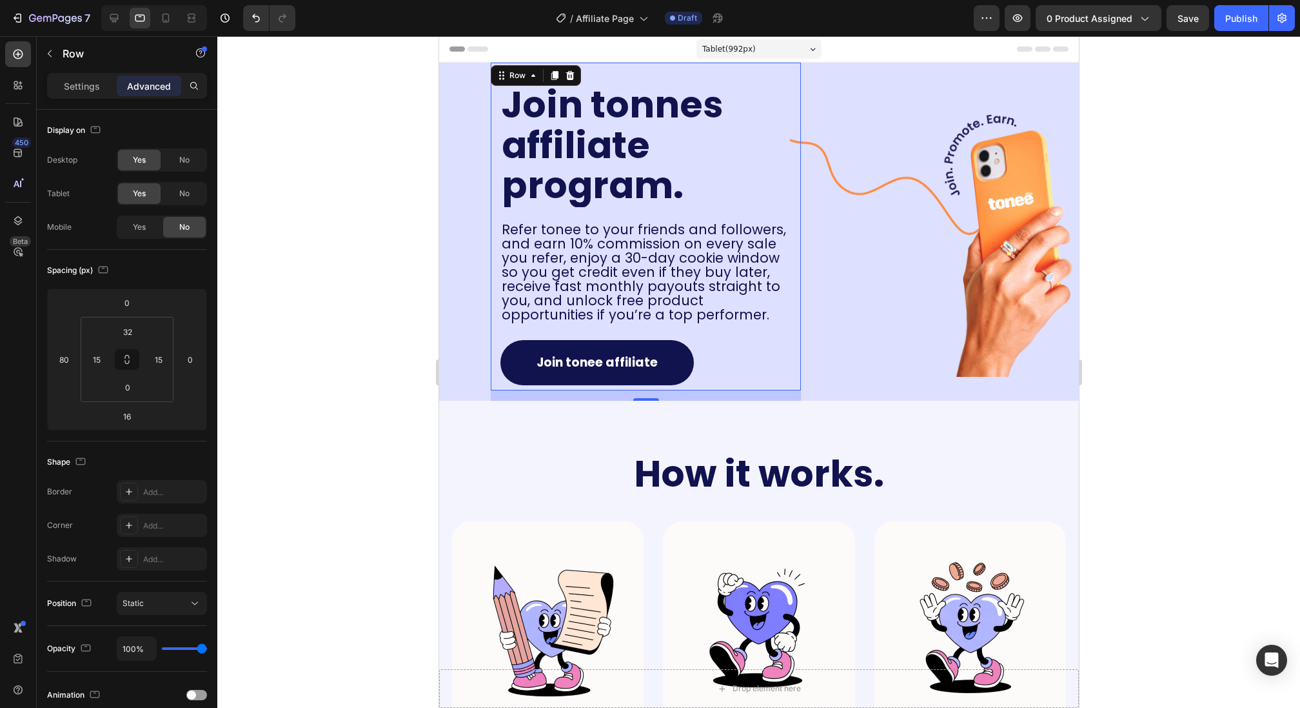
click at [333, 414] on div at bounding box center [758, 371] width 1083 height 671
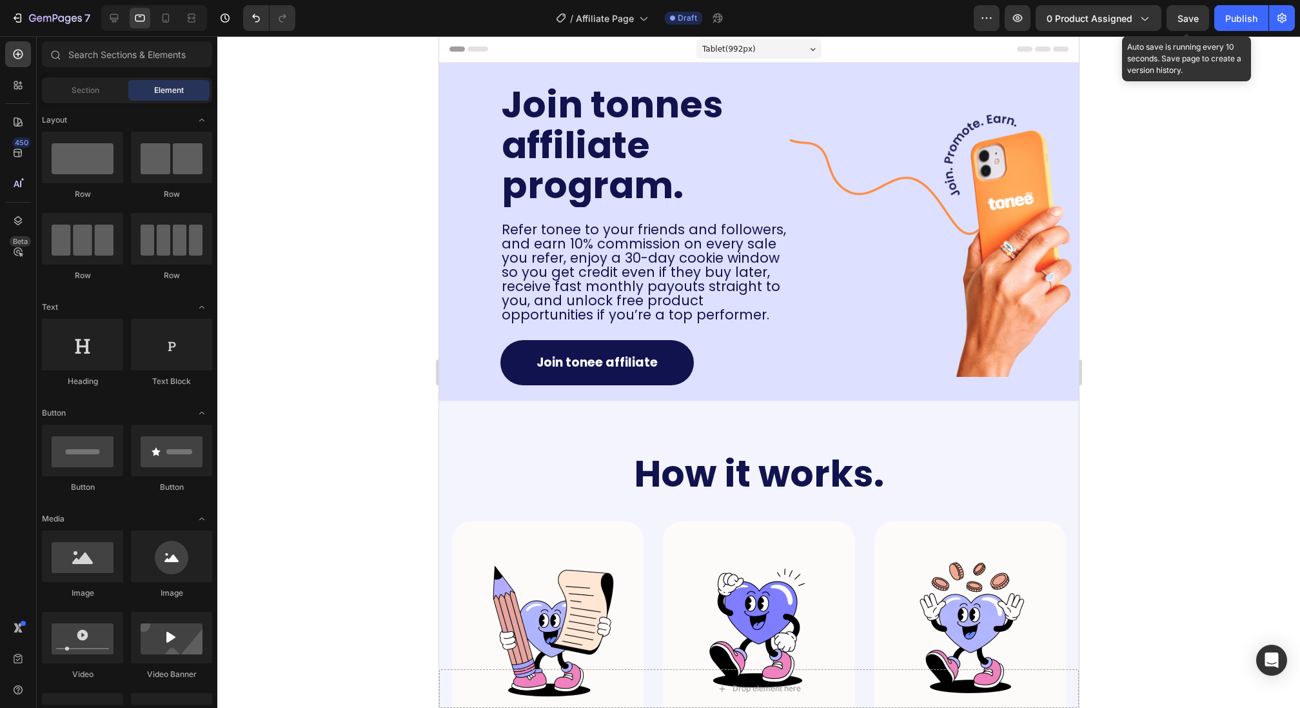
click at [1187, 22] on span "Save" at bounding box center [1188, 18] width 21 height 11
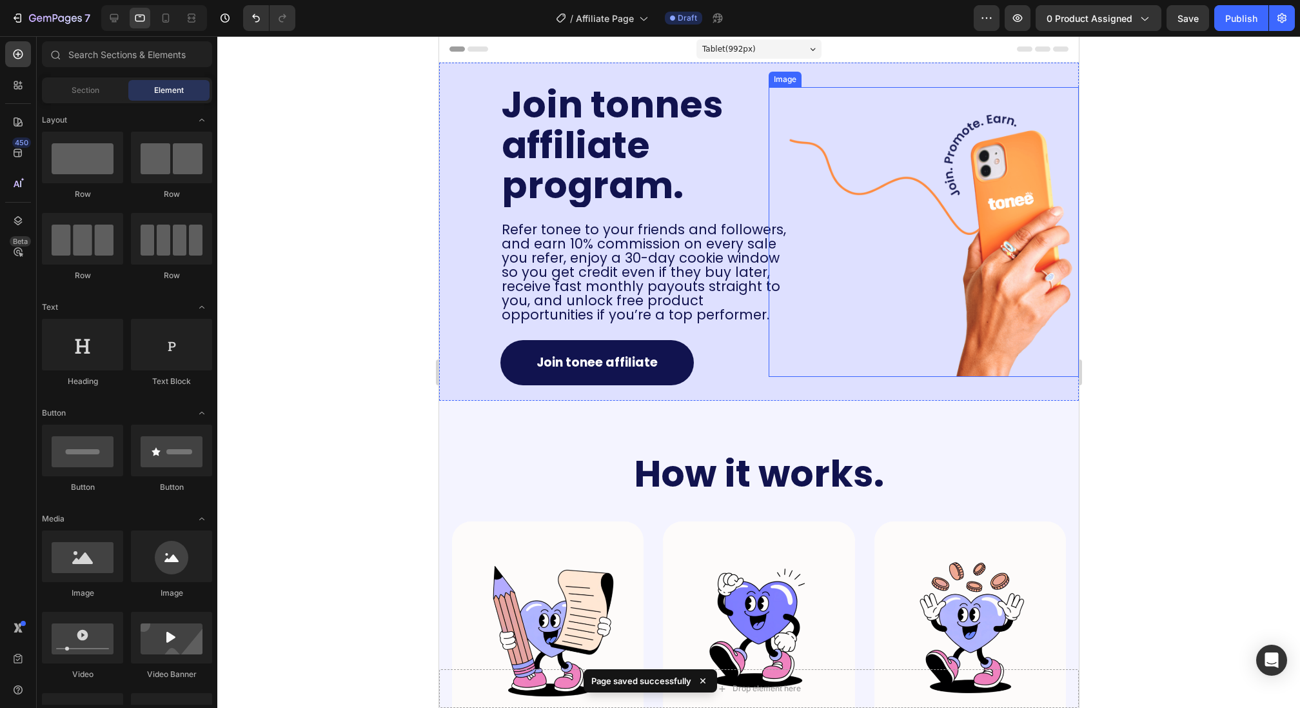
click at [859, 277] on img at bounding box center [934, 232] width 290 height 290
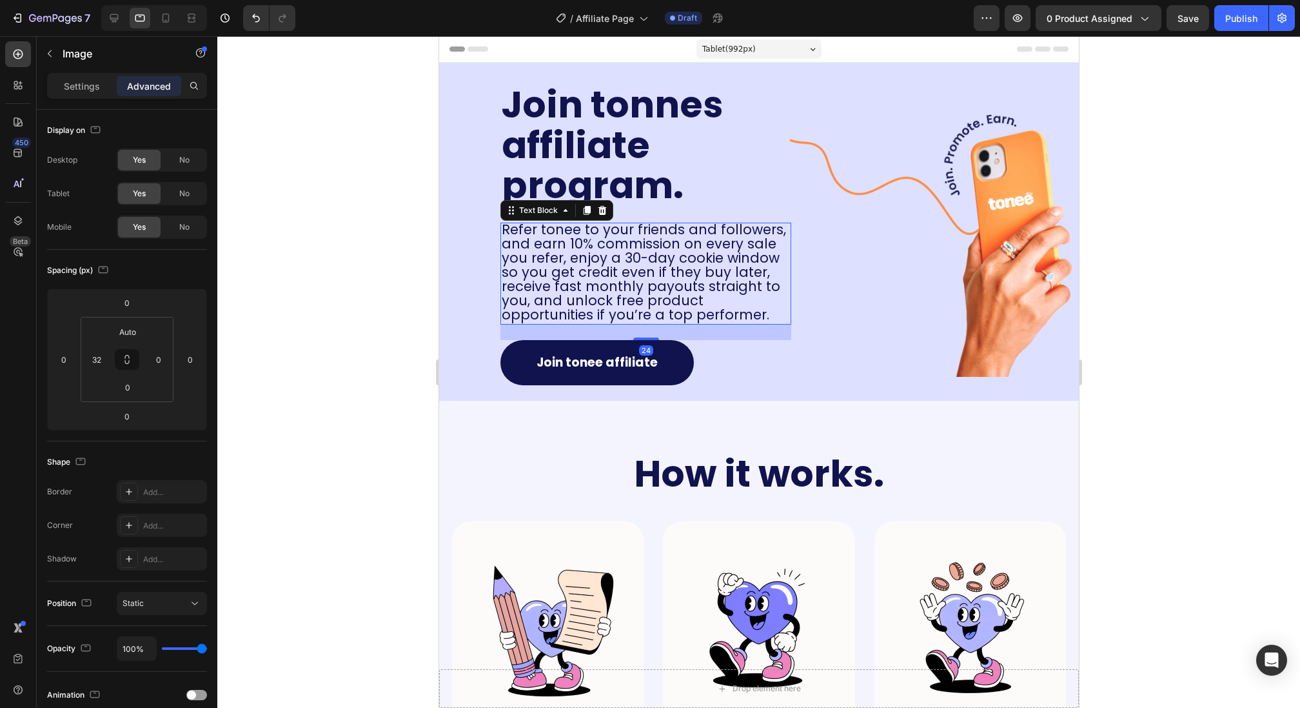
click at [665, 271] on span "Refer tonee to your friends and followers, and earn 10% commission on every sal…" at bounding box center [643, 272] width 284 height 104
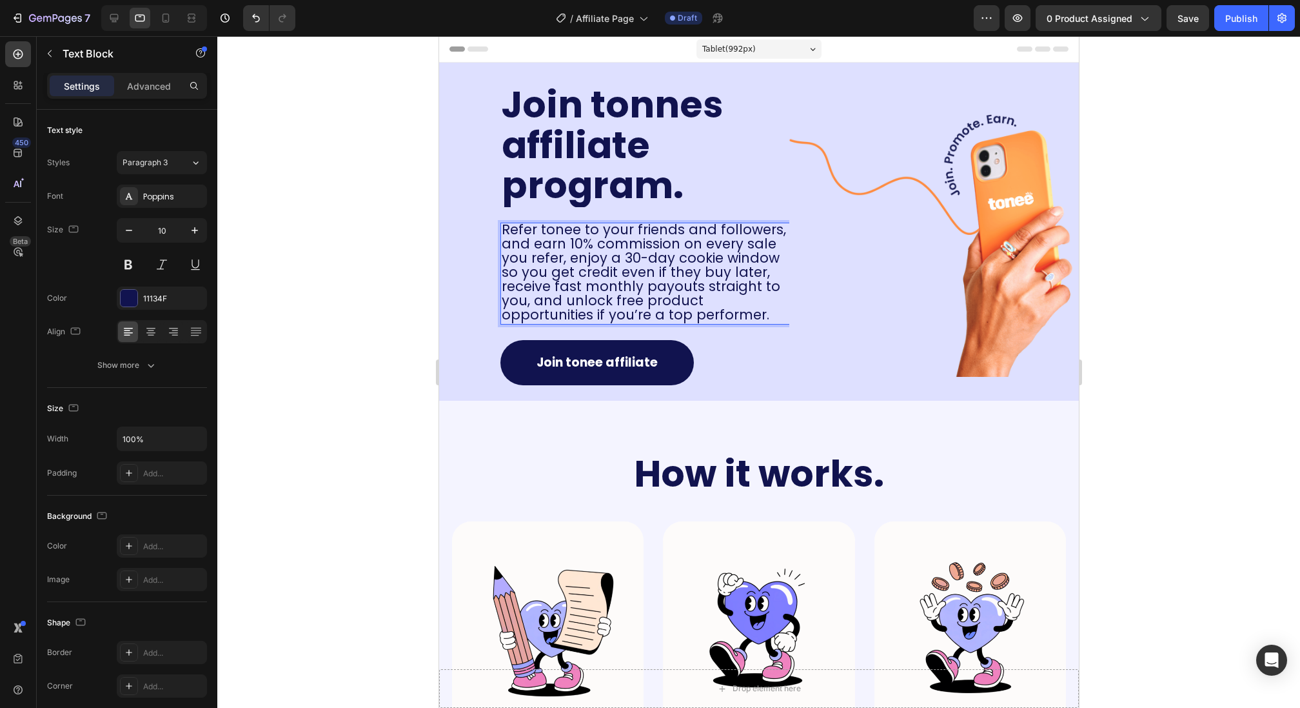
click at [561, 264] on span "Refer tonee to your friends and followers, and earn 10% commission on every sal…" at bounding box center [643, 272] width 284 height 104
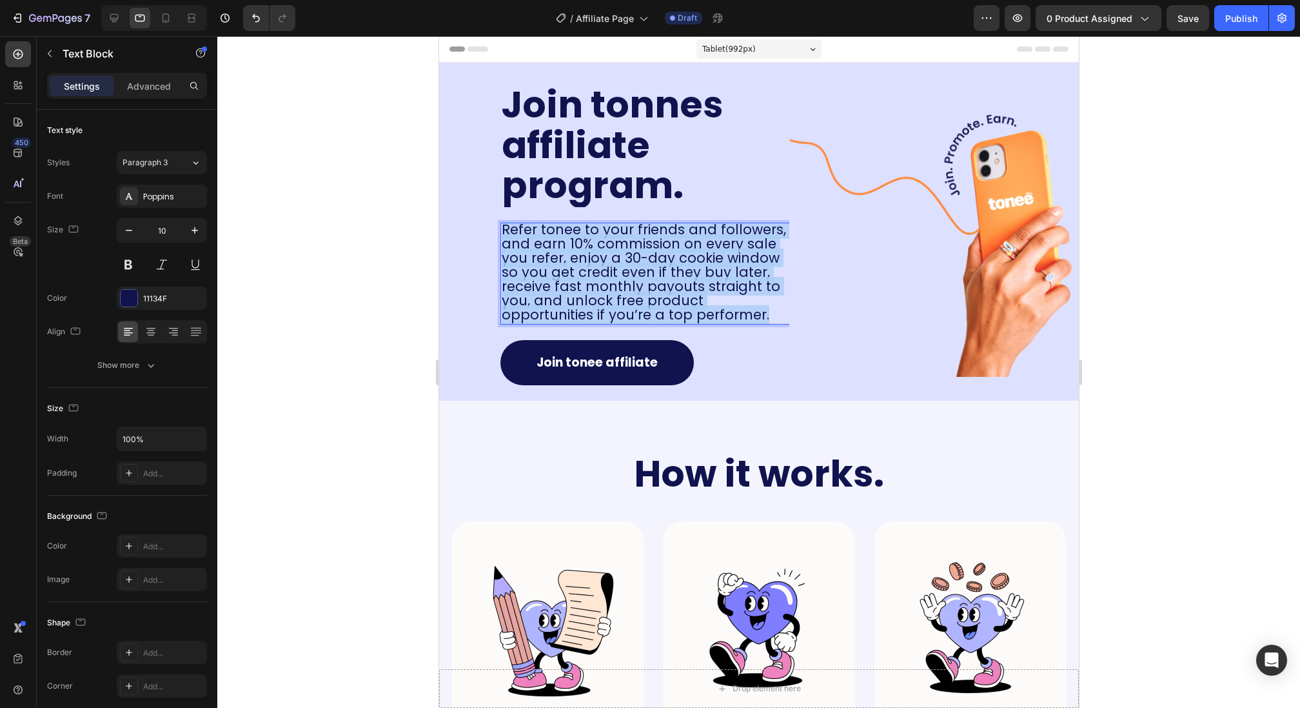
click at [561, 264] on span "Refer tonee to your friends and followers, and earn 10% commission on every sal…" at bounding box center [643, 272] width 284 height 104
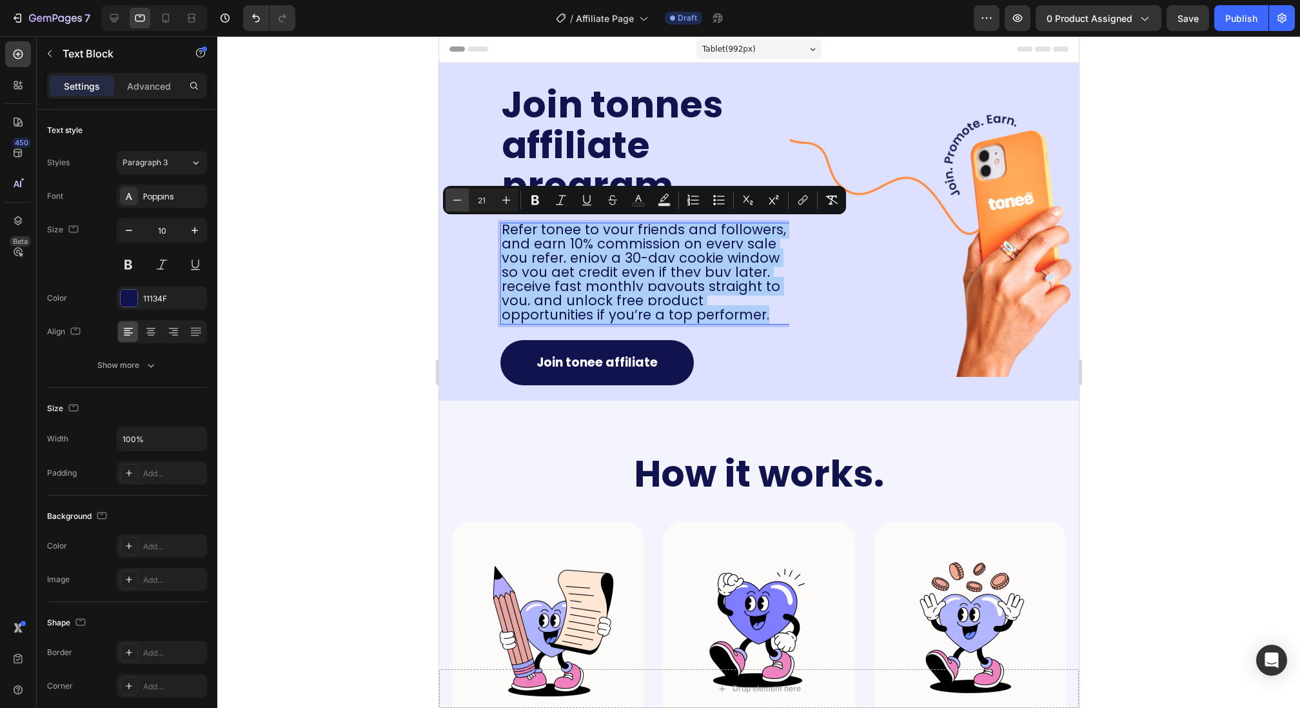
click at [461, 206] on button "Minus" at bounding box center [457, 199] width 23 height 23
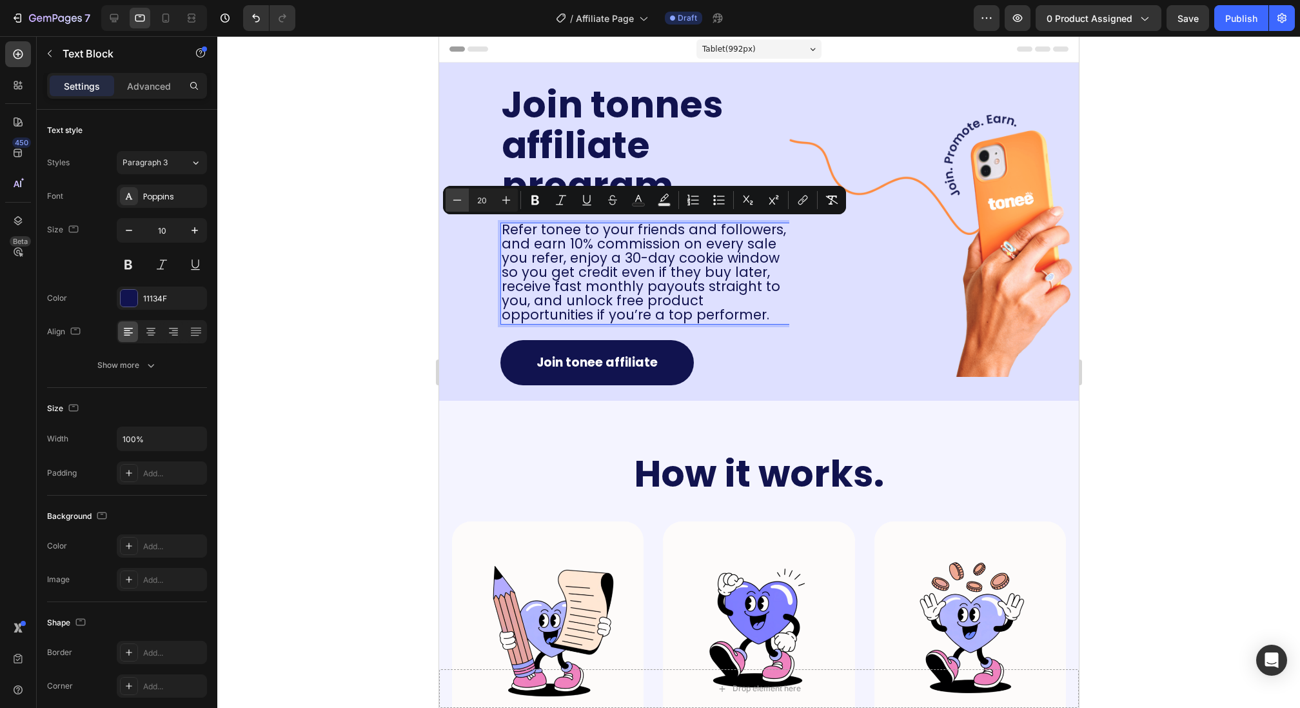
click at [461, 206] on button "Minus" at bounding box center [457, 199] width 23 height 23
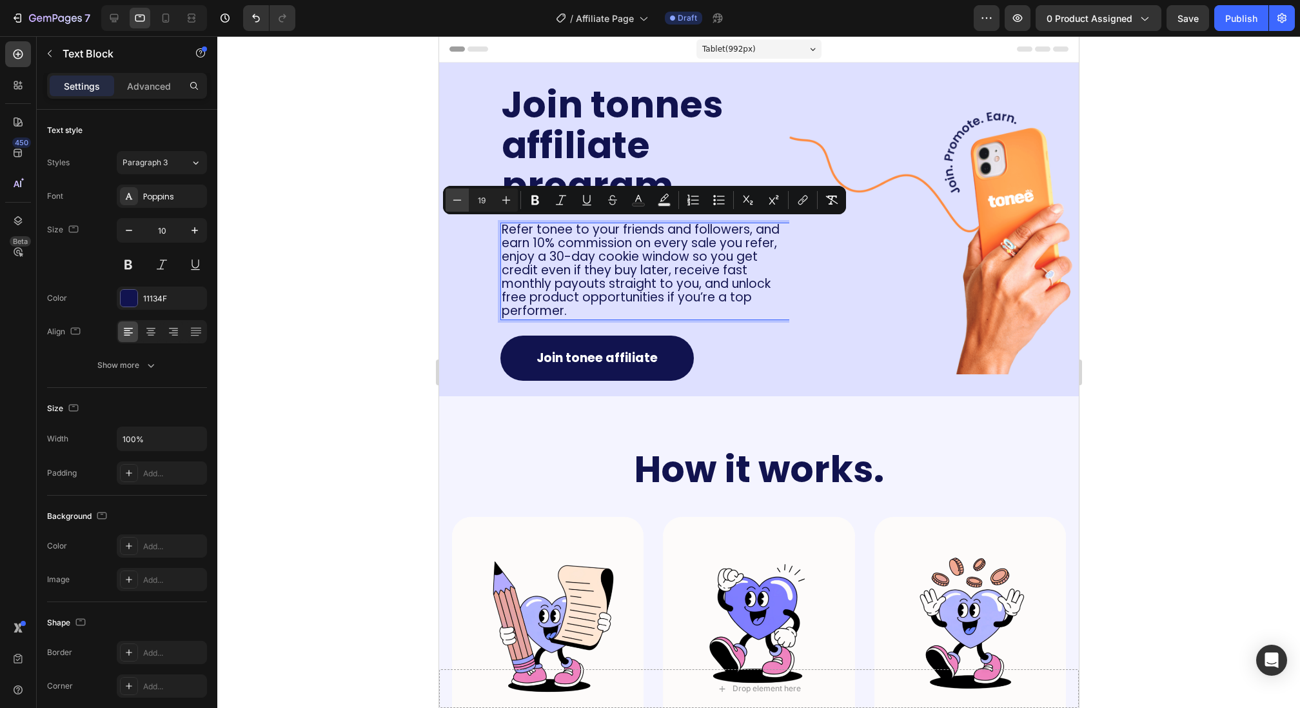
click at [461, 206] on button "Minus" at bounding box center [457, 199] width 23 height 23
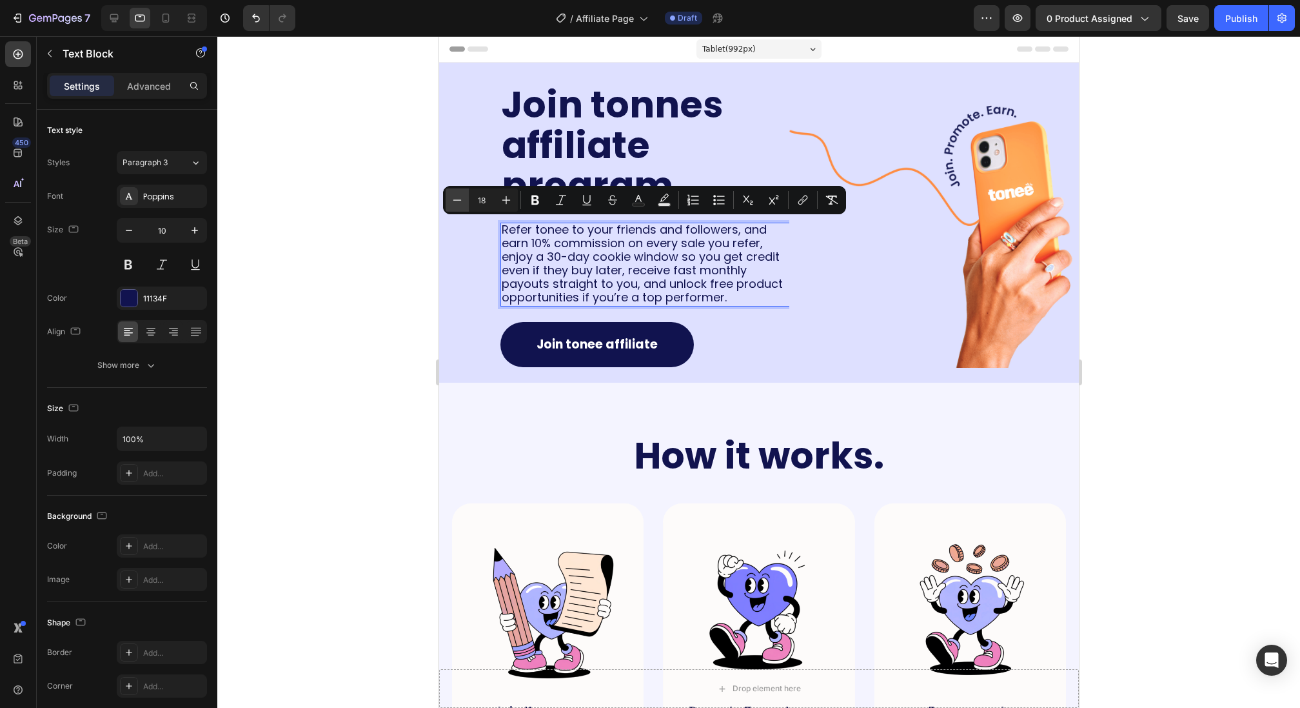
click at [461, 206] on button "Minus" at bounding box center [457, 199] width 23 height 23
type input "17"
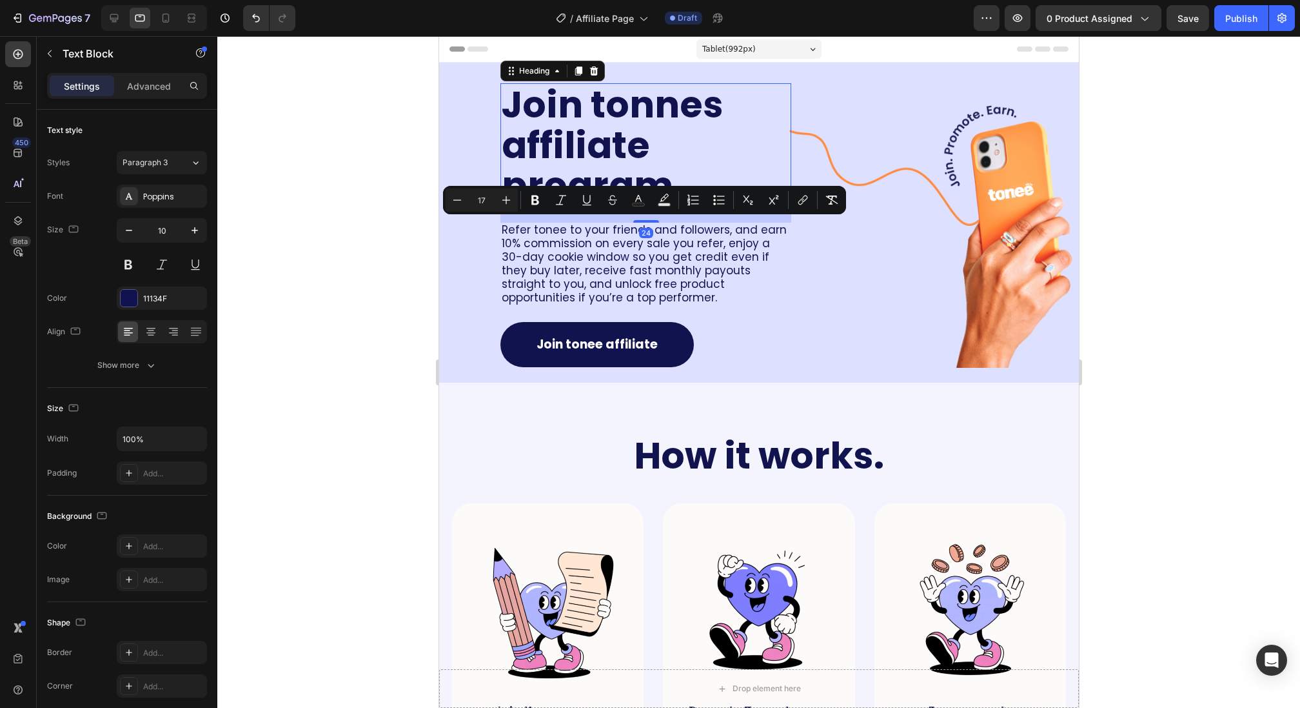
click at [560, 131] on h2 "Join tonnes affiliate program." at bounding box center [645, 145] width 291 height 124
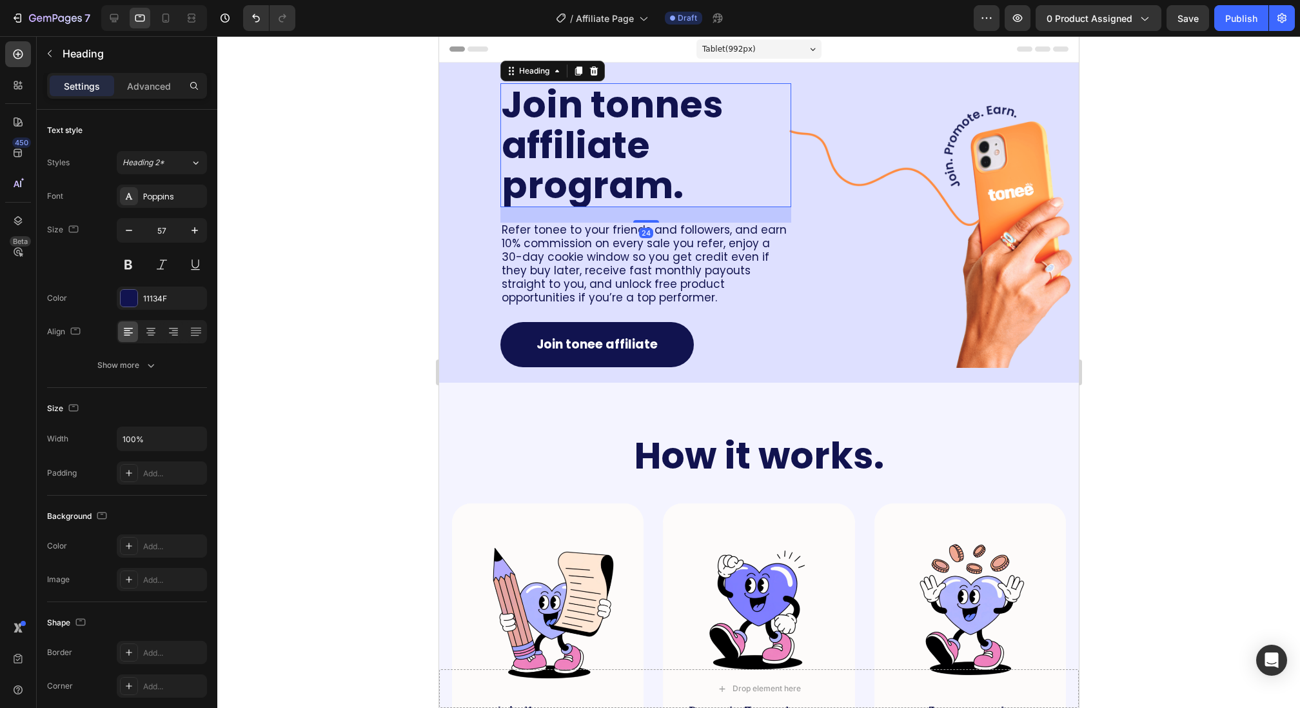
click at [560, 131] on h2 "Join tonnes affiliate program." at bounding box center [645, 145] width 291 height 124
click at [560, 131] on p "Join tonnes affiliate program." at bounding box center [645, 144] width 288 height 121
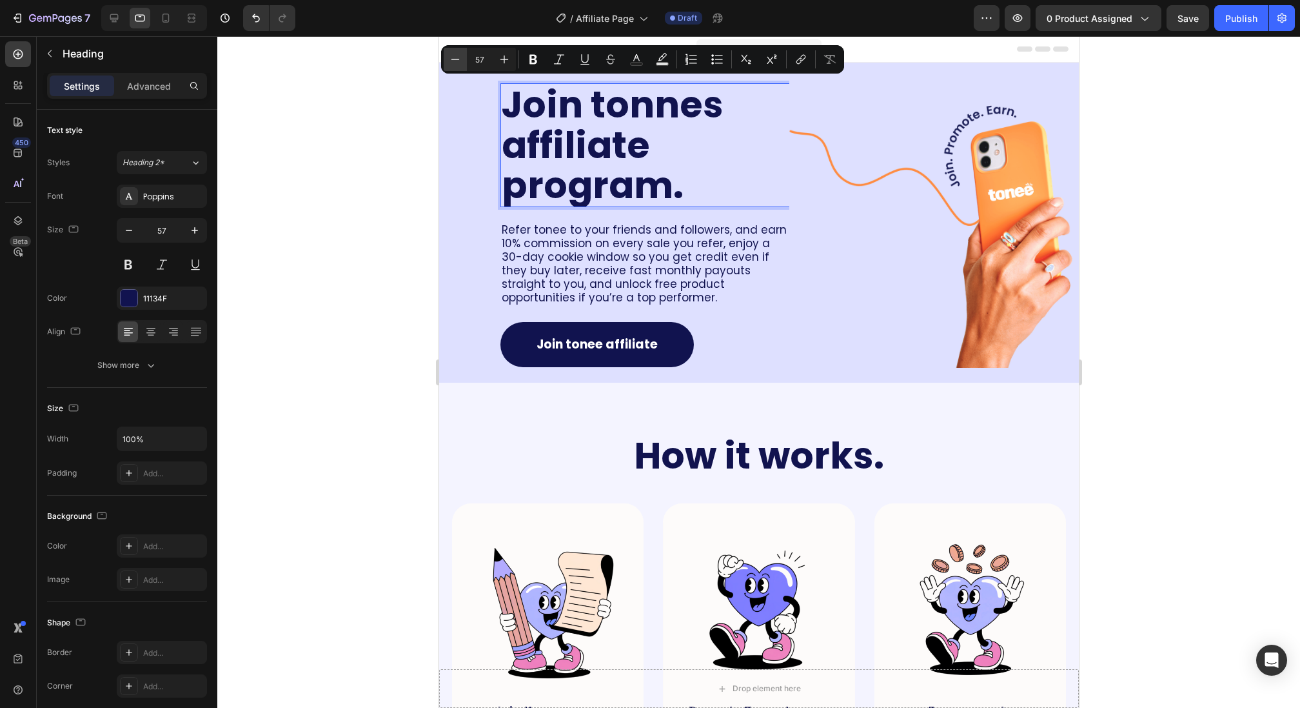
click at [459, 60] on icon "Editor contextual toolbar" at bounding box center [455, 59] width 13 height 13
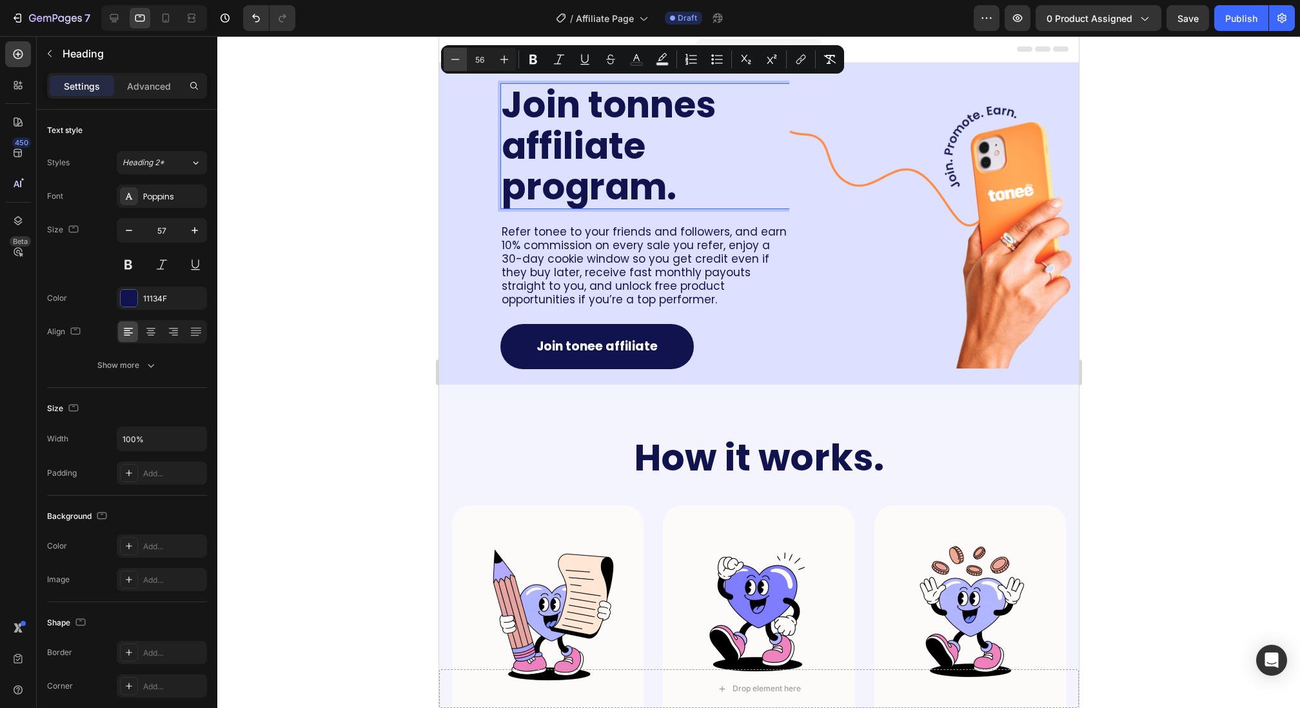
click at [459, 60] on icon "Editor contextual toolbar" at bounding box center [455, 59] width 13 height 13
type input "55"
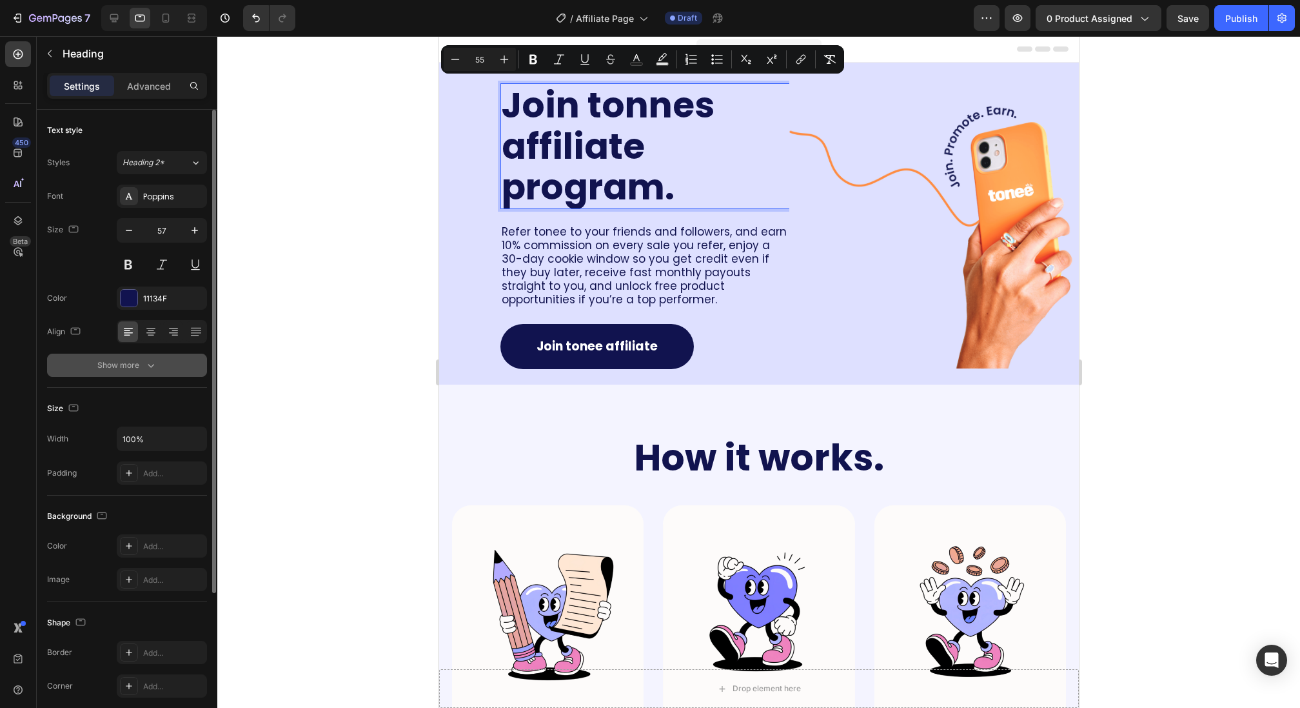
click at [144, 360] on icon "button" at bounding box center [150, 365] width 13 height 13
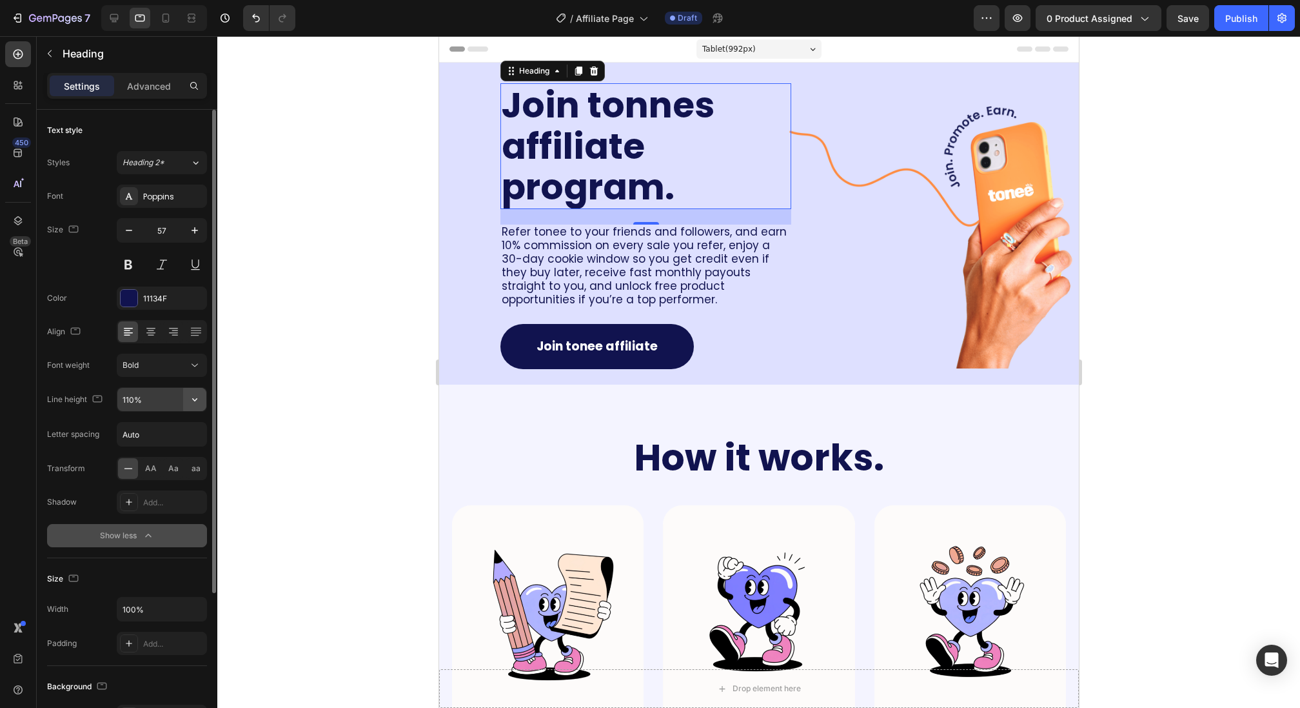
click at [199, 401] on icon "button" at bounding box center [194, 399] width 13 height 13
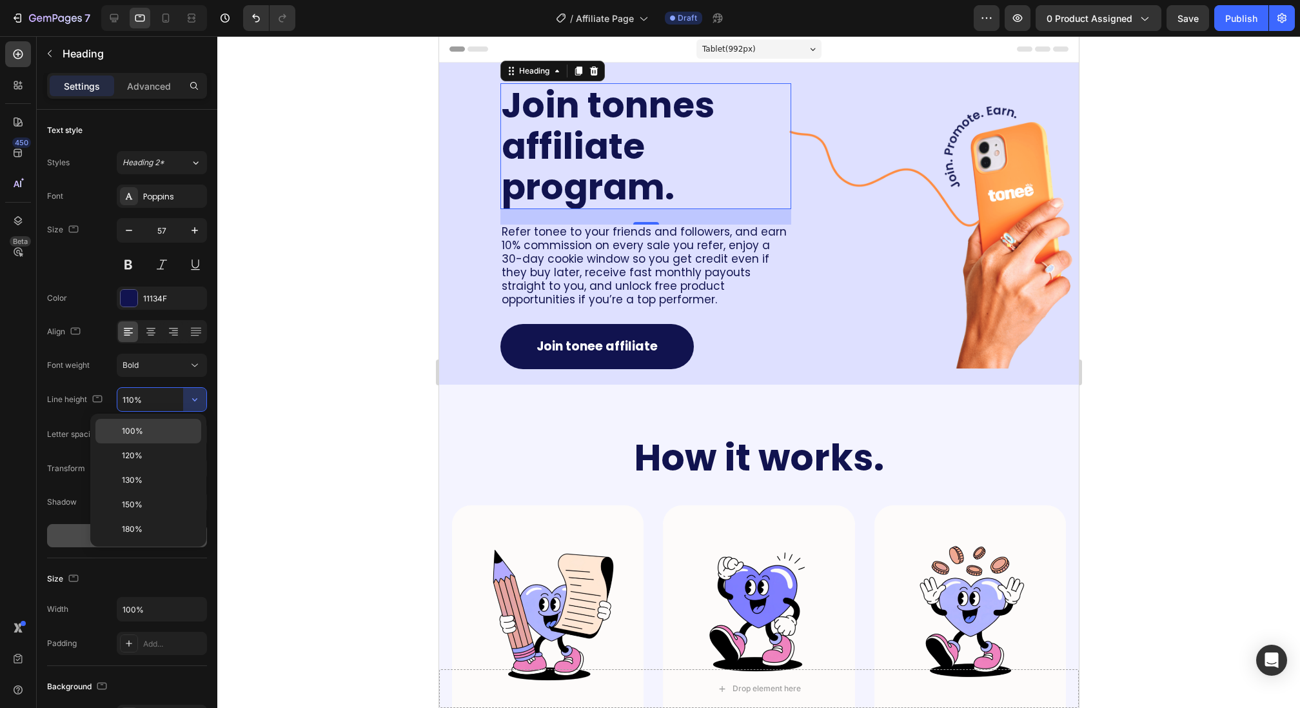
click at [153, 428] on p "100%" at bounding box center [159, 431] width 74 height 12
type input "100%"
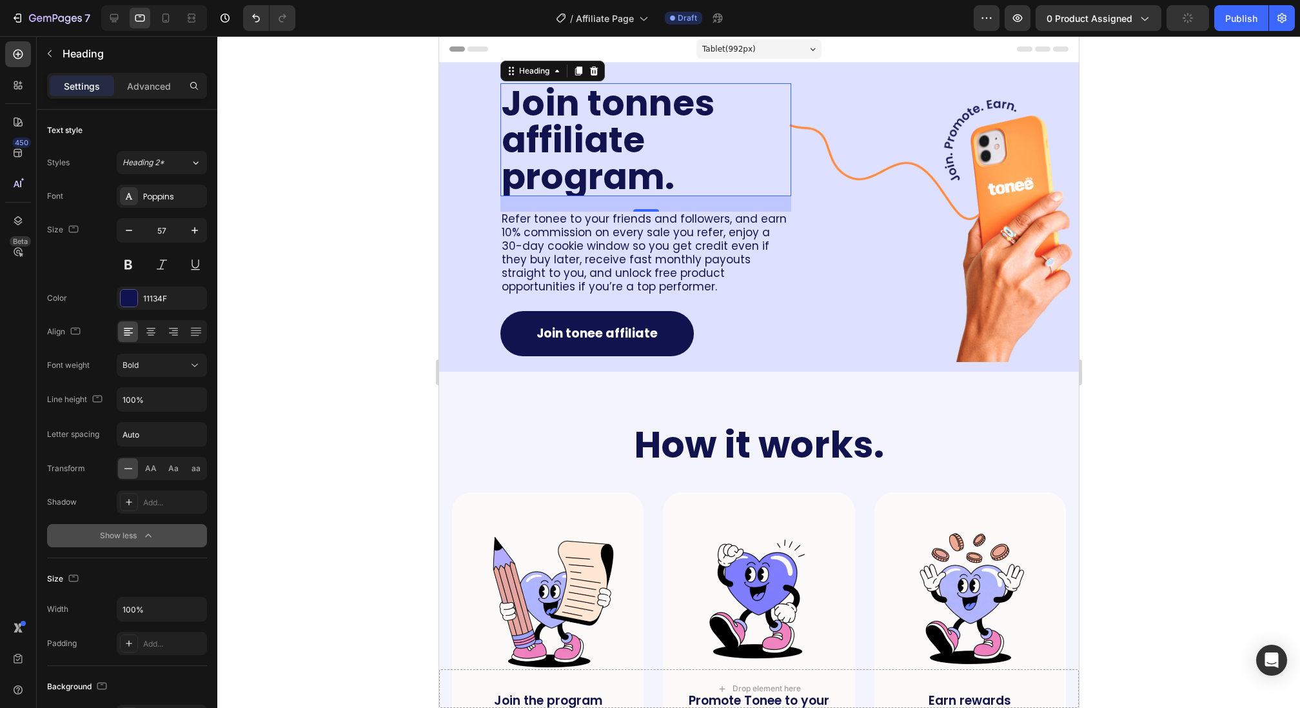
click at [338, 341] on div at bounding box center [758, 371] width 1083 height 671
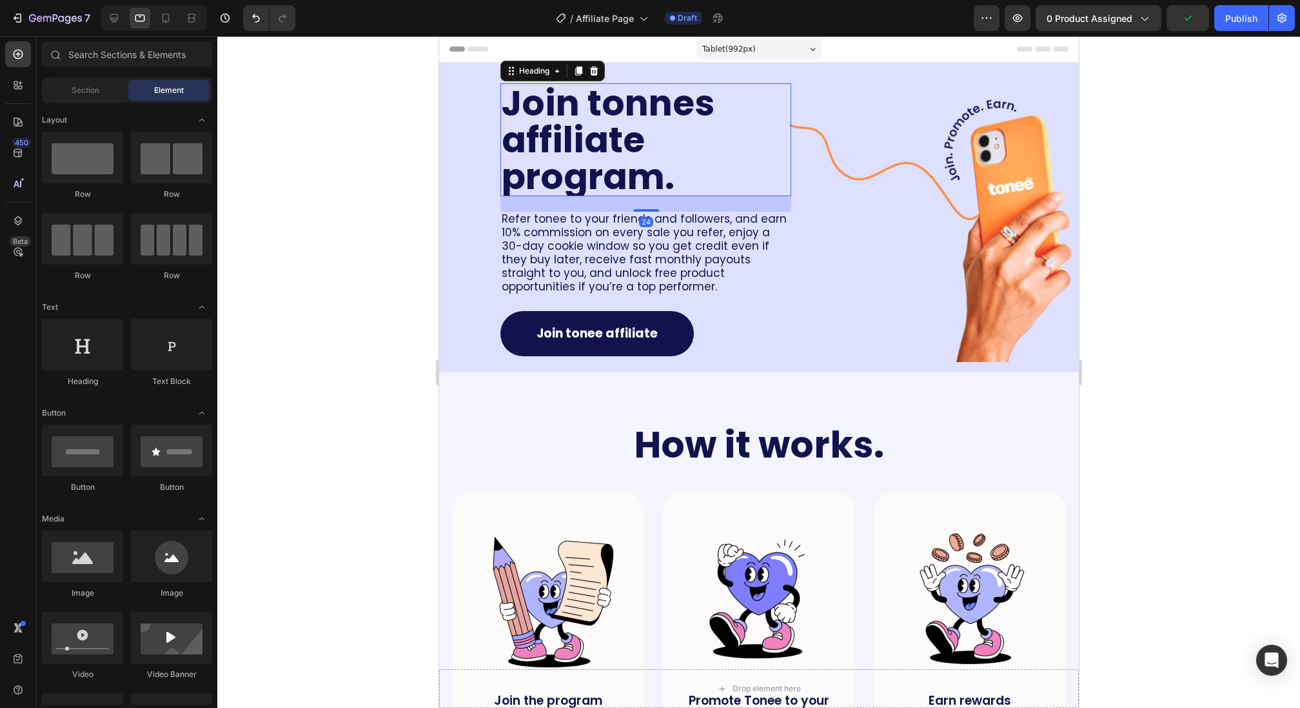
click at [640, 192] on span "Join tonnes affiliate program." at bounding box center [607, 139] width 213 height 123
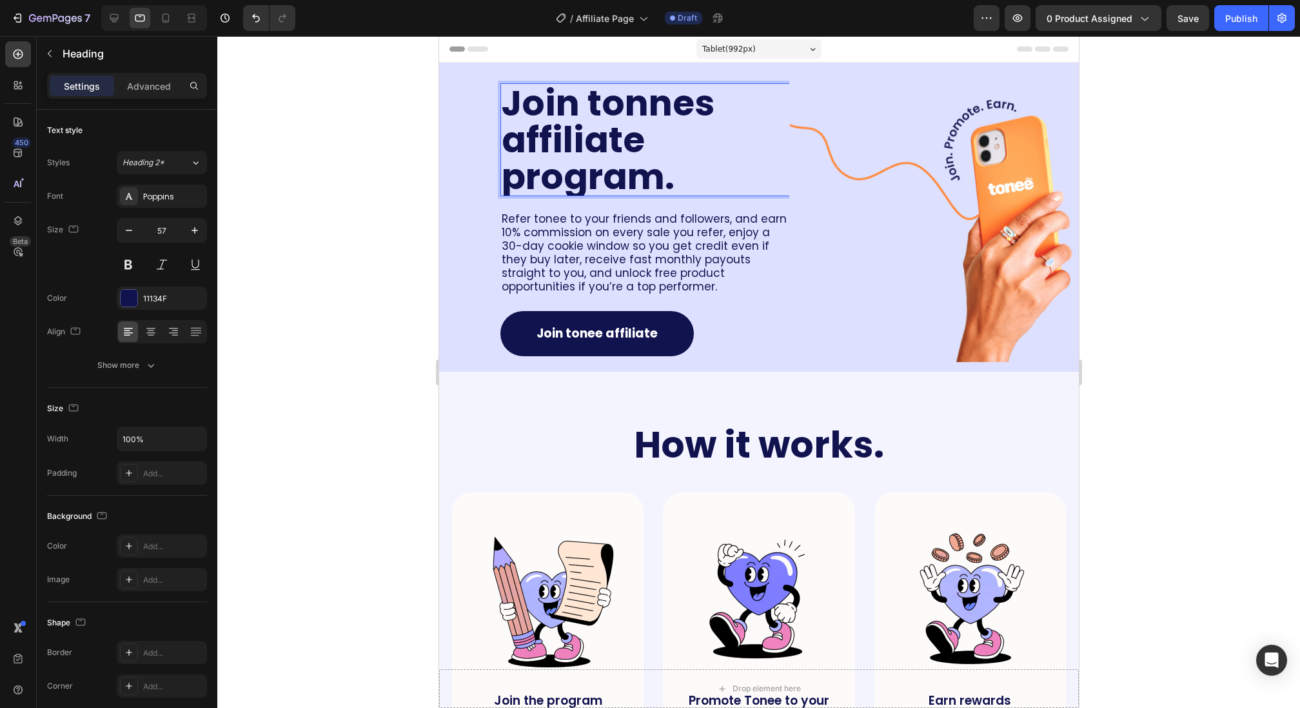
click at [410, 172] on div at bounding box center [758, 371] width 1083 height 671
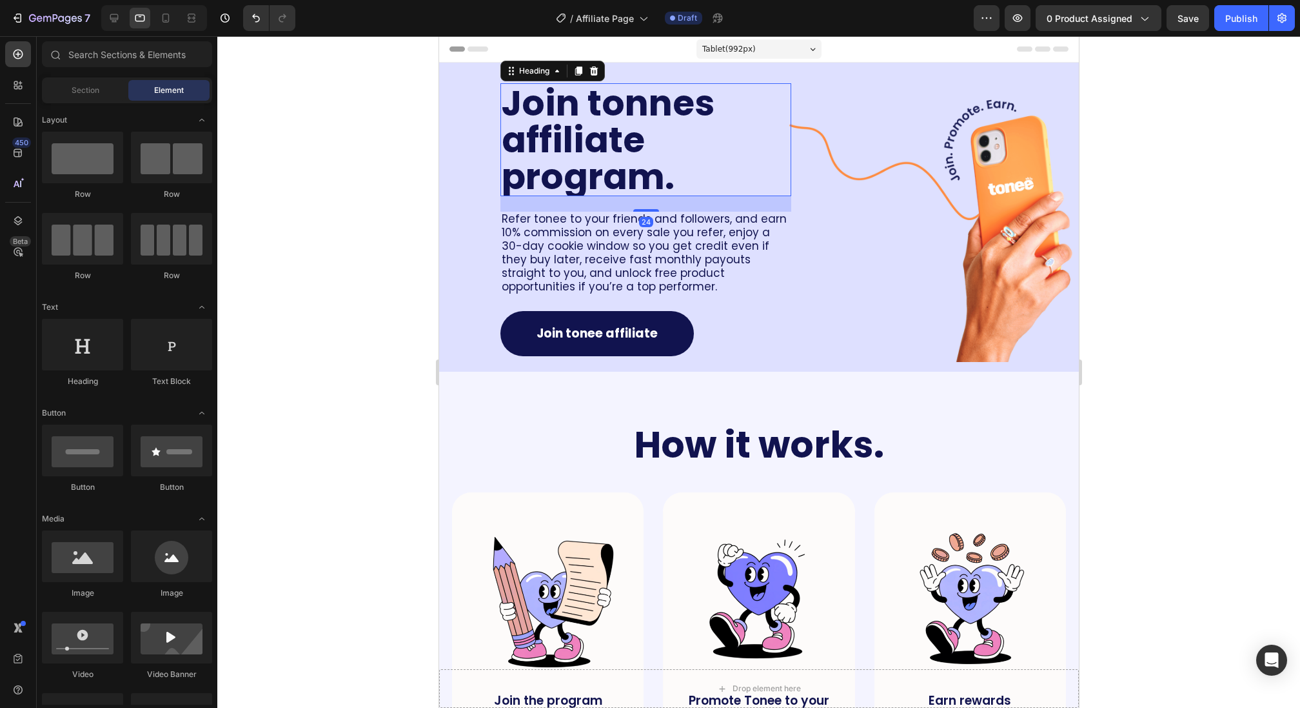
click at [686, 175] on p "⁠⁠⁠⁠⁠⁠⁠ Join tonnes affiliate program." at bounding box center [645, 139] width 288 height 110
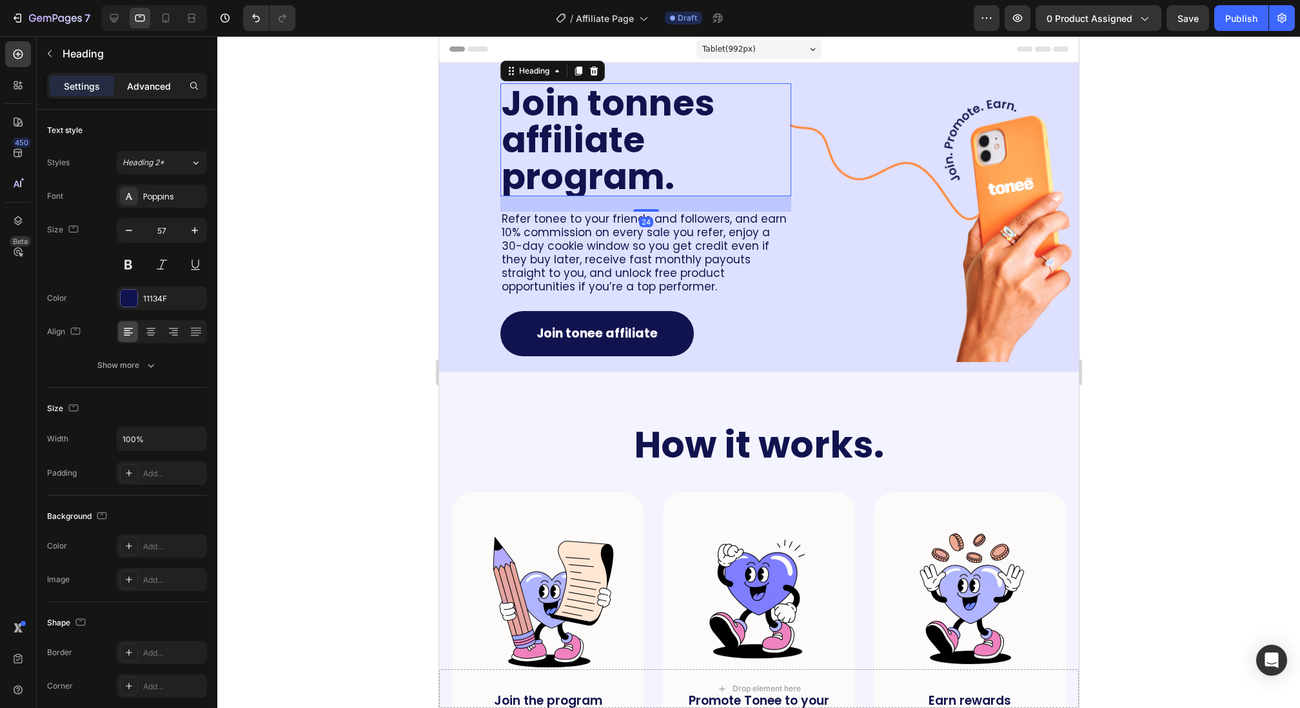
click at [152, 94] on div "Advanced" at bounding box center [149, 85] width 64 height 21
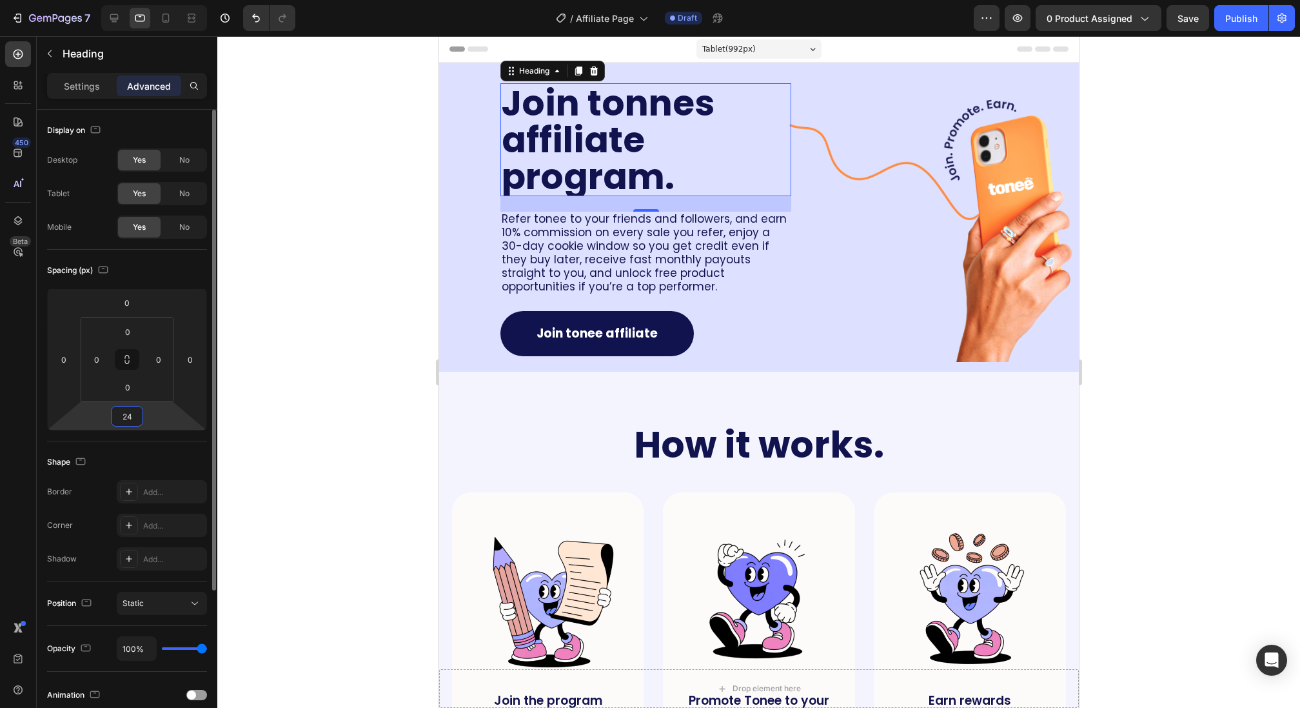
click at [134, 419] on input "24" at bounding box center [127, 415] width 26 height 19
click at [132, 0] on html "7 Version history / Affiliate Page Draft Preview 0 product assigned Save Publis…" at bounding box center [650, 0] width 1300 height 0
click at [130, 392] on input "0" at bounding box center [128, 386] width 26 height 19
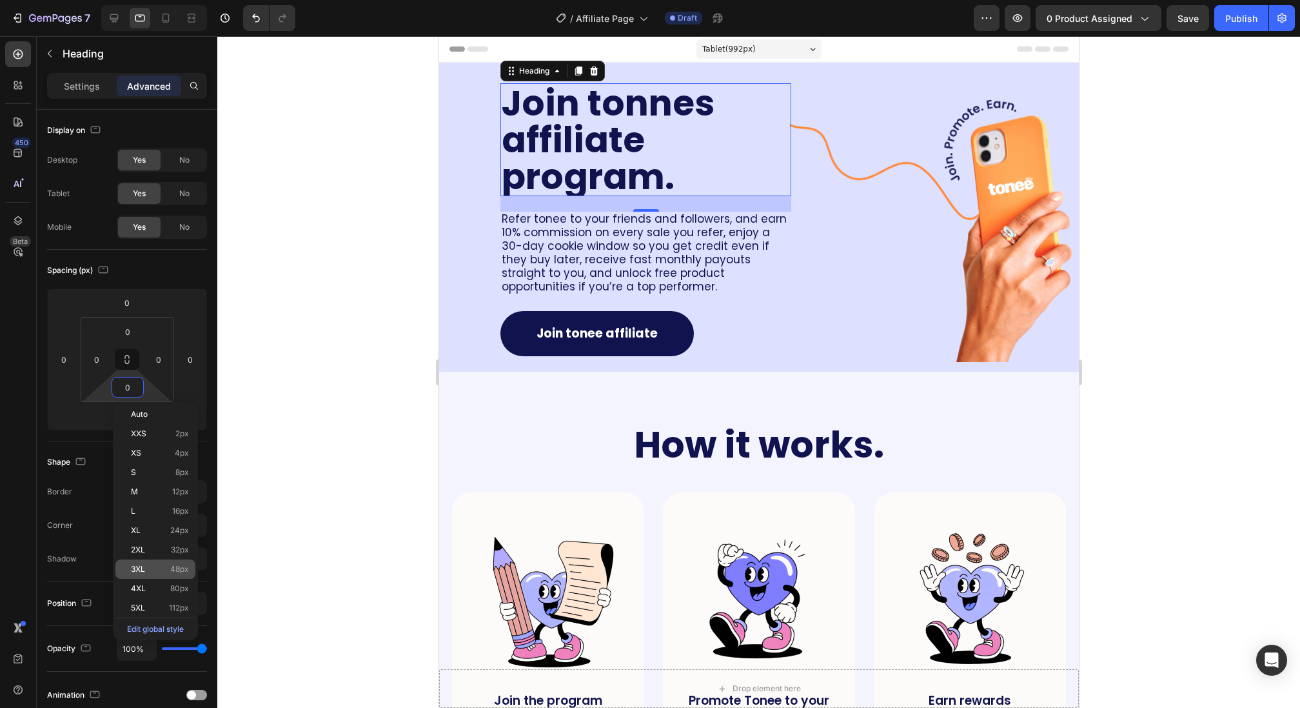
click at [150, 561] on div "3XL 48px" at bounding box center [155, 568] width 80 height 19
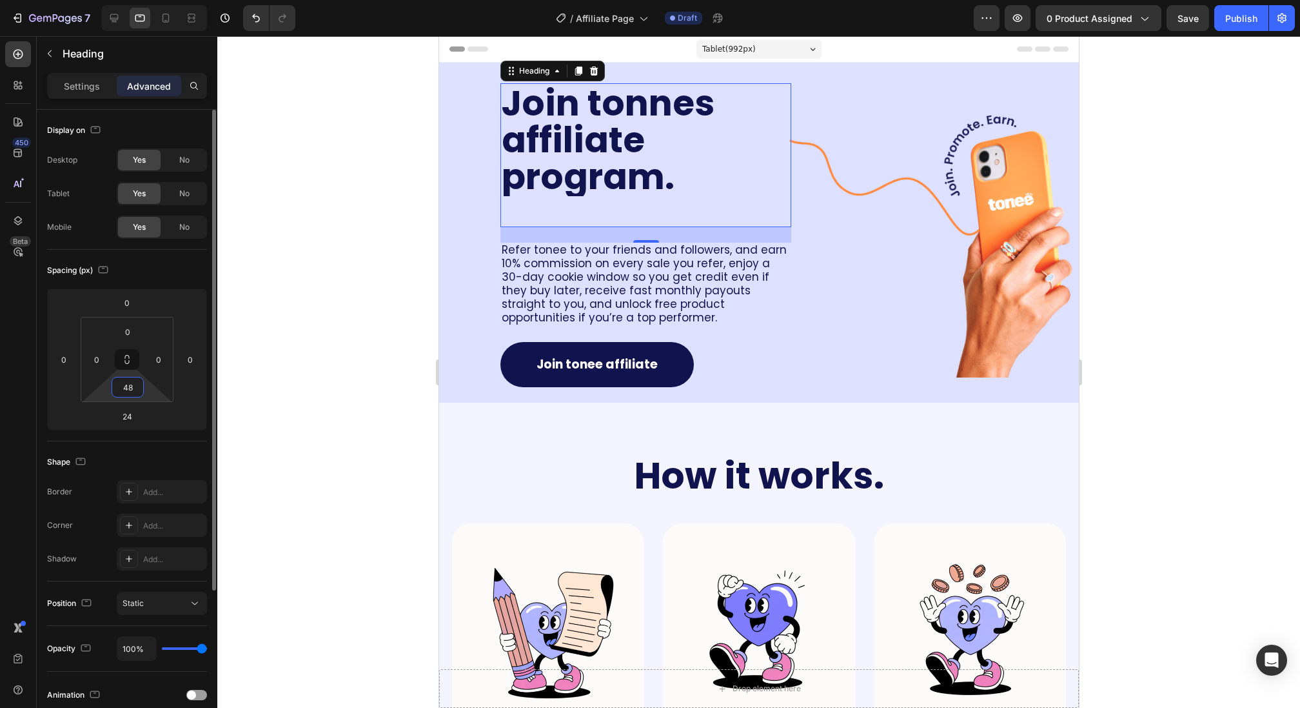
click at [136, 390] on input "48" at bounding box center [128, 386] width 26 height 19
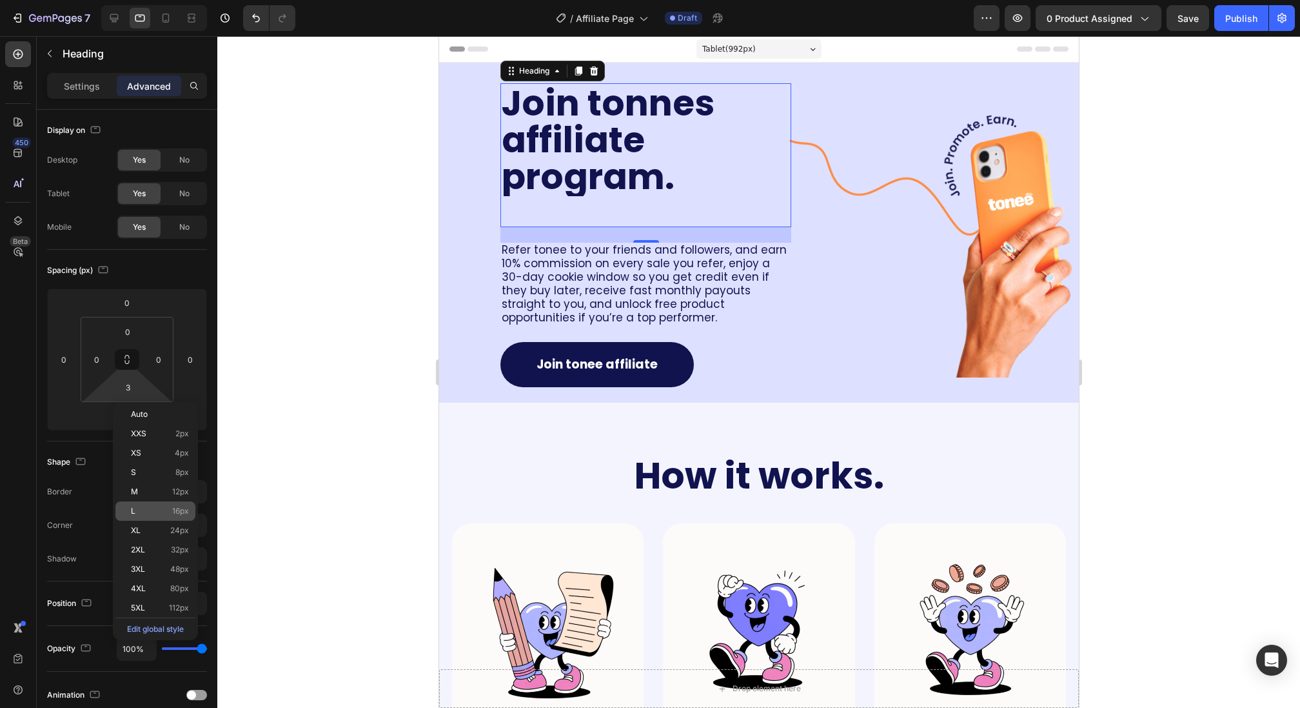
click at [150, 515] on p "L 16px" at bounding box center [160, 510] width 58 height 9
type input "16"
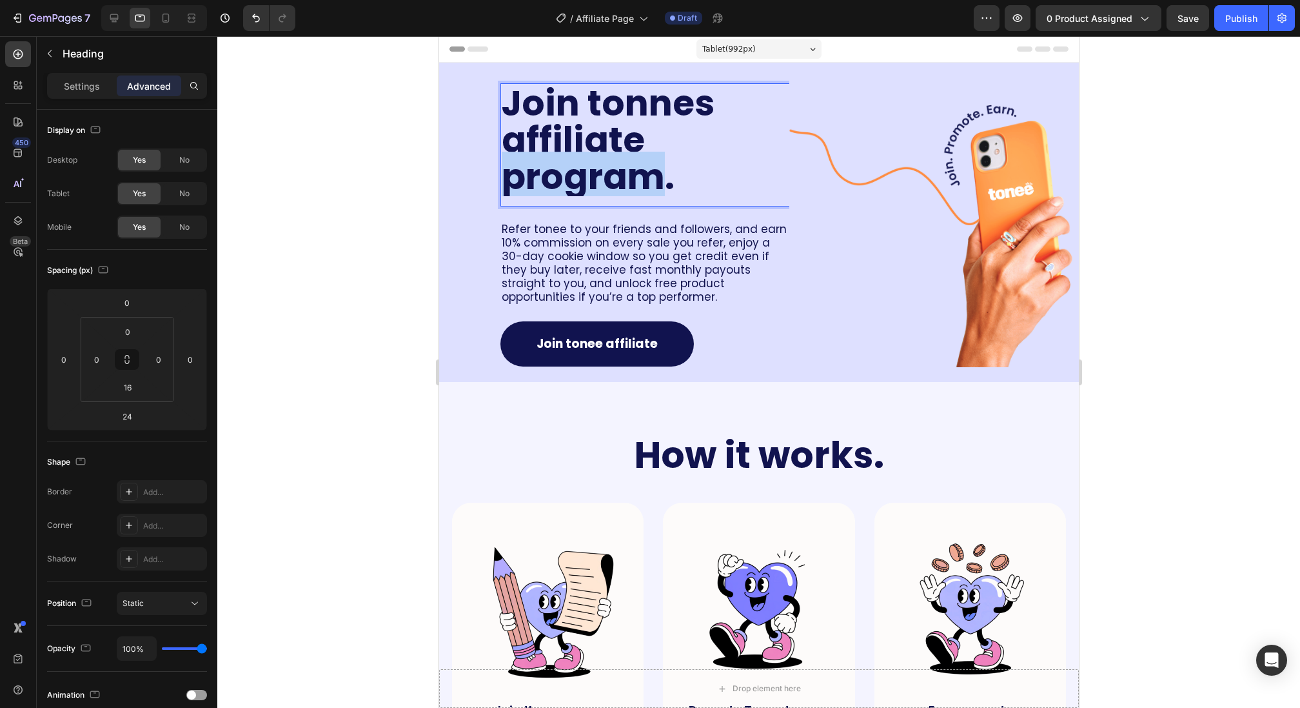
click at [570, 188] on span "Join tonnes affiliate program." at bounding box center [607, 139] width 213 height 123
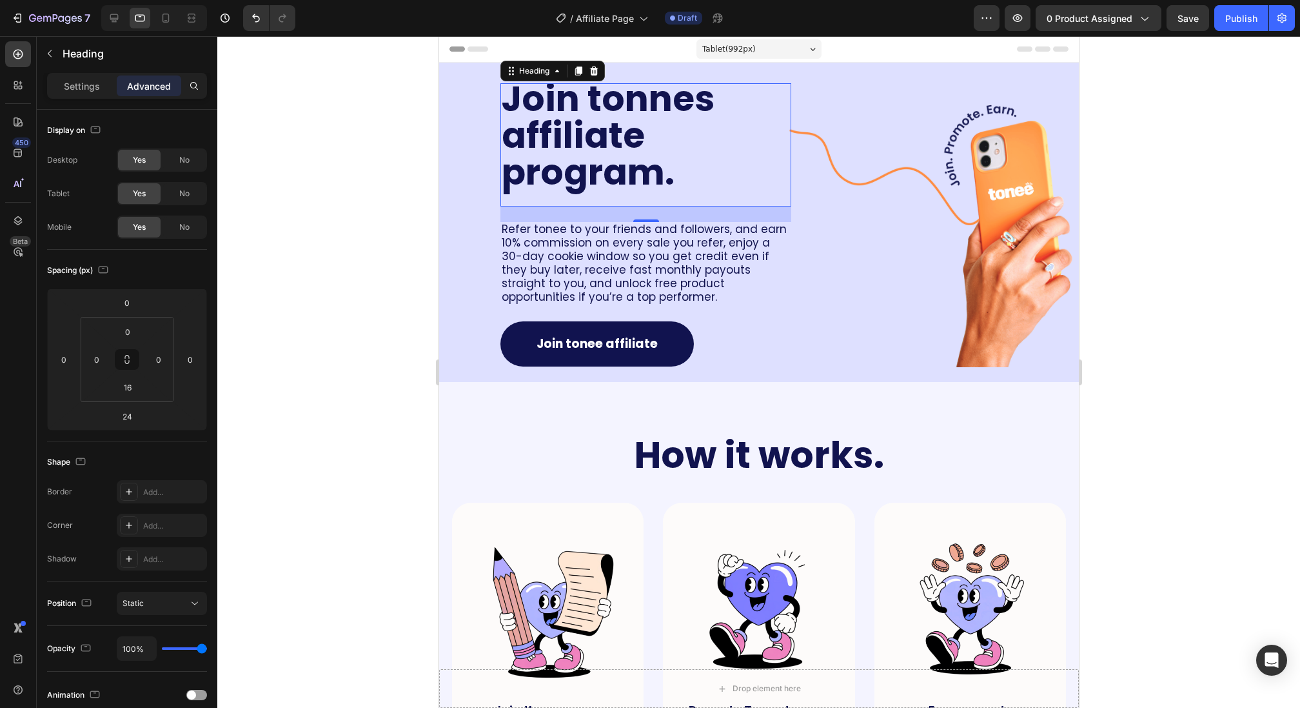
click at [410, 214] on div at bounding box center [758, 371] width 1083 height 671
click at [651, 104] on span "Join tonnes affiliate program." at bounding box center [607, 135] width 213 height 123
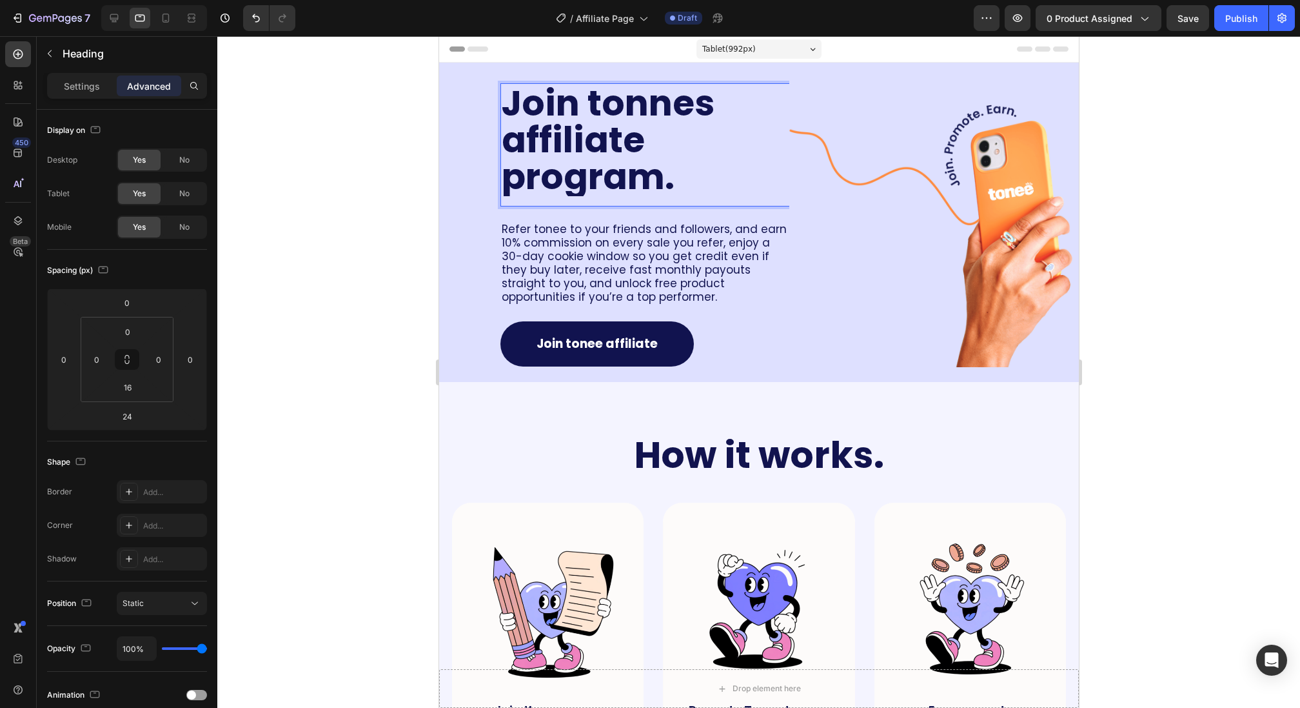
click at [653, 107] on span "Join tonnes affiliate program." at bounding box center [607, 139] width 213 height 123
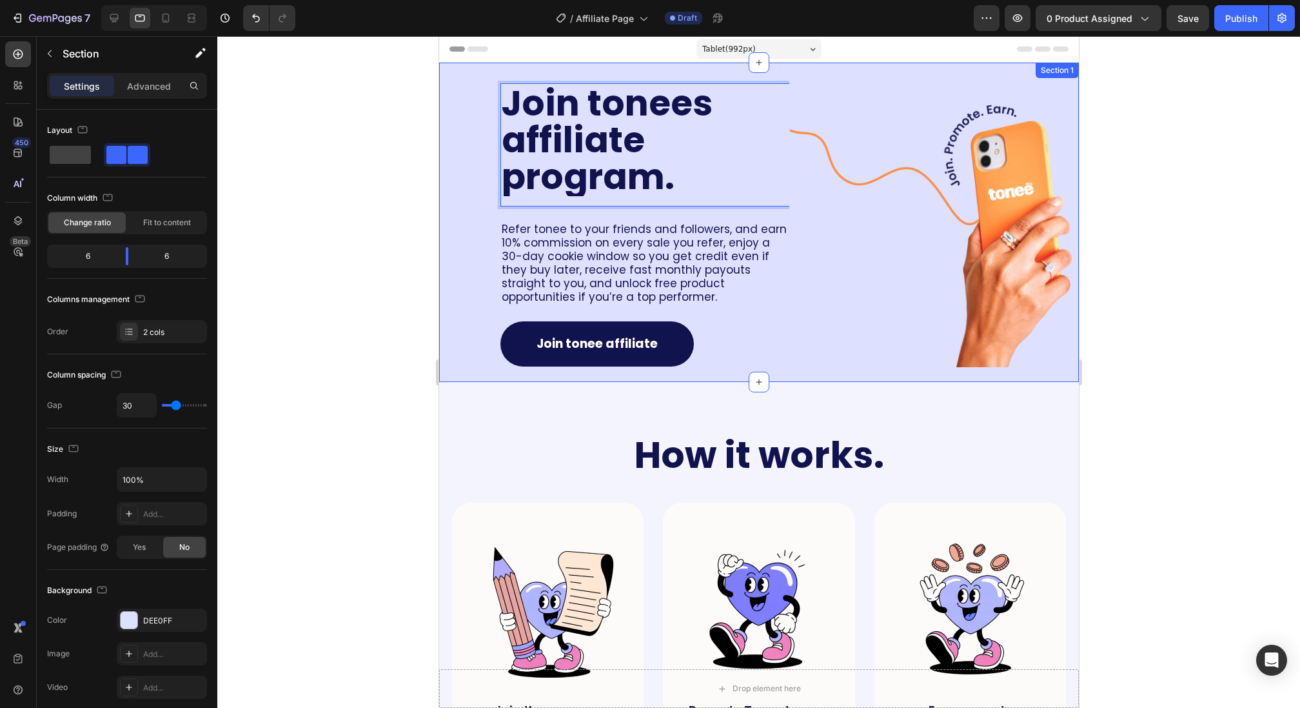
click at [439, 99] on div "Join tonees affiliate program. Heading 24 Refer tonee to your friends and follo…" at bounding box center [594, 222] width 310 height 319
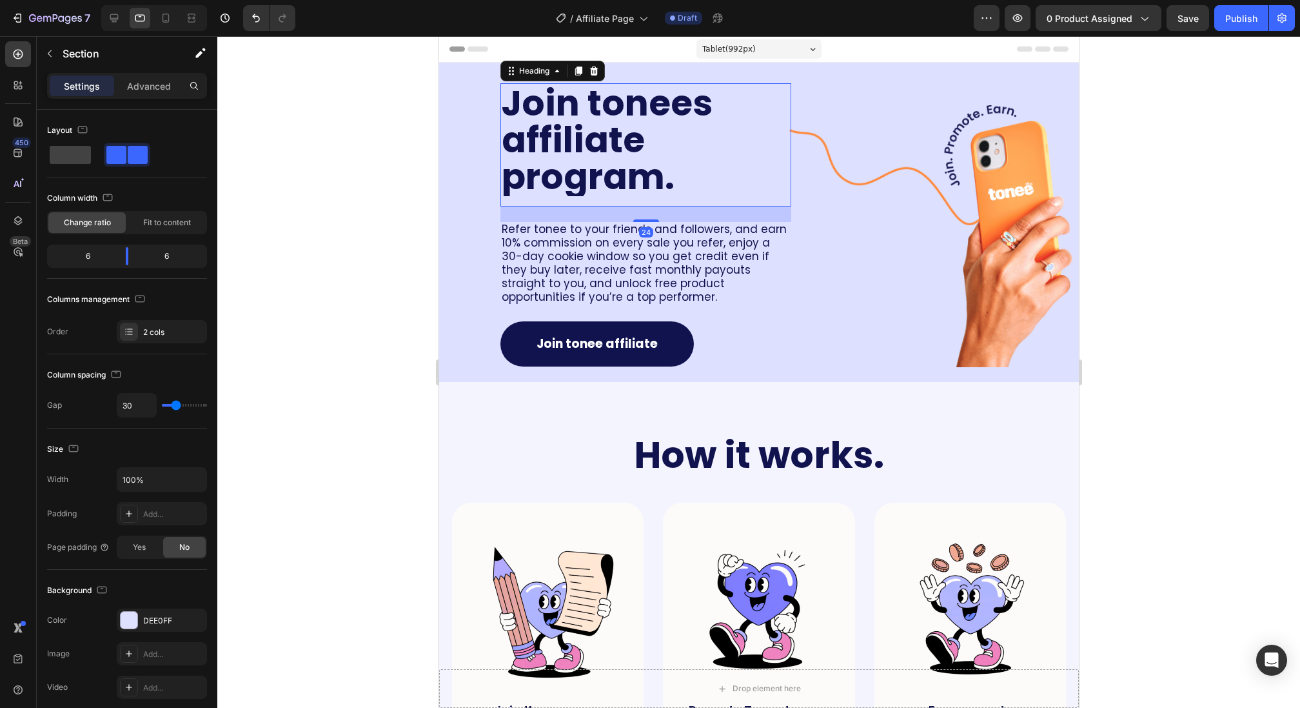
click at [706, 108] on span "Join tonees affiliate program." at bounding box center [606, 139] width 211 height 123
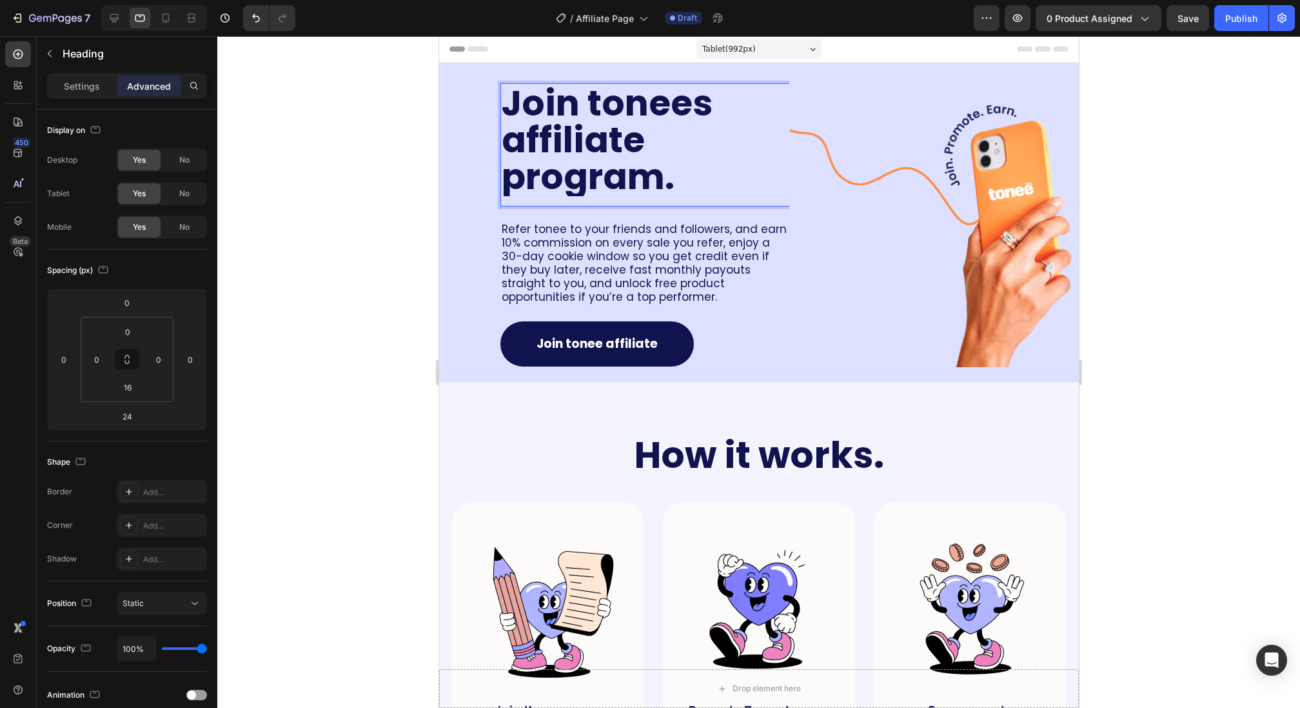
click at [693, 108] on span "Join tonees affiliate program." at bounding box center [606, 139] width 211 height 123
click at [1192, 17] on span "Save" at bounding box center [1188, 18] width 21 height 11
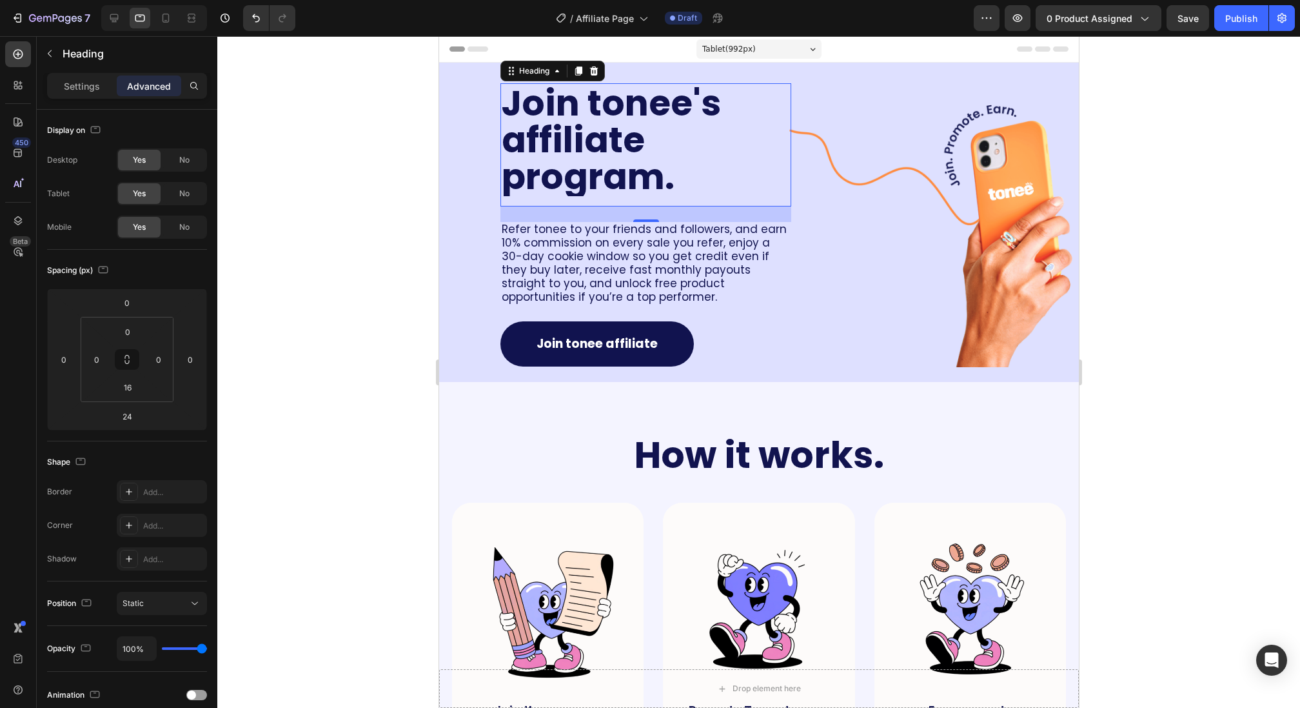
click at [344, 199] on div at bounding box center [758, 371] width 1083 height 671
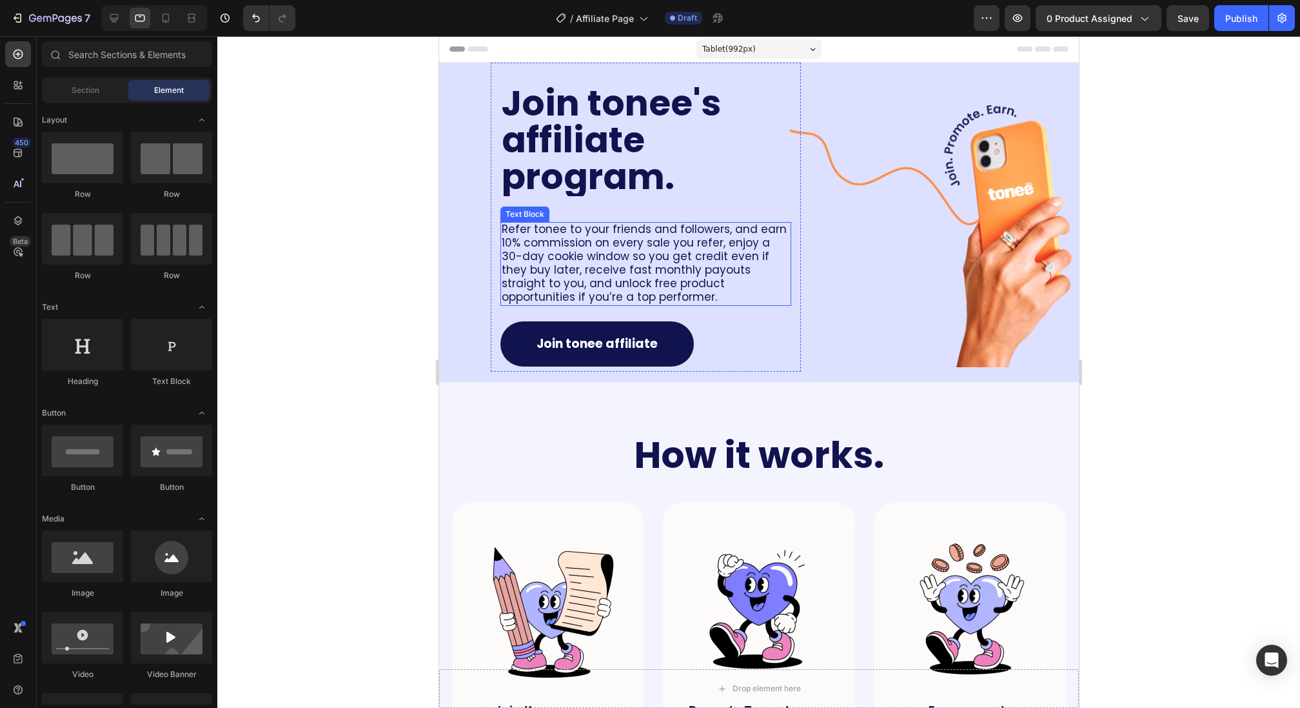
click at [546, 257] on span "Refer tonee to your friends and followers, and earn 10% commission on every sal…" at bounding box center [643, 262] width 285 height 83
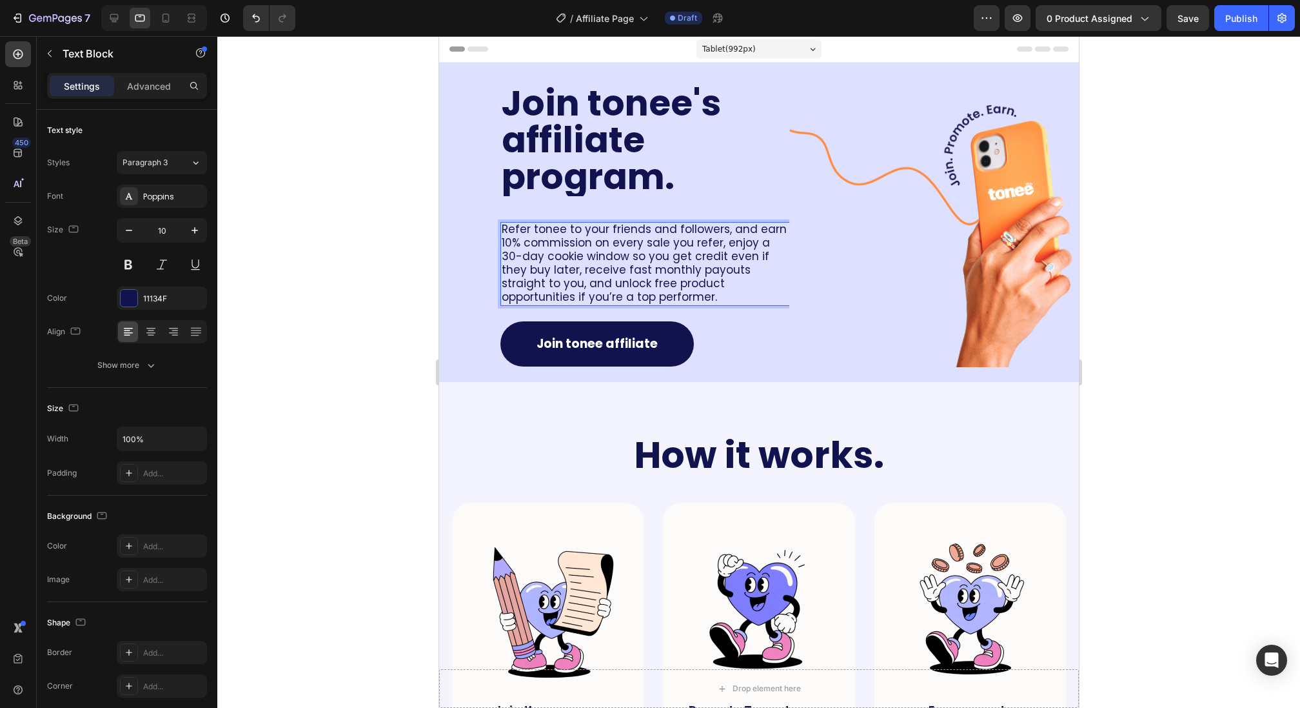
click at [597, 281] on span "Refer tonee to your friends and followers, and earn 10% commission on every sal…" at bounding box center [643, 262] width 285 height 83
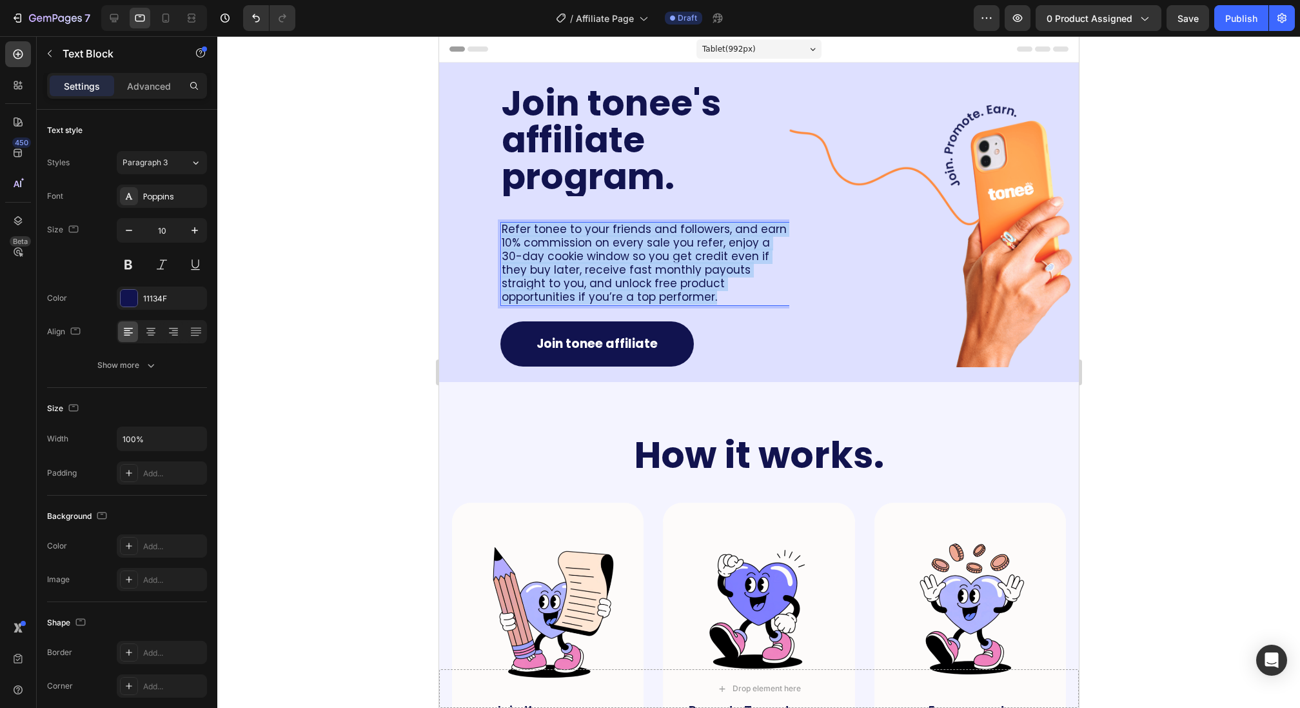
click at [597, 281] on span "Refer tonee to your friends and followers, and earn 10% commission on every sal…" at bounding box center [643, 262] width 285 height 83
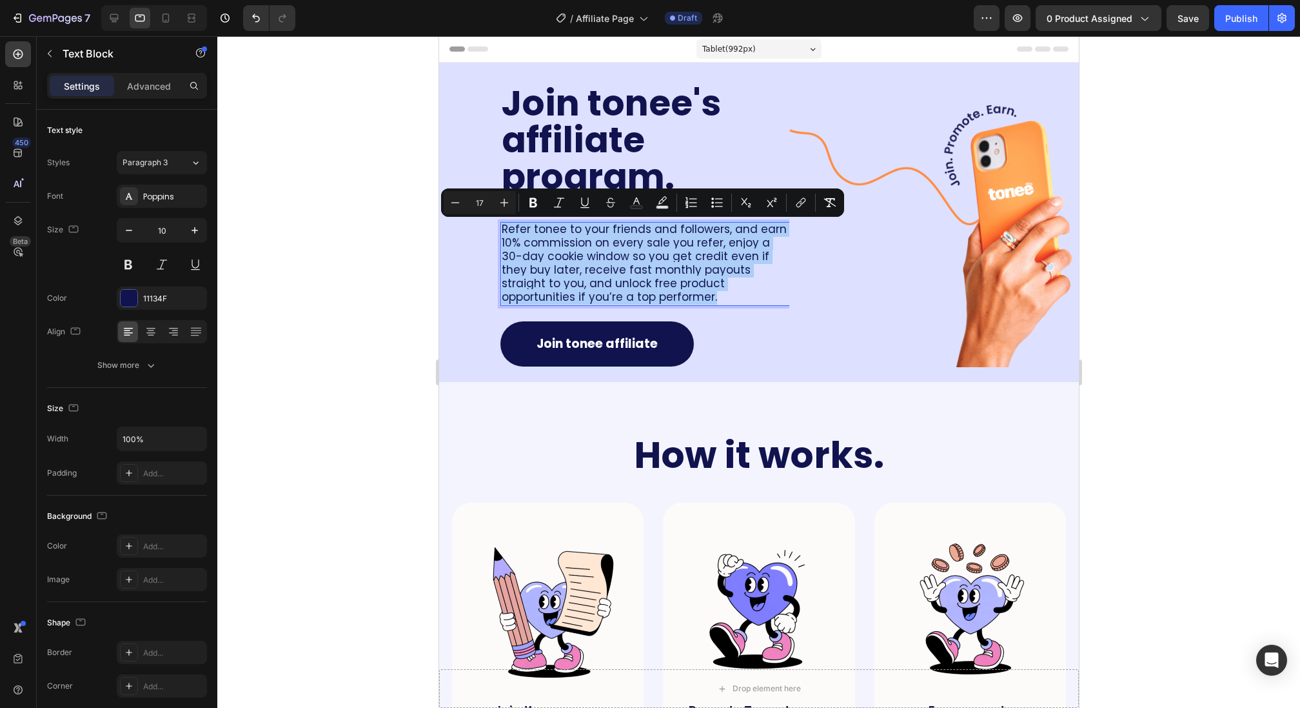
click at [369, 196] on div at bounding box center [758, 371] width 1083 height 671
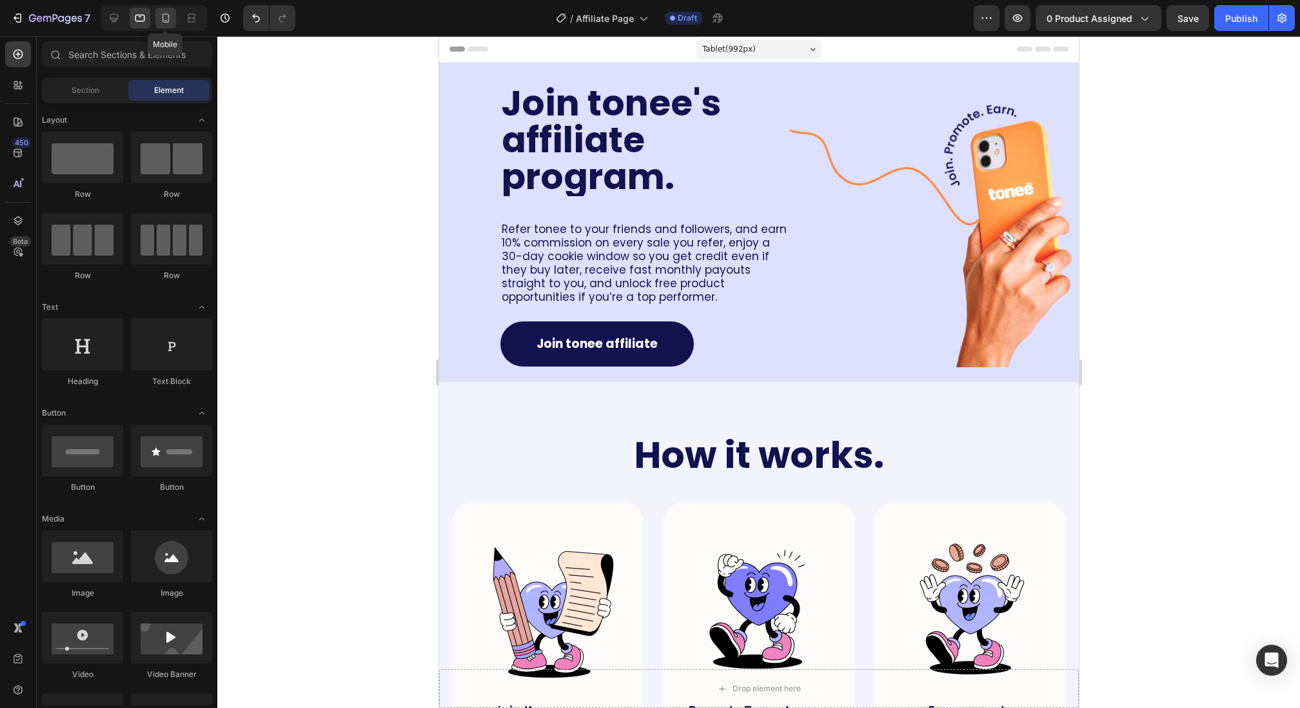
click at [168, 17] on icon at bounding box center [166, 18] width 7 height 9
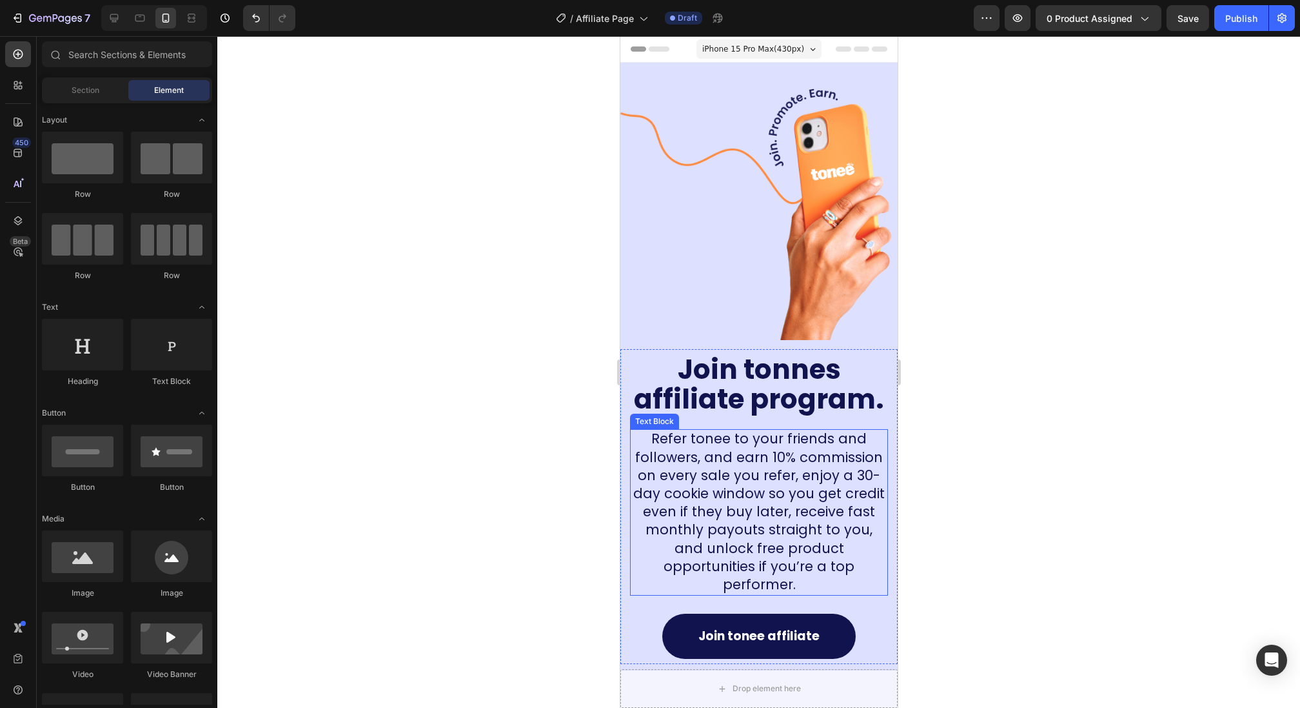
click at [717, 478] on span "Refer tonee to your friends and followers, and earn 10% commission on every sal…" at bounding box center [759, 511] width 252 height 164
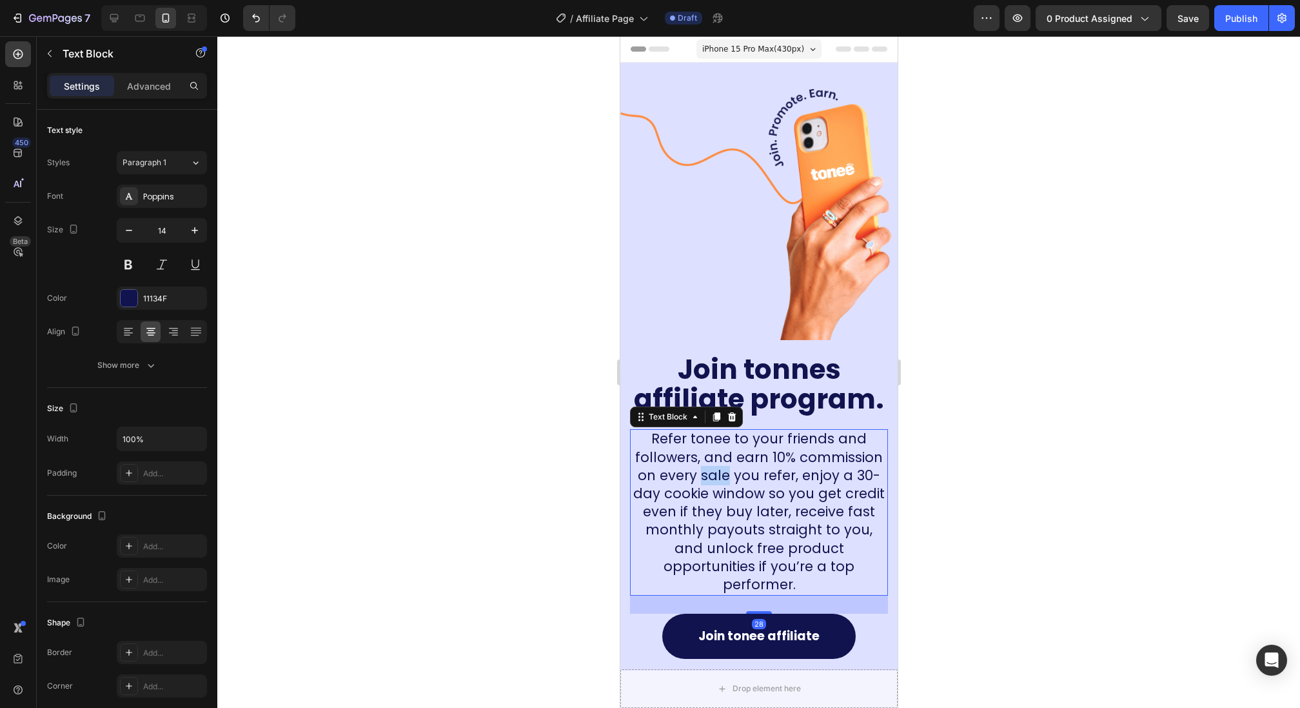
click at [717, 478] on span "Refer tonee to your friends and followers, and earn 10% commission on every sal…" at bounding box center [759, 511] width 252 height 164
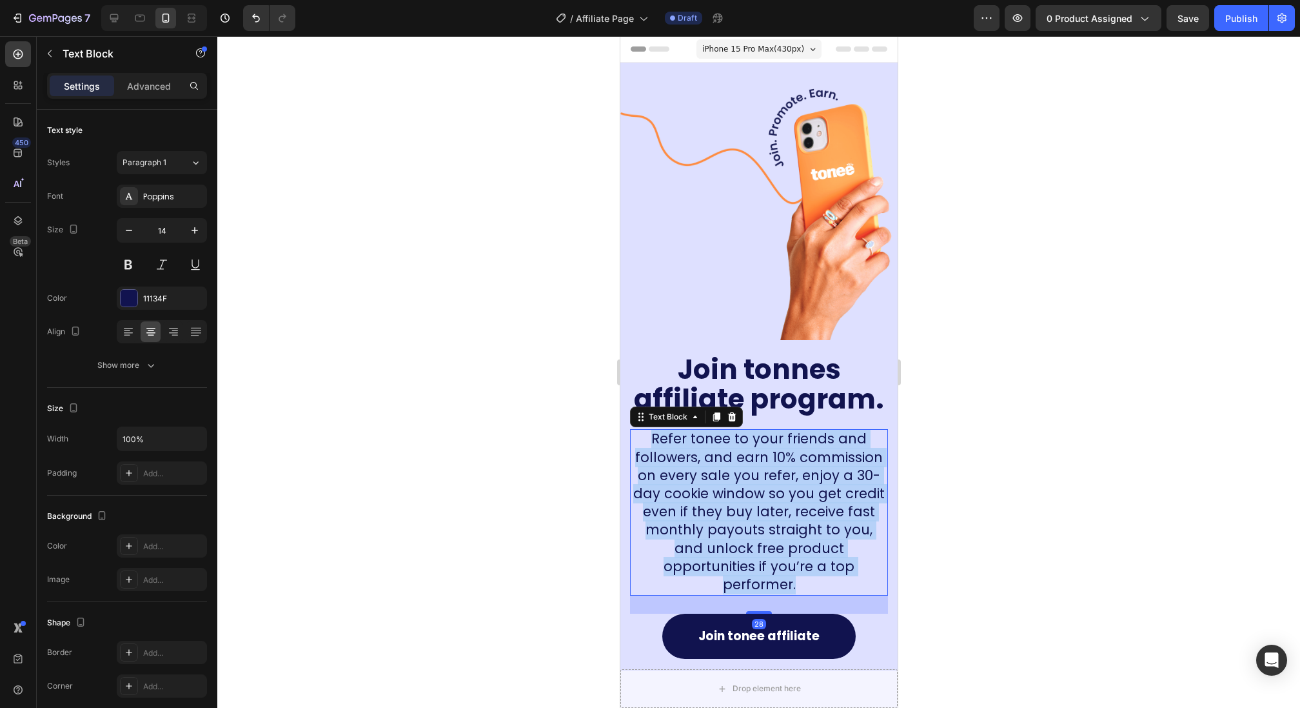
click at [717, 478] on span "Refer tonee to your friends and followers, and earn 10% commission on every sal…" at bounding box center [759, 511] width 252 height 164
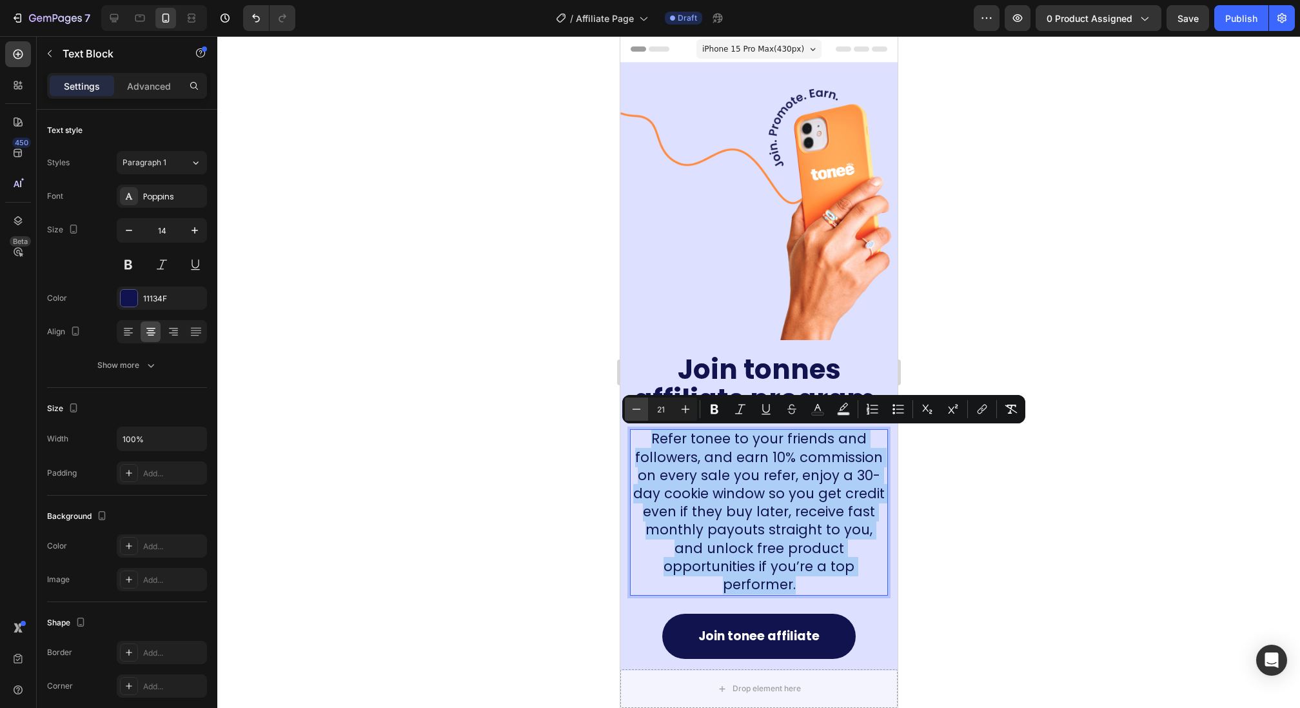
click at [626, 412] on button "Minus" at bounding box center [636, 408] width 23 height 23
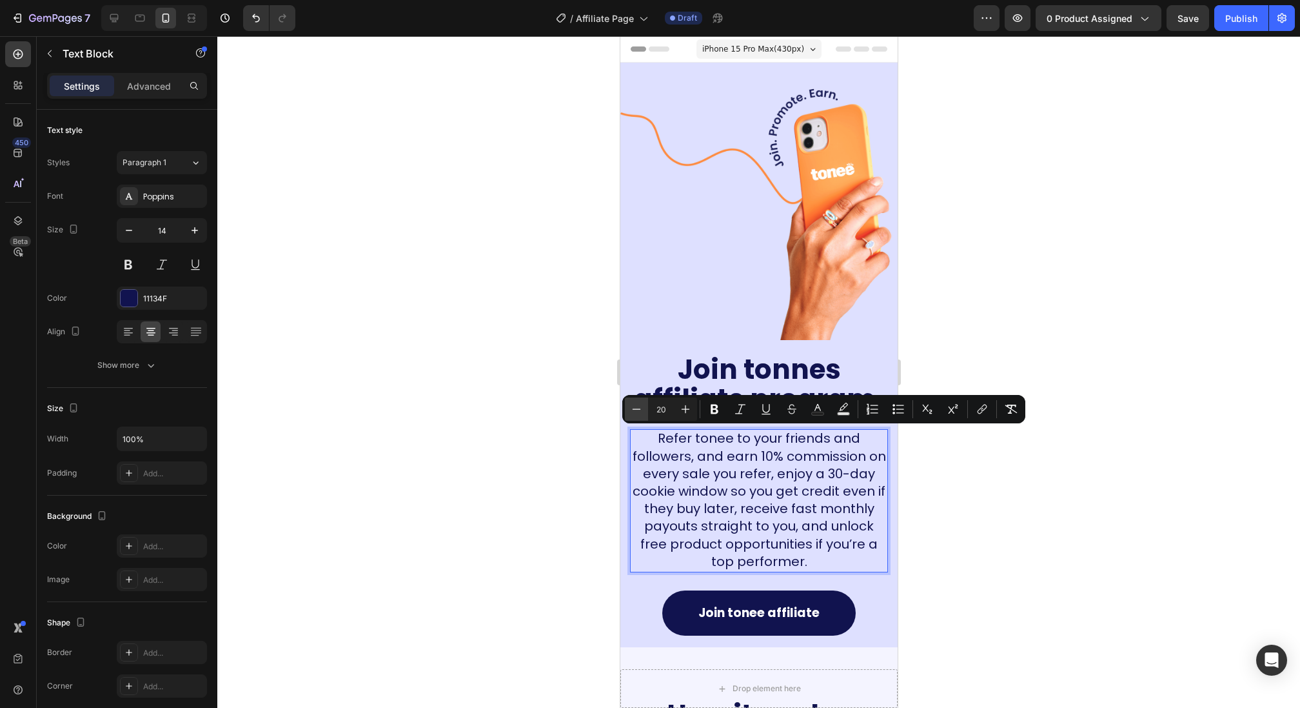
click at [626, 412] on button "Minus" at bounding box center [636, 408] width 23 height 23
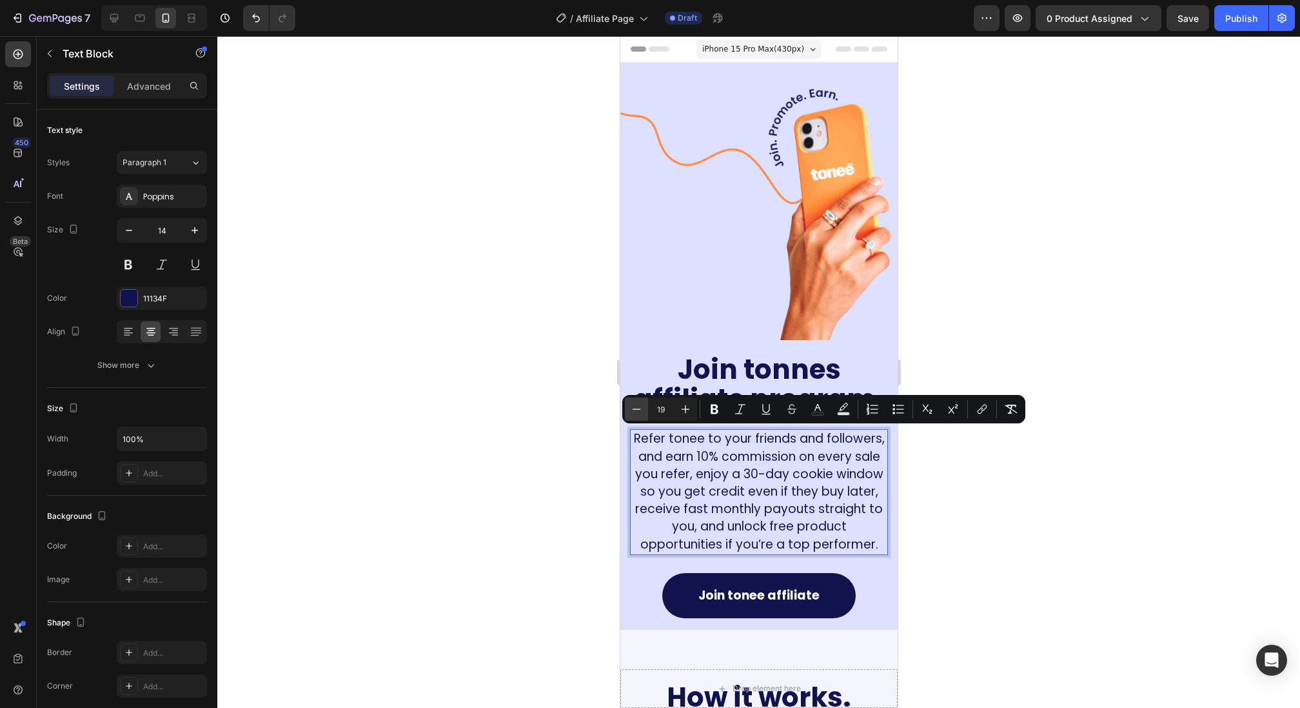
click at [626, 412] on button "Minus" at bounding box center [636, 408] width 23 height 23
click at [630, 410] on icon "Editor contextual toolbar" at bounding box center [636, 408] width 13 height 13
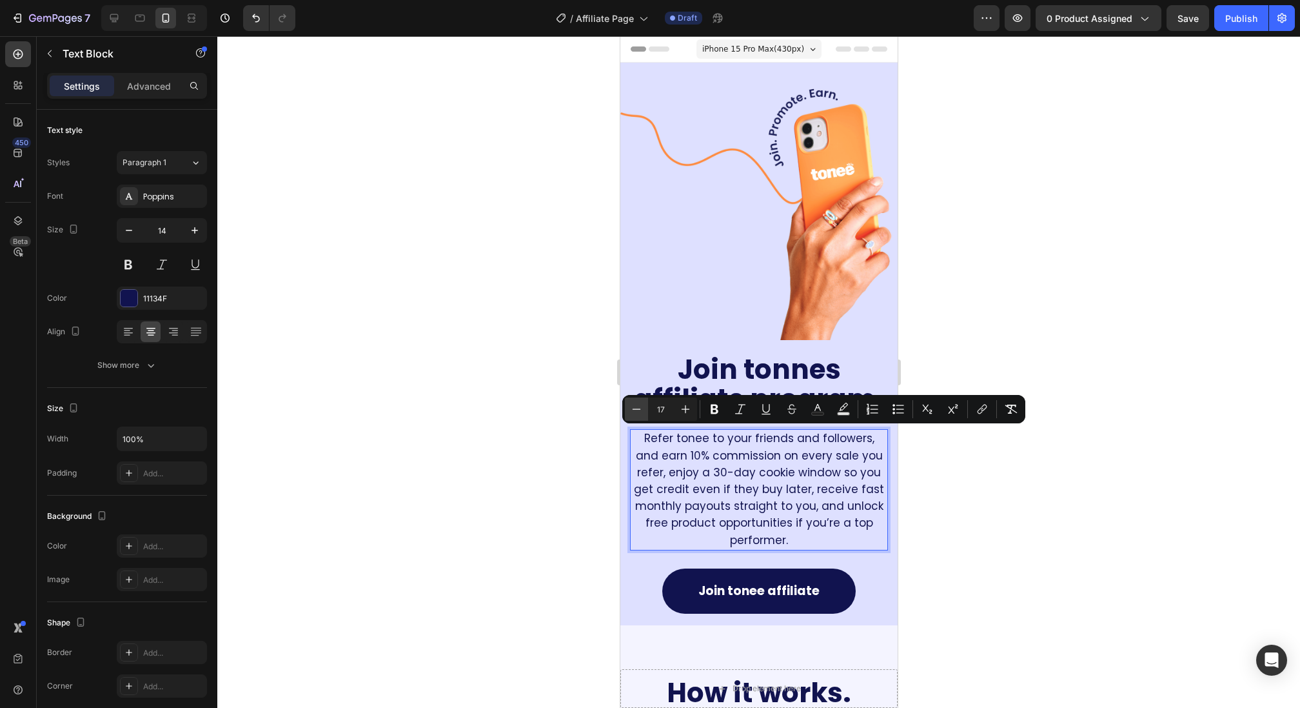
click at [630, 410] on icon "Editor contextual toolbar" at bounding box center [636, 408] width 13 height 13
type input "16"
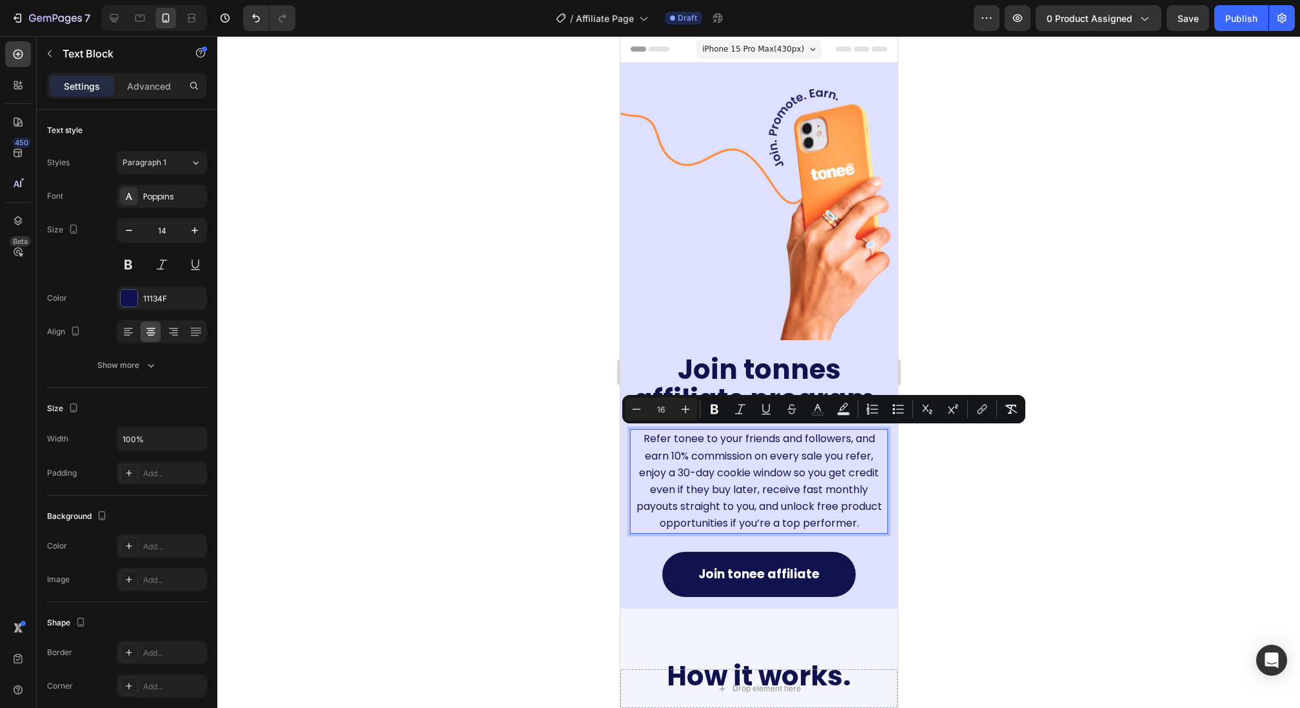
click at [711, 492] on span "Refer tonee to your friends and followers, and earn 10% commission on every sal…" at bounding box center [759, 480] width 246 height 99
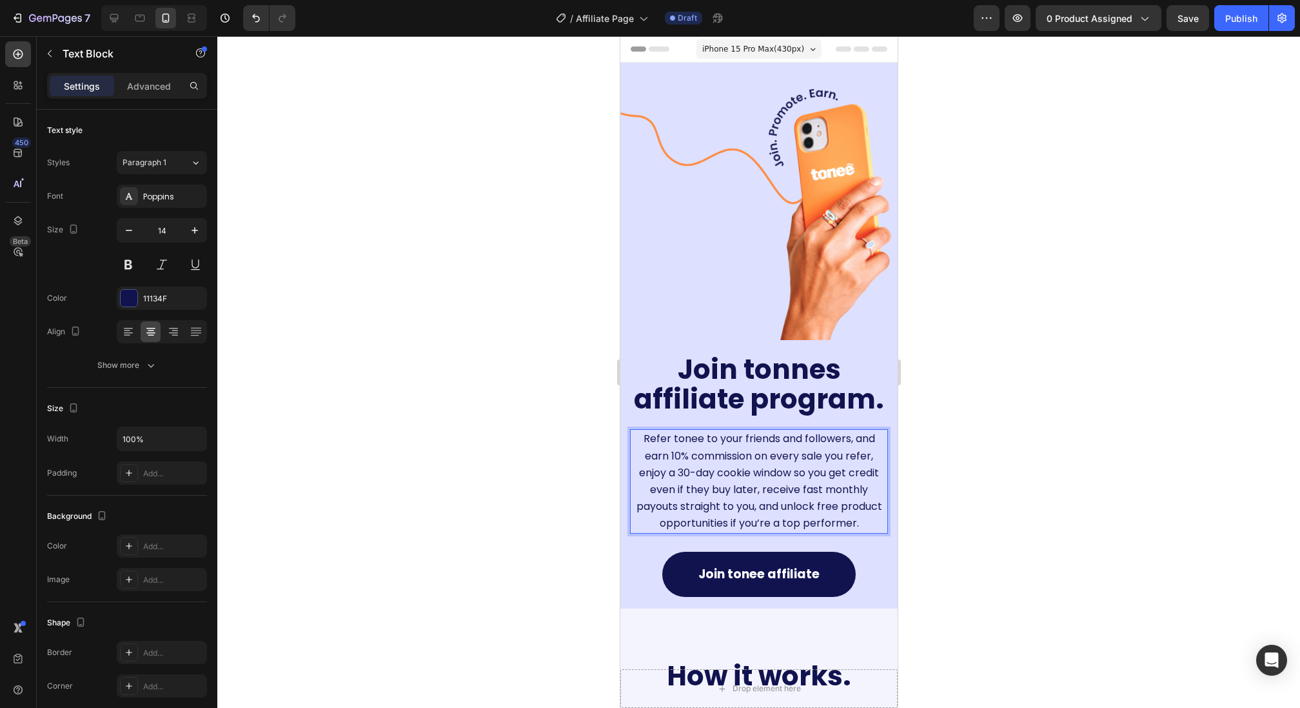
click at [709, 482] on span "Refer tonee to your friends and followers, and earn 10% commission on every sal…" at bounding box center [759, 480] width 246 height 99
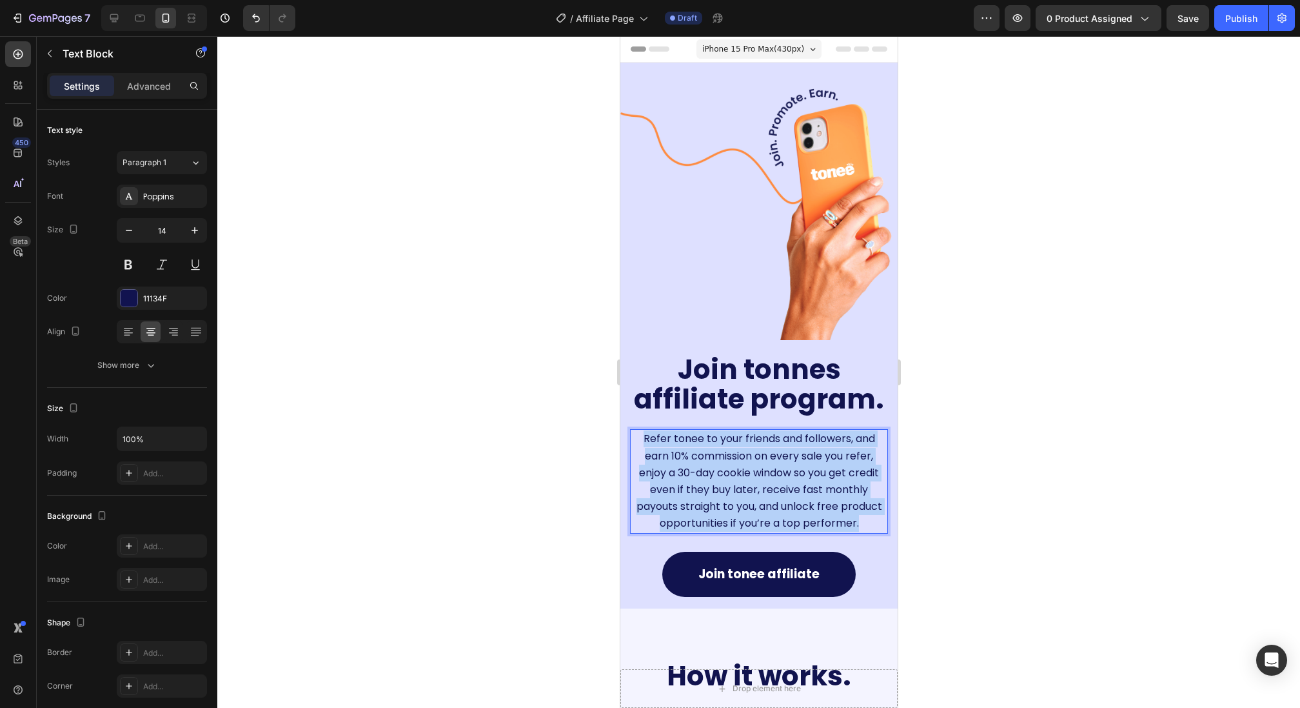
click at [709, 482] on span "Refer tonee to your friends and followers, and earn 10% commission on every sal…" at bounding box center [759, 480] width 246 height 99
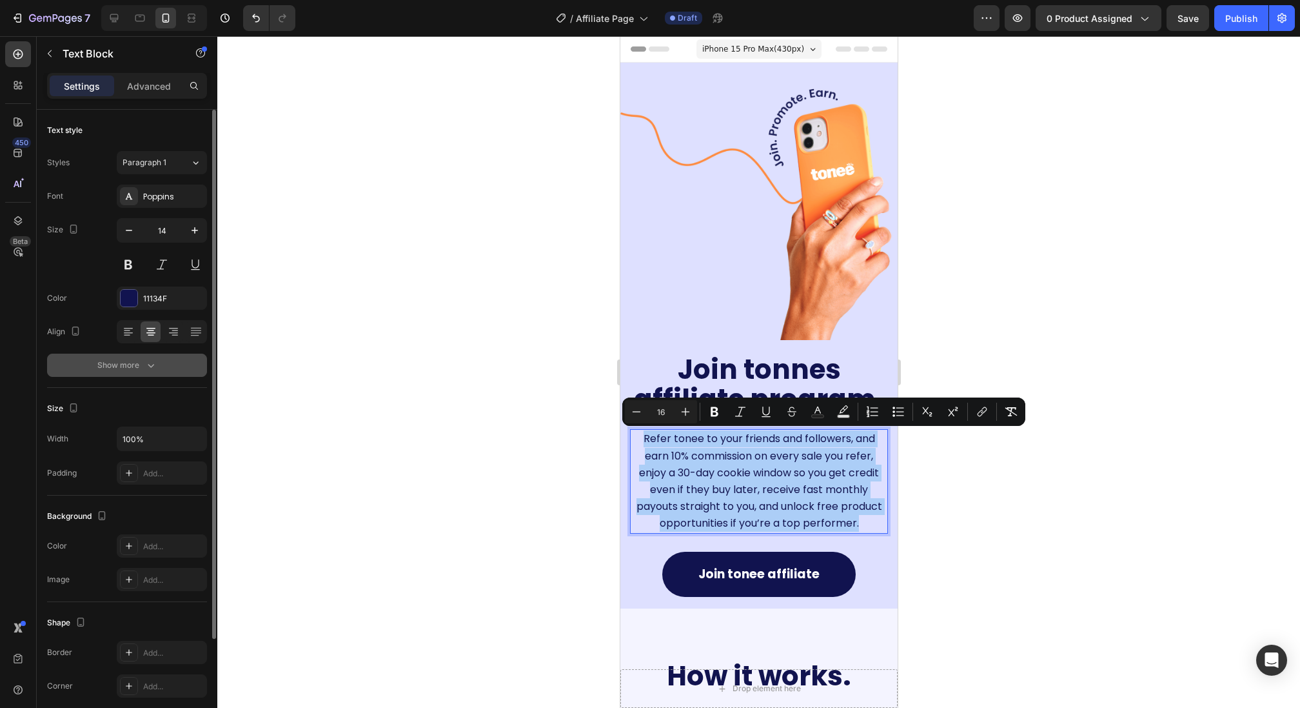
click at [148, 361] on icon "button" at bounding box center [150, 365] width 13 height 13
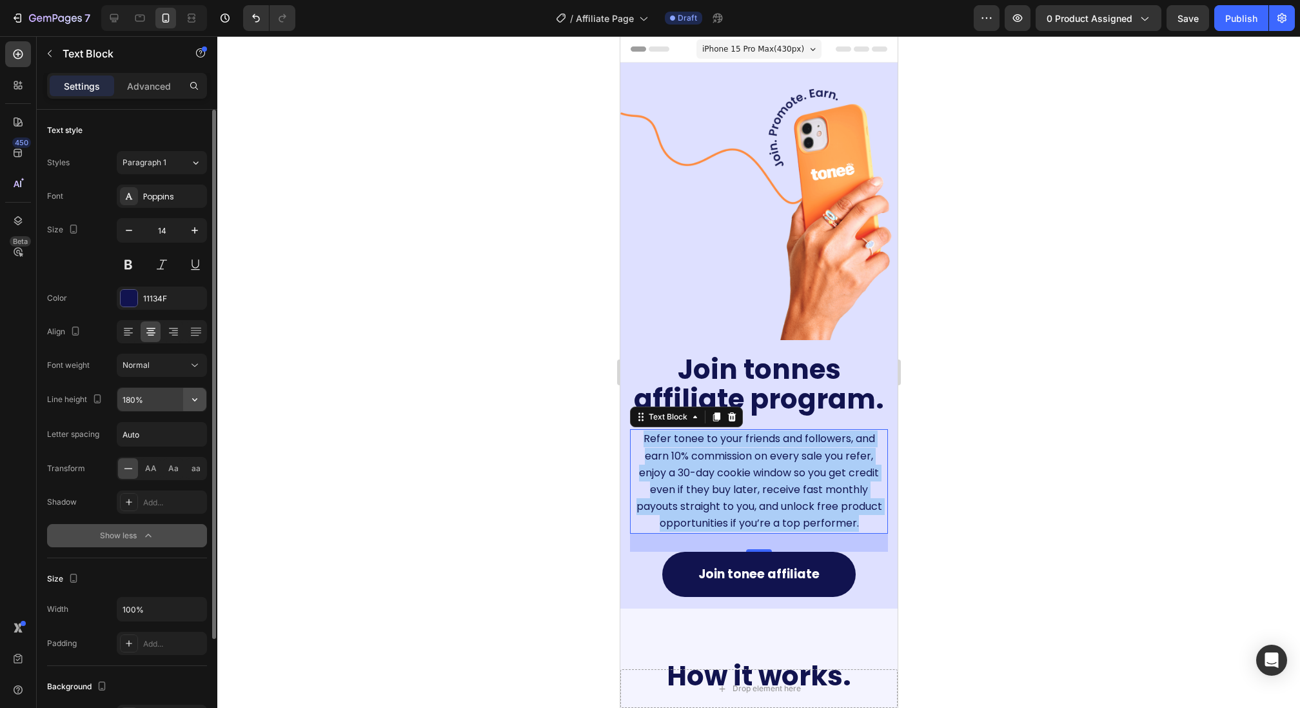
click at [198, 401] on icon "button" at bounding box center [194, 399] width 13 height 13
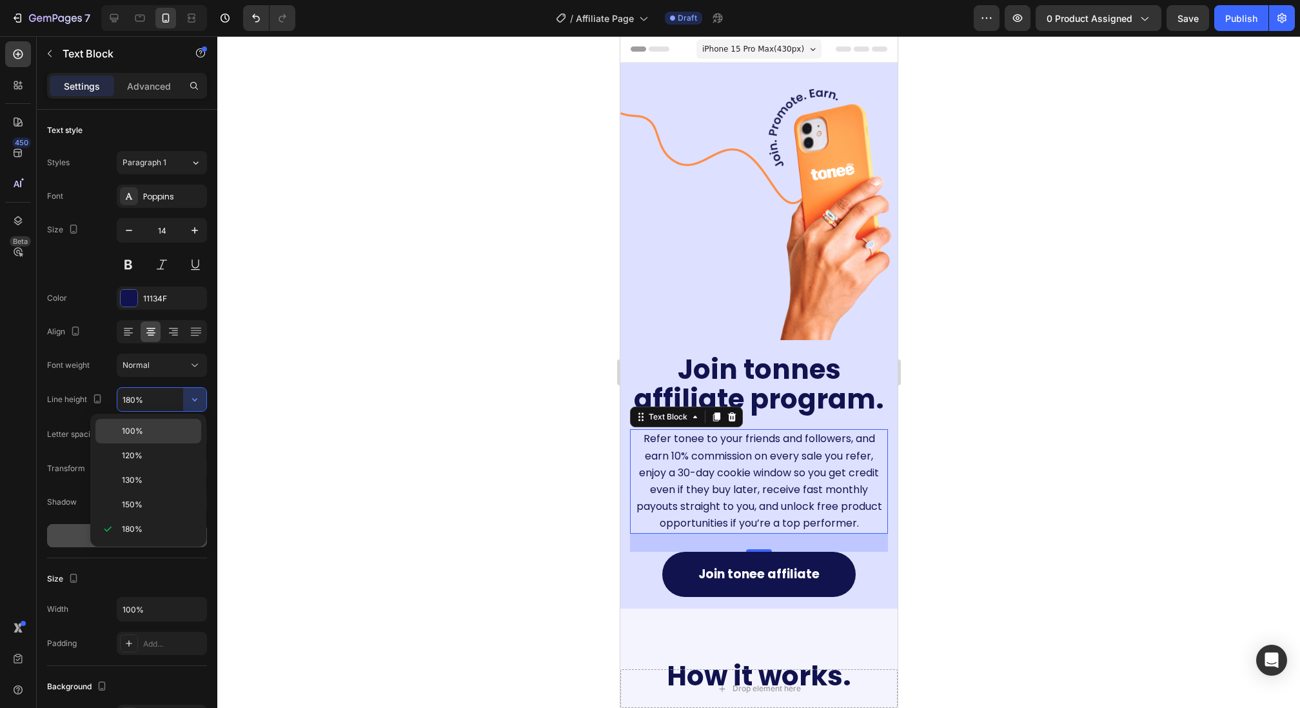
click at [165, 432] on p "100%" at bounding box center [159, 431] width 74 height 12
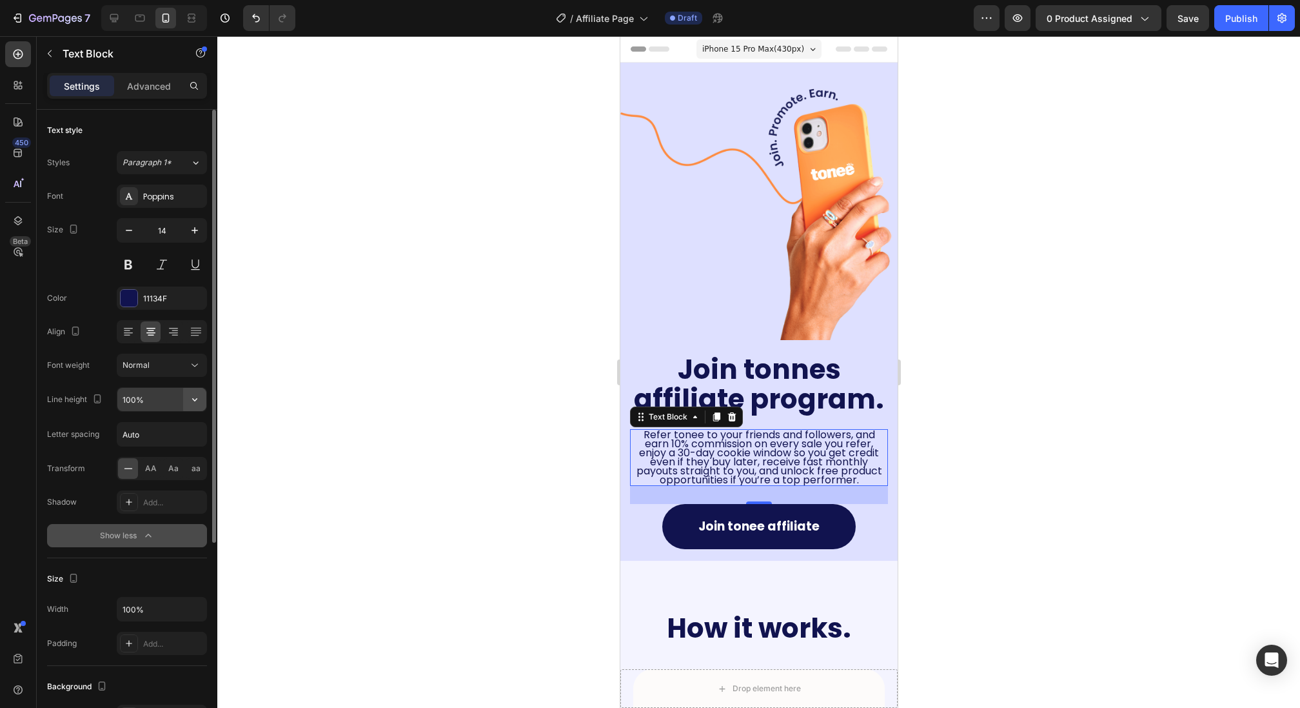
click at [197, 398] on icon "button" at bounding box center [194, 399] width 13 height 13
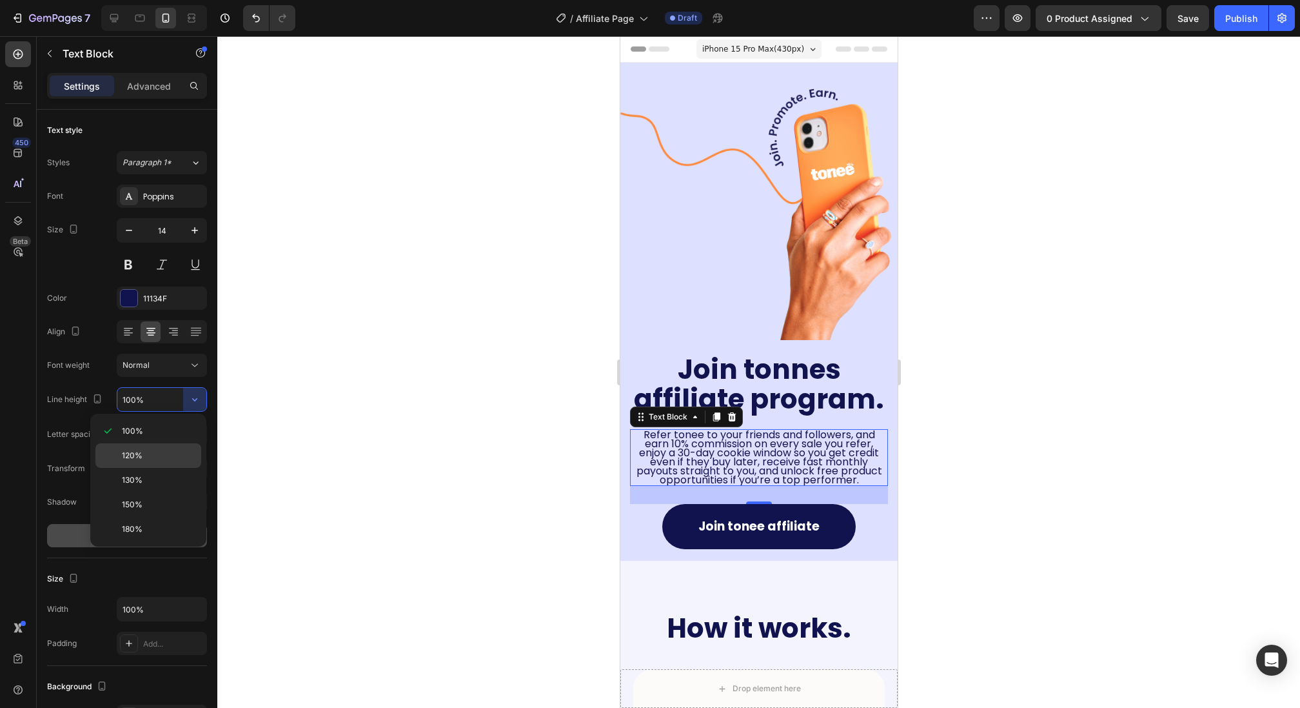
click at [175, 457] on p "120%" at bounding box center [159, 456] width 74 height 12
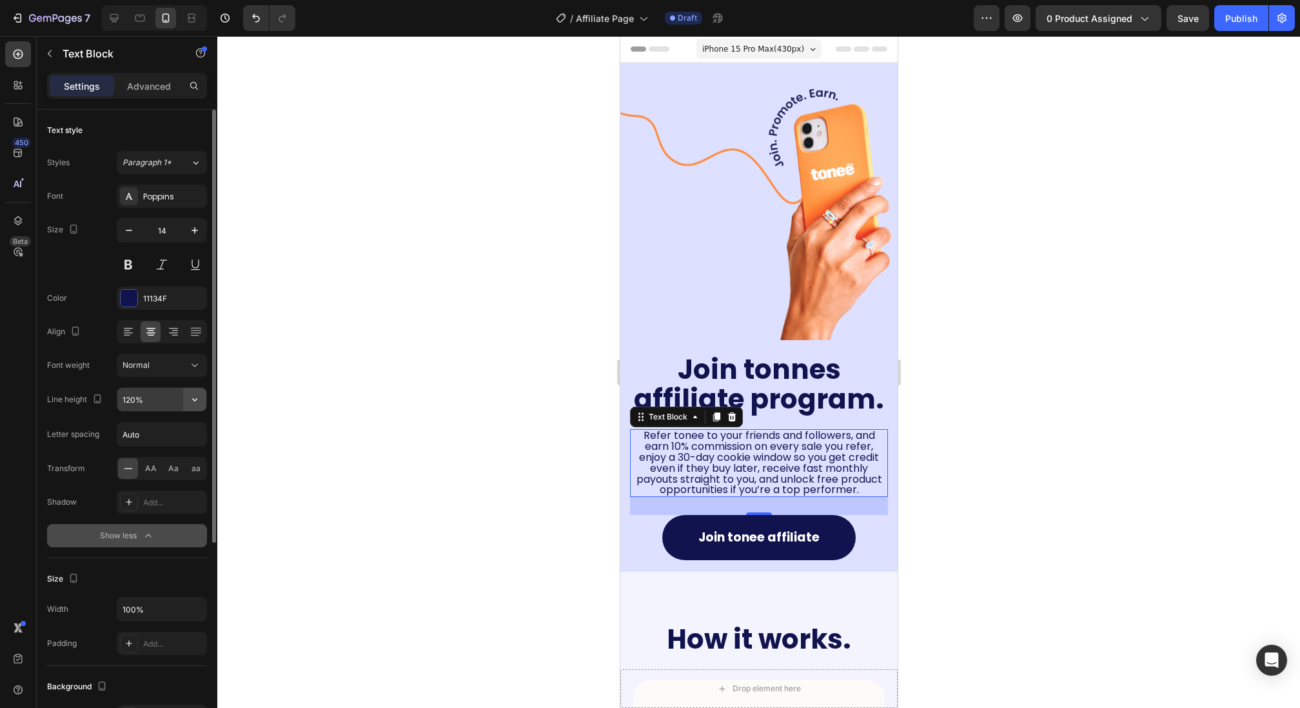
click at [201, 393] on icon "button" at bounding box center [194, 399] width 13 height 13
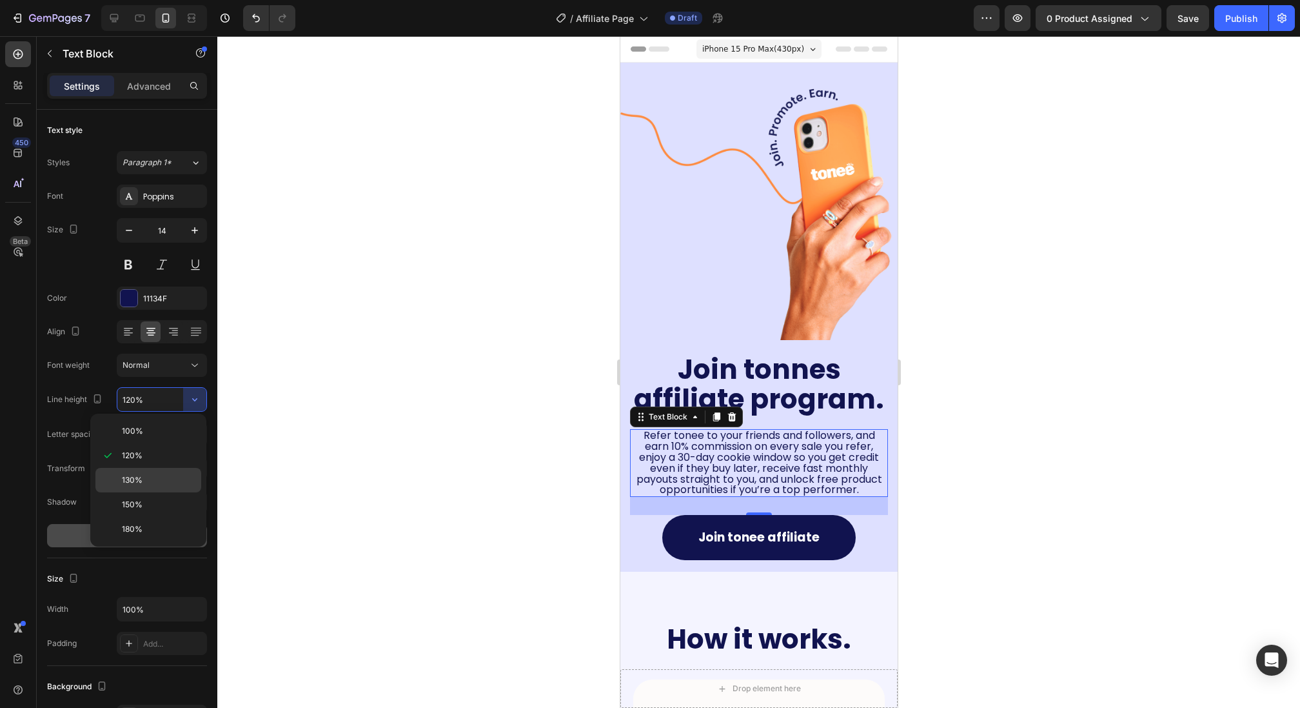
click at [161, 474] on p "130%" at bounding box center [159, 480] width 74 height 12
type input "130%"
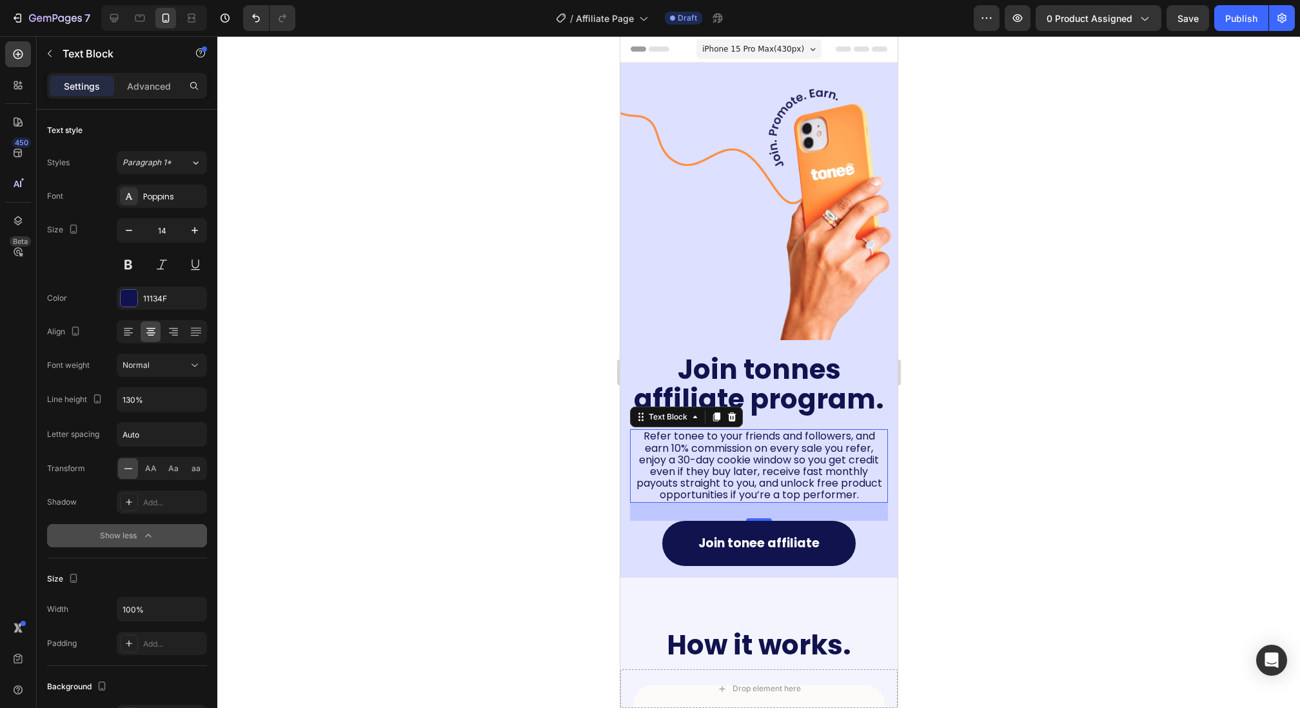
click at [500, 422] on div at bounding box center [758, 371] width 1083 height 671
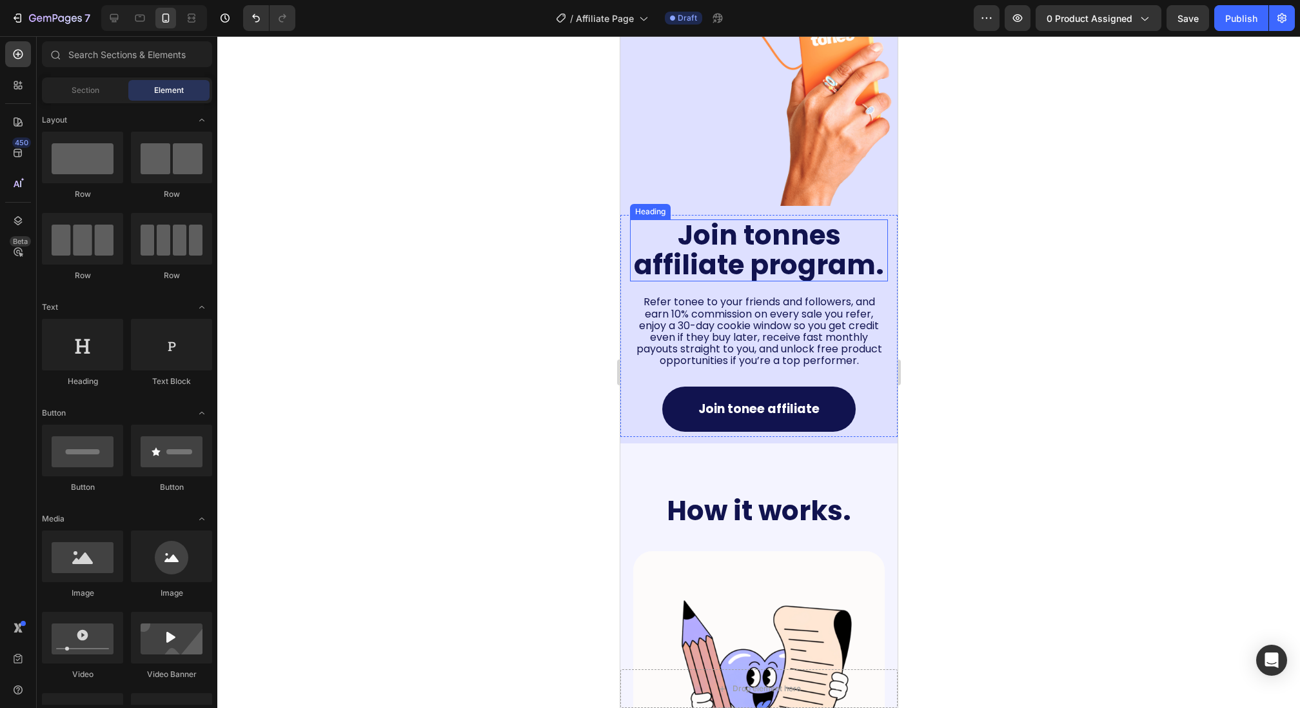
scroll to position [54, 0]
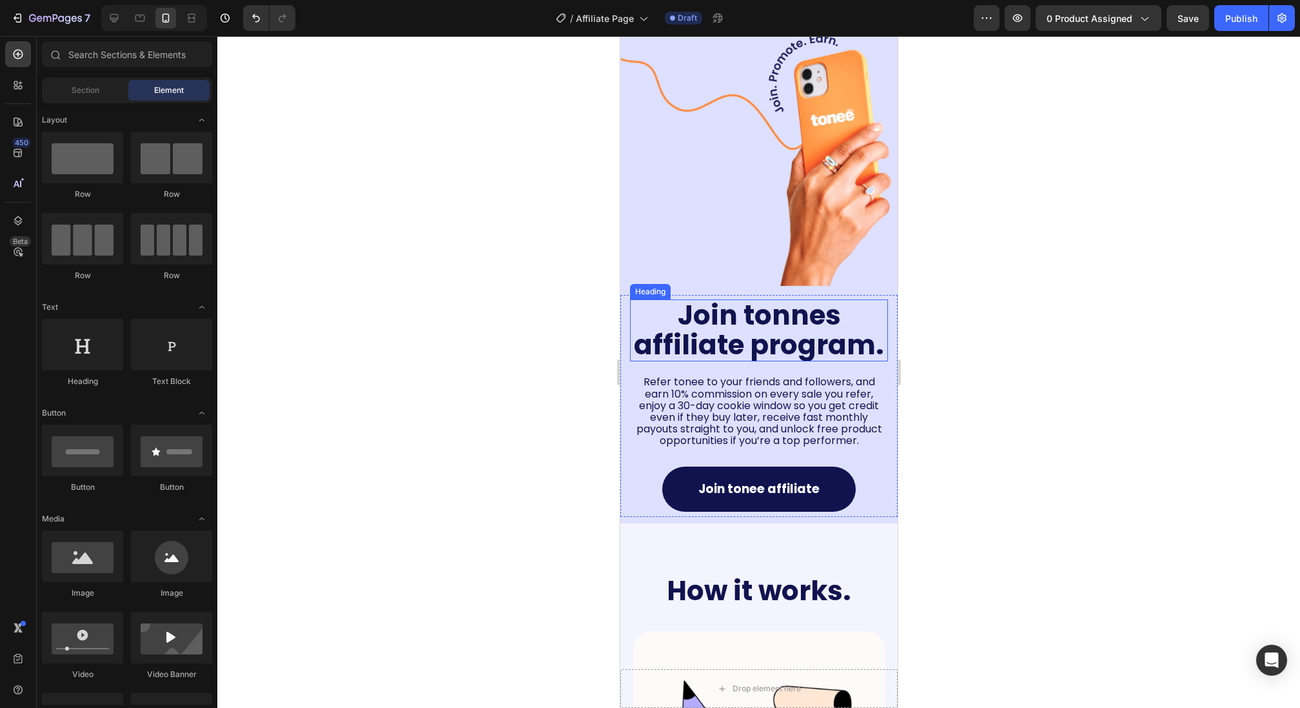
click at [752, 310] on h2 "Join tonnes affiliate program." at bounding box center [759, 330] width 258 height 62
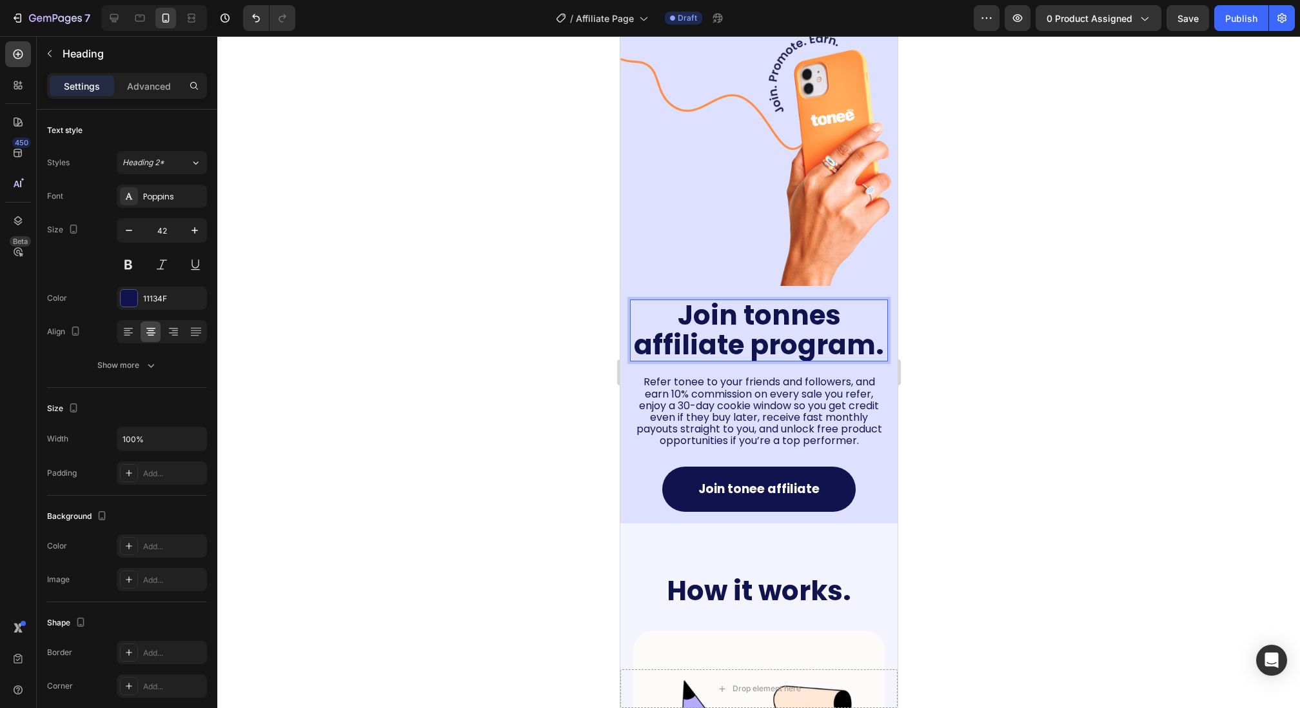
click at [752, 310] on h2 "Join tonnes affiliate program." at bounding box center [759, 330] width 258 height 62
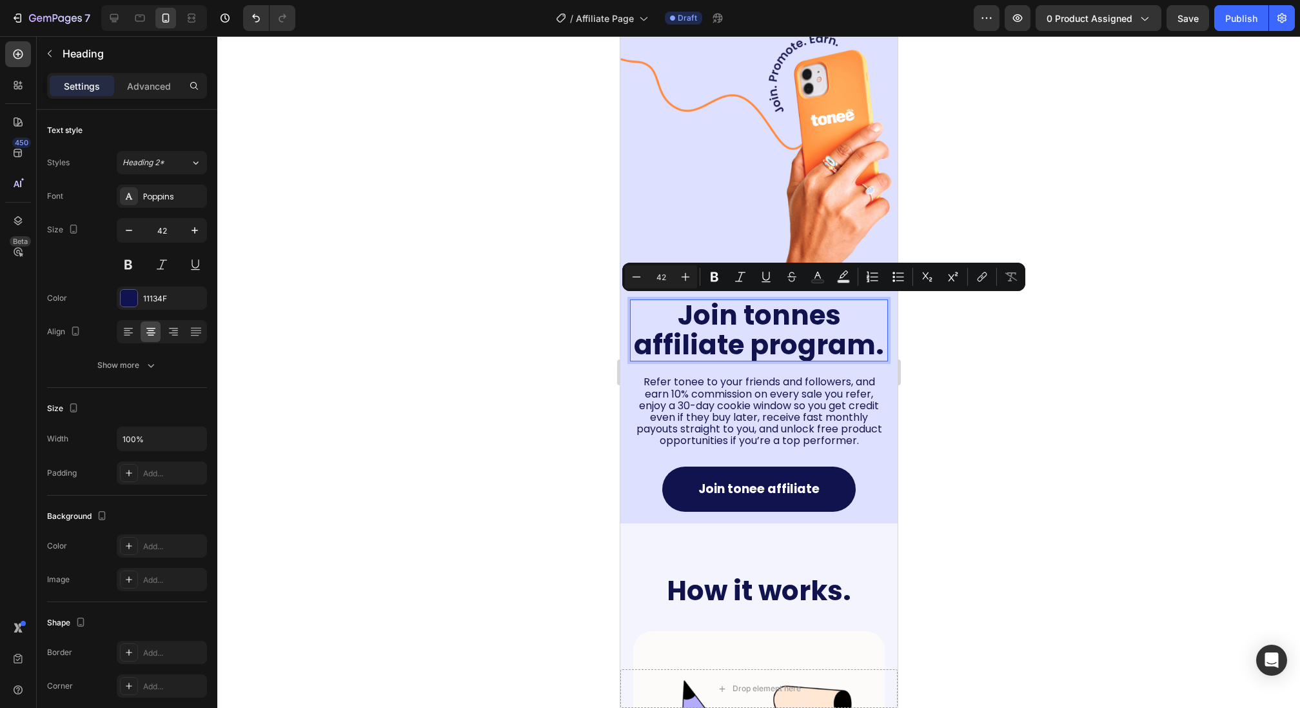
click at [787, 319] on p "Join tonnes affiliate program." at bounding box center [758, 330] width 255 height 59
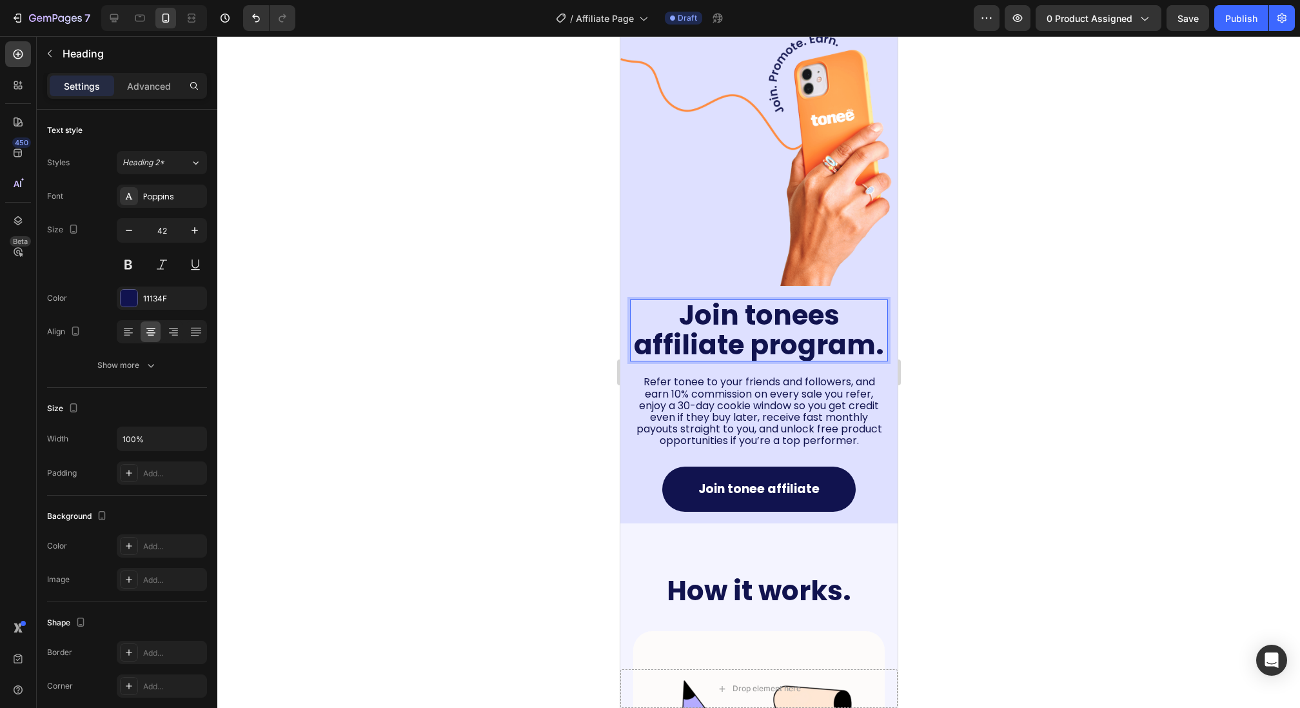
click at [590, 346] on div at bounding box center [758, 371] width 1083 height 671
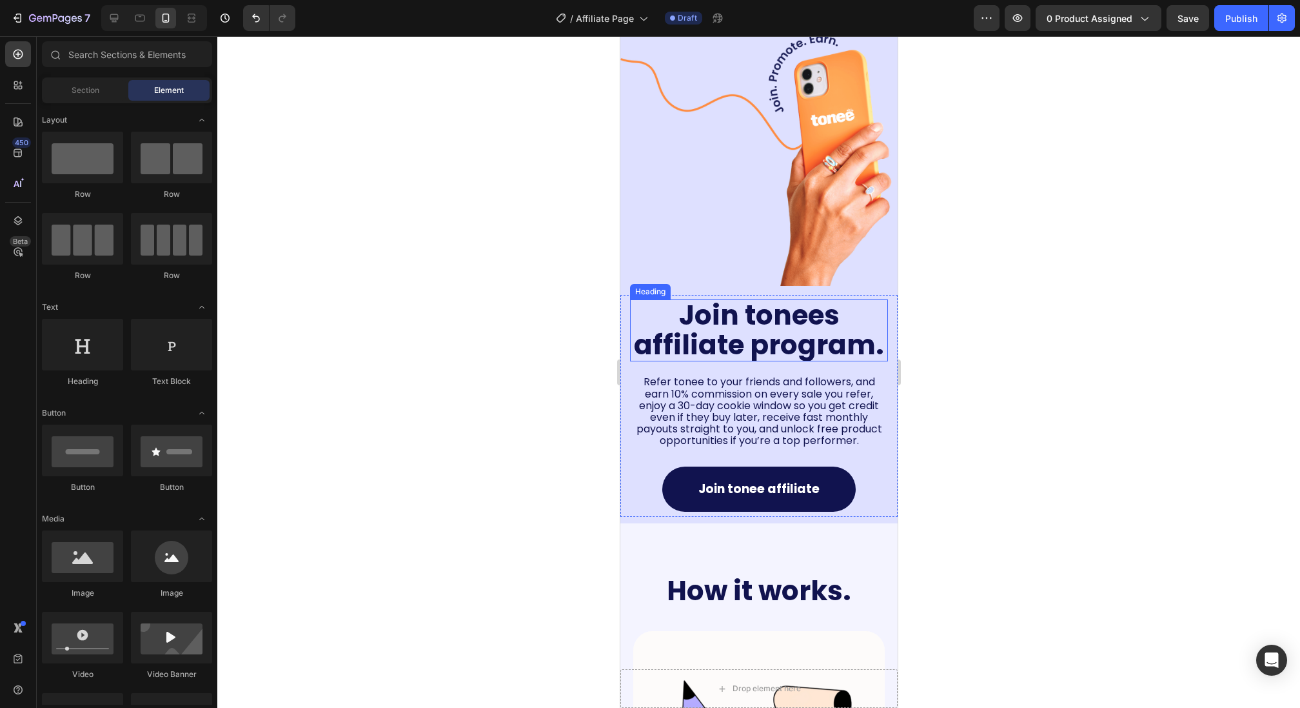
click at [806, 312] on p "Join tonees affiliate program." at bounding box center [758, 330] width 255 height 59
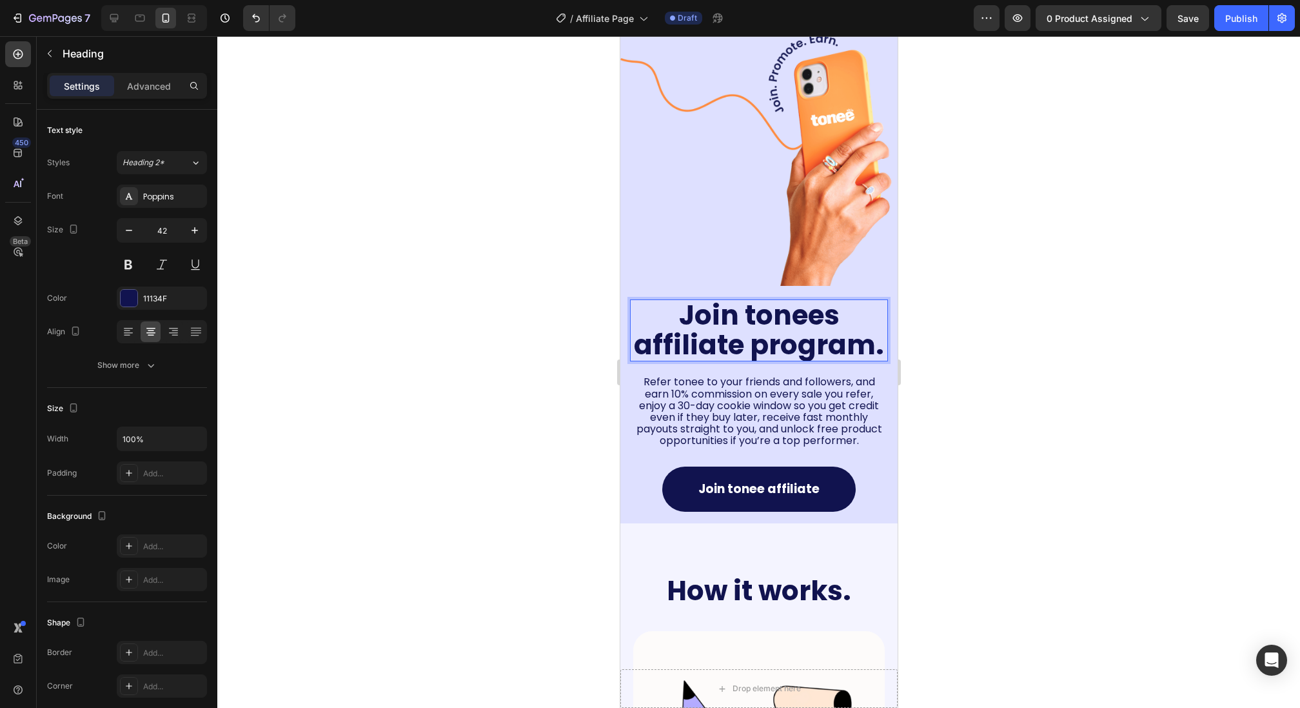
click at [819, 319] on p "Join tonees affiliate program." at bounding box center [758, 330] width 255 height 59
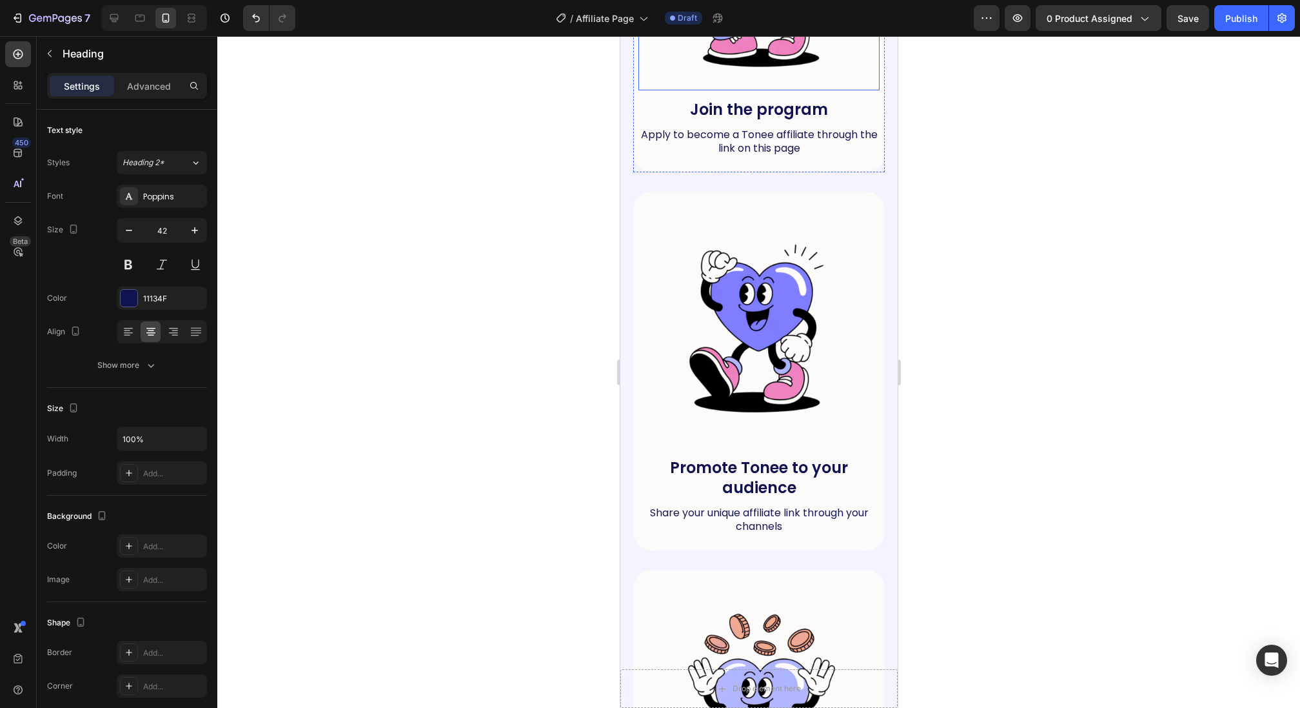
scroll to position [1125, 0]
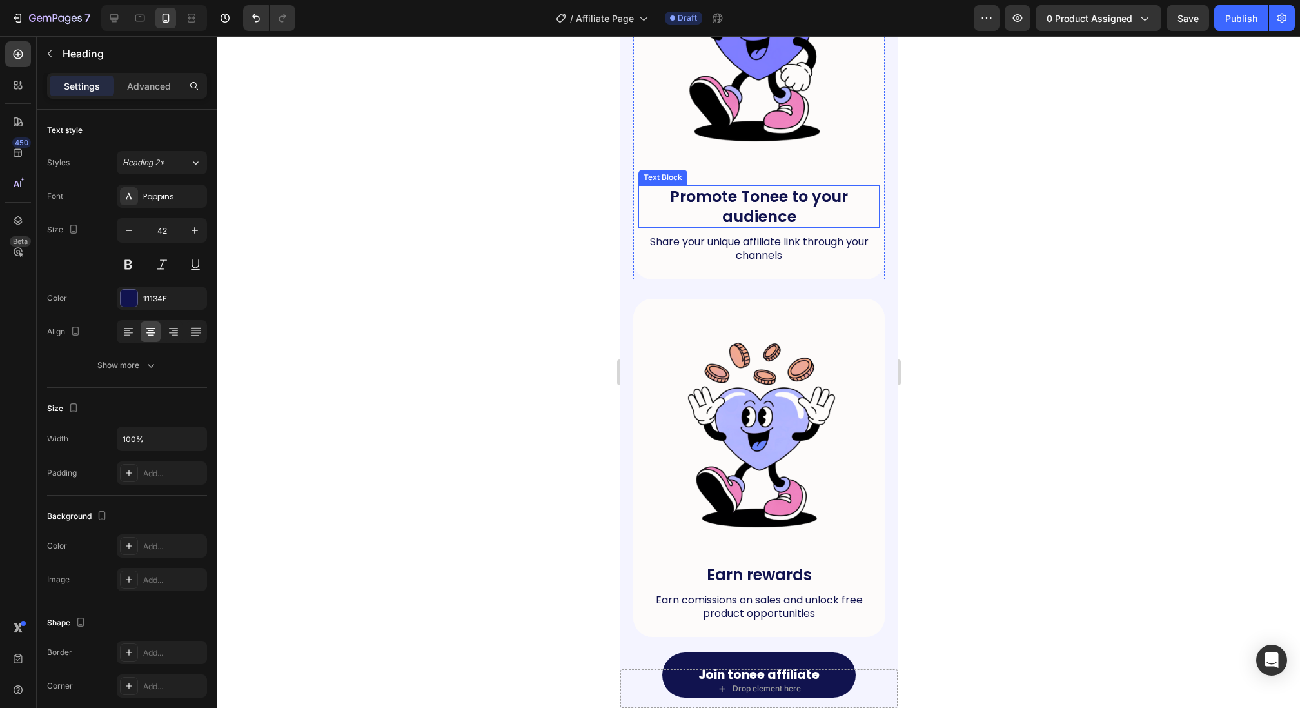
click at [736, 210] on p "Promote Tonee to your audience" at bounding box center [758, 206] width 239 height 40
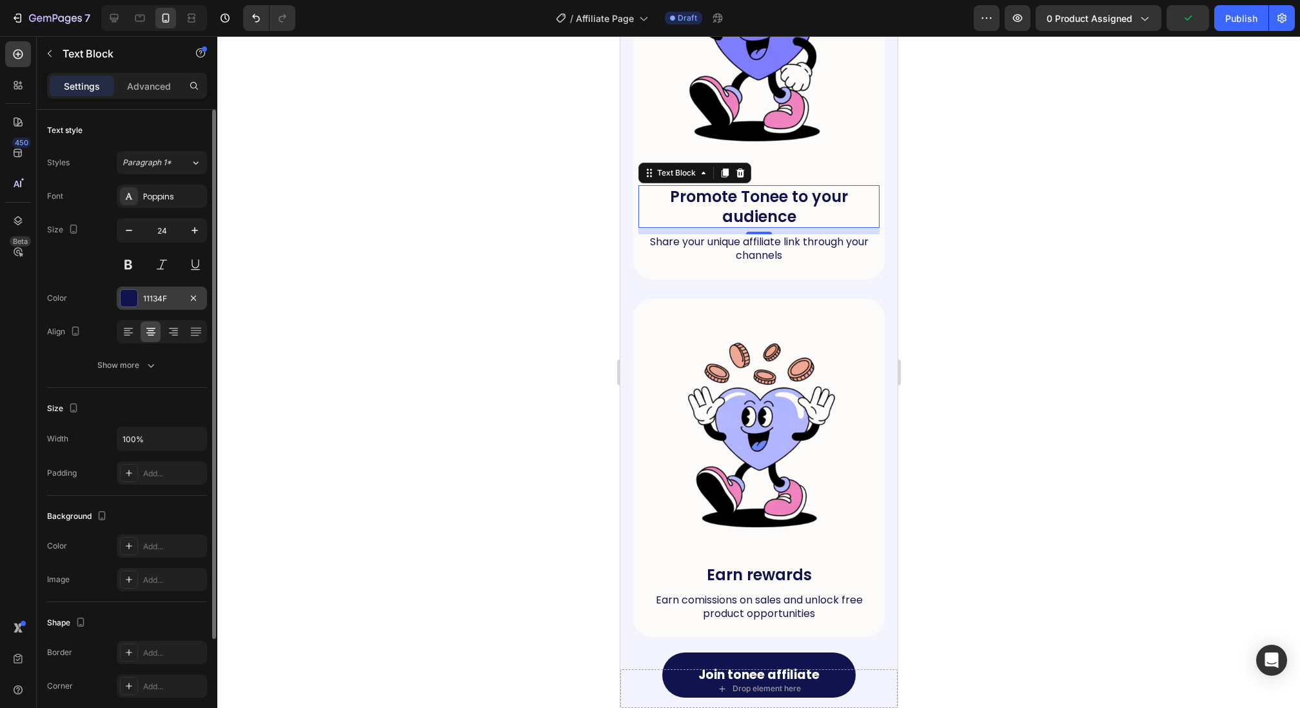
click at [124, 304] on div at bounding box center [129, 298] width 17 height 17
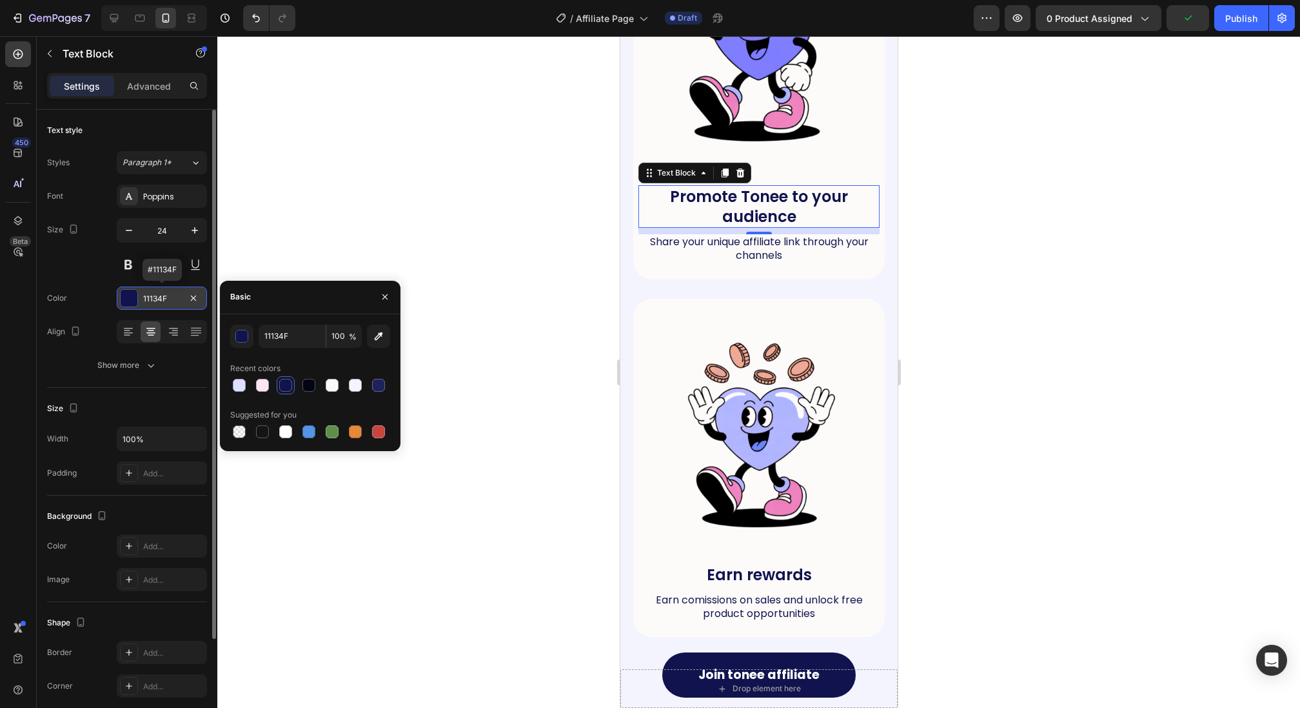
click at [124, 304] on div at bounding box center [129, 298] width 17 height 17
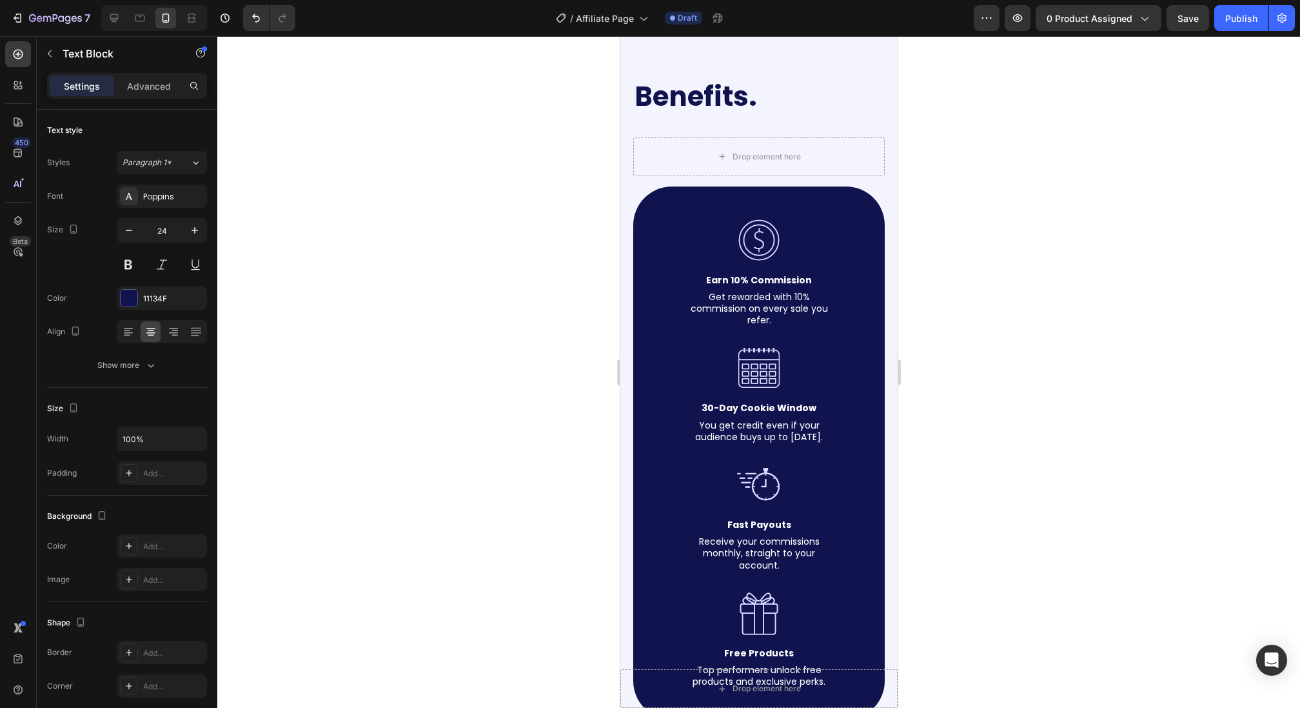
scroll to position [1831, 0]
click at [740, 303] on p "Get rewarded with 10% commission on every sale you refer." at bounding box center [758, 307] width 139 height 35
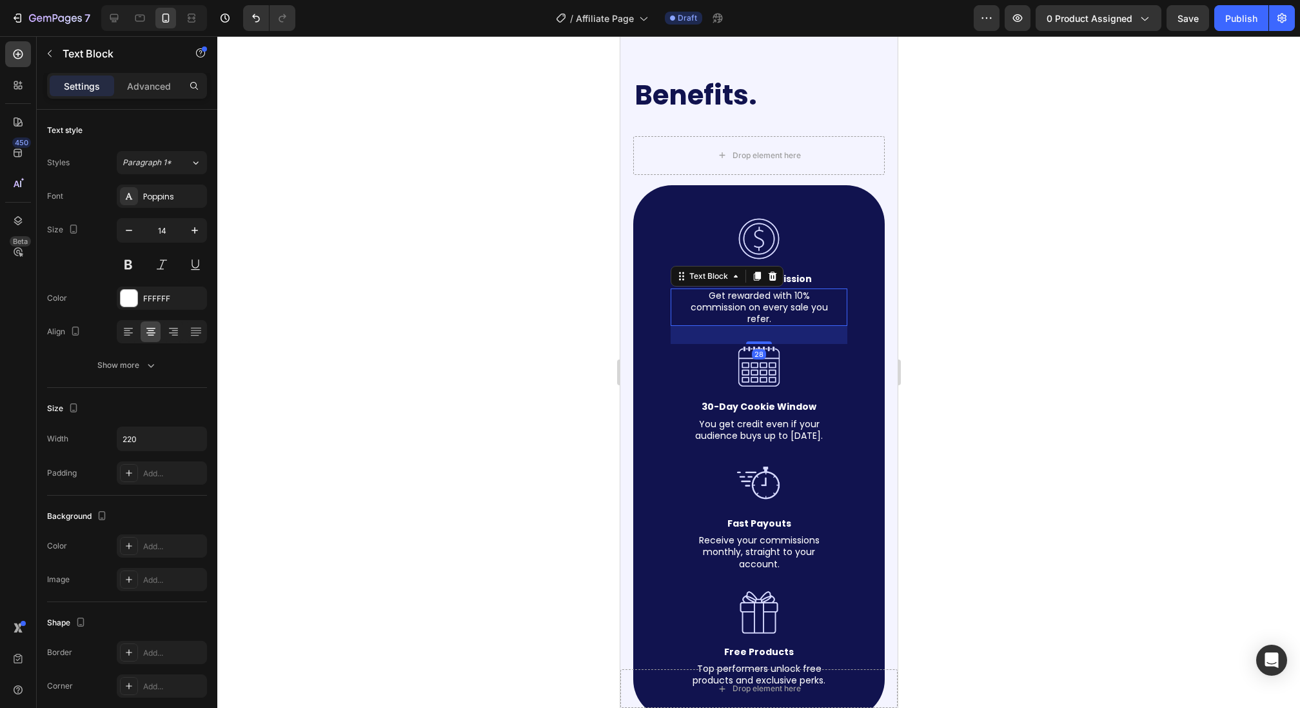
click at [740, 303] on p "Get rewarded with 10% commission on every sale you refer." at bounding box center [758, 307] width 139 height 35
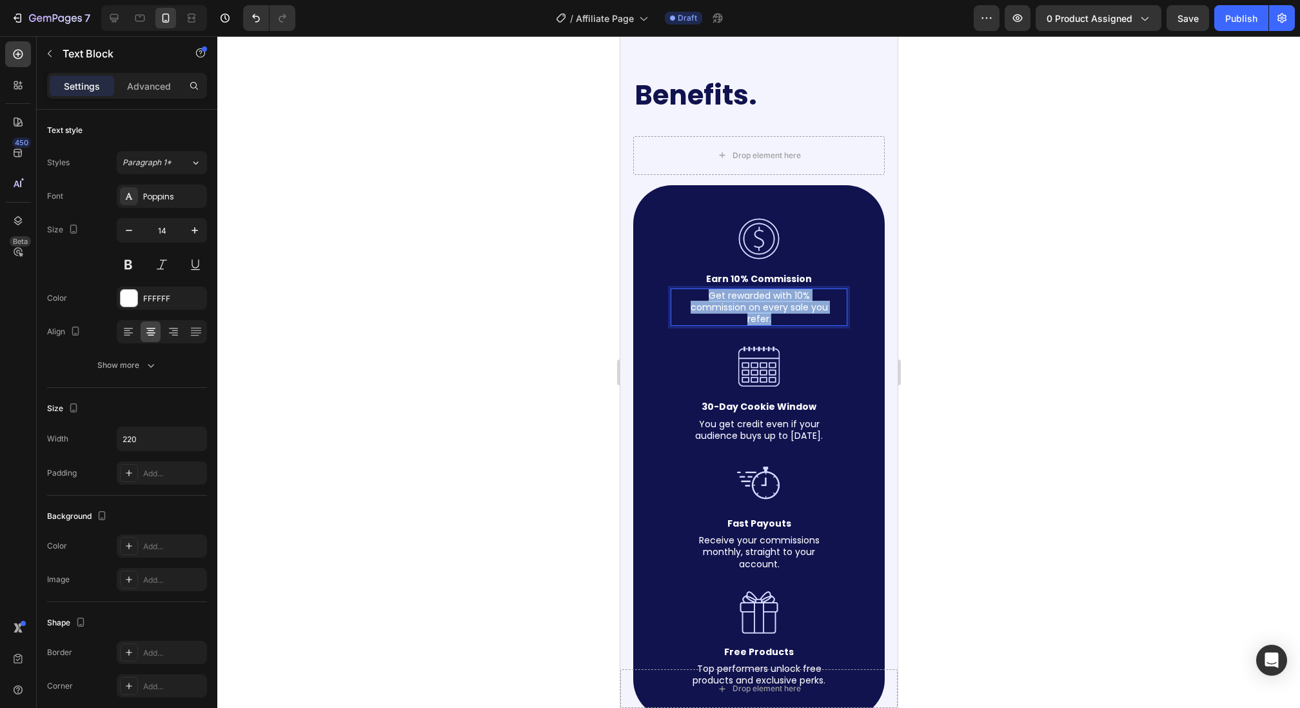
click at [740, 303] on p "Get rewarded with 10% commission on every sale you refer." at bounding box center [758, 307] width 139 height 35
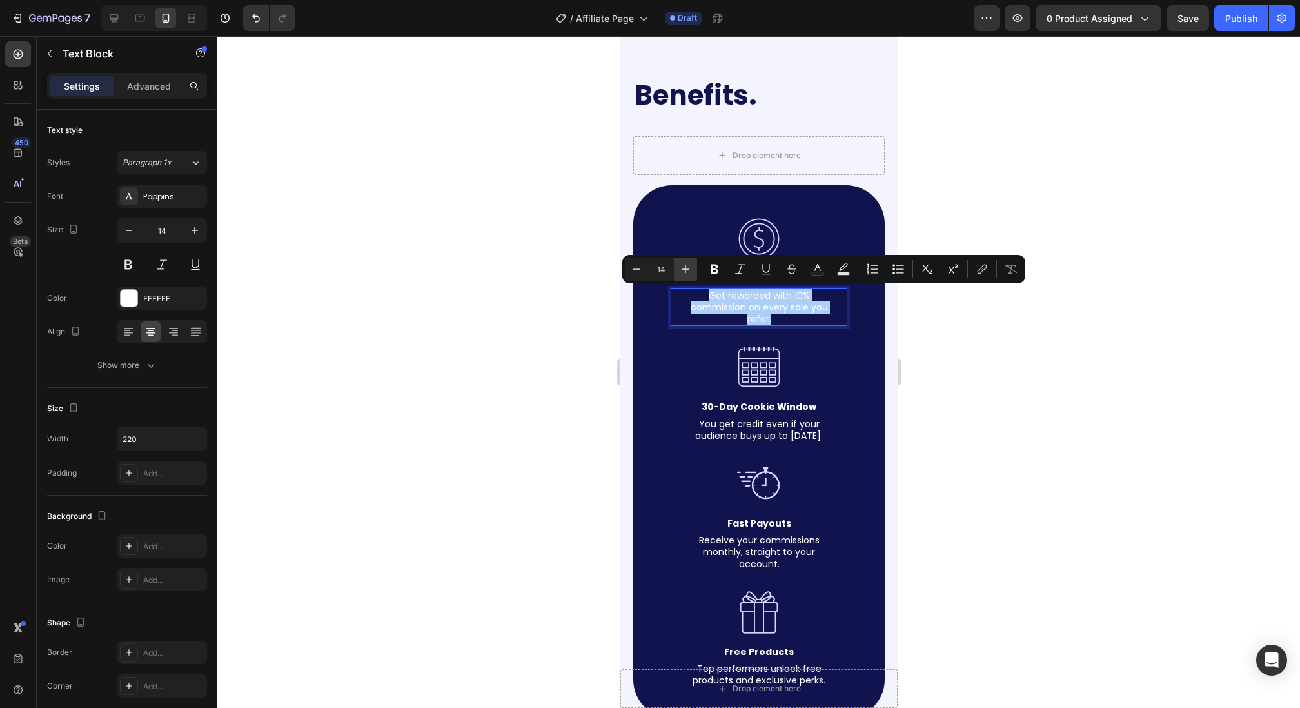
click at [696, 276] on button "Plus" at bounding box center [685, 268] width 23 height 23
type input "15"
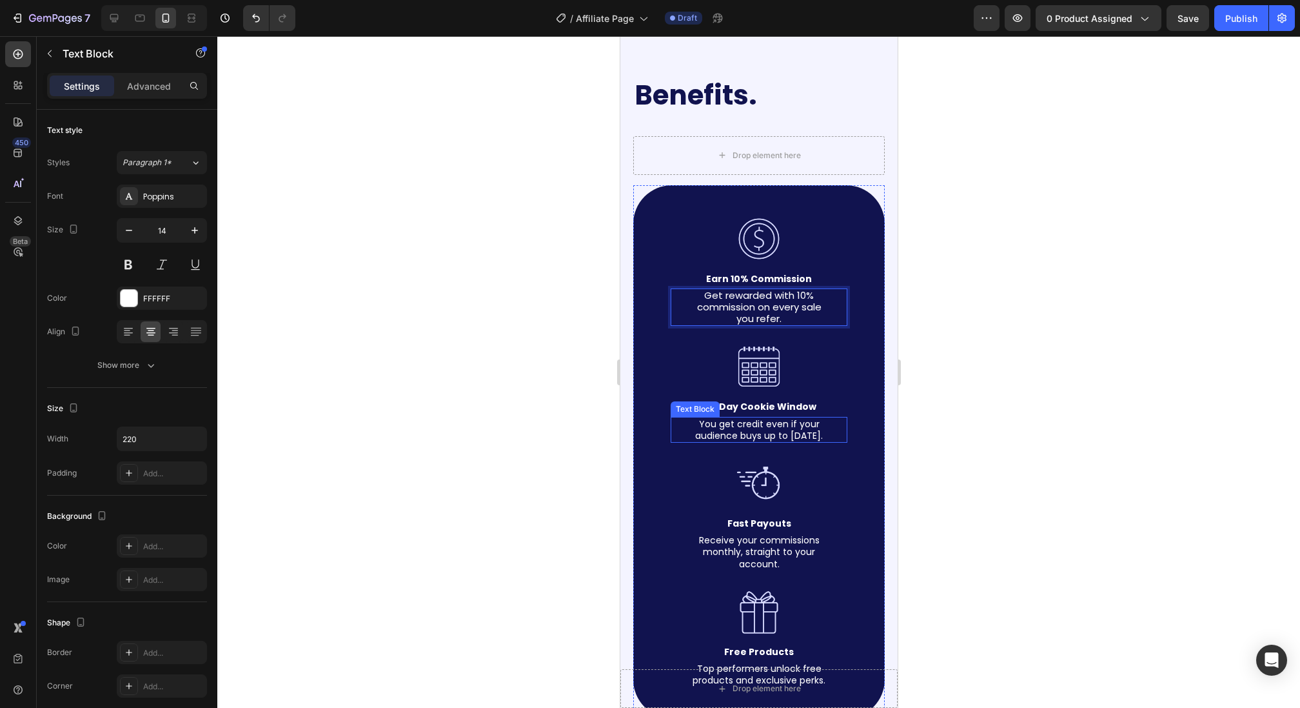
click at [746, 422] on p "You get credit even if your audience buys up to [DATE]." at bounding box center [758, 429] width 139 height 23
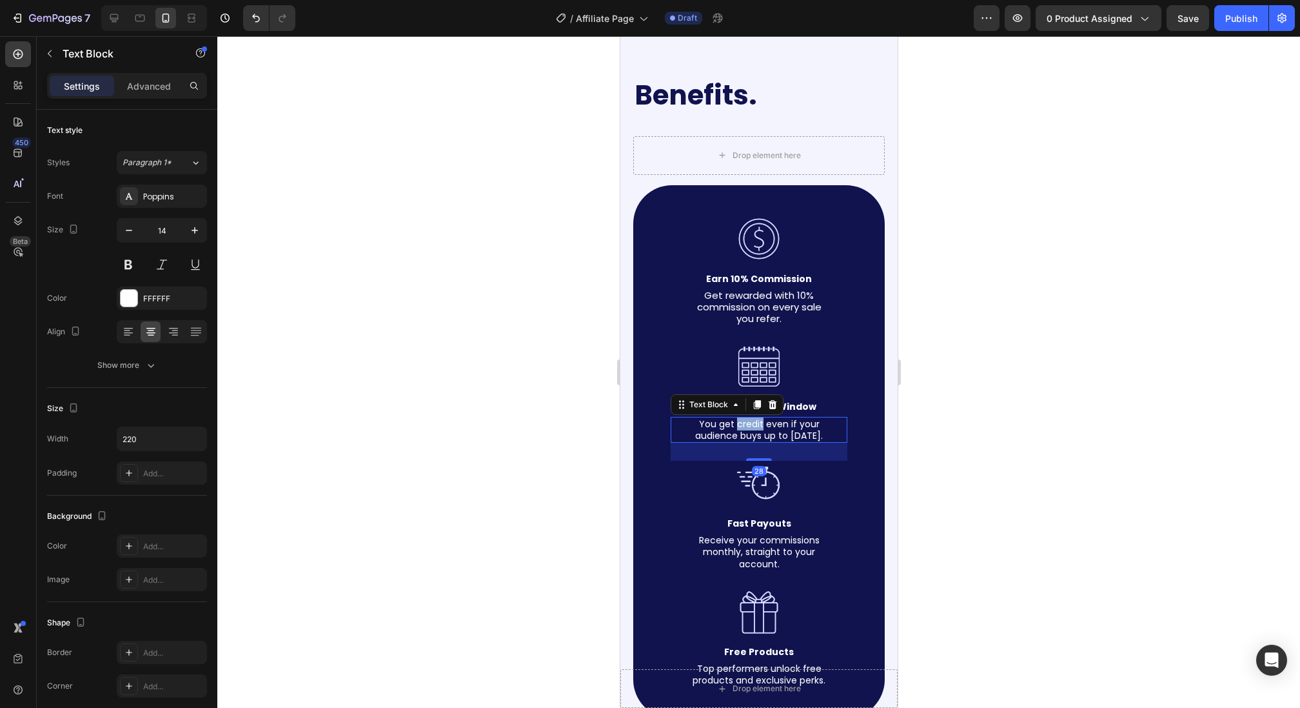
click at [746, 422] on p "You get credit even if your audience buys up to [DATE]." at bounding box center [758, 429] width 139 height 23
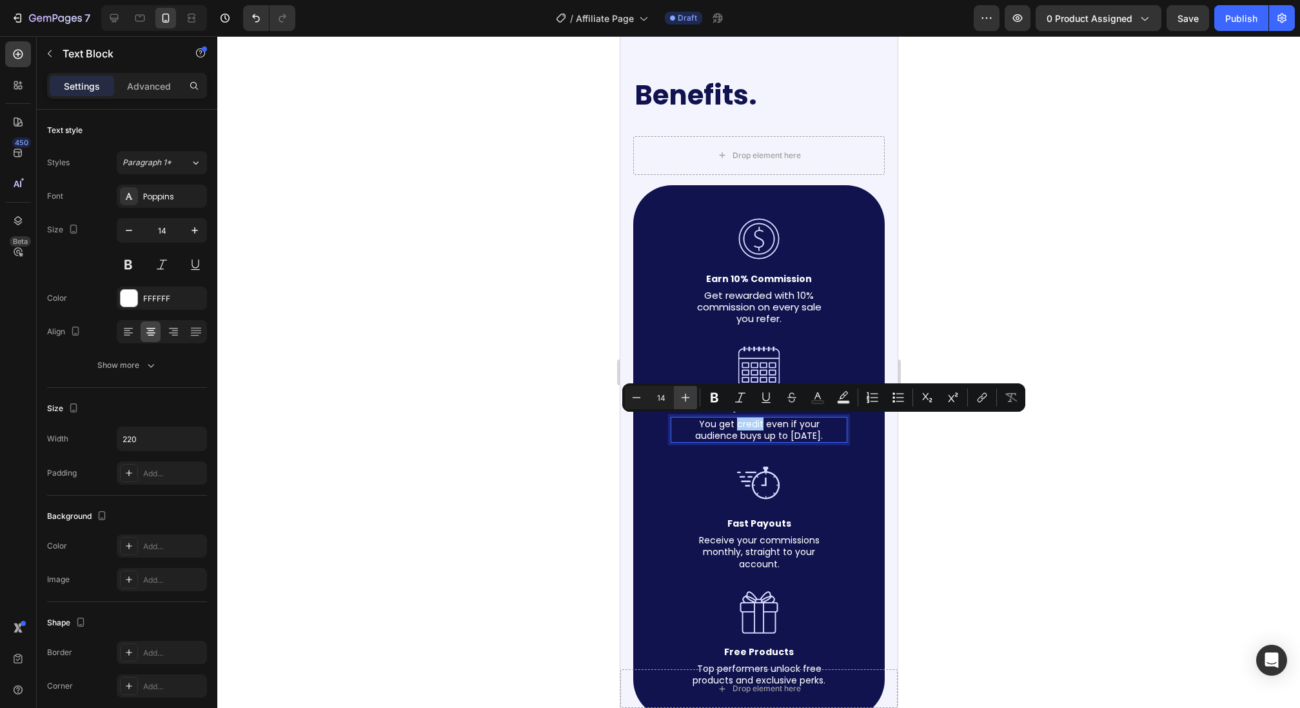
click at [688, 398] on icon "Editor contextual toolbar" at bounding box center [685, 397] width 13 height 13
type input "15"
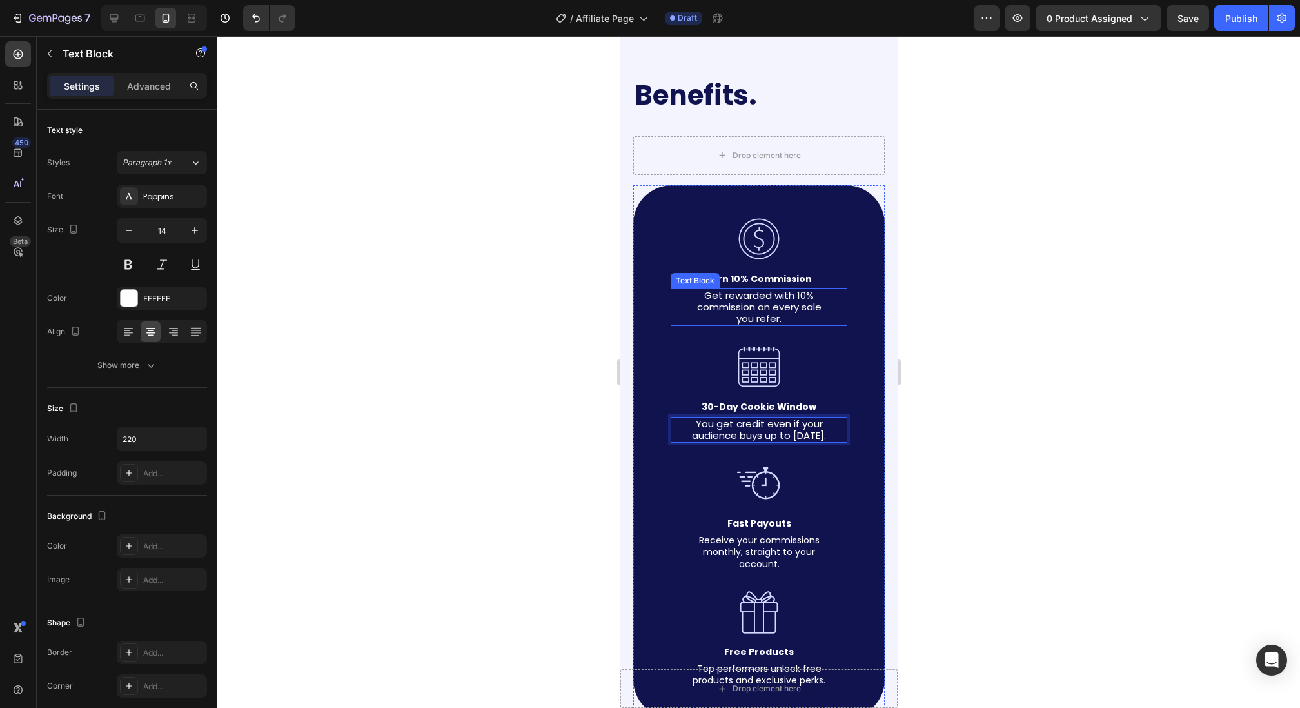
click at [751, 280] on strong "Earn 10% Commission" at bounding box center [759, 278] width 106 height 13
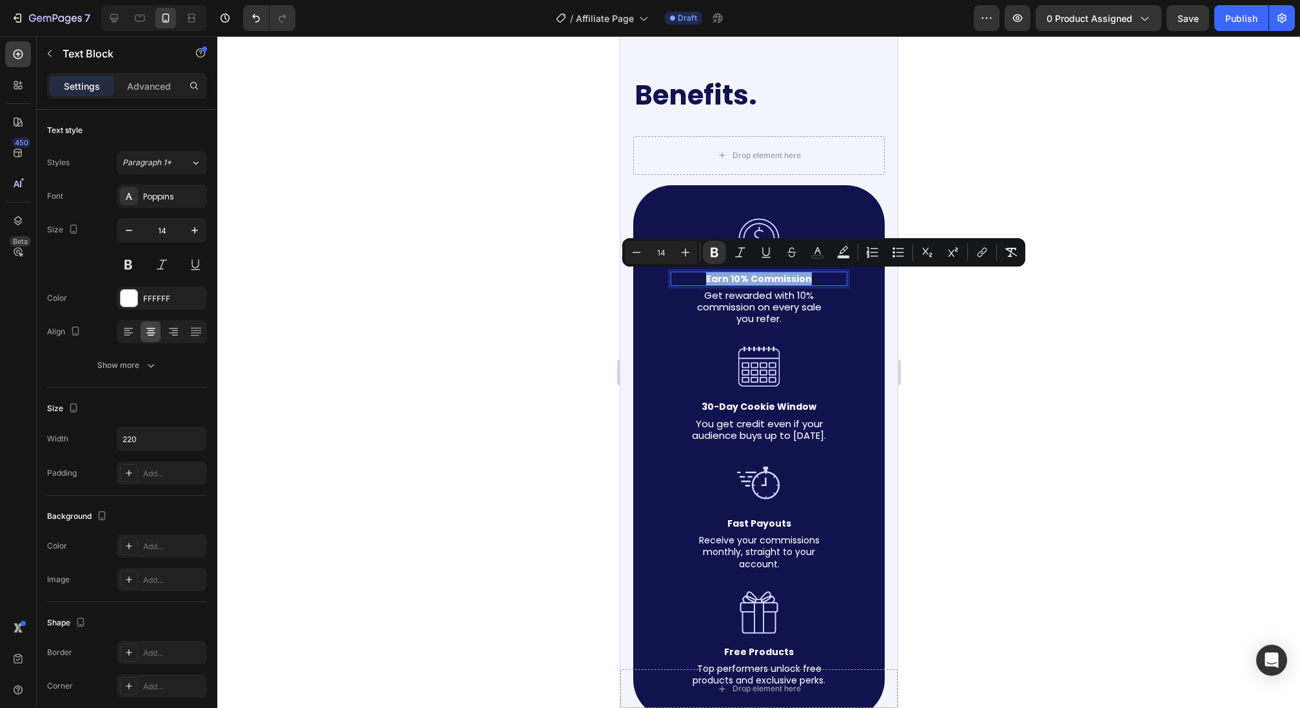
click at [751, 280] on strong "Earn 10% Commission" at bounding box center [759, 278] width 106 height 13
click at [689, 252] on icon "Editor contextual toolbar" at bounding box center [686, 252] width 8 height 8
type input "16"
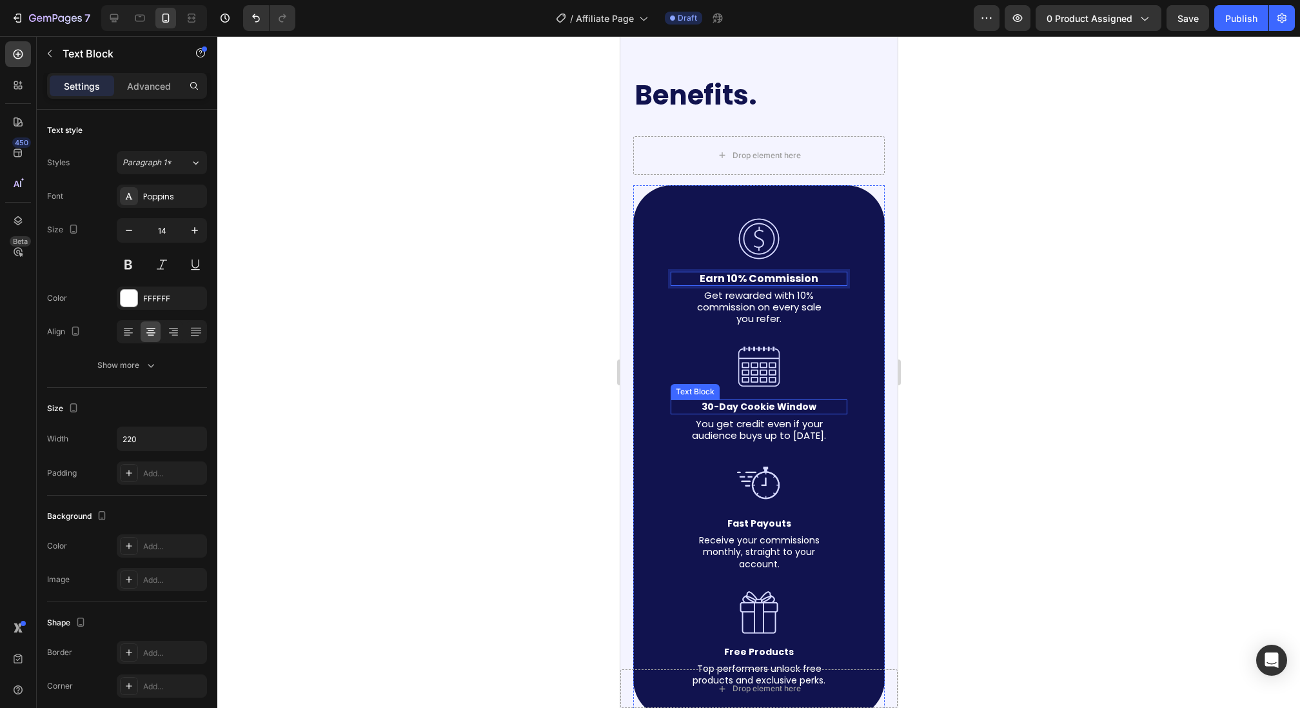
click at [763, 406] on strong "30-Day Cookie Window" at bounding box center [758, 406] width 115 height 13
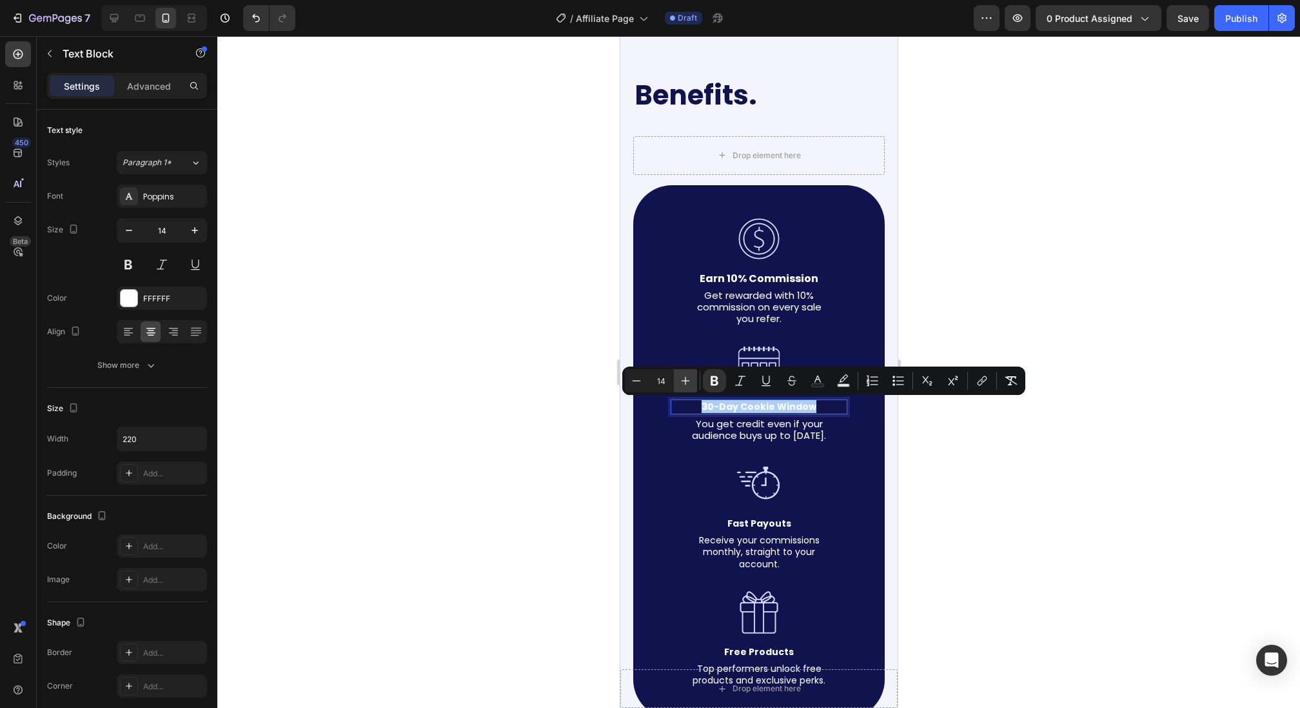
click at [685, 379] on icon "Editor contextual toolbar" at bounding box center [685, 380] width 13 height 13
type input "16"
click at [743, 530] on strong "Fast Payouts" at bounding box center [759, 523] width 64 height 13
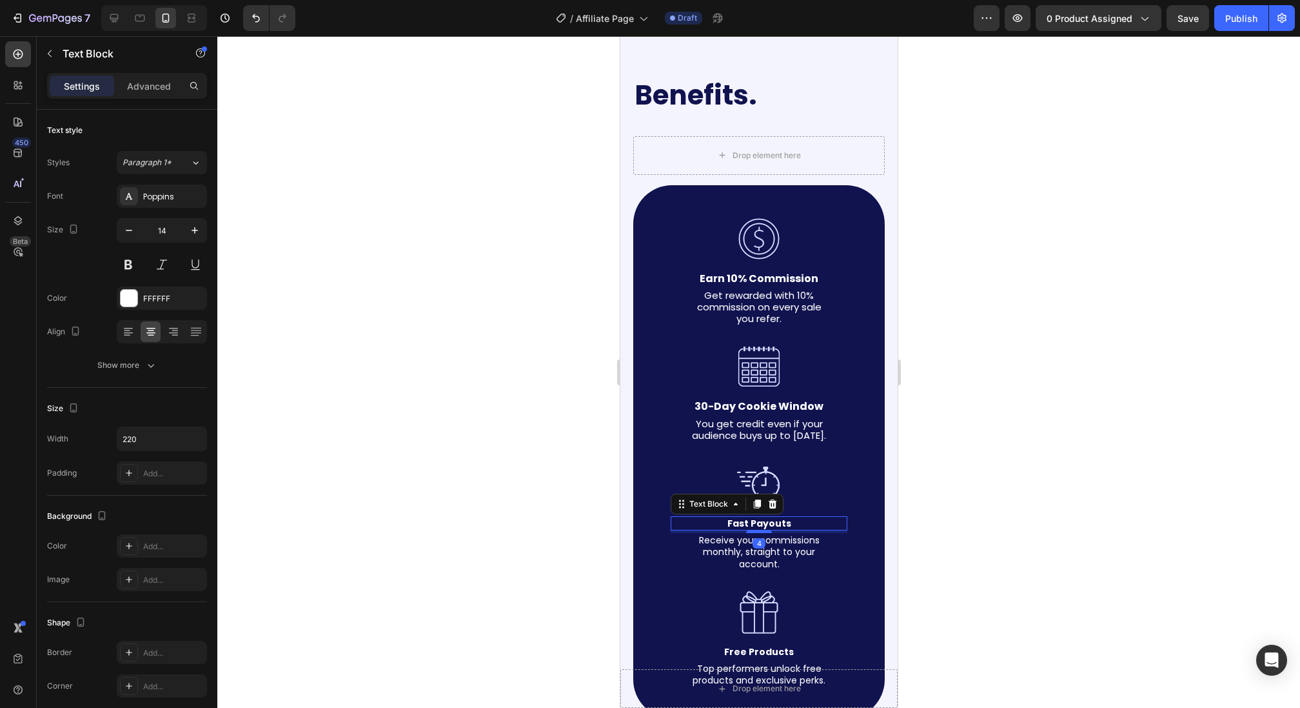
click at [743, 530] on strong "Fast Payouts" at bounding box center [759, 523] width 64 height 13
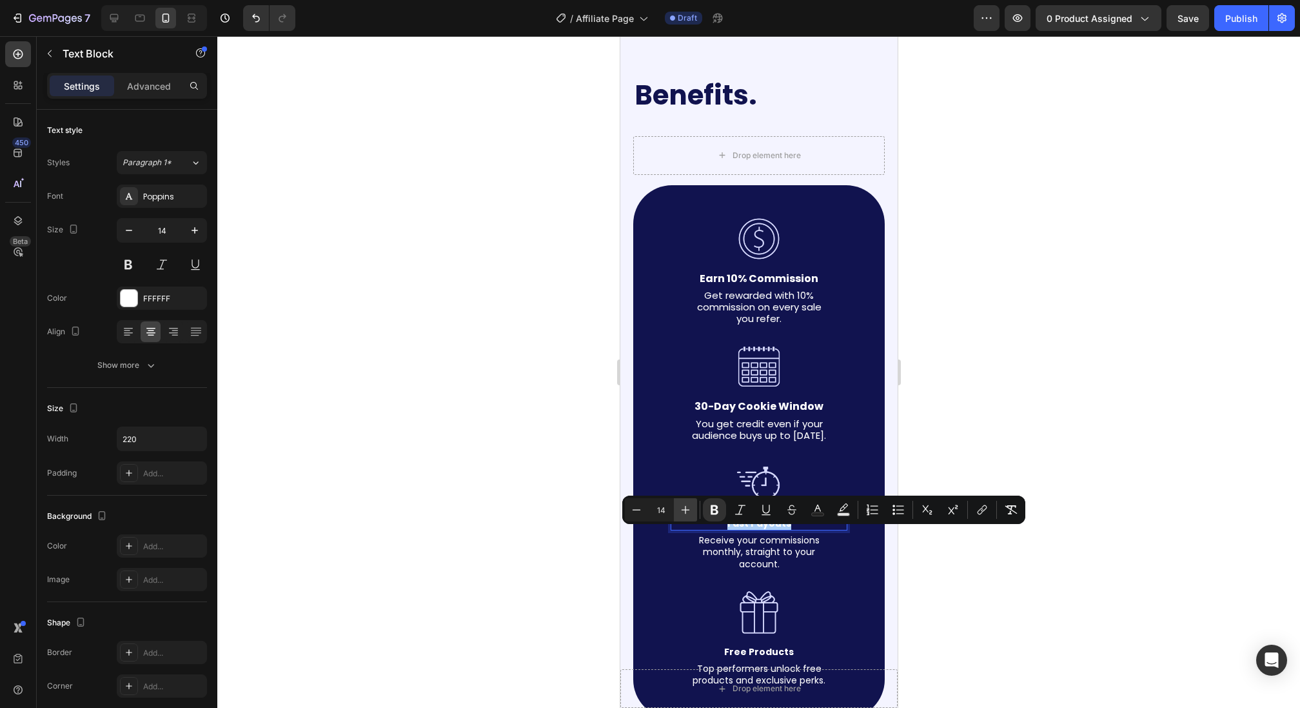
click at [692, 510] on icon "Editor contextual toolbar" at bounding box center [685, 509] width 13 height 13
type input "16"
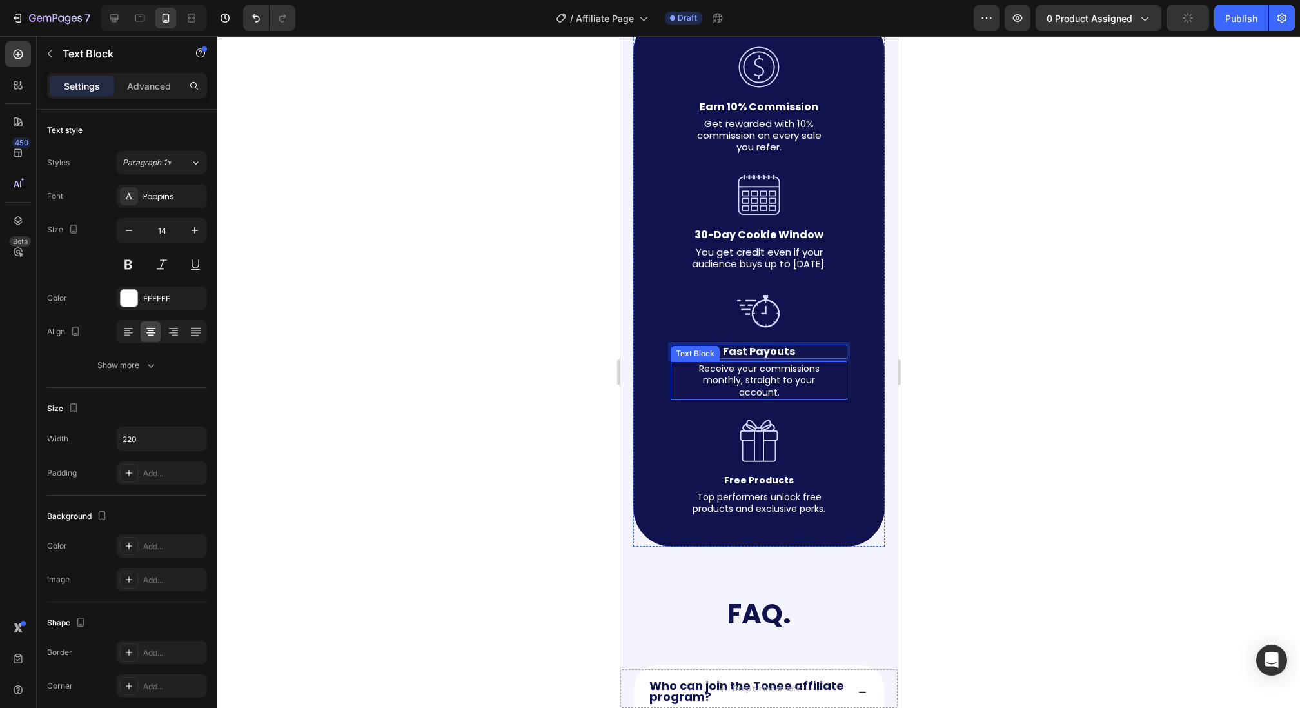
click at [748, 392] on p "Receive your commissions monthly, straight to your account." at bounding box center [758, 379] width 139 height 35
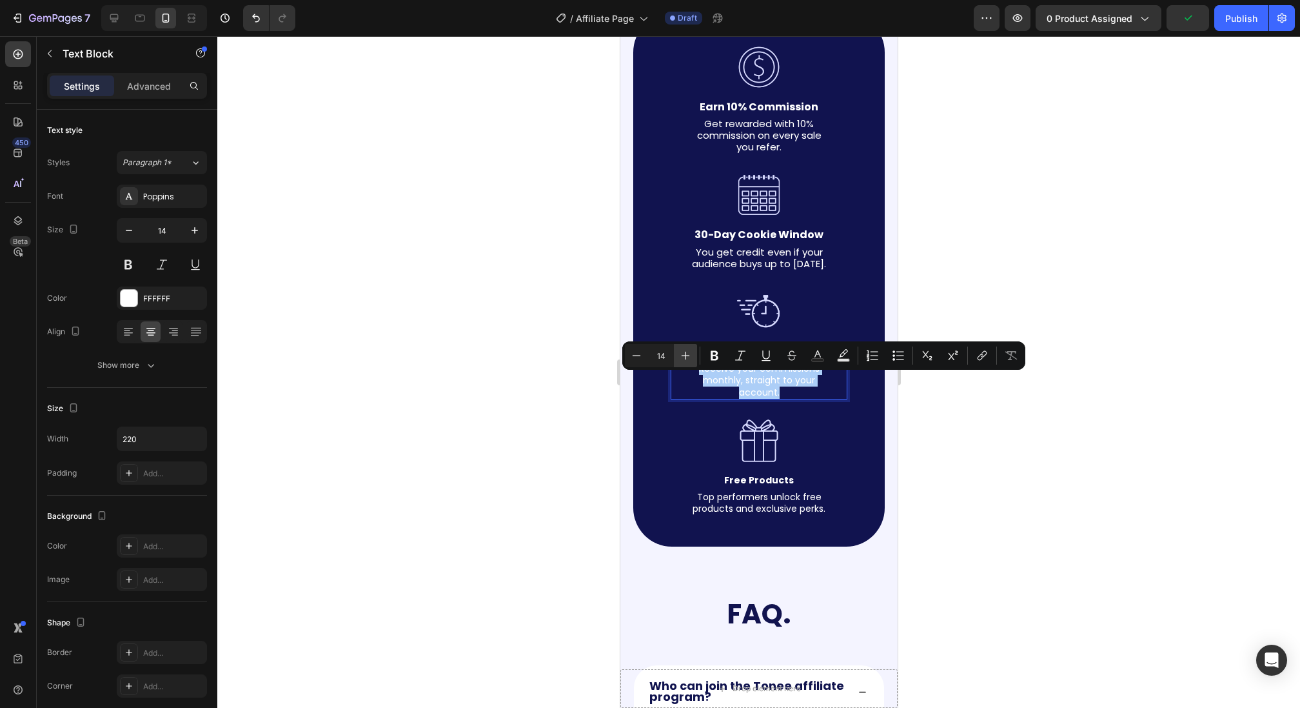
click at [687, 362] on icon "Editor contextual toolbar" at bounding box center [685, 355] width 13 height 13
type input "15"
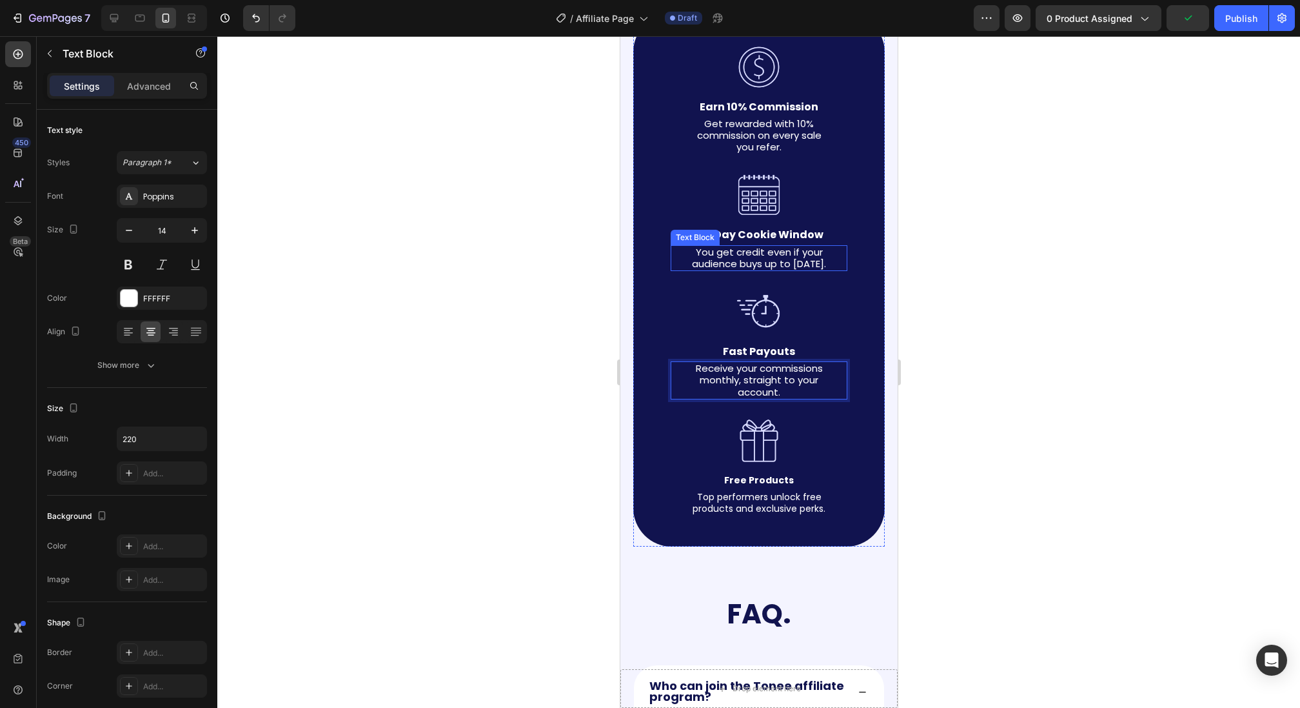
click at [757, 270] on span "You get credit even if your audience buys up to [DATE]." at bounding box center [758, 257] width 134 height 25
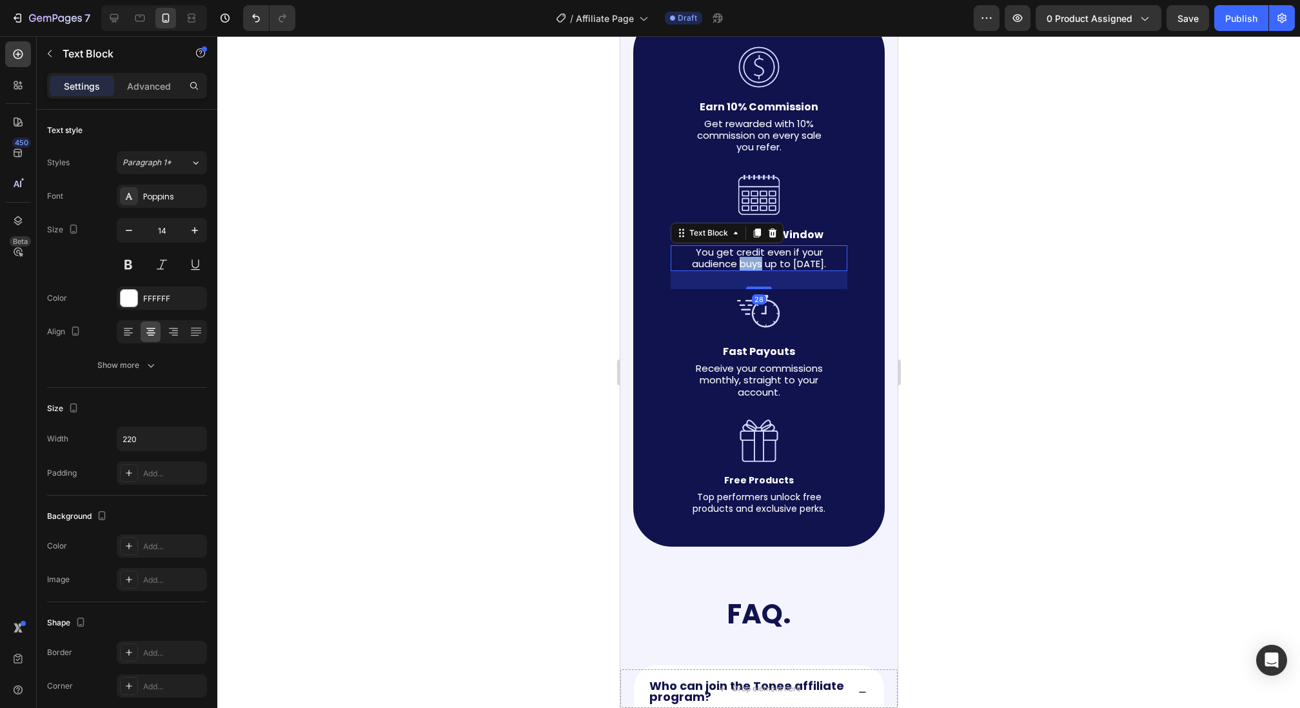
click at [756, 270] on span "You get credit even if your audience buys up to [DATE]." at bounding box center [758, 257] width 134 height 25
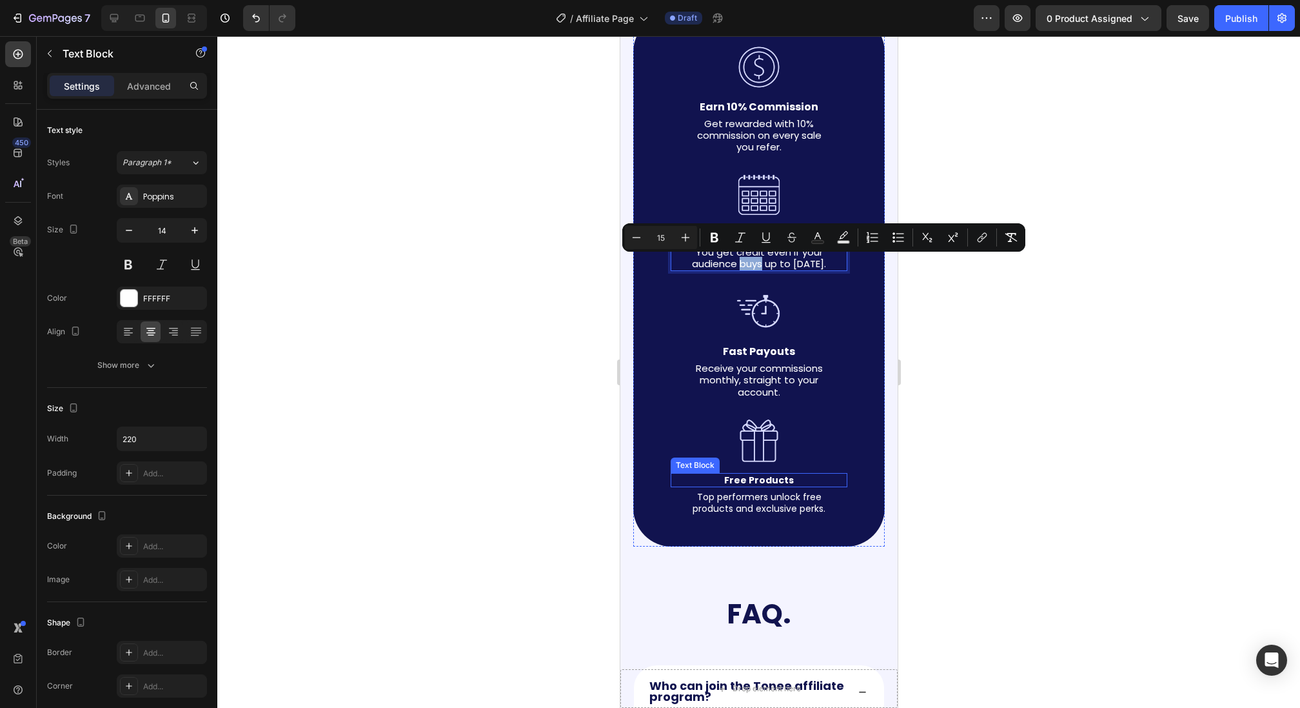
click at [755, 486] on strong "Free Products" at bounding box center [759, 479] width 70 height 13
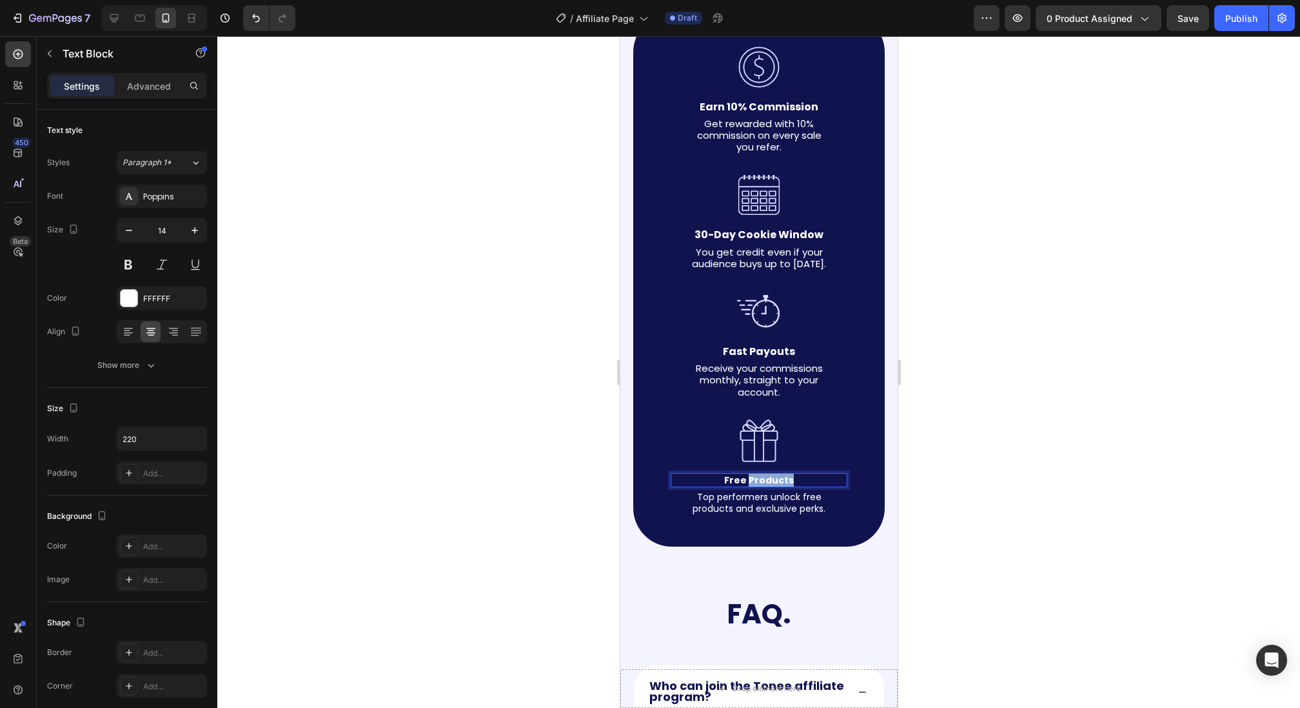
click at [755, 486] on strong "Free Products" at bounding box center [759, 479] width 70 height 13
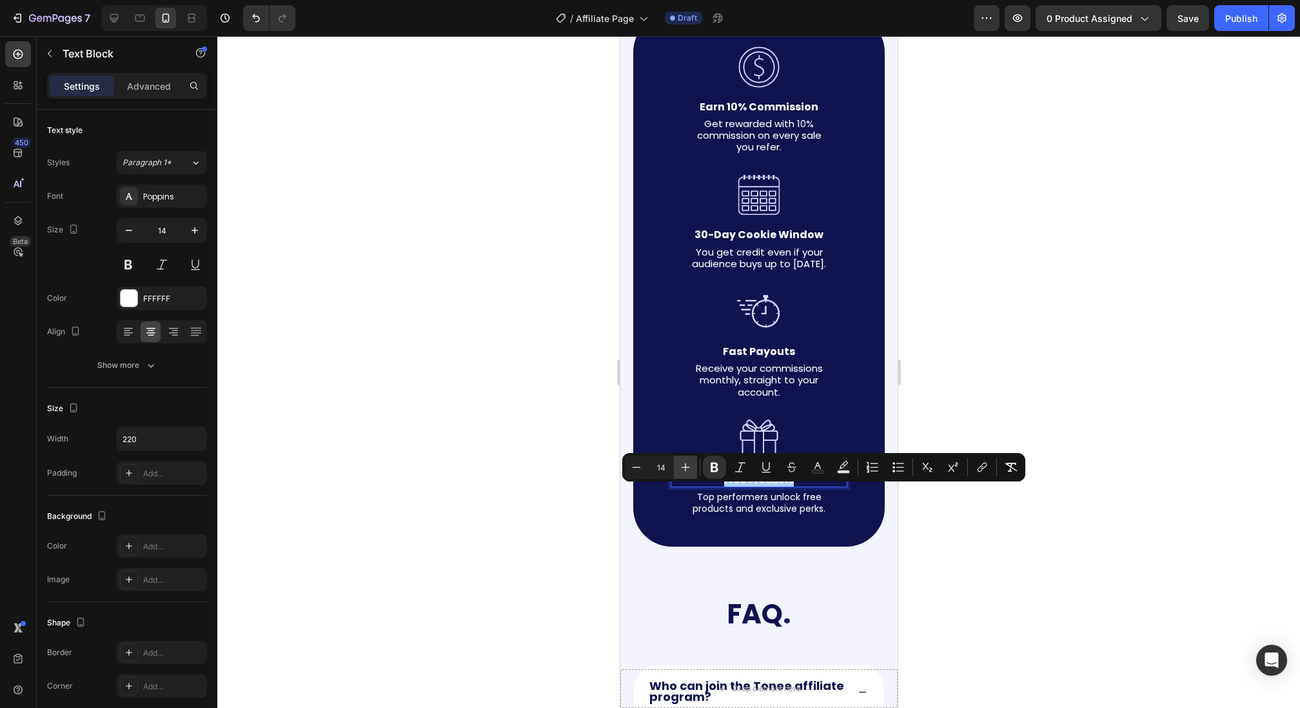
click at [688, 468] on icon "Editor contextual toolbar" at bounding box center [685, 467] width 13 height 13
type input "16"
click at [755, 529] on div "Image Earn 10% Commission Text Block Get rewarded with 10% commission on every …" at bounding box center [759, 280] width 252 height 533
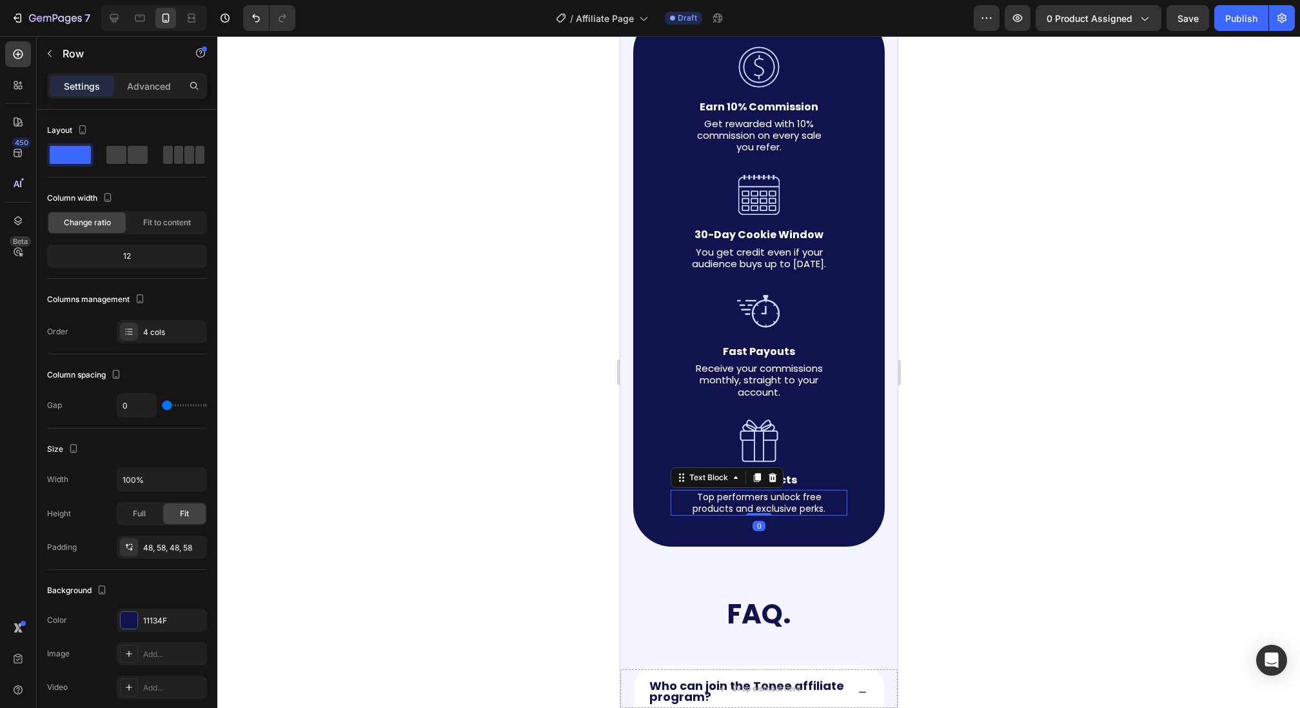
click at [755, 514] on p "Top performers unlock free products and exclusive perks." at bounding box center [758, 502] width 139 height 23
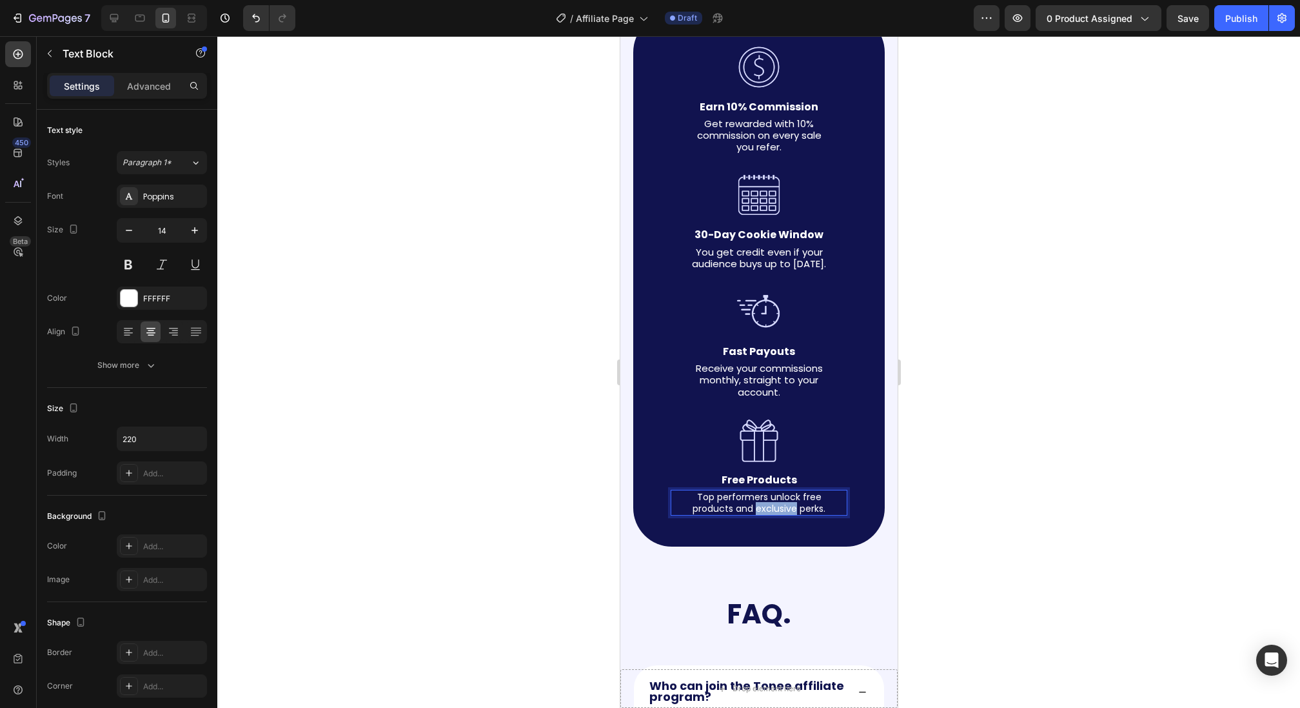
click at [755, 514] on p "Top performers unlock free products and exclusive perks." at bounding box center [758, 502] width 139 height 23
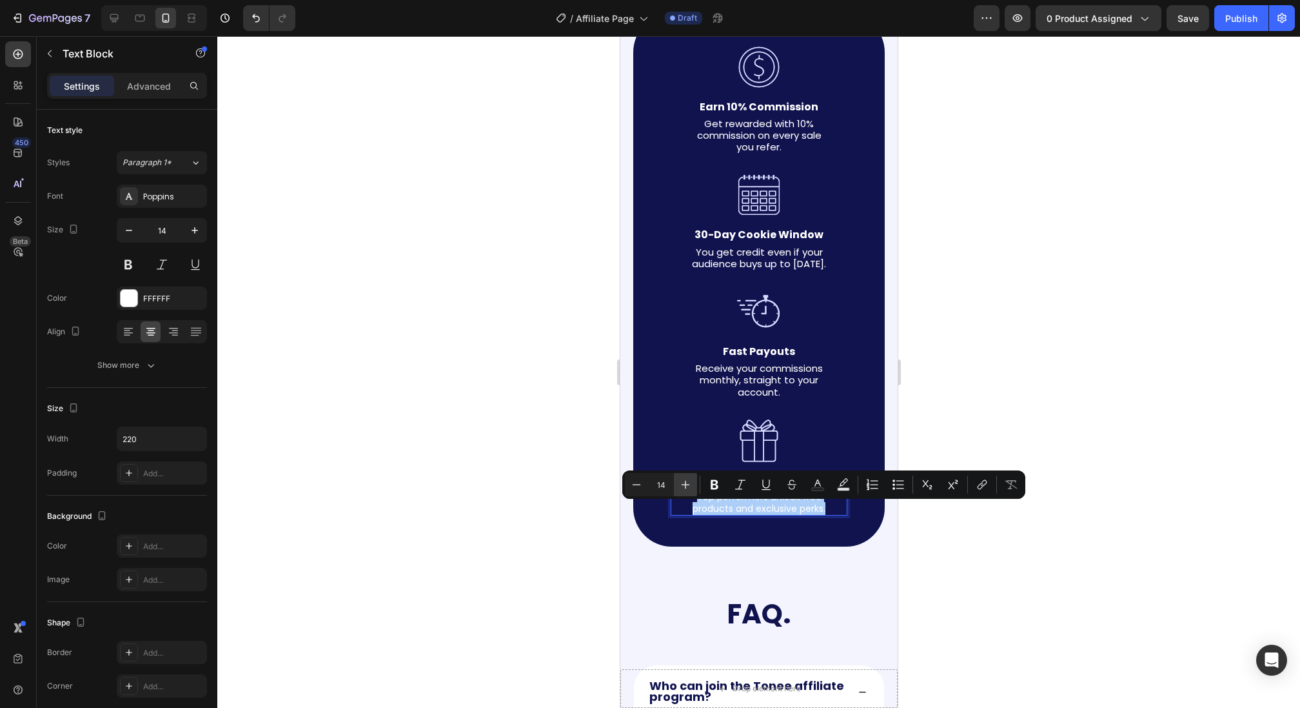
click at [692, 490] on icon "Editor contextual toolbar" at bounding box center [685, 484] width 13 height 13
type input "15"
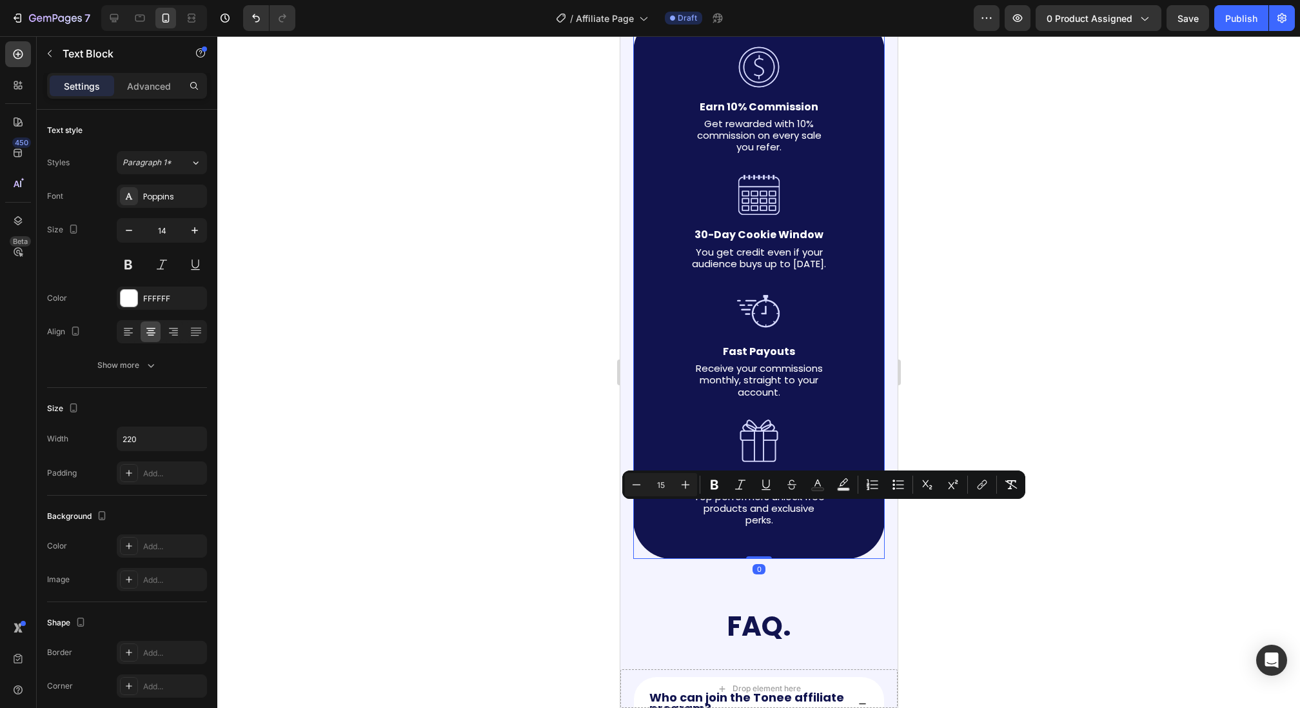
click at [726, 417] on div "Image Fast Payouts Text Block Receive your commissions monthly, straight to you…" at bounding box center [758, 353] width 177 height 128
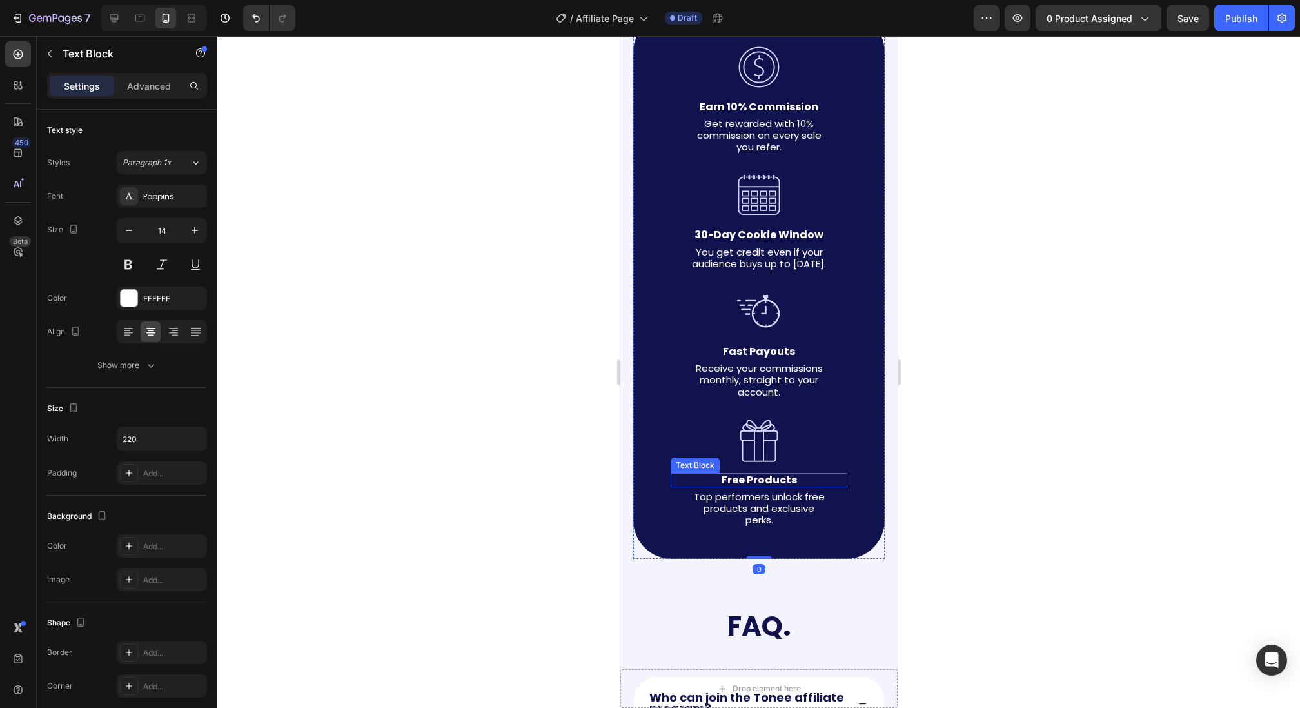
click at [739, 487] on strong "Free Products" at bounding box center [758, 479] width 75 height 15
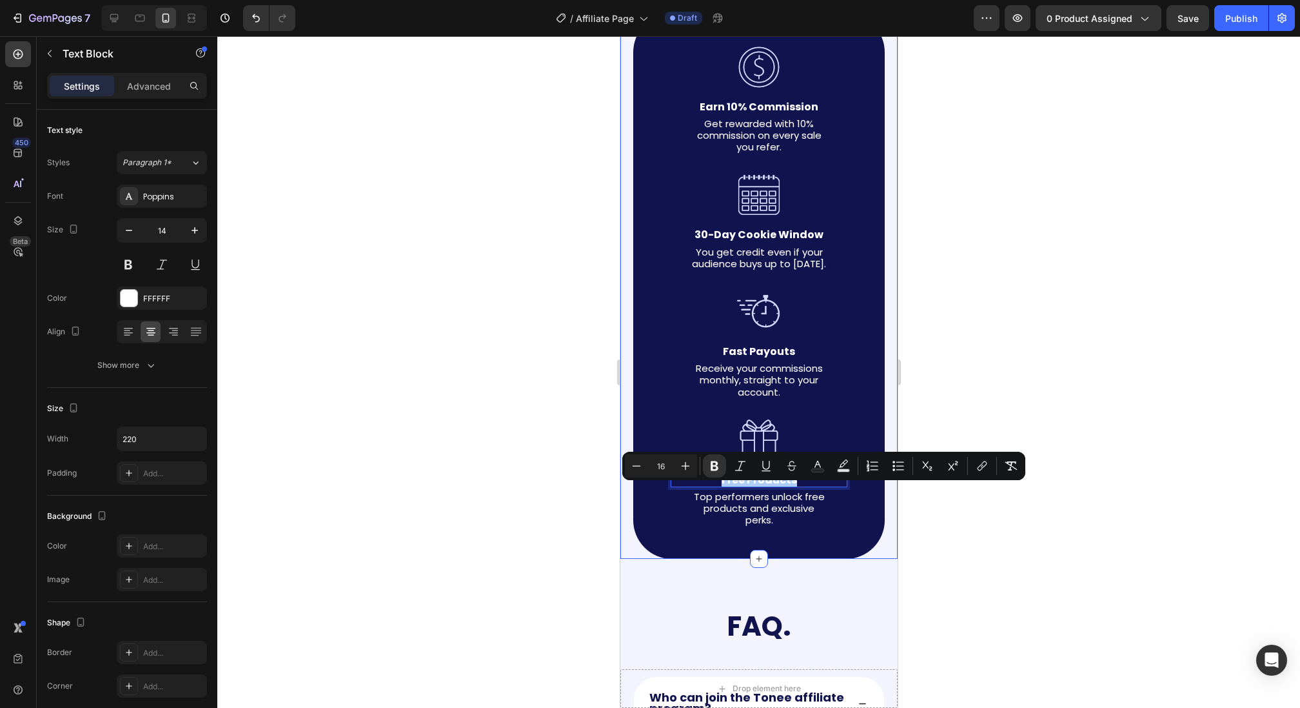
click at [579, 433] on div at bounding box center [758, 371] width 1083 height 671
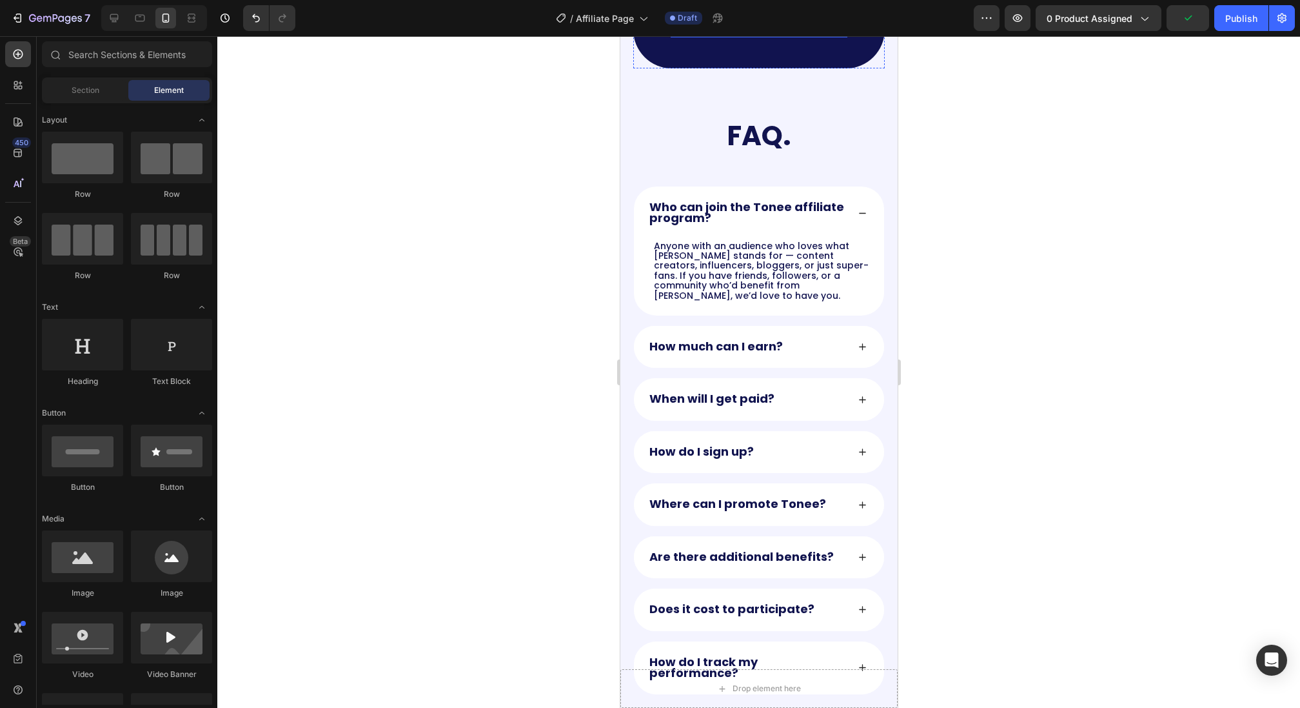
scroll to position [2497, 0]
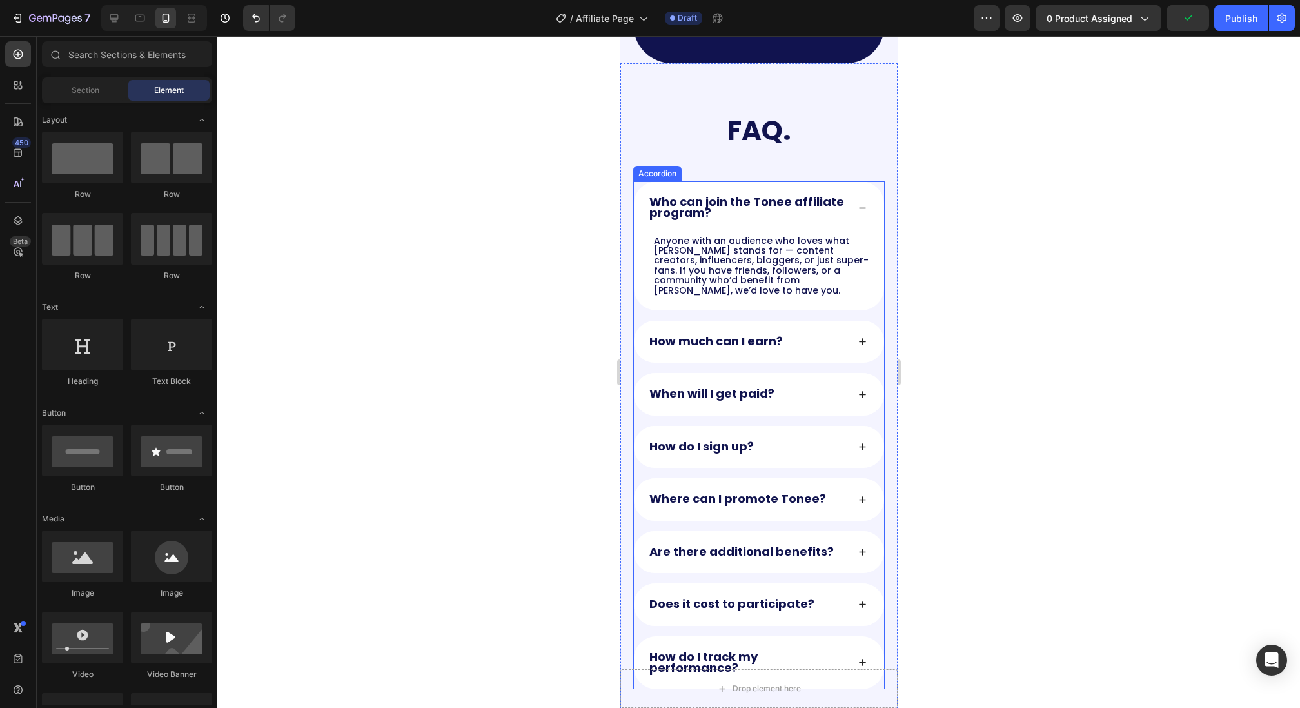
click at [685, 221] on strong "Who can join the Tonee affiliate program?" at bounding box center [746, 206] width 195 height 27
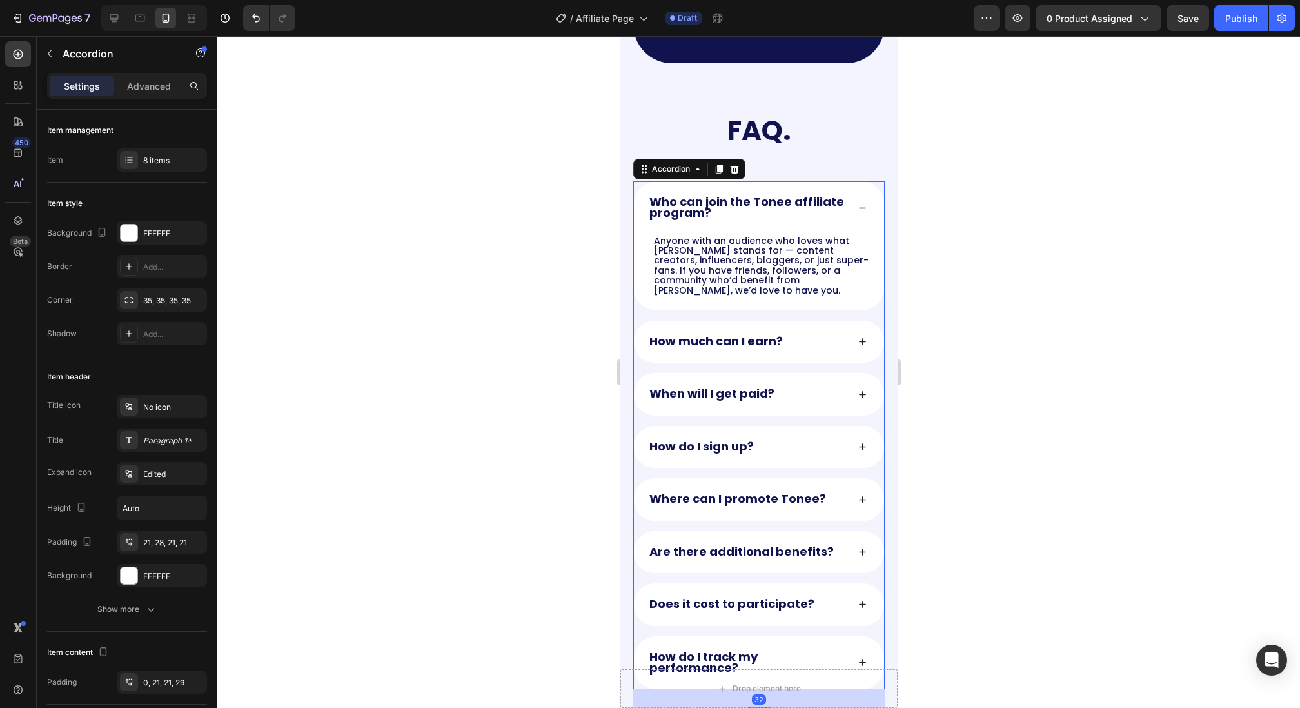
click at [685, 221] on strong "Who can join the Tonee affiliate program?" at bounding box center [746, 206] width 195 height 27
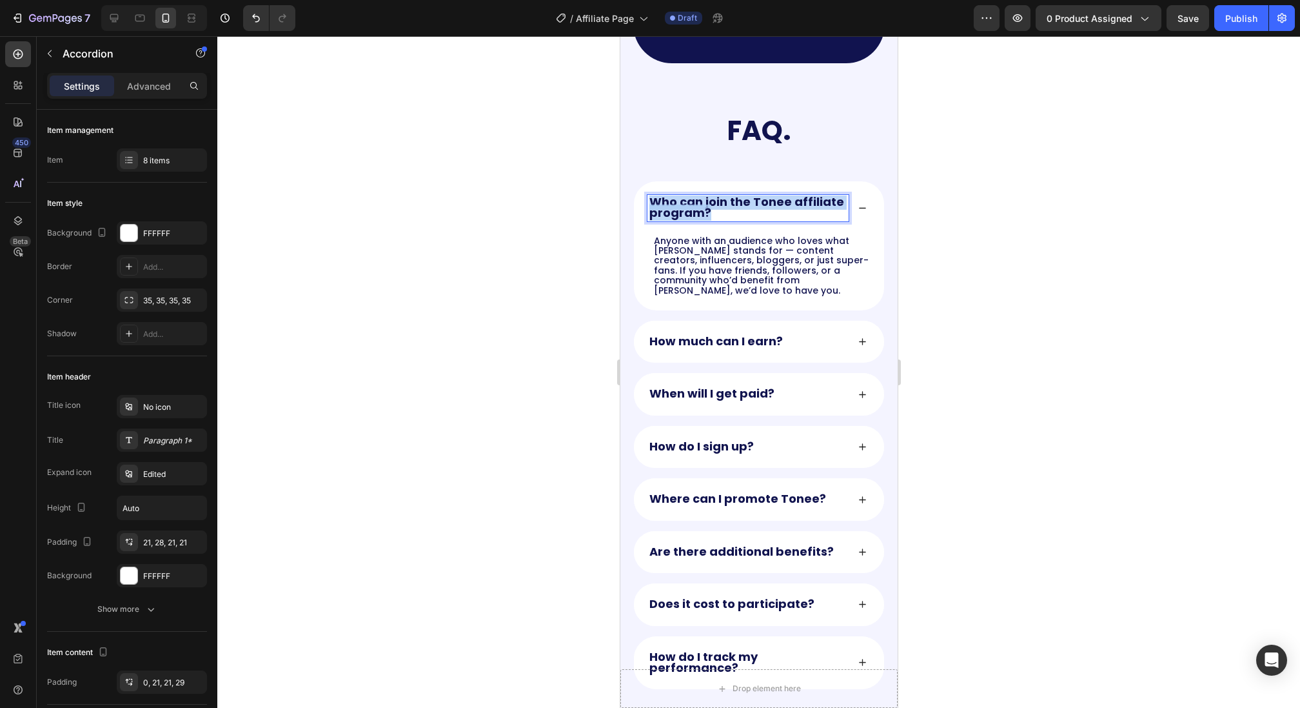
click at [685, 221] on strong "Who can join the Tonee affiliate program?" at bounding box center [746, 206] width 195 height 27
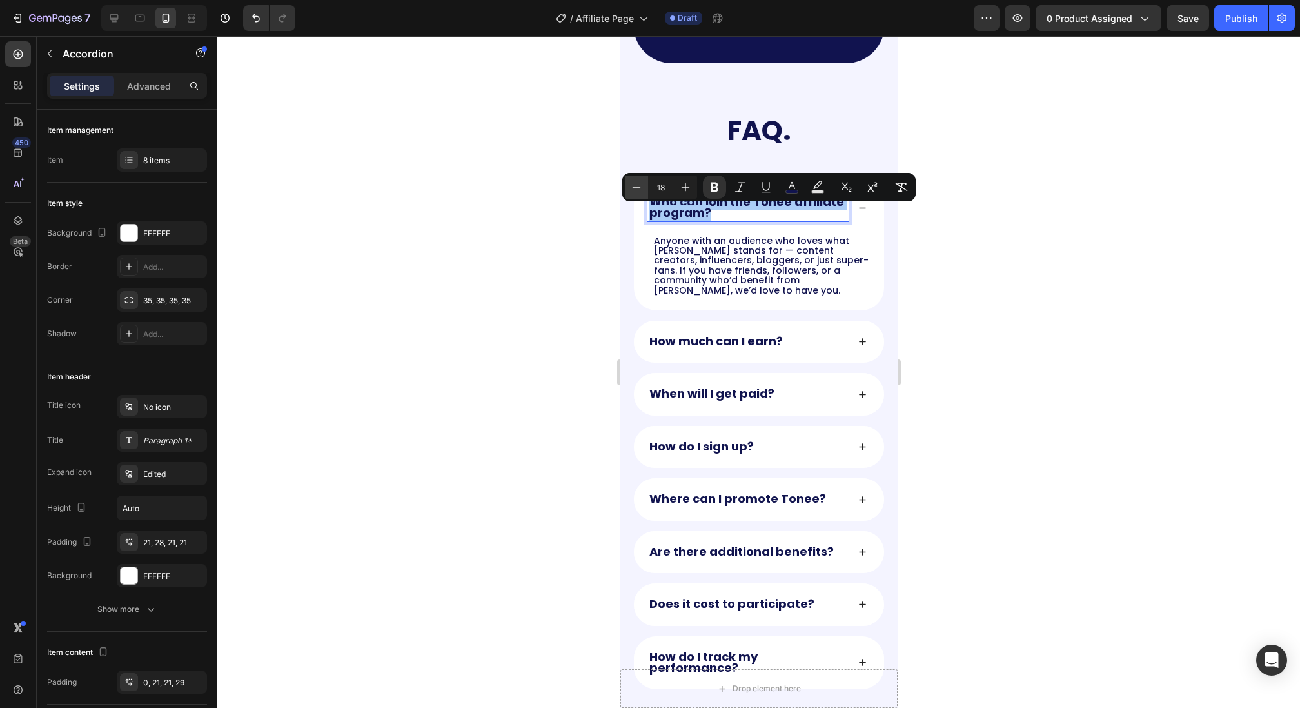
click at [629, 183] on button "Minus" at bounding box center [636, 186] width 23 height 23
type input "16"
click at [718, 266] on div "Anyone with an audience who loves what [PERSON_NAME] stands for — content creat…" at bounding box center [761, 264] width 218 height 62
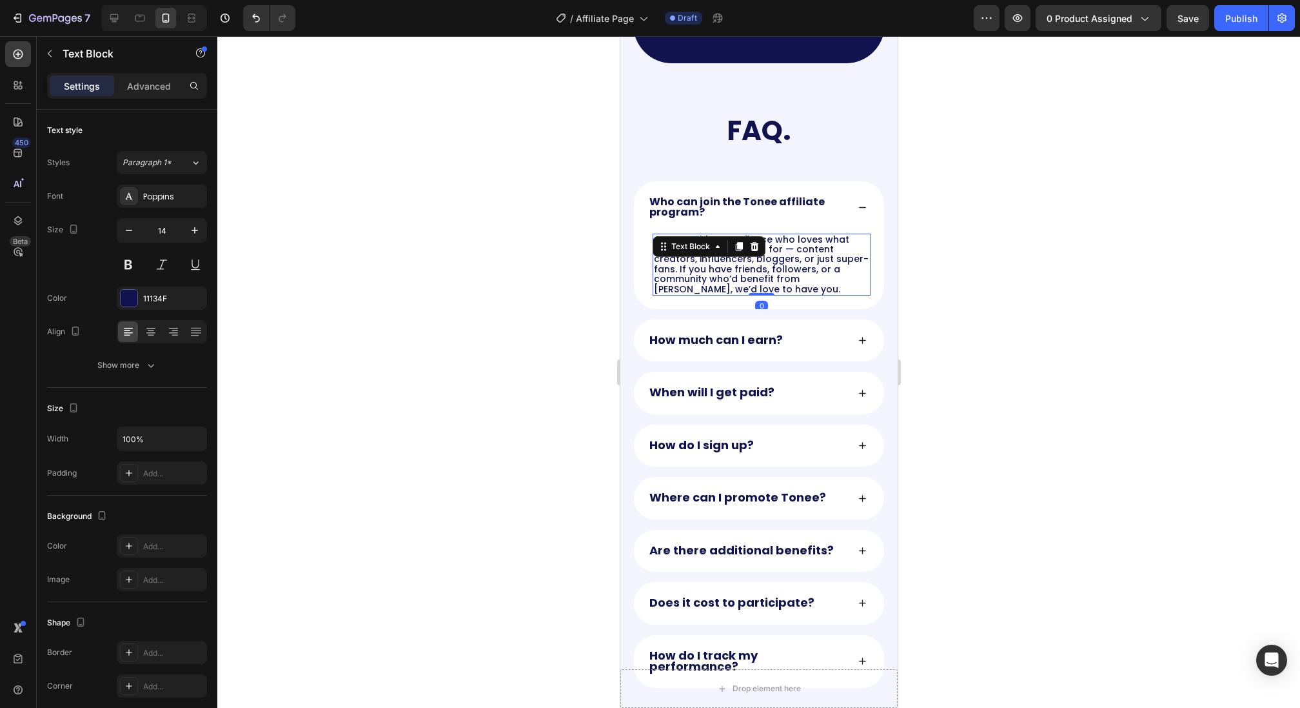
click at [718, 254] on div "Text Block" at bounding box center [690, 246] width 70 height 15
click at [772, 280] on p "Anyone with an audience who loves what [PERSON_NAME] stands for — content creat…" at bounding box center [760, 264] width 215 height 59
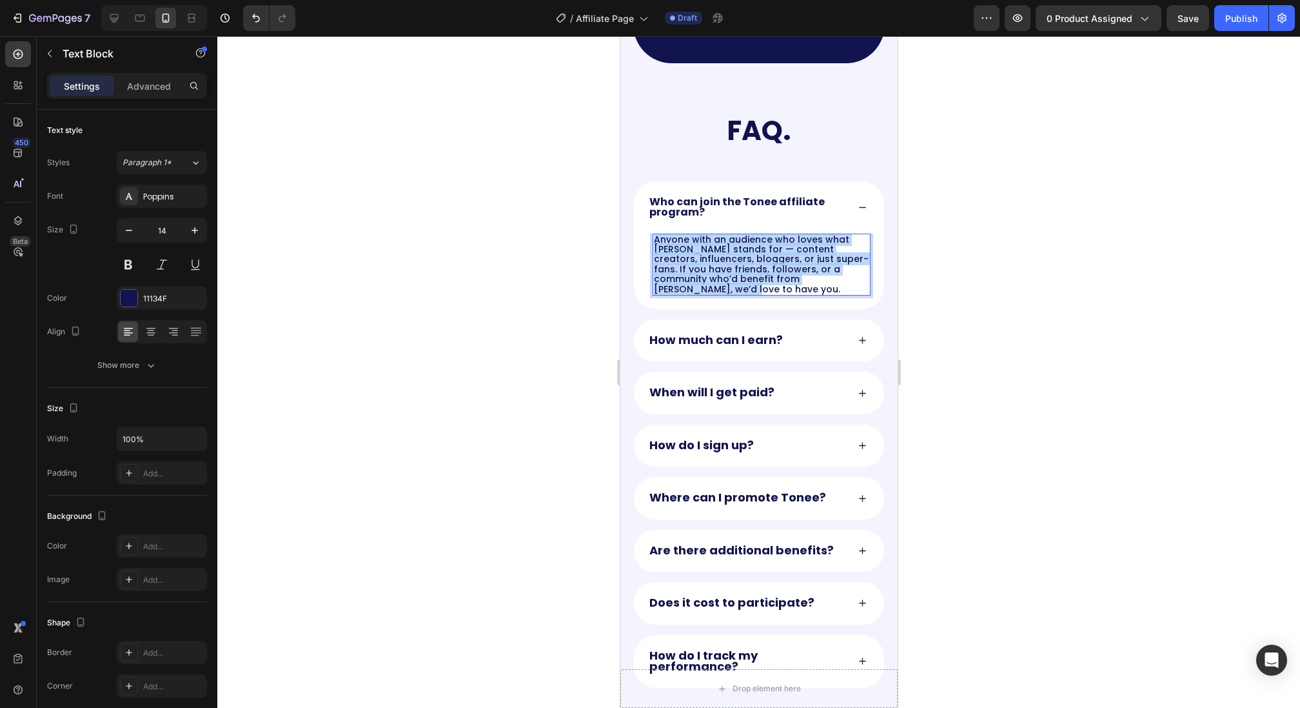
click at [772, 280] on p "Anyone with an audience who loves what [PERSON_NAME] stands for — content creat…" at bounding box center [760, 264] width 215 height 59
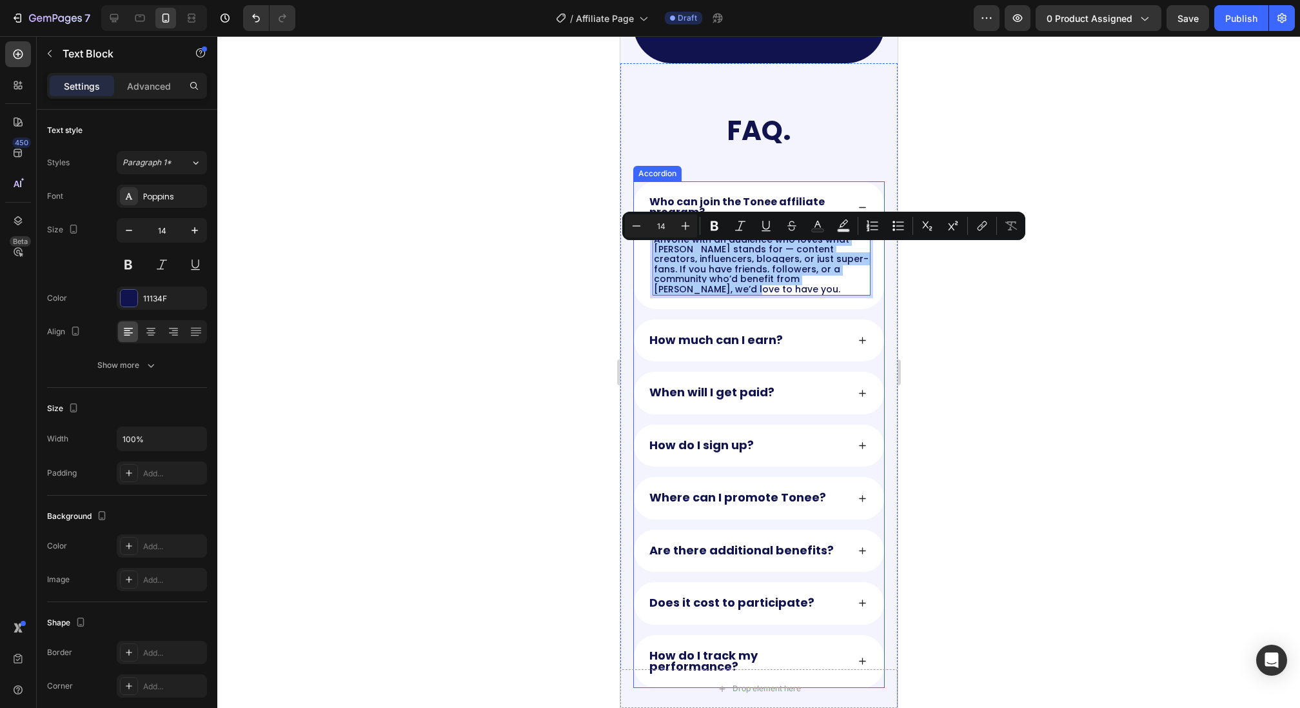
click at [714, 339] on strong "How much can I earn?" at bounding box center [716, 340] width 134 height 16
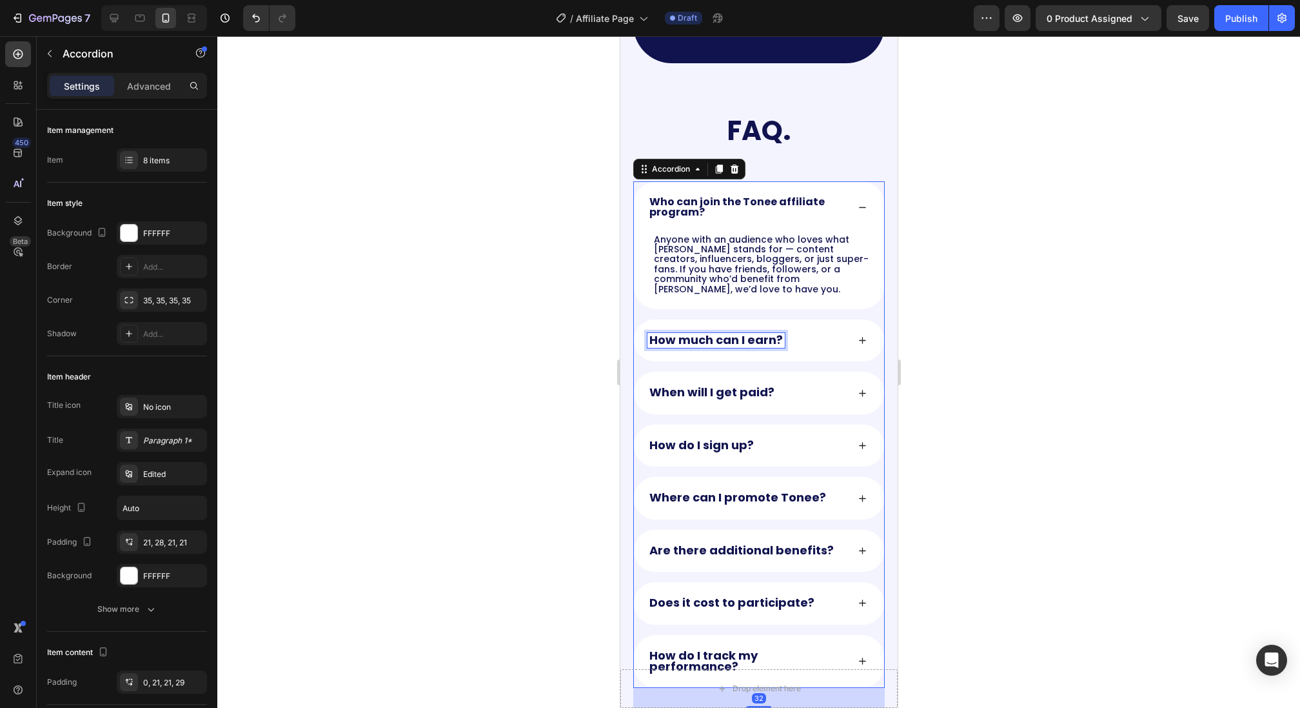
click at [714, 339] on strong "How much can I earn?" at bounding box center [716, 340] width 134 height 16
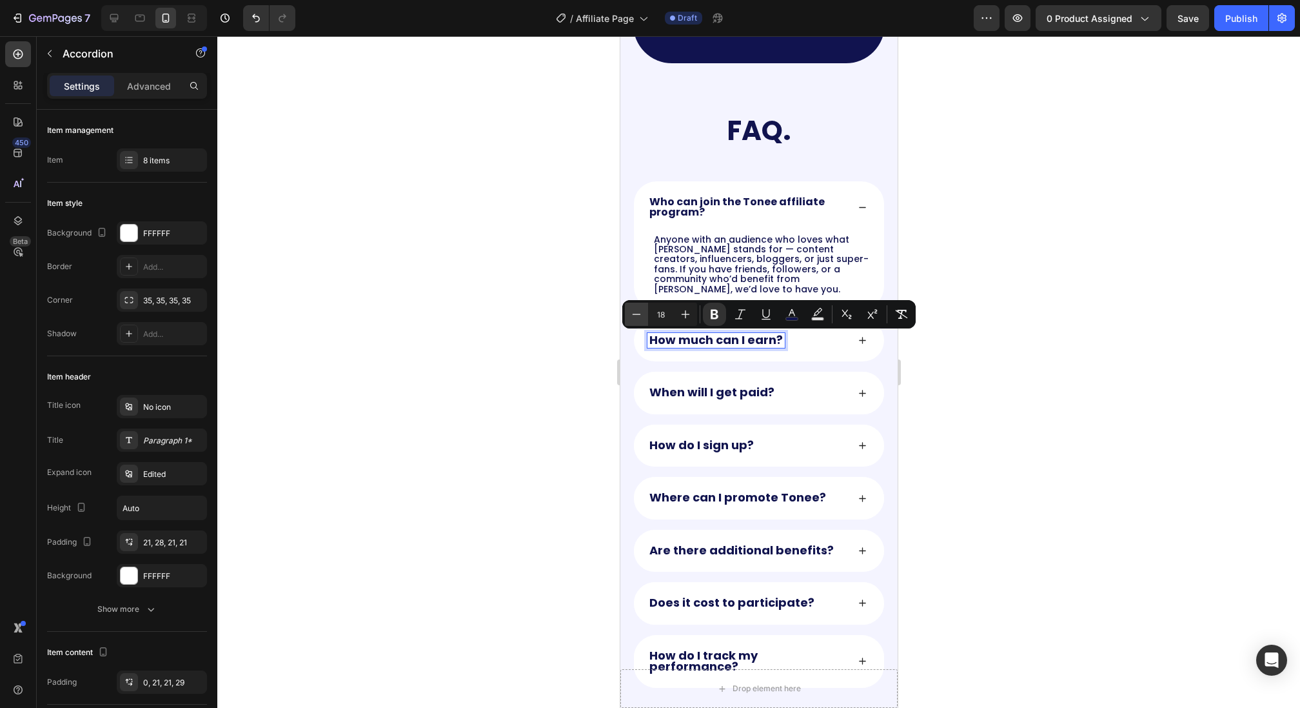
click at [636, 309] on icon "Editor contextual toolbar" at bounding box center [636, 314] width 13 height 13
type input "16"
click at [677, 391] on strong "When will I get paid?" at bounding box center [711, 391] width 125 height 16
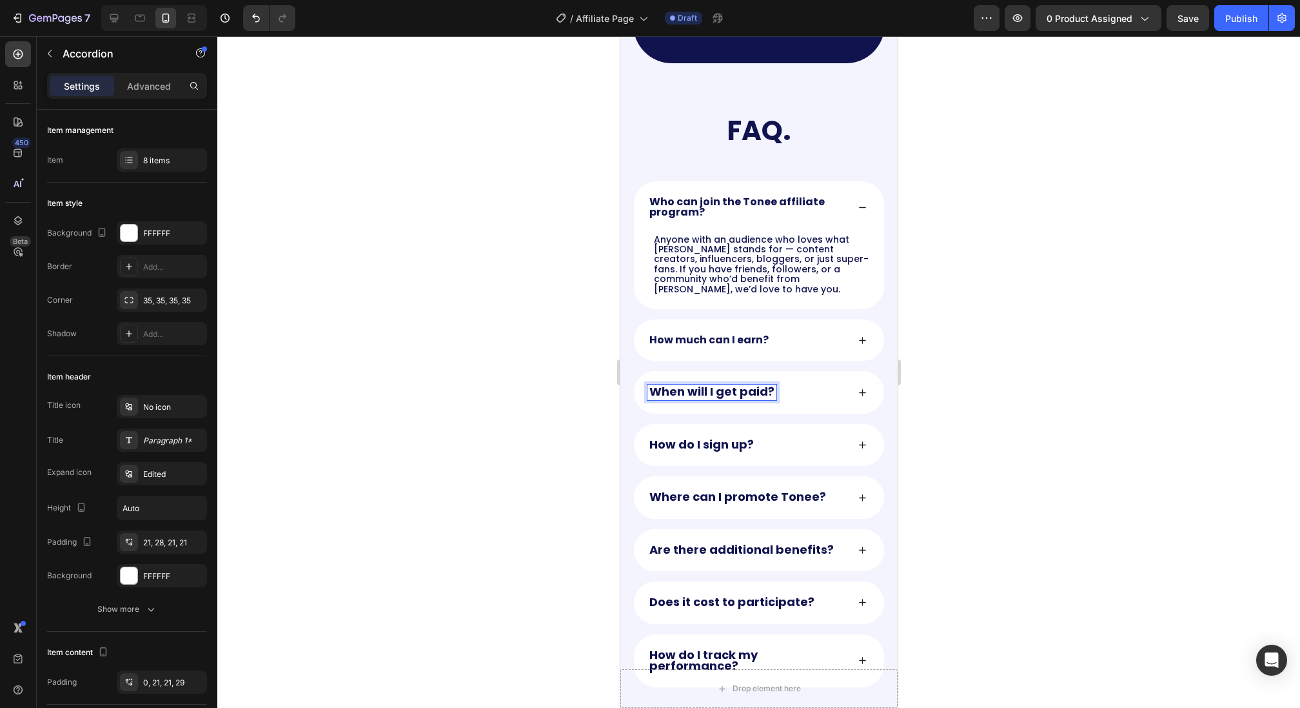
click at [674, 389] on strong "When will I get paid?" at bounding box center [711, 391] width 125 height 16
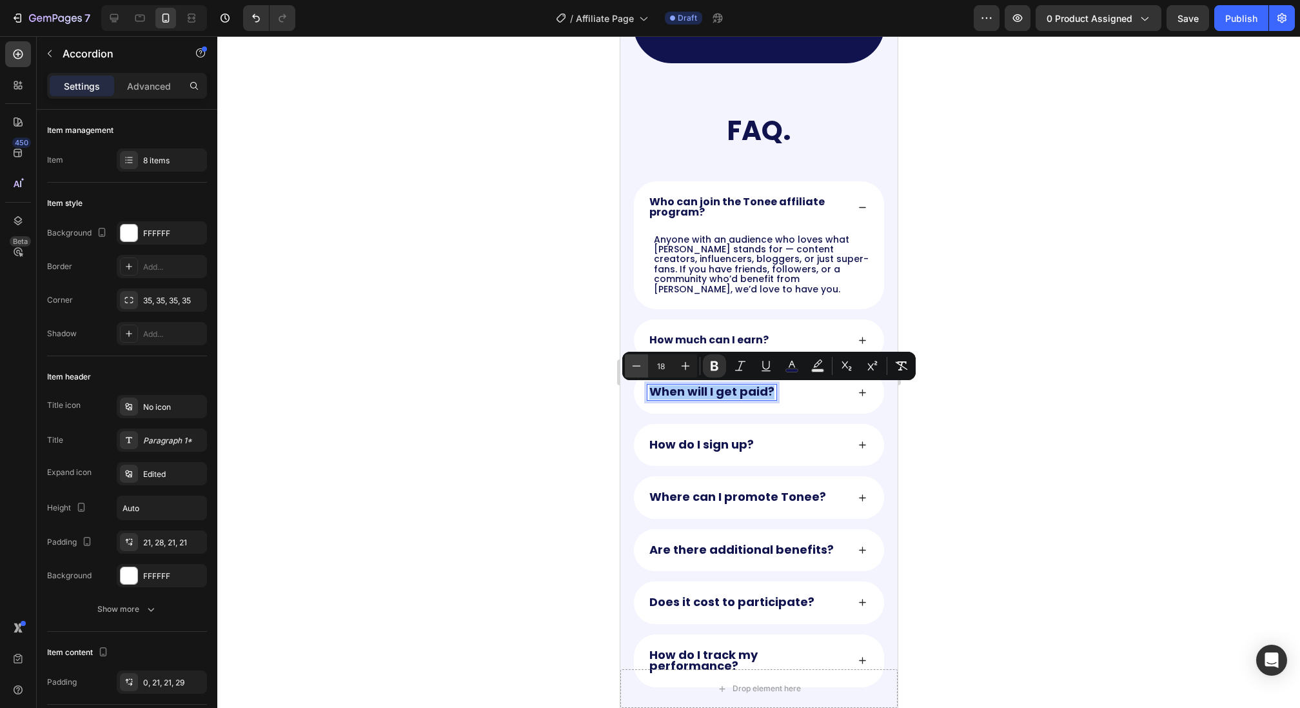
click at [633, 371] on icon "Editor contextual toolbar" at bounding box center [636, 365] width 13 height 13
type input "16"
click at [711, 444] on strong "How do I sign up?" at bounding box center [701, 443] width 104 height 16
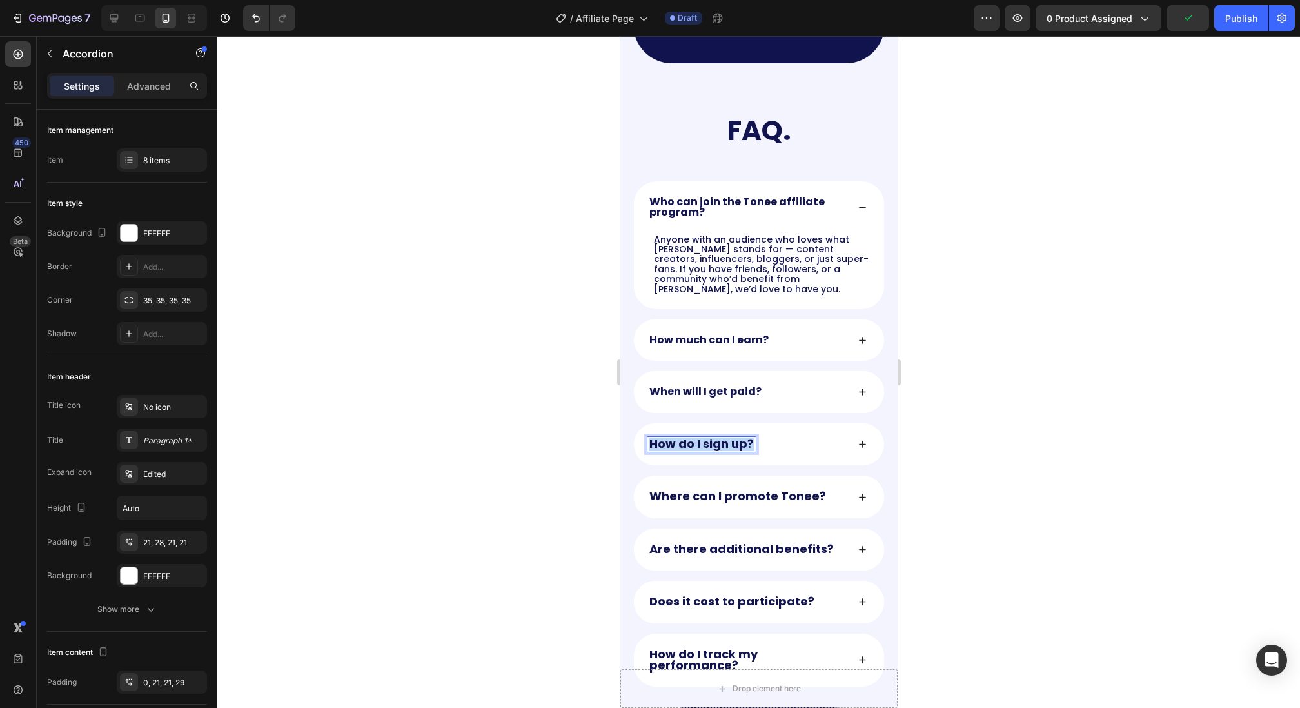
click at [711, 444] on strong "How do I sign up?" at bounding box center [701, 443] width 104 height 16
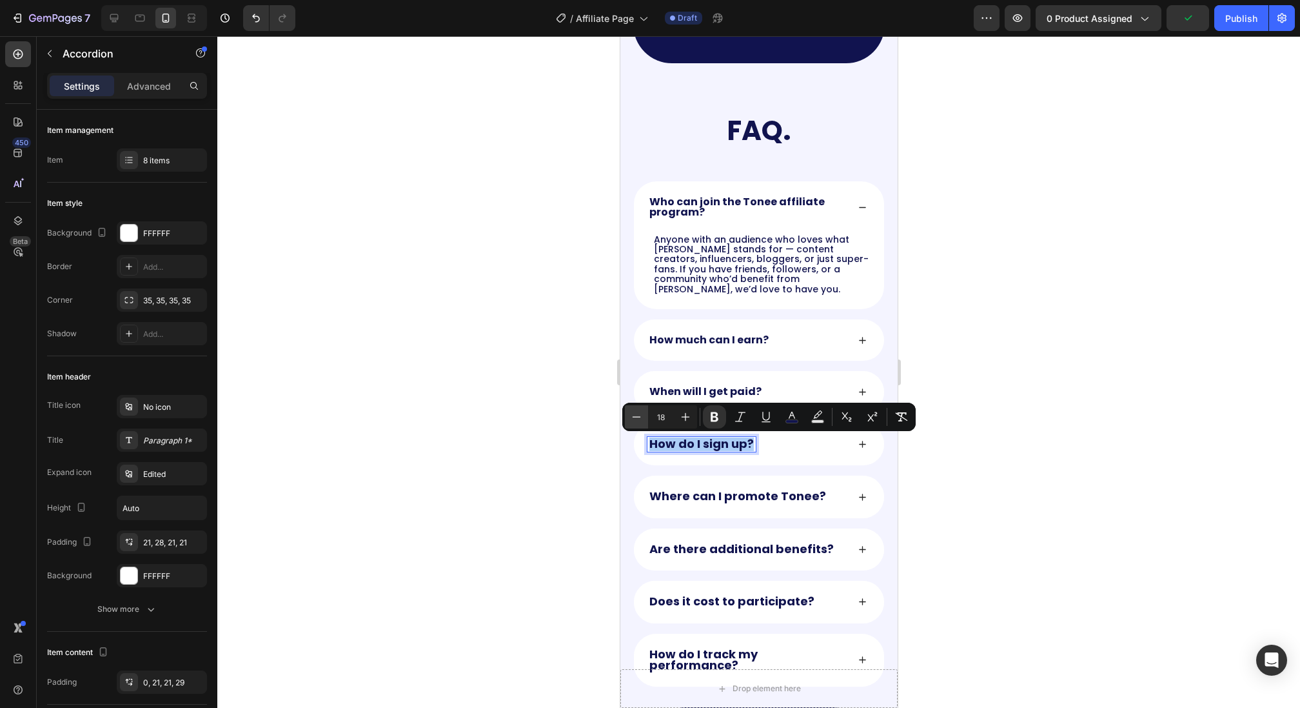
click at [633, 417] on icon "Editor contextual toolbar" at bounding box center [636, 416] width 13 height 13
type input "16"
click at [686, 491] on strong "Where can I promote Tonee?" at bounding box center [737, 495] width 177 height 16
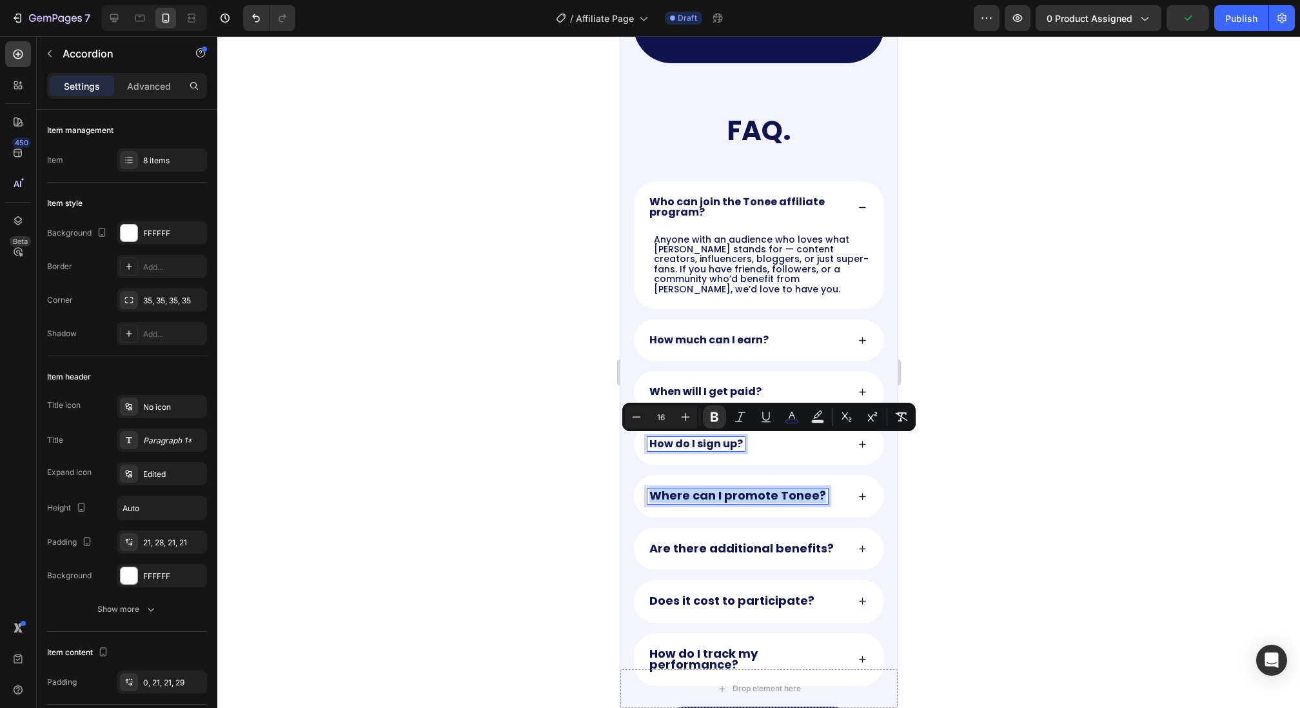
click at [686, 491] on strong "Where can I promote Tonee?" at bounding box center [737, 495] width 177 height 16
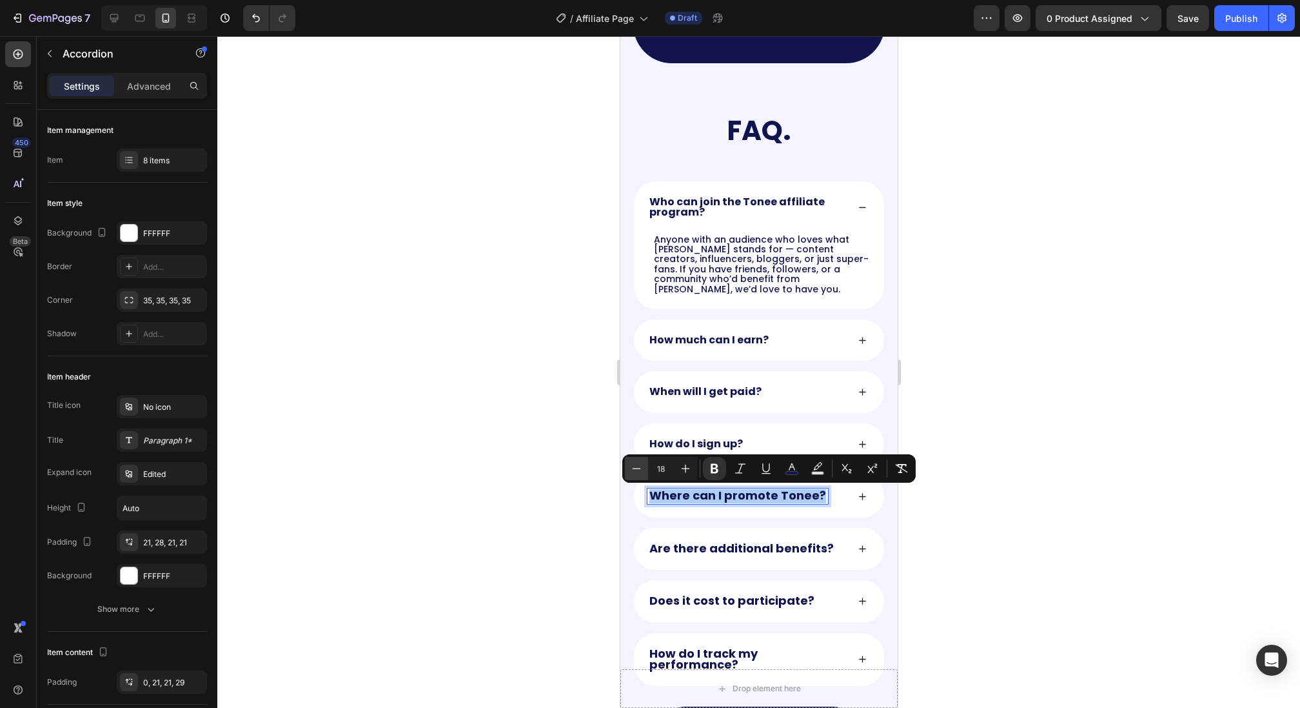
click at [635, 471] on icon "Editor contextual toolbar" at bounding box center [636, 468] width 13 height 13
type input "16"
click at [674, 552] on strong "Are there additional benefits?" at bounding box center [741, 547] width 184 height 16
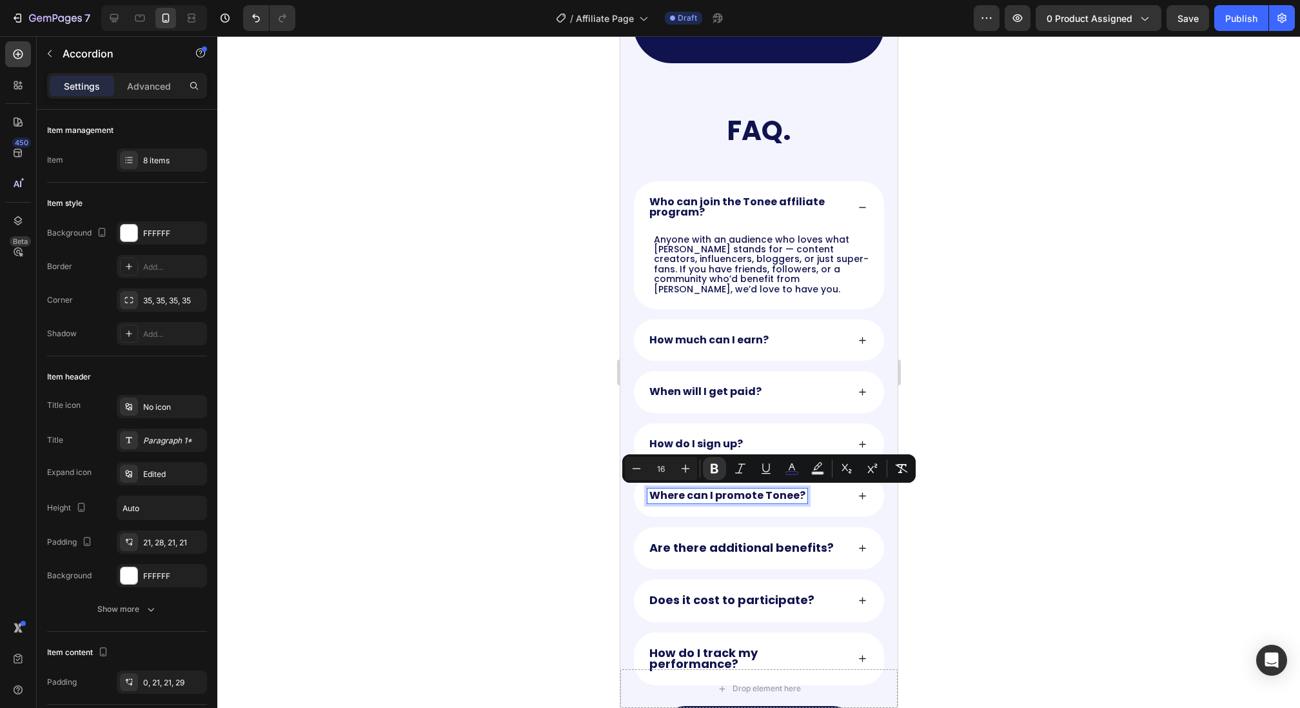
click at [674, 552] on strong "Are there additional benefits?" at bounding box center [741, 547] width 184 height 16
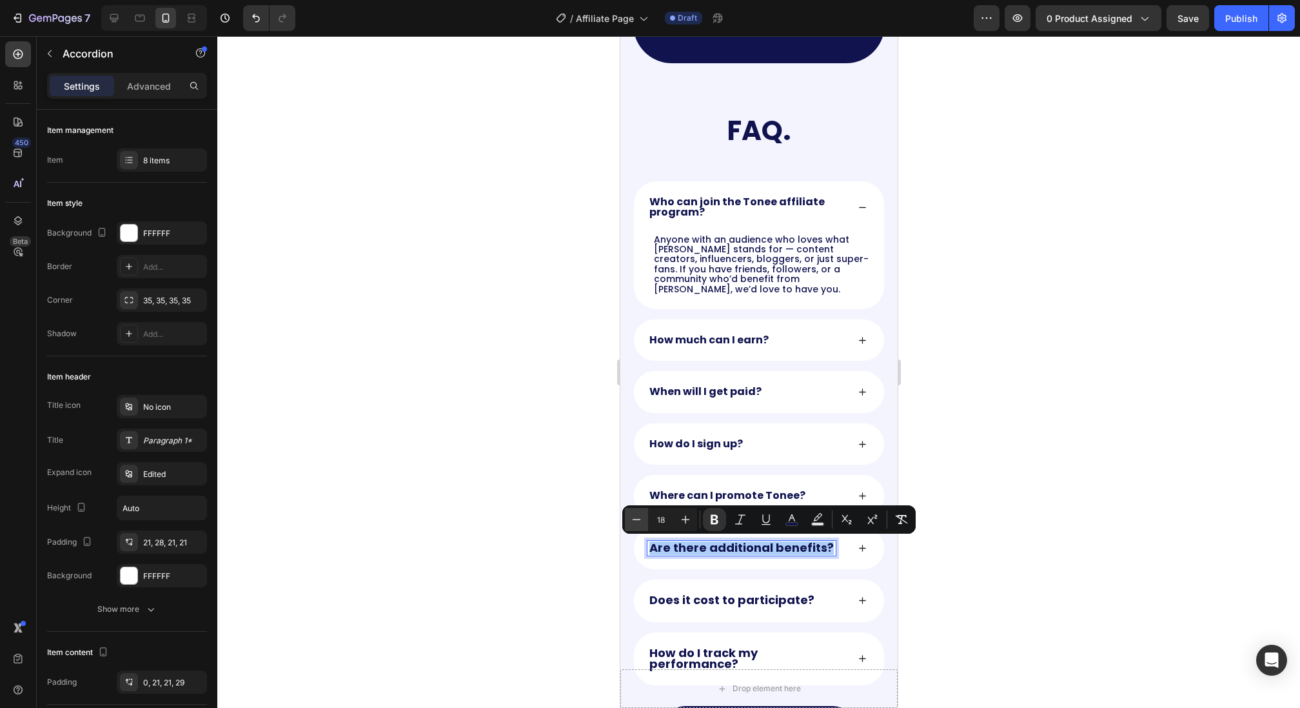
click at [639, 519] on icon "Editor contextual toolbar" at bounding box center [637, 519] width 8 height 1
type input "16"
click at [680, 600] on strong "Does it cost to participate?" at bounding box center [731, 599] width 165 height 16
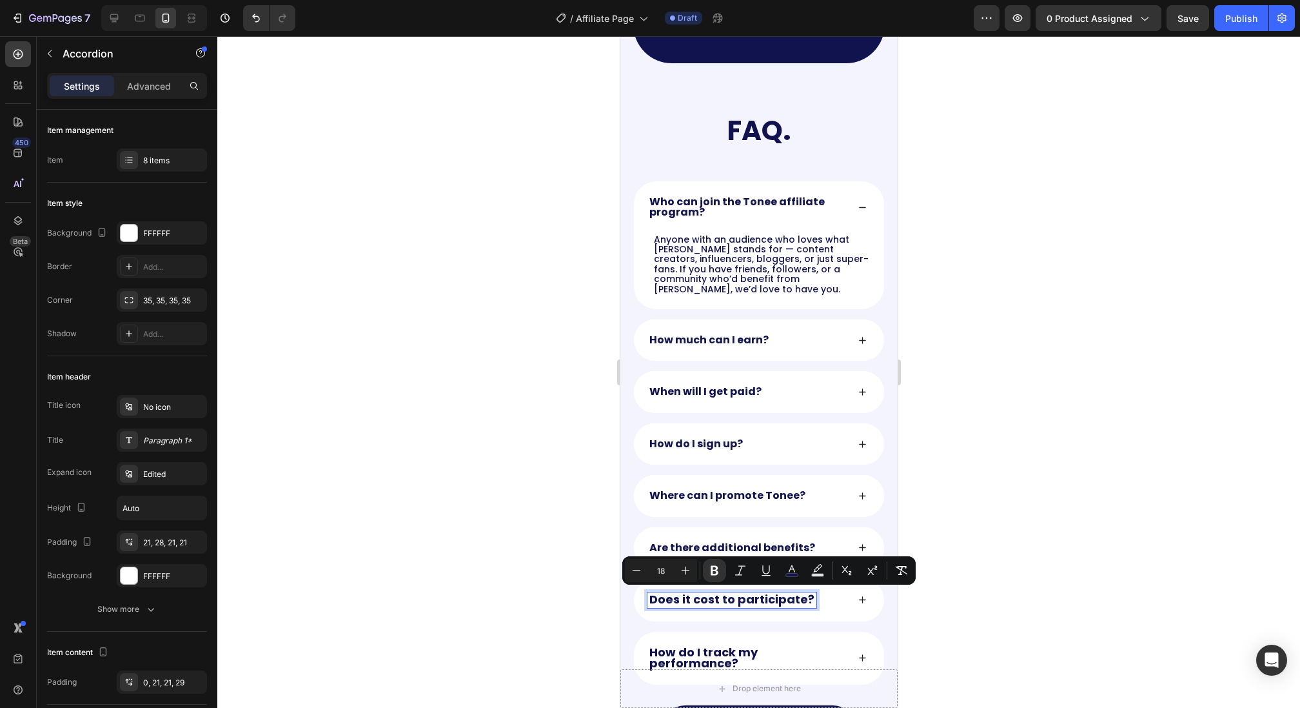
click at [700, 597] on strong "Does it cost to participate?" at bounding box center [731, 599] width 165 height 16
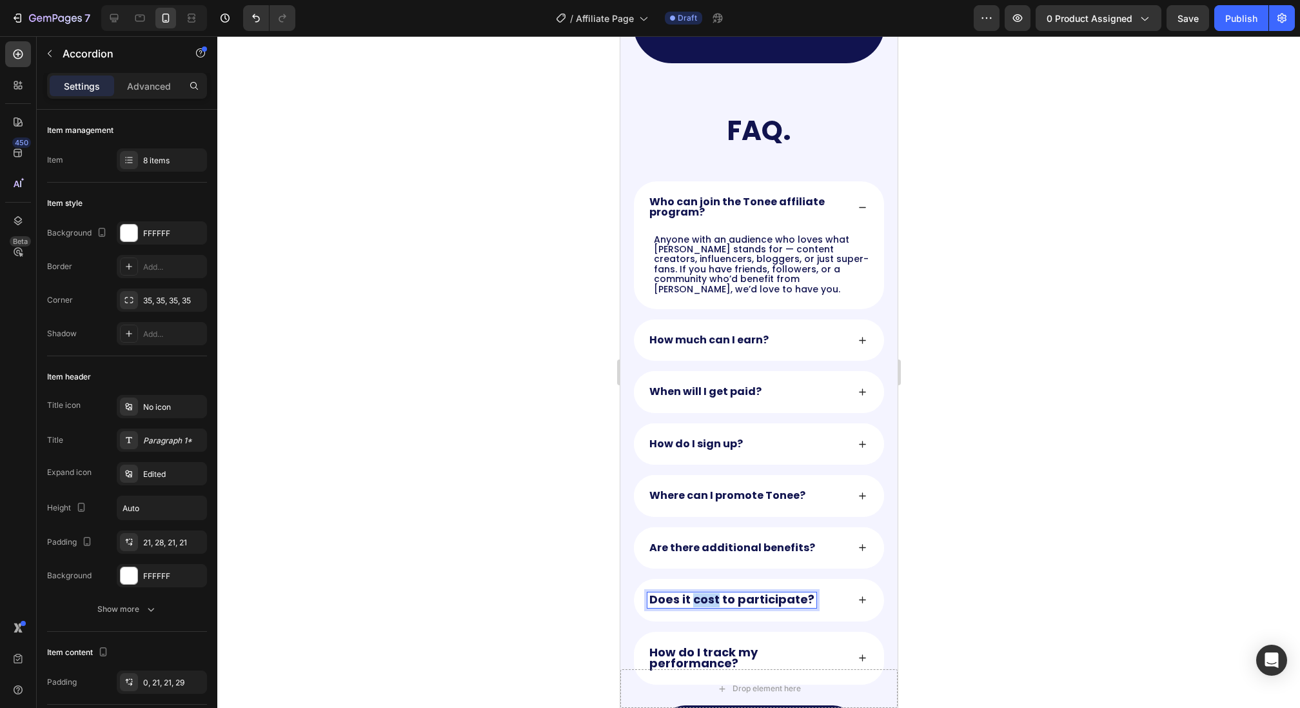
click at [700, 597] on strong "Does it cost to participate?" at bounding box center [731, 599] width 165 height 16
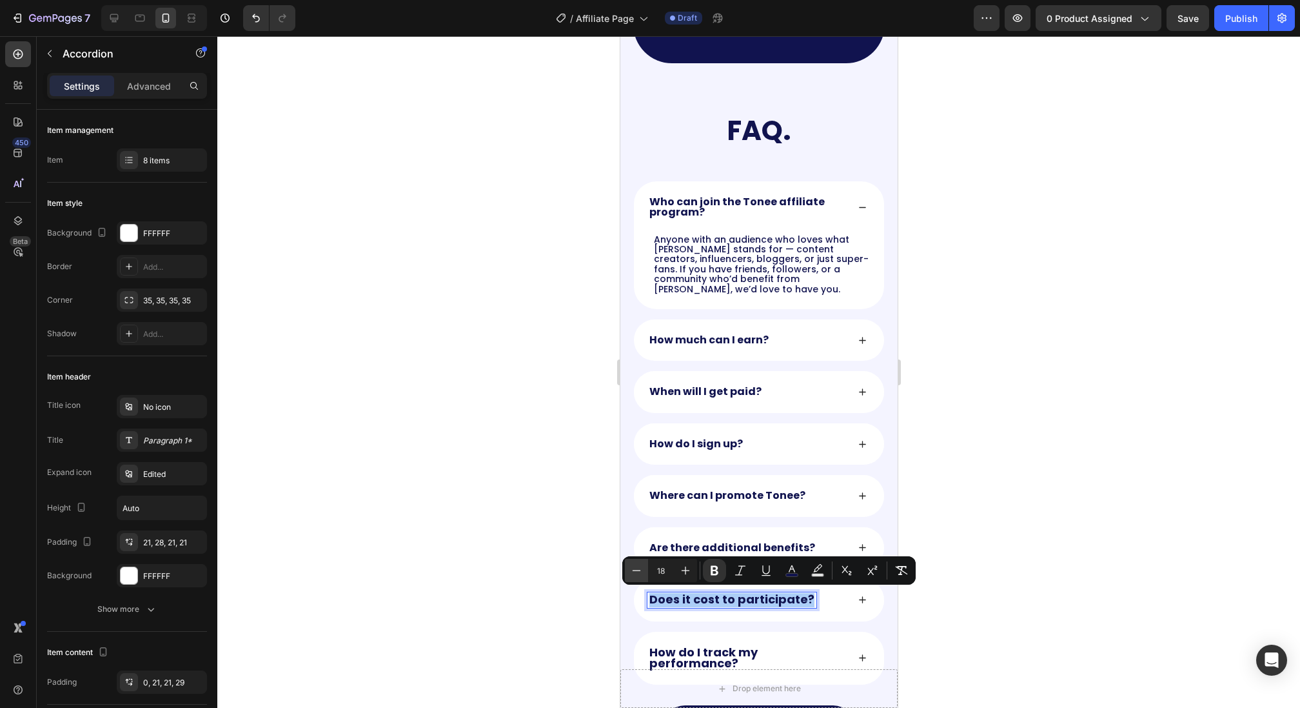
click at [637, 561] on button "Minus" at bounding box center [636, 570] width 23 height 23
type input "16"
click at [680, 645] on strong "How do I track my performance?" at bounding box center [703, 656] width 108 height 27
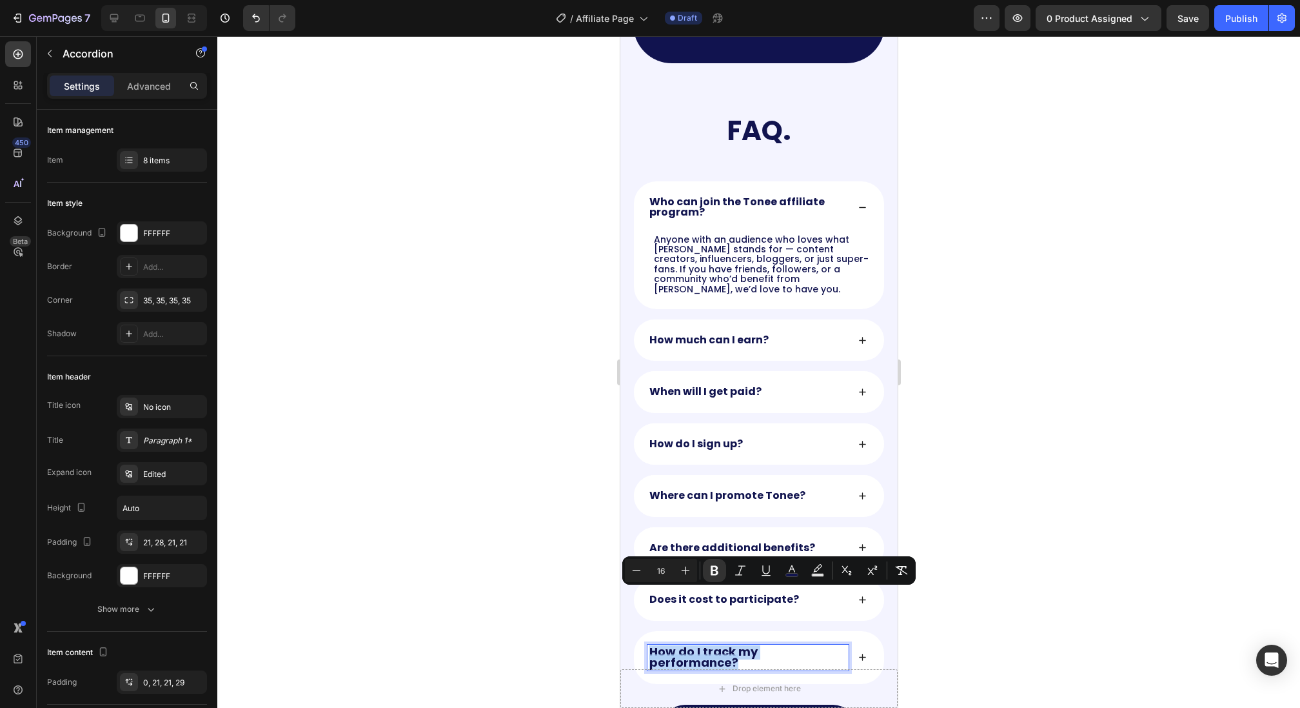
click at [680, 645] on strong "How do I track my performance?" at bounding box center [703, 656] width 108 height 27
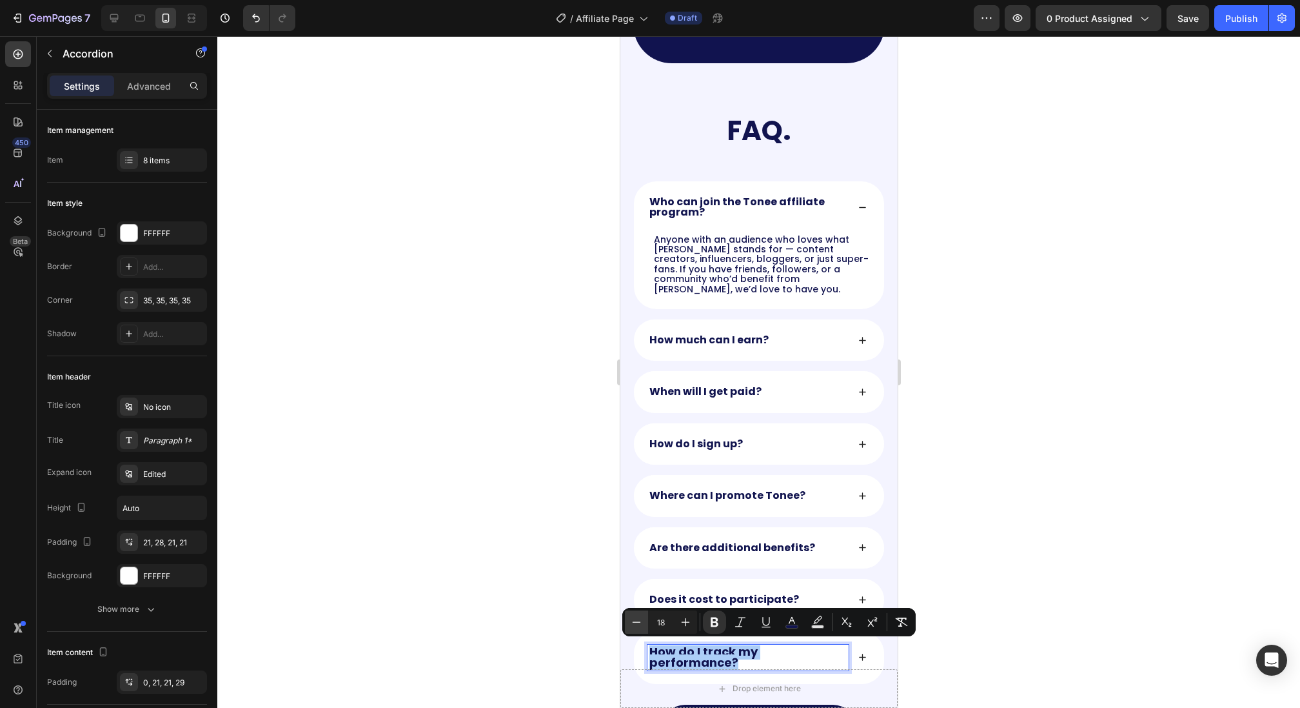
click at [642, 624] on icon "Editor contextual toolbar" at bounding box center [636, 621] width 13 height 13
type input "16"
click at [513, 489] on div at bounding box center [758, 371] width 1083 height 671
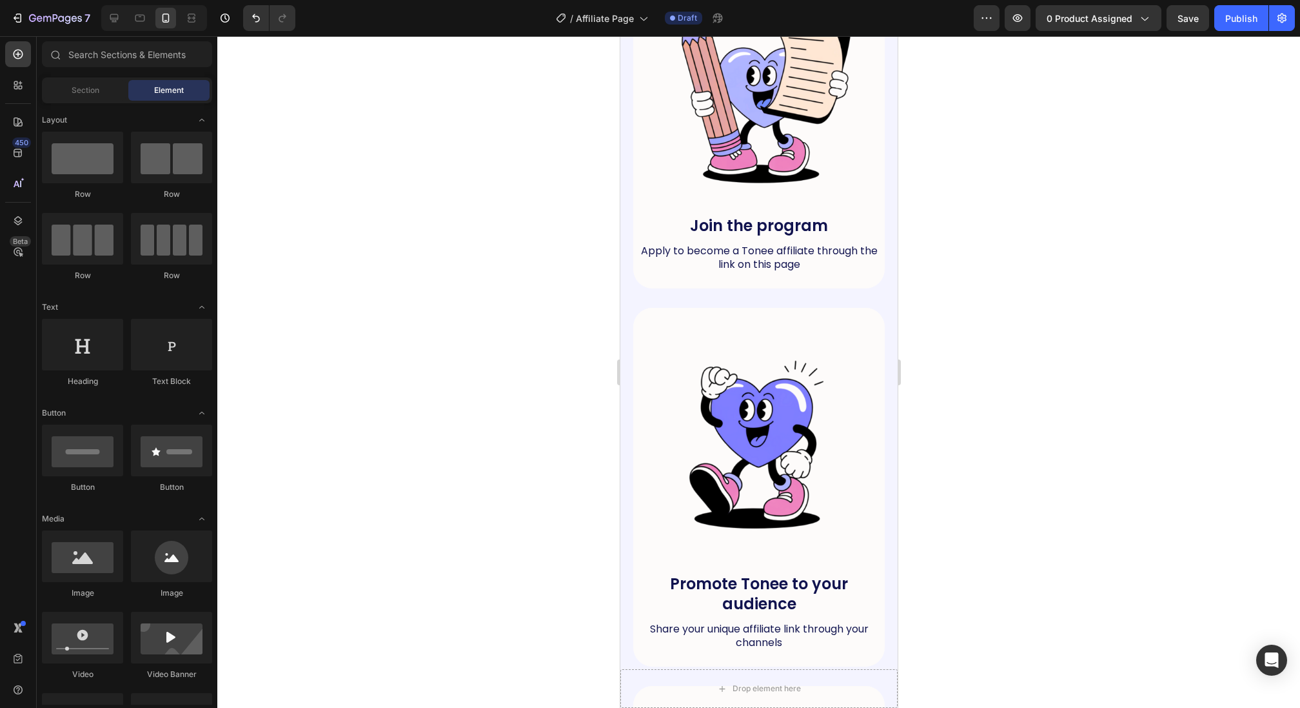
scroll to position [651, 0]
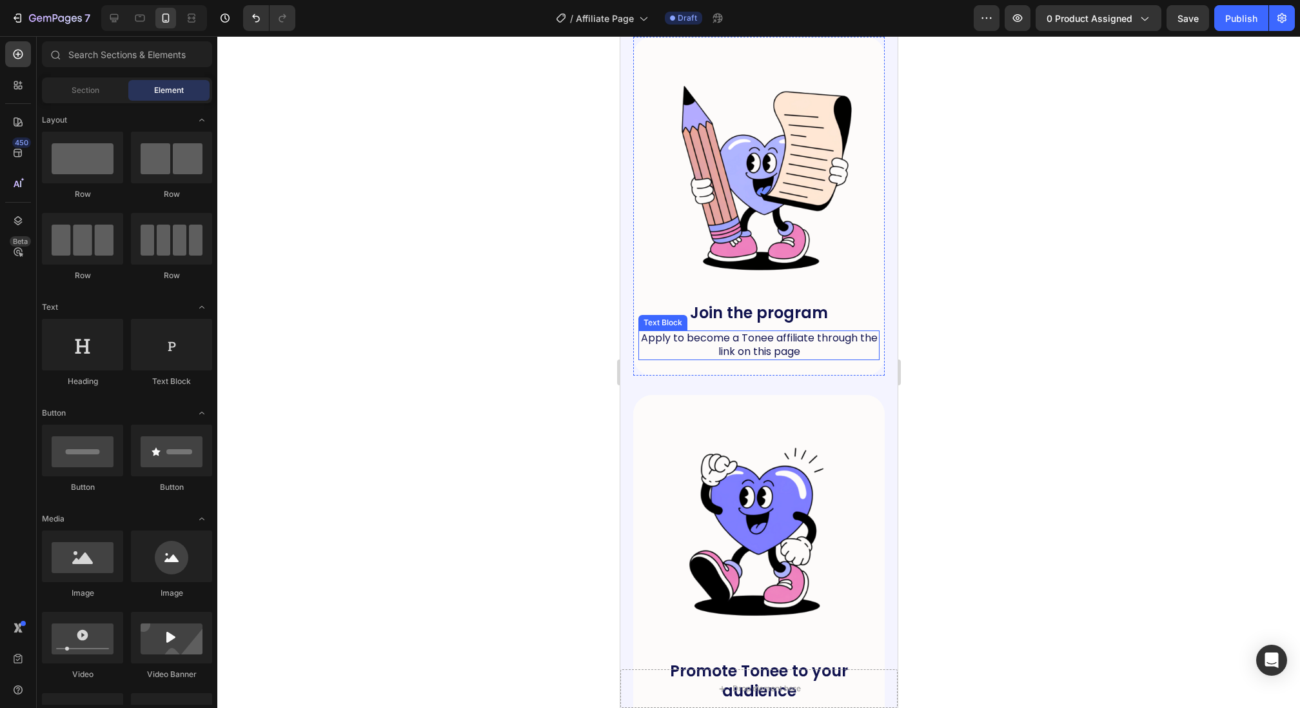
click at [815, 344] on p "Apply to become a Tonee affiliate through the link on this page" at bounding box center [758, 345] width 239 height 27
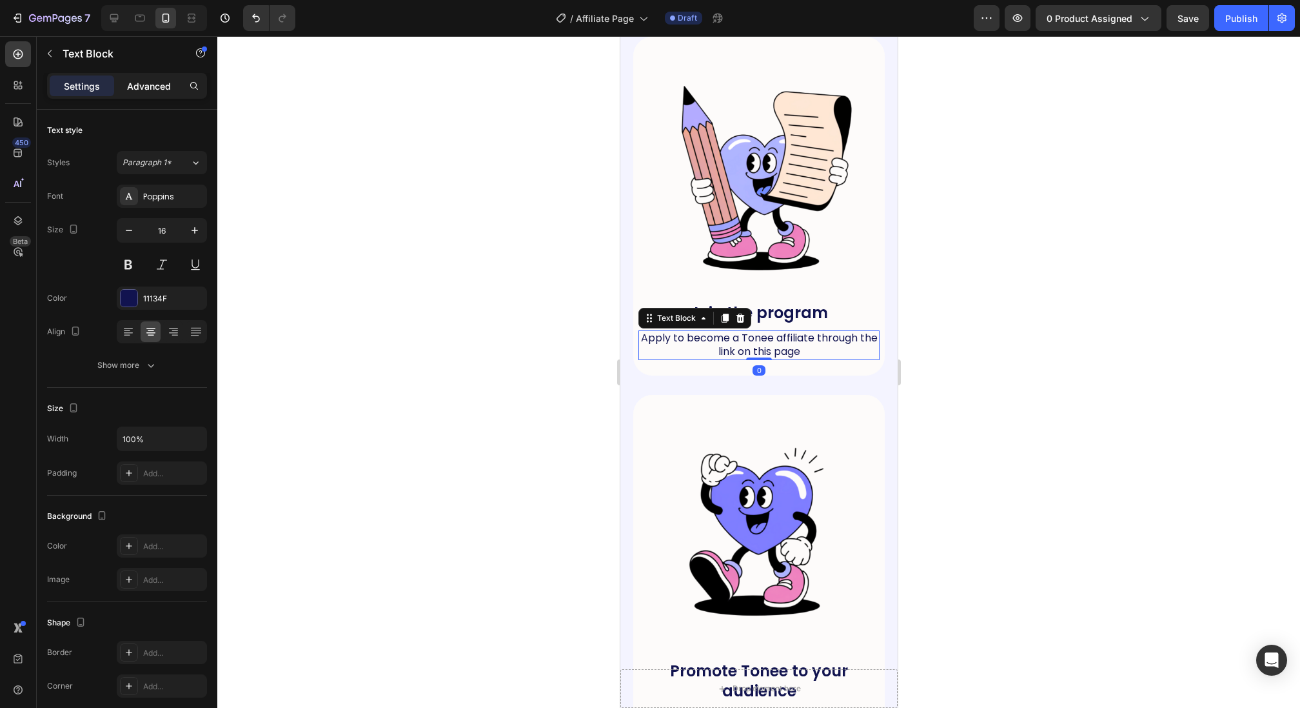
click at [143, 76] on div "Advanced" at bounding box center [149, 85] width 64 height 21
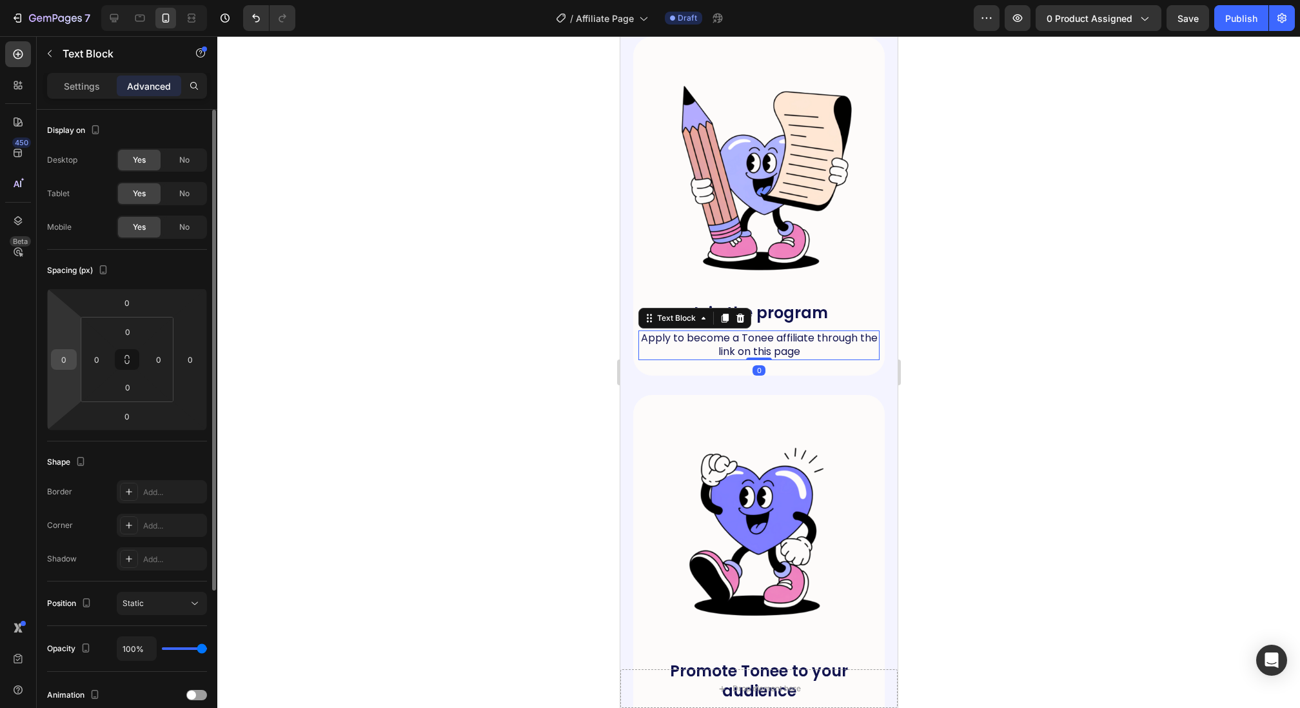
click at [66, 357] on input "0" at bounding box center [63, 359] width 19 height 19
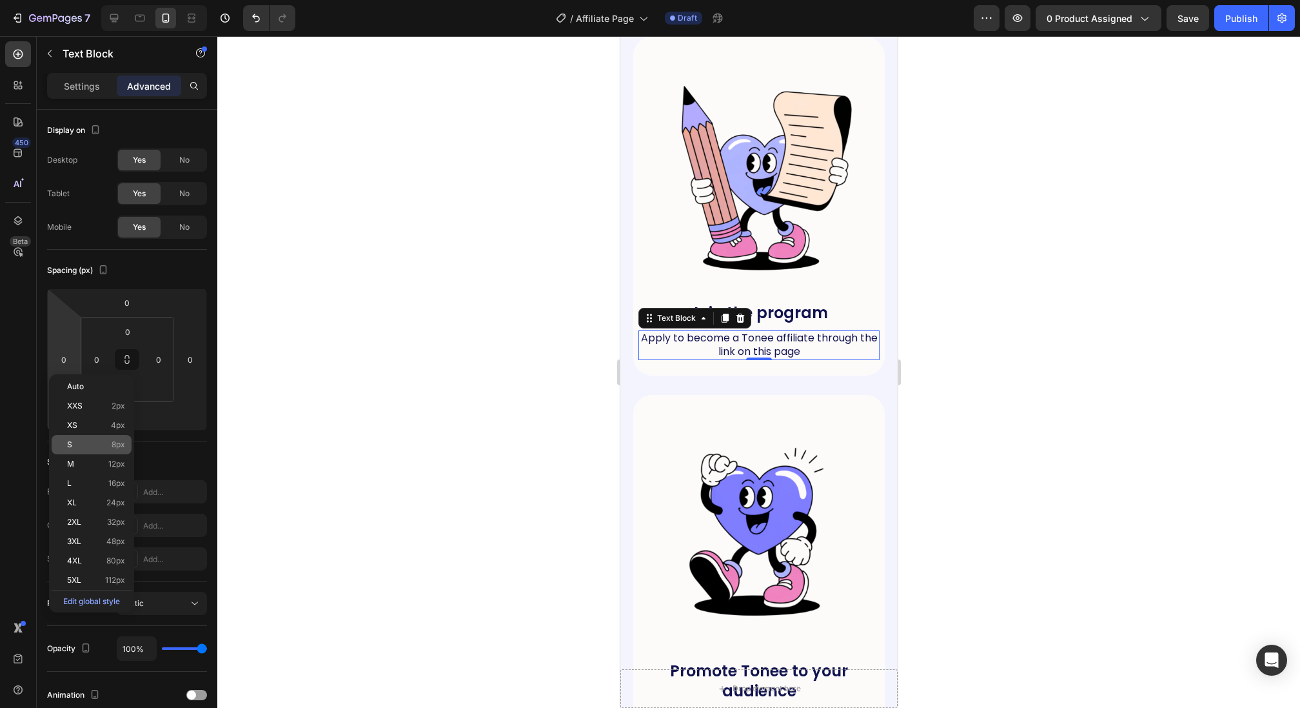
click at [96, 442] on p "S 8px" at bounding box center [96, 444] width 58 height 9
type input "8"
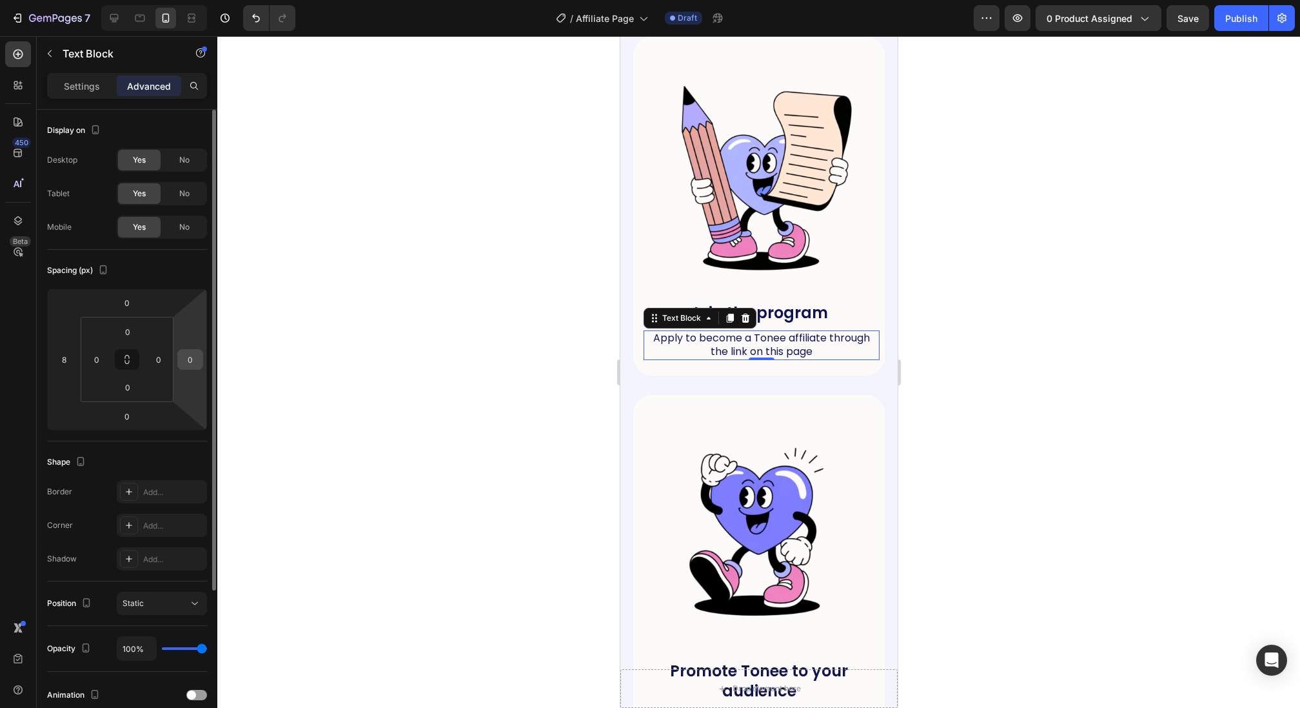
click at [185, 363] on input "0" at bounding box center [190, 359] width 19 height 19
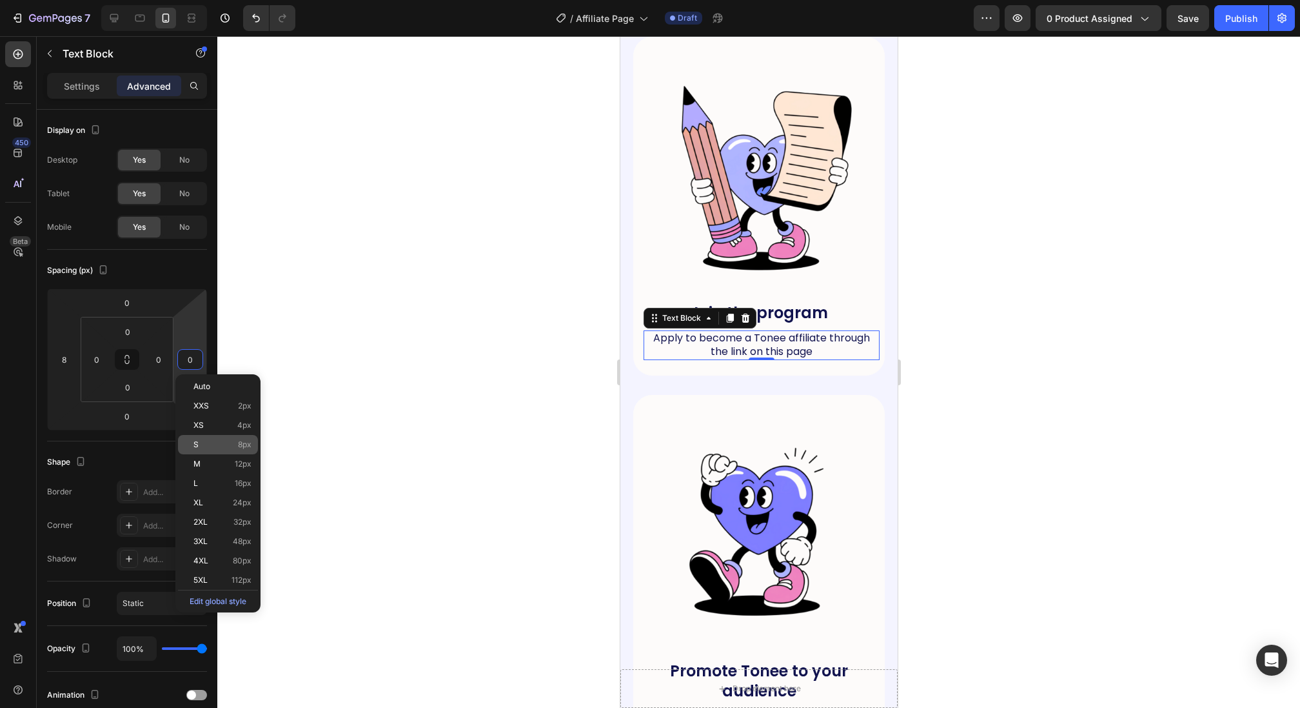
click at [204, 449] on div "S 8px" at bounding box center [218, 444] width 80 height 19
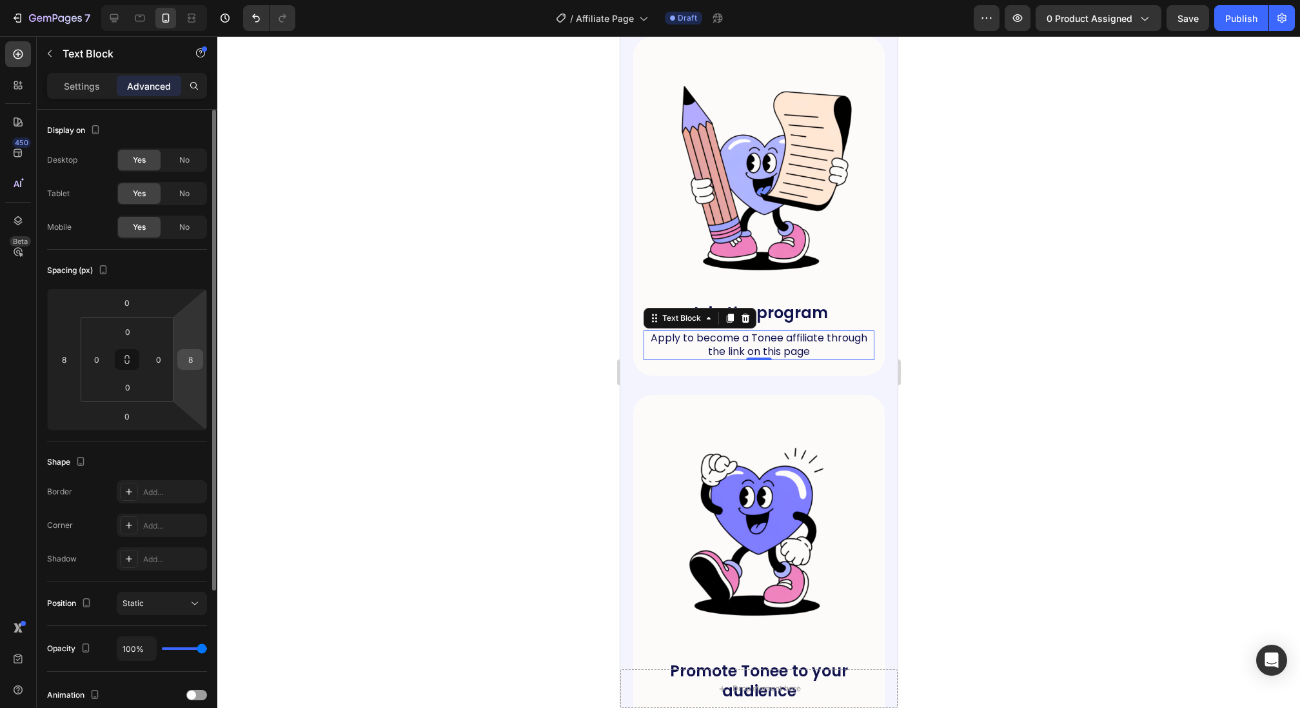
click at [193, 362] on input "8" at bounding box center [190, 359] width 19 height 19
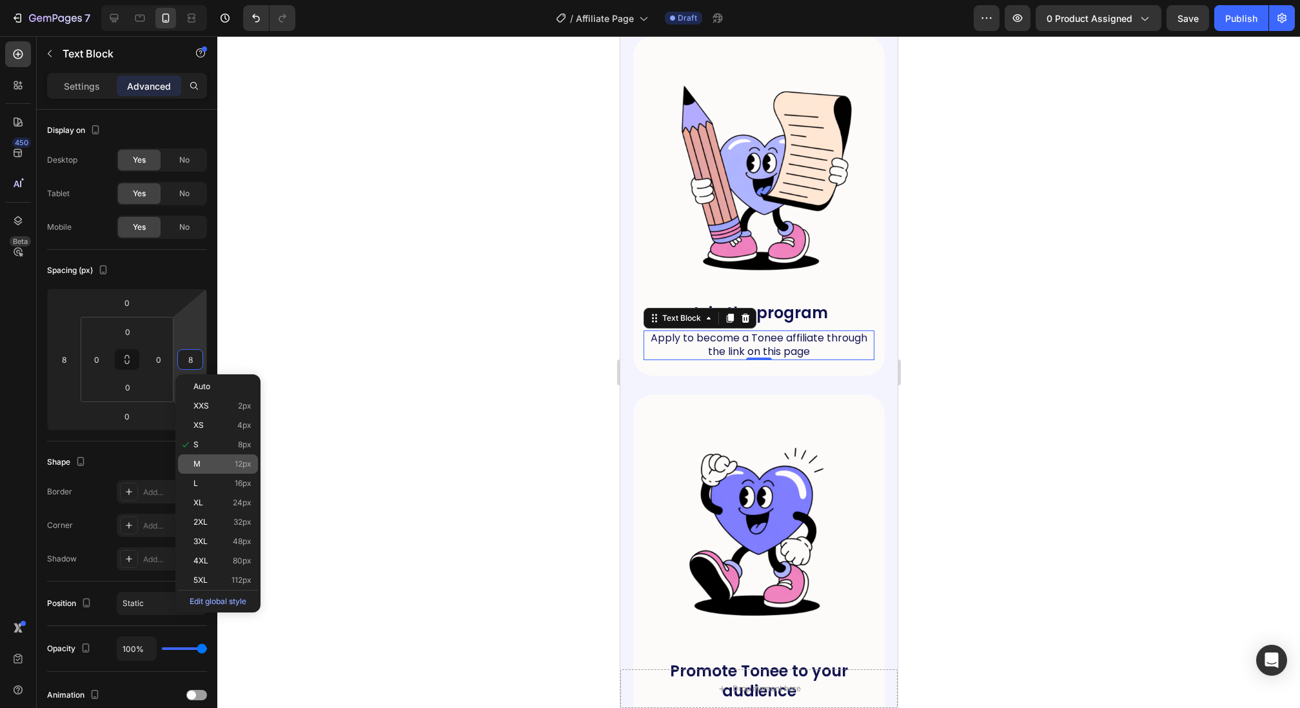
click at [213, 466] on p "M 12px" at bounding box center [222, 463] width 58 height 9
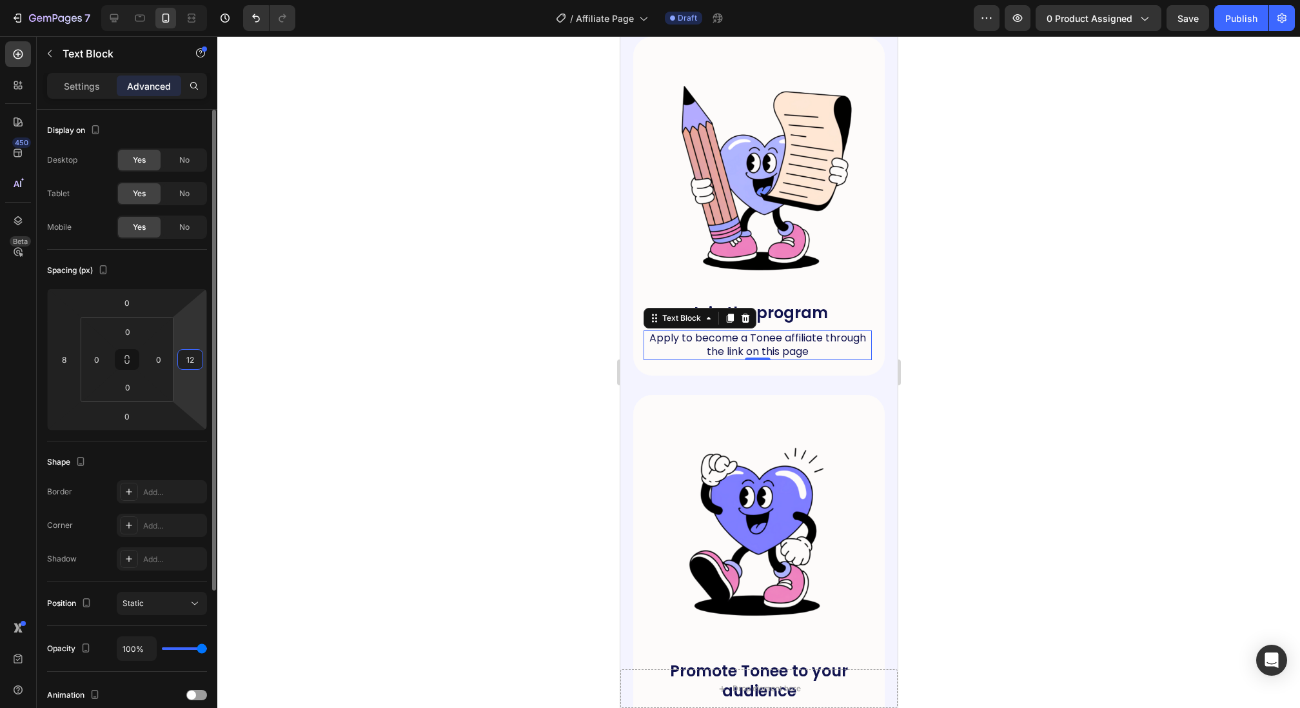
click at [188, 357] on input "12" at bounding box center [190, 359] width 19 height 19
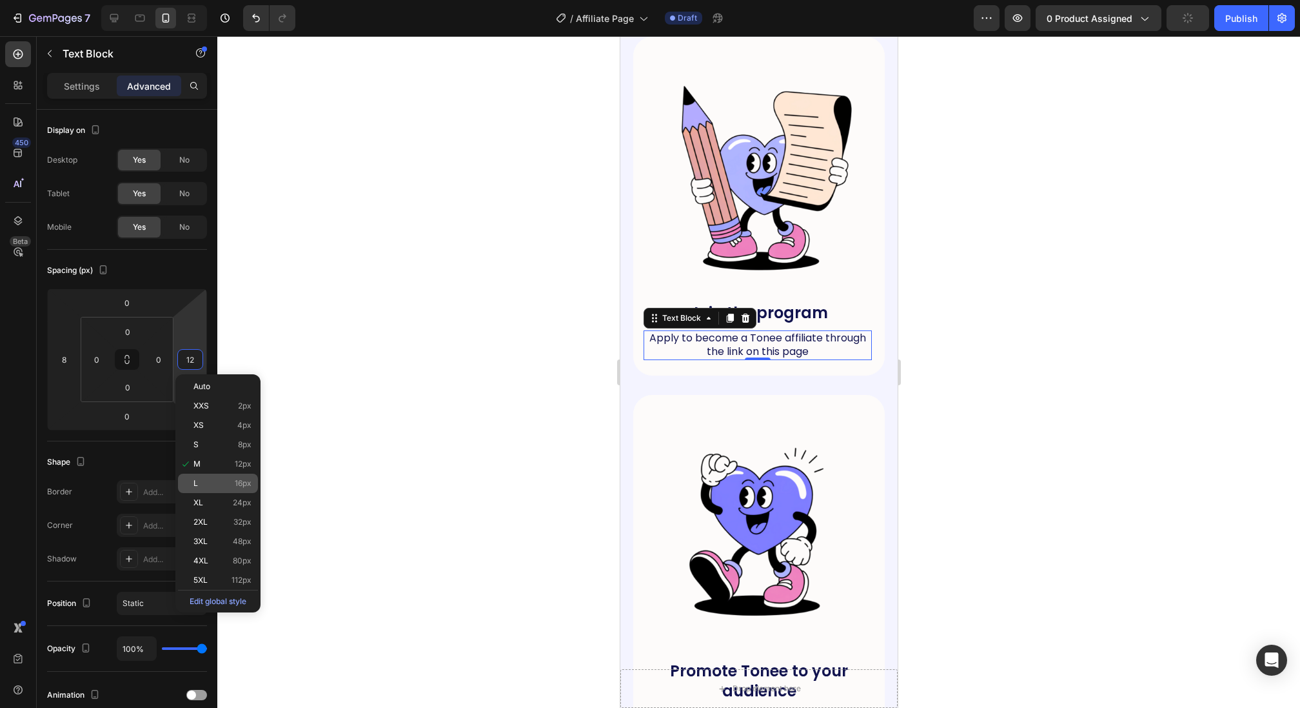
click at [244, 480] on span "16px" at bounding box center [243, 483] width 17 height 9
type input "16"
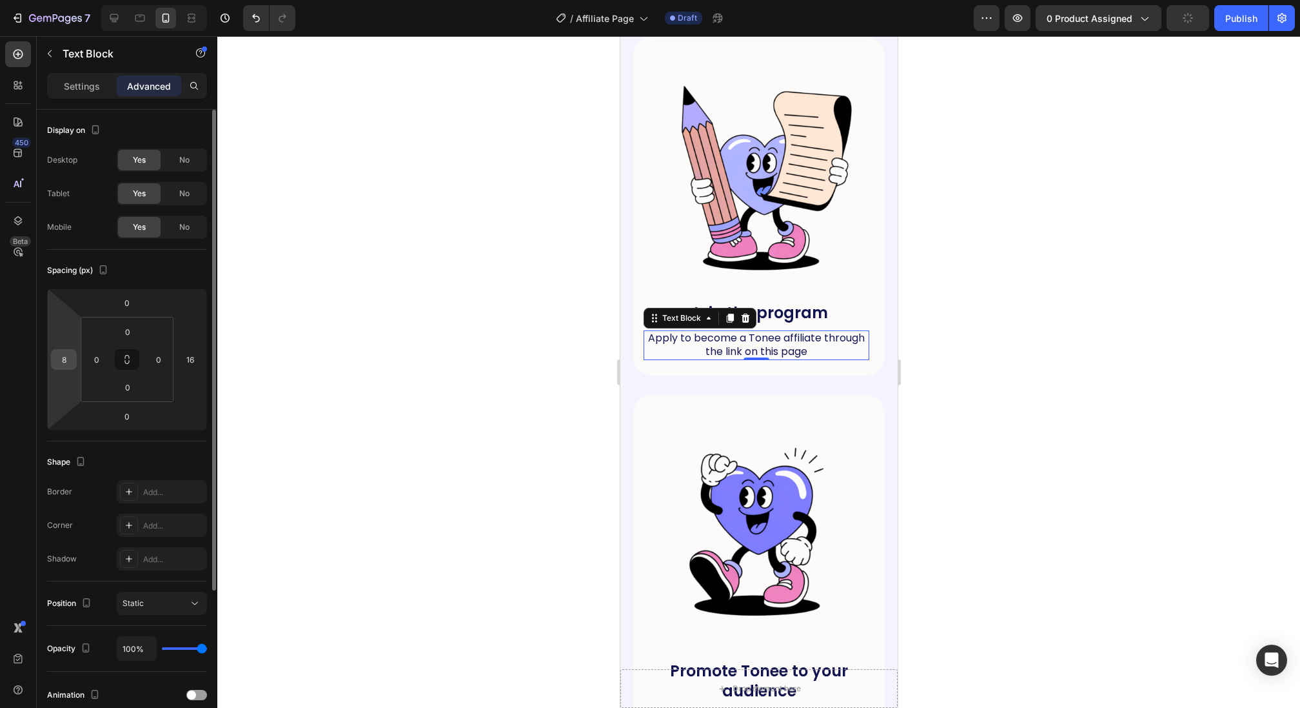
click at [63, 363] on input "8" at bounding box center [63, 359] width 19 height 19
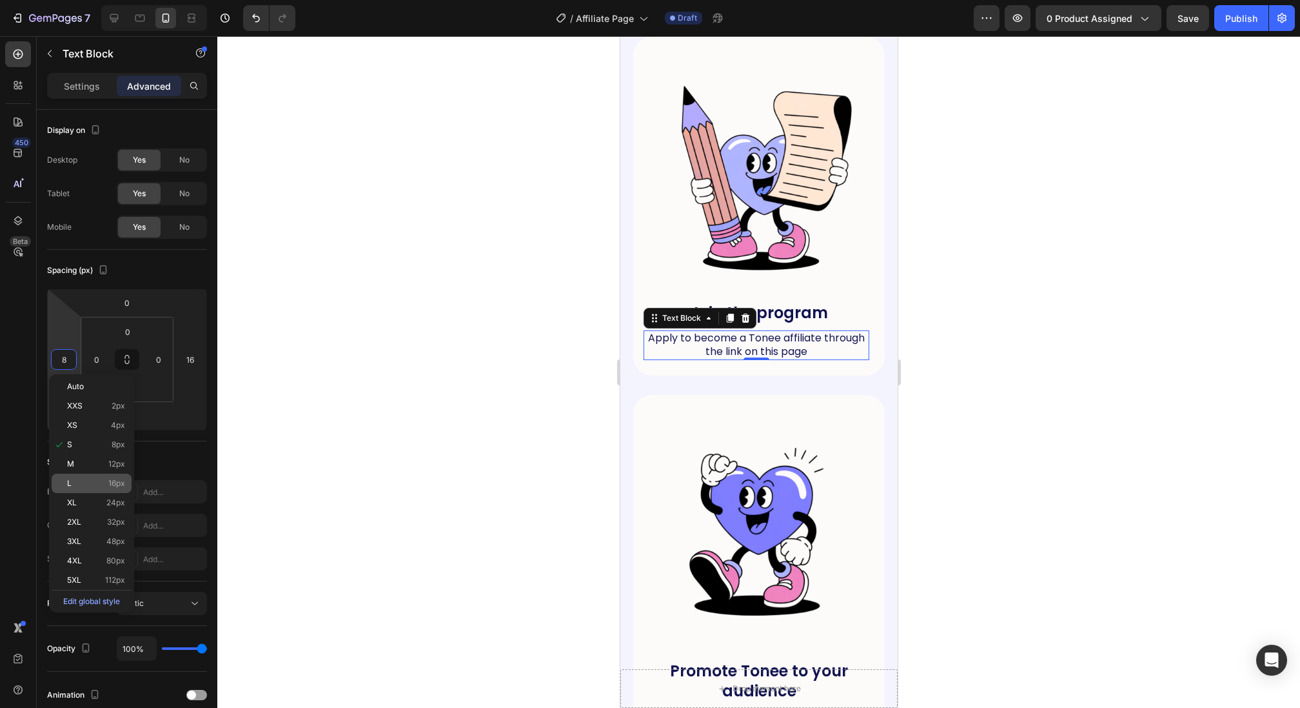
click at [106, 479] on p "L 16px" at bounding box center [96, 483] width 58 height 9
type input "16"
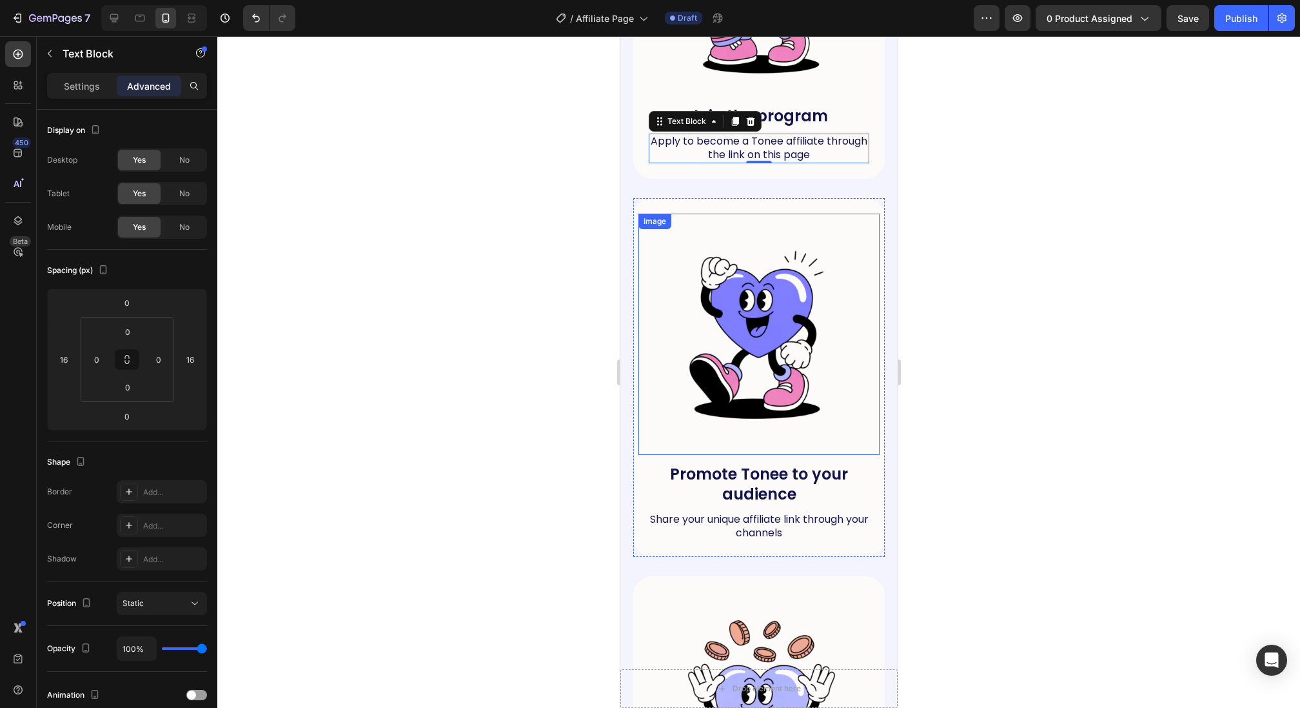
scroll to position [860, 0]
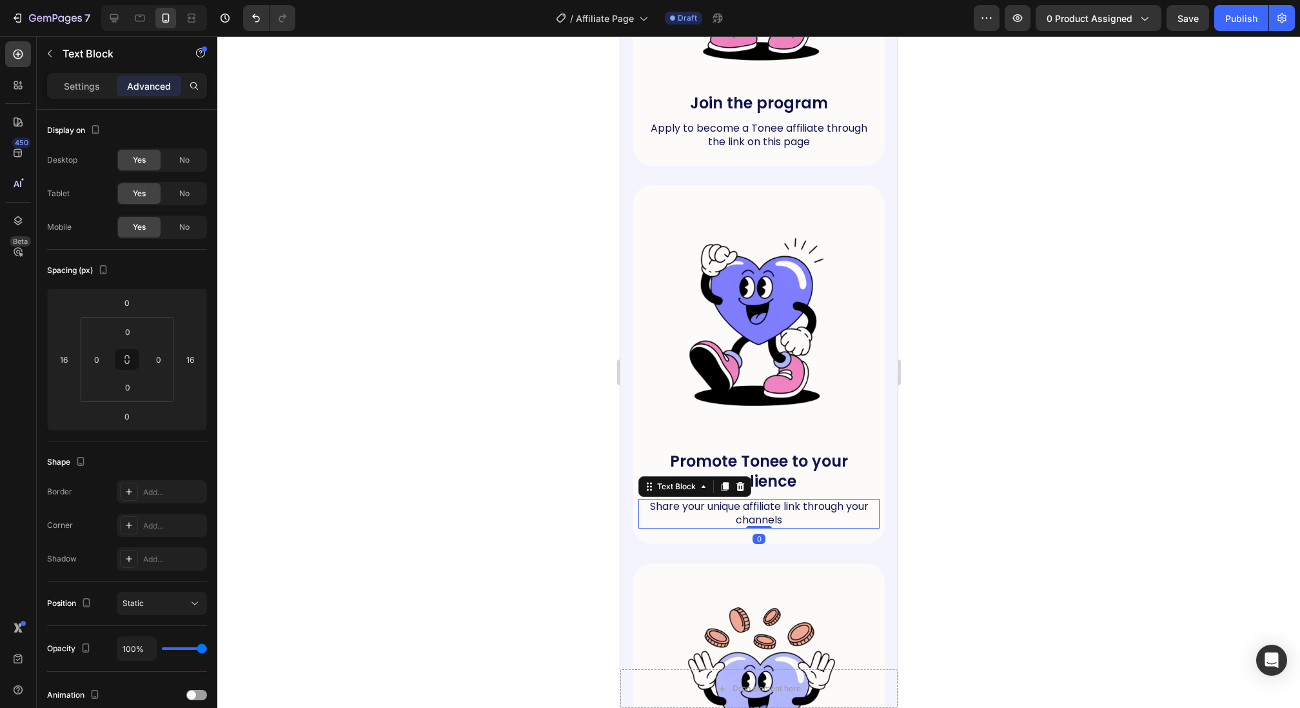
click at [654, 504] on span "Share your unique affiliate link through your channels" at bounding box center [759, 513] width 219 height 28
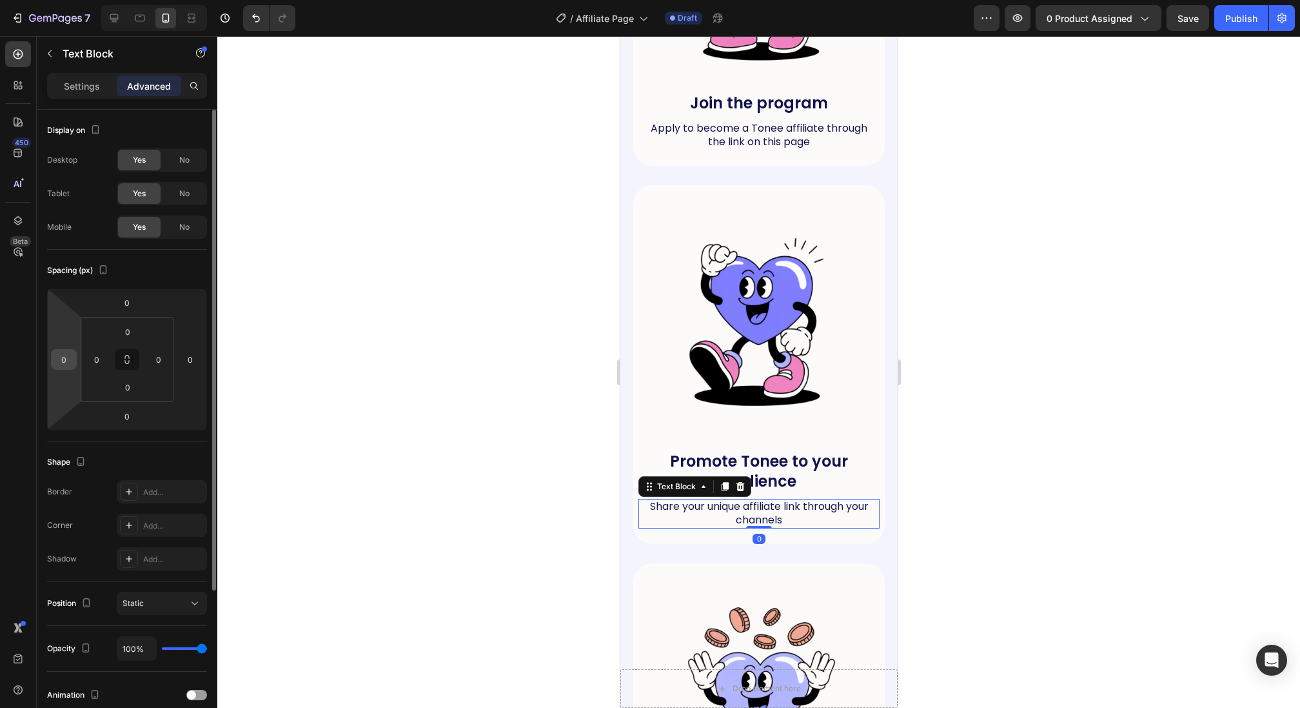
click at [59, 362] on input "0" at bounding box center [63, 359] width 19 height 19
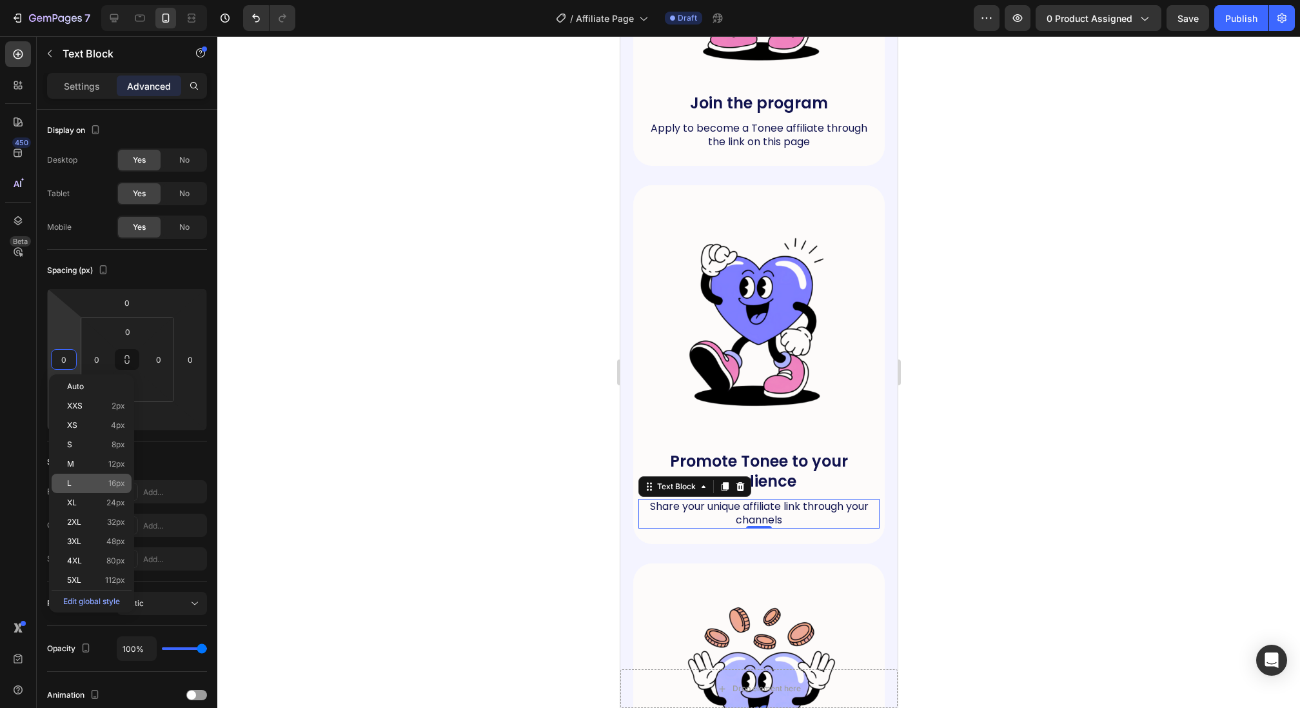
click at [88, 480] on p "L 16px" at bounding box center [96, 483] width 58 height 9
type input "16"
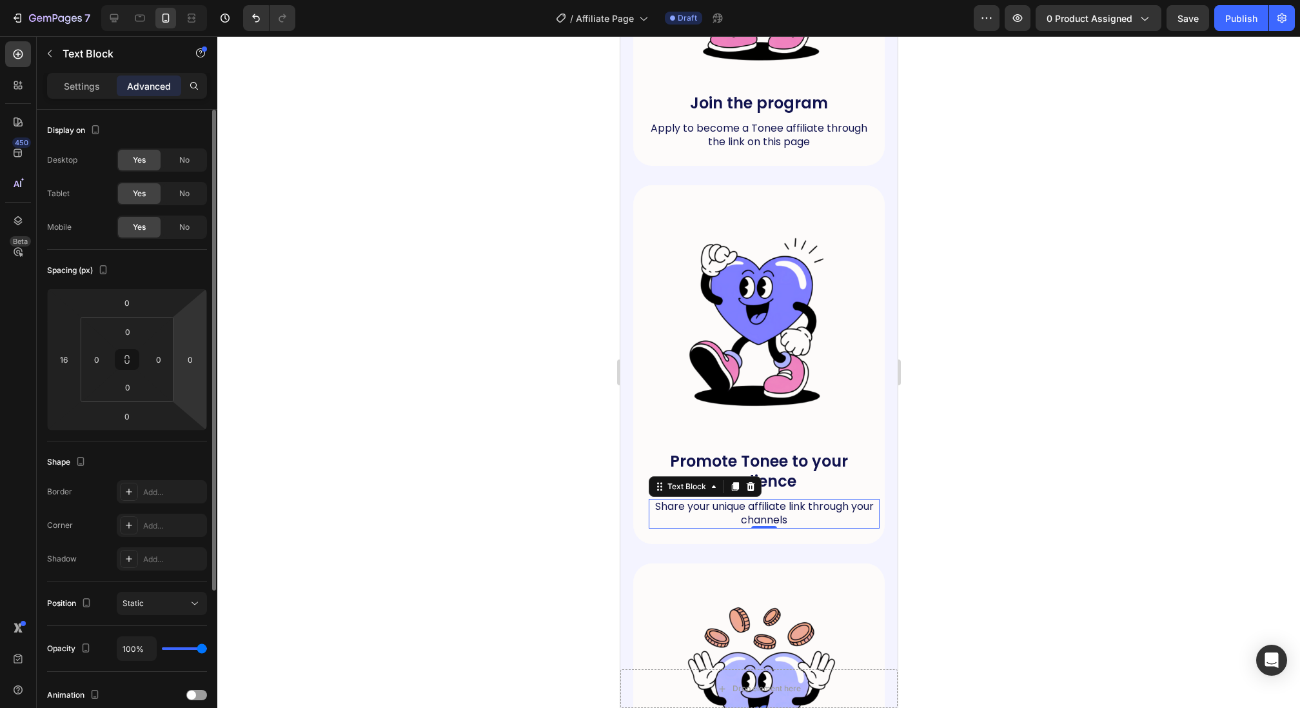
click at [190, 0] on html "7 Version history / Affiliate Page Draft Preview 0 product assigned Save Publis…" at bounding box center [650, 0] width 1300 height 0
click at [190, 361] on input "0" at bounding box center [190, 359] width 19 height 19
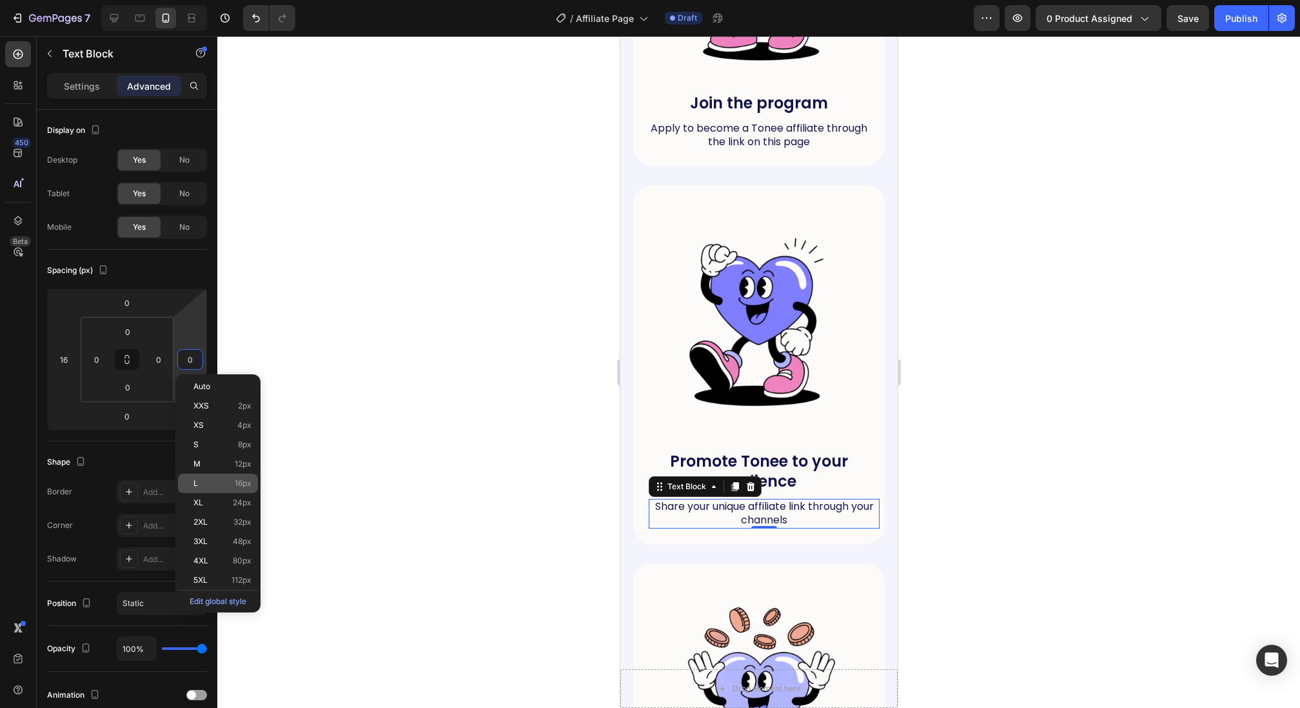
click at [213, 486] on p "L 16px" at bounding box center [222, 483] width 58 height 9
type input "16"
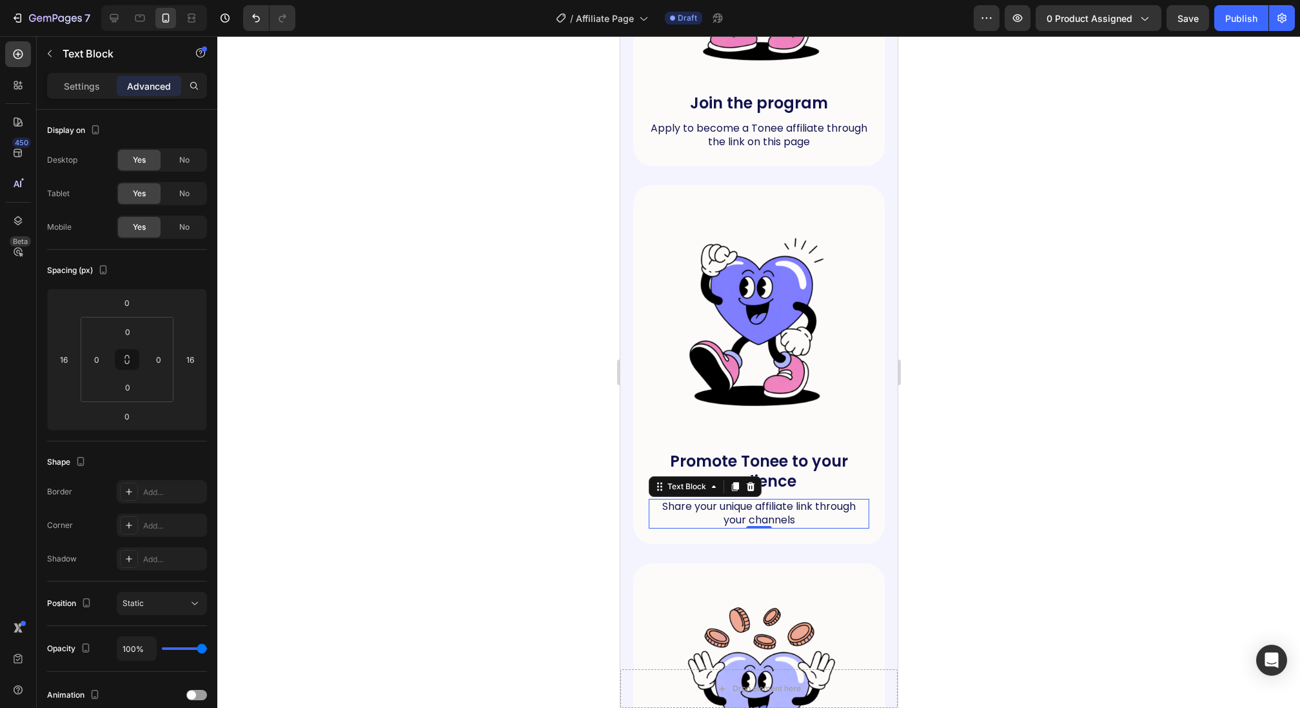
click at [508, 371] on div at bounding box center [758, 371] width 1083 height 671
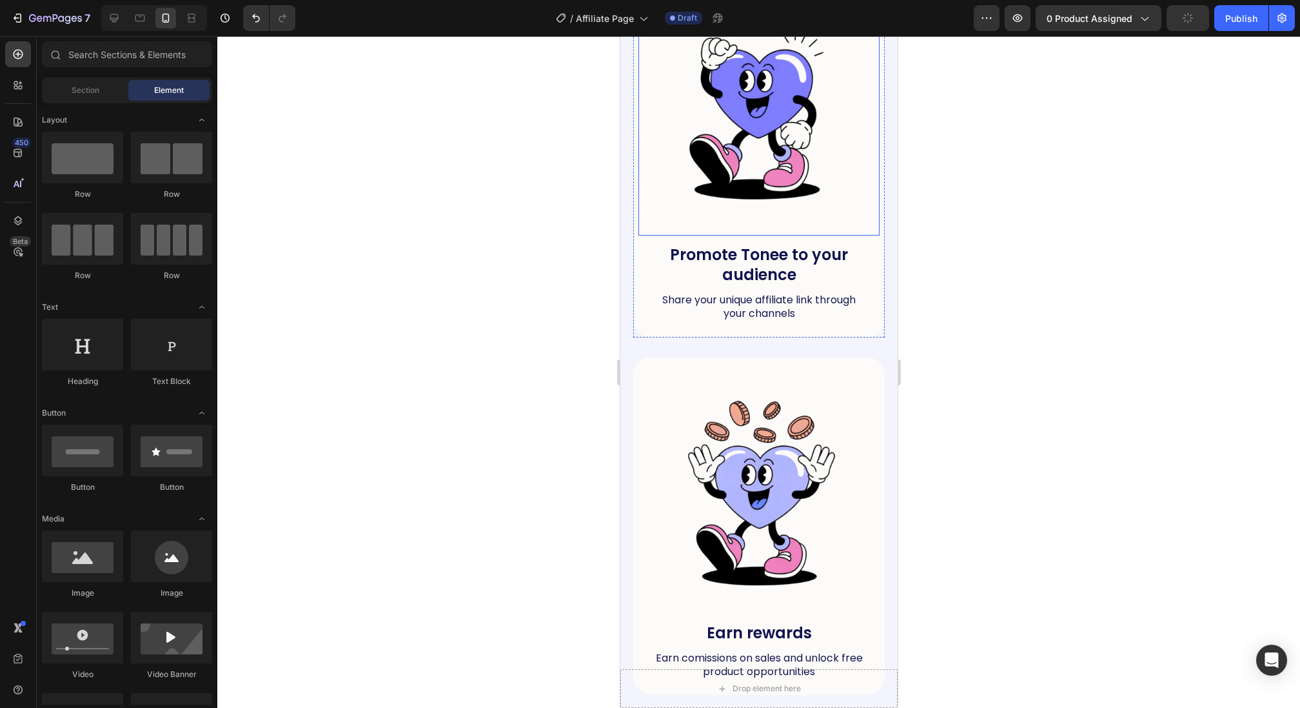
scroll to position [1203, 0]
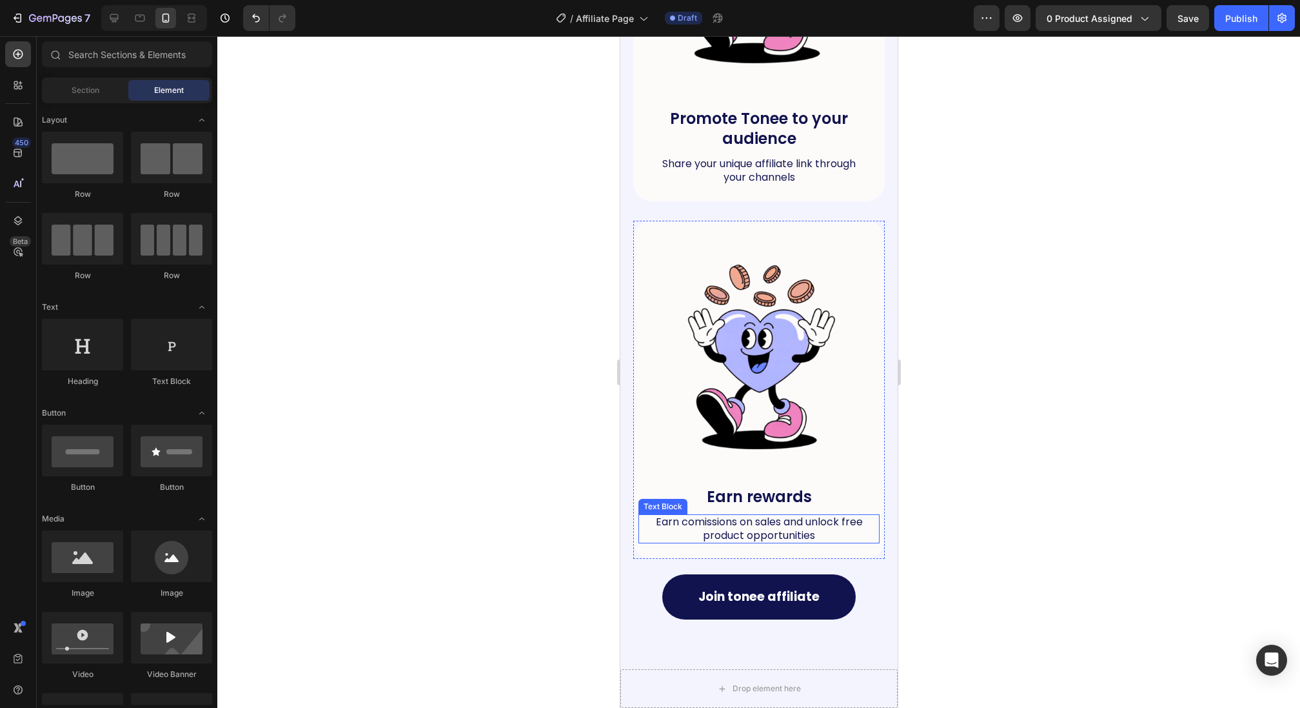
click at [702, 533] on p "Earn comissions on sales and unlock free product opportunities" at bounding box center [758, 528] width 239 height 27
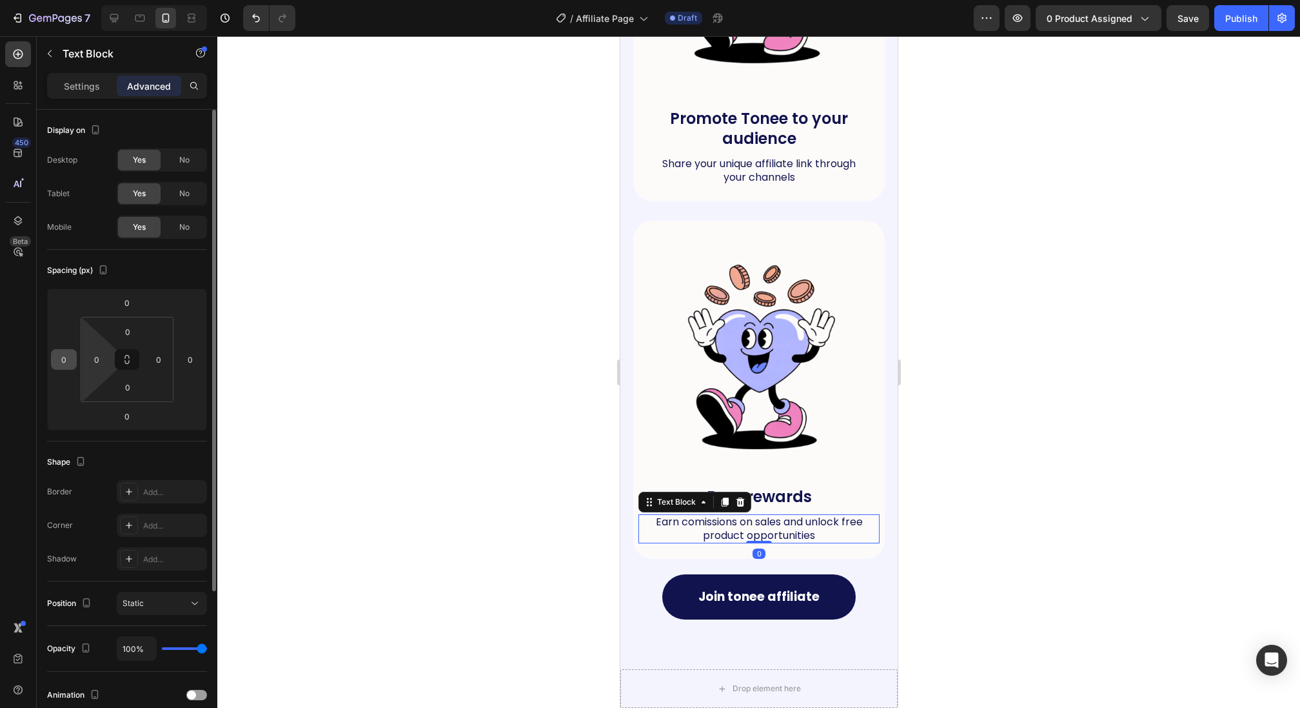
click at [61, 356] on input "0" at bounding box center [63, 359] width 19 height 19
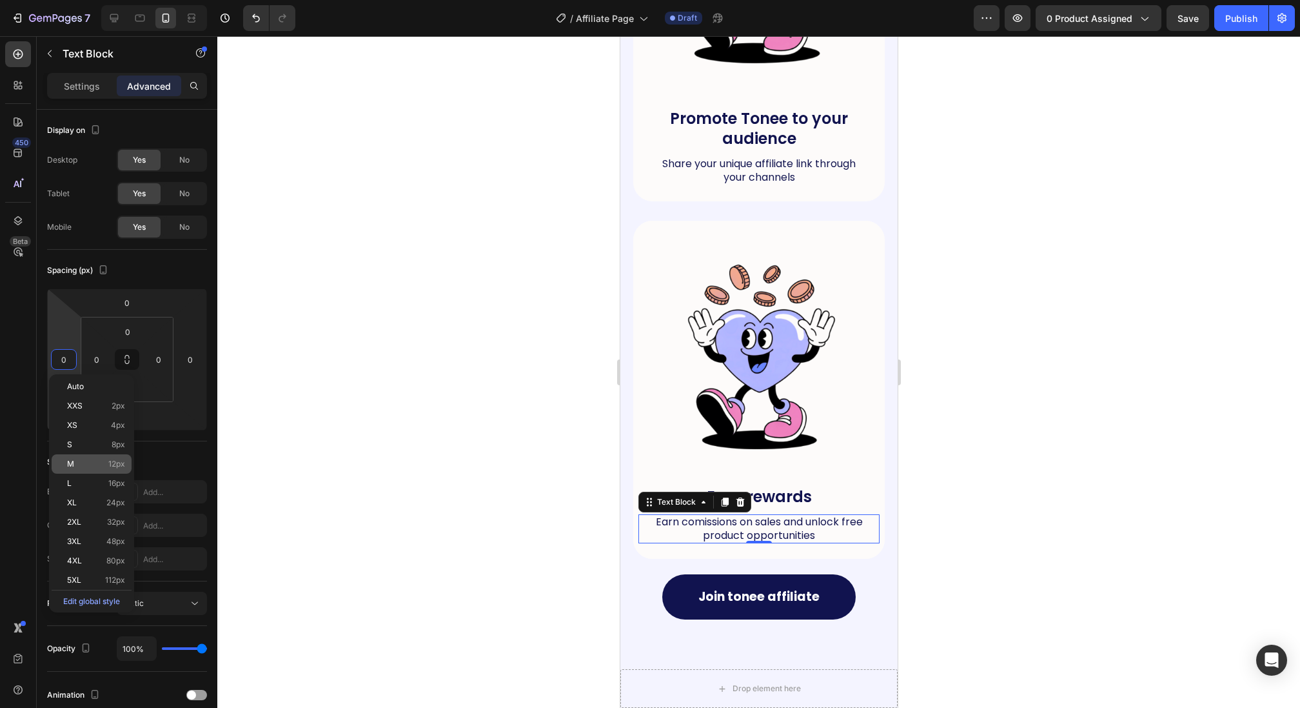
drag, startPoint x: 101, startPoint y: 477, endPoint x: 115, endPoint y: 460, distance: 22.5
click at [101, 477] on div "L 16px" at bounding box center [92, 482] width 80 height 19
type input "16"
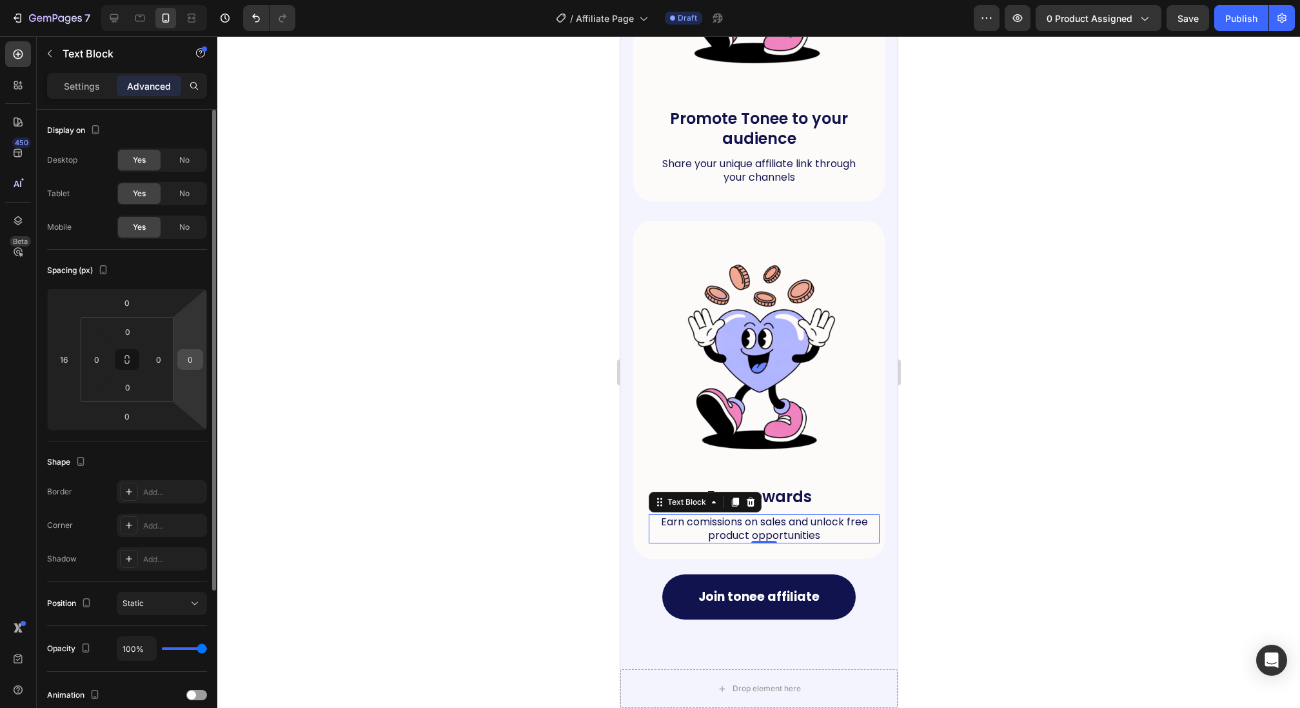
click at [182, 367] on div "0" at bounding box center [190, 359] width 26 height 21
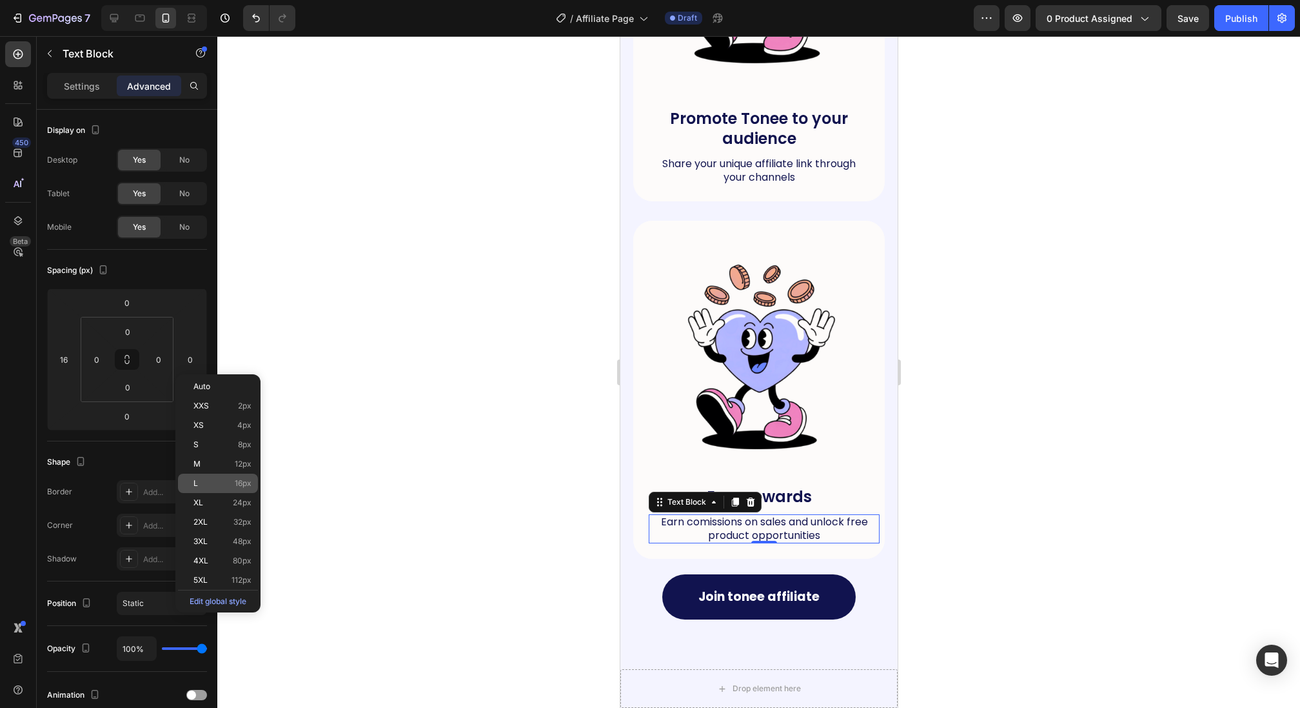
click at [229, 484] on p "L 16px" at bounding box center [222, 483] width 58 height 9
type input "16"
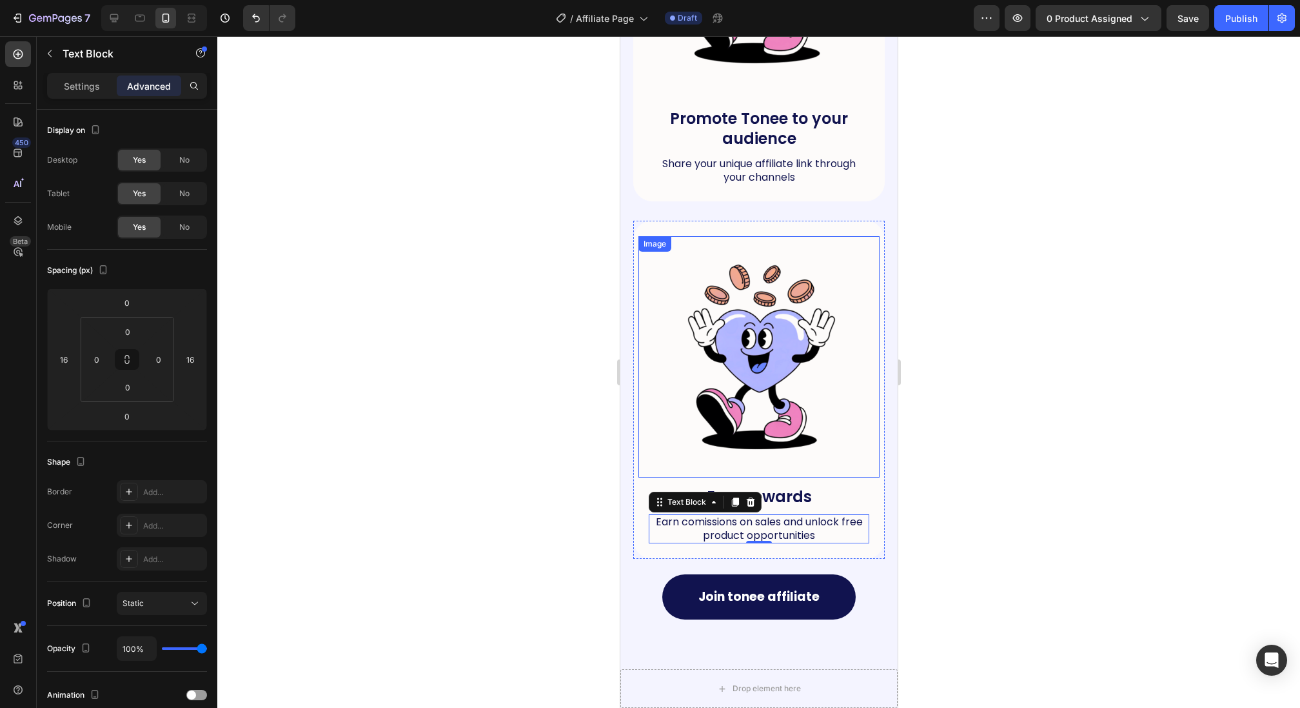
click at [711, 372] on img at bounding box center [758, 356] width 241 height 241
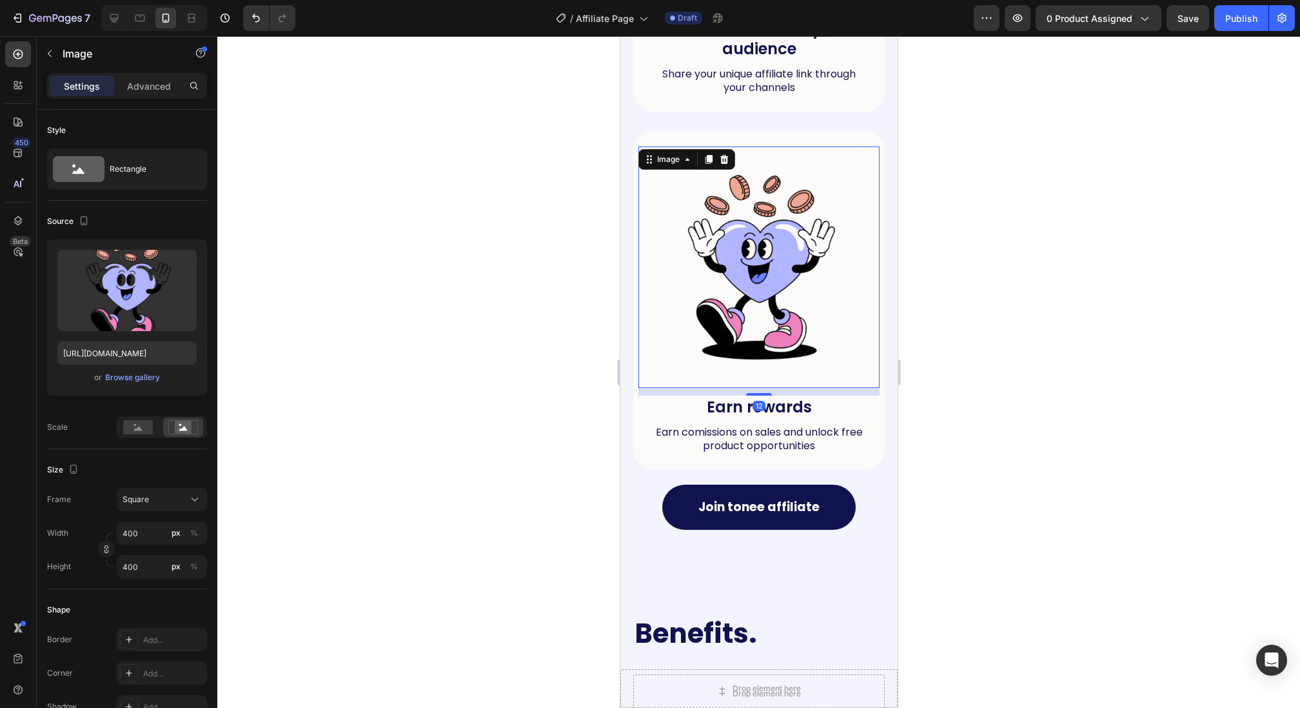
scroll to position [1294, 0]
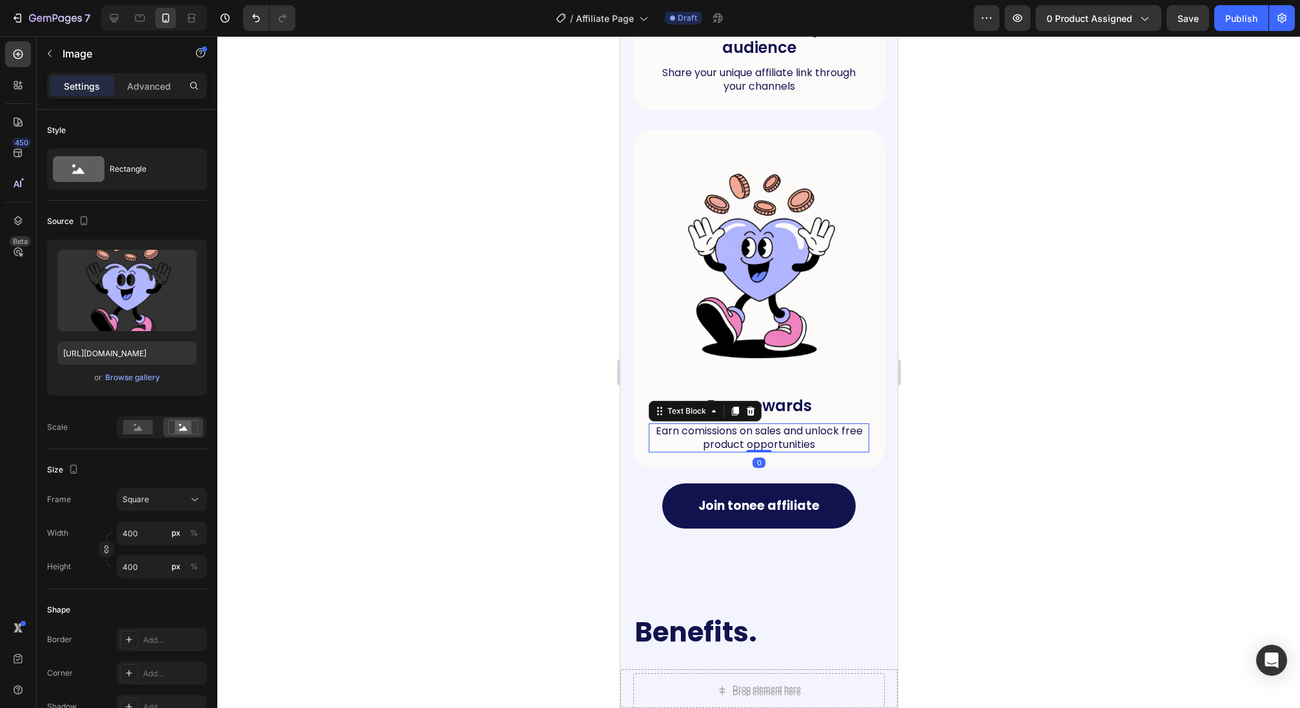
click at [696, 426] on p "Earn comissions on sales and unlock free product opportunities" at bounding box center [759, 437] width 218 height 27
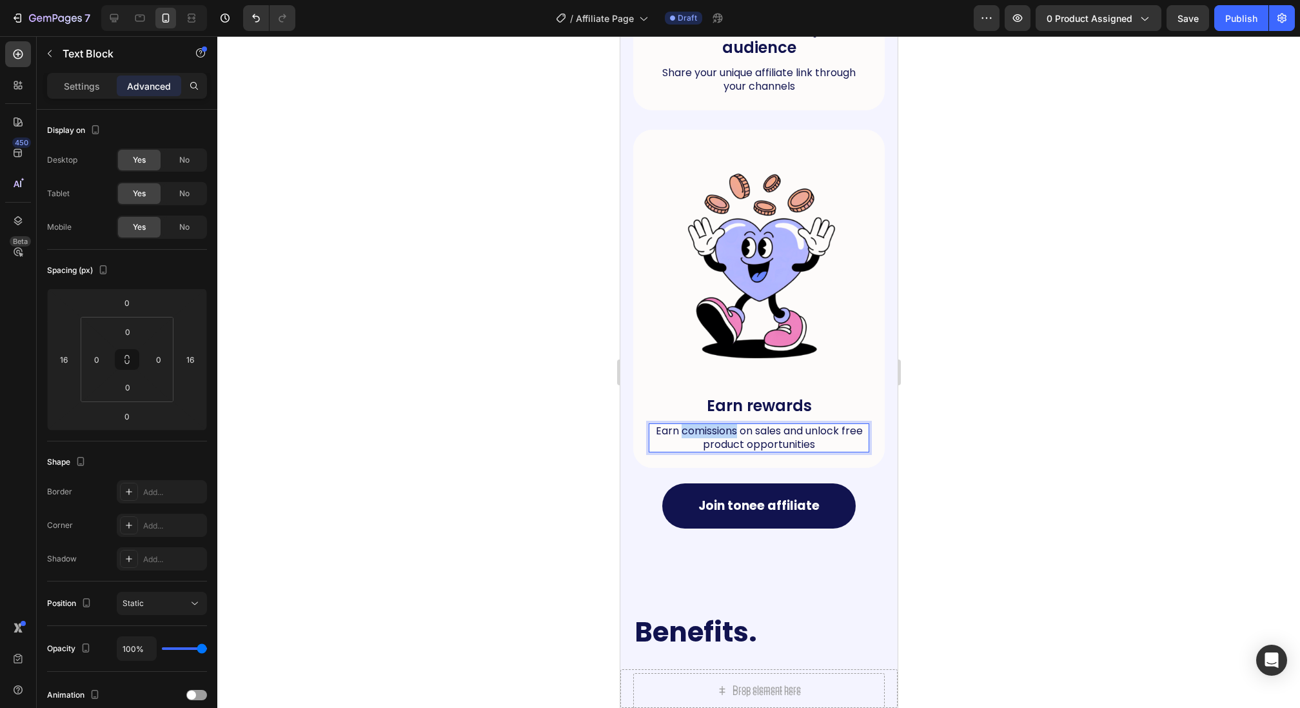
click at [696, 426] on p "Earn comissions on sales and unlock free product opportunities" at bounding box center [759, 437] width 218 height 27
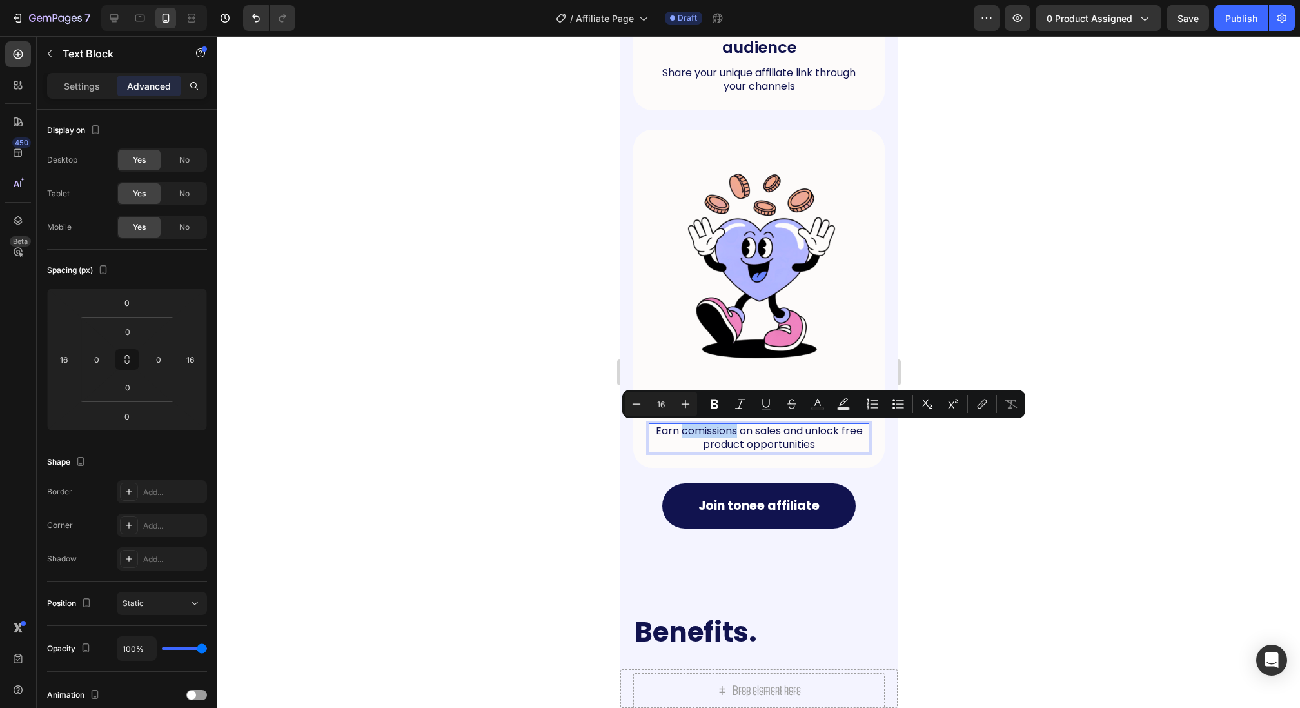
click at [702, 430] on p "Earn comissions on sales and unlock free product opportunities" at bounding box center [759, 437] width 218 height 27
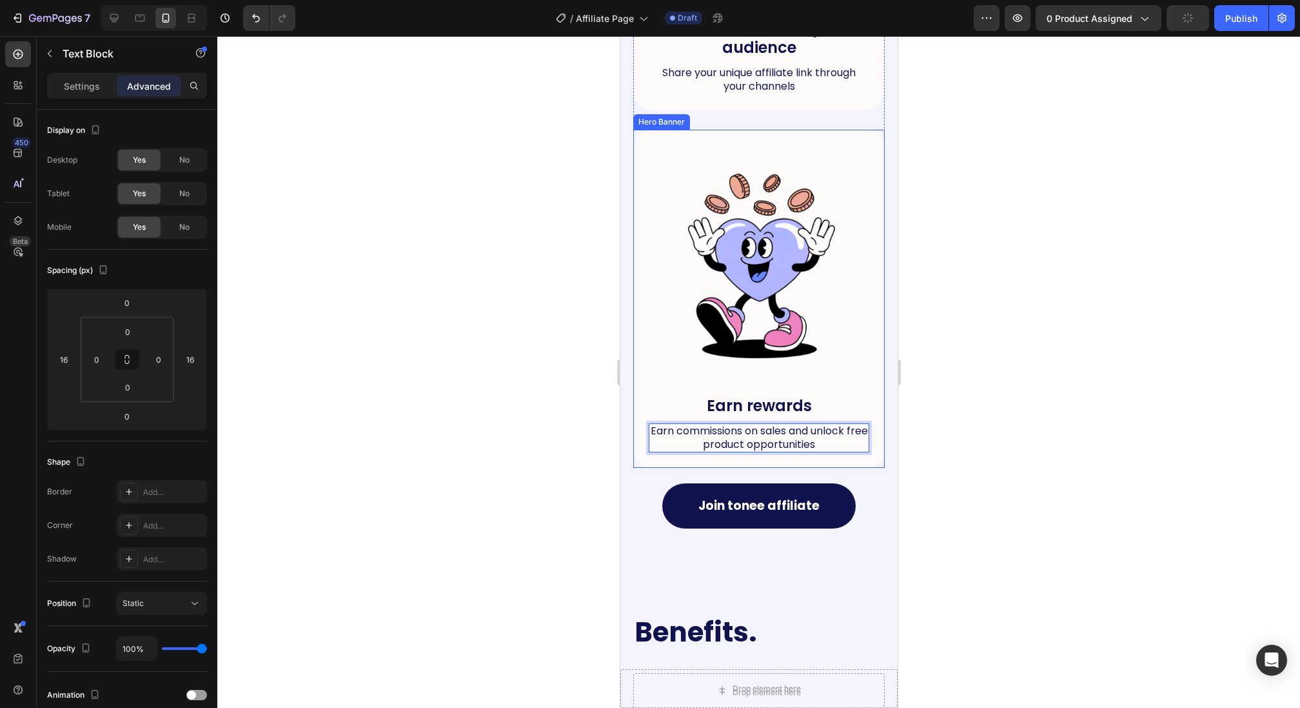
click at [444, 328] on div at bounding box center [758, 371] width 1083 height 671
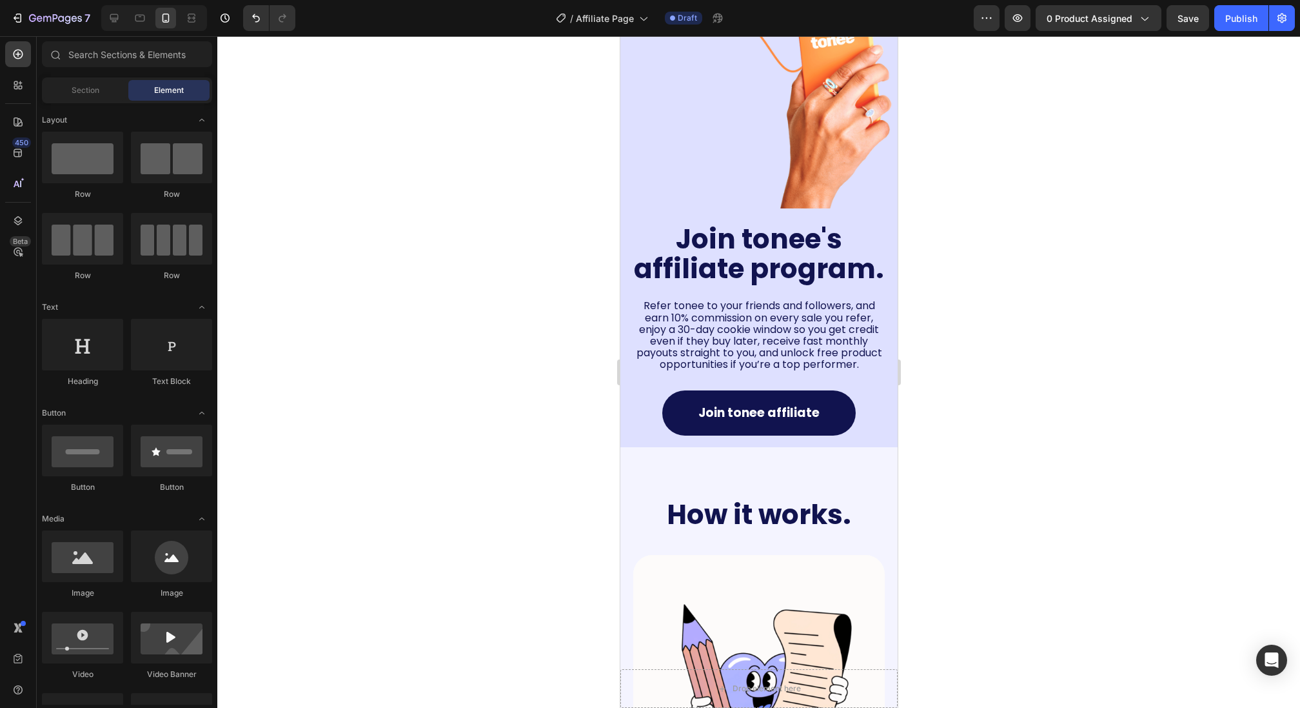
scroll to position [0, 0]
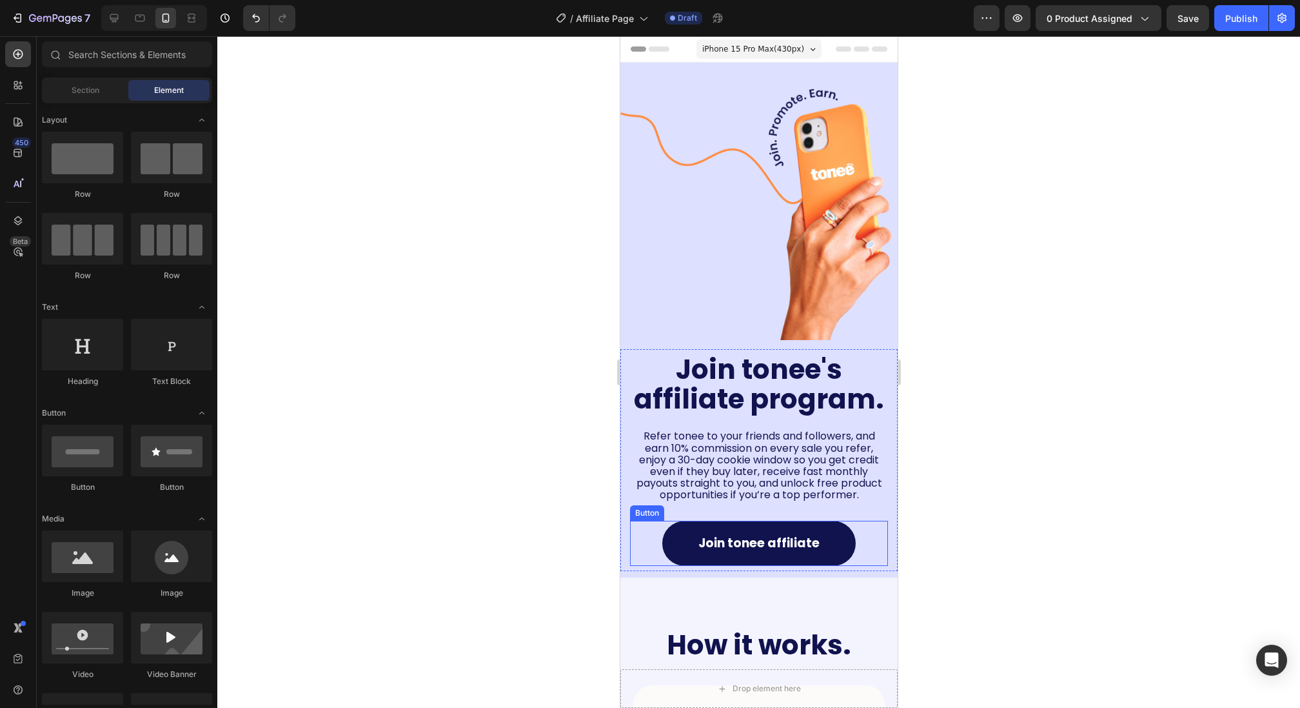
click at [648, 562] on div "Join tonee affiliate Button" at bounding box center [759, 543] width 258 height 45
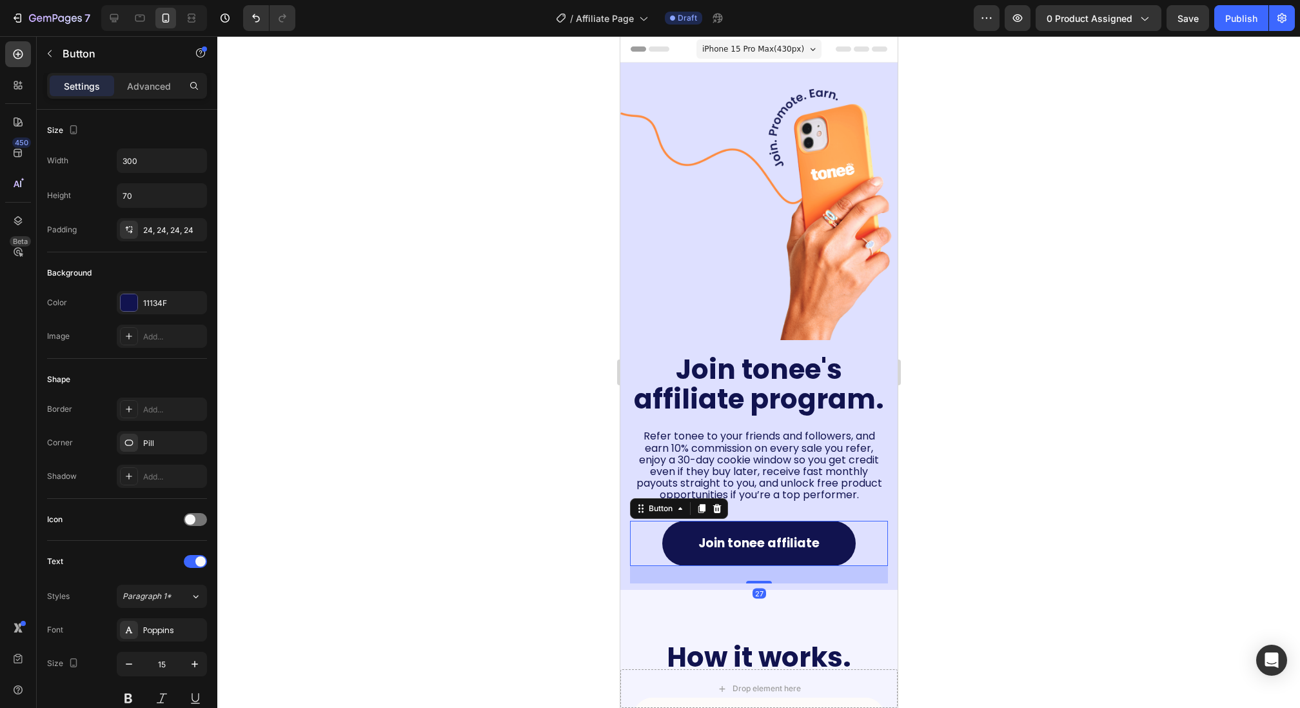
drag, startPoint x: 760, startPoint y: 570, endPoint x: 749, endPoint y: 592, distance: 24.8
click at [759, 583] on div at bounding box center [759, 581] width 26 height 3
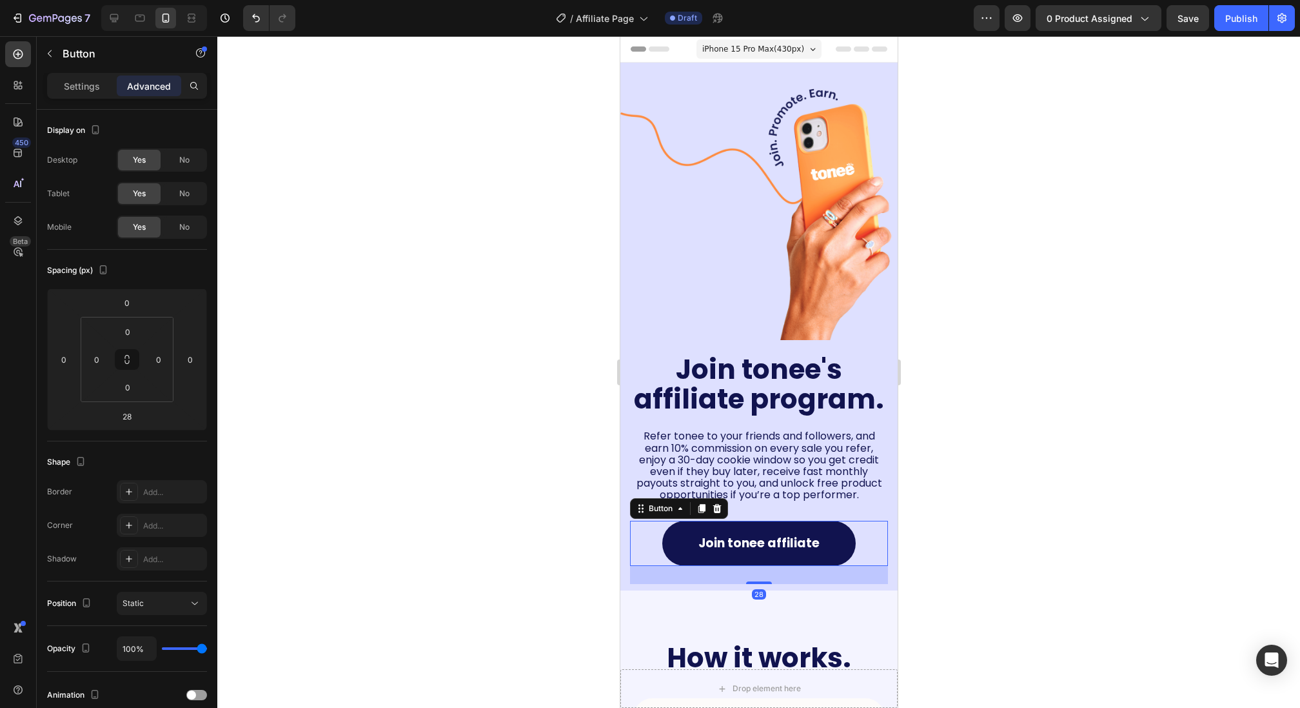
click at [572, 549] on div at bounding box center [758, 371] width 1083 height 671
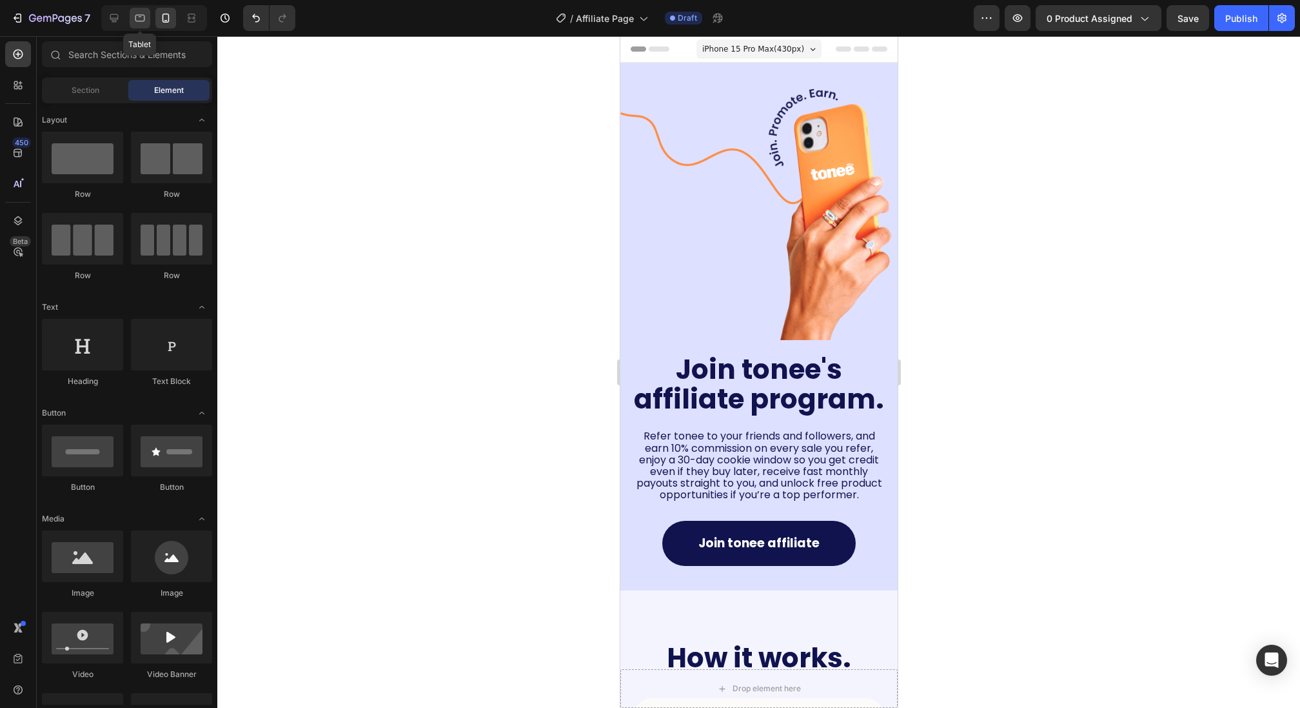
click at [146, 18] on div at bounding box center [140, 18] width 21 height 21
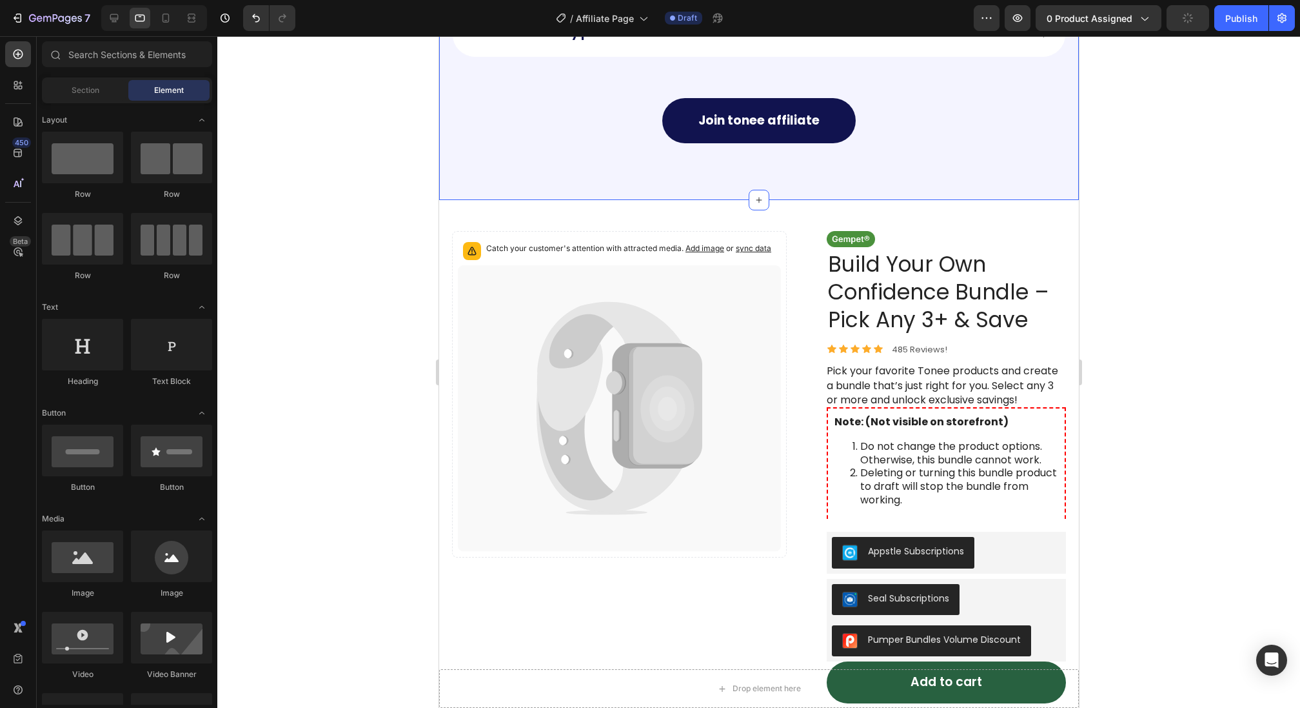
scroll to position [1851, 0]
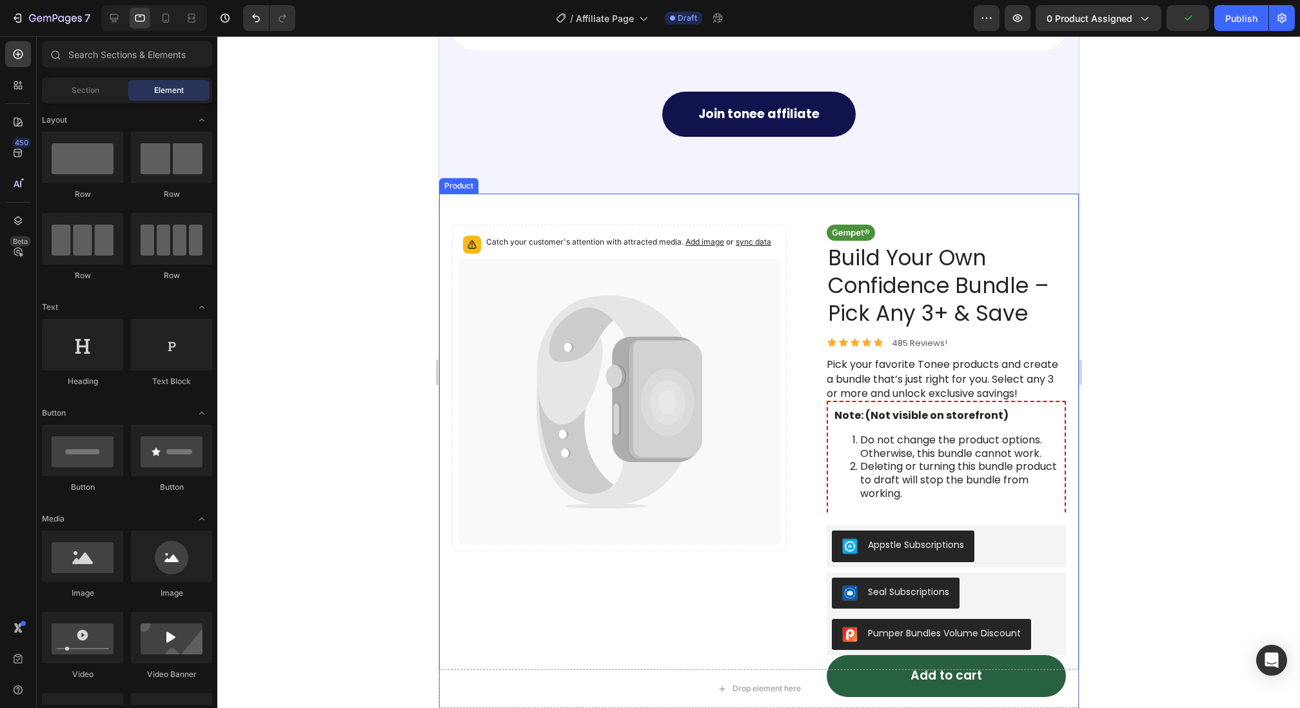
click at [584, 195] on div "Catch your customer's attention with attracted media. Add image or sync data Pr…" at bounding box center [759, 526] width 640 height 667
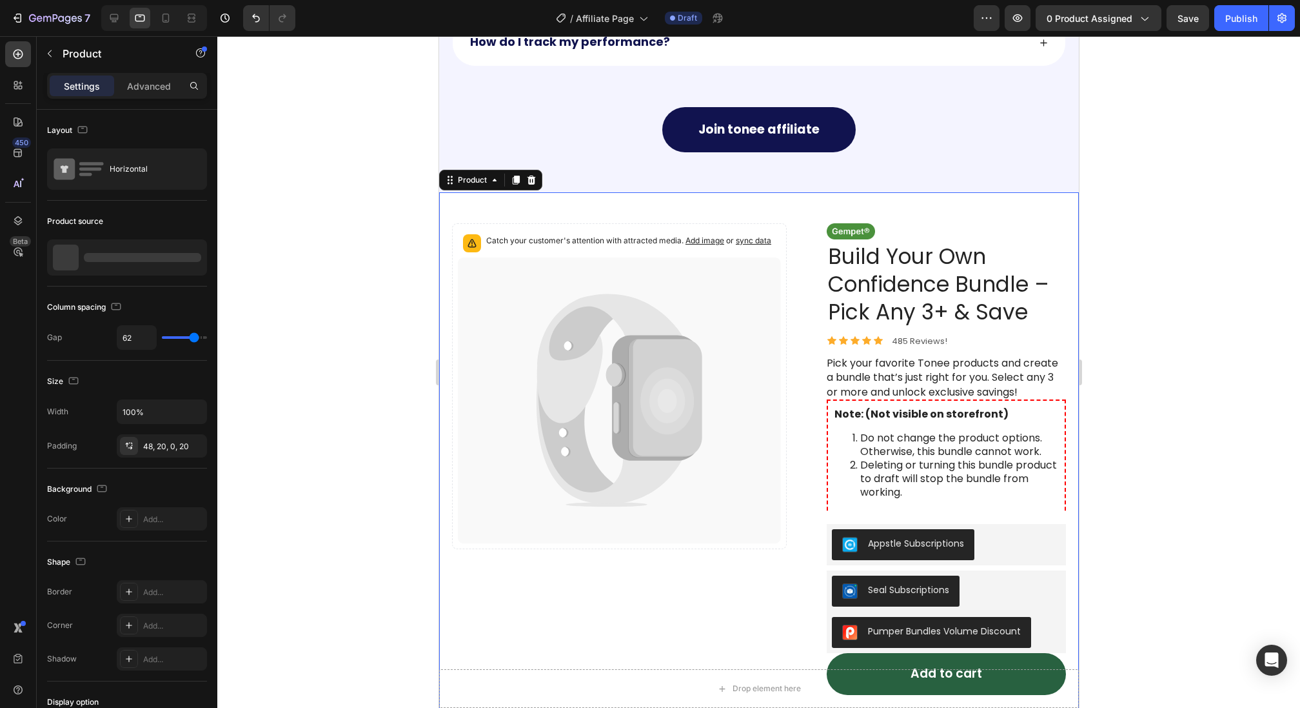
click at [529, 177] on icon at bounding box center [531, 179] width 8 height 9
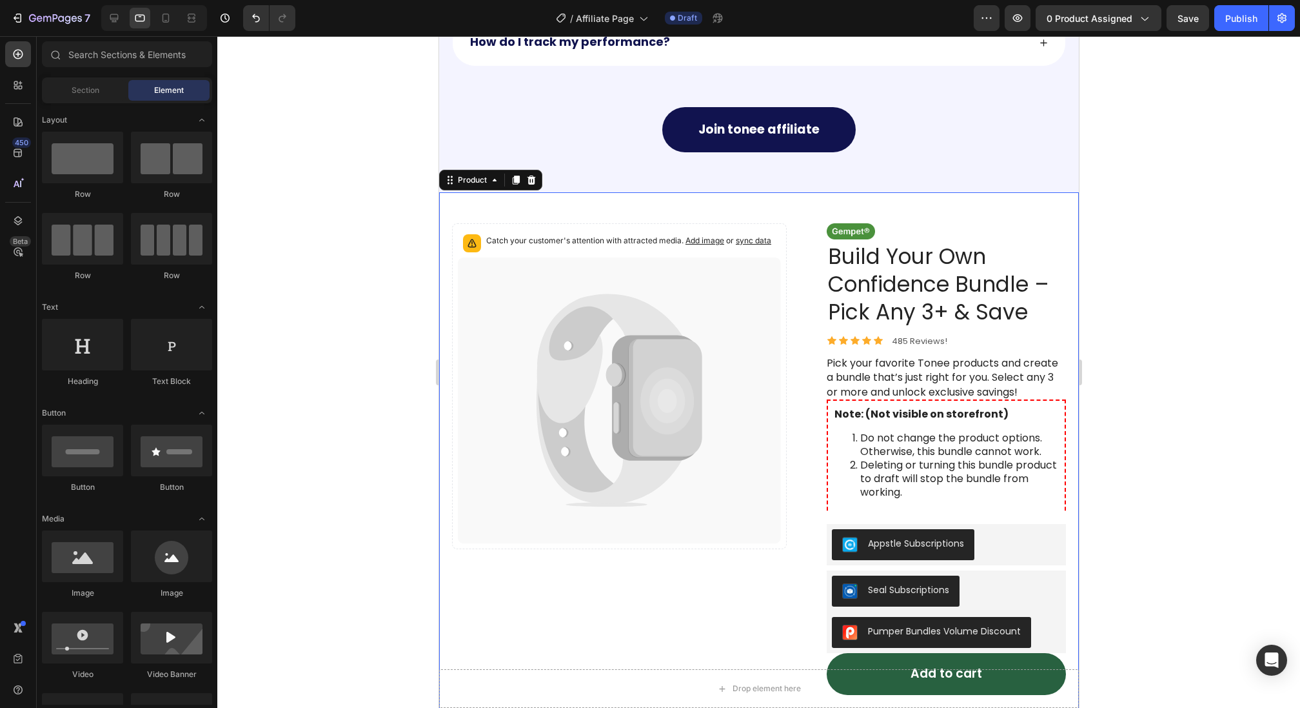
scroll to position [1594, 0]
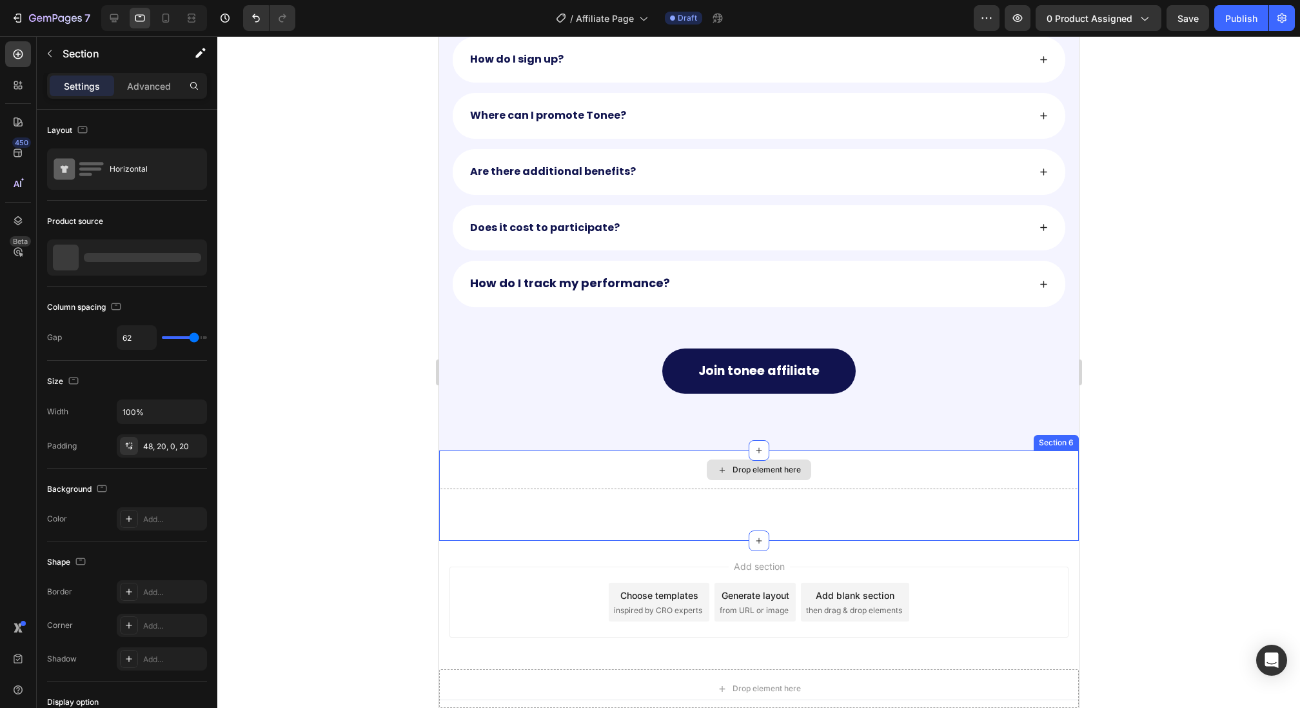
click at [906, 453] on div "Drop element here" at bounding box center [759, 469] width 640 height 39
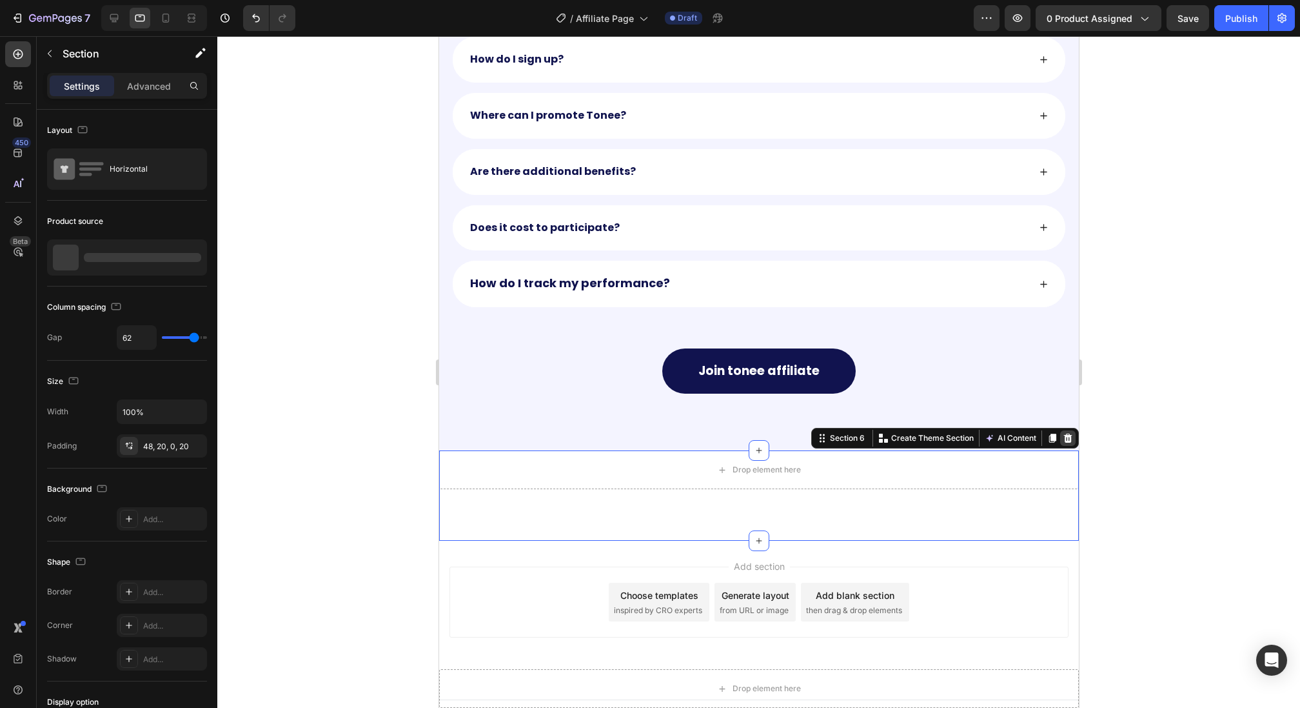
click at [1064, 433] on icon at bounding box center [1068, 437] width 8 height 9
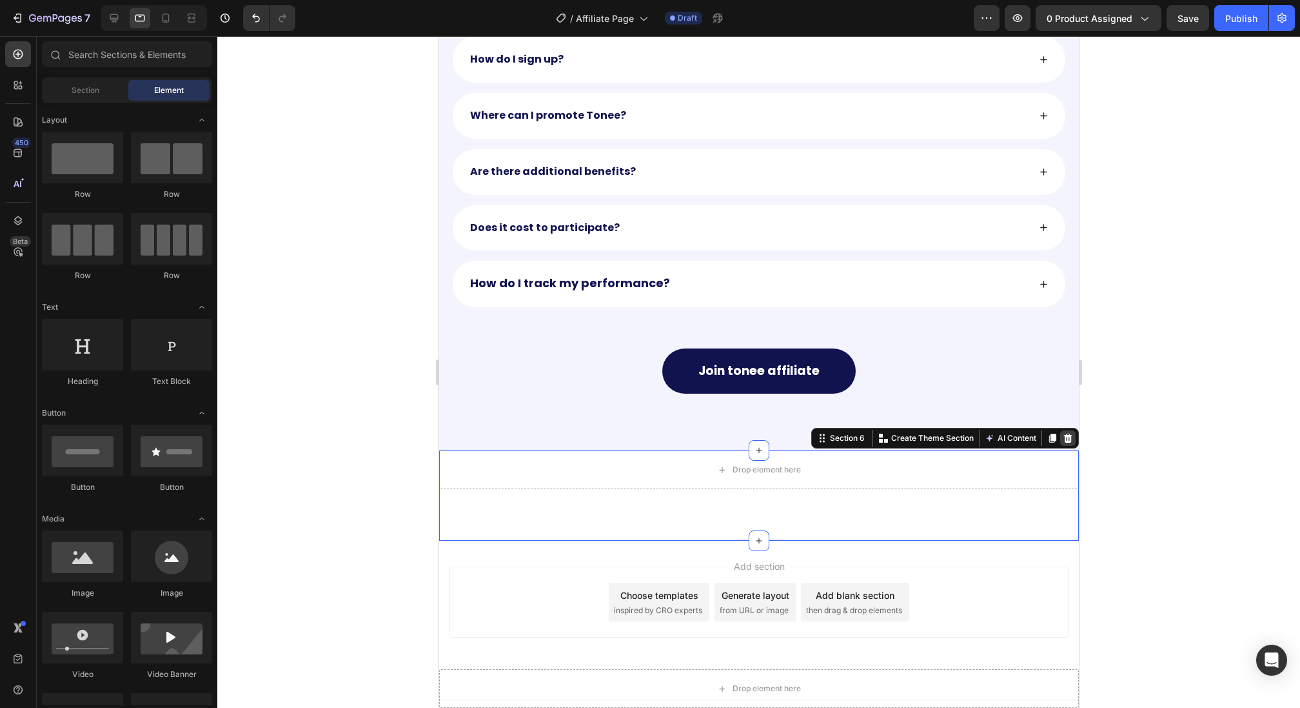
scroll to position [1504, 0]
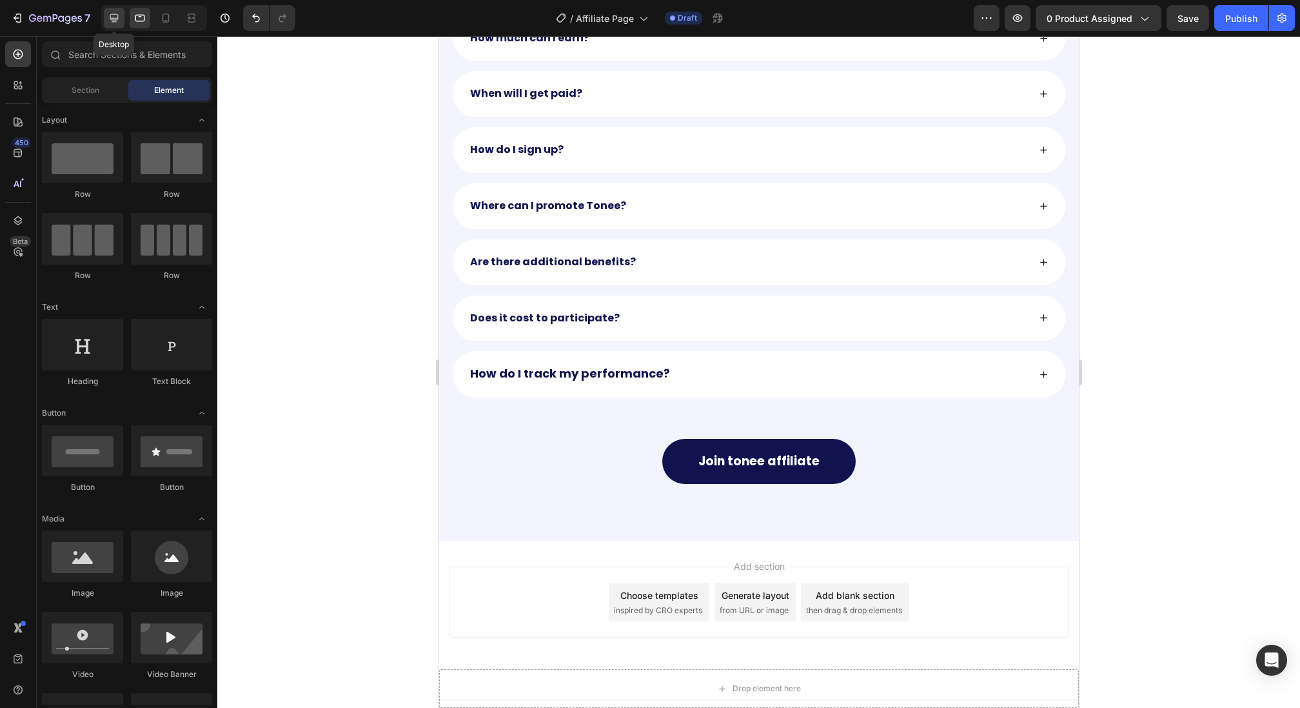
click at [108, 18] on icon at bounding box center [114, 18] width 13 height 13
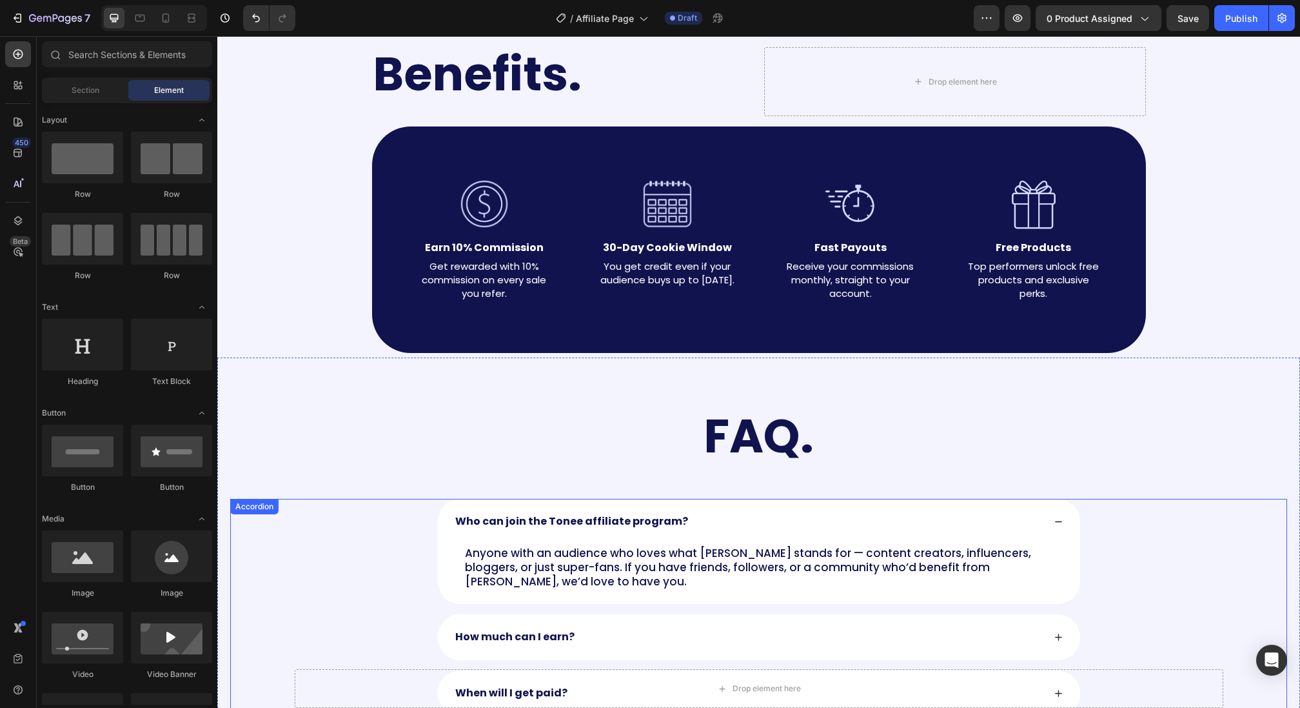
scroll to position [866, 0]
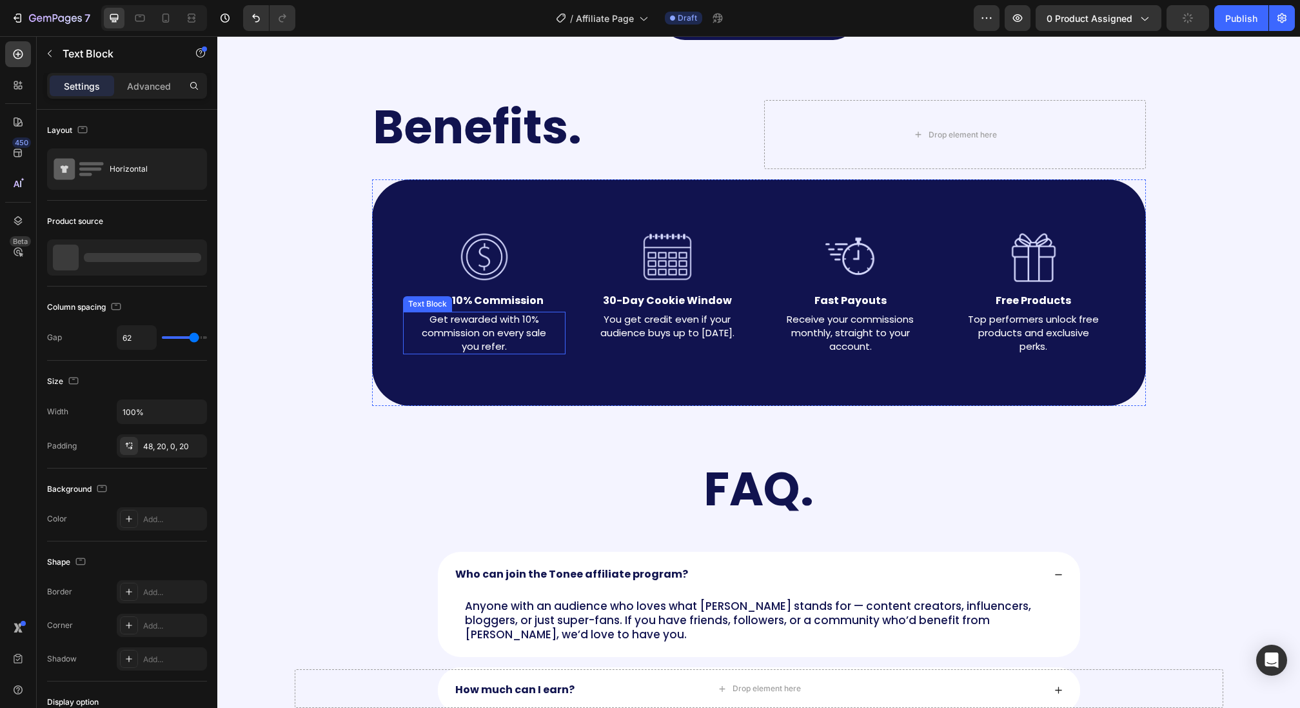
click at [480, 333] on span "Get rewarded with 10% commission on every sale you refer." at bounding box center [484, 332] width 124 height 41
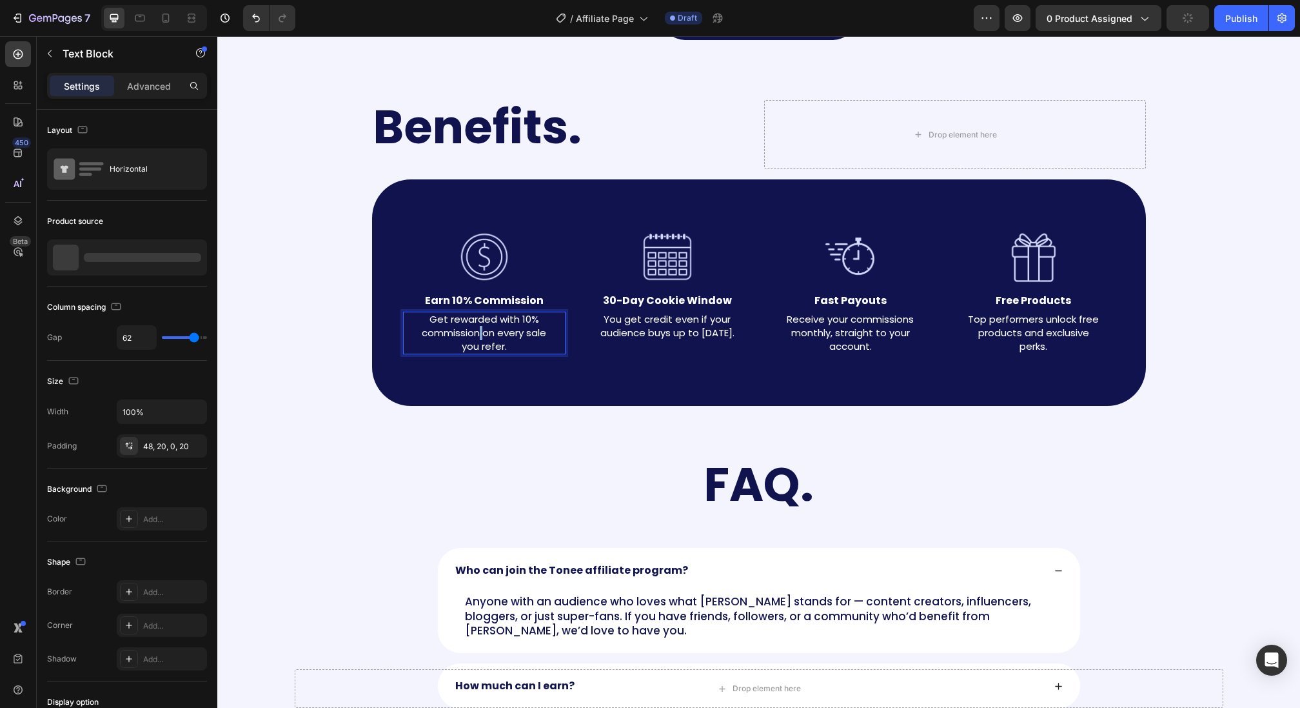
scroll to position [914, 0]
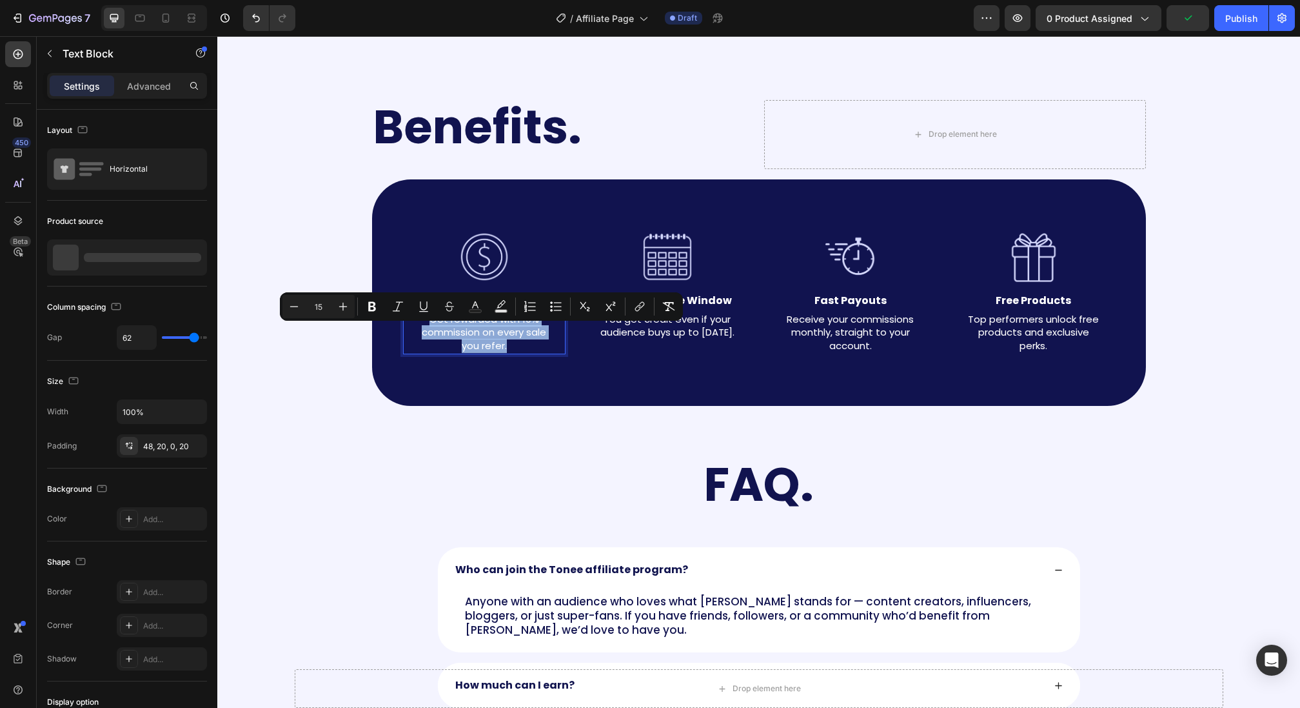
click at [480, 333] on span "Get rewarded with 10% commission on every sale you refer." at bounding box center [484, 332] width 124 height 41
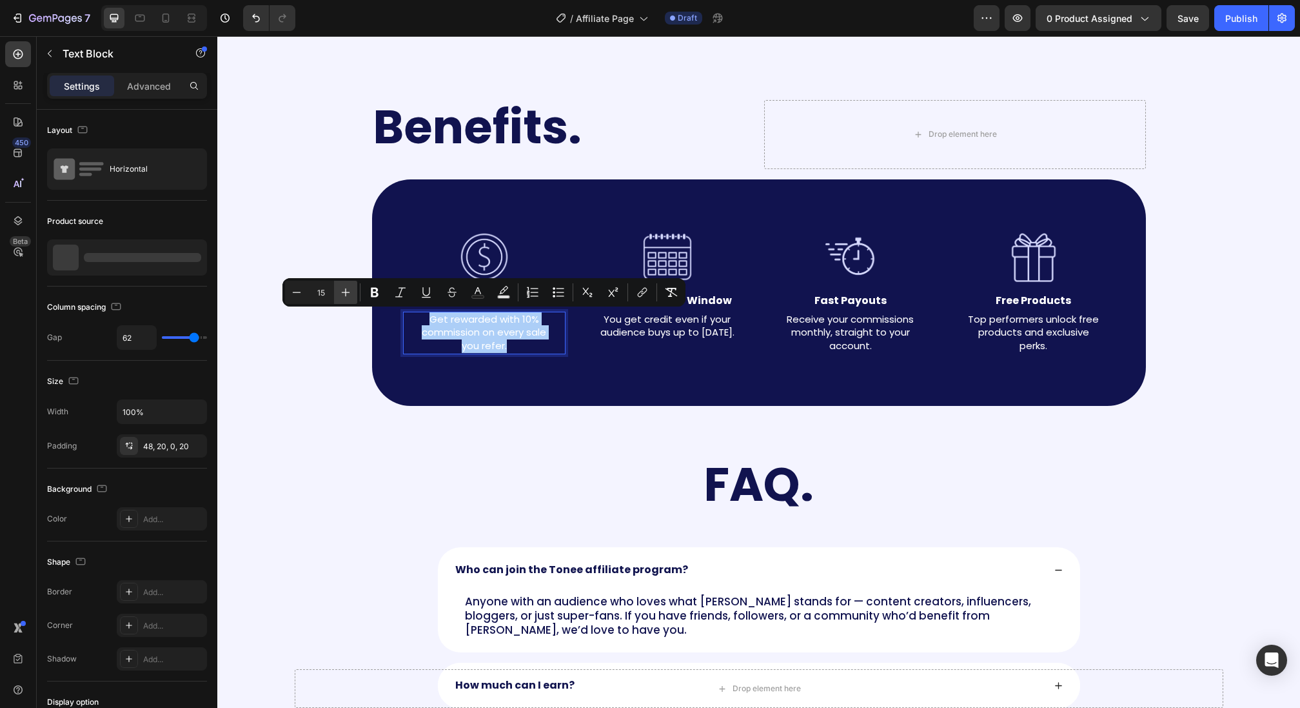
click at [350, 297] on icon "Editor contextual toolbar" at bounding box center [345, 292] width 13 height 13
type input "16"
click at [655, 334] on span "You get credit even if your audience buys up to [DATE]." at bounding box center [667, 325] width 134 height 27
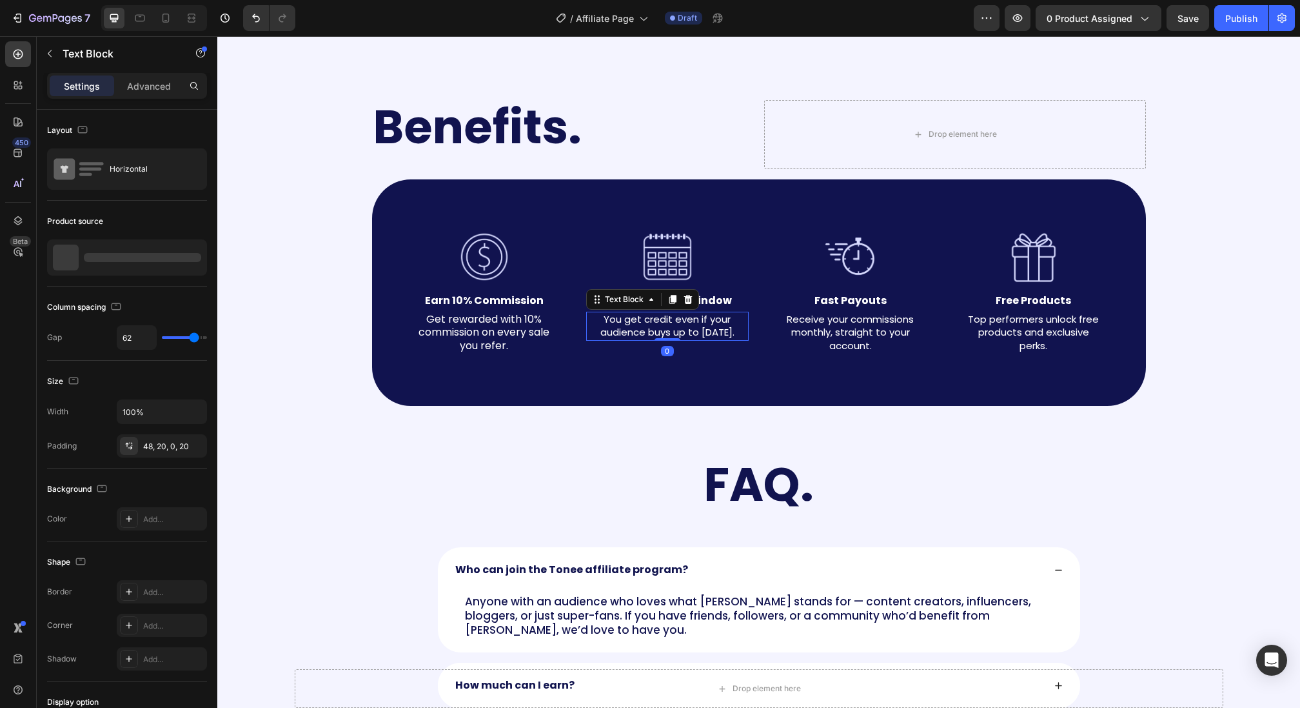
click at [655, 334] on span "You get credit even if your audience buys up to [DATE]." at bounding box center [667, 325] width 134 height 27
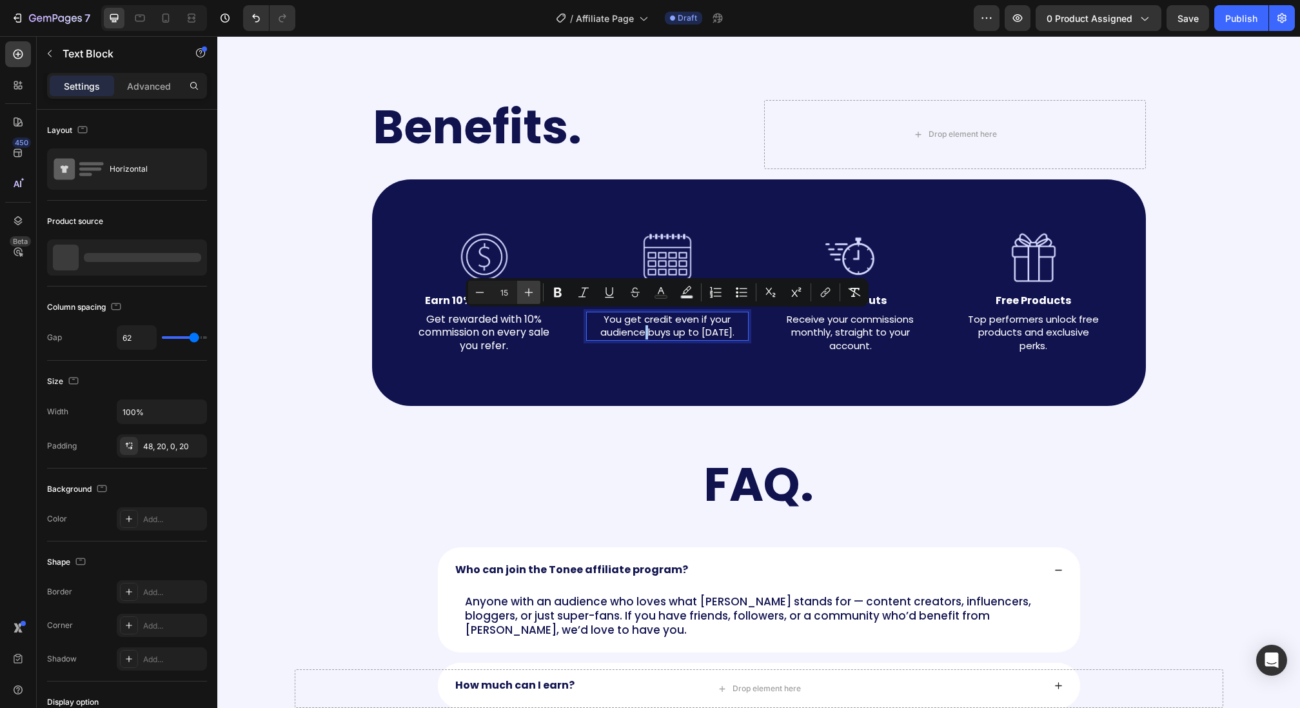
click at [535, 294] on button "Plus" at bounding box center [528, 292] width 23 height 23
type input "16"
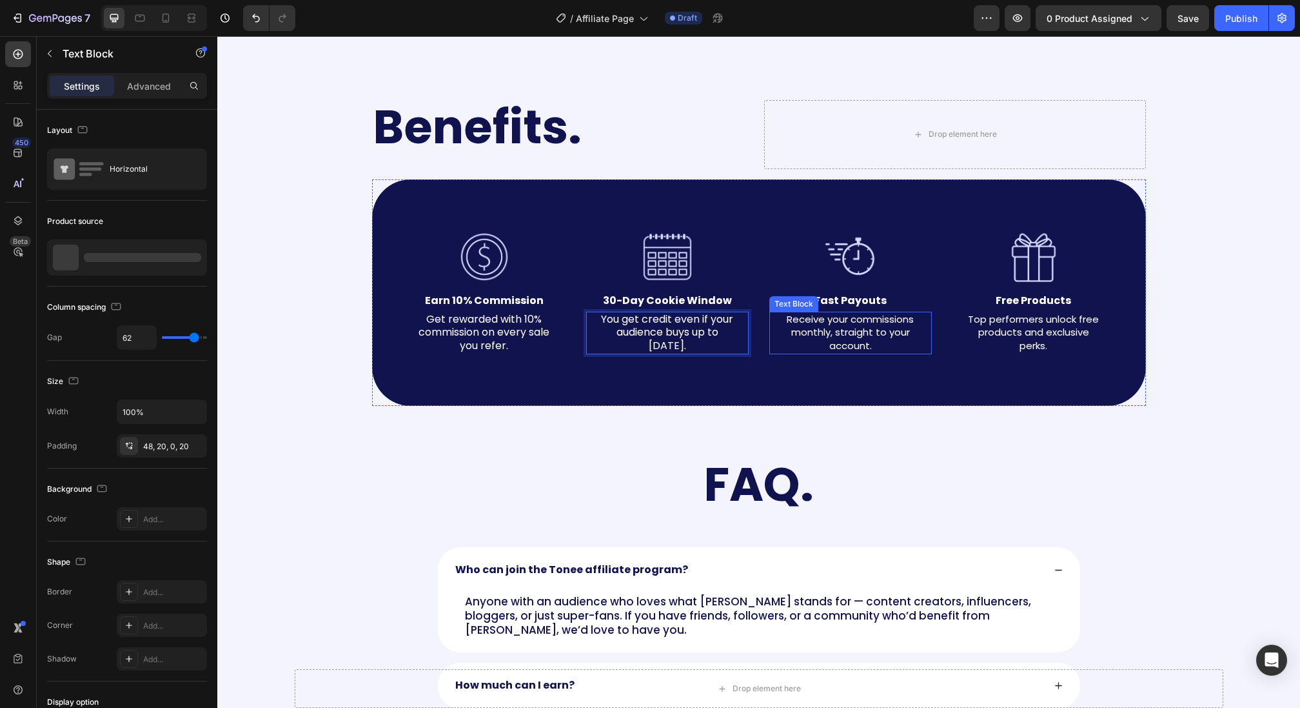
click at [808, 332] on span "Receive your commissions monthly, straight to your account." at bounding box center [850, 332] width 127 height 41
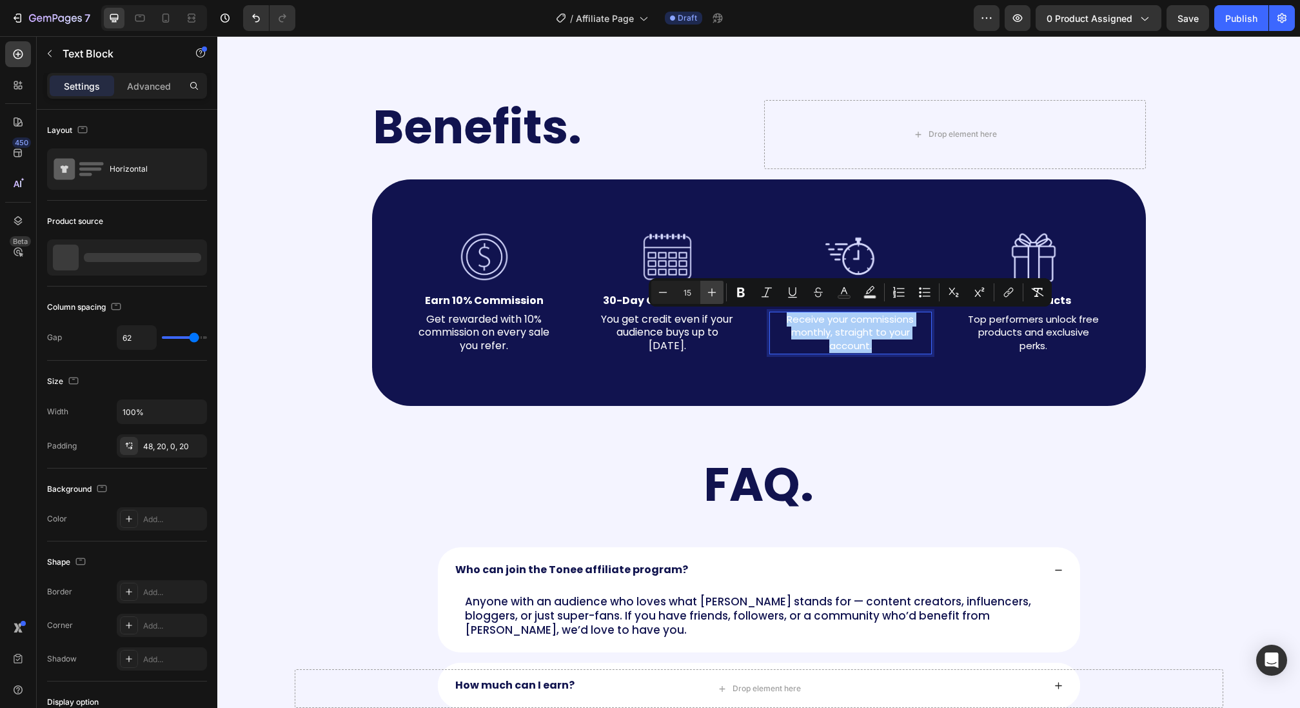
click at [722, 293] on button "Plus" at bounding box center [711, 292] width 23 height 23
type input "16"
click at [1011, 338] on span "Top performers unlock free products and exclusive perks." at bounding box center [1033, 332] width 131 height 41
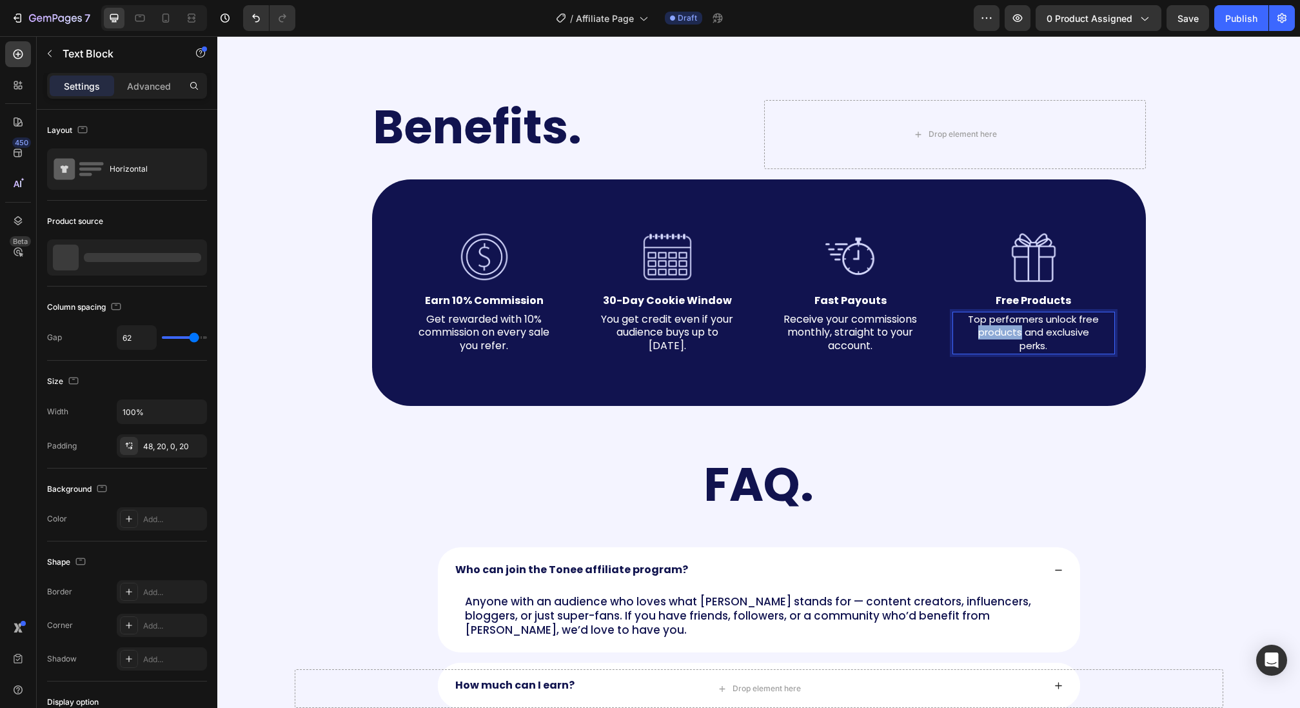
click at [1011, 338] on span "Top performers unlock free products and exclusive perks." at bounding box center [1033, 332] width 131 height 41
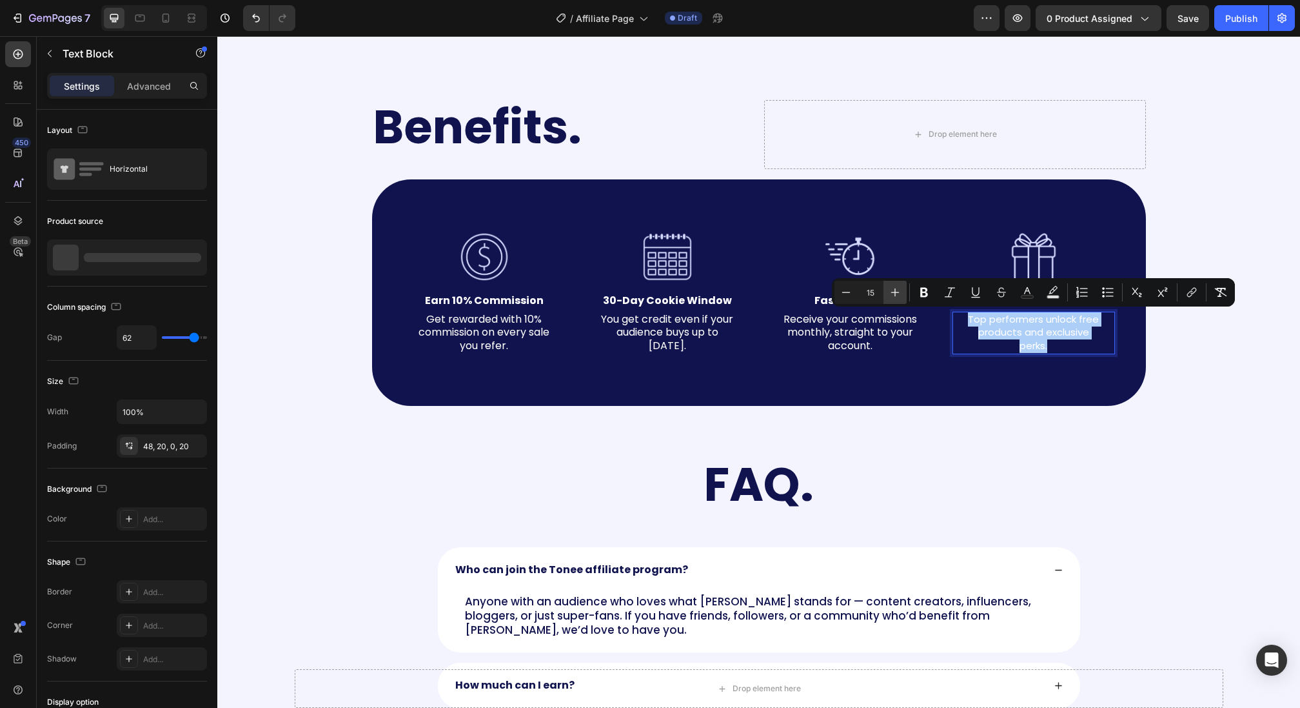
click at [895, 290] on icon "Editor contextual toolbar" at bounding box center [895, 292] width 13 height 13
type input "16"
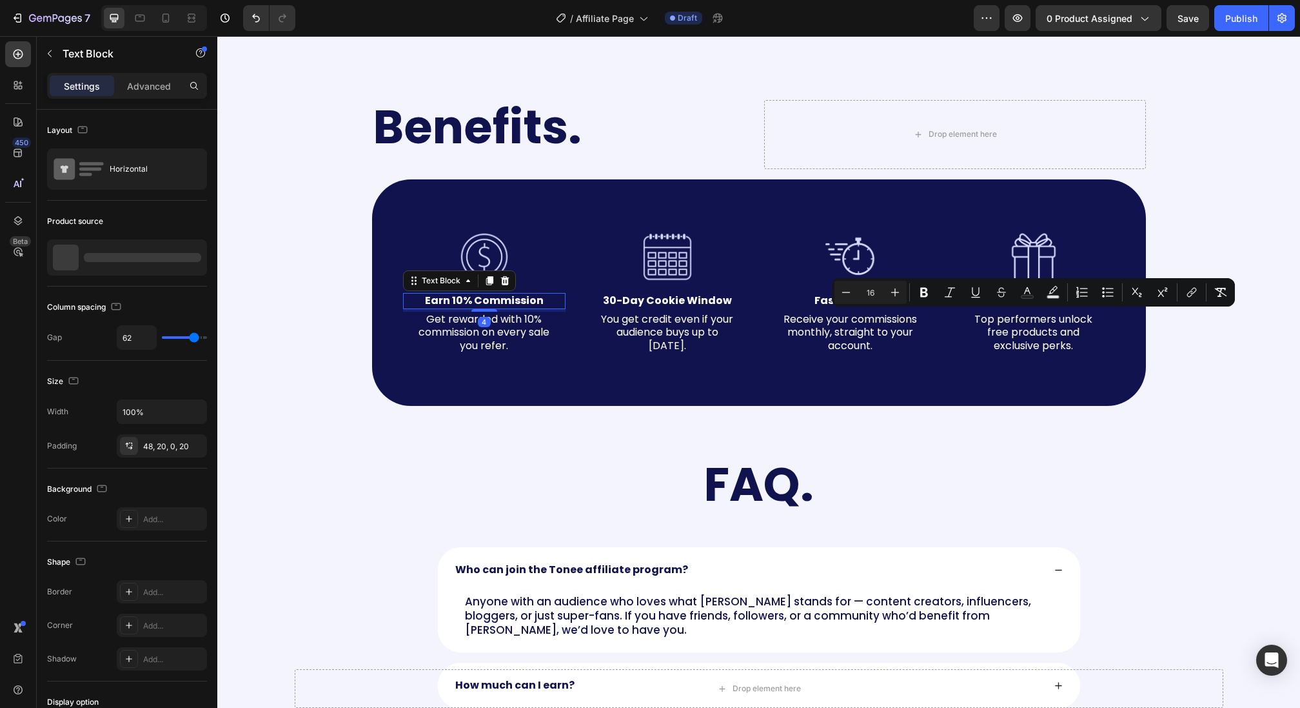
click at [502, 299] on strong "Earn 10% Commission" at bounding box center [484, 300] width 119 height 15
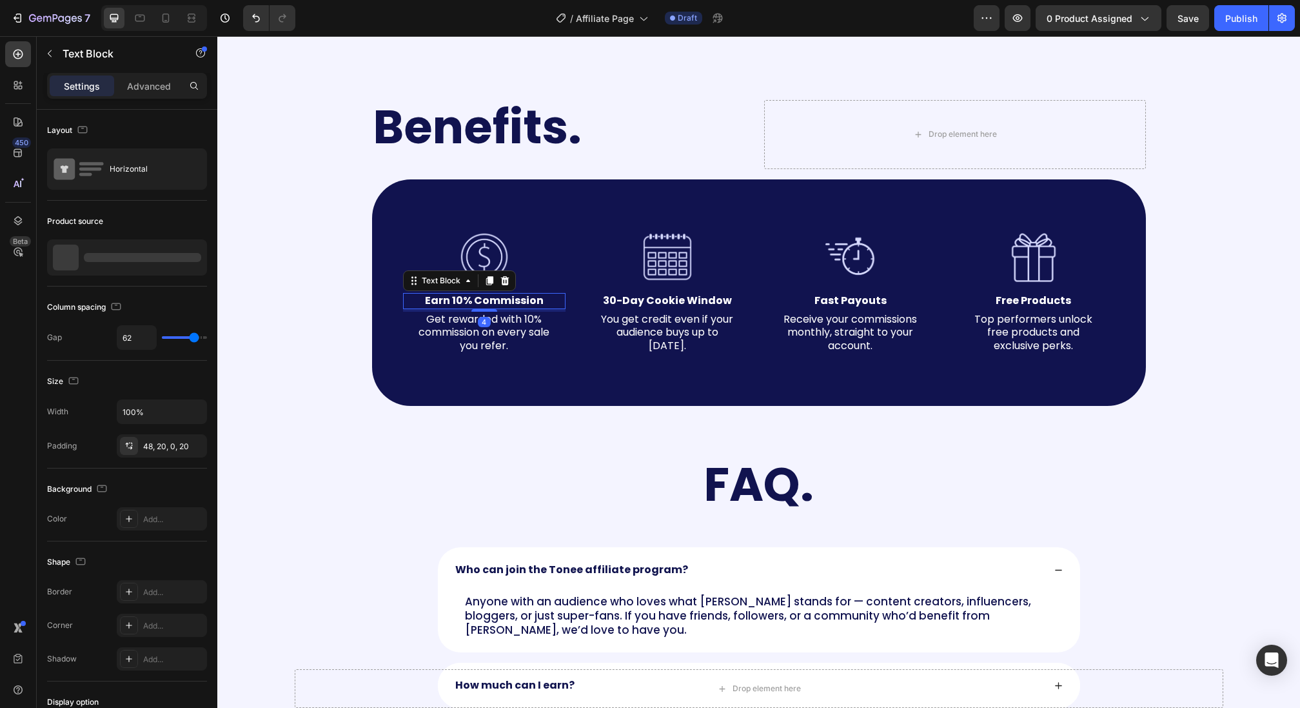
click at [502, 299] on strong "Earn 10% Commission" at bounding box center [484, 300] width 119 height 15
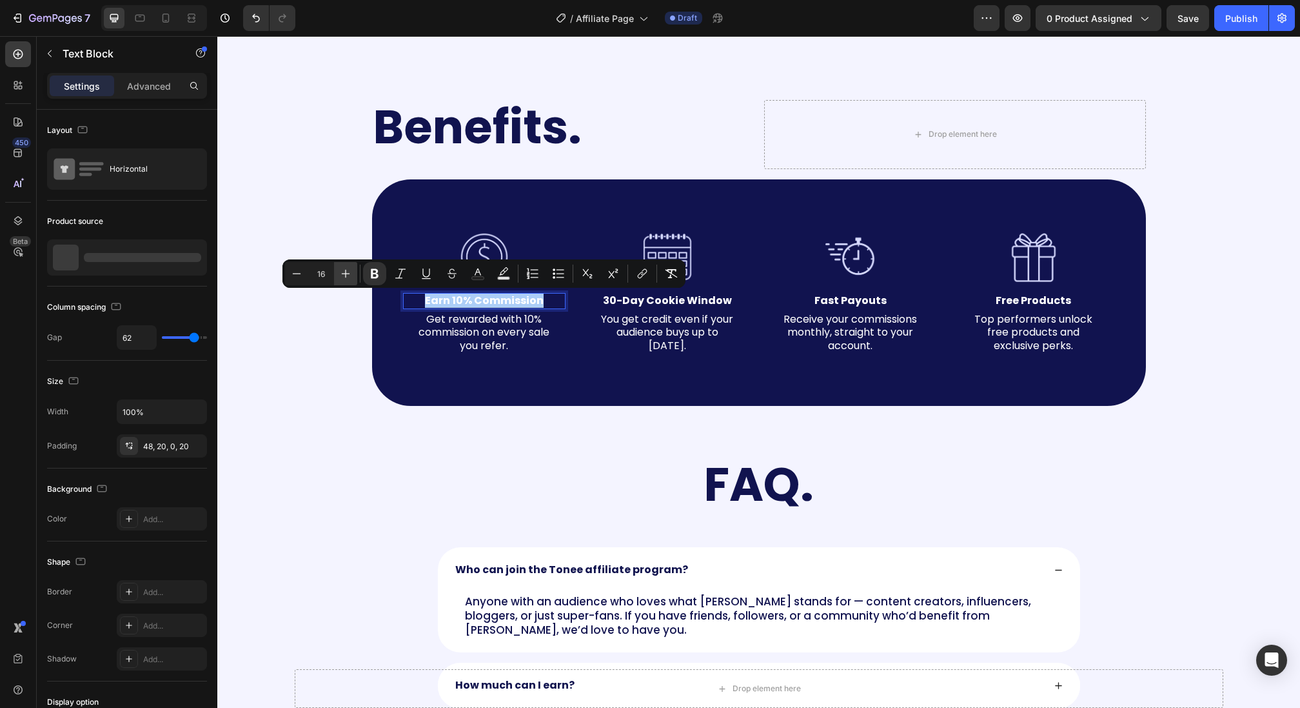
click at [355, 276] on button "Plus" at bounding box center [345, 273] width 23 height 23
type input "18"
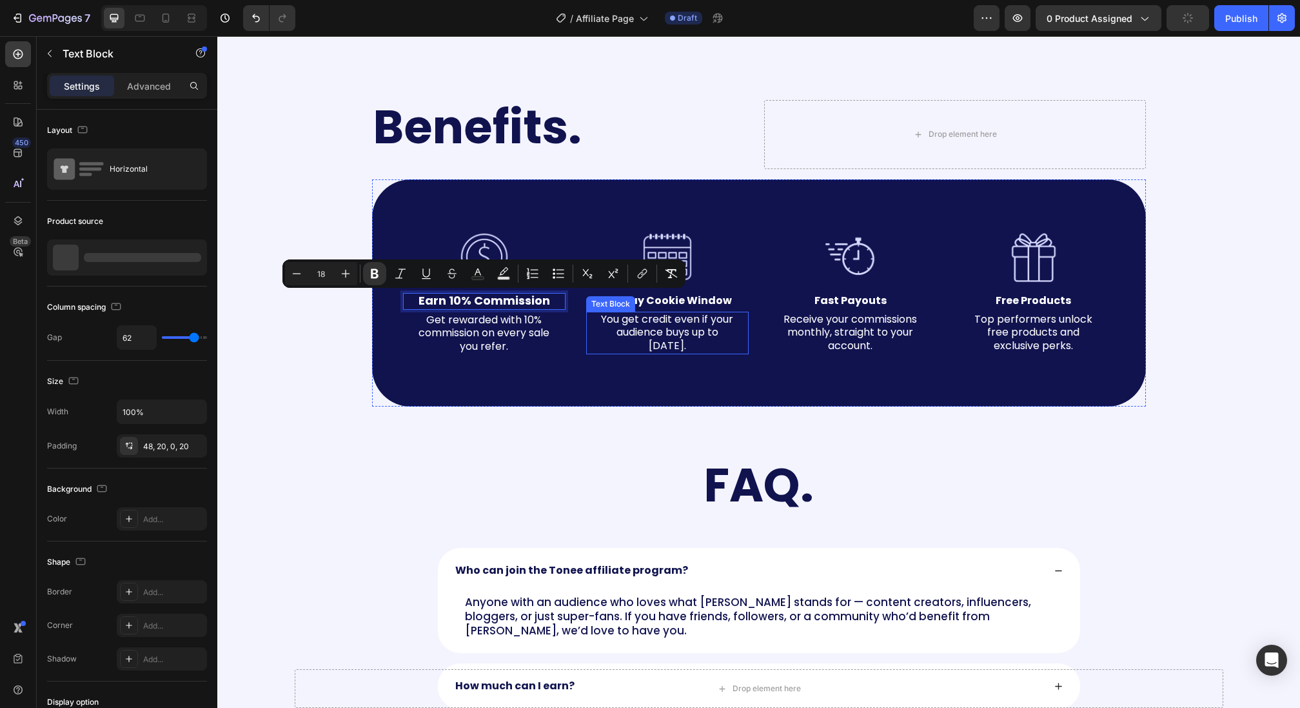
click at [630, 303] on div "Text Block" at bounding box center [611, 304] width 44 height 12
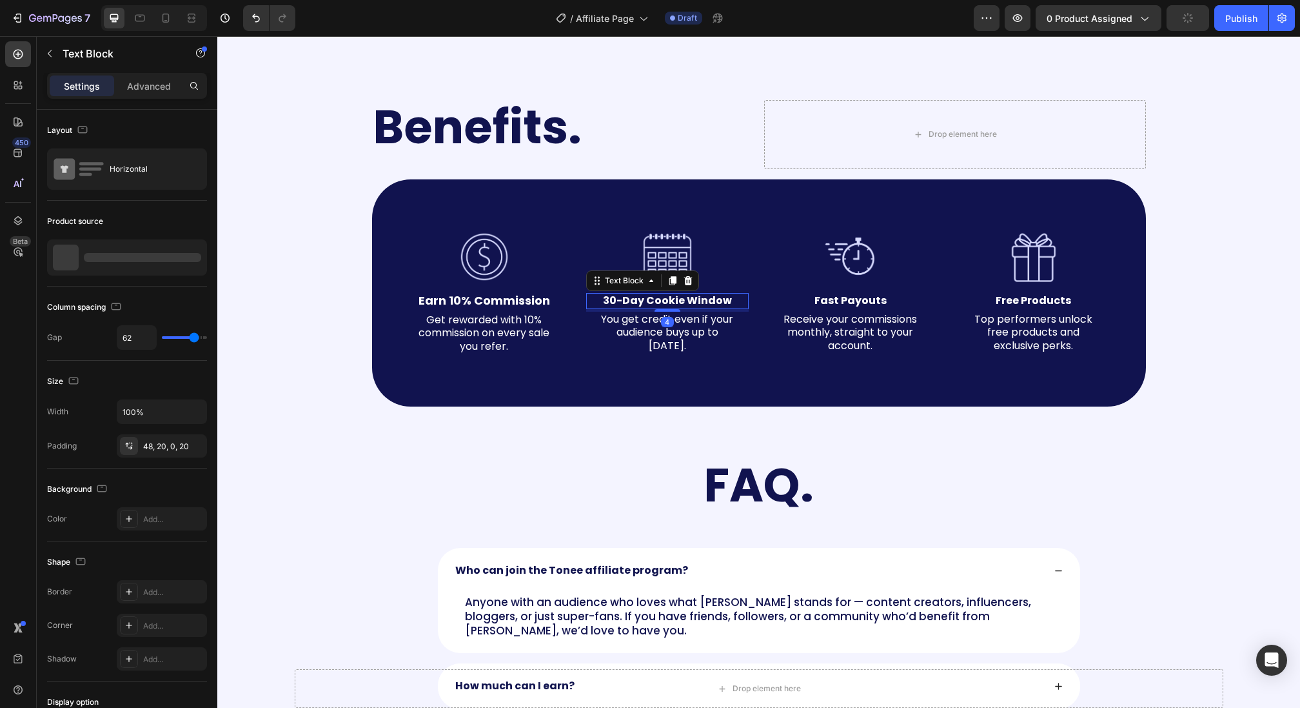
click at [630, 303] on strong "30-Day Cookie Window" at bounding box center [667, 300] width 129 height 15
click at [631, 303] on strong "30-Day Cookie Window" at bounding box center [667, 300] width 129 height 15
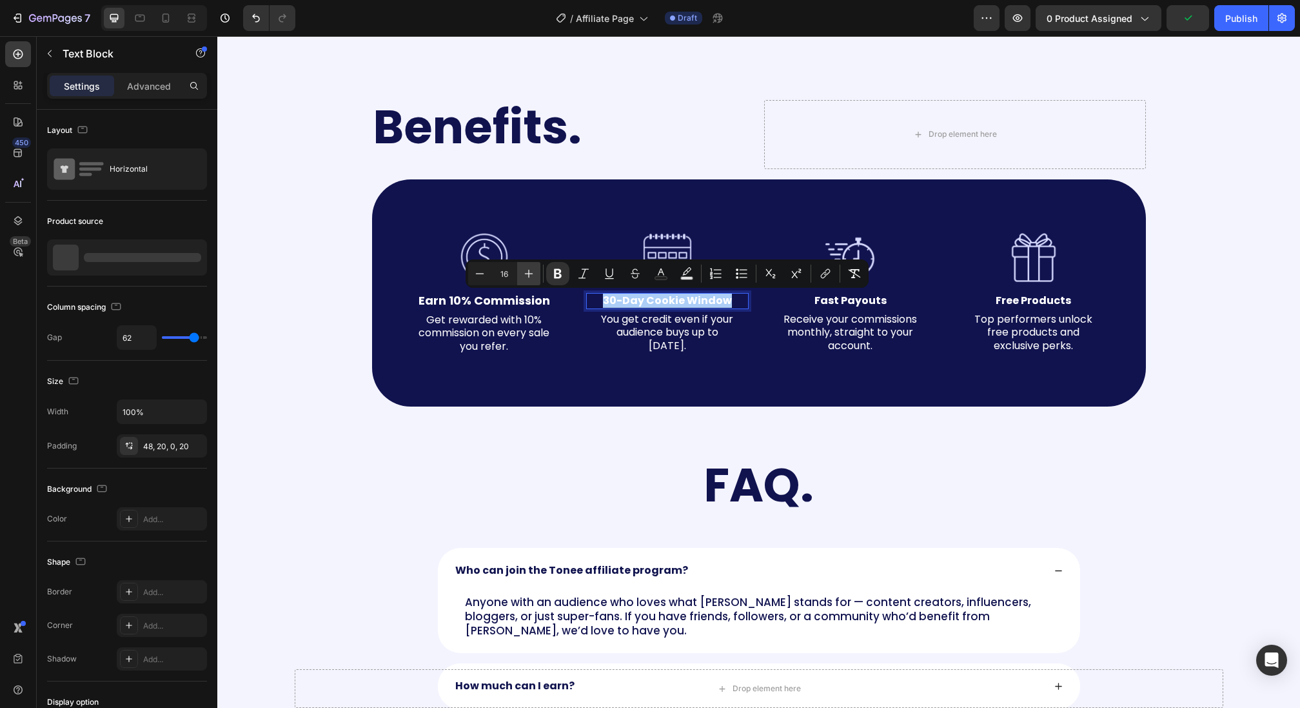
click at [530, 277] on icon "Editor contextual toolbar" at bounding box center [528, 273] width 13 height 13
type input "18"
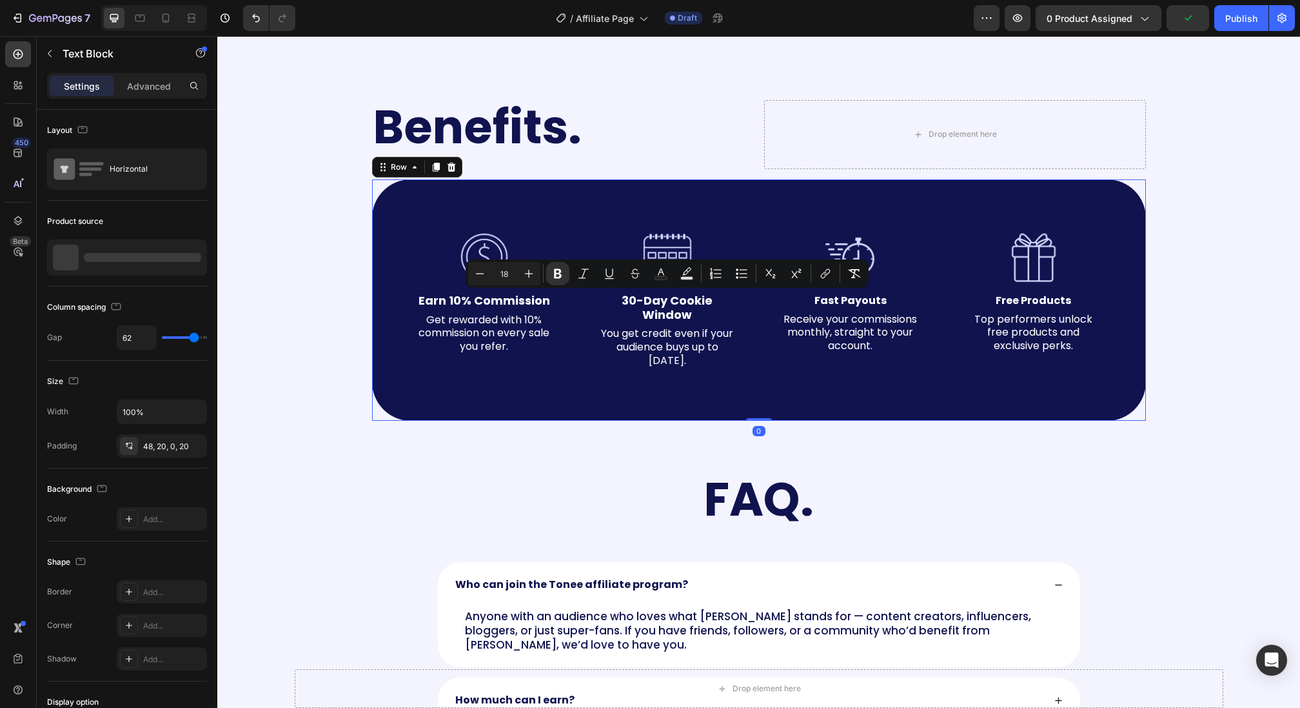
click at [832, 310] on div "Image Fast Payouts Text Block Receive your commissions monthly, straight to you…" at bounding box center [850, 300] width 163 height 138
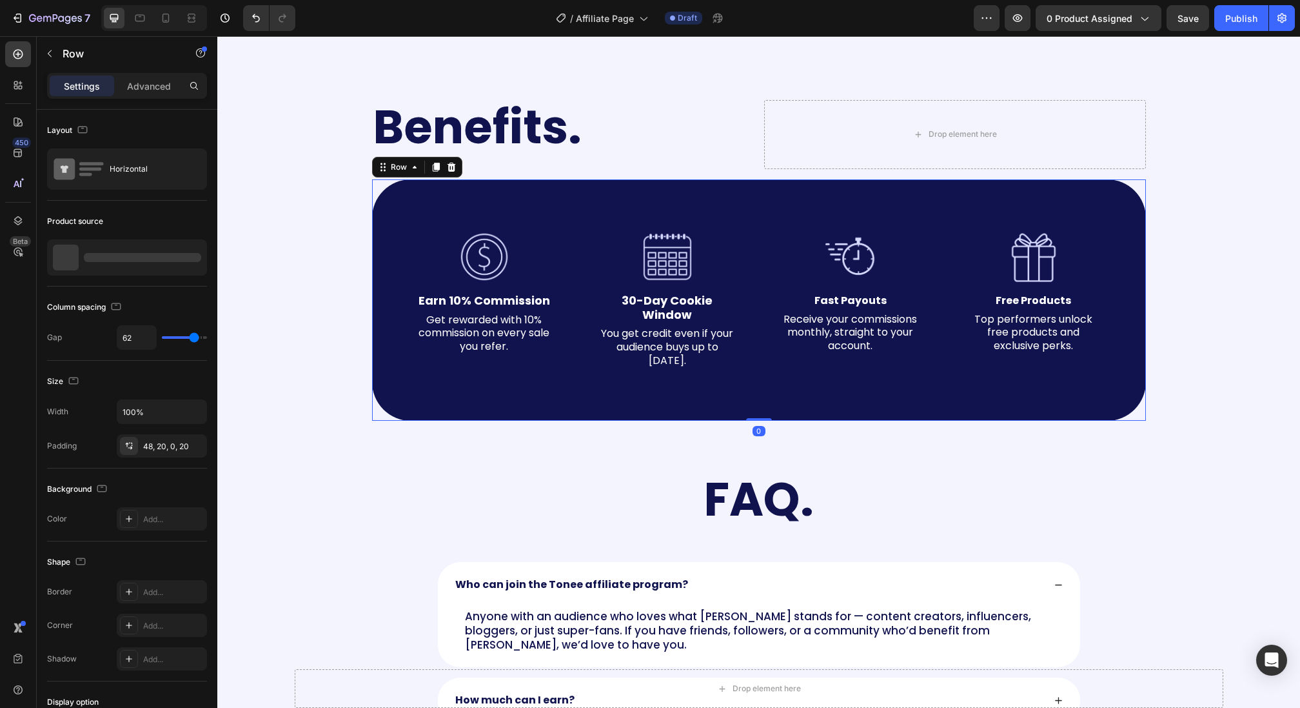
click at [832, 310] on div "Image Fast Payouts Text Block Receive your commissions monthly, straight to you…" at bounding box center [850, 300] width 163 height 138
click at [834, 305] on strong "Fast Payouts" at bounding box center [851, 300] width 72 height 15
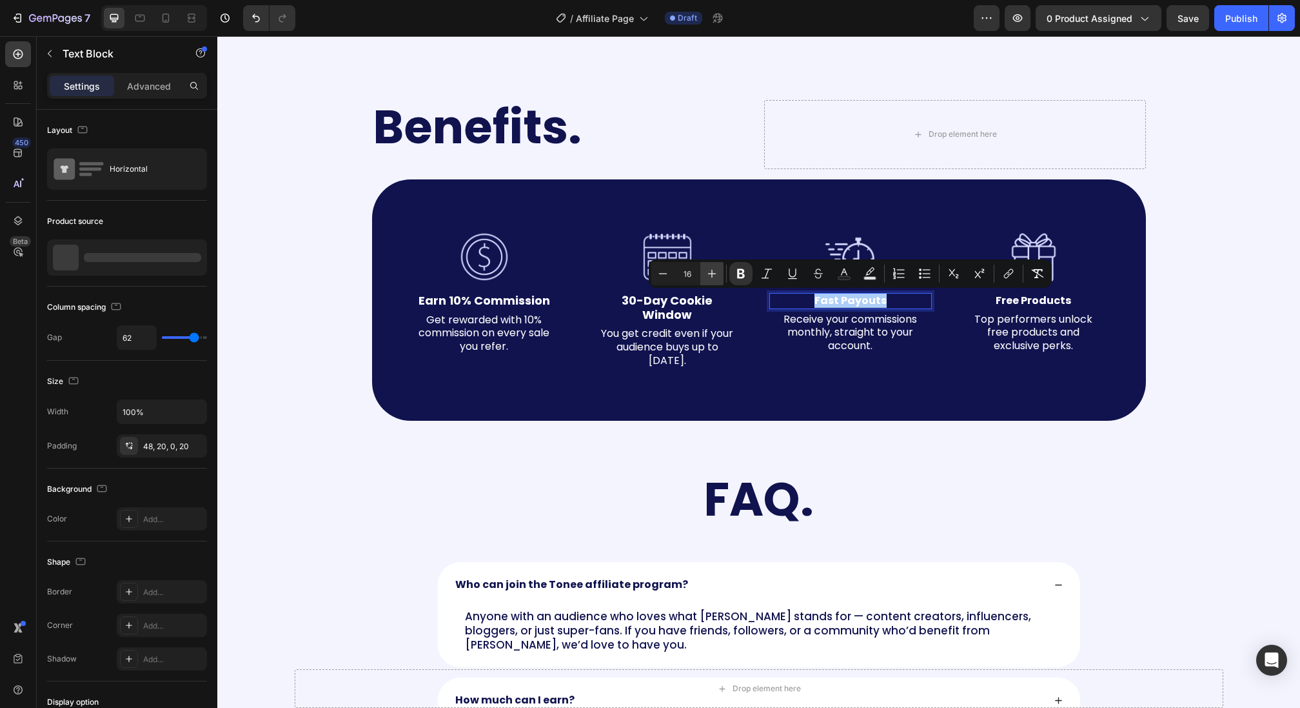
click at [717, 278] on icon "Editor contextual toolbar" at bounding box center [712, 273] width 13 height 13
type input "18"
click at [1015, 302] on strong "Free Products" at bounding box center [1033, 300] width 75 height 15
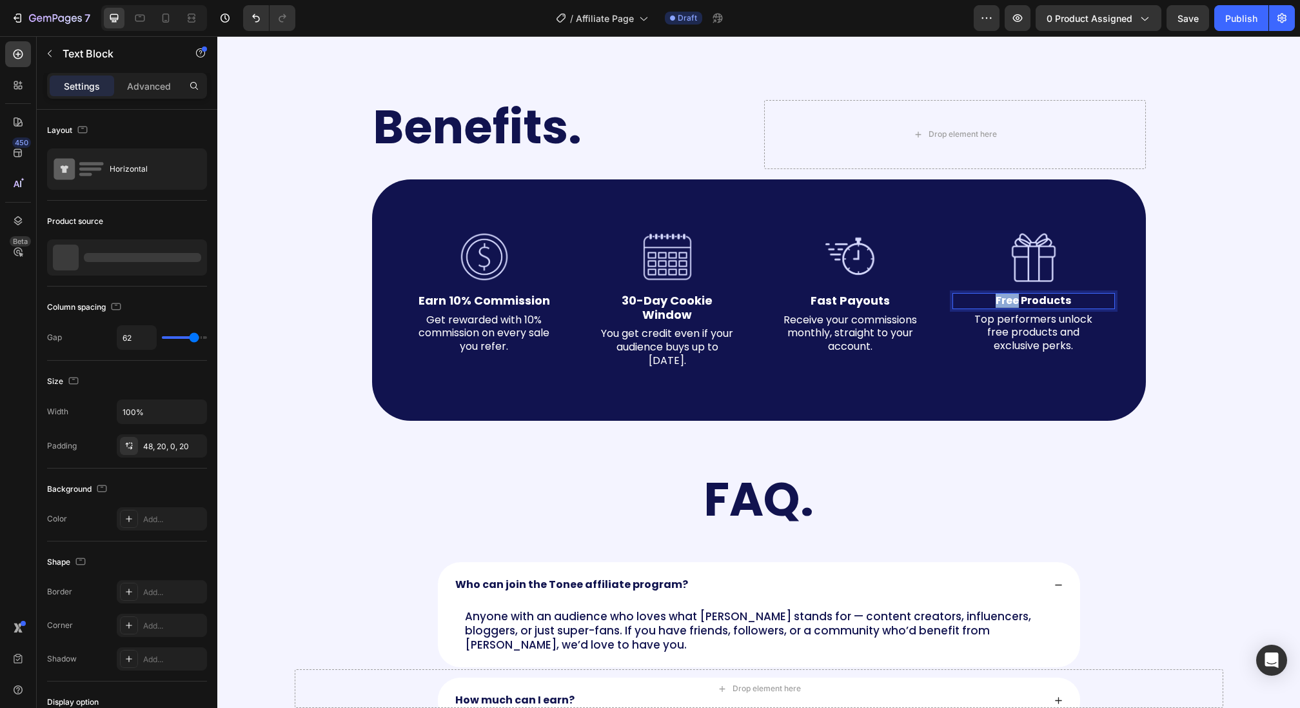
click at [1015, 302] on strong "Free Products" at bounding box center [1033, 300] width 75 height 15
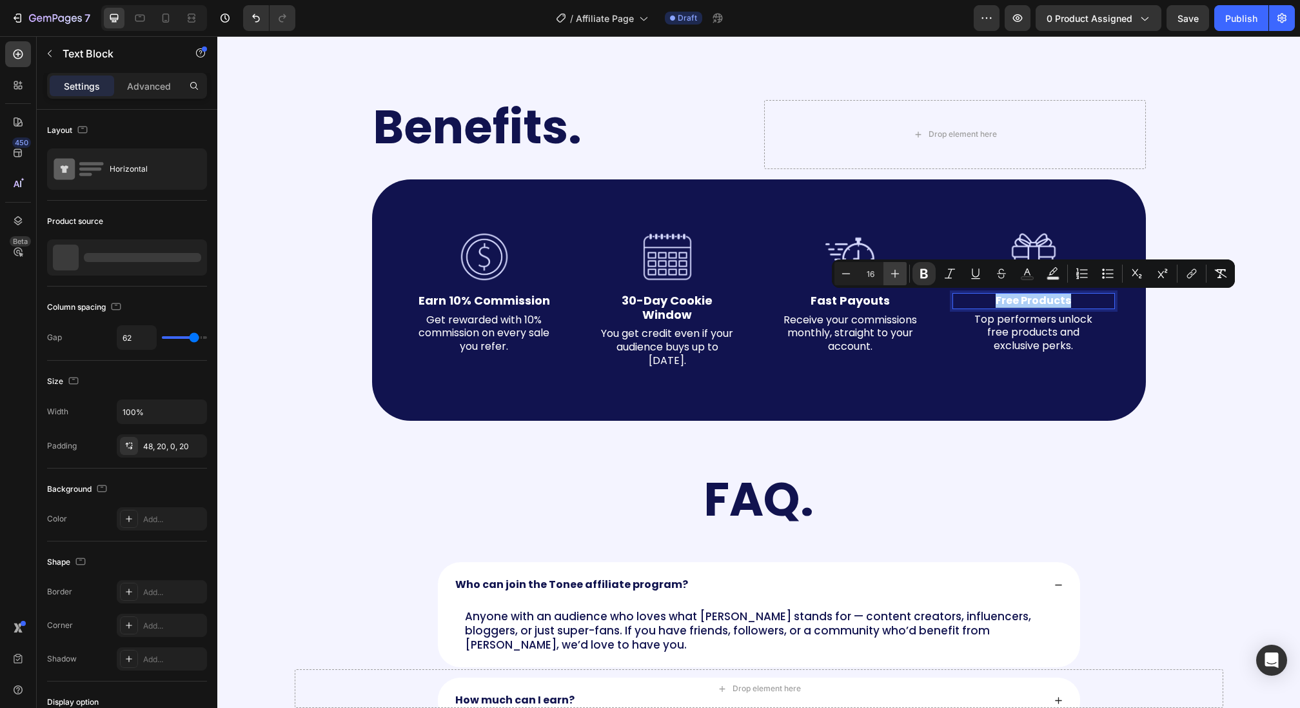
click at [899, 277] on icon "Editor contextual toolbar" at bounding box center [895, 273] width 13 height 13
type input "18"
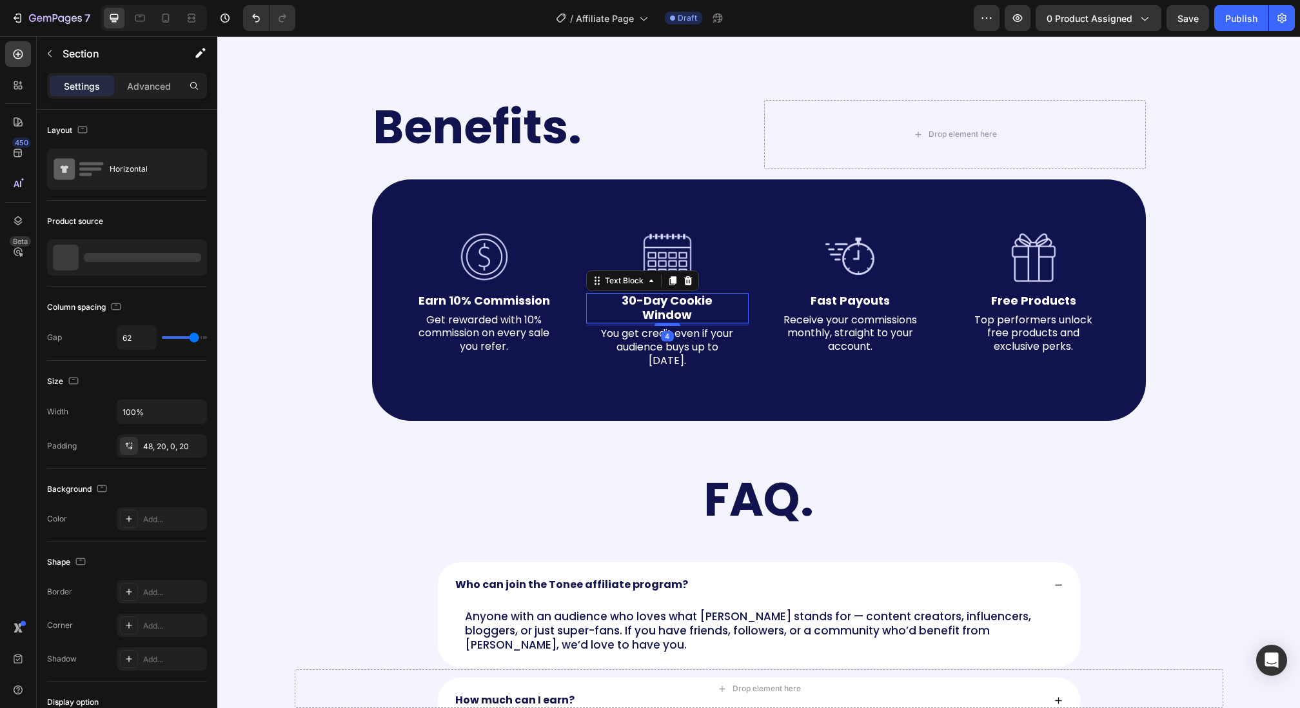
click at [660, 308] on strong "30-Day Cookie Window" at bounding box center [667, 307] width 91 height 30
click at [671, 308] on strong "30-Day Cookie Window" at bounding box center [667, 307] width 91 height 30
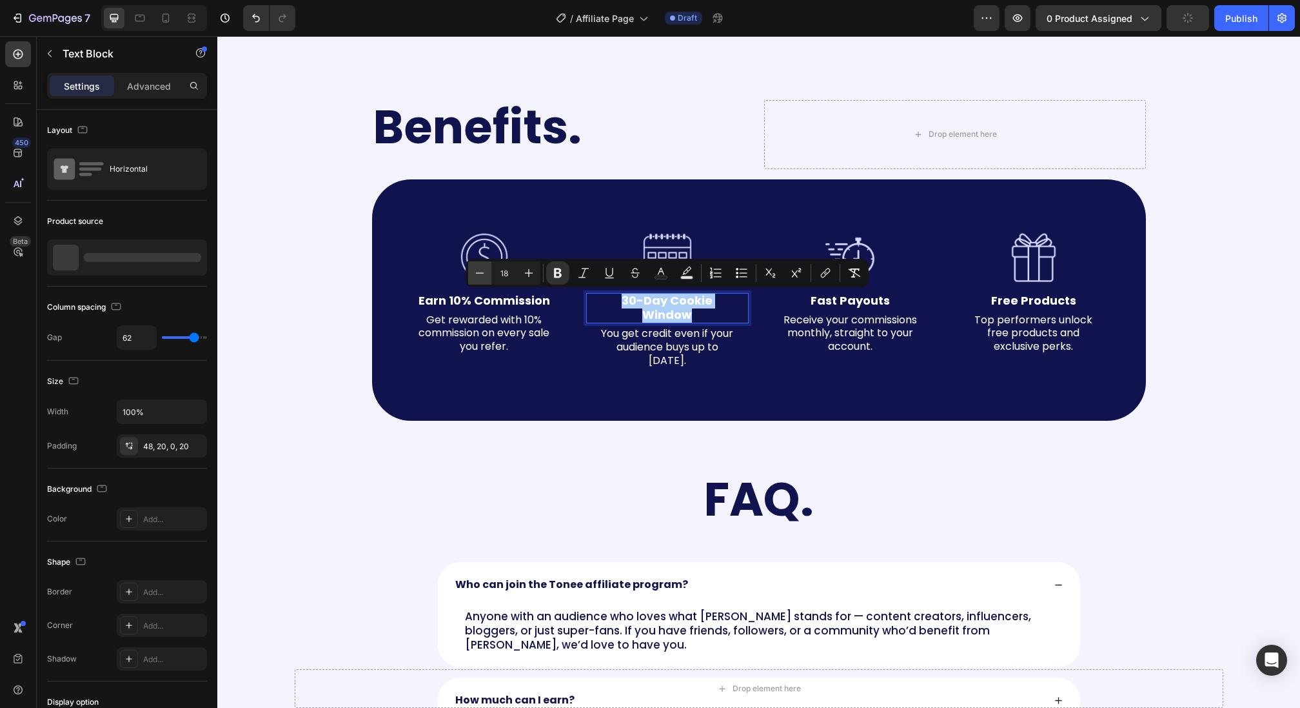
click at [478, 275] on icon "Editor contextual toolbar" at bounding box center [479, 272] width 13 height 13
type input "17"
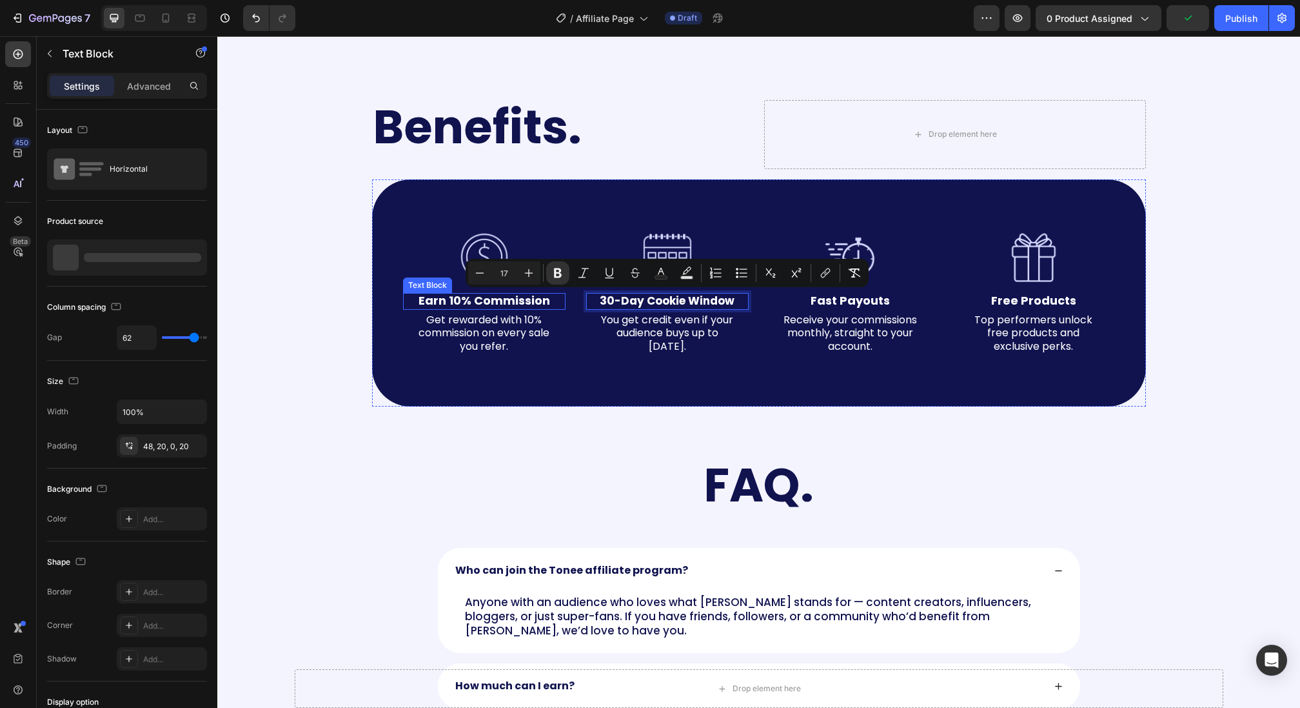
click at [443, 296] on strong "Earn 10% Commission" at bounding box center [485, 300] width 132 height 16
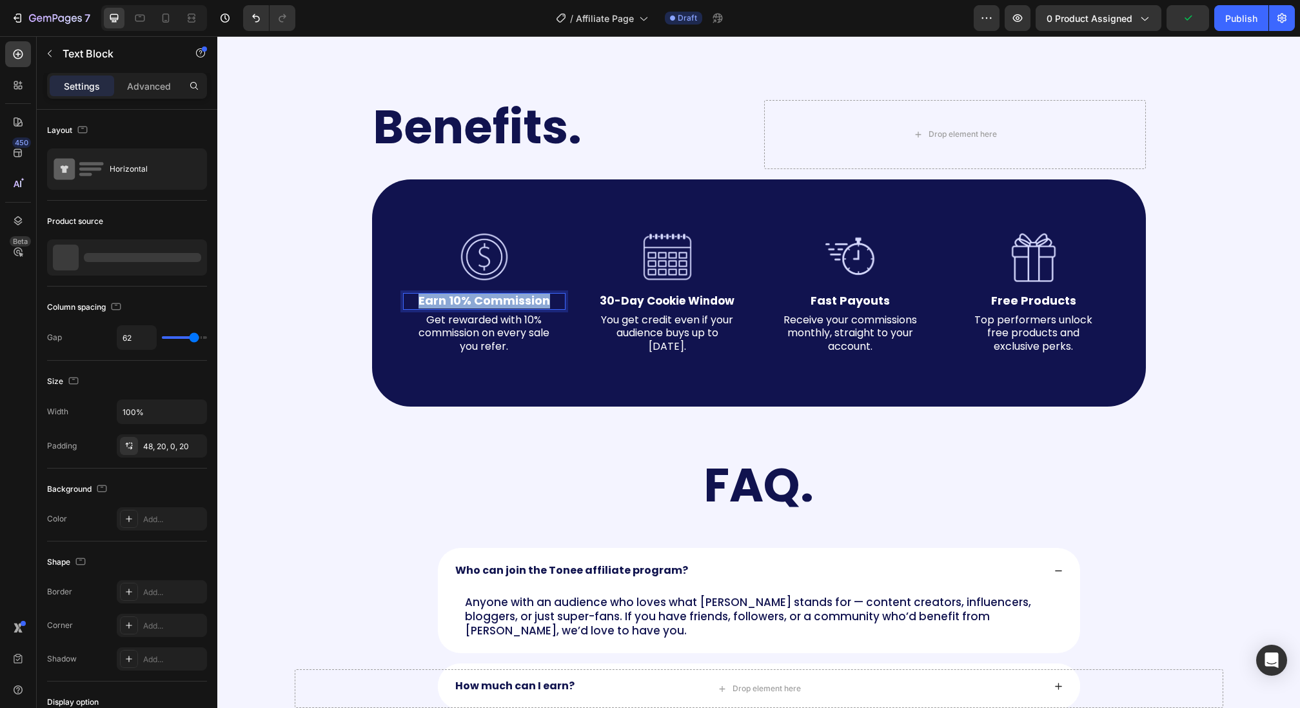
click at [443, 296] on strong "Earn 10% Commission" at bounding box center [485, 300] width 132 height 16
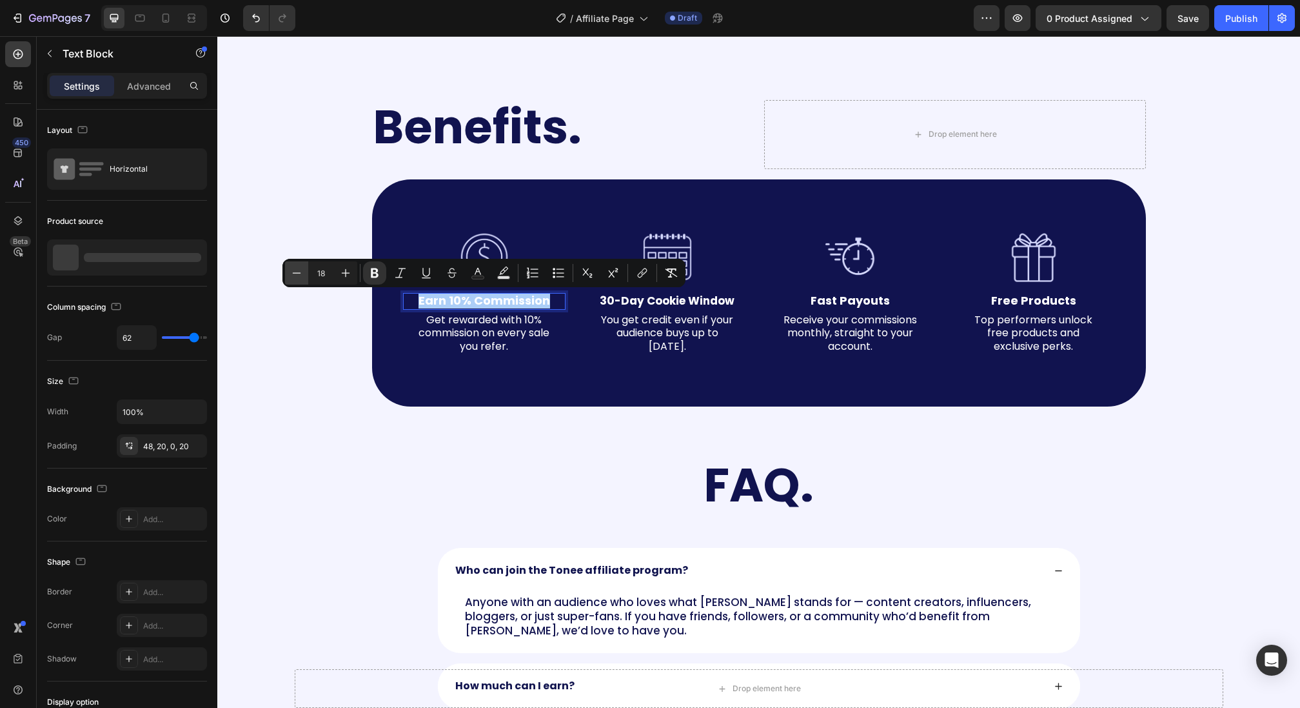
click at [299, 276] on icon "Editor contextual toolbar" at bounding box center [296, 272] width 13 height 13
type input "17"
click at [827, 301] on strong "Fast Payouts" at bounding box center [850, 300] width 79 height 16
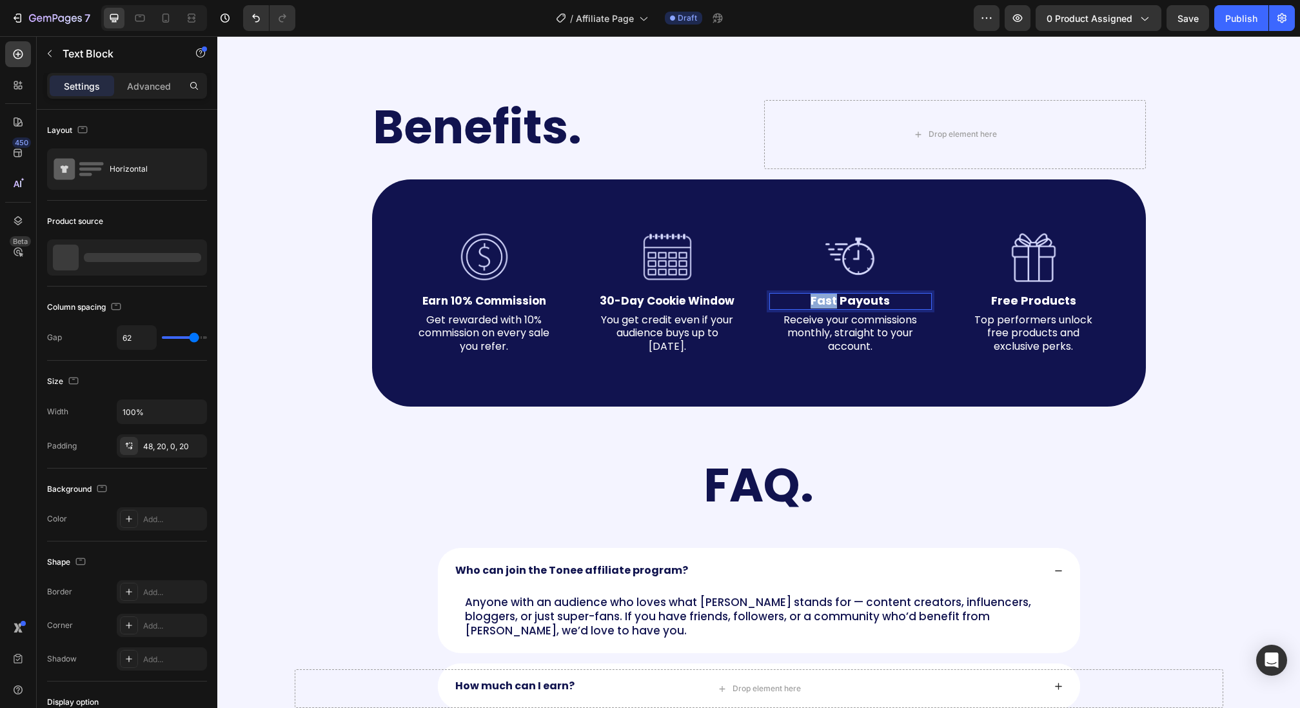
click at [813, 299] on strong "Fast Payouts" at bounding box center [850, 300] width 79 height 16
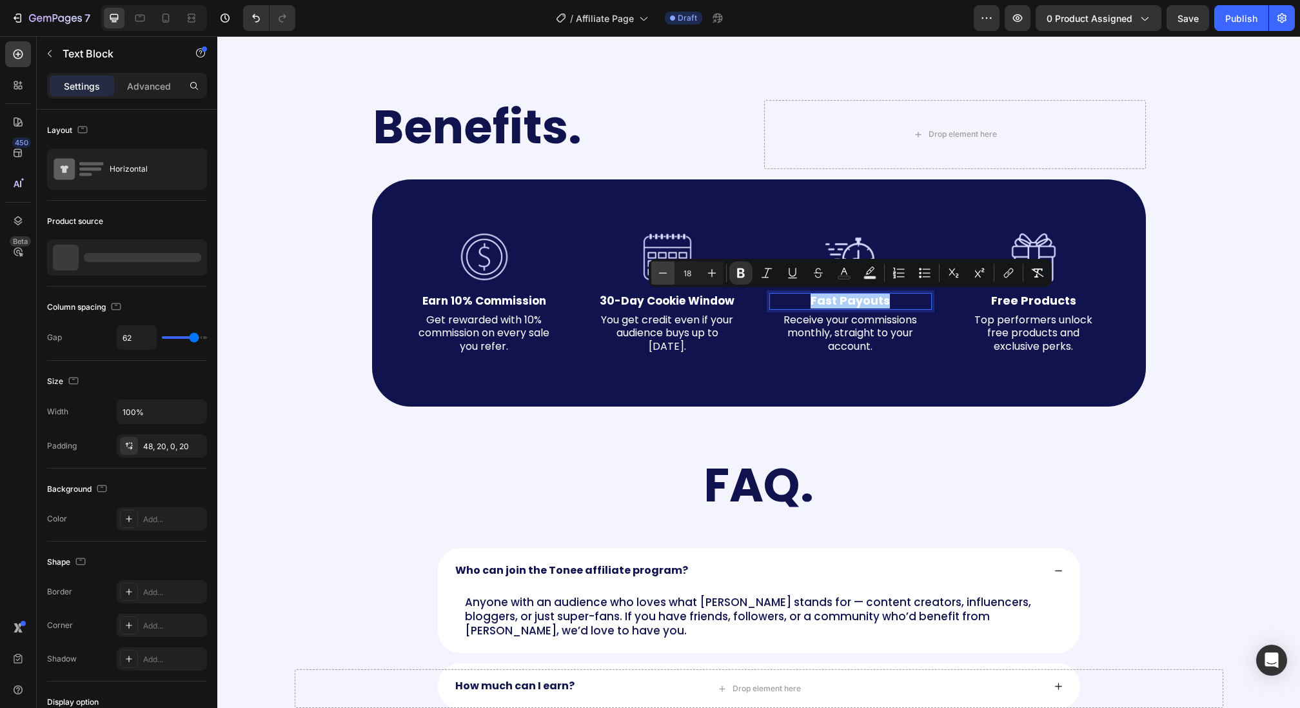
click at [673, 277] on button "Minus" at bounding box center [662, 272] width 23 height 23
type input "17"
click at [1036, 303] on strong "Free Products" at bounding box center [1033, 300] width 85 height 16
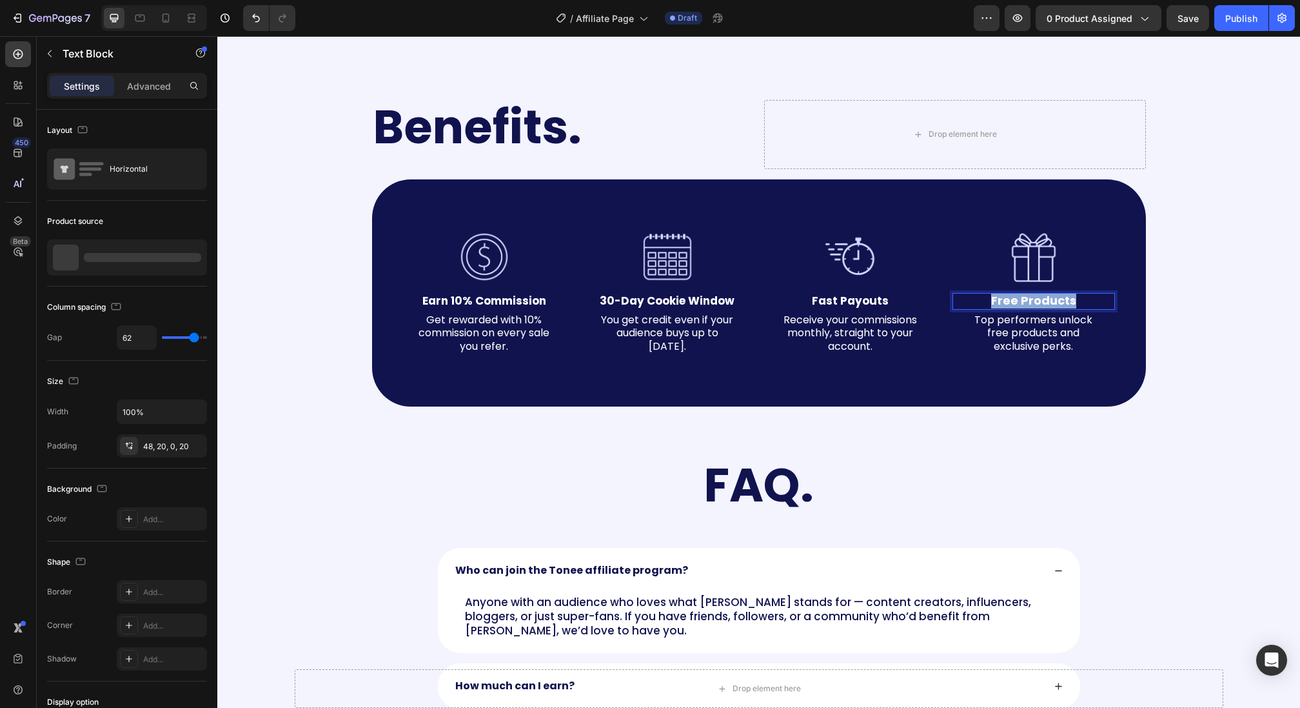
click at [1036, 303] on strong "Free Products" at bounding box center [1033, 300] width 85 height 16
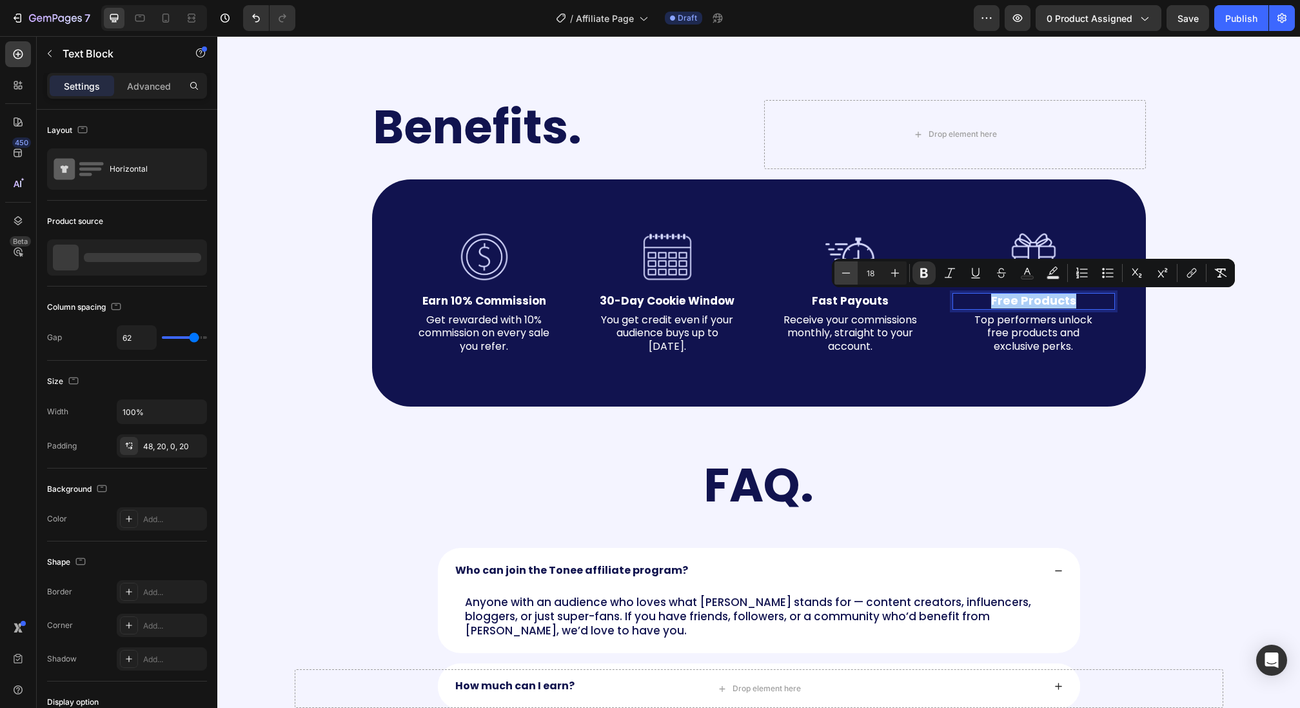
click at [842, 274] on icon "Editor contextual toolbar" at bounding box center [846, 272] width 13 height 13
type input "17"
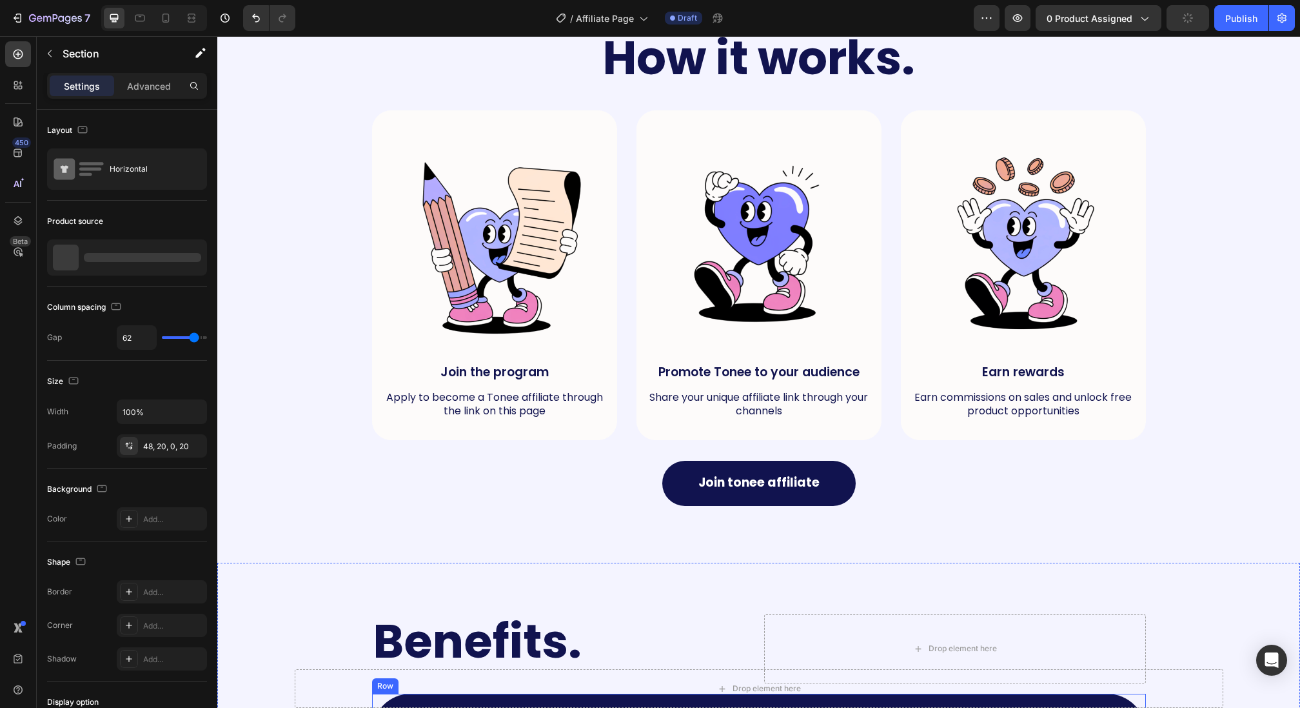
scroll to position [369, 0]
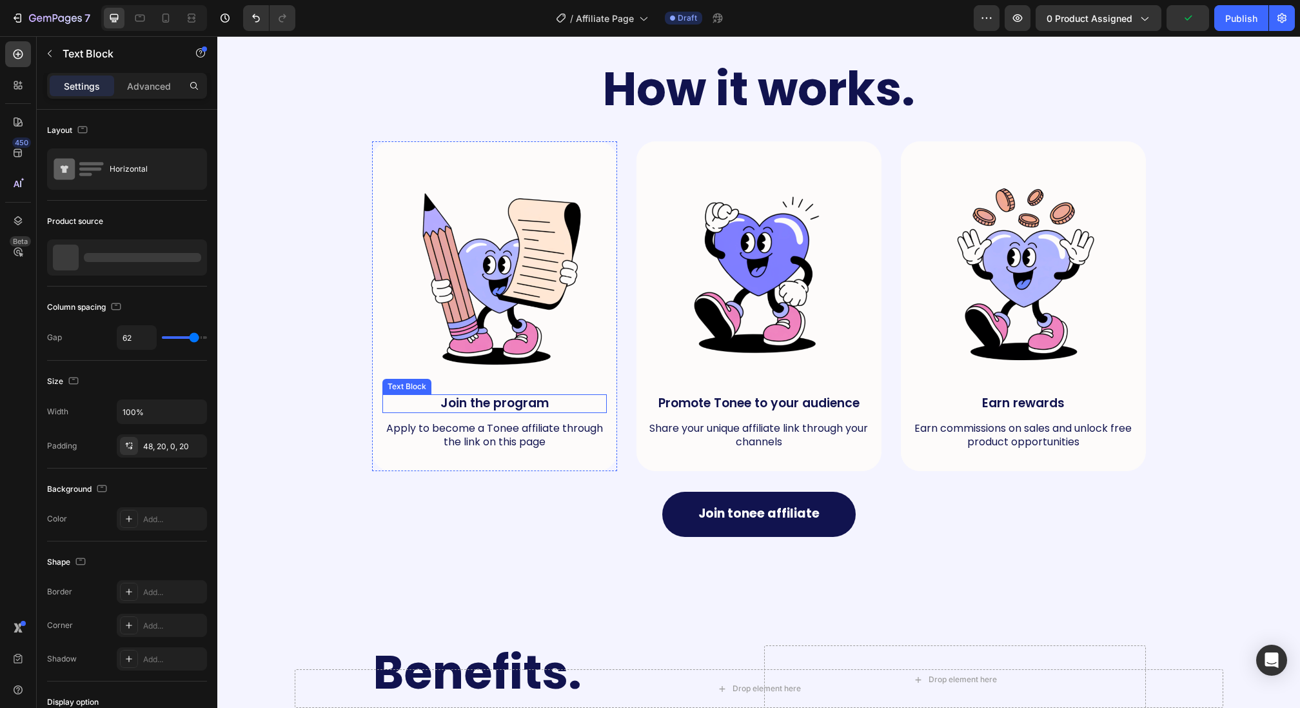
click at [530, 401] on p "Join the program" at bounding box center [495, 403] width 222 height 16
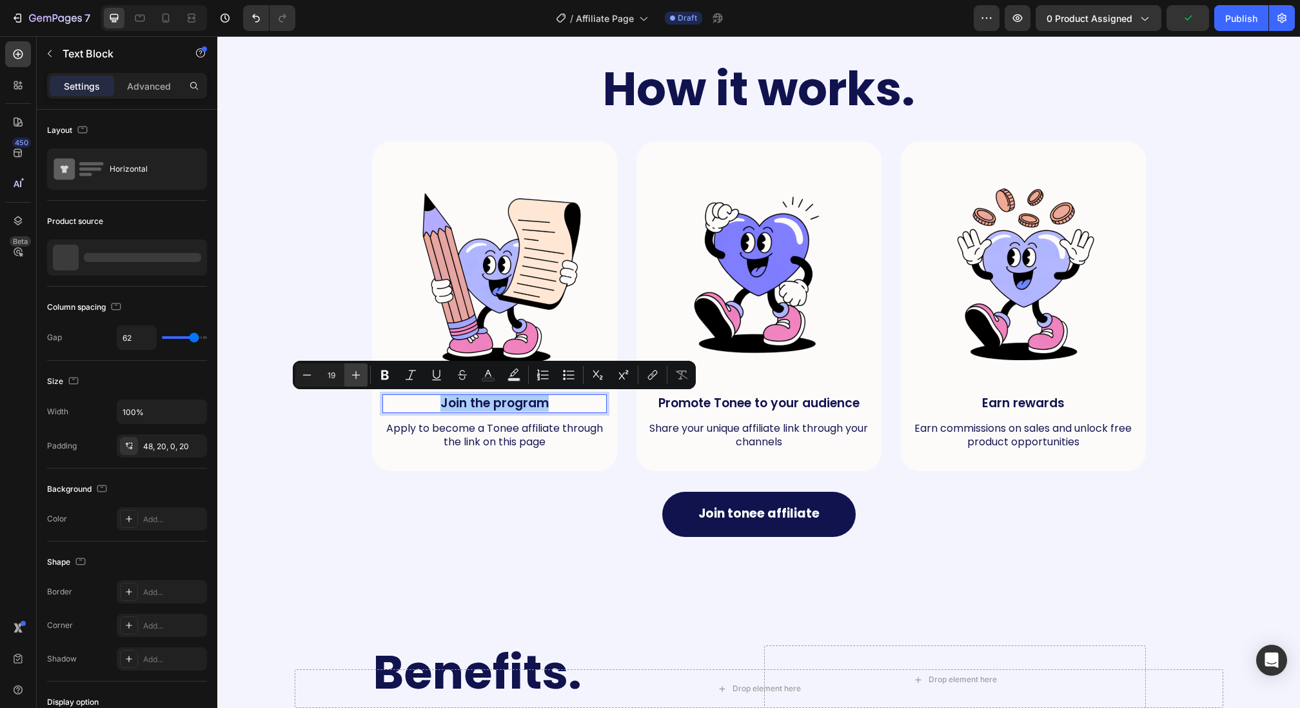
click at [359, 372] on icon "Editor contextual toolbar" at bounding box center [356, 374] width 13 height 13
click at [304, 373] on icon "Editor contextual toolbar" at bounding box center [307, 374] width 13 height 13
type input "21"
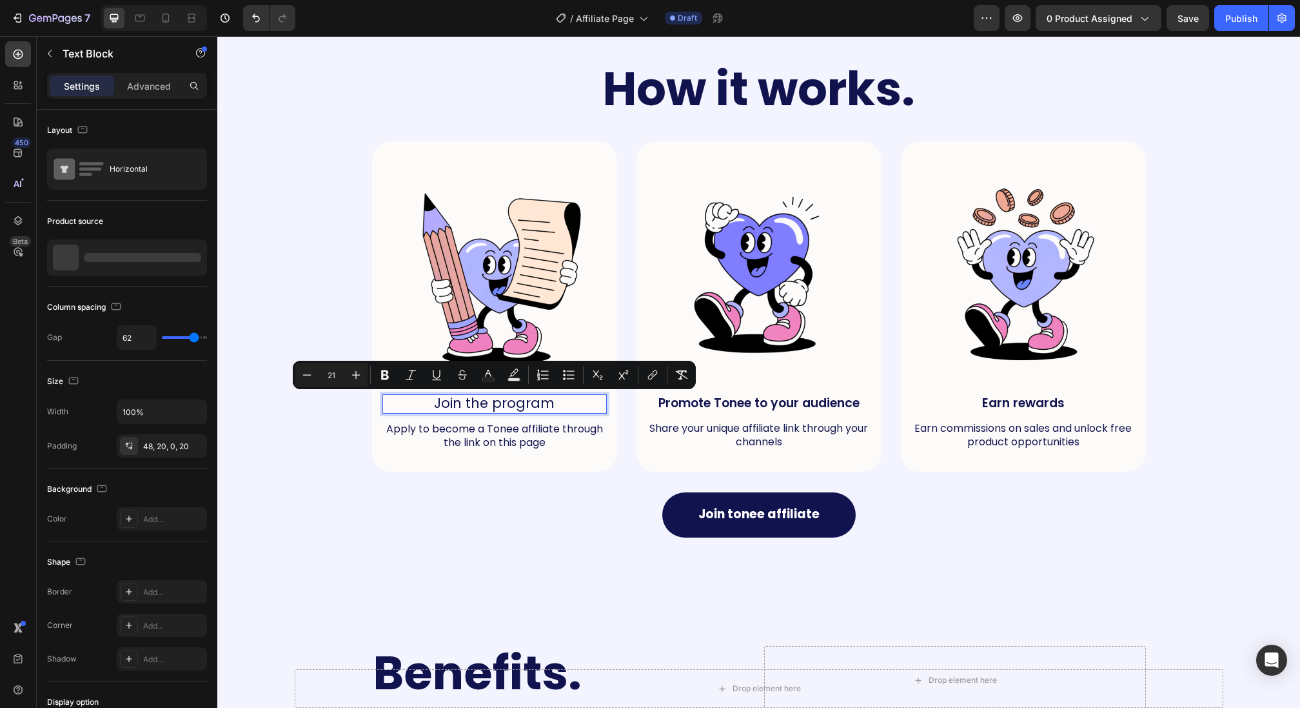
click at [535, 406] on span "Join the program" at bounding box center [494, 402] width 121 height 19
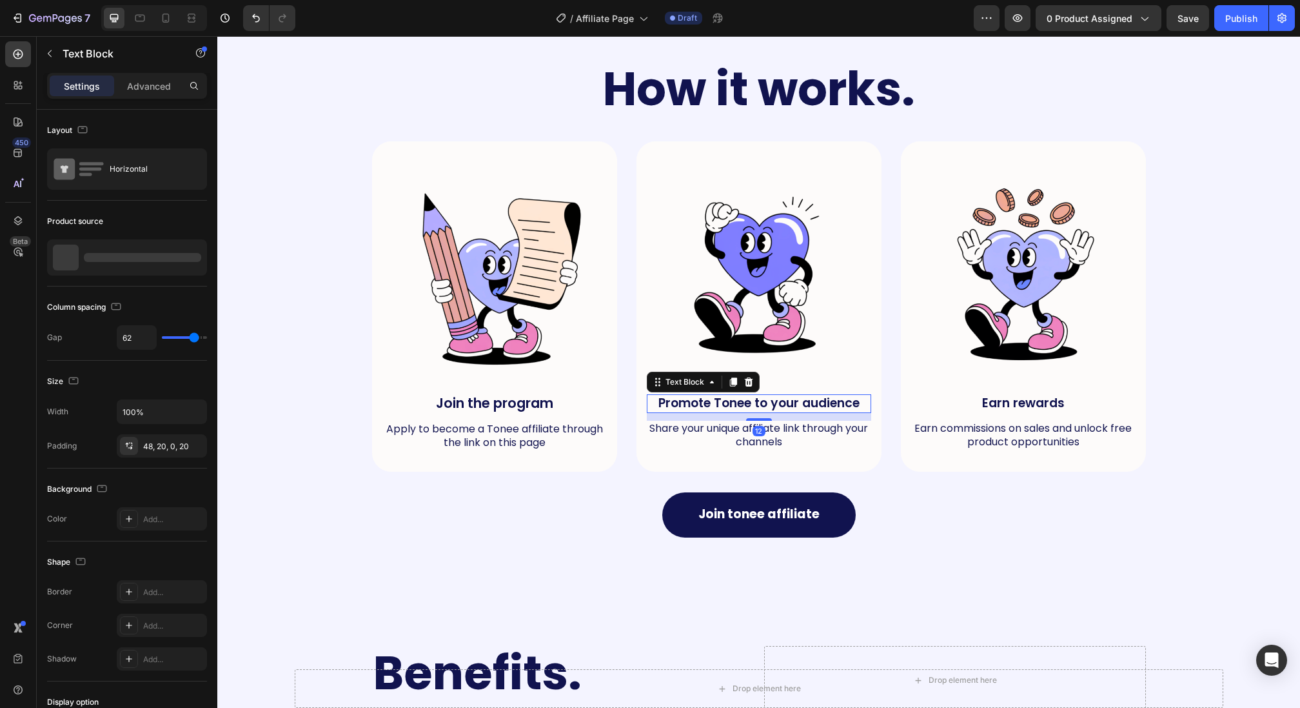
click at [695, 404] on p "Promote Tonee to your audience" at bounding box center [759, 403] width 222 height 16
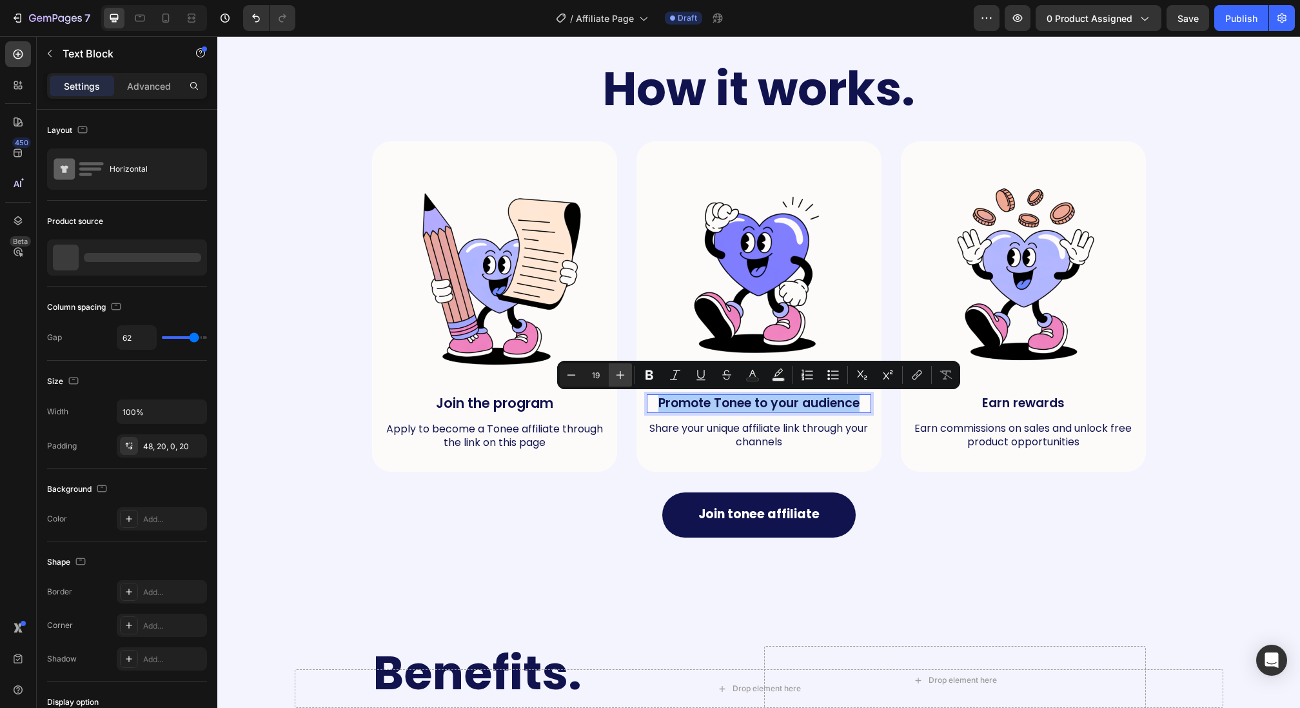
click at [616, 373] on icon "Editor contextual toolbar" at bounding box center [620, 374] width 13 height 13
type input "21"
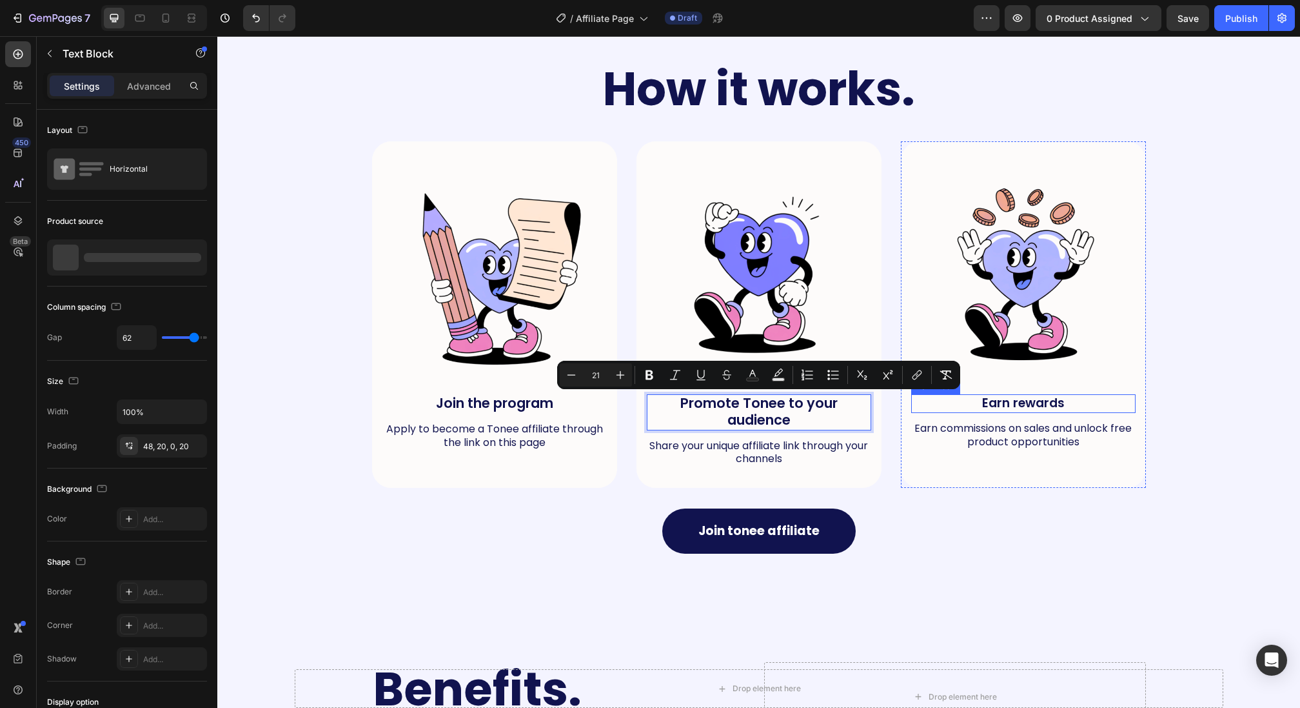
click at [1028, 397] on p "Earn rewards" at bounding box center [1024, 403] width 222 height 16
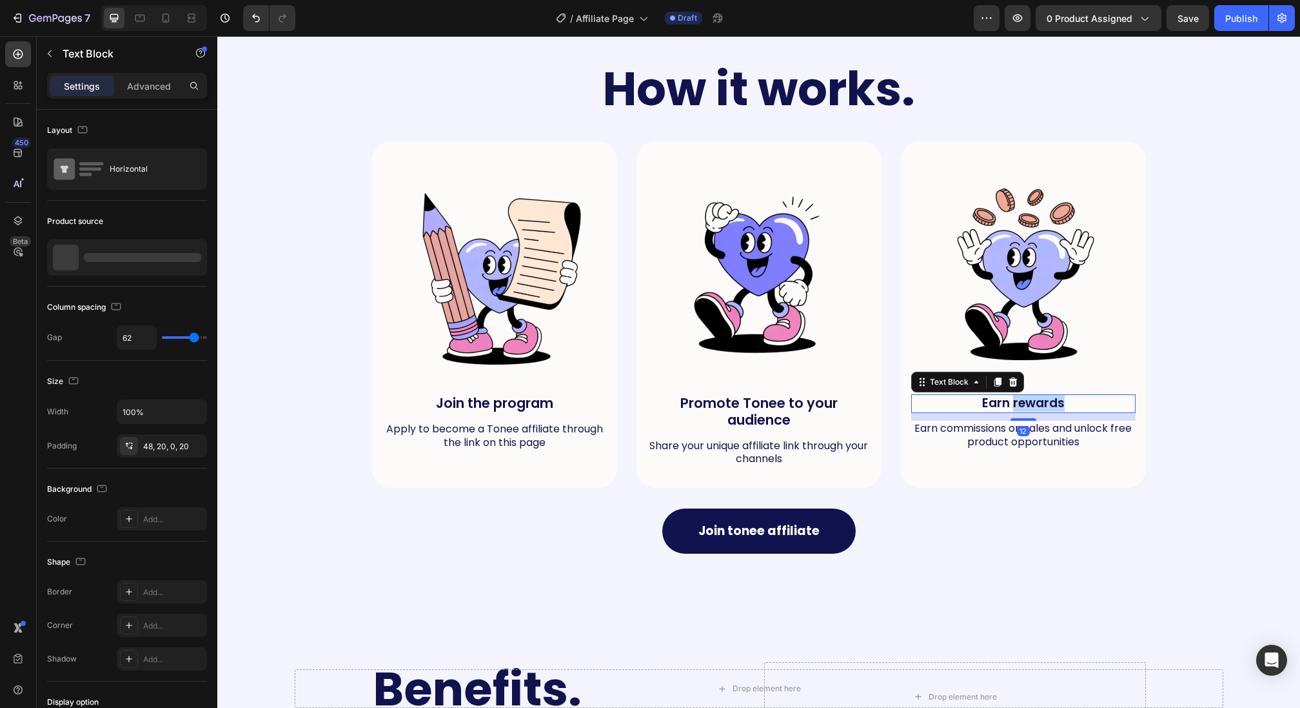
click at [1028, 397] on p "Earn rewards" at bounding box center [1024, 403] width 222 height 16
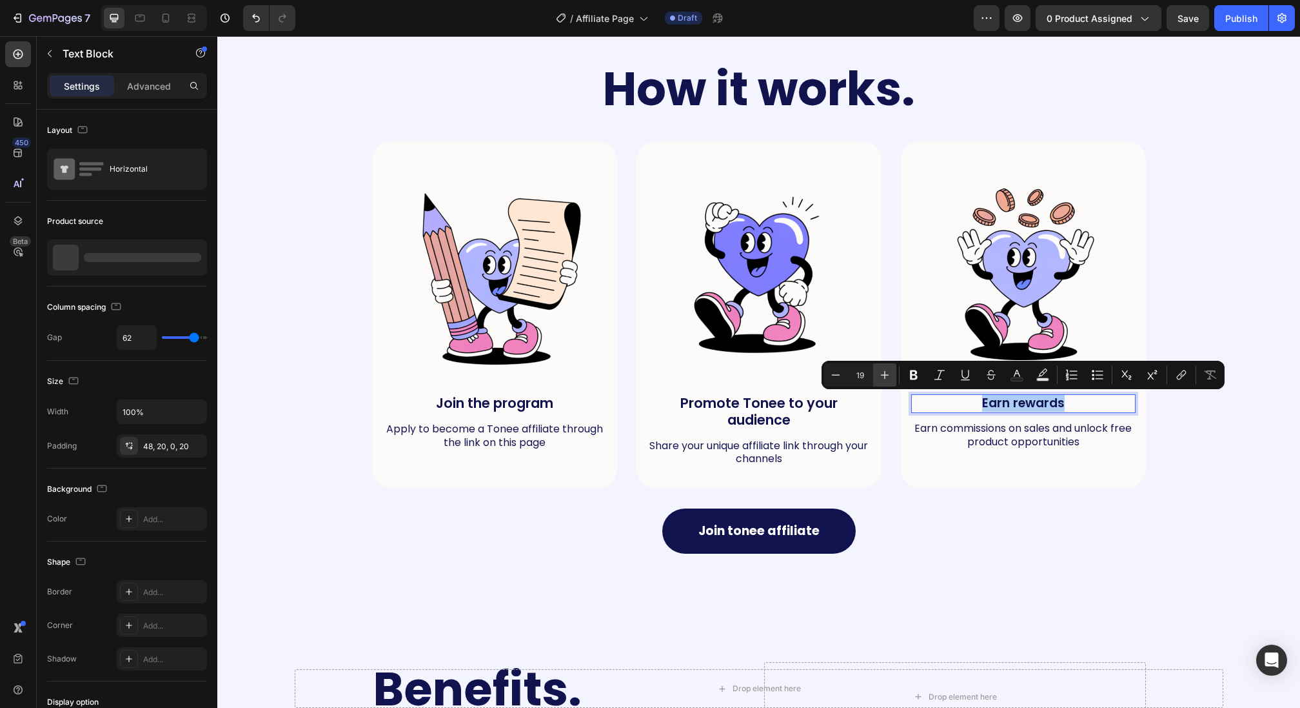
click at [893, 374] on button "Plus" at bounding box center [884, 374] width 23 height 23
type input "21"
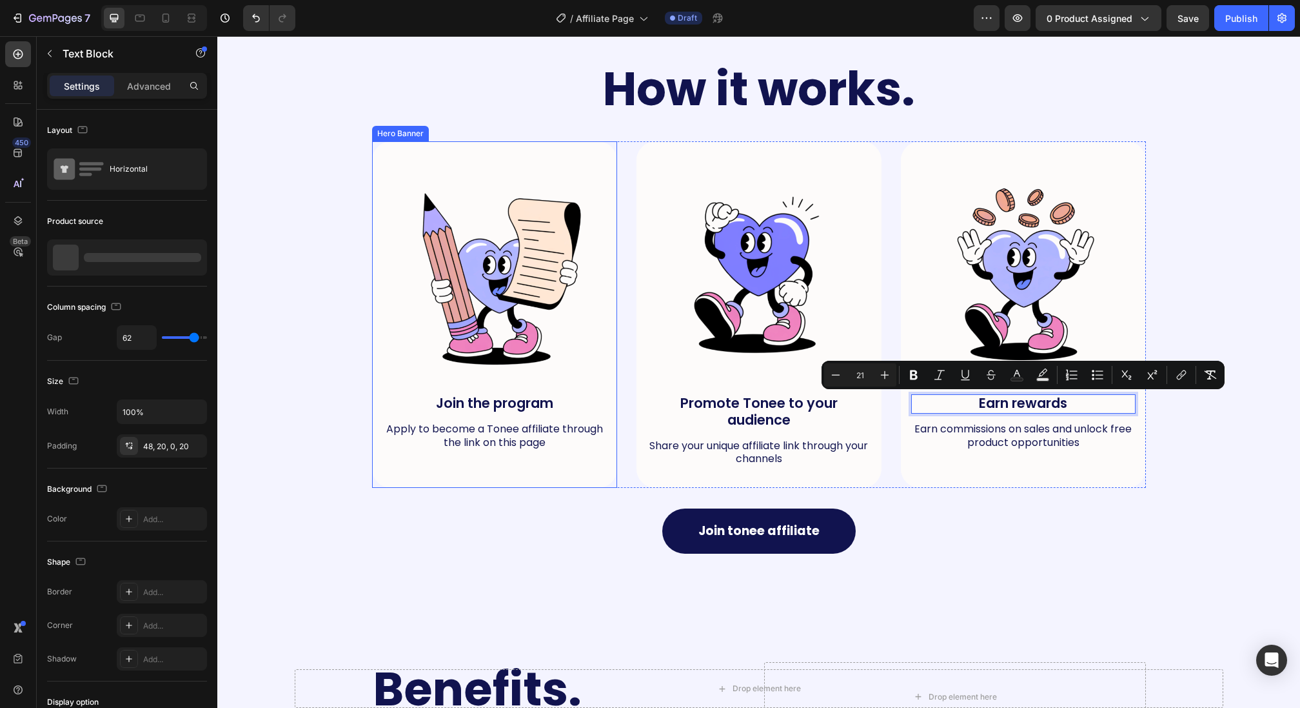
click at [550, 453] on div "Image Join the program Text Block Apply to become a Tonee affiliate through the…" at bounding box center [494, 306] width 245 height 330
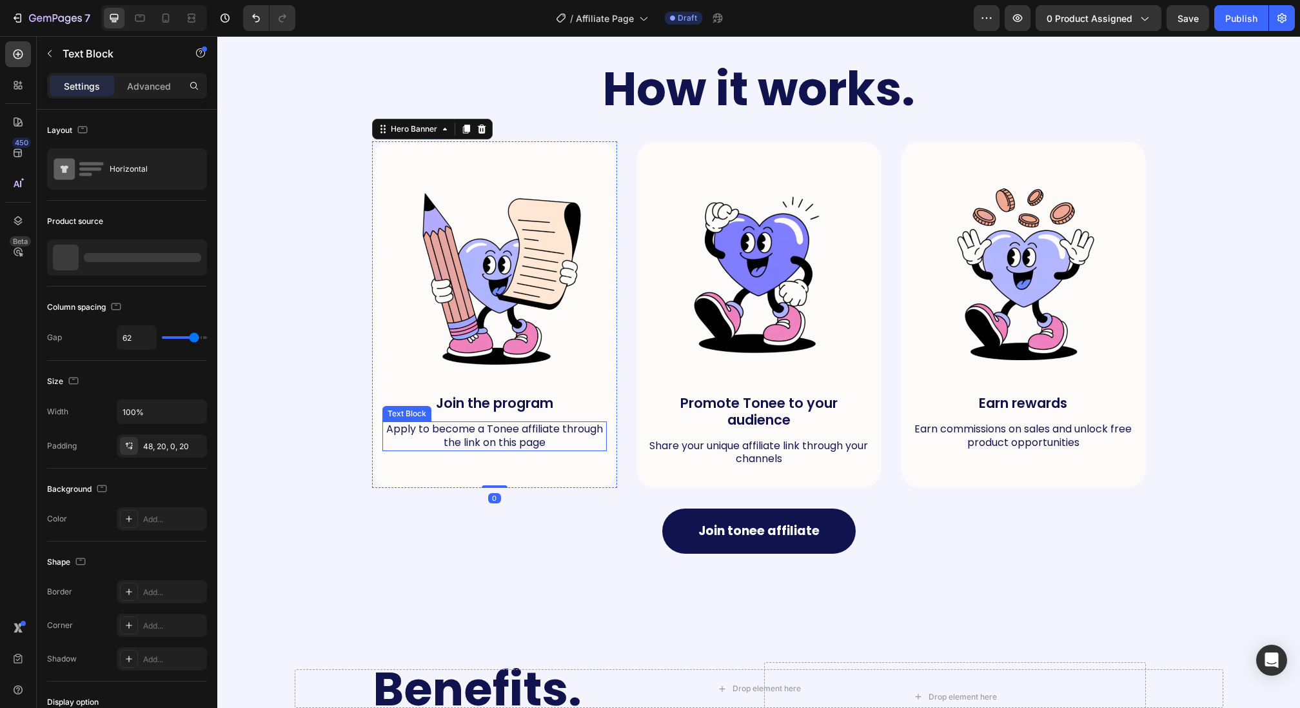
click at [544, 440] on p "Apply to become a Tonee affiliate through the link on this page" at bounding box center [495, 435] width 222 height 27
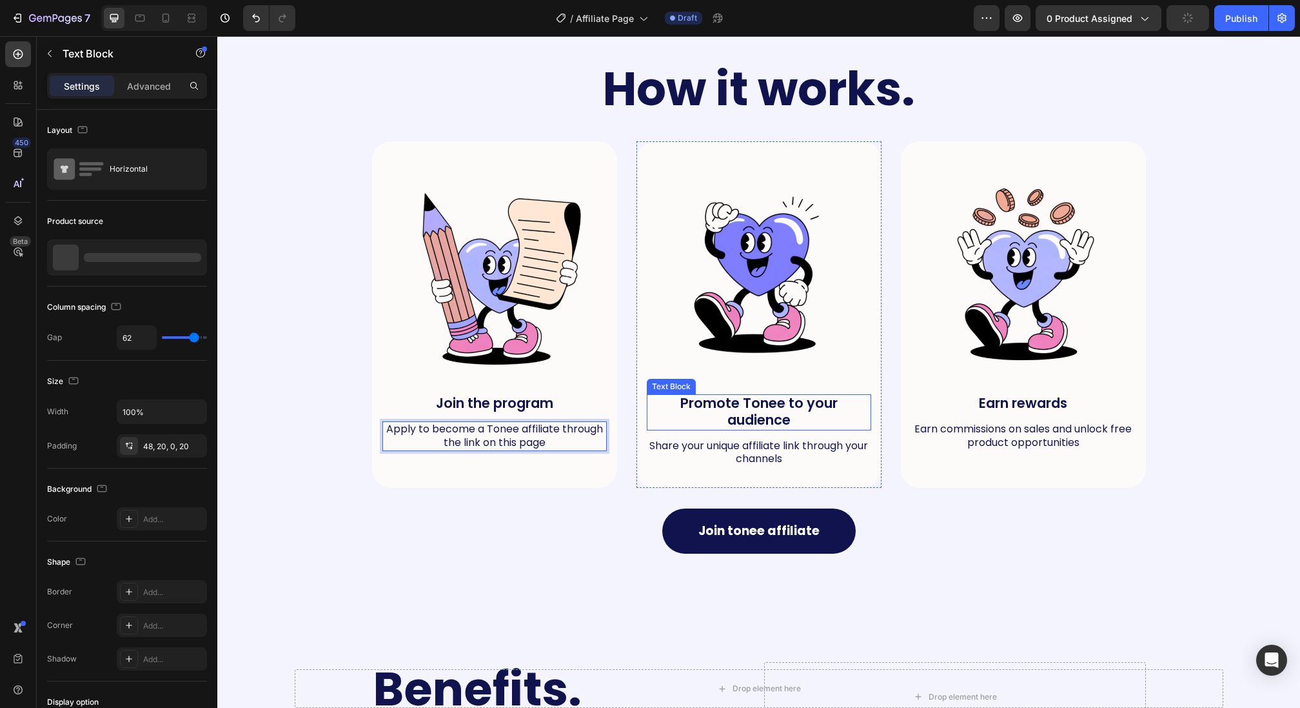
click at [751, 415] on span "Promote Tonee to your audience" at bounding box center [758, 410] width 157 height 35
click at [756, 406] on span "Promote Tonee to your audience" at bounding box center [758, 410] width 157 height 35
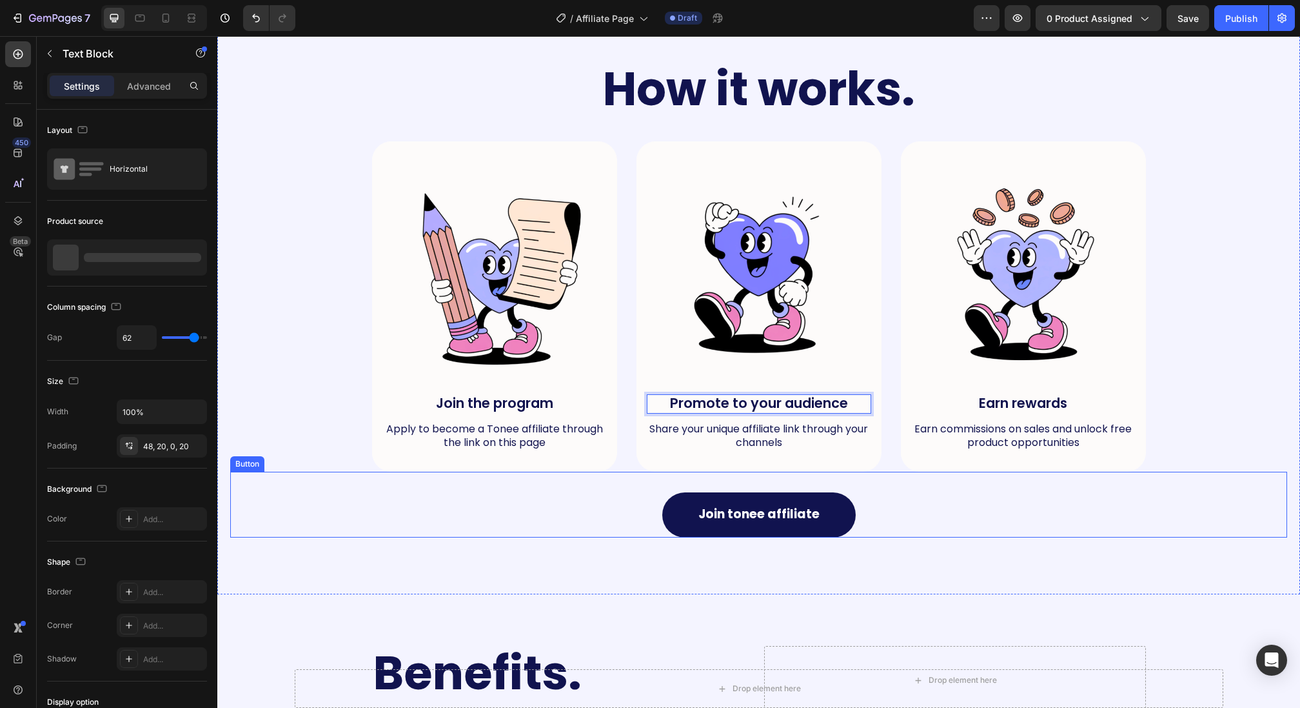
click at [507, 491] on div "Join tonee affiliate Button" at bounding box center [758, 504] width 1057 height 66
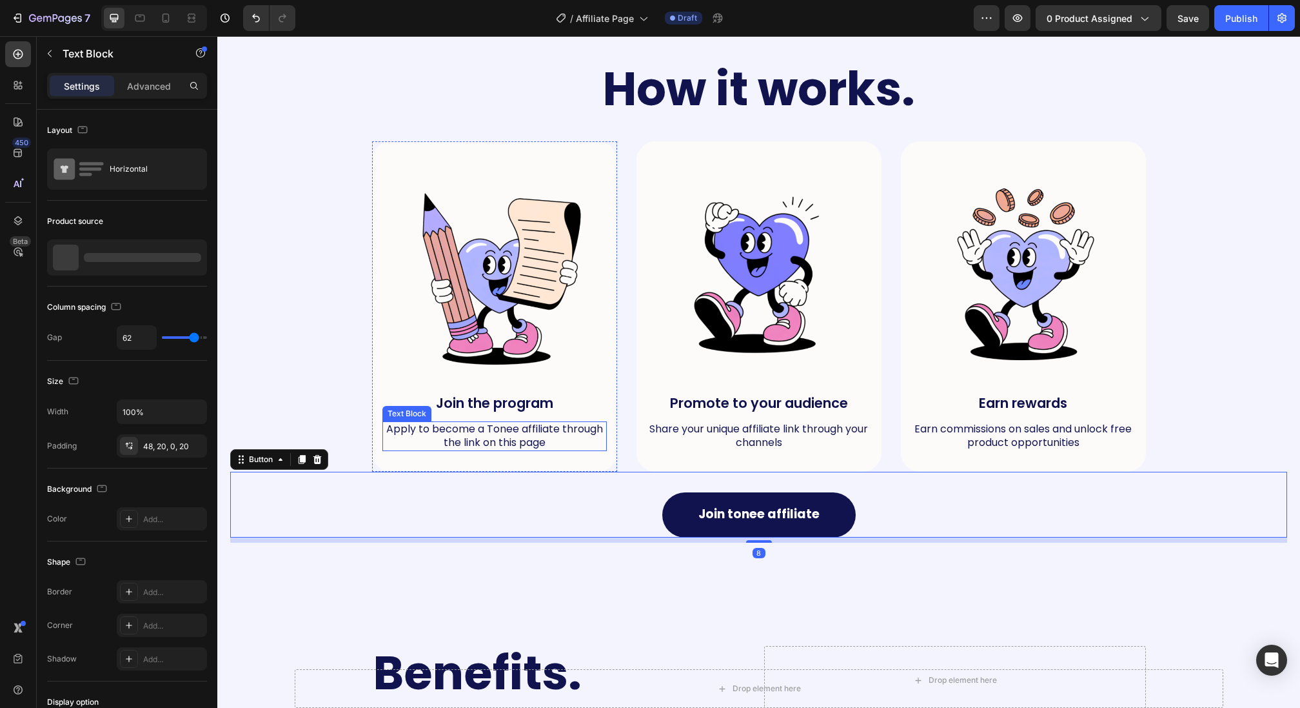
click at [468, 432] on p "Apply to become a Tonee affiliate through the link on this page" at bounding box center [495, 435] width 222 height 27
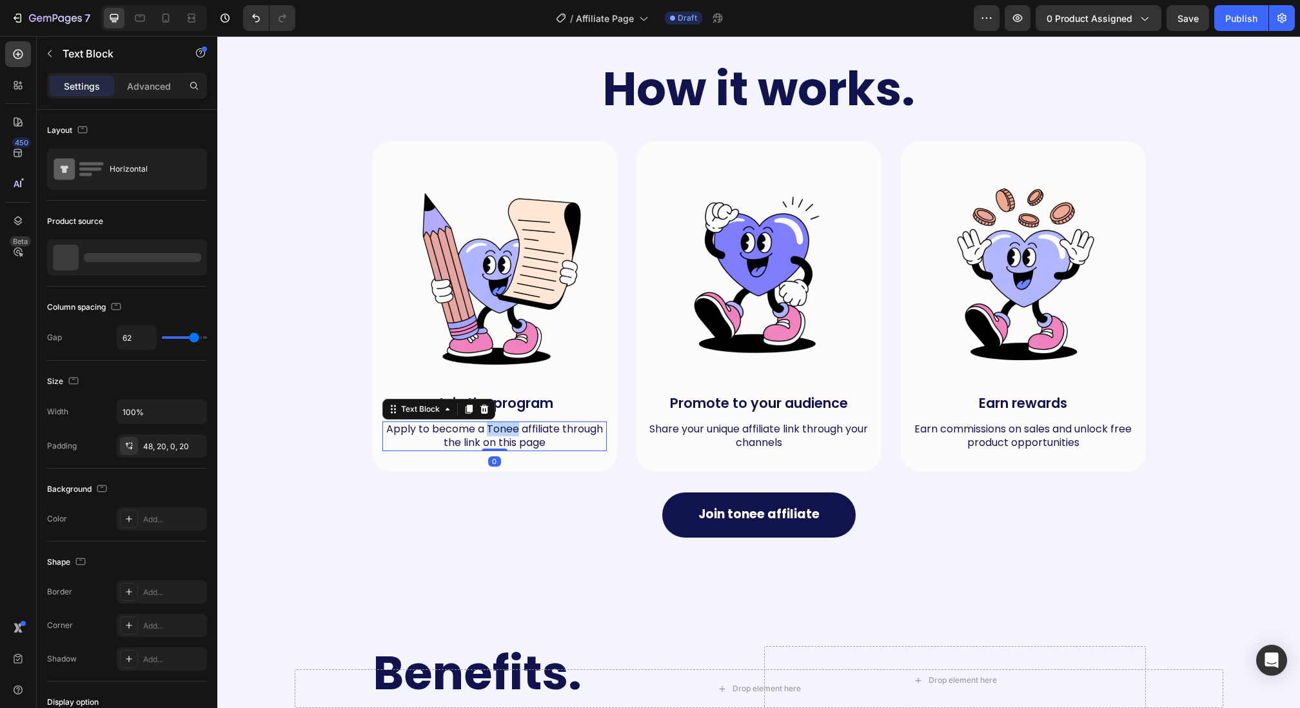
click at [492, 432] on p "Apply to become a Tonee affiliate through the link on this page" at bounding box center [495, 435] width 222 height 27
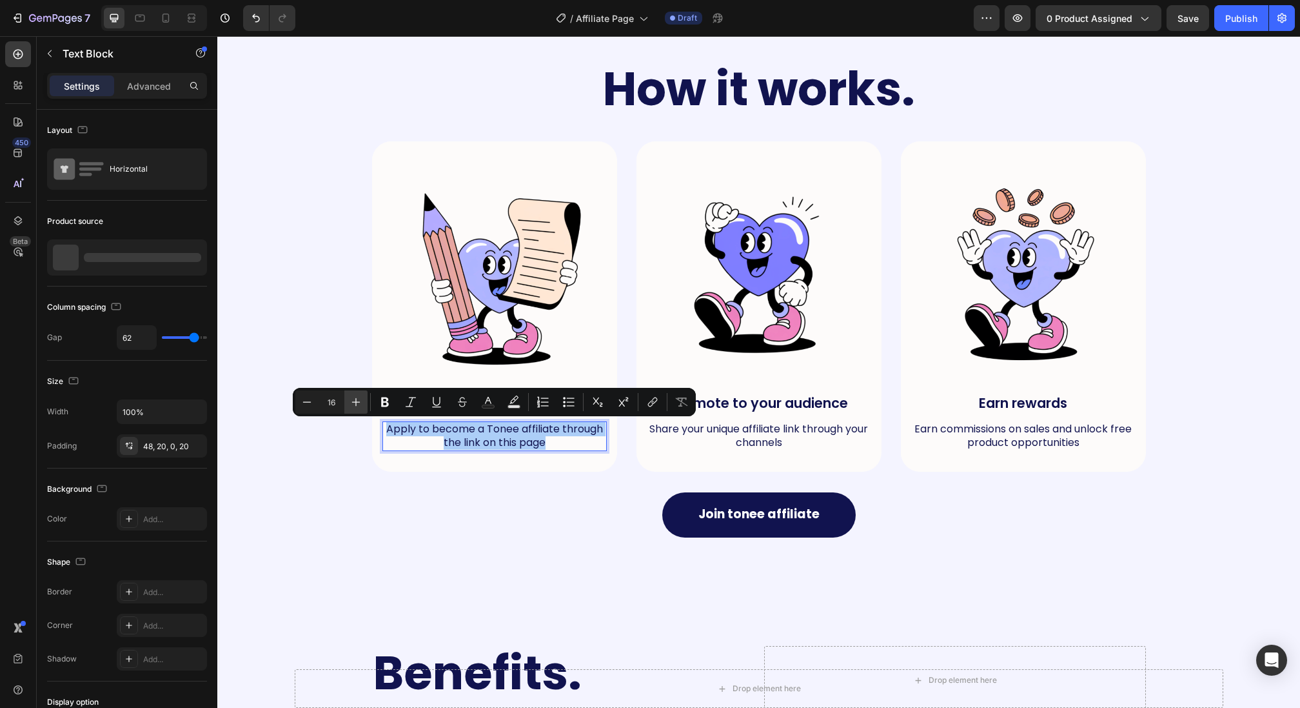
click at [362, 401] on button "Plus" at bounding box center [355, 401] width 23 height 23
type input "17"
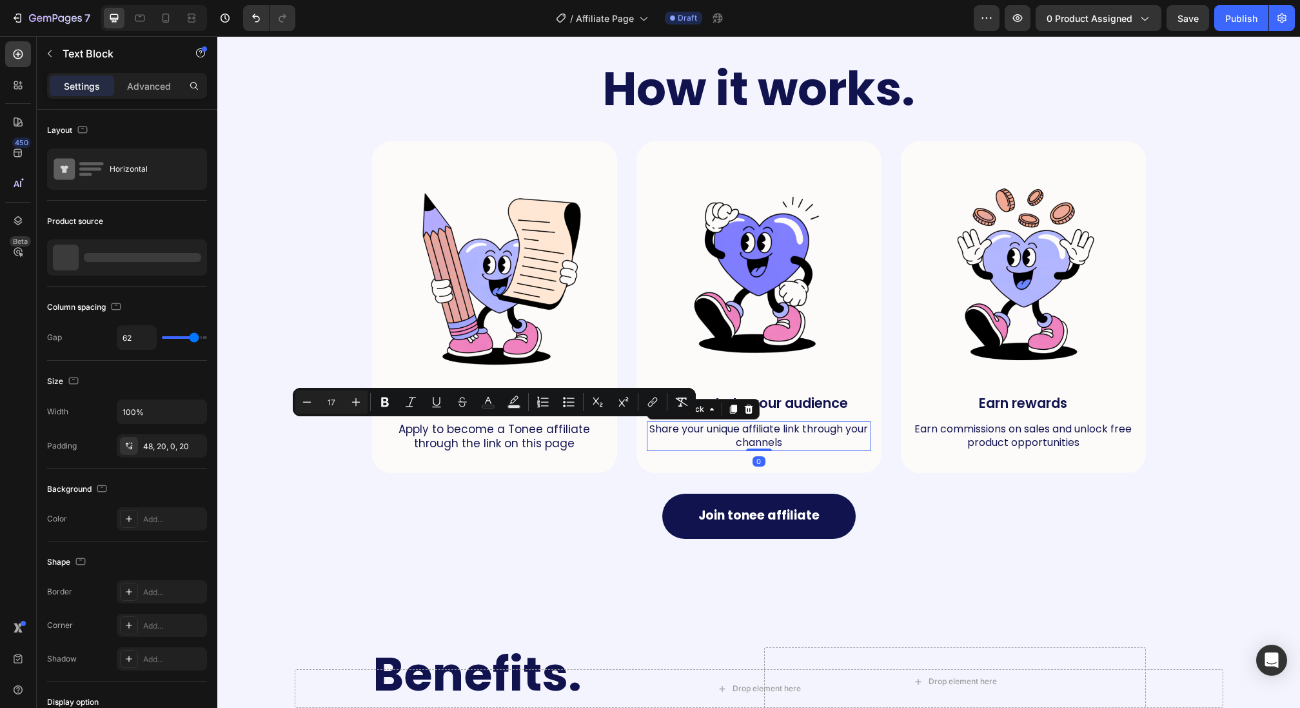
click at [701, 431] on span "Share your unique affiliate link through your channels" at bounding box center [759, 435] width 219 height 28
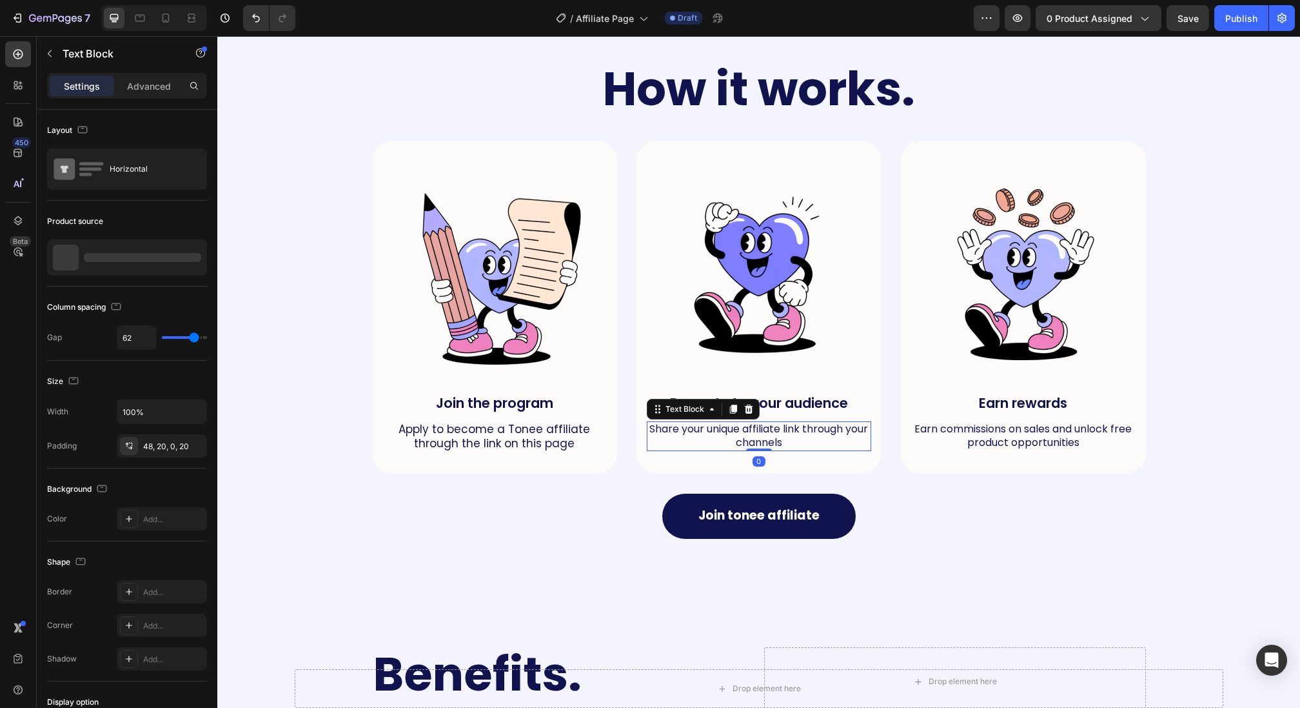
click at [701, 431] on span "Share your unique affiliate link through your channels" at bounding box center [759, 435] width 219 height 28
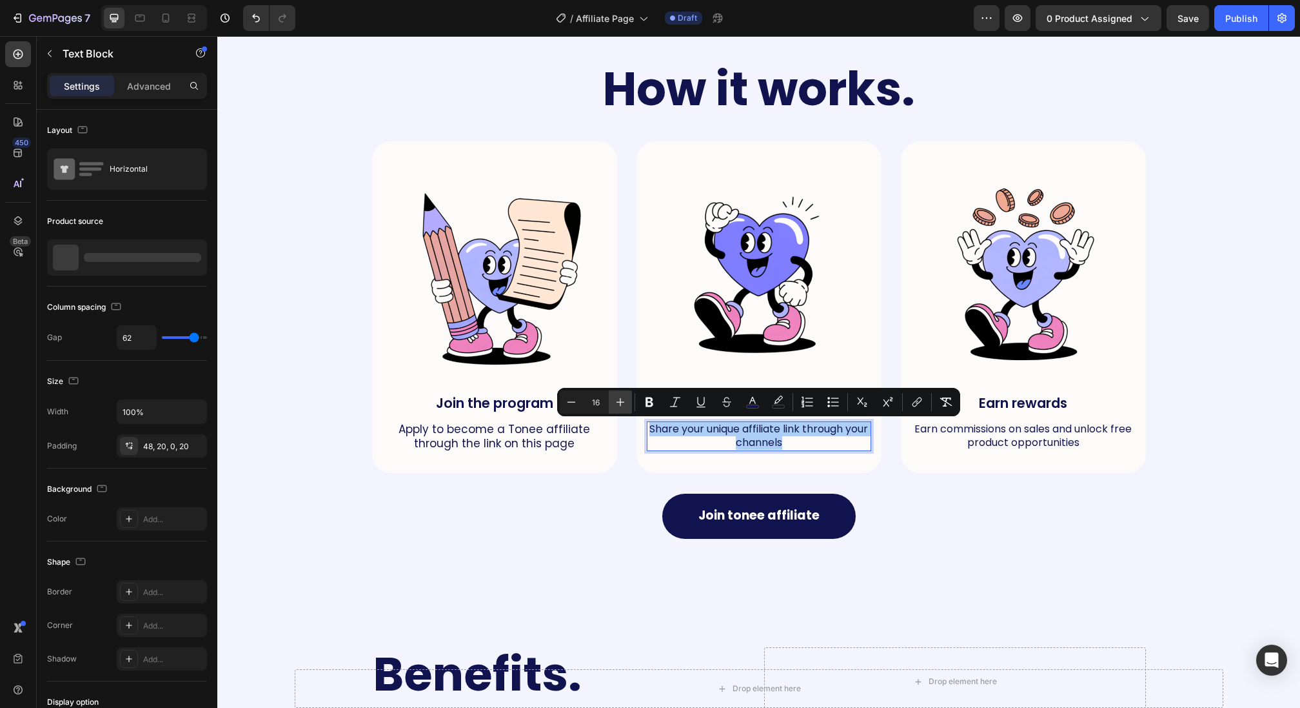
click at [626, 403] on icon "Editor contextual toolbar" at bounding box center [620, 401] width 13 height 13
type input "17"
click at [988, 437] on p "Earn commissions on sales and unlock free product opportunities" at bounding box center [1024, 435] width 222 height 27
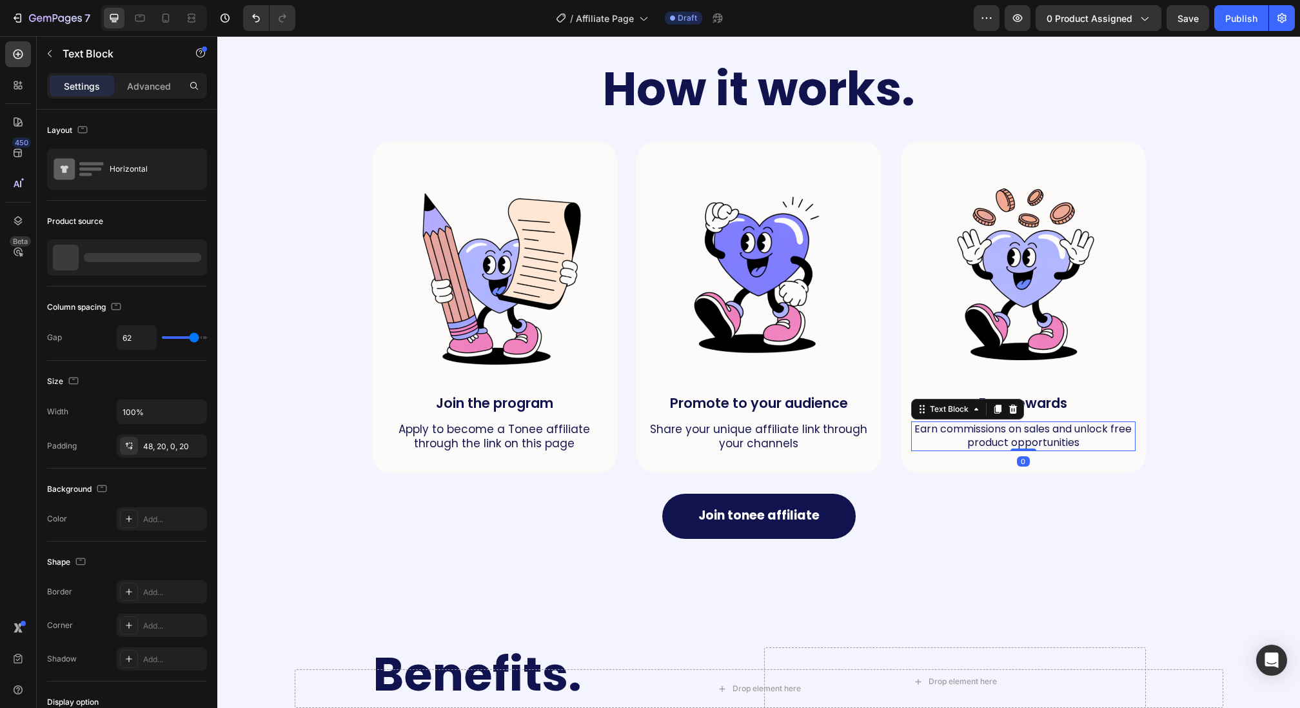
click at [988, 437] on p "Earn commissions on sales and unlock free product opportunities" at bounding box center [1024, 435] width 222 height 27
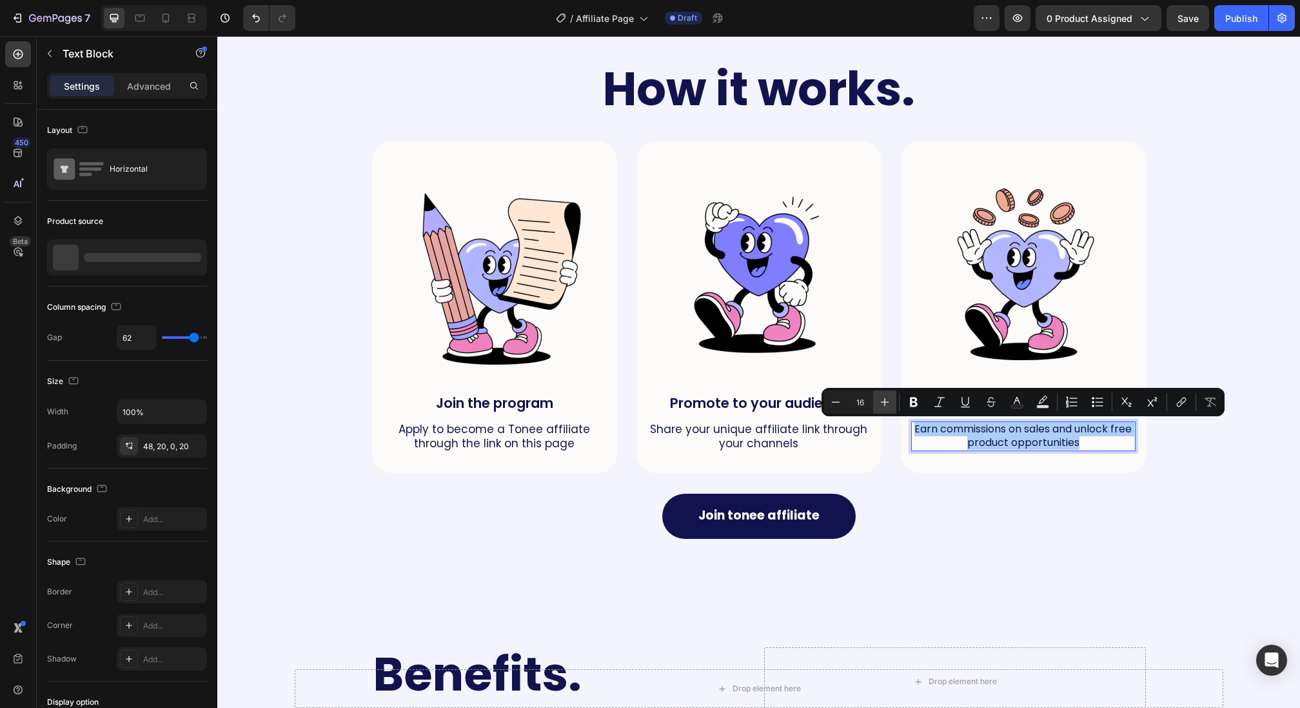
click at [896, 397] on button "Plus" at bounding box center [884, 401] width 23 height 23
type input "17"
click at [916, 481] on div "Join tonee affiliate Button" at bounding box center [758, 506] width 1057 height 66
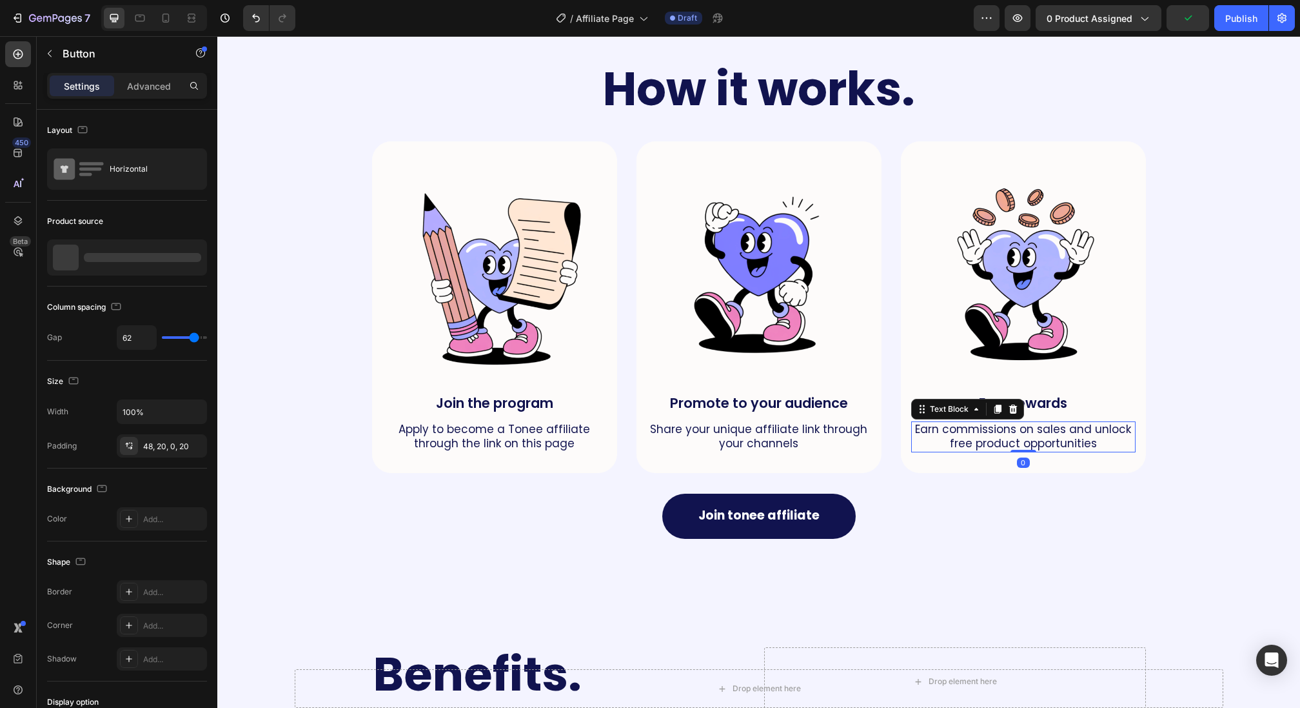
click at [914, 442] on p "Earn commissions on sales and unlock free product opportunities" at bounding box center [1024, 436] width 222 height 28
click at [130, 82] on p "Advanced" at bounding box center [149, 86] width 44 height 14
click at [148, 86] on p "Advanced" at bounding box center [149, 86] width 44 height 14
click at [134, 90] on p "Advanced" at bounding box center [149, 86] width 44 height 14
click at [148, 78] on div "Advanced" at bounding box center [149, 85] width 64 height 21
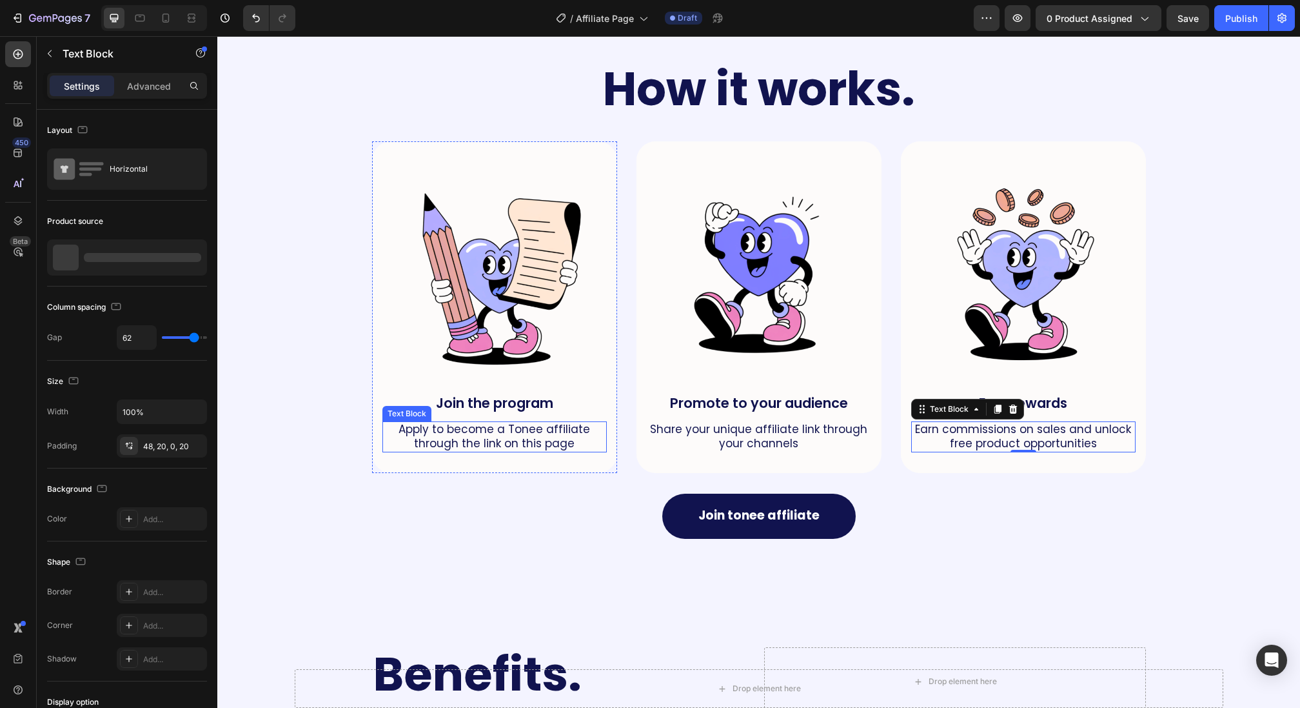
click at [510, 433] on span "Apply to become a Tonee affiliate through the link on this page" at bounding box center [495, 436] width 192 height 30
click at [148, 83] on p "Advanced" at bounding box center [149, 86] width 44 height 14
click at [159, 75] on div "Advanced" at bounding box center [149, 85] width 64 height 21
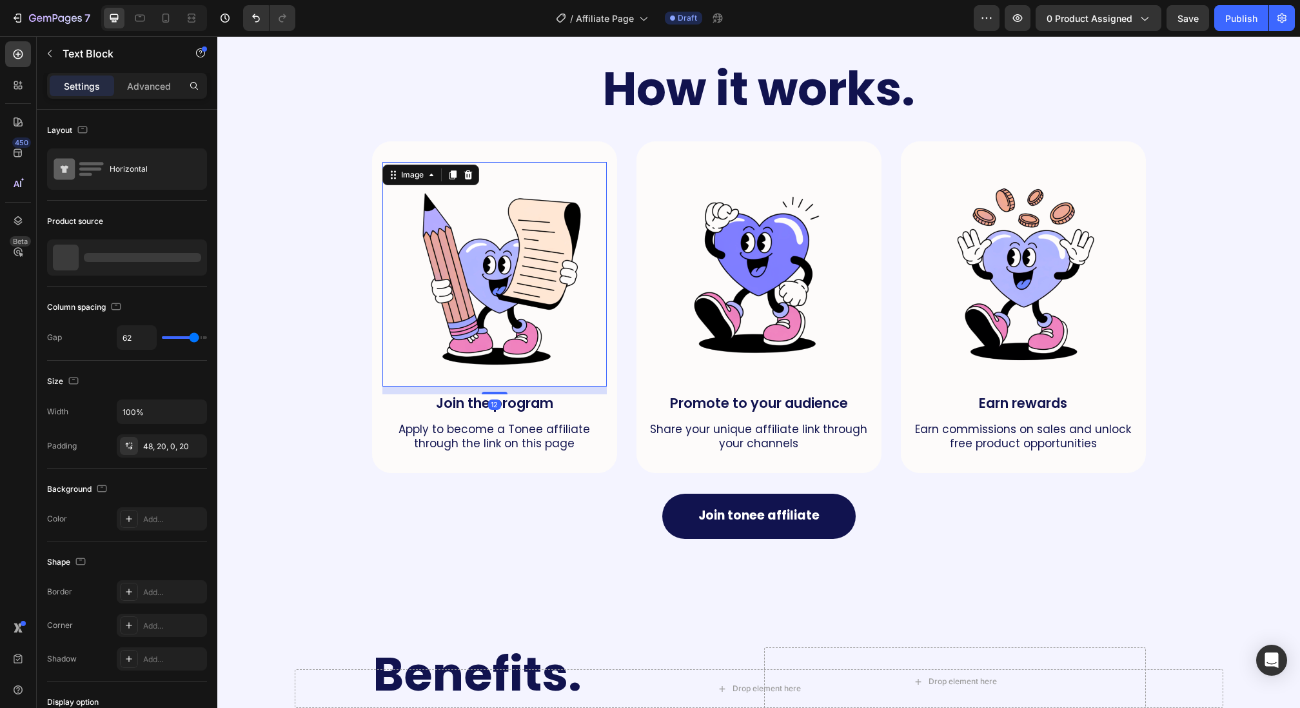
click at [449, 290] on img at bounding box center [494, 274] width 224 height 224
click at [306, 278] on div "How it works. Heading Row Image Join the program Text Block Apply to become a T…" at bounding box center [758, 303] width 1057 height 482
click at [135, 90] on p "Advanced" at bounding box center [149, 86] width 44 height 14
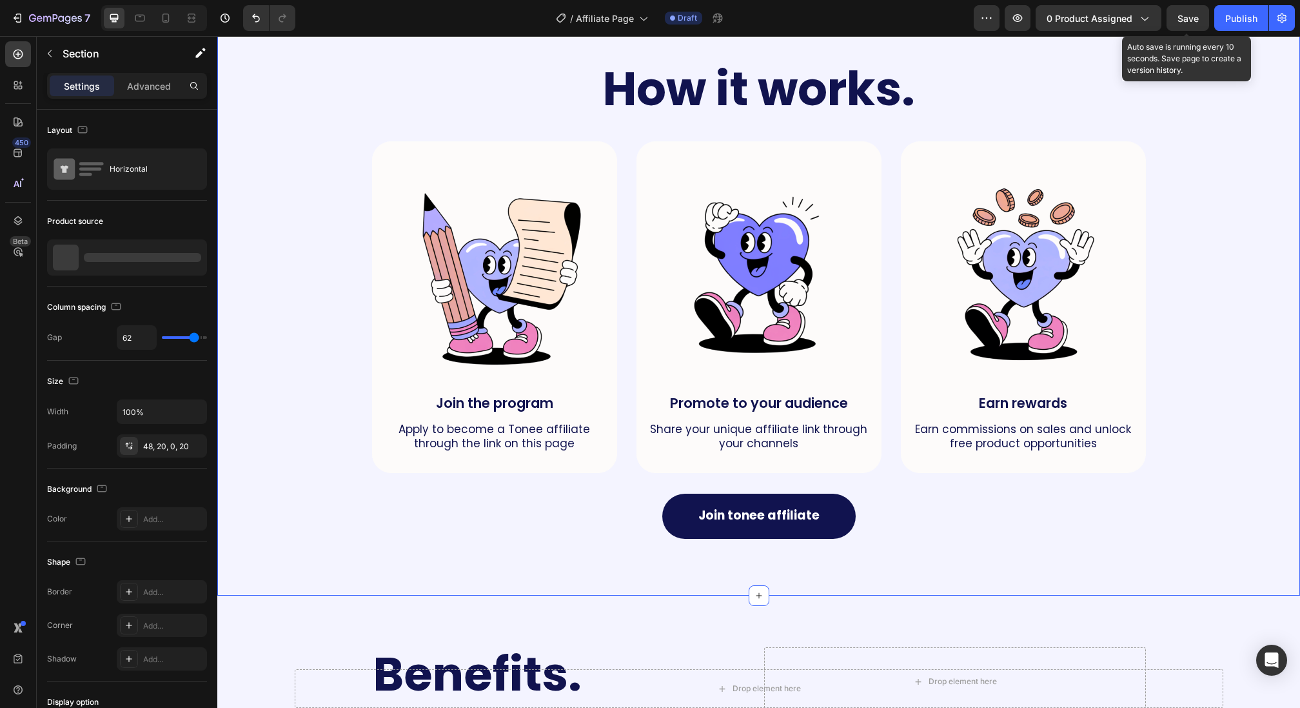
click at [1183, 25] on div "Save" at bounding box center [1188, 19] width 21 height 14
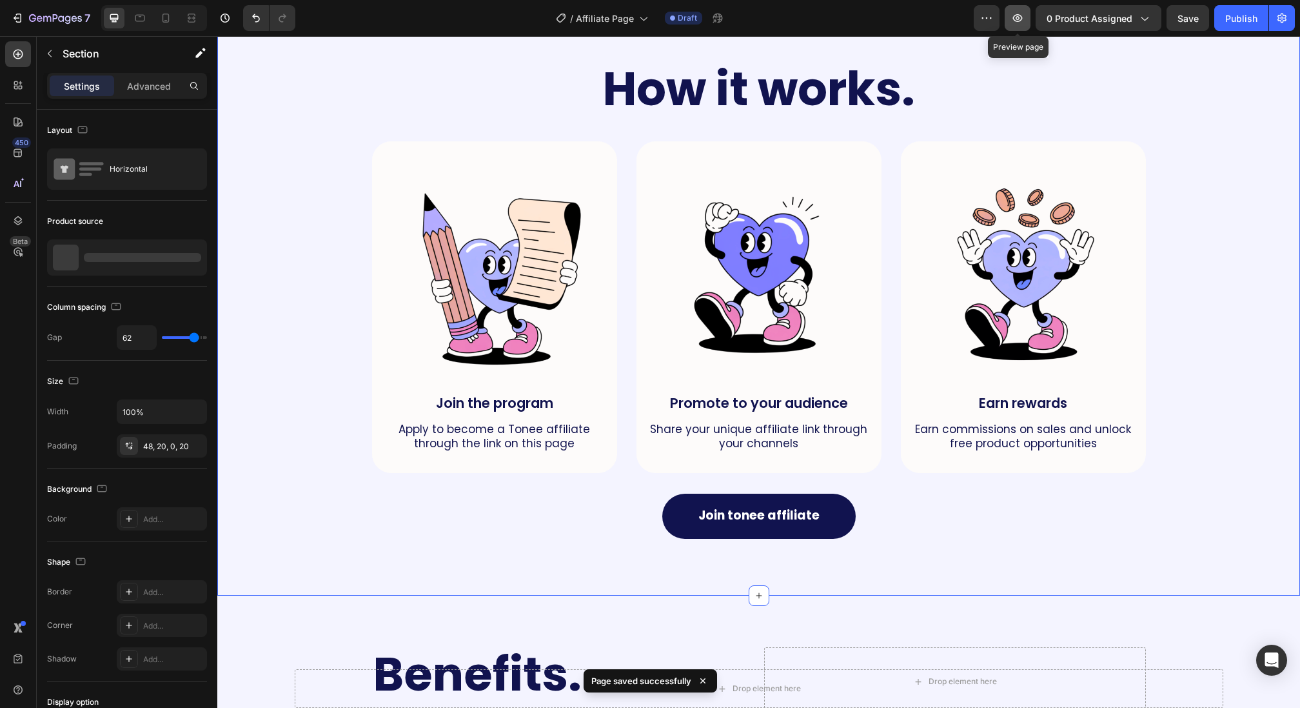
click at [1018, 23] on icon "button" at bounding box center [1017, 18] width 13 height 13
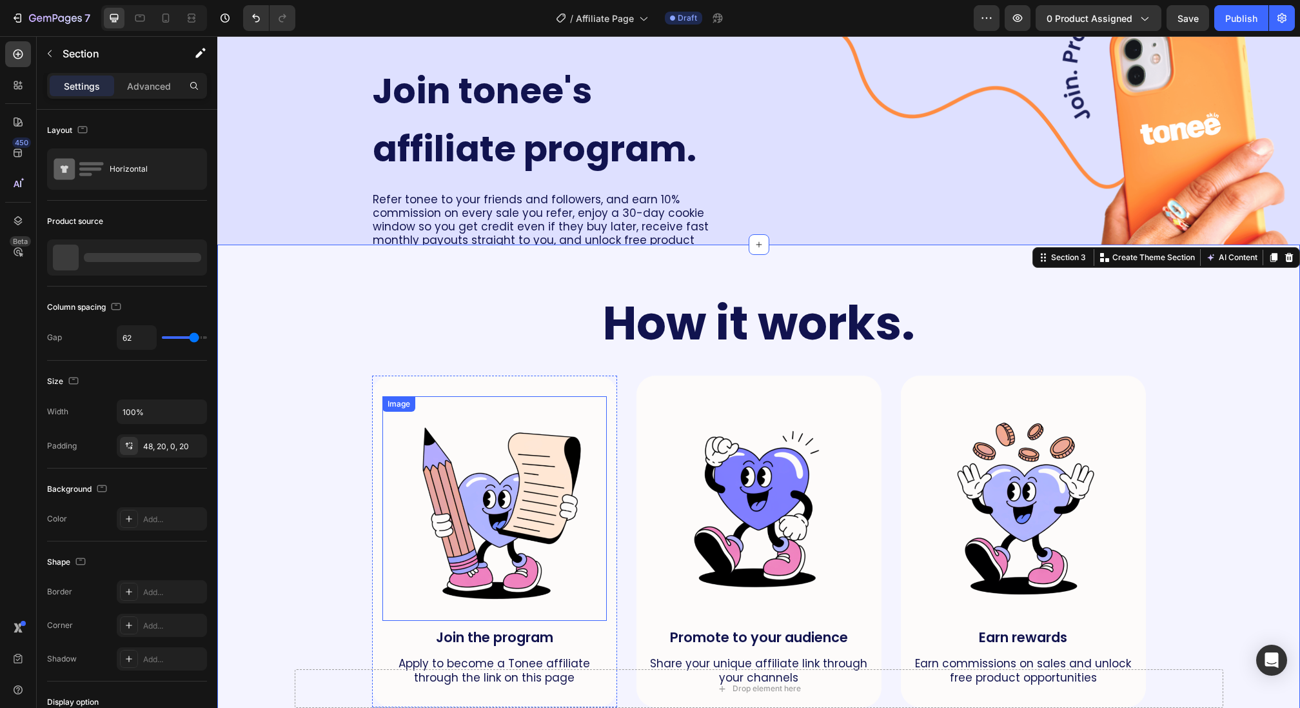
scroll to position [0, 0]
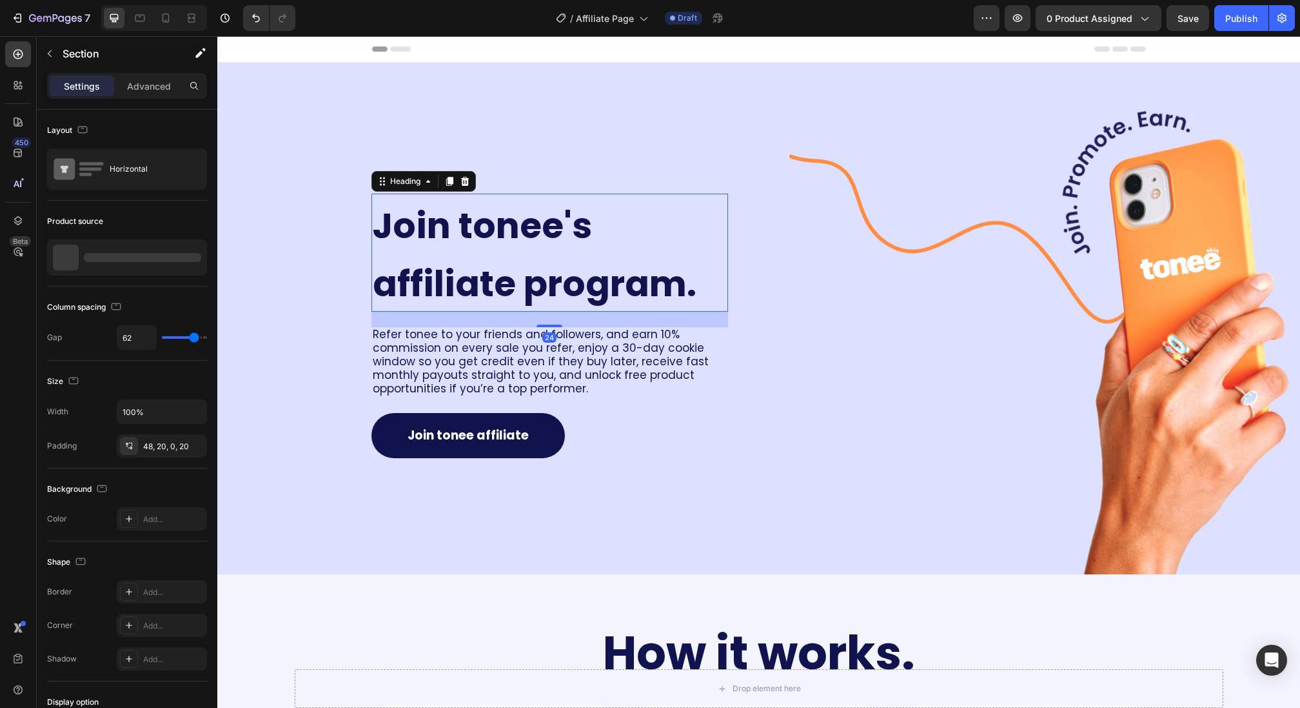
click at [489, 241] on span "Join tonee's affiliate program." at bounding box center [535, 255] width 324 height 108
click at [442, 226] on span "Join tonee's affiliate program." at bounding box center [535, 255] width 324 height 108
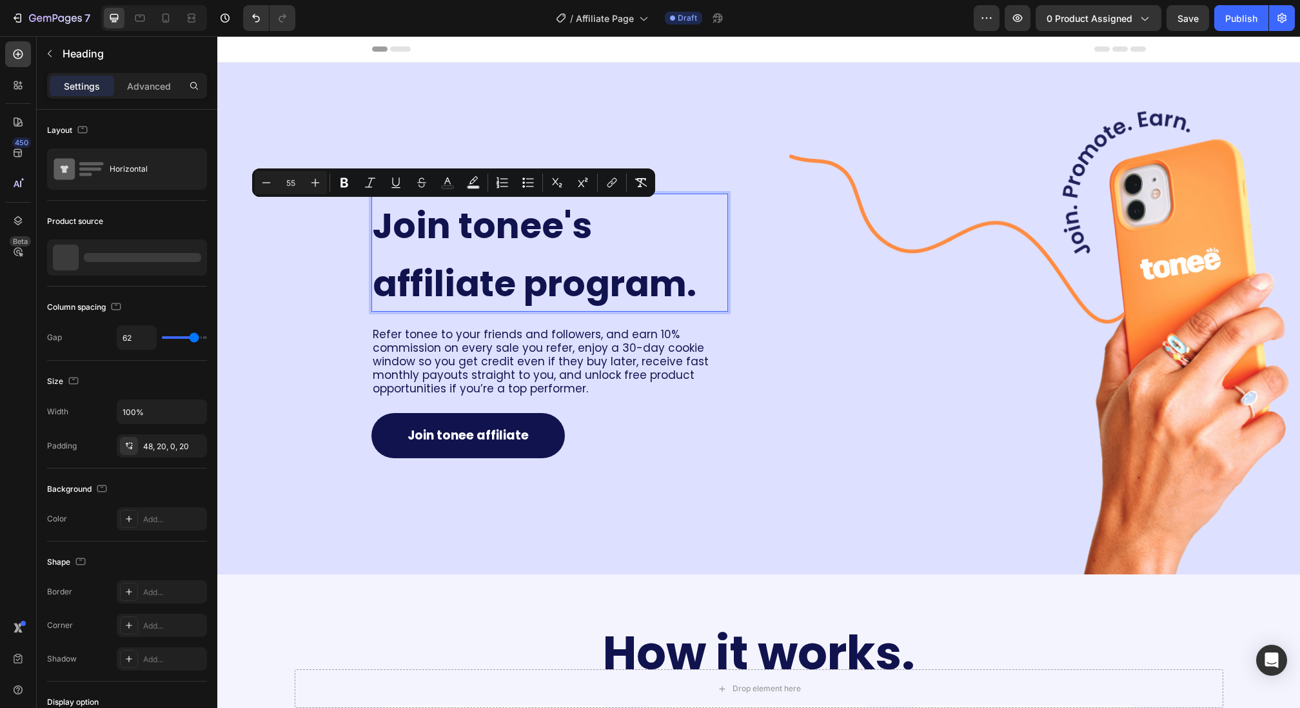
click at [388, 232] on span "Join tonee's affiliate program." at bounding box center [535, 255] width 324 height 108
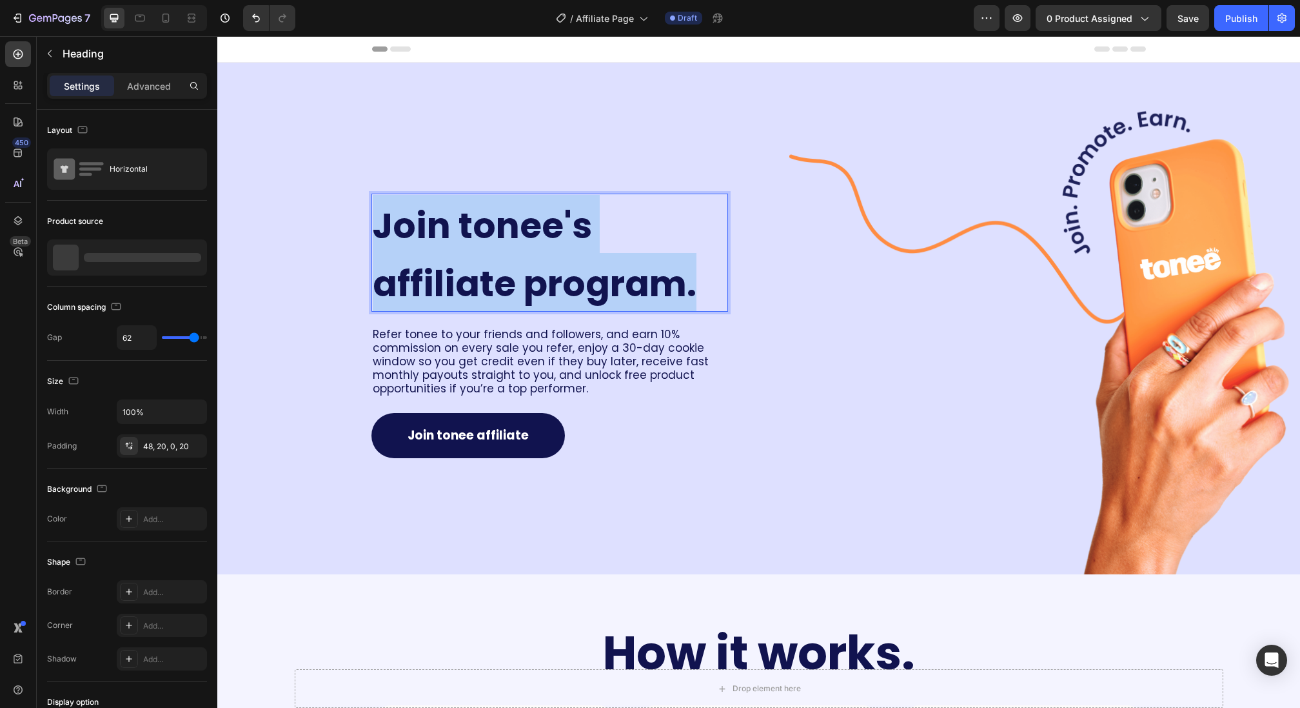
drag, startPoint x: 373, startPoint y: 224, endPoint x: 709, endPoint y: 284, distance: 341.5
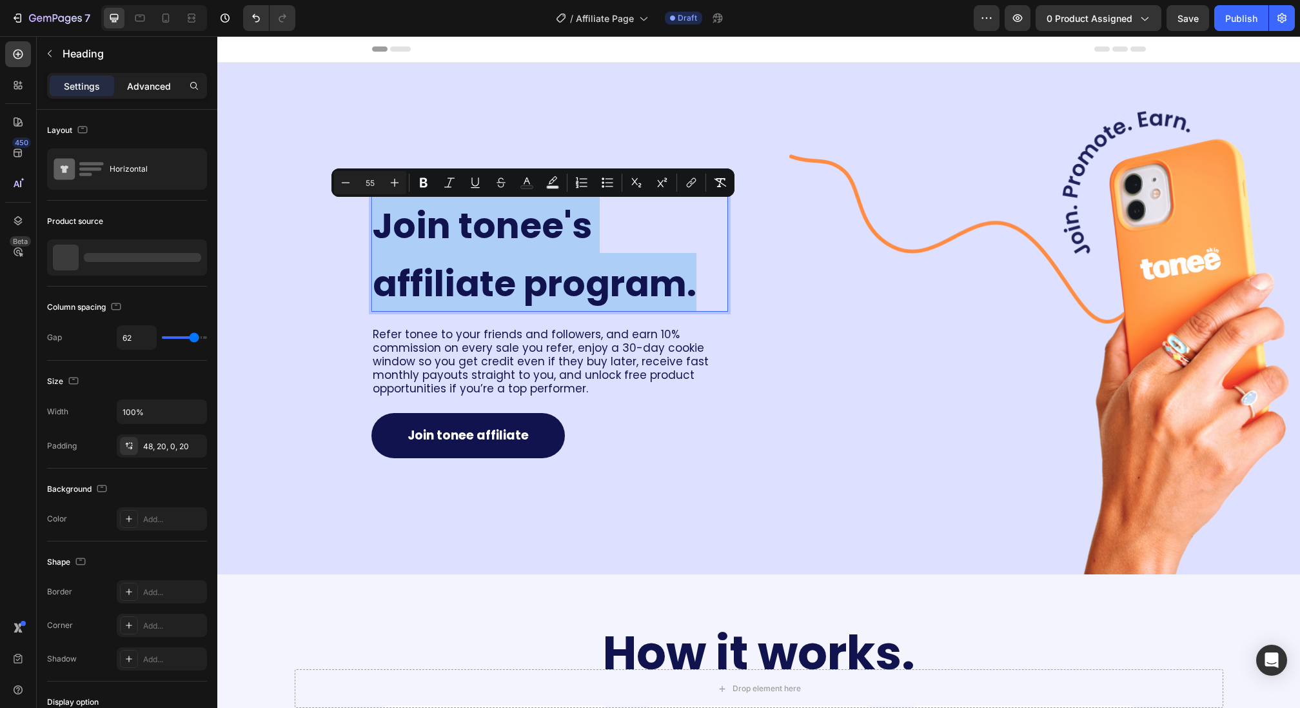
click at [150, 82] on p "Advanced" at bounding box center [149, 86] width 44 height 14
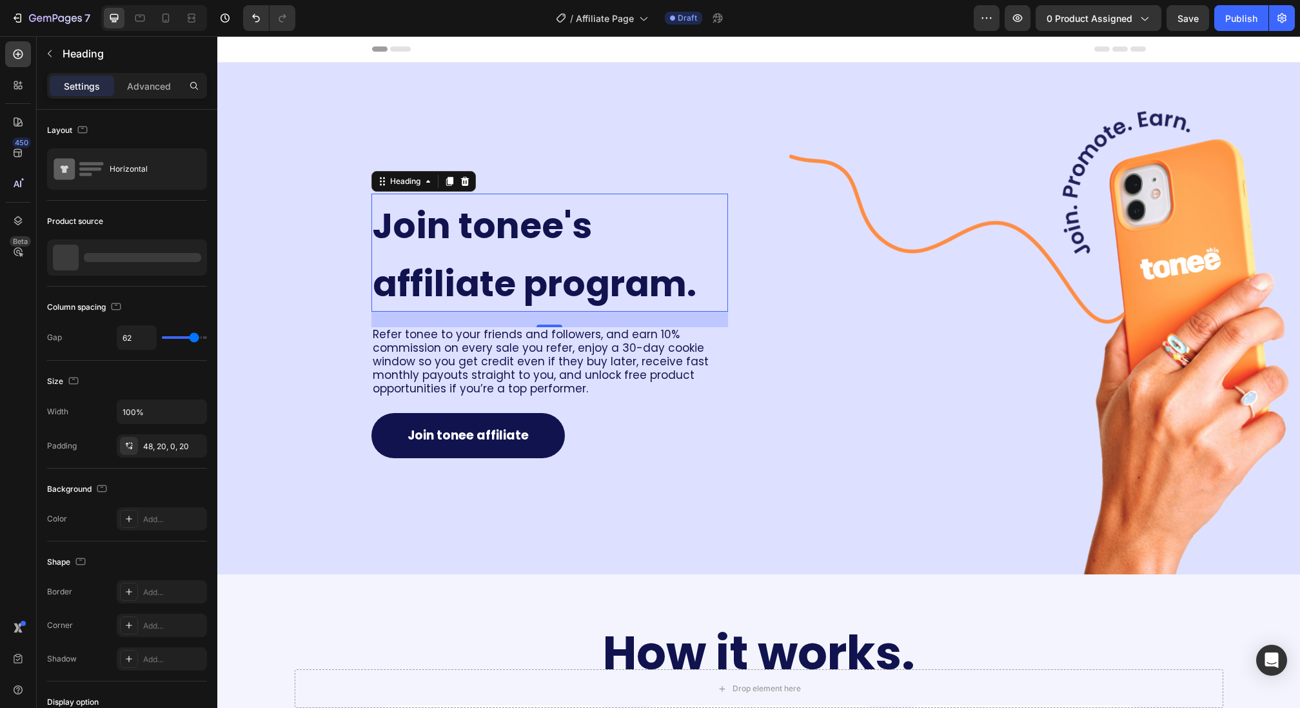
click at [88, 90] on p "Settings" at bounding box center [82, 86] width 36 height 14
click at [43, 48] on button "button" at bounding box center [49, 53] width 21 height 21
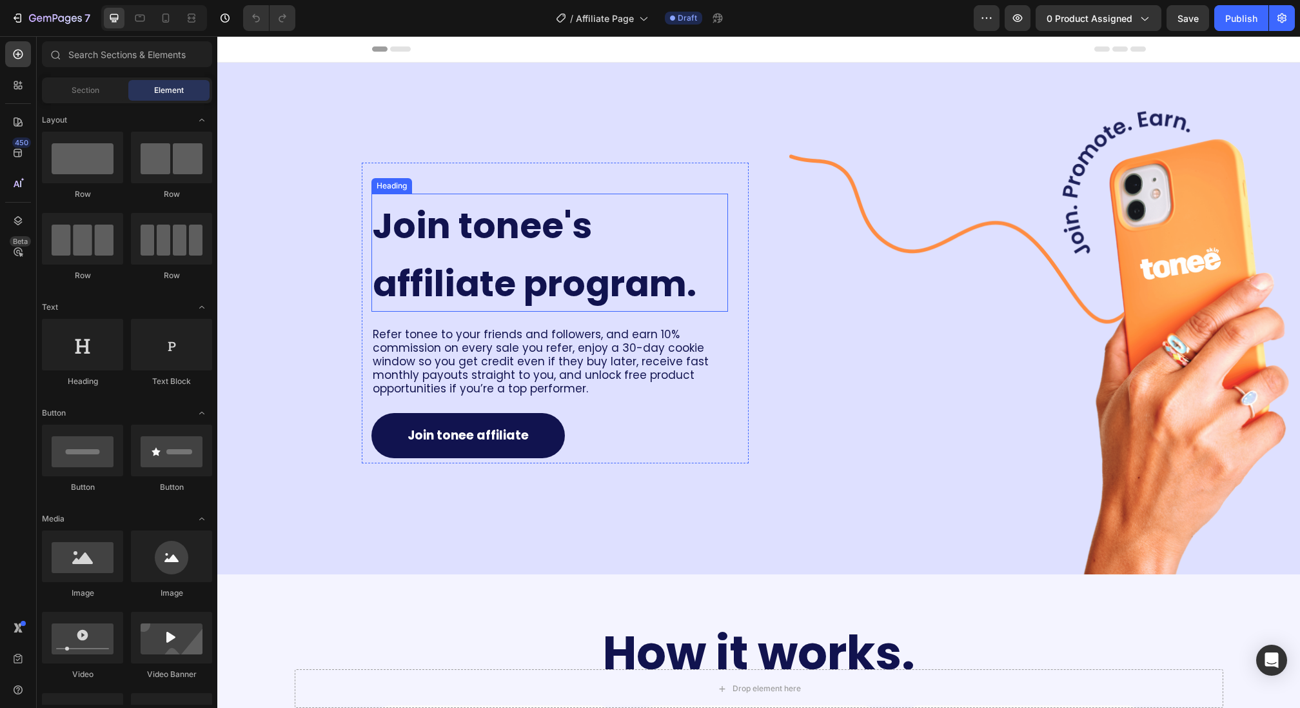
click at [554, 250] on span "Join tonee's affiliate program." at bounding box center [535, 255] width 324 height 108
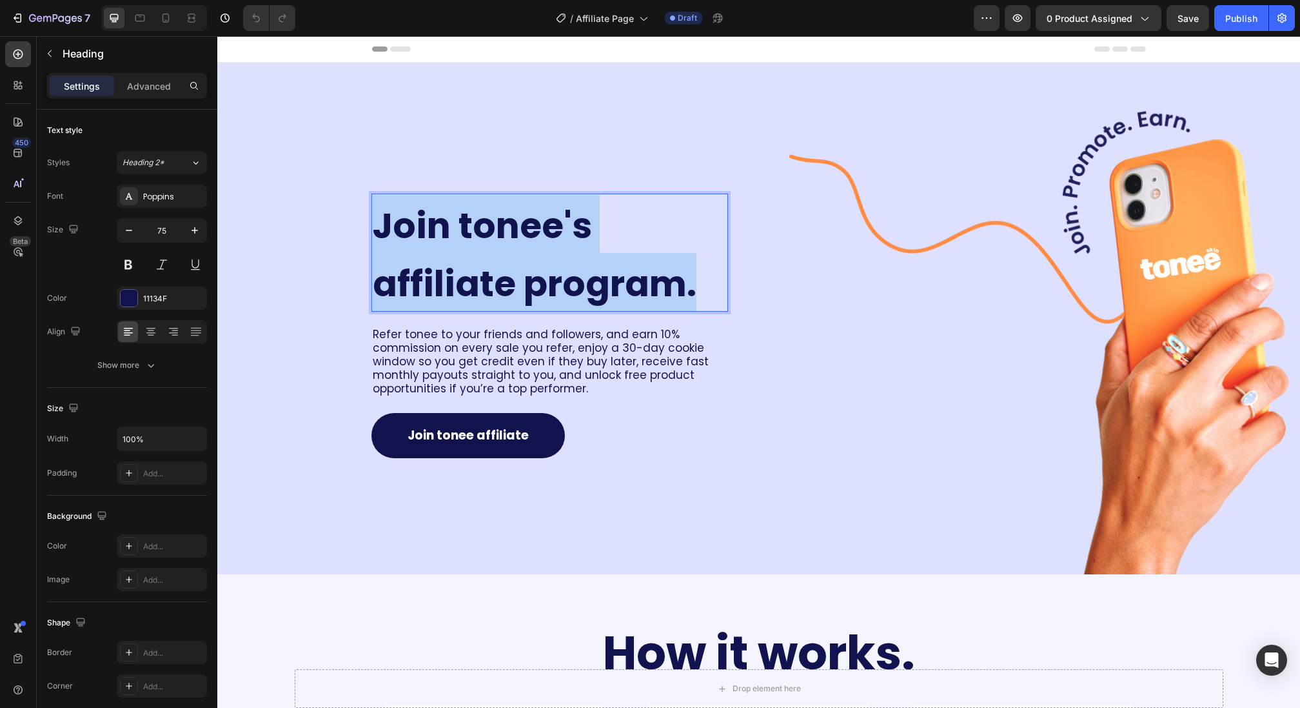
drag, startPoint x: 375, startPoint y: 218, endPoint x: 691, endPoint y: 285, distance: 323.7
click at [691, 285] on span "Join tonee's affiliate program." at bounding box center [535, 255] width 324 height 108
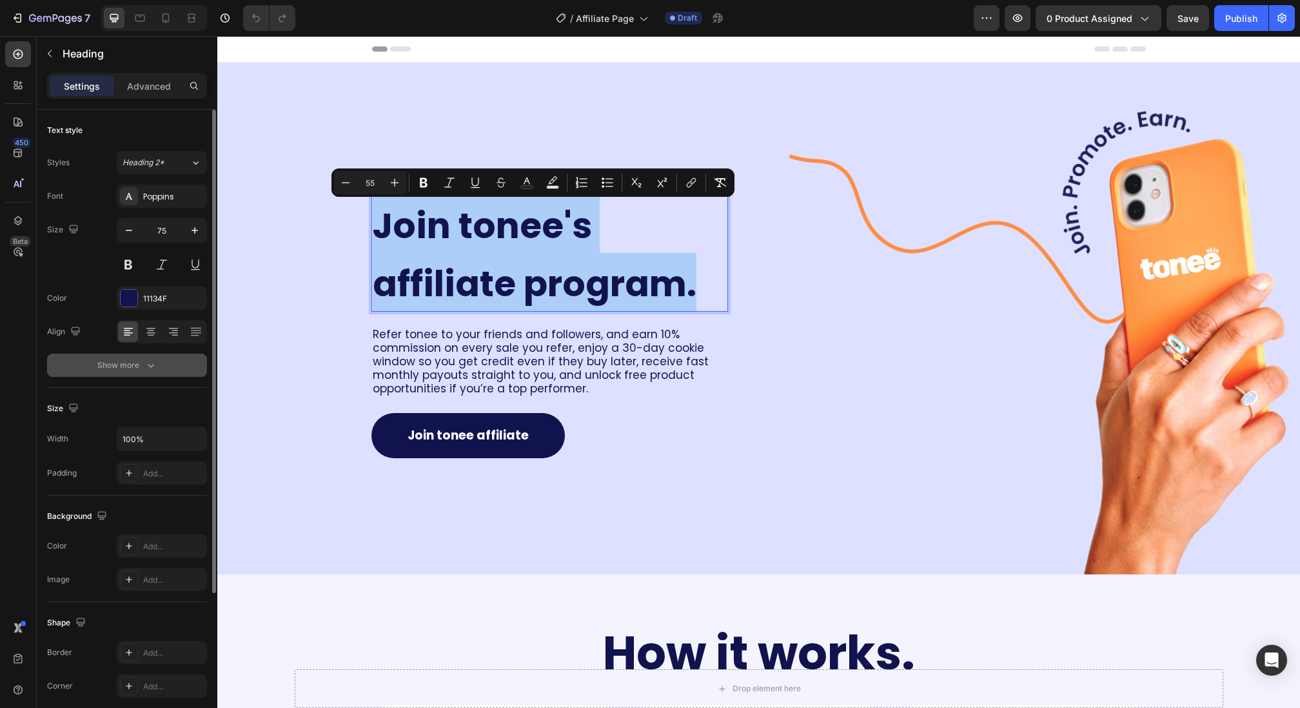
click at [159, 370] on button "Show more" at bounding box center [127, 364] width 160 height 23
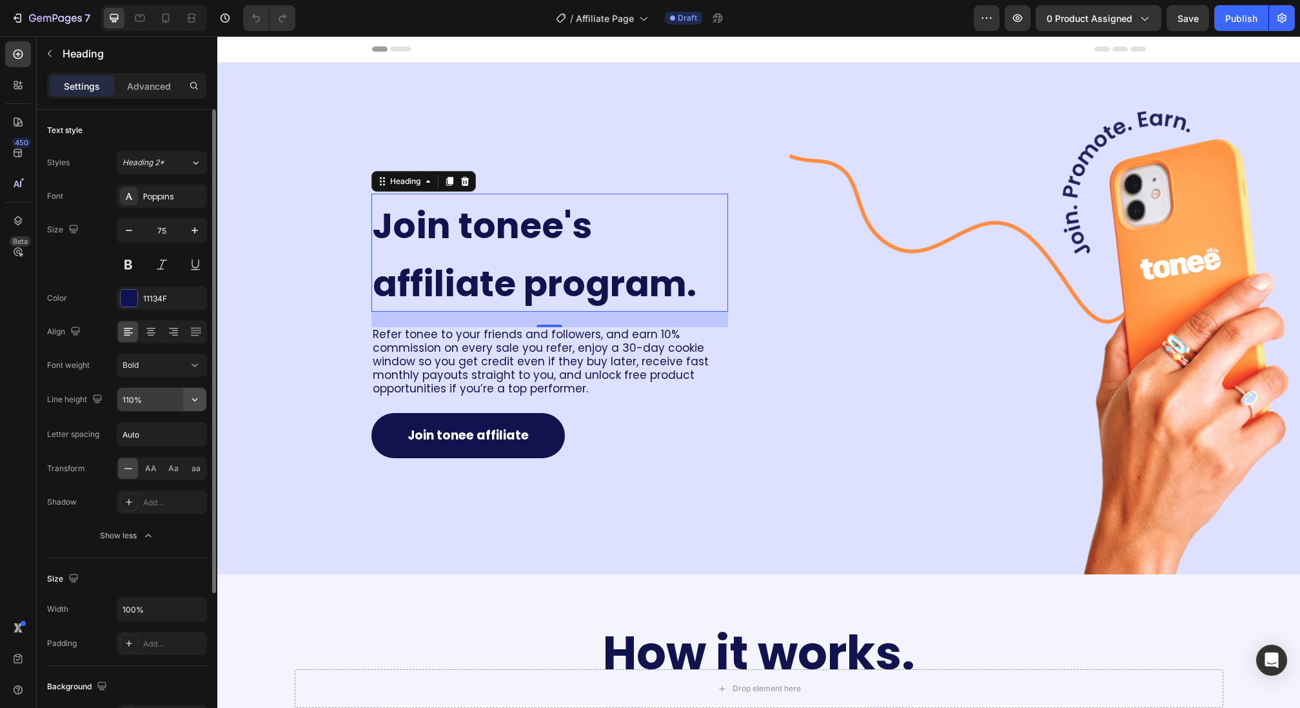
click at [197, 402] on icon "button" at bounding box center [194, 399] width 13 height 13
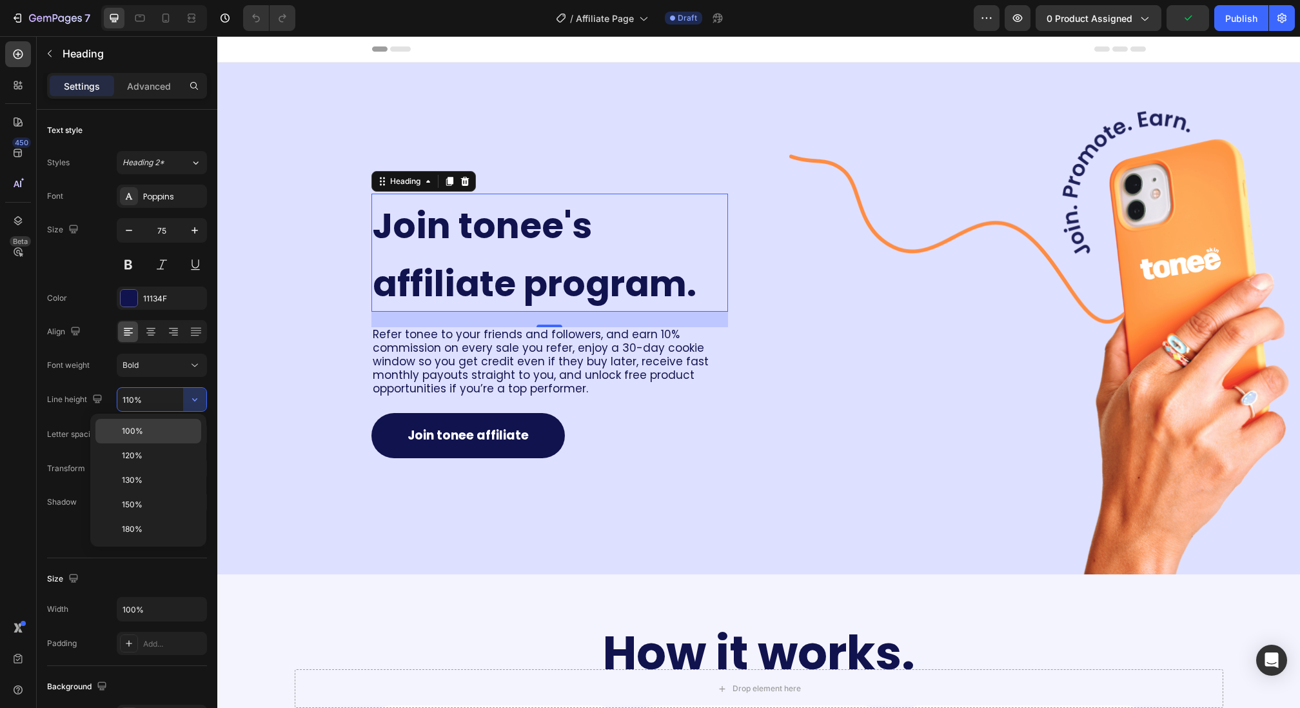
click at [175, 426] on p "100%" at bounding box center [159, 431] width 74 height 12
type input "100%"
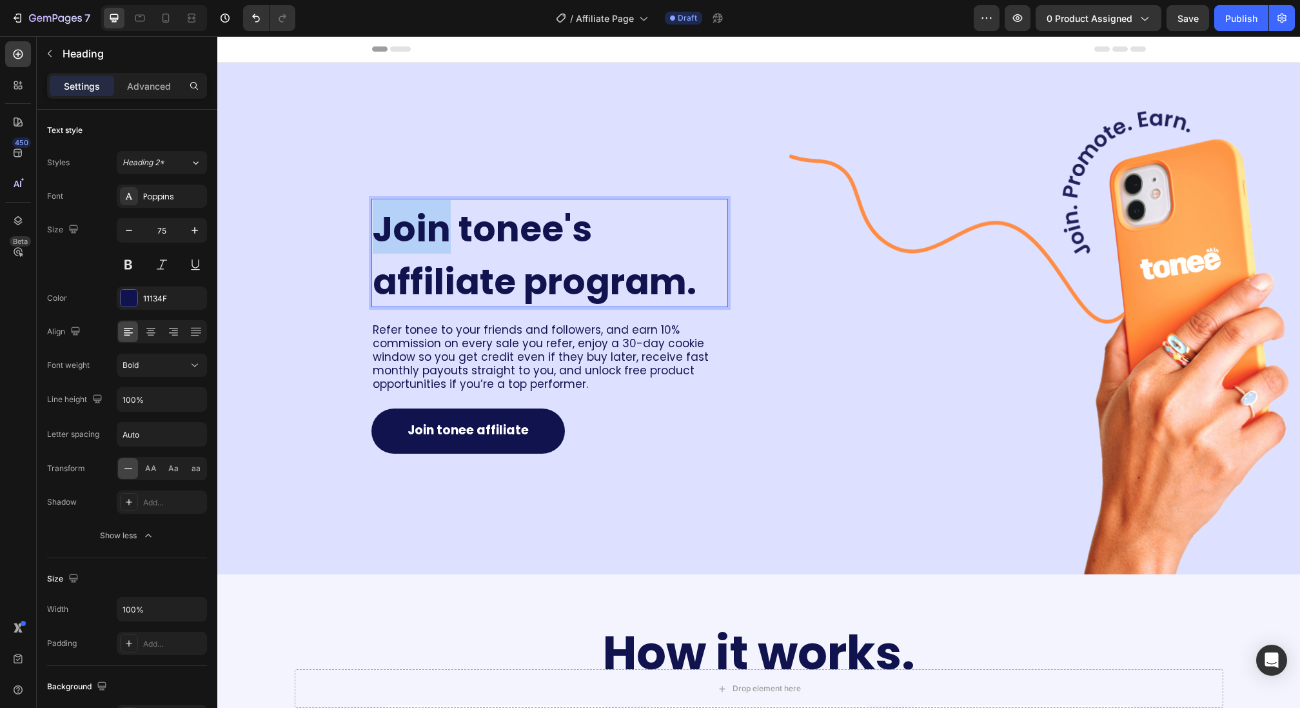
click at [437, 243] on span "Join tonee's affiliate program." at bounding box center [535, 255] width 324 height 103
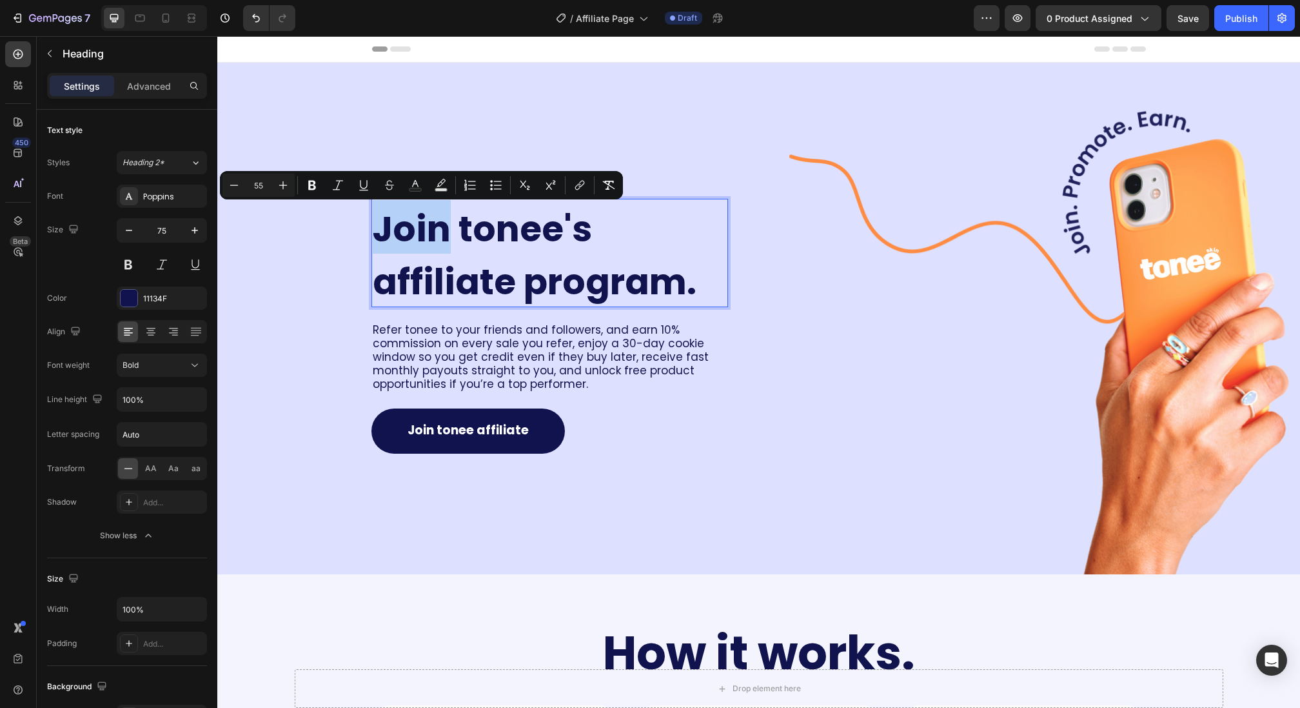
click at [410, 230] on span "Join tonee's affiliate program." at bounding box center [535, 255] width 324 height 103
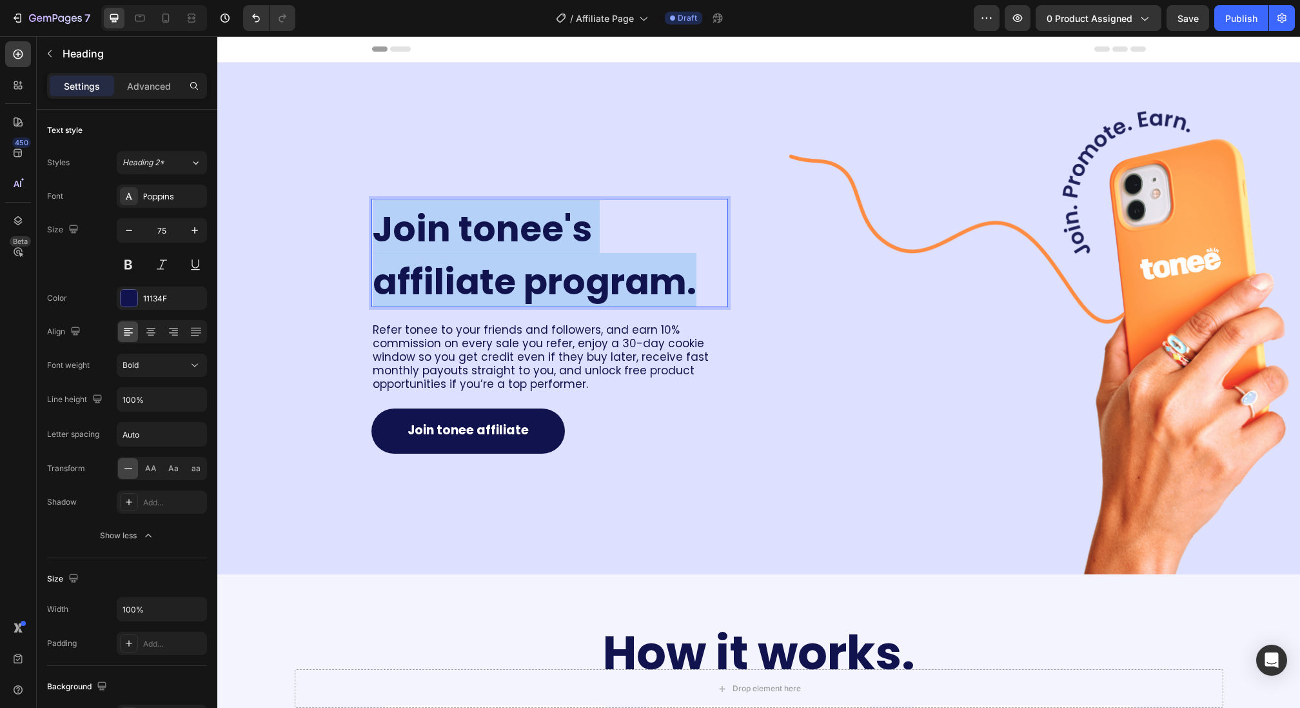
drag, startPoint x: 378, startPoint y: 228, endPoint x: 700, endPoint y: 284, distance: 327.3
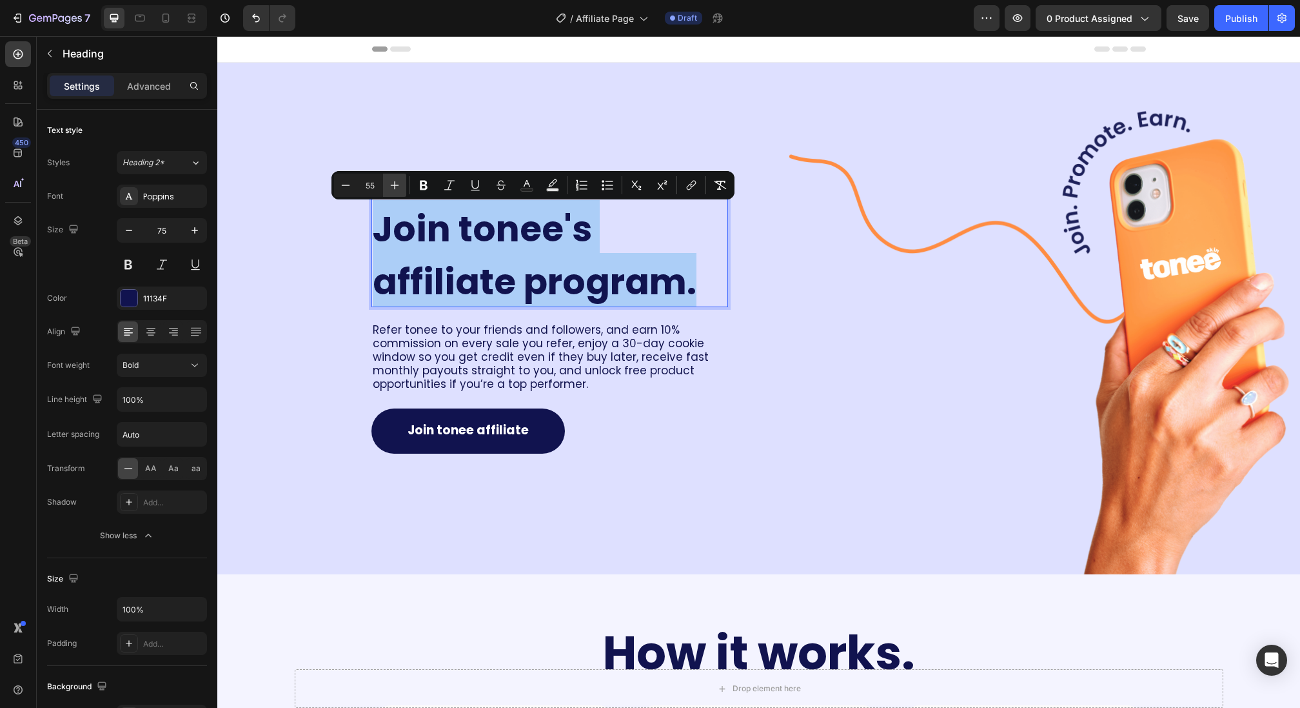
click at [397, 179] on icon "Editor contextual toolbar" at bounding box center [394, 185] width 13 height 13
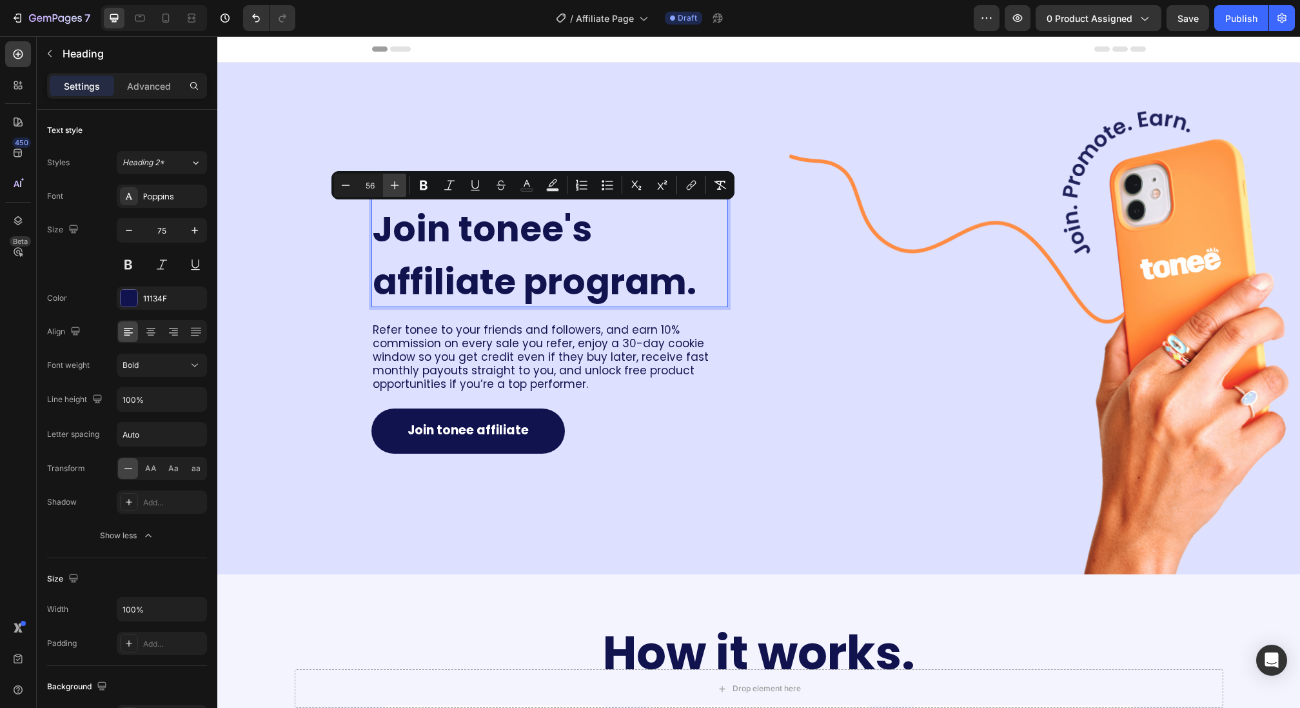
click at [397, 179] on icon "Editor contextual toolbar" at bounding box center [394, 185] width 13 height 13
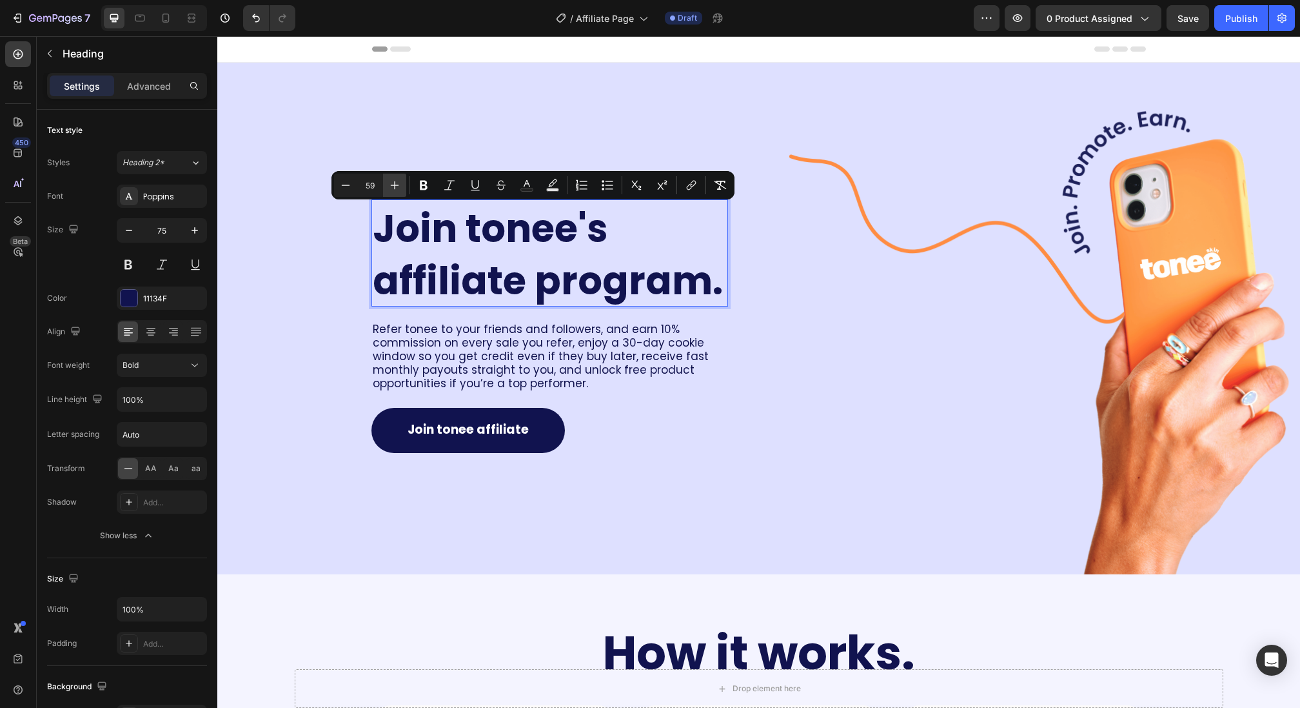
click at [397, 179] on icon "Editor contextual toolbar" at bounding box center [394, 185] width 13 height 13
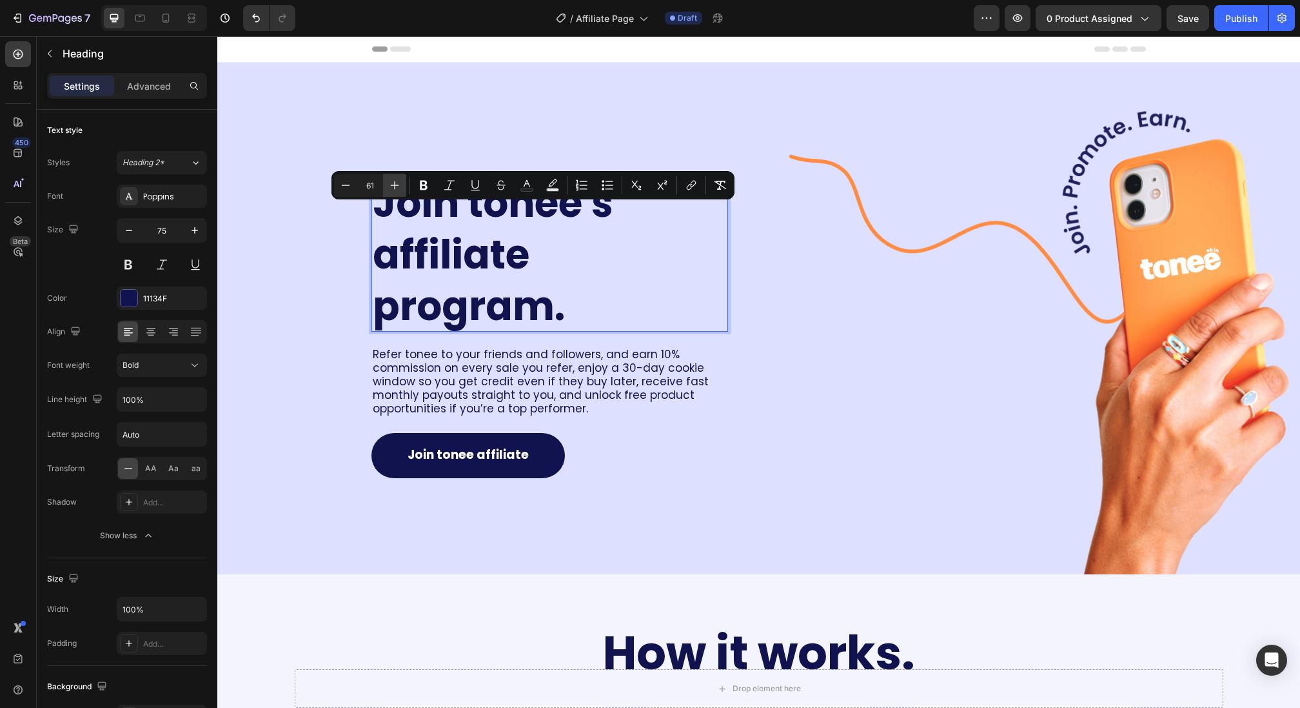
click at [397, 179] on icon "Editor contextual toolbar" at bounding box center [394, 185] width 13 height 13
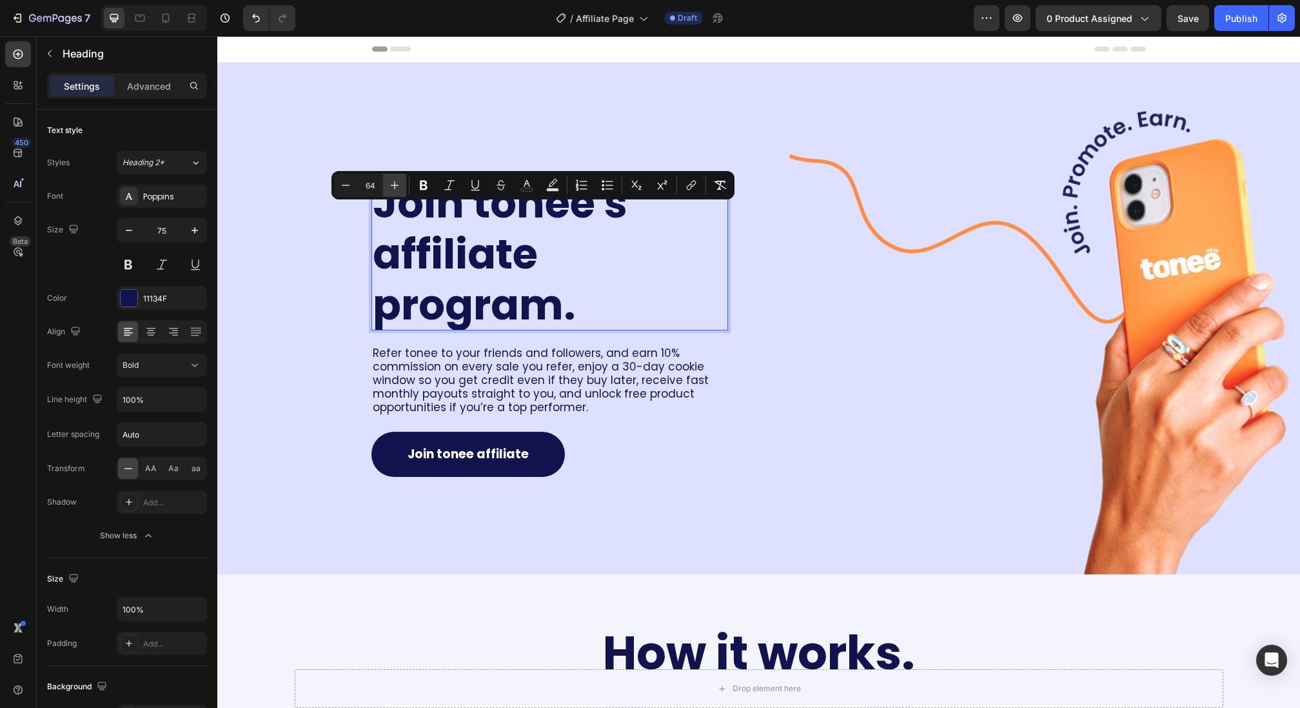
click at [397, 179] on icon "Editor contextual toolbar" at bounding box center [394, 185] width 13 height 13
click at [342, 184] on icon "Editor contextual toolbar" at bounding box center [345, 185] width 13 height 13
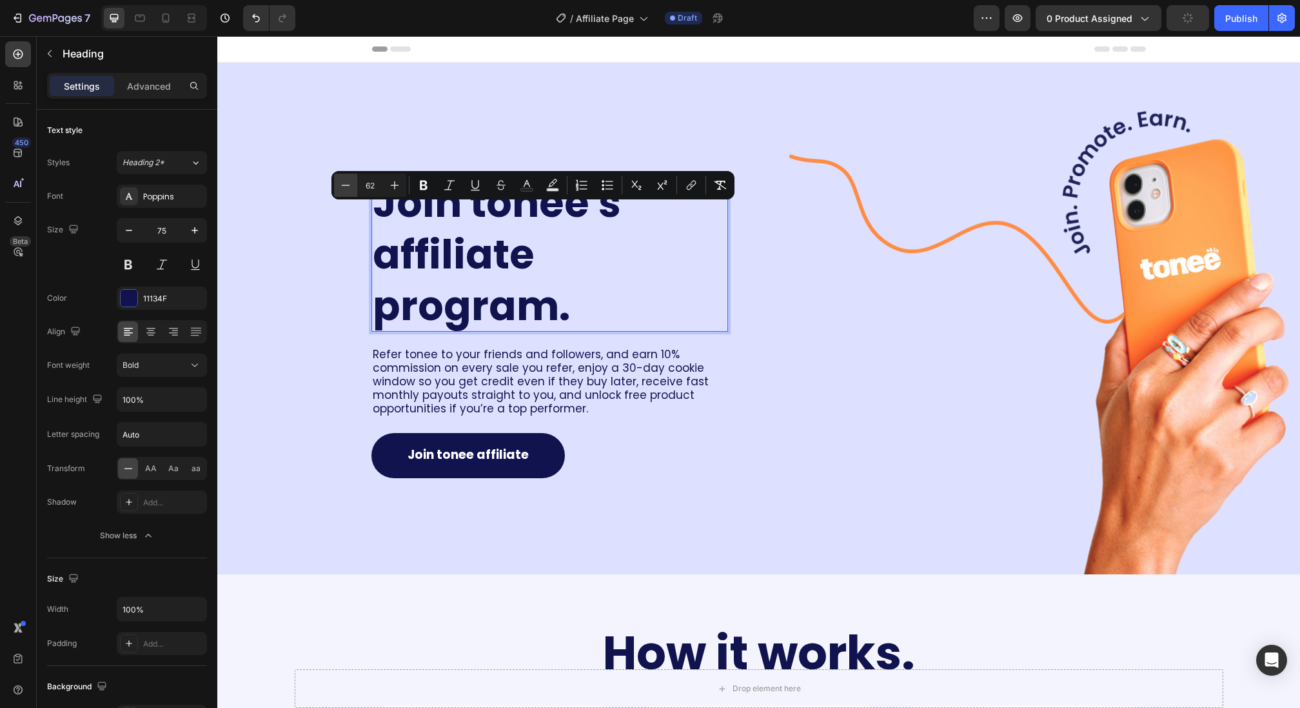
click at [342, 184] on icon "Editor contextual toolbar" at bounding box center [345, 185] width 13 height 13
type input "60"
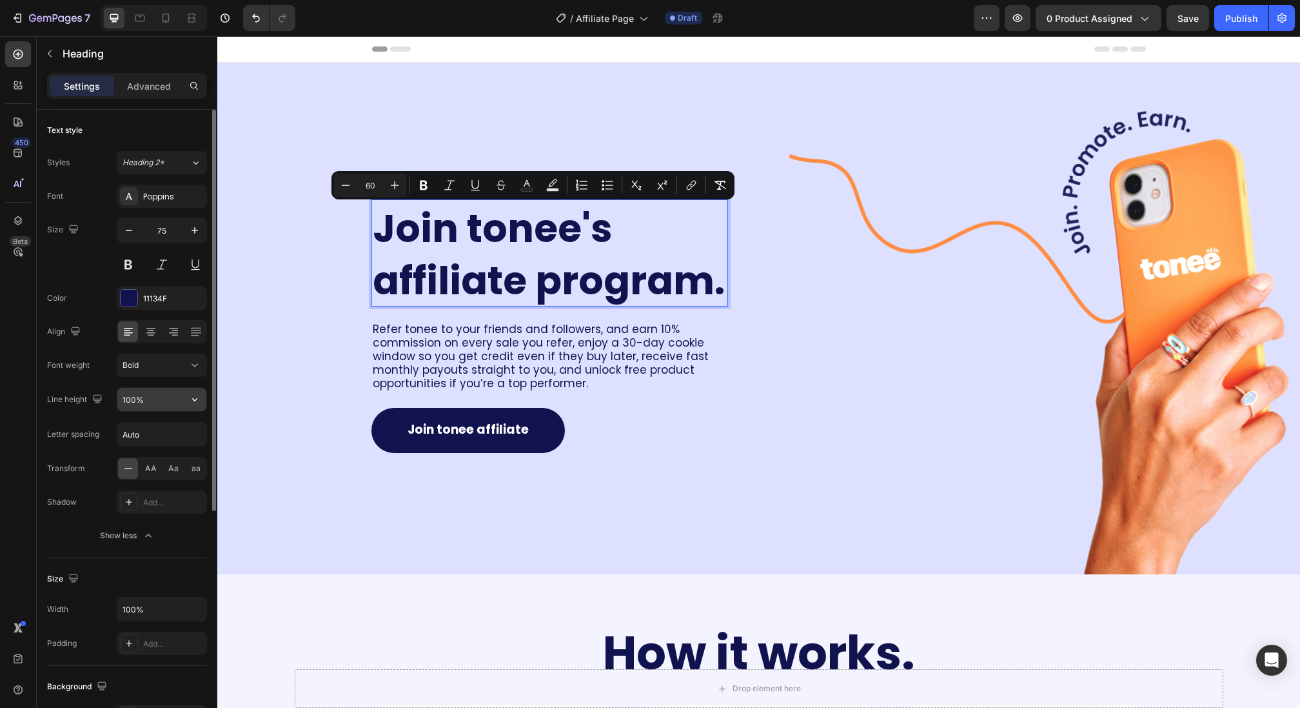
click at [194, 399] on icon "button" at bounding box center [194, 399] width 13 height 13
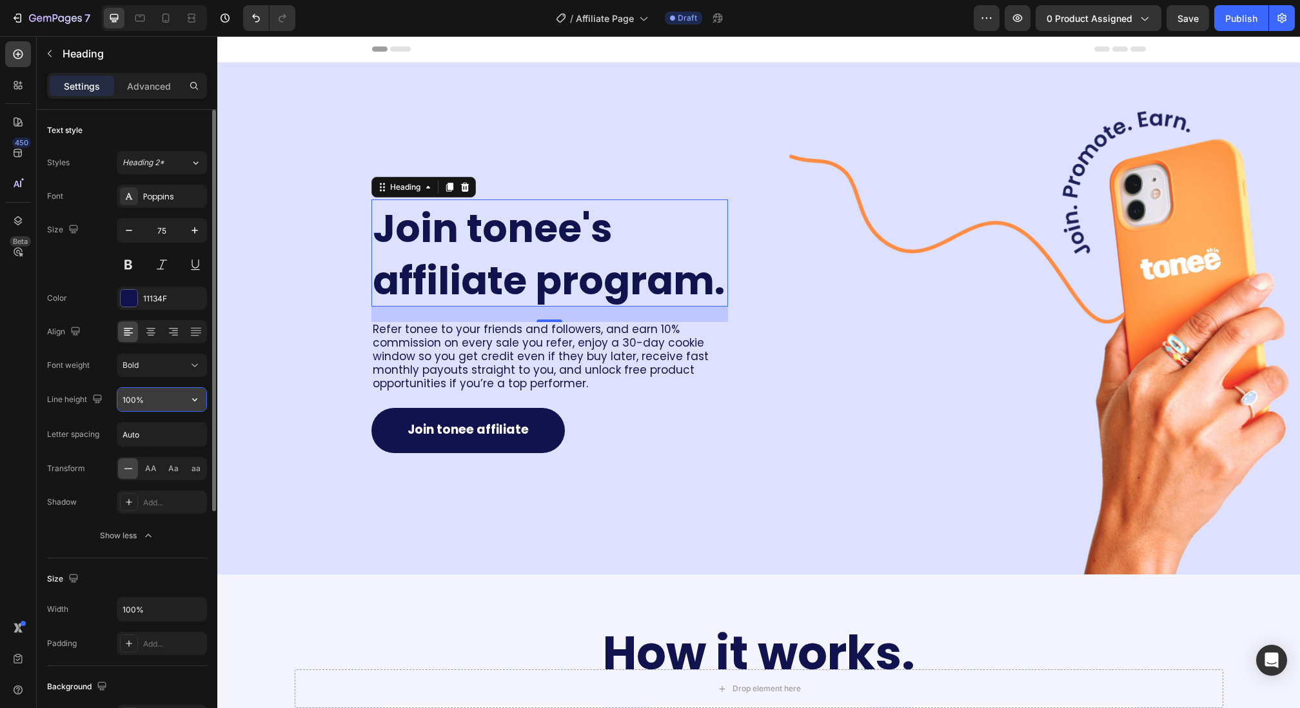
click at [136, 394] on input "100%" at bounding box center [161, 399] width 89 height 23
click at [1182, 276] on img at bounding box center [1044, 318] width 511 height 511
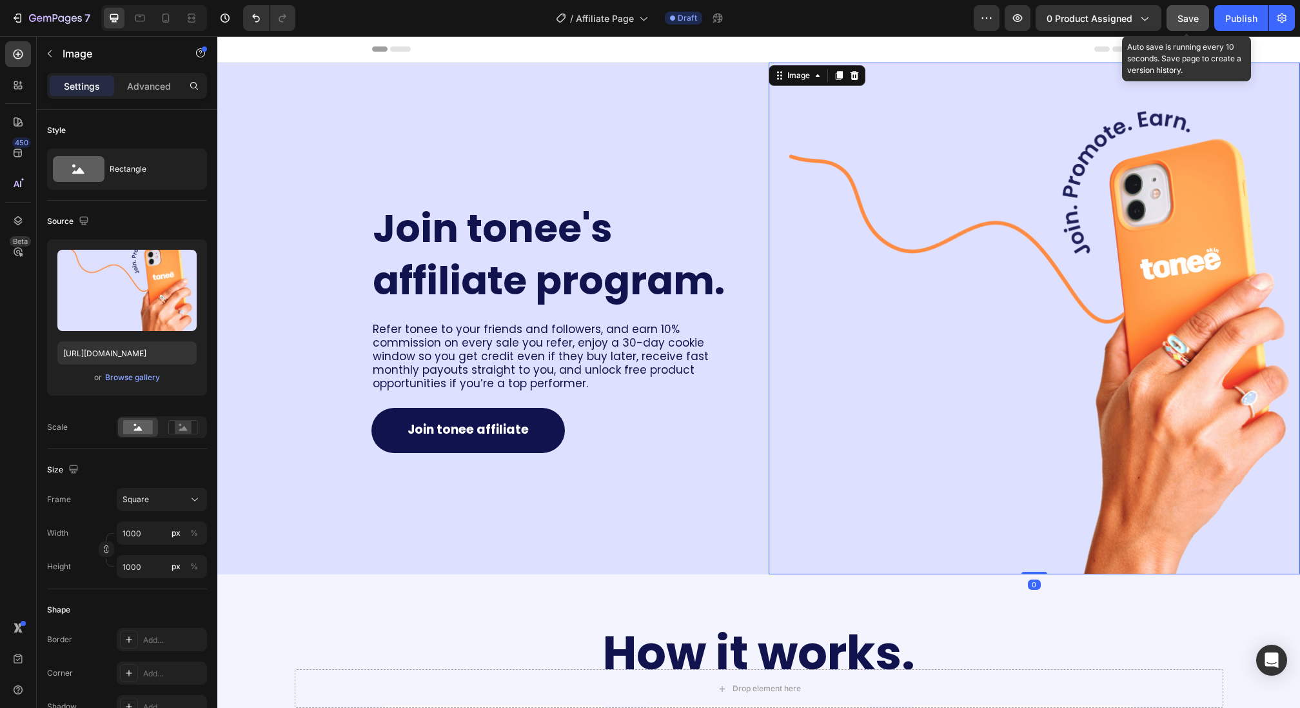
click at [1183, 17] on span "Save" at bounding box center [1188, 18] width 21 height 11
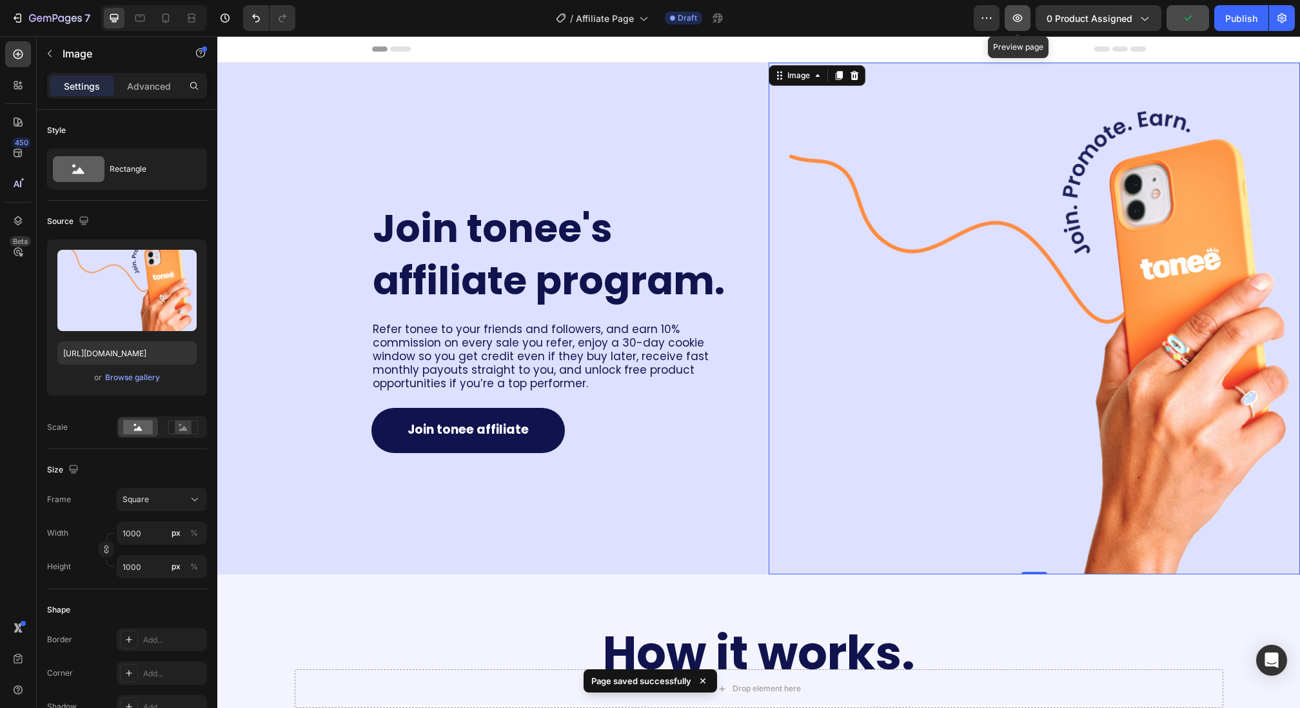
click at [1022, 17] on icon "button" at bounding box center [1017, 18] width 13 height 13
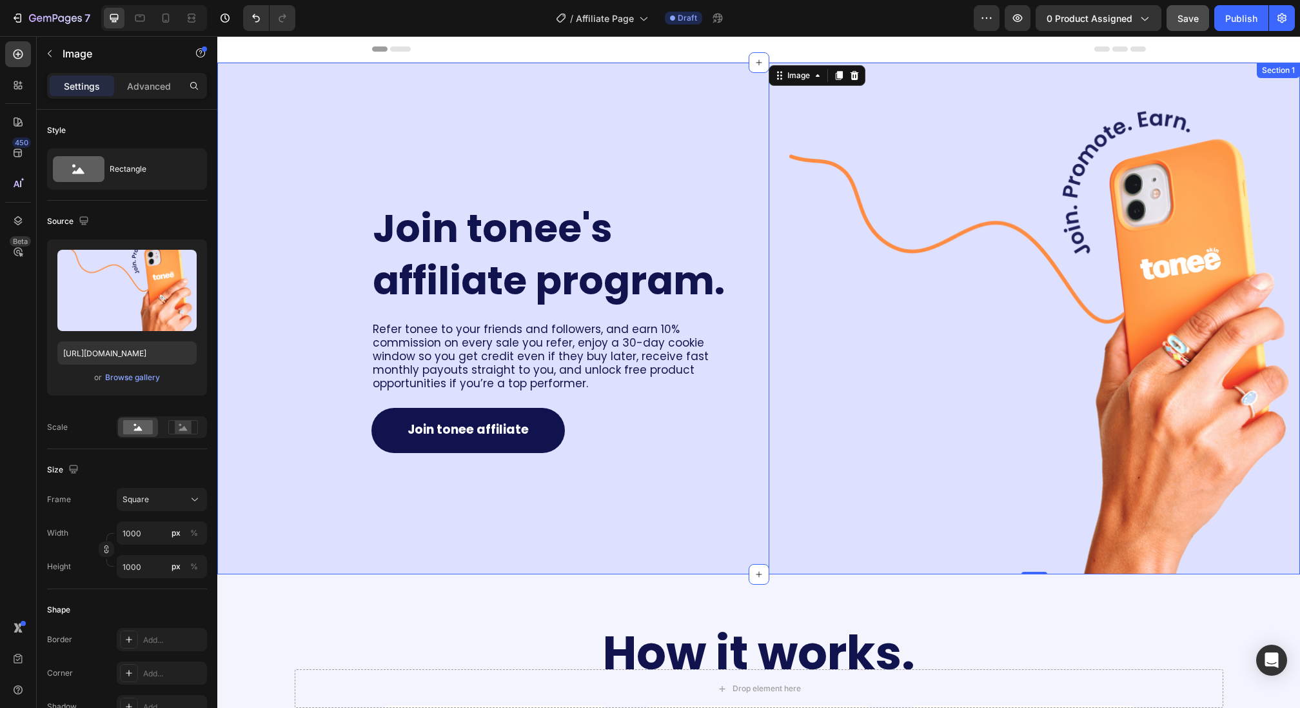
click at [299, 285] on div "⁠⁠⁠⁠⁠⁠⁠ Join tonee's affiliate program. Heading Refer tonee to your friends and…" at bounding box center [483, 318] width 532 height 511
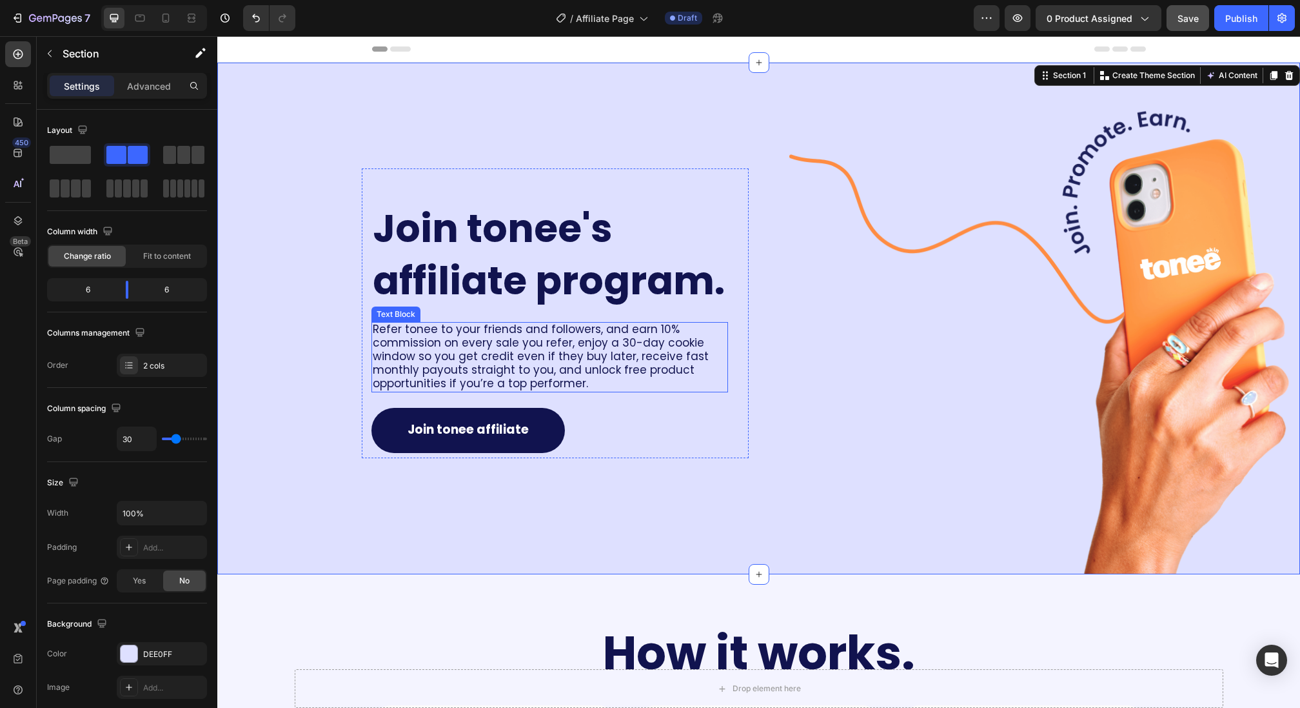
click at [681, 377] on p "Refer tonee to your friends and followers, and earn 10% commission on every sal…" at bounding box center [550, 357] width 354 height 68
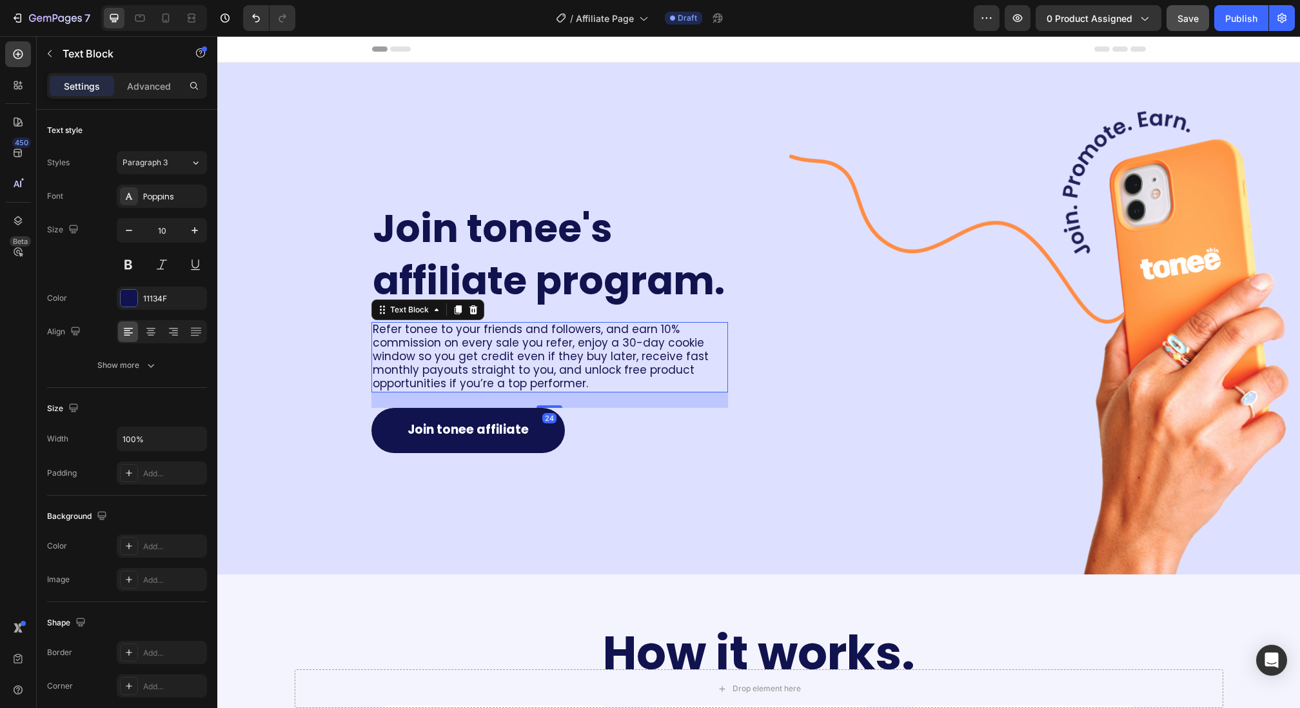
click at [758, 358] on div "⁠⁠⁠⁠⁠⁠⁠ Join tonee's affiliate program. Heading Refer tonee to your friends and…" at bounding box center [758, 318] width 1083 height 511
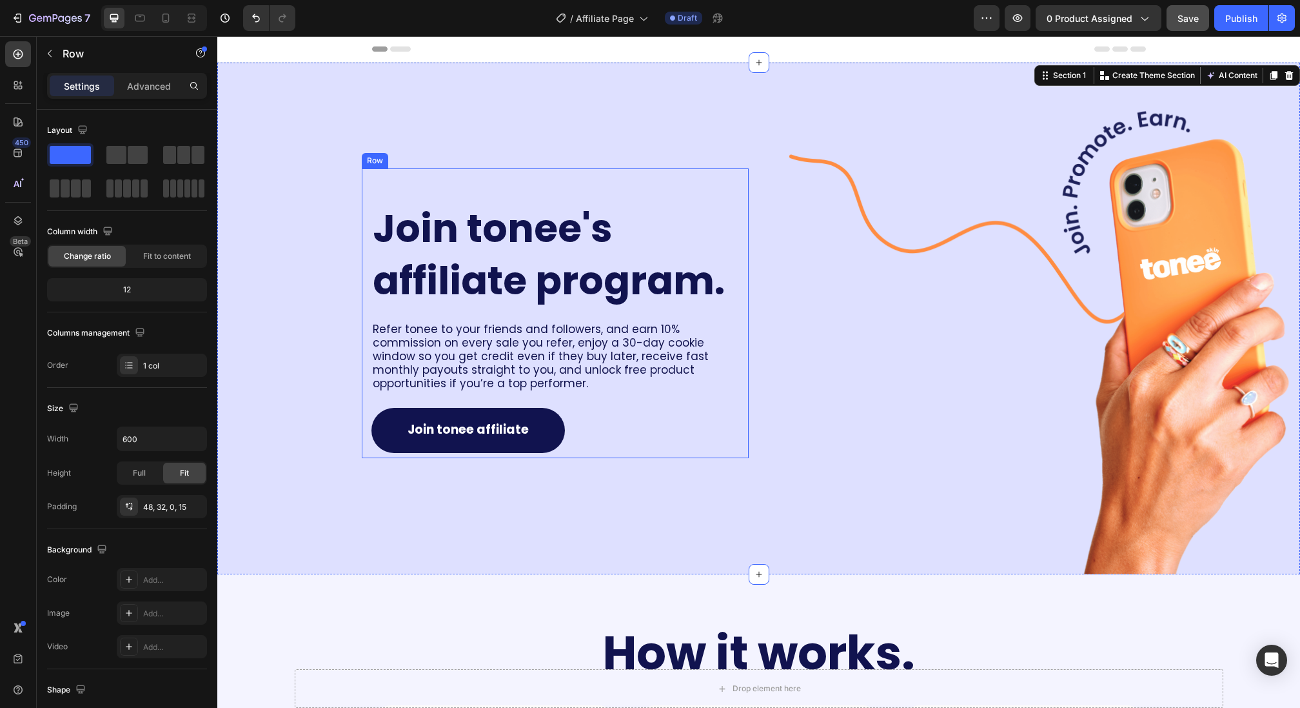
click at [744, 347] on div "⁠⁠⁠⁠⁠⁠⁠ Join tonee's affiliate program. Heading Refer tonee to your friends and…" at bounding box center [555, 313] width 387 height 290
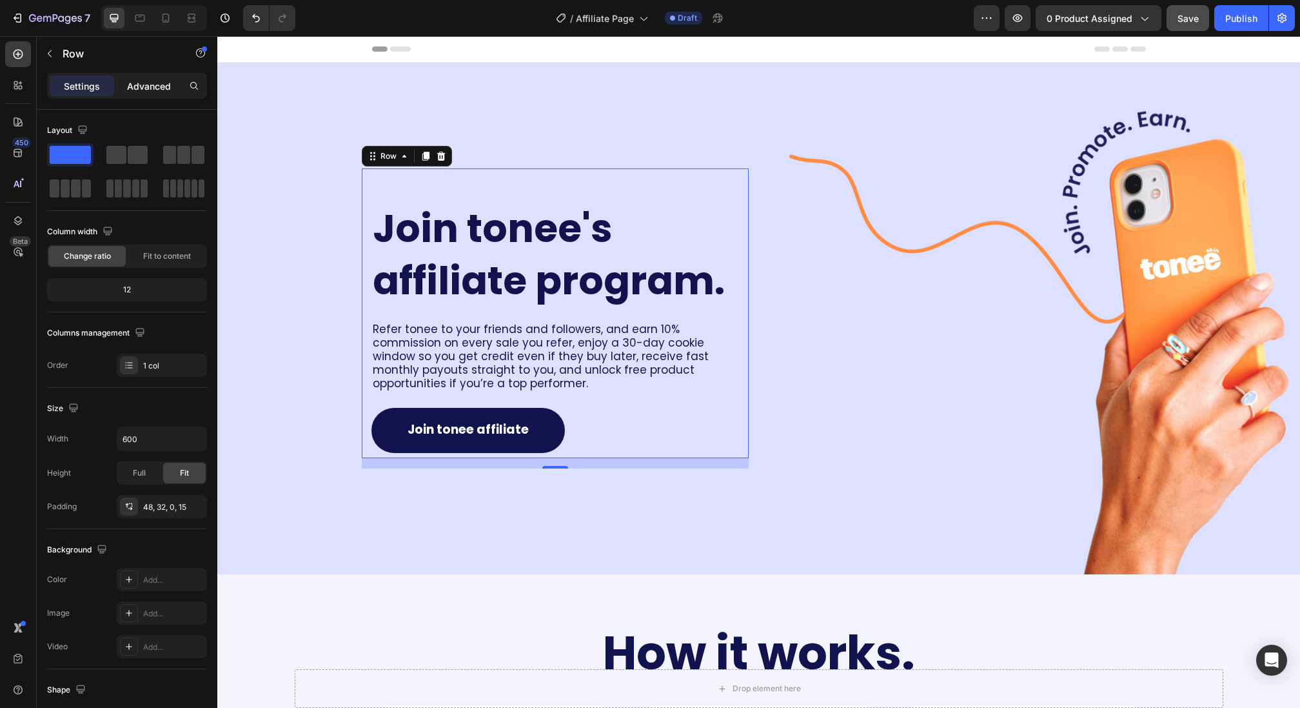
click at [128, 77] on div "Advanced" at bounding box center [149, 85] width 64 height 21
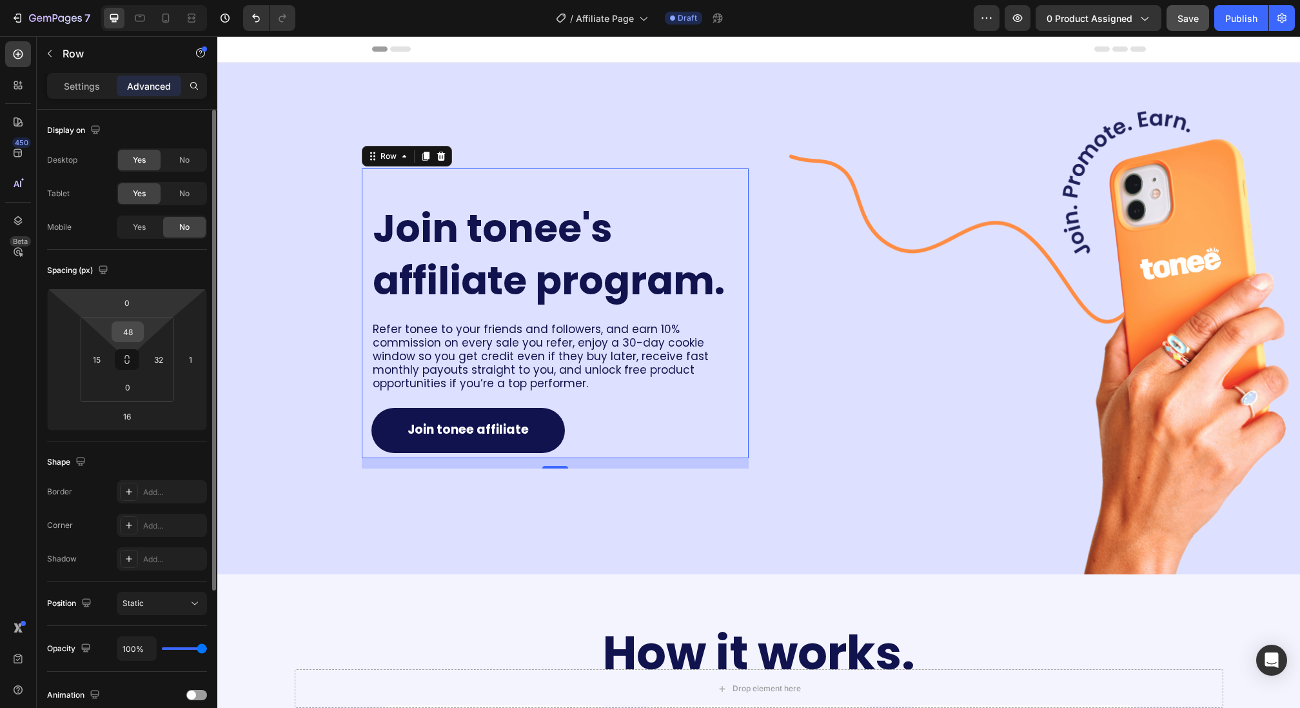
click at [123, 335] on input "48" at bounding box center [128, 331] width 26 height 19
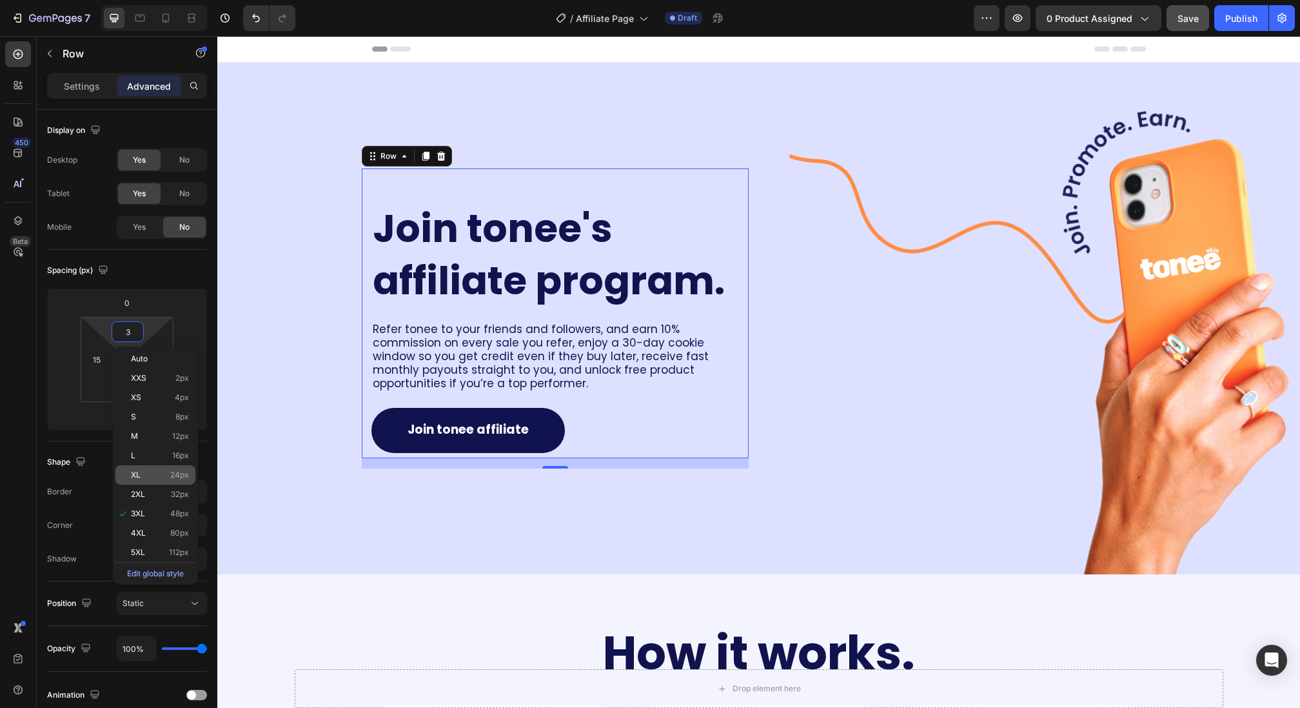
click at [143, 475] on p "XL 24px" at bounding box center [160, 474] width 58 height 9
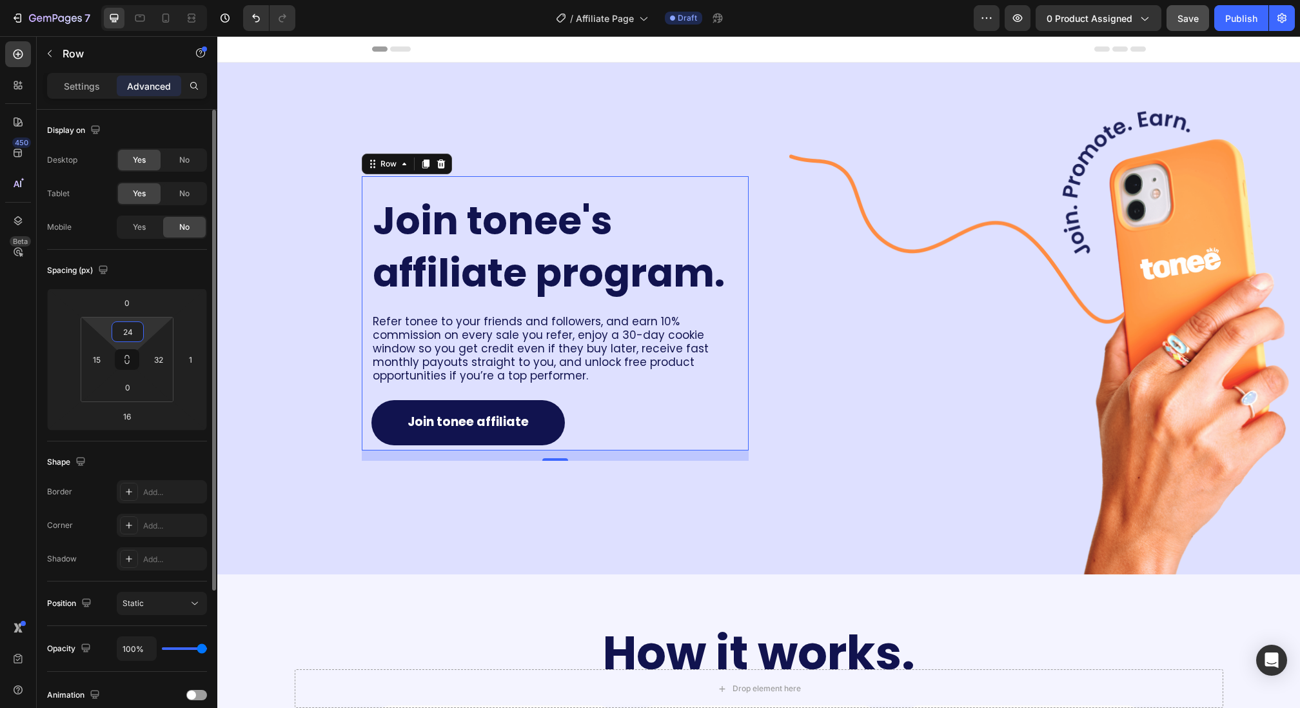
click at [138, 335] on input "24" at bounding box center [128, 331] width 26 height 19
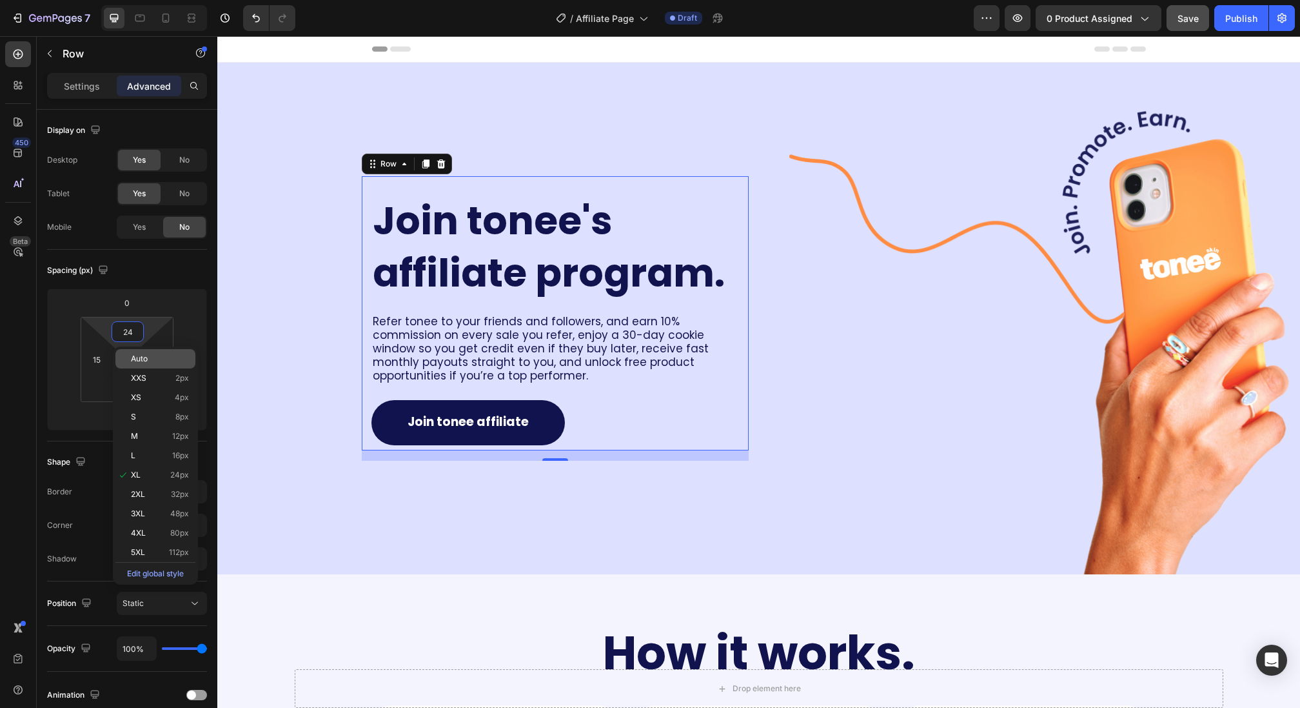
click at [148, 360] on p "Auto" at bounding box center [160, 358] width 58 height 9
type input "Auto"
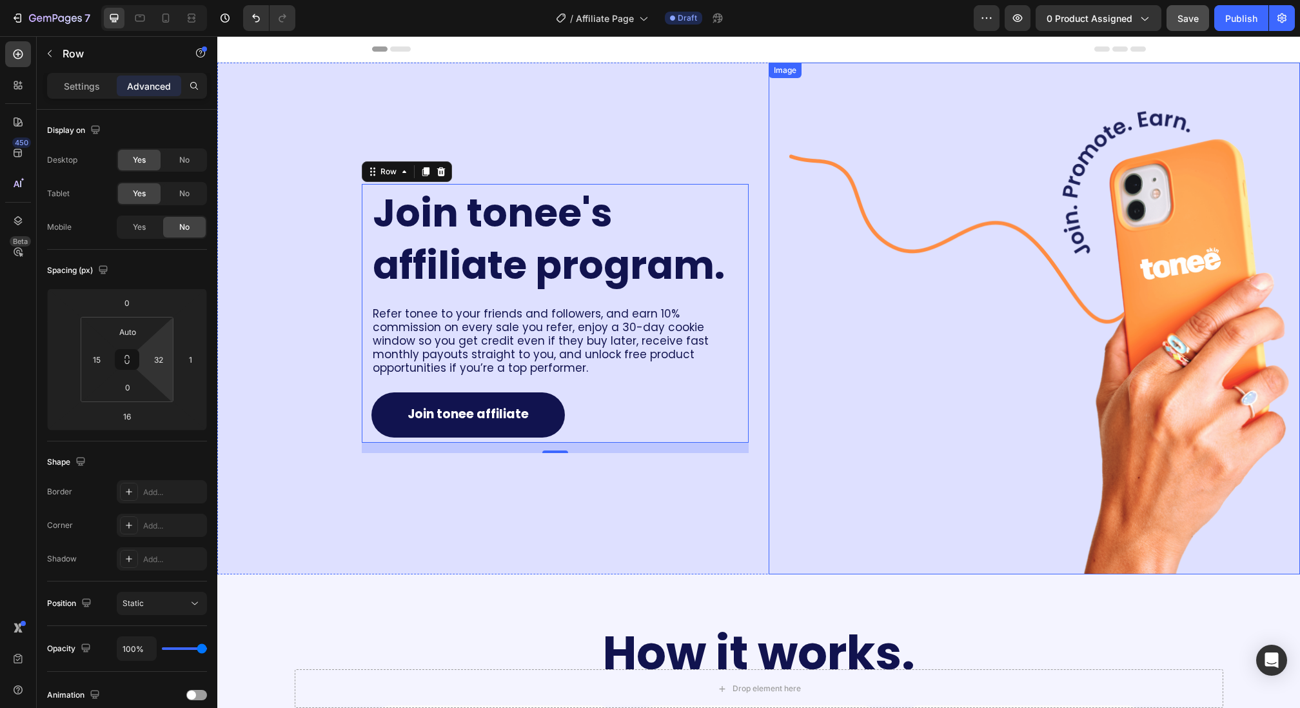
click at [833, 265] on img at bounding box center [1044, 318] width 511 height 511
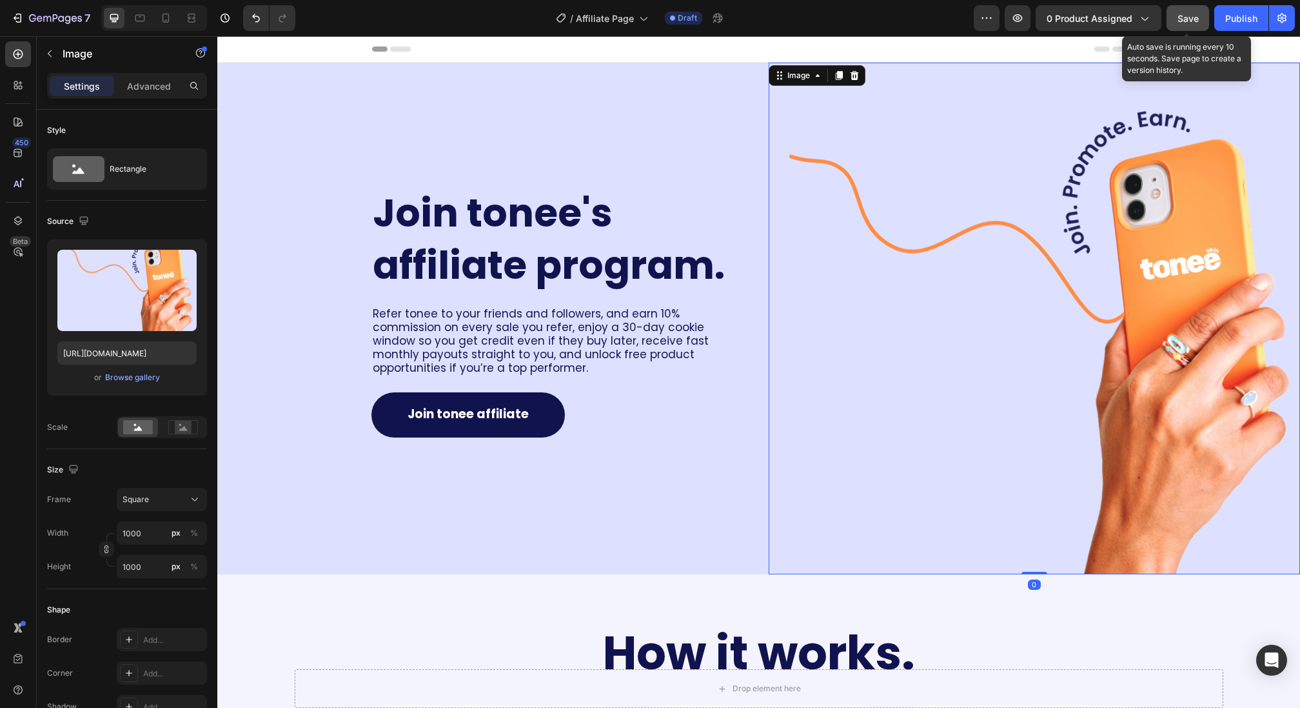
click at [1178, 17] on span "Save" at bounding box center [1188, 18] width 21 height 11
click at [515, 230] on span "Join tonee's affiliate program." at bounding box center [549, 239] width 352 height 106
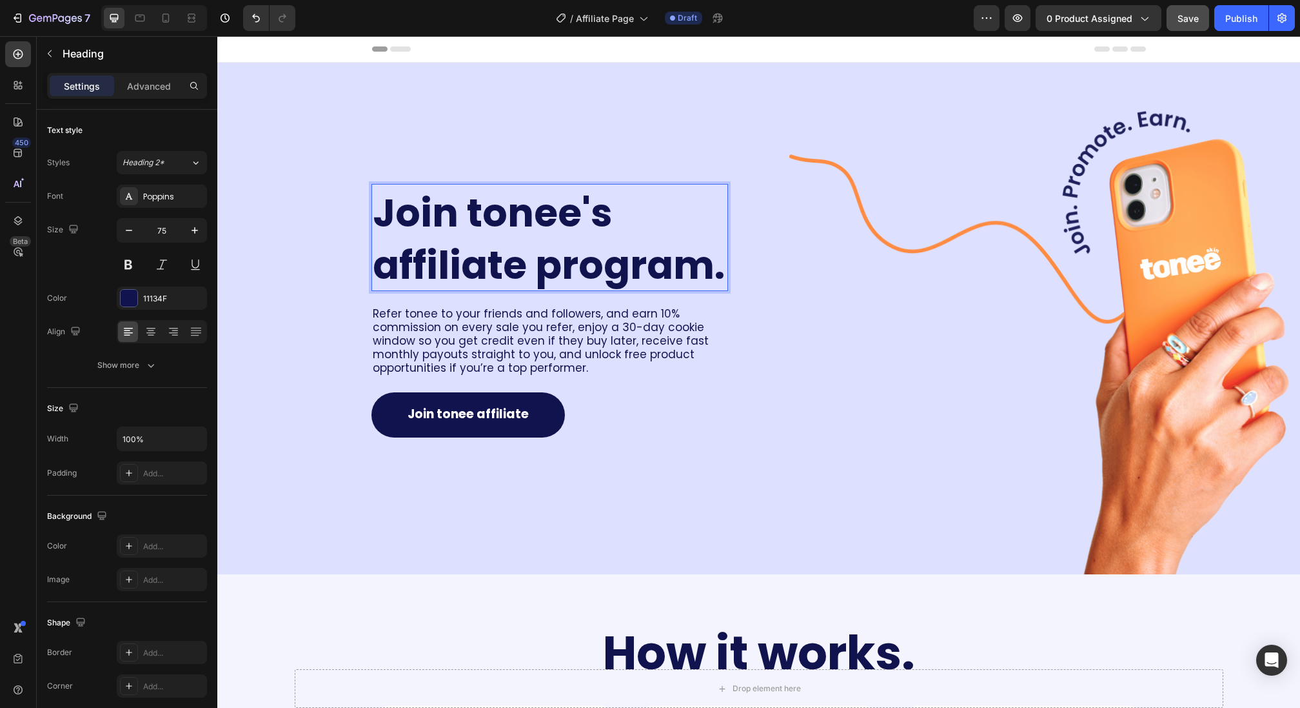
click at [515, 230] on span "Join tonee's affiliate program." at bounding box center [549, 239] width 352 height 106
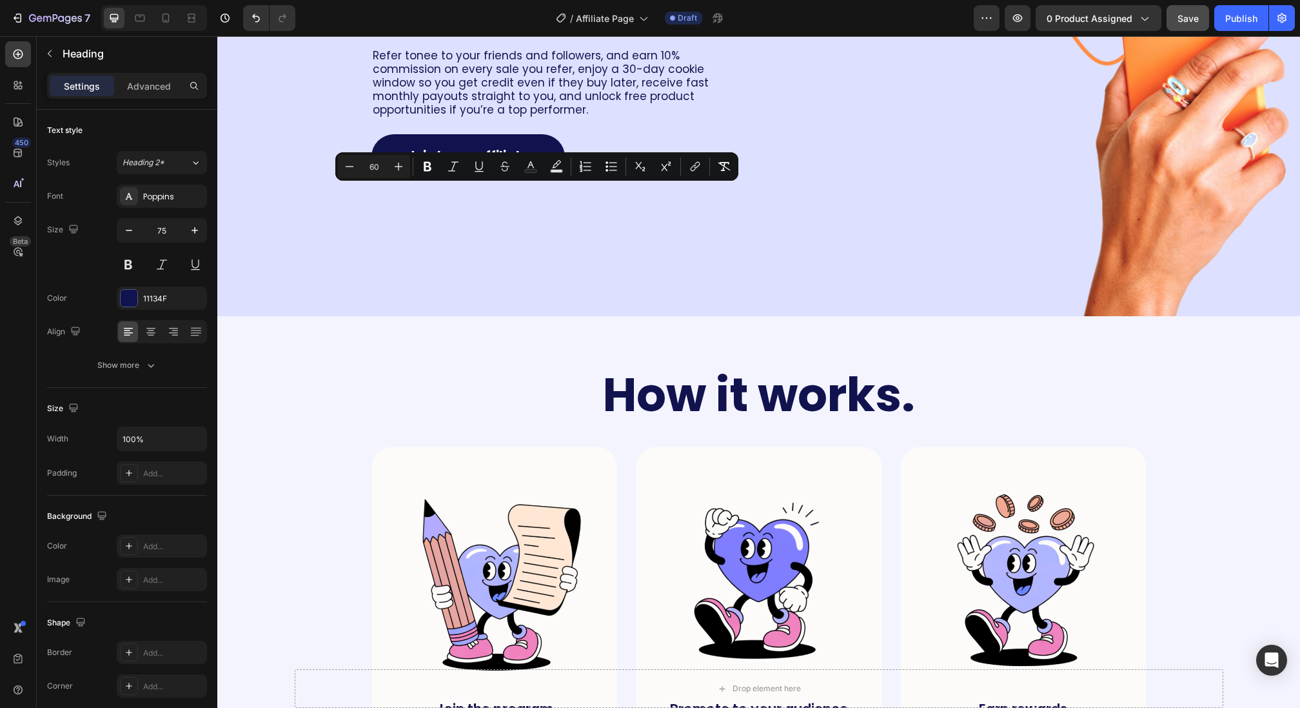
scroll to position [383, 0]
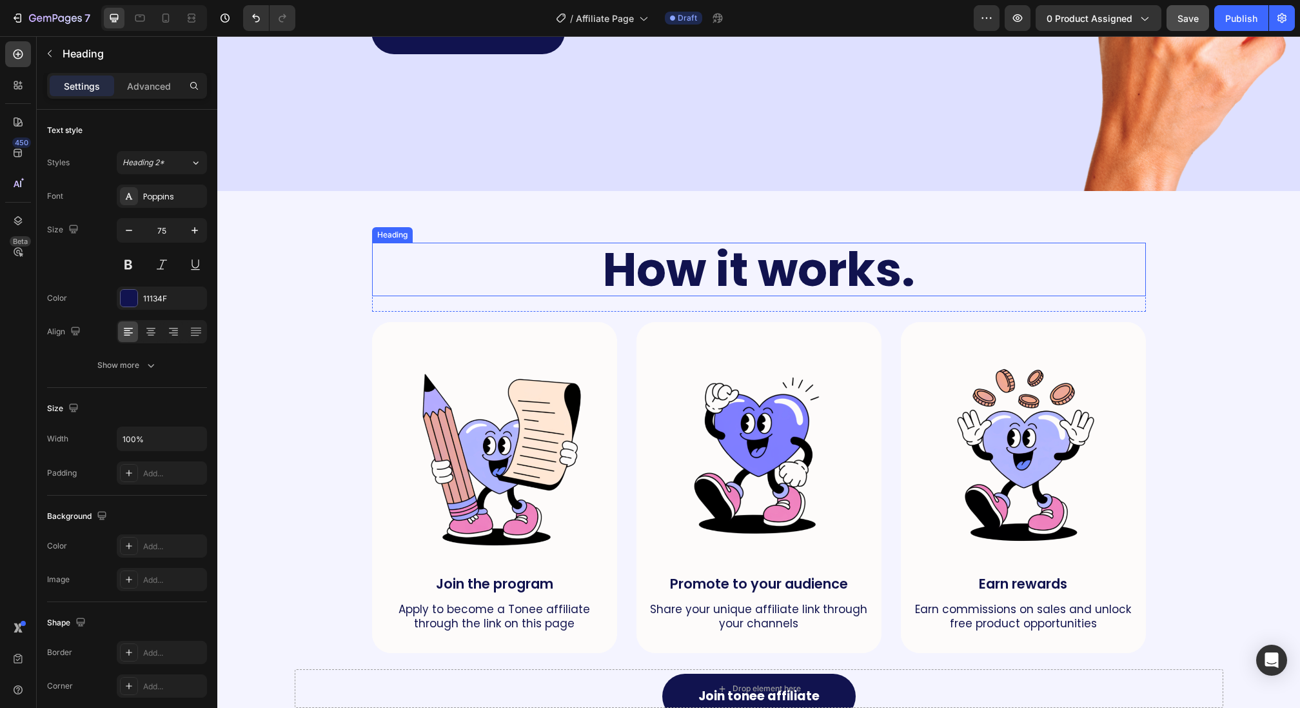
click at [660, 264] on h2 "How it works." at bounding box center [759, 270] width 774 height 54
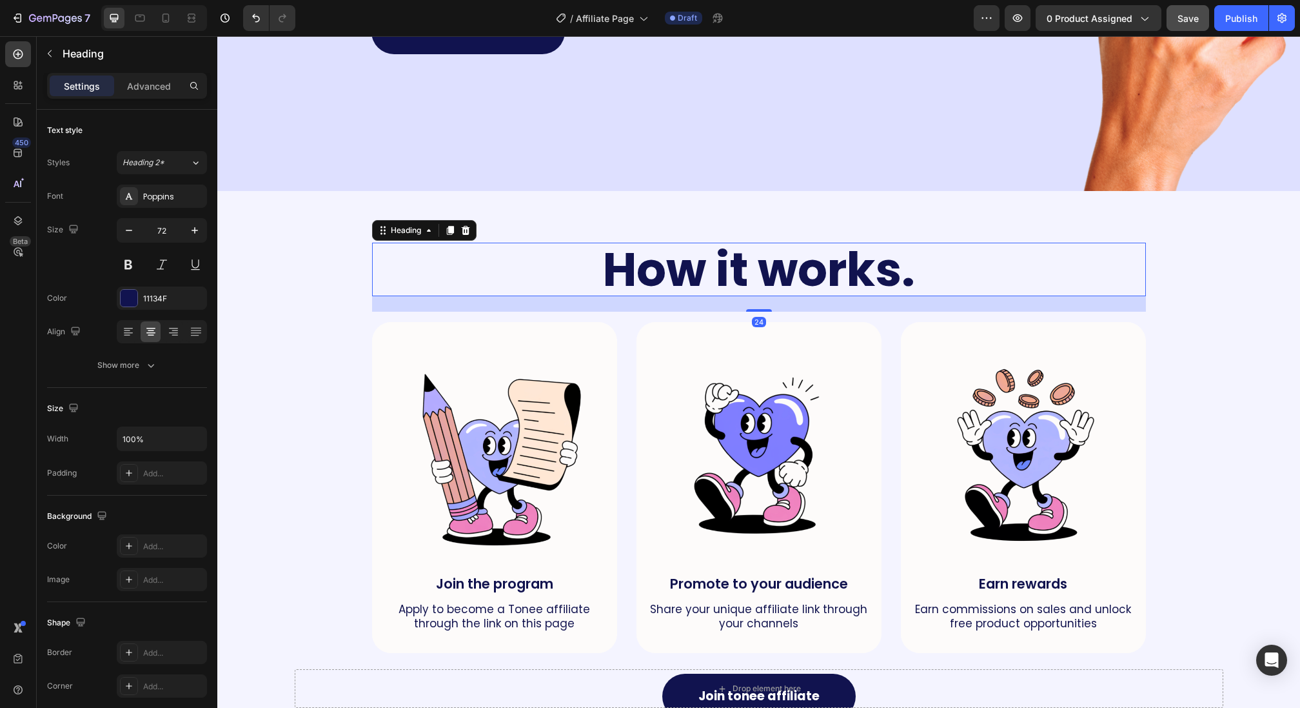
click at [660, 264] on h2 "How it works." at bounding box center [759, 270] width 774 height 54
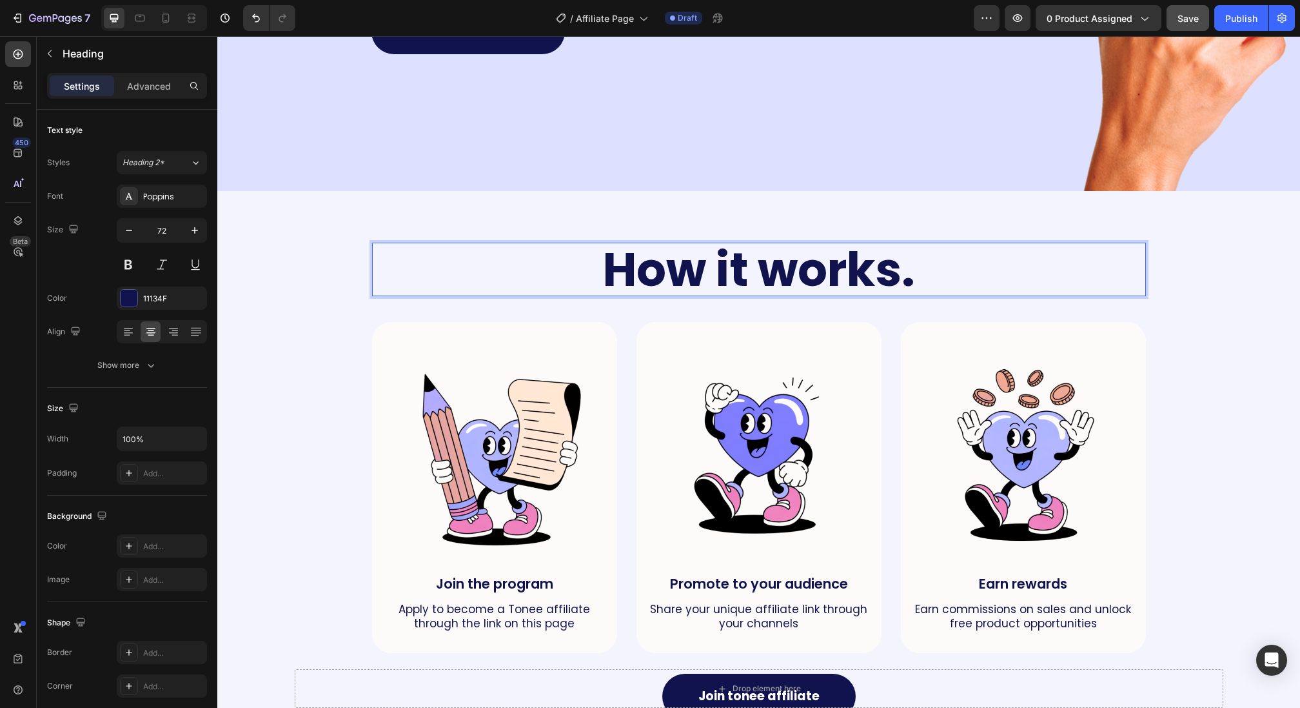
drag, startPoint x: 660, startPoint y: 264, endPoint x: 655, endPoint y: 270, distance: 7.8
click at [658, 267] on p "How it works." at bounding box center [758, 269] width 771 height 51
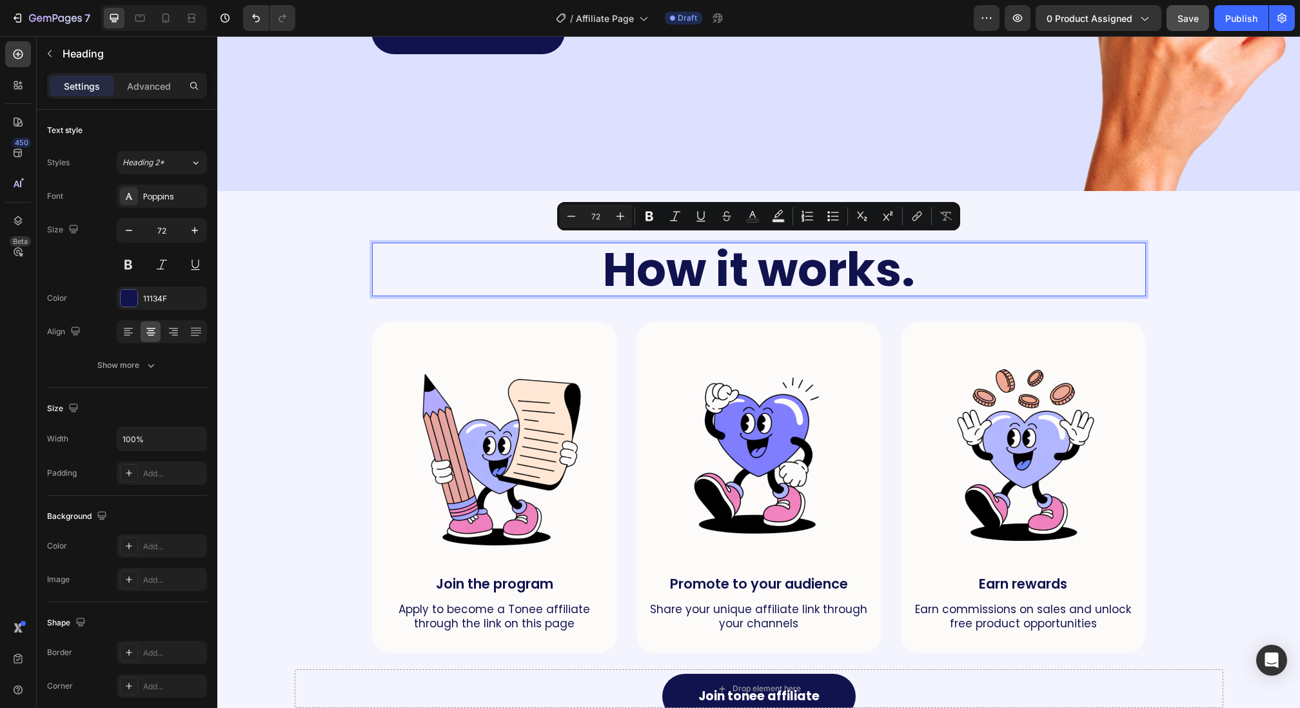
click at [595, 215] on input "72" at bounding box center [596, 215] width 26 height 15
type input "60"
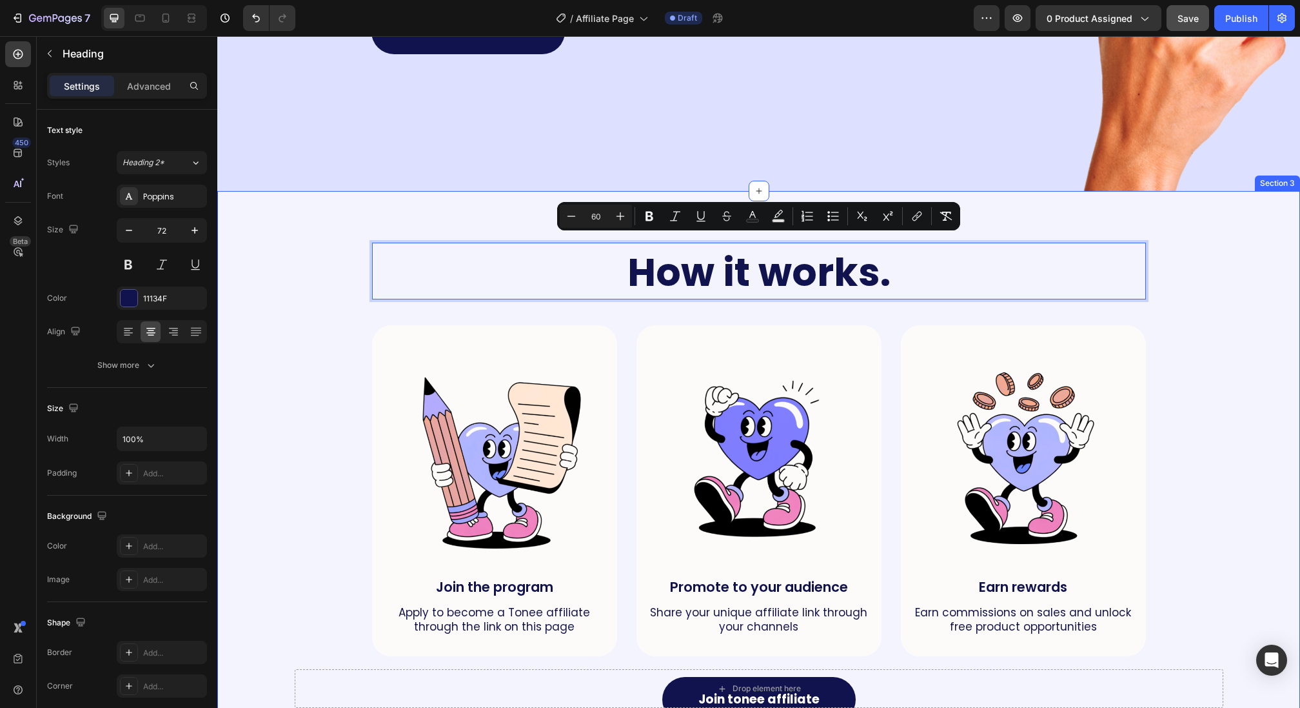
click at [344, 332] on div "How it works. Heading 24 Row Image Join the program Text Block Apply to become …" at bounding box center [758, 485] width 1057 height 485
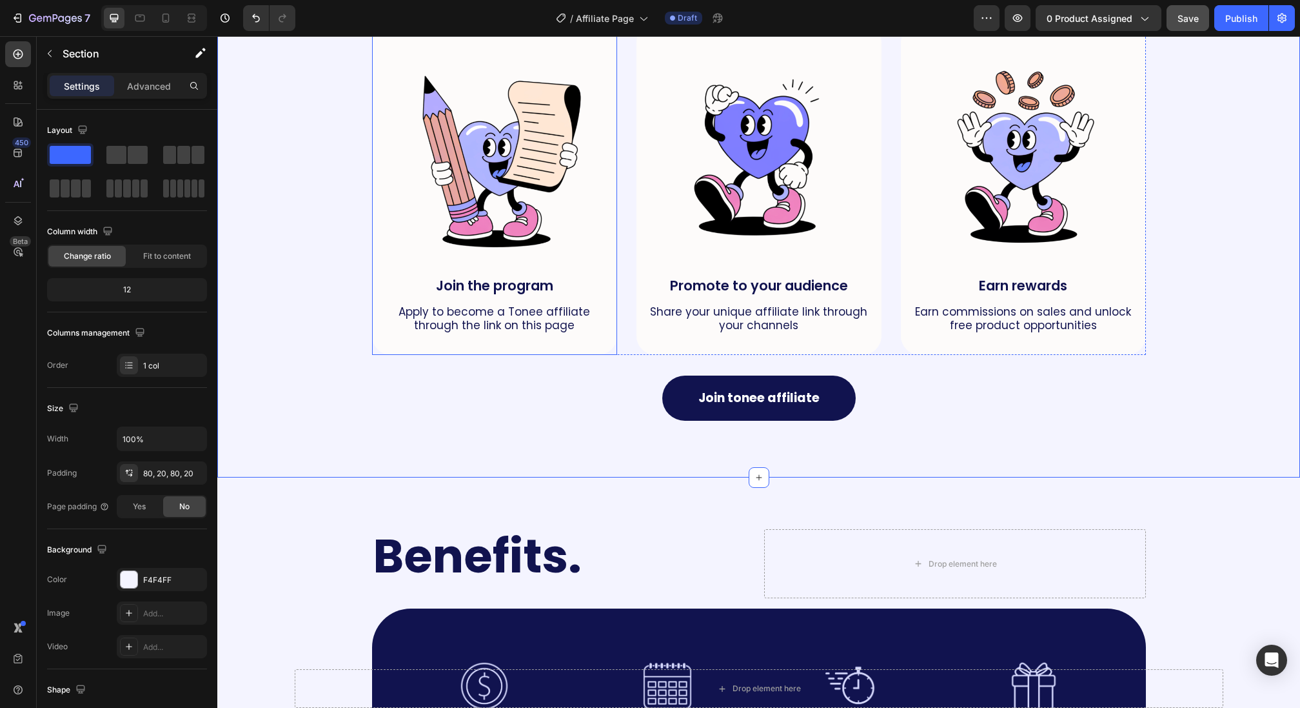
scroll to position [827, 0]
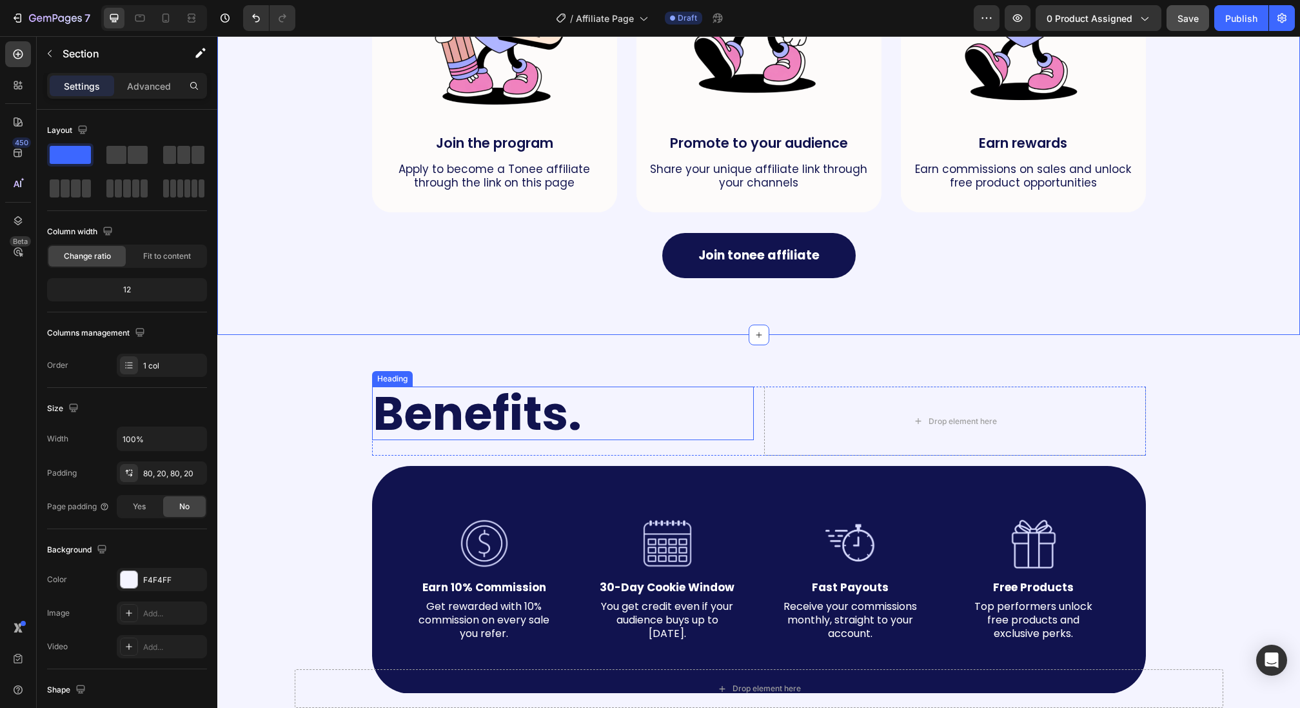
click at [554, 404] on h2 "Benefits." at bounding box center [563, 413] width 382 height 54
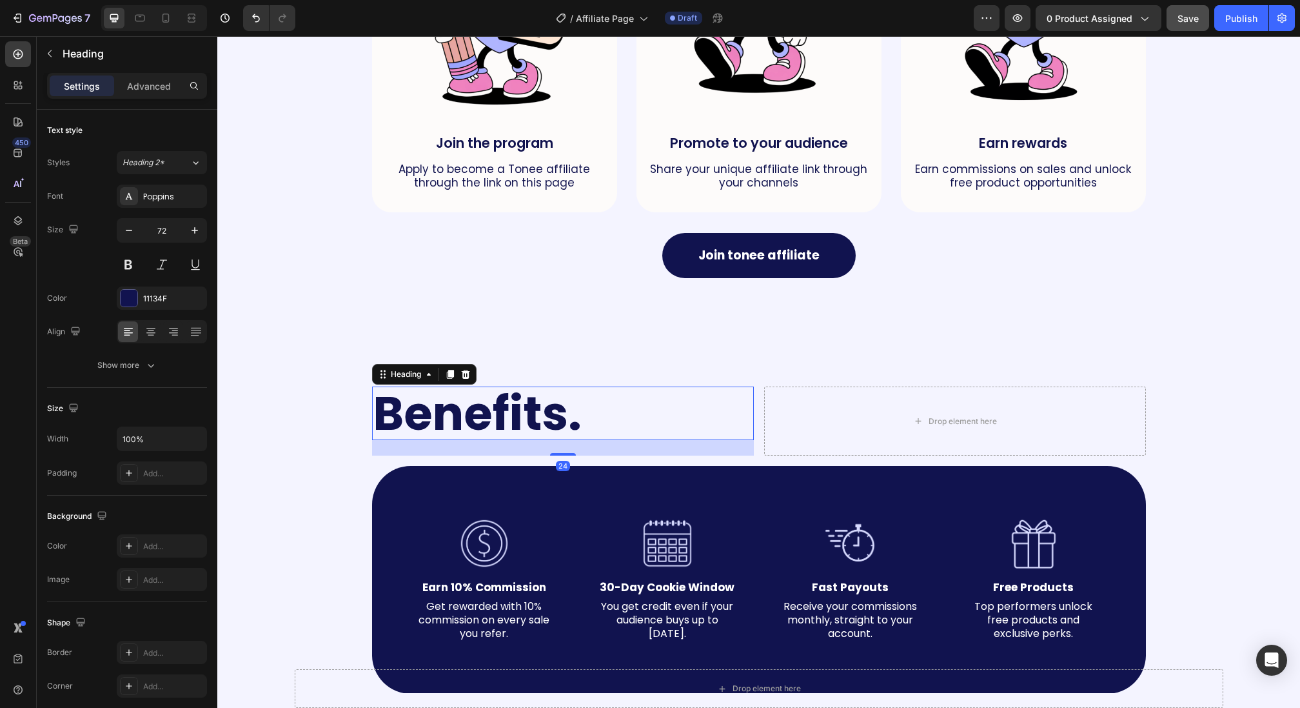
click at [554, 404] on h2 "Benefits." at bounding box center [563, 413] width 382 height 54
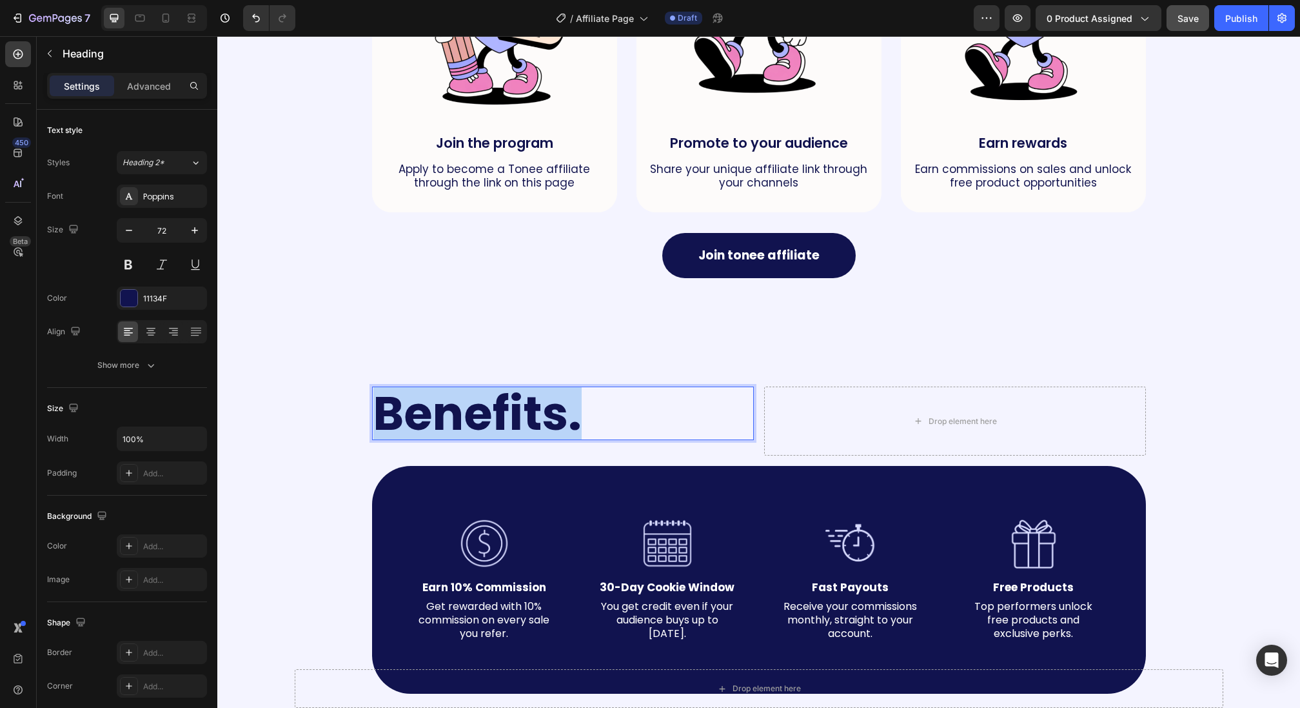
click at [554, 404] on p "Benefits." at bounding box center [562, 413] width 379 height 51
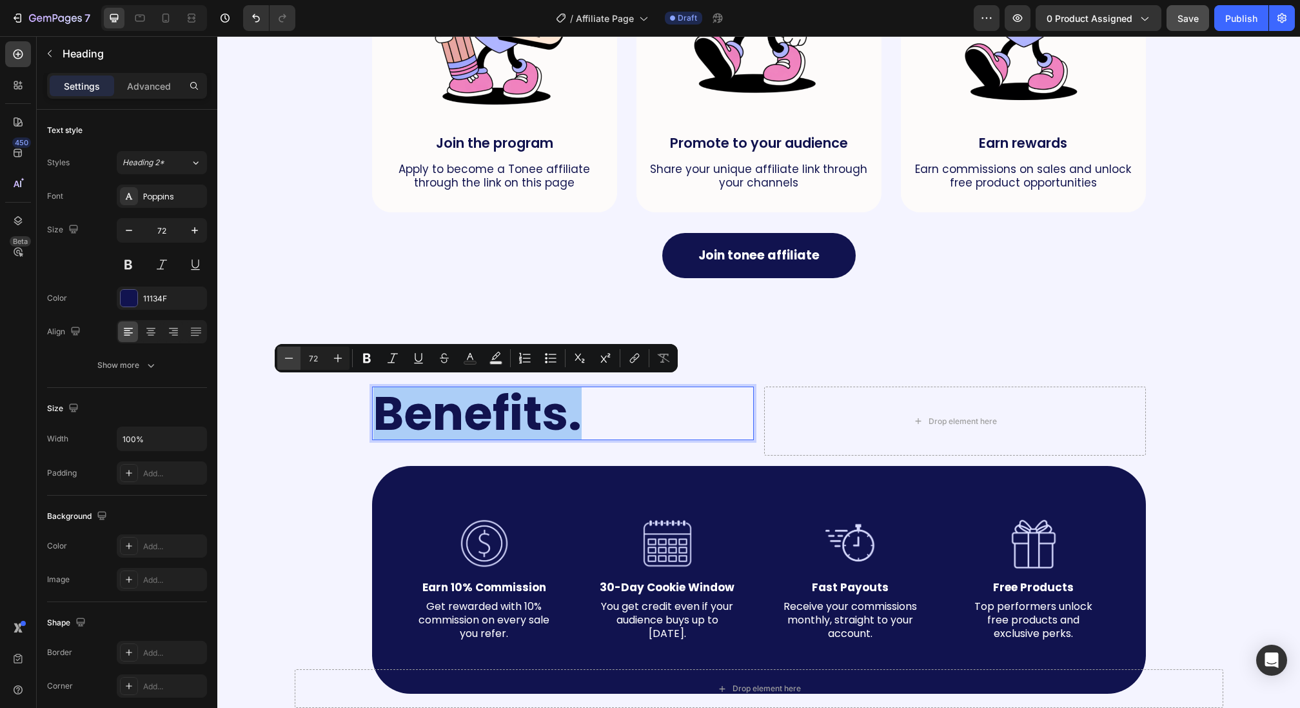
click at [294, 358] on icon "Editor contextual toolbar" at bounding box center [289, 358] width 13 height 13
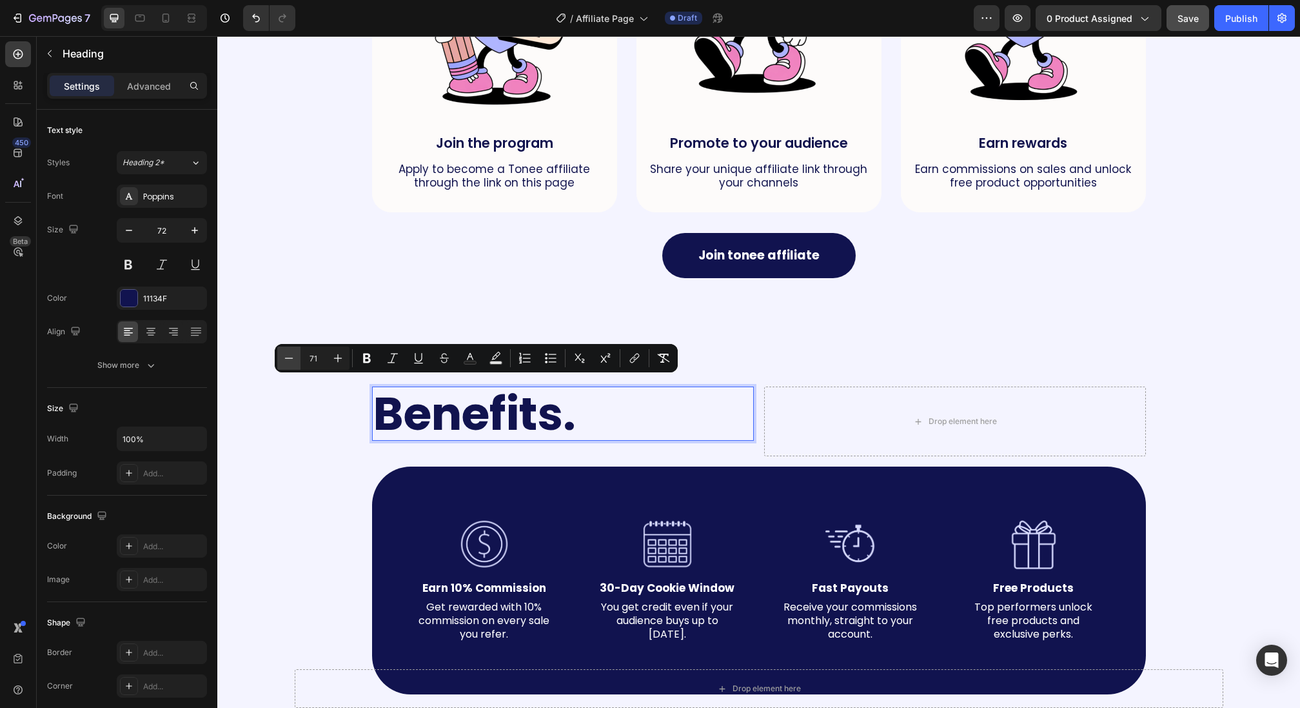
click at [294, 358] on icon "Editor contextual toolbar" at bounding box center [289, 358] width 13 height 13
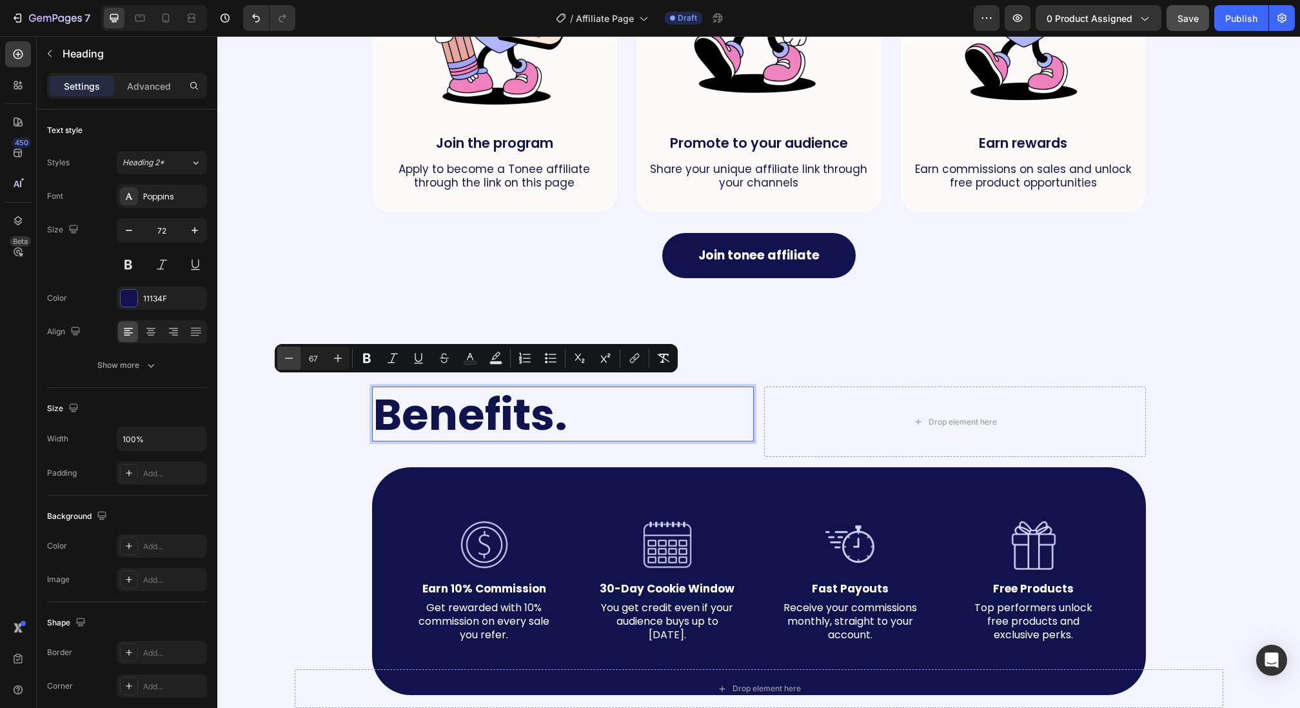
click at [294, 358] on icon "Editor contextual toolbar" at bounding box center [289, 358] width 13 height 13
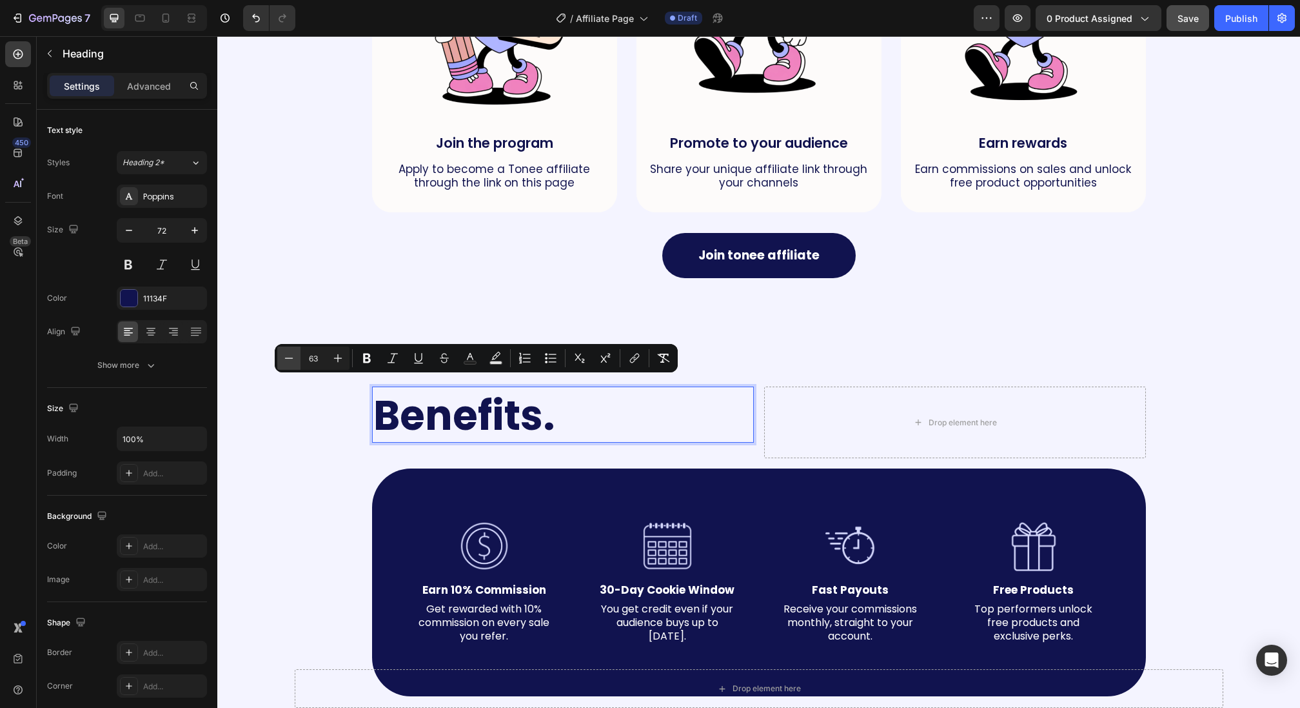
click at [294, 358] on icon "Editor contextual toolbar" at bounding box center [289, 358] width 13 height 13
type input "60"
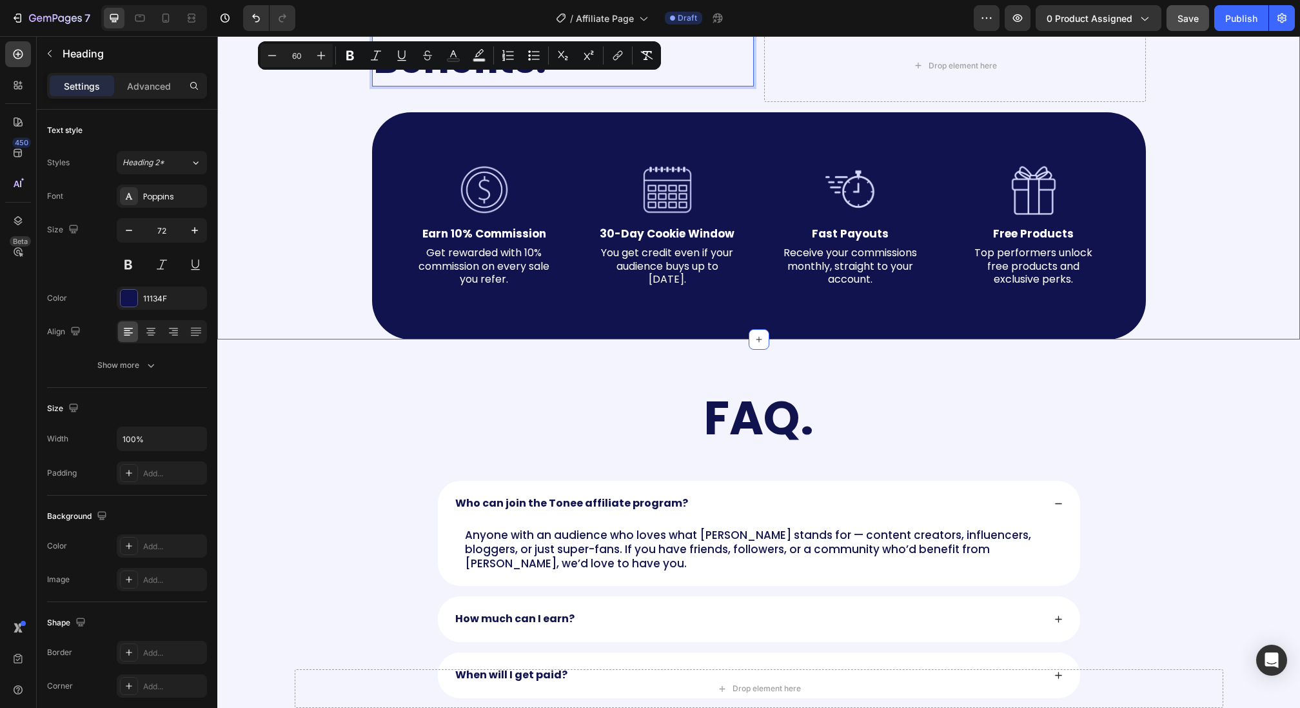
scroll to position [1236, 0]
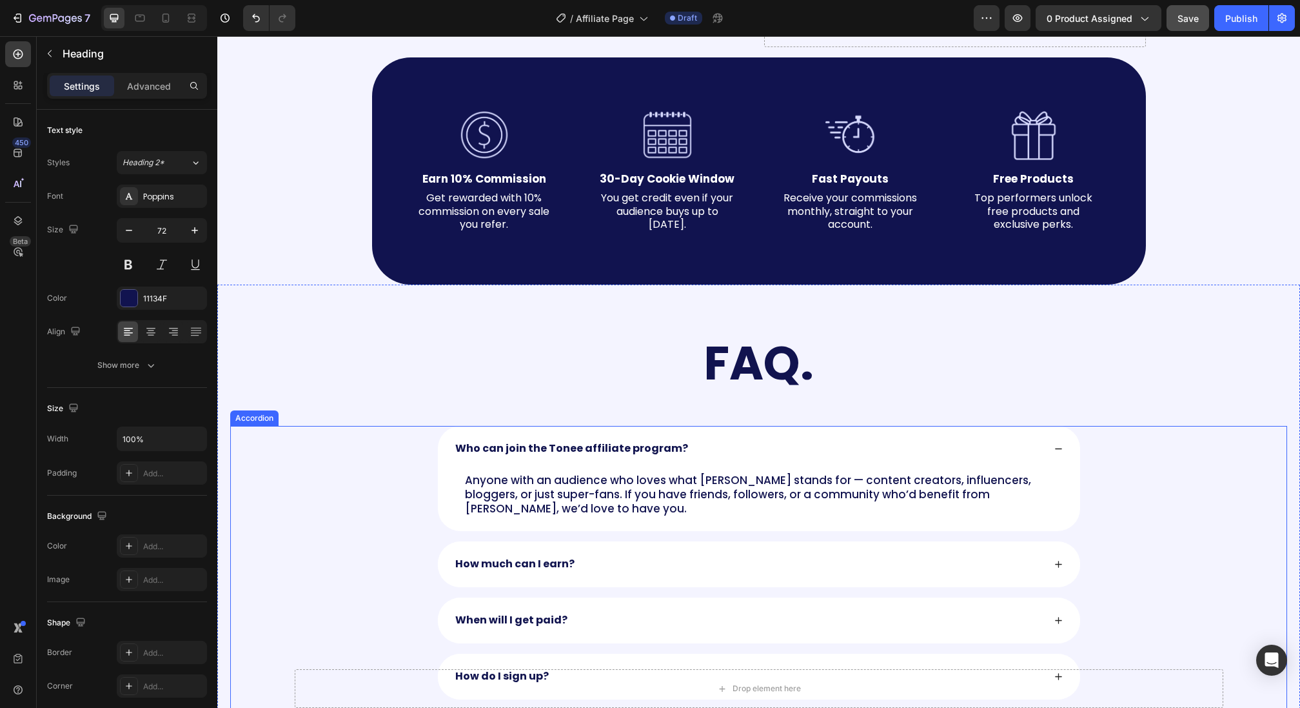
click at [602, 378] on h2 "FAQ." at bounding box center [759, 363] width 774 height 54
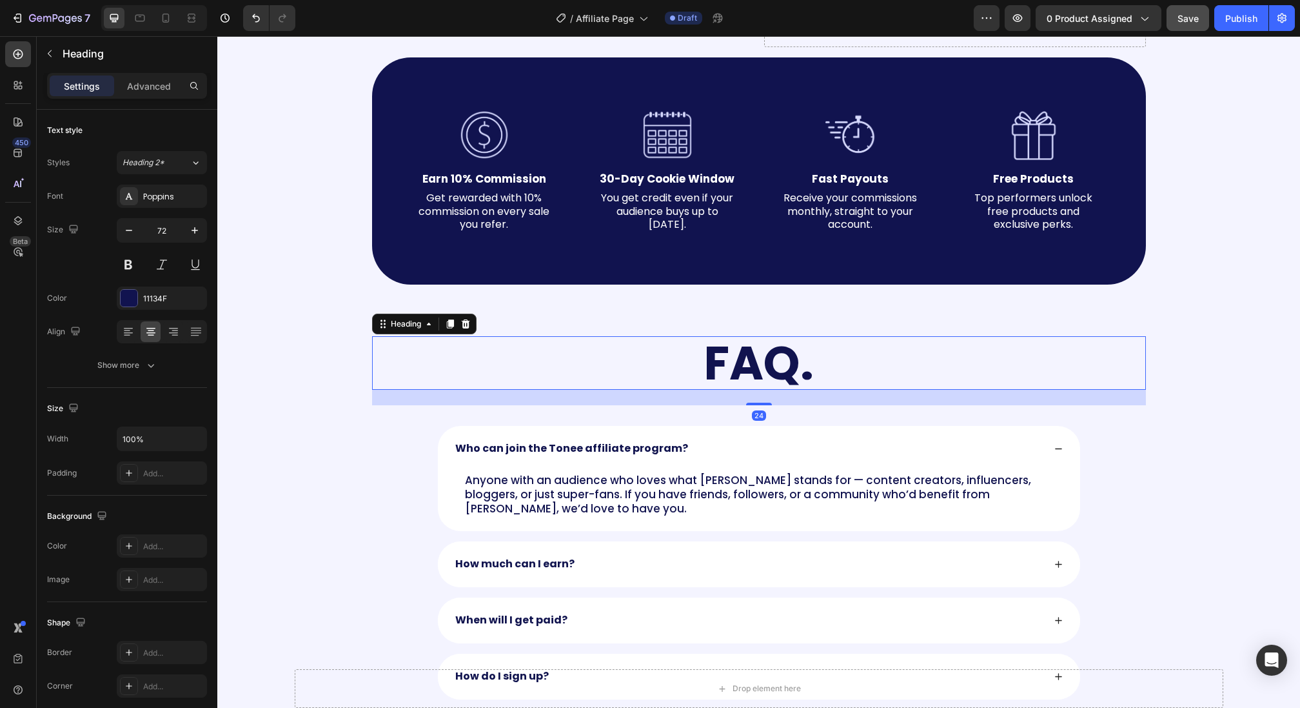
click at [631, 361] on h2 "FAQ." at bounding box center [759, 363] width 774 height 54
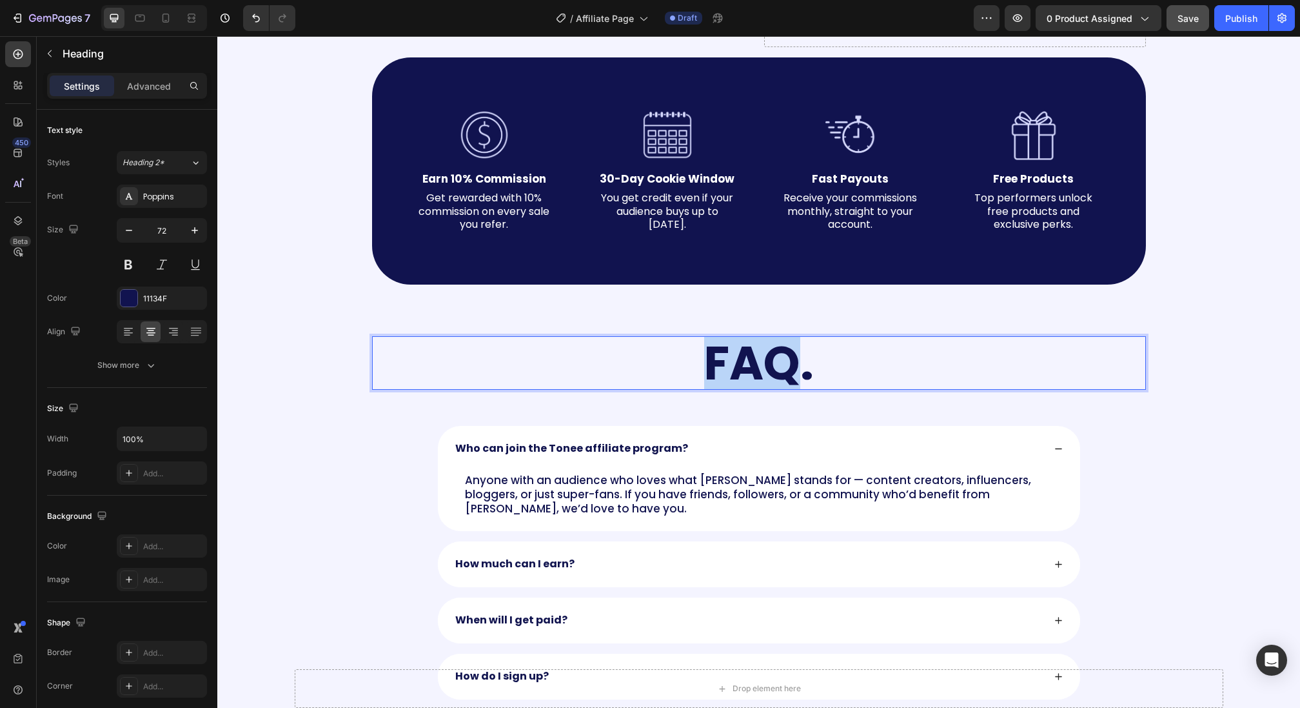
click at [631, 361] on p "FAQ." at bounding box center [758, 362] width 771 height 51
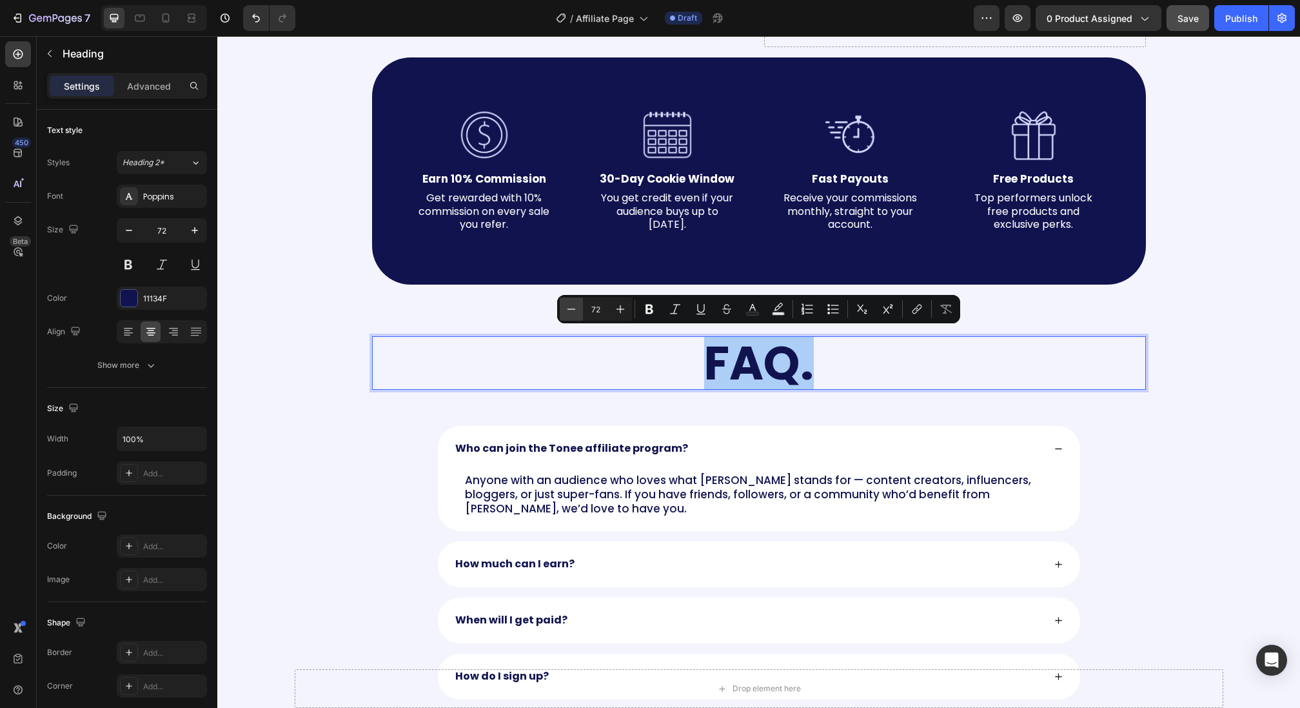
click at [578, 311] on button "Minus" at bounding box center [571, 308] width 23 height 23
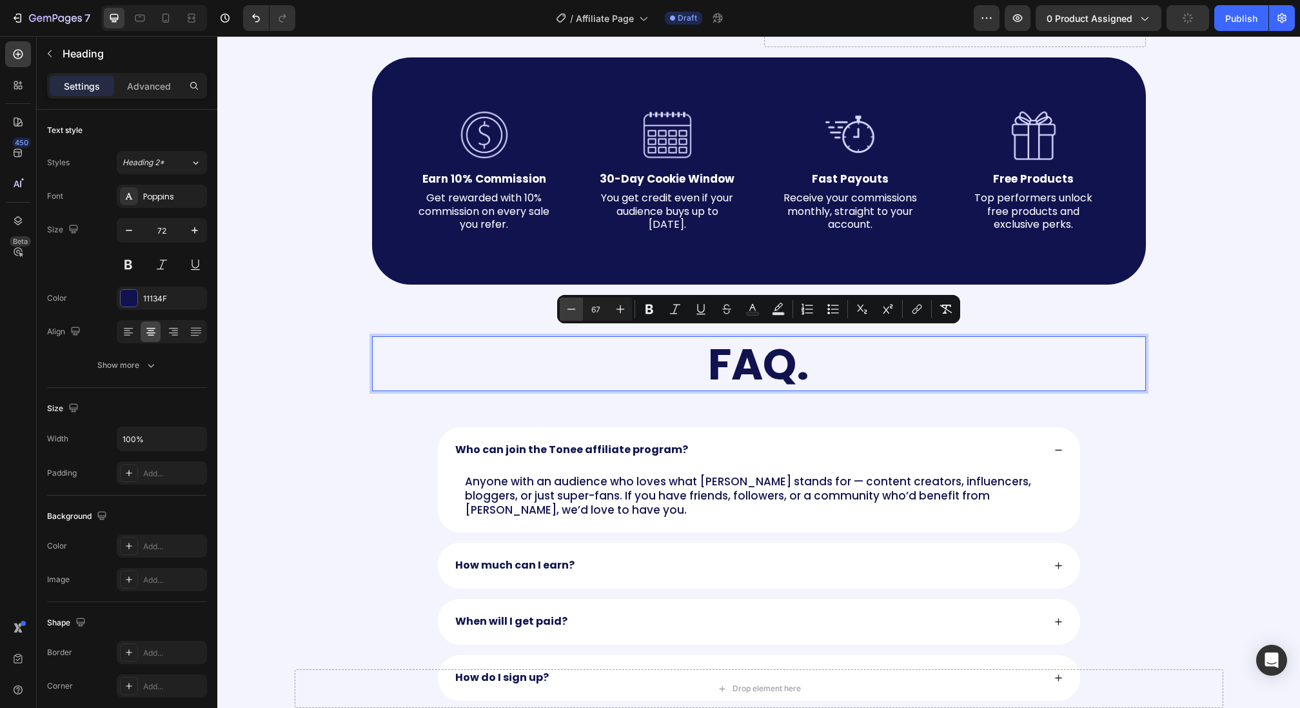
click at [578, 311] on button "Minus" at bounding box center [571, 308] width 23 height 23
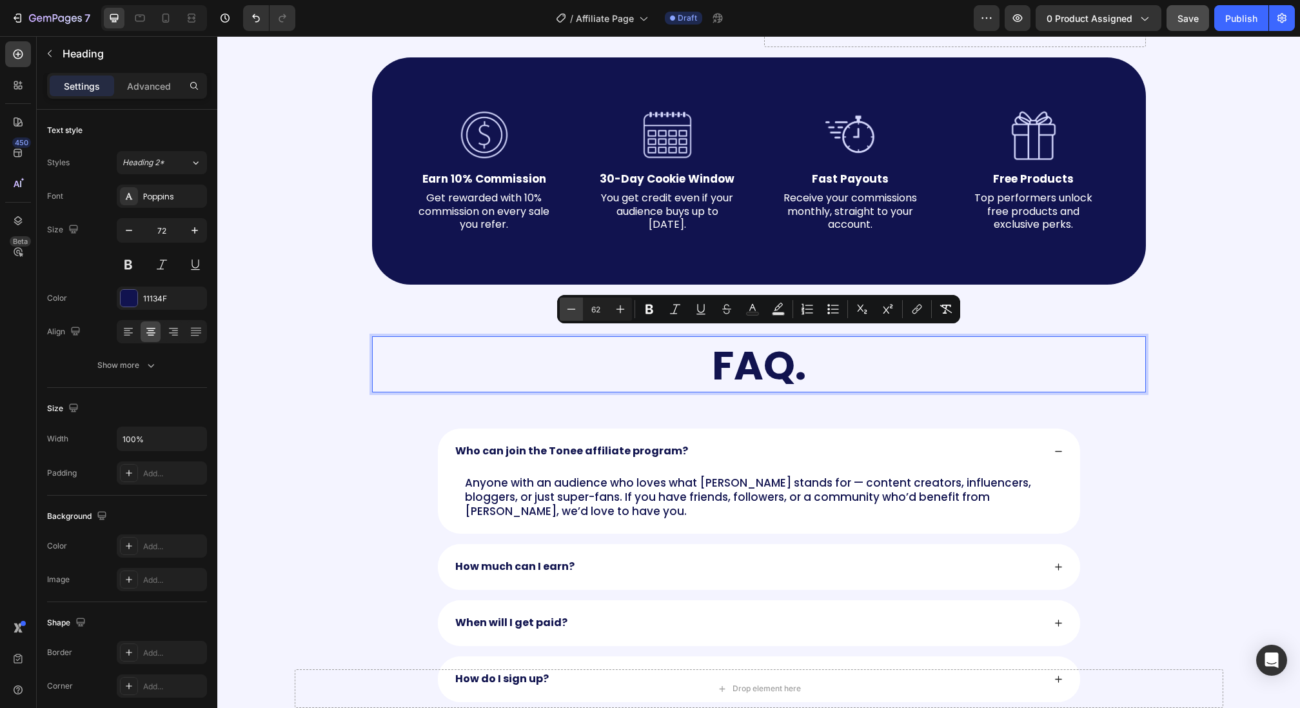
click at [578, 311] on button "Minus" at bounding box center [571, 308] width 23 height 23
type input "60"
click at [381, 310] on div "FAQ. Heading 24 Row Who can join the Tonee affiliate program? Anyone with an au…" at bounding box center [758, 677] width 1083 height 786
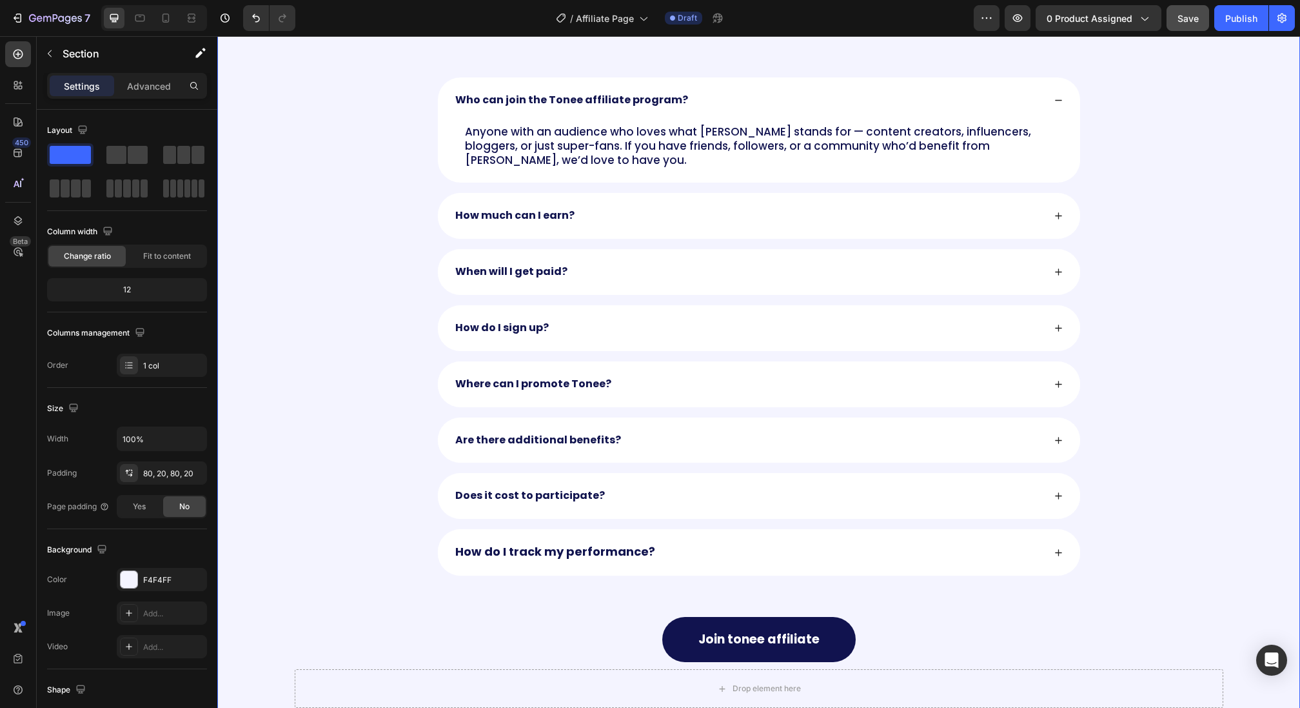
scroll to position [1693, 0]
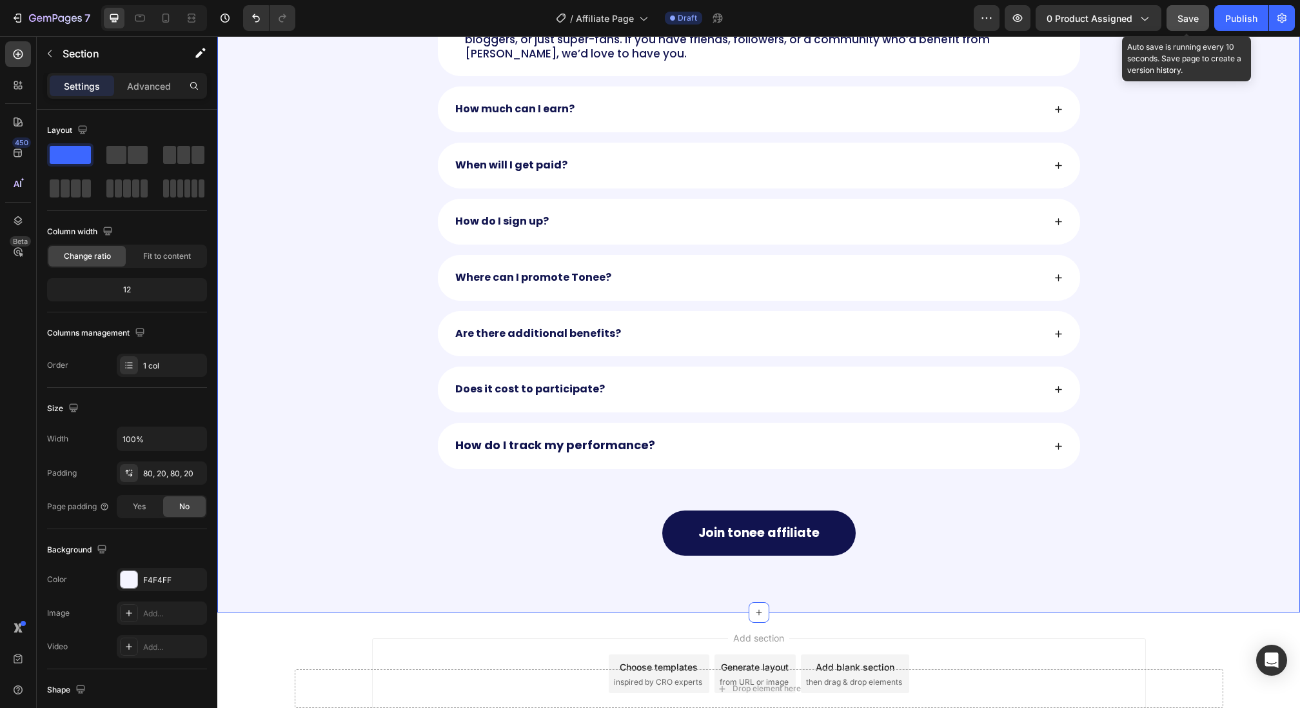
click at [1182, 24] on div "Save" at bounding box center [1188, 19] width 21 height 14
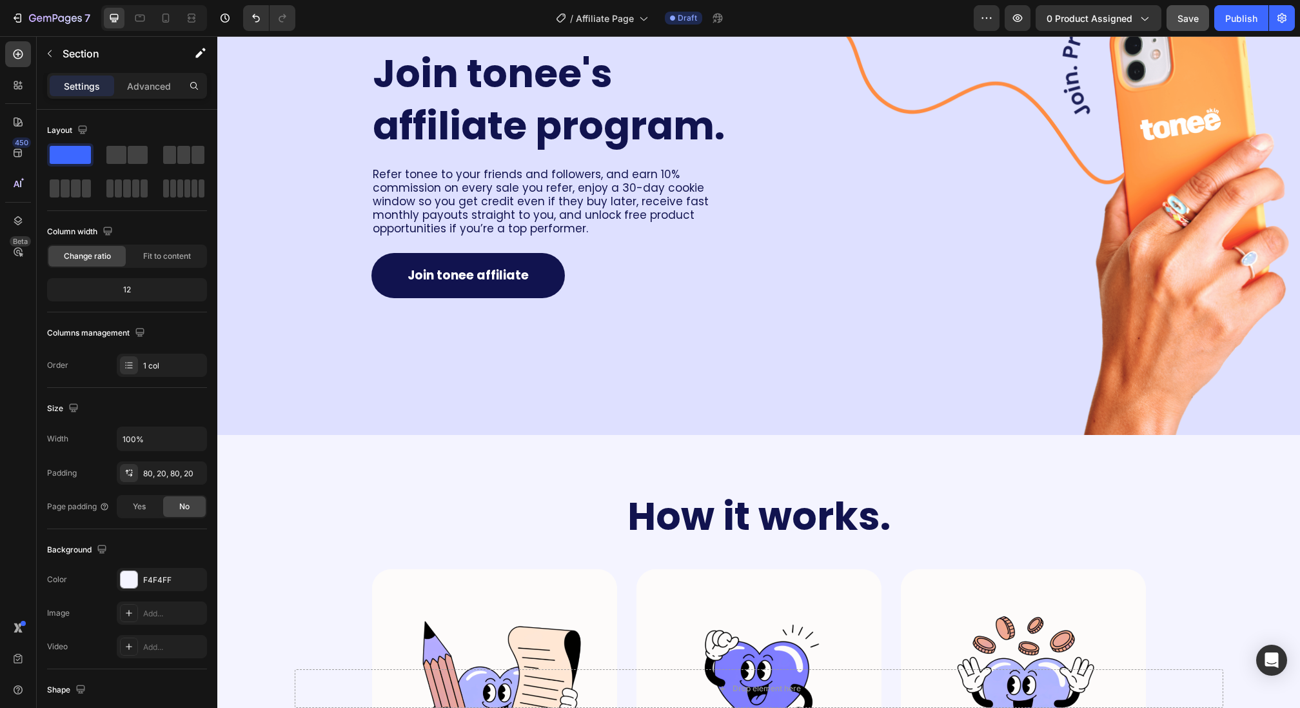
scroll to position [0, 0]
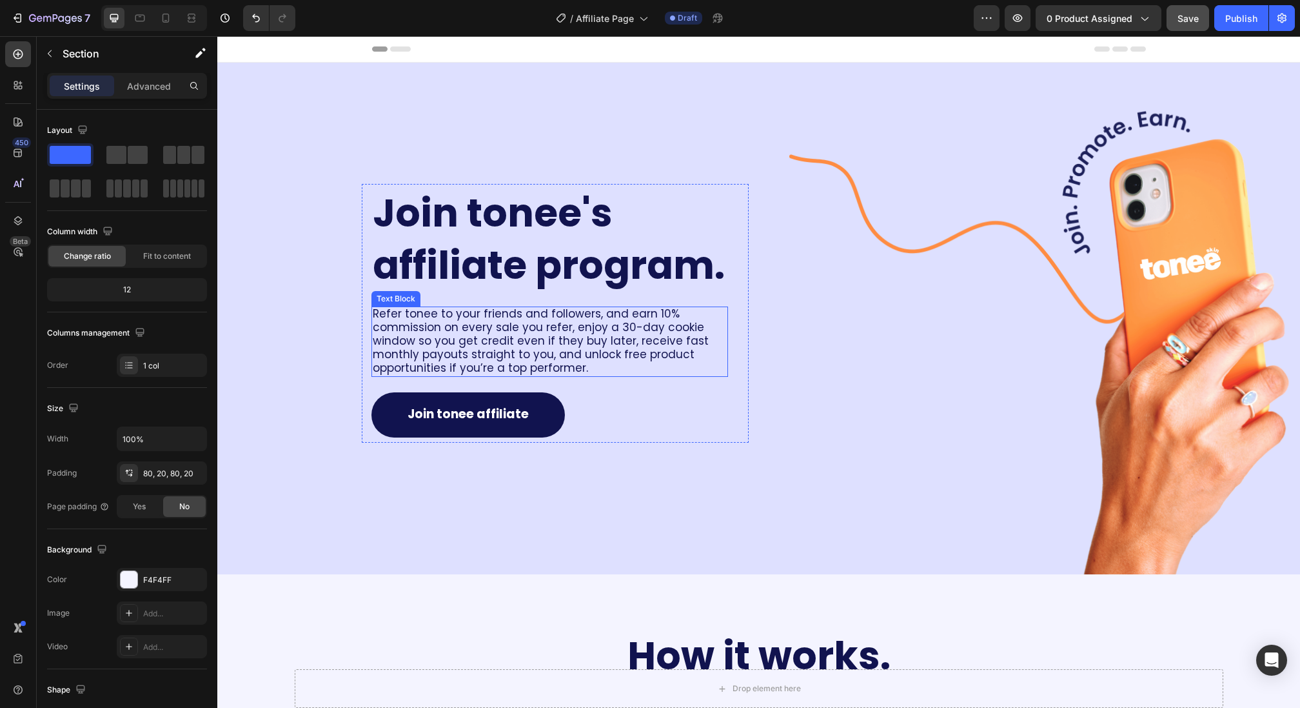
click at [432, 351] on span "Refer tonee to your friends and followers, and earn 10% commission on every sal…" at bounding box center [541, 341] width 336 height 70
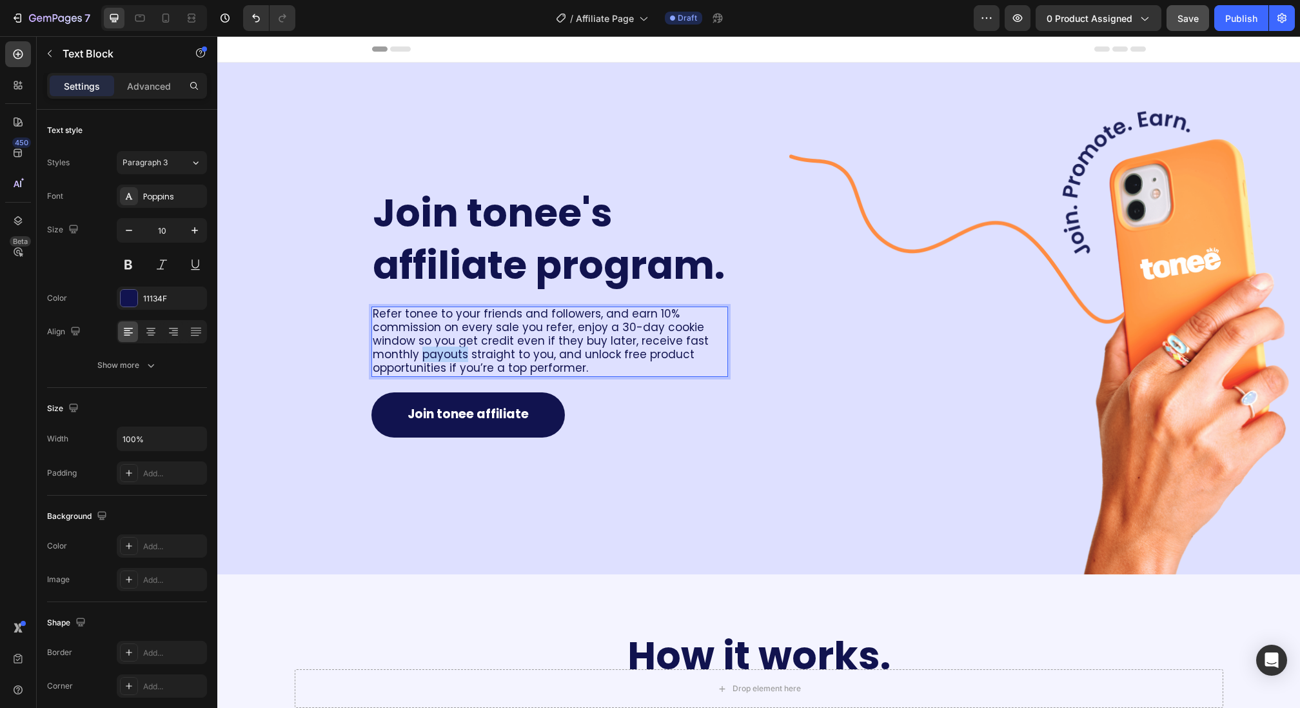
click at [432, 351] on span "Refer tonee to your friends and followers, and earn 10% commission on every sal…" at bounding box center [541, 341] width 336 height 70
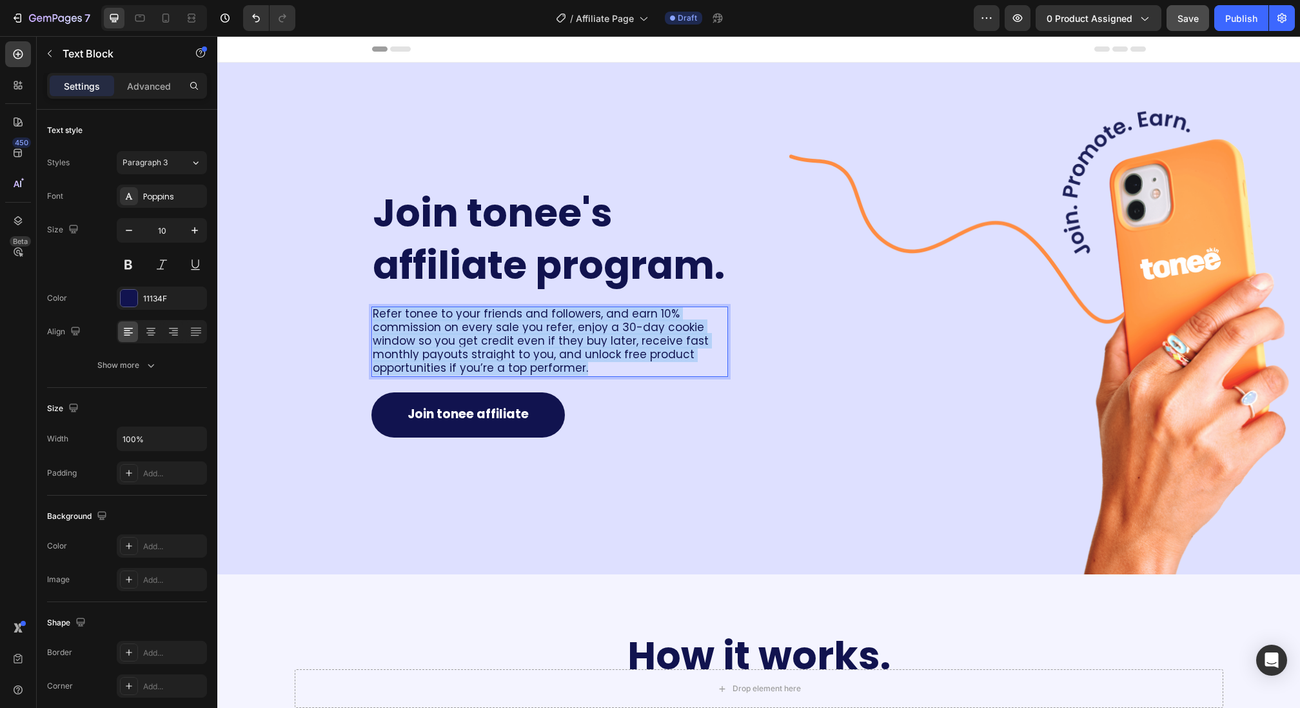
click at [432, 351] on span "Refer tonee to your friends and followers, and earn 10% commission on every sal…" at bounding box center [541, 341] width 336 height 70
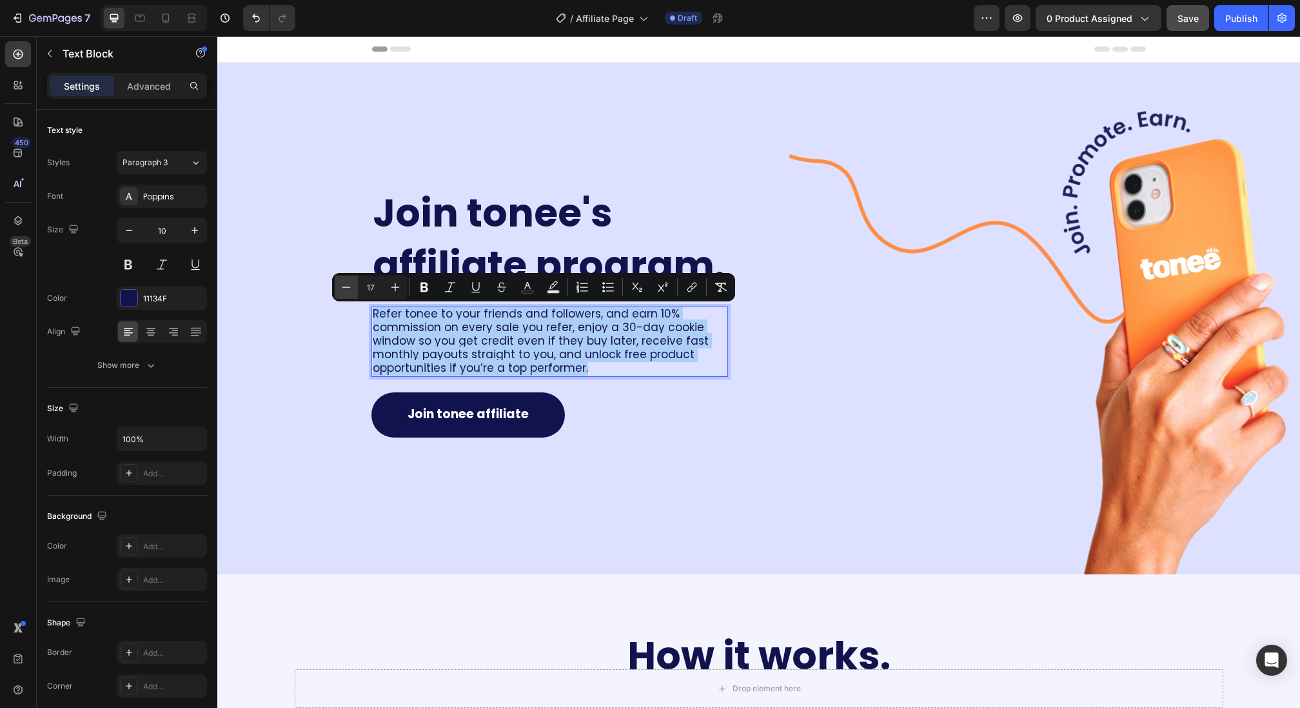
click at [346, 289] on icon "Editor contextual toolbar" at bounding box center [346, 287] width 13 height 13
type input "16"
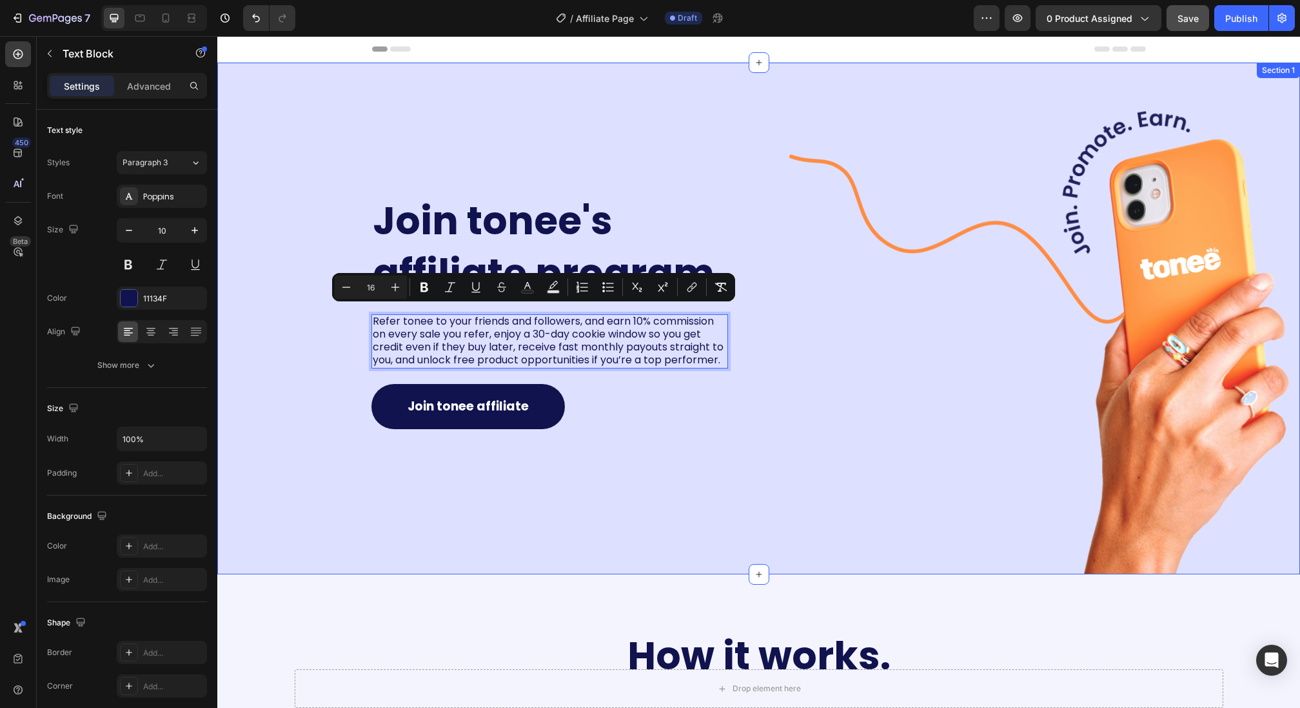
click at [303, 401] on div "Join tonee's affiliate program. Heading Refer tonee to your friends and followe…" at bounding box center [483, 318] width 532 height 511
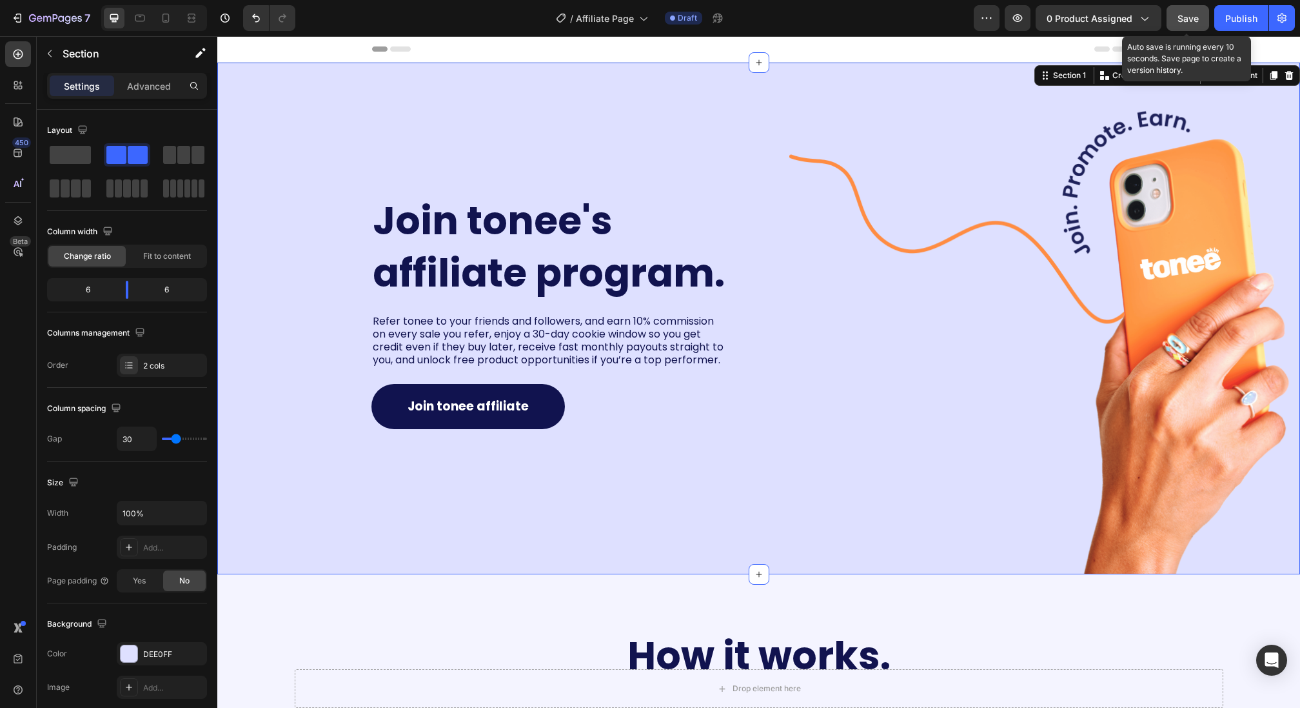
click at [1182, 23] on div "Save" at bounding box center [1188, 19] width 21 height 14
